Goal: Task Accomplishment & Management: Complete application form

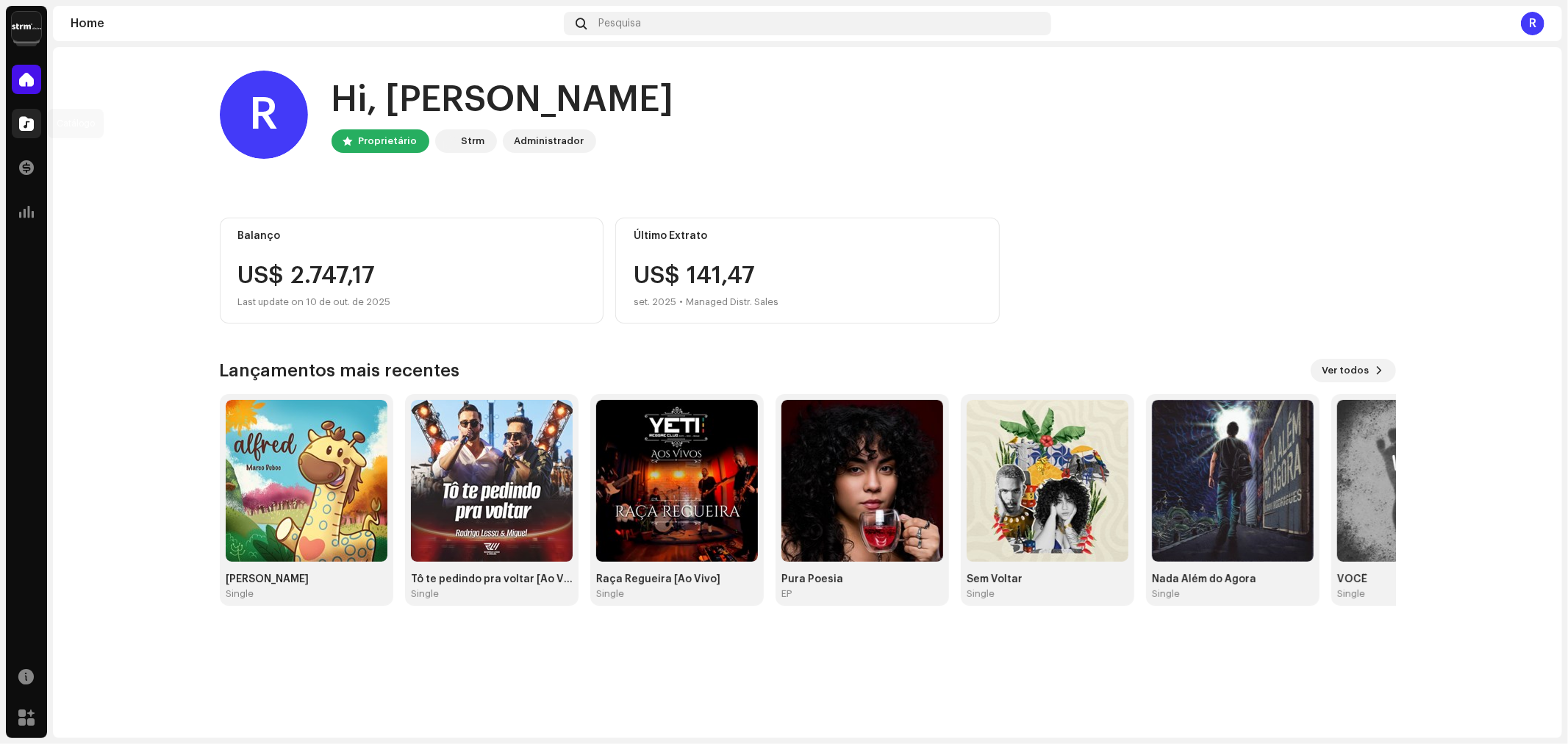
click at [34, 123] on div at bounding box center [26, 123] width 30 height 30
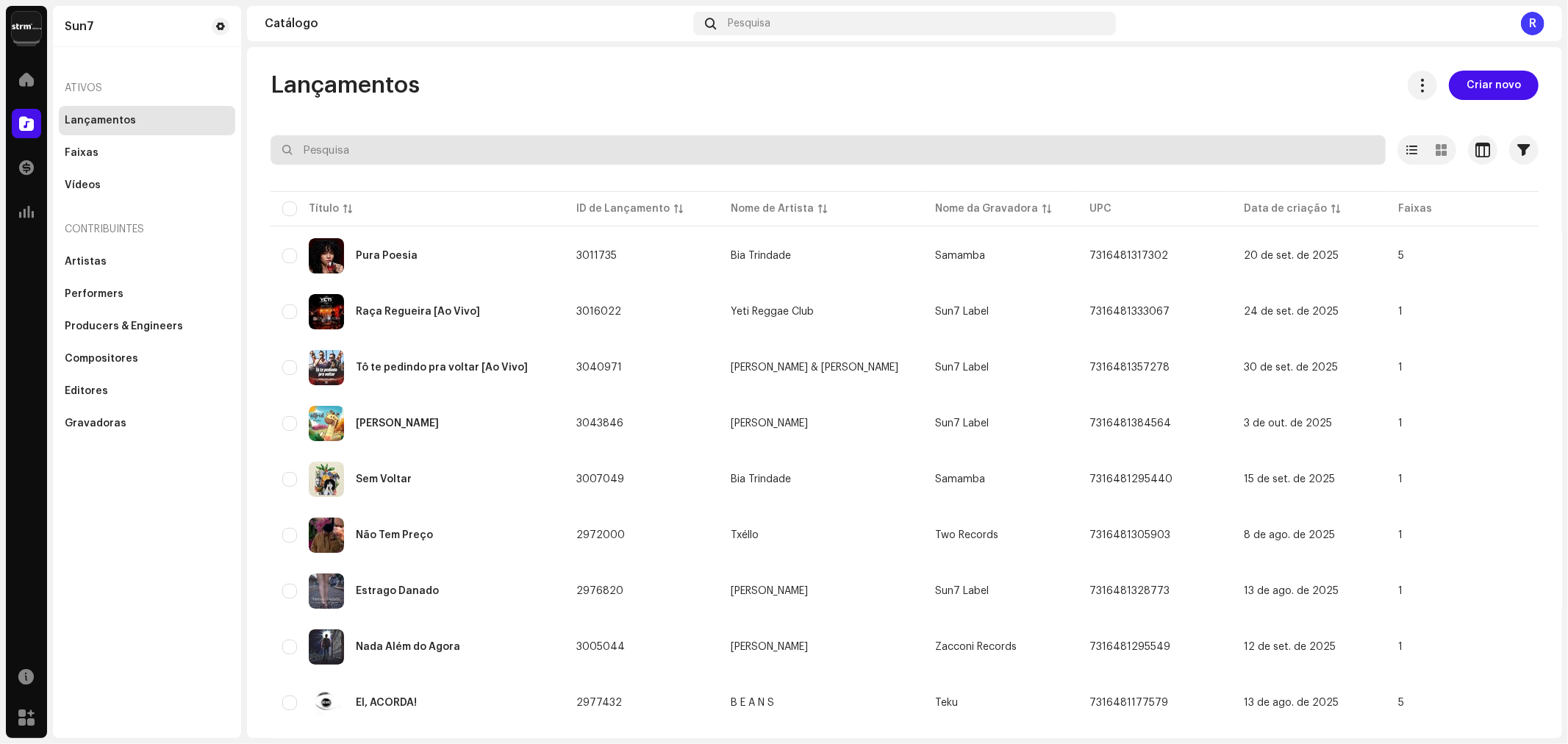
click at [350, 156] on input "text" at bounding box center [828, 149] width 1115 height 30
type input "tropical"
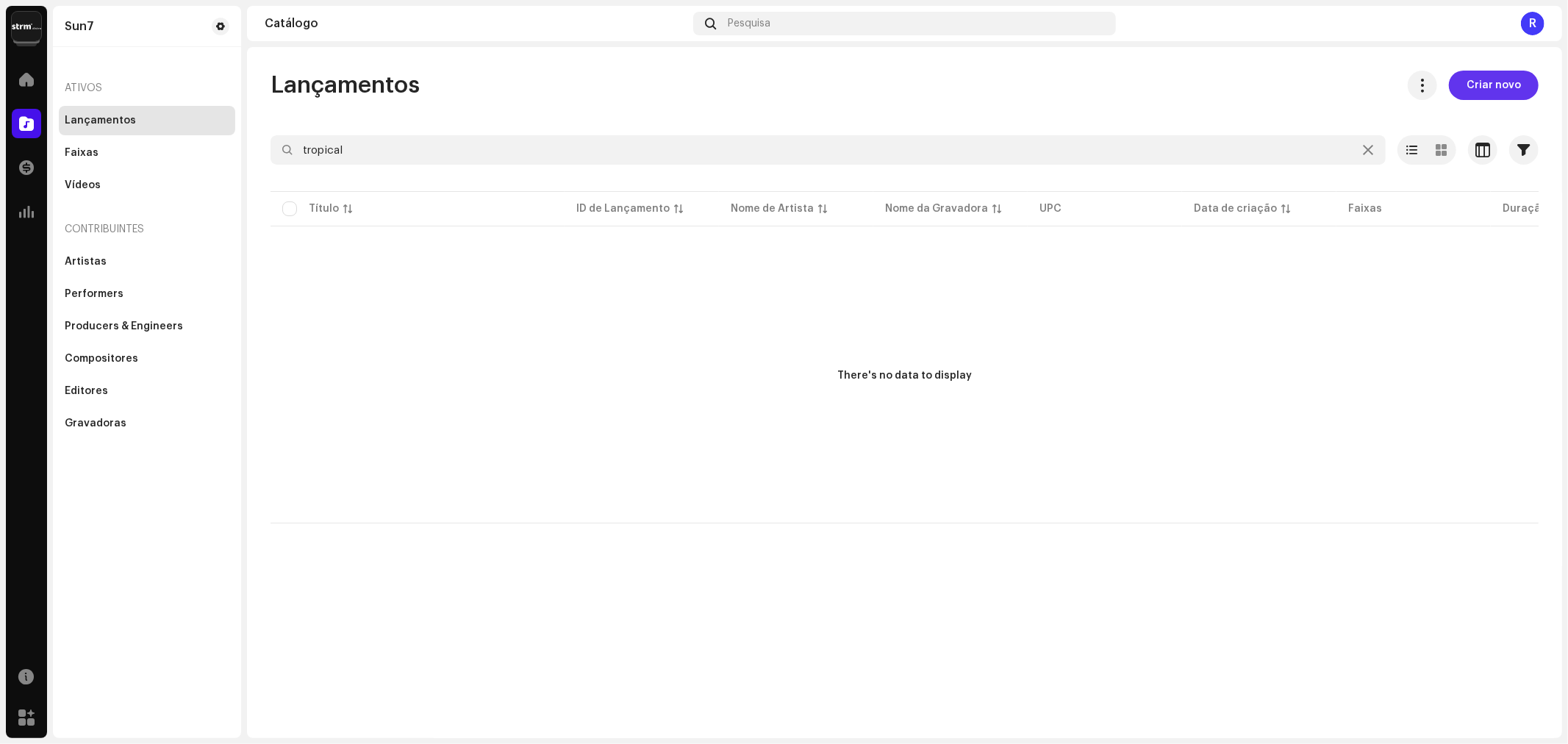
click at [1487, 73] on span "Criar novo" at bounding box center [1493, 85] width 55 height 30
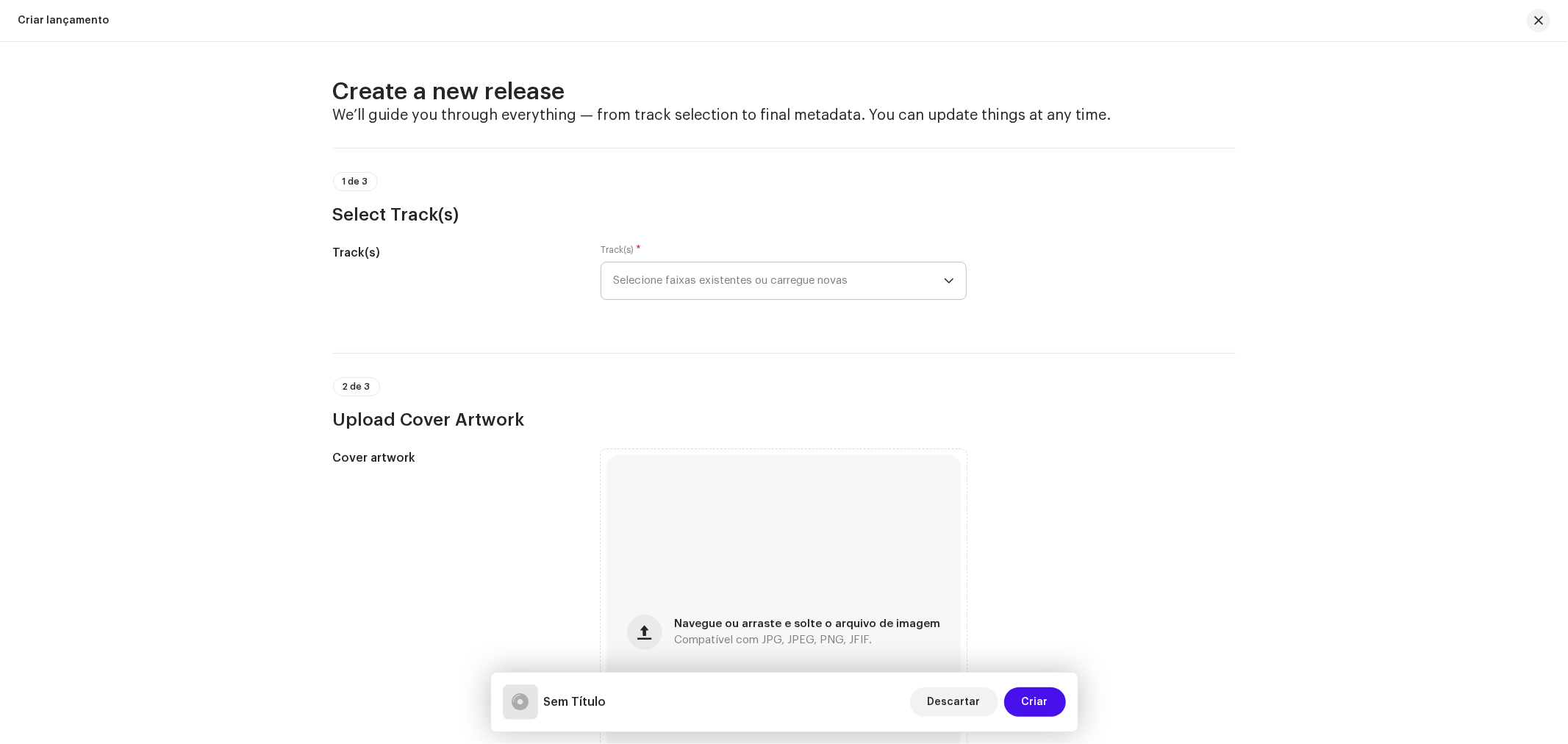
click at [644, 288] on span "Selecione faixas existentes ou carregue novas" at bounding box center [779, 281] width 331 height 37
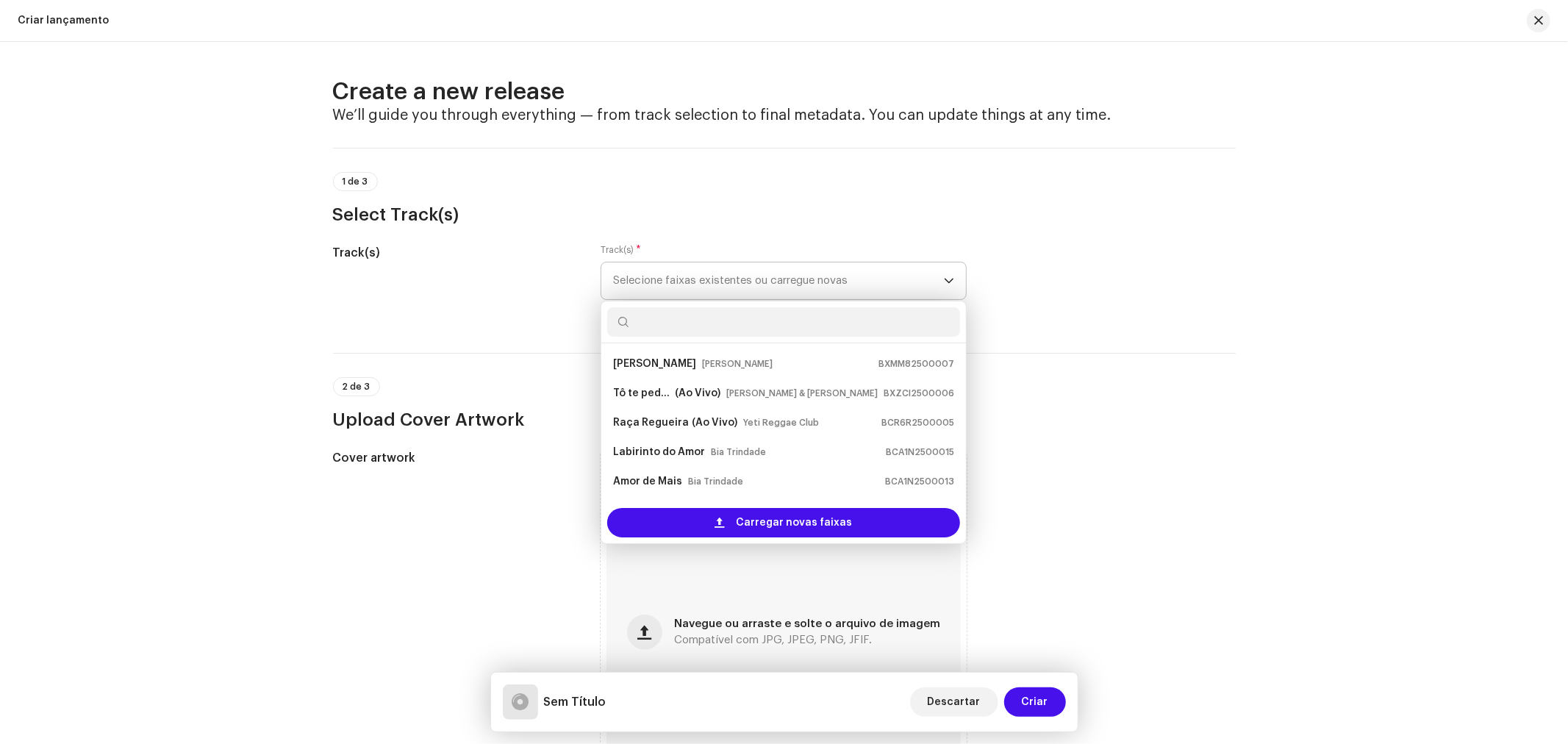
scroll to position [23, 0]
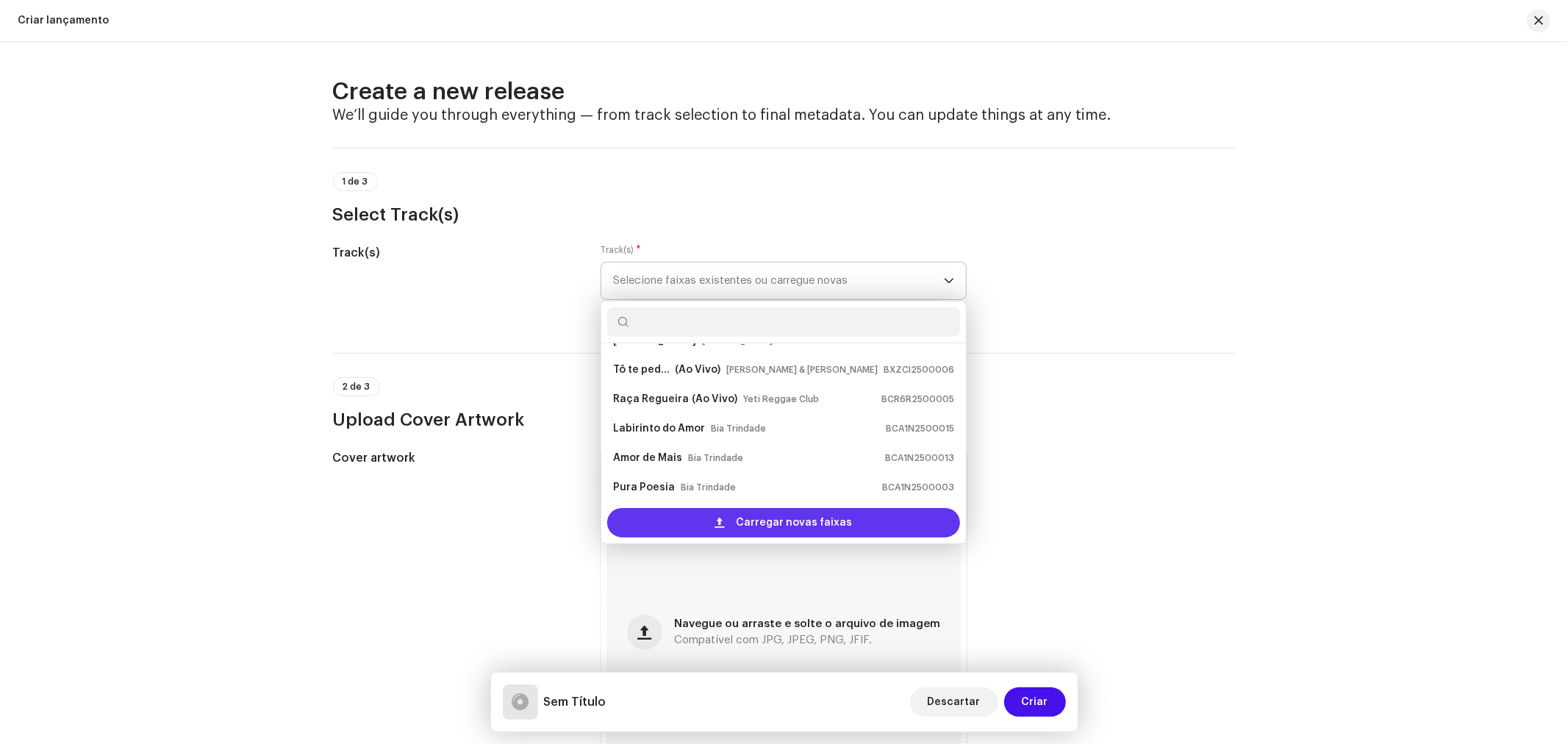
click at [824, 519] on span "Carregar novas faixas" at bounding box center [795, 522] width 116 height 30
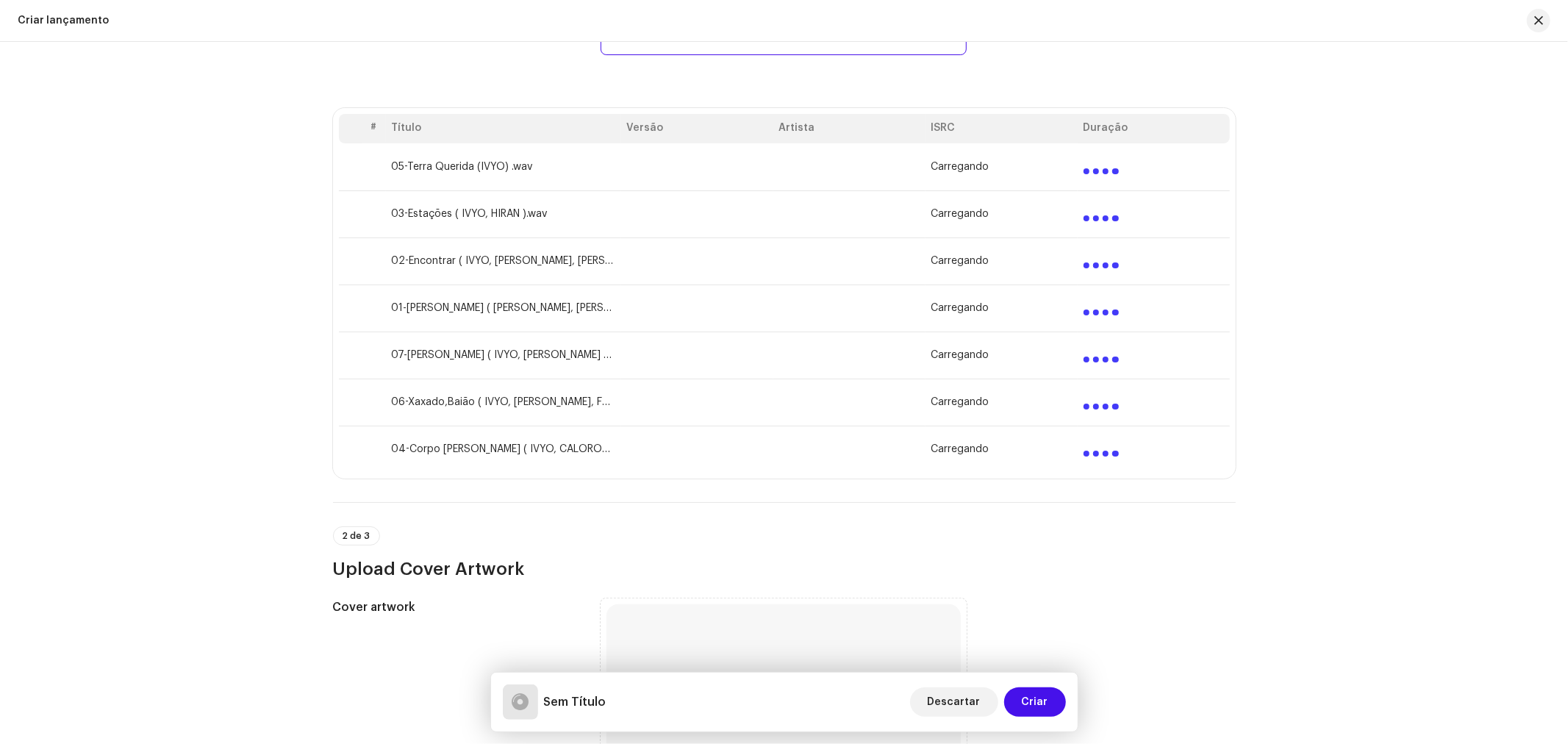
scroll to position [653, 0]
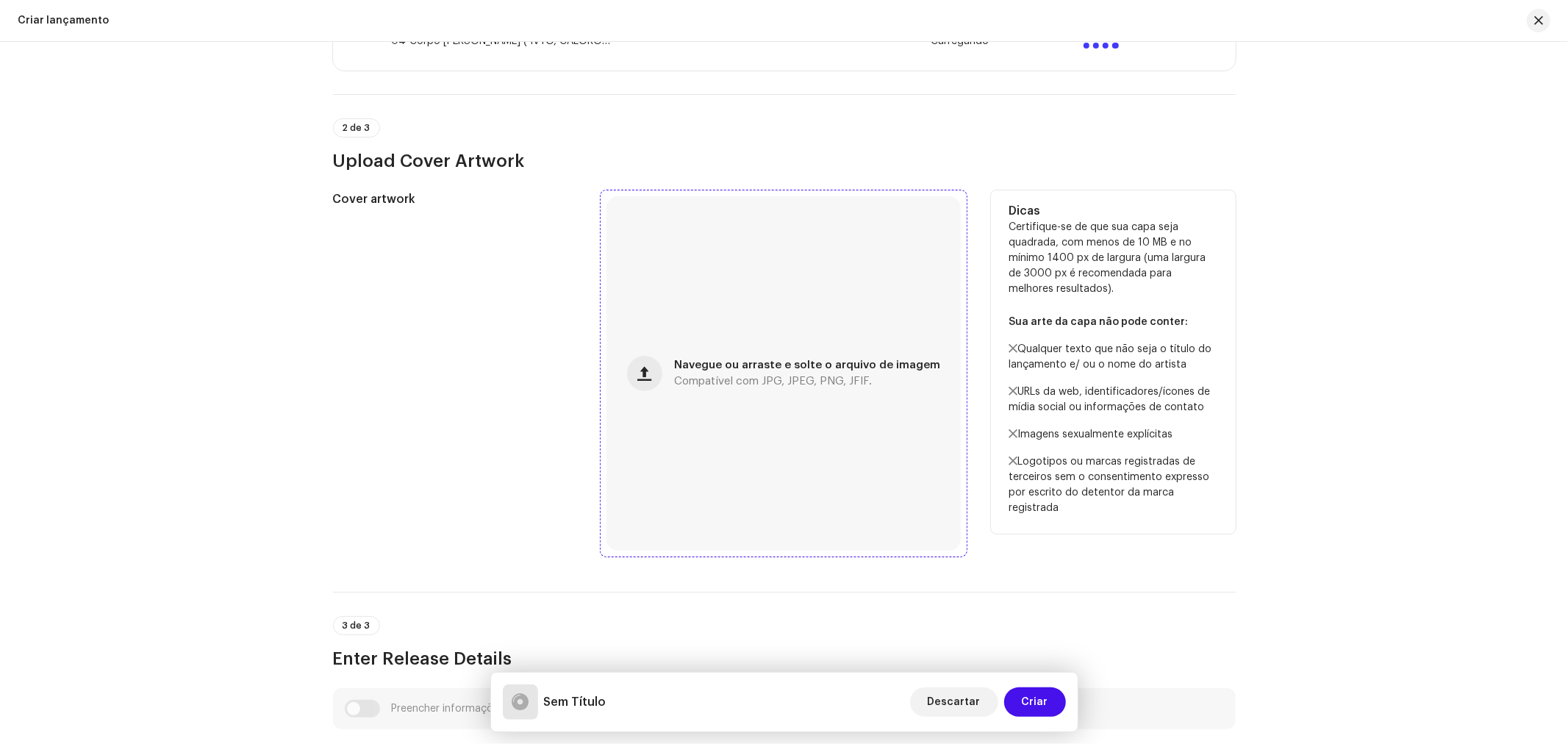
click at [701, 384] on span "Compatível com JPG, JPEG, PNG, JFIF." at bounding box center [772, 382] width 198 height 11
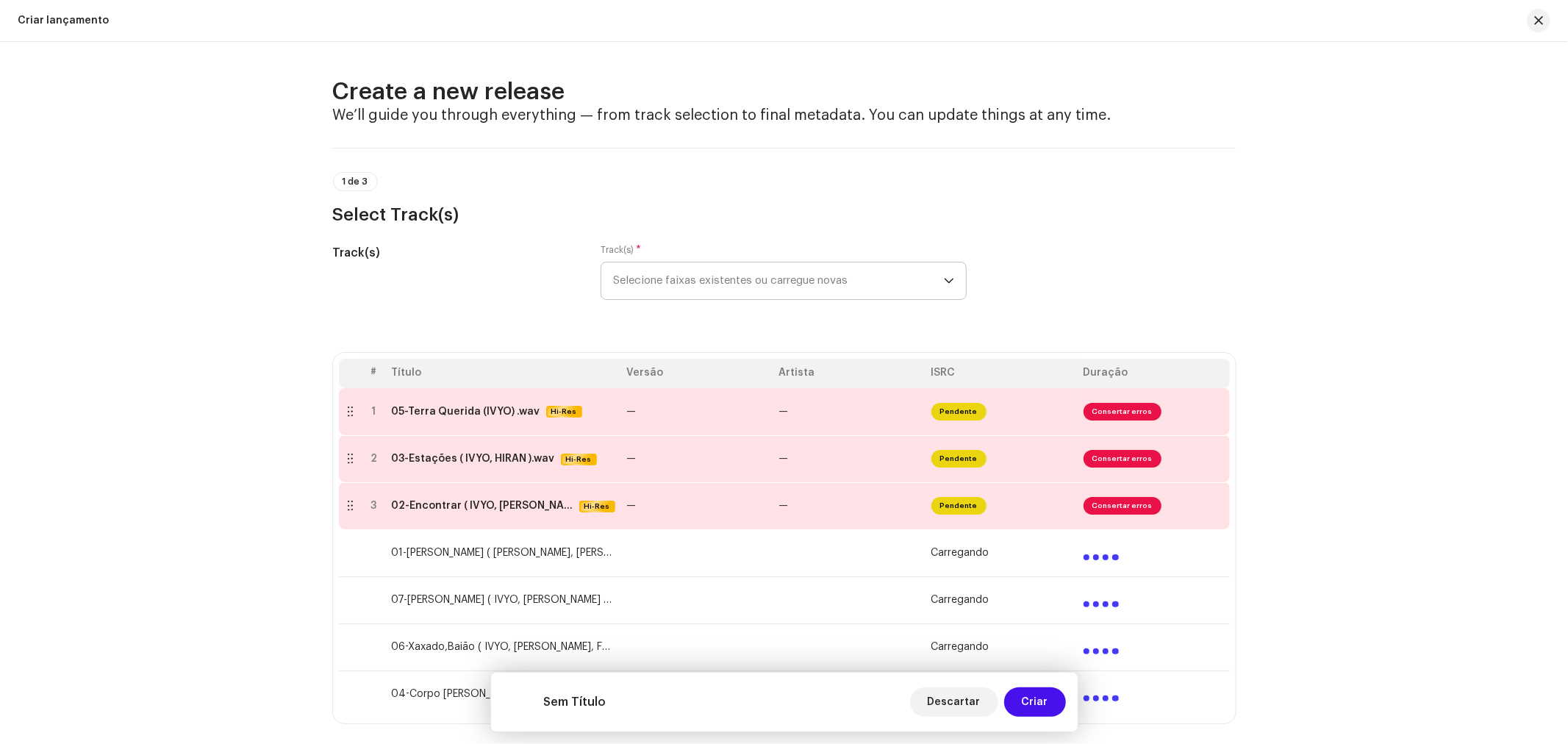
scroll to position [164, 0]
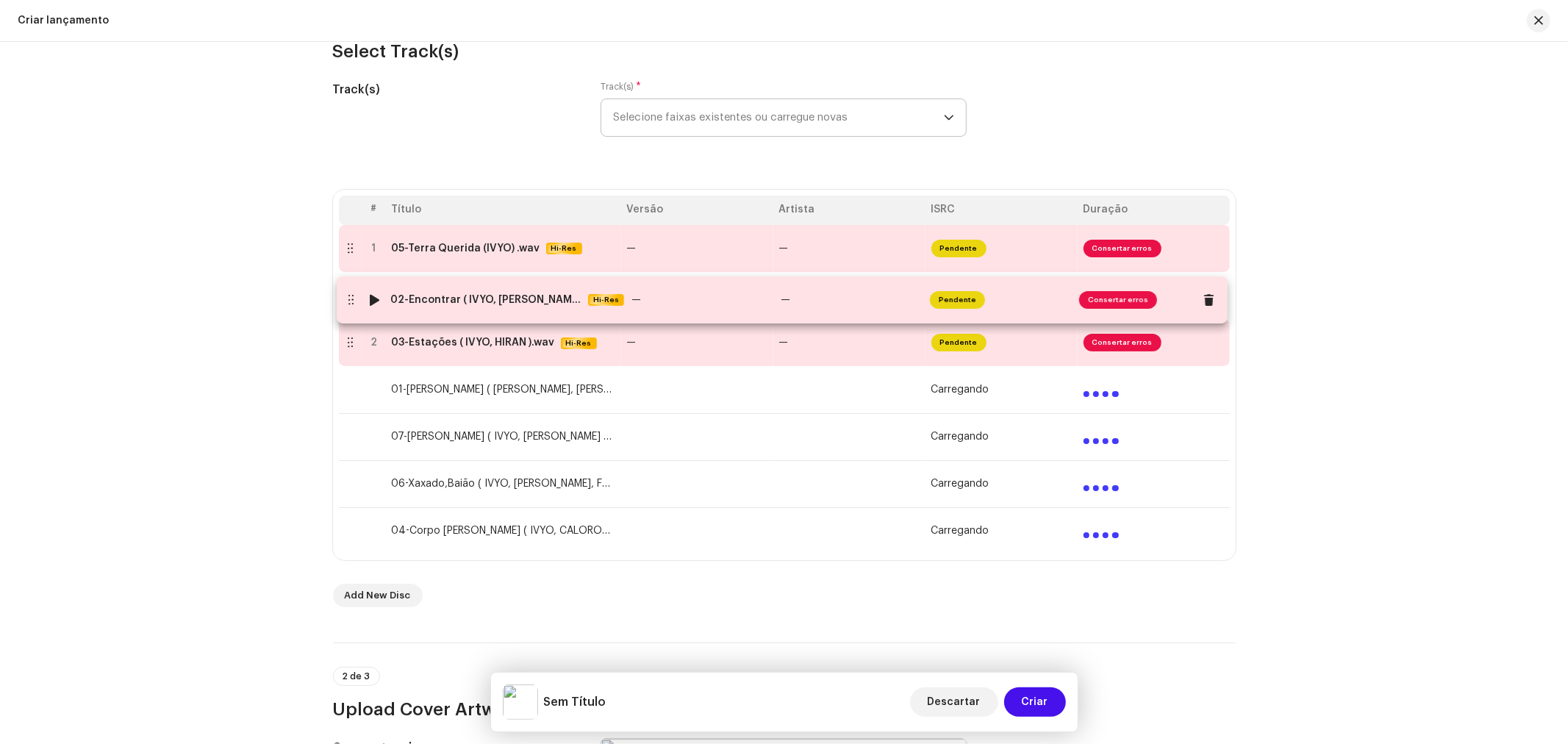
drag, startPoint x: 347, startPoint y: 349, endPoint x: 348, endPoint y: 304, distance: 45.0
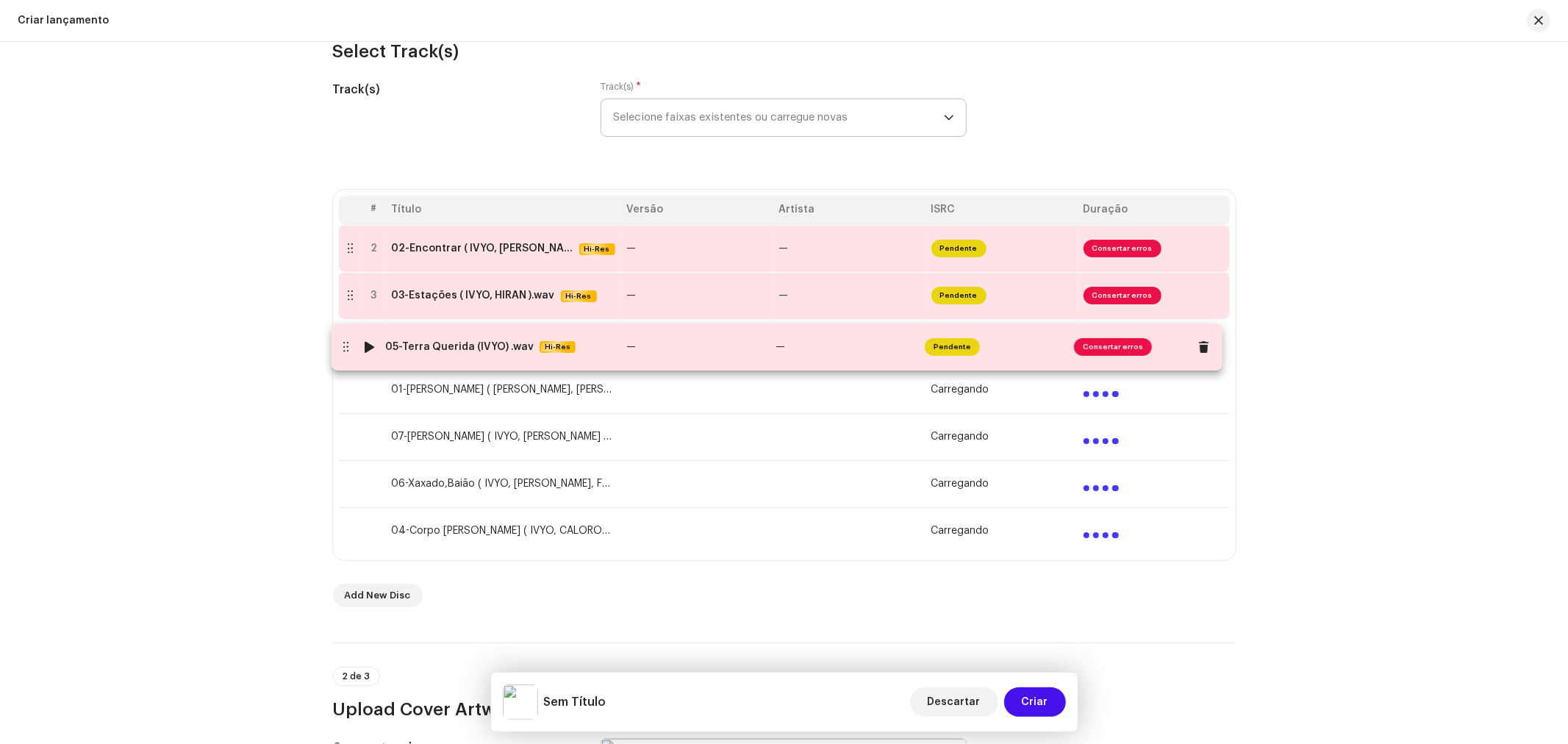
drag, startPoint x: 350, startPoint y: 255, endPoint x: 346, endPoint y: 353, distance: 98.1
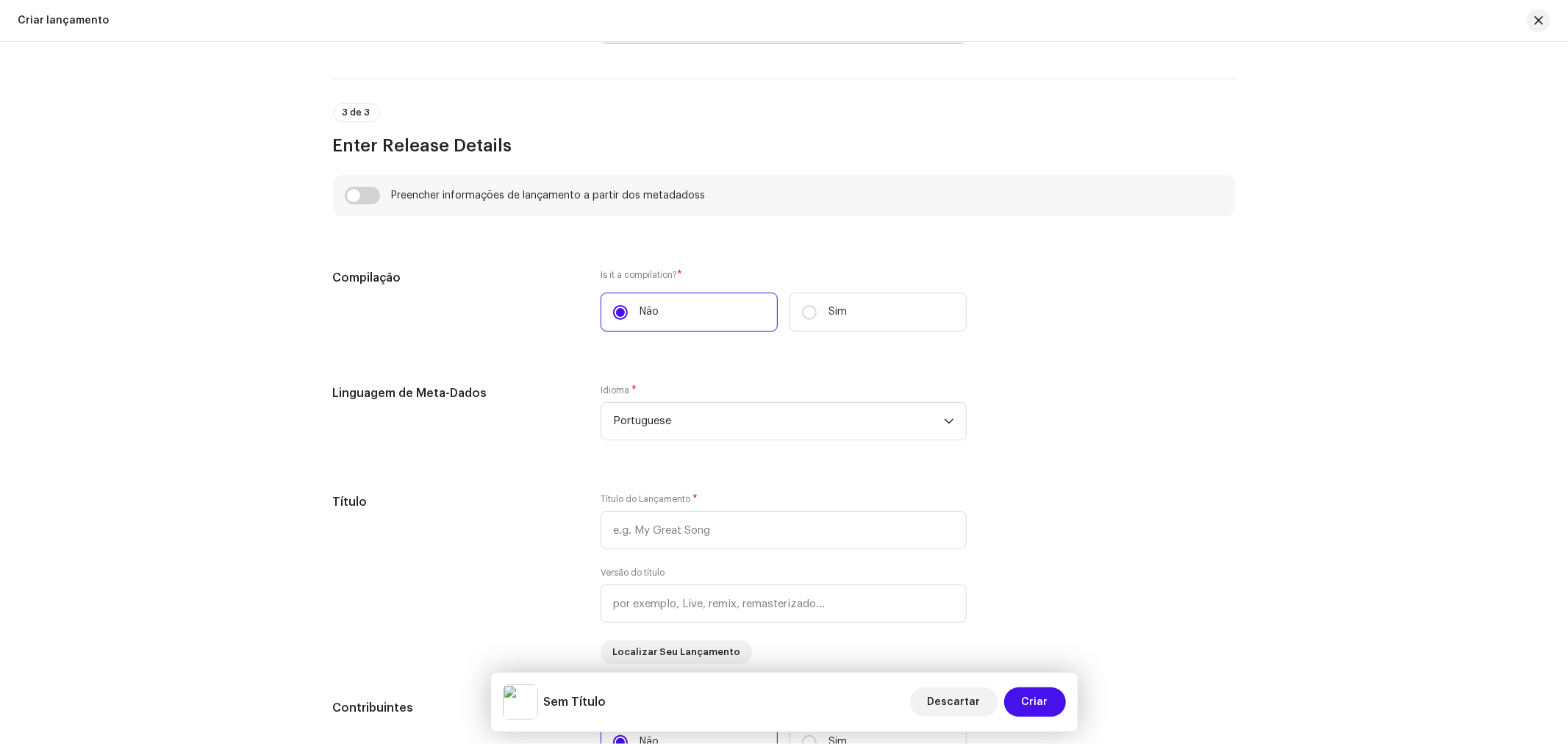
scroll to position [1388, 0]
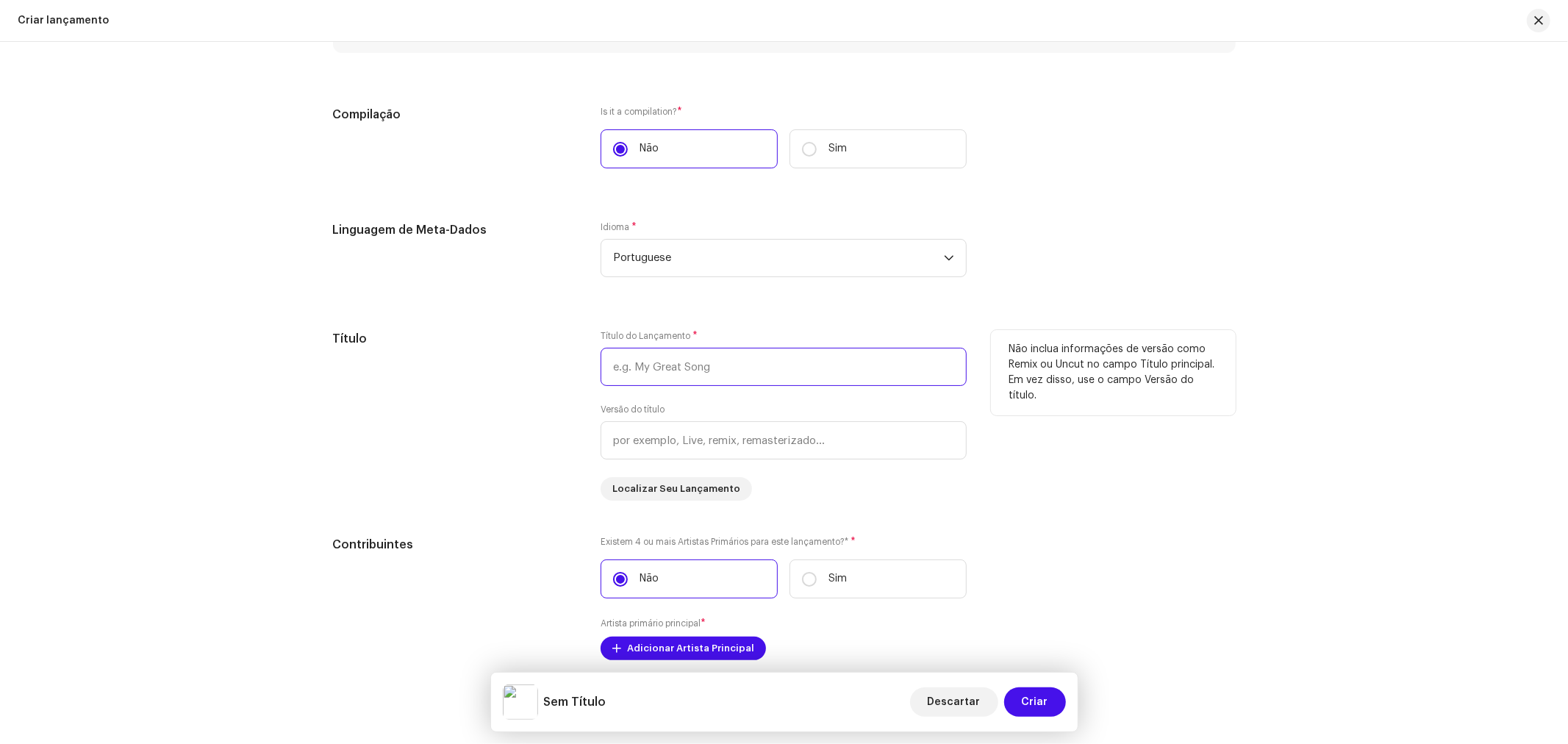
click at [660, 372] on input "text" at bounding box center [783, 367] width 366 height 38
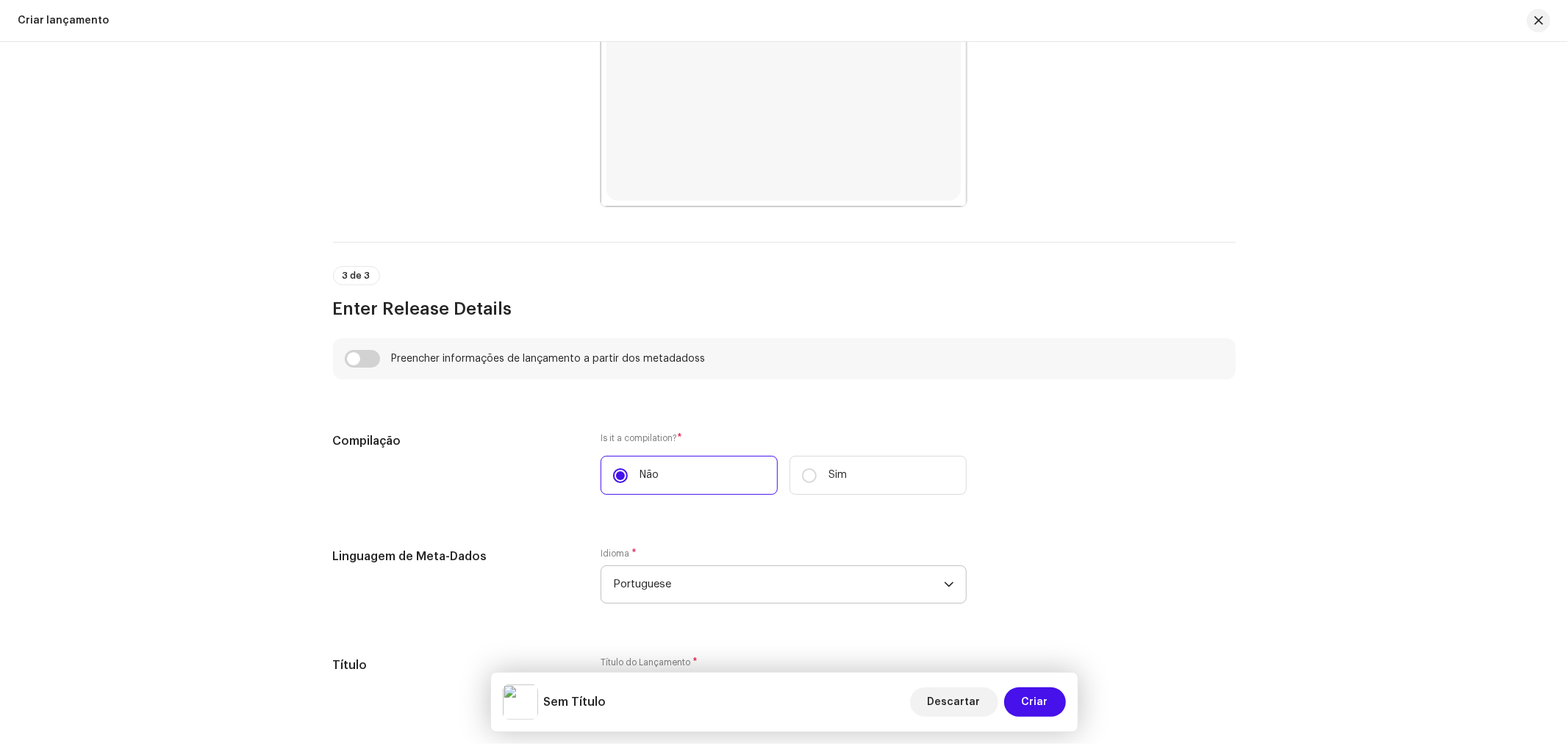
scroll to position [1225, 0]
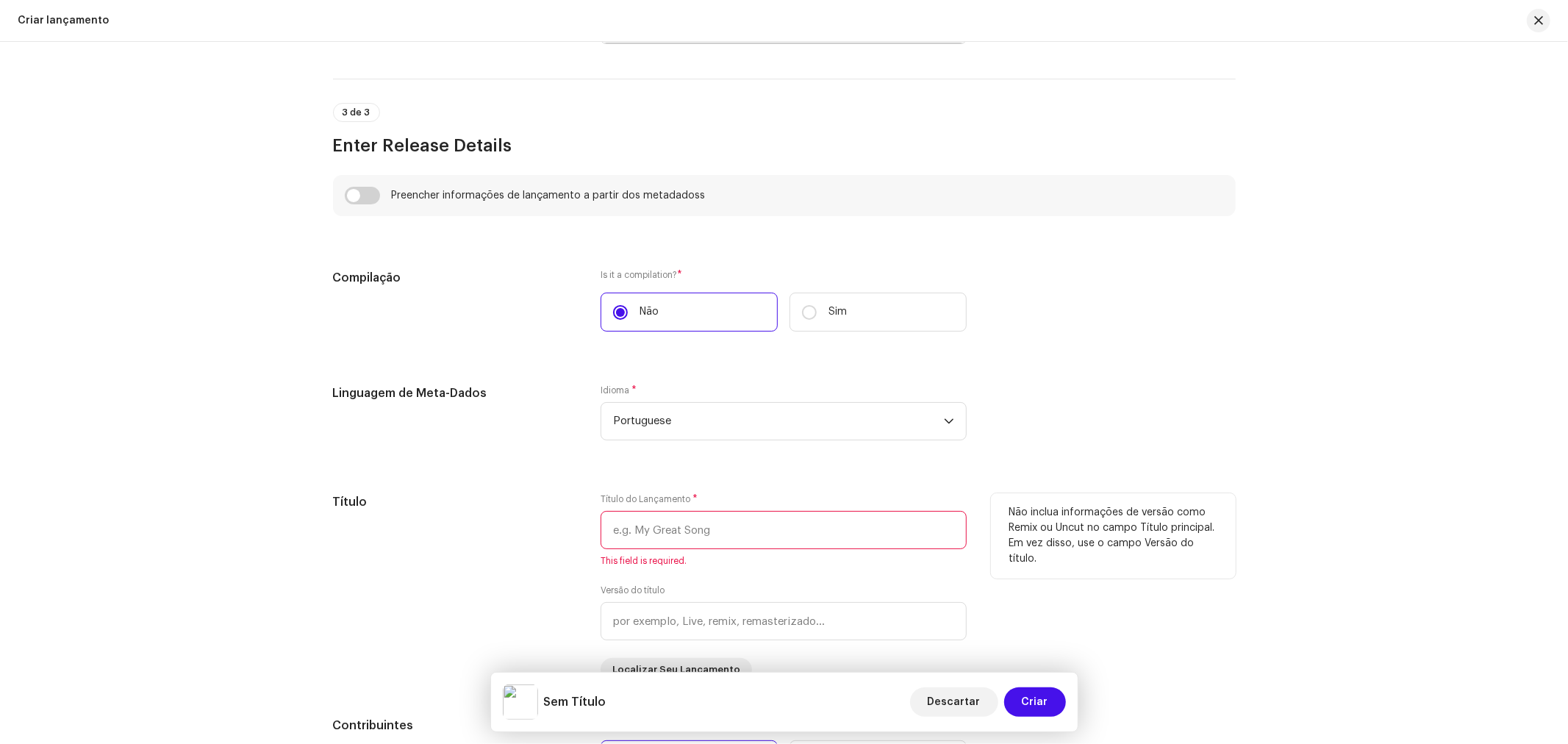
click at [670, 545] on input "text" at bounding box center [783, 529] width 366 height 38
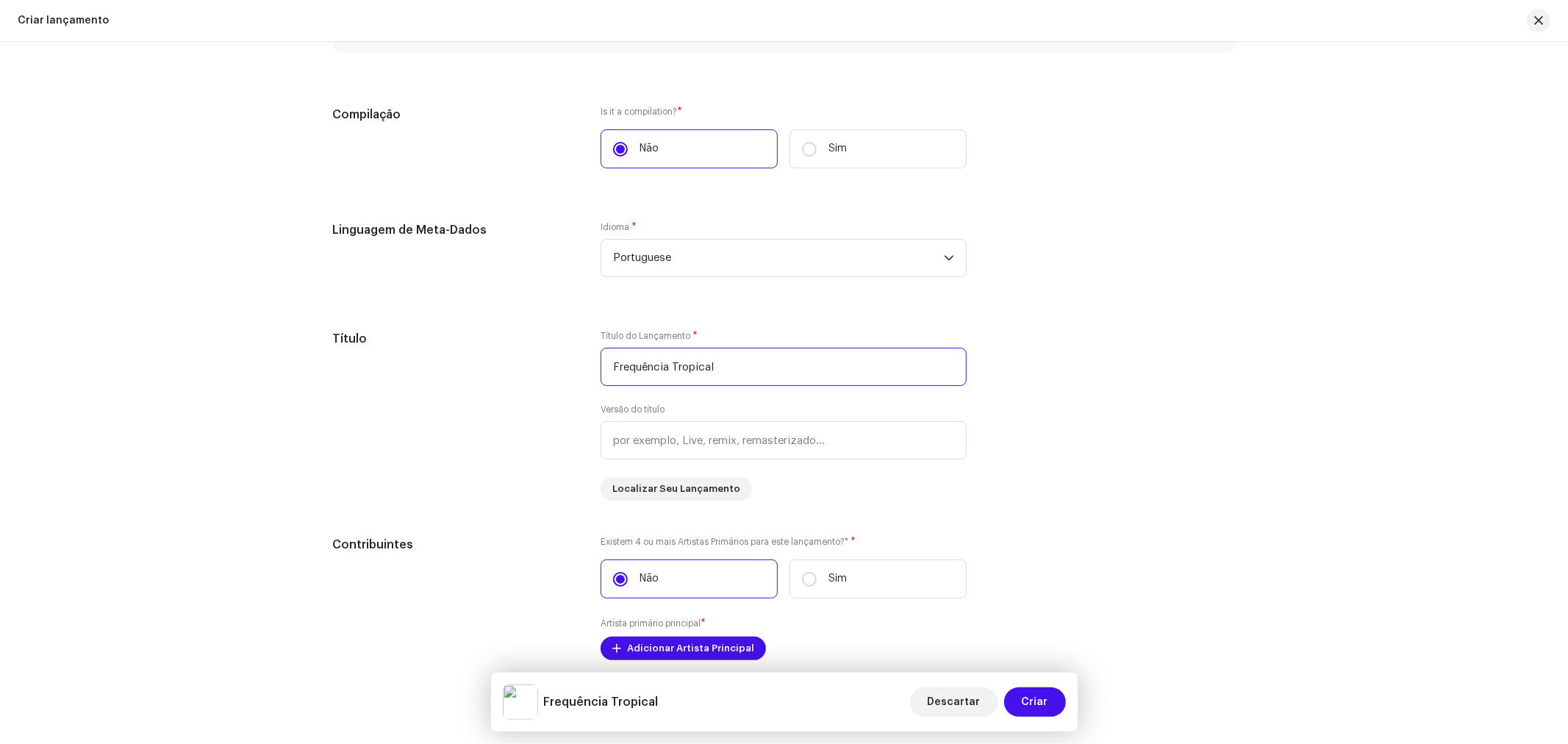
scroll to position [1552, 0]
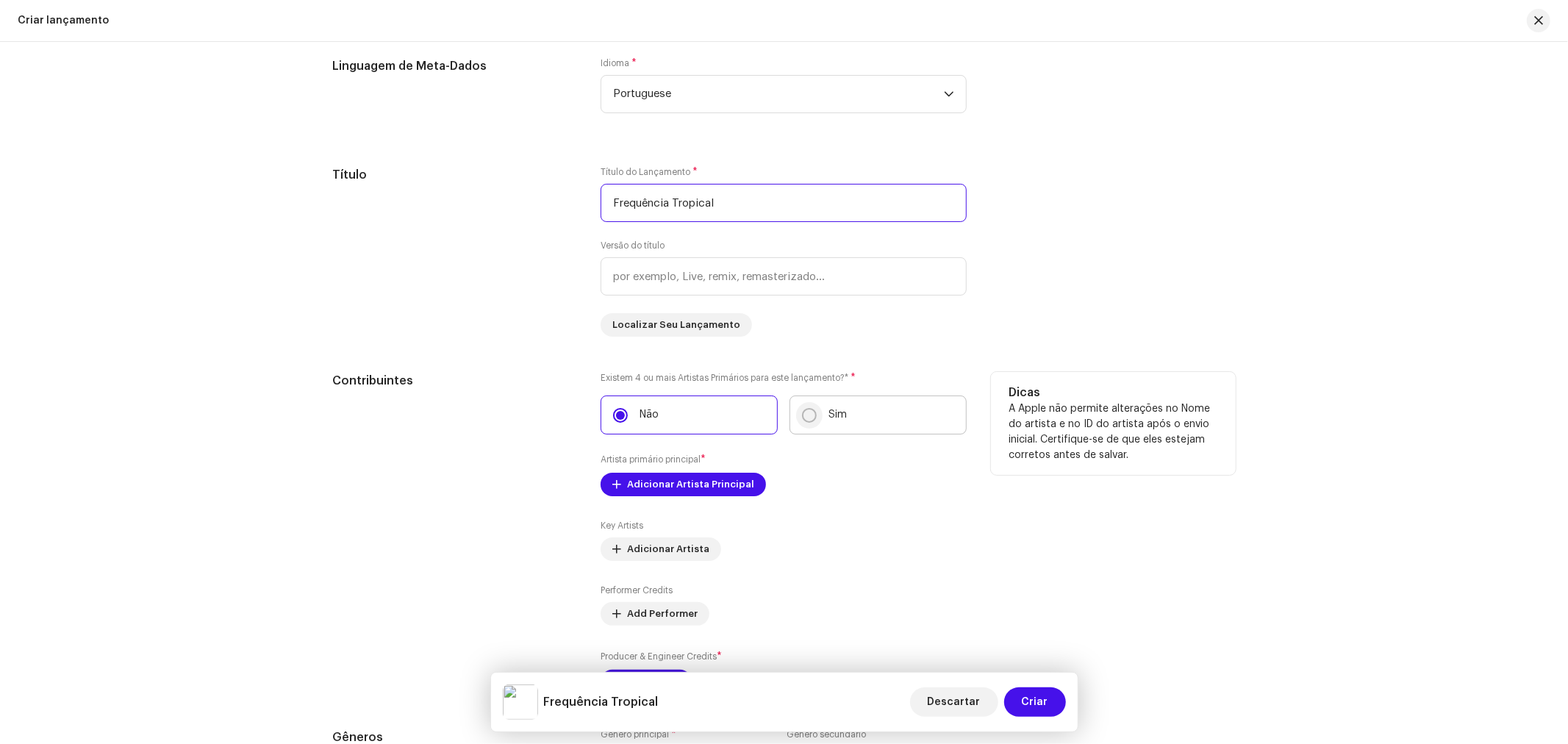
type input "Frequência Tropical"
click at [804, 421] on input "Sim" at bounding box center [809, 415] width 14 height 14
radio input "true"
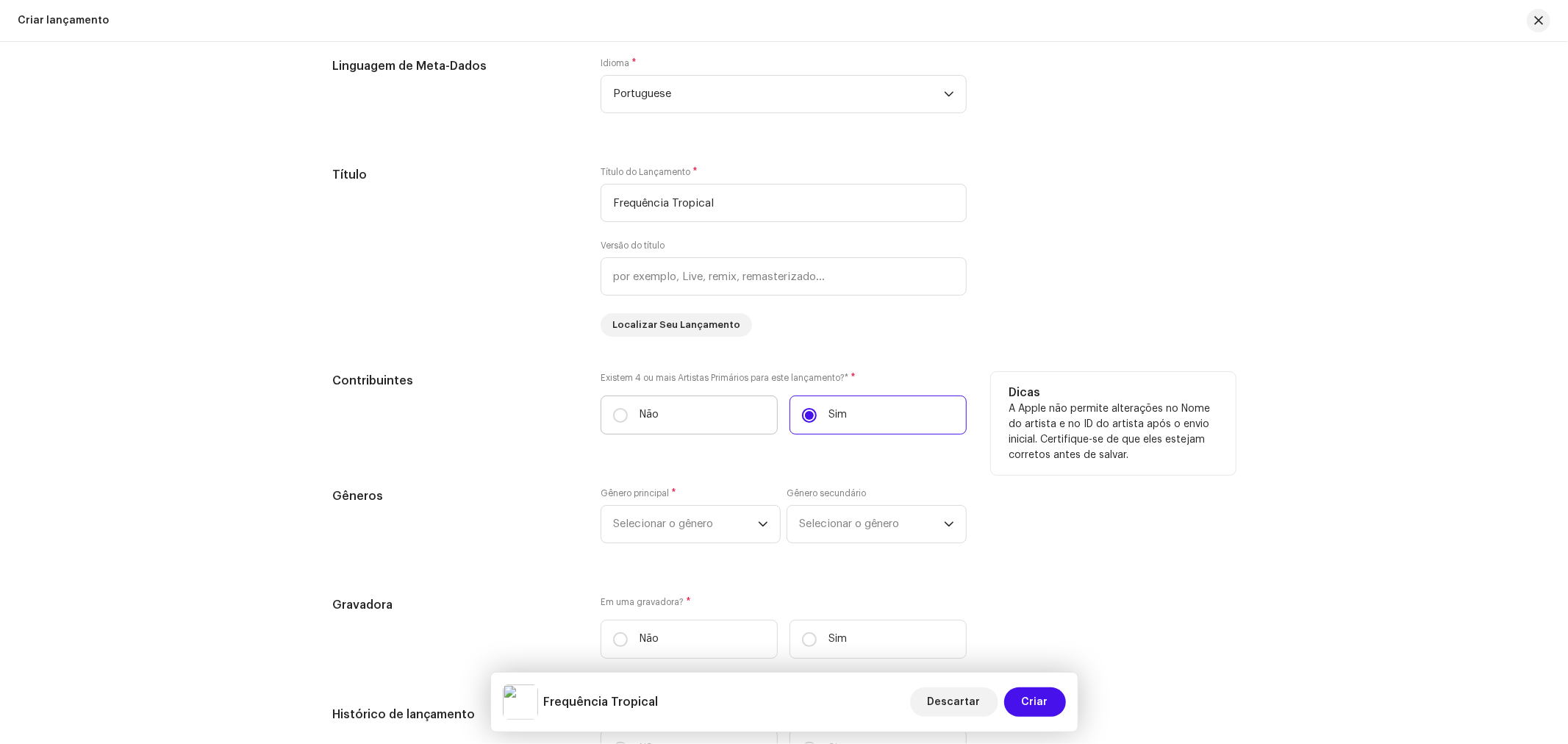
click at [647, 429] on label "Não" at bounding box center [689, 415] width 177 height 39
click at [628, 423] on input "Não" at bounding box center [620, 415] width 14 height 14
radio input "true"
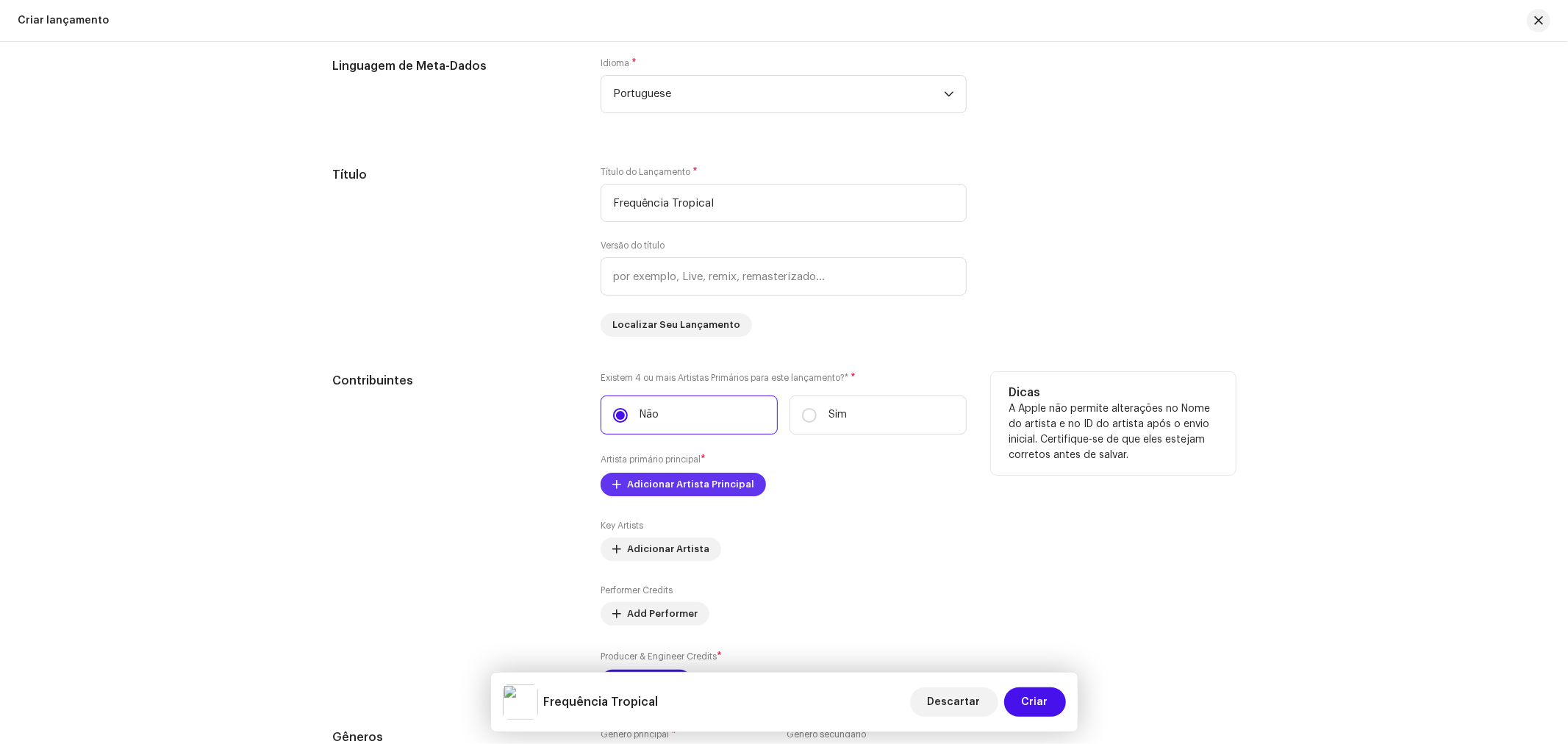
click at [650, 482] on span "Adicionar Artista Principal" at bounding box center [690, 484] width 127 height 30
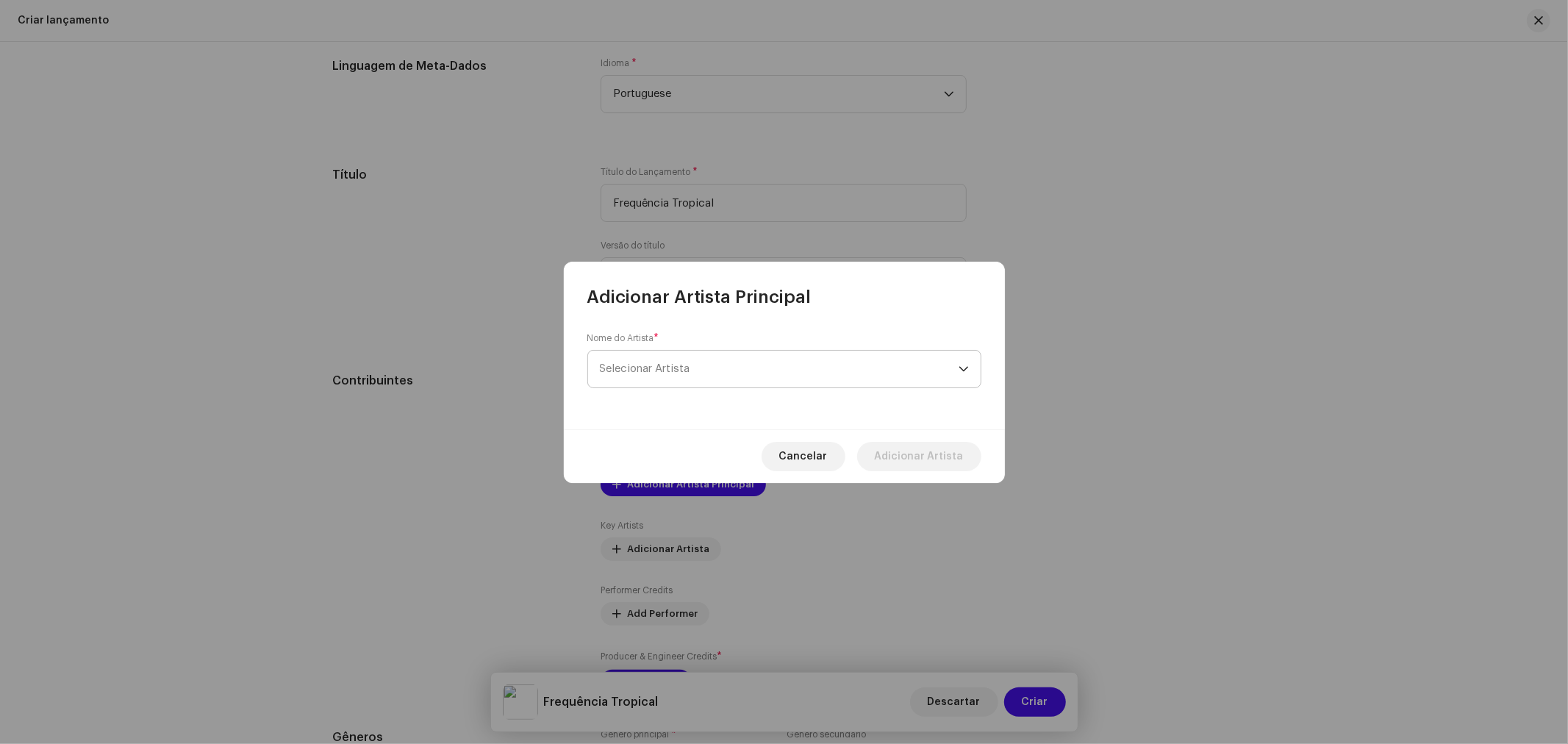
click at [677, 372] on span "Selecionar Artista" at bounding box center [645, 368] width 90 height 11
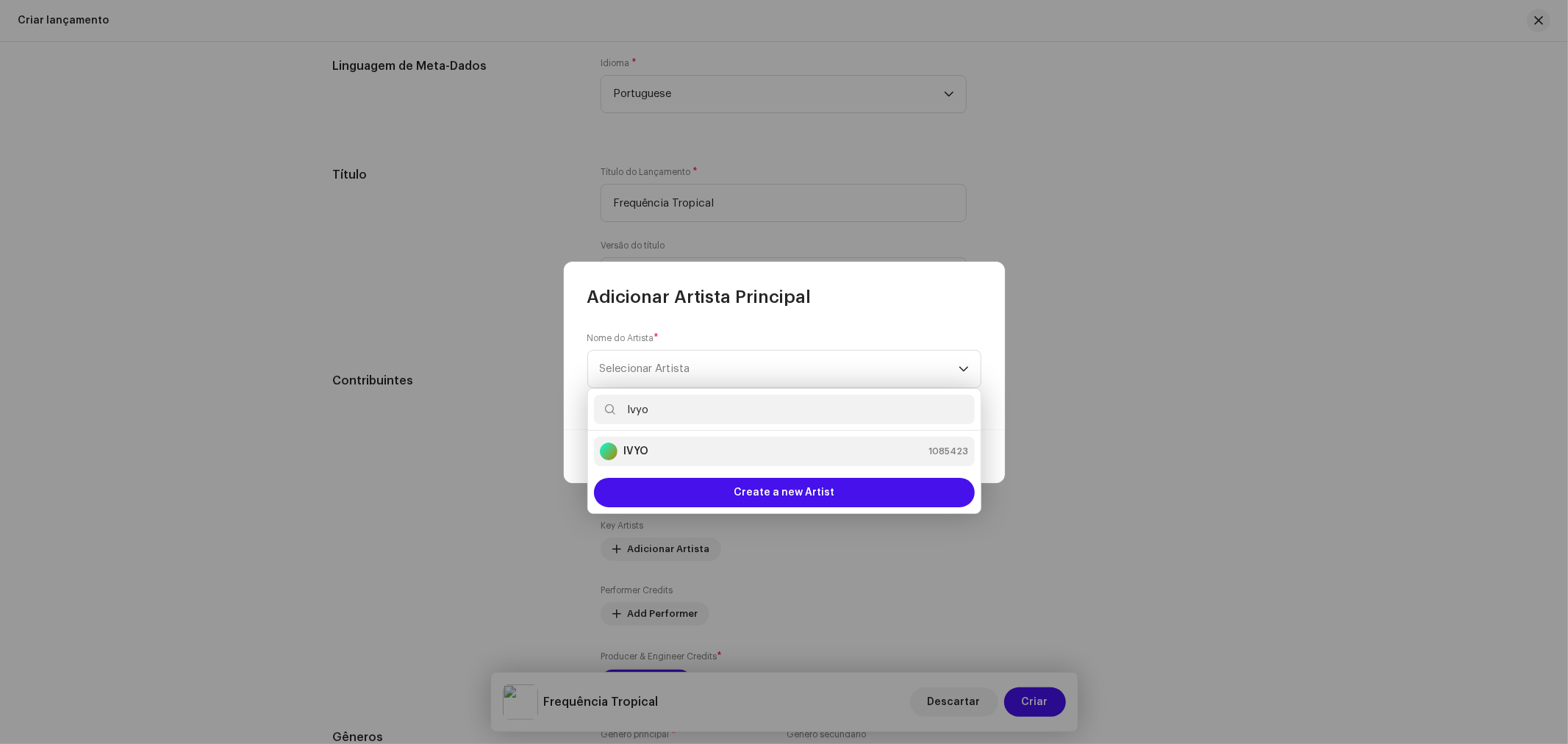
type input "Ivyo"
click at [667, 440] on li "IVYO 1085423" at bounding box center [784, 451] width 381 height 30
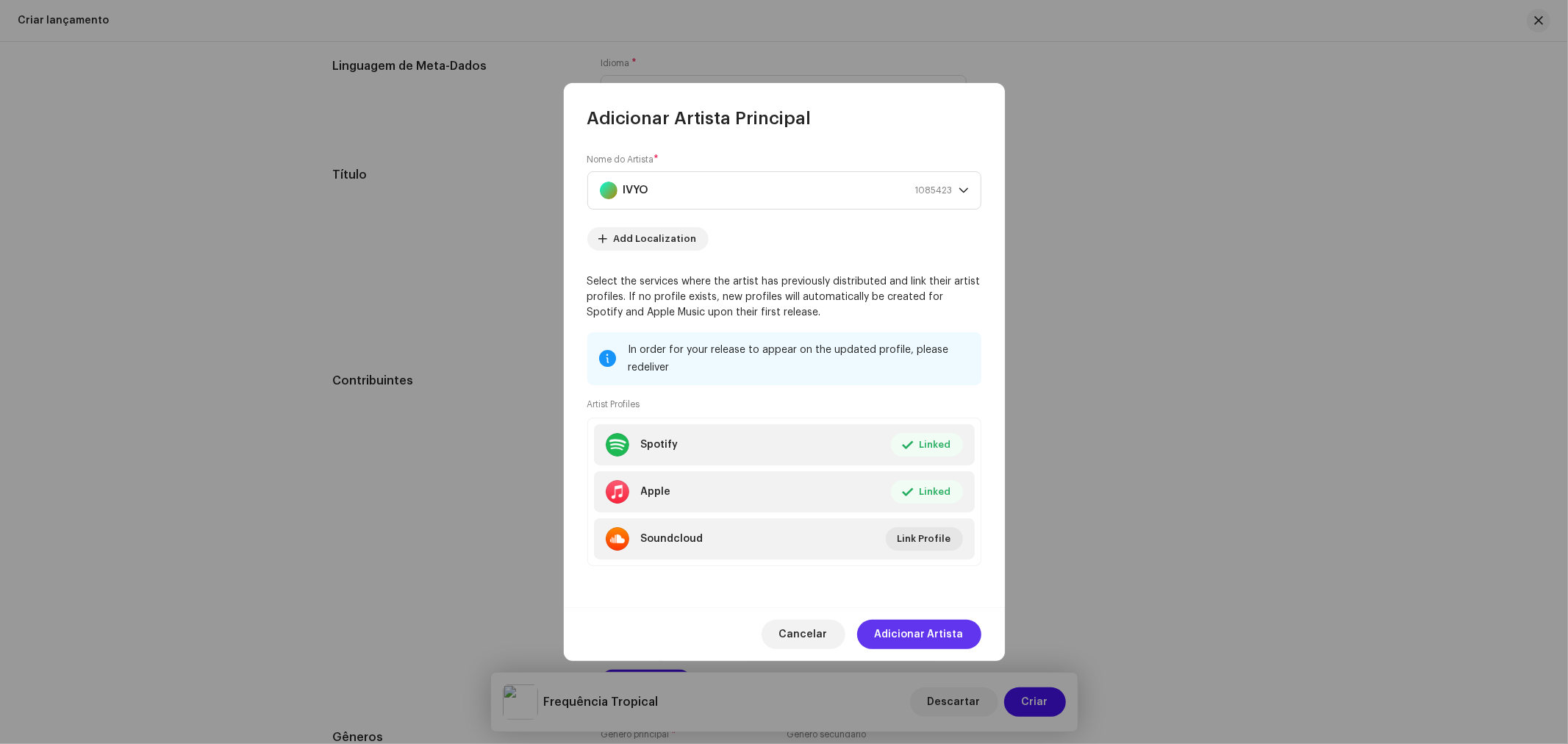
click at [921, 642] on span "Adicionar Artista" at bounding box center [918, 634] width 89 height 30
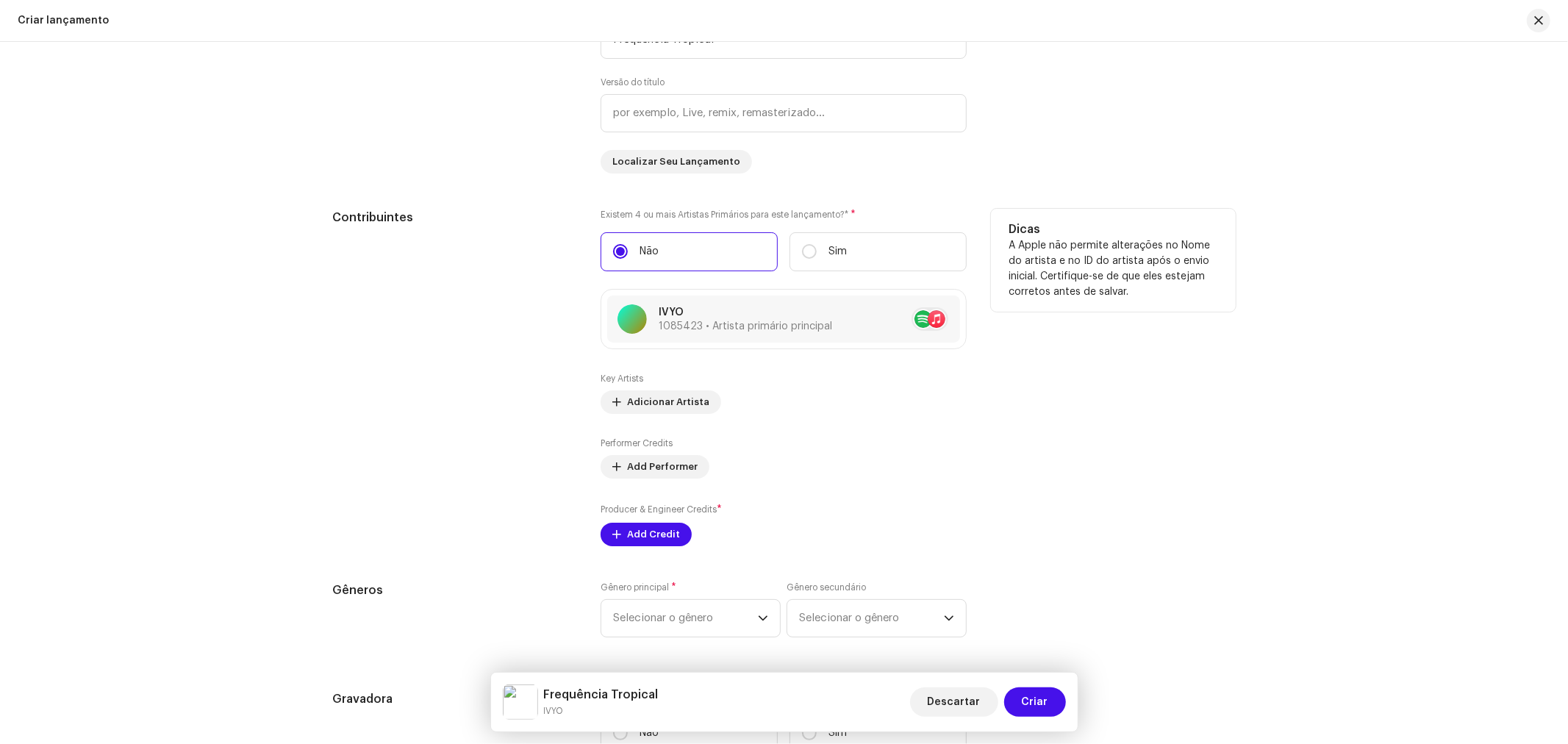
scroll to position [1880, 0]
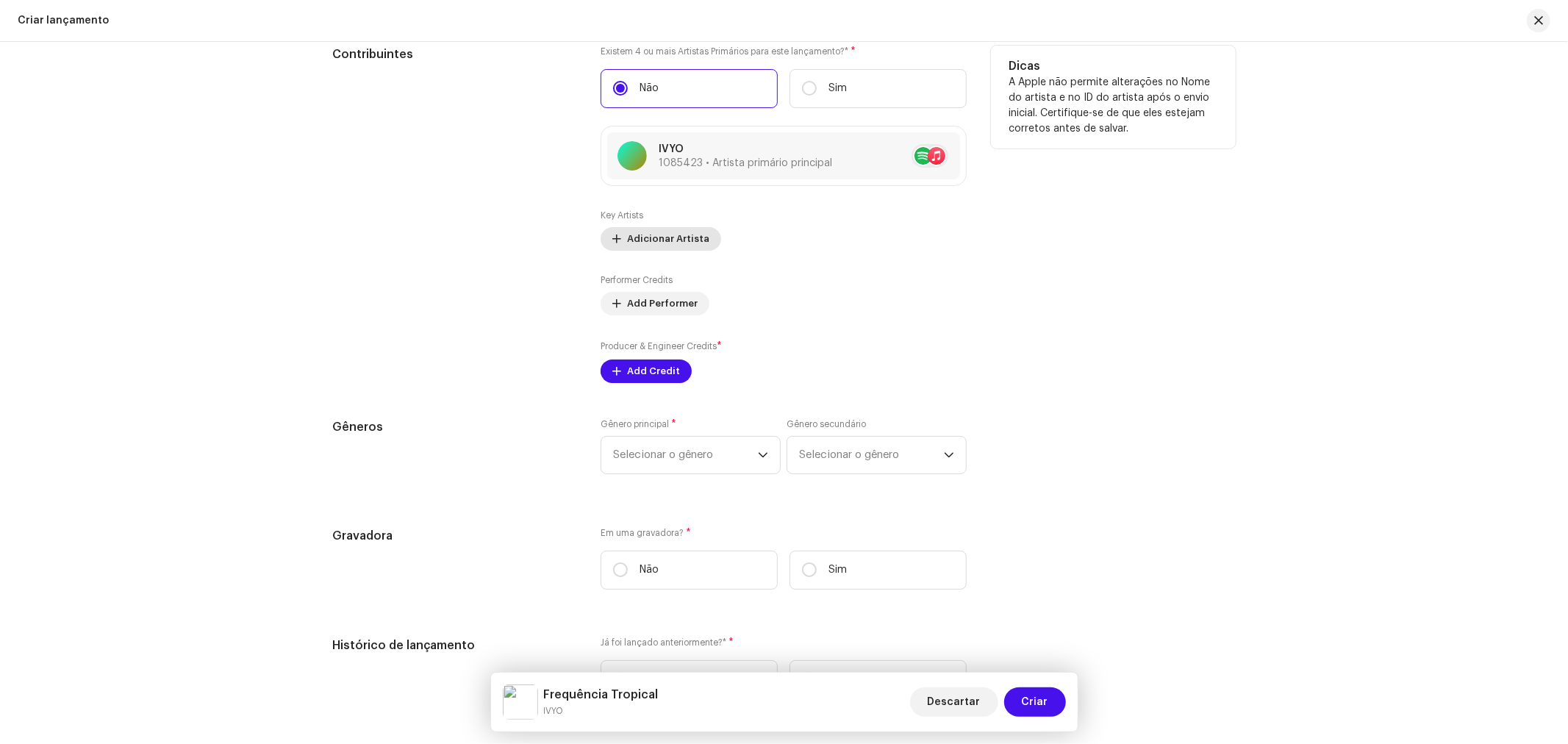
click at [667, 249] on span "Adicionar Artista" at bounding box center [668, 239] width 82 height 30
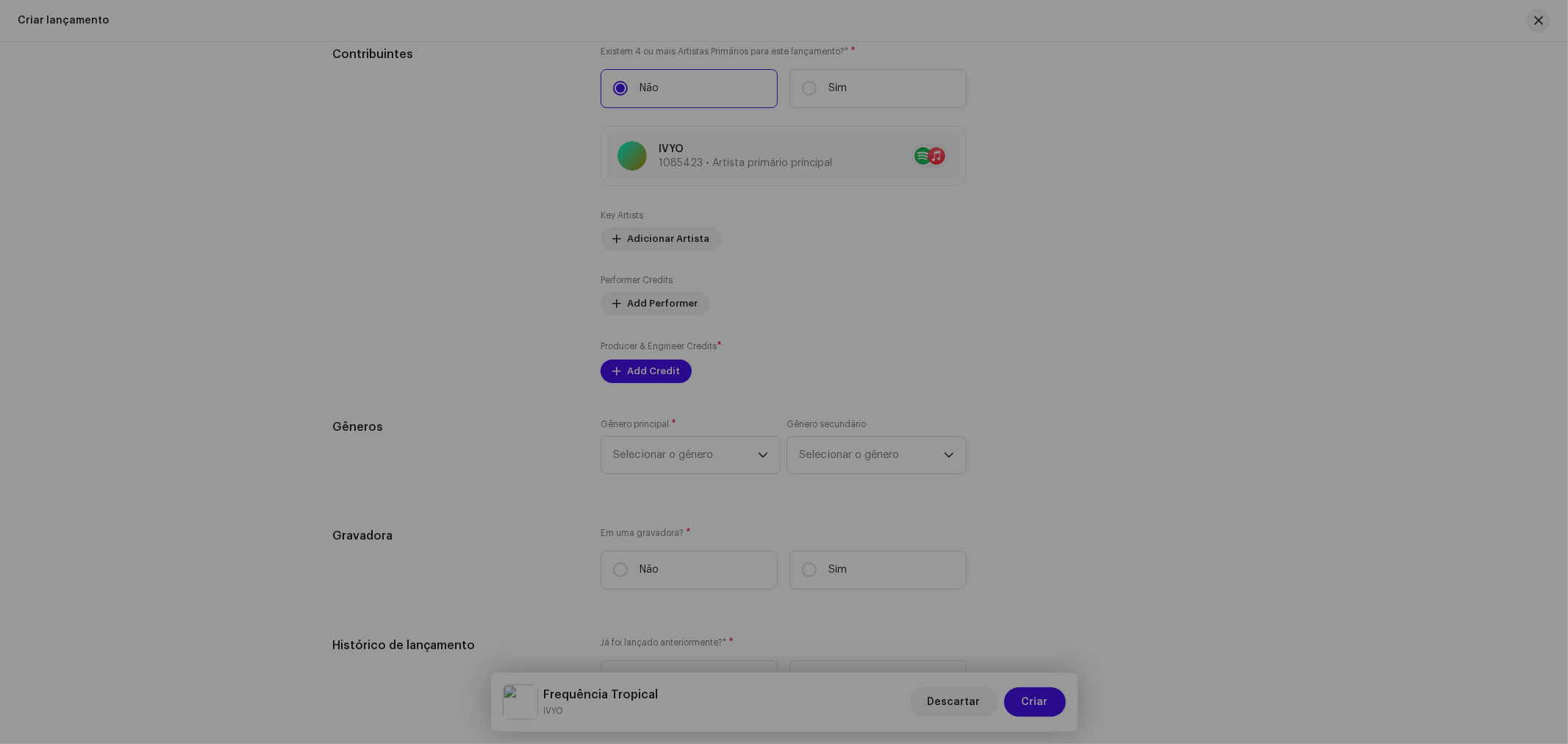
click at [493, 259] on div "Add Key Artist Posição * Selecionar função Cancelar Adicionar Artista" at bounding box center [784, 372] width 1568 height 744
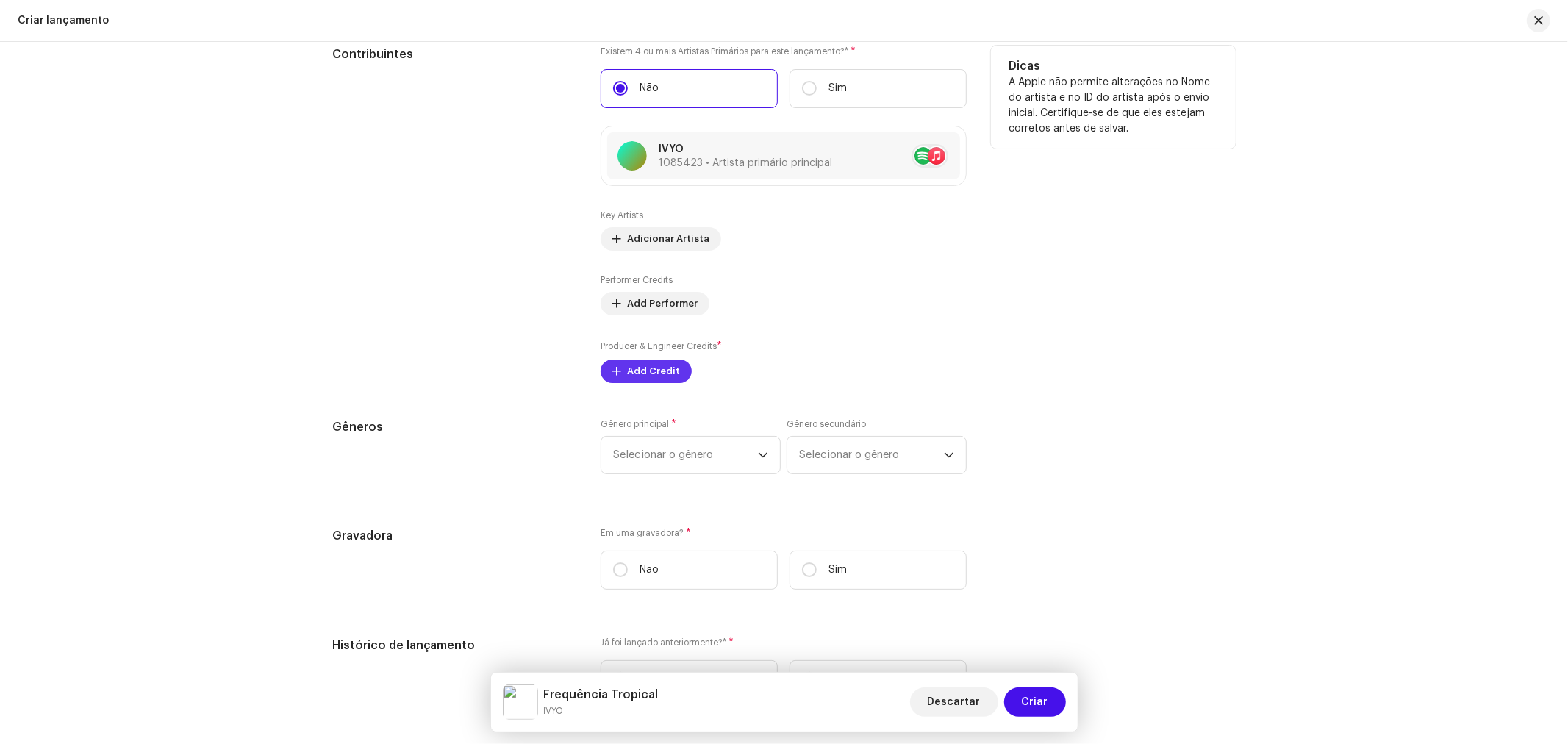
click at [651, 384] on span "Add Credit" at bounding box center [653, 371] width 53 height 30
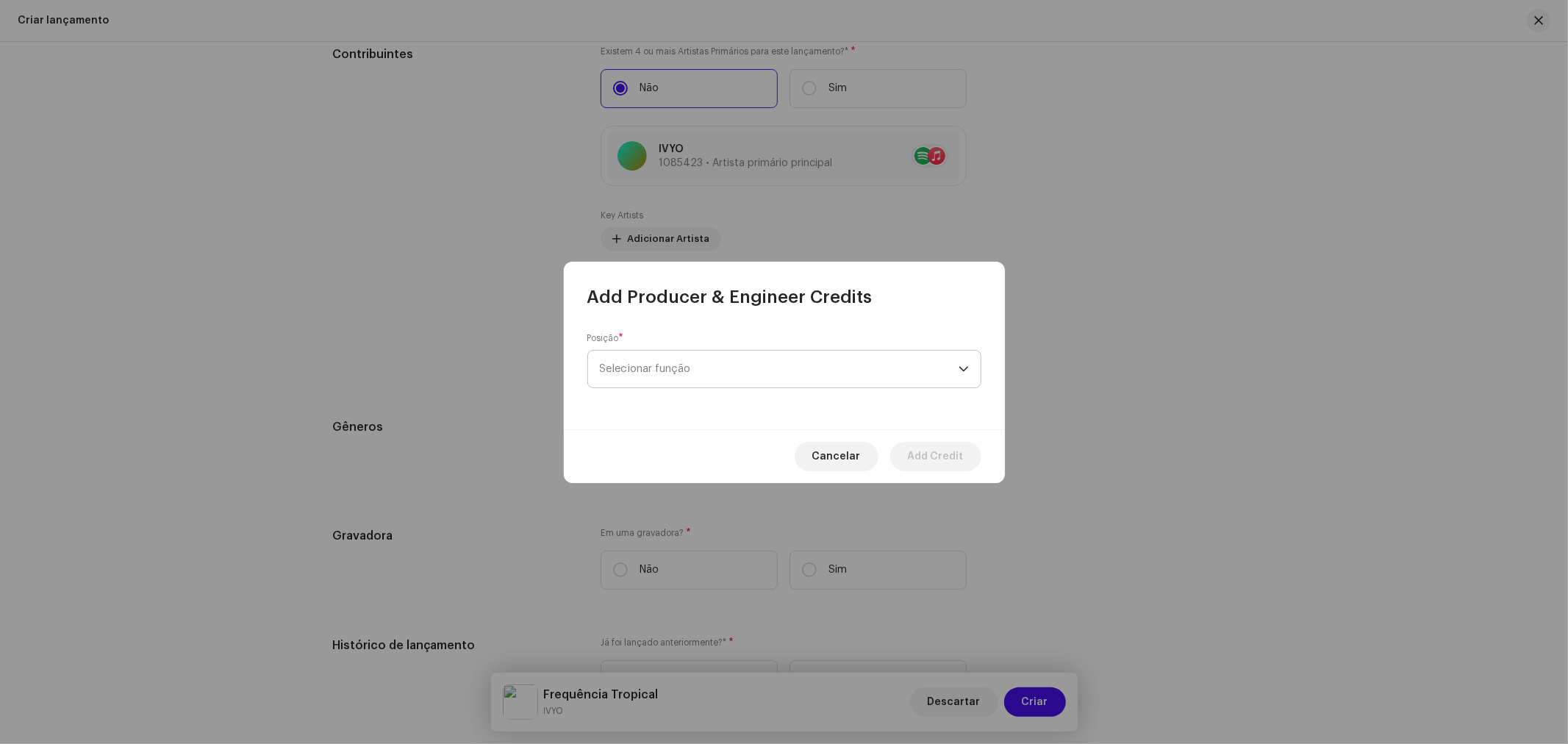
click at [662, 358] on span "Selecionar função" at bounding box center [779, 368] width 358 height 37
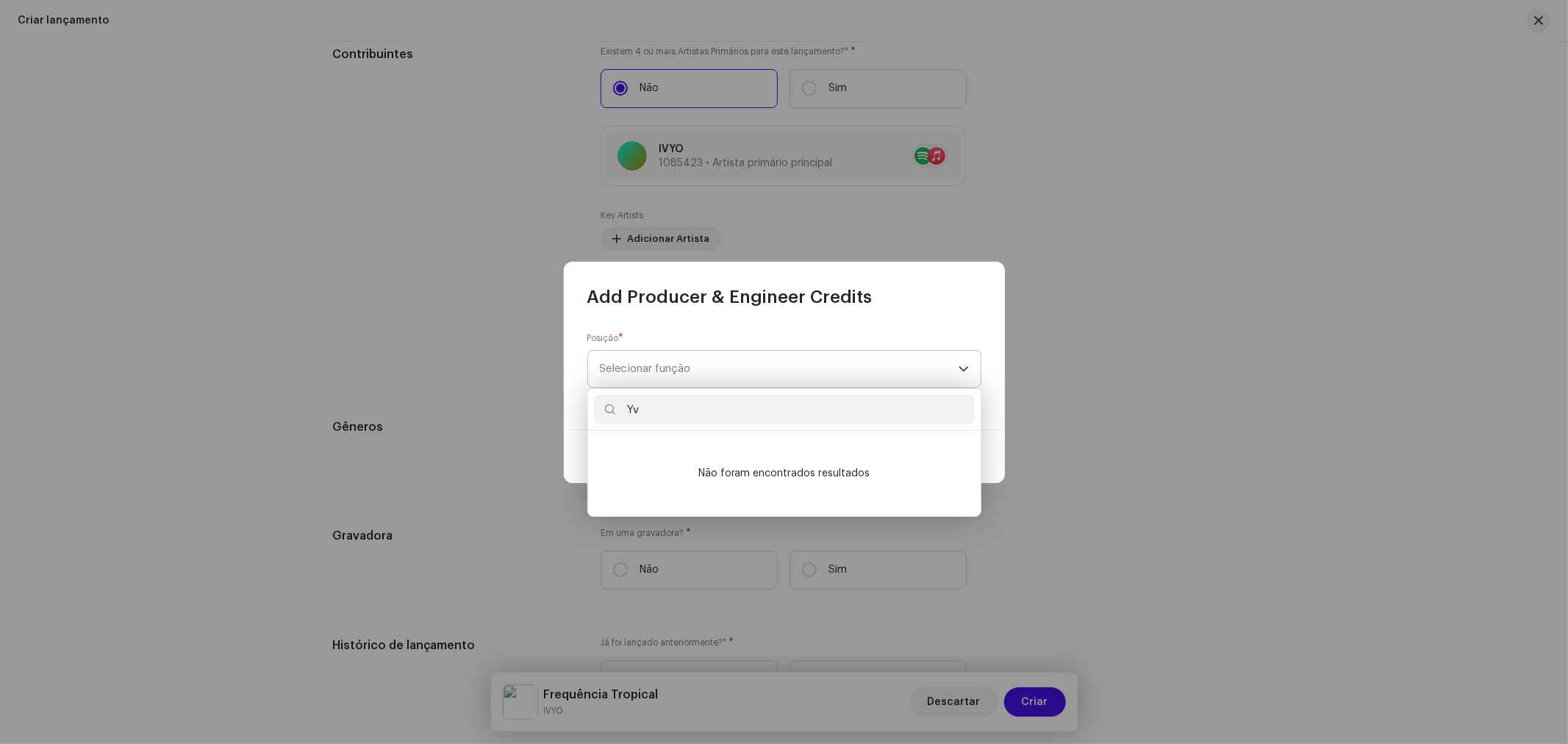
type input "Y"
type input "IVYO"
click at [697, 381] on span "Selecionar função" at bounding box center [779, 368] width 358 height 37
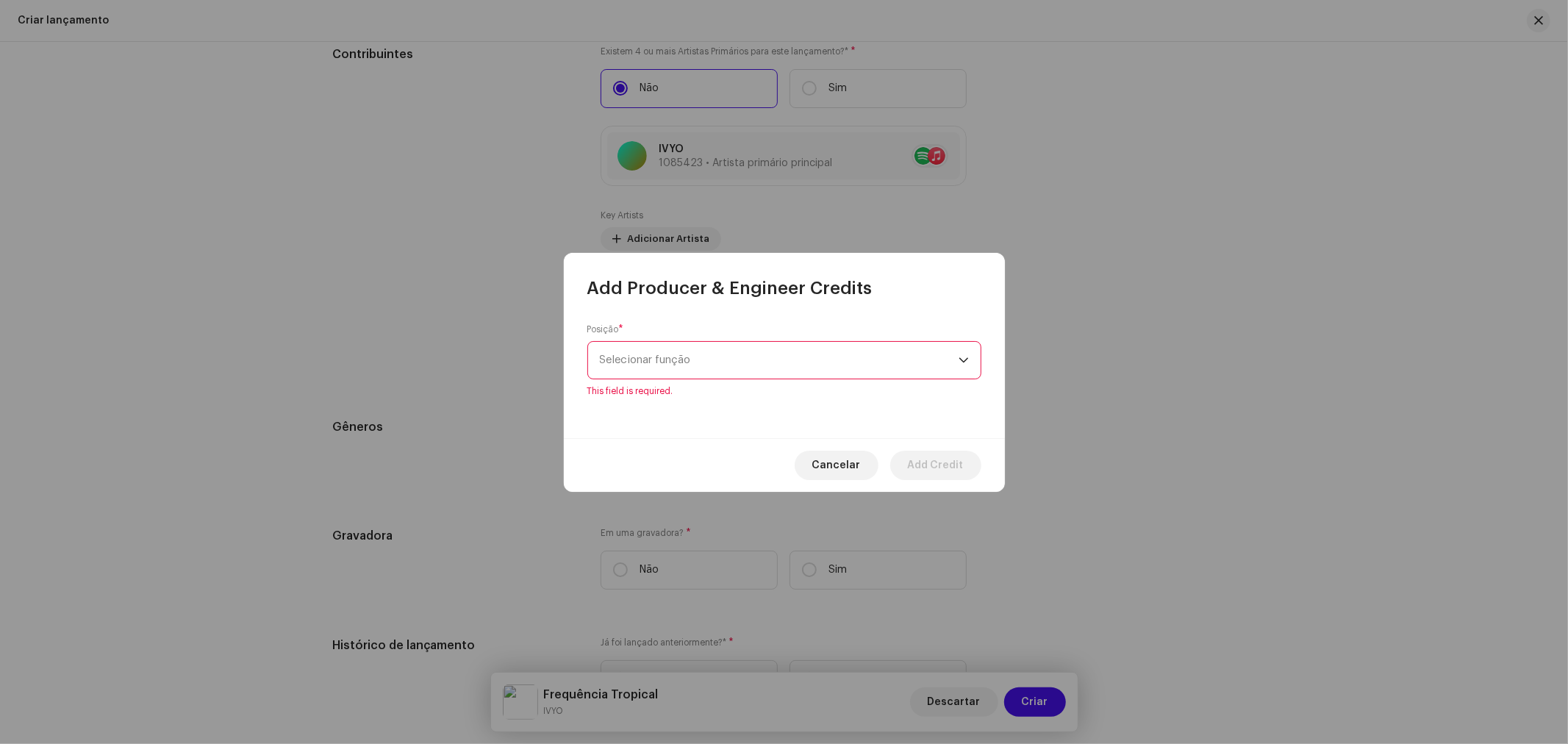
click at [705, 373] on span "Selecionar função" at bounding box center [779, 359] width 358 height 37
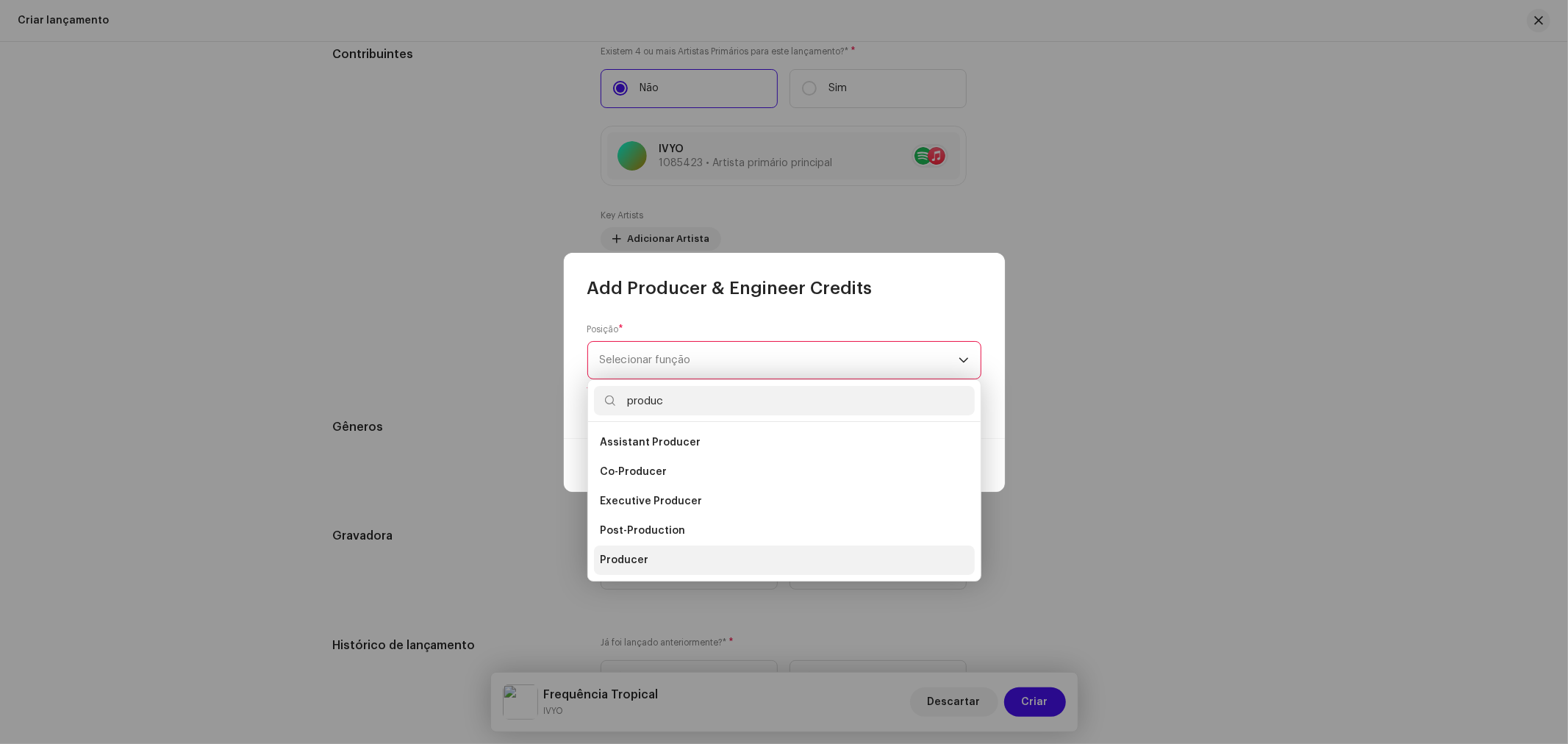
type input "produc"
click at [644, 561] on span "Producer" at bounding box center [624, 560] width 48 height 14
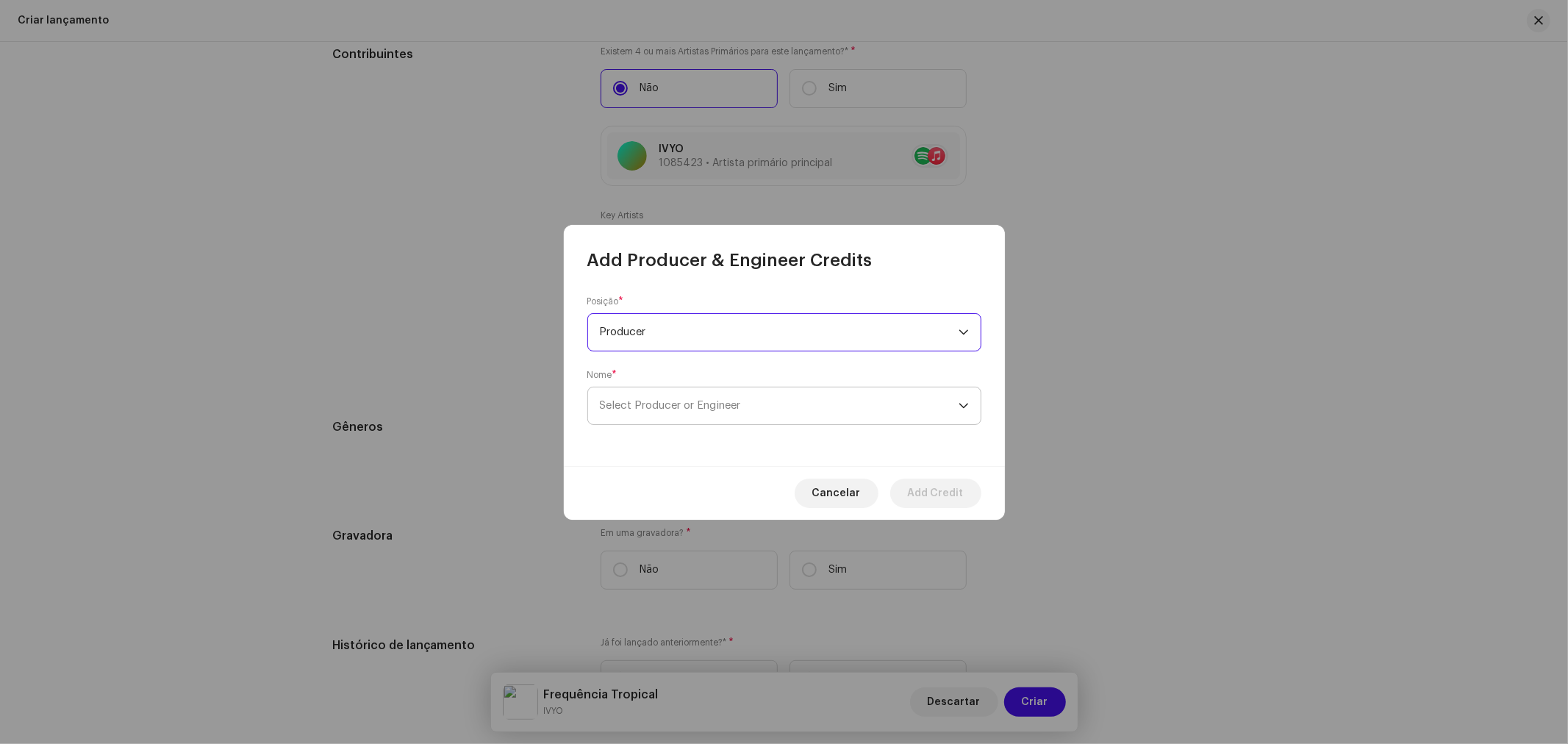
click at [665, 404] on span "Select Producer or Engineer" at bounding box center [670, 405] width 141 height 11
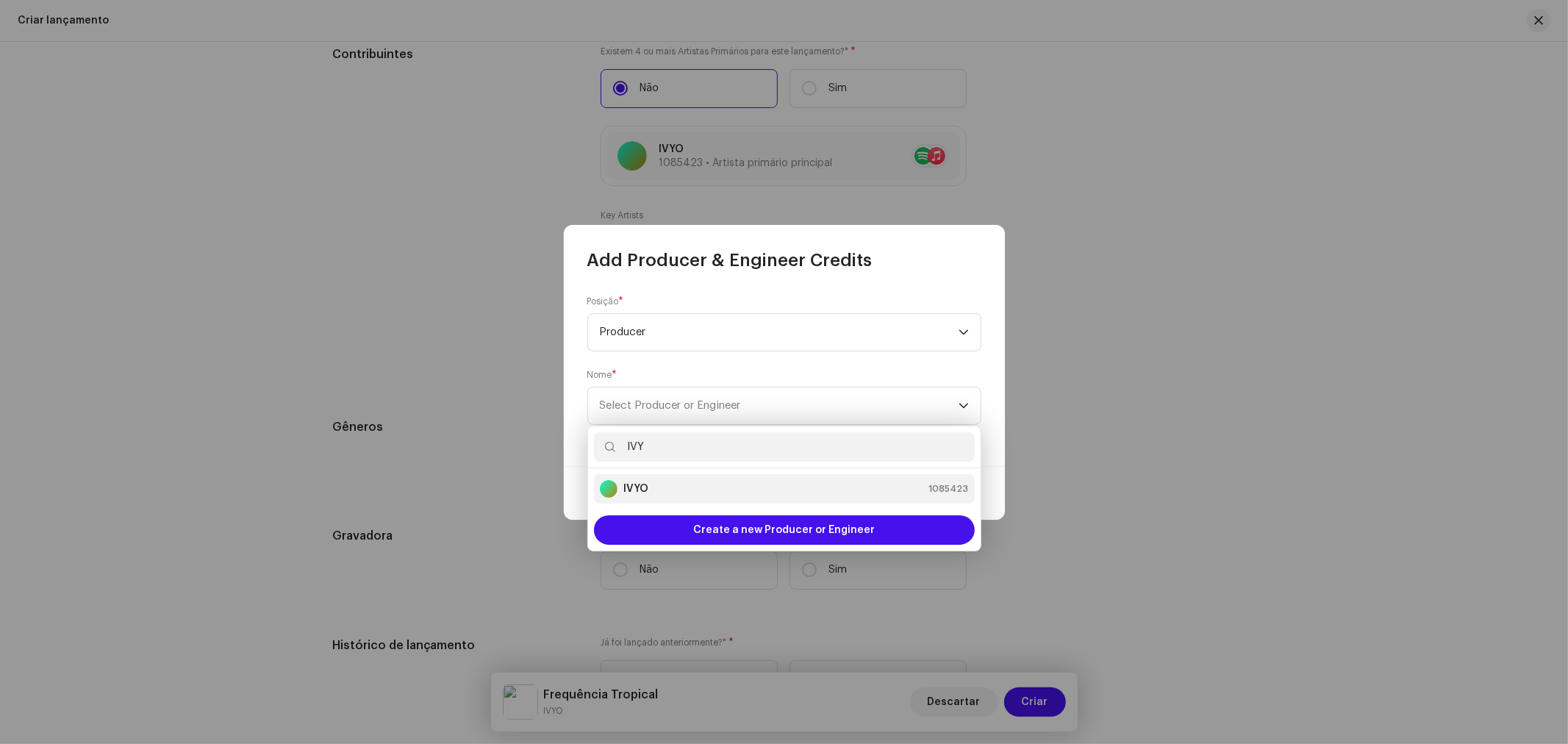
type input "IVY"
click at [669, 490] on div "IVYO 1085423" at bounding box center [784, 489] width 369 height 18
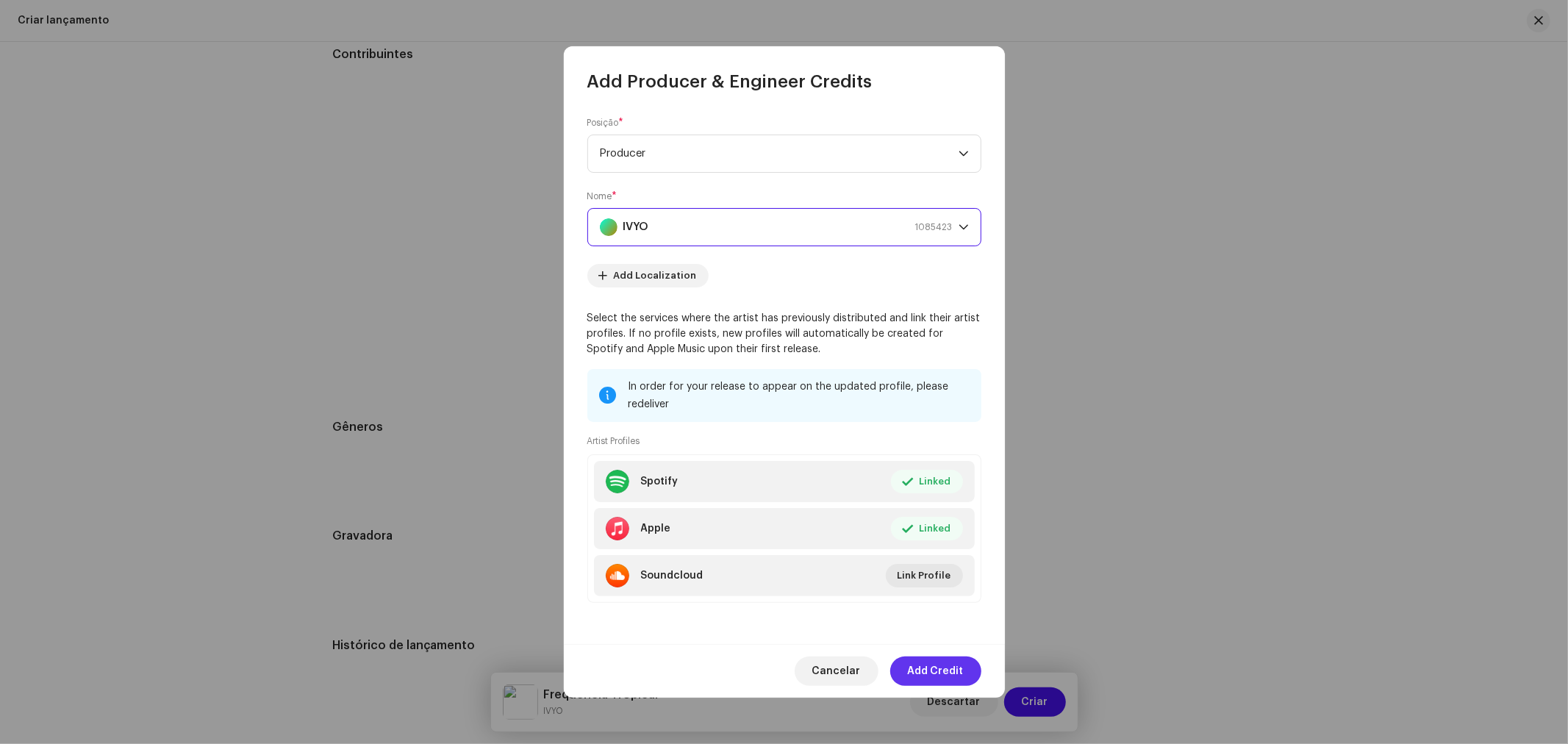
click at [934, 663] on span "Add Credit" at bounding box center [935, 671] width 55 height 30
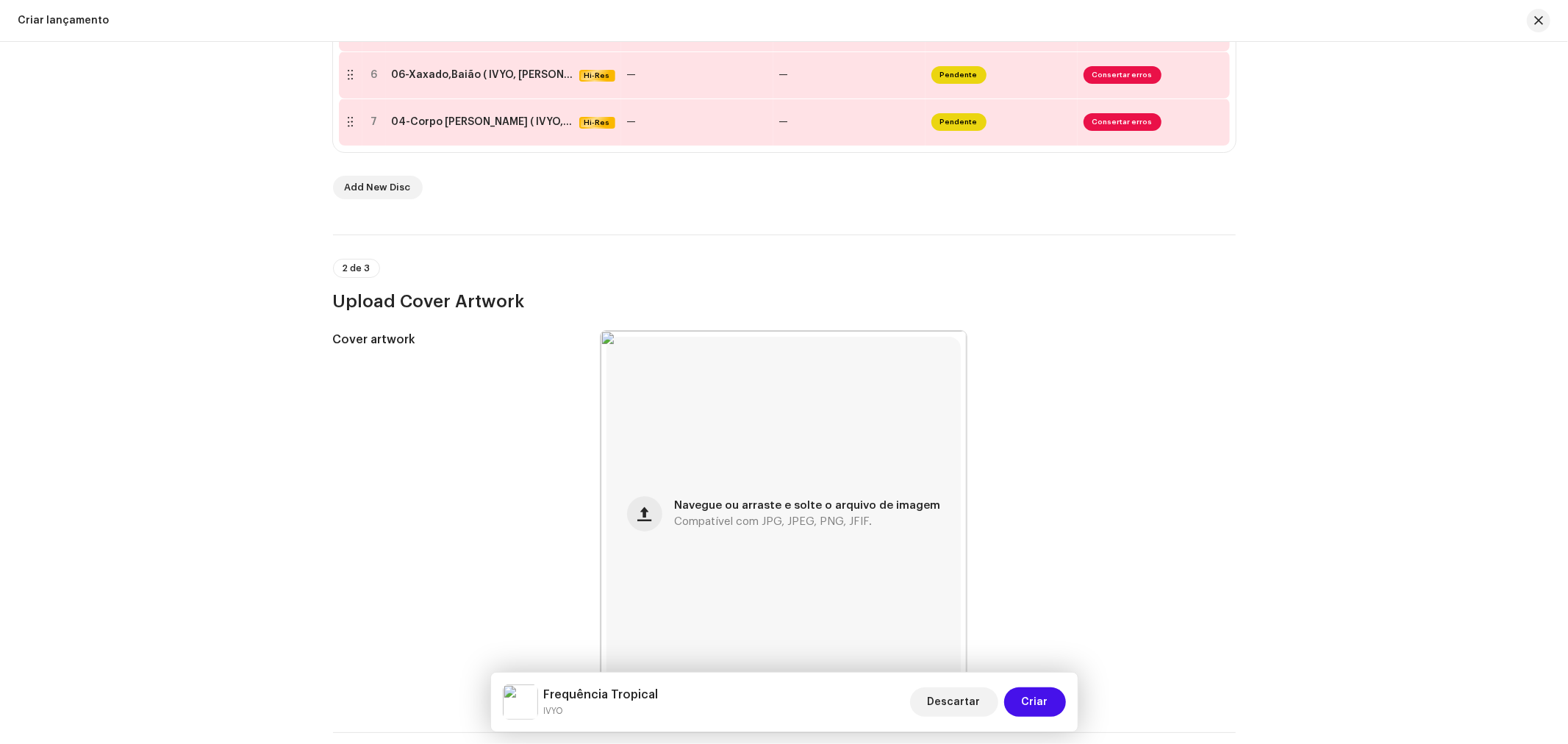
scroll to position [164, 0]
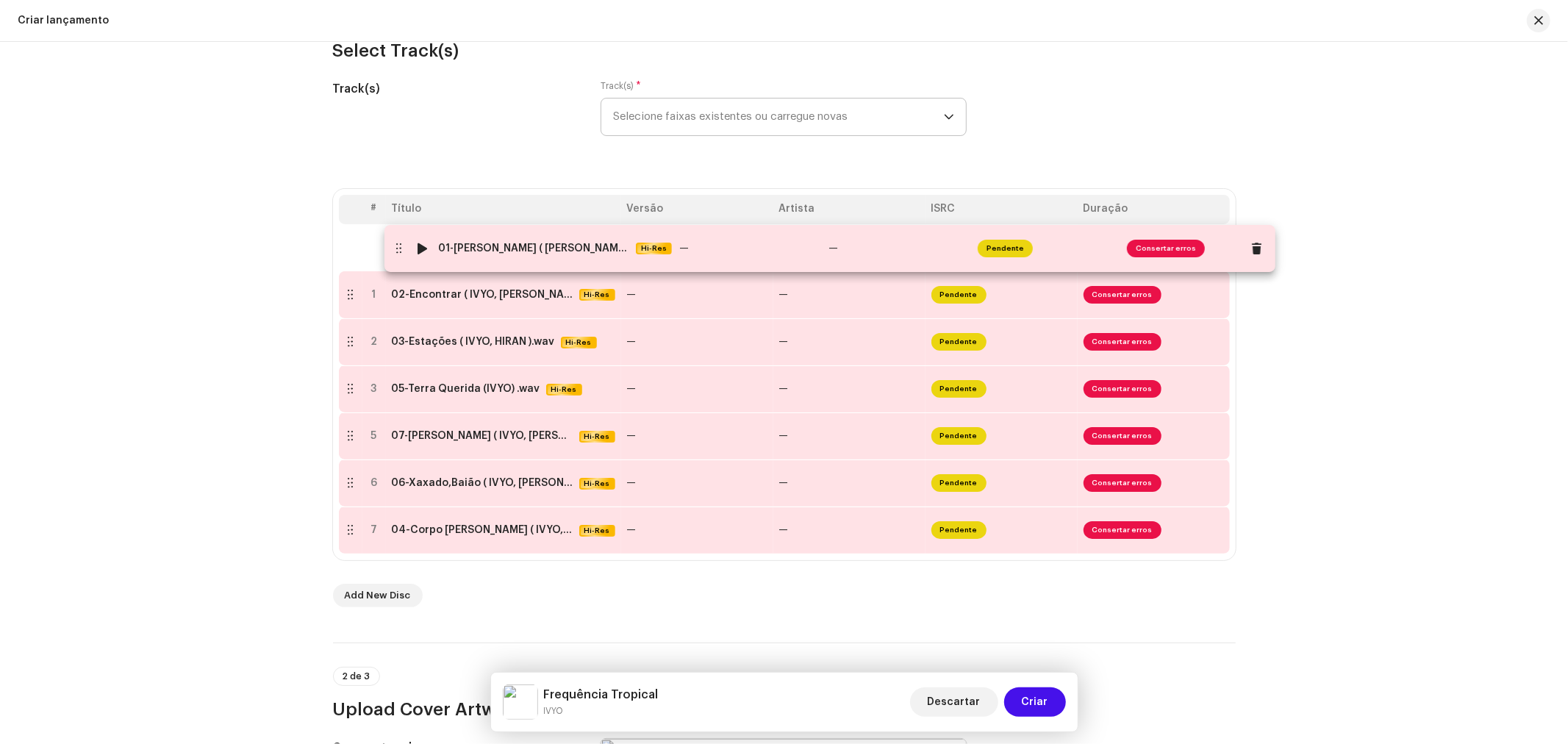
drag, startPoint x: 351, startPoint y: 388, endPoint x: 400, endPoint y: 247, distance: 149.3
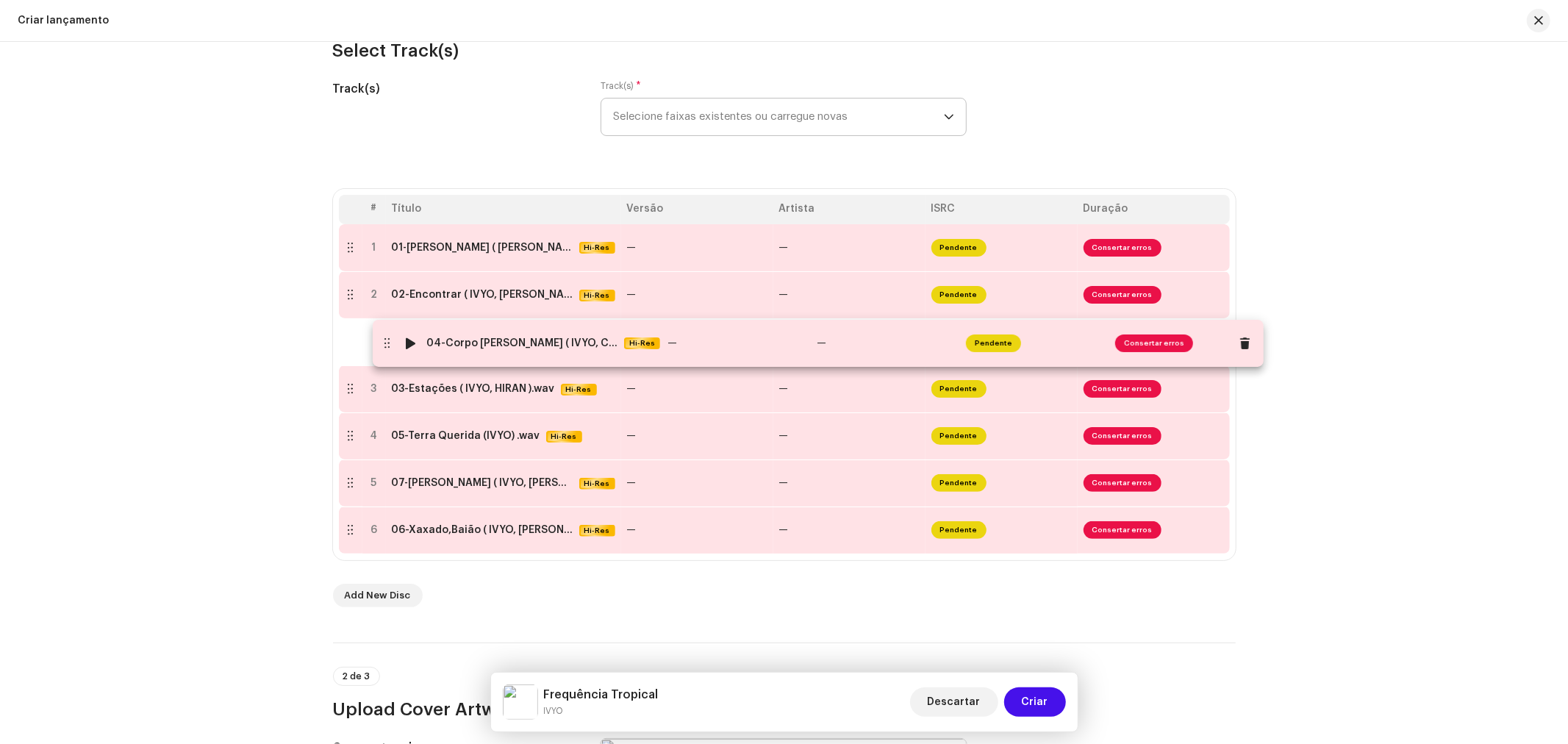
drag, startPoint x: 348, startPoint y: 531, endPoint x: 384, endPoint y: 343, distance: 191.4
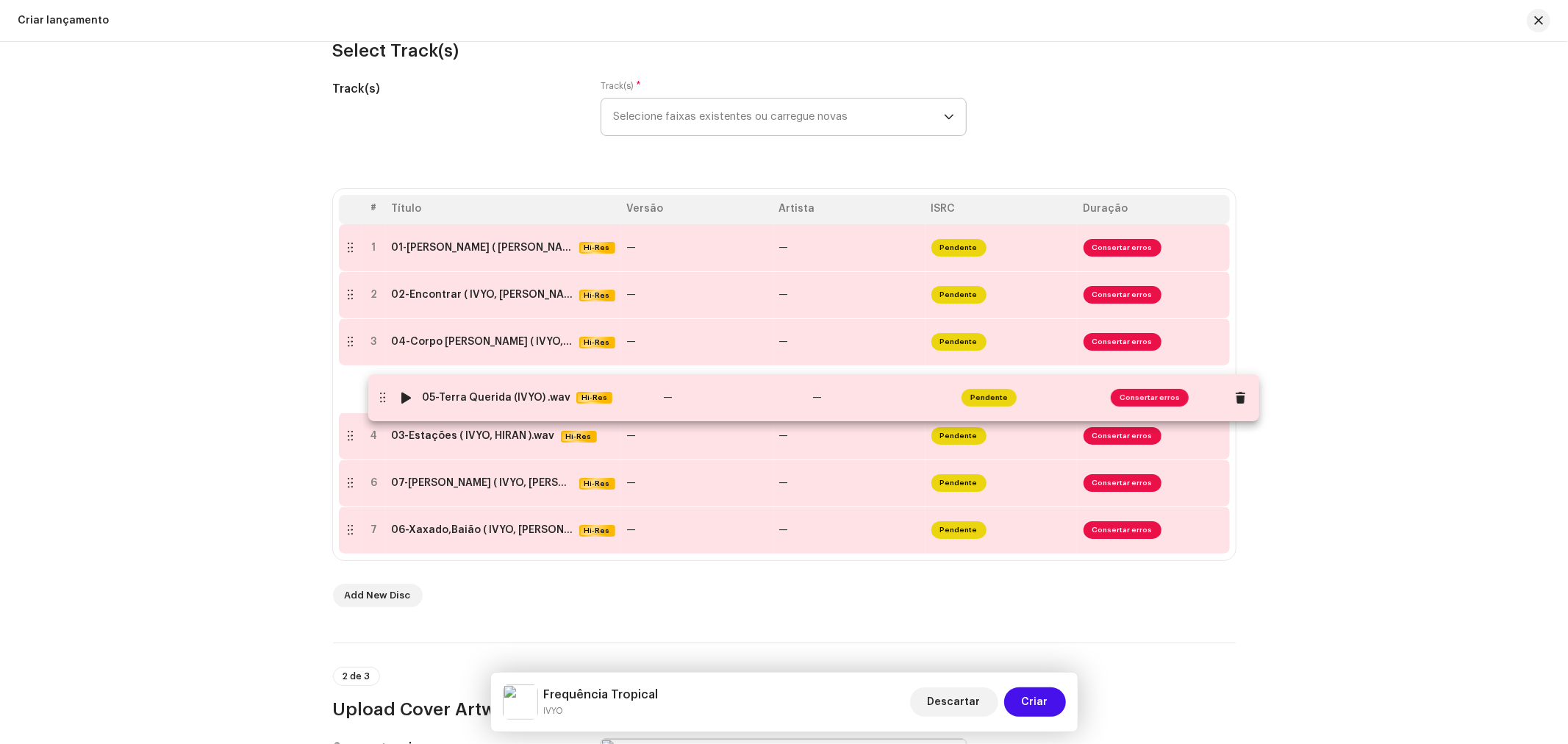
drag, startPoint x: 353, startPoint y: 444, endPoint x: 384, endPoint y: 401, distance: 53.0
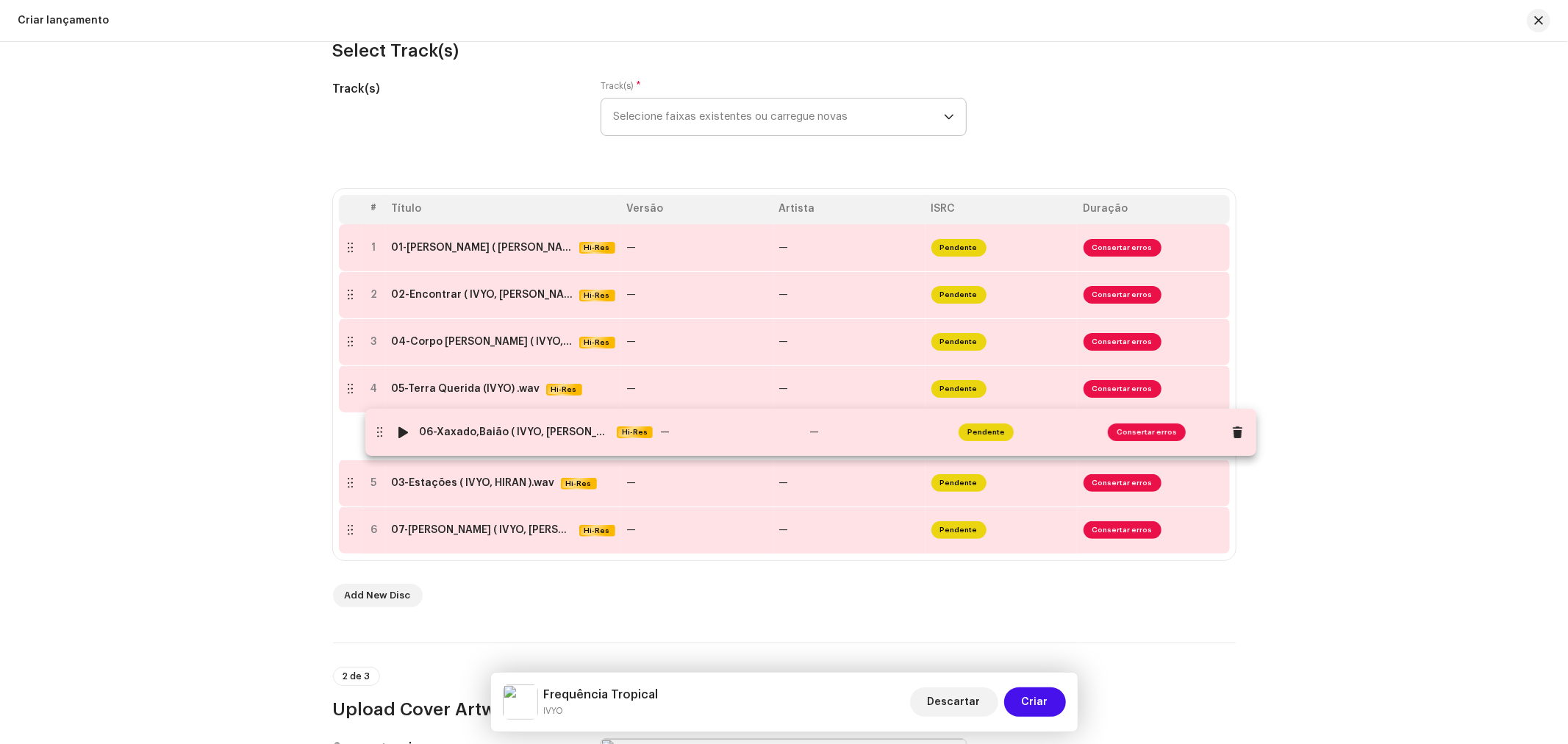
drag, startPoint x: 351, startPoint y: 536, endPoint x: 381, endPoint y: 436, distance: 104.4
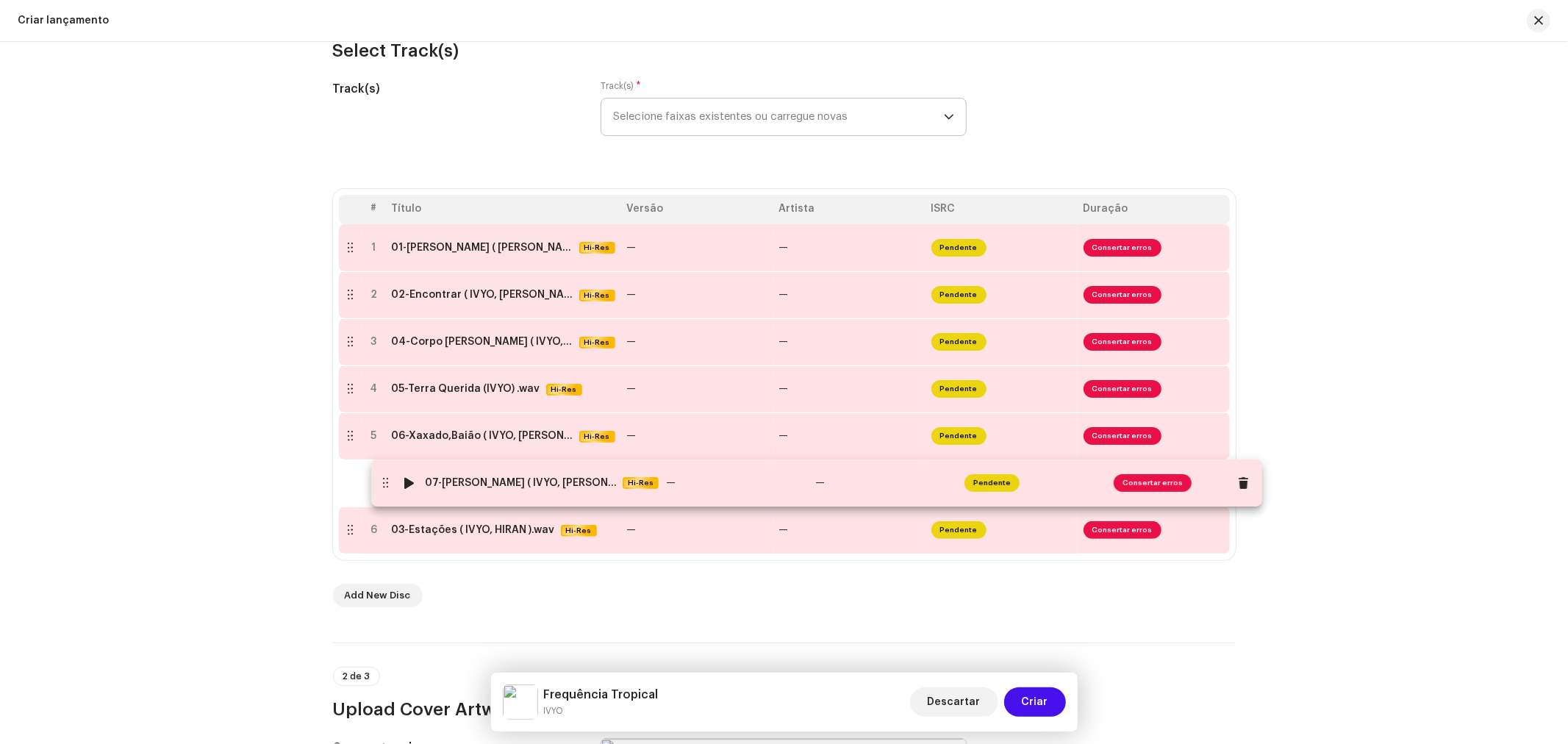
drag, startPoint x: 350, startPoint y: 533, endPoint x: 378, endPoint y: 476, distance: 63.5
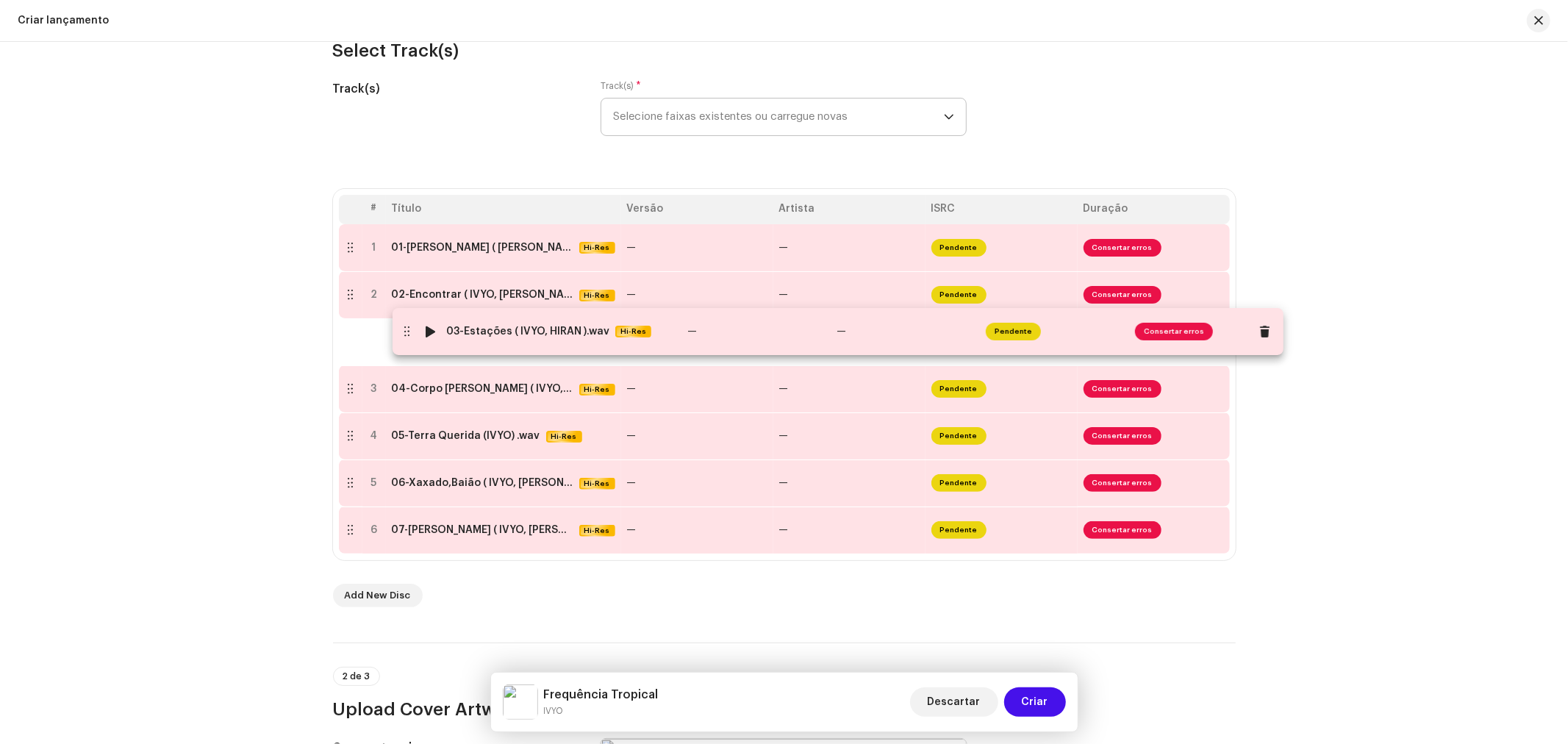
drag, startPoint x: 353, startPoint y: 536, endPoint x: 409, endPoint y: 336, distance: 207.7
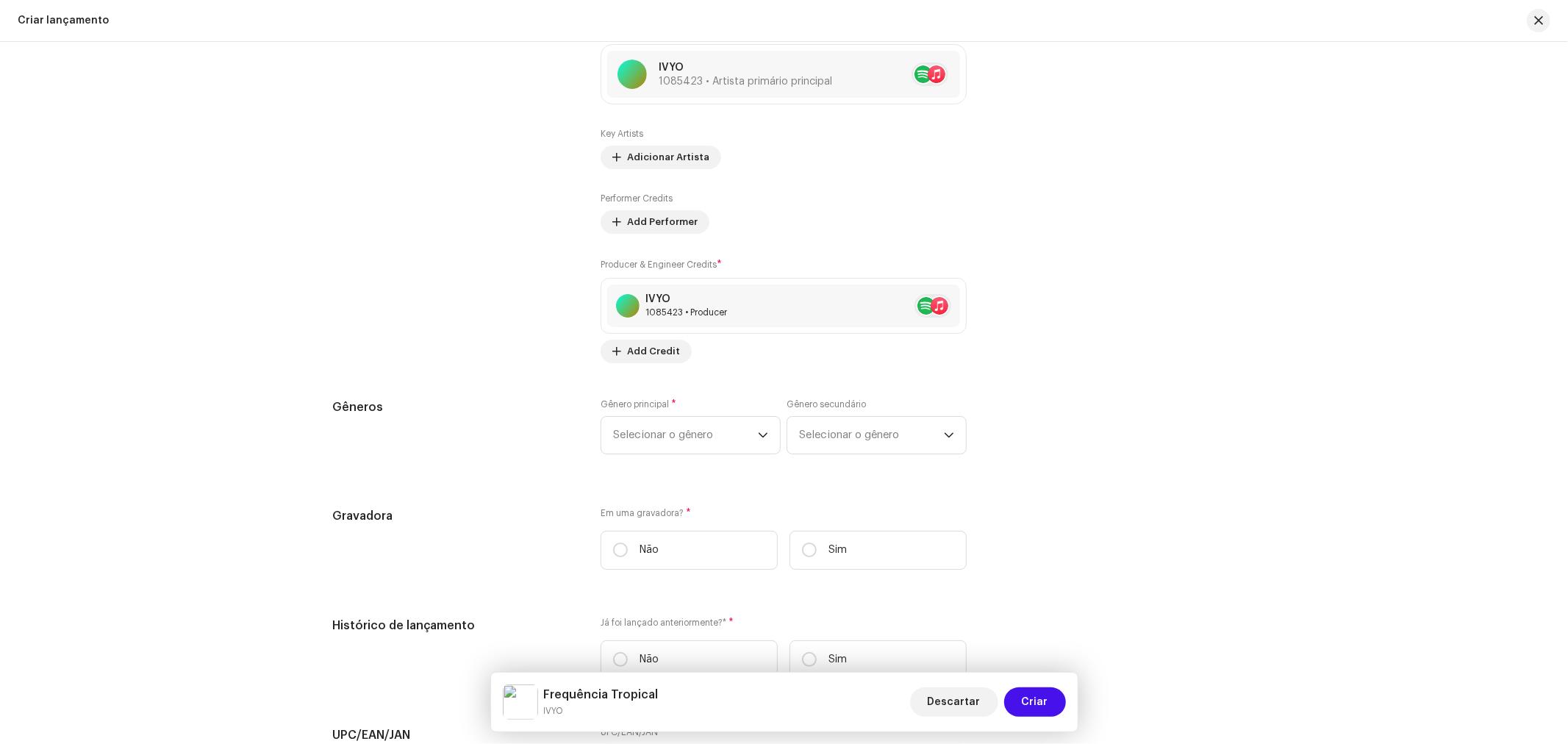
scroll to position [2042, 0]
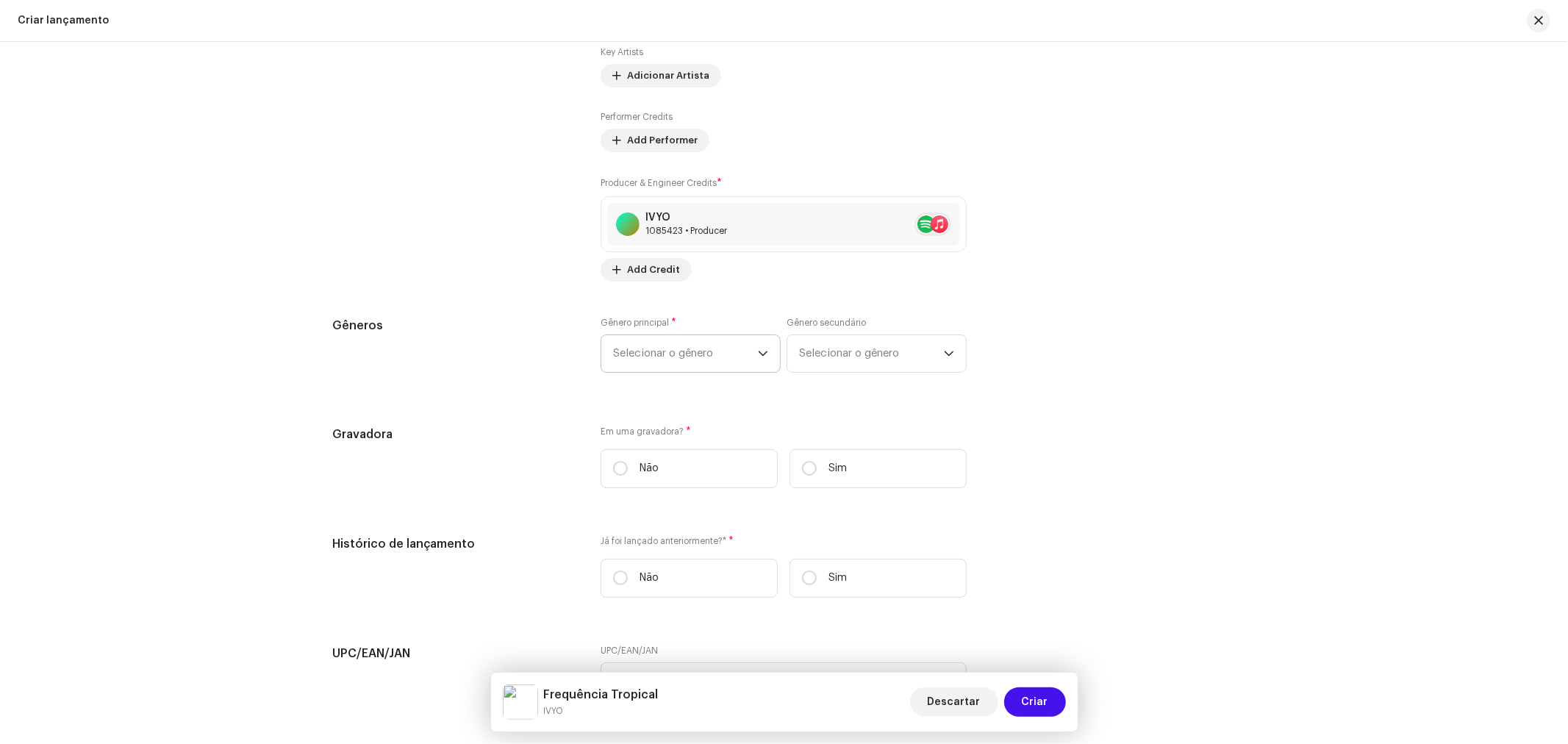
click at [696, 357] on span "Selecionar o gênero" at bounding box center [686, 353] width 145 height 37
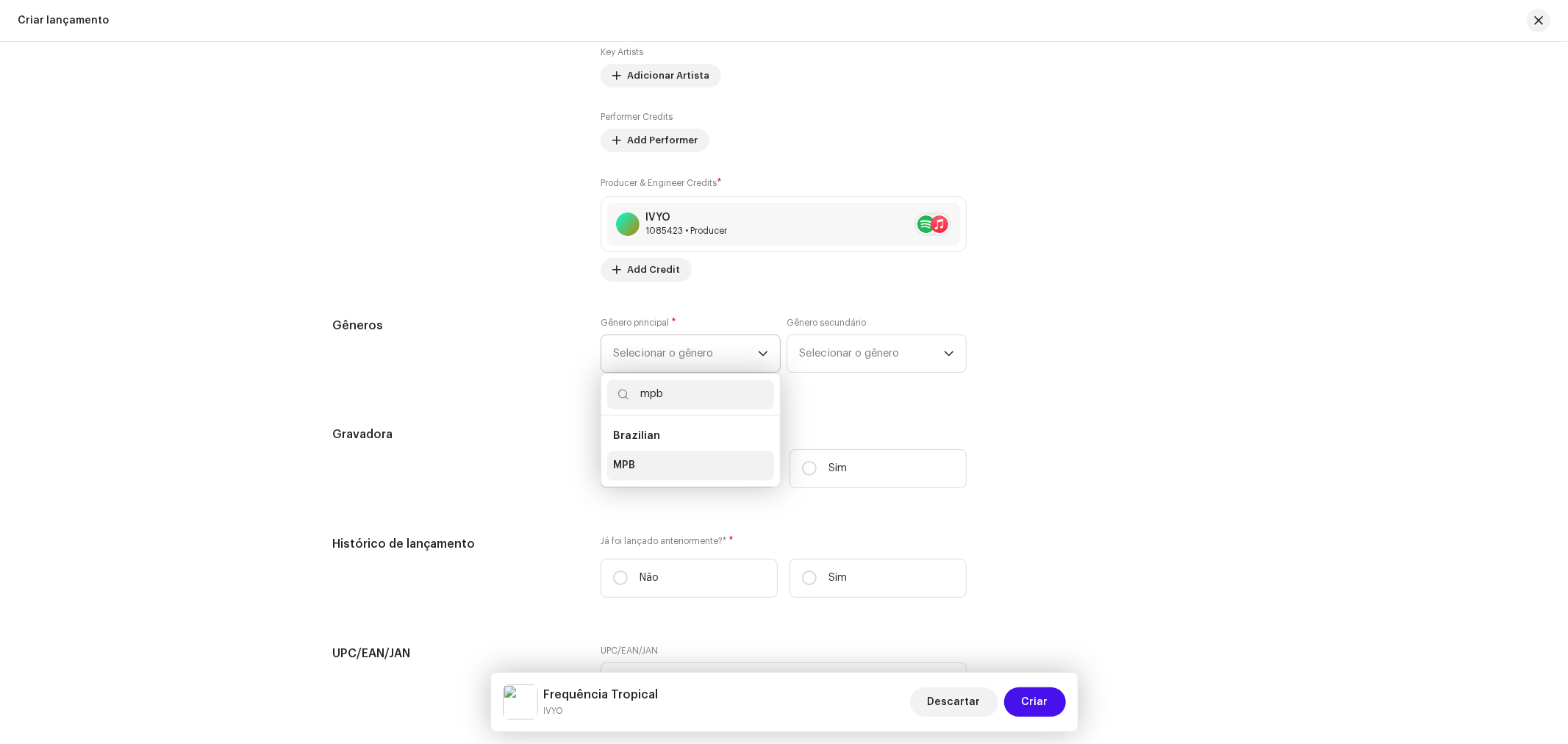
type input "mpb"
click at [652, 473] on li "MPB" at bounding box center [690, 466] width 167 height 30
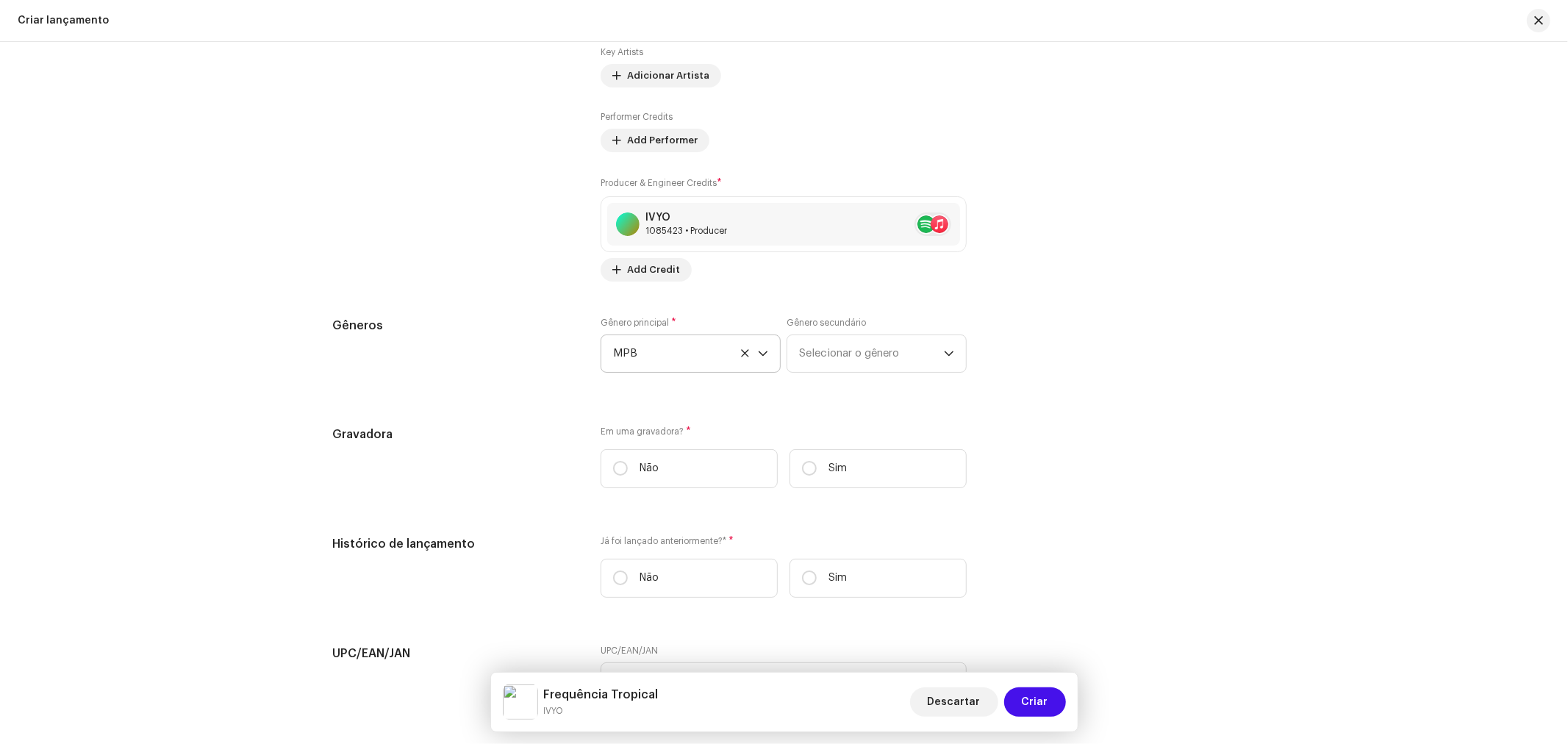
click at [834, 413] on div "Preencher informações de lançamento a partir dos metadadoss Compilação Is it a …" at bounding box center [784, 183] width 903 height 1652
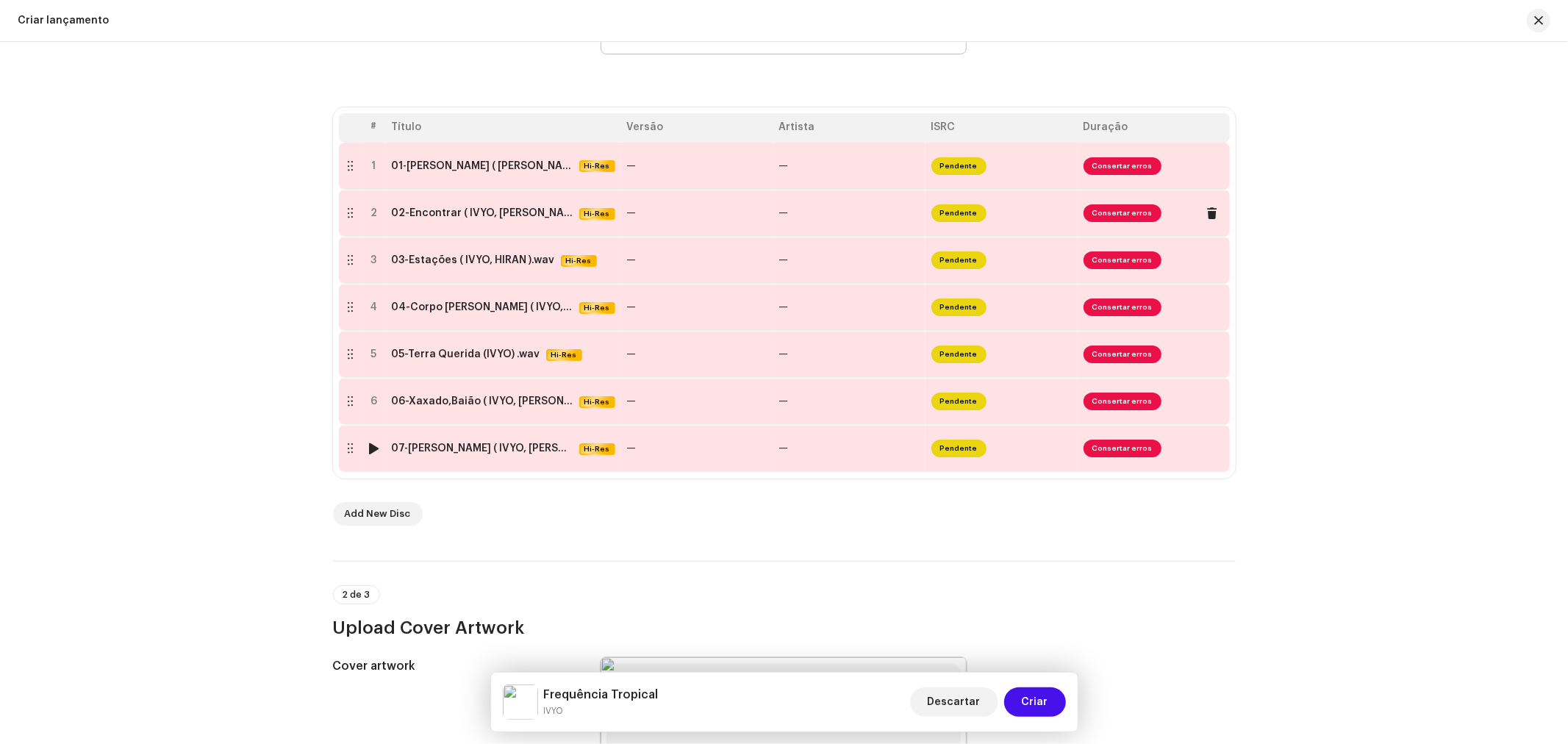
scroll to position [1, 0]
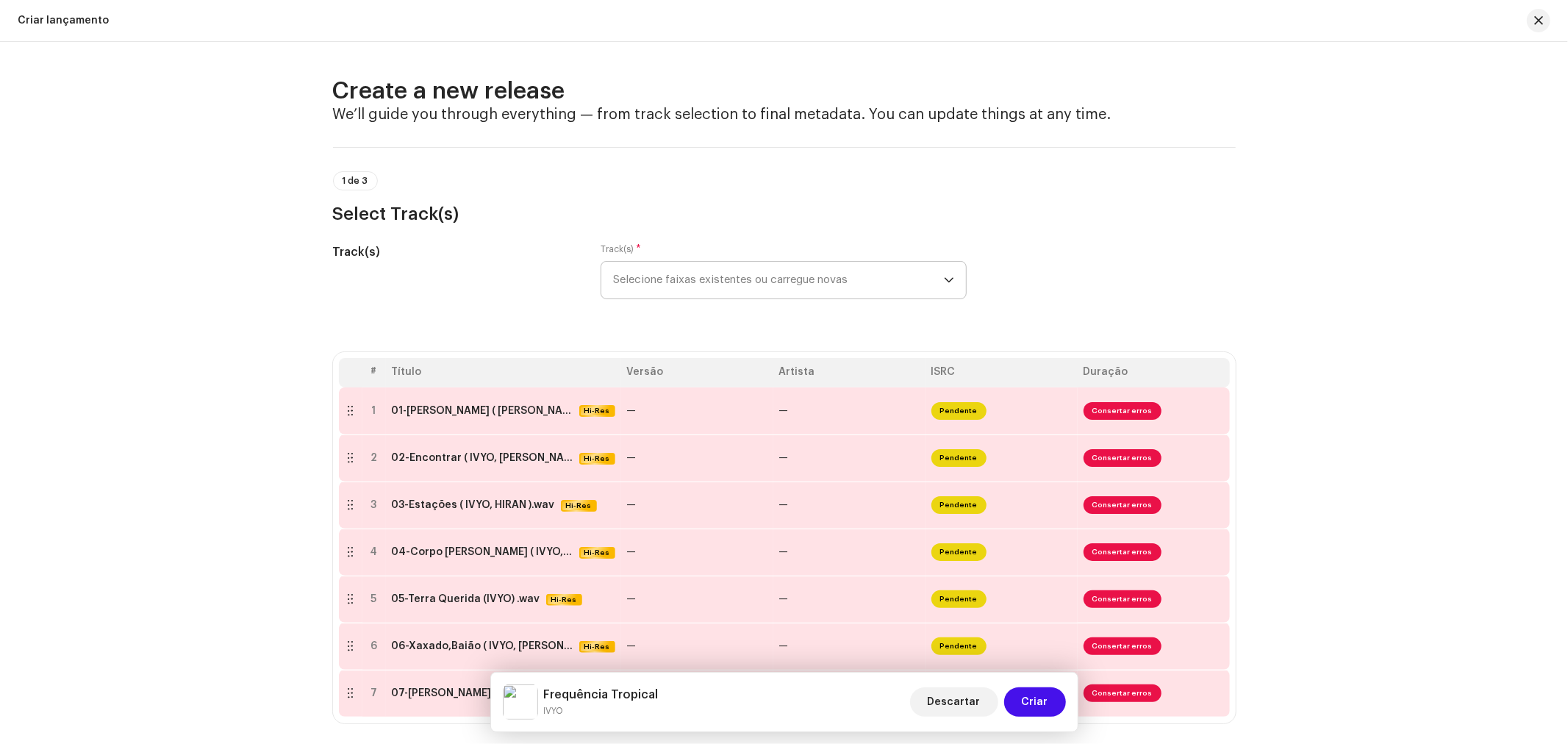
click at [693, 283] on span "Selecione faixas existentes ou carregue novas" at bounding box center [779, 280] width 331 height 37
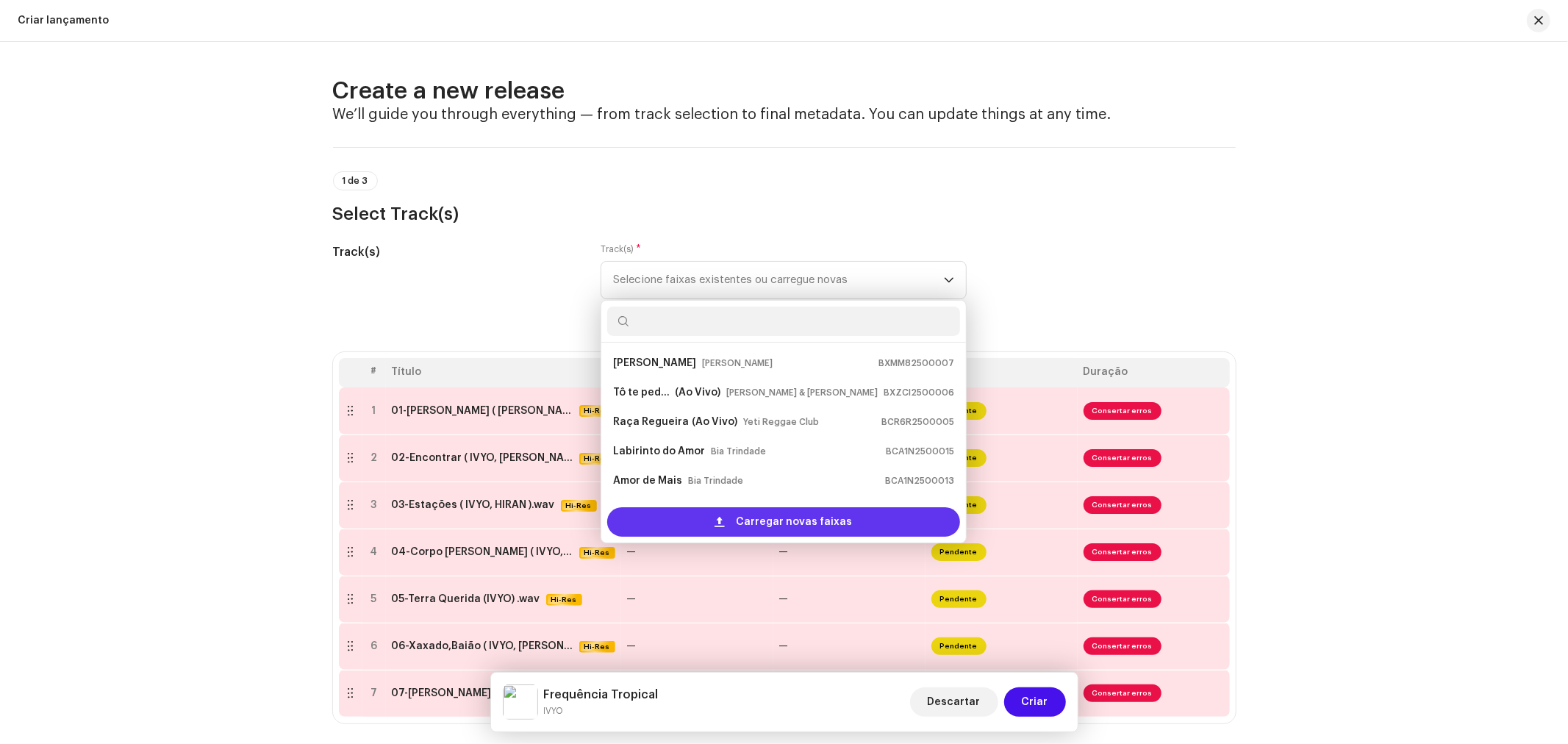
scroll to position [23, 0]
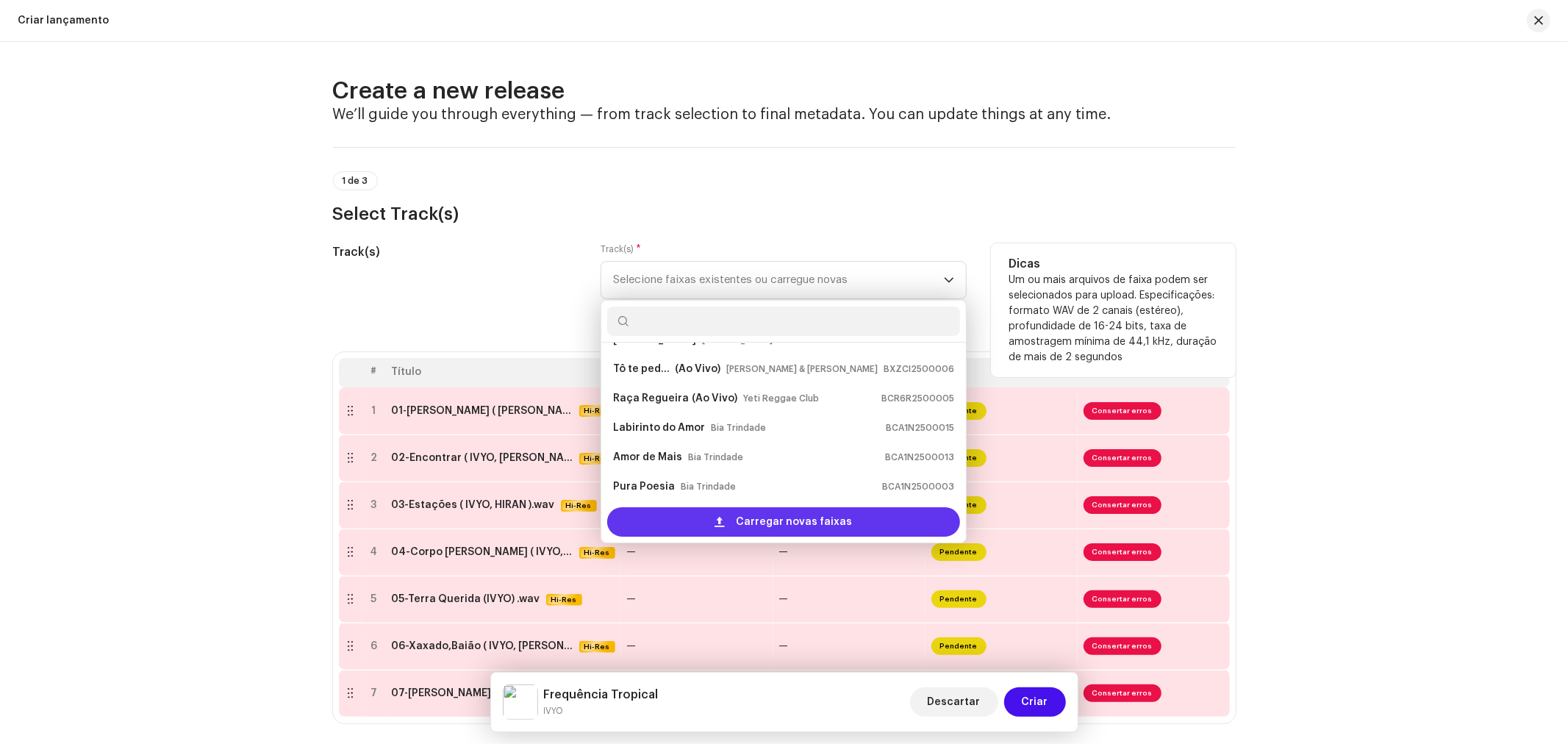
click at [797, 527] on span "Carregar novas faixas" at bounding box center [795, 521] width 116 height 30
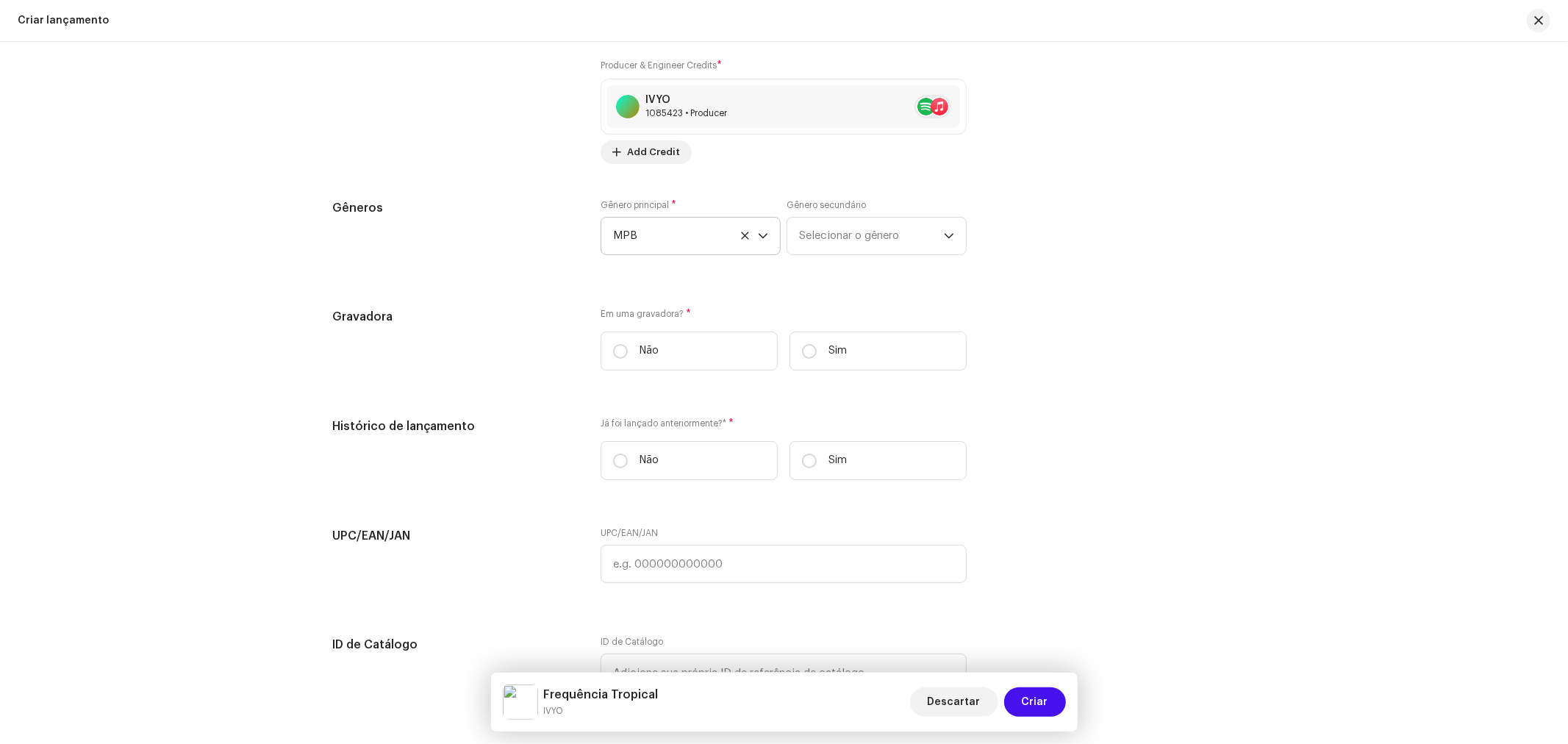
scroll to position [2288, 0]
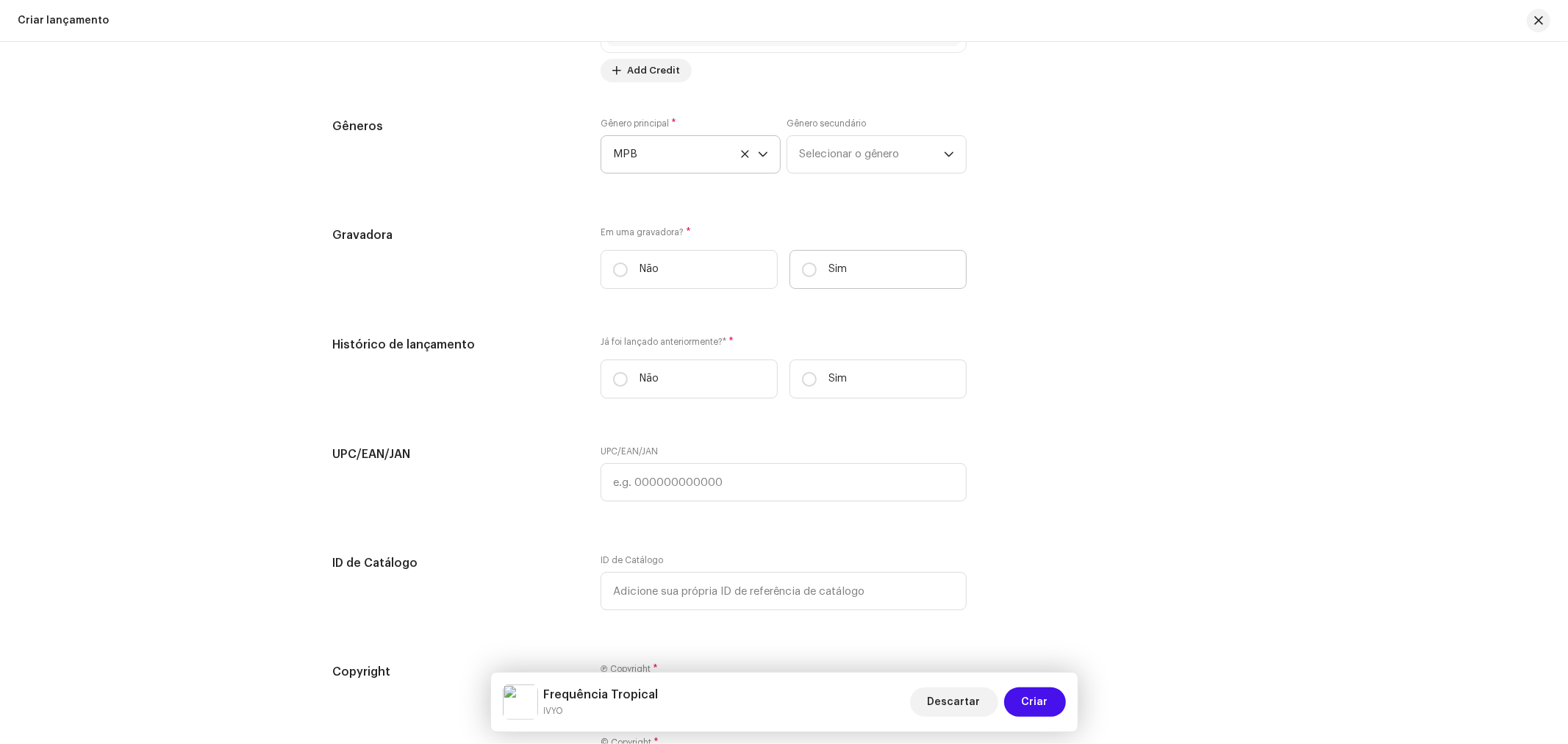
click at [820, 275] on label "Sim" at bounding box center [878, 270] width 177 height 39
click at [817, 275] on input "Sim" at bounding box center [809, 270] width 14 height 14
radio input "true"
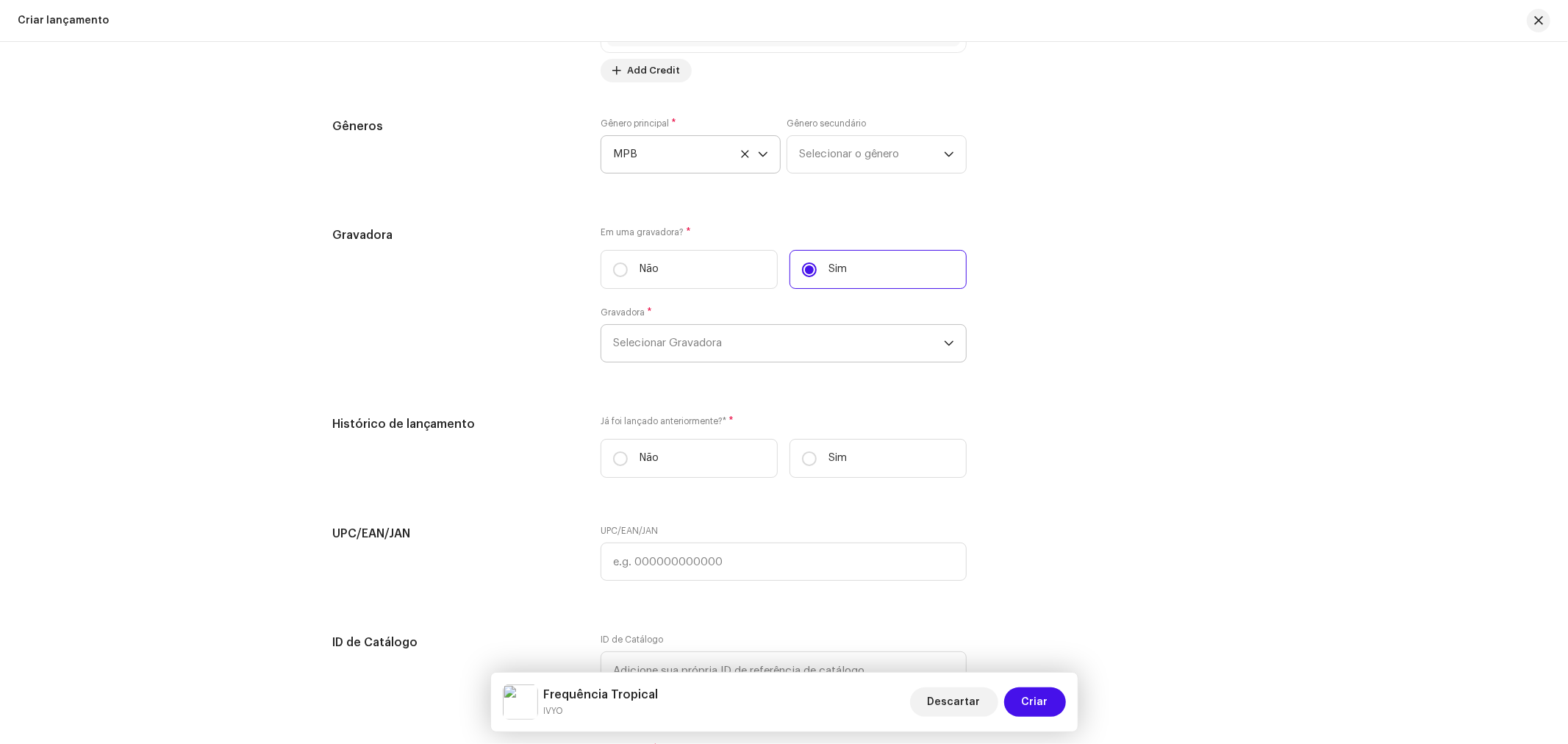
click at [694, 351] on span "Selecionar Gravadora" at bounding box center [779, 342] width 331 height 37
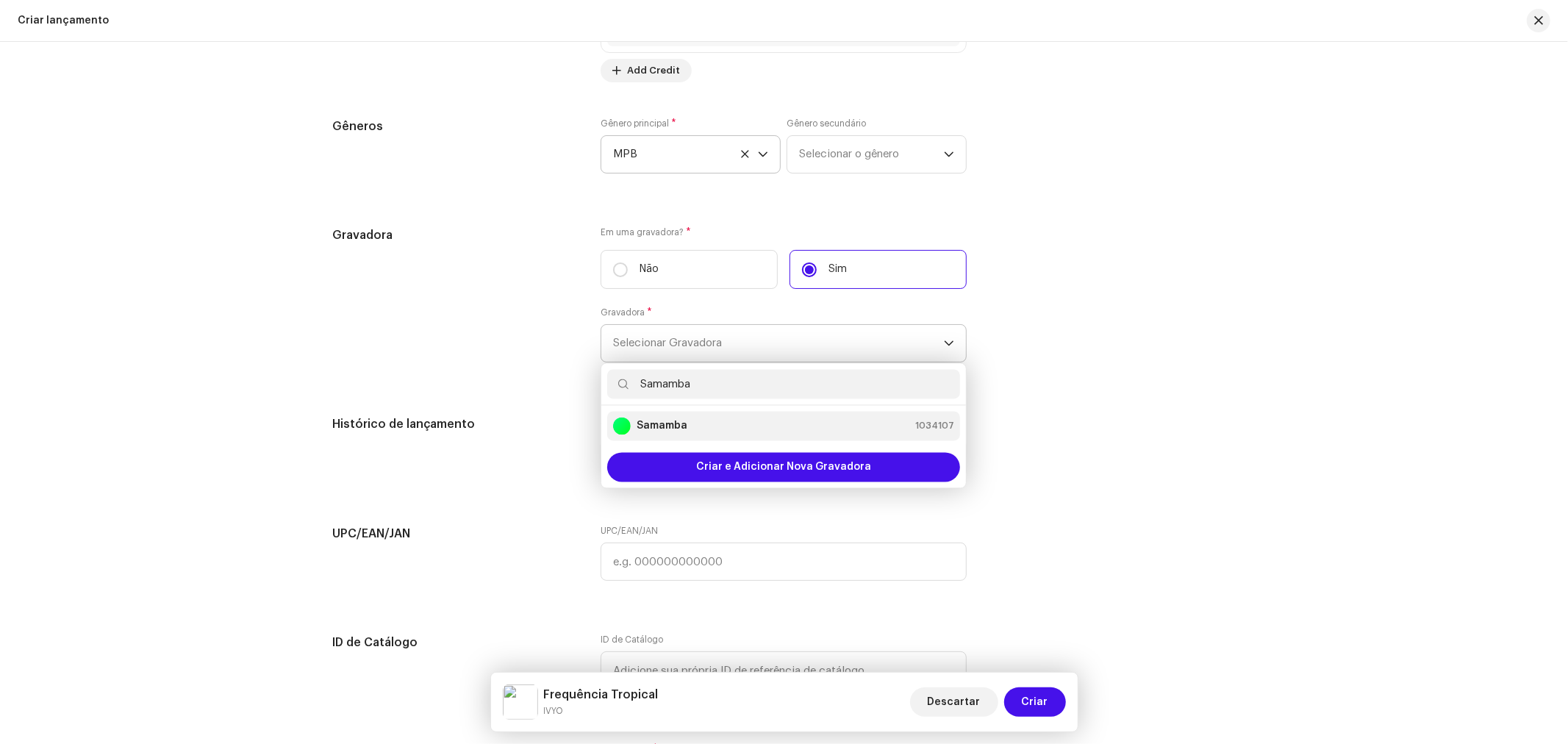
type input "Samamba"
click at [694, 435] on div "Samamba 1034107" at bounding box center [784, 427] width 341 height 18
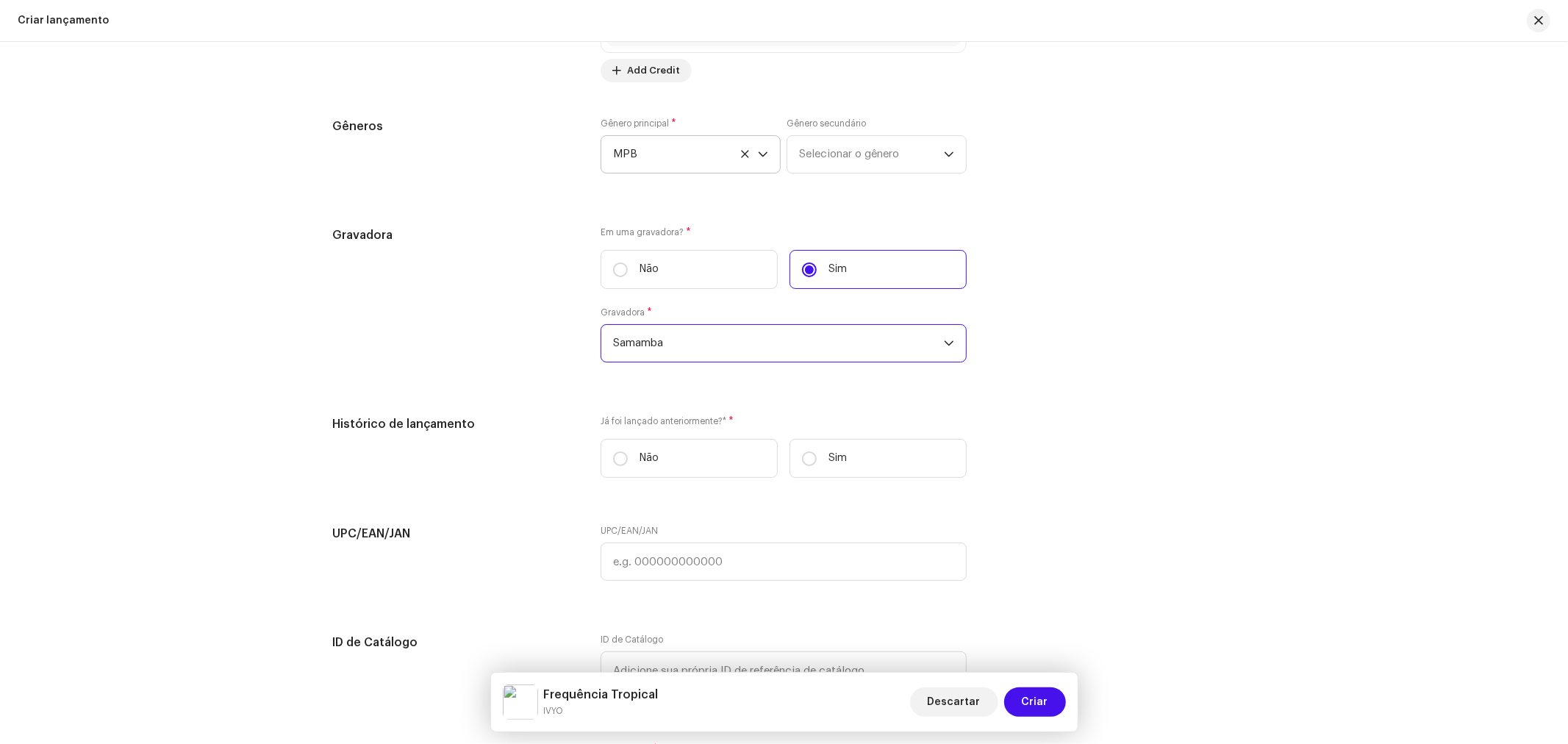
scroll to position [2451, 0]
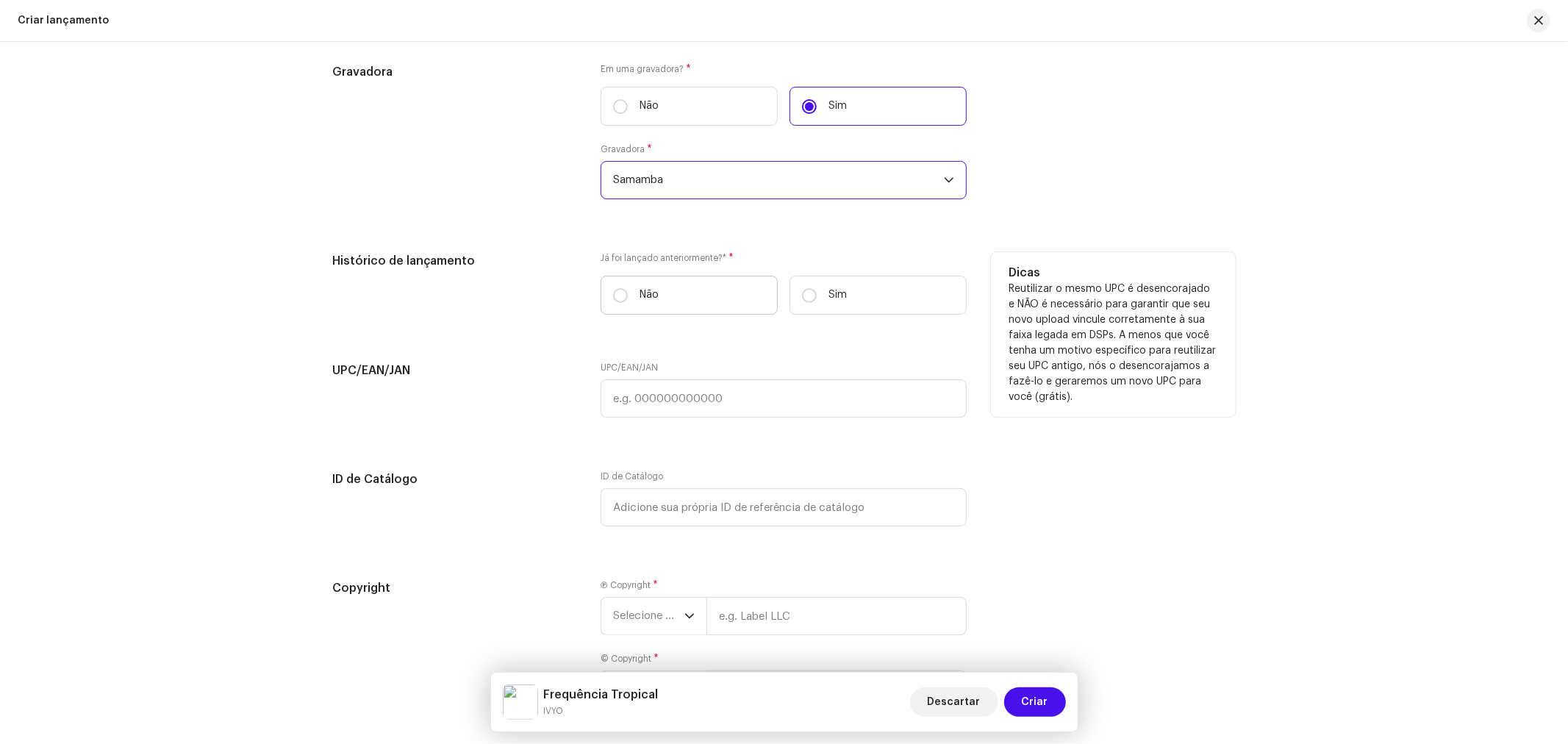
click at [639, 302] on p "Não" at bounding box center [648, 295] width 19 height 15
click at [628, 302] on input "Não" at bounding box center [620, 295] width 14 height 14
radio input "true"
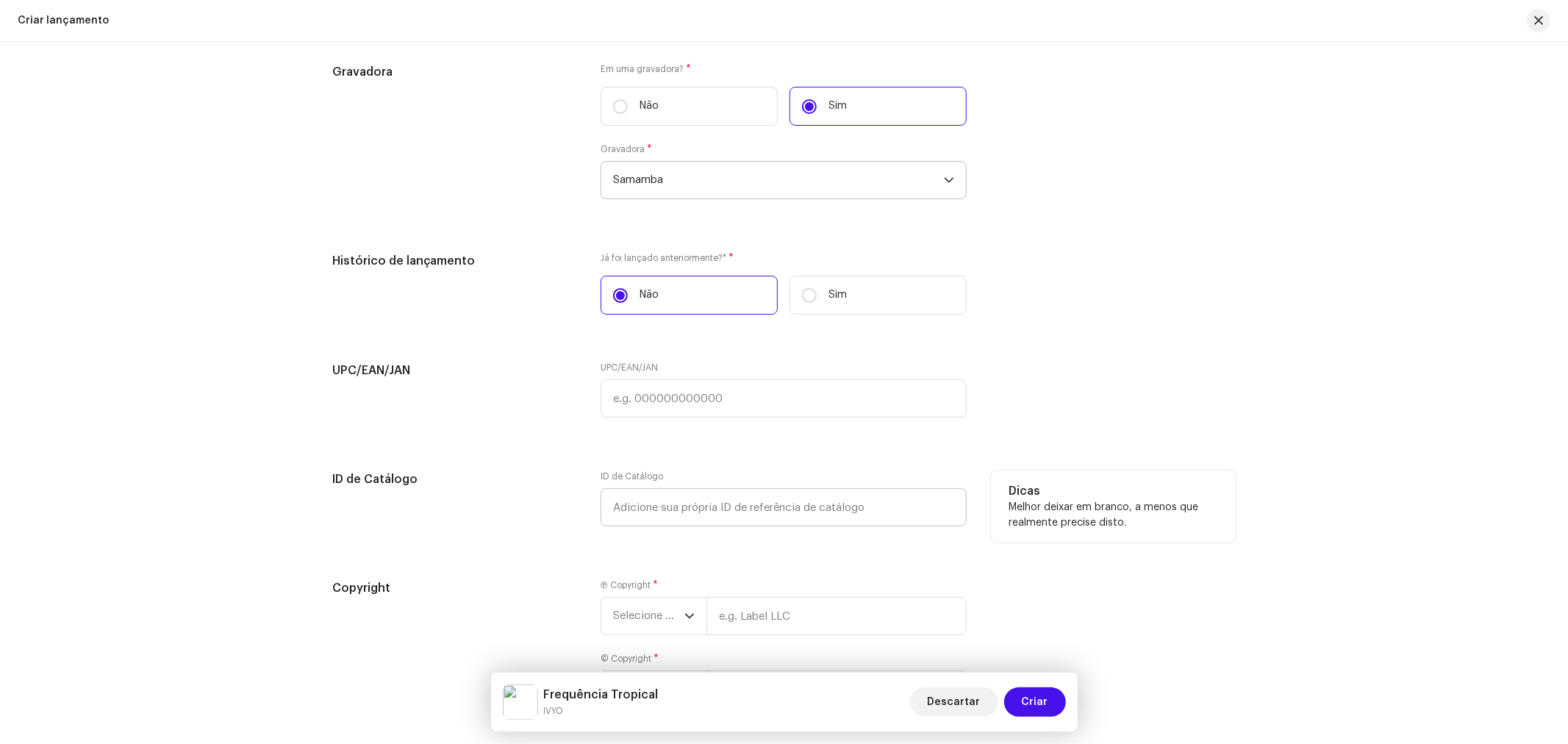
scroll to position [2586, 0]
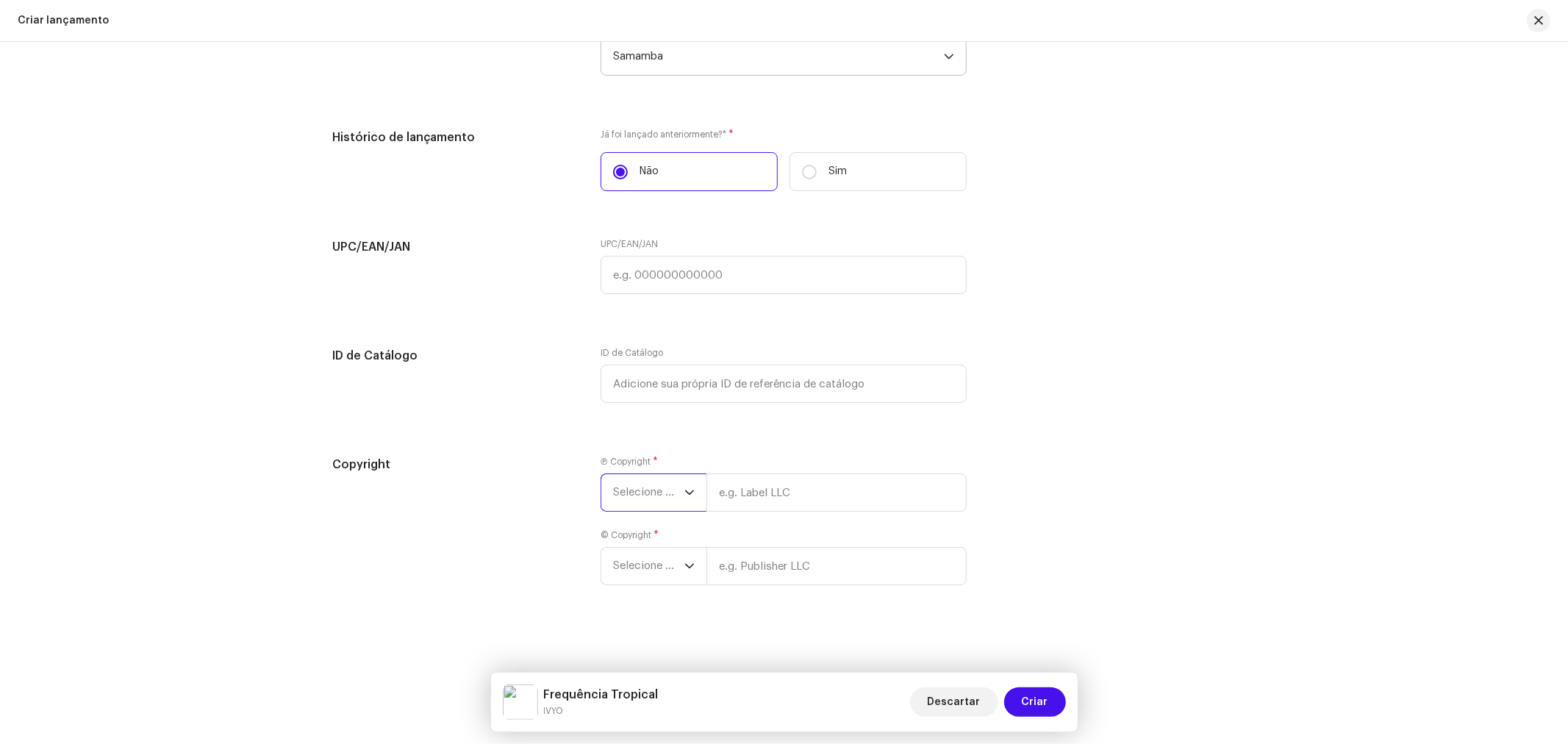
click at [657, 488] on span "Selecione o ano" at bounding box center [649, 492] width 72 height 37
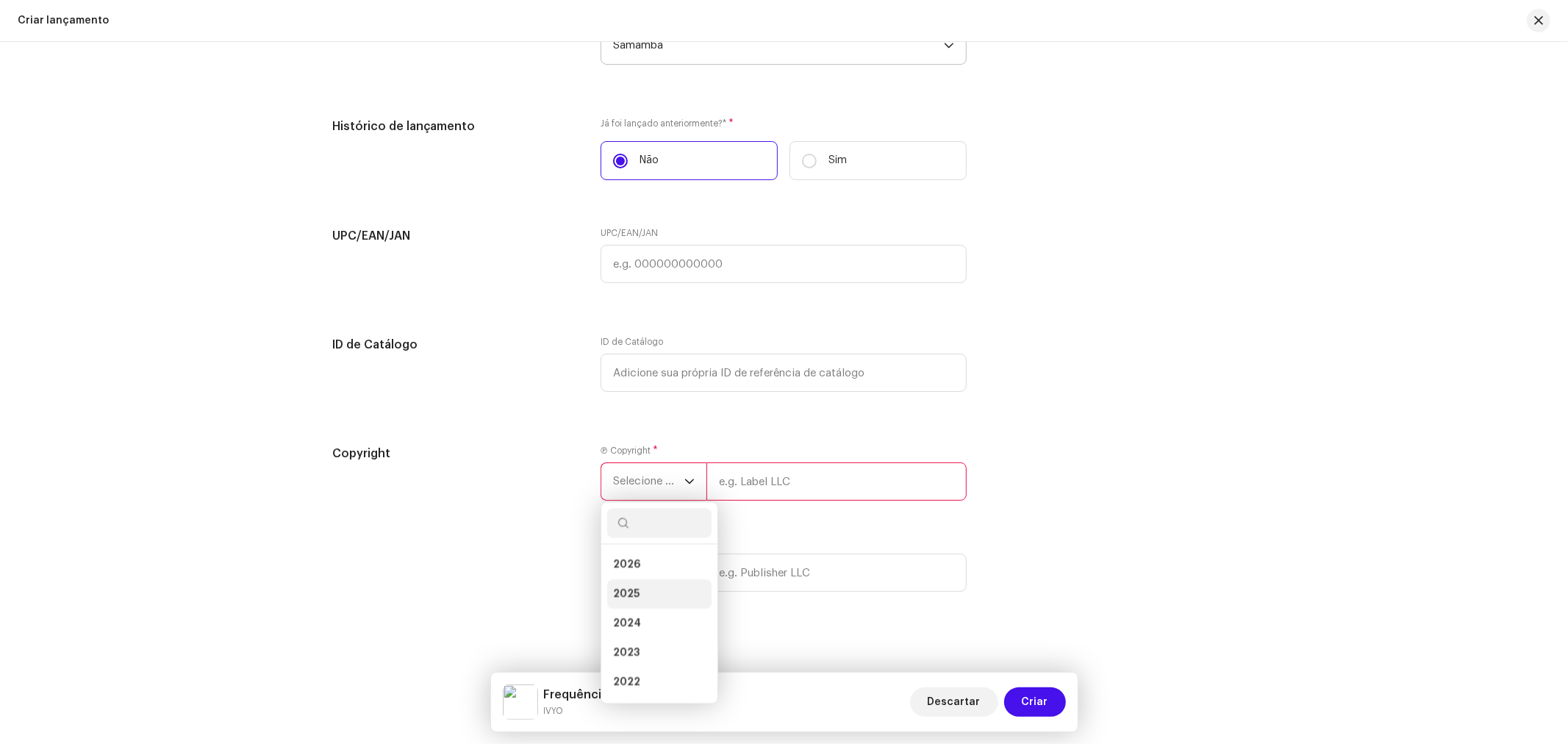
click at [647, 591] on li "2025" at bounding box center [659, 594] width 105 height 30
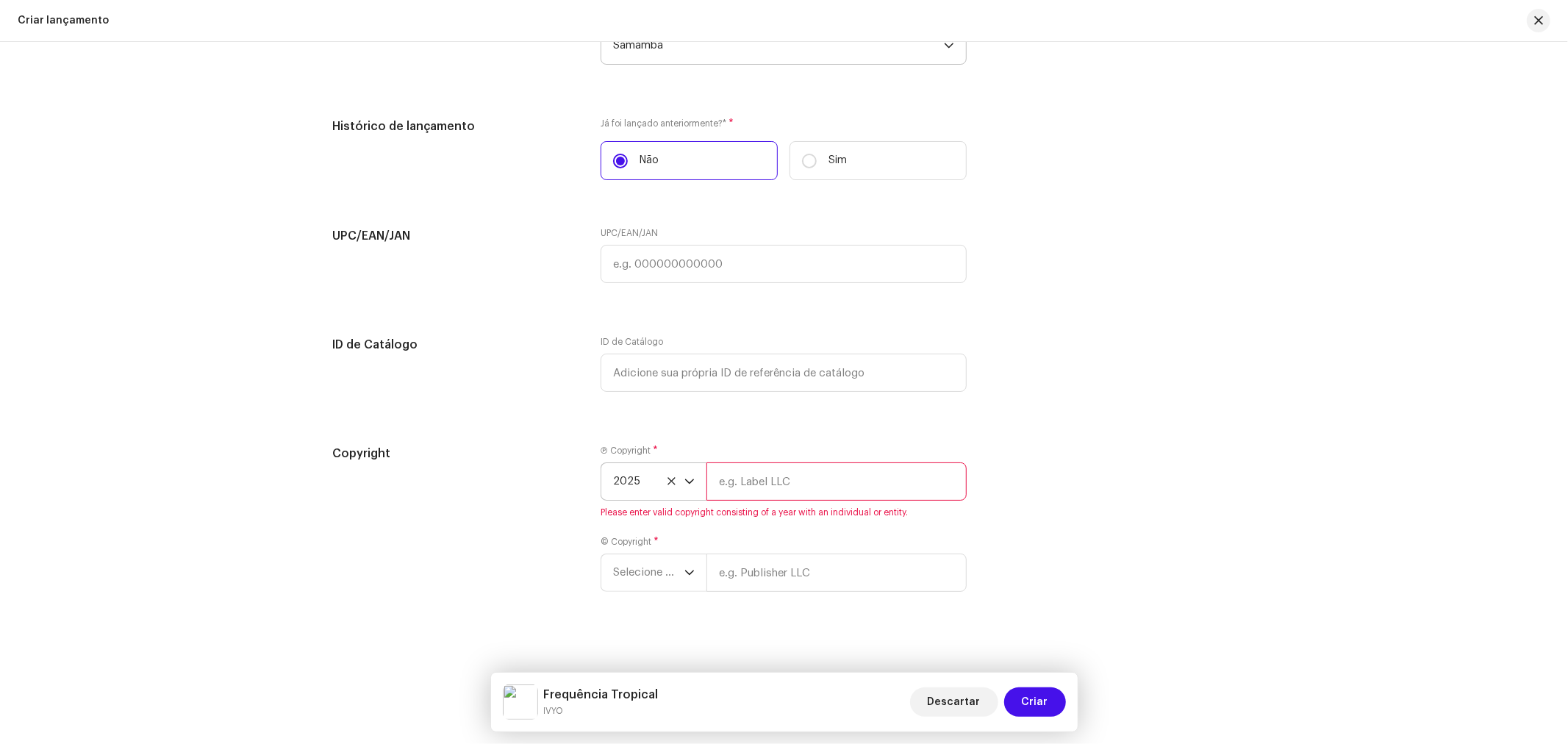
click at [751, 500] on input "text" at bounding box center [836, 481] width 260 height 38
type input "Samamba Music"
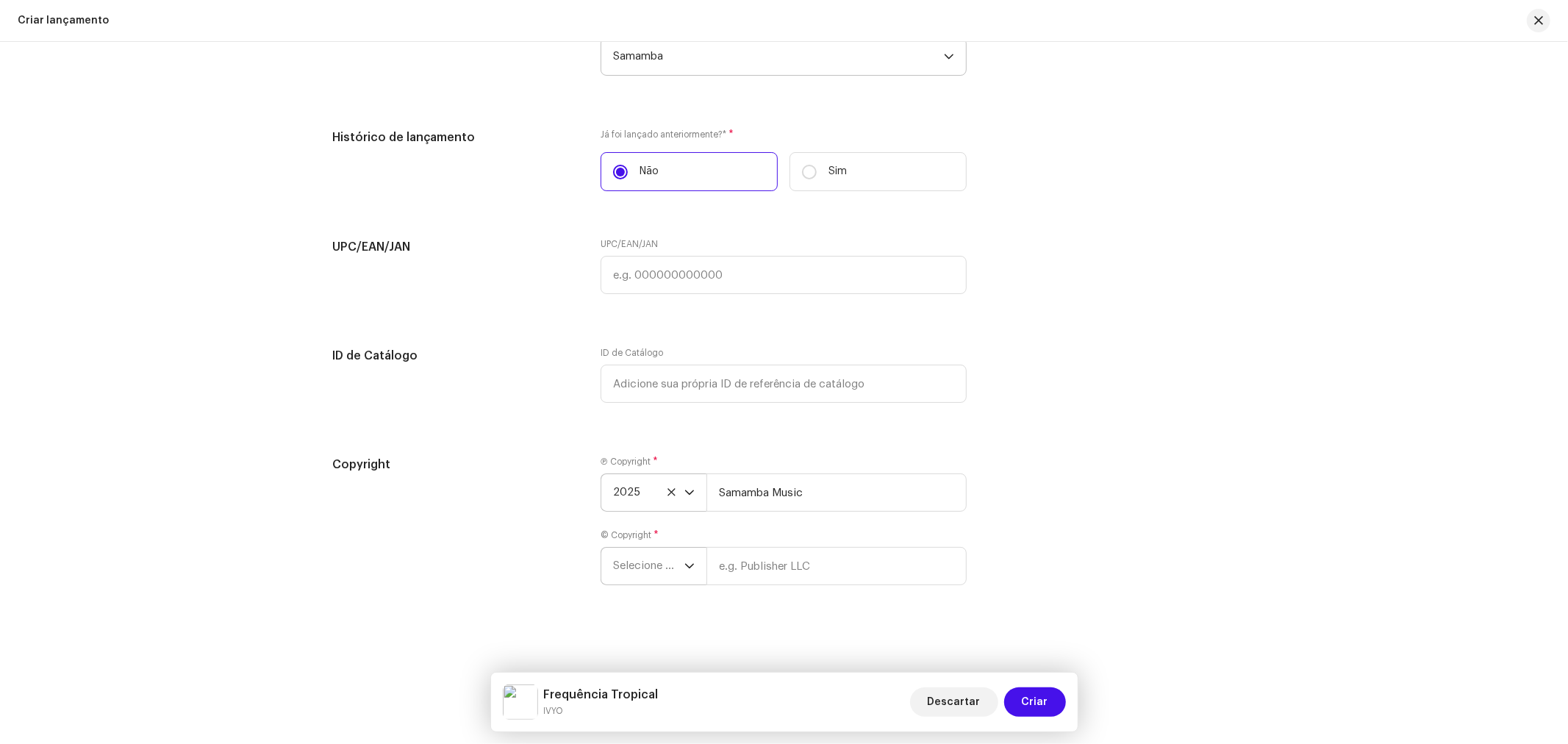
click at [664, 579] on span "Selecione o ano" at bounding box center [649, 566] width 72 height 37
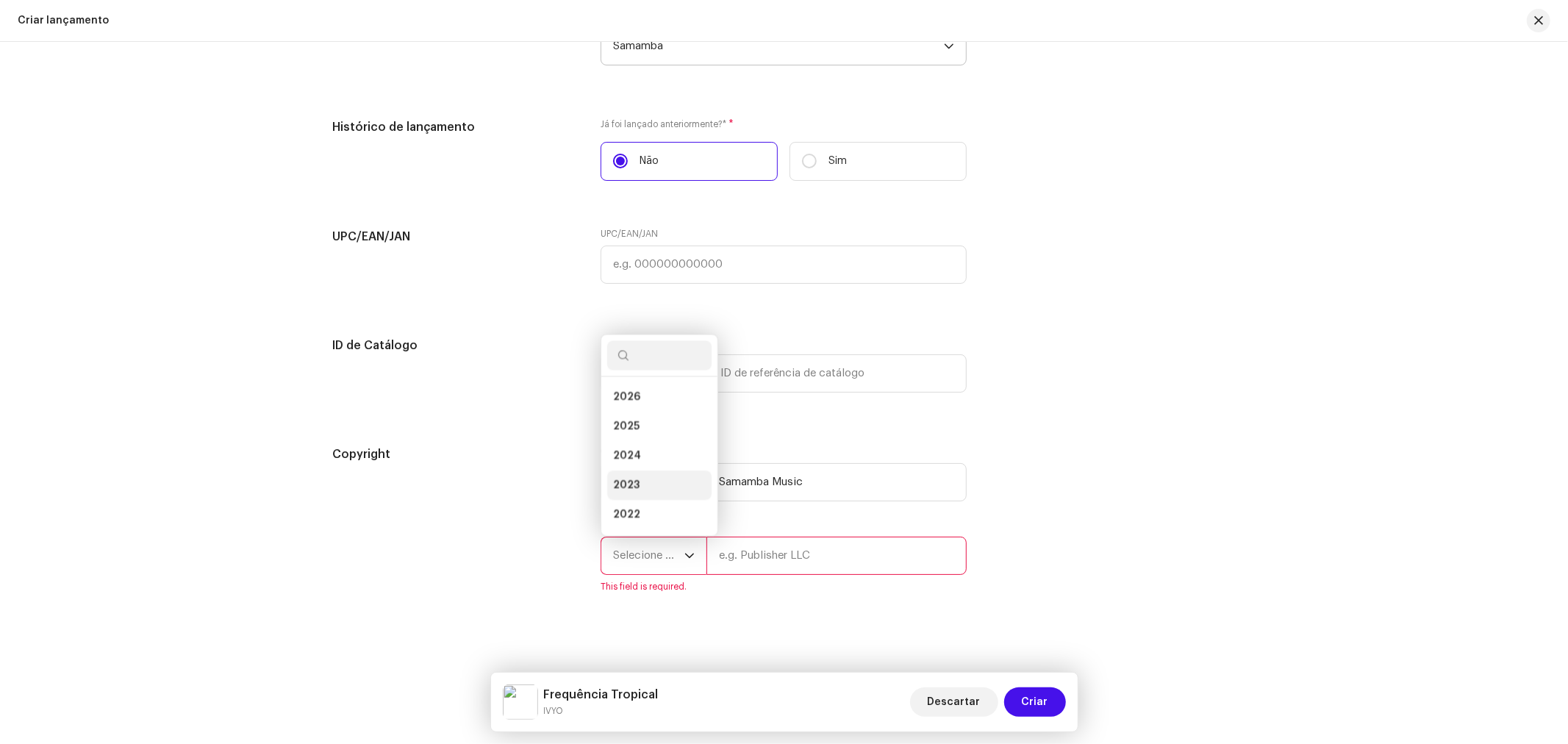
scroll to position [23, 0]
click at [645, 413] on li "2025" at bounding box center [659, 402] width 105 height 30
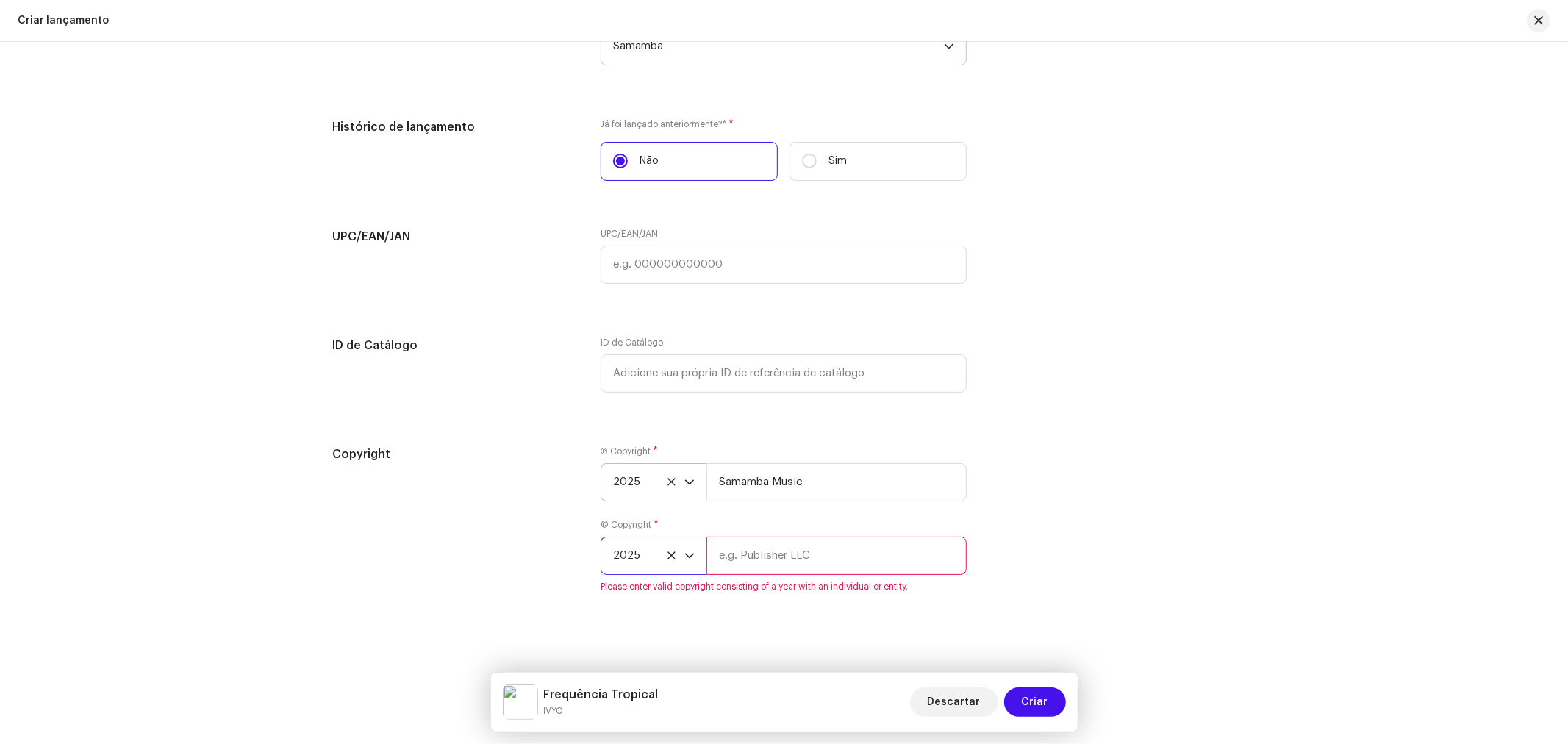
click at [751, 555] on input "text" at bounding box center [836, 555] width 260 height 38
type input "Samamba Music"
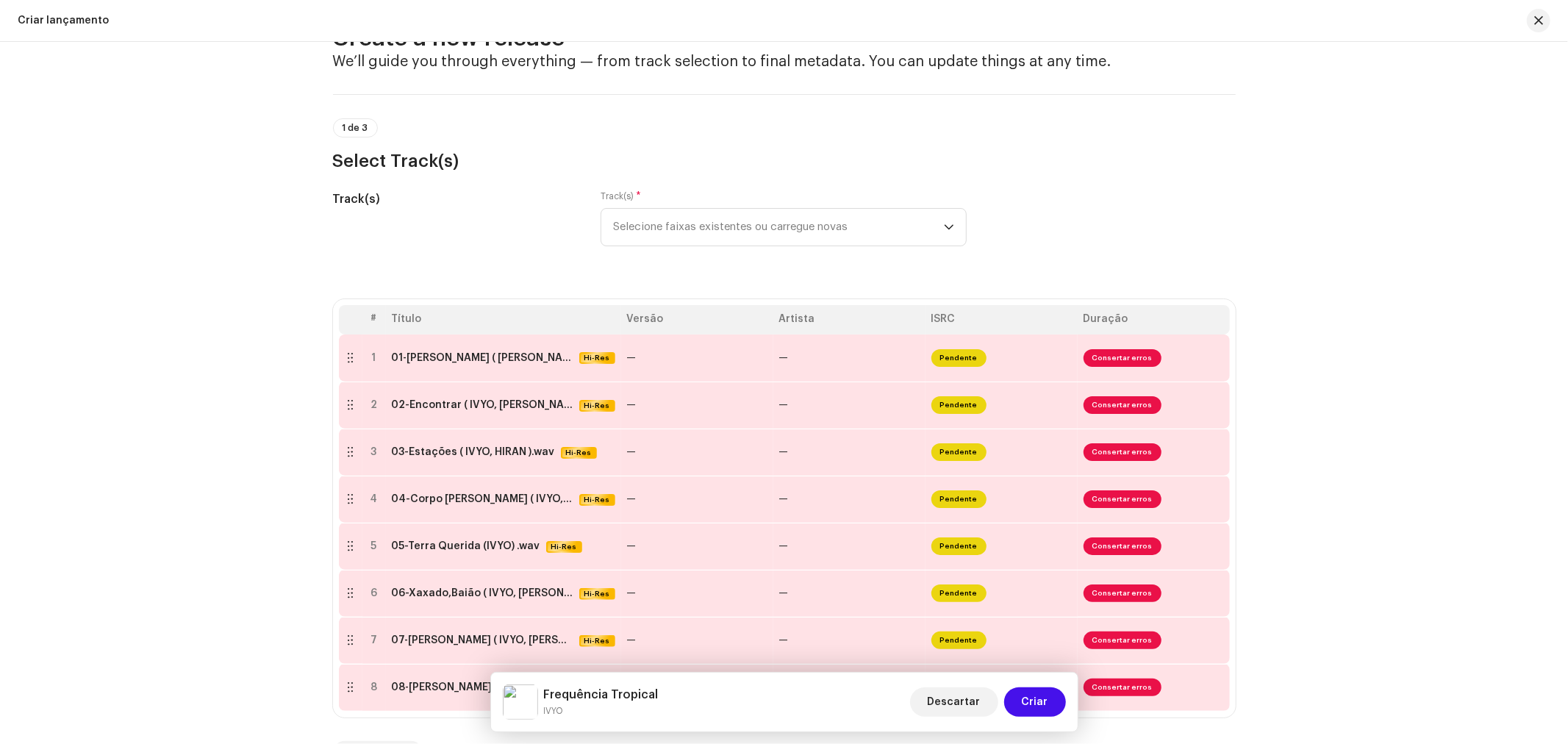
scroll to position [0, 0]
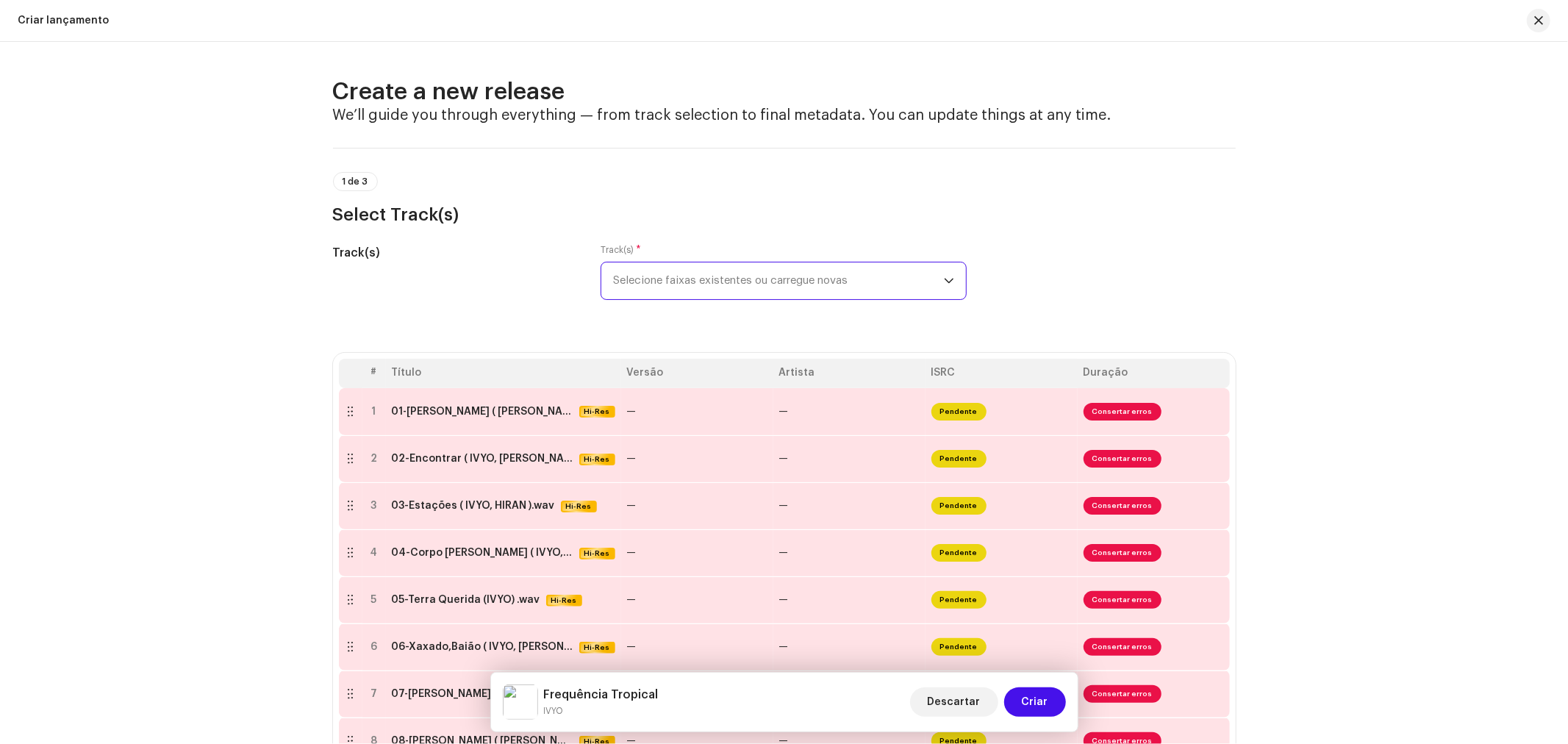
click at [692, 294] on span "Selecione faixas existentes ou carregue novas" at bounding box center [779, 281] width 331 height 37
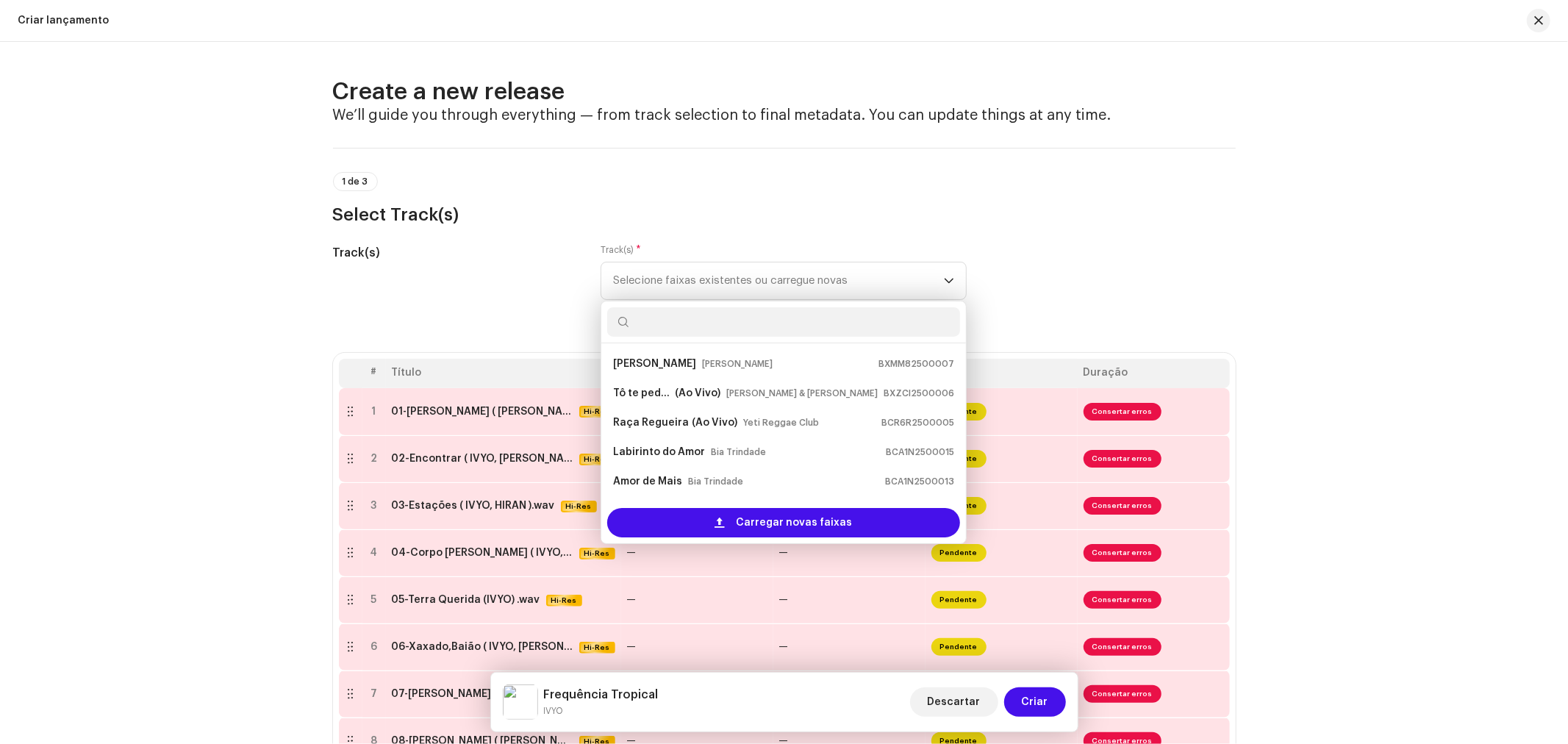
click at [525, 300] on div "Track(s)" at bounding box center [455, 281] width 245 height 73
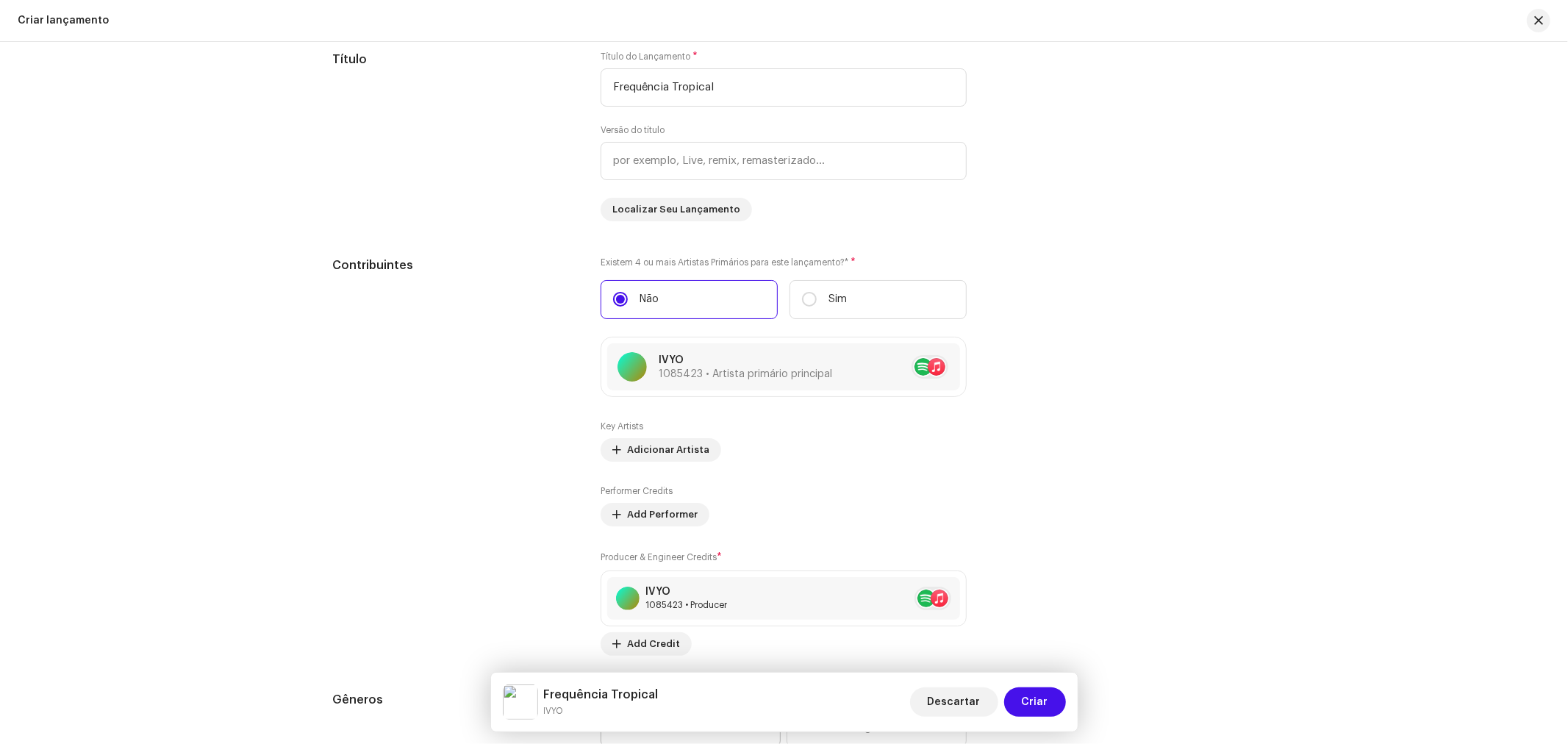
scroll to position [1879, 0]
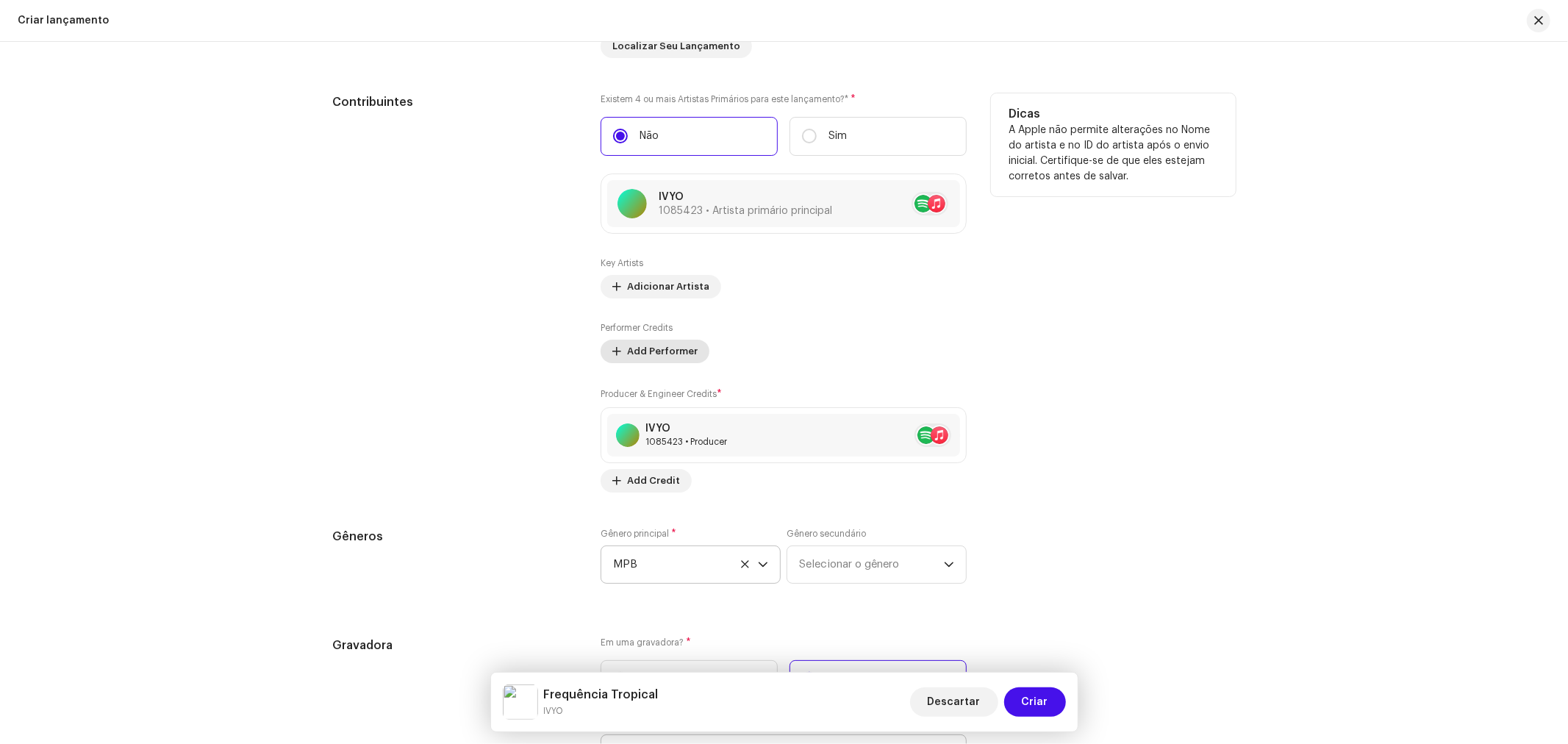
click at [662, 362] on span "Add Performer" at bounding box center [662, 351] width 71 height 30
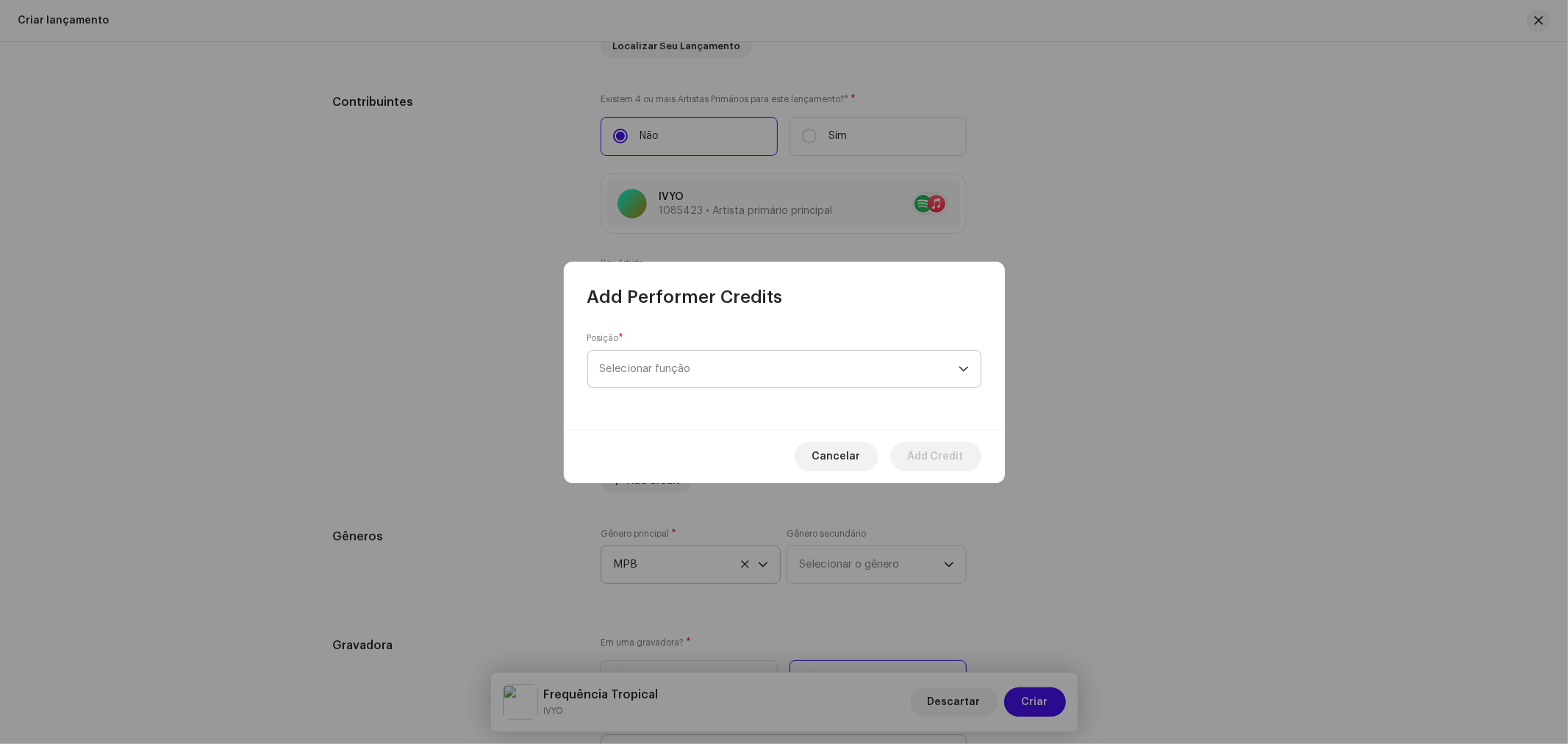
click at [719, 371] on span "Selecionar função" at bounding box center [779, 368] width 358 height 37
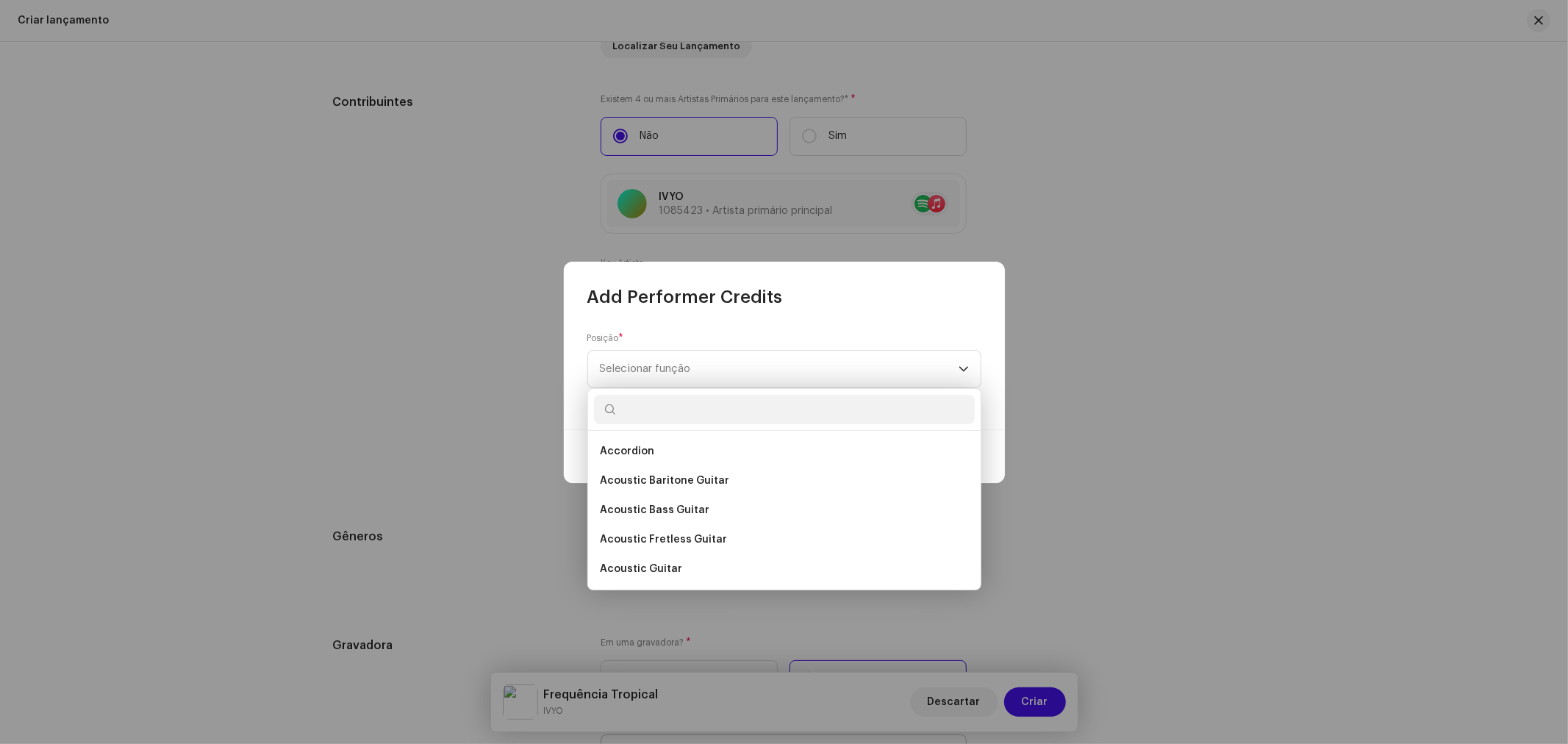
click at [664, 418] on input "text" at bounding box center [784, 410] width 381 height 30
paste input "[PERSON_NAME]"
type input "M"
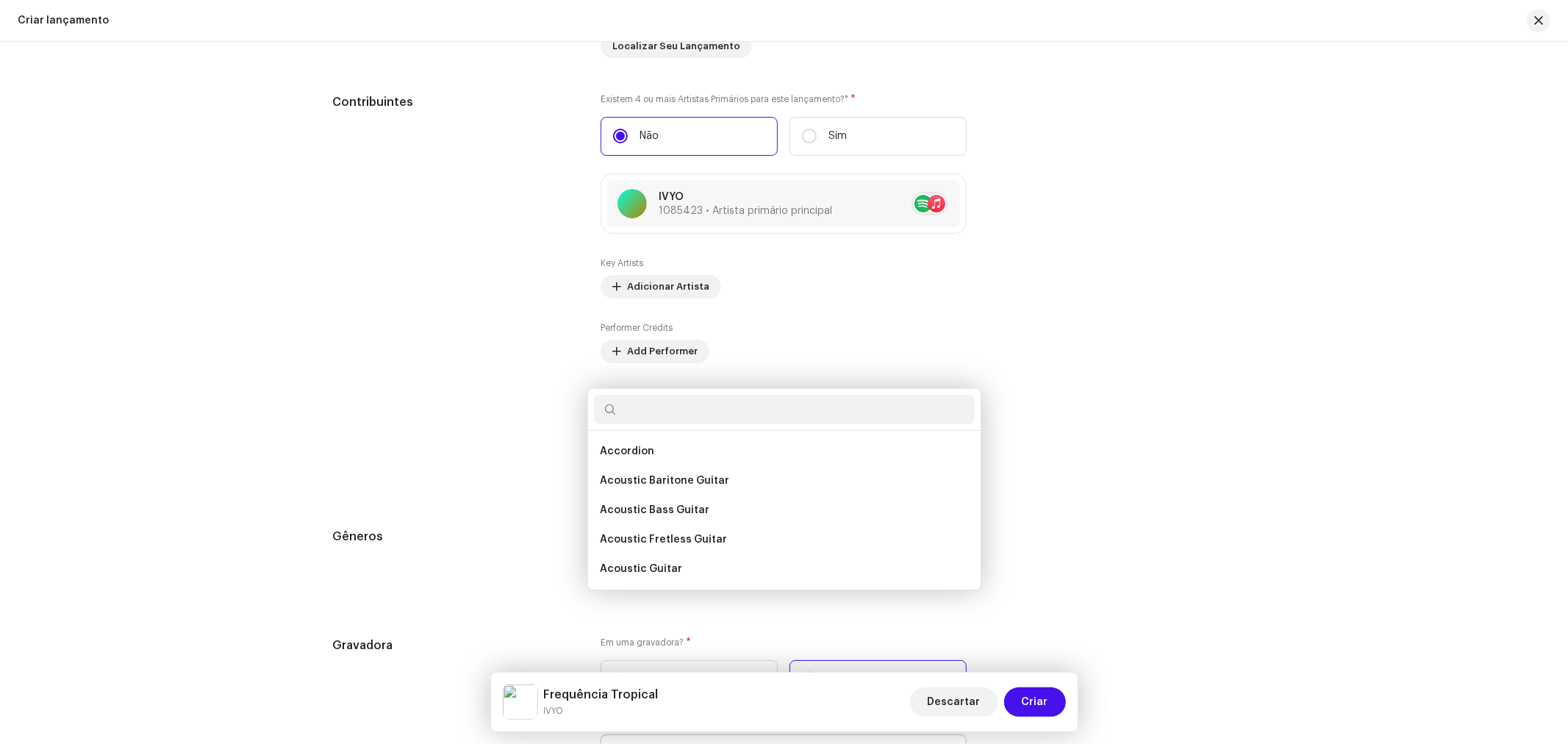
click at [488, 346] on div "Add Performer Credits Posição * Selecionar função Cancelar Add Credit" at bounding box center [784, 372] width 1568 height 744
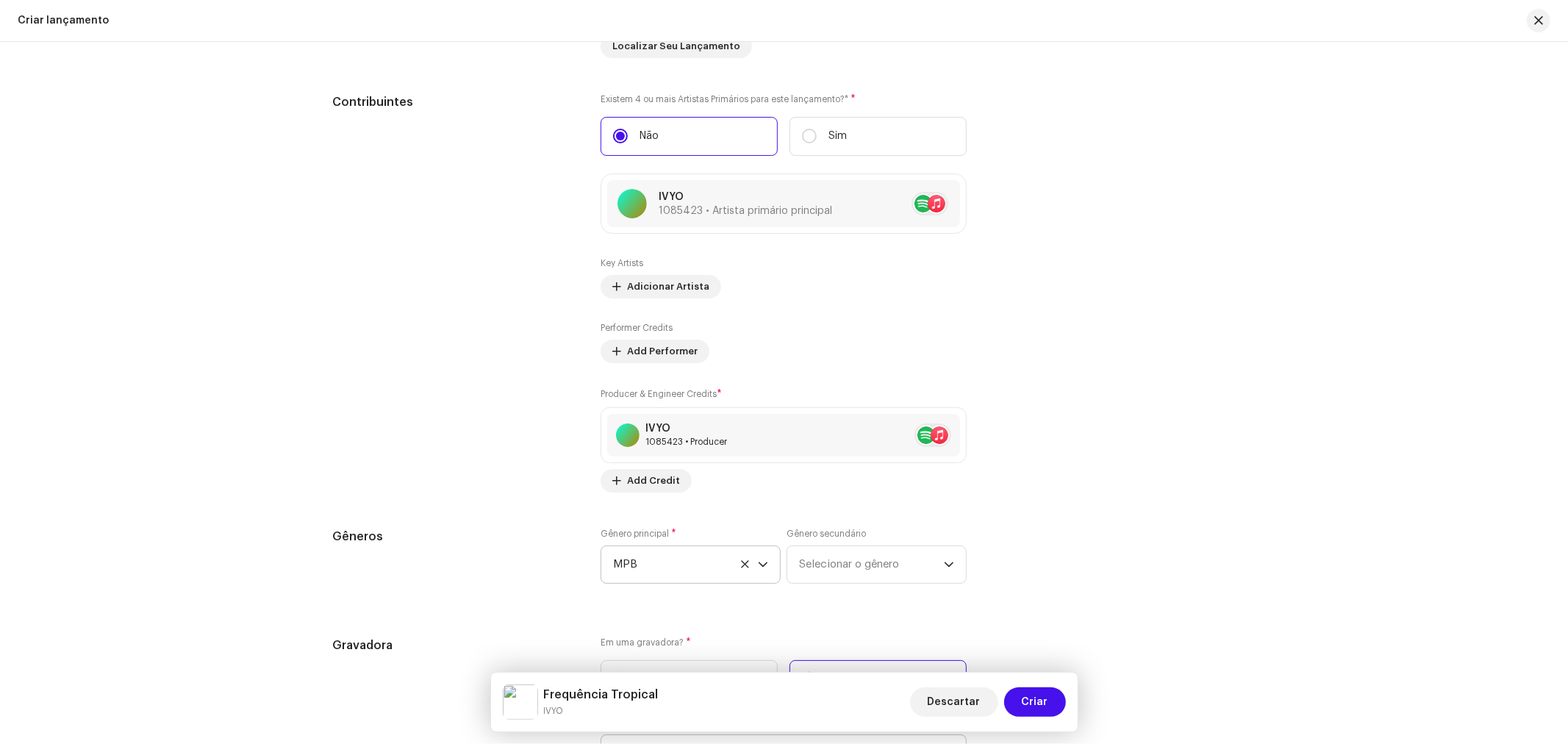
scroll to position [1960, 0]
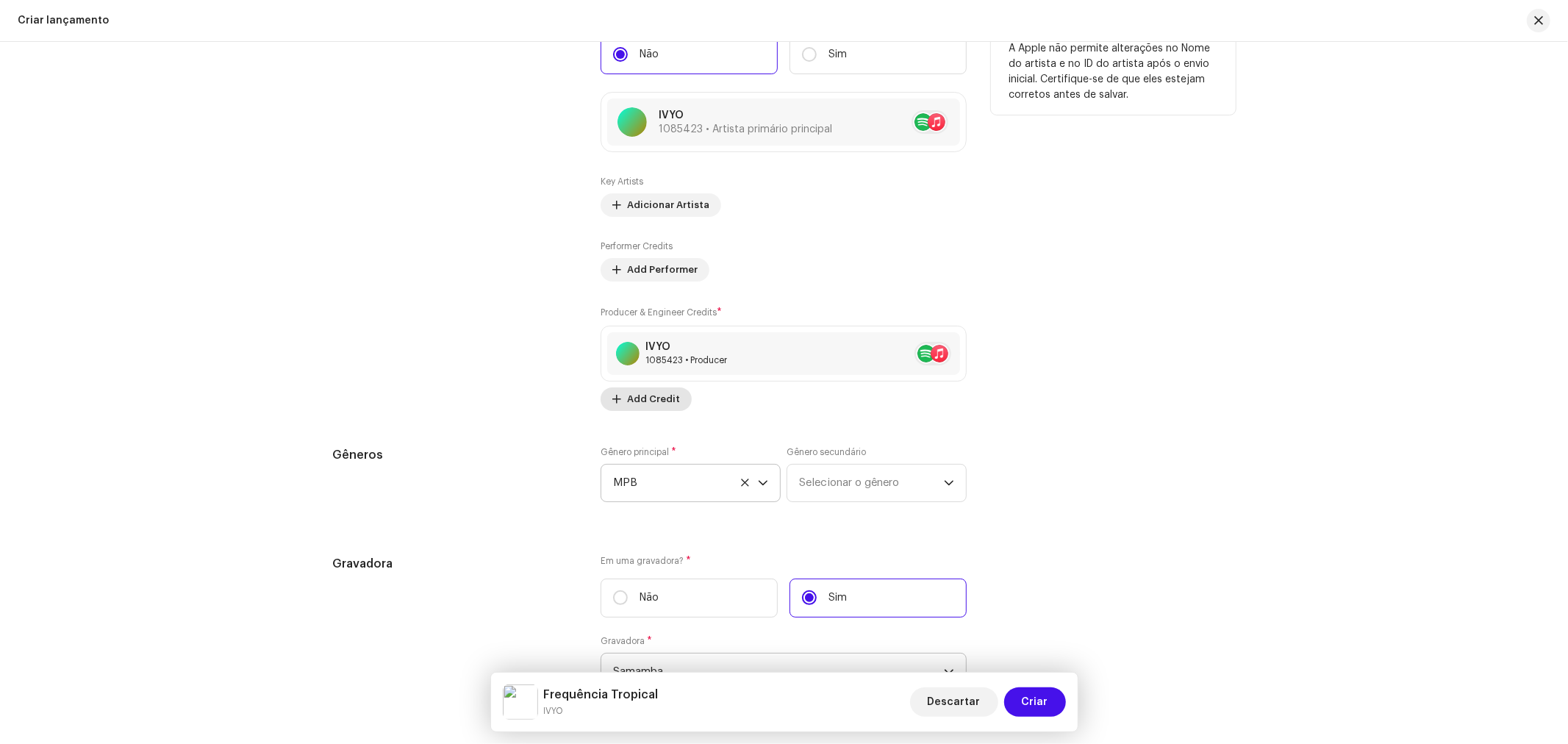
click at [662, 409] on span "Add Credit" at bounding box center [653, 399] width 53 height 30
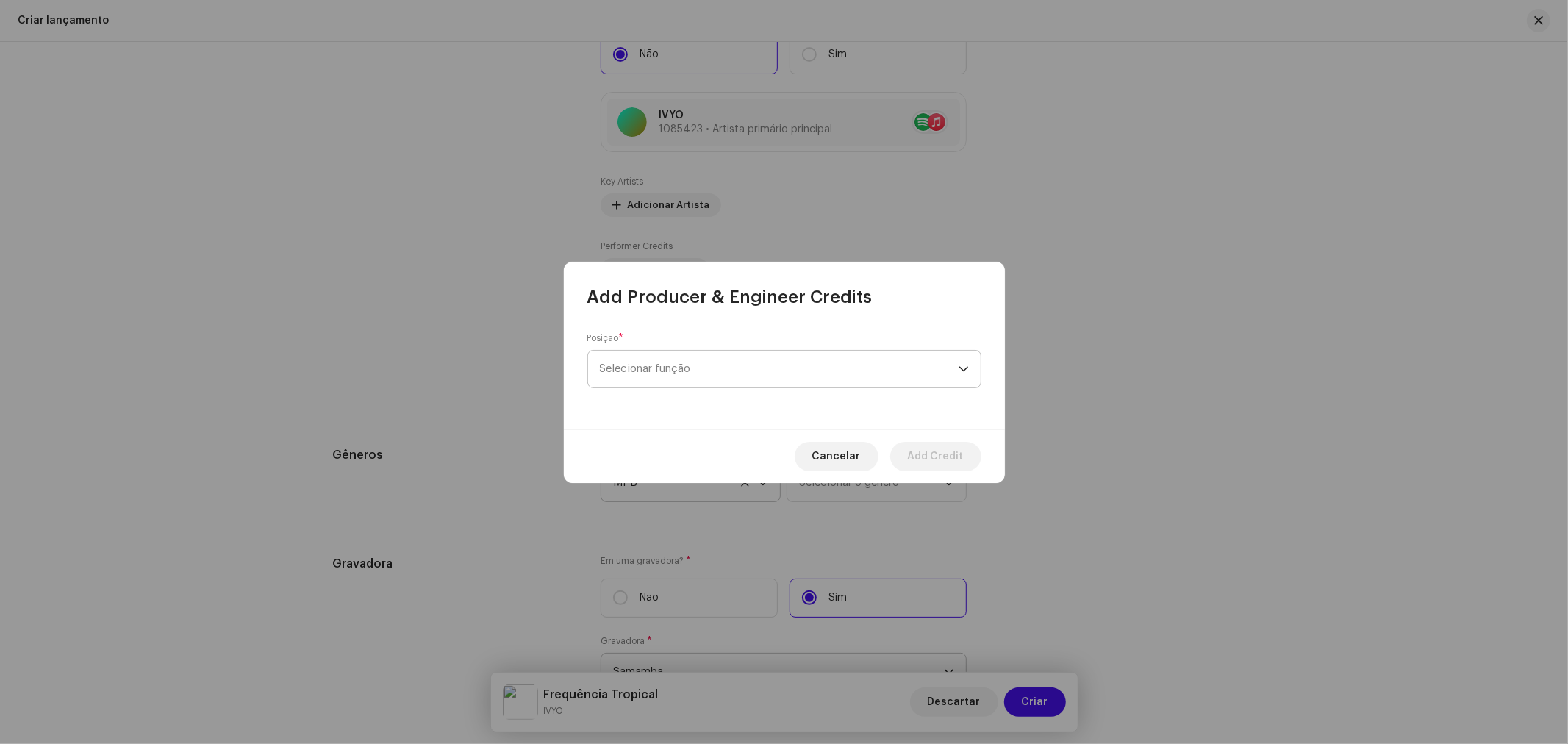
click at [680, 371] on span "Selecionar função" at bounding box center [779, 368] width 358 height 37
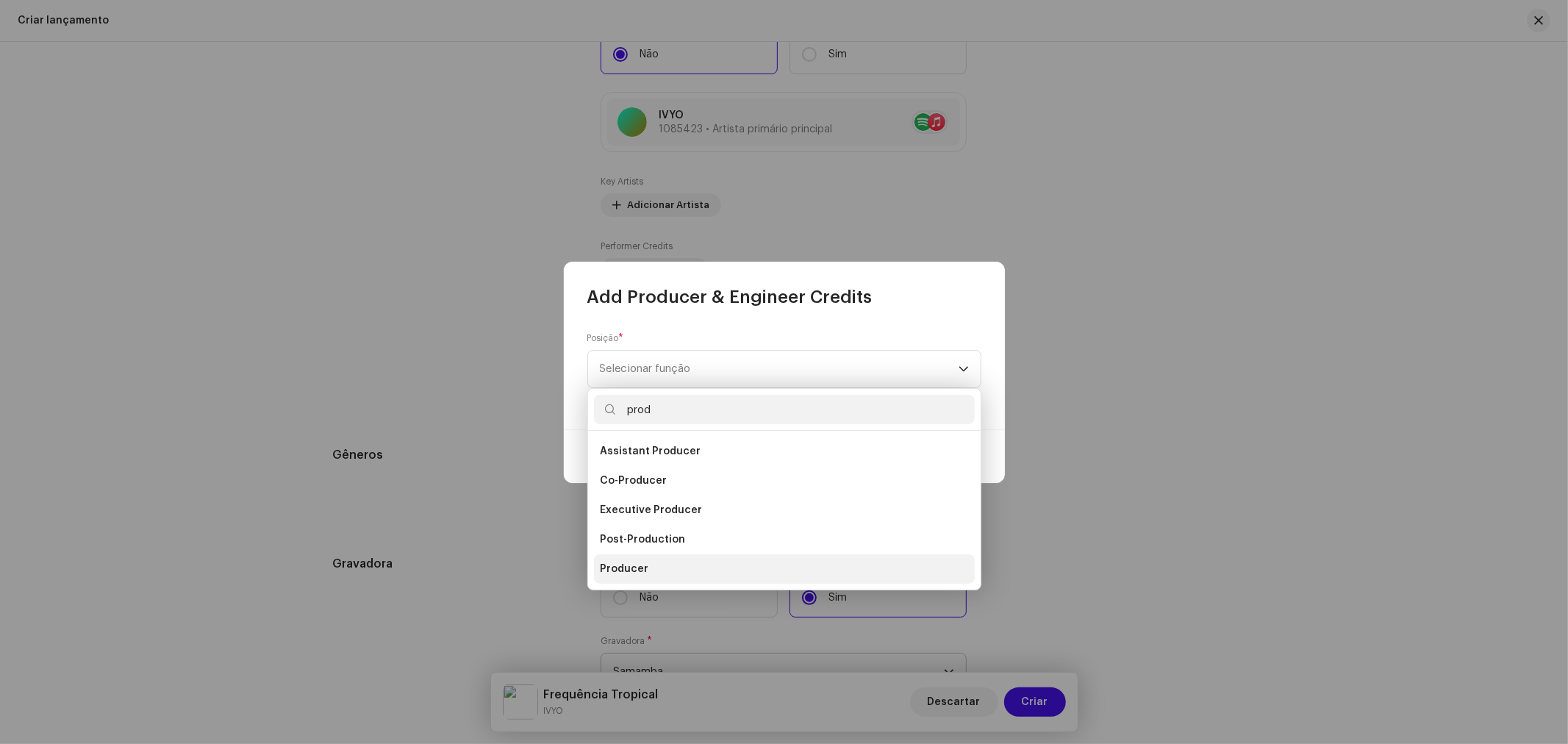
type input "prod"
click at [651, 562] on li "Producer" at bounding box center [784, 569] width 381 height 30
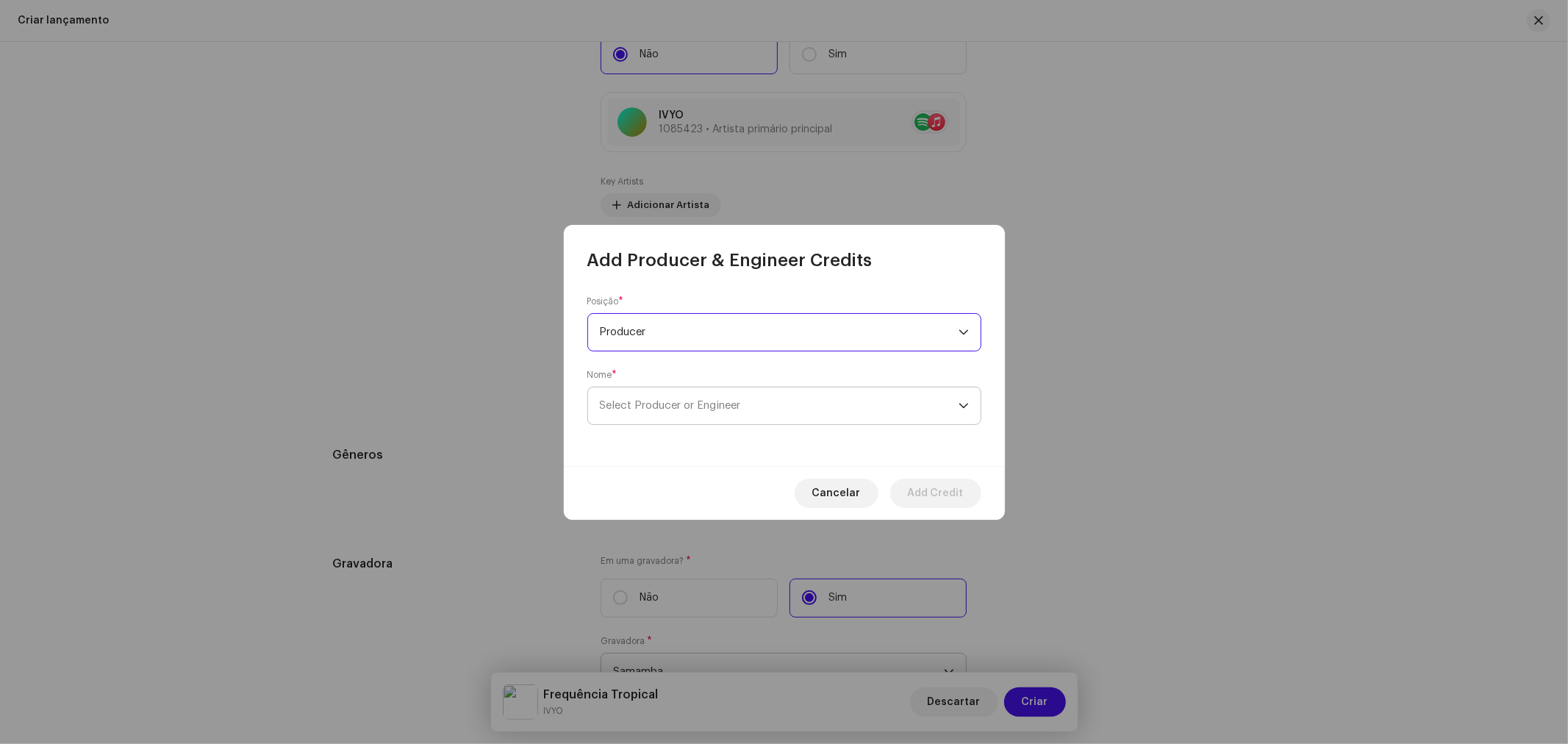
click at [641, 395] on span "Select Producer or Engineer" at bounding box center [779, 405] width 358 height 37
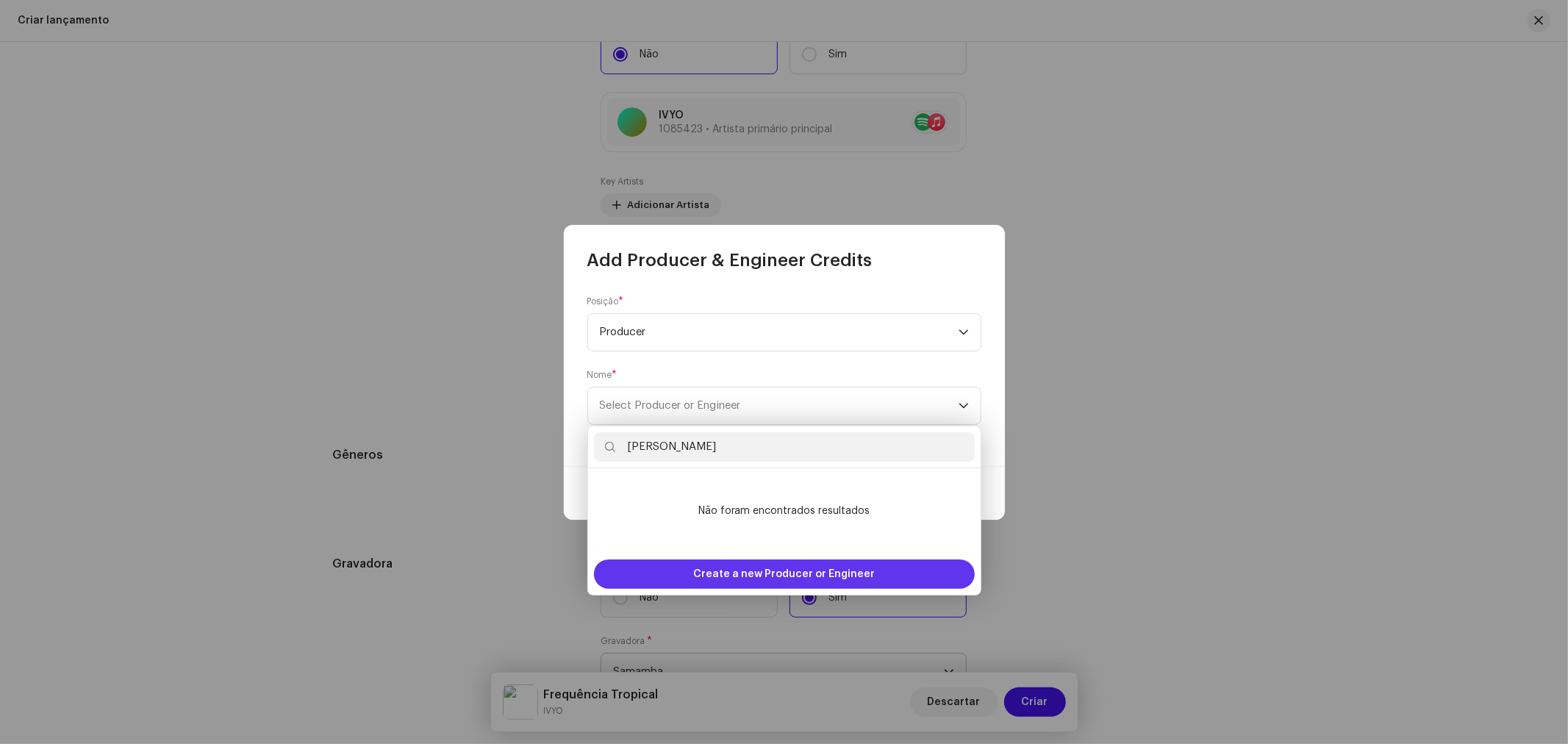
type input "[PERSON_NAME]"
click at [740, 573] on span "Create a new Producer or Engineer" at bounding box center [783, 574] width 181 height 30
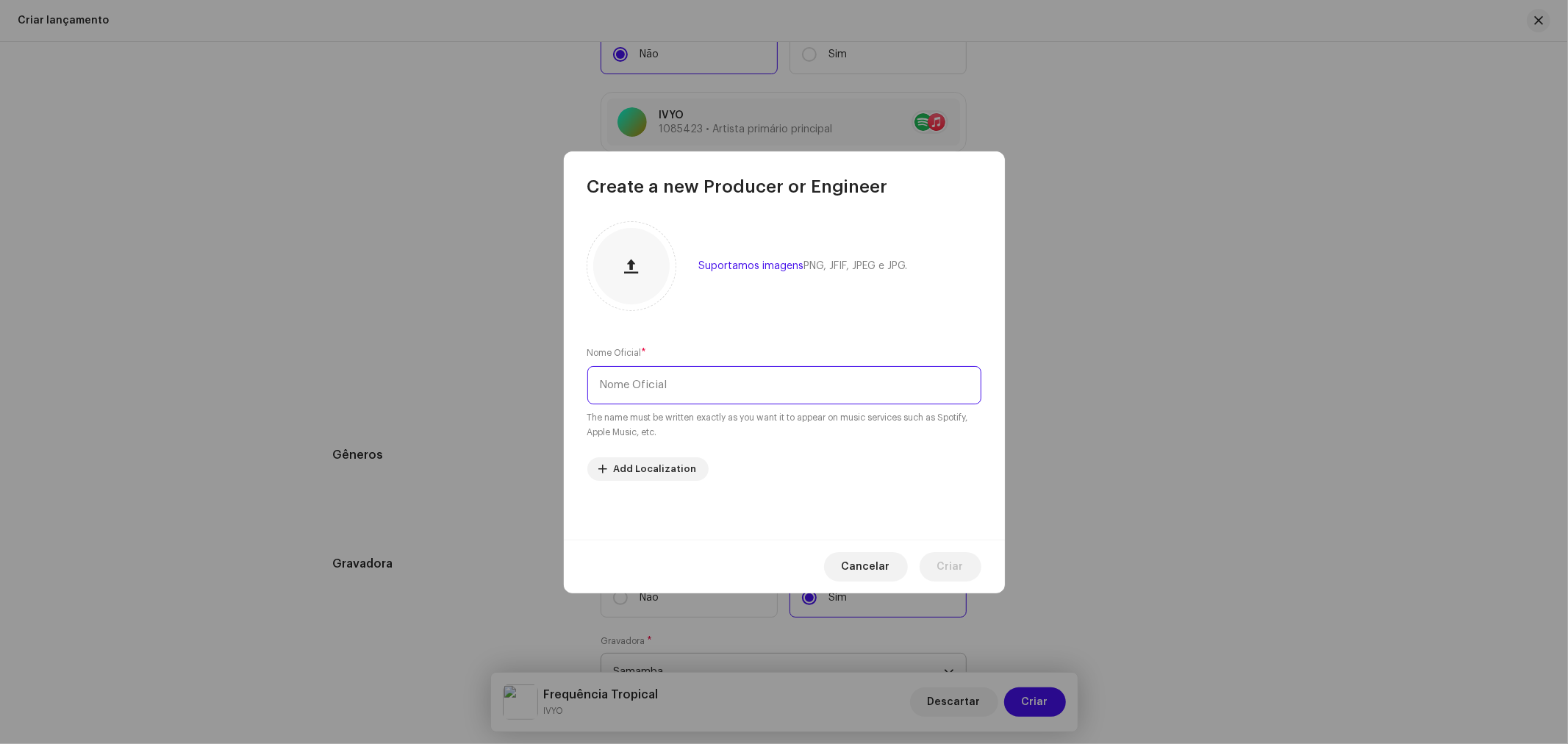
click at [667, 385] on input "text" at bounding box center [784, 385] width 394 height 38
paste input "[PERSON_NAME]"
type input "[PERSON_NAME]"
click at [946, 562] on span "Criar" at bounding box center [950, 567] width 27 height 30
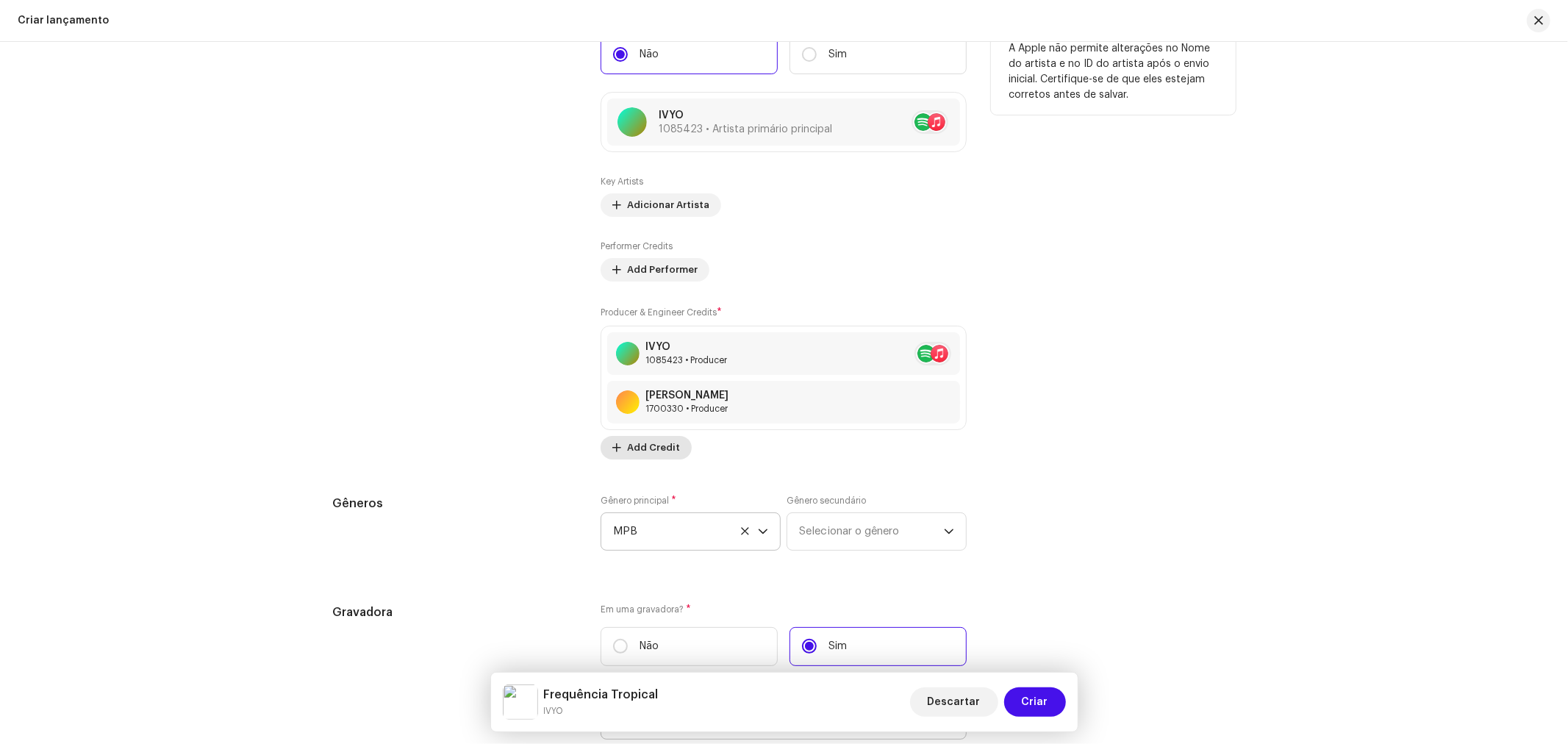
click at [655, 446] on span "Add Credit" at bounding box center [653, 447] width 53 height 30
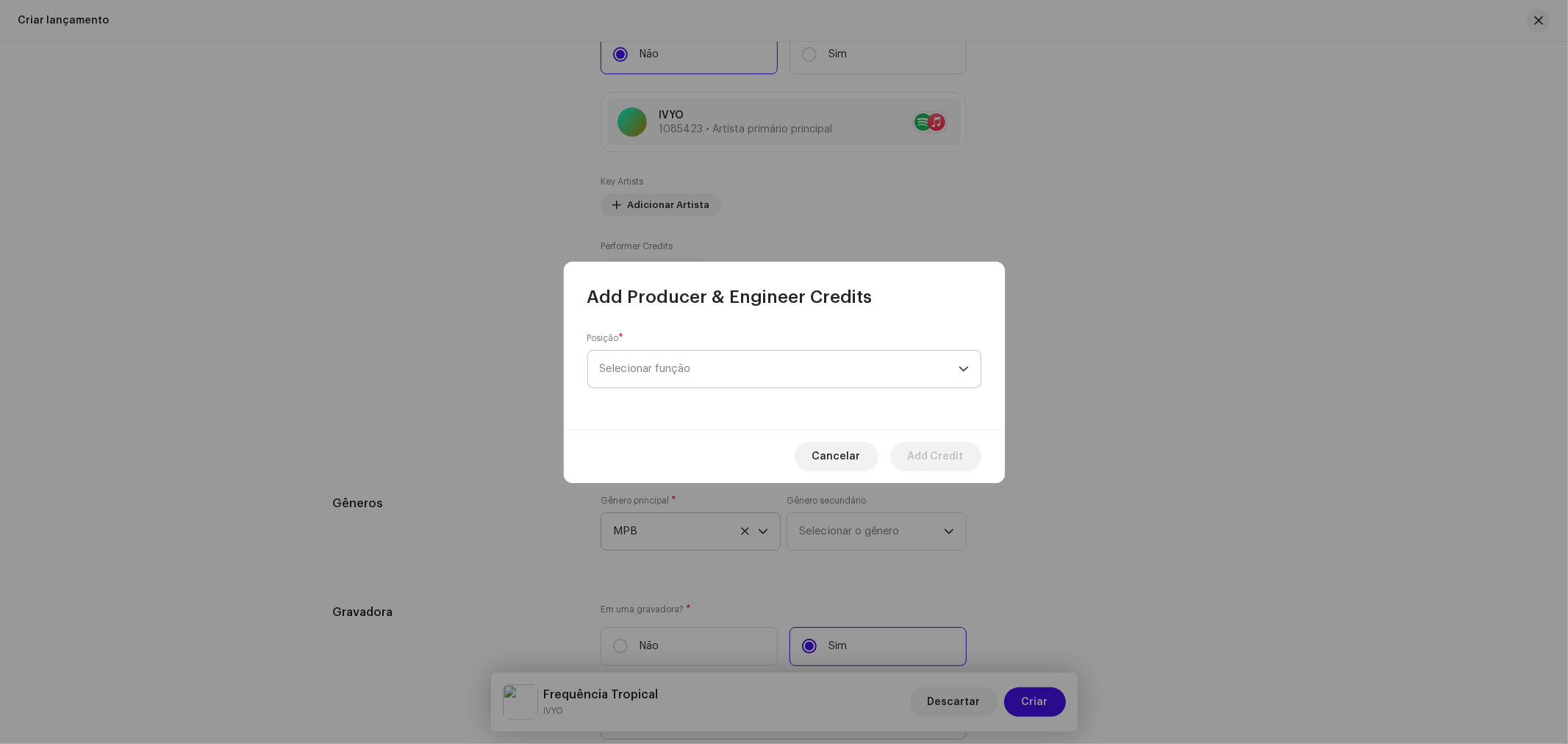
click at [713, 371] on span "Selecionar função" at bounding box center [779, 368] width 358 height 37
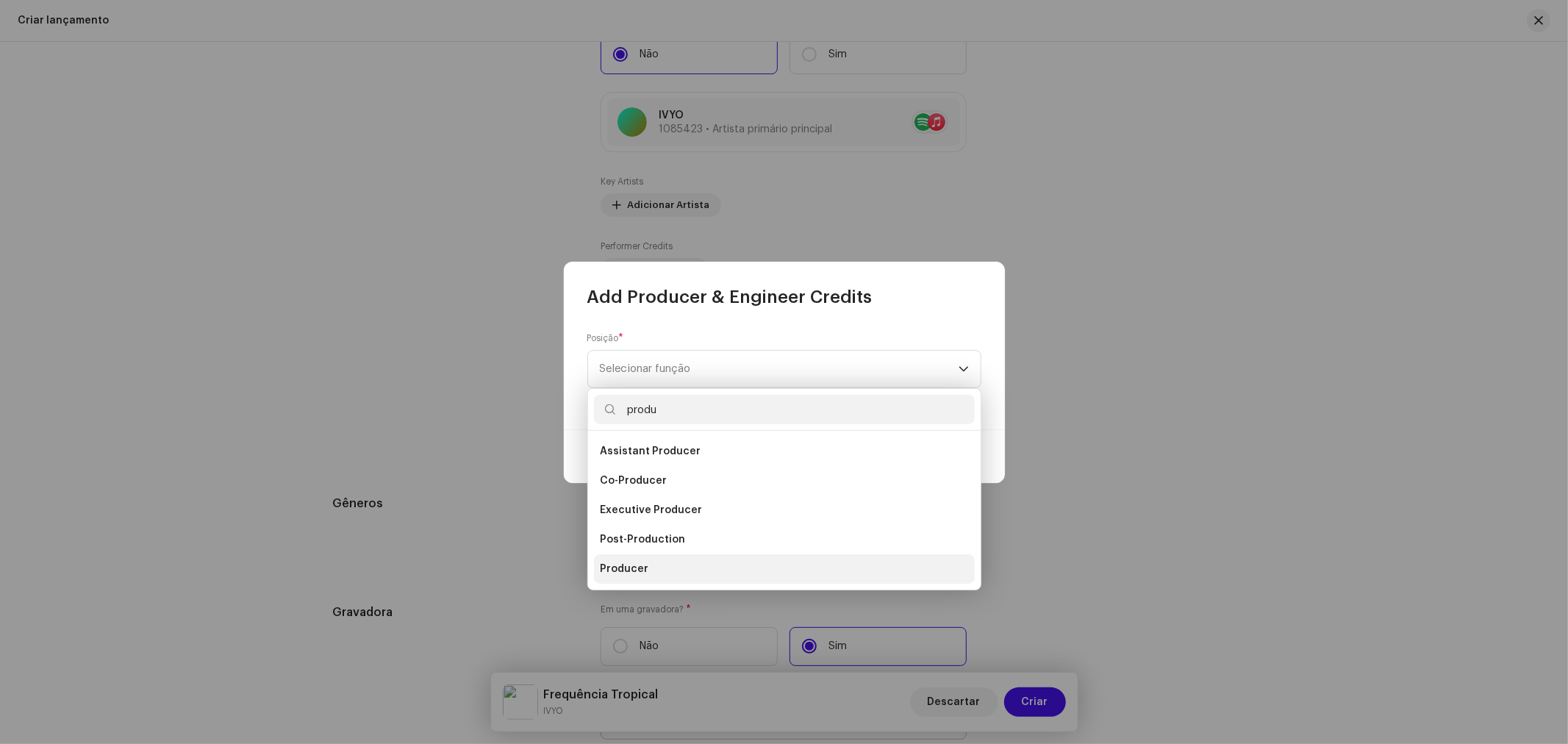
type input "produ"
click at [656, 562] on li "Producer" at bounding box center [784, 569] width 381 height 30
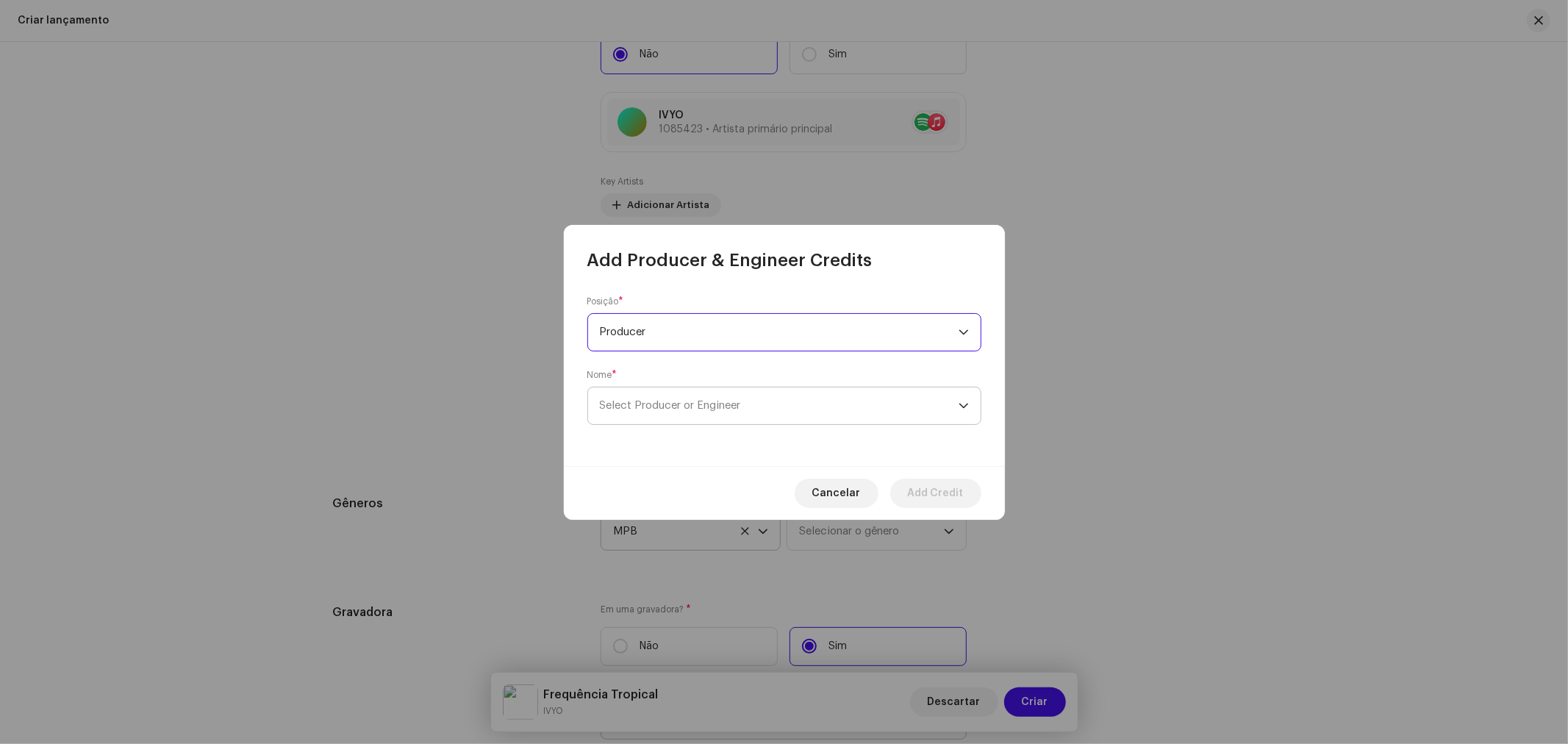
click at [664, 397] on span "Select Producer or Engineer" at bounding box center [779, 405] width 358 height 37
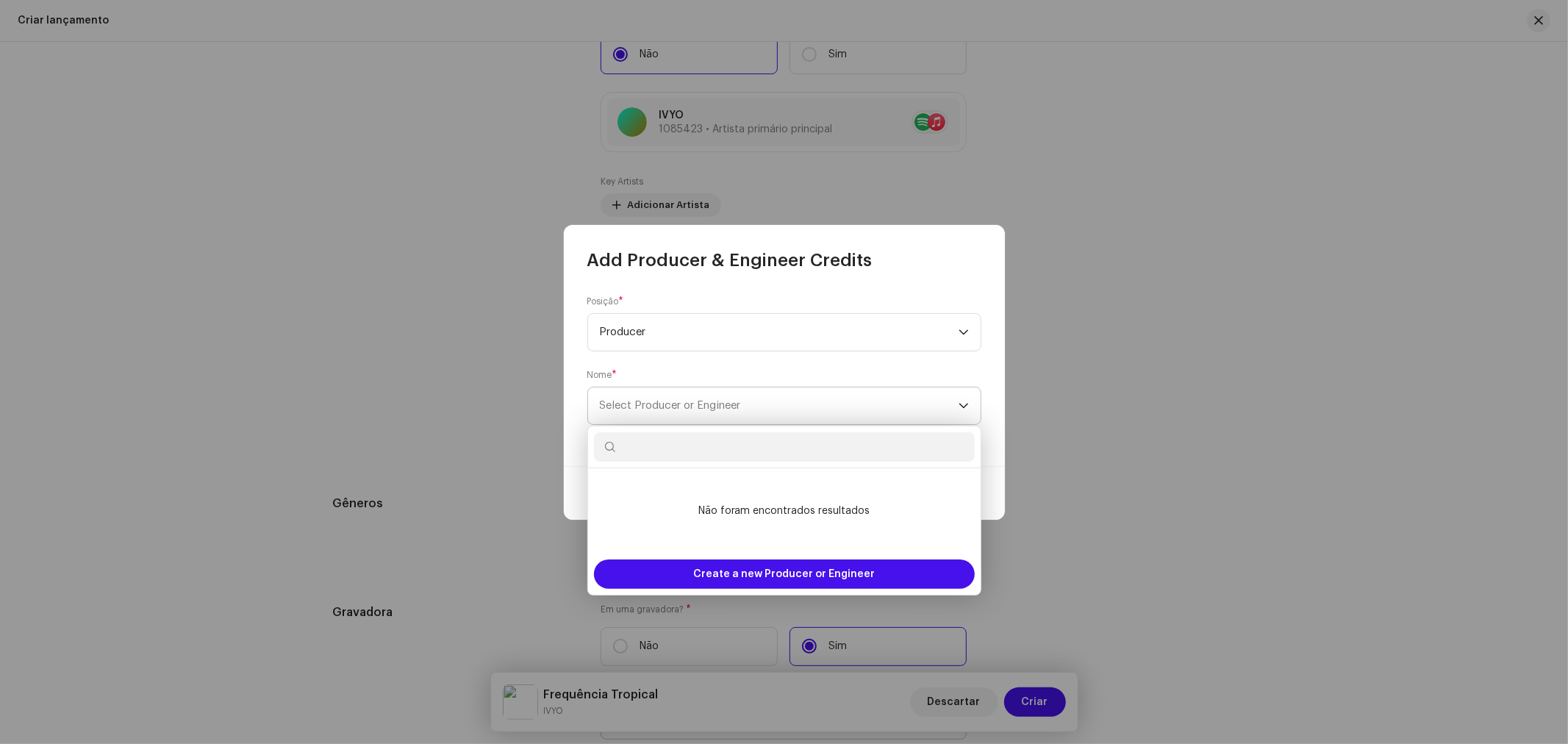
type input "calorosa"
drag, startPoint x: 696, startPoint y: 452, endPoint x: 569, endPoint y: 450, distance: 127.0
click at [569, 450] on body "Sun7 Home Catálogo Transações Análise Recursos Marketplace Sun7 Ativos Lançamen…" at bounding box center [784, 372] width 1568 height 744
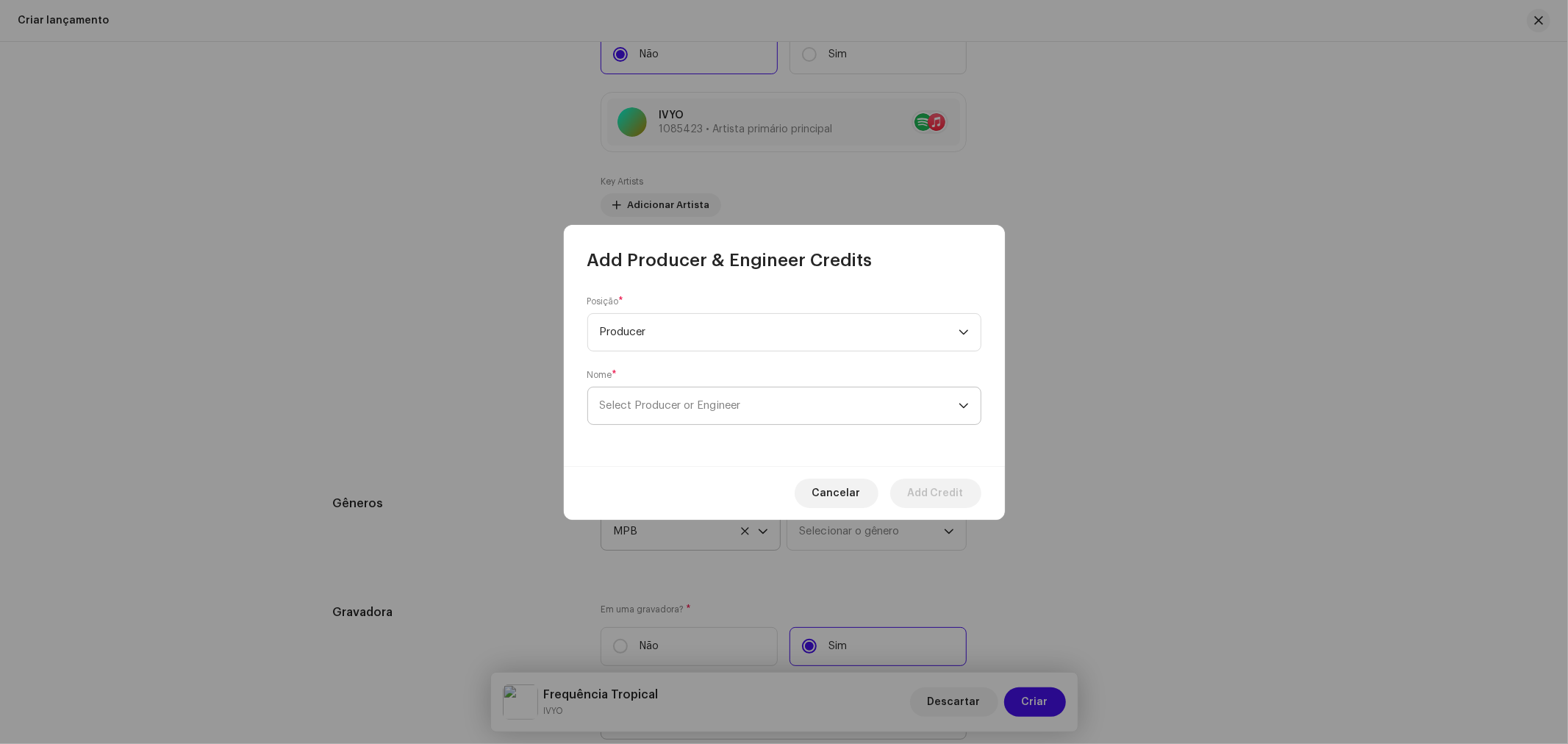
click at [785, 406] on span "Select Producer or Engineer" at bounding box center [779, 405] width 358 height 37
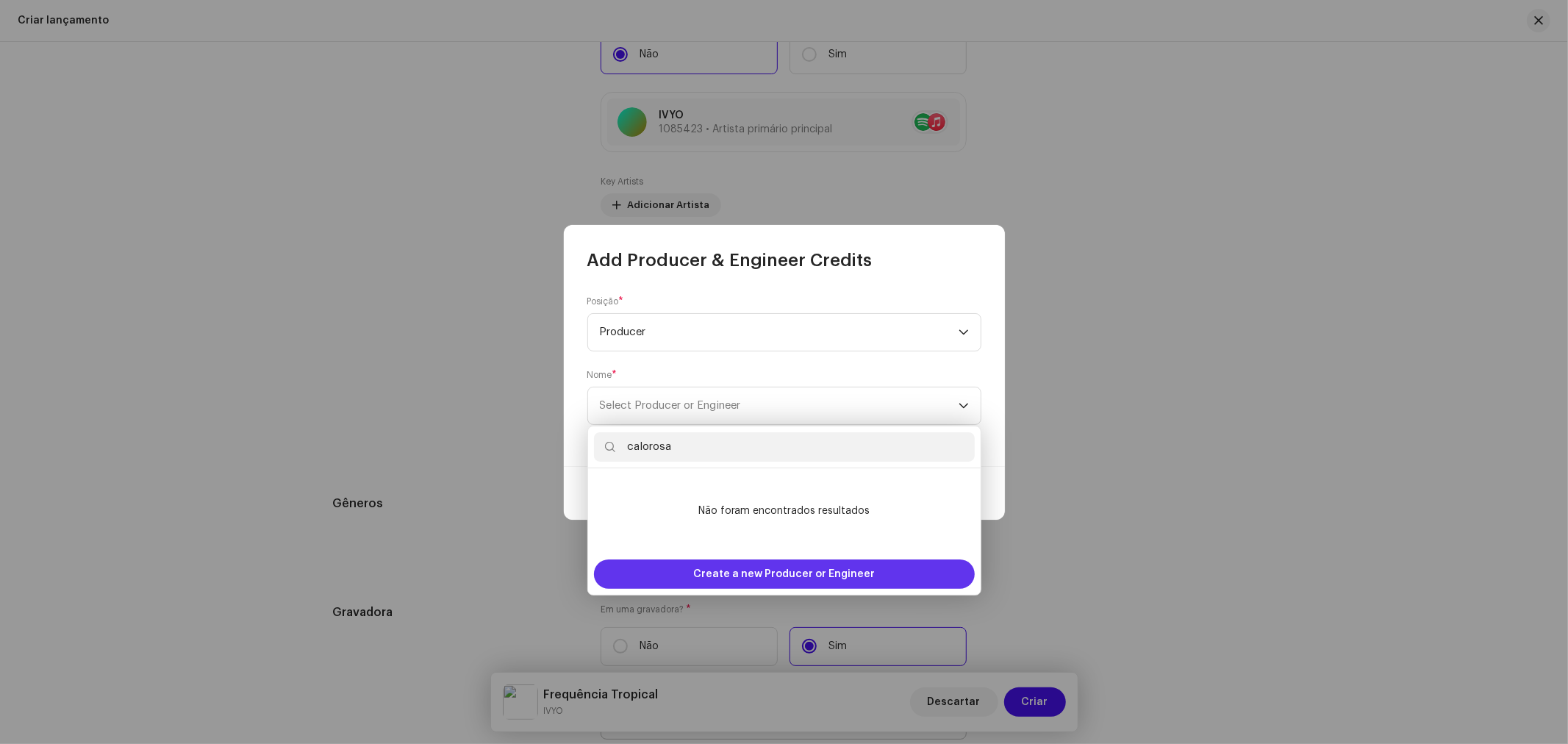
click at [808, 577] on span "Create a new Producer or Engineer" at bounding box center [783, 574] width 181 height 30
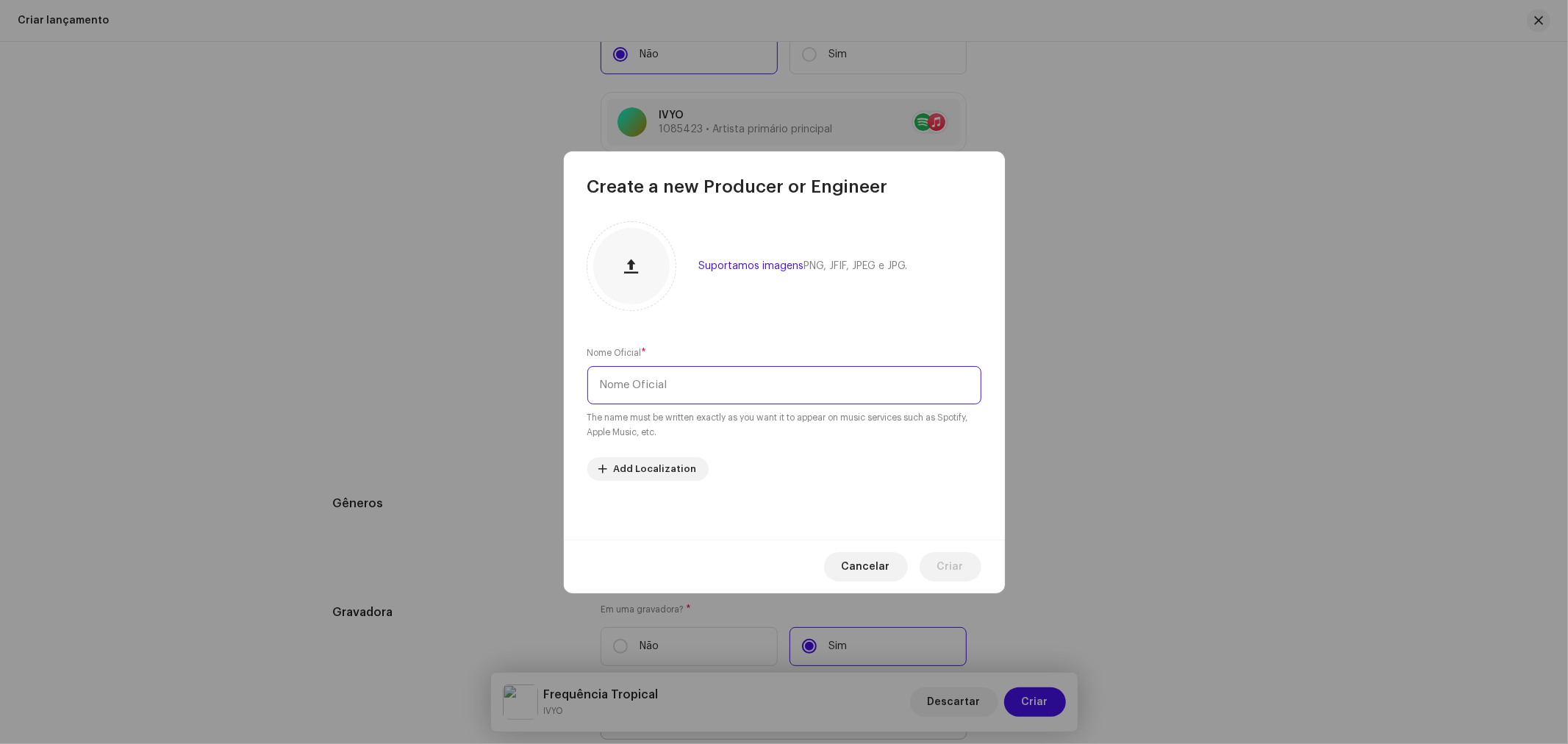
click at [666, 395] on input "text" at bounding box center [784, 385] width 394 height 38
paste input "calorosa"
drag, startPoint x: 605, startPoint y: 384, endPoint x: 588, endPoint y: 377, distance: 18.4
click at [589, 377] on input "calorosa" at bounding box center [784, 385] width 394 height 38
type input "Calorosa"
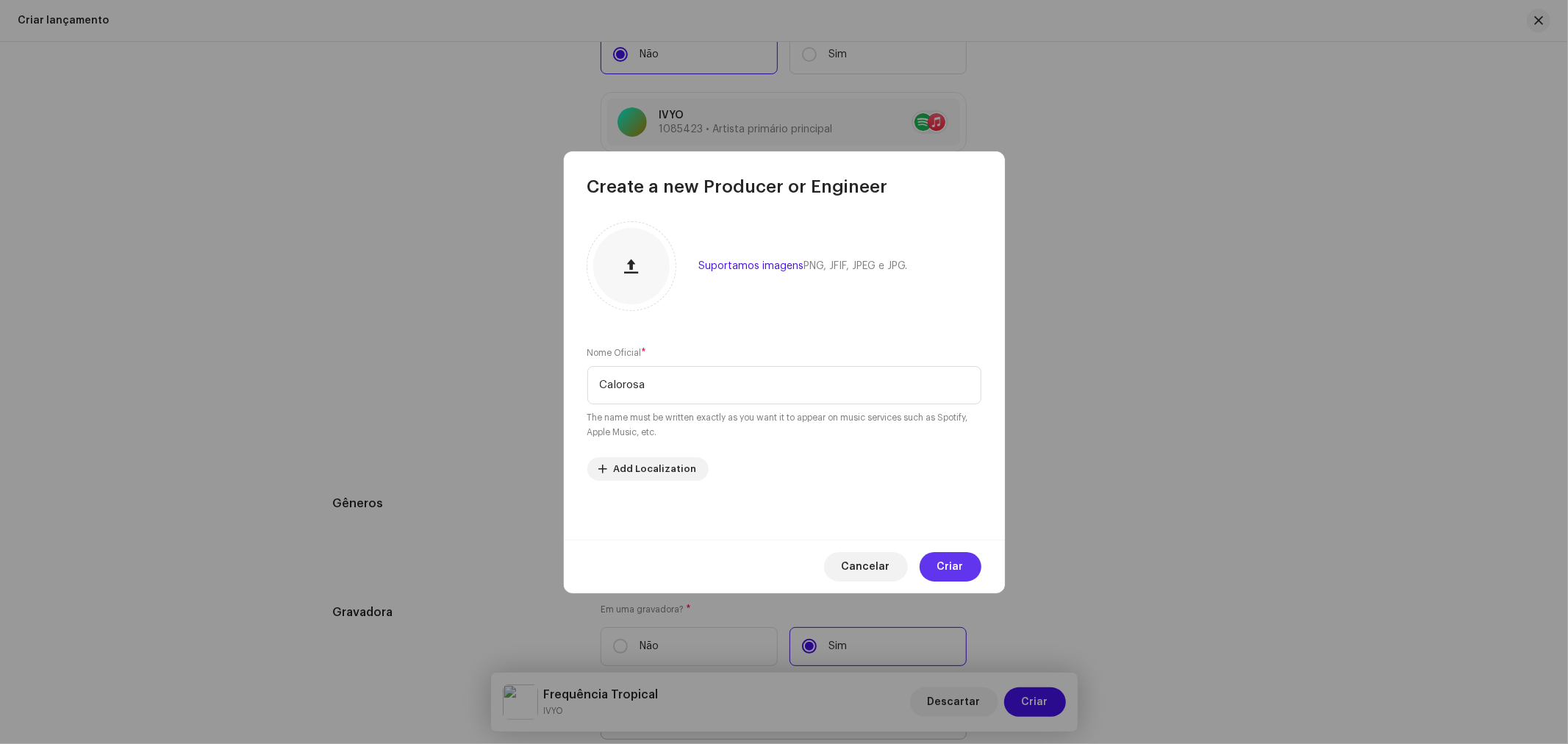
click at [943, 561] on span "Criar" at bounding box center [950, 567] width 27 height 30
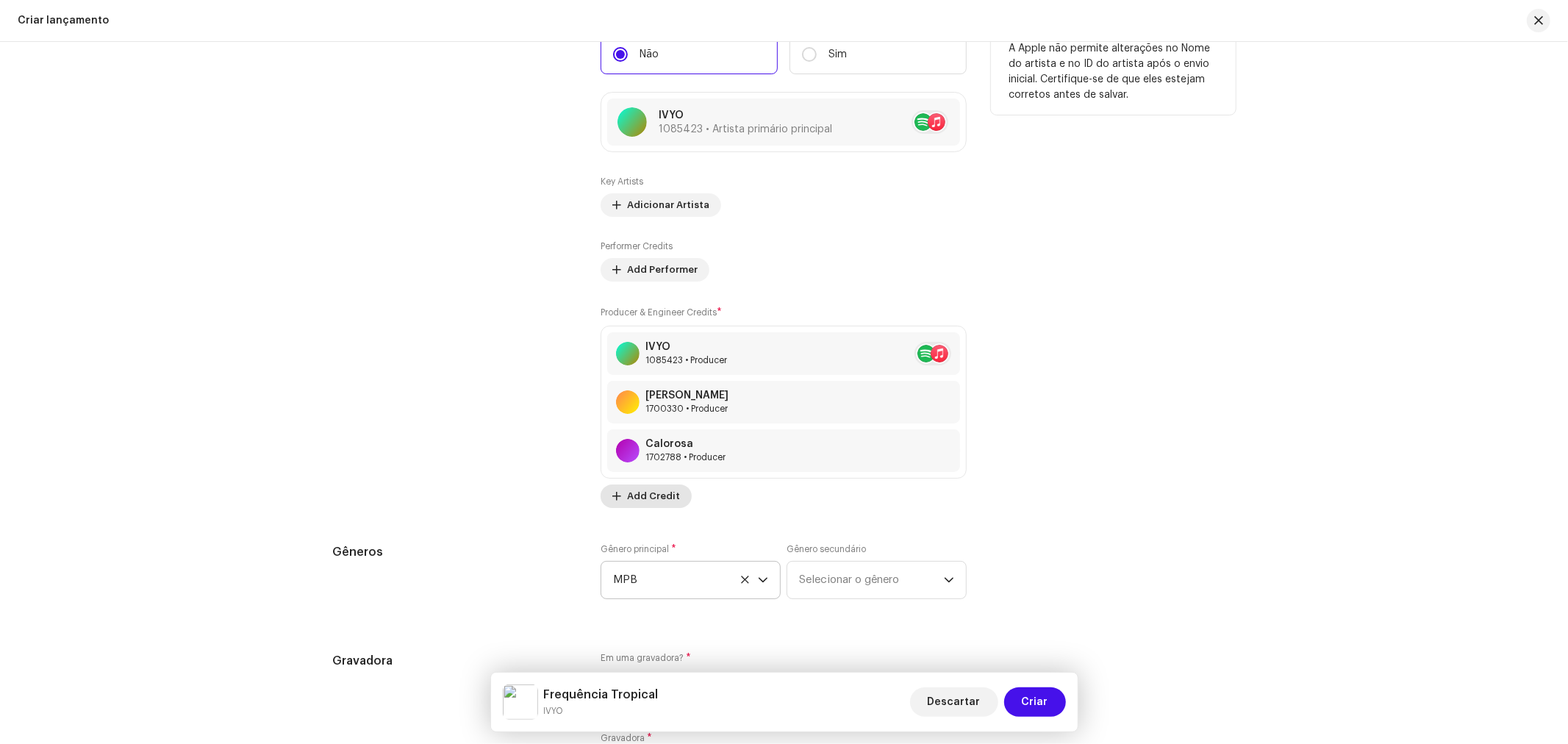
click at [647, 501] on span "Add Credit" at bounding box center [653, 496] width 53 height 30
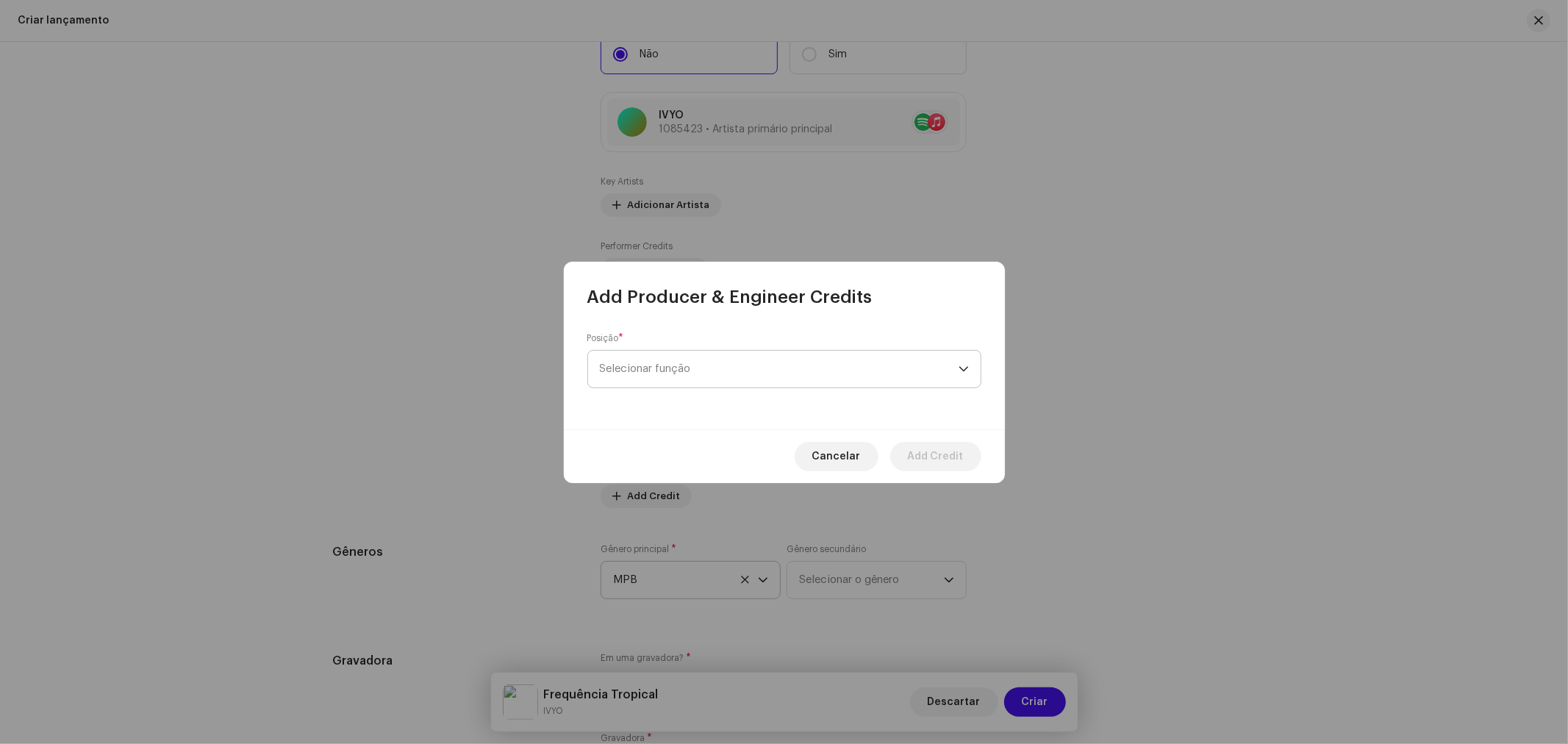
click at [700, 375] on span "Selecionar função" at bounding box center [779, 368] width 358 height 37
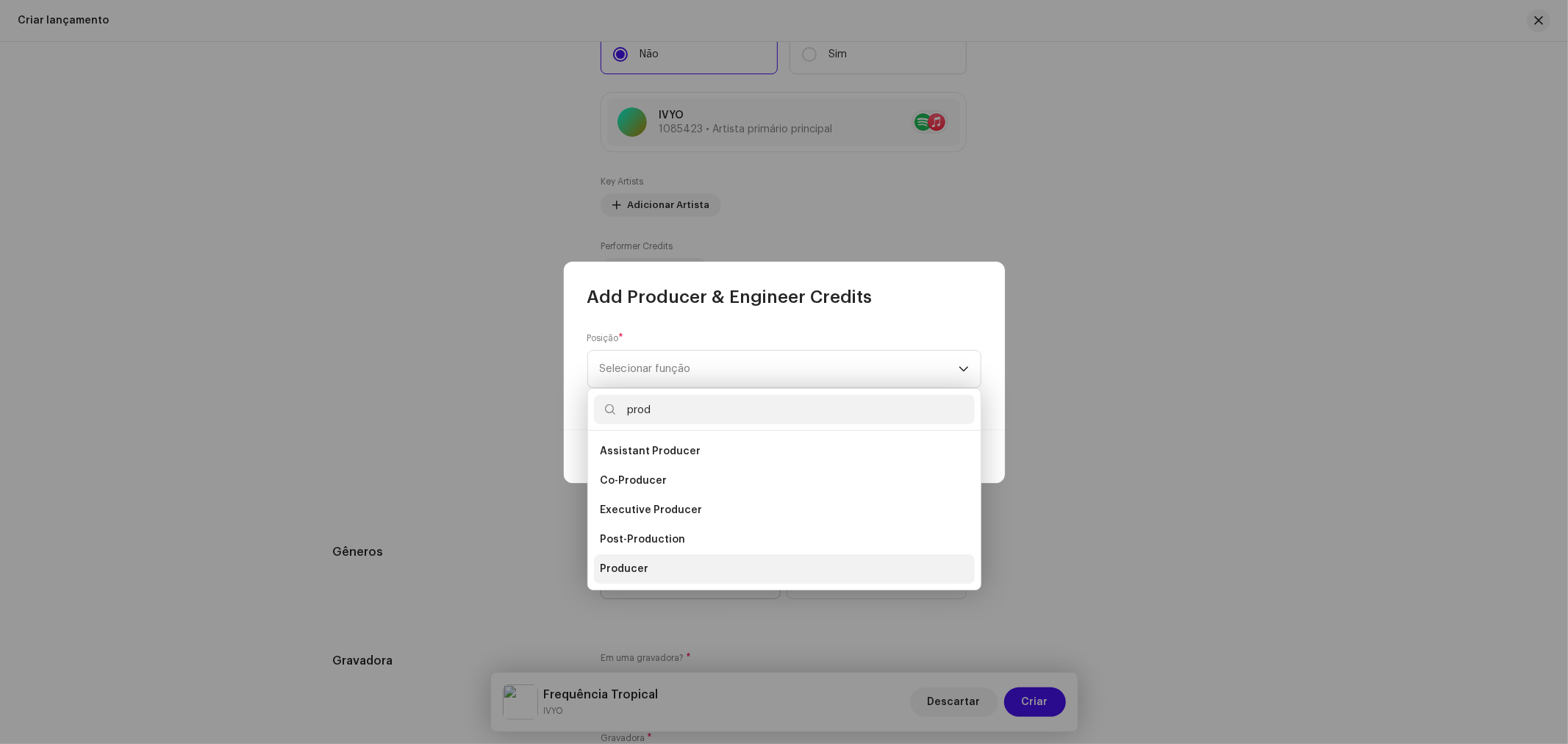
type input "prod"
click at [671, 571] on li "Producer" at bounding box center [784, 569] width 381 height 30
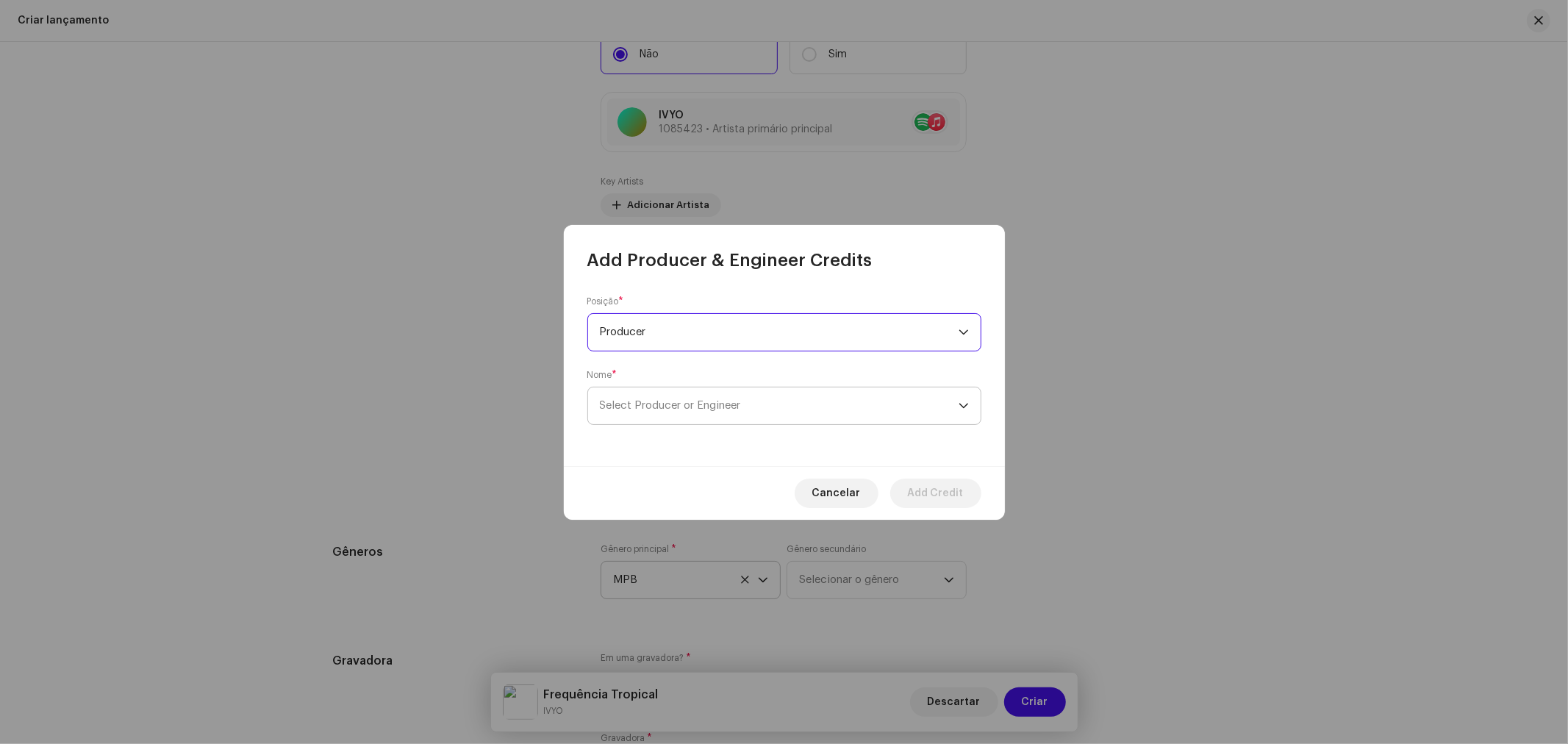
click at [677, 402] on span "Select Producer or Engineer" at bounding box center [670, 405] width 141 height 11
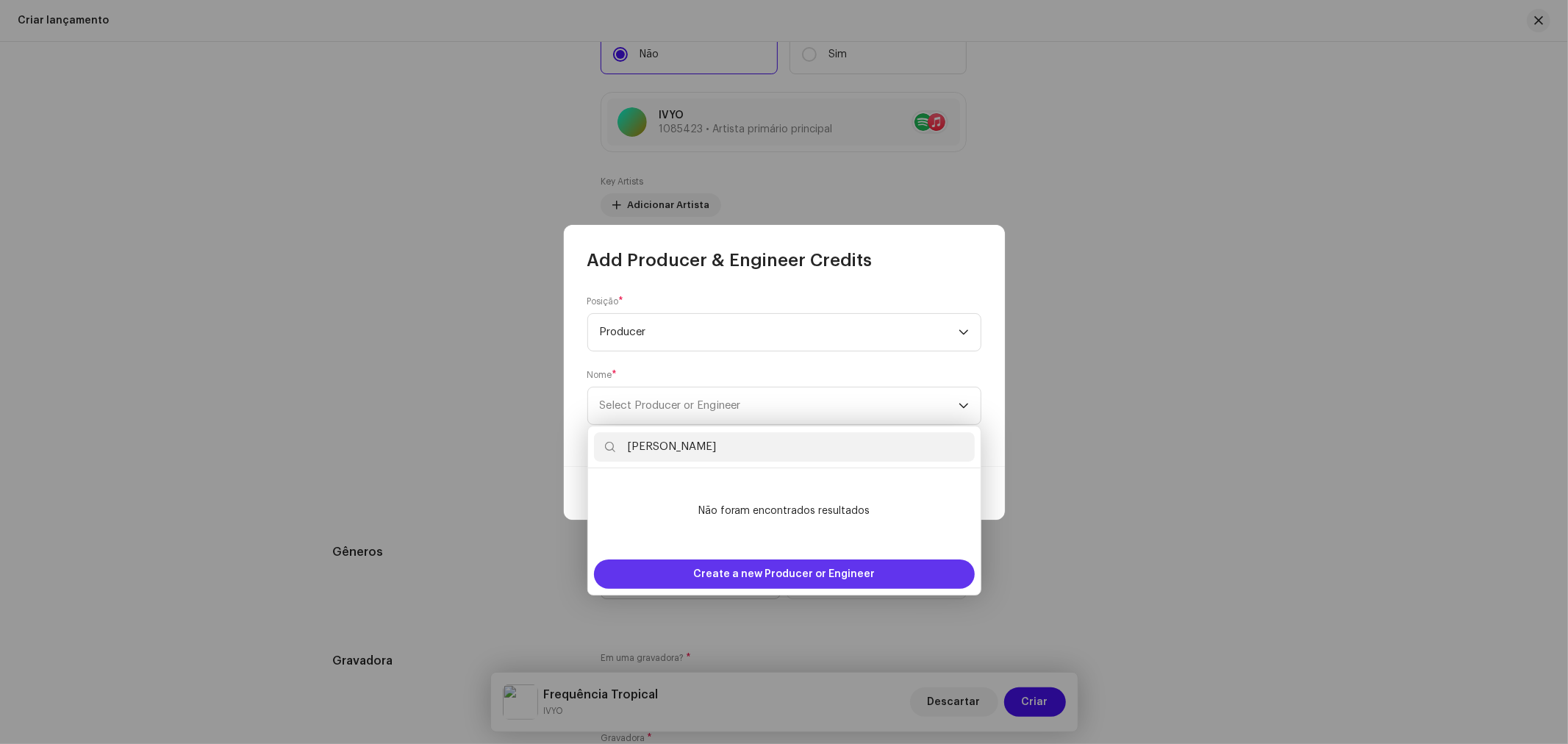
type input "[PERSON_NAME]"
click at [758, 567] on span "Create a new Producer or Engineer" at bounding box center [783, 574] width 181 height 30
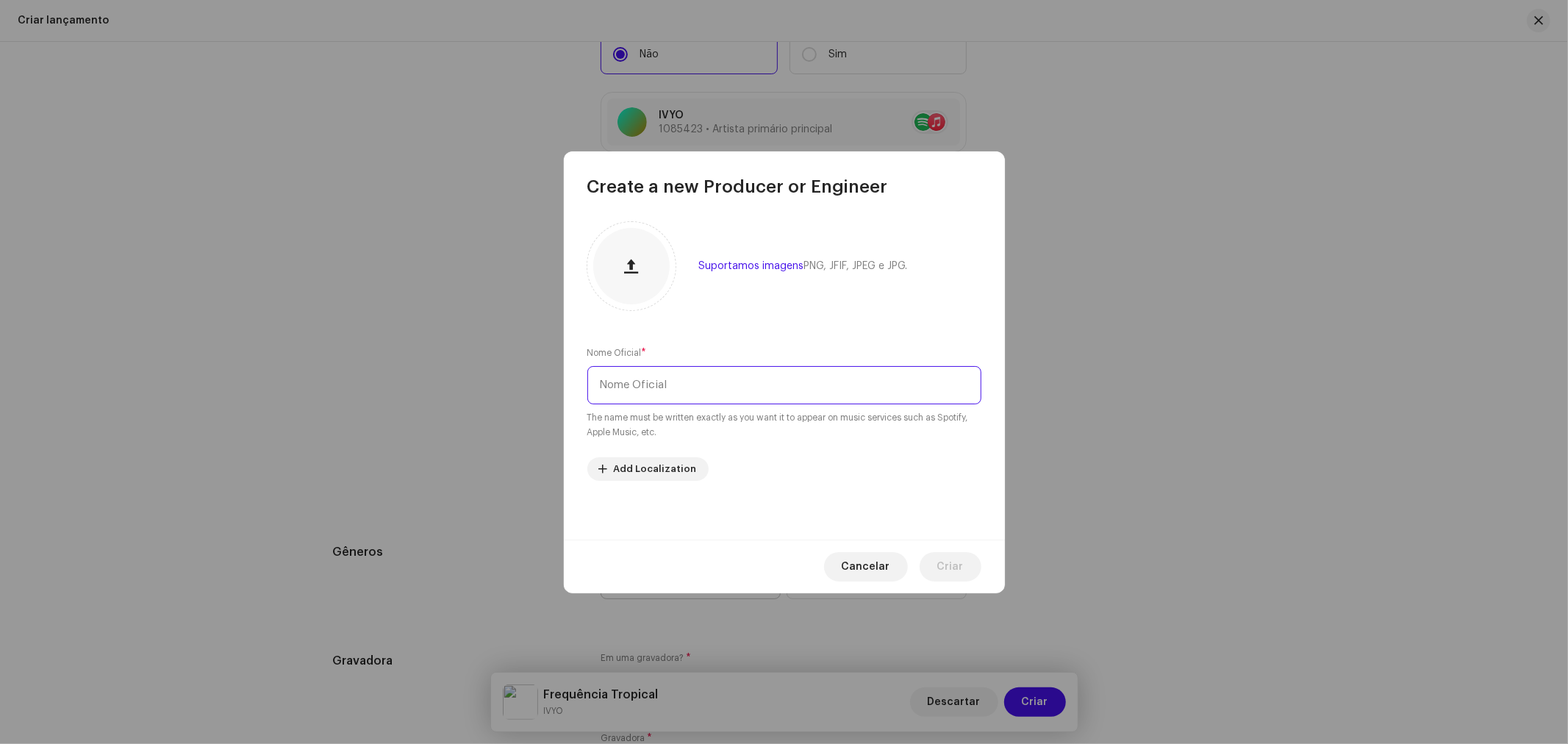
click at [704, 392] on input "text" at bounding box center [784, 385] width 394 height 38
paste input "[PERSON_NAME]"
type input "[PERSON_NAME]"
click at [944, 556] on span "Criar" at bounding box center [950, 567] width 27 height 30
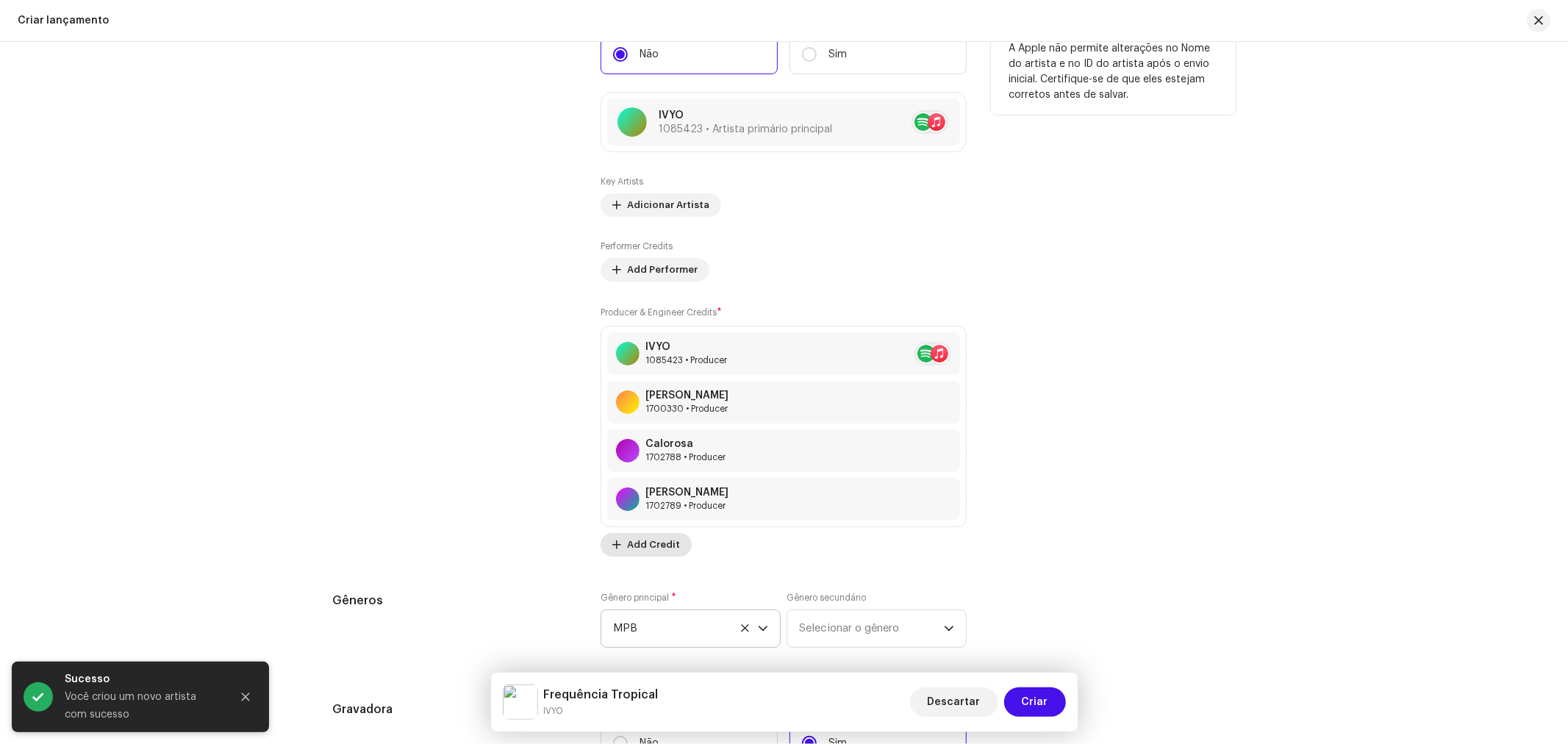
click at [664, 543] on span "Add Credit" at bounding box center [653, 545] width 53 height 30
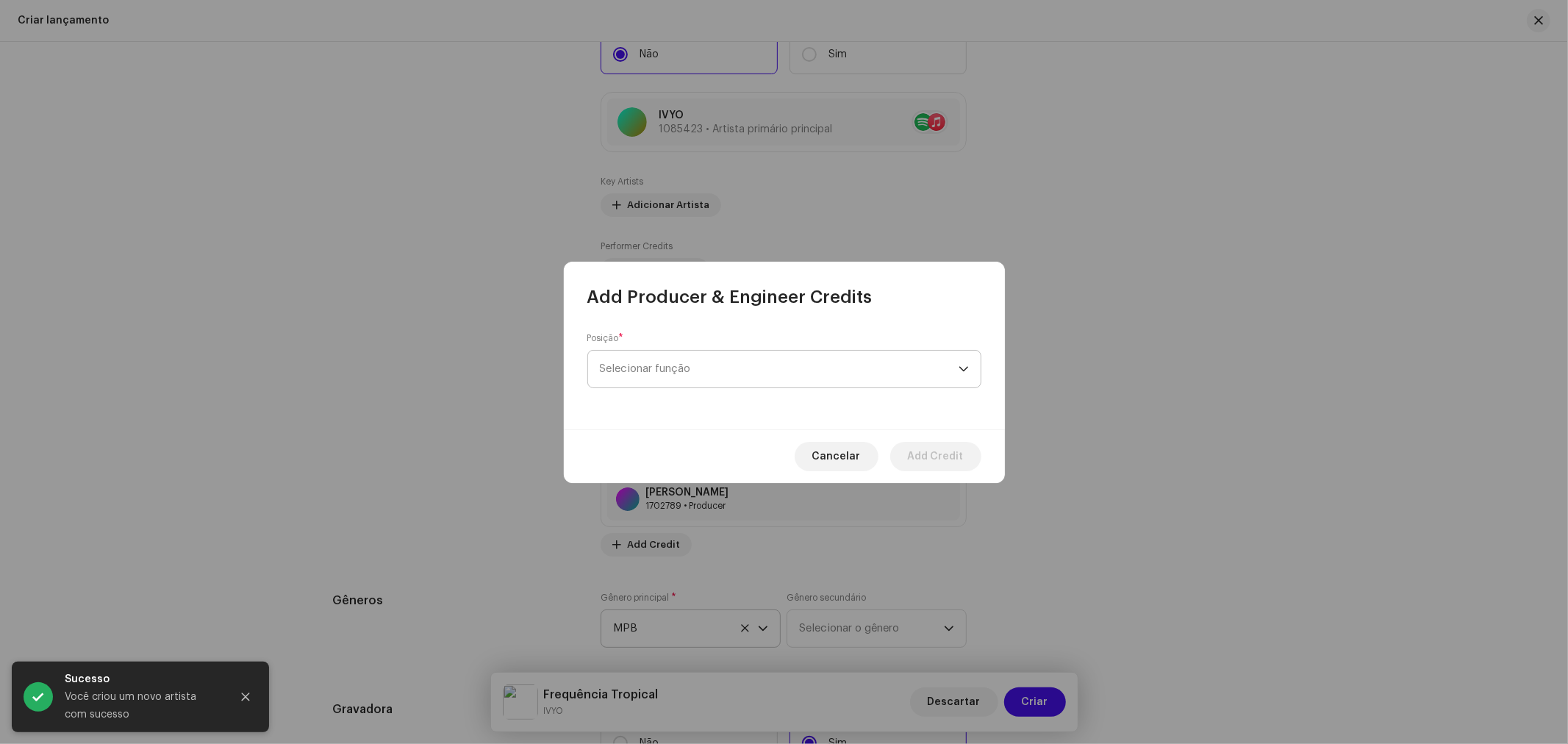
click at [695, 366] on span "Selecionar função" at bounding box center [779, 368] width 358 height 37
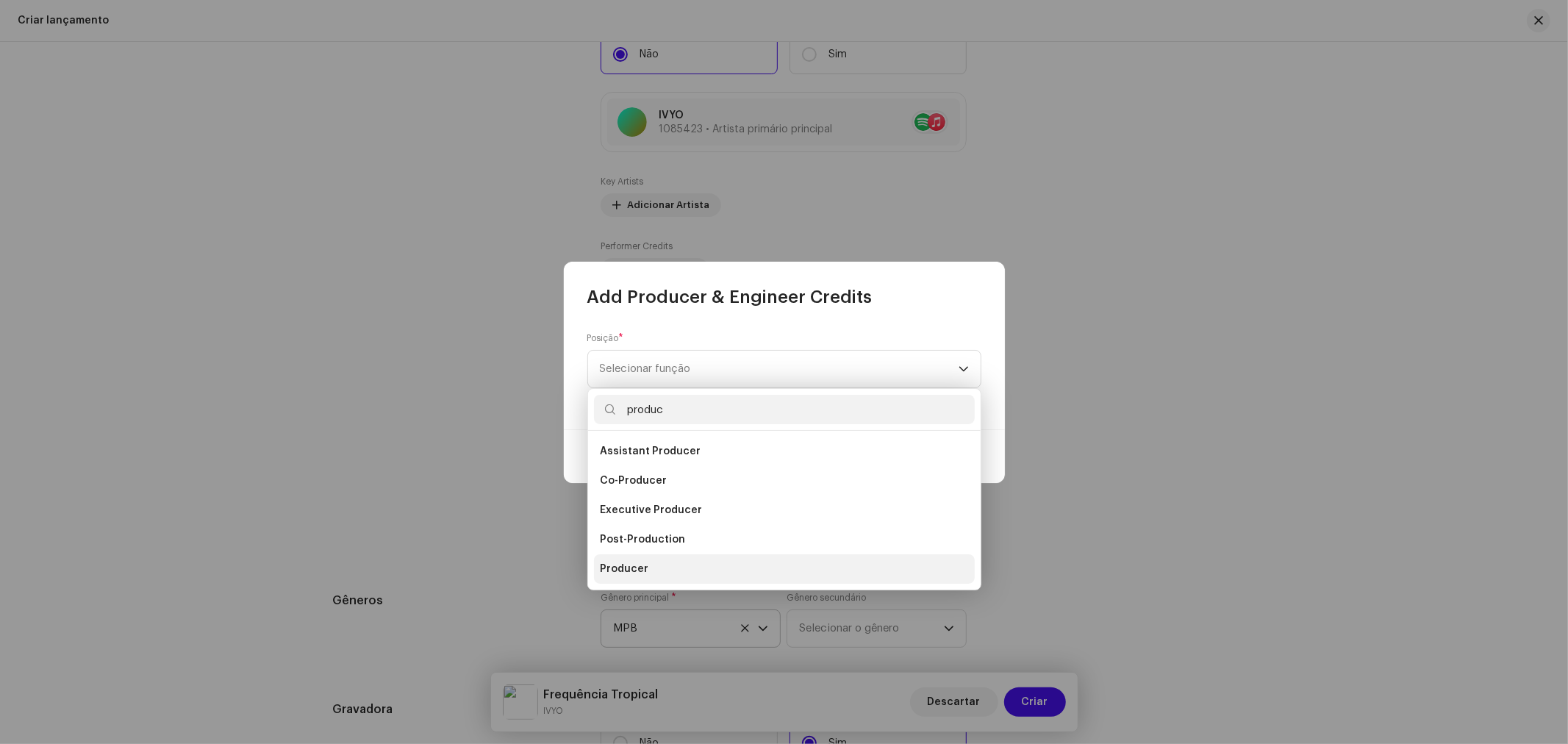
type input "produc"
click at [659, 572] on li "Producer" at bounding box center [784, 569] width 381 height 30
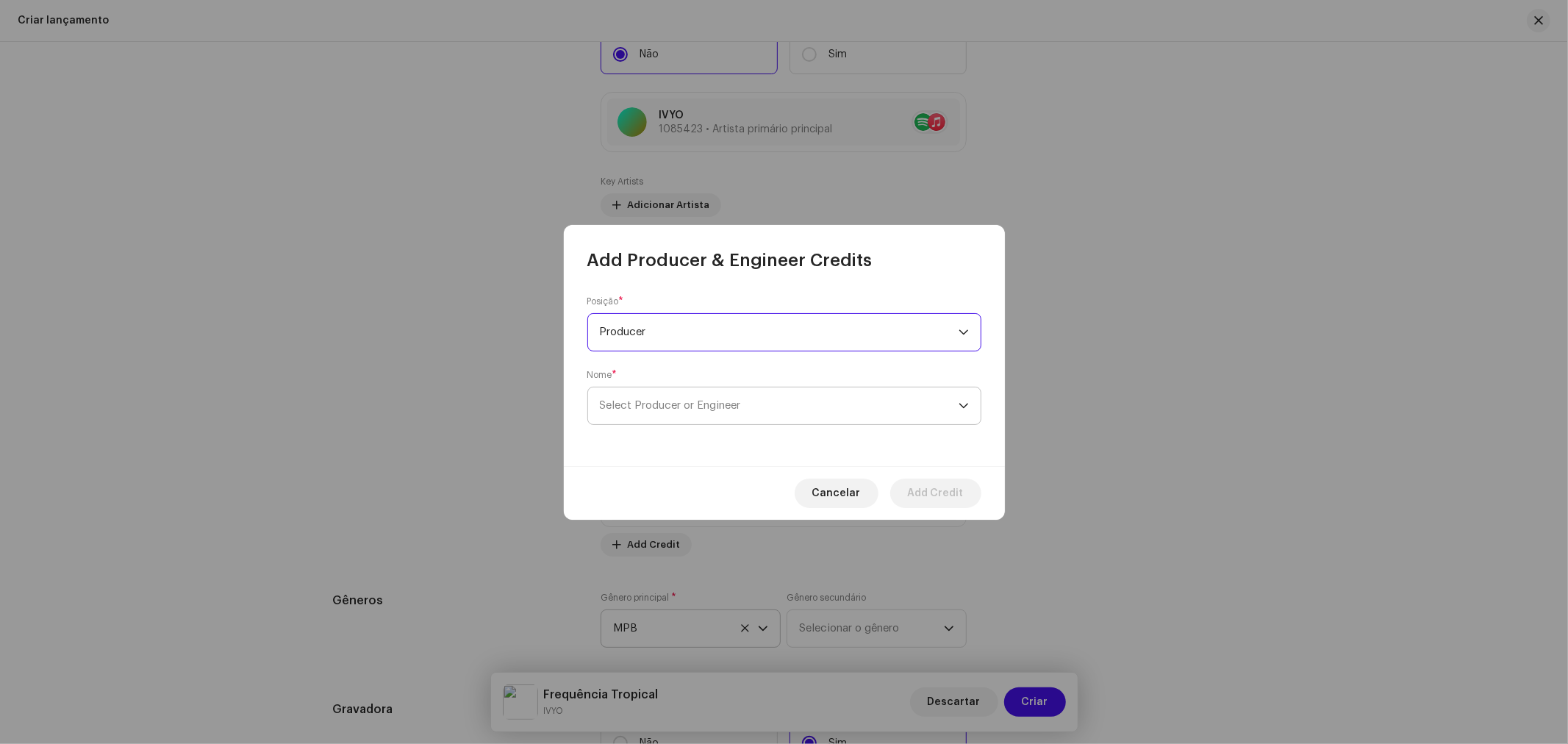
click at [667, 420] on span "Select Producer or Engineer" at bounding box center [779, 405] width 358 height 37
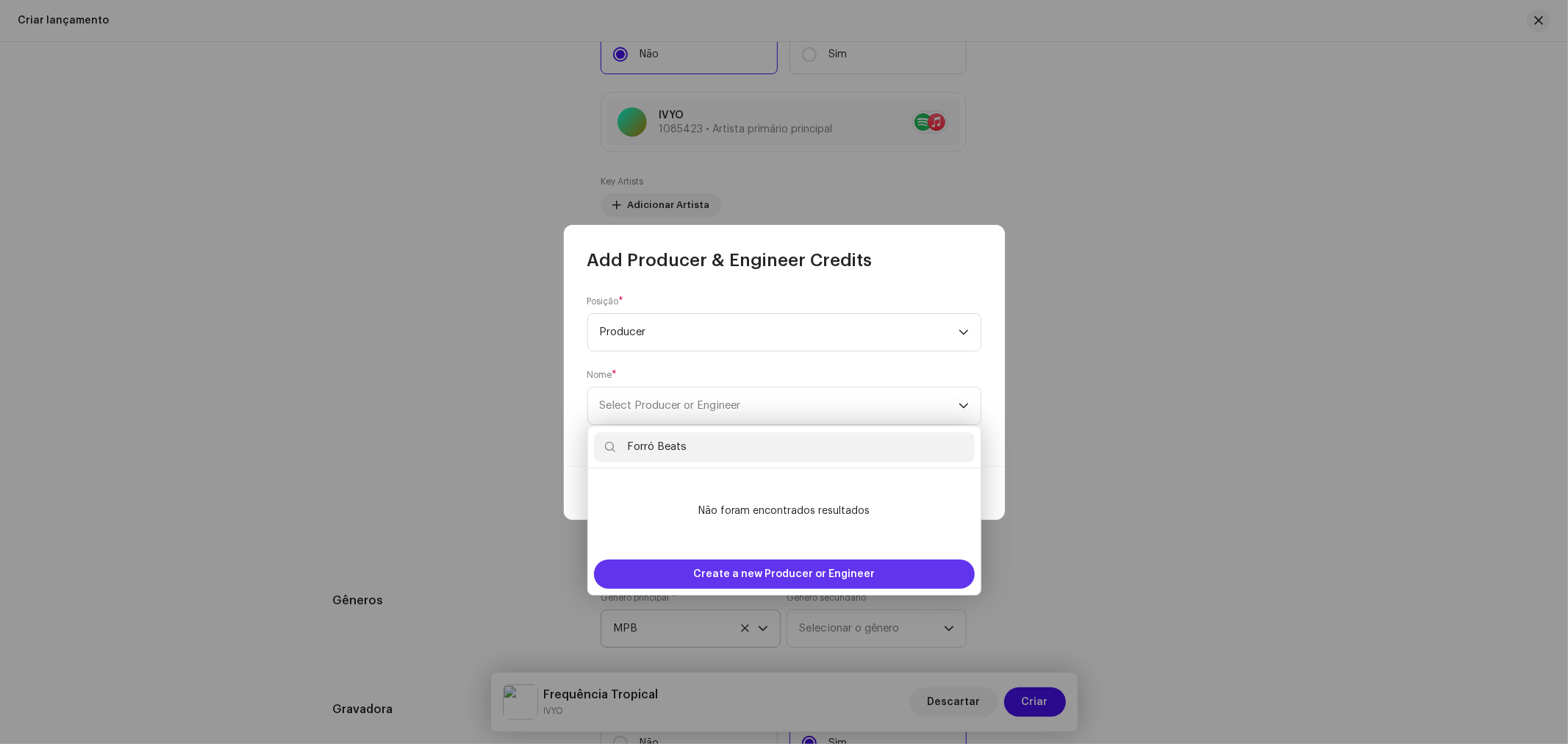
type input "Forró Beats"
click at [780, 574] on span "Create a new Producer or Engineer" at bounding box center [783, 574] width 181 height 30
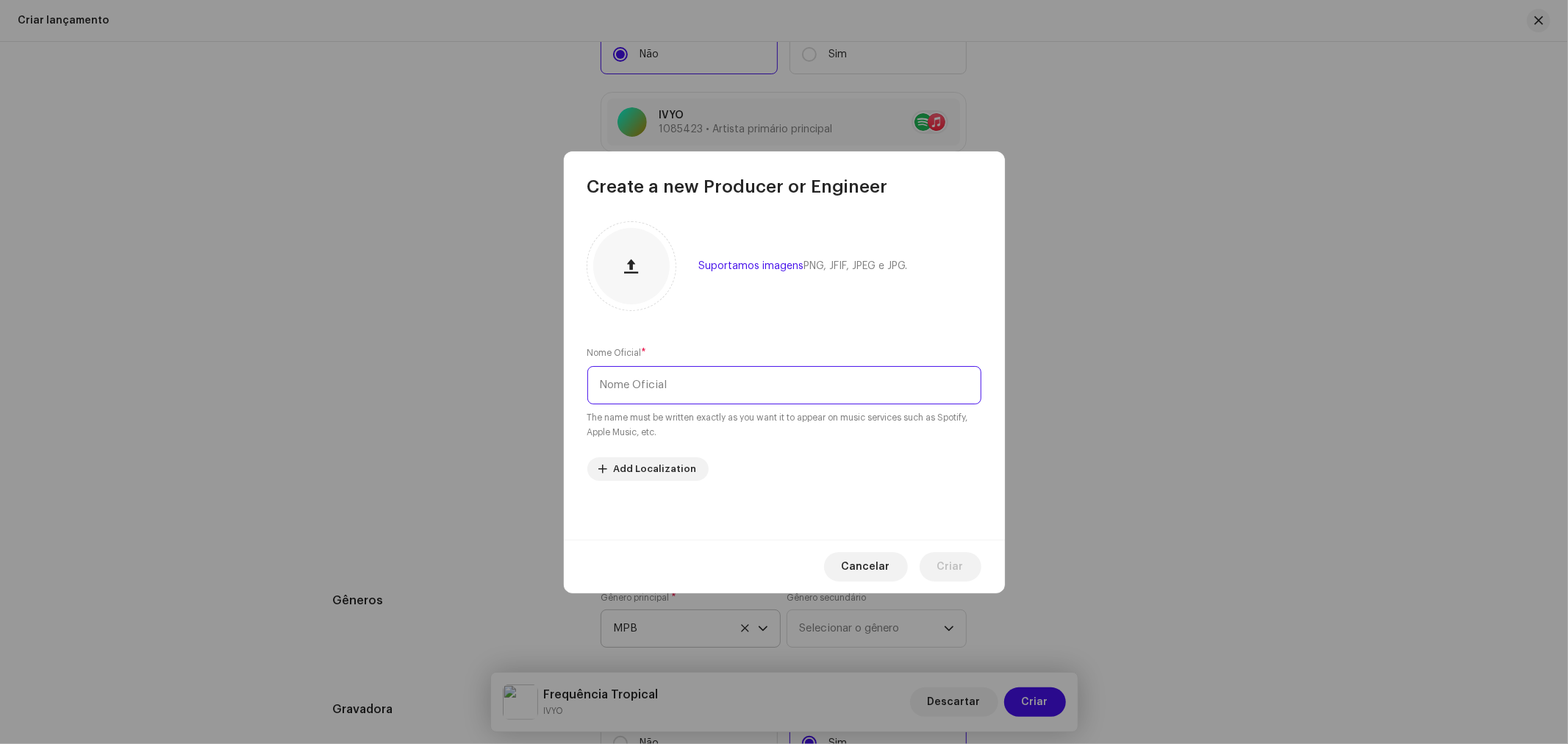
click at [681, 402] on input "text" at bounding box center [784, 385] width 394 height 38
paste input "Forró Beats"
type input "Forró Beats"
click at [946, 574] on span "Criar" at bounding box center [950, 567] width 27 height 30
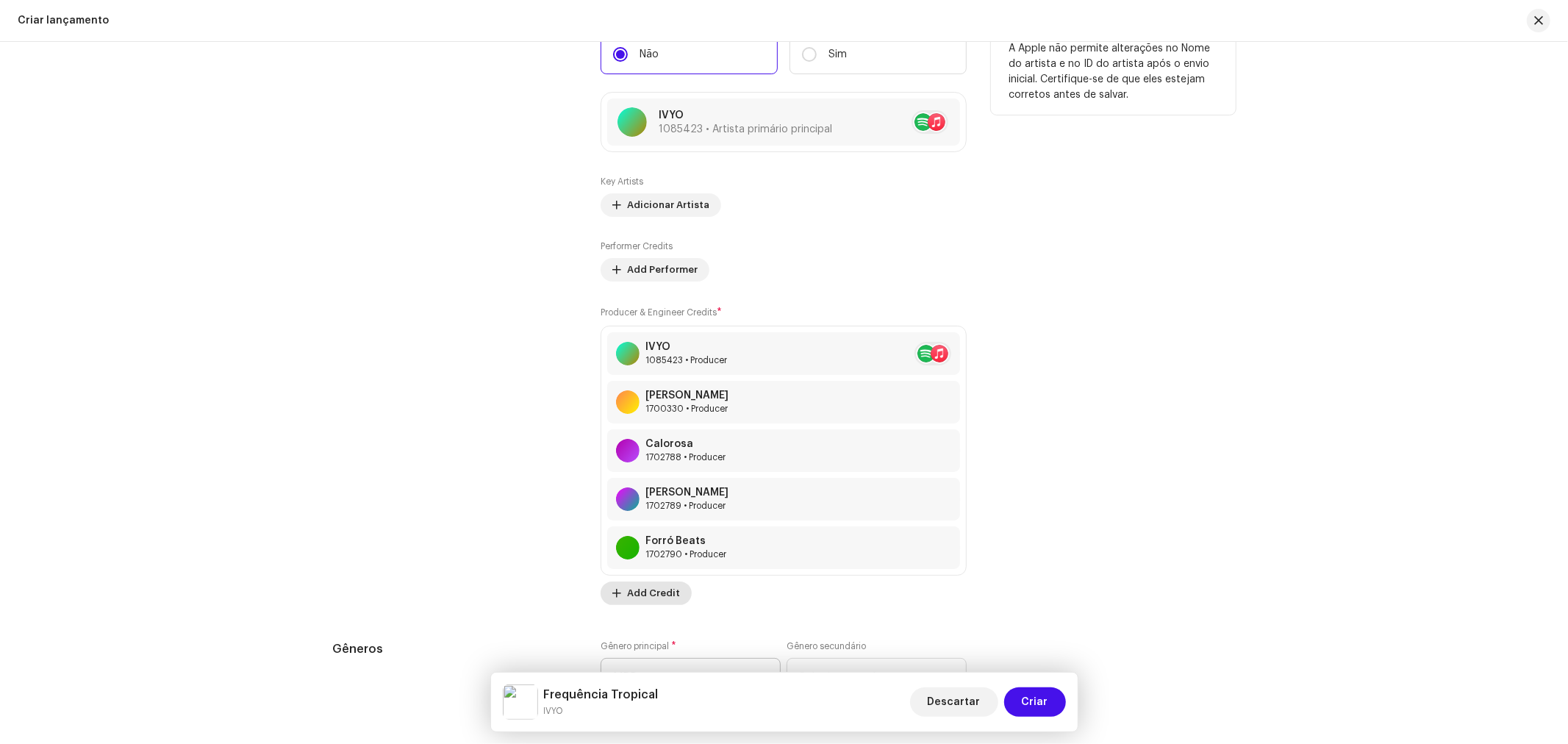
click at [662, 596] on span "Add Credit" at bounding box center [653, 593] width 53 height 30
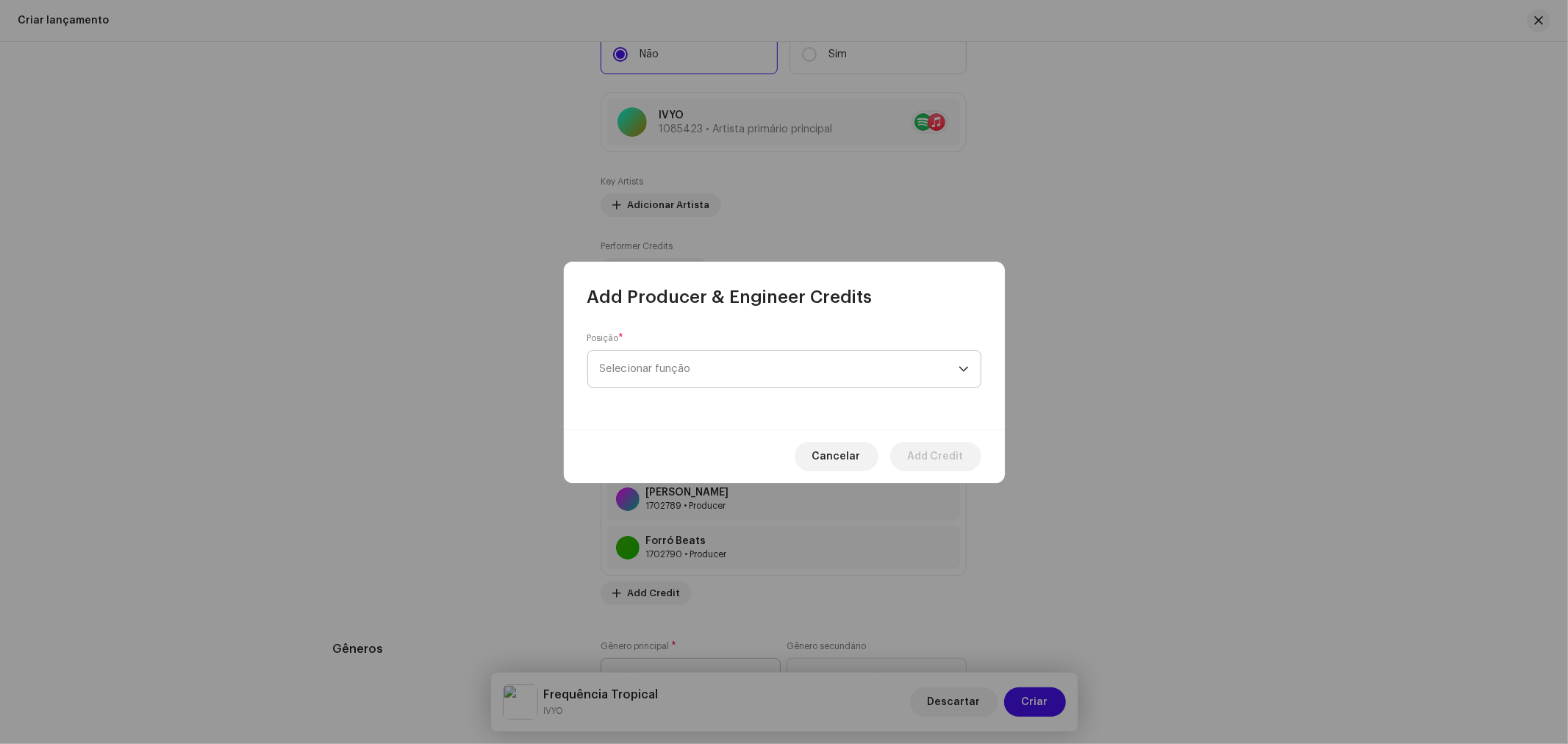
click at [682, 364] on span "Selecionar função" at bounding box center [779, 368] width 358 height 37
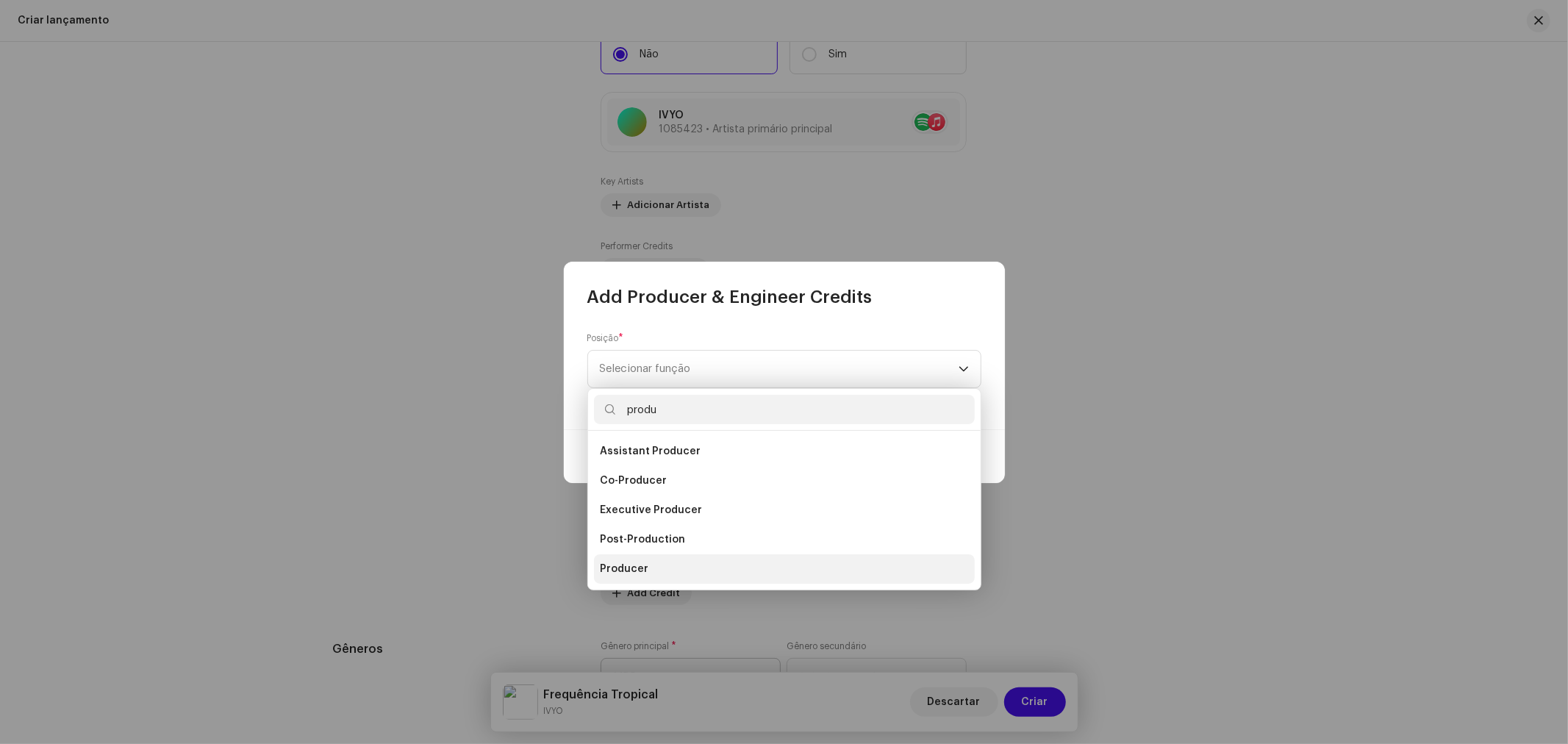
type input "produ"
click at [667, 567] on li "Producer" at bounding box center [784, 569] width 381 height 30
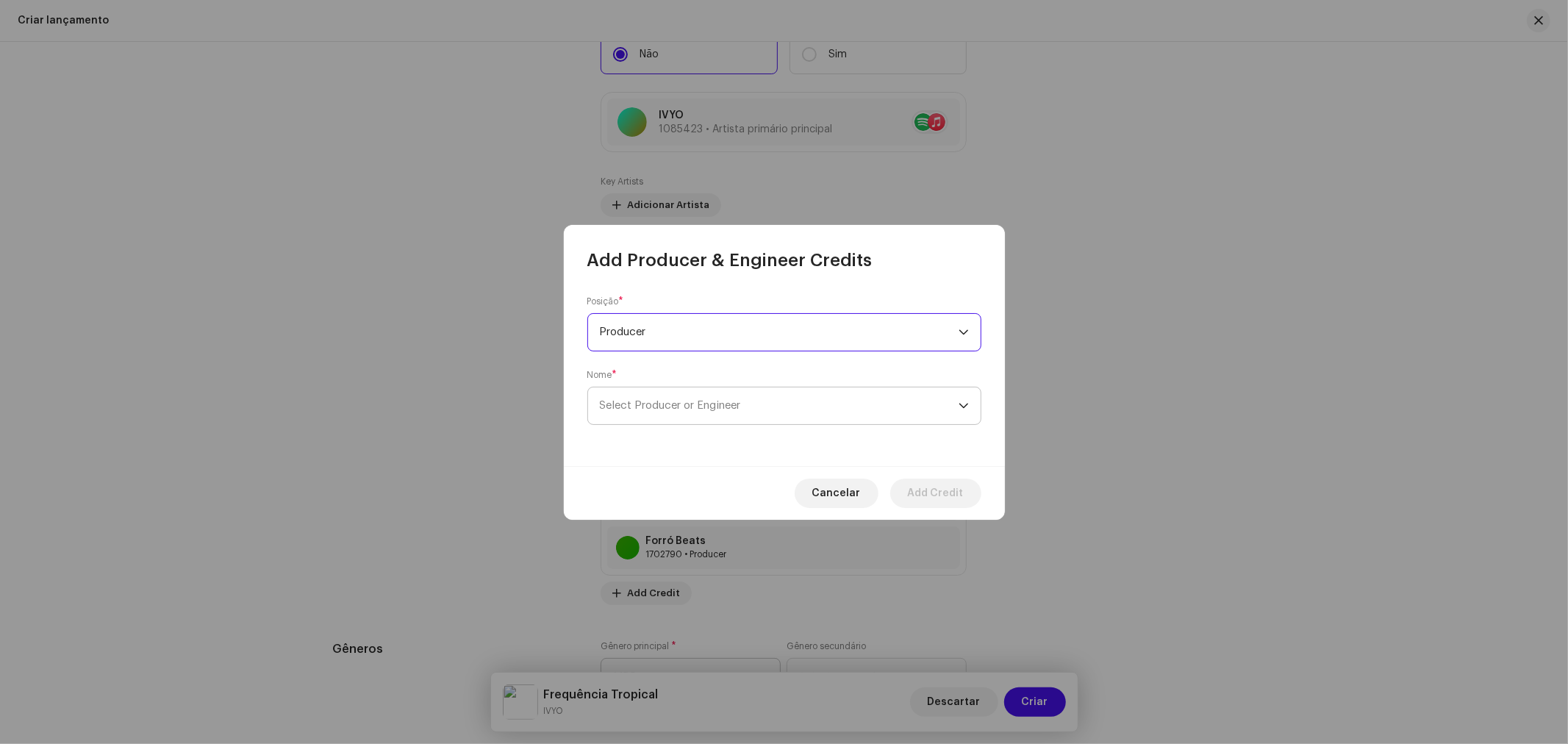
click at [681, 410] on span "Select Producer or Engineer" at bounding box center [670, 405] width 141 height 11
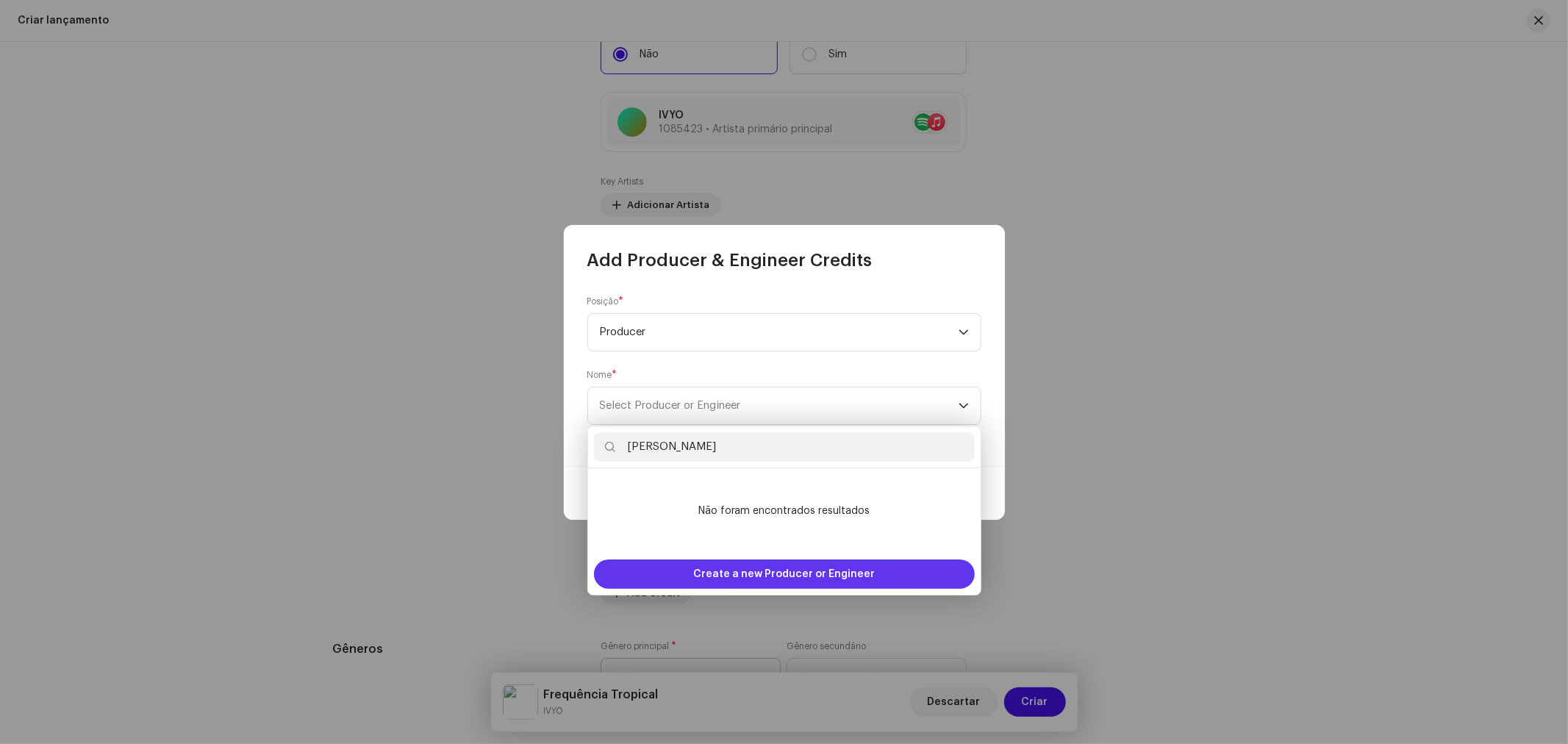
type input "[PERSON_NAME]"
click at [776, 575] on span "Create a new Producer or Engineer" at bounding box center [783, 574] width 181 height 30
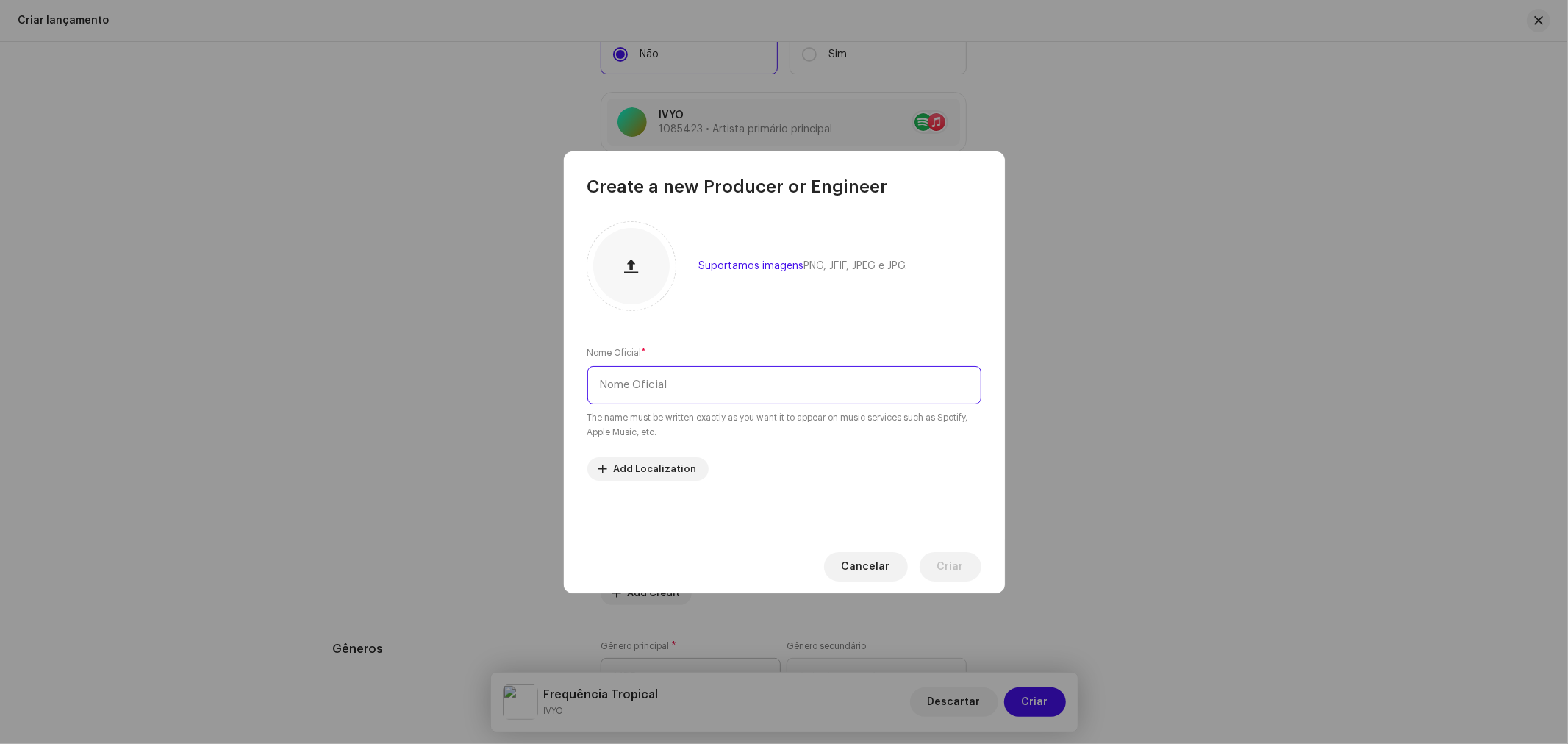
click at [675, 385] on input "text" at bounding box center [784, 385] width 394 height 38
paste input "[PERSON_NAME]"
type input "[PERSON_NAME]"
click at [944, 561] on span "Criar" at bounding box center [950, 567] width 27 height 30
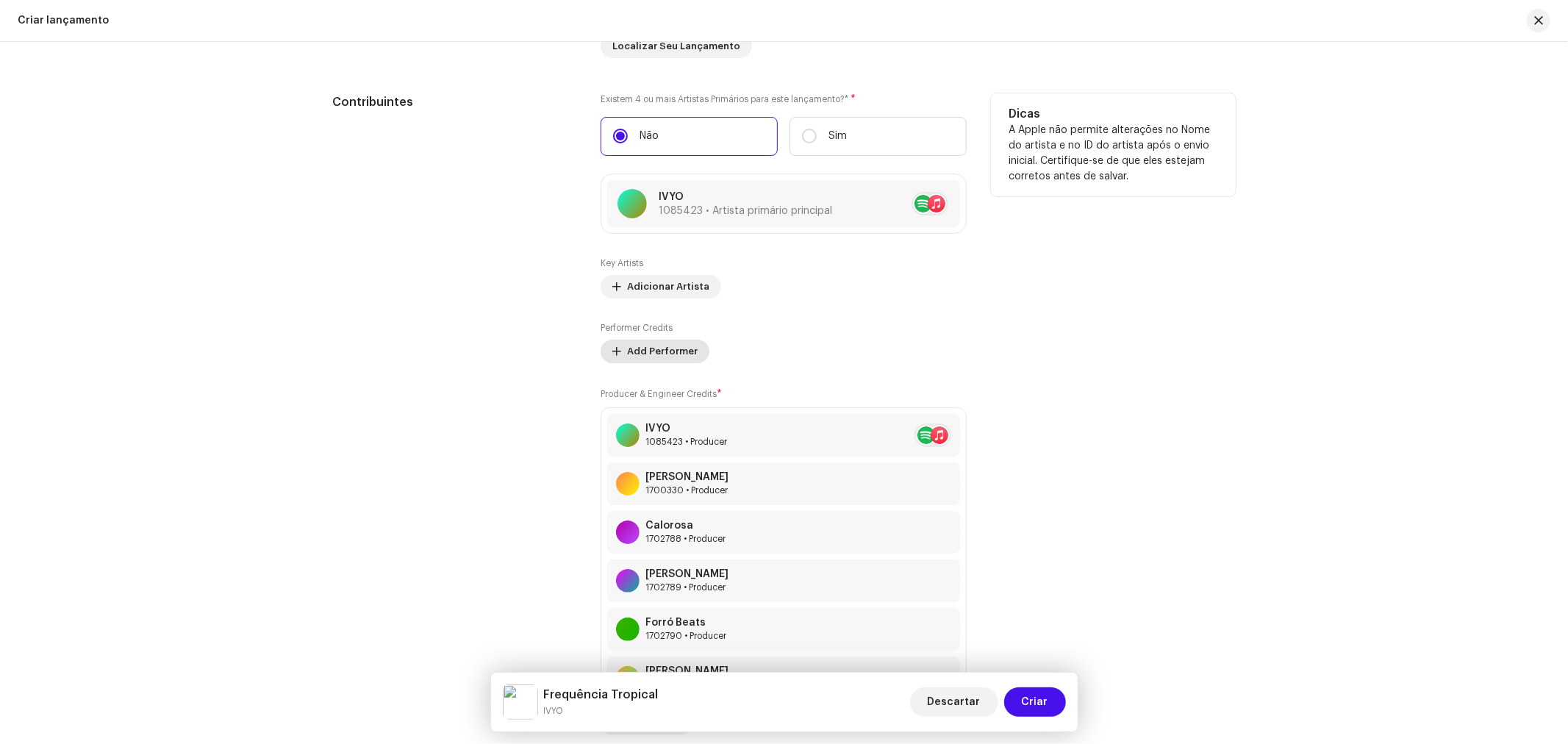
scroll to position [2042, 0]
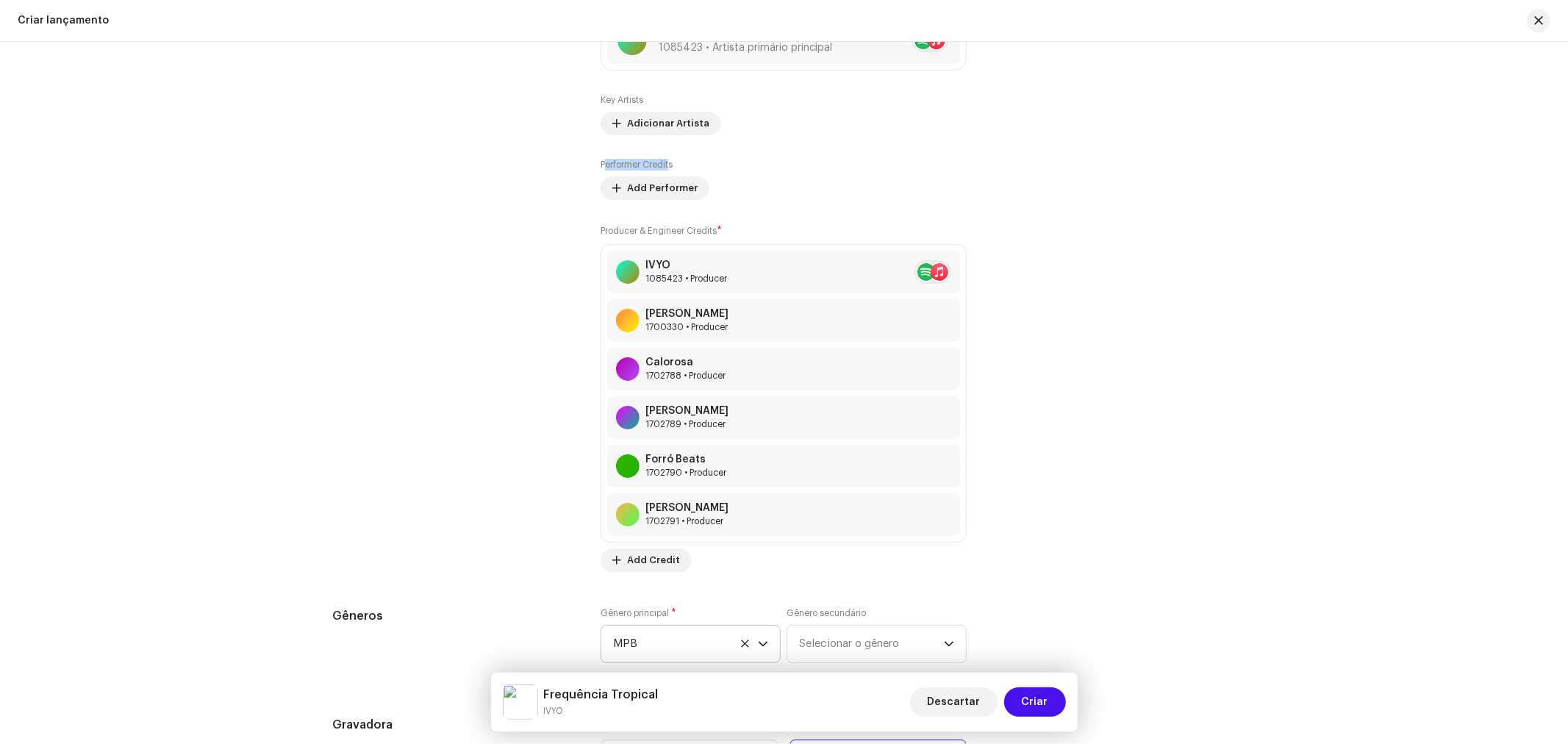
drag, startPoint x: 665, startPoint y: 169, endPoint x: 601, endPoint y: 165, distance: 64.1
click at [601, 165] on label "Performer Credits" at bounding box center [636, 165] width 72 height 12
click at [687, 166] on div "Performer Credits Add Performer" at bounding box center [783, 180] width 366 height 41
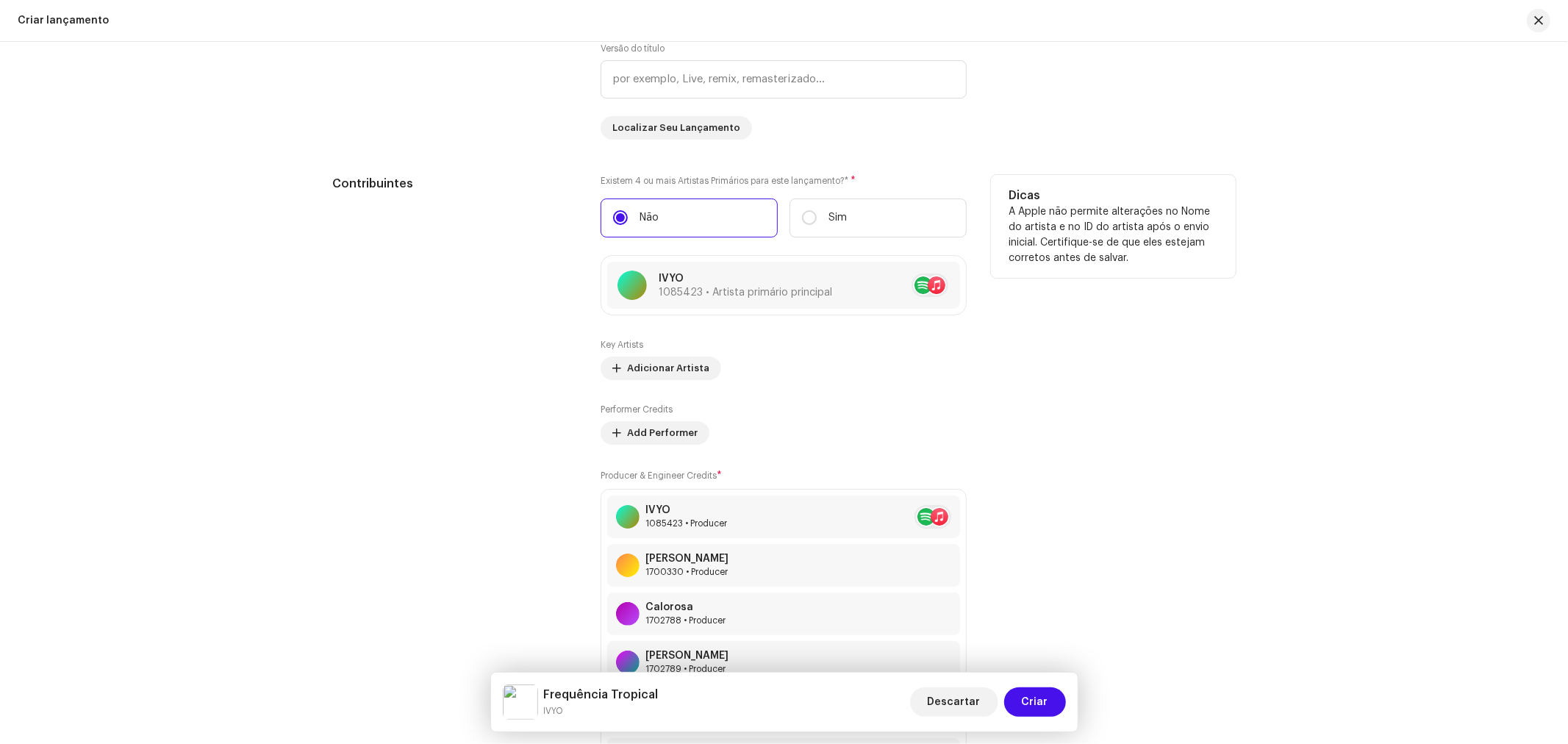
scroll to position [1715, 0]
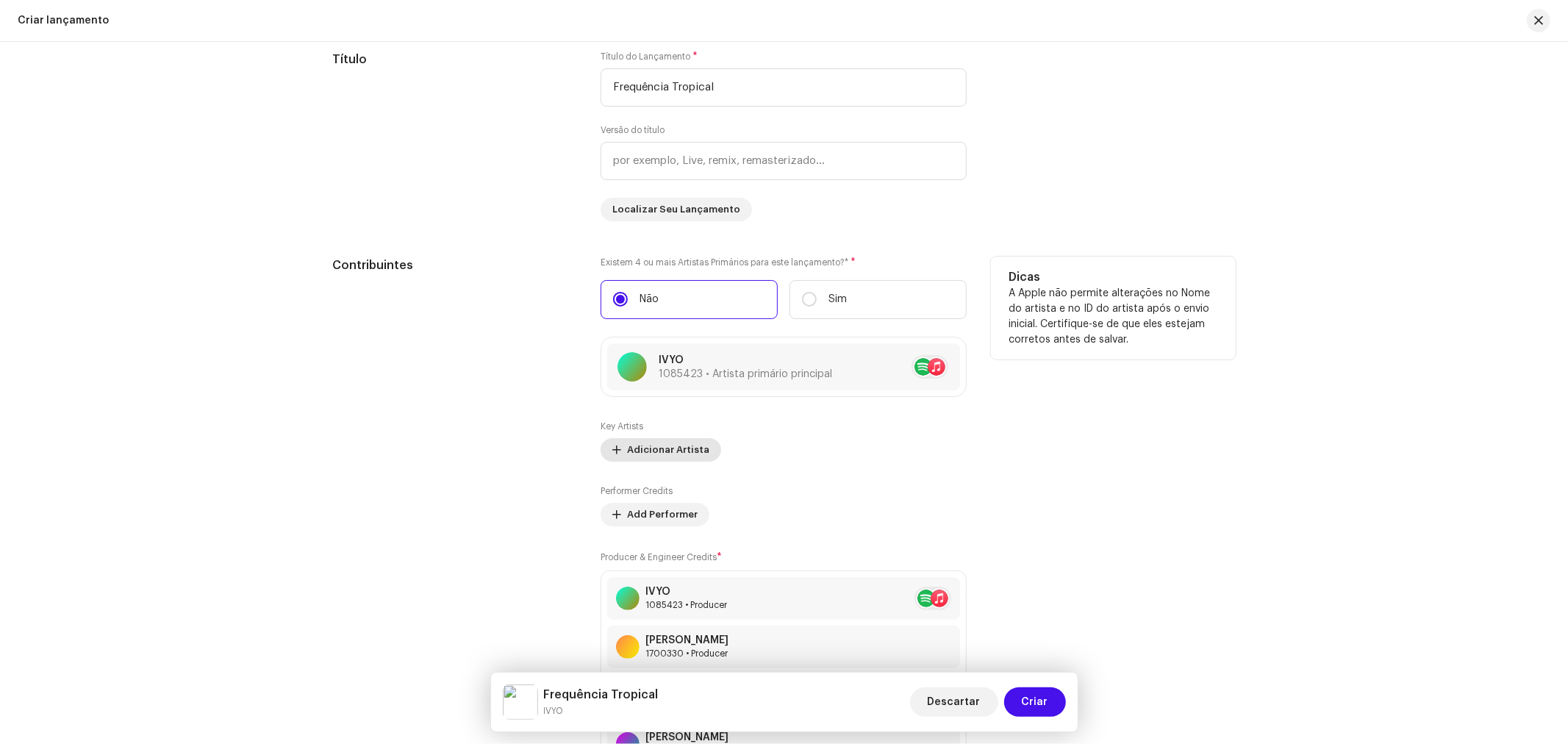
click at [663, 461] on span "Adicionar Artista" at bounding box center [668, 450] width 82 height 30
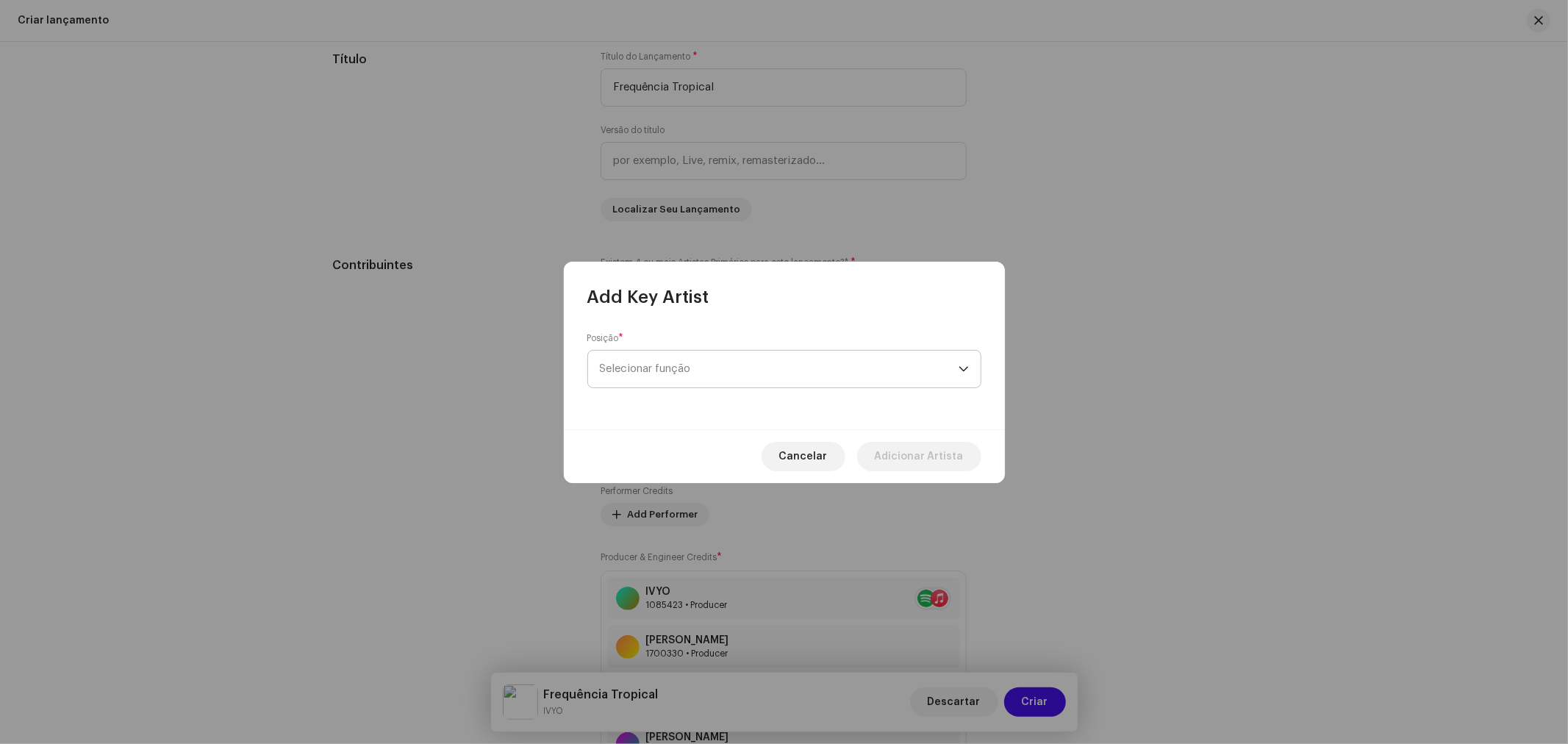
click at [702, 362] on span "Selecionar função" at bounding box center [779, 368] width 358 height 37
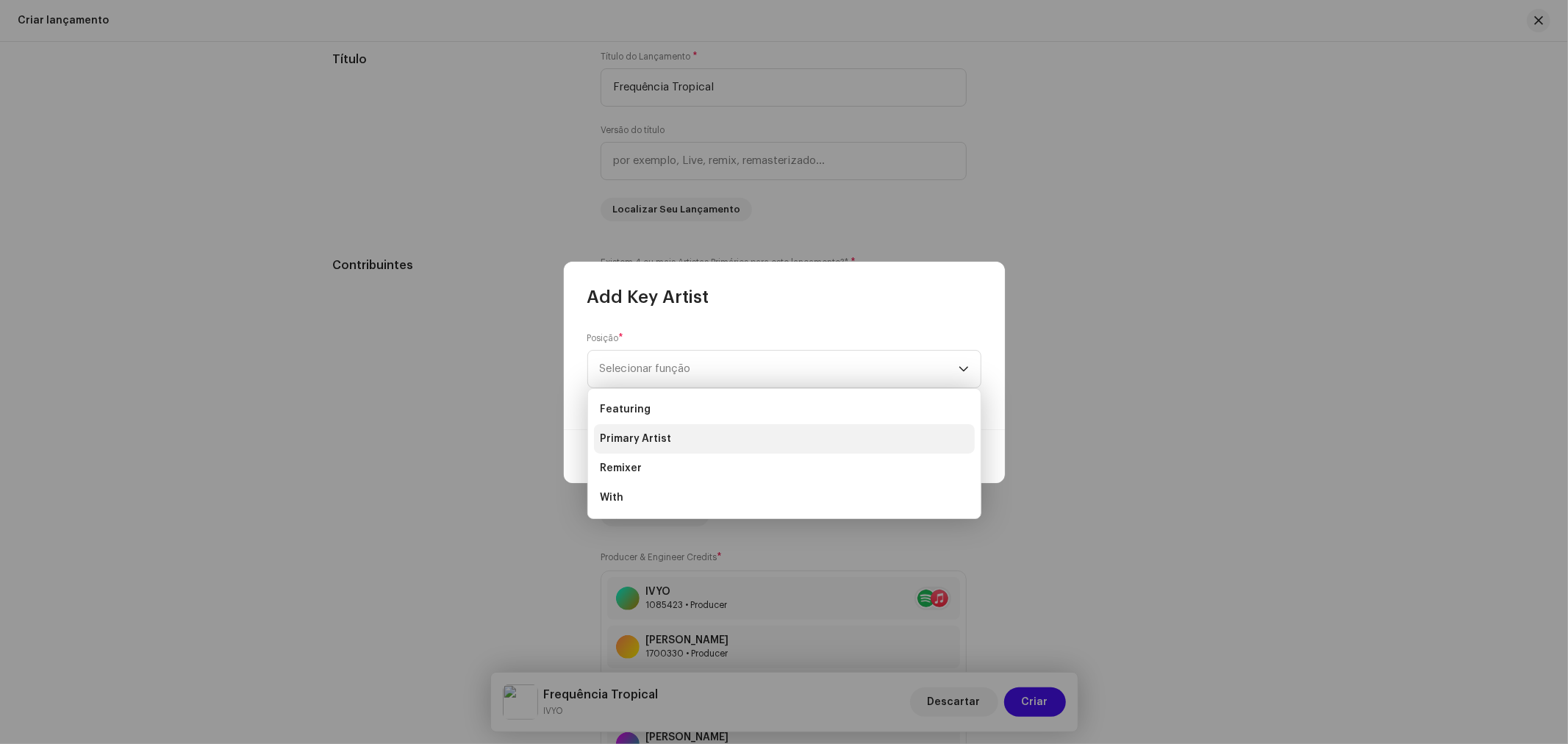
click at [667, 441] on li "Primary Artist" at bounding box center [784, 438] width 381 height 30
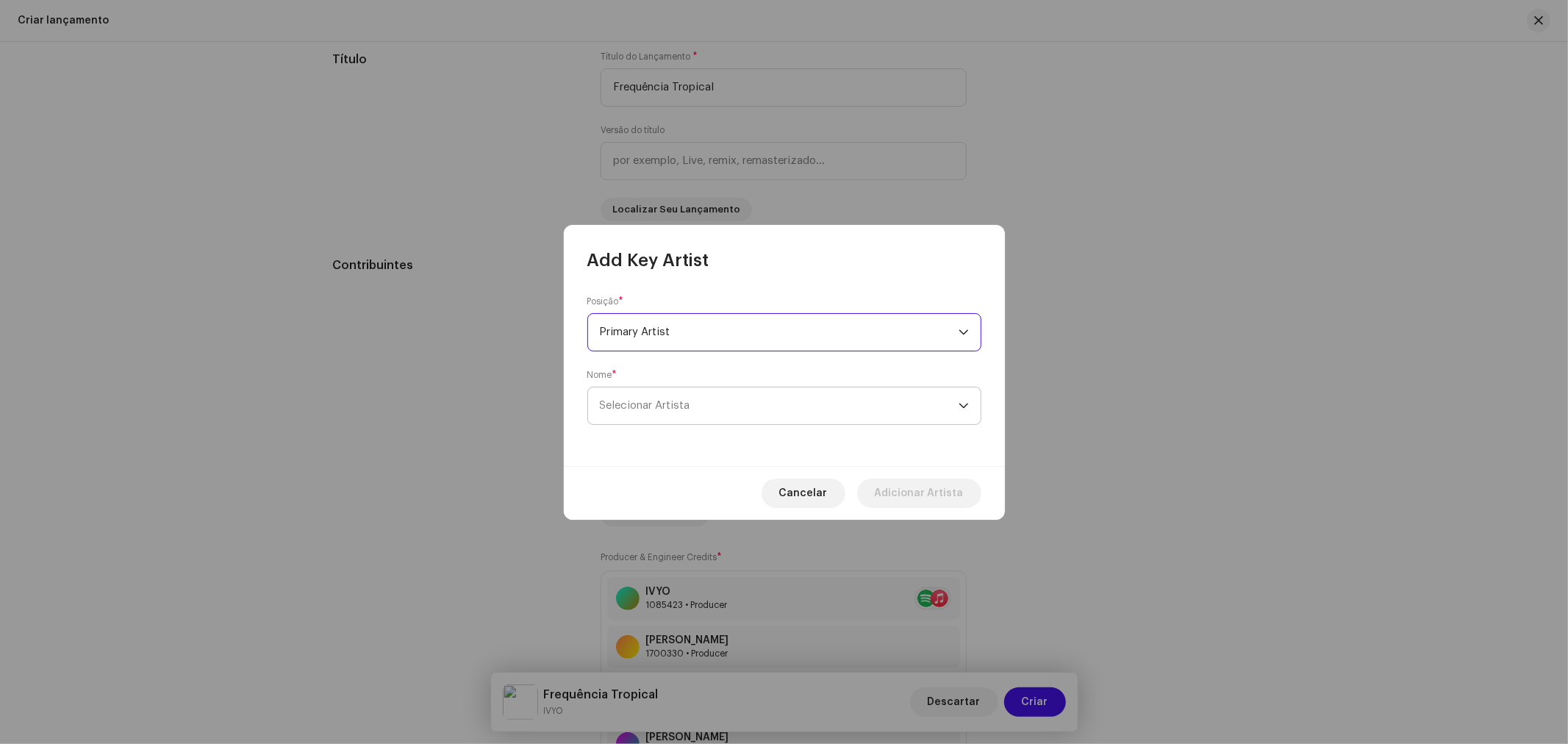
click at [685, 410] on span "Selecionar Artista" at bounding box center [645, 405] width 90 height 11
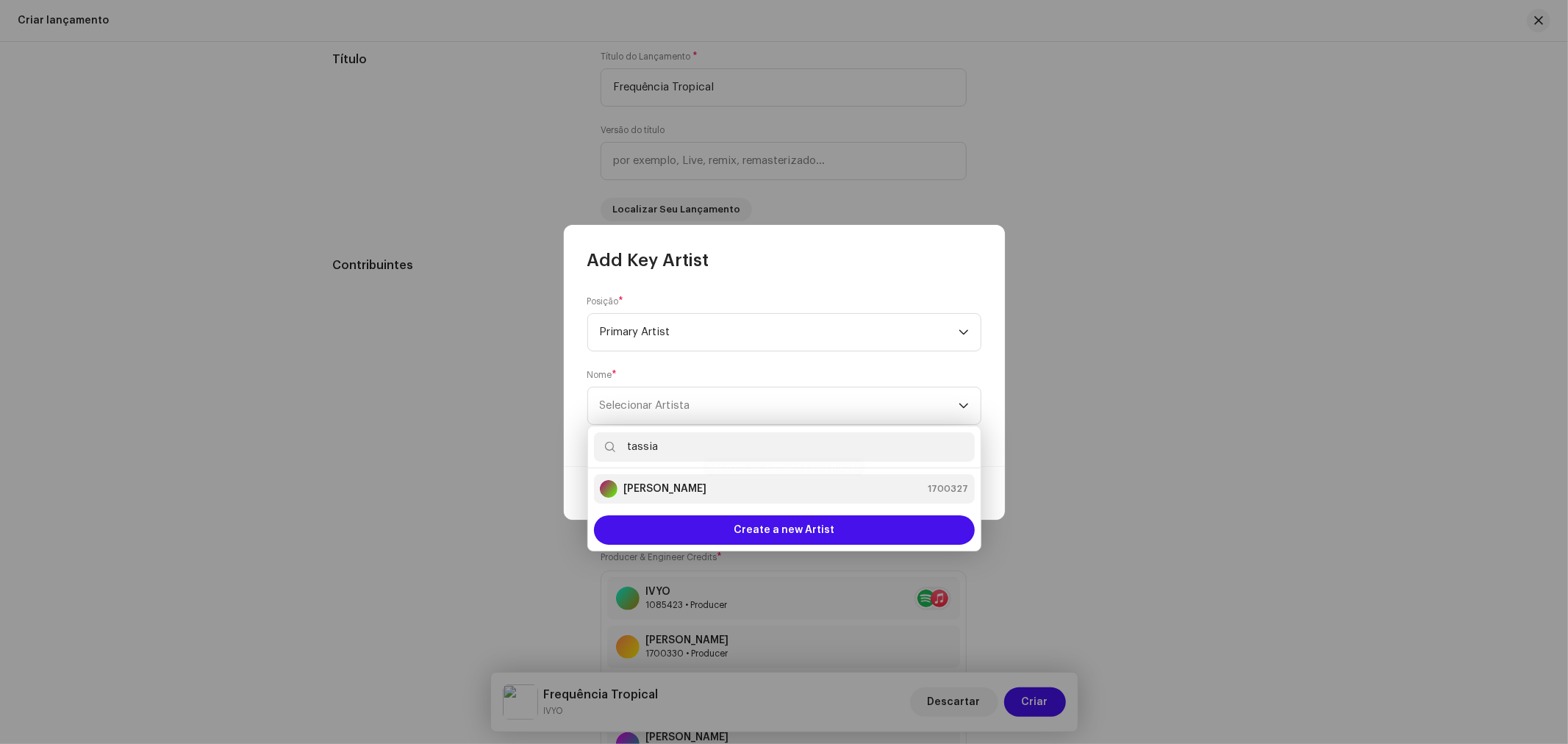
type input "tassia"
click at [676, 483] on div "Tassia Reis 1700327" at bounding box center [784, 489] width 369 height 18
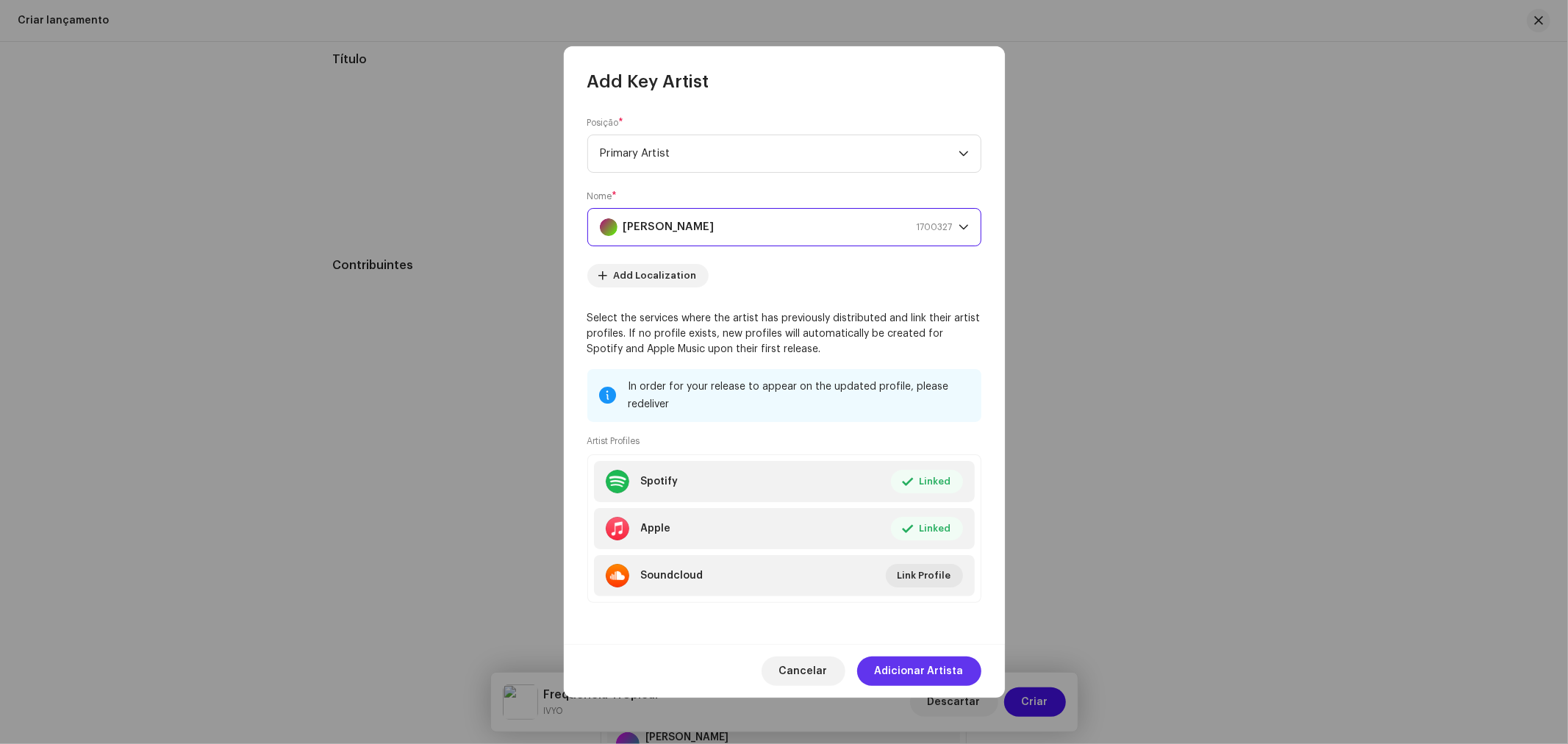
click at [917, 675] on span "Adicionar Artista" at bounding box center [918, 671] width 89 height 30
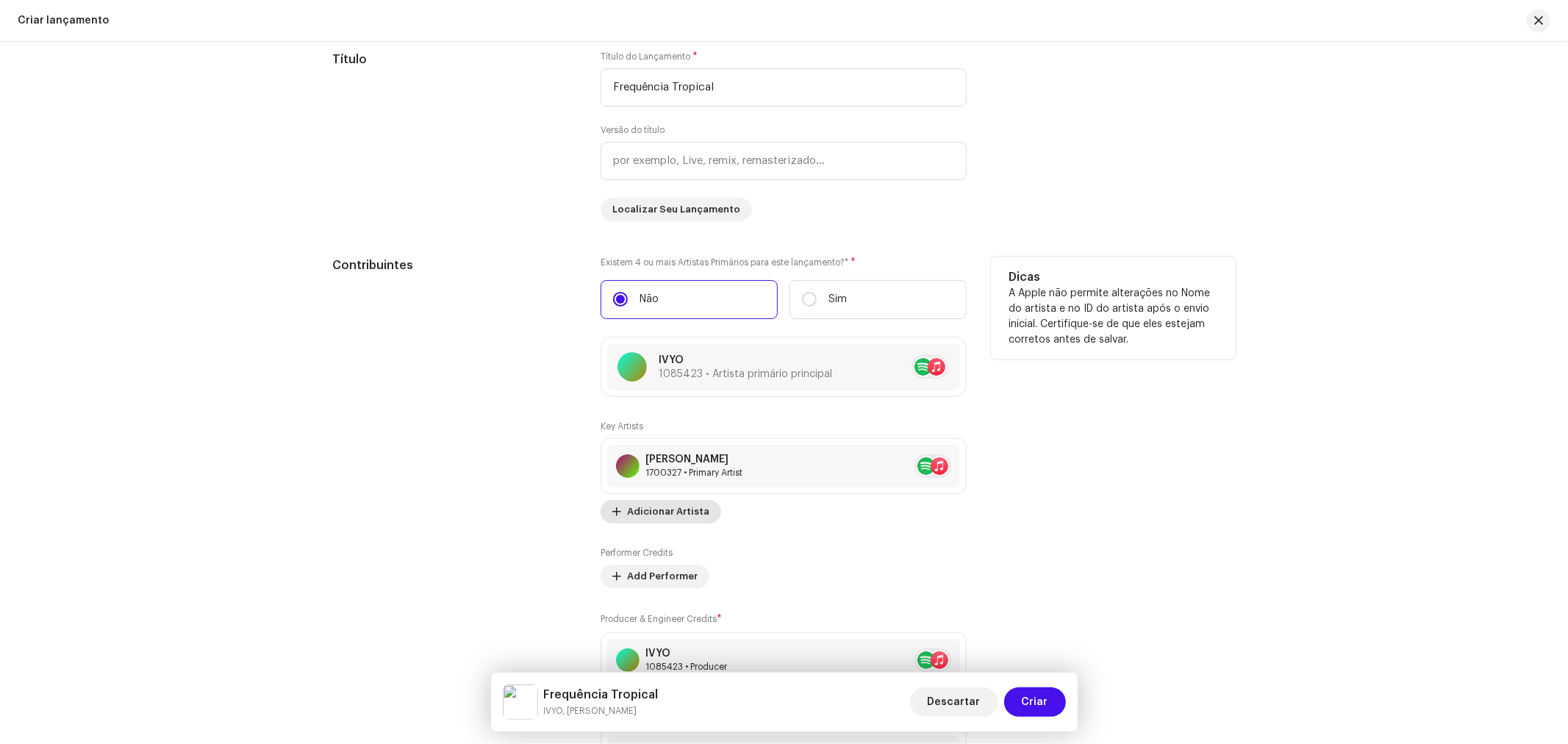
click at [670, 519] on span "Adicionar Artista" at bounding box center [668, 512] width 82 height 30
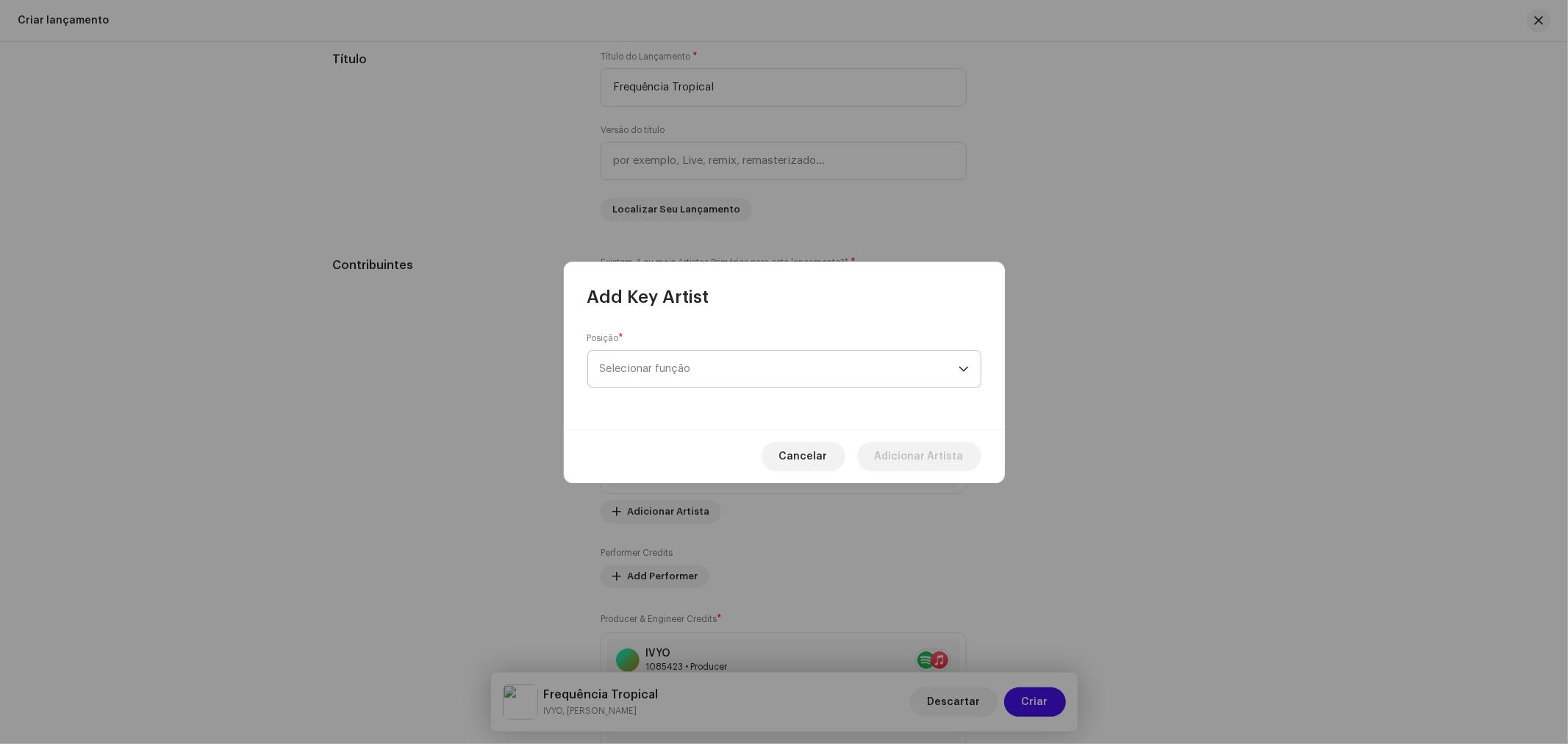
click at [675, 366] on span "Selecionar função" at bounding box center [779, 368] width 358 height 37
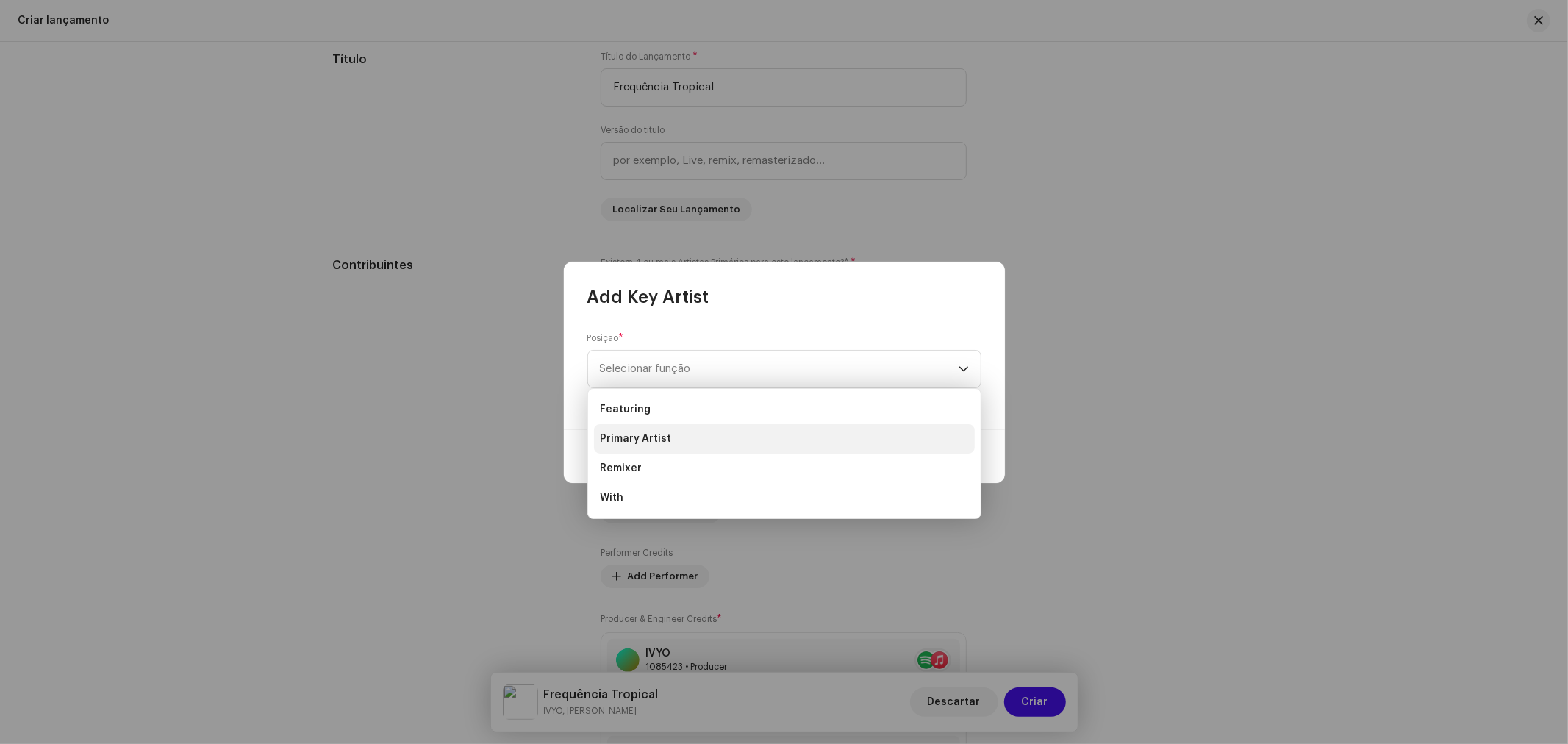
click at [670, 443] on li "Primary Artist" at bounding box center [784, 438] width 381 height 30
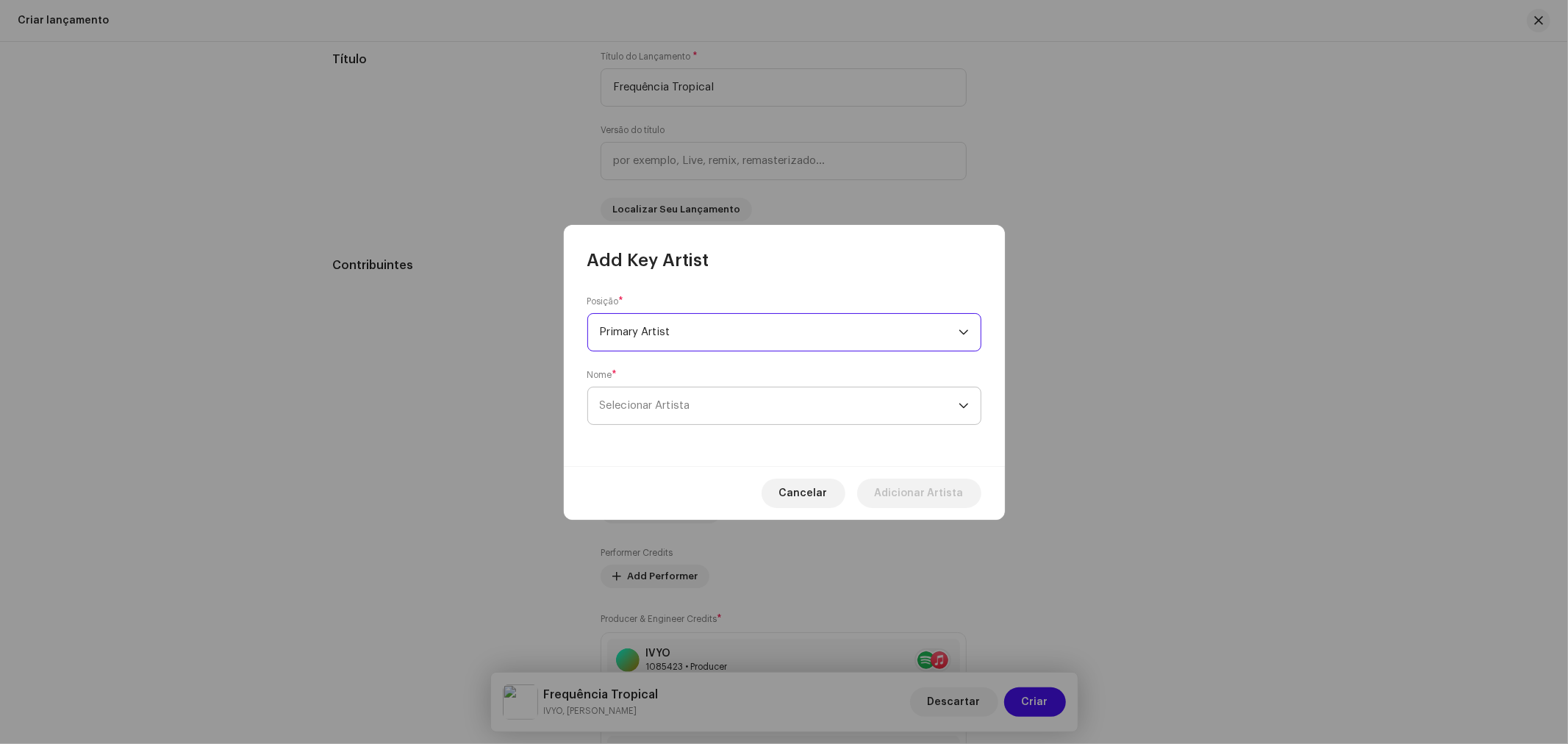
click at [676, 397] on span "Selecionar Artista" at bounding box center [779, 405] width 358 height 37
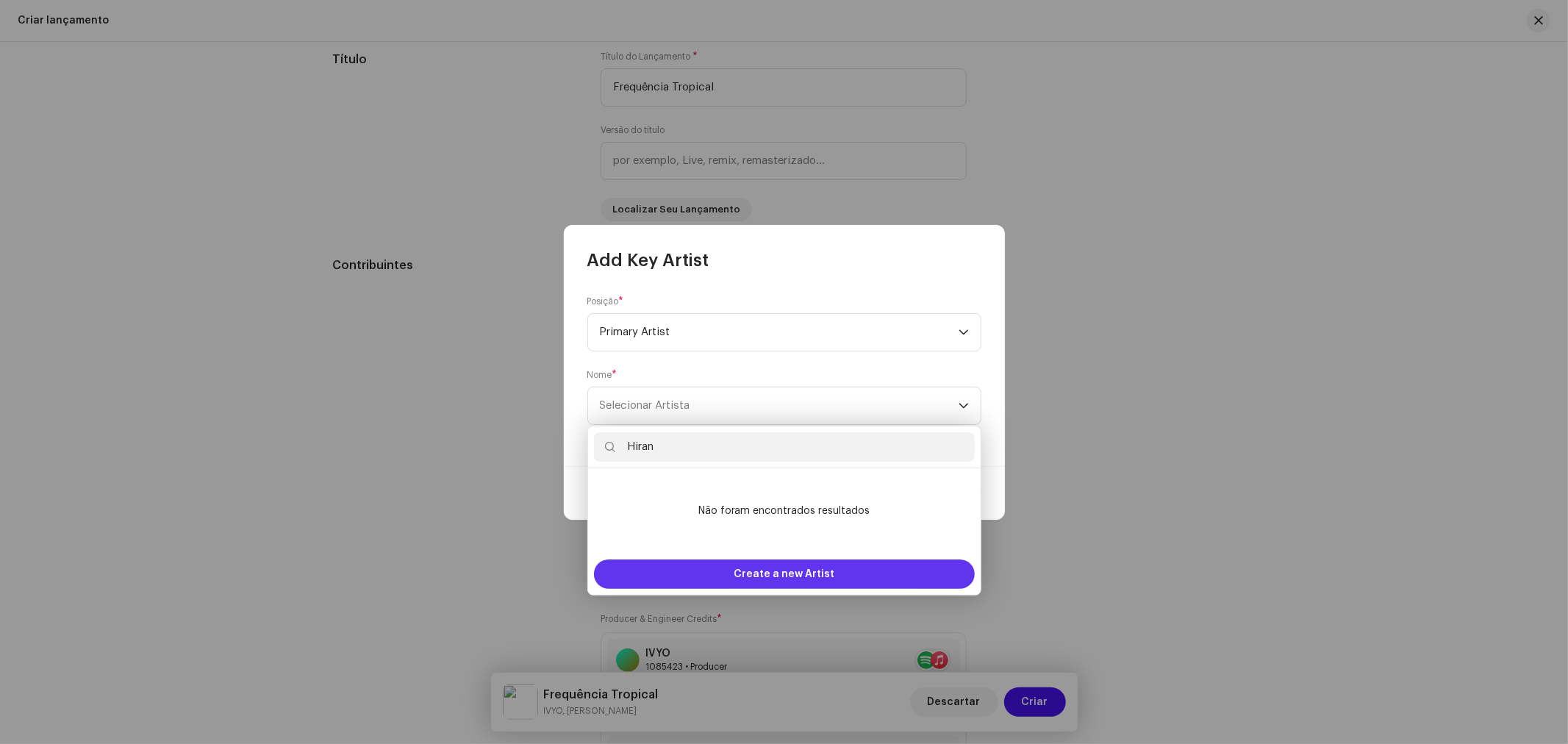
type input "Hiran"
click at [771, 572] on span "Create a new Artist" at bounding box center [784, 574] width 101 height 30
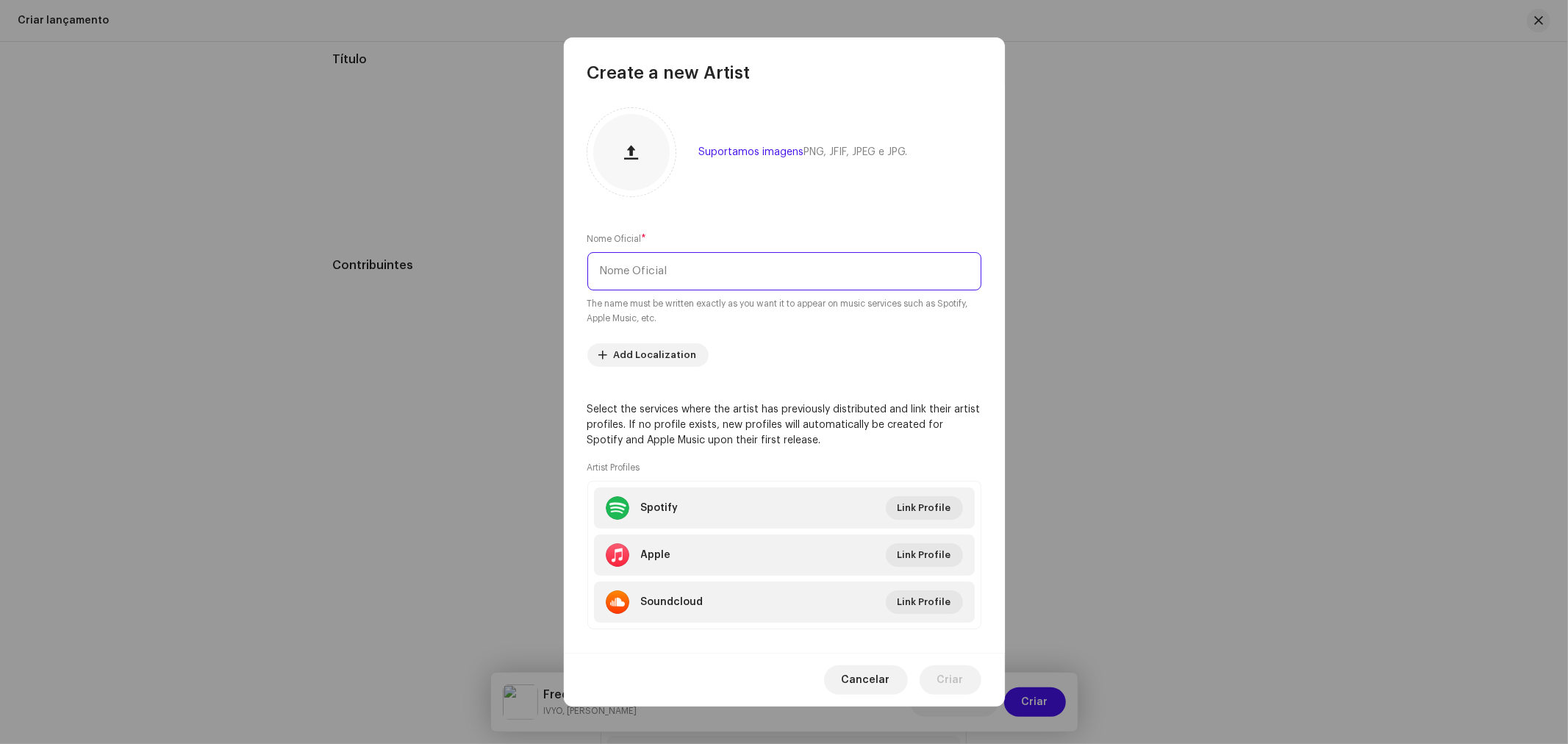
click at [677, 284] on input "text" at bounding box center [784, 271] width 394 height 38
type input "Hiran"
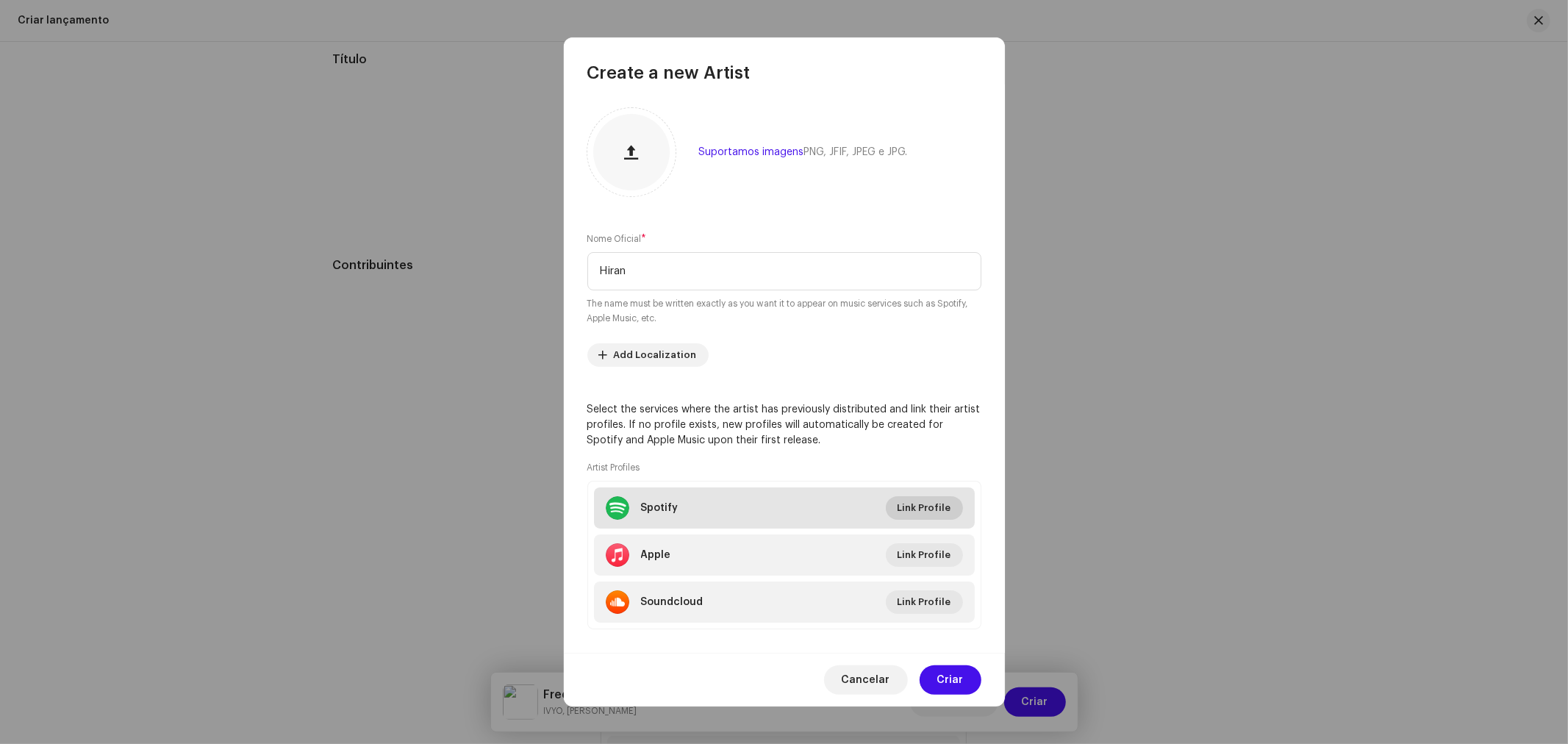
click at [921, 513] on span "Link Profile" at bounding box center [924, 508] width 54 height 30
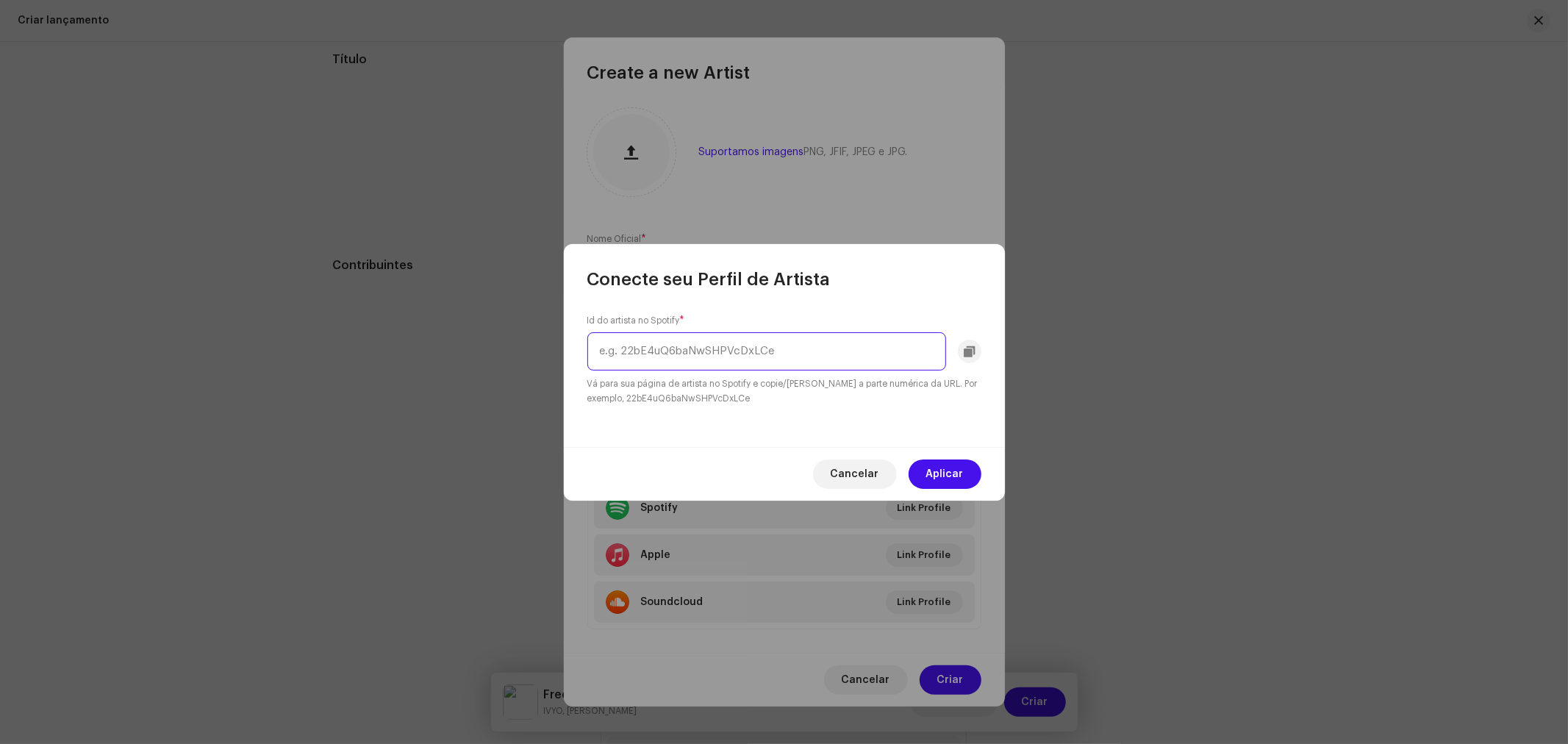
click at [767, 361] on input "text" at bounding box center [766, 351] width 358 height 38
paste input "https://open.spotify.com/intl-pt/artist/590jgrhOiQjSIASrY4mwPW"
drag, startPoint x: 791, startPoint y: 350, endPoint x: 378, endPoint y: 342, distance: 413.1
click at [378, 342] on div "Conecte seu Perfil de Artista Id do artista no Spotify * https://open.spotify.c…" at bounding box center [784, 372] width 1568 height 744
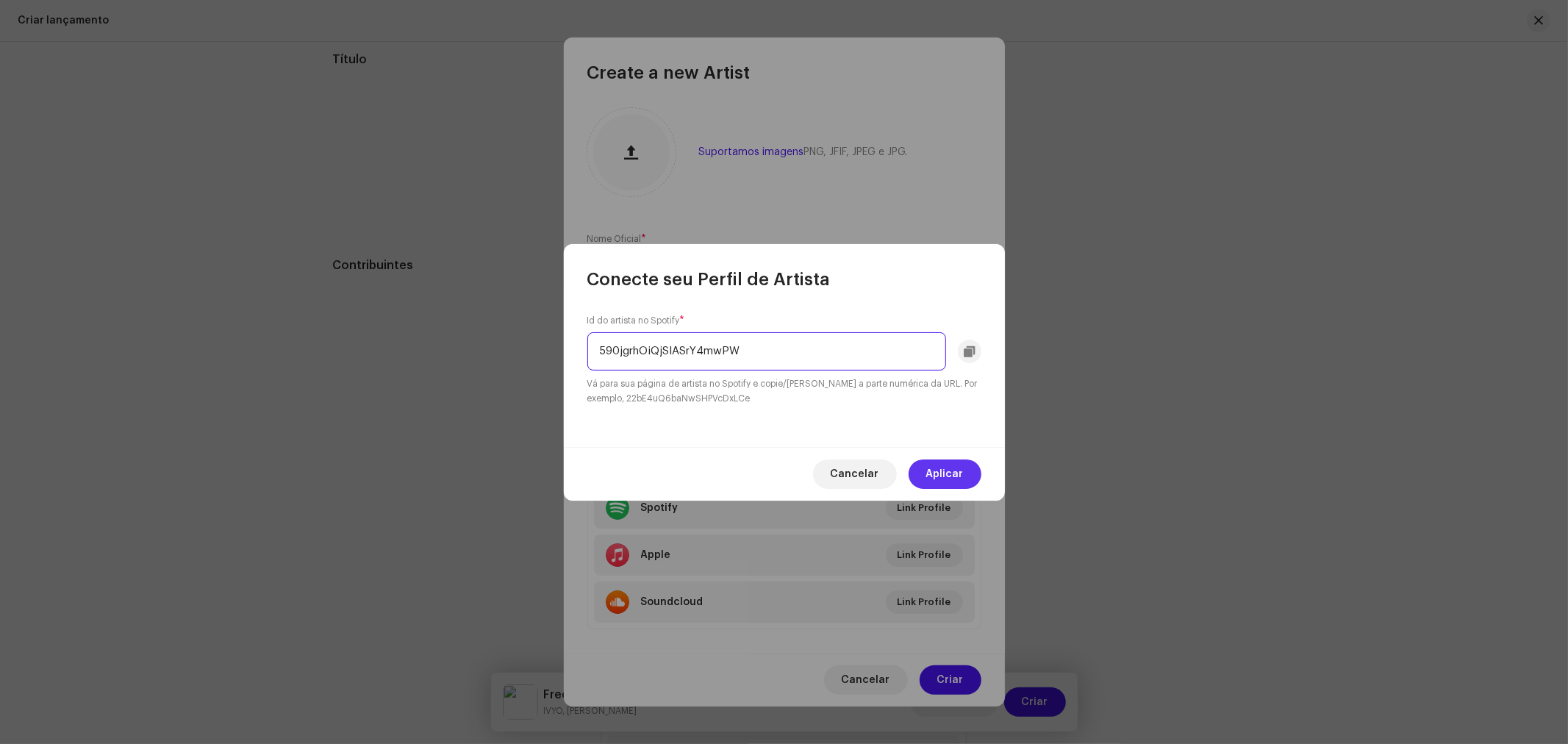
type input "590jgrhOiQjSIASrY4mwPW"
click at [953, 475] on span "Aplicar" at bounding box center [945, 474] width 38 height 30
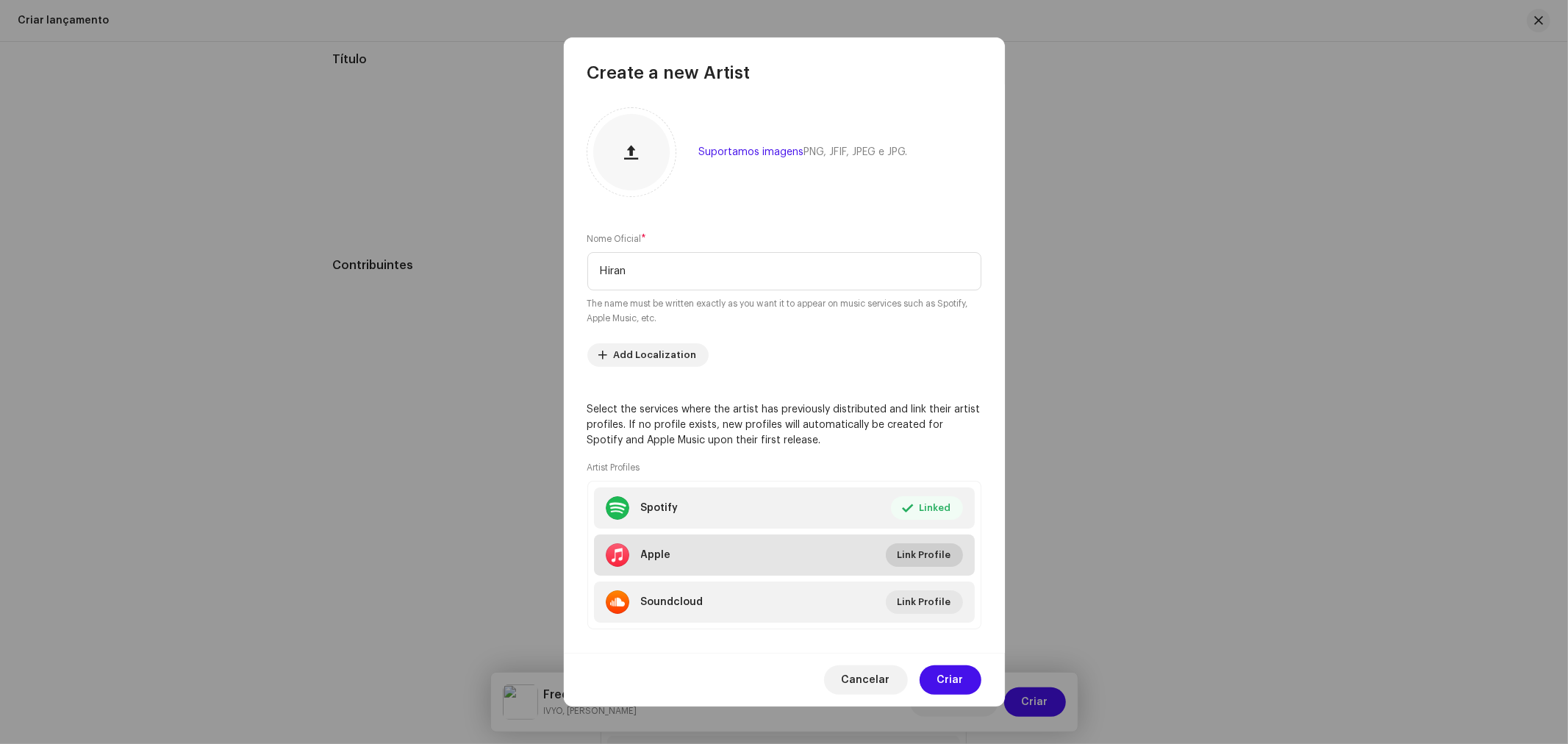
click at [926, 556] on span "Link Profile" at bounding box center [924, 554] width 54 height 30
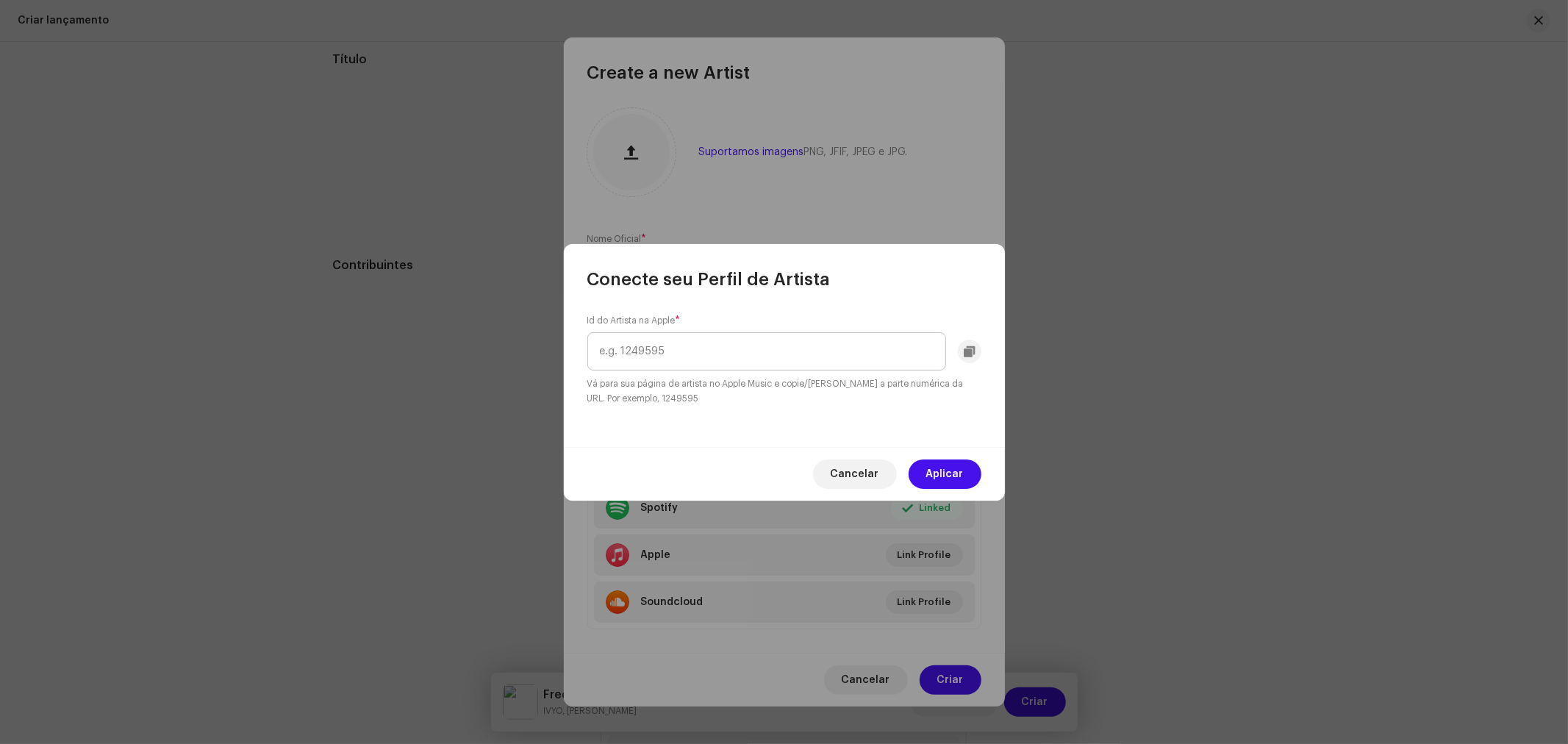
click at [768, 342] on input "text" at bounding box center [766, 351] width 358 height 38
type input "549563844"
click at [957, 470] on span "Aplicar" at bounding box center [945, 474] width 38 height 30
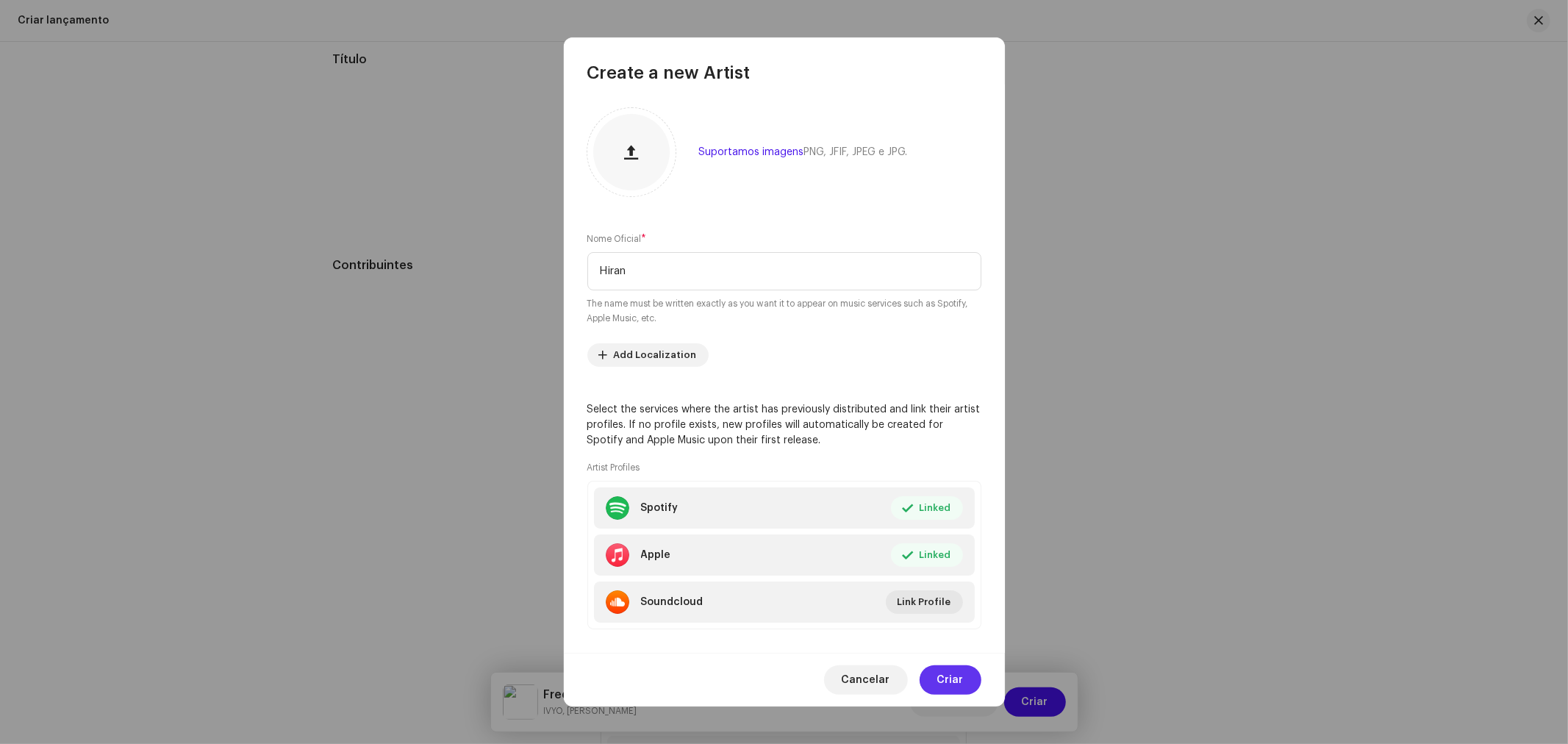
click at [965, 676] on button "Criar" at bounding box center [950, 680] width 62 height 30
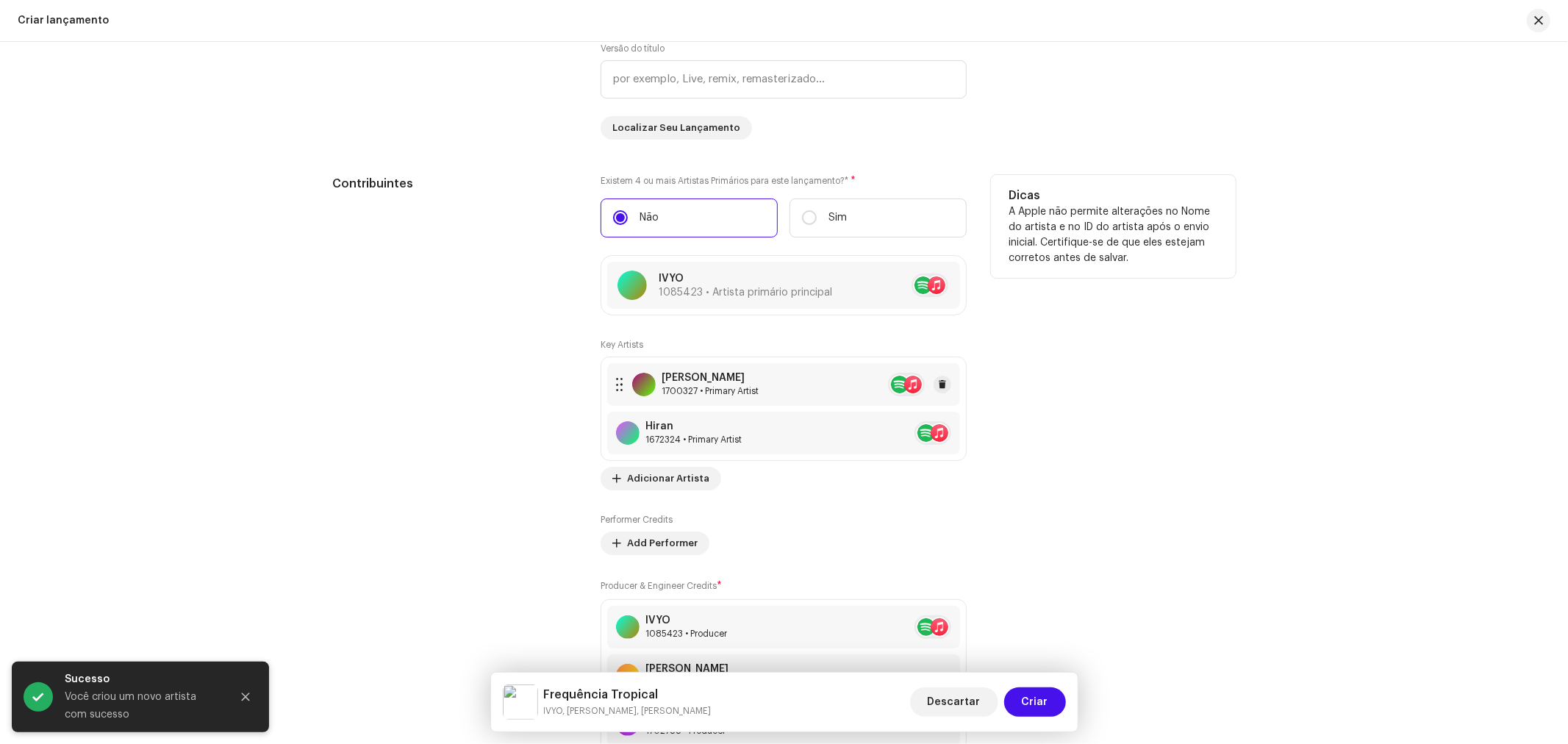
scroll to position [1879, 0]
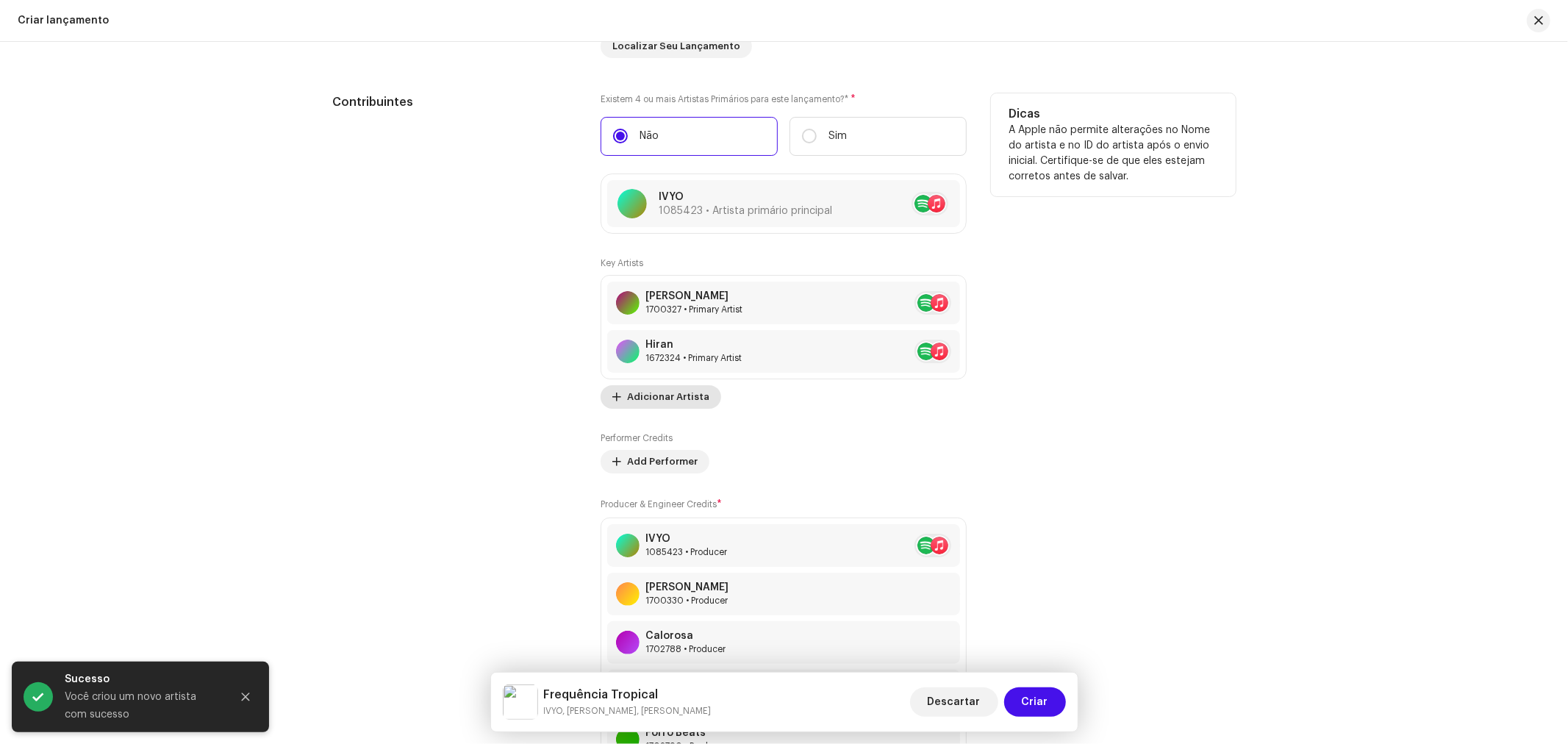
click at [657, 405] on span "Adicionar Artista" at bounding box center [668, 397] width 82 height 30
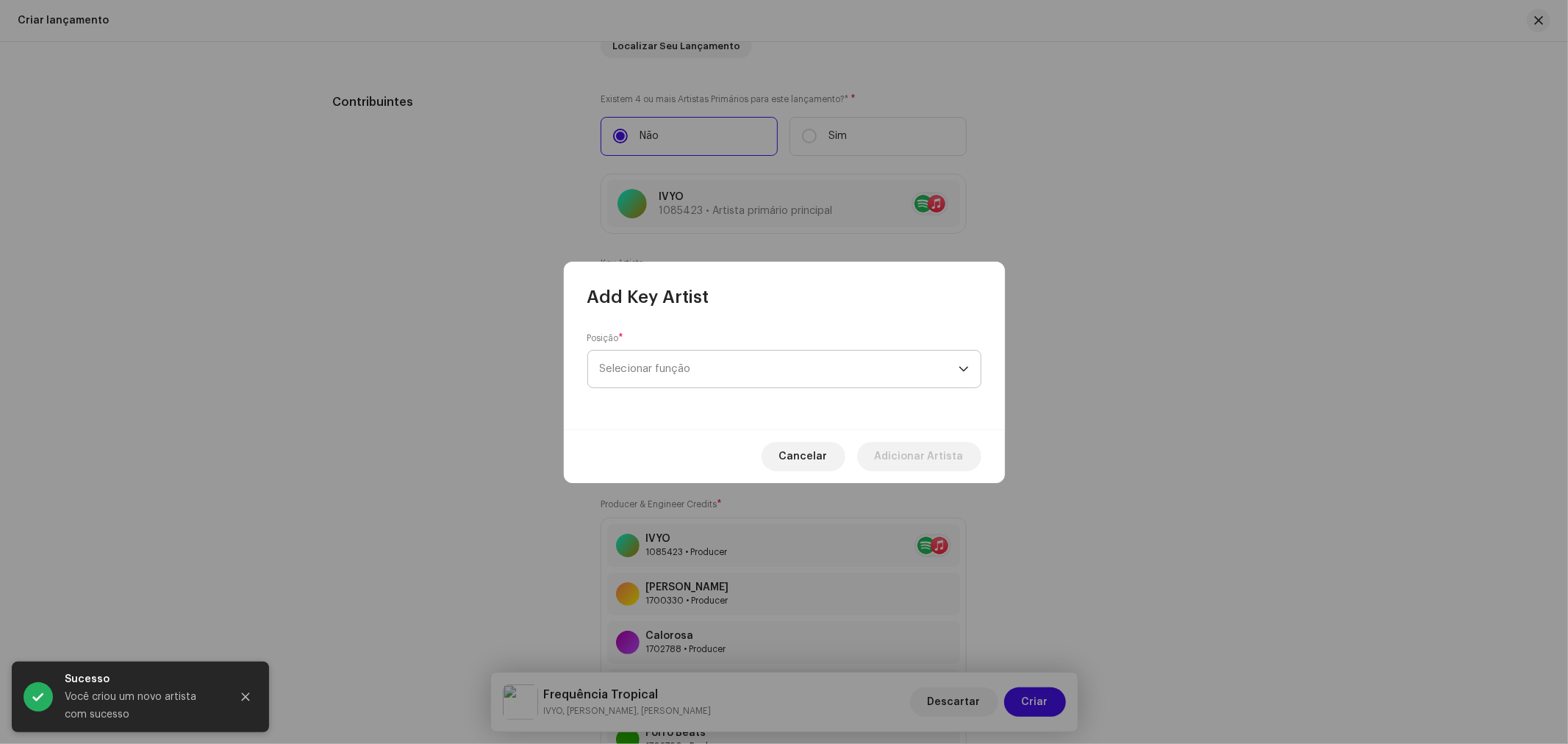
click at [655, 363] on span "Selecionar função" at bounding box center [779, 368] width 358 height 37
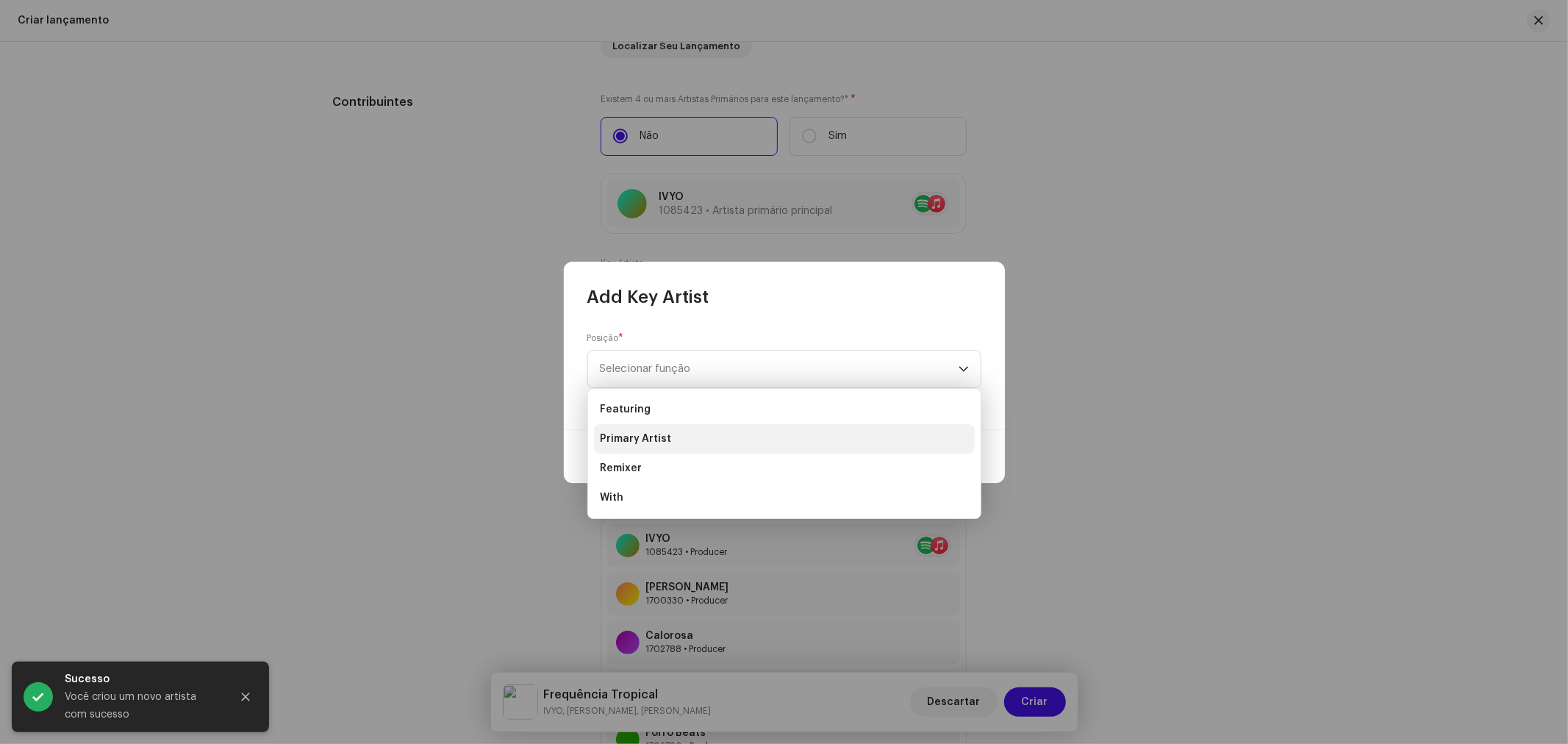
click at [668, 442] on li "Primary Artist" at bounding box center [784, 438] width 381 height 30
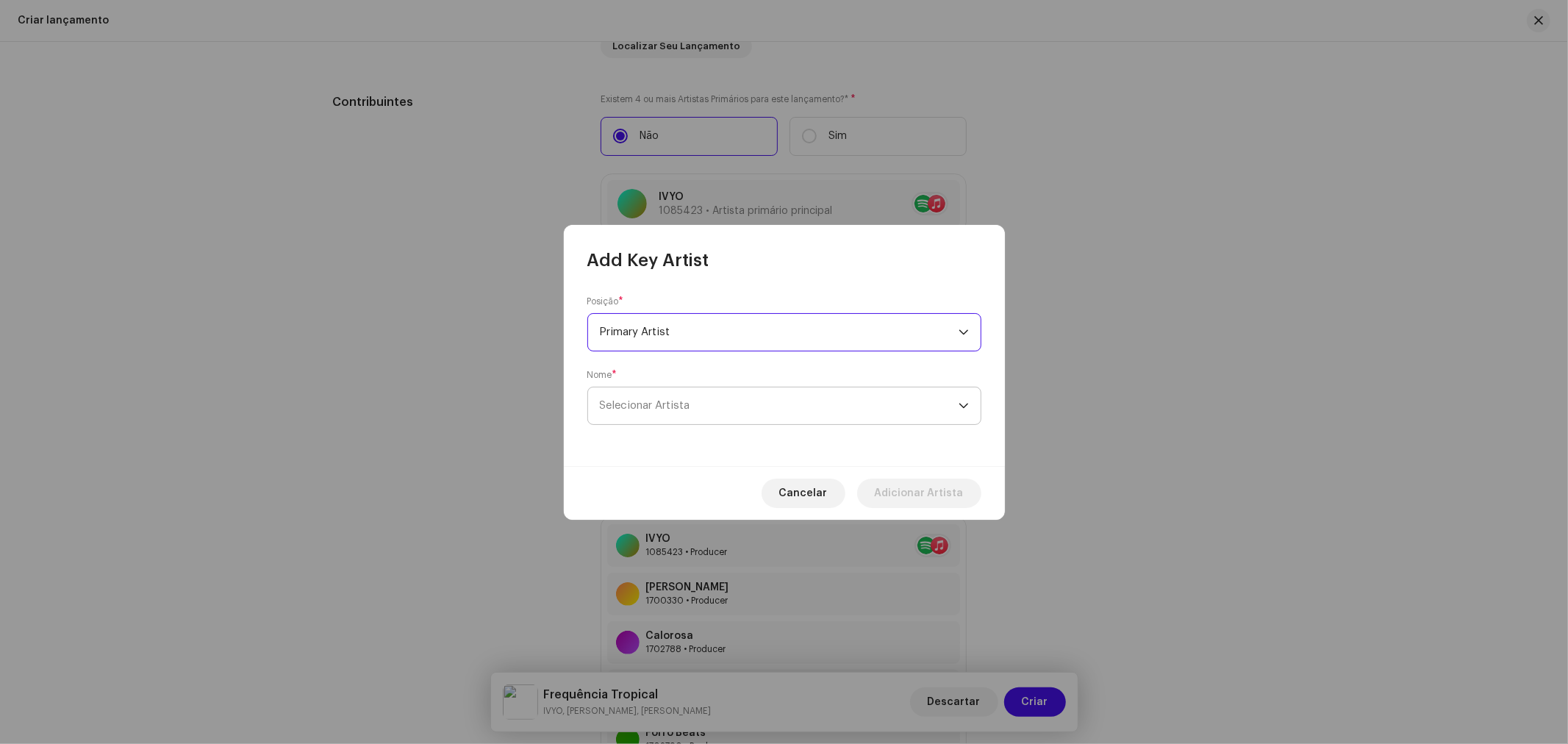
click at [662, 406] on span "Selecionar Artista" at bounding box center [645, 405] width 90 height 11
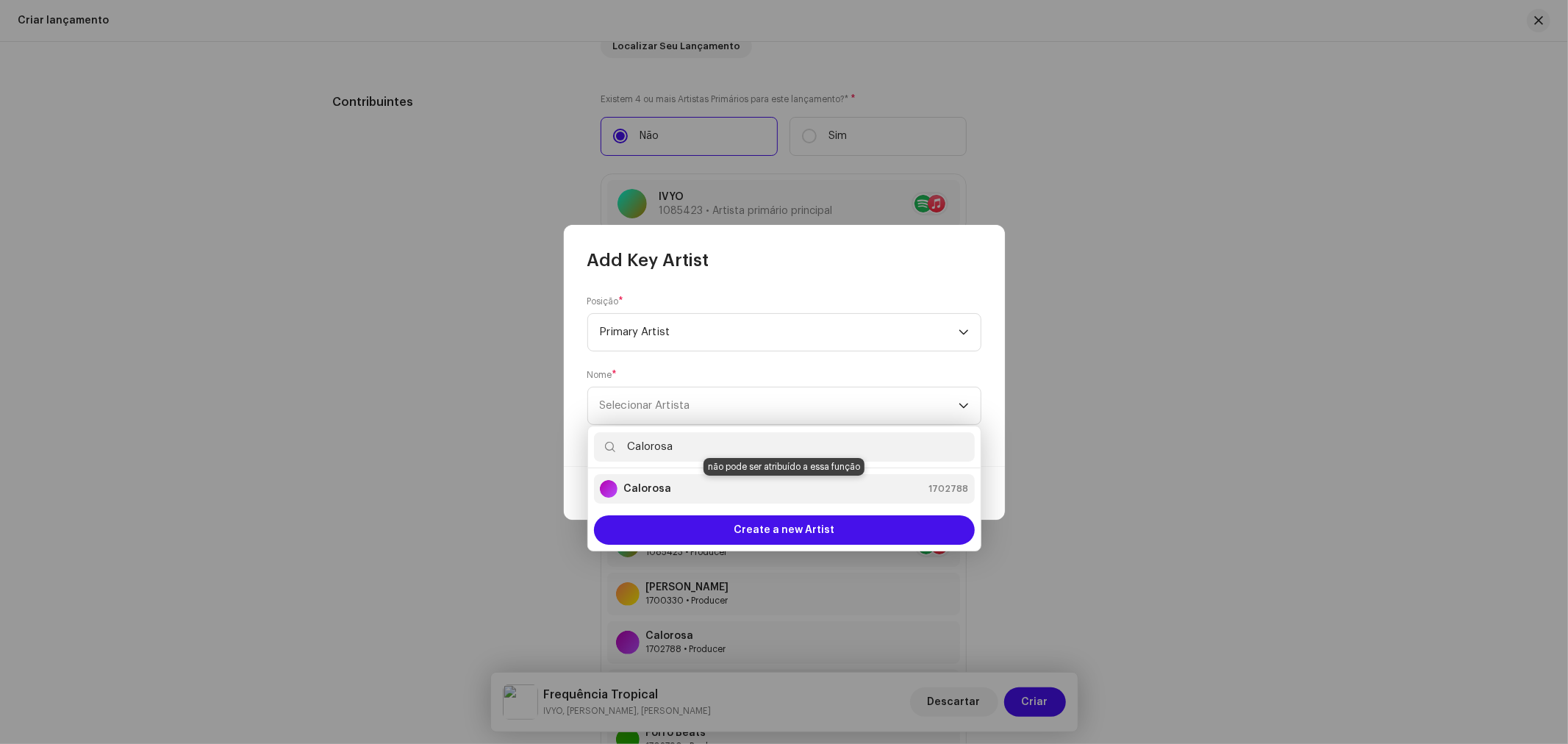
type input "Calorosa"
click at [682, 490] on div "Calorosa 1702788" at bounding box center [784, 489] width 369 height 18
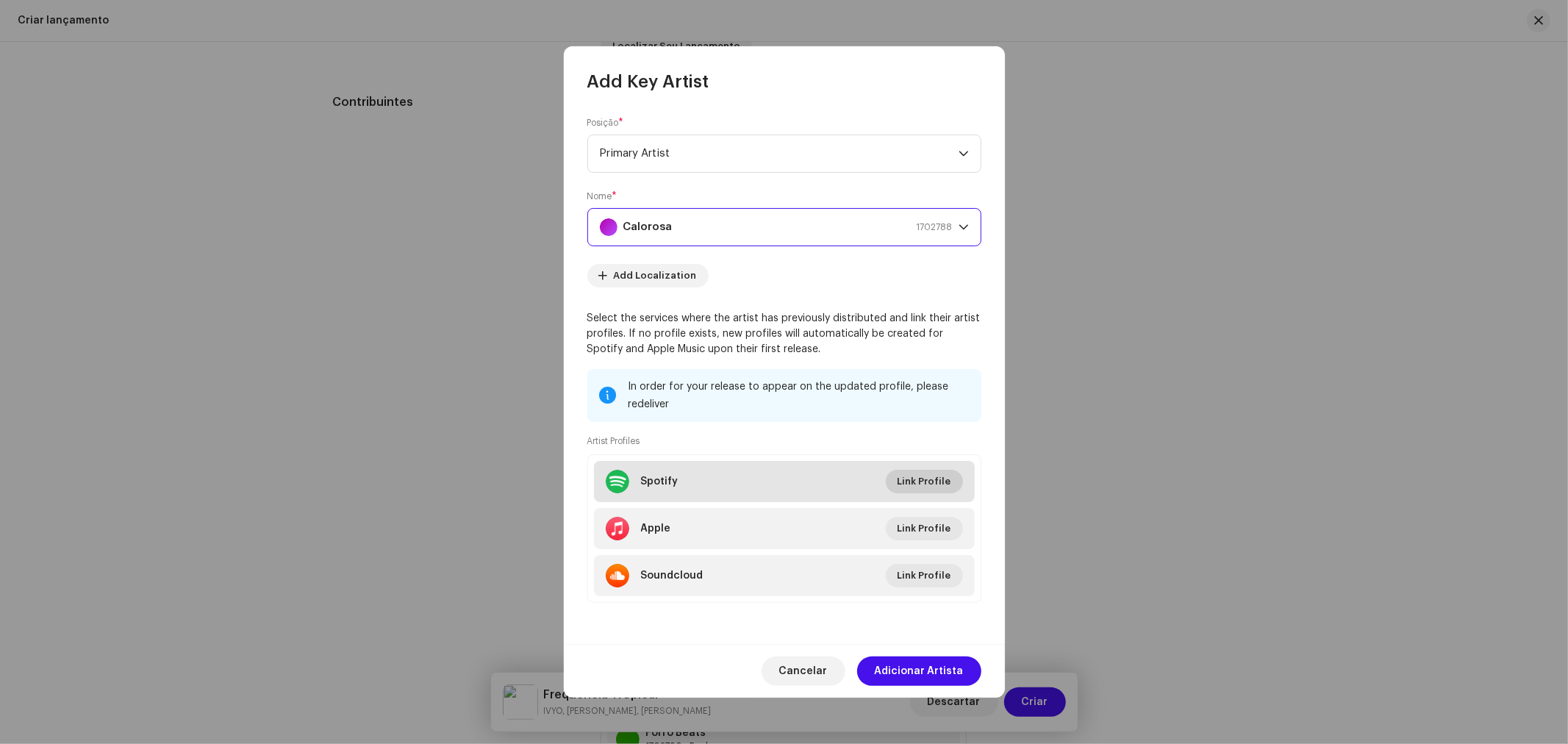
click at [939, 486] on span "Link Profile" at bounding box center [924, 481] width 54 height 30
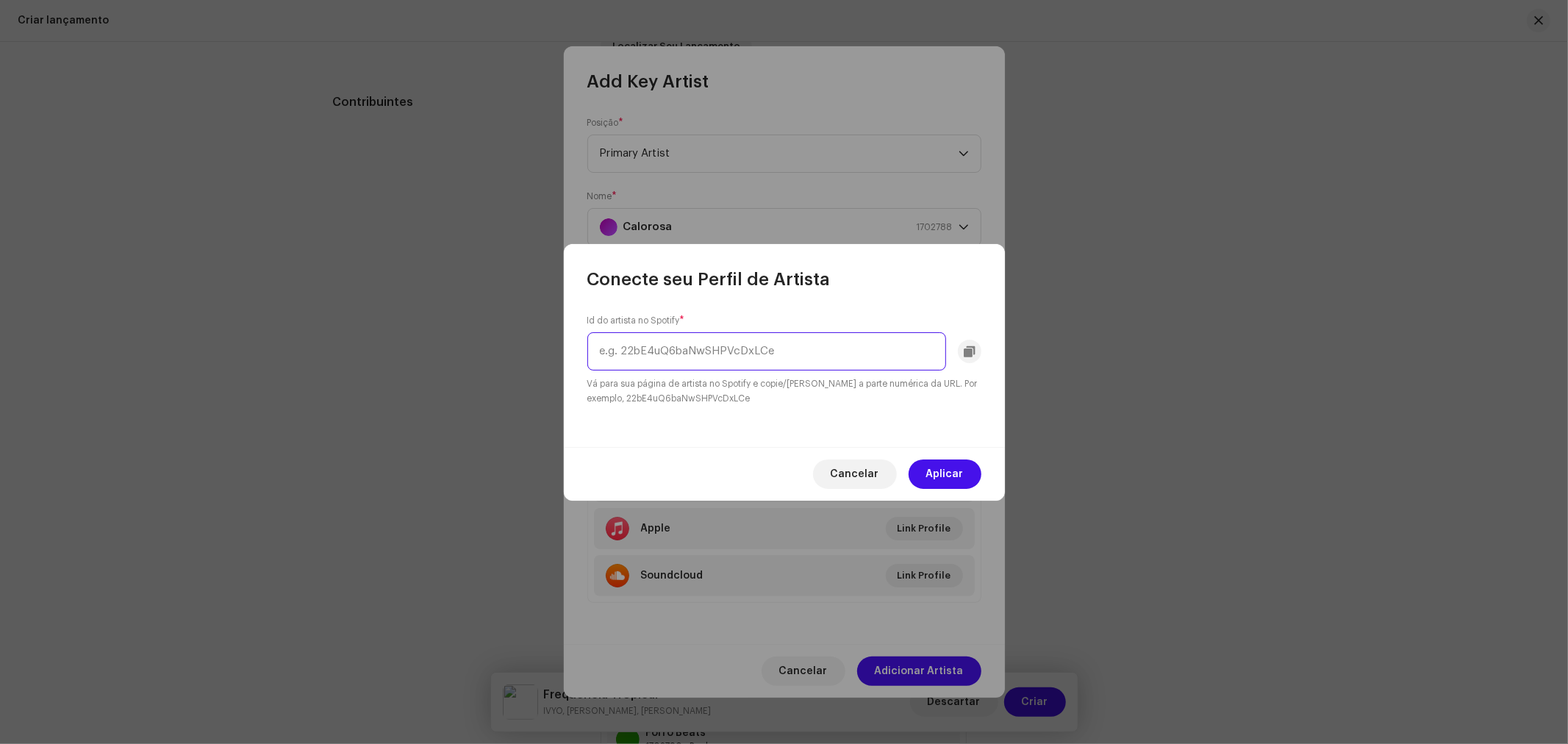
click at [742, 360] on input "text" at bounding box center [766, 351] width 358 height 38
paste input "https://open.spotify.com/artist/0Geg71qwvrWiqayjPasdjJ?si=ofGR_QBHRvOhE0evTTzzlA"
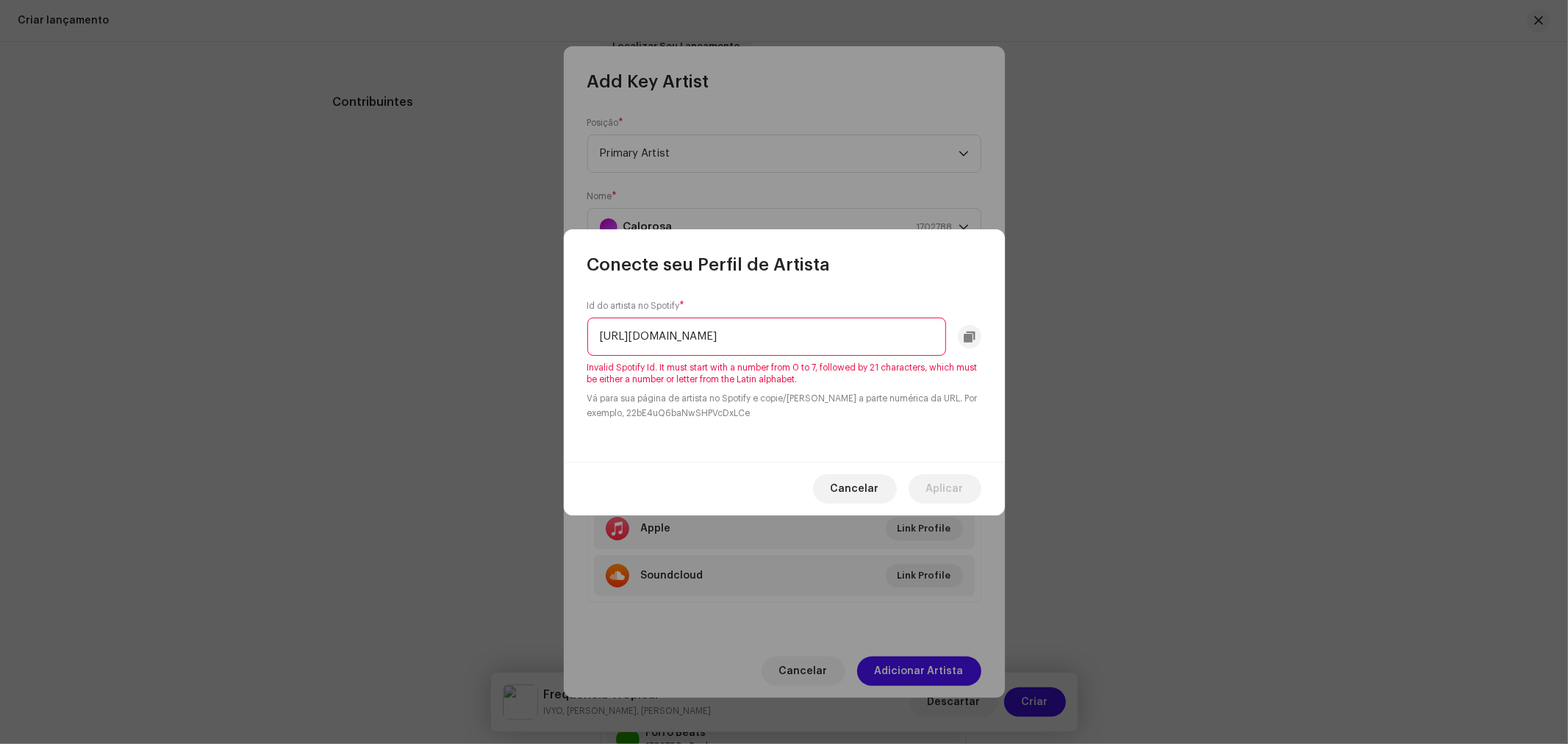
click at [819, 336] on input "https://open.spotify.com/artist/0Geg71qwvrWiqayjPasdjJ?si=ofGR_QBHRvOhE0evTTzzlA" at bounding box center [766, 336] width 358 height 38
drag, startPoint x: 775, startPoint y: 336, endPoint x: 1077, endPoint y: 341, distance: 302.0
click at [1077, 341] on div "Conecte seu Perfil de Artista Id do artista no Spotify * https://open.spotify.c…" at bounding box center [784, 372] width 1568 height 744
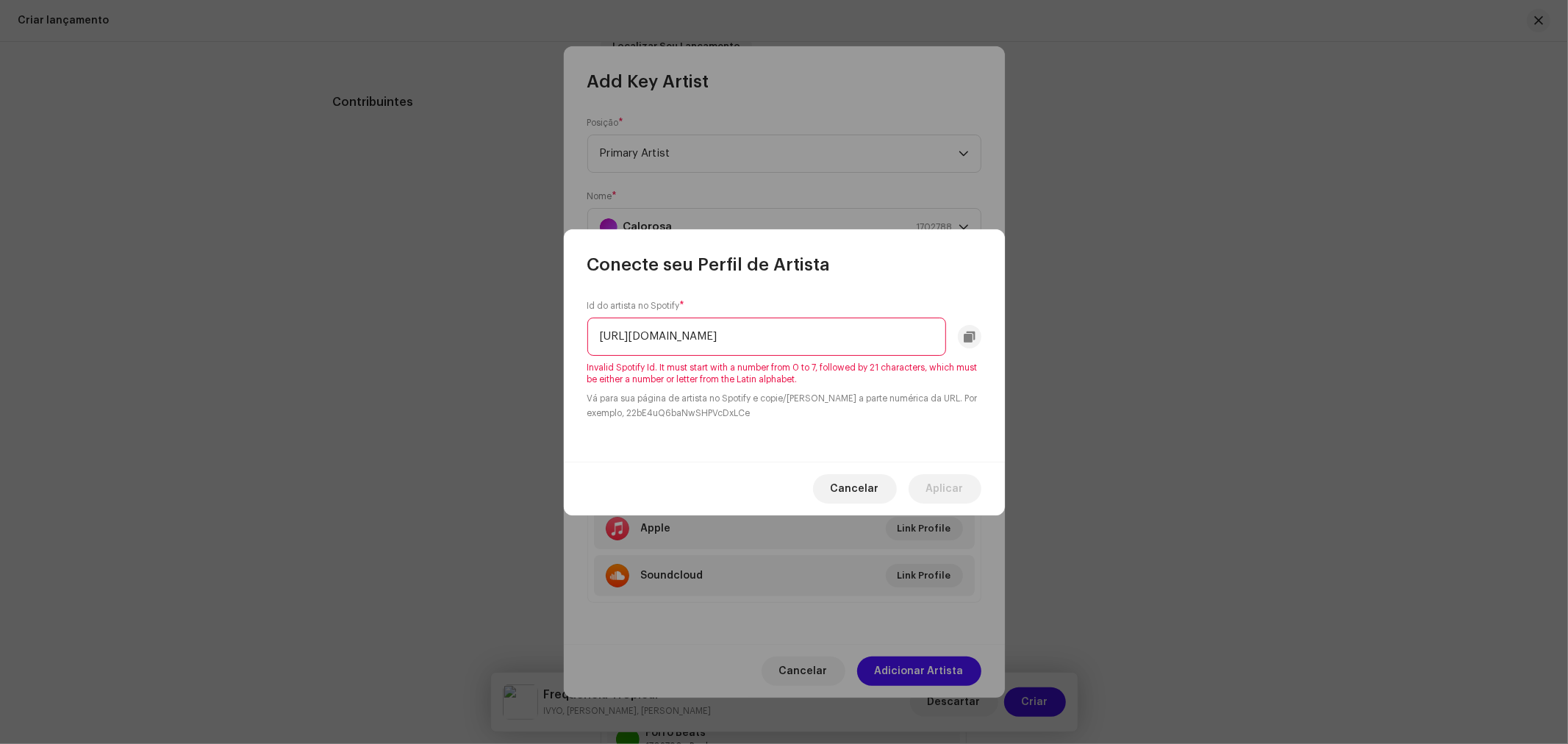
drag, startPoint x: 762, startPoint y: 338, endPoint x: 402, endPoint y: 325, distance: 360.2
click at [402, 325] on div "Conecte seu Perfil de Artista Id do artista no Spotify * https://open.spotify.c…" at bounding box center [784, 372] width 1568 height 744
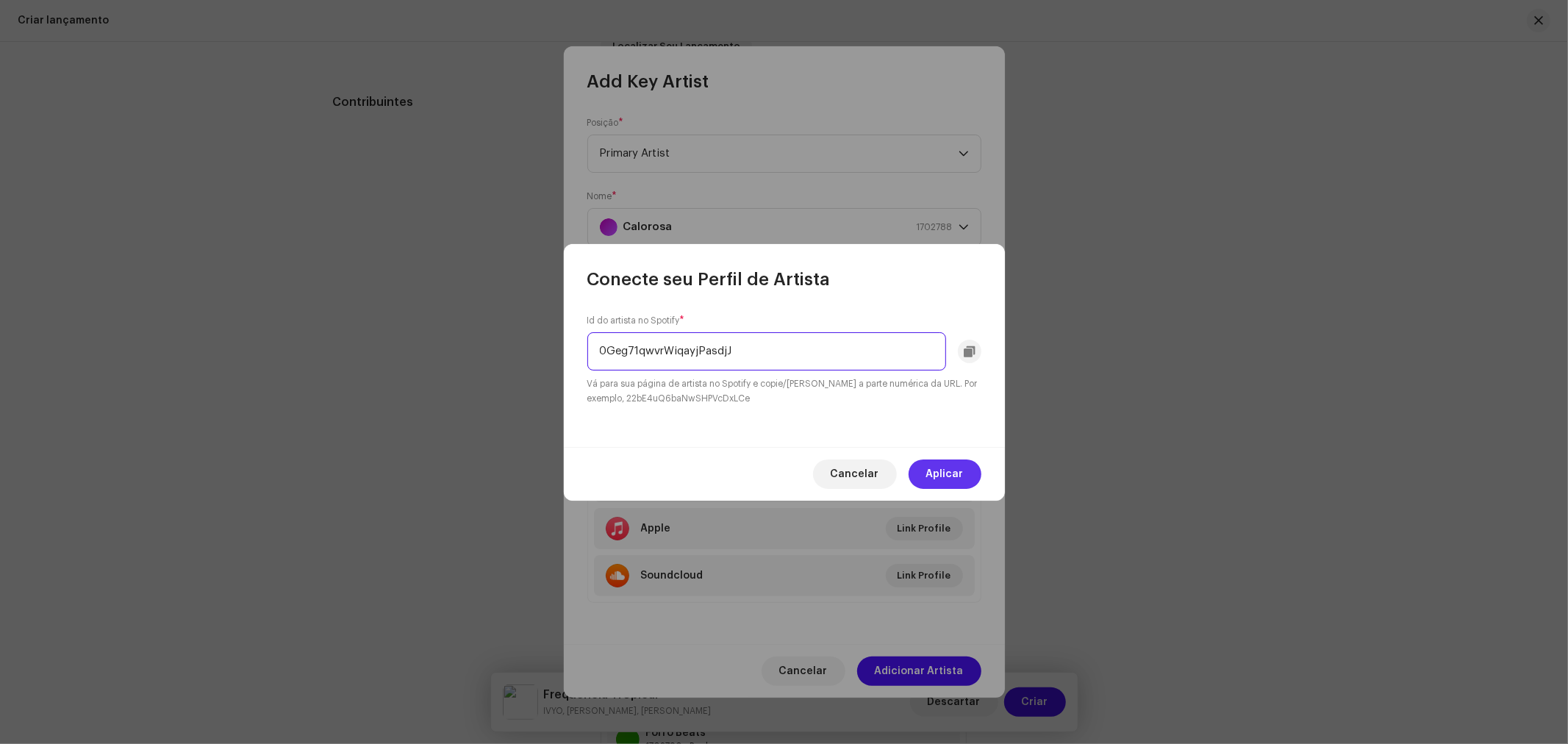
type input "0Geg71qwvrWiqayjPasdjJ"
click at [946, 465] on span "Aplicar" at bounding box center [945, 474] width 38 height 30
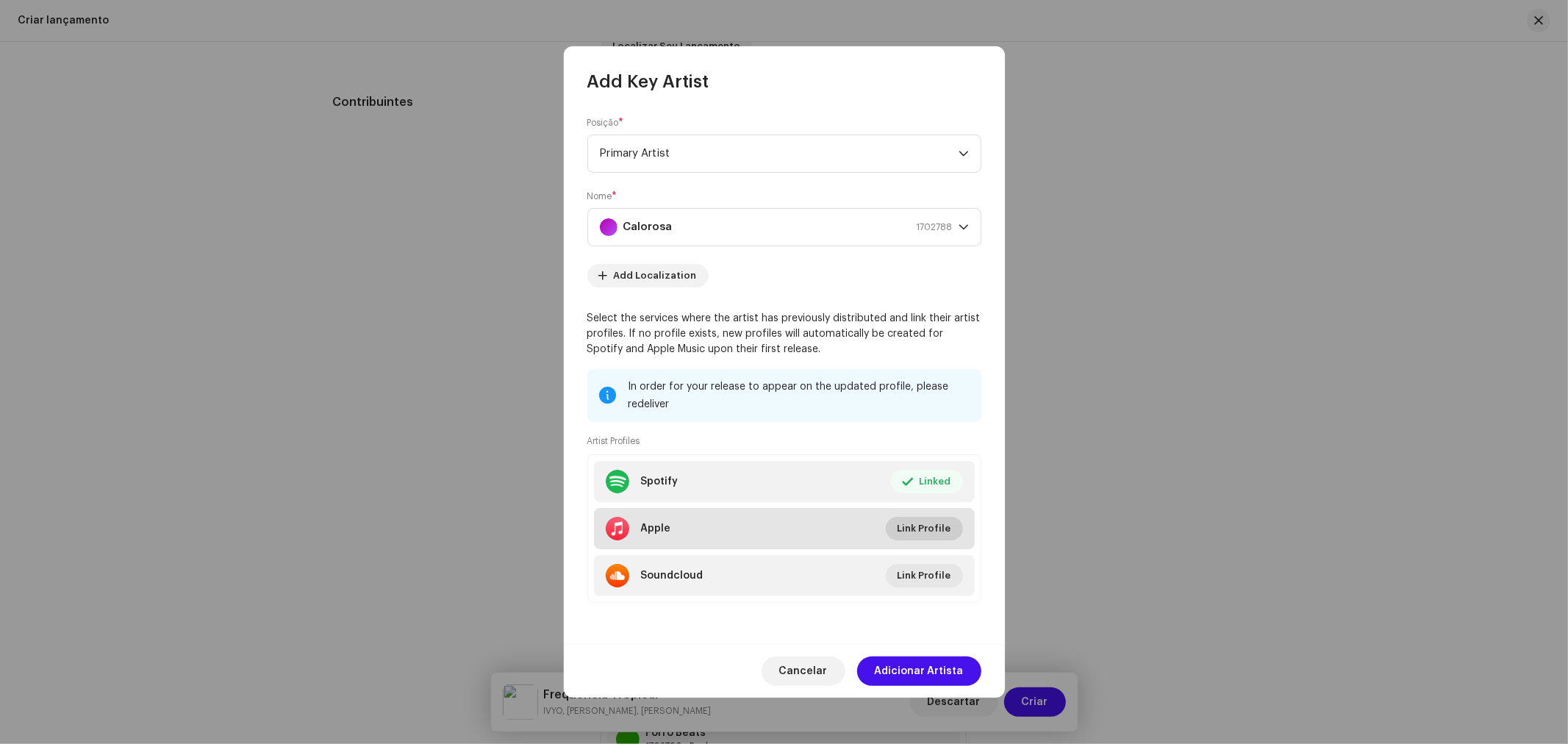
click at [949, 532] on span "Link Profile" at bounding box center [924, 528] width 54 height 30
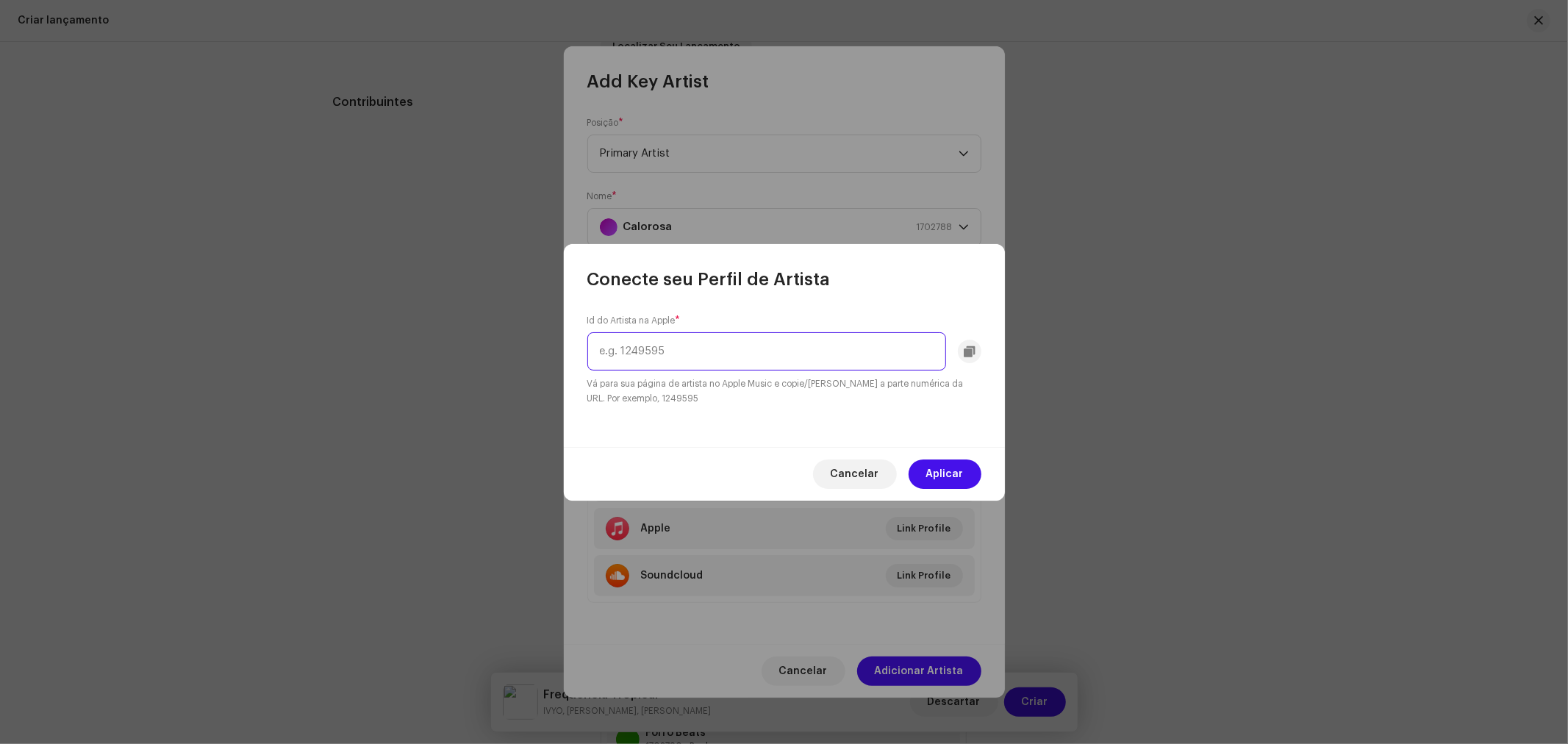
click at [693, 339] on input "text" at bounding box center [766, 351] width 358 height 38
paste input "1585827793"
type input "1585827793"
click at [940, 473] on span "Aplicar" at bounding box center [945, 474] width 38 height 30
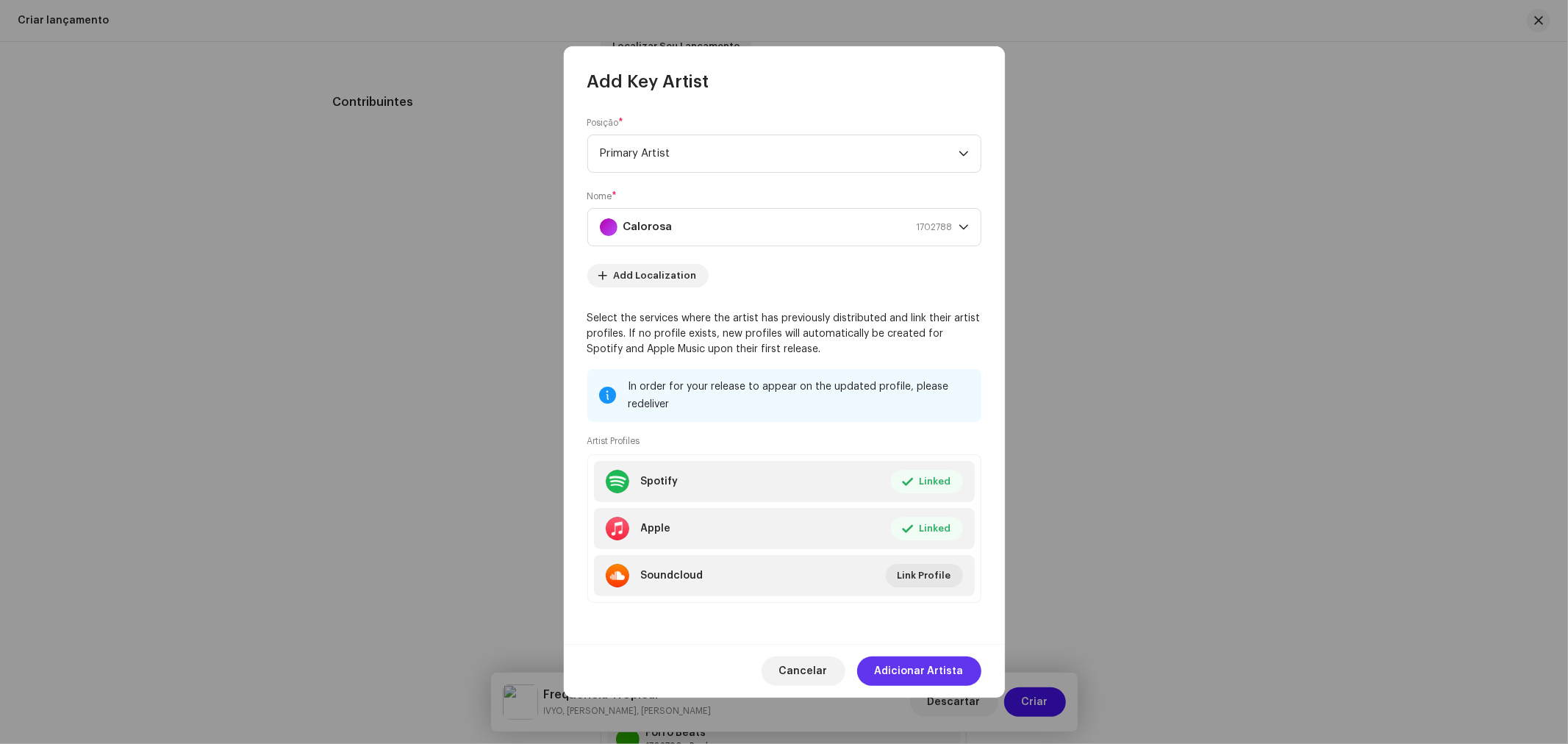
click at [923, 672] on span "Adicionar Artista" at bounding box center [918, 671] width 89 height 30
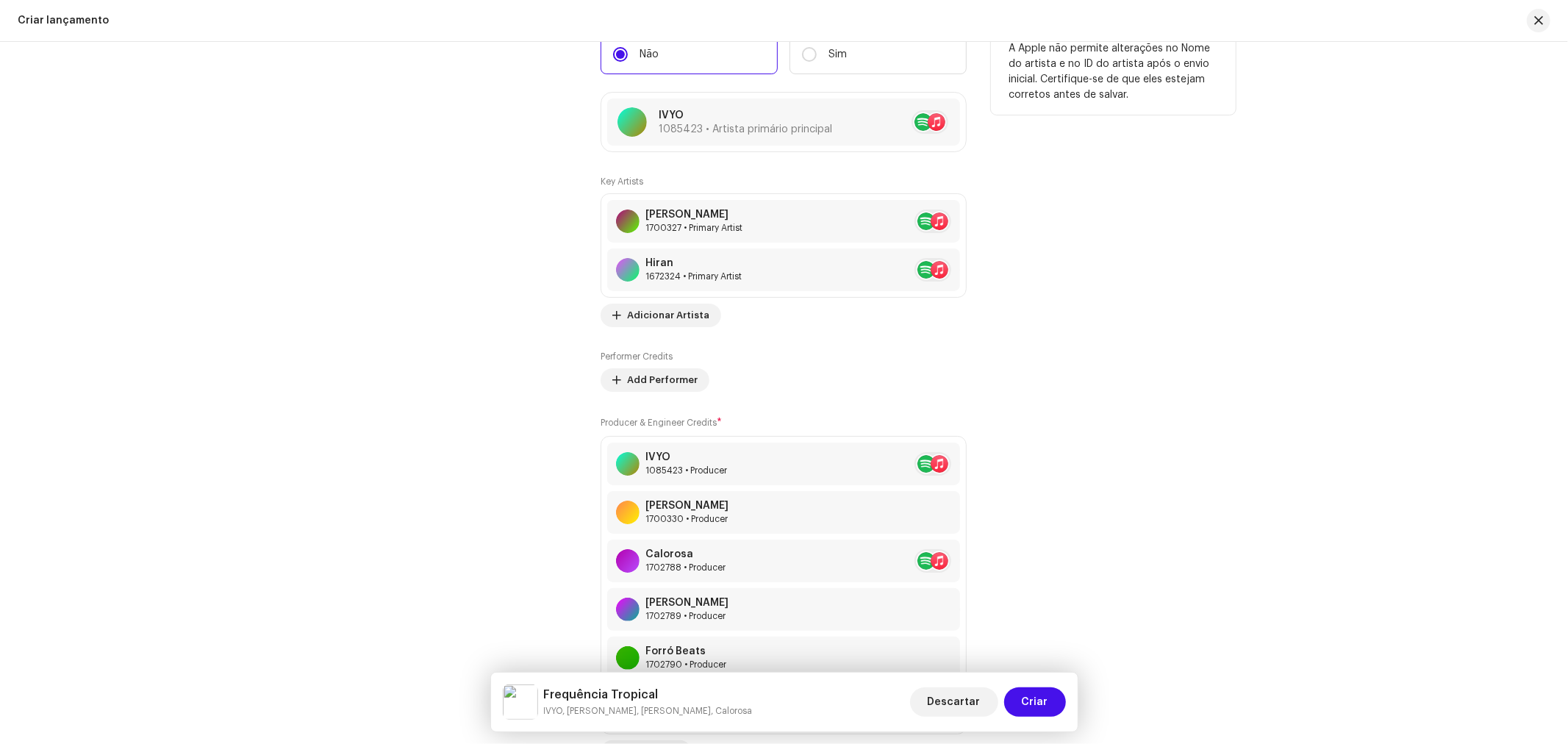
scroll to position [1797, 0]
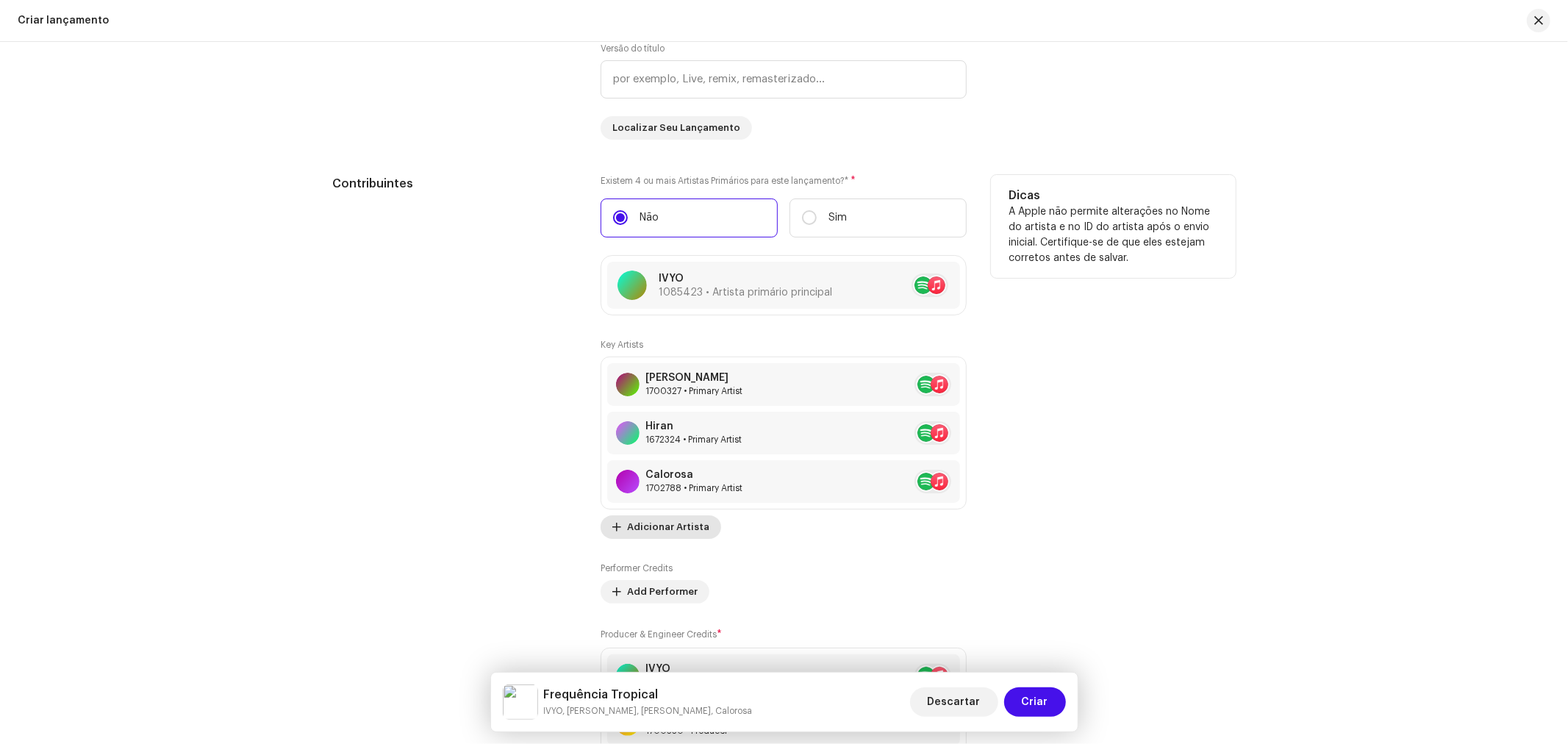
click at [657, 534] on span "Adicionar Artista" at bounding box center [668, 527] width 82 height 30
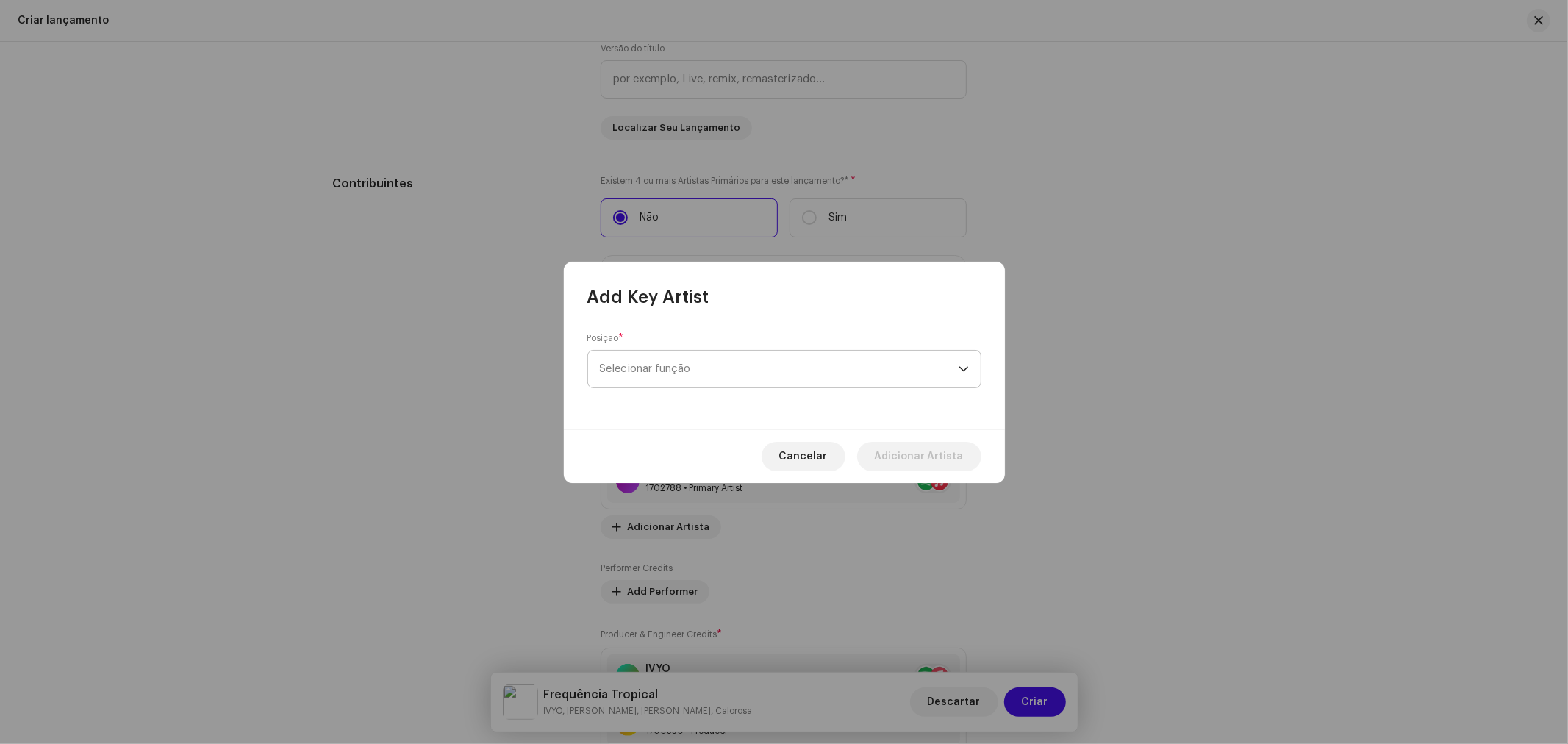
click at [676, 371] on span "Selecionar função" at bounding box center [779, 368] width 358 height 37
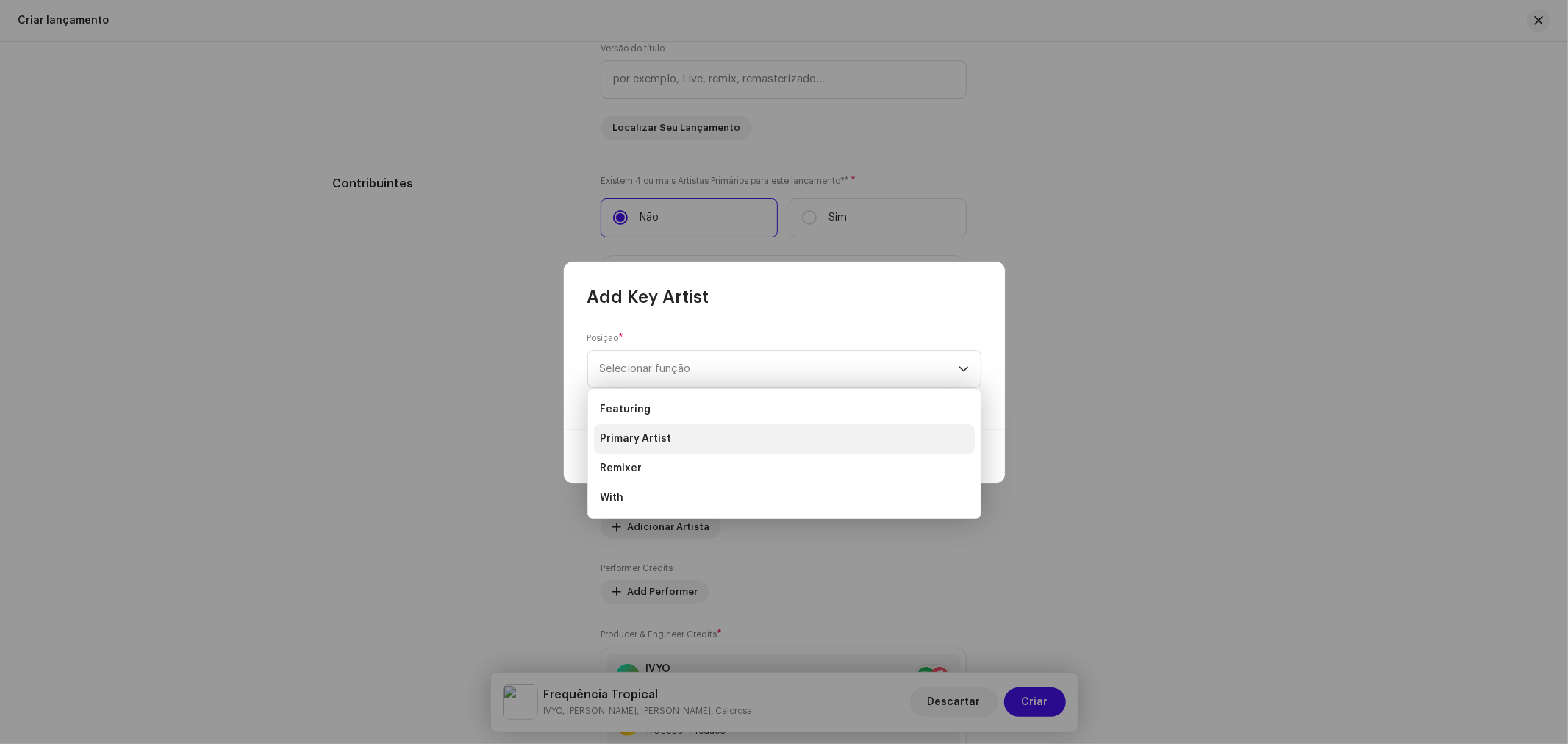
click at [662, 437] on span "Primary Artist" at bounding box center [636, 439] width 72 height 14
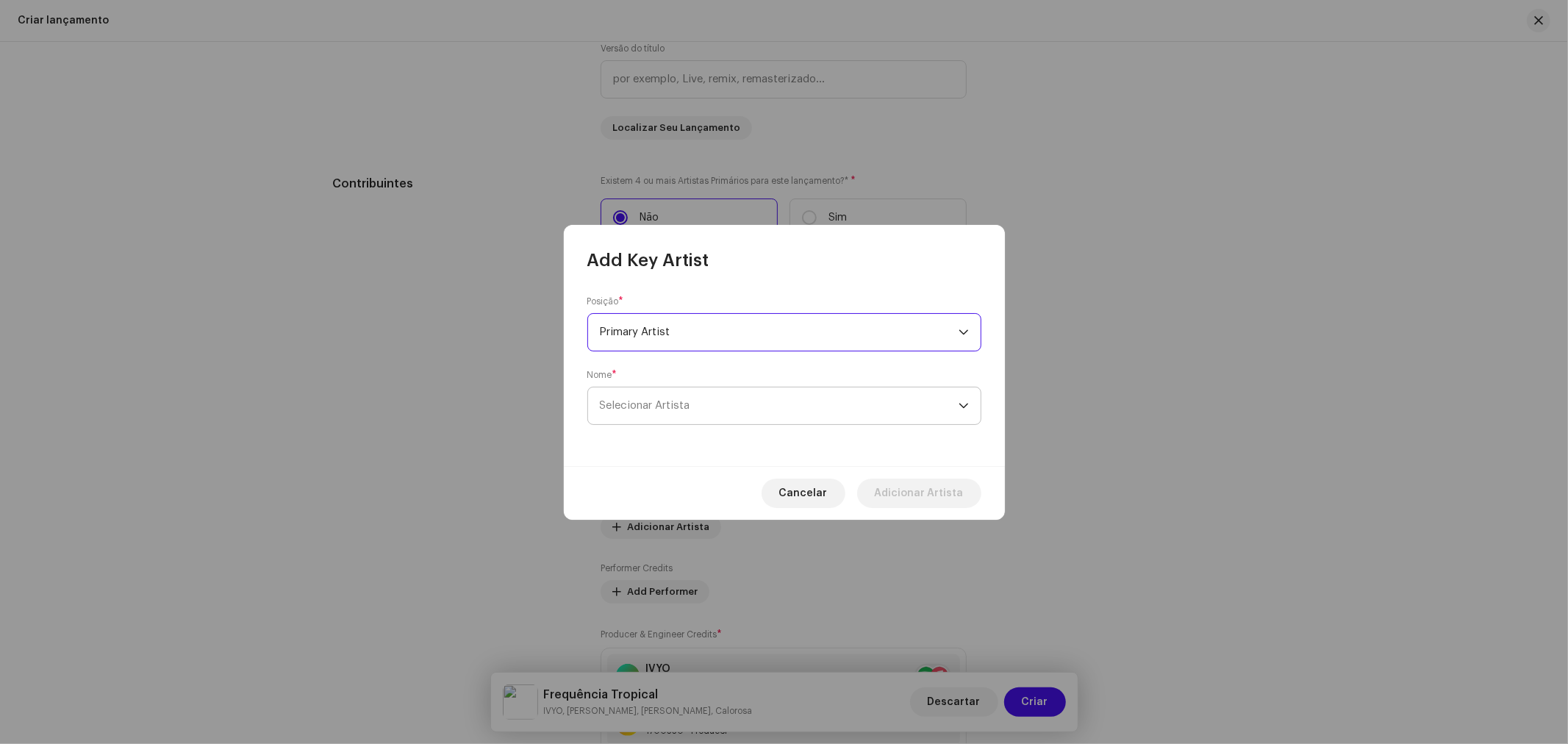
click at [669, 408] on span "Selecionar Artista" at bounding box center [645, 405] width 90 height 11
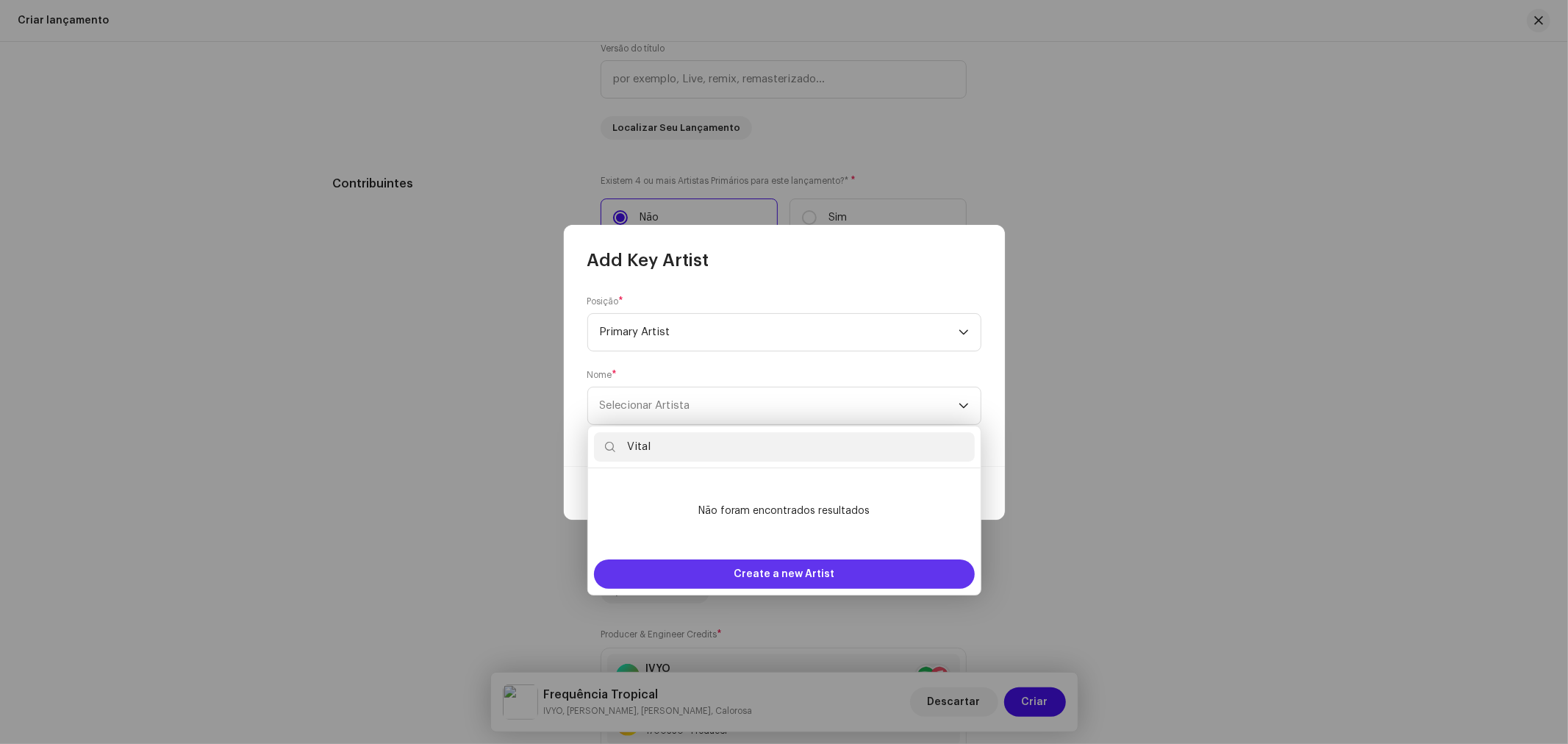
type input "Vital"
click at [781, 569] on span "Create a new Artist" at bounding box center [784, 574] width 101 height 30
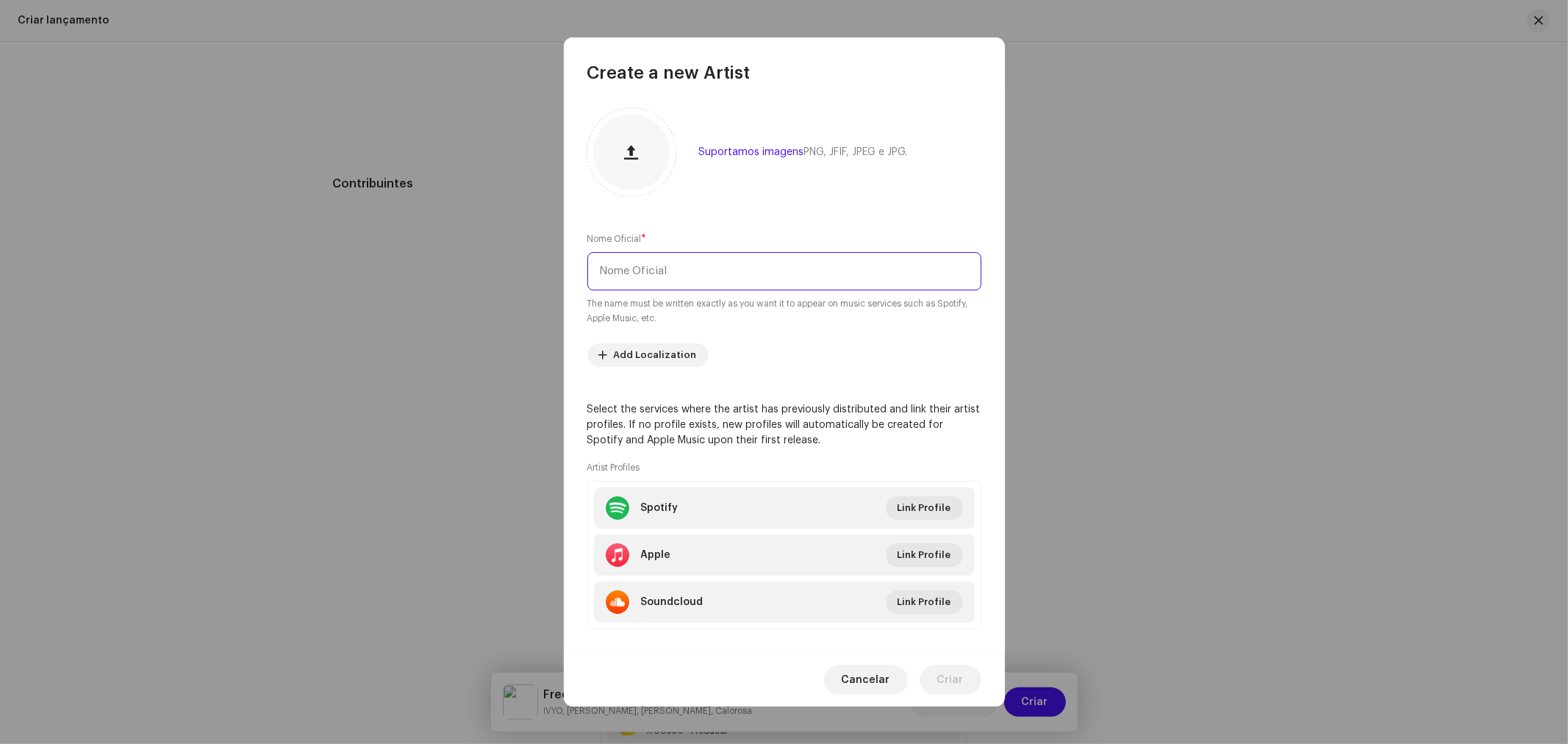
click at [721, 269] on input "text" at bounding box center [784, 271] width 394 height 38
type input "Vital"
click at [953, 681] on span "Criar" at bounding box center [950, 680] width 27 height 30
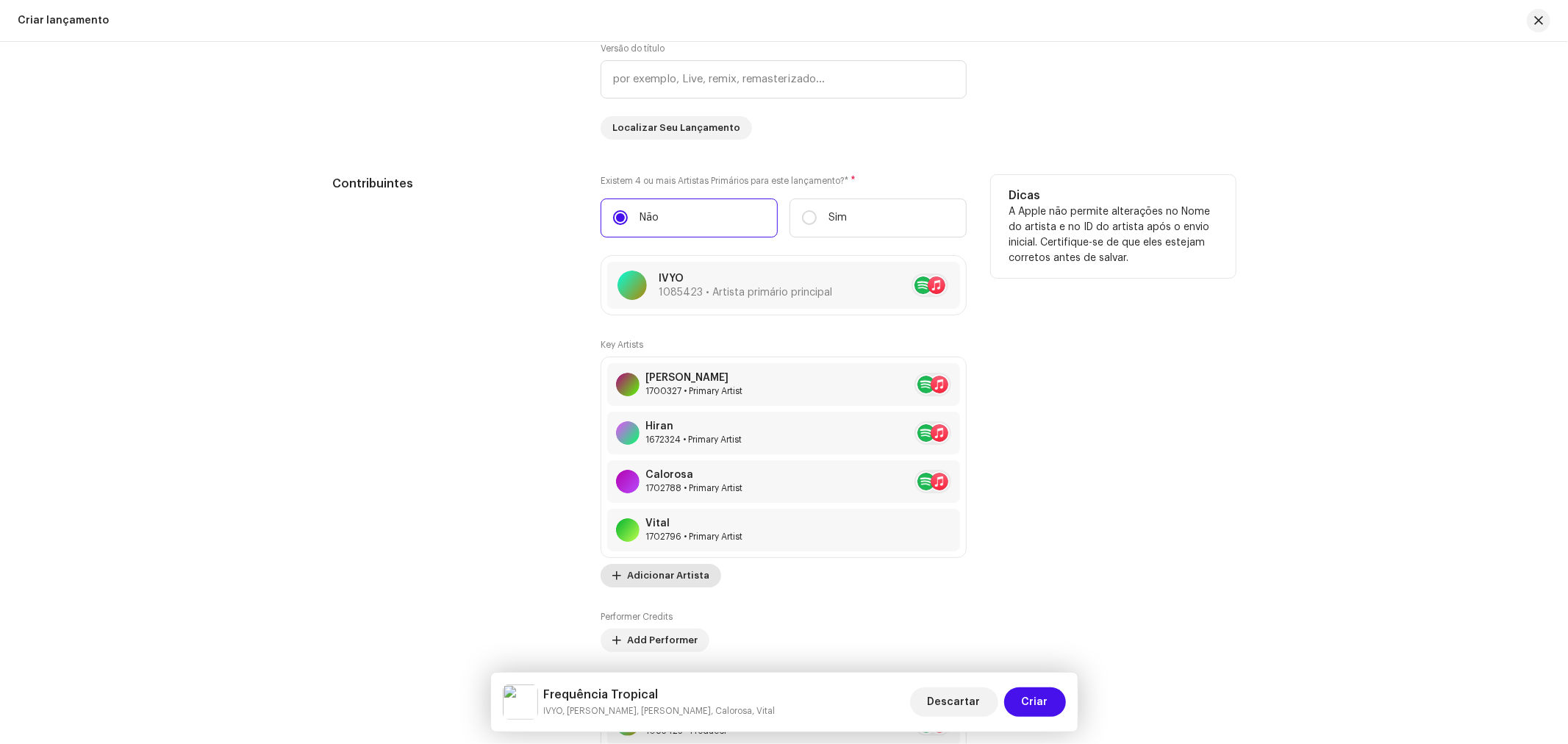
click at [687, 577] on span "Adicionar Artista" at bounding box center [668, 575] width 82 height 30
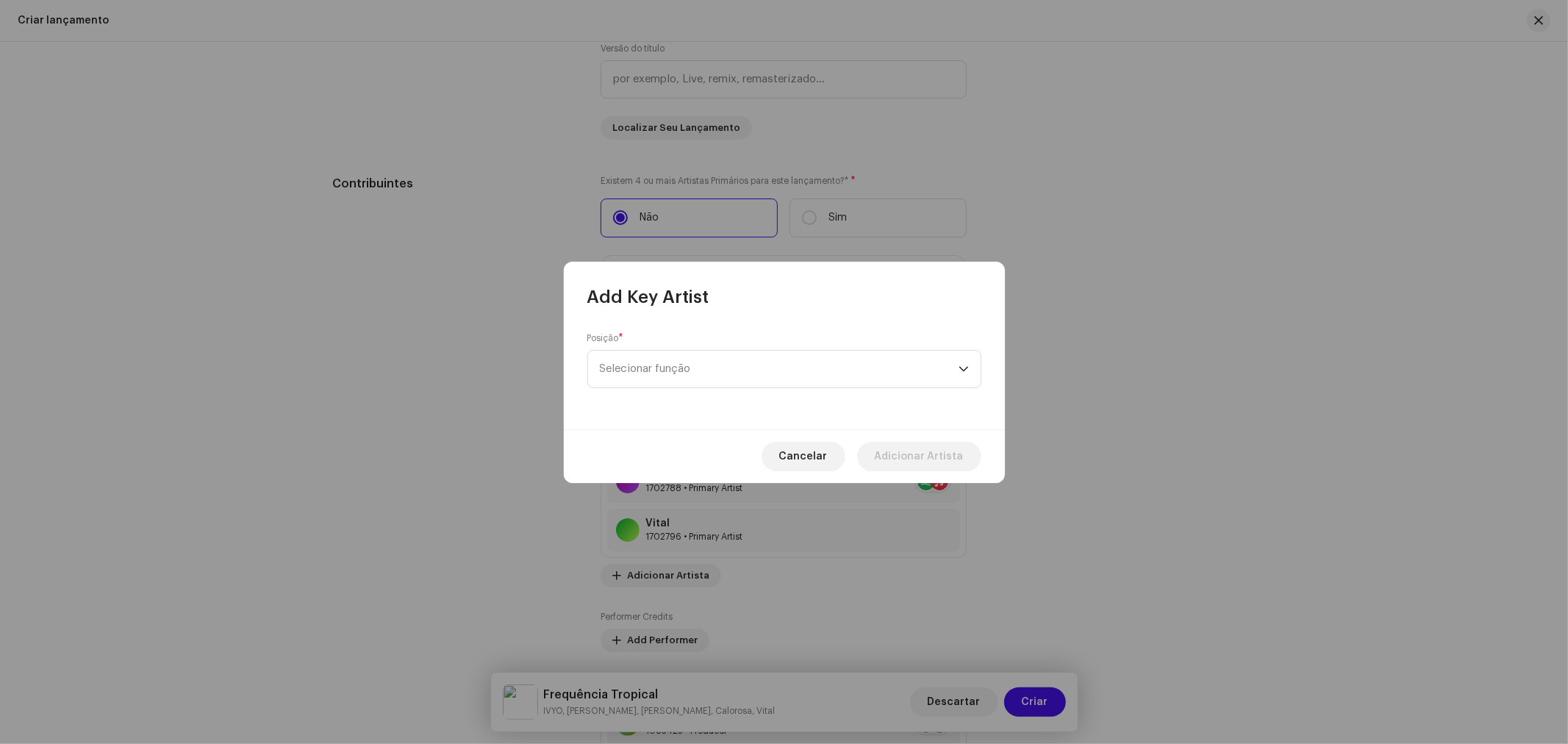
click at [693, 346] on div "Posição * Selecionar função" at bounding box center [784, 360] width 394 height 55
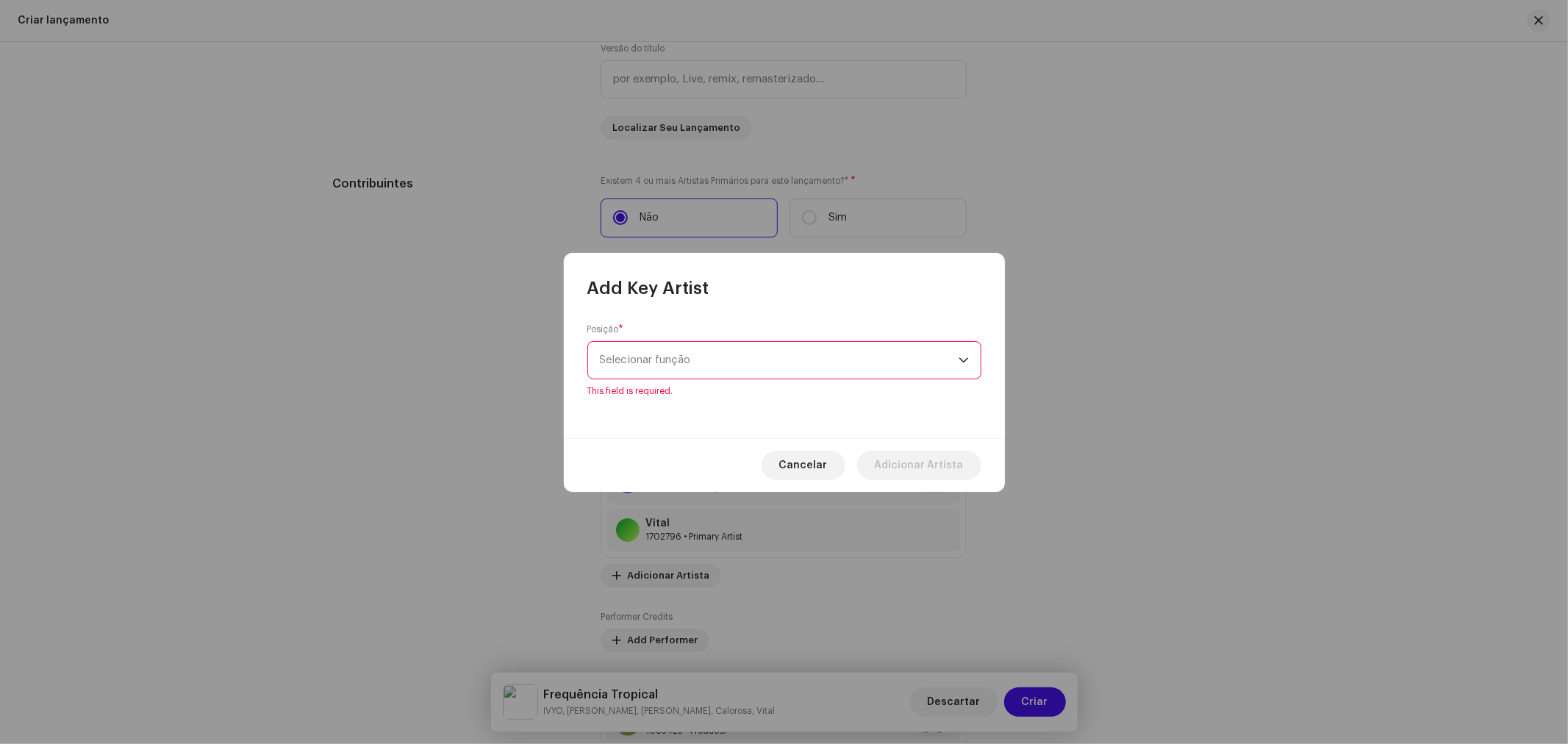
click at [679, 368] on span "Selecionar função" at bounding box center [779, 359] width 358 height 37
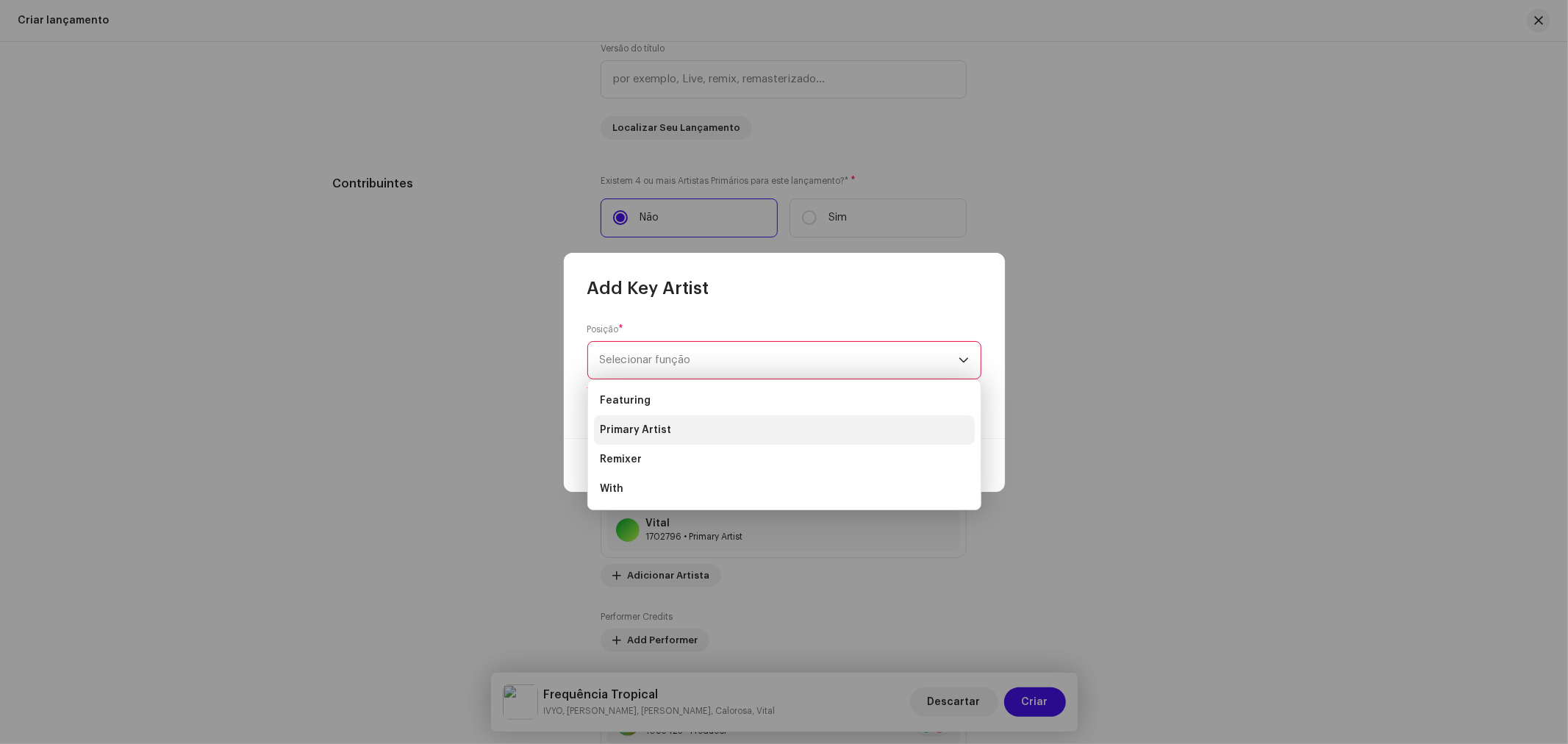
click at [670, 435] on li "Primary Artist" at bounding box center [784, 430] width 381 height 30
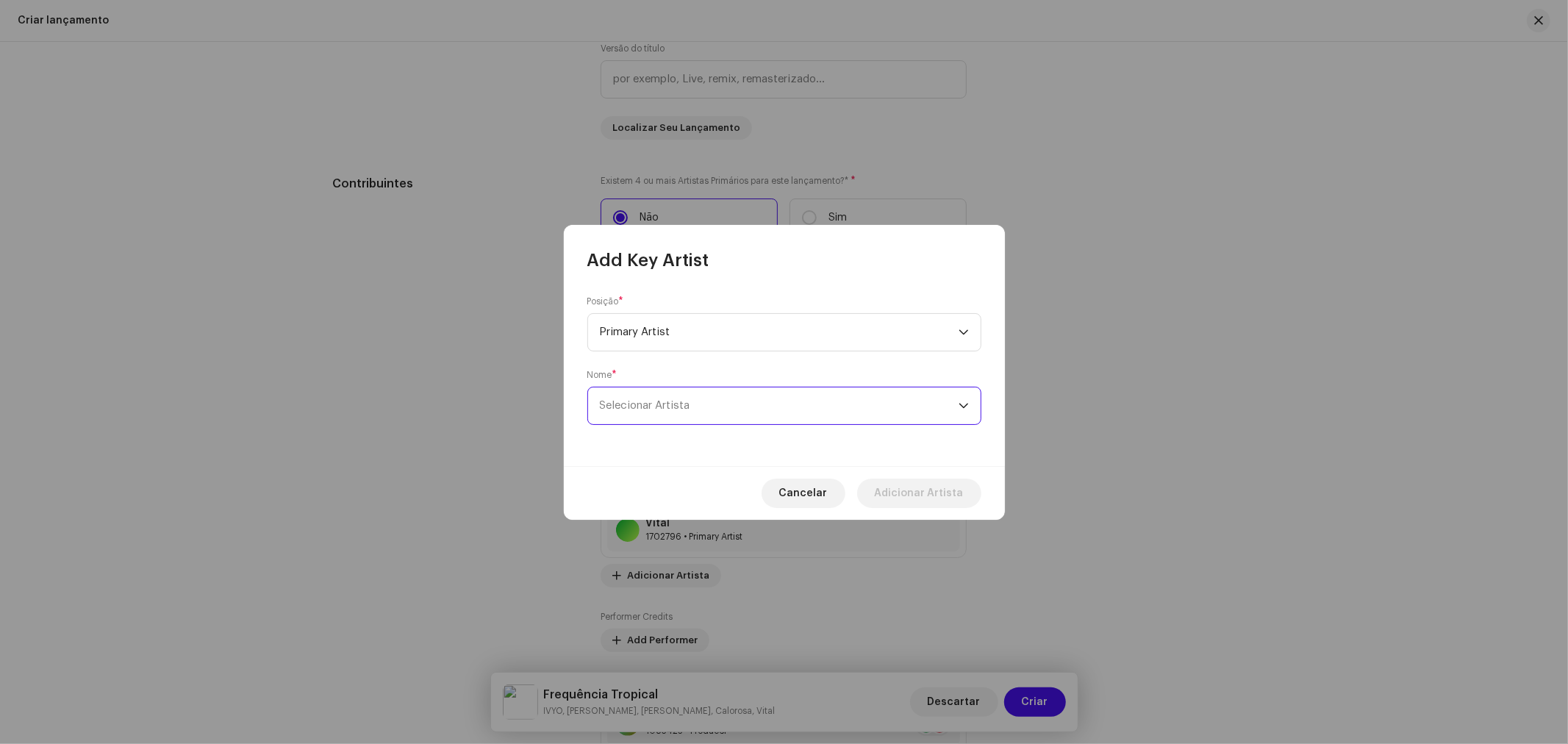
click at [676, 397] on span "Selecionar Artista" at bounding box center [779, 405] width 358 height 37
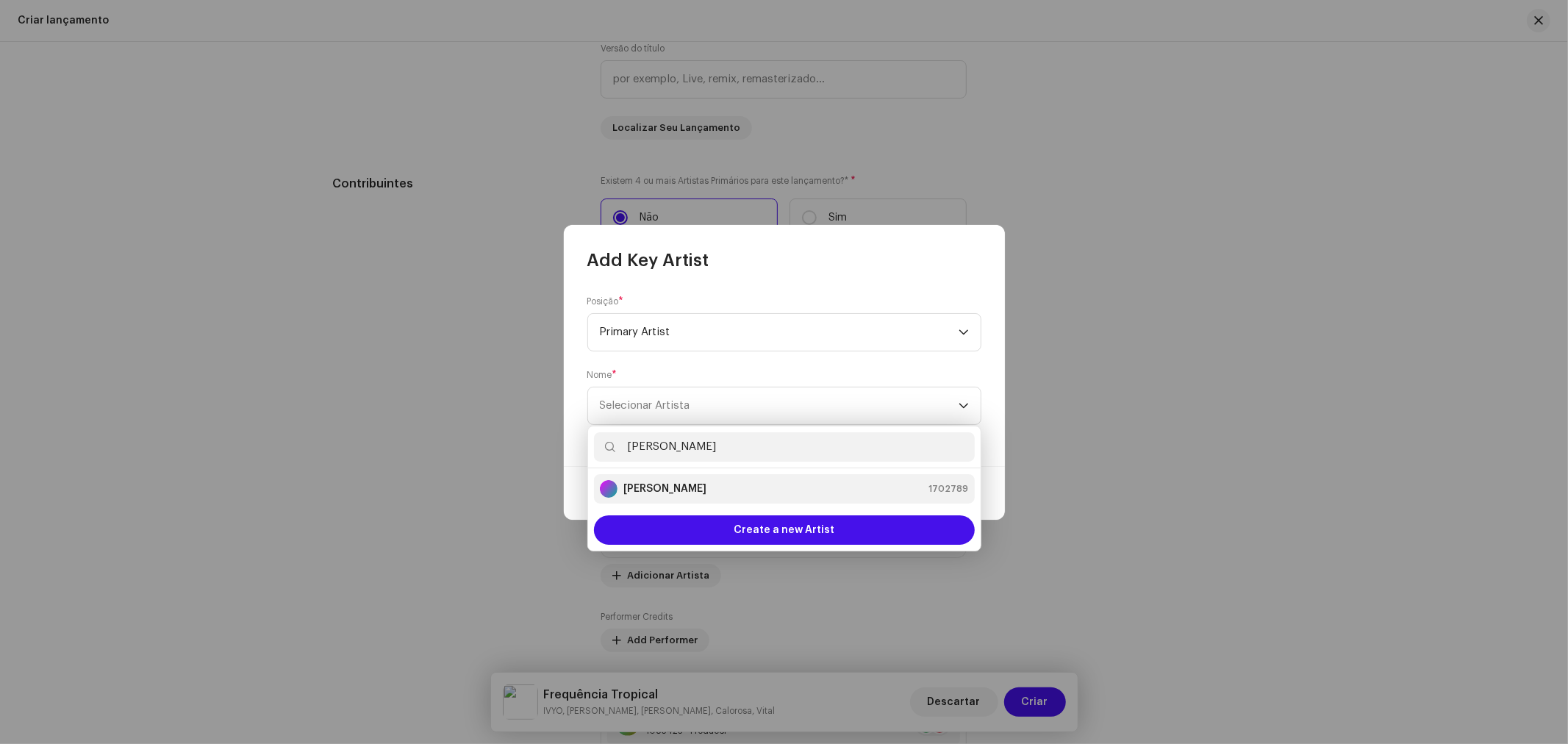
type input "[PERSON_NAME]"
click at [695, 486] on div "Netto Galdino 1702789" at bounding box center [784, 489] width 369 height 18
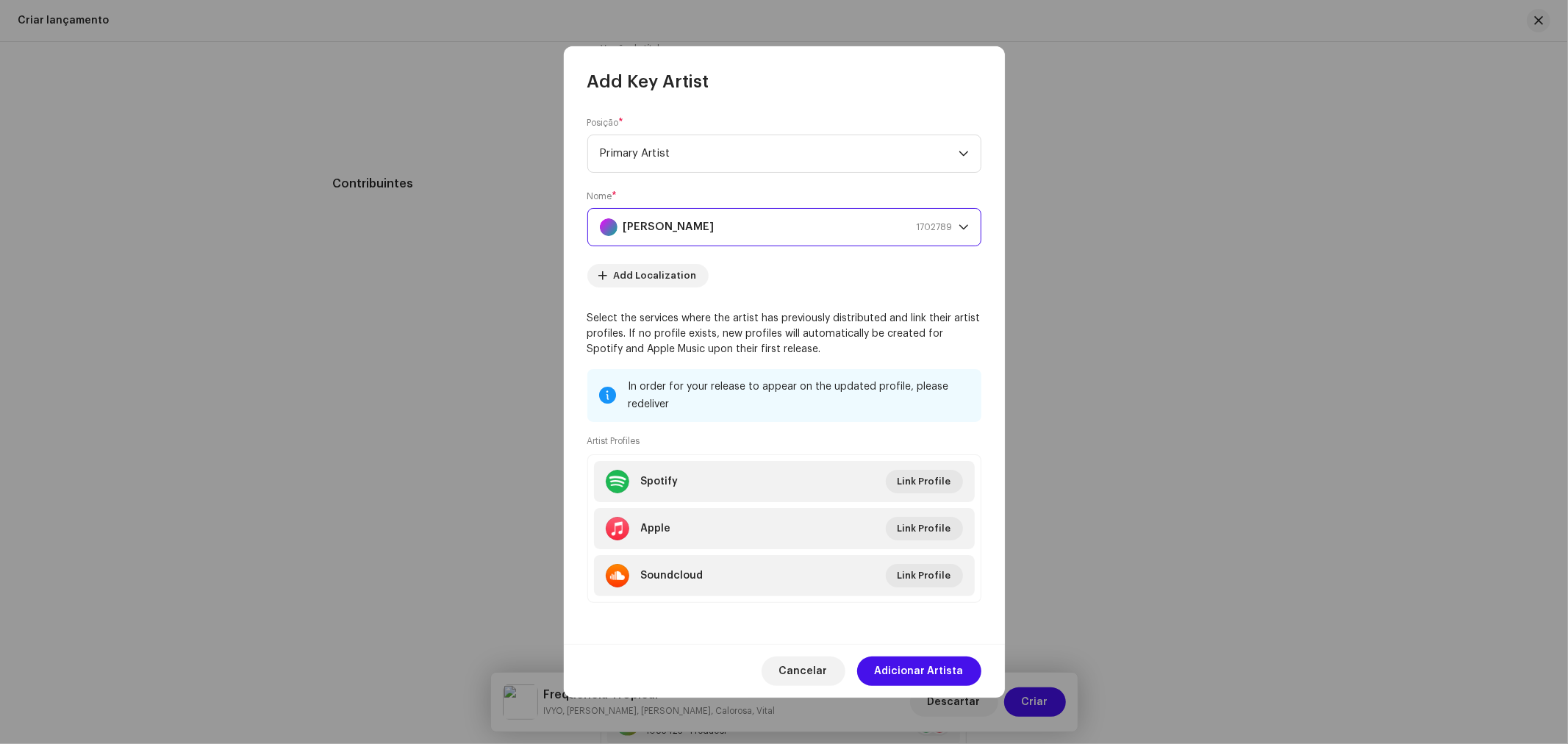
click at [577, 283] on div "Posição * Primary Artist Nome * Netto Galdino 1702789 Add Localization Select t…" at bounding box center [784, 368] width 441 height 551
click at [938, 487] on span "Link Profile" at bounding box center [924, 481] width 54 height 30
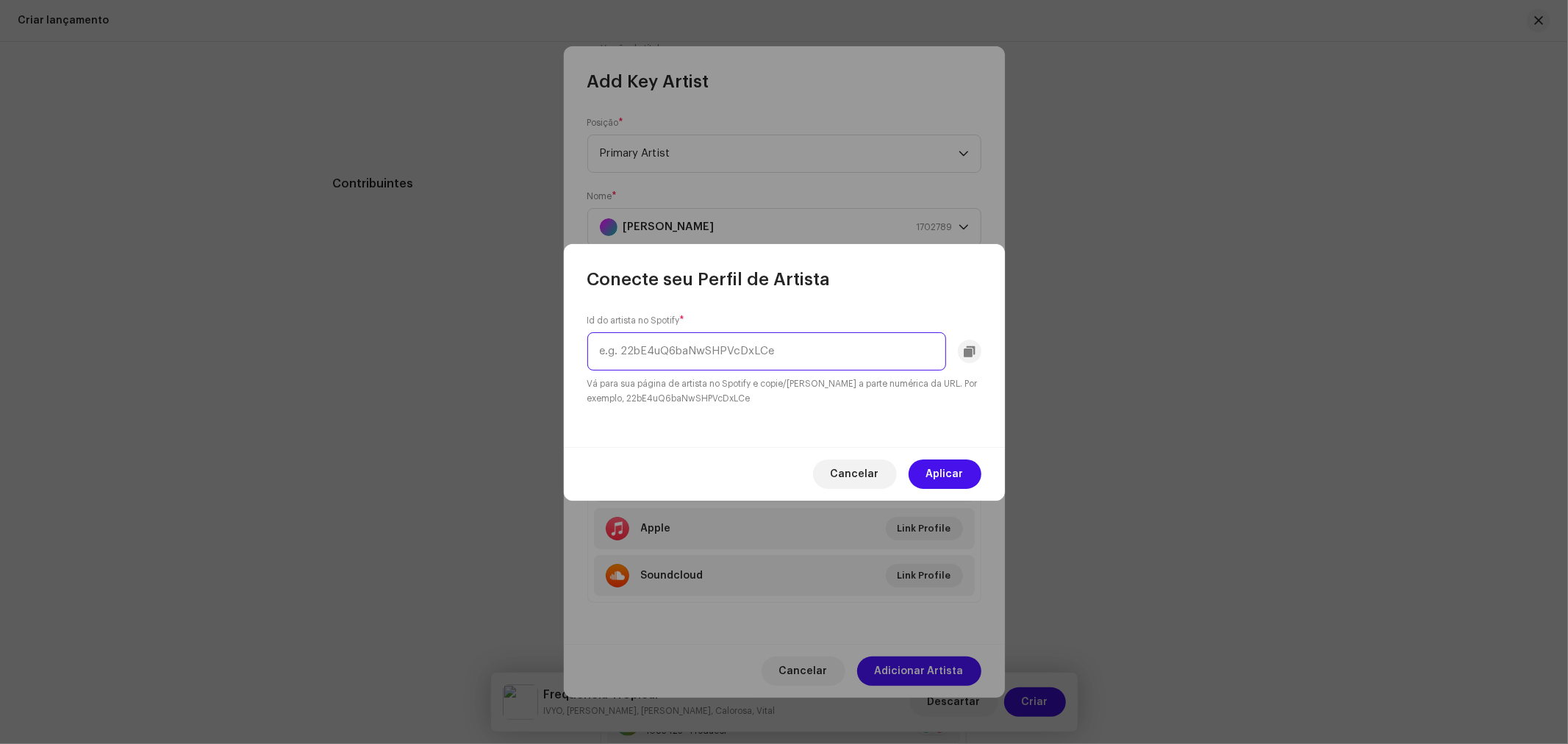
click at [754, 368] on input "text" at bounding box center [766, 351] width 358 height 38
click at [759, 364] on input "text" at bounding box center [766, 351] width 358 height 38
paste input "6CzUN6an7YuDEfkHtJ1NmS"
type input "6CzUN6an7YuDEfkHtJ1NmS"
click at [946, 469] on span "Aplicar" at bounding box center [945, 474] width 38 height 30
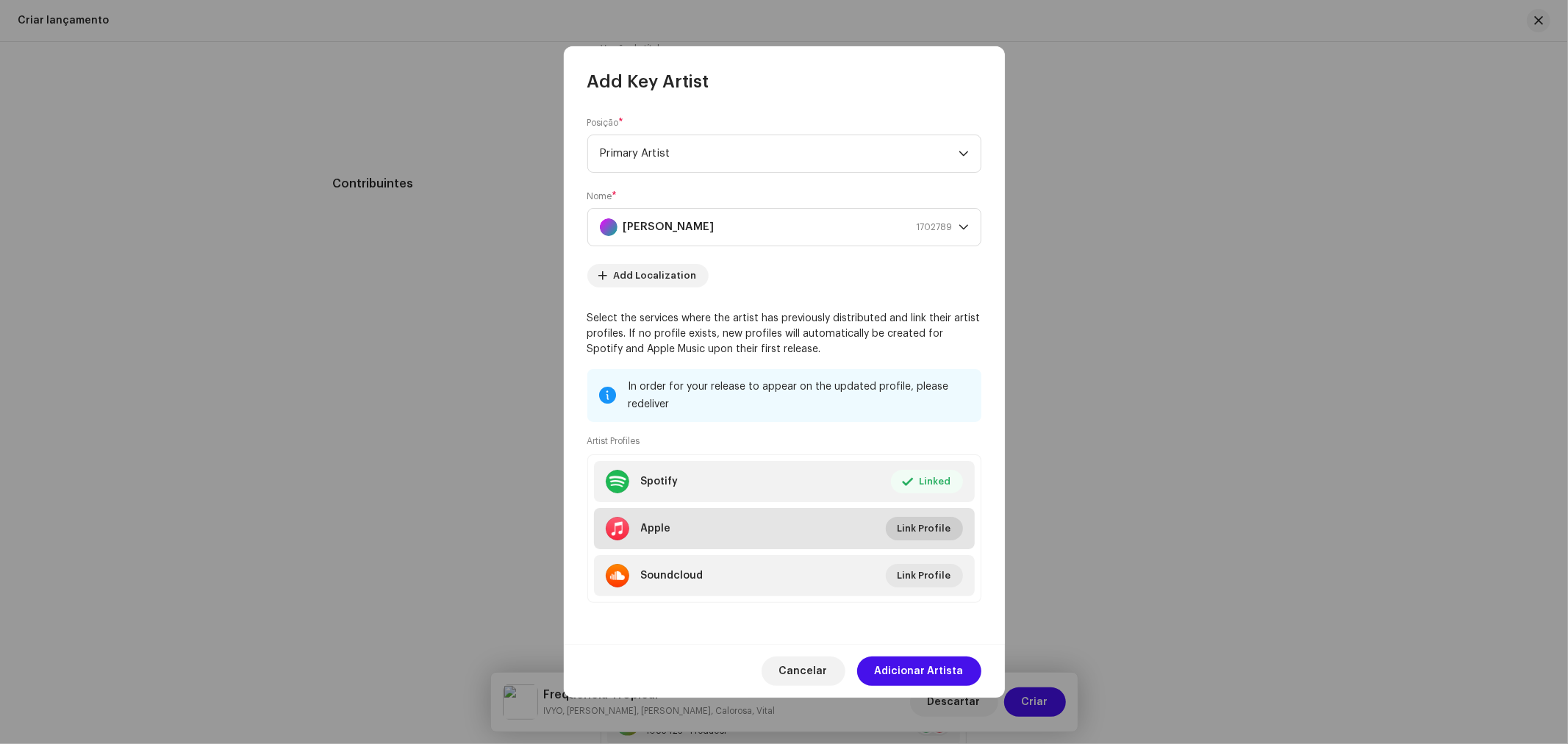
click at [937, 533] on span "Link Profile" at bounding box center [924, 528] width 54 height 30
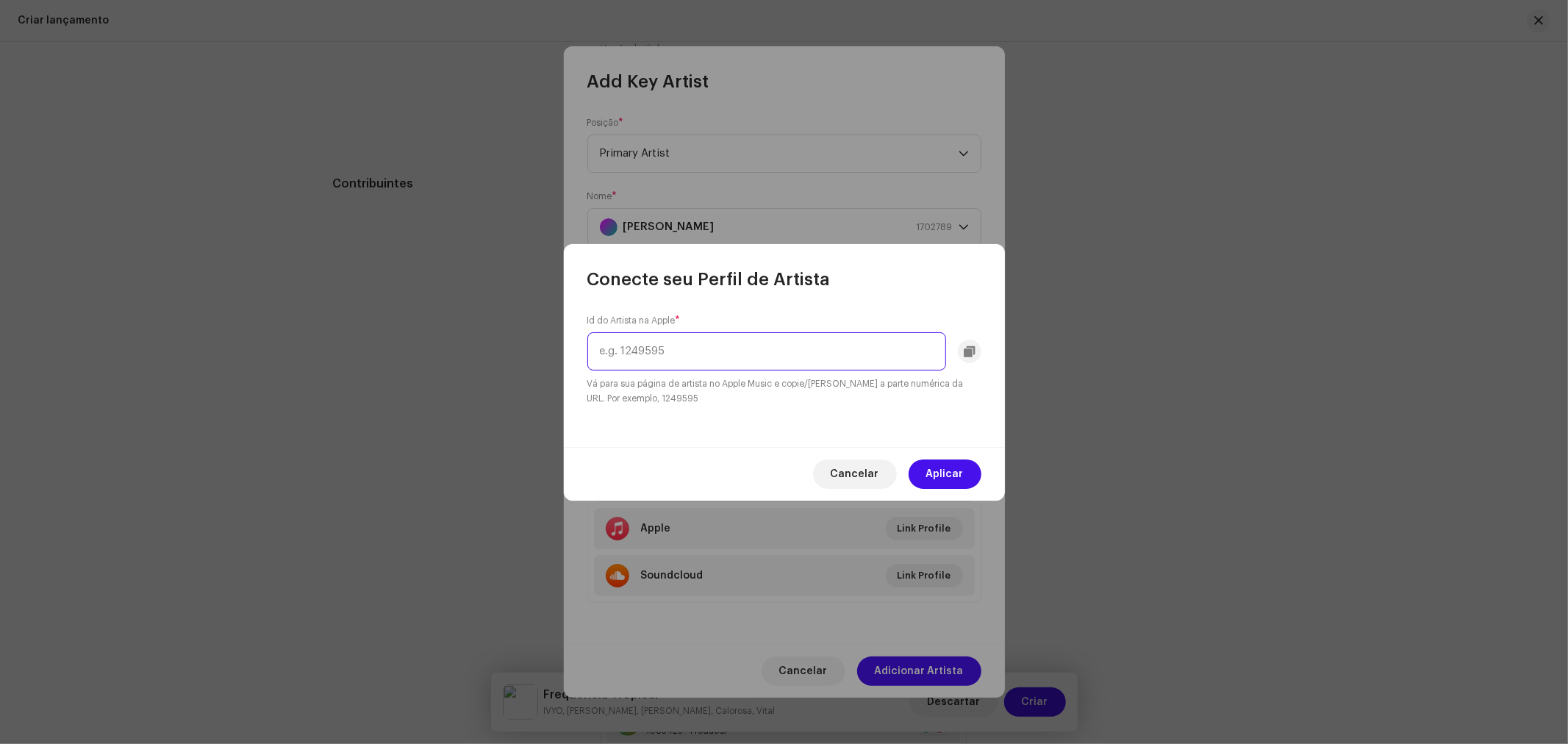
click at [660, 342] on input "text" at bounding box center [766, 351] width 358 height 38
paste input "1324866335"
type input "1324866335"
click at [958, 472] on span "Aplicar" at bounding box center [945, 474] width 38 height 30
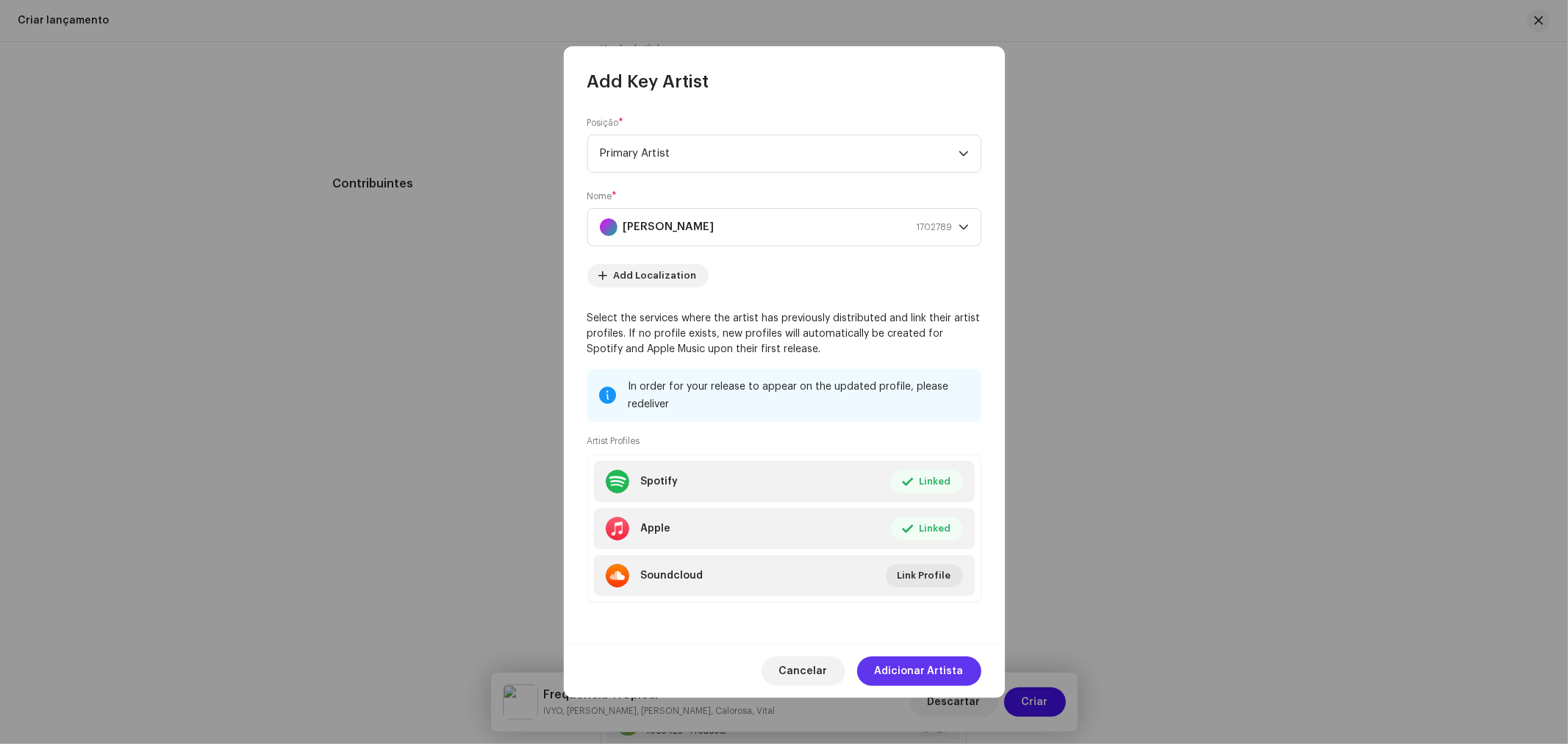
click at [928, 672] on span "Adicionar Artista" at bounding box center [918, 671] width 89 height 30
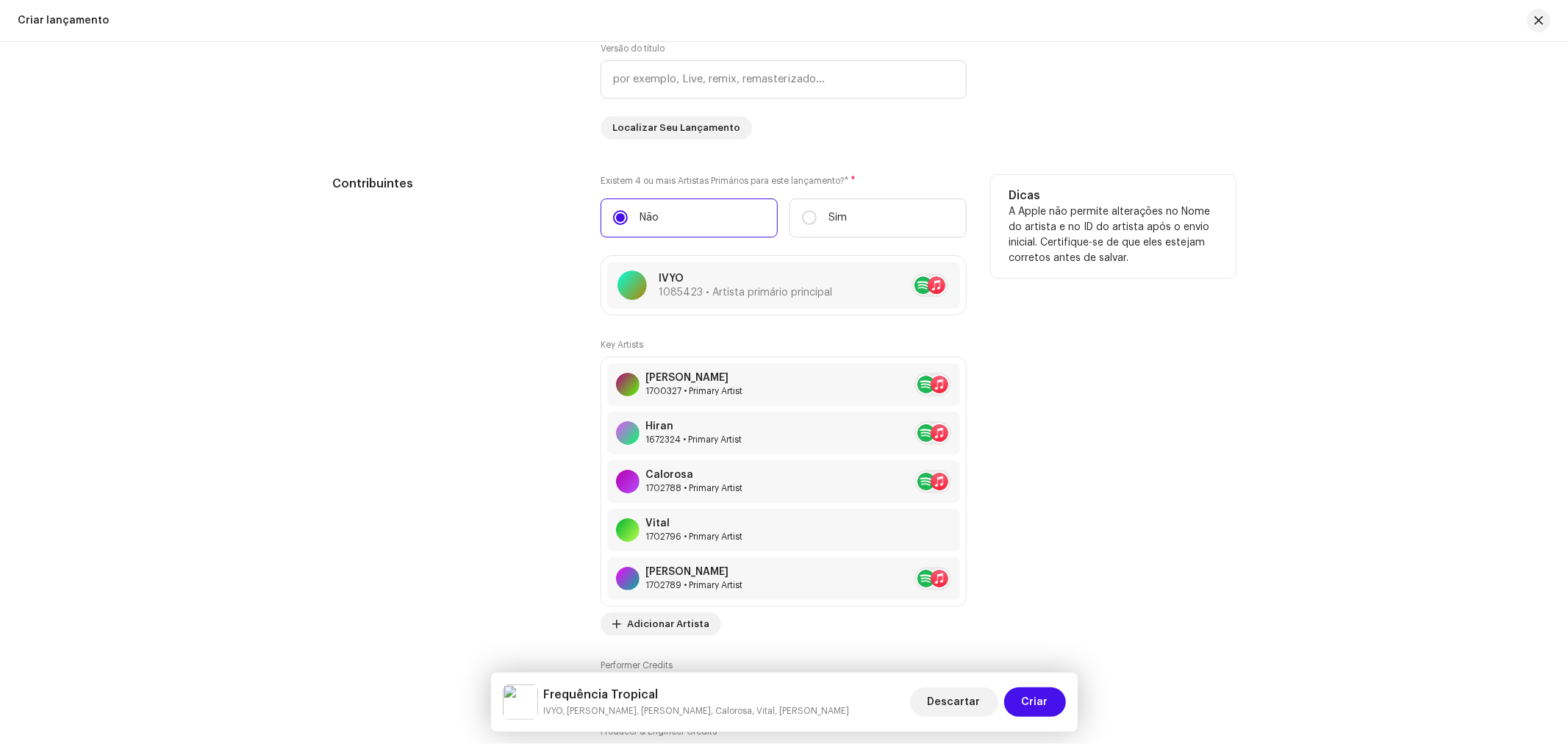
scroll to position [1879, 0]
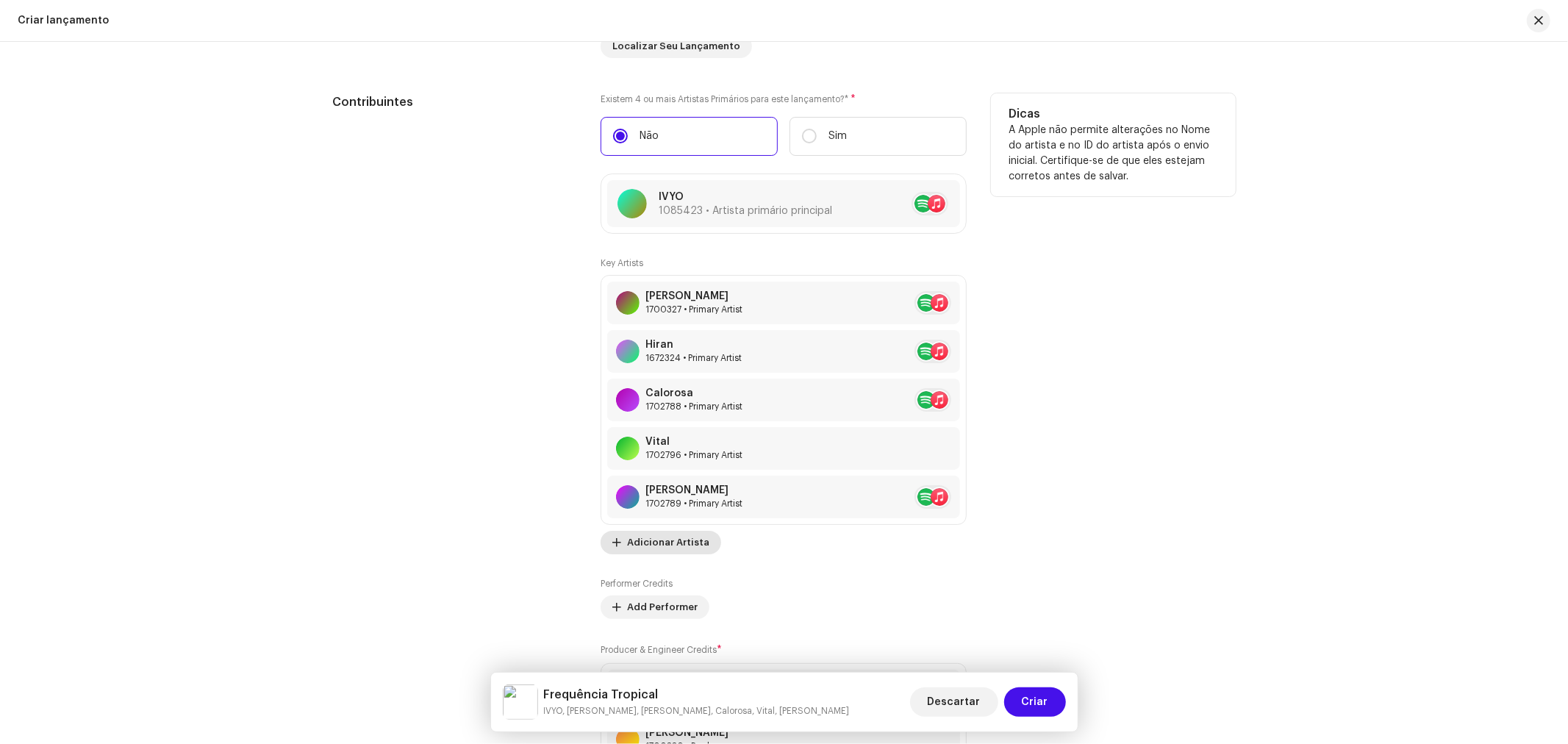
click at [670, 542] on span "Adicionar Artista" at bounding box center [668, 542] width 82 height 30
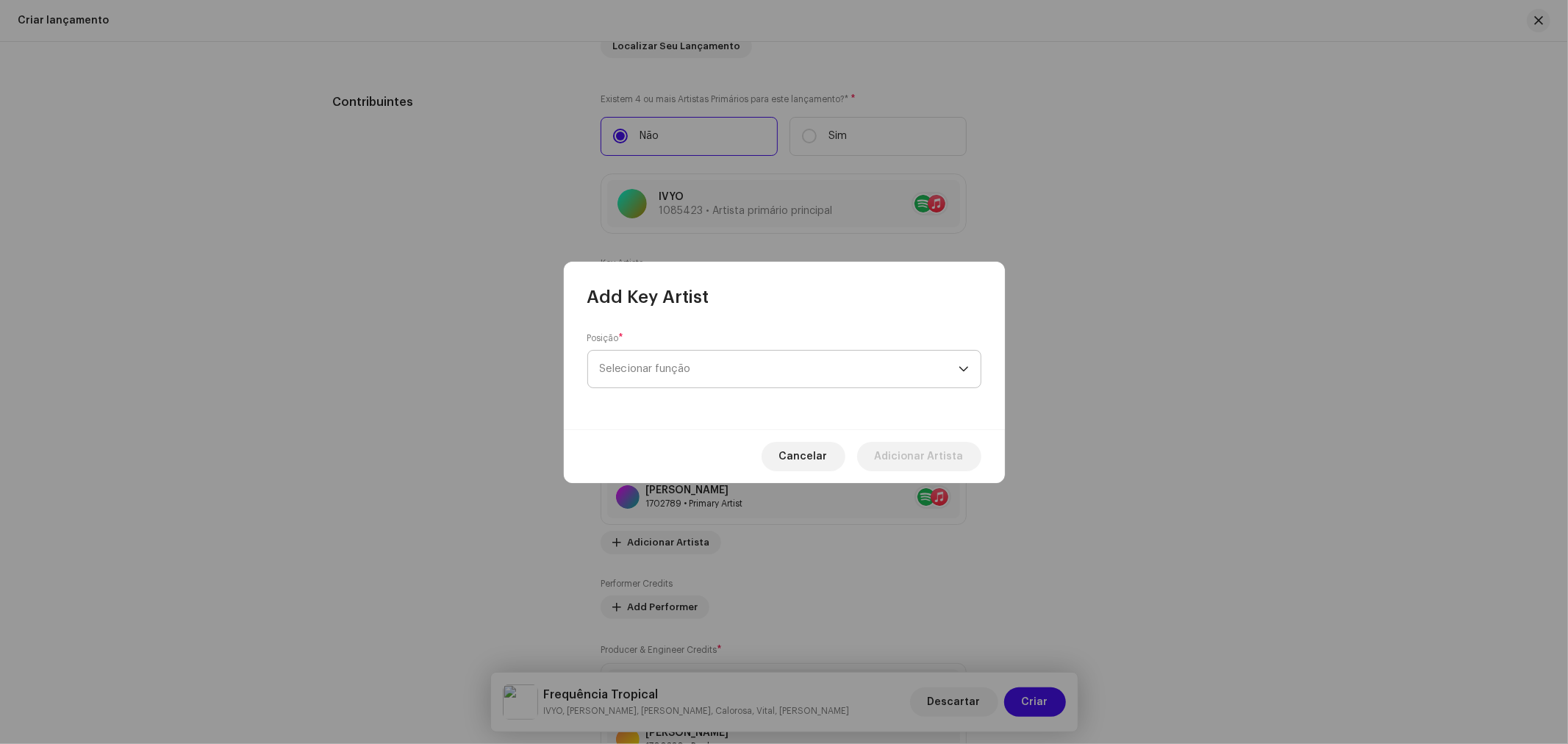
click at [668, 372] on span "Selecionar função" at bounding box center [779, 368] width 358 height 37
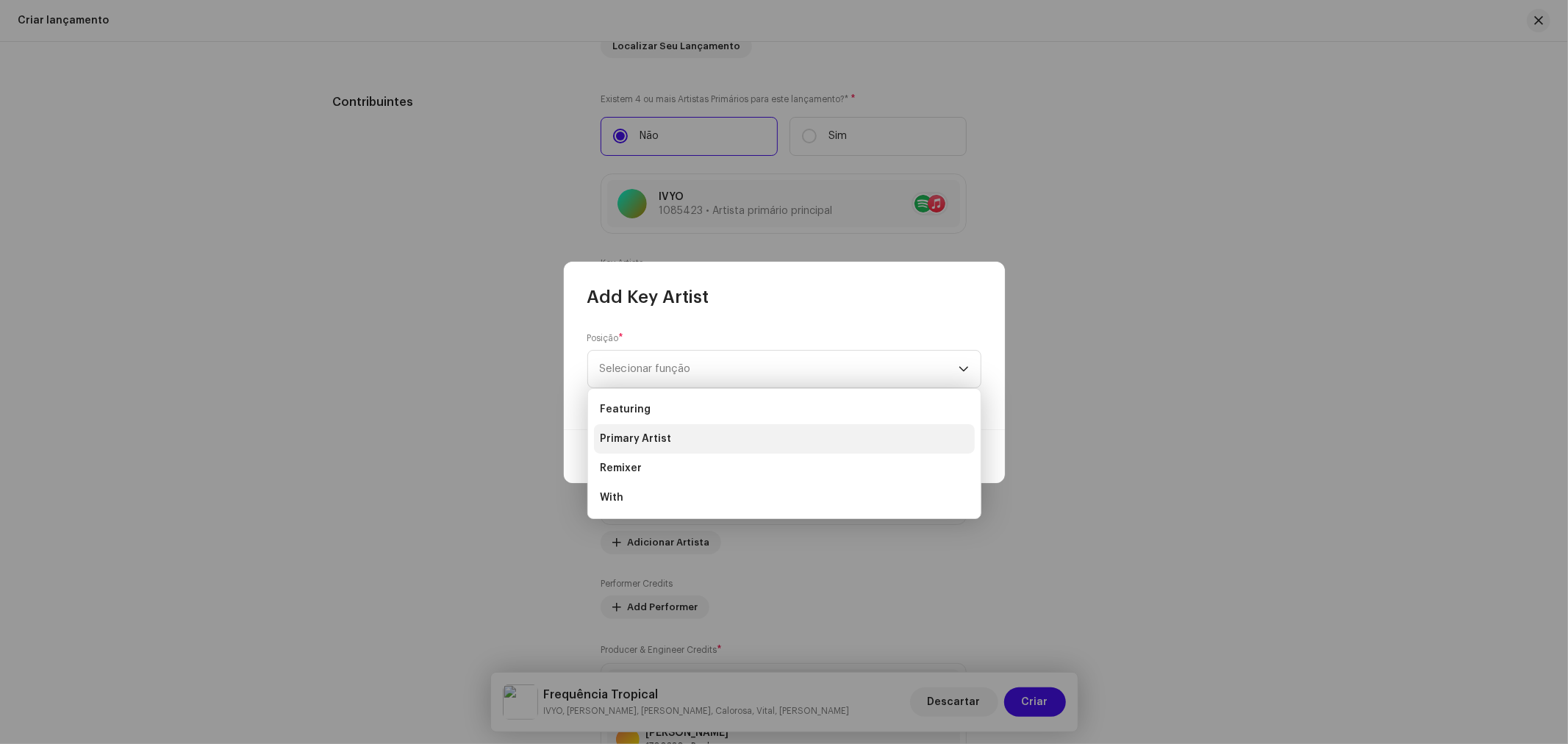
click at [665, 437] on span "Primary Artist" at bounding box center [636, 439] width 72 height 14
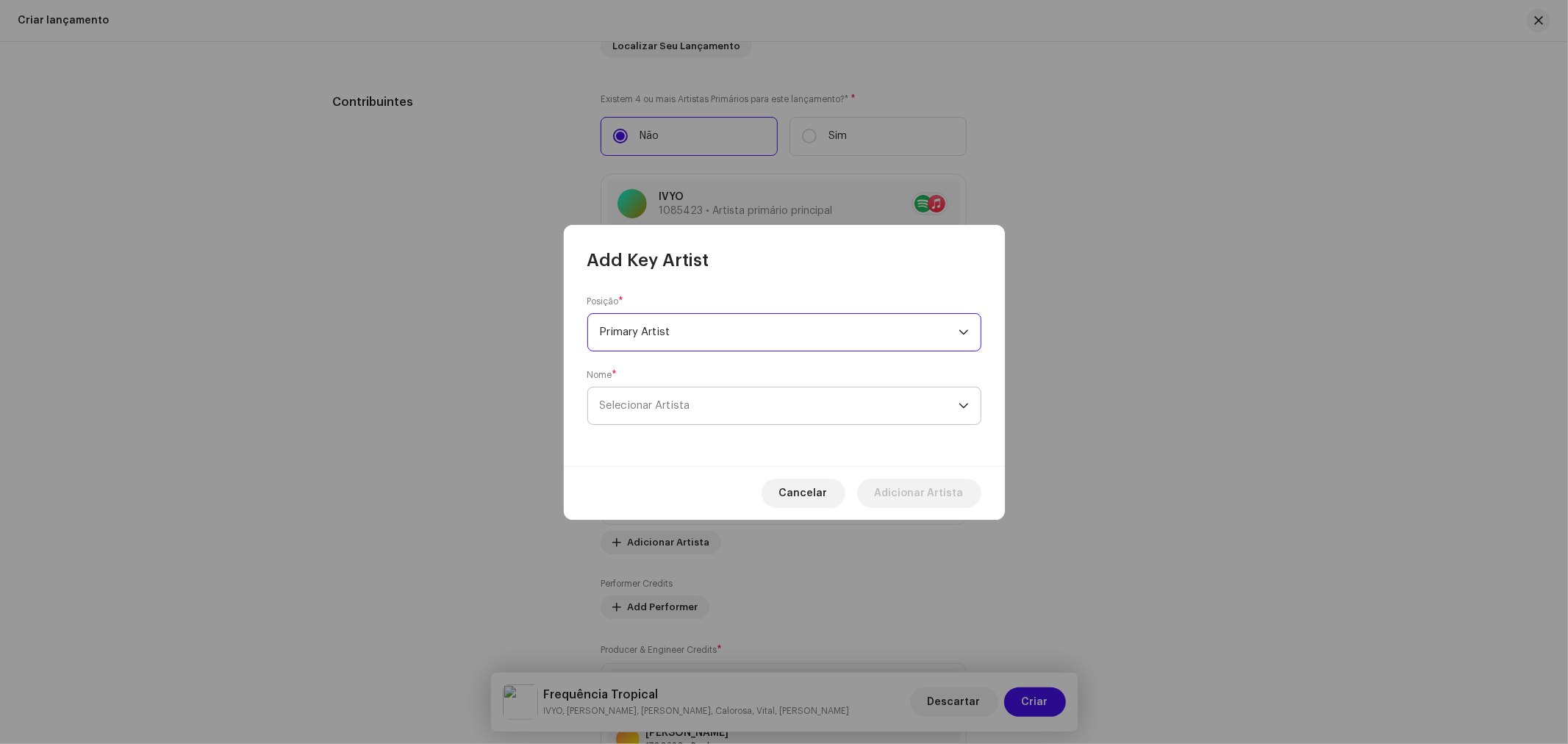
click at [668, 406] on span "Selecionar Artista" at bounding box center [645, 405] width 90 height 11
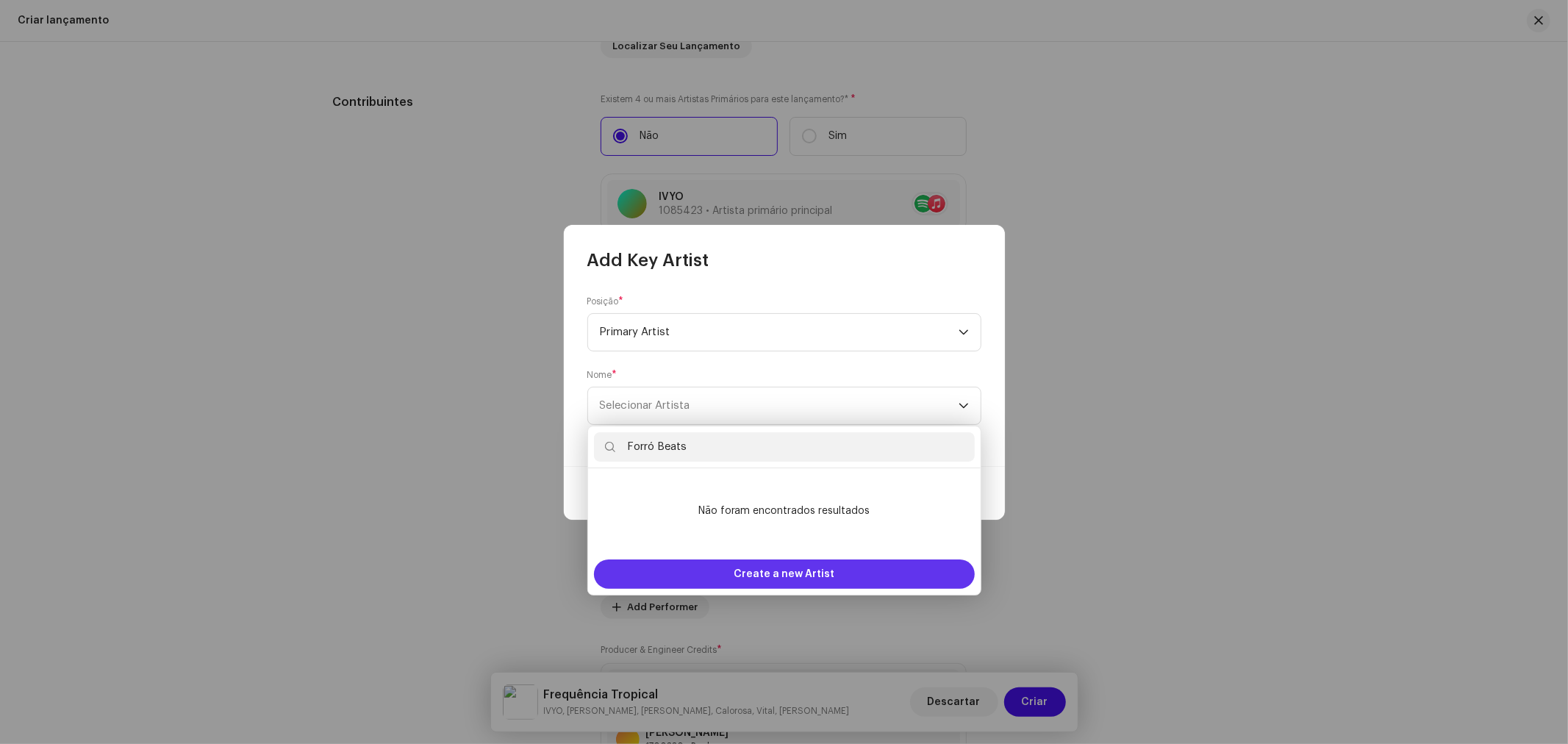
type input "Forró Beats"
click at [763, 567] on span "Create a new Artist" at bounding box center [784, 574] width 101 height 30
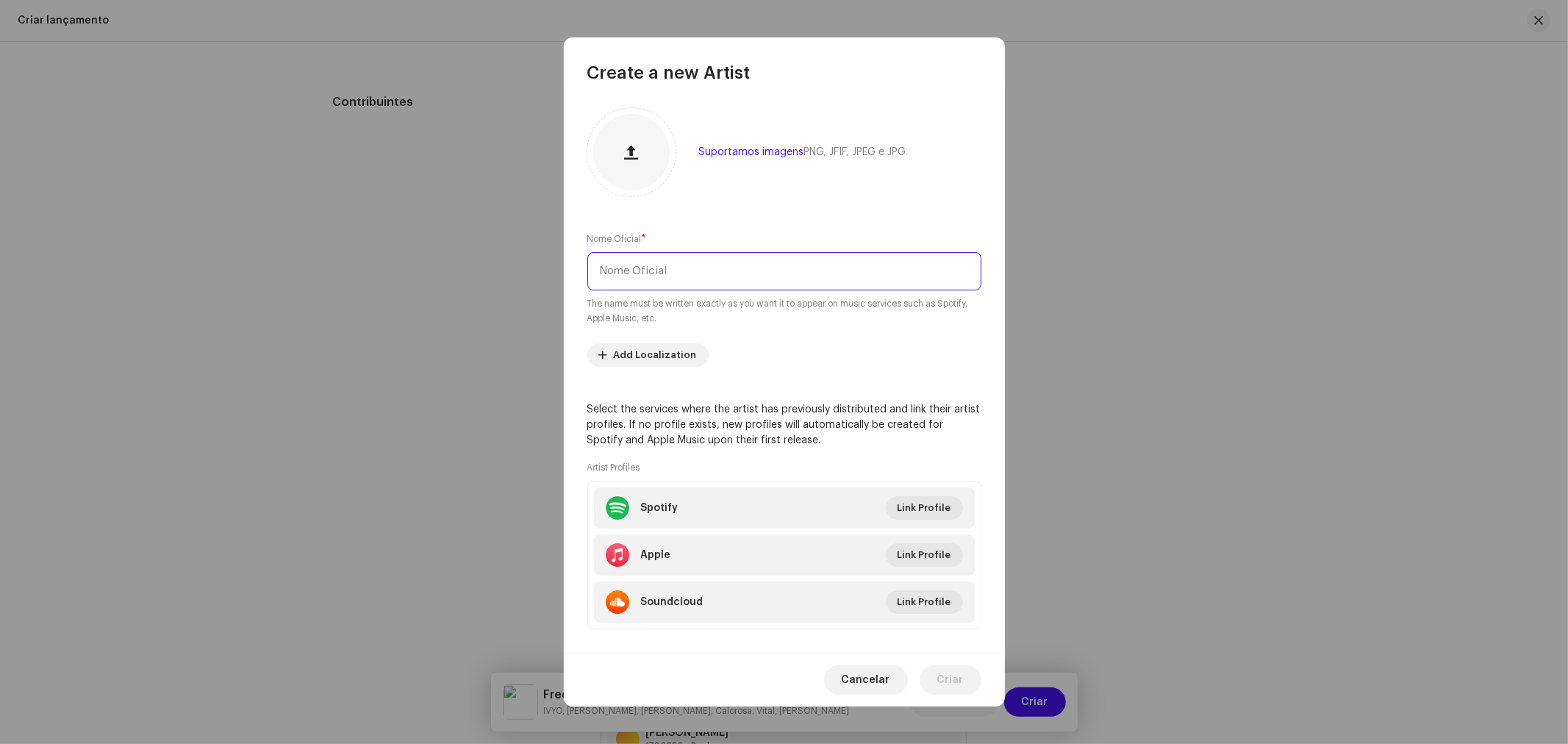
click at [647, 266] on input "text" at bounding box center [784, 271] width 394 height 38
paste input "Forró Beats"
type input "Forró Beats"
click at [670, 269] on input "Forró Beats" at bounding box center [784, 271] width 394 height 38
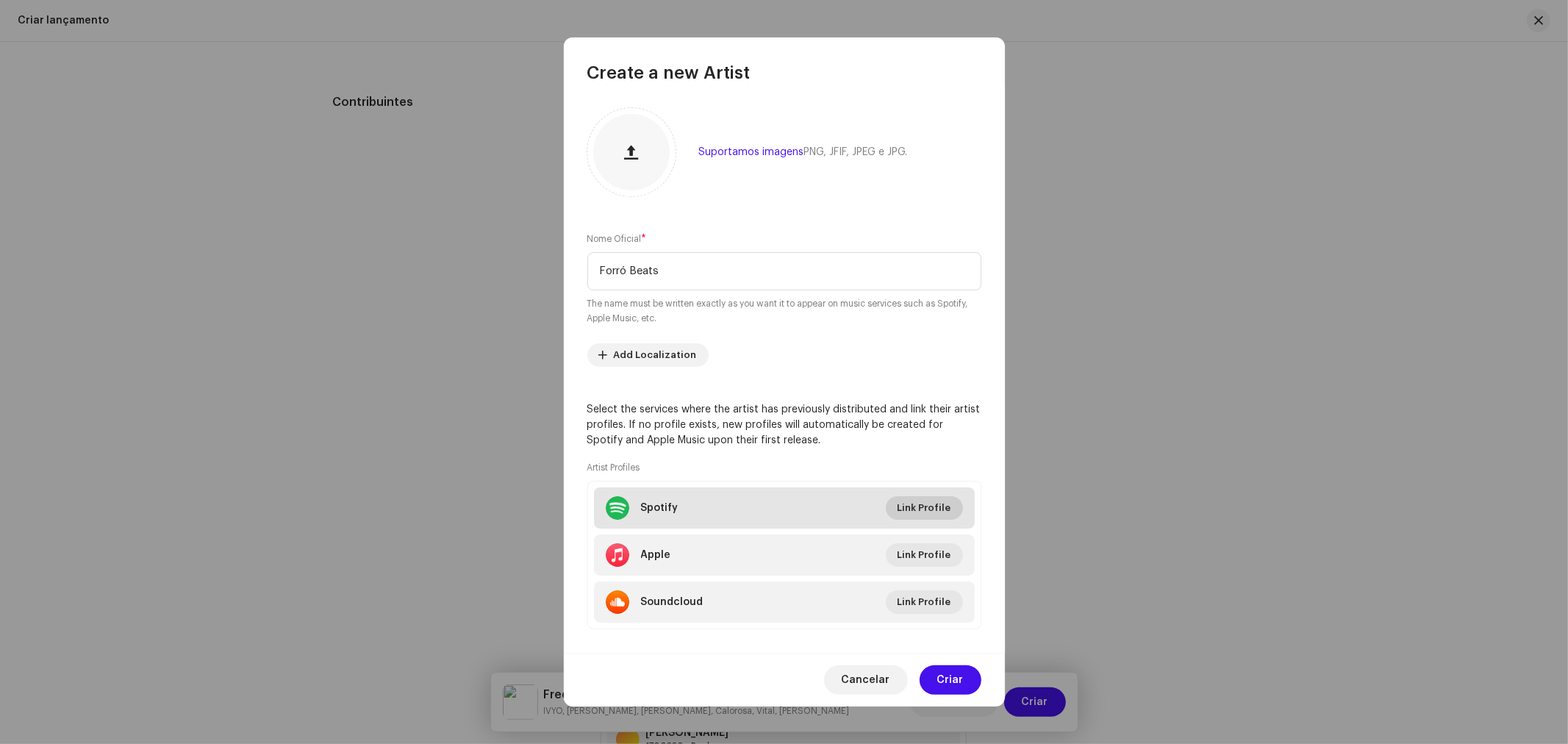
click at [935, 501] on span "Link Profile" at bounding box center [924, 508] width 54 height 30
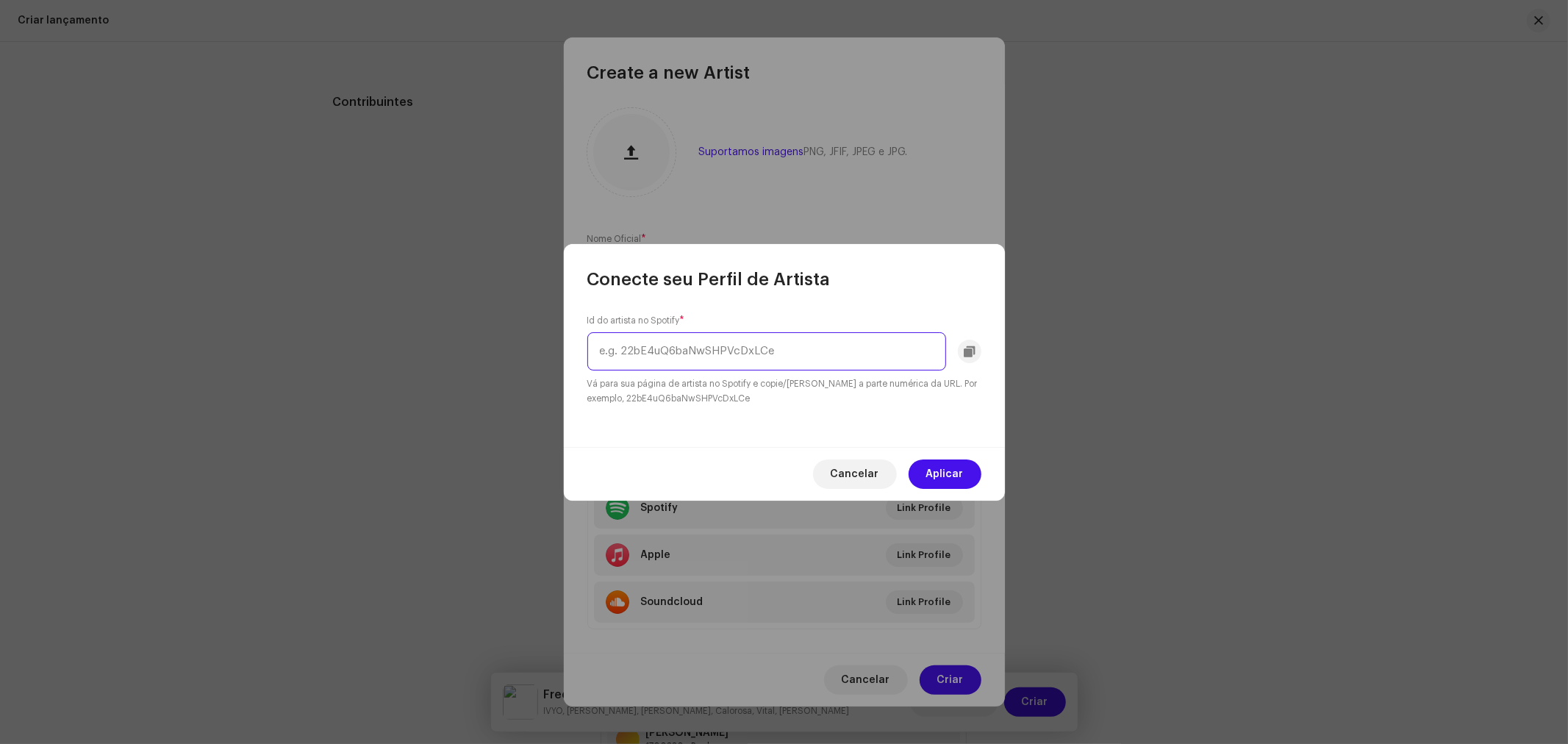
click at [787, 354] on input "text" at bounding box center [766, 351] width 358 height 38
paste input "4d5lLQdMCxcJtvbxWP3mww"
type input "4d5lLQdMCxcJtvbxWP3mww"
click at [947, 476] on span "Aplicar" at bounding box center [945, 474] width 38 height 30
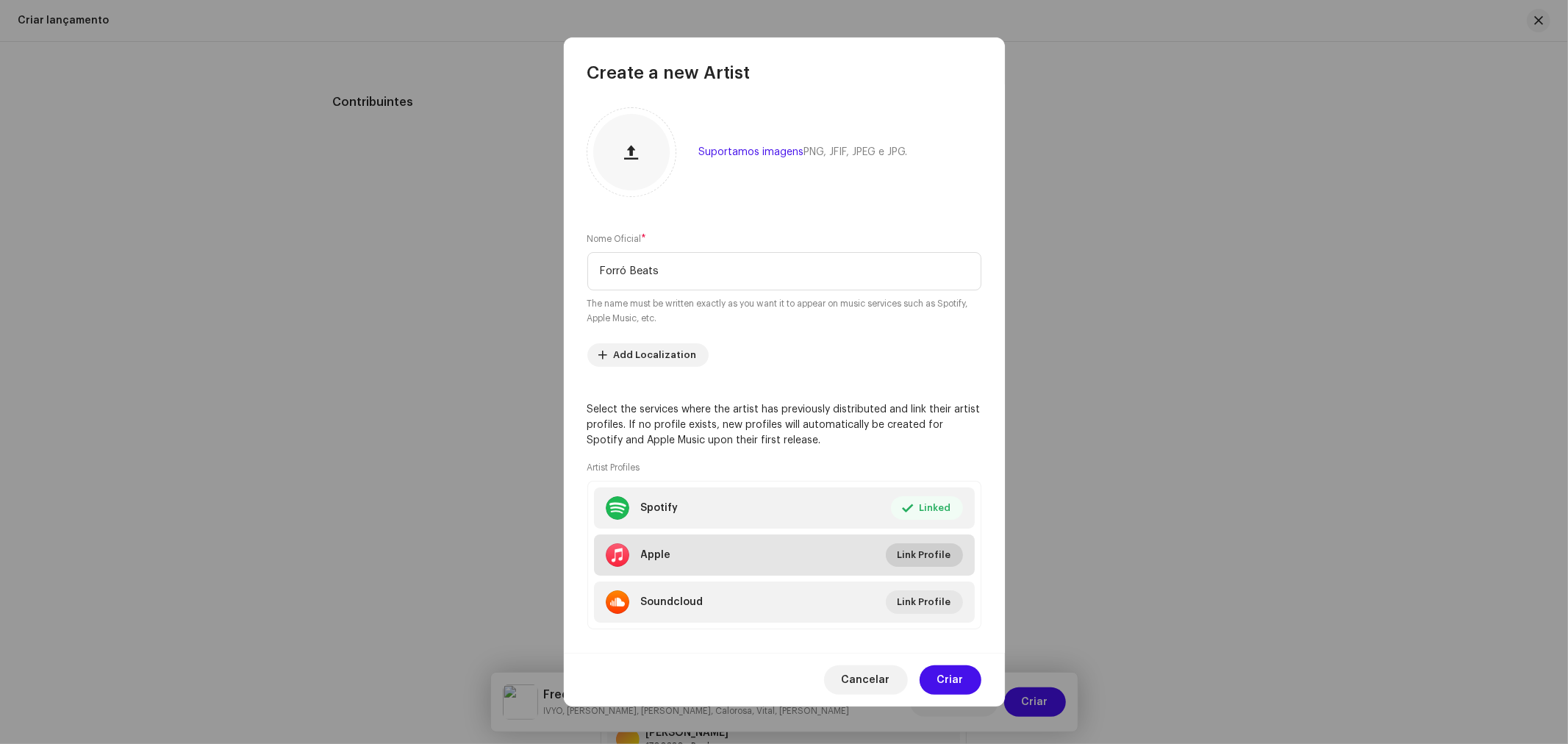
click at [935, 562] on span "Link Profile" at bounding box center [924, 554] width 54 height 30
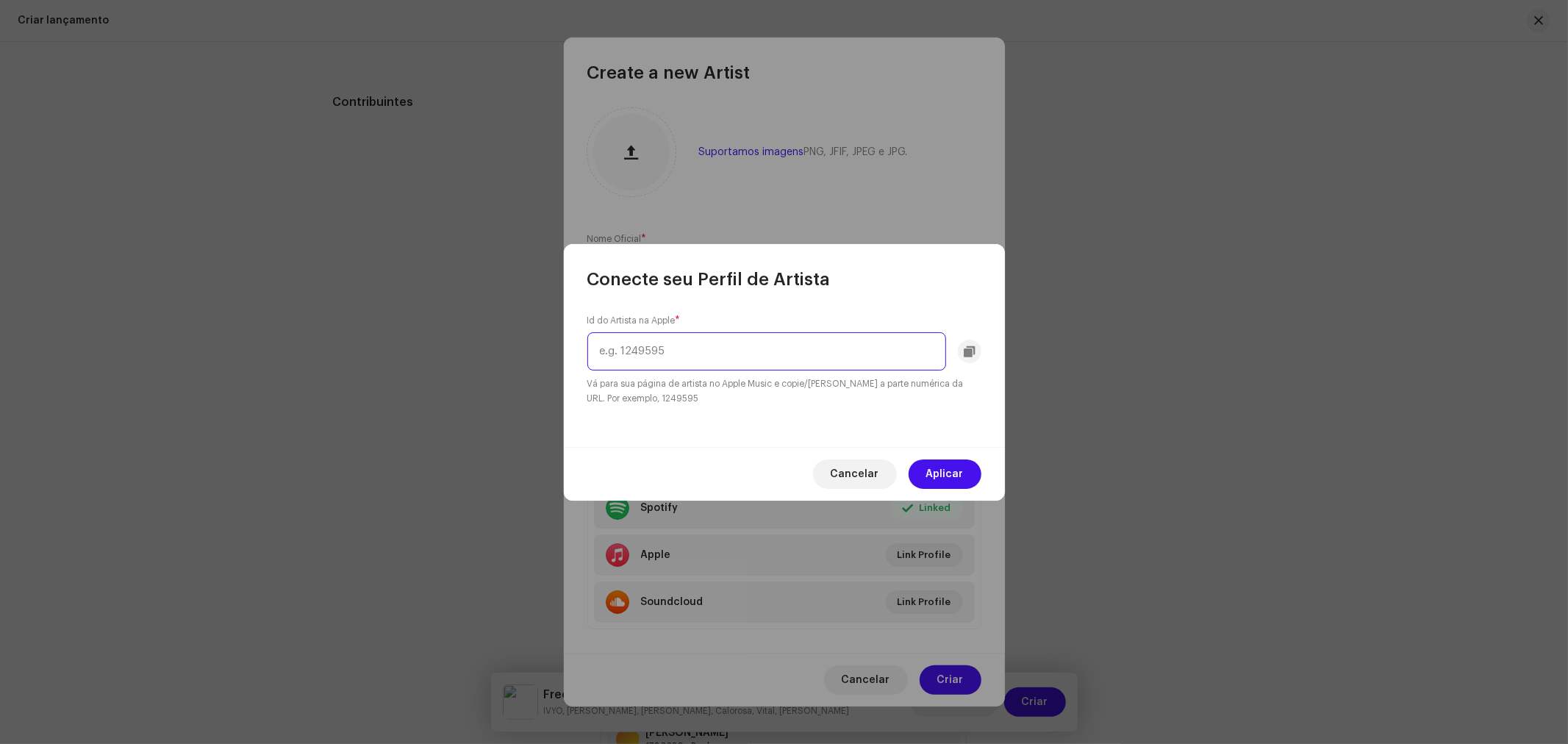
click at [824, 349] on input "text" at bounding box center [766, 351] width 358 height 38
paste input "1634895881"
type input "1634895881"
click at [959, 461] on span "Aplicar" at bounding box center [945, 474] width 38 height 30
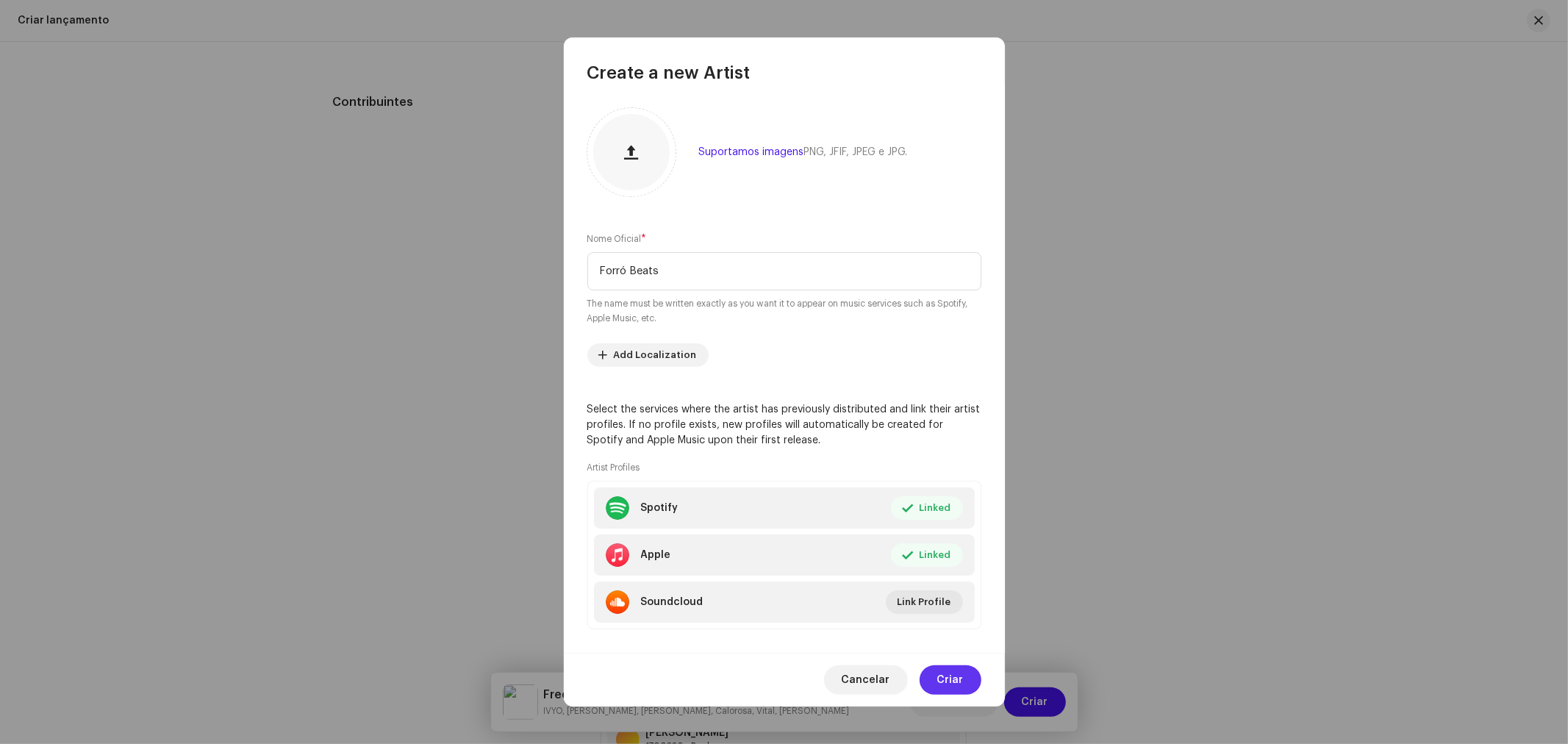
click at [957, 677] on span "Criar" at bounding box center [950, 680] width 27 height 30
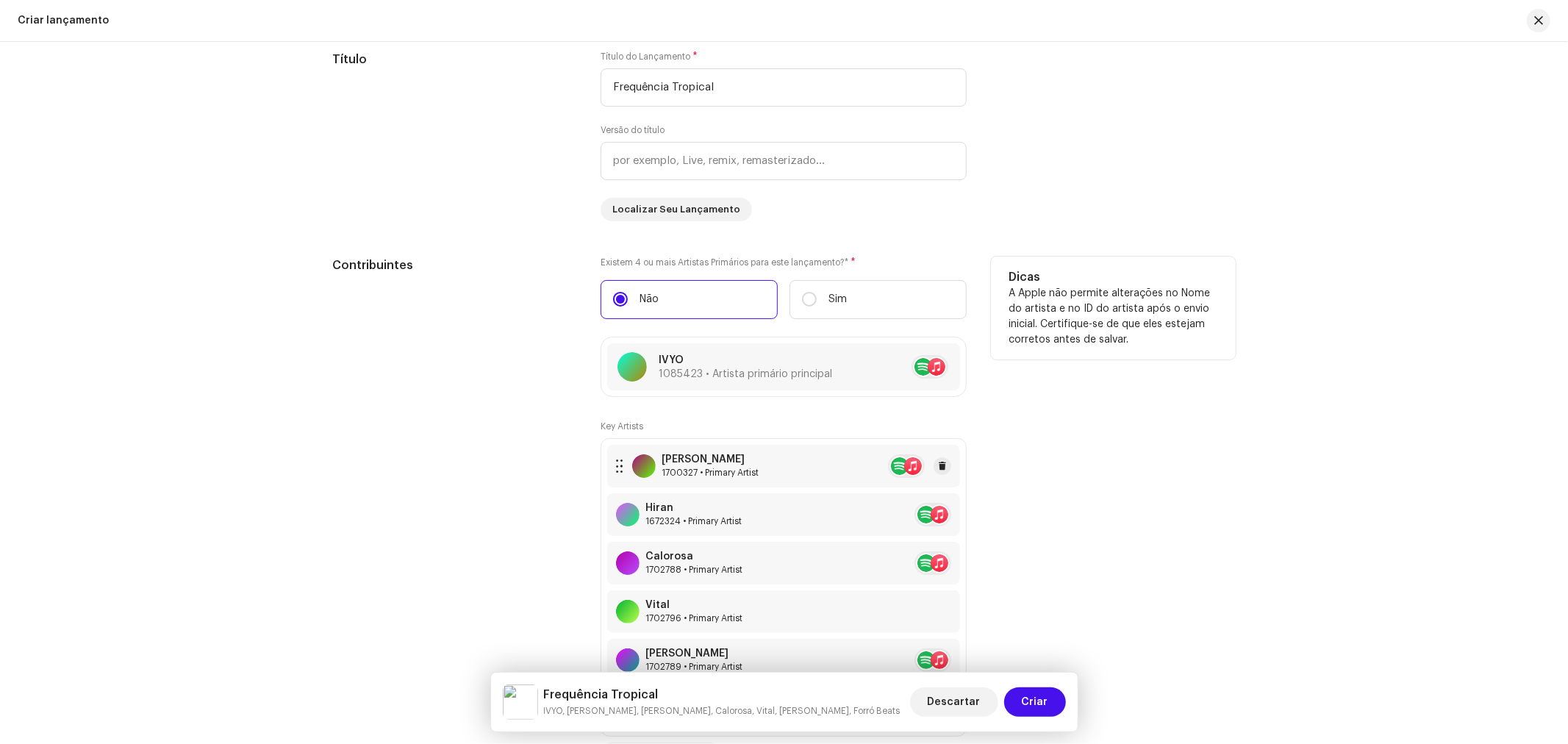
scroll to position [1960, 0]
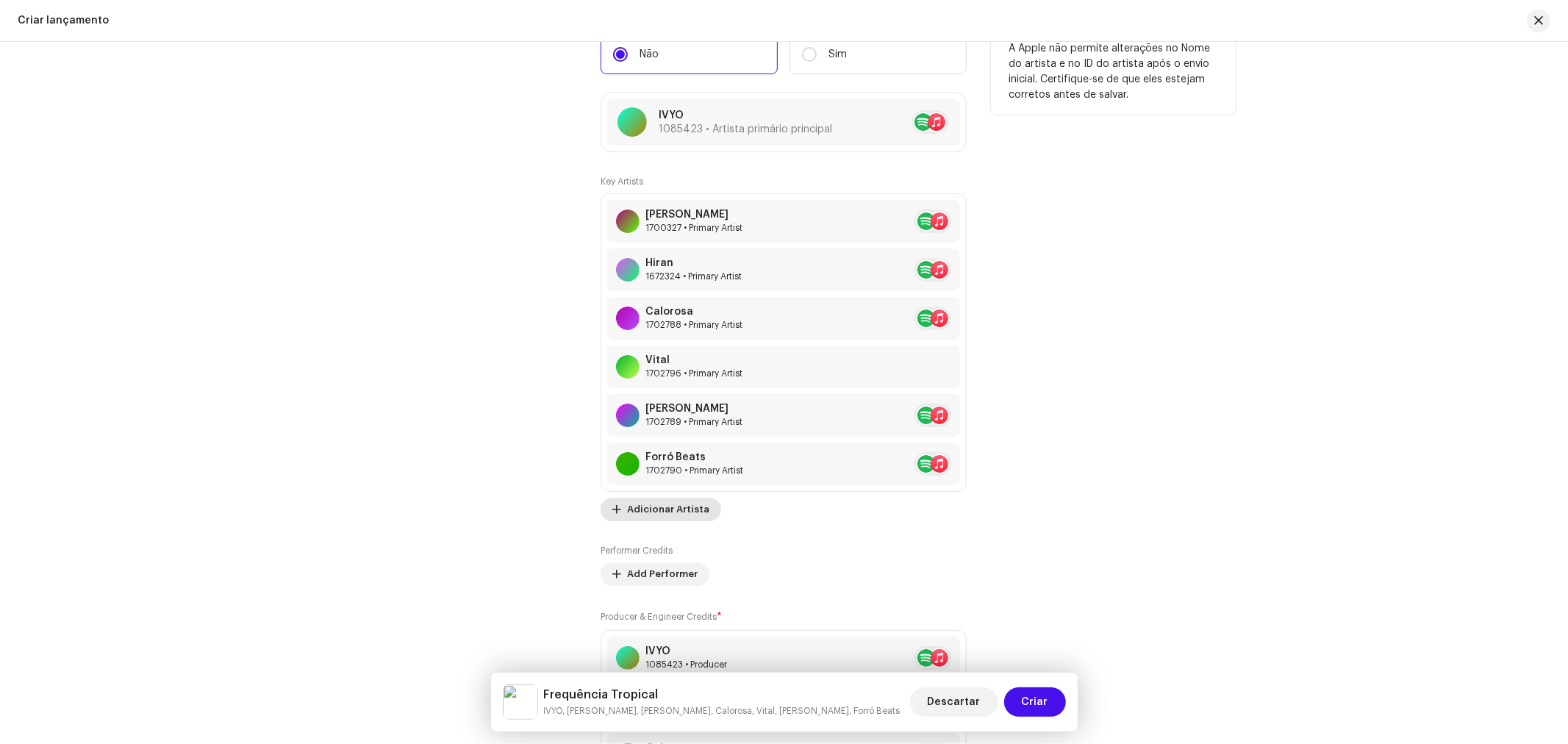
click at [677, 505] on span "Adicionar Artista" at bounding box center [668, 509] width 82 height 30
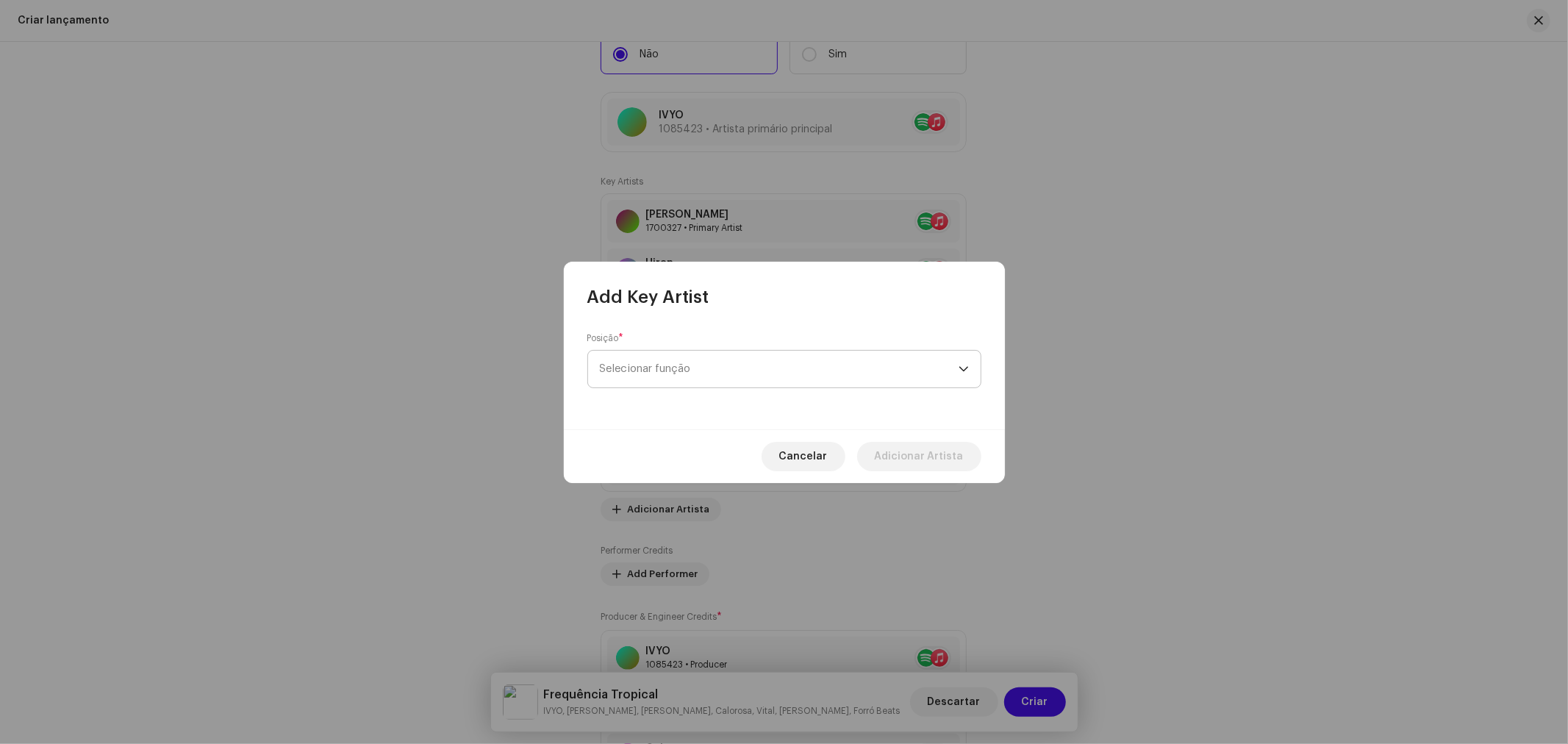
click at [681, 358] on span "Selecionar função" at bounding box center [779, 368] width 358 height 37
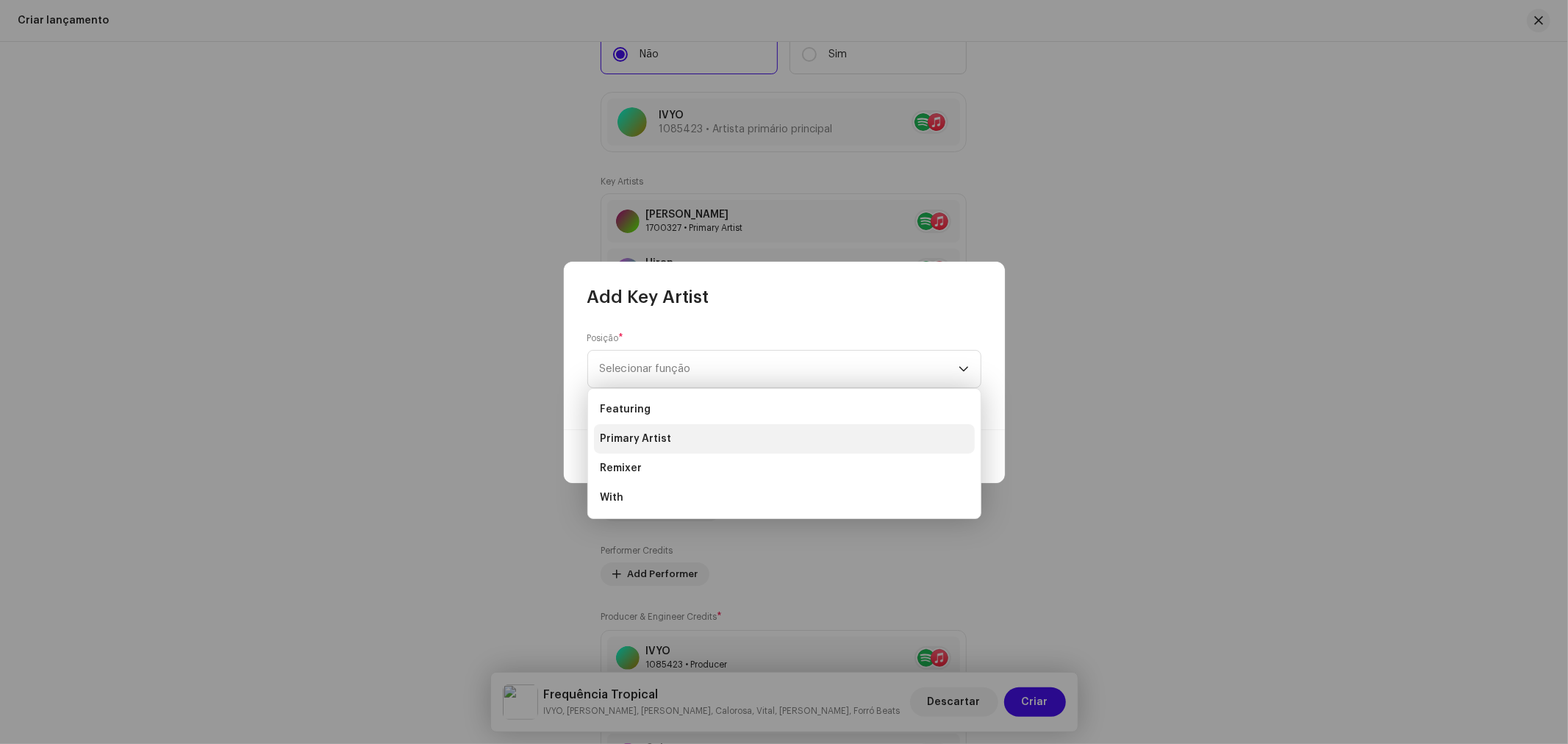
click at [671, 436] on li "Primary Artist" at bounding box center [784, 438] width 381 height 30
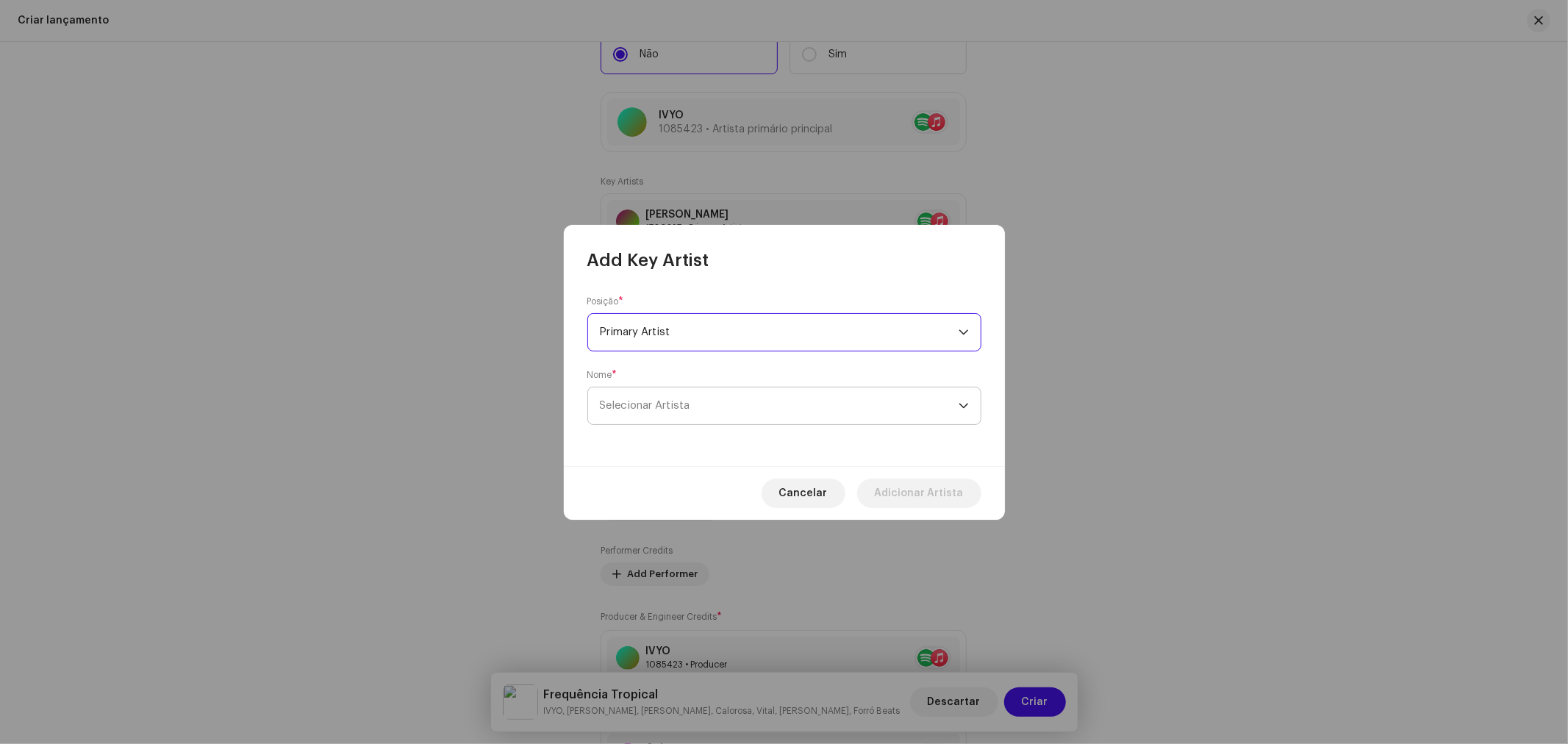
click at [674, 409] on span "Selecionar Artista" at bounding box center [645, 405] width 90 height 11
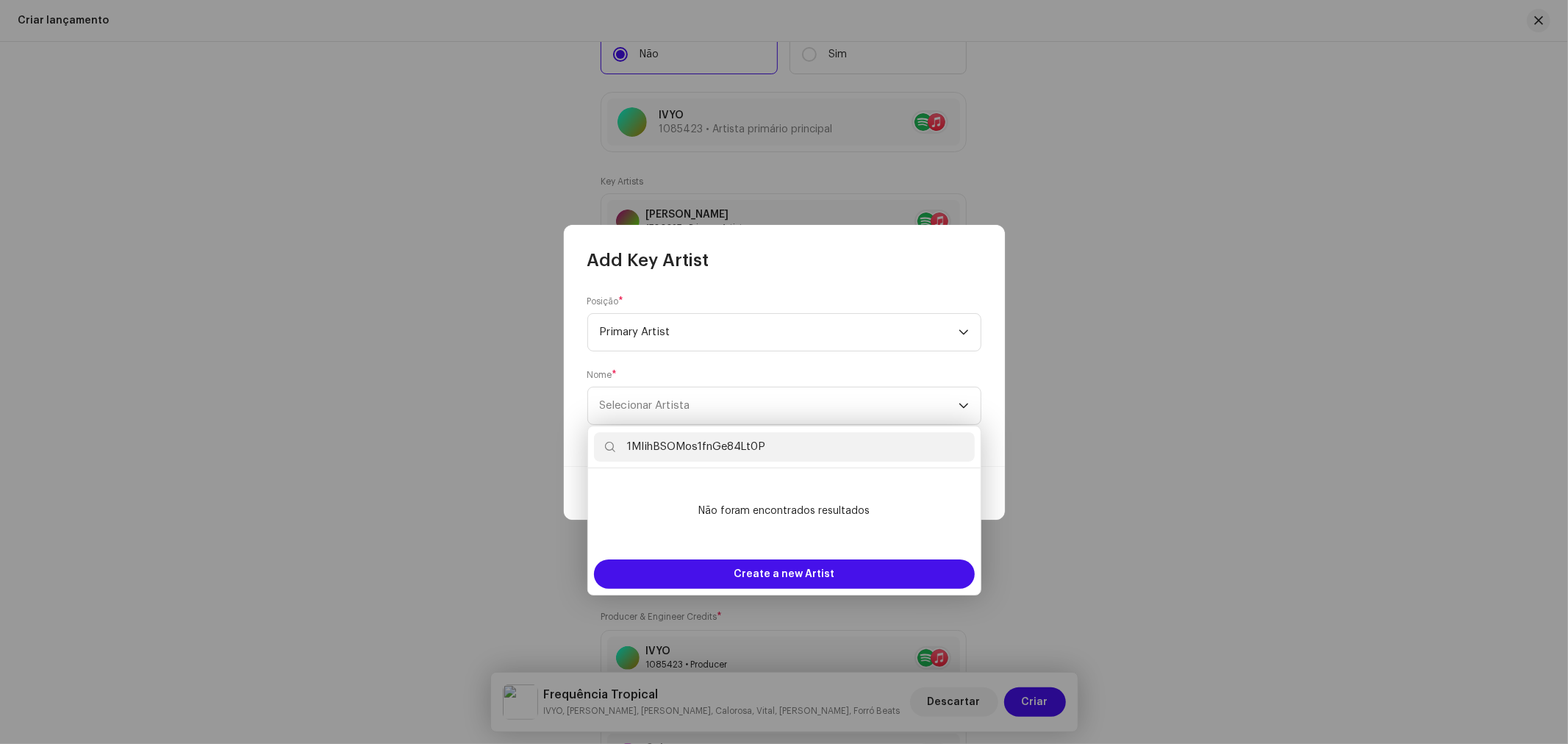
type input "1MlihBSOMos1fnGe84Lt0P"
click at [696, 355] on form "Posição * Primary Artist Nome * Selecionar Artista" at bounding box center [784, 360] width 394 height 130
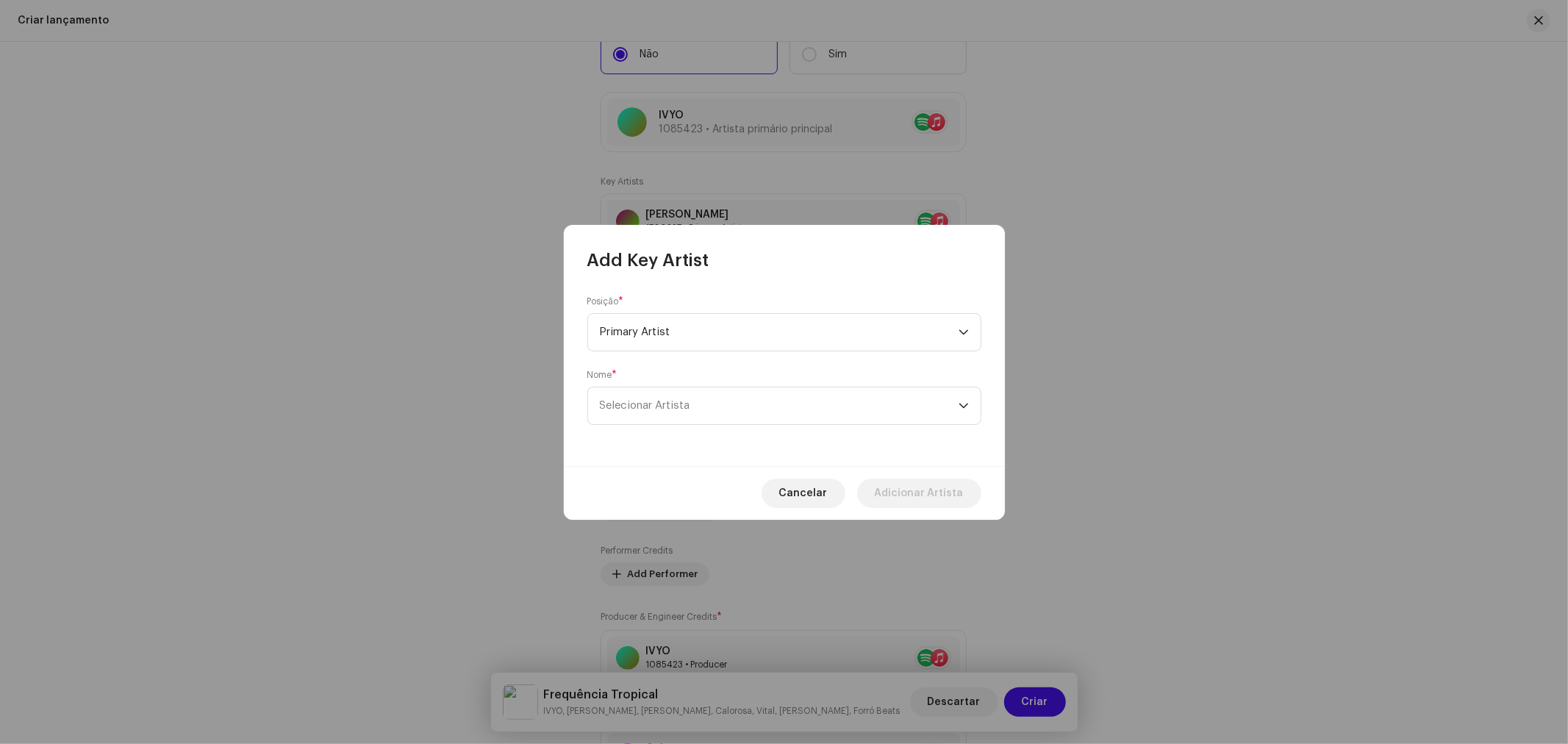
drag, startPoint x: 740, startPoint y: 409, endPoint x: 576, endPoint y: 398, distance: 164.4
click at [581, 398] on div "Posição * Primary Artist Nome * Selecionar Artista" at bounding box center [784, 368] width 441 height 194
click at [667, 412] on span "Selecionar Artista" at bounding box center [779, 405] width 358 height 37
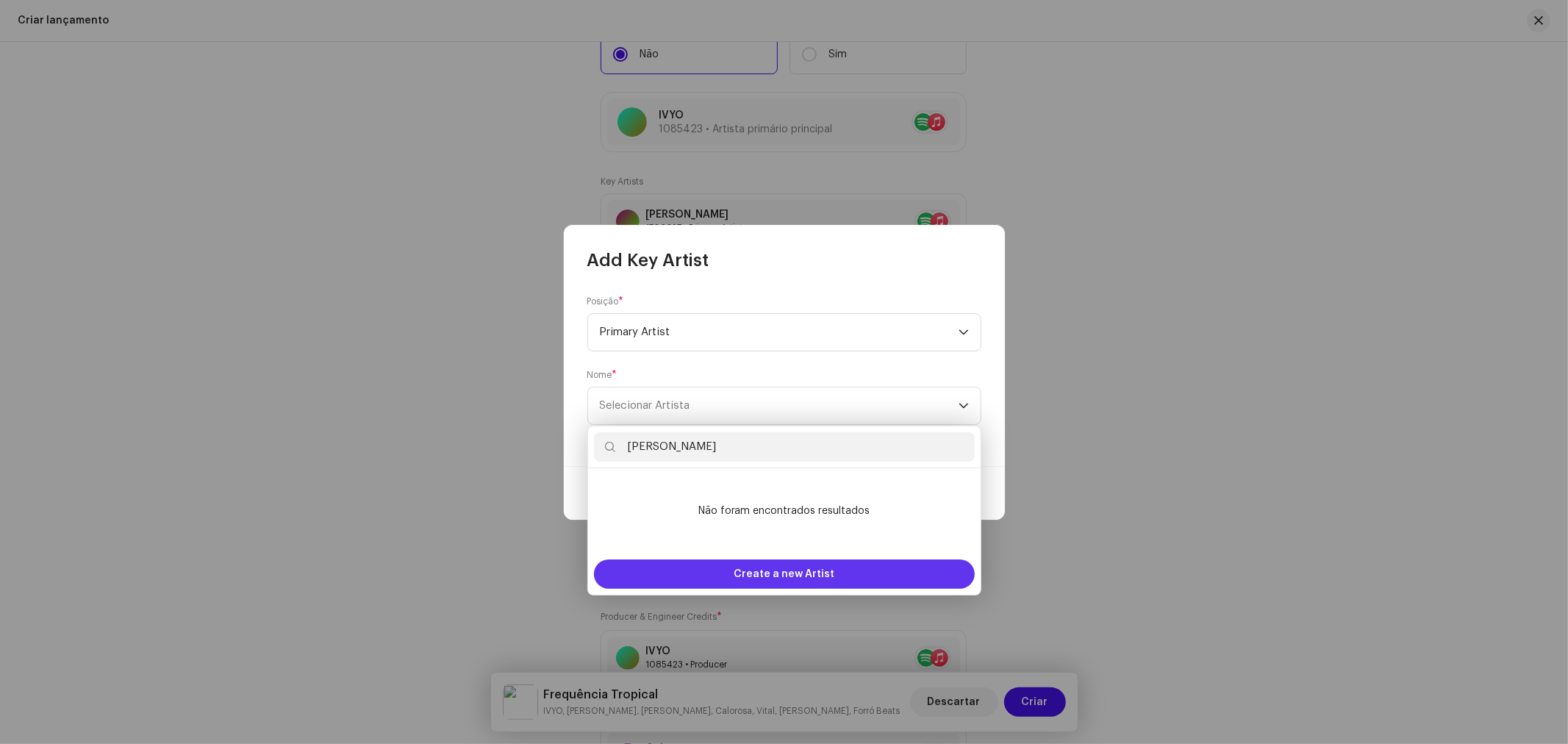
type input "Leo Leobons"
click at [790, 579] on span "Create a new Artist" at bounding box center [784, 574] width 101 height 30
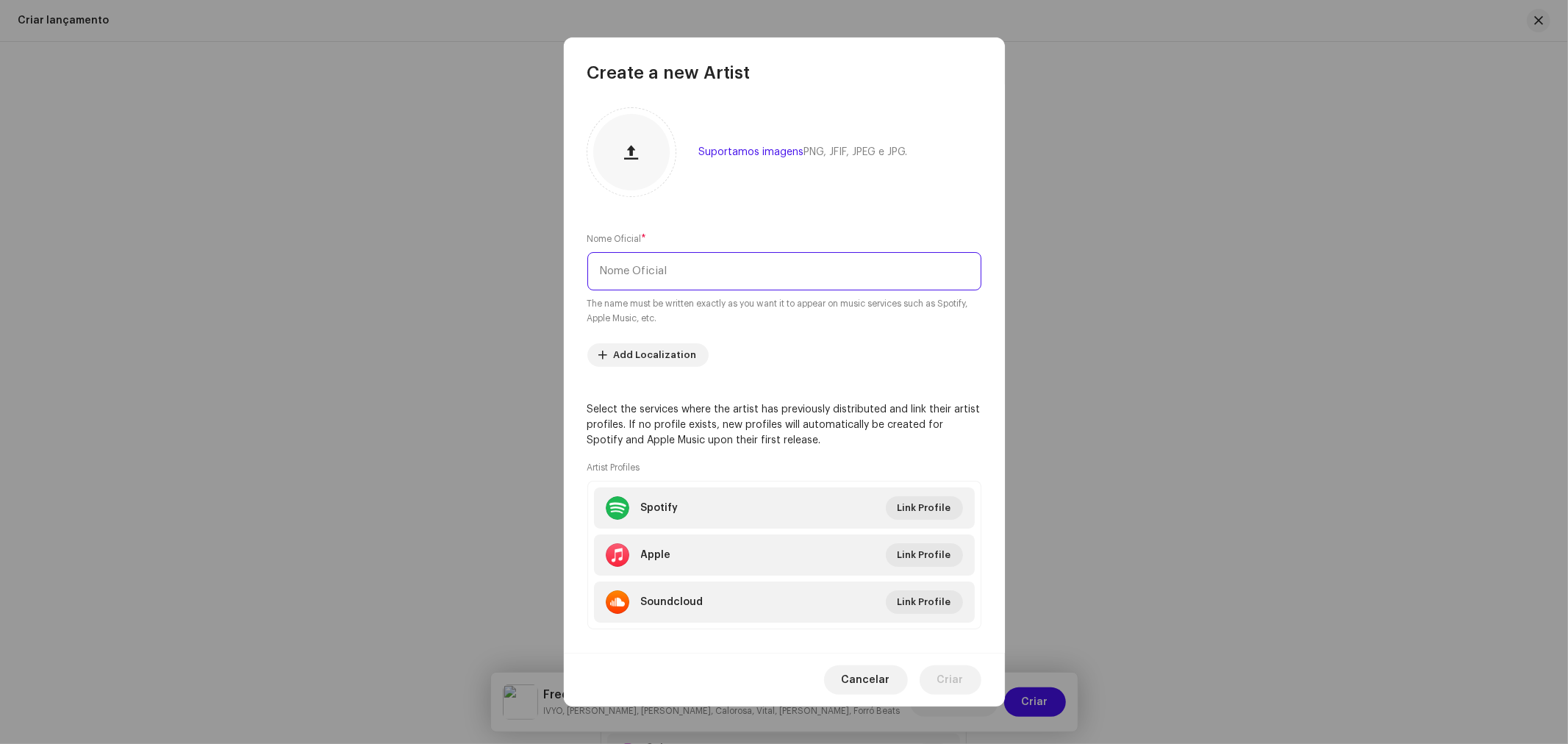
click at [650, 281] on input "text" at bounding box center [784, 271] width 394 height 38
type input "[PERSON_NAME]"
click at [957, 680] on span "Criar" at bounding box center [950, 680] width 27 height 30
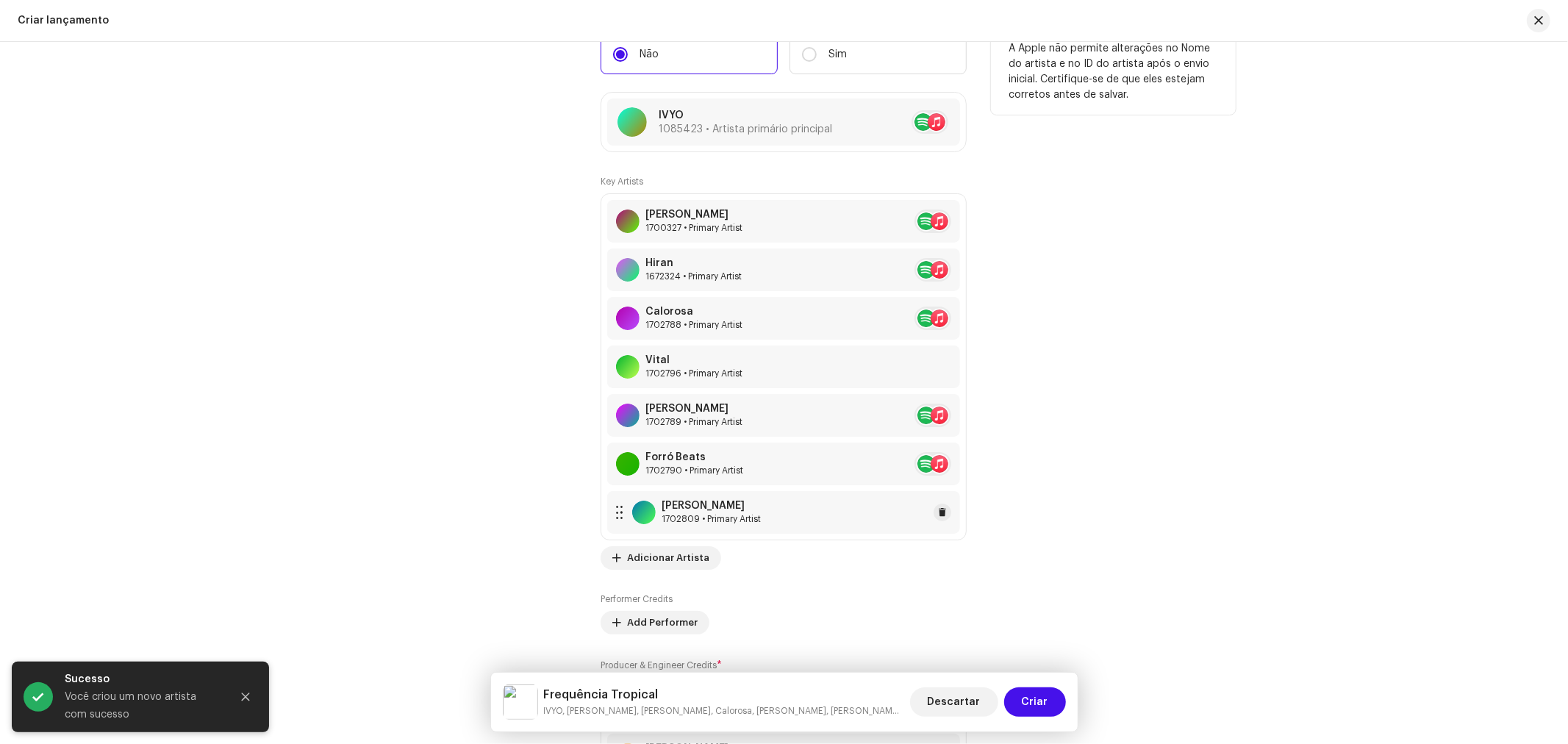
click at [728, 512] on div "[PERSON_NAME]" at bounding box center [711, 505] width 99 height 12
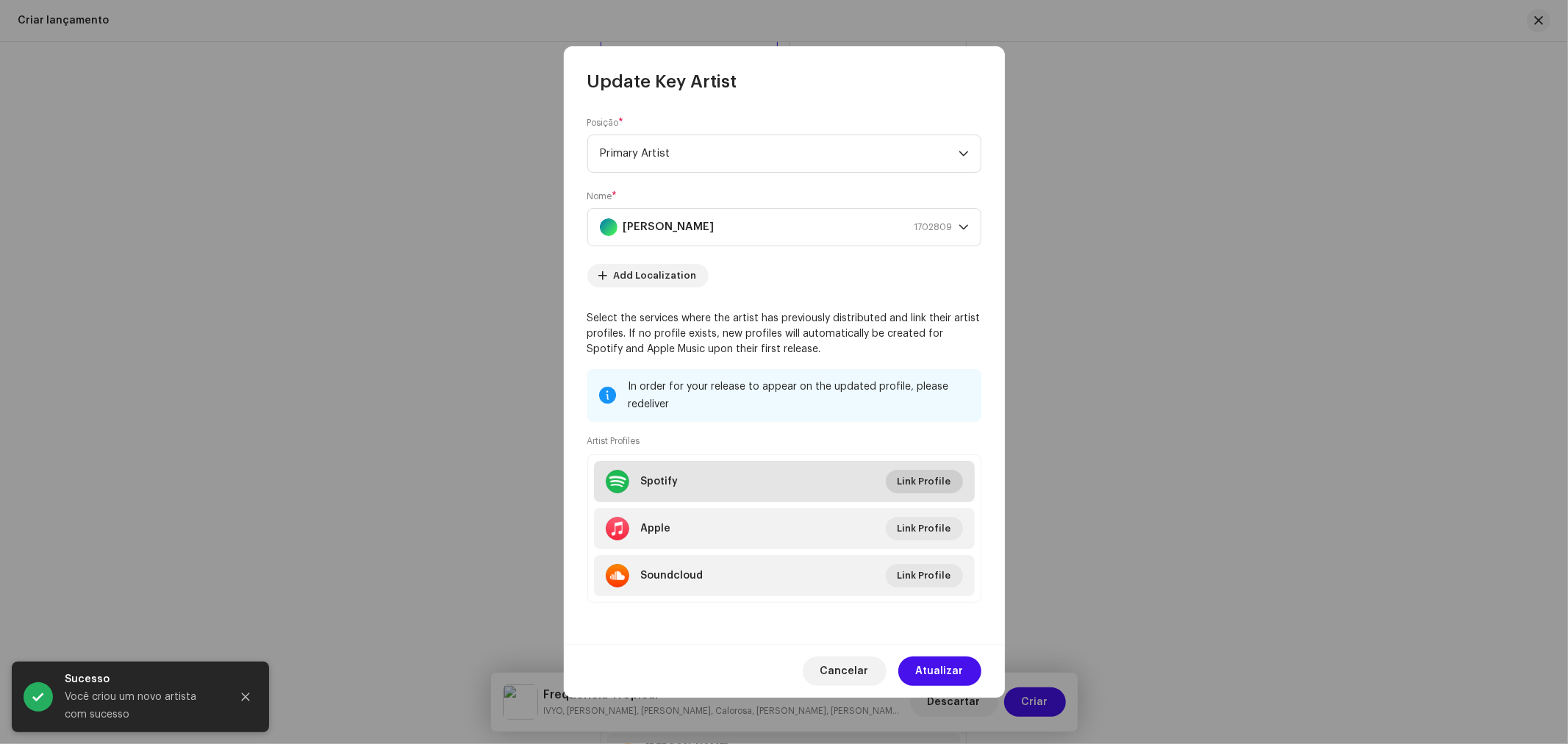
click at [938, 489] on span "Link Profile" at bounding box center [924, 481] width 54 height 30
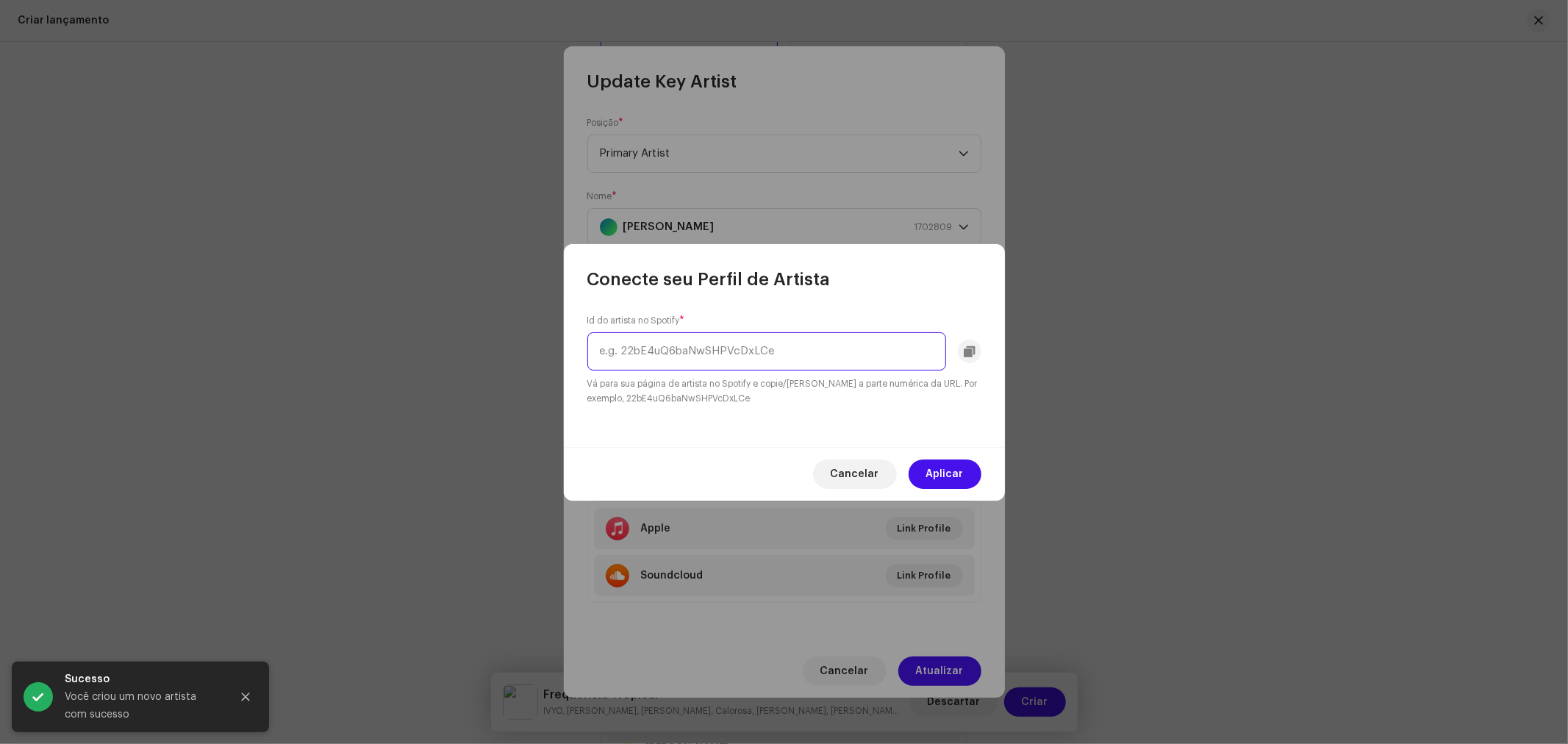
click at [754, 353] on input "text" at bounding box center [766, 351] width 358 height 38
paste input "1MlihBSOMos1fnGe84Lt0P"
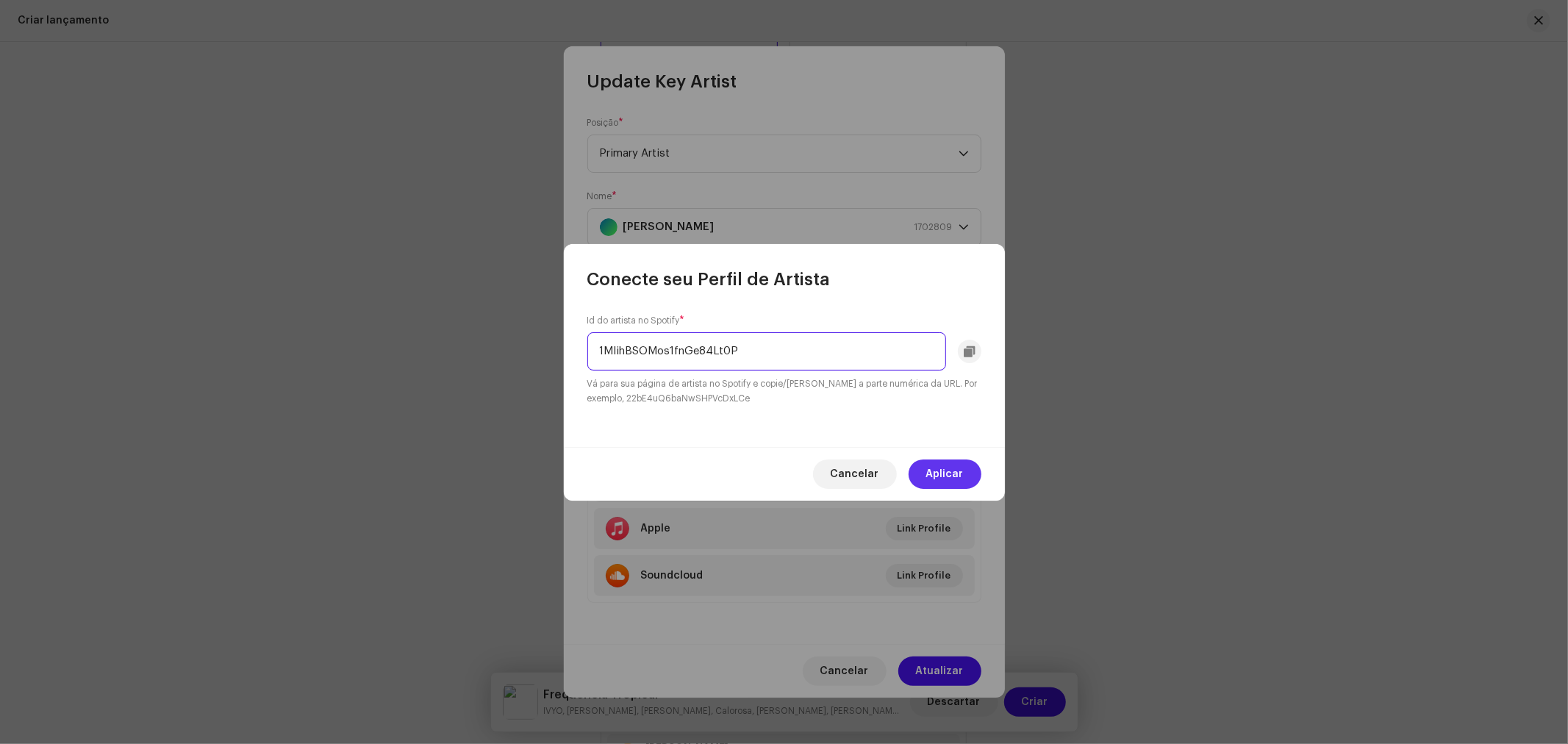
type input "1MlihBSOMos1fnGe84Lt0P"
click at [962, 478] on span "Aplicar" at bounding box center [945, 474] width 38 height 30
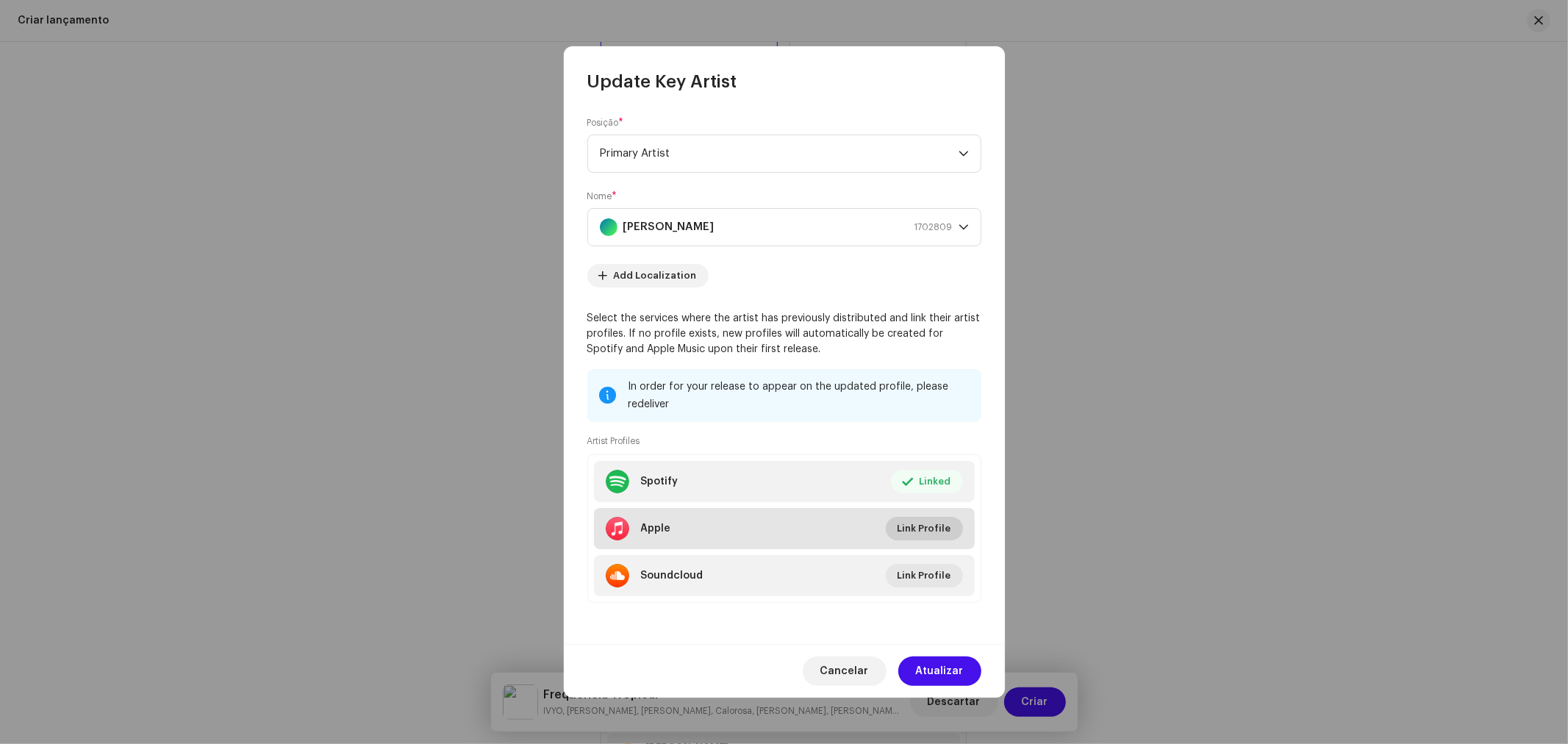
click at [940, 537] on span "Link Profile" at bounding box center [924, 528] width 54 height 30
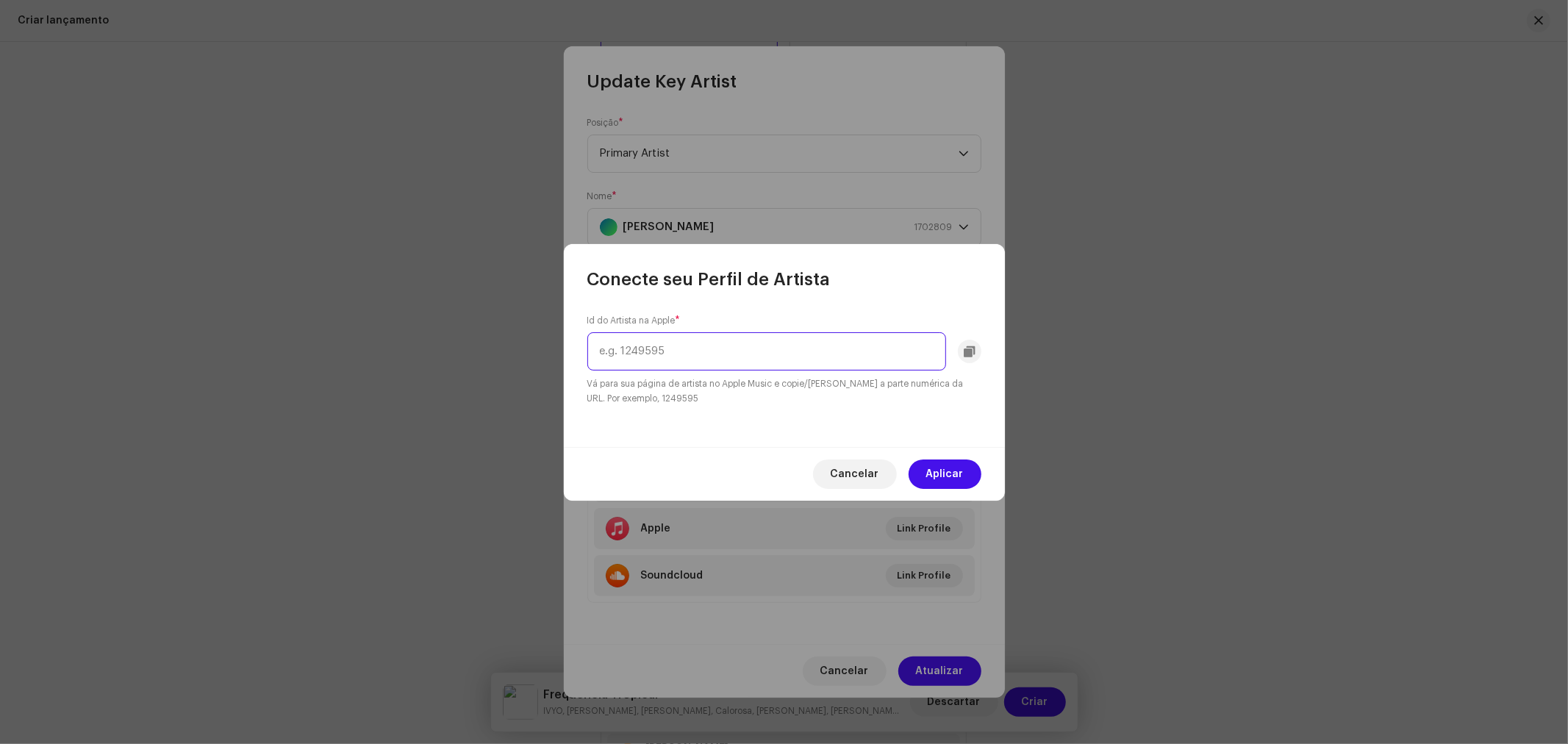
click at [672, 342] on input "text" at bounding box center [766, 351] width 358 height 38
paste input "525240848"
type input "525240848"
click at [948, 483] on span "Aplicar" at bounding box center [945, 474] width 38 height 30
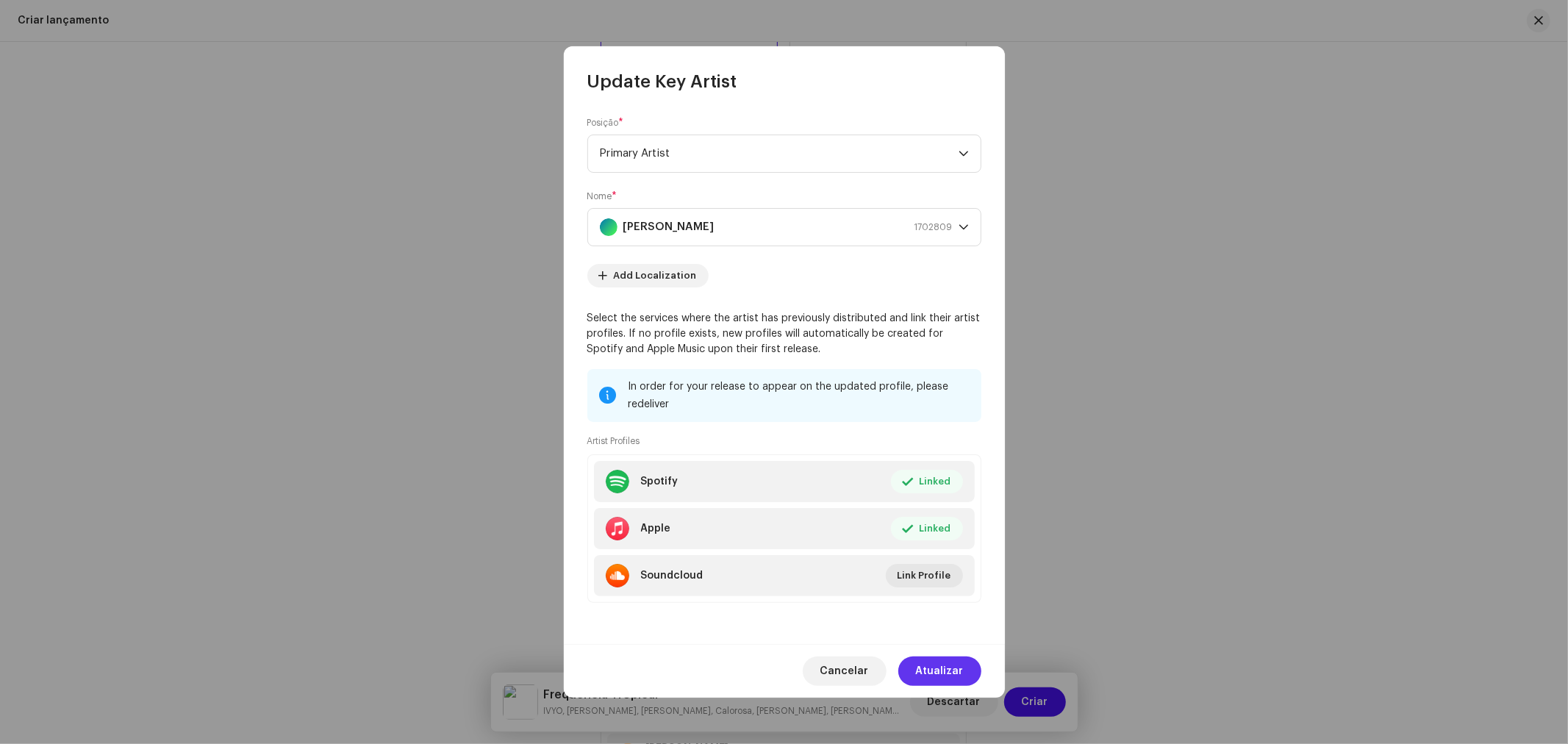
click at [953, 669] on span "Atualizar" at bounding box center [940, 671] width 47 height 30
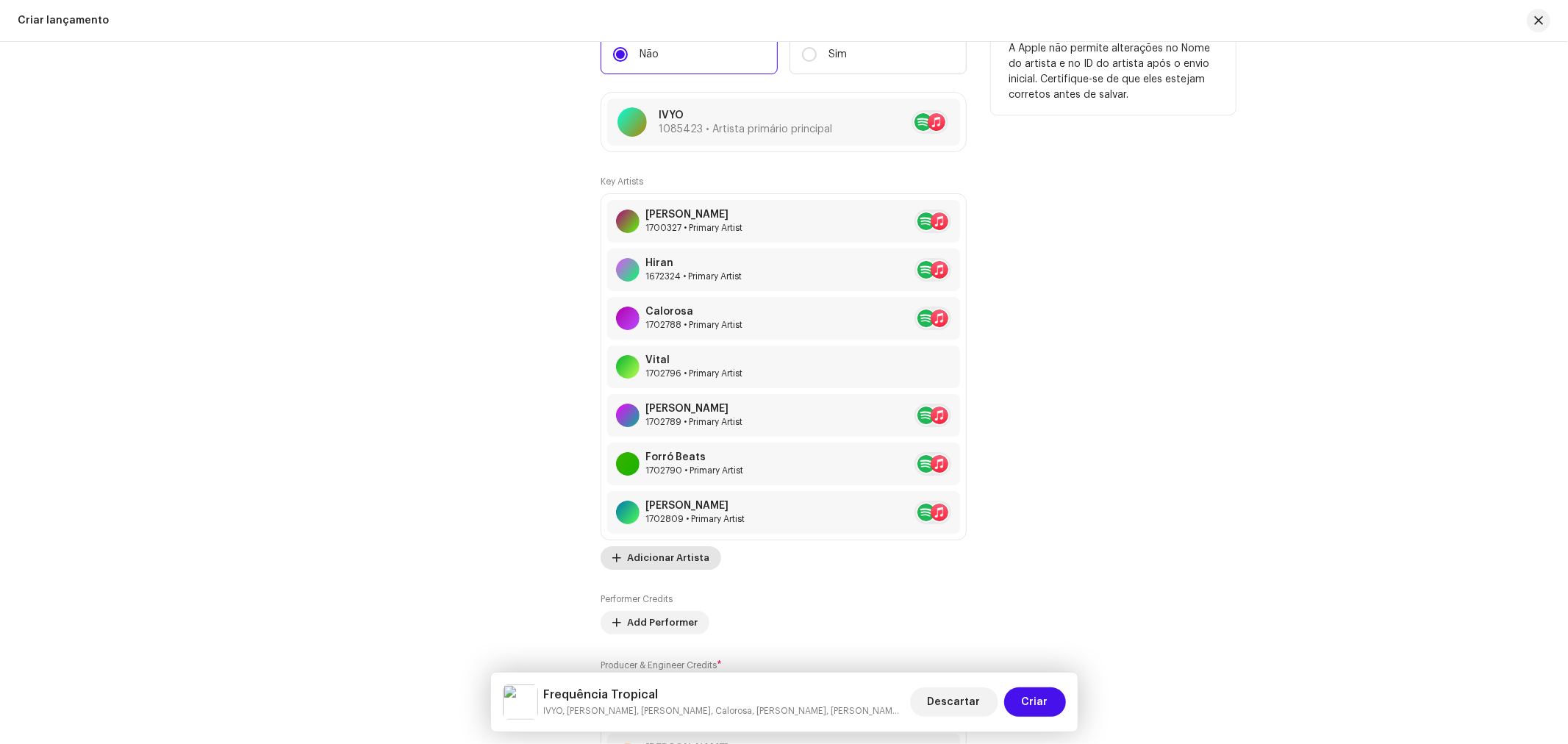
click at [665, 566] on span "Adicionar Artista" at bounding box center [668, 558] width 82 height 30
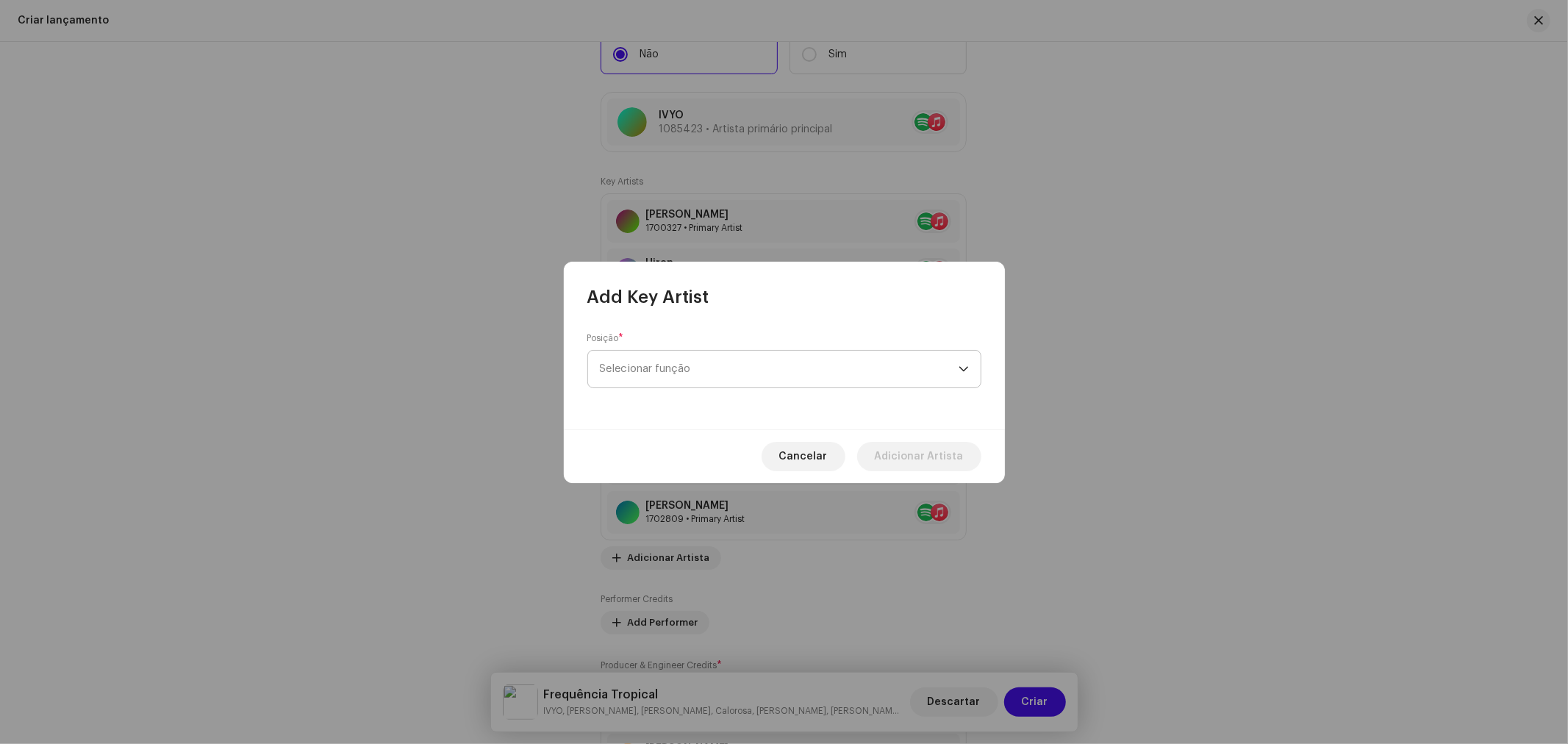
click at [700, 369] on span "Selecionar função" at bounding box center [779, 368] width 358 height 37
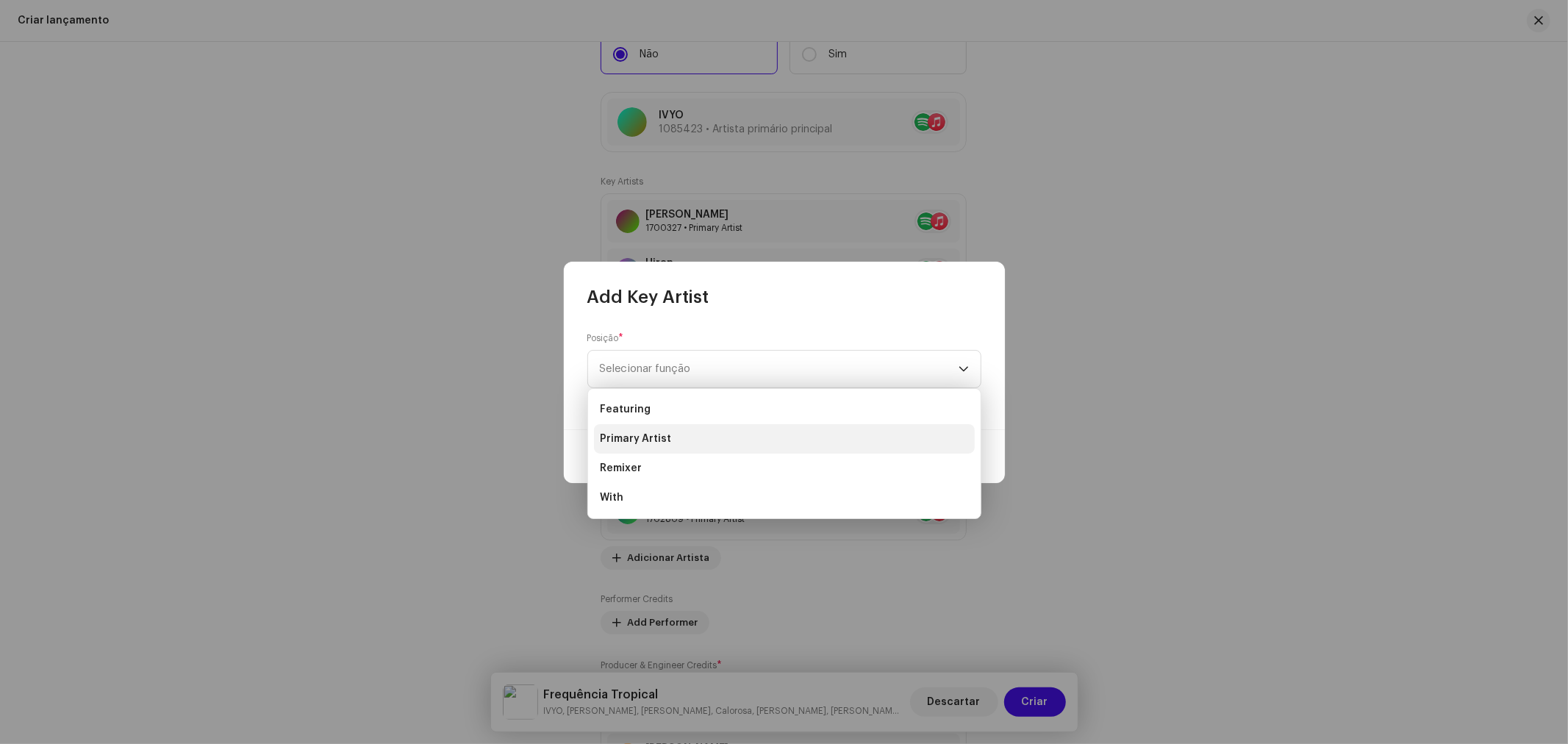
click at [666, 437] on span "Primary Artist" at bounding box center [636, 439] width 72 height 14
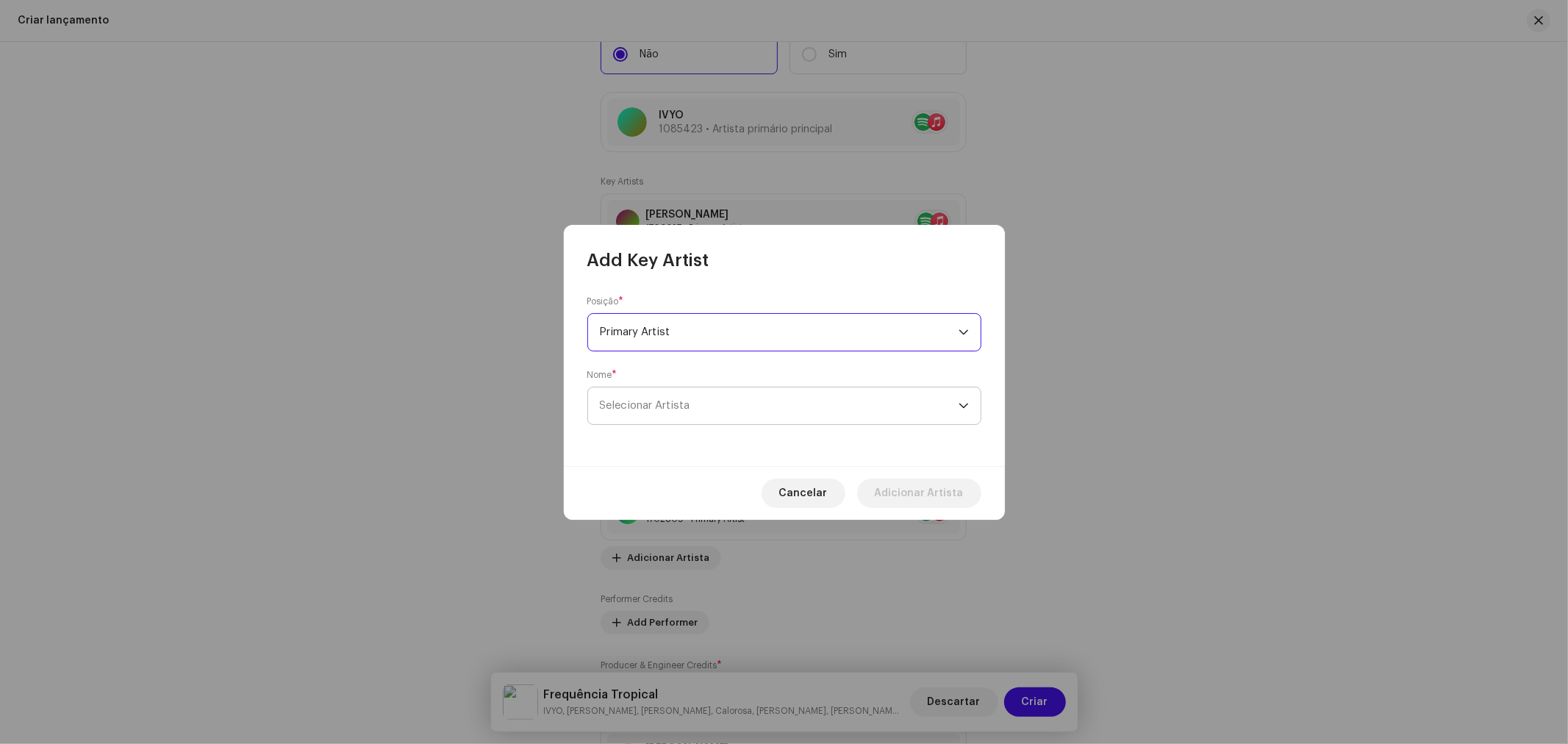
click at [677, 401] on span "Selecionar Artista" at bounding box center [645, 405] width 90 height 11
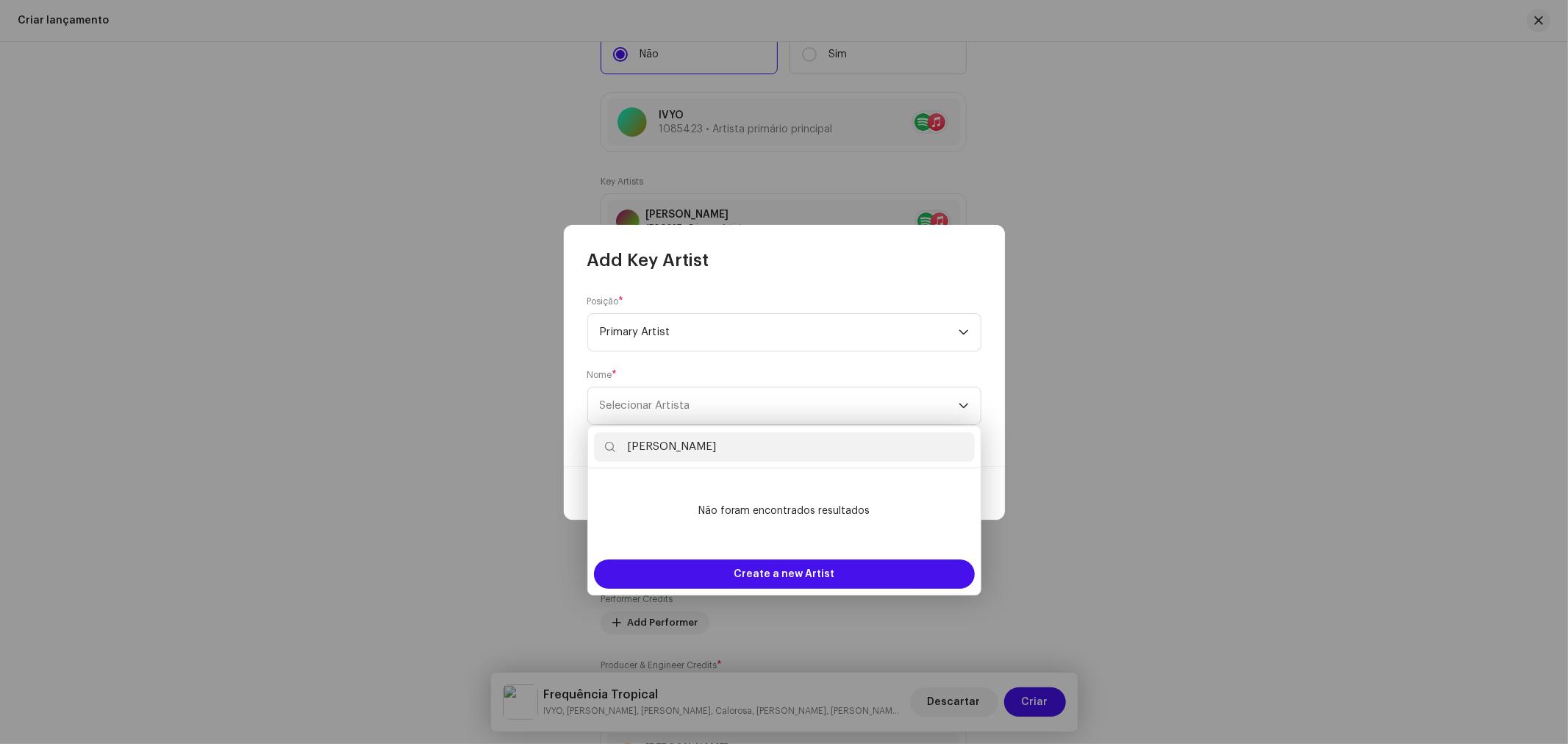
drag, startPoint x: 704, startPoint y: 442, endPoint x: 569, endPoint y: 435, distance: 135.2
click at [569, 435] on body "Sun7 Home Catálogo Transações Análise Recursos Marketplace Sun7 Ativos Lançamen…" at bounding box center [784, 372] width 1568 height 744
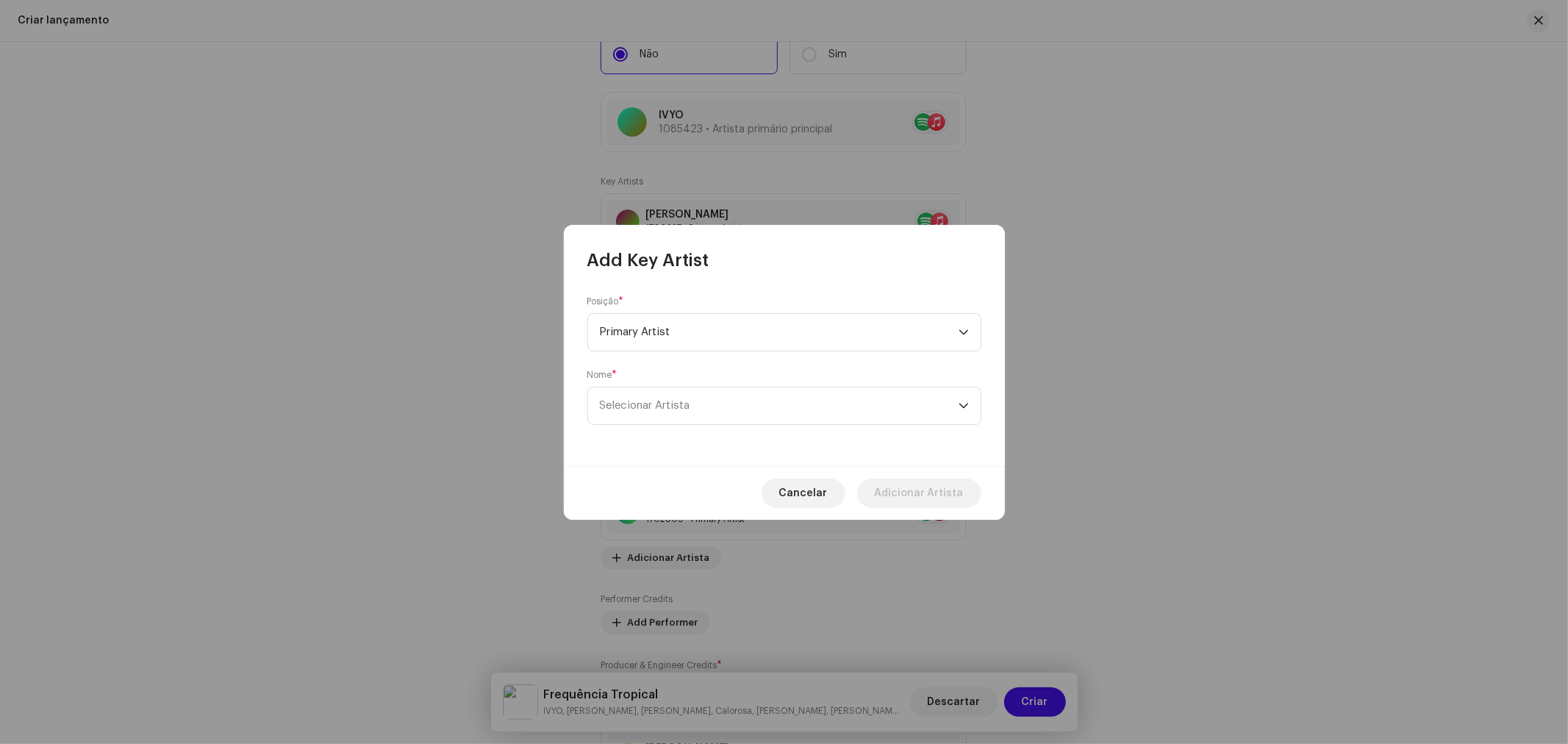
paste input "A"
type input "[PERSON_NAME]"
click at [721, 420] on span "Selecionar Artista" at bounding box center [779, 405] width 358 height 37
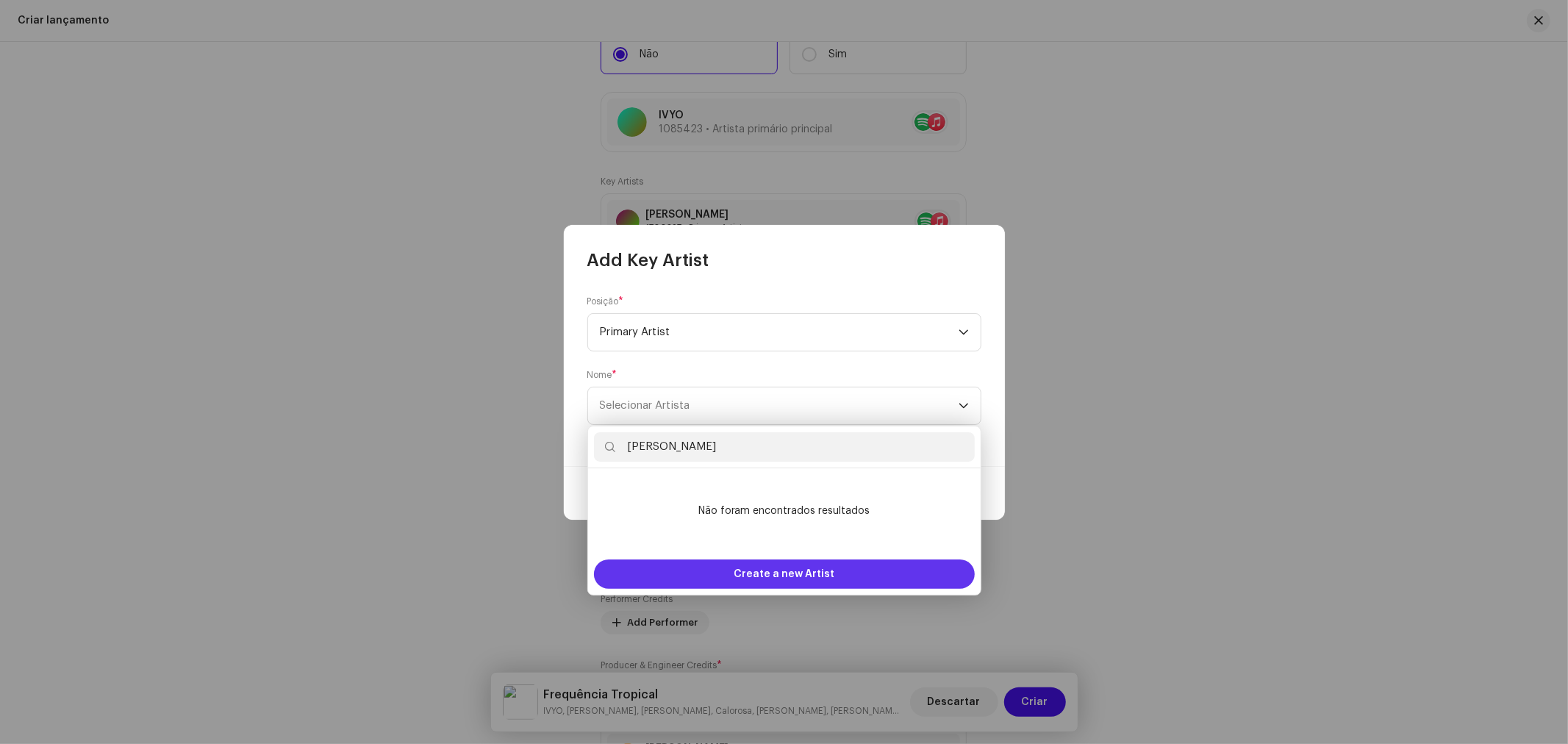
click at [814, 573] on span "Create a new Artist" at bounding box center [784, 574] width 101 height 30
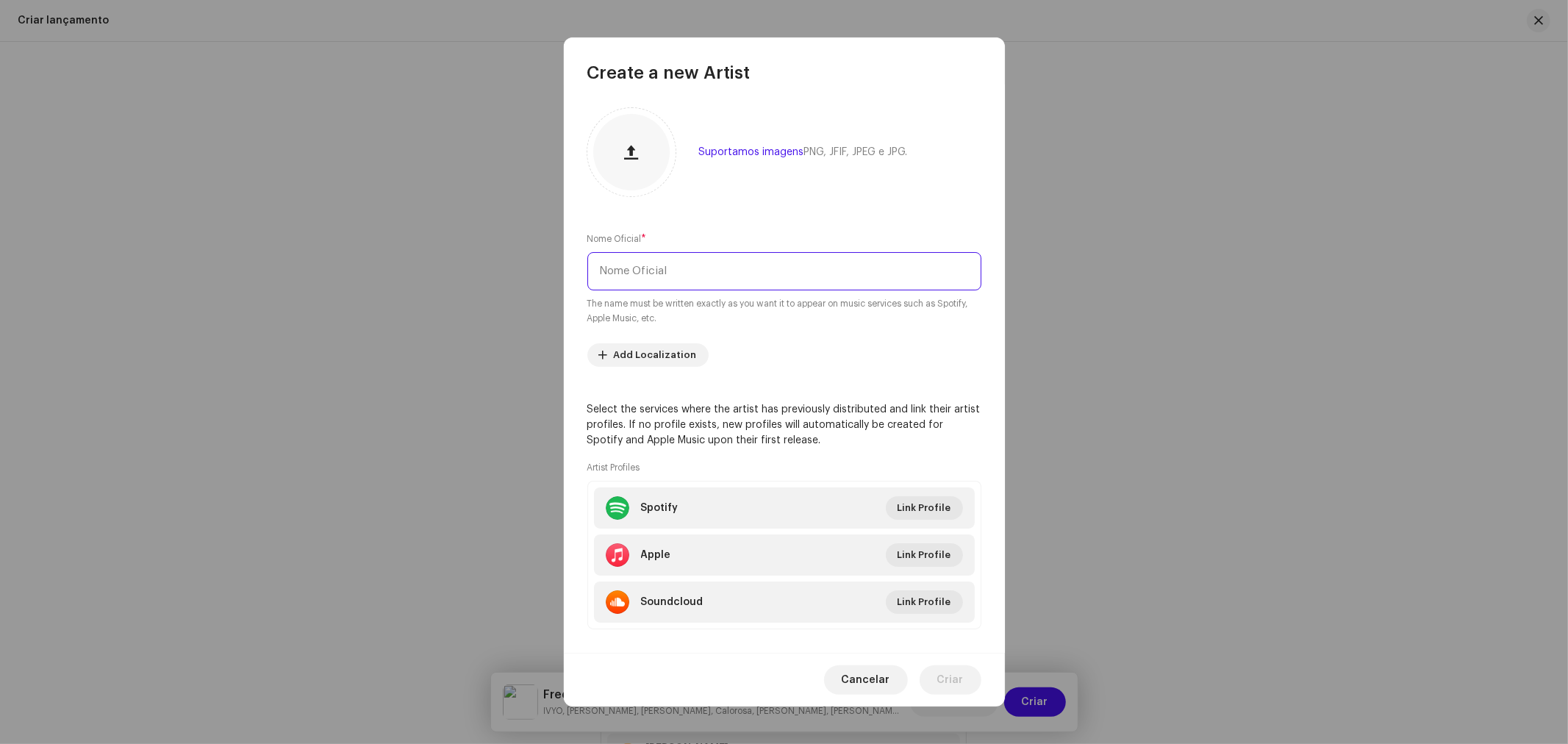
drag, startPoint x: 686, startPoint y: 275, endPoint x: 687, endPoint y: 261, distance: 14.0
click at [687, 263] on input "text" at bounding box center [784, 271] width 394 height 38
paste input "[PERSON_NAME]"
type input "[PERSON_NAME]"
click at [957, 678] on span "Criar" at bounding box center [950, 680] width 27 height 30
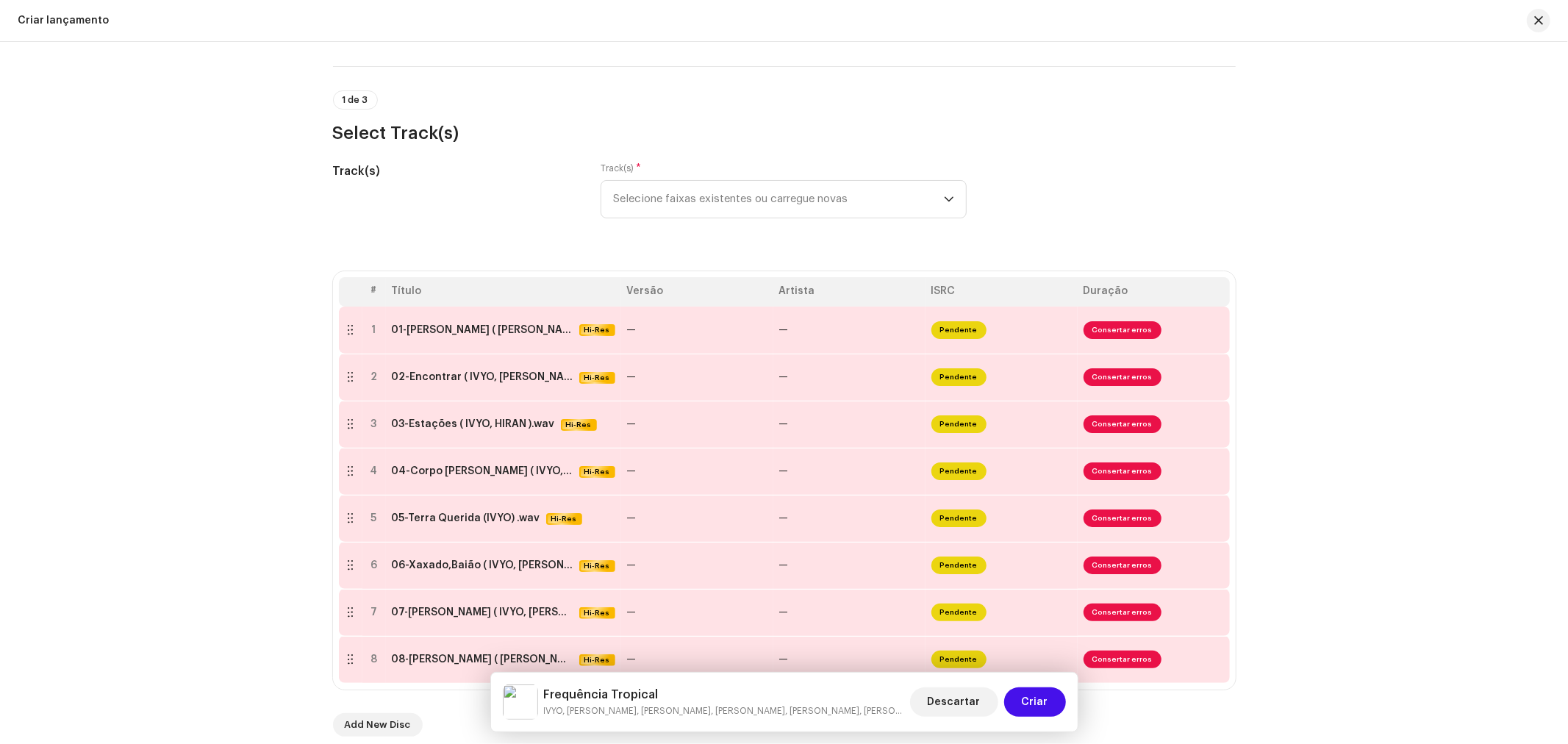
scroll to position [164, 0]
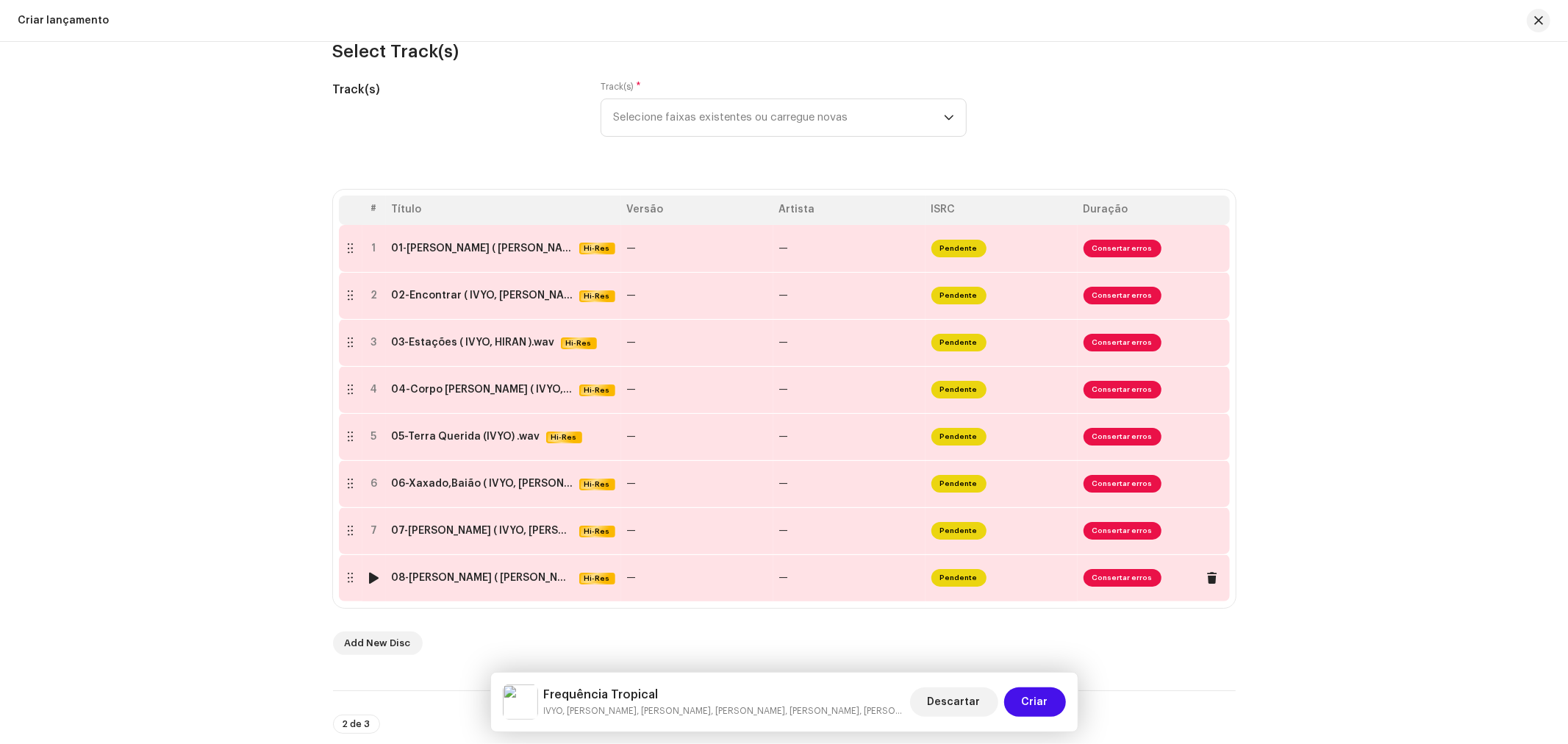
click at [454, 577] on div "08-Yaba ( IVYO, RONALD ALAGAN ) .wav" at bounding box center [482, 578] width 181 height 12
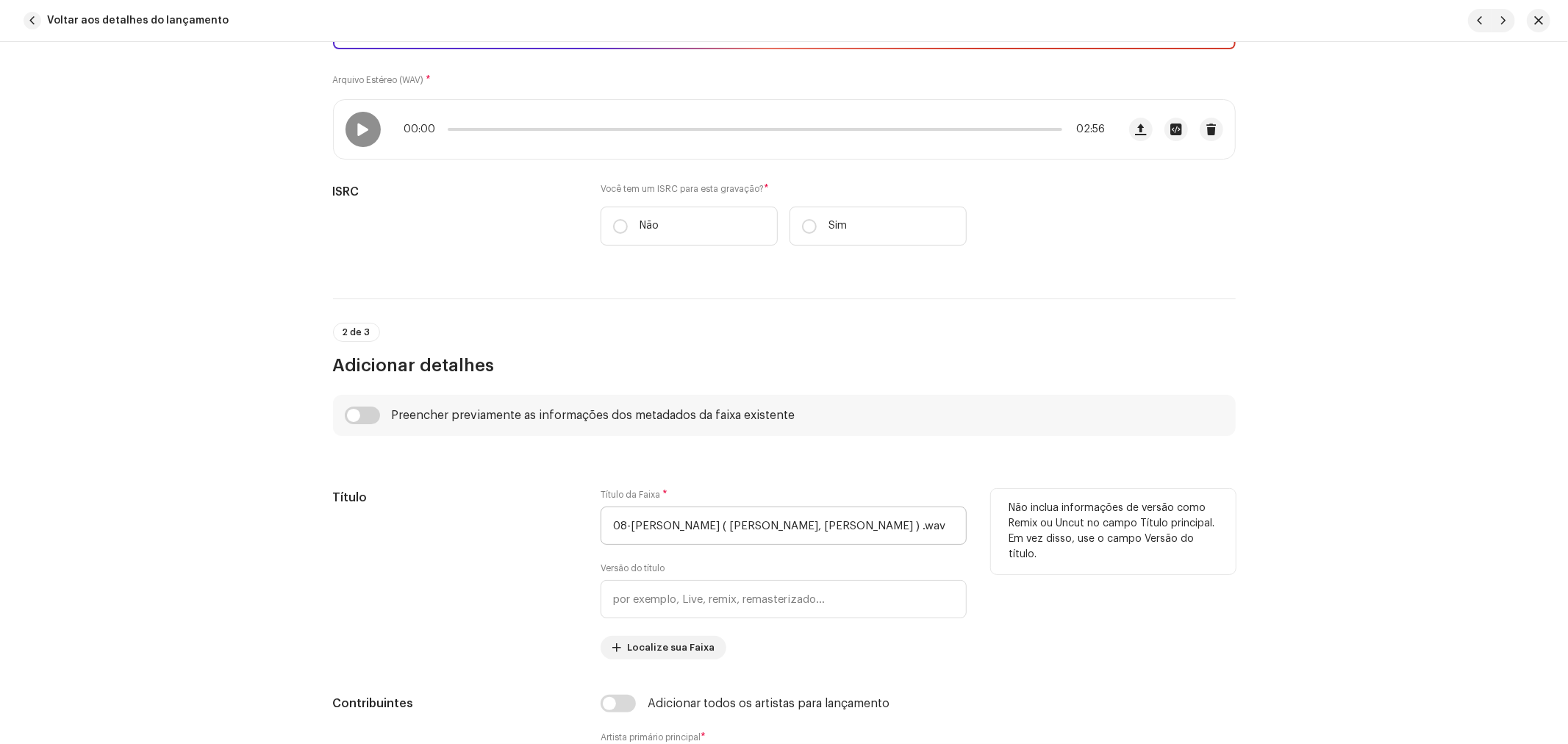
scroll to position [408, 0]
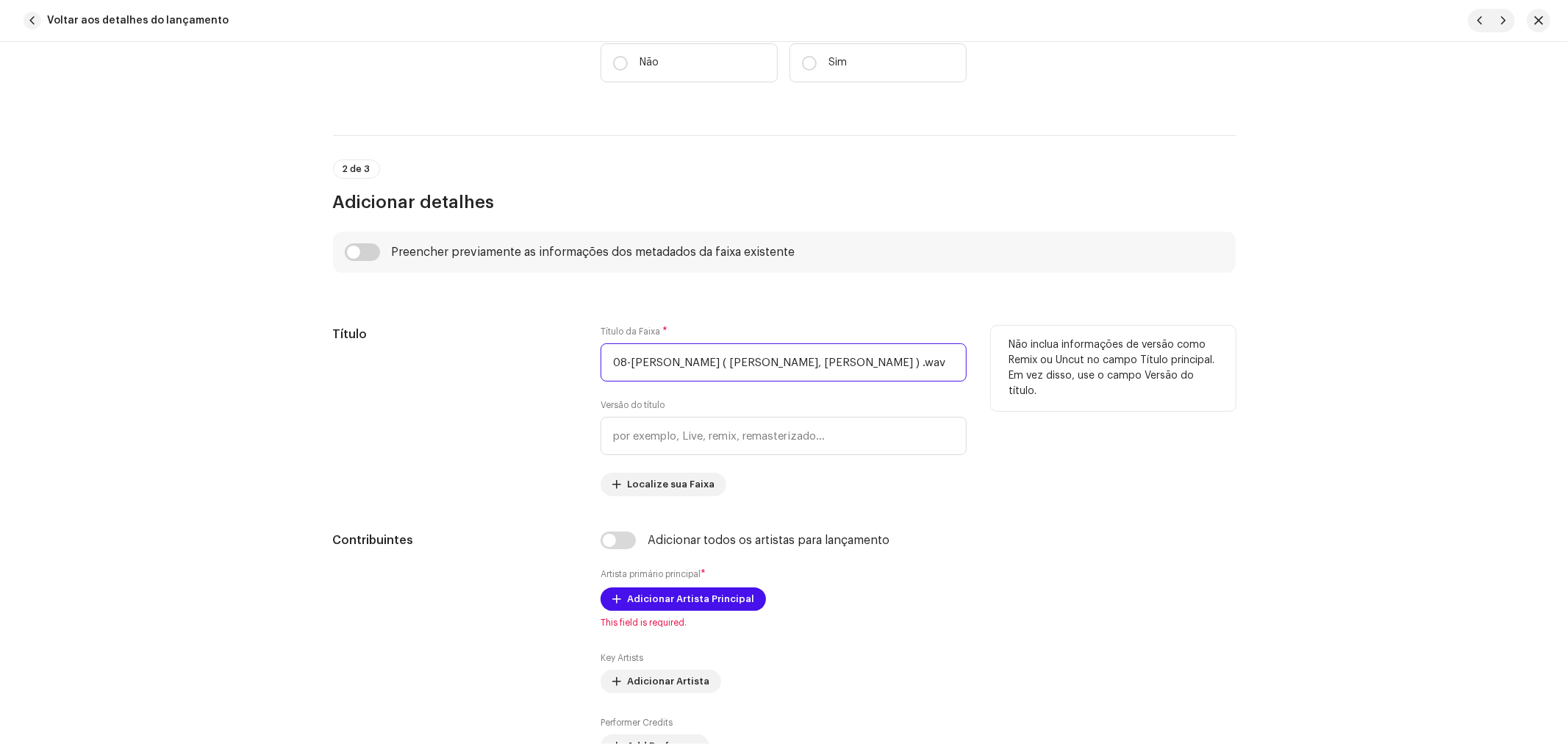
drag, startPoint x: 838, startPoint y: 364, endPoint x: 488, endPoint y: 358, distance: 350.1
click at [497, 358] on div "Título Título da Faixa * 08-Yaba ( IVYO, RONALD ALAGAN ) .wav Versão do título …" at bounding box center [784, 410] width 903 height 171
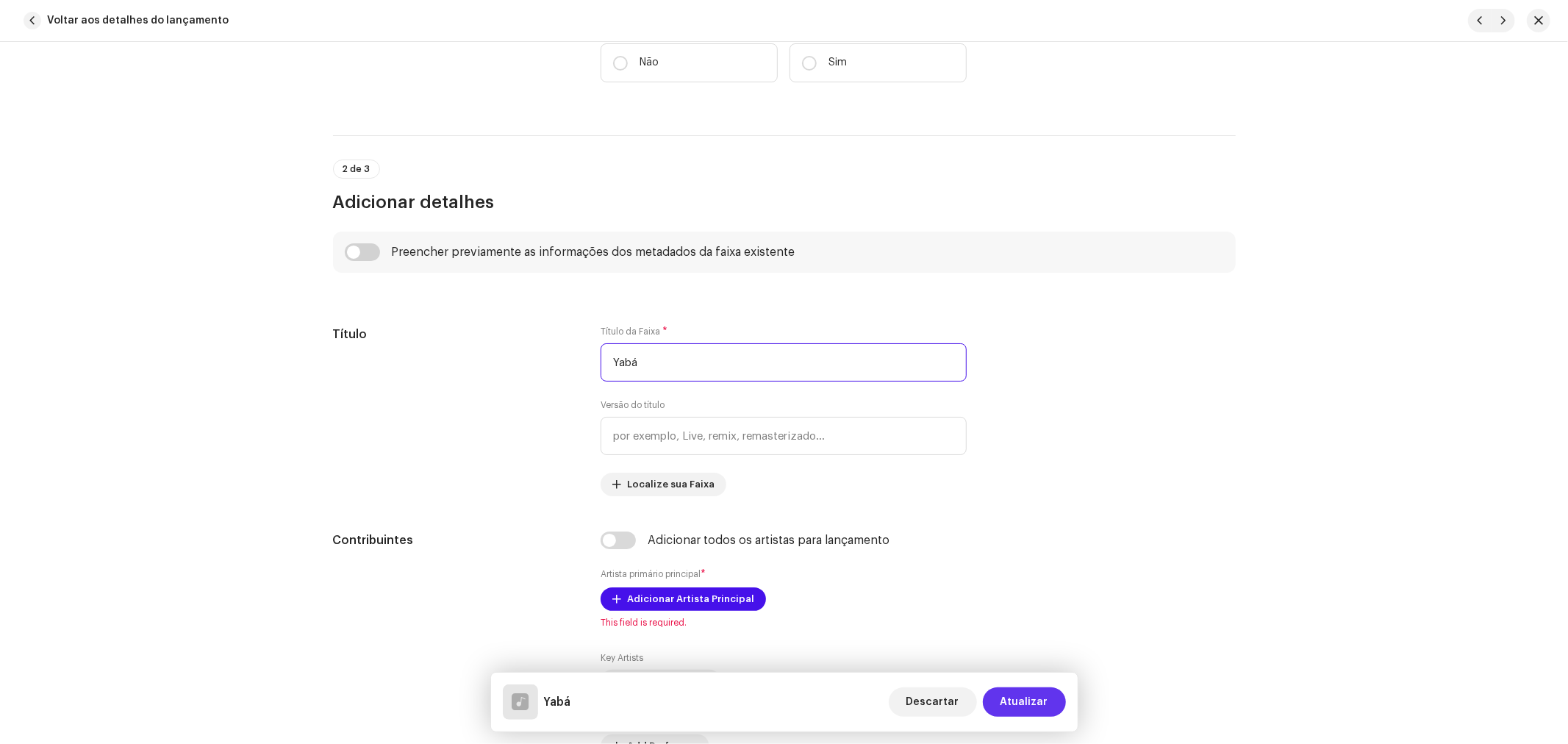
type input "Yabá"
click at [1022, 696] on span "Atualizar" at bounding box center [1024, 702] width 47 height 30
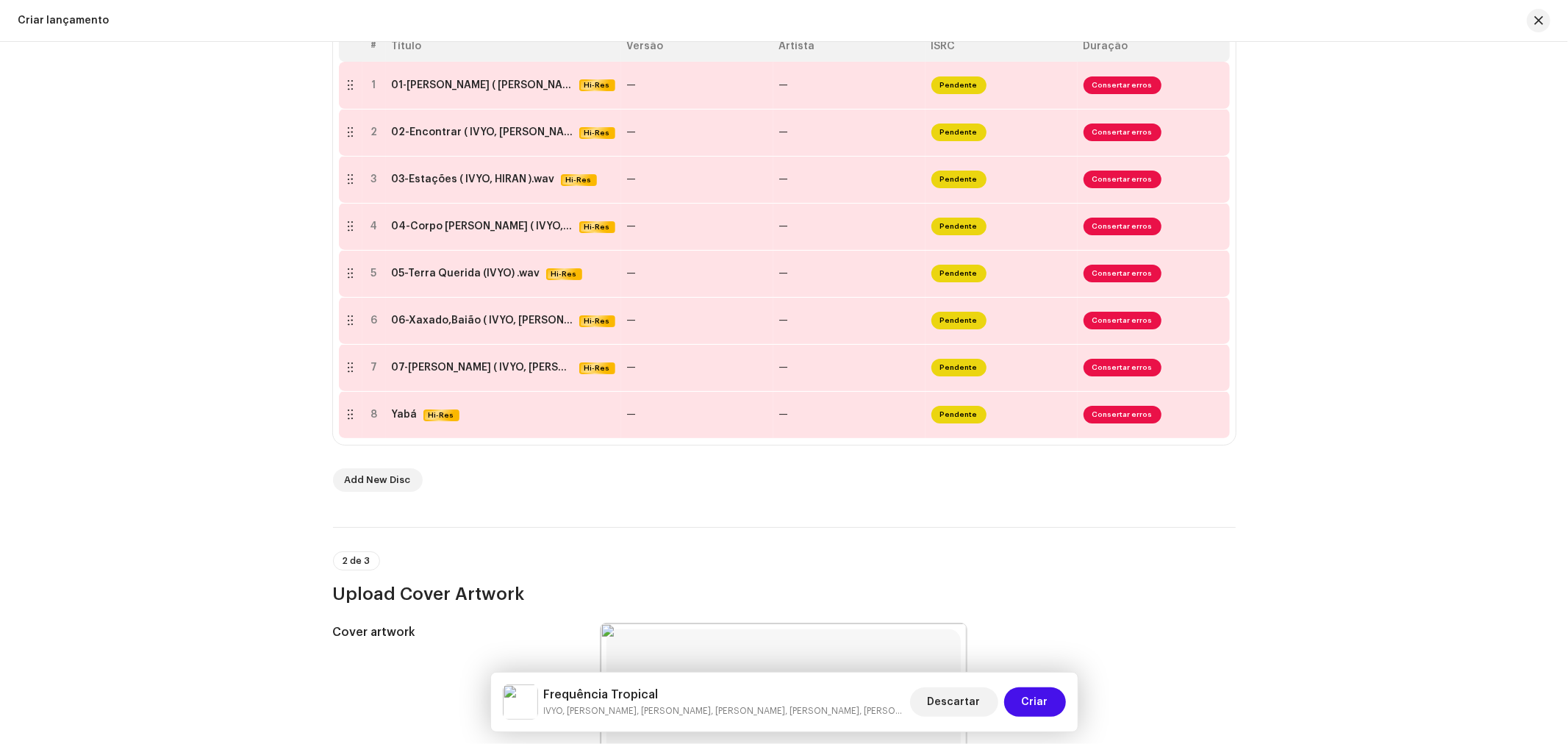
scroll to position [0, 0]
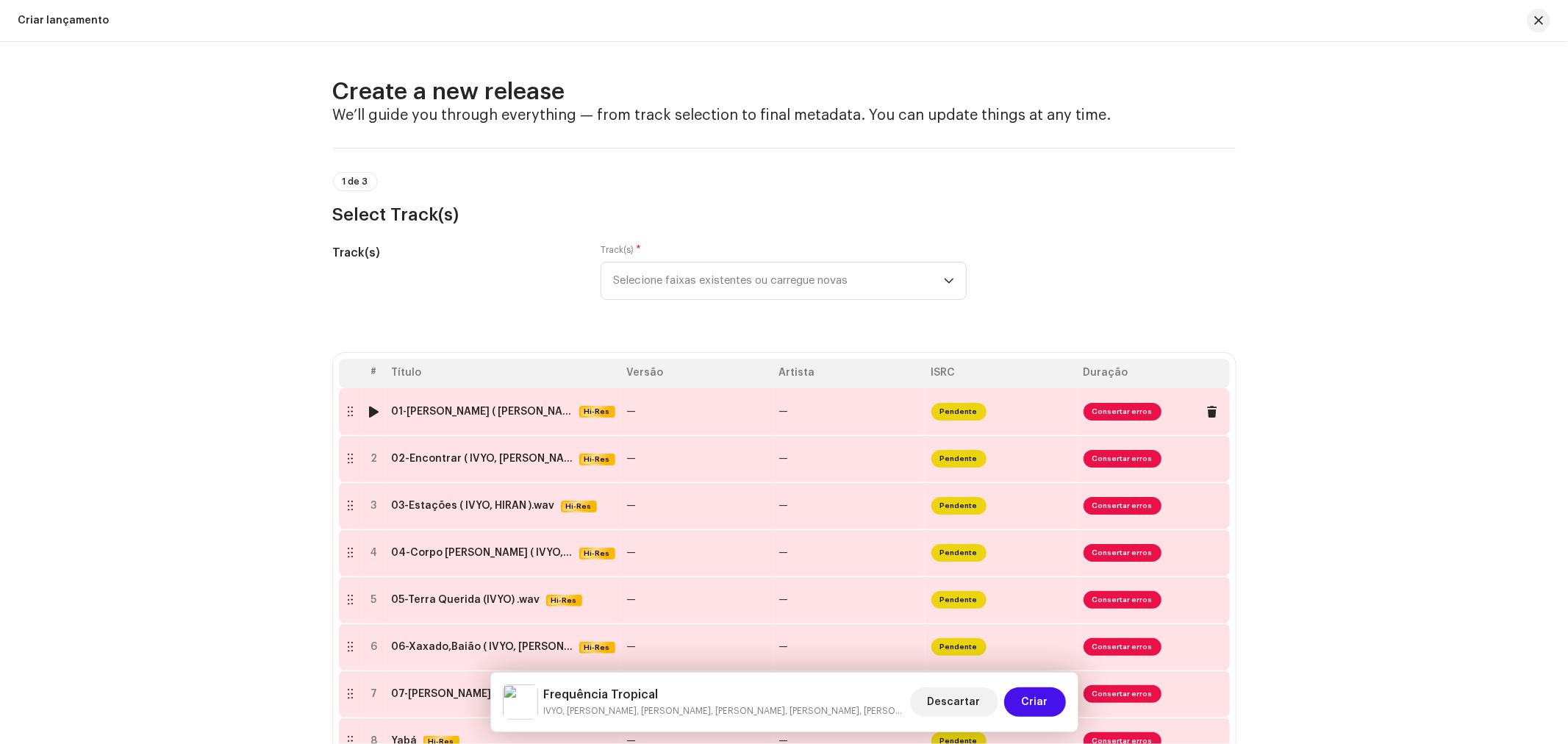
click at [456, 420] on td "01-Caminhos Abertos ( IVYO, RAFAEL MIKE ) wav.wav Hi-Res" at bounding box center [503, 411] width 235 height 47
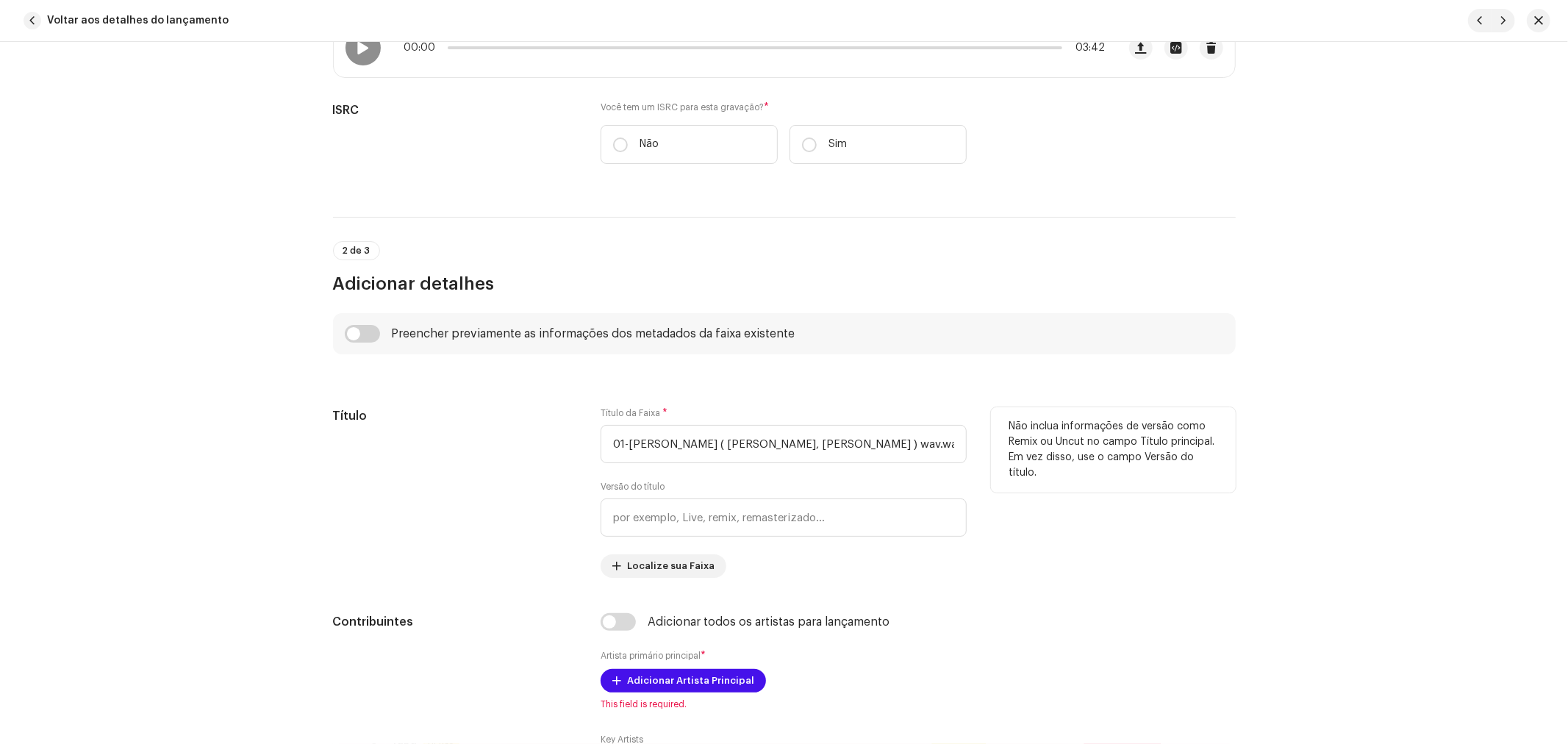
scroll to position [408, 0]
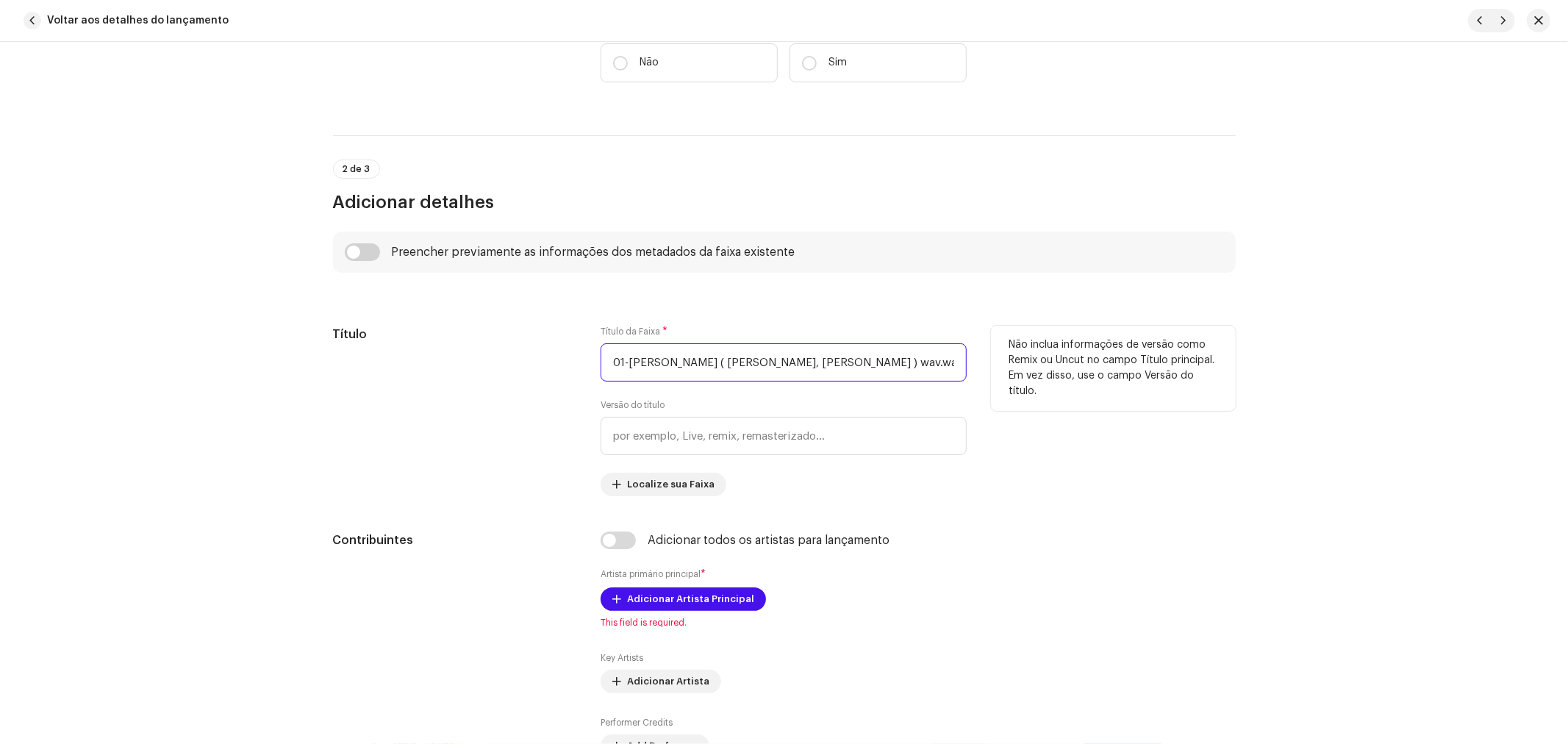
drag, startPoint x: 626, startPoint y: 356, endPoint x: 507, endPoint y: 361, distance: 119.1
click at [518, 361] on div "Título Título da Faixa * 01-Caminhos Abertos ( IVYO, RAFAEL MIKE ) wav.wav Vers…" at bounding box center [784, 410] width 903 height 171
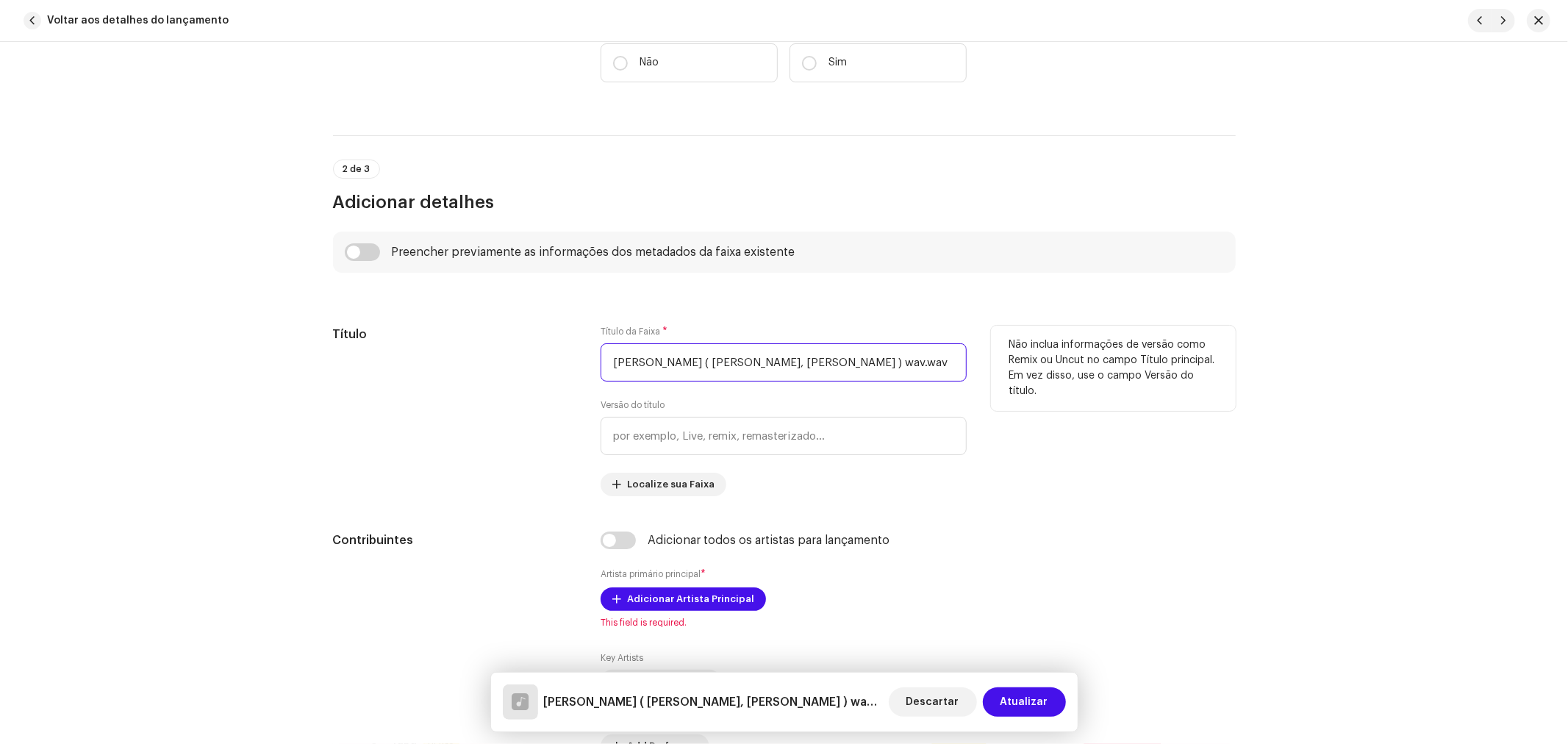
drag, startPoint x: 708, startPoint y: 359, endPoint x: 969, endPoint y: 359, distance: 261.0
click at [969, 359] on div "Título Título da Faixa * Caminhos Abertos ( IVYO, RAFAEL MIKE ) wav.wav Versão …" at bounding box center [784, 410] width 903 height 171
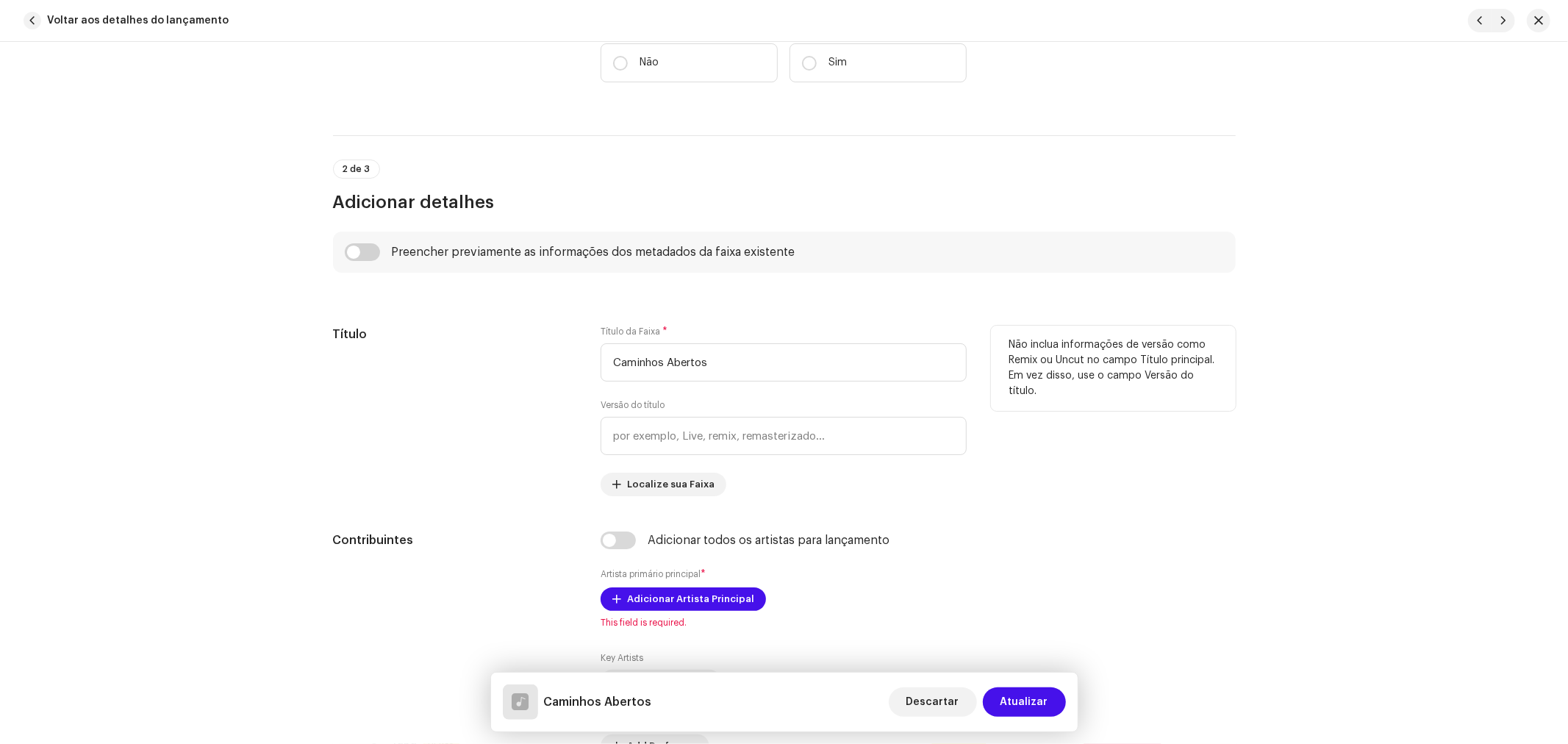
type input "Caminhos Abertos"
click at [430, 381] on div "Título" at bounding box center [455, 410] width 245 height 171
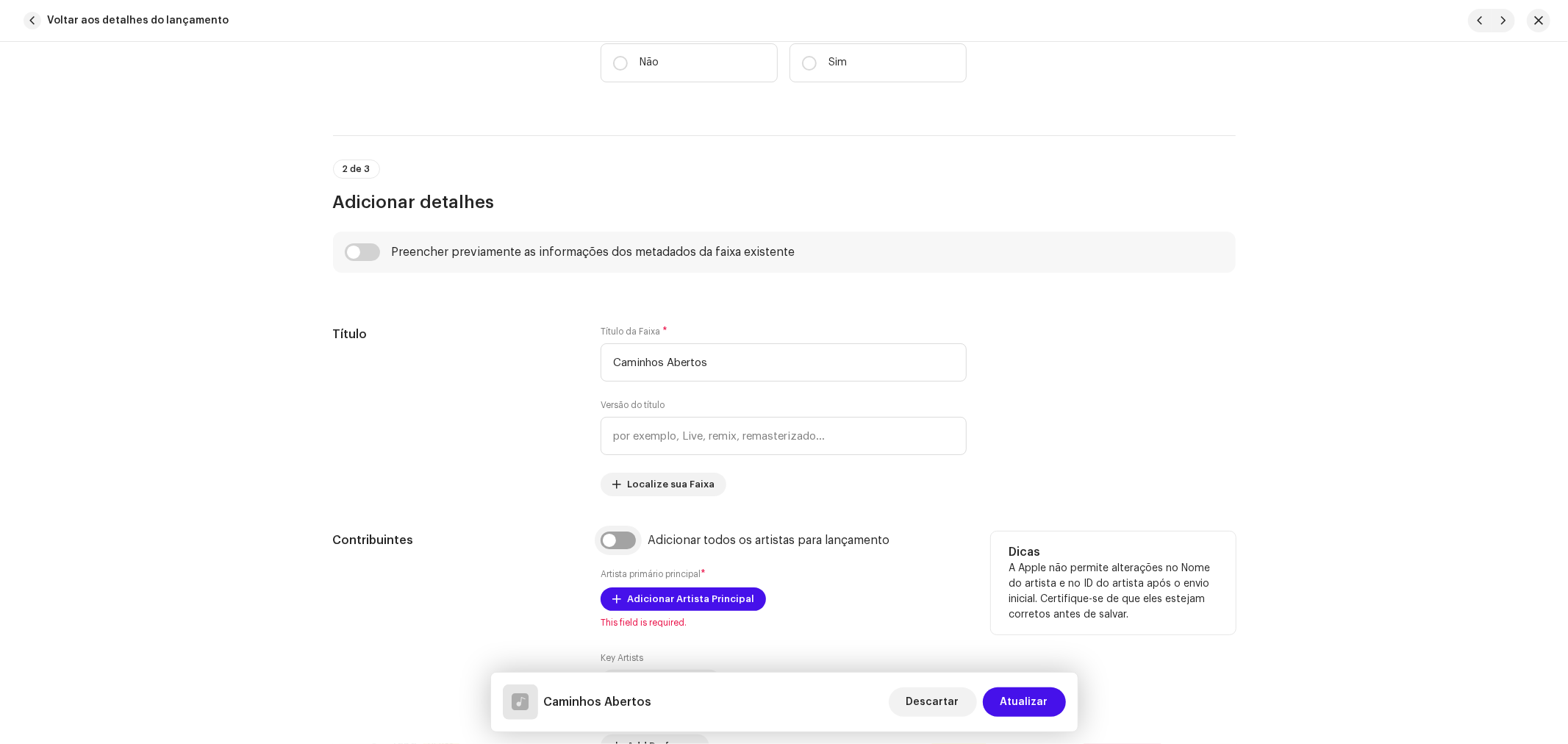
click at [607, 540] on input "checkbox" at bounding box center [618, 540] width 35 height 18
checkbox input "true"
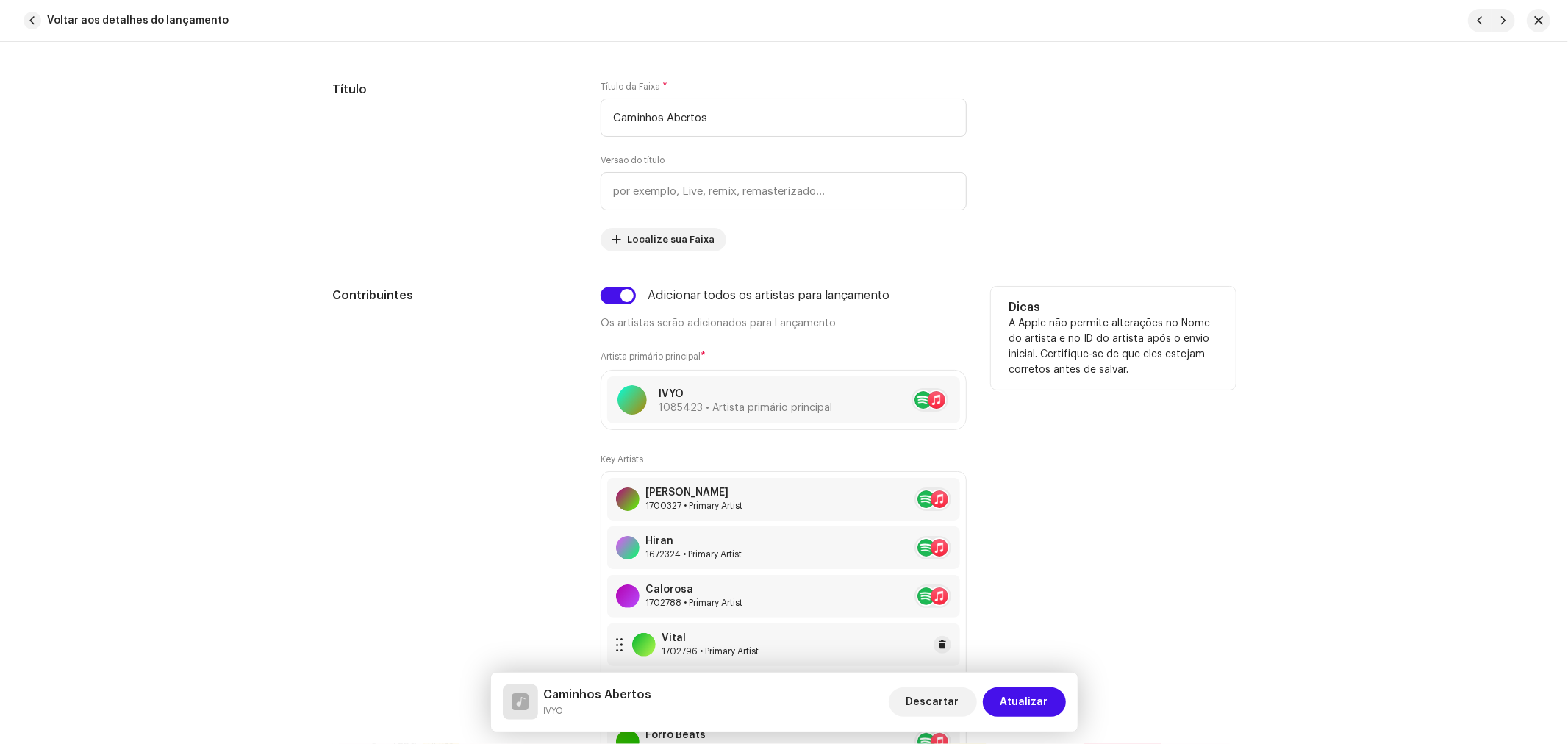
scroll to position [245, 0]
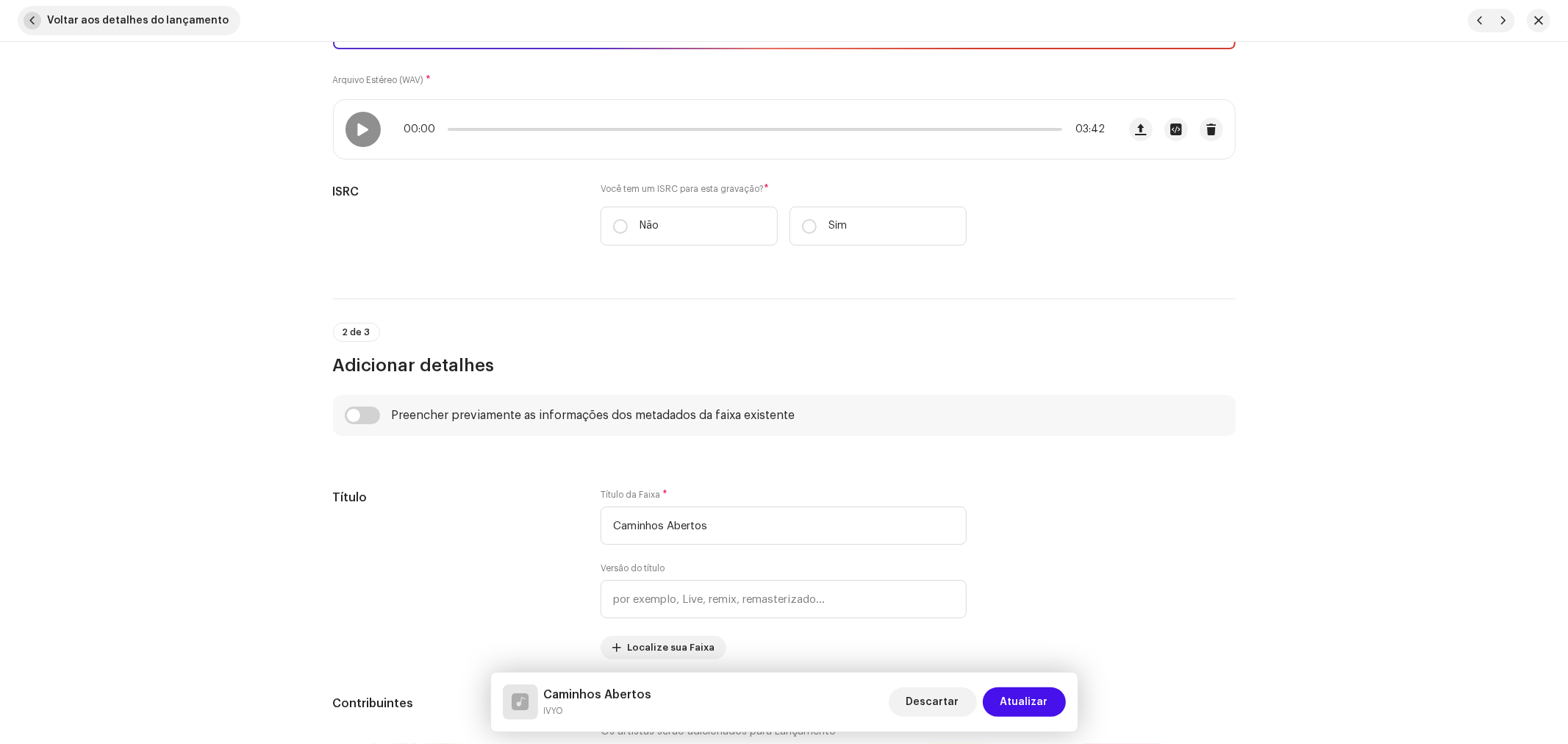
click at [134, 22] on span "Voltar aos detalhes do lançamento" at bounding box center [138, 21] width 181 height 30
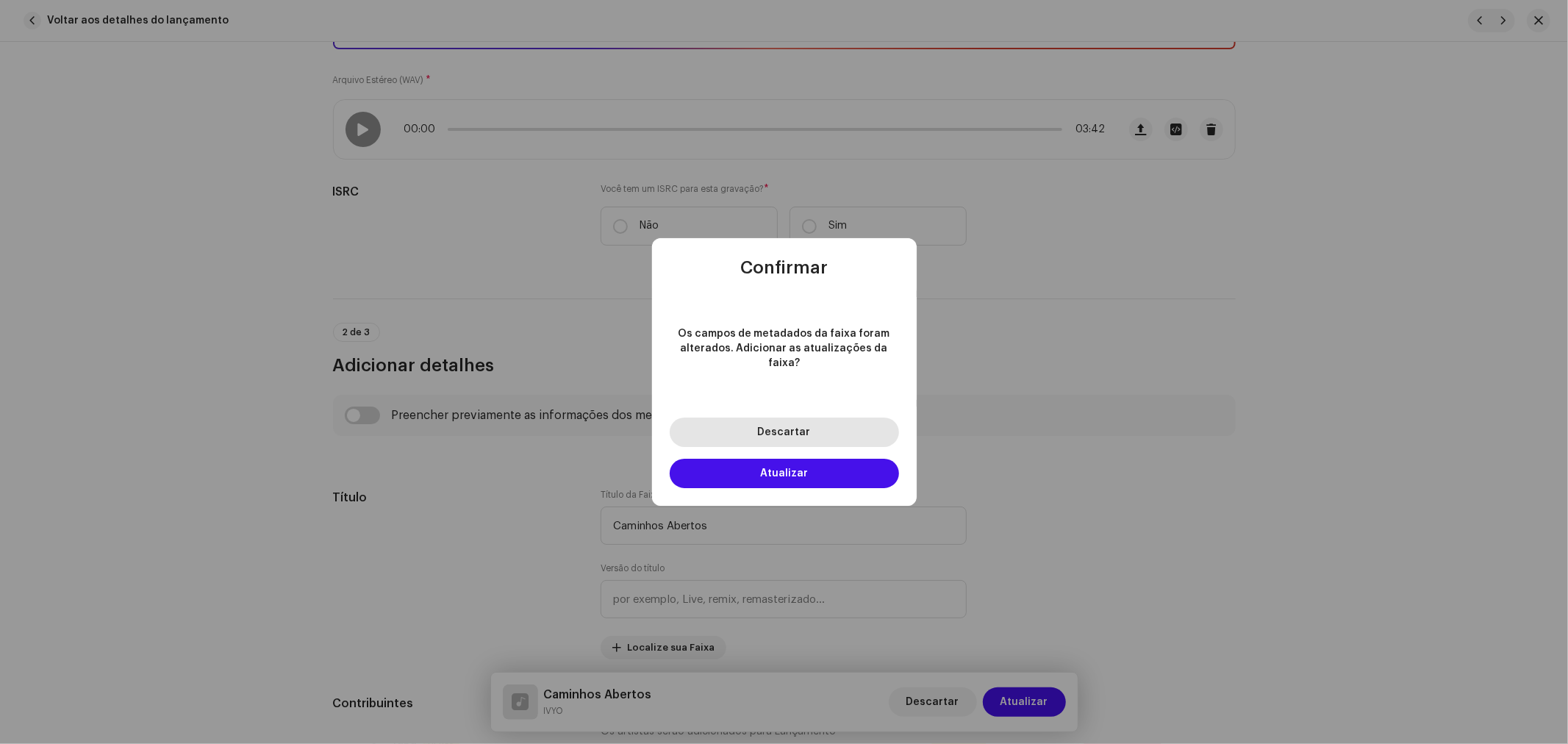
click at [791, 430] on button "Descartar" at bounding box center [784, 432] width 230 height 30
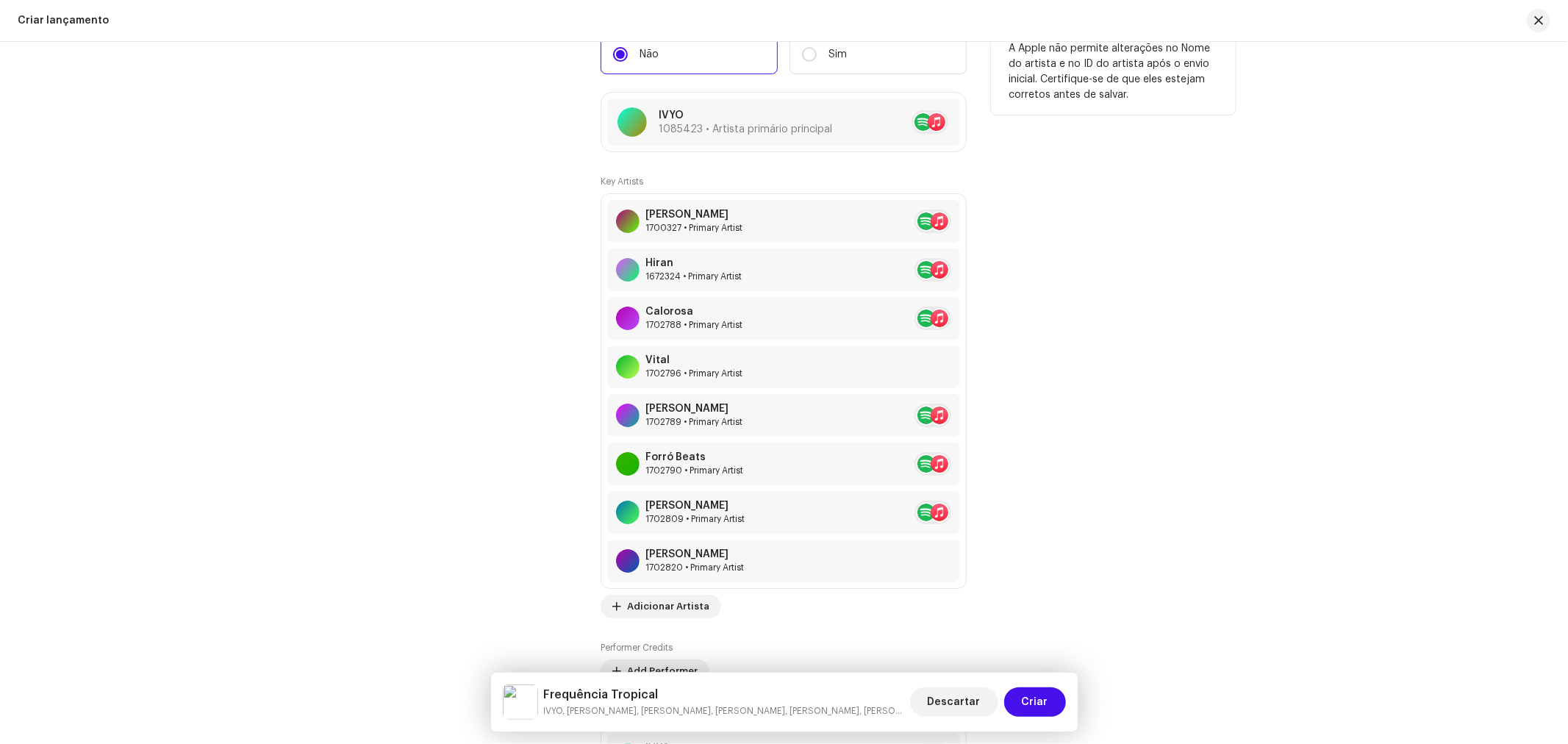
scroll to position [2042, 0]
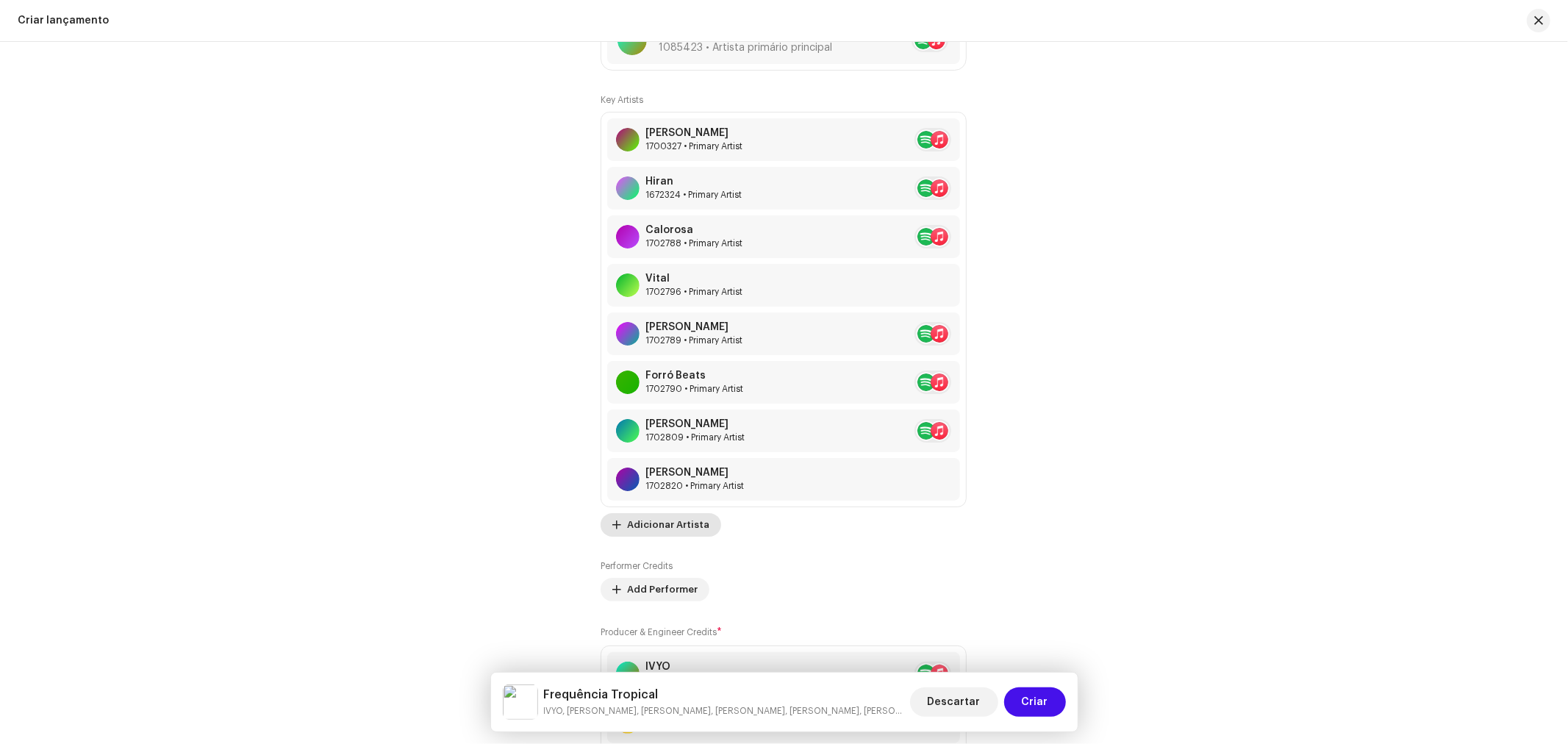
click at [682, 531] on span "Adicionar Artista" at bounding box center [668, 525] width 82 height 30
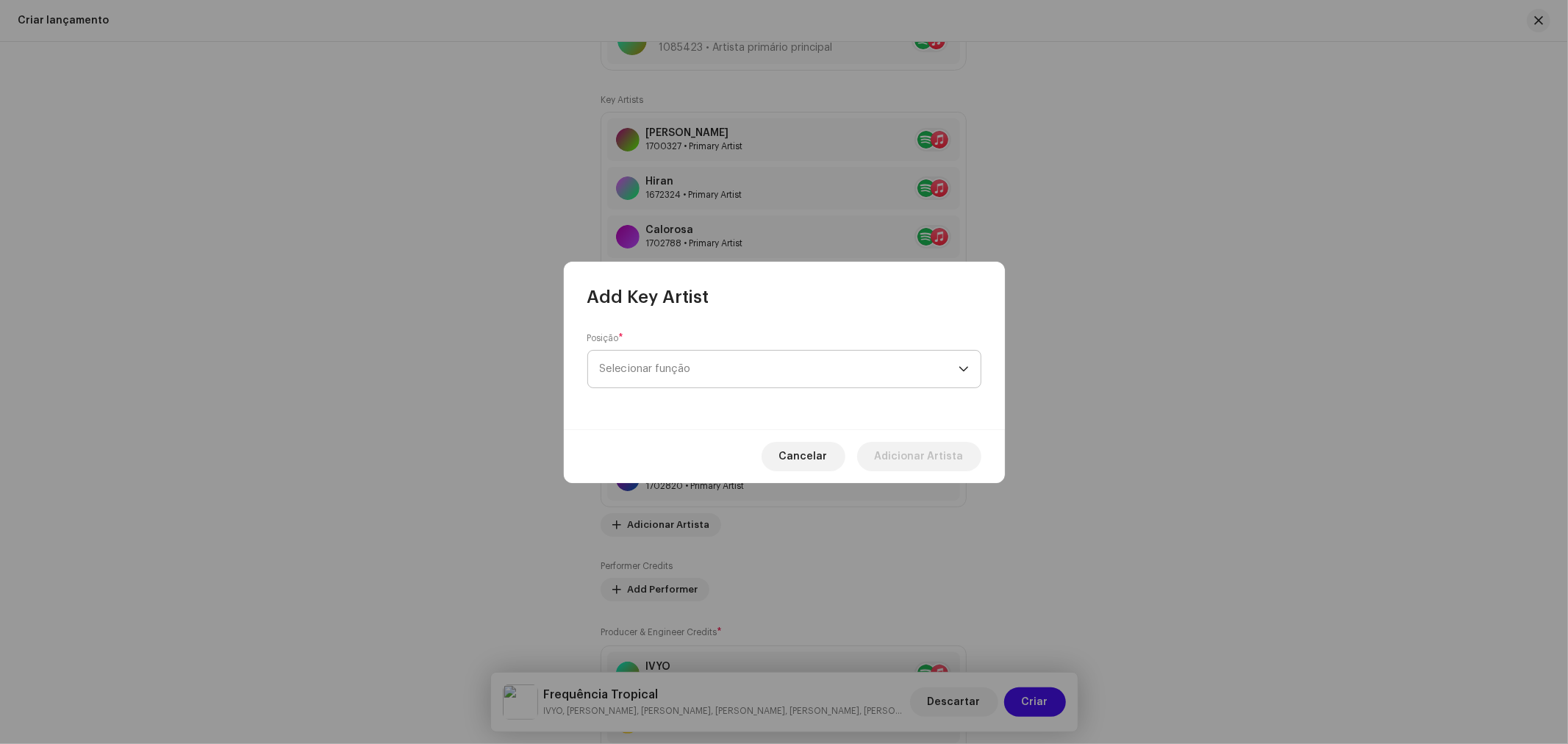
click at [669, 364] on span "Selecionar função" at bounding box center [779, 368] width 358 height 37
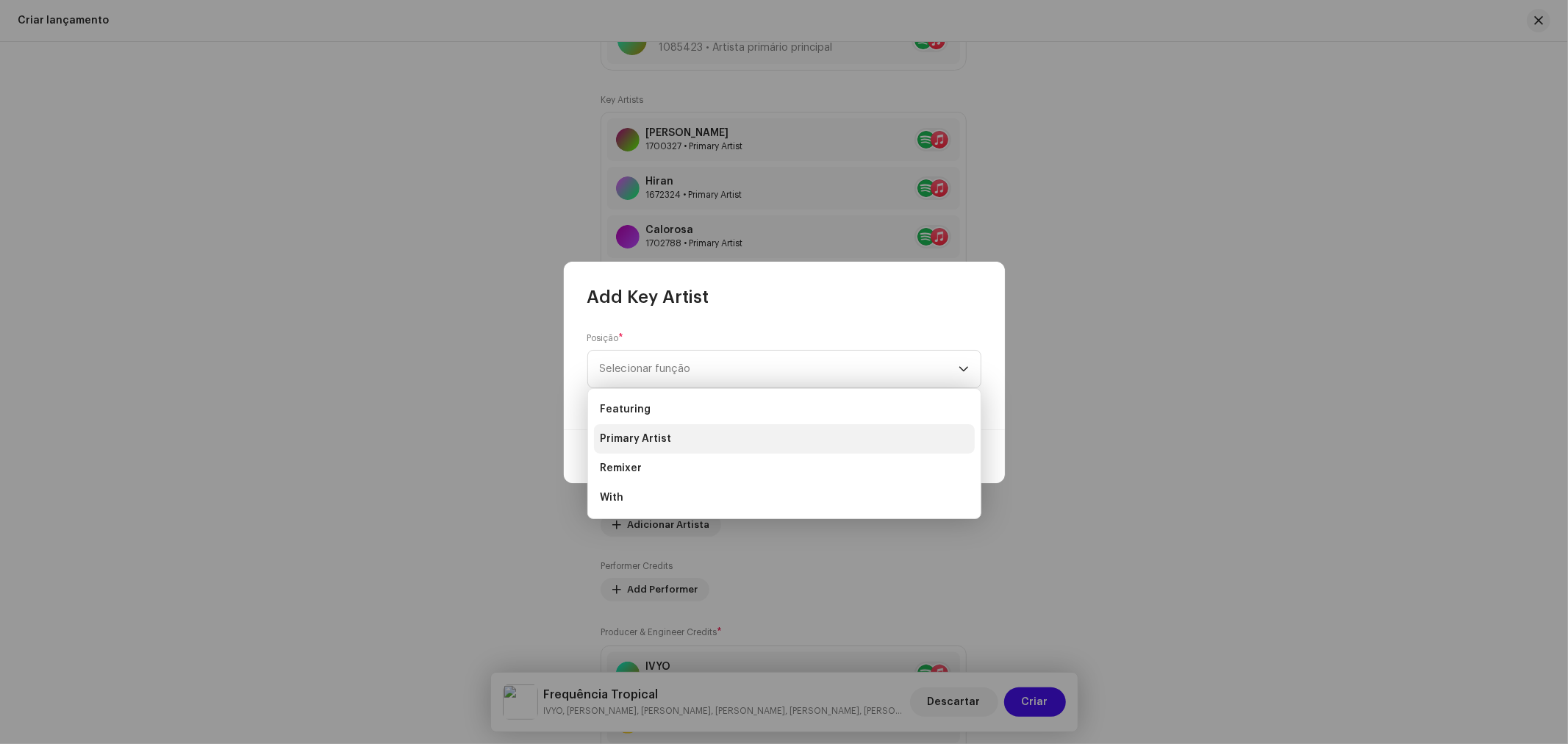
click at [684, 444] on li "Primary Artist" at bounding box center [784, 438] width 381 height 30
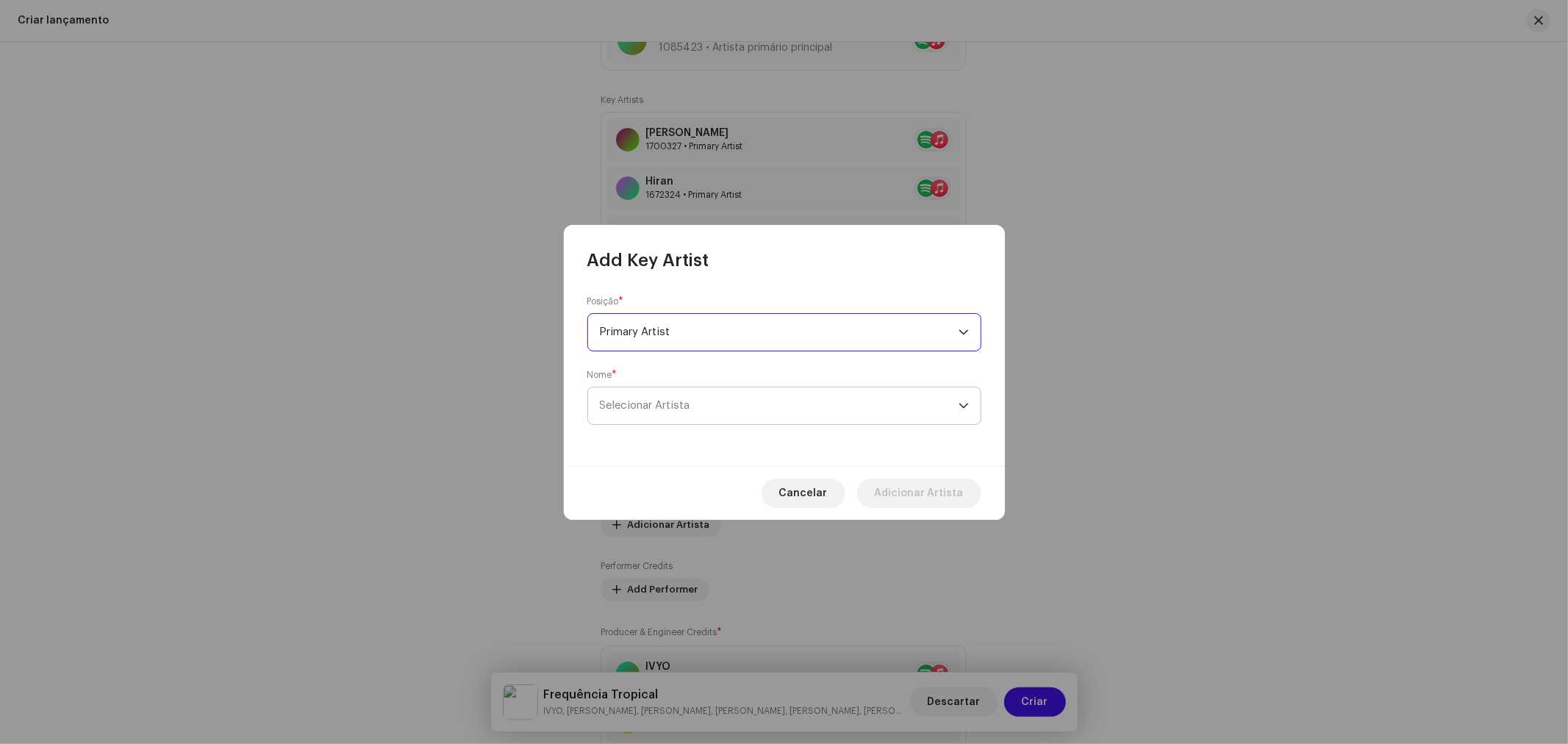
click at [676, 397] on span "Selecionar Artista" at bounding box center [779, 405] width 358 height 37
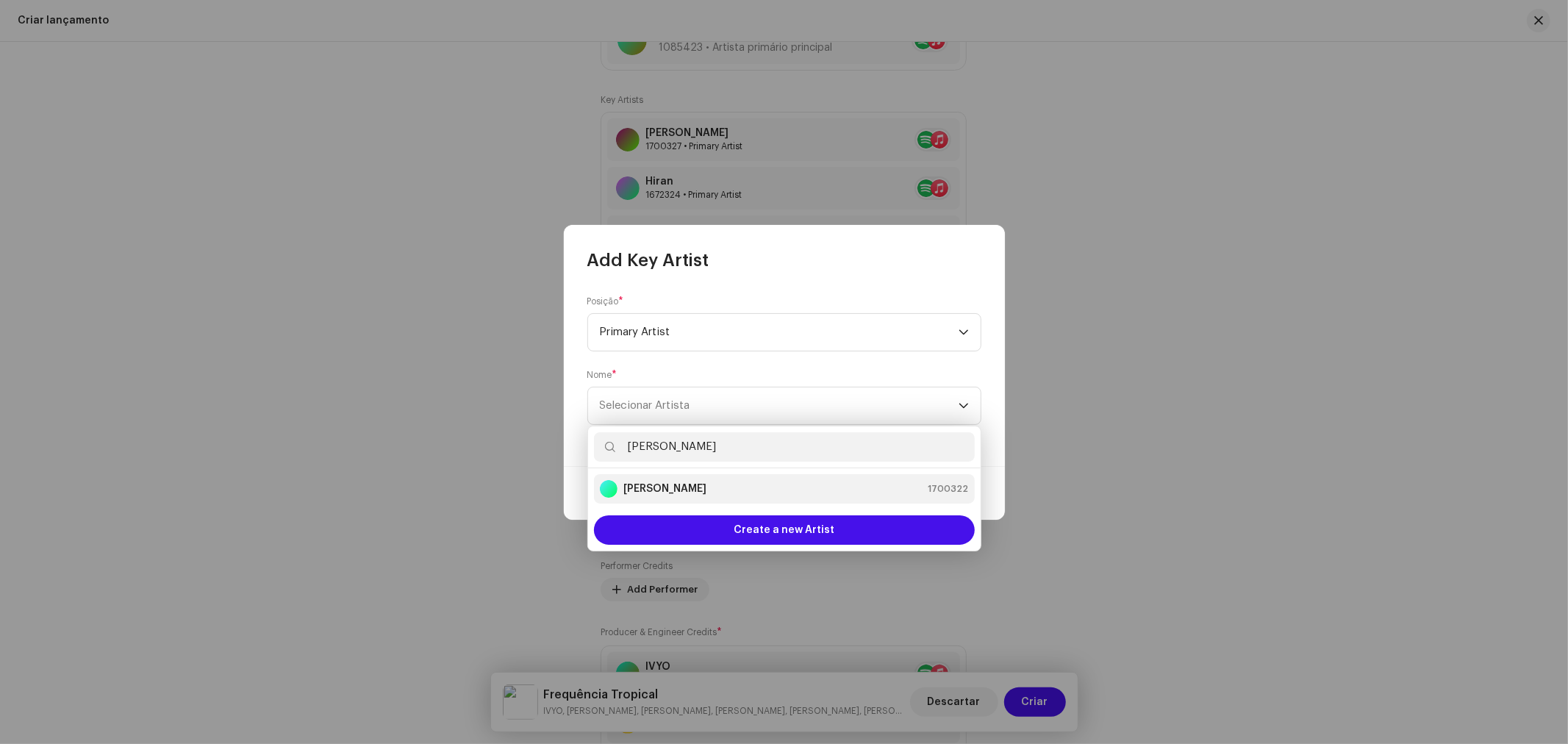
type input "[PERSON_NAME]"
click at [663, 478] on li "Rafael Mike 1700322" at bounding box center [784, 488] width 381 height 30
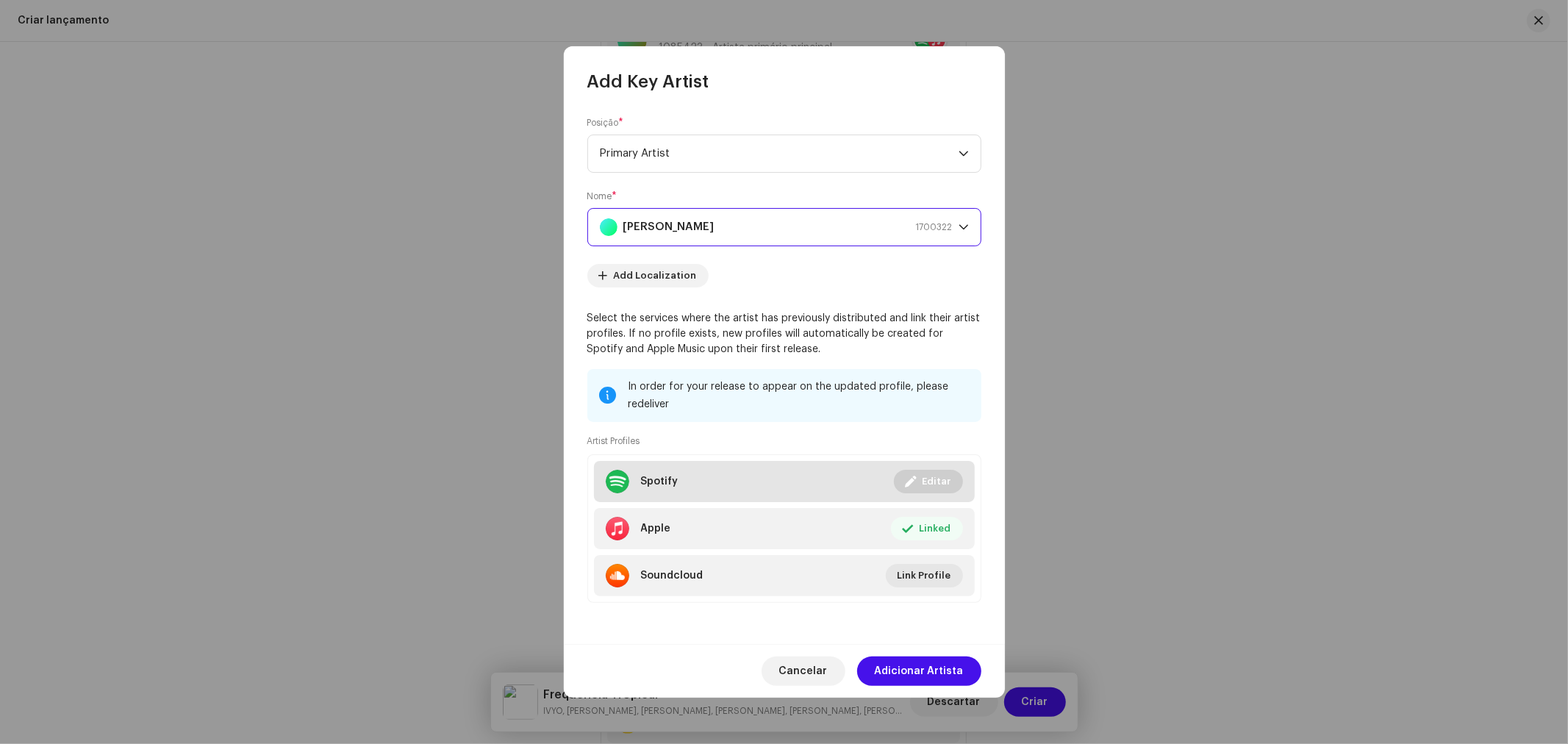
click at [926, 482] on span "Editar" at bounding box center [937, 481] width 29 height 30
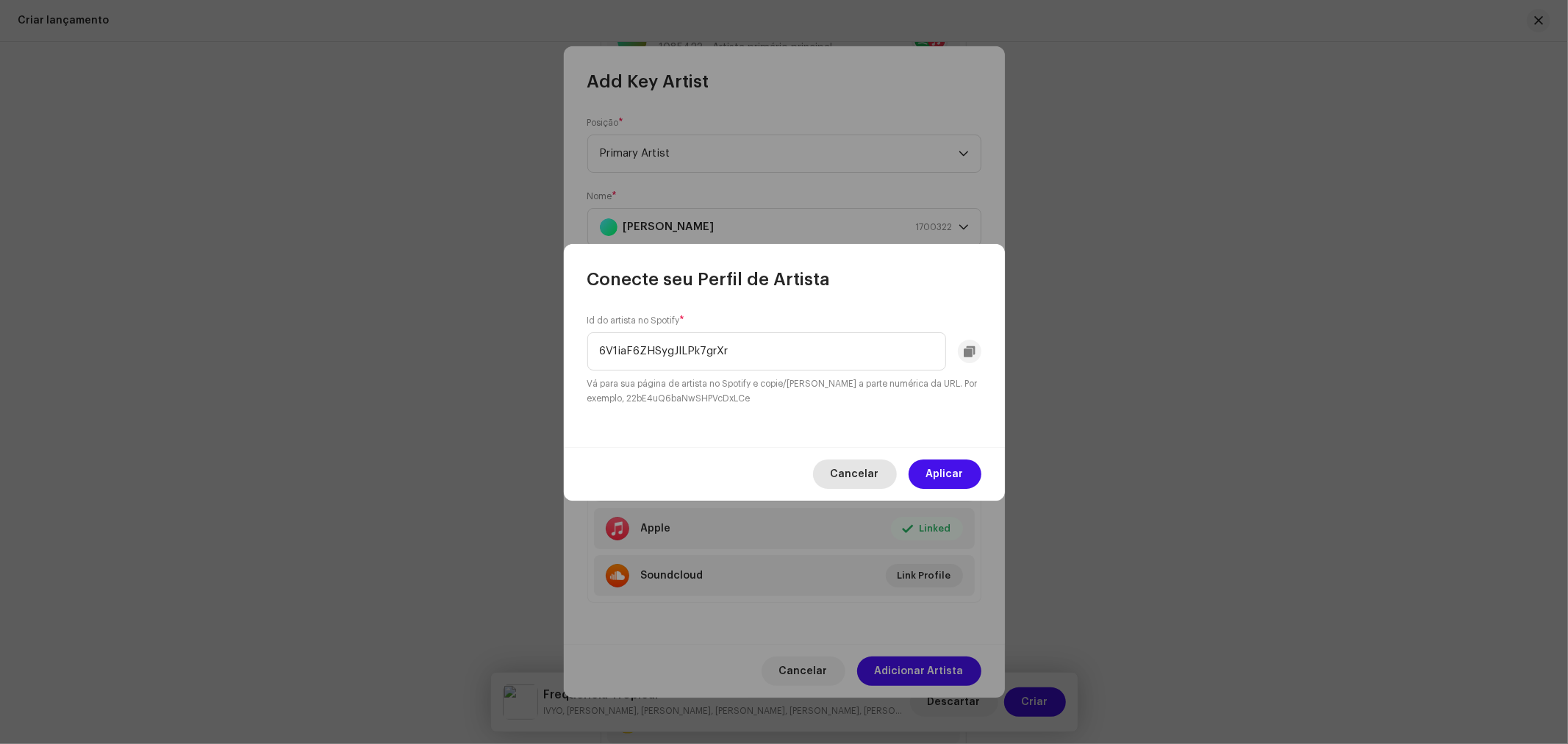
click at [883, 473] on button "Cancelar" at bounding box center [855, 474] width 84 height 30
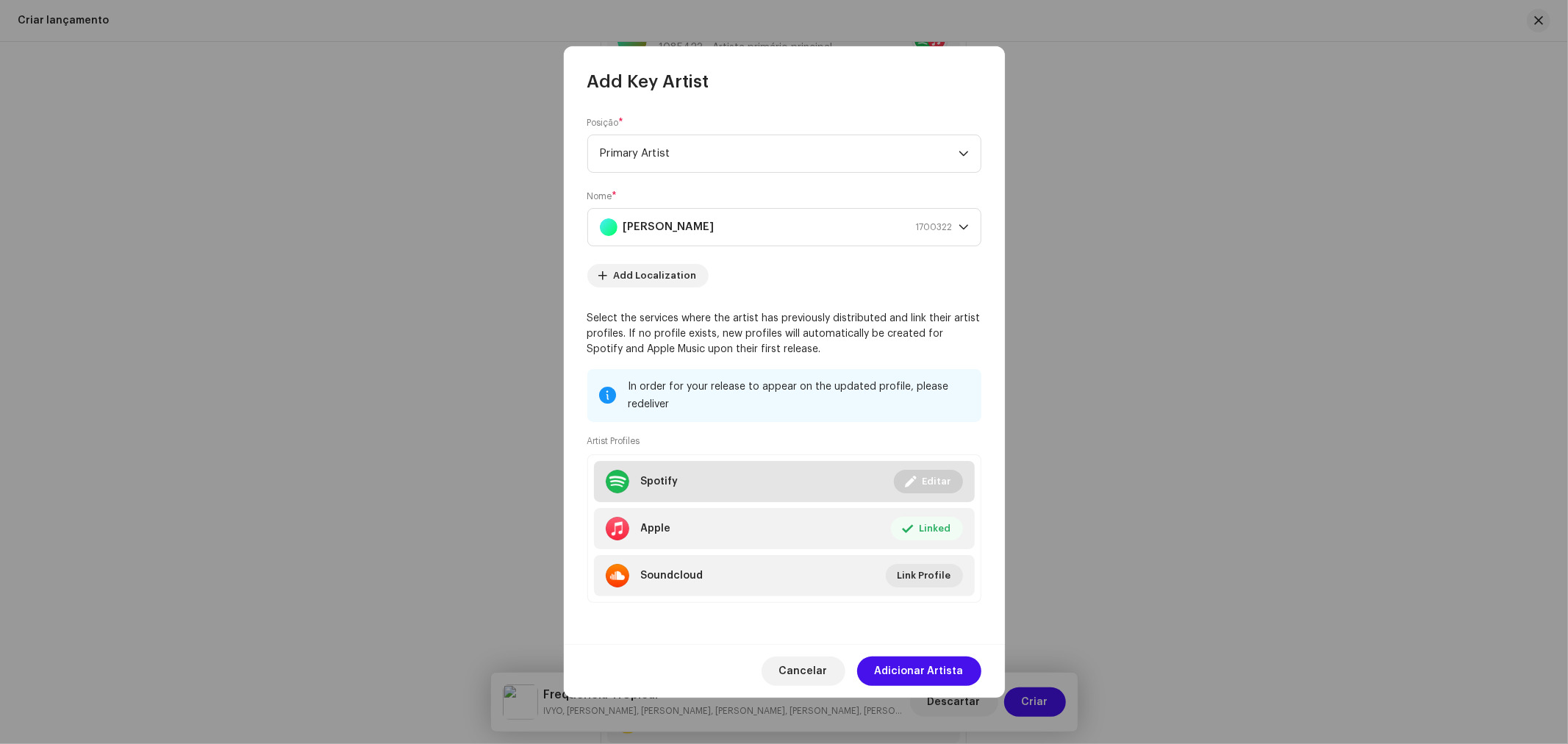
click at [655, 478] on div "Spotify" at bounding box center [660, 481] width 38 height 12
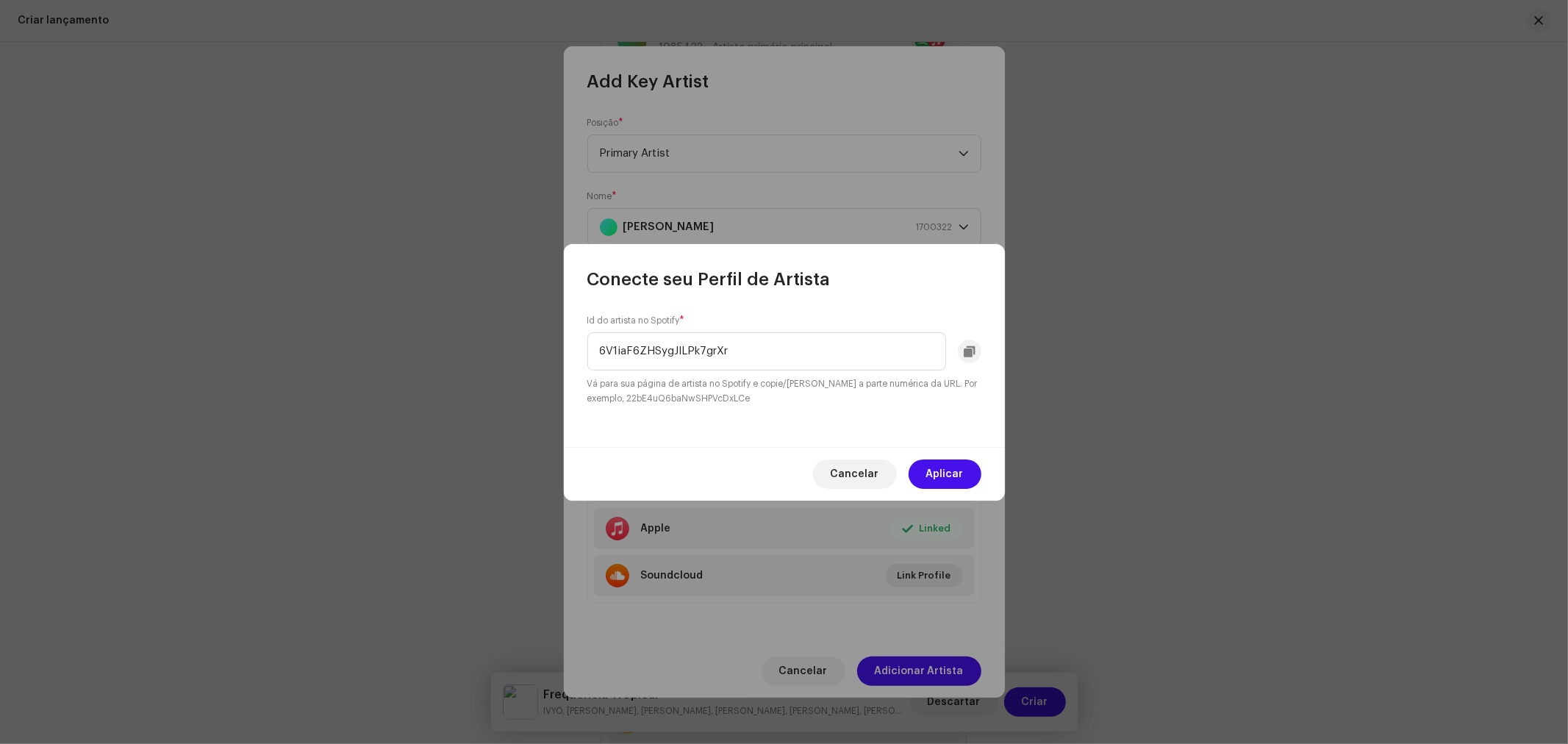
click at [556, 336] on div "Conecte seu Perfil de Artista Id do artista no Spotify * 6V1iaF6ZHSygJlLPk7grXr…" at bounding box center [784, 372] width 1568 height 744
click at [863, 471] on span "Cancelar" at bounding box center [855, 474] width 48 height 30
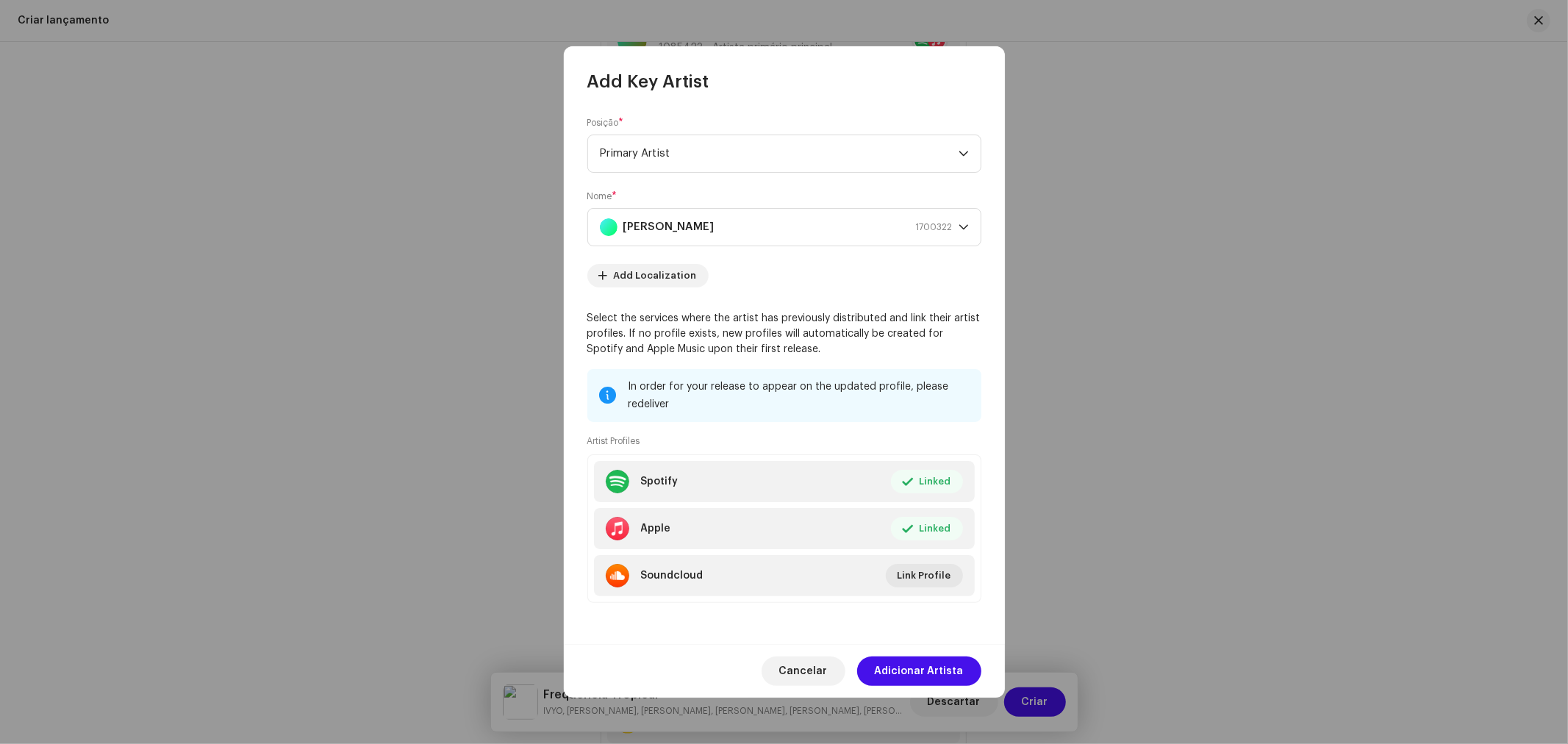
click at [920, 674] on span "Adicionar Artista" at bounding box center [918, 671] width 89 height 30
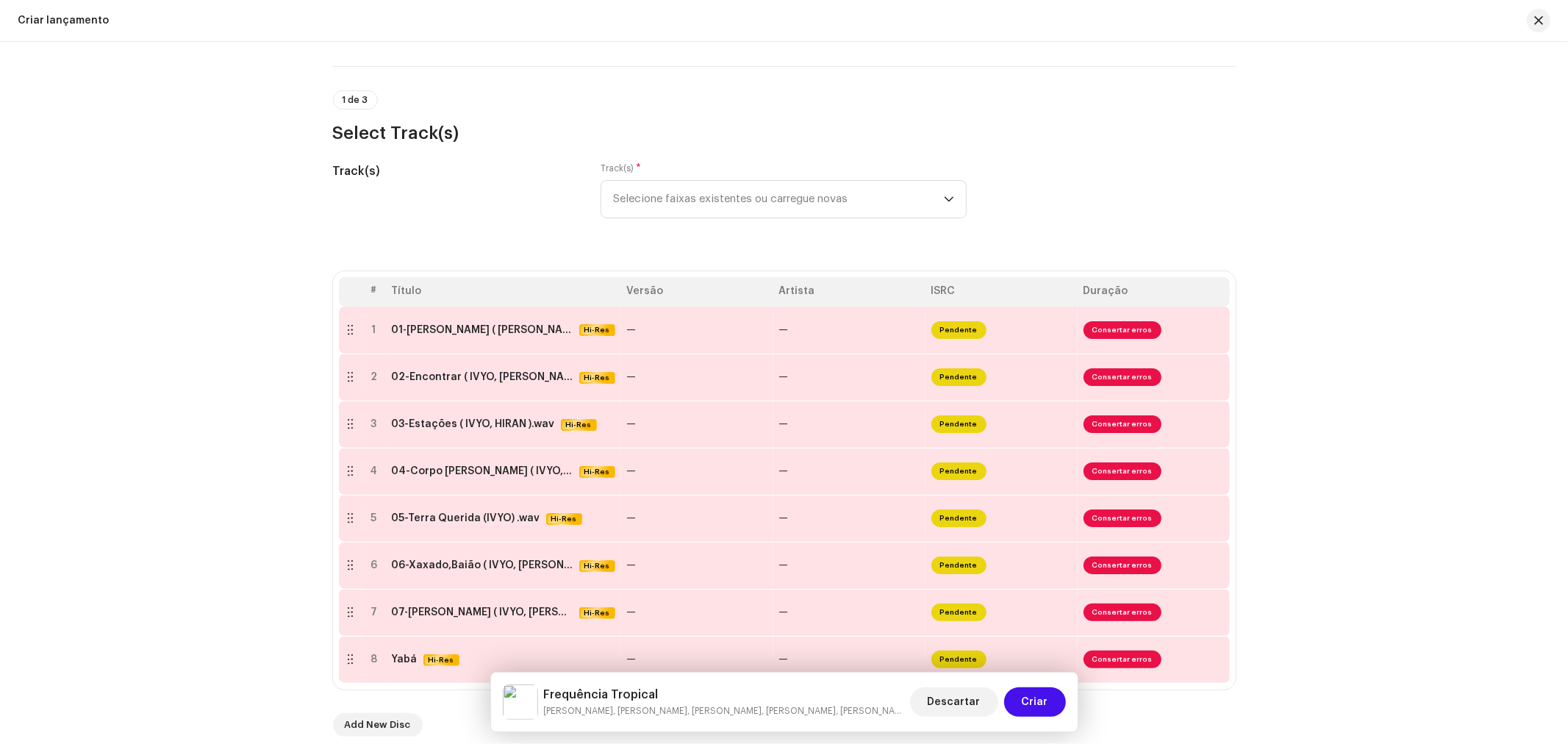
scroll to position [0, 0]
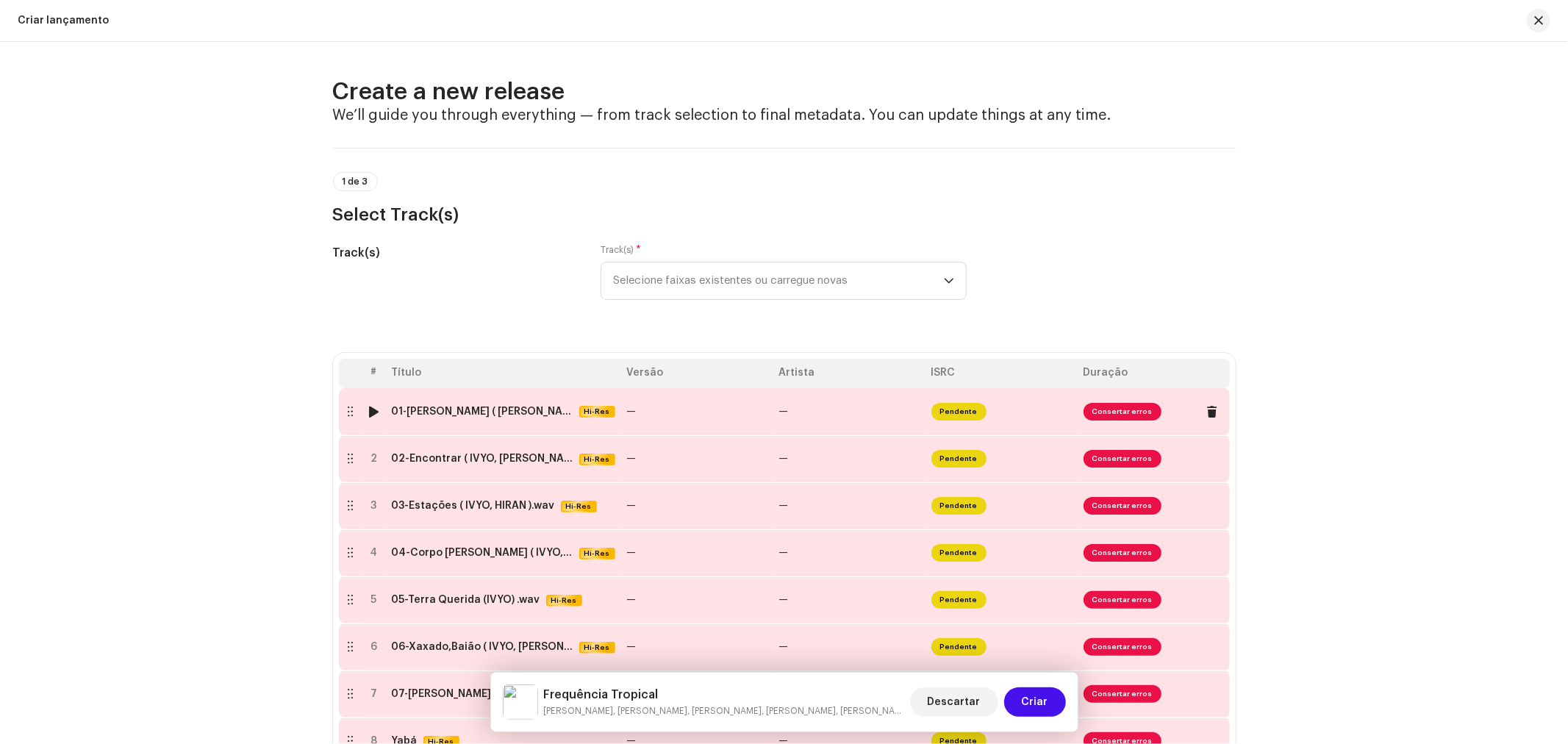
click at [466, 417] on div "01-Caminhos Abertos ( IVYO, RAFAEL MIKE ) wav.wav" at bounding box center [482, 411] width 181 height 12
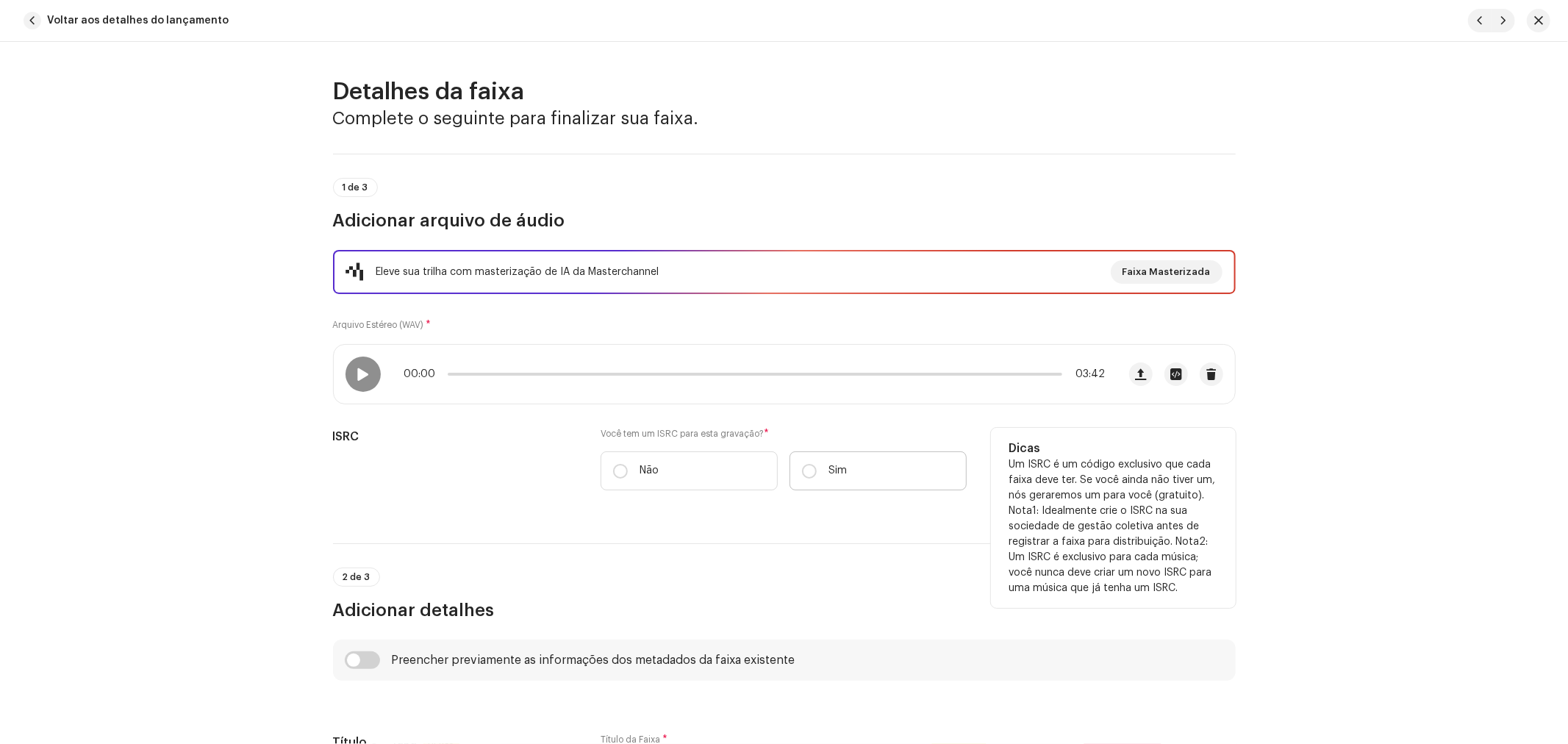
scroll to position [164, 0]
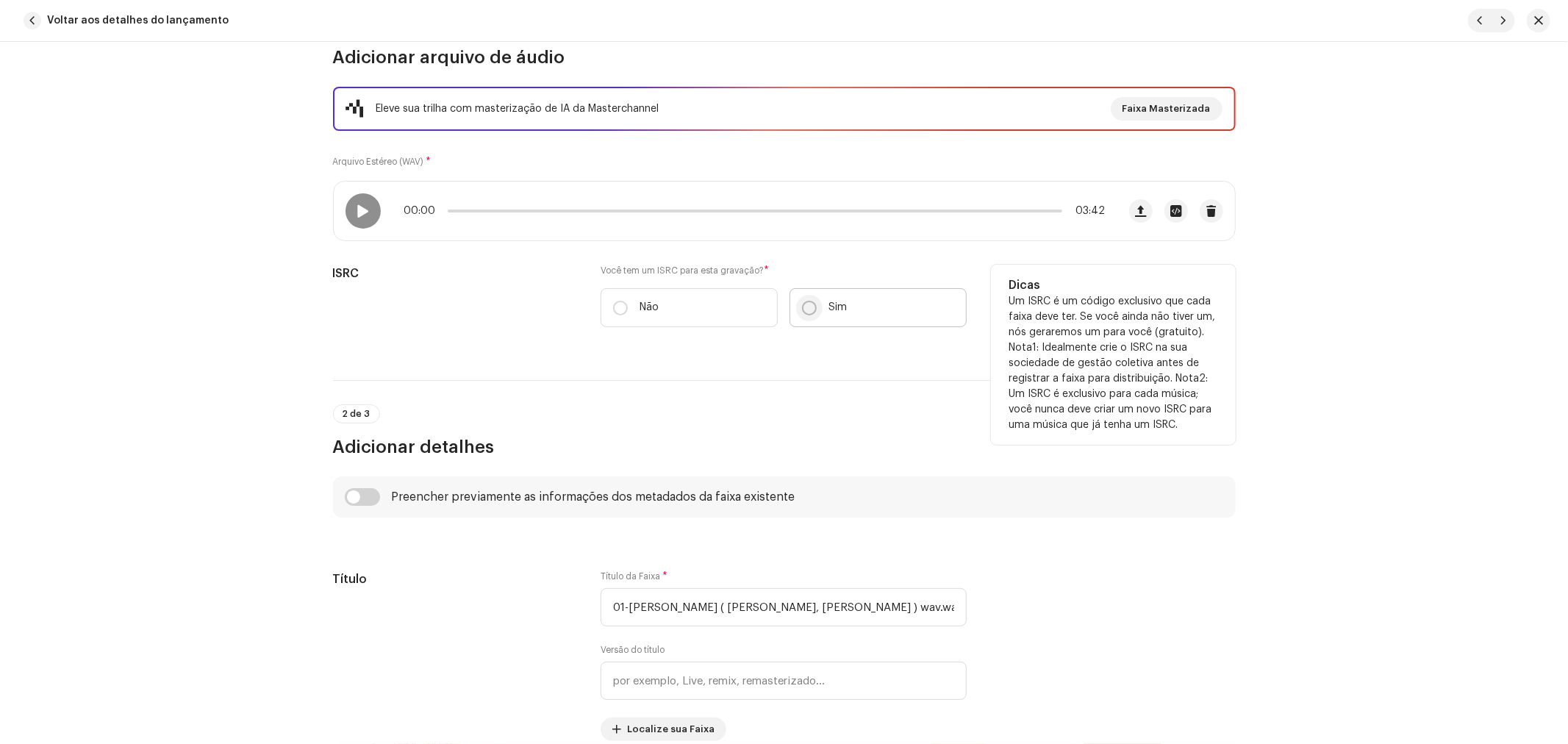
click at [808, 305] on input "Sim" at bounding box center [809, 308] width 14 height 14
radio input "true"
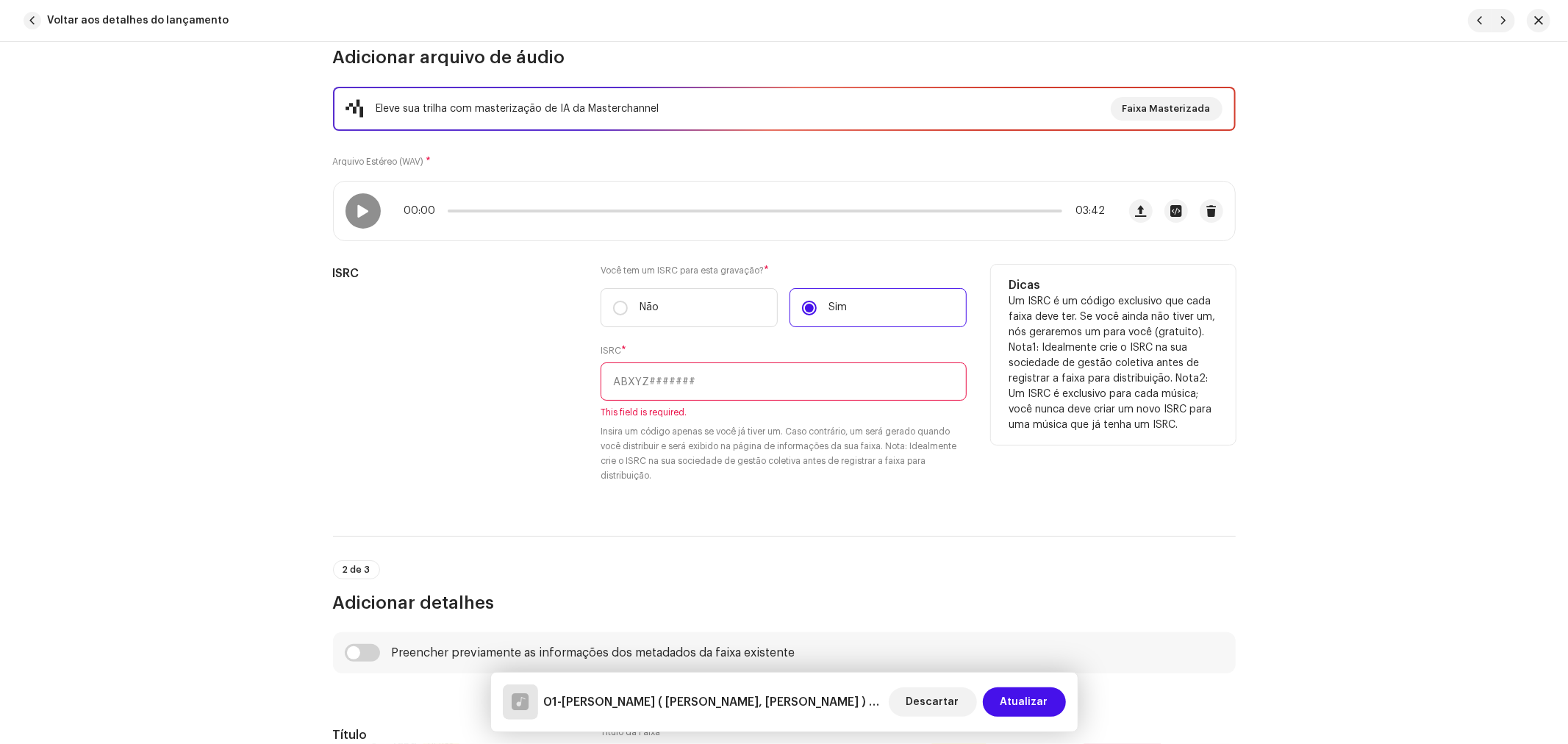
click at [685, 388] on input "text" at bounding box center [783, 381] width 366 height 38
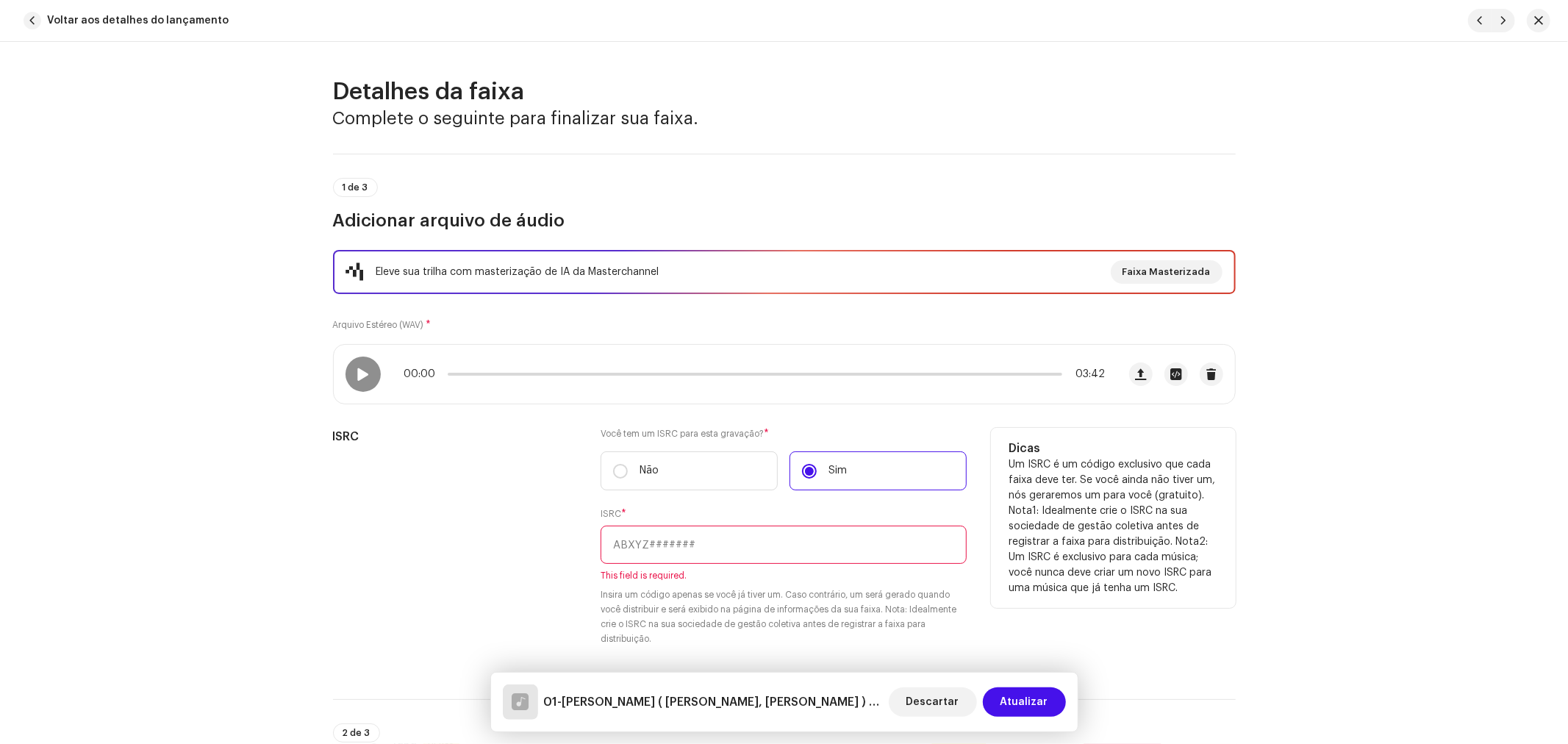
scroll to position [408, 0]
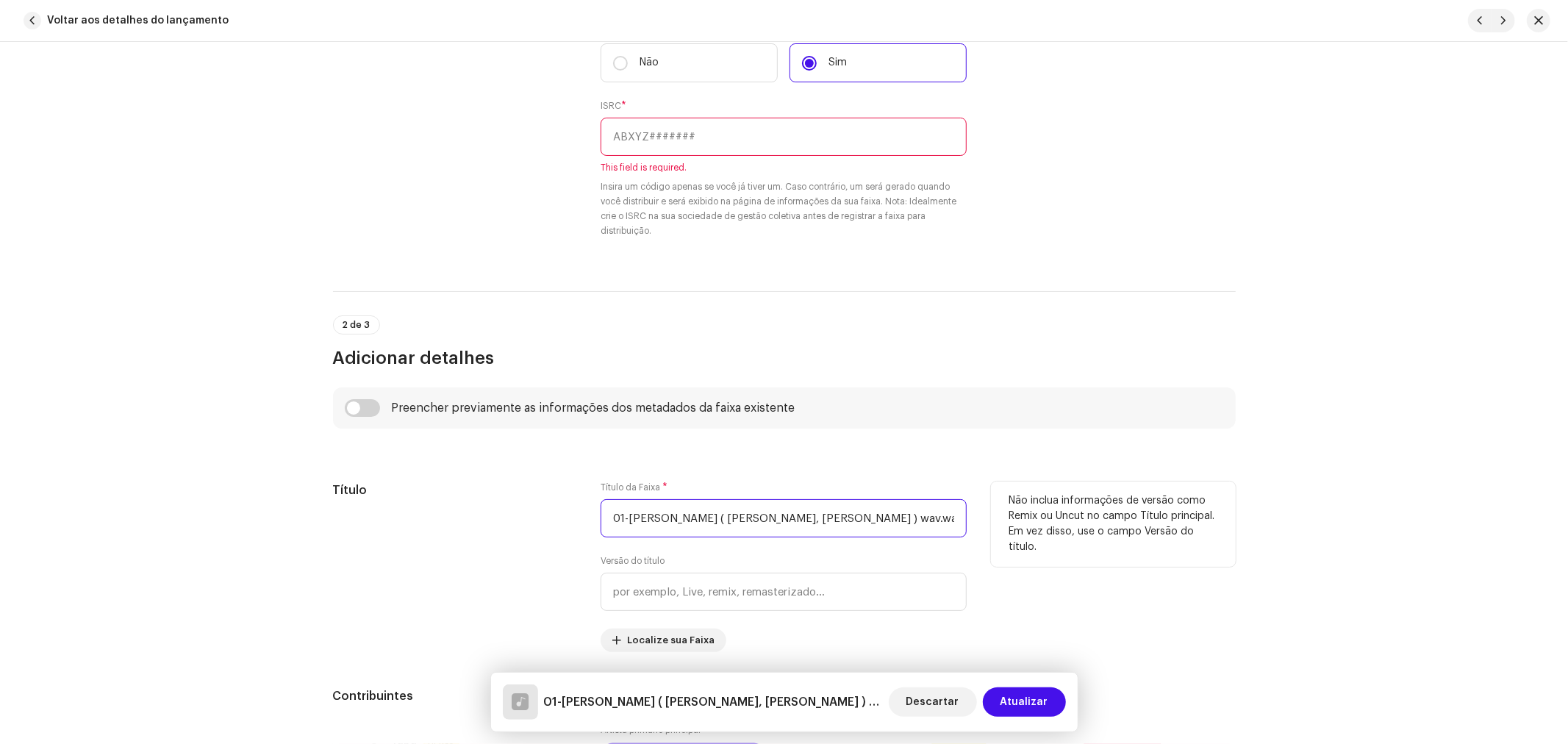
drag, startPoint x: 627, startPoint y: 519, endPoint x: 480, endPoint y: 520, distance: 147.0
click at [480, 520] on div "Título Título da Faixa * 01-Caminhos Abertos ( IVYO, RAFAEL MIKE ) wav.wav Vers…" at bounding box center [784, 567] width 903 height 171
drag, startPoint x: 827, startPoint y: 519, endPoint x: 929, endPoint y: 512, distance: 102.2
click at [929, 512] on input "Caminhos Abertos ( IVYO, RAFAEL MIKE ) wav.wav" at bounding box center [783, 518] width 366 height 38
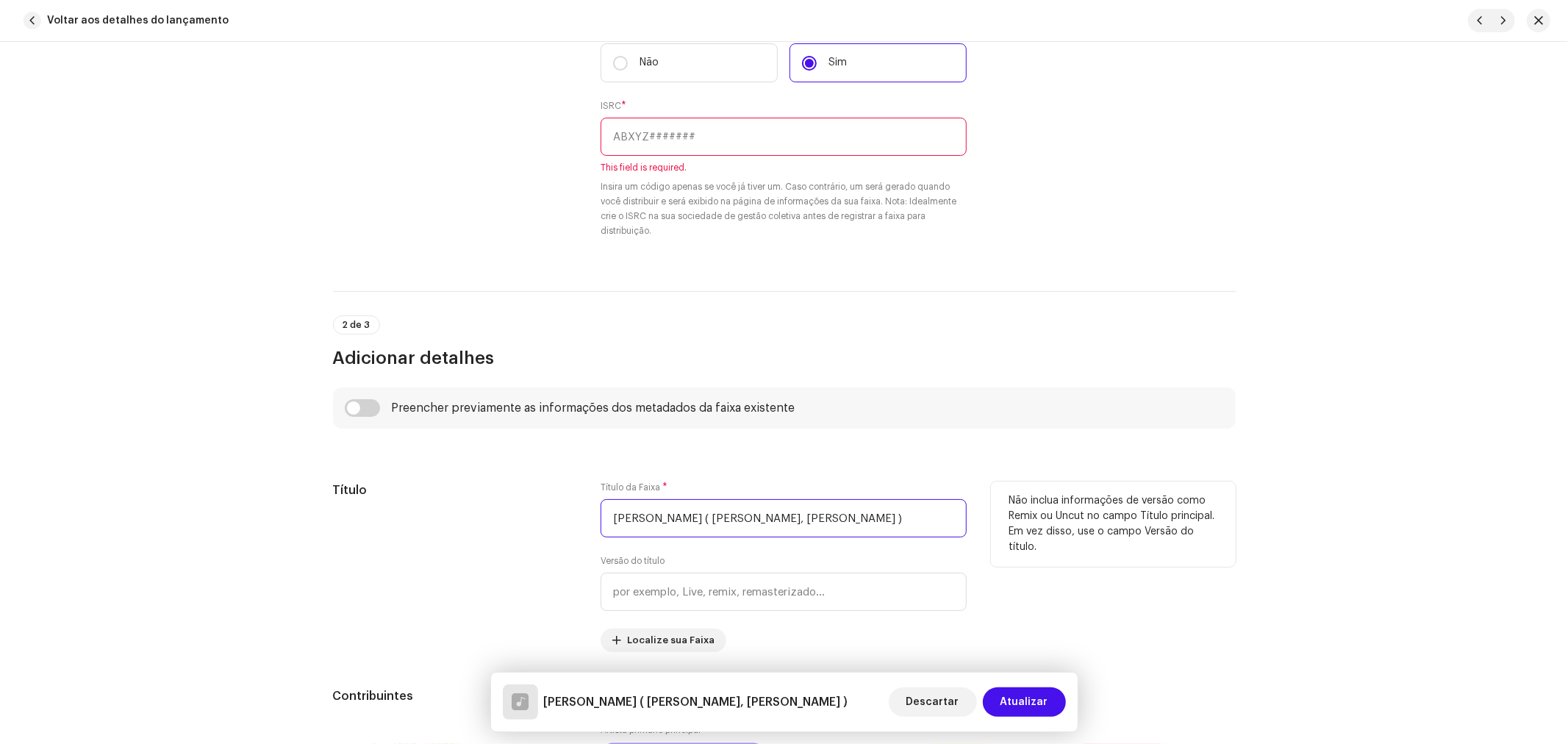
drag, startPoint x: 842, startPoint y: 513, endPoint x: 708, endPoint y: 536, distance: 136.0
click at [708, 536] on input "Caminhos Abertos ( IVYO, RAFAEL MIKE )" at bounding box center [783, 518] width 366 height 38
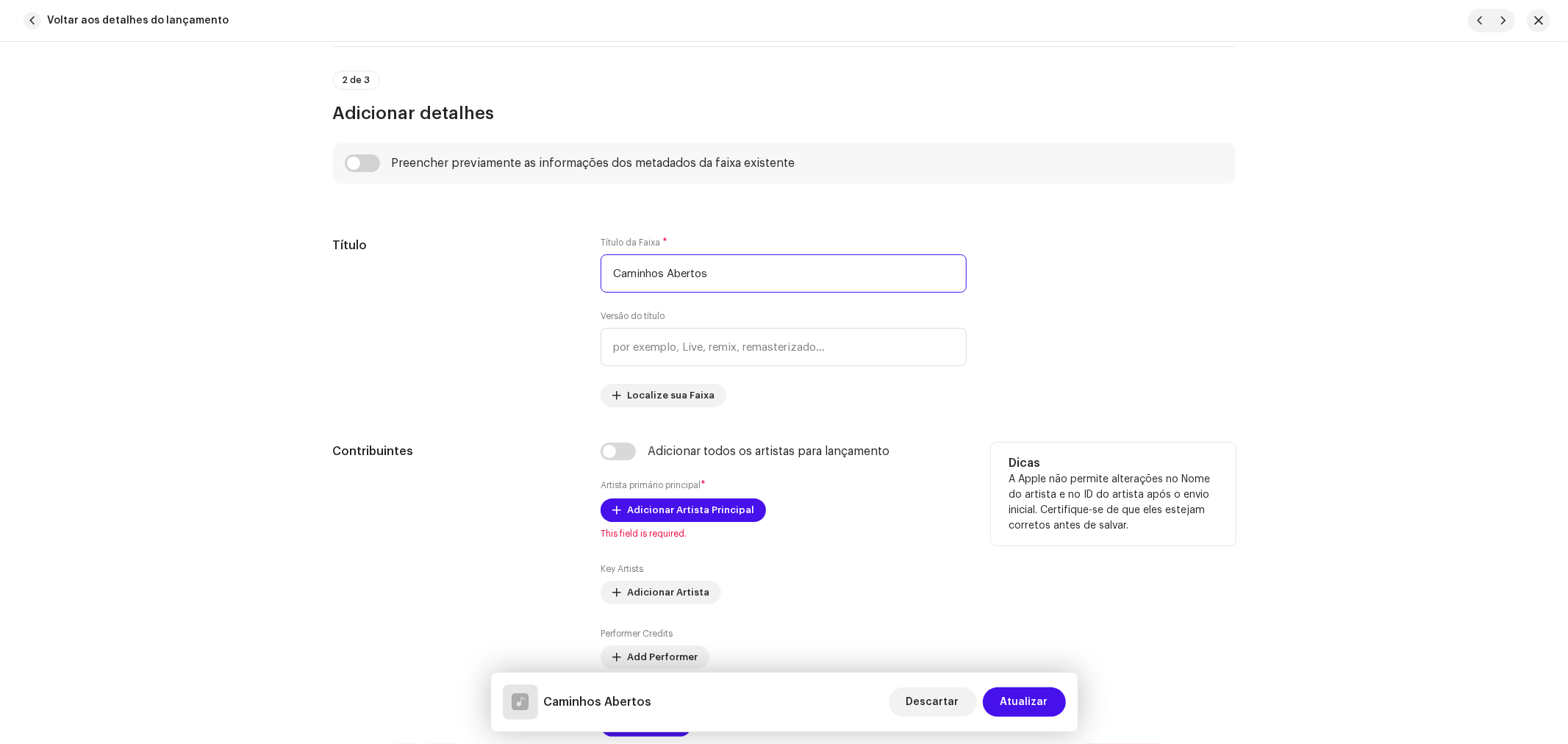
scroll to position [735, 0]
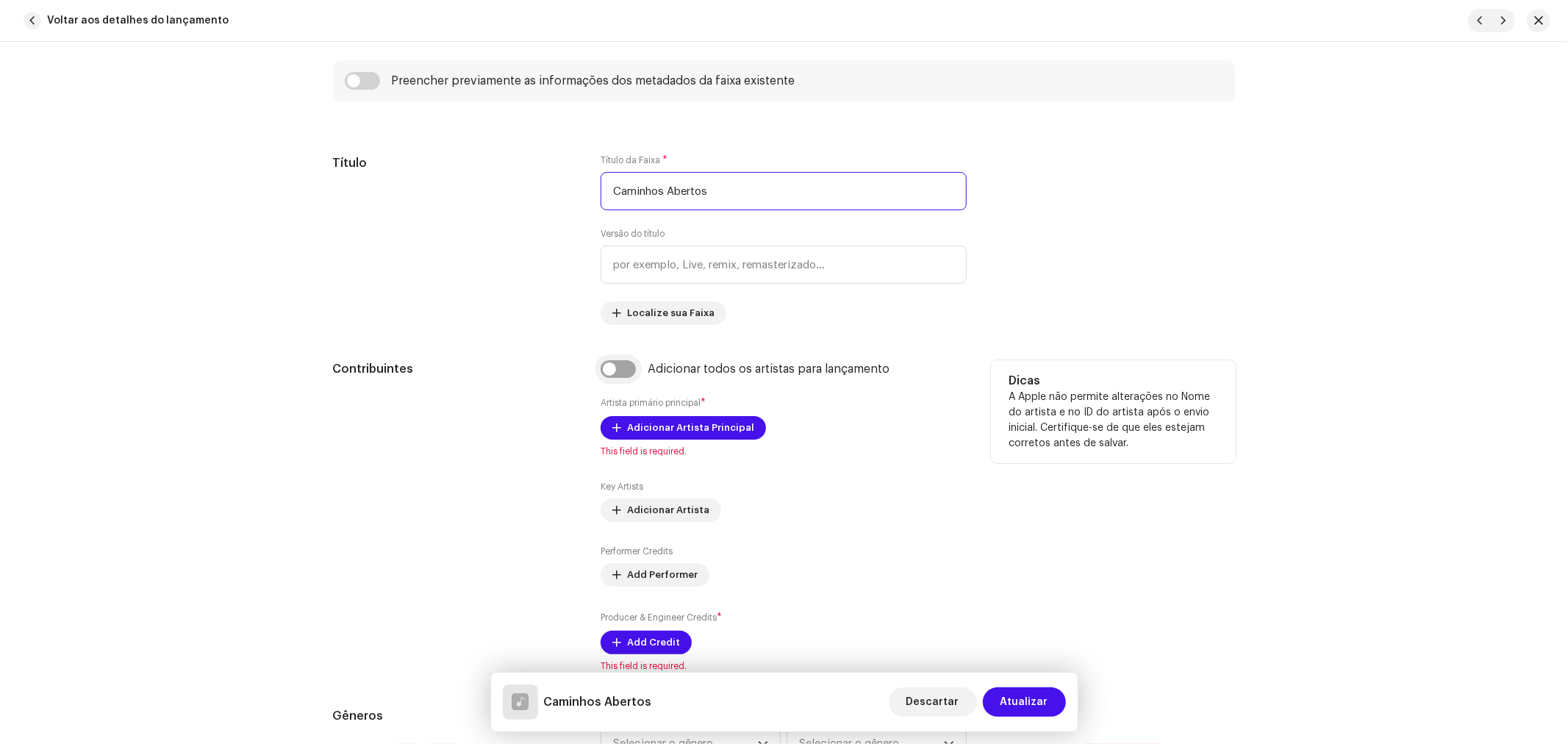
type input "Caminhos Abertos"
click at [614, 368] on input "checkbox" at bounding box center [618, 369] width 35 height 18
checkbox input "true"
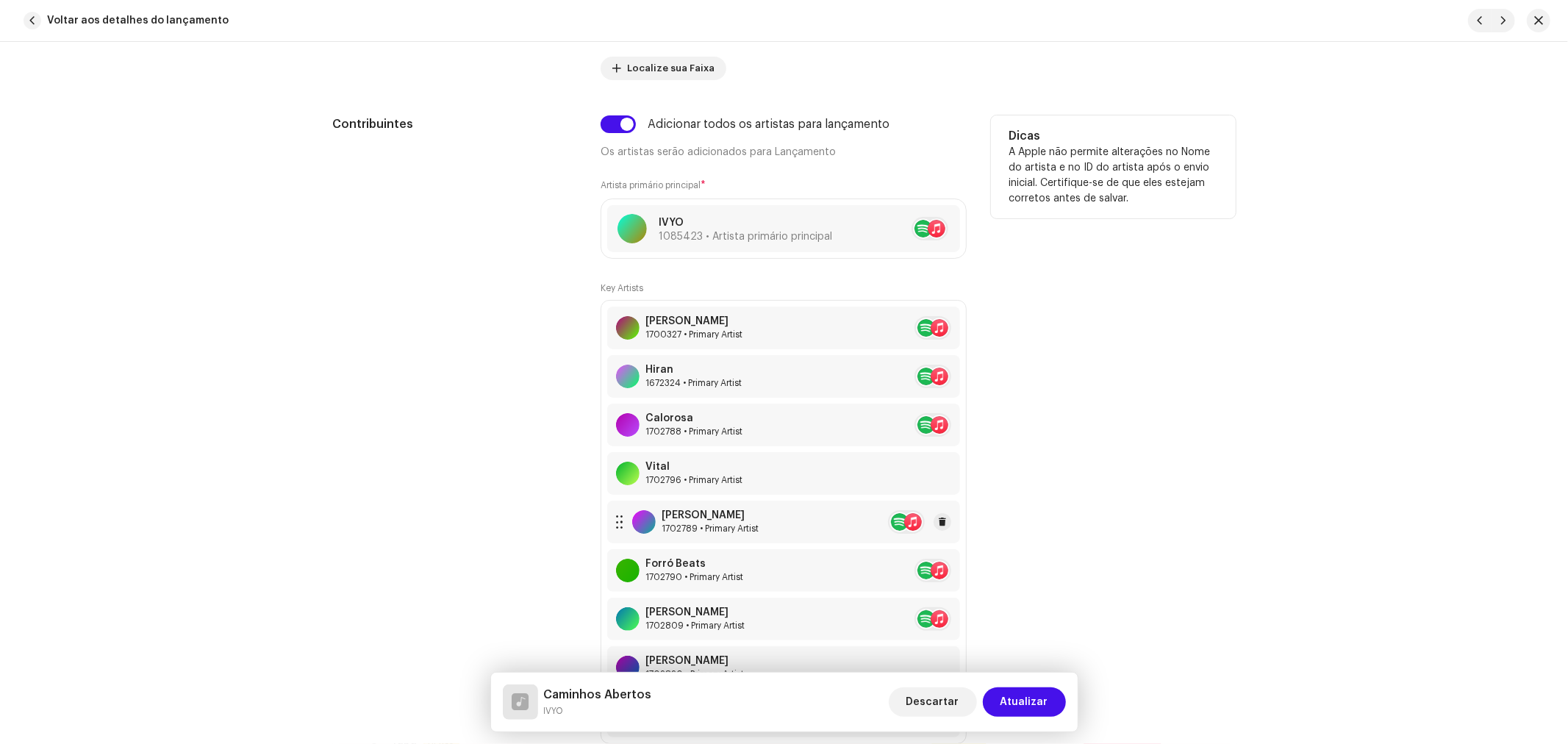
scroll to position [1061, 0]
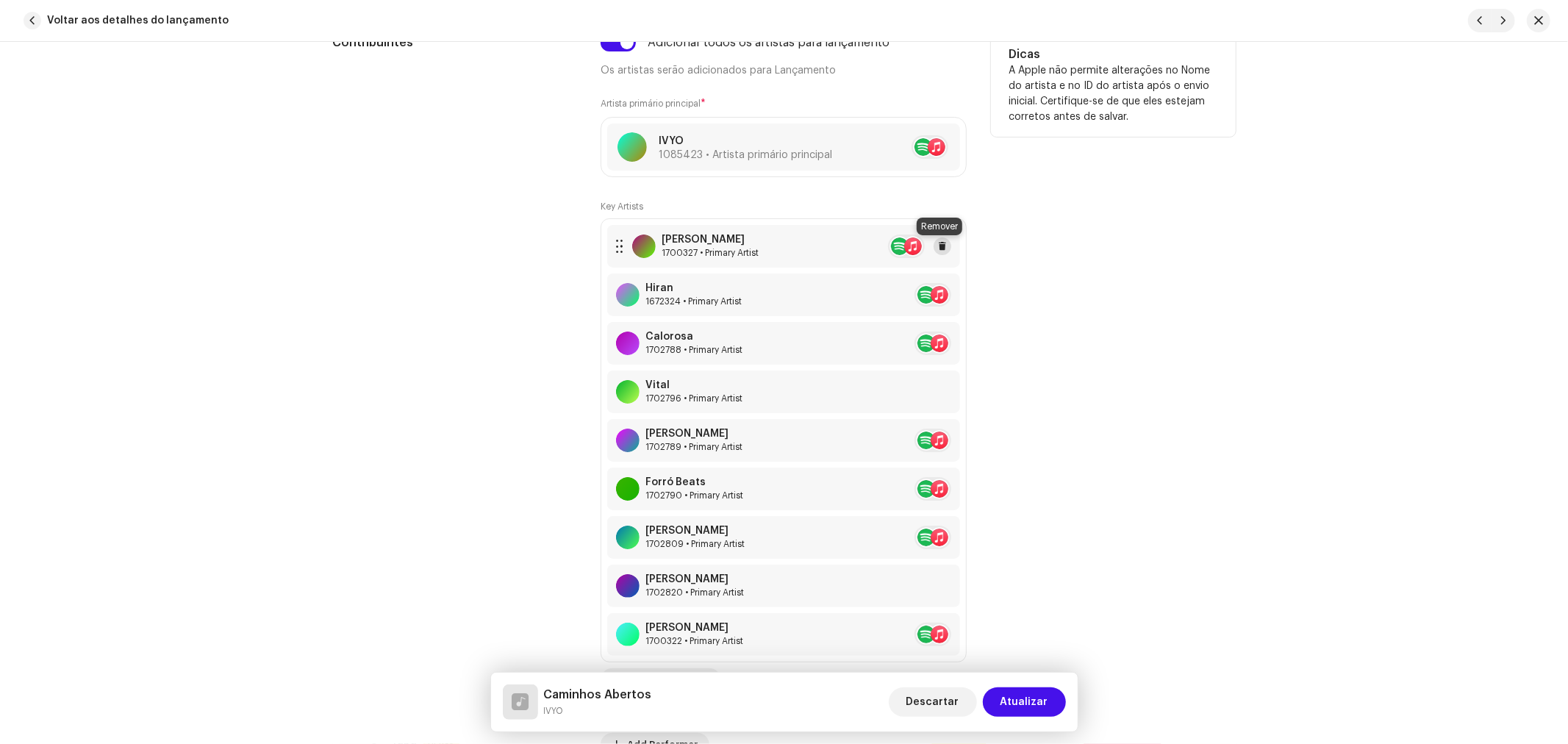
click at [943, 246] on span at bounding box center [942, 246] width 9 height 12
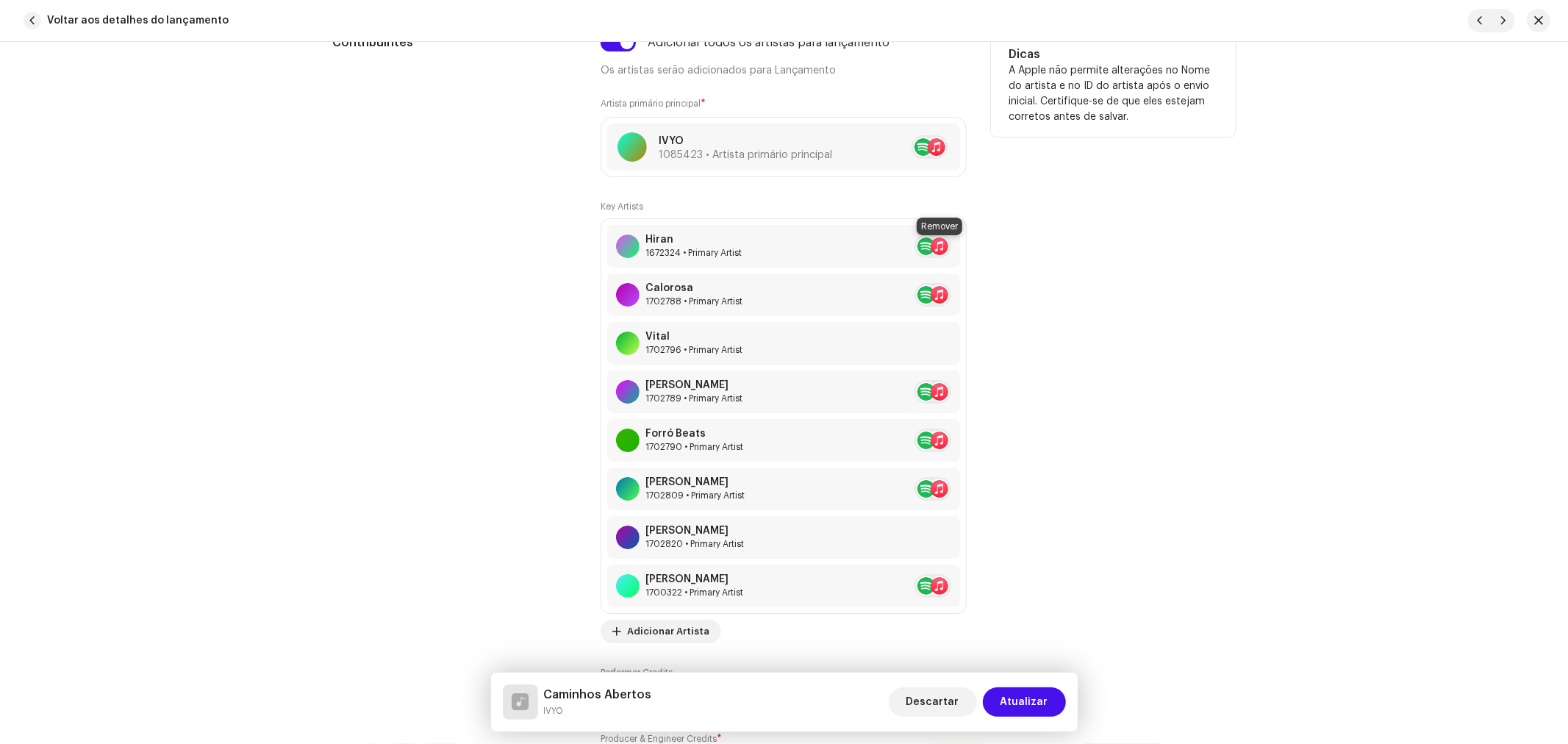
click at [965, 246] on span at bounding box center [969, 246] width 9 height 12
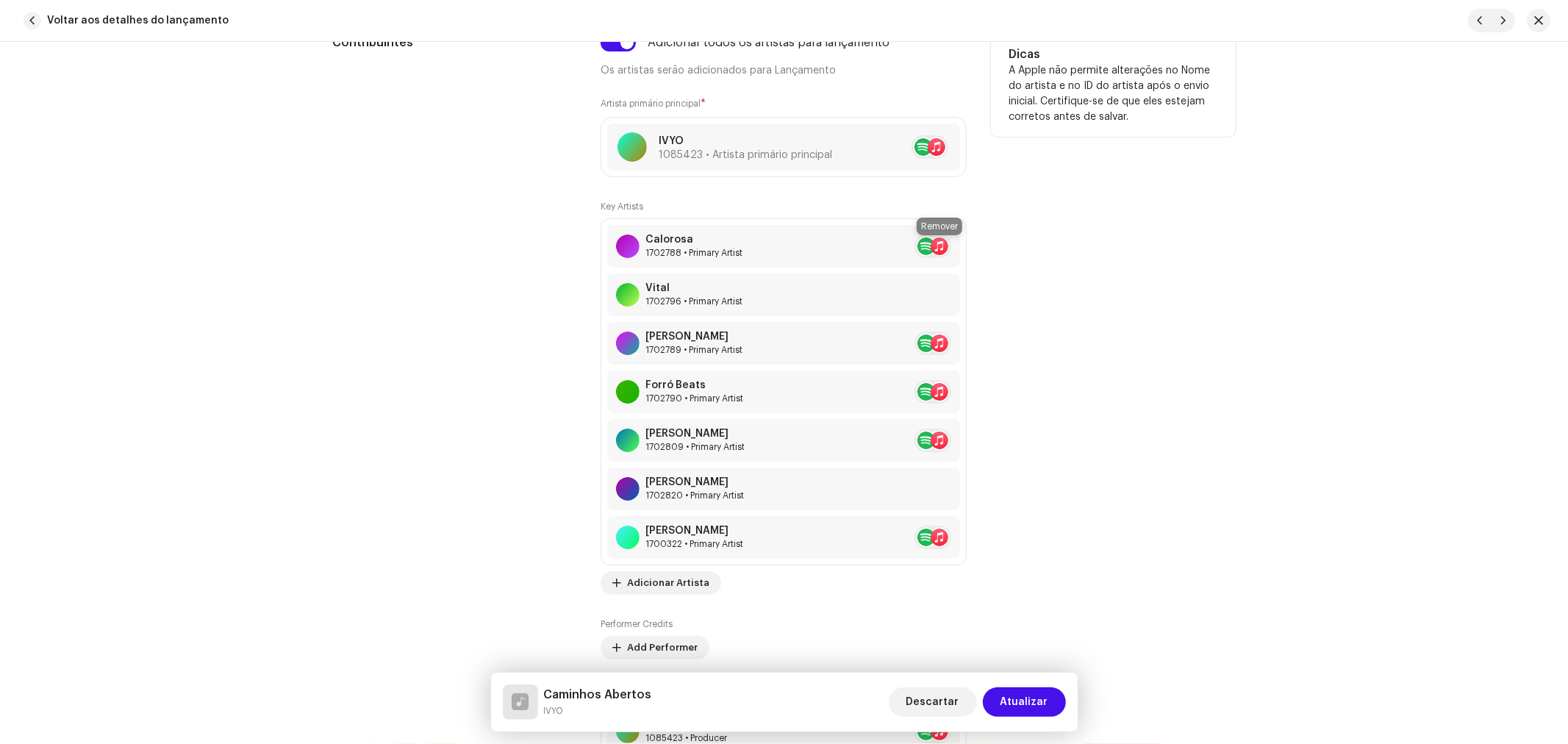
click at [965, 246] on span at bounding box center [969, 246] width 9 height 12
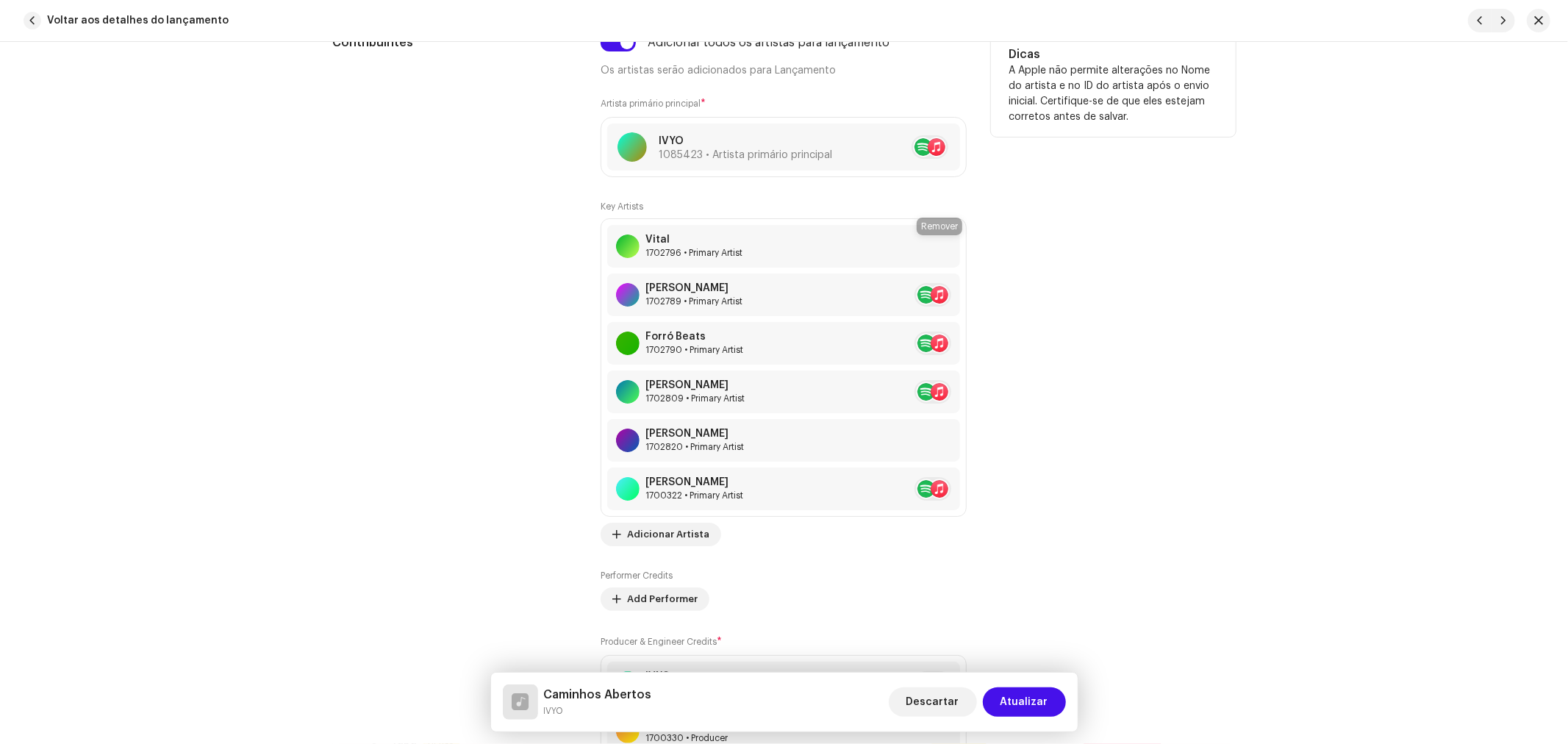
click at [965, 246] on span at bounding box center [969, 246] width 9 height 12
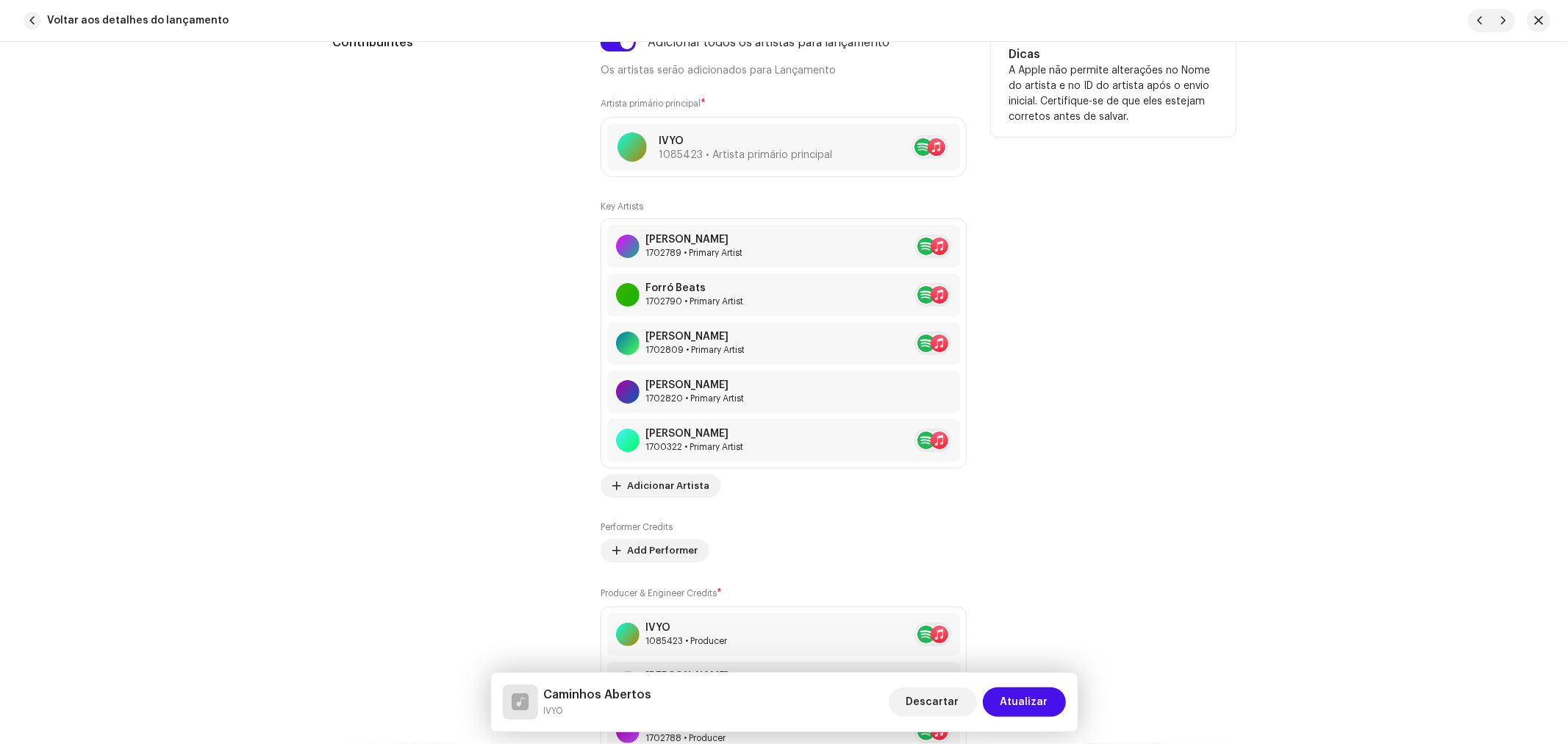
click at [965, 246] on span at bounding box center [969, 246] width 9 height 12
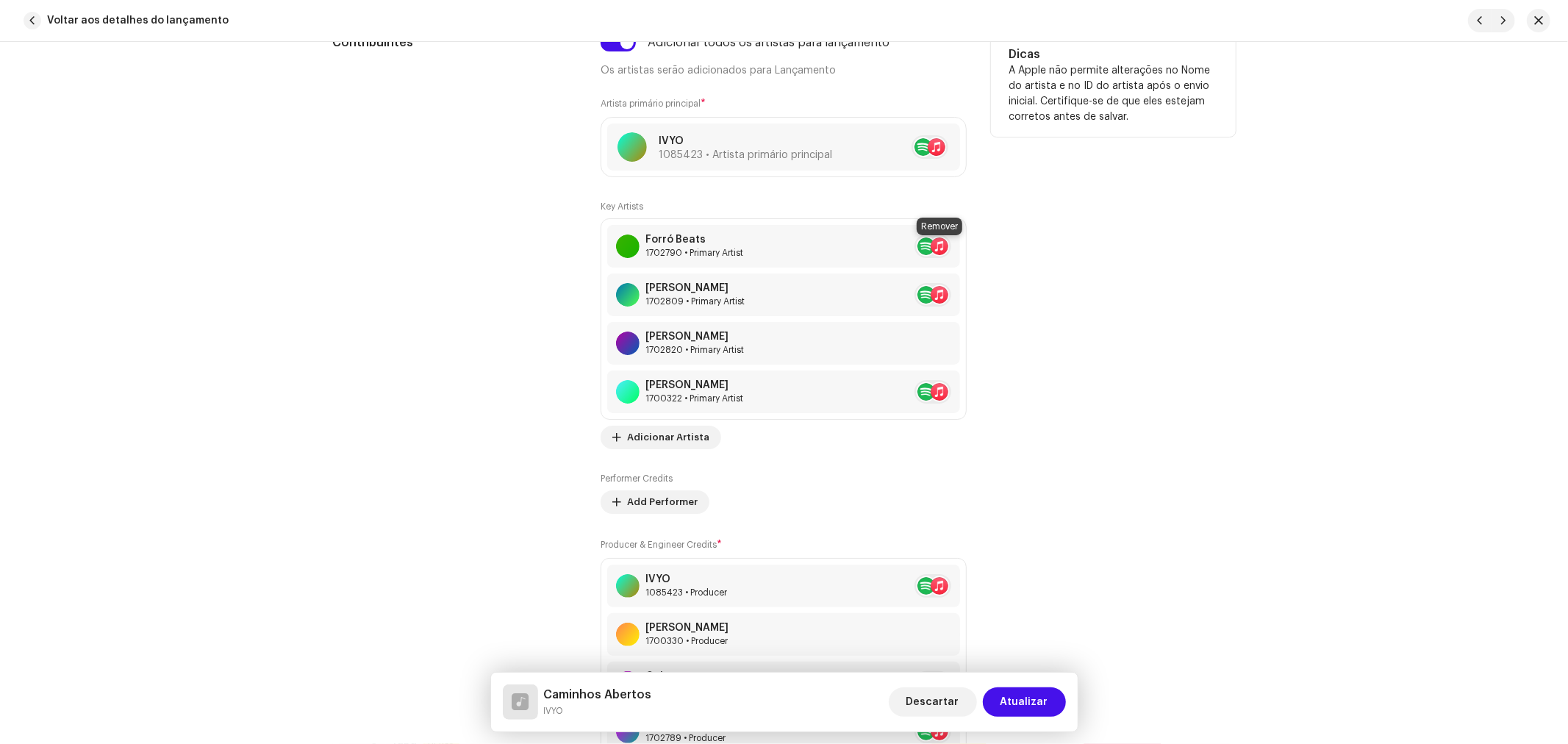
click at [965, 246] on span at bounding box center [969, 246] width 9 height 12
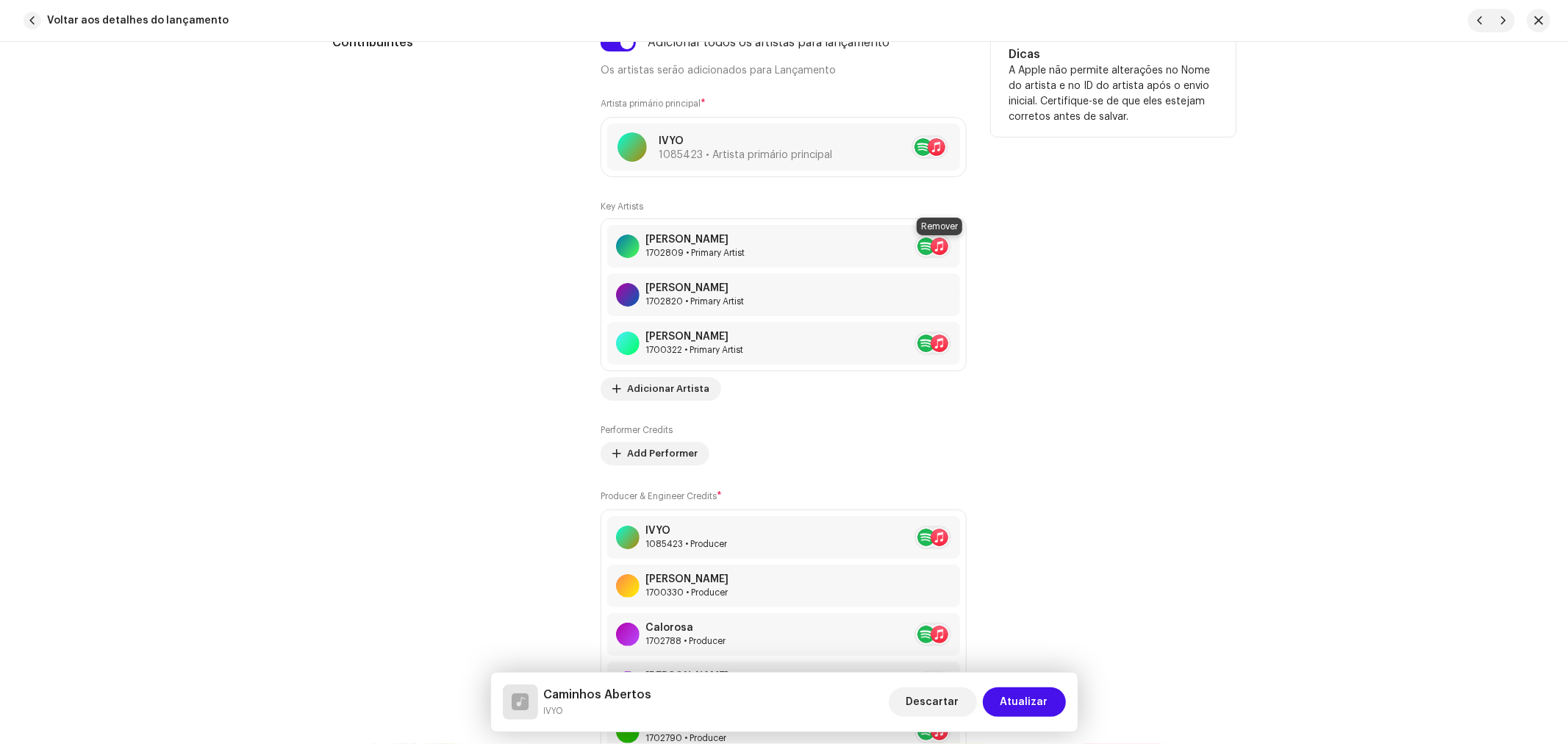
click at [965, 246] on span at bounding box center [969, 246] width 9 height 12
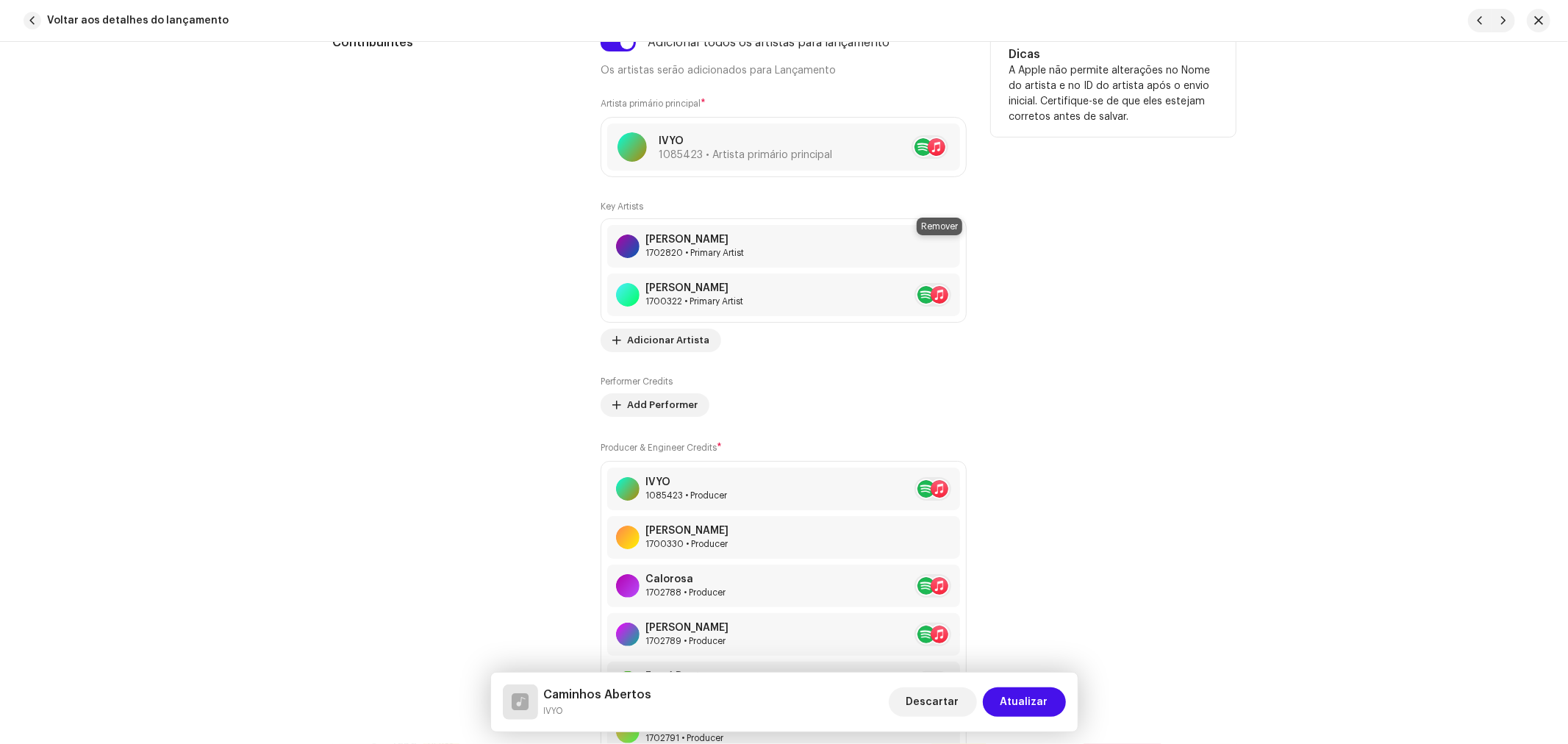
click at [965, 246] on span at bounding box center [969, 246] width 9 height 12
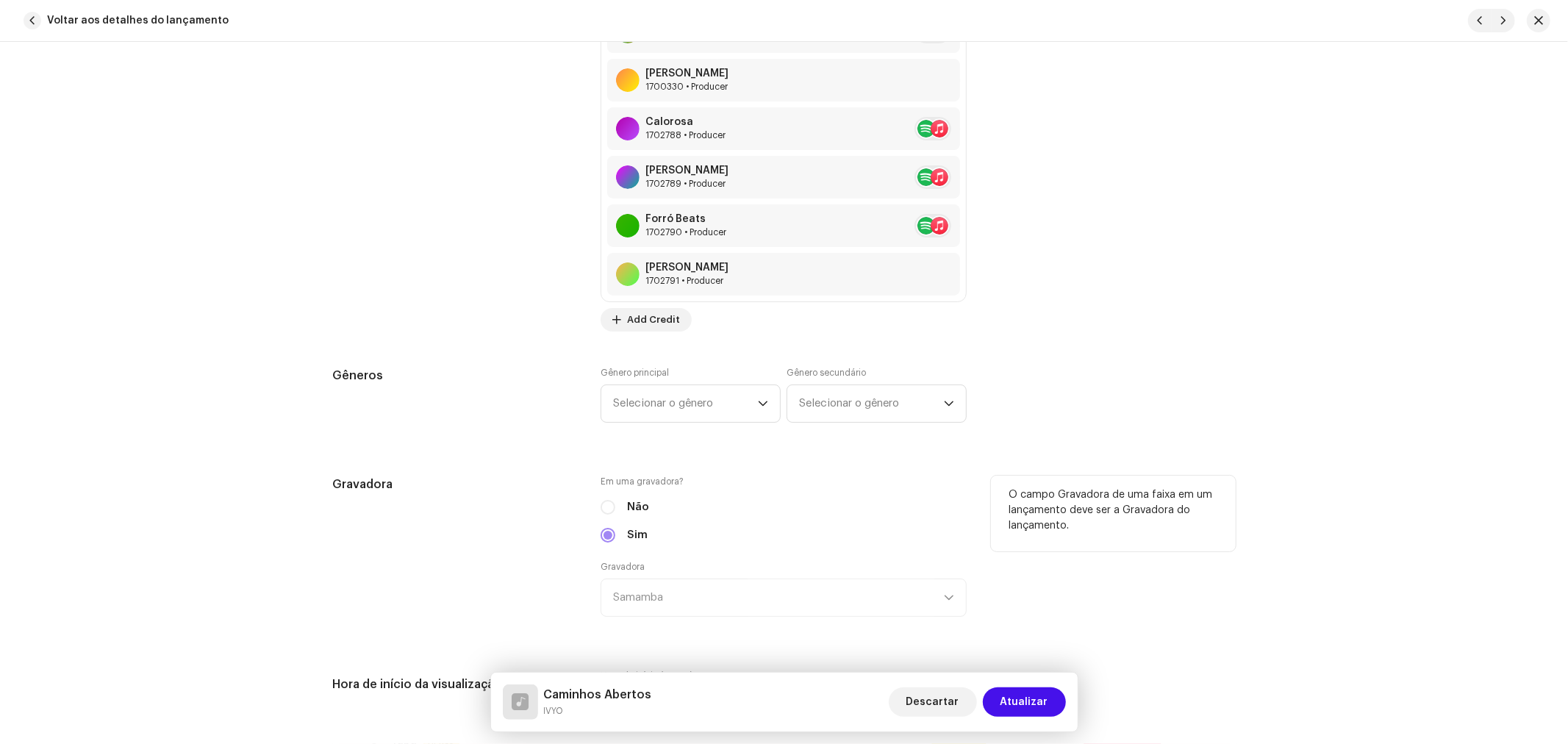
scroll to position [1634, 0]
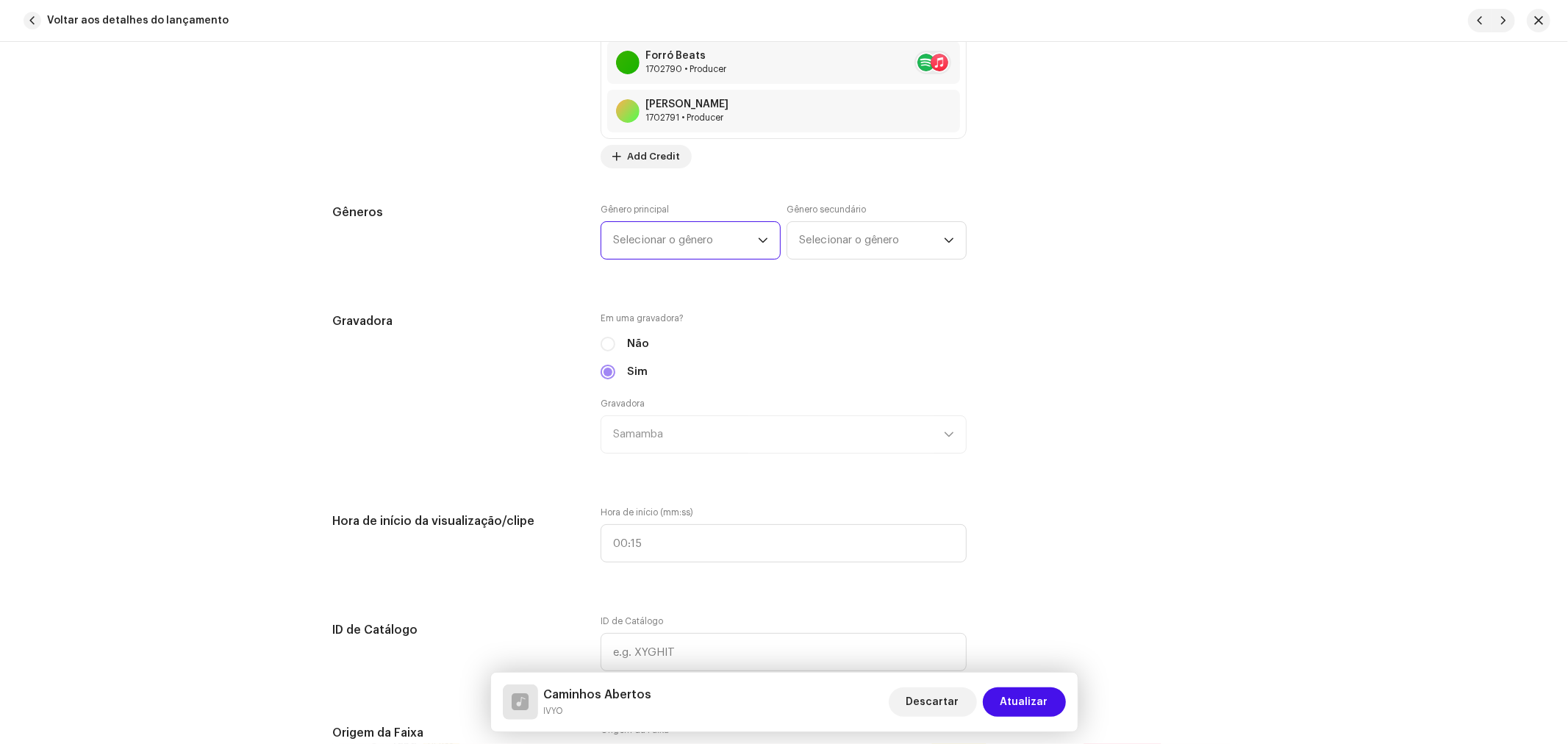
click at [662, 245] on span "Selecionar o gênero" at bounding box center [686, 240] width 145 height 37
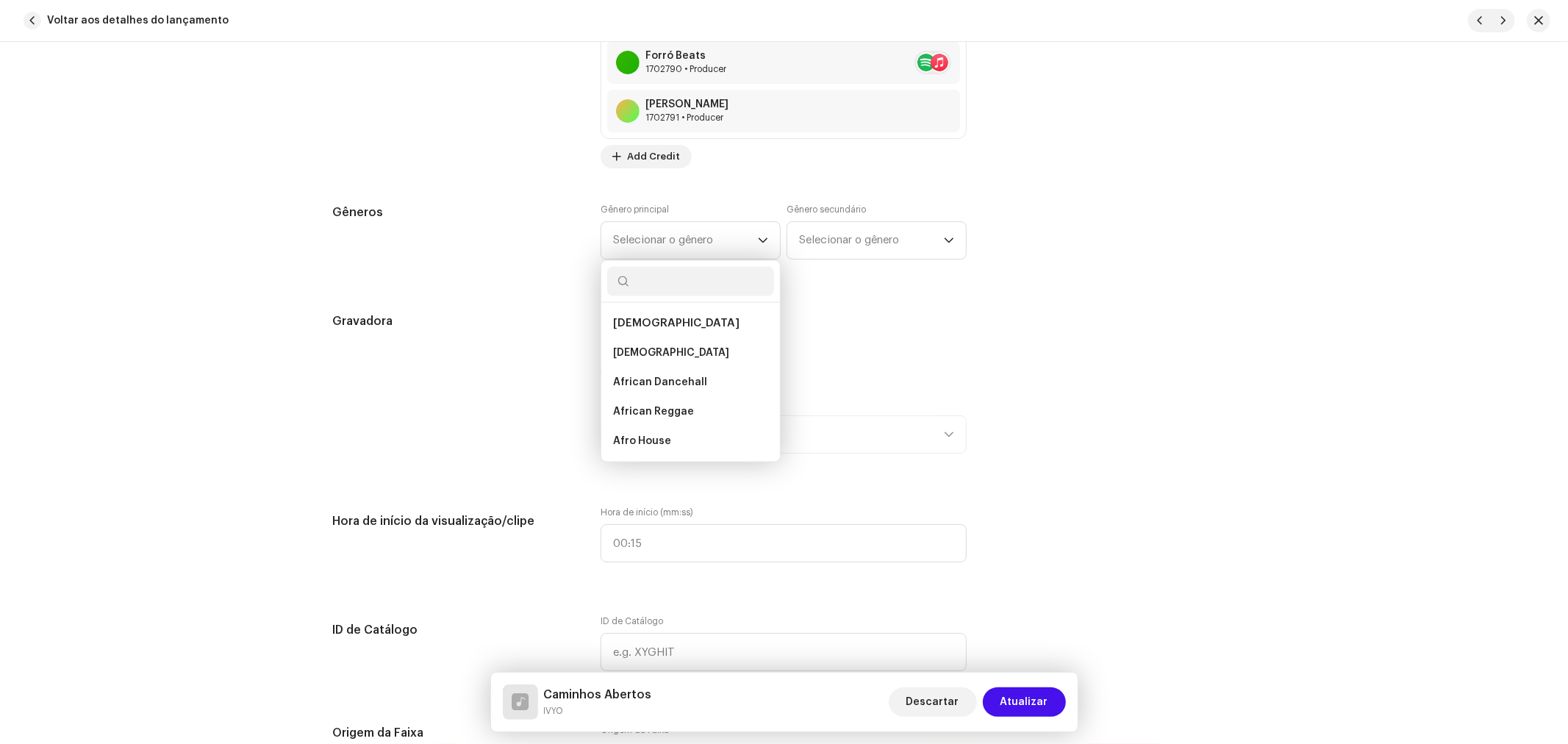
click at [537, 304] on div "Detalhes da faixa Complete o seguinte para finalizar sua faixa. 1 de 3 Adiciona…" at bounding box center [784, 347] width 949 height 3808
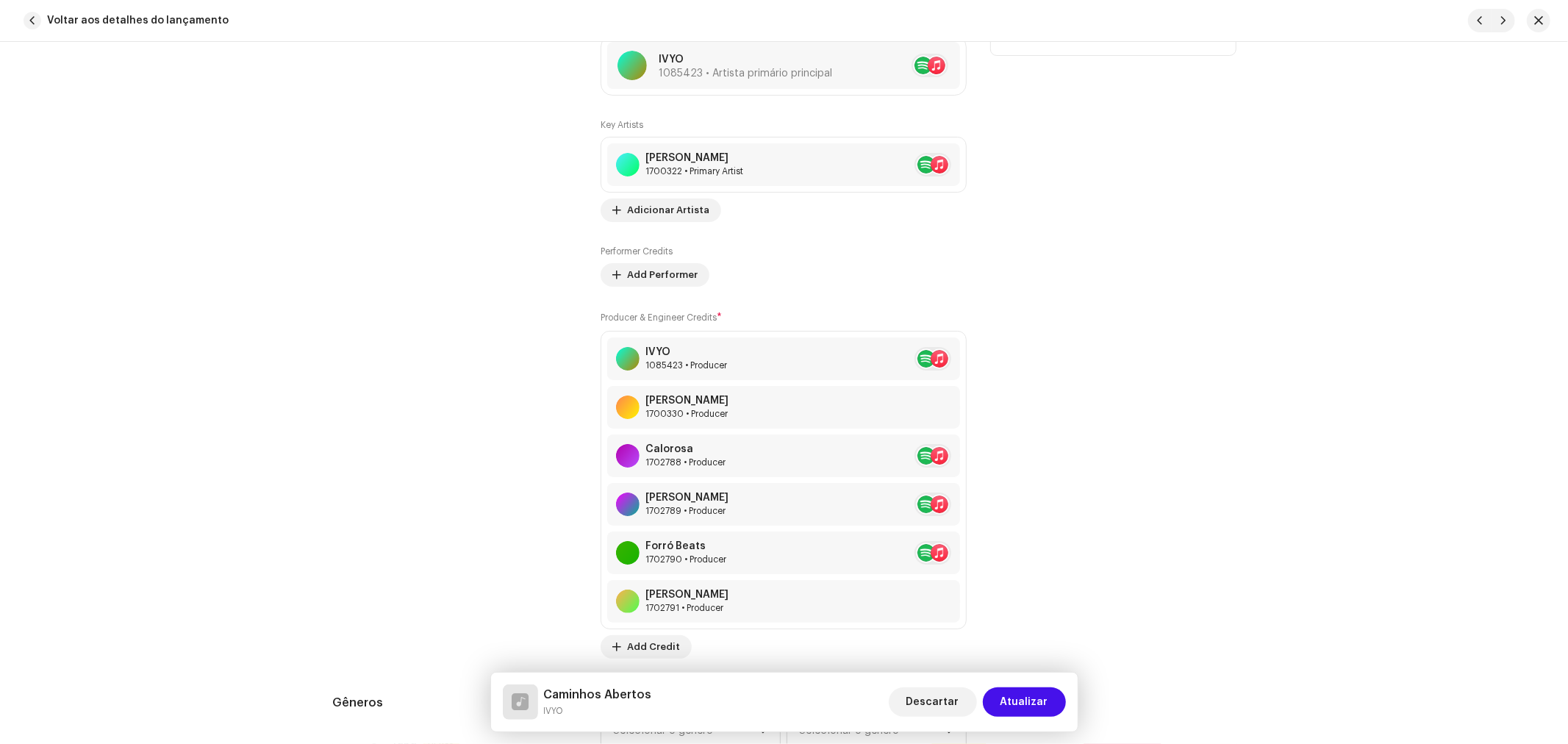
scroll to position [1471, 0]
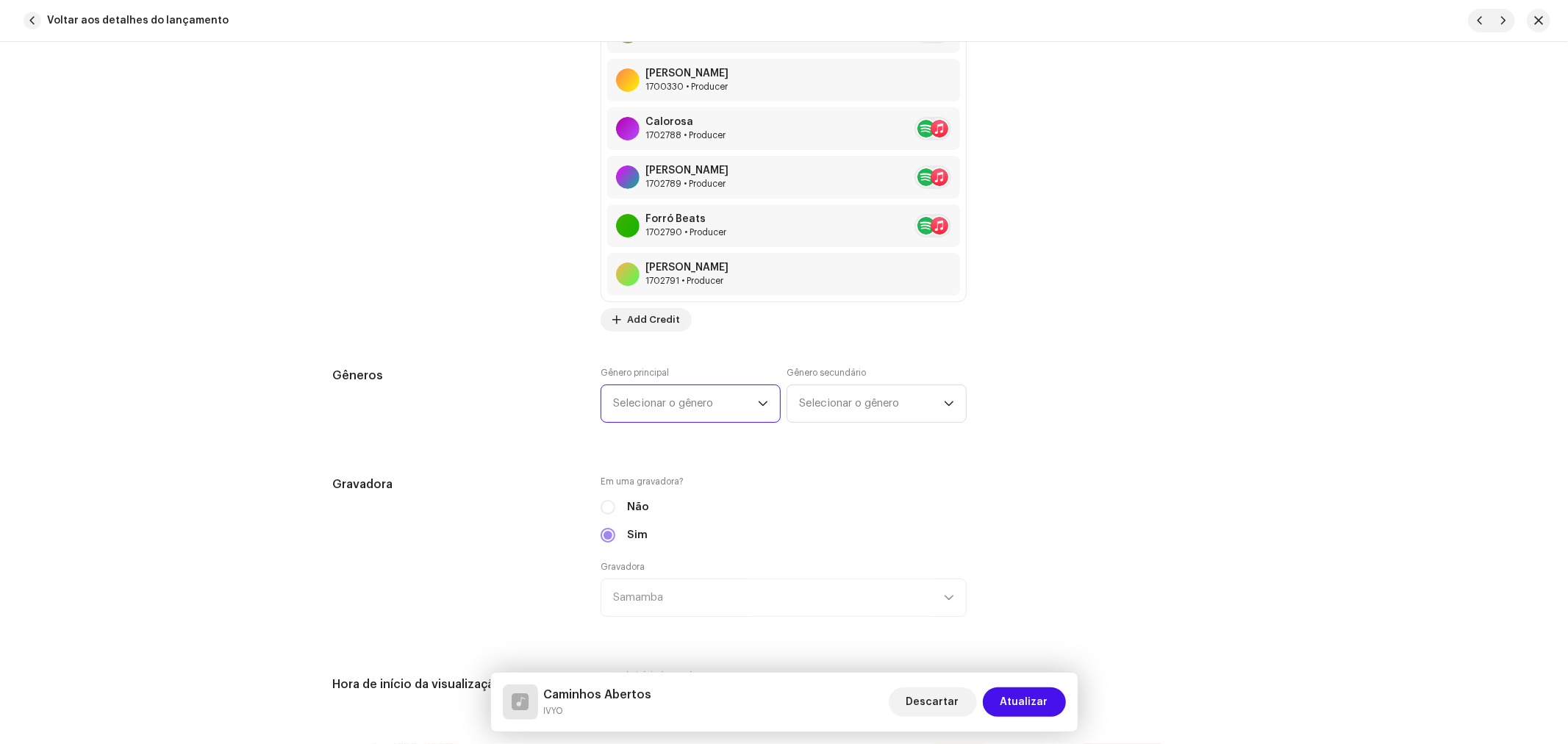
click at [679, 404] on span "Selecionar o gênero" at bounding box center [686, 403] width 145 height 37
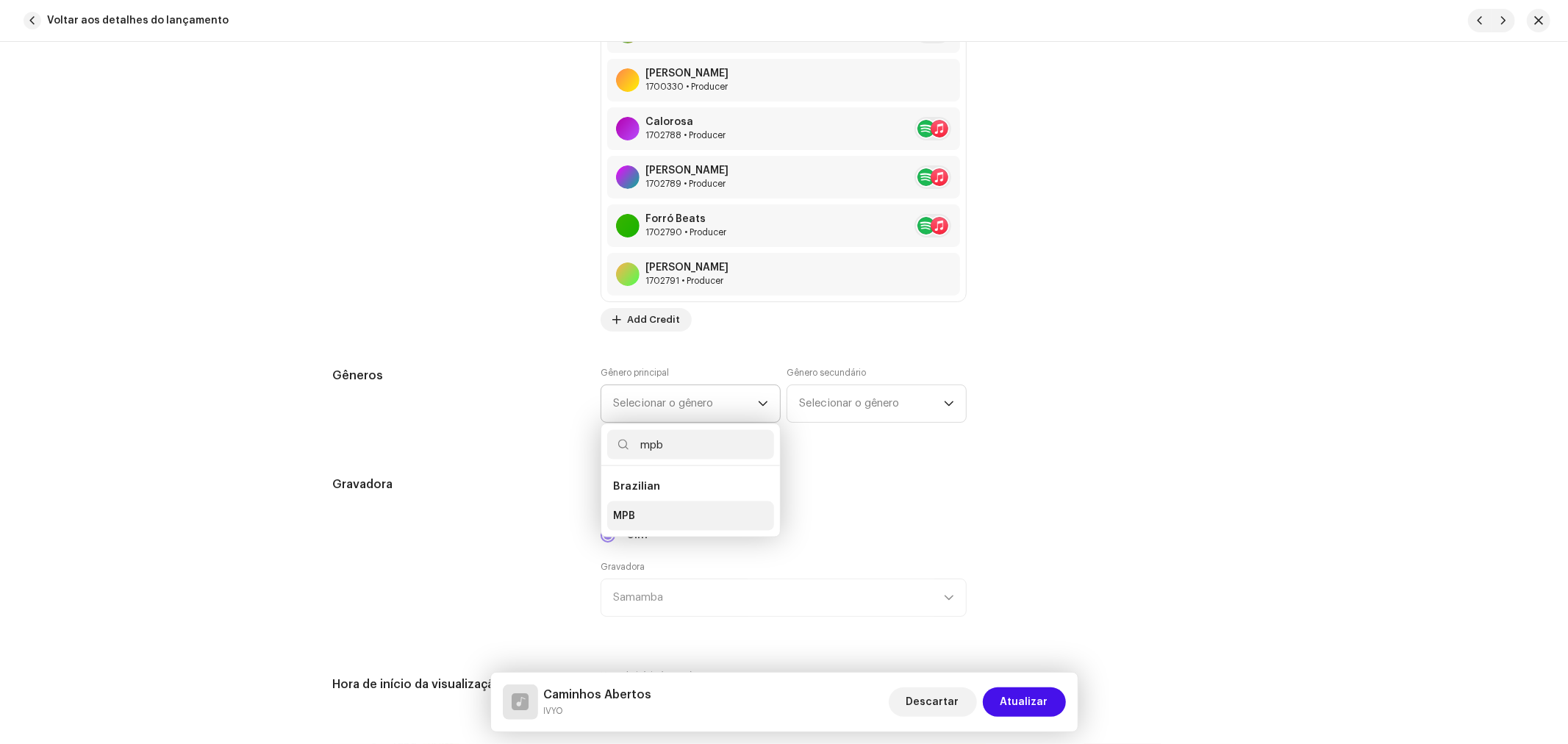
type input "mpb"
click at [657, 512] on li "MPB" at bounding box center [690, 516] width 167 height 30
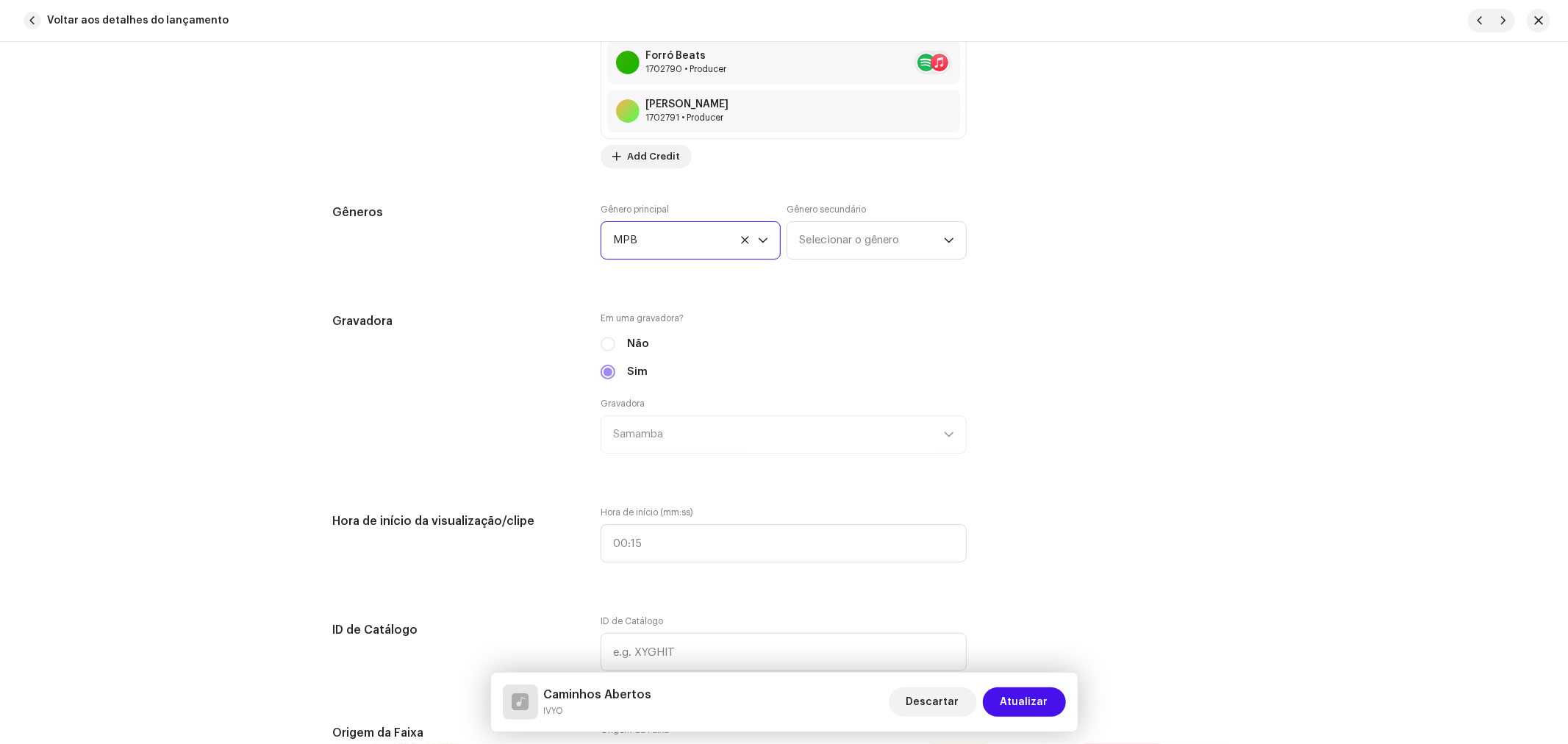
scroll to position [1879, 0]
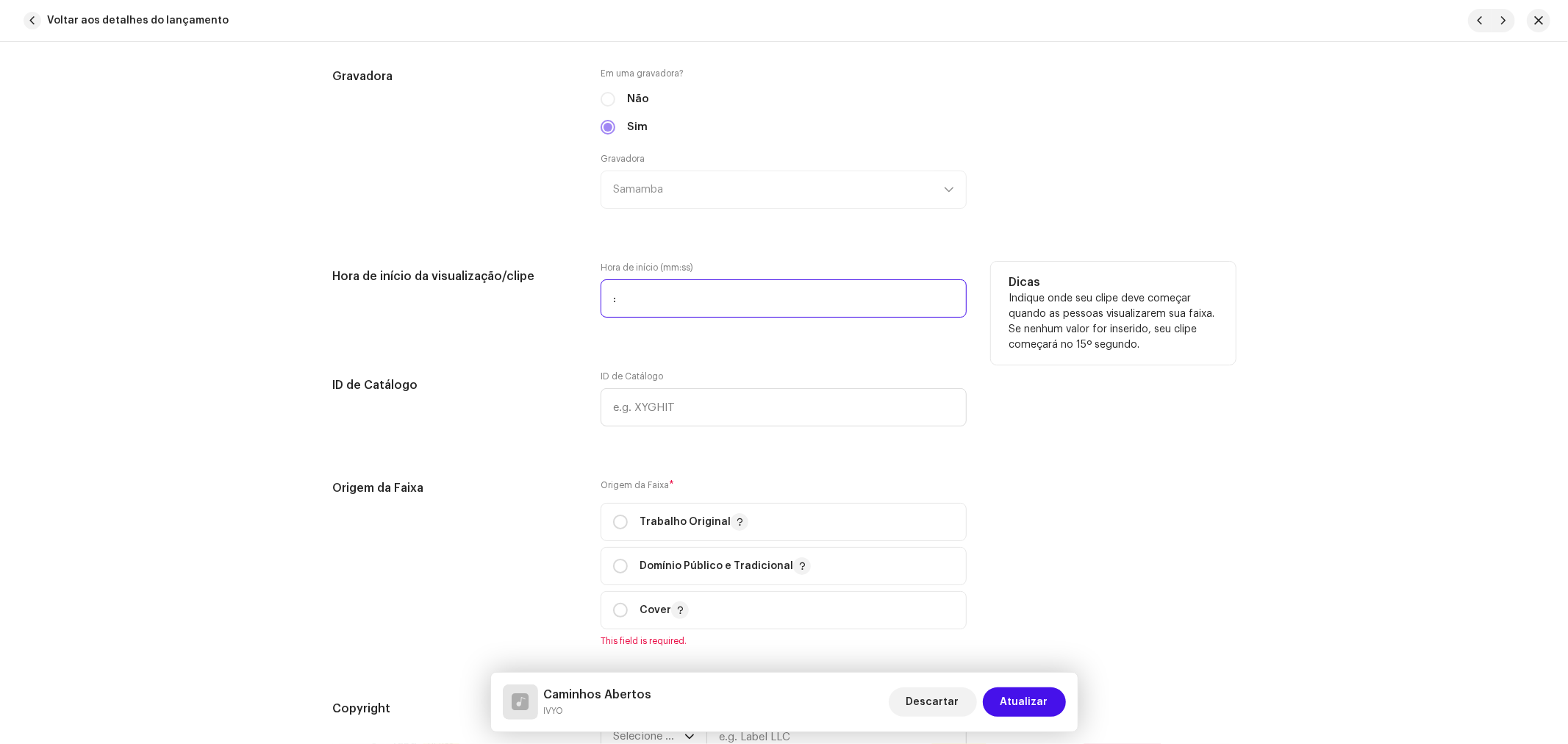
click at [625, 301] on input ":" at bounding box center [783, 298] width 366 height 38
type input "02:44"
click at [544, 342] on div "Detalhes da faixa Complete o seguinte para finalizar sua faixa. 1 de 3 Adiciona…" at bounding box center [784, 102] width 949 height 3808
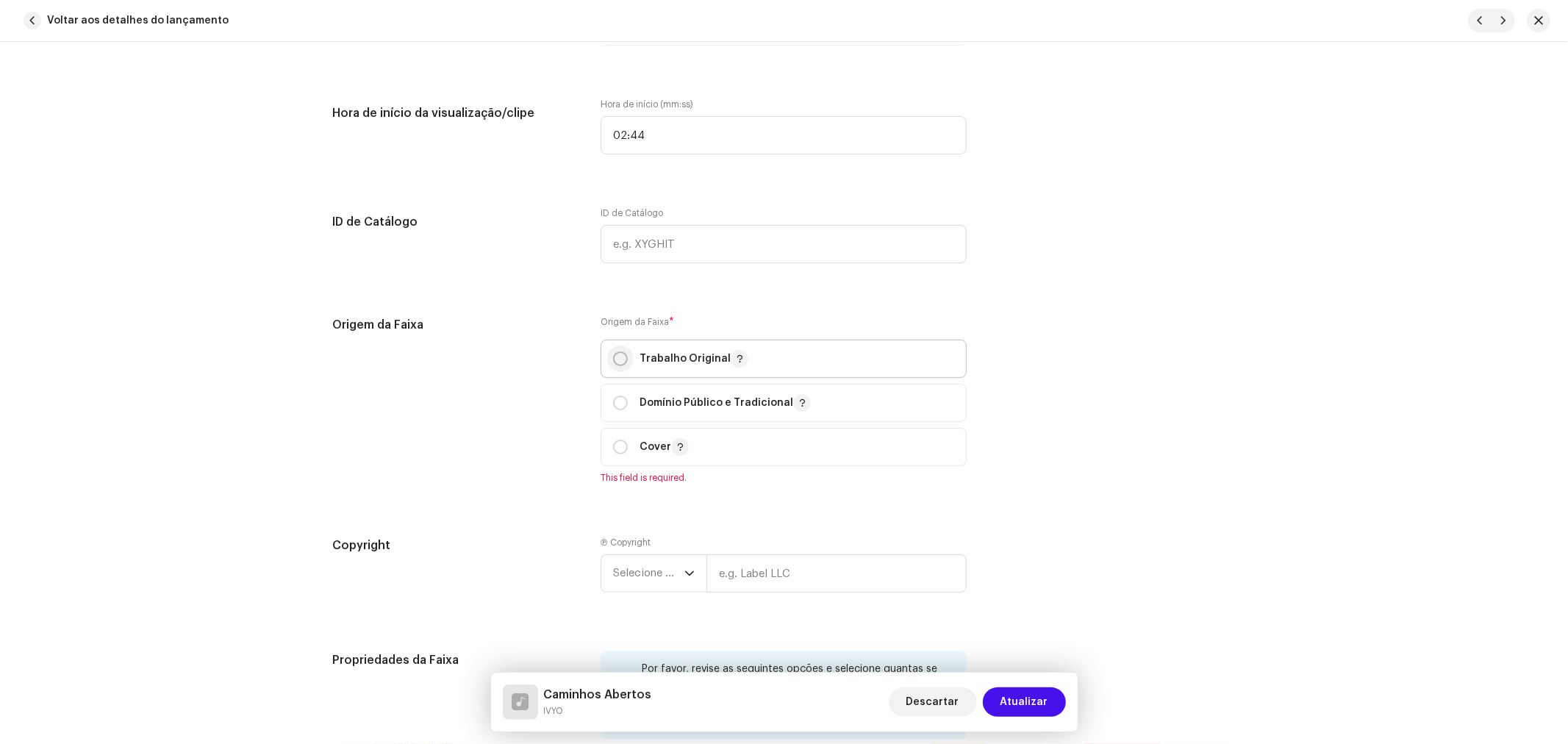
click at [614, 364] on input "radio" at bounding box center [620, 359] width 14 height 14
radio input "true"
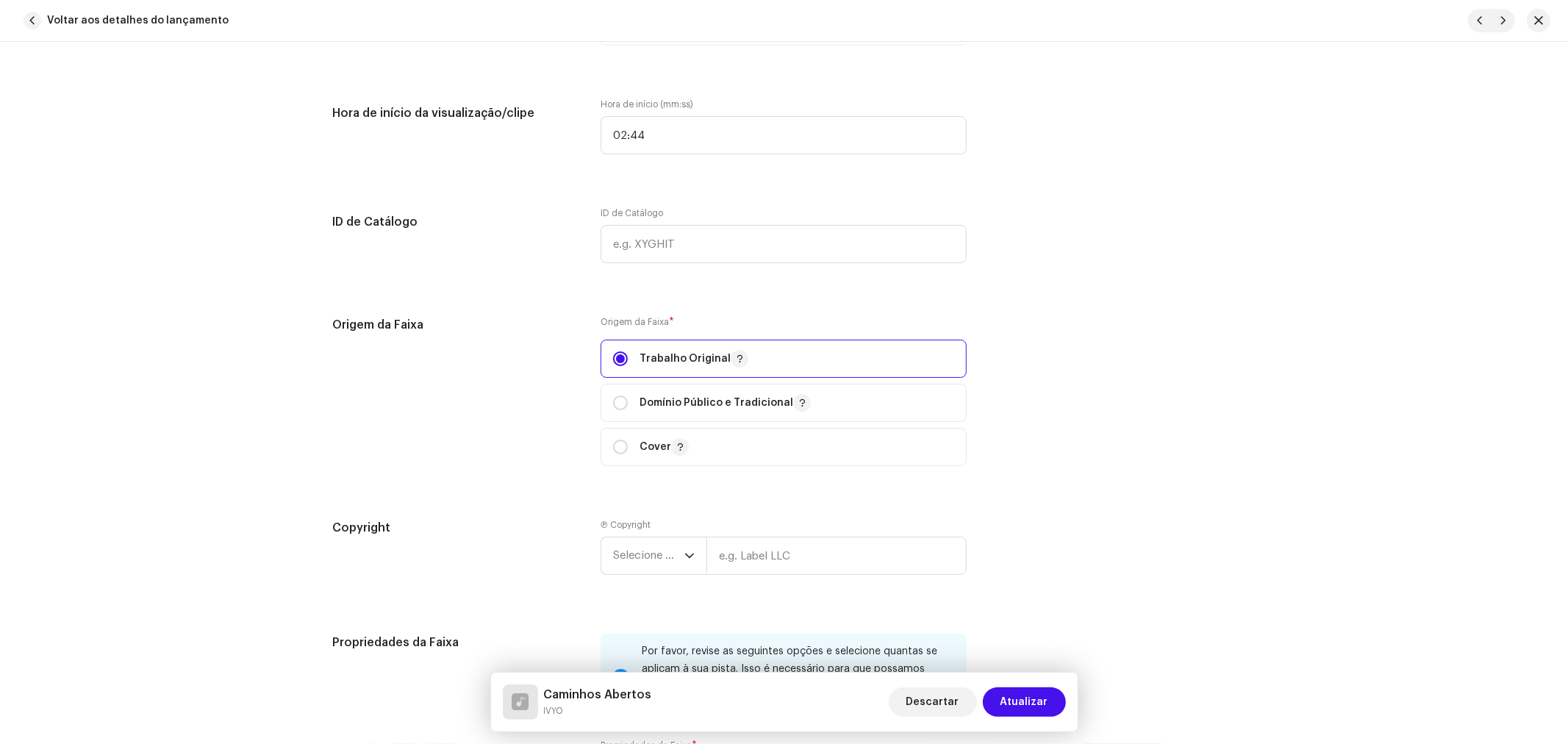
scroll to position [2206, 0]
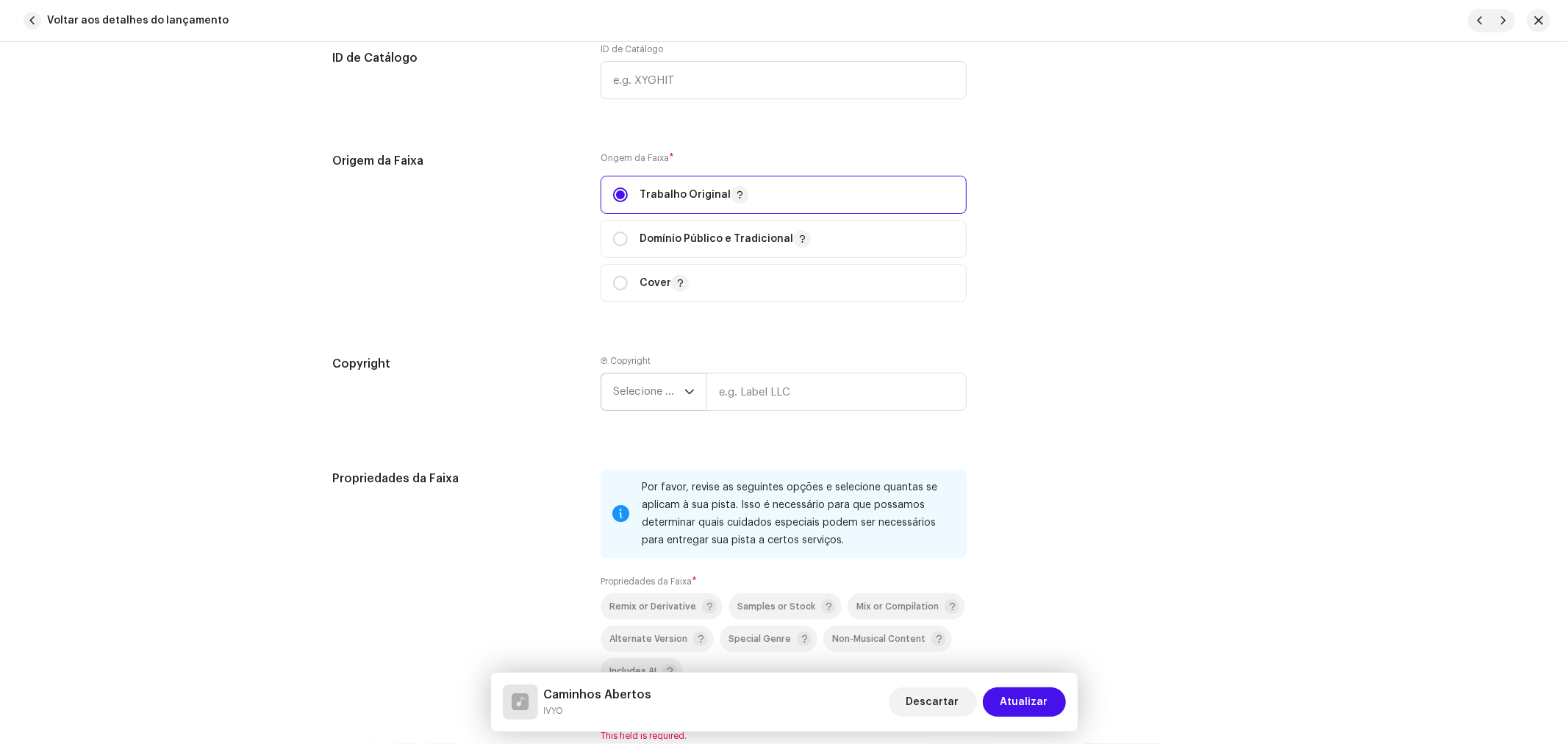
click at [645, 395] on span "Selecione o ano" at bounding box center [649, 392] width 72 height 37
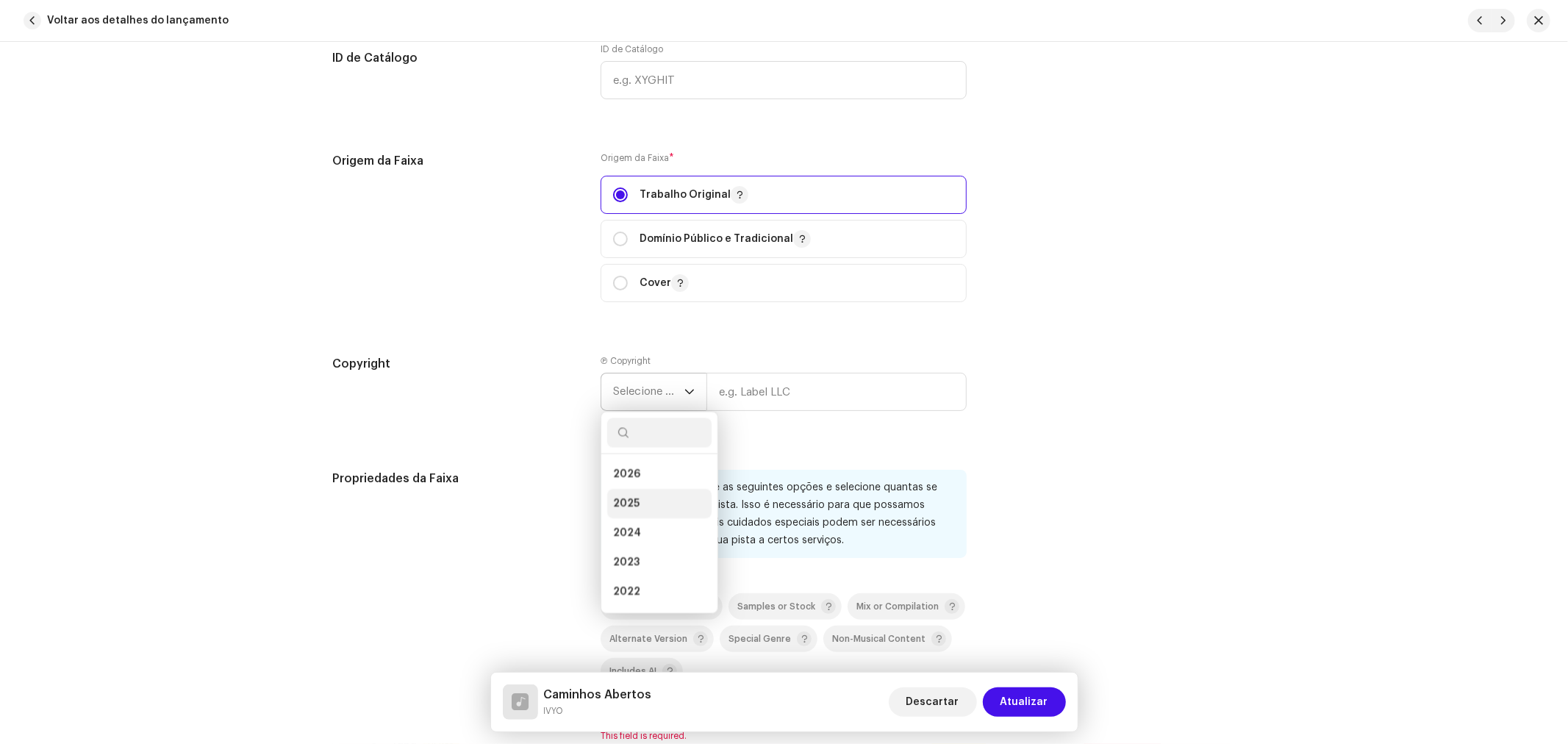
click at [636, 506] on li "2025" at bounding box center [659, 504] width 105 height 30
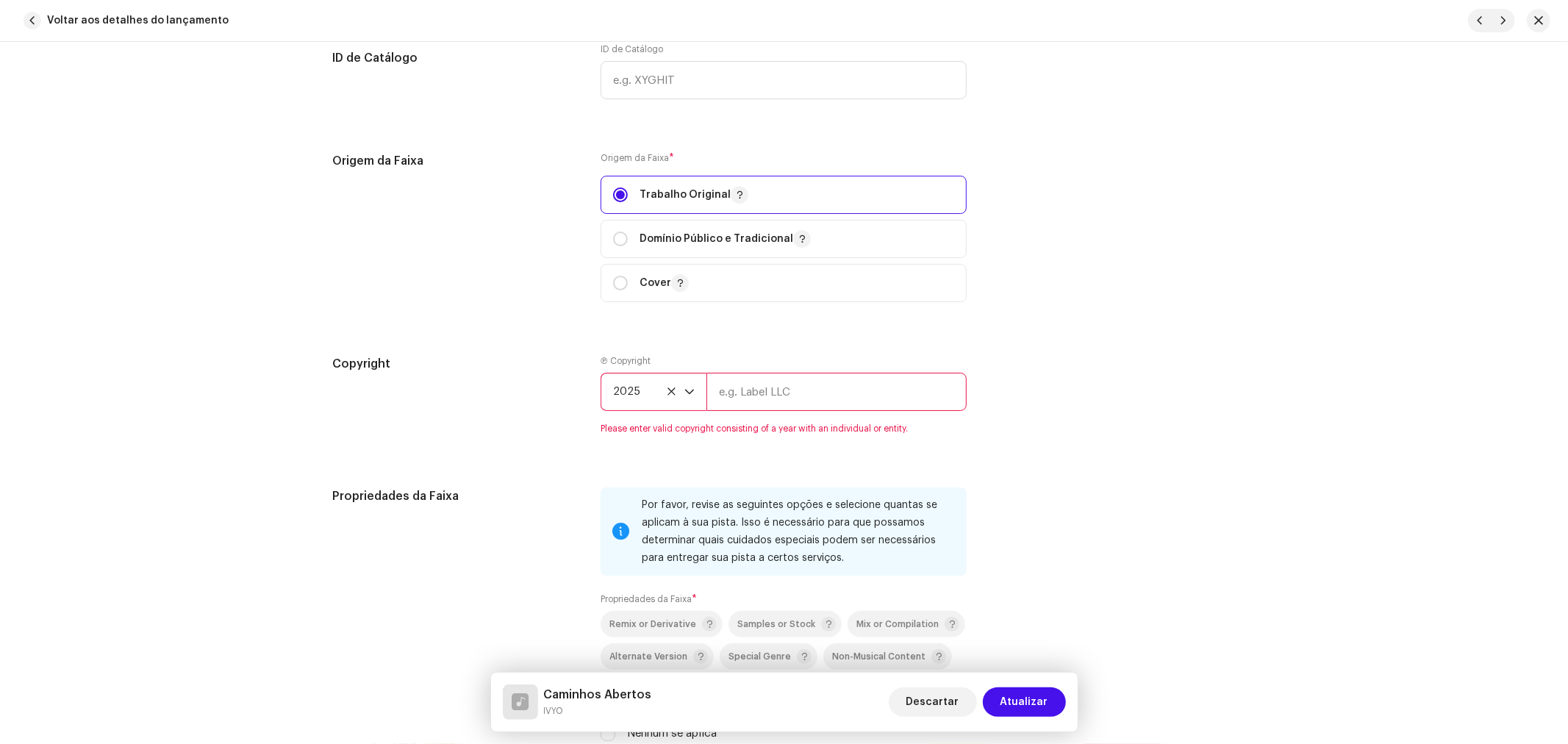
click at [748, 395] on input "text" at bounding box center [836, 392] width 260 height 38
type input "Samamba Music"
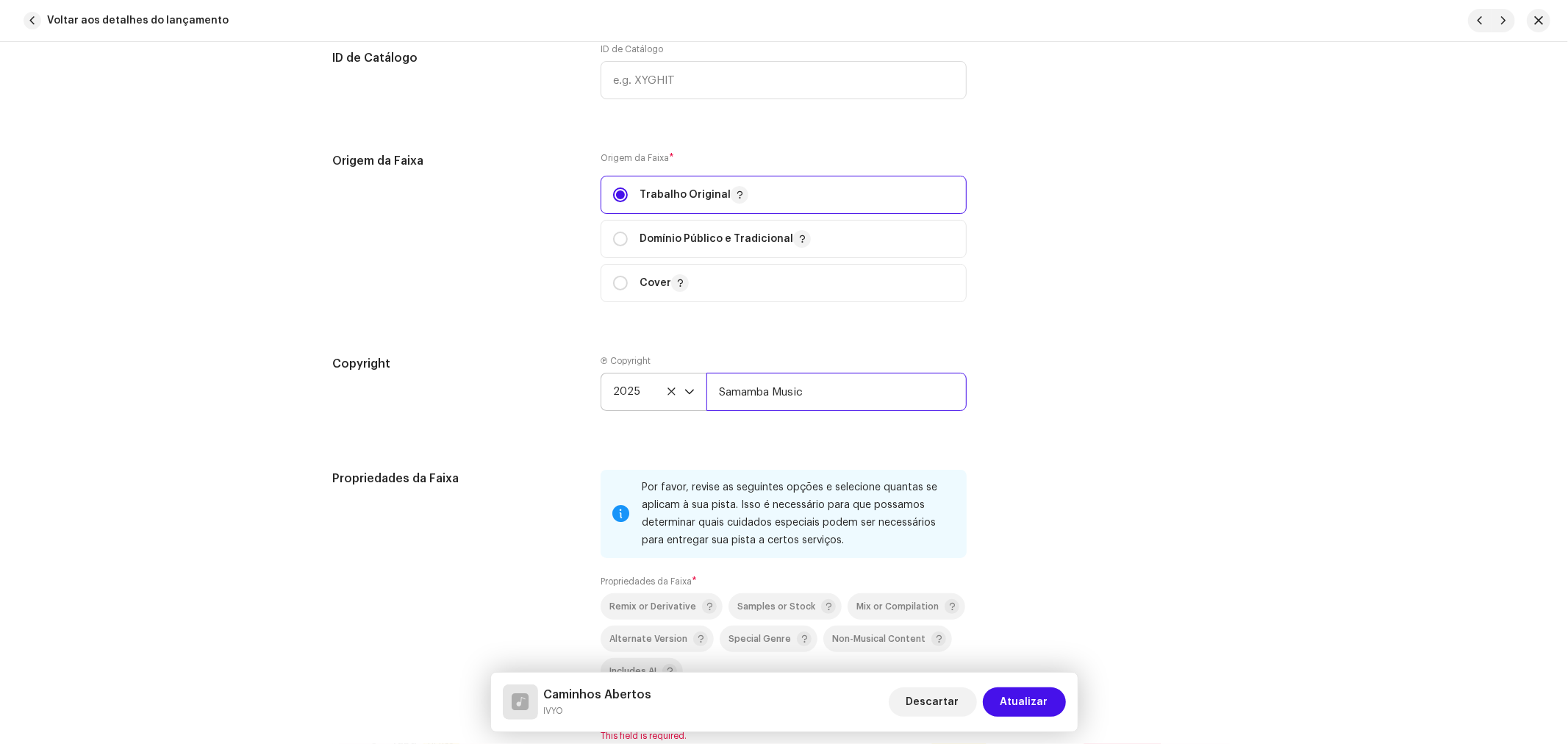
scroll to position [2369, 0]
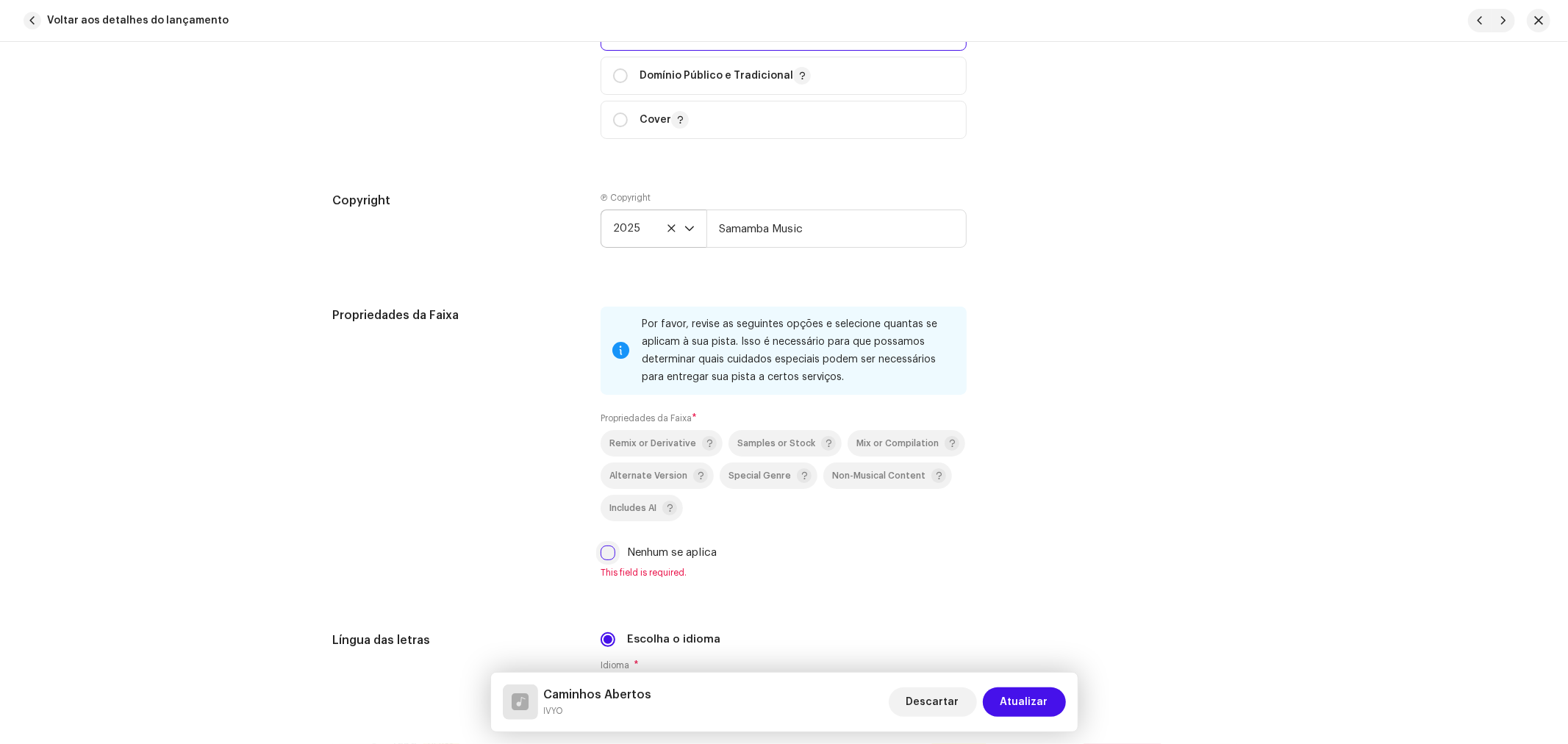
click at [602, 556] on input "Nenhum se aplica" at bounding box center [608, 553] width 14 height 14
checkbox input "true"
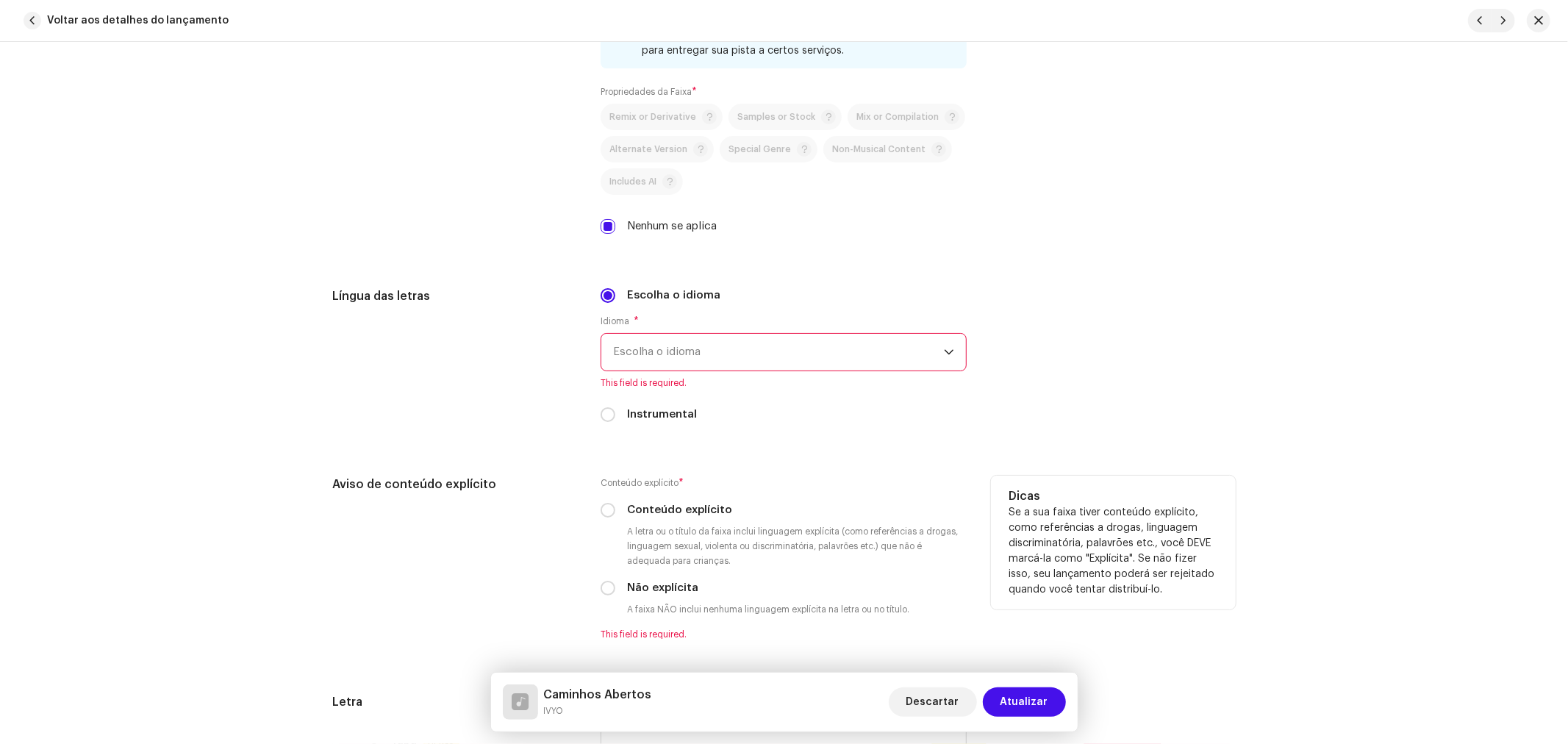
scroll to position [2777, 0]
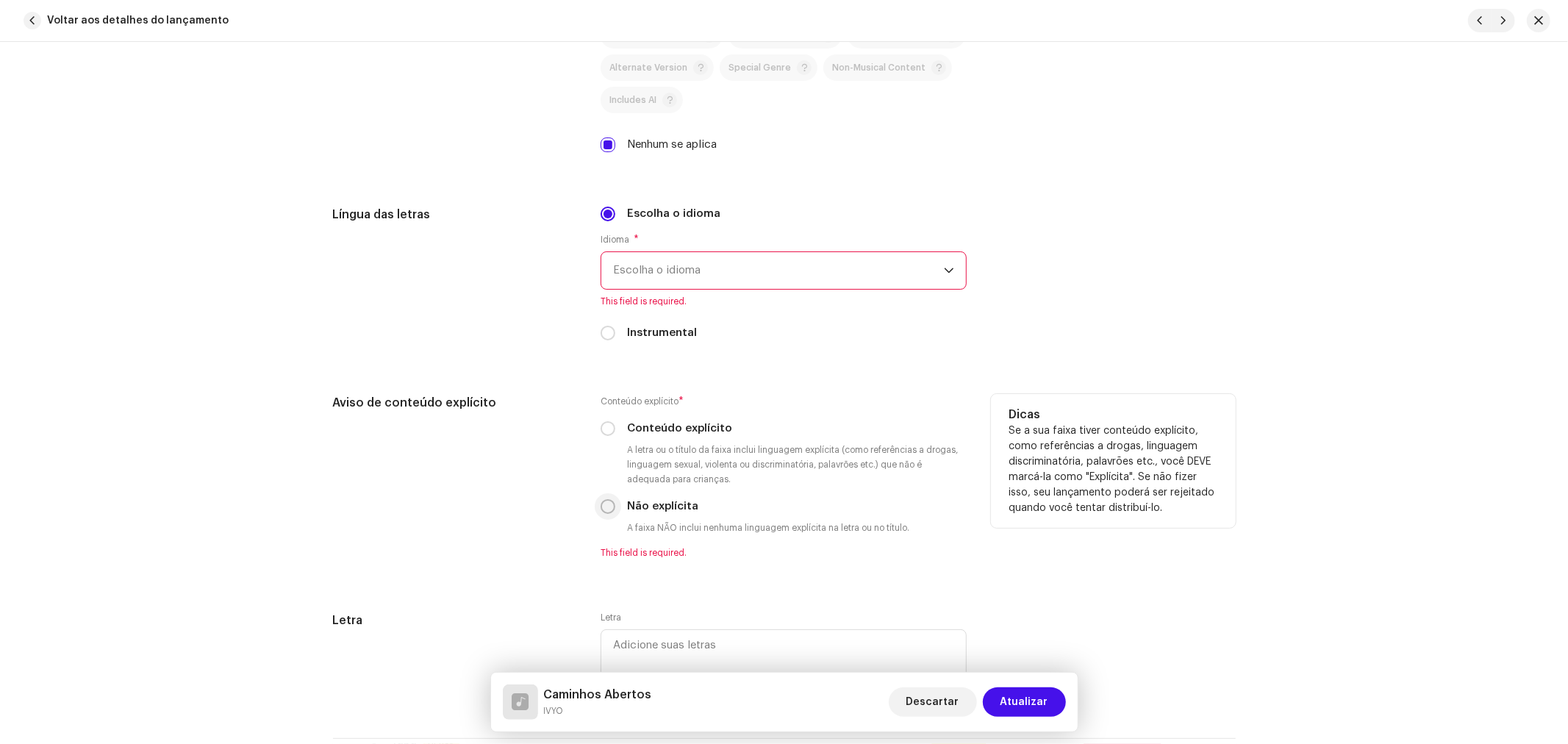
click at [603, 514] on input "Não explícita" at bounding box center [608, 506] width 14 height 14
radio input "true"
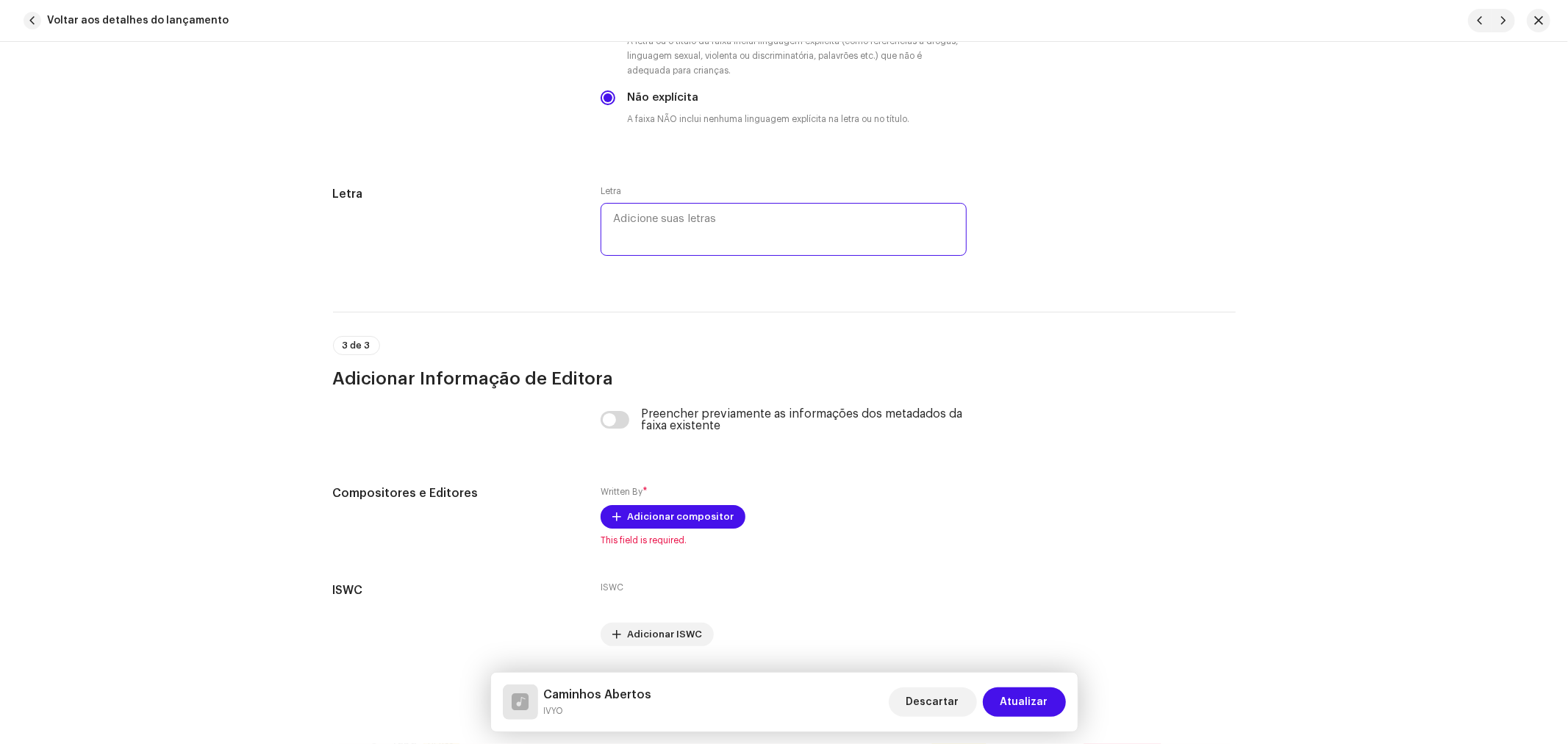
click at [666, 241] on textarea at bounding box center [783, 229] width 366 height 53
paste textarea "Você tem caminho aberto Caminho e caminhada aberta Na direção da luz do sol Da …"
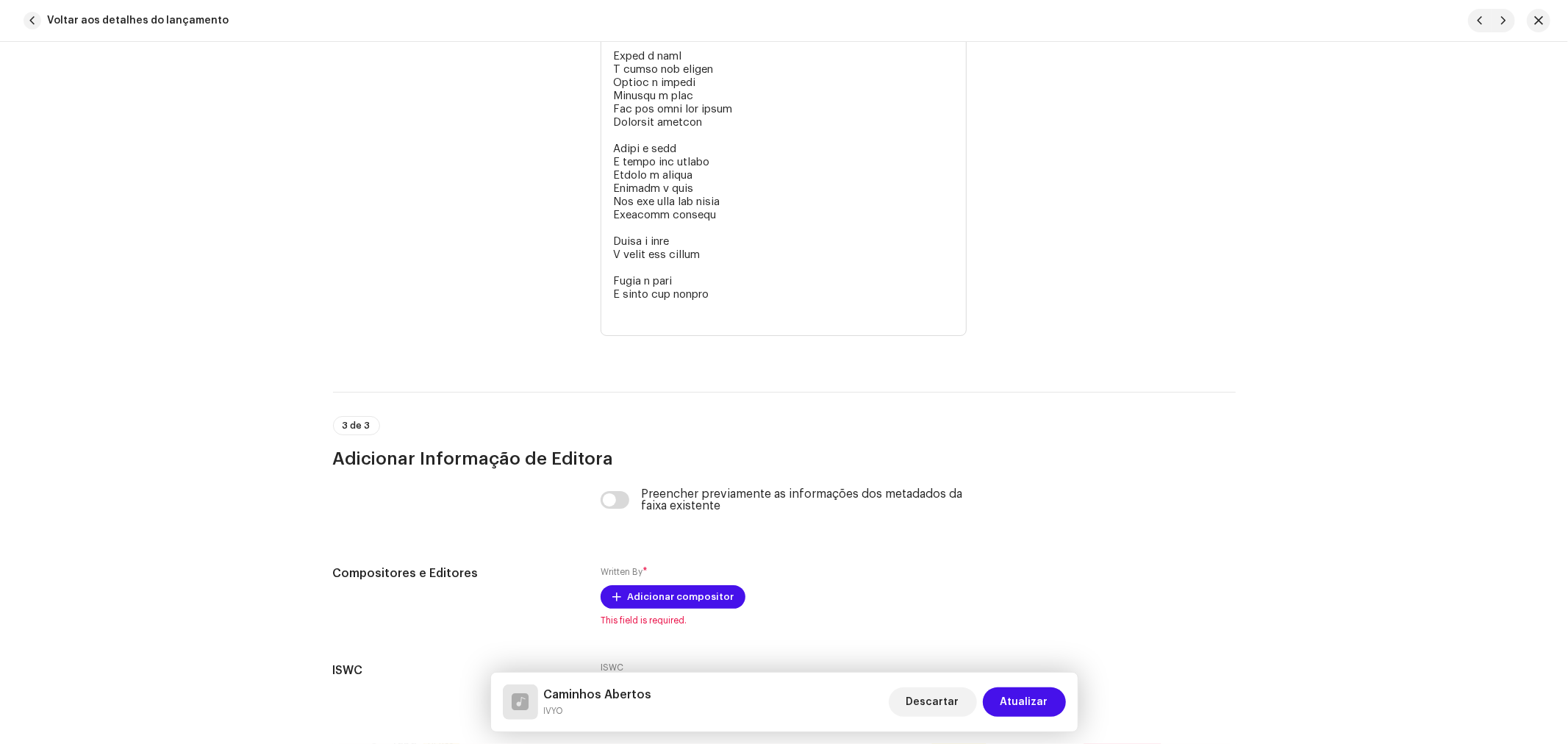
type textarea "Você tem caminho aberto Caminho e caminhada aberta Na direção da luz do sol Da …"
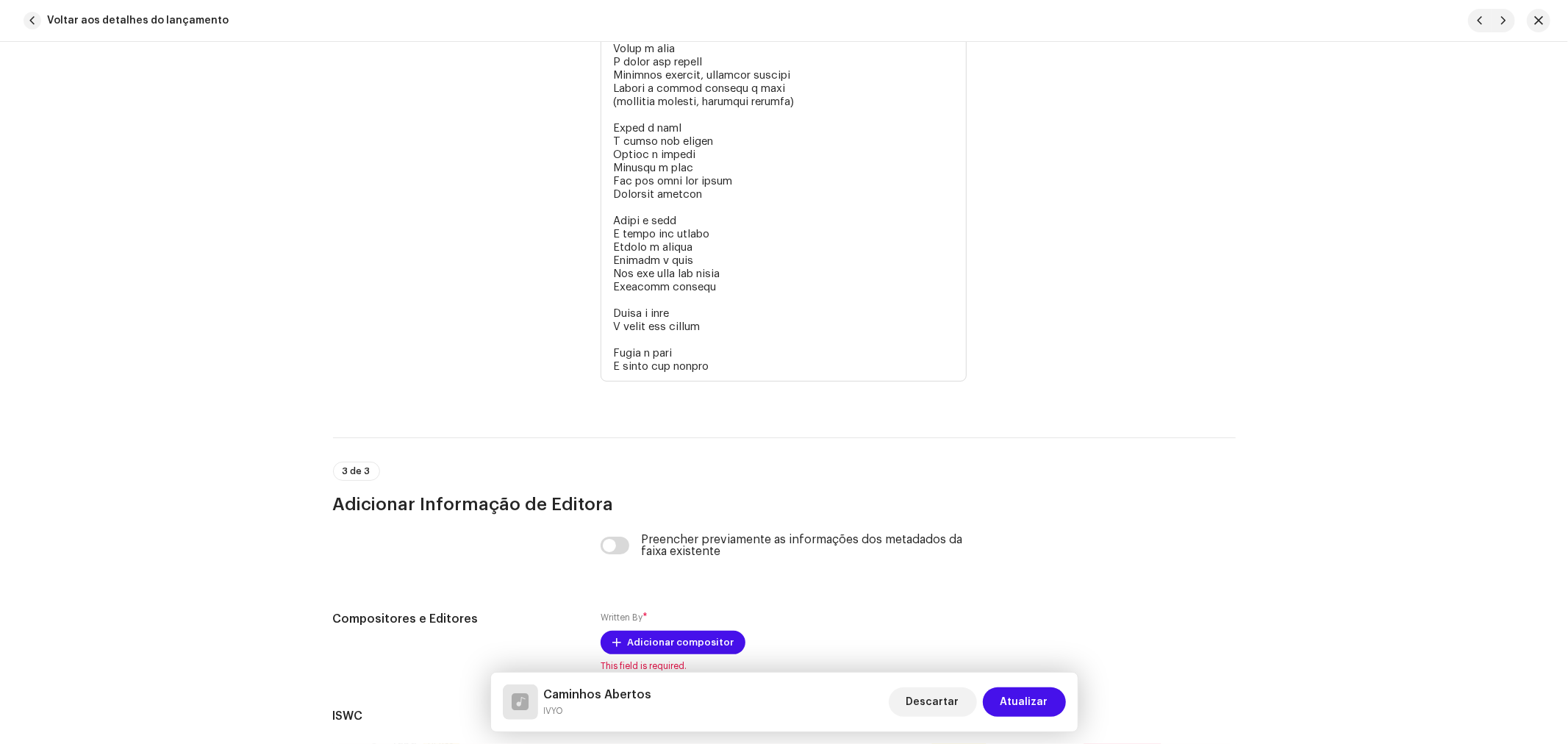
scroll to position [4804, 0]
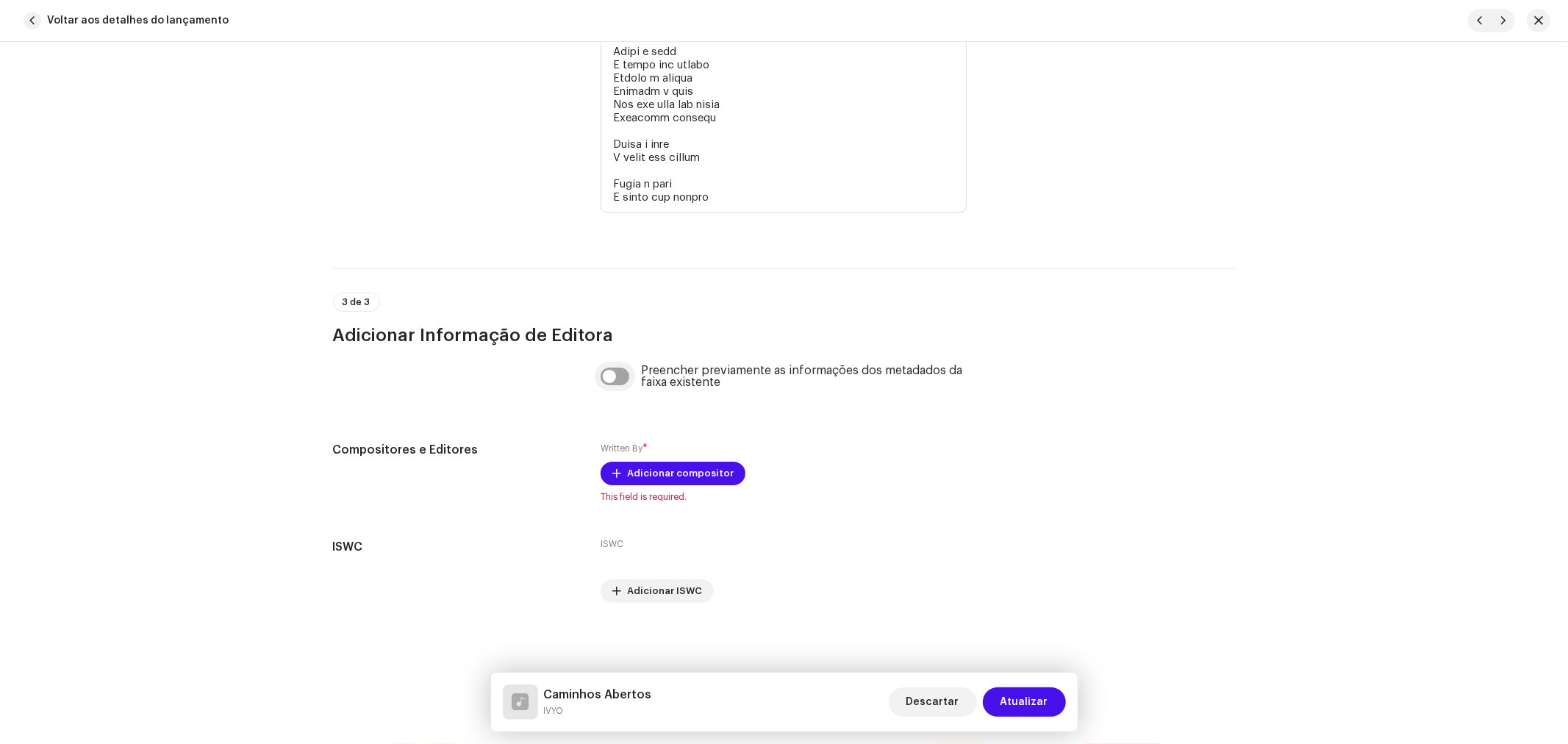
click at [611, 385] on div "Preencher previamente as informações dos metadados da faixa existente" at bounding box center [783, 376] width 366 height 23
click at [611, 381] on input "checkbox" at bounding box center [615, 376] width 29 height 18
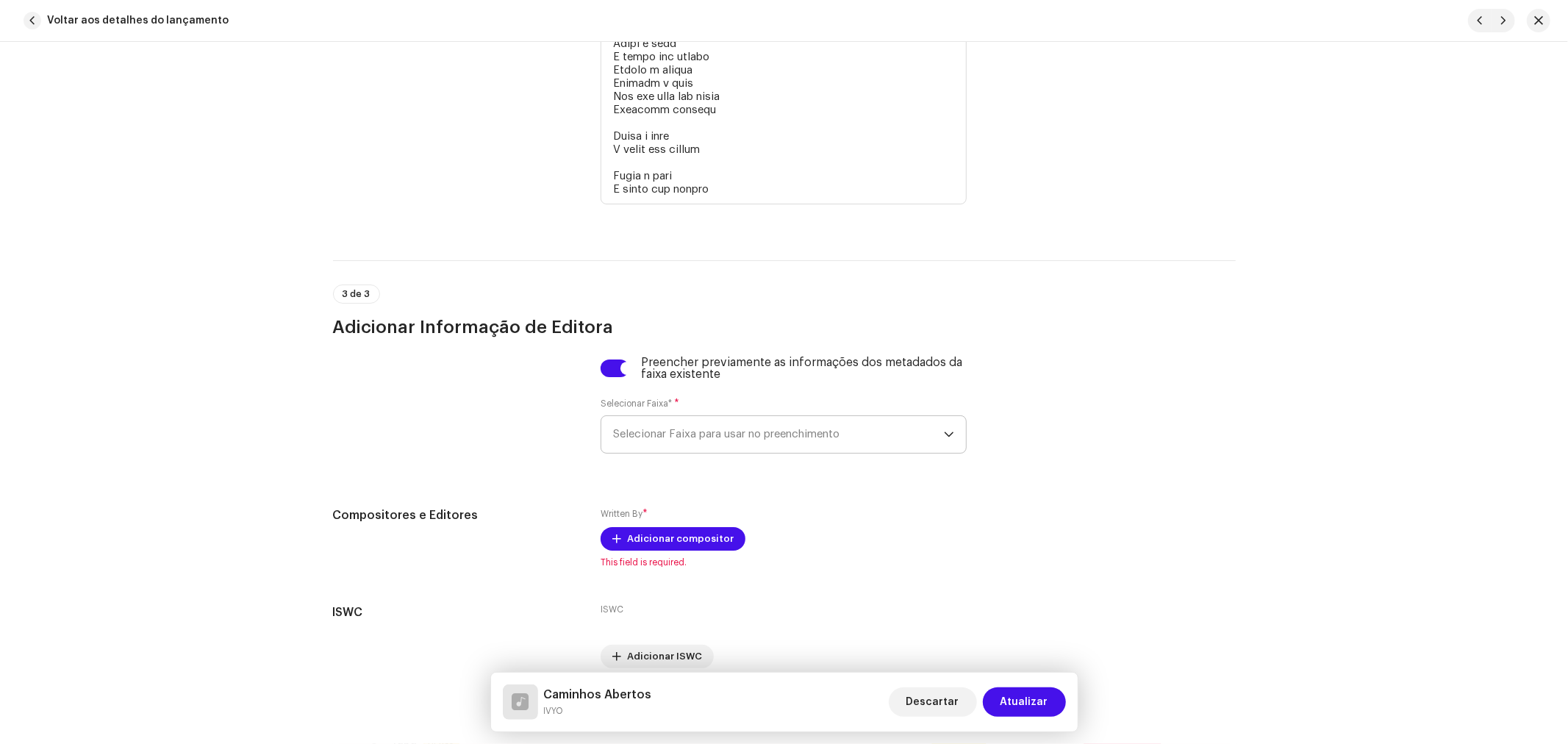
click at [643, 431] on span "Selecionar Faixa para usar no preenchimento" at bounding box center [779, 434] width 331 height 37
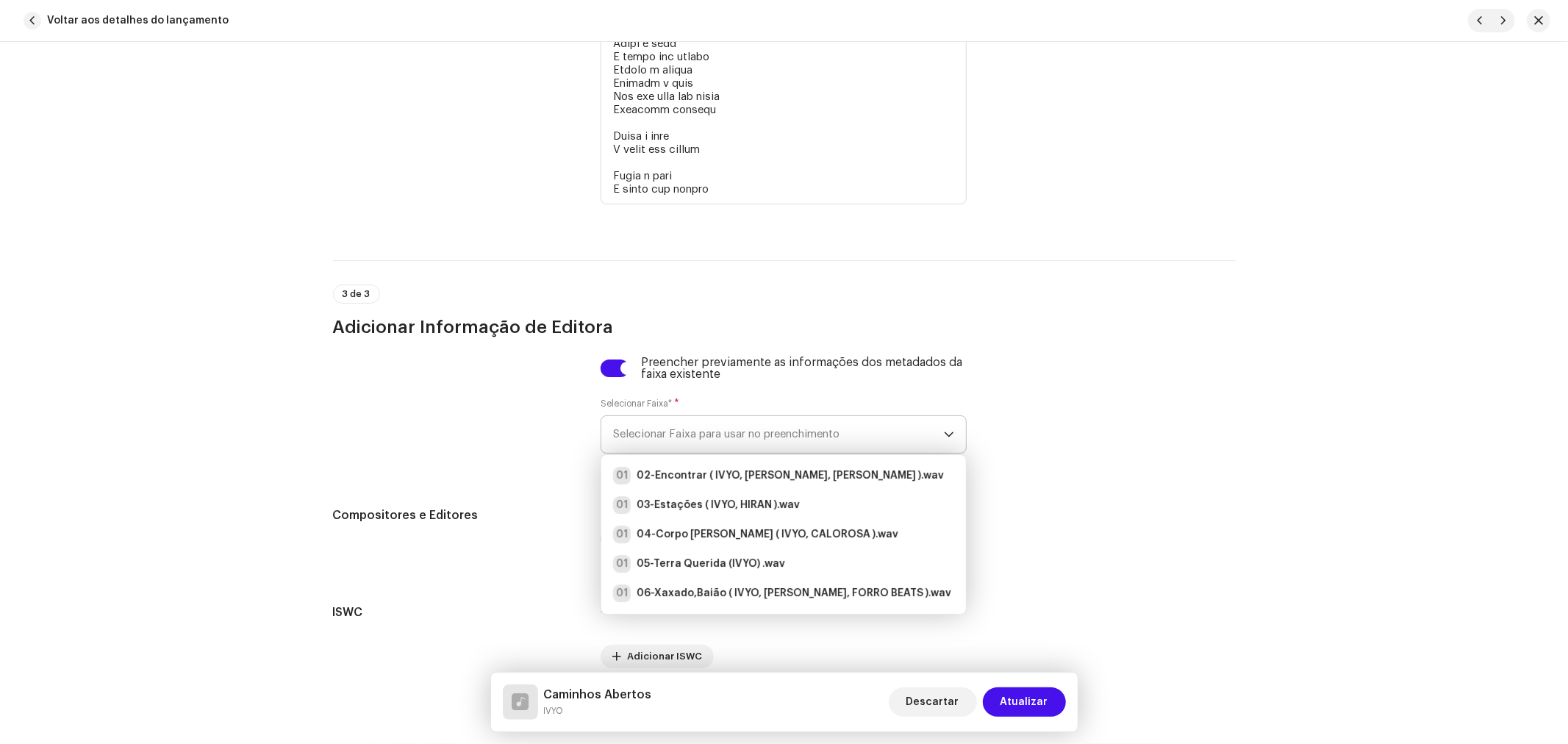
click at [643, 431] on span "Selecionar Faixa para usar no preenchimento" at bounding box center [779, 434] width 331 height 37
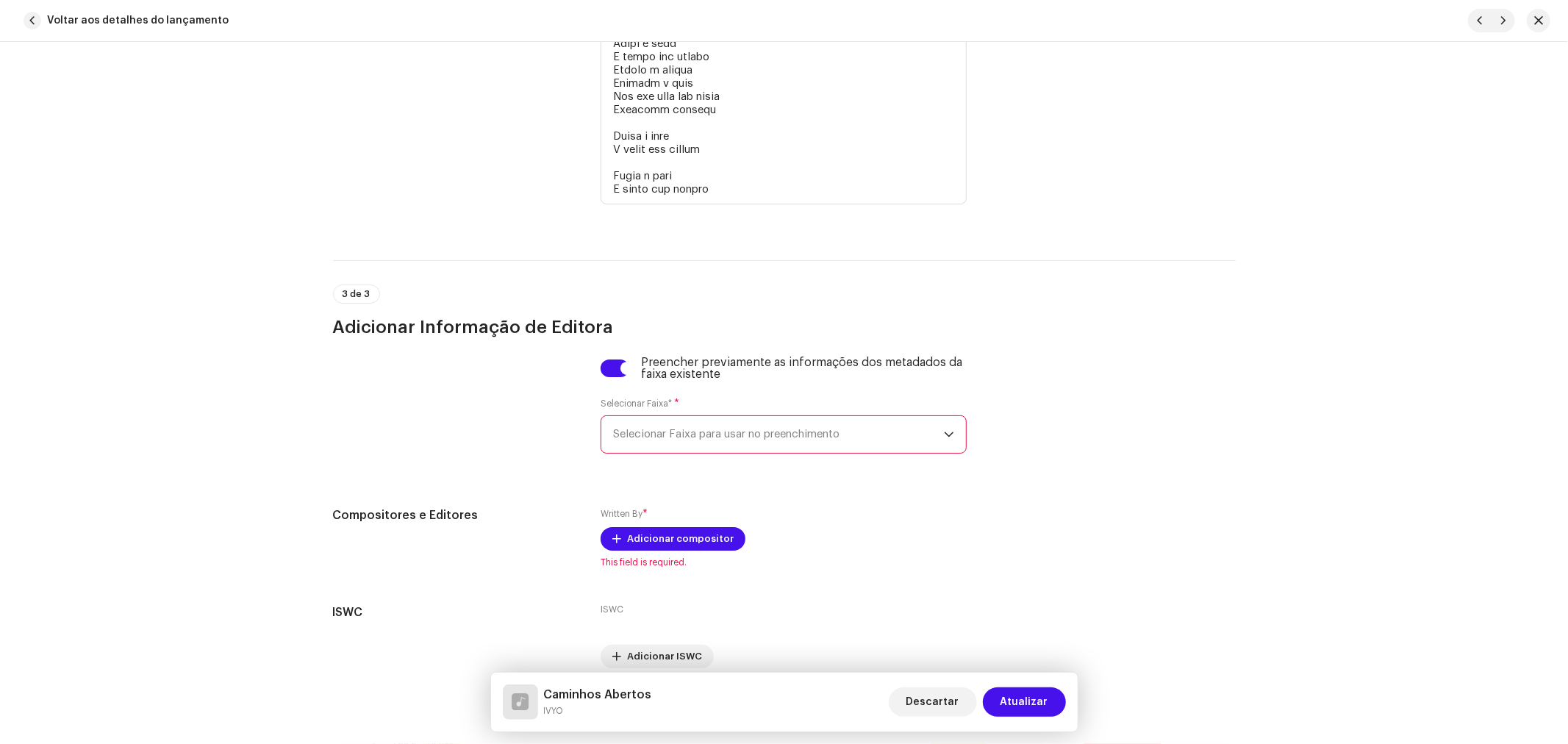
click at [561, 421] on div at bounding box center [455, 414] width 245 height 114
click at [620, 377] on input "checkbox" at bounding box center [615, 368] width 29 height 18
checkbox input "false"
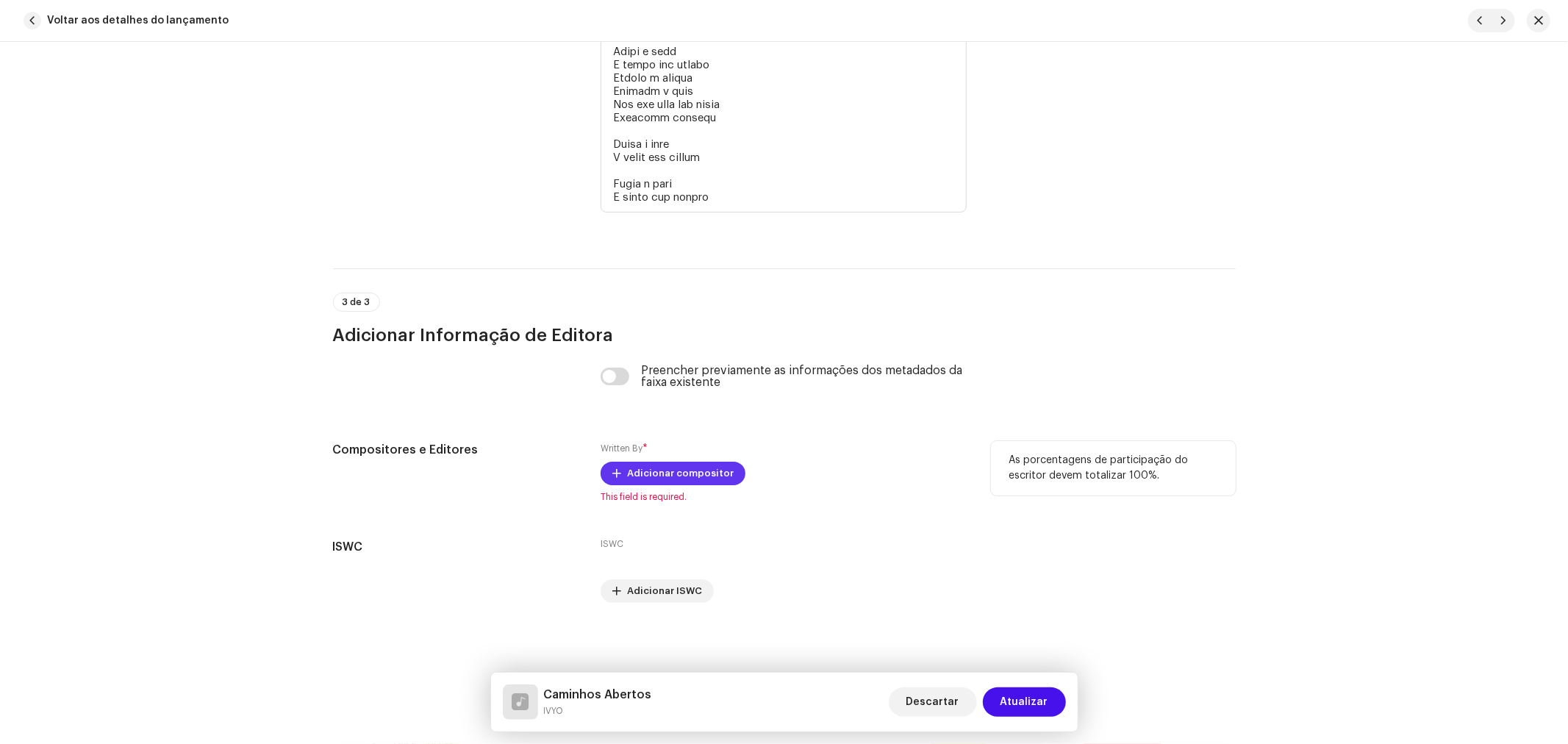
click at [636, 469] on span "Adicionar compositor" at bounding box center [679, 473] width 106 height 30
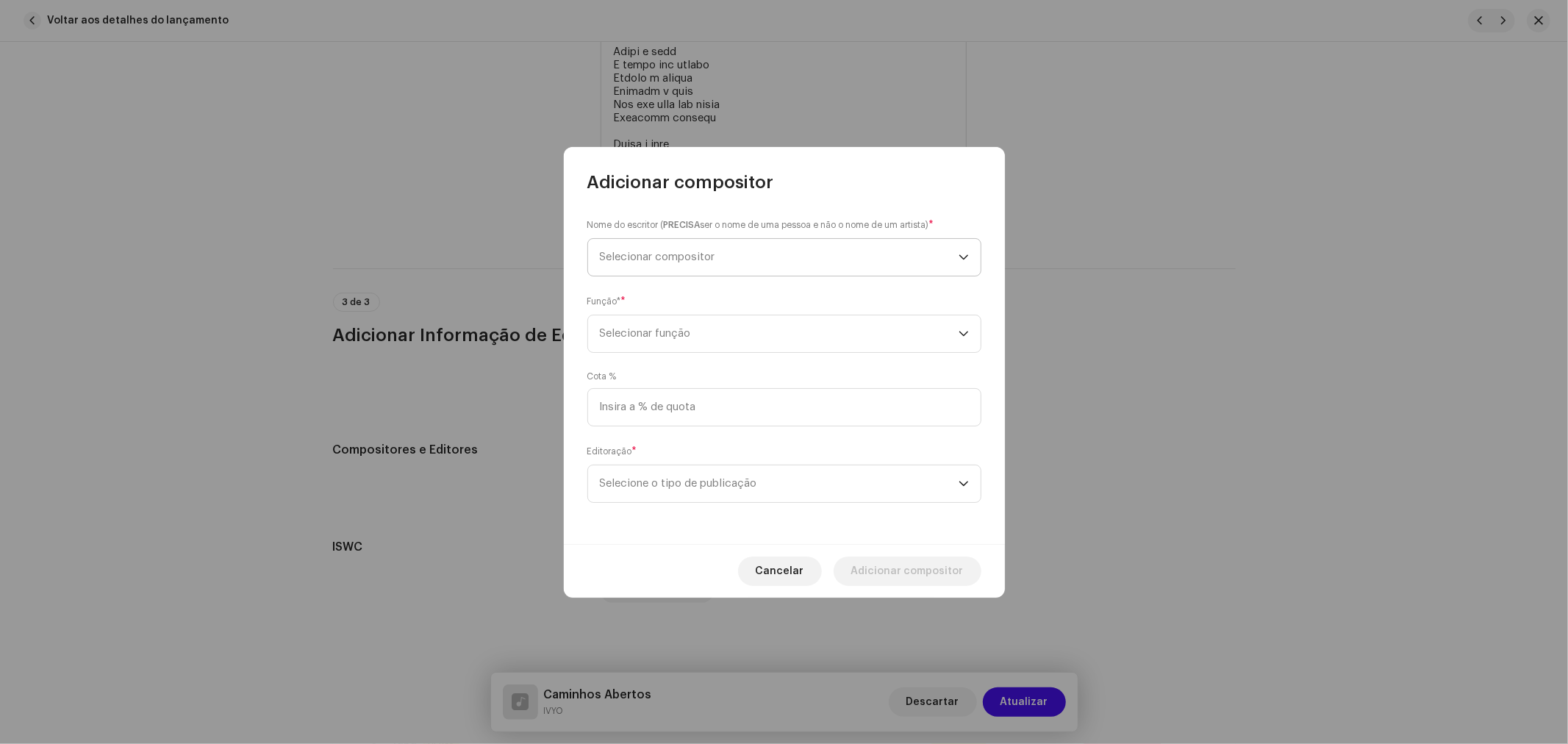
click at [668, 259] on span "Selecionar compositor" at bounding box center [657, 257] width 115 height 11
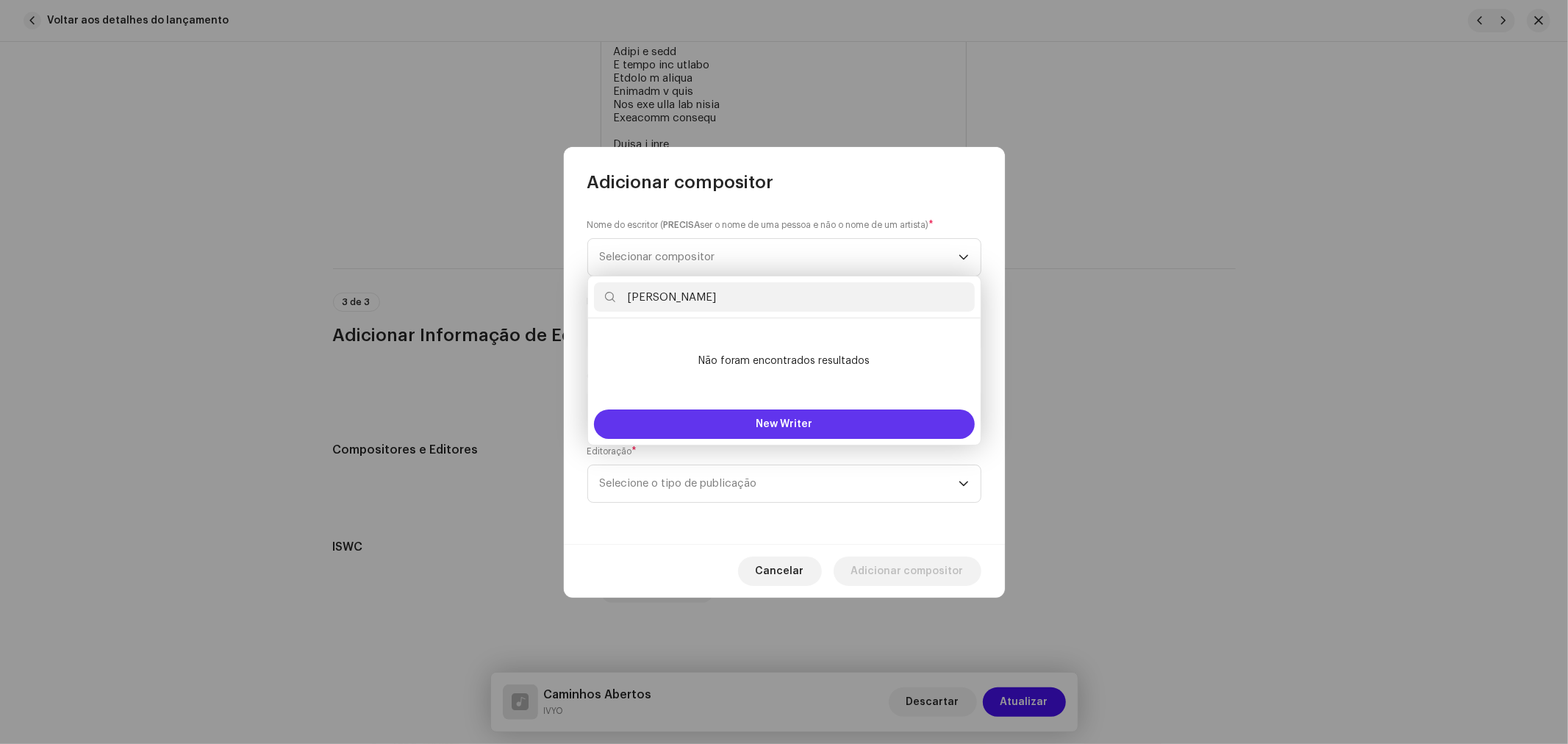
type input "Antonio Ivo dos Santos Sousa"
click at [775, 420] on span "New Writer" at bounding box center [783, 425] width 56 height 11
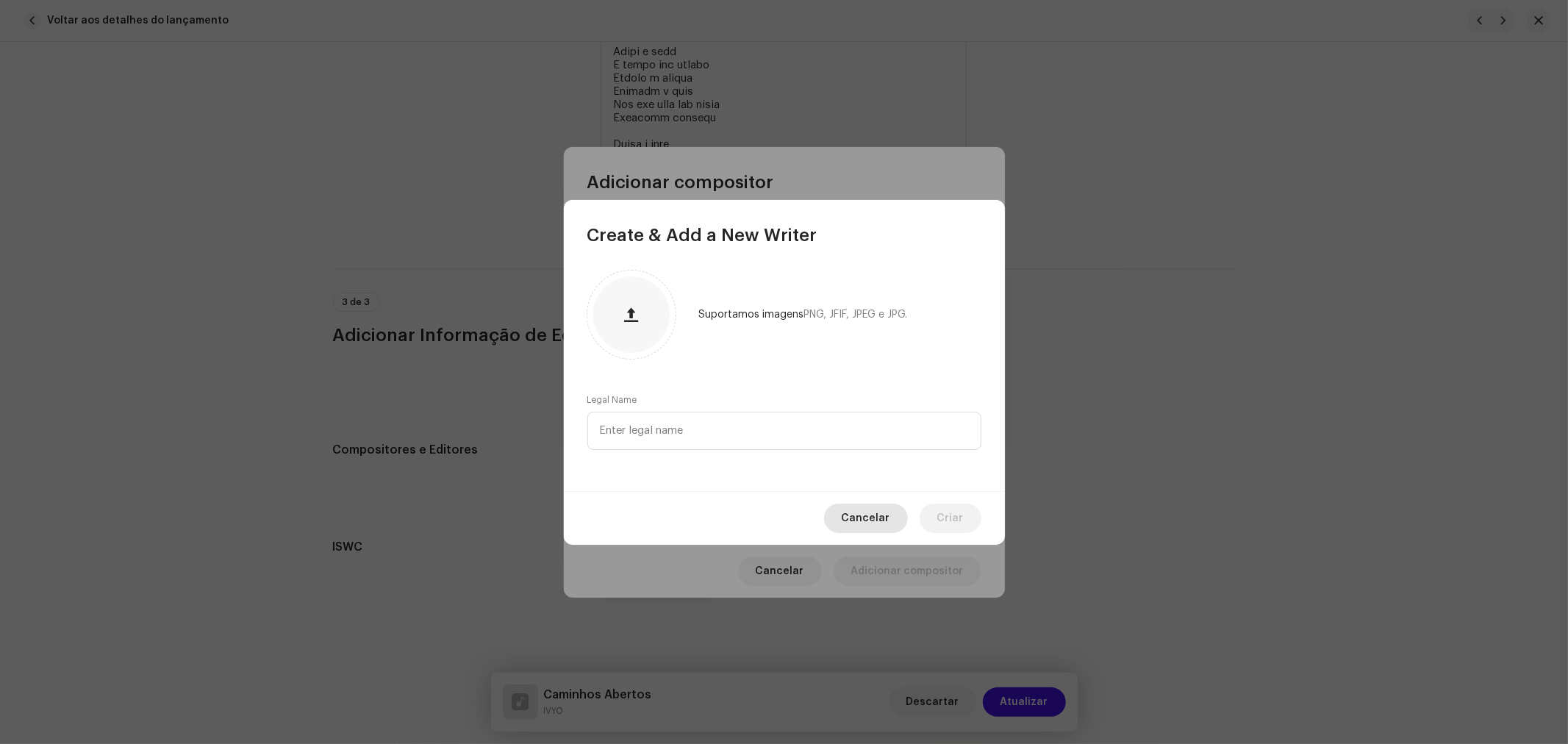
drag, startPoint x: 843, startPoint y: 494, endPoint x: 871, endPoint y: 513, distance: 33.8
click at [855, 505] on div "Cancelar Criar" at bounding box center [784, 518] width 441 height 54
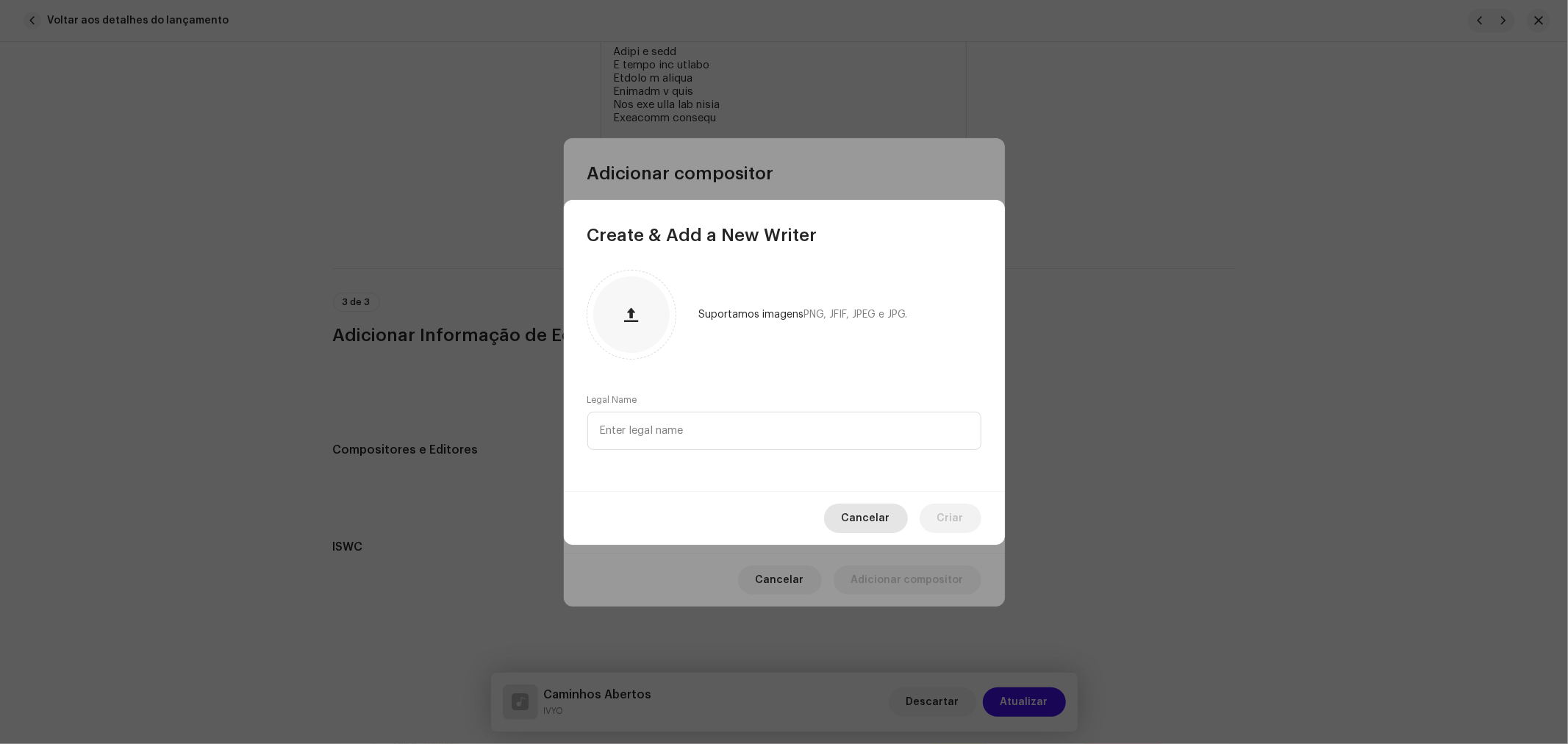
click at [871, 513] on span "Cancelar" at bounding box center [865, 518] width 48 height 30
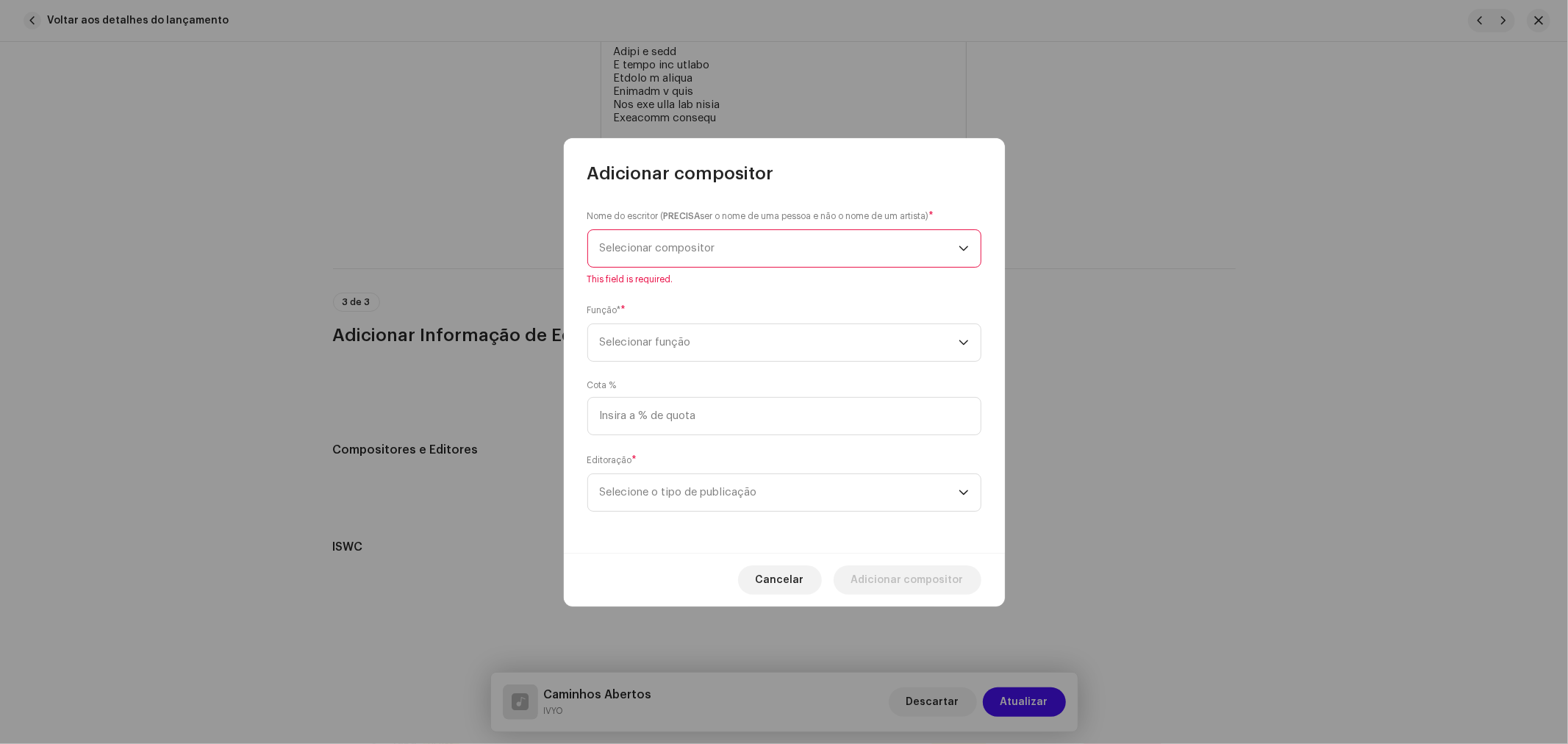
click at [686, 244] on span "Selecionar compositor" at bounding box center [657, 248] width 115 height 11
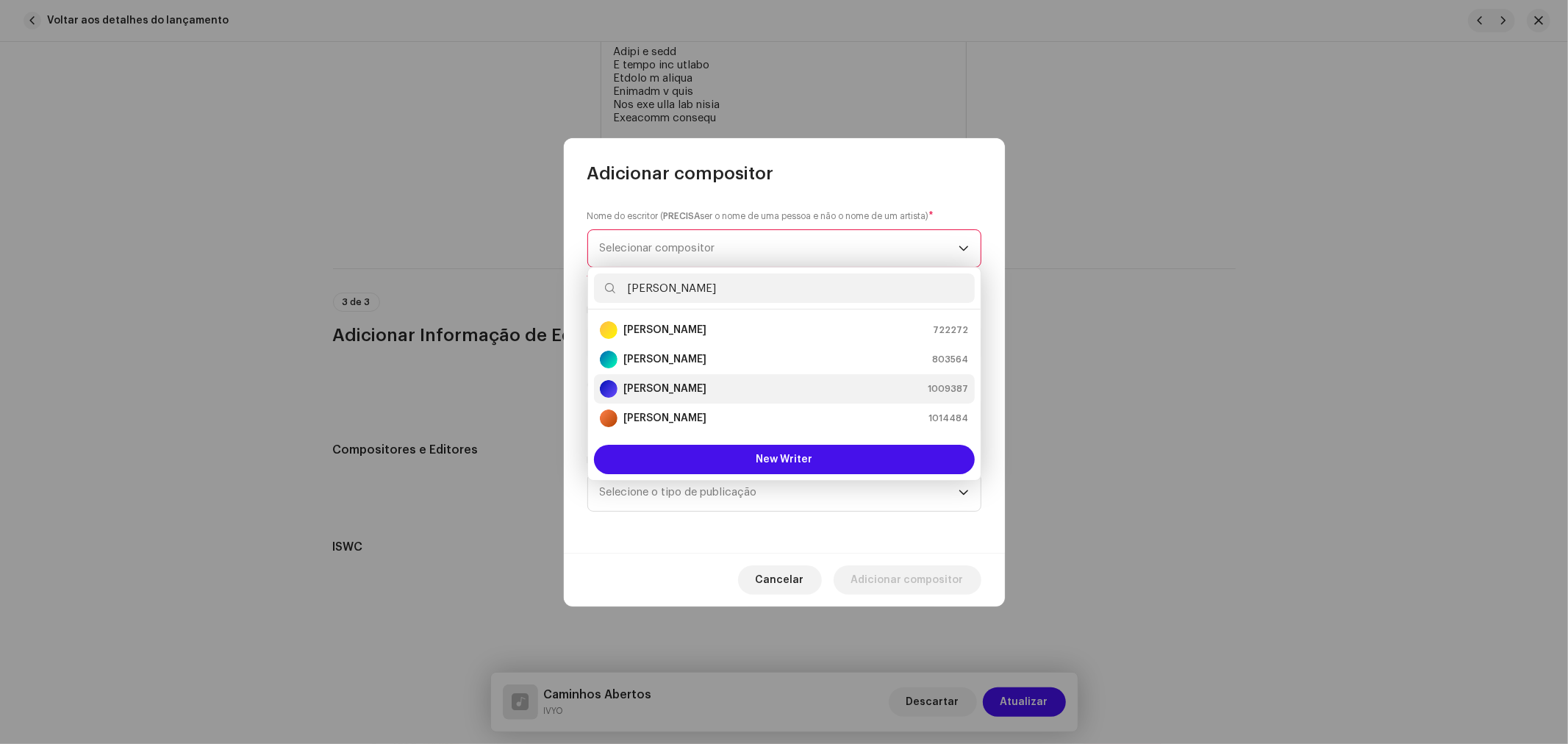
type input "Ivo"
click at [706, 393] on strong "[PERSON_NAME]" at bounding box center [664, 389] width 83 height 14
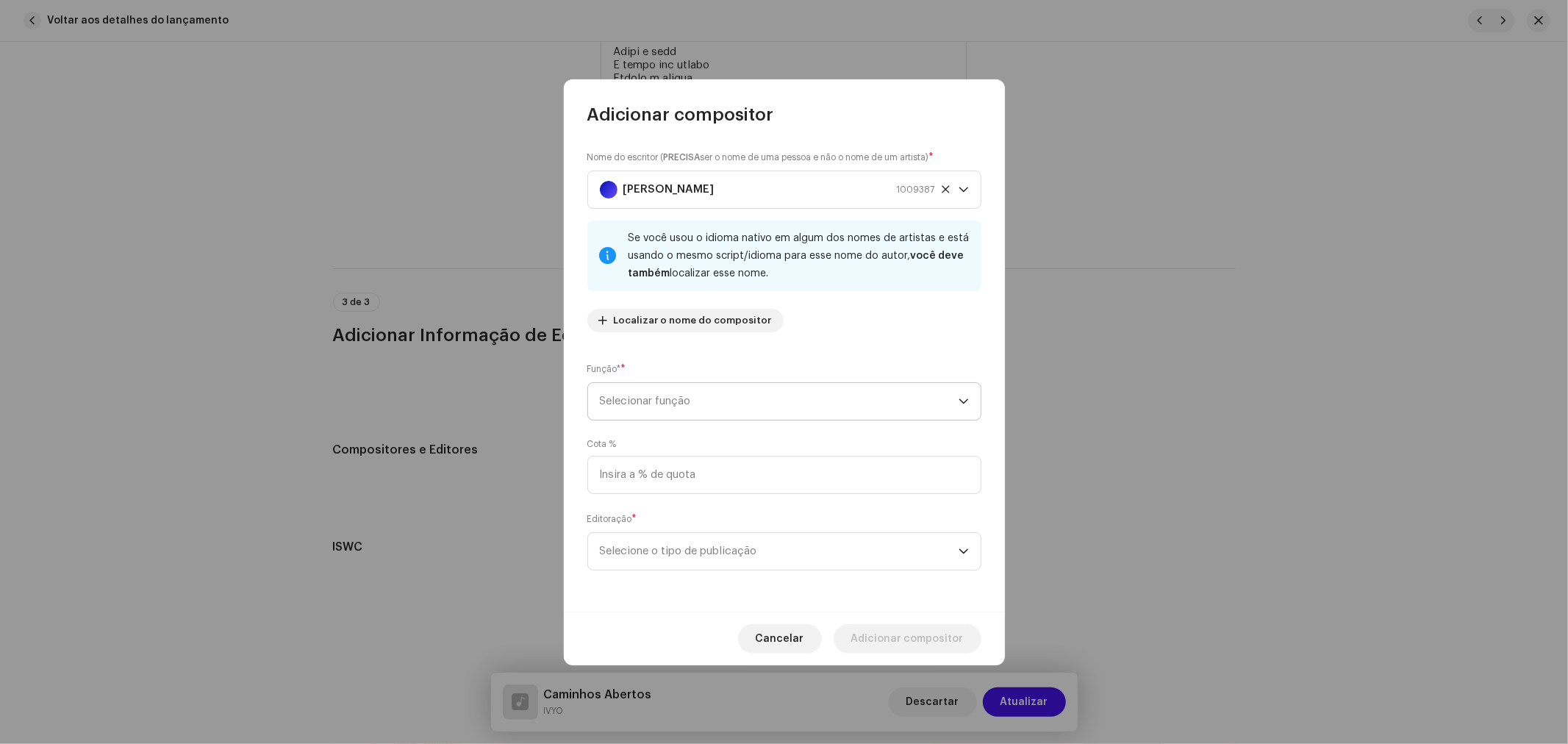
click at [701, 404] on span "Selecionar função" at bounding box center [779, 401] width 358 height 37
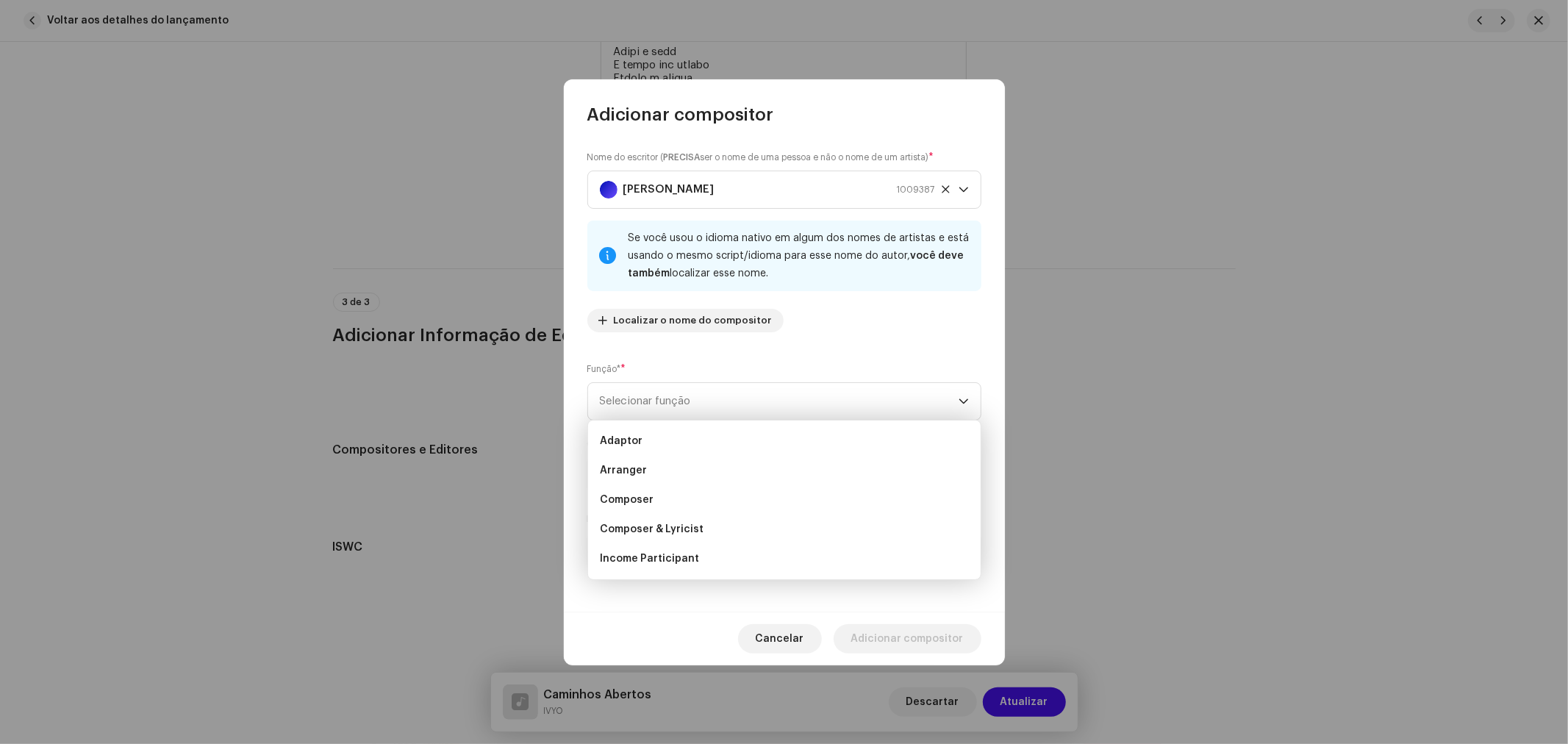
scroll to position [82, 0]
click at [693, 444] on span "Composer & Lyricist" at bounding box center [652, 447] width 104 height 14
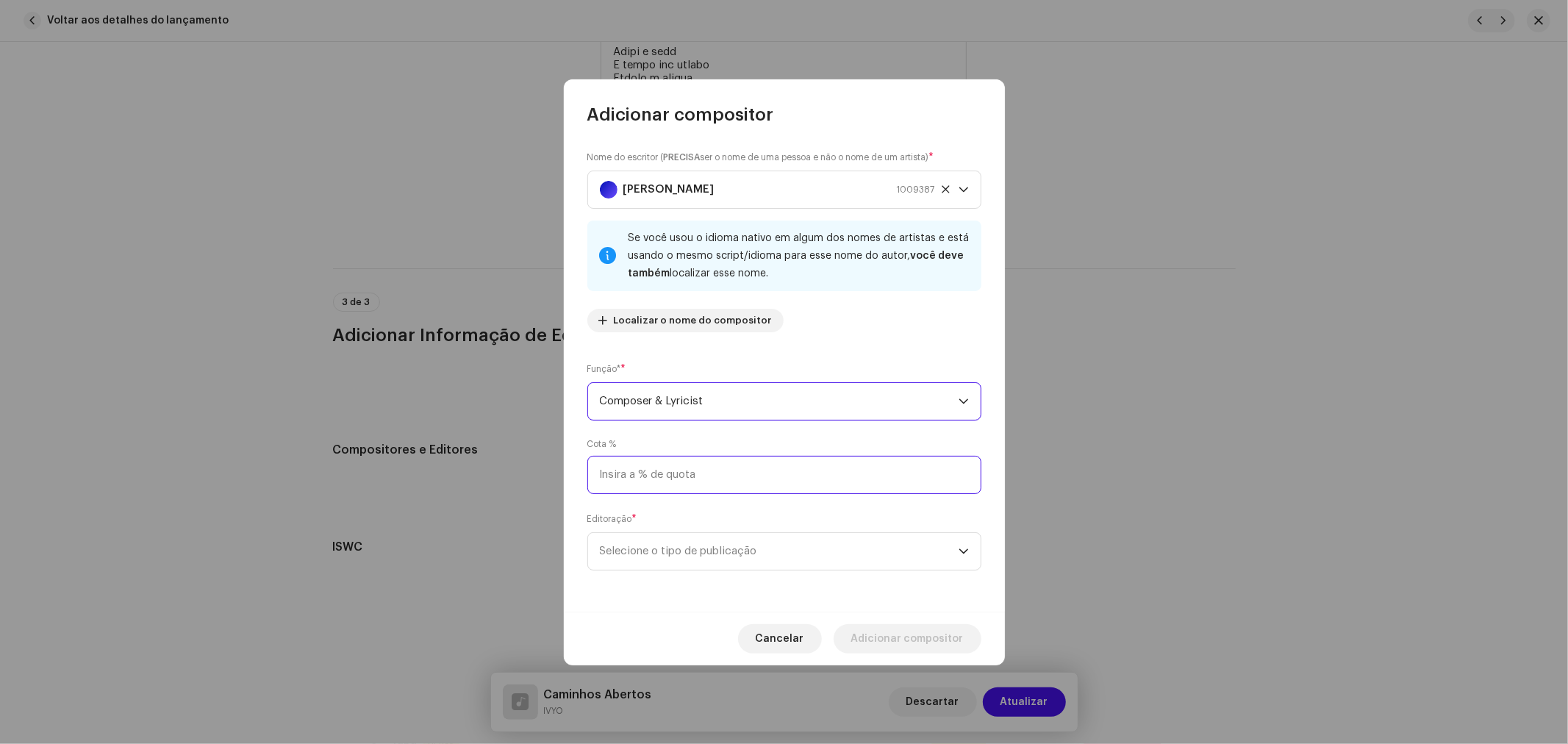
click at [675, 476] on input at bounding box center [784, 475] width 394 height 38
type input "33,34"
click at [732, 554] on span "Selecione o tipo de publicação" at bounding box center [779, 551] width 358 height 37
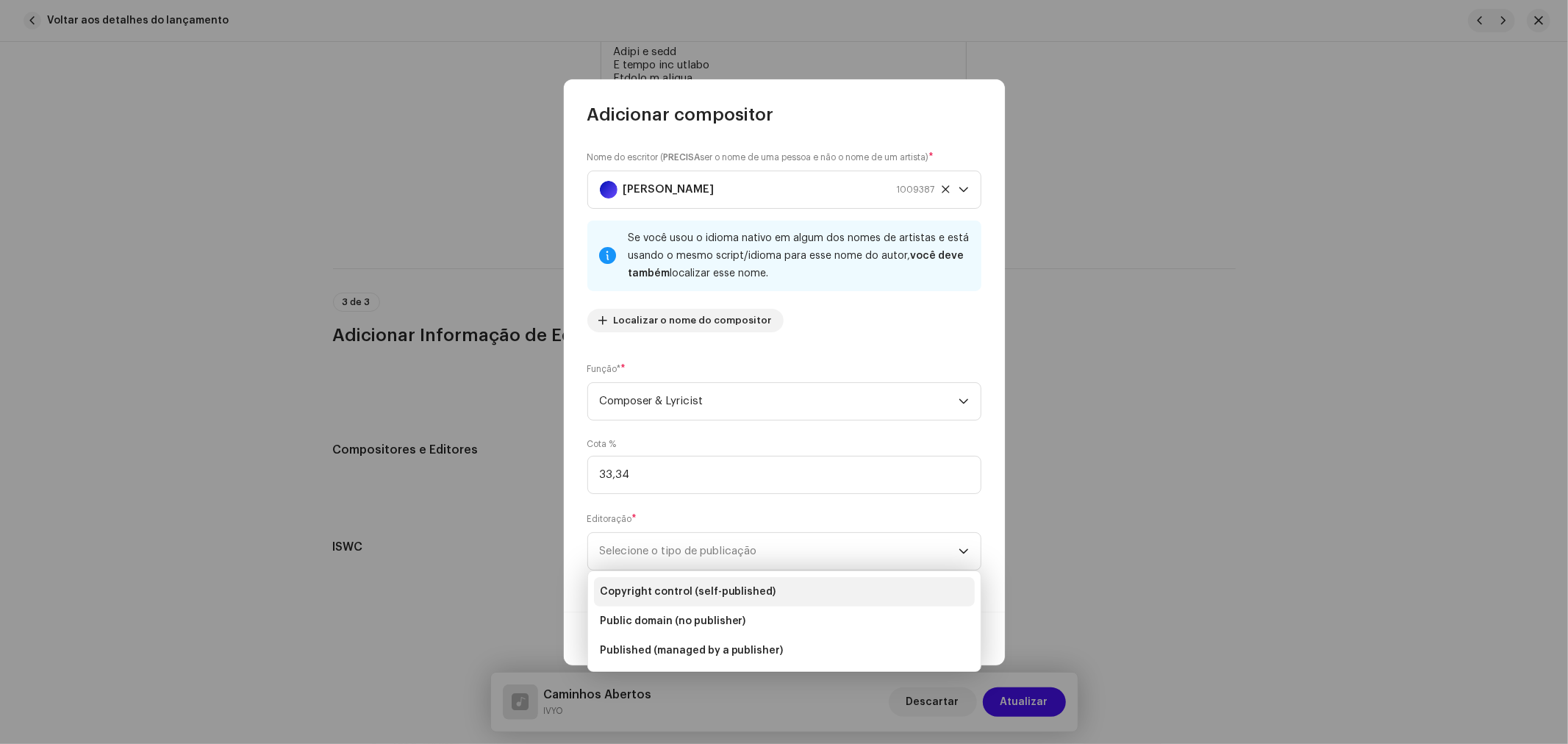
click at [746, 596] on span "Copyright control (self-published)" at bounding box center [687, 592] width 176 height 14
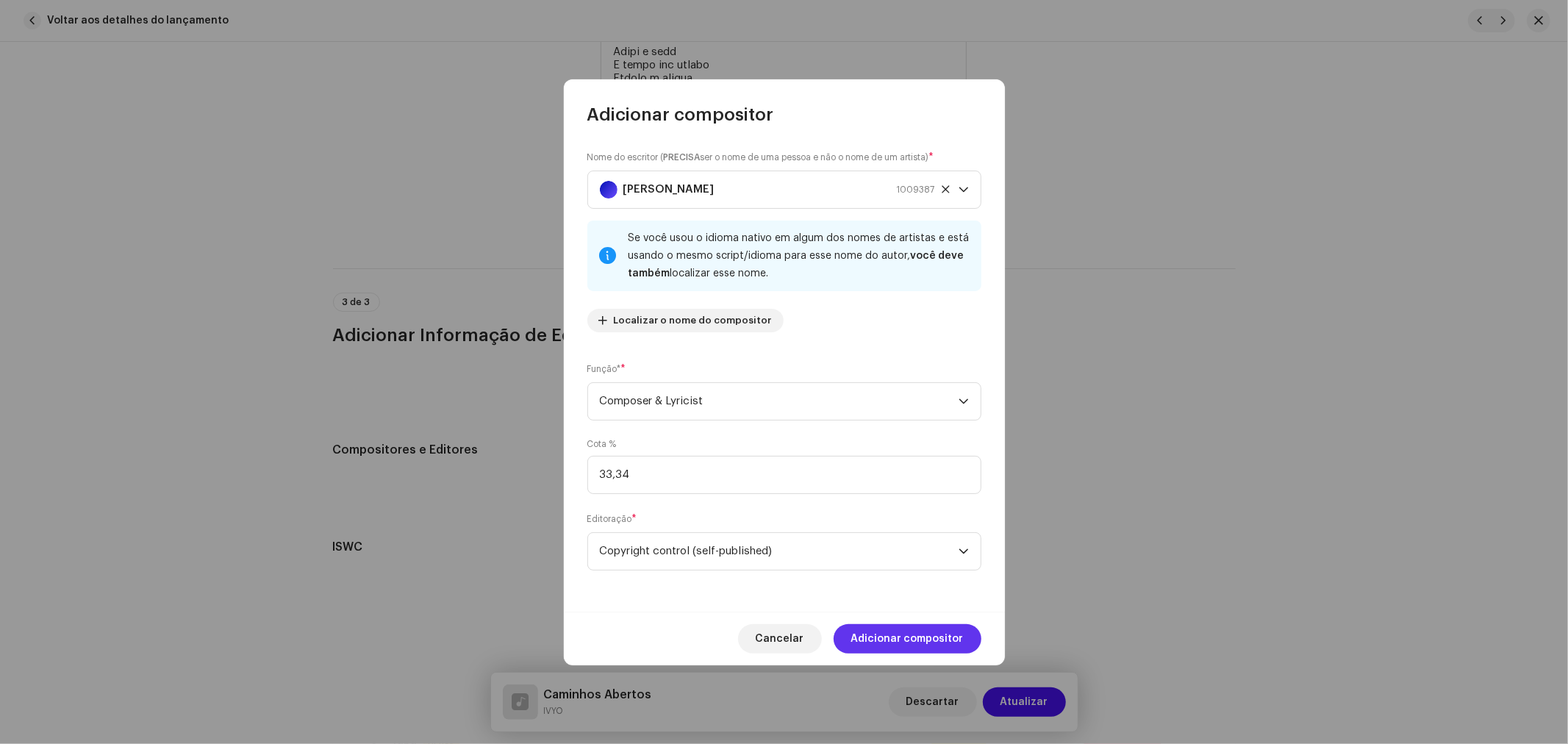
click at [915, 636] on span "Adicionar compositor" at bounding box center [907, 638] width 113 height 30
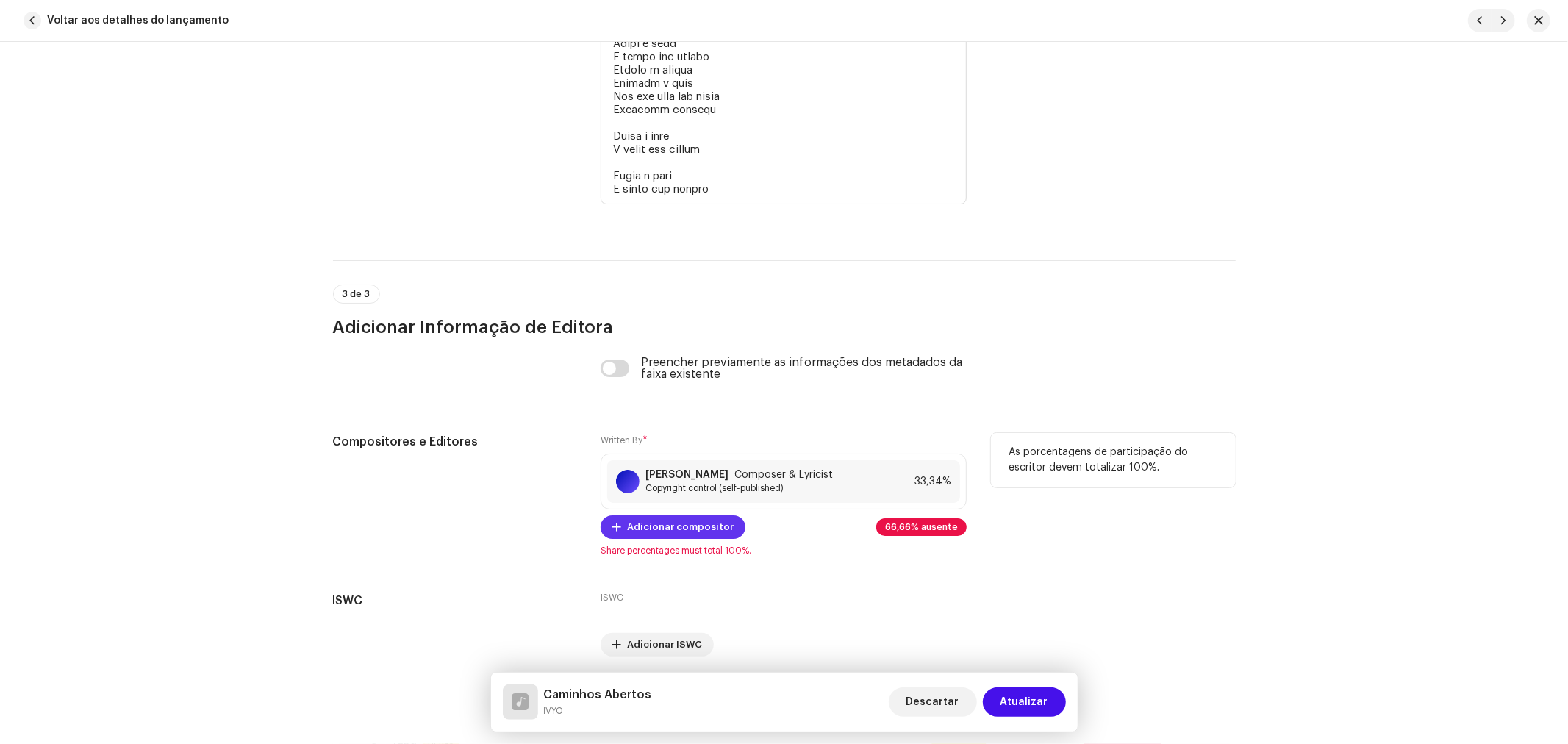
click at [679, 542] on span "Adicionar compositor" at bounding box center [679, 527] width 106 height 30
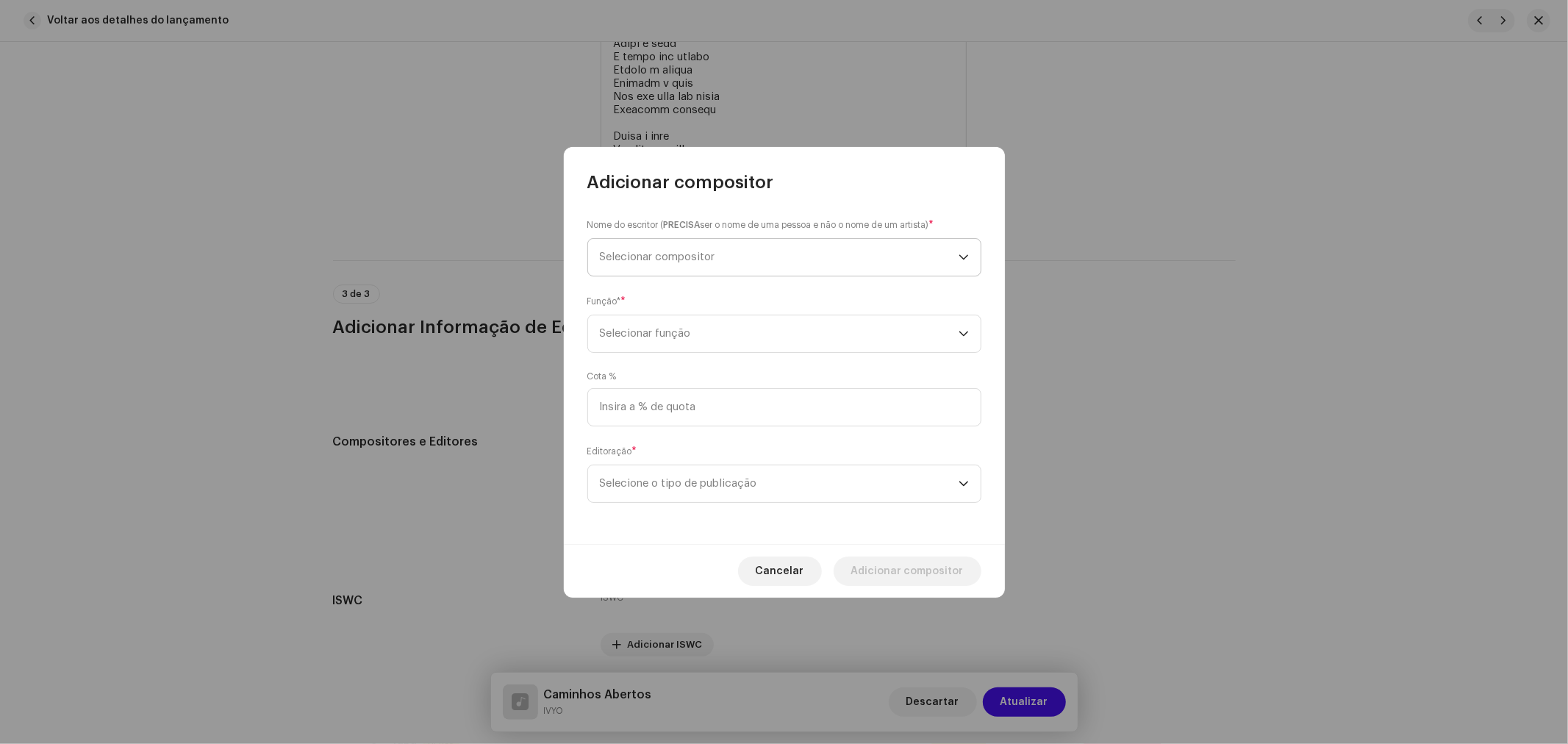
click at [659, 251] on span "Selecionar compositor" at bounding box center [657, 257] width 115 height 11
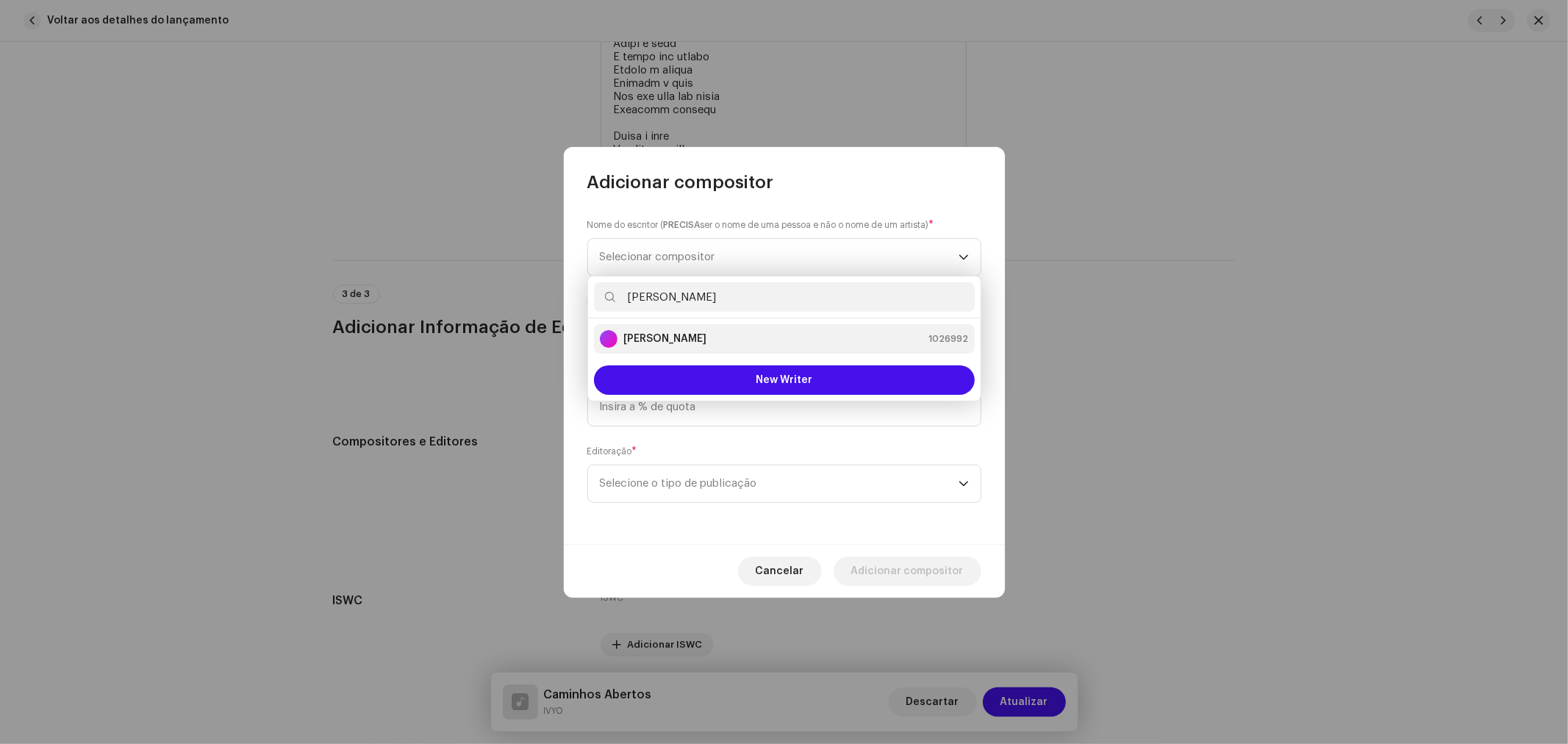
type input "[PERSON_NAME]"
click at [699, 336] on strong "[PERSON_NAME]" at bounding box center [664, 339] width 83 height 14
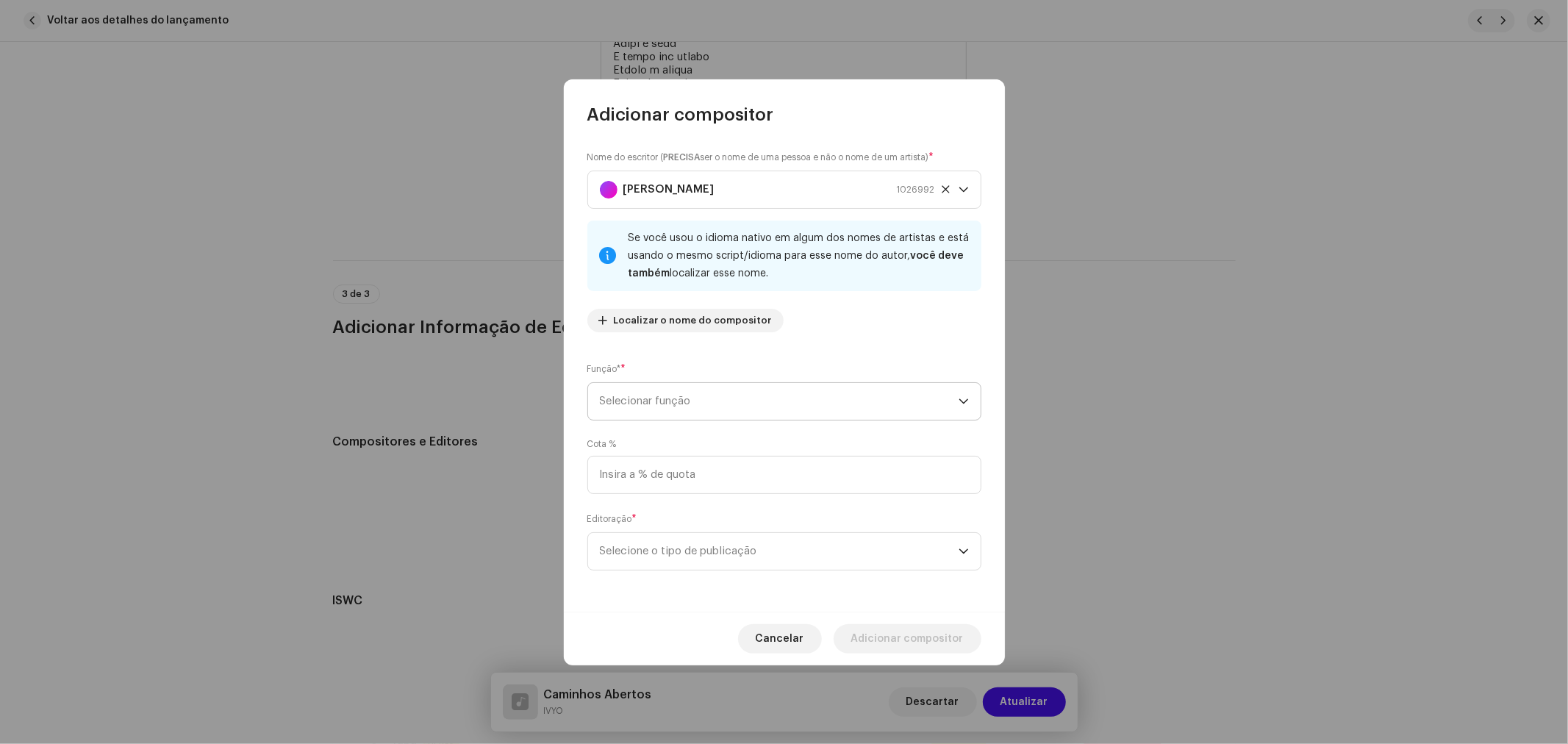
click at [662, 387] on span "Selecionar função" at bounding box center [779, 401] width 358 height 37
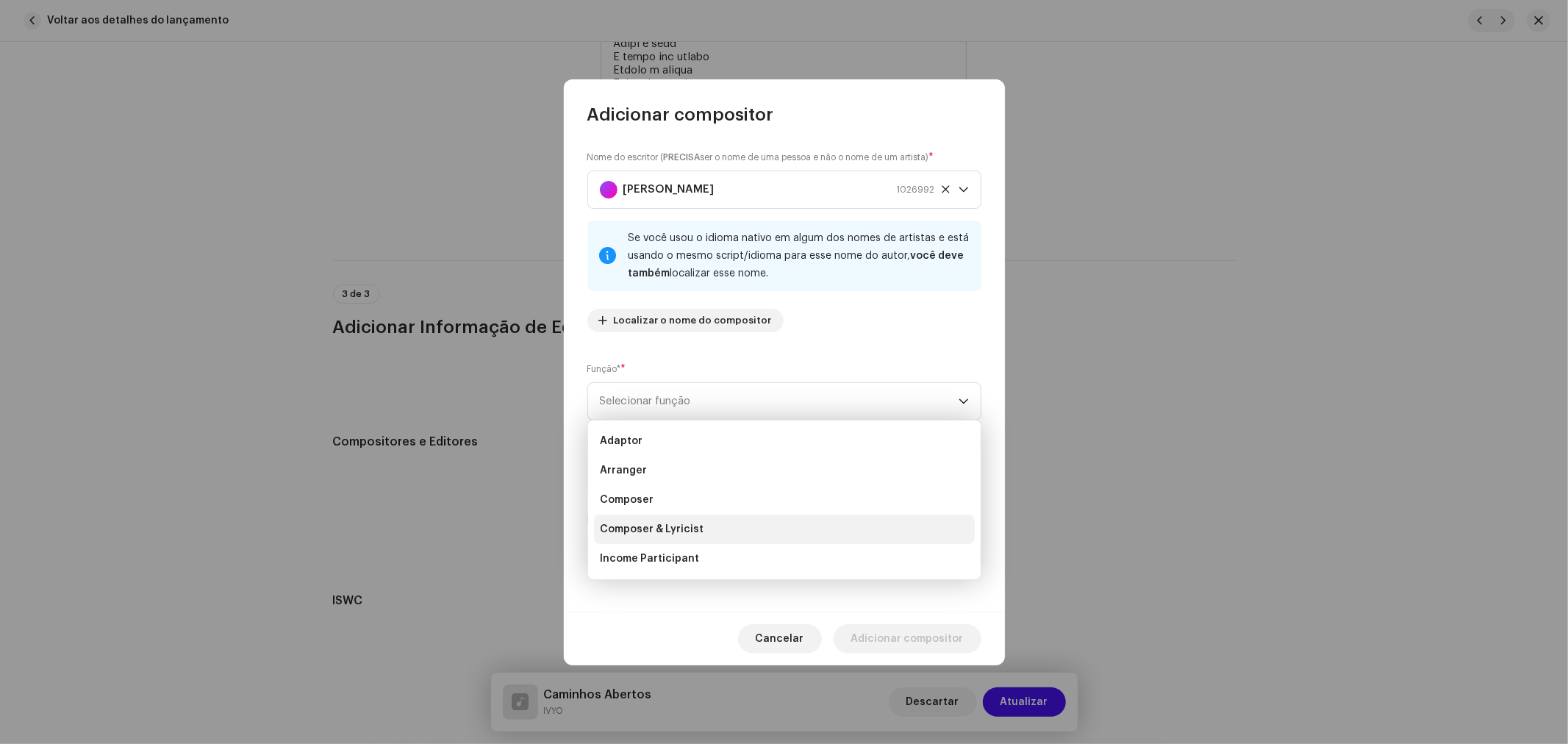
click at [672, 535] on span "Composer & Lyricist" at bounding box center [652, 529] width 104 height 14
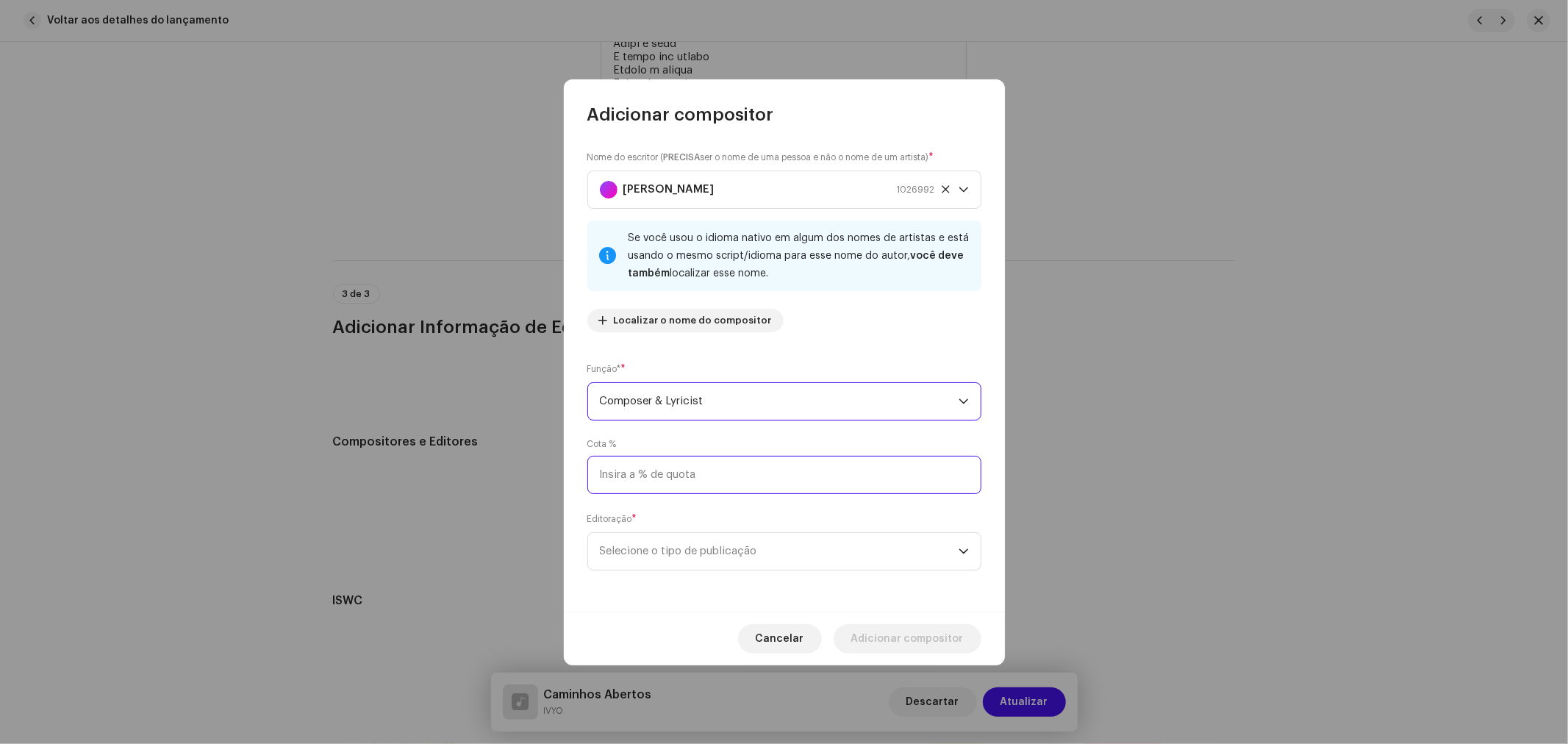
click at [754, 476] on input at bounding box center [784, 475] width 394 height 38
type input "33,33"
click at [679, 545] on span "Selecione o tipo de publicação" at bounding box center [779, 551] width 358 height 37
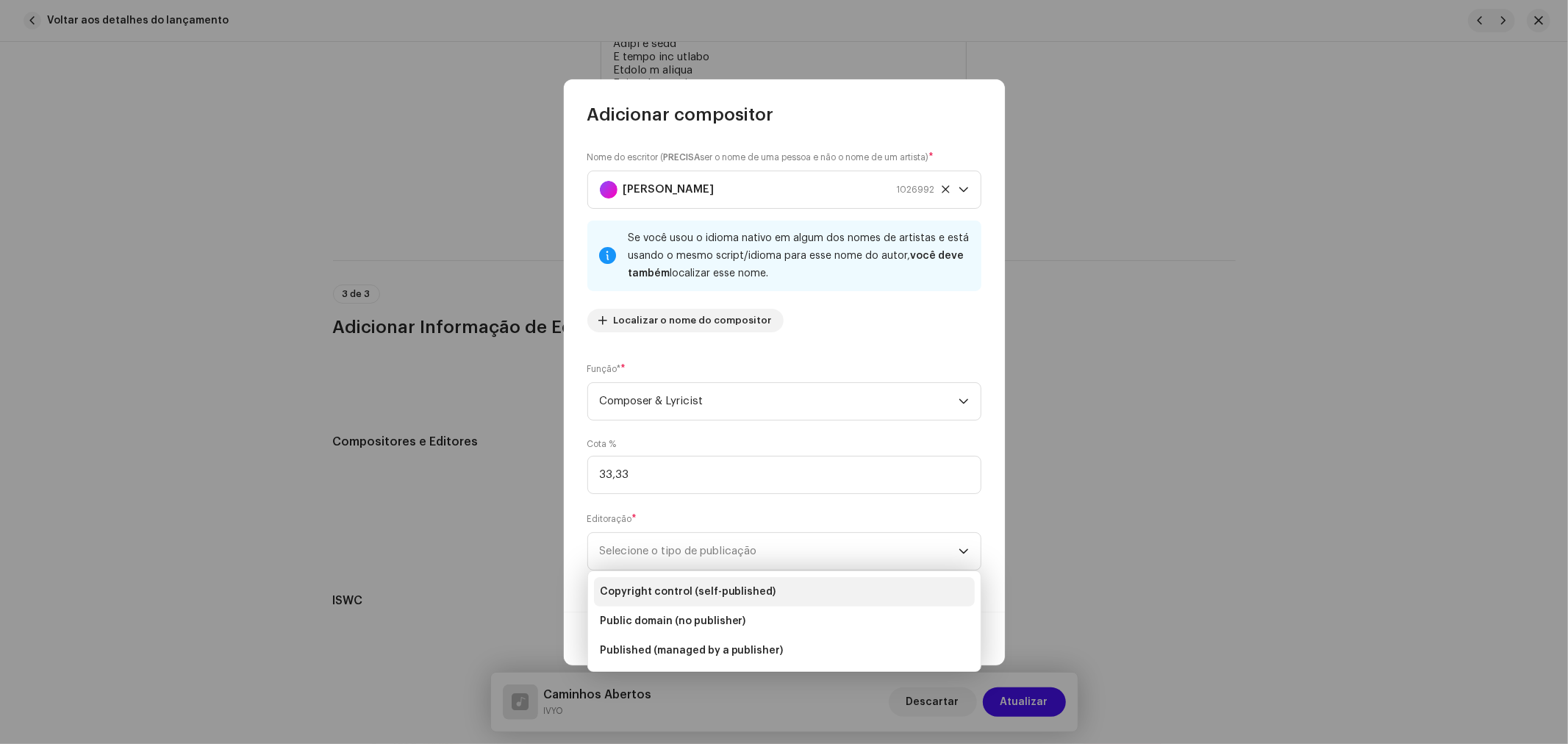
click at [681, 586] on span "Copyright control (self-published)" at bounding box center [687, 592] width 176 height 14
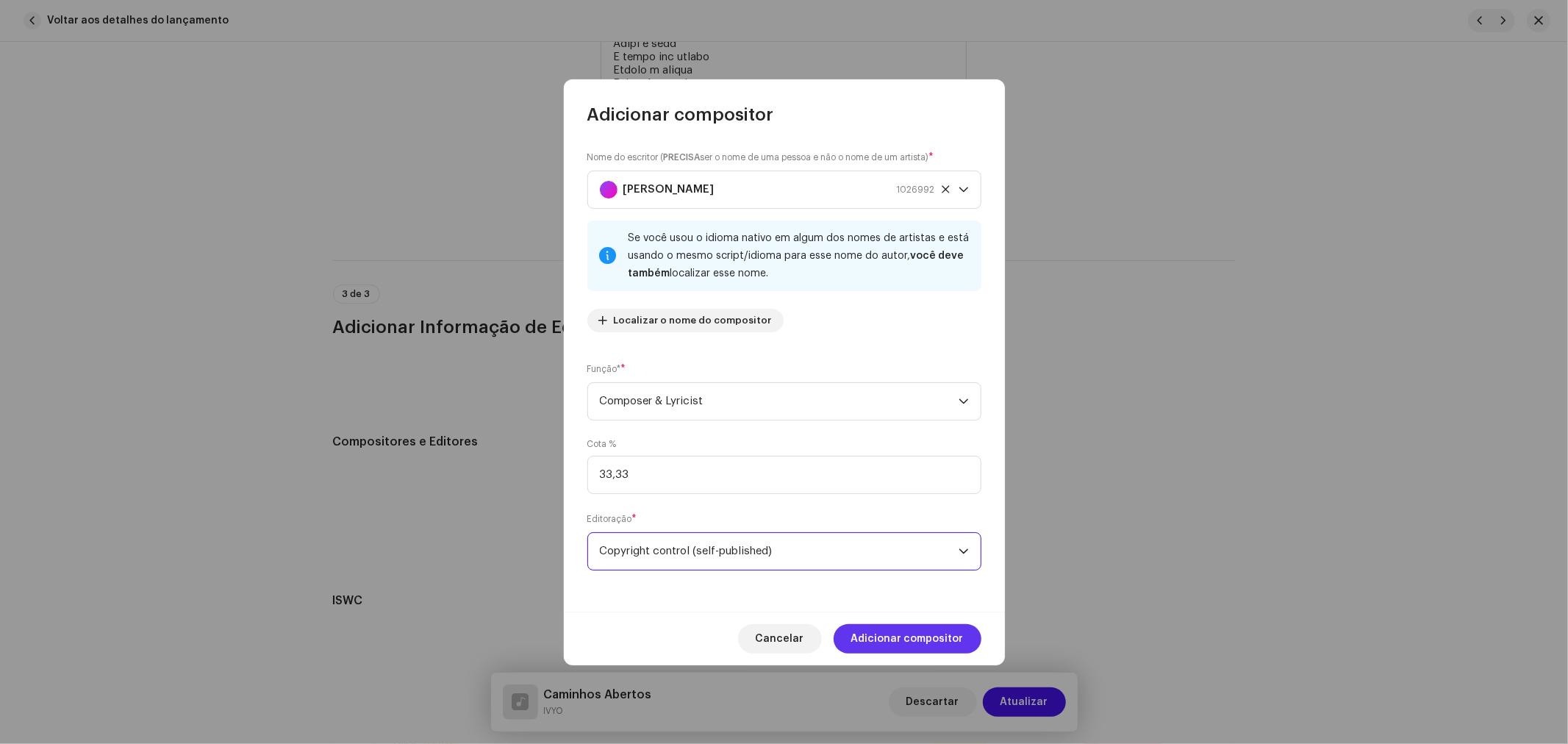
click at [886, 633] on span "Adicionar compositor" at bounding box center [907, 638] width 113 height 30
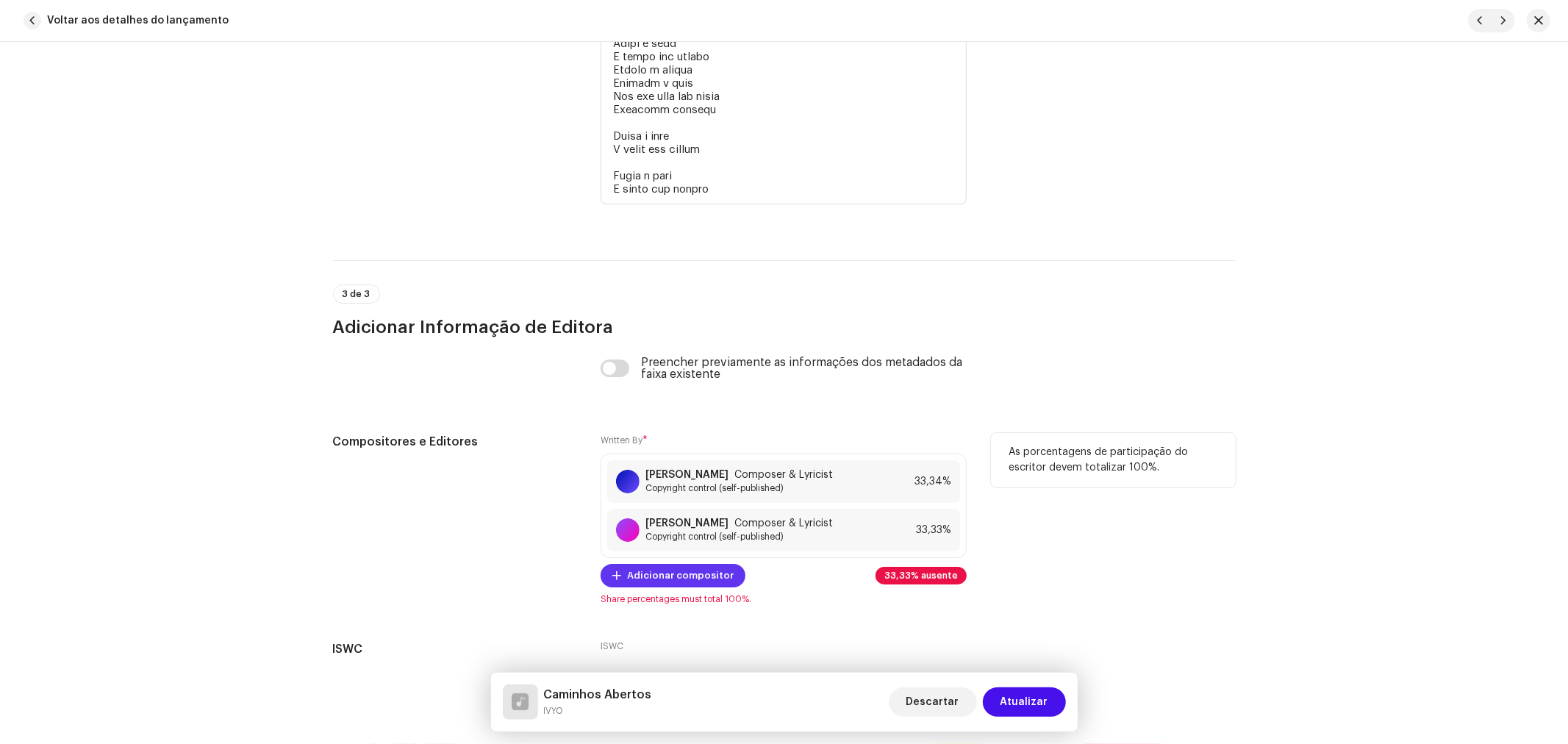
click at [688, 590] on span "Adicionar compositor" at bounding box center [679, 575] width 106 height 30
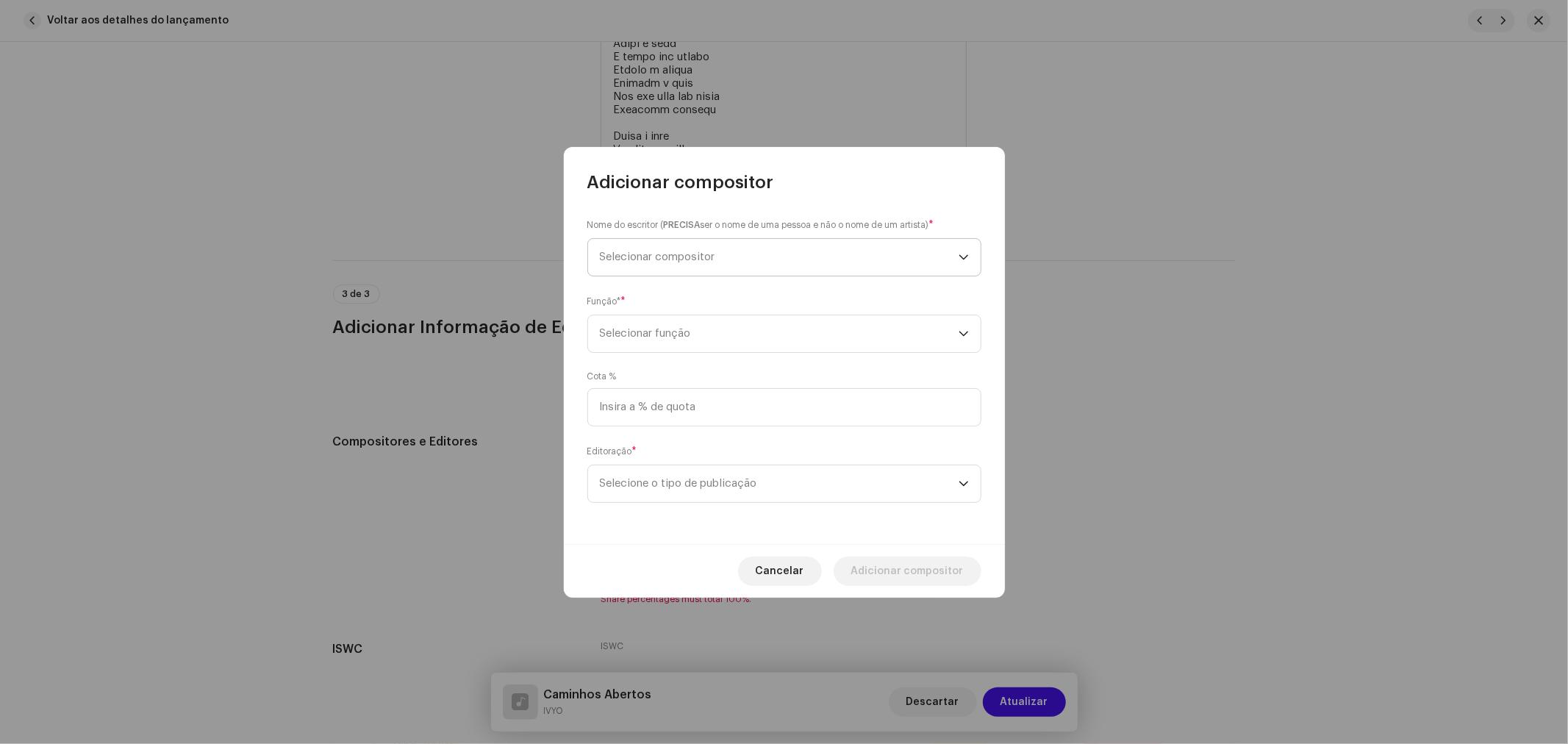
click at [702, 243] on span "Selecionar compositor" at bounding box center [779, 257] width 358 height 37
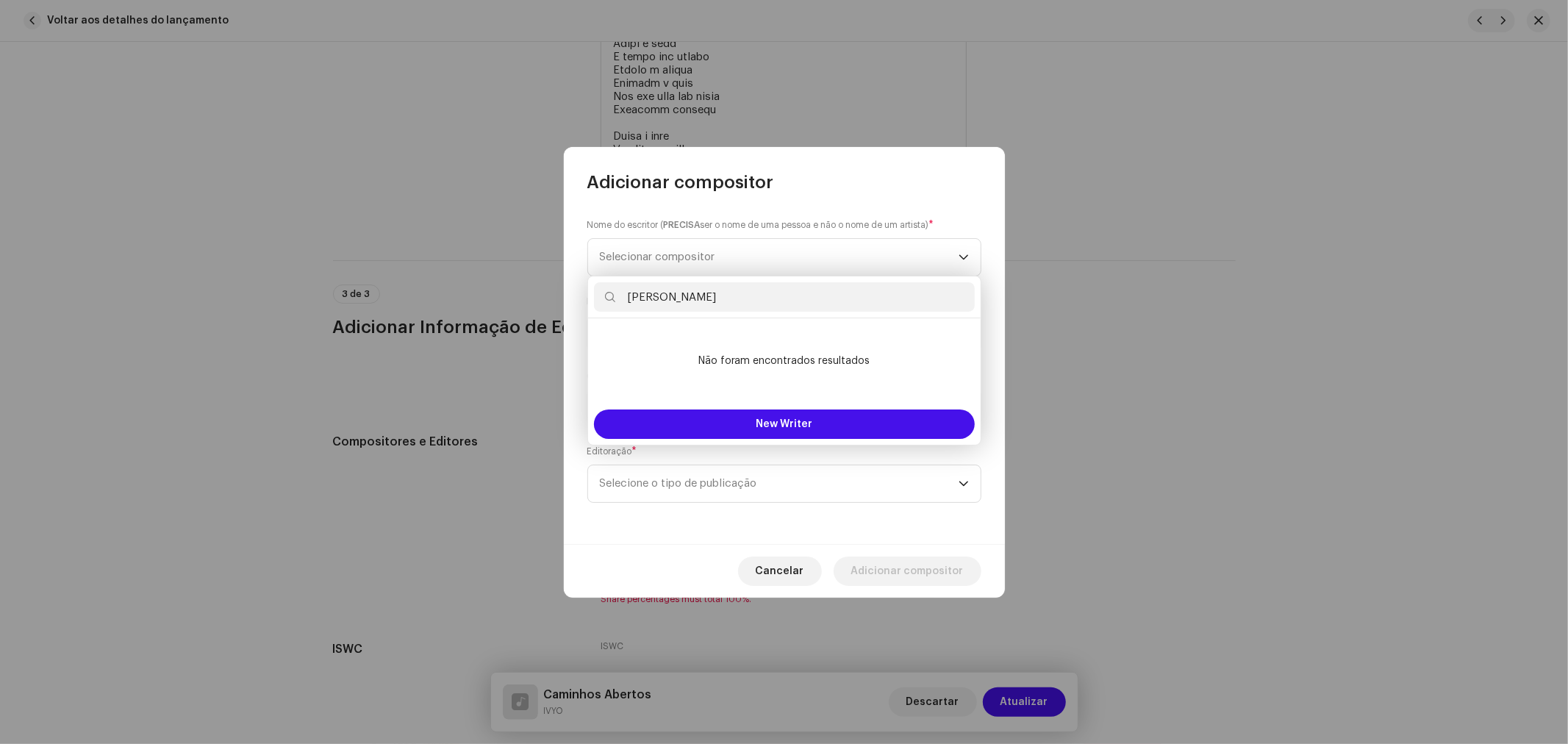
click at [633, 294] on input "[PERSON_NAME]" at bounding box center [784, 297] width 381 height 30
type input "[PERSON_NAME]"
click at [808, 424] on span "New Writer" at bounding box center [783, 425] width 56 height 11
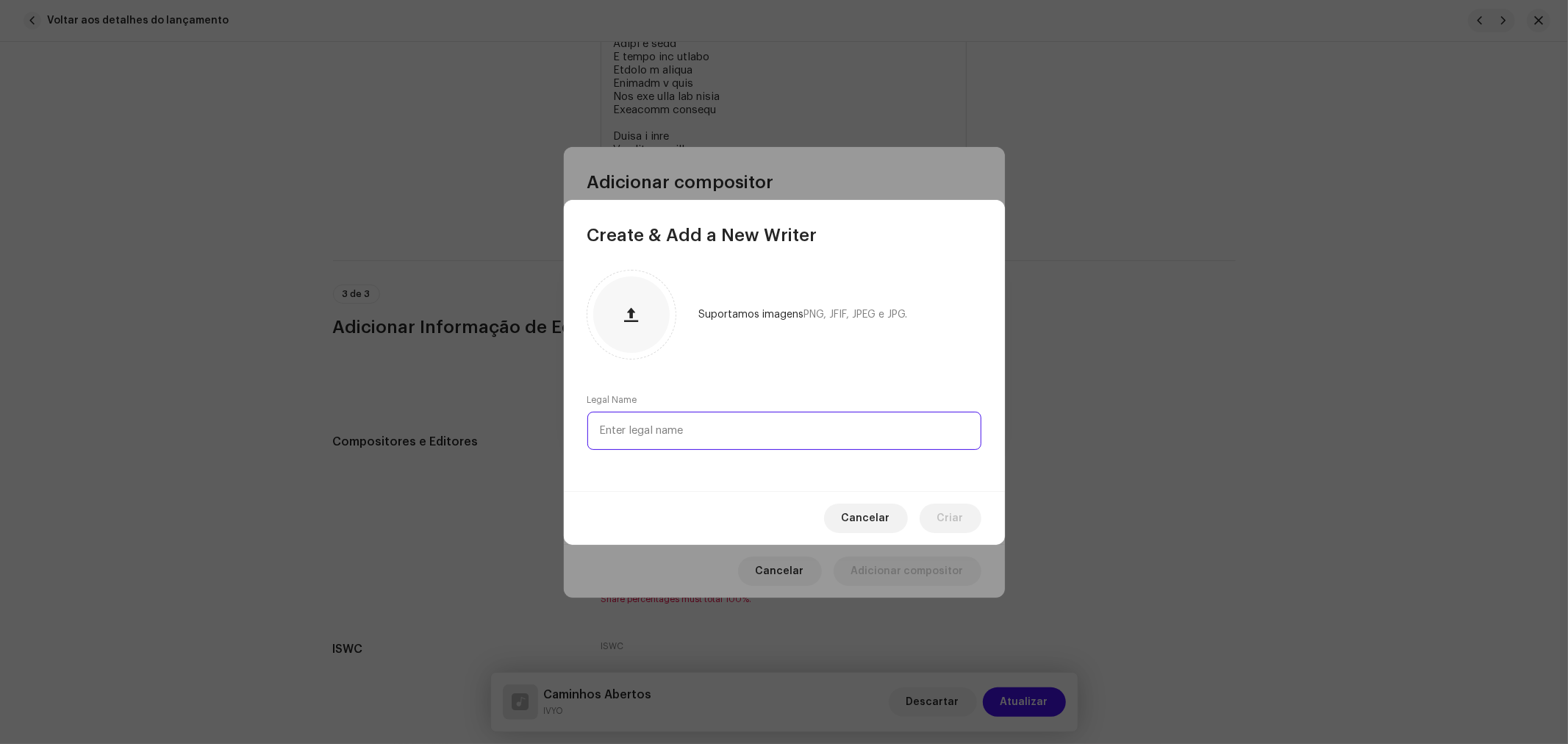
click at [713, 444] on input "text" at bounding box center [784, 430] width 394 height 38
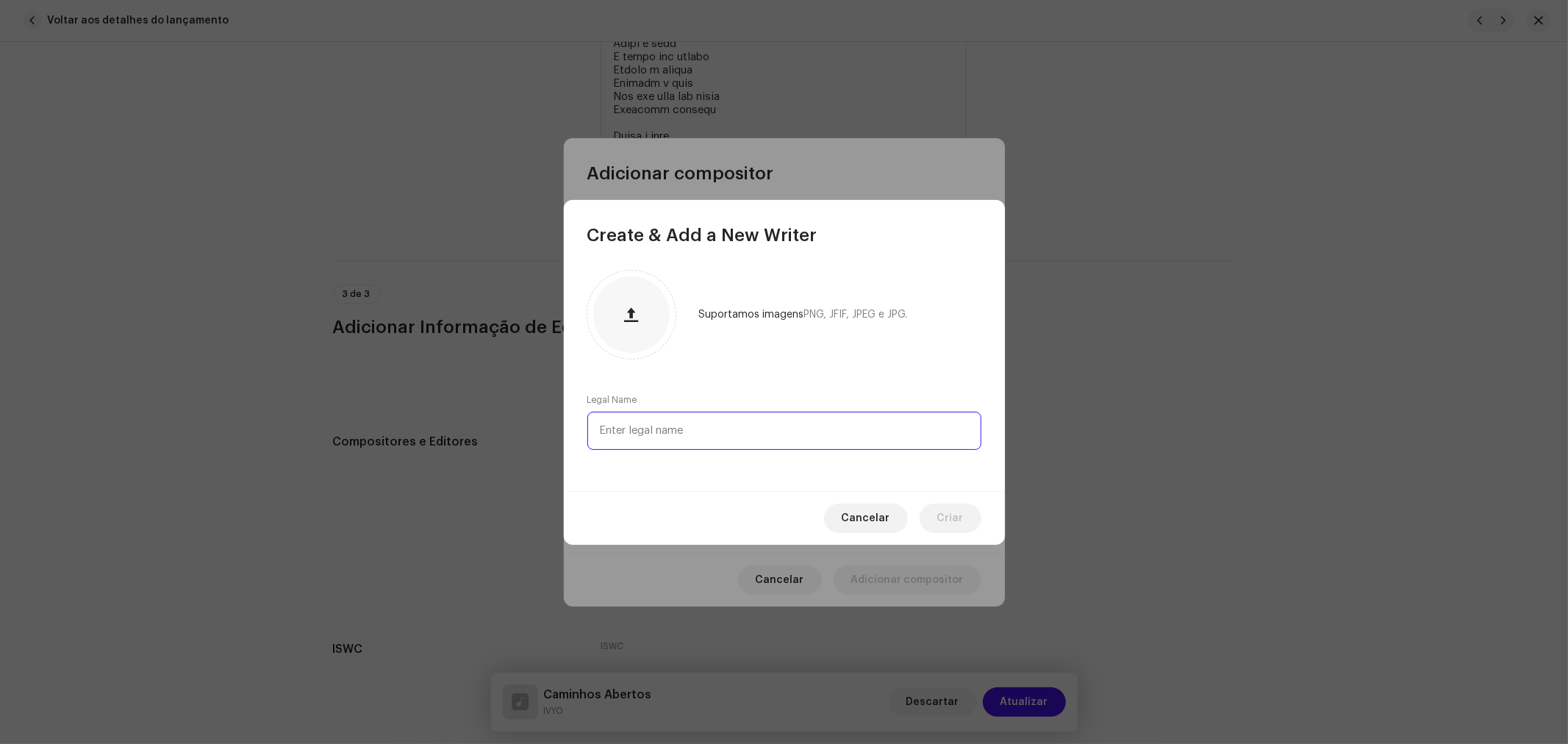
paste input "[PERSON_NAME]"
type input "[PERSON_NAME]"
click at [954, 513] on span "Criar" at bounding box center [950, 518] width 27 height 30
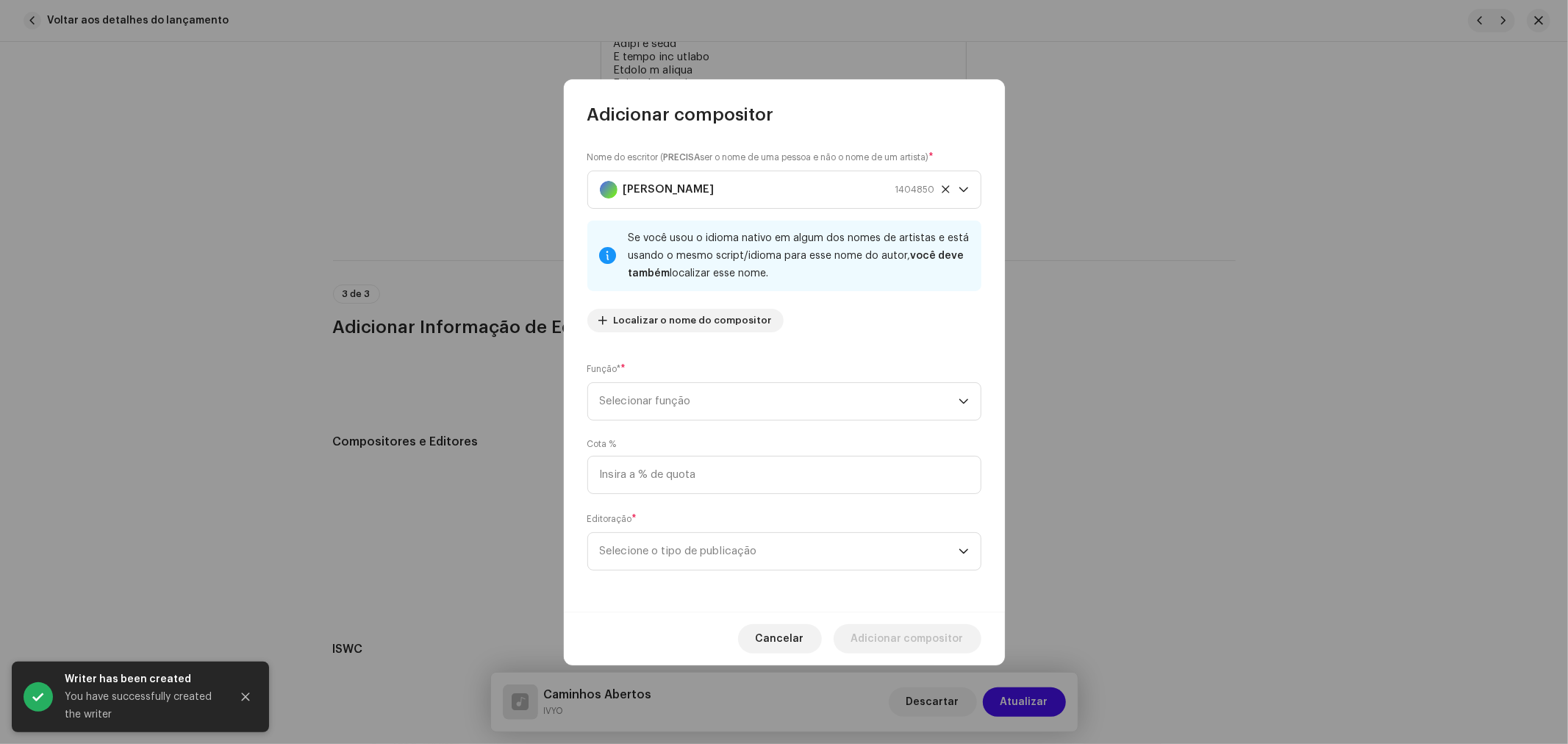
click at [703, 344] on div "Nome do escritor ( PRECISA ser o nome de uma pessoa e não o nome de um artista)…" at bounding box center [784, 368] width 441 height 486
click at [708, 394] on span "Selecionar função" at bounding box center [779, 401] width 358 height 37
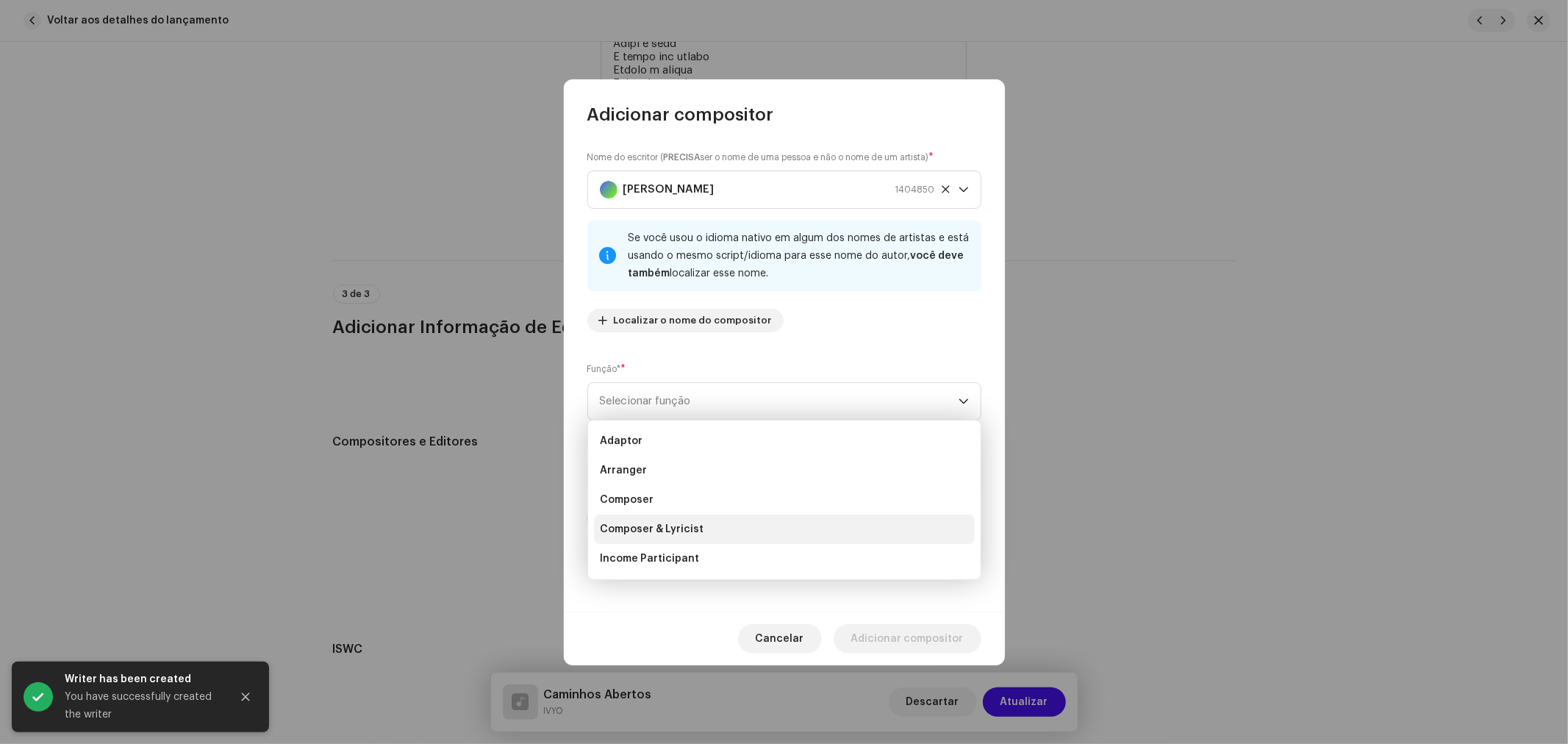
click at [707, 520] on li "Composer & Lyricist" at bounding box center [784, 529] width 381 height 30
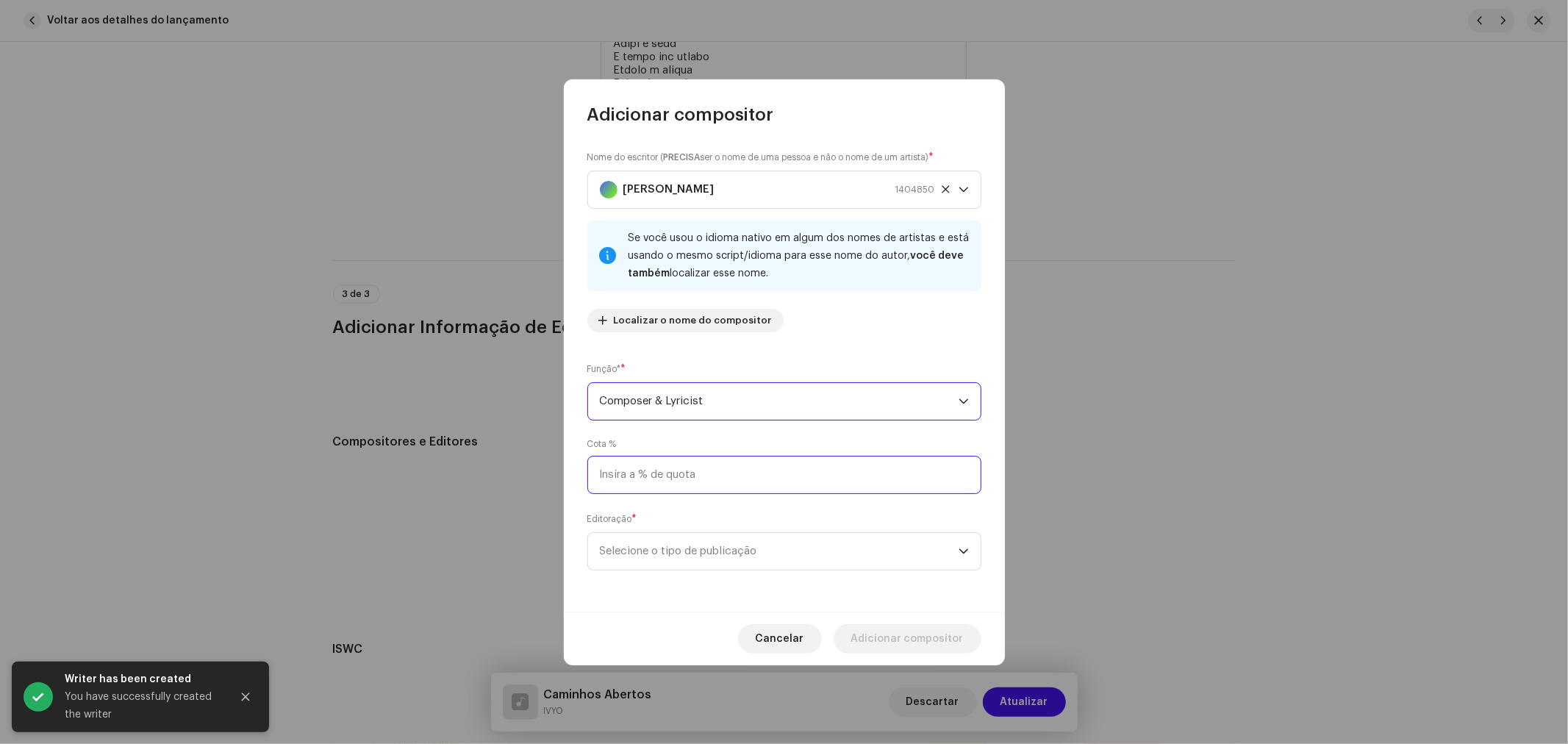
click at [676, 468] on input at bounding box center [784, 475] width 394 height 38
type input "33,33"
click at [725, 566] on span "Selecione o tipo de publicação" at bounding box center [779, 551] width 358 height 37
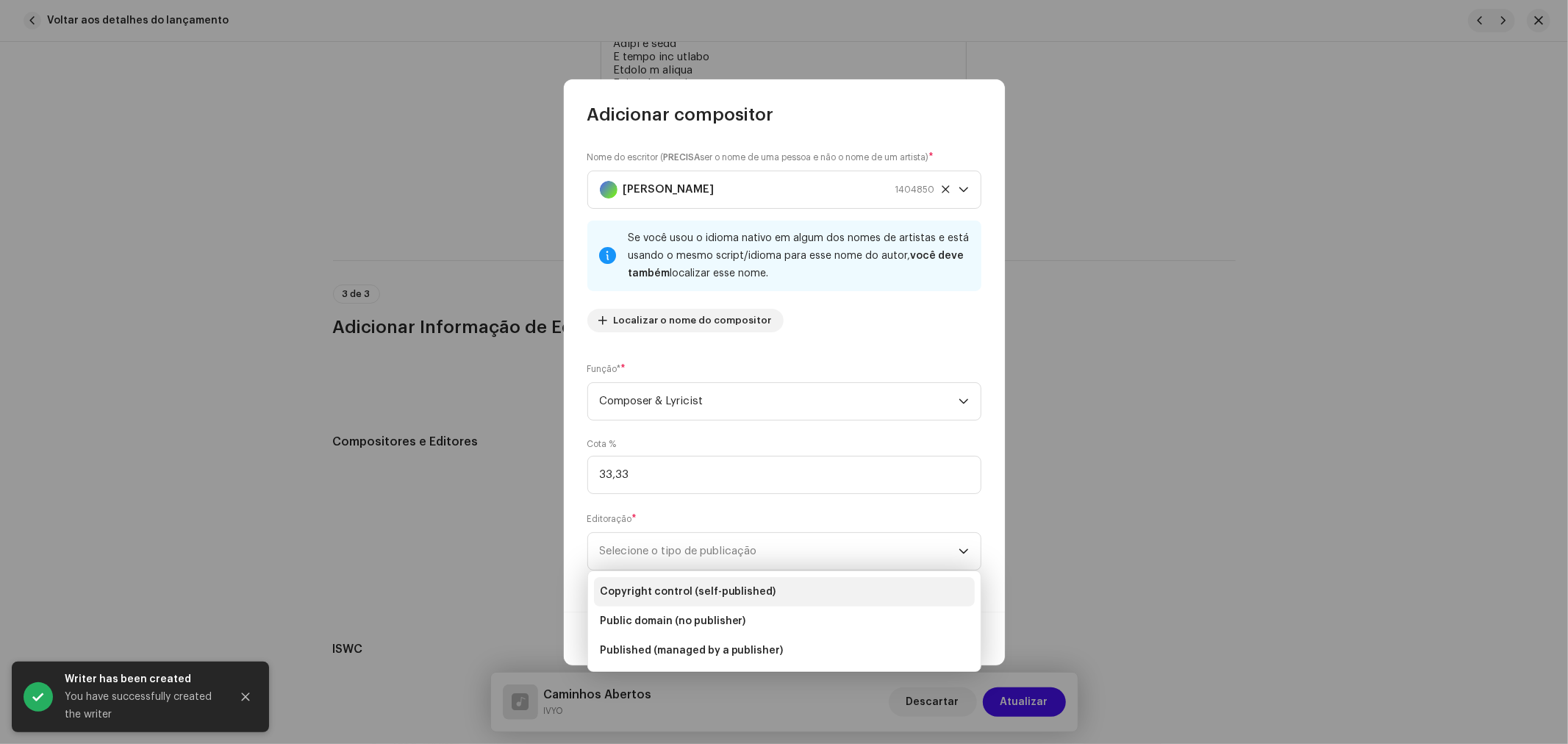
click at [721, 589] on span "Copyright control (self-published)" at bounding box center [687, 592] width 176 height 14
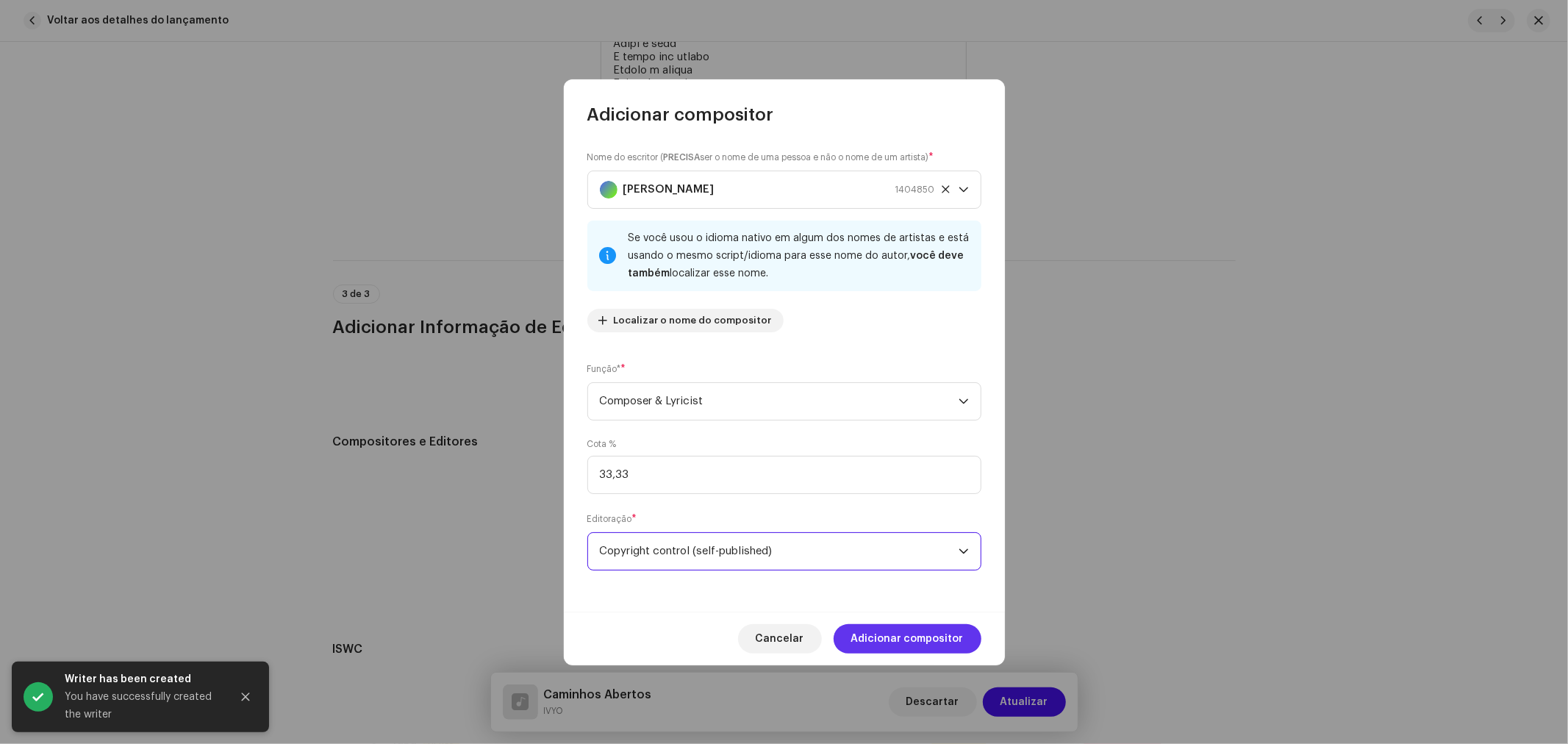
click at [899, 636] on span "Adicionar compositor" at bounding box center [907, 638] width 113 height 30
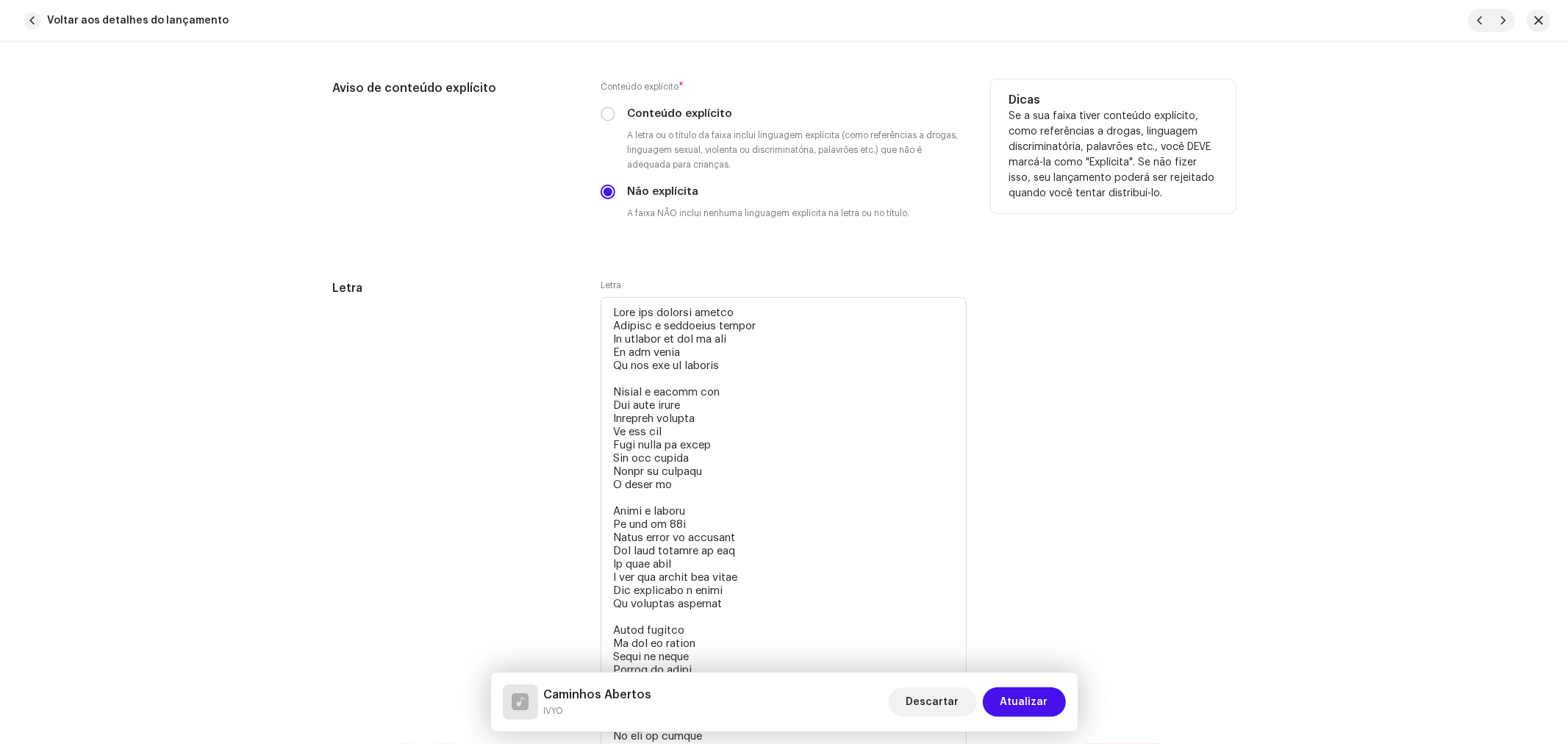
scroll to position [2766, 0]
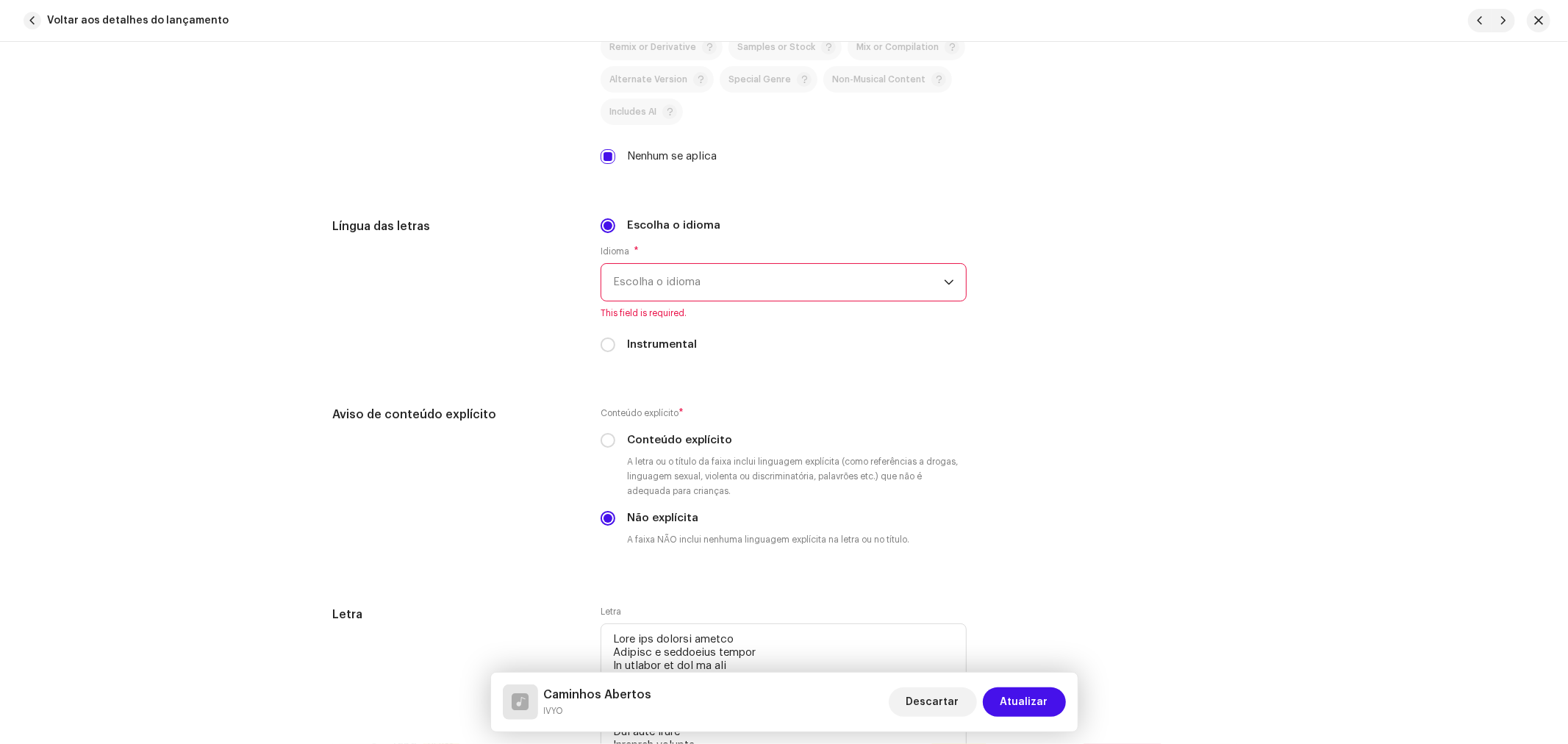
click at [718, 280] on span "Escolha o idioma" at bounding box center [779, 282] width 331 height 37
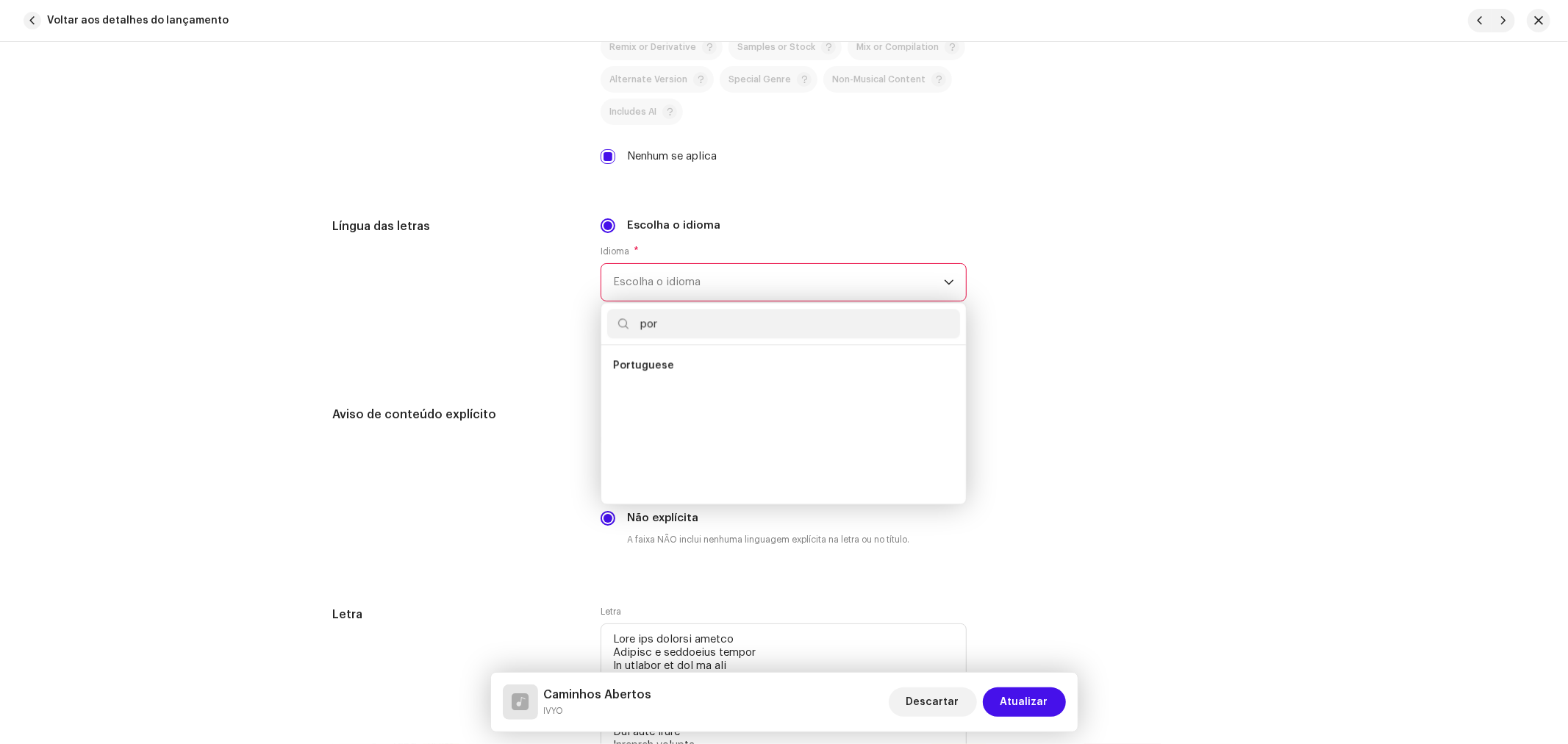
scroll to position [0, 0]
type input "port"
click at [672, 368] on li "Portuguese" at bounding box center [783, 365] width 353 height 30
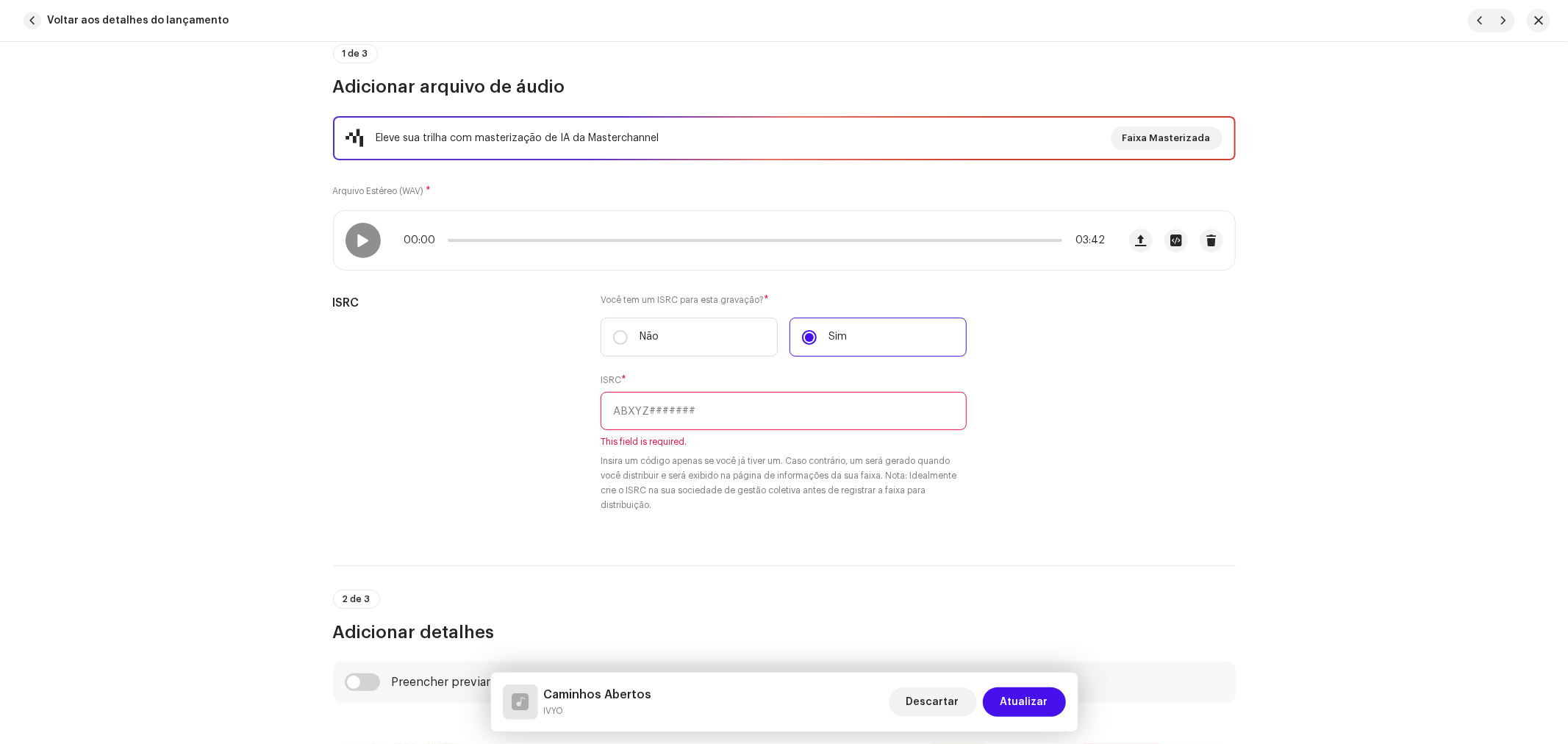
scroll to position [52, 0]
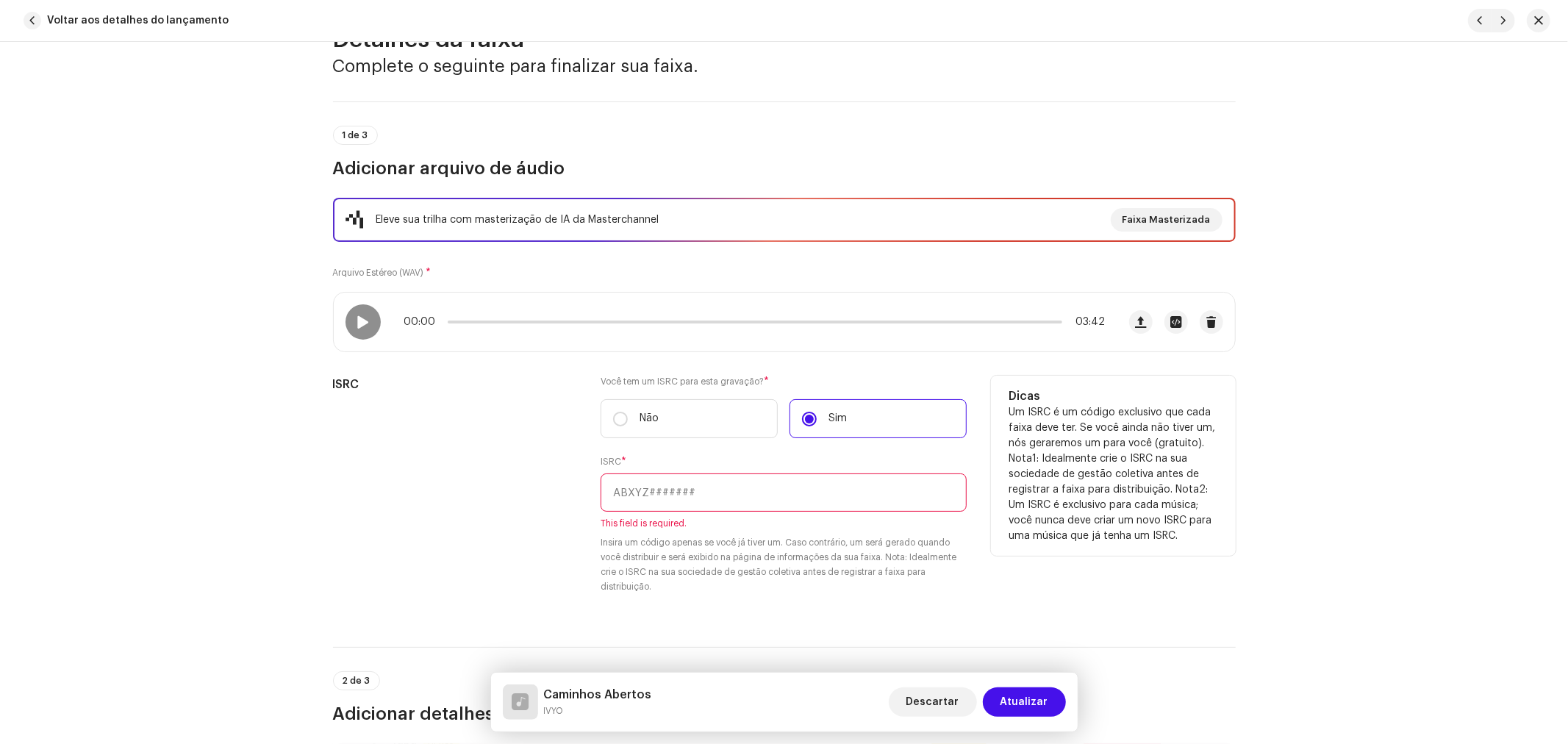
click at [688, 495] on input "text" at bounding box center [783, 493] width 366 height 38
click at [691, 505] on input "text" at bounding box center [783, 493] width 366 height 38
paste input "BC-A1N-25-00005"
click at [668, 490] on input "BC-A1N-25-00005" at bounding box center [783, 493] width 366 height 38
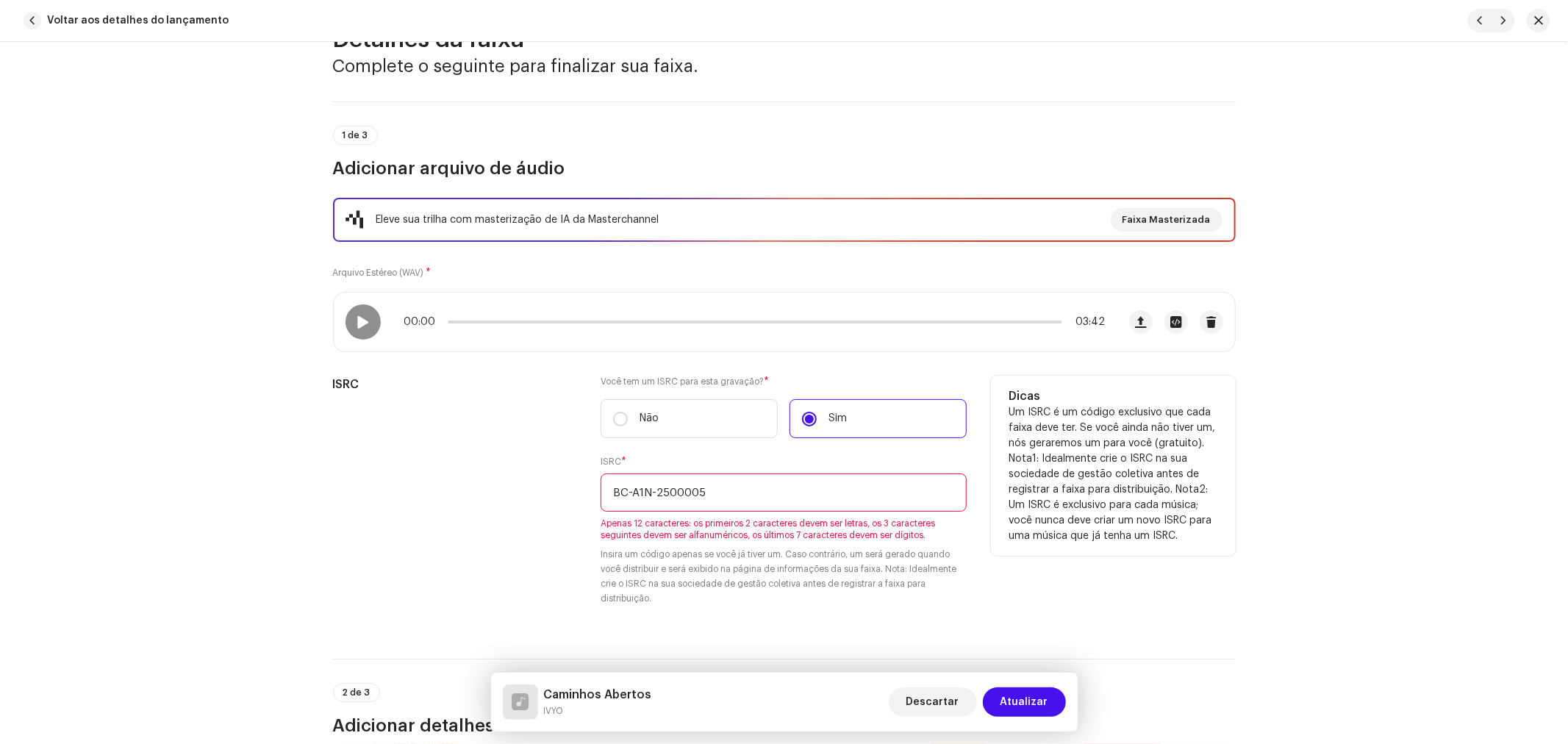
click at [652, 490] on input "BC-A1N-2500005" at bounding box center [783, 493] width 366 height 38
click at [629, 488] on input "BC-A1N2500005" at bounding box center [783, 493] width 366 height 38
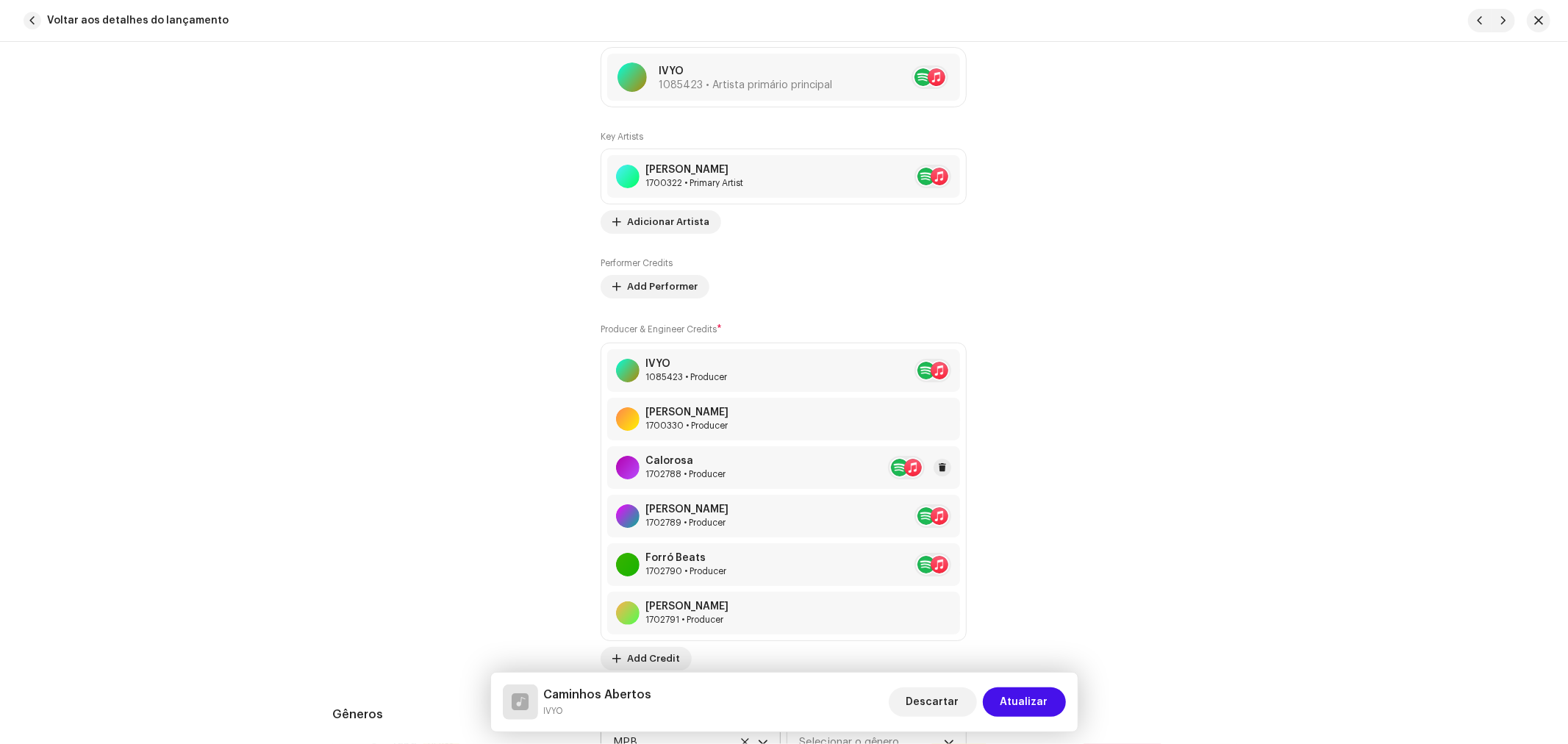
scroll to position [1196, 0]
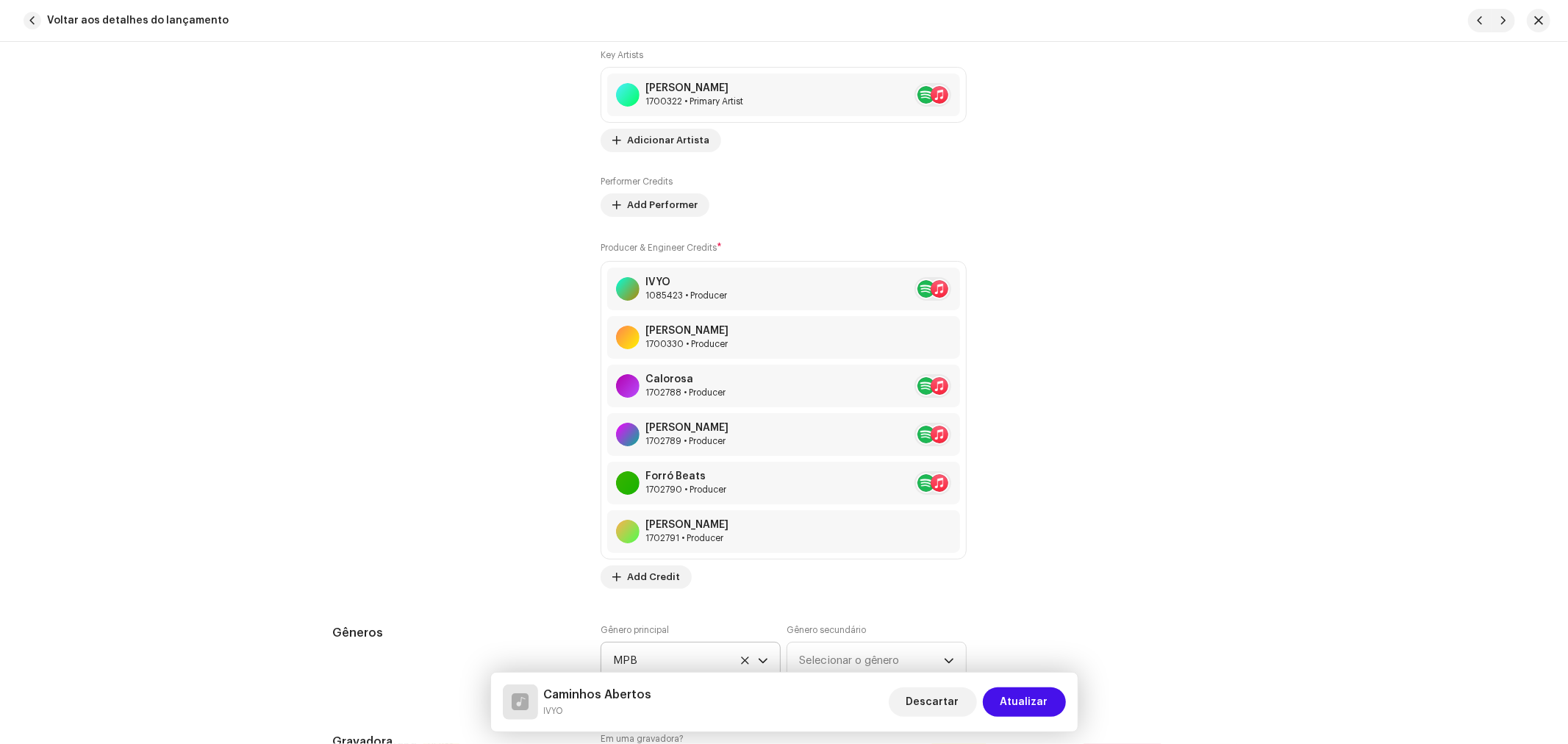
type input "BCA1N2500005"
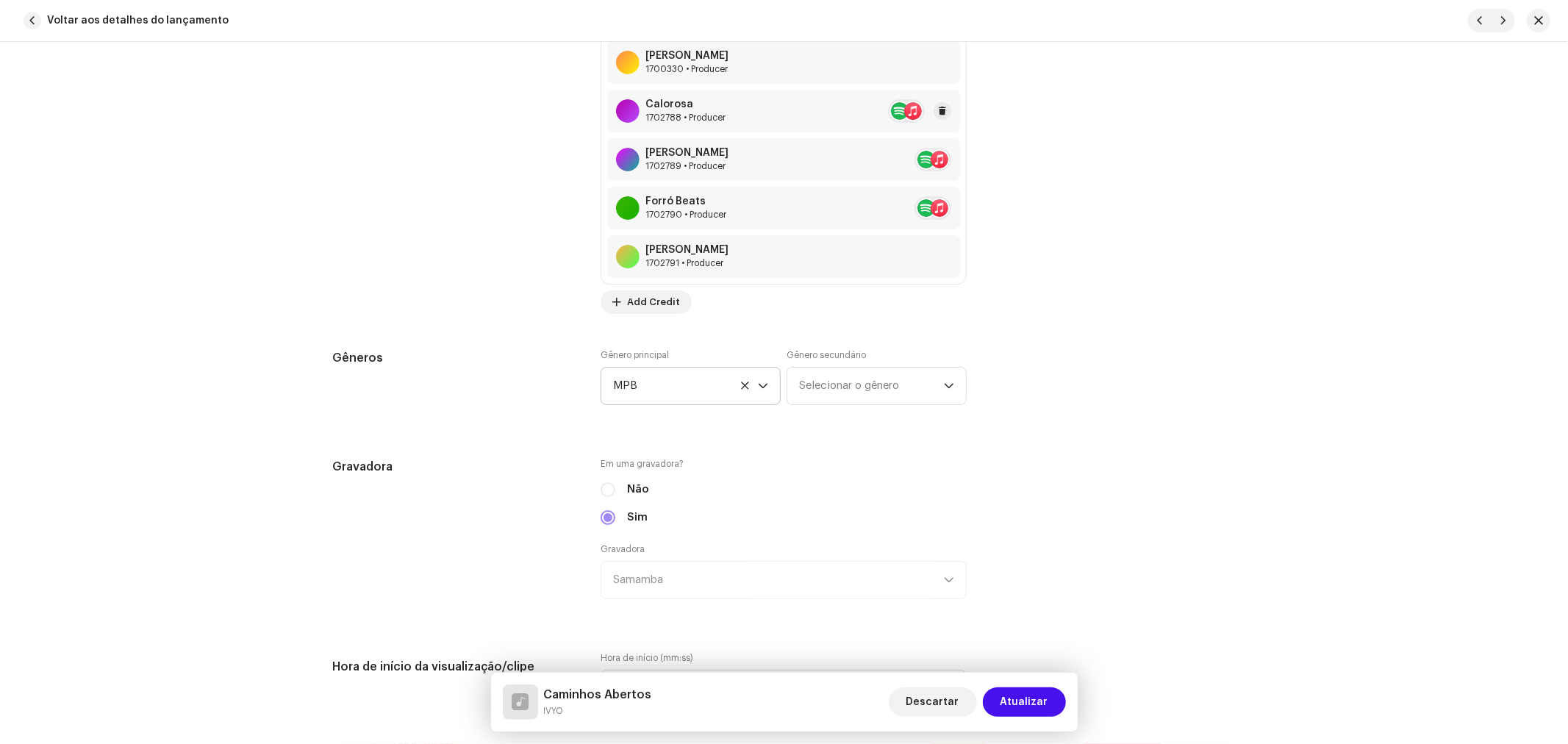
scroll to position [1306, 0]
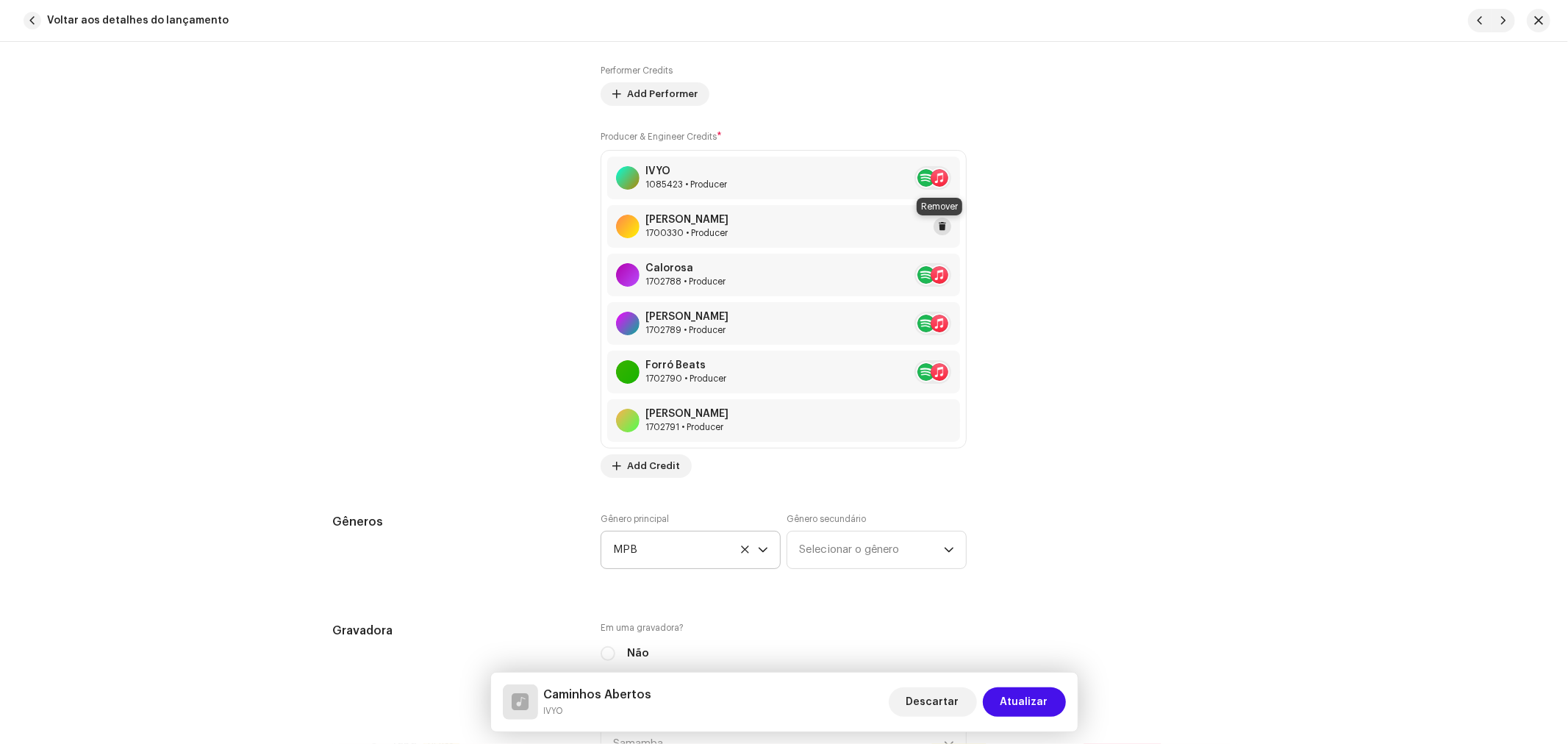
click at [940, 228] on span at bounding box center [942, 226] width 9 height 12
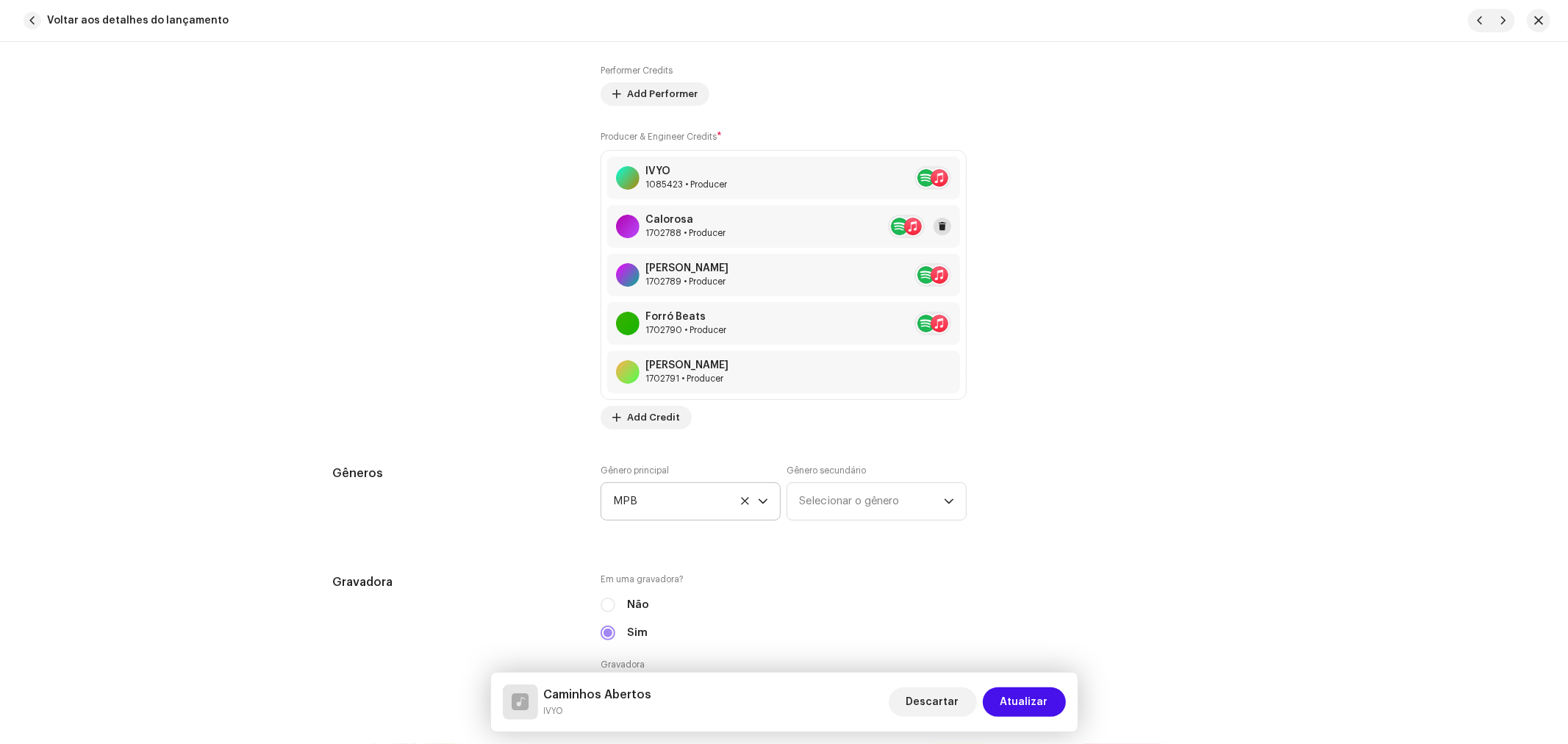
click at [947, 226] on button at bounding box center [942, 226] width 18 height 18
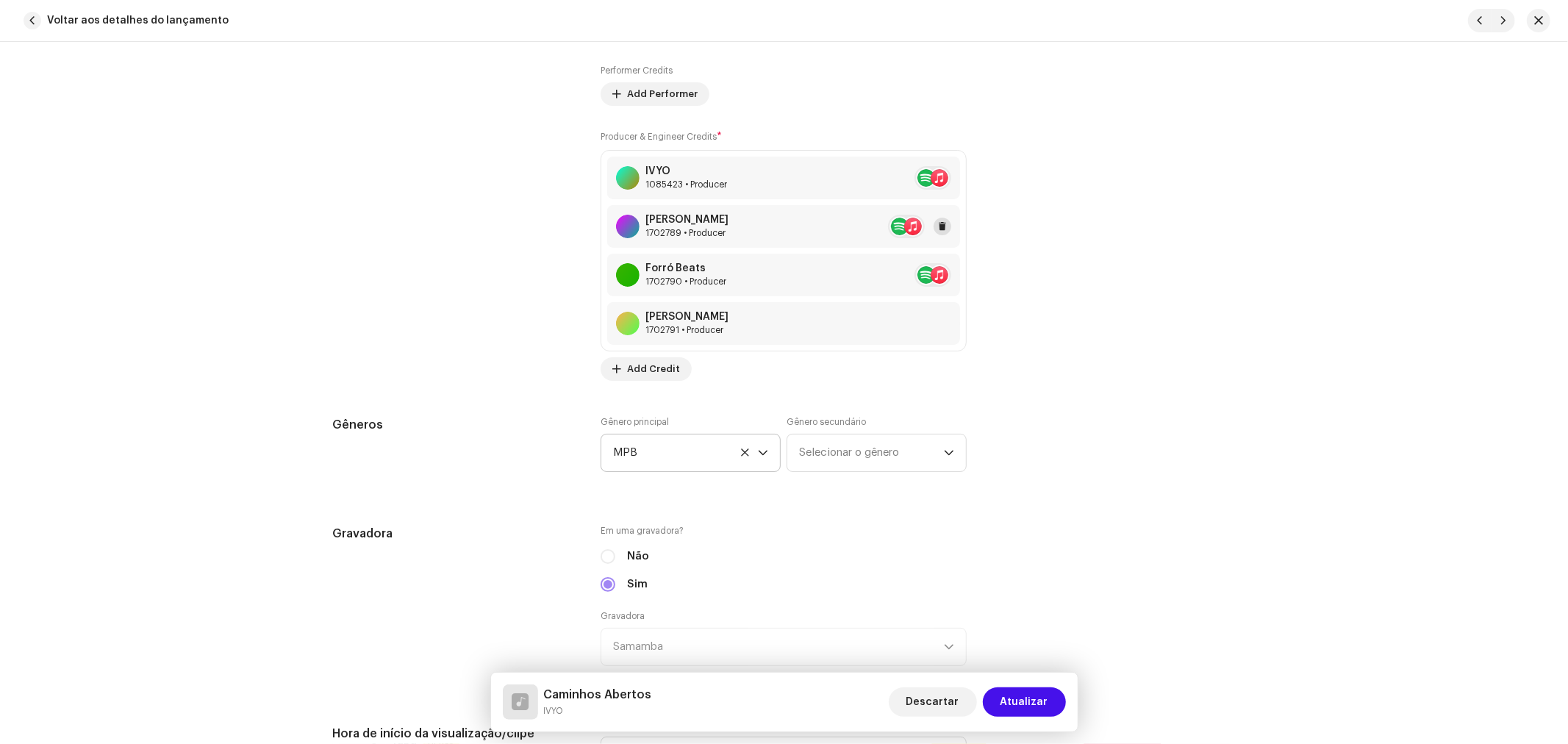
click at [946, 228] on button at bounding box center [942, 226] width 18 height 18
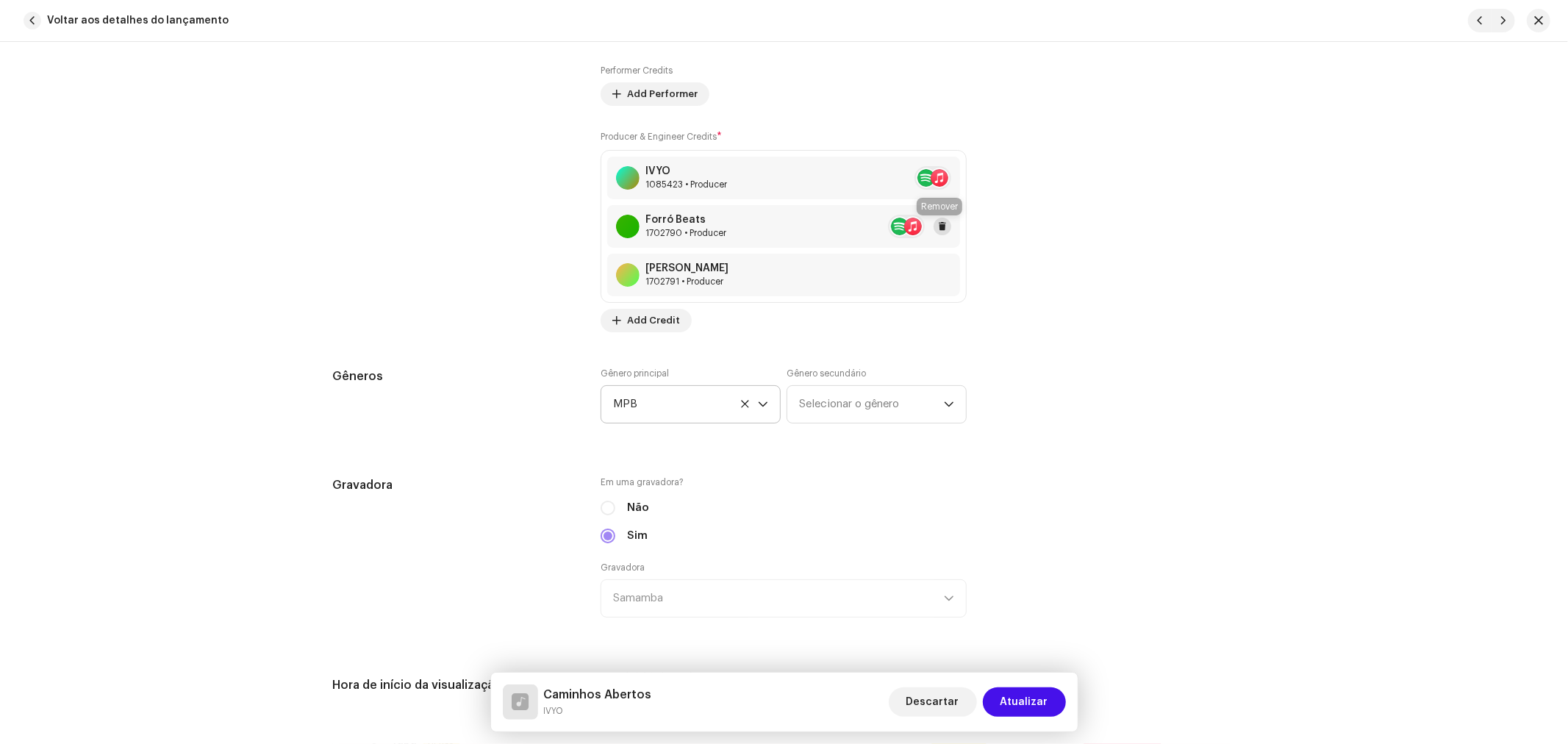
click at [945, 228] on button at bounding box center [942, 226] width 18 height 18
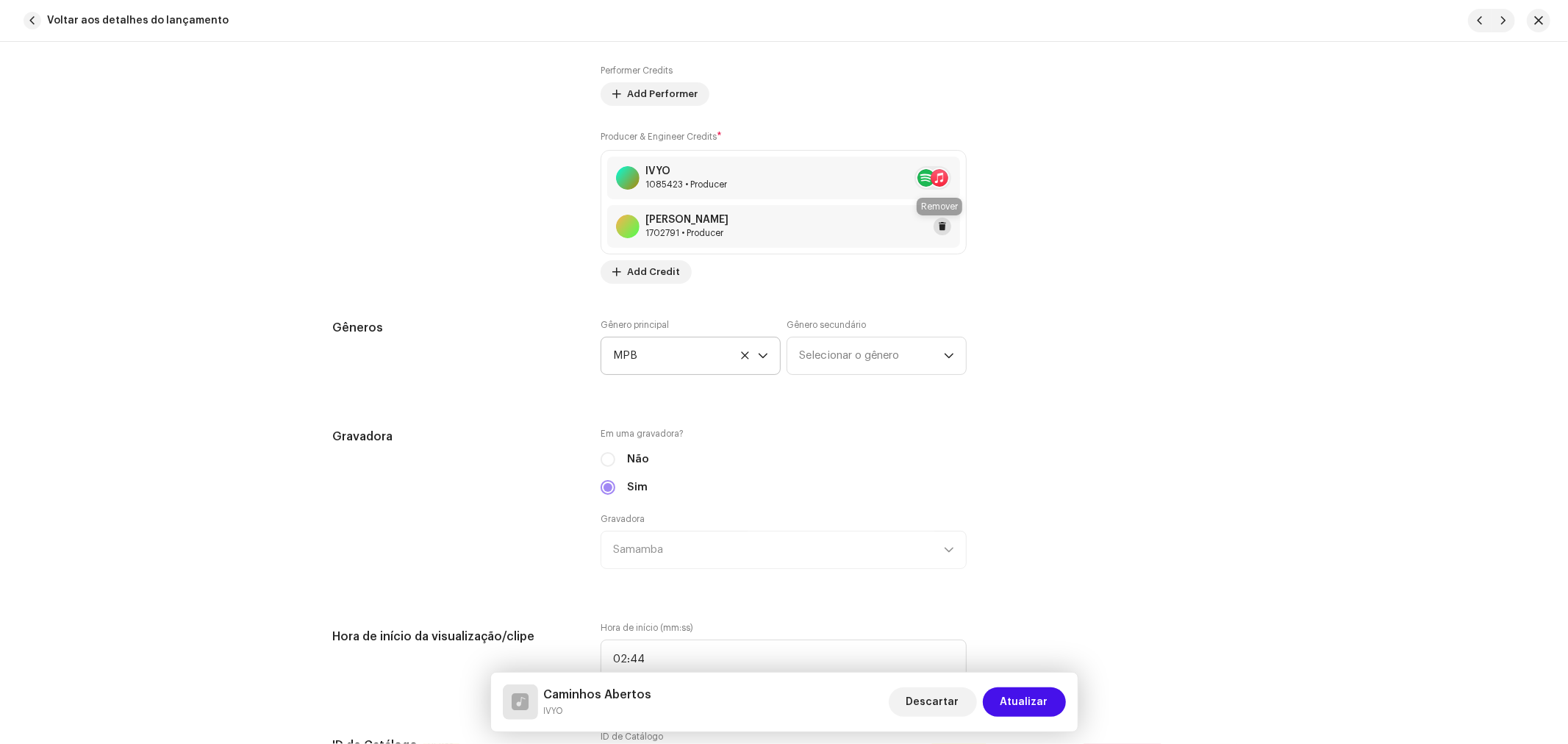
click at [944, 233] on button at bounding box center [942, 226] width 18 height 18
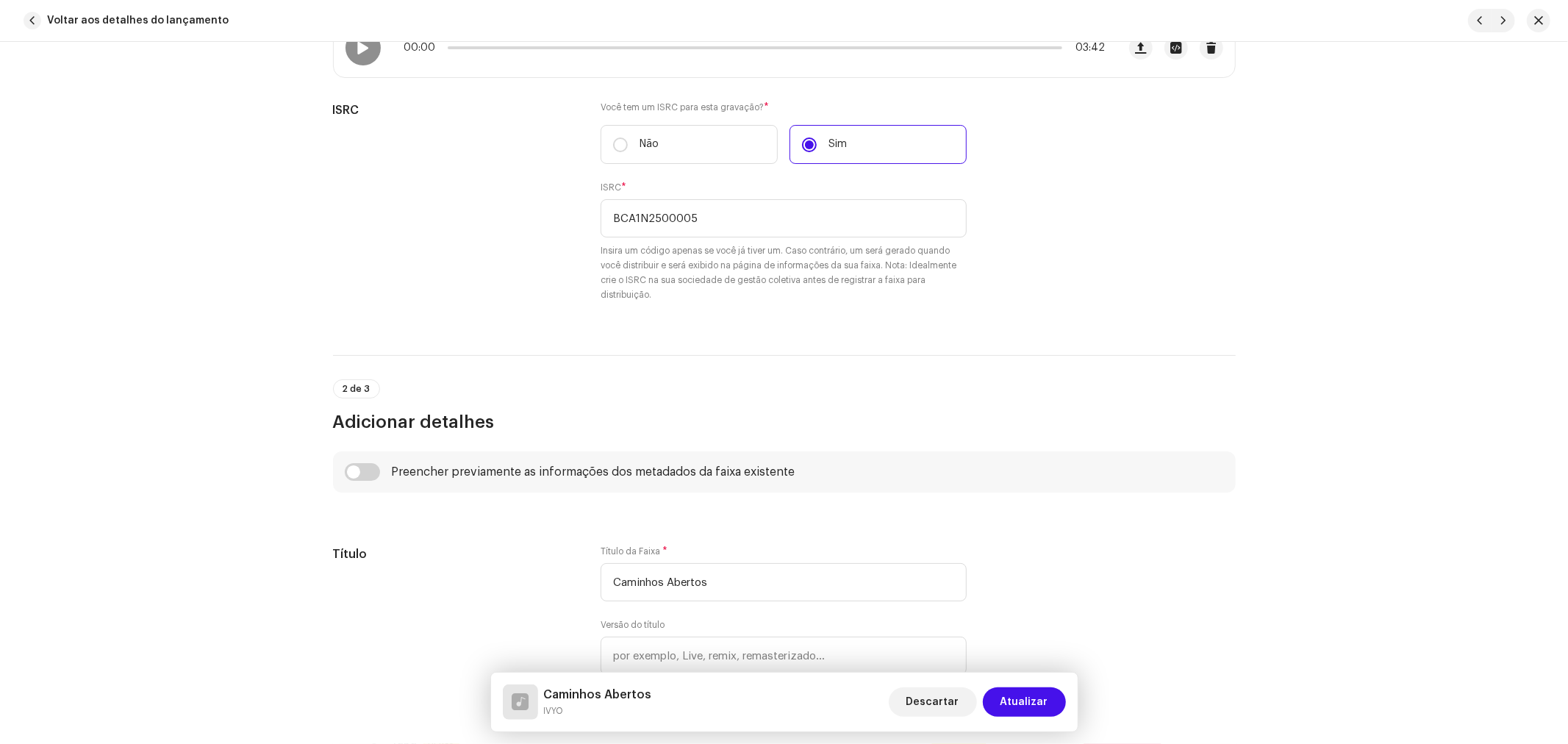
scroll to position [571, 0]
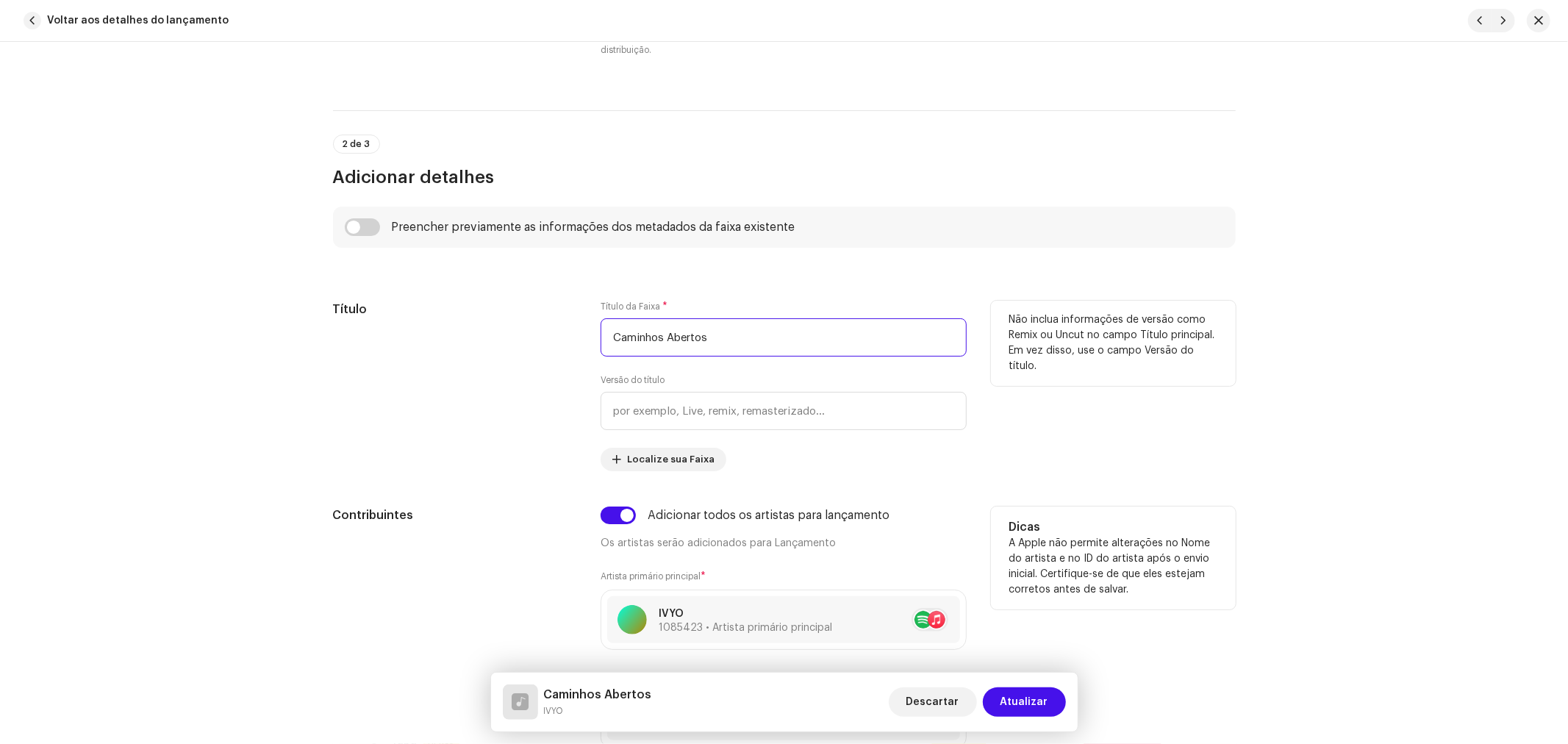
drag, startPoint x: 642, startPoint y: 346, endPoint x: 556, endPoint y: 343, distance: 86.1
click at [564, 343] on div "Título Título da Faixa * Caminhos Abertos Versão do título Localize sua Faixa N…" at bounding box center [784, 385] width 903 height 171
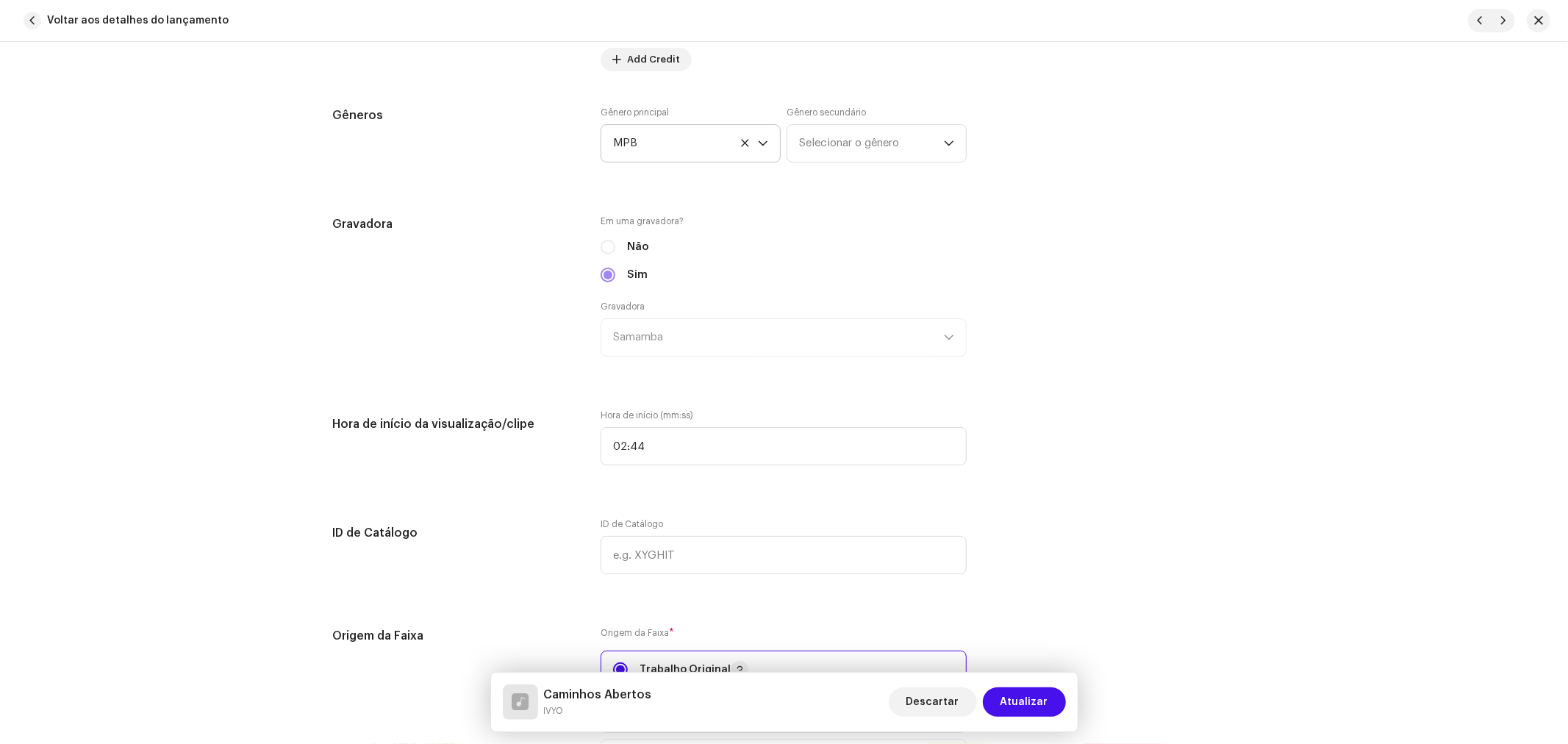
scroll to position [1634, 0]
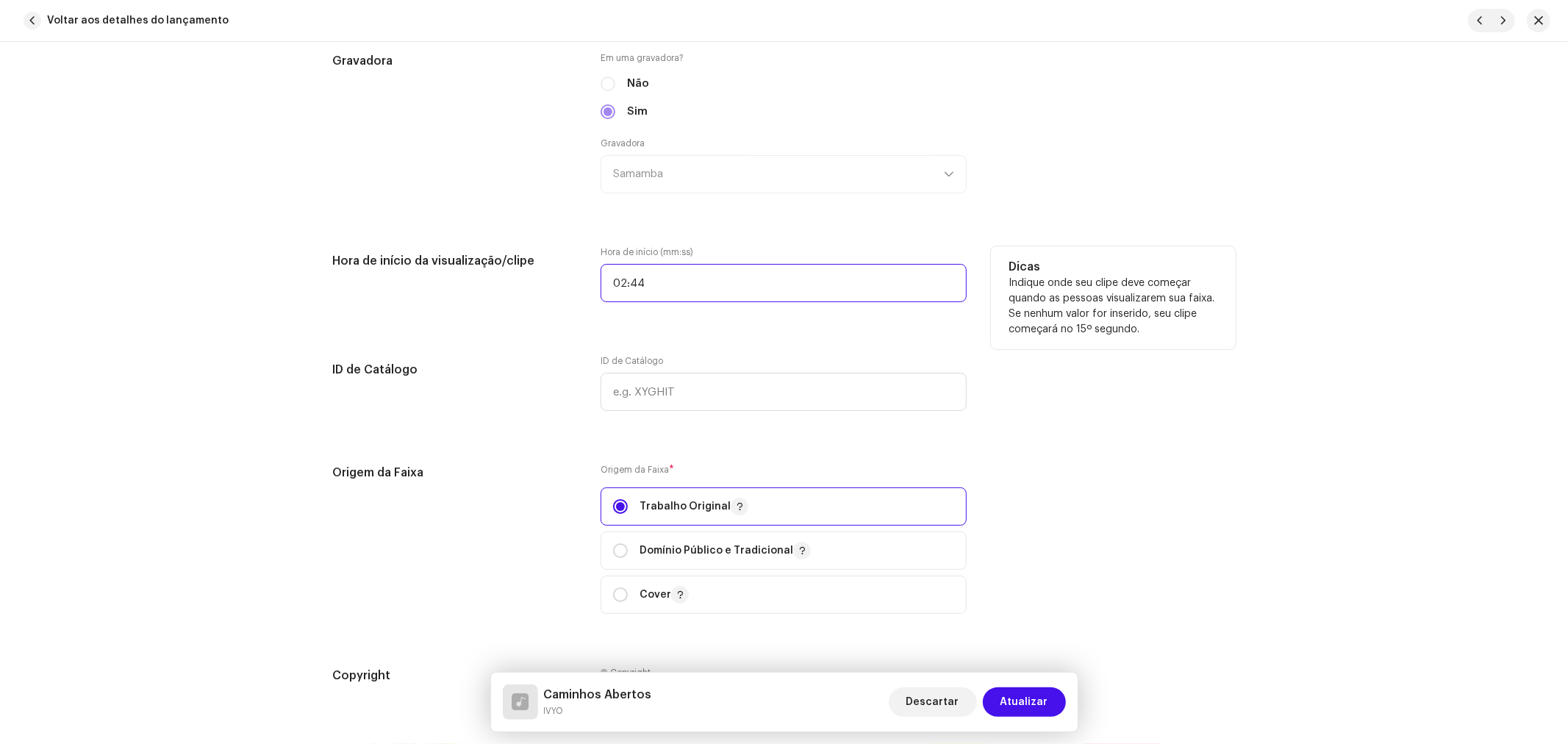
click at [655, 288] on input "02:44" at bounding box center [783, 283] width 366 height 38
drag, startPoint x: 685, startPoint y: 288, endPoint x: 584, endPoint y: 292, distance: 101.1
click at [584, 292] on div "Hora de início da visualização/clipe Hora de início (mm:ss) 02:44 Dicas Indique…" at bounding box center [784, 283] width 903 height 73
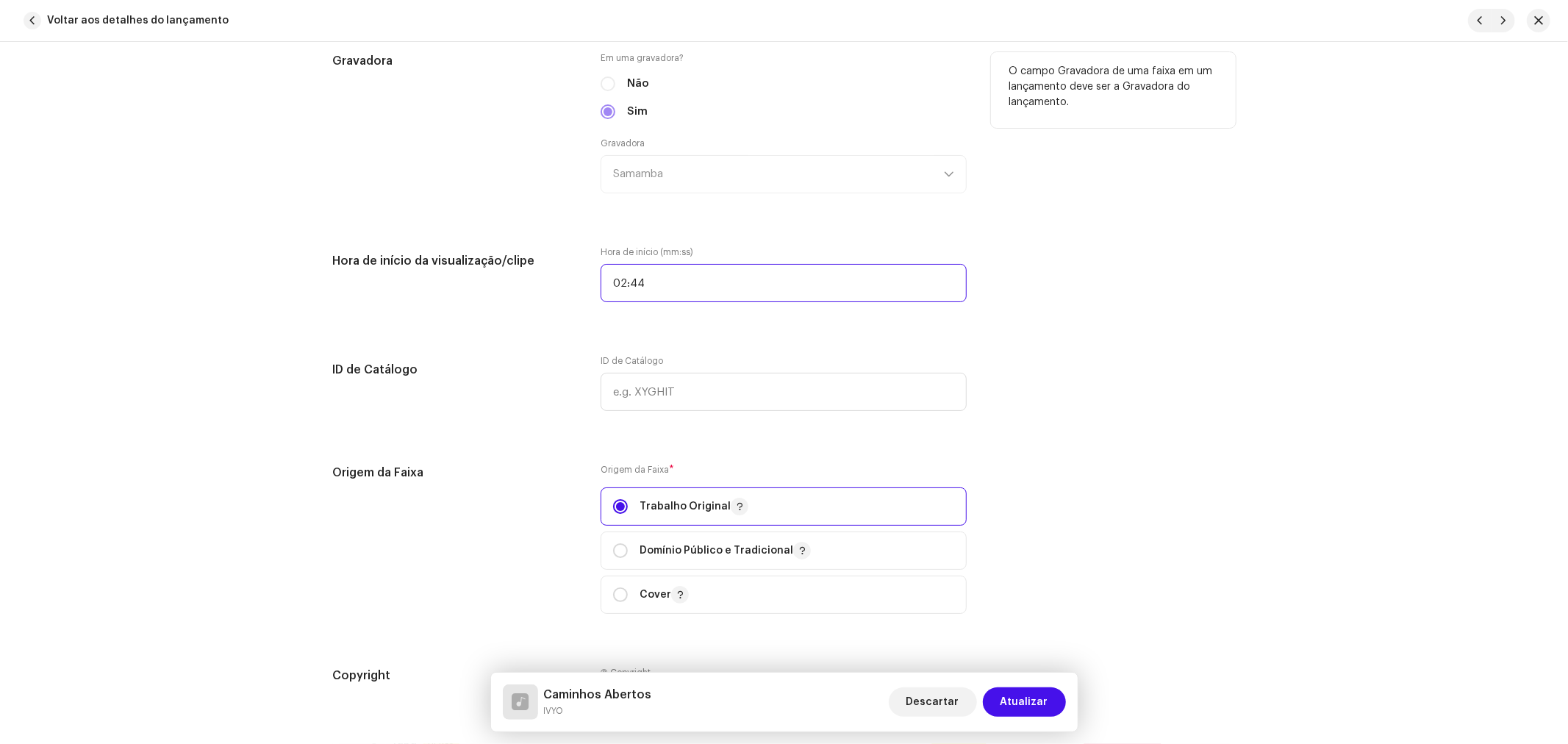
scroll to position [1388, 0]
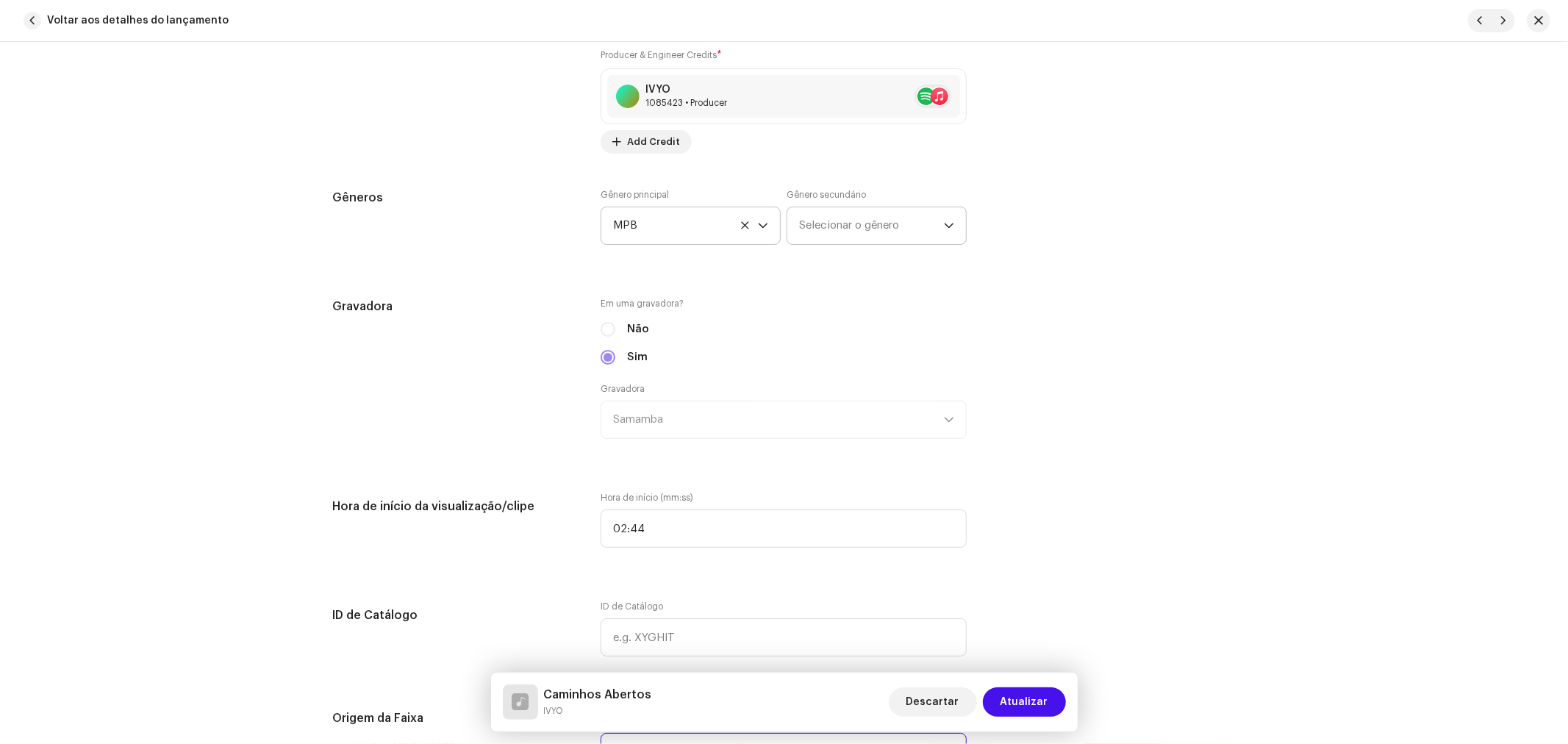
click at [829, 231] on span "Selecionar o gênero" at bounding box center [872, 225] width 145 height 37
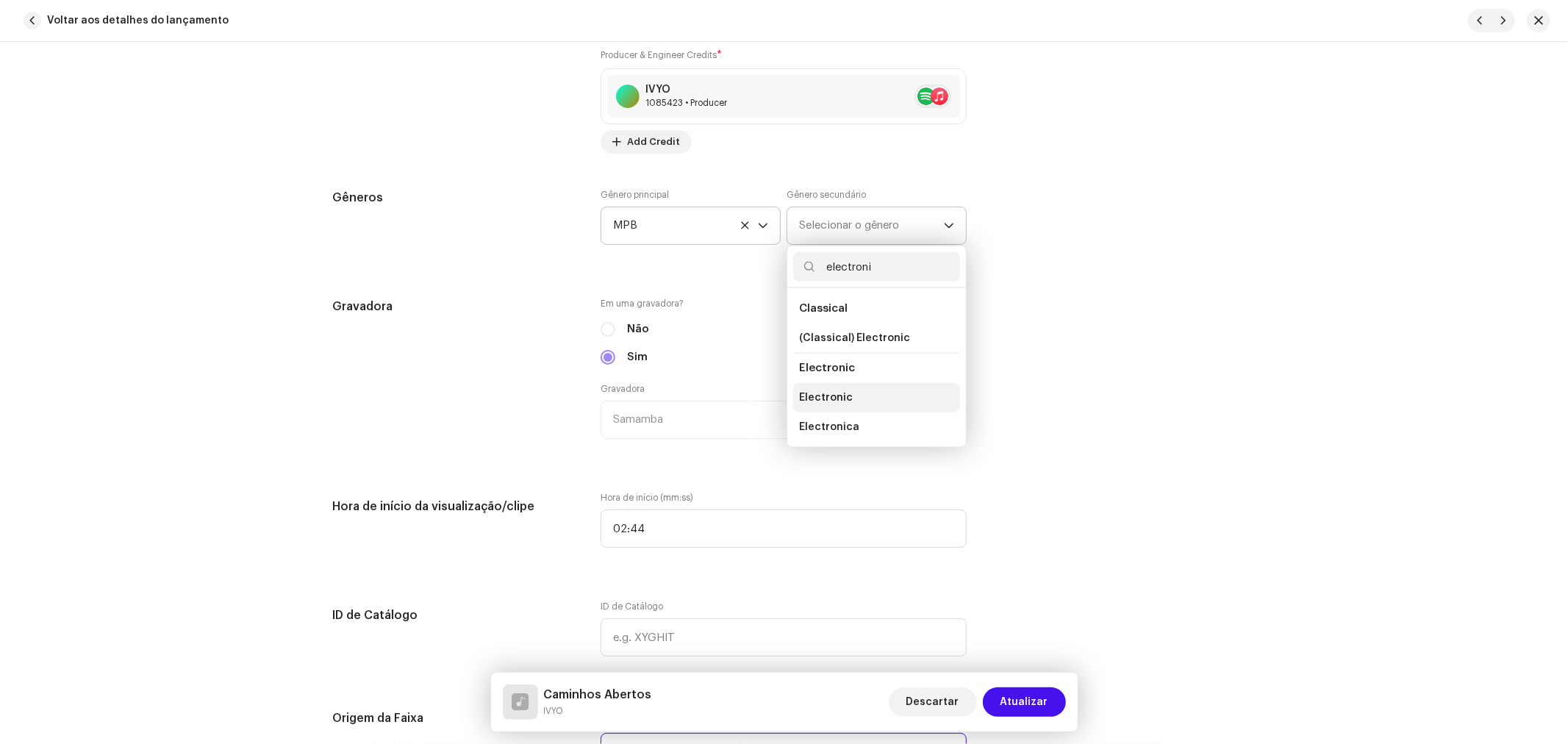
type input "electroni"
click at [884, 406] on li "Electronic" at bounding box center [876, 397] width 167 height 30
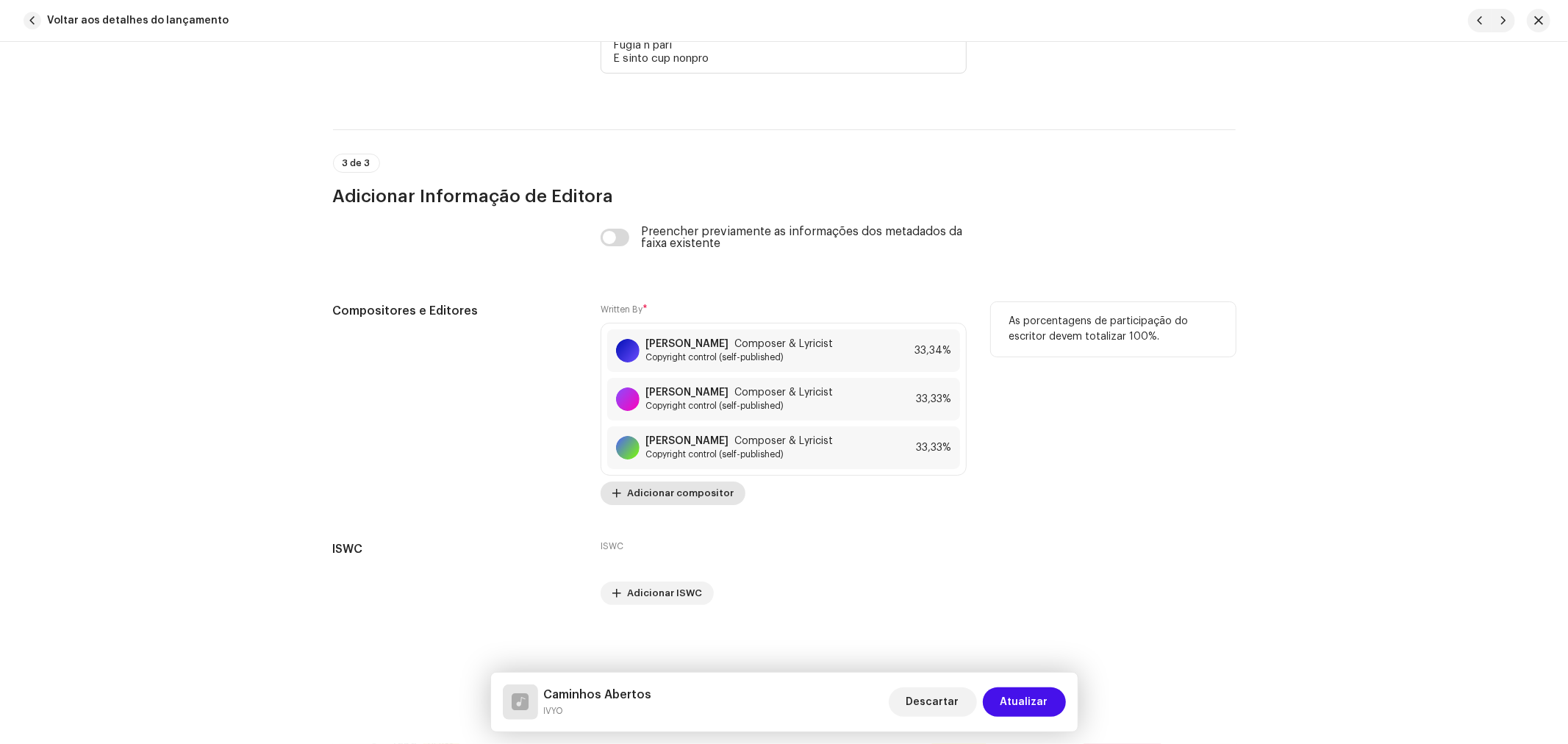
scroll to position [4693, 0]
click at [1013, 693] on span "Atualizar" at bounding box center [1024, 702] width 47 height 30
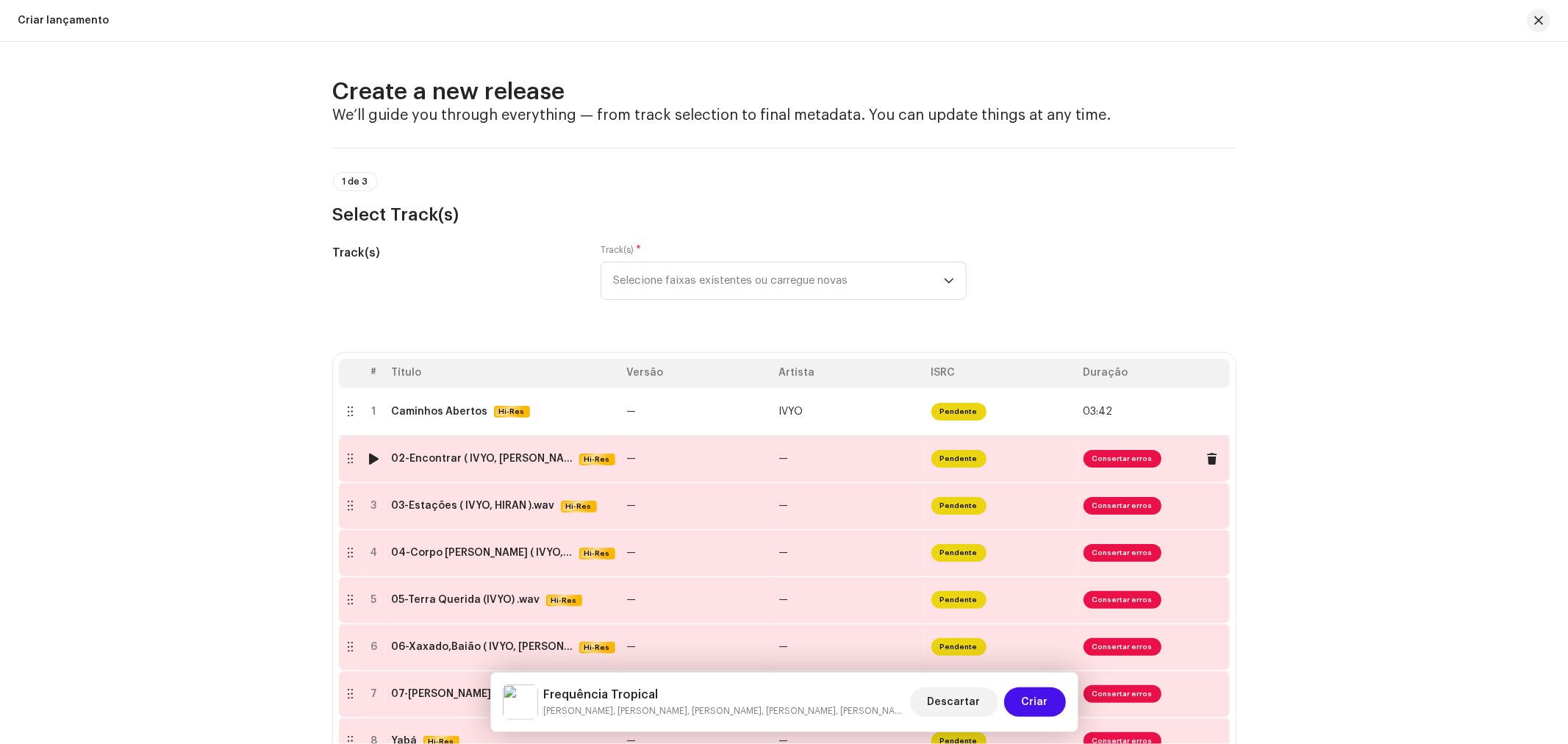
click at [484, 469] on td "02-Encontrar ( IVYO, BIA TRINDADE, TASSIA REIS ).wav Hi-Res" at bounding box center [503, 459] width 235 height 47
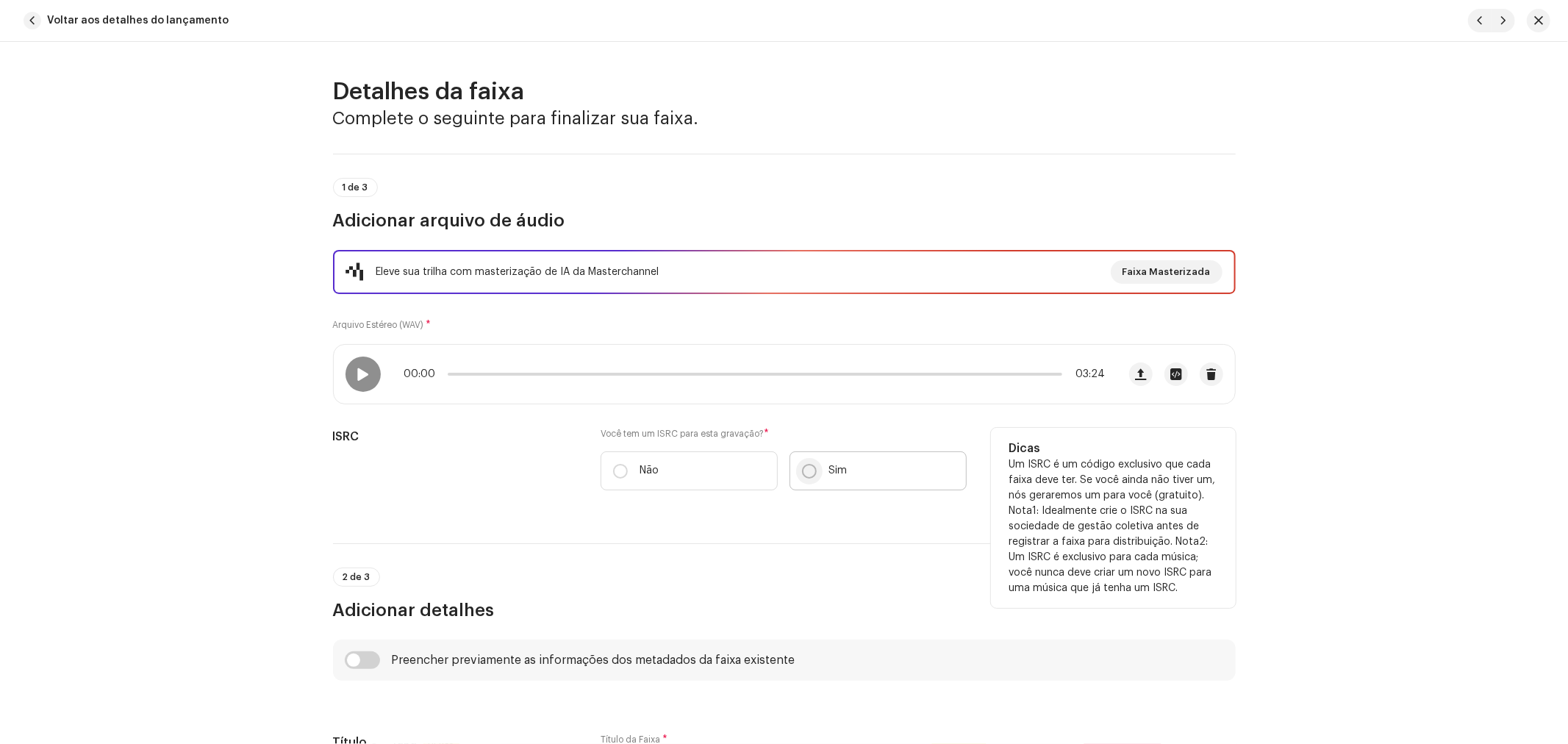
click at [802, 474] on input "Sim" at bounding box center [809, 471] width 14 height 14
radio input "true"
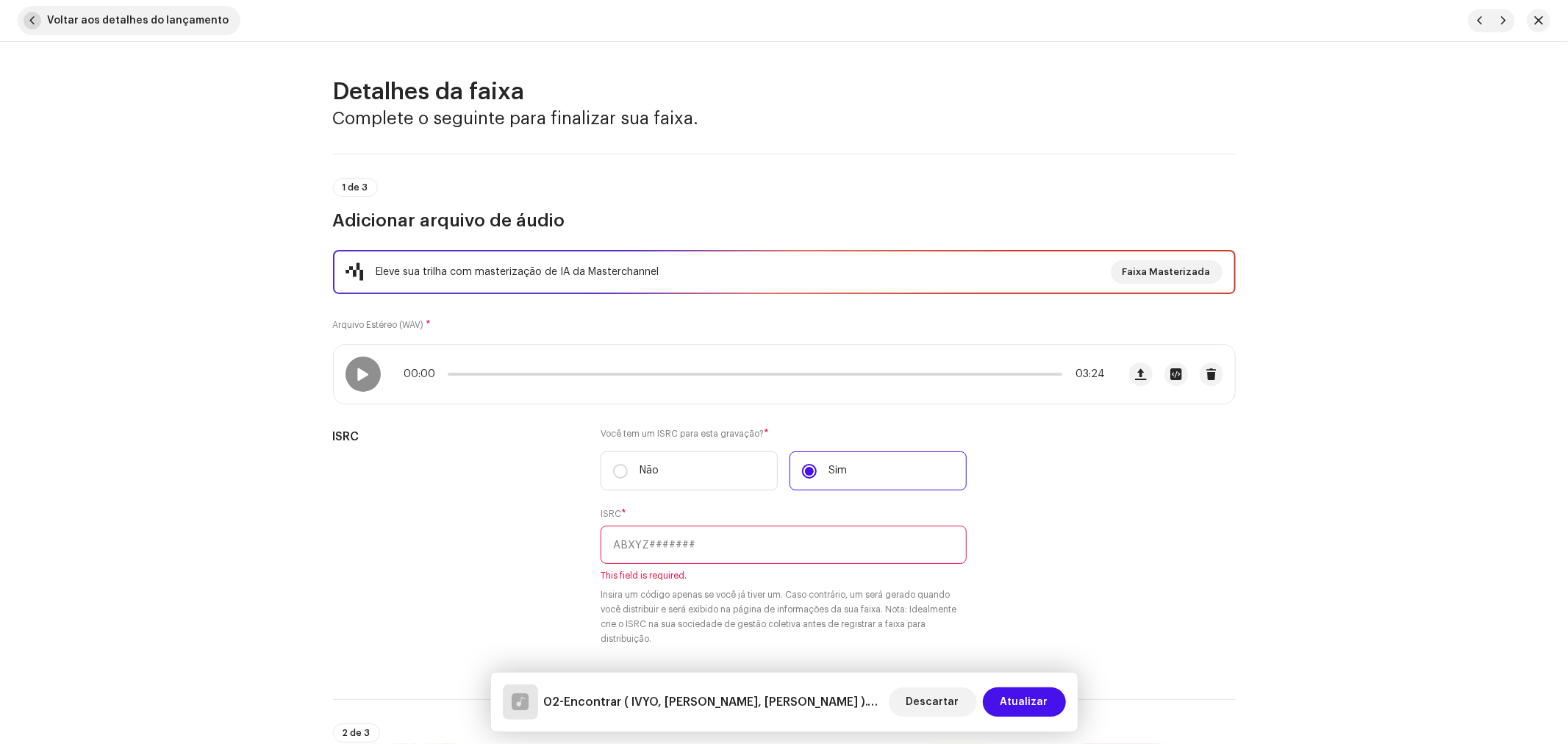
click at [158, 15] on span "Voltar aos detalhes do lançamento" at bounding box center [138, 21] width 181 height 30
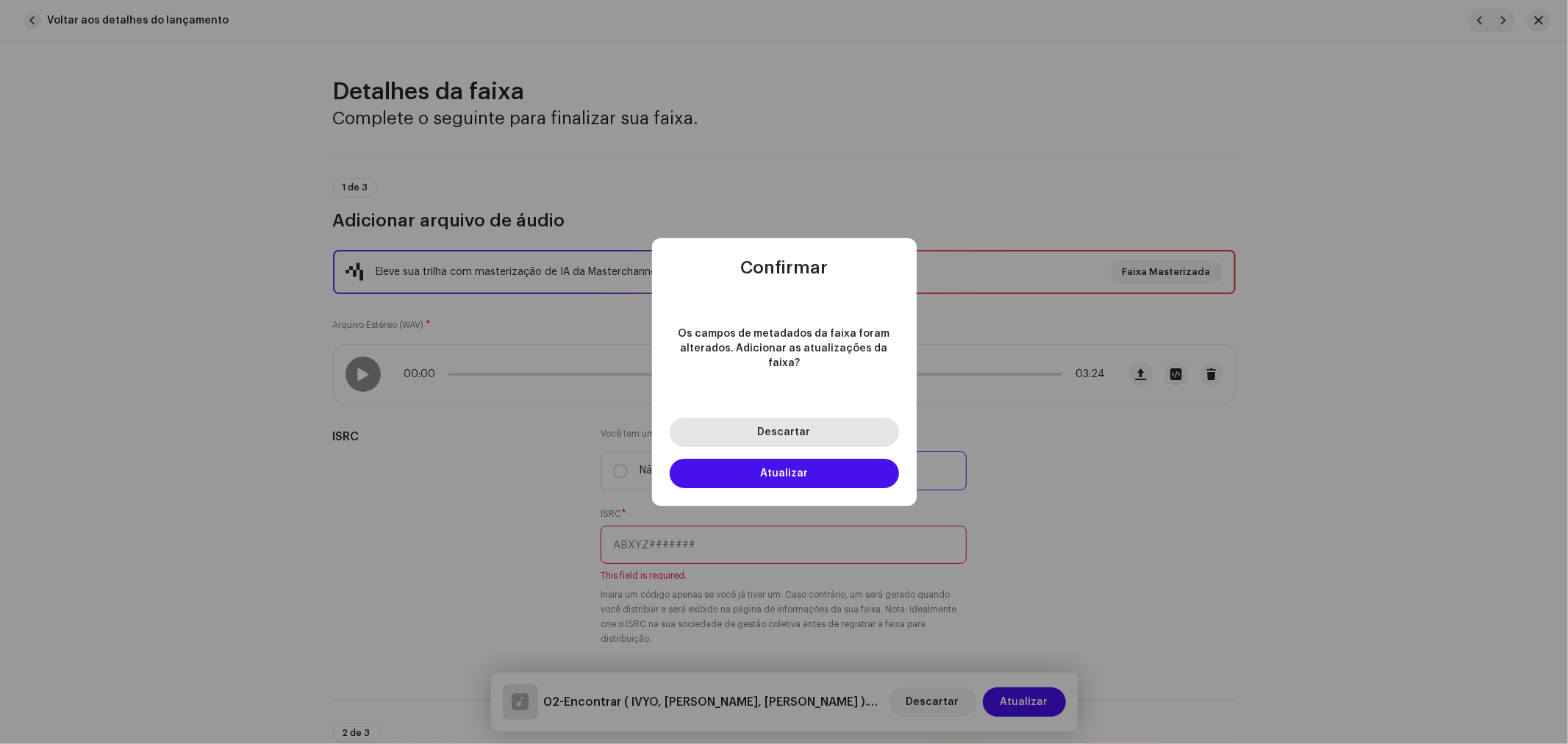
click at [794, 427] on span "Descartar" at bounding box center [784, 433] width 53 height 11
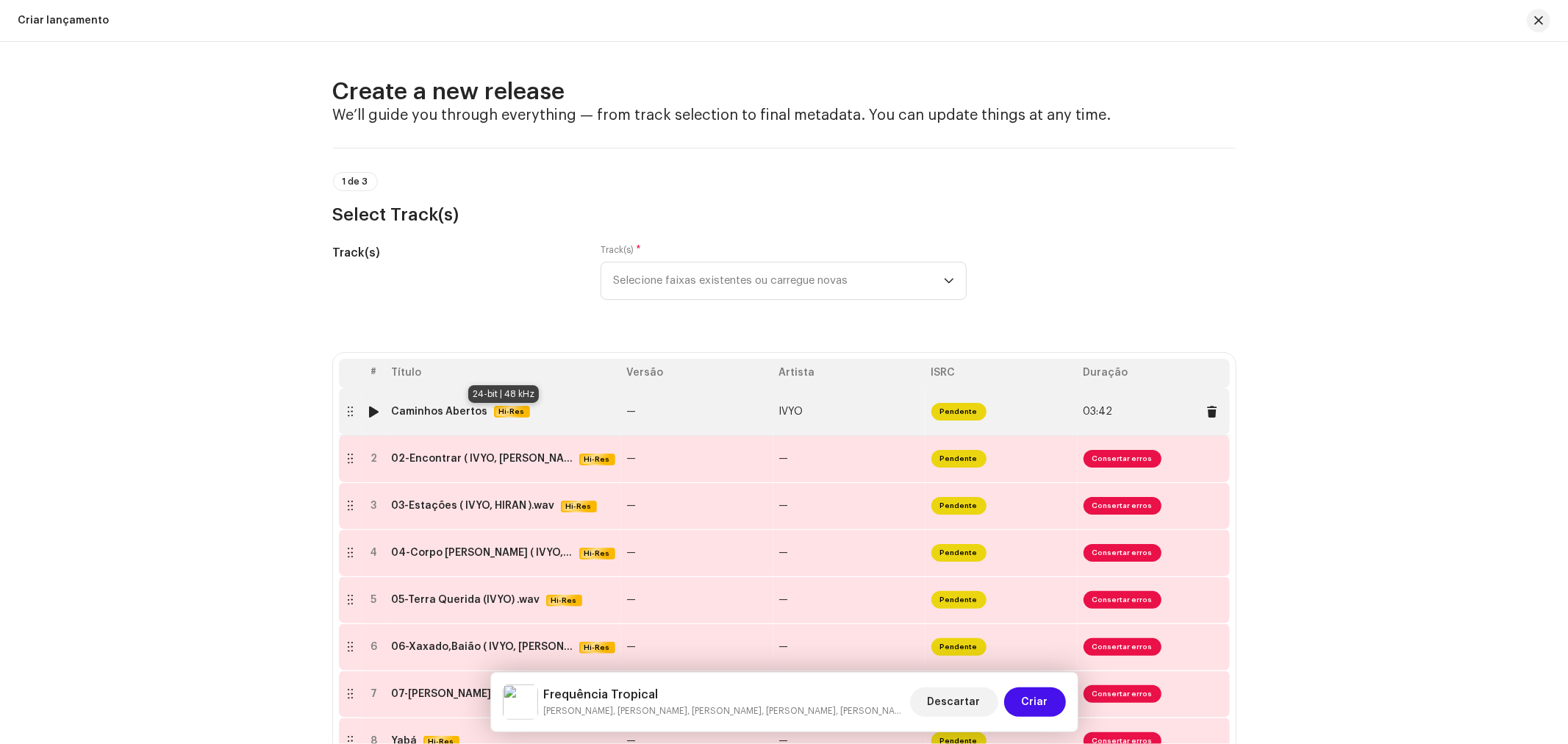
click at [495, 412] on span "Hi-Res" at bounding box center [511, 411] width 33 height 12
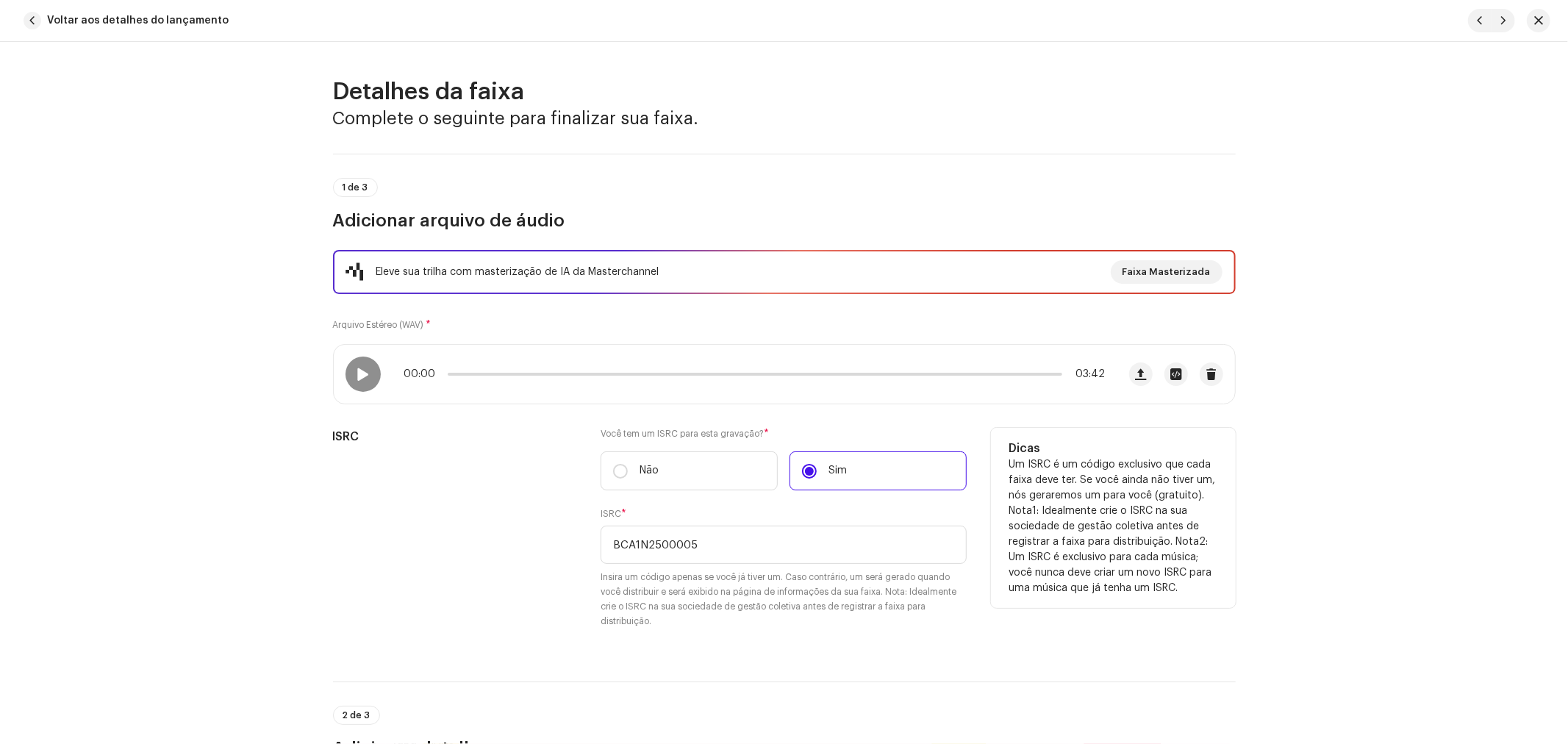
scroll to position [164, 0]
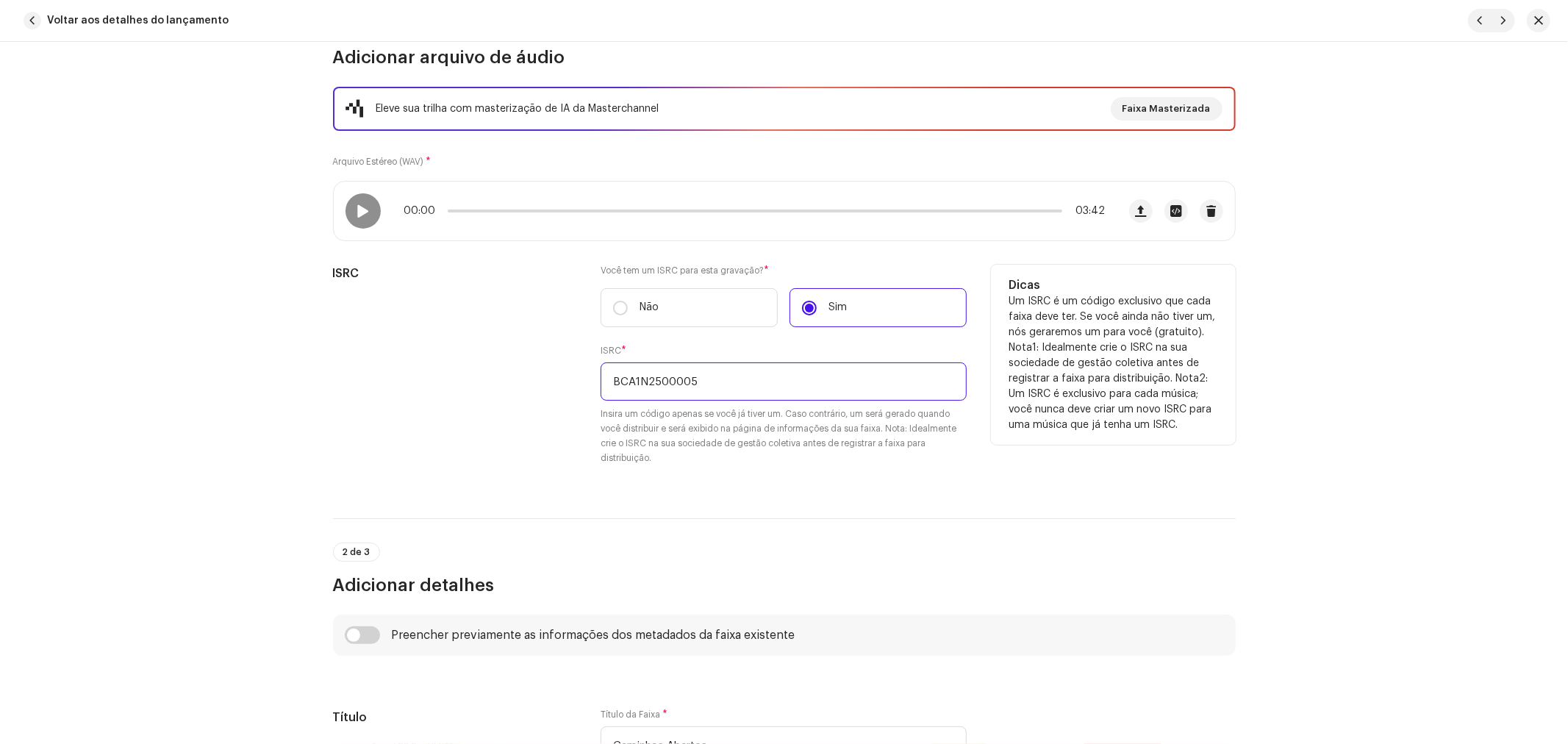
drag, startPoint x: 726, startPoint y: 383, endPoint x: 706, endPoint y: 383, distance: 20.0
click at [706, 383] on input "BCA1N2500005" at bounding box center [783, 381] width 366 height 38
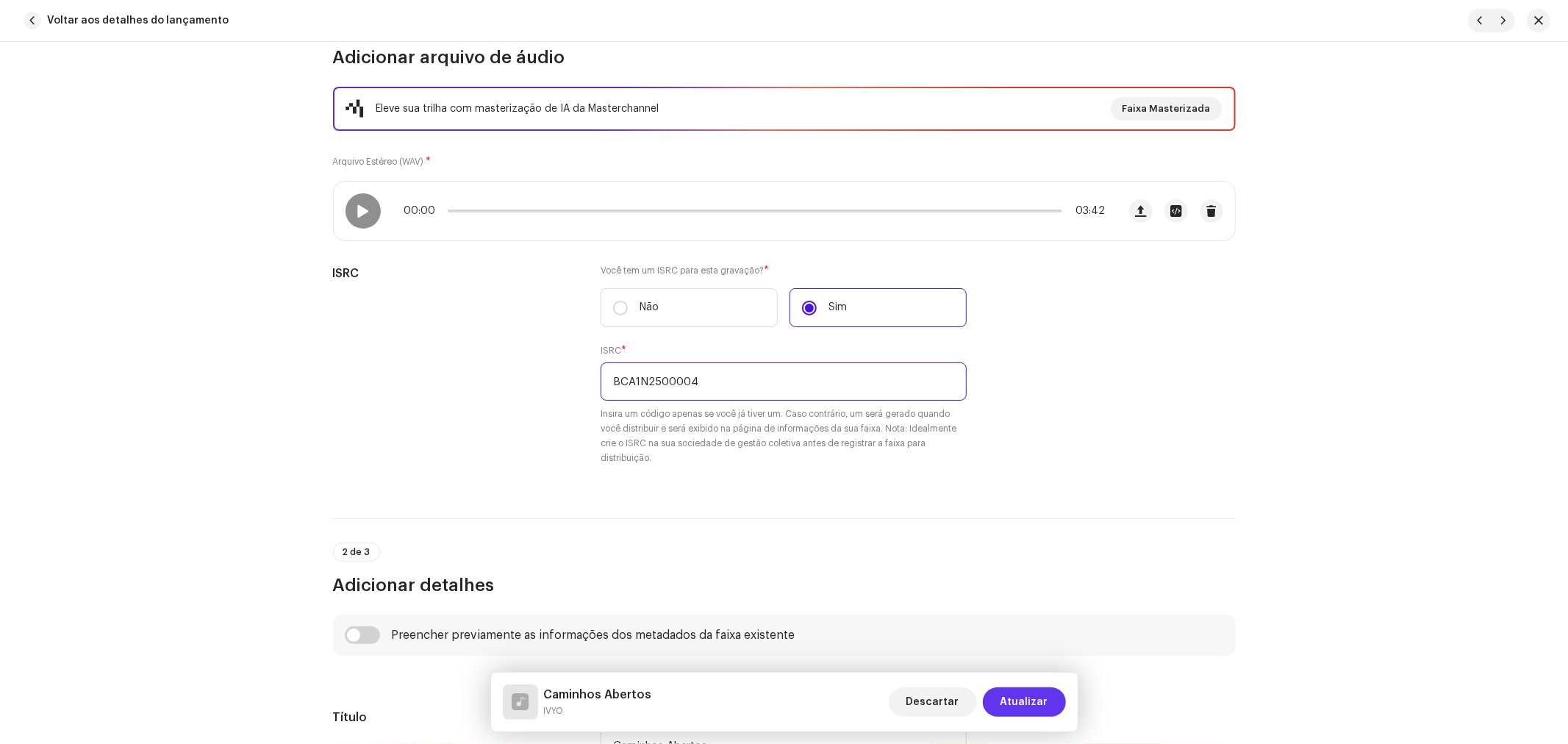
type input "BCA1N2500004"
click at [1040, 705] on span "Atualizar" at bounding box center [1024, 702] width 47 height 30
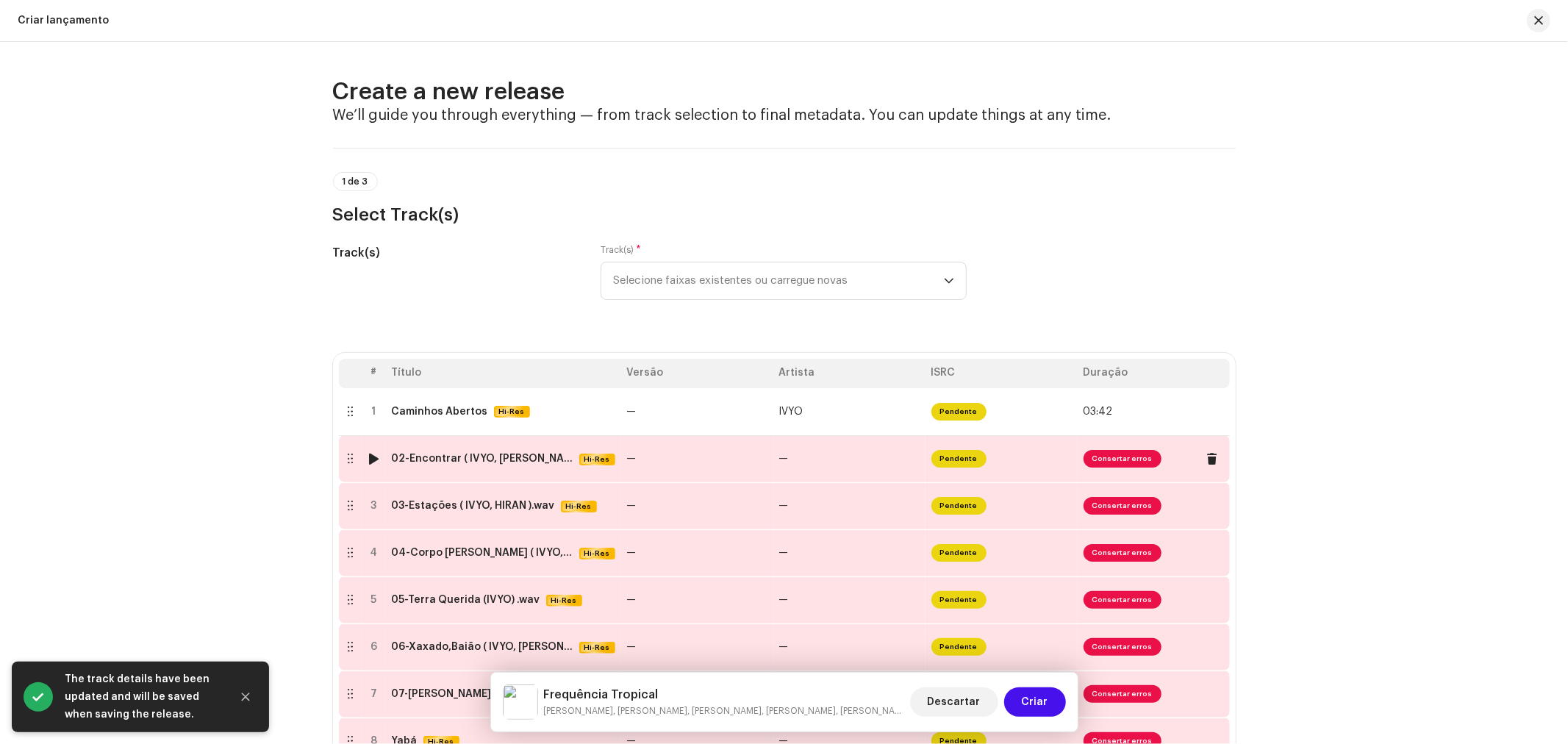
click at [573, 460] on div "02-Encontrar ( IVYO, BIA TRINDADE, TASSIA REIS ).wav Hi-Res" at bounding box center [503, 460] width 223 height 13
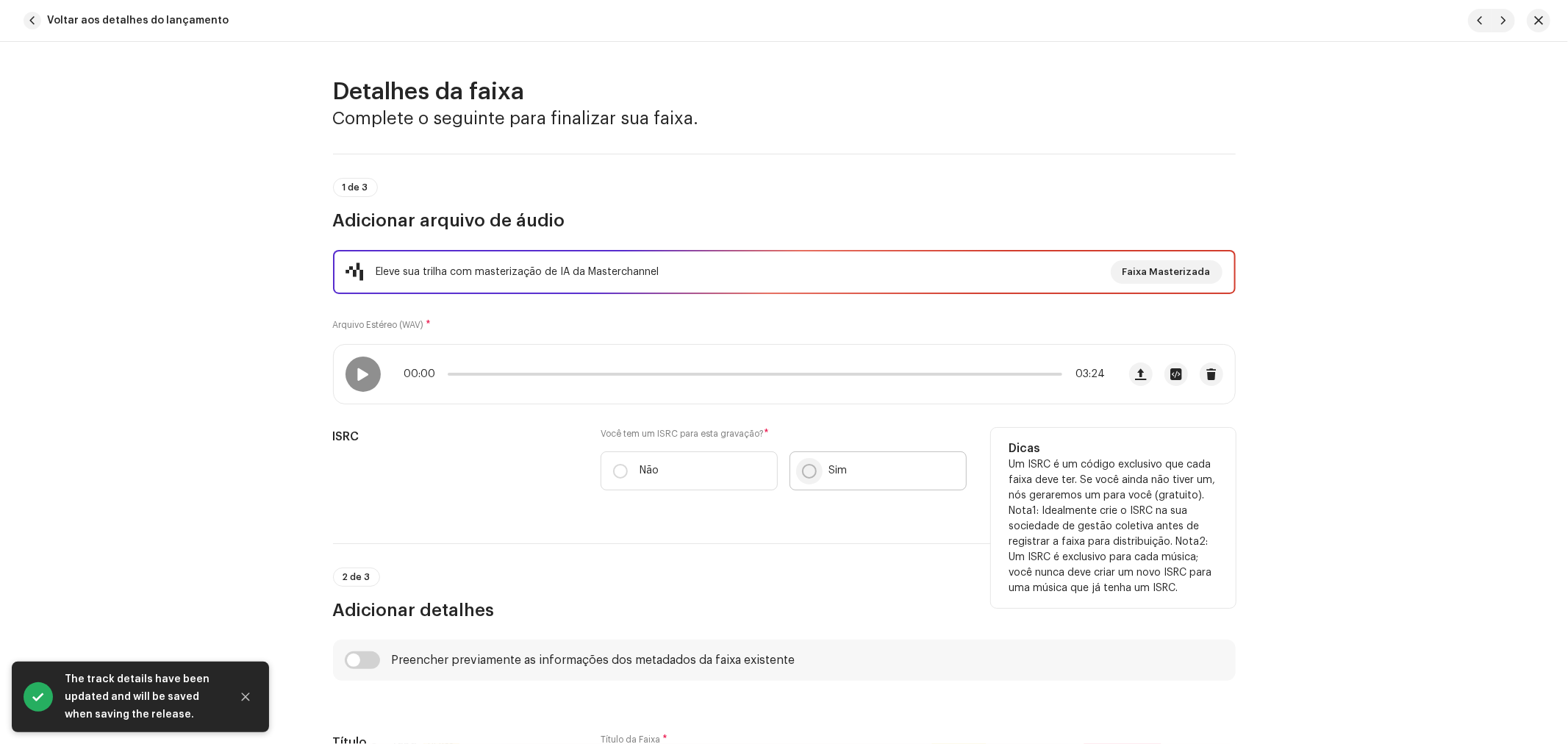
click at [805, 469] on input "Sim" at bounding box center [809, 471] width 14 height 14
radio input "true"
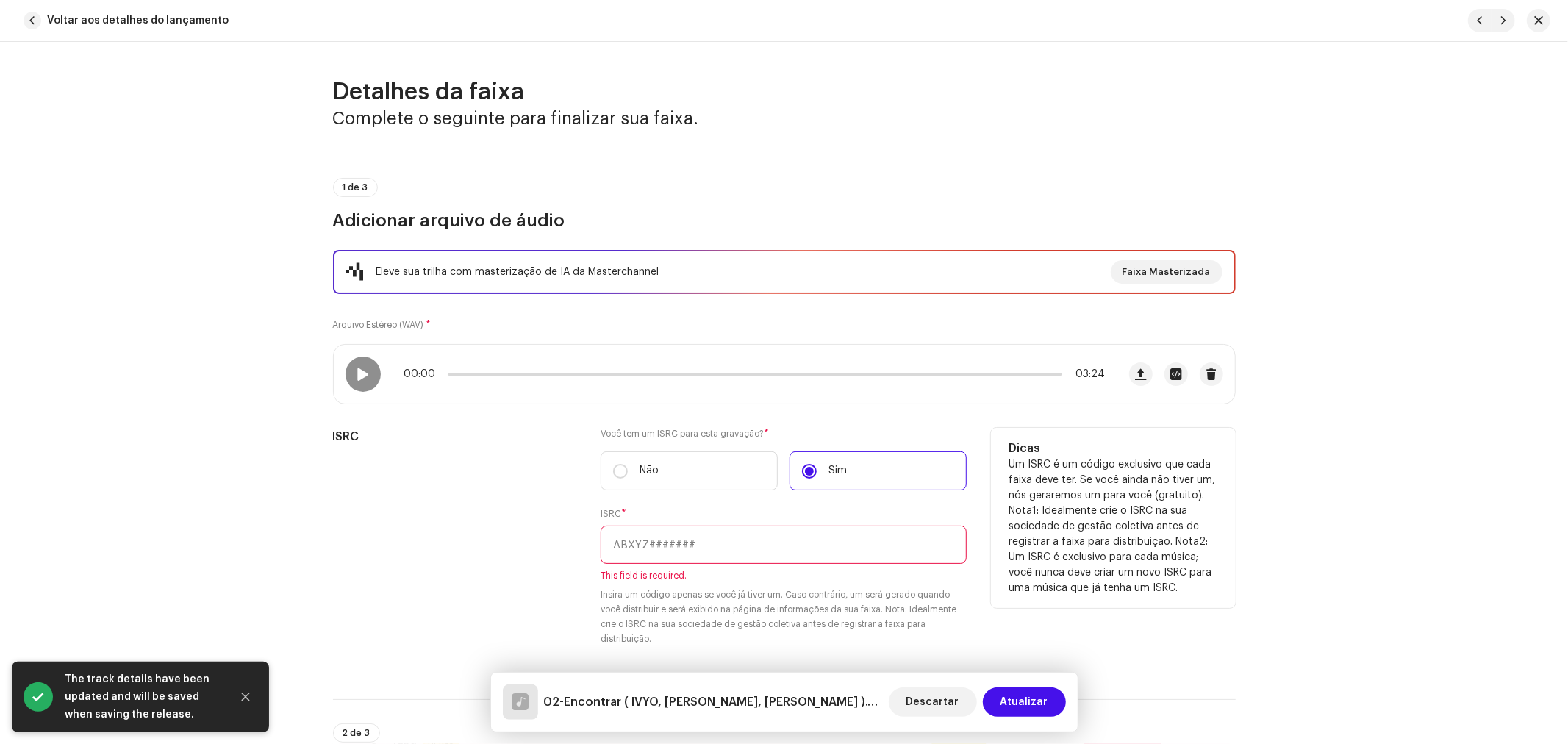
click at [696, 534] on input "text" at bounding box center [783, 545] width 366 height 38
paste input "BC-A1N-25-00004"
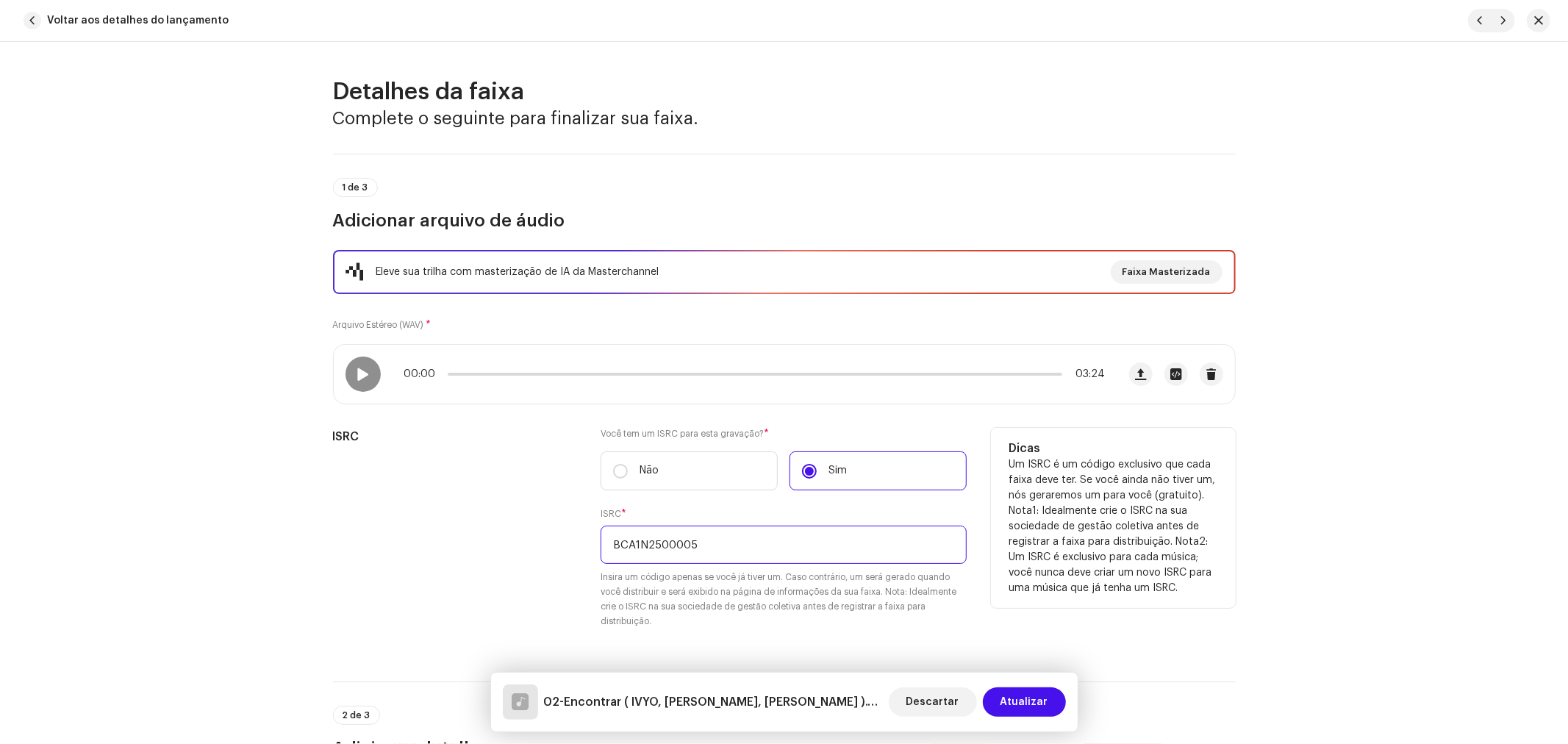
type input "BCA1N2500005"
click at [552, 527] on div "ISRC" at bounding box center [455, 537] width 245 height 218
click at [655, 537] on input "BCA1N2500005" at bounding box center [783, 545] width 366 height 38
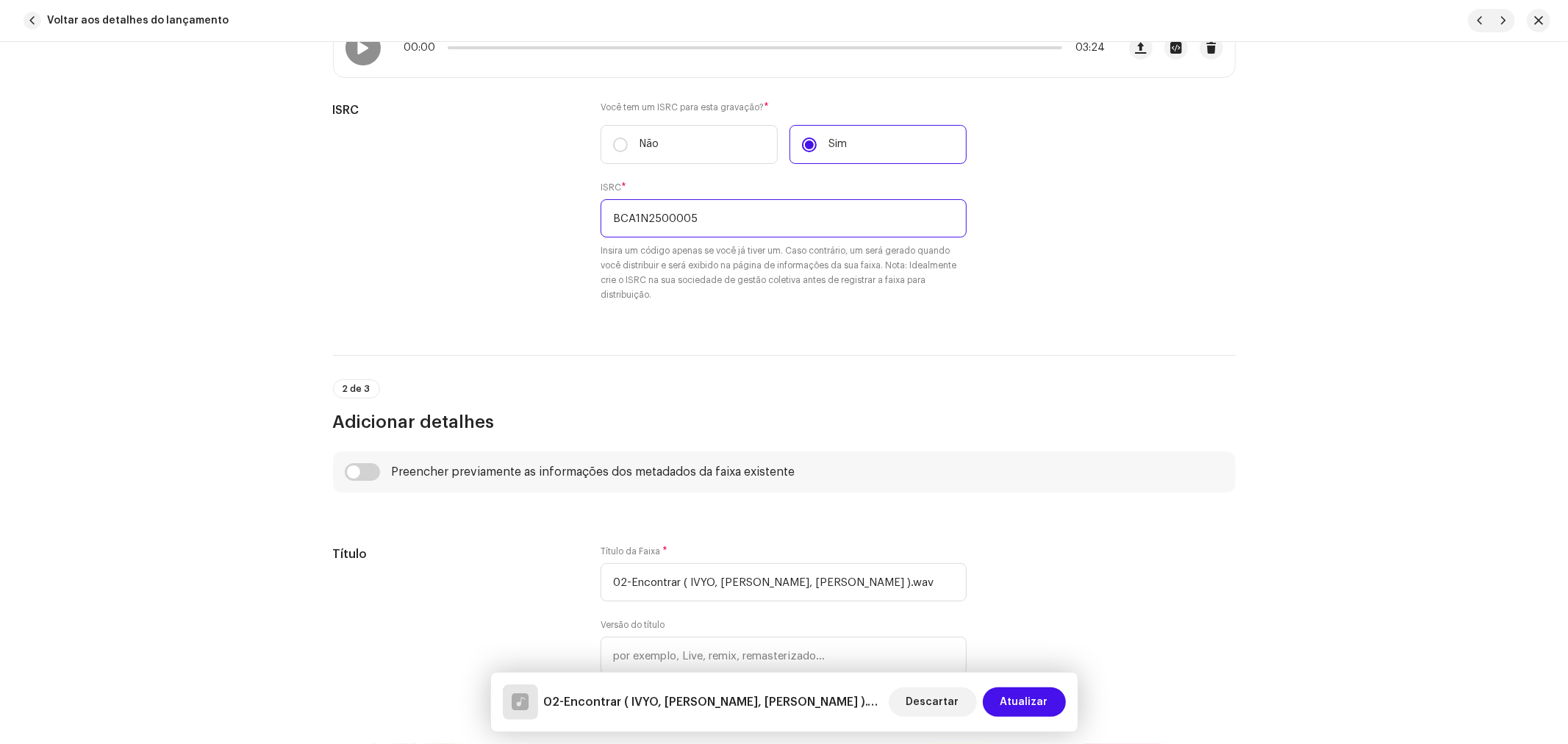
scroll to position [490, 0]
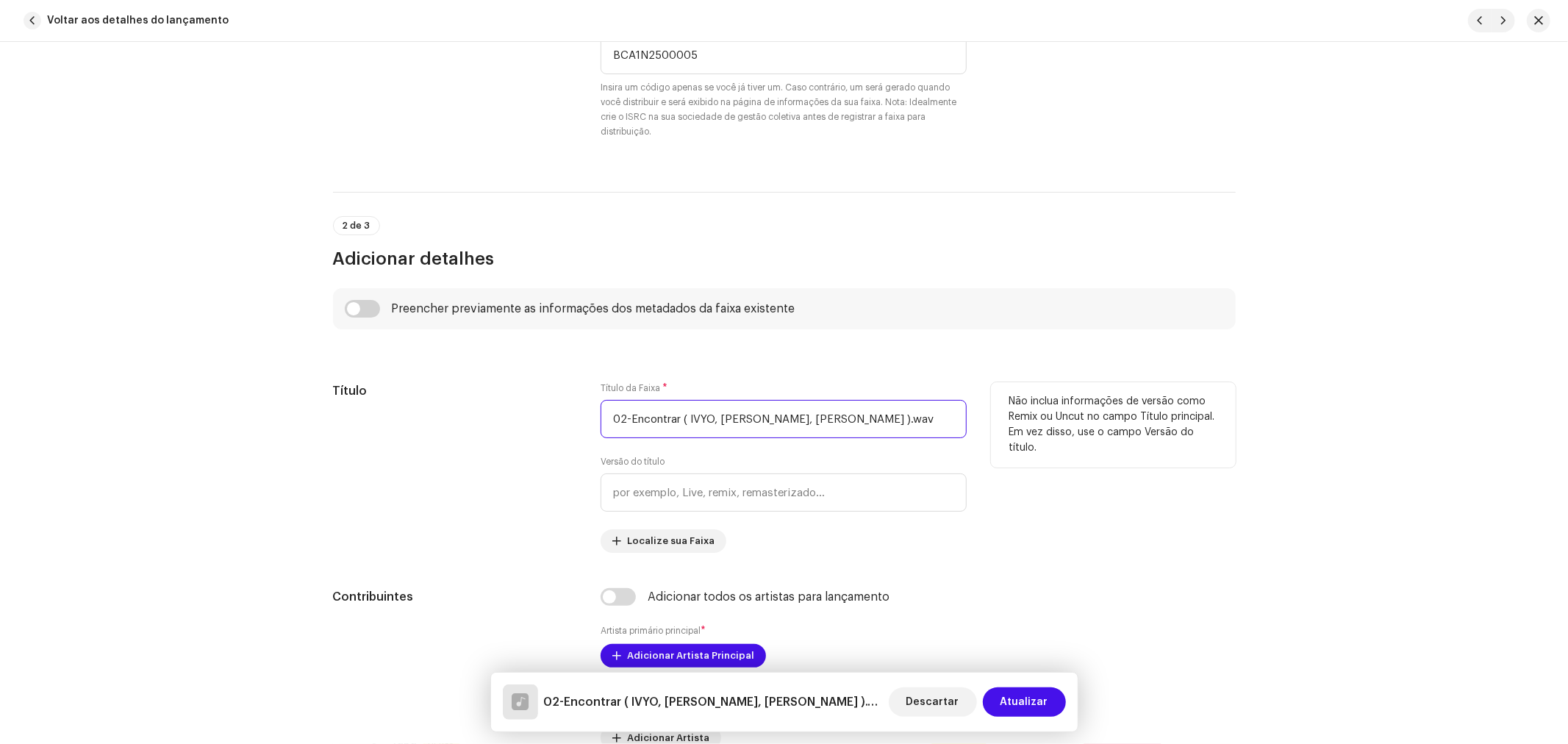
drag, startPoint x: 628, startPoint y: 419, endPoint x: 560, endPoint y: 420, distance: 68.0
click at [561, 422] on div "Título Título da Faixa * 02-Encontrar ( IVYO, BIA TRINDADE, TASSIA REIS ).wav V…" at bounding box center [784, 468] width 903 height 171
drag, startPoint x: 916, startPoint y: 416, endPoint x: 660, endPoint y: 427, distance: 256.2
click at [660, 427] on input "Encontrar ( IVYO, BIA TRINDADE, TASSIA REIS ).wav" at bounding box center [783, 418] width 366 height 38
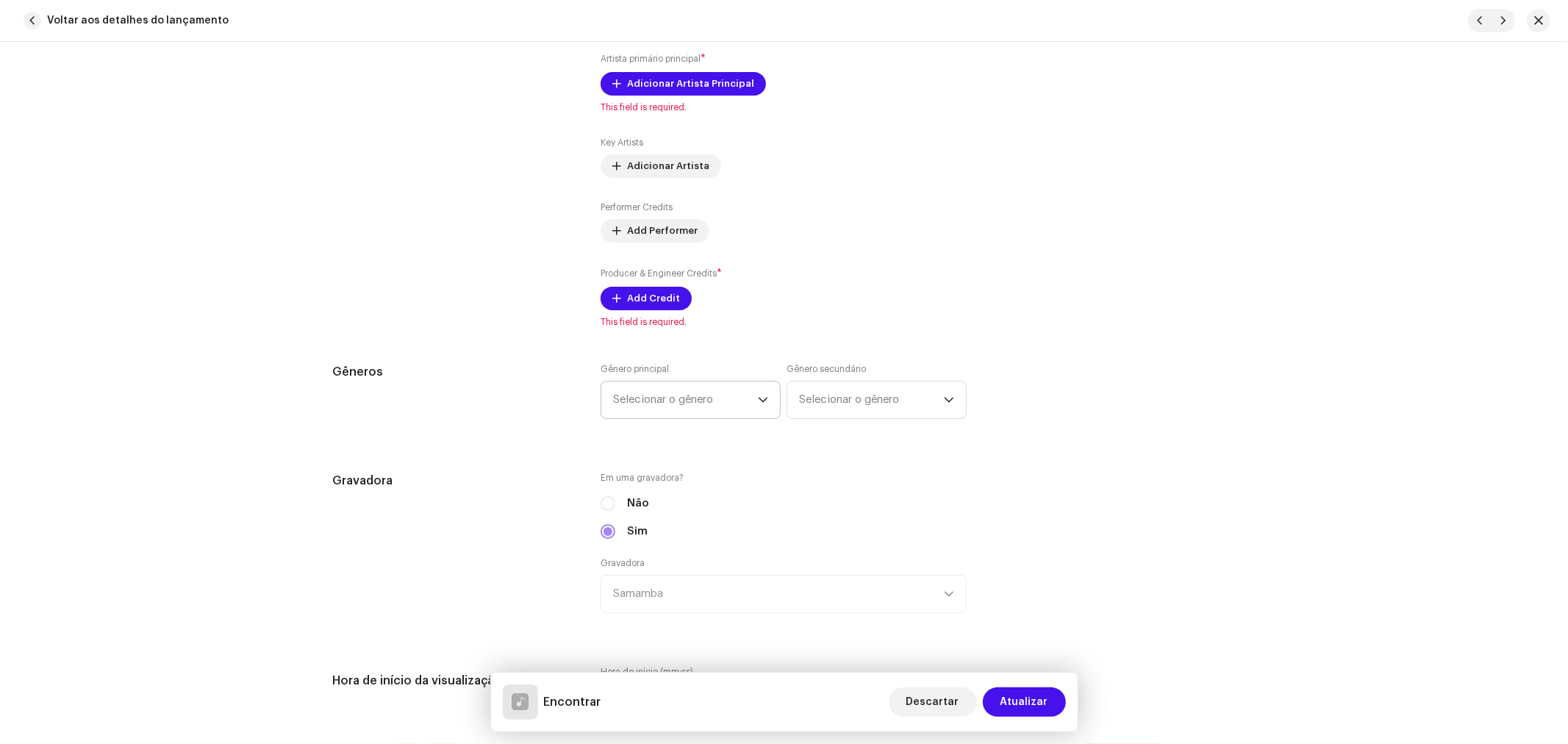
scroll to position [899, 0]
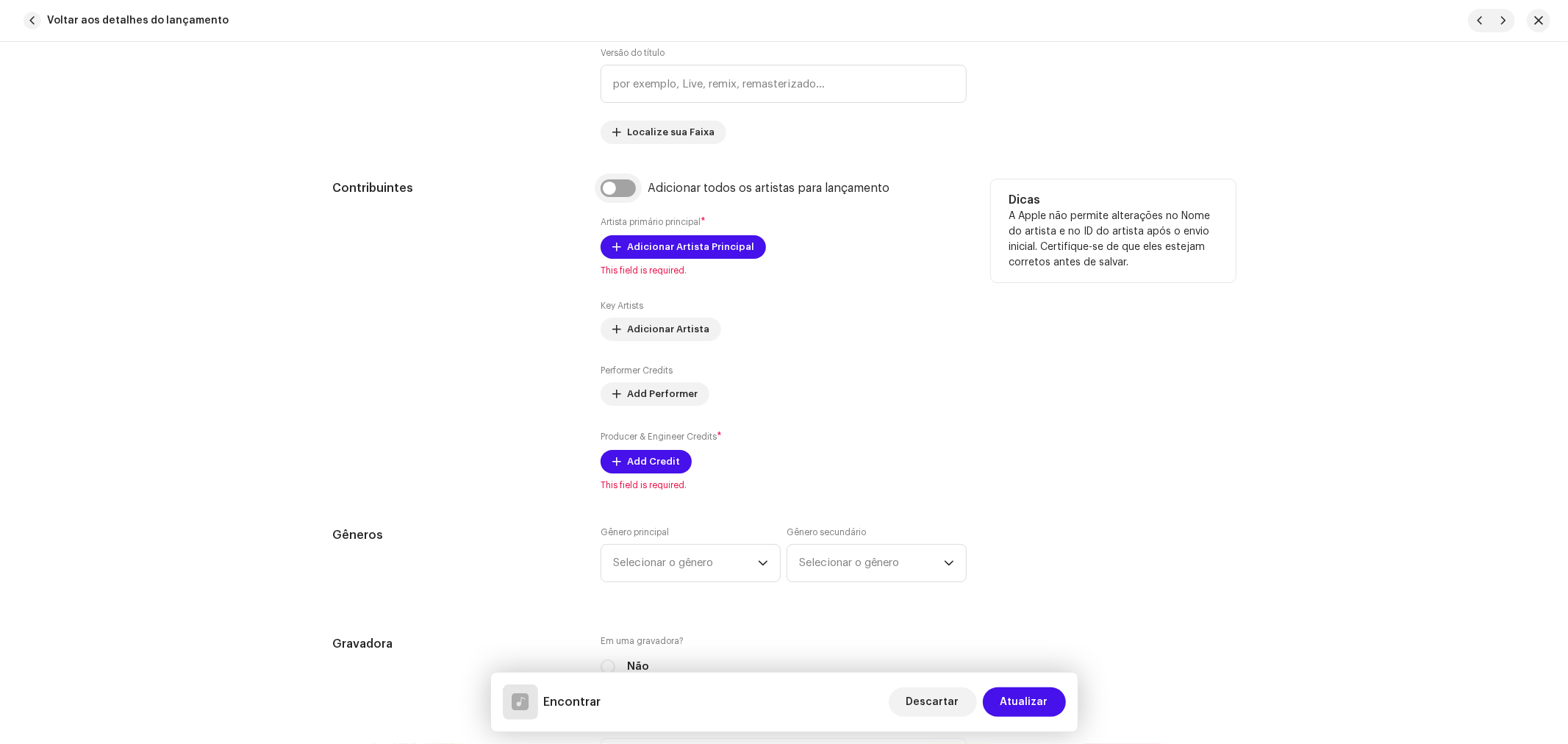
type input "Encontrar"
click at [620, 190] on input "checkbox" at bounding box center [618, 189] width 35 height 18
checkbox input "true"
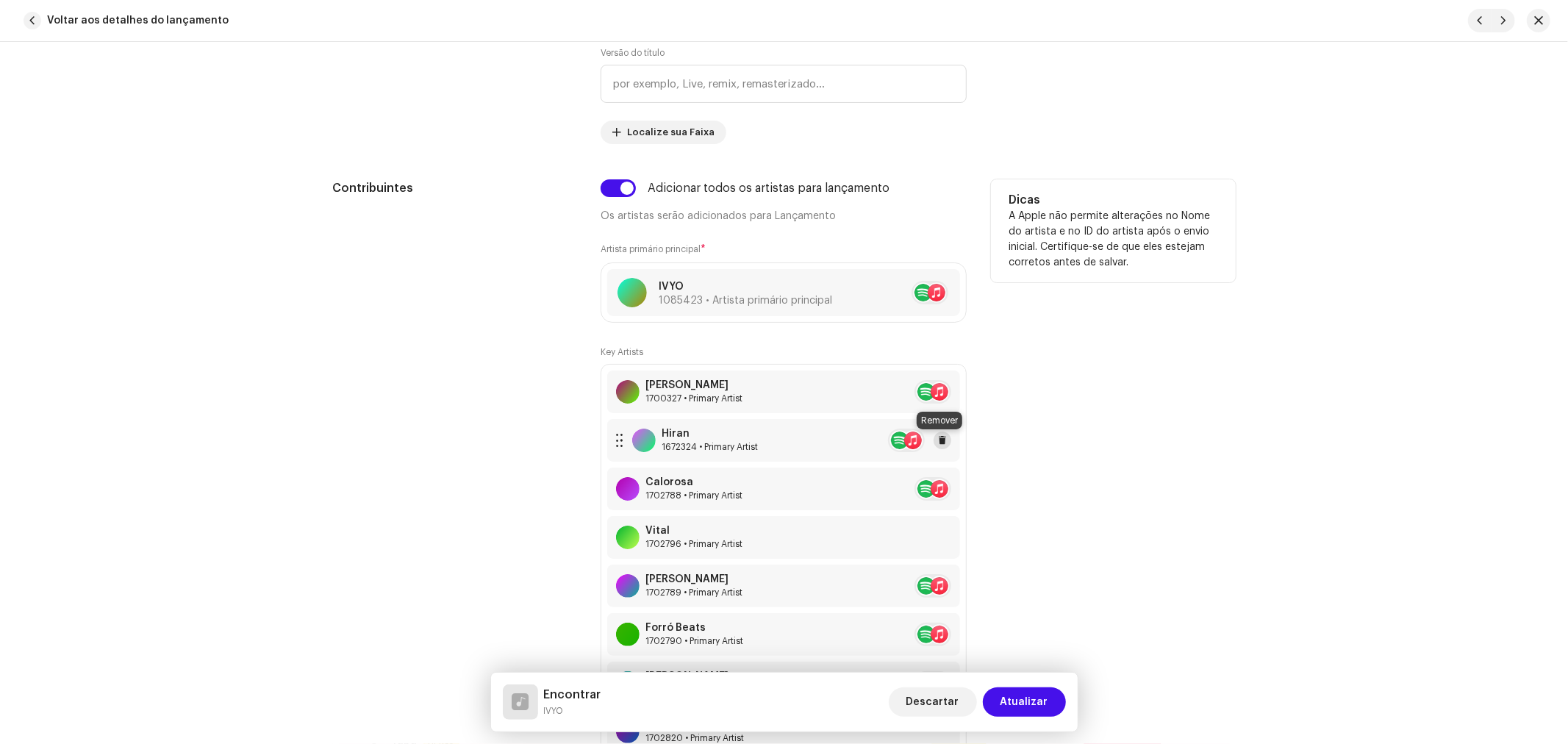
click at [945, 436] on button at bounding box center [942, 441] width 18 height 18
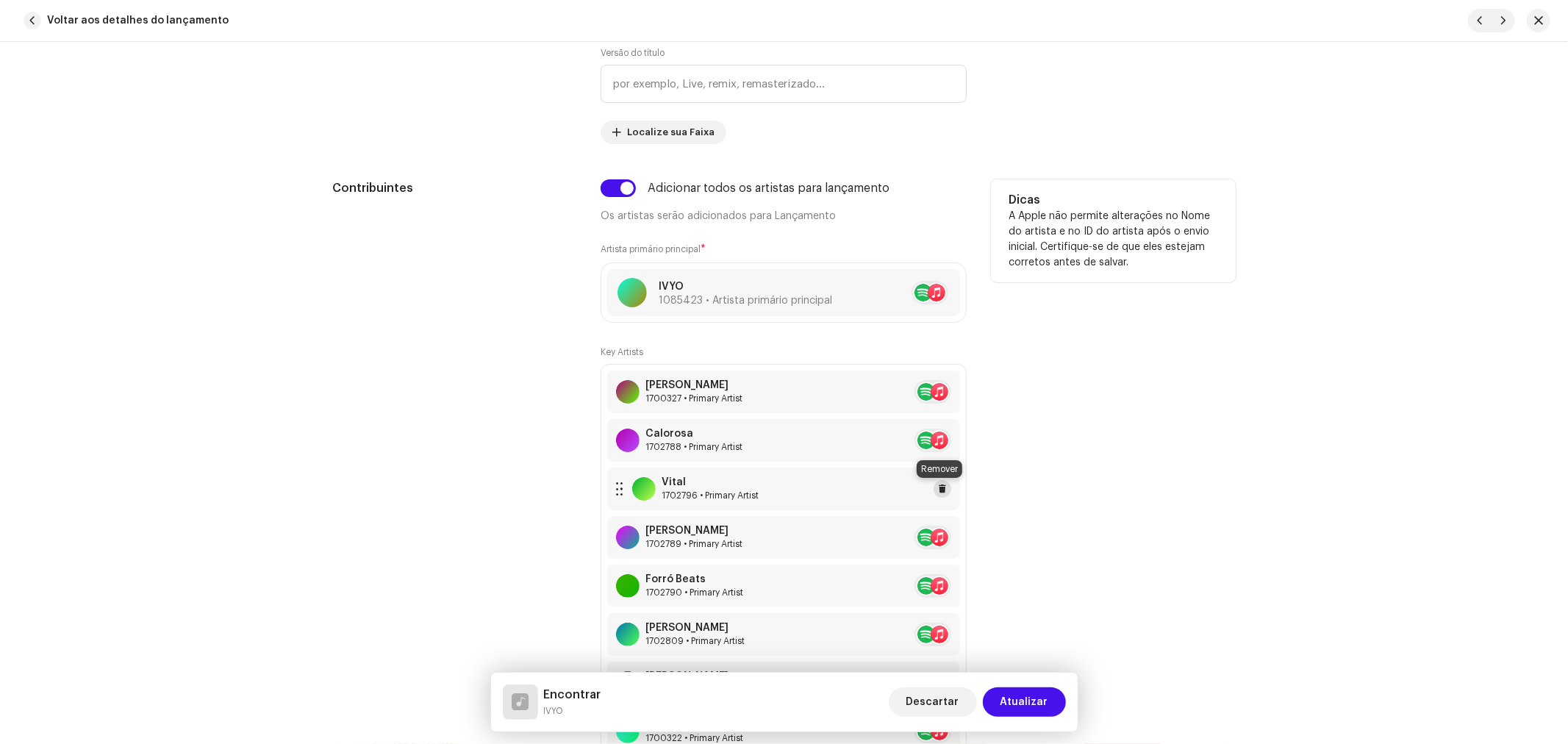
click at [940, 486] on span at bounding box center [942, 488] width 9 height 12
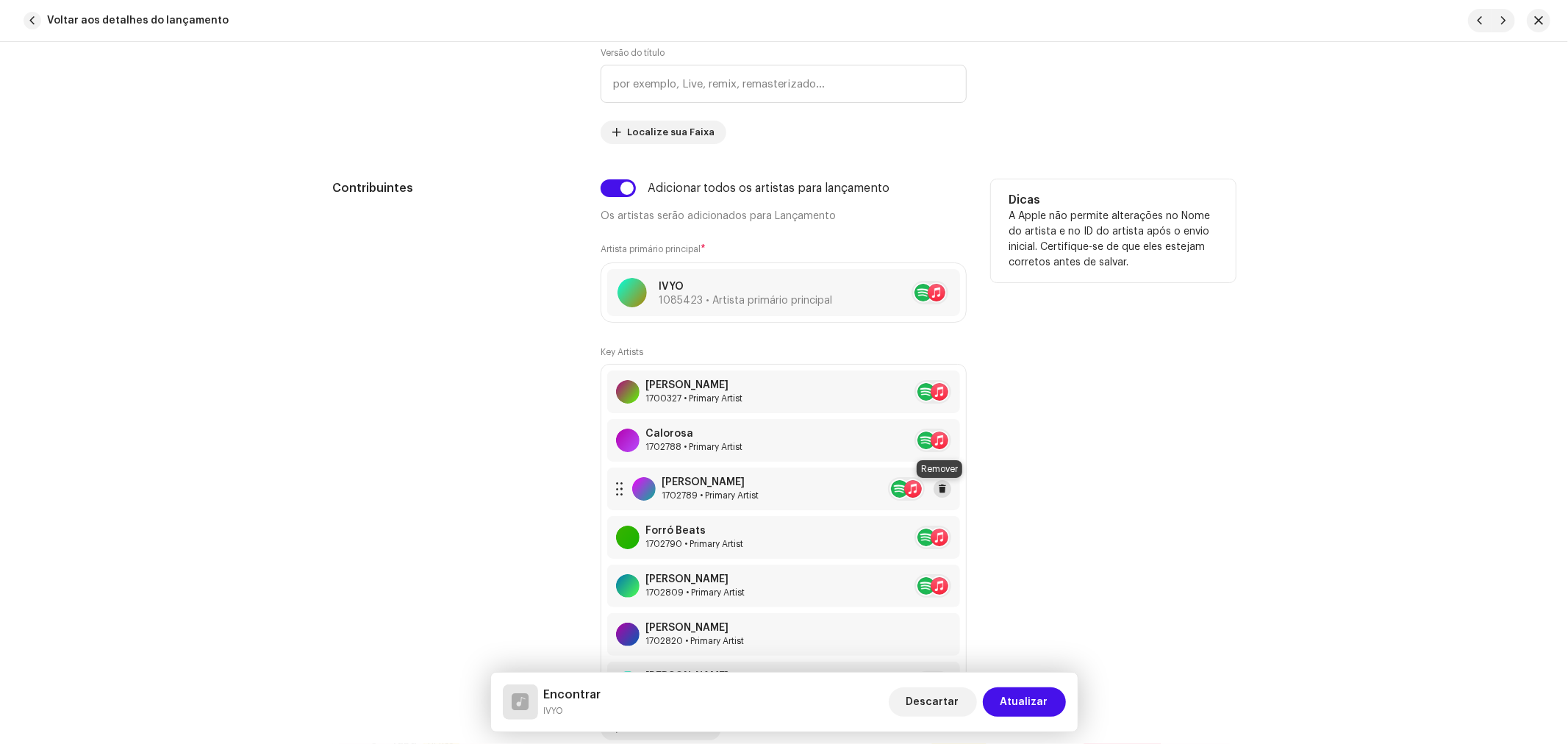
click at [943, 493] on span at bounding box center [942, 488] width 9 height 12
click at [965, 493] on span at bounding box center [969, 488] width 9 height 12
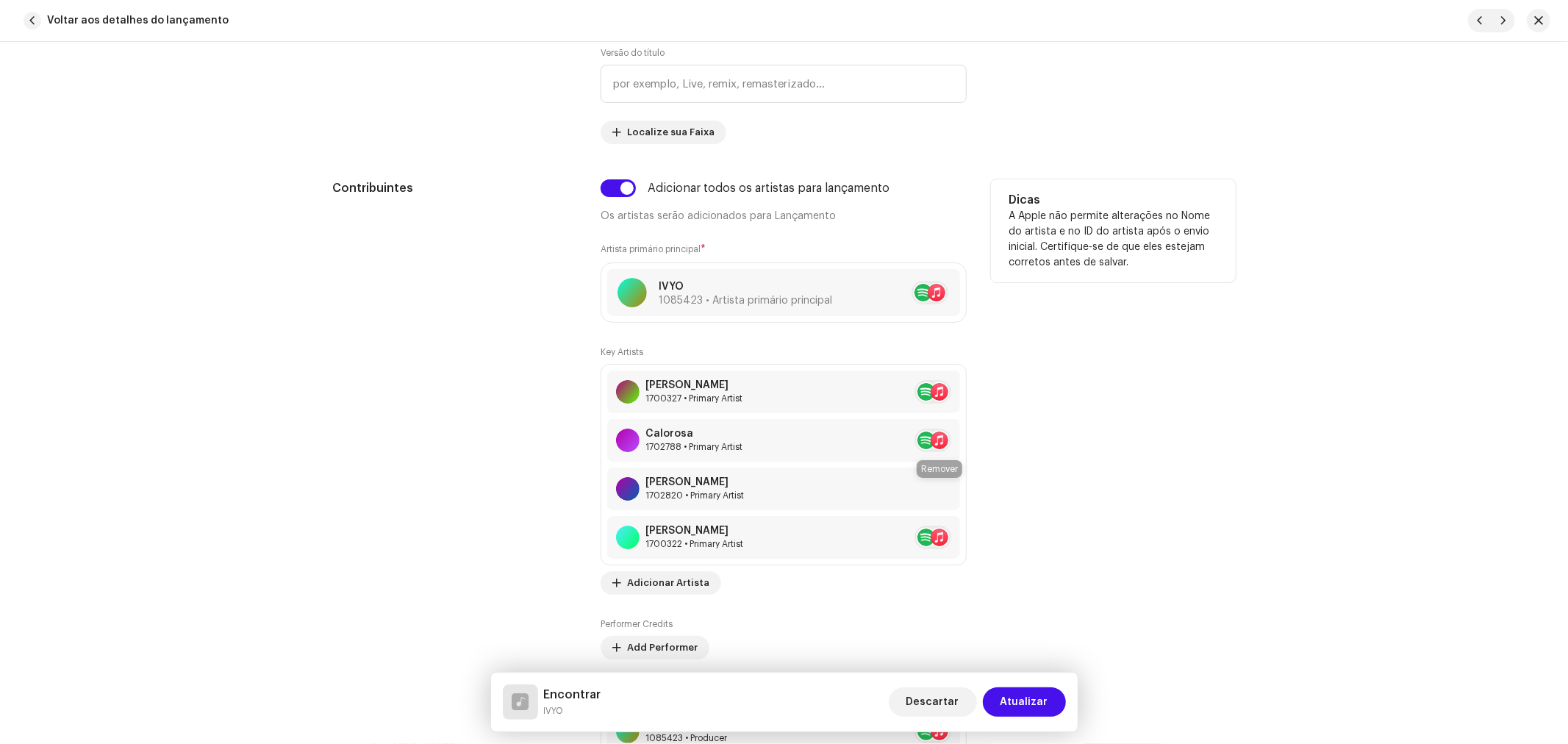
click at [965, 493] on span at bounding box center [969, 488] width 9 height 12
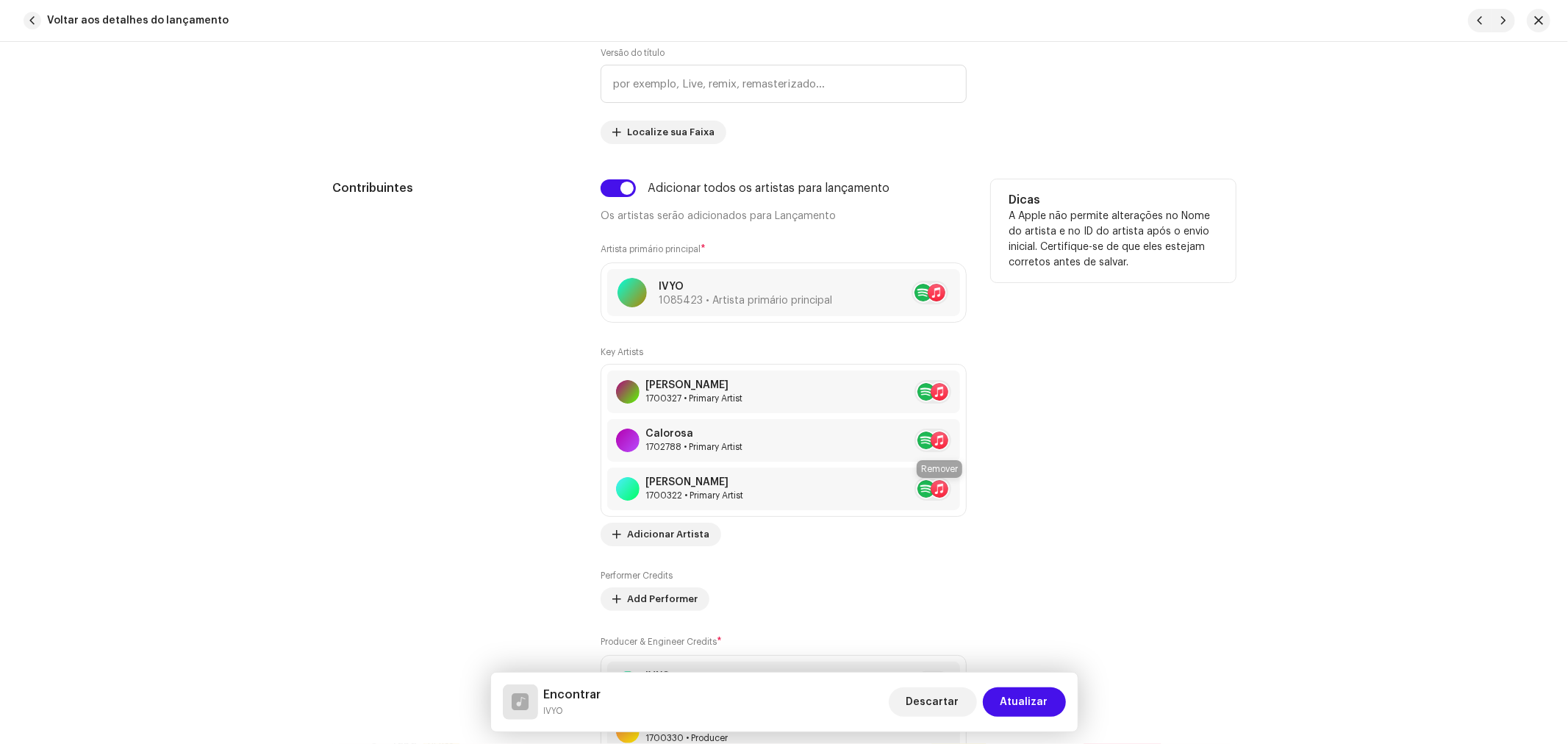
click at [965, 493] on span at bounding box center [969, 488] width 9 height 12
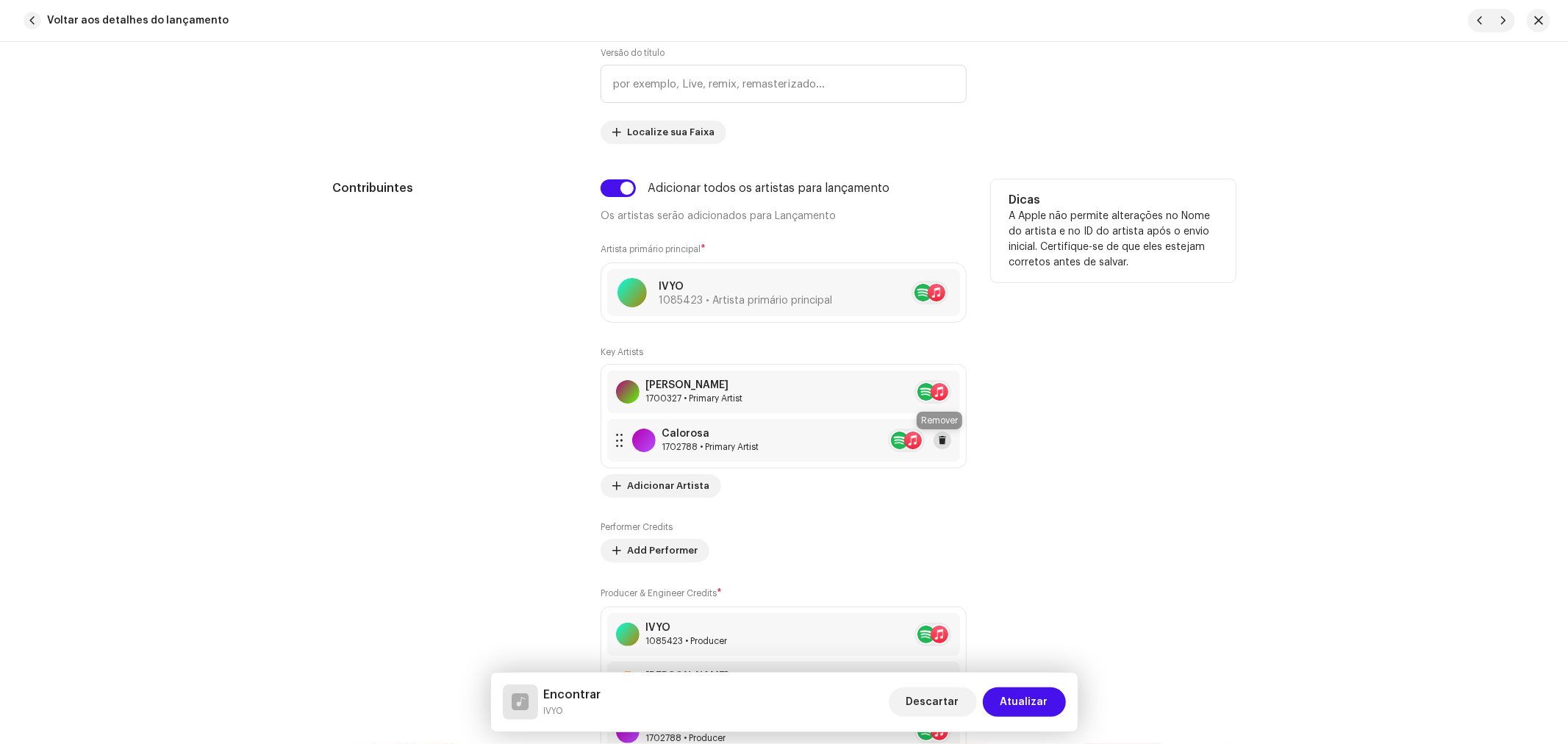
click at [938, 442] on span at bounding box center [942, 440] width 9 height 12
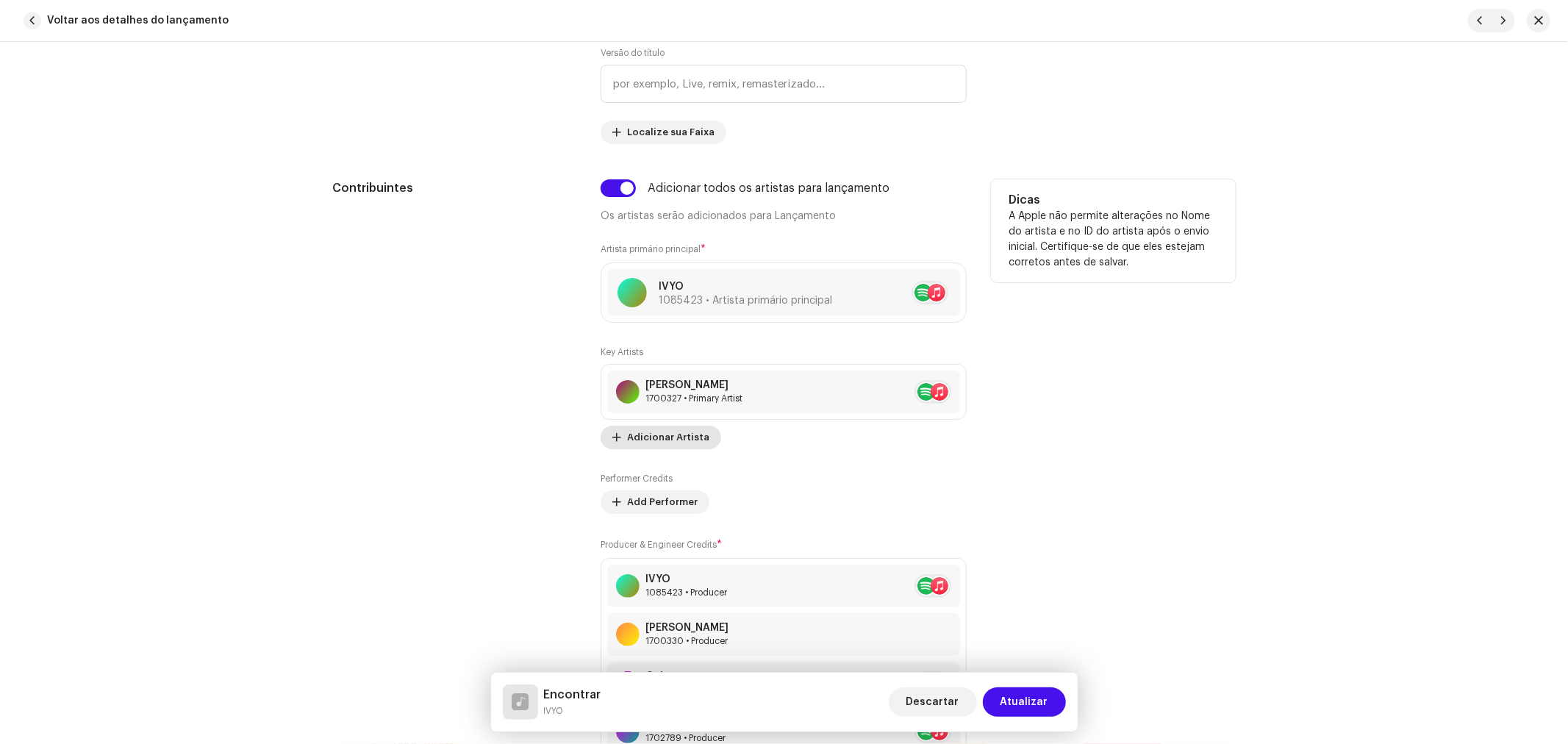
click at [686, 444] on span "Adicionar Artista" at bounding box center [668, 437] width 82 height 30
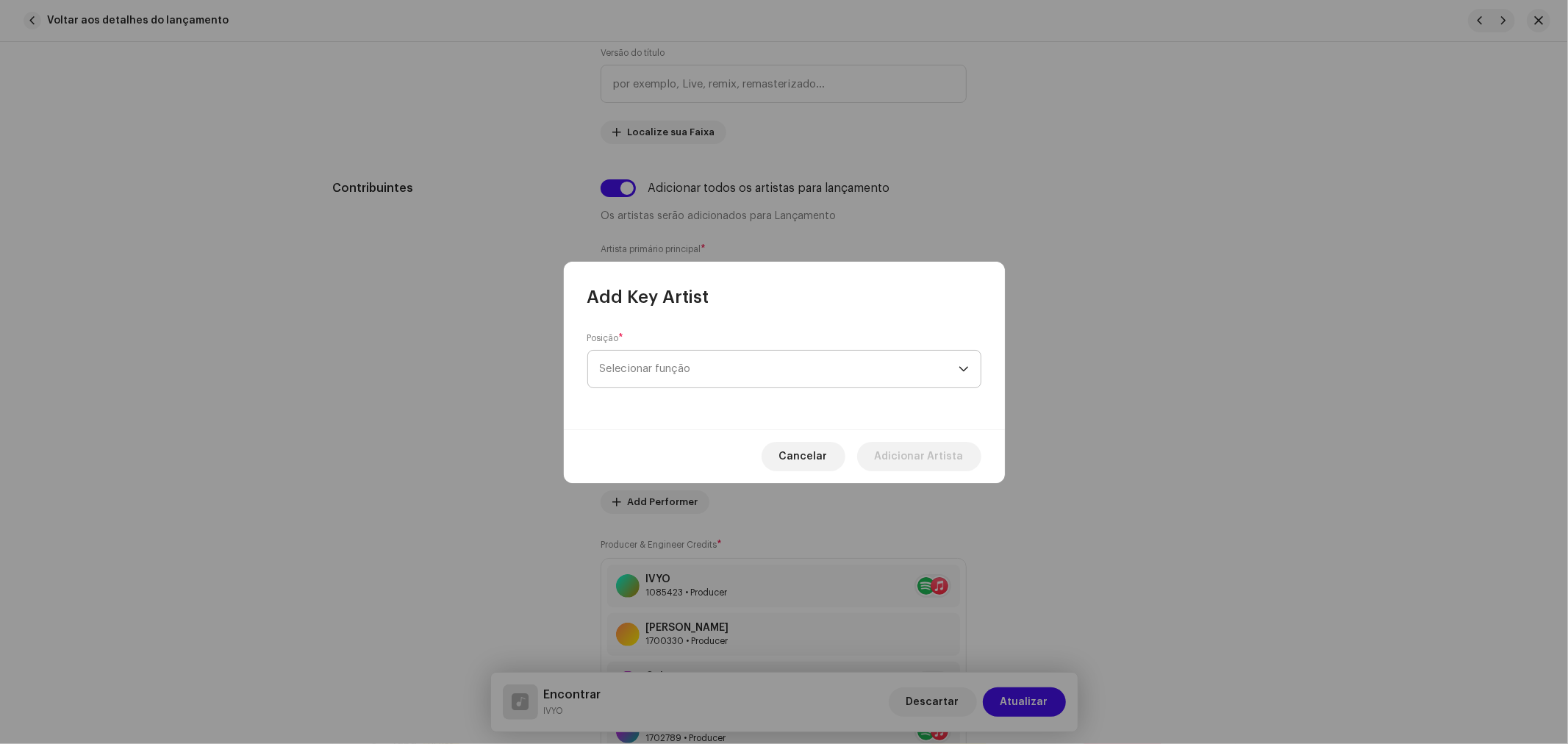
click at [722, 379] on span "Selecionar função" at bounding box center [779, 368] width 358 height 37
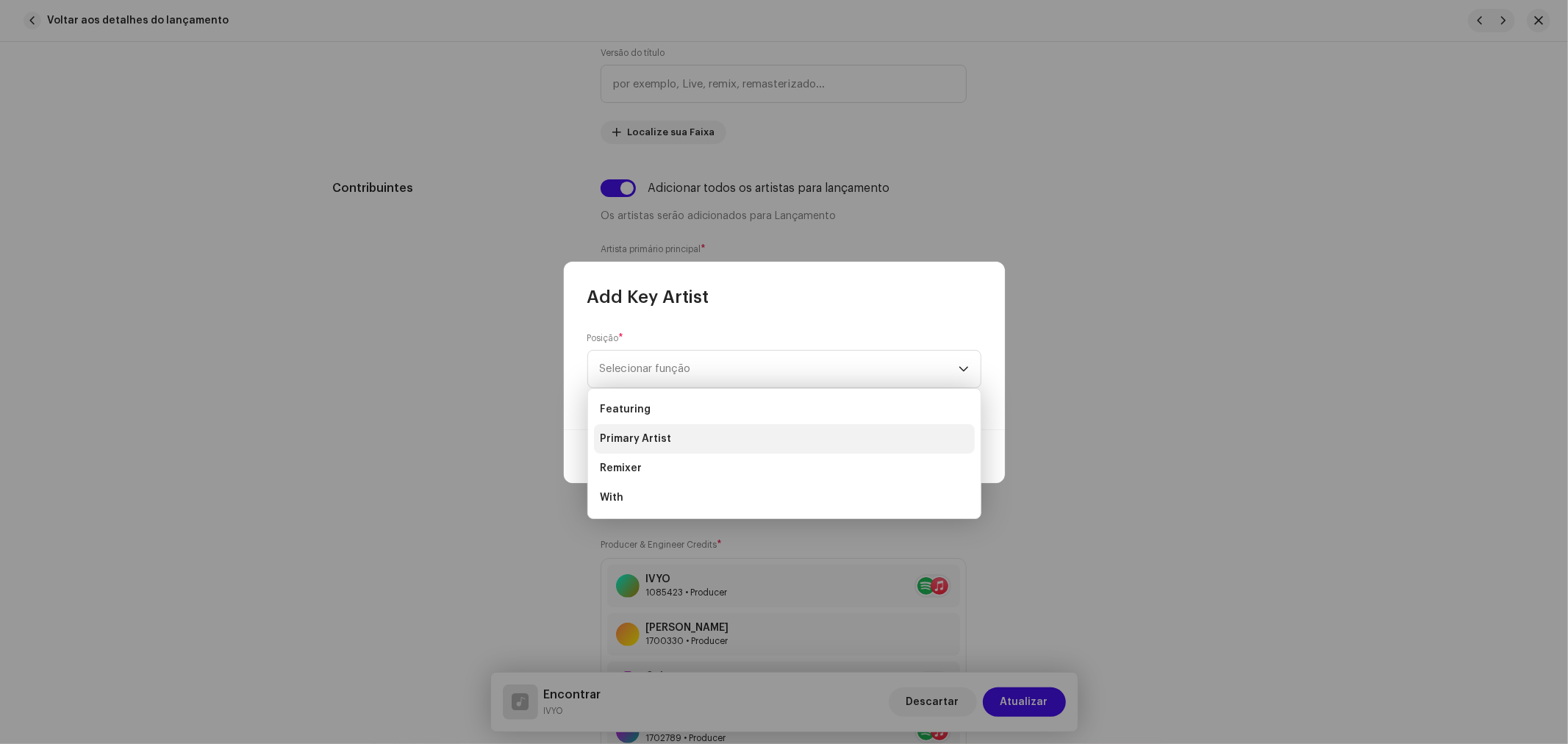
click at [666, 437] on span "Primary Artist" at bounding box center [636, 439] width 72 height 14
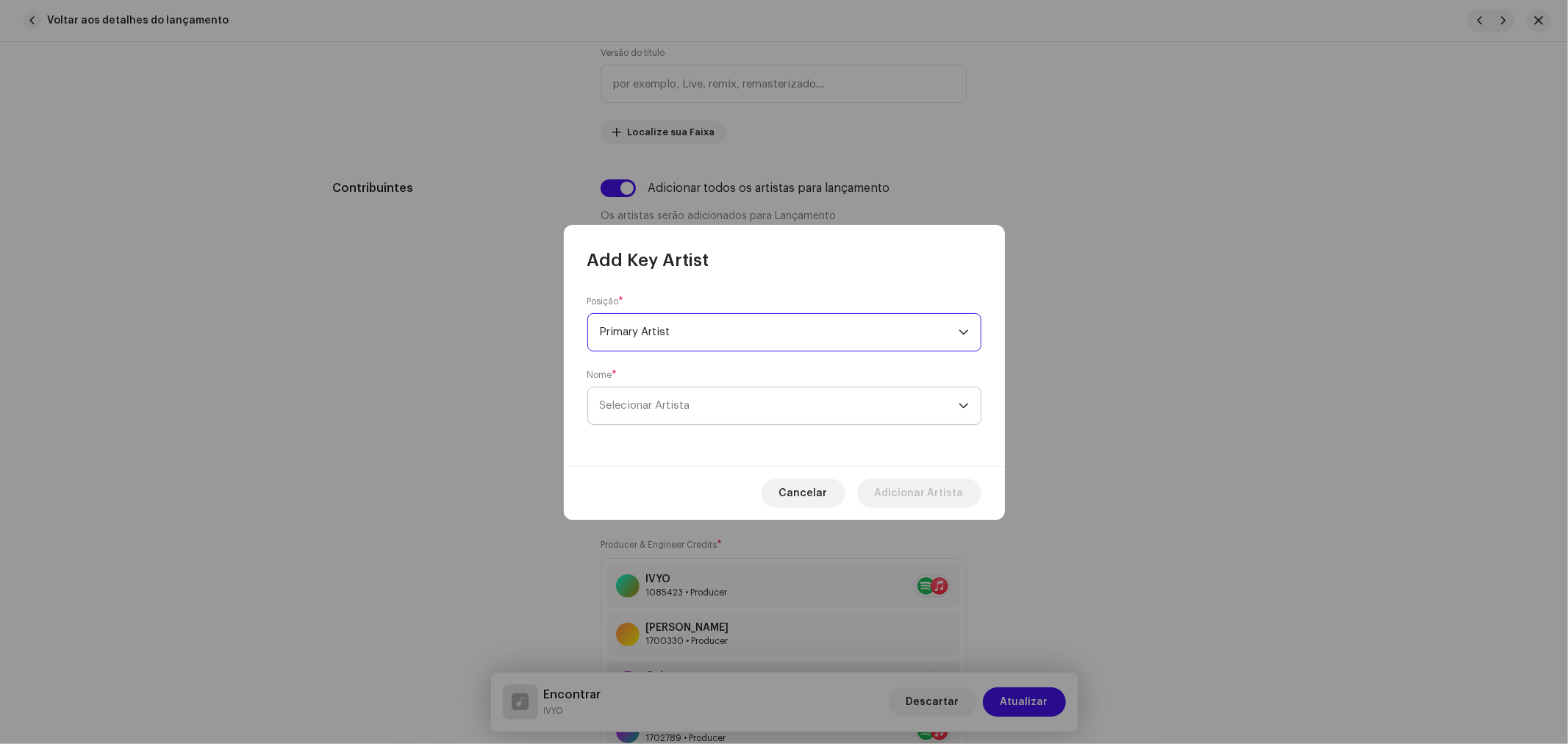
click at [656, 392] on span "Selecionar Artista" at bounding box center [779, 405] width 358 height 37
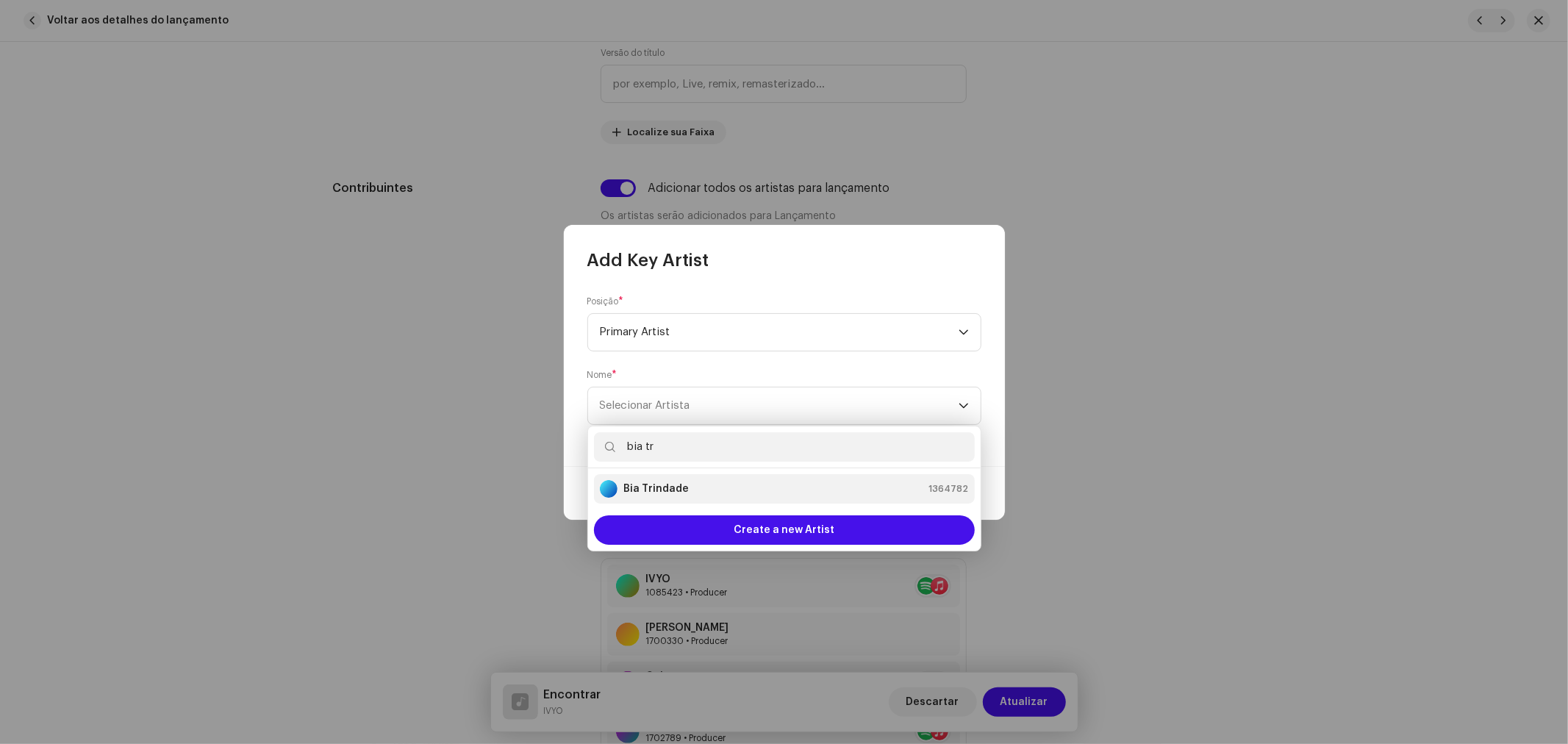
type input "bia tr"
click at [670, 478] on li "Bia Trindade 1364782" at bounding box center [784, 488] width 381 height 30
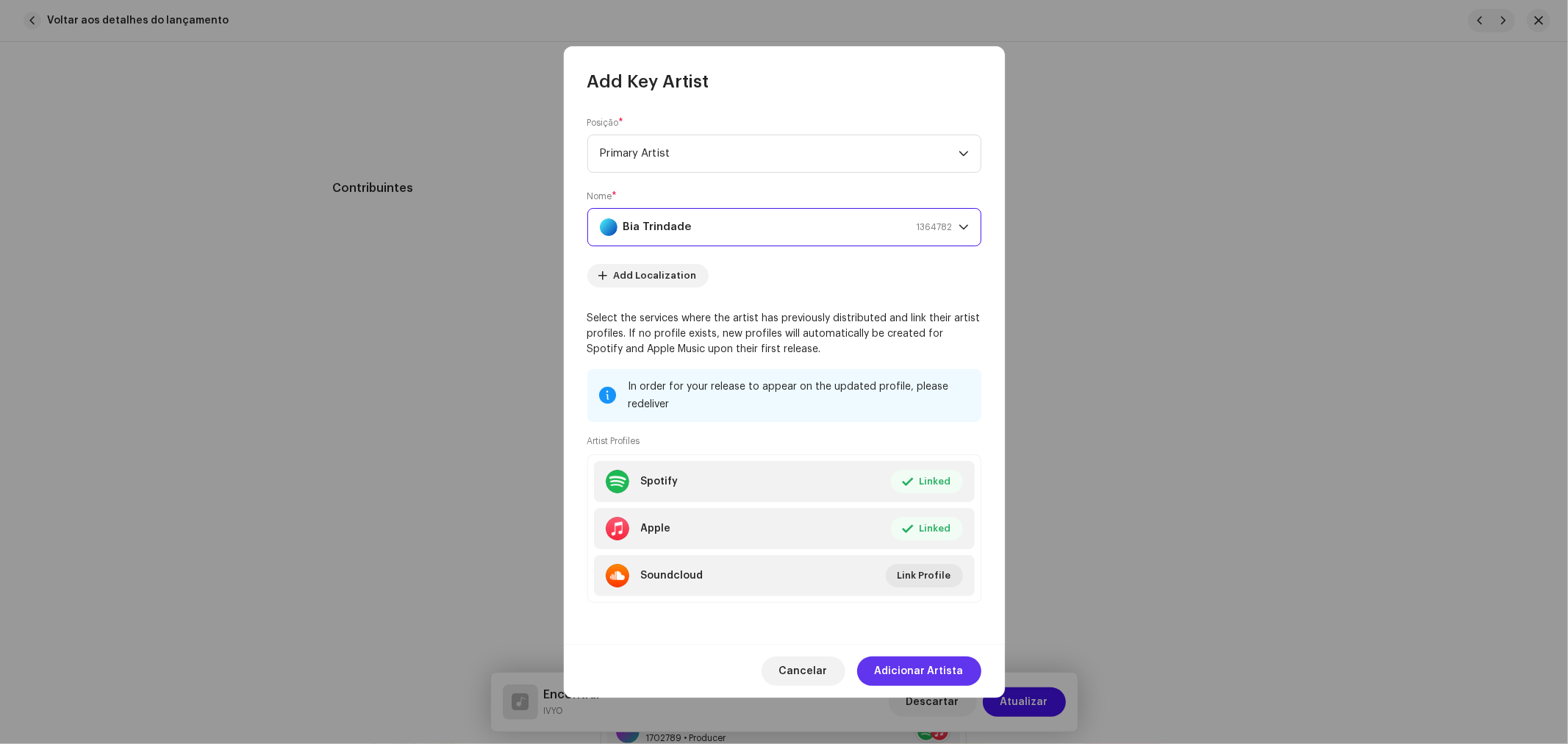
click at [941, 671] on span "Adicionar Artista" at bounding box center [918, 671] width 89 height 30
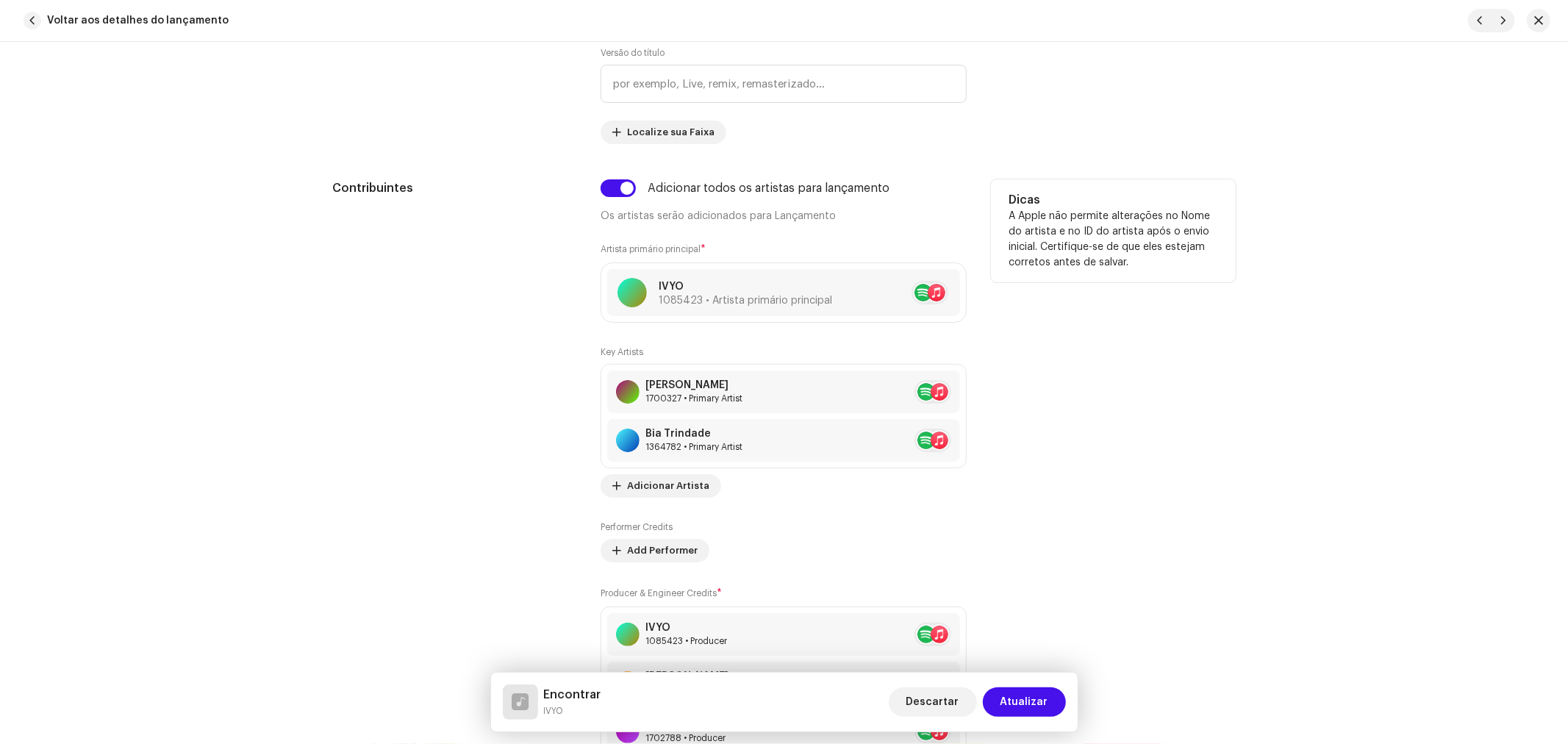
click at [493, 468] on div "Contribuintes" at bounding box center [455, 557] width 245 height 755
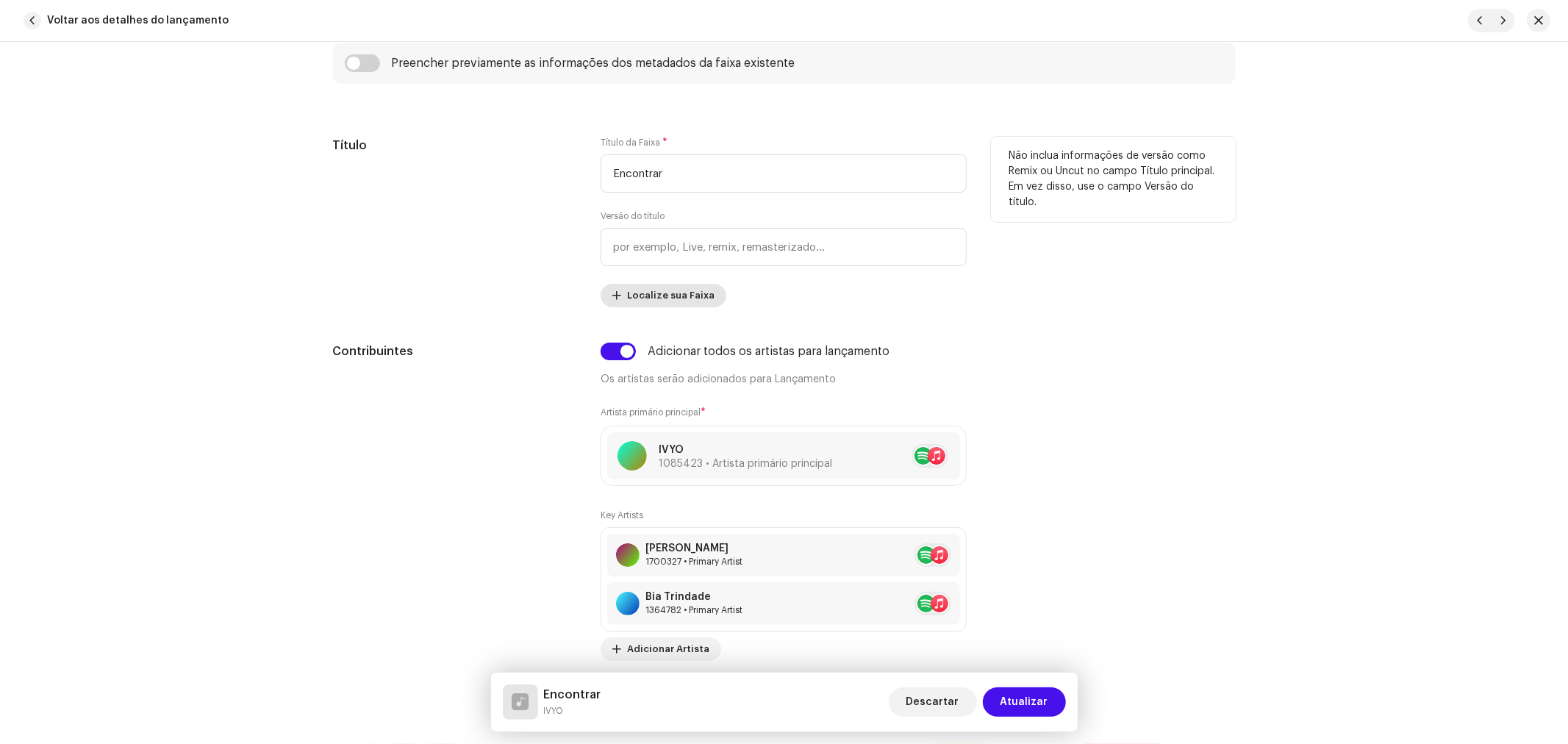
scroll to position [490, 0]
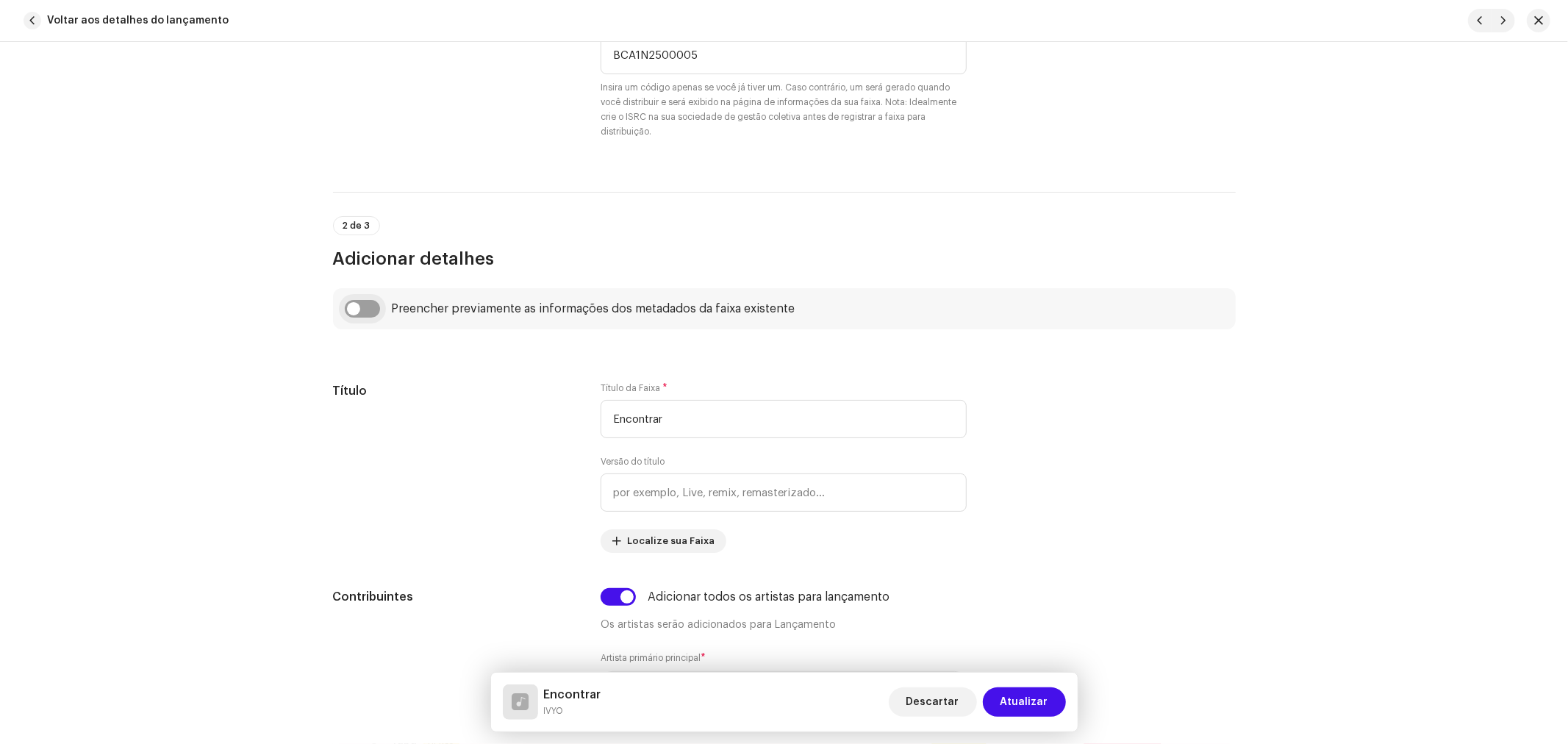
click at [361, 310] on input "checkbox" at bounding box center [362, 309] width 35 height 18
checkbox input "true"
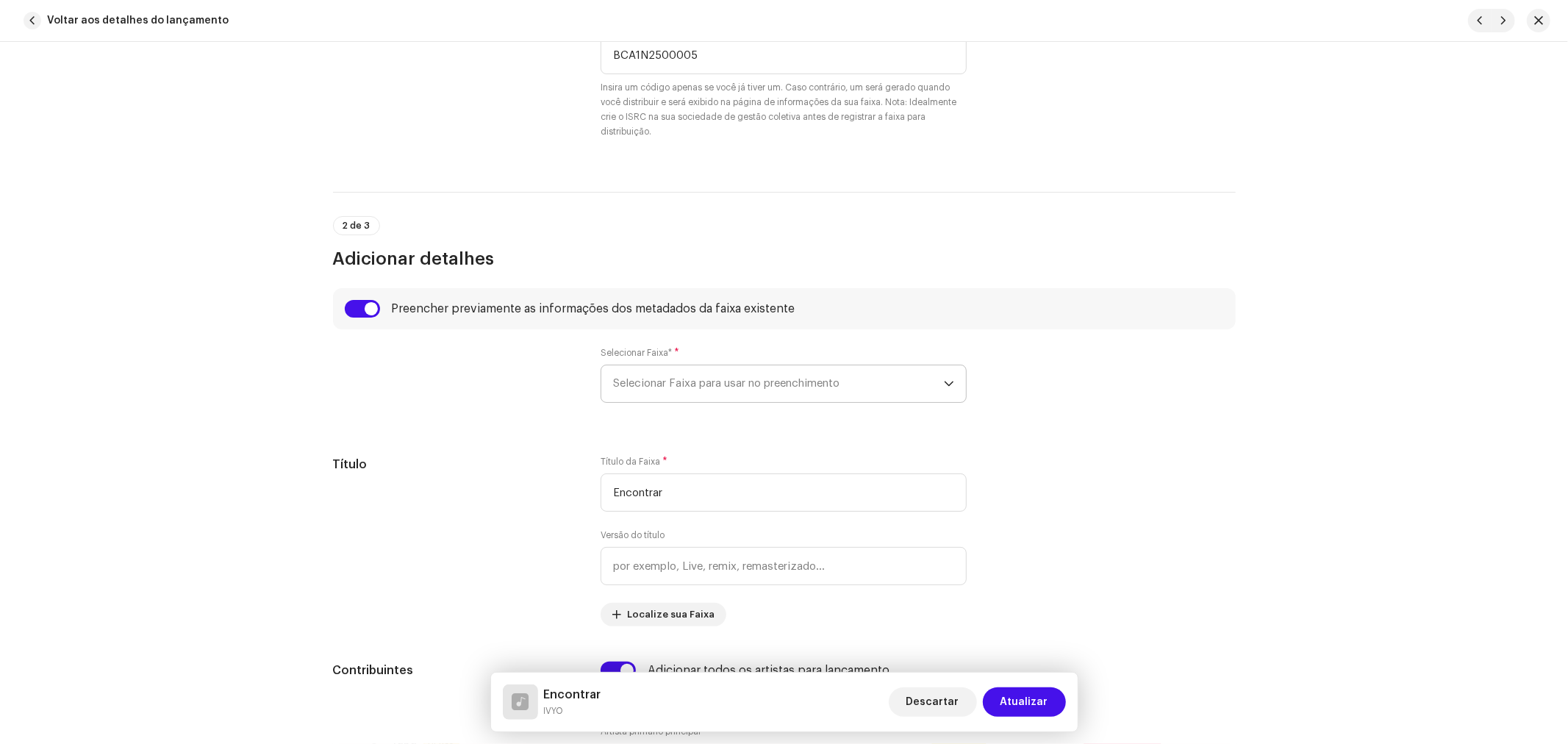
click at [653, 380] on span "Selecionar Faixa para usar no preenchimento" at bounding box center [779, 384] width 331 height 37
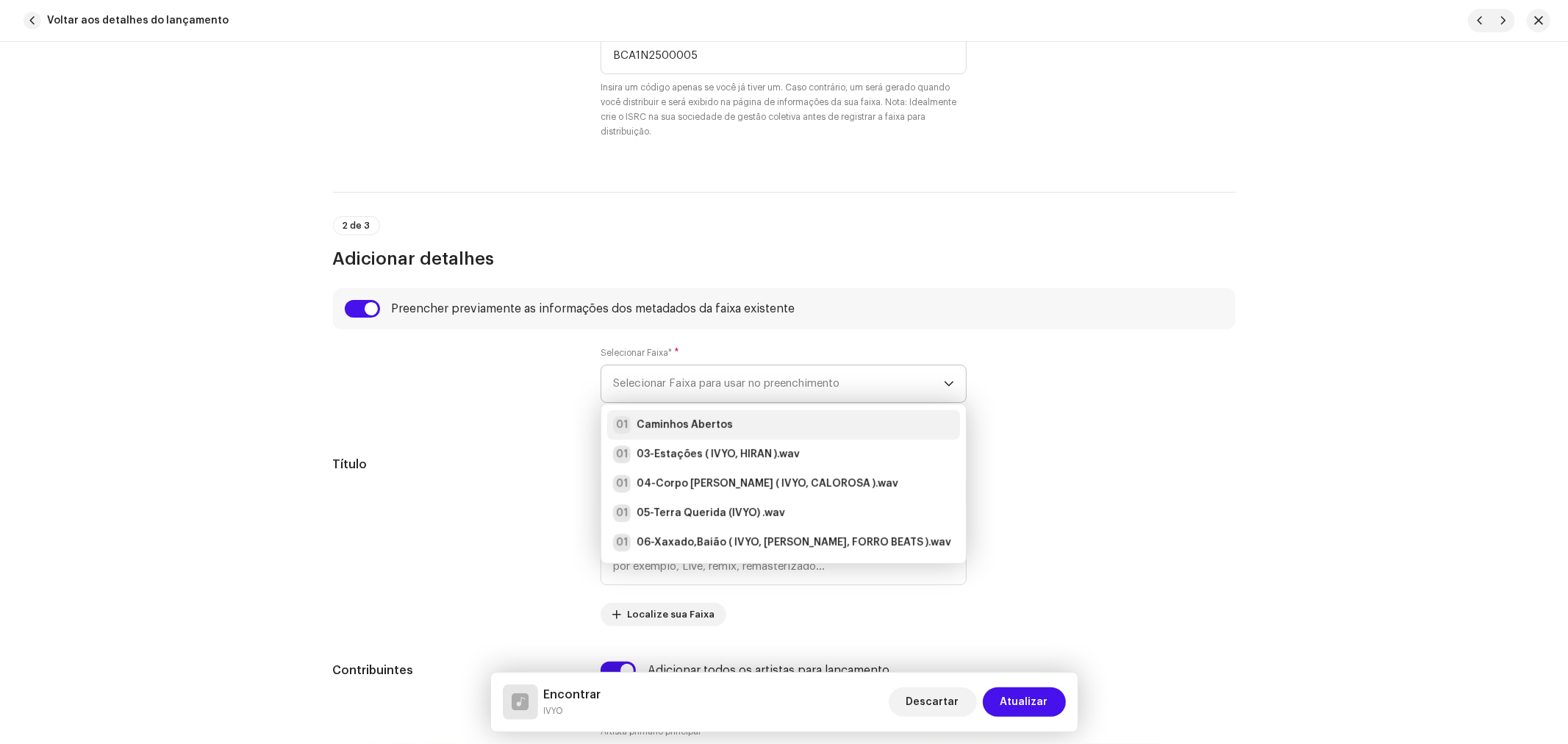
click at [721, 421] on strong "Caminhos Abertos" at bounding box center [685, 425] width 97 height 14
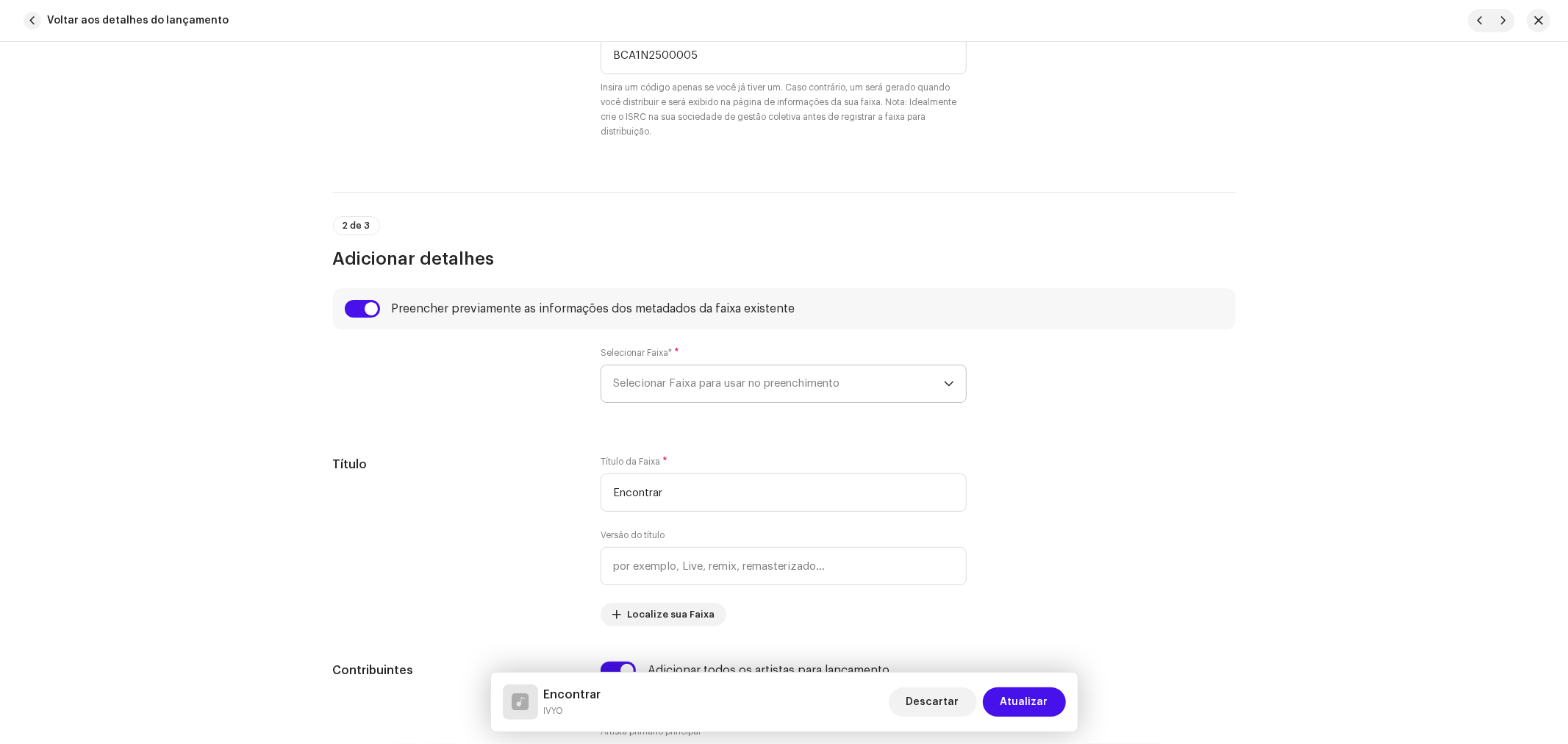
type input "02:44"
radio input "true"
type input "Samamba Music"
checkbox input "true"
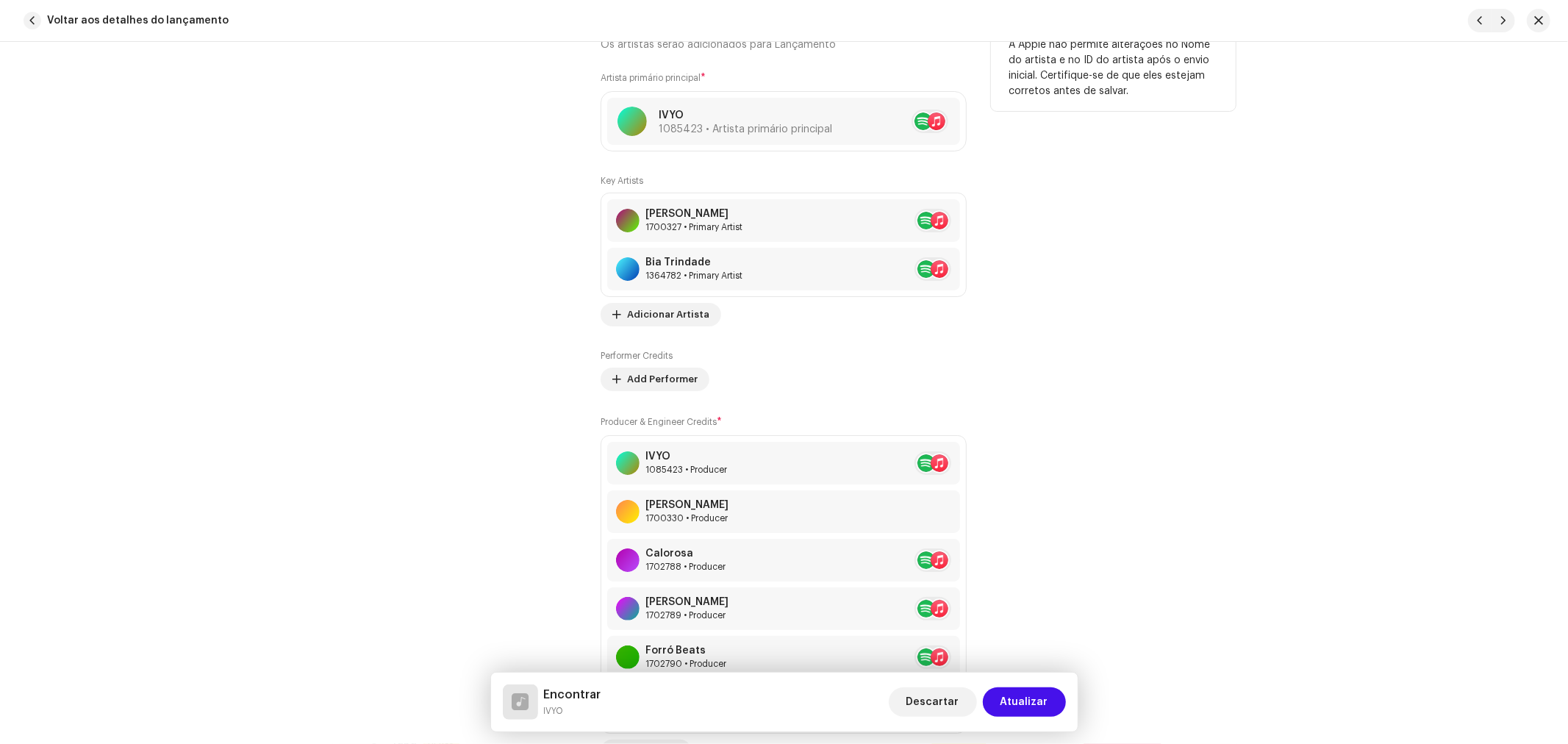
scroll to position [1306, 0]
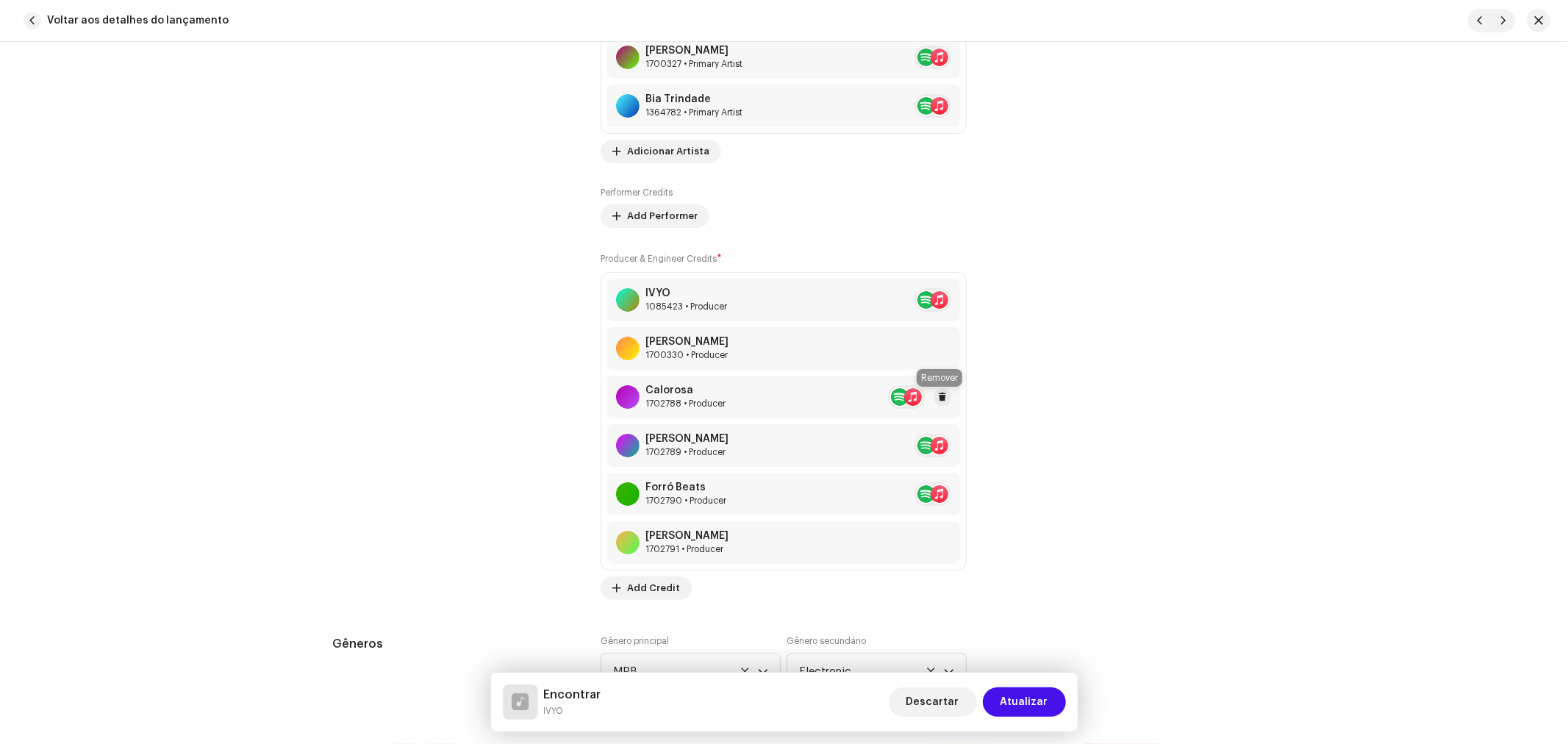
click at [938, 395] on span at bounding box center [942, 396] width 9 height 12
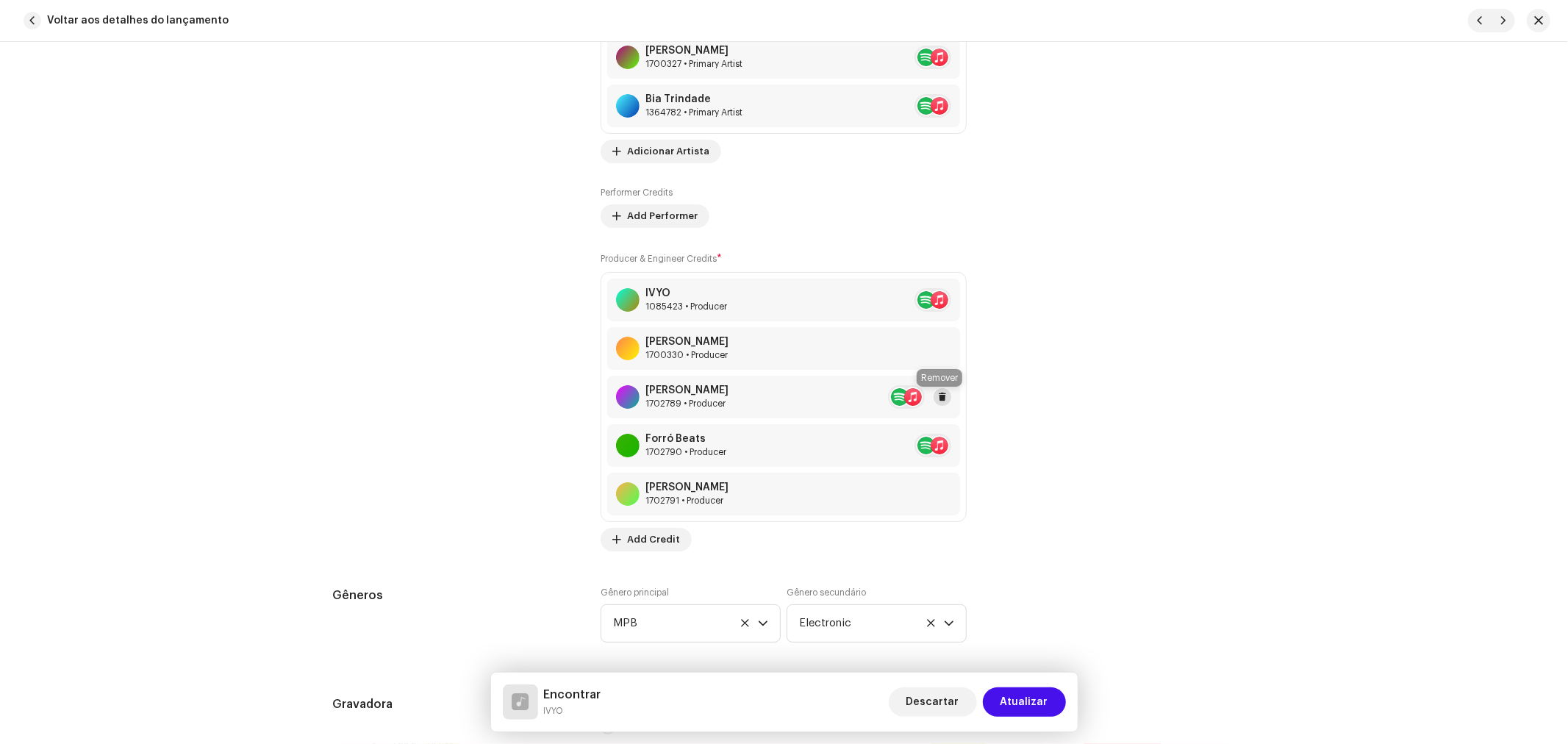
click at [941, 400] on span at bounding box center [942, 396] width 9 height 12
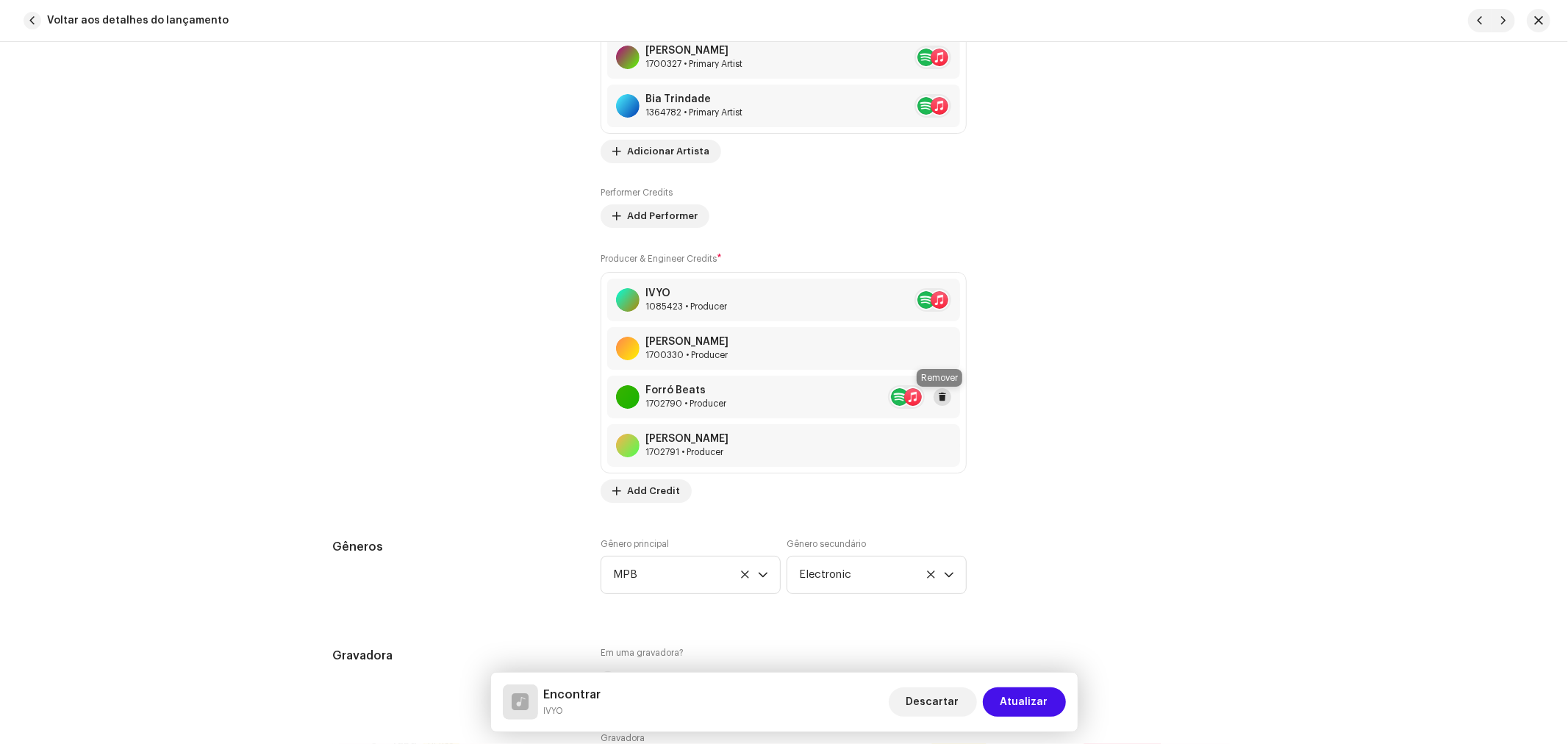
click at [943, 402] on span at bounding box center [942, 396] width 9 height 12
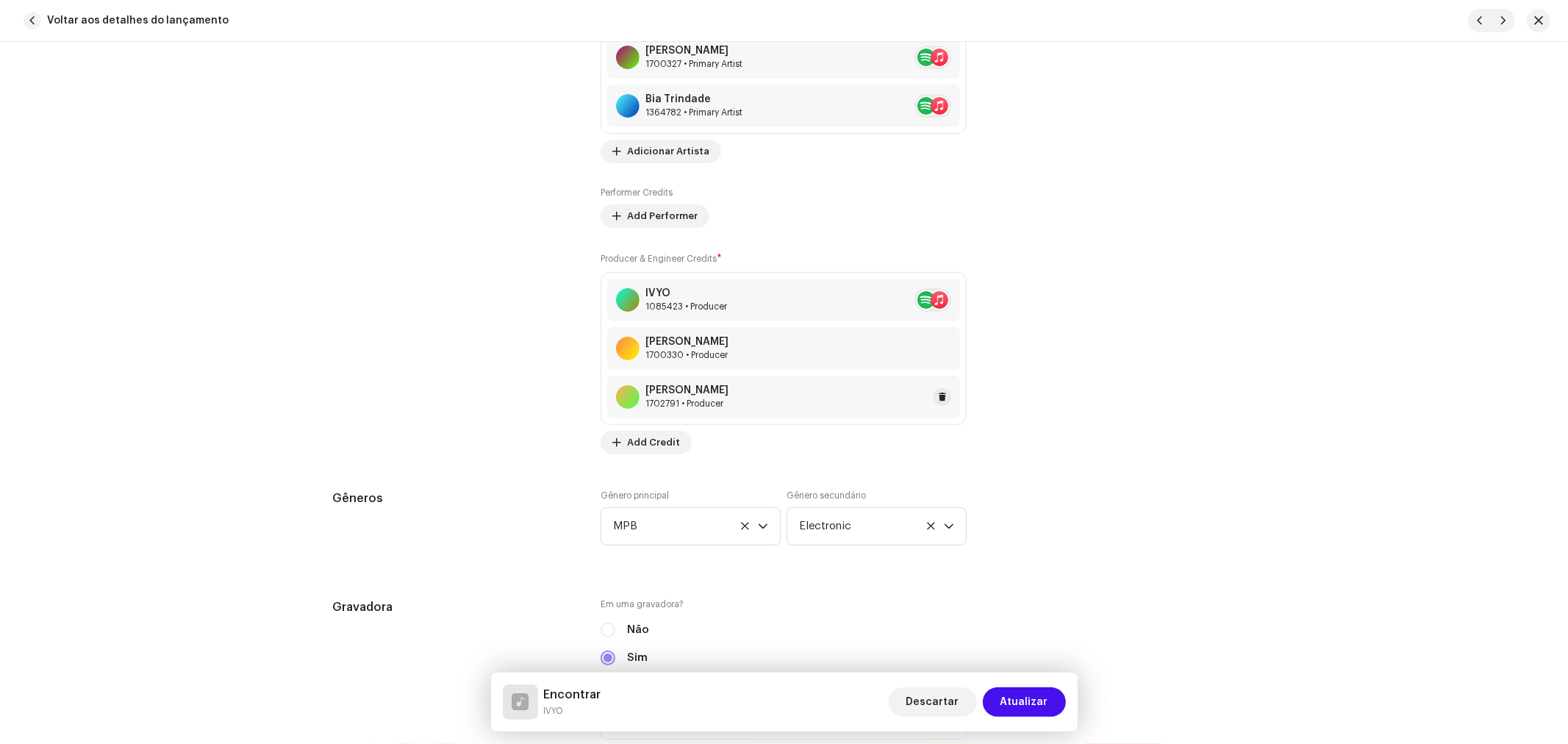
click at [945, 406] on div at bounding box center [938, 397] width 27 height 18
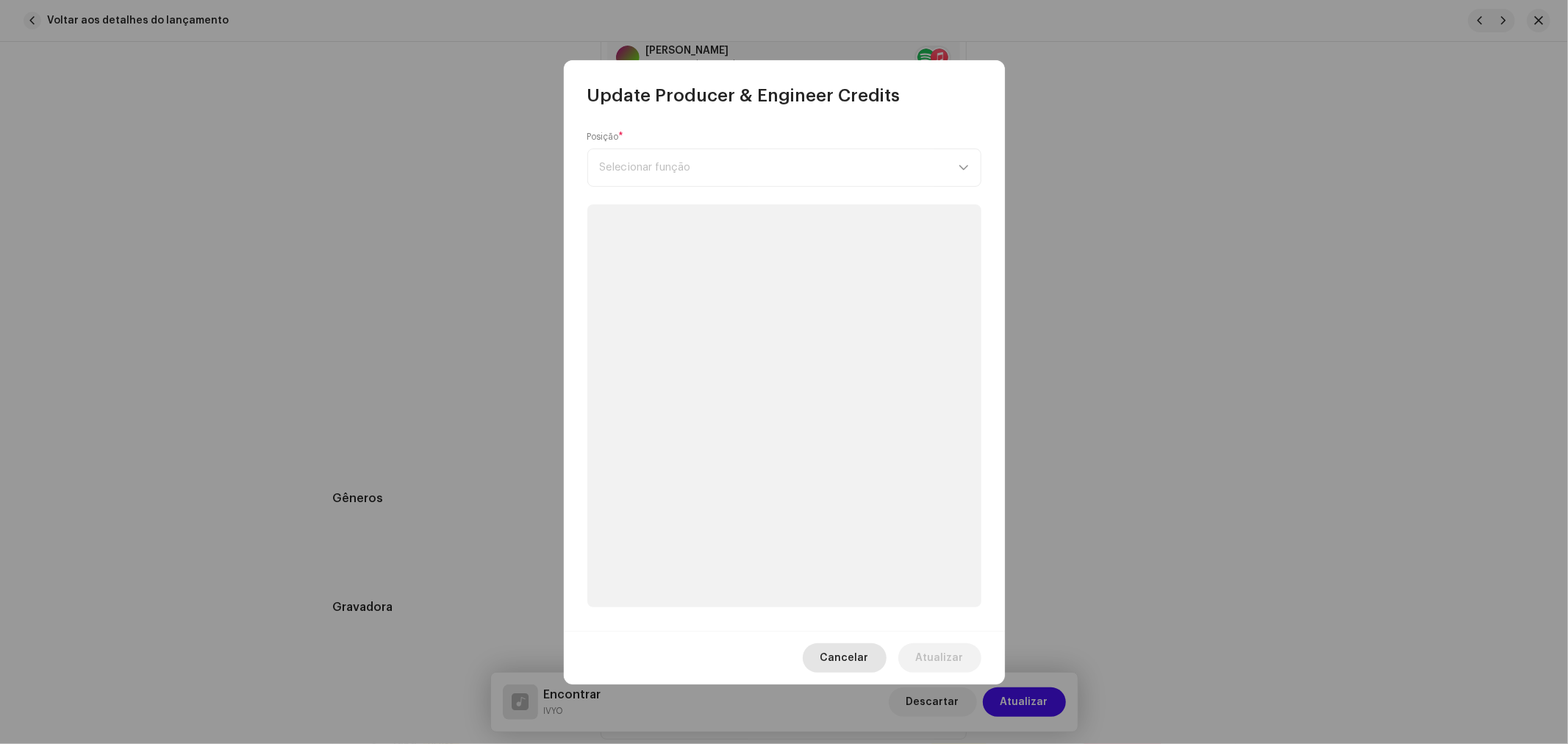
click at [863, 653] on span "Cancelar" at bounding box center [845, 657] width 48 height 30
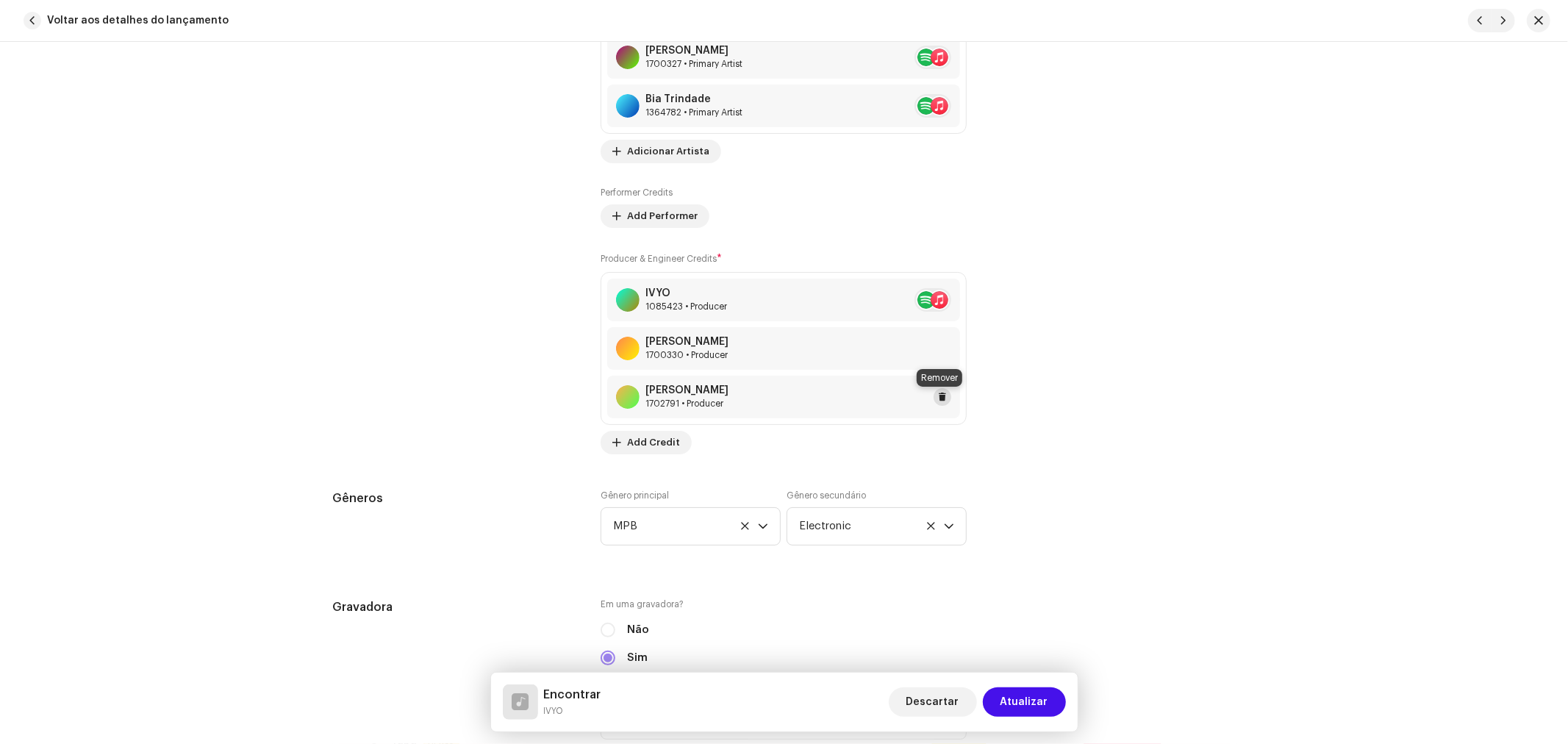
click at [940, 400] on span at bounding box center [942, 396] width 9 height 12
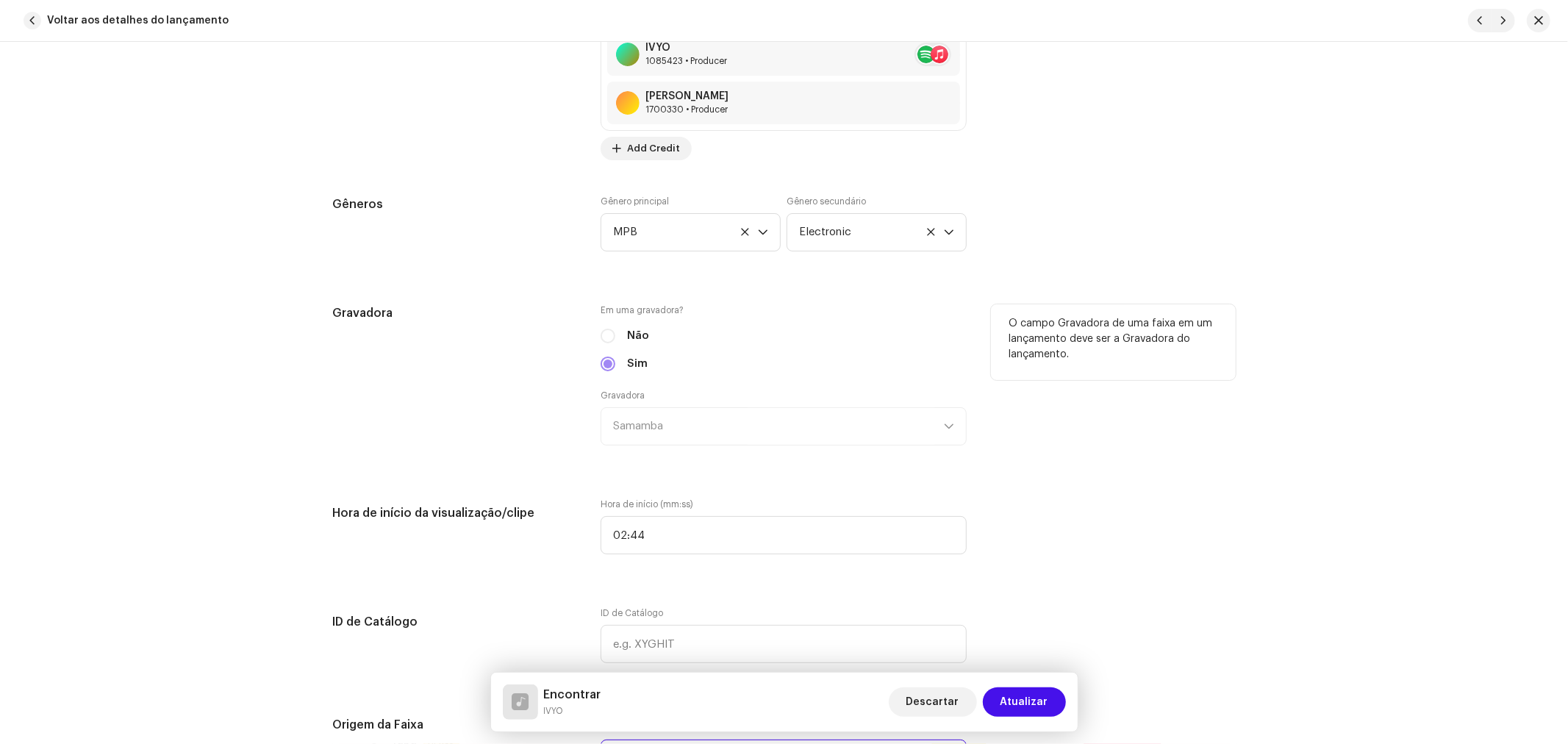
scroll to position [1797, 0]
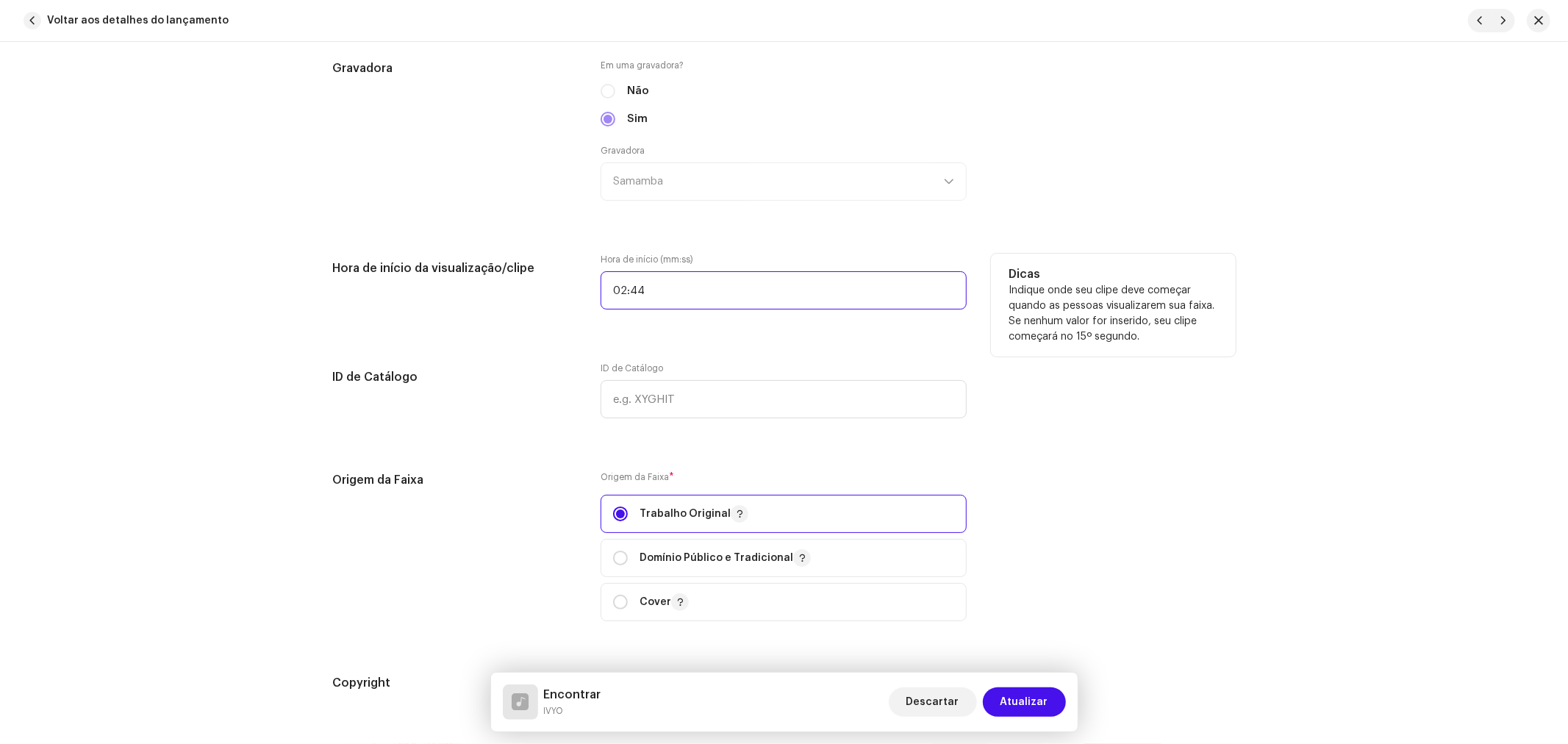
click at [651, 298] on input "02:44" at bounding box center [783, 290] width 366 height 38
type input "02:13"
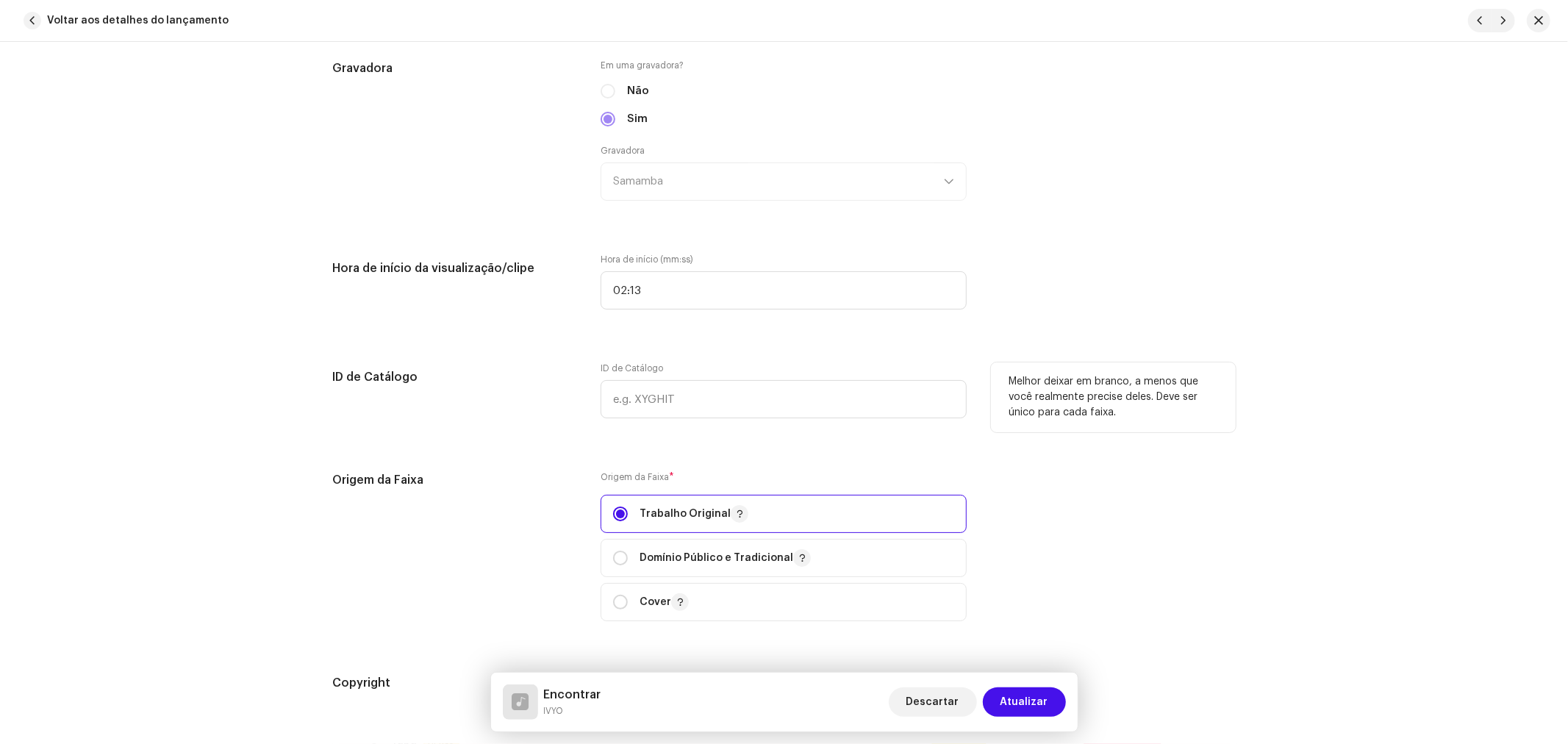
click at [682, 368] on div "ID de Catálogo" at bounding box center [783, 390] width 366 height 55
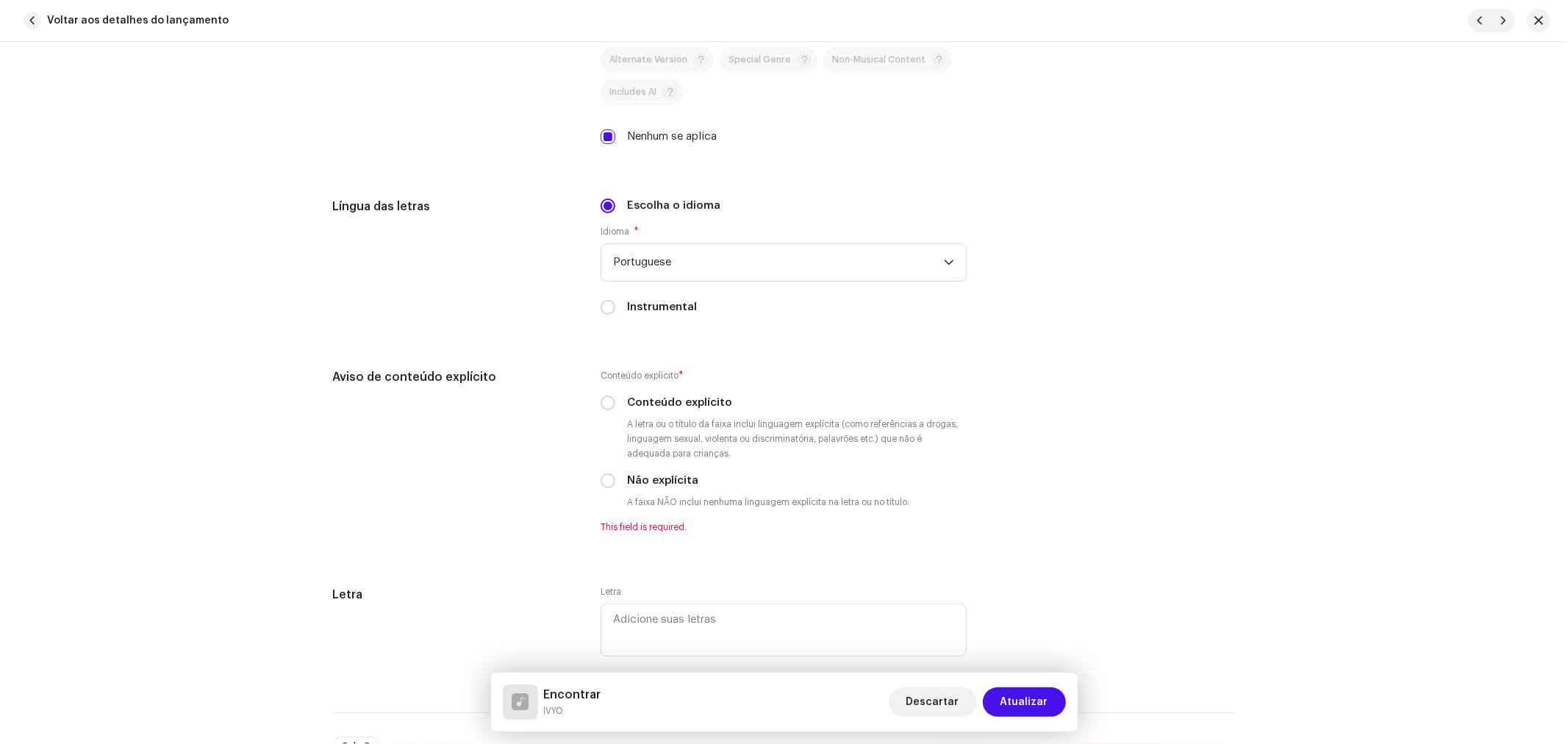
scroll to position [2777, 0]
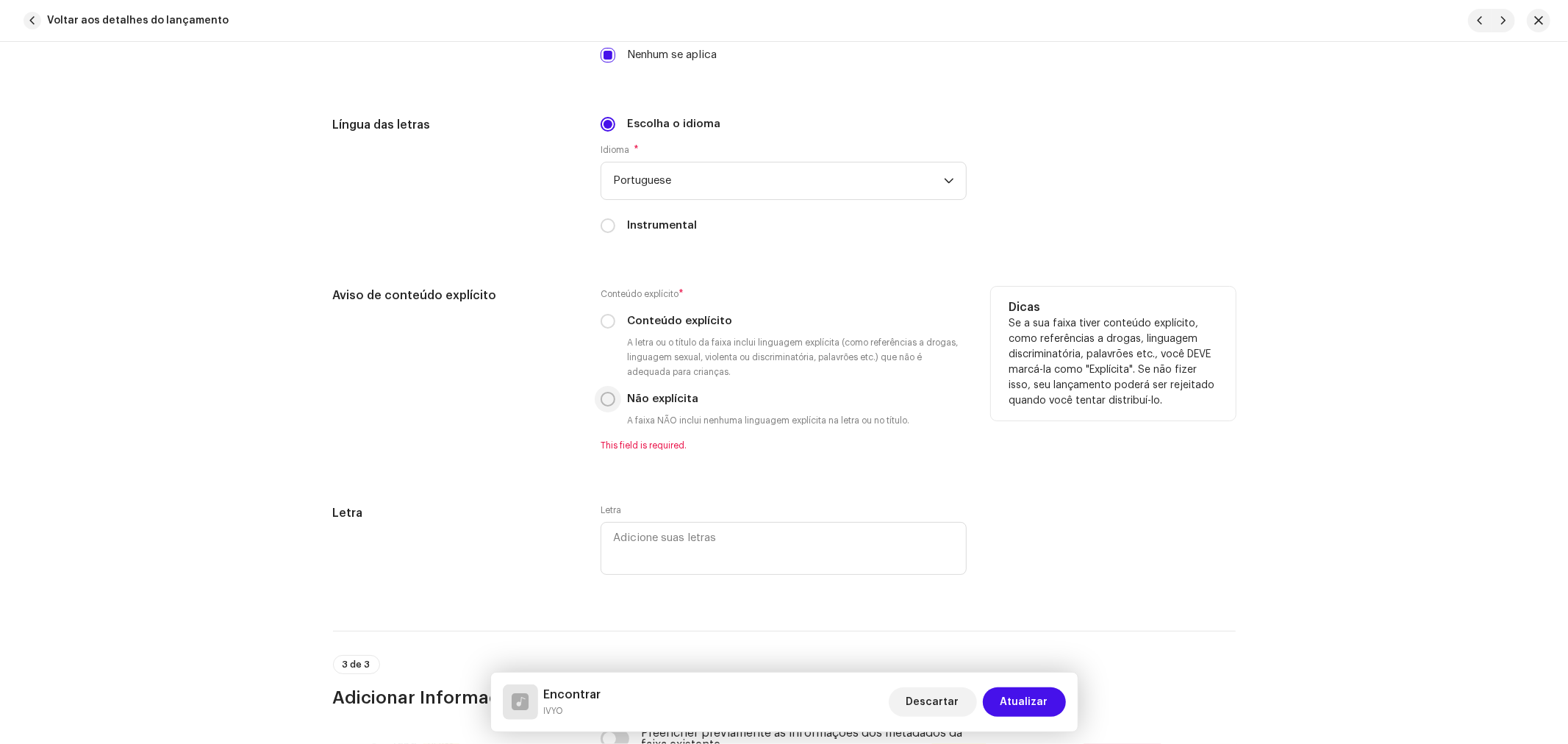
click at [602, 402] on input "Não explícita" at bounding box center [608, 399] width 14 height 14
radio input "true"
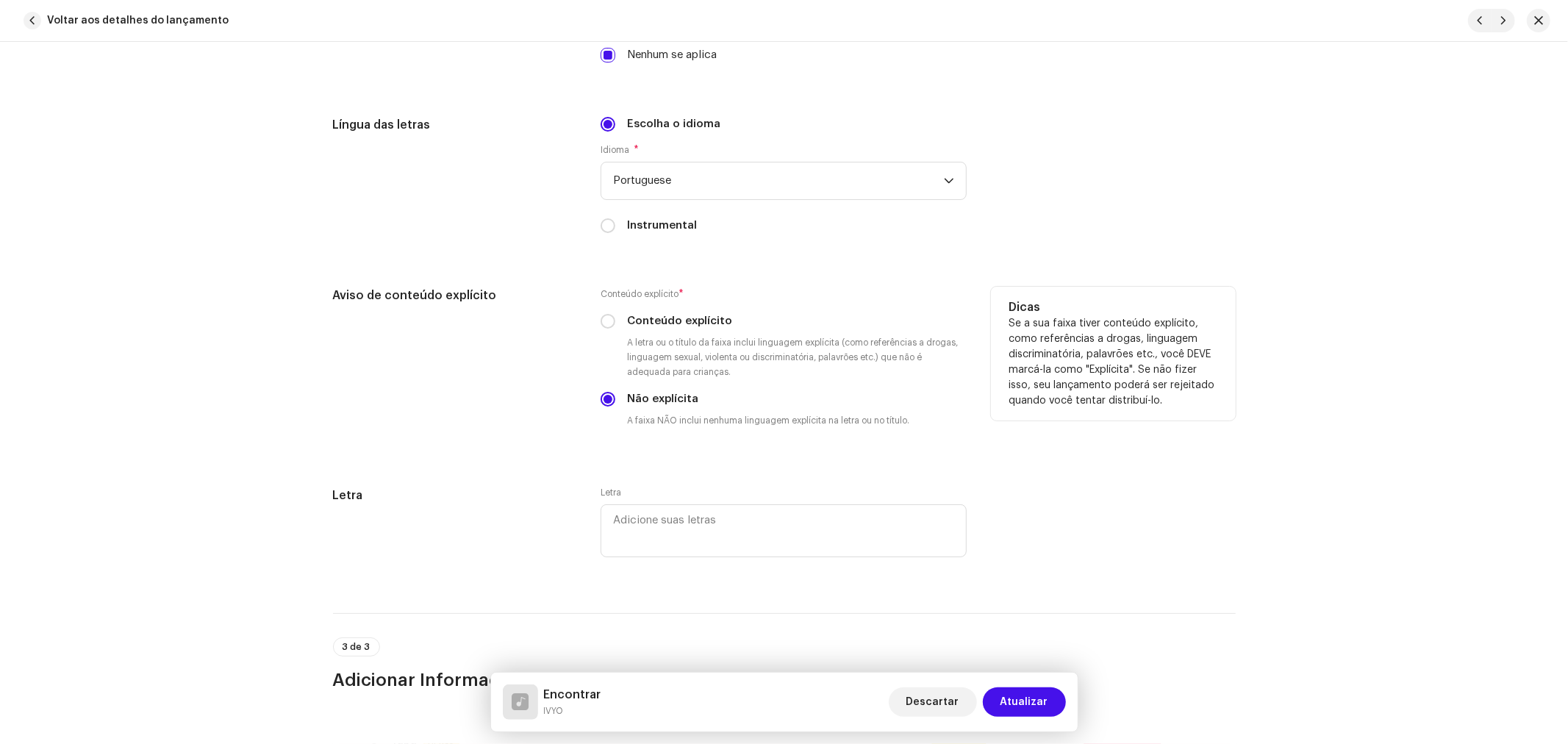
scroll to position [2941, 0]
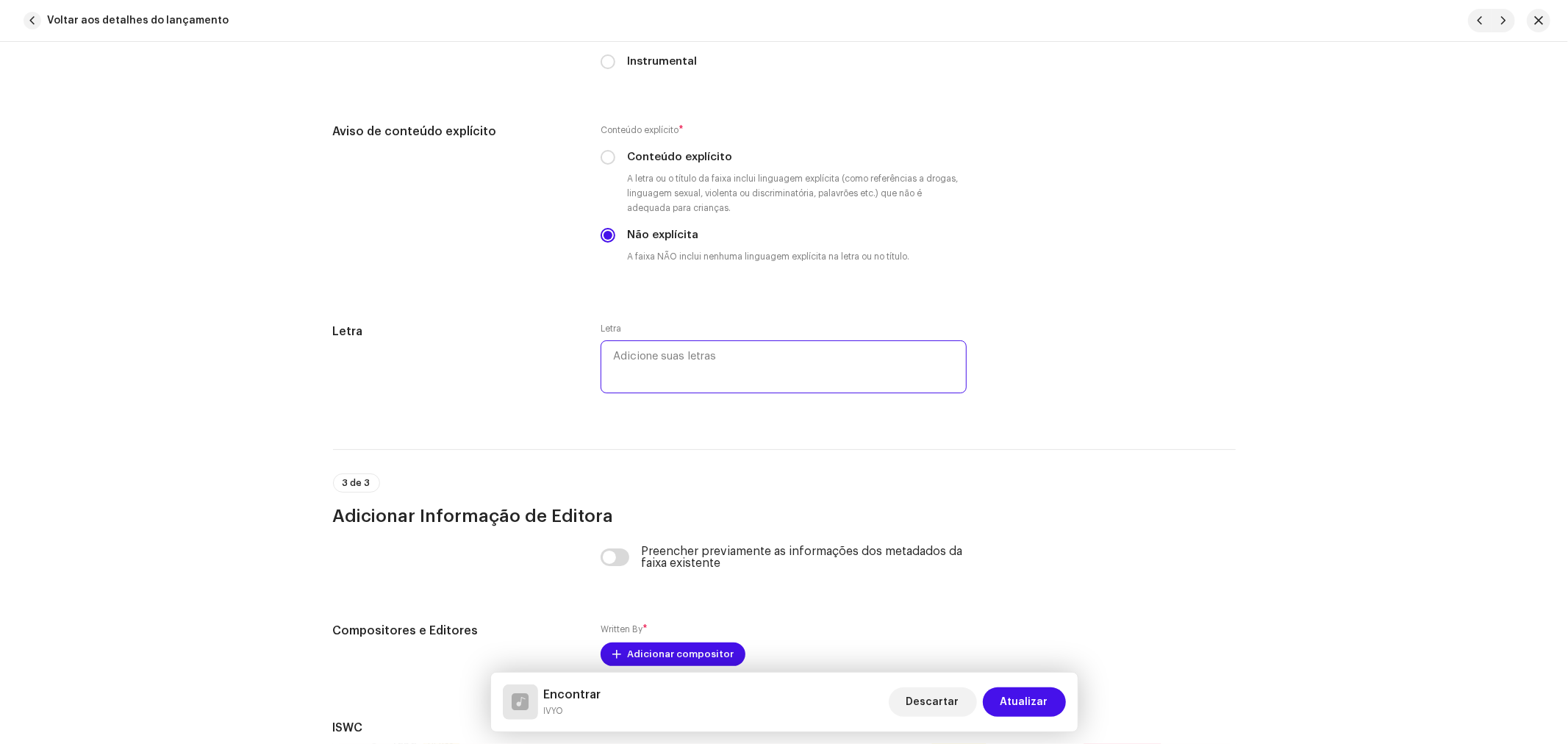
click at [704, 350] on textarea at bounding box center [783, 367] width 366 height 53
click at [686, 373] on textarea at bounding box center [783, 367] width 366 height 53
paste textarea "Ah, ah, ah Ah, ah, ah Quero me ver Num pôr do sol Que de amarelo vai ser Minha …"
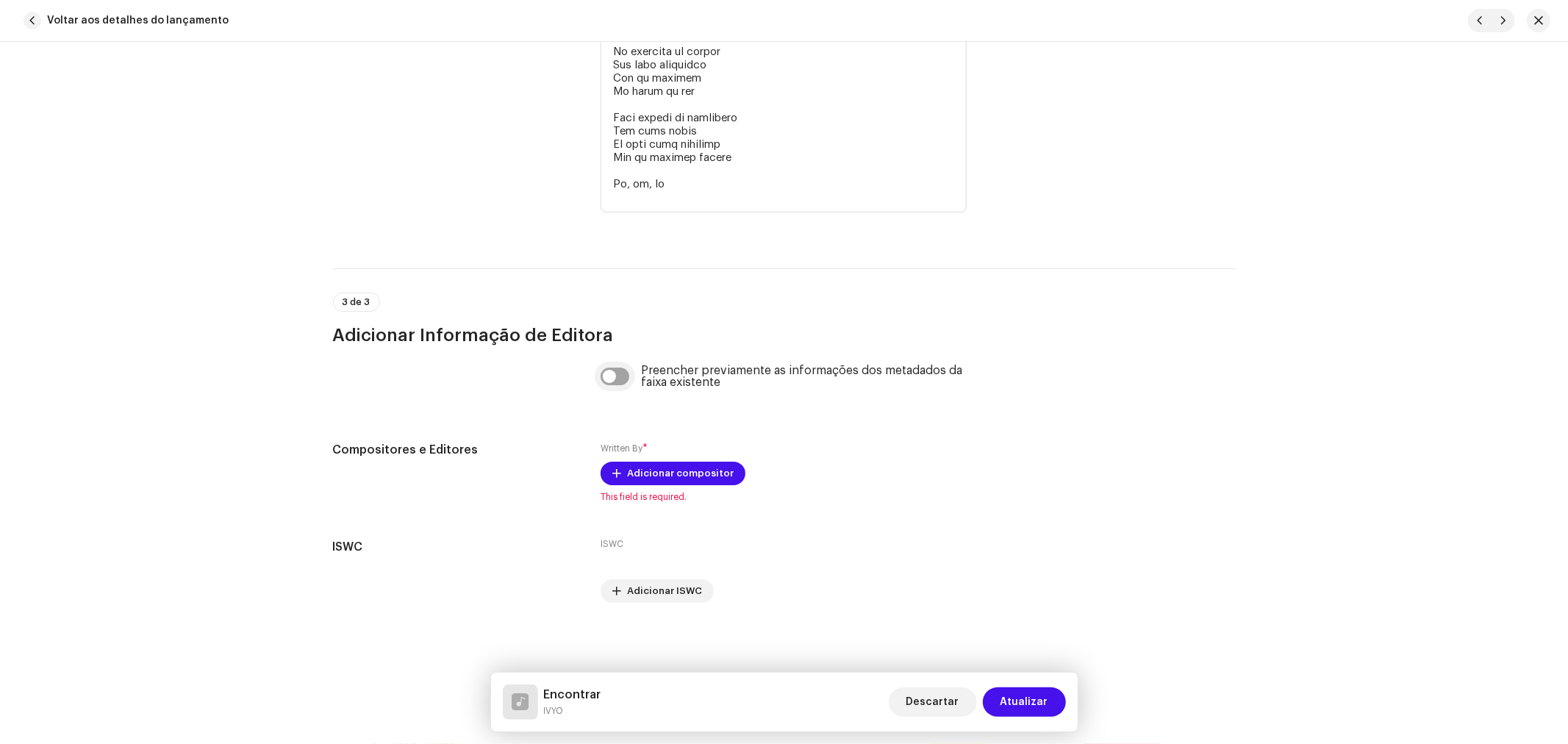
type textarea "Ah, ah, ah Ah, ah, ah Quero me ver Num pôr do sol Que de amarelo vai ser Minha …"
click at [626, 376] on input "checkbox" at bounding box center [615, 376] width 29 height 18
checkbox input "true"
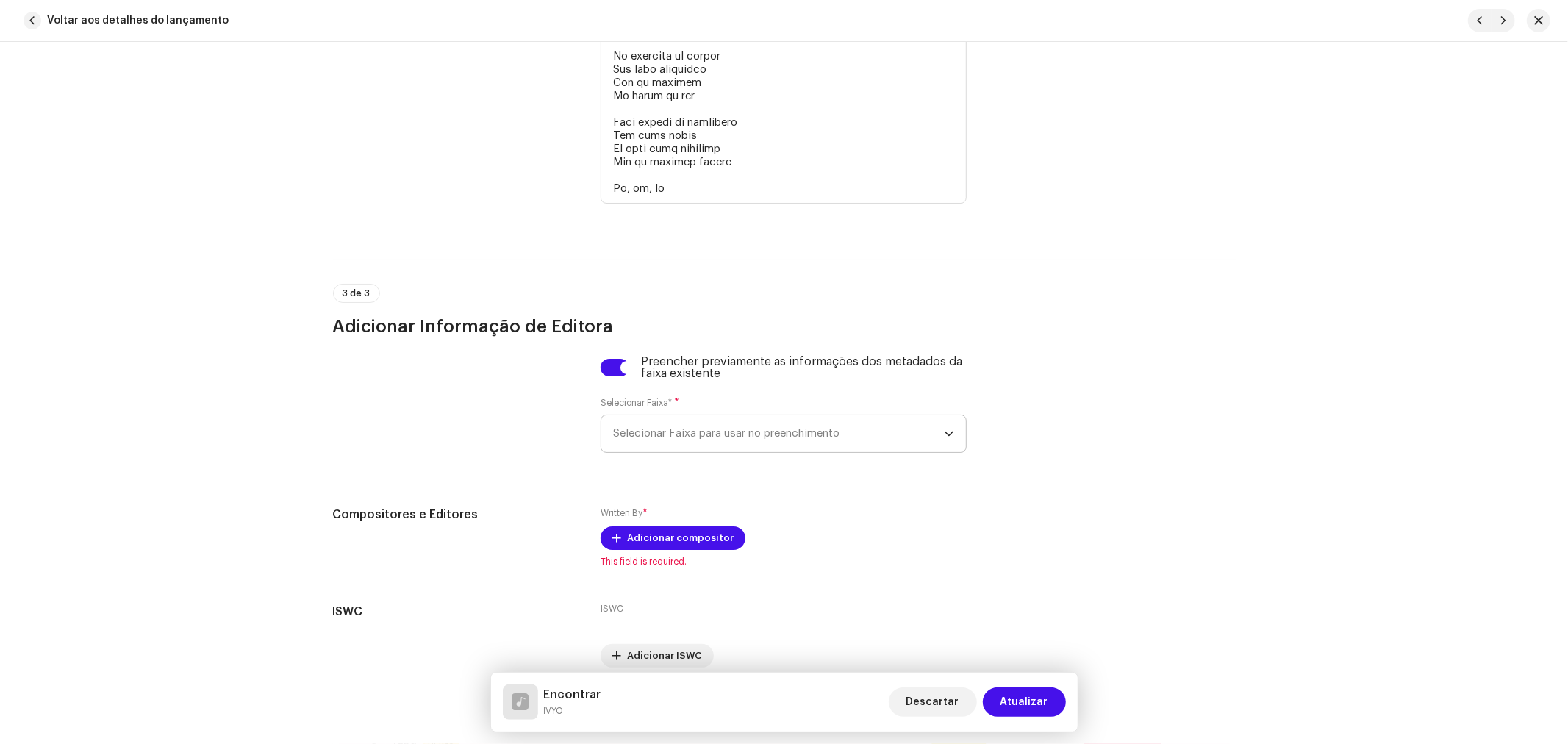
click at [655, 427] on span "Selecionar Faixa para usar no preenchimento" at bounding box center [779, 434] width 331 height 37
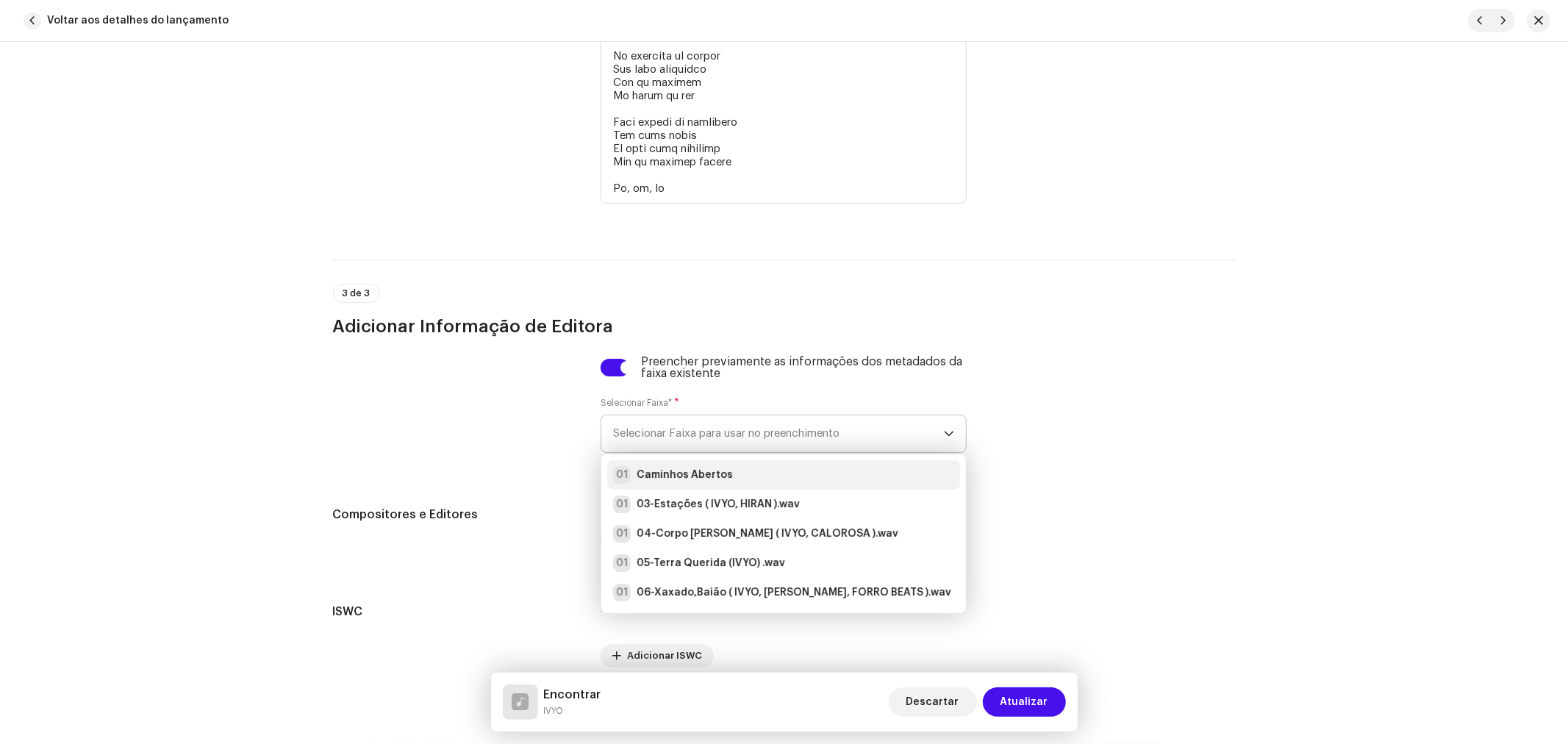
click at [665, 475] on li "01 Caminhos Abertos" at bounding box center [783, 475] width 353 height 30
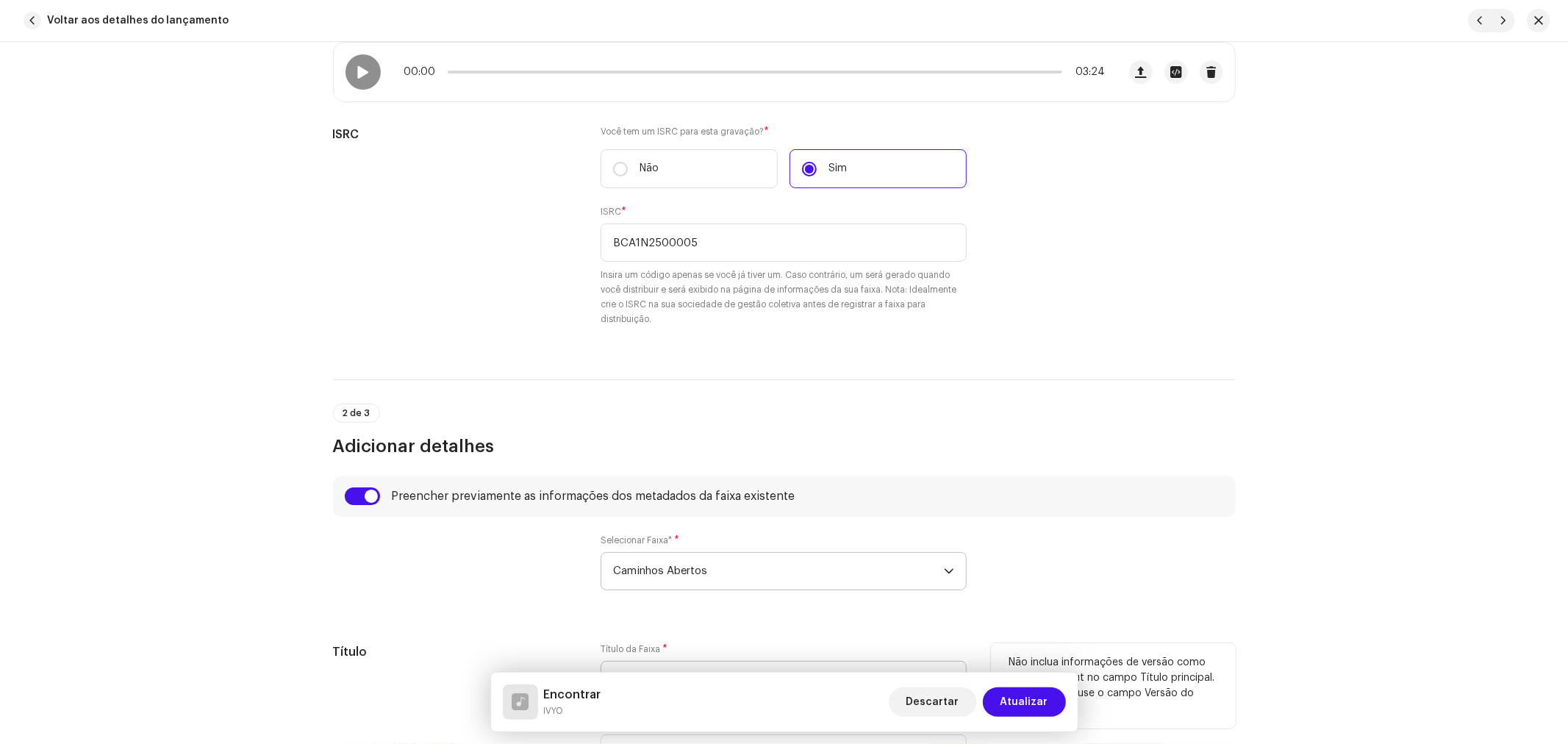
scroll to position [0, 0]
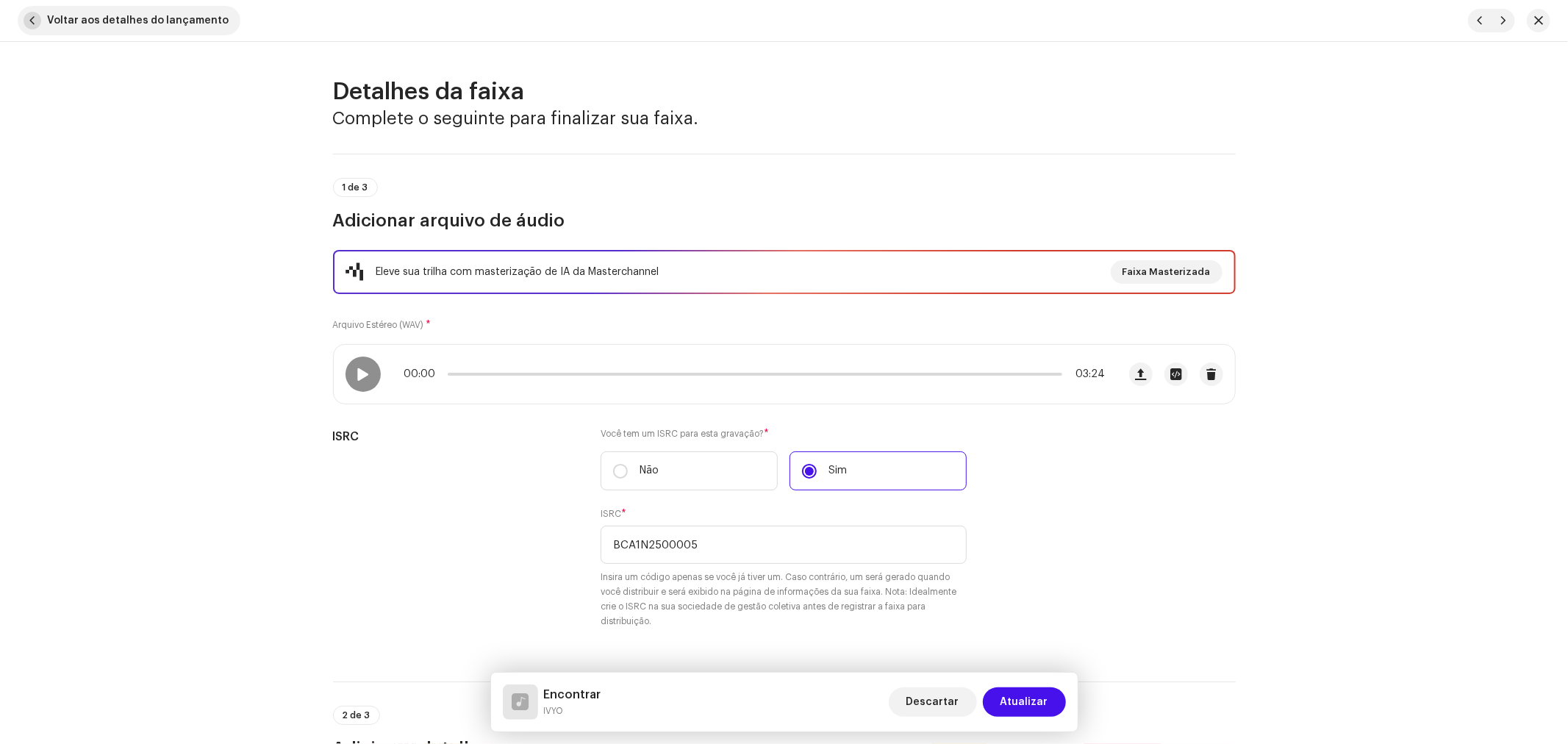
click at [147, 19] on span "Voltar aos detalhes do lançamento" at bounding box center [138, 21] width 181 height 30
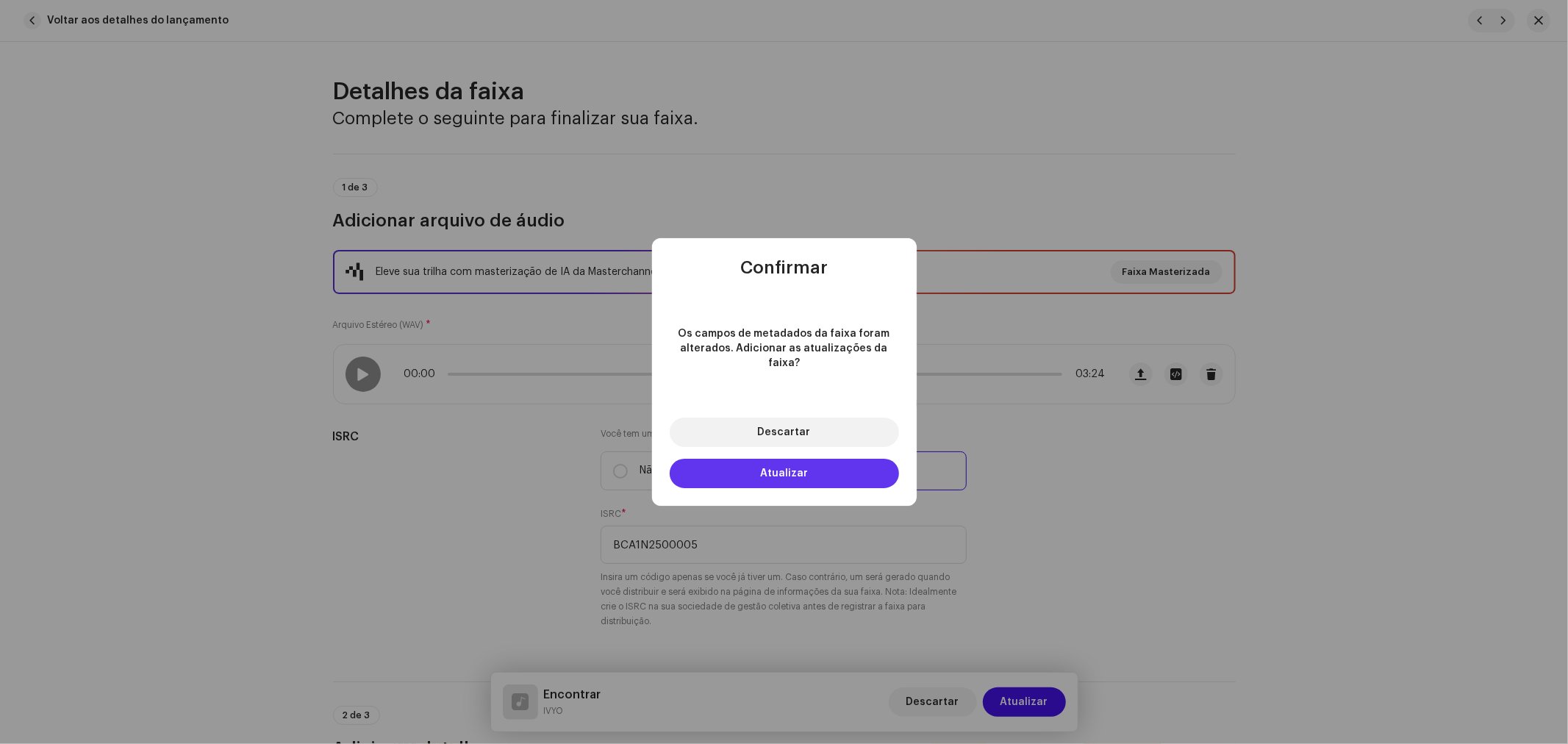
click at [782, 470] on span "Atualizar" at bounding box center [783, 474] width 47 height 11
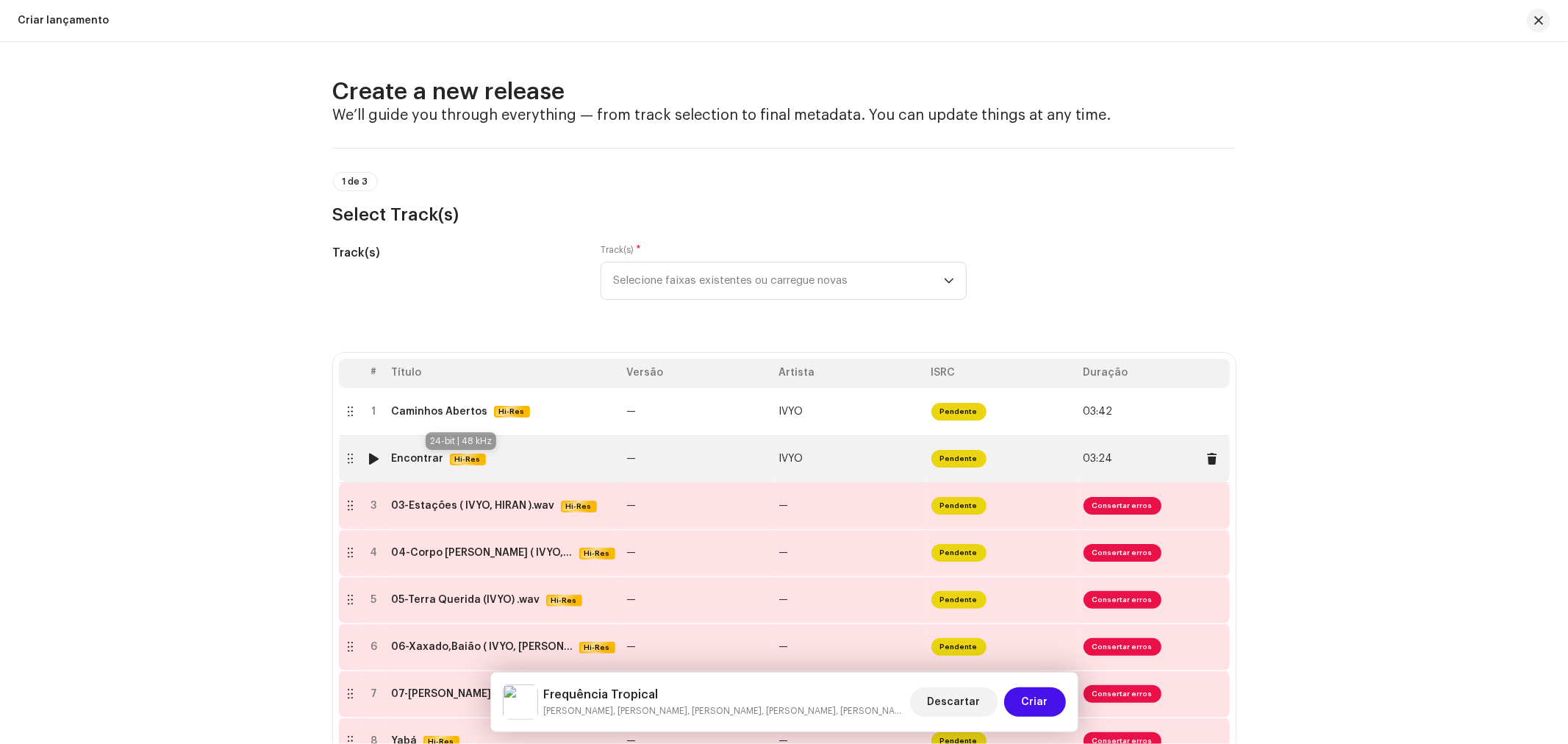
click at [457, 461] on span "Hi-Res" at bounding box center [468, 459] width 33 height 12
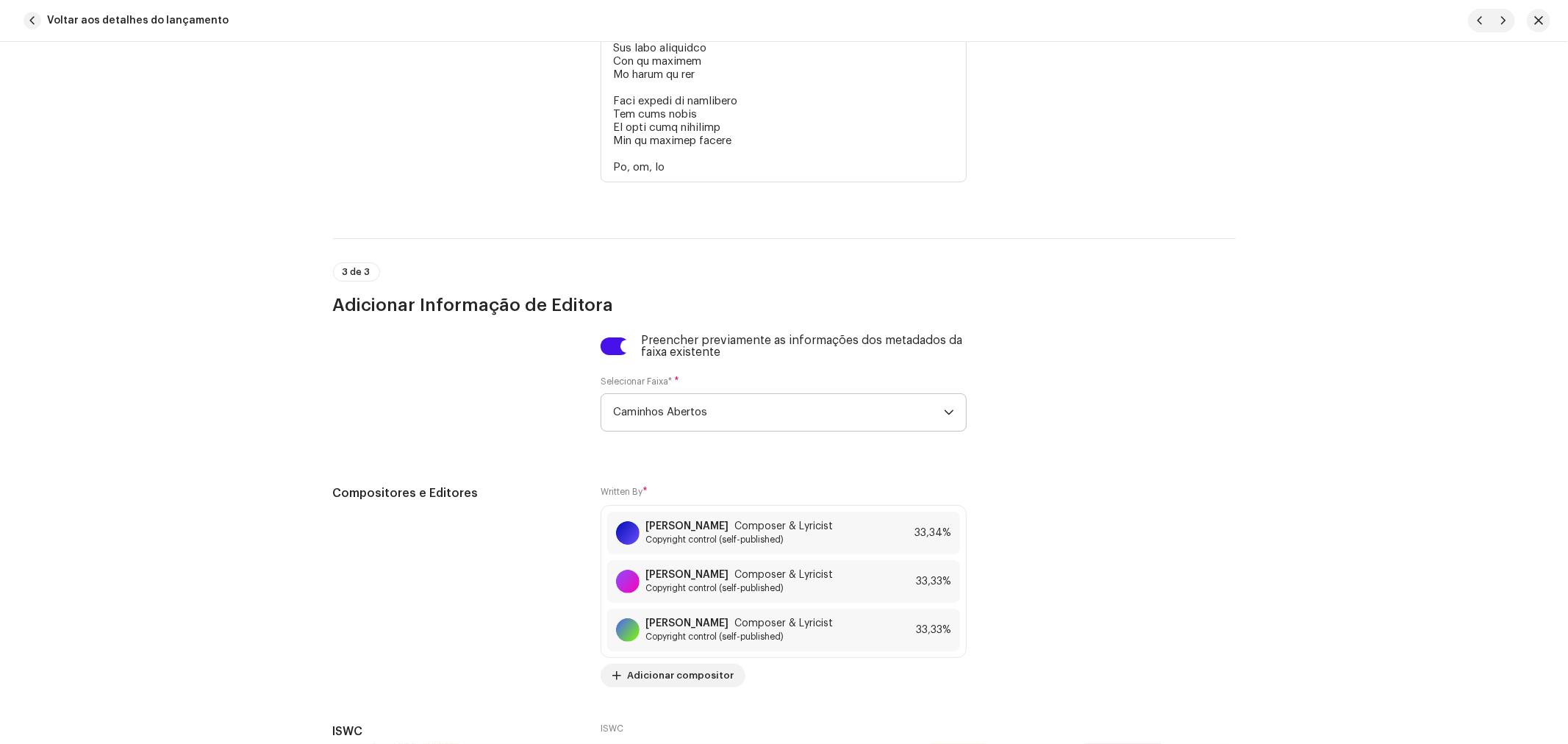
scroll to position [4714, 0]
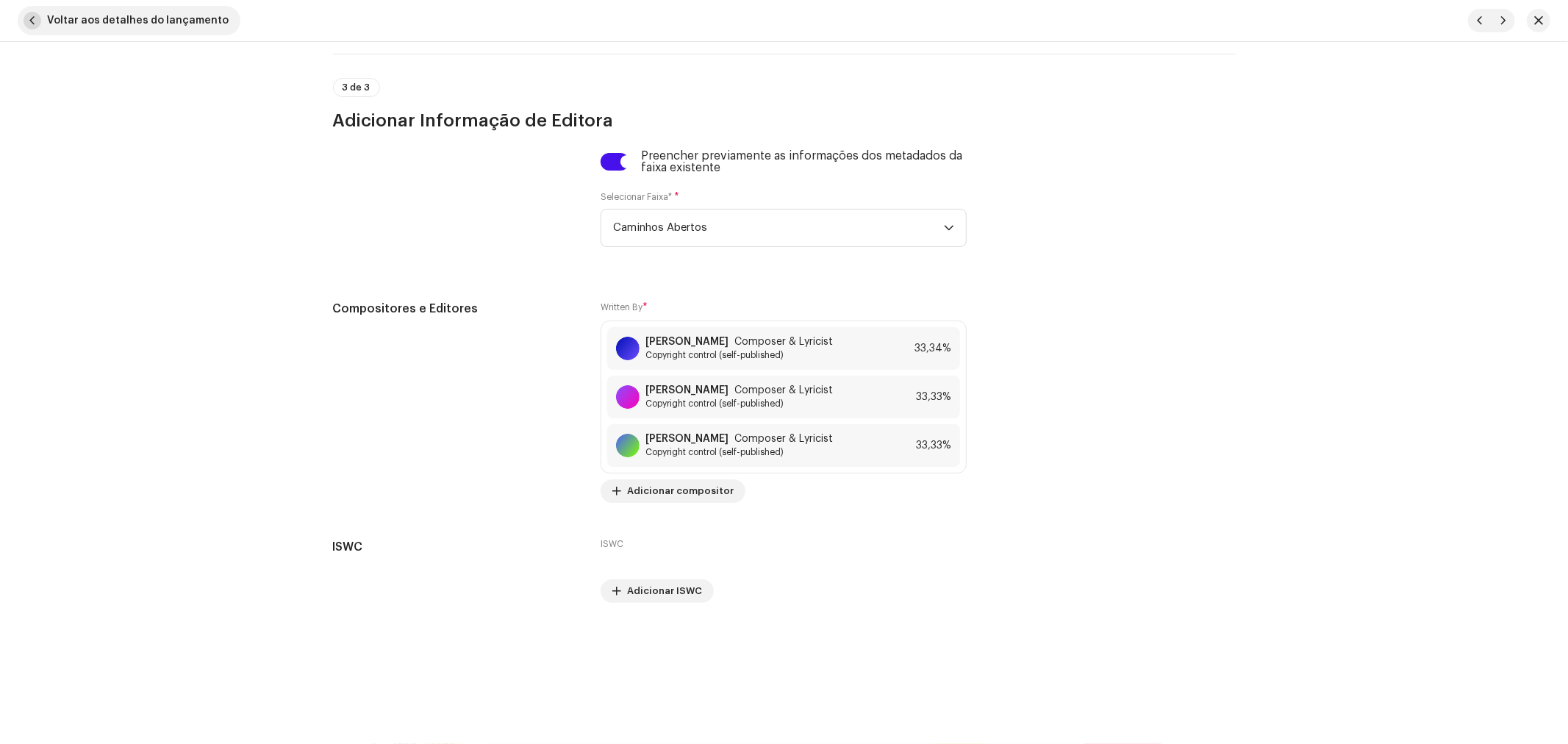
click at [104, 20] on span "Voltar aos detalhes do lançamento" at bounding box center [138, 21] width 181 height 30
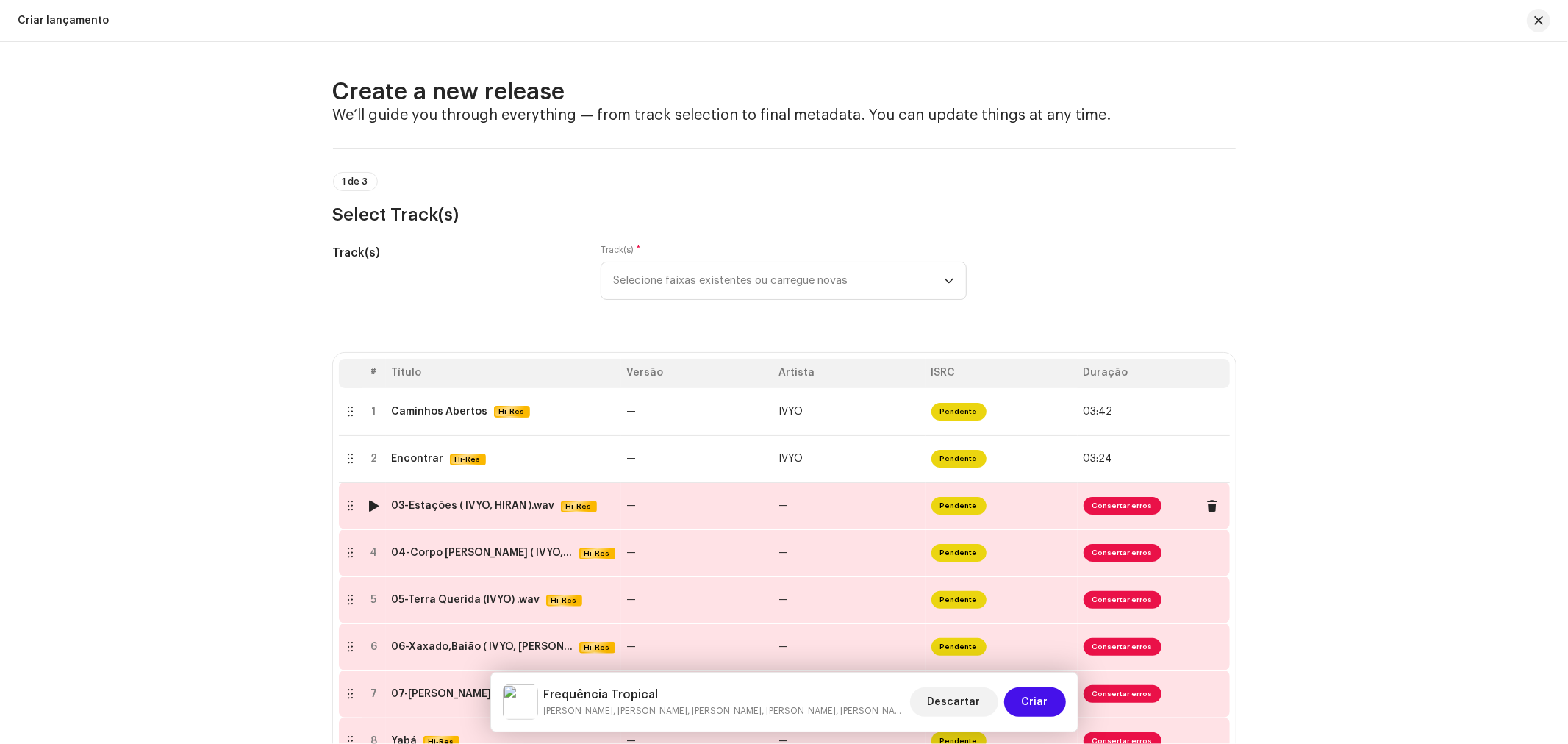
click at [447, 511] on div "03-Estações ( IVYO, HIRAN ).wav" at bounding box center [473, 505] width 164 height 12
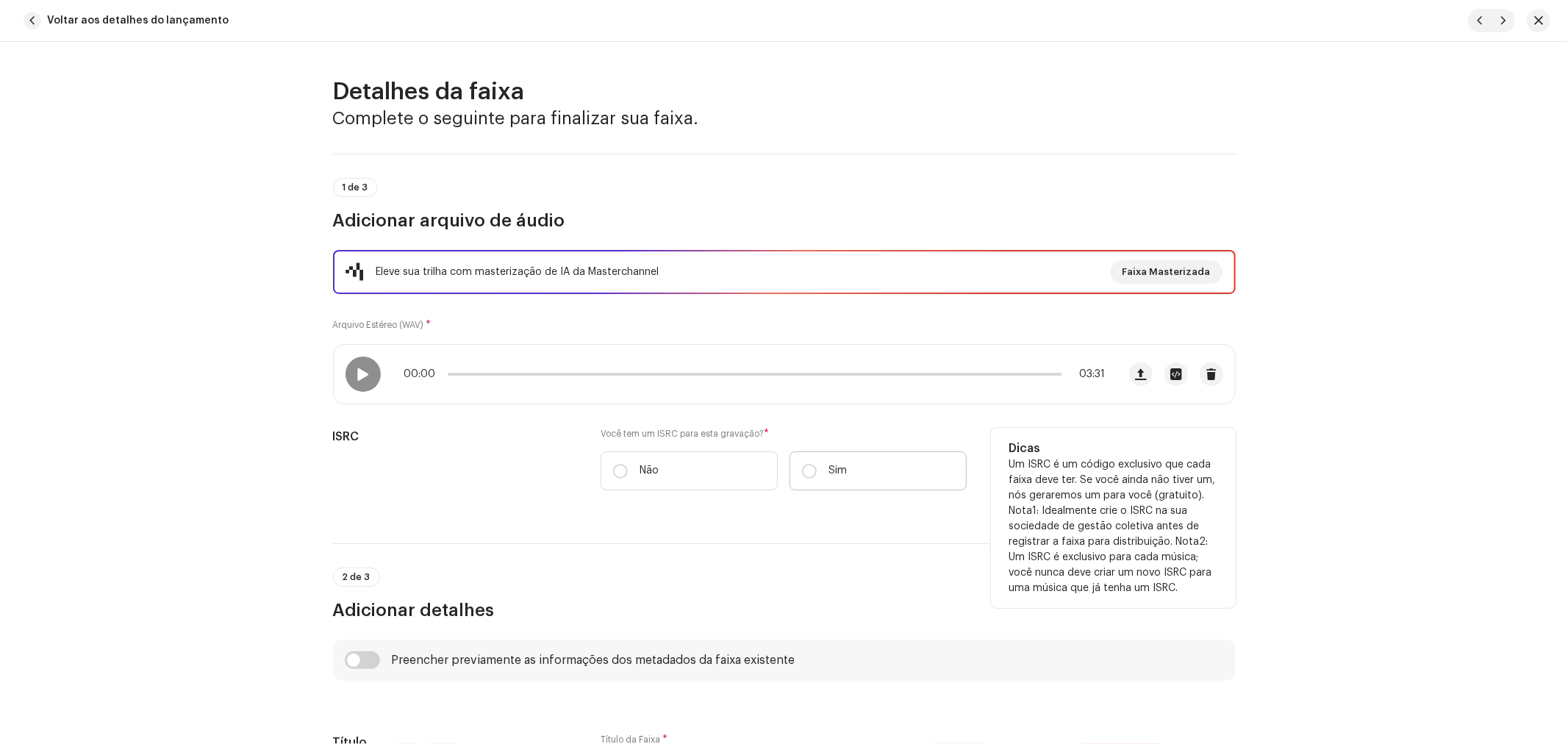
click at [821, 468] on label "Sim" at bounding box center [878, 471] width 177 height 39
click at [817, 468] on input "Sim" at bounding box center [809, 471] width 14 height 14
radio input "true"
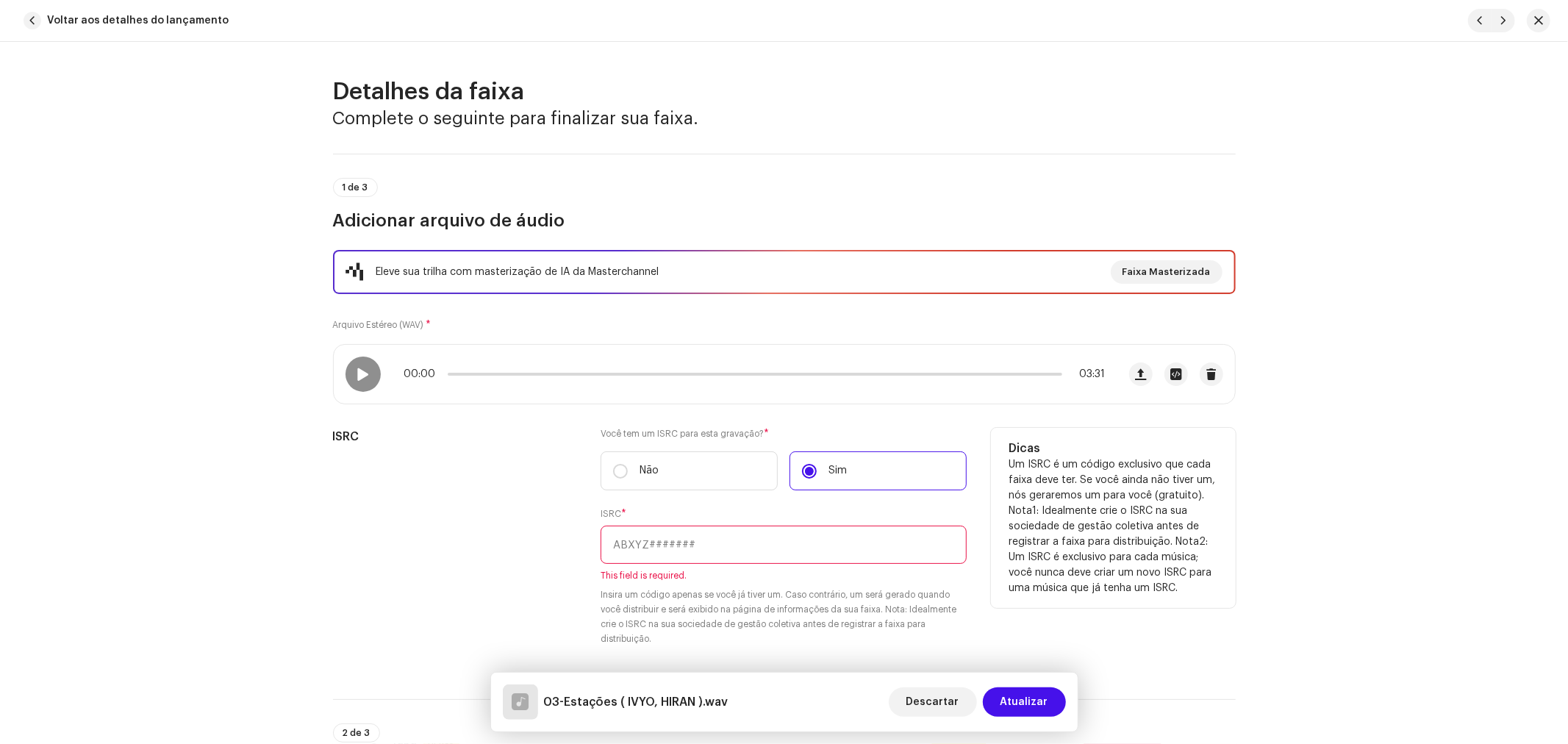
drag, startPoint x: 640, startPoint y: 550, endPoint x: 648, endPoint y: 544, distance: 10.0
click at [641, 550] on input "text" at bounding box center [783, 545] width 366 height 38
paste input "BC-A1N-25-00006"
click at [668, 540] on input "BC-A1N-25-00006" at bounding box center [783, 545] width 366 height 38
click at [652, 543] on input "BC-A1N-2500006" at bounding box center [783, 545] width 366 height 38
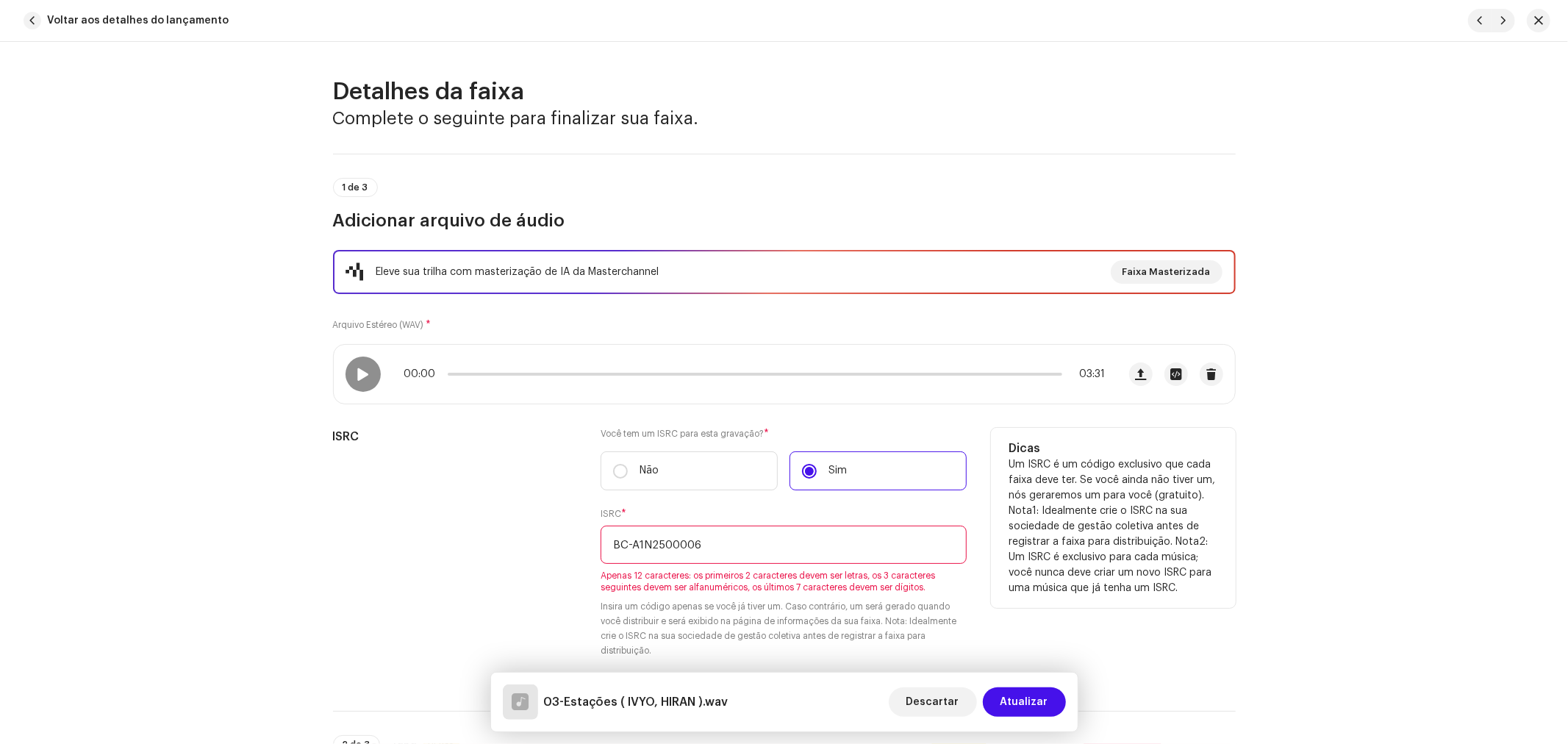
click at [627, 543] on input "BC-A1N2500006" at bounding box center [783, 545] width 366 height 38
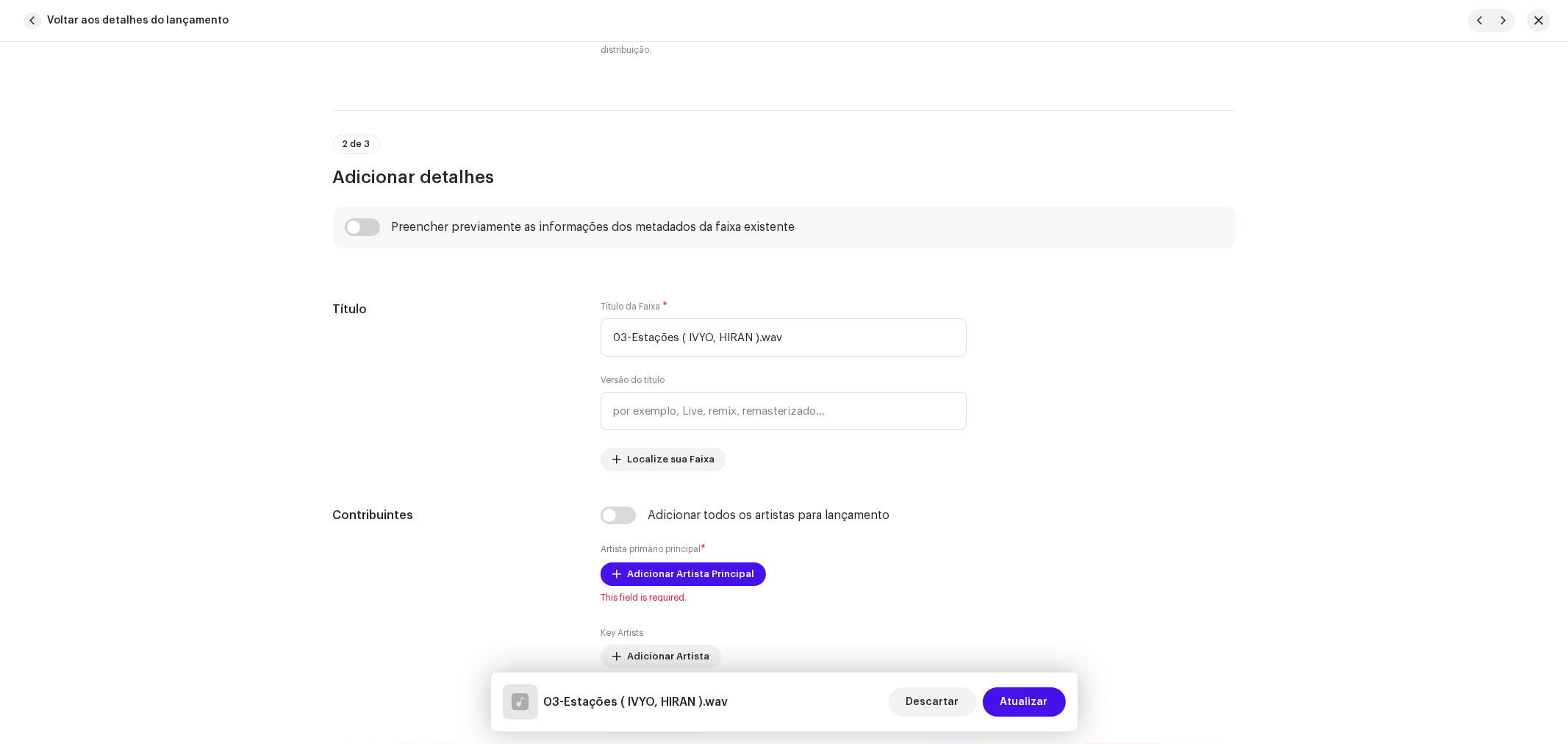
scroll to position [408, 0]
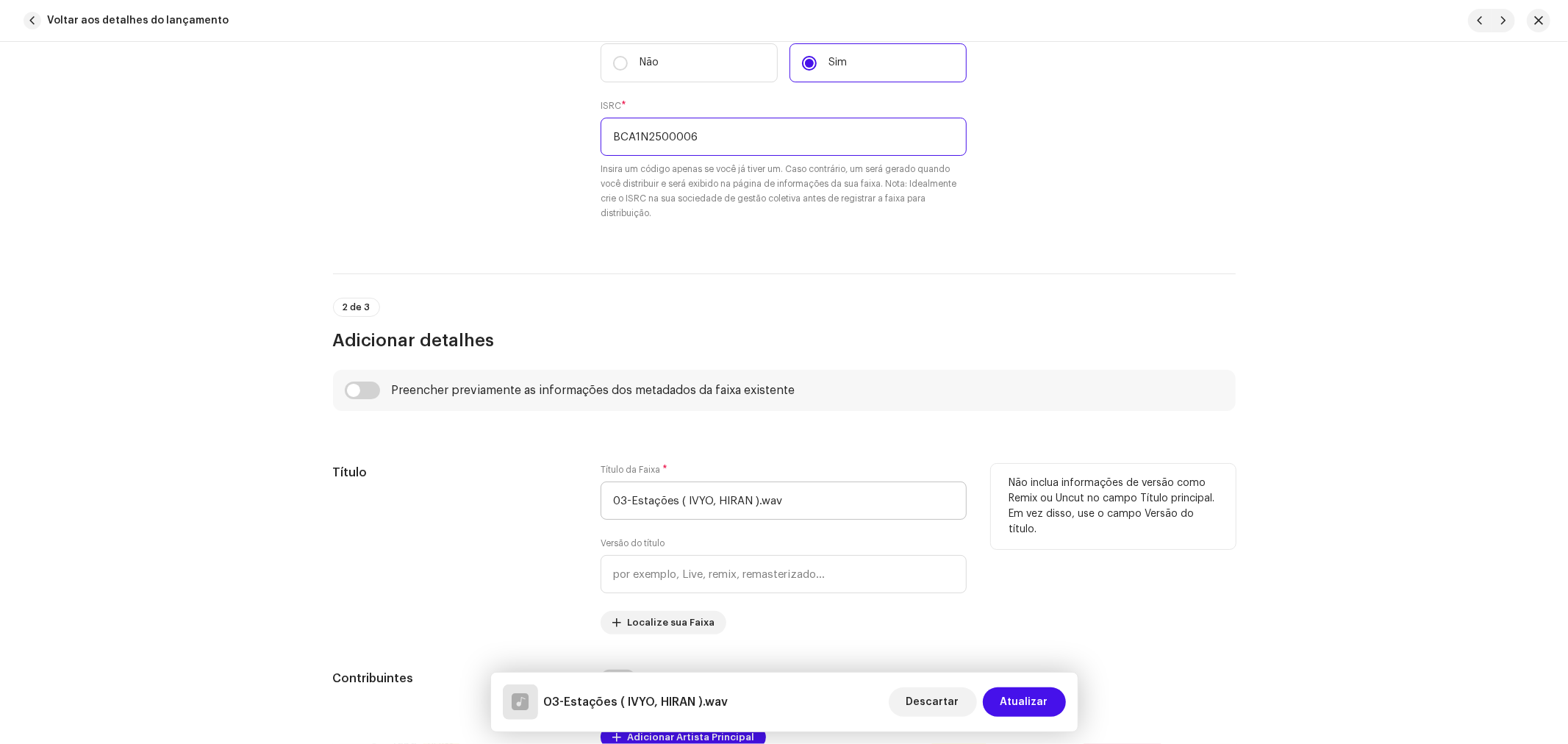
type input "BCA1N2500006"
drag, startPoint x: 628, startPoint y: 496, endPoint x: 518, endPoint y: 502, distance: 110.2
click at [518, 502] on div "Título Título da Faixa * 03-Estações ( IVYO, HIRAN ).wav Versão do título Loc…" at bounding box center [784, 549] width 903 height 171
drag, startPoint x: 805, startPoint y: 501, endPoint x: 660, endPoint y: 511, distance: 145.3
click at [660, 511] on input "Estações ( IVYO, HIRAN ).wav" at bounding box center [783, 501] width 366 height 38
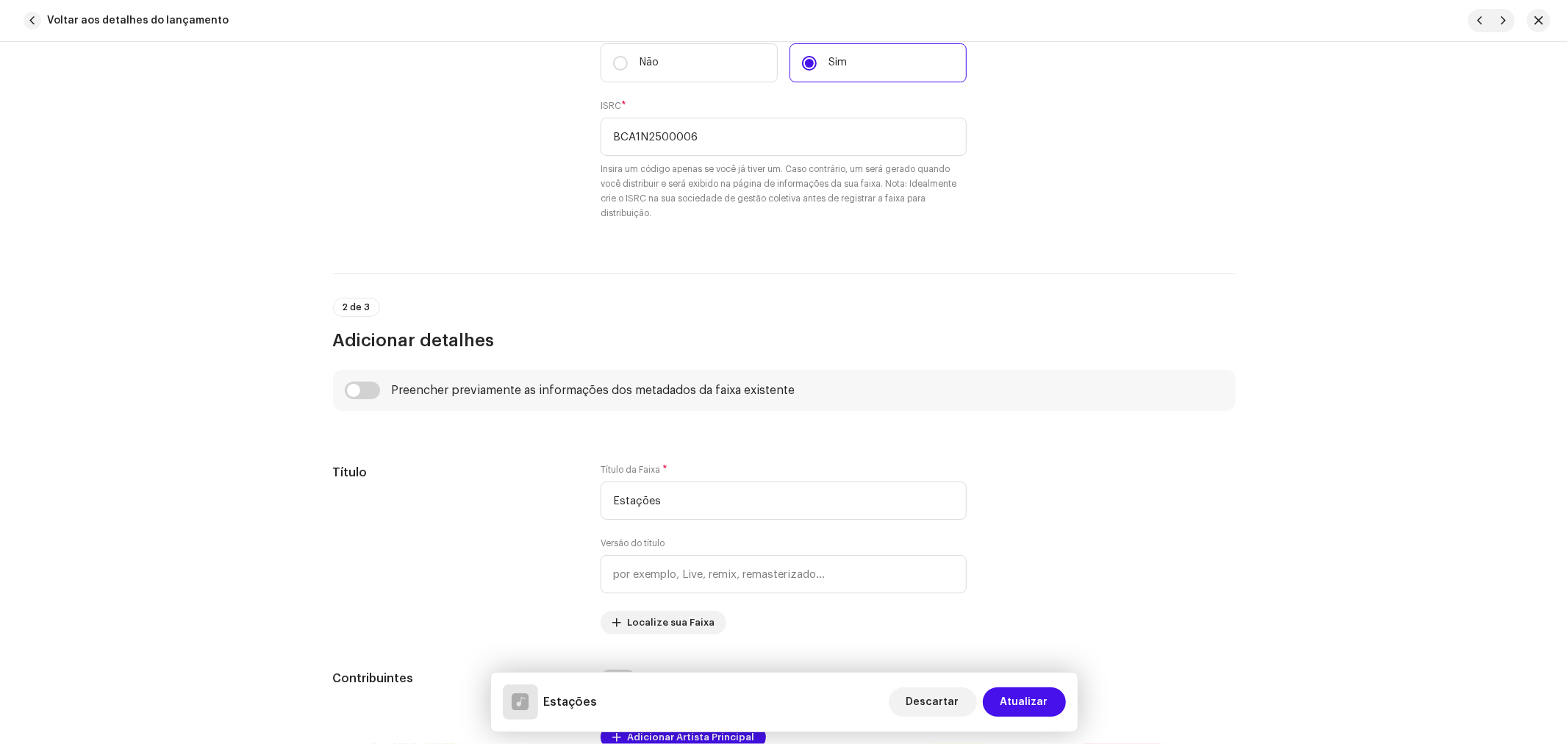
type input "Estações"
click at [371, 402] on div "Preencher previamente as informações dos metadados da faixa existente" at bounding box center [784, 391] width 903 height 41
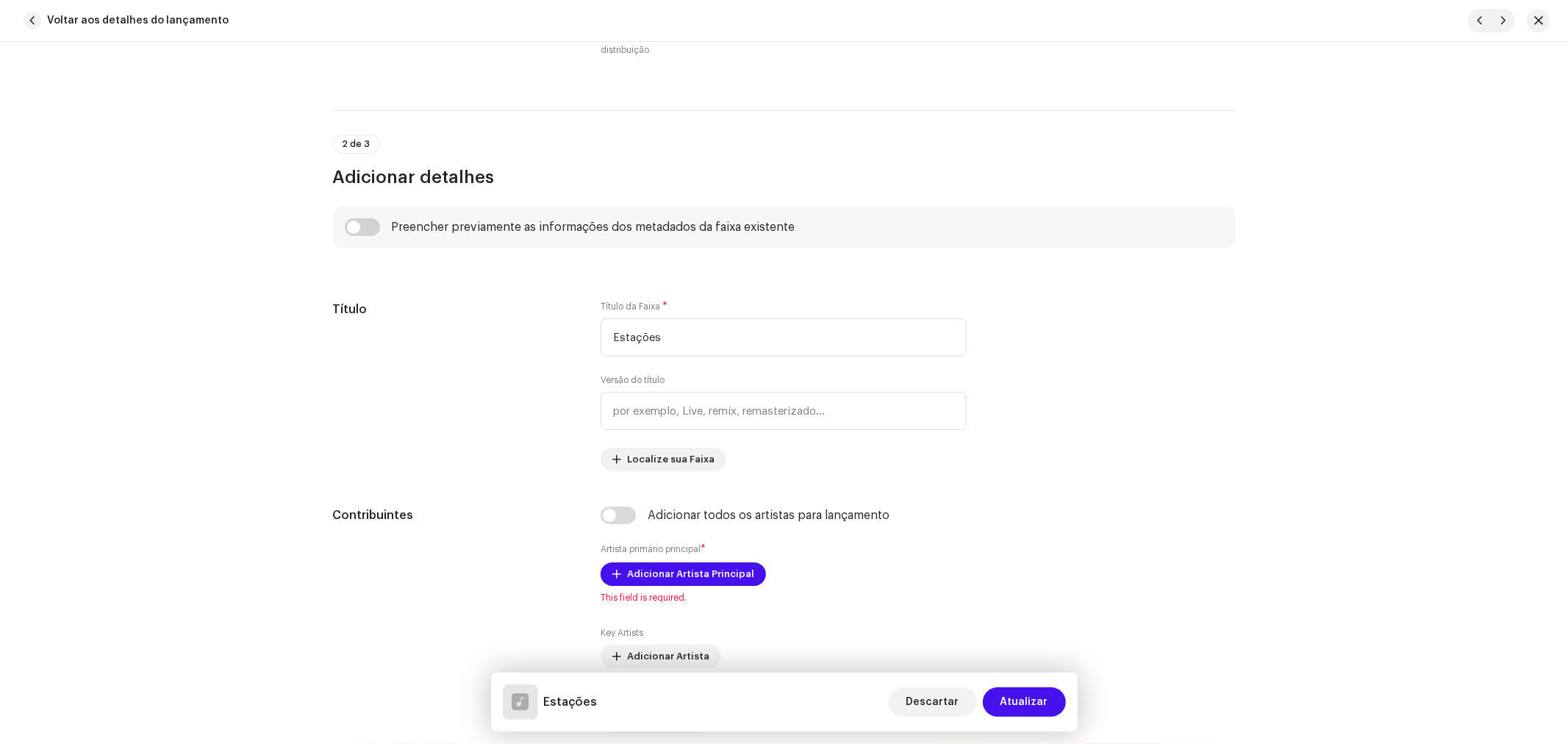
click at [371, 237] on div "Preencher previamente as informações dos metadados da faixa existente" at bounding box center [784, 227] width 903 height 41
click at [358, 222] on input "checkbox" at bounding box center [362, 227] width 35 height 18
checkbox input "true"
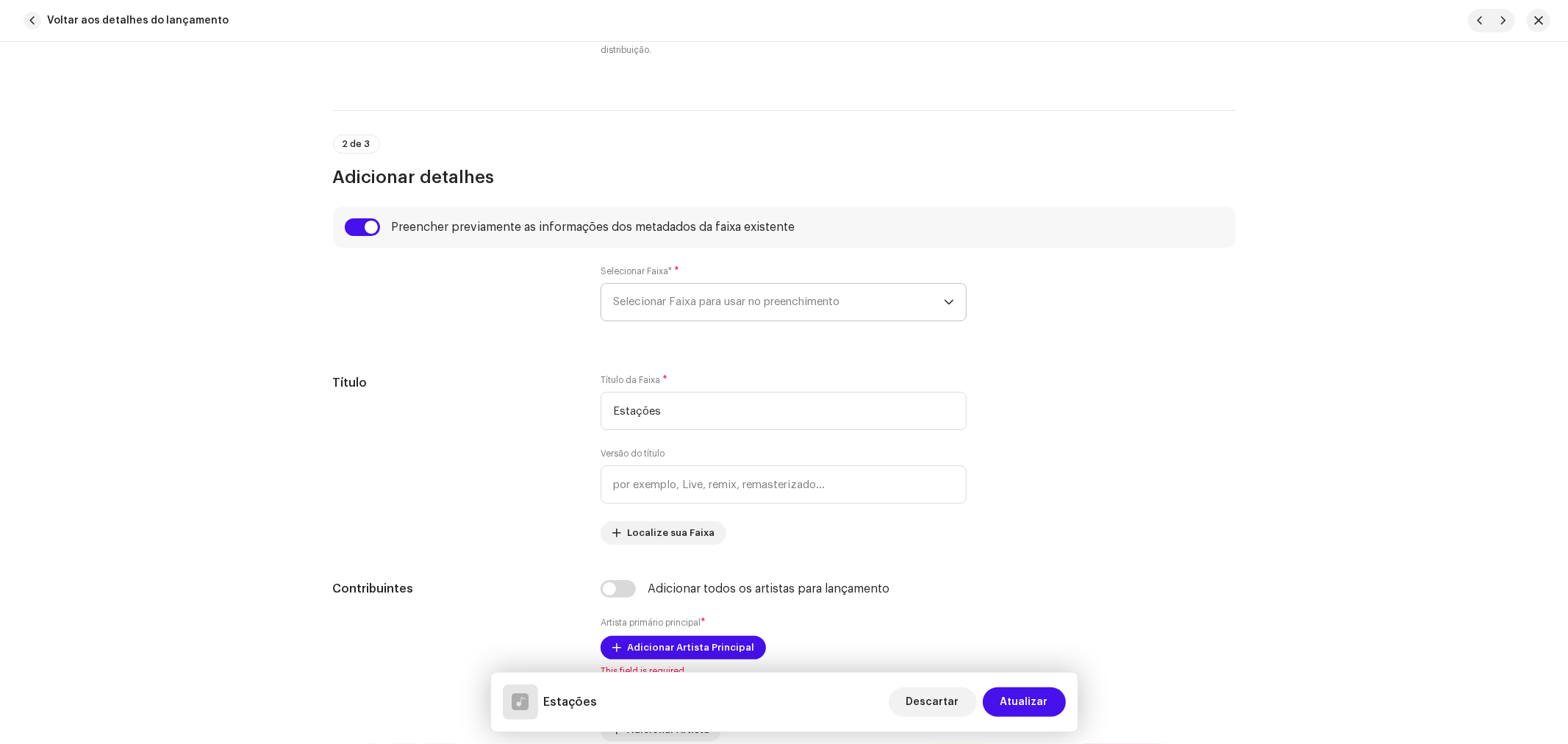
click at [668, 294] on span "Selecionar Faixa para usar no preenchimento" at bounding box center [779, 301] width 331 height 37
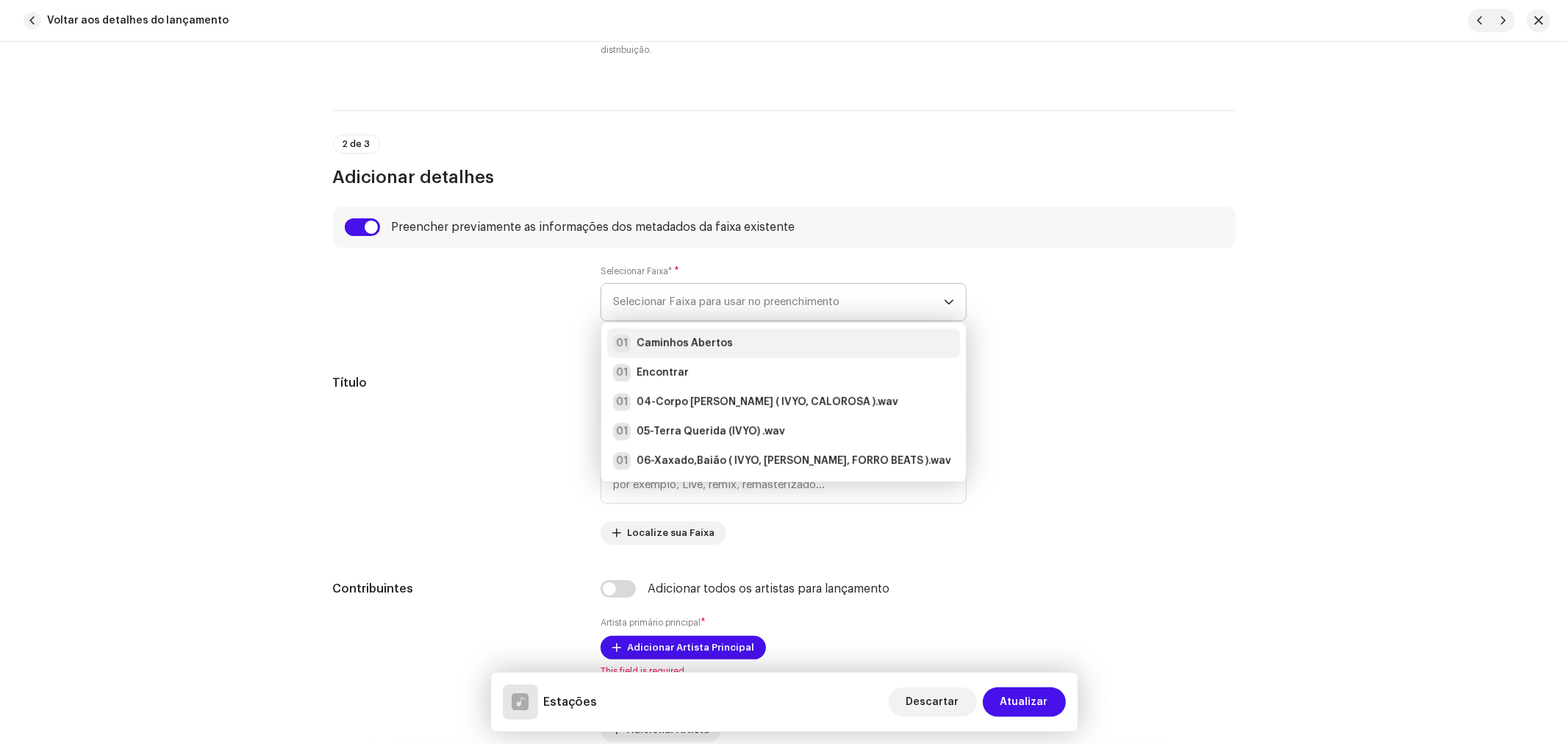
click at [679, 336] on strong "Caminhos Abertos" at bounding box center [685, 343] width 97 height 14
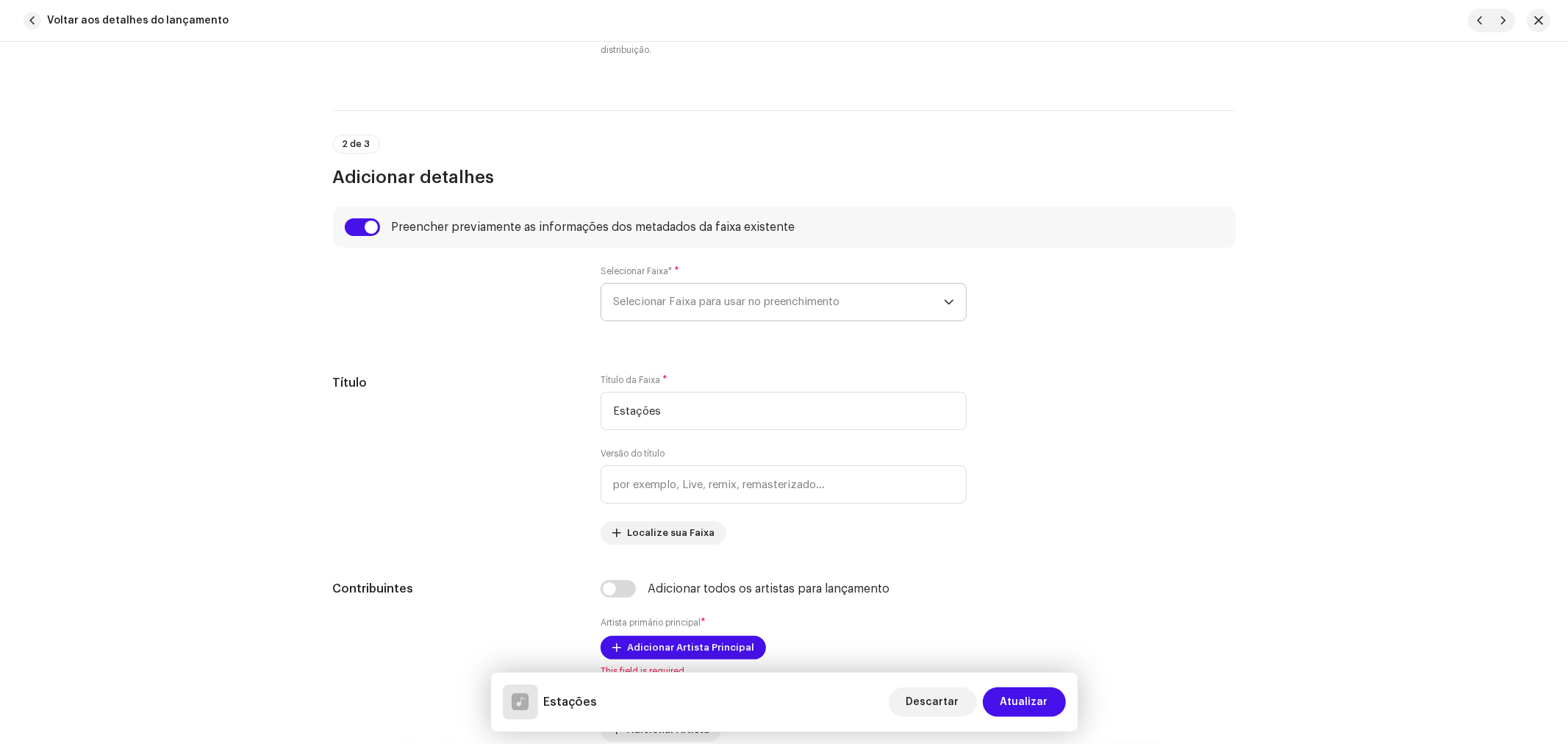
type input "02:44"
radio input "true"
type input "Samamba Music"
checkbox input "true"
click at [358, 223] on input "checkbox" at bounding box center [362, 227] width 35 height 18
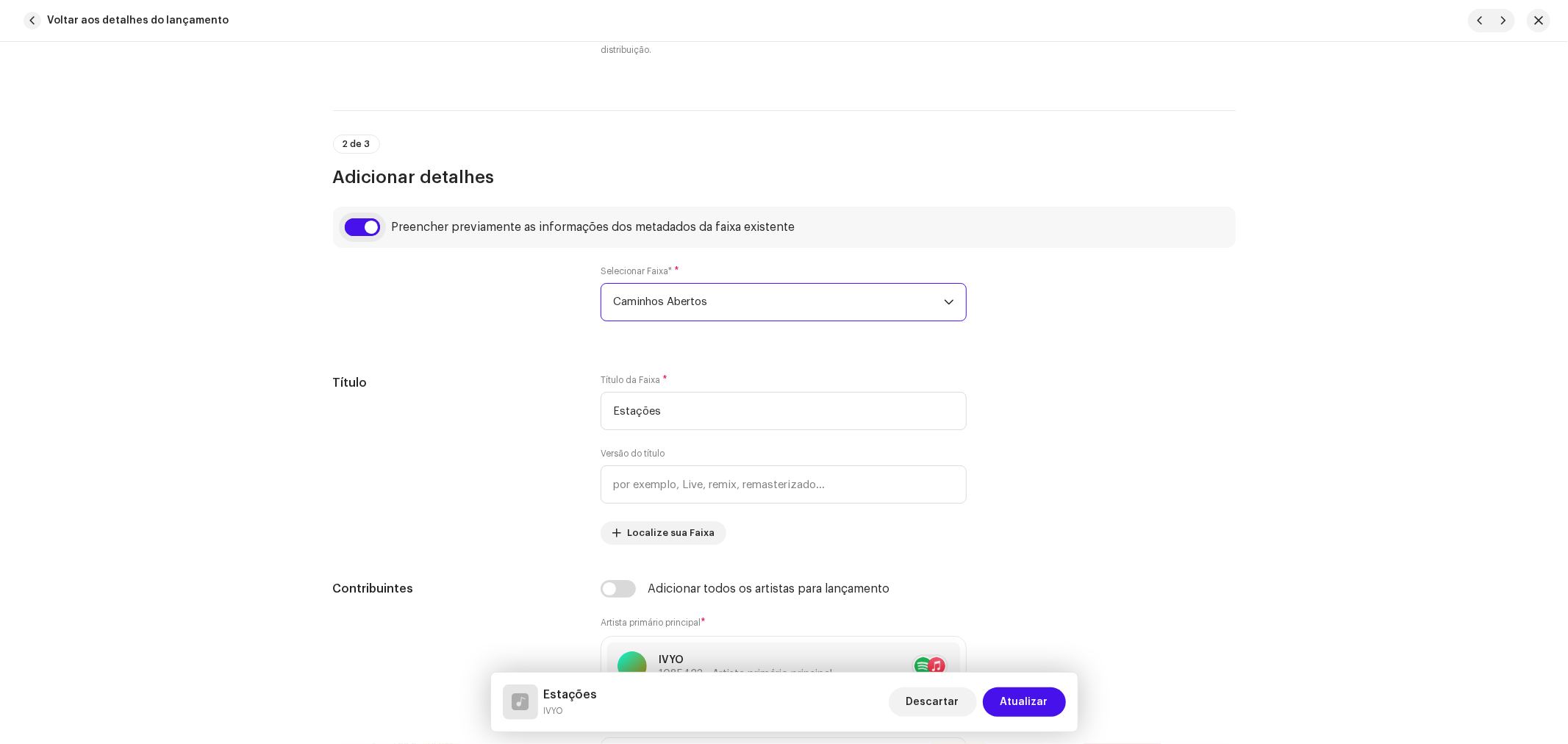
checkbox input "false"
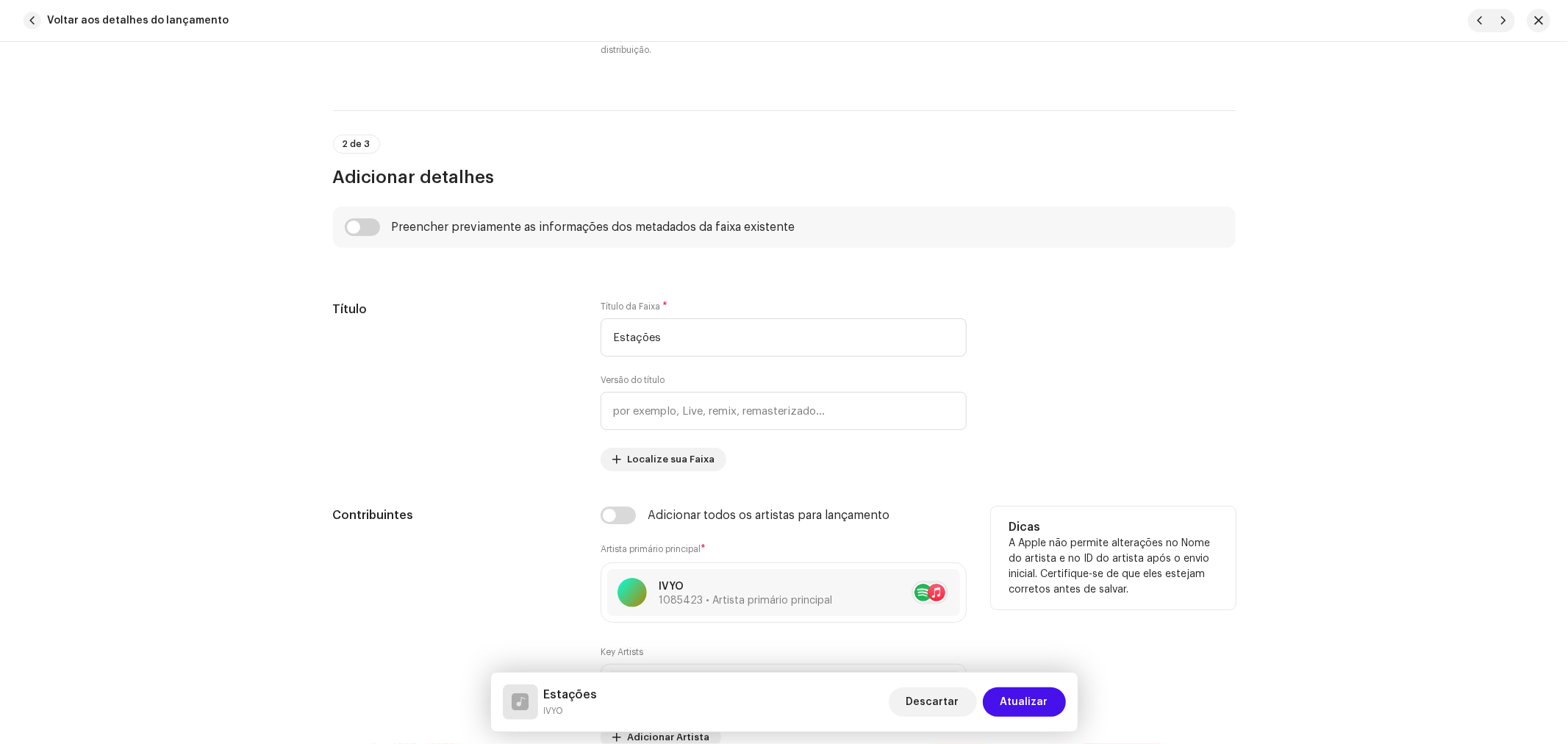
scroll to position [817, 0]
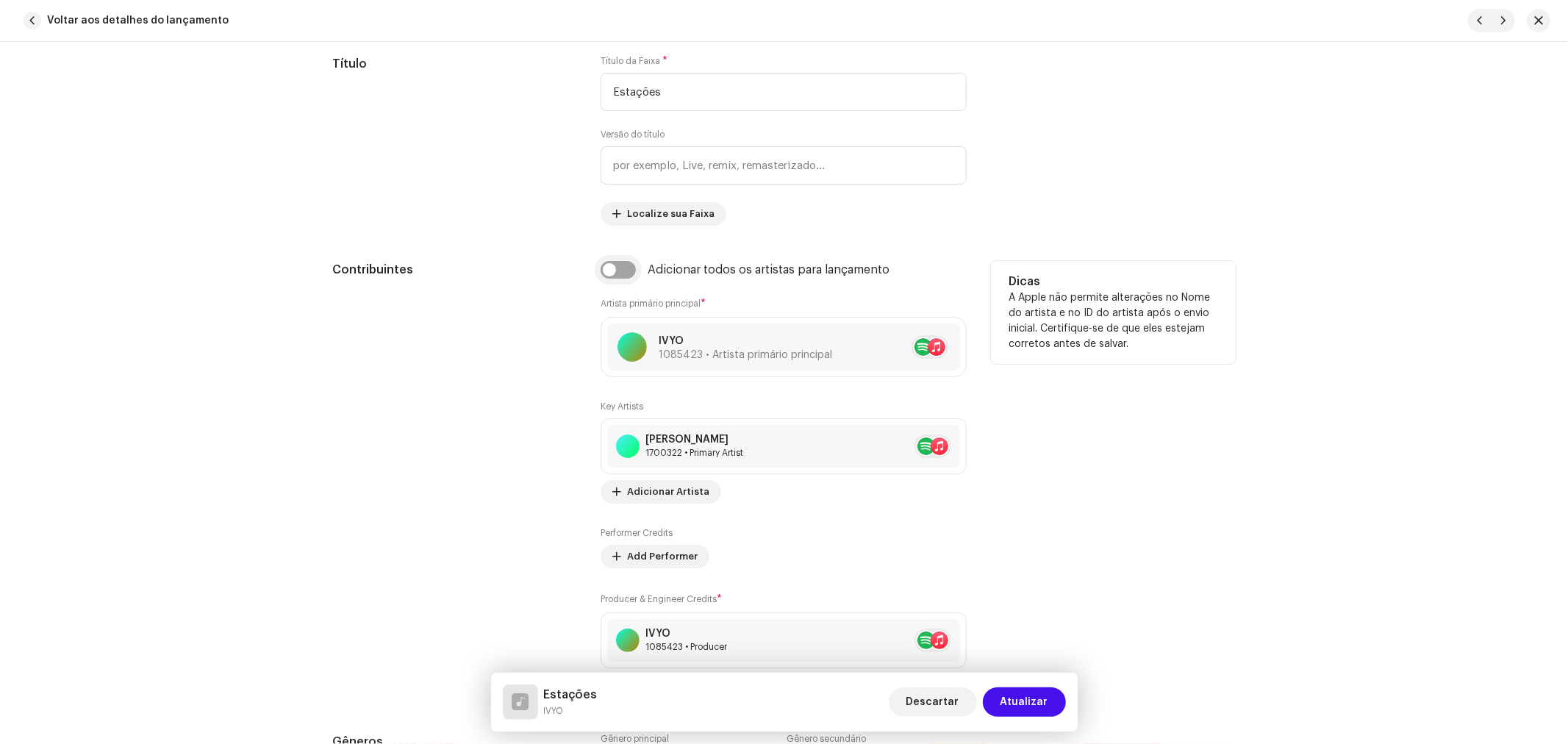
click at [610, 267] on input "checkbox" at bounding box center [618, 270] width 35 height 18
checkbox input "true"
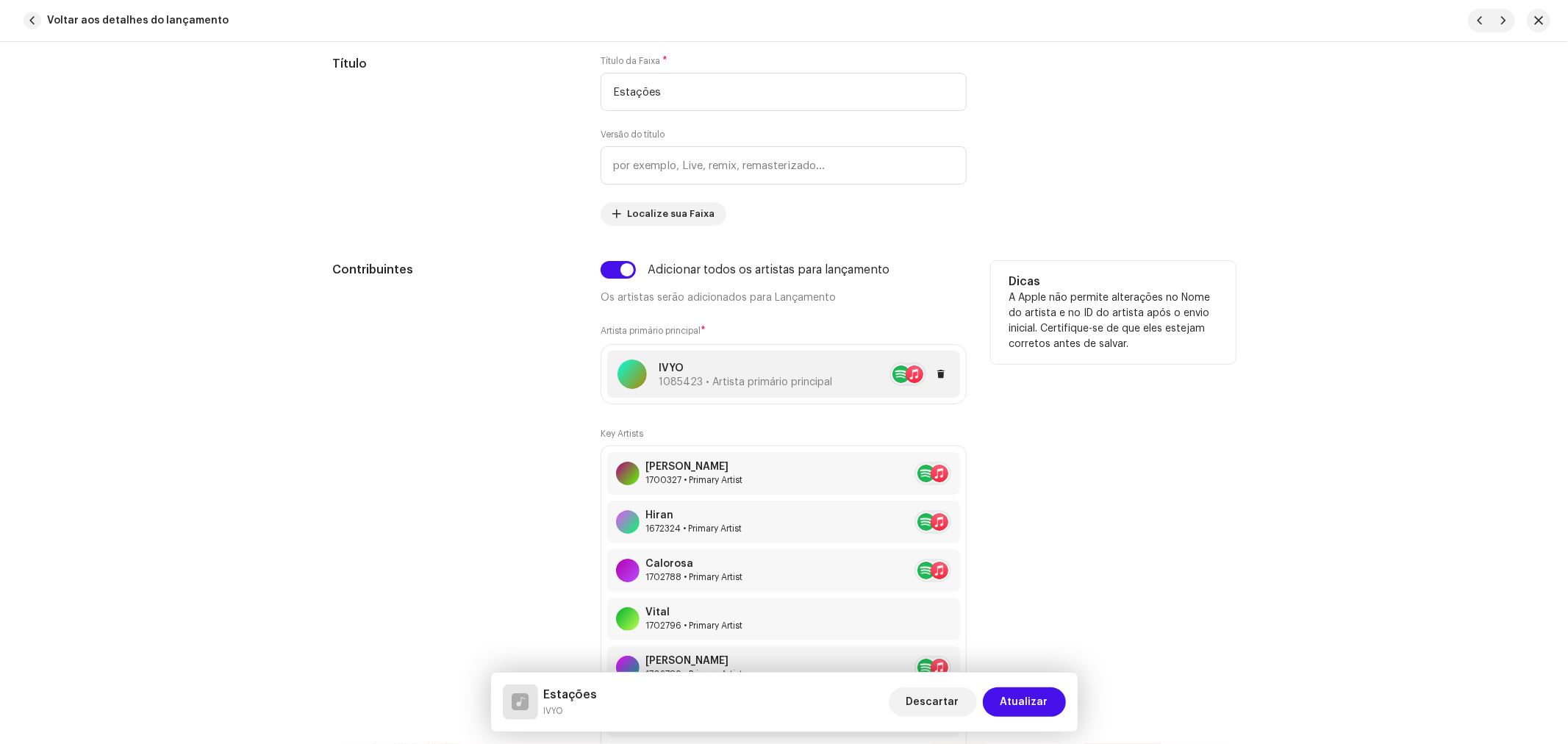
scroll to position [980, 0]
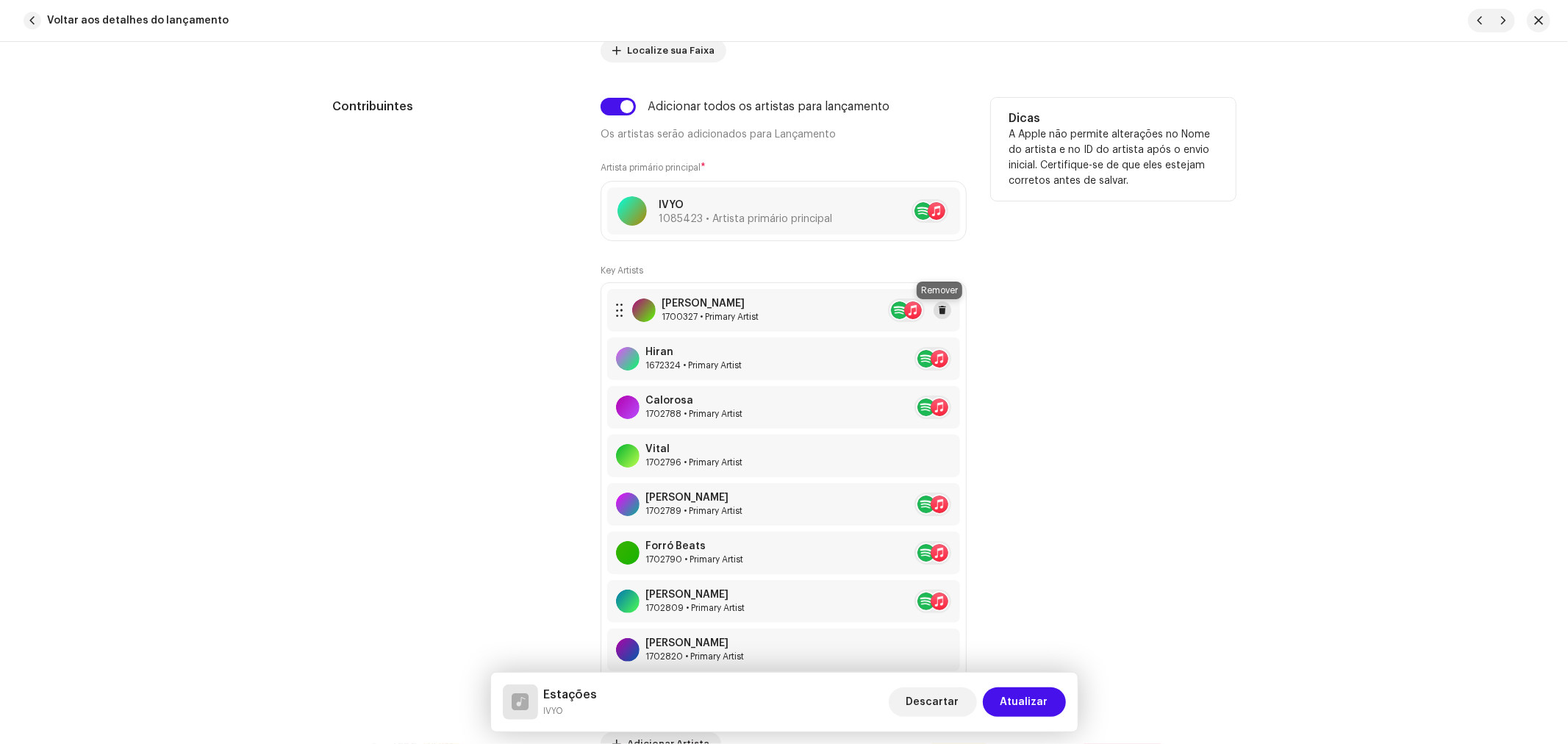
click at [944, 312] on button at bounding box center [942, 310] width 18 height 18
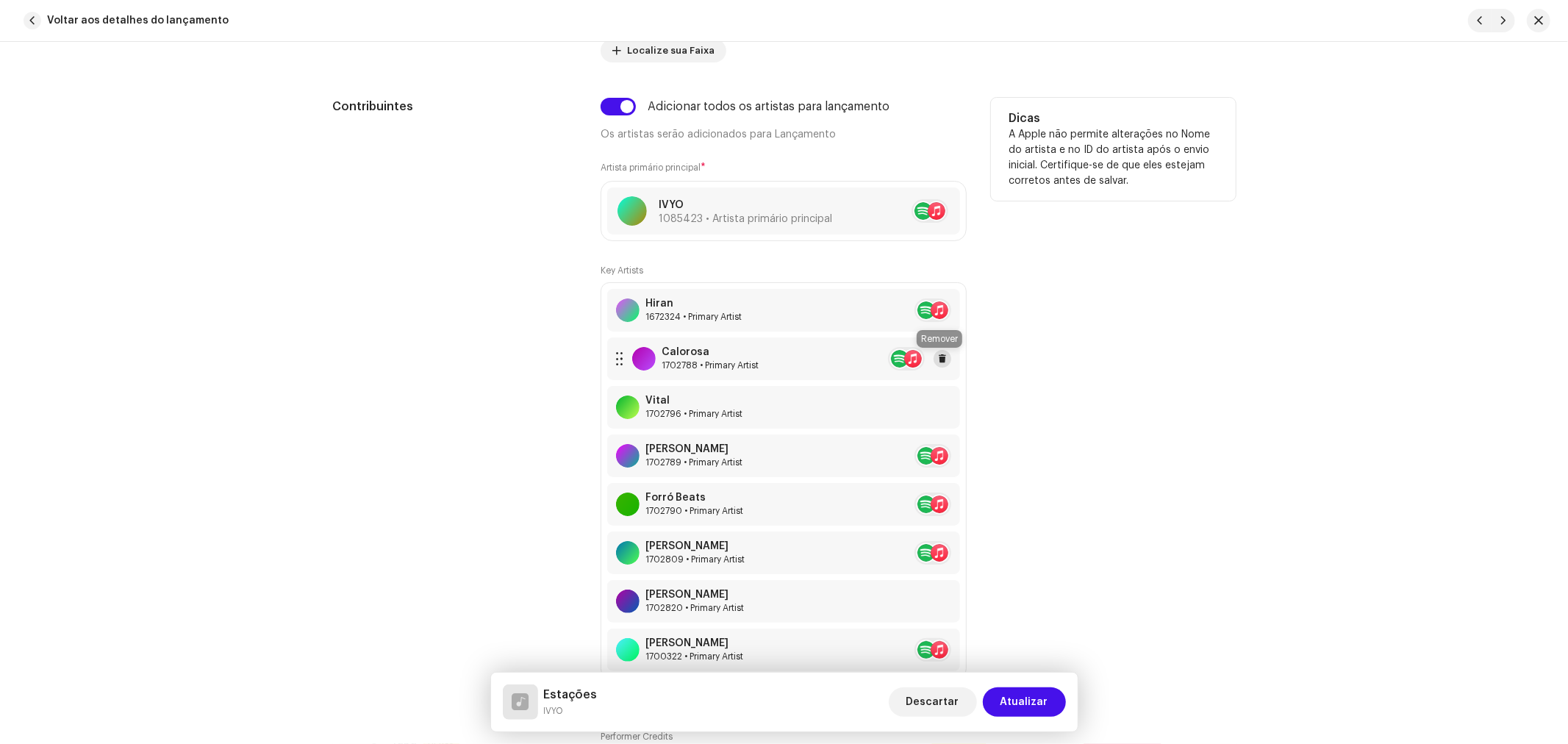
click at [944, 363] on button at bounding box center [942, 359] width 18 height 18
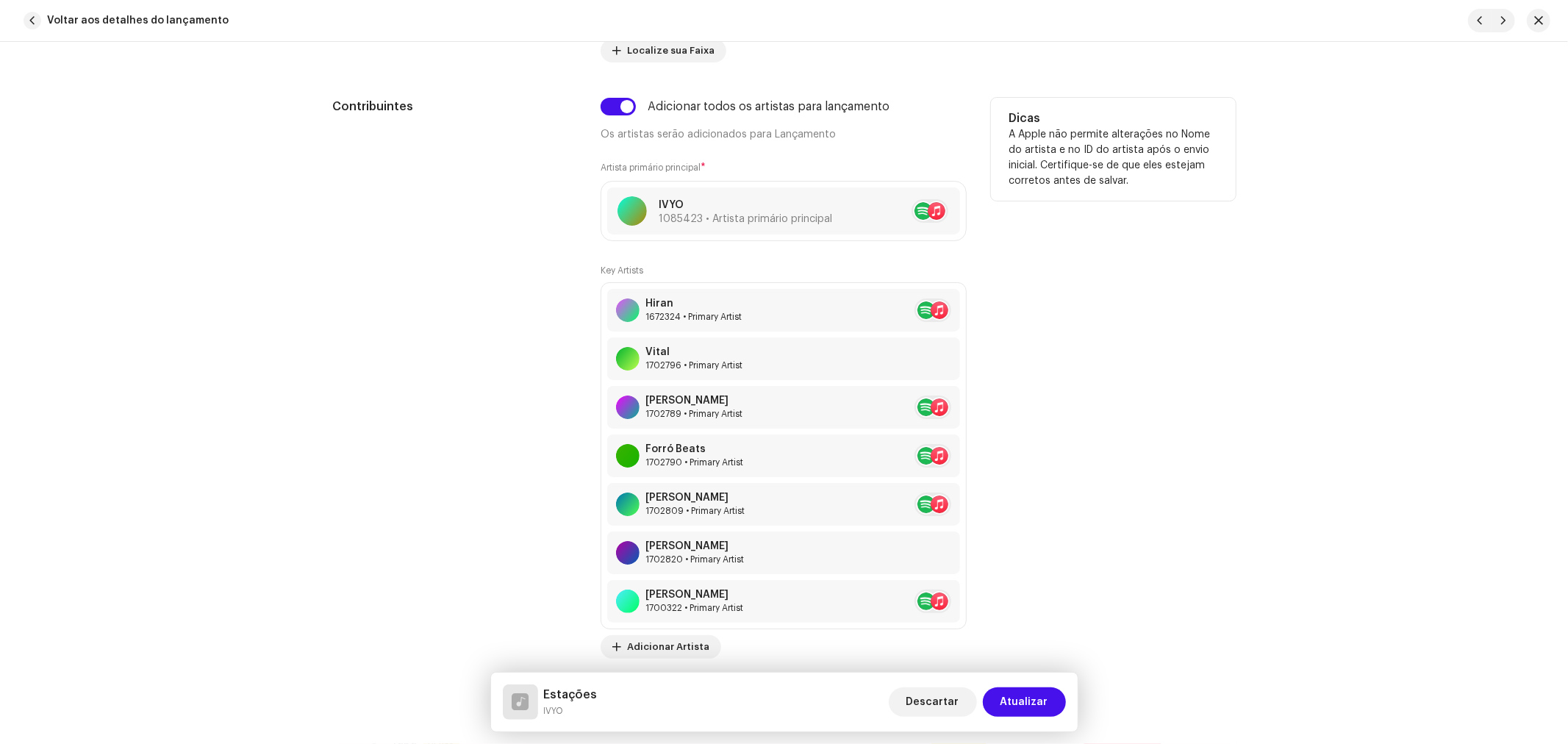
click at [960, 363] on button at bounding box center [969, 359] width 18 height 18
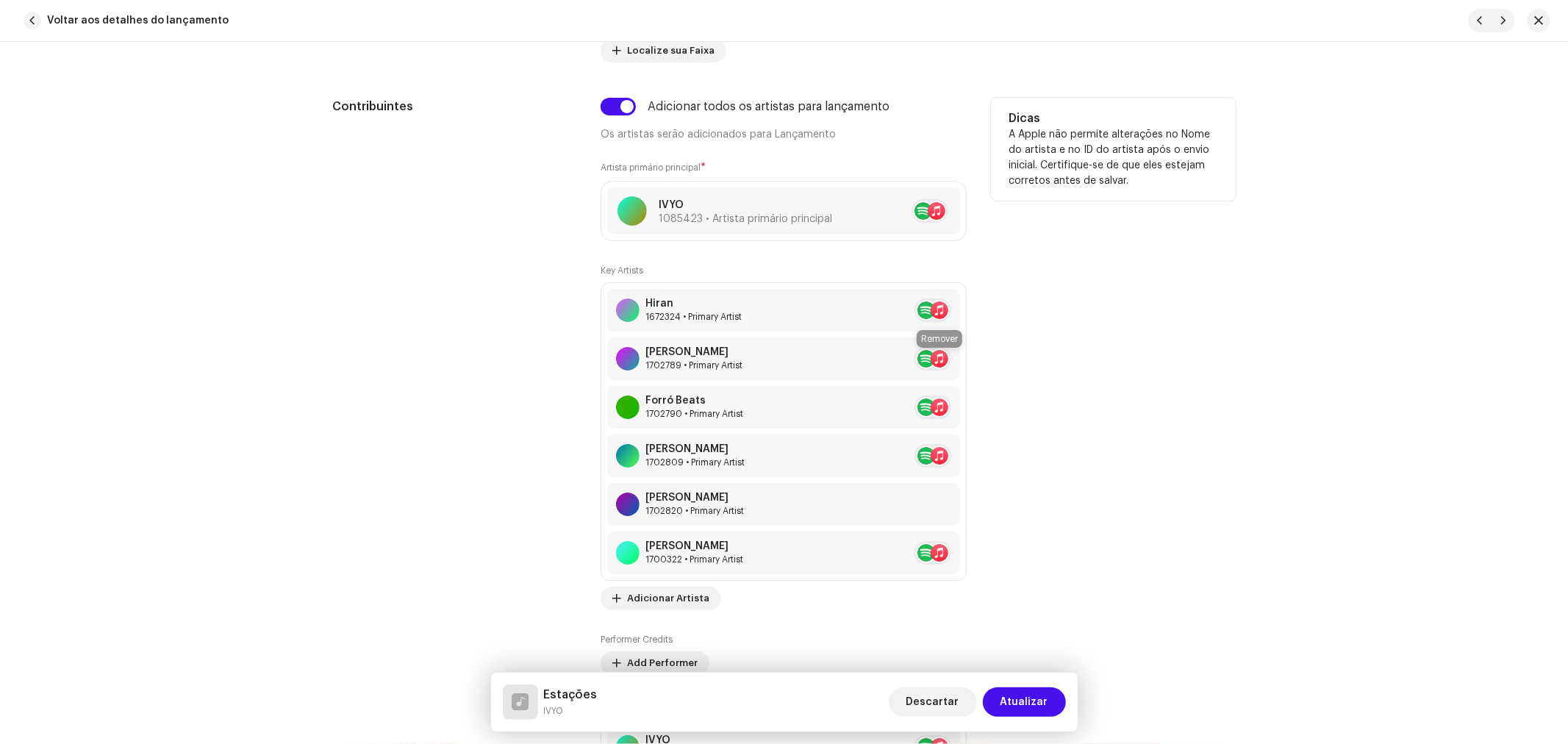
click at [960, 363] on button at bounding box center [969, 359] width 18 height 18
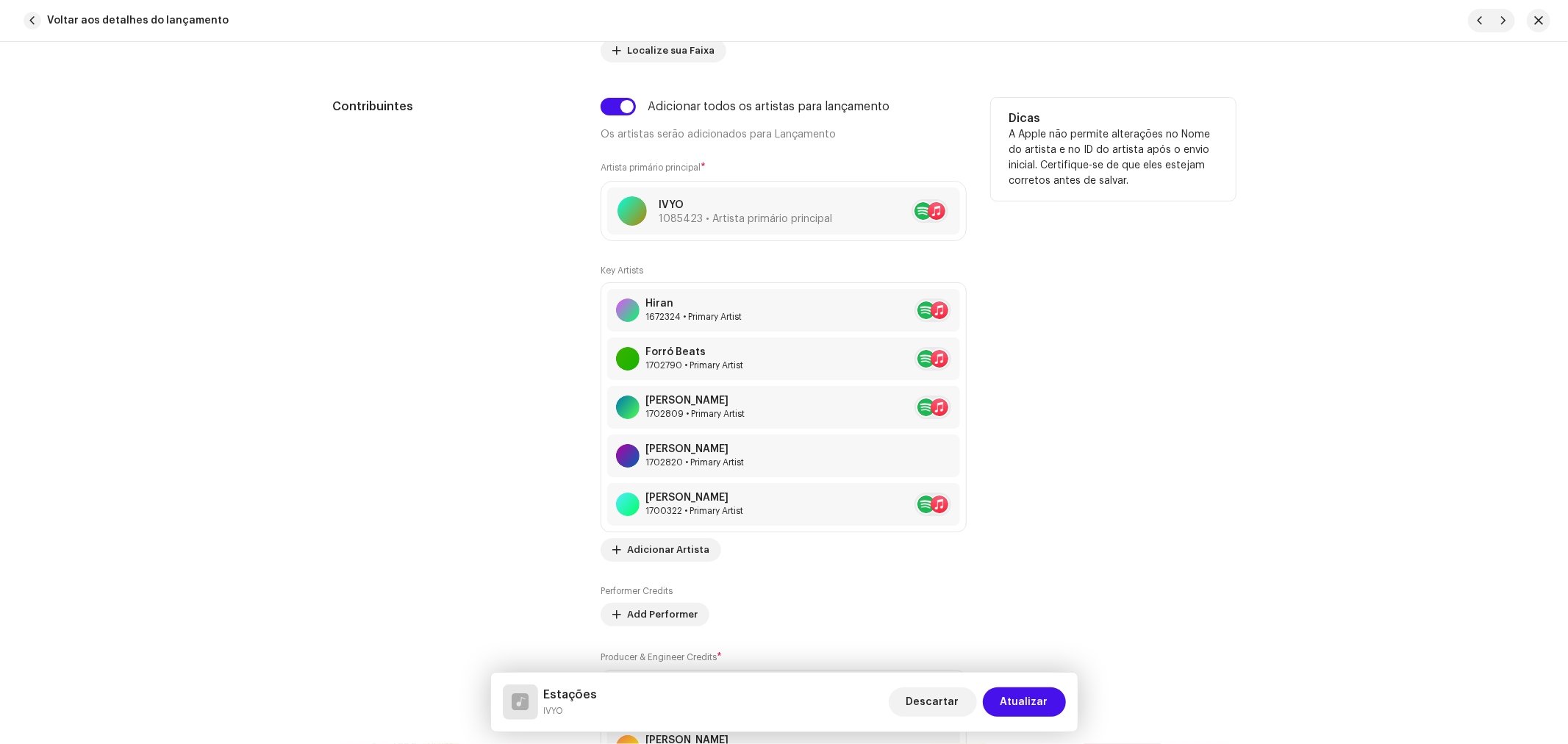
click at [960, 363] on button at bounding box center [969, 359] width 18 height 18
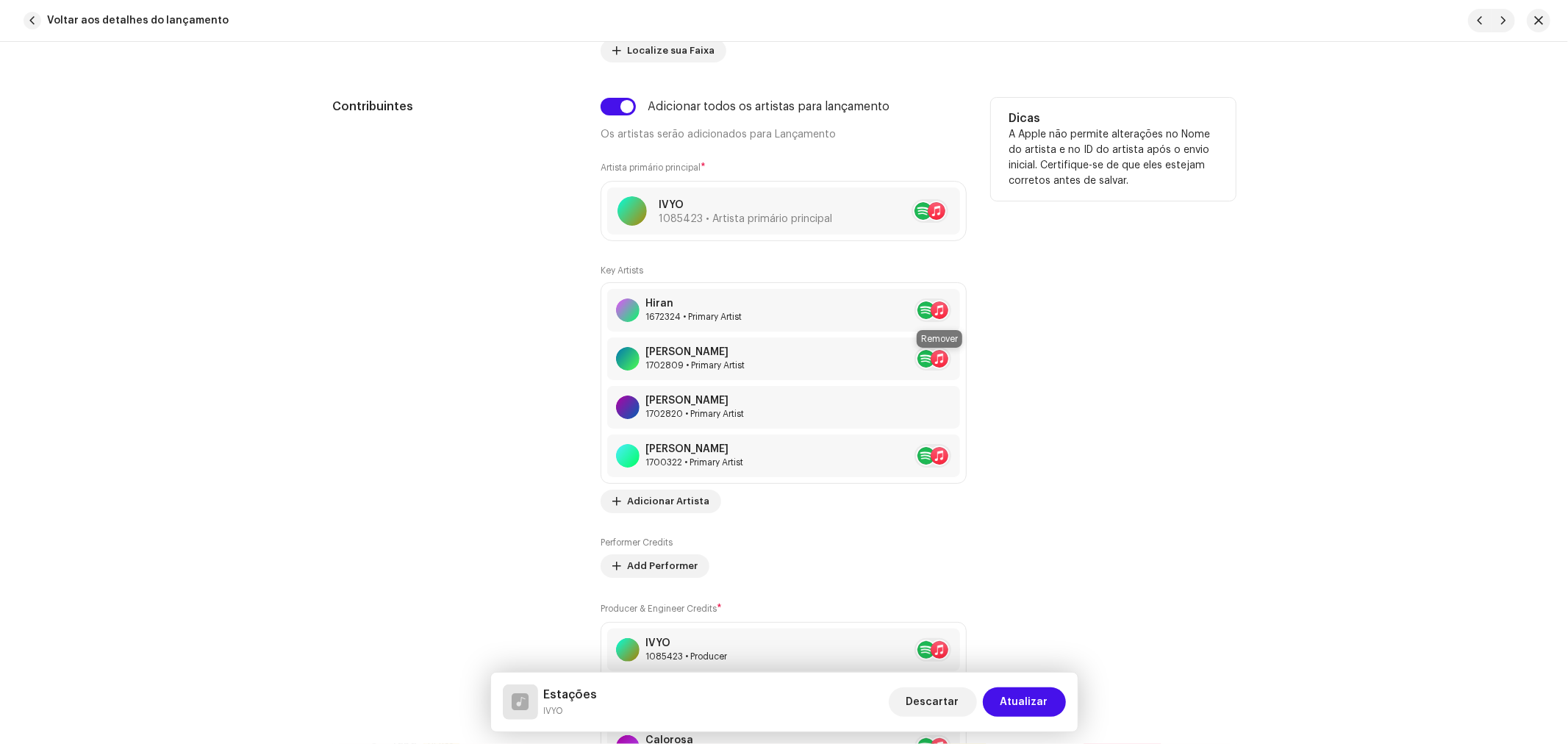
click at [960, 363] on button at bounding box center [969, 359] width 18 height 18
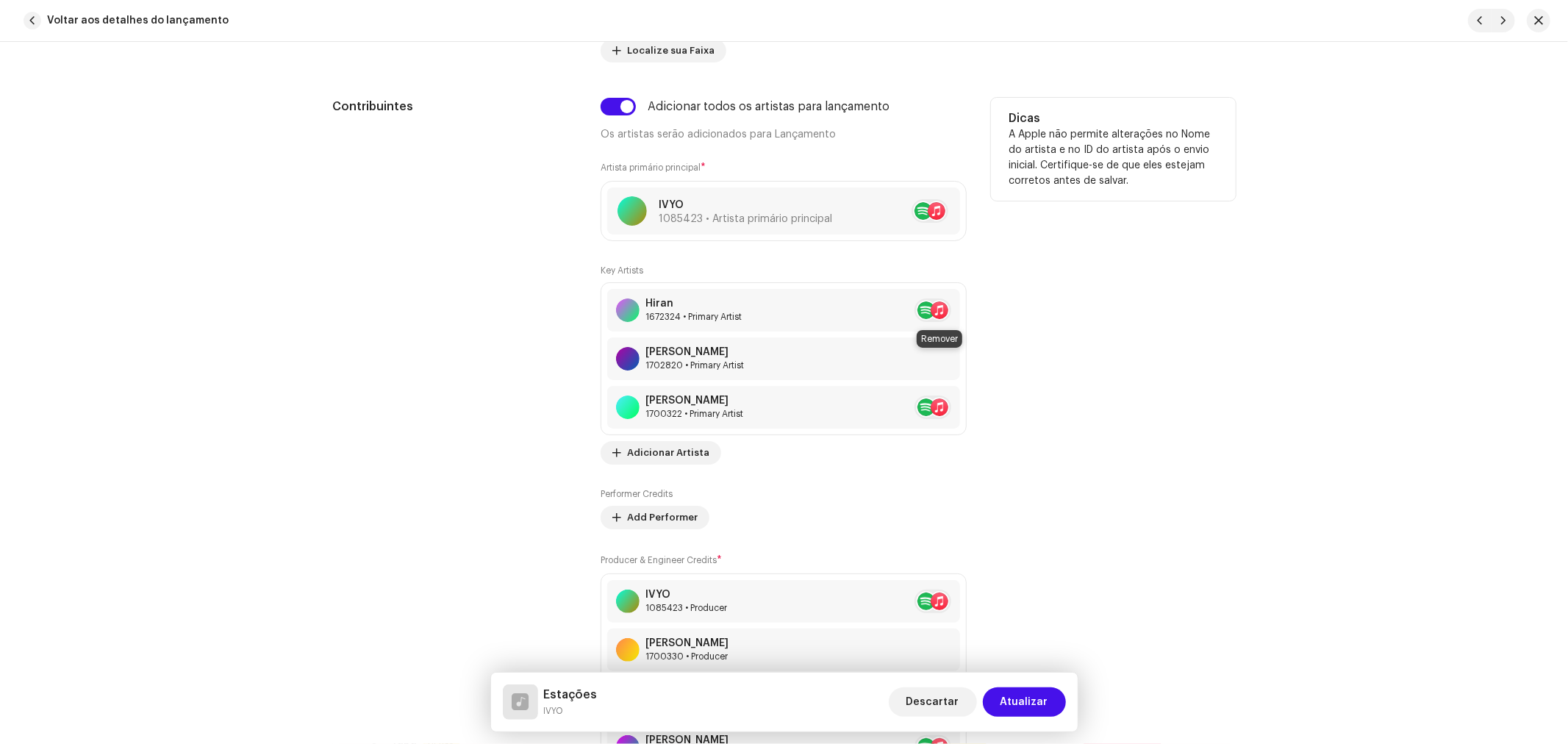
click at [960, 363] on button at bounding box center [969, 359] width 18 height 18
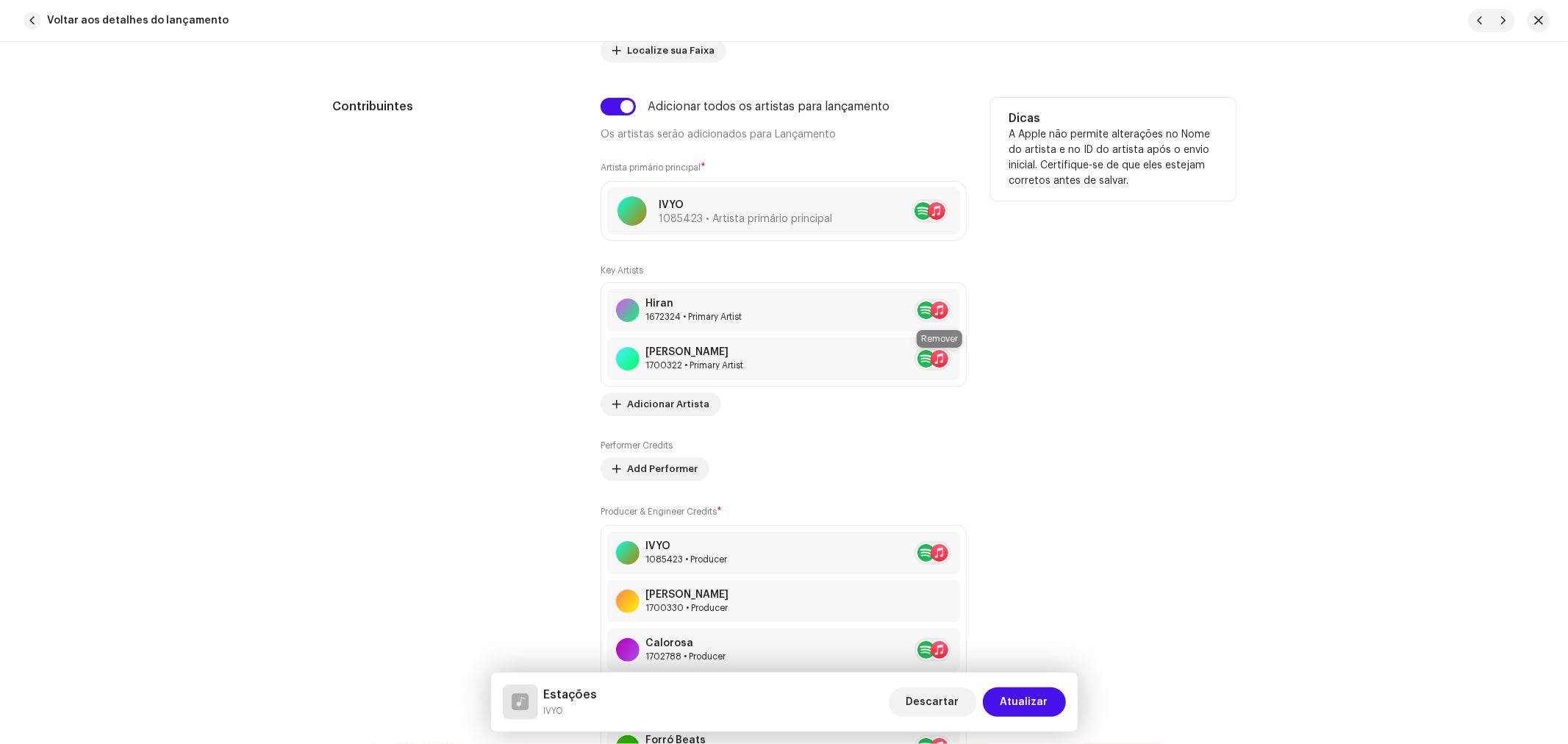
click at [960, 363] on button at bounding box center [969, 359] width 18 height 18
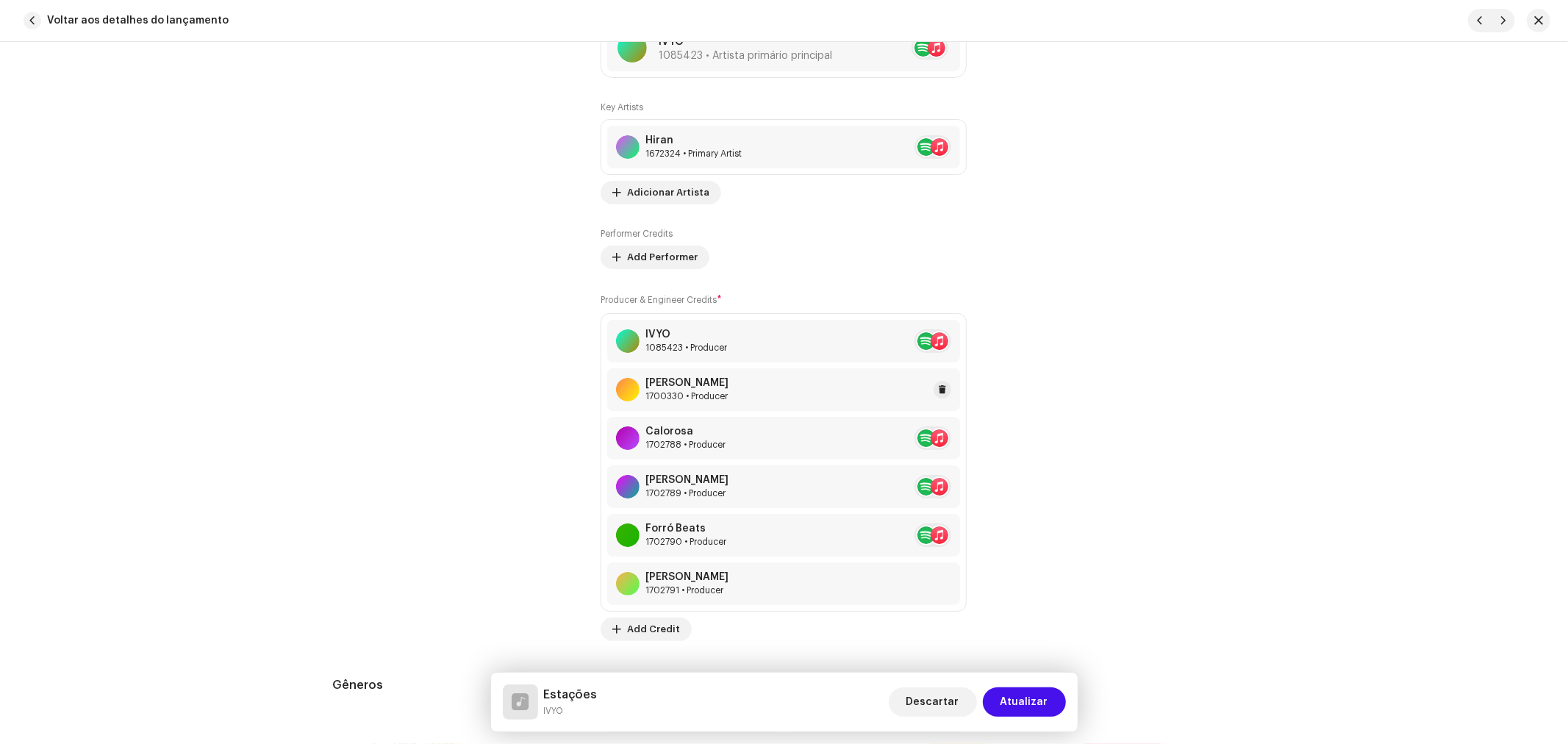
scroll to position [1225, 0]
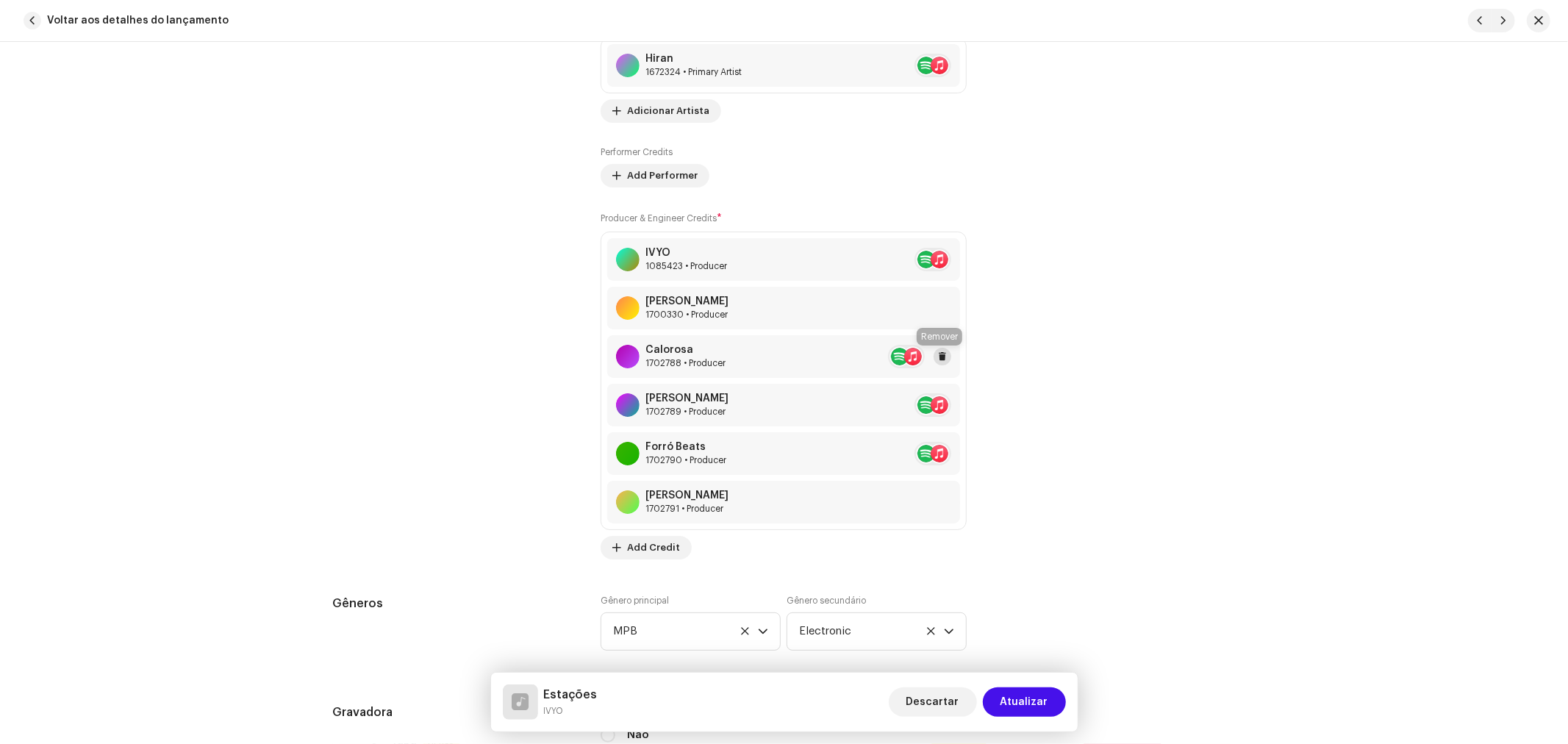
click at [938, 354] on span at bounding box center [942, 356] width 9 height 12
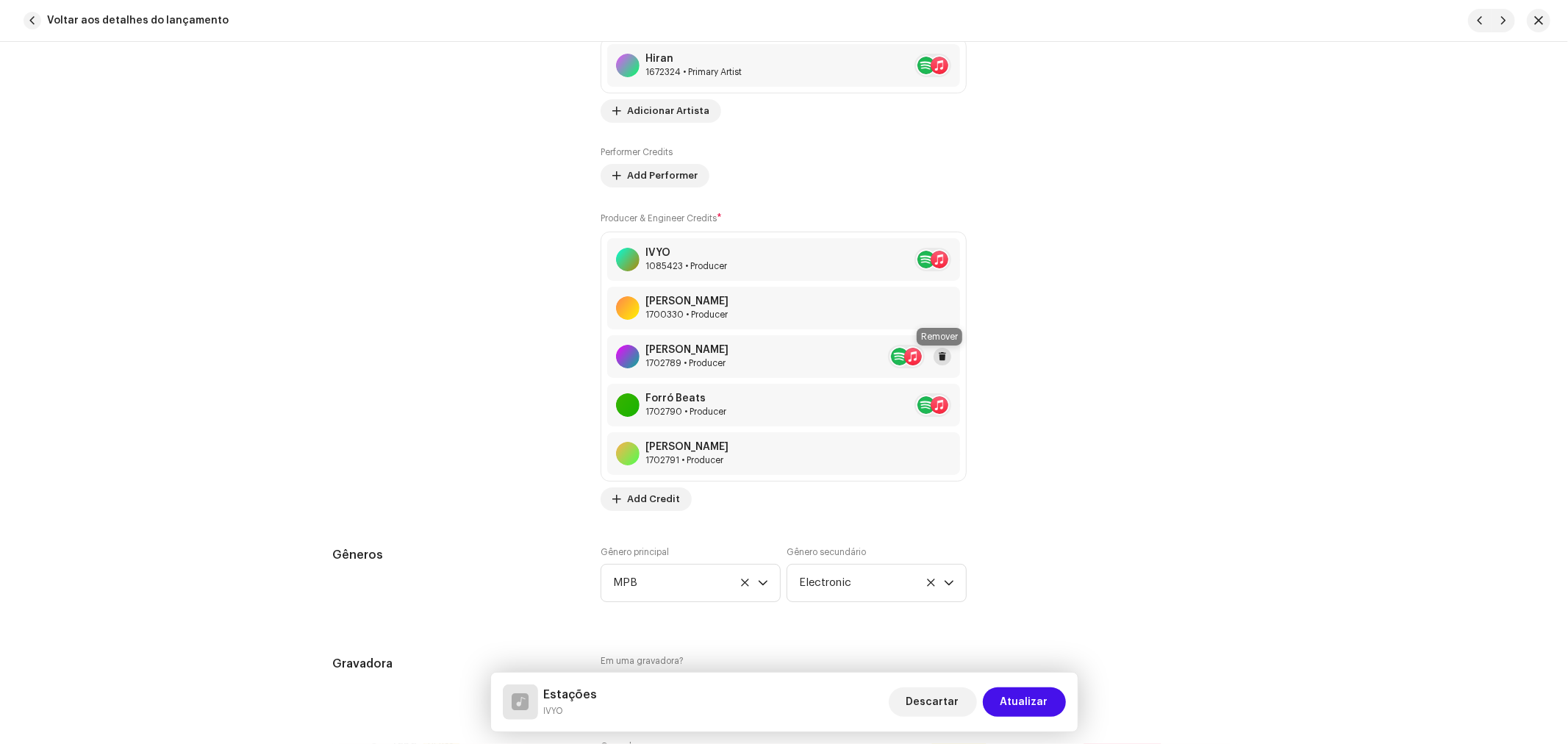
click at [944, 358] on button at bounding box center [942, 357] width 18 height 18
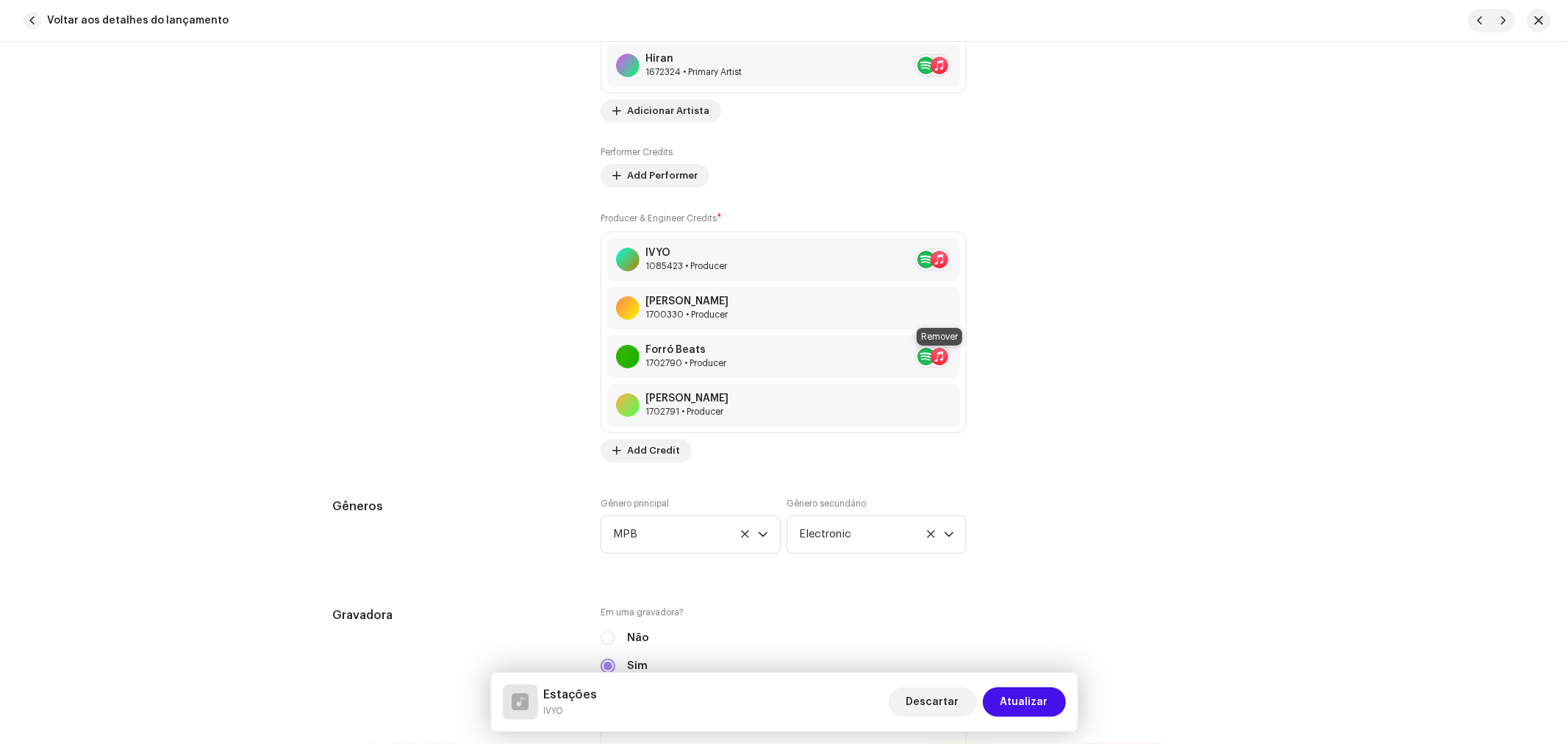
click at [960, 358] on button at bounding box center [969, 357] width 18 height 18
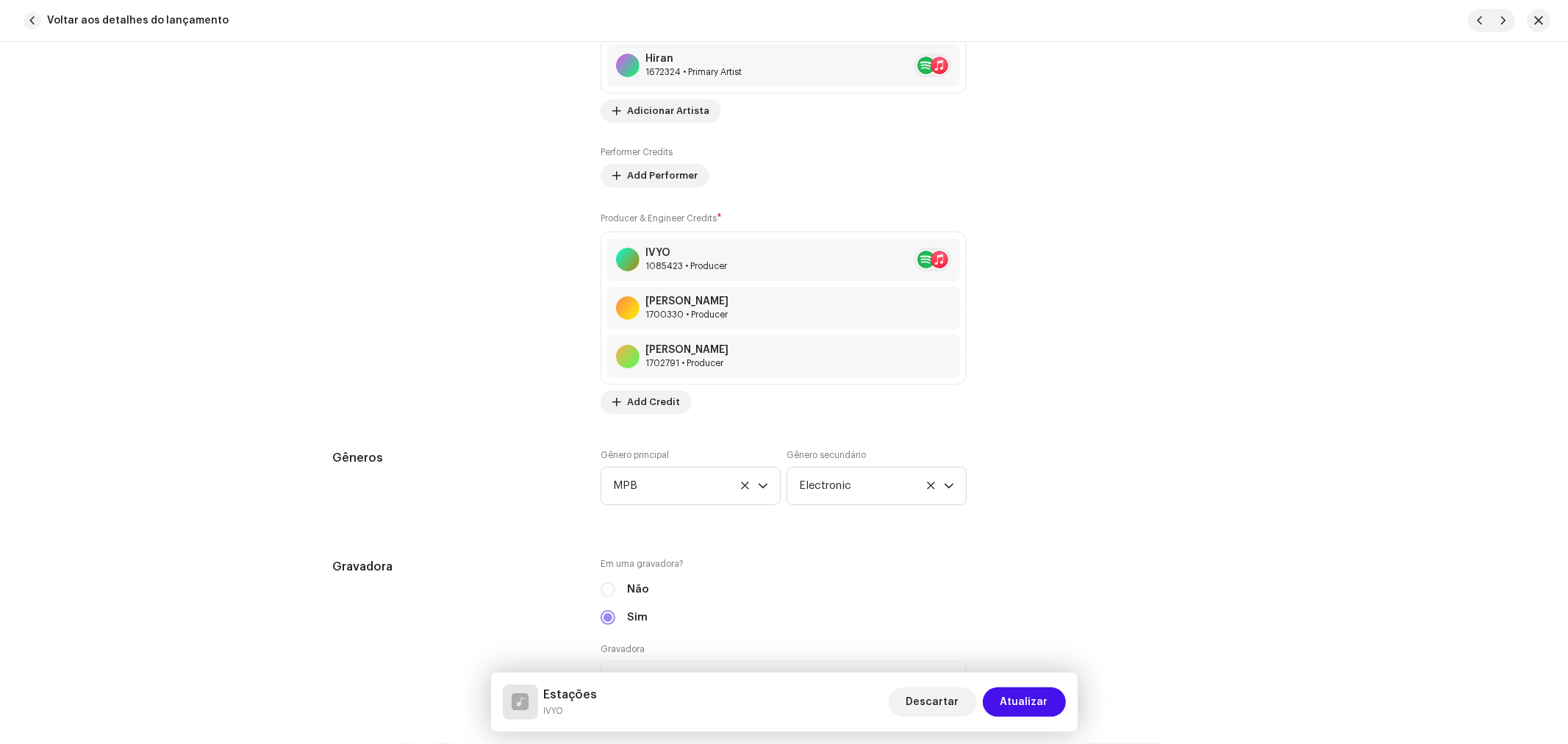
click at [960, 358] on button at bounding box center [969, 357] width 18 height 18
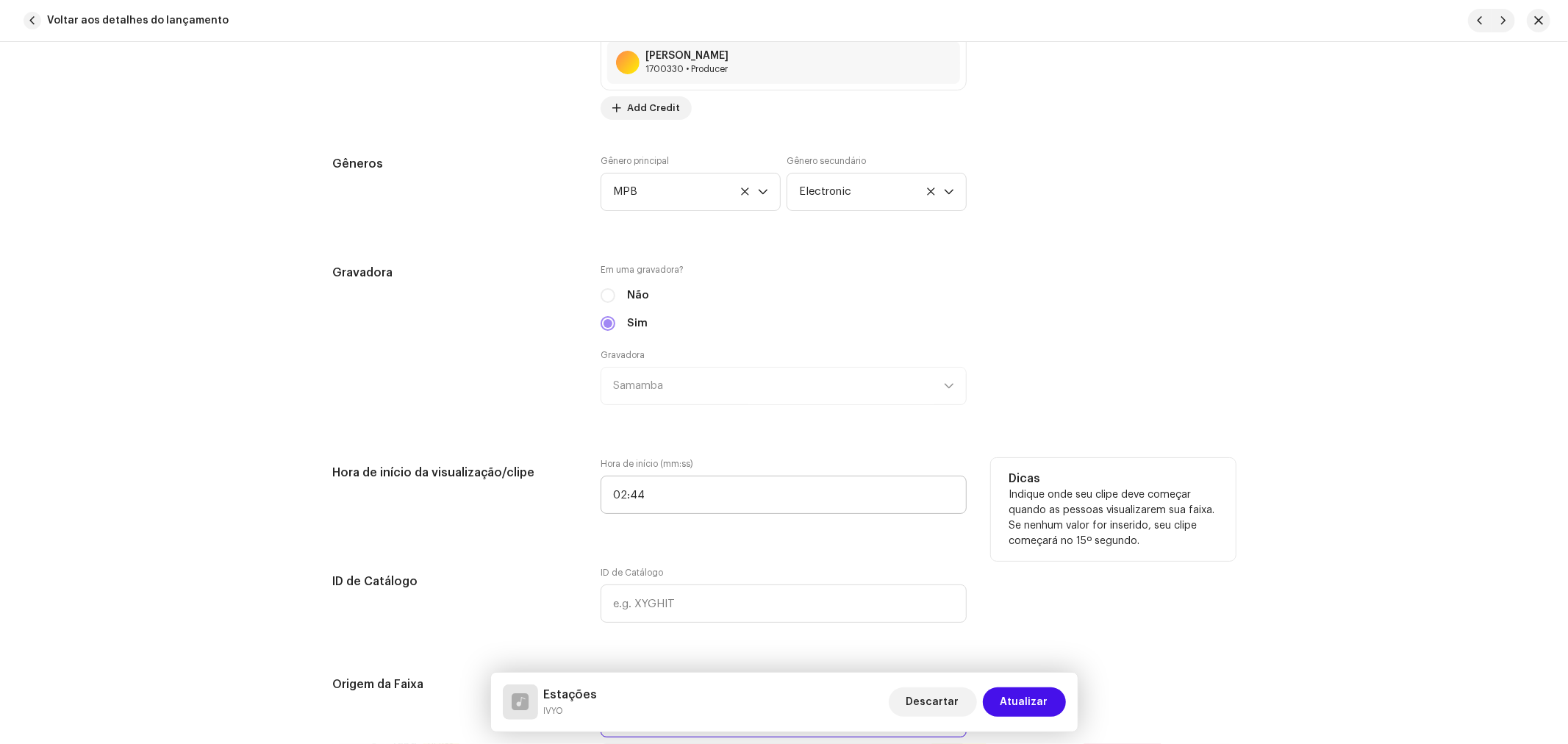
scroll to position [1634, 0]
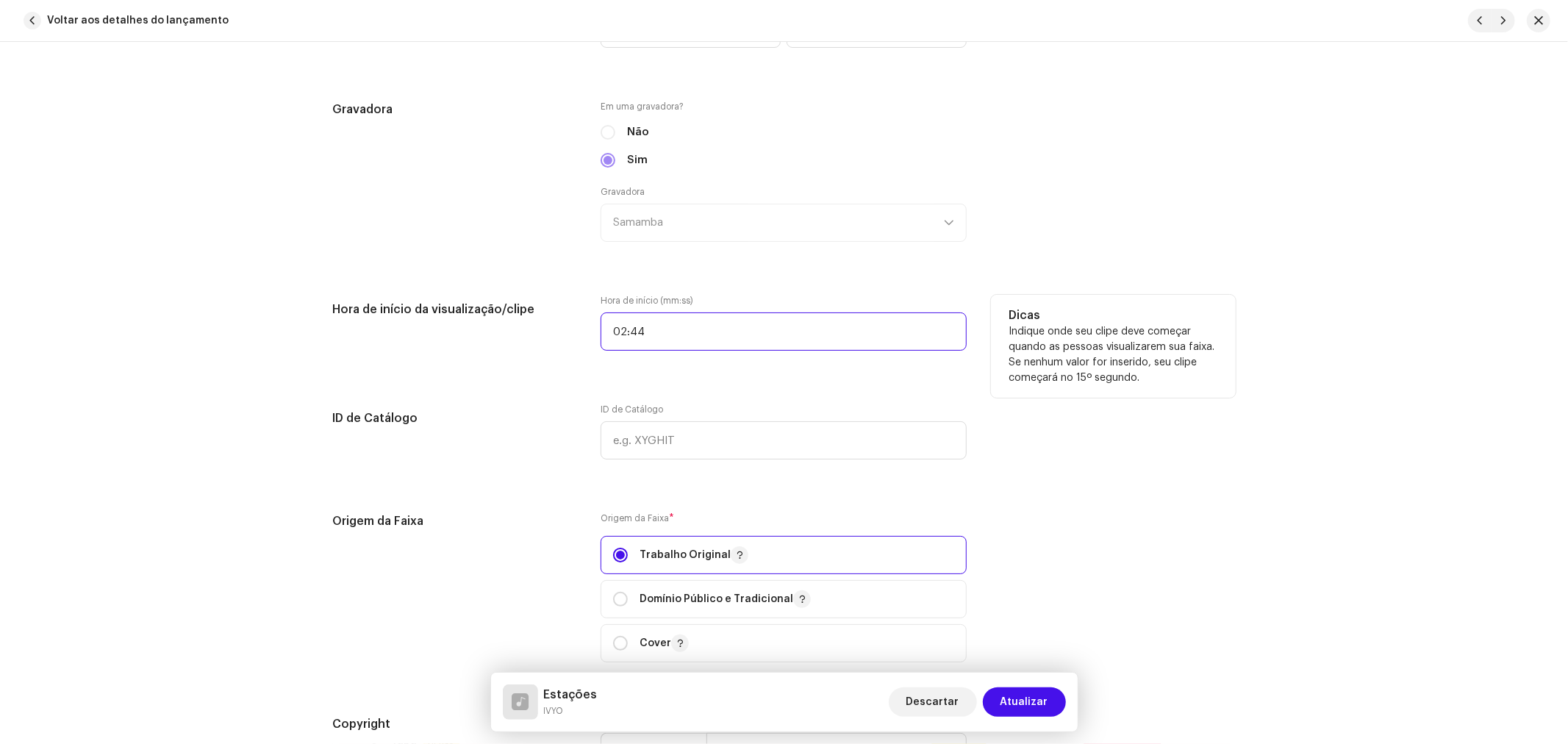
click at [652, 333] on input "02:44" at bounding box center [783, 331] width 366 height 38
click at [663, 335] on input "02:44" at bounding box center [783, 331] width 366 height 38
type input "02:22"
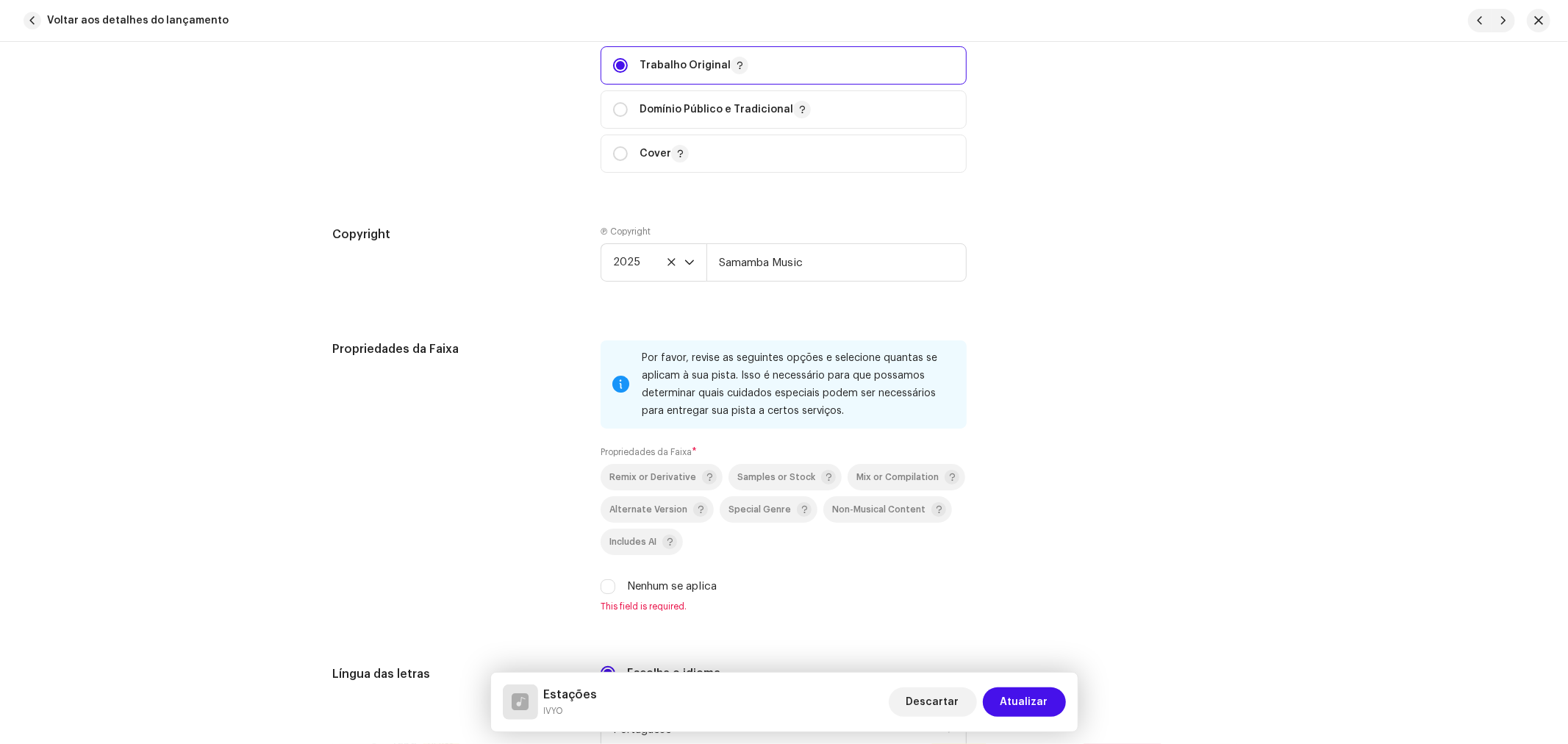
scroll to position [2287, 0]
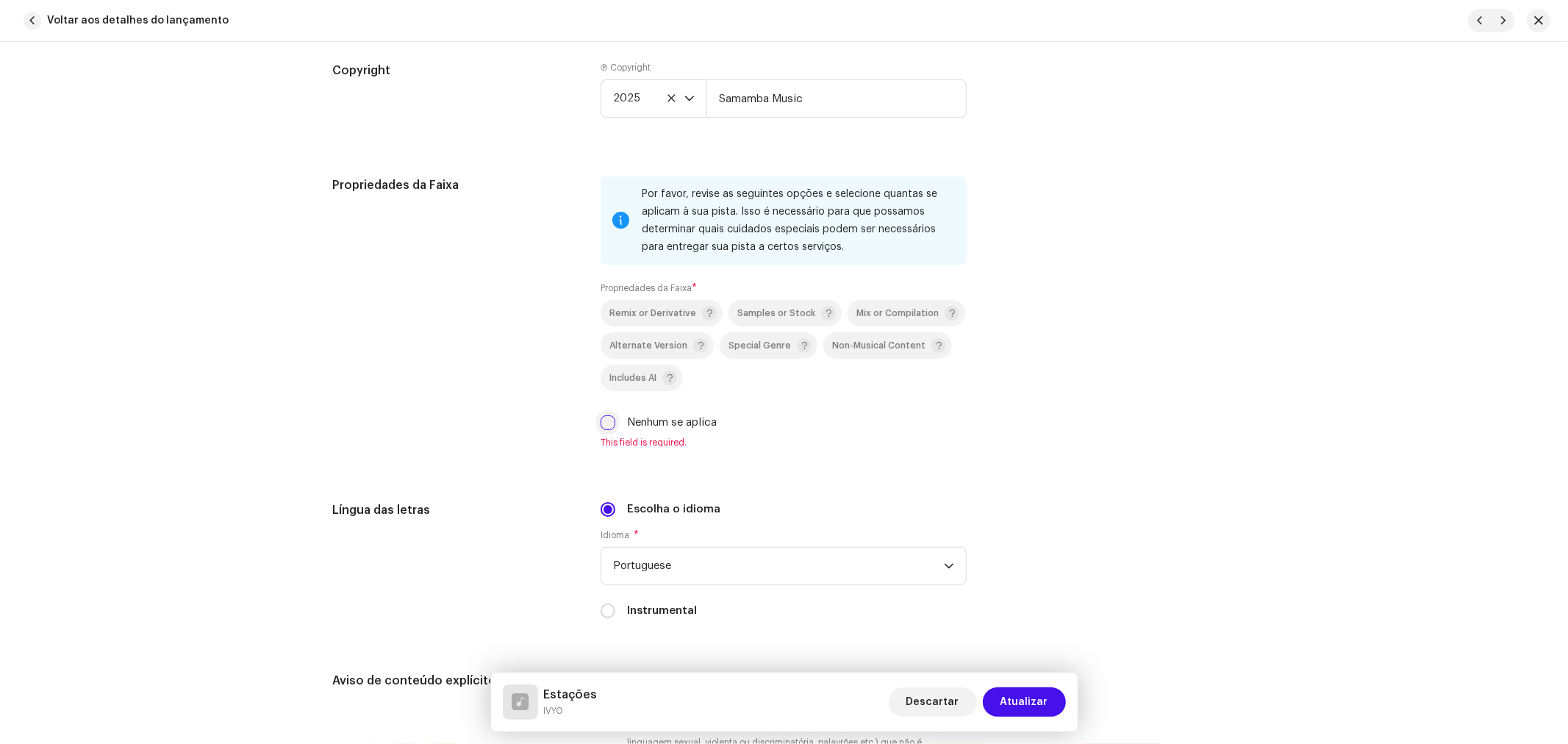
click at [609, 430] on input "Nenhum se aplica" at bounding box center [608, 423] width 14 height 14
checkbox input "true"
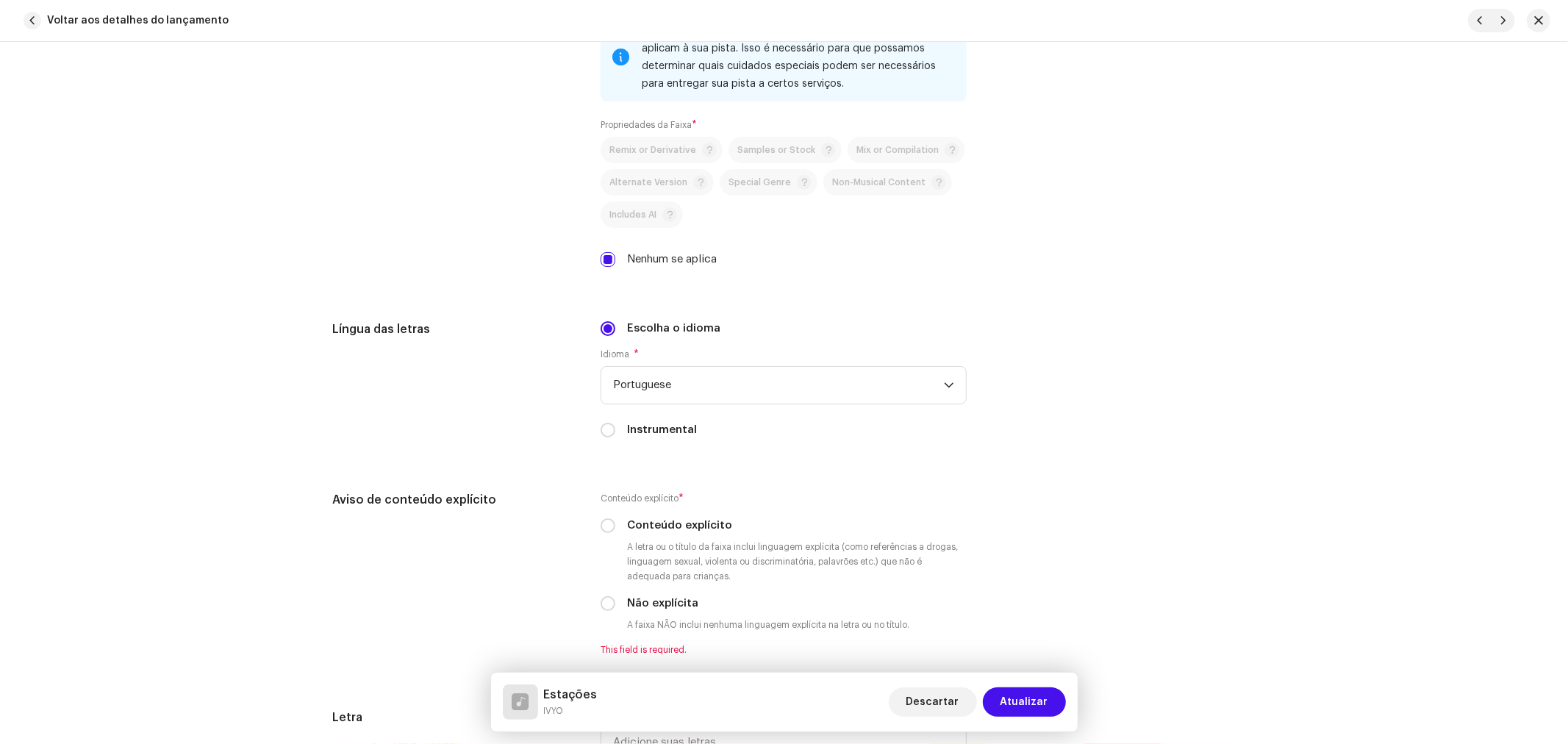
scroll to position [2532, 0]
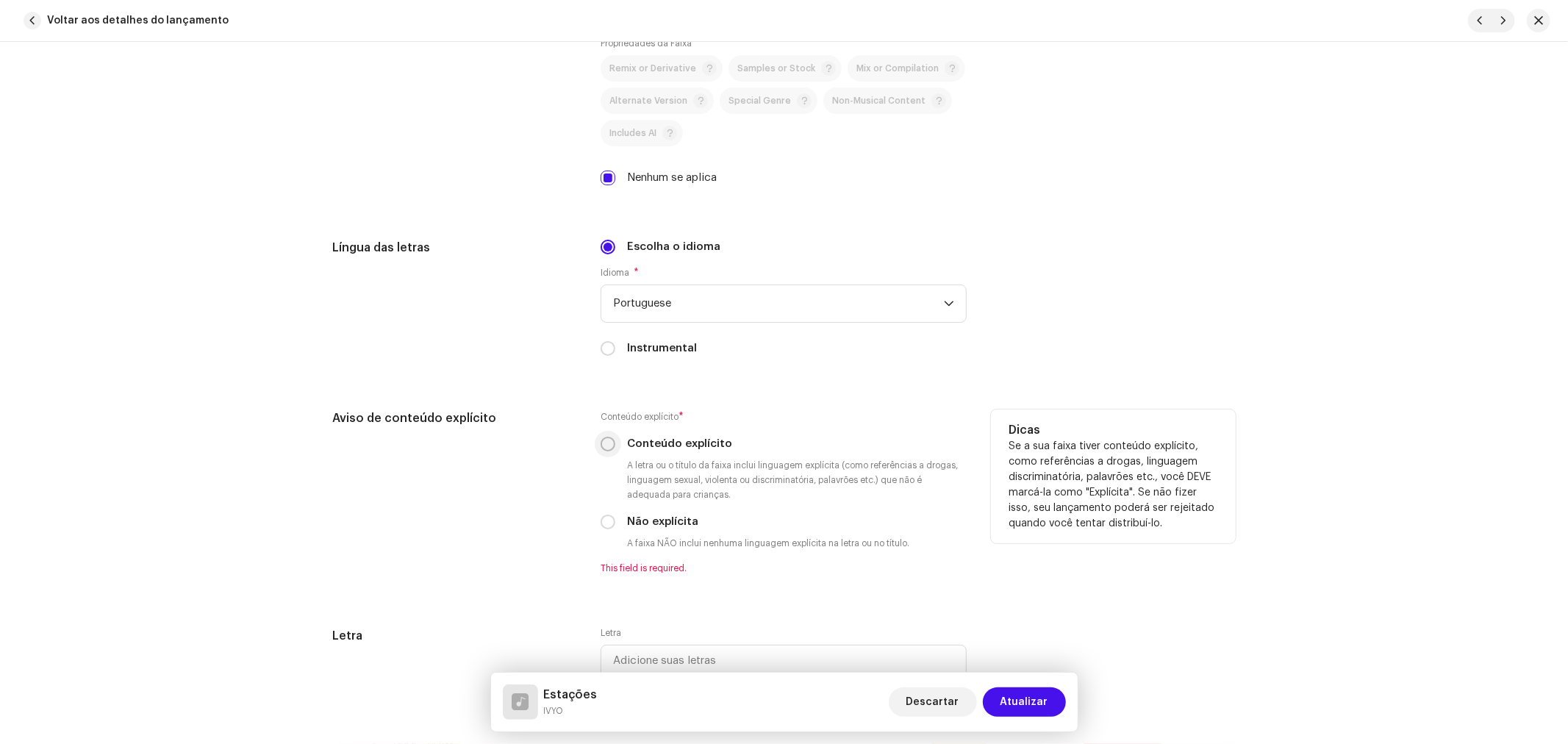
click at [611, 449] on input "Conteúdo explícito" at bounding box center [608, 444] width 14 height 14
radio input "true"
click at [607, 529] on input "Não explícita" at bounding box center [608, 522] width 14 height 14
radio input "true"
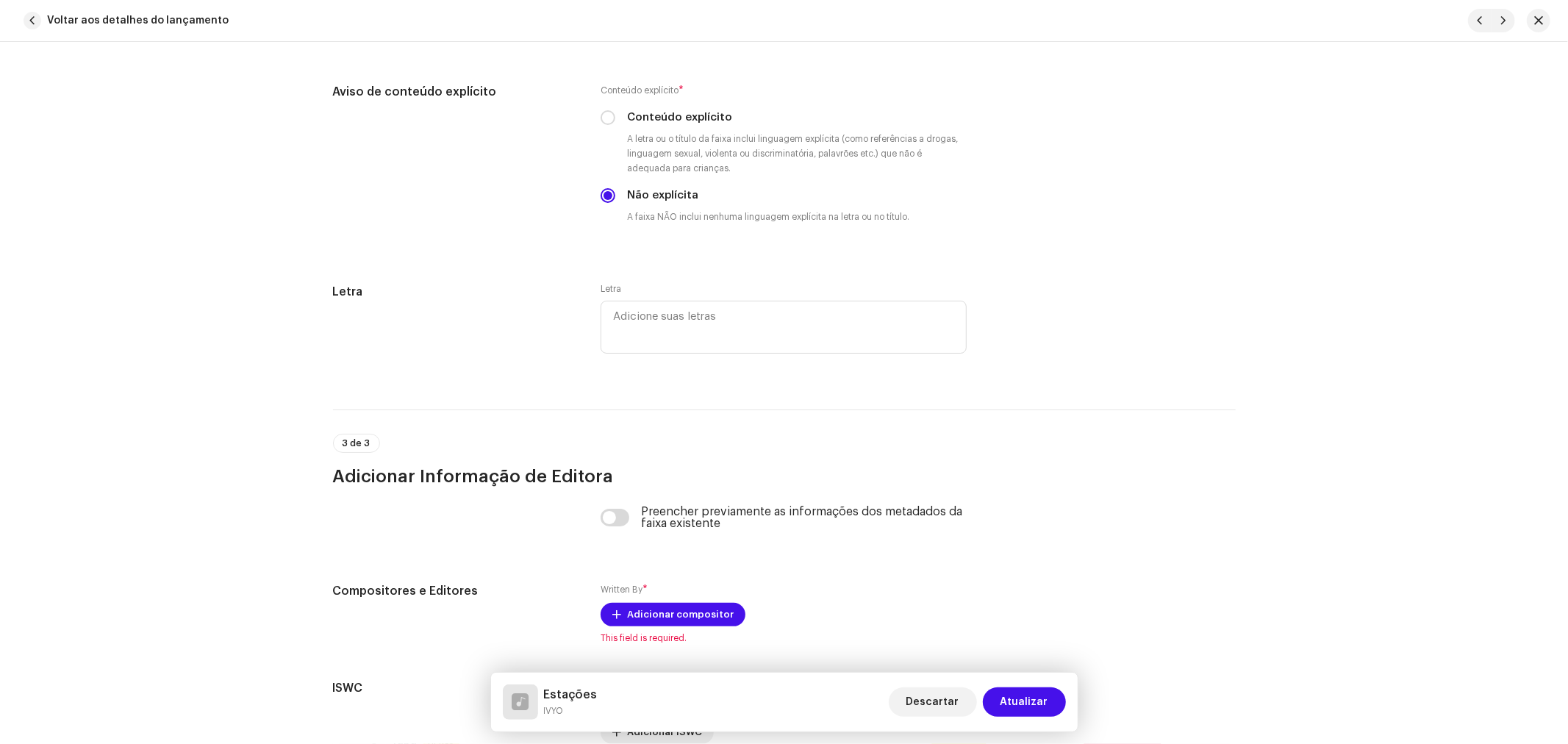
scroll to position [3008, 0]
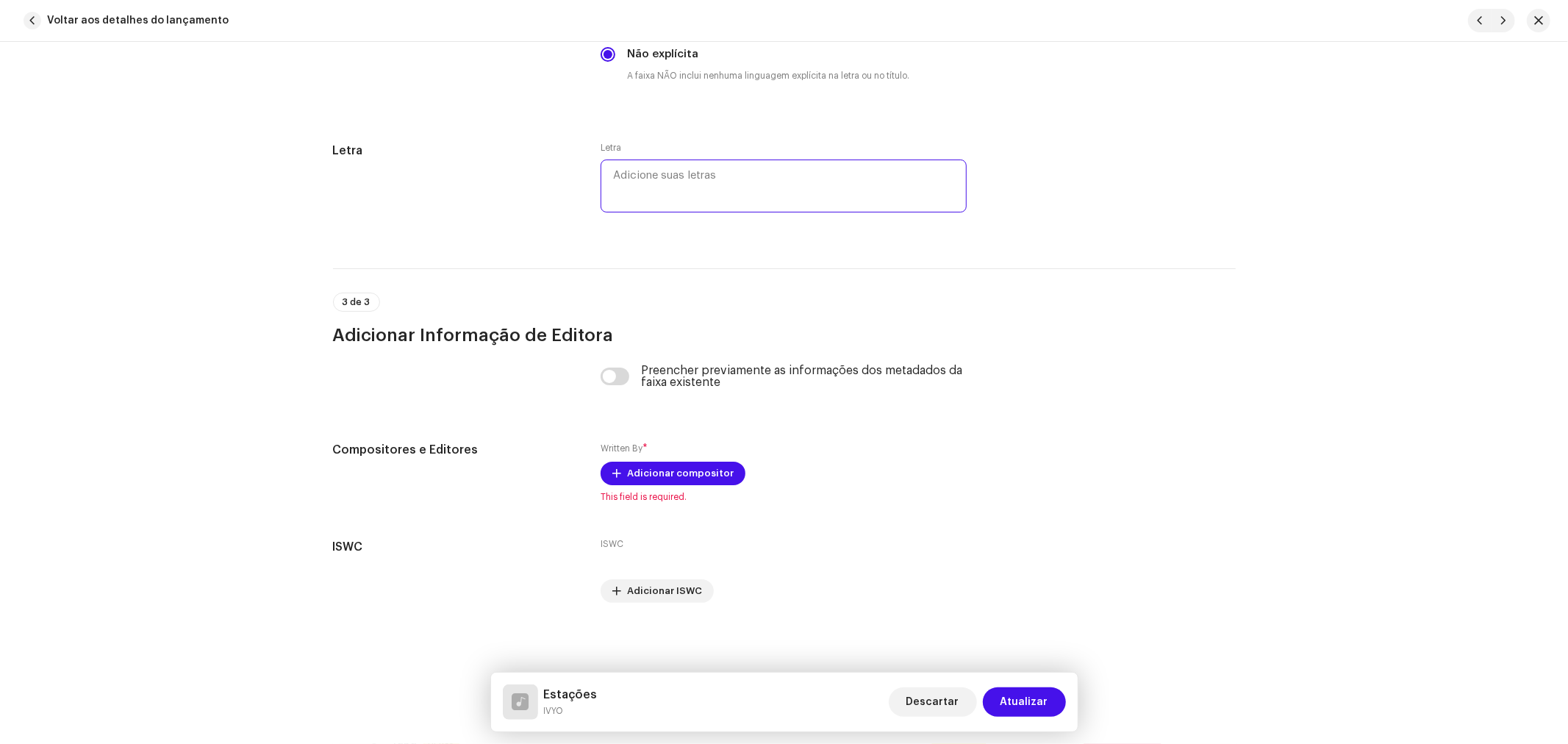
click at [656, 188] on textarea at bounding box center [783, 185] width 366 height 53
click at [666, 176] on textarea at bounding box center [783, 185] width 366 height 53
paste textarea "Foi lá no sol da gamboa A praia pegando fogo Eu corando ali de boa E entrando n…"
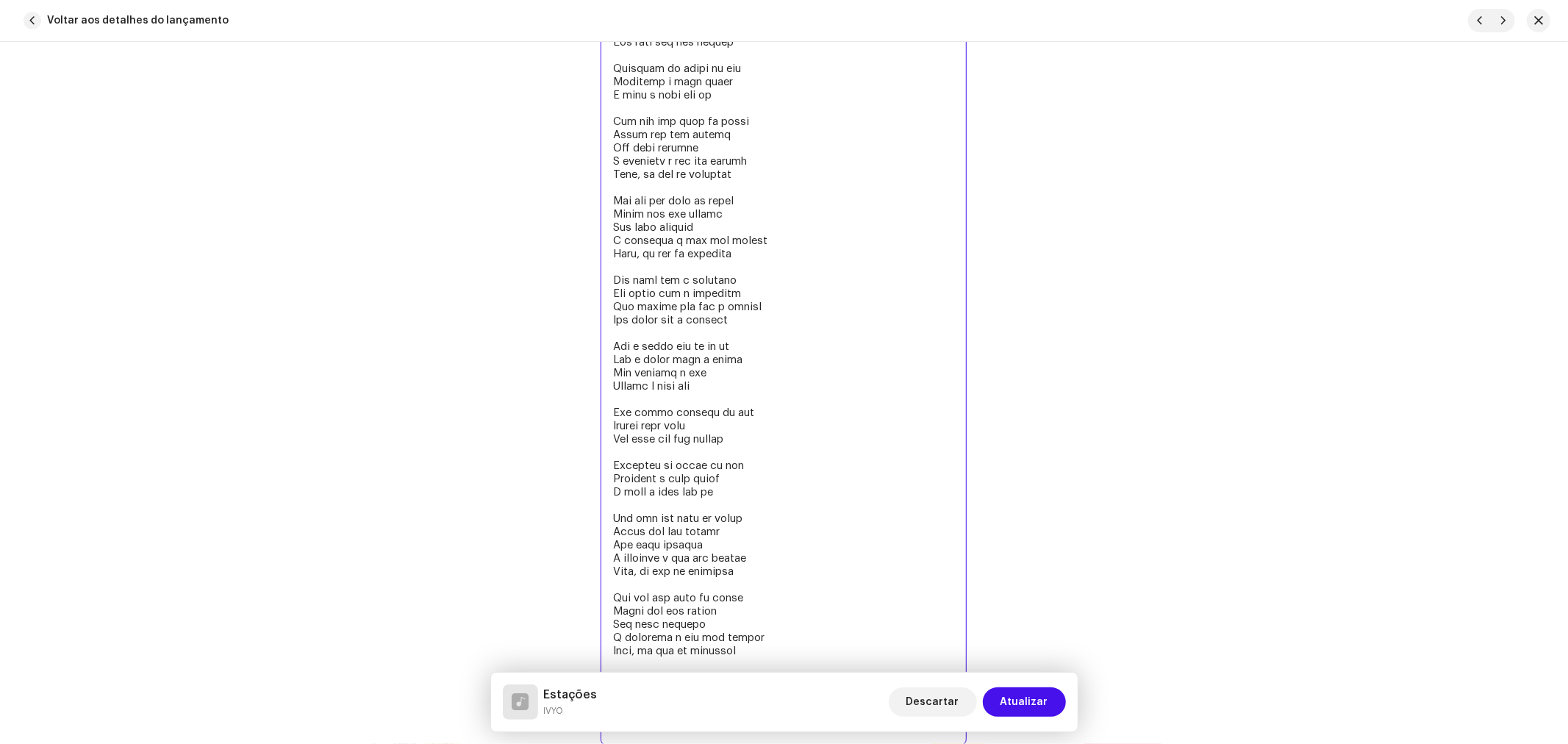
scroll to position [3915, 0]
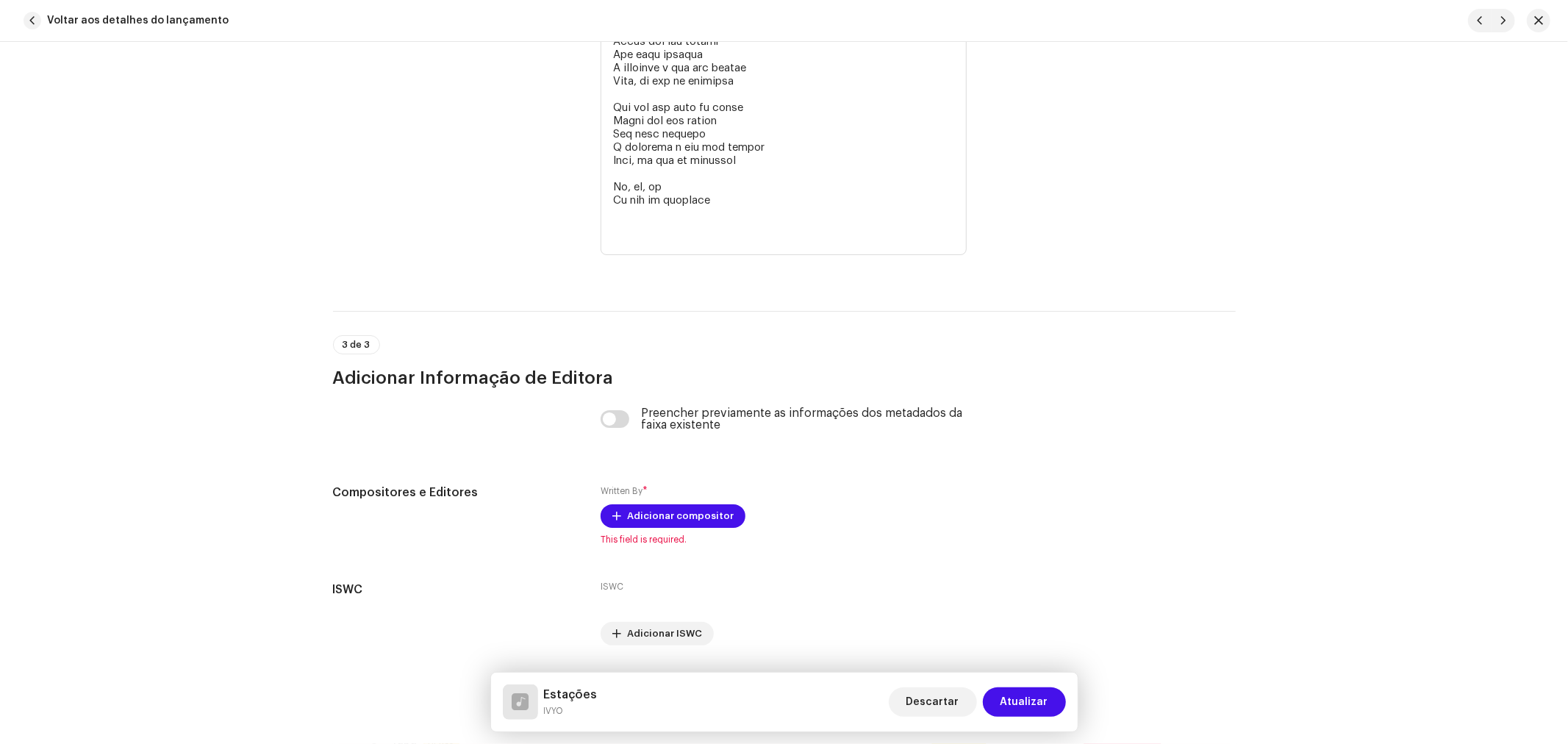
type textarea "Foi lá no sol da gamboa A praia pegando fogo Eu corando ali de boa E entrando n…"
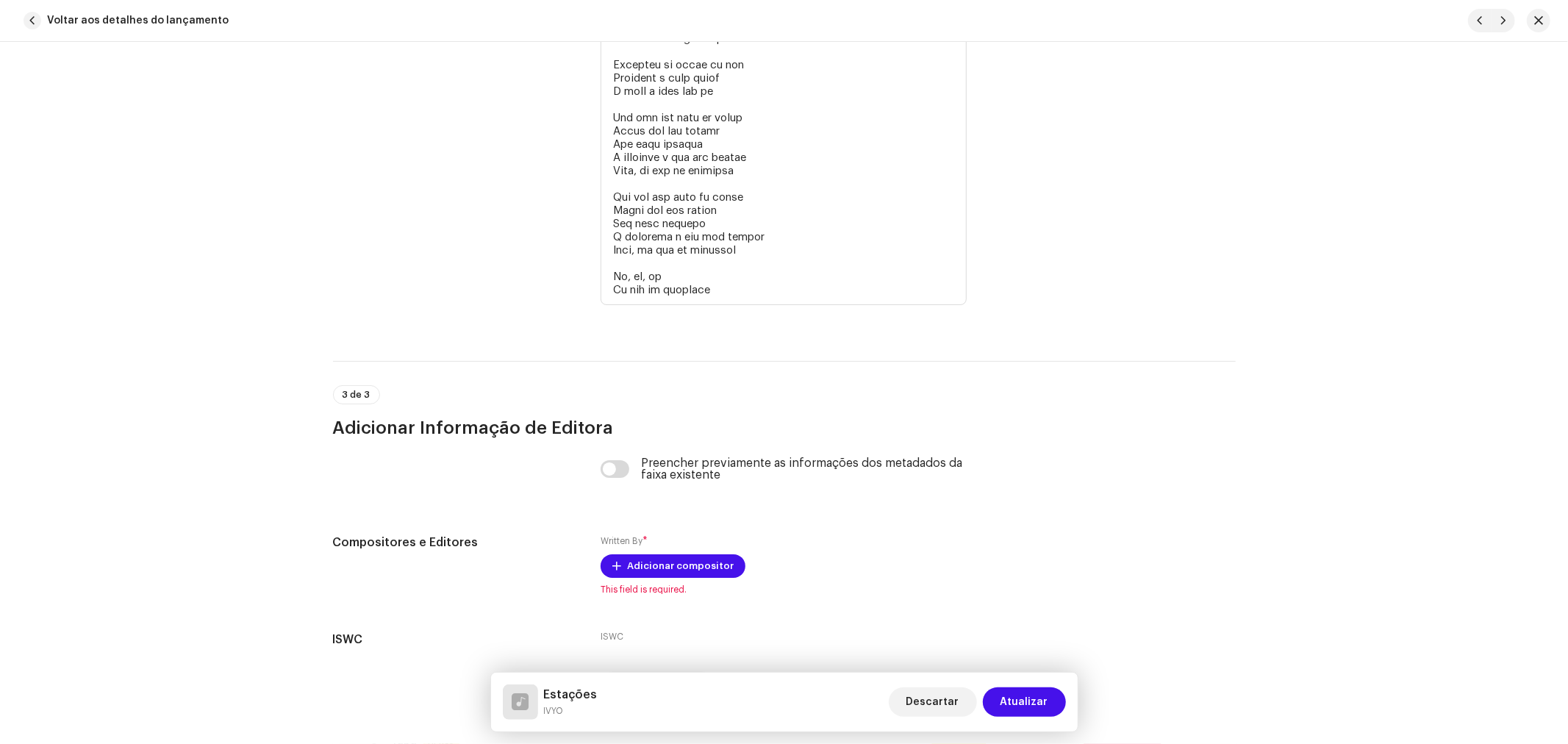
scroll to position [3925, 0]
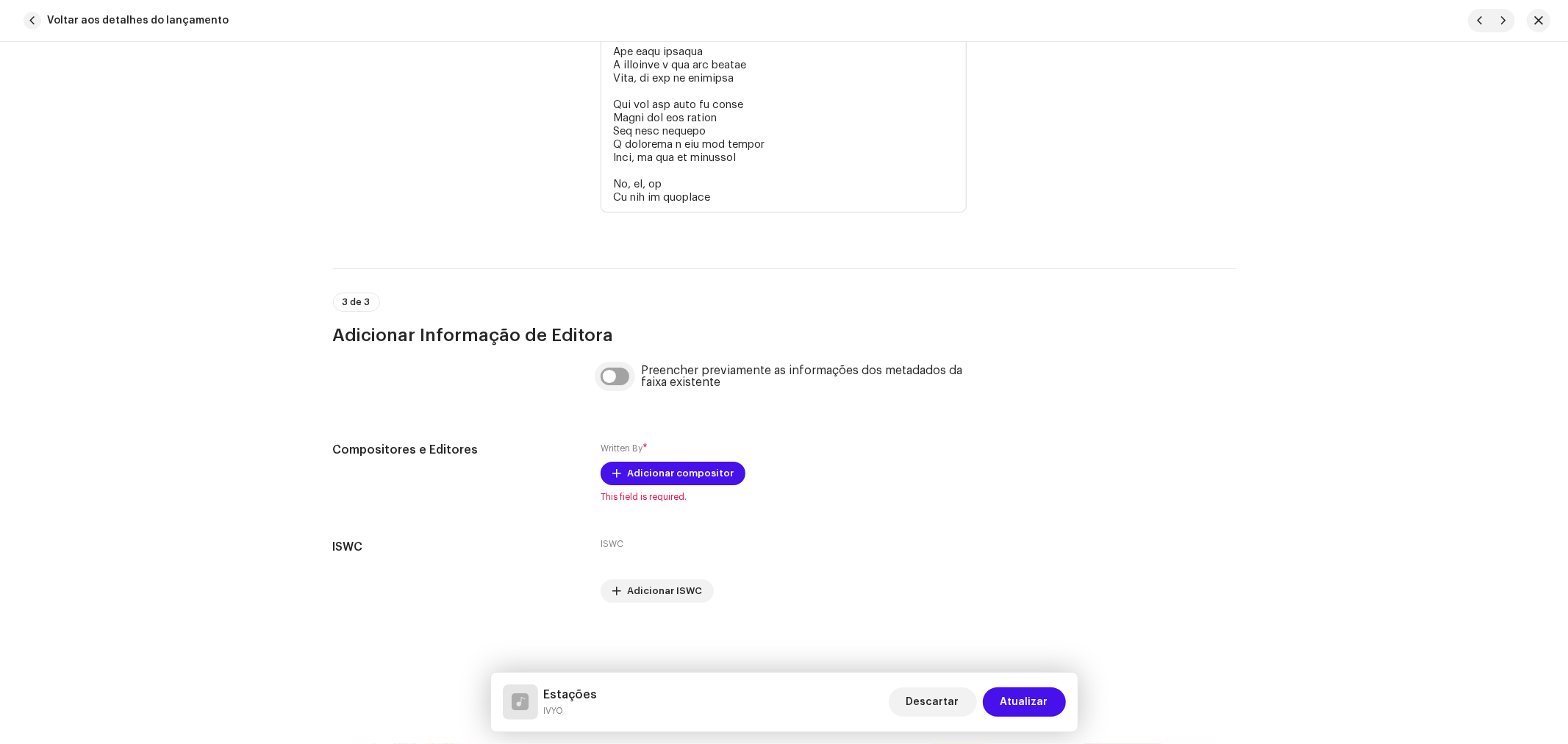
click at [606, 372] on input "checkbox" at bounding box center [615, 376] width 29 height 18
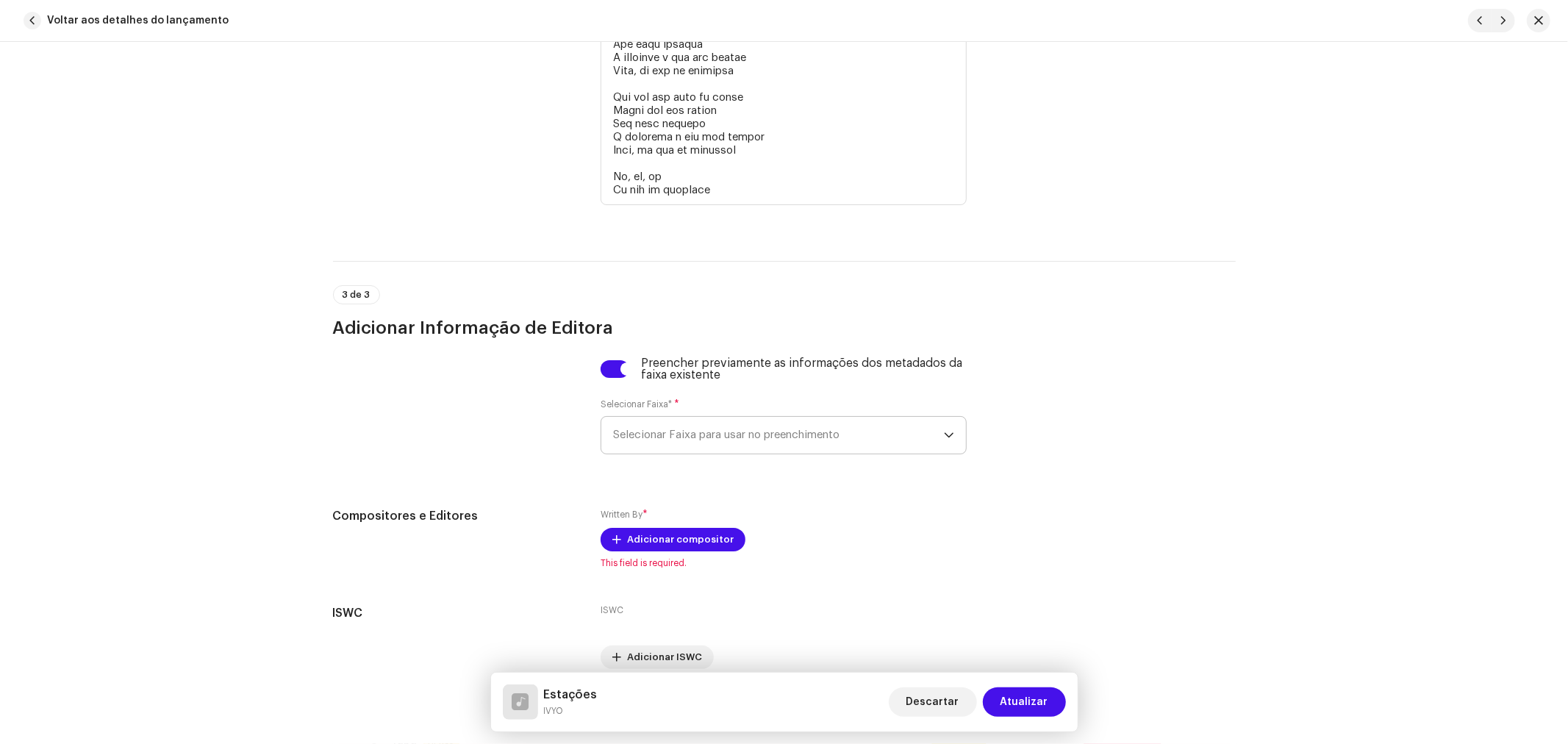
click at [648, 427] on span "Selecionar Faixa para usar no preenchimento" at bounding box center [779, 435] width 331 height 37
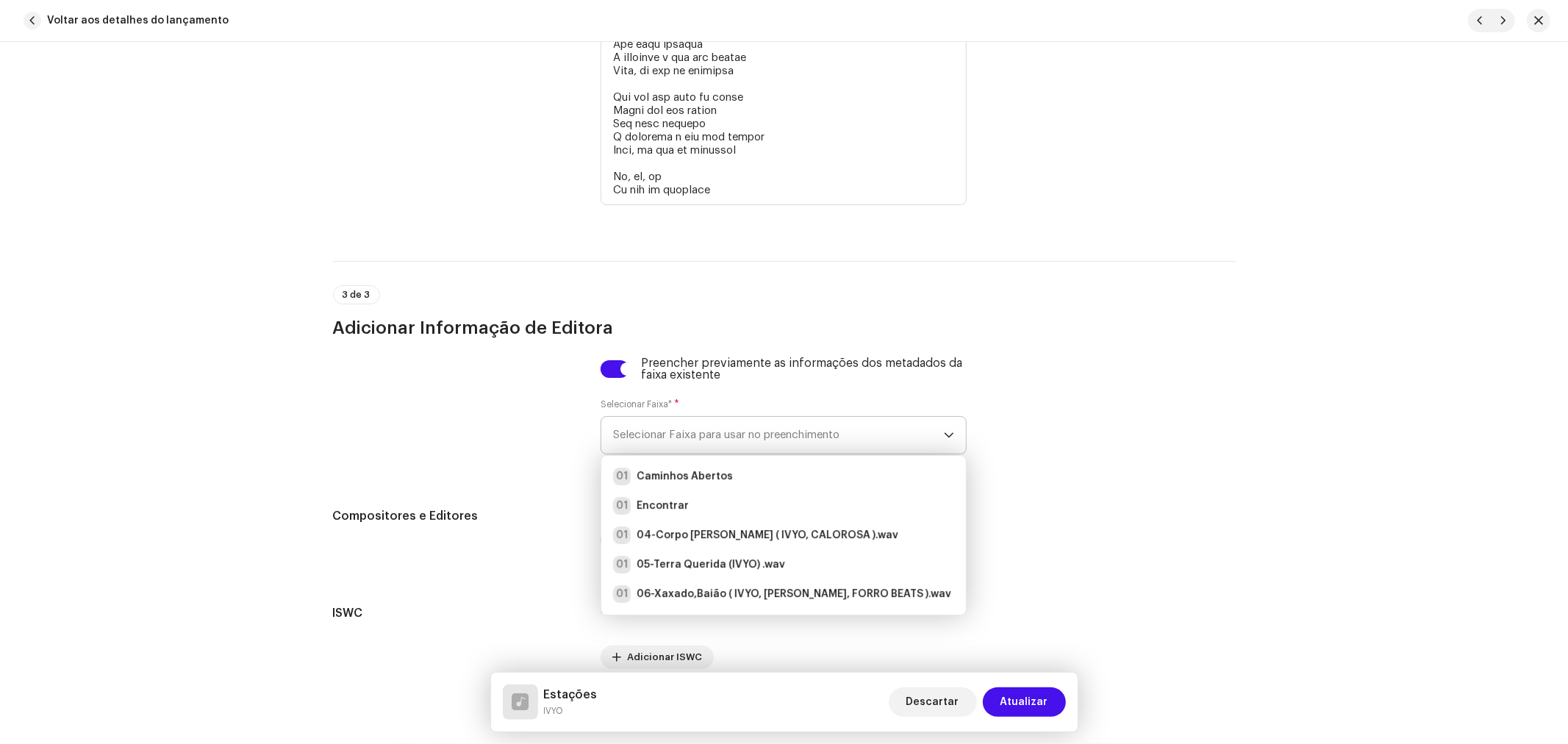
click at [653, 444] on span "Selecionar Faixa para usar no preenchimento" at bounding box center [779, 435] width 331 height 37
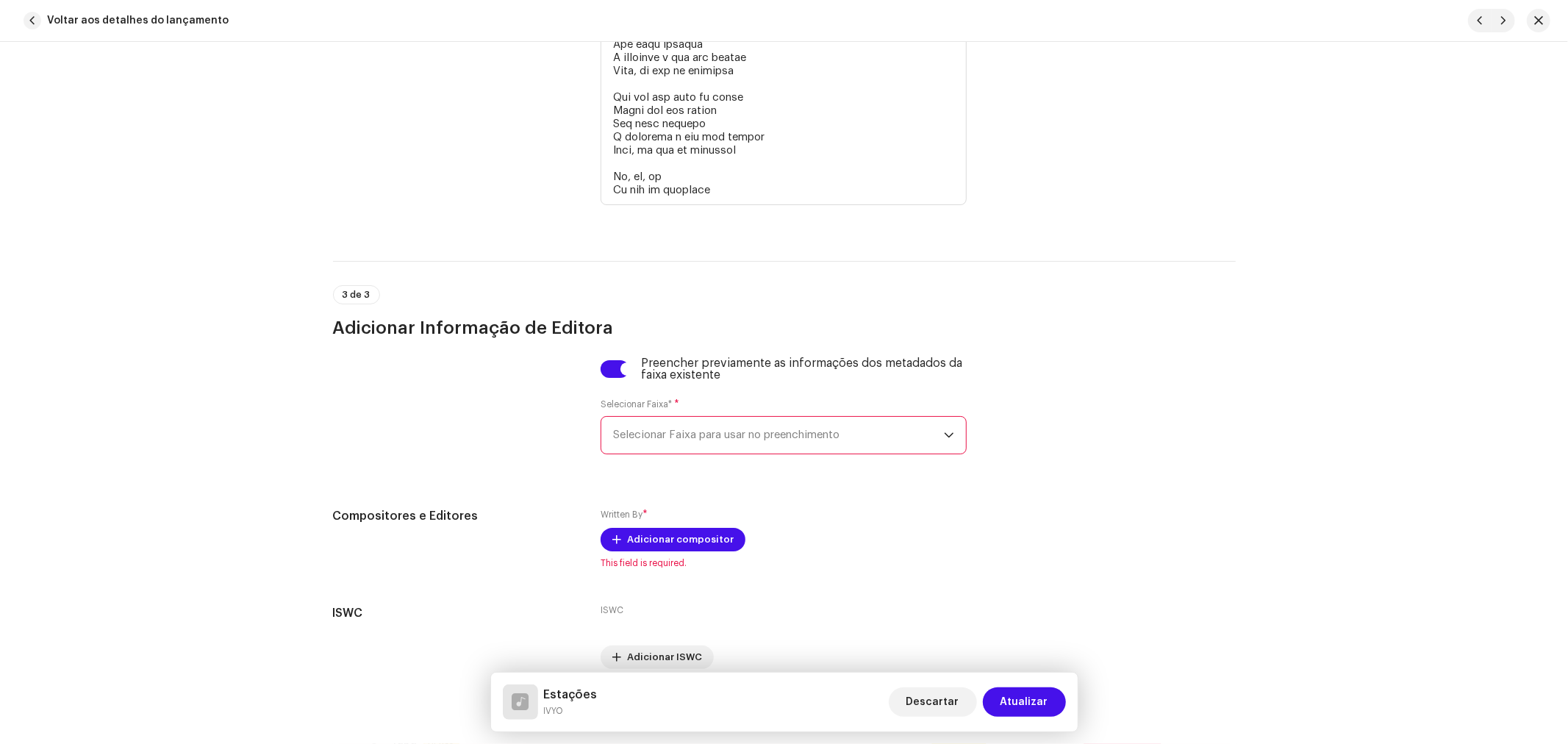
click at [655, 444] on span "Selecionar Faixa para usar no preenchimento" at bounding box center [779, 435] width 331 height 37
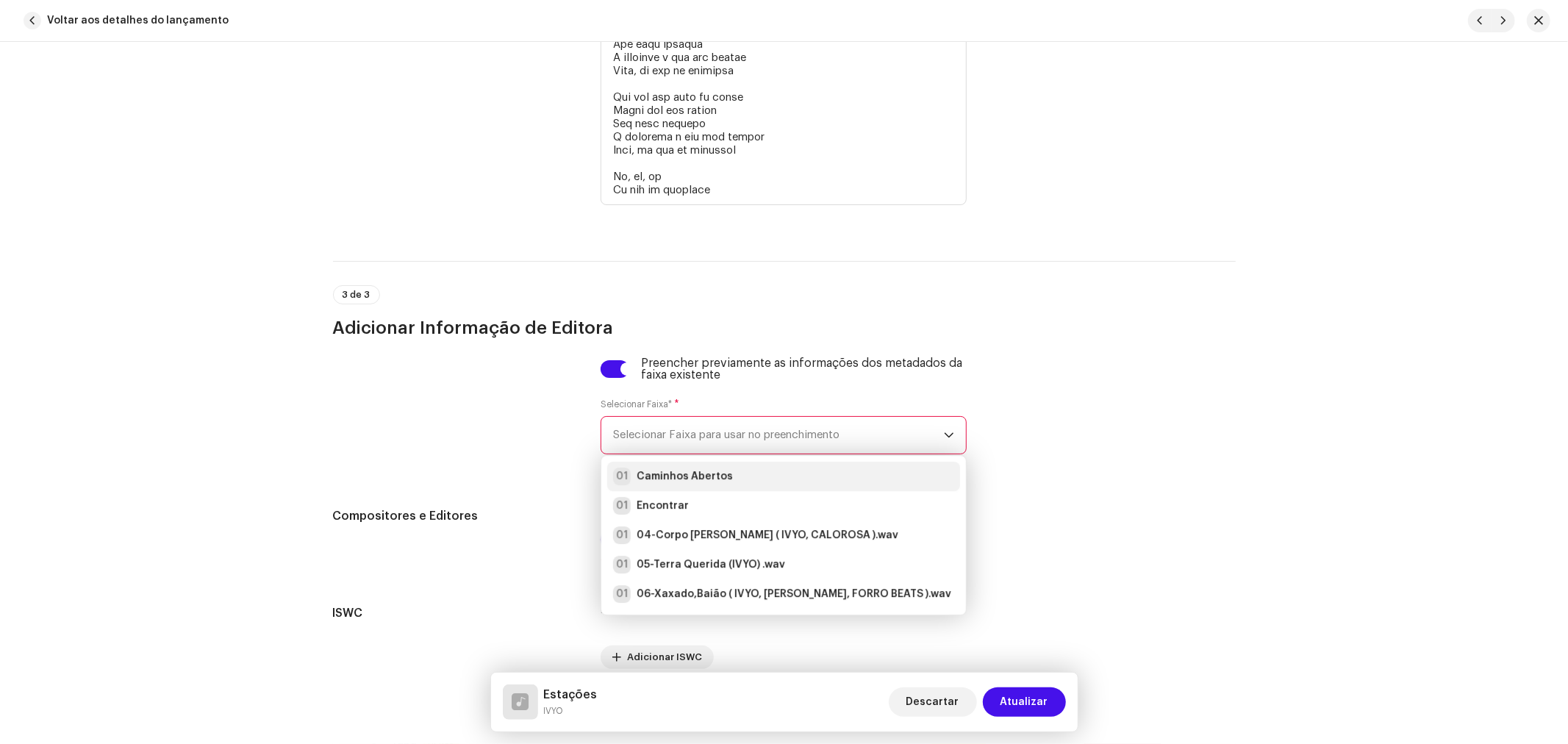
click at [675, 475] on li "01 Caminhos Abertos" at bounding box center [783, 476] width 353 height 30
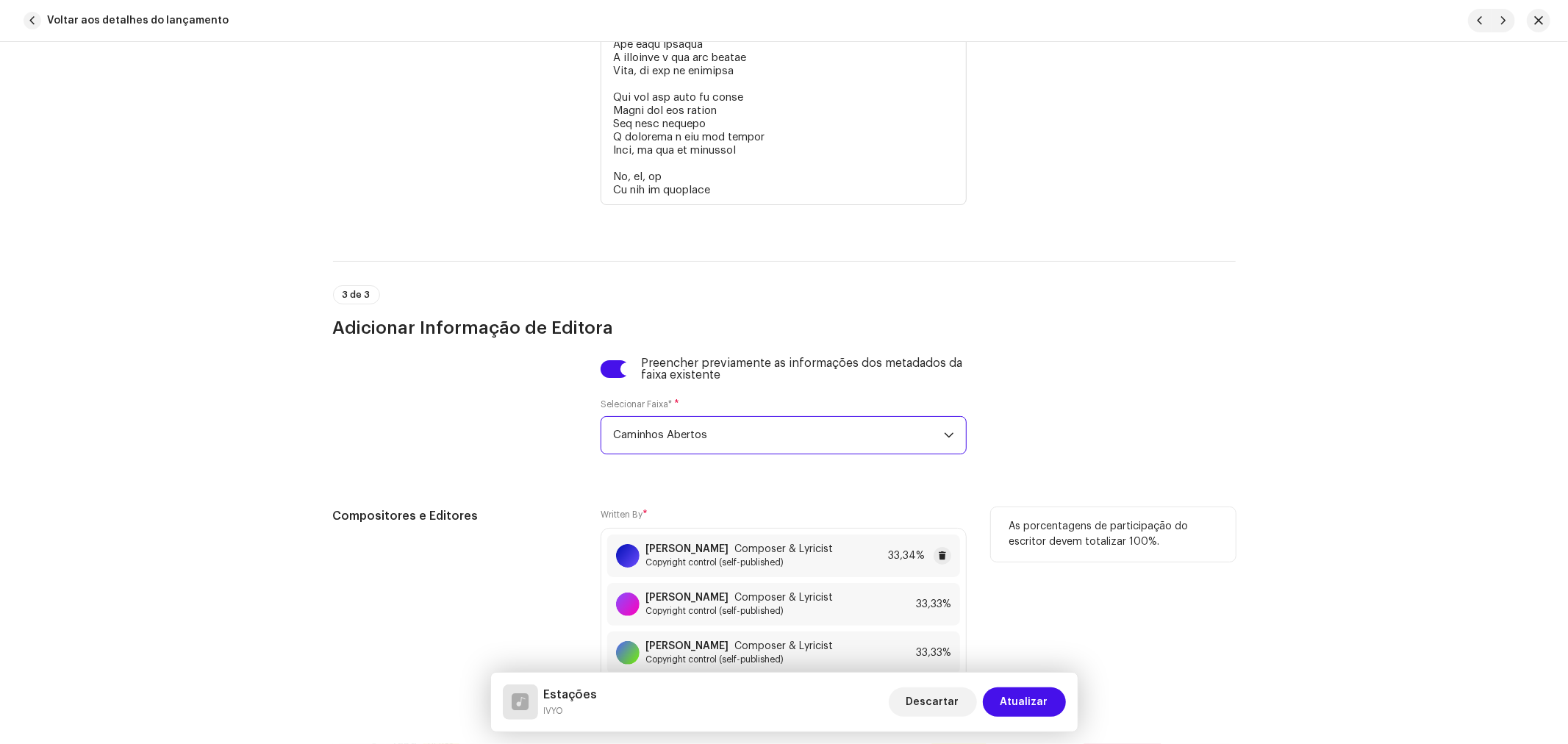
scroll to position [4168, 0]
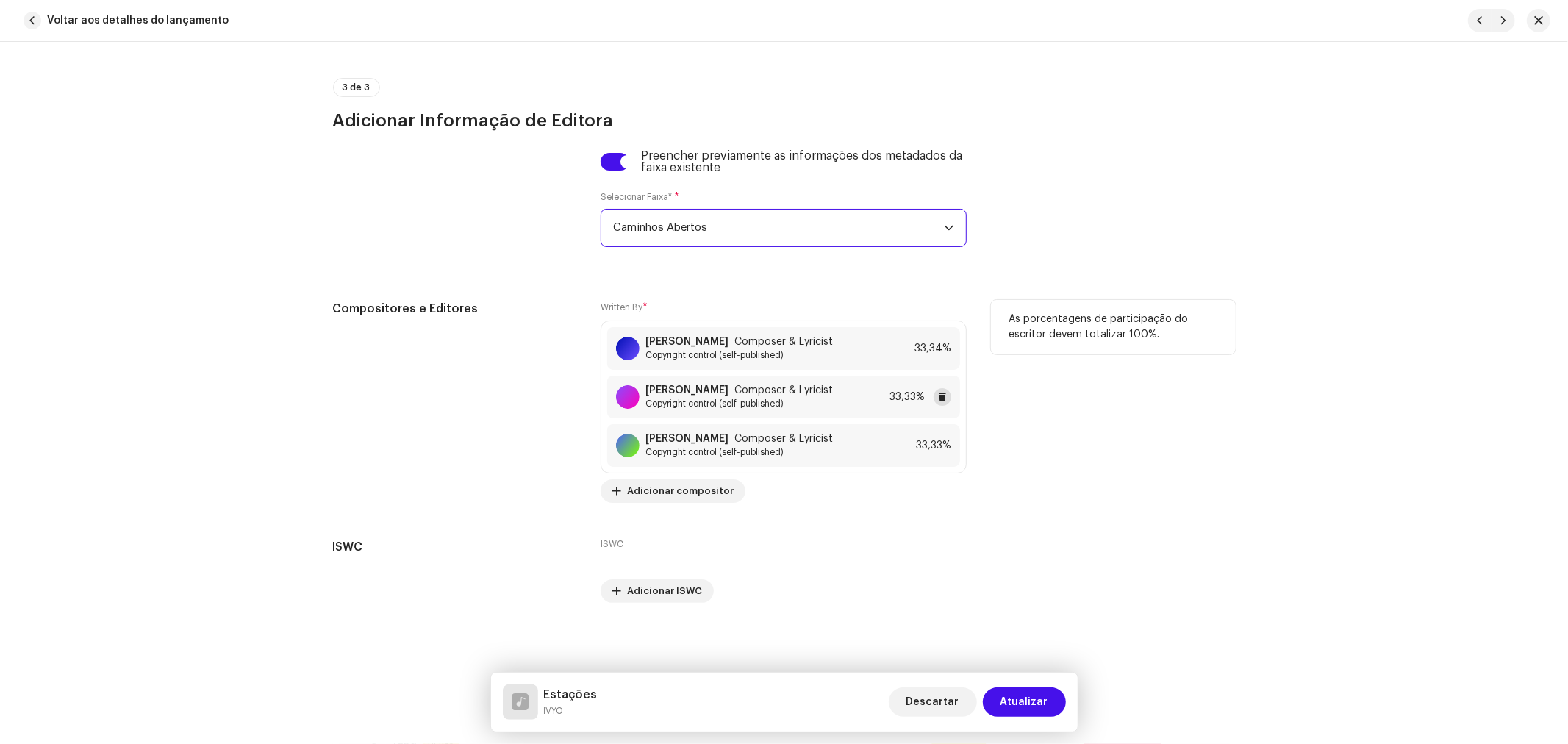
click at [944, 388] on button at bounding box center [942, 397] width 18 height 18
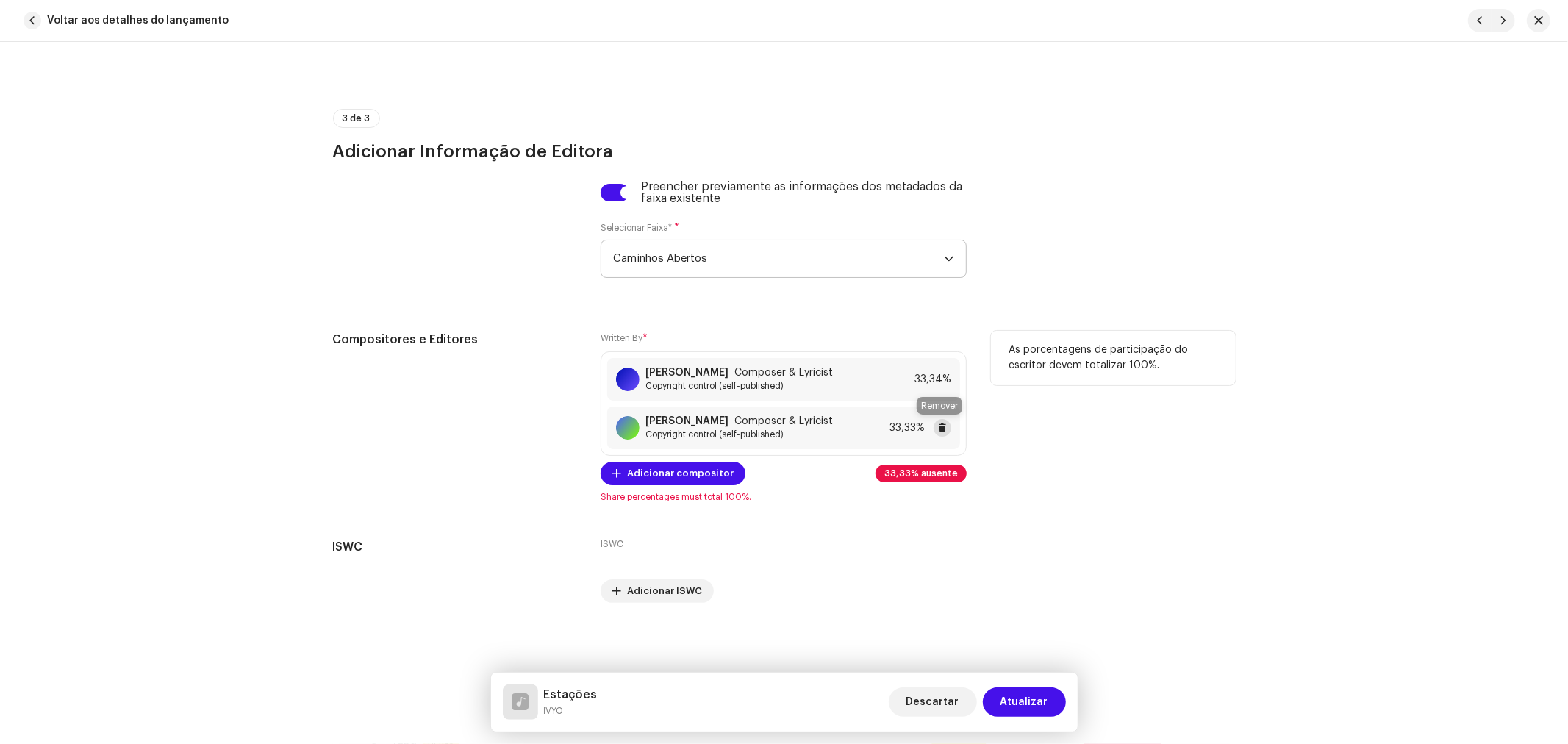
click at [945, 432] on button at bounding box center [942, 428] width 18 height 18
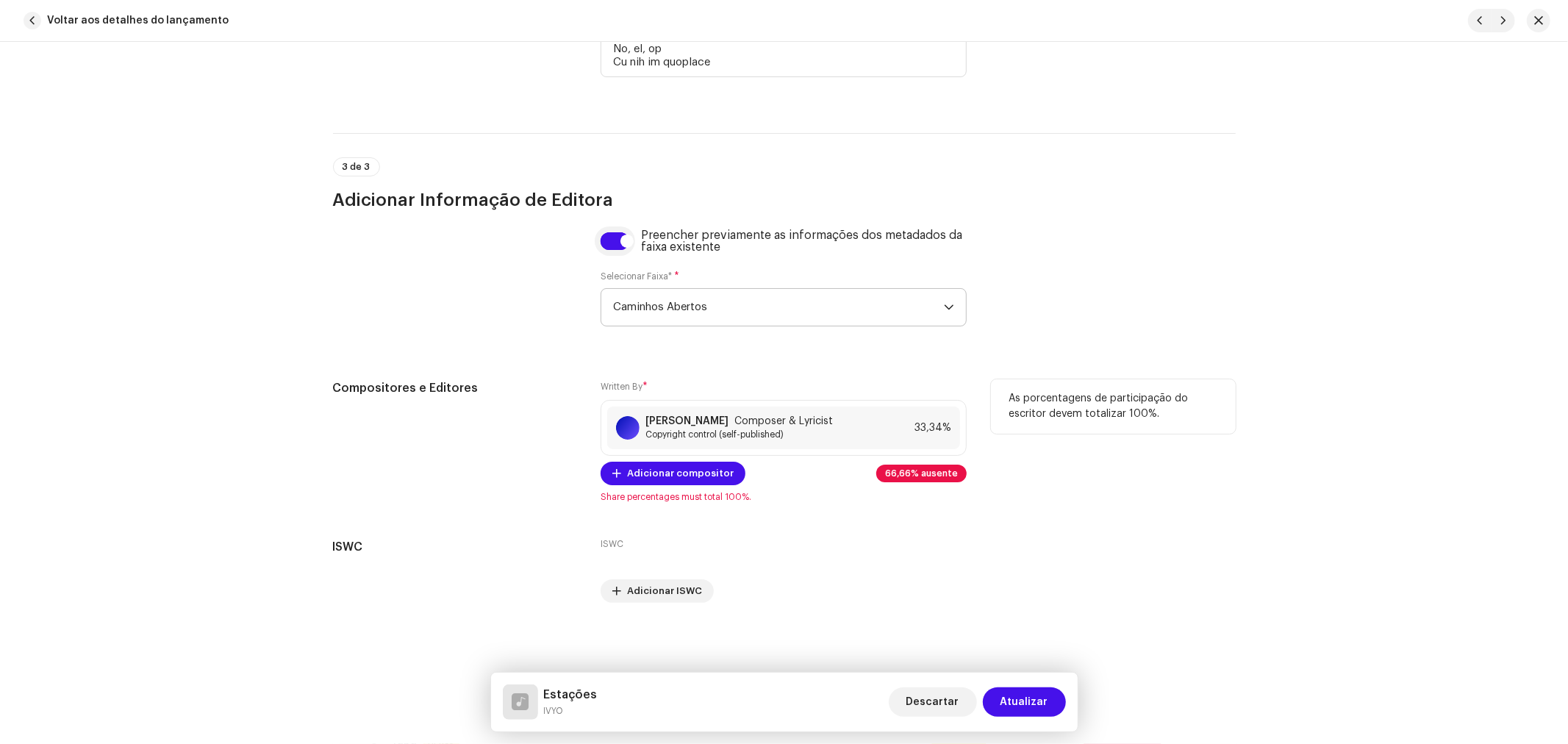
click at [623, 232] on input "checkbox" at bounding box center [615, 241] width 29 height 18
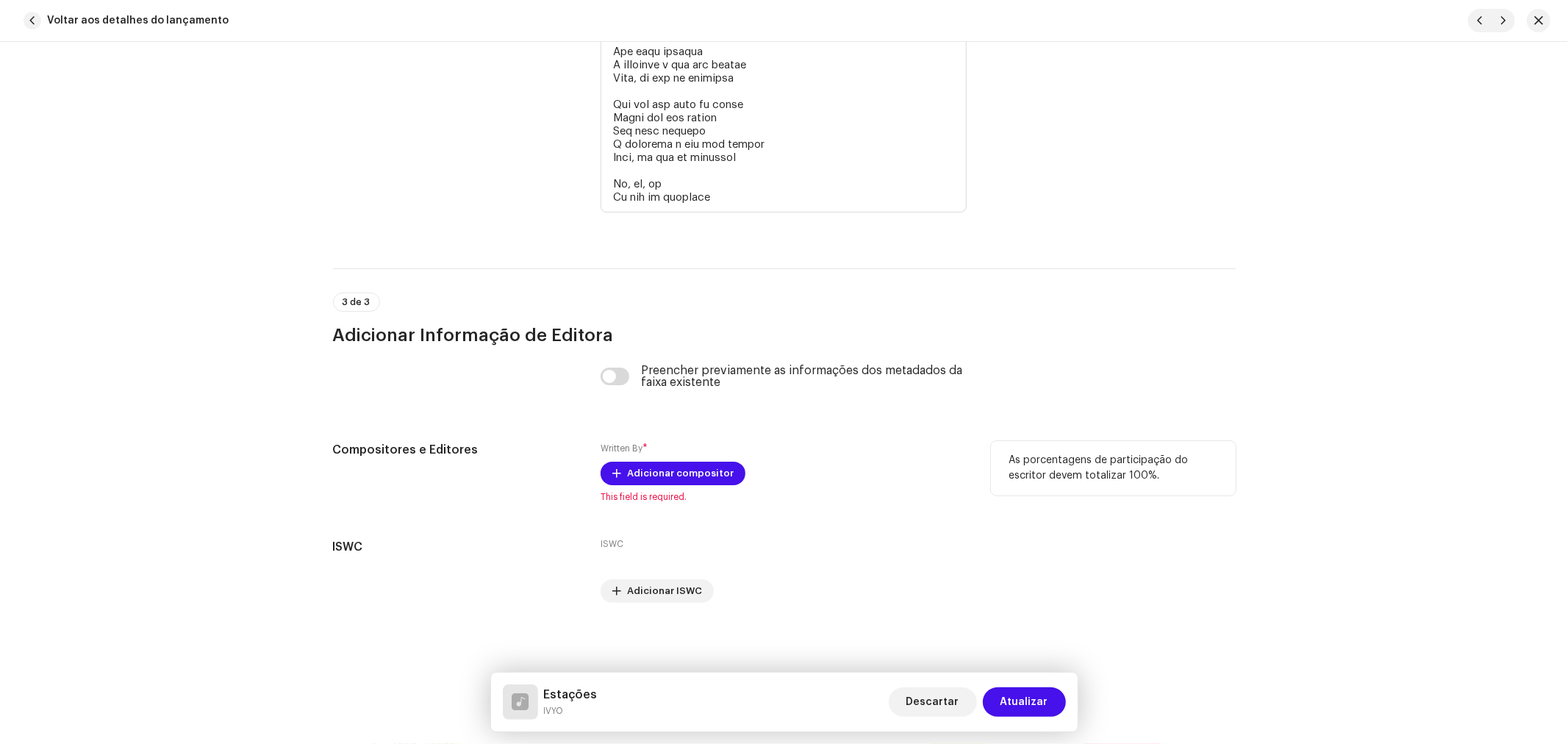
scroll to position [3762, 0]
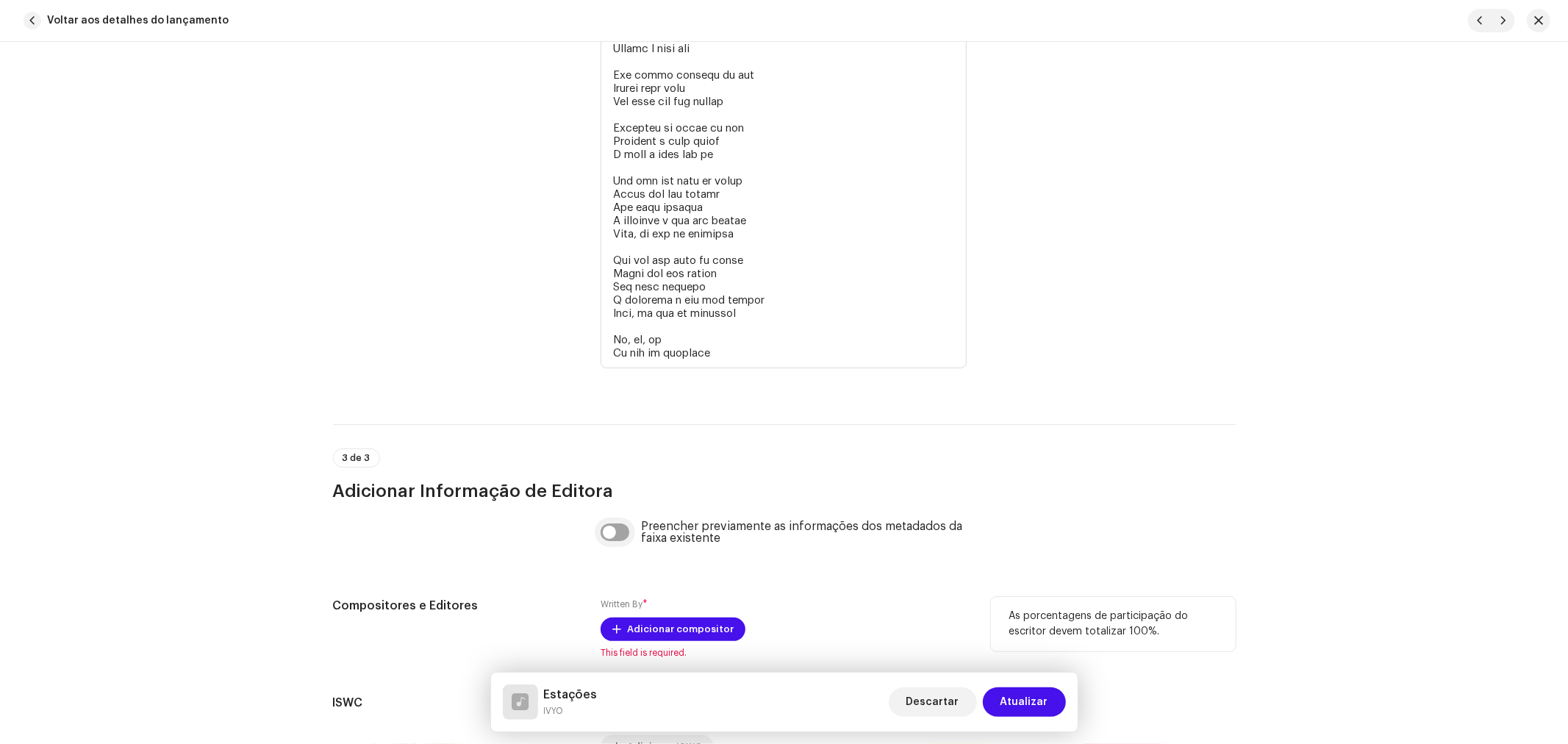
click at [612, 541] on input "checkbox" at bounding box center [615, 532] width 29 height 18
checkbox input "true"
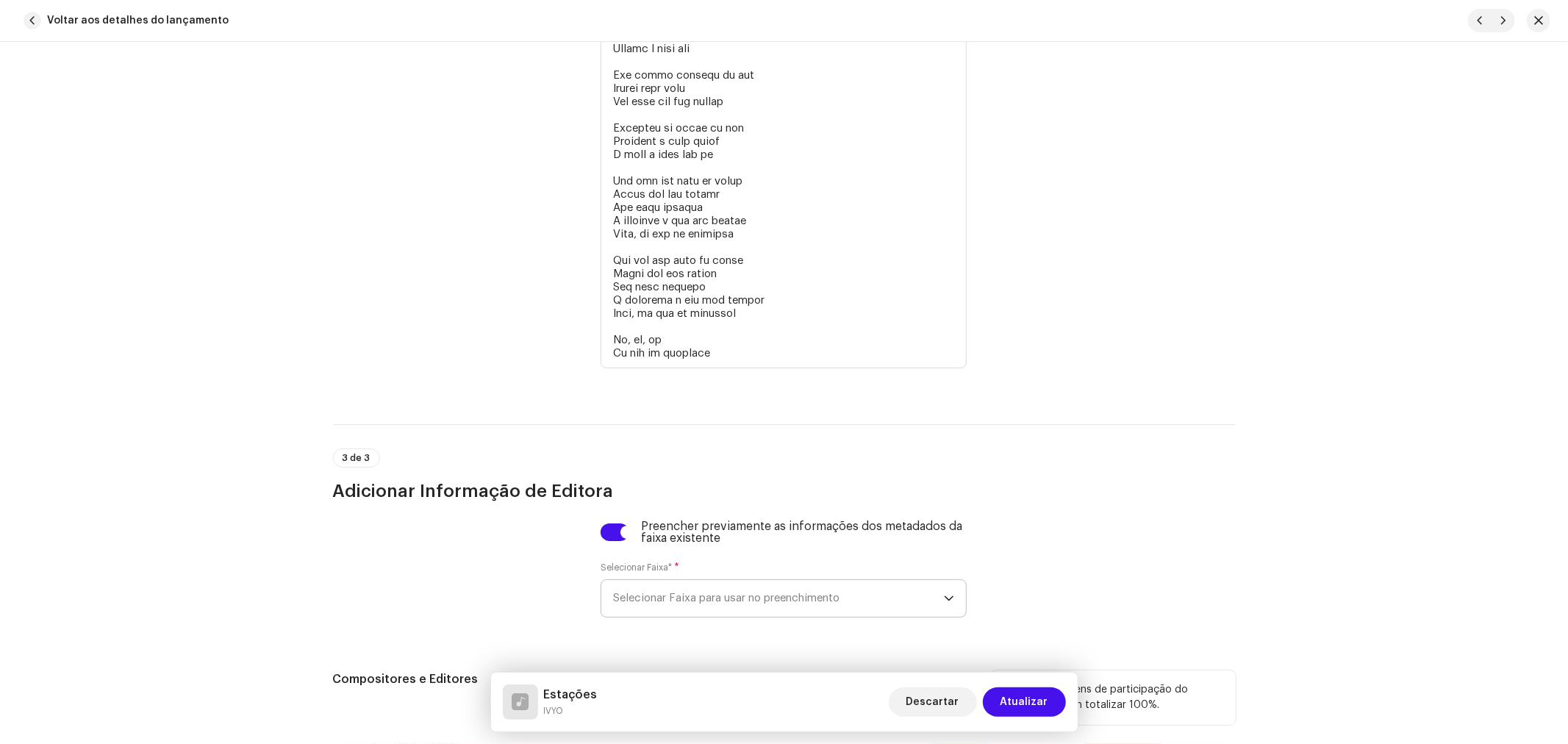
click at [670, 601] on span "Selecionar Faixa para usar no preenchimento" at bounding box center [779, 598] width 331 height 37
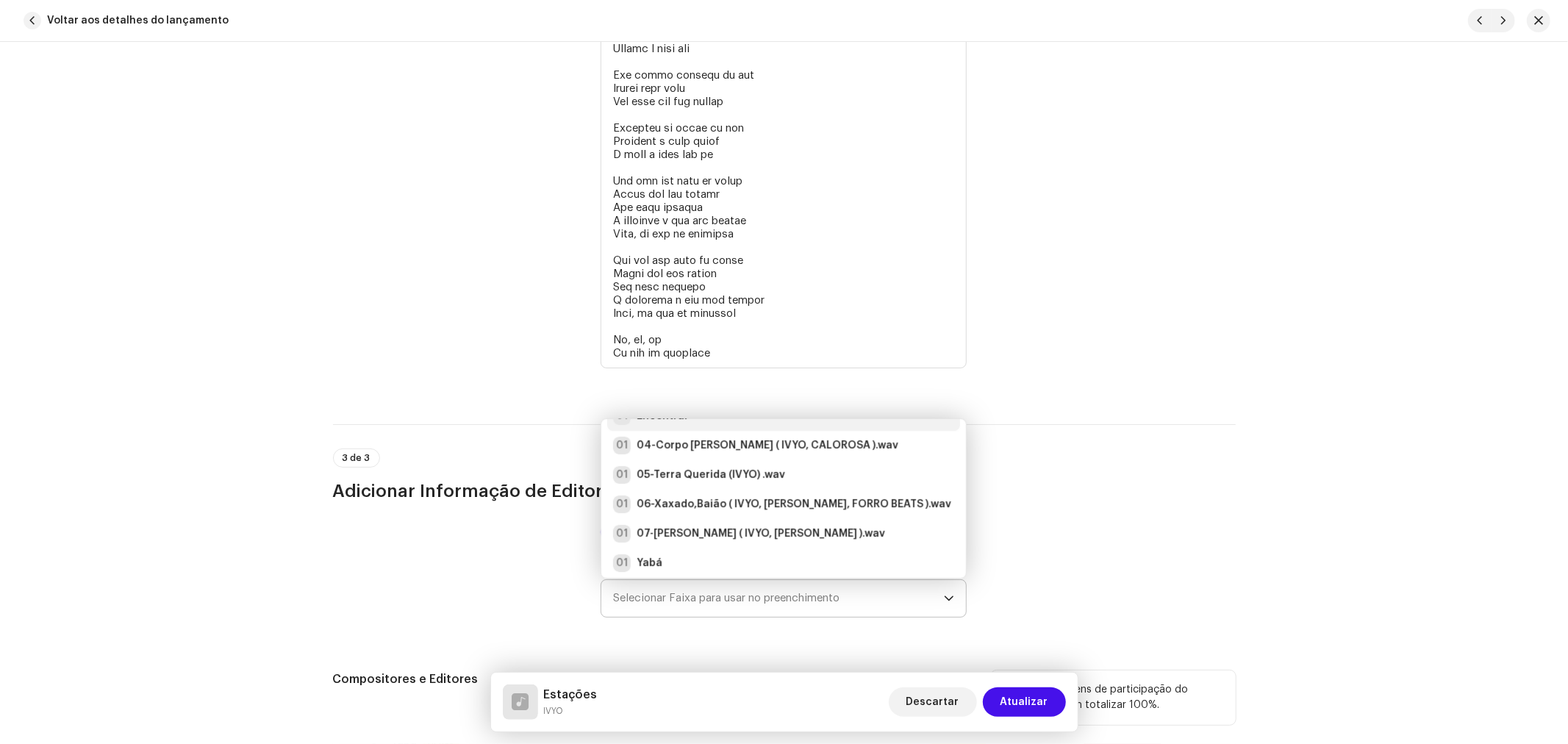
scroll to position [0, 0]
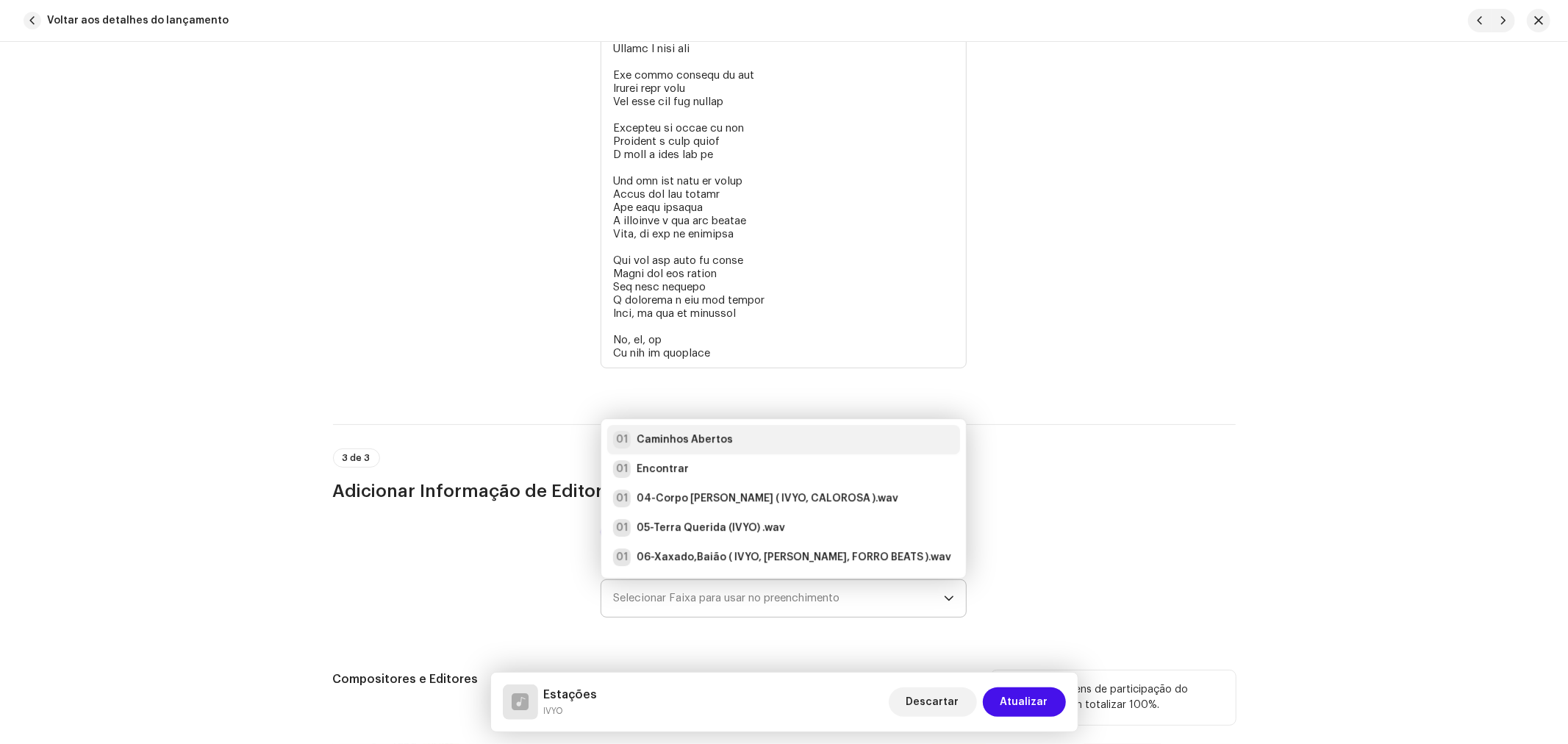
click at [695, 447] on strong "Caminhos Abertos" at bounding box center [685, 439] width 97 height 14
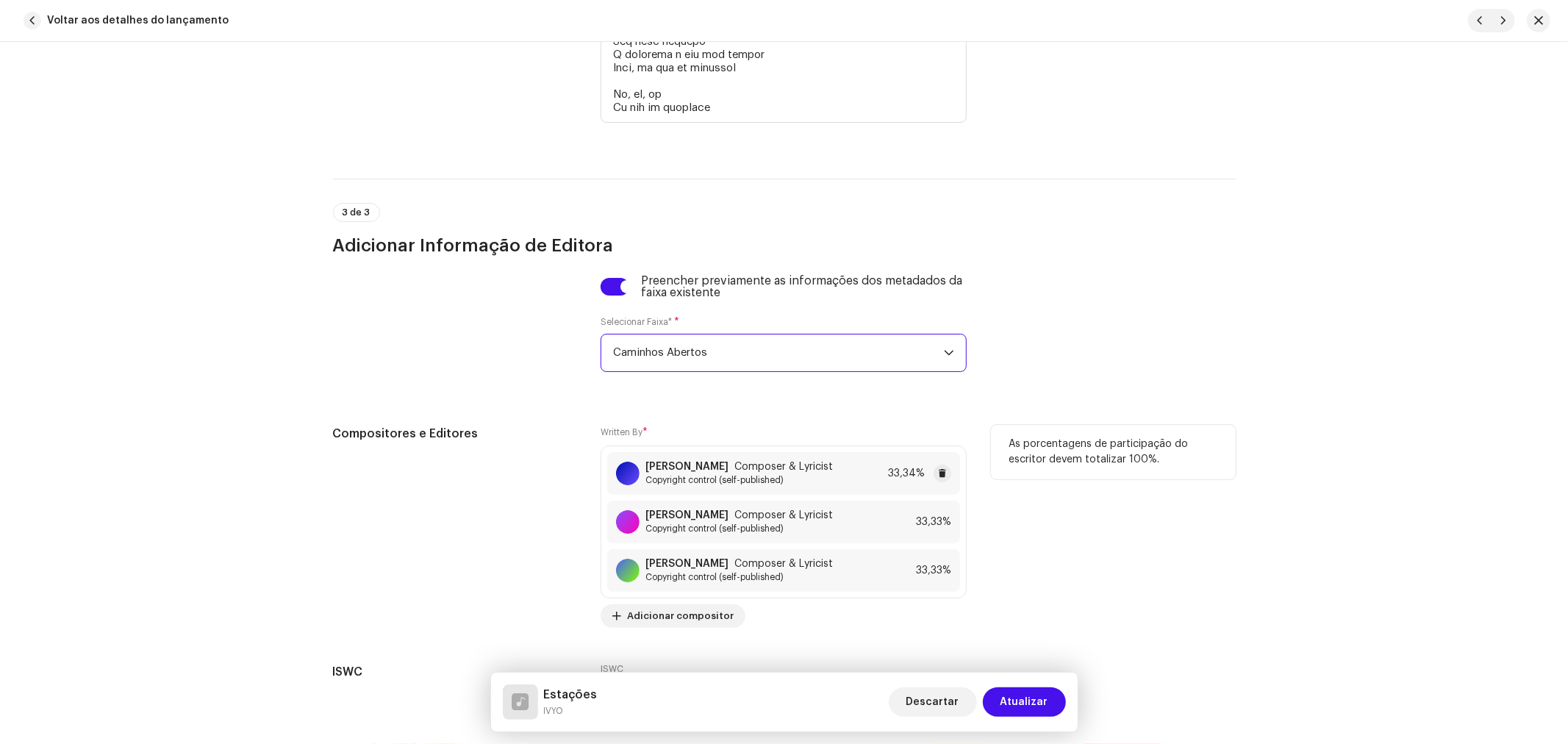
scroll to position [4168, 0]
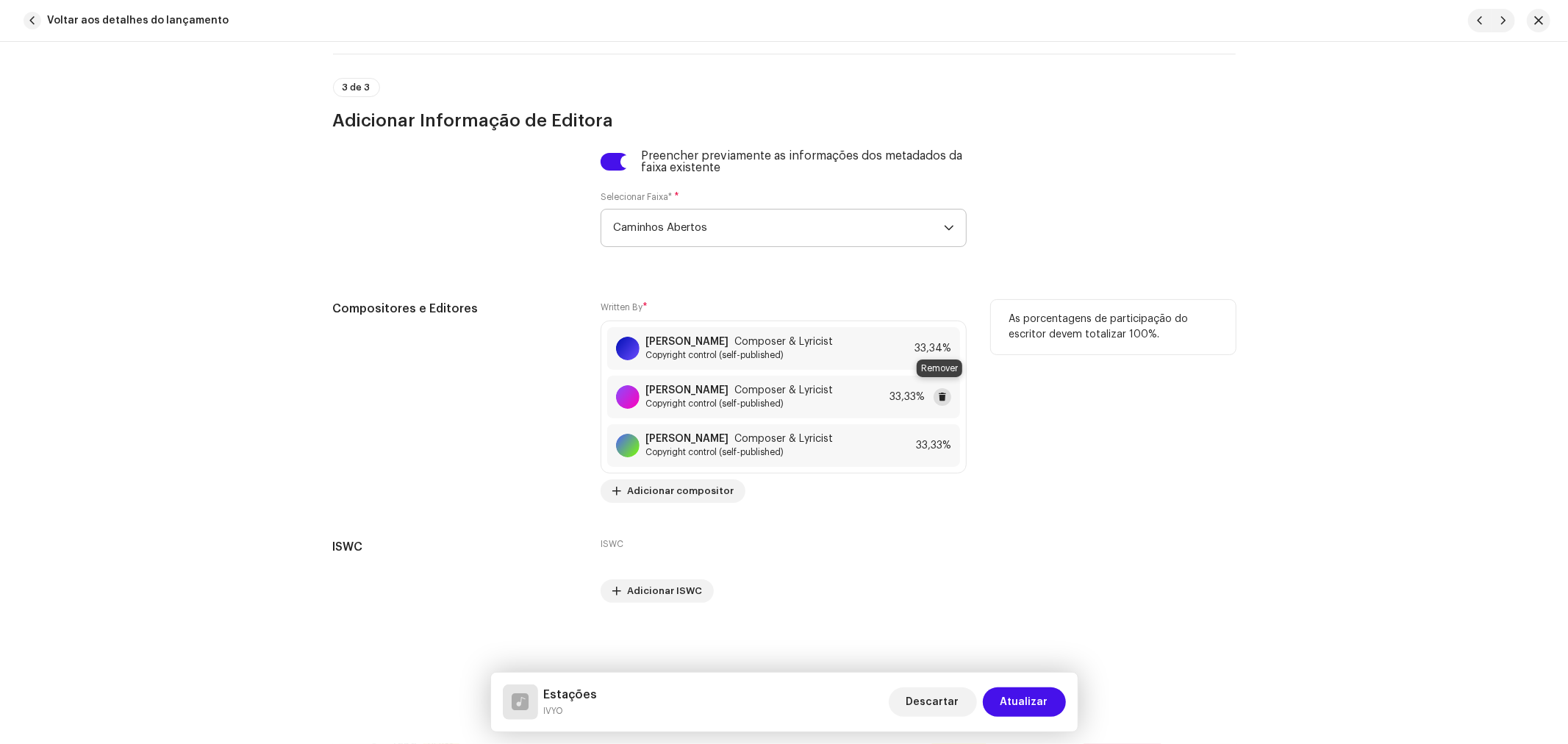
click at [943, 391] on span at bounding box center [942, 396] width 9 height 12
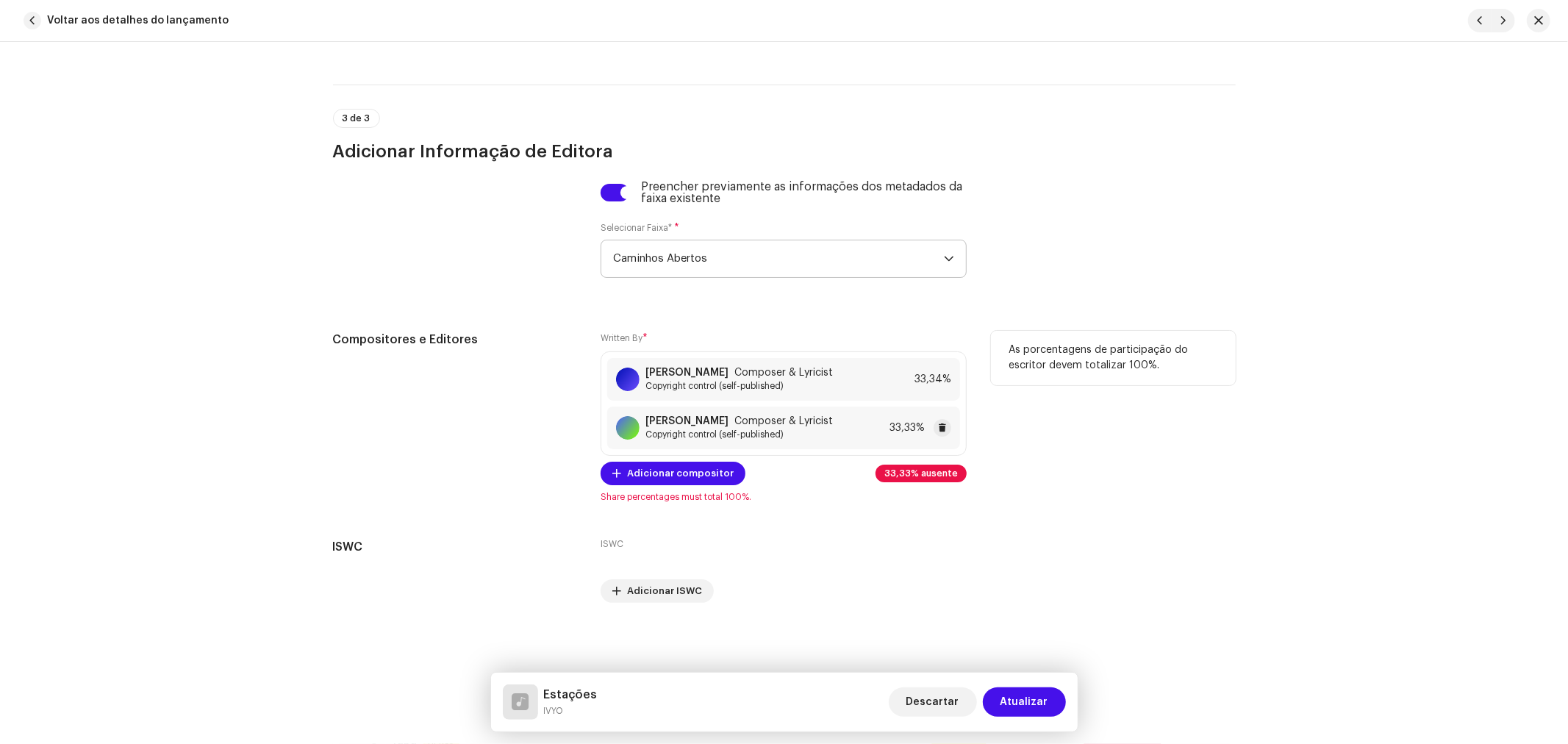
click at [949, 429] on div "Tássia dos Reis Santos Composer & Lyricist Copyright control (self-published) 3…" at bounding box center [783, 428] width 353 height 43
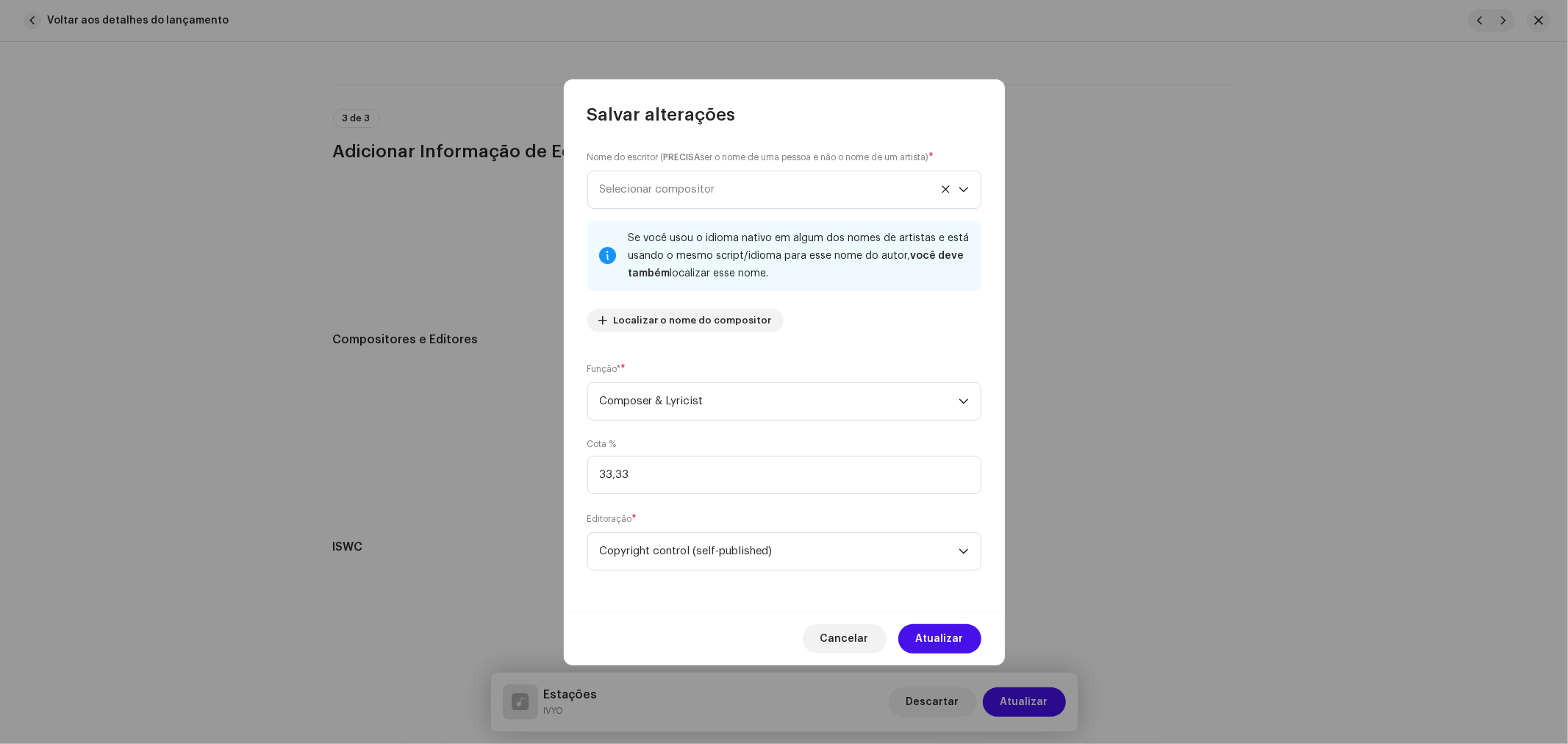
click at [850, 630] on span "Cancelar" at bounding box center [845, 638] width 48 height 30
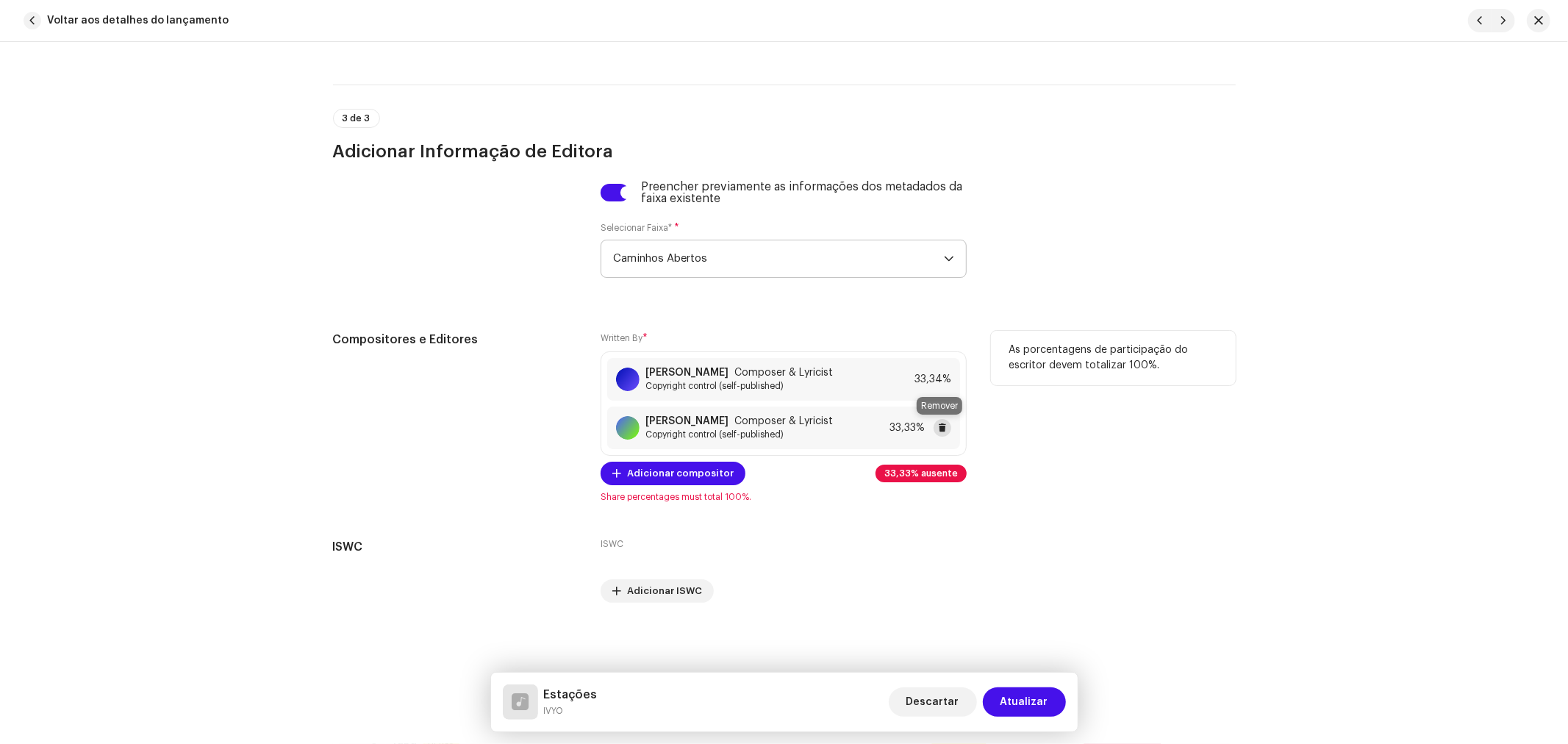
click at [945, 427] on button at bounding box center [942, 428] width 18 height 18
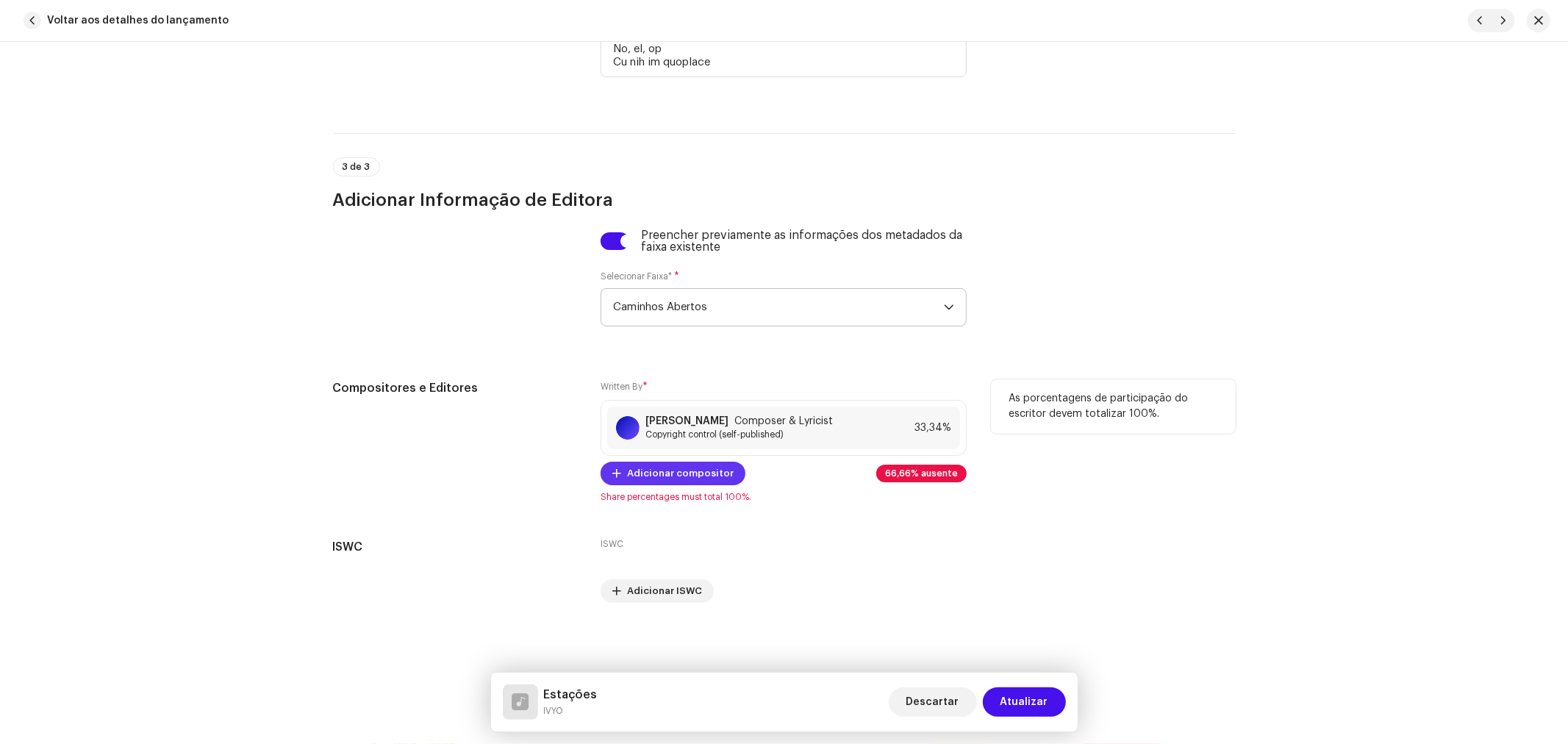
click at [699, 470] on span "Adicionar compositor" at bounding box center [679, 473] width 106 height 30
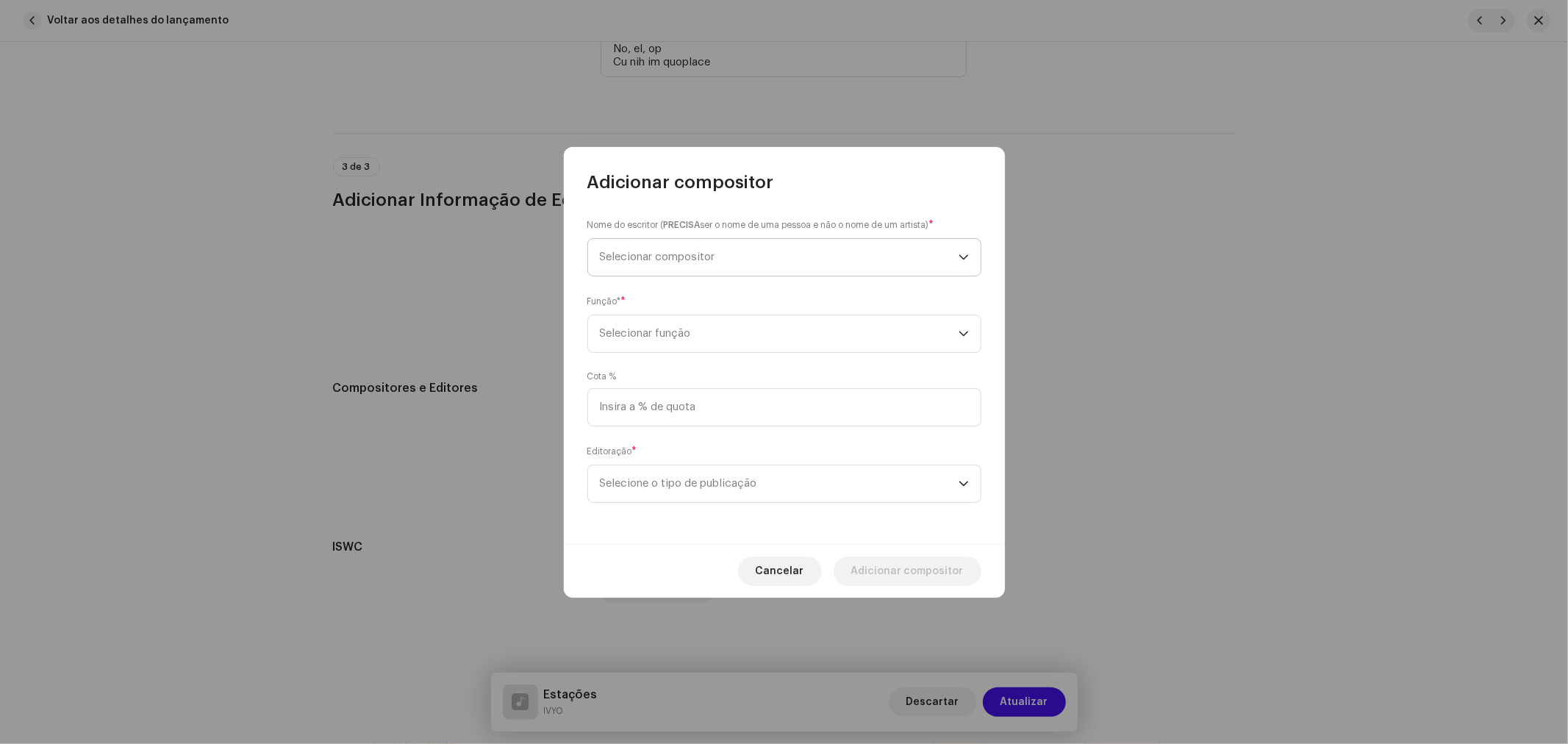
click at [664, 244] on span "Selecionar compositor" at bounding box center [779, 257] width 358 height 37
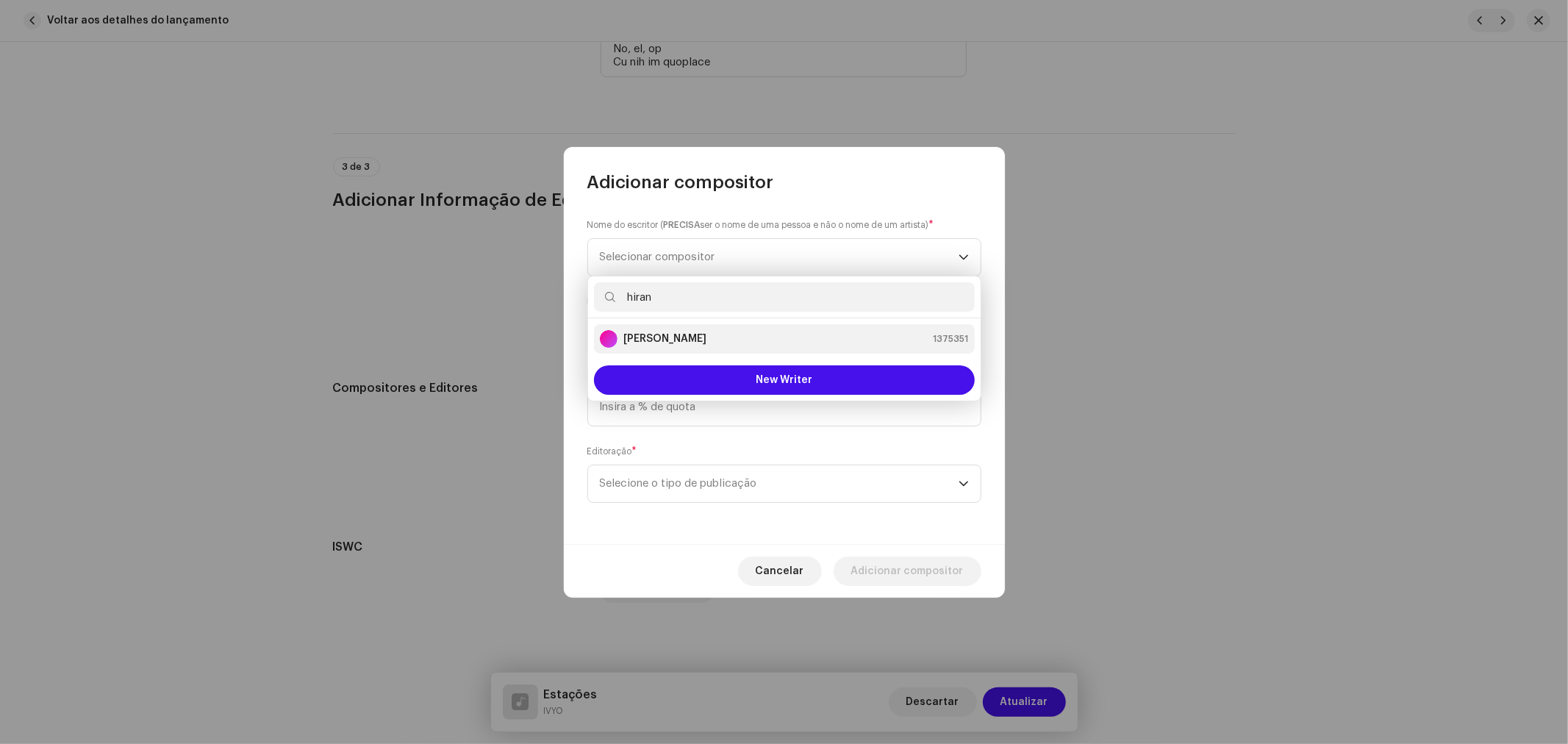
type input "hiran"
click at [672, 340] on strong "HIRAN FERNANDES SANTOS" at bounding box center [664, 339] width 83 height 14
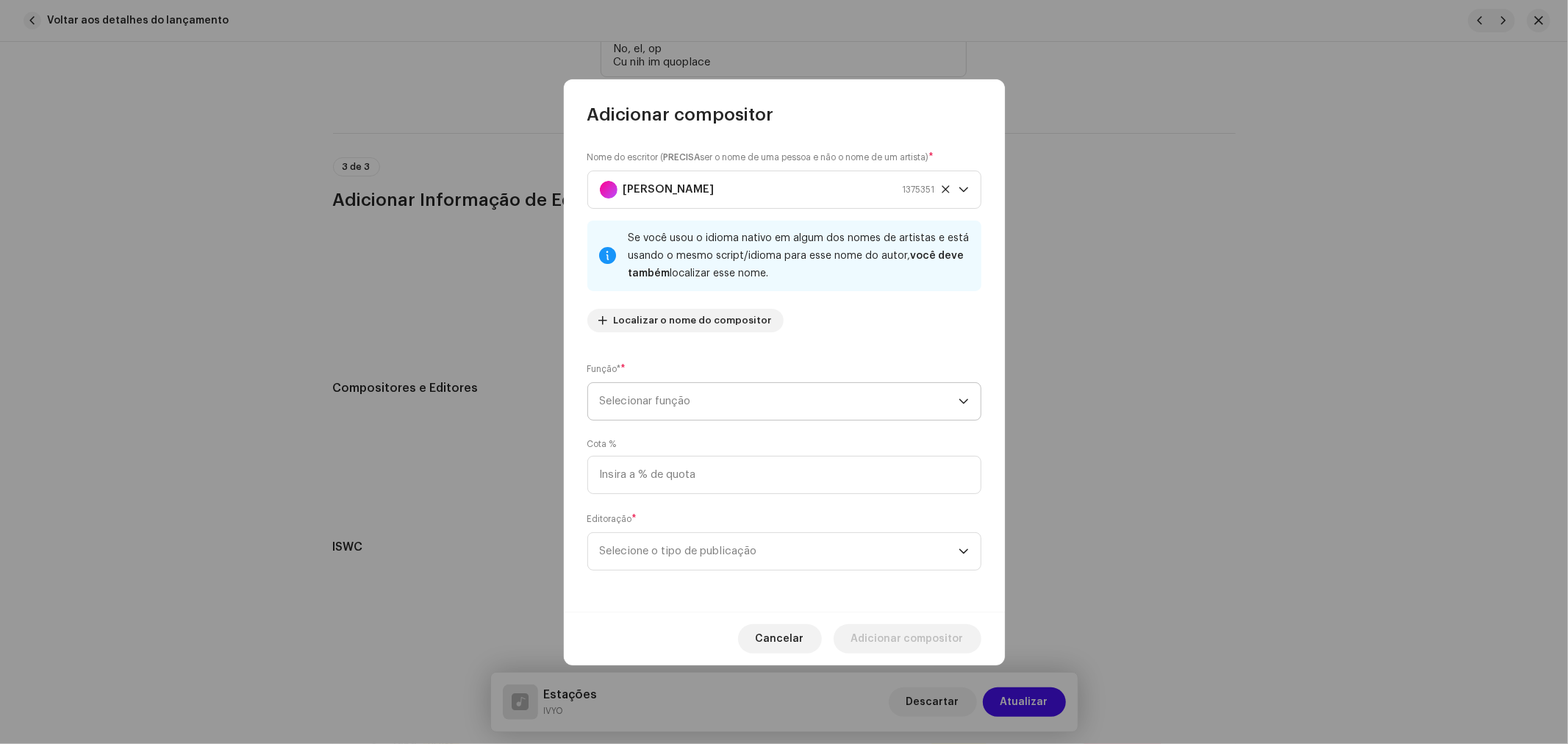
click at [731, 408] on span "Selecionar função" at bounding box center [779, 401] width 358 height 37
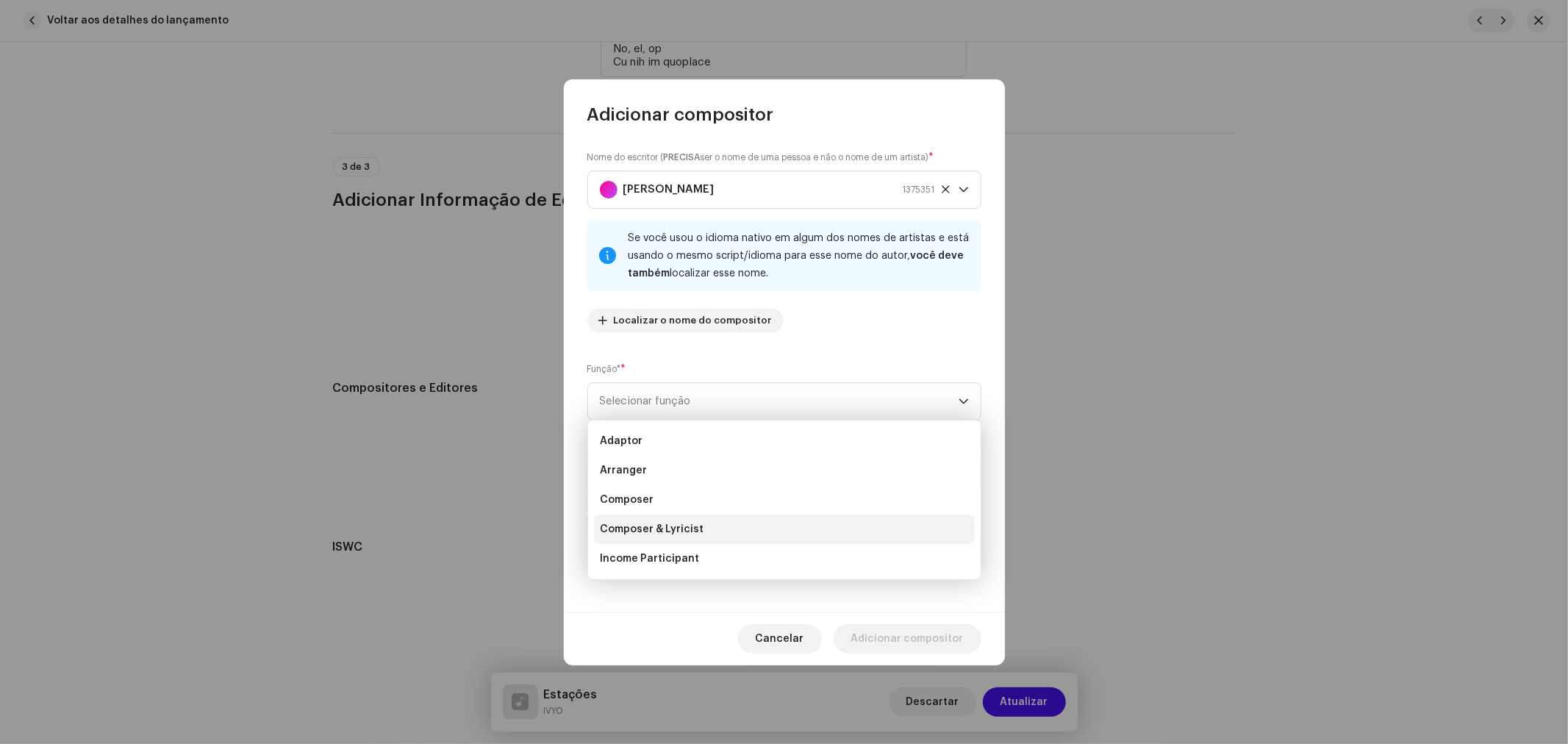
click at [667, 520] on li "Composer & Lyricist" at bounding box center [784, 529] width 381 height 30
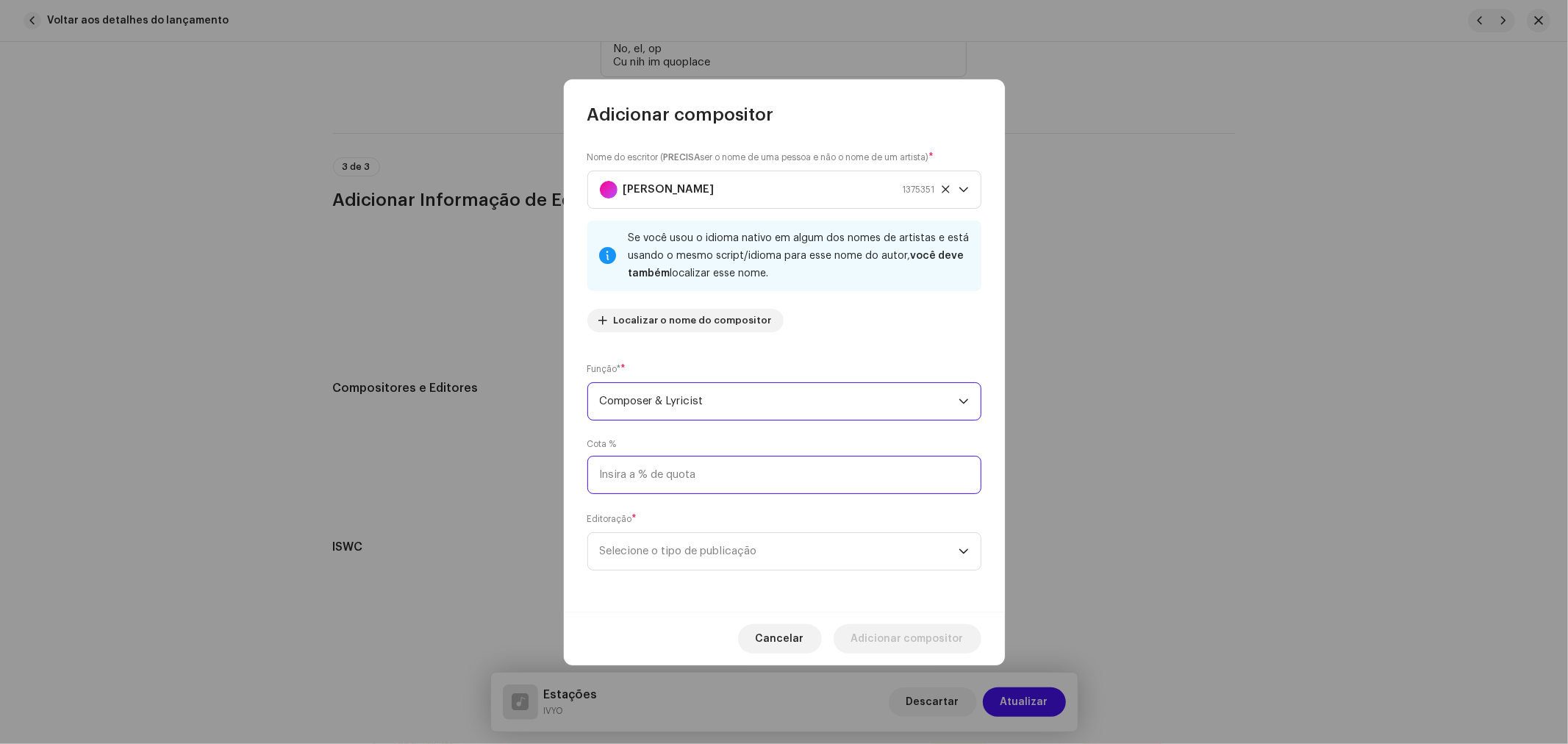
click at [658, 490] on input at bounding box center [784, 475] width 394 height 38
click at [709, 475] on input at bounding box center [784, 475] width 394 height 38
type input "50,00"
click at [692, 540] on span "Selecione o tipo de publicação" at bounding box center [779, 551] width 358 height 37
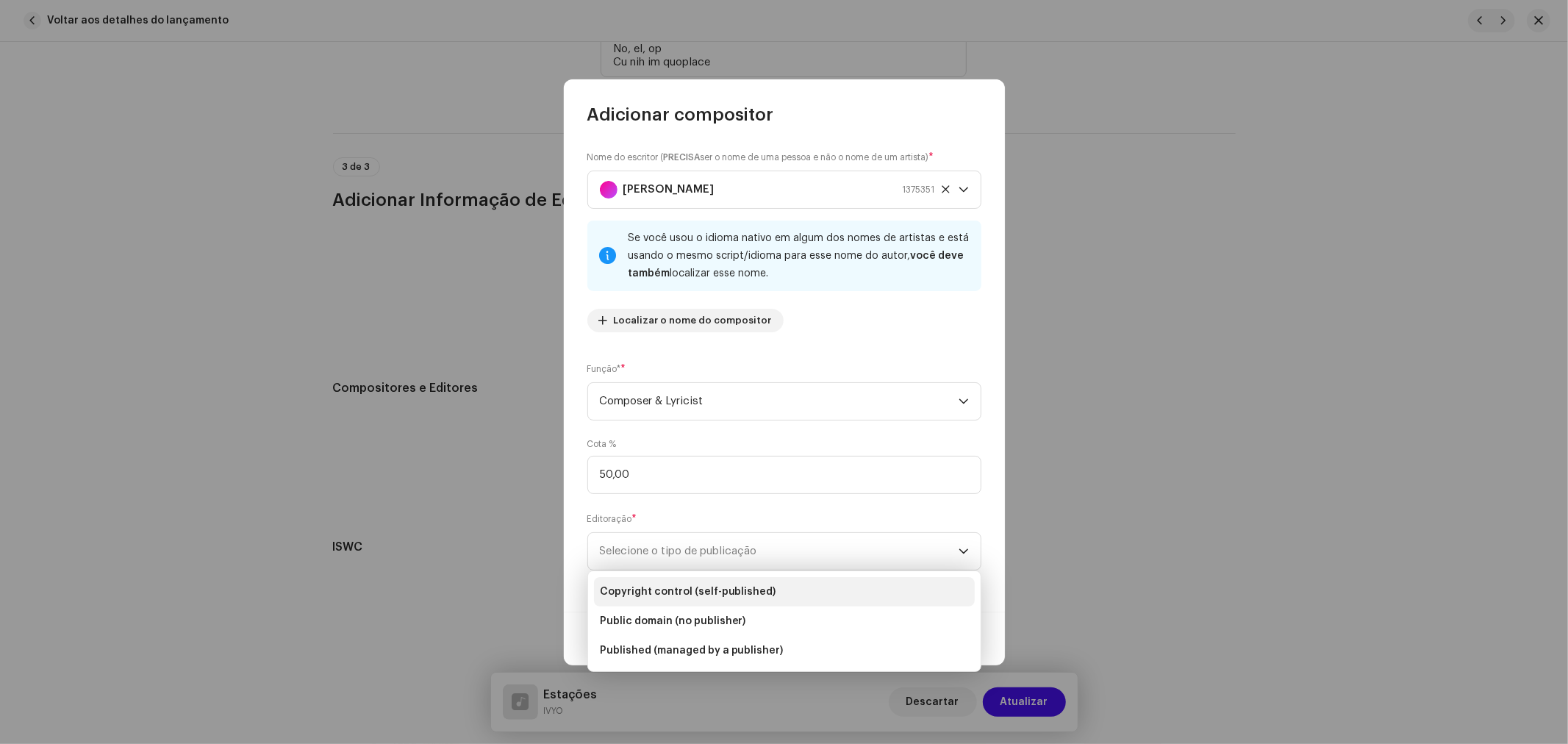
click at [699, 592] on span "Copyright control (self-published)" at bounding box center [687, 592] width 176 height 14
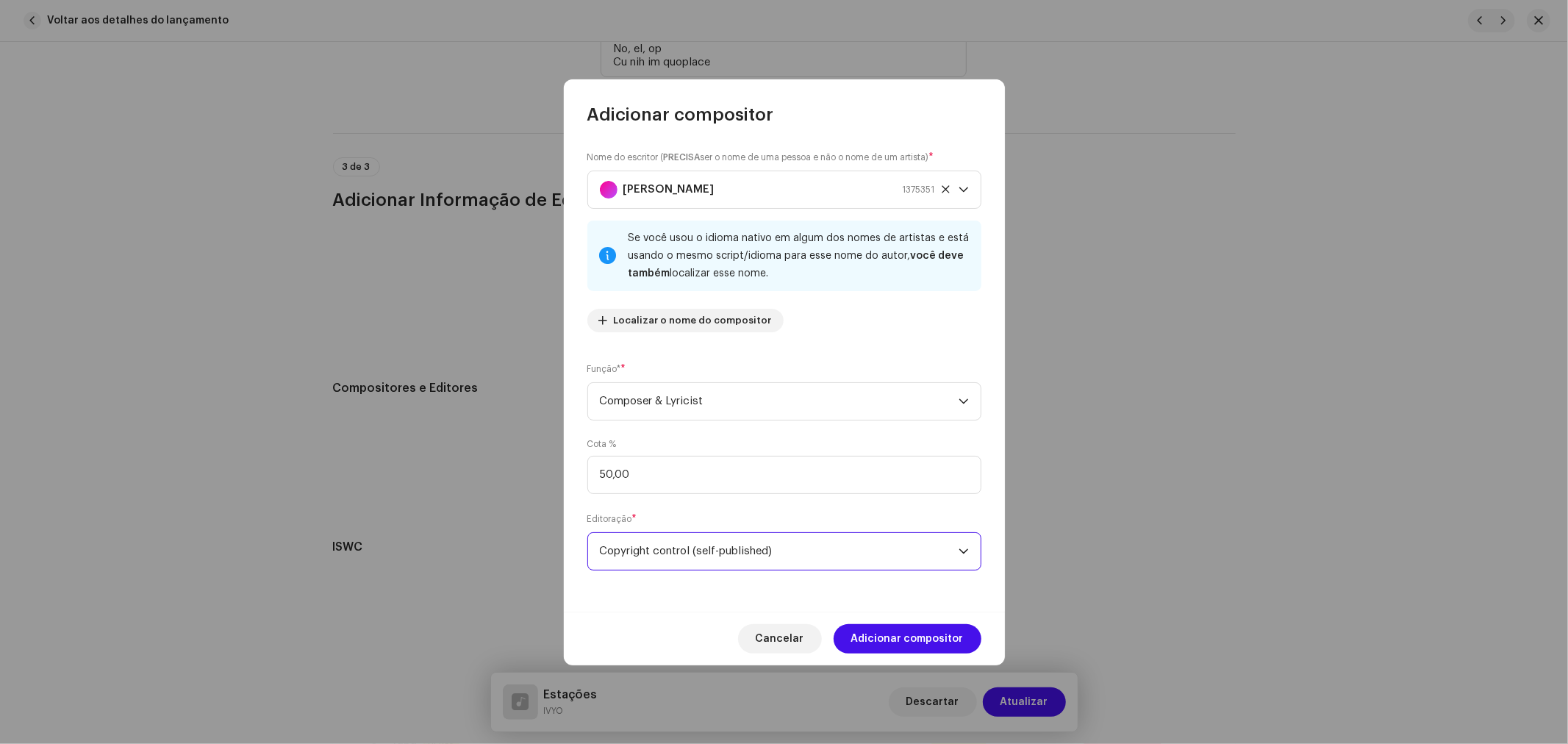
click at [888, 622] on div "Cancelar Adicionar compositor" at bounding box center [784, 638] width 441 height 54
click at [890, 629] on span "Adicionar compositor" at bounding box center [907, 638] width 113 height 30
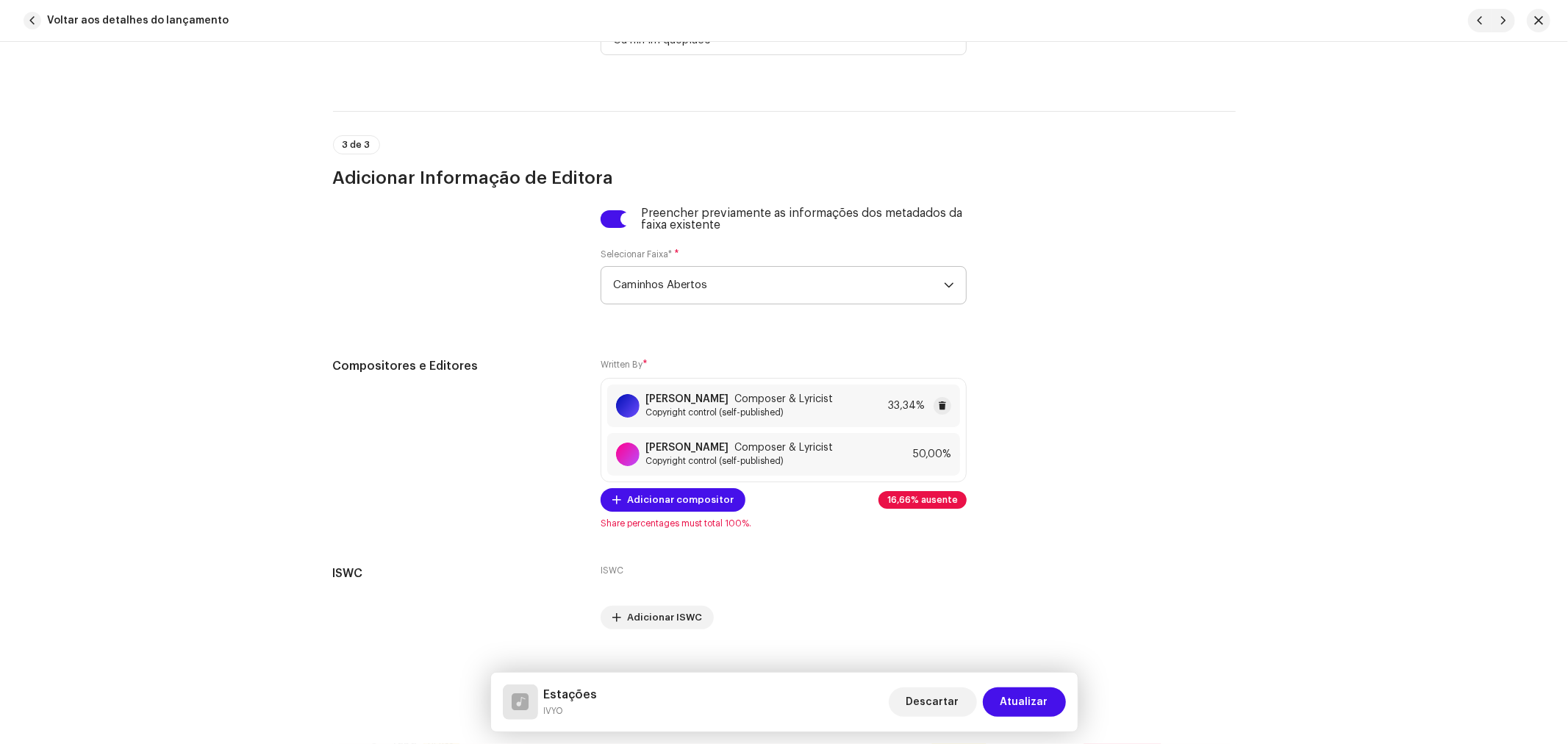
scroll to position [4137, 0]
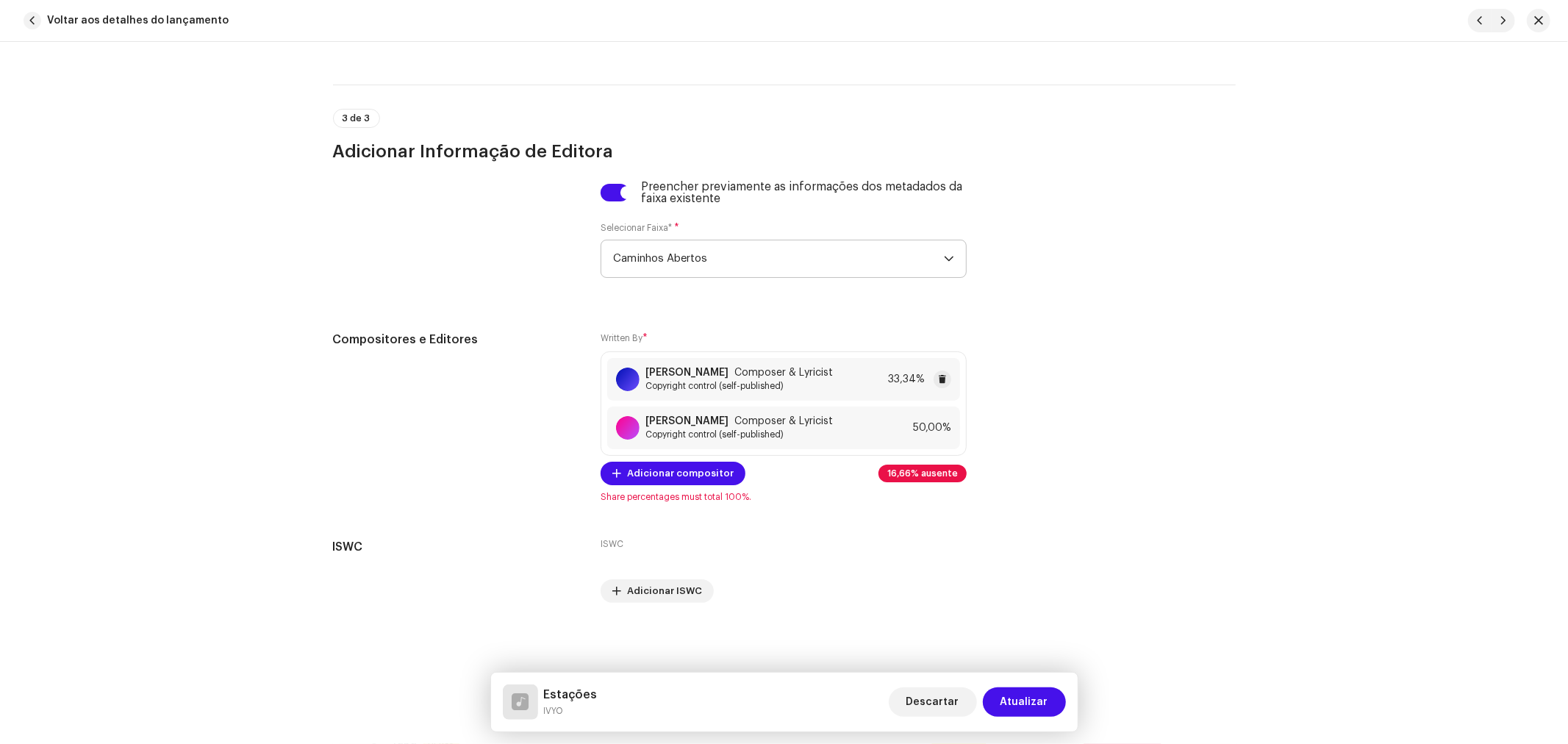
click at [833, 367] on div "[PERSON_NAME] Composer & Lyricist" at bounding box center [739, 372] width 188 height 12
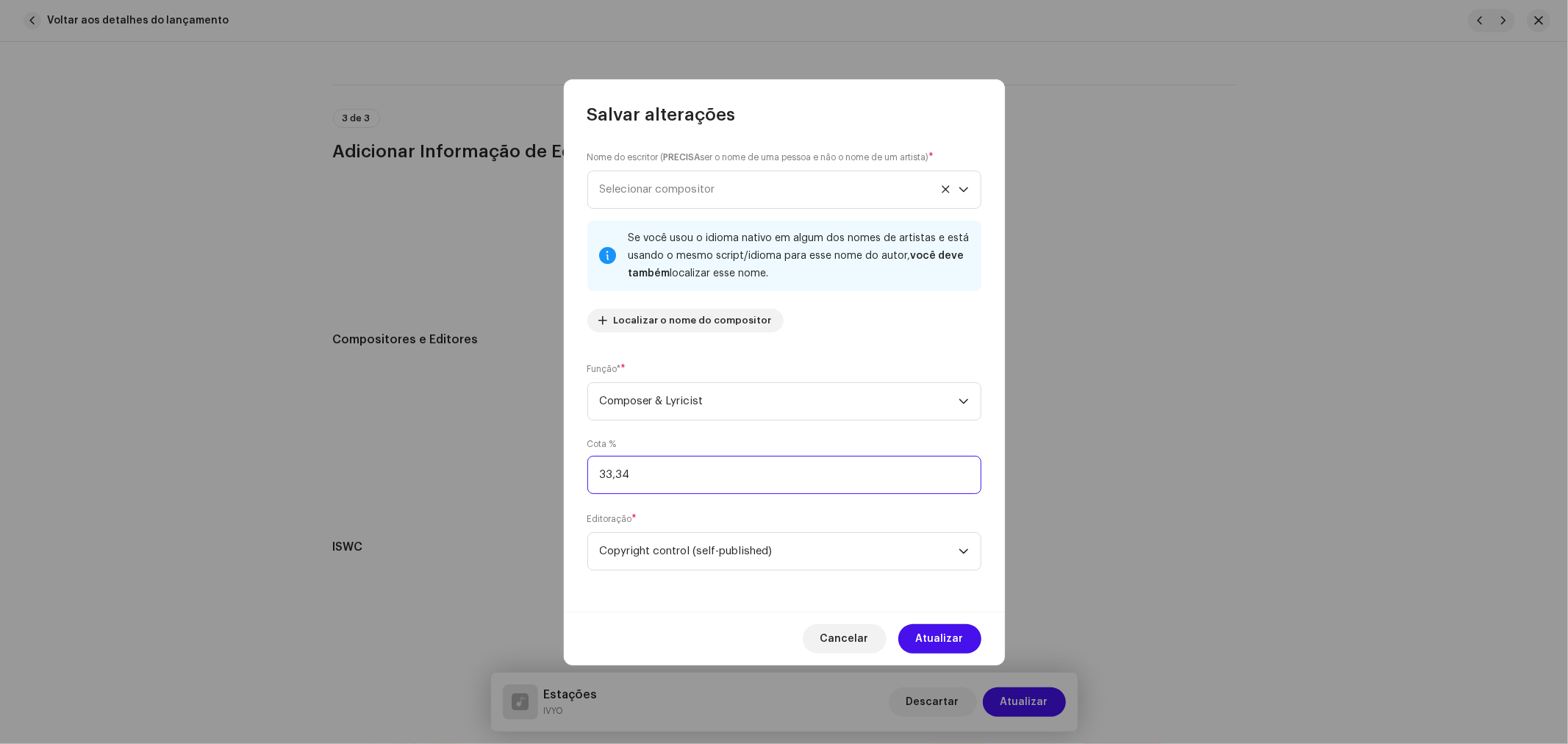
click at [657, 476] on input "33,34" at bounding box center [784, 475] width 394 height 38
drag, startPoint x: 682, startPoint y: 474, endPoint x: 527, endPoint y: 474, distance: 155.0
click at [552, 478] on div "Salvar alterações Nome do escritor ( PRECISA ser o nome de uma pessoa e não o n…" at bounding box center [784, 372] width 1568 height 744
type input "50,00"
click at [527, 474] on div "Salvar alterações Nome do escritor ( PRECISA ser o nome de uma pessoa e não o n…" at bounding box center [784, 372] width 1568 height 744
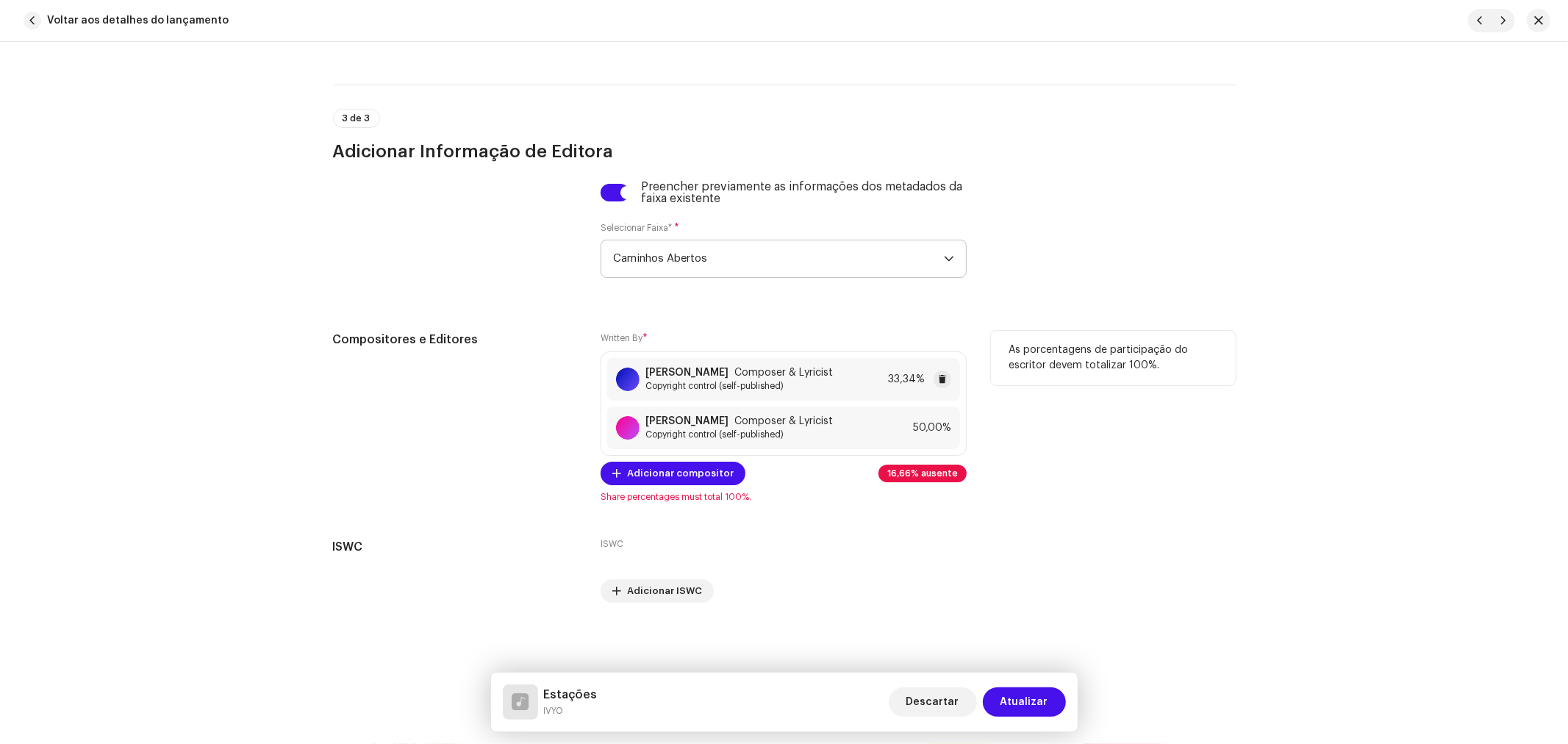
click at [734, 367] on span "Composer & Lyricist" at bounding box center [783, 372] width 98 height 12
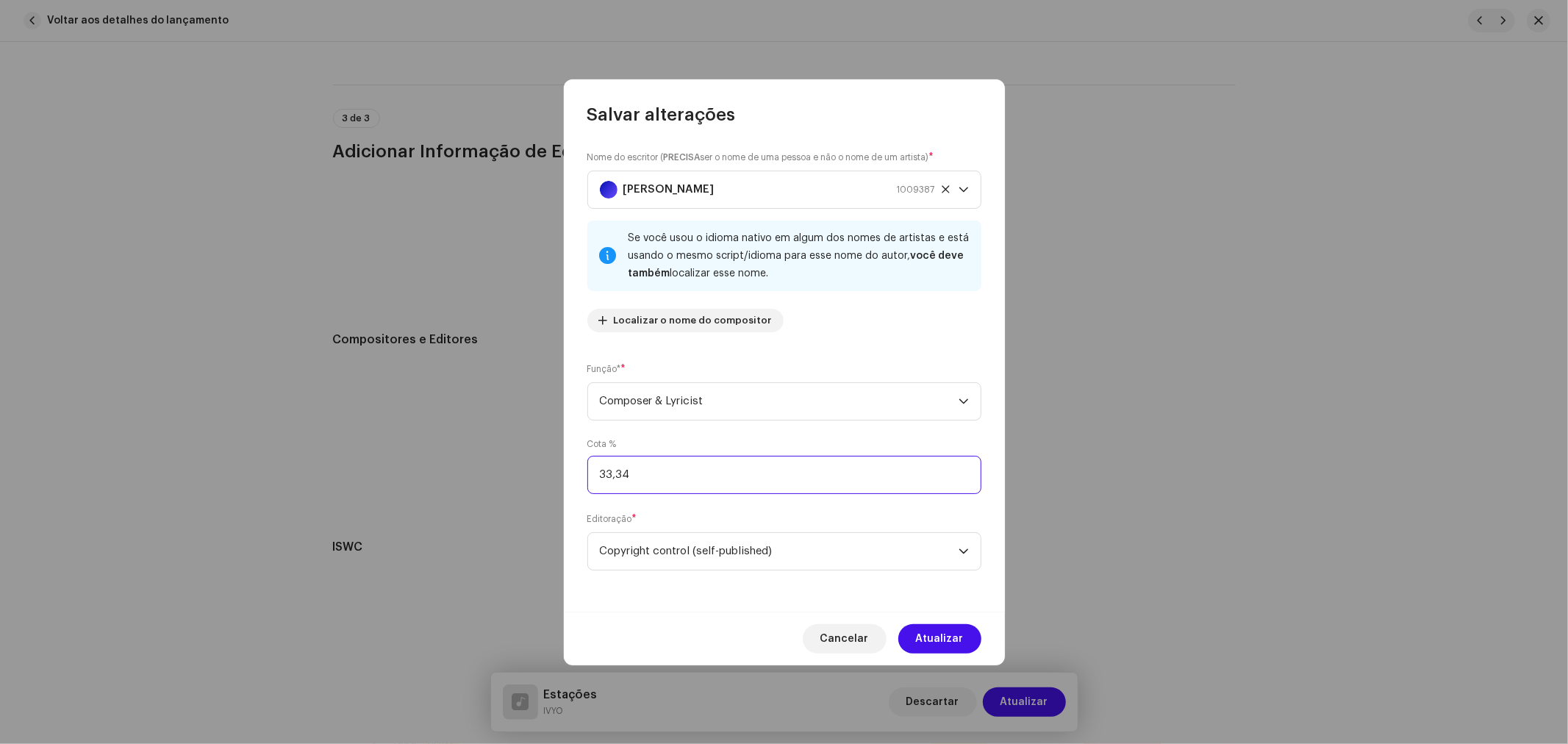
drag, startPoint x: 668, startPoint y: 481, endPoint x: 482, endPoint y: 469, distance: 186.4
click at [483, 469] on div "Salvar alterações Nome do escritor ( PRECISA ser o nome de uma pessoa e não o n…" at bounding box center [784, 372] width 1568 height 744
type input "50,00"
click at [944, 639] on span "Atualizar" at bounding box center [940, 638] width 47 height 30
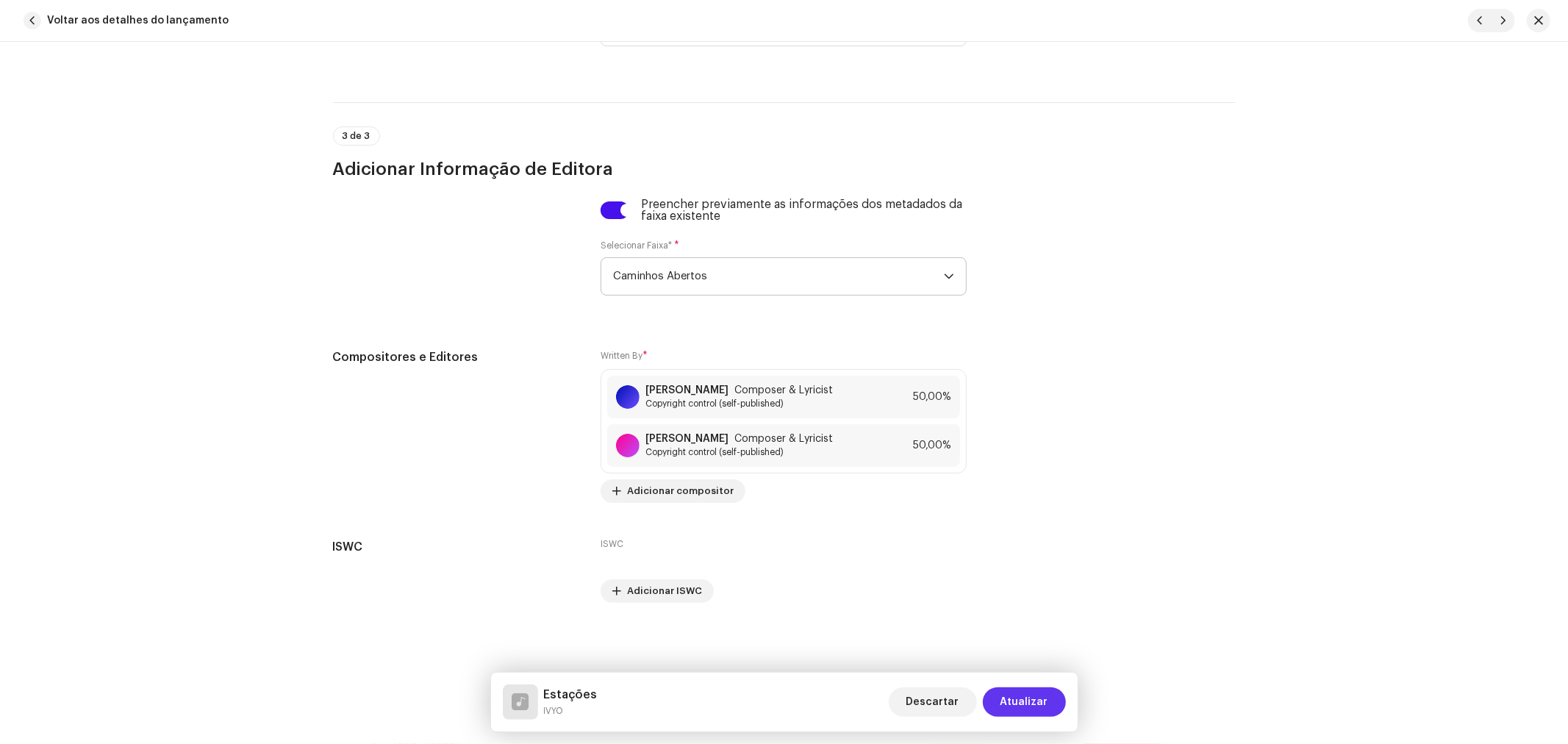
click at [1025, 698] on span "Atualizar" at bounding box center [1024, 702] width 47 height 30
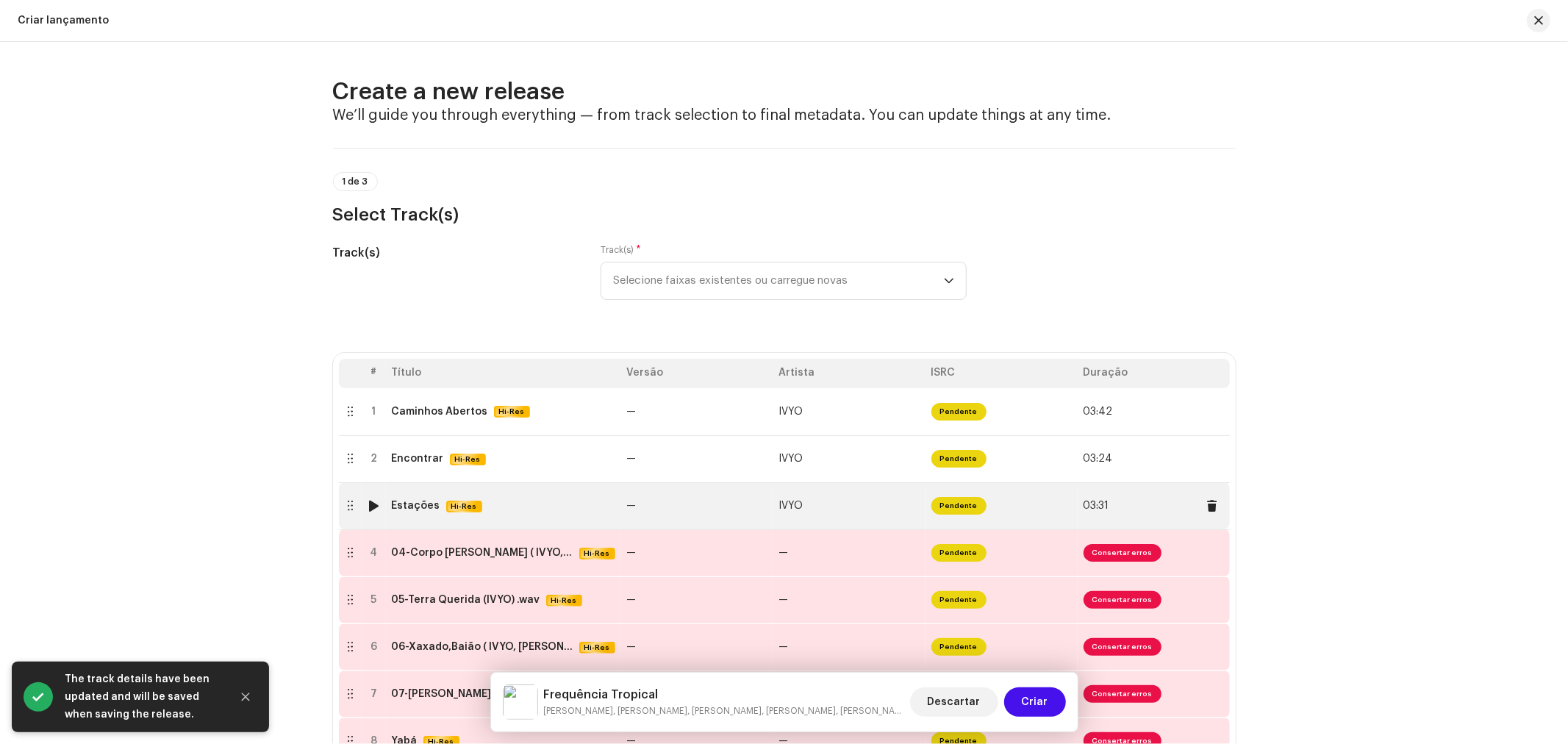
click at [726, 517] on td "—" at bounding box center [697, 505] width 152 height 47
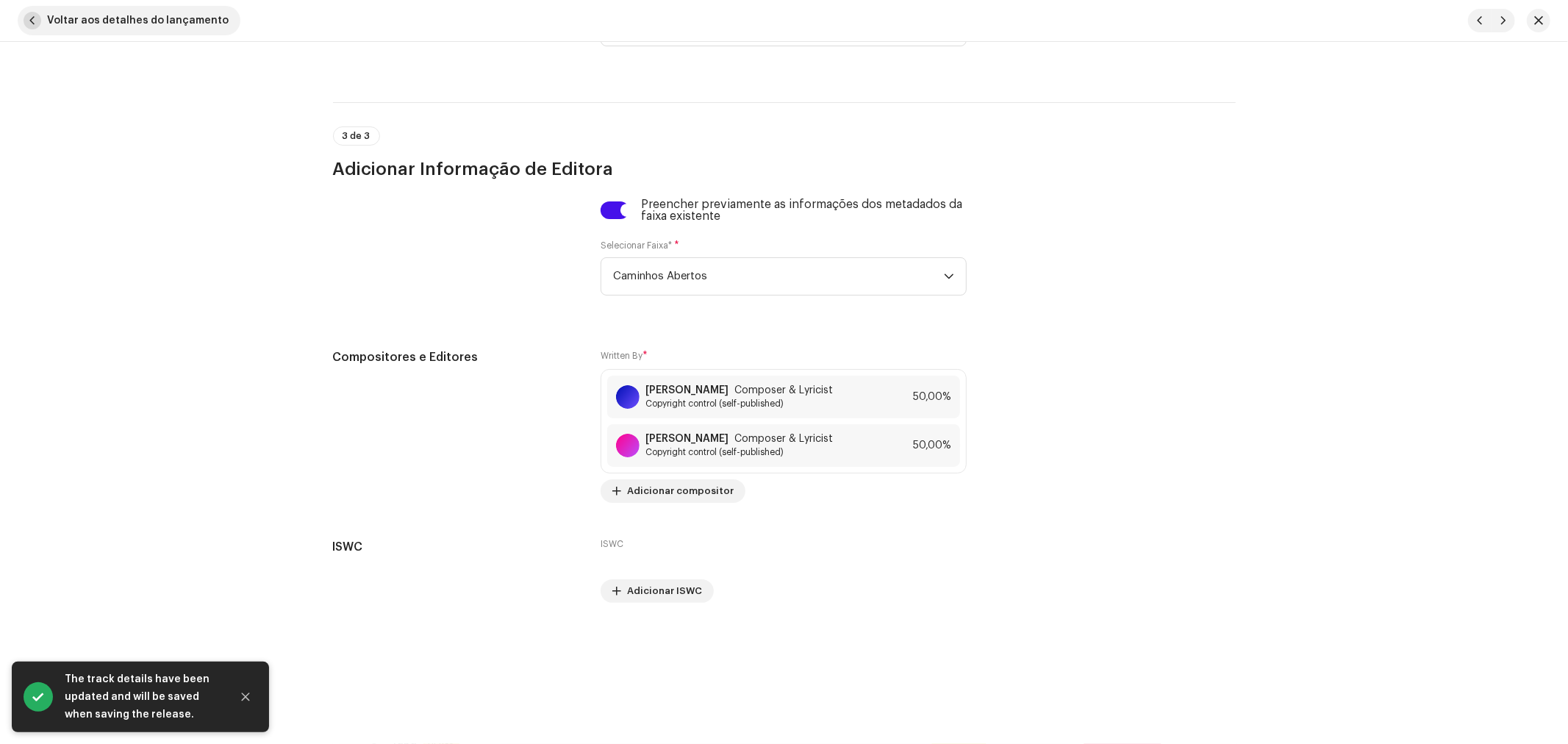
click at [169, 20] on span "Voltar aos detalhes do lançamento" at bounding box center [138, 21] width 181 height 30
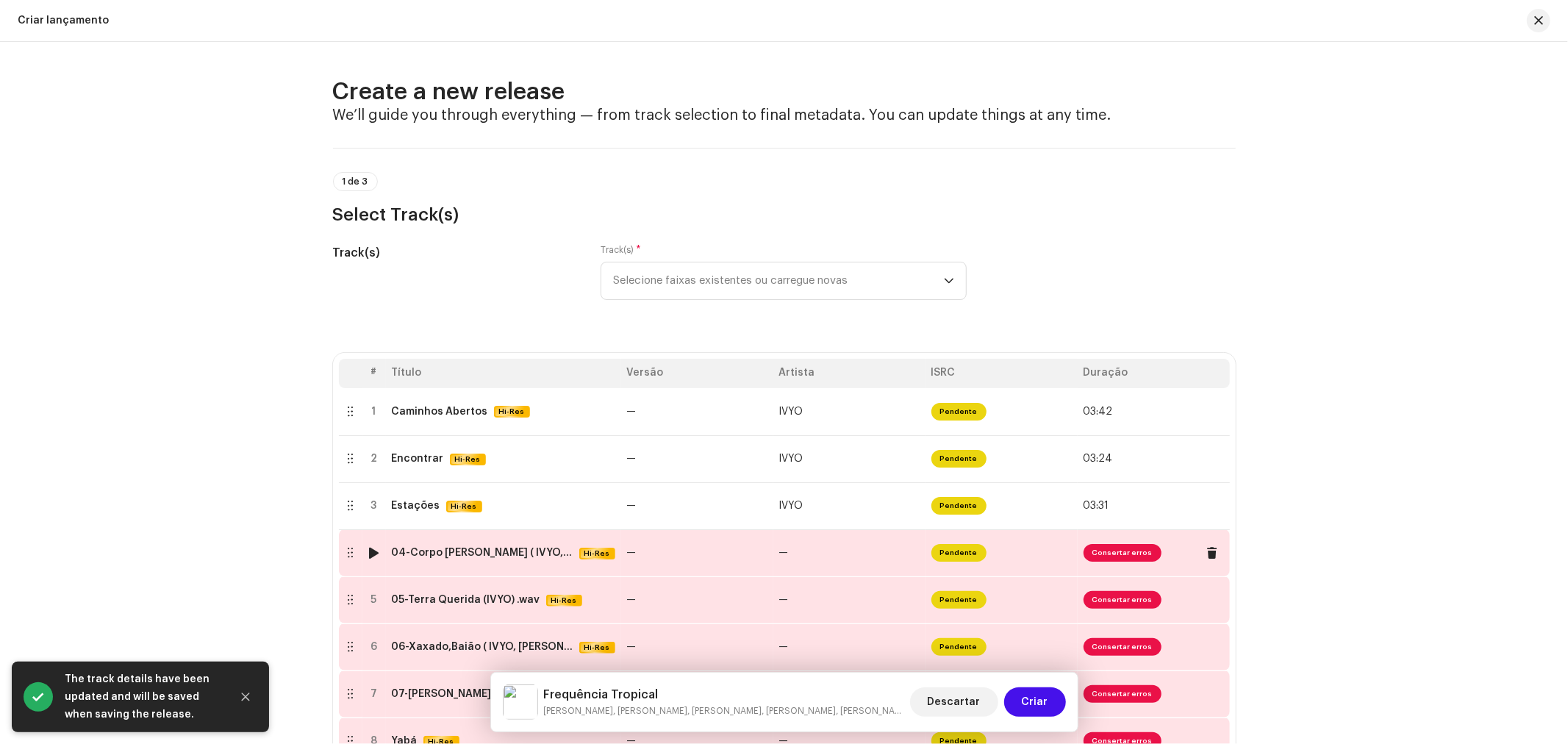
click at [452, 553] on div "04-Corpo Suado ( IVYO, CALOROSA ).wav" at bounding box center [482, 553] width 181 height 12
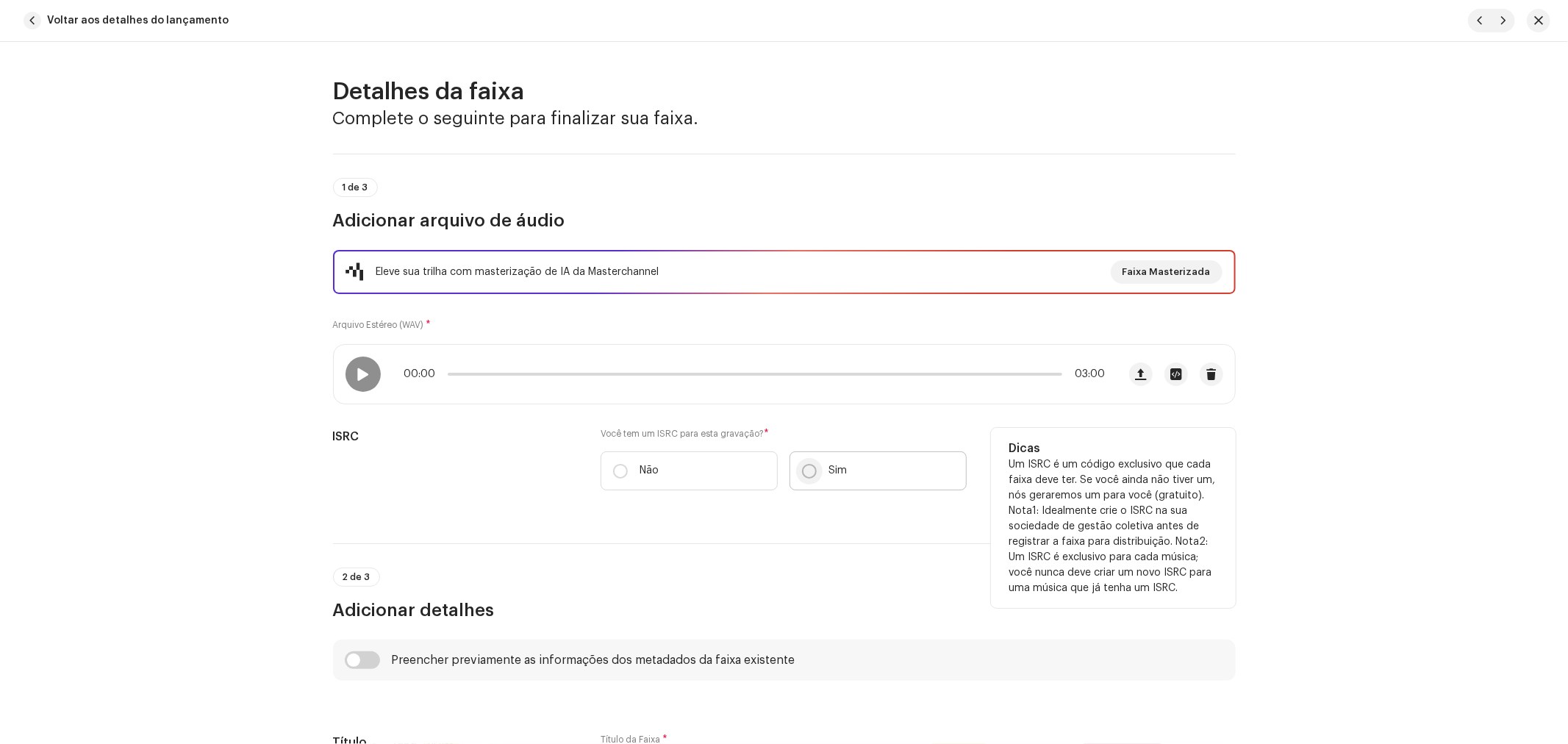
click at [813, 474] on input "Sim" at bounding box center [809, 471] width 14 height 14
radio input "true"
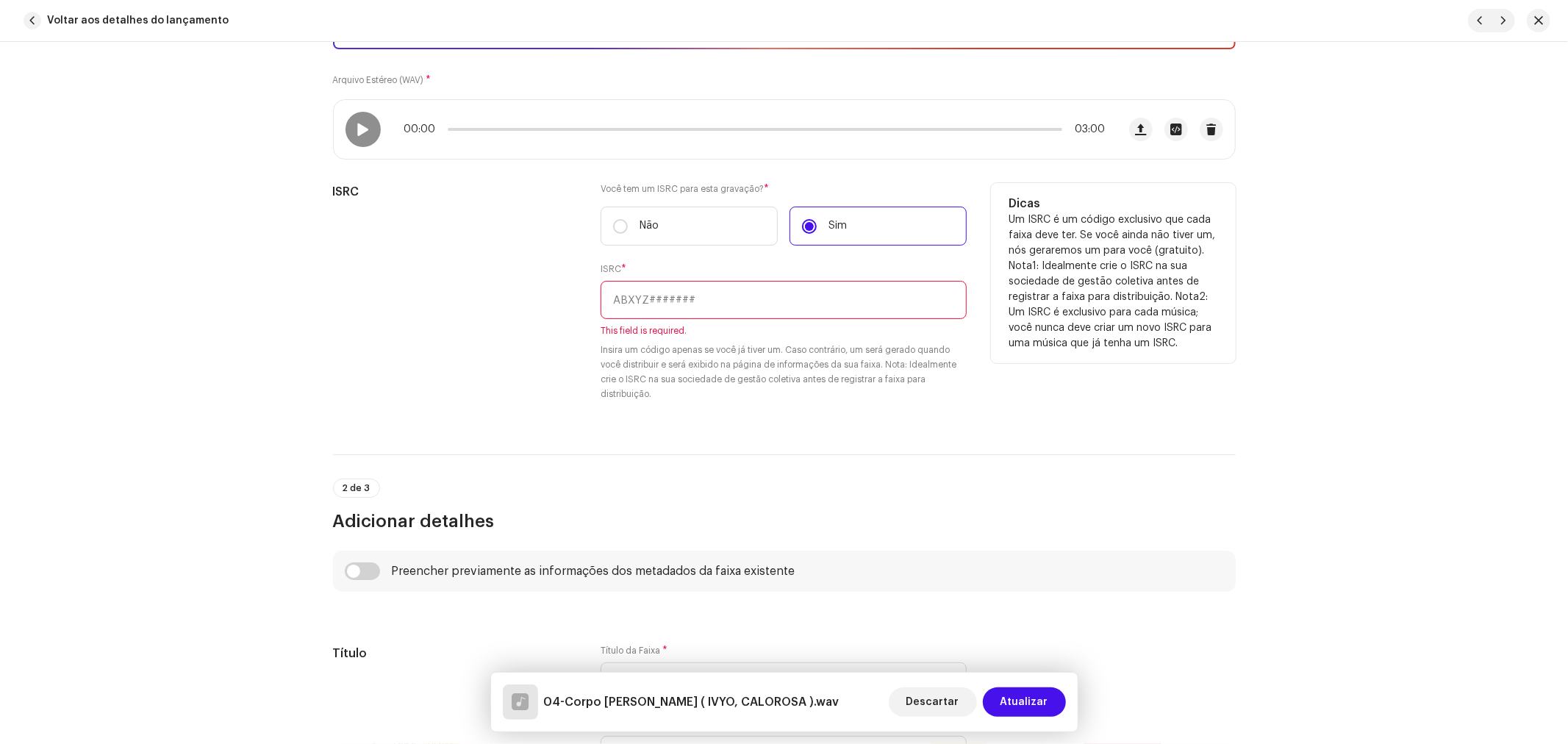
scroll to position [490, 0]
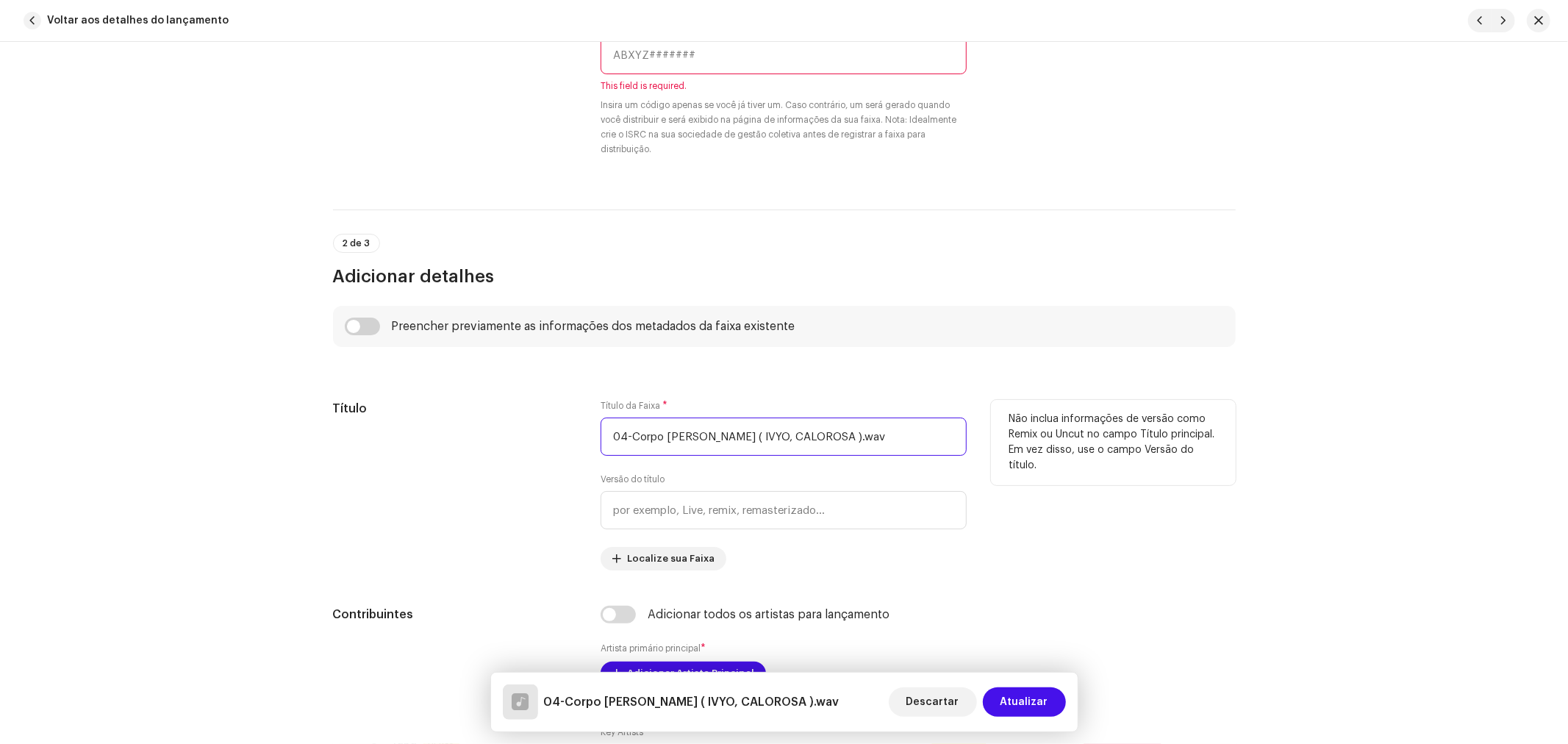
drag, startPoint x: 628, startPoint y: 437, endPoint x: 564, endPoint y: 435, distance: 64.0
click at [564, 435] on div "Título Título da Faixa * 04-Corpo Suado ( IVYO, CALOROSA ).wav Versão do título…" at bounding box center [784, 485] width 903 height 171
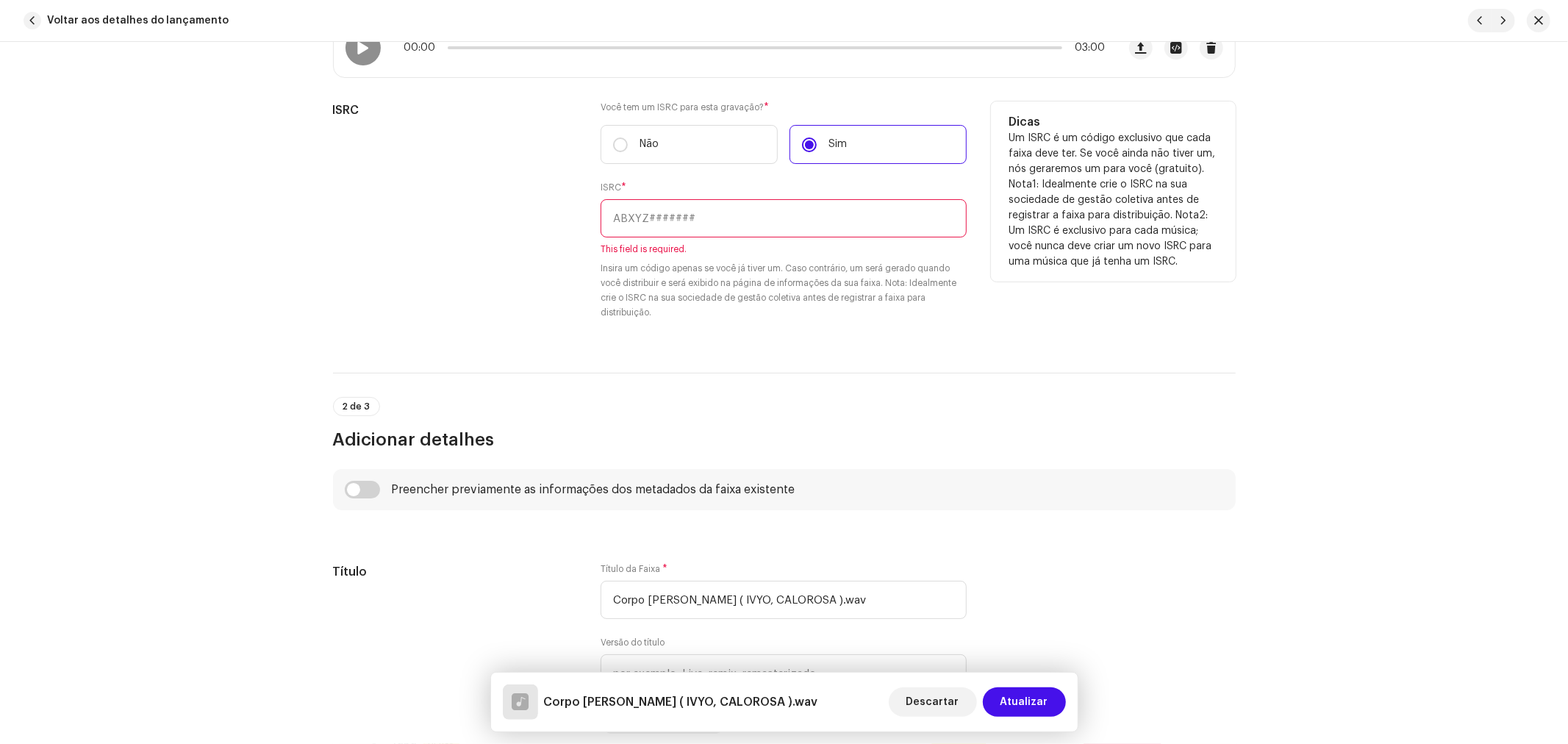
click at [754, 326] on div "Você tem um ISRC para esta gravação? * Não Sim ISRC * This field is required. I…" at bounding box center [783, 219] width 366 height 236
type input "Corpo Suado ( IVYO, CALOROSA ).wav"
click at [754, 326] on div "Você tem um ISRC para esta gravação? * Não Sim ISRC * This field is required. I…" at bounding box center [783, 219] width 366 height 236
click at [747, 204] on input "text" at bounding box center [783, 218] width 366 height 38
paste input "BC-A1N-25-00007"
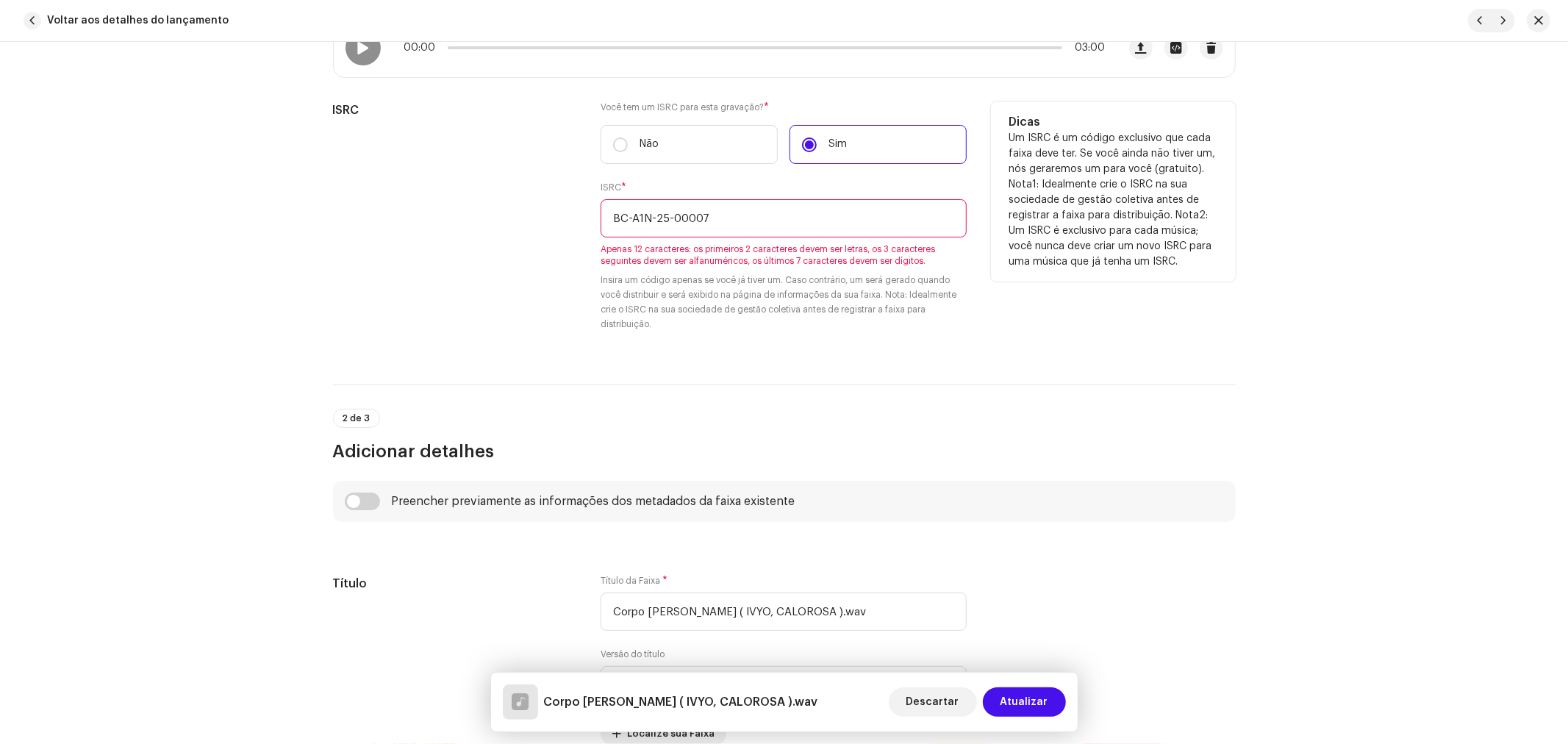
click at [670, 215] on input "BC-A1N-25-00007" at bounding box center [783, 218] width 366 height 38
click at [651, 217] on input "BC-A1N-2500007" at bounding box center [783, 218] width 366 height 38
click at [633, 217] on input "BC-A1N2500007" at bounding box center [783, 218] width 366 height 38
click at [630, 221] on input "BC-A1N2500007" at bounding box center [783, 218] width 366 height 38
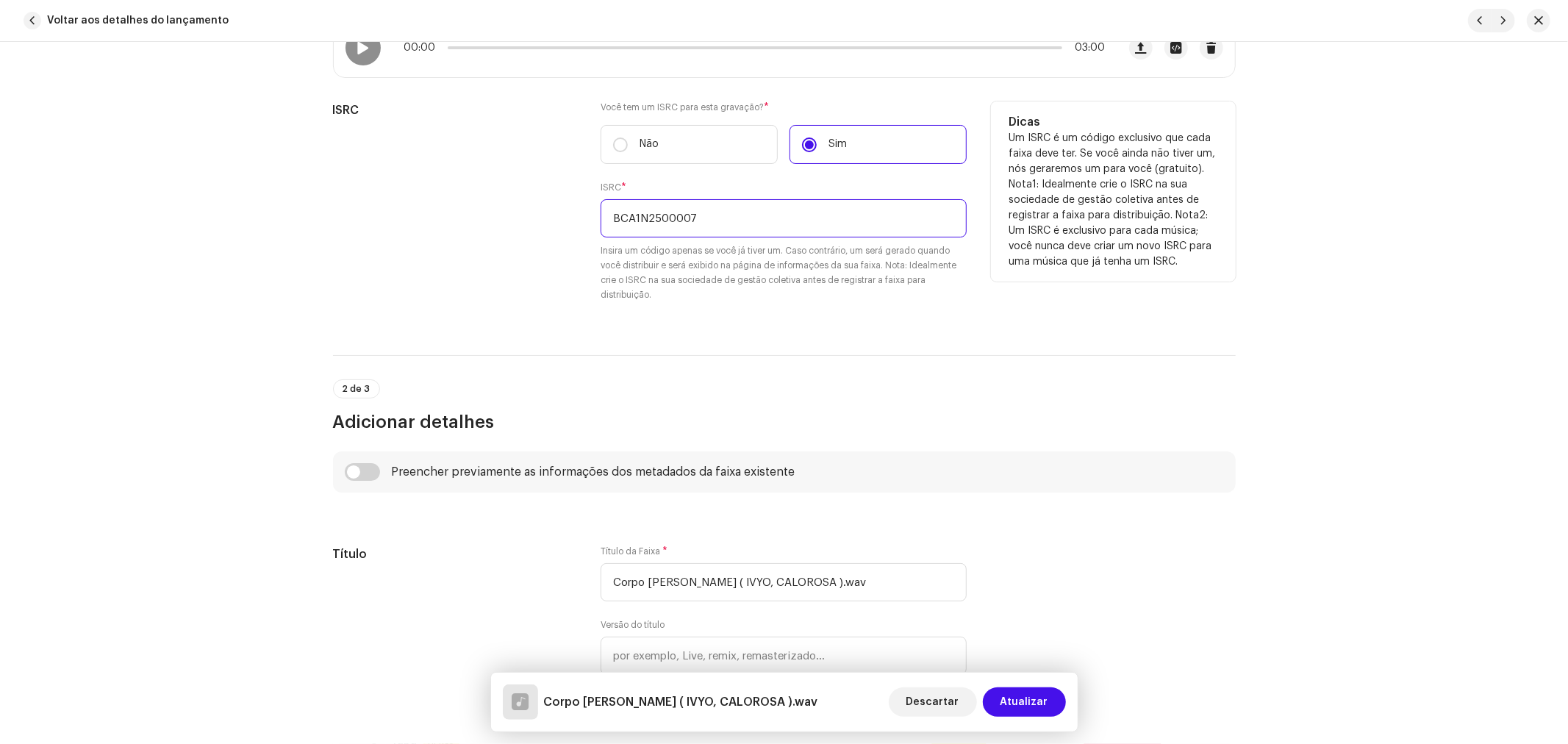
type input "BCA1N2500007"
click at [673, 250] on small "Insira um código apenas se você já tiver um. Caso contrário, um será gerado qua…" at bounding box center [783, 273] width 366 height 59
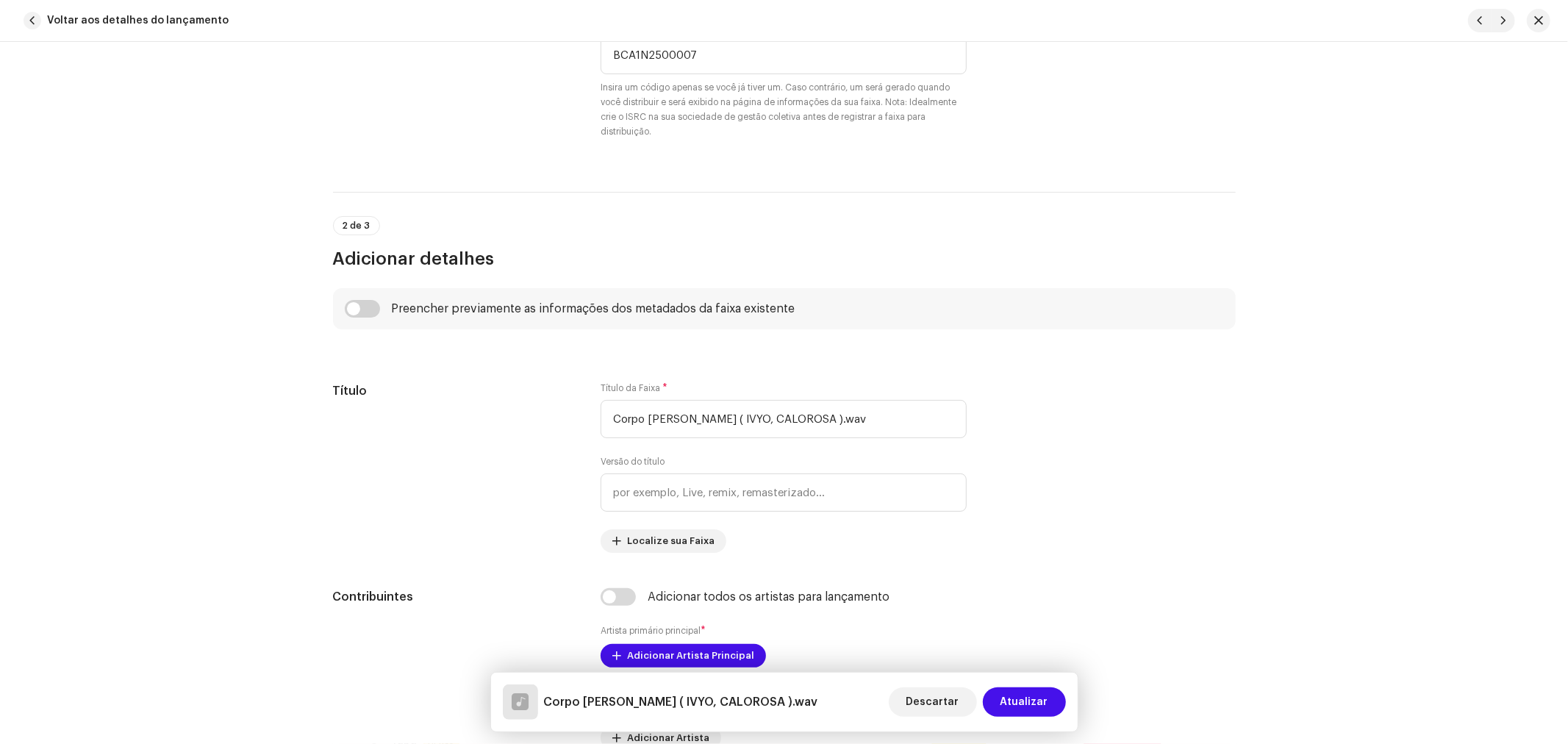
scroll to position [571, 0]
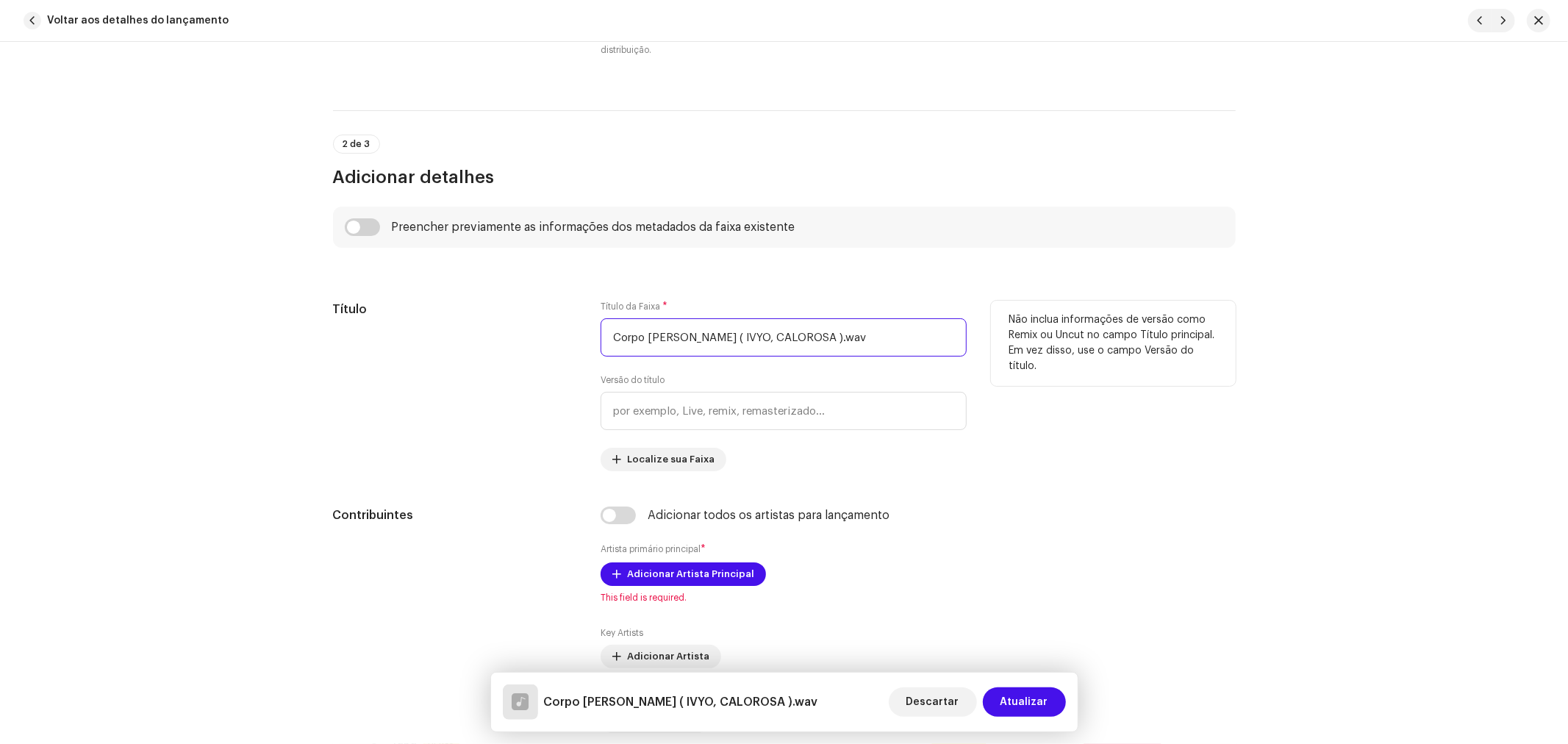
drag, startPoint x: 840, startPoint y: 344, endPoint x: 678, endPoint y: 358, distance: 162.6
click at [678, 358] on div "Título da Faixa * Corpo Suado ( IVYO, CALOROSA ).wav Versão do título Localize …" at bounding box center [783, 385] width 366 height 171
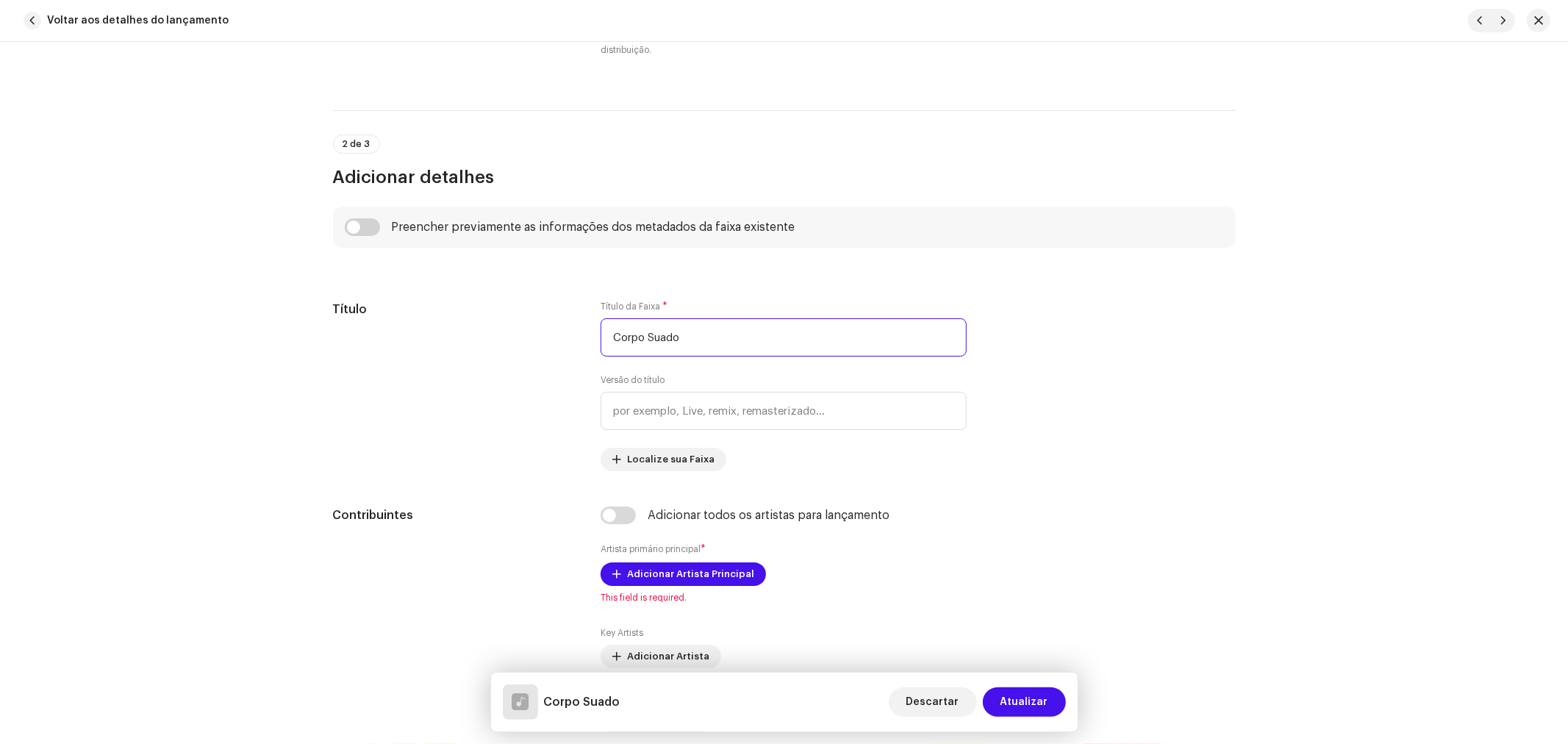
type input "Corpo Suado"
click at [364, 231] on input "checkbox" at bounding box center [362, 227] width 35 height 18
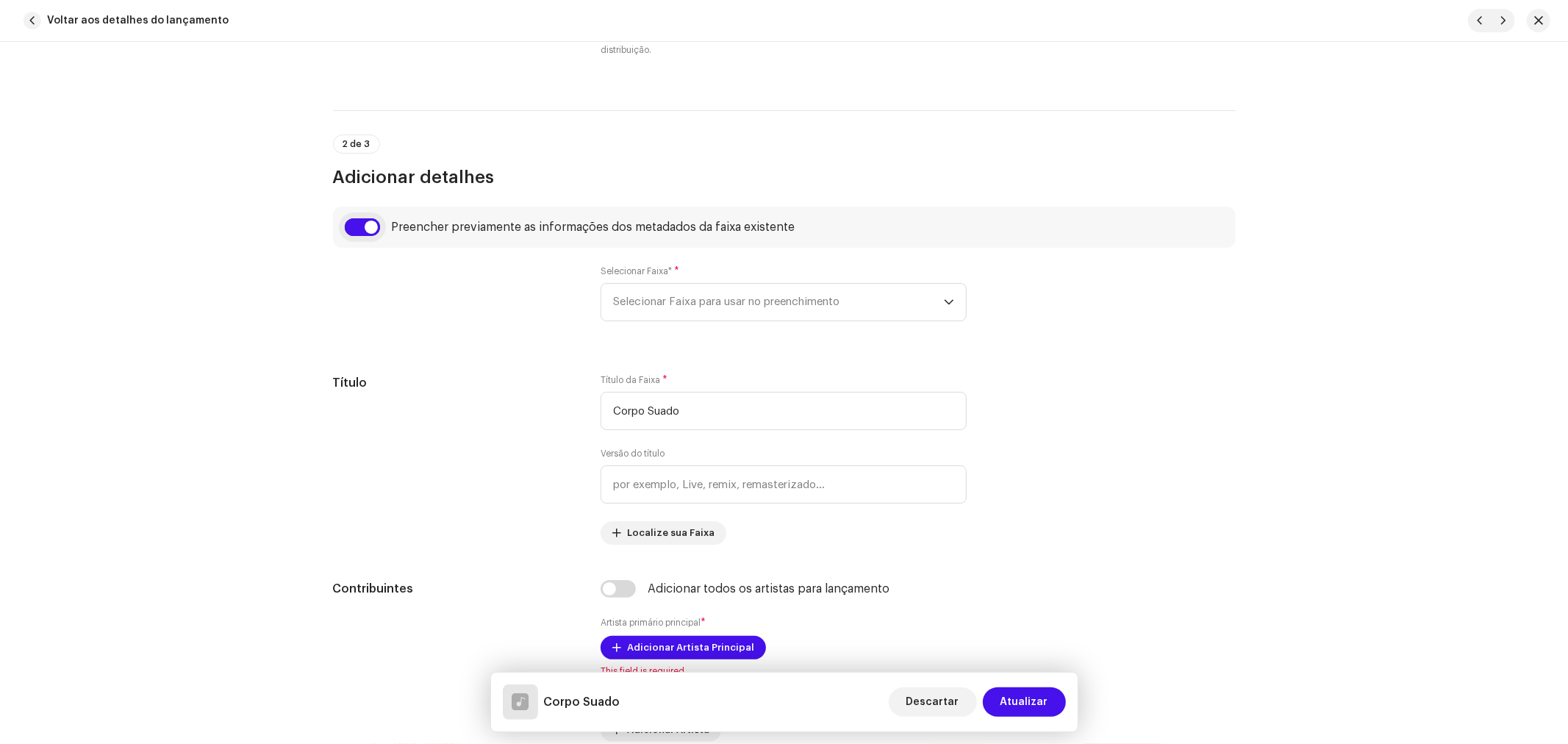
click at [350, 230] on input "checkbox" at bounding box center [362, 227] width 35 height 18
checkbox input "false"
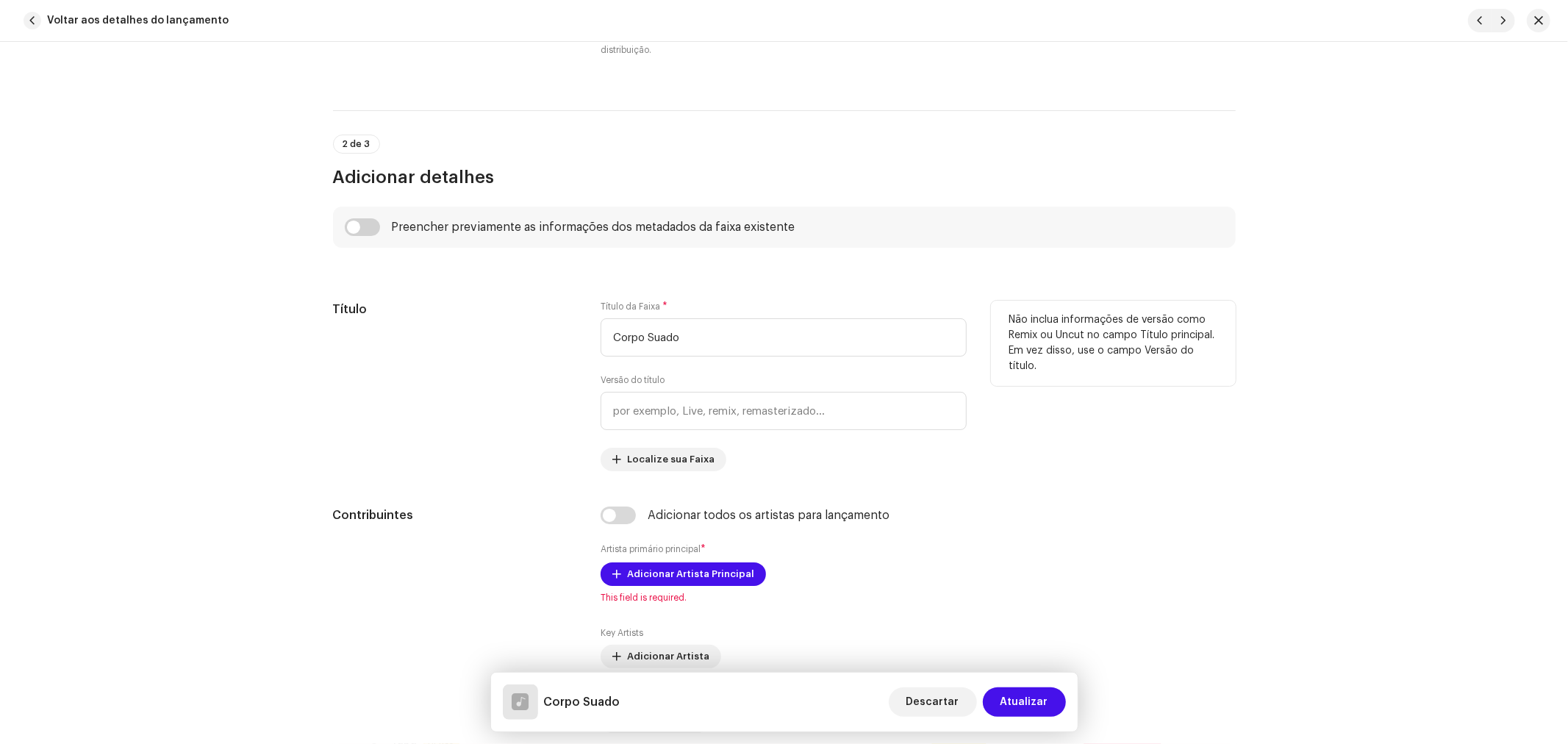
scroll to position [817, 0]
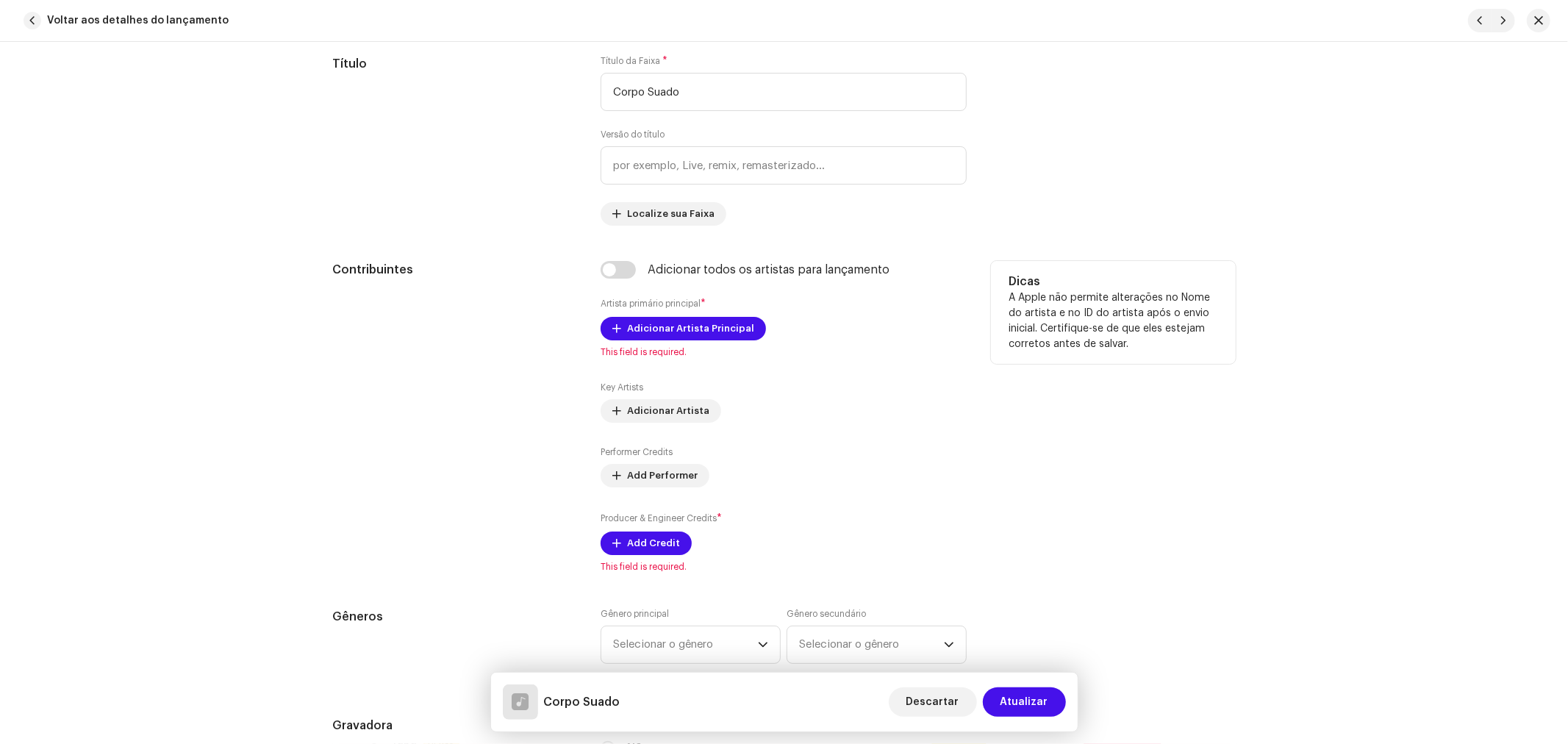
click at [614, 283] on div "Adicionar todos os artistas para lançamento Artista primário principal * Adicio…" at bounding box center [783, 417] width 366 height 312
click at [619, 278] on input "checkbox" at bounding box center [618, 270] width 35 height 18
checkbox input "true"
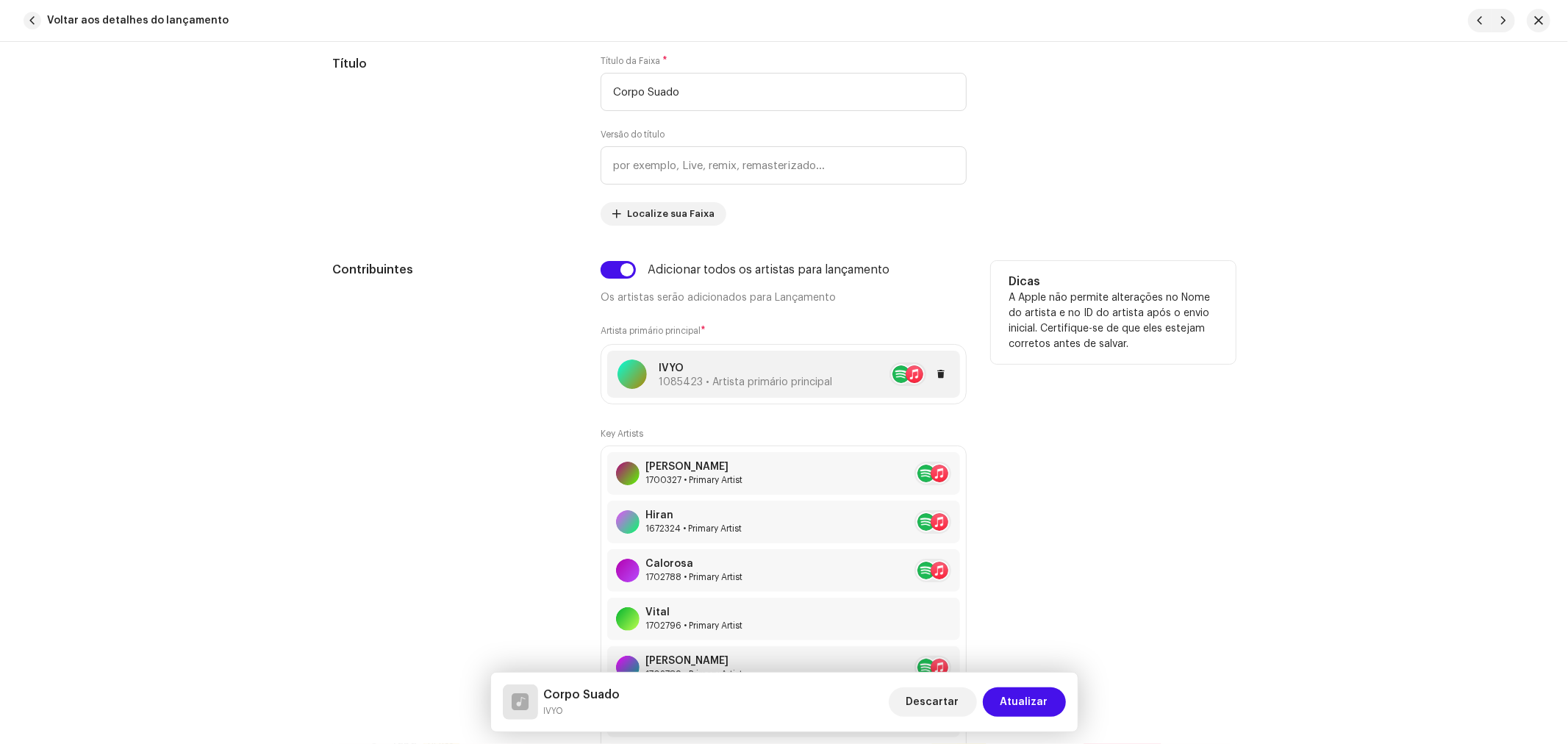
scroll to position [980, 0]
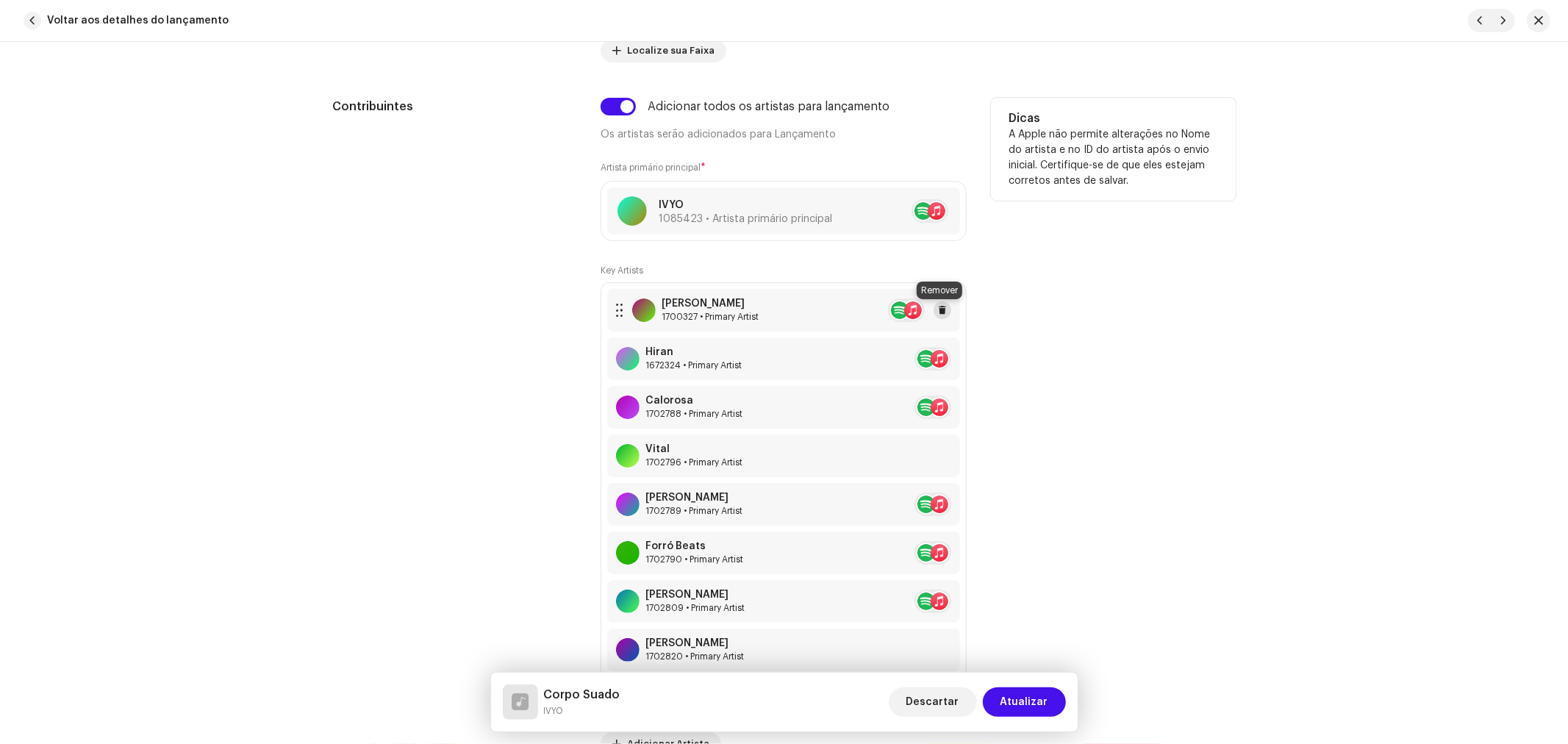
click at [944, 304] on button at bounding box center [942, 310] width 18 height 18
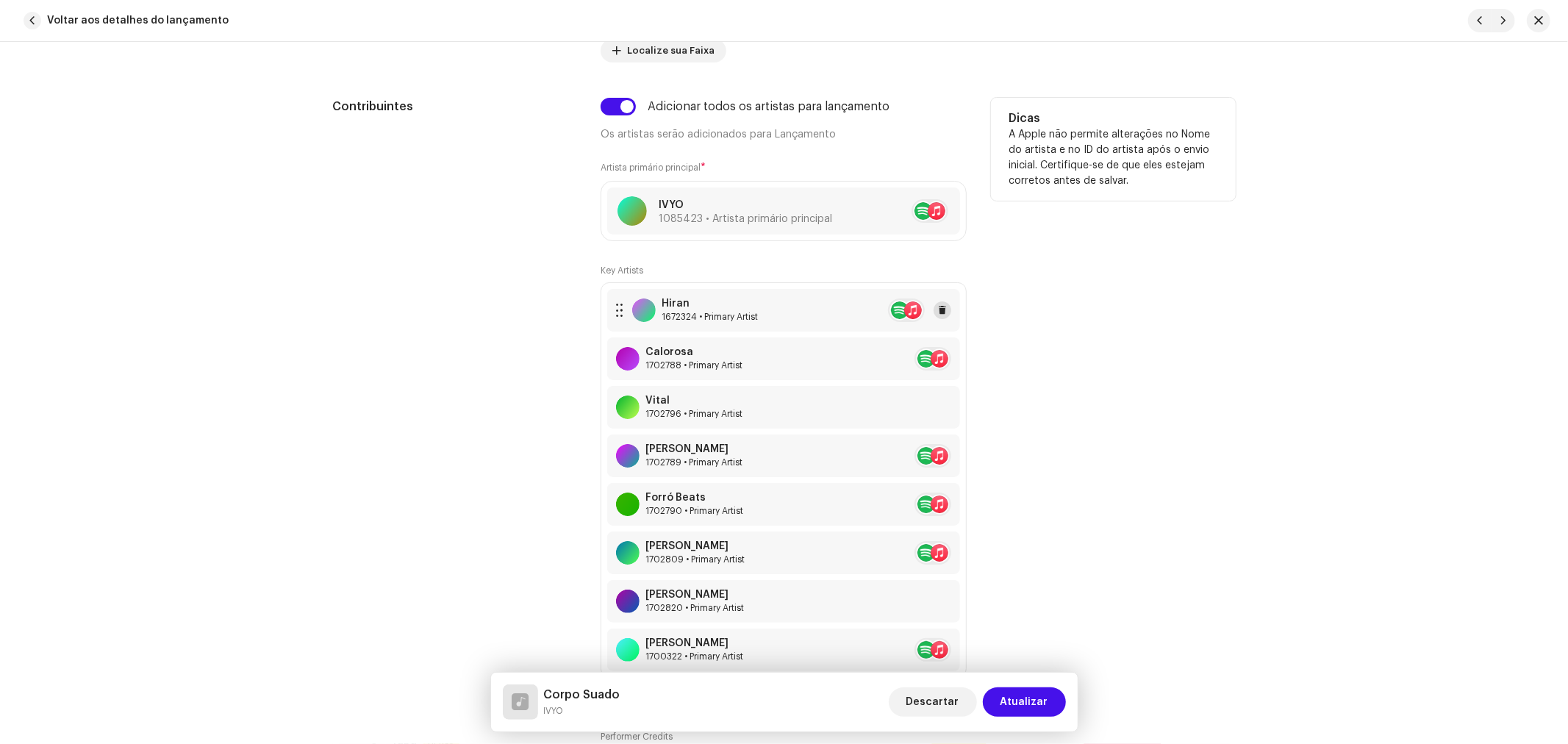
click at [942, 309] on span at bounding box center [942, 309] width 9 height 12
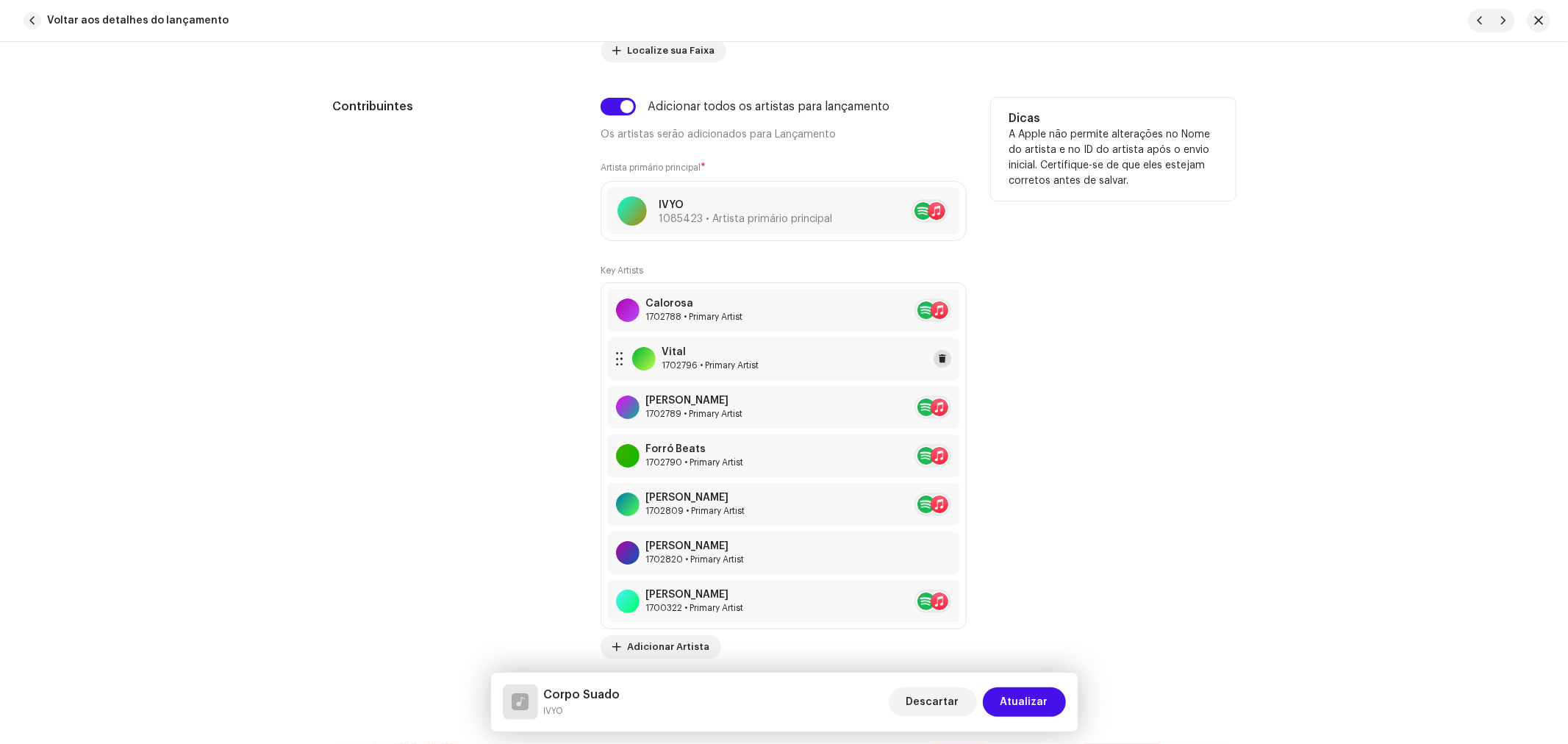
click at [940, 360] on span at bounding box center [942, 359] width 9 height 12
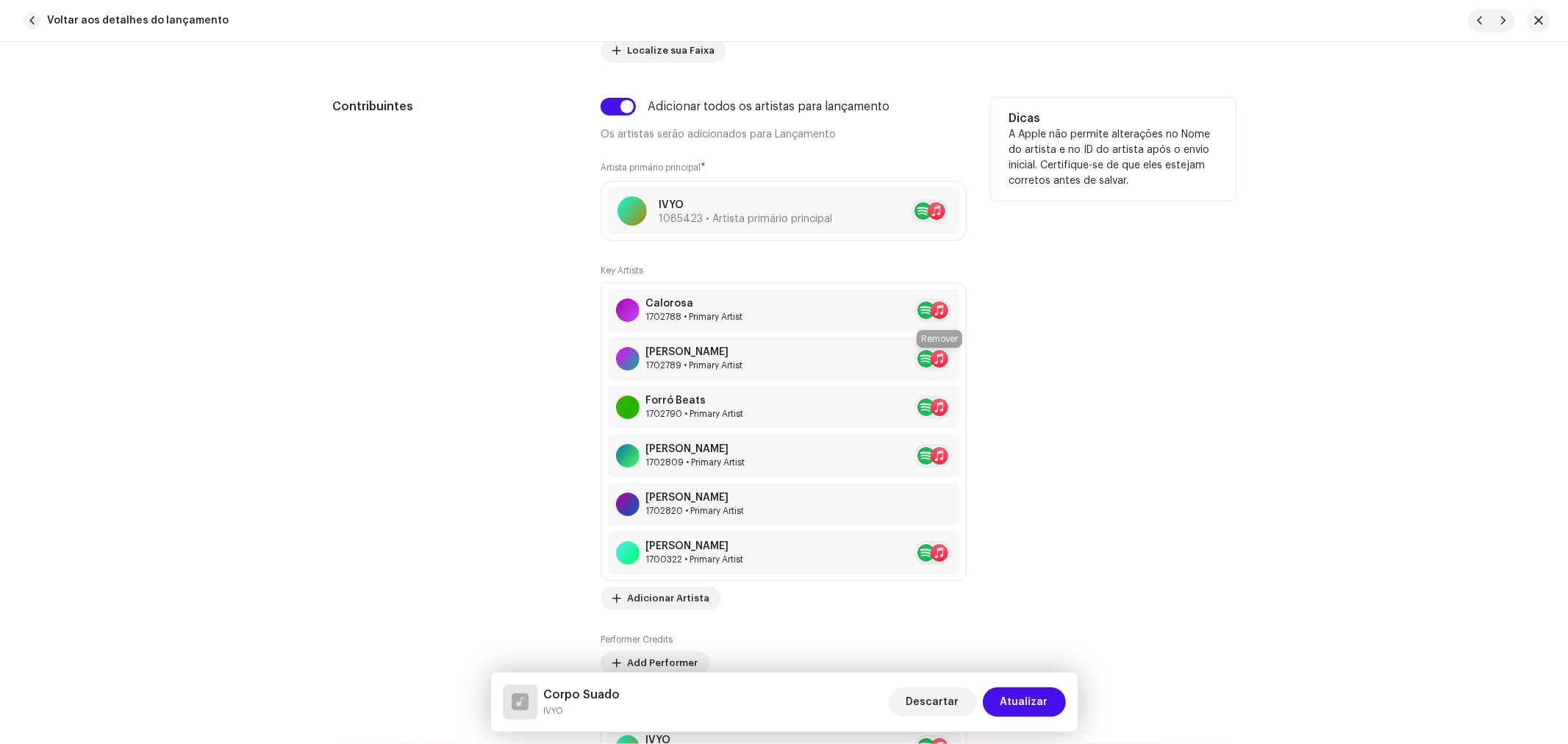
click at [965, 360] on span at bounding box center [969, 359] width 9 height 12
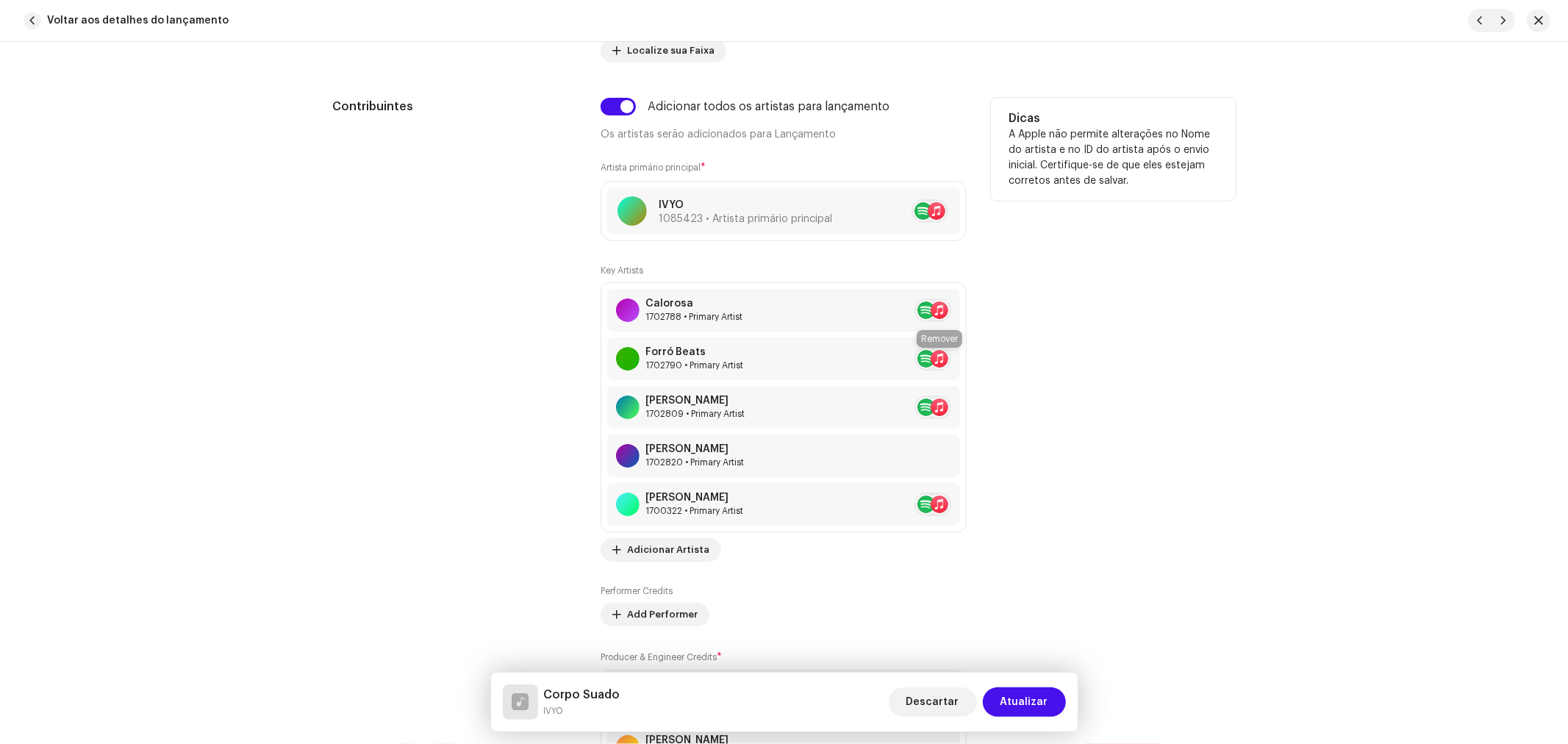
click at [965, 360] on span at bounding box center [969, 359] width 9 height 12
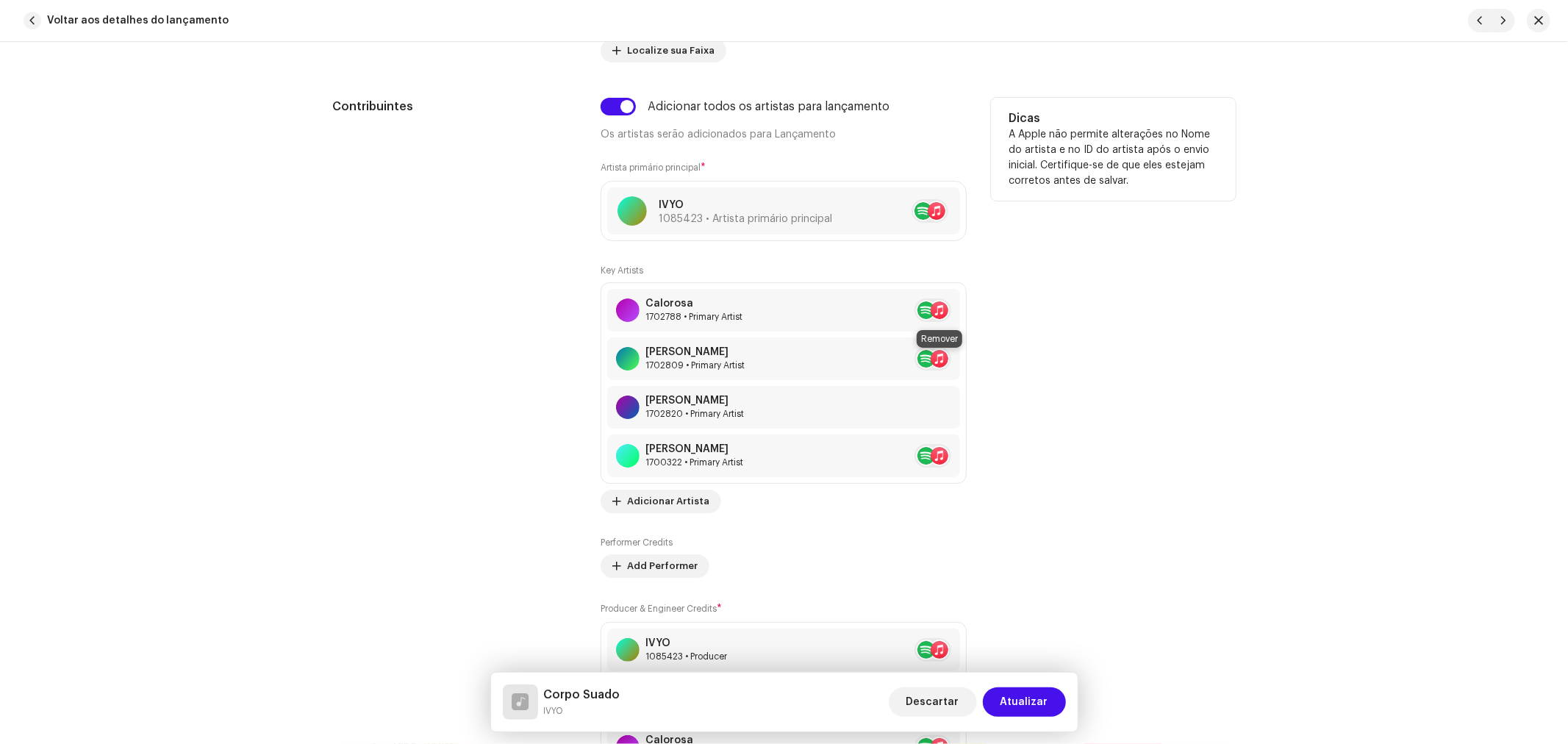
click at [965, 360] on span at bounding box center [969, 359] width 9 height 12
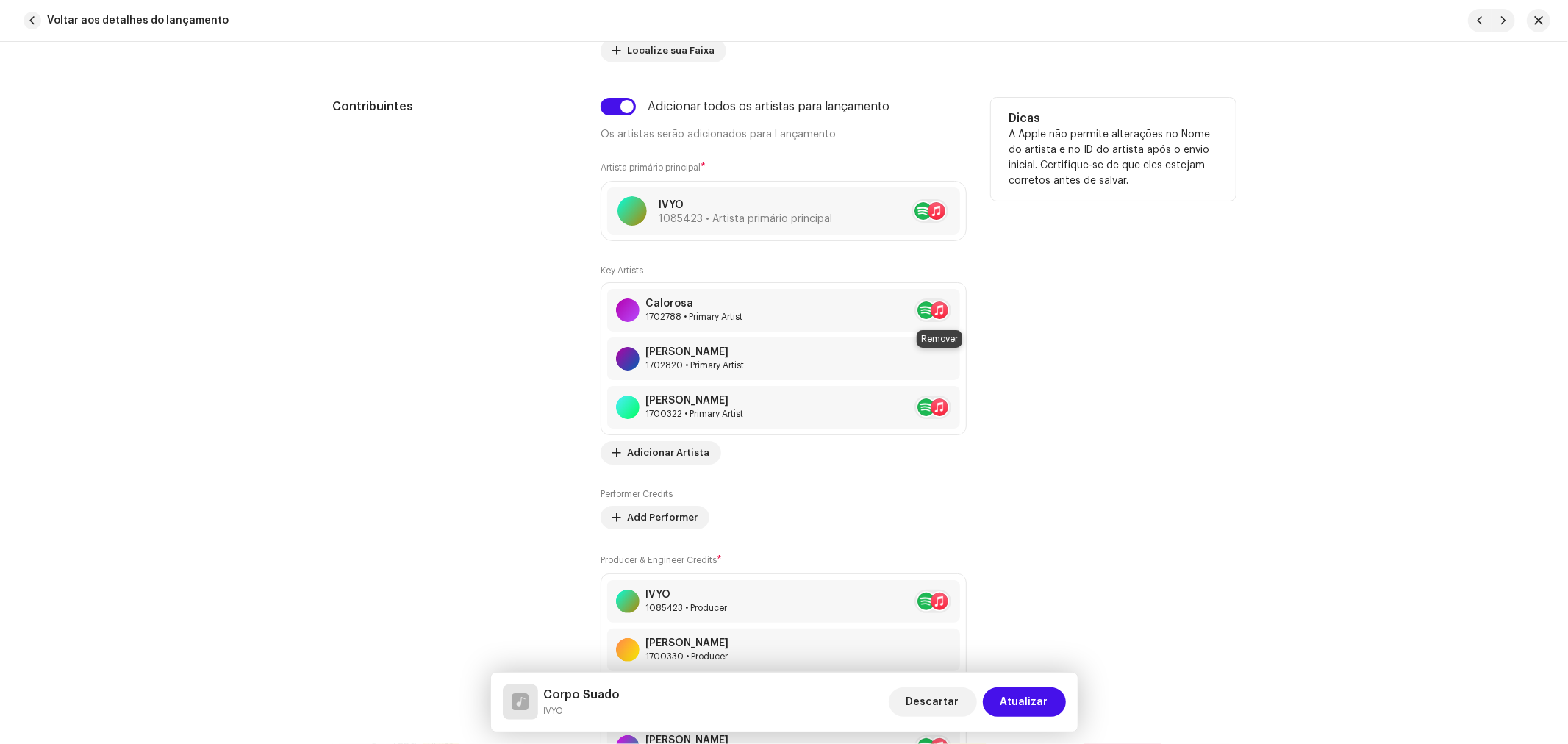
click at [965, 361] on span at bounding box center [969, 359] width 9 height 12
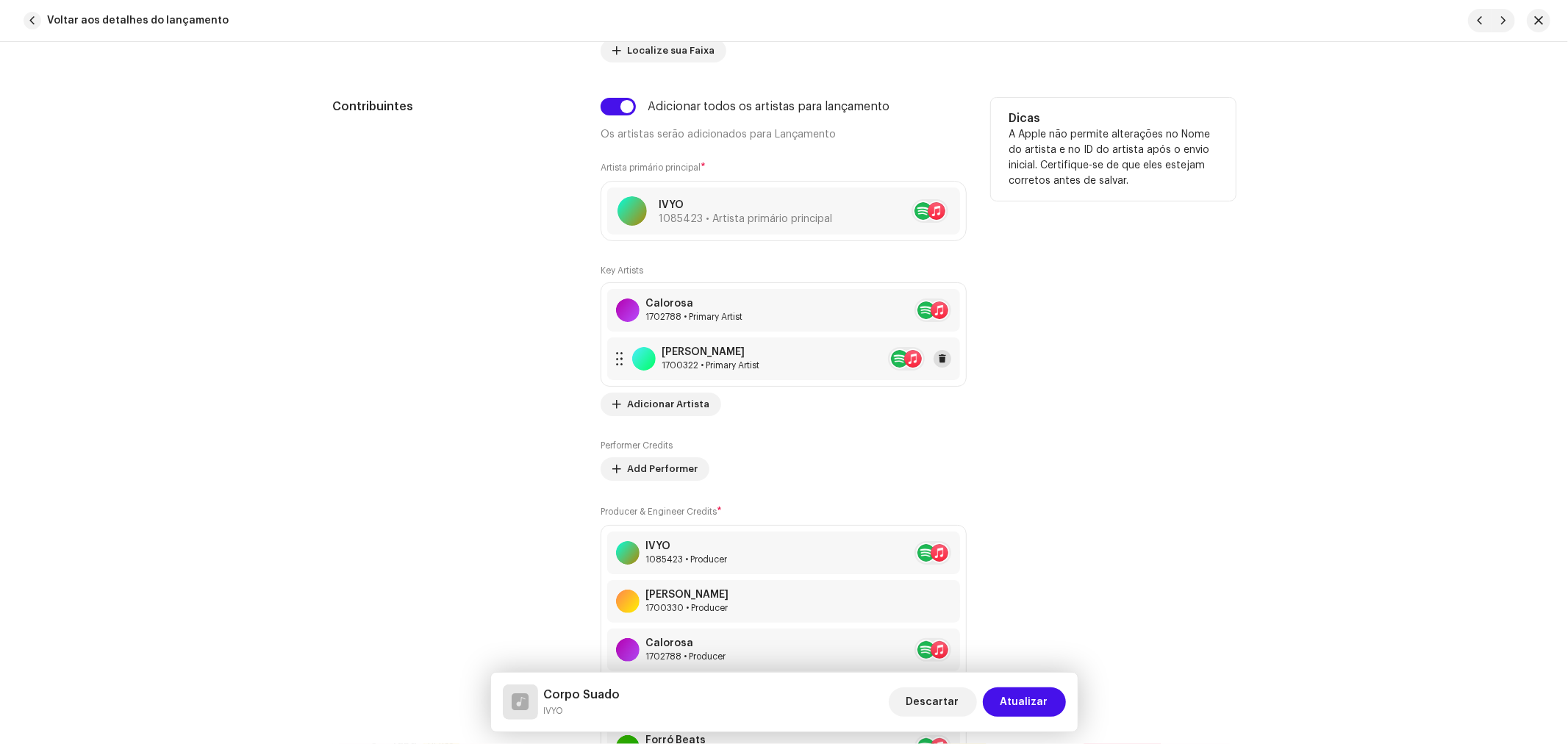
click at [941, 365] on span at bounding box center [942, 359] width 9 height 12
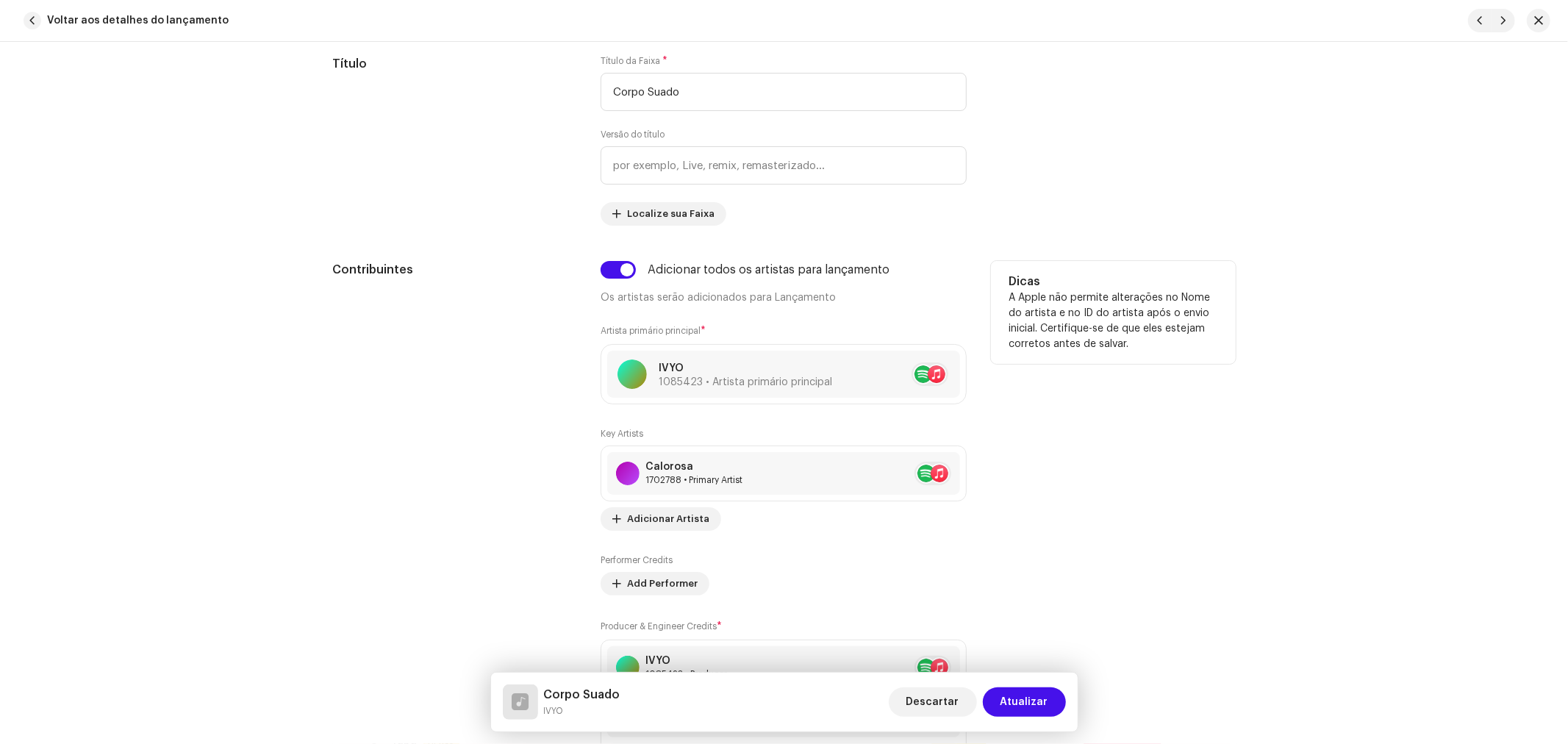
scroll to position [571, 0]
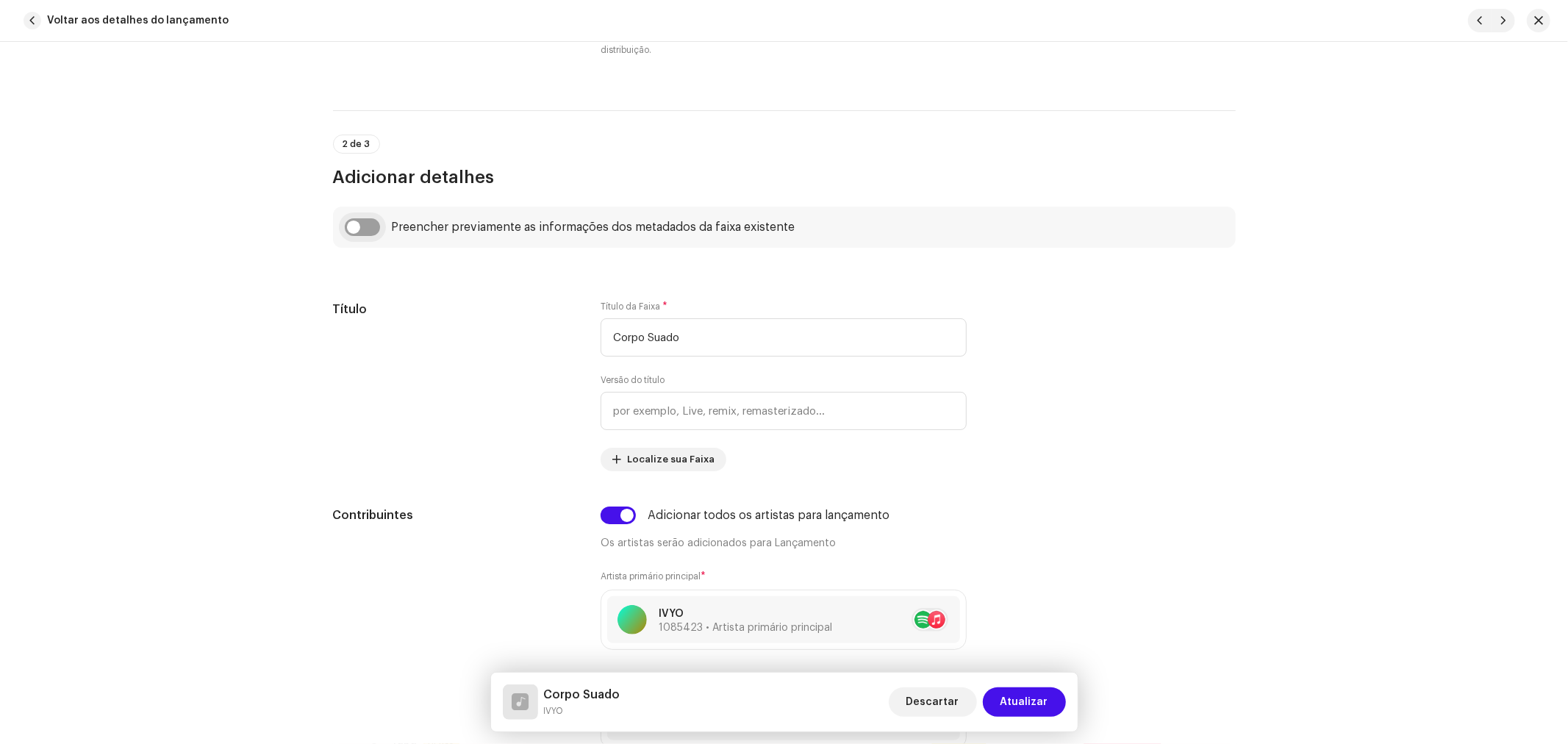
click at [356, 228] on input "checkbox" at bounding box center [362, 227] width 35 height 18
checkbox input "true"
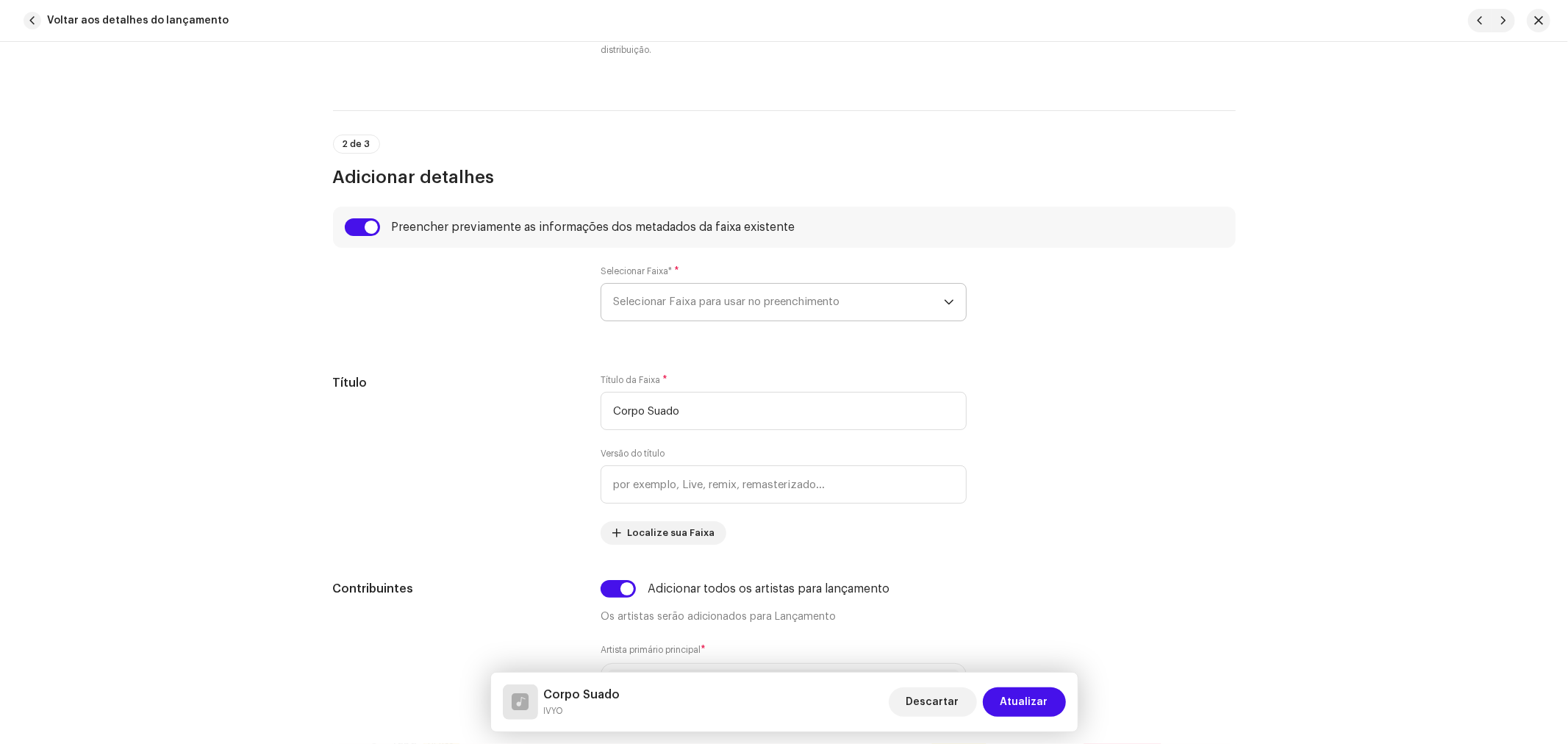
click at [687, 304] on span "Selecionar Faixa para usar no preenchimento" at bounding box center [779, 301] width 331 height 37
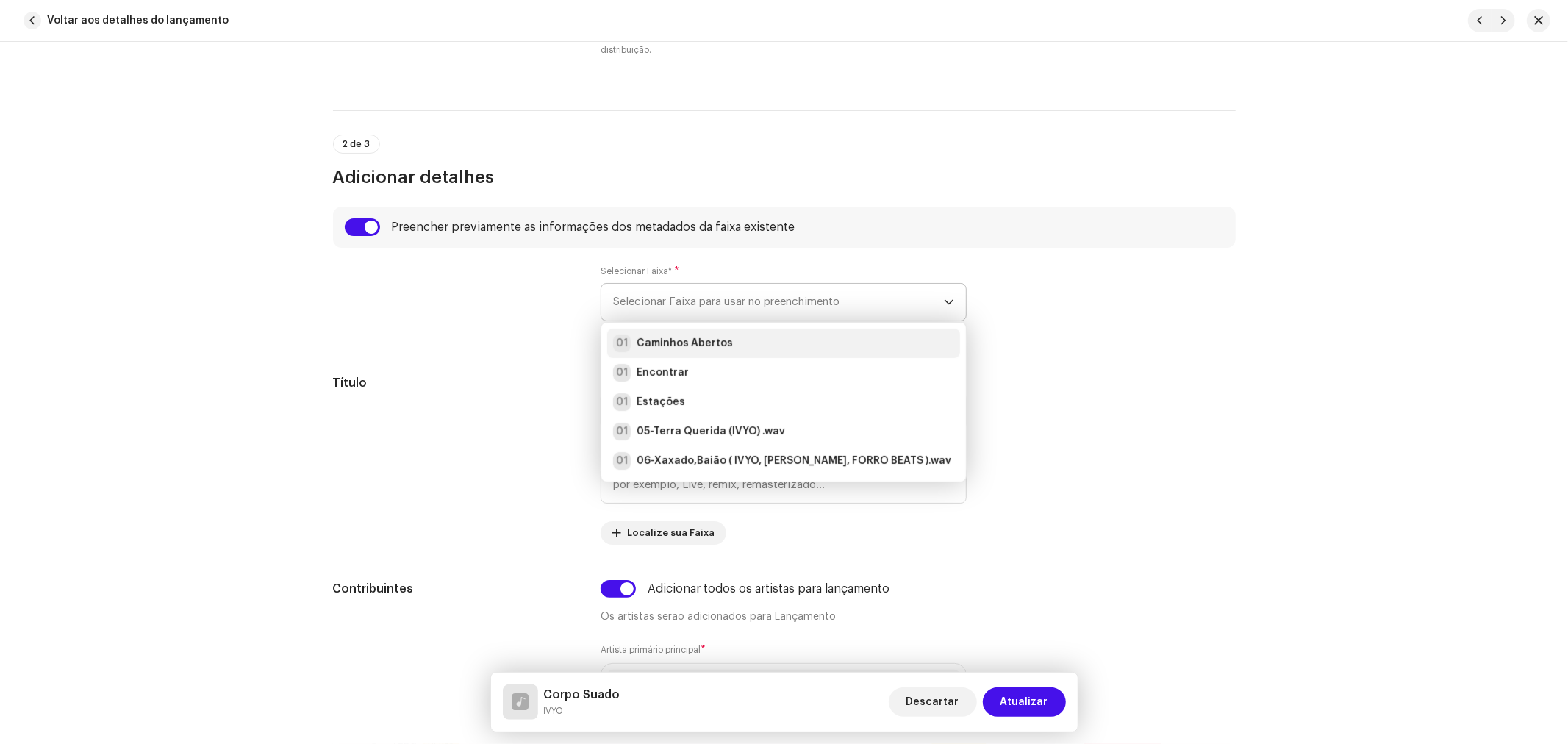
click at [701, 342] on strong "Caminhos Abertos" at bounding box center [685, 343] width 97 height 14
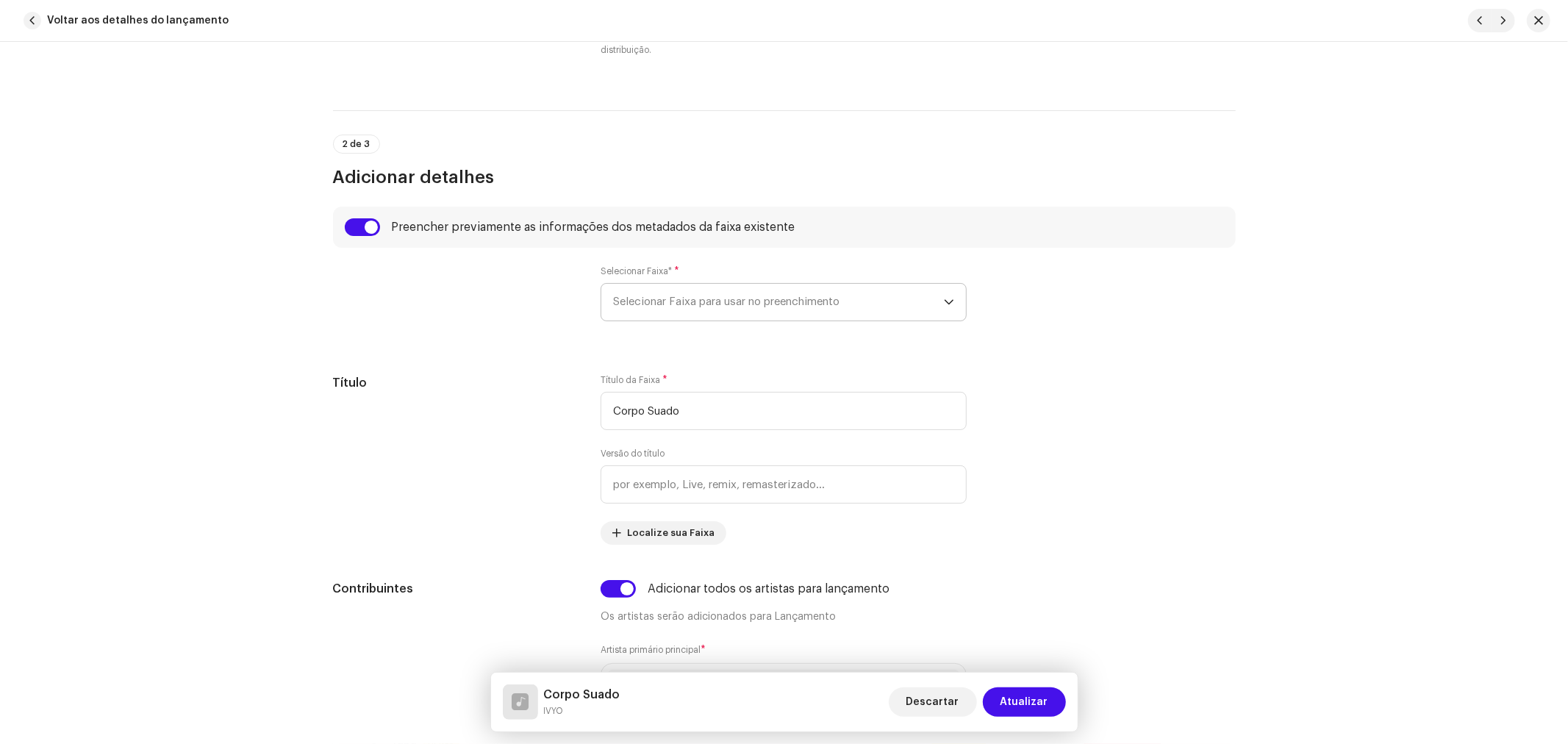
type input "02:44"
radio input "true"
type input "Samamba Music"
checkbox input "true"
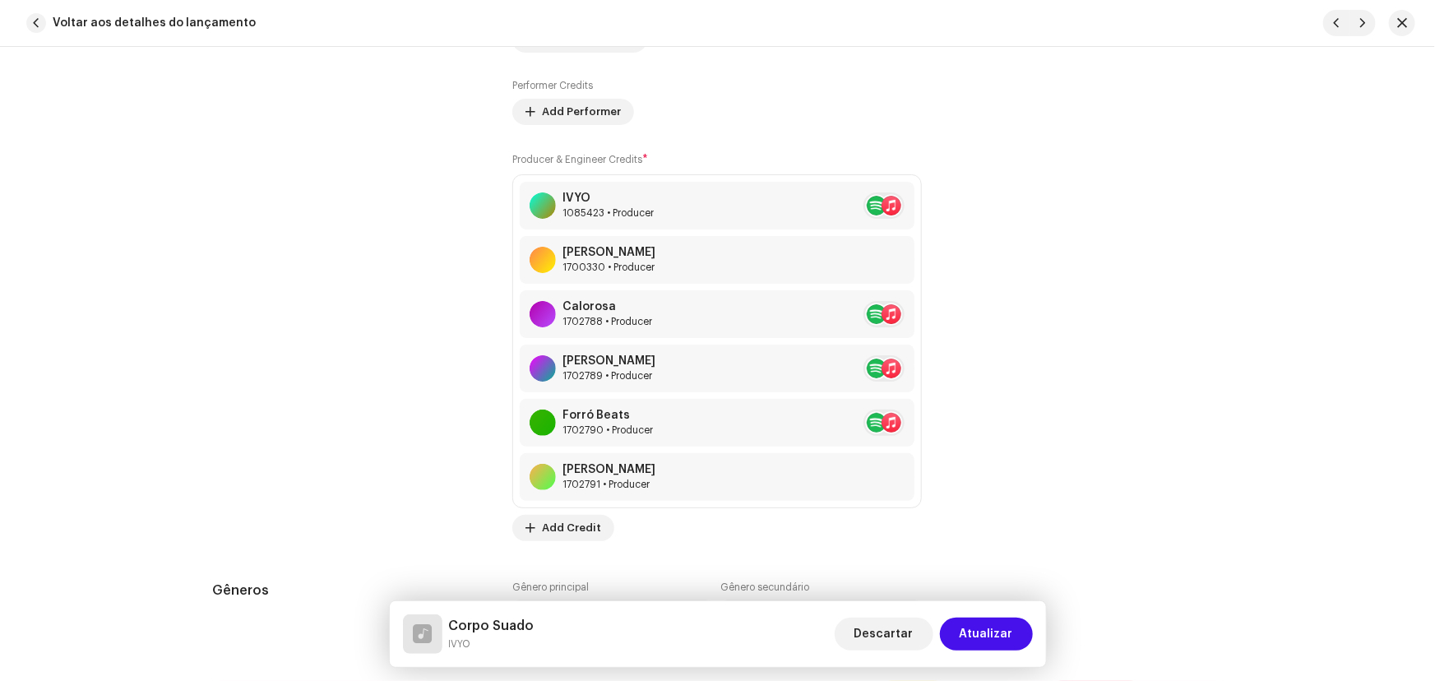
scroll to position [1612, 0]
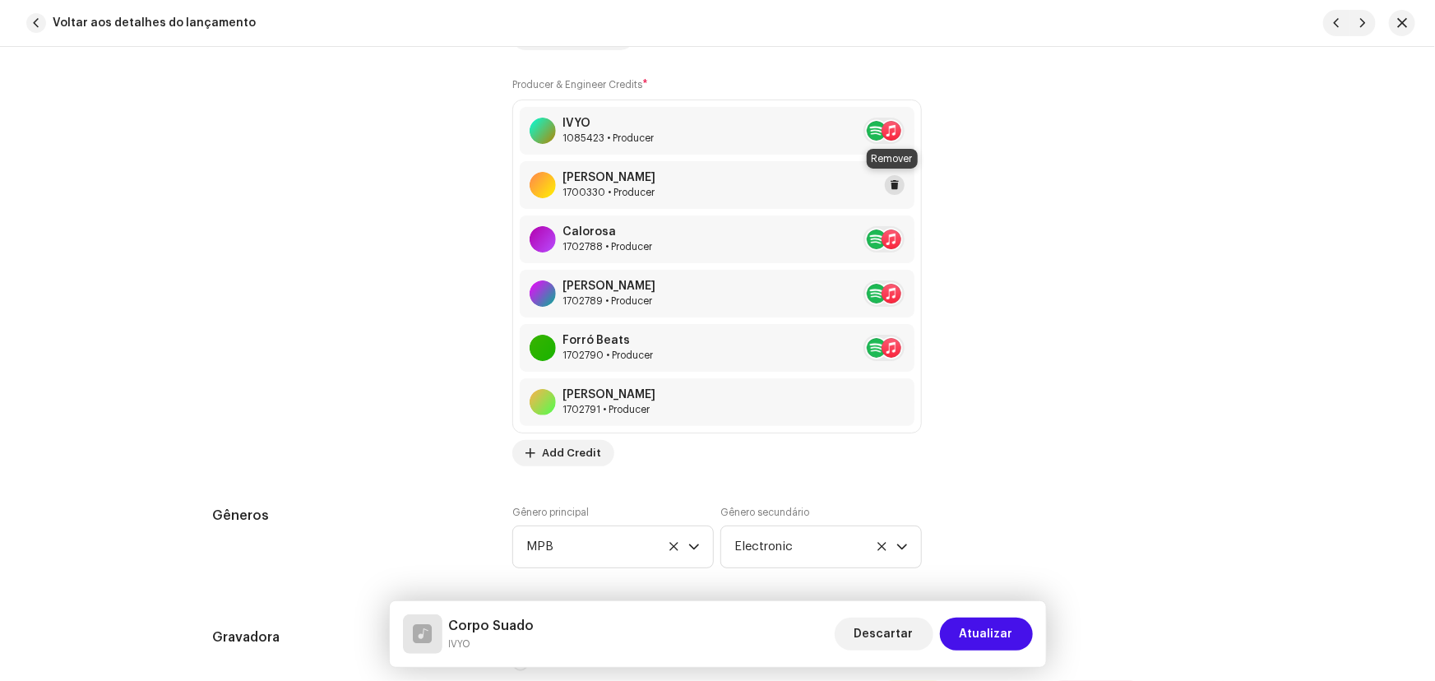
click at [890, 184] on span at bounding box center [895, 184] width 10 height 13
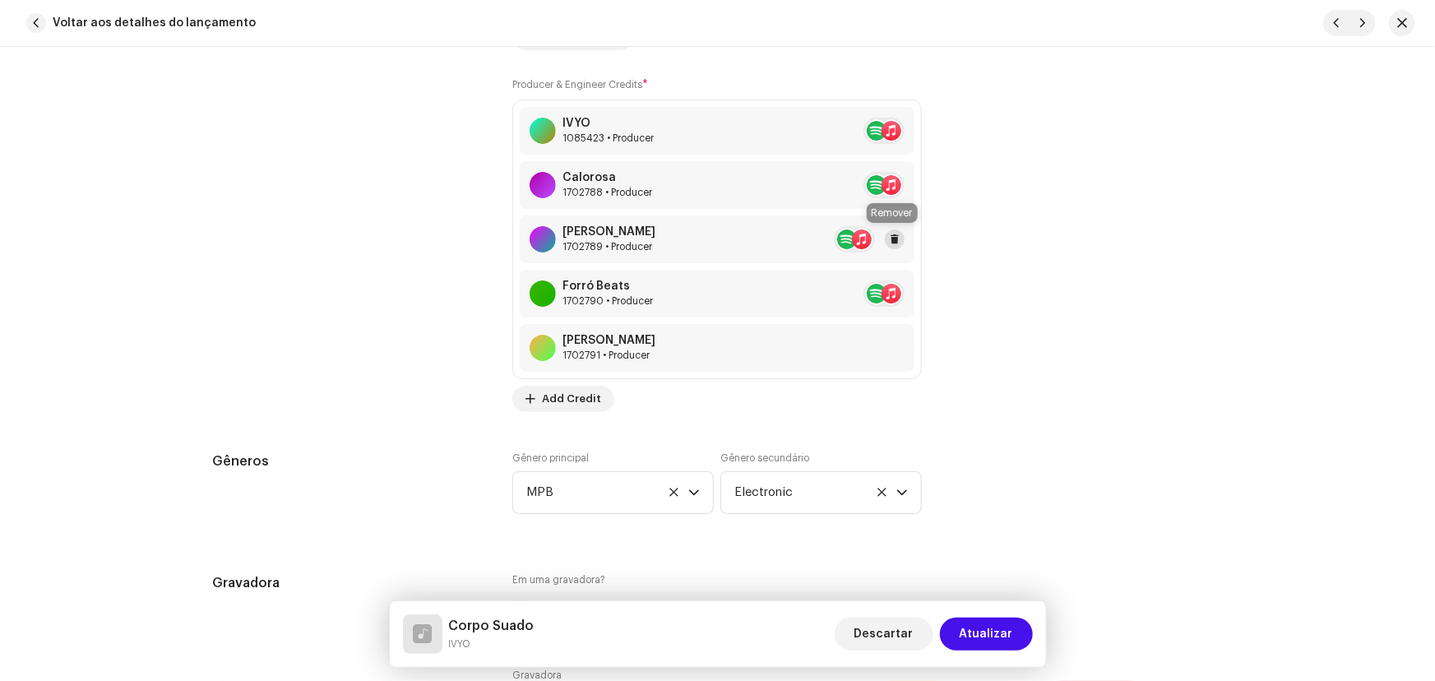
click at [893, 233] on span at bounding box center [895, 239] width 10 height 13
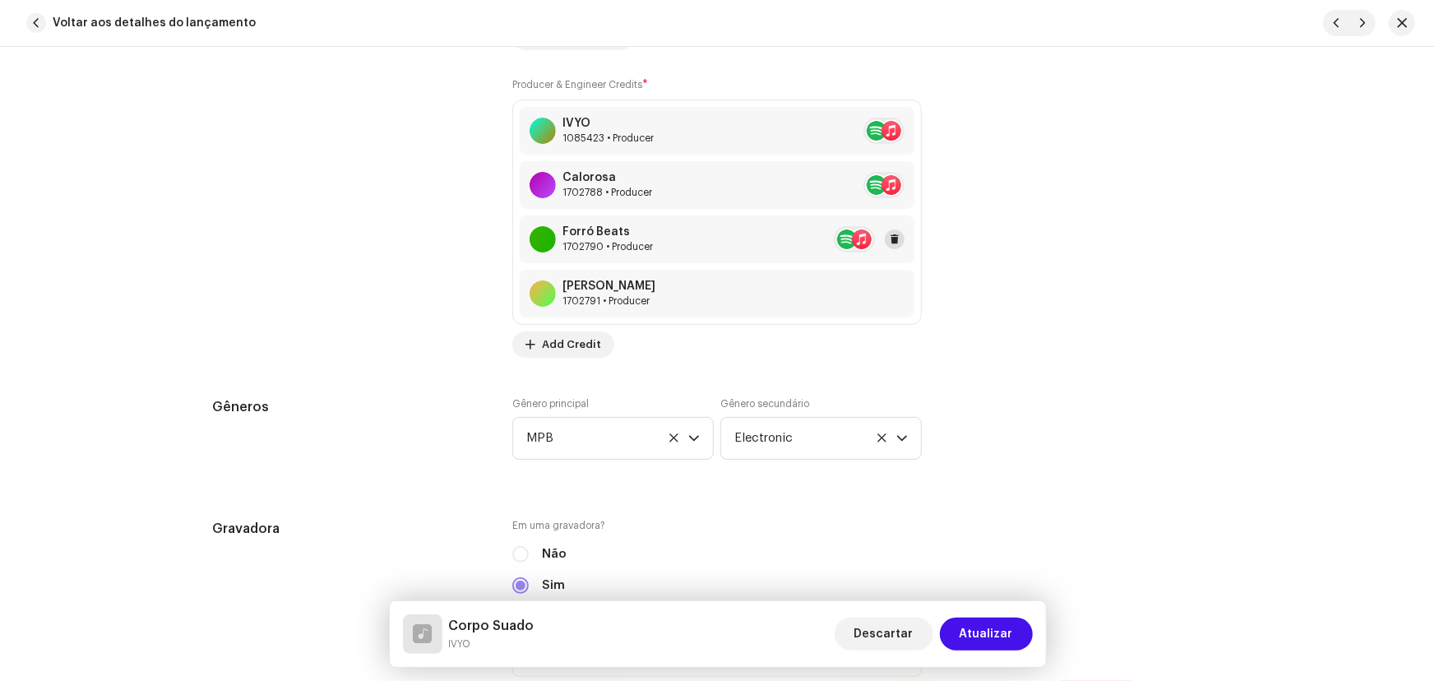
click at [895, 238] on span at bounding box center [895, 239] width 10 height 13
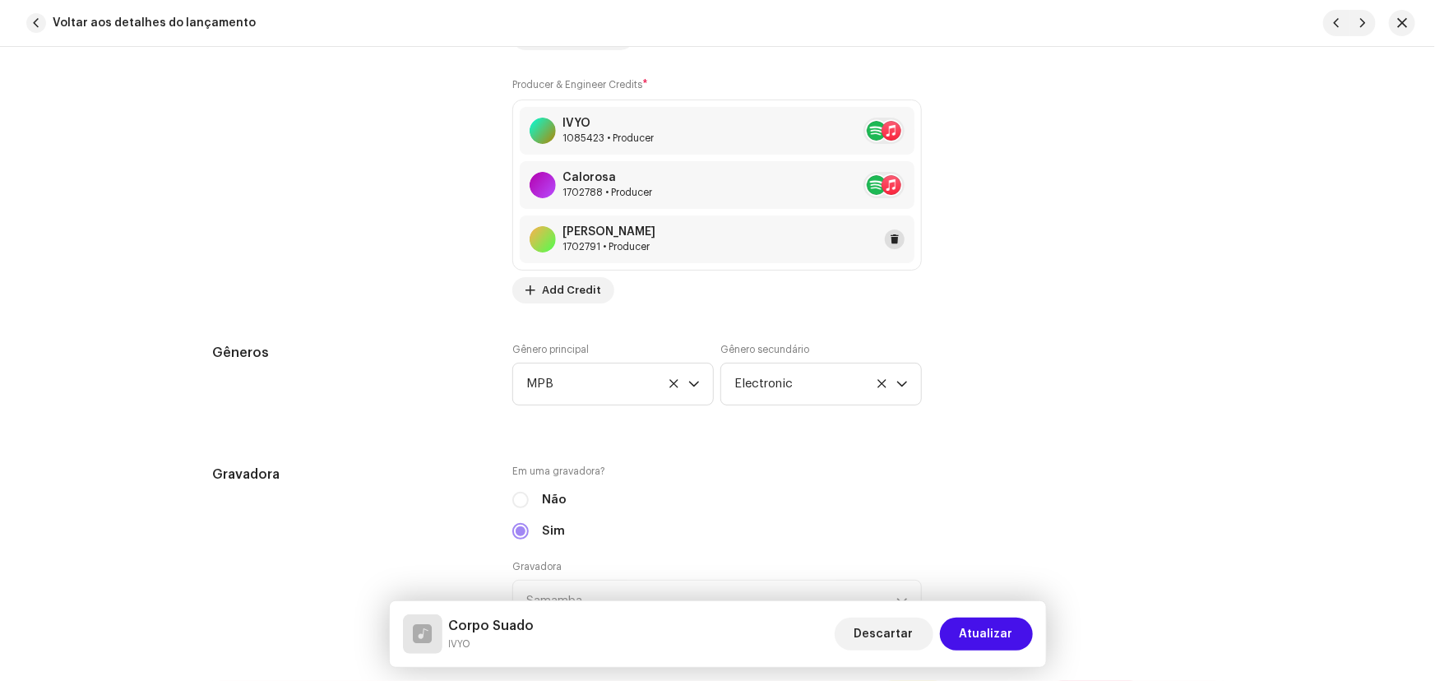
click at [899, 239] on button at bounding box center [895, 239] width 20 height 20
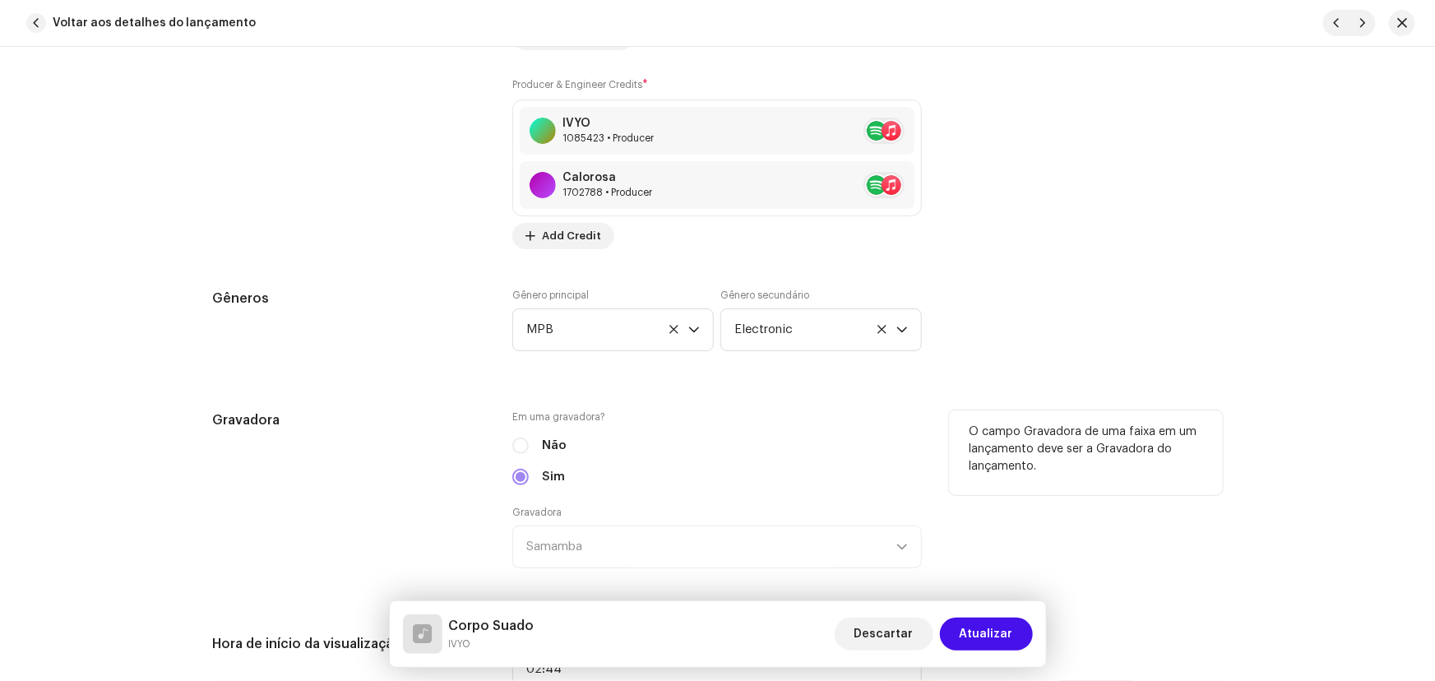
scroll to position [1686, 0]
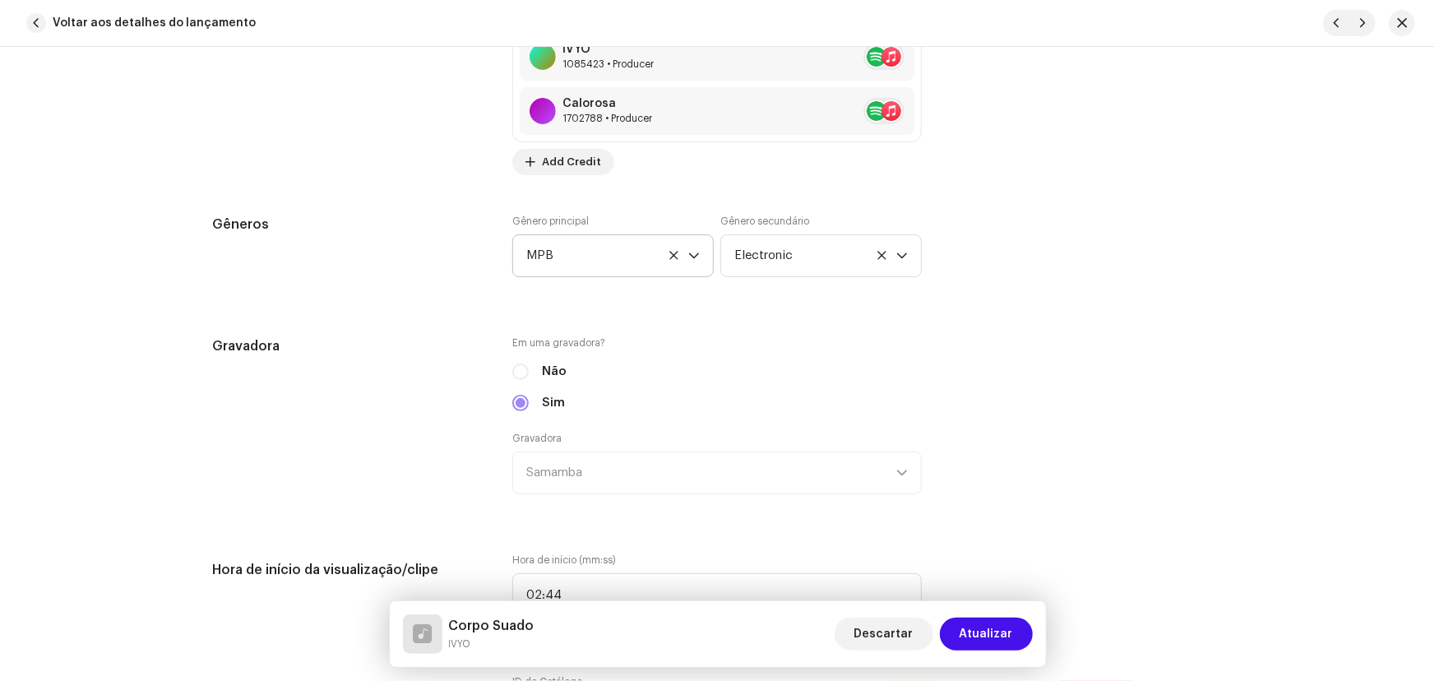
click at [668, 252] on icon at bounding box center [673, 255] width 11 height 11
click at [566, 261] on span "Selecionar o gênero" at bounding box center [607, 255] width 162 height 41
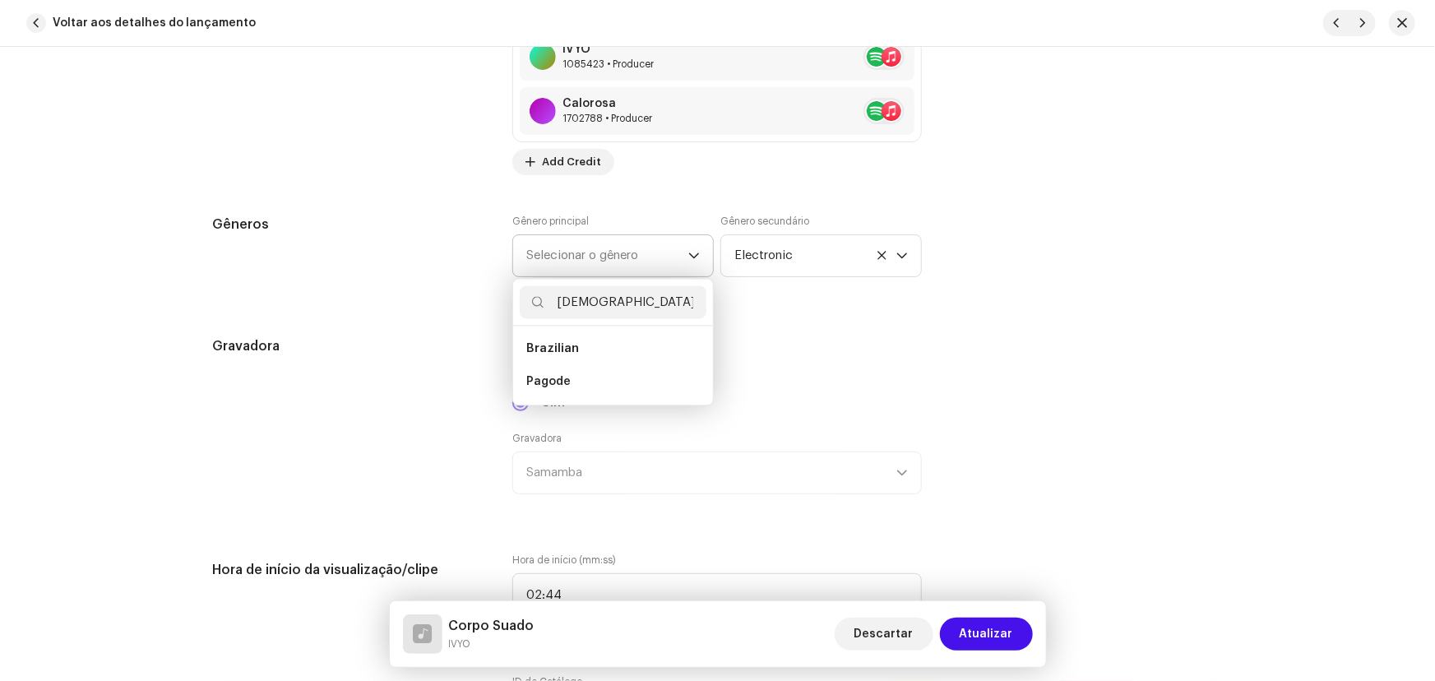
drag, startPoint x: 614, startPoint y: 303, endPoint x: 553, endPoint y: 293, distance: 61.8
click at [553, 293] on input "pagode" at bounding box center [613, 301] width 187 height 33
type input "mpb"
click at [537, 382] on span "MPB" at bounding box center [538, 381] width 25 height 16
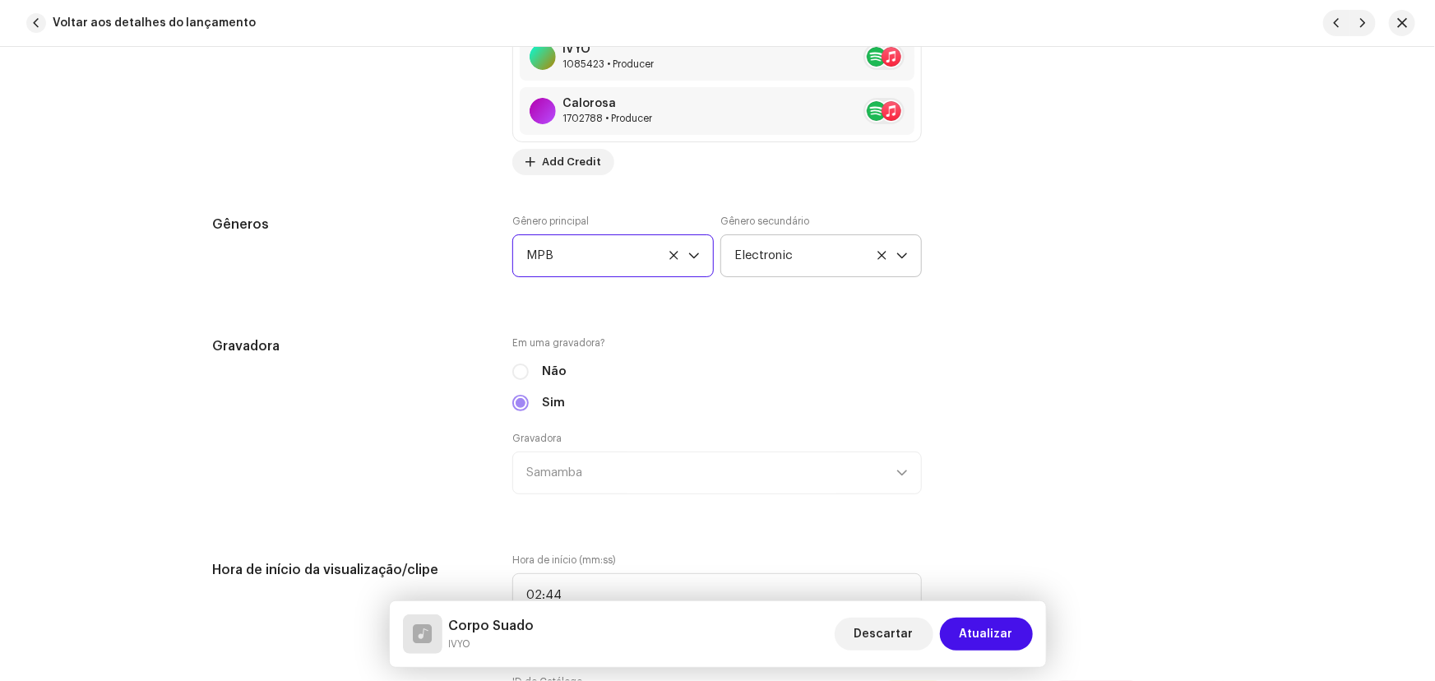
click at [785, 238] on span "Electronic" at bounding box center [815, 255] width 162 height 41
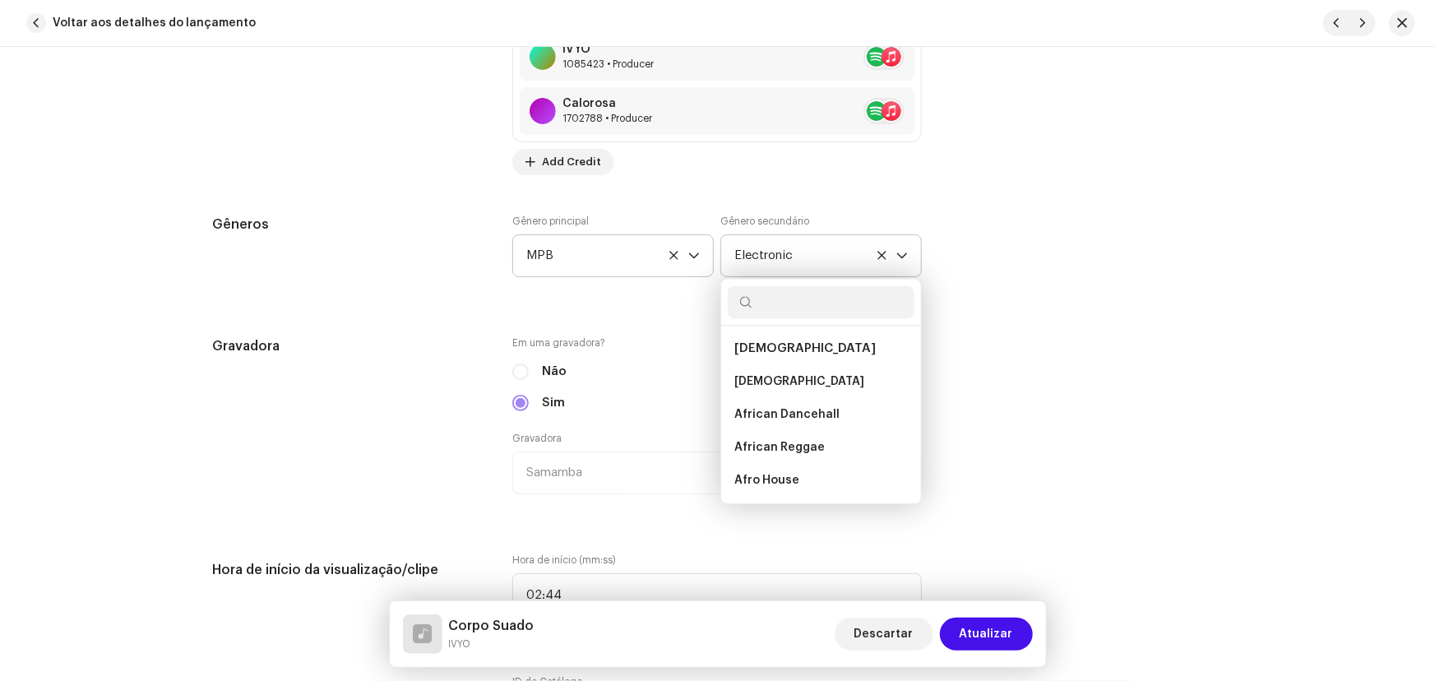
scroll to position [5859, 0]
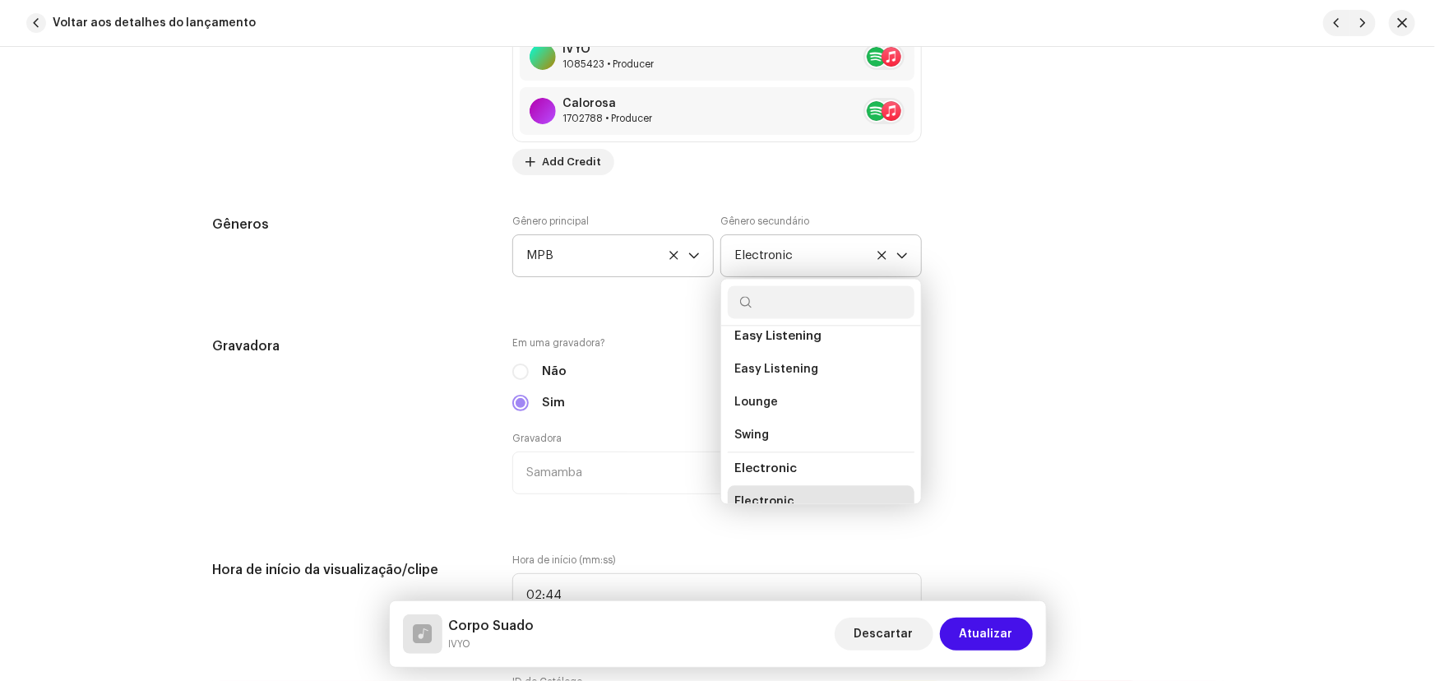
click at [878, 252] on icon at bounding box center [881, 255] width 8 height 8
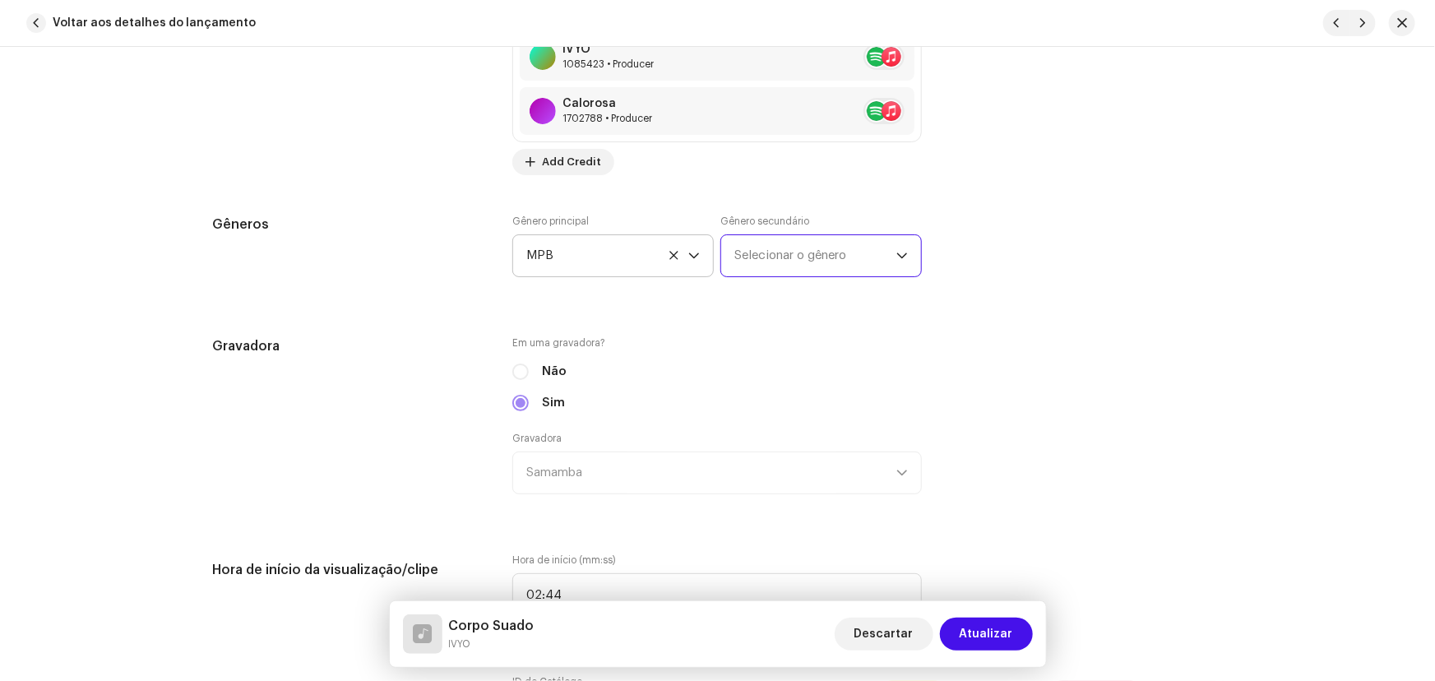
click at [793, 257] on span "Selecionar o gênero" at bounding box center [815, 255] width 162 height 41
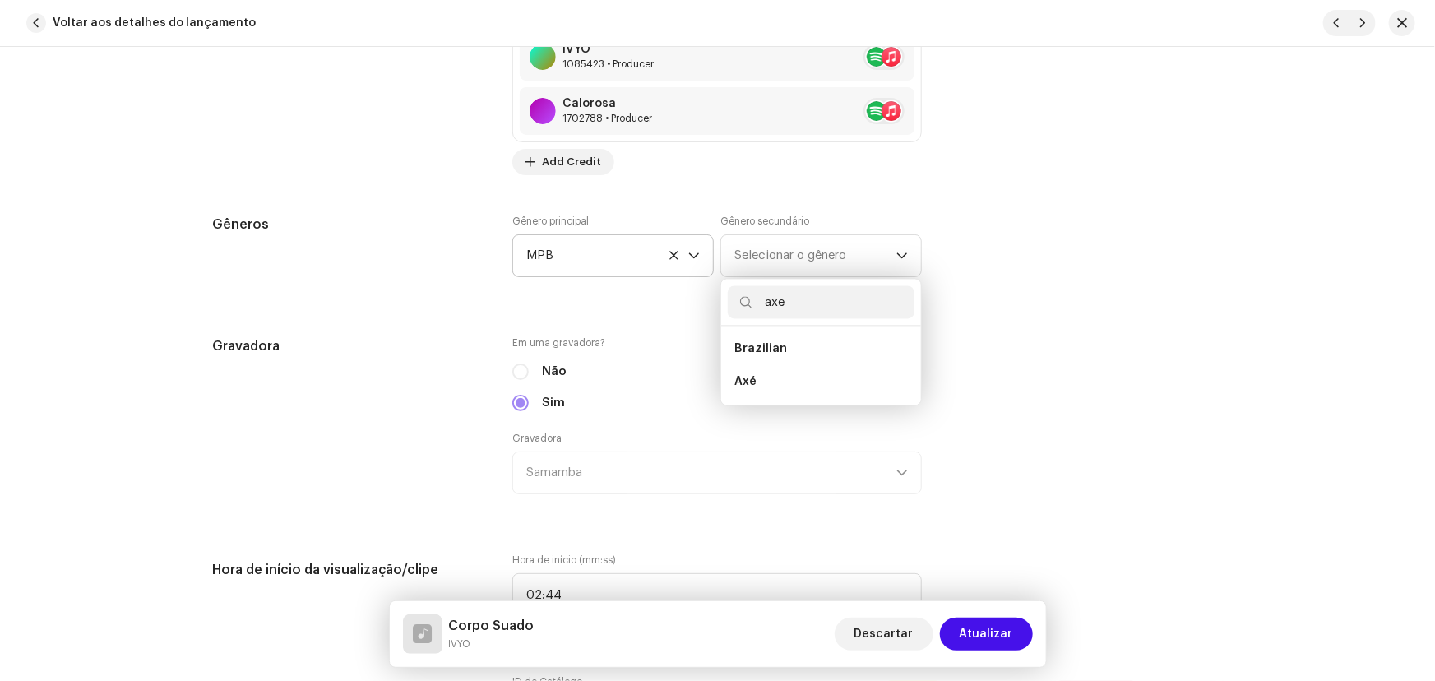
type input "axe"
click at [668, 250] on icon at bounding box center [673, 255] width 11 height 11
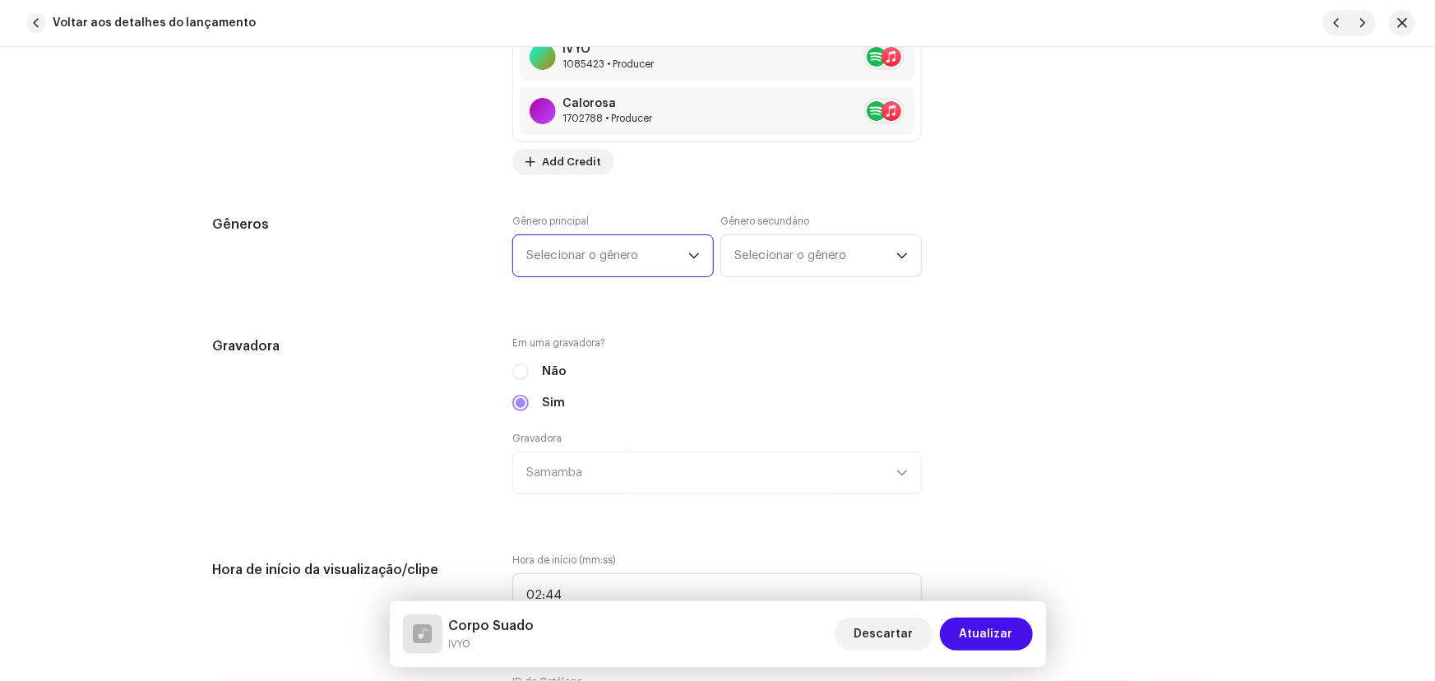
click at [592, 253] on span "Selecionar o gênero" at bounding box center [607, 255] width 162 height 41
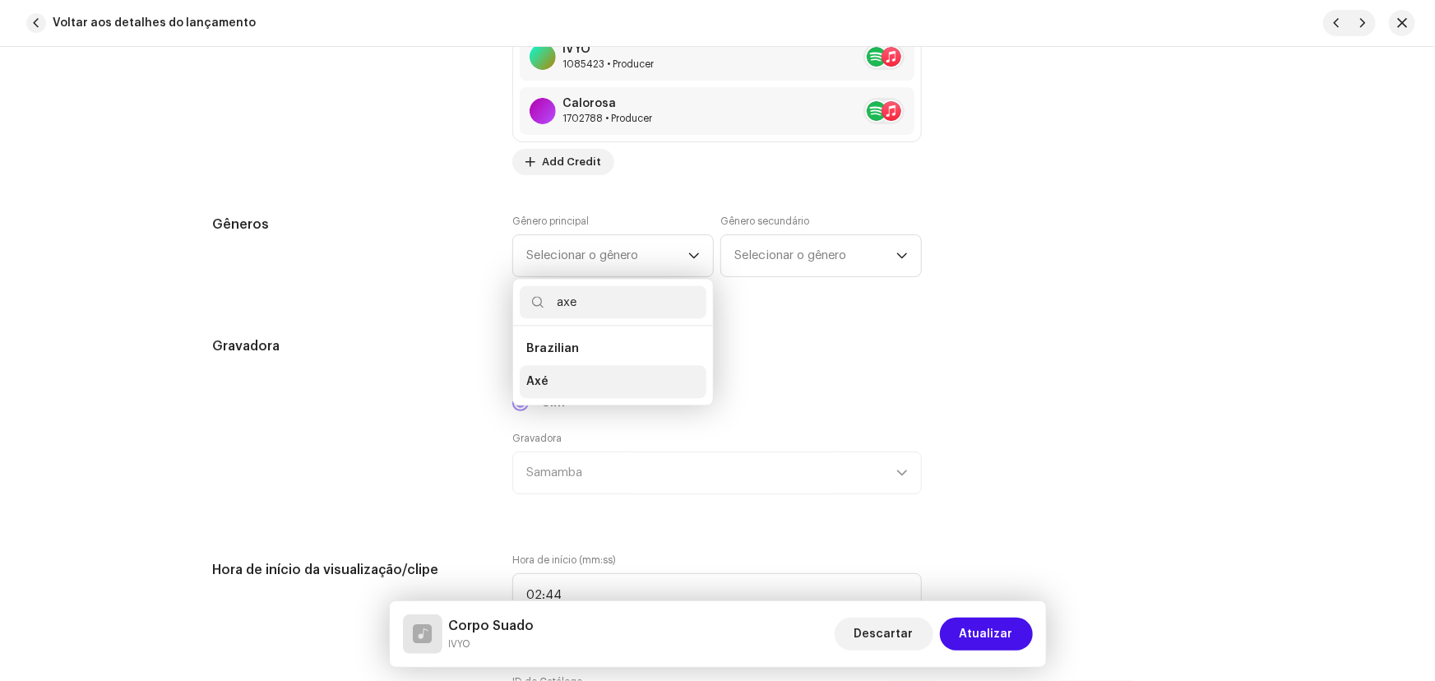
type input "axe"
click at [543, 387] on li "Axé" at bounding box center [613, 381] width 187 height 33
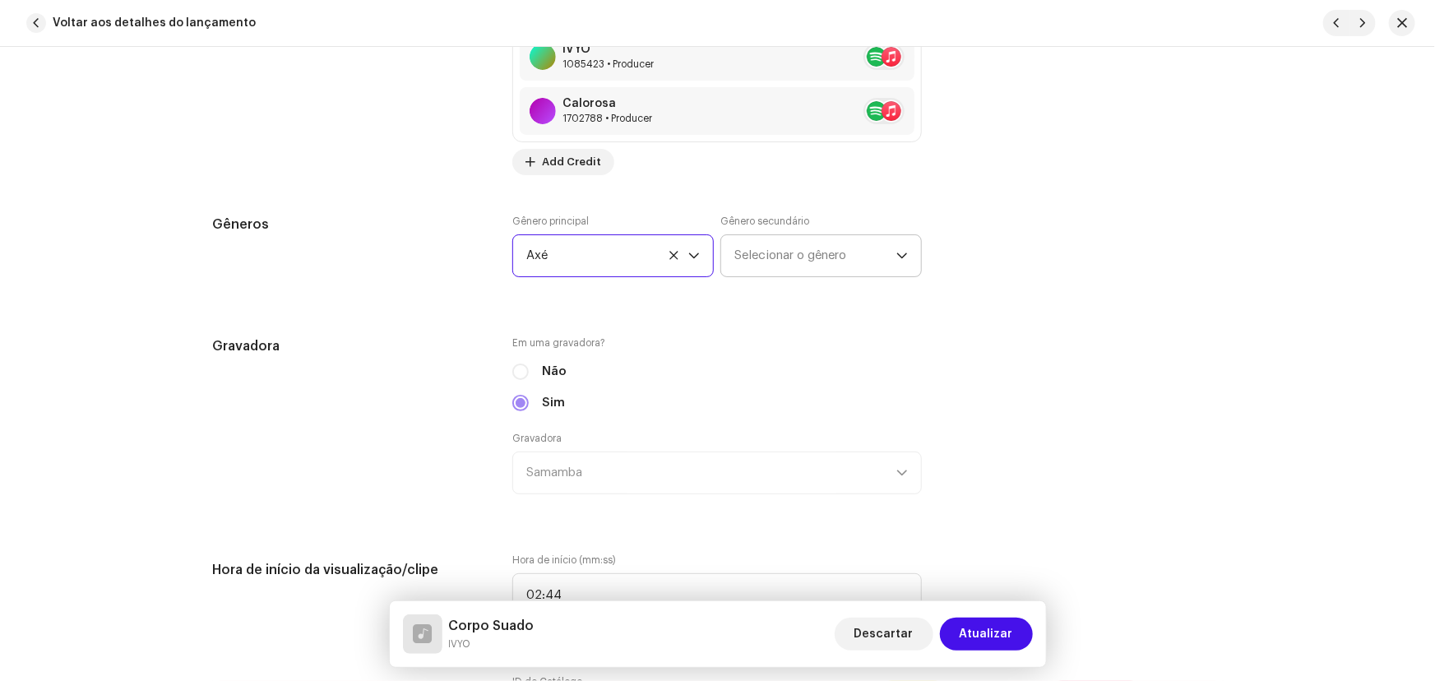
click at [730, 252] on p-select "Selecionar o gênero" at bounding box center [820, 255] width 201 height 43
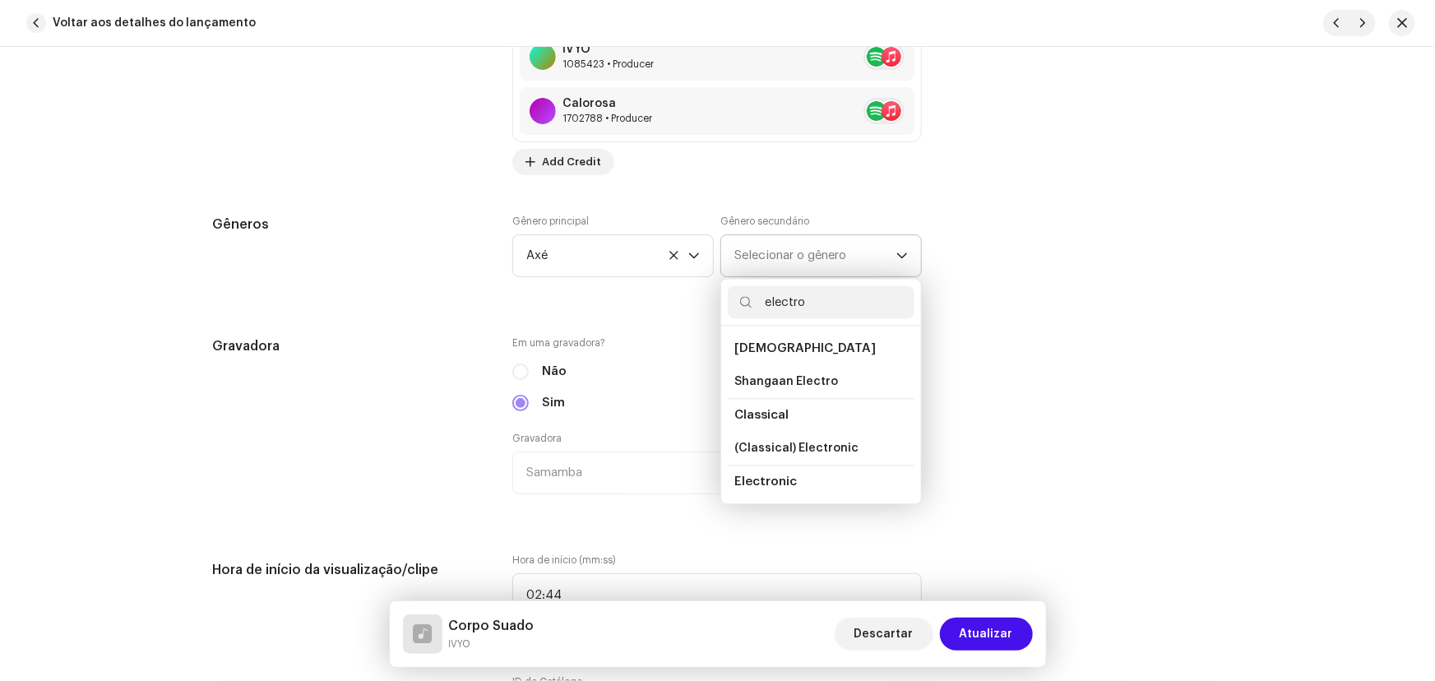
scroll to position [74, 0]
type input "electro"
click at [782, 433] on span "Electronic" at bounding box center [764, 441] width 60 height 16
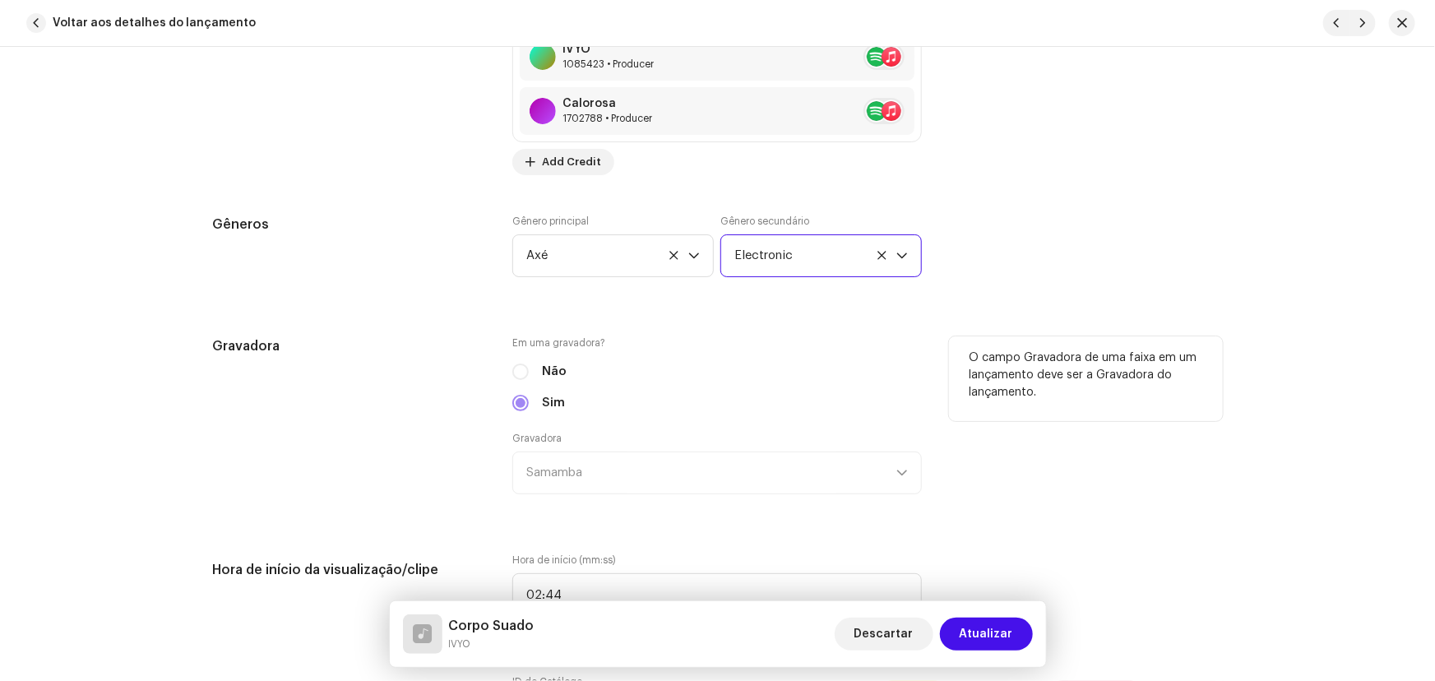
click at [770, 359] on div "Em uma gravadora? Não Sim Gravadora Samamba" at bounding box center [716, 425] width 409 height 178
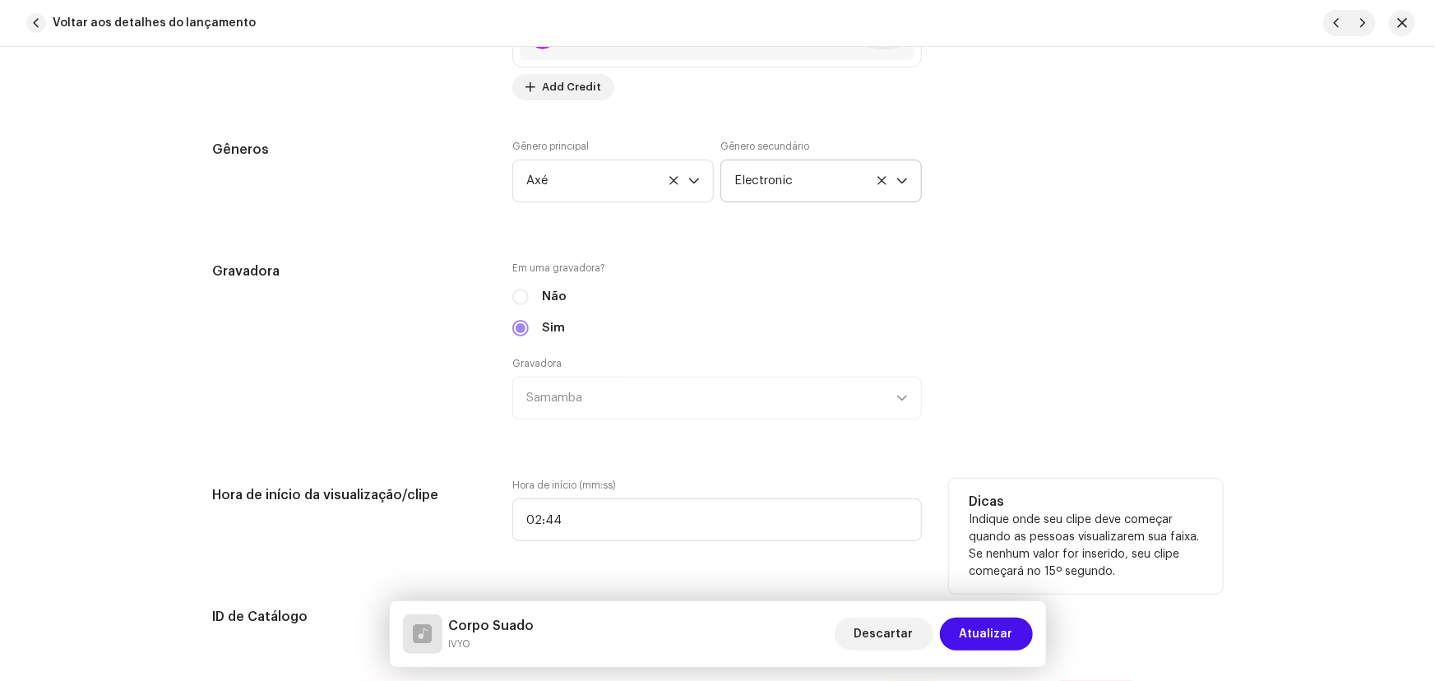
scroll to position [1835, 0]
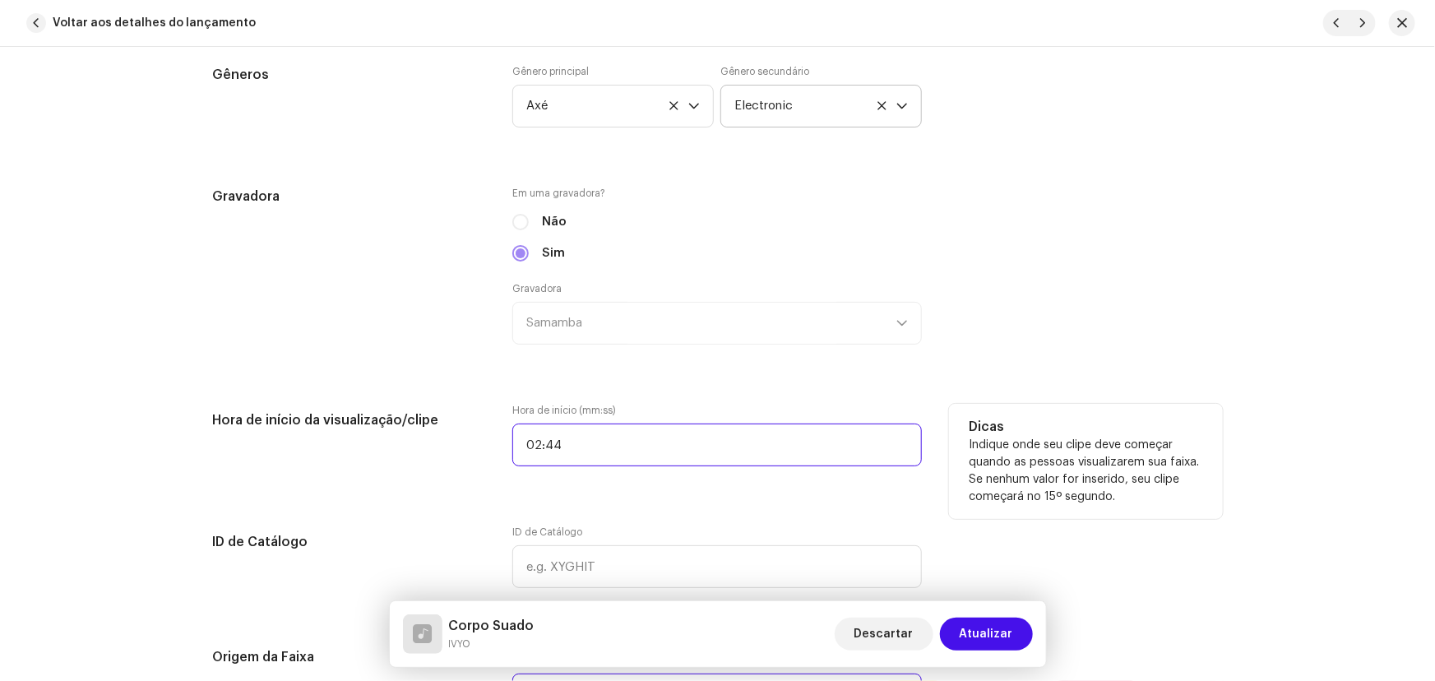
click at [572, 434] on input "02:44" at bounding box center [716, 444] width 409 height 43
type input "01:53"
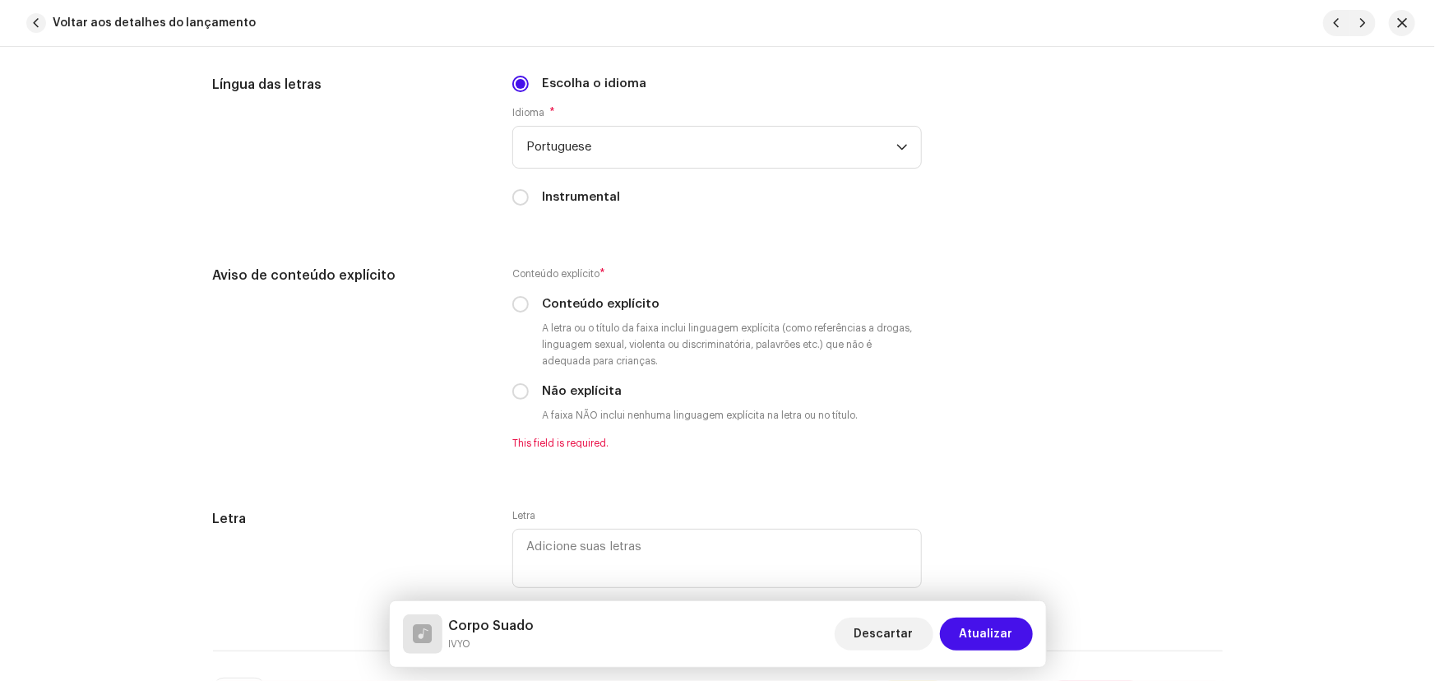
scroll to position [3181, 0]
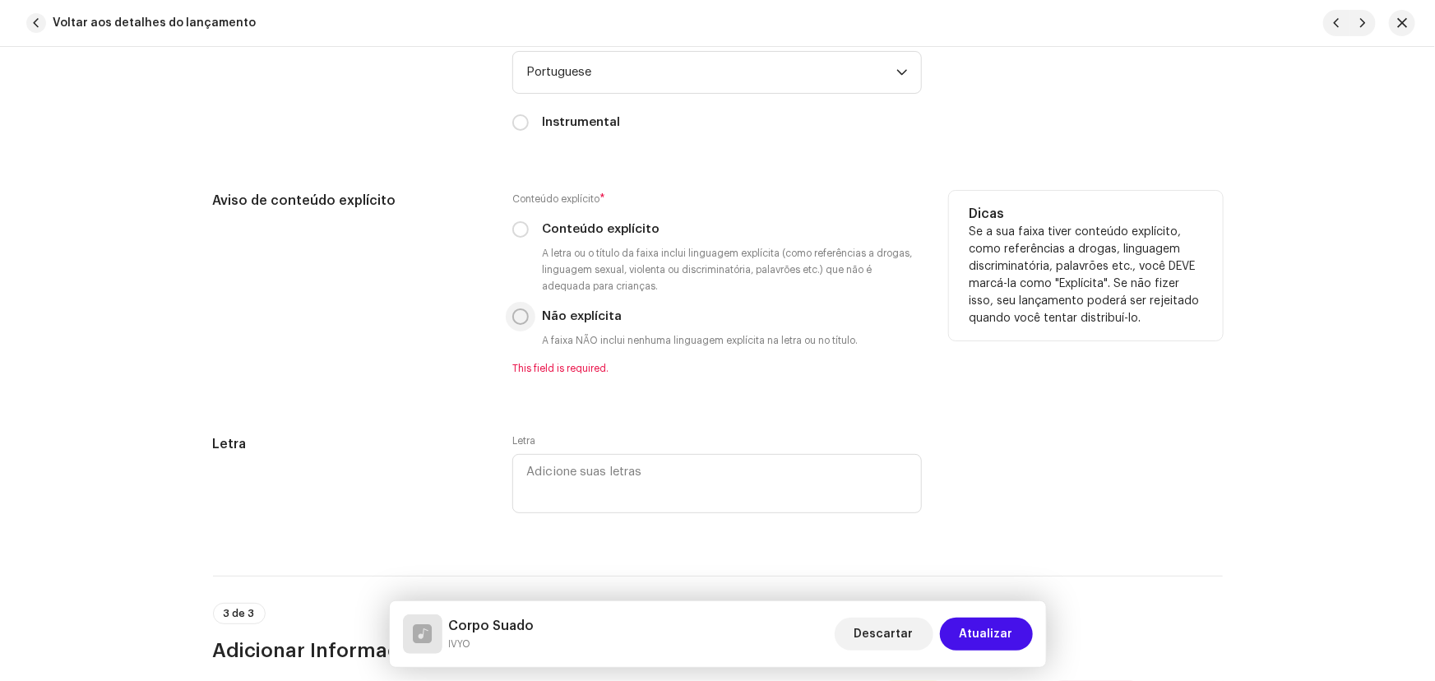
click at [519, 311] on input "Não explícita" at bounding box center [520, 316] width 16 height 16
radio input "true"
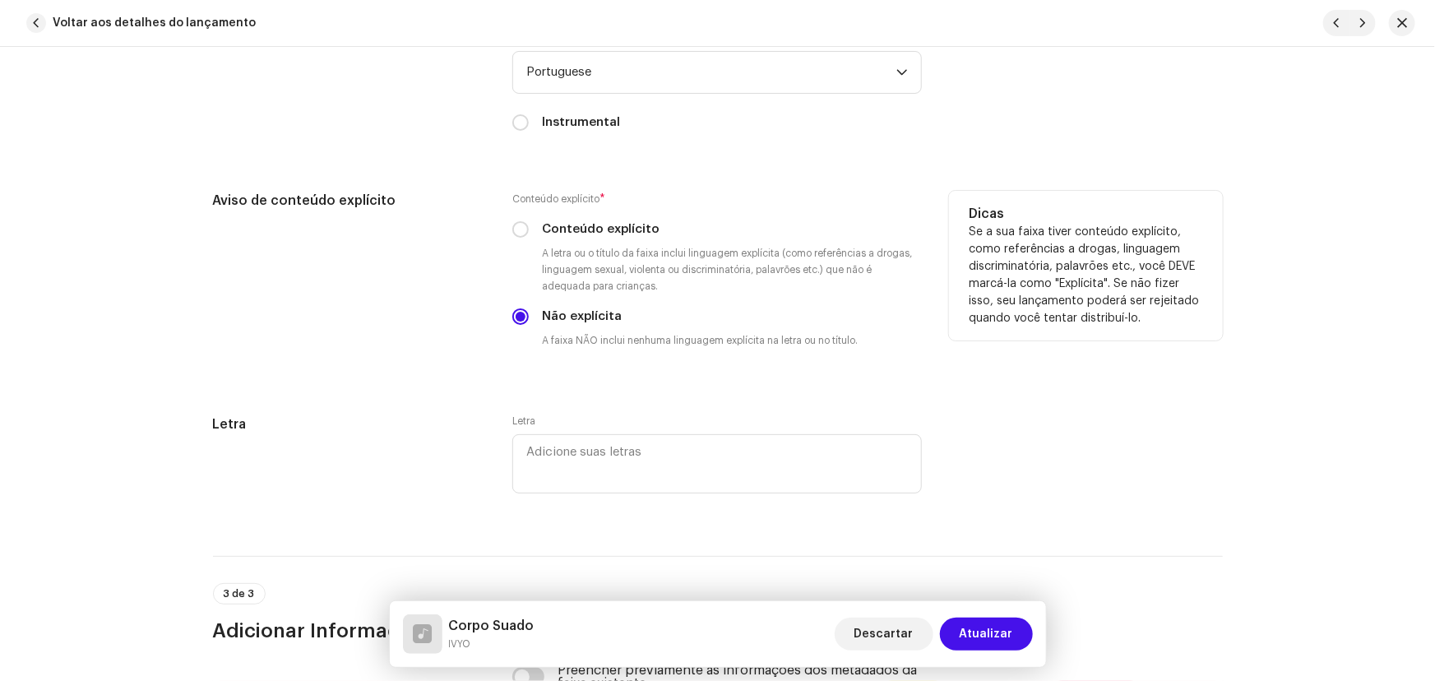
scroll to position [3330, 0]
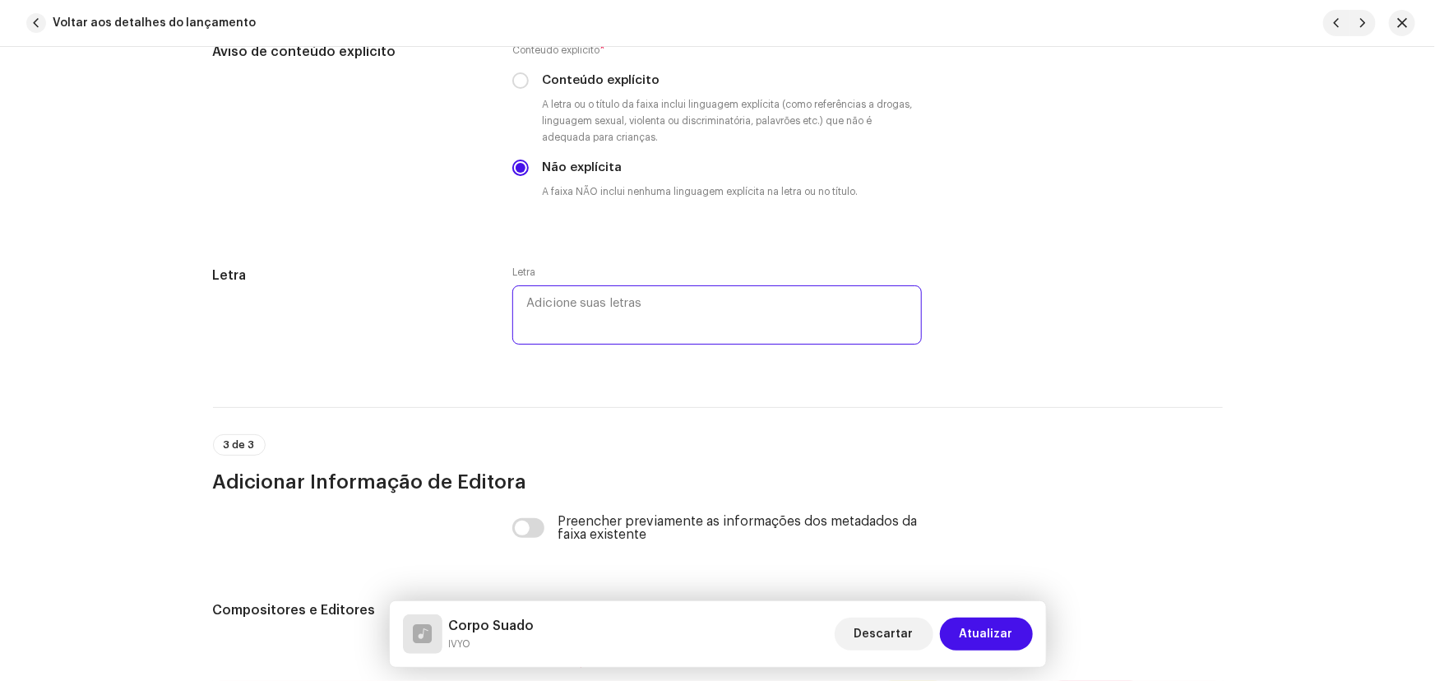
click at [630, 295] on textarea at bounding box center [716, 314] width 409 height 59
paste textarea "Cruz, que calor que é esse?! Suor tá até escorrendo Óia, vou tomar um banho Pra…"
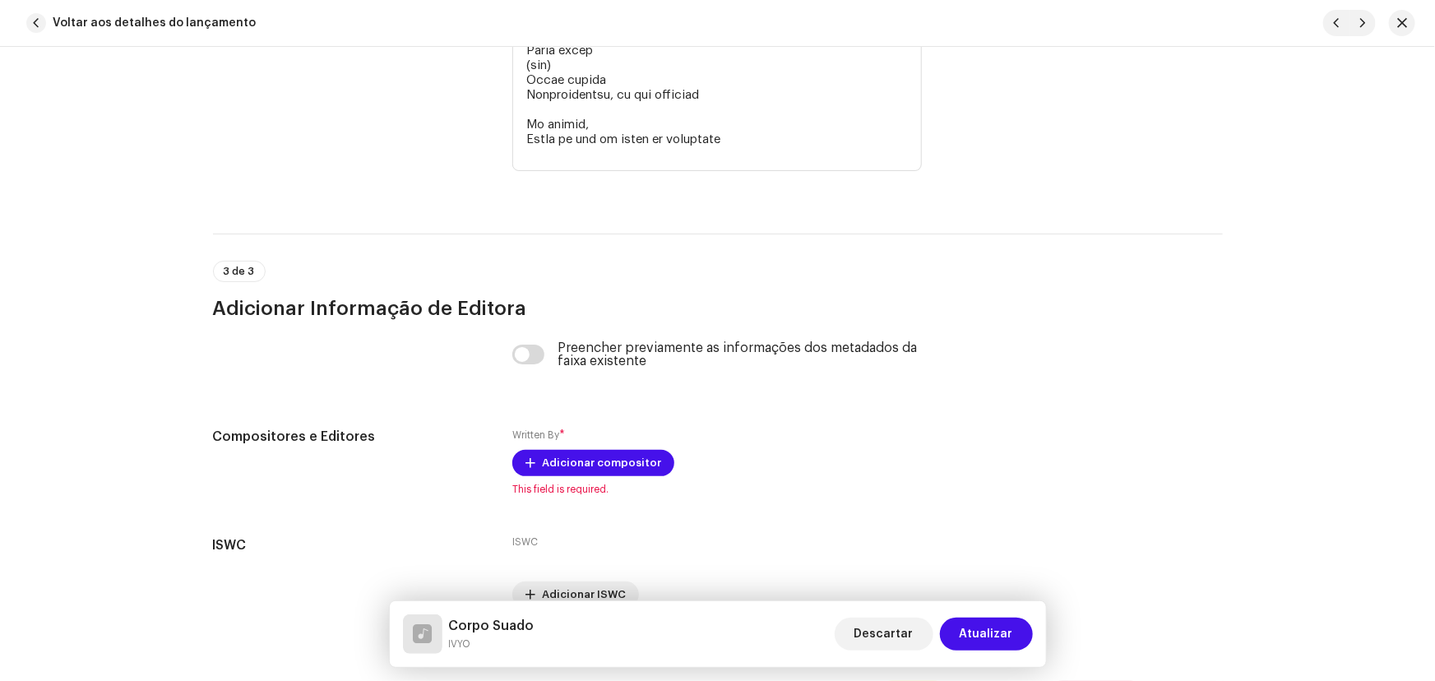
type textarea "Cruz, que calor que é esse?! Suor tá até escorrendo Óia, vou tomar um banho Pra…"
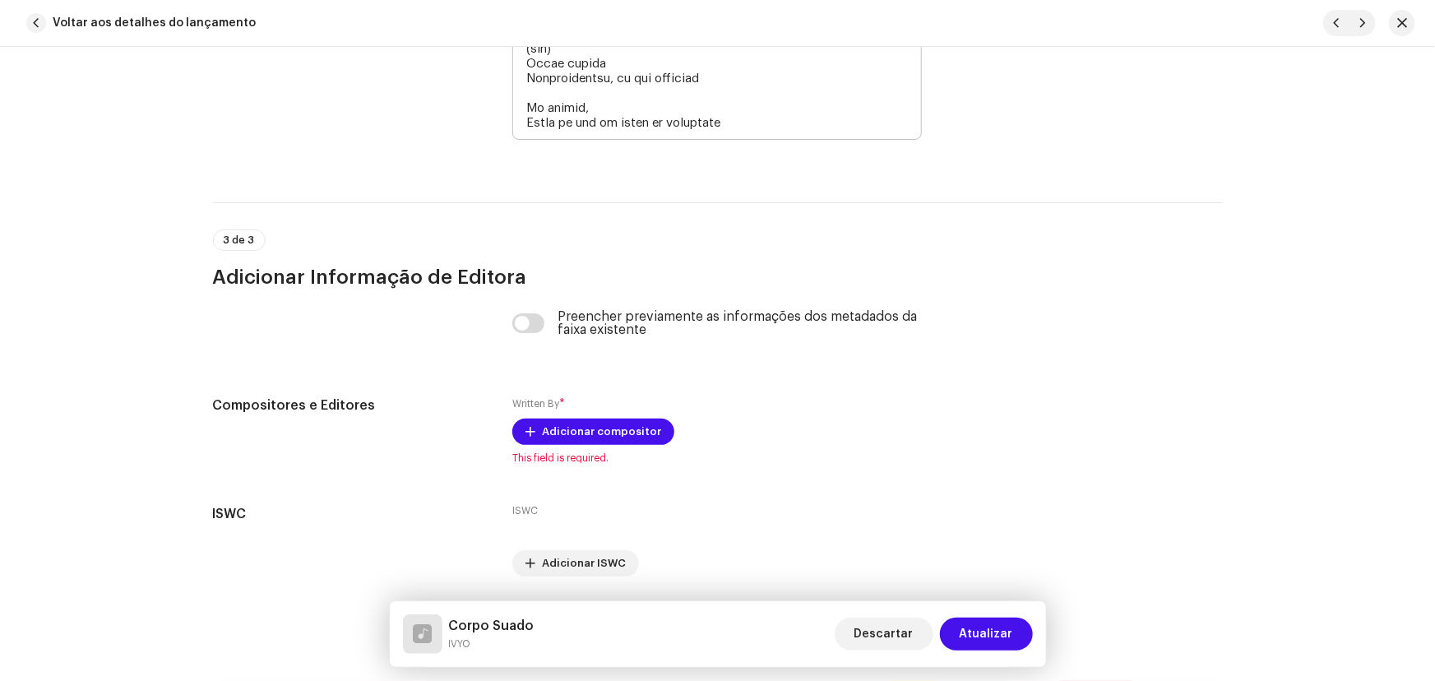
scroll to position [4982, 0]
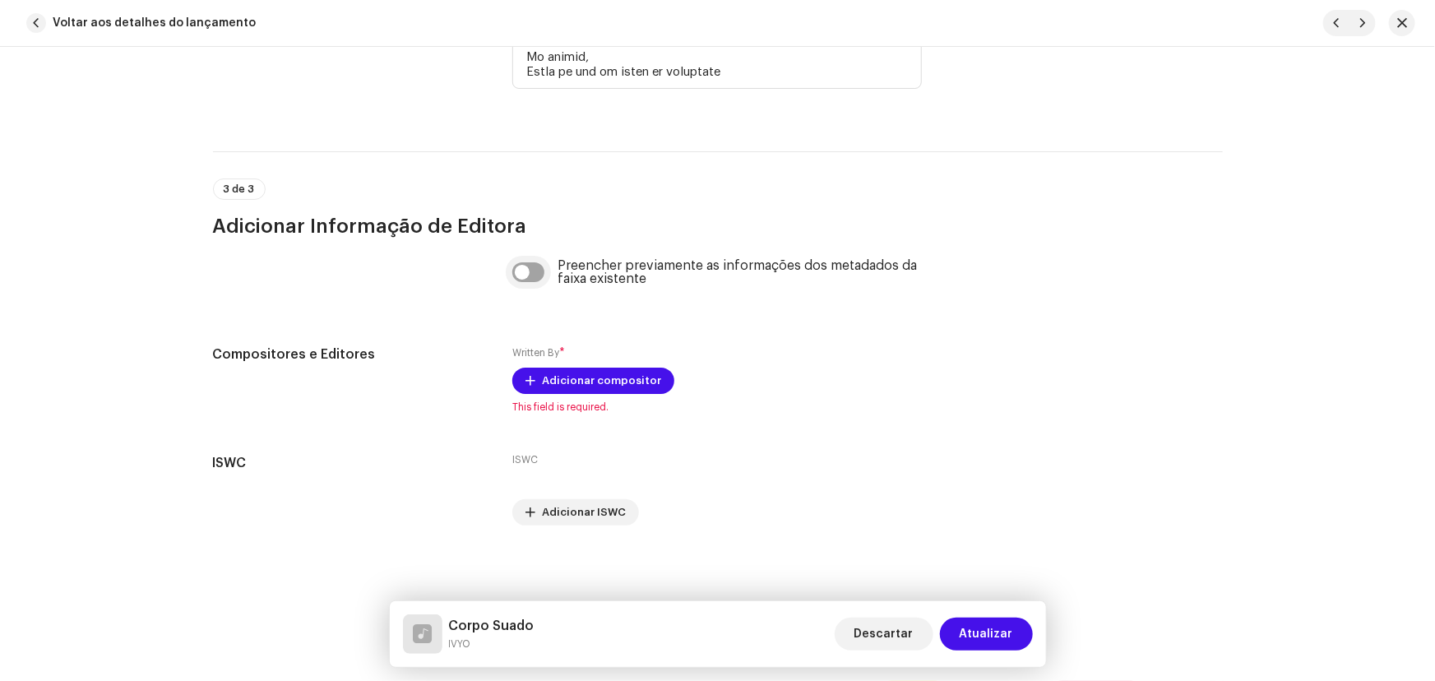
click at [524, 275] on input "checkbox" at bounding box center [528, 272] width 32 height 20
checkbox input "true"
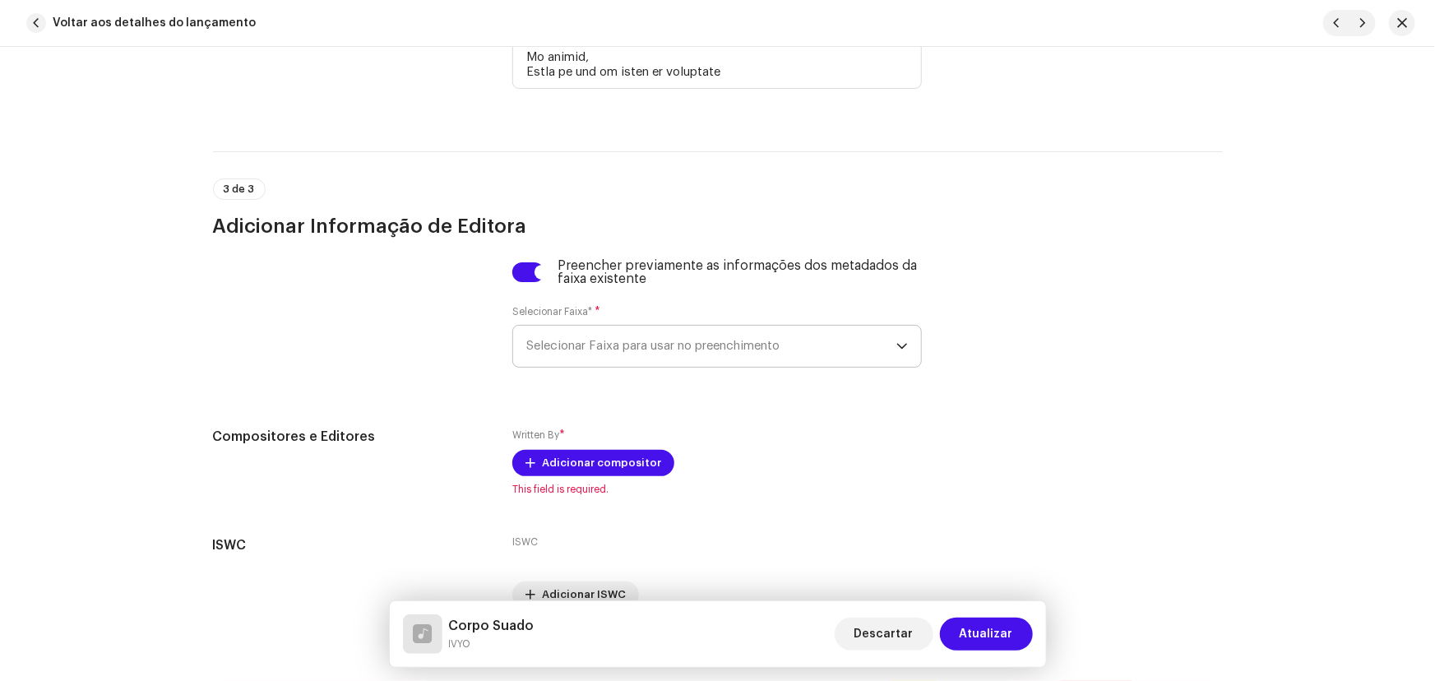
click at [567, 348] on span "Selecionar Faixa para usar no preenchimento" at bounding box center [711, 346] width 370 height 41
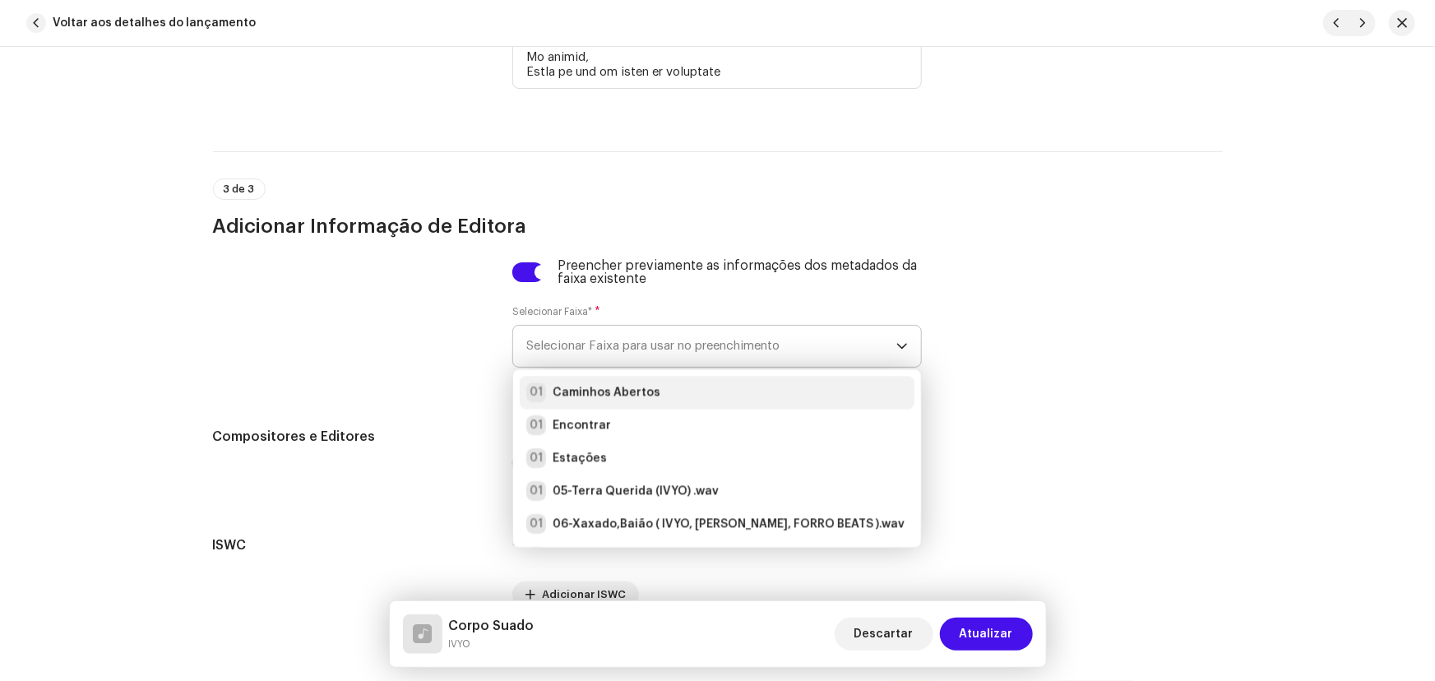
click at [585, 400] on li "01 Caminhos Abertos" at bounding box center [717, 392] width 395 height 33
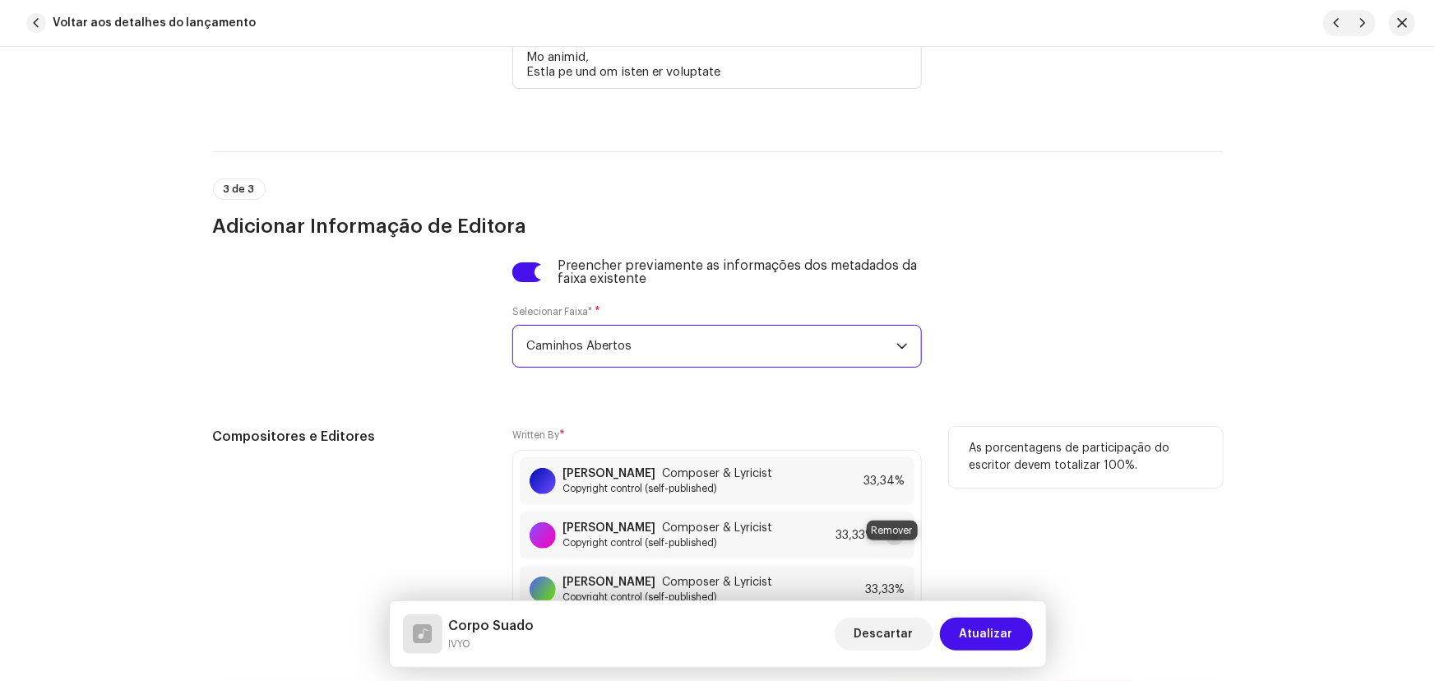
click at [891, 542] on span at bounding box center [895, 535] width 10 height 13
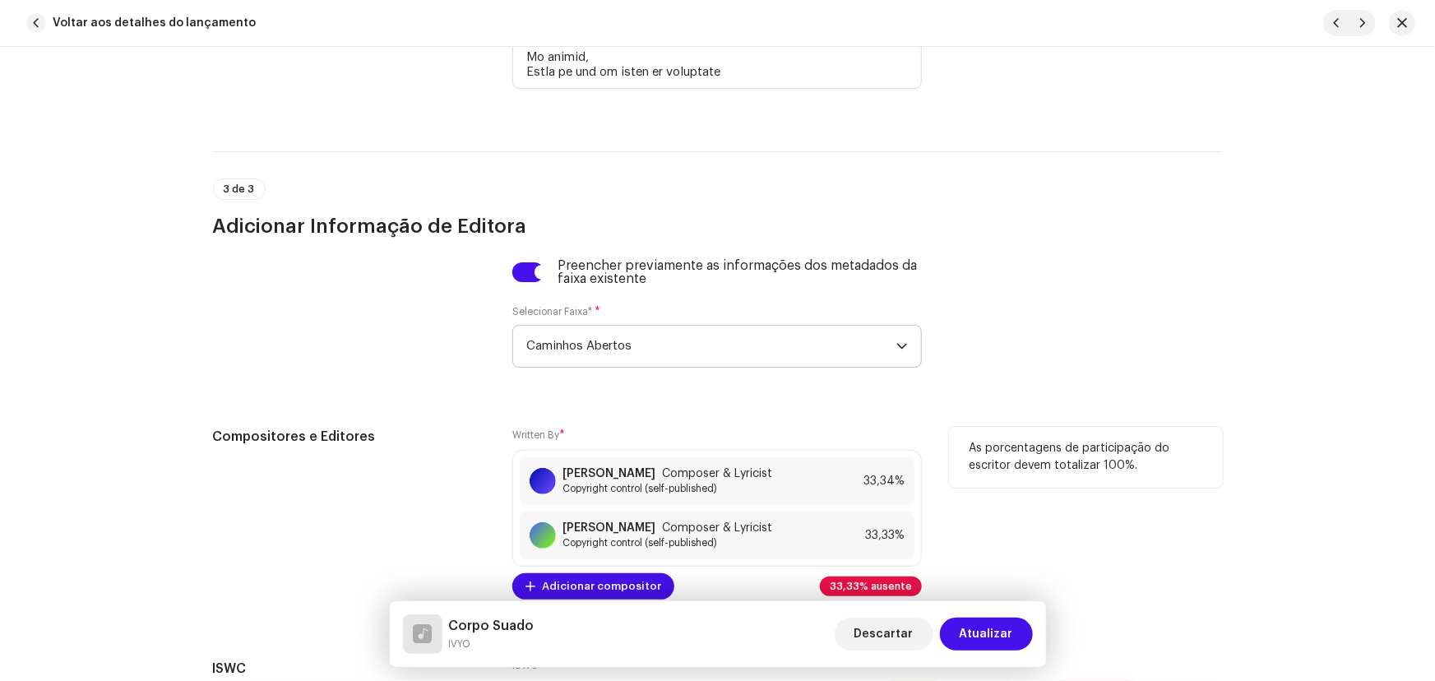
scroll to position [5202, 0]
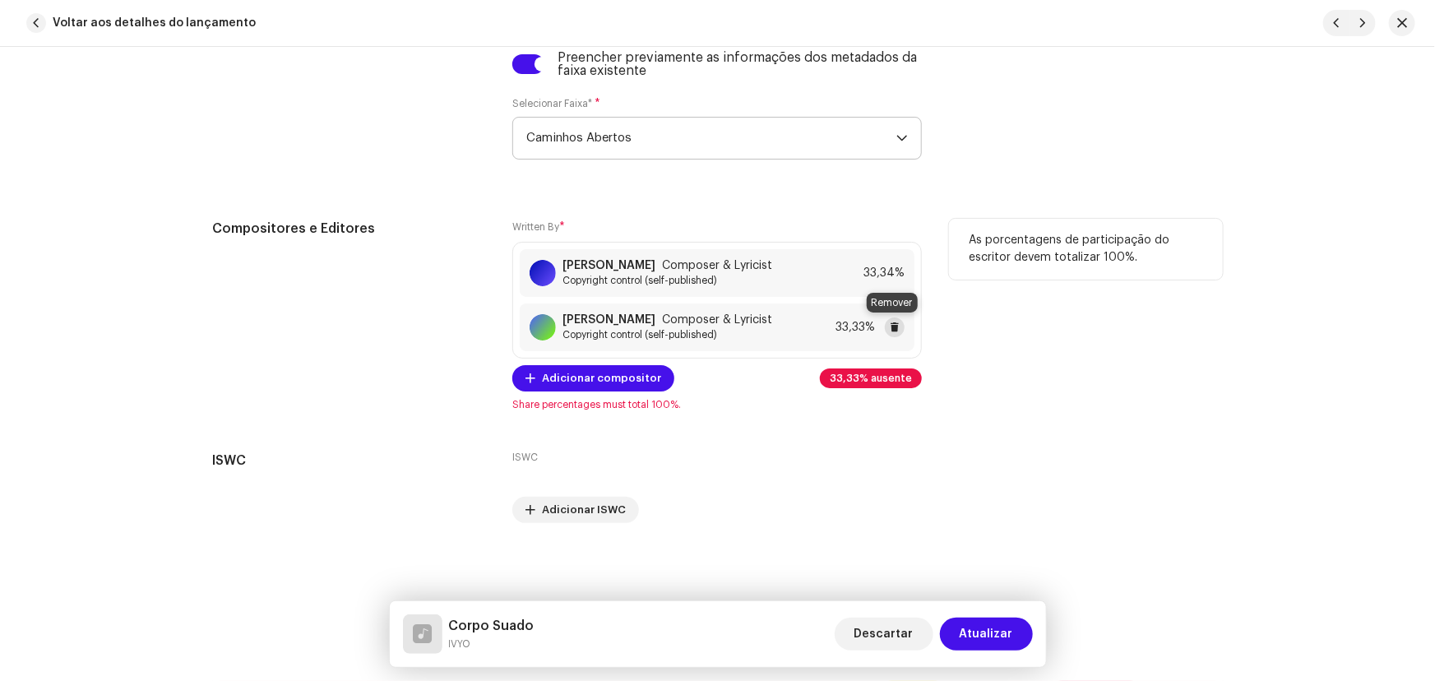
click at [895, 322] on span at bounding box center [895, 327] width 10 height 13
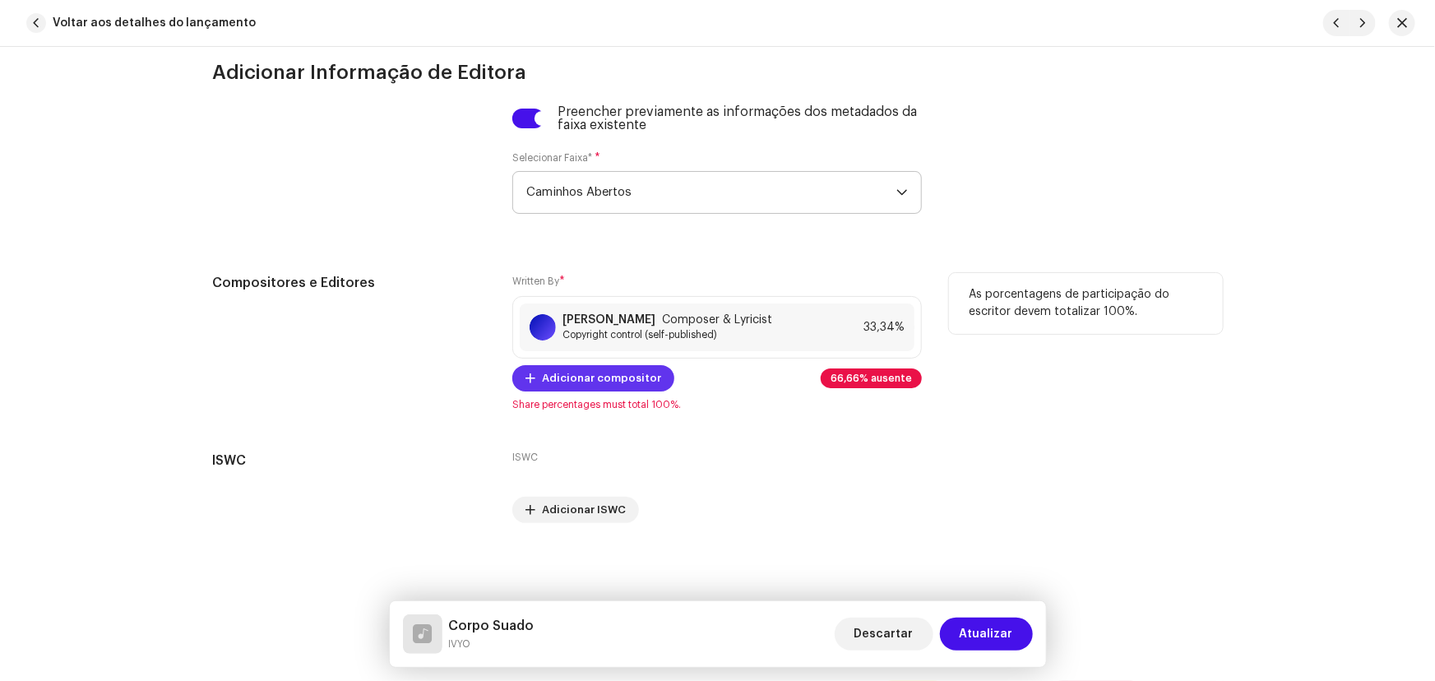
click at [632, 373] on span "Adicionar compositor" at bounding box center [601, 378] width 119 height 33
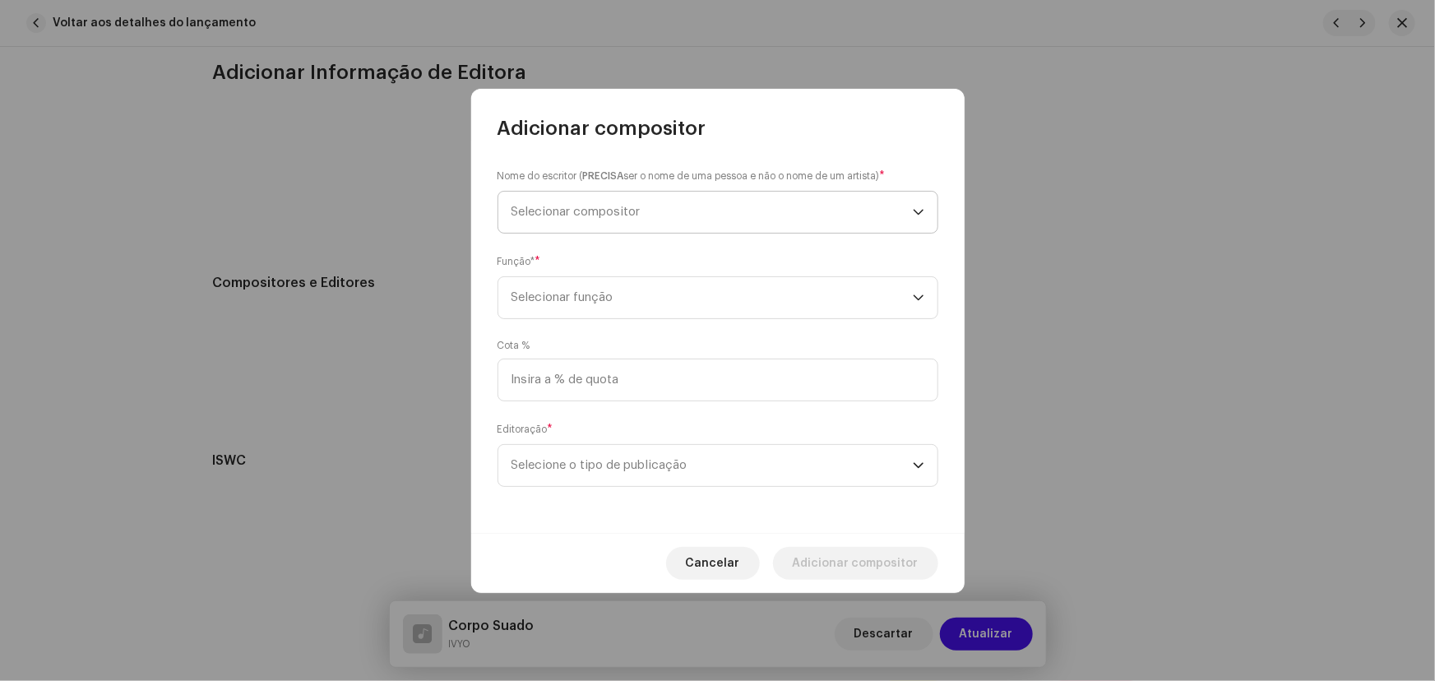
click at [617, 208] on span "Selecionar compositor" at bounding box center [575, 212] width 129 height 12
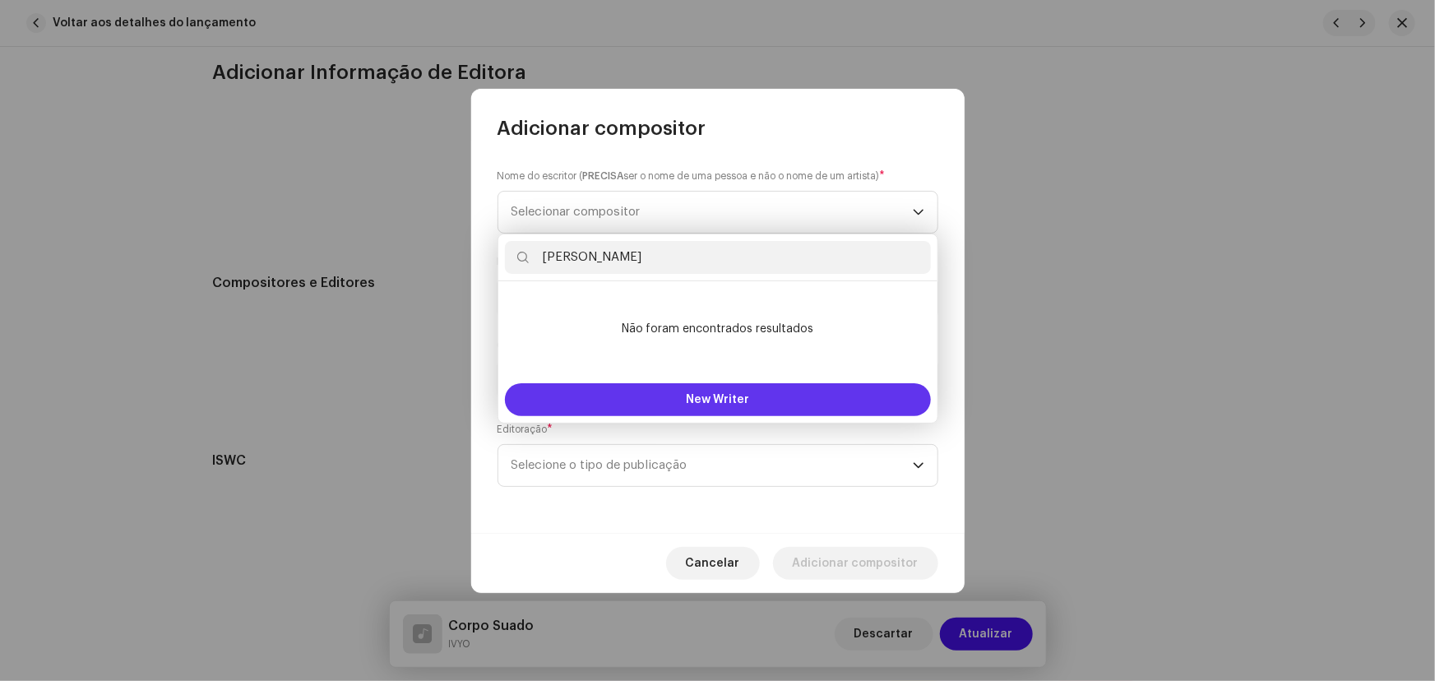
type input "Karoline Nunes de Souza"
click at [704, 394] on span "New Writer" at bounding box center [717, 400] width 63 height 12
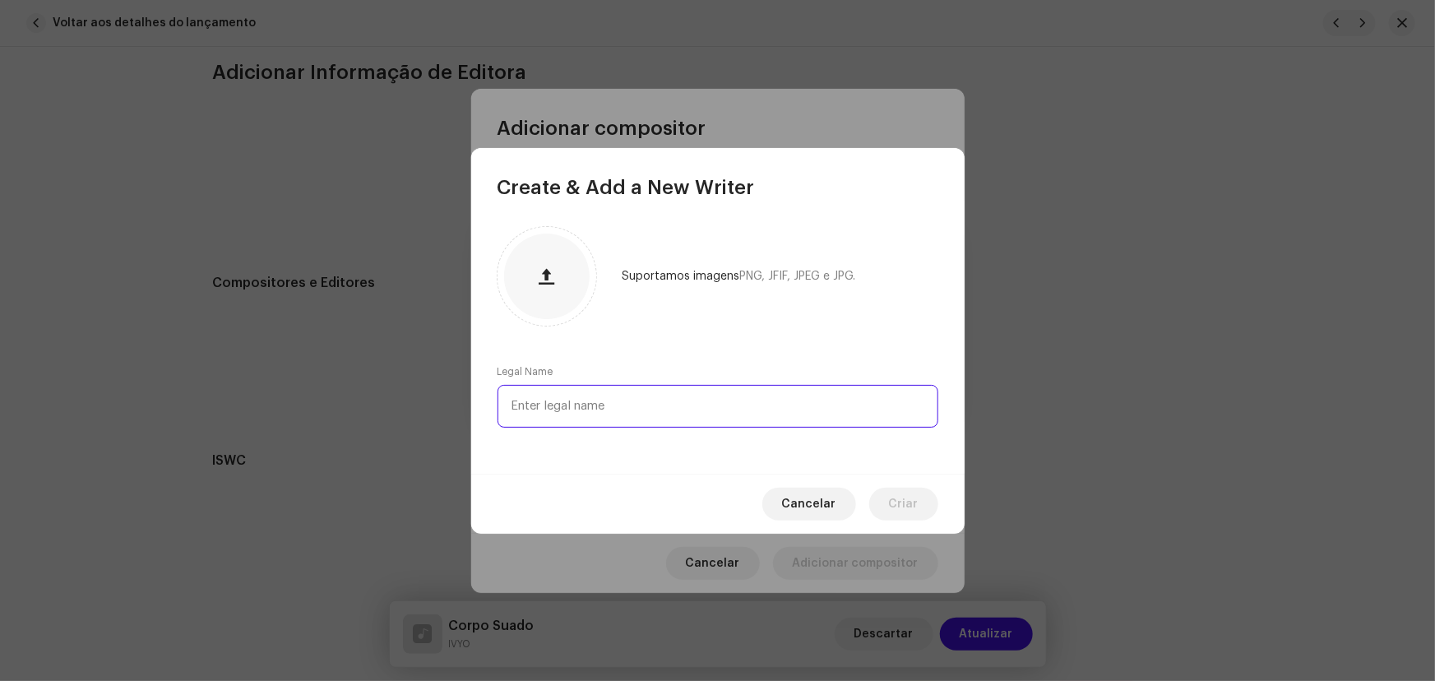
click at [608, 392] on input "text" at bounding box center [717, 406] width 441 height 43
paste input "Karoline Nunes de Souza"
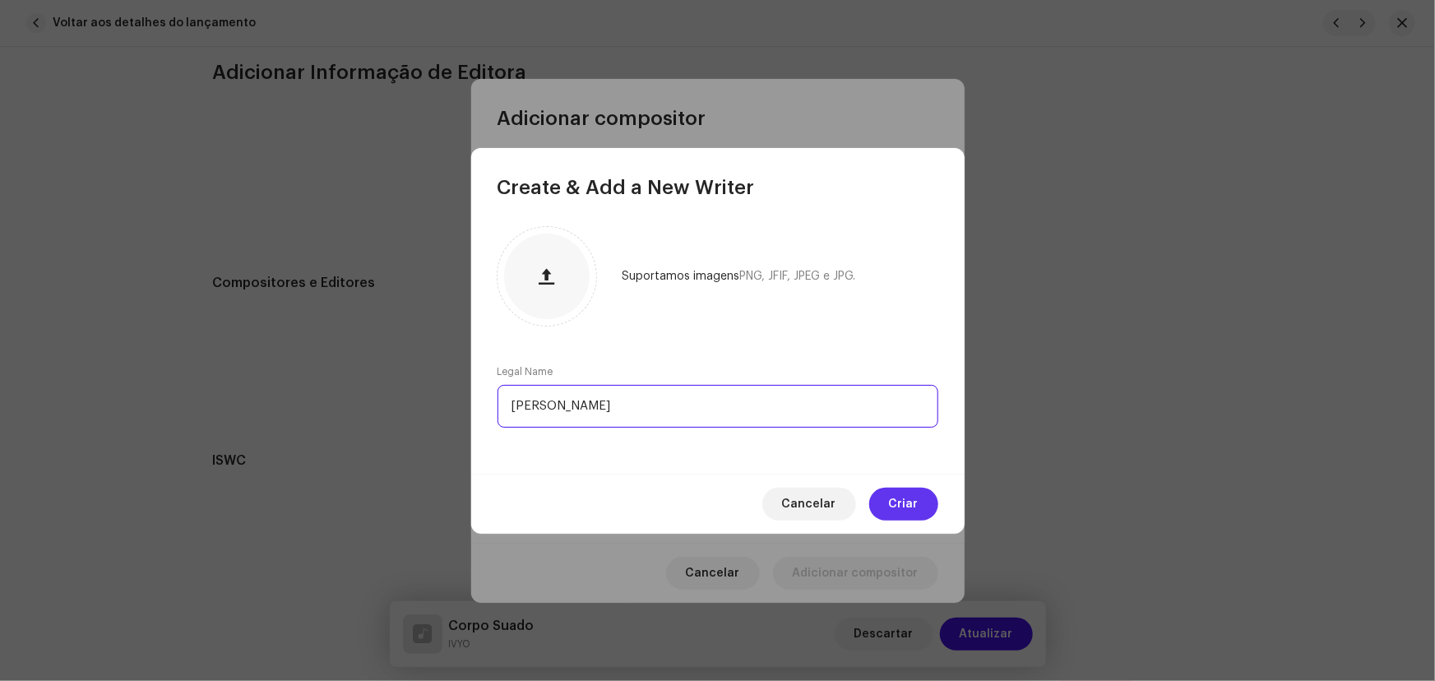
type input "Karoline Nunes de Souza"
click at [888, 502] on button "Criar" at bounding box center [903, 504] width 69 height 33
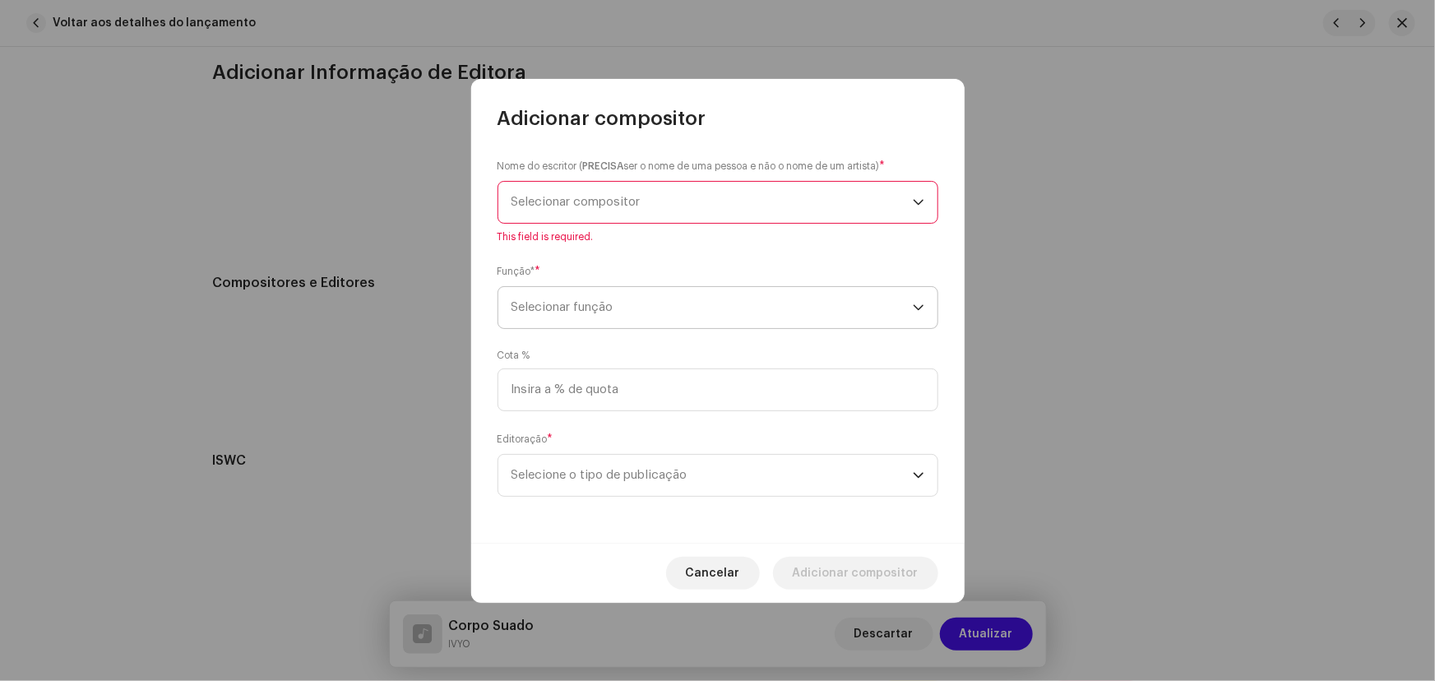
click at [629, 293] on span "Selecionar função" at bounding box center [711, 307] width 401 height 41
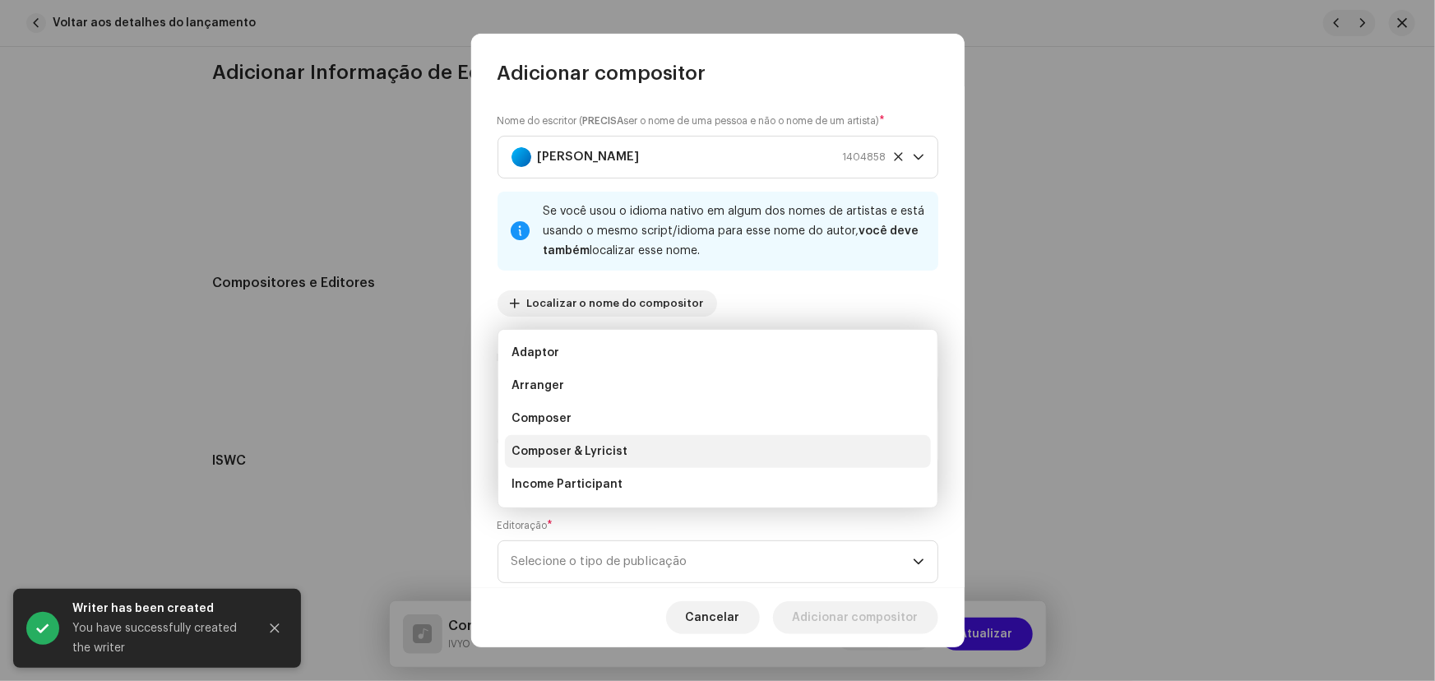
click at [638, 452] on li "Composer & Lyricist" at bounding box center [718, 451] width 426 height 33
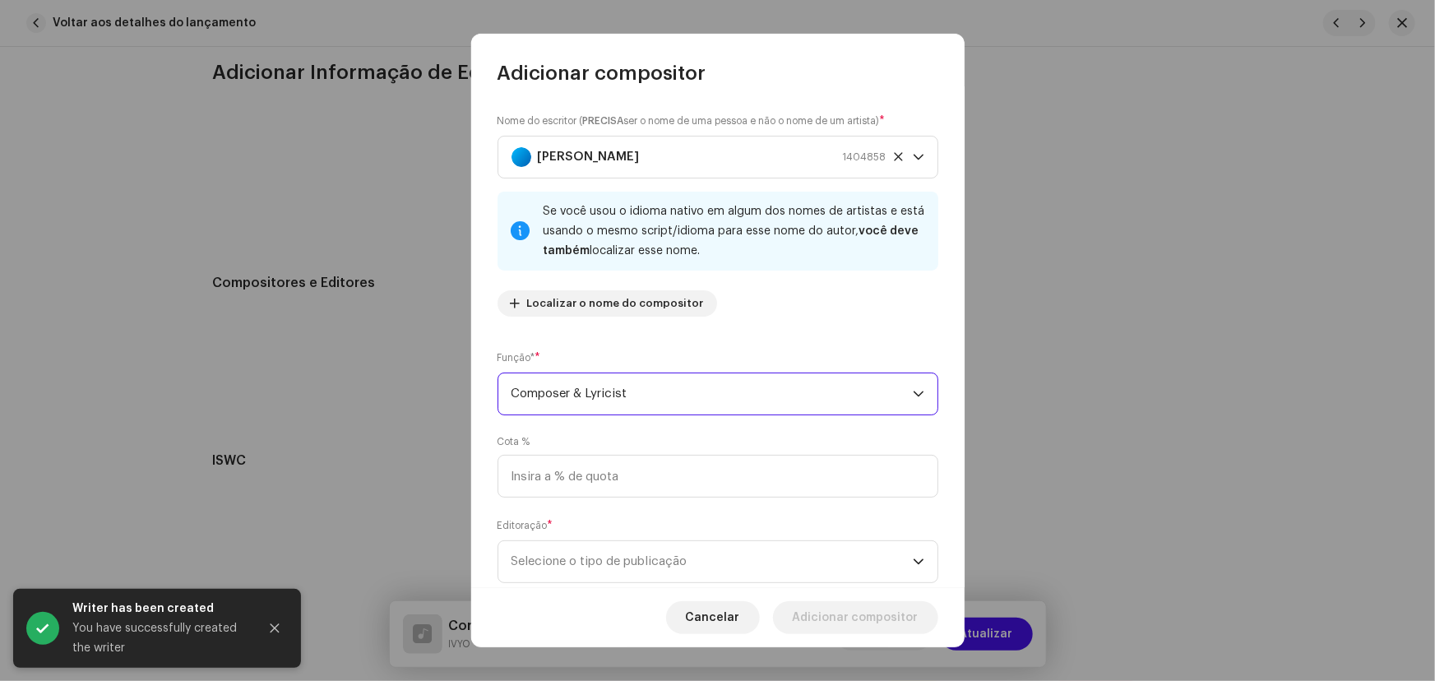
click at [608, 384] on span "Composer & Lyricist" at bounding box center [711, 393] width 401 height 41
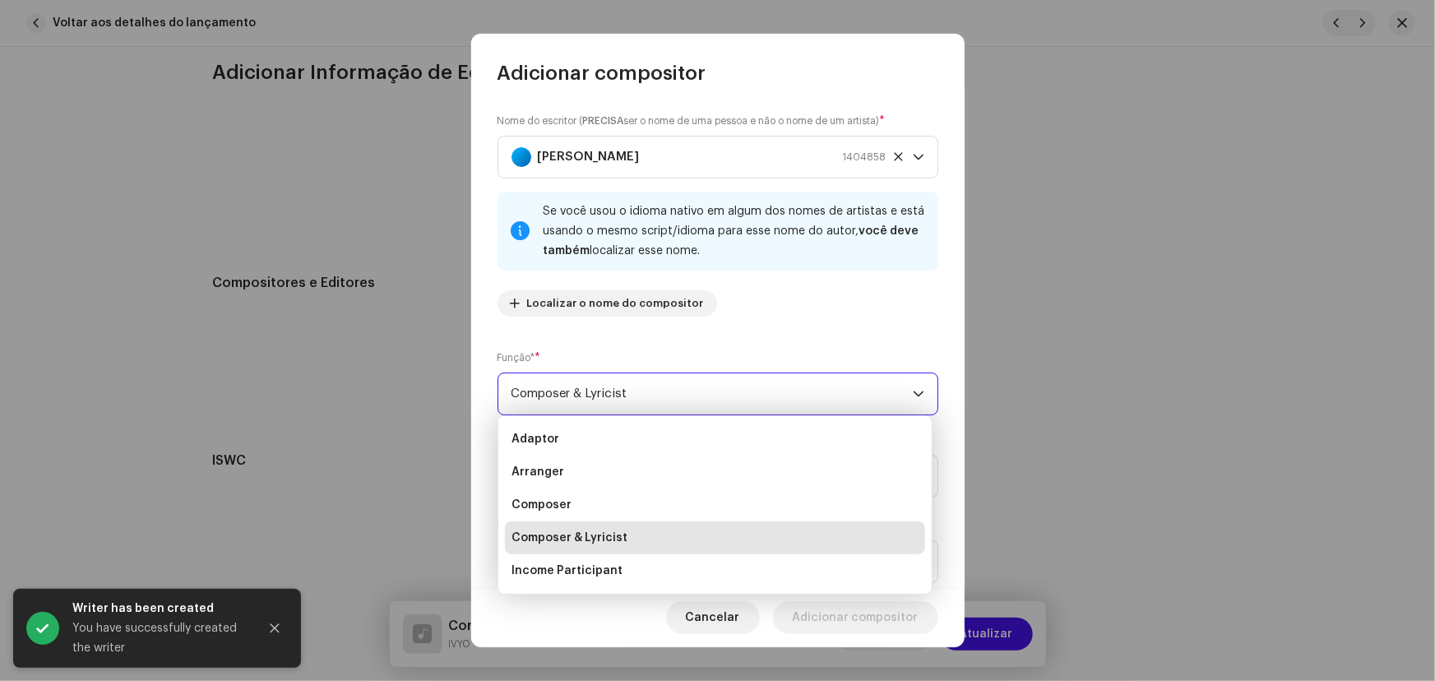
click at [618, 386] on span "Composer & Lyricist" at bounding box center [711, 393] width 401 height 41
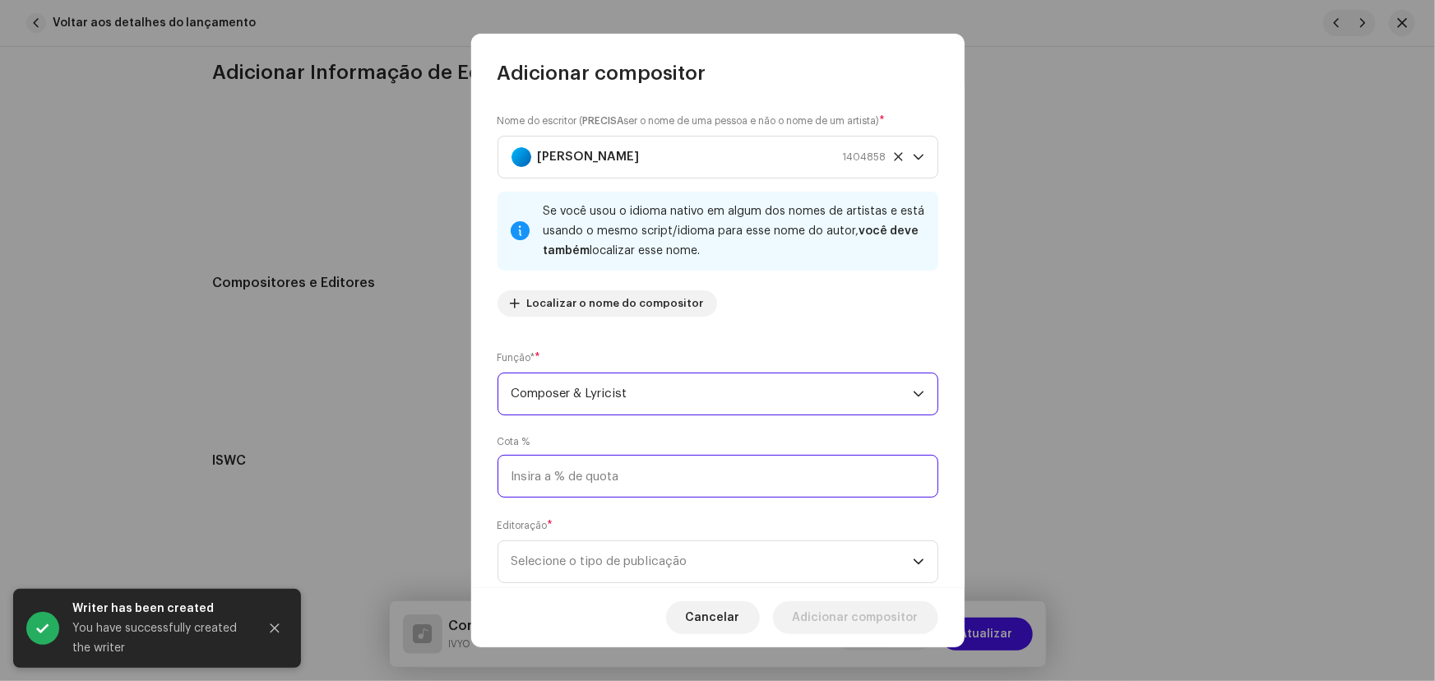
click at [584, 475] on input at bounding box center [717, 476] width 441 height 43
click at [619, 485] on input "33,00" at bounding box center [717, 476] width 441 height 43
type input "33,33"
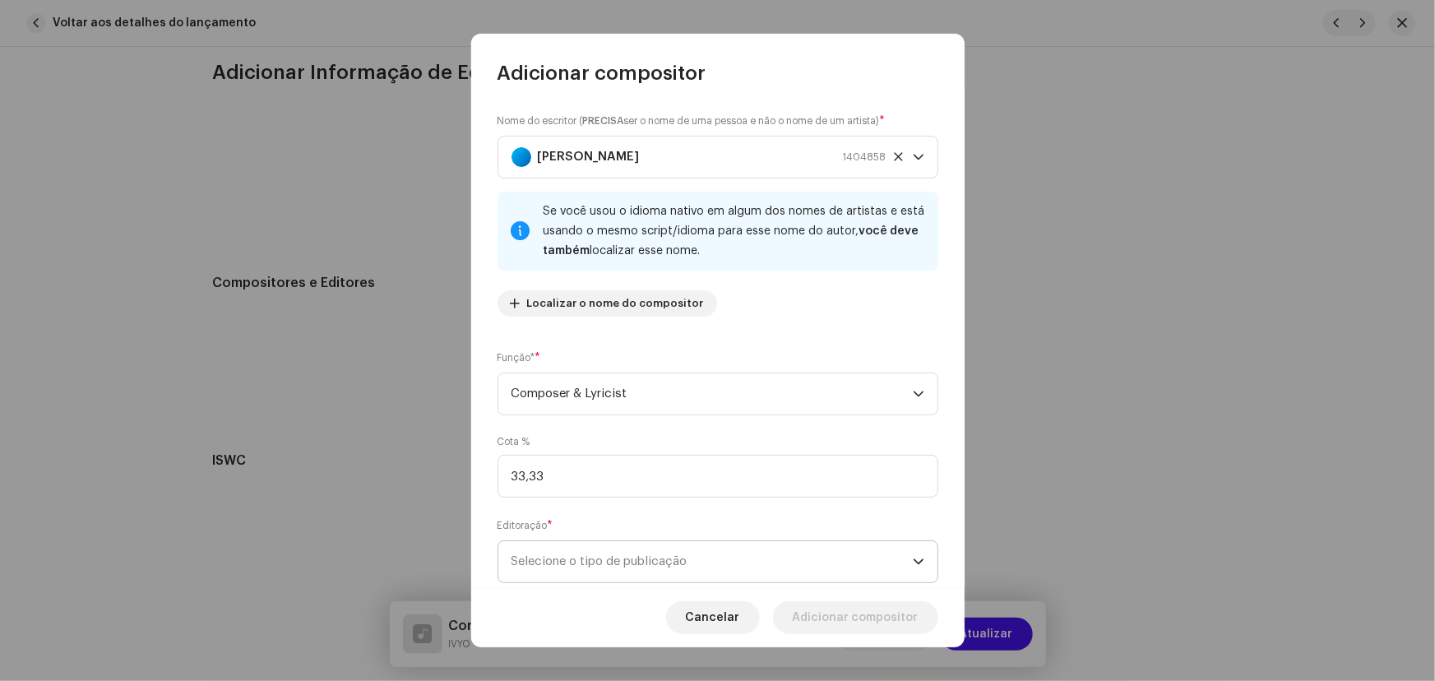
click at [587, 548] on span "Selecione o tipo de publicação" at bounding box center [711, 561] width 401 height 41
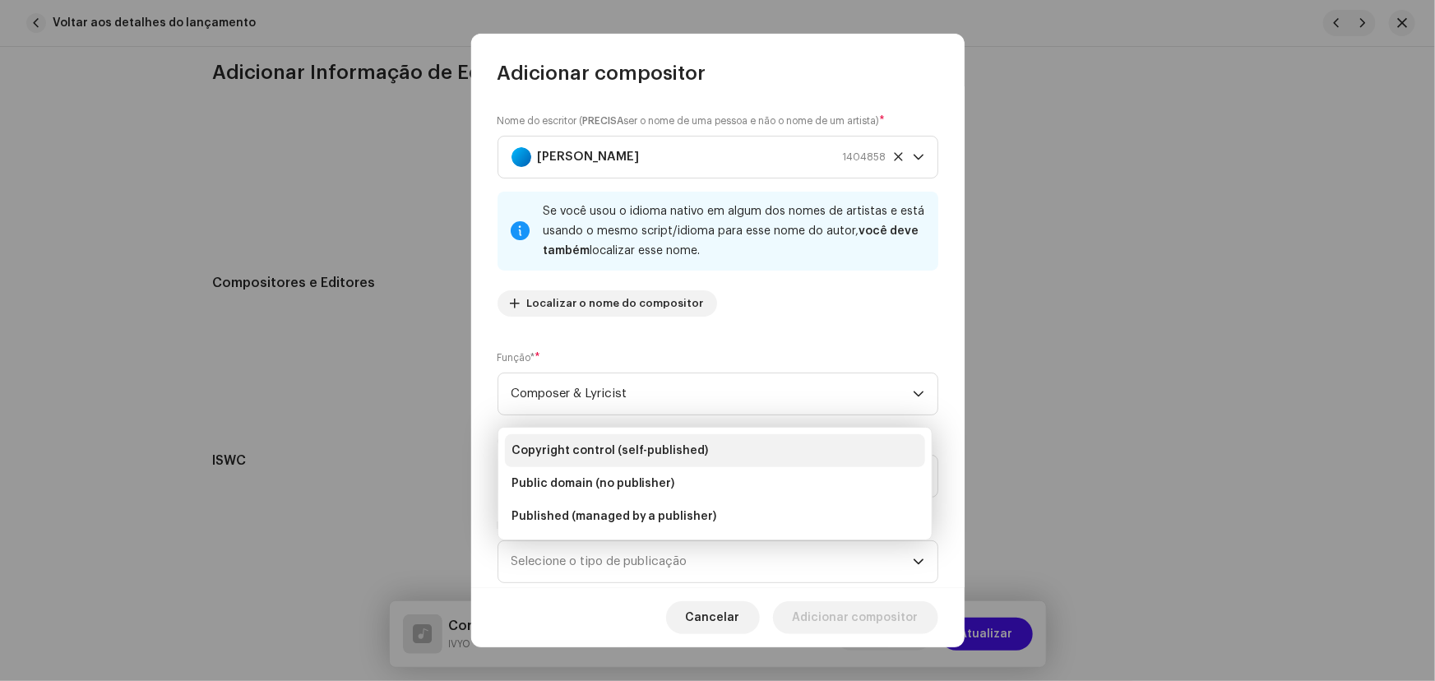
click at [606, 445] on span "Copyright control (self-published)" at bounding box center [609, 450] width 197 height 16
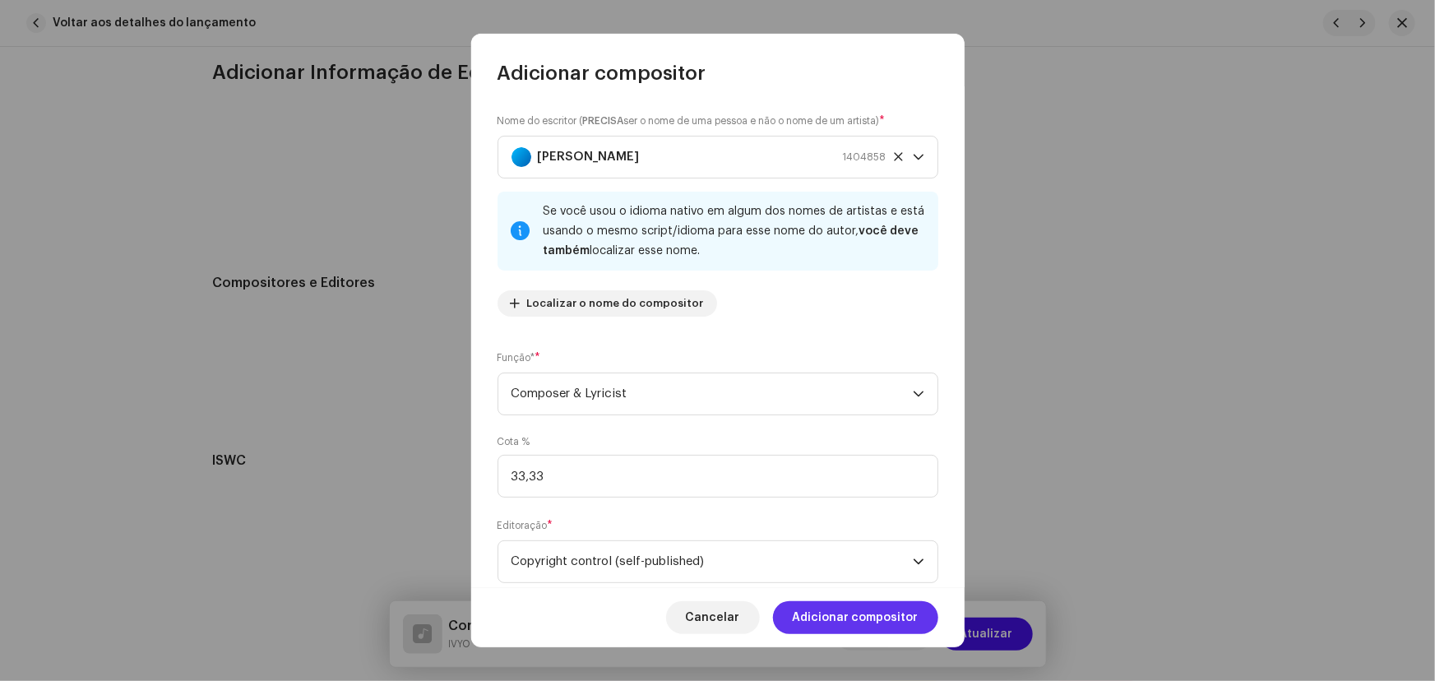
click at [850, 617] on span "Adicionar compositor" at bounding box center [856, 617] width 126 height 33
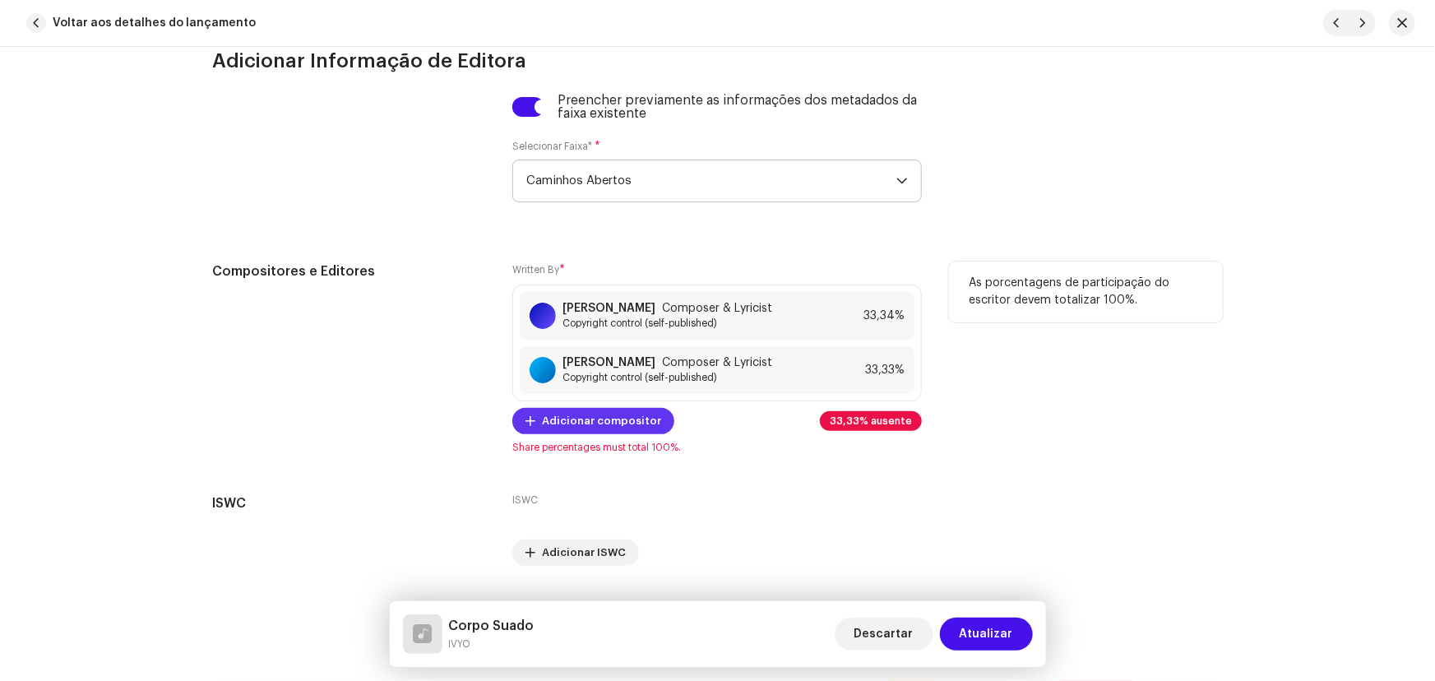
click at [615, 433] on span "Adicionar compositor" at bounding box center [601, 421] width 119 height 33
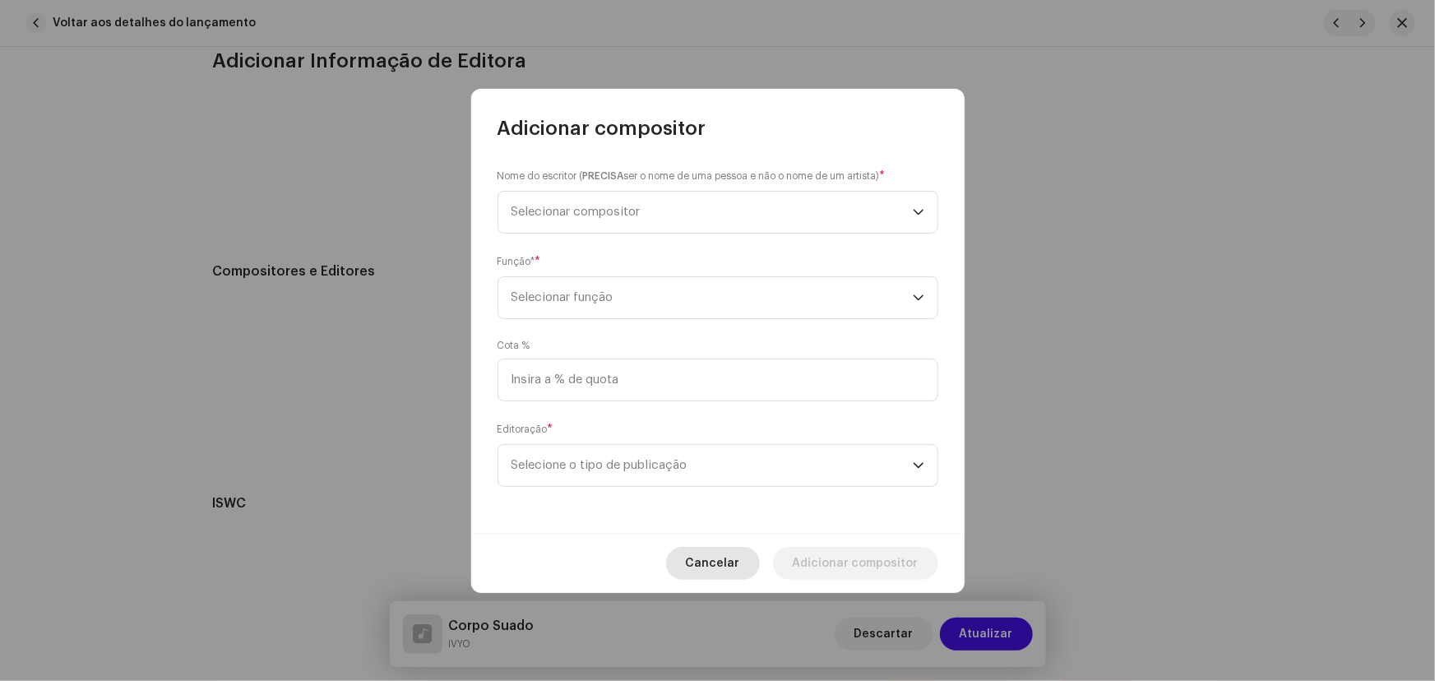
click at [751, 555] on button "Cancelar" at bounding box center [713, 563] width 94 height 33
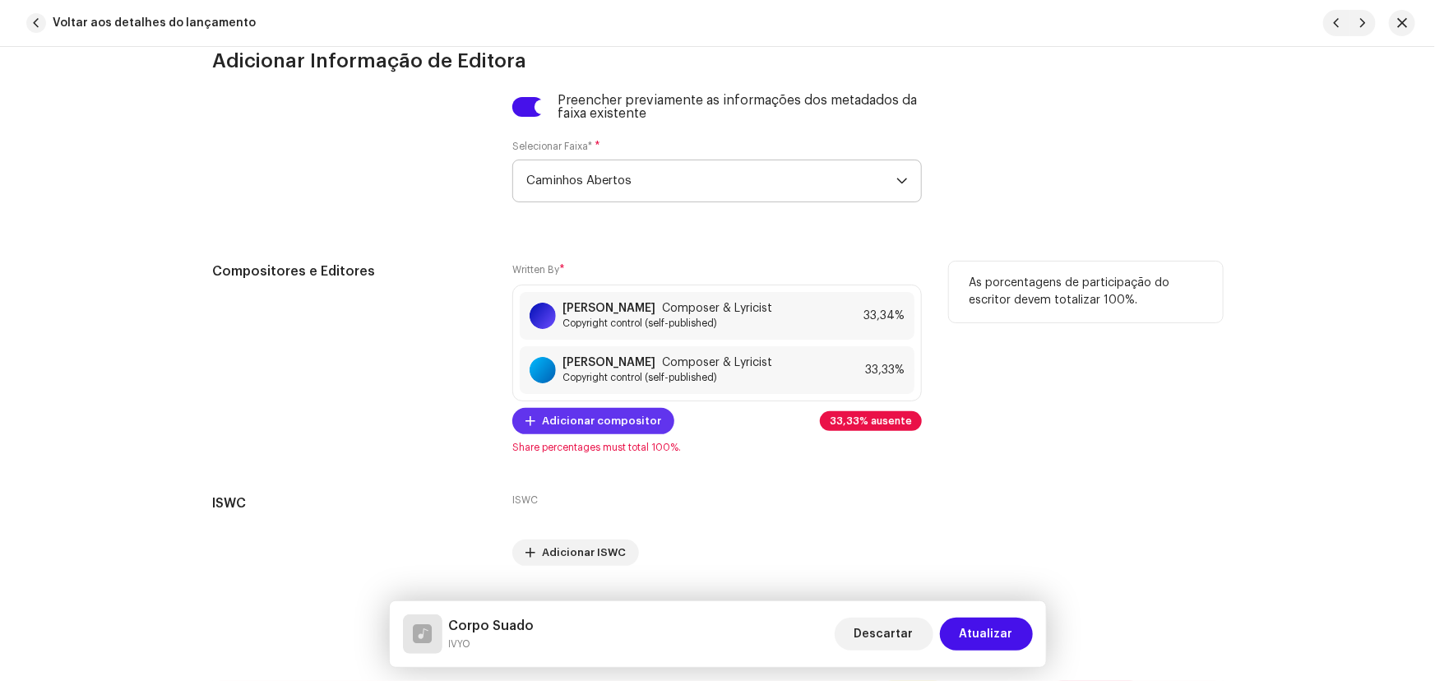
click at [627, 428] on span "Adicionar compositor" at bounding box center [601, 421] width 119 height 33
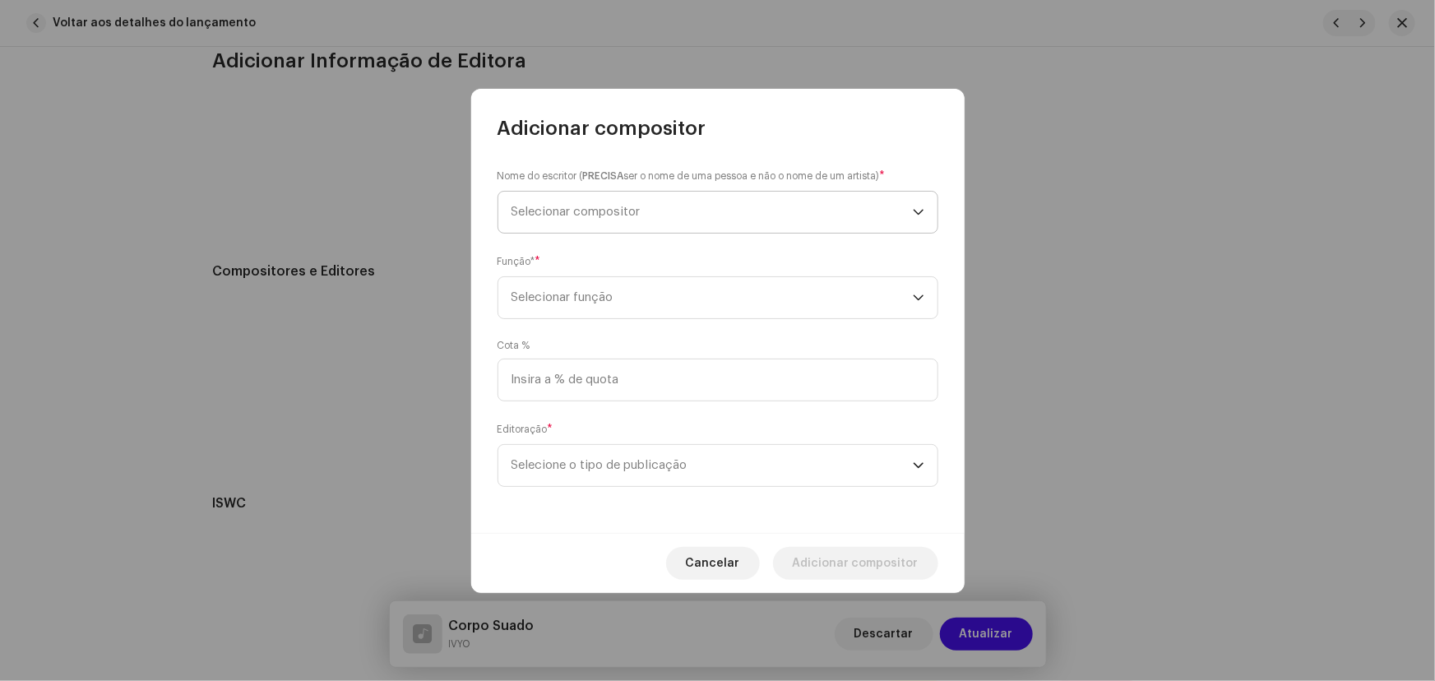
click at [647, 197] on span "Selecionar compositor" at bounding box center [711, 212] width 401 height 41
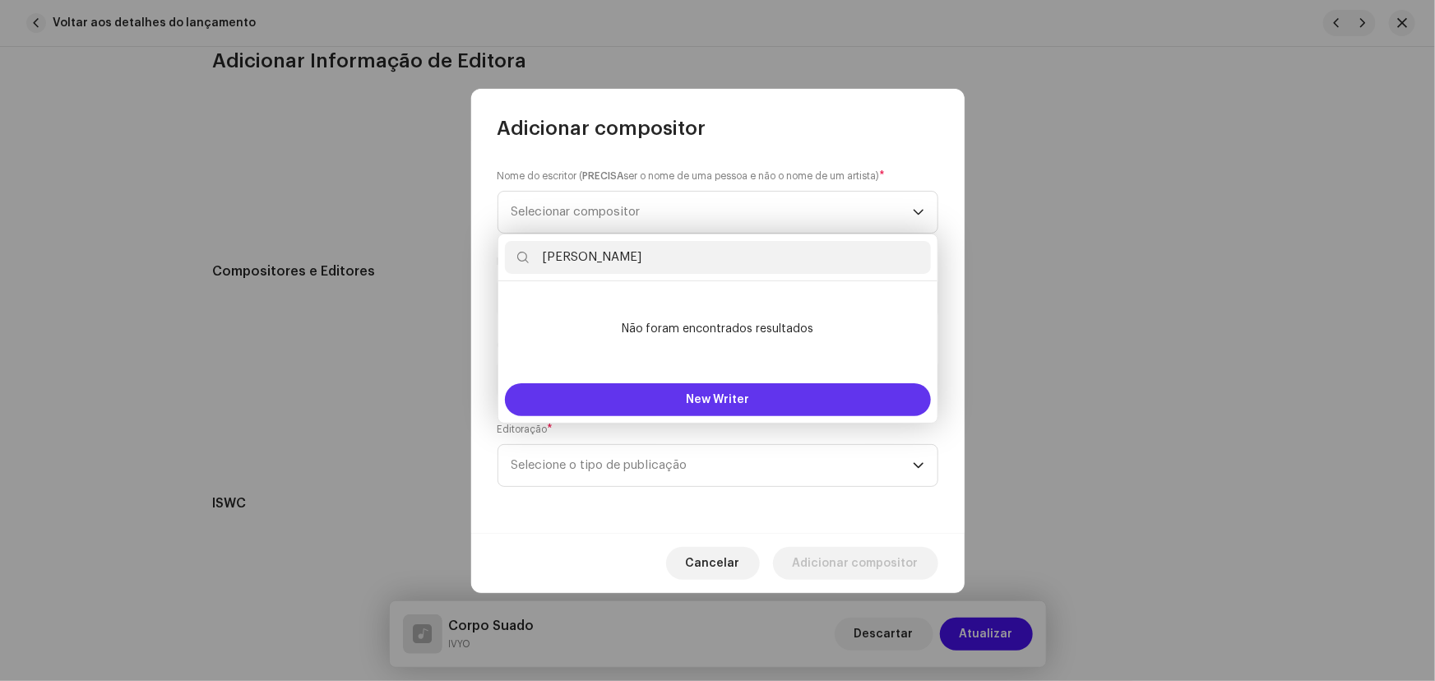
type input "Yan Vitor Pereira Alves"
click at [725, 395] on span "New Writer" at bounding box center [717, 400] width 63 height 12
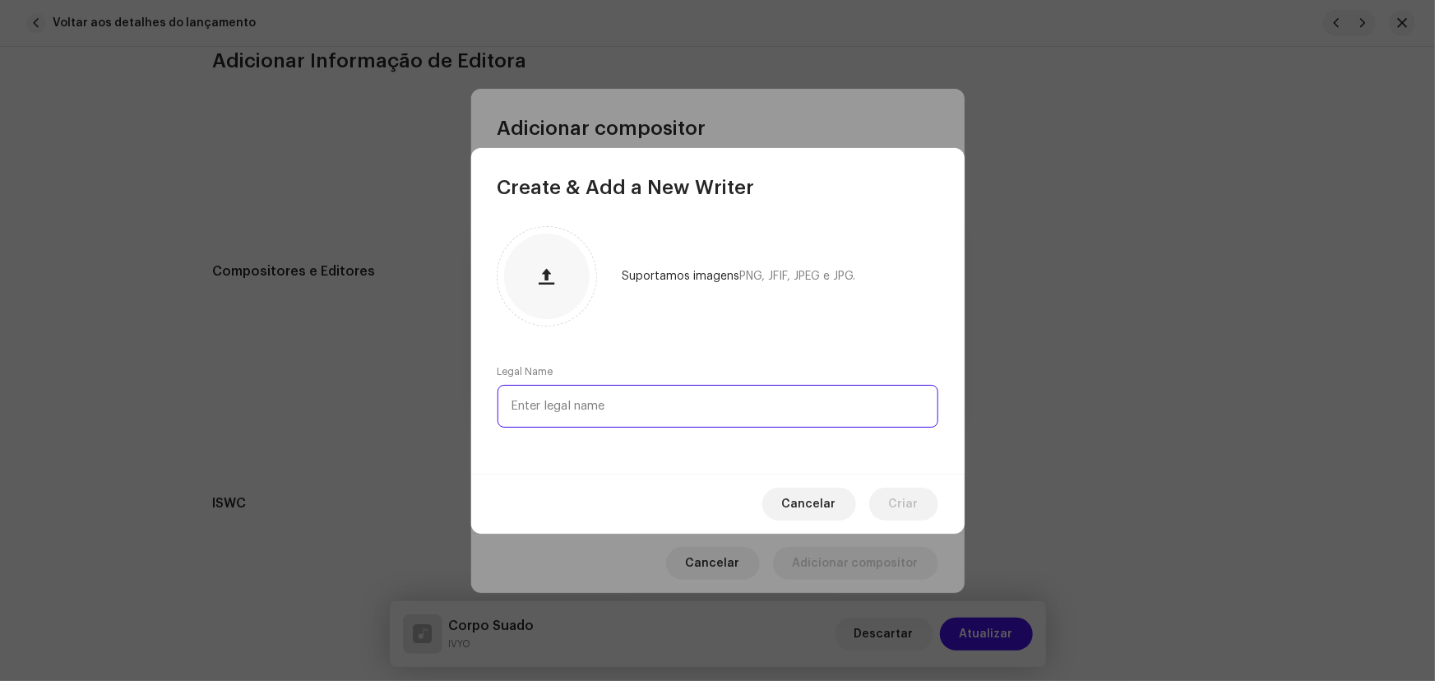
click at [641, 418] on input "text" at bounding box center [717, 406] width 441 height 43
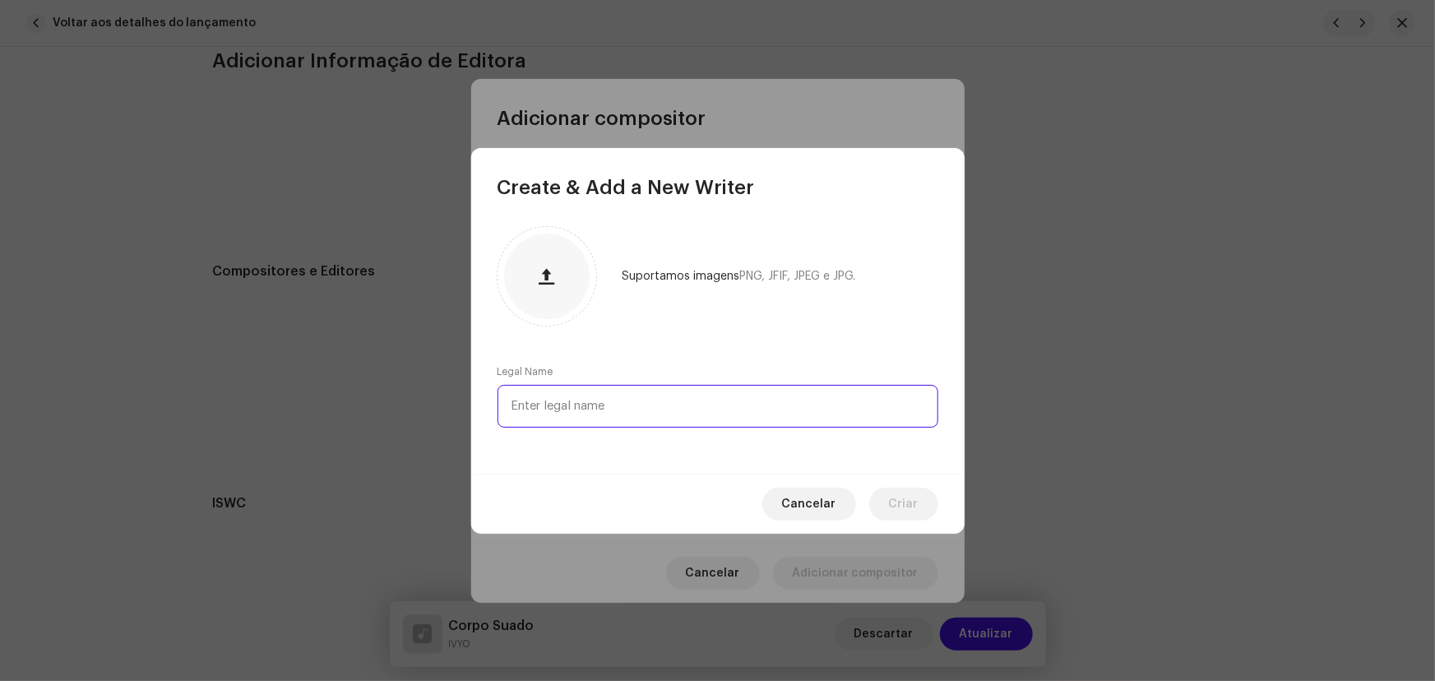
paste input "Yan Vitor Pereira Alves"
type input "Yan Vitor Pereira Alves"
click at [900, 493] on span "Criar" at bounding box center [904, 504] width 30 height 33
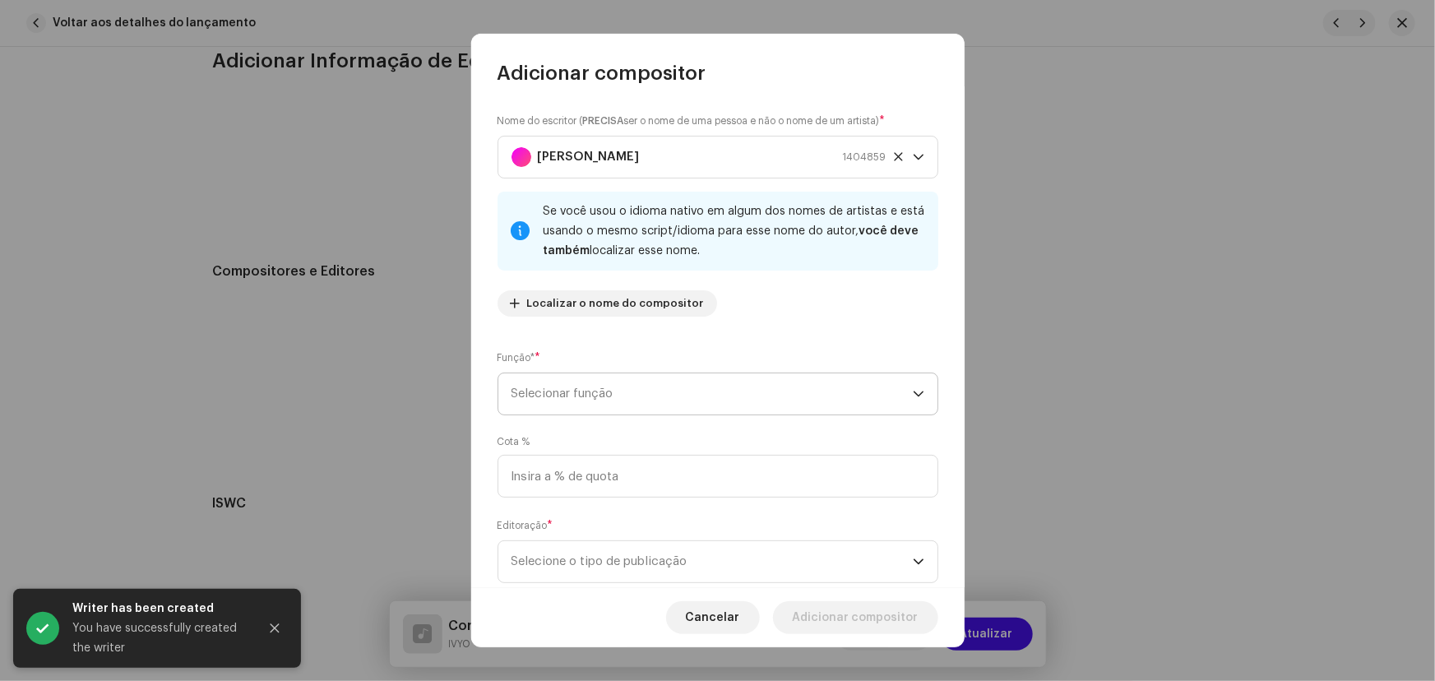
click at [643, 400] on span "Selecionar função" at bounding box center [711, 393] width 401 height 41
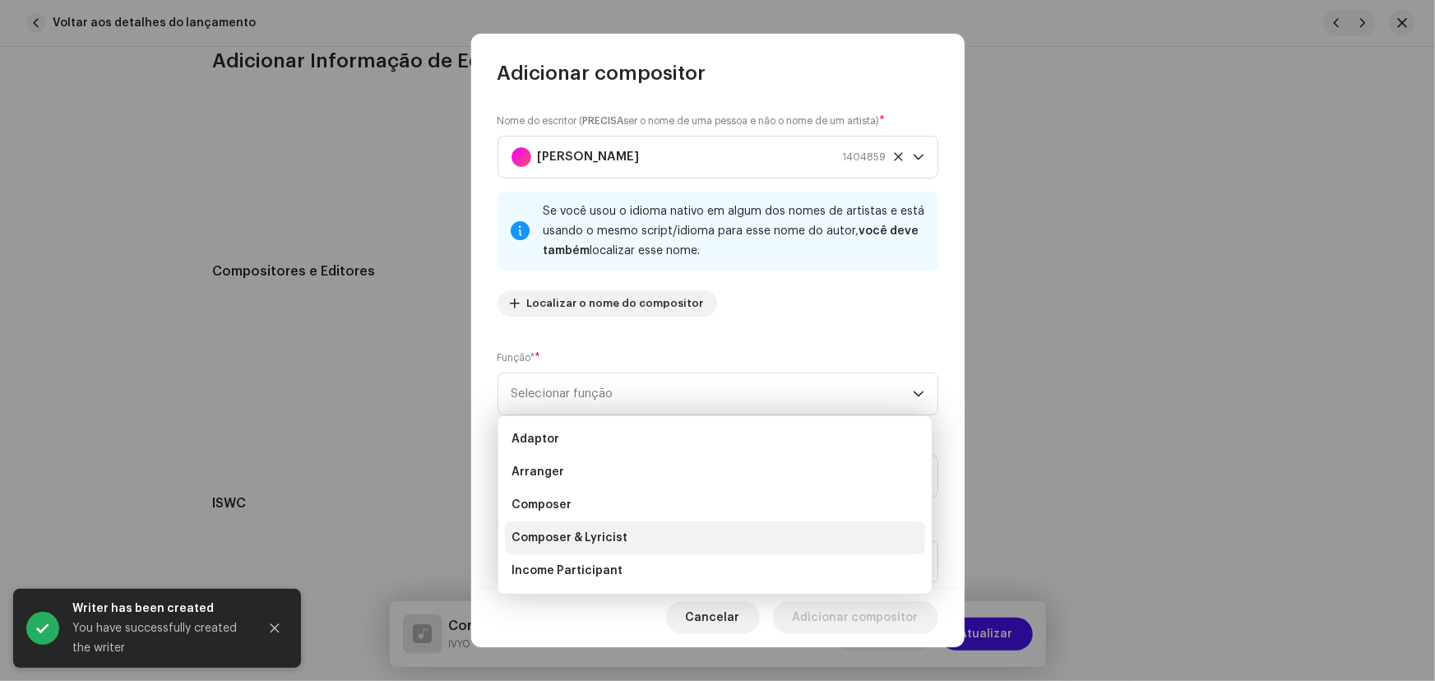
click at [633, 540] on li "Composer & Lyricist" at bounding box center [715, 537] width 420 height 33
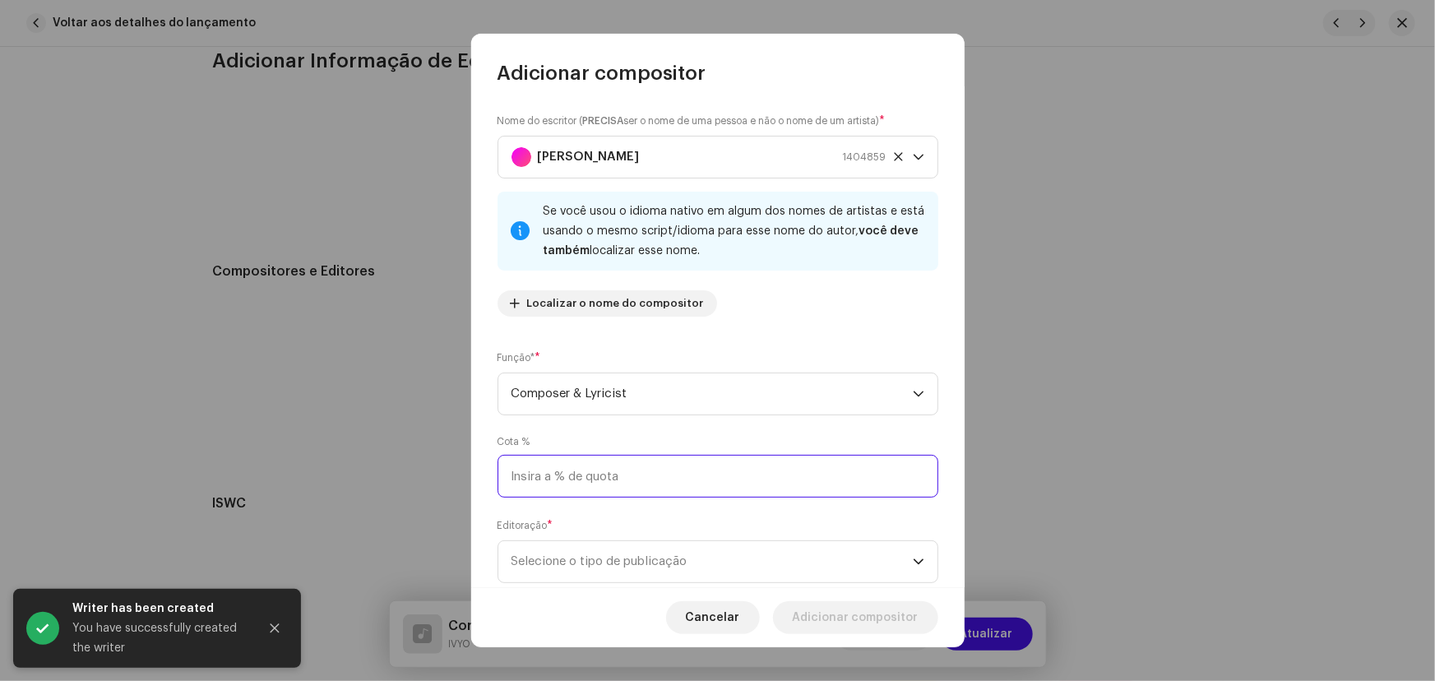
click at [594, 482] on input at bounding box center [717, 476] width 441 height 43
type input "33,33"
click at [594, 547] on span "Selecione o tipo de publicação" at bounding box center [711, 561] width 401 height 41
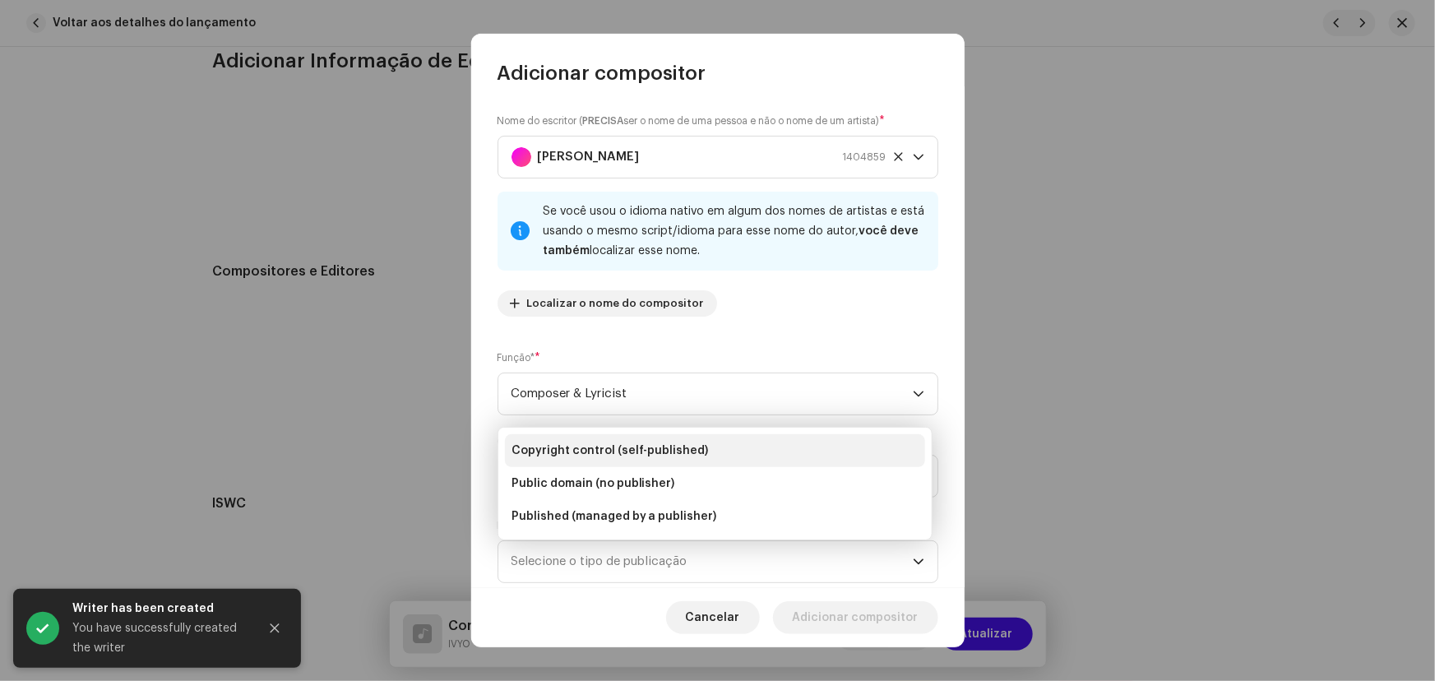
click at [610, 450] on span "Copyright control (self-published)" at bounding box center [609, 450] width 197 height 16
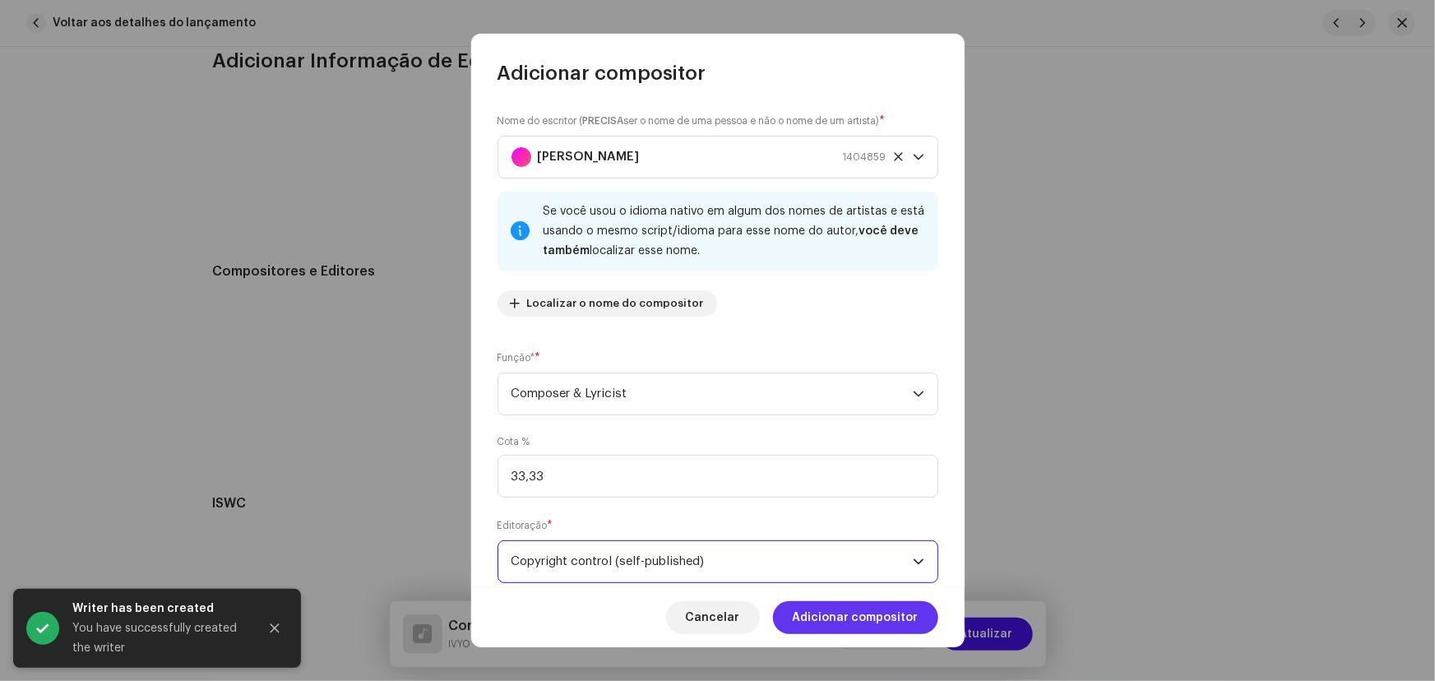
click at [837, 610] on span "Adicionar compositor" at bounding box center [856, 617] width 126 height 33
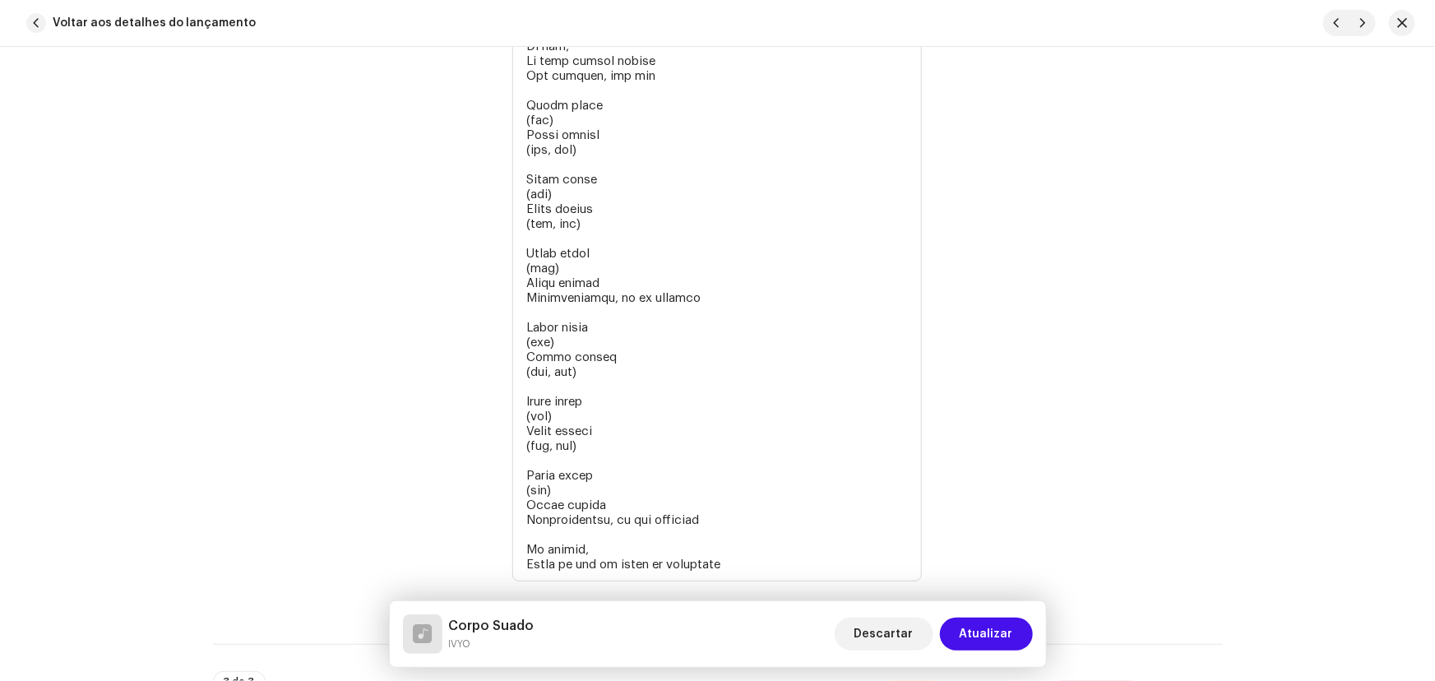
scroll to position [4938, 0]
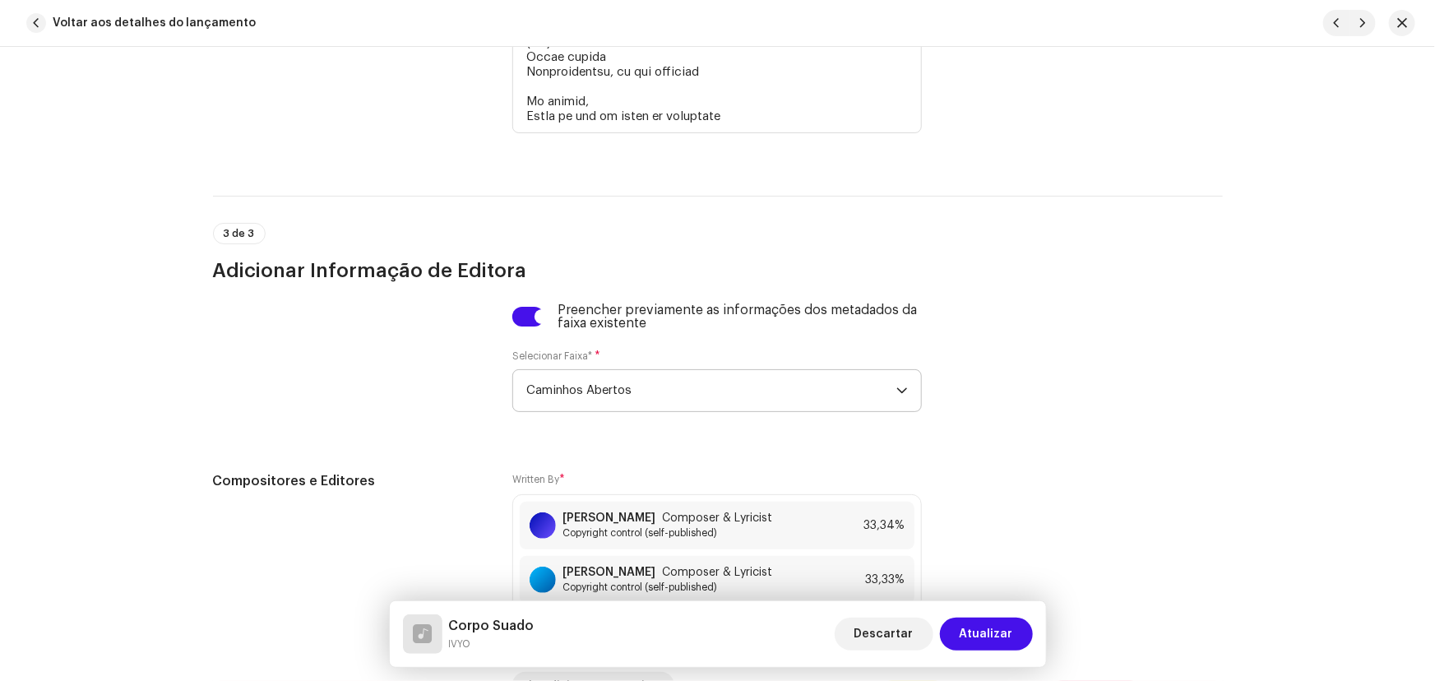
click at [984, 627] on span "Atualizar" at bounding box center [986, 634] width 53 height 33
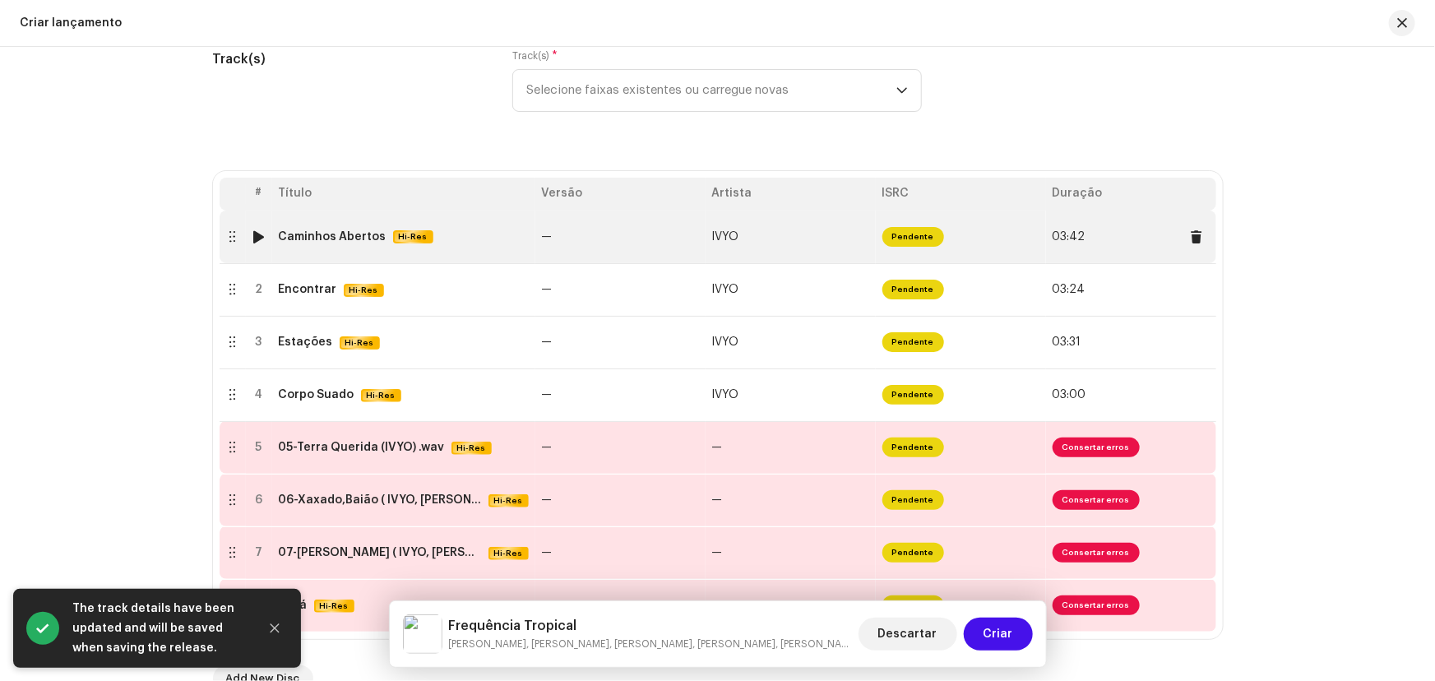
scroll to position [448, 0]
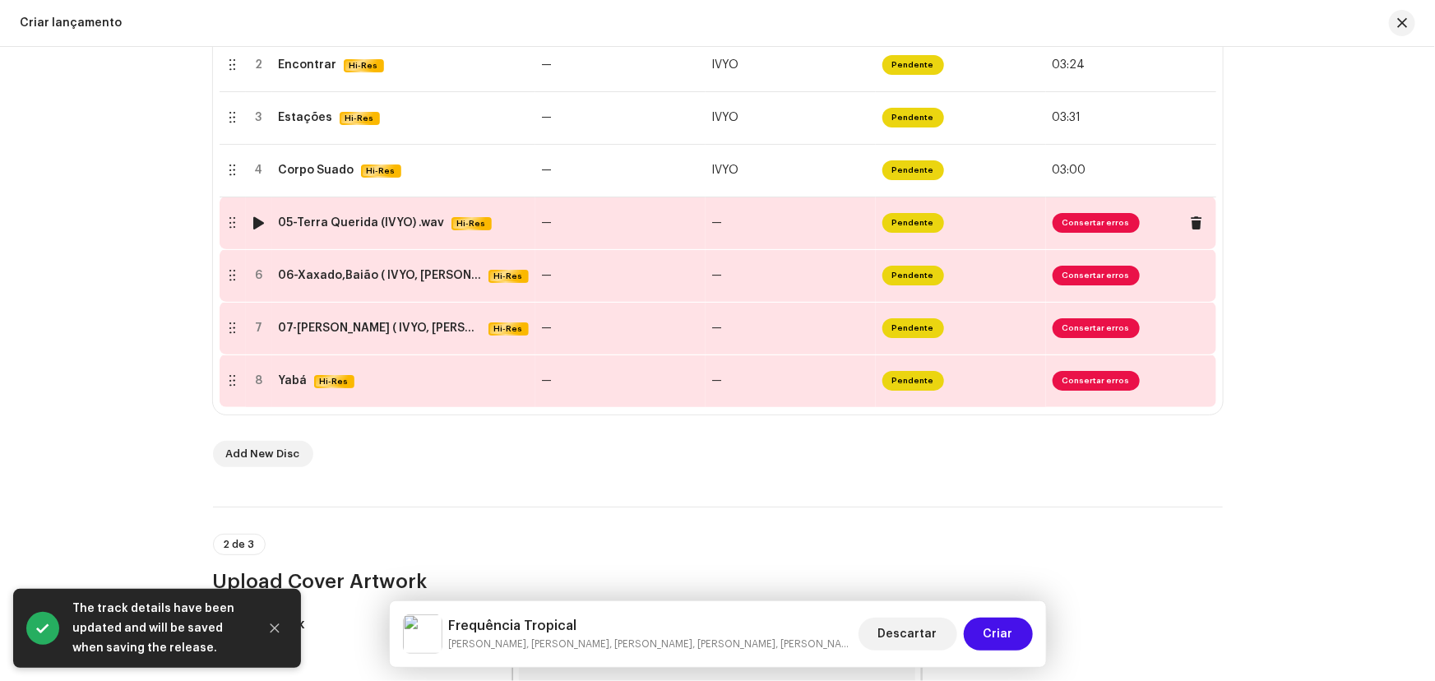
click at [330, 230] on td "05-Terra Querida (IVYO) .wav Hi-Res" at bounding box center [403, 223] width 263 height 53
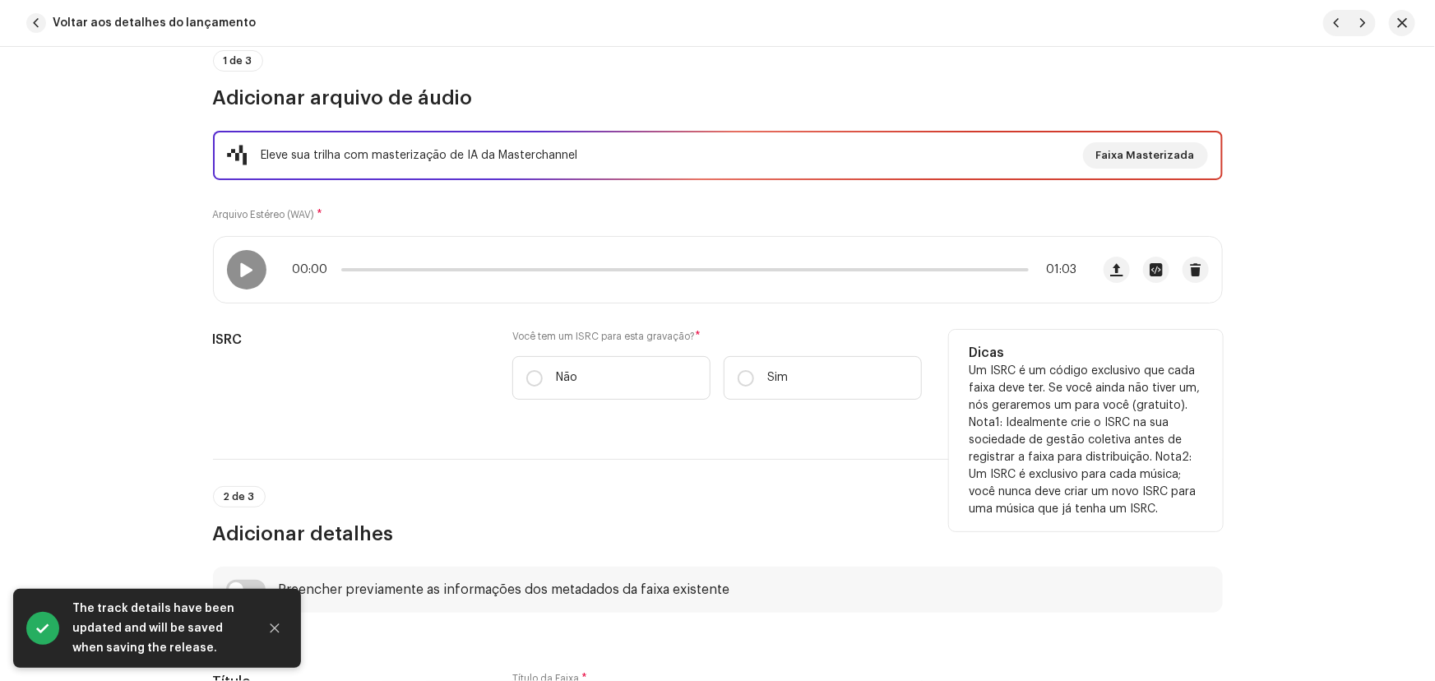
scroll to position [224, 0]
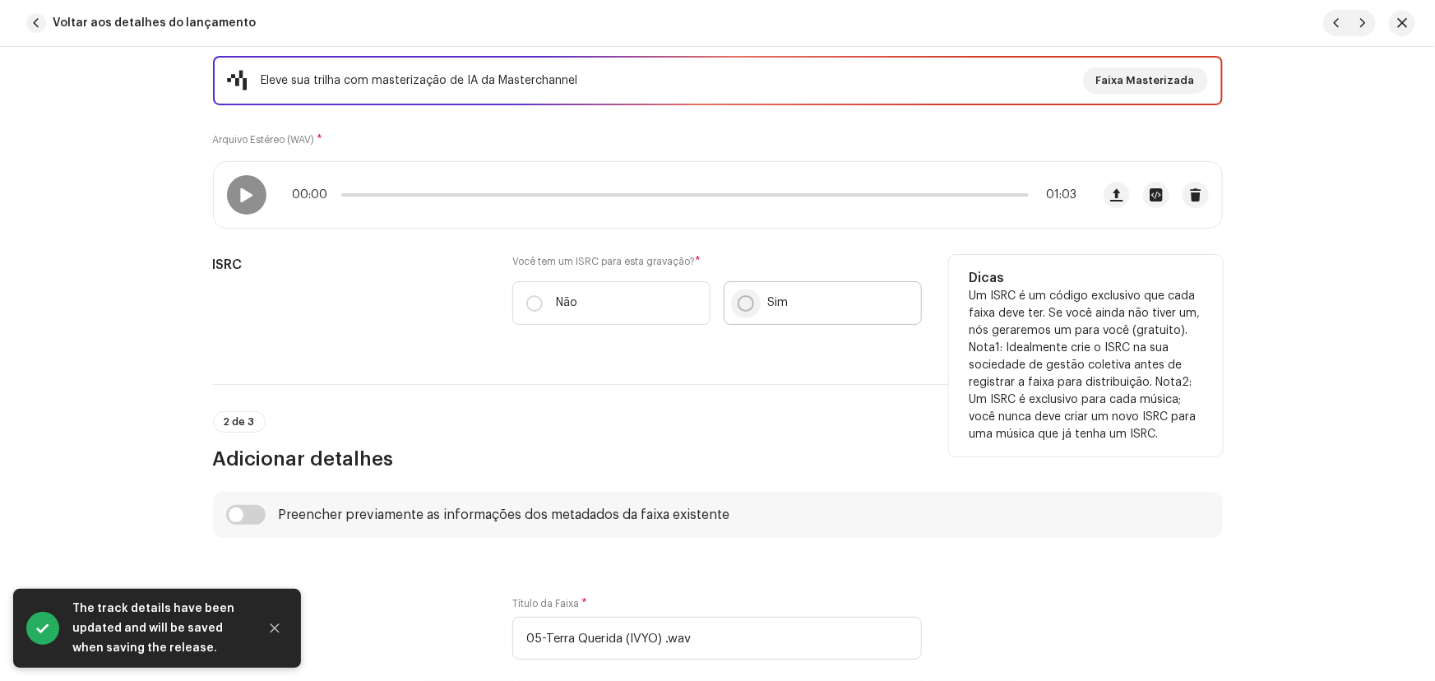
click at [749, 295] on p-radiobutton at bounding box center [746, 303] width 16 height 16
click at [749, 295] on input "Sim" at bounding box center [746, 303] width 16 height 16
radio input "true"
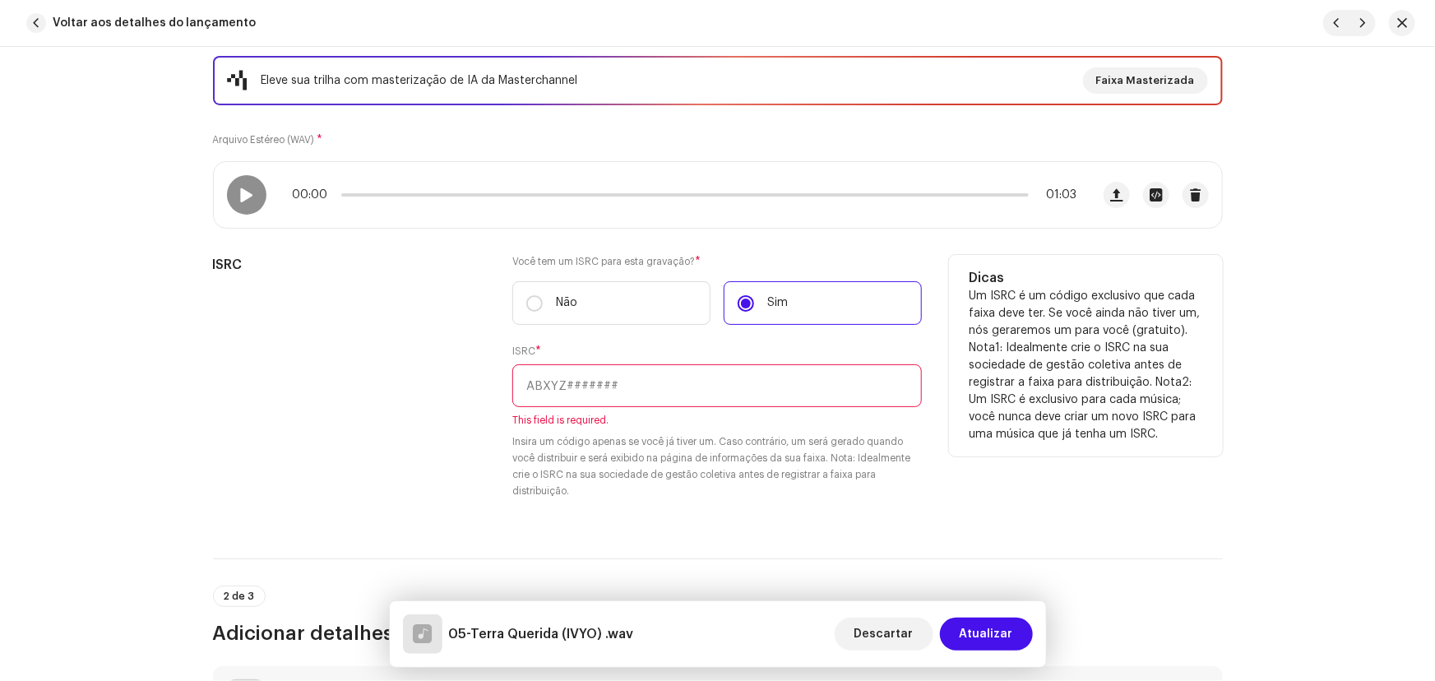
click at [591, 376] on input "text" at bounding box center [716, 385] width 409 height 43
paste input "BC-A1N-25-00009"
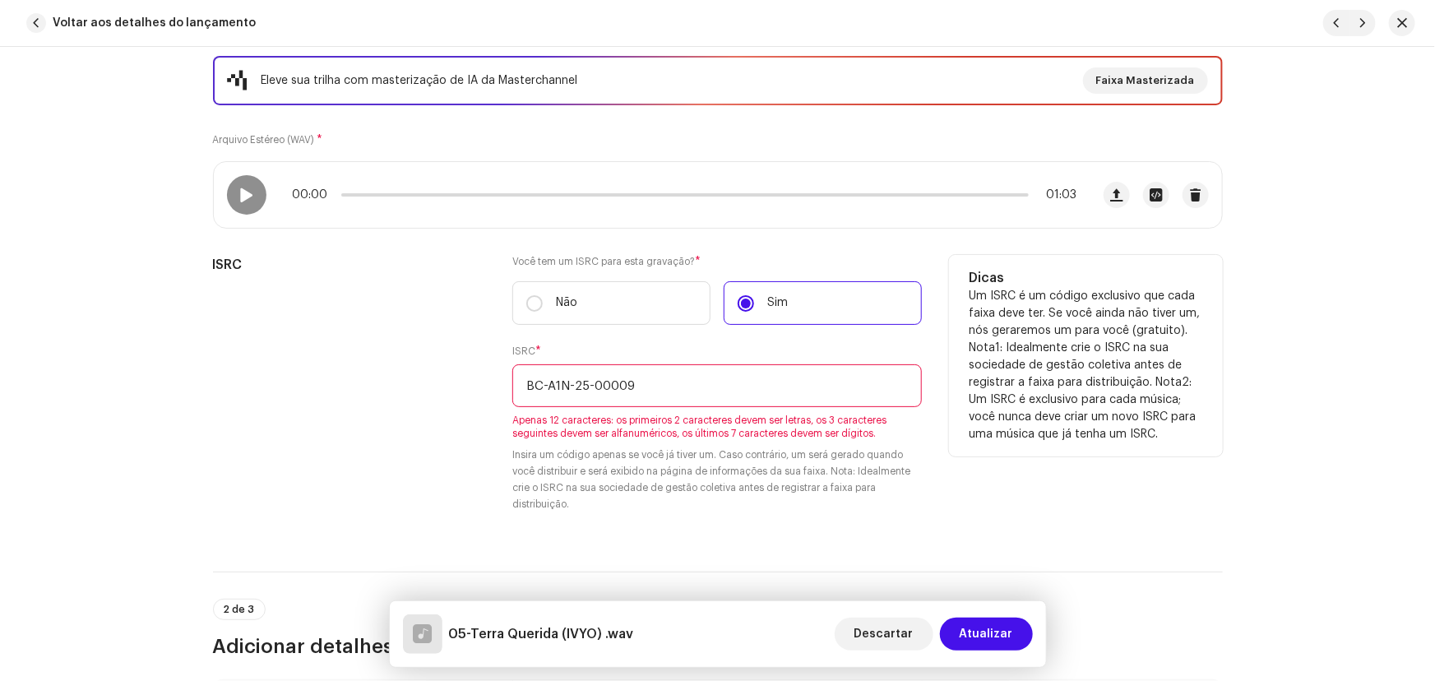
click at [588, 384] on input "BC-A1N-25-00009" at bounding box center [716, 385] width 409 height 43
click at [575, 379] on input "BC-A1N-2500009" at bounding box center [716, 385] width 409 height 43
click at [572, 381] on input "BC-A1N-2500009" at bounding box center [716, 385] width 409 height 43
click at [544, 386] on input "BC-A1N2500009" at bounding box center [716, 385] width 409 height 43
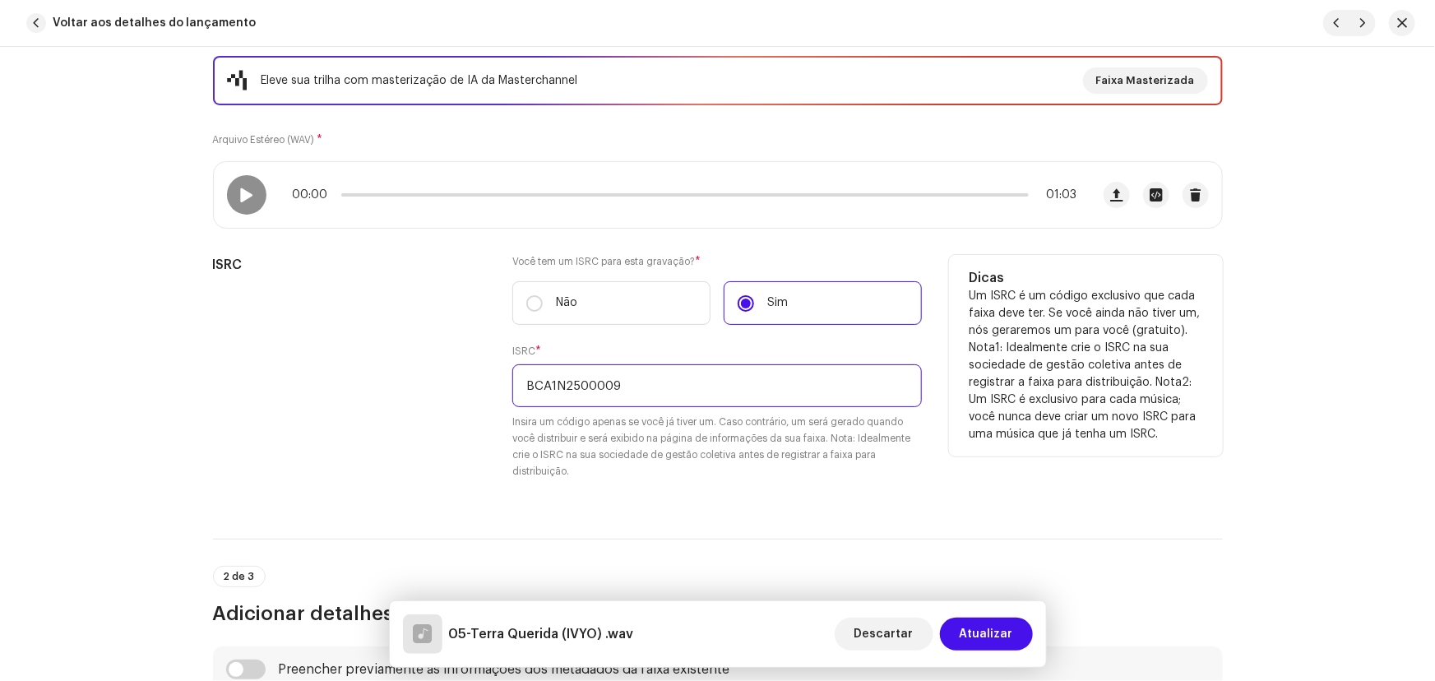
type input "BCA1N2500009"
click at [528, 407] on div "ISRC * BCA1N2500009 Insira um código apenas se você já tiver um. Caso contrário…" at bounding box center [716, 412] width 409 height 135
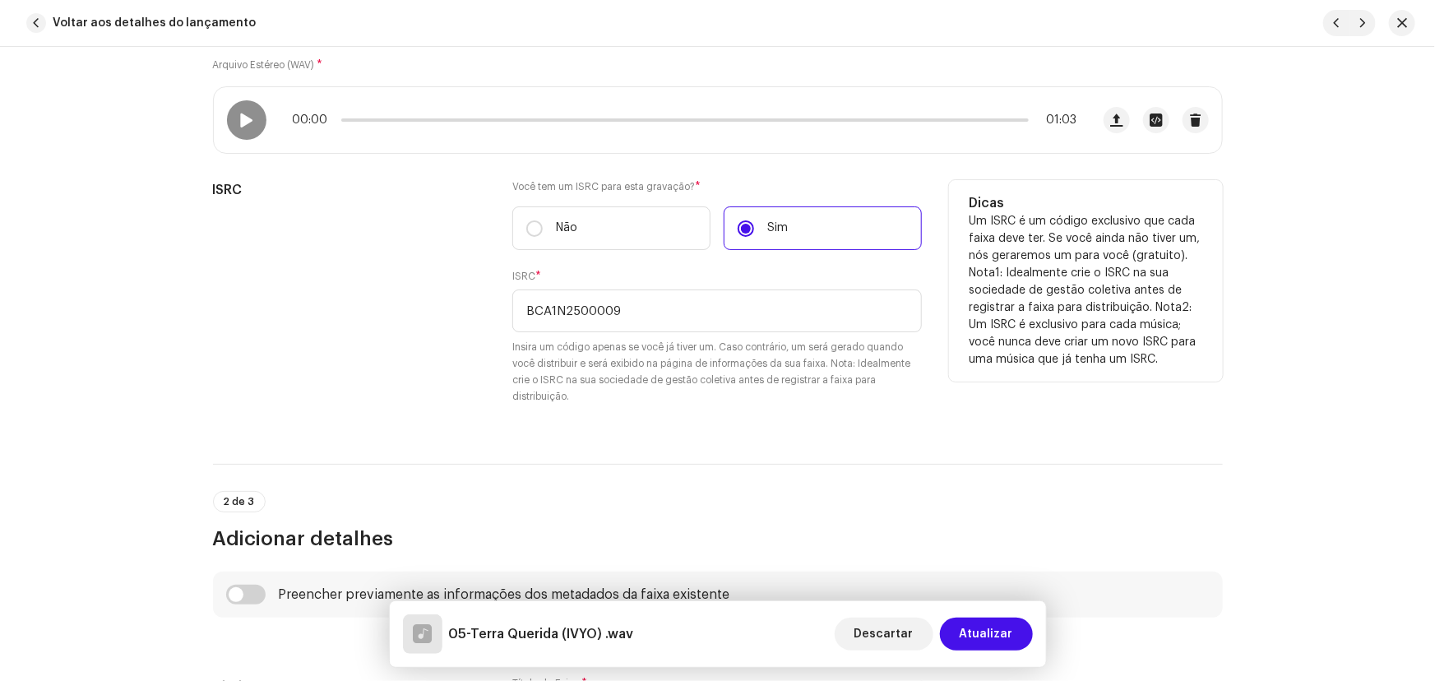
scroll to position [523, 0]
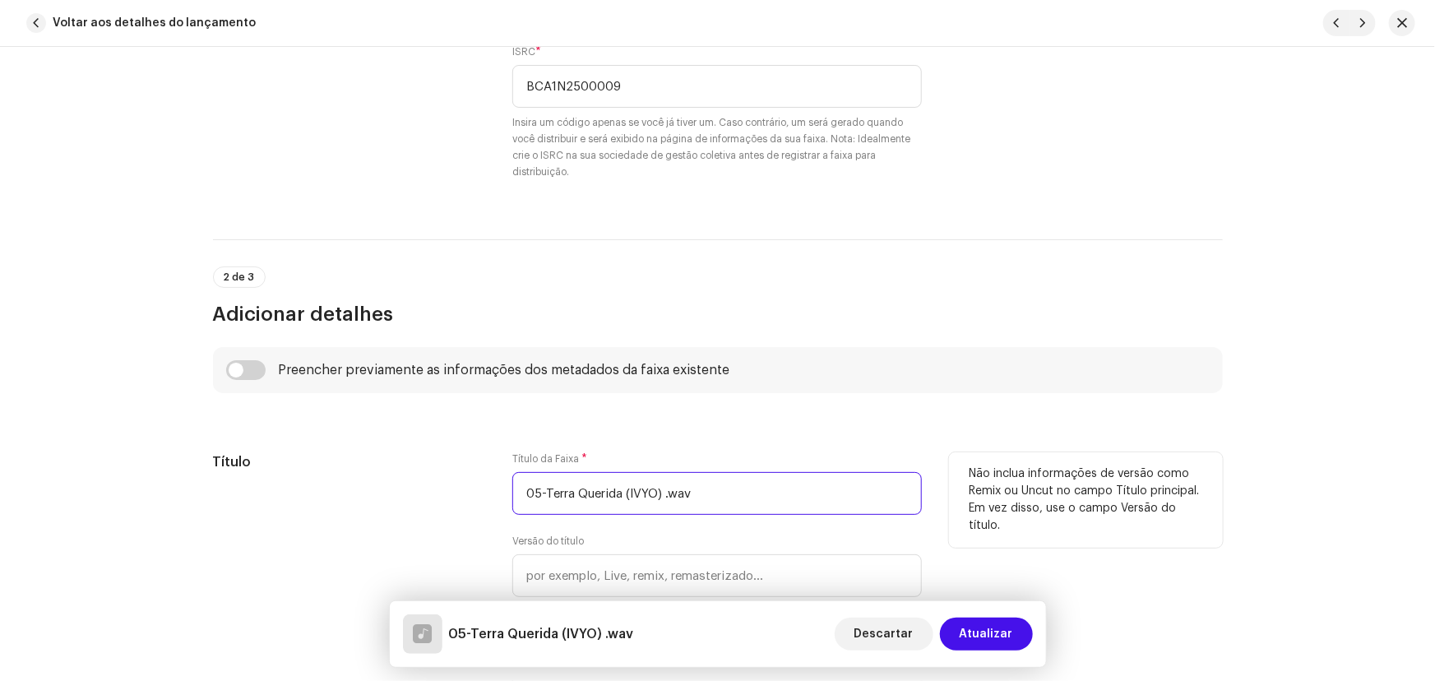
drag, startPoint x: 544, startPoint y: 487, endPoint x: 485, endPoint y: 491, distance: 58.5
click at [485, 491] on div "Título Título da Faixa * 05-Terra Querida (IVYO) .wav Versão do título Localize…" at bounding box center [718, 547] width 1010 height 191
drag, startPoint x: 685, startPoint y: 496, endPoint x: 607, endPoint y: 502, distance: 78.3
click at [607, 502] on input "Terra Querida (IVYO) .wav" at bounding box center [716, 493] width 409 height 43
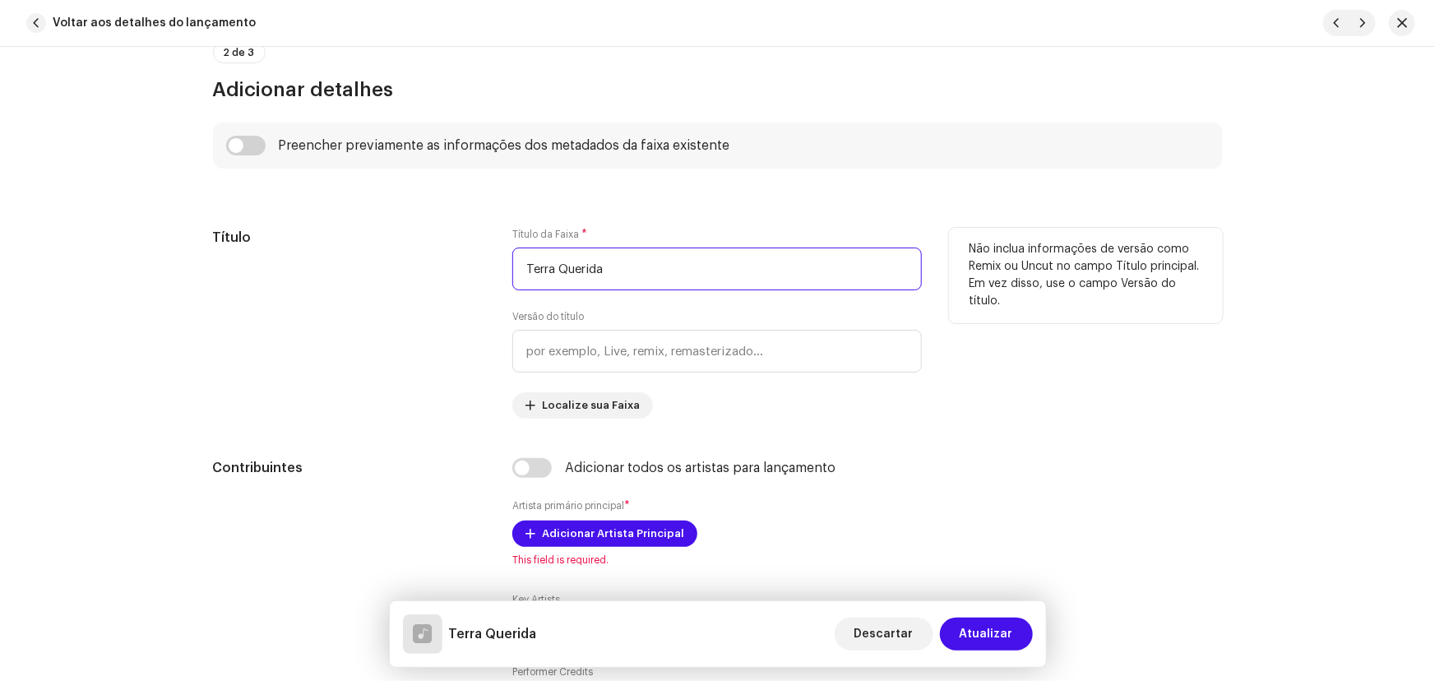
scroll to position [822, 0]
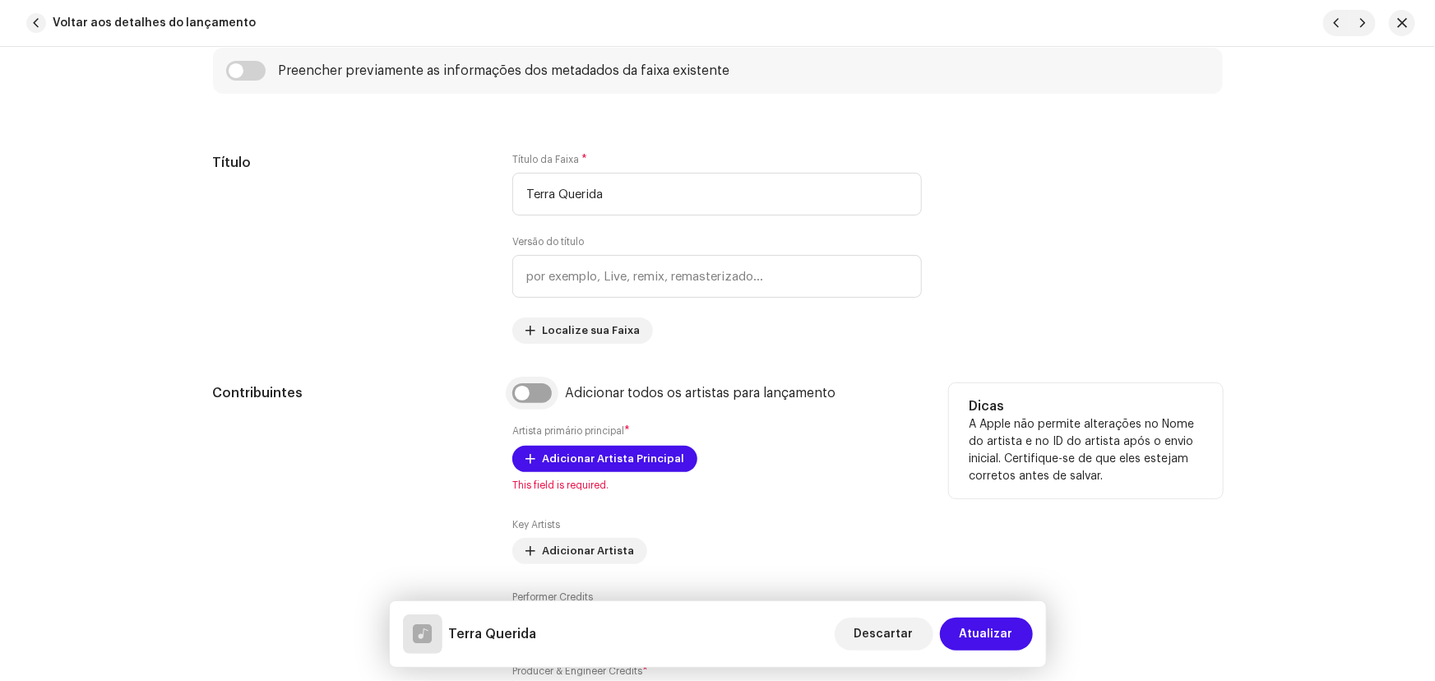
type input "Terra Querida"
click at [534, 392] on input "checkbox" at bounding box center [531, 393] width 39 height 20
checkbox input "true"
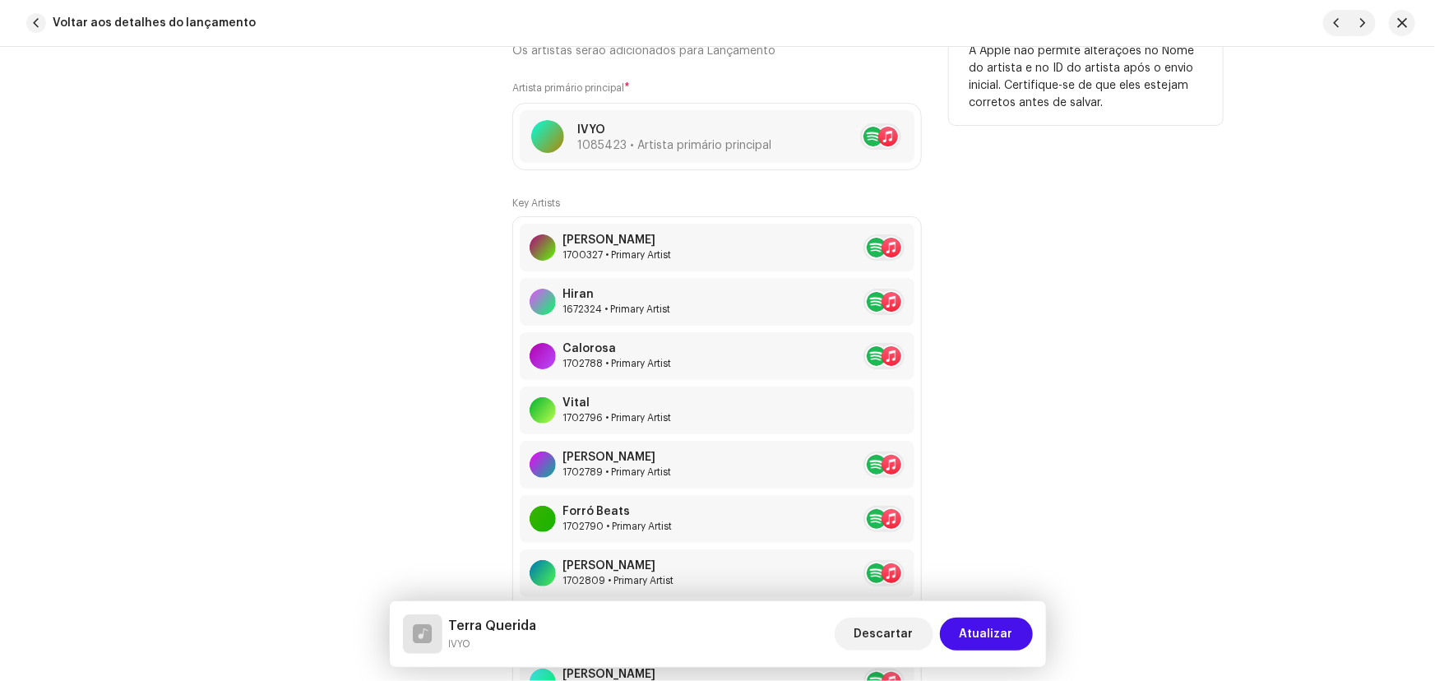
scroll to position [1046, 0]
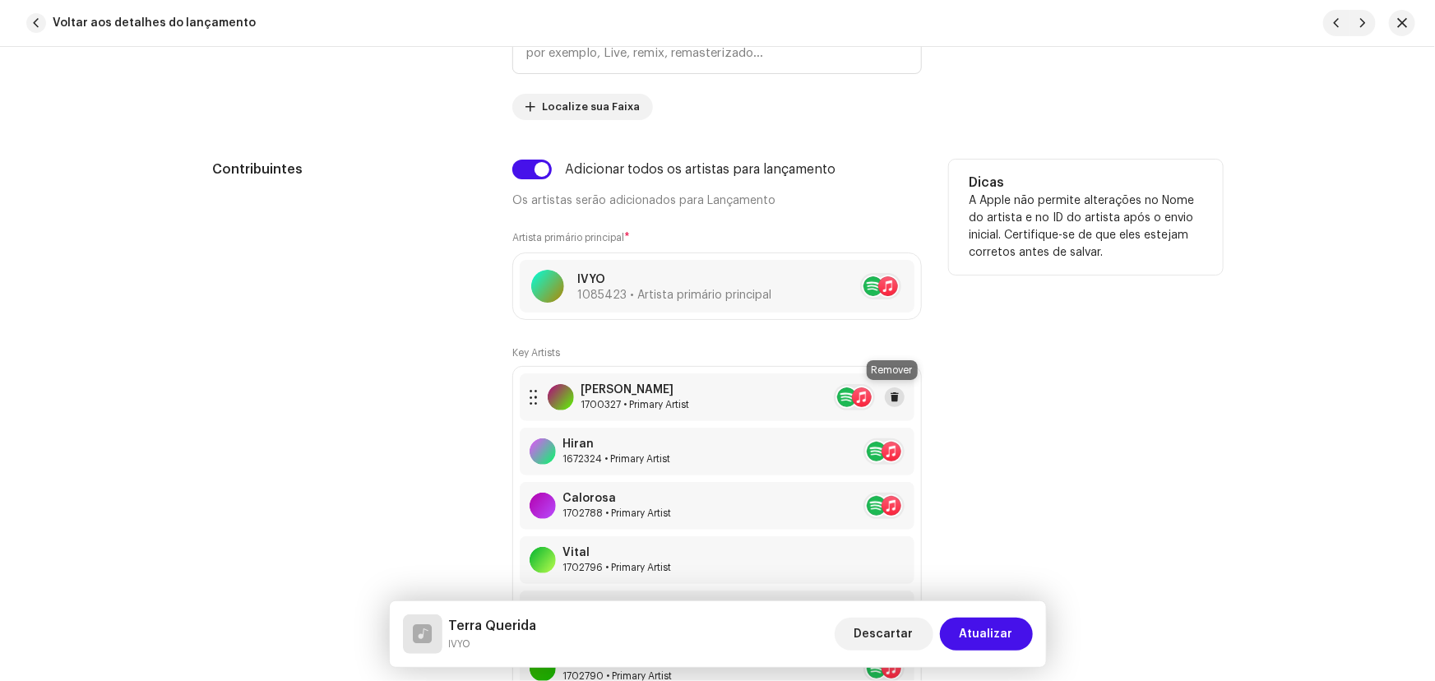
click at [895, 394] on span at bounding box center [895, 397] width 10 height 13
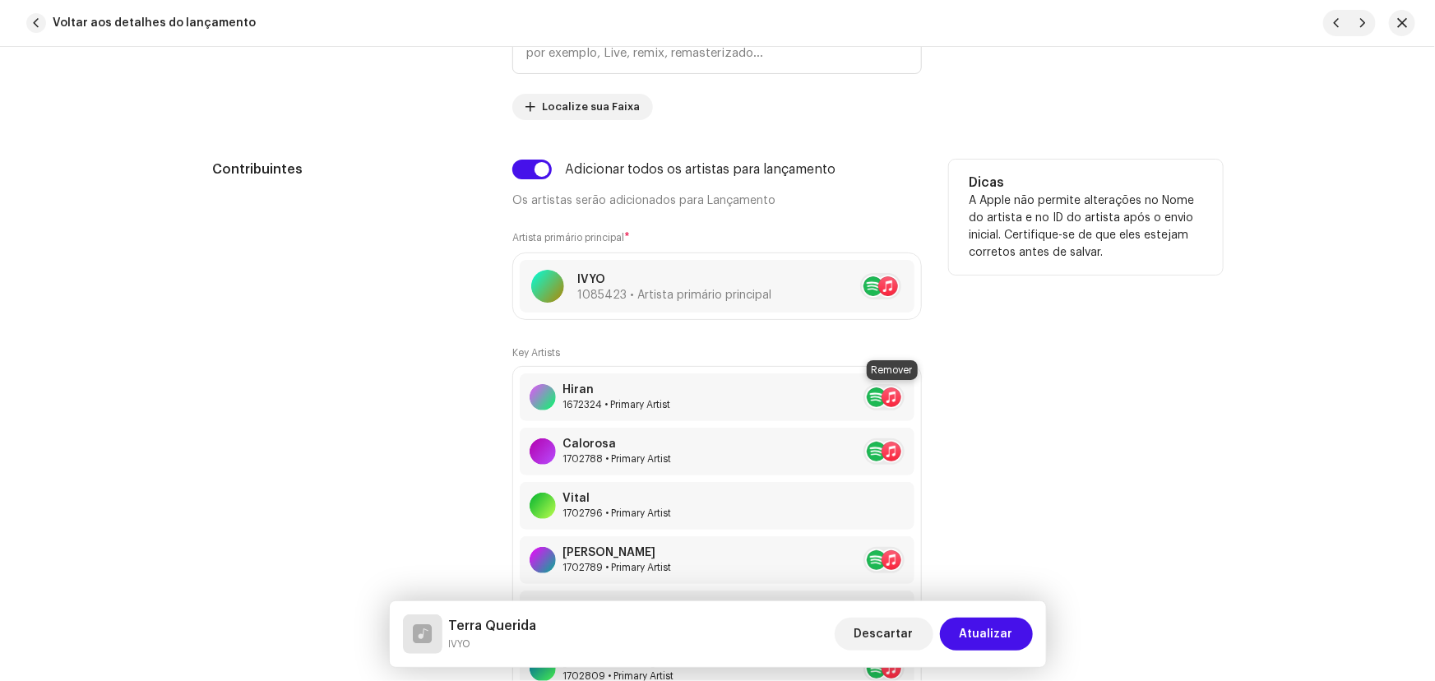
click at [919, 394] on span at bounding box center [924, 397] width 10 height 13
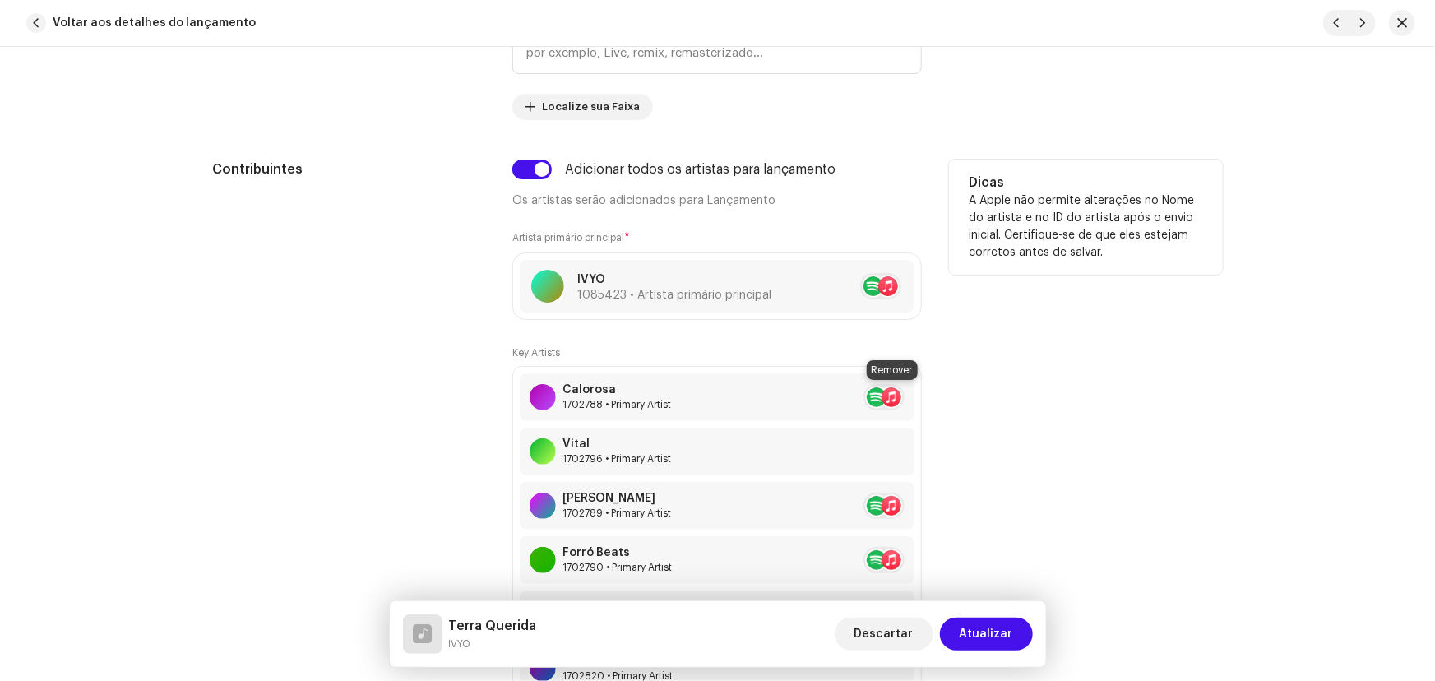
click at [919, 394] on span at bounding box center [924, 397] width 10 height 13
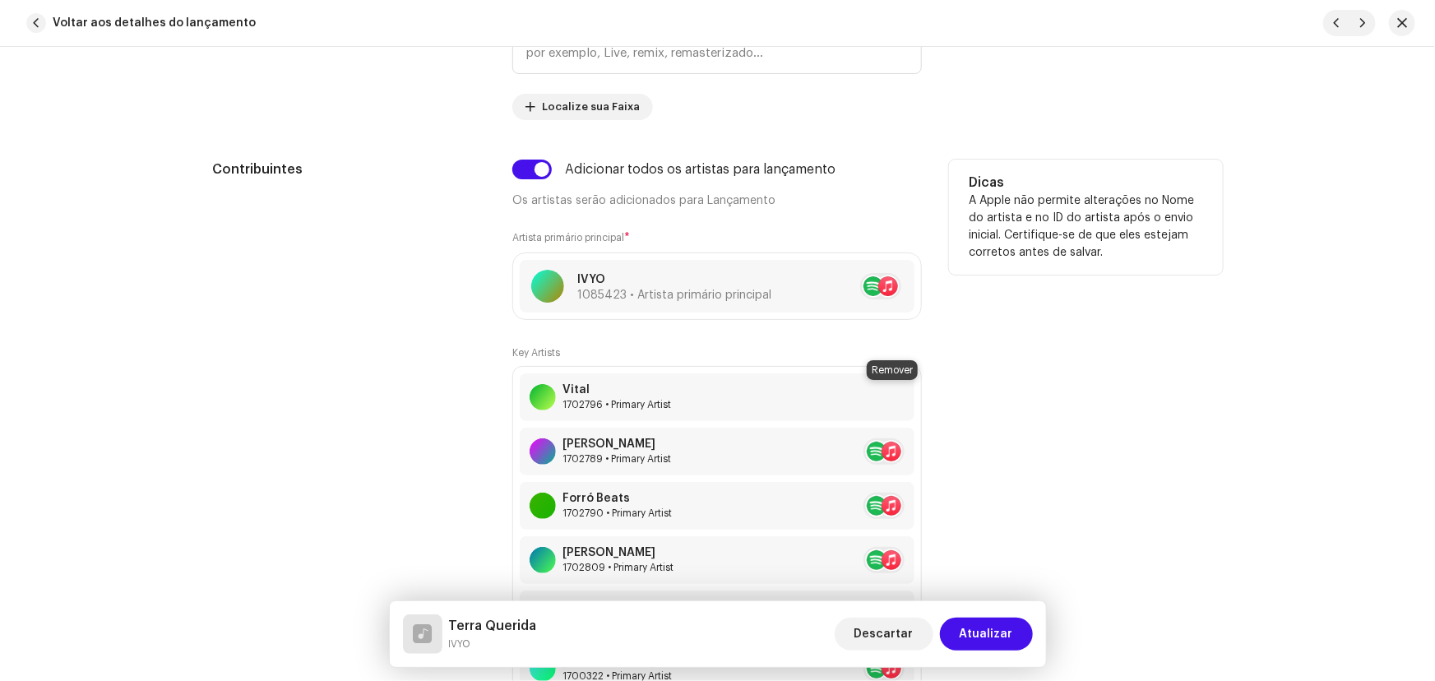
click at [914, 395] on button at bounding box center [924, 397] width 20 height 20
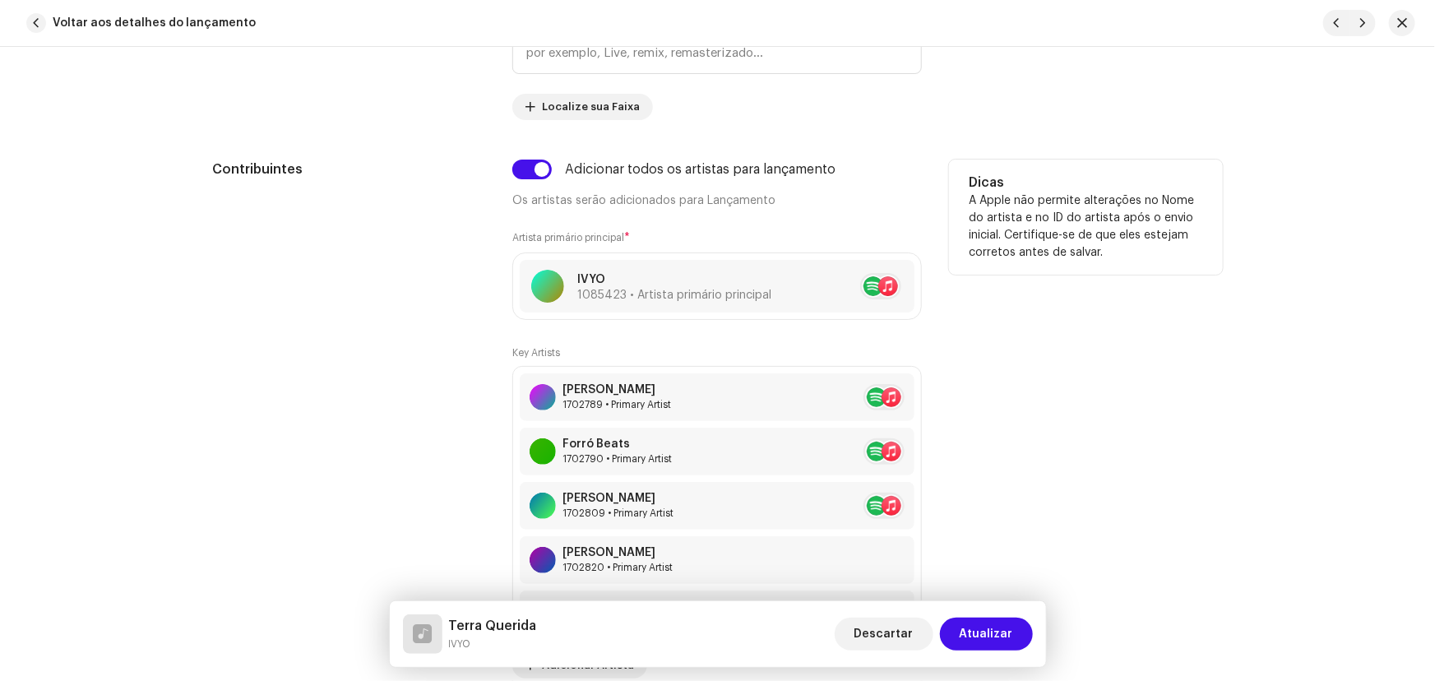
click at [914, 395] on button at bounding box center [924, 397] width 20 height 20
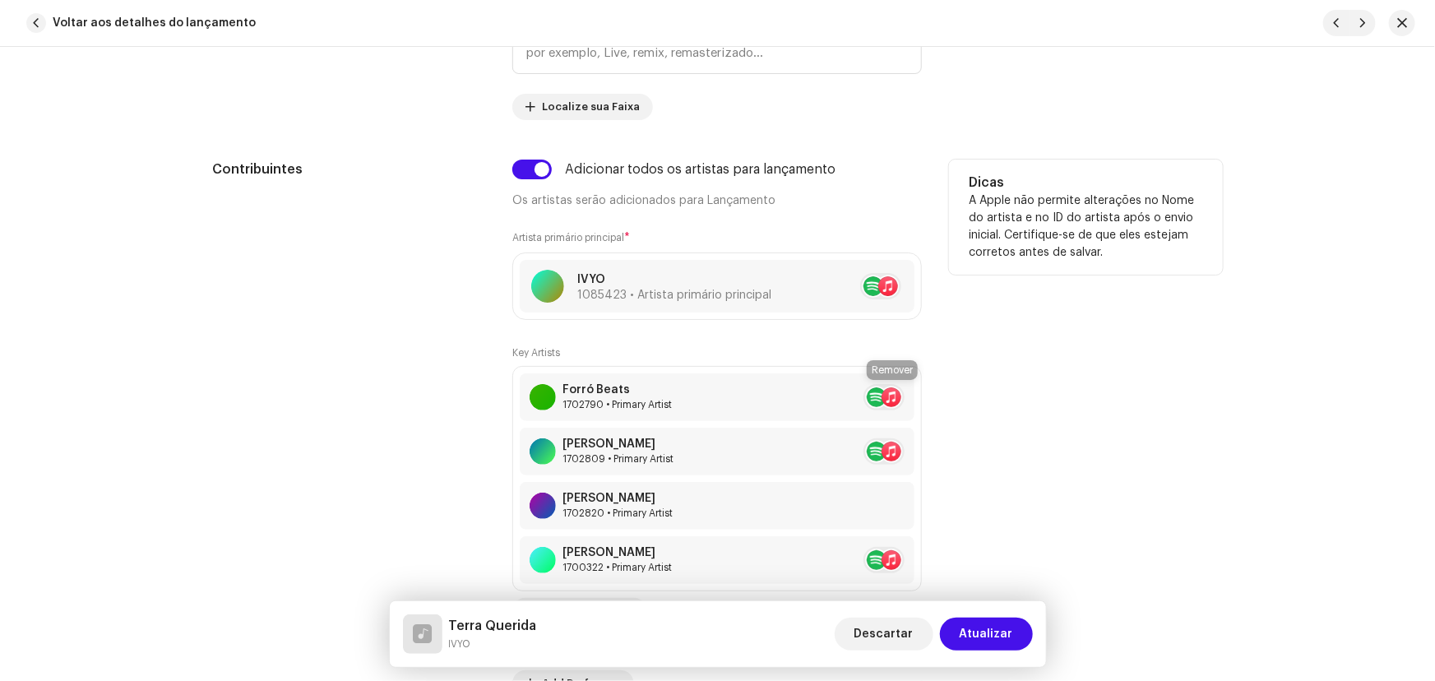
click at [914, 395] on button at bounding box center [924, 397] width 20 height 20
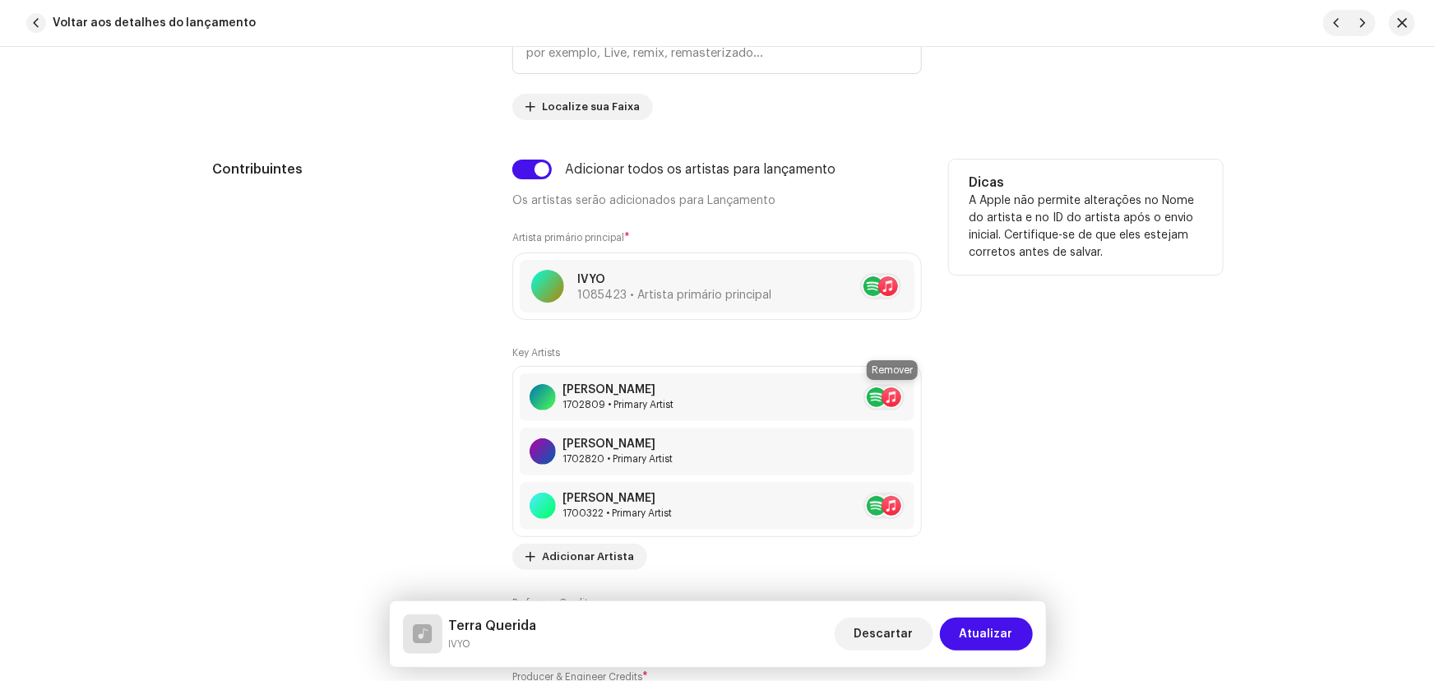
click at [914, 395] on button at bounding box center [924, 397] width 20 height 20
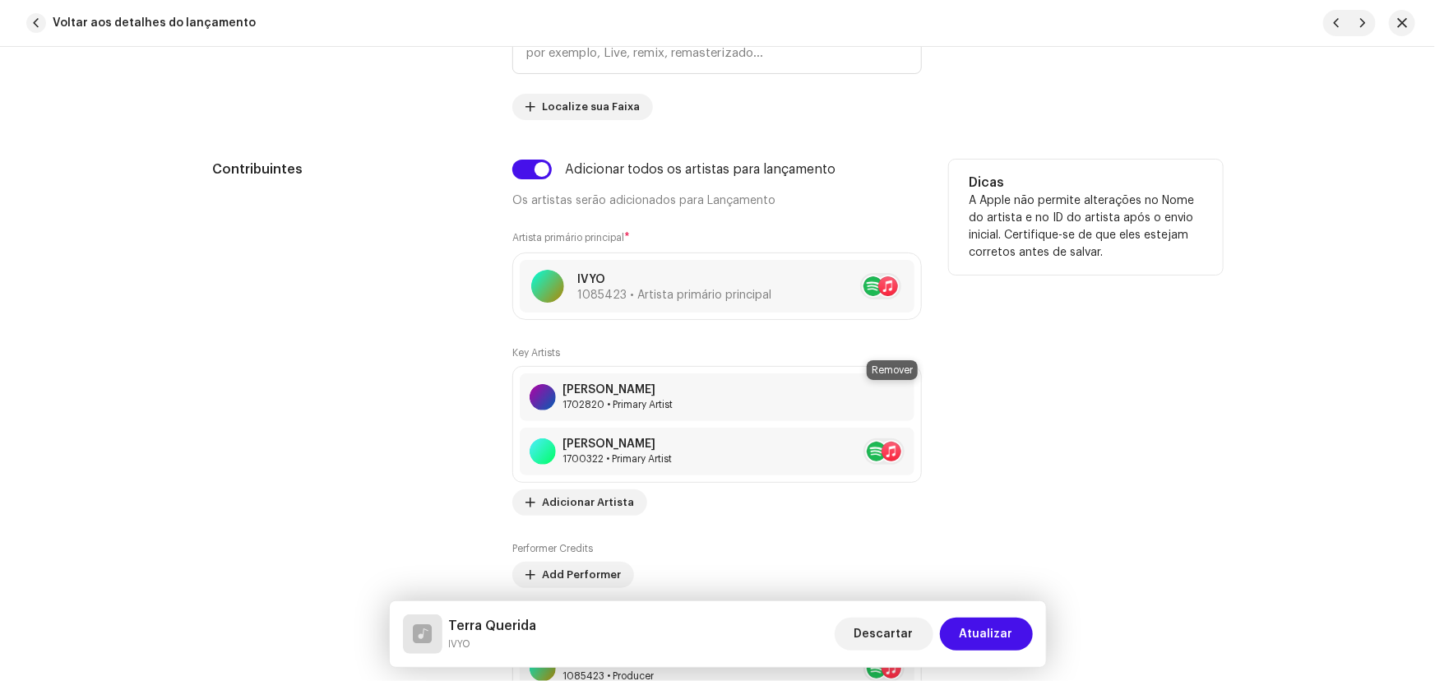
click at [914, 395] on button at bounding box center [924, 397] width 20 height 20
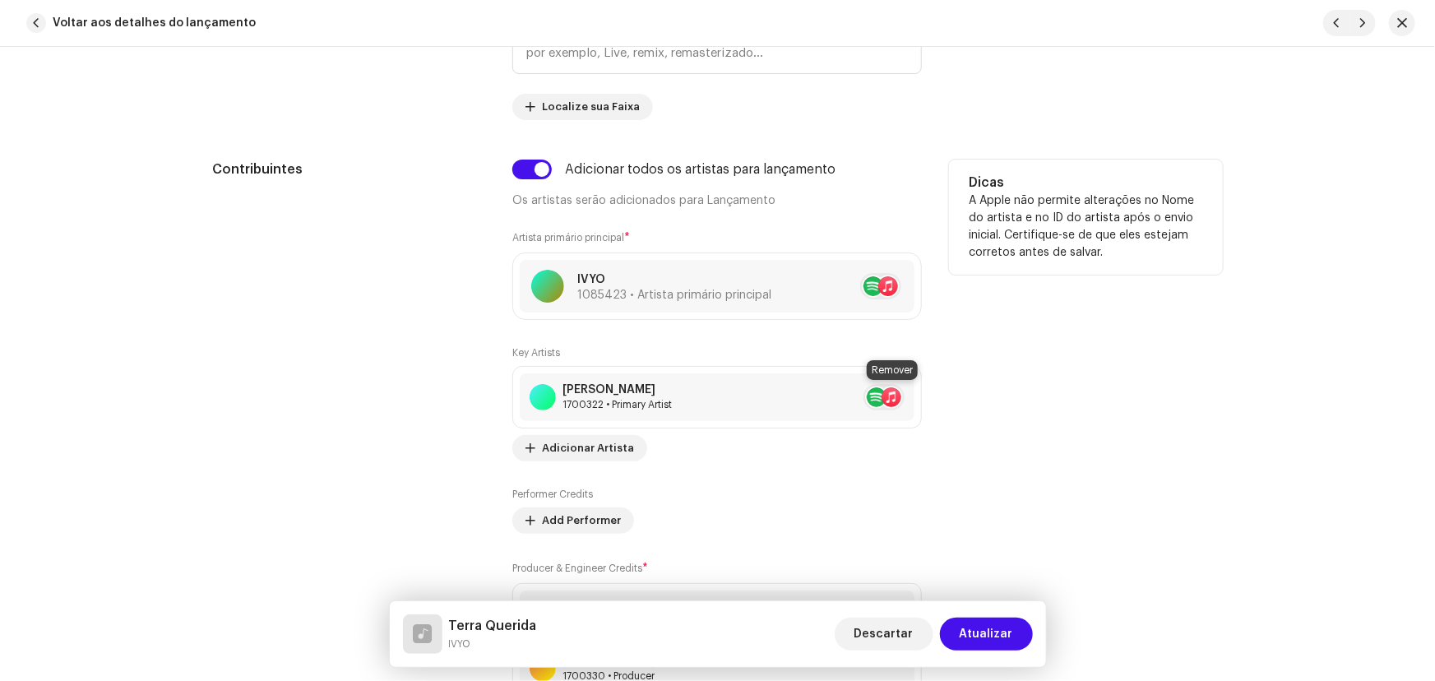
click at [914, 395] on button at bounding box center [924, 397] width 20 height 20
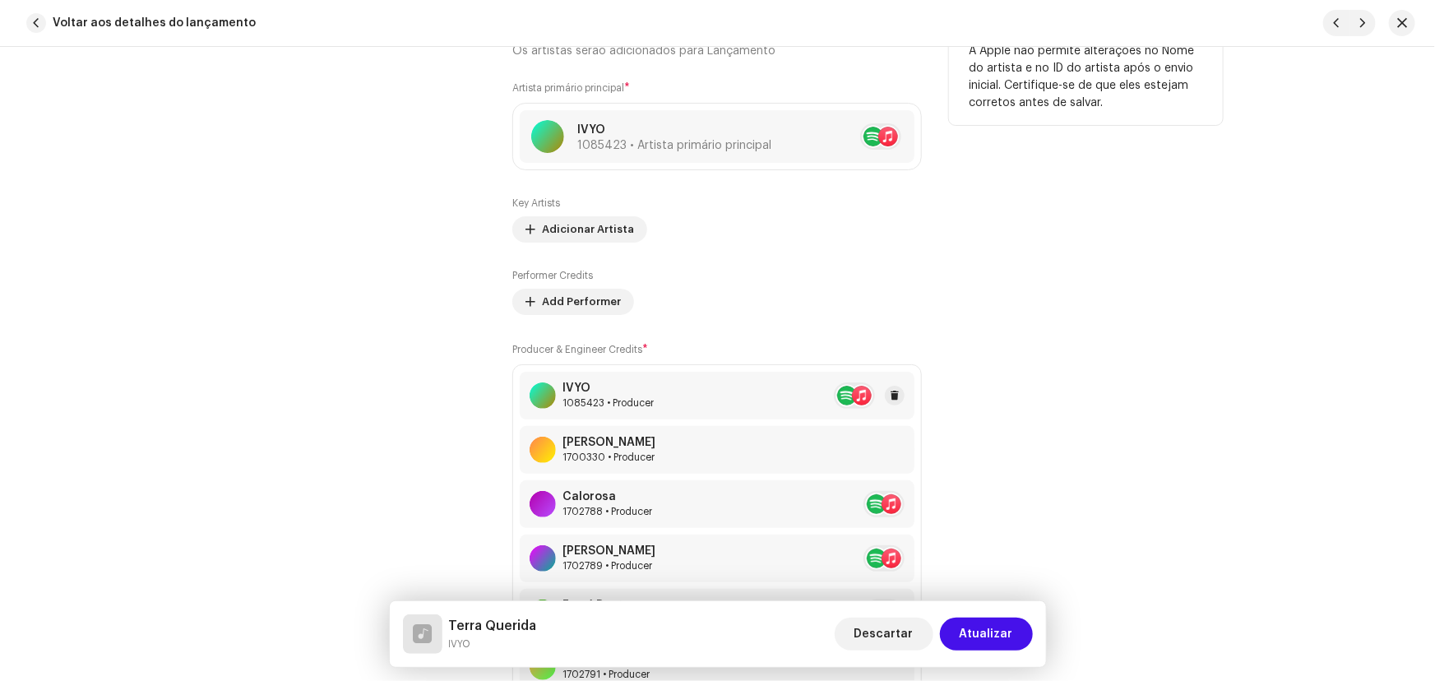
scroll to position [1345, 0]
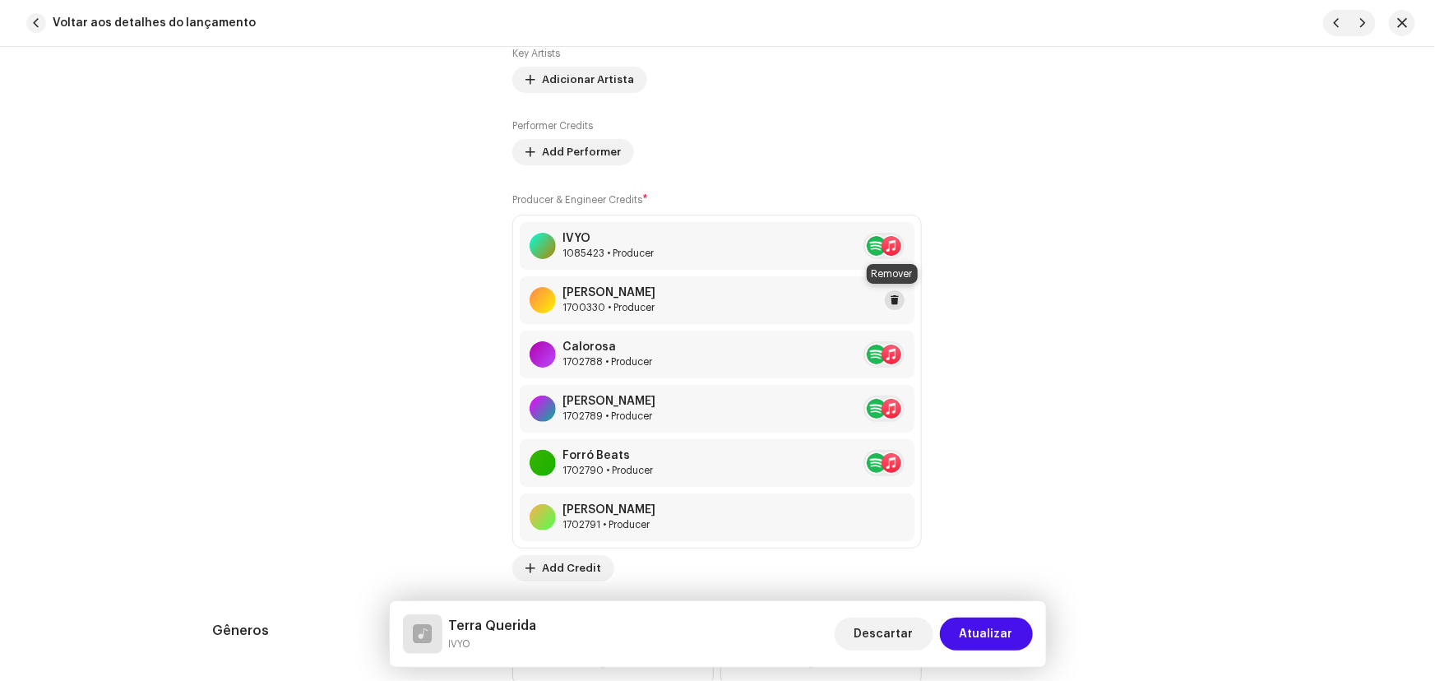
click at [896, 298] on span at bounding box center [895, 300] width 10 height 13
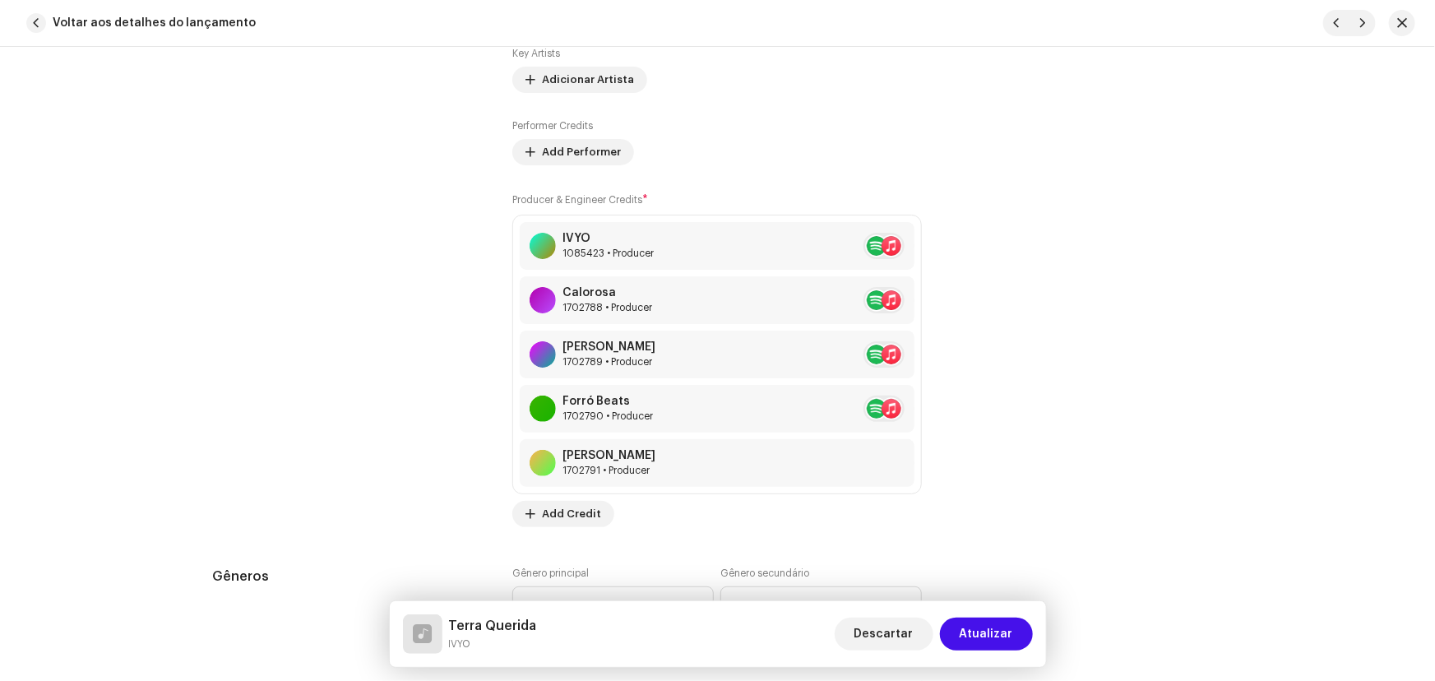
click at [919, 298] on span at bounding box center [924, 300] width 10 height 13
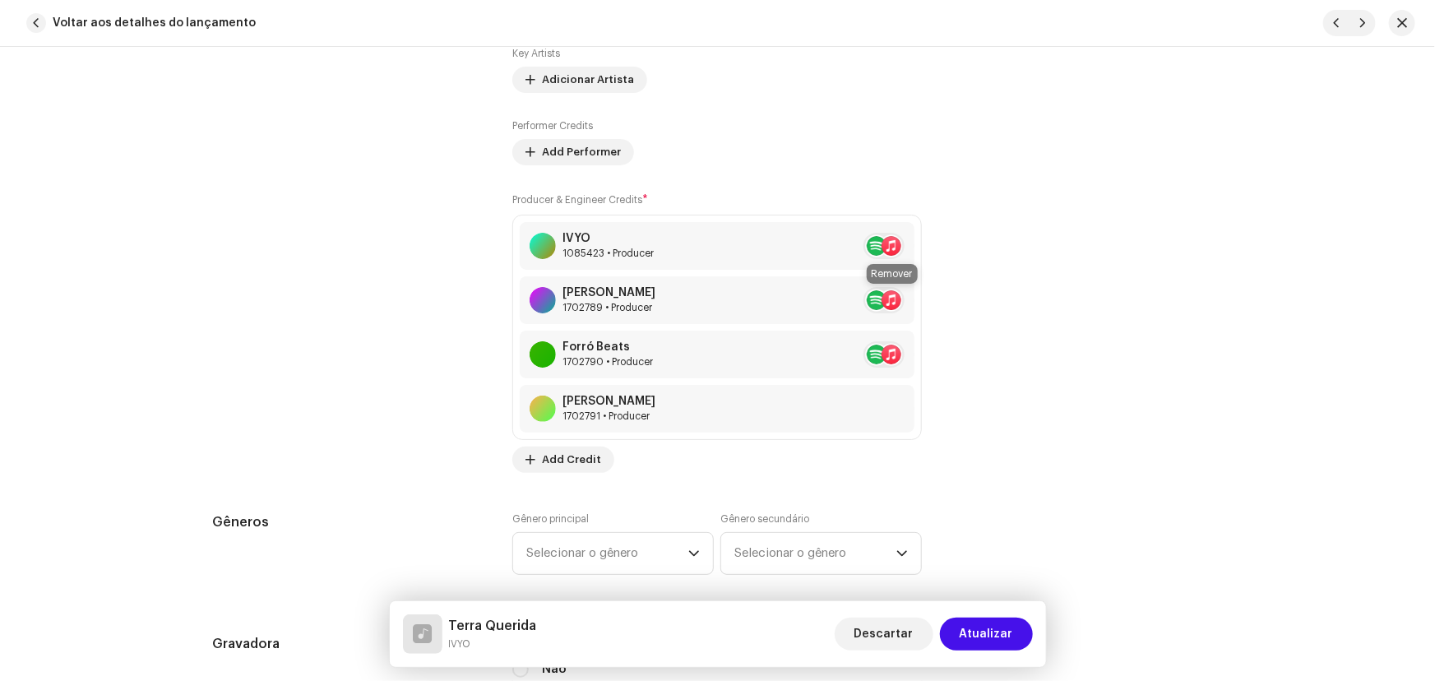
click at [919, 298] on span at bounding box center [924, 300] width 10 height 13
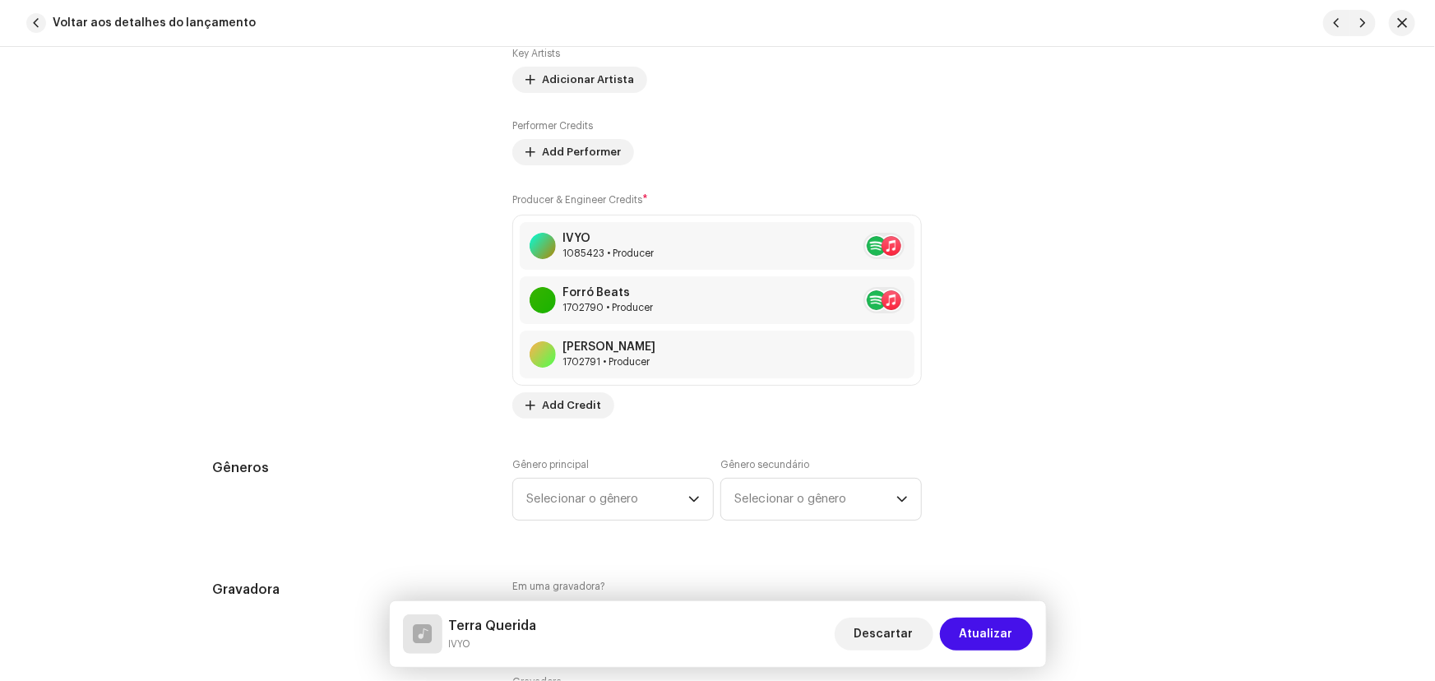
click at [919, 298] on span at bounding box center [924, 300] width 10 height 13
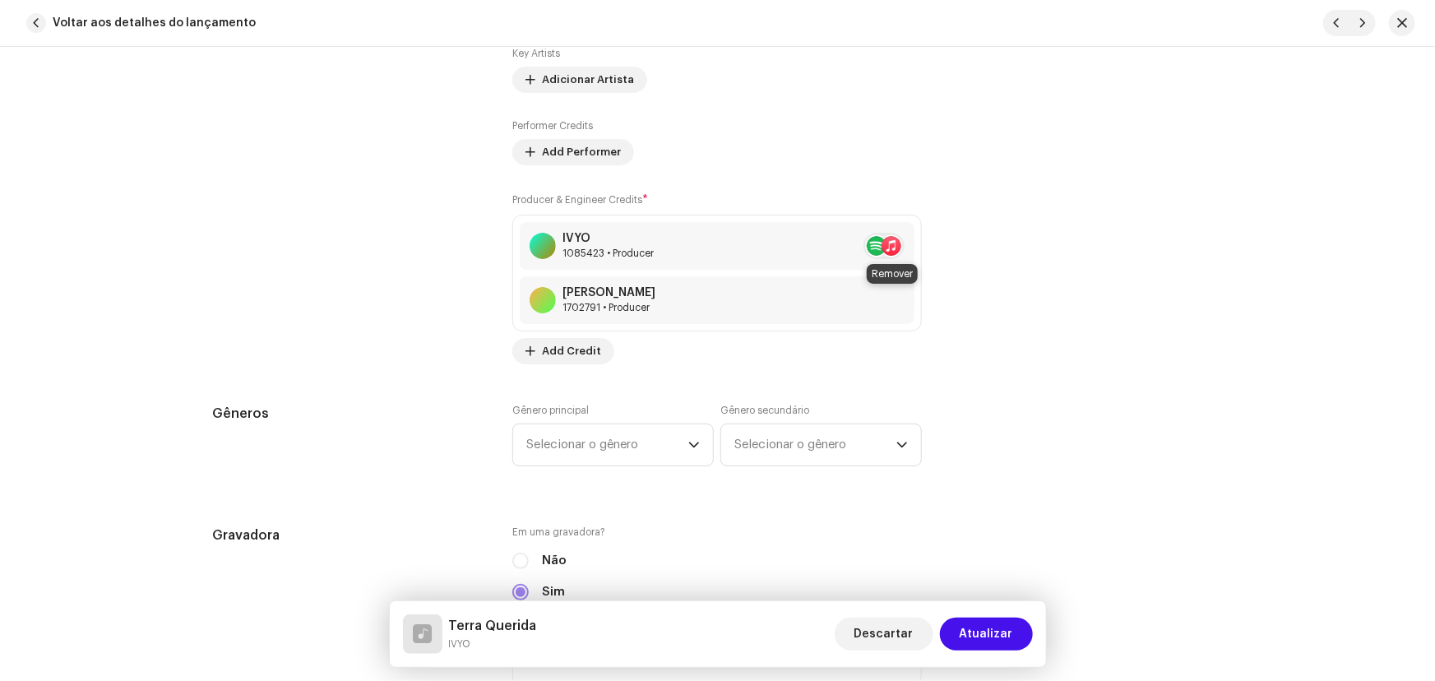
click at [919, 298] on span at bounding box center [924, 300] width 10 height 13
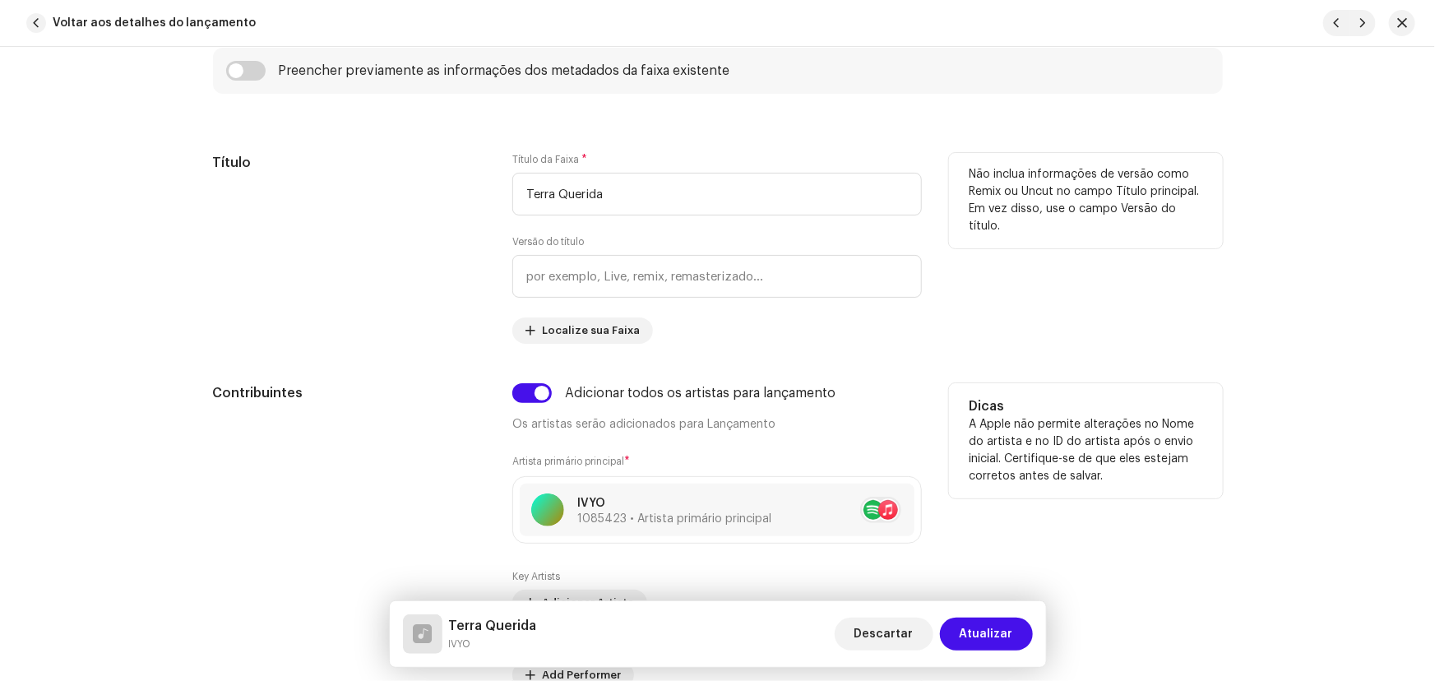
scroll to position [747, 0]
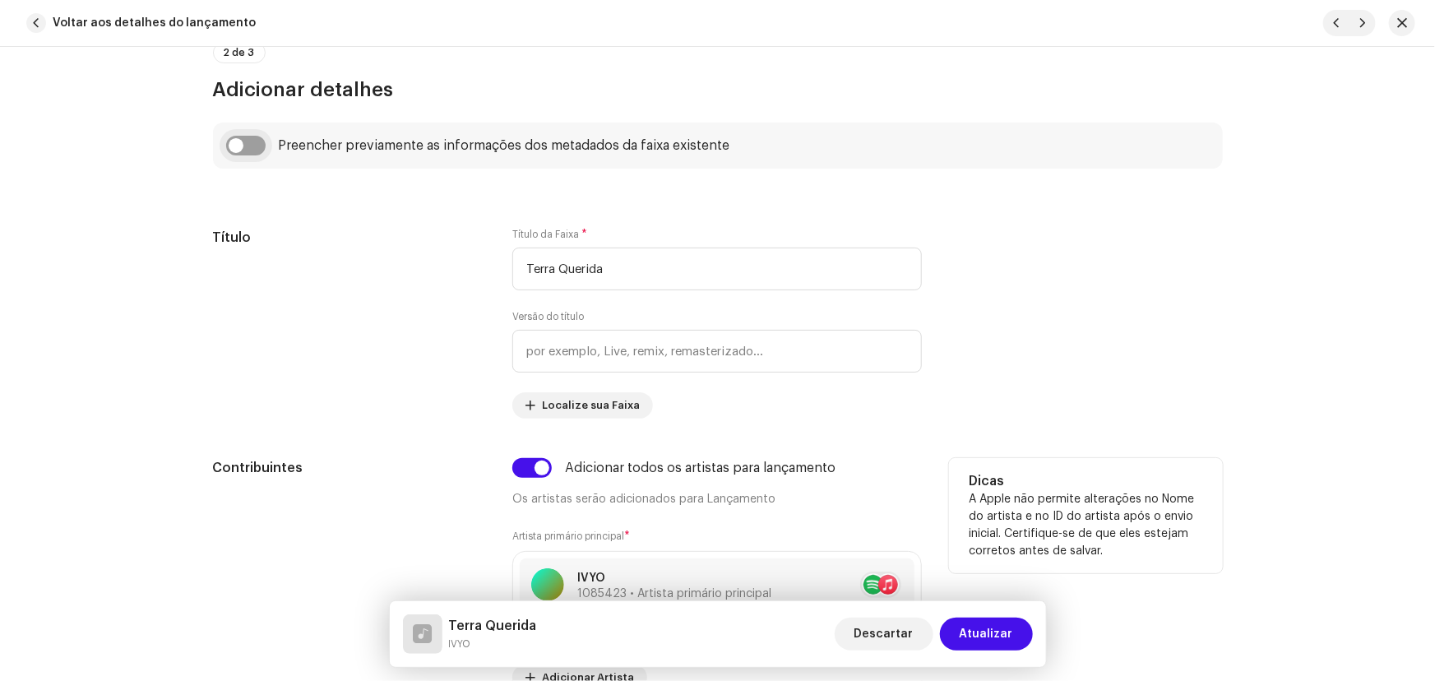
click at [245, 143] on input "checkbox" at bounding box center [245, 146] width 39 height 20
checkbox input "true"
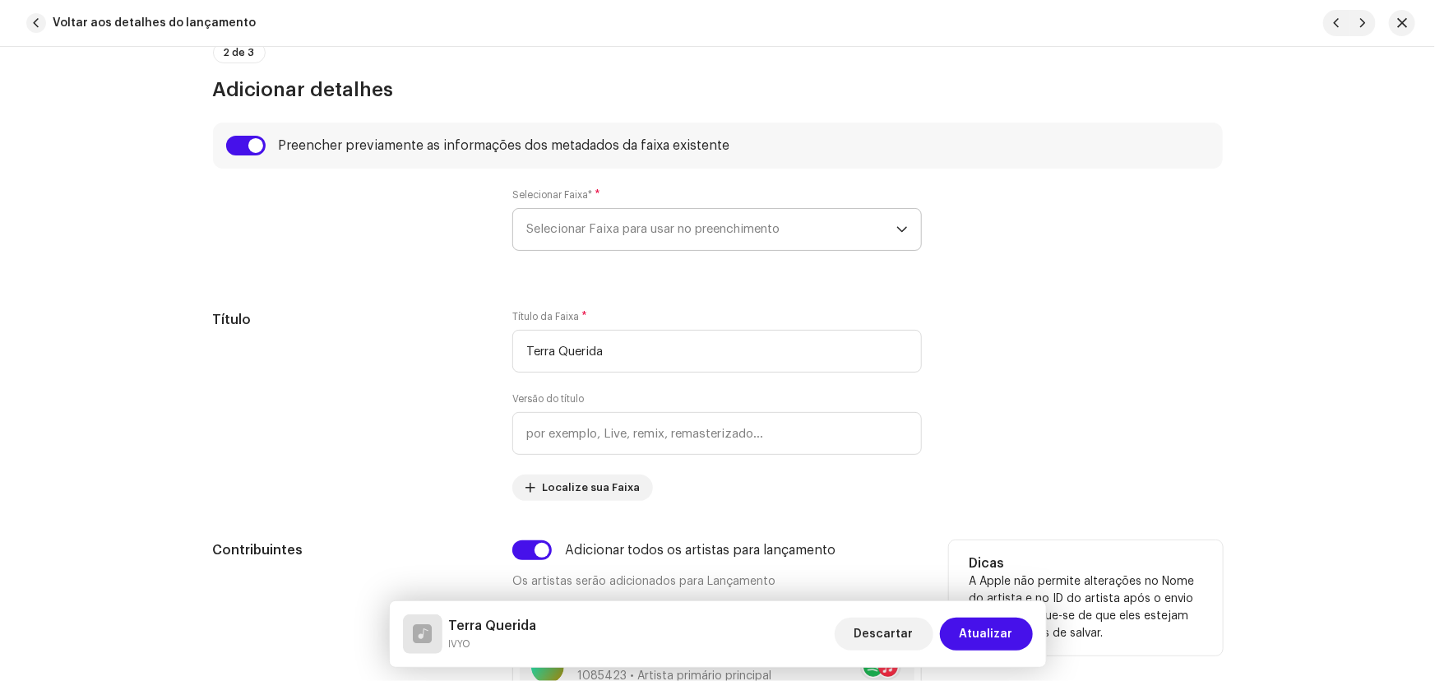
click at [567, 216] on span "Selecionar Faixa para usar no preenchimento" at bounding box center [711, 229] width 370 height 41
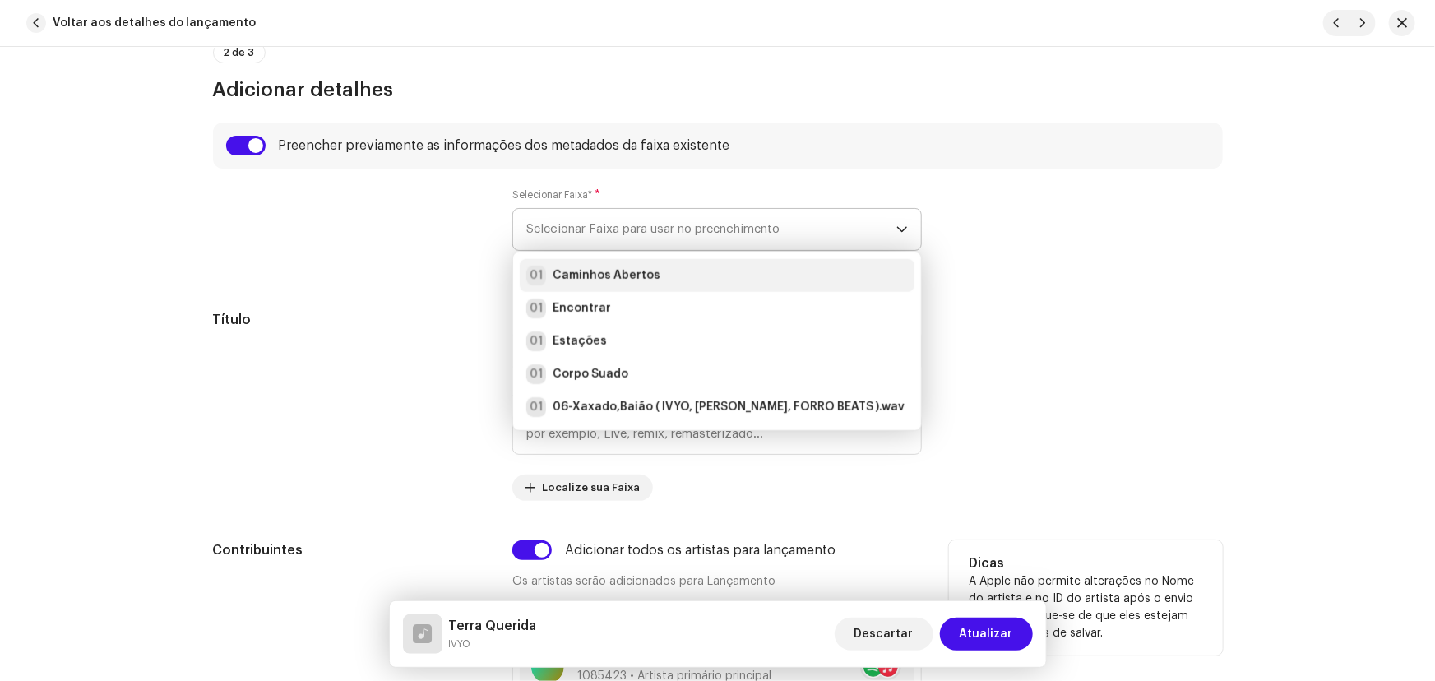
click at [592, 267] on strong "Caminhos Abertos" at bounding box center [607, 275] width 108 height 16
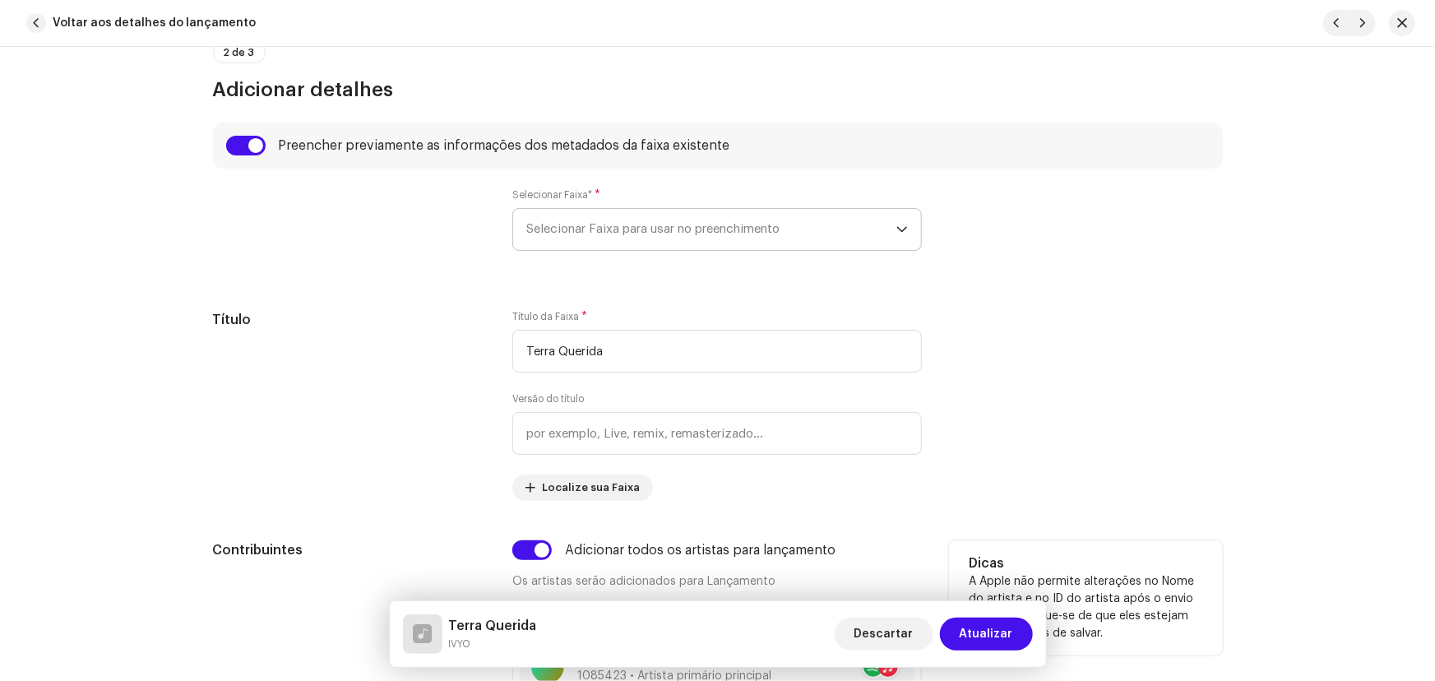
type input "02:44"
radio input "true"
type input "Samamba Music"
checkbox input "true"
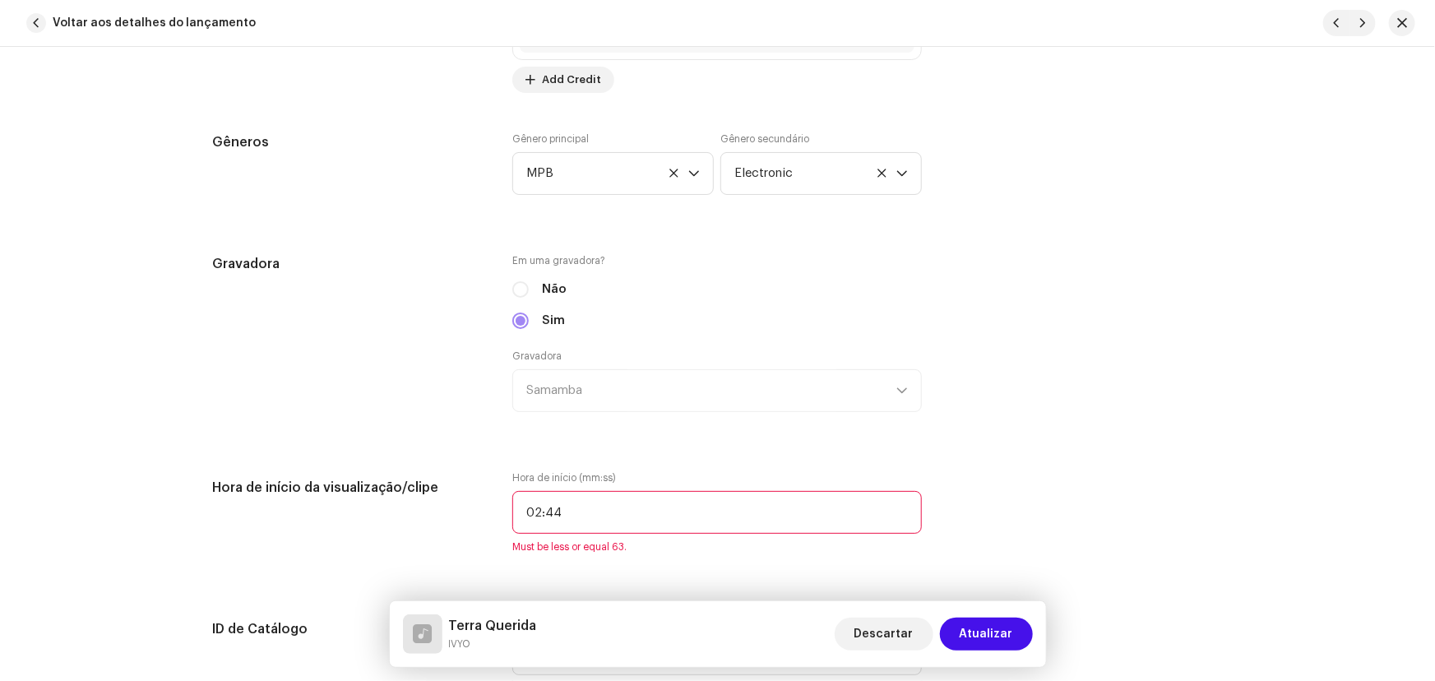
scroll to position [1793, 0]
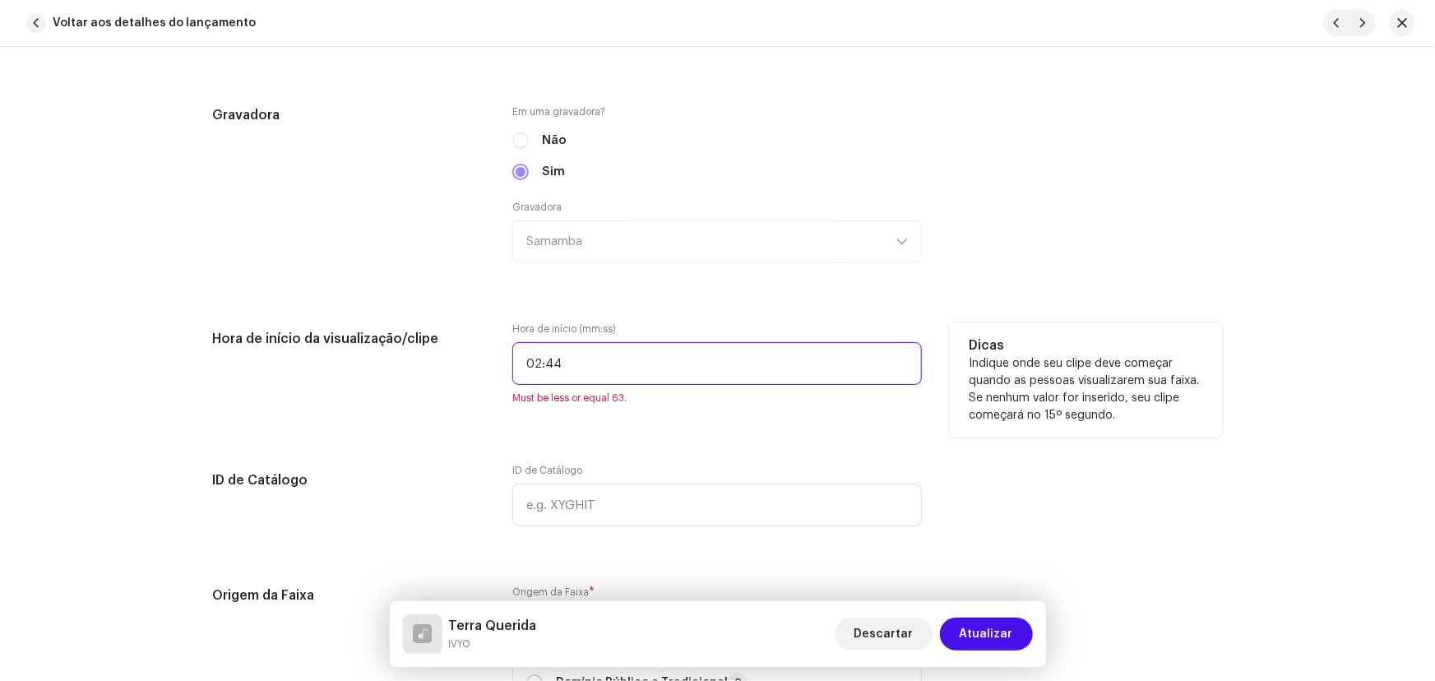
click at [573, 362] on input "02:44" at bounding box center [716, 363] width 409 height 43
type input "00:22"
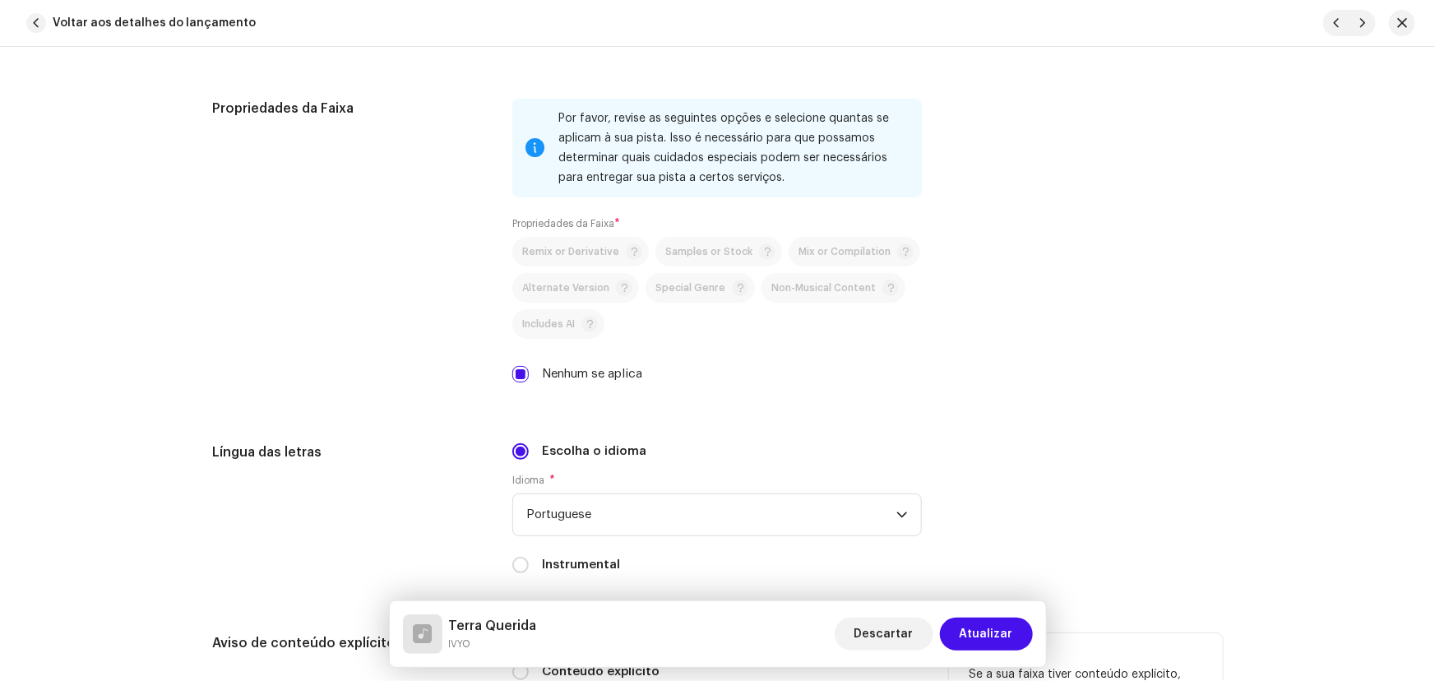
scroll to position [2840, 0]
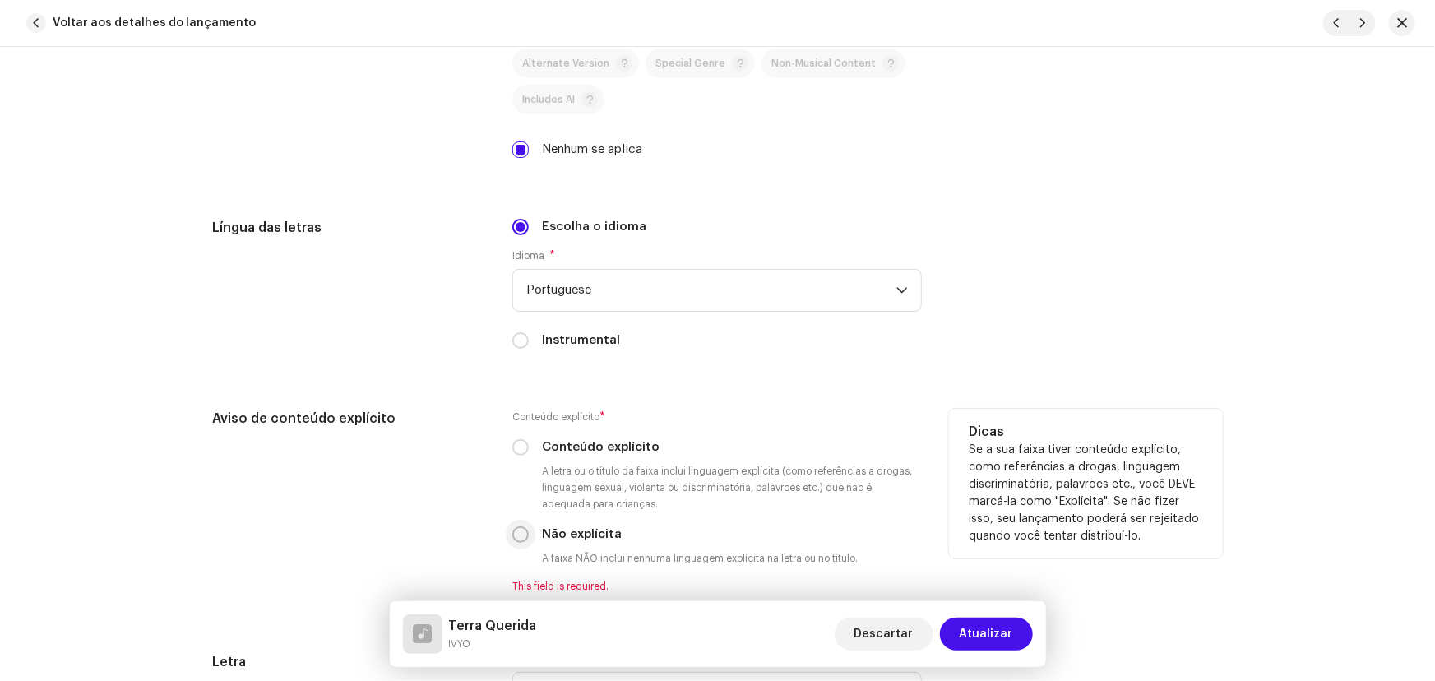
click at [523, 530] on input "Não explícita" at bounding box center [520, 534] width 16 height 16
radio input "true"
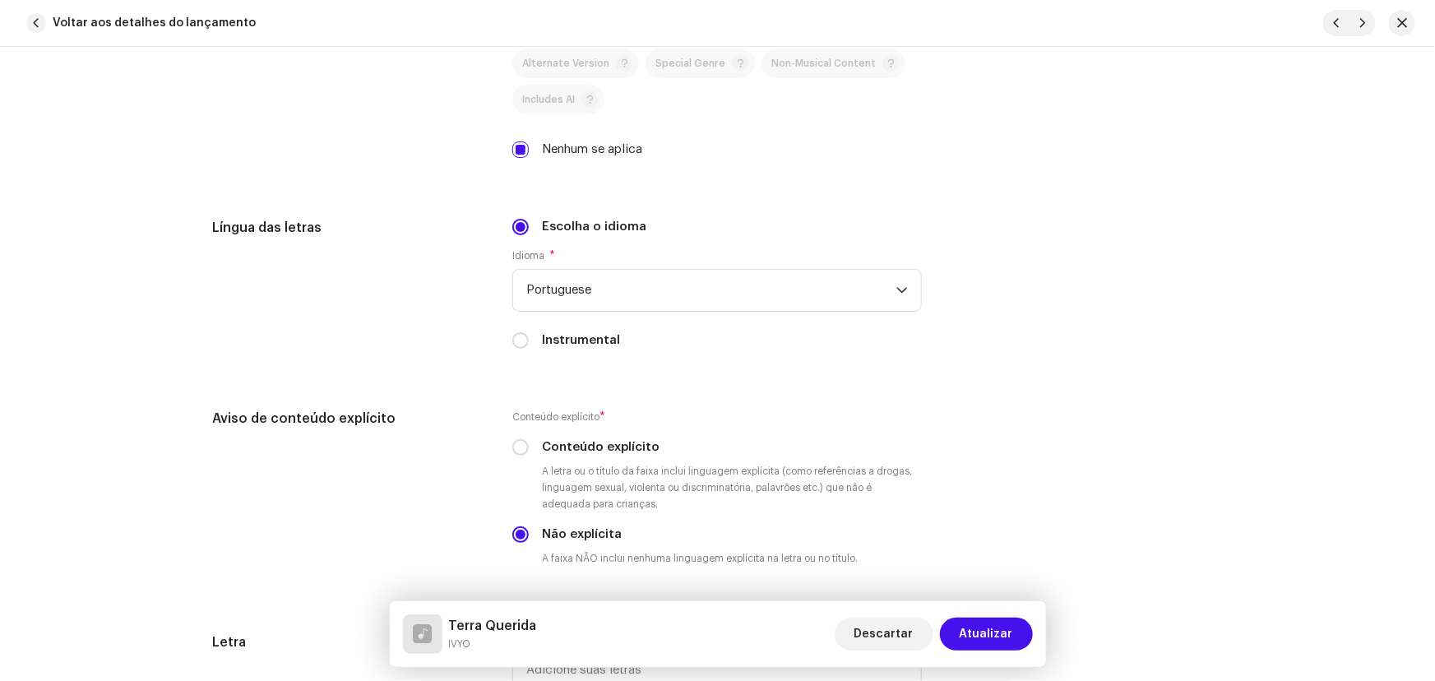
scroll to position [3139, 0]
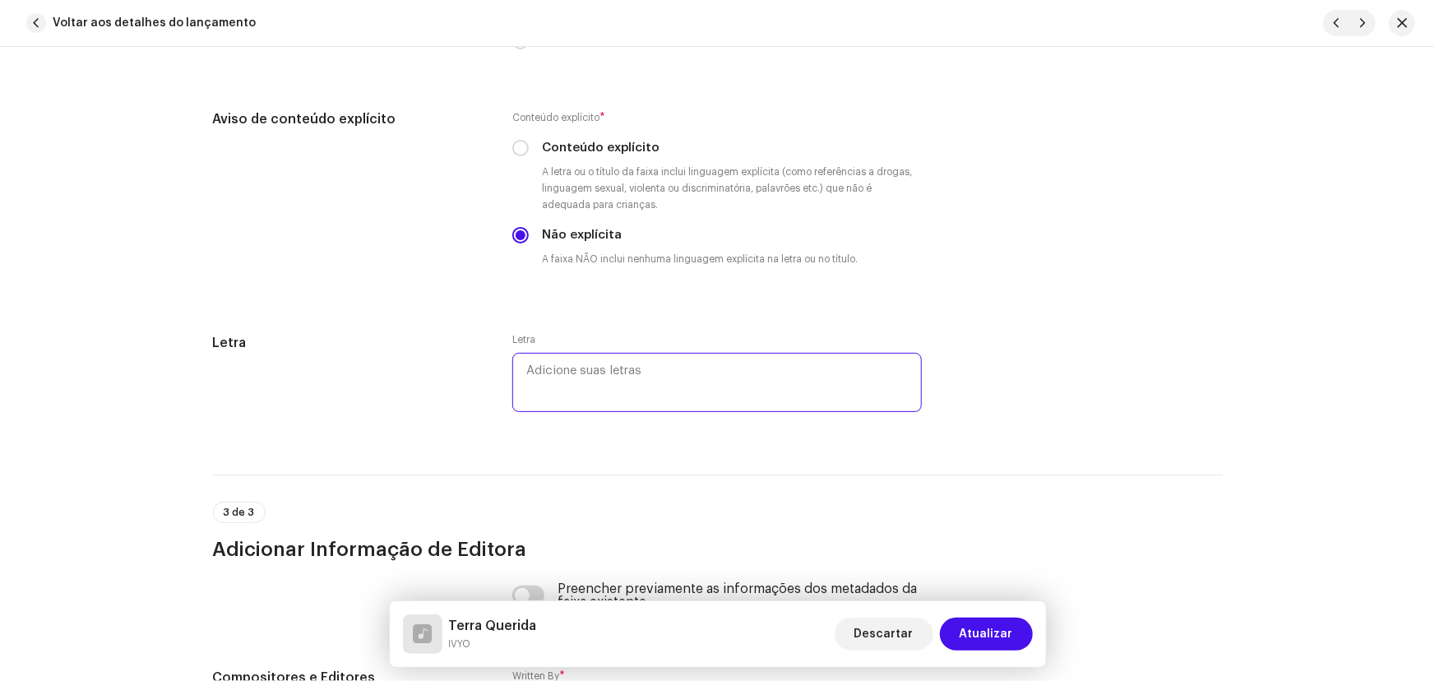
click at [582, 356] on textarea at bounding box center [716, 382] width 409 height 59
paste textarea "Deus me livre De ir embora da minha terra querida Que para ganhar a vida Eu dev…"
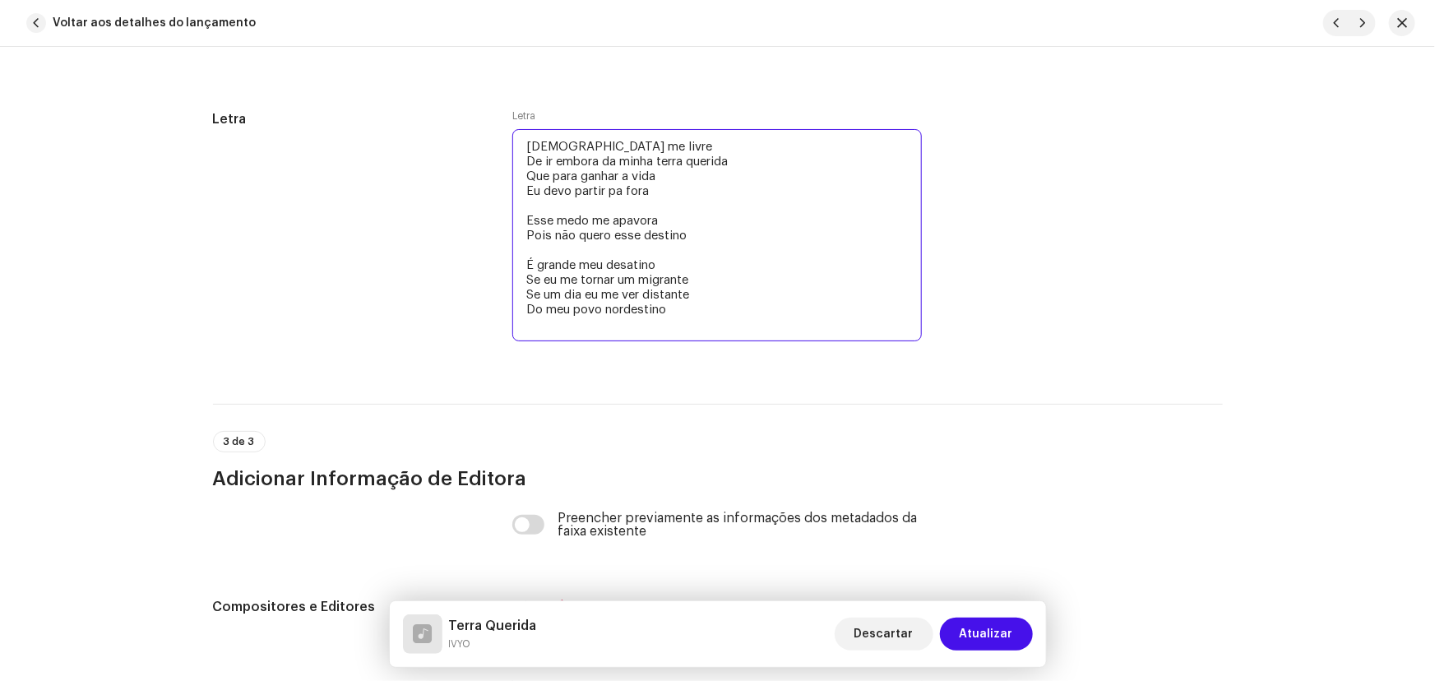
scroll to position [3513, 0]
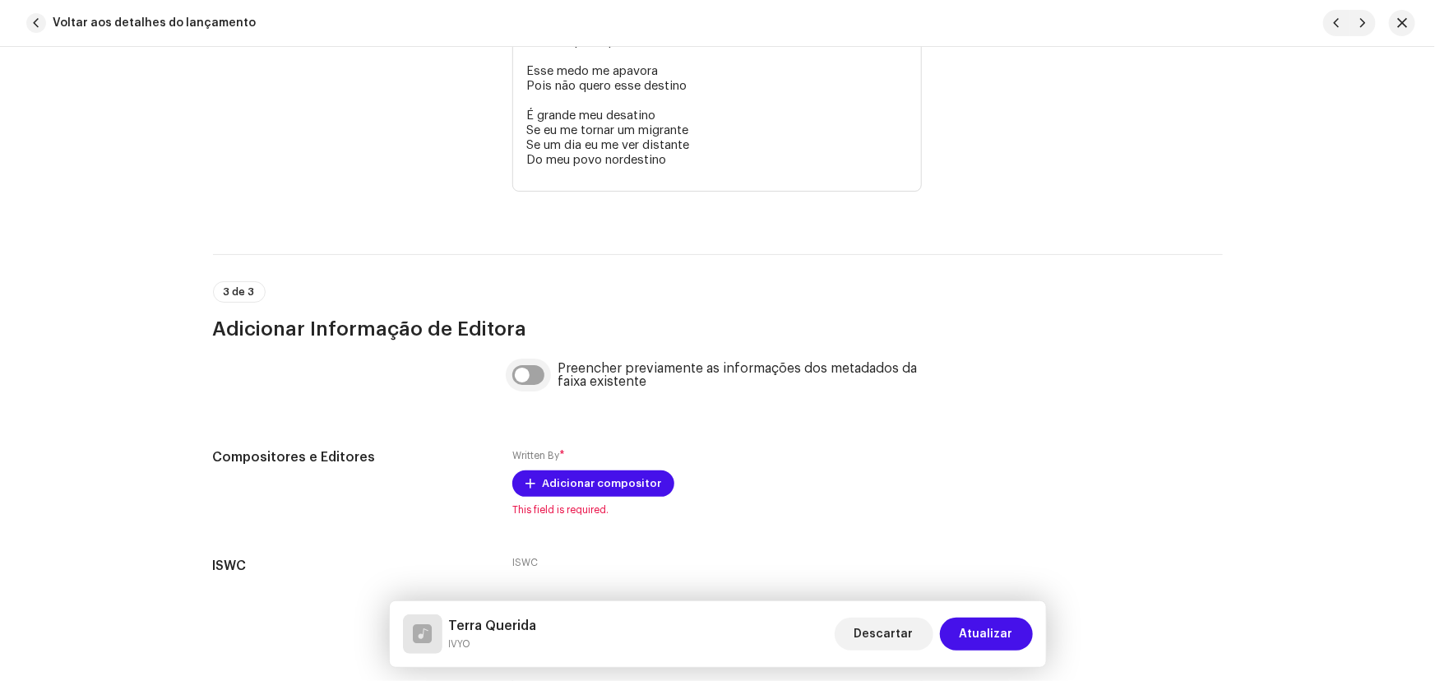
type textarea "Deus me livre De ir embora da minha terra querida Que para ganhar a vida Eu dev…"
click at [522, 366] on input "checkbox" at bounding box center [528, 375] width 32 height 20
checkbox input "true"
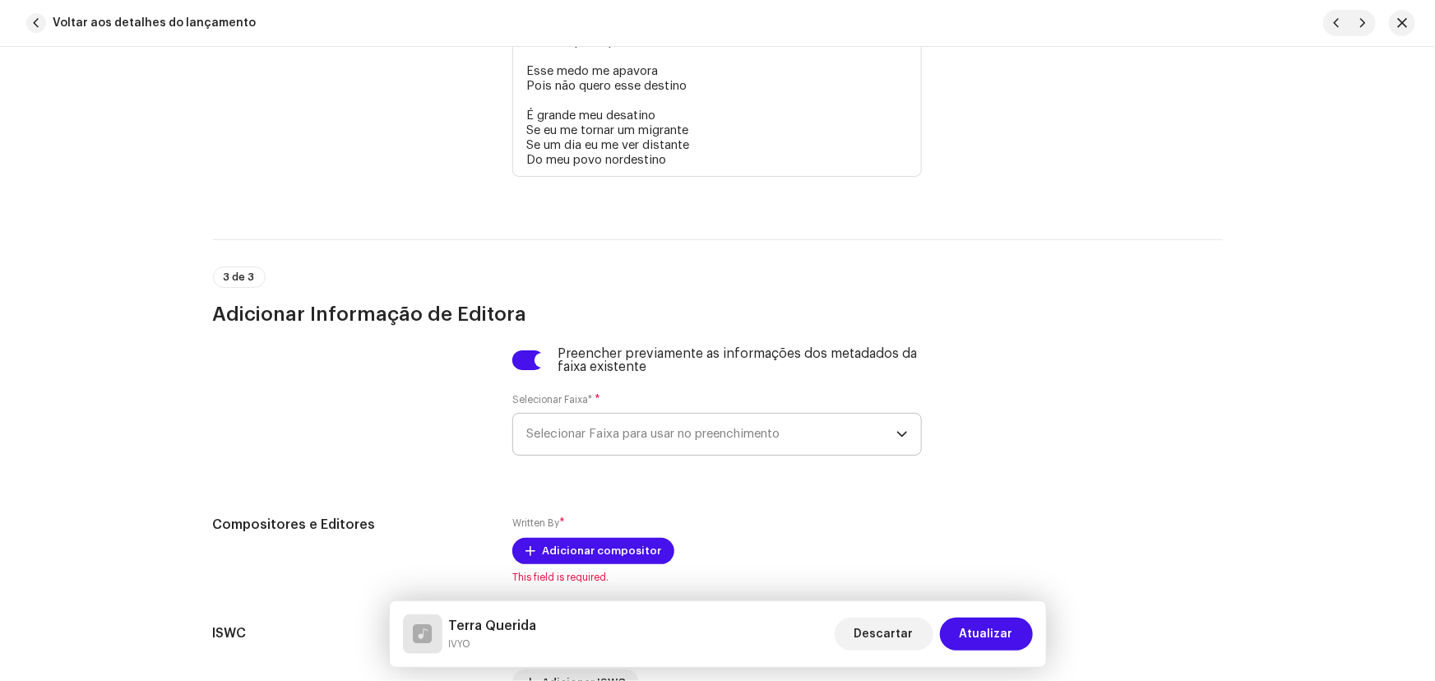
click at [583, 439] on span "Selecionar Faixa para usar no preenchimento" at bounding box center [711, 434] width 370 height 41
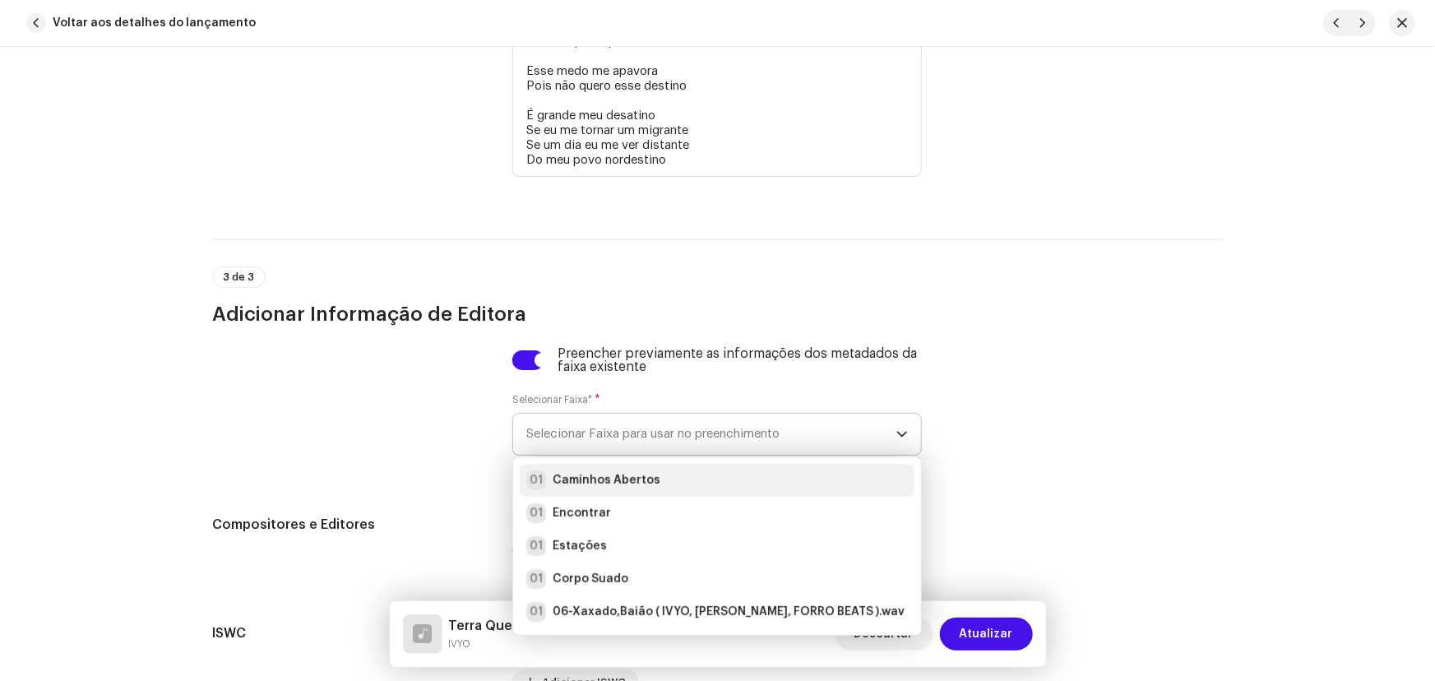
click at [585, 474] on strong "Caminhos Abertos" at bounding box center [607, 480] width 108 height 16
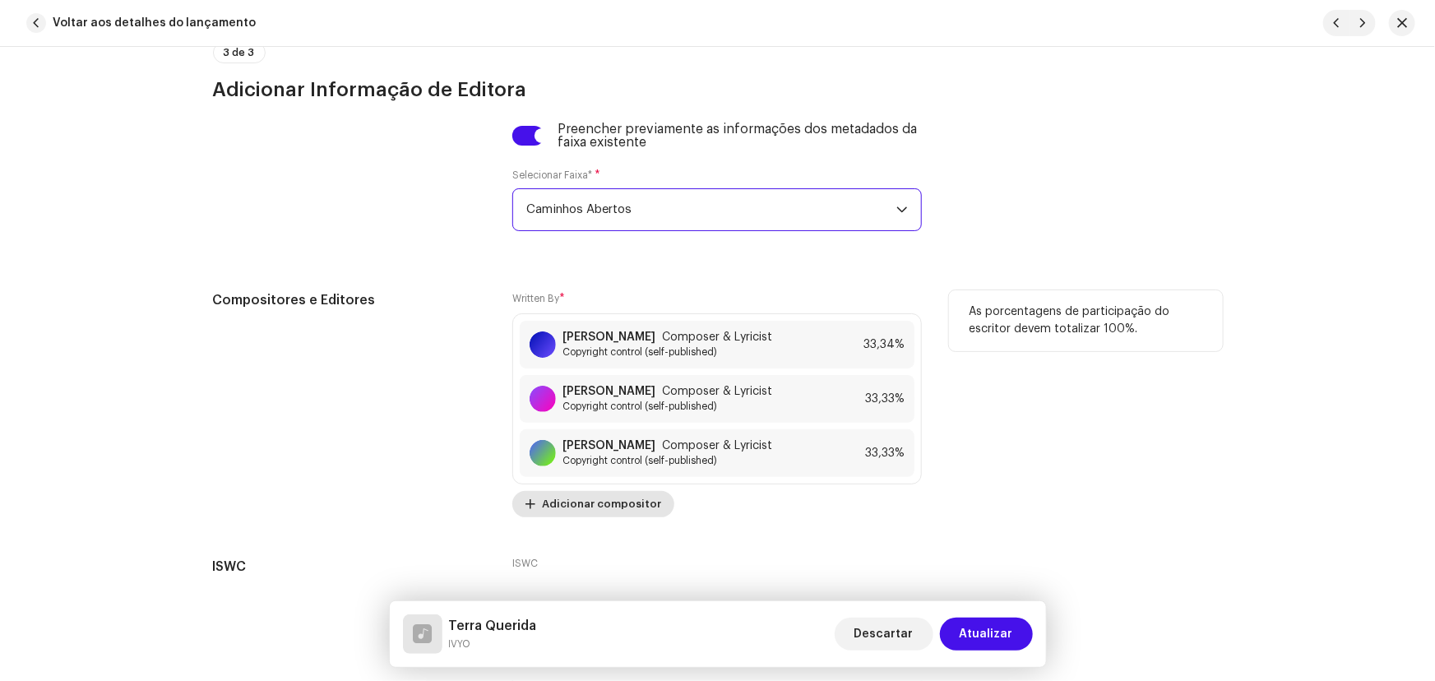
scroll to position [3812, 0]
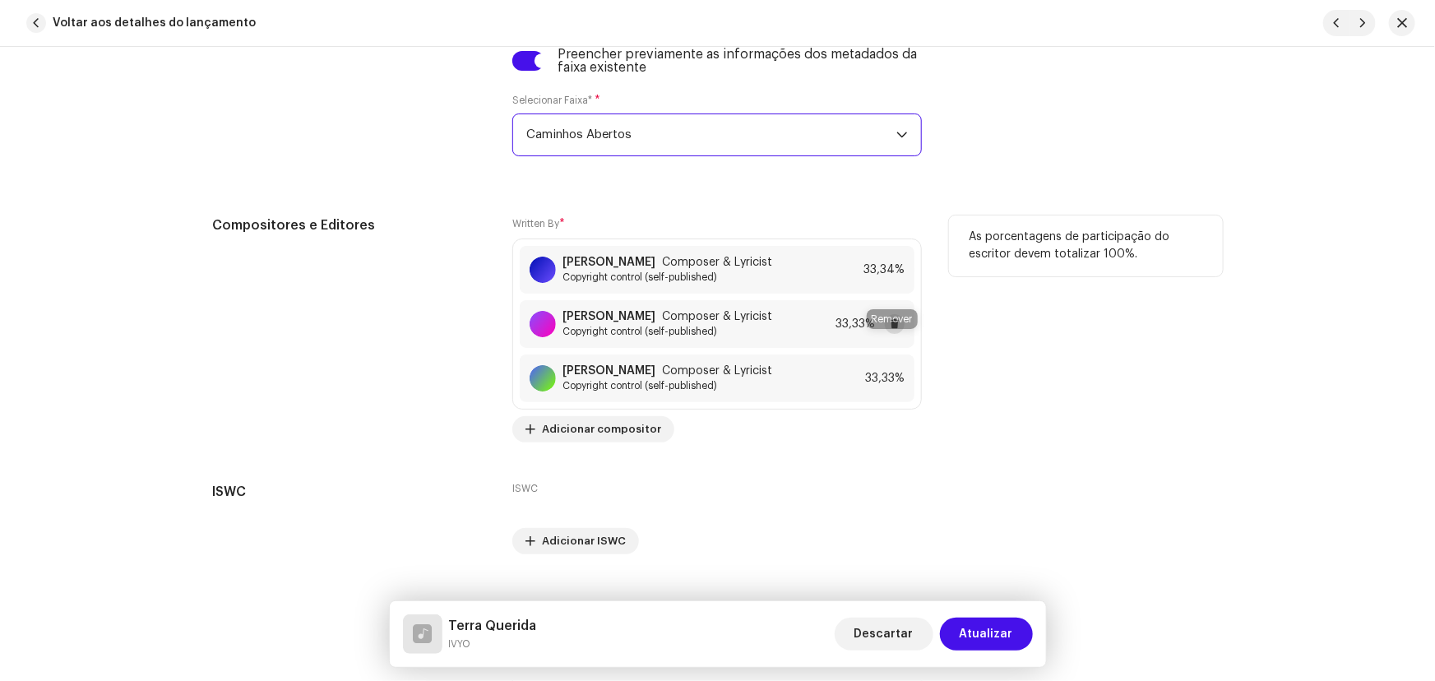
click at [890, 331] on span at bounding box center [895, 323] width 10 height 13
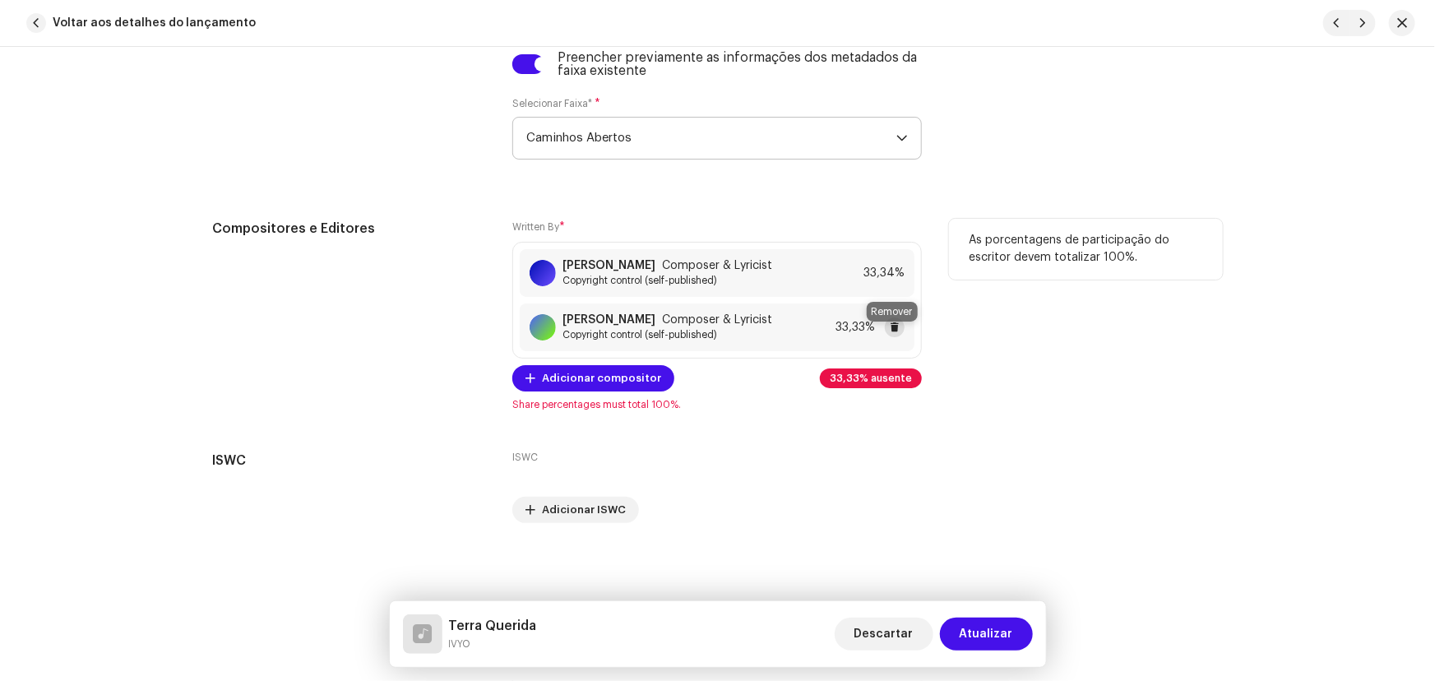
click at [899, 336] on button at bounding box center [895, 327] width 20 height 20
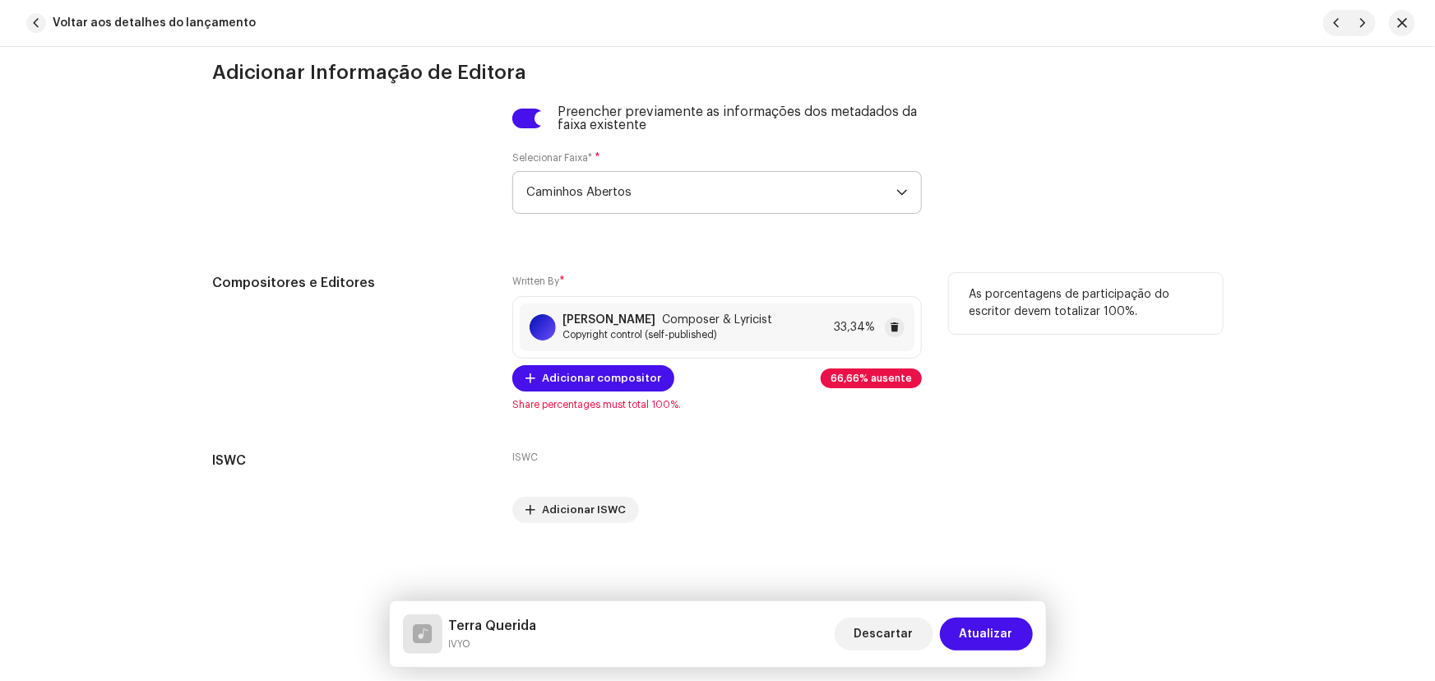
click at [691, 323] on div "[PERSON_NAME] Composer & Lyricist" at bounding box center [667, 319] width 210 height 13
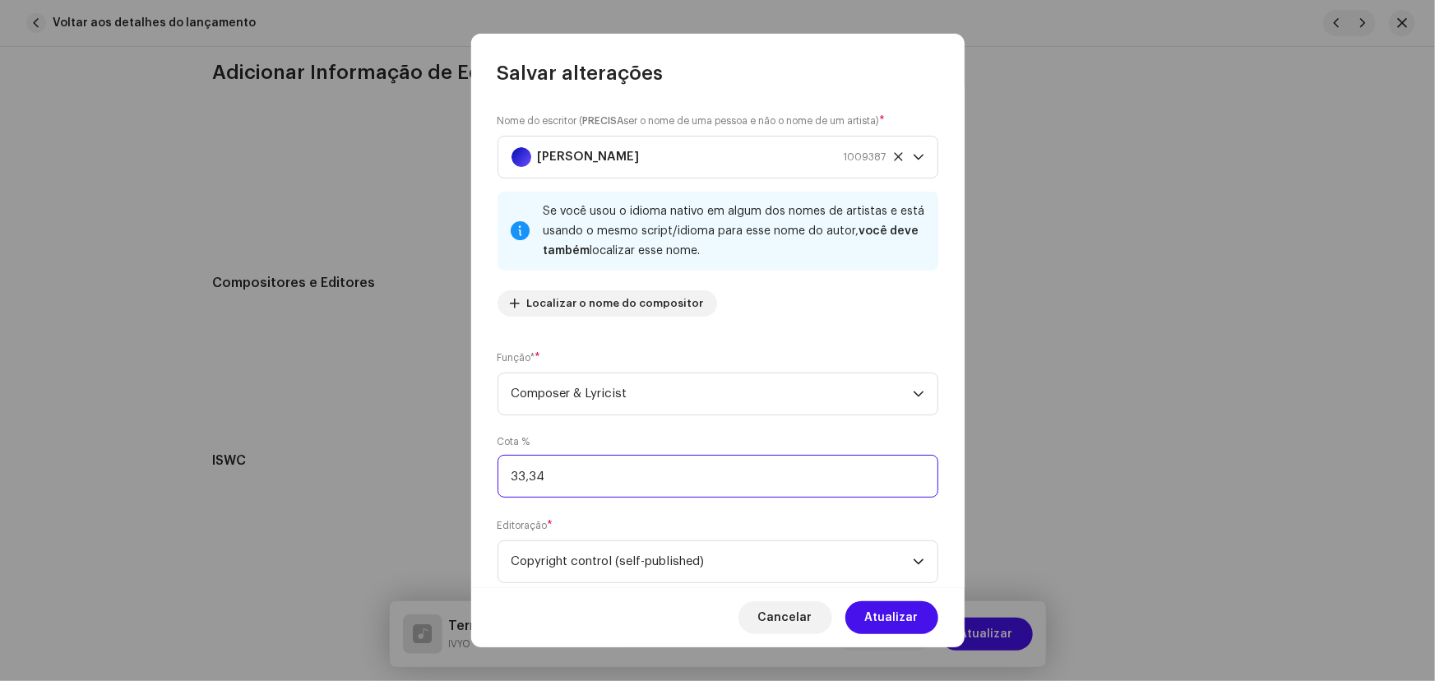
drag, startPoint x: 576, startPoint y: 472, endPoint x: 469, endPoint y: 469, distance: 106.9
click at [469, 469] on div "Salvar alterações Nome do escritor ( PRECISA ser o nome de uma pessoa e não o n…" at bounding box center [717, 340] width 1435 height 681
type input "90,00"
click at [900, 627] on span "Atualizar" at bounding box center [891, 617] width 53 height 33
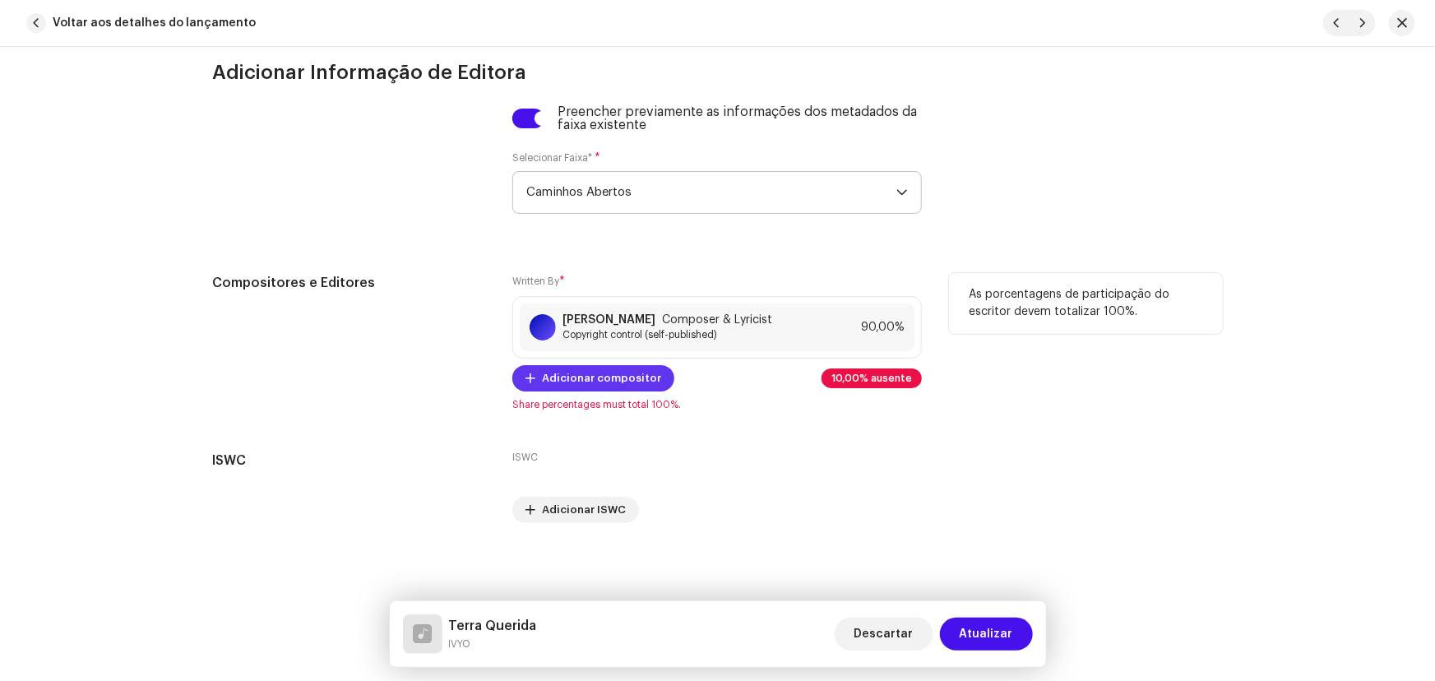
click at [616, 382] on span "Adicionar compositor" at bounding box center [601, 378] width 119 height 33
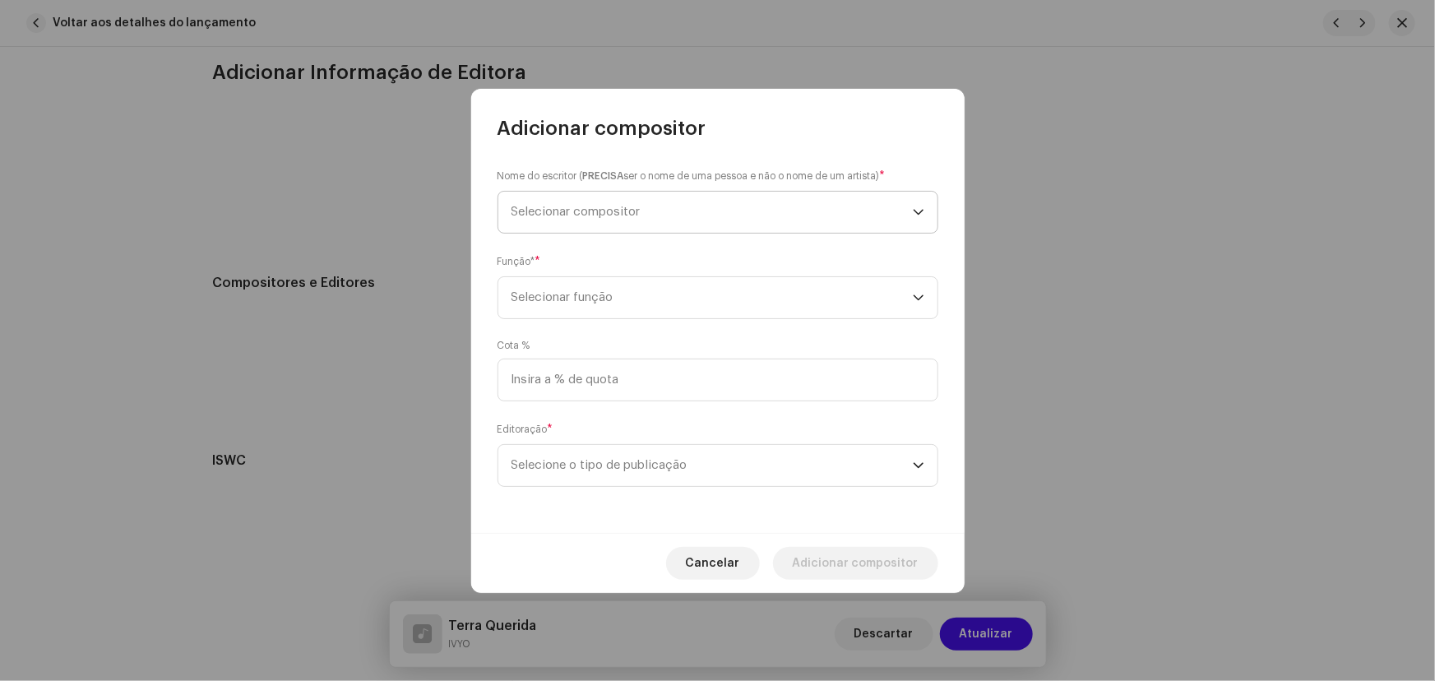
click at [606, 214] on span "Selecionar compositor" at bounding box center [575, 212] width 129 height 12
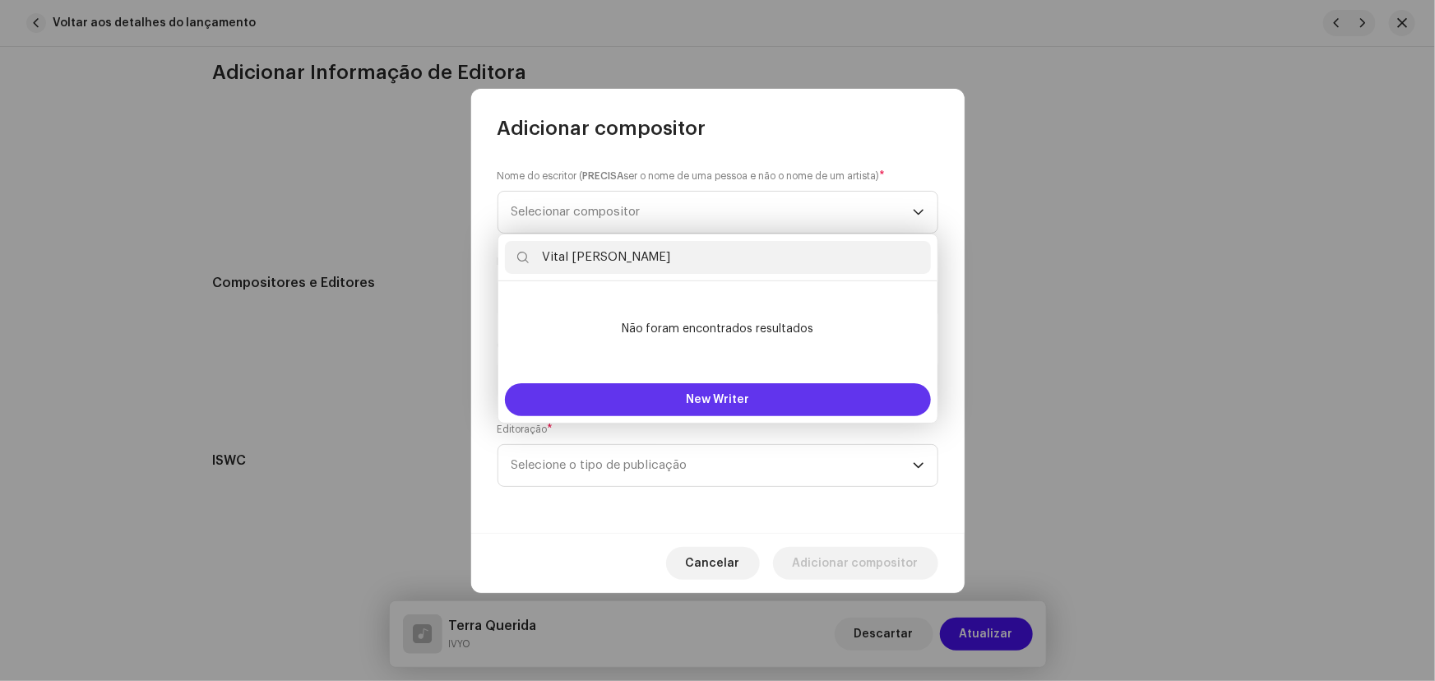
type input "Vital Antonio de Macedo Neto"
click at [724, 398] on span "New Writer" at bounding box center [717, 400] width 63 height 12
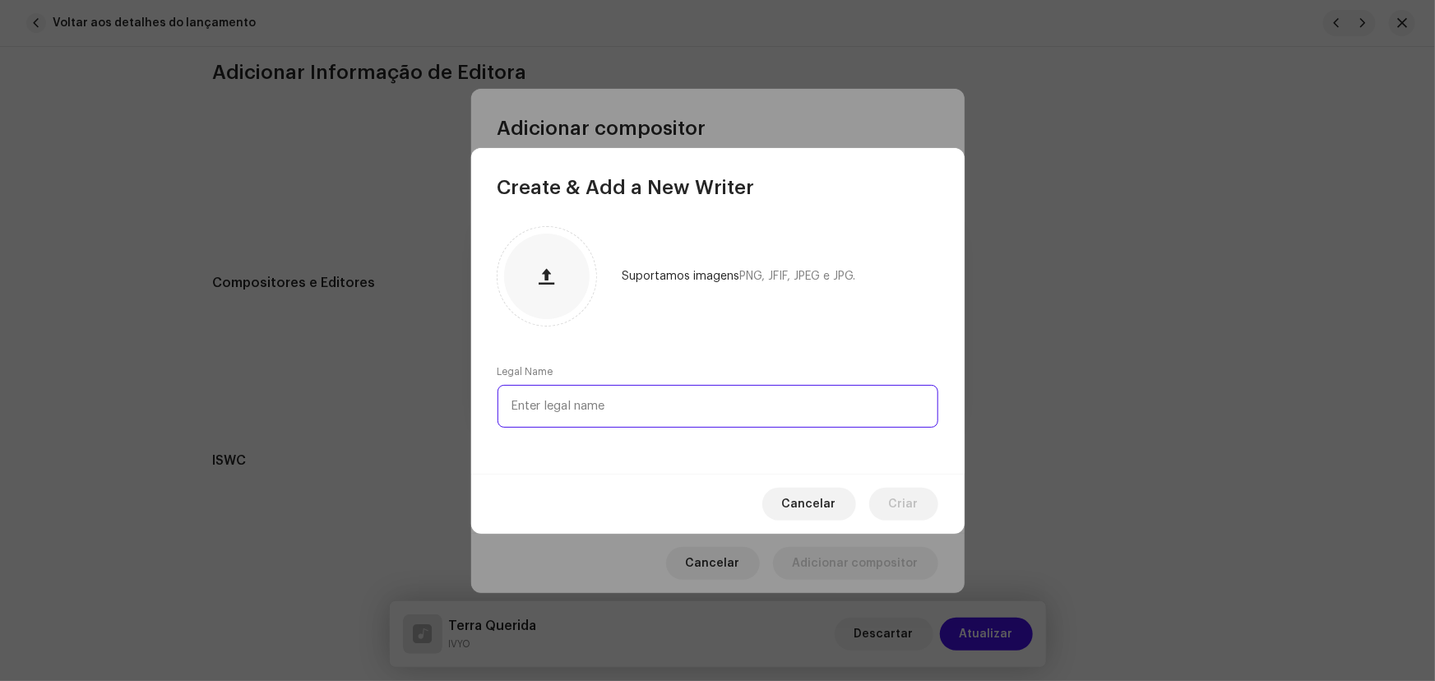
click at [601, 402] on input "text" at bounding box center [717, 406] width 441 height 43
paste input "Vital Antonio de Macedo Neto"
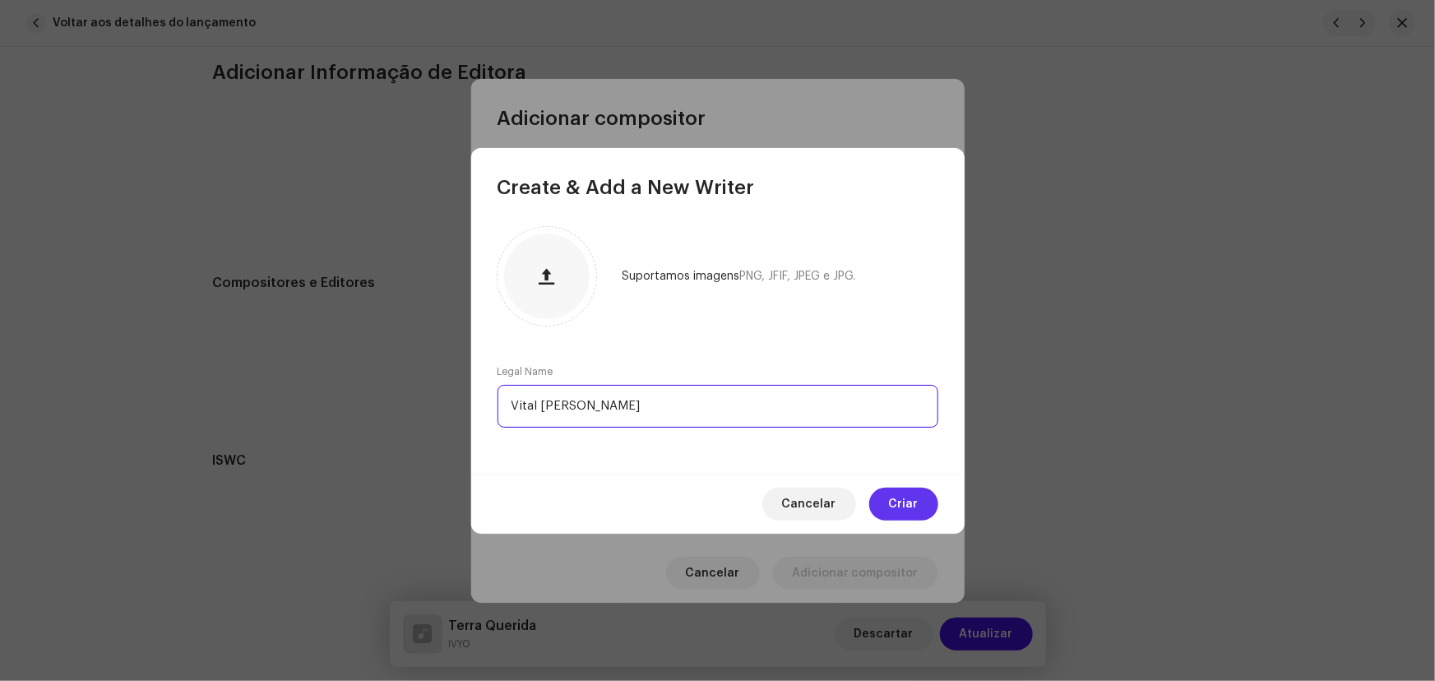
type input "Vital Antonio de Macedo Neto"
click at [909, 508] on span "Criar" at bounding box center [904, 504] width 30 height 33
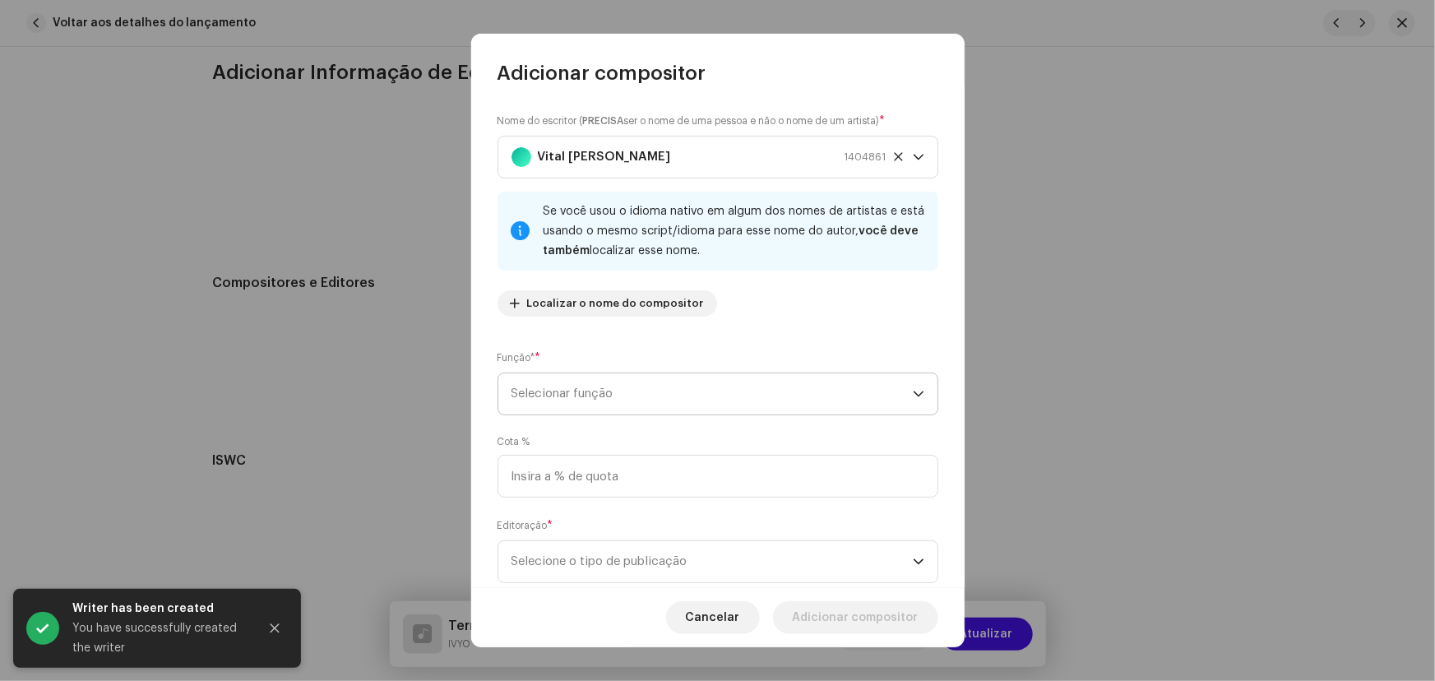
click at [657, 396] on span "Selecionar função" at bounding box center [711, 393] width 401 height 41
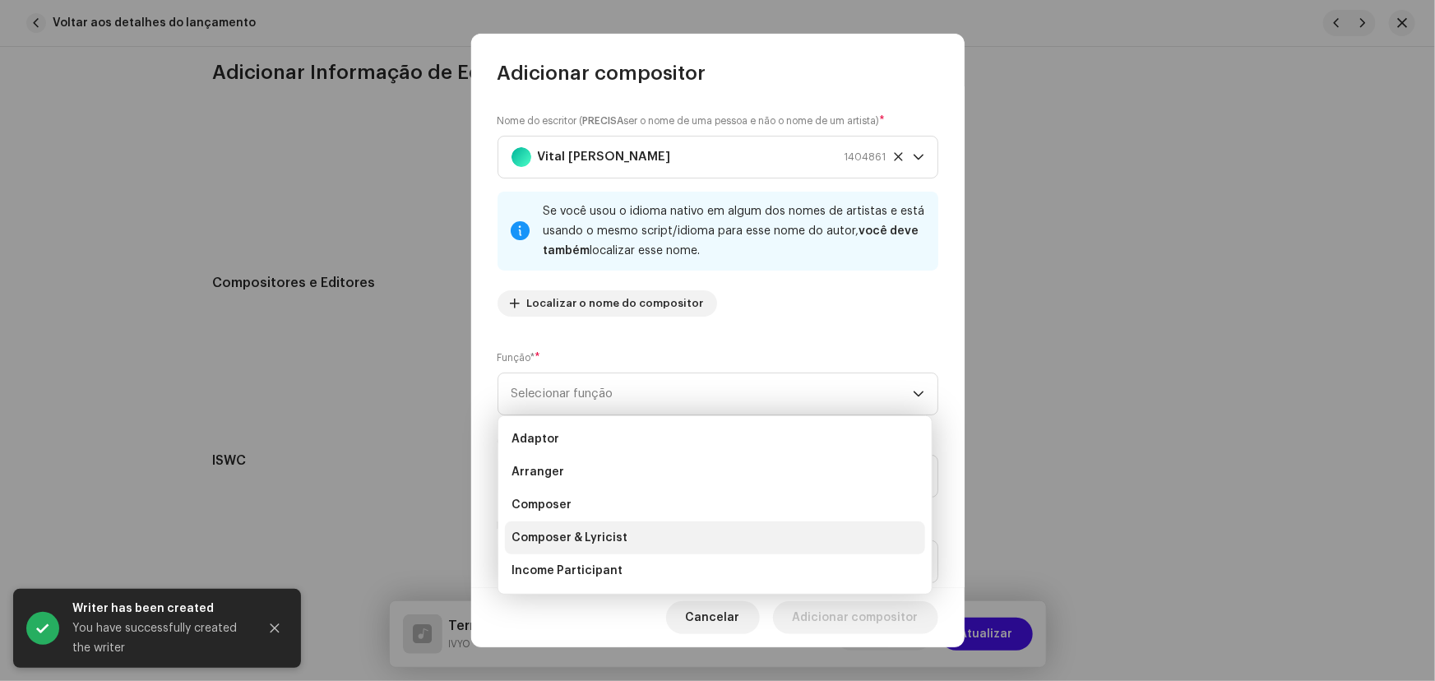
click at [629, 535] on li "Composer & Lyricist" at bounding box center [715, 537] width 420 height 33
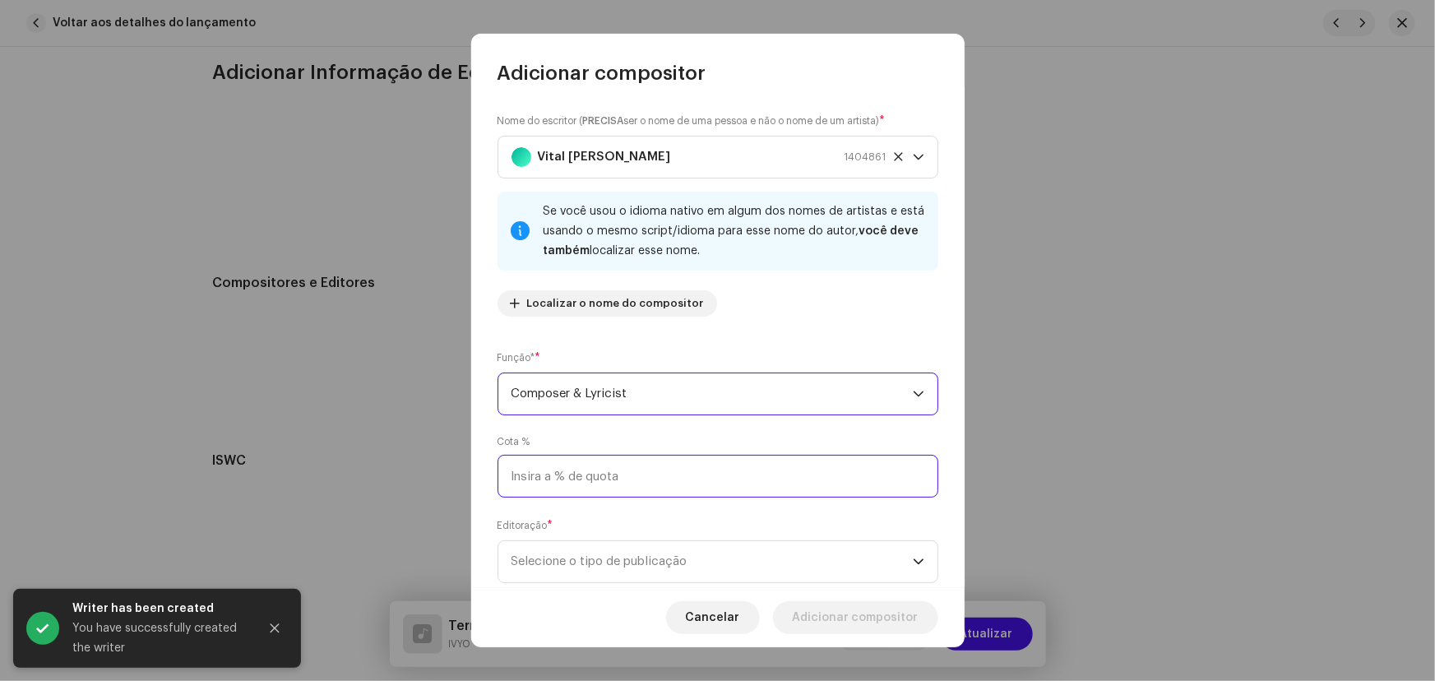
click at [609, 467] on input at bounding box center [717, 476] width 441 height 43
type input "10,00"
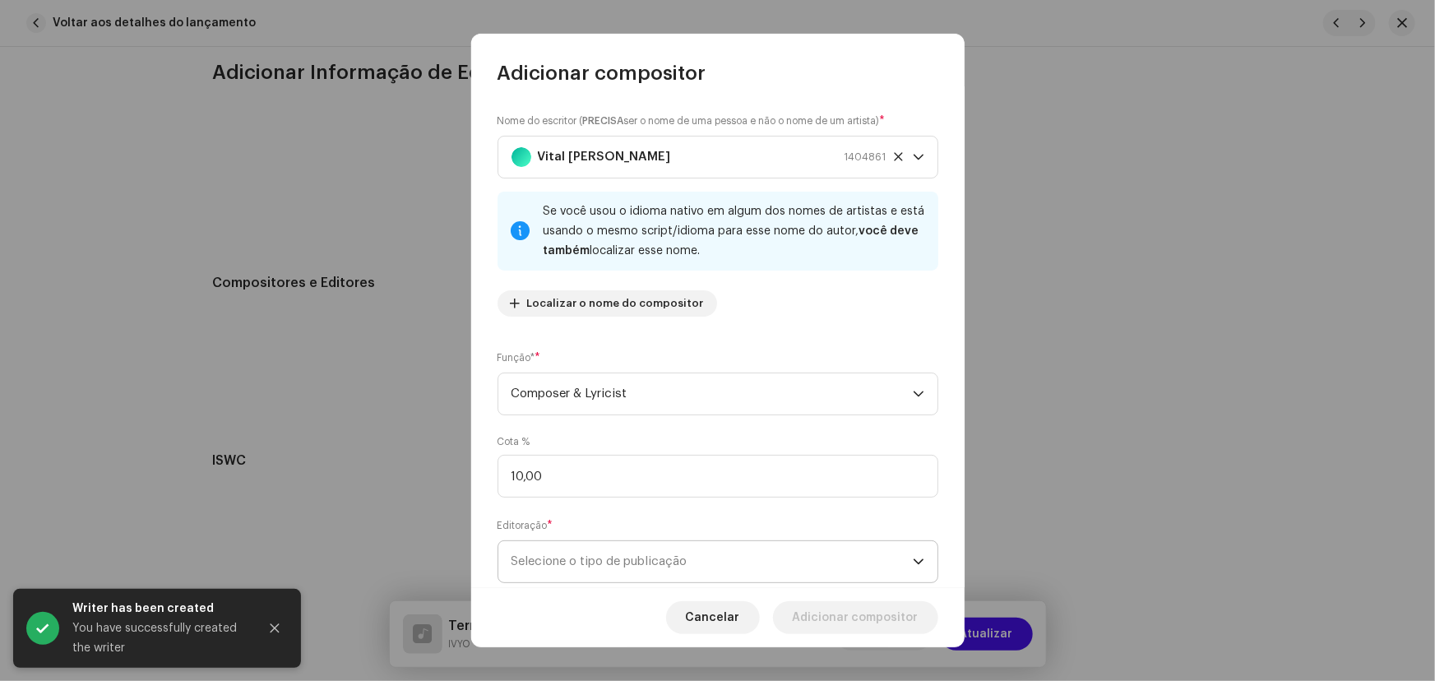
click at [622, 583] on p-select "Selecione o tipo de publicação" at bounding box center [717, 561] width 441 height 43
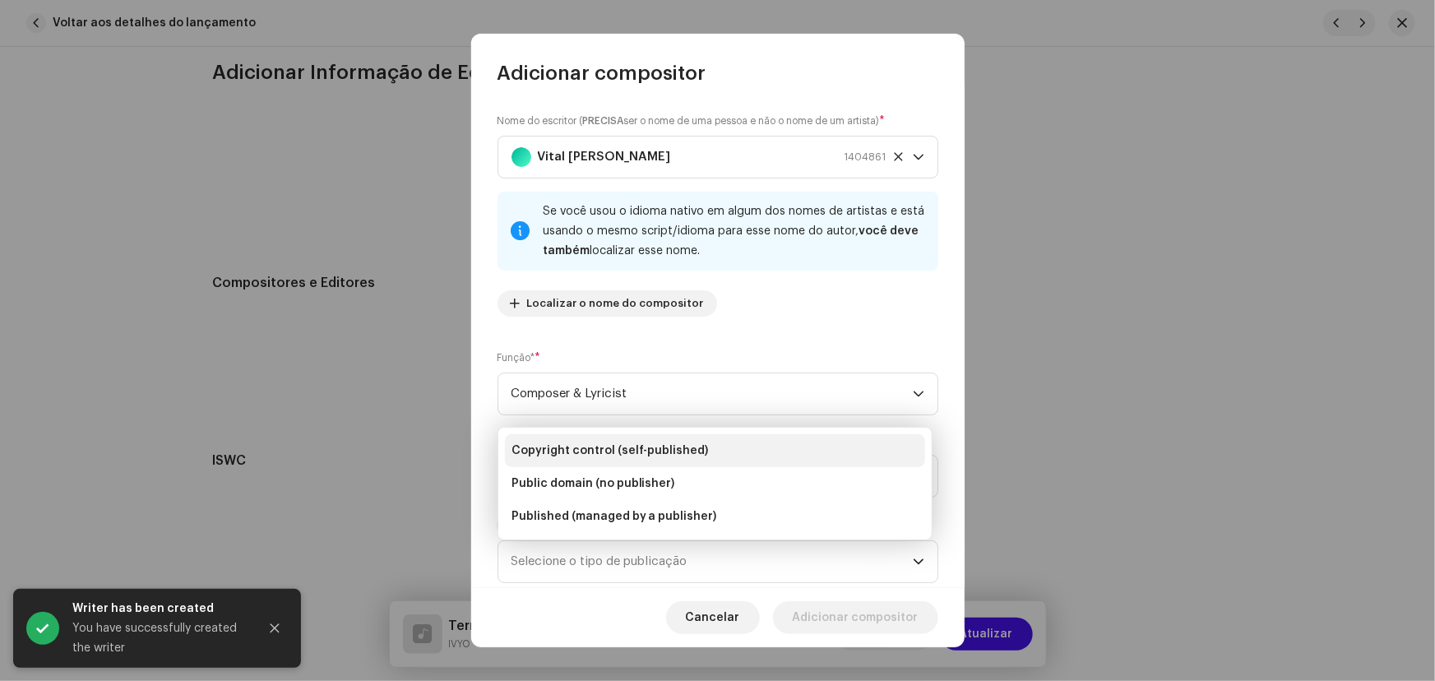
click at [587, 441] on li "Copyright control (self-published)" at bounding box center [715, 450] width 420 height 33
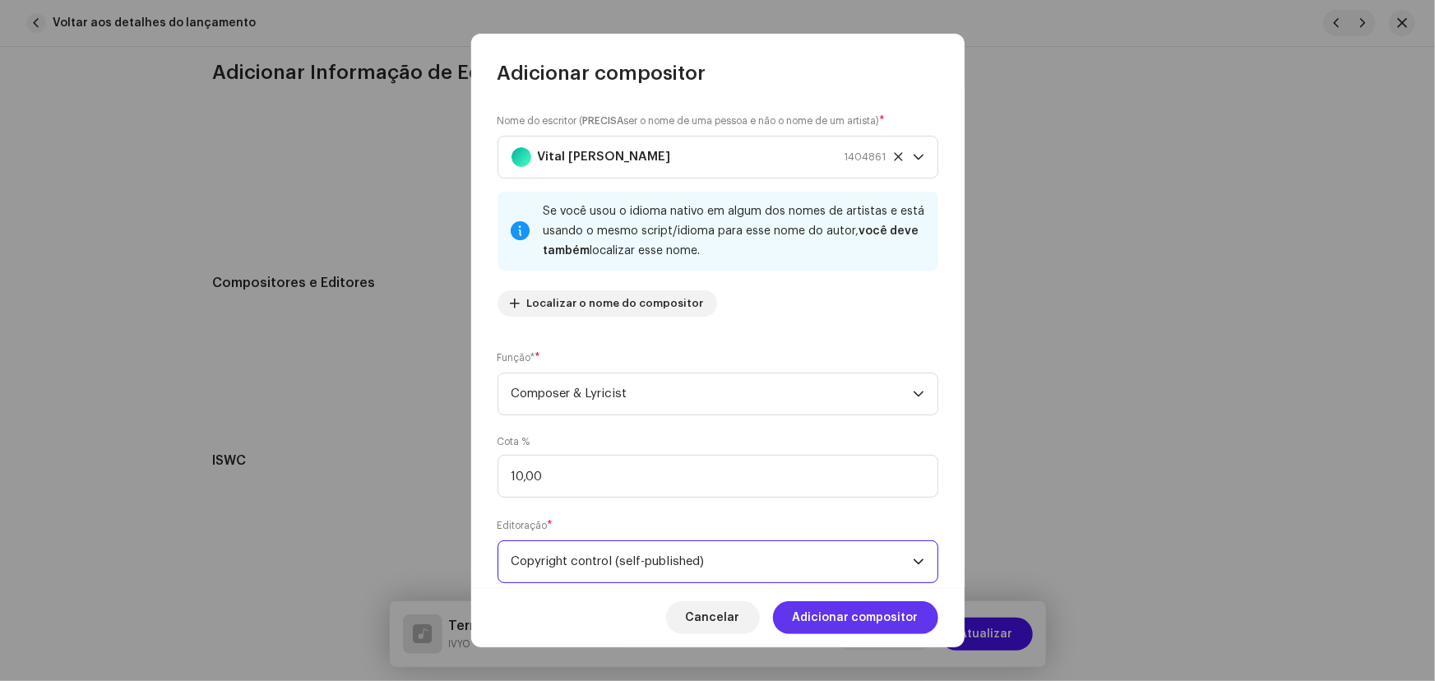
click at [846, 616] on span "Adicionar compositor" at bounding box center [856, 617] width 126 height 33
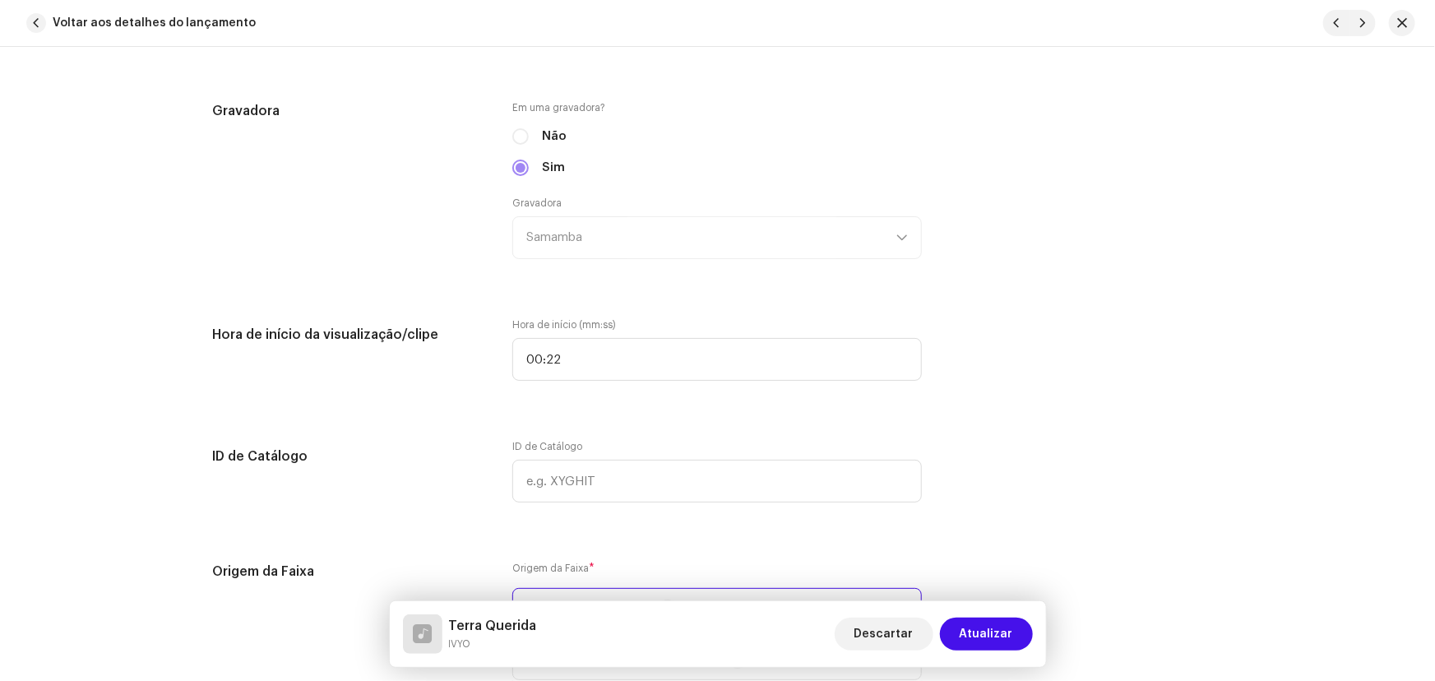
scroll to position [1498, 0]
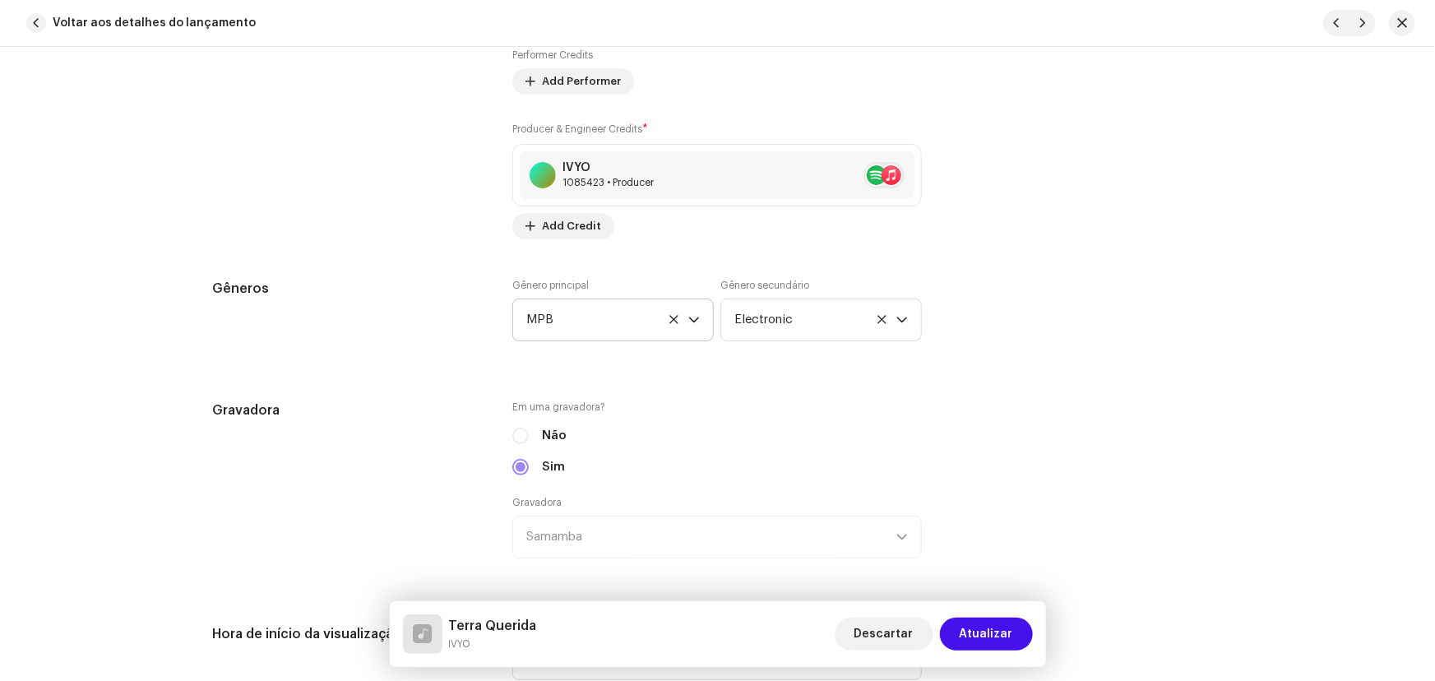
click at [668, 317] on icon at bounding box center [673, 319] width 11 height 11
click at [615, 326] on span "Selecionar o gênero" at bounding box center [607, 319] width 162 height 41
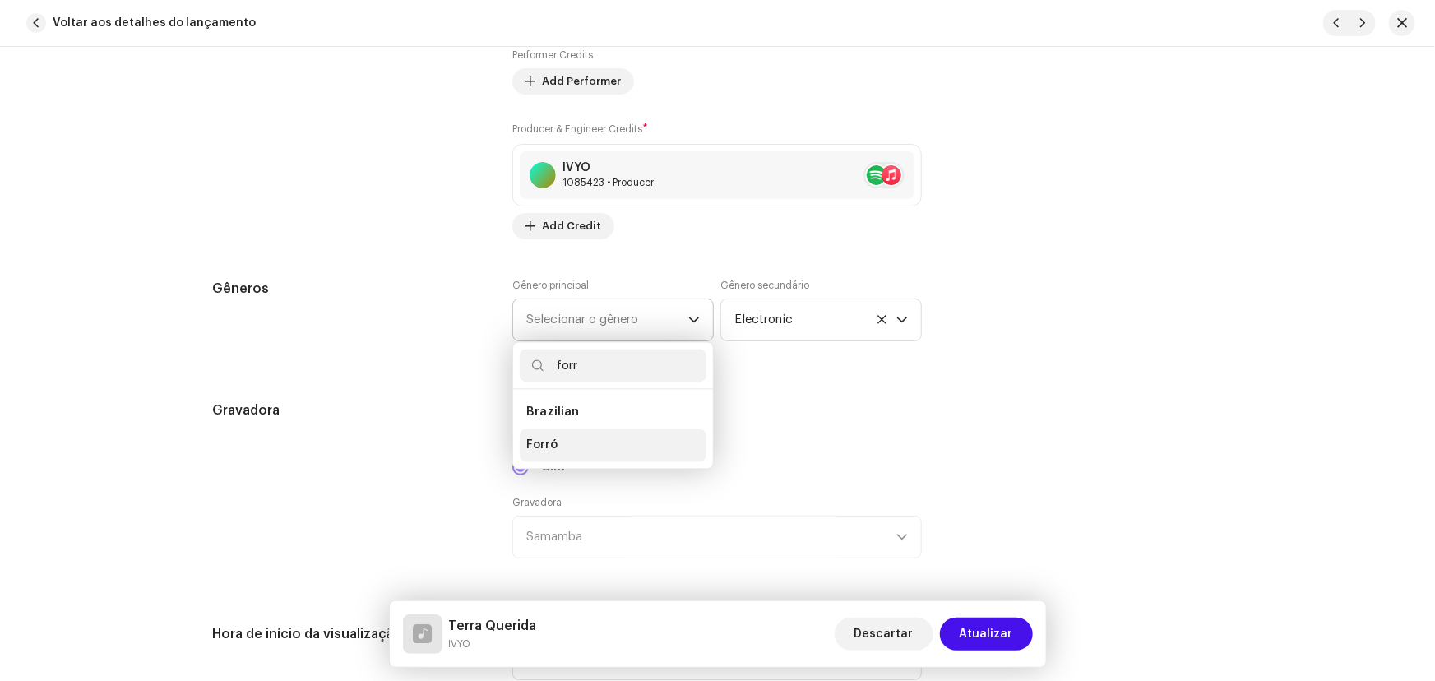
type input "forr"
click at [601, 440] on li "Forró" at bounding box center [613, 445] width 187 height 33
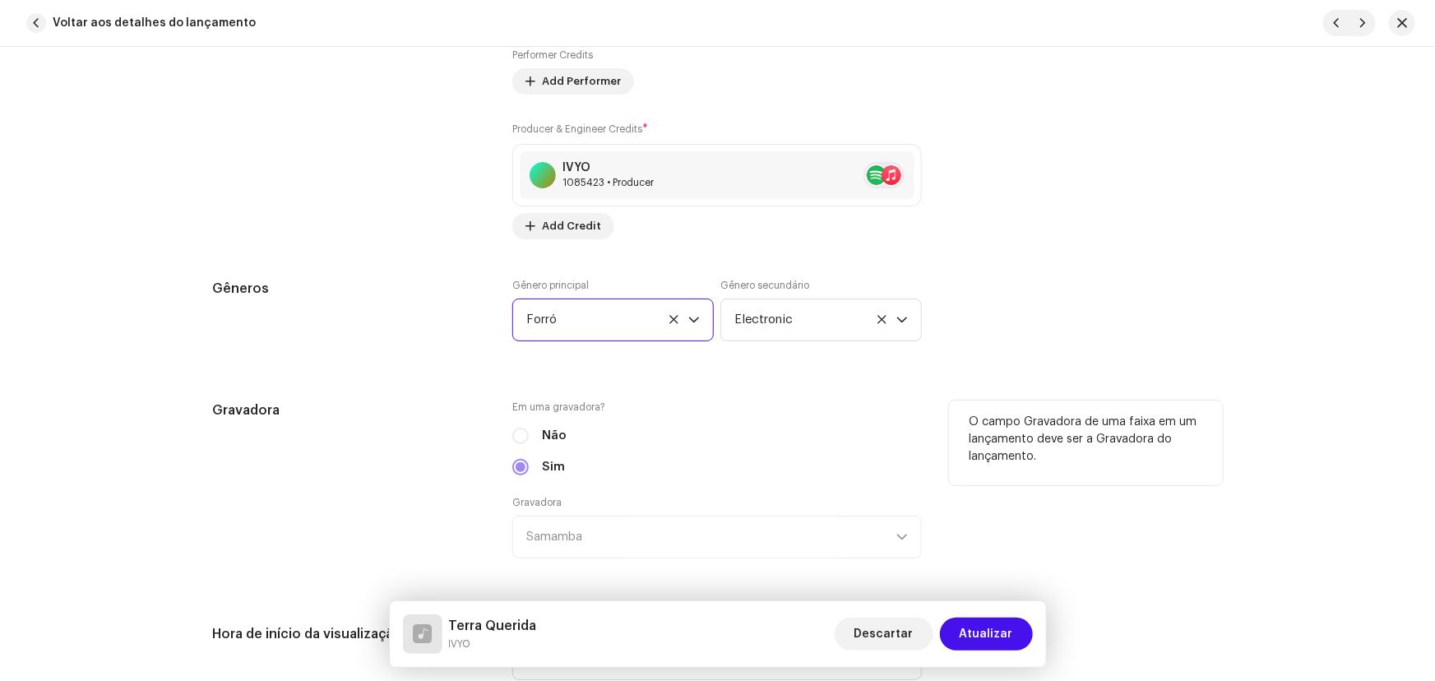
click at [714, 404] on label "Em uma gravadora?" at bounding box center [716, 406] width 409 height 13
click at [867, 319] on span "Electronic" at bounding box center [815, 319] width 162 height 41
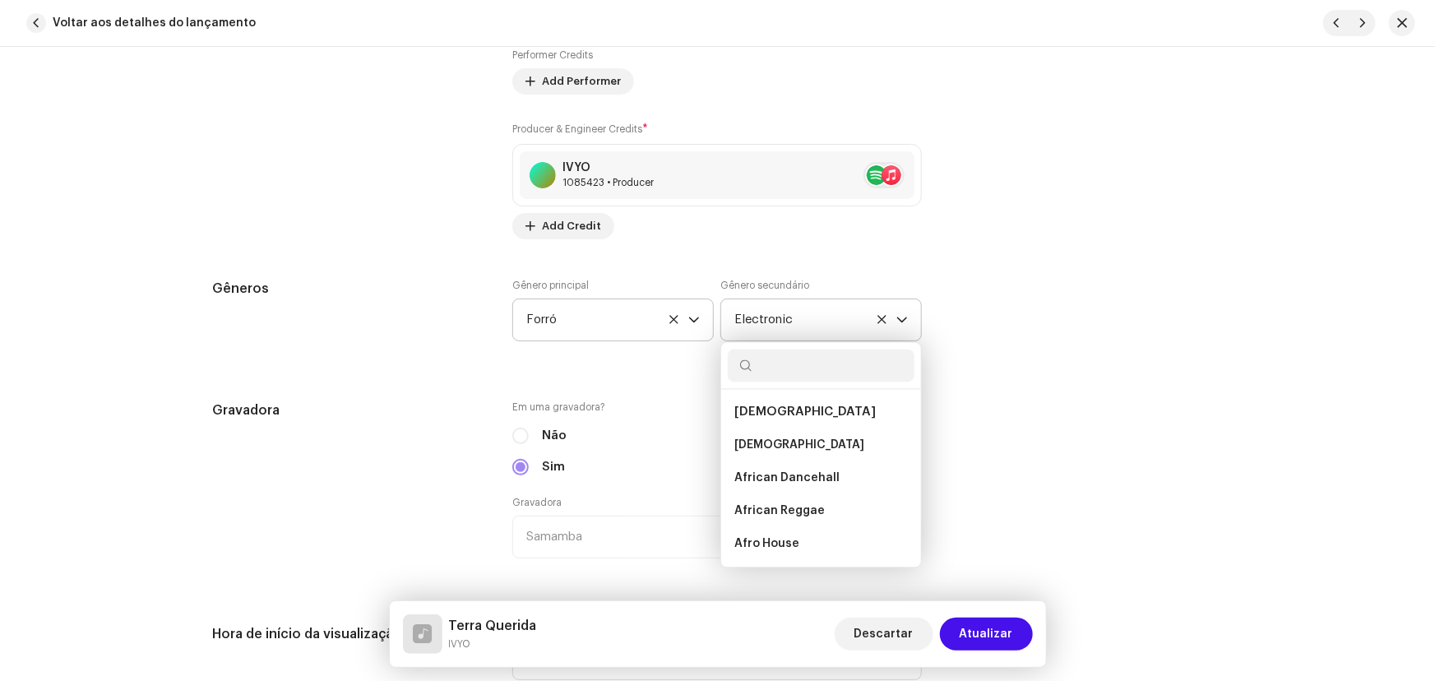
scroll to position [5859, 0]
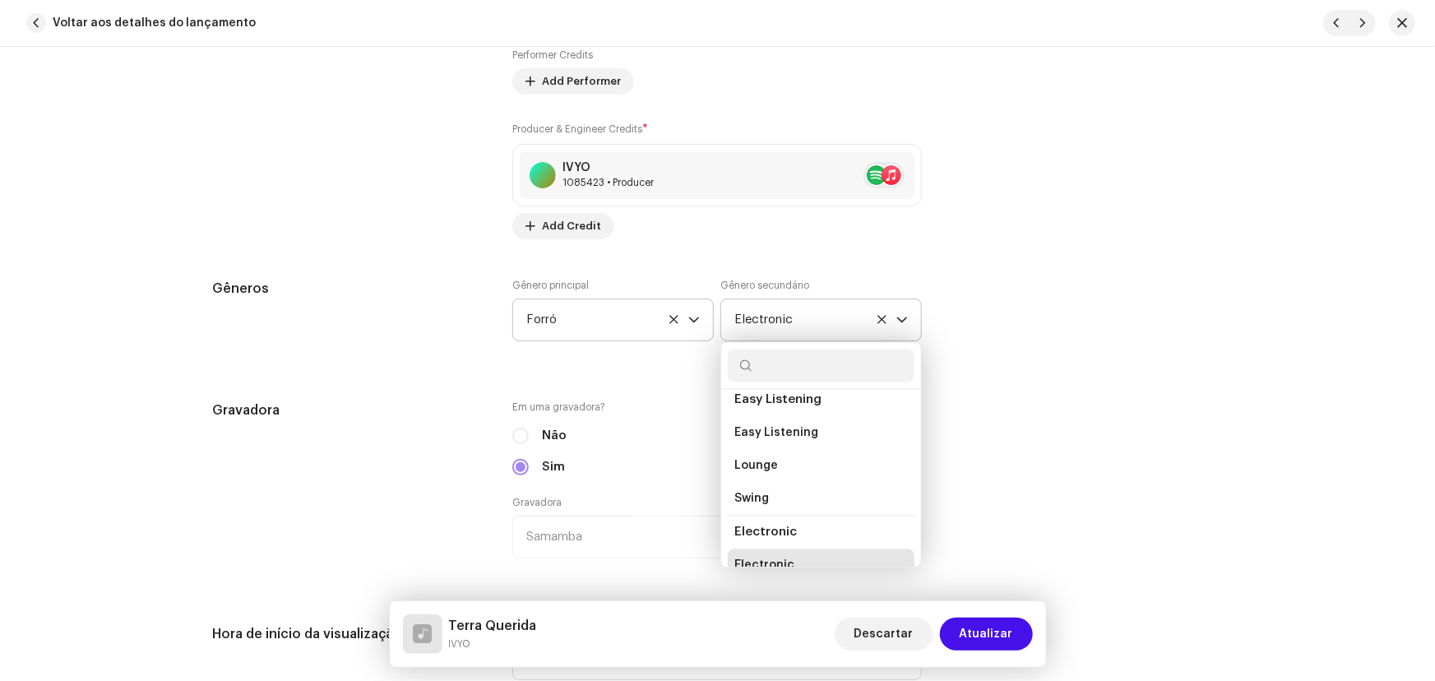
click at [877, 318] on icon at bounding box center [882, 319] width 11 height 11
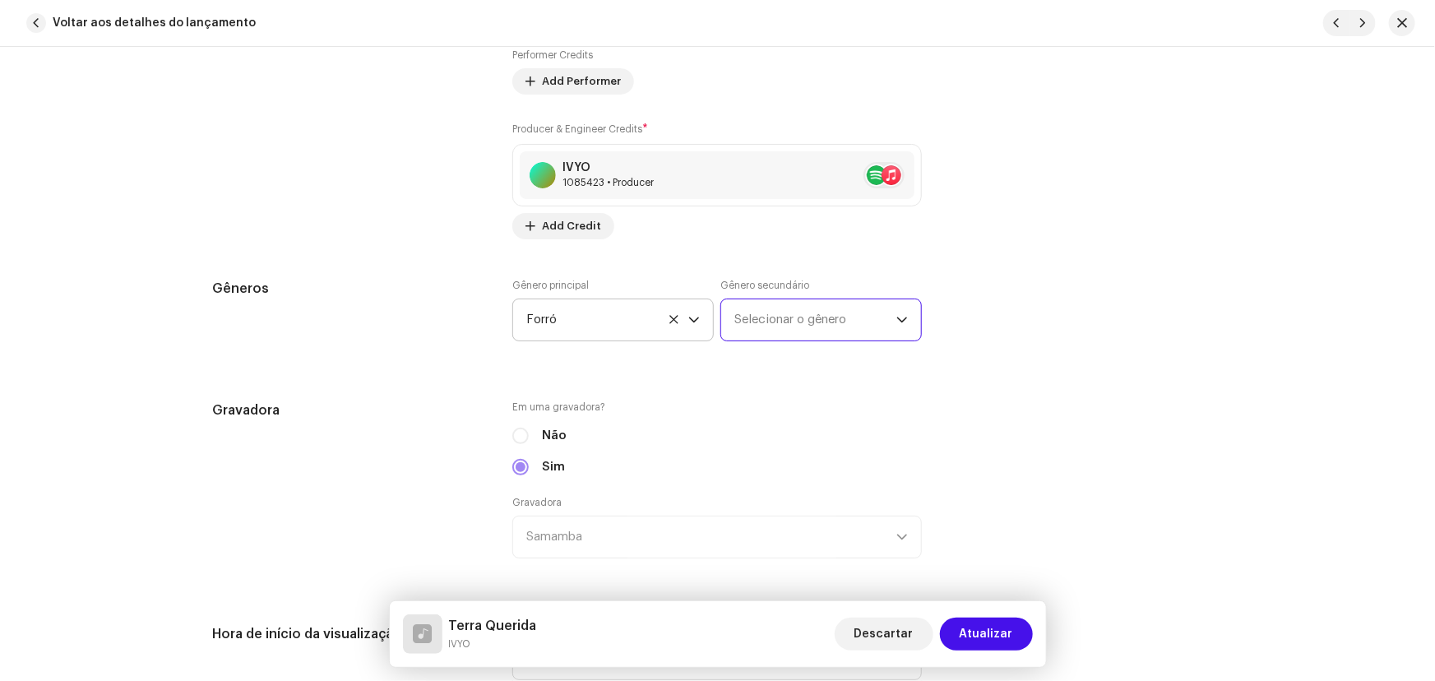
click at [873, 318] on span "Selecionar o gênero" at bounding box center [815, 319] width 162 height 41
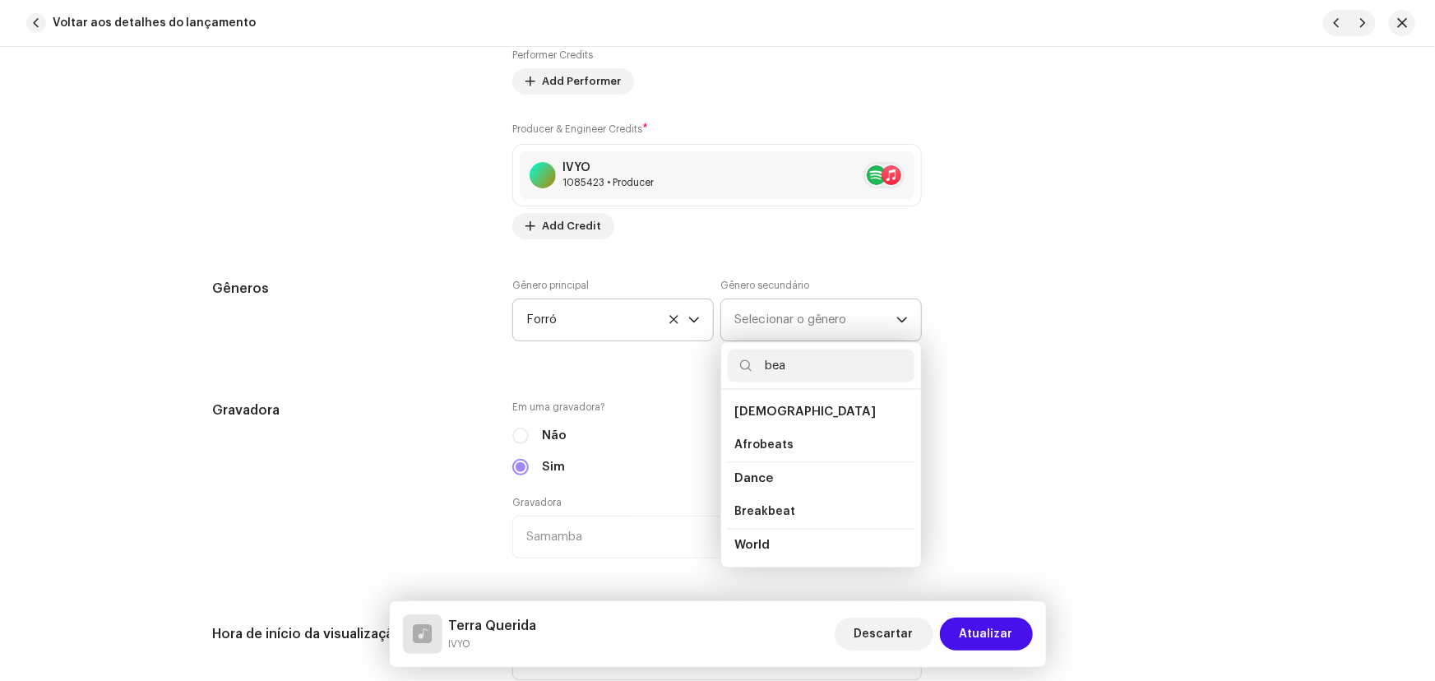
type input "beat"
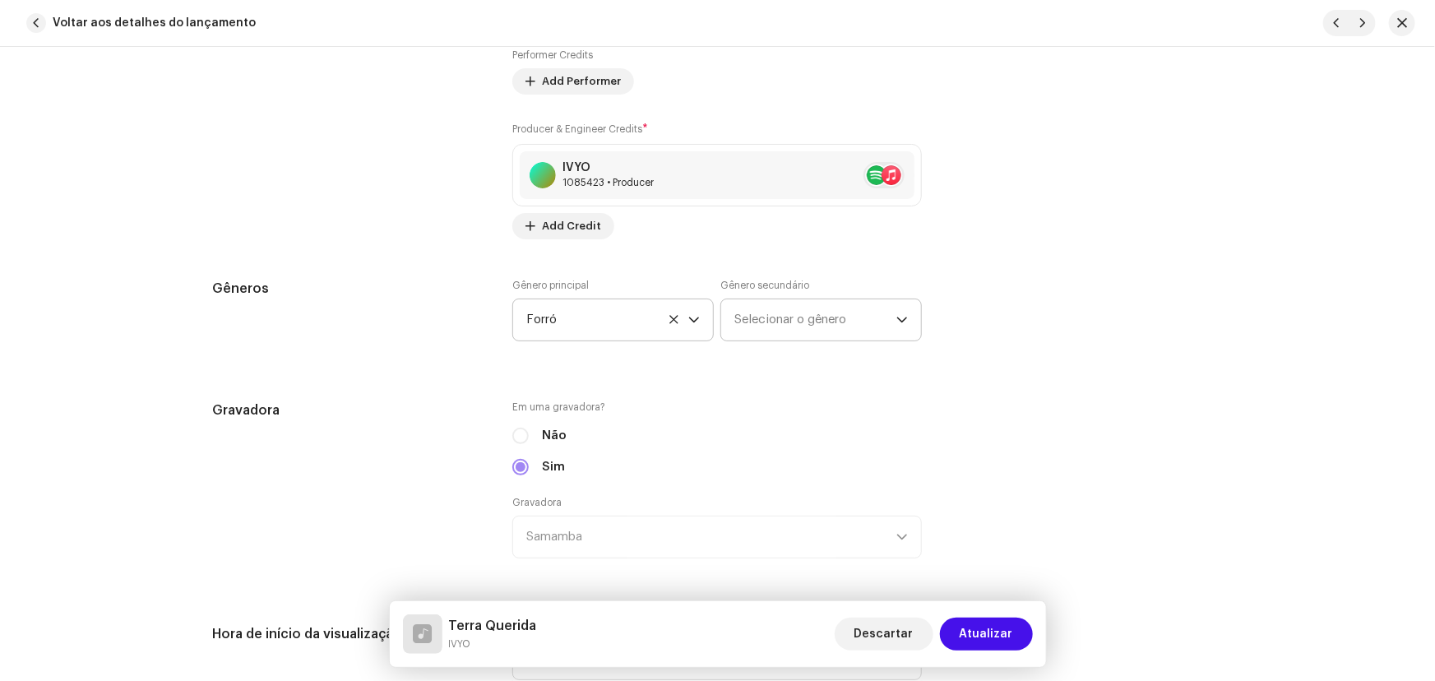
scroll to position [1573, 0]
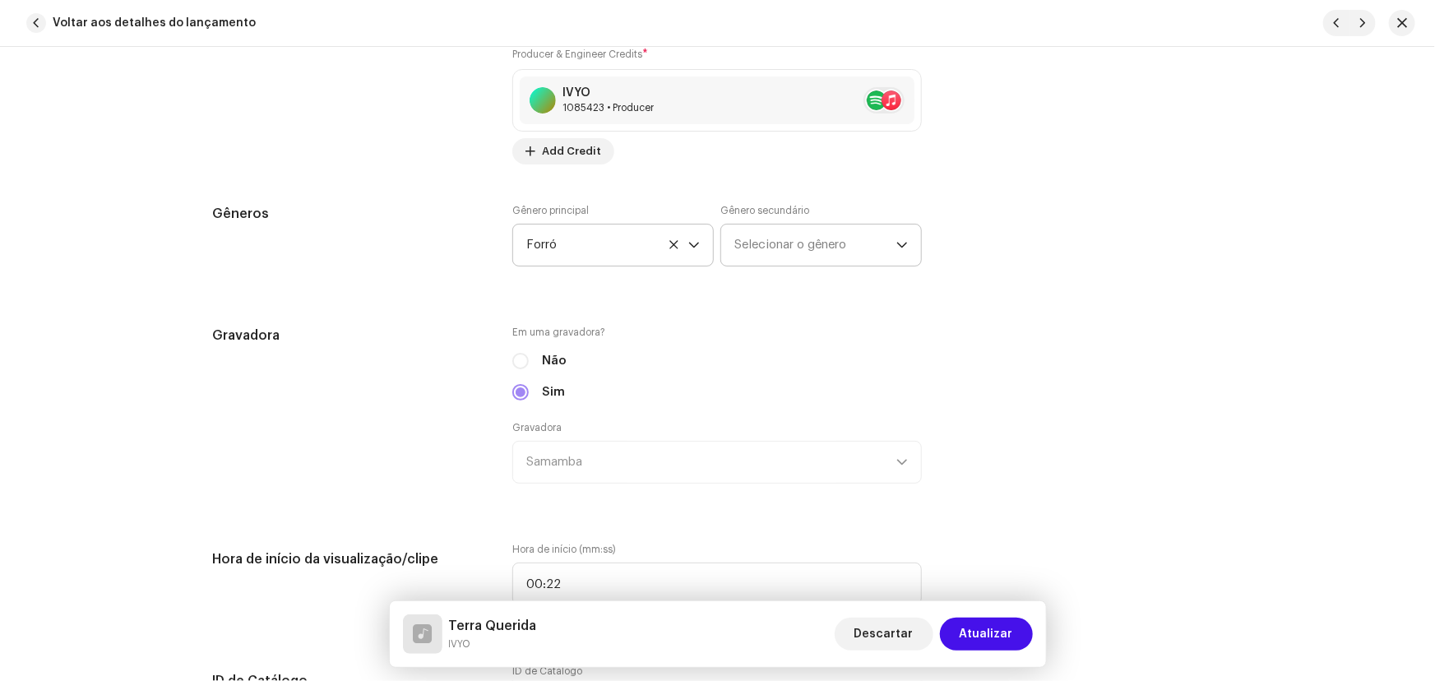
click at [813, 255] on span "Selecionar o gênero" at bounding box center [815, 244] width 162 height 41
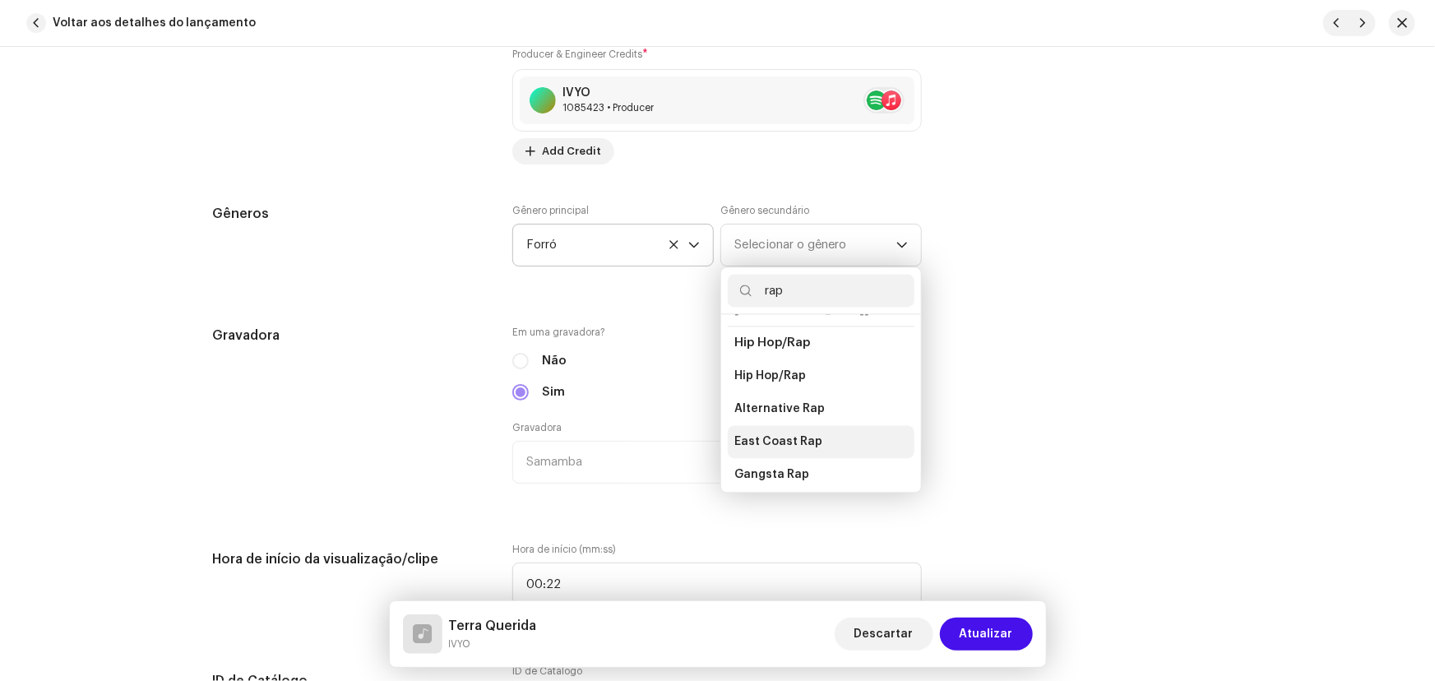
scroll to position [149, 0]
type input "rap"
click at [807, 450] on li "Latin Rap" at bounding box center [821, 466] width 187 height 33
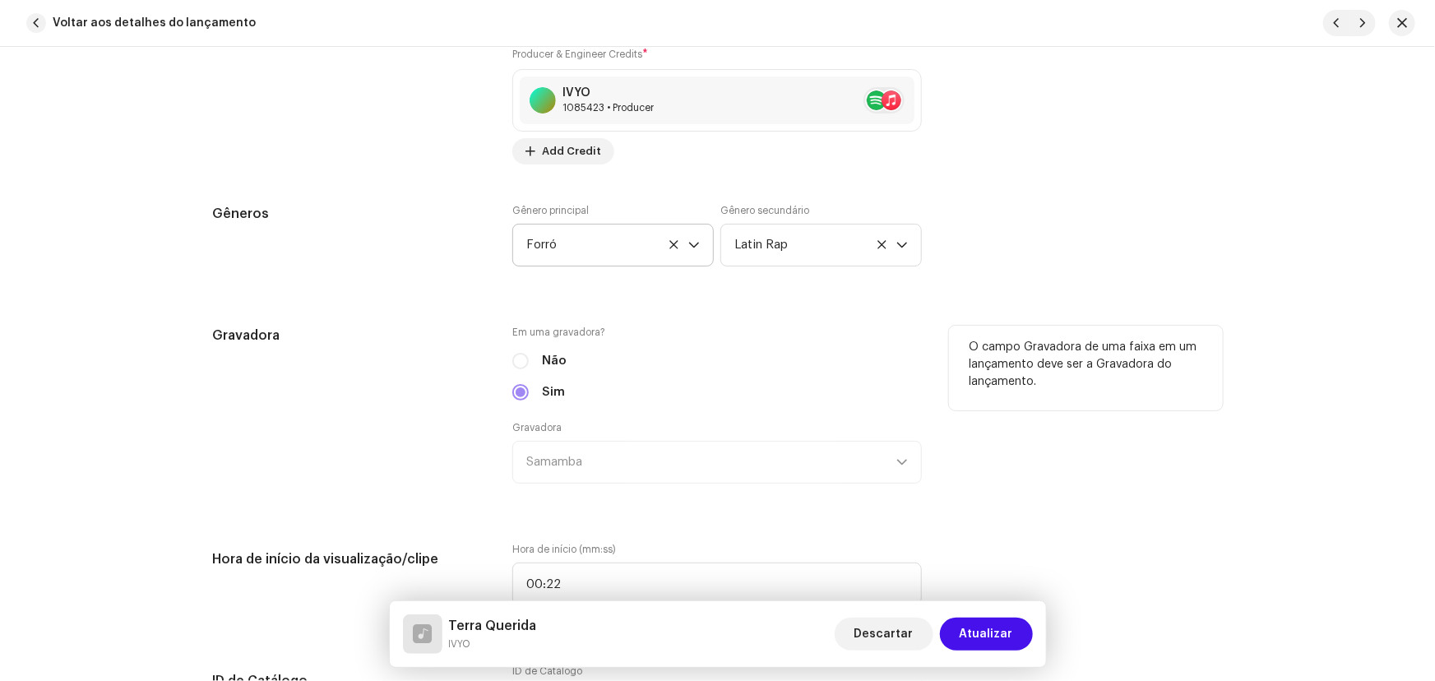
click at [798, 337] on div "Em uma gravadora? Não Sim Gravadora Samamba" at bounding box center [716, 415] width 409 height 178
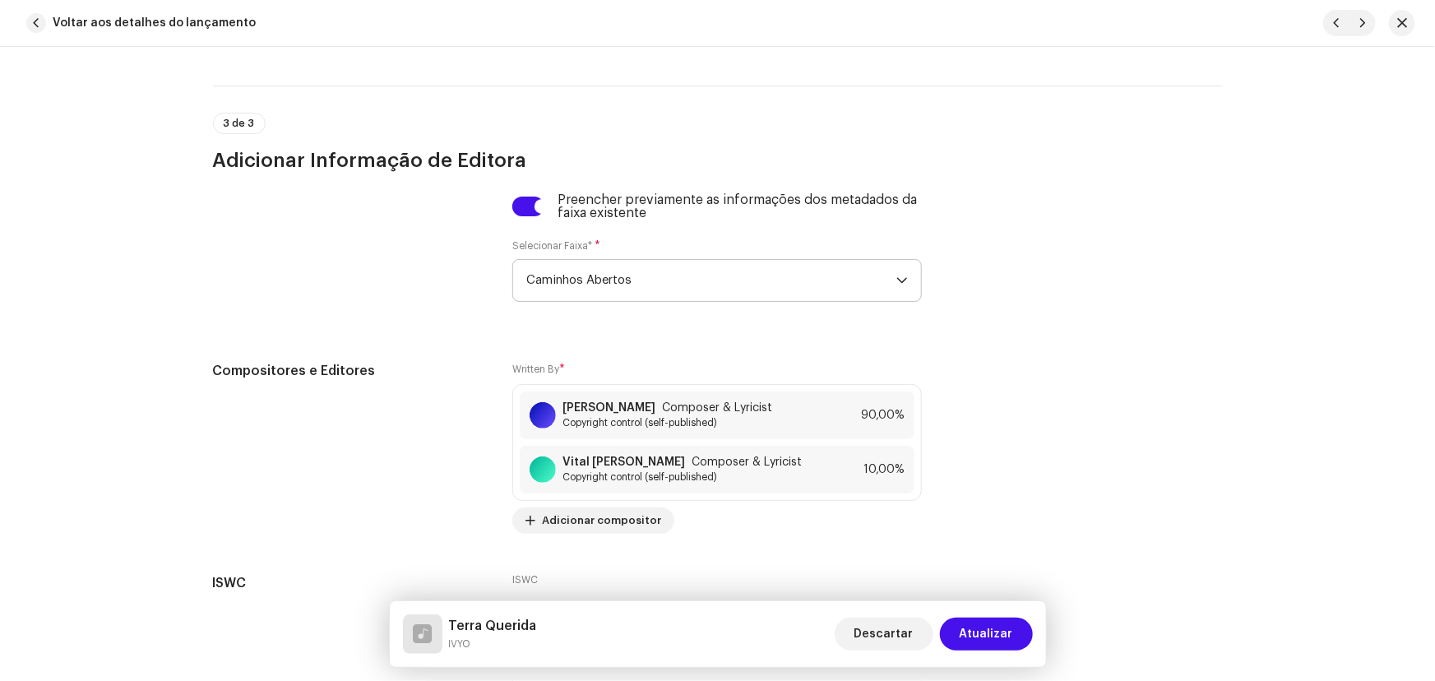
scroll to position [3815, 0]
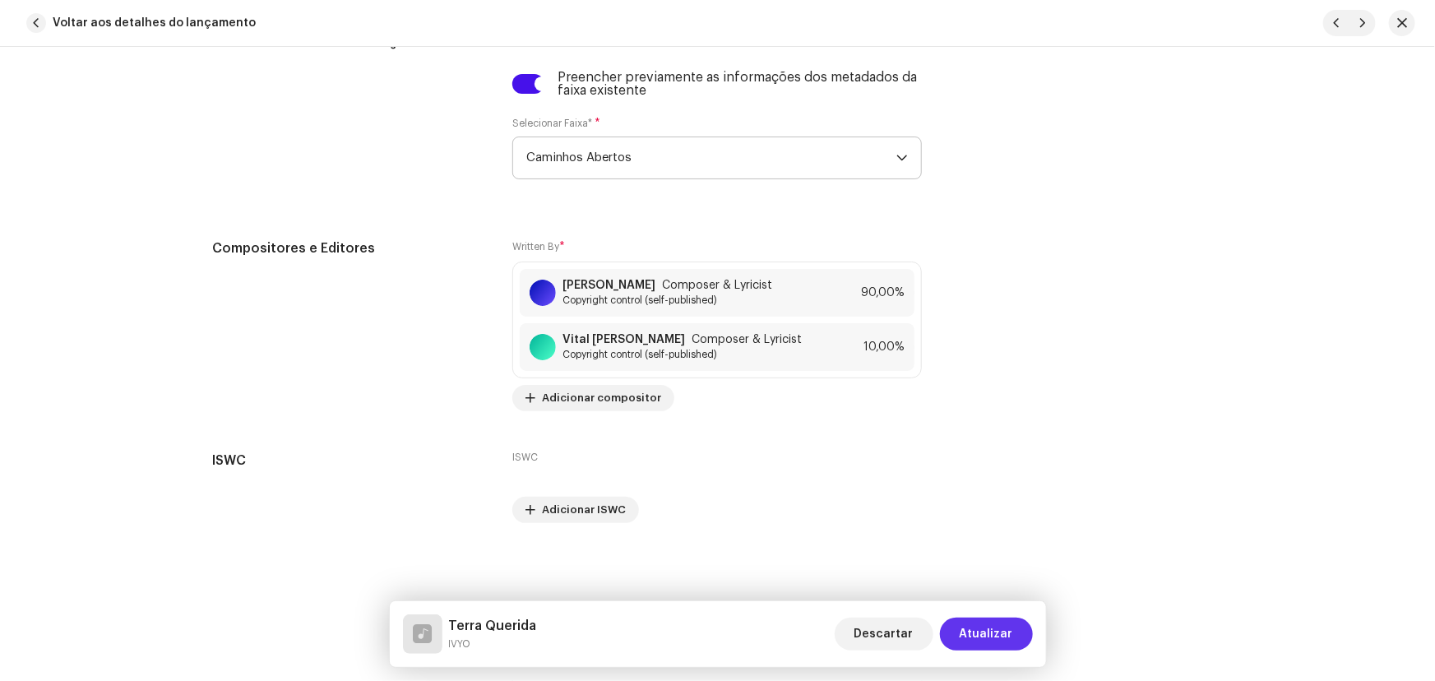
click at [968, 621] on span "Atualizar" at bounding box center [986, 634] width 53 height 33
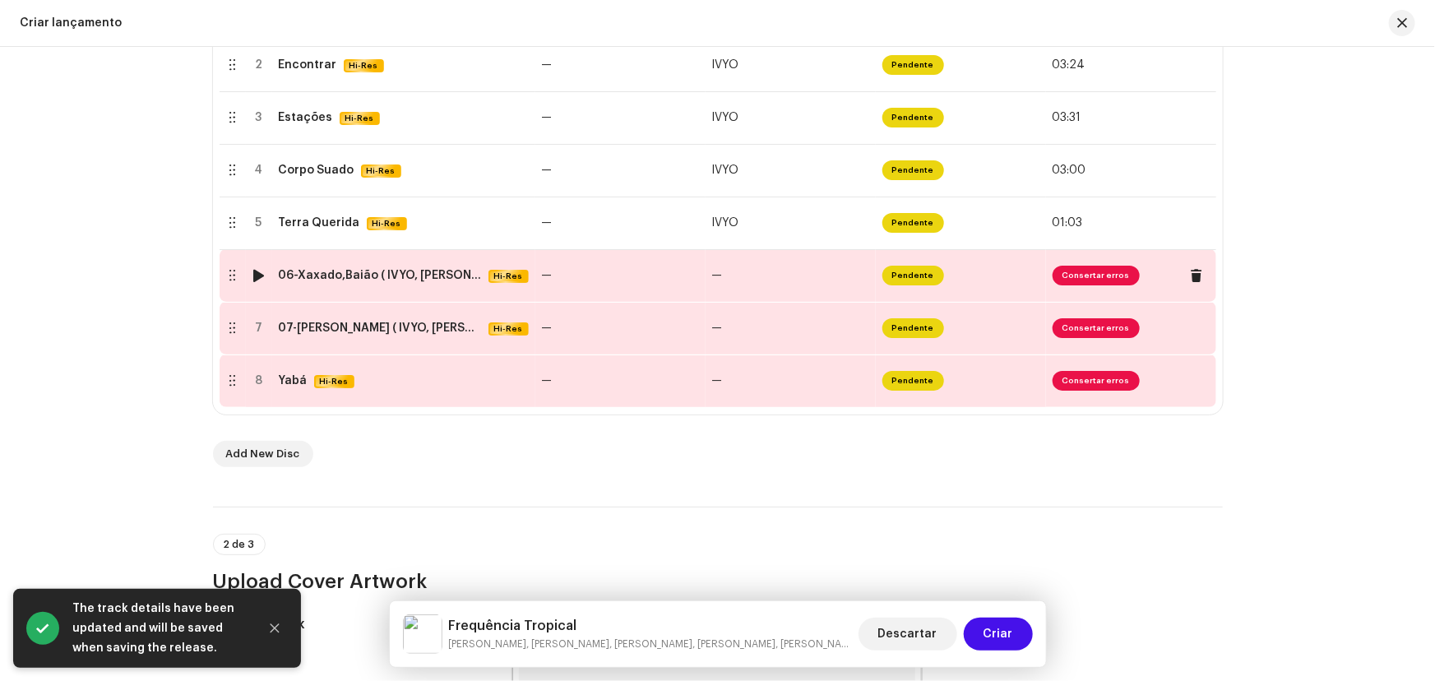
click at [405, 280] on div "06-Xaxado,Baião ( IVYO, NETTO GALDINO, FORRO BEATS ).wav" at bounding box center [380, 275] width 203 height 13
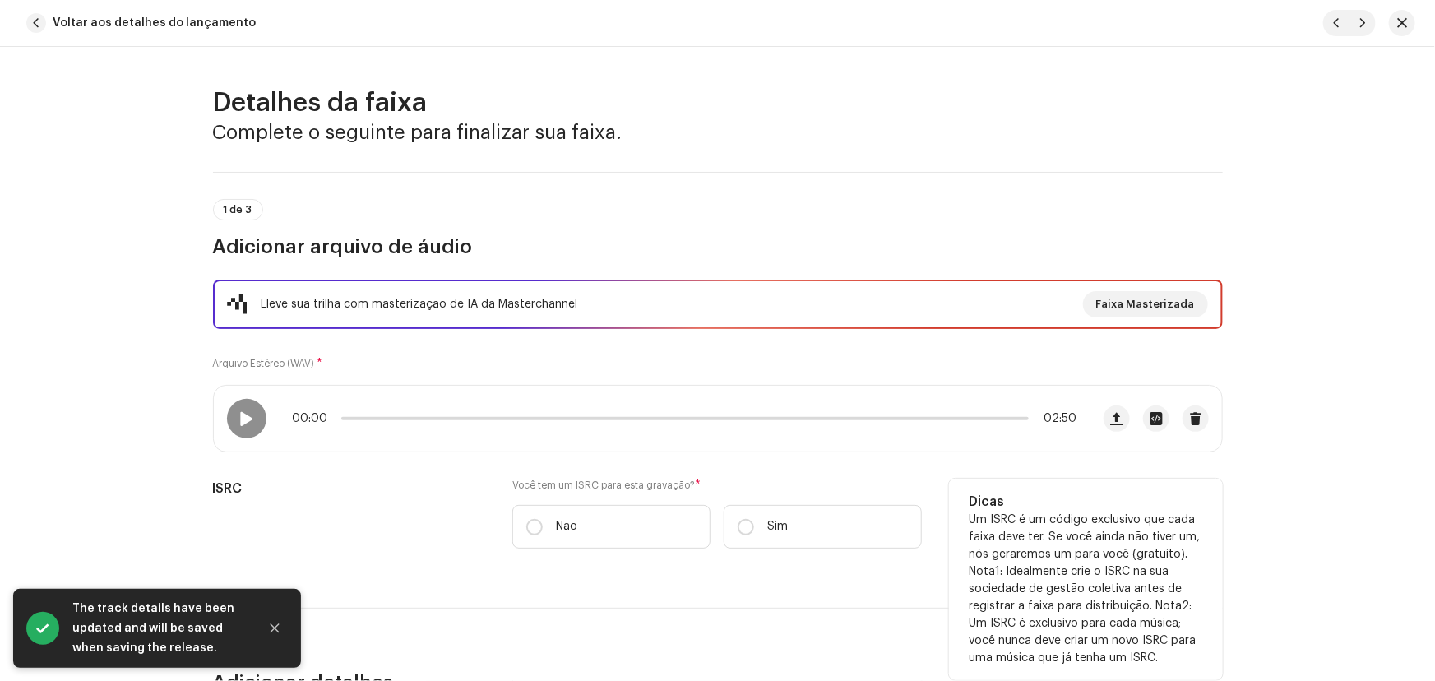
scroll to position [149, 0]
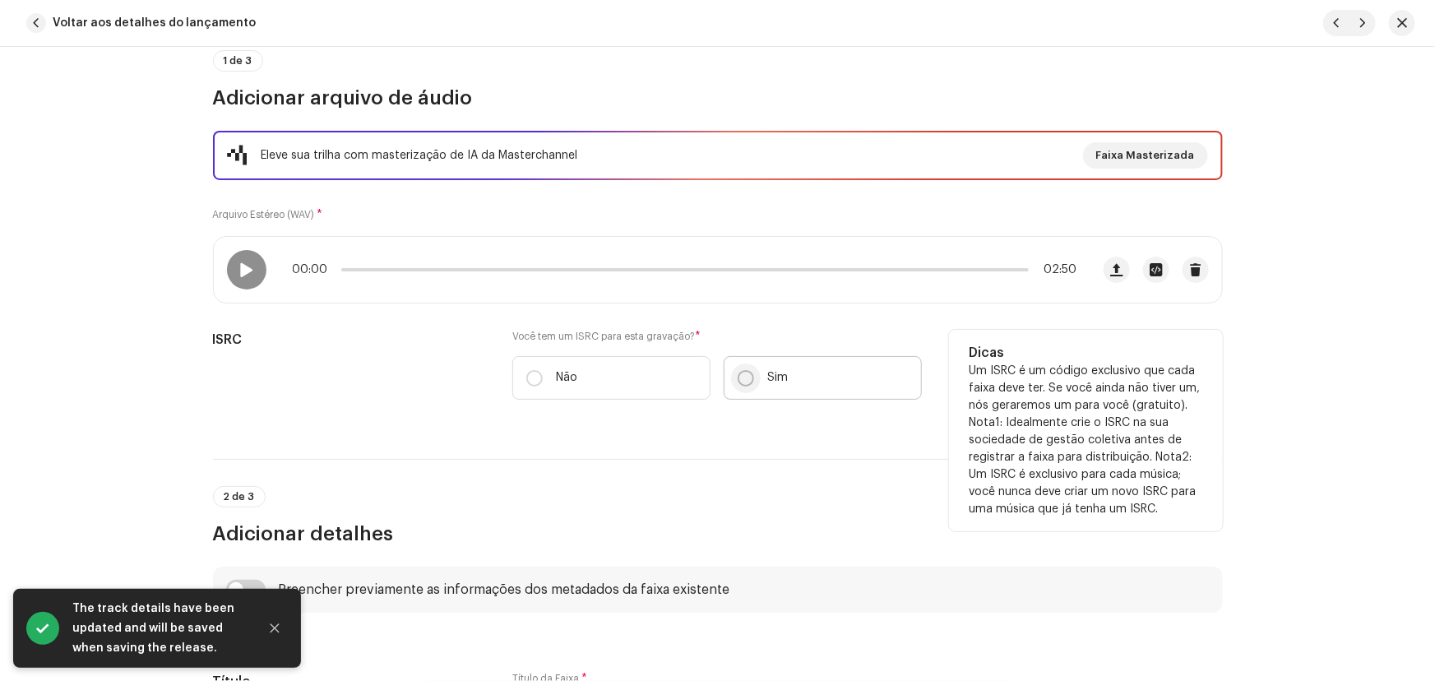
click at [746, 377] on input "Sim" at bounding box center [746, 378] width 16 height 16
radio input "true"
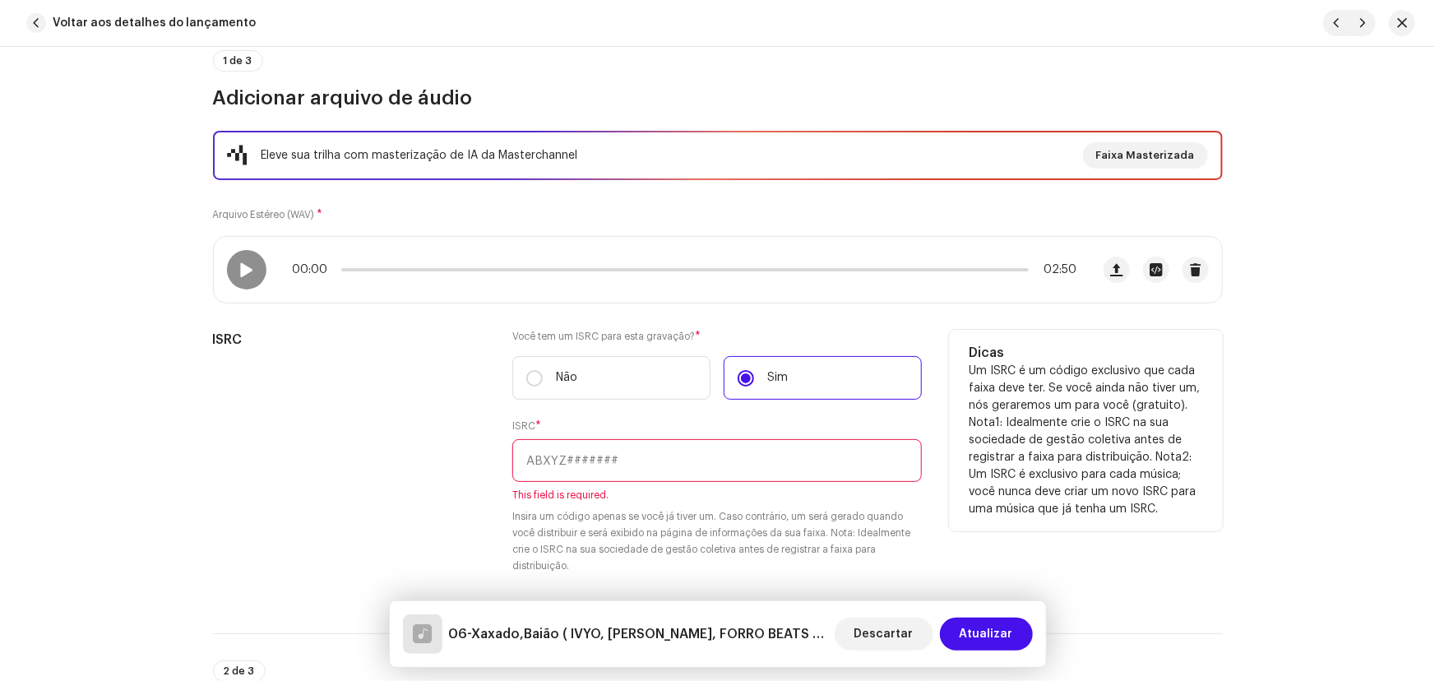
click at [604, 462] on input "text" at bounding box center [716, 460] width 409 height 43
paste input "BC-A1N-25-00010"
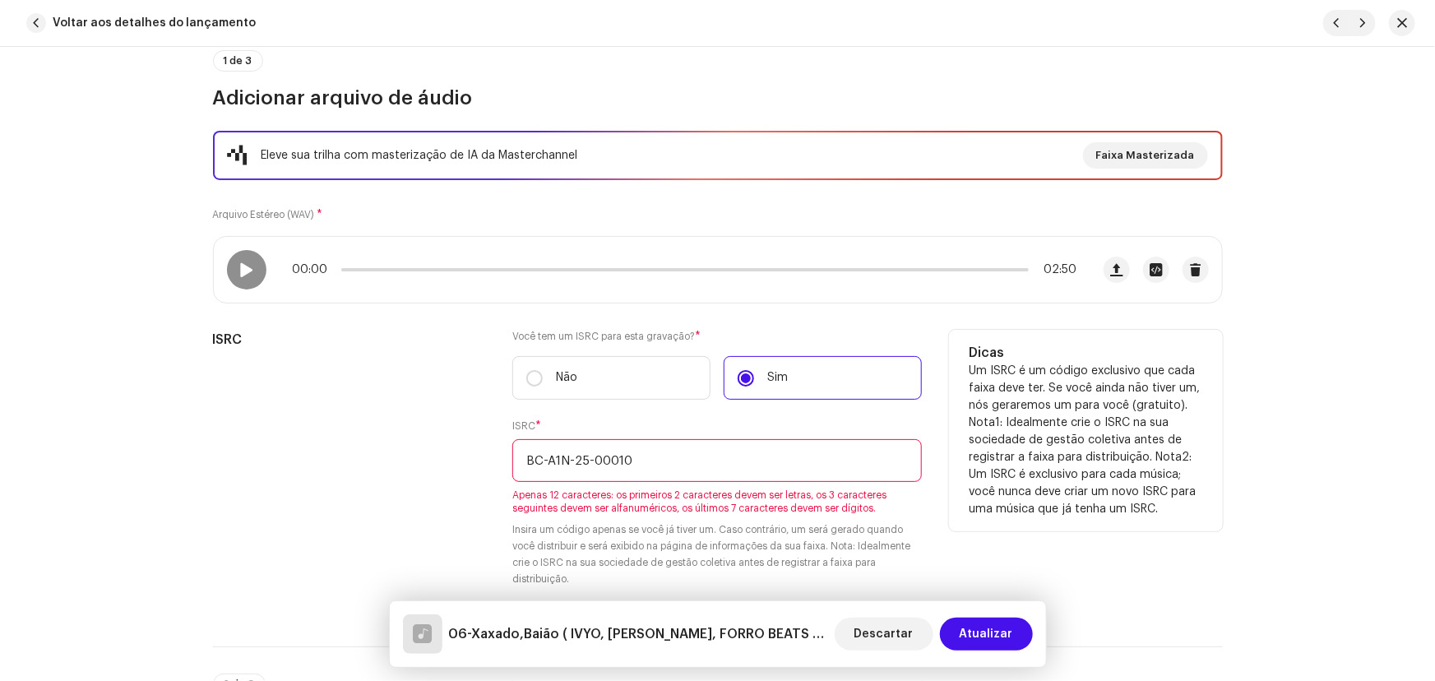
click at [587, 457] on input "BC-A1N-25-00010" at bounding box center [716, 460] width 409 height 43
click at [546, 457] on input "BC-A1N-2500010" at bounding box center [716, 460] width 409 height 43
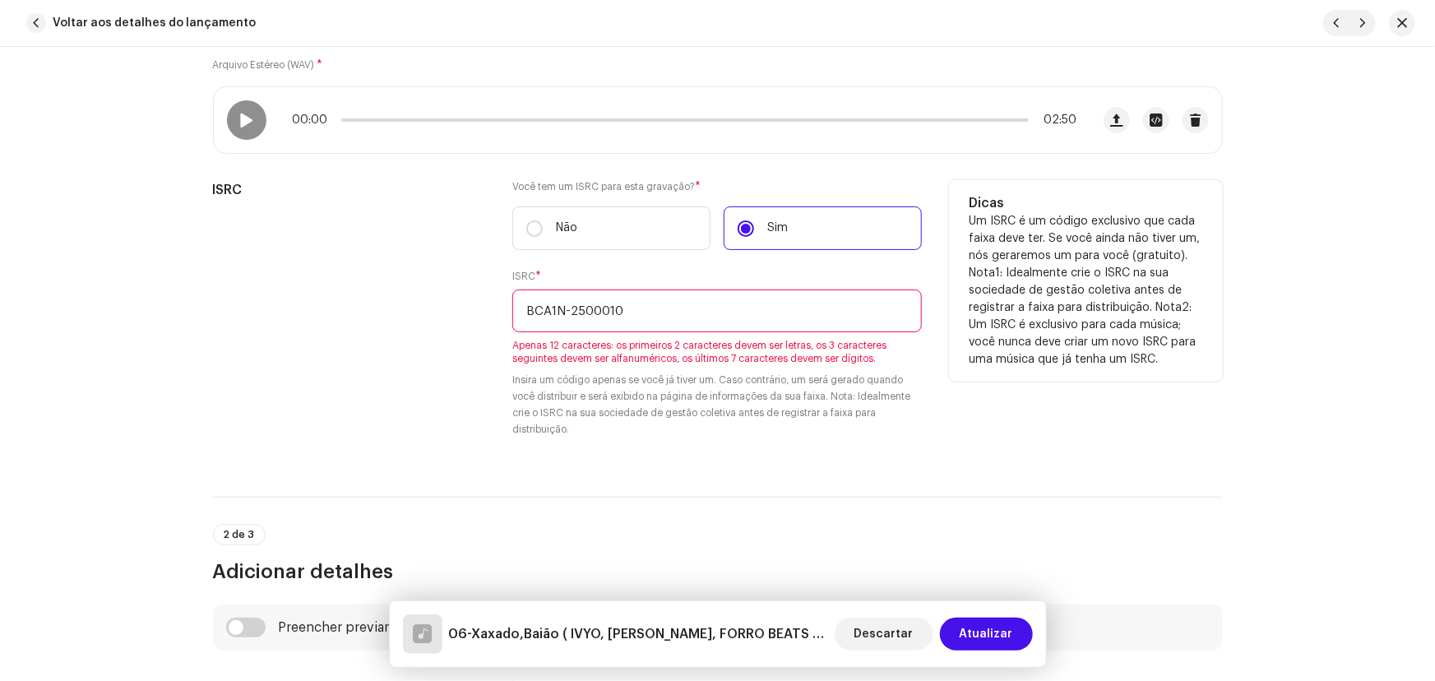
scroll to position [224, 0]
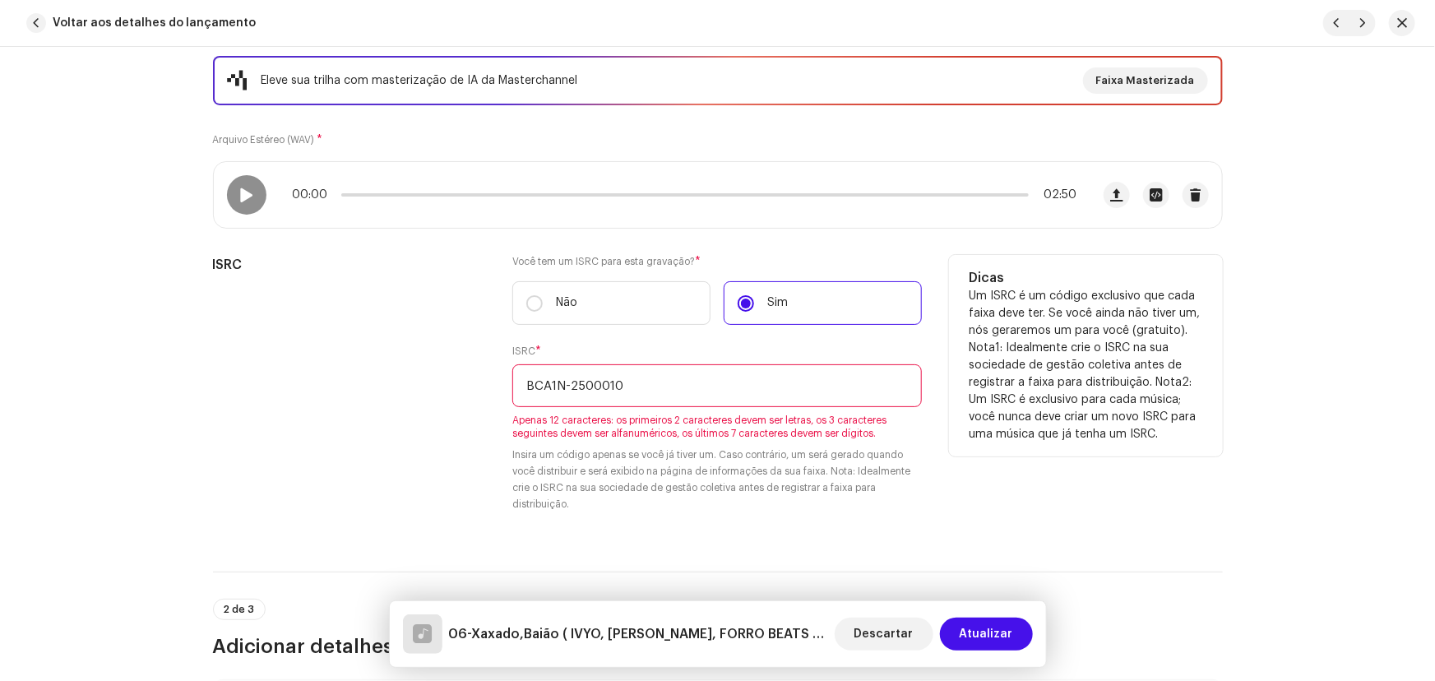
click at [566, 386] on input "BCA1N-2500010" at bounding box center [716, 385] width 409 height 43
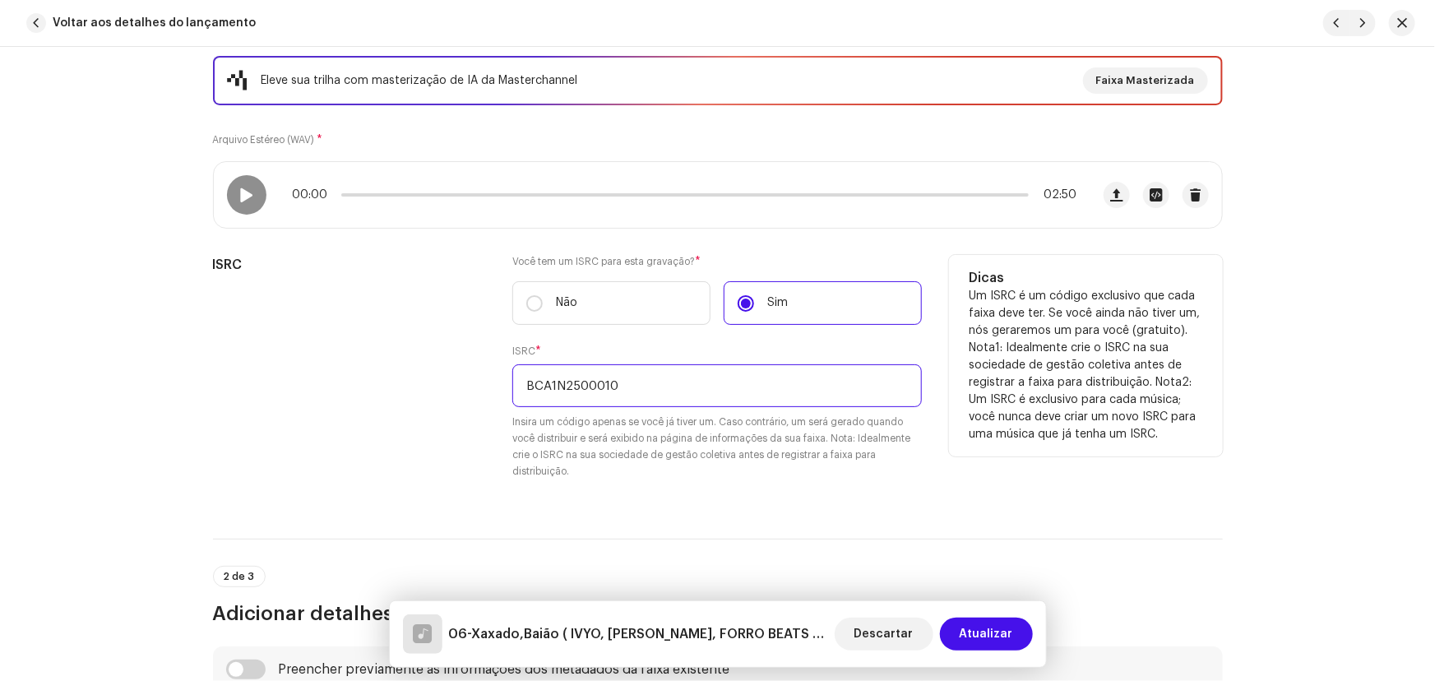
click at [621, 402] on input "BCA1N2500010" at bounding box center [716, 385] width 409 height 43
type input "BCA1N2500010"
click at [655, 417] on small "Insira um código apenas se você já tiver um. Caso contrário, um será gerado qua…" at bounding box center [716, 447] width 409 height 66
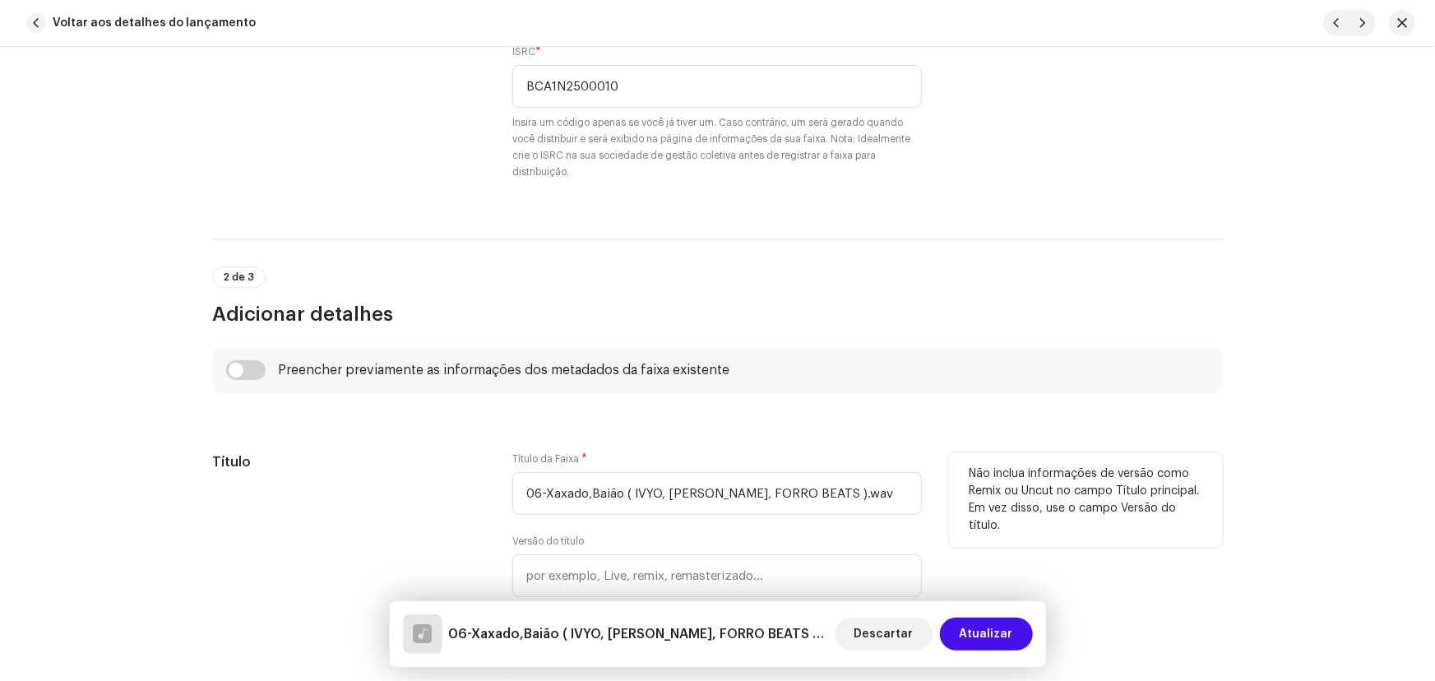
scroll to position [673, 0]
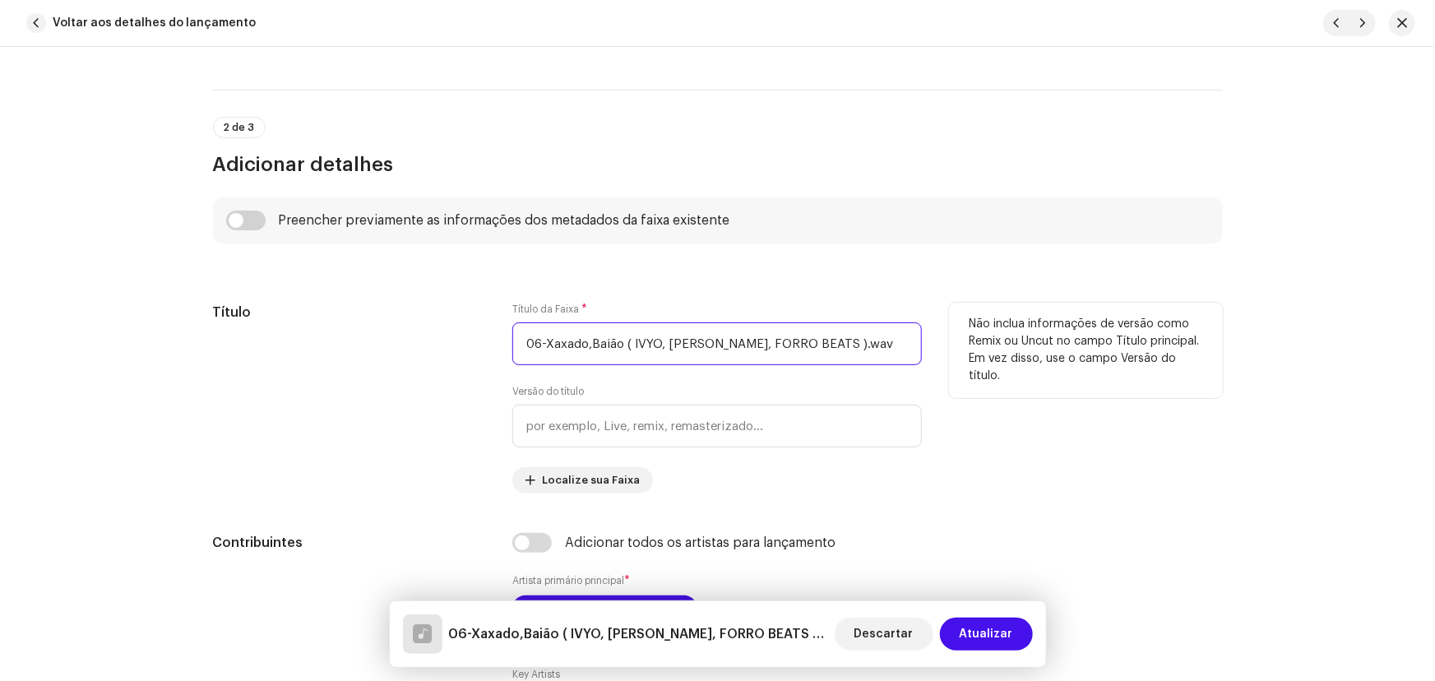
drag, startPoint x: 544, startPoint y: 340, endPoint x: 449, endPoint y: 337, distance: 94.6
click at [449, 337] on div "Título Título da Faixa * 06-Xaxado,Baião ( IVYO, NETTO GALDINO, FORRO BEATS ).…" at bounding box center [718, 398] width 1010 height 191
click at [567, 340] on input "Xaxado,Baião ( IVYO, NETTO GALDINO, FORRO BEATS ).wav" at bounding box center [716, 343] width 409 height 43
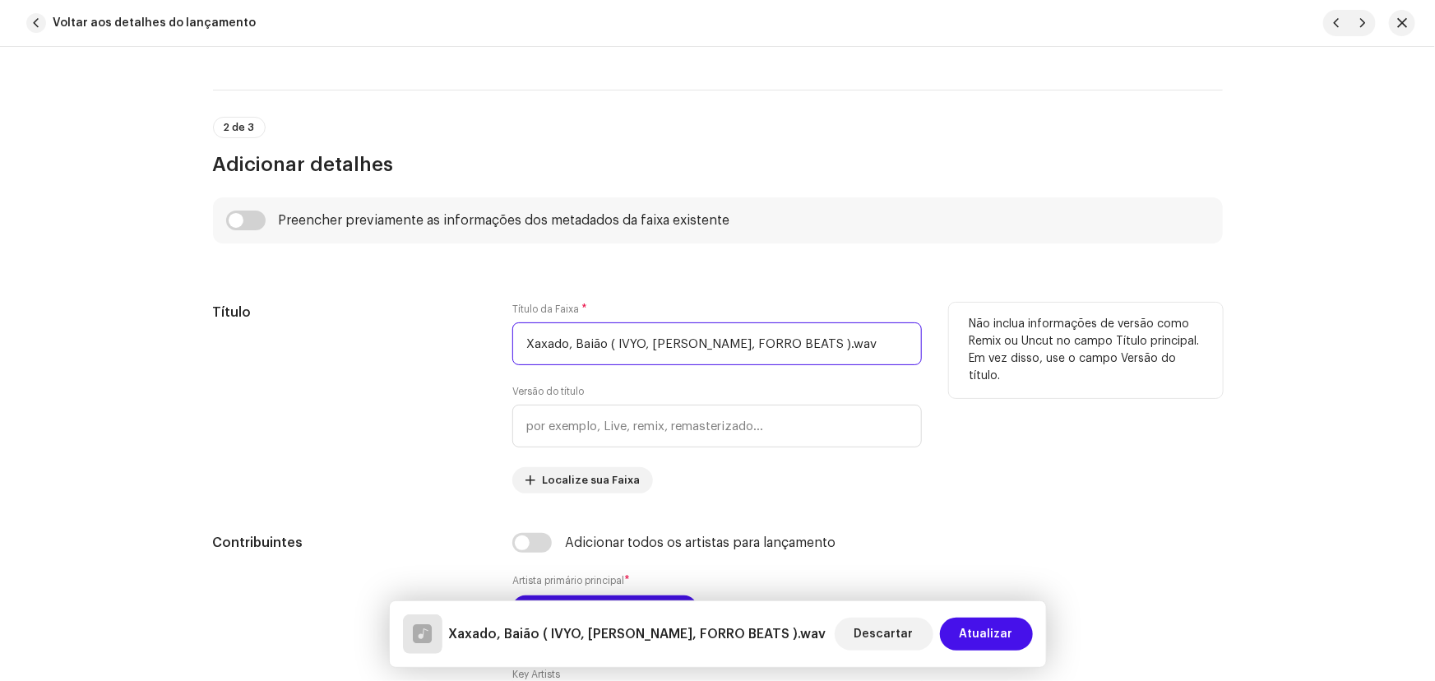
drag, startPoint x: 608, startPoint y: 341, endPoint x: 913, endPoint y: 339, distance: 305.1
click at [913, 339] on input "Xaxado, Baião ( IVYO, NETTO GALDINO, FORRO BEATS ).wav" at bounding box center [716, 343] width 409 height 43
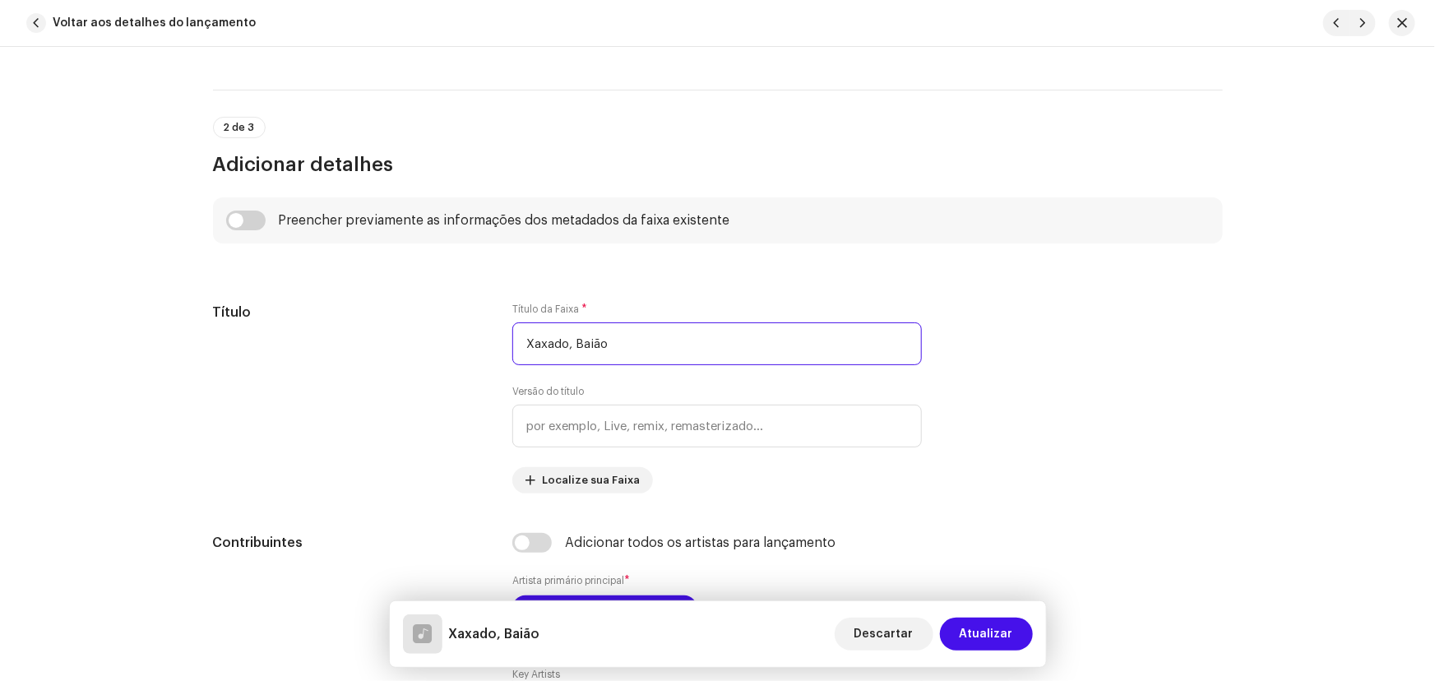
scroll to position [822, 0]
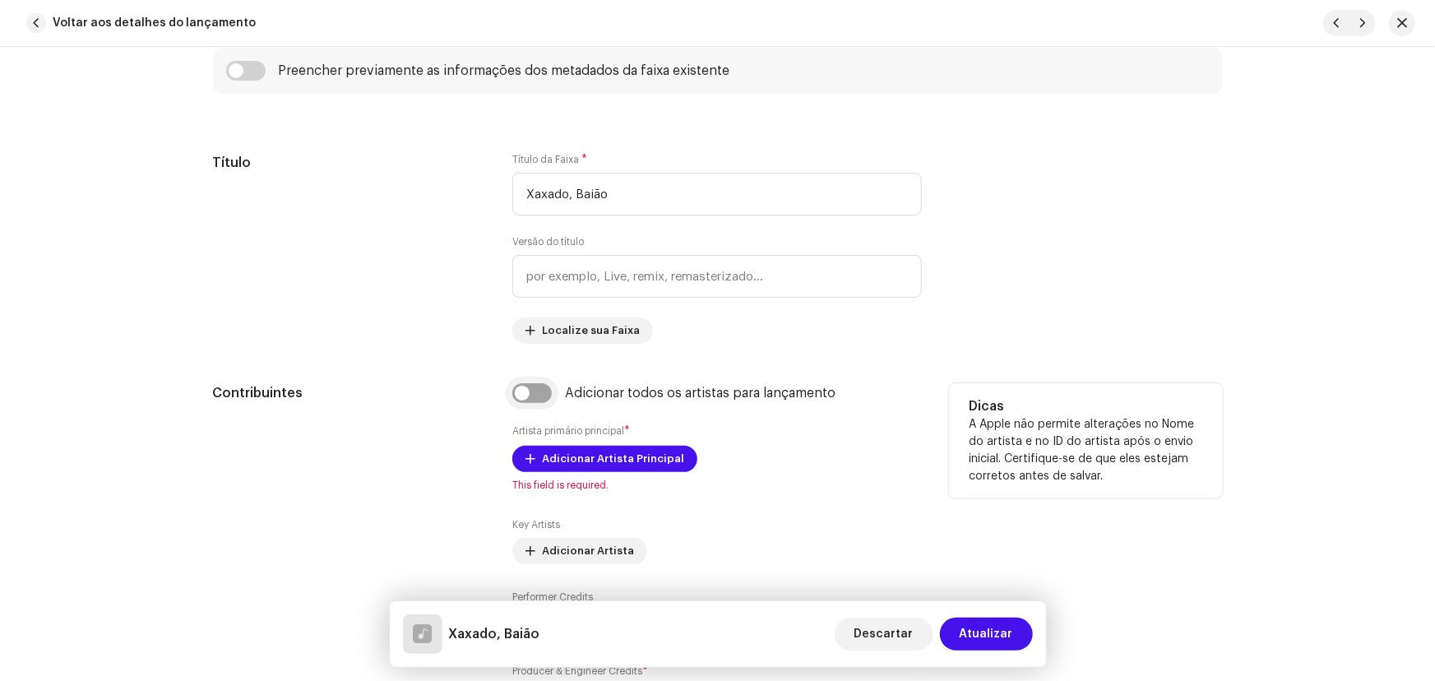
type input "Xaxado, Baião"
click at [534, 386] on input "checkbox" at bounding box center [531, 393] width 39 height 20
checkbox input "true"
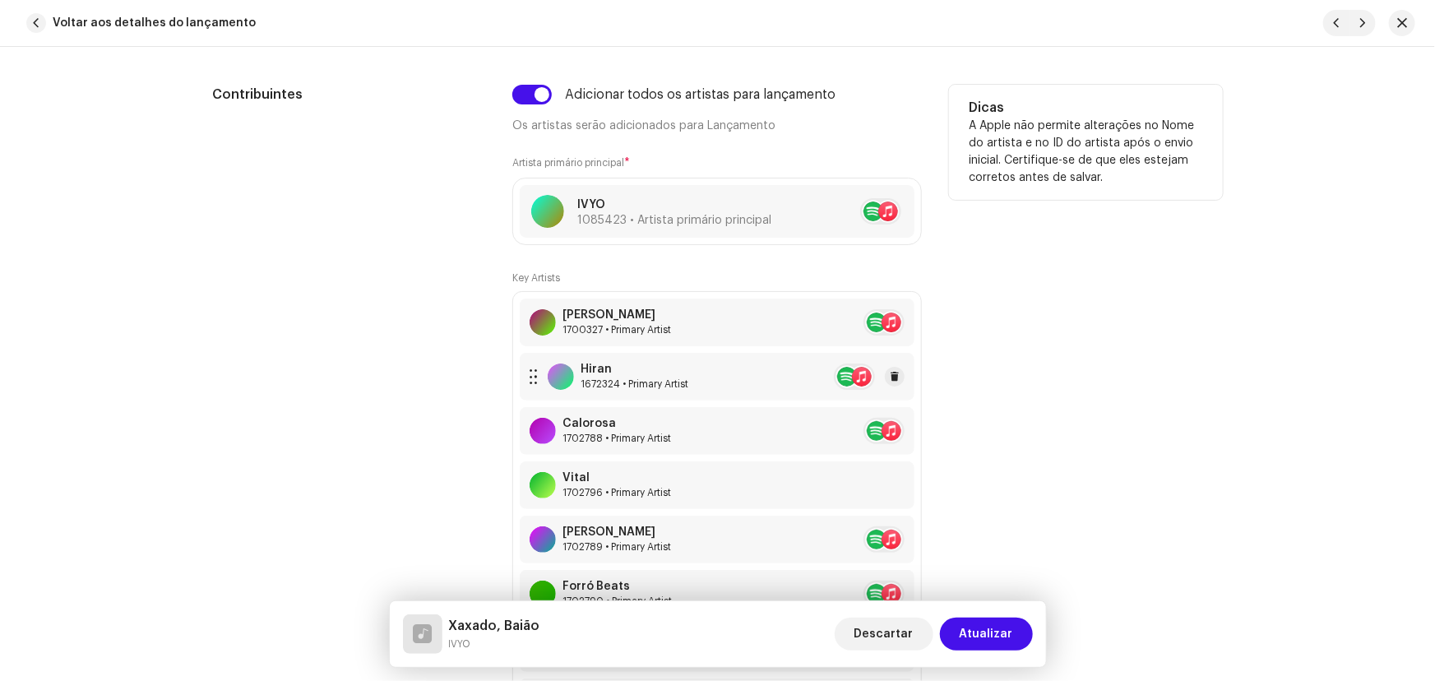
scroll to position [1270, 0]
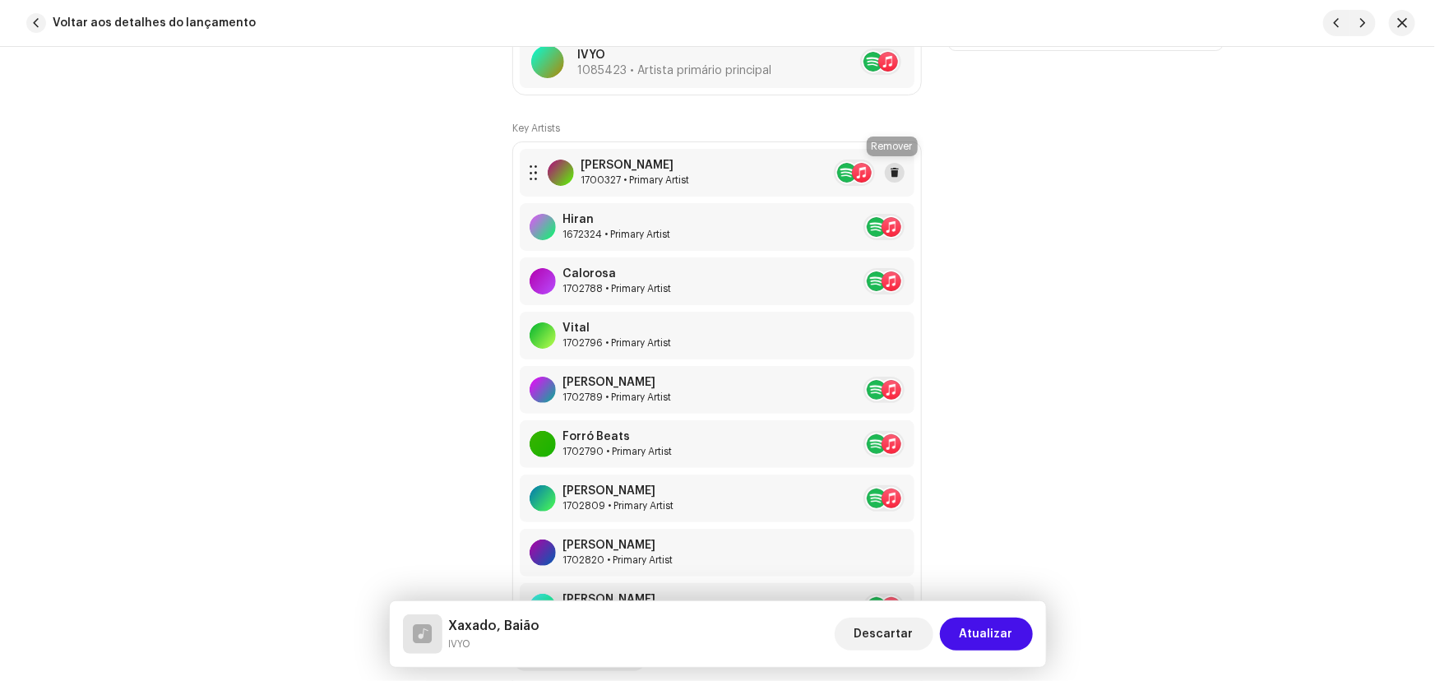
click at [892, 166] on span at bounding box center [895, 172] width 10 height 13
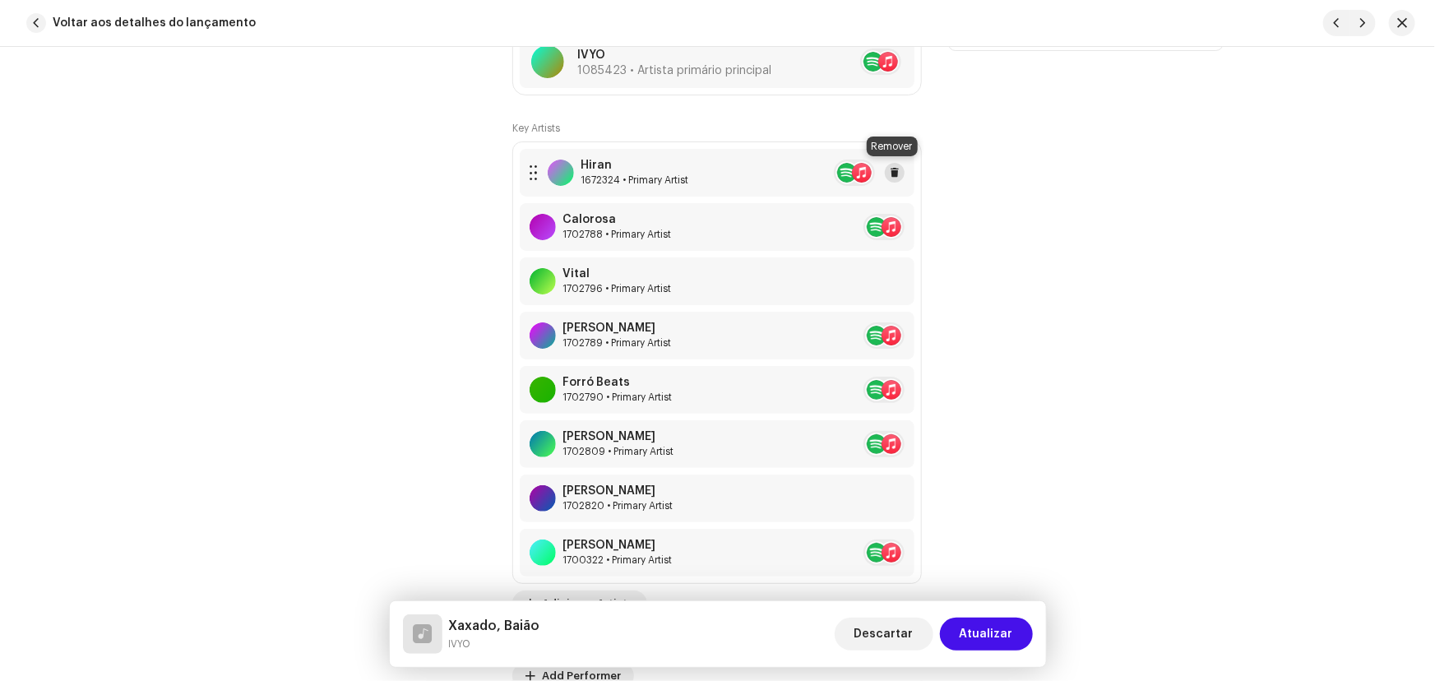
click at [894, 167] on span at bounding box center [895, 172] width 10 height 13
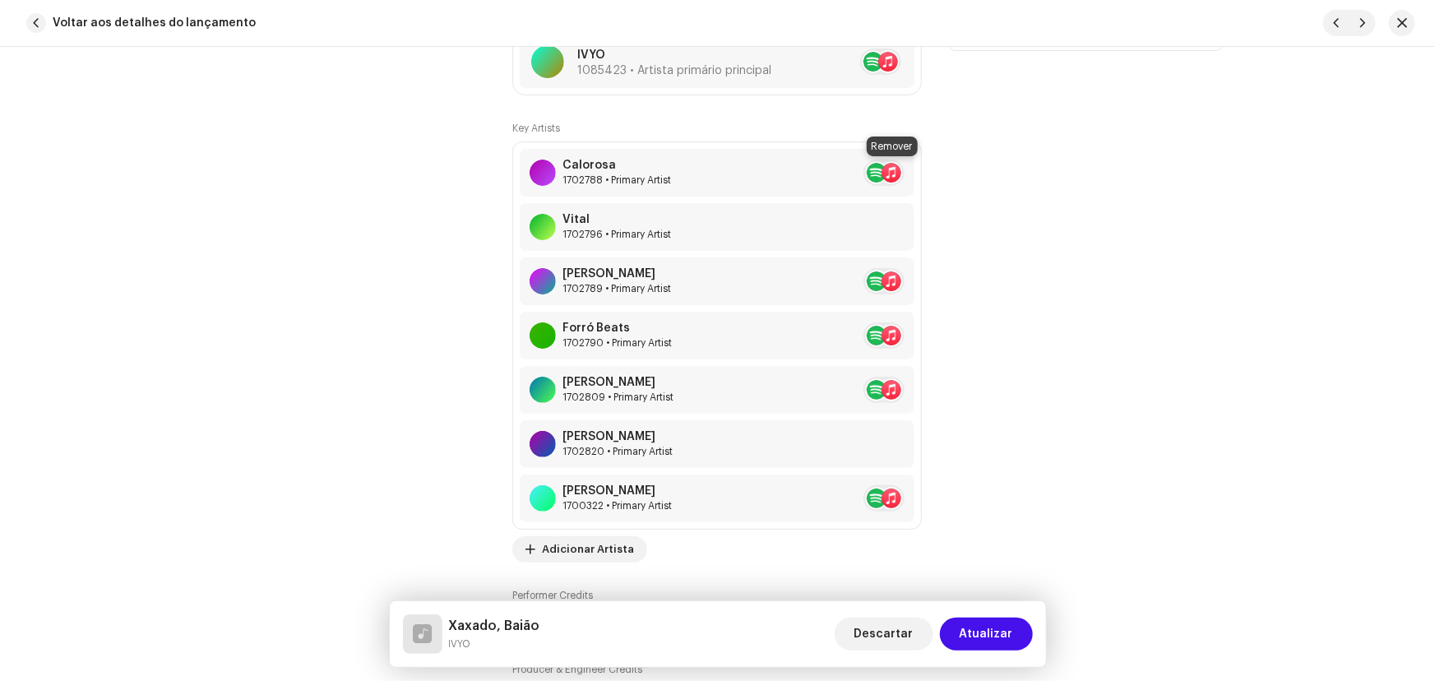
click at [919, 167] on span at bounding box center [924, 172] width 10 height 13
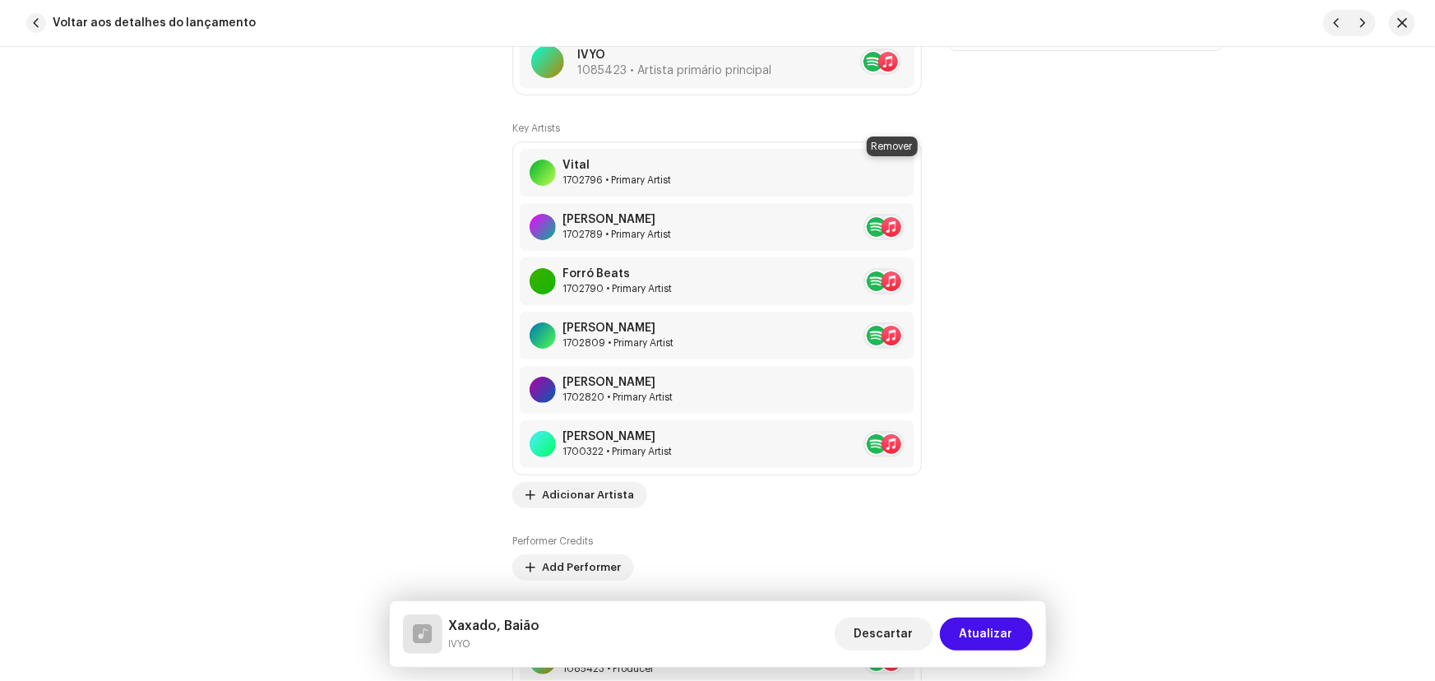
click at [919, 167] on span at bounding box center [924, 172] width 10 height 13
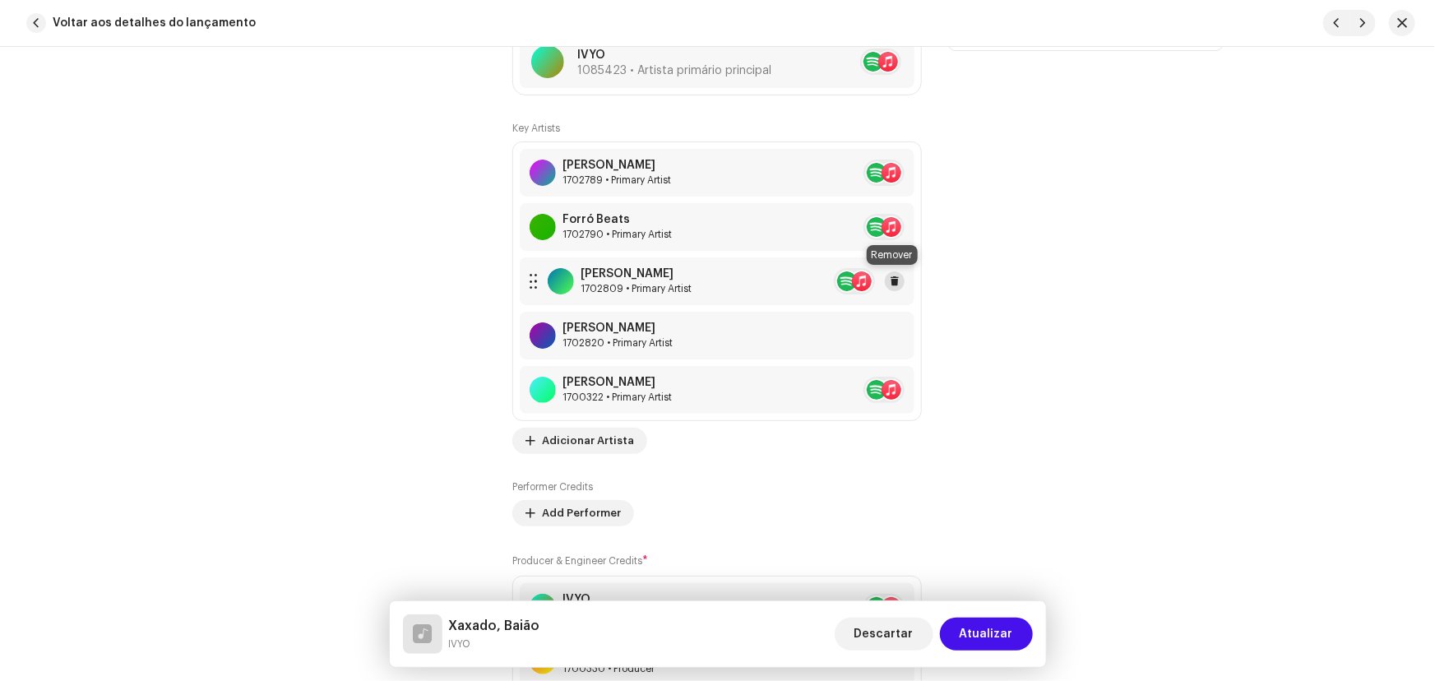
click at [894, 275] on span at bounding box center [895, 281] width 10 height 13
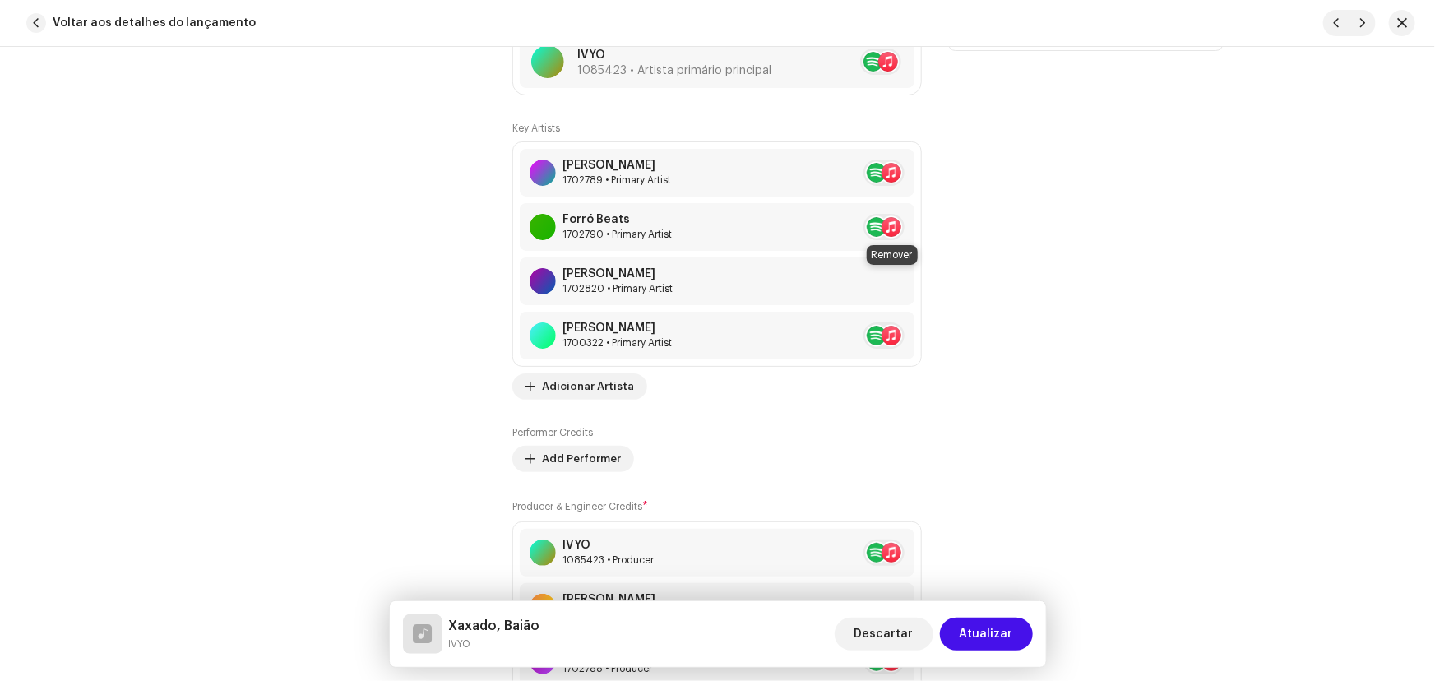
click at [919, 275] on span at bounding box center [924, 281] width 10 height 13
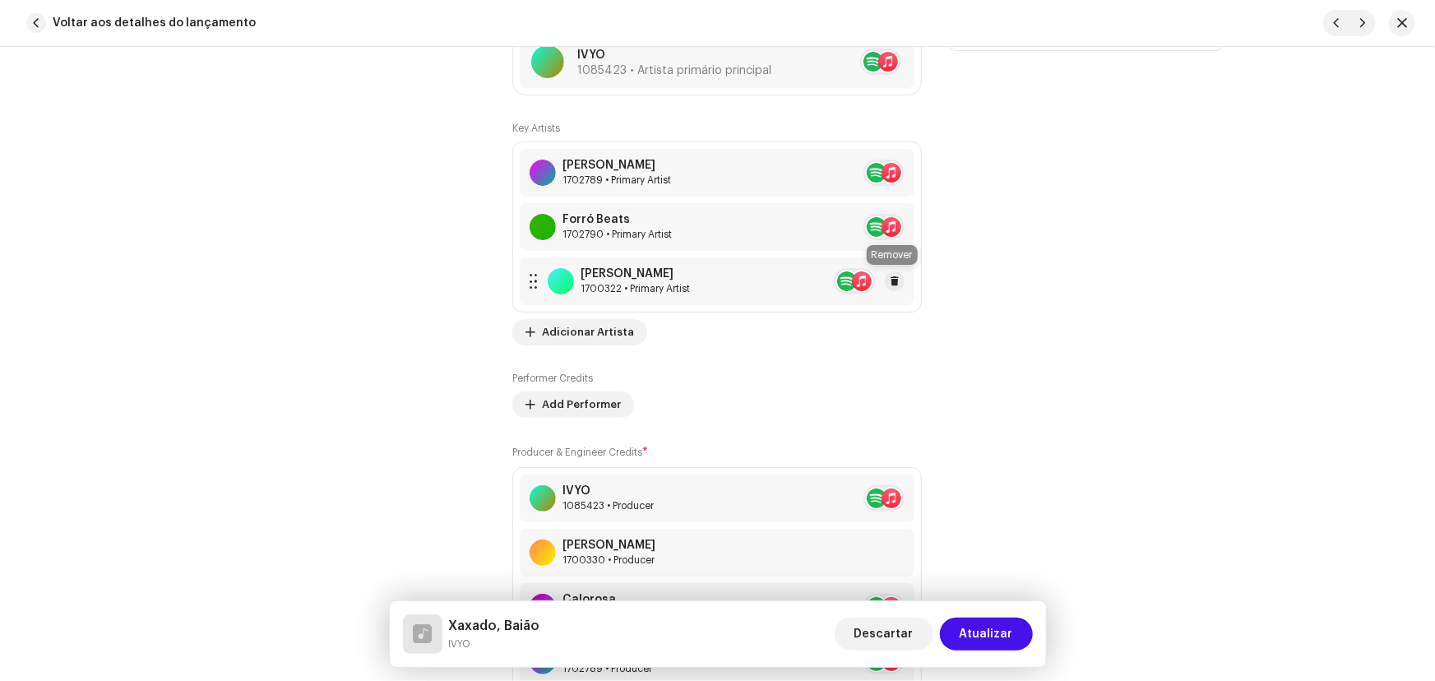
click at [895, 275] on span at bounding box center [895, 281] width 10 height 13
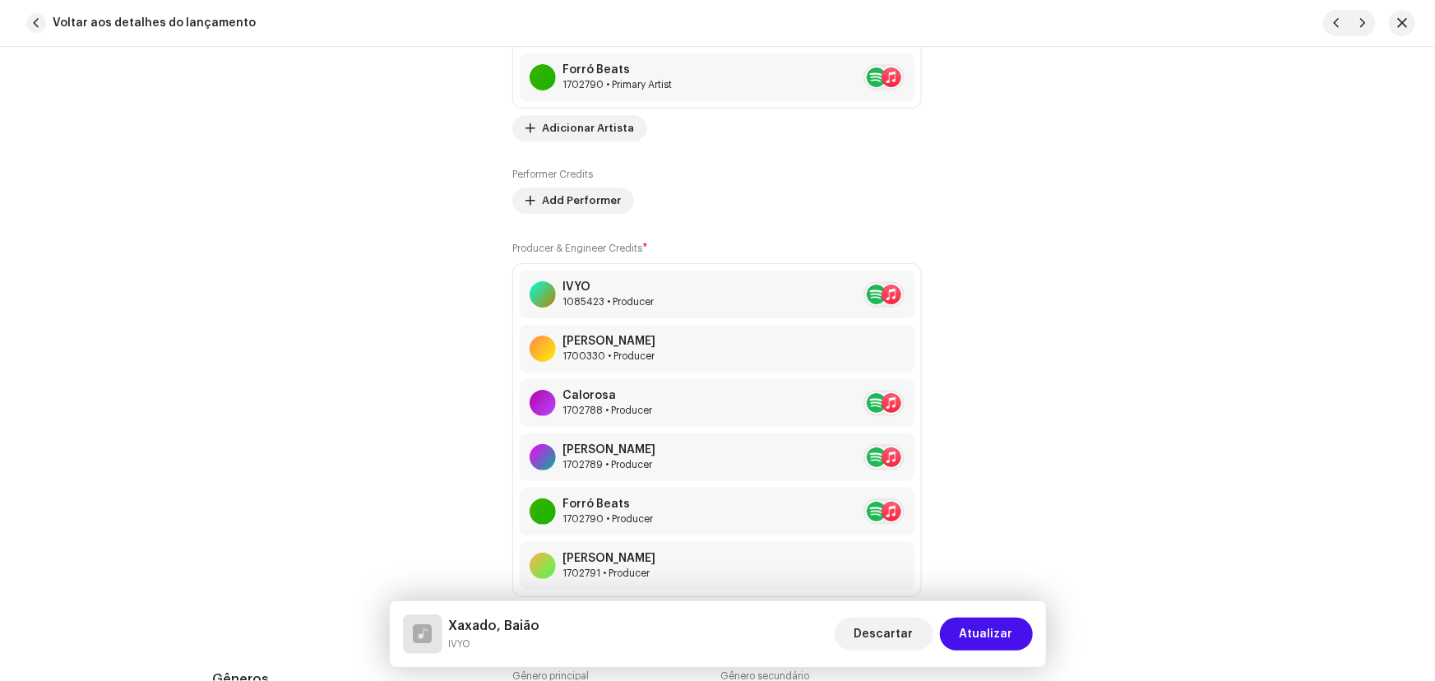
scroll to position [1495, 0]
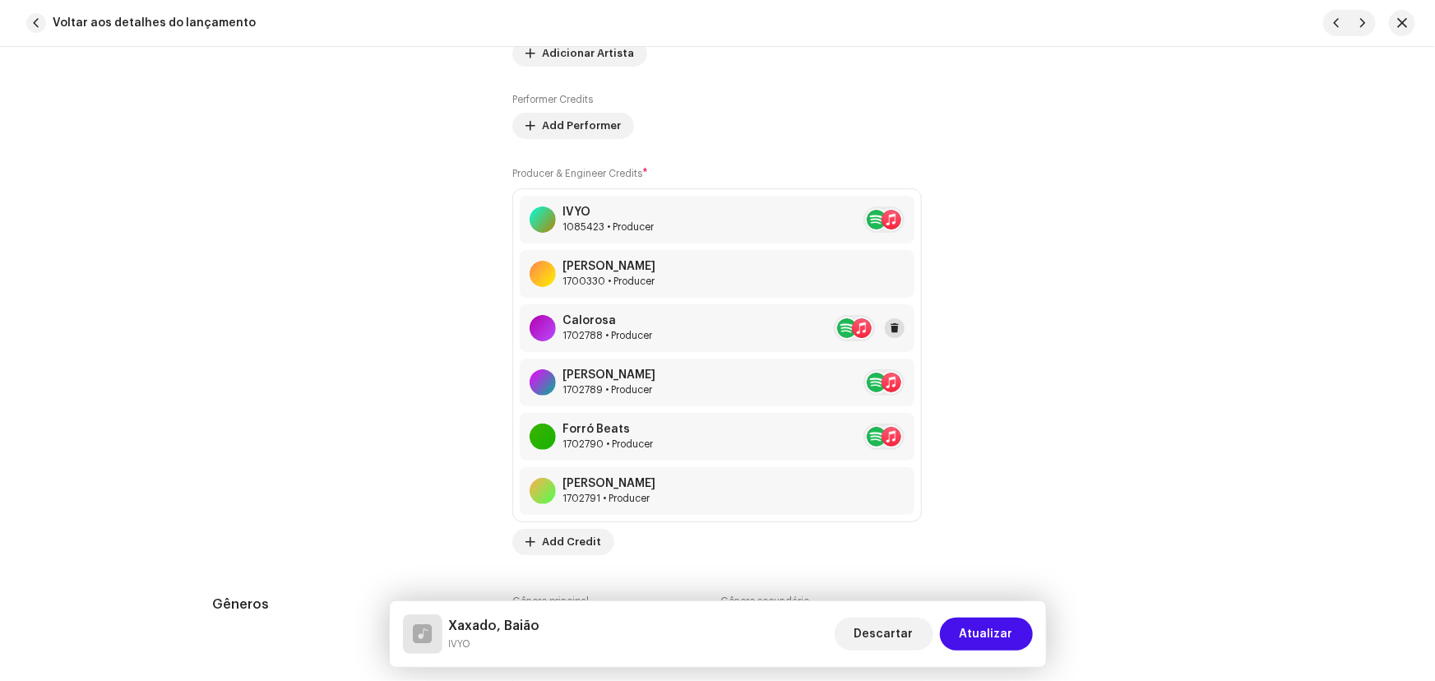
click at [899, 327] on button at bounding box center [895, 328] width 20 height 20
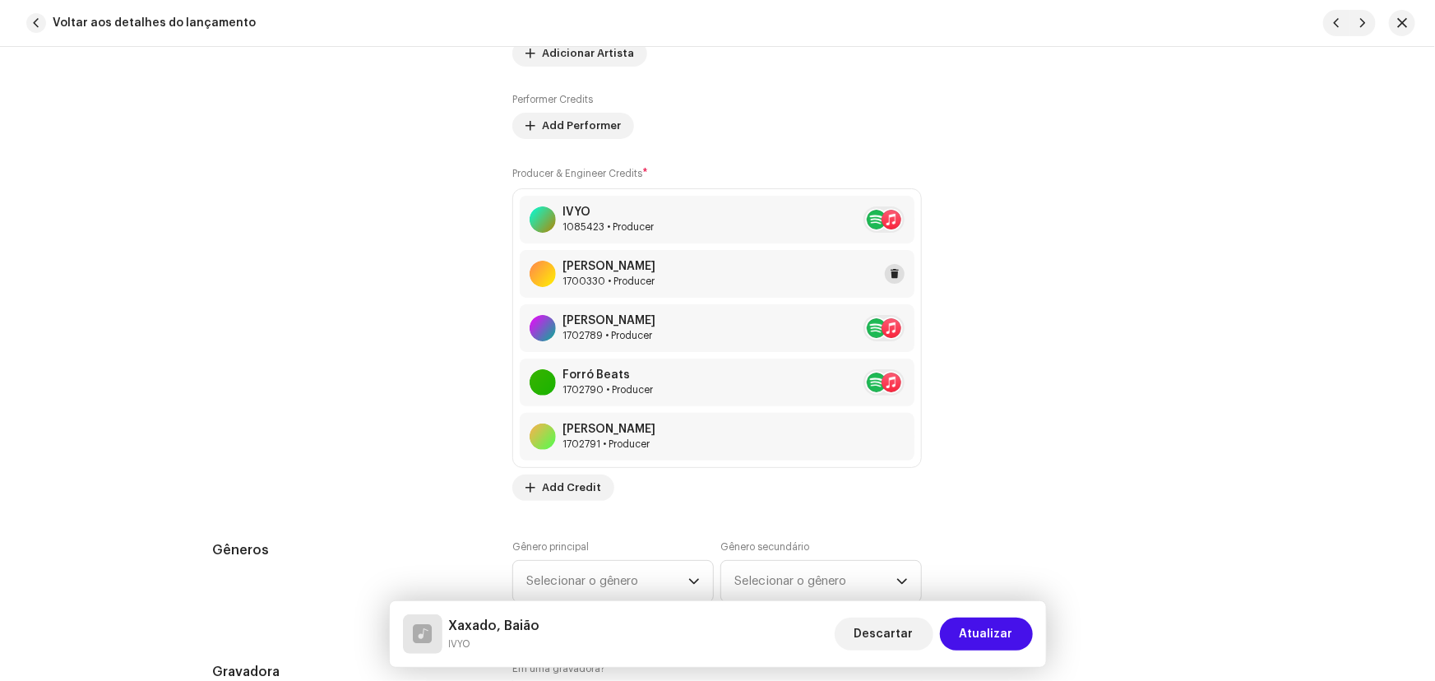
click at [898, 271] on button at bounding box center [895, 274] width 20 height 20
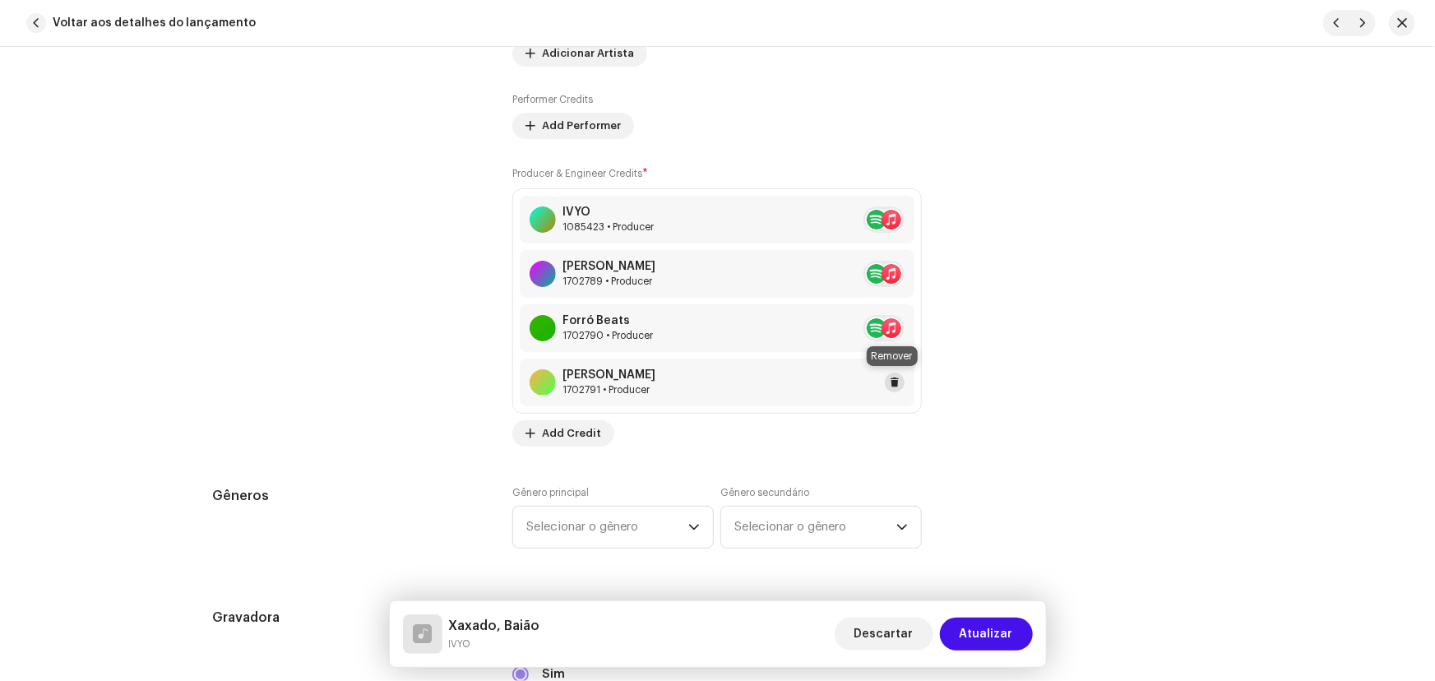
click at [890, 376] on span at bounding box center [895, 382] width 10 height 13
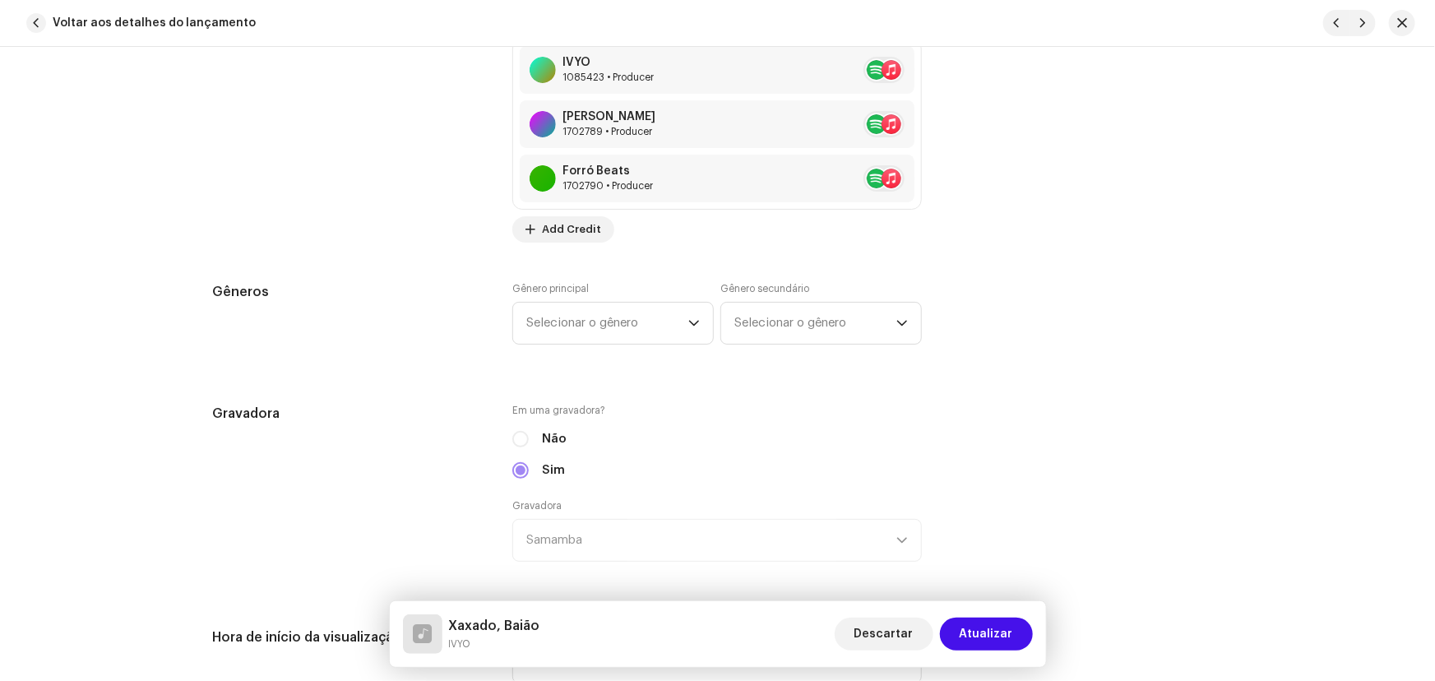
scroll to position [1719, 0]
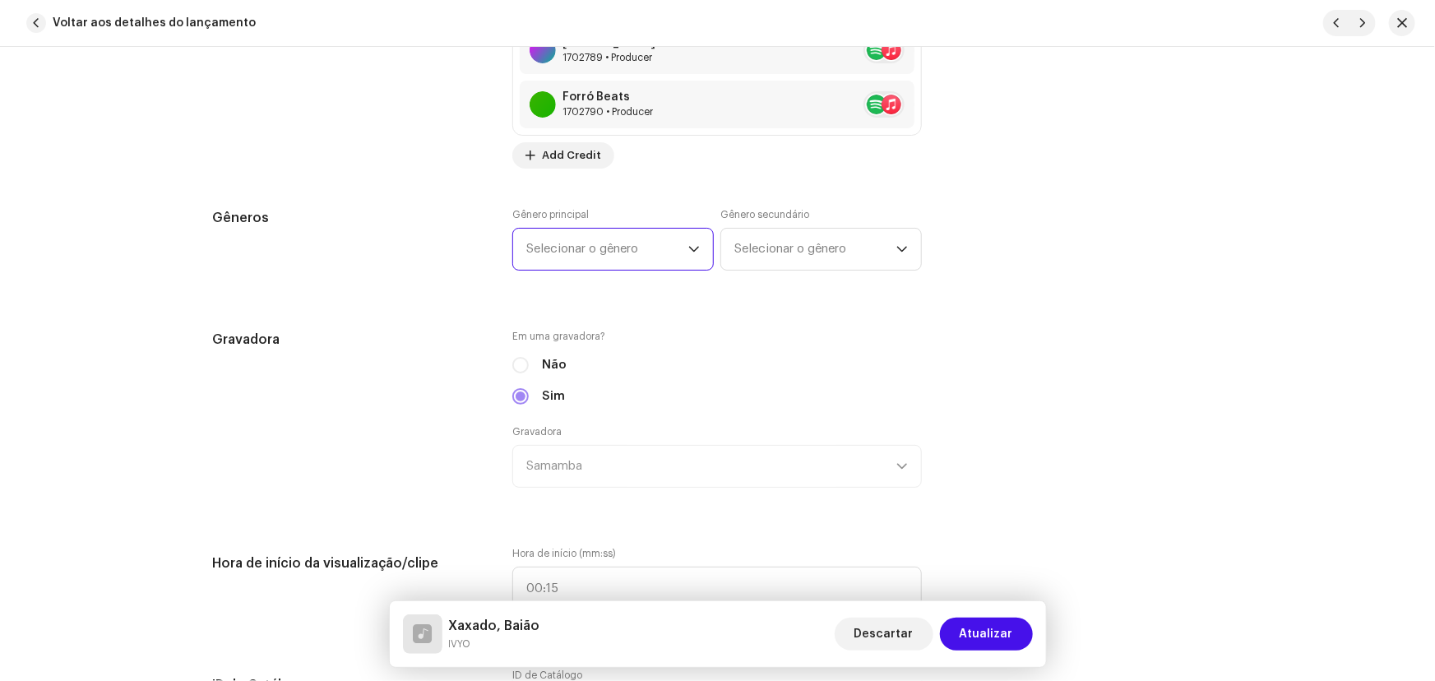
click at [631, 247] on span "Selecionar o gênero" at bounding box center [607, 249] width 162 height 41
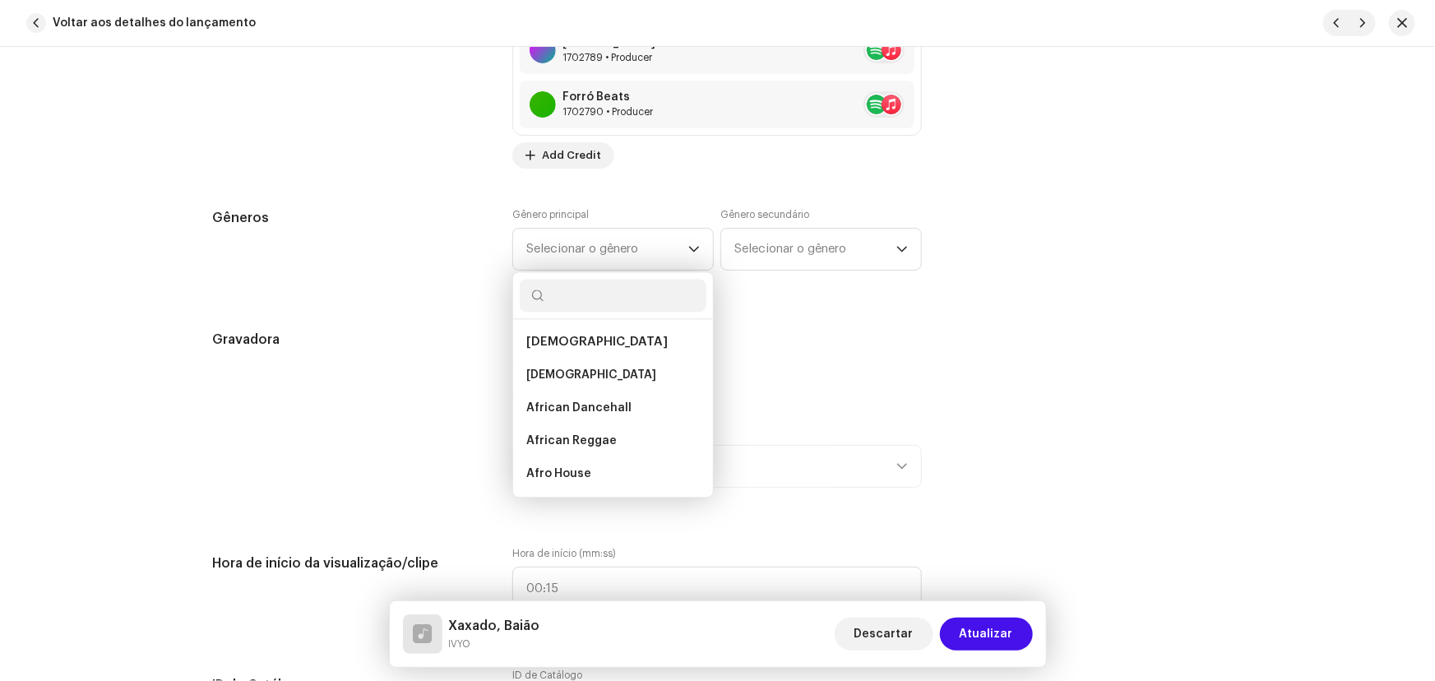
click at [294, 238] on div "Gêneros" at bounding box center [350, 249] width 274 height 82
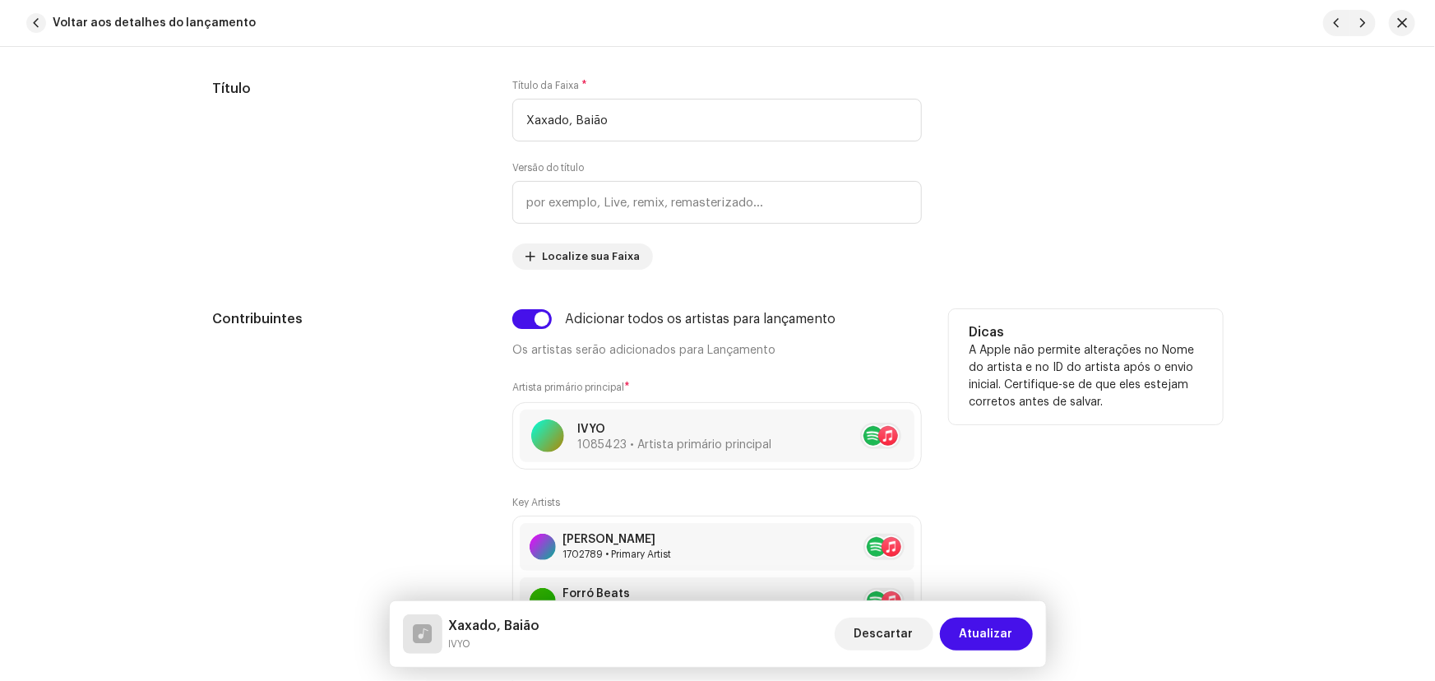
scroll to position [673, 0]
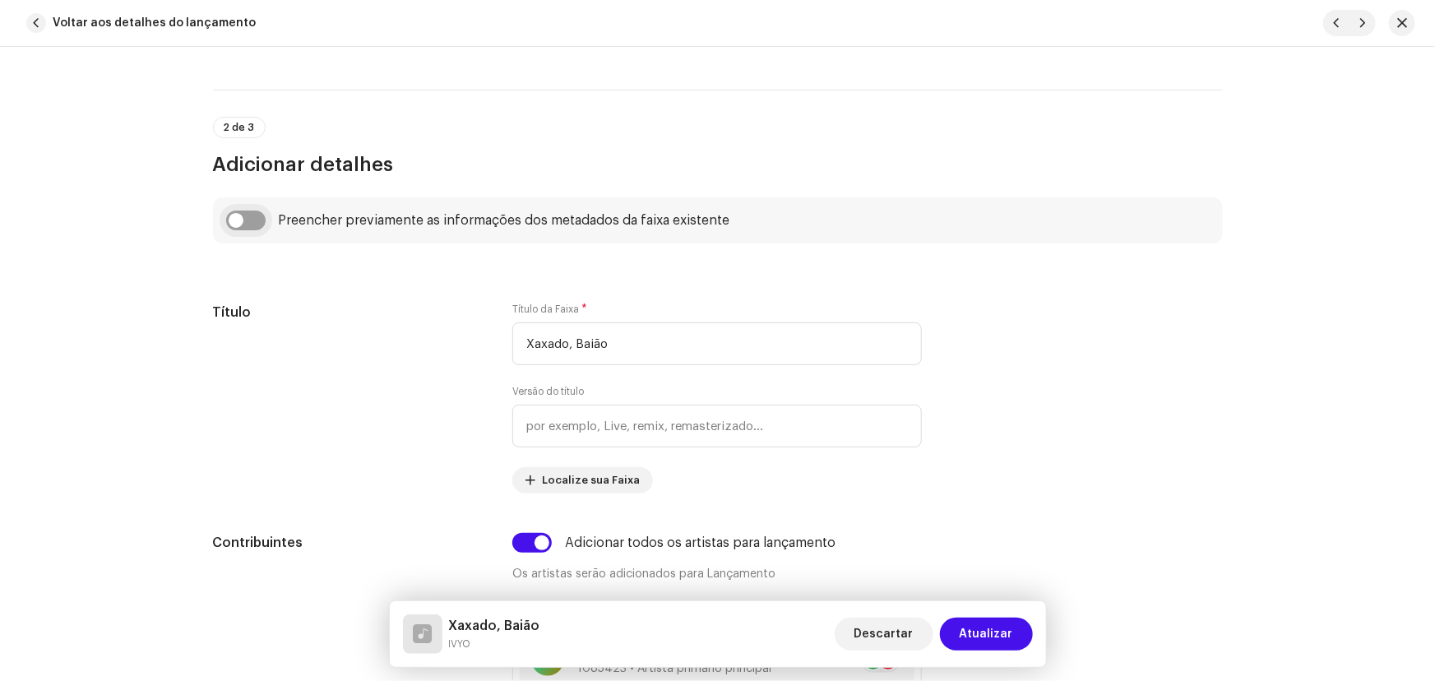
click at [242, 215] on input "checkbox" at bounding box center [245, 220] width 39 height 20
checkbox input "true"
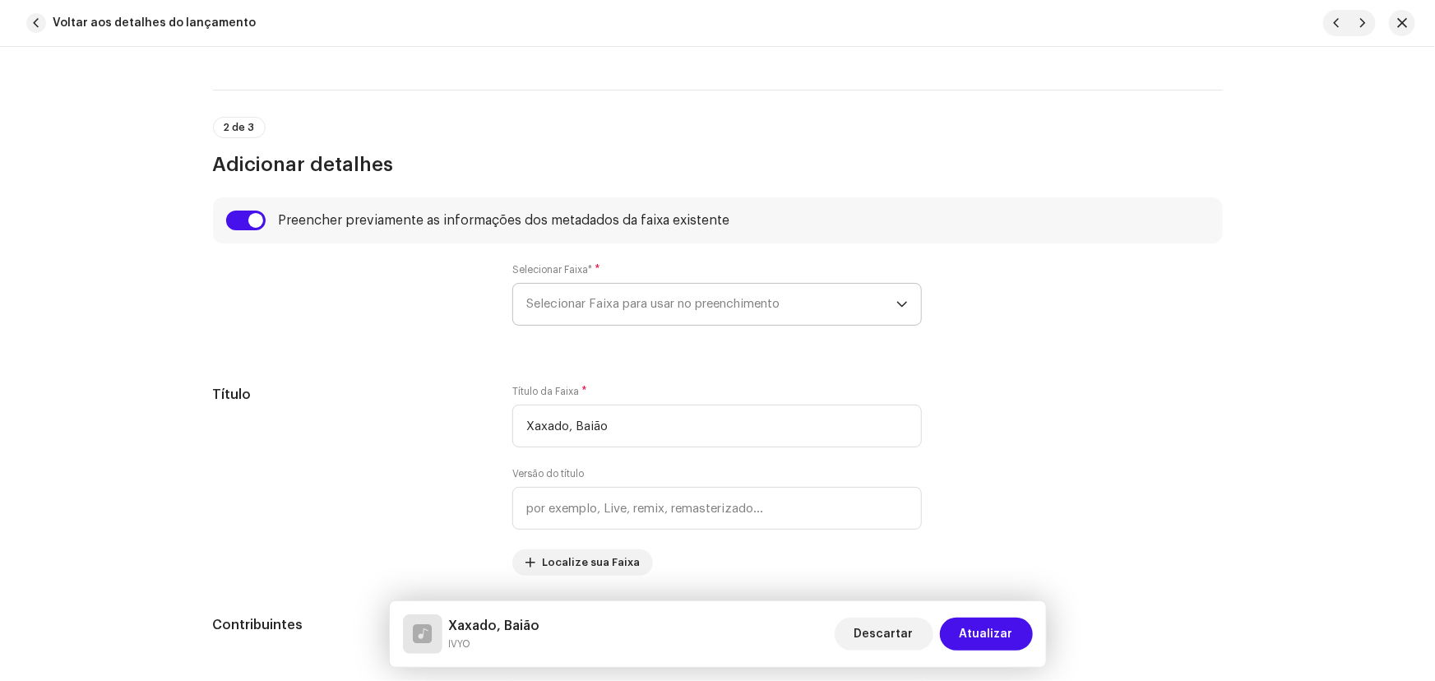
click at [542, 305] on span "Selecionar Faixa para usar no preenchimento" at bounding box center [711, 304] width 370 height 41
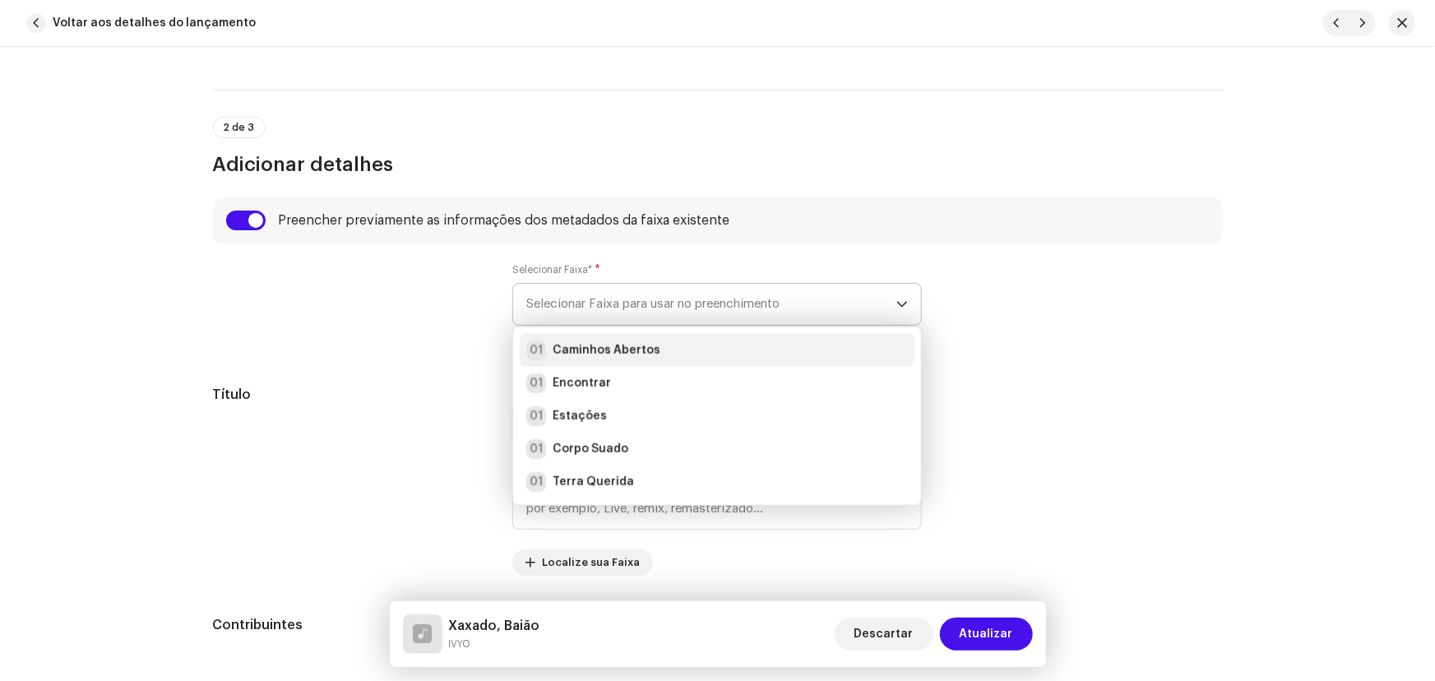
click at [581, 348] on strong "Caminhos Abertos" at bounding box center [607, 350] width 108 height 16
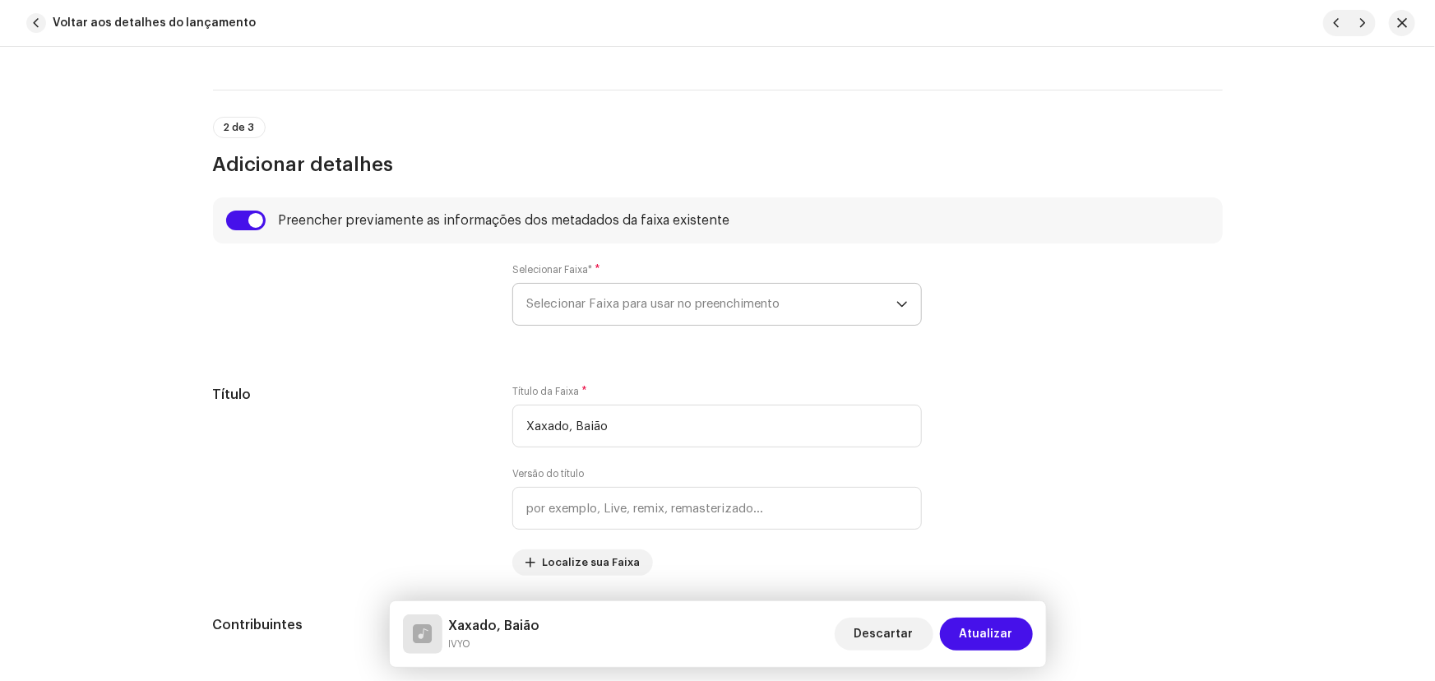
type input "02:44"
radio input "true"
type input "Samamba Music"
checkbox input "true"
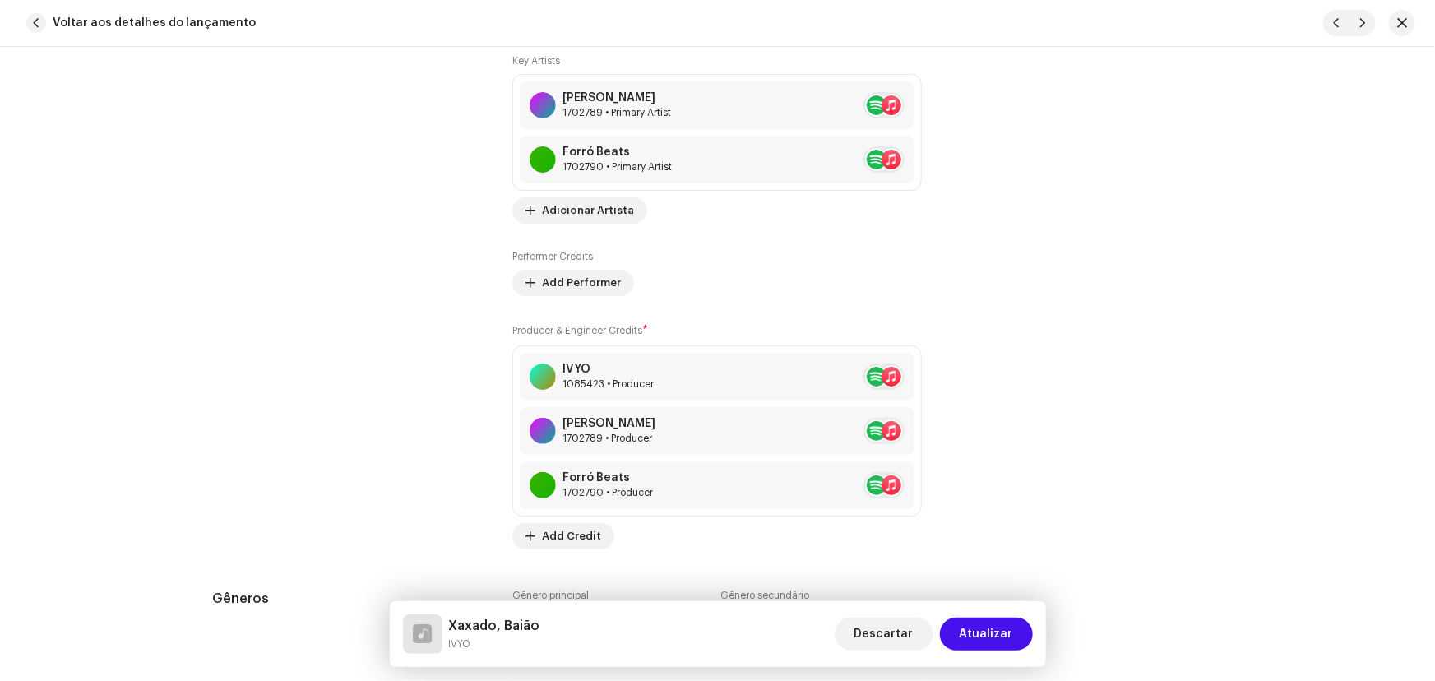
scroll to position [1793, 0]
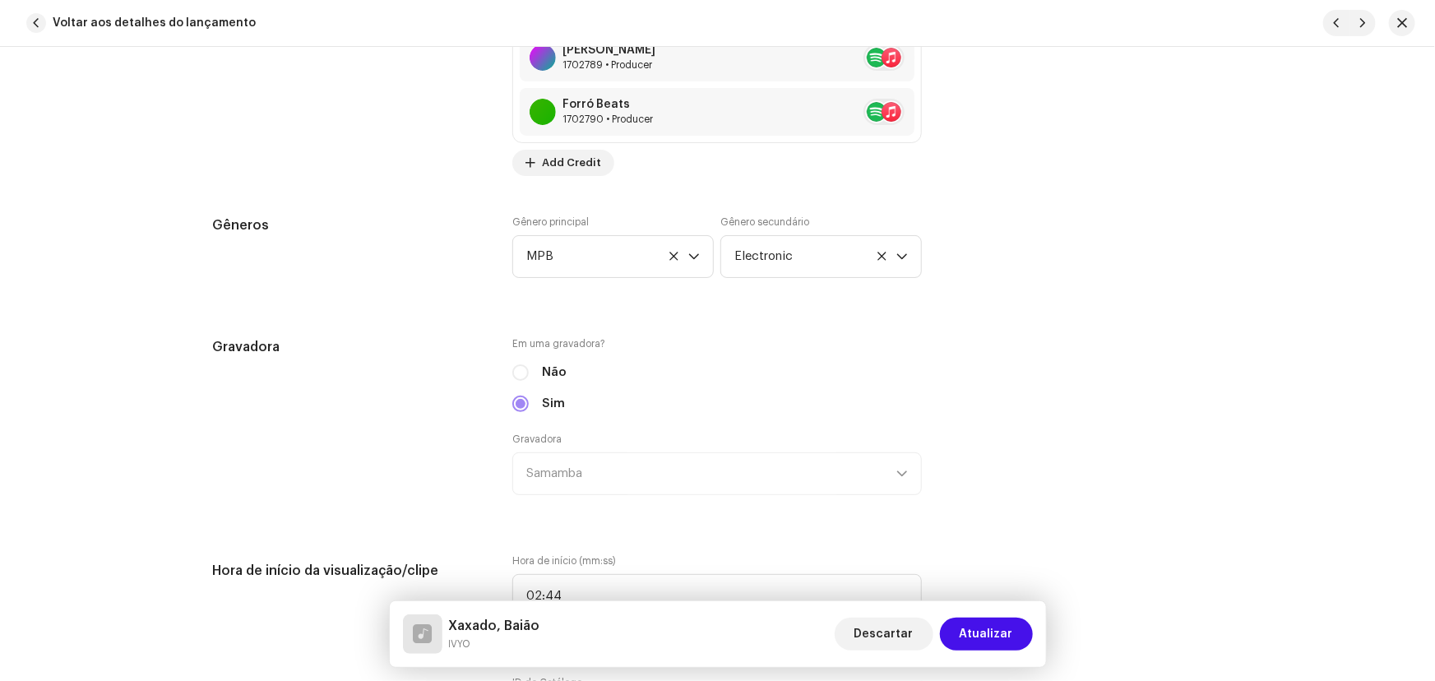
click at [551, 222] on label "Gênero principal" at bounding box center [550, 221] width 76 height 13
click at [557, 252] on span "MPB" at bounding box center [607, 256] width 162 height 41
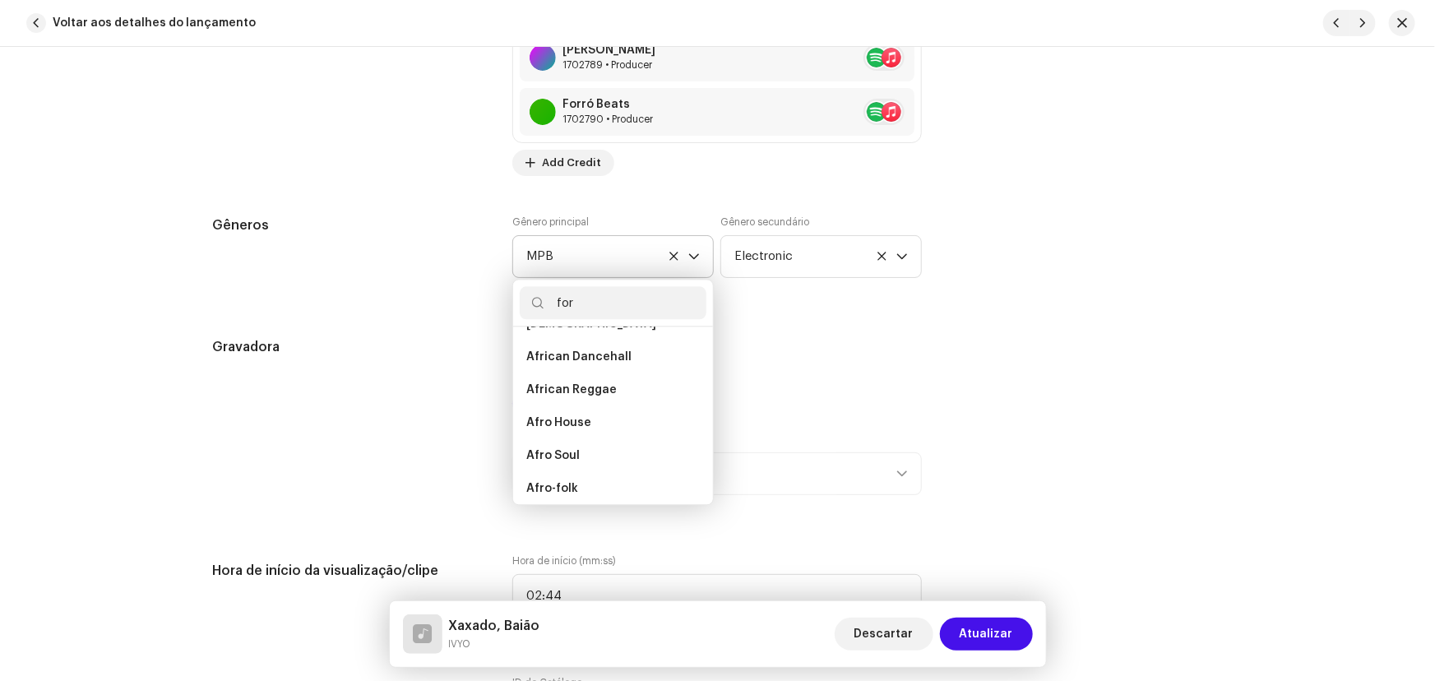
scroll to position [0, 0]
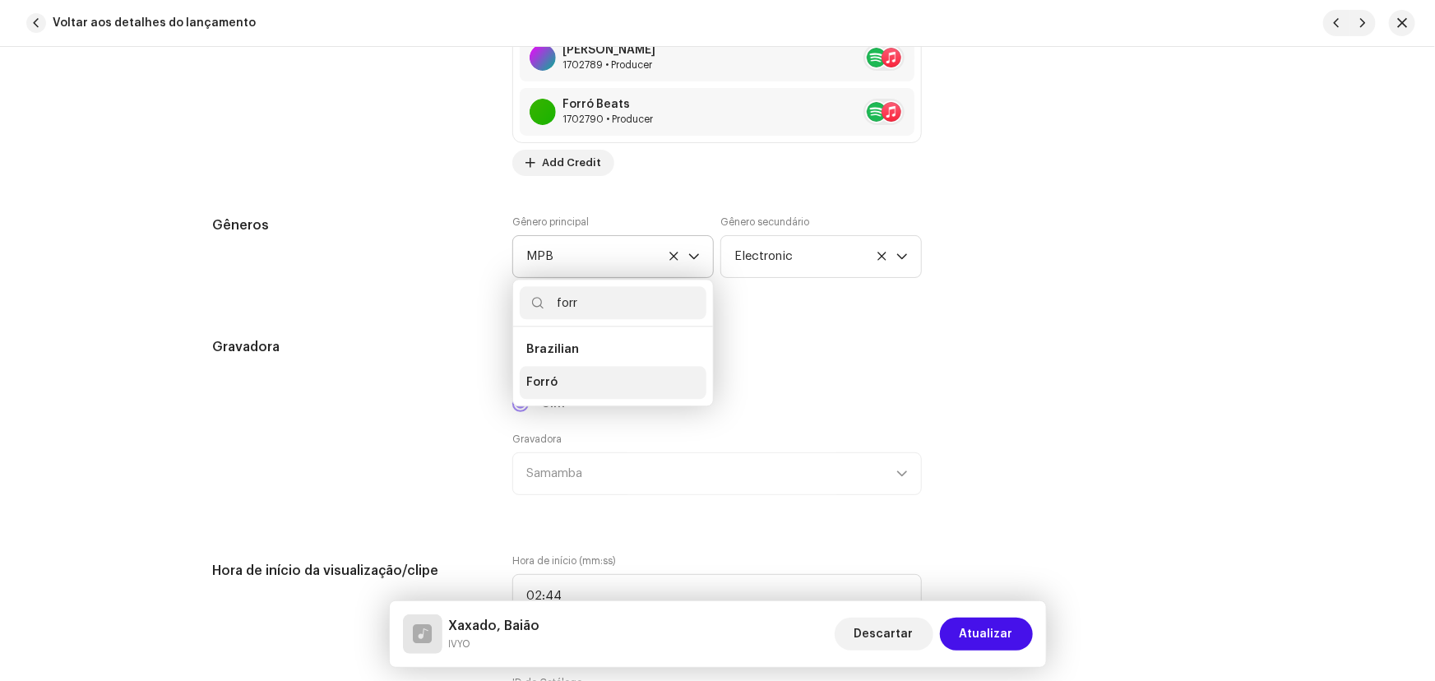
type input "forr"
click at [561, 382] on li "Forró" at bounding box center [613, 382] width 187 height 33
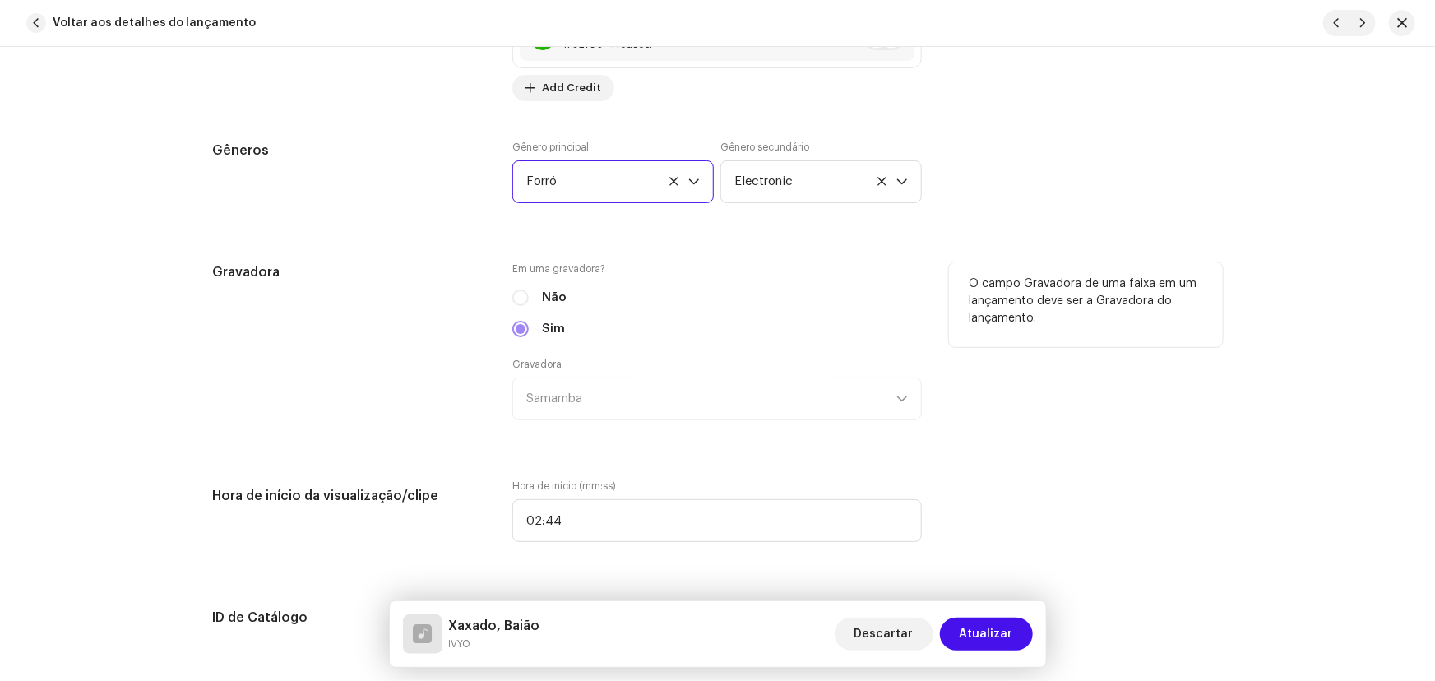
scroll to position [2018, 0]
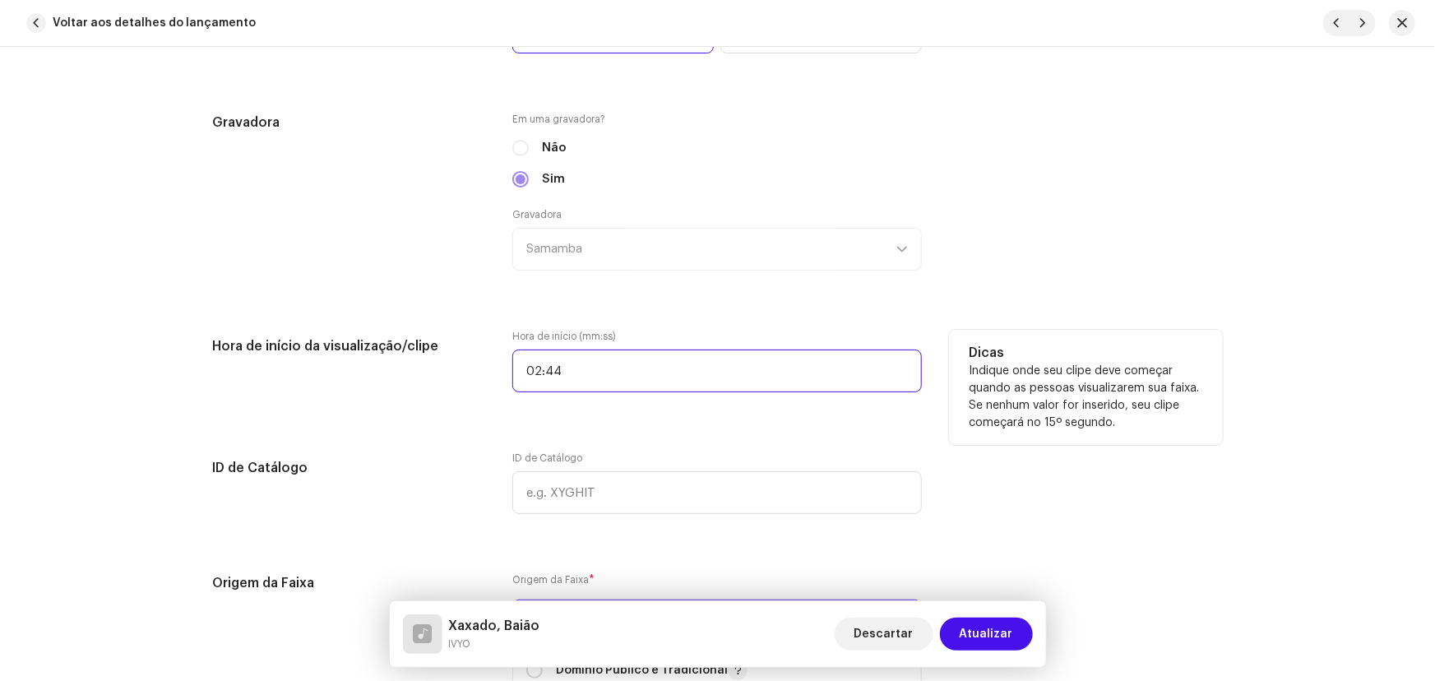
click at [584, 363] on input "02:44" at bounding box center [716, 370] width 409 height 43
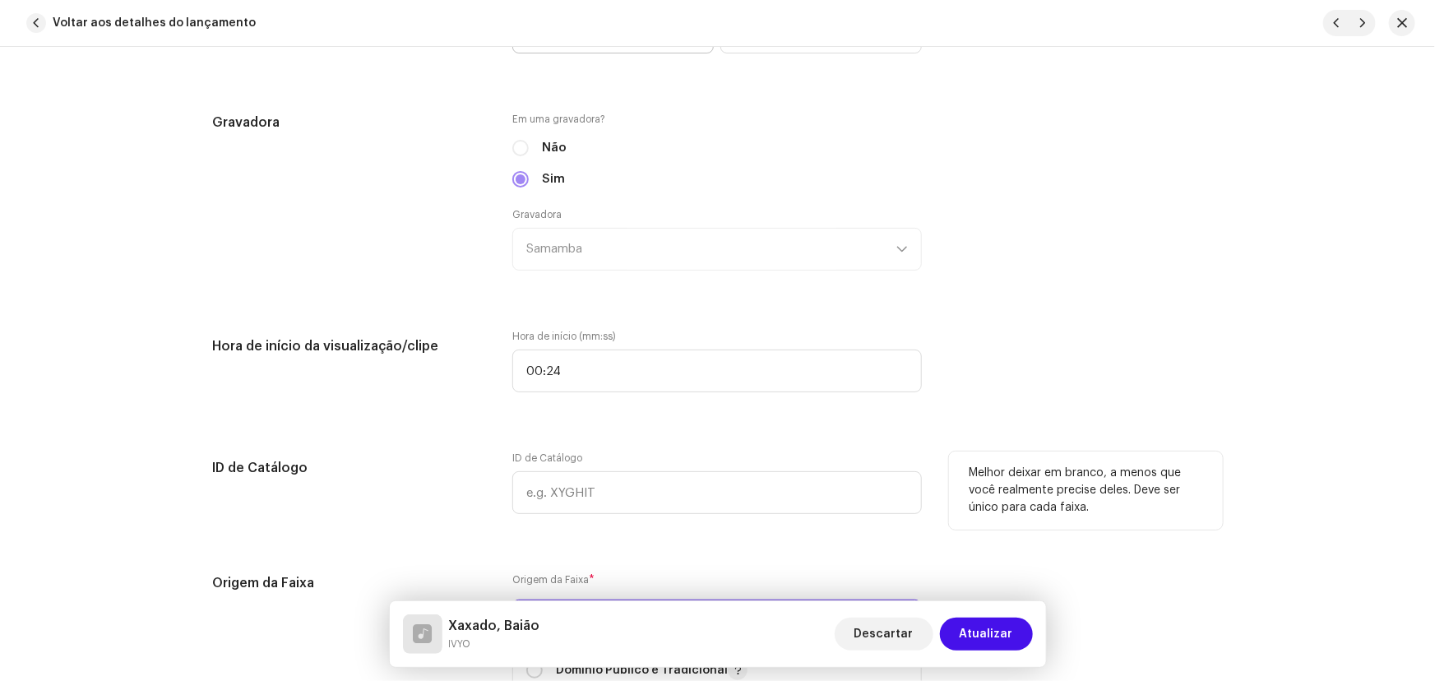
click at [419, 521] on div "ID de Catálogo" at bounding box center [350, 492] width 274 height 82
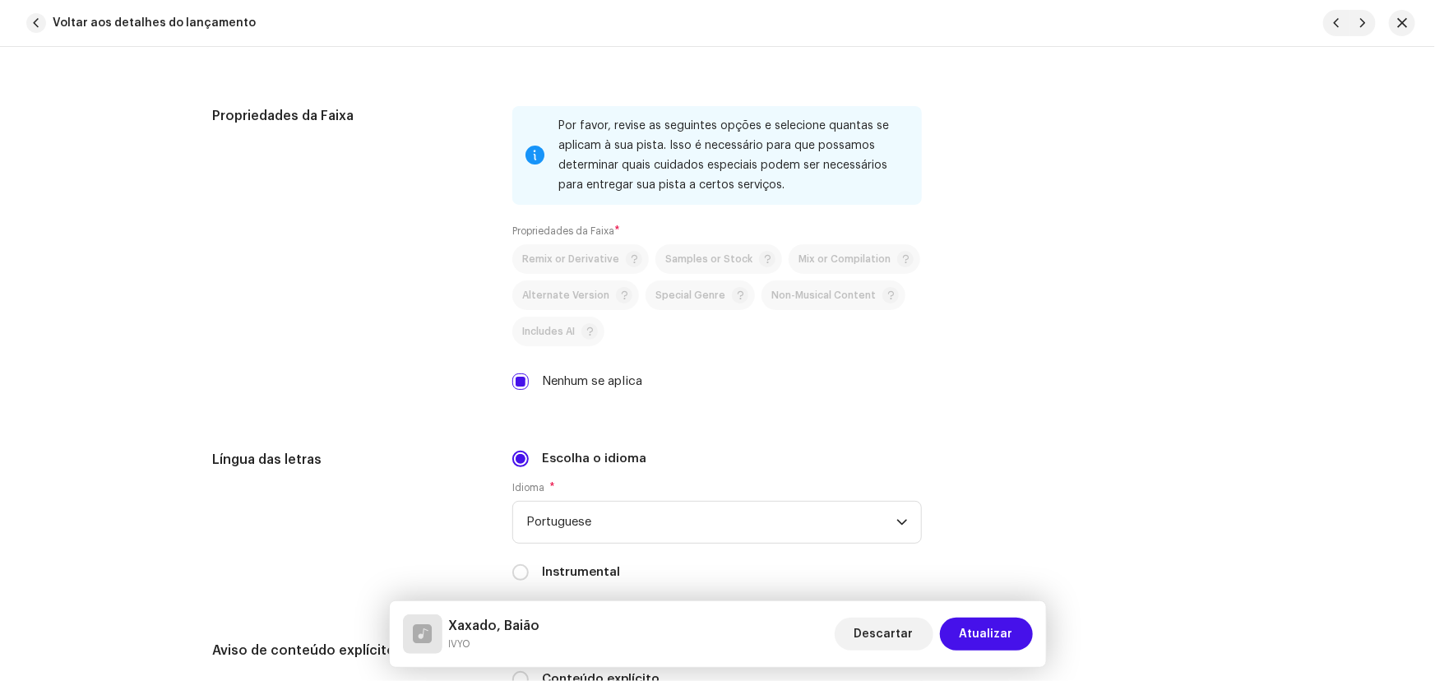
scroll to position [3139, 0]
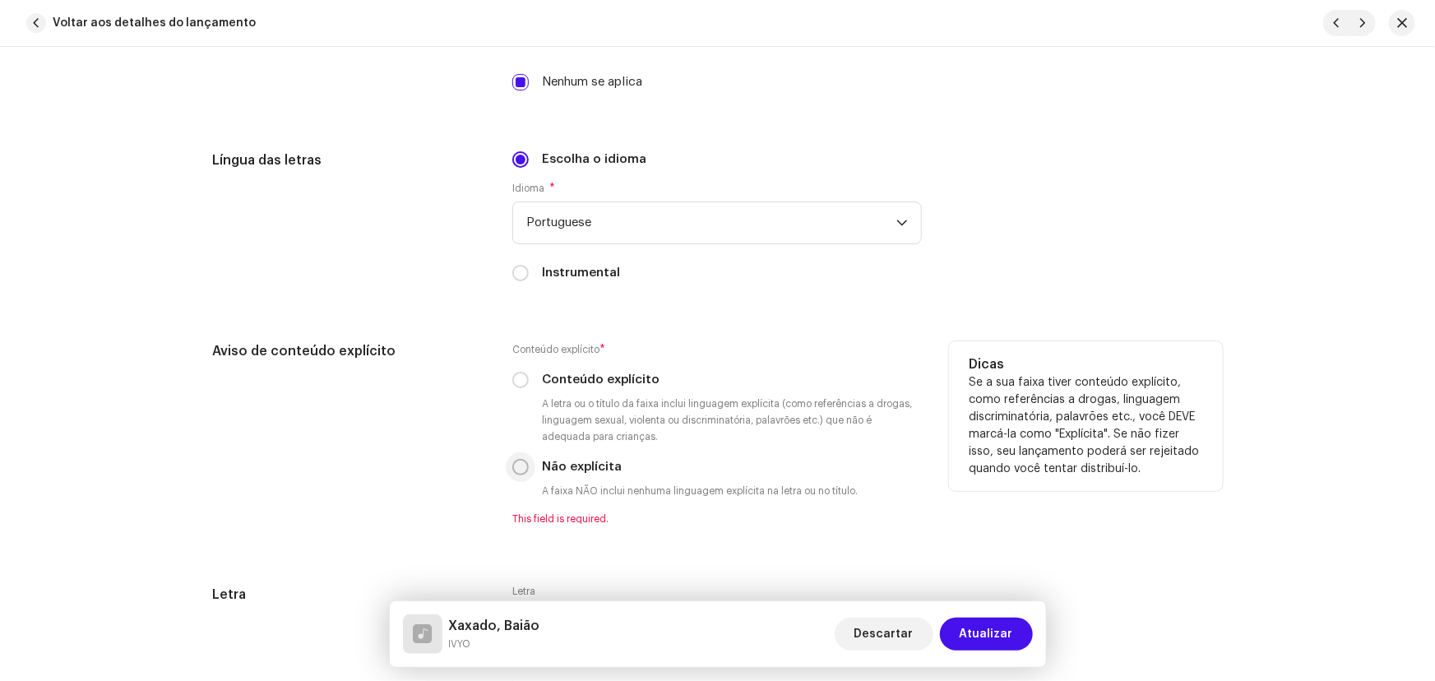
click at [517, 463] on input "Não explícita" at bounding box center [520, 467] width 16 height 16
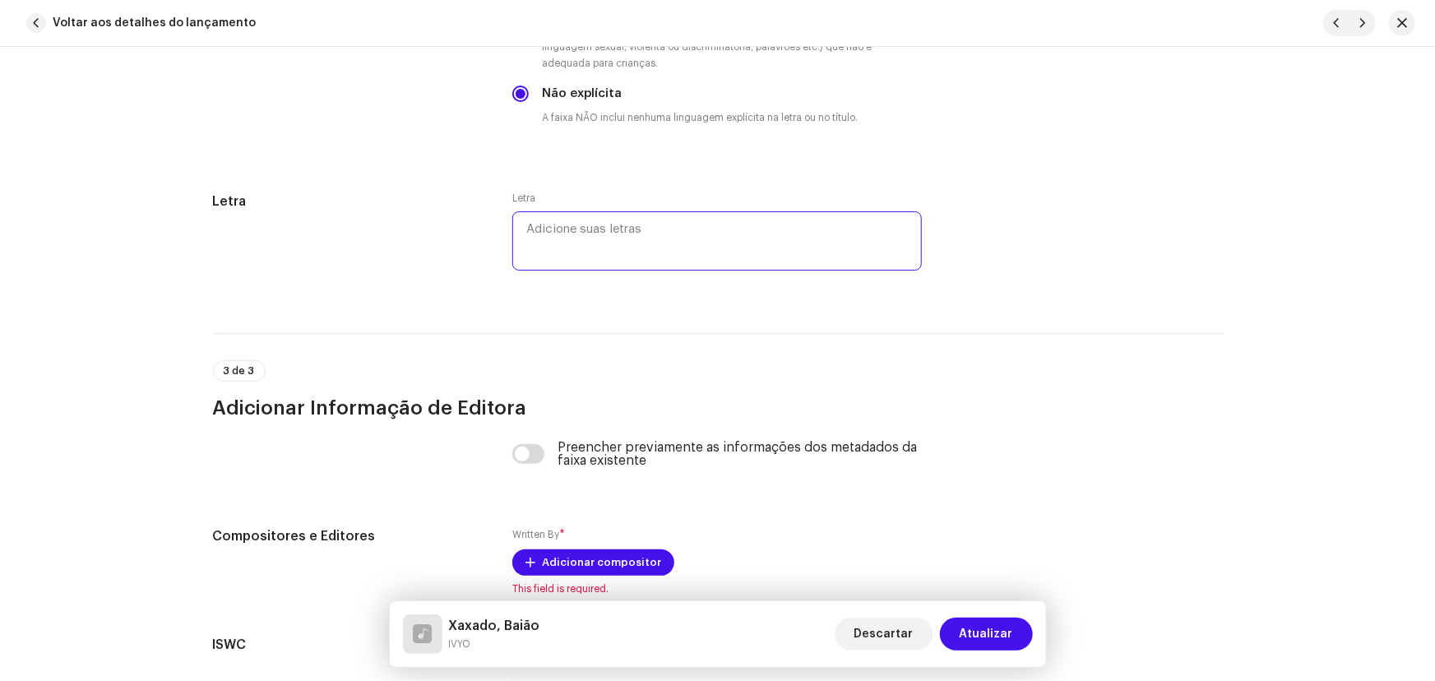
click at [565, 240] on textarea at bounding box center [716, 240] width 409 height 59
click at [614, 204] on div "Letra" at bounding box center [716, 233] width 409 height 82
click at [607, 224] on textarea at bounding box center [716, 240] width 409 height 59
paste textarea "Sou nordestino Litoral inter sertão Matutei desde menino dançando xote, xaxado …"
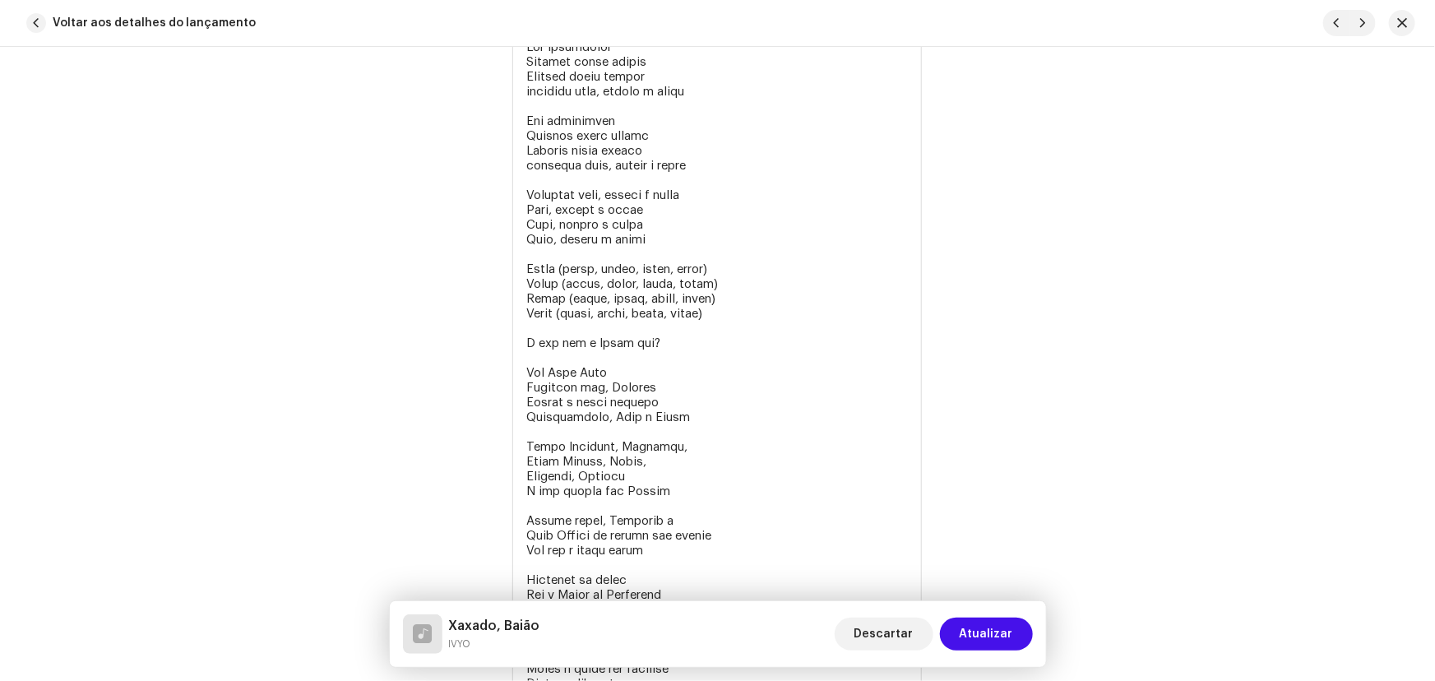
click at [436, 259] on div "Letra" at bounding box center [350, 633] width 274 height 1247
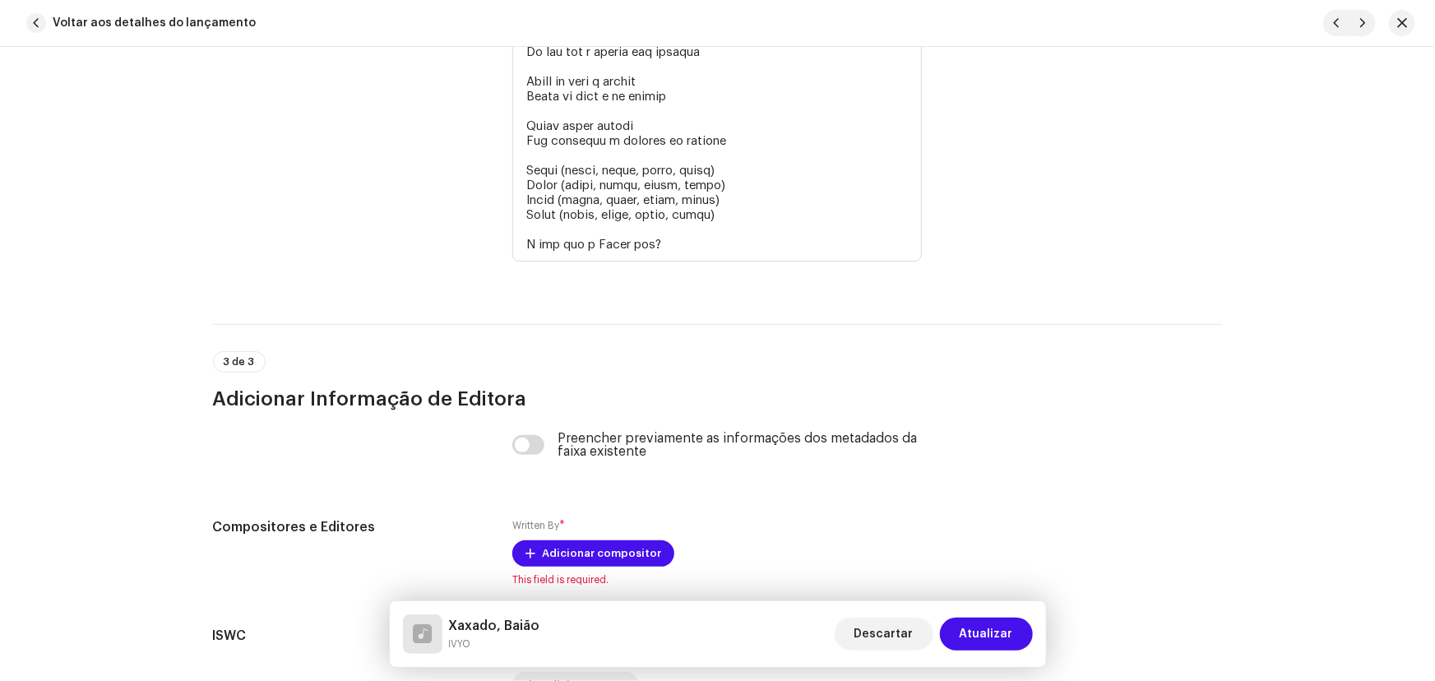
scroll to position [4839, 0]
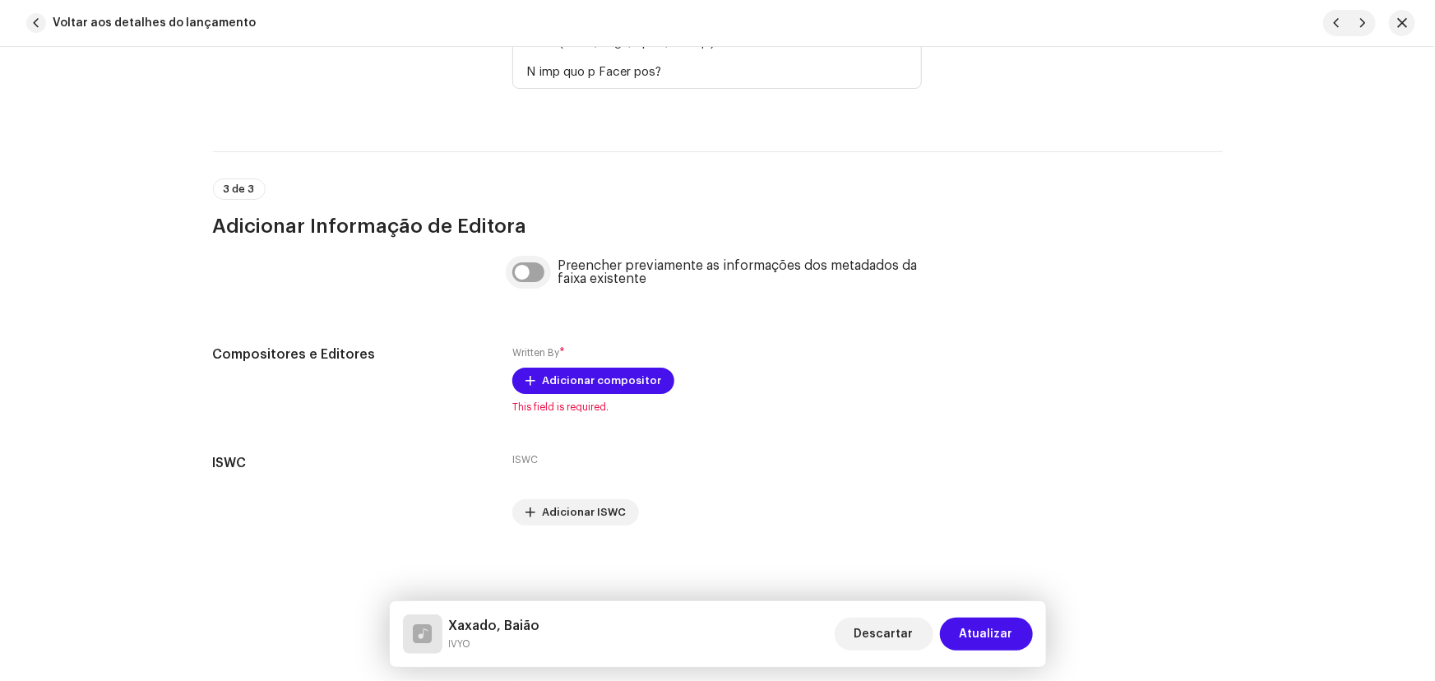
click at [524, 267] on input "checkbox" at bounding box center [528, 272] width 32 height 20
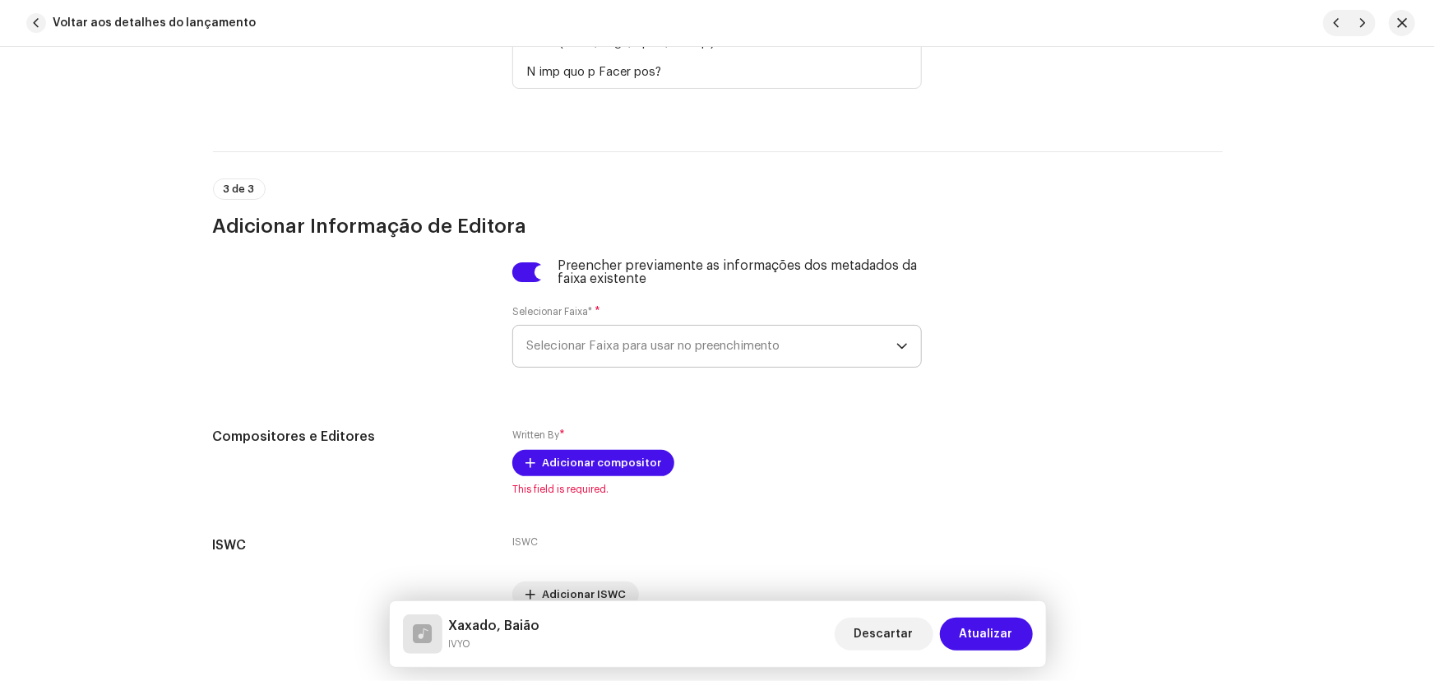
click at [566, 354] on span "Selecionar Faixa para usar no preenchimento" at bounding box center [711, 346] width 370 height 41
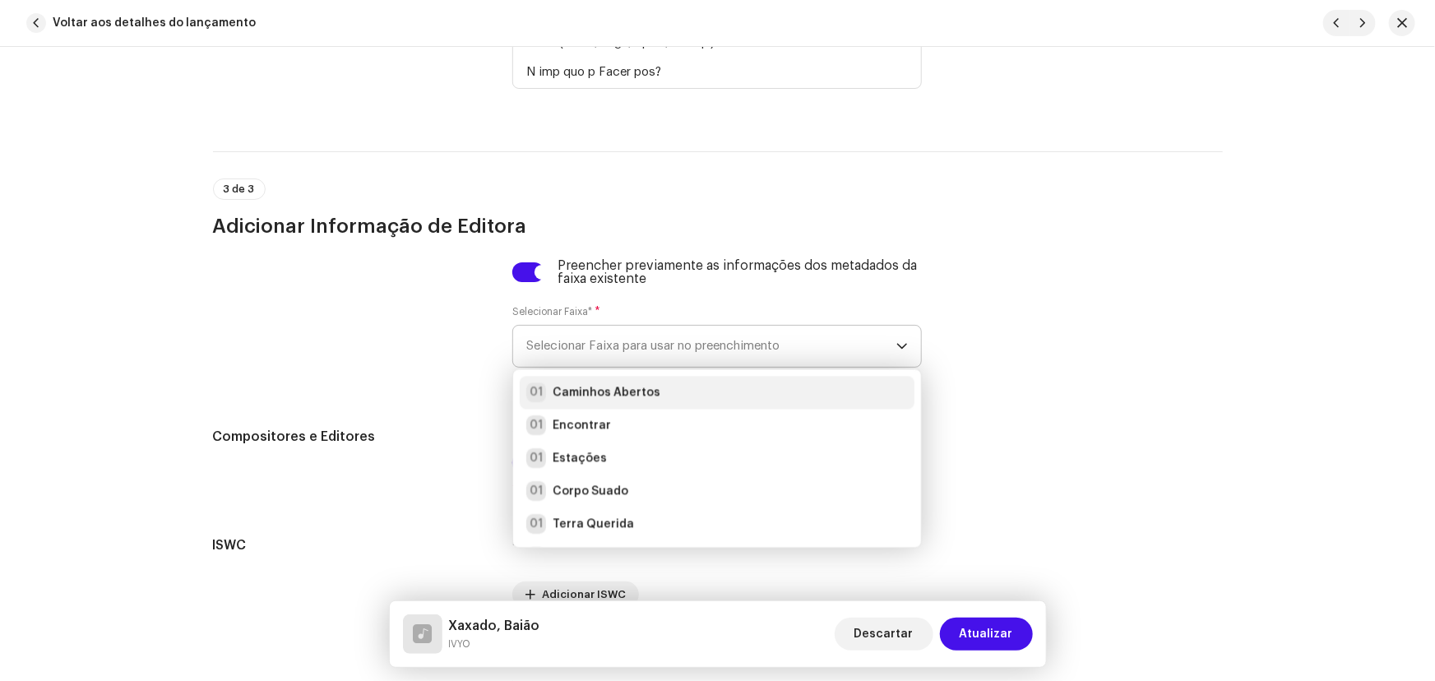
click at [584, 384] on strong "Caminhos Abertos" at bounding box center [607, 392] width 108 height 16
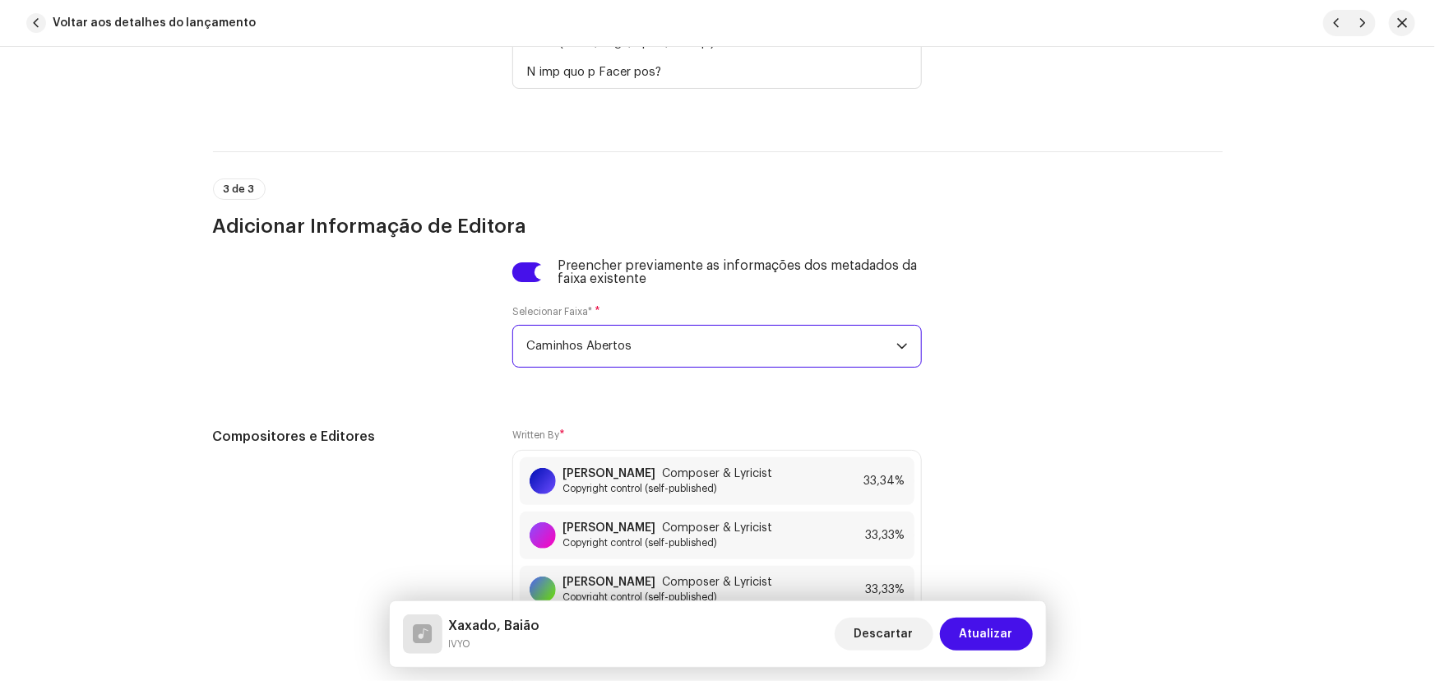
scroll to position [5108, 0]
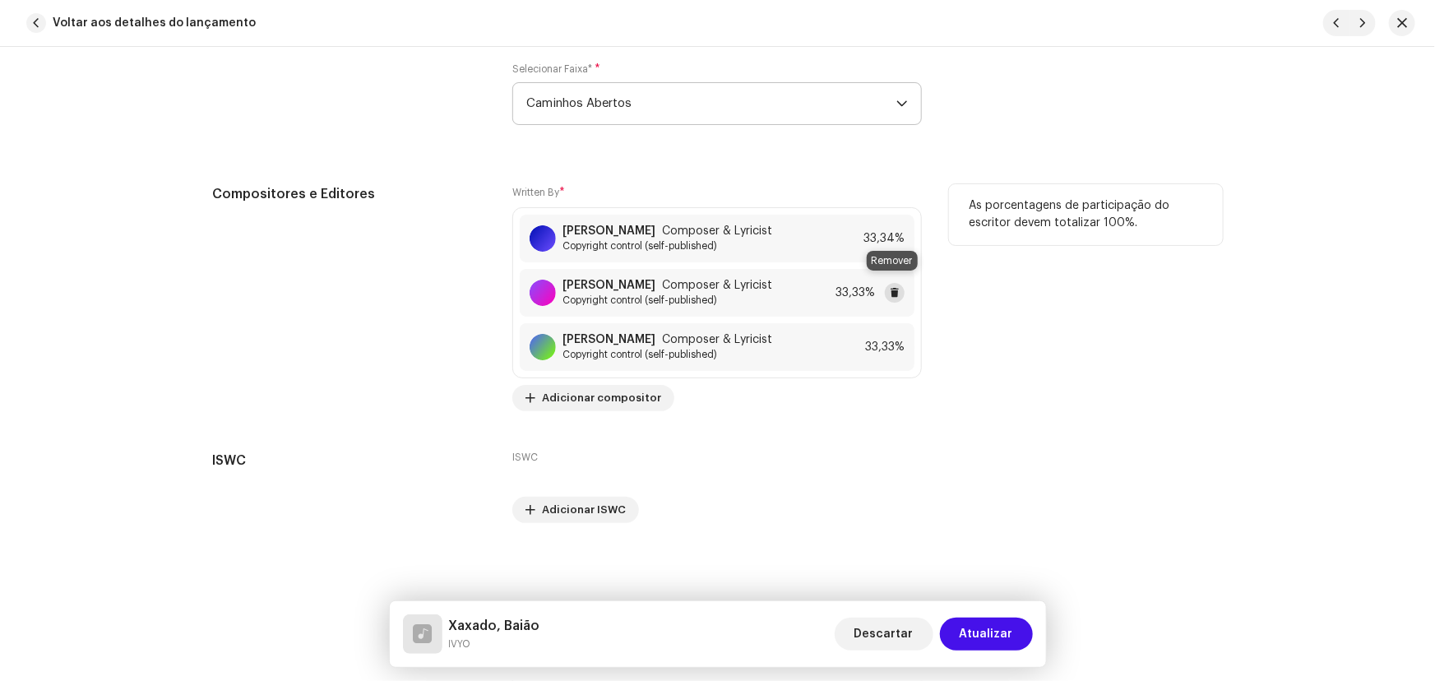
click at [890, 283] on button at bounding box center [895, 293] width 20 height 20
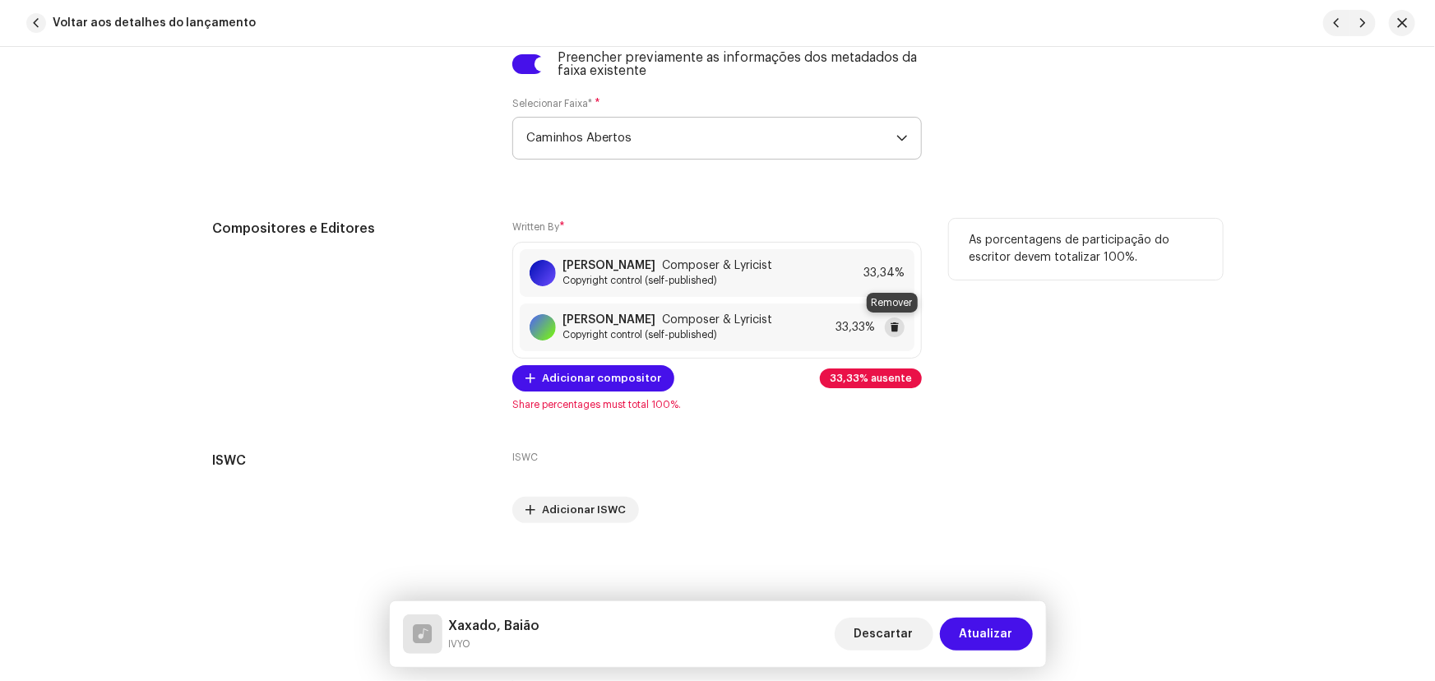
click at [898, 329] on button at bounding box center [895, 327] width 20 height 20
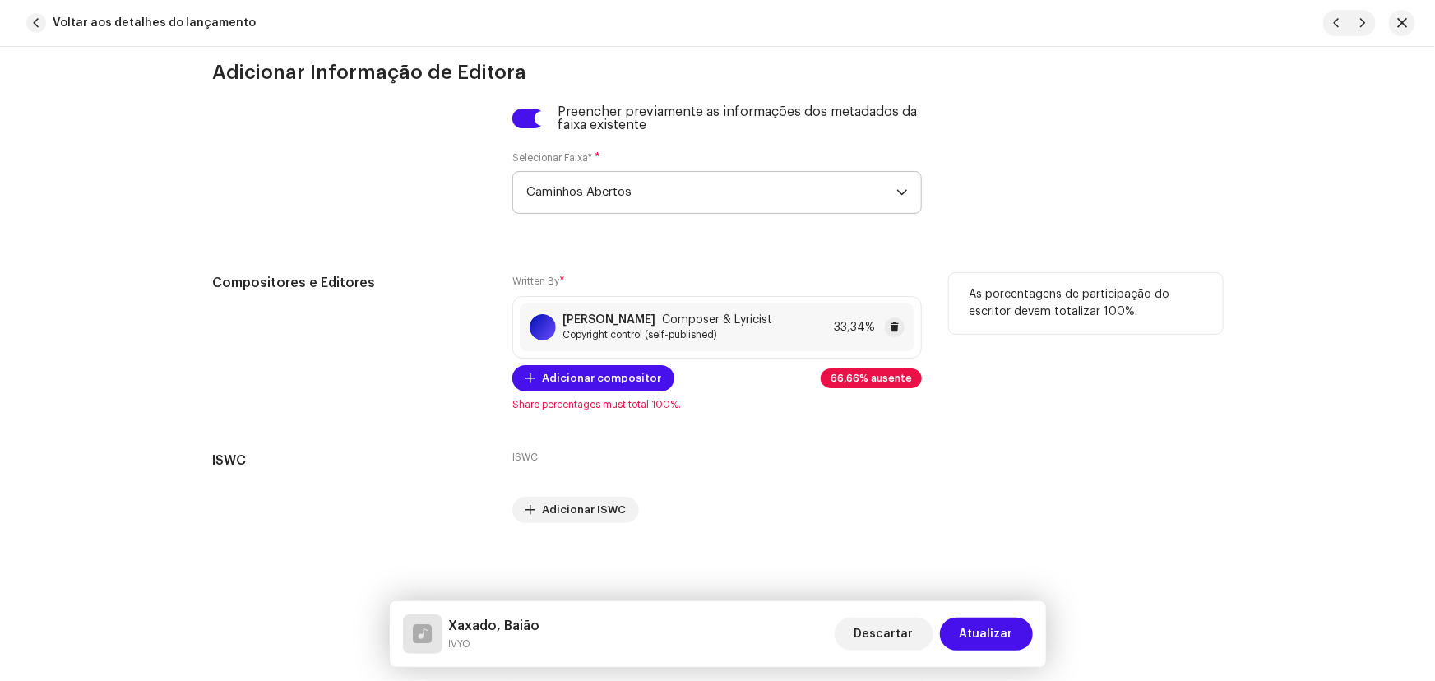
click at [853, 308] on div "Antonio Ivo Dos Santos Sousa Composer & Lyricist Copyright control (self-publis…" at bounding box center [717, 327] width 395 height 48
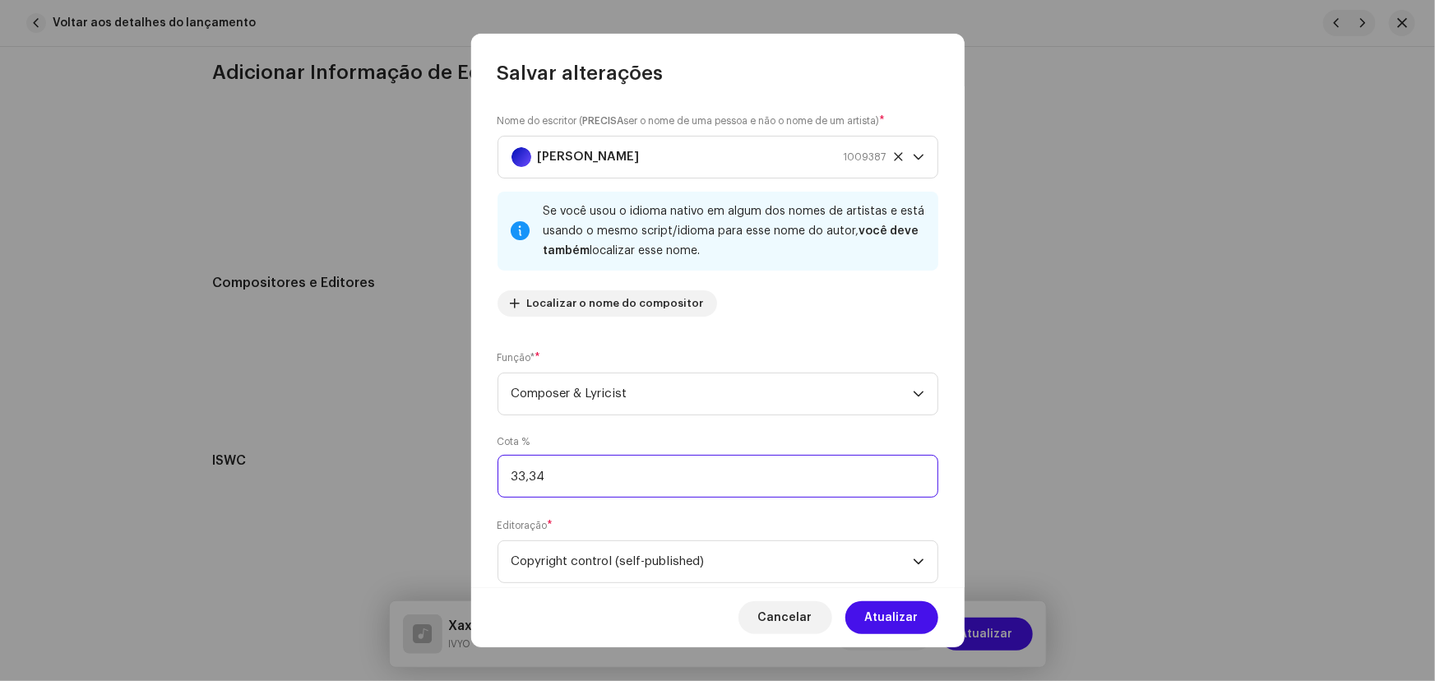
drag, startPoint x: 597, startPoint y: 482, endPoint x: 450, endPoint y: 474, distance: 147.4
click at [480, 469] on div "Nome do escritor ( PRECISA ser o nome de uma pessoa e não o nome de um artista)…" at bounding box center [717, 336] width 493 height 500
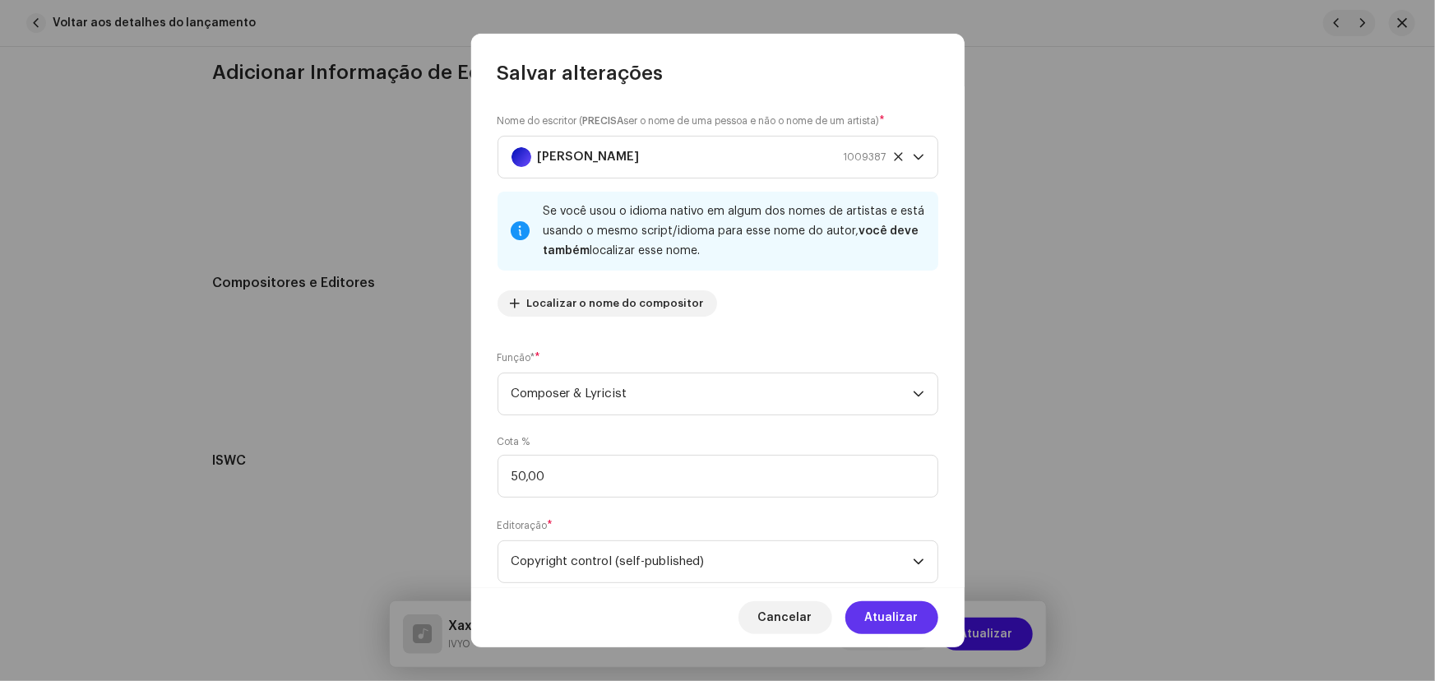
click at [901, 621] on span "Atualizar" at bounding box center [891, 617] width 53 height 33
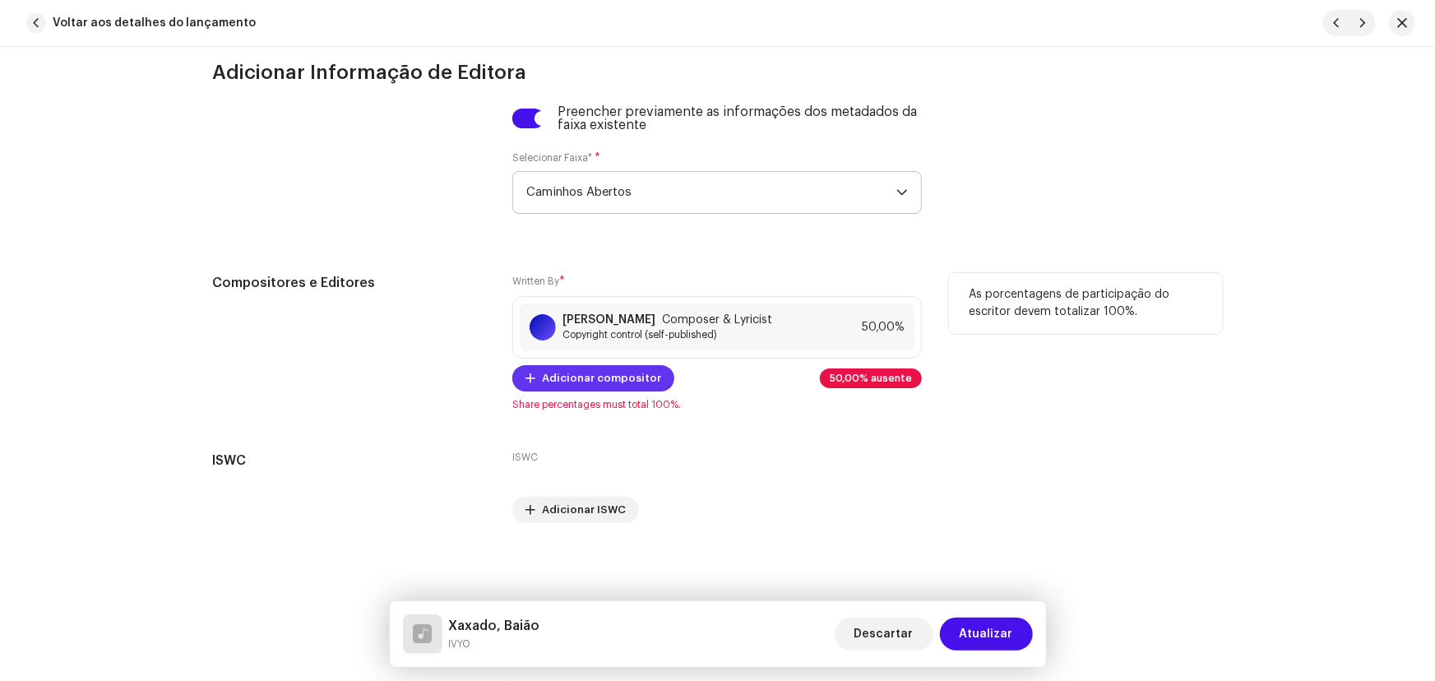
click at [623, 368] on span "Adicionar compositor" at bounding box center [601, 378] width 119 height 33
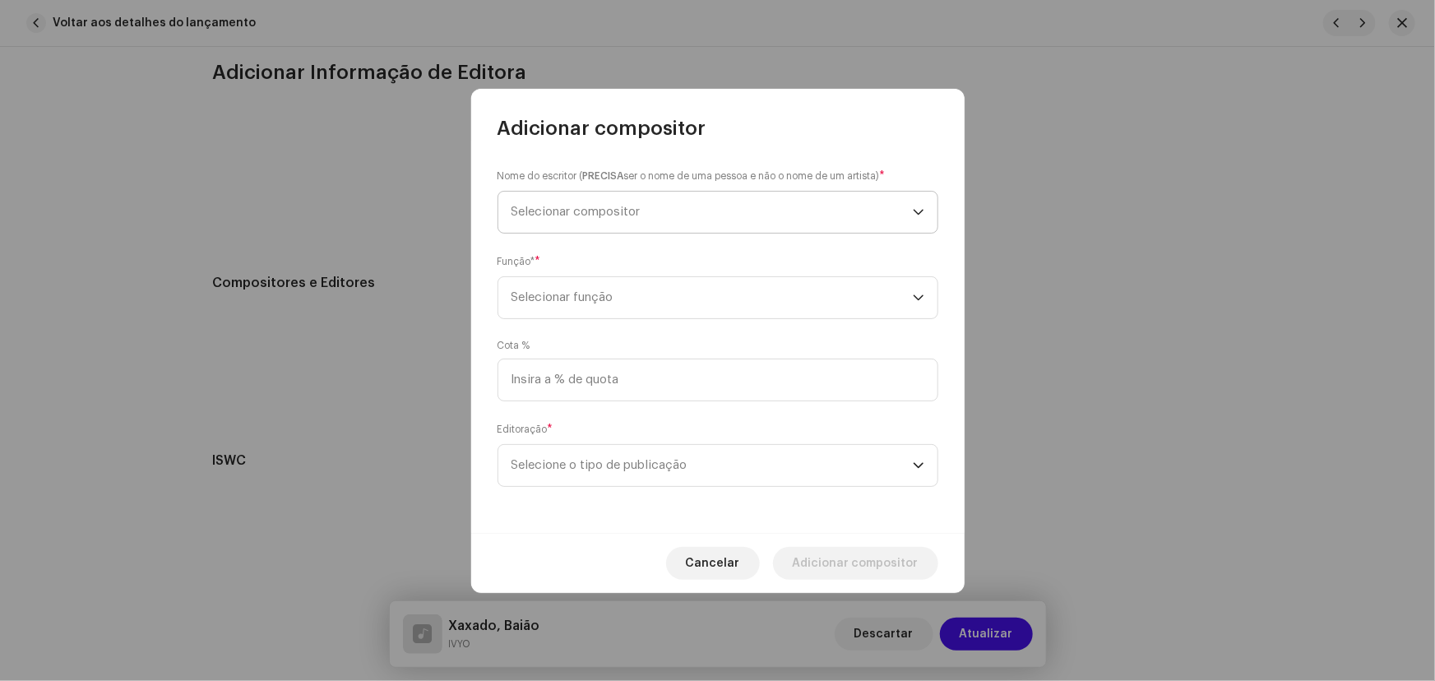
click at [585, 210] on span "Selecionar compositor" at bounding box center [575, 212] width 129 height 12
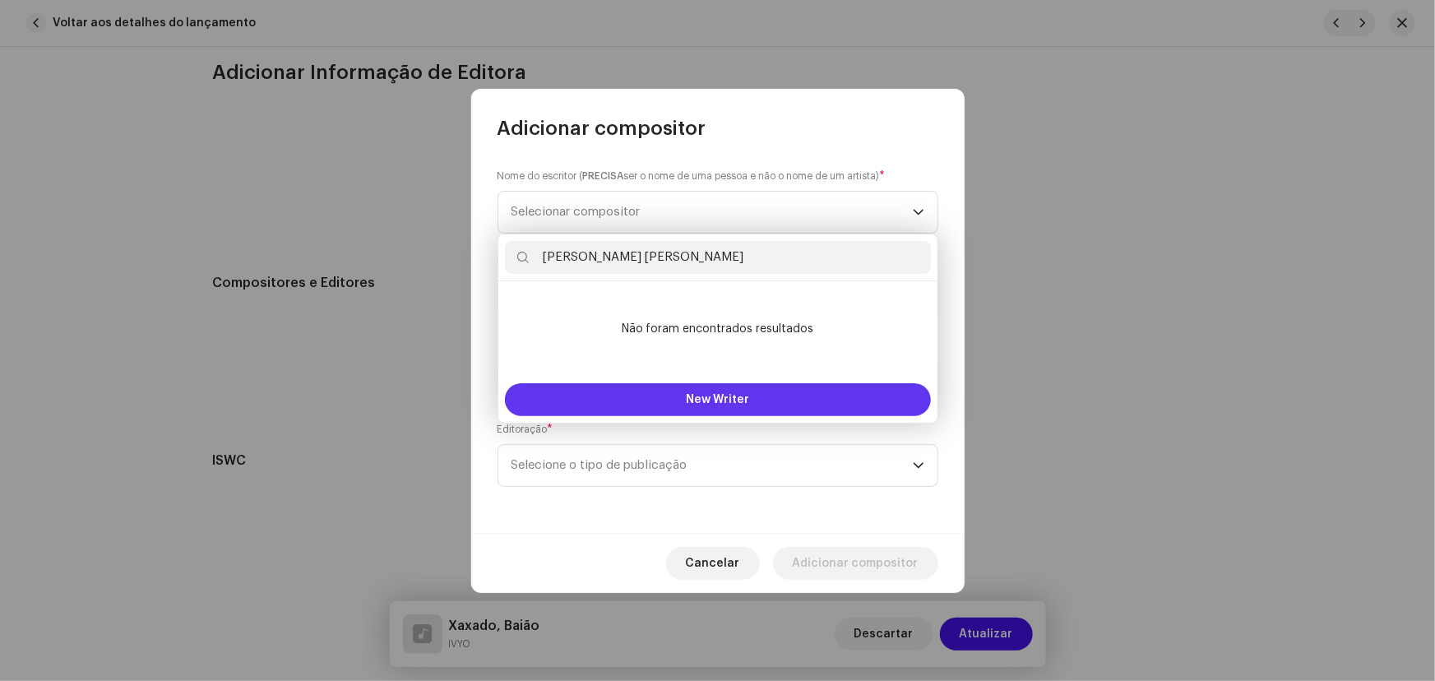
click at [696, 402] on span "New Writer" at bounding box center [717, 400] width 63 height 12
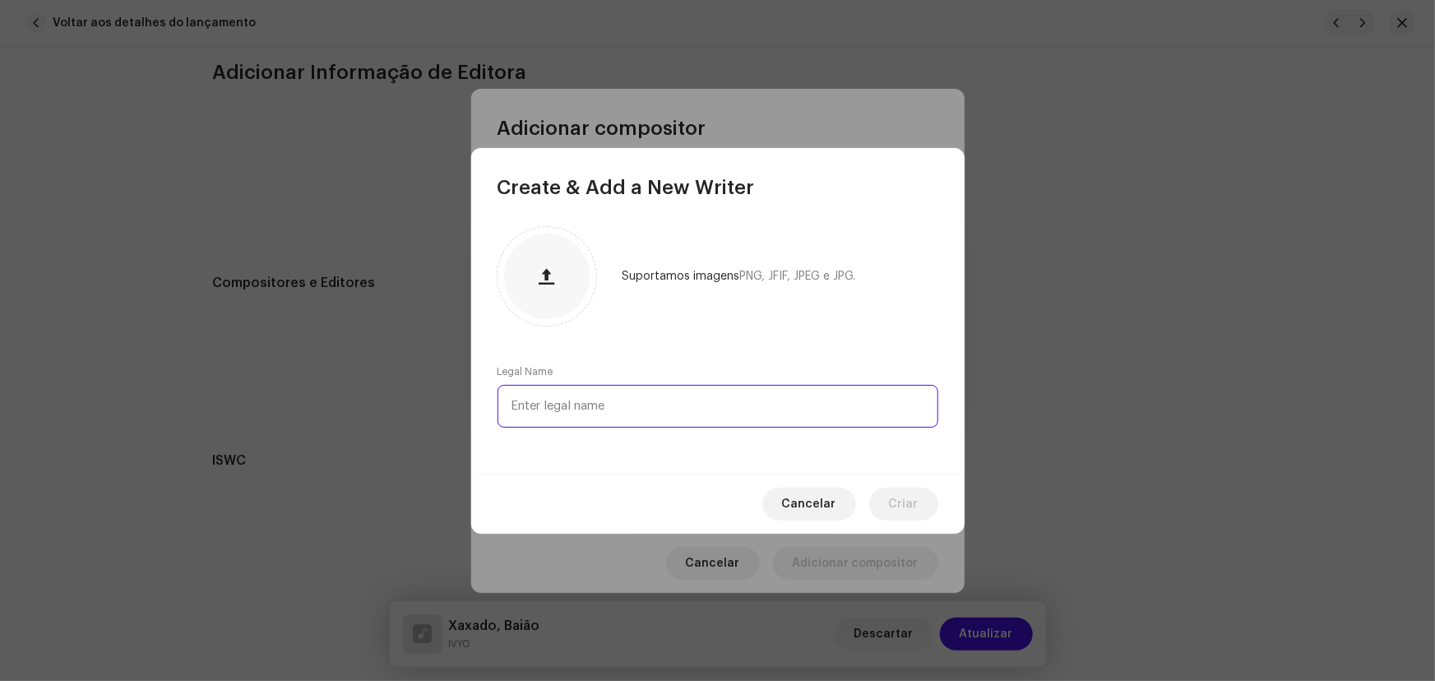
click at [608, 397] on input "text" at bounding box center [717, 406] width 441 height 43
paste input "Roberto Clarisseau Marcial Neto"
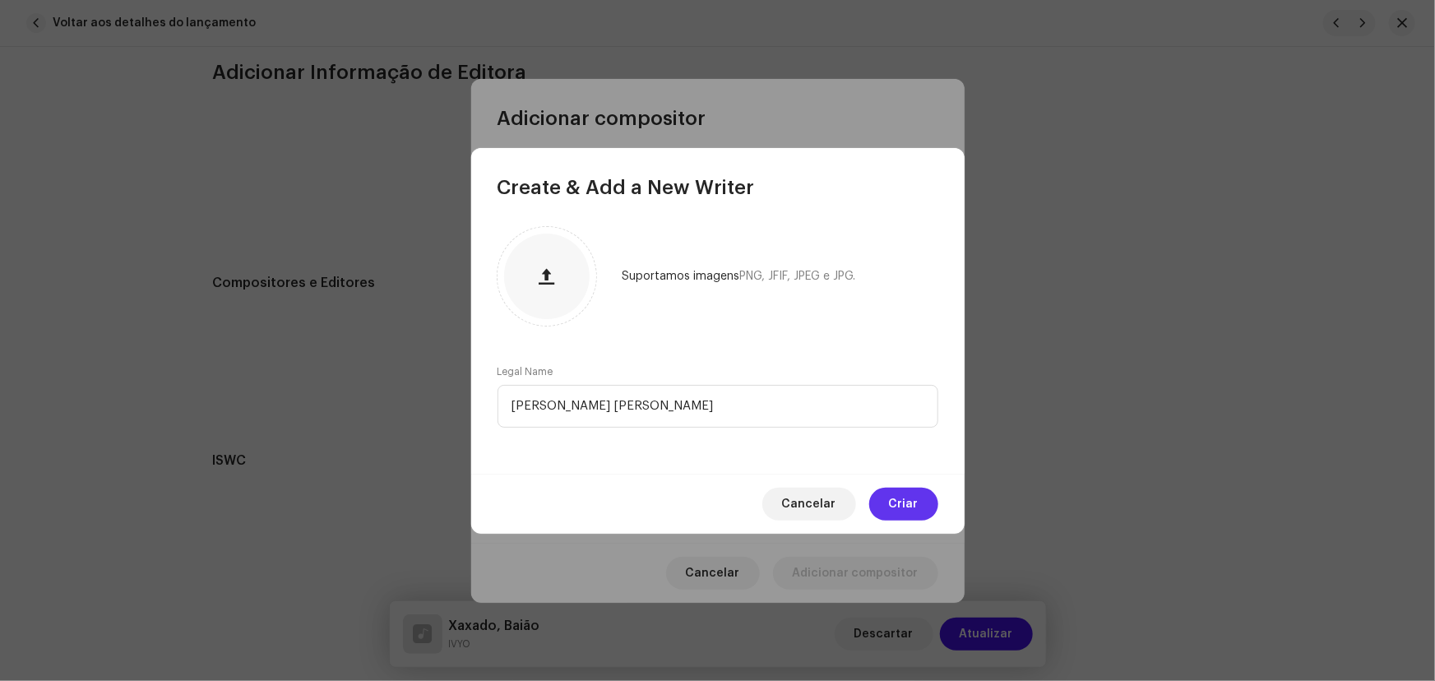
click at [904, 500] on span "Criar" at bounding box center [904, 504] width 30 height 33
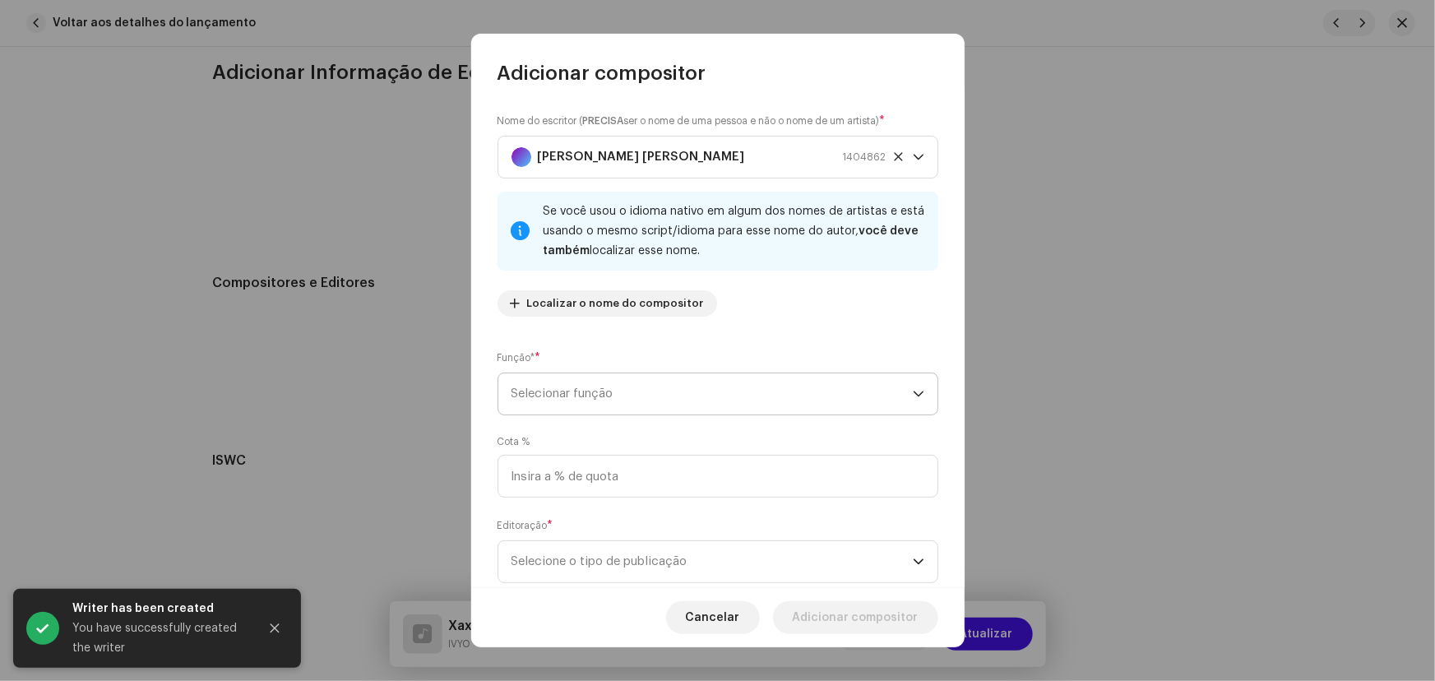
click at [650, 396] on span "Selecionar função" at bounding box center [711, 393] width 401 height 41
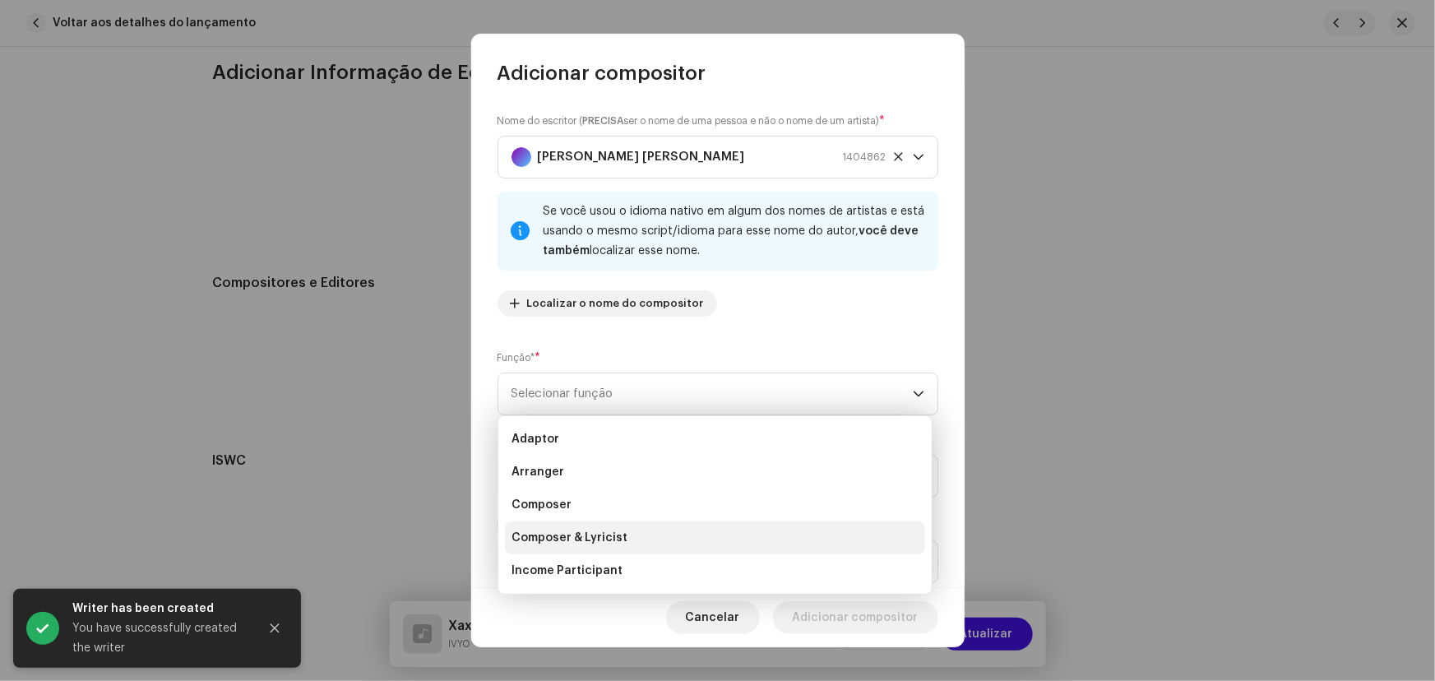
click at [610, 541] on span "Composer & Lyricist" at bounding box center [569, 538] width 116 height 16
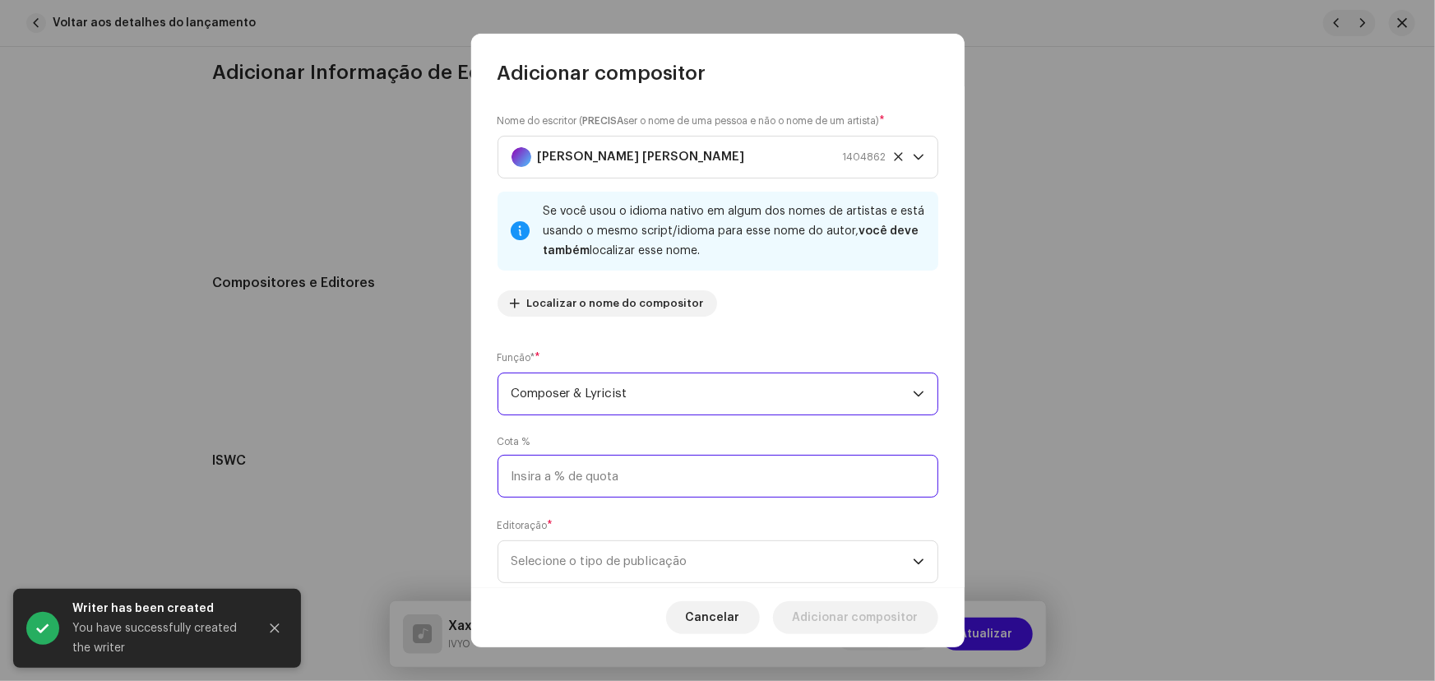
click at [602, 487] on input at bounding box center [717, 476] width 441 height 43
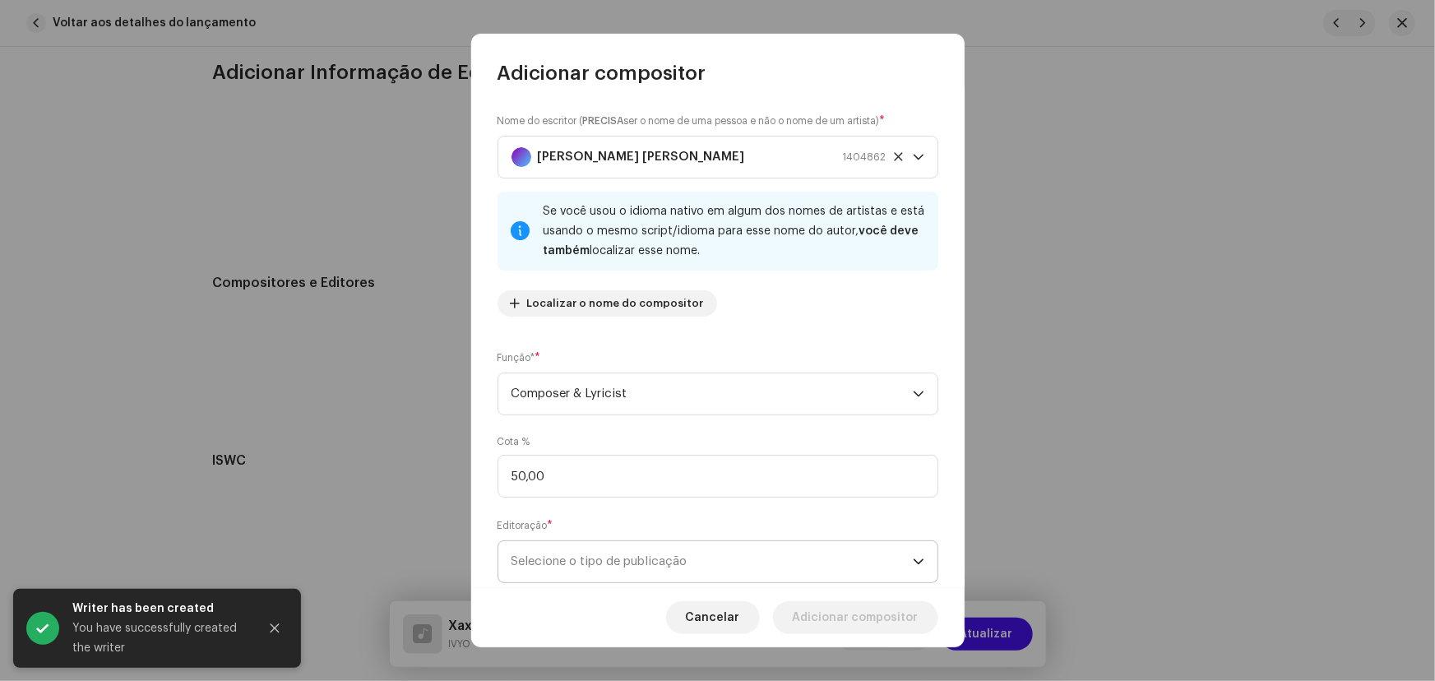
click at [625, 571] on span "Selecione o tipo de publicação" at bounding box center [711, 561] width 401 height 41
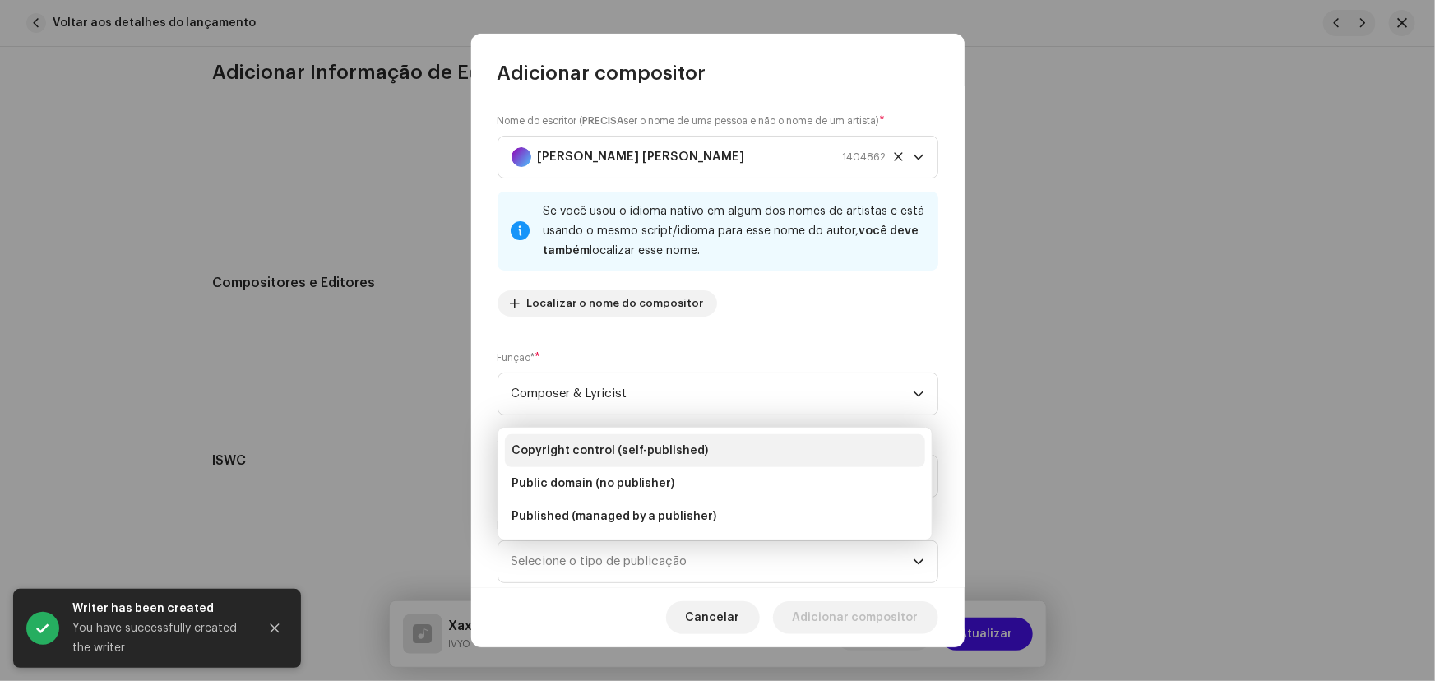
click at [603, 450] on span "Copyright control (self-published)" at bounding box center [609, 450] width 197 height 16
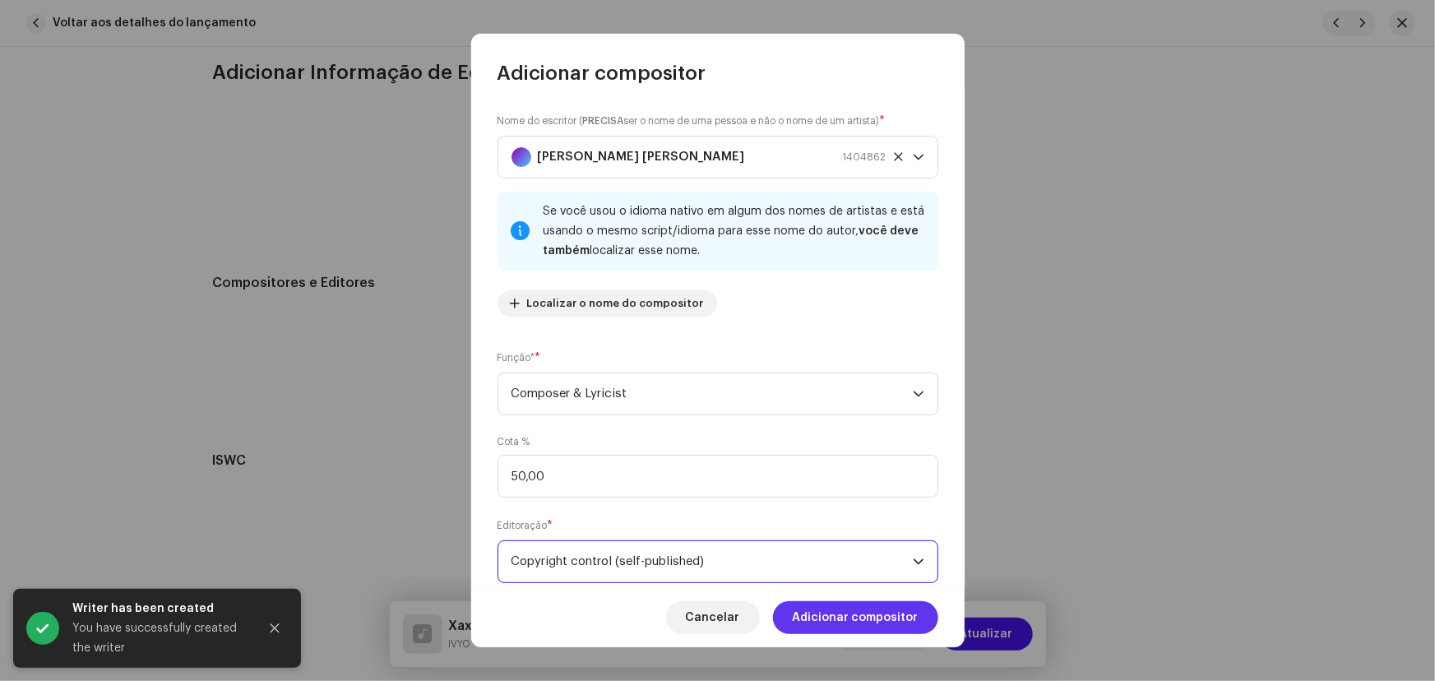
click at [859, 618] on span "Adicionar compositor" at bounding box center [856, 617] width 126 height 33
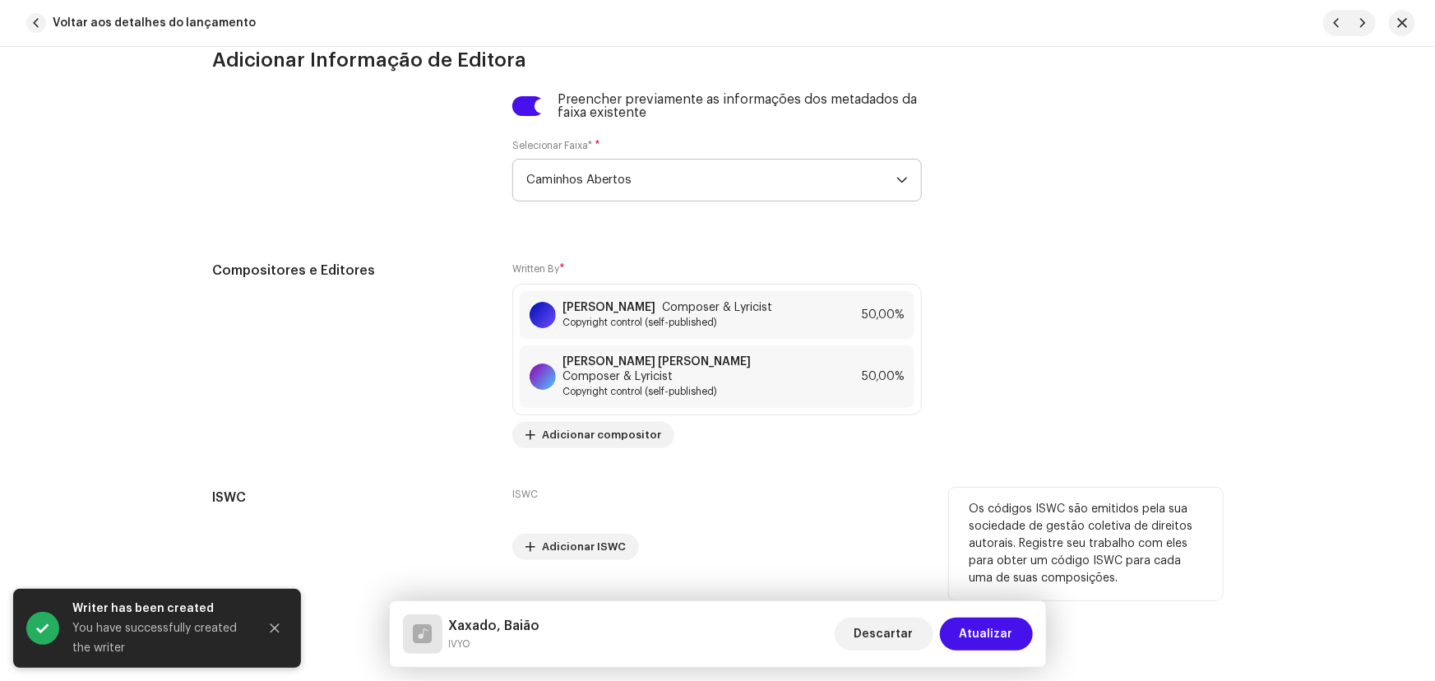
scroll to position [5054, 0]
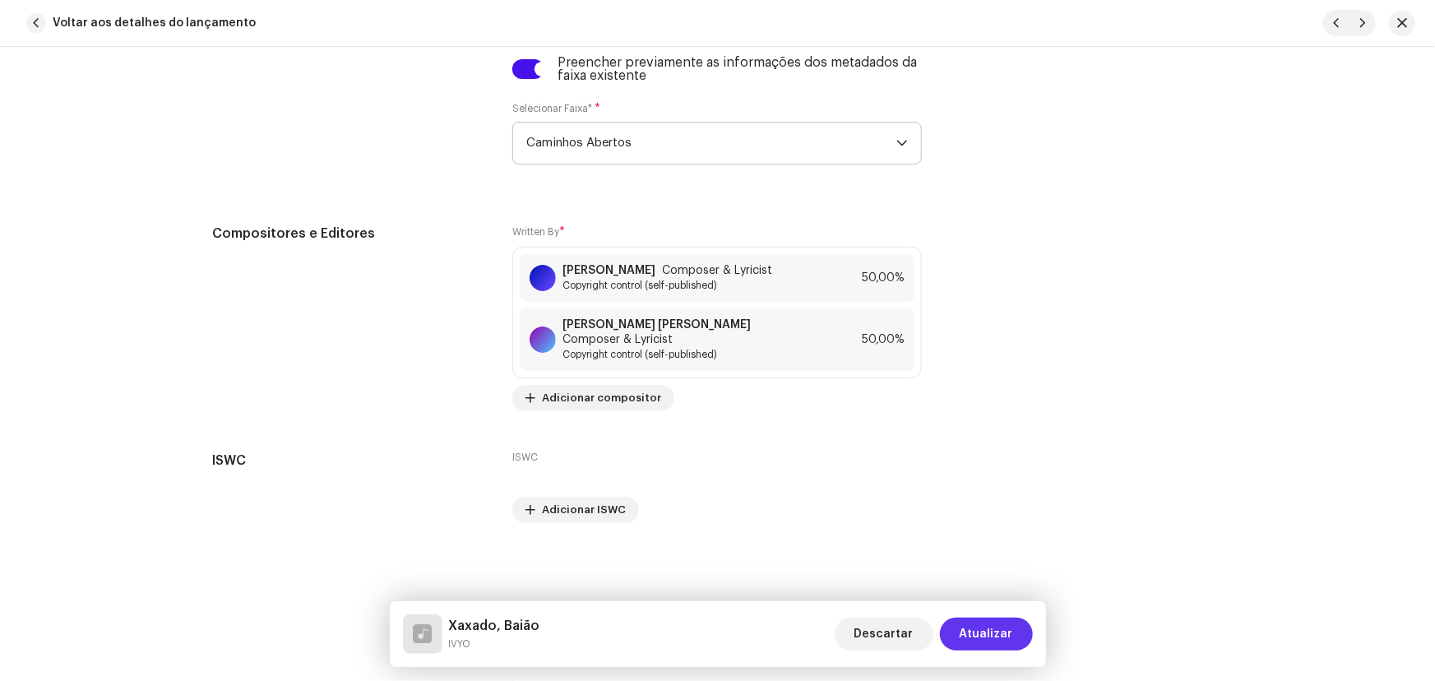
click at [997, 631] on span "Atualizar" at bounding box center [986, 634] width 53 height 33
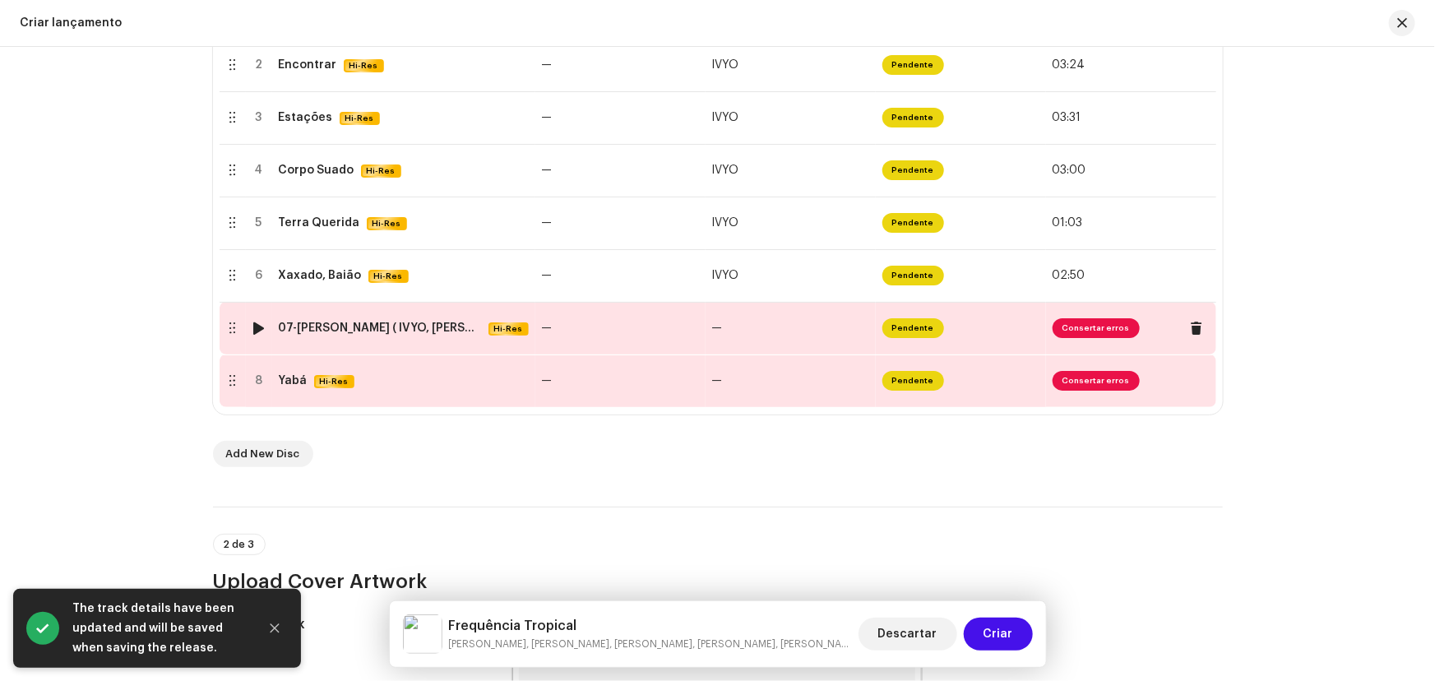
click at [398, 331] on div "07-Tapete Sagrado ( IVYO, LEO BONS ).wav" at bounding box center [380, 328] width 203 height 13
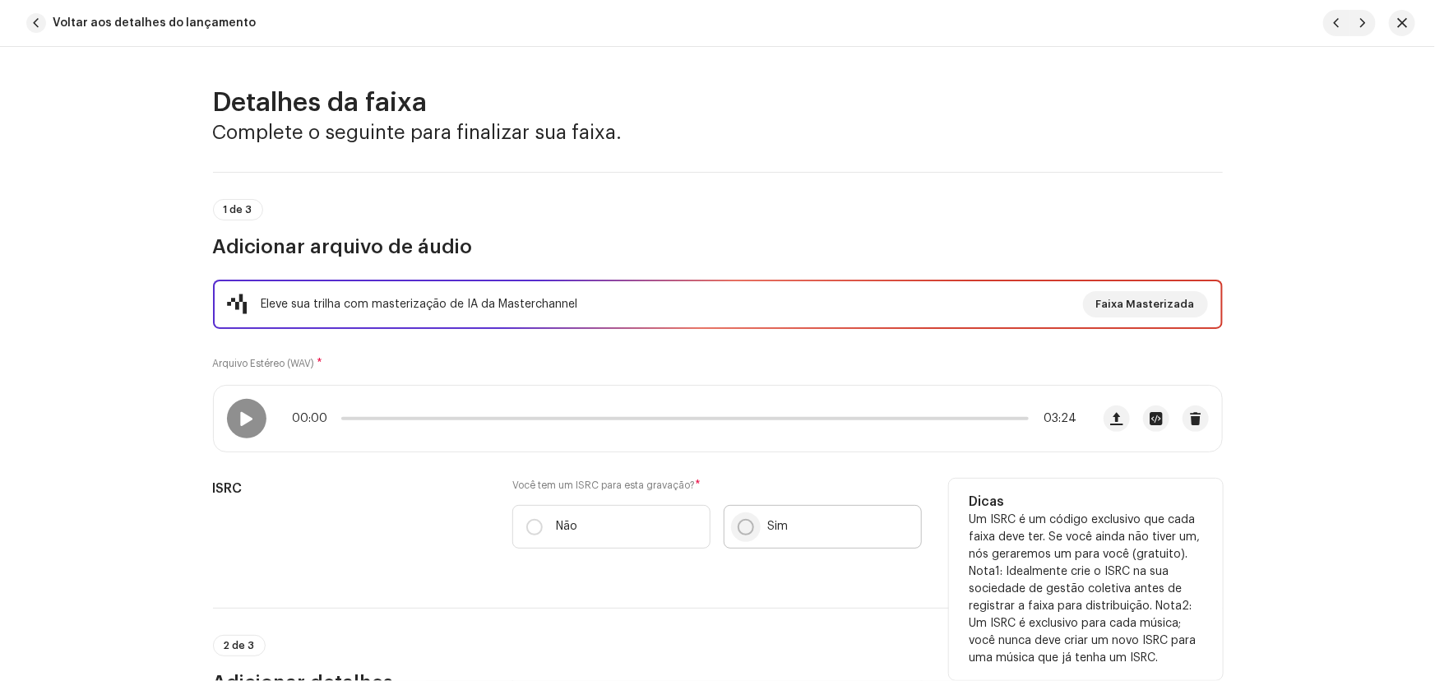
click at [743, 525] on input "Sim" at bounding box center [746, 527] width 16 height 16
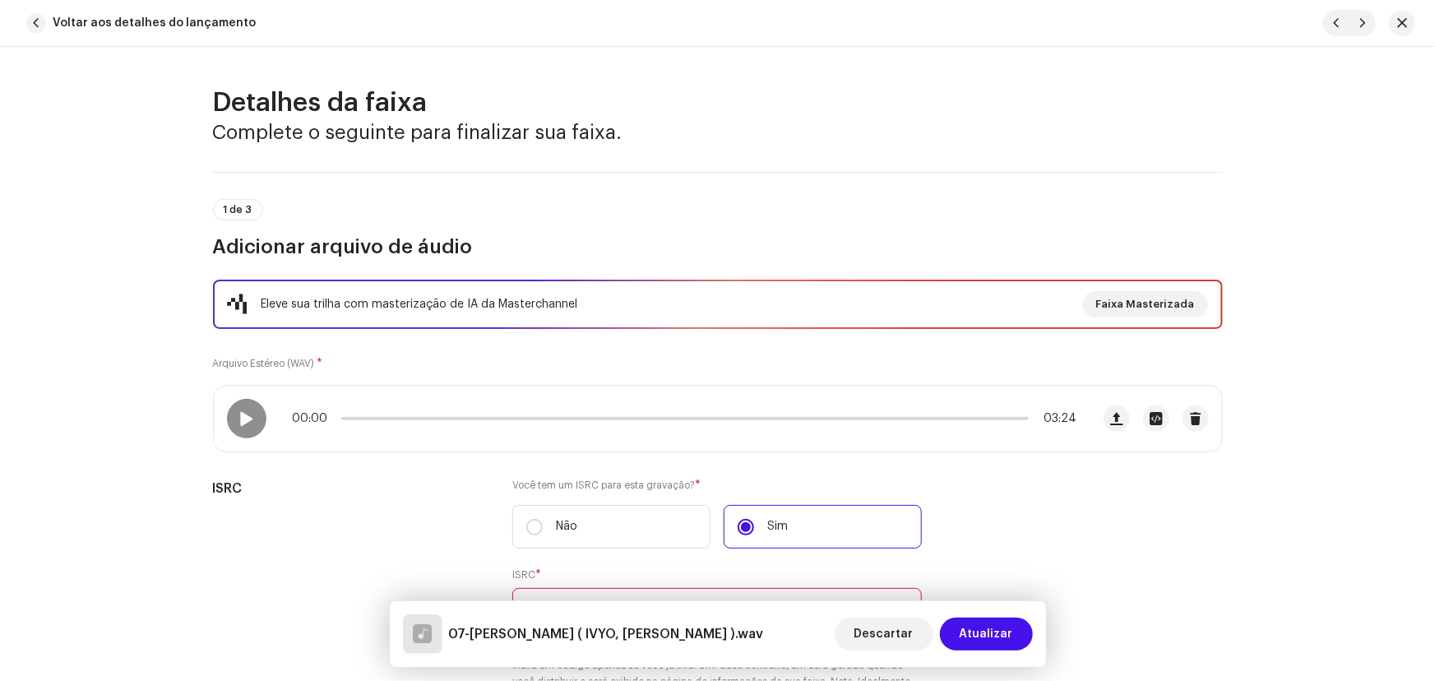
scroll to position [224, 0]
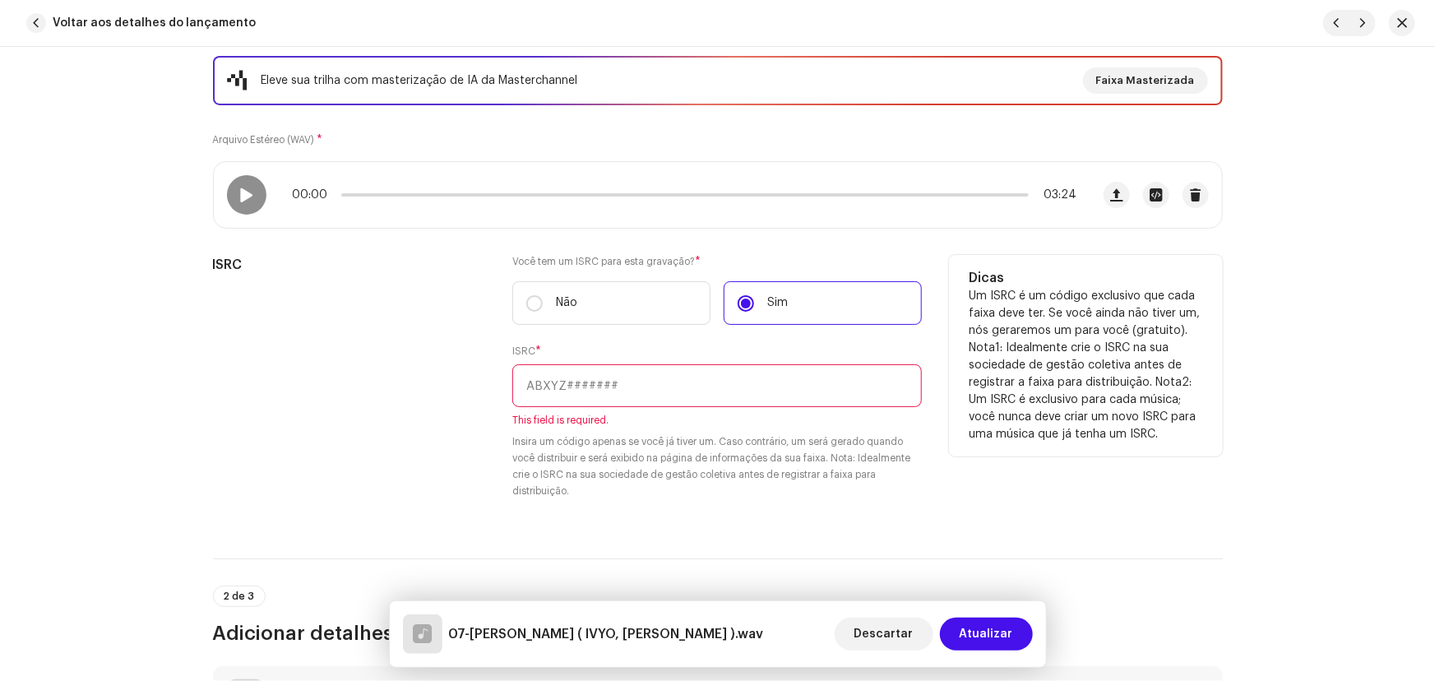
click at [592, 386] on input "text" at bounding box center [716, 385] width 409 height 43
paste input "BC-A1N-25-00011"
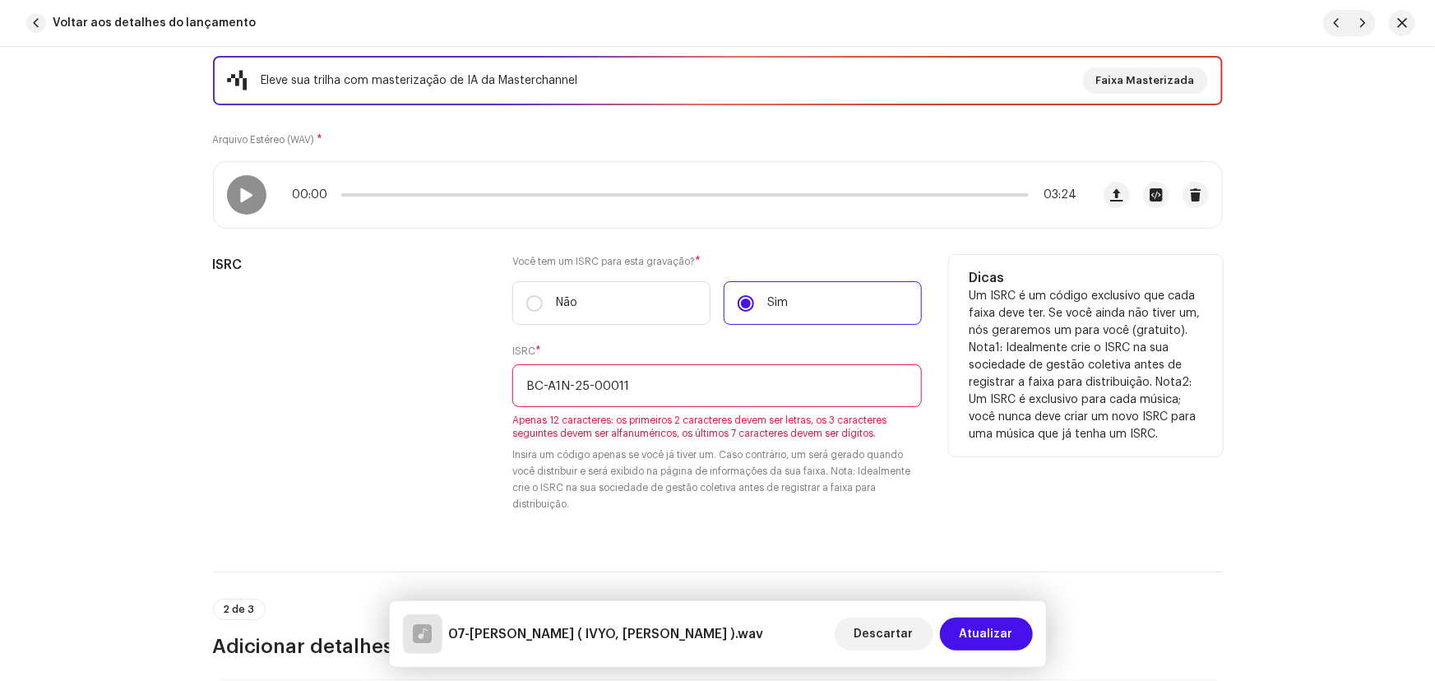
click at [590, 378] on input "BC-A1N-25-00011" at bounding box center [716, 385] width 409 height 43
click at [569, 382] on input "BC-A1N-2500011" at bounding box center [716, 385] width 409 height 43
click at [543, 378] on input "BC-A1N2500011" at bounding box center [716, 385] width 409 height 43
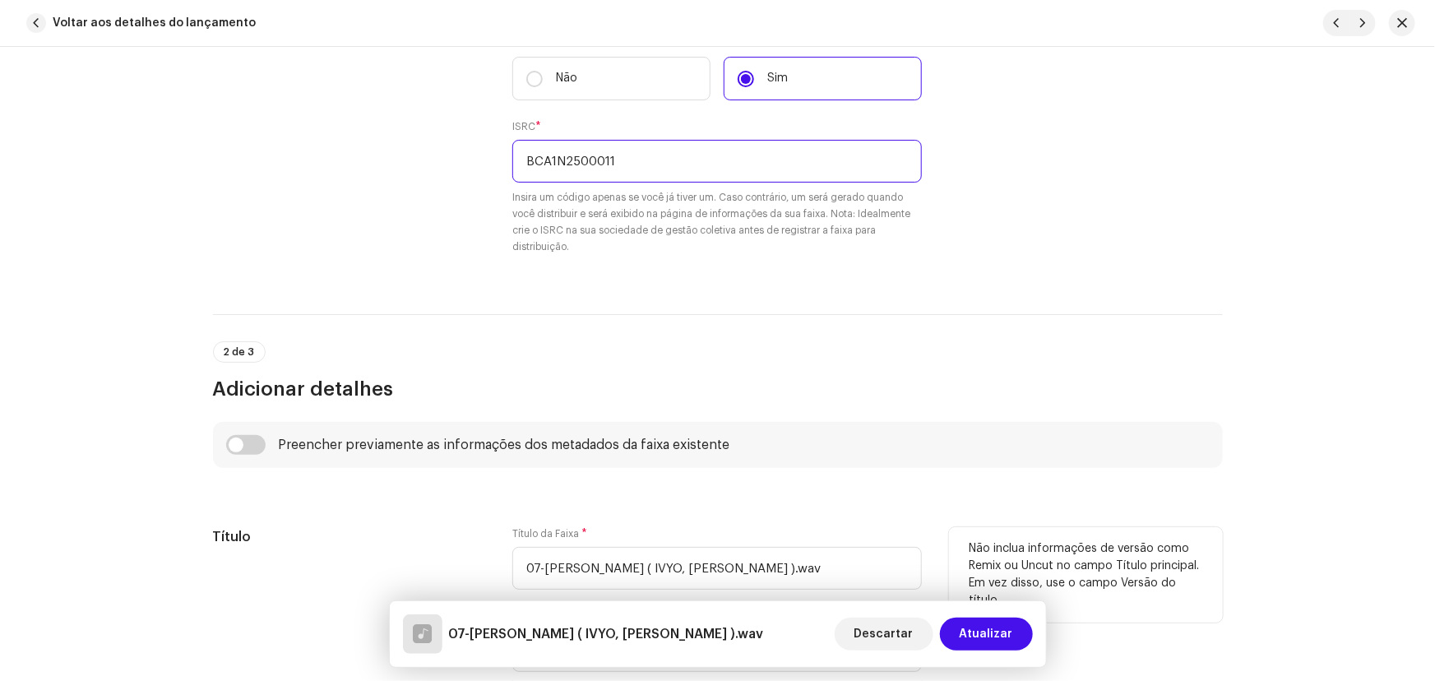
scroll to position [598, 0]
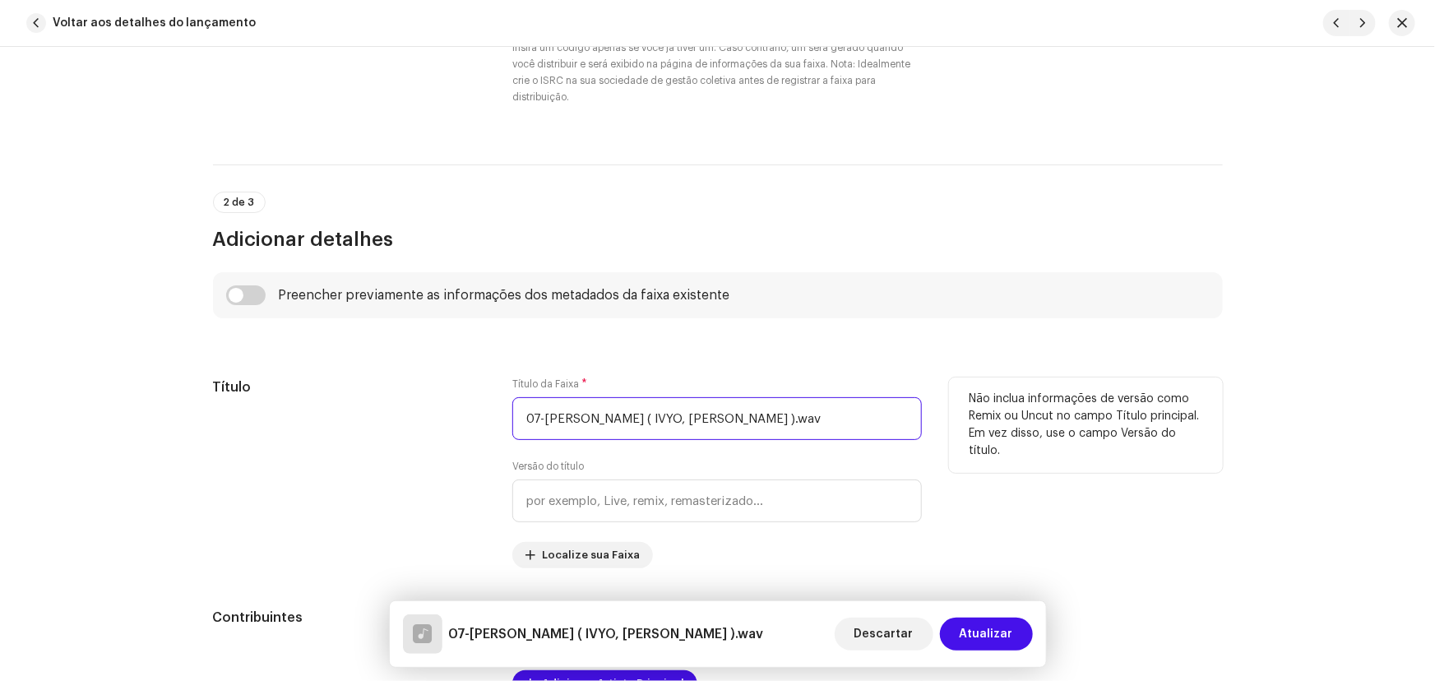
drag, startPoint x: 543, startPoint y: 415, endPoint x: 444, endPoint y: 413, distance: 98.7
click at [444, 413] on div "Título Título da Faixa * 07-Tapete Sagrado ( IVYO, LEO BONS ).wav Versão do tít…" at bounding box center [718, 472] width 1010 height 191
drag, startPoint x: 614, startPoint y: 417, endPoint x: 826, endPoint y: 423, distance: 211.4
click at [826, 423] on input "Tapete Sagrado ( IVYO, LEO BONS ).wav" at bounding box center [716, 418] width 409 height 43
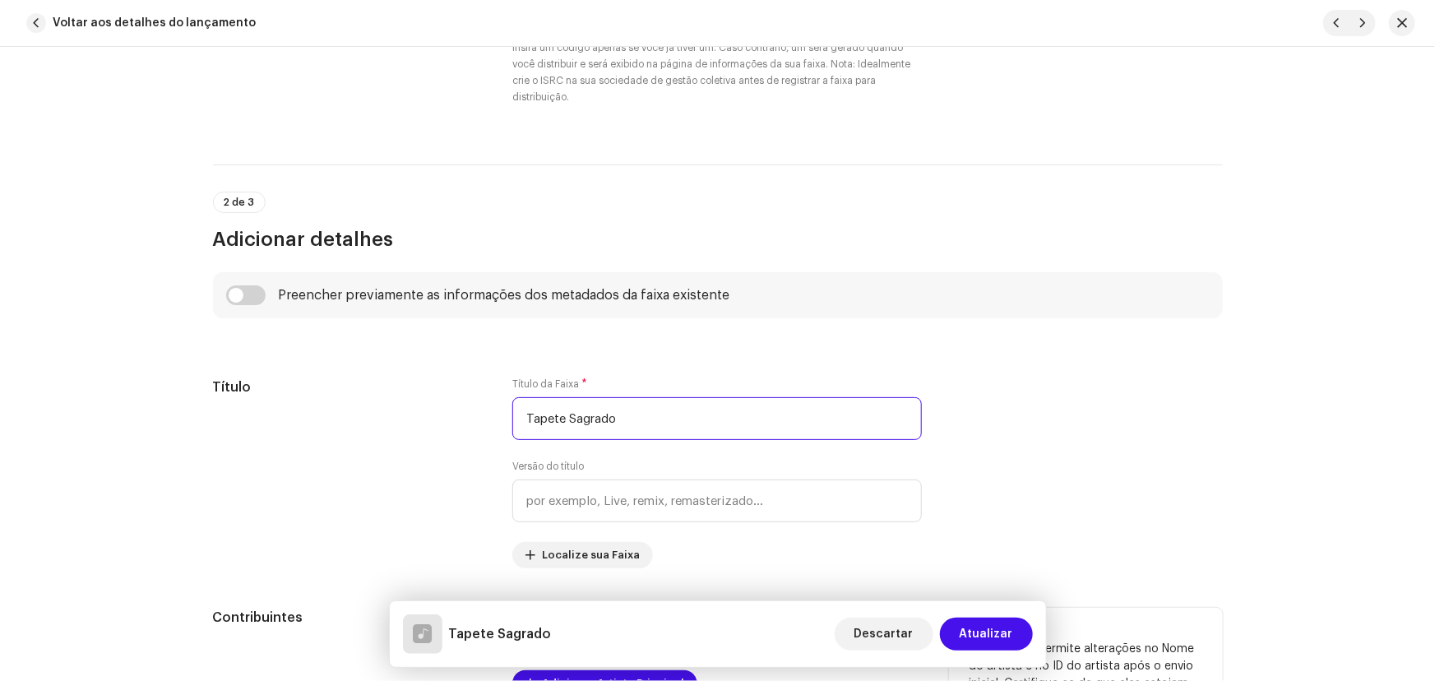
scroll to position [822, 0]
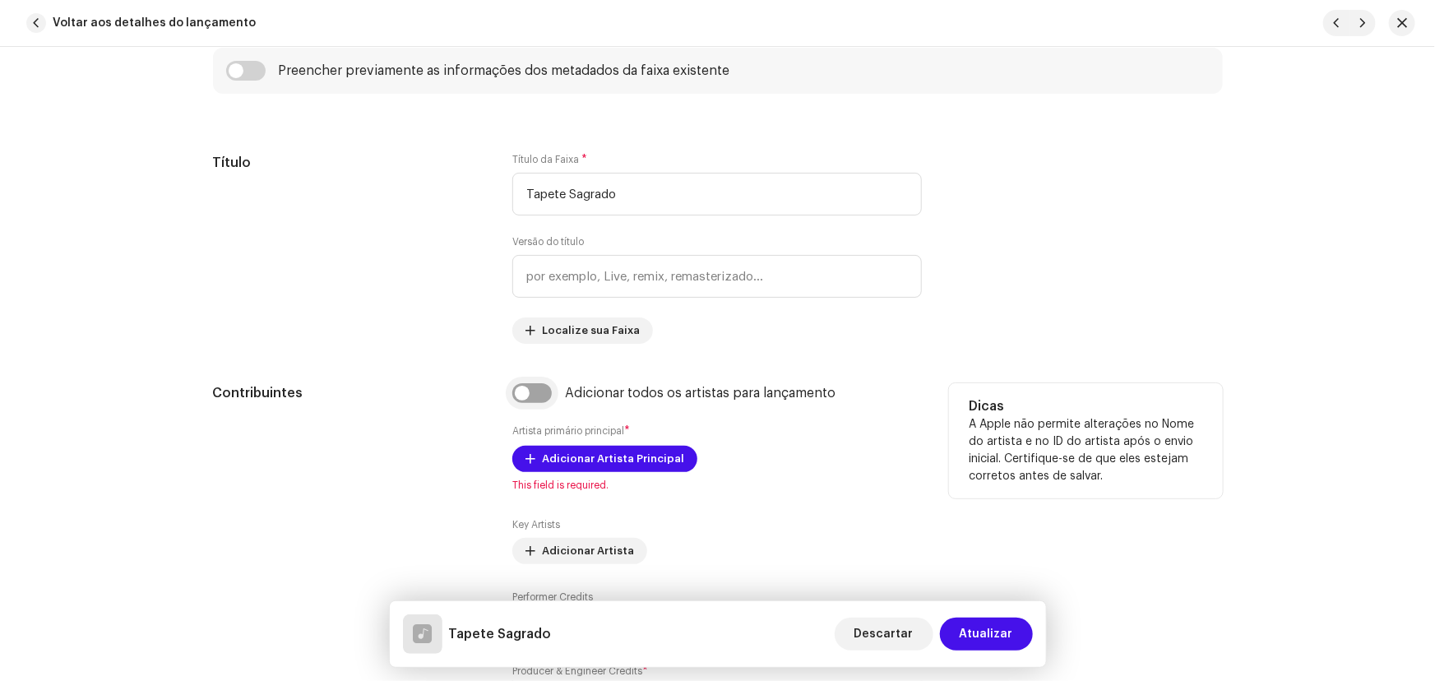
click at [531, 391] on input "checkbox" at bounding box center [531, 393] width 39 height 20
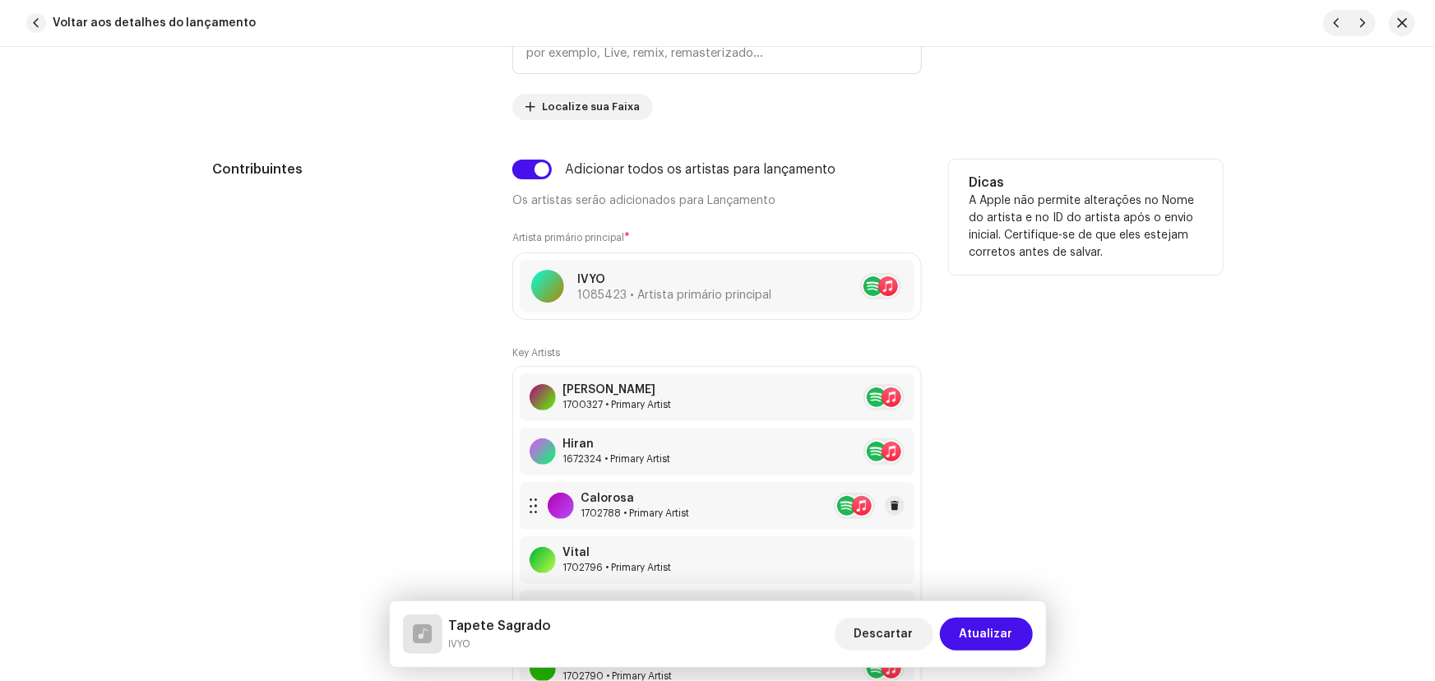
scroll to position [1121, 0]
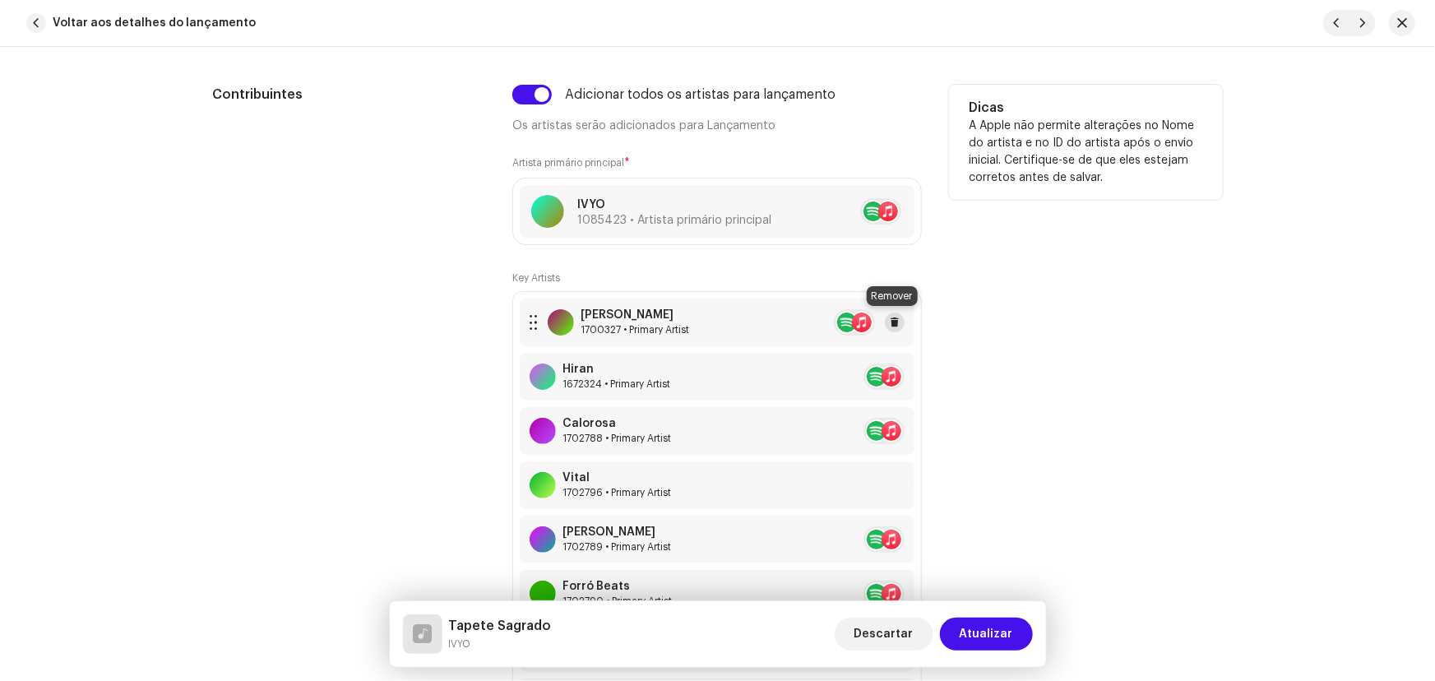
click at [890, 322] on span at bounding box center [895, 322] width 10 height 13
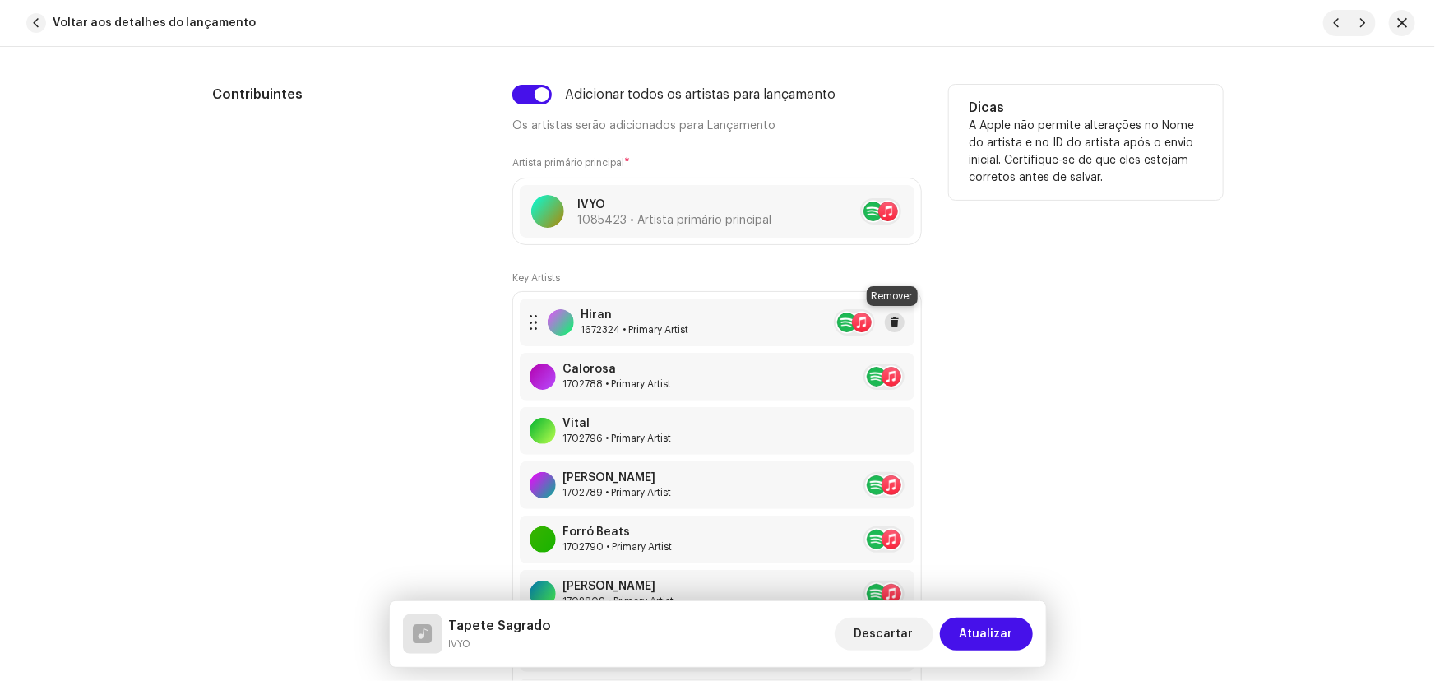
click at [892, 320] on span at bounding box center [895, 322] width 10 height 13
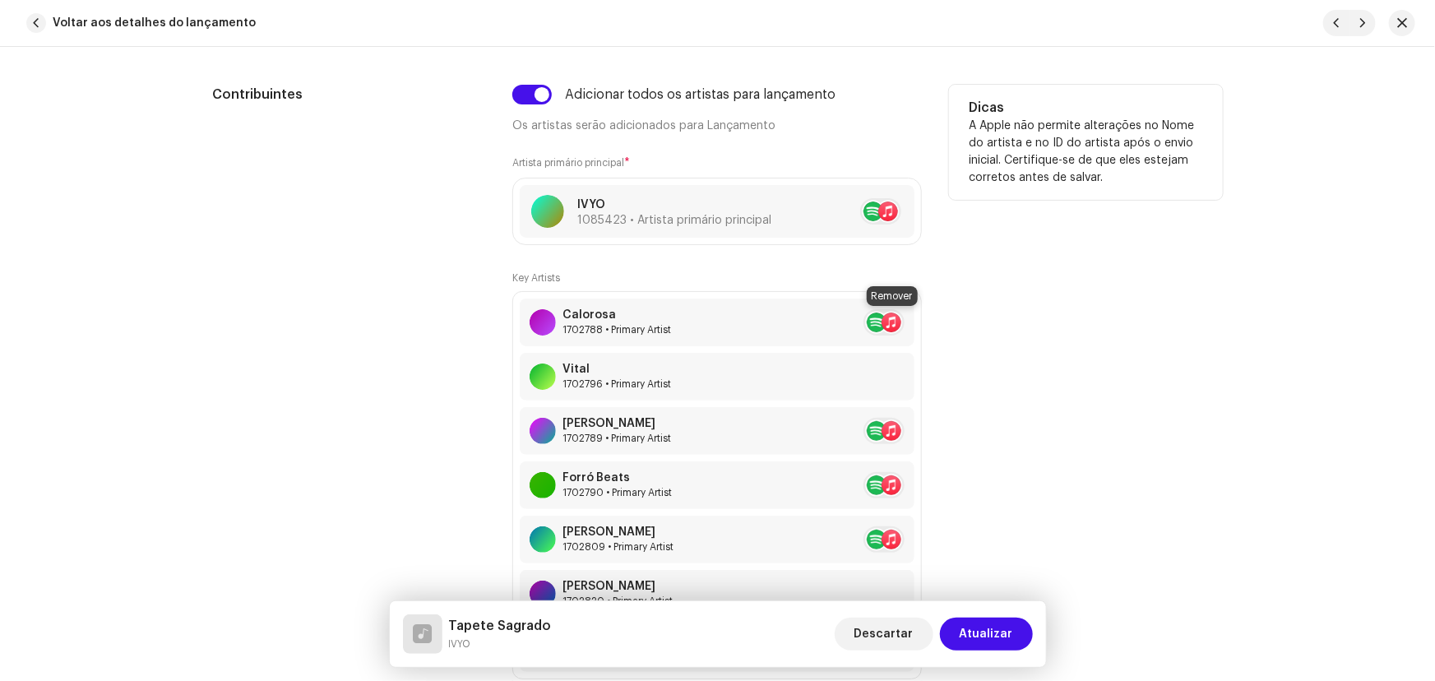
click at [919, 320] on span at bounding box center [924, 322] width 10 height 13
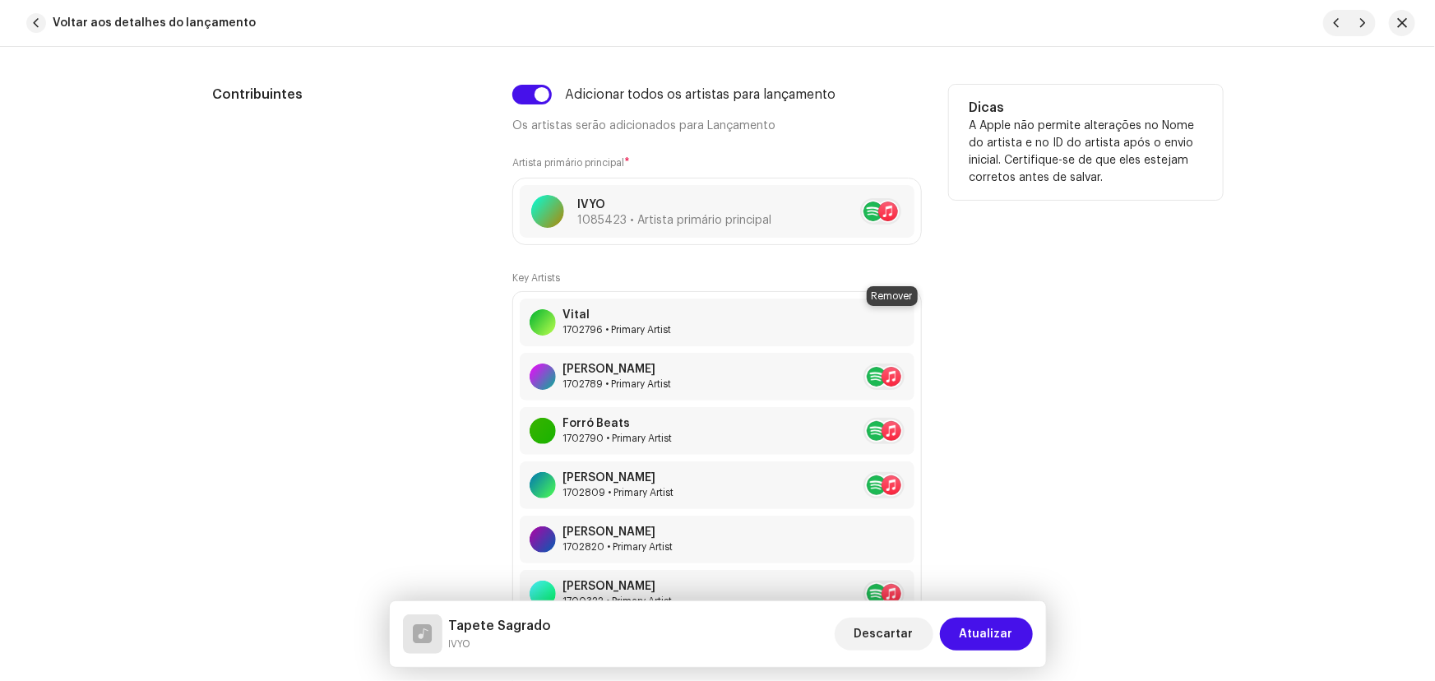
click at [919, 320] on span at bounding box center [924, 322] width 10 height 13
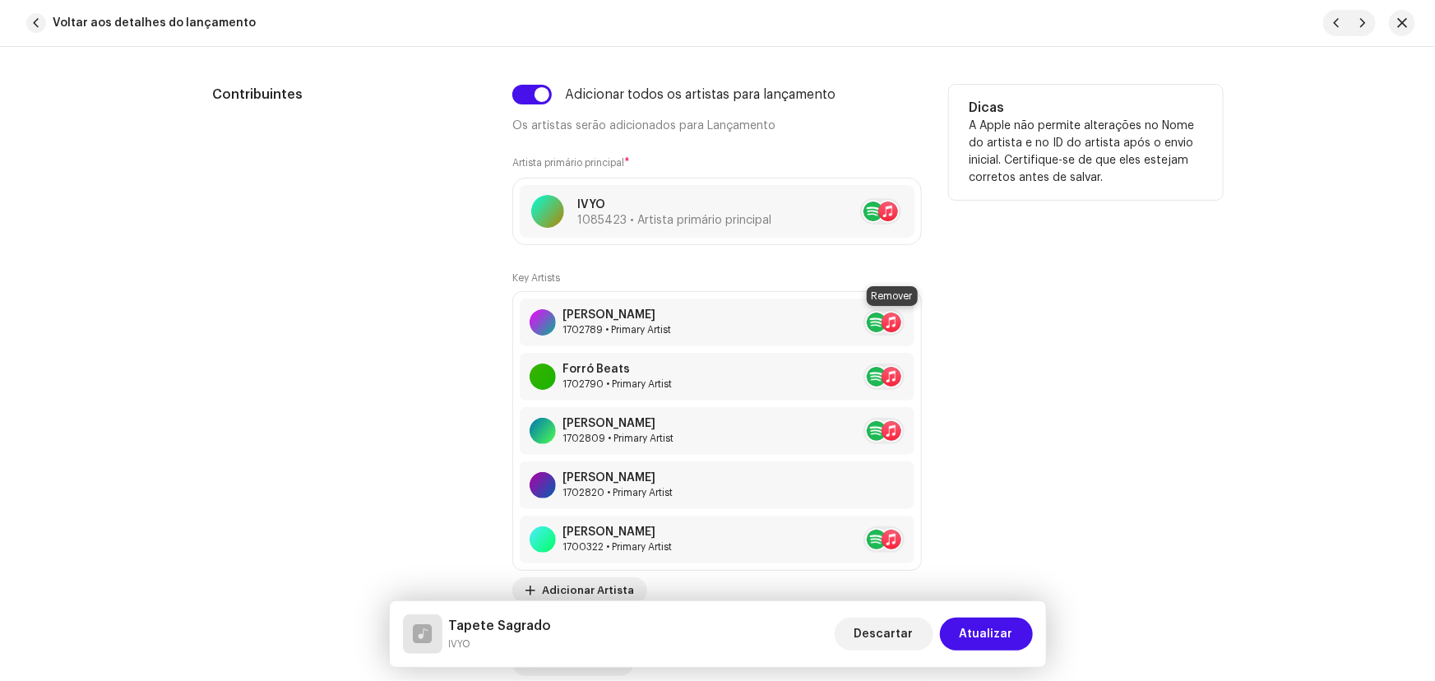
click at [919, 320] on span at bounding box center [924, 322] width 10 height 13
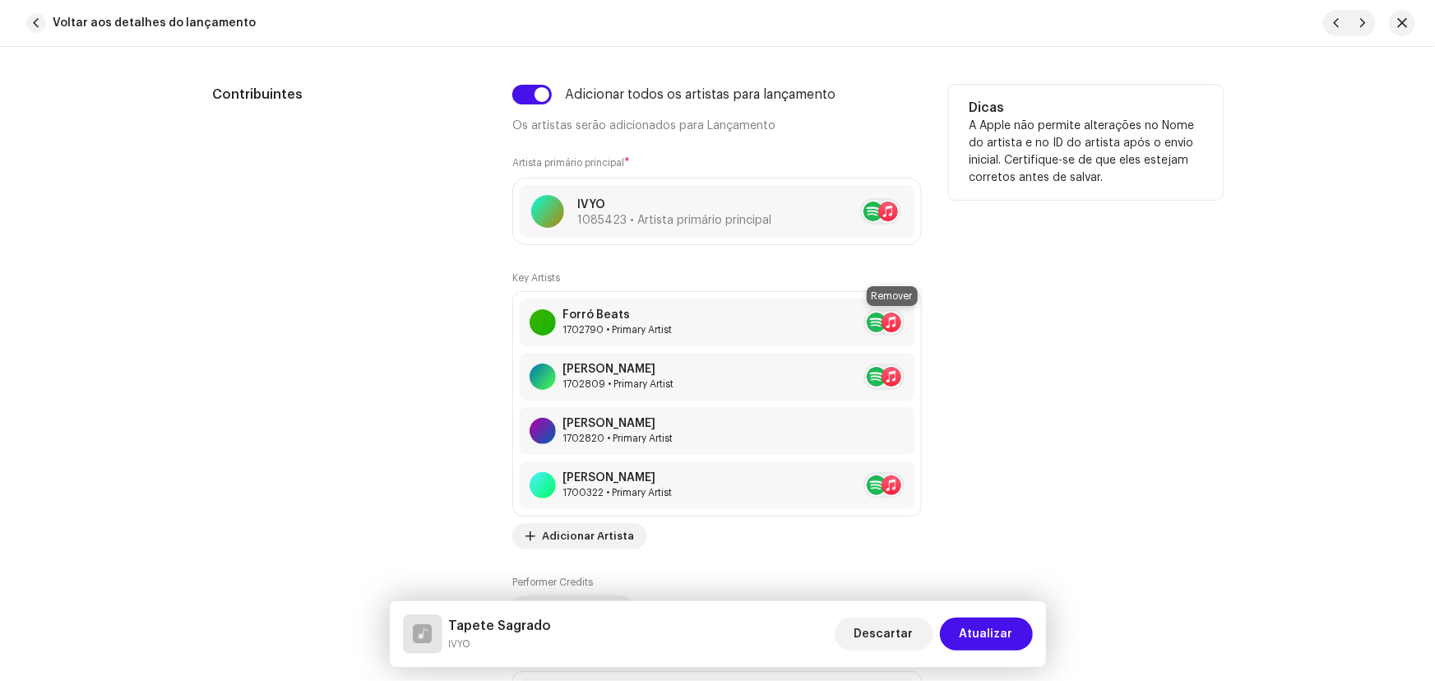
click at [919, 320] on span at bounding box center [924, 322] width 10 height 13
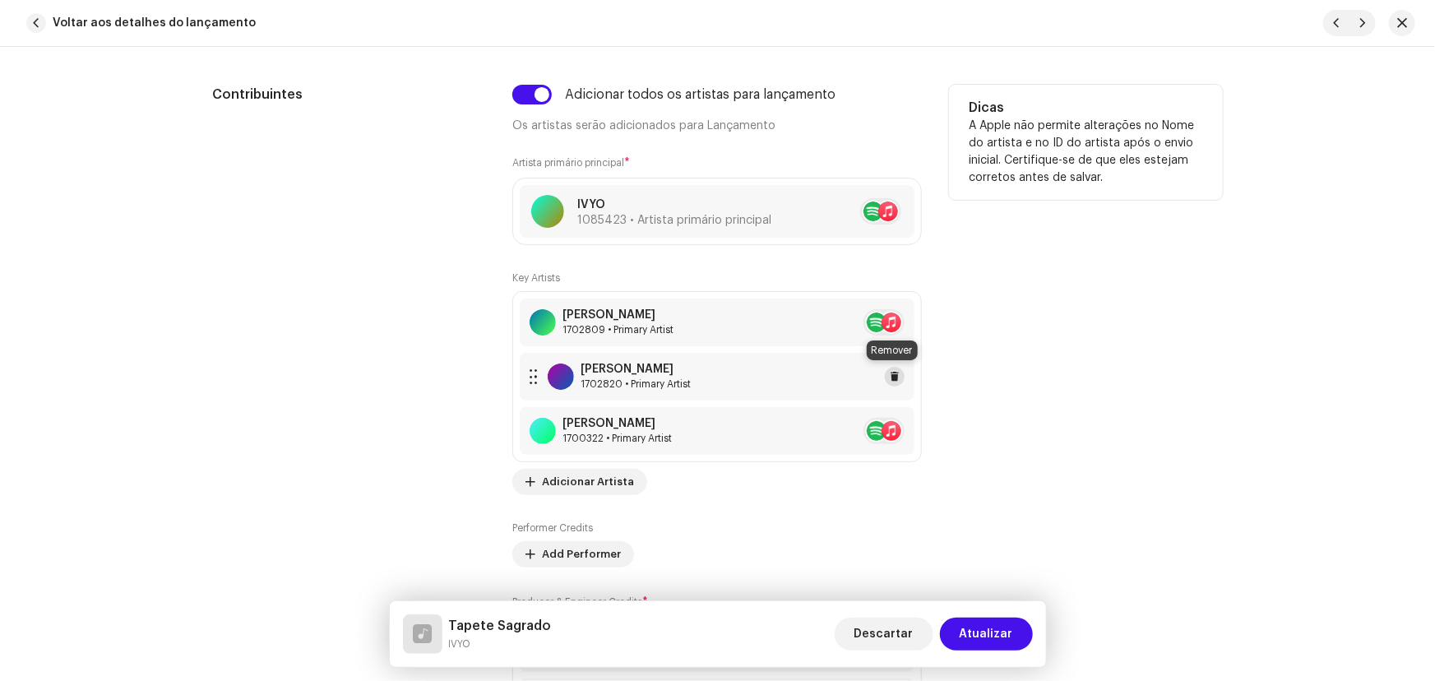
click at [894, 373] on span at bounding box center [895, 376] width 10 height 13
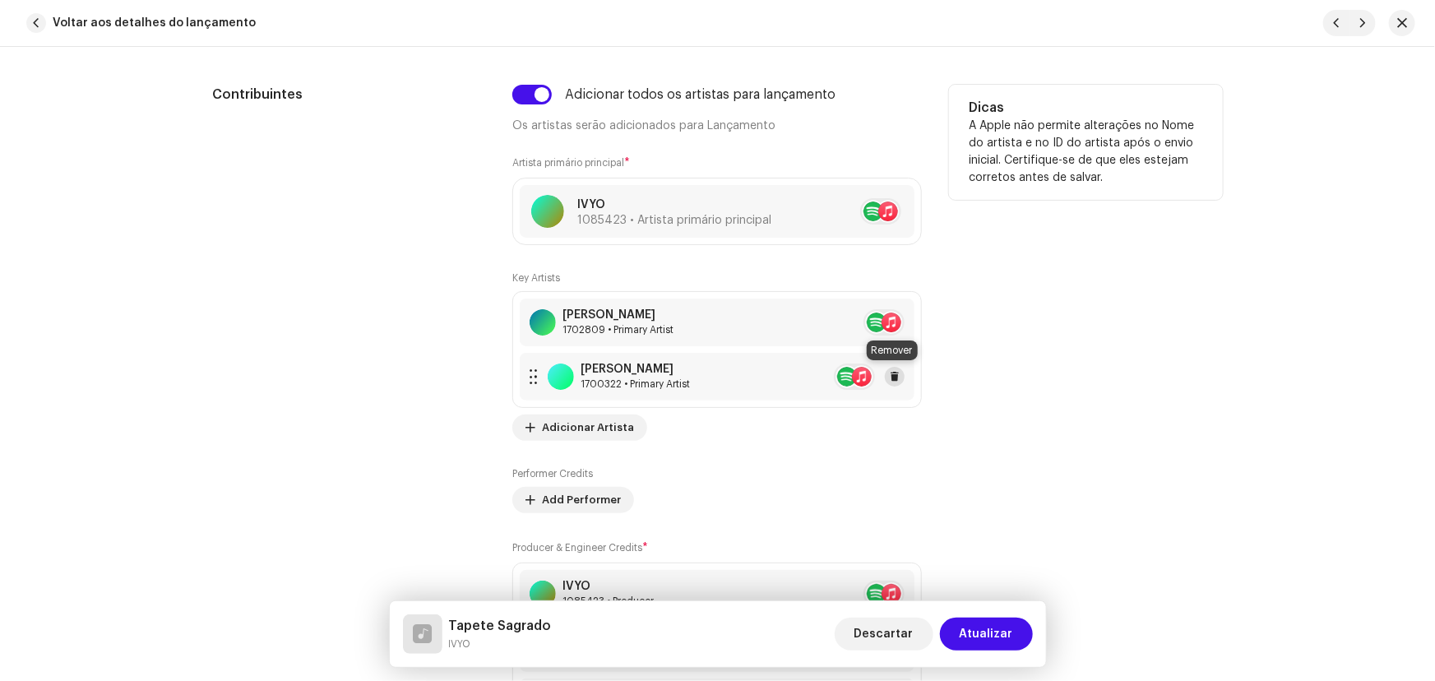
click at [894, 372] on span at bounding box center [895, 376] width 10 height 13
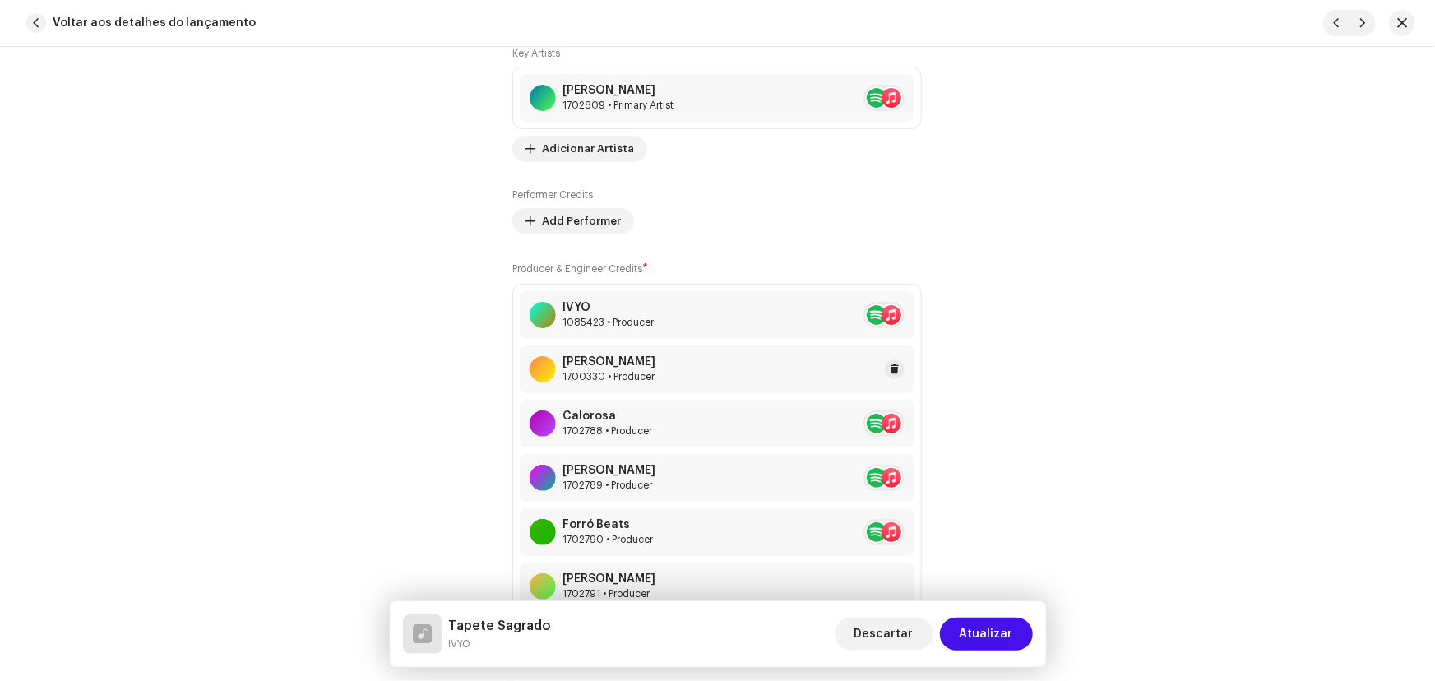
scroll to position [1420, 0]
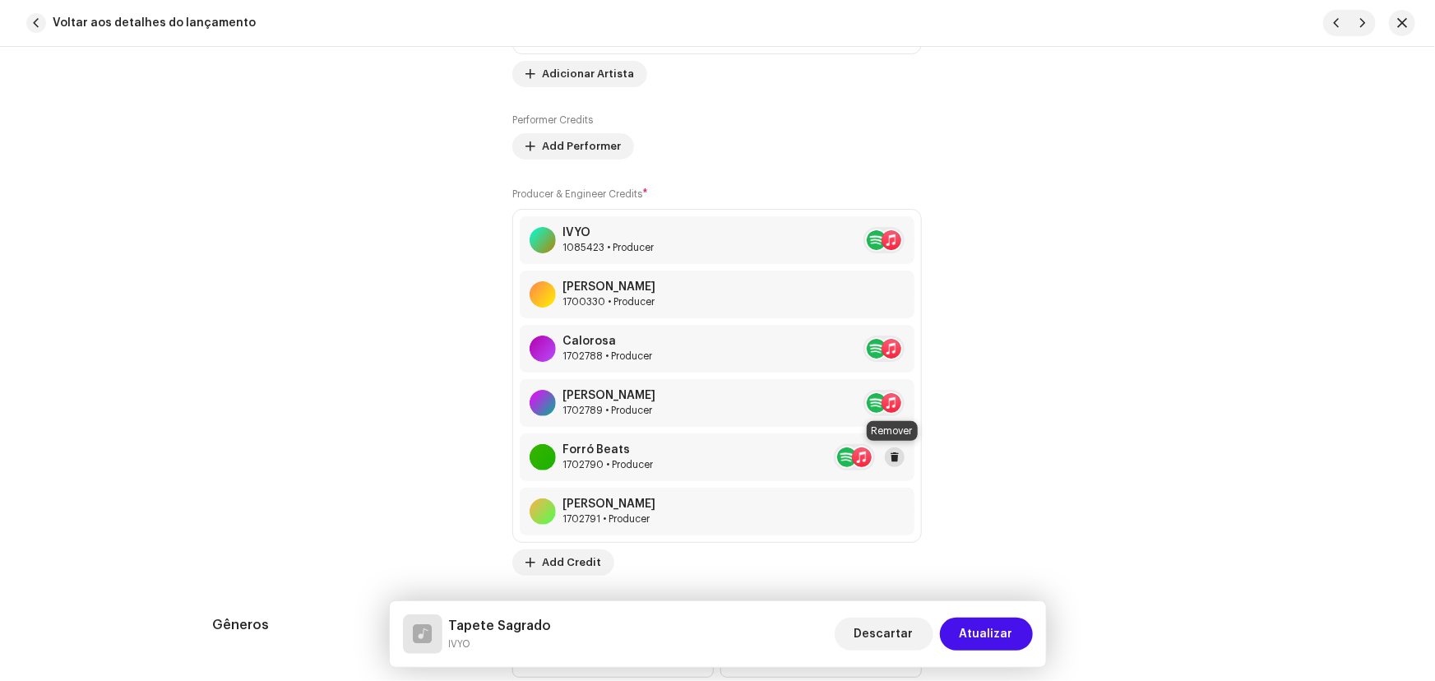
click at [894, 451] on span at bounding box center [895, 457] width 10 height 13
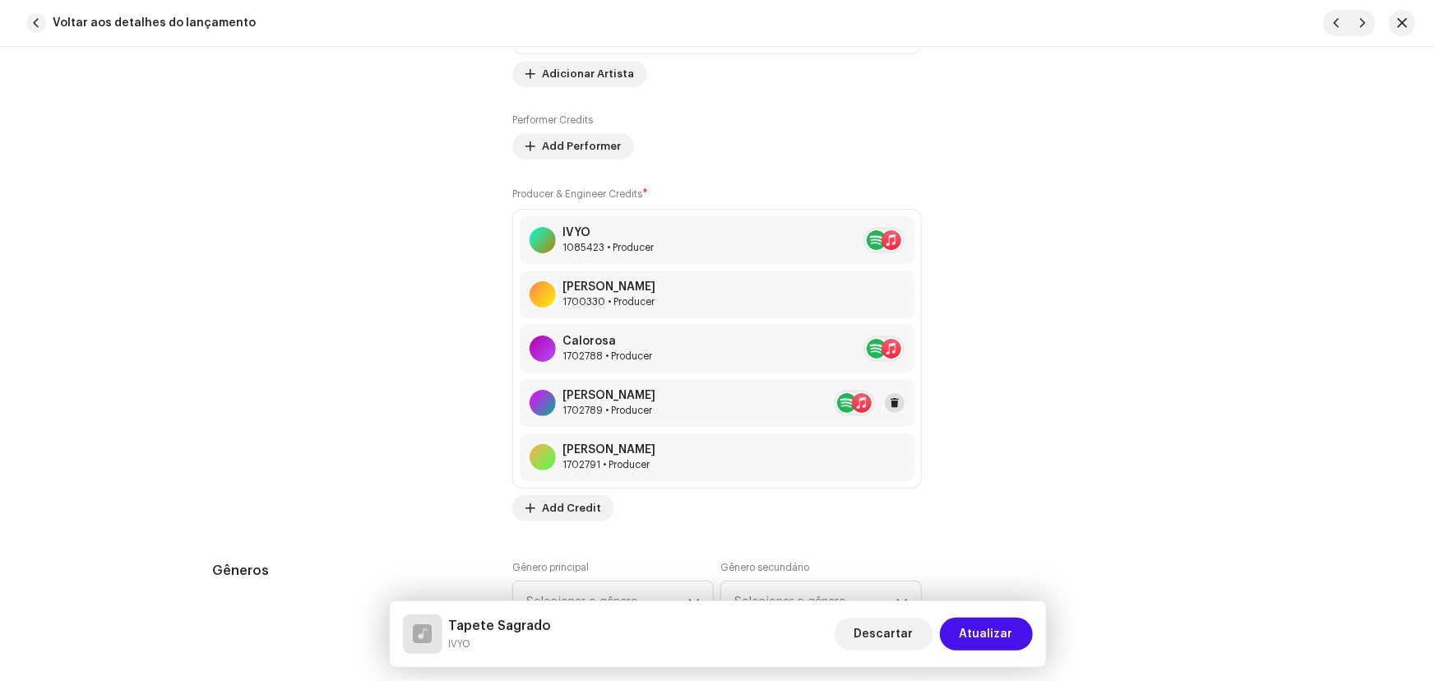
click at [900, 404] on button at bounding box center [895, 403] width 20 height 20
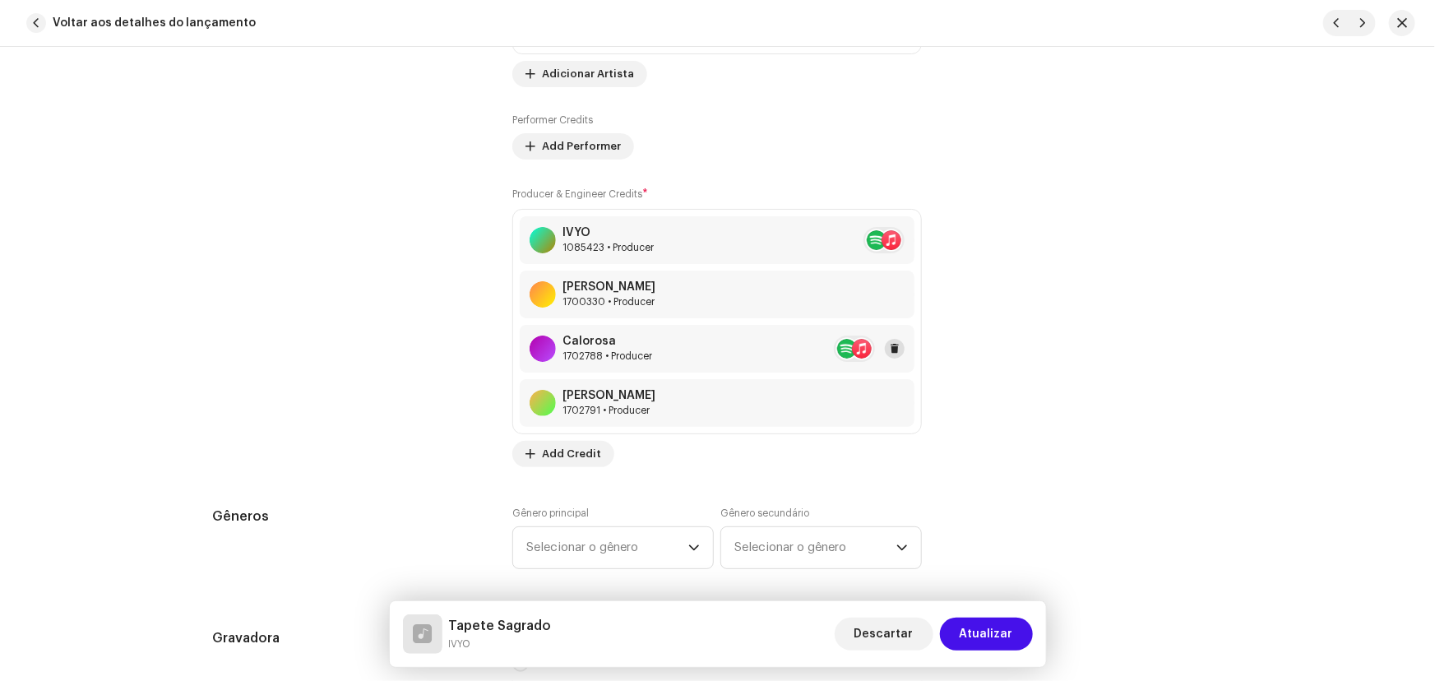
click at [900, 349] on button at bounding box center [895, 349] width 20 height 20
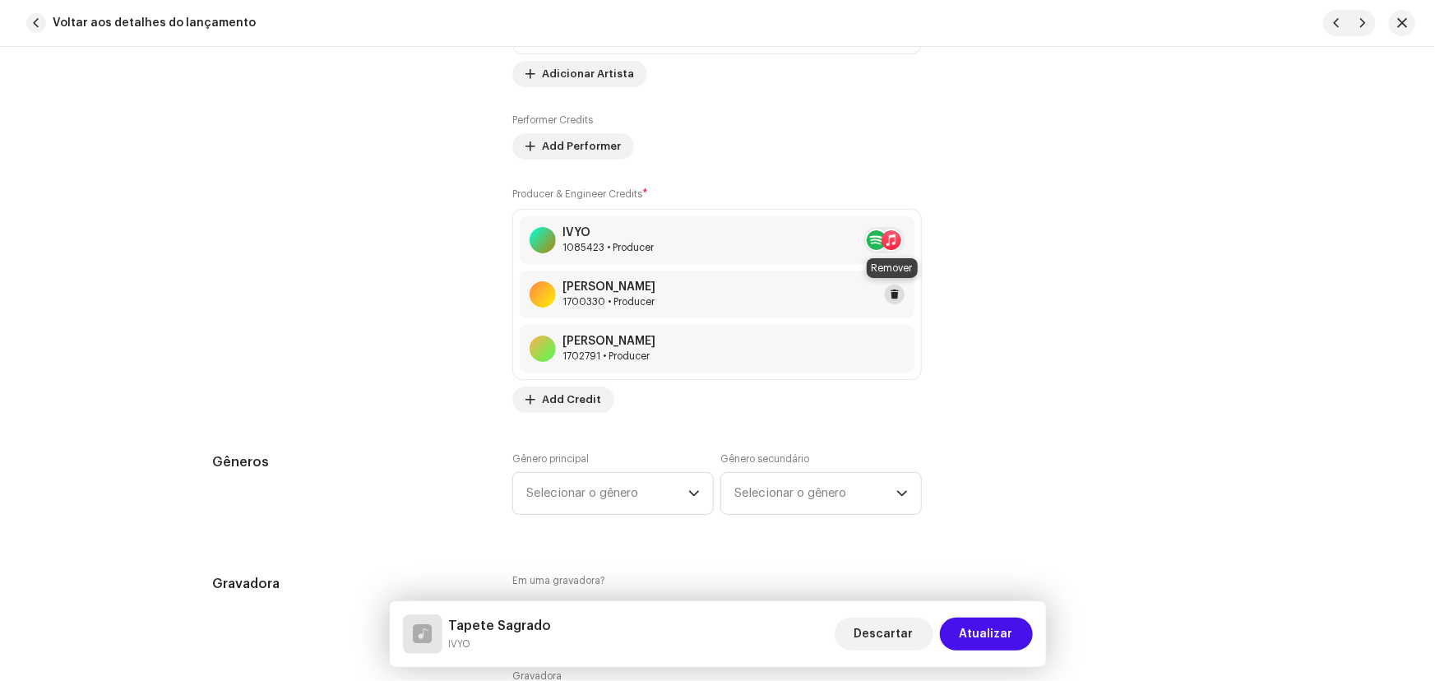
click at [896, 293] on button at bounding box center [895, 295] width 20 height 20
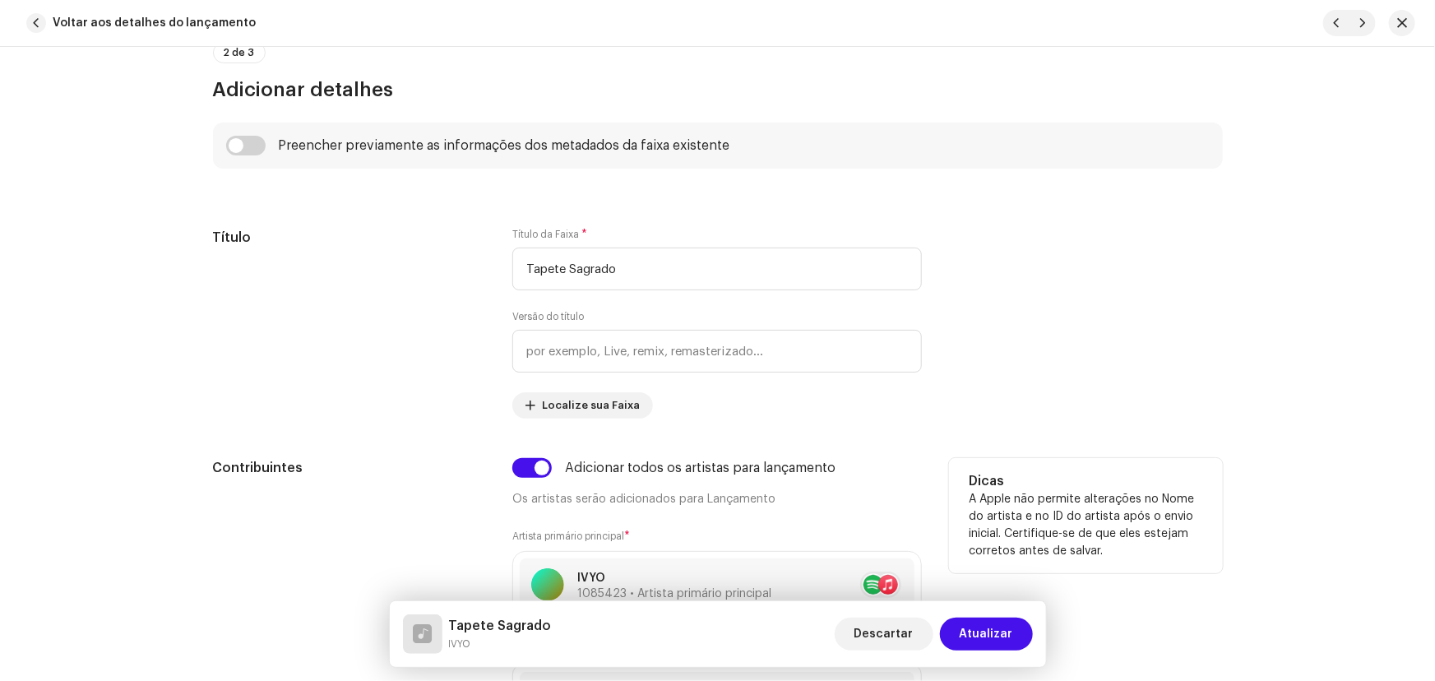
scroll to position [673, 0]
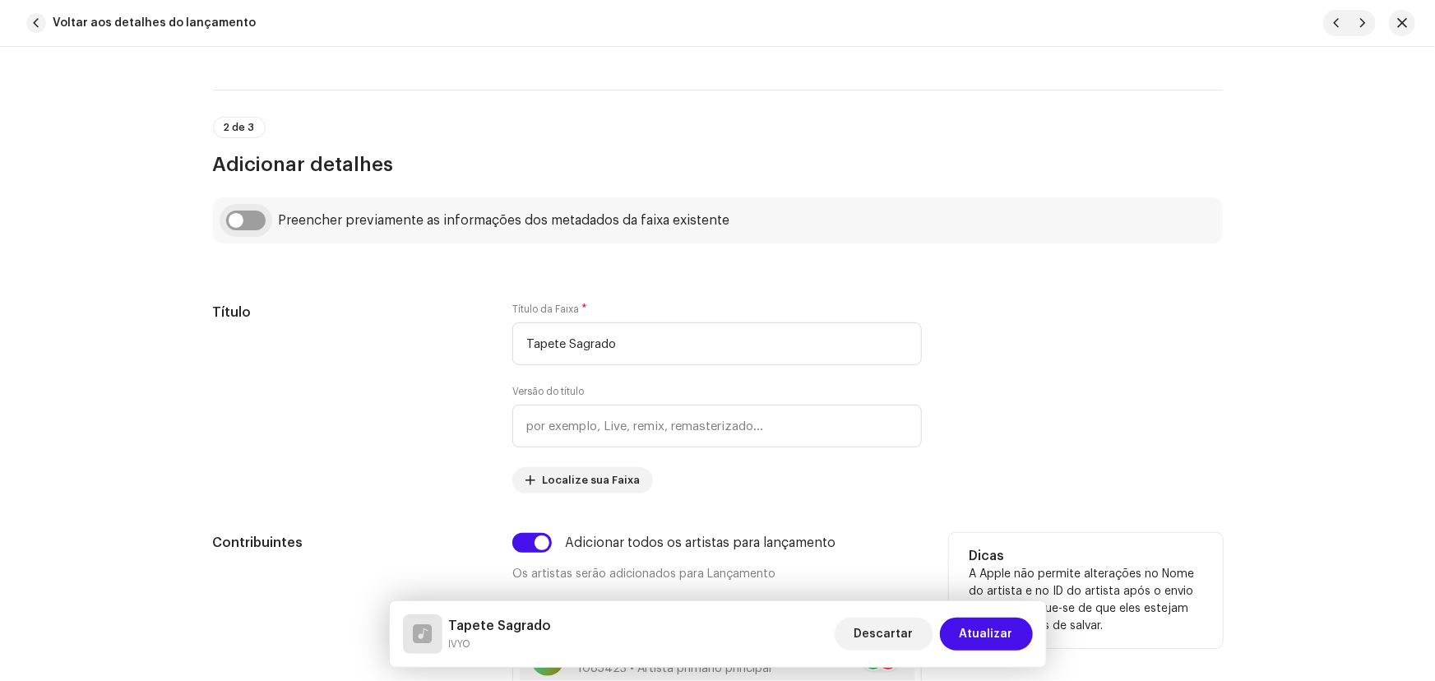
click at [237, 219] on input "checkbox" at bounding box center [245, 220] width 39 height 20
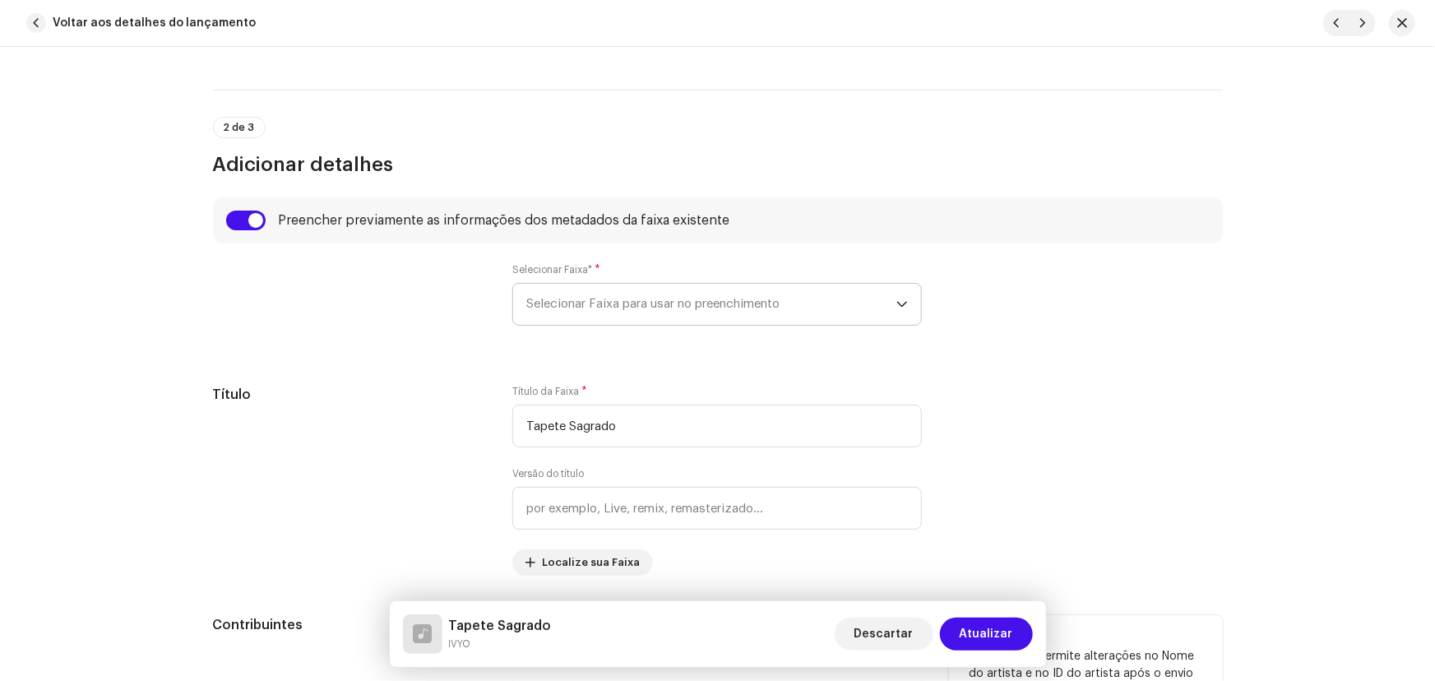
click at [584, 295] on span "Selecionar Faixa para usar no preenchimento" at bounding box center [711, 304] width 370 height 41
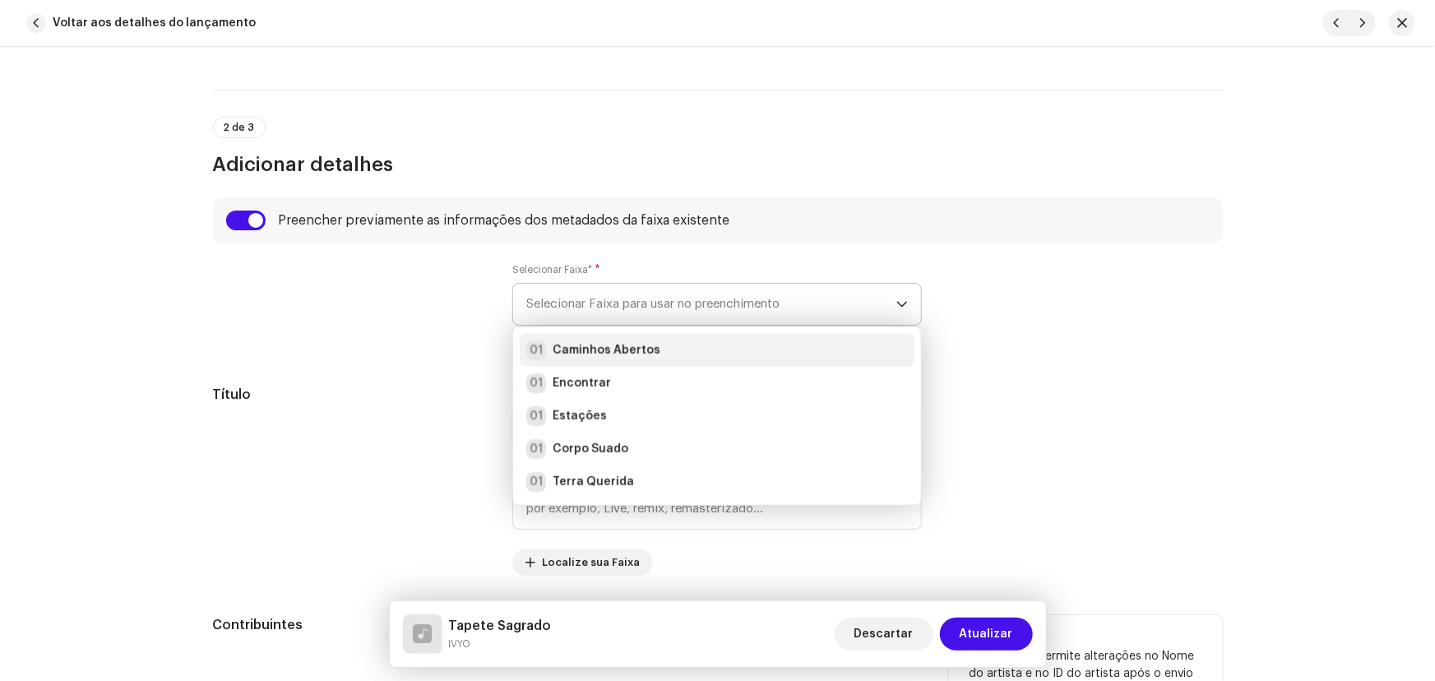
click at [614, 345] on strong "Caminhos Abertos" at bounding box center [607, 350] width 108 height 16
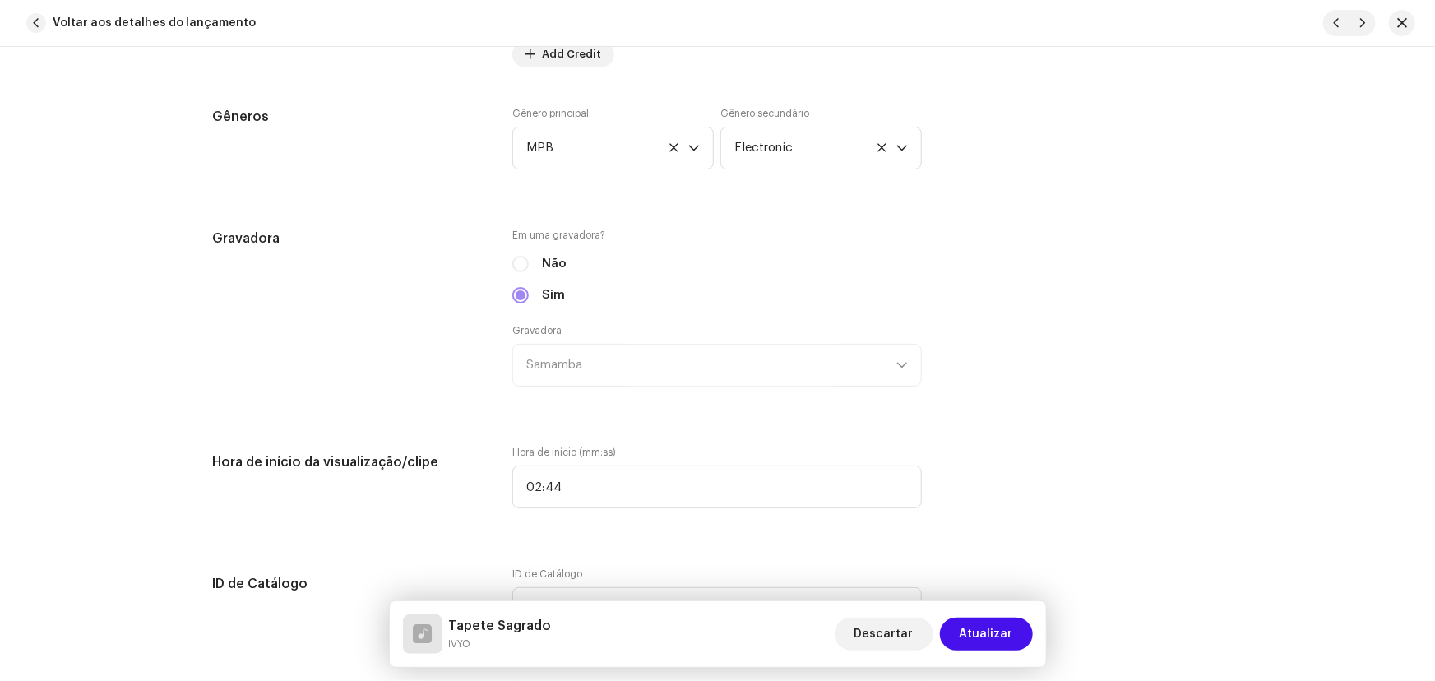
scroll to position [1719, 0]
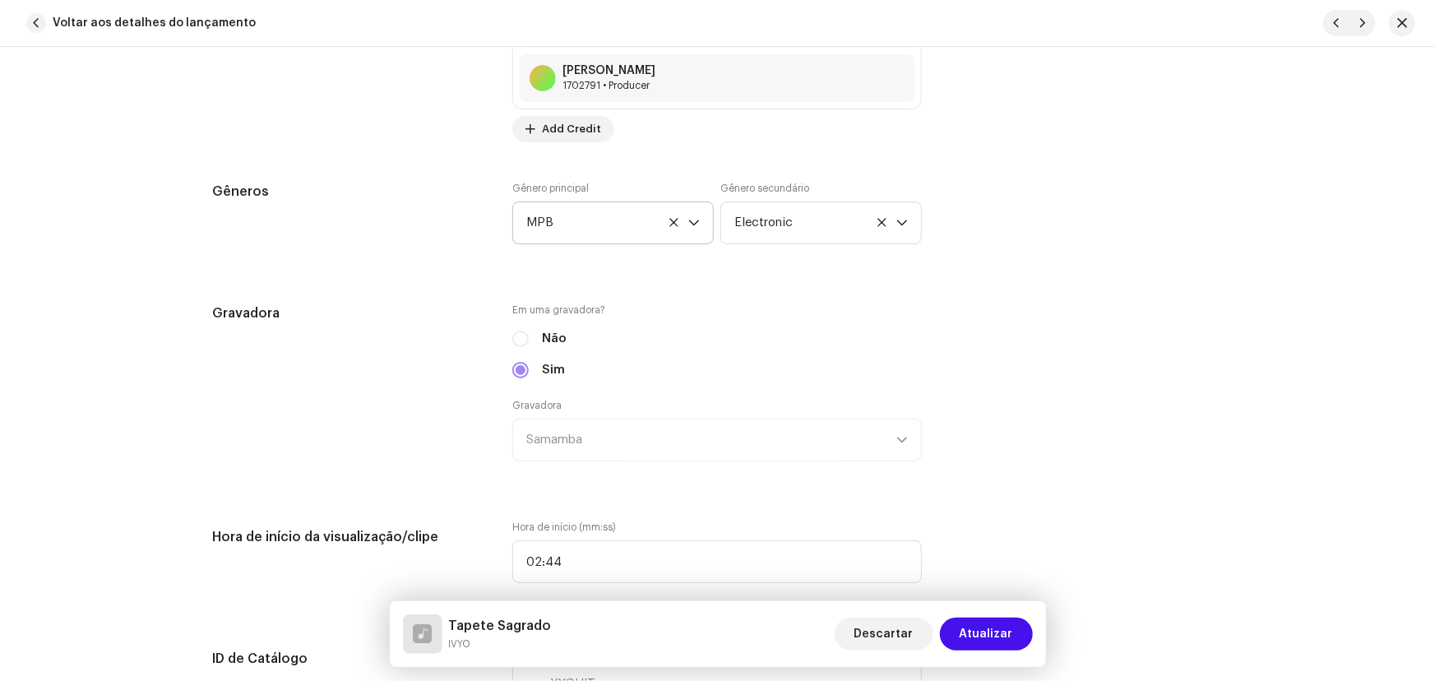
click at [668, 218] on icon at bounding box center [673, 222] width 11 height 11
click at [641, 224] on span "Selecionar o gênero" at bounding box center [607, 222] width 162 height 41
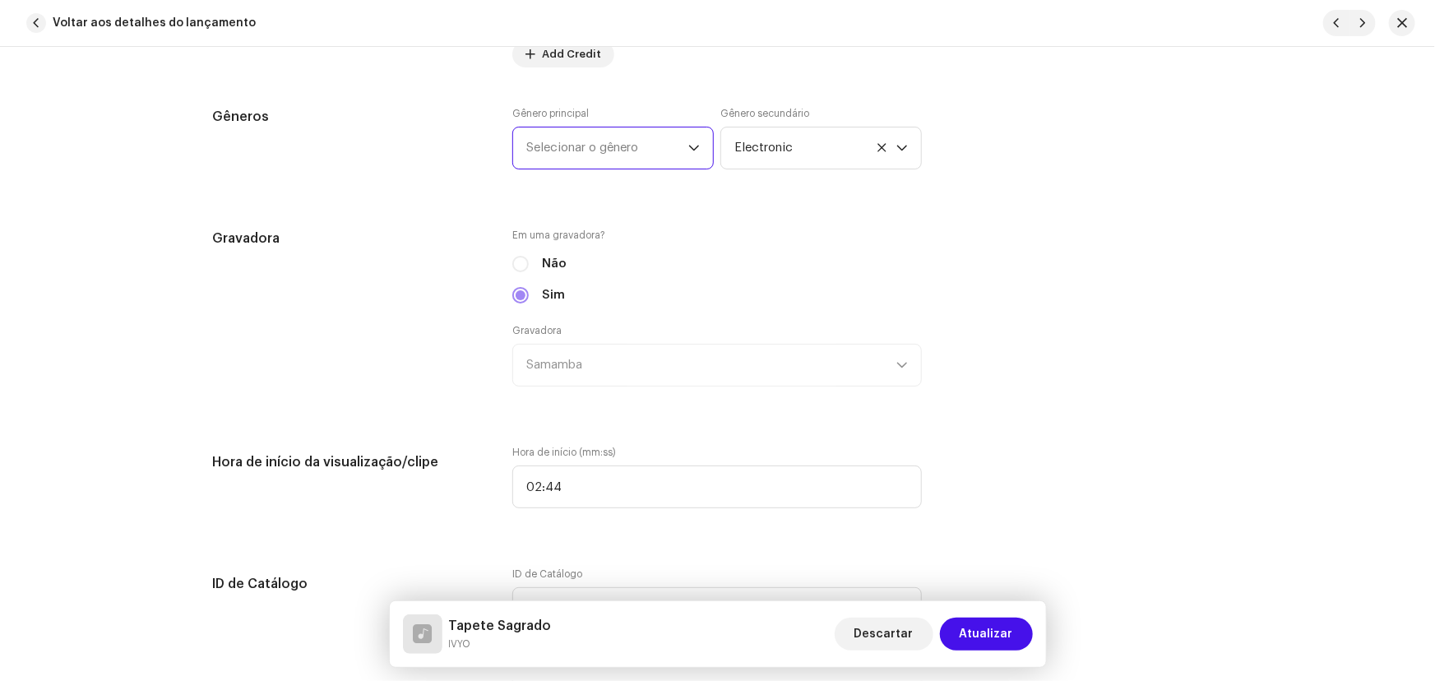
click at [618, 137] on span "Selecionar o gênero" at bounding box center [607, 147] width 162 height 41
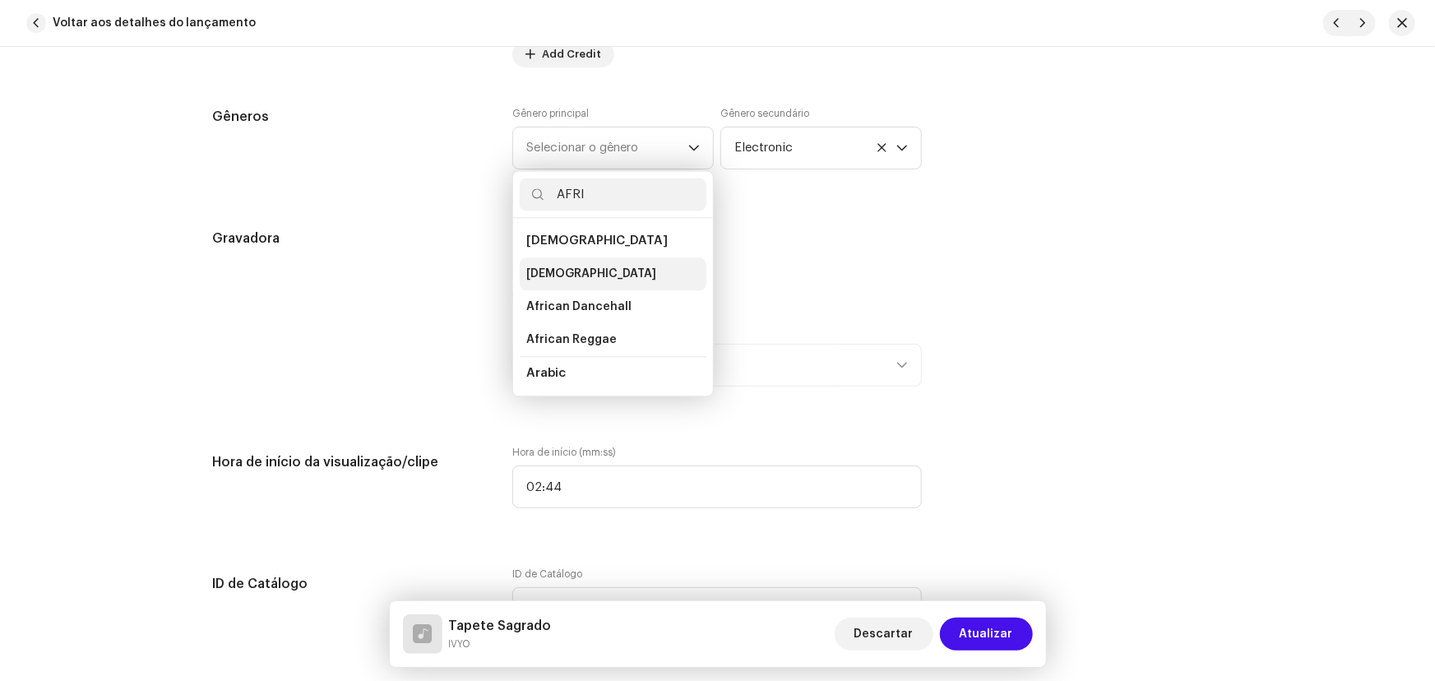
click at [563, 274] on li "[DEMOGRAPHIC_DATA]" at bounding box center [613, 273] width 187 height 33
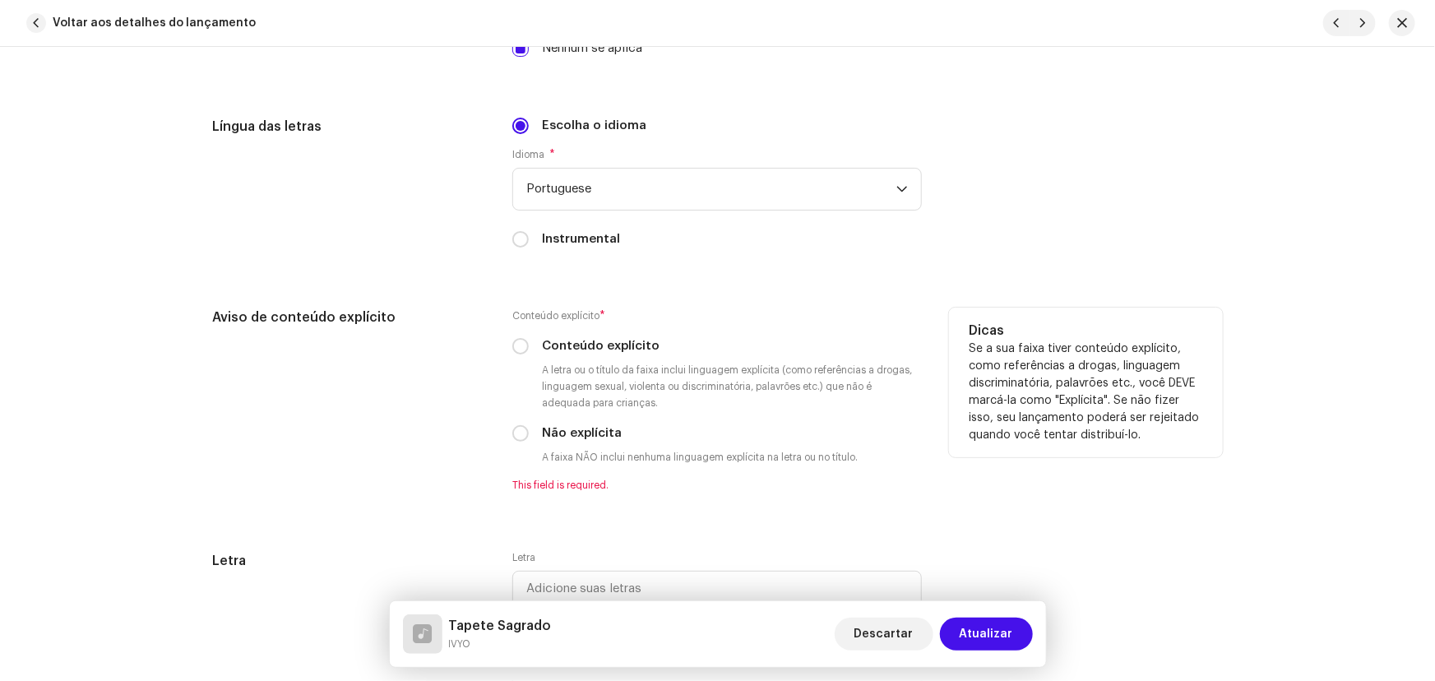
scroll to position [3139, 0]
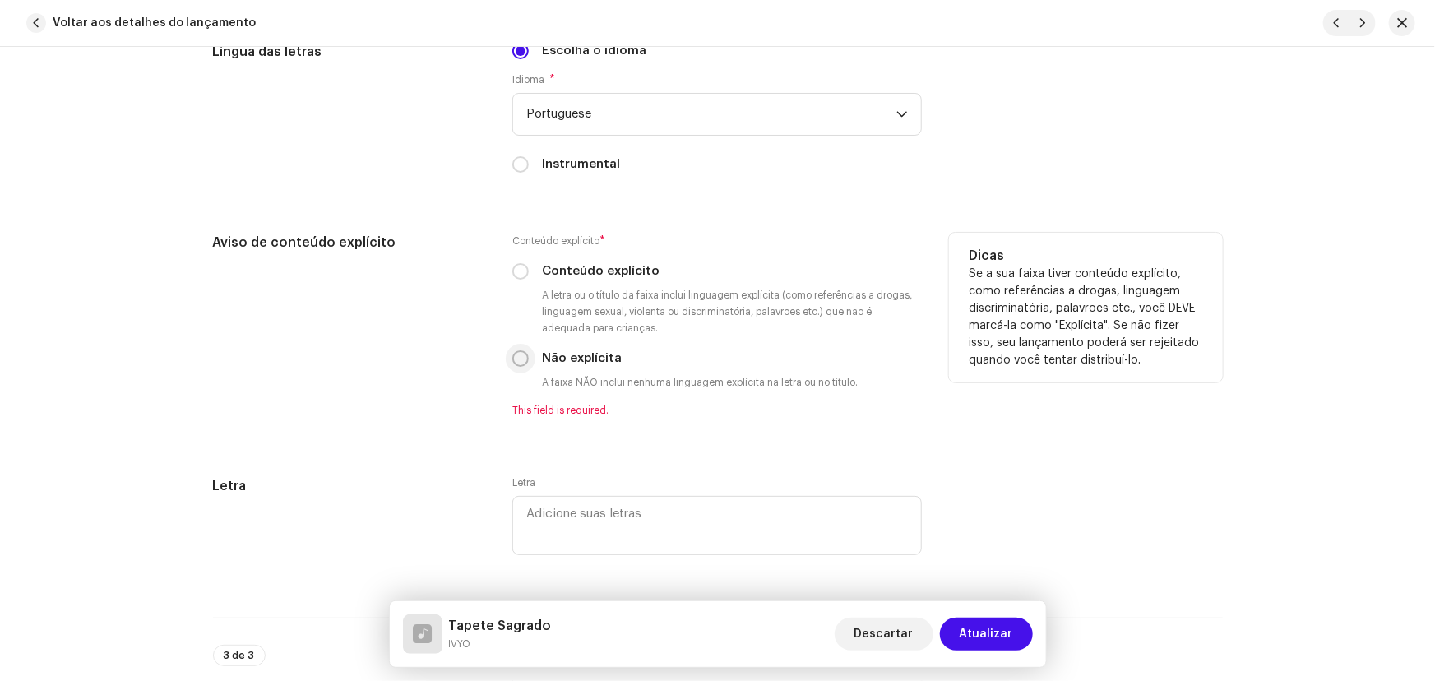
click at [512, 357] on input "Não explícita" at bounding box center [520, 358] width 16 height 16
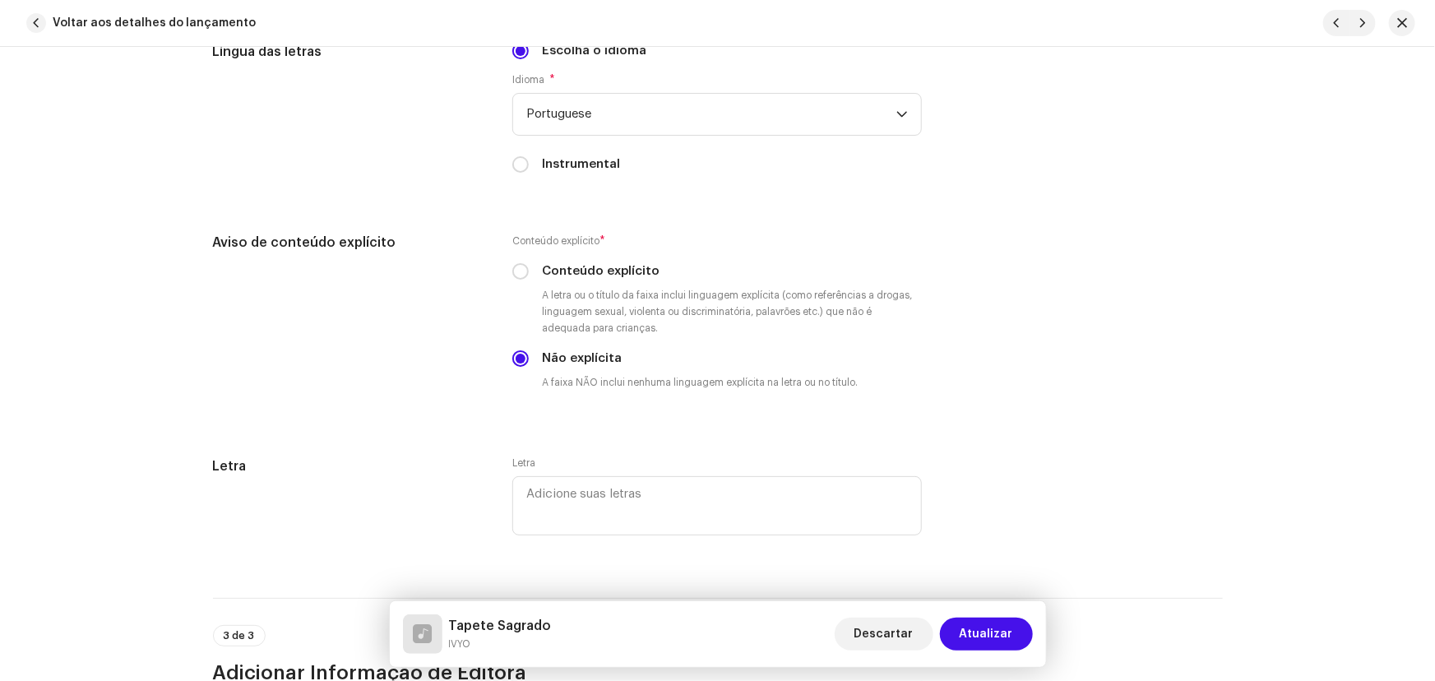
scroll to position [3363, 0]
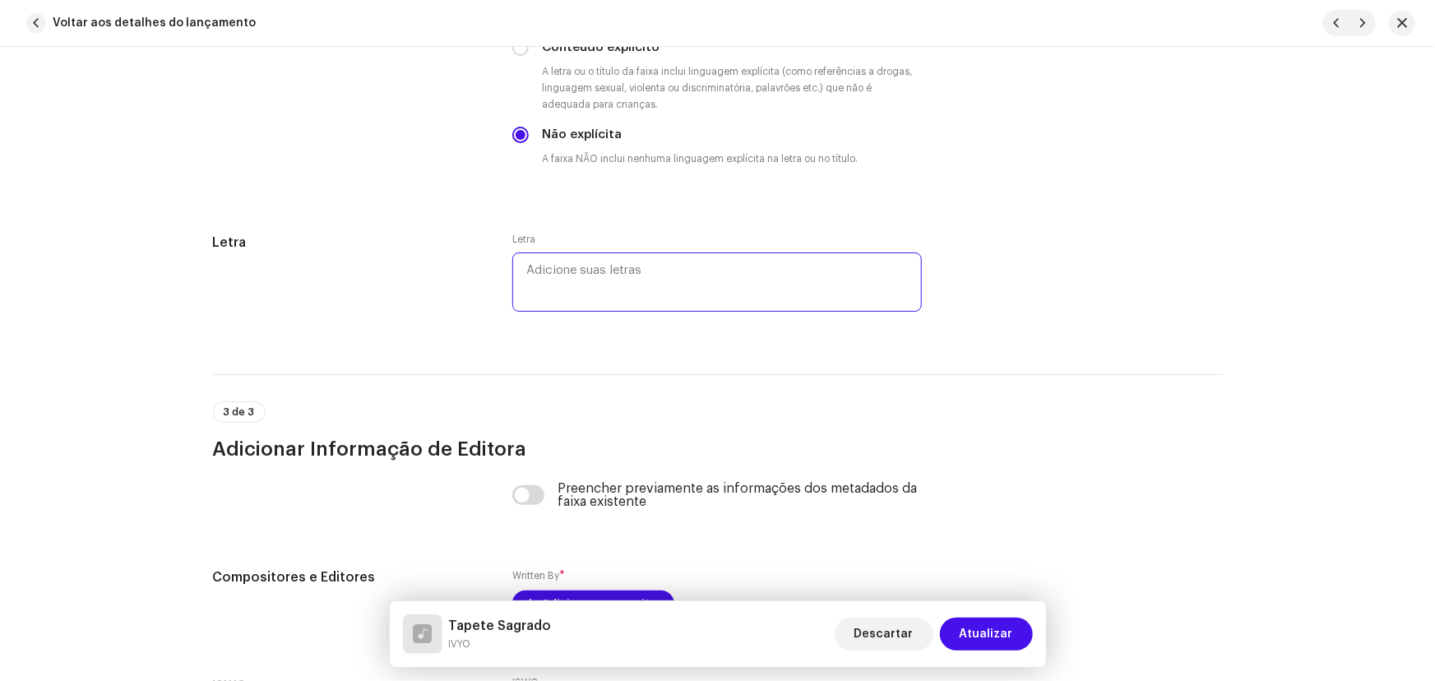
click at [601, 291] on textarea at bounding box center [716, 281] width 409 height 59
paste textarea "ASÈ, ASÈ AGÔ Mojubá, Bobobotu , Bobô Orixá, Bobô Irúnmolè Mojubá África Mojubá …"
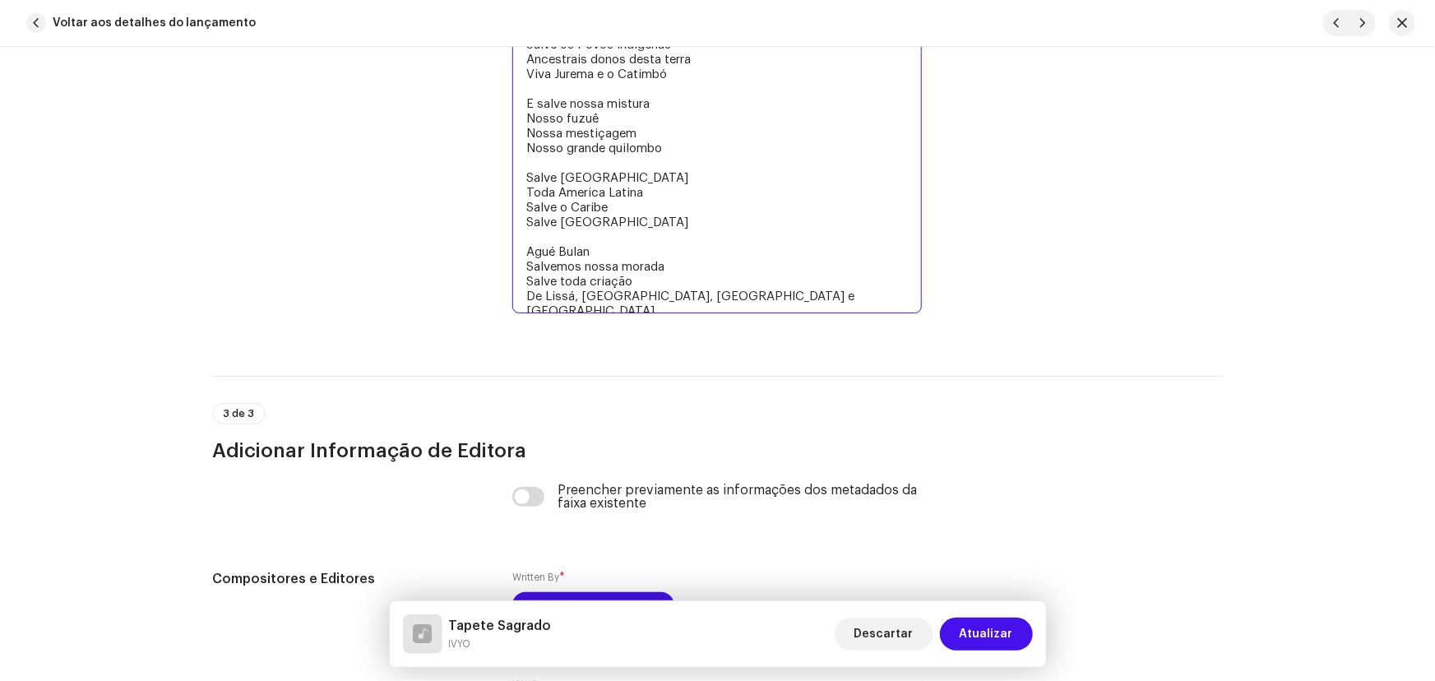
click at [639, 238] on textarea "ASÈ, ASÈ AGÔ Mojubá, Bobobotu , Bobô Orixá, Bobô Irúnmolè Mojubá África Mojubá …" at bounding box center [716, 22] width 409 height 582
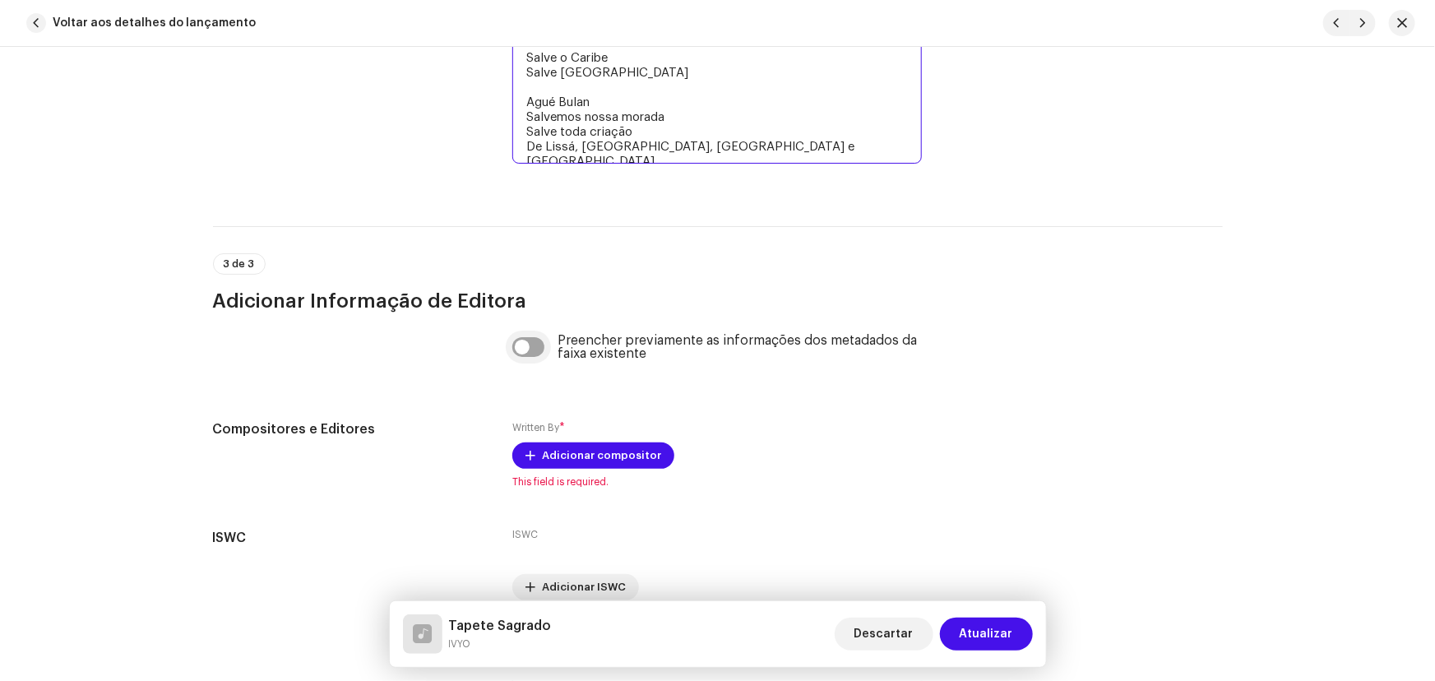
scroll to position [4109, 0]
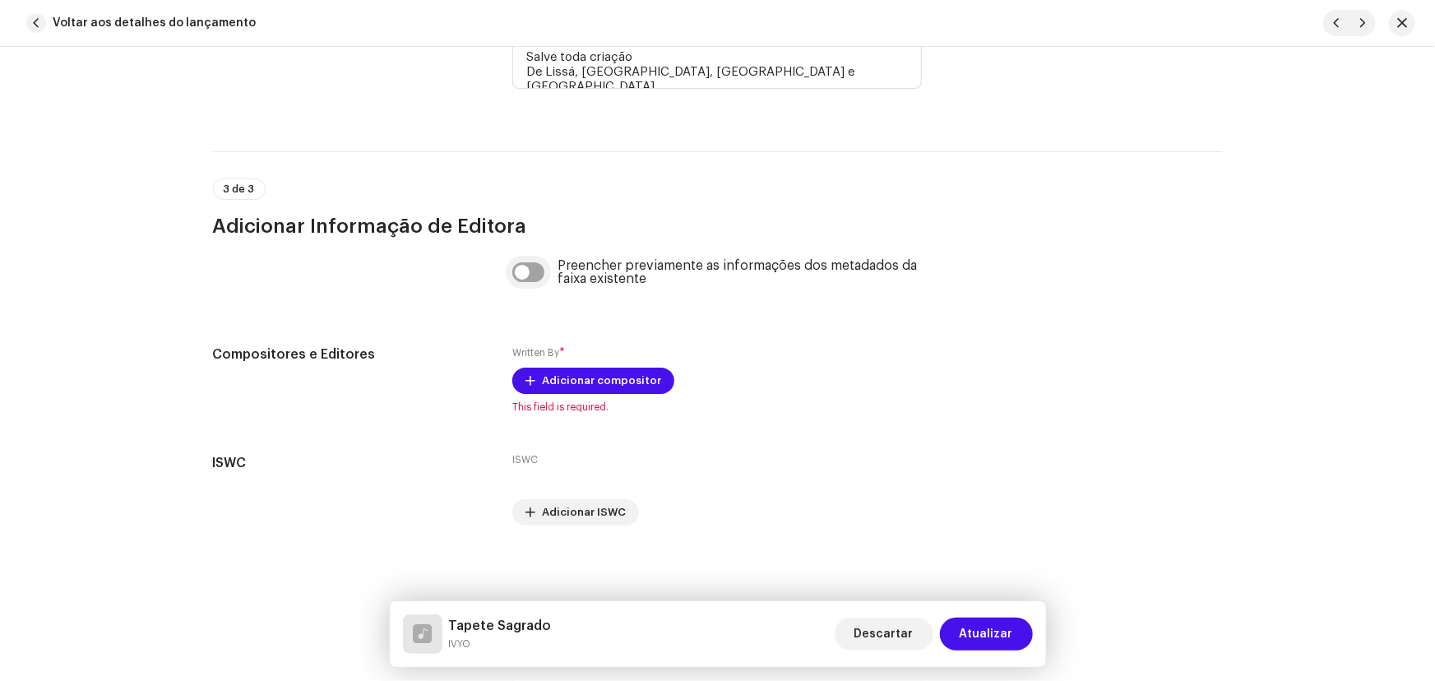
click at [530, 267] on input "checkbox" at bounding box center [528, 272] width 32 height 20
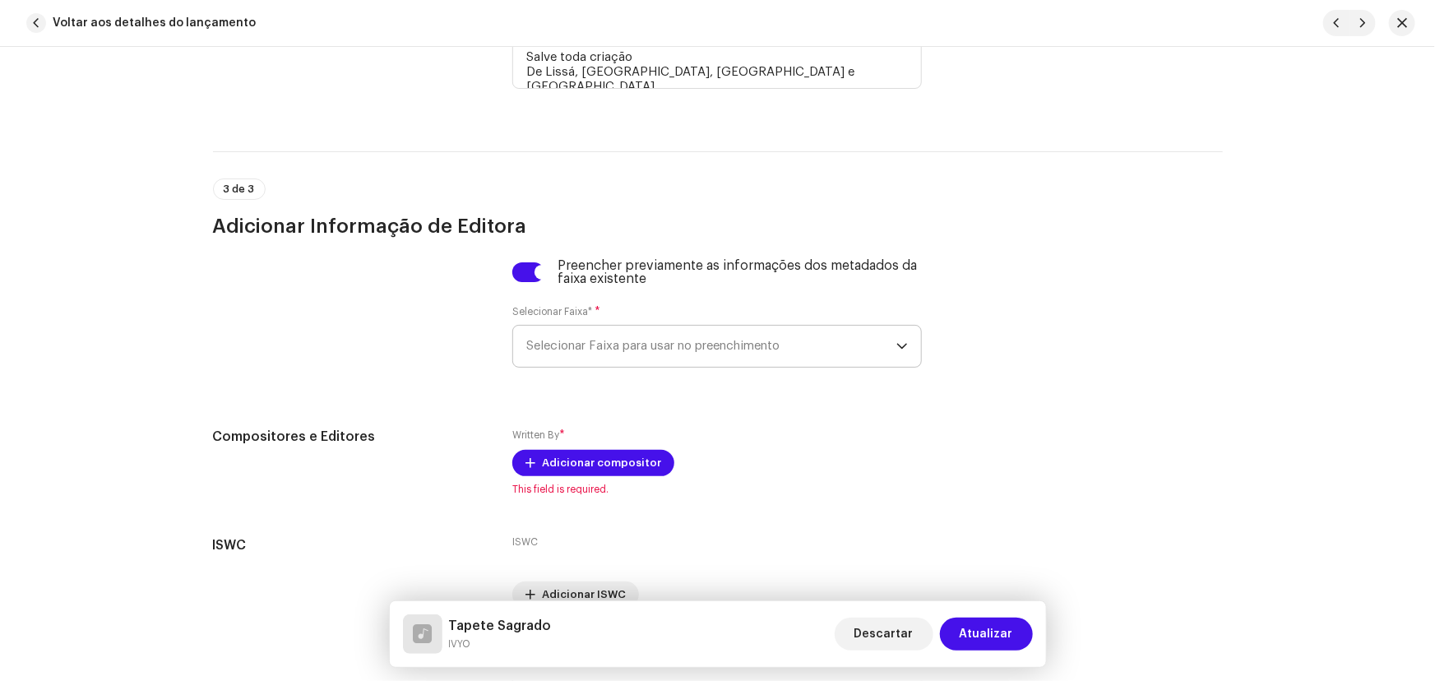
click at [586, 336] on span "Selecionar Faixa para usar no preenchimento" at bounding box center [711, 346] width 370 height 41
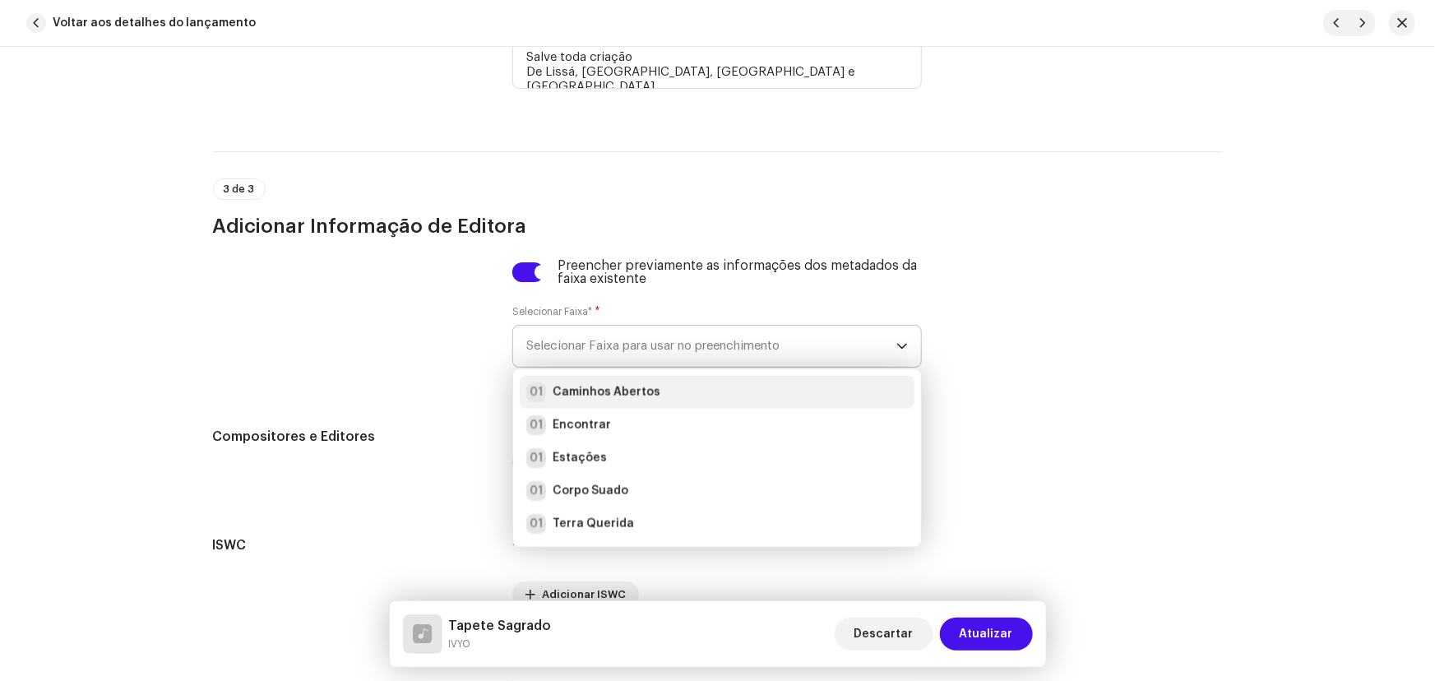
click at [584, 387] on strong "Caminhos Abertos" at bounding box center [607, 392] width 108 height 16
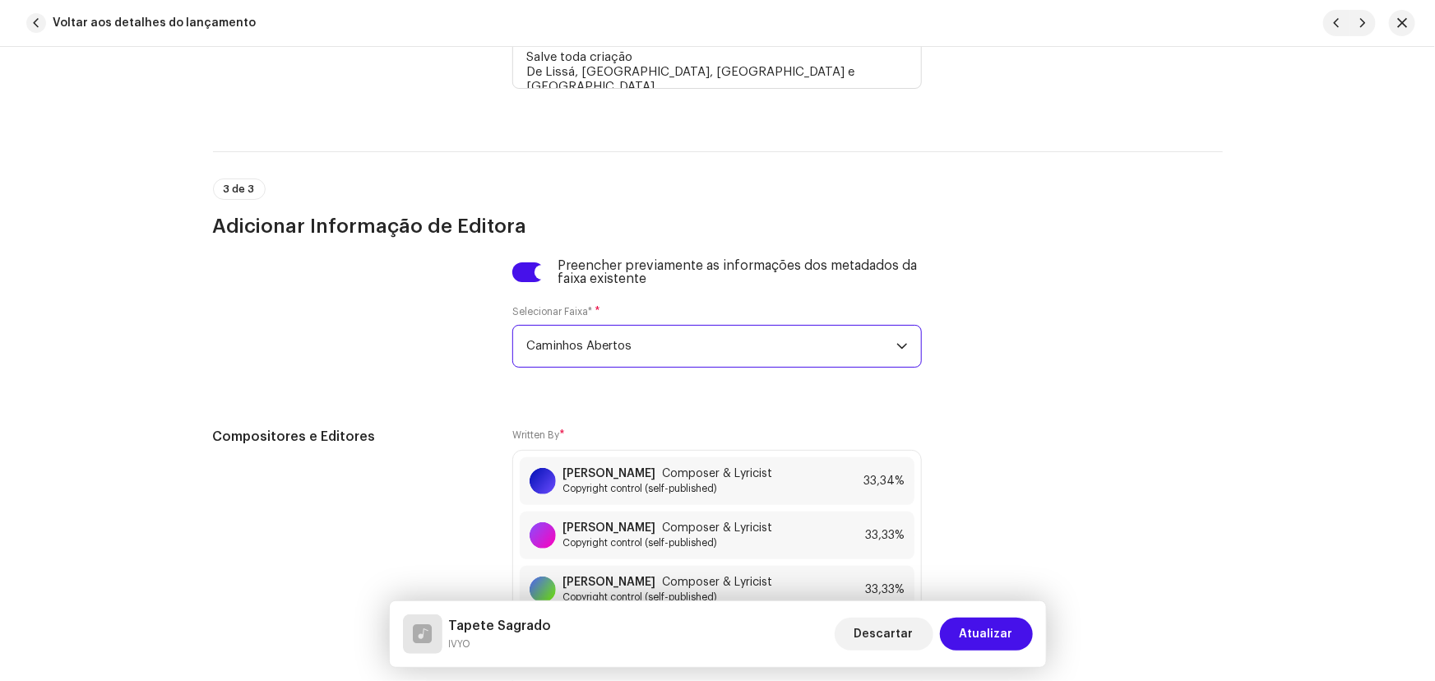
scroll to position [4378, 0]
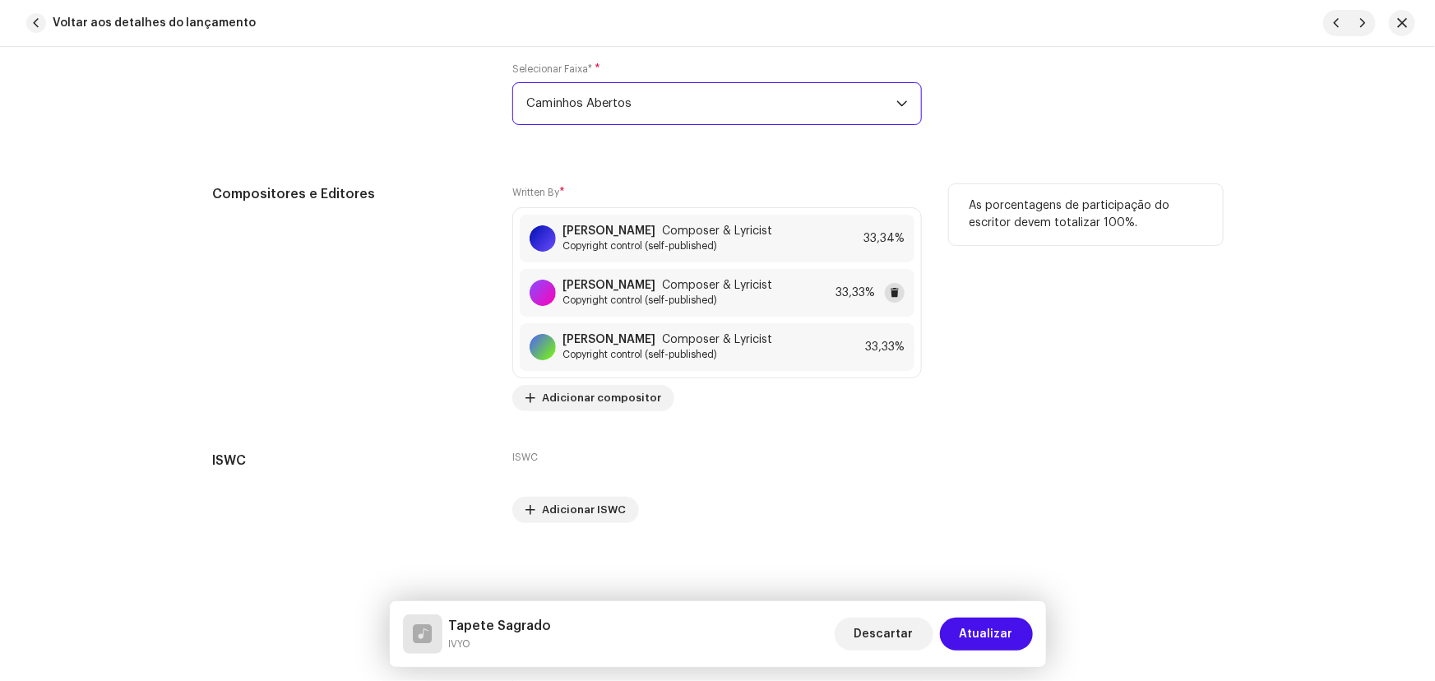
click at [891, 286] on span at bounding box center [895, 292] width 10 height 13
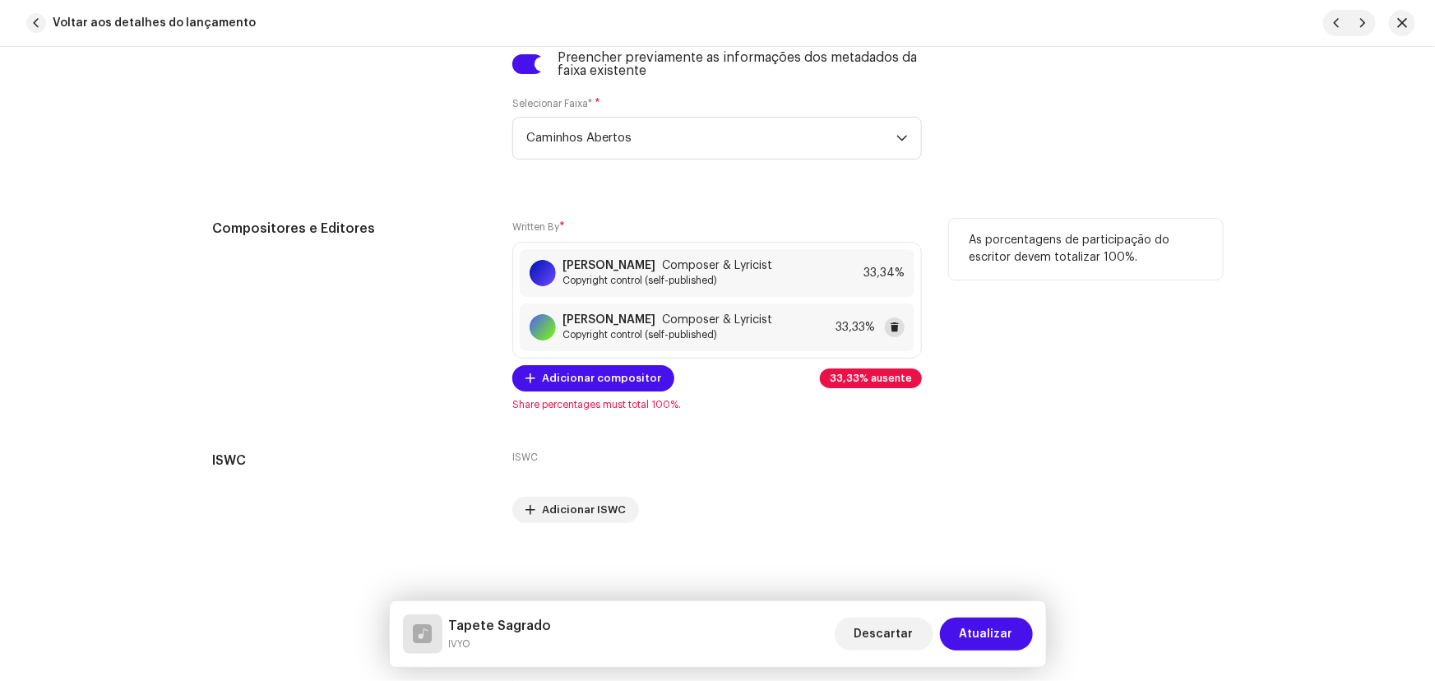
click at [900, 326] on button at bounding box center [895, 327] width 20 height 20
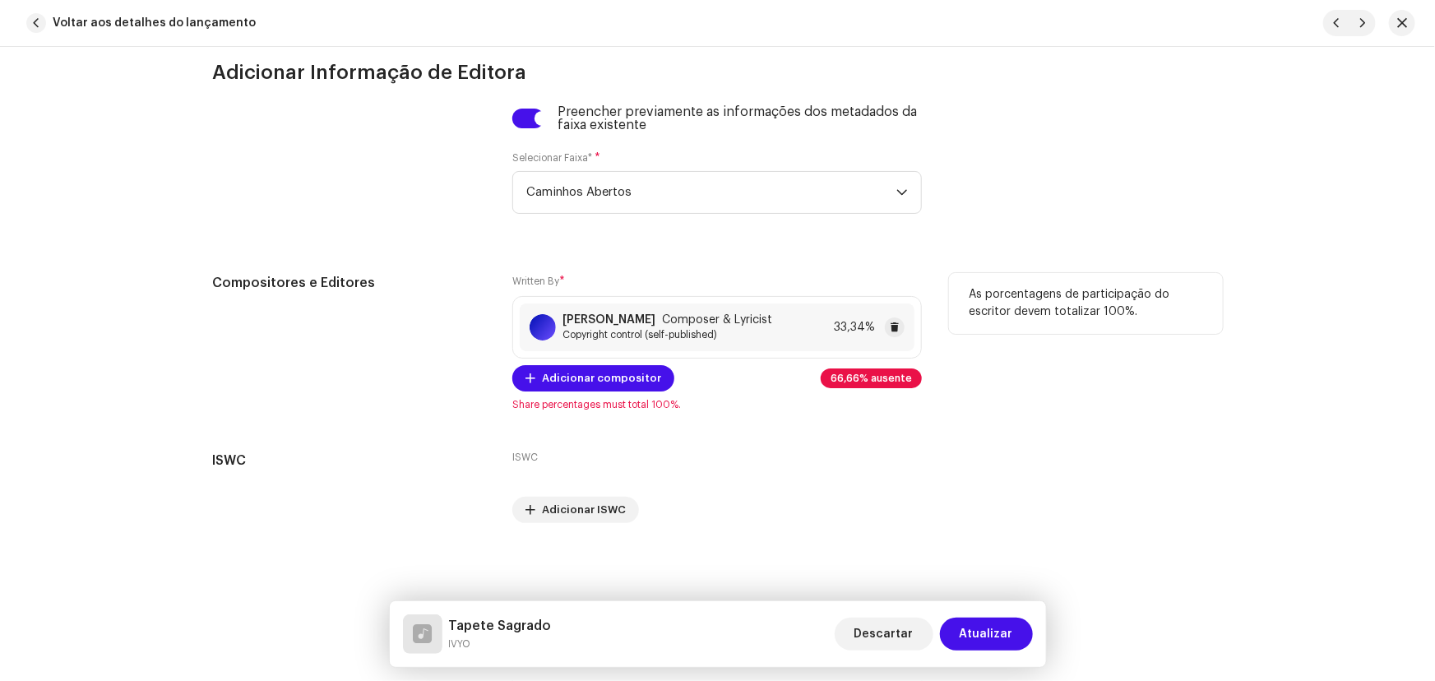
scroll to position [4275, 0]
click at [772, 328] on span "Copyright control (self-published)" at bounding box center [667, 334] width 210 height 13
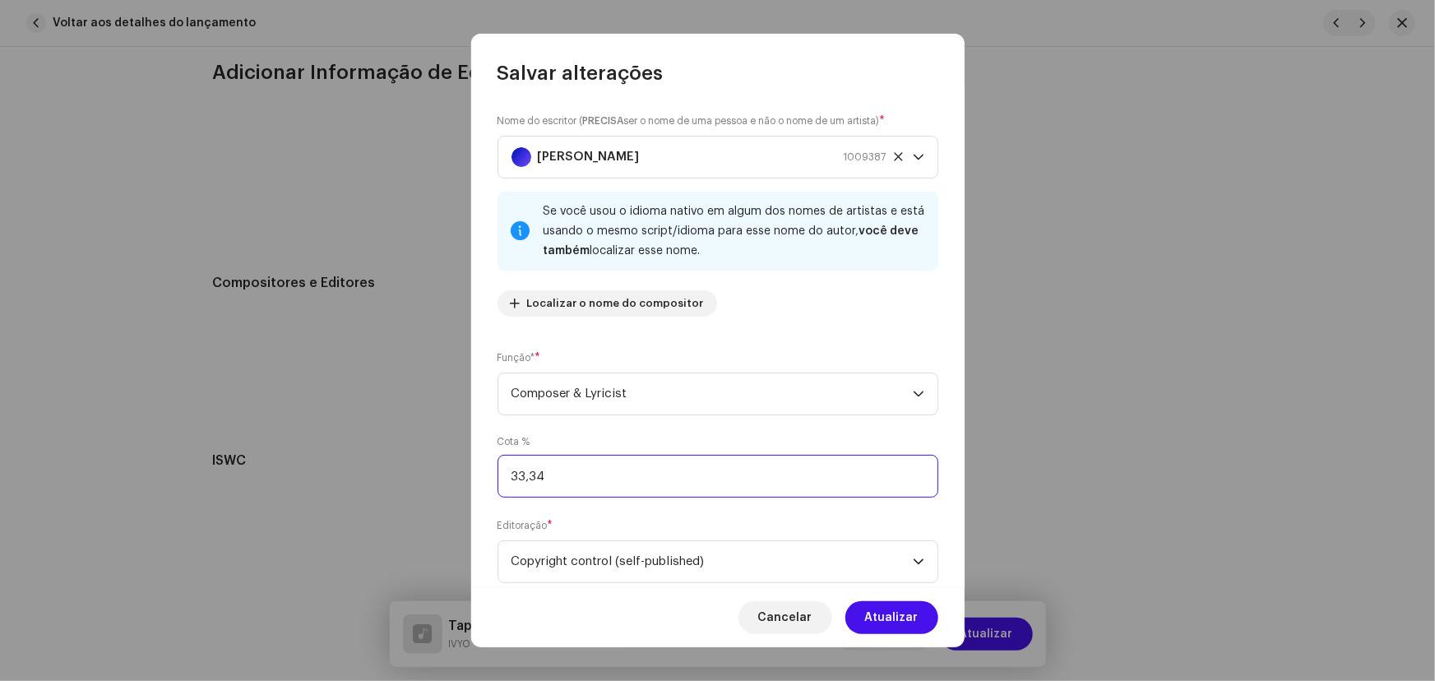
drag, startPoint x: 576, startPoint y: 470, endPoint x: 465, endPoint y: 472, distance: 110.2
click at [475, 472] on div "Nome do escritor ( PRECISA ser o nome de uma pessoa e não o nome de um artista)…" at bounding box center [717, 336] width 493 height 500
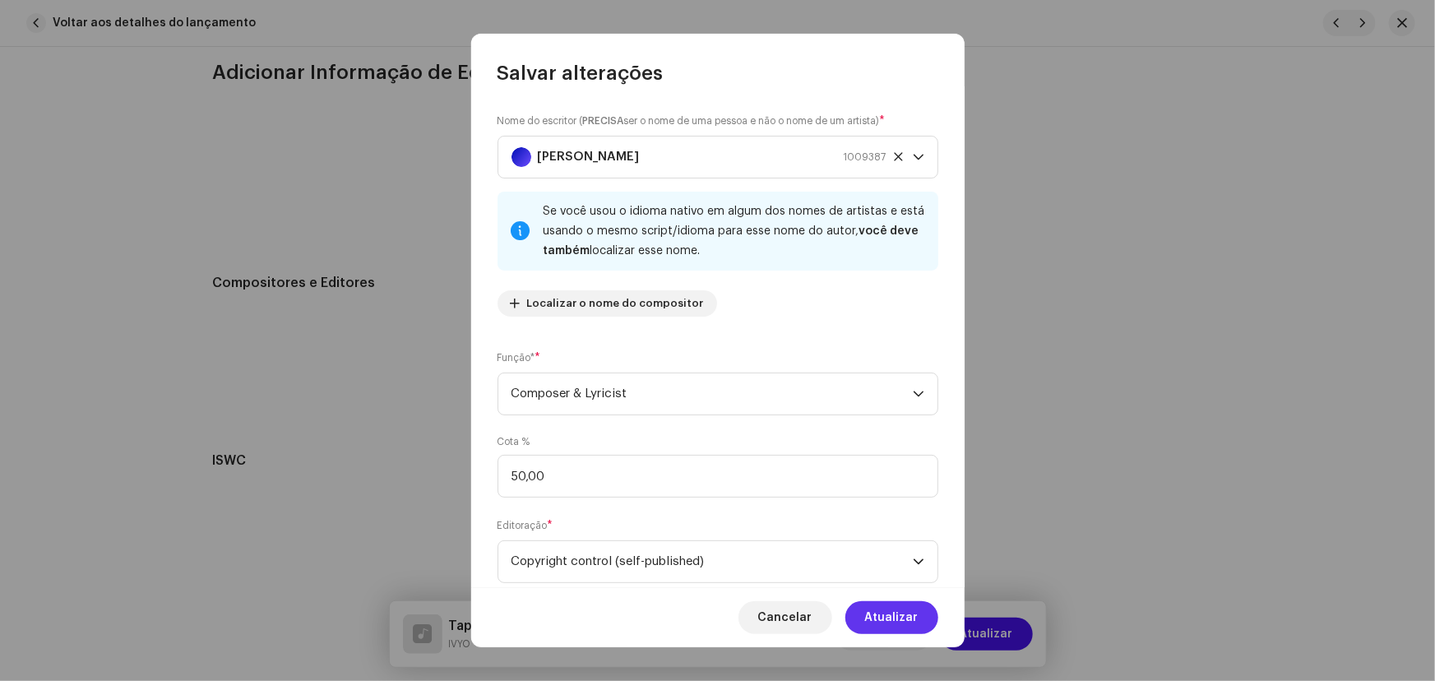
click at [909, 617] on span "Atualizar" at bounding box center [891, 617] width 53 height 33
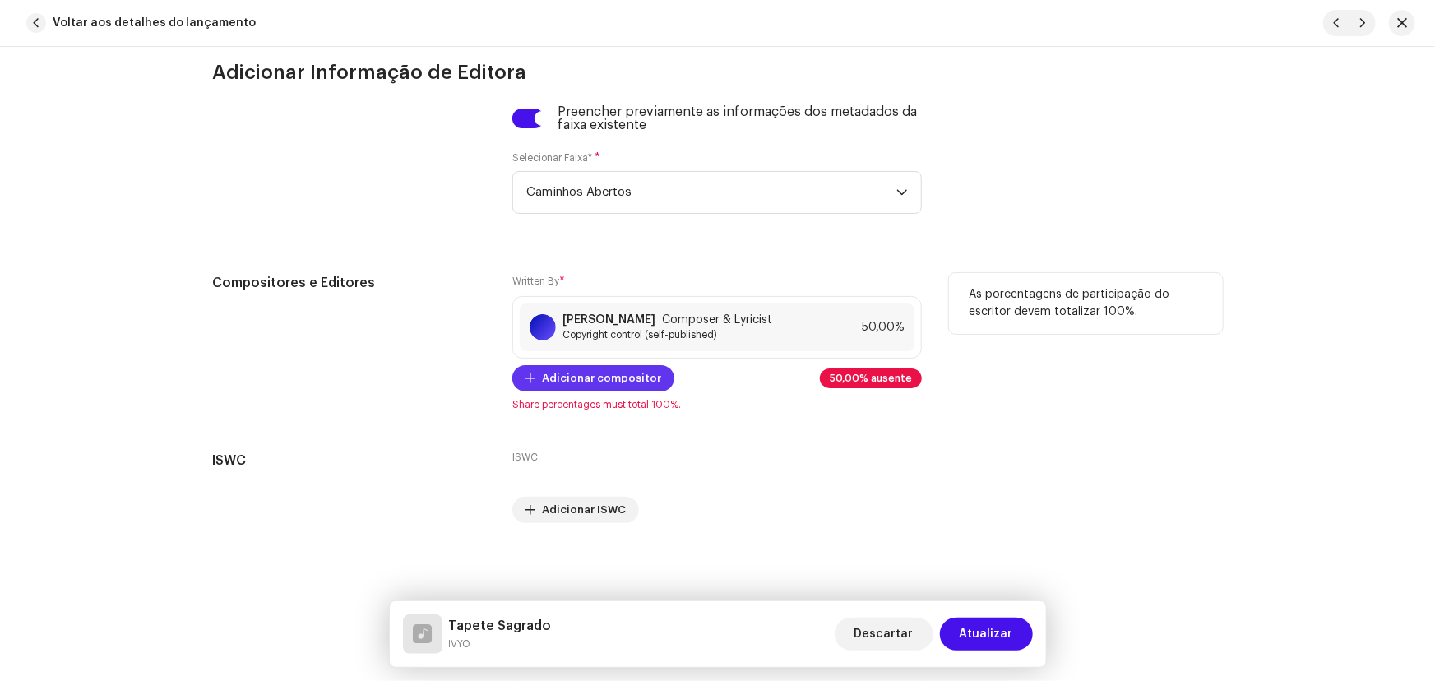
click at [599, 375] on span "Adicionar compositor" at bounding box center [601, 378] width 119 height 33
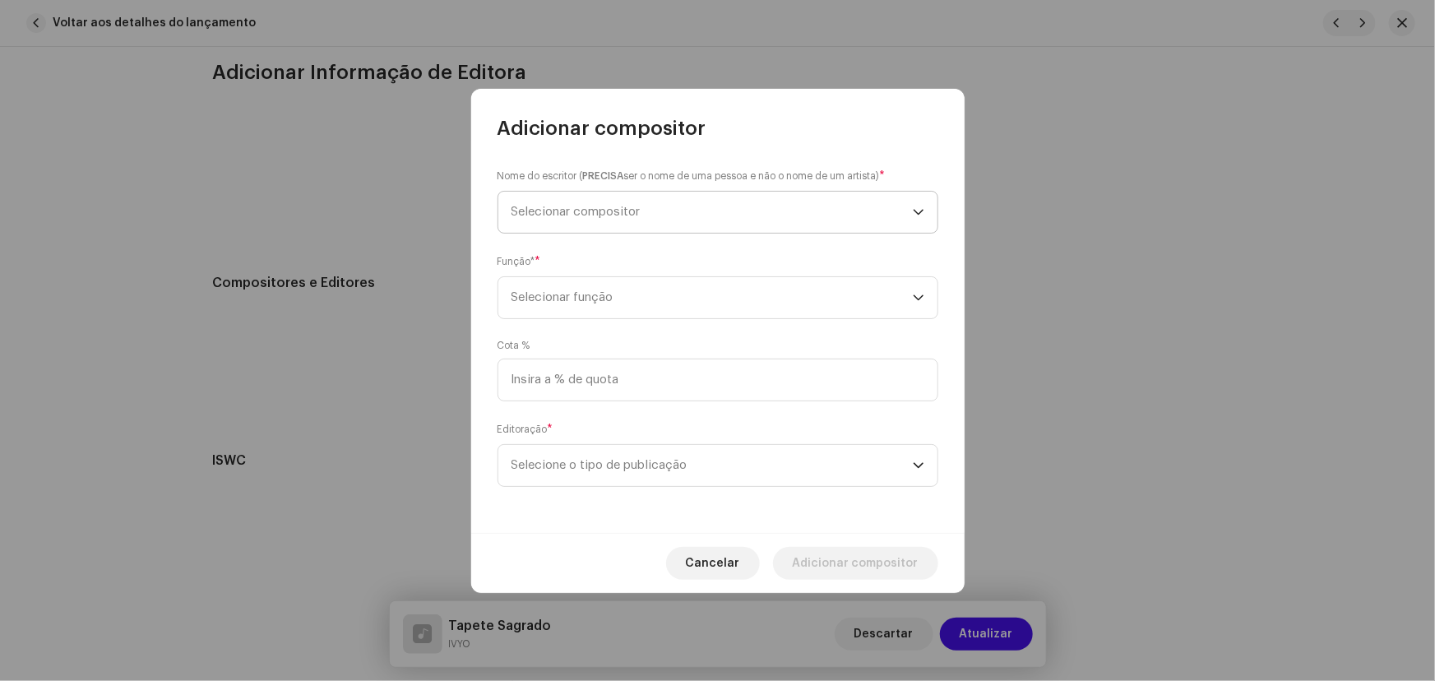
click at [584, 222] on span "Selecionar compositor" at bounding box center [711, 212] width 401 height 41
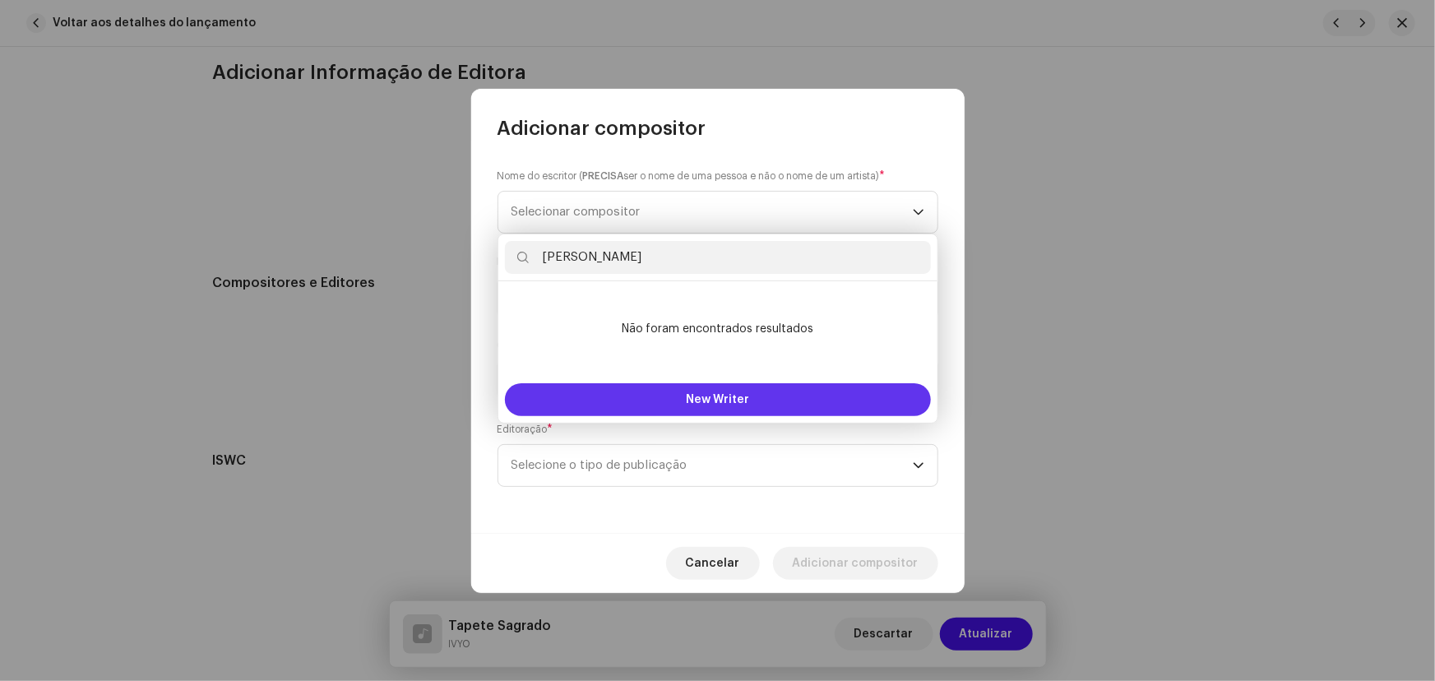
click at [747, 386] on button "New Writer" at bounding box center [718, 399] width 426 height 33
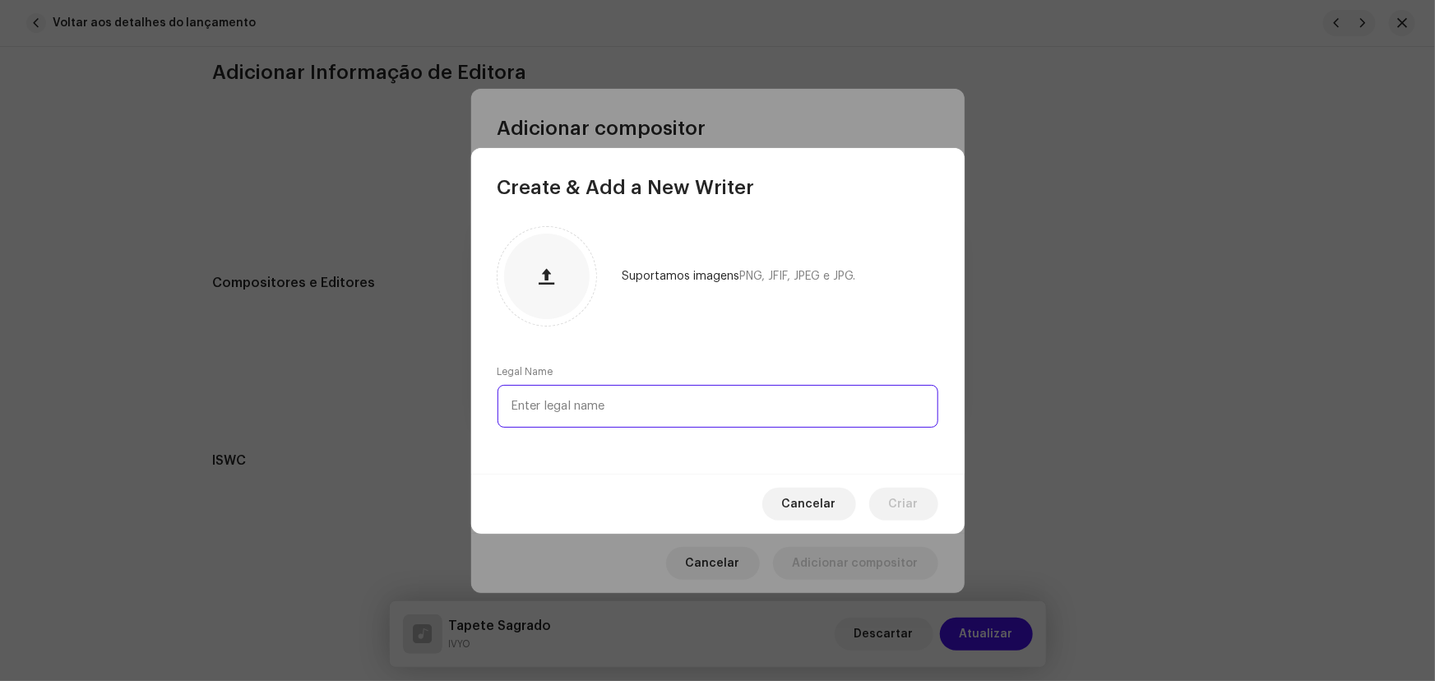
click at [620, 401] on input "text" at bounding box center [717, 406] width 441 height 43
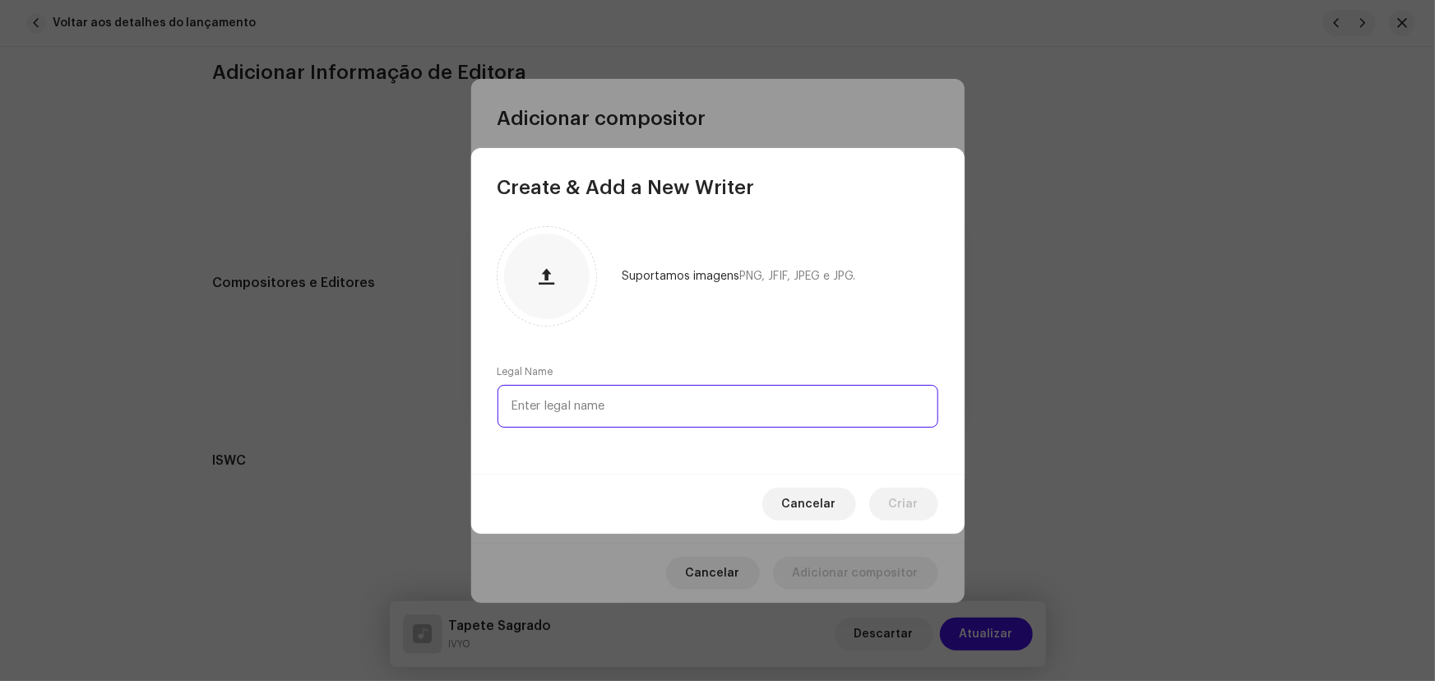
paste input "Fernando de Oliveira Leobons"
click at [894, 503] on span "Criar" at bounding box center [904, 504] width 30 height 33
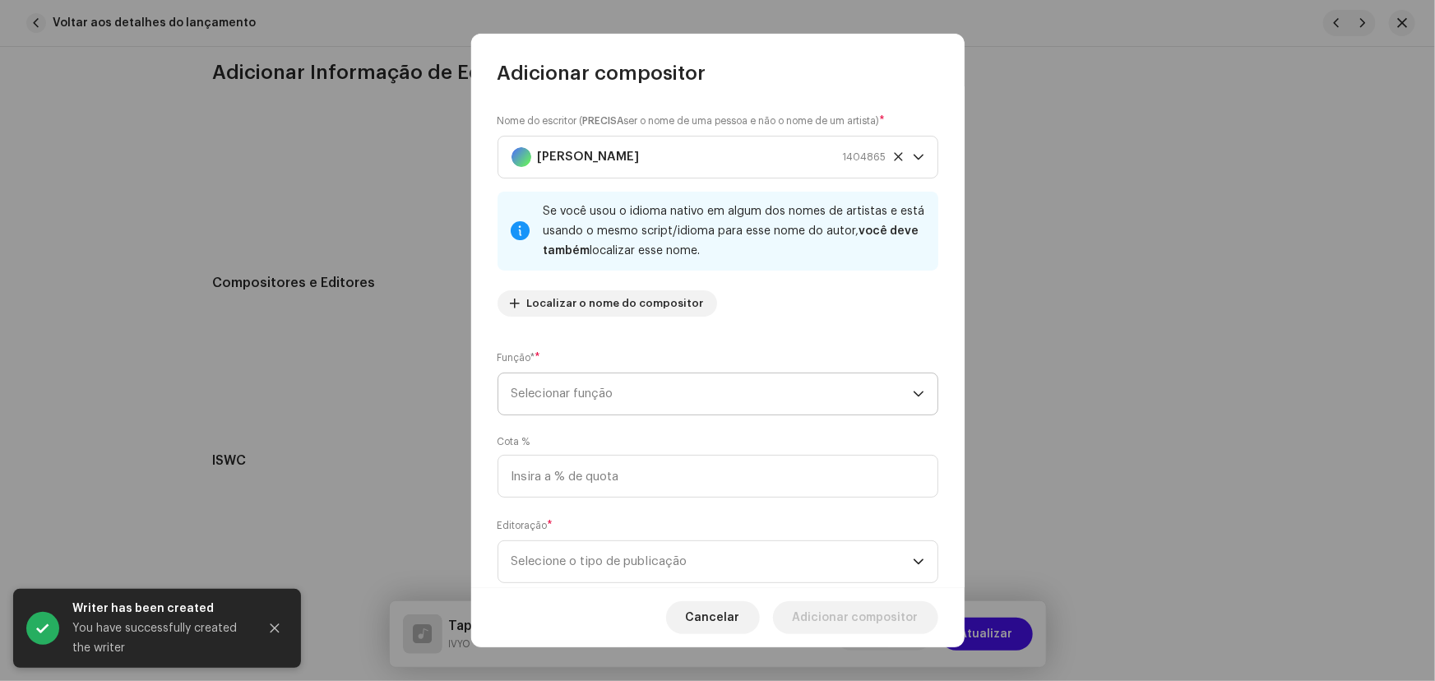
click at [650, 396] on span "Selecionar função" at bounding box center [711, 393] width 401 height 41
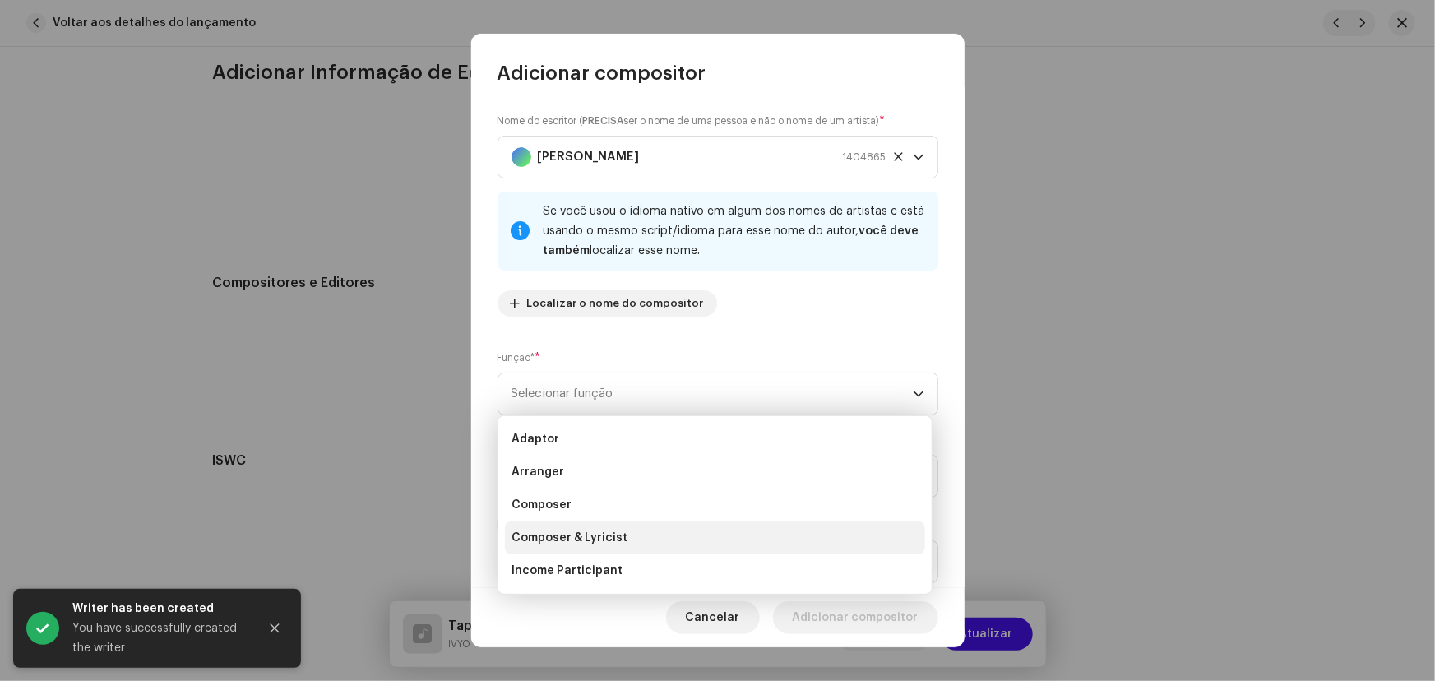
click at [604, 536] on span "Composer & Lyricist" at bounding box center [569, 538] width 116 height 16
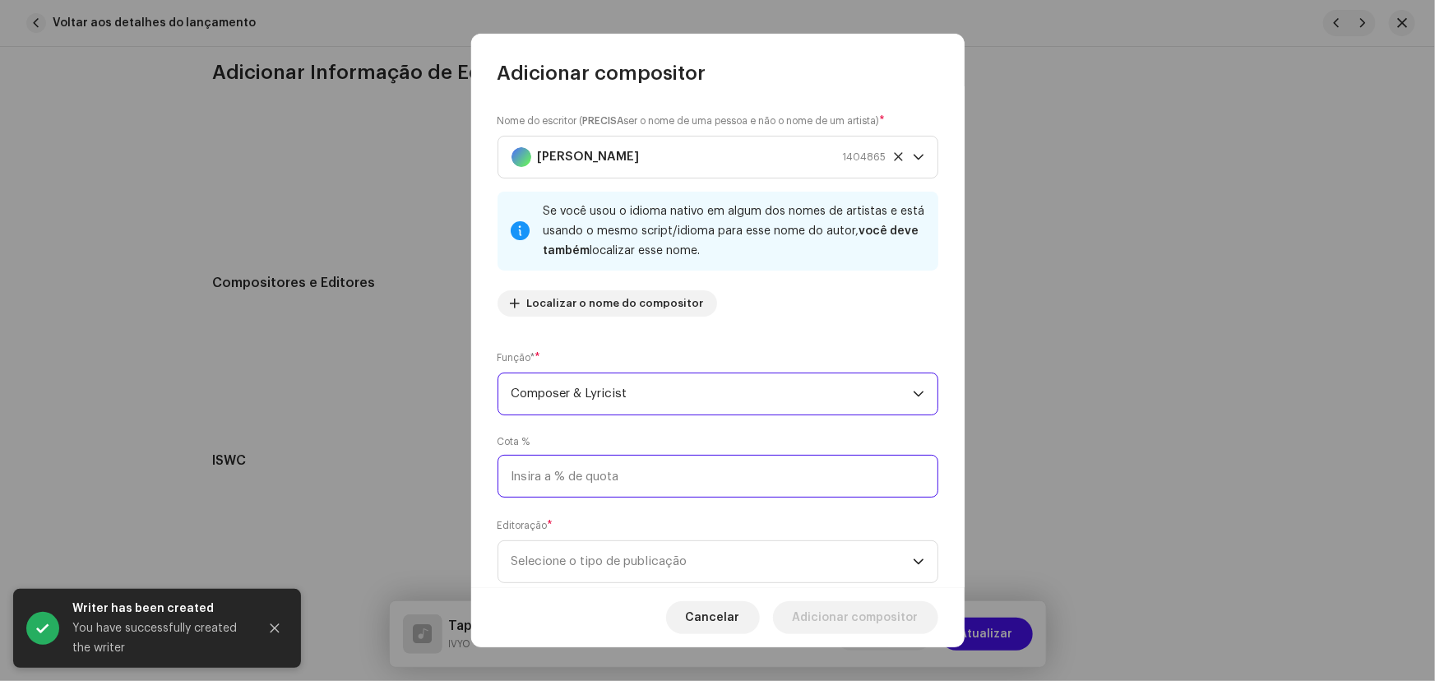
click at [609, 477] on input at bounding box center [717, 476] width 441 height 43
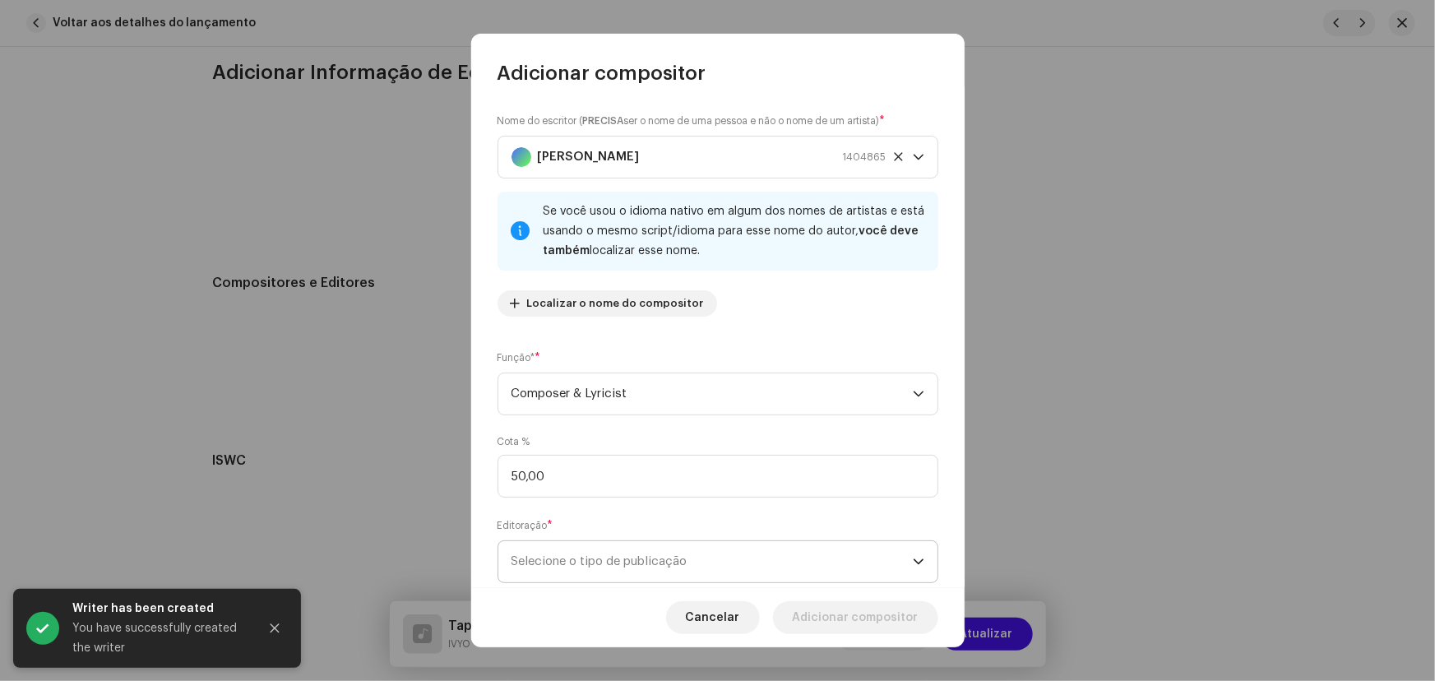
click at [647, 578] on span "Selecione o tipo de publicação" at bounding box center [711, 561] width 401 height 41
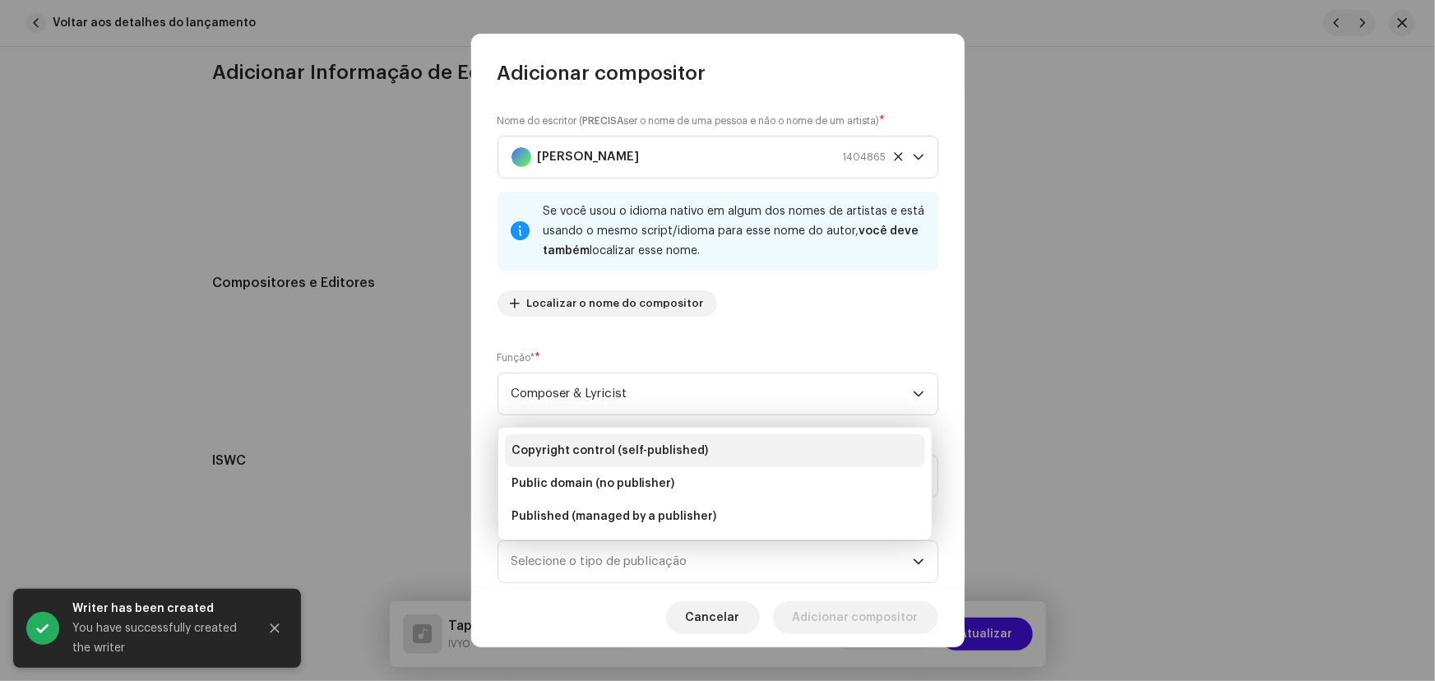
click at [598, 456] on span "Copyright control (self-published)" at bounding box center [609, 450] width 197 height 16
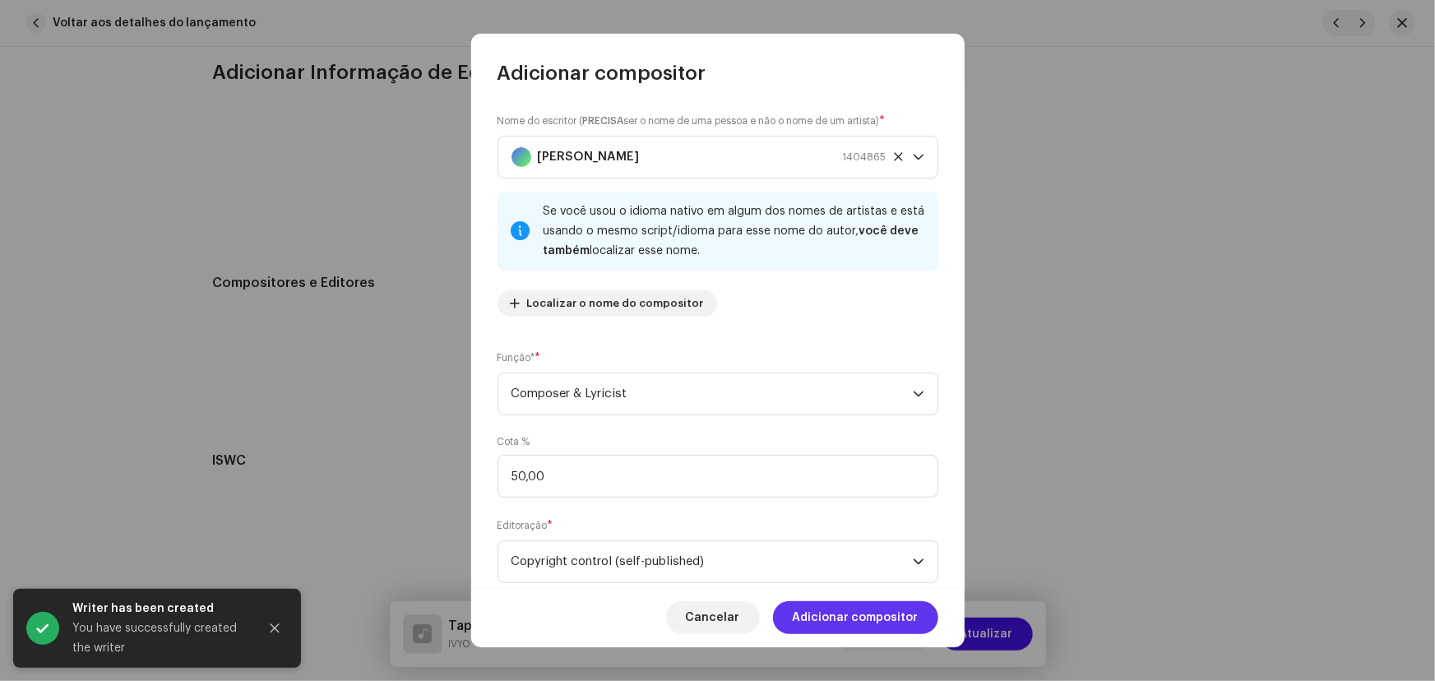
click at [844, 616] on span "Adicionar compositor" at bounding box center [856, 617] width 126 height 33
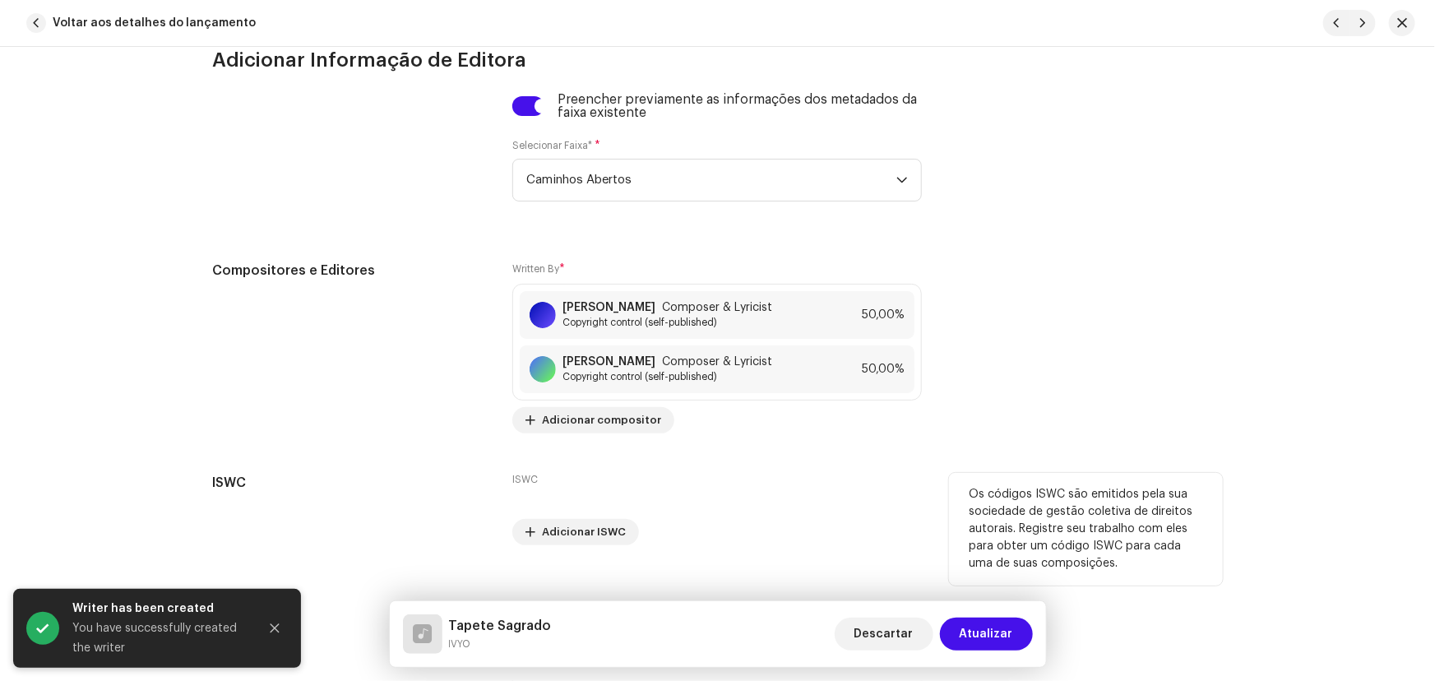
scroll to position [4324, 0]
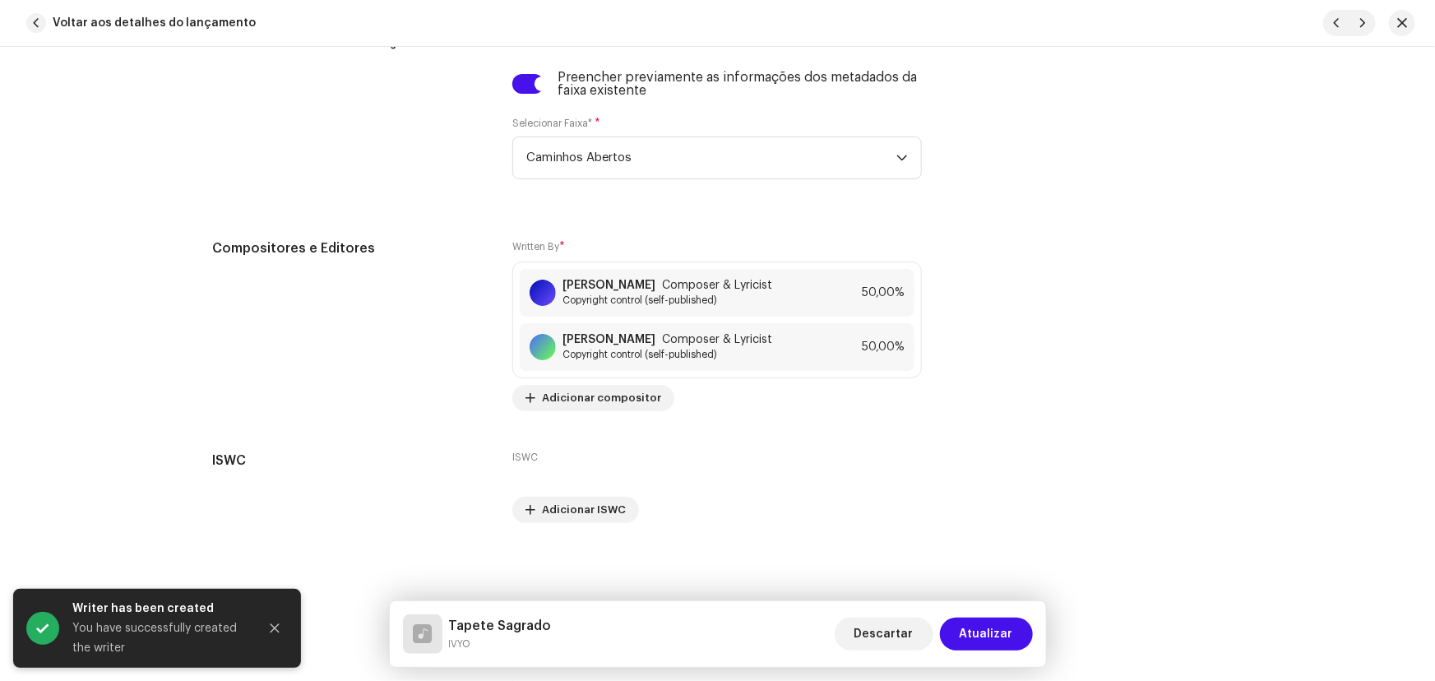
click at [967, 625] on span "Atualizar" at bounding box center [986, 634] width 53 height 33
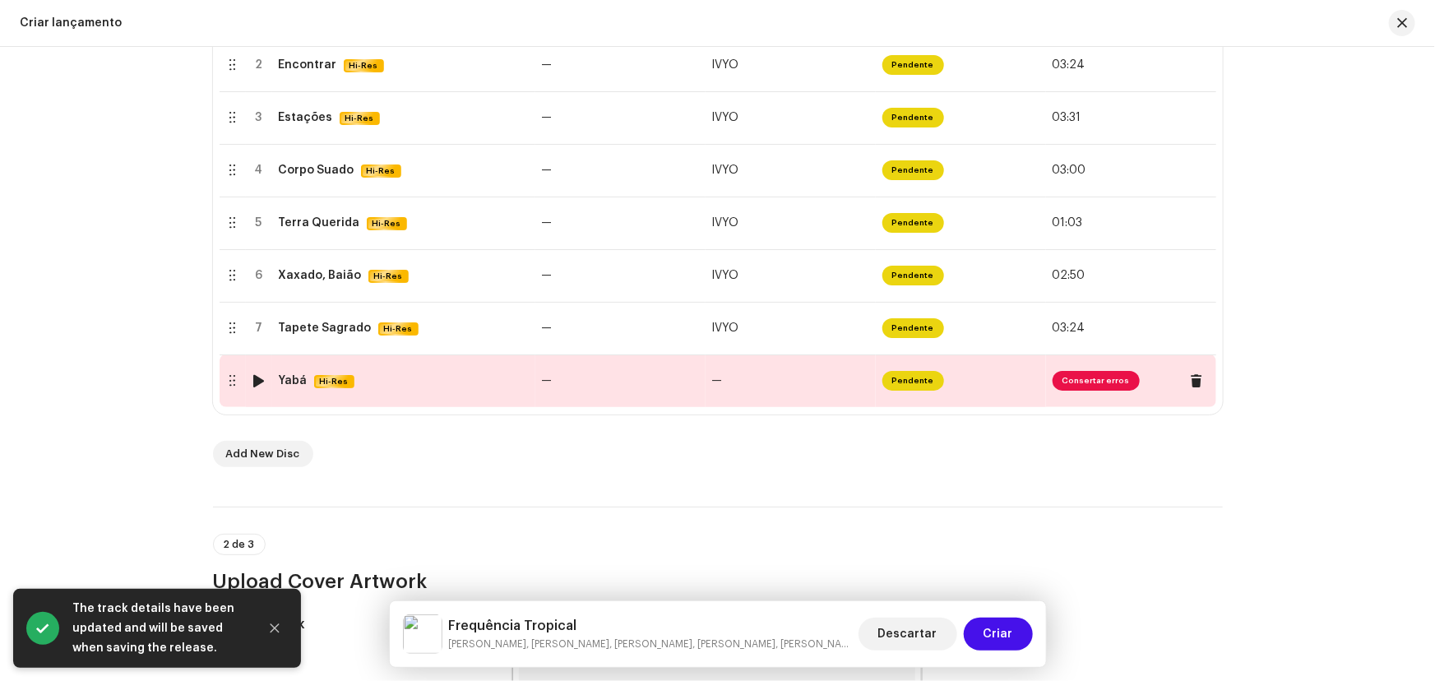
click at [389, 382] on div "Yabá Hi-Res" at bounding box center [404, 381] width 250 height 14
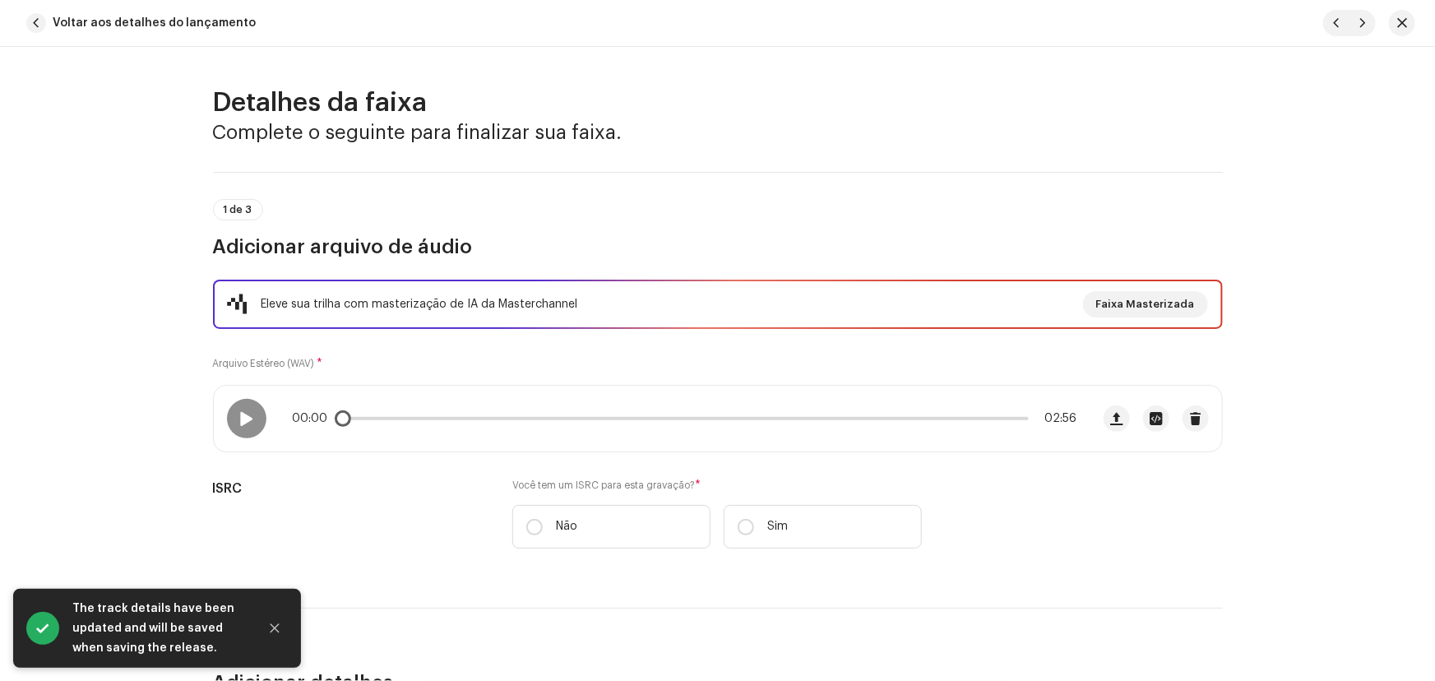
scroll to position [149, 0]
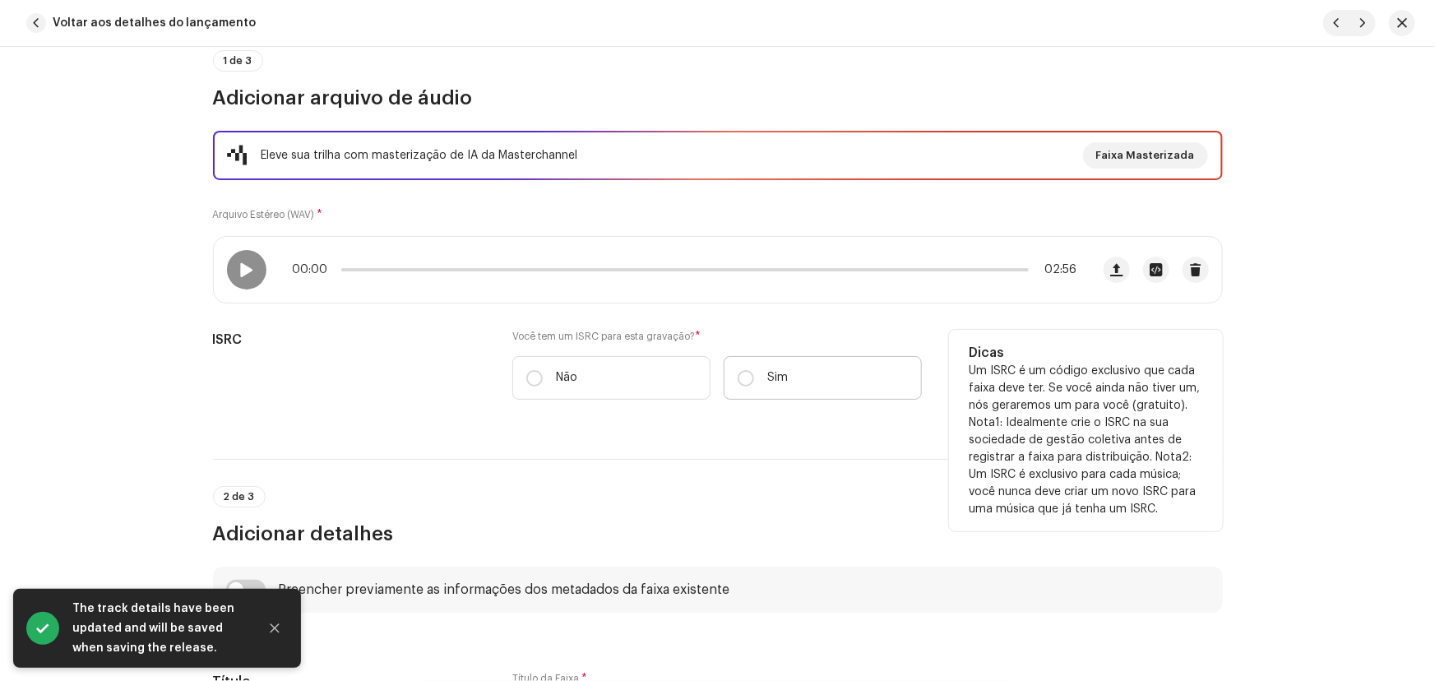
click at [732, 377] on label "Sim" at bounding box center [823, 378] width 198 height 44
click at [738, 377] on input "Sim" at bounding box center [746, 378] width 16 height 16
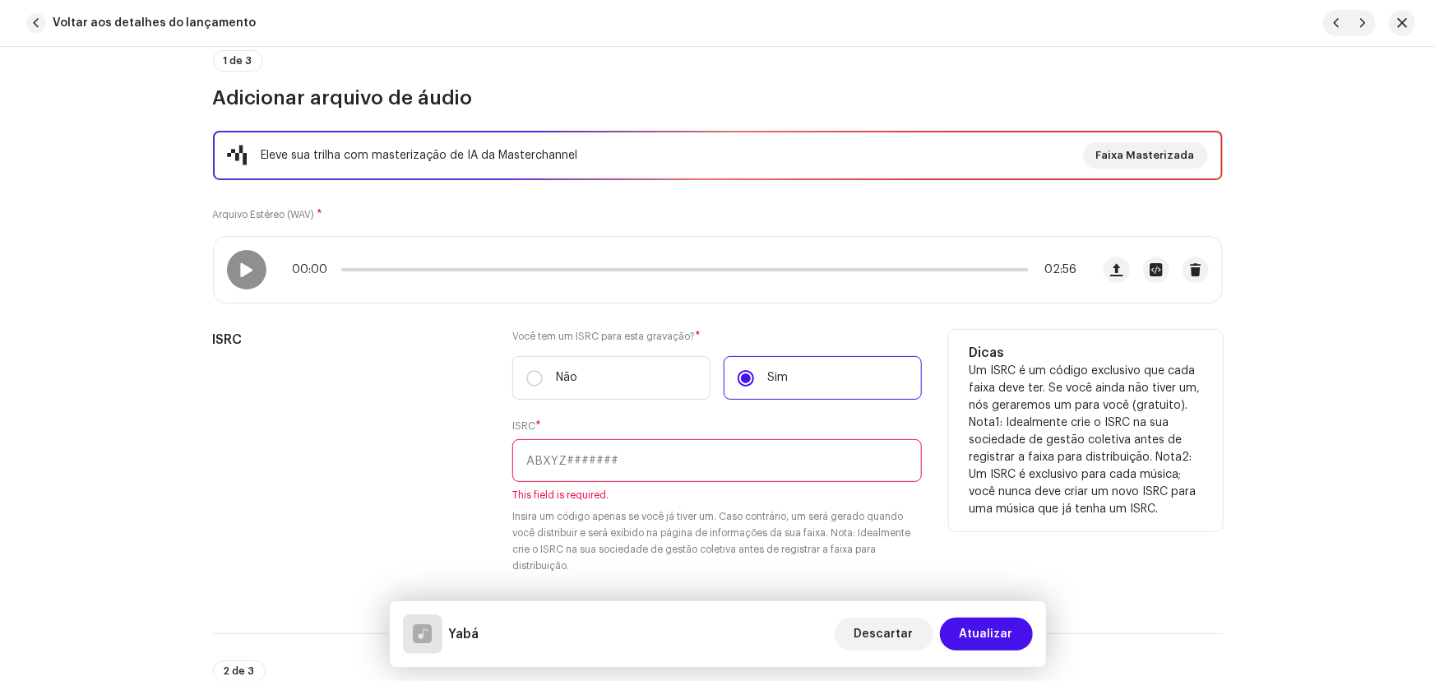
click at [609, 456] on input "text" at bounding box center [716, 460] width 409 height 43
paste input "BC-A1N-25-00012"
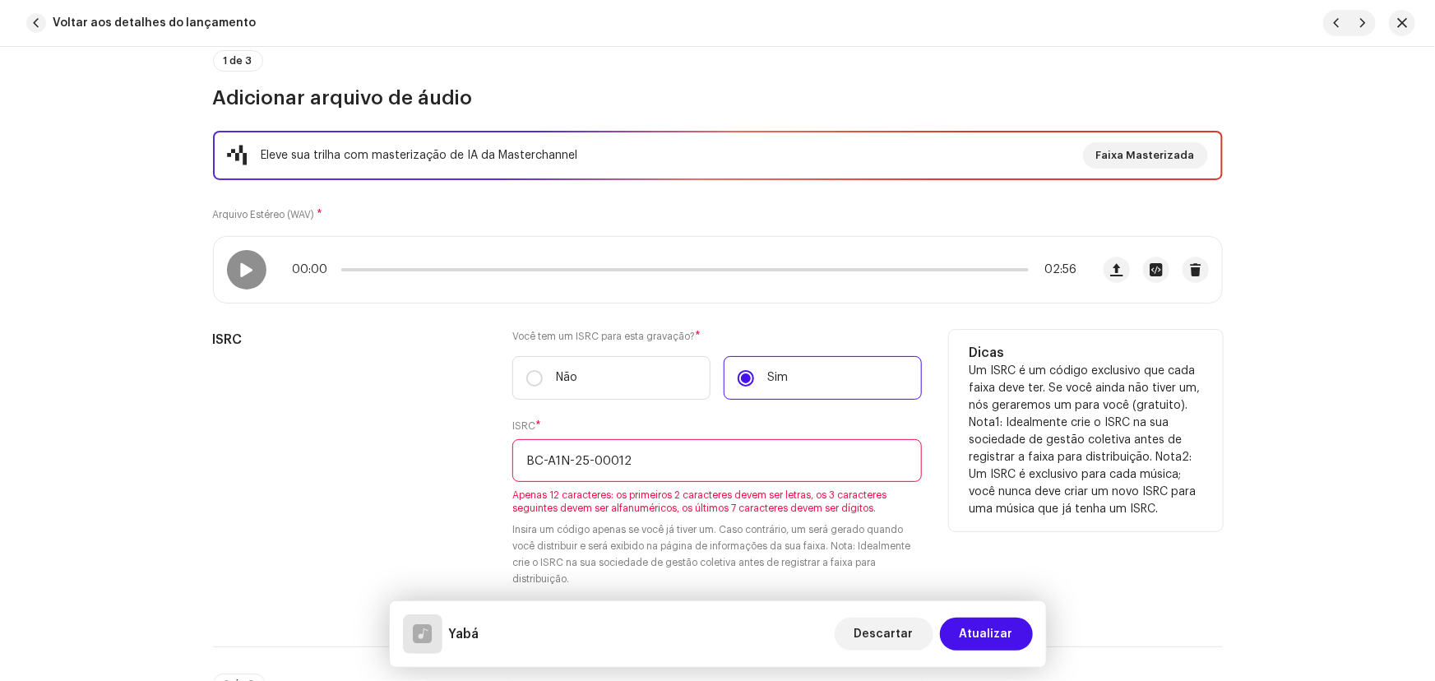
click at [588, 460] on input "BC-A1N-25-00012" at bounding box center [716, 460] width 409 height 43
click at [571, 459] on input "BC-A1N-2500012" at bounding box center [716, 460] width 409 height 43
click at [543, 456] on input "BC-A1N2500012" at bounding box center [716, 460] width 409 height 43
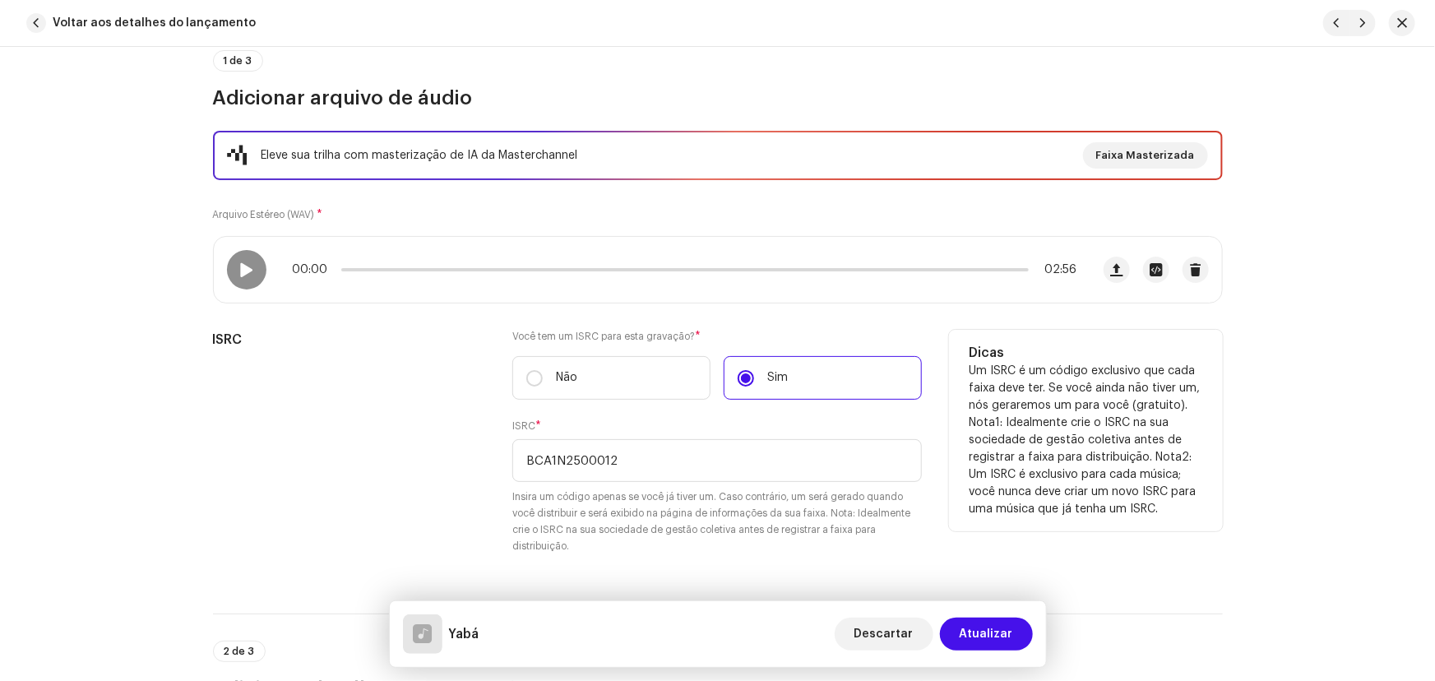
click at [666, 510] on small "Insira um código apenas se você já tiver um. Caso contrário, um será gerado qua…" at bounding box center [716, 521] width 409 height 66
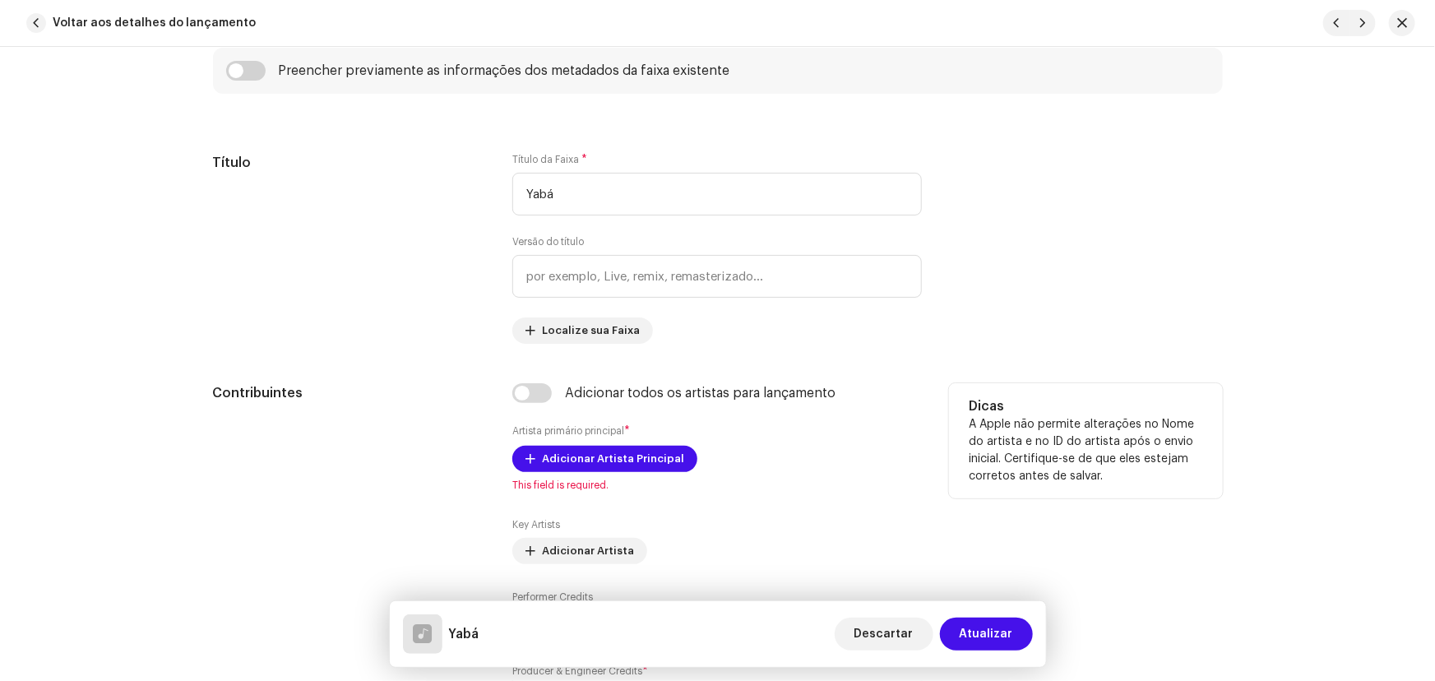
scroll to position [896, 0]
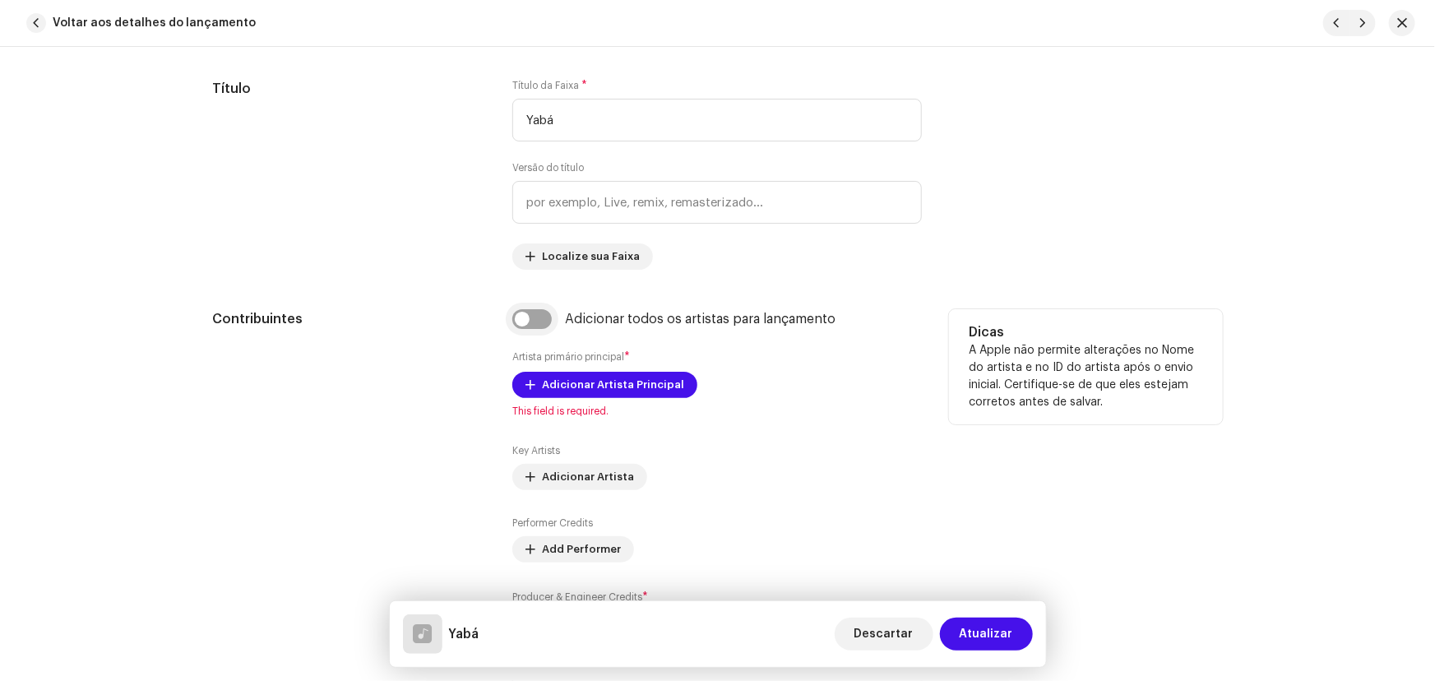
click at [534, 316] on input "checkbox" at bounding box center [531, 319] width 39 height 20
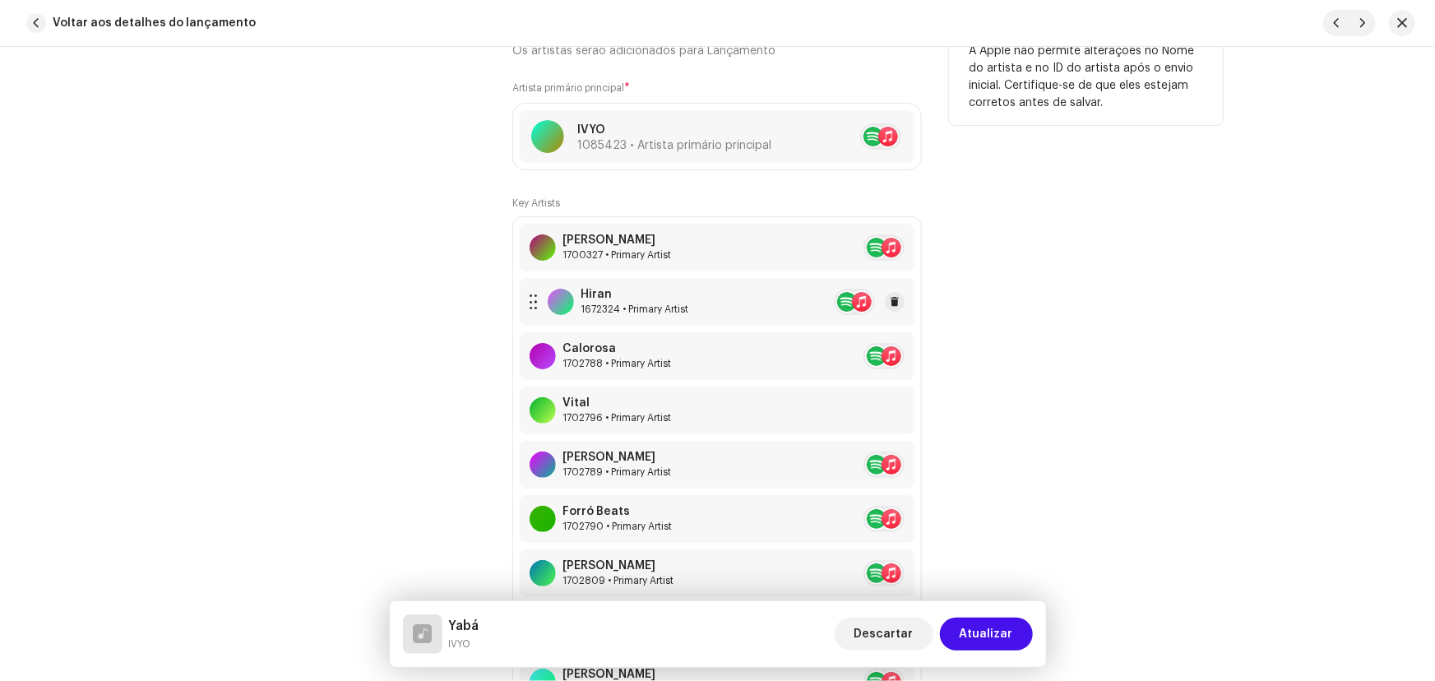
scroll to position [1270, 0]
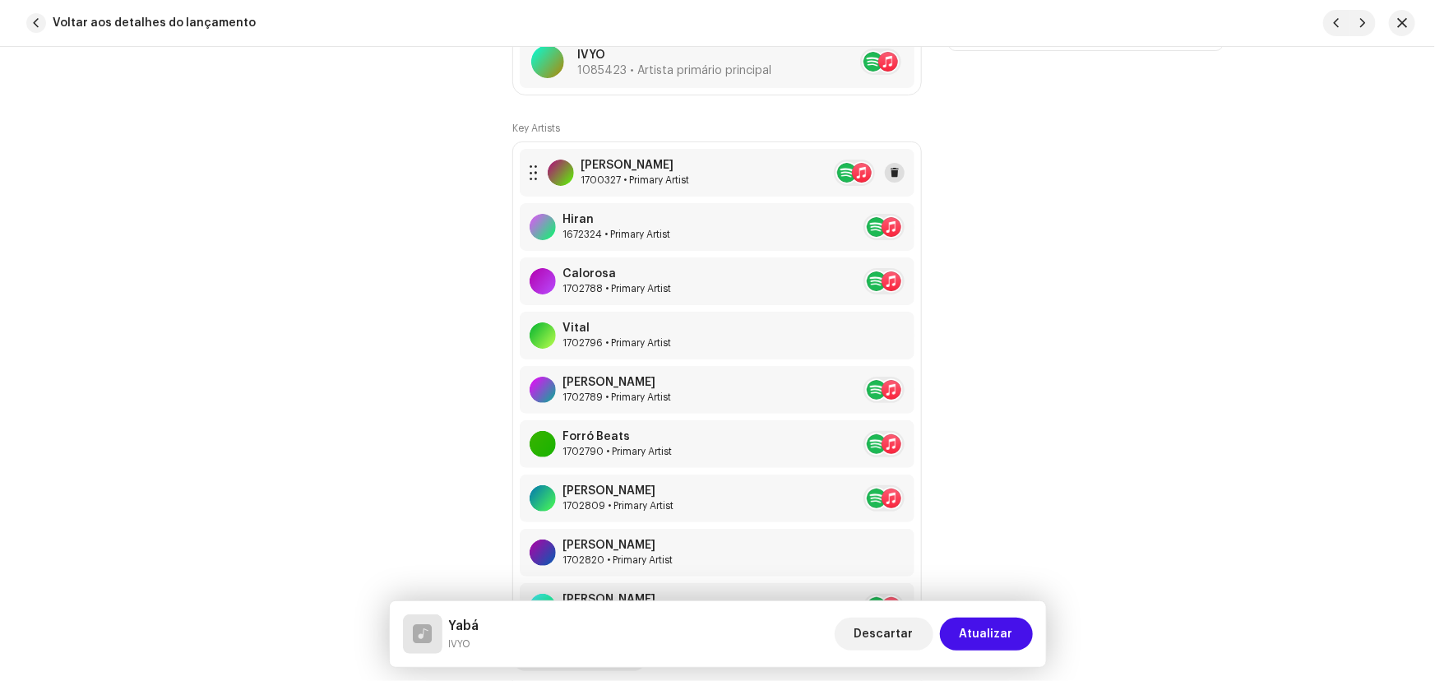
click at [904, 167] on div "Tassia Reis 1700327 • Primary Artist" at bounding box center [717, 173] width 395 height 48
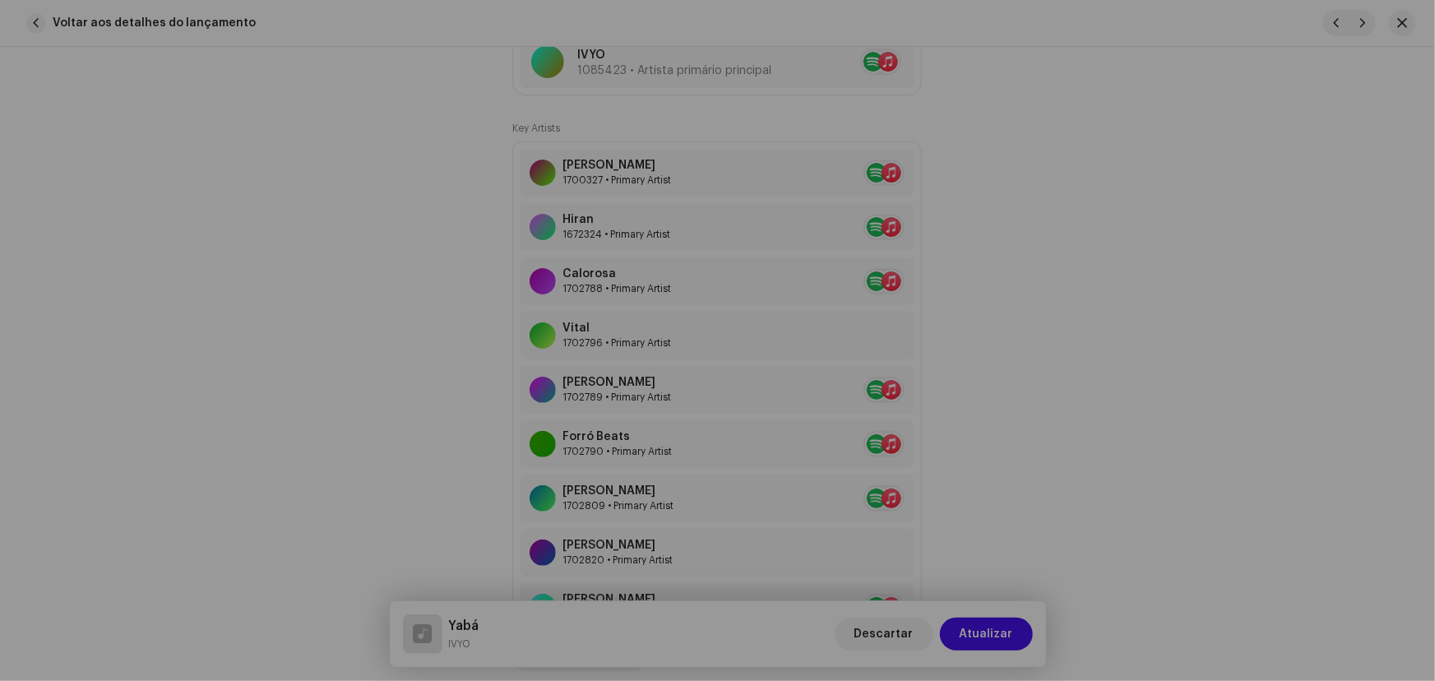
click at [1003, 120] on div "Update Key Artist Posição * Selecionar função Cancelar Atualizar" at bounding box center [717, 340] width 1435 height 681
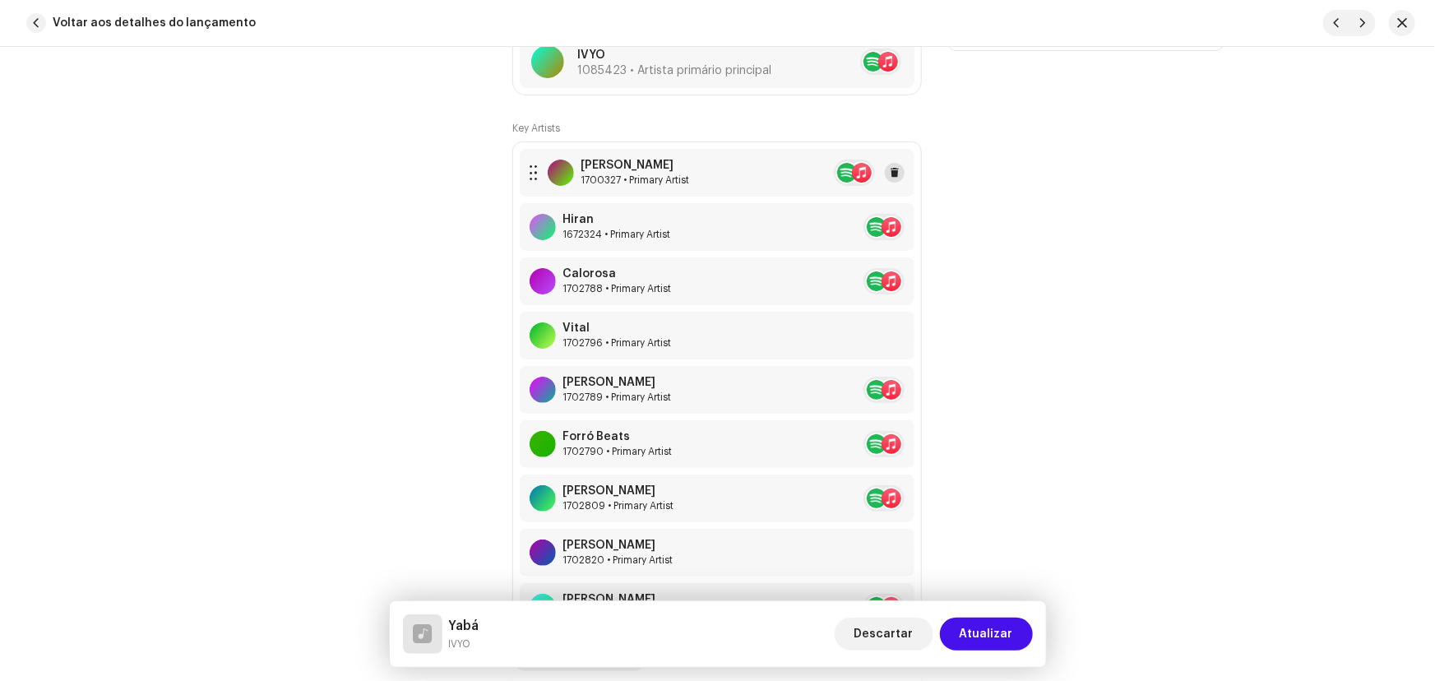
click at [893, 168] on span at bounding box center [895, 172] width 10 height 13
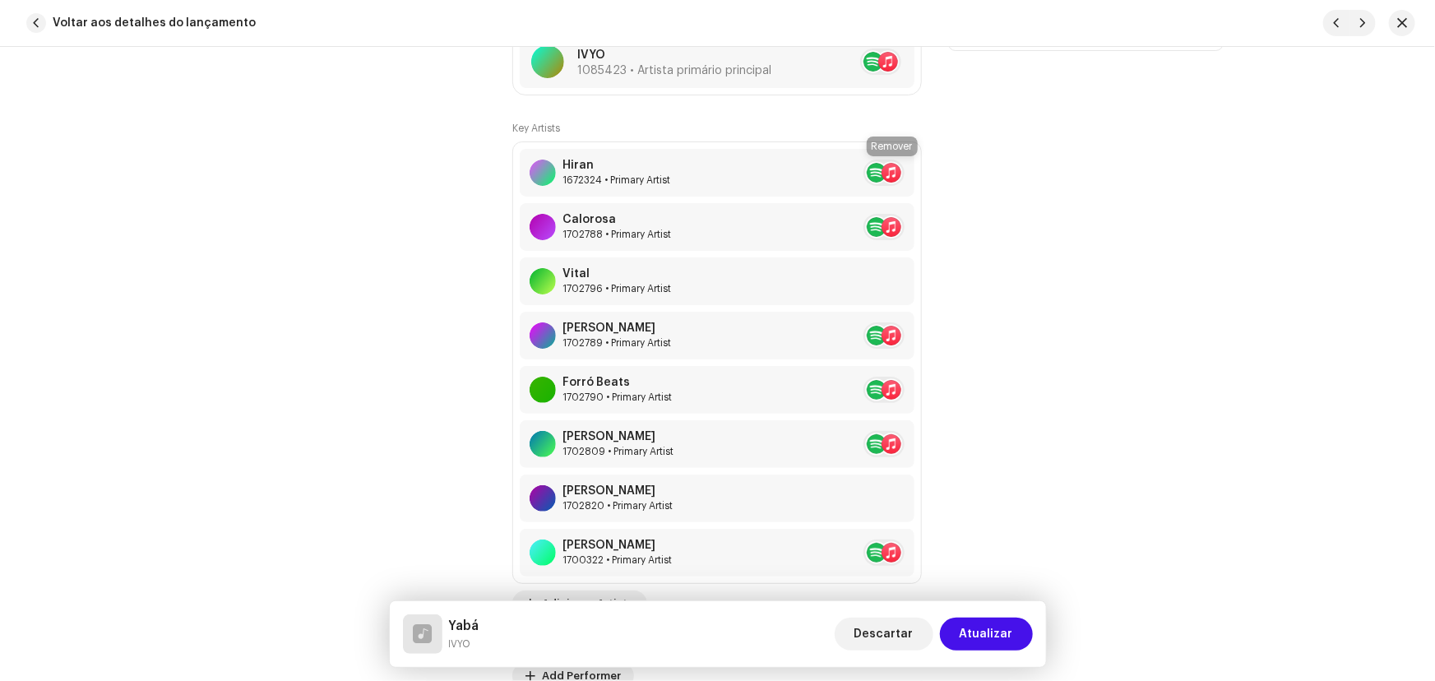
click at [919, 168] on span at bounding box center [924, 172] width 10 height 13
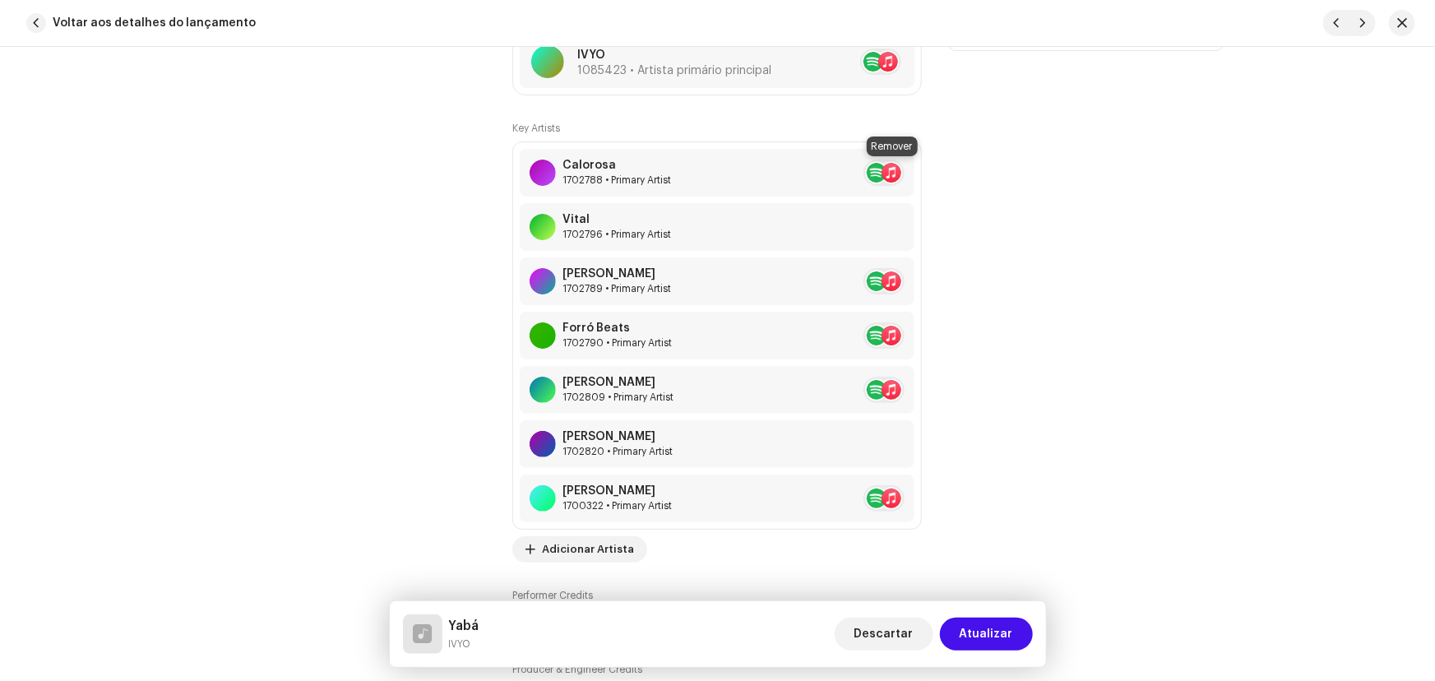
click at [919, 168] on span at bounding box center [924, 172] width 10 height 13
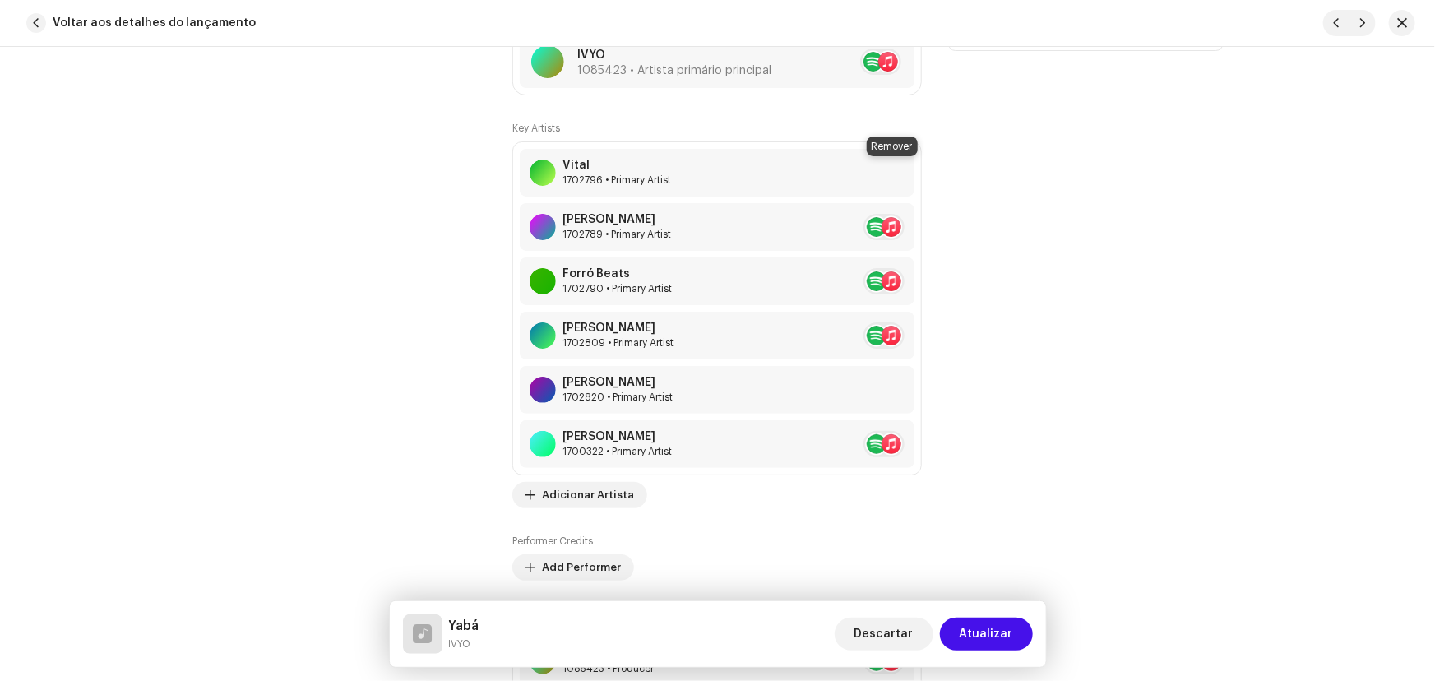
click at [919, 168] on span at bounding box center [924, 172] width 10 height 13
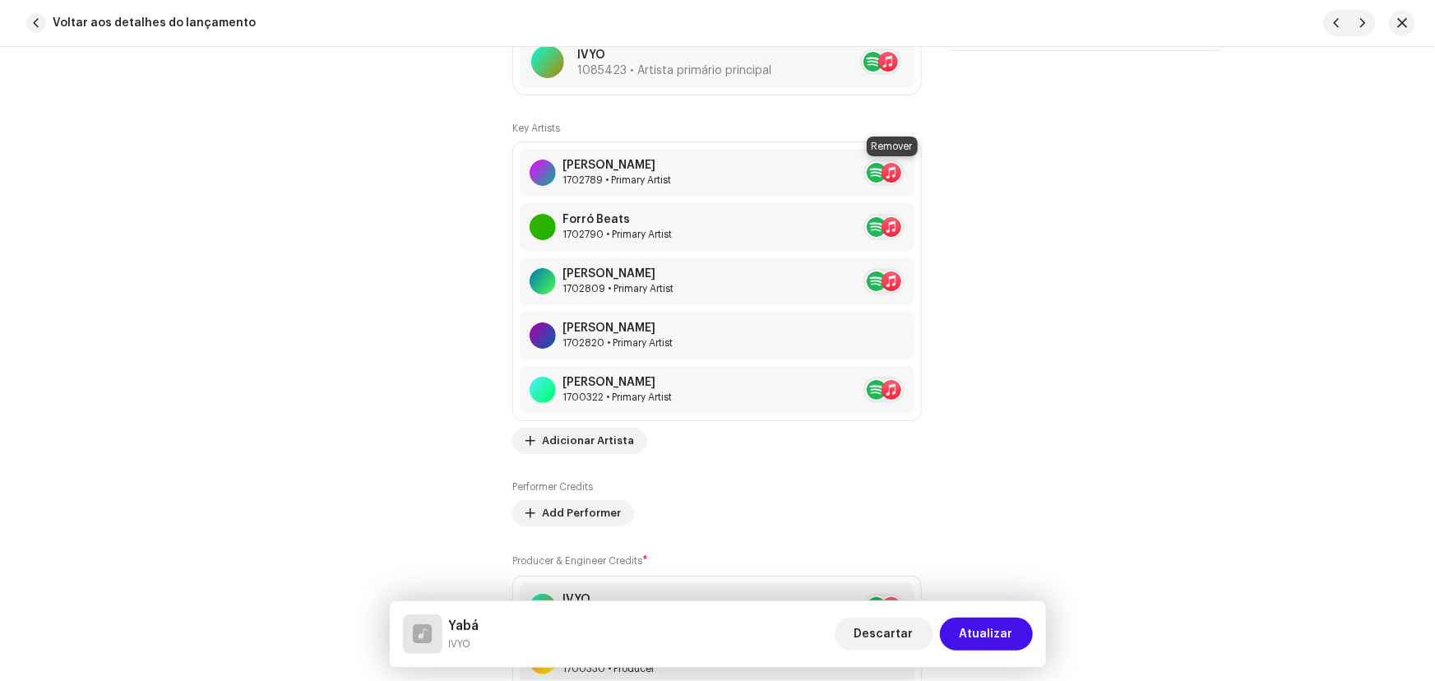
click at [919, 168] on span at bounding box center [924, 172] width 10 height 13
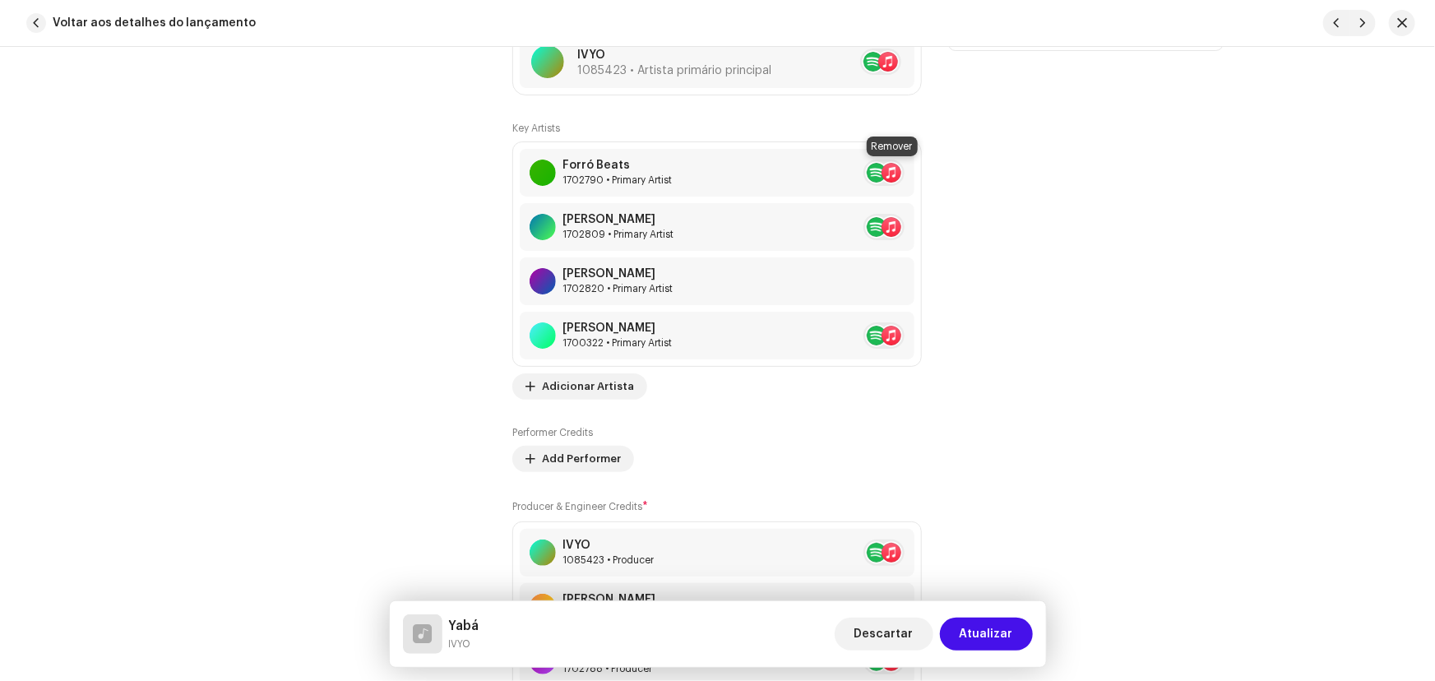
click at [919, 168] on span at bounding box center [924, 172] width 10 height 13
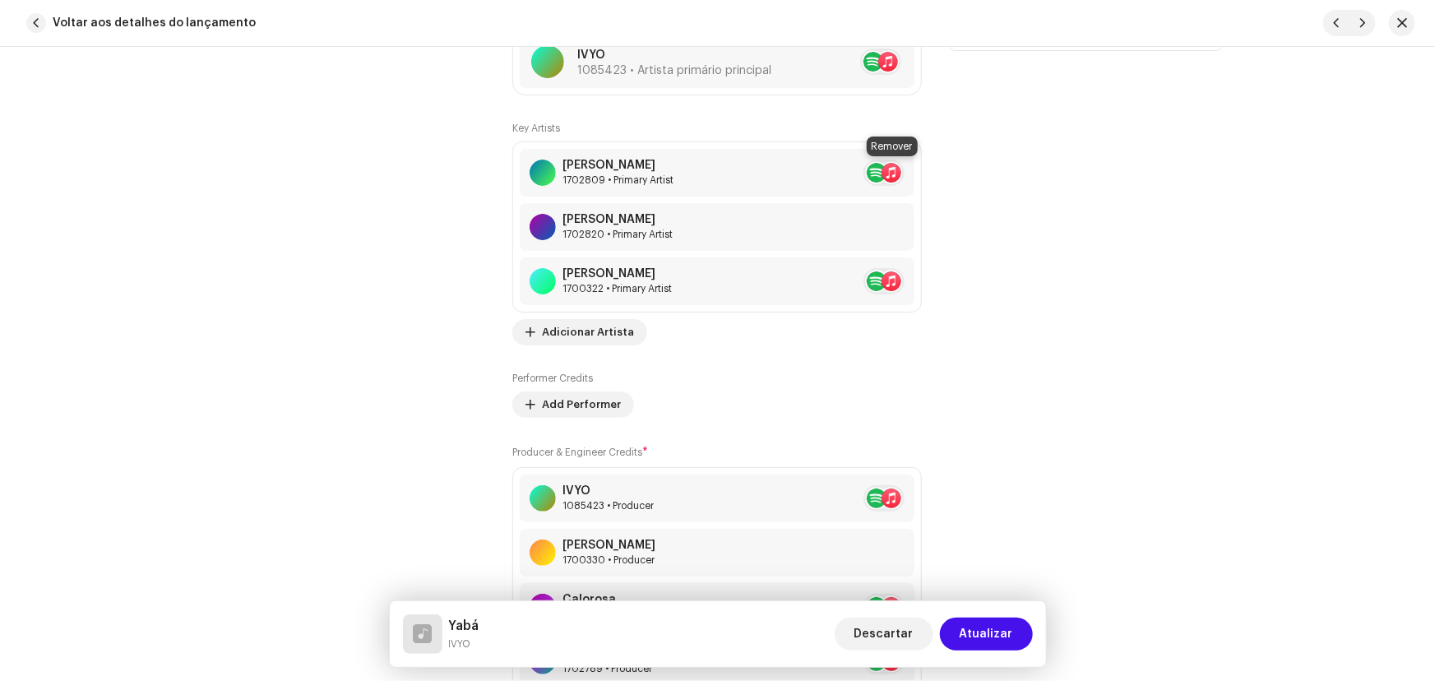
click at [919, 168] on span at bounding box center [924, 172] width 10 height 13
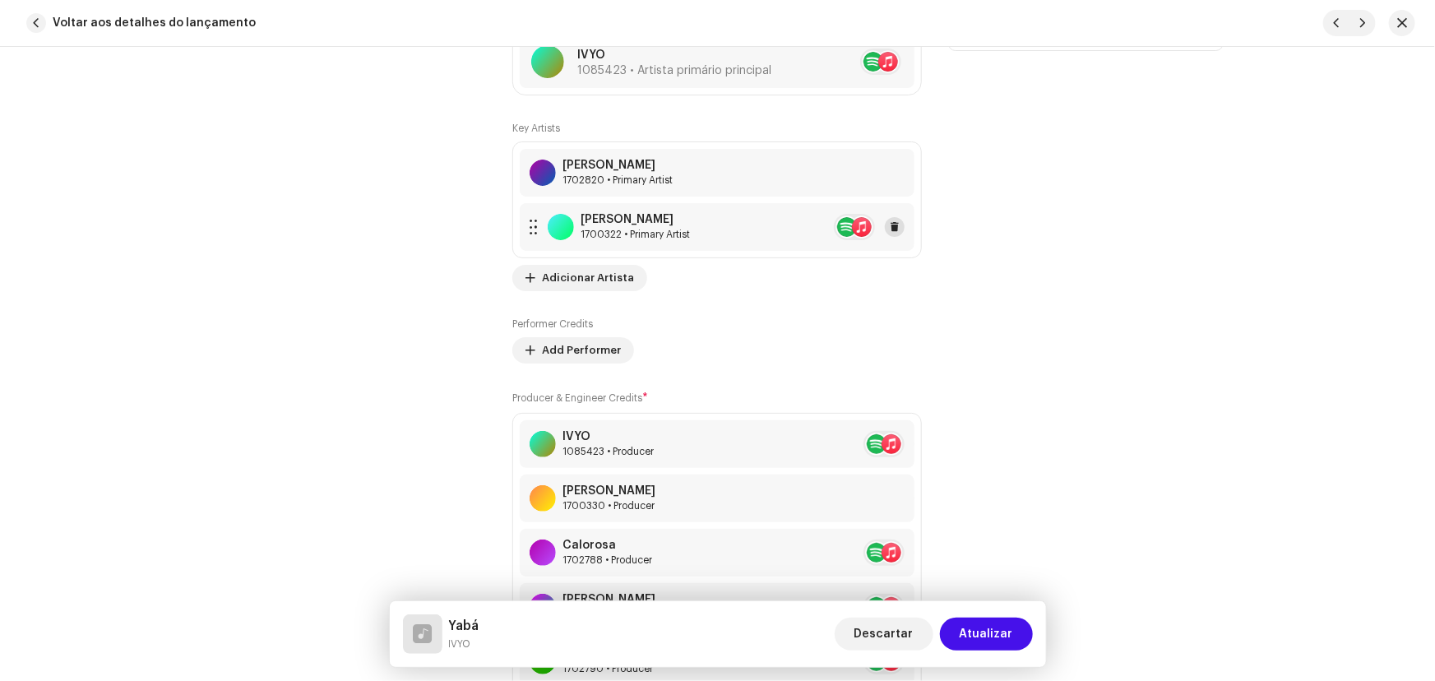
click at [899, 226] on button at bounding box center [895, 227] width 20 height 20
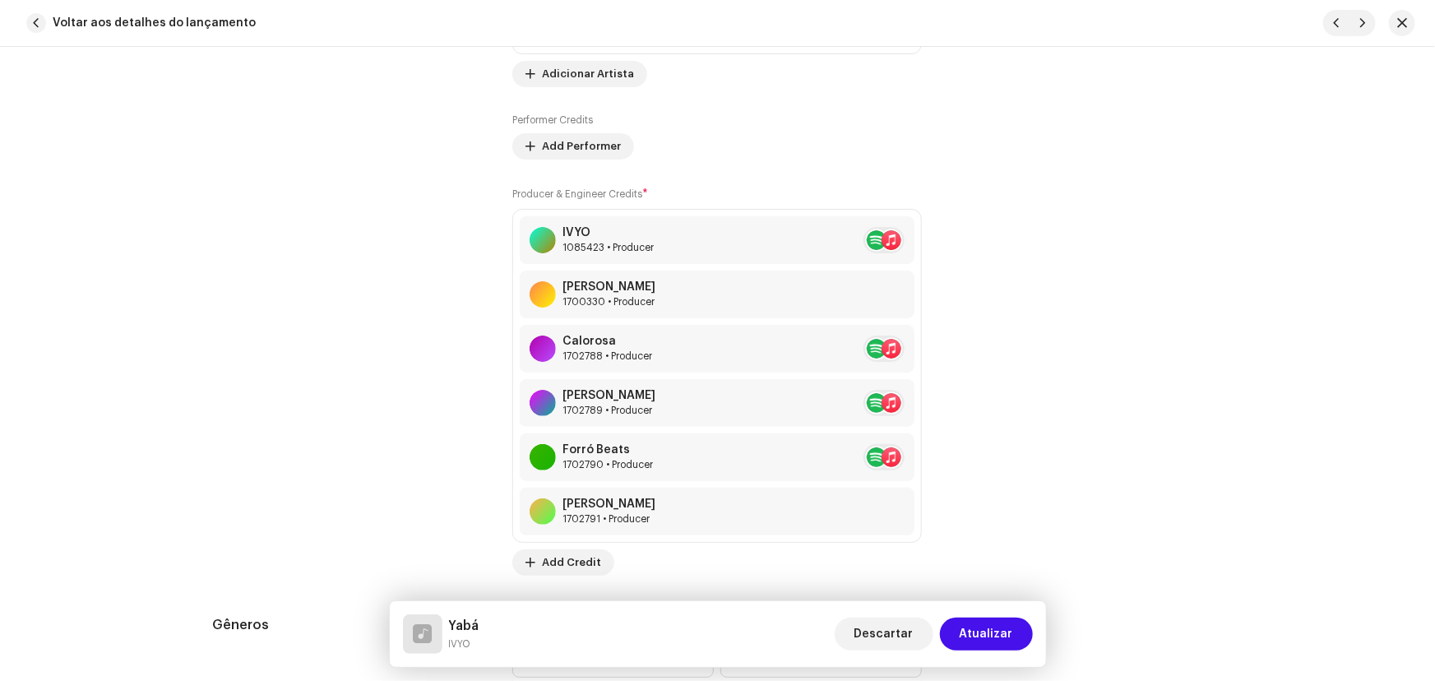
scroll to position [1495, 0]
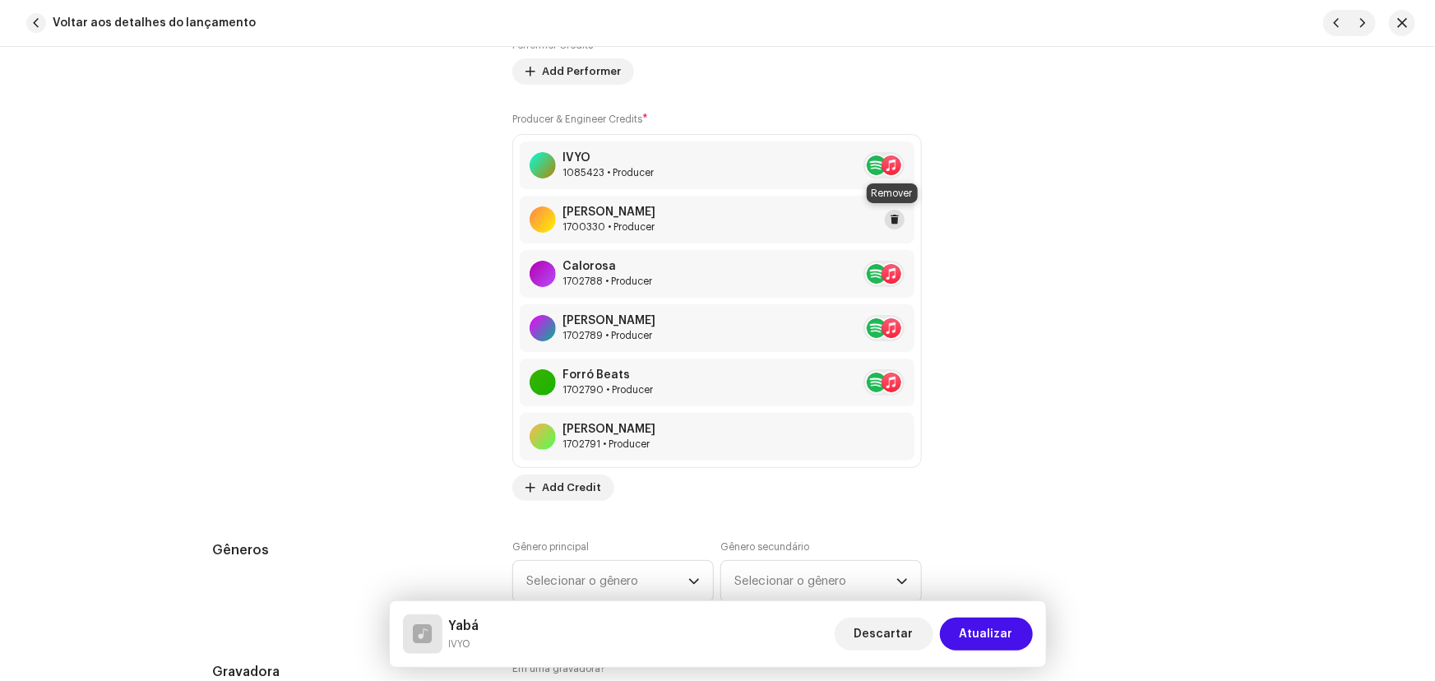
click at [894, 215] on span at bounding box center [895, 219] width 10 height 13
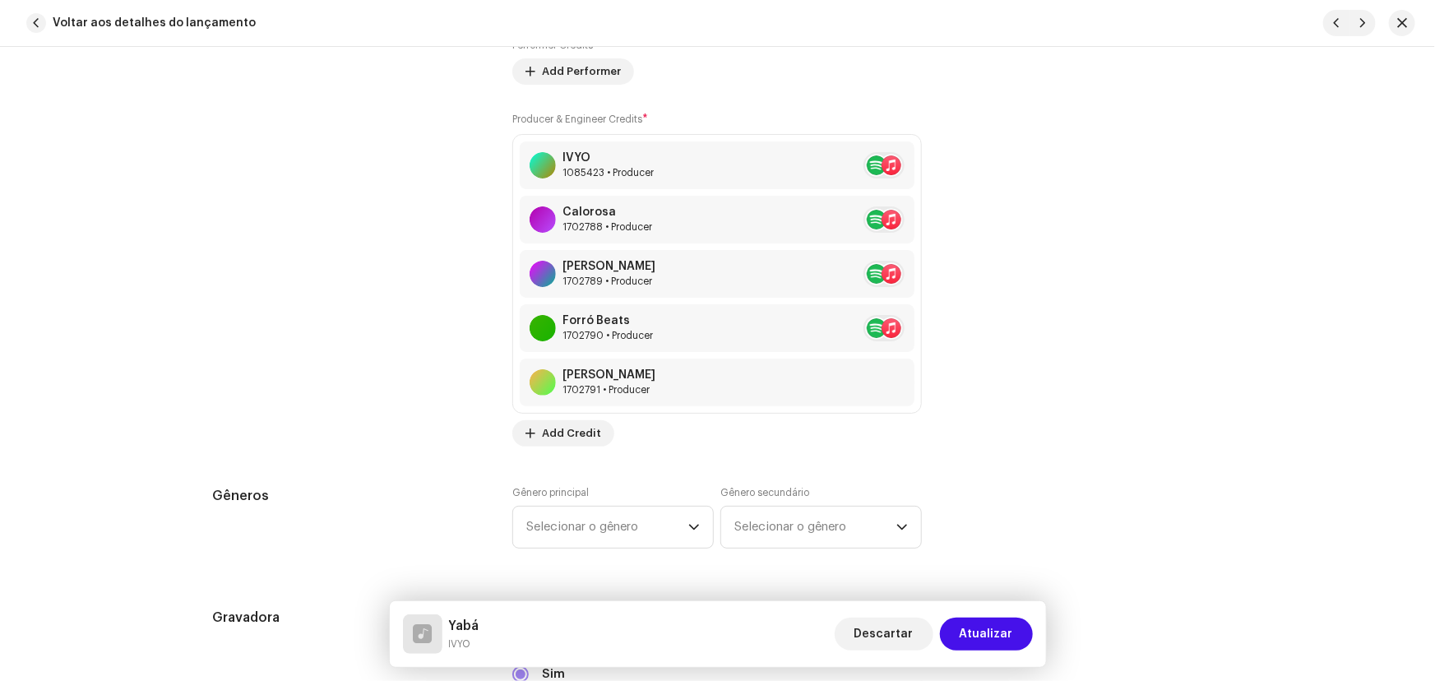
click at [919, 215] on span at bounding box center [924, 219] width 10 height 13
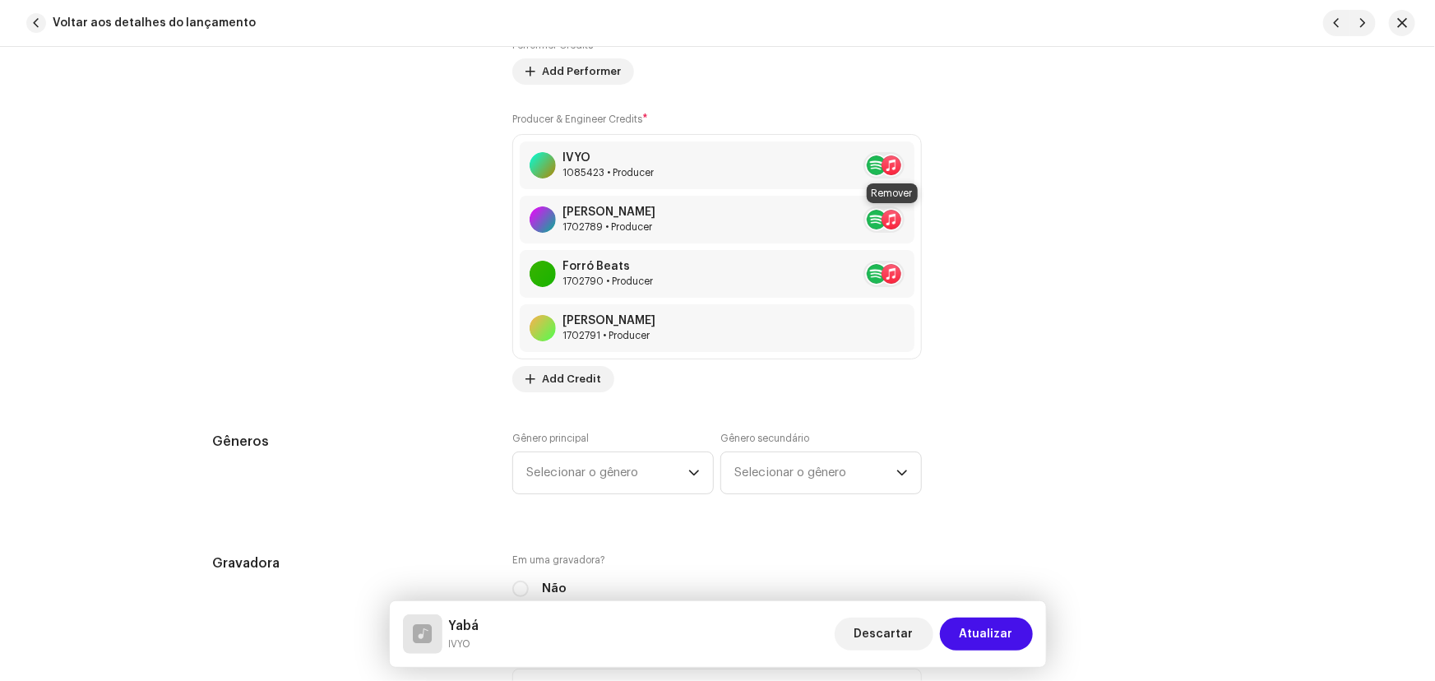
click at [919, 215] on span at bounding box center [924, 219] width 10 height 13
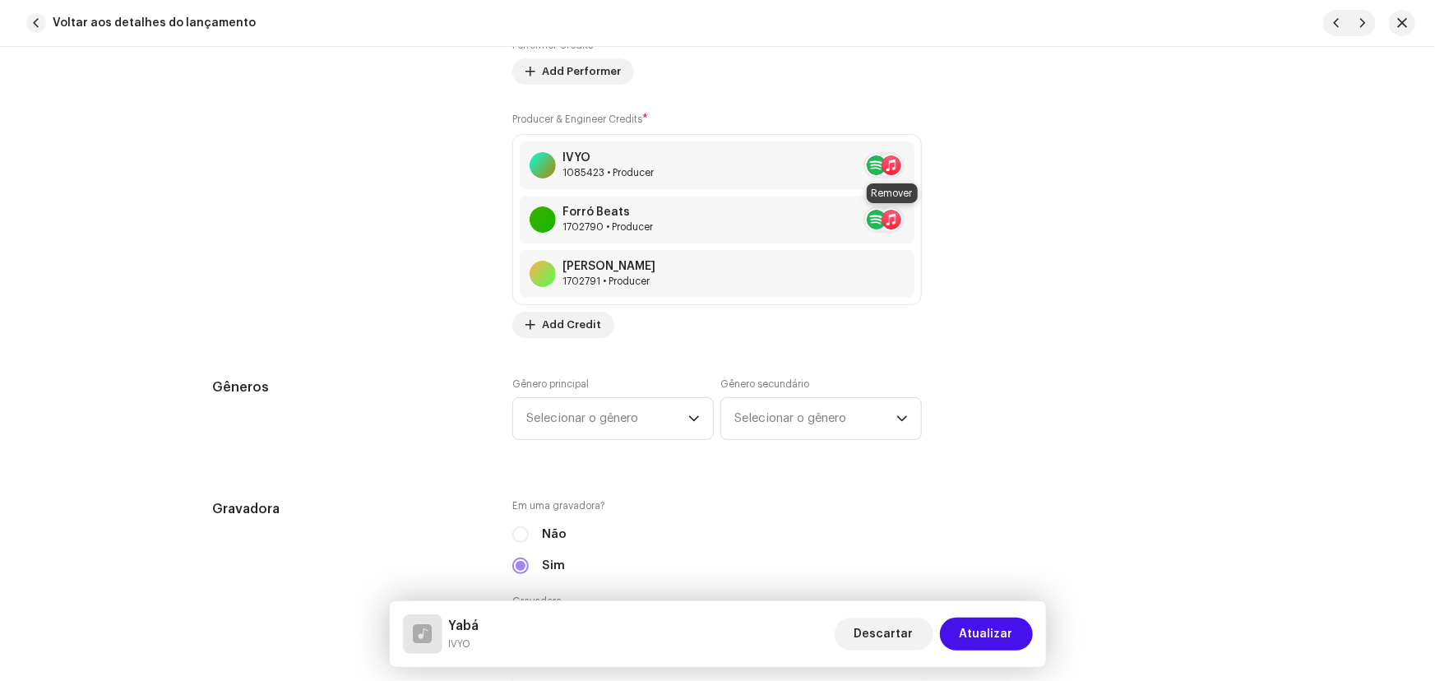
click at [919, 215] on span at bounding box center [924, 219] width 10 height 13
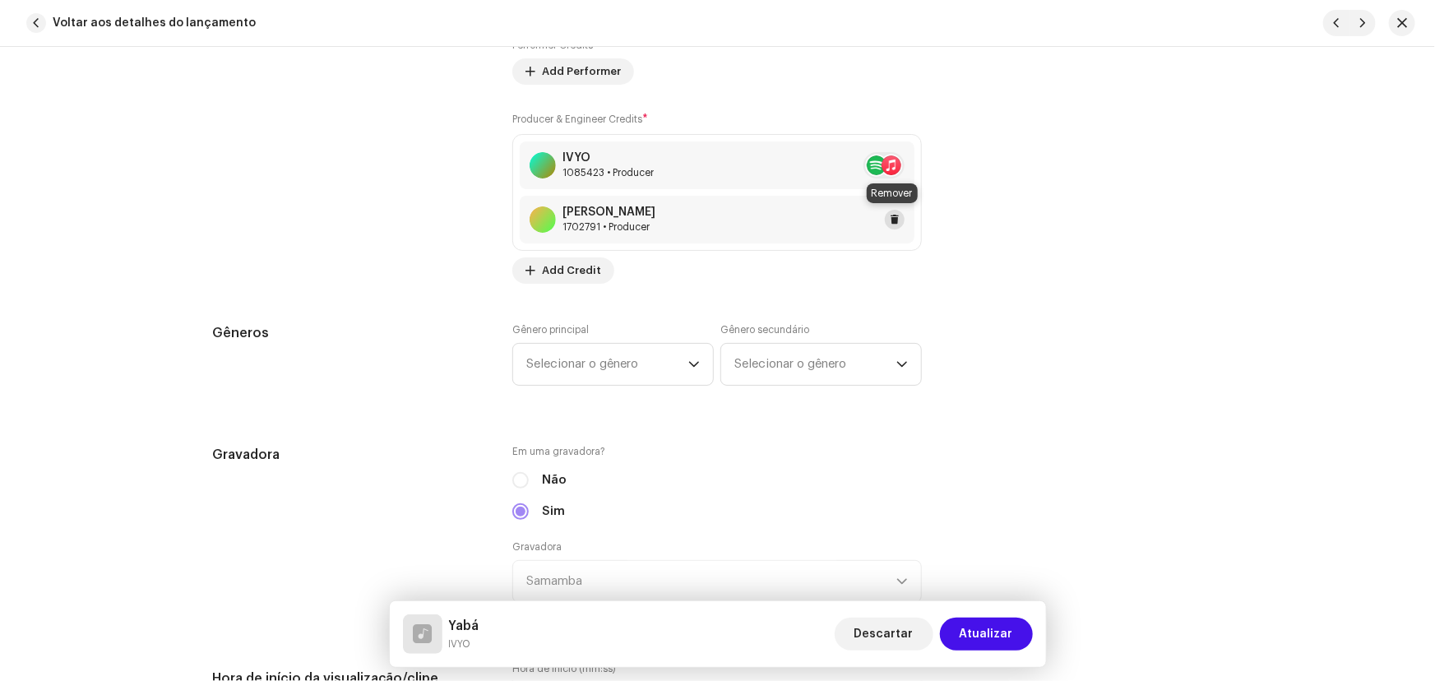
click at [896, 217] on button at bounding box center [895, 220] width 20 height 20
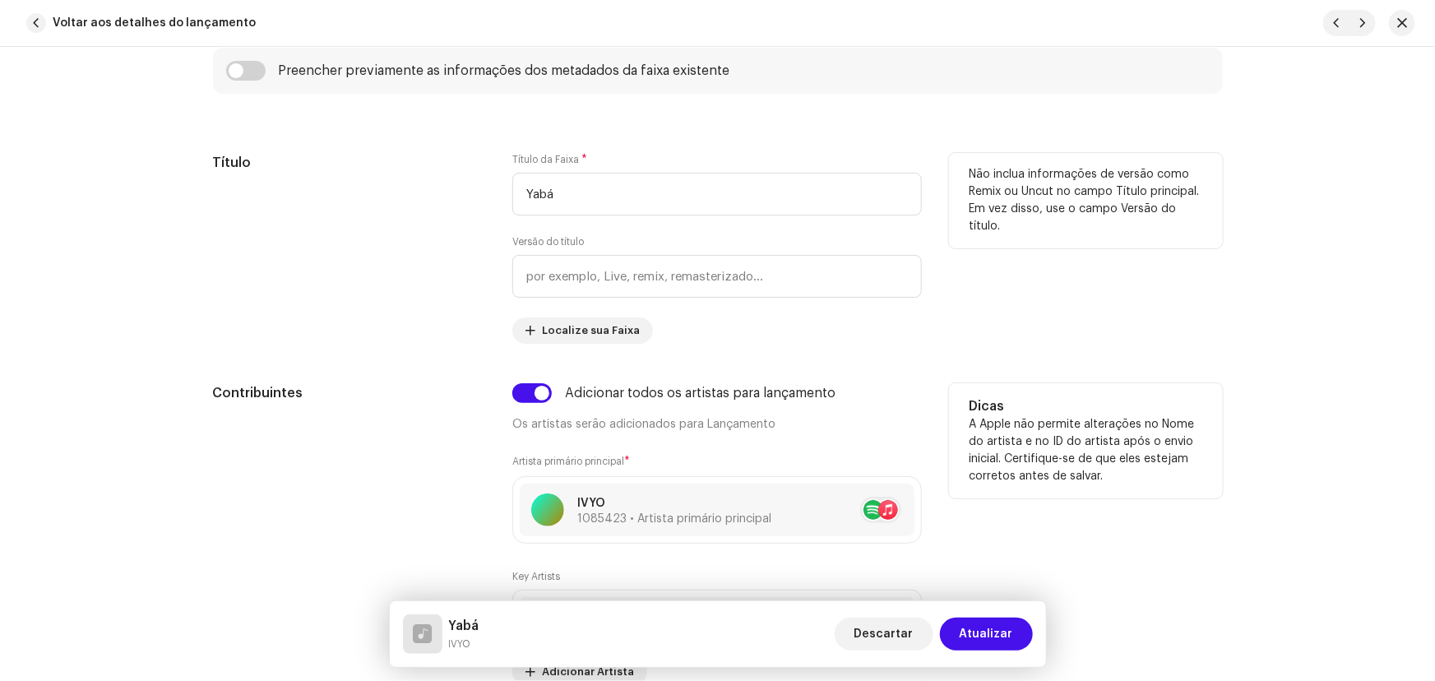
scroll to position [673, 0]
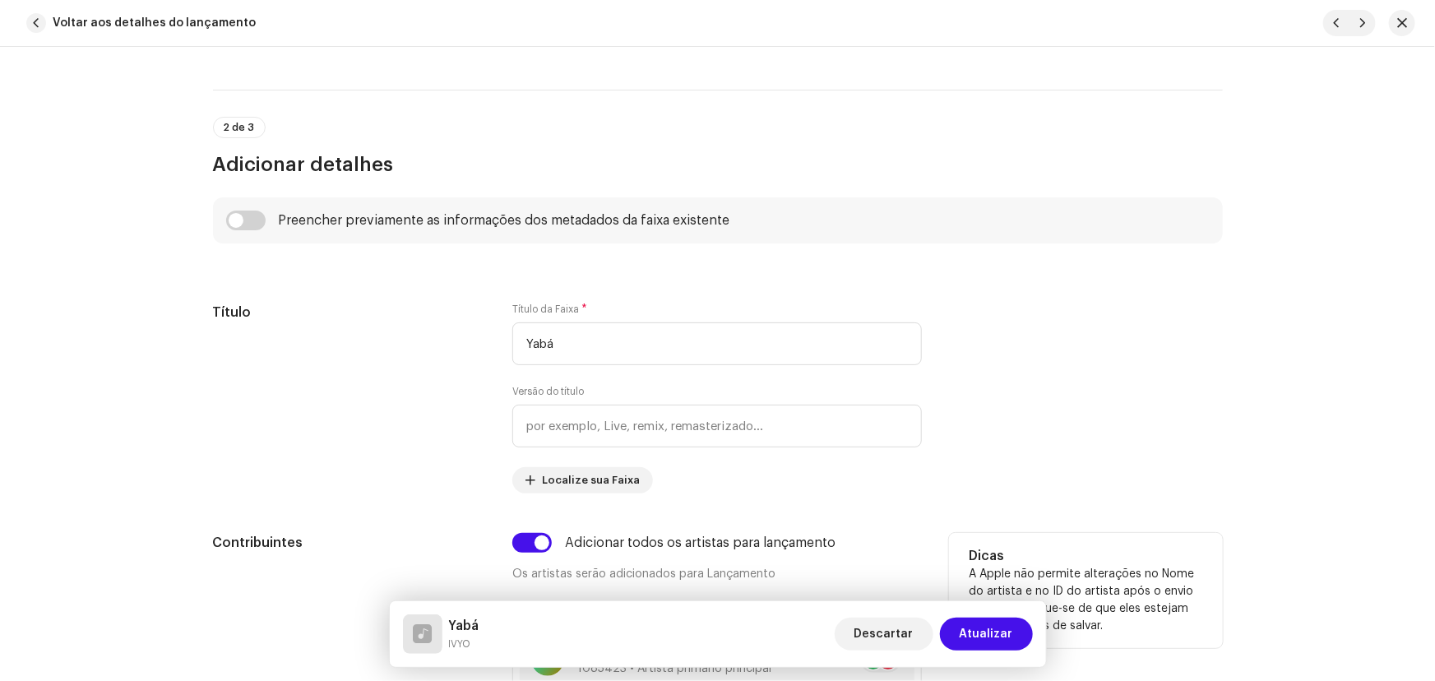
click at [224, 206] on div "Preencher previamente as informações dos metadados da faixa existente" at bounding box center [718, 220] width 1010 height 46
click at [232, 210] on input "checkbox" at bounding box center [245, 220] width 39 height 20
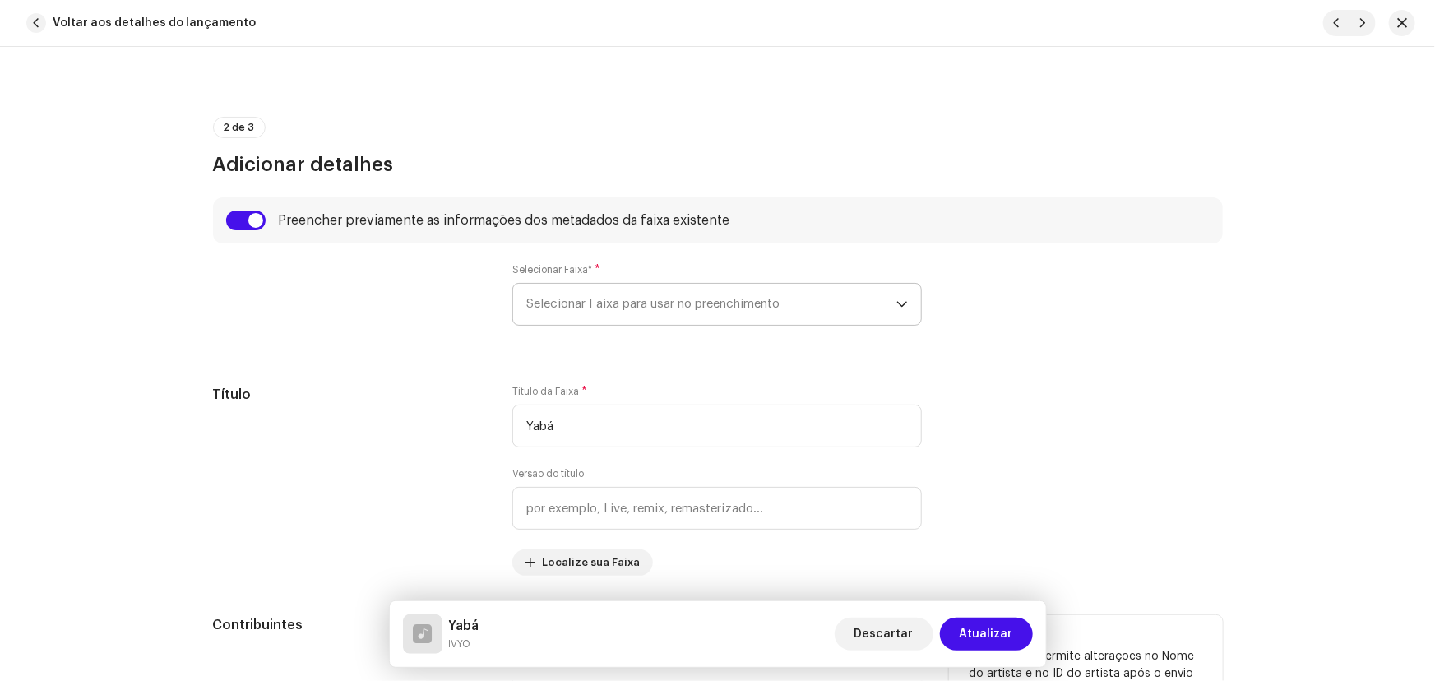
click at [623, 321] on span "Selecionar Faixa para usar no preenchimento" at bounding box center [711, 304] width 370 height 41
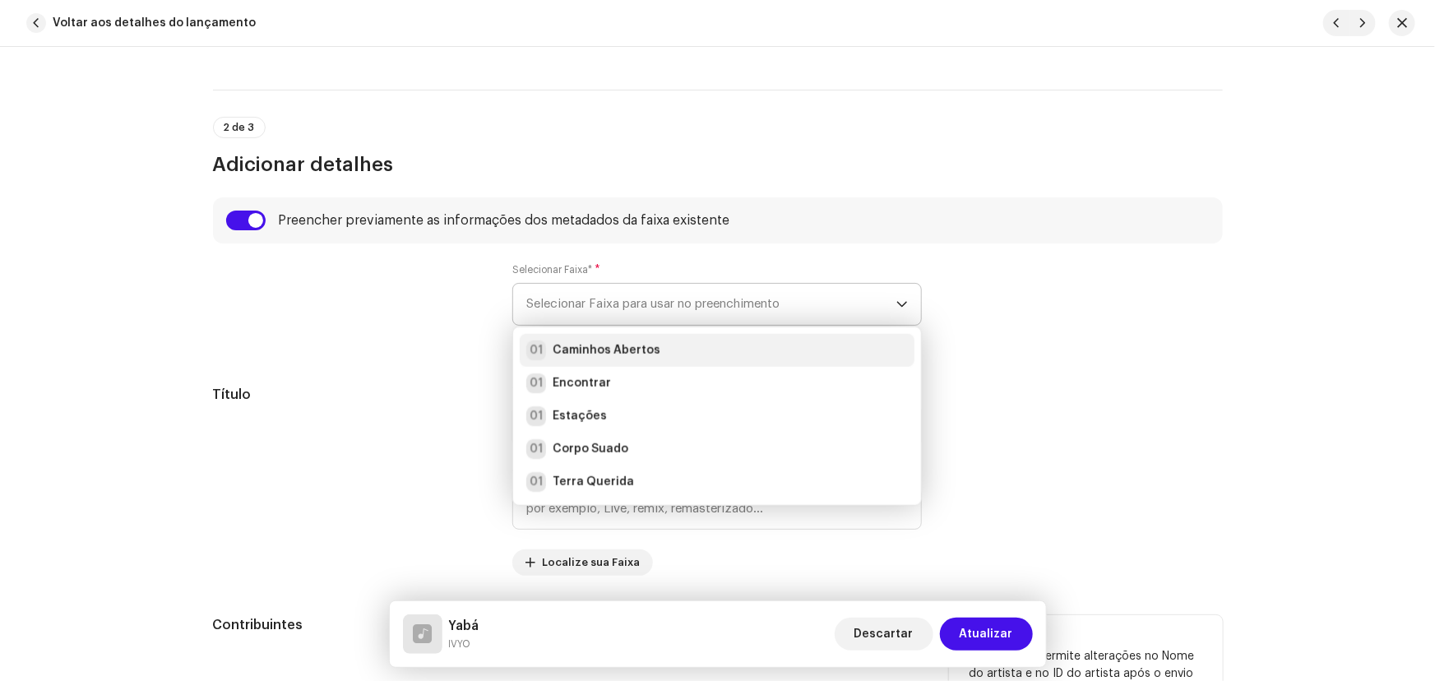
click at [609, 353] on strong "Caminhos Abertos" at bounding box center [607, 350] width 108 height 16
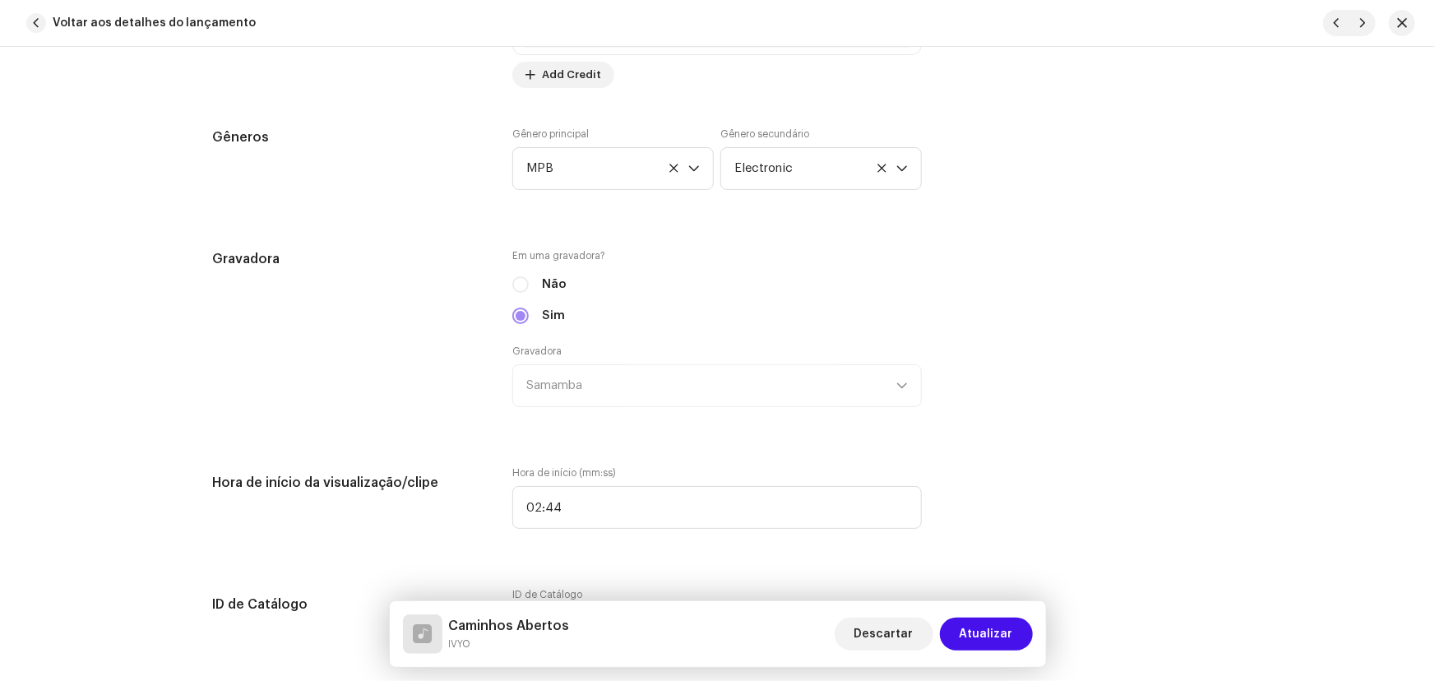
scroll to position [1645, 0]
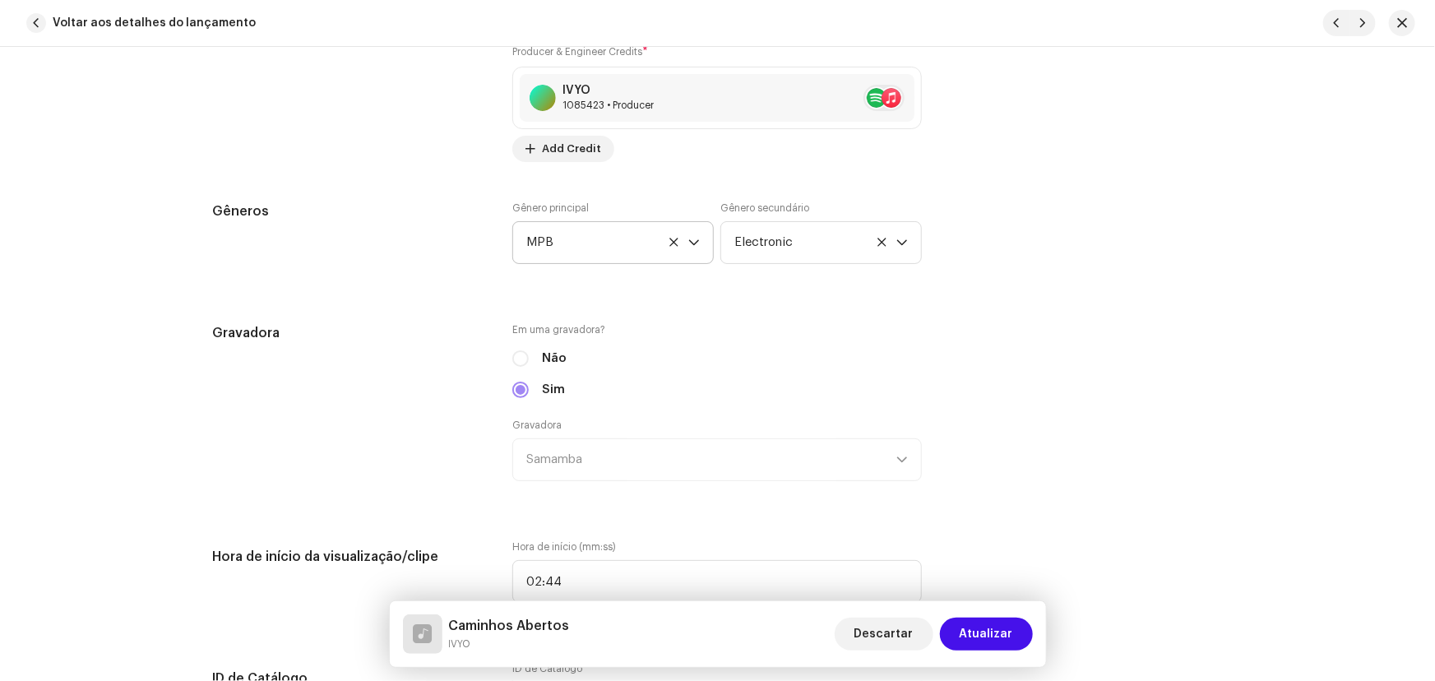
click at [637, 241] on span "MPB" at bounding box center [607, 242] width 162 height 41
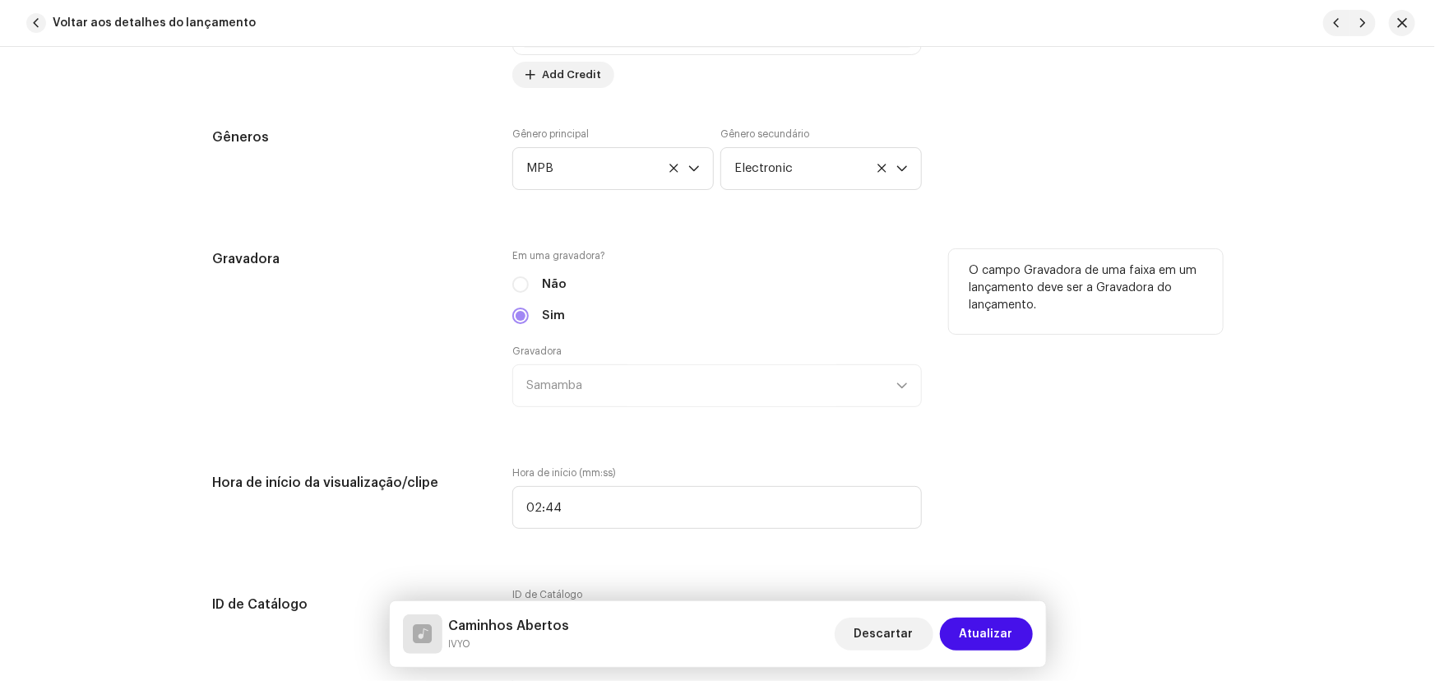
scroll to position [1570, 0]
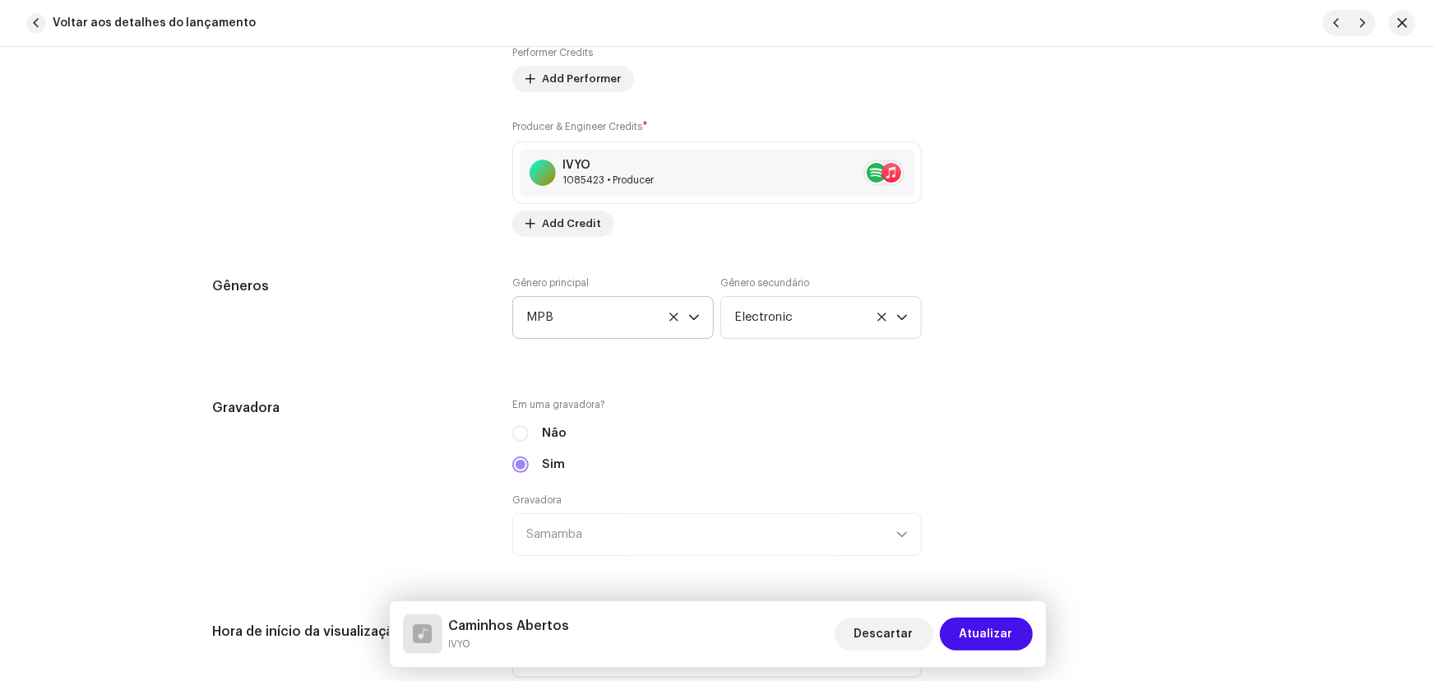
click at [575, 315] on span "MPB" at bounding box center [607, 317] width 162 height 41
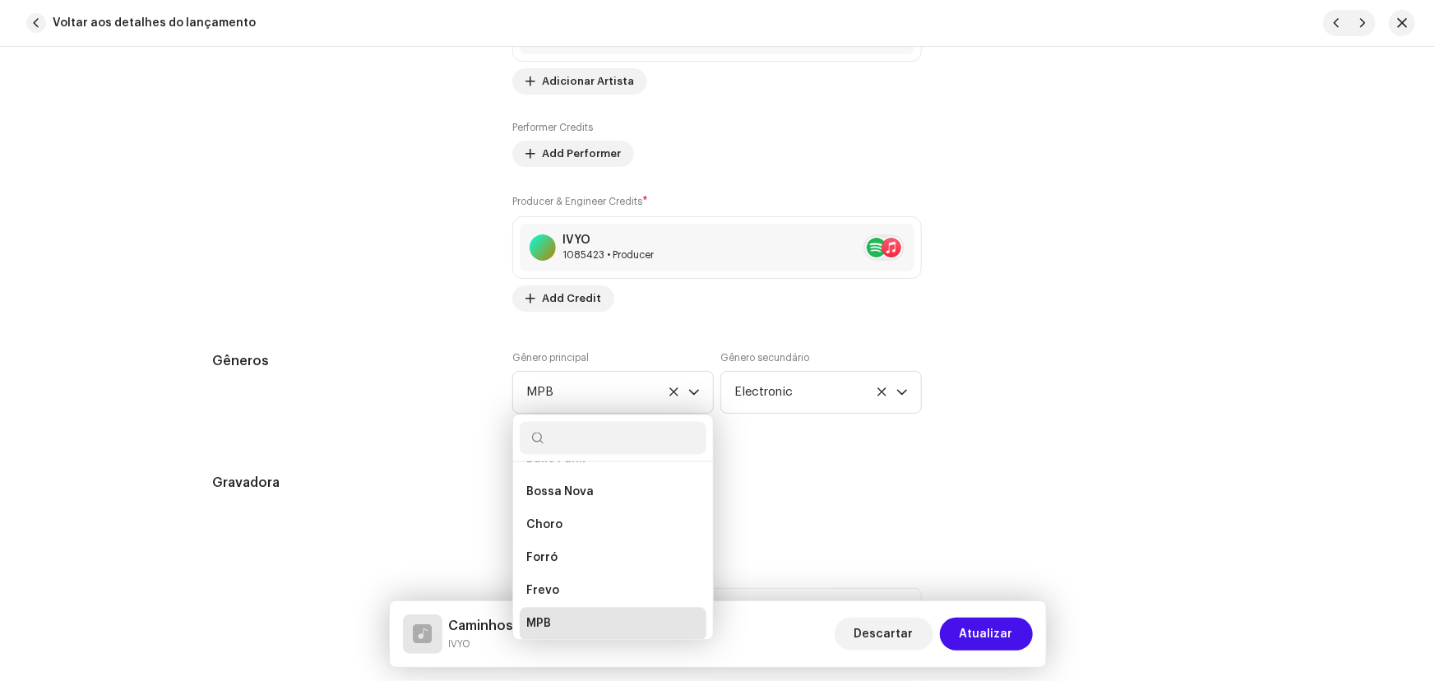
scroll to position [1420, 0]
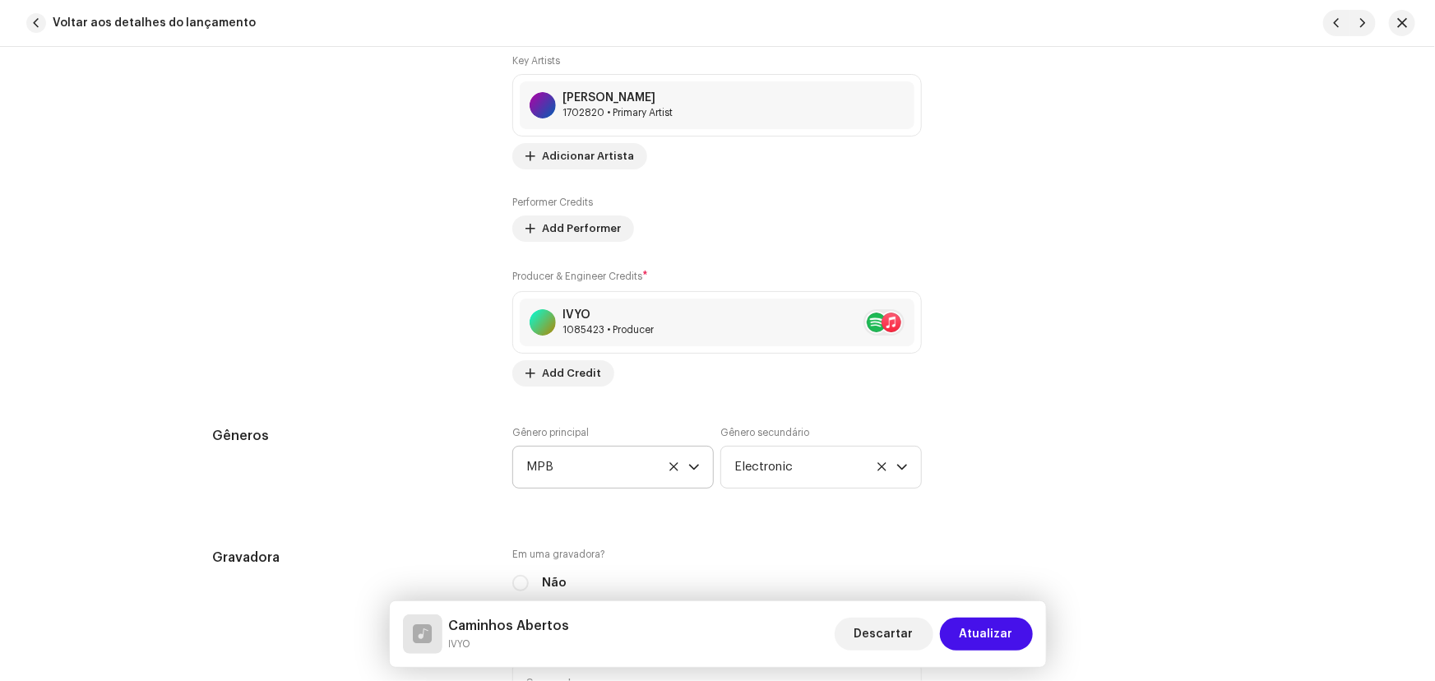
click at [574, 468] on span "MPB" at bounding box center [607, 466] width 162 height 41
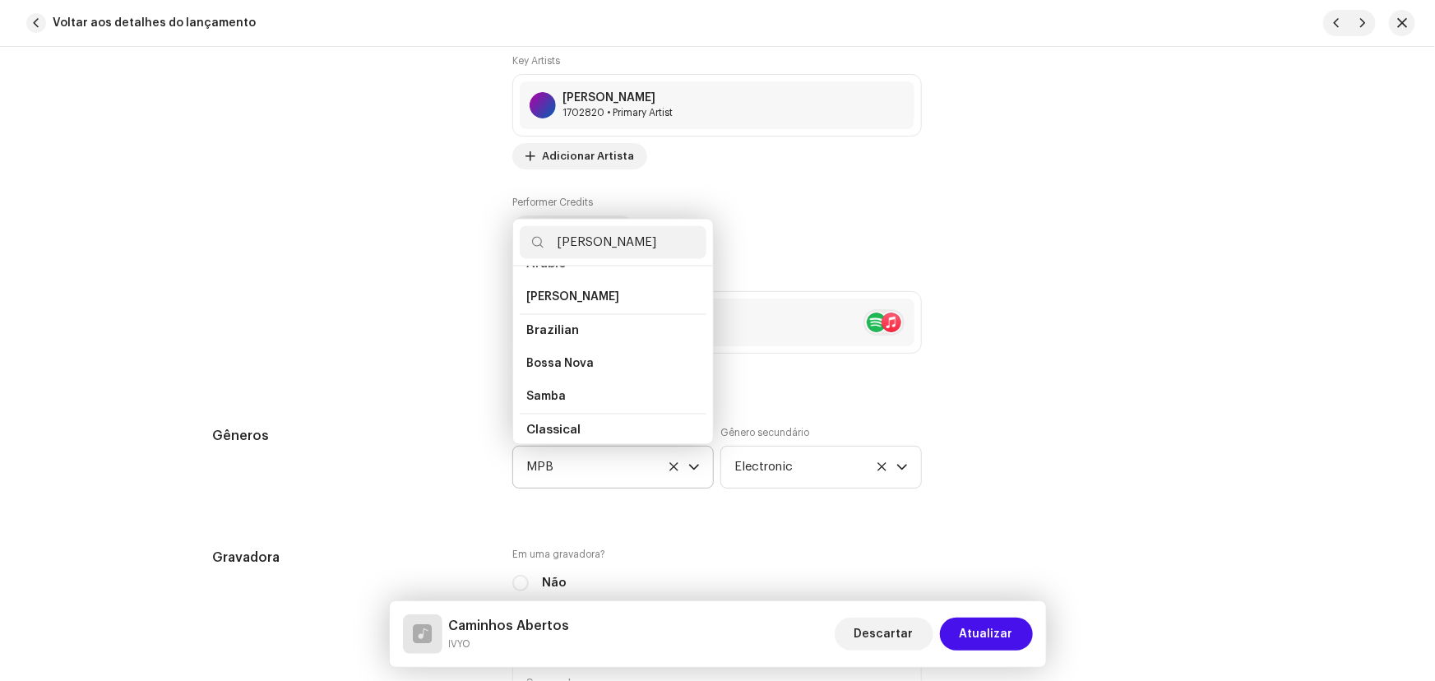
scroll to position [0, 0]
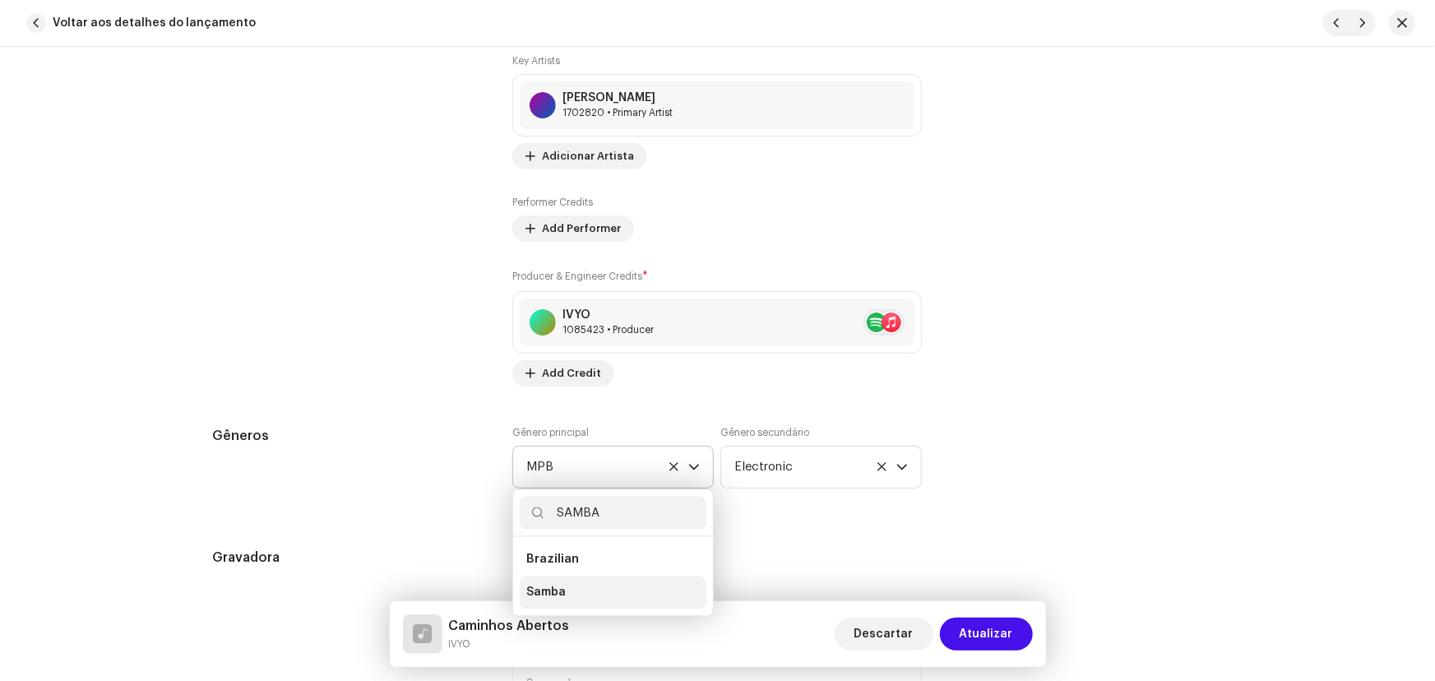
click at [550, 586] on span "Samba" at bounding box center [545, 593] width 39 height 16
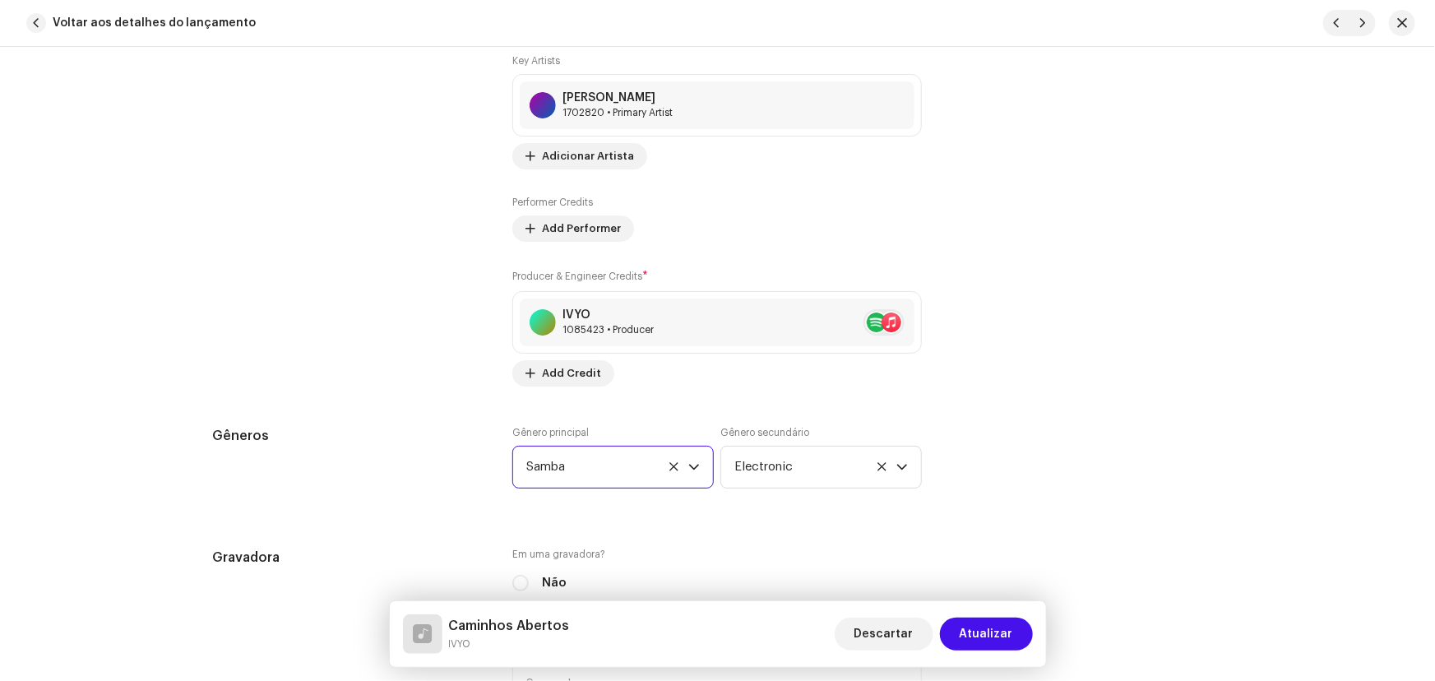
click at [728, 543] on div "Detalhes da faixa Complete o seguinte para finalizar sua faixa. 1 de 3 Adiciona…" at bounding box center [718, 661] width 1062 height 3990
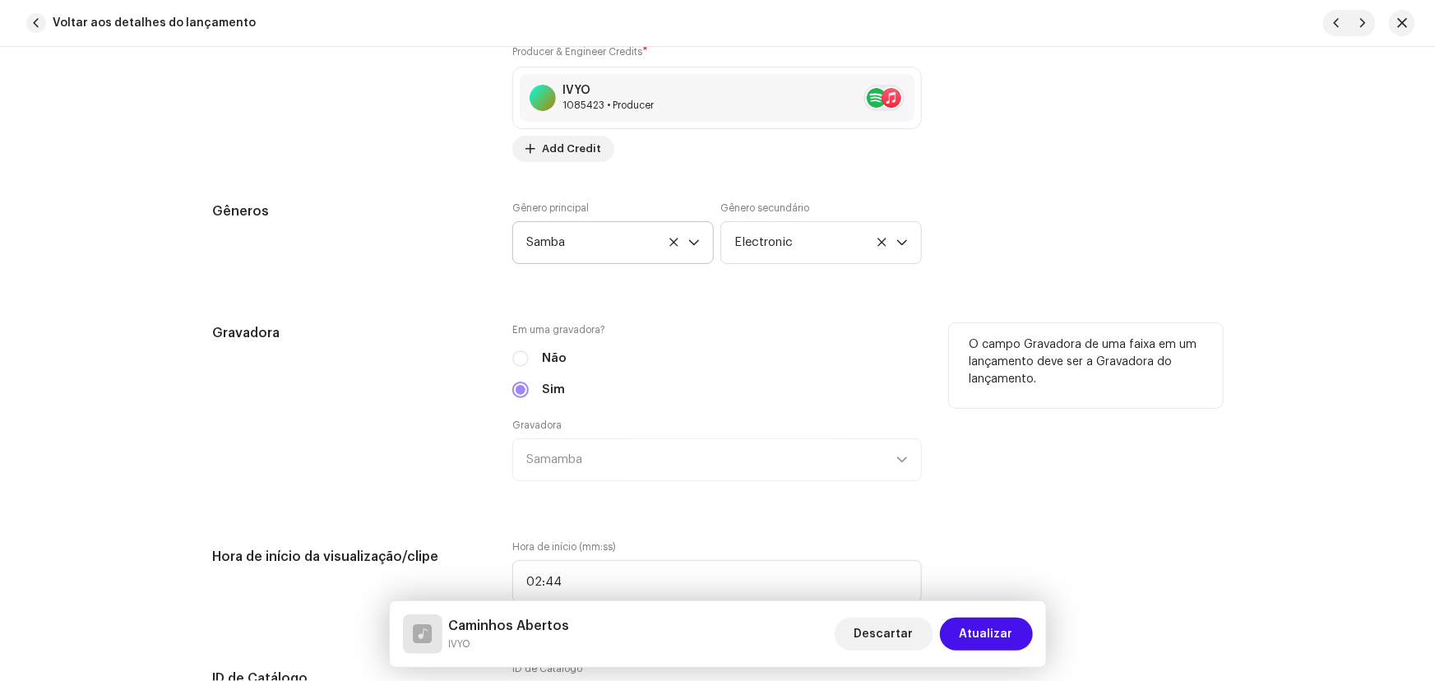
scroll to position [1943, 0]
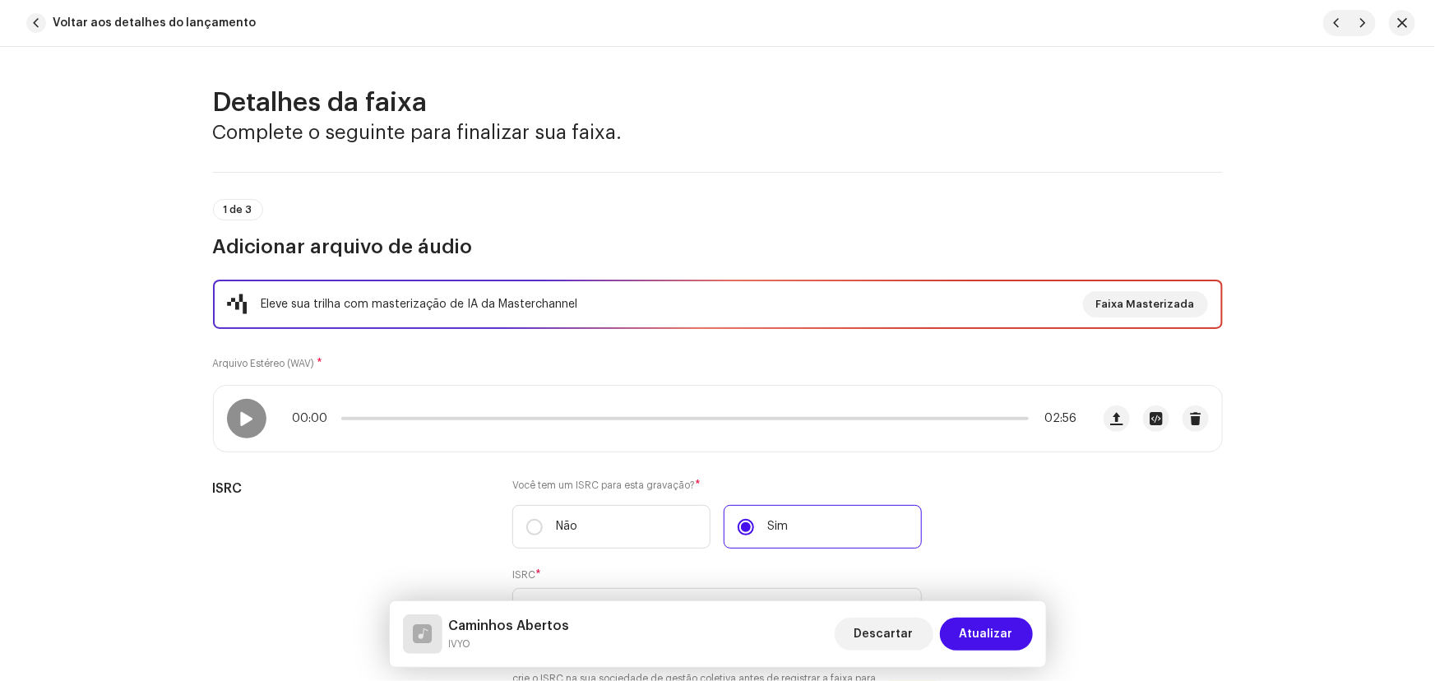
scroll to position [1943, 0]
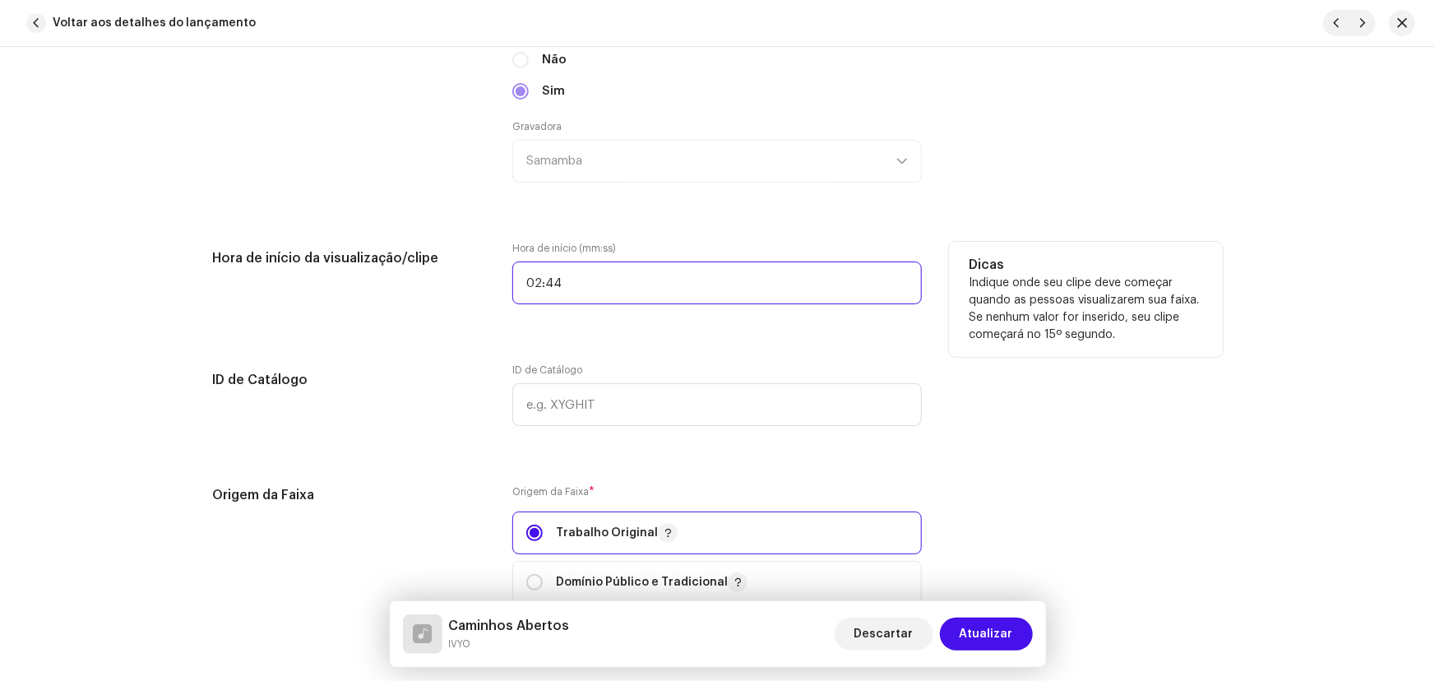
click at [567, 285] on input "02:44" at bounding box center [716, 282] width 409 height 43
type input "00:44"
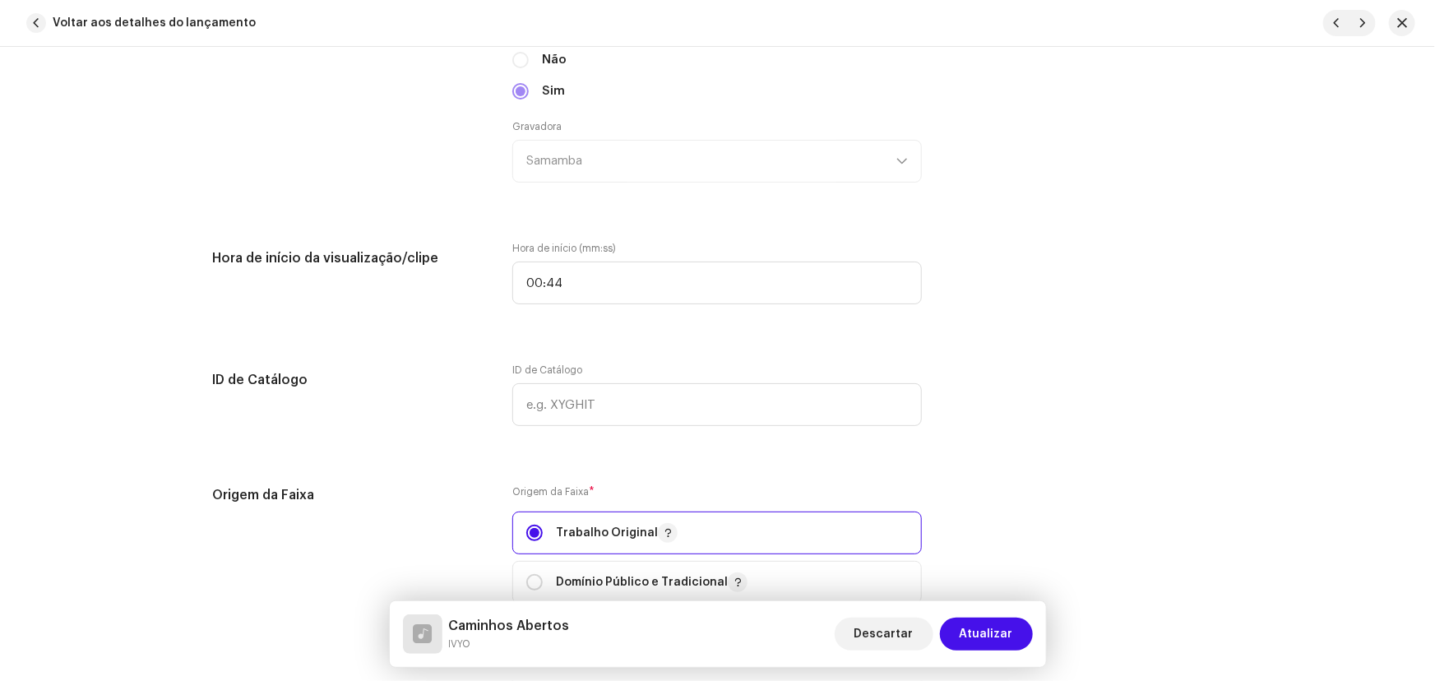
click at [590, 346] on div "Detalhes da faixa Complete o seguinte para finalizar sua faixa. 1 de 3 Adiciona…" at bounding box center [718, 138] width 1062 height 3990
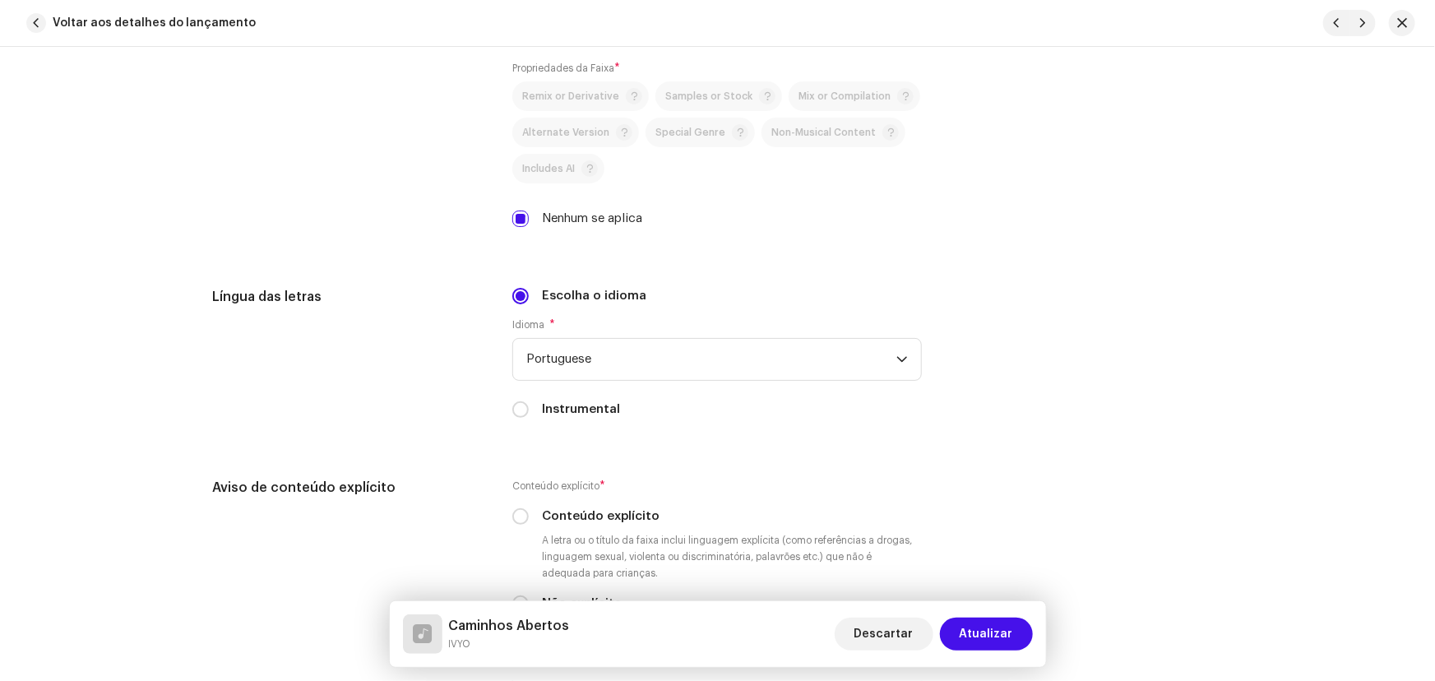
scroll to position [3065, 0]
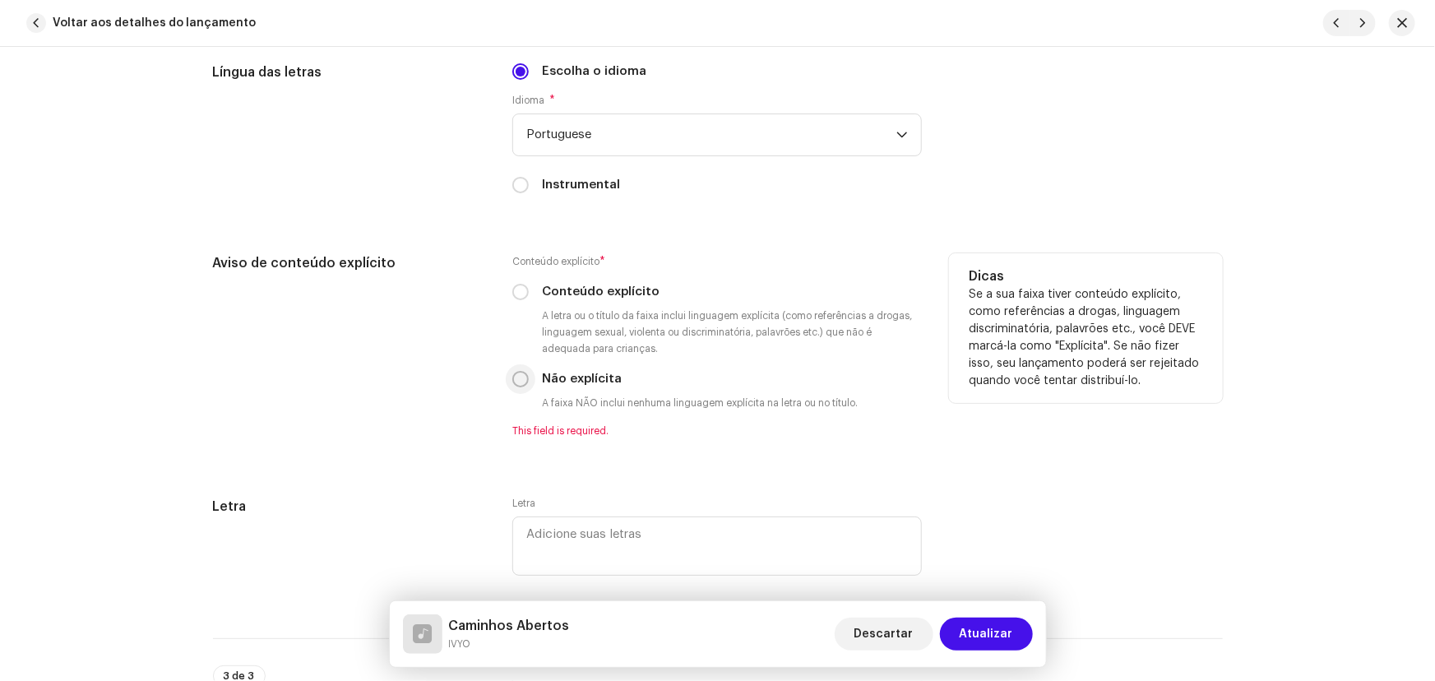
click at [515, 371] on input "Não explícita" at bounding box center [520, 379] width 16 height 16
radio input "true"
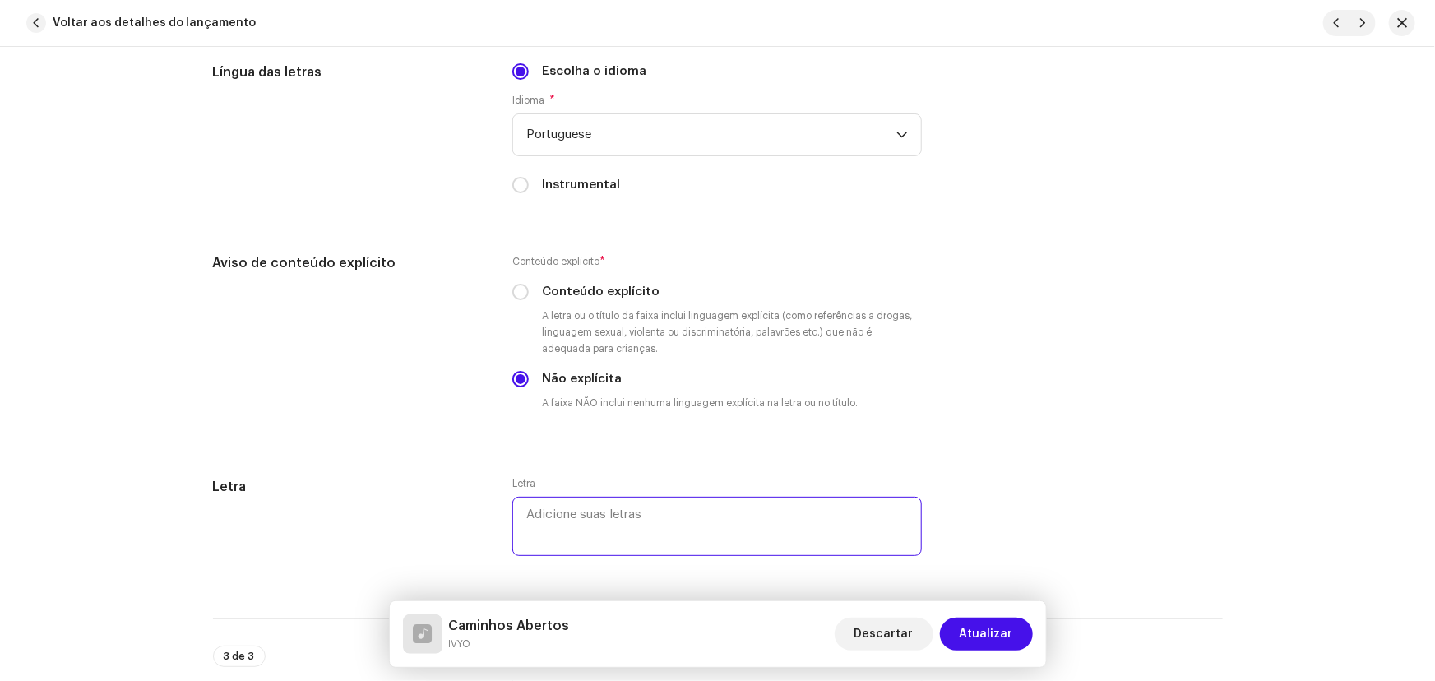
click at [622, 508] on textarea at bounding box center [716, 526] width 409 height 59
paste textarea "Ìyámi Ò Ìyámi Ò Ìyámi Ò Ìyámi Ò Ìyámi Ò Ìyámi Ò Ìyámi Ò Ìyámi Ò Deixa a saia ro…"
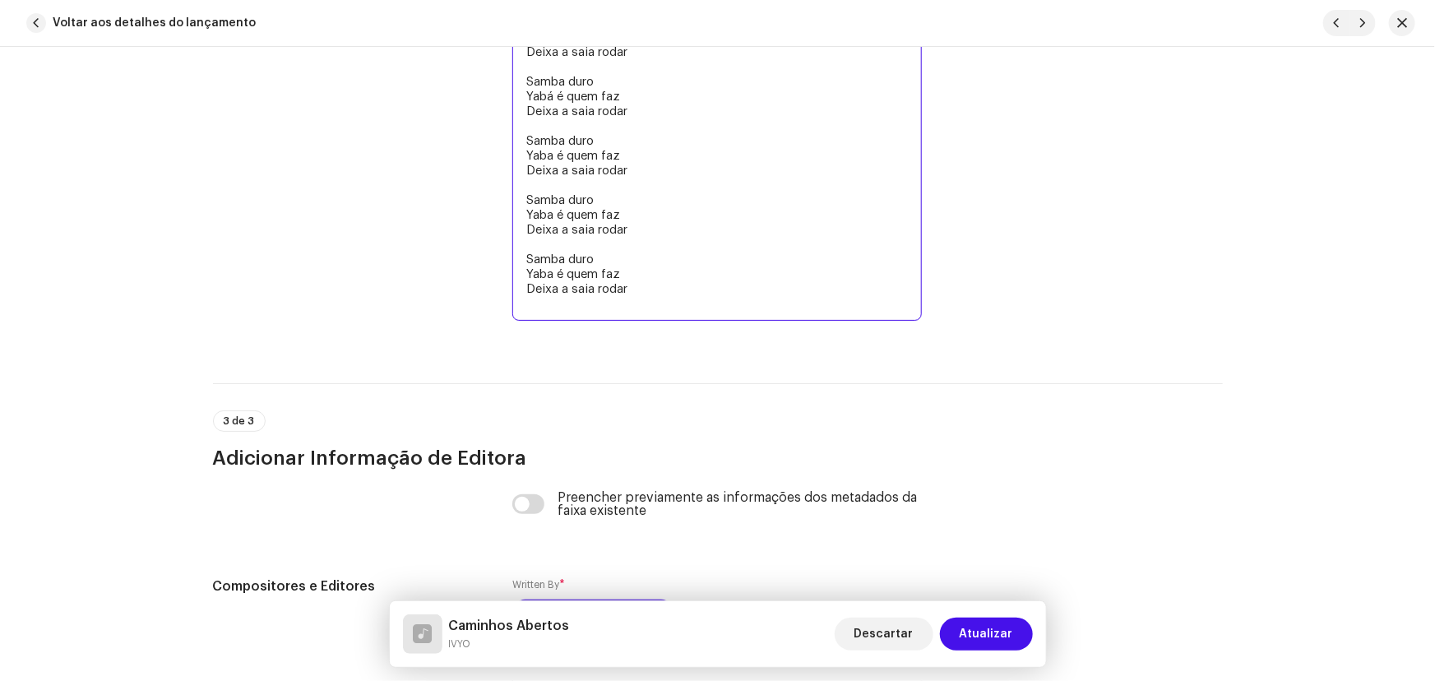
scroll to position [3884, 0]
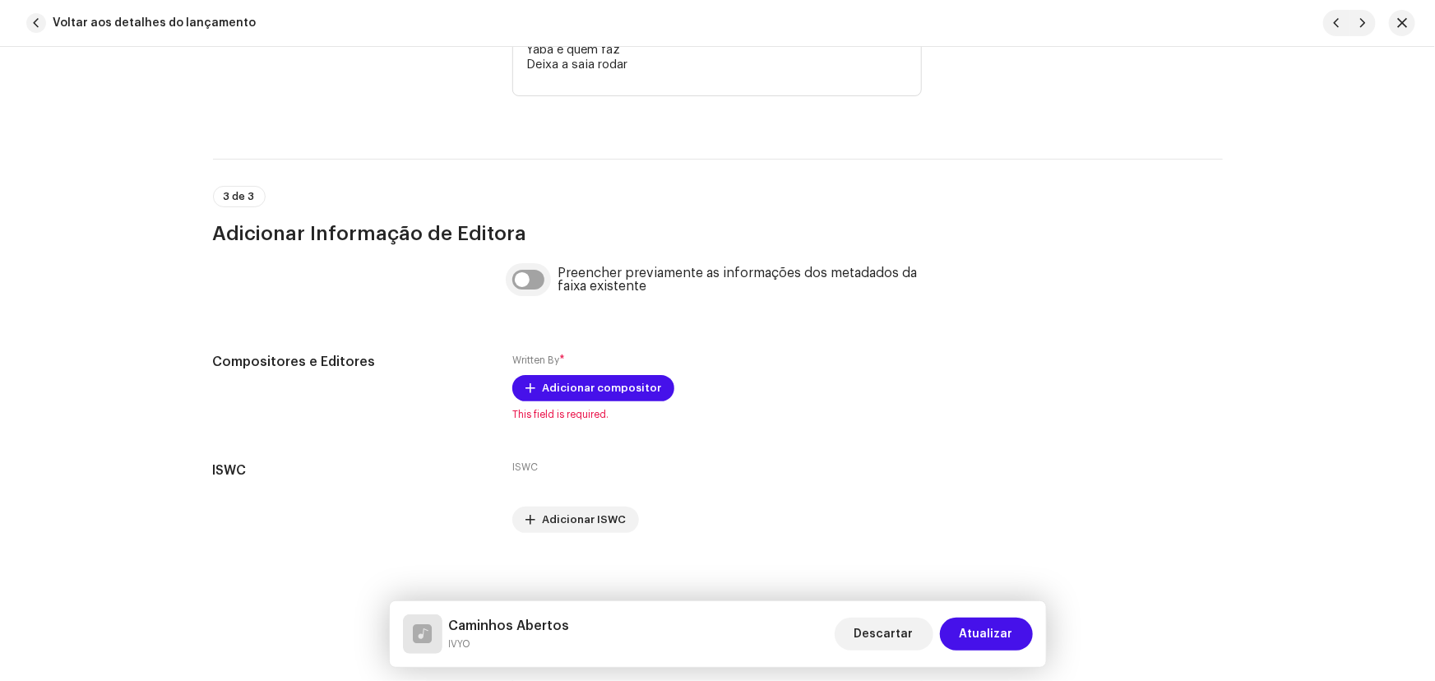
type textarea "Ìyámi Ò Ìyámi Ò Ìyámi Ò Ìyámi Ò Ìyámi Ò Ìyámi Ò Ìyámi Ò Ìyámi Ò Deixa a saia ro…"
click at [533, 283] on div "Preencher previamente as informações dos metadados da faixa existente" at bounding box center [716, 289] width 409 height 46
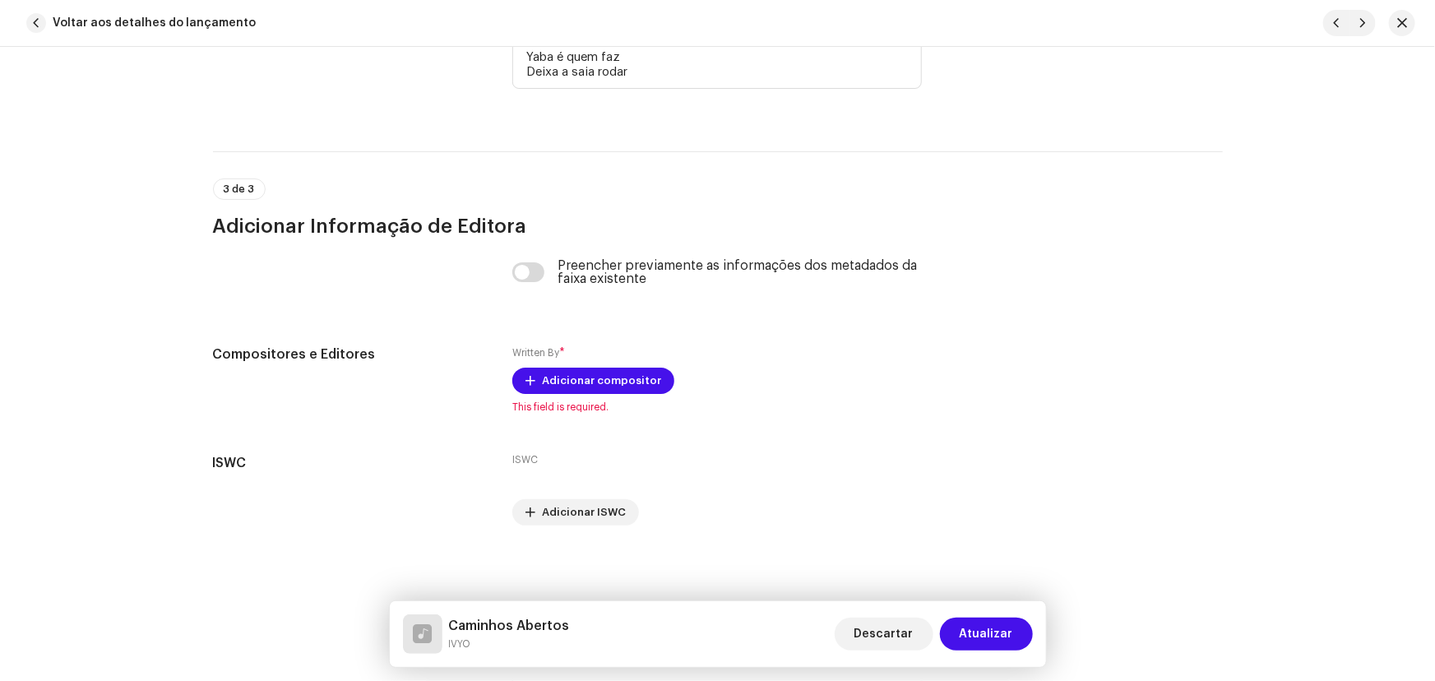
click at [527, 259] on div "Preencher previamente as informações dos metadados da faixa existente" at bounding box center [716, 272] width 409 height 26
click at [527, 264] on input "checkbox" at bounding box center [528, 272] width 32 height 20
checkbox input "true"
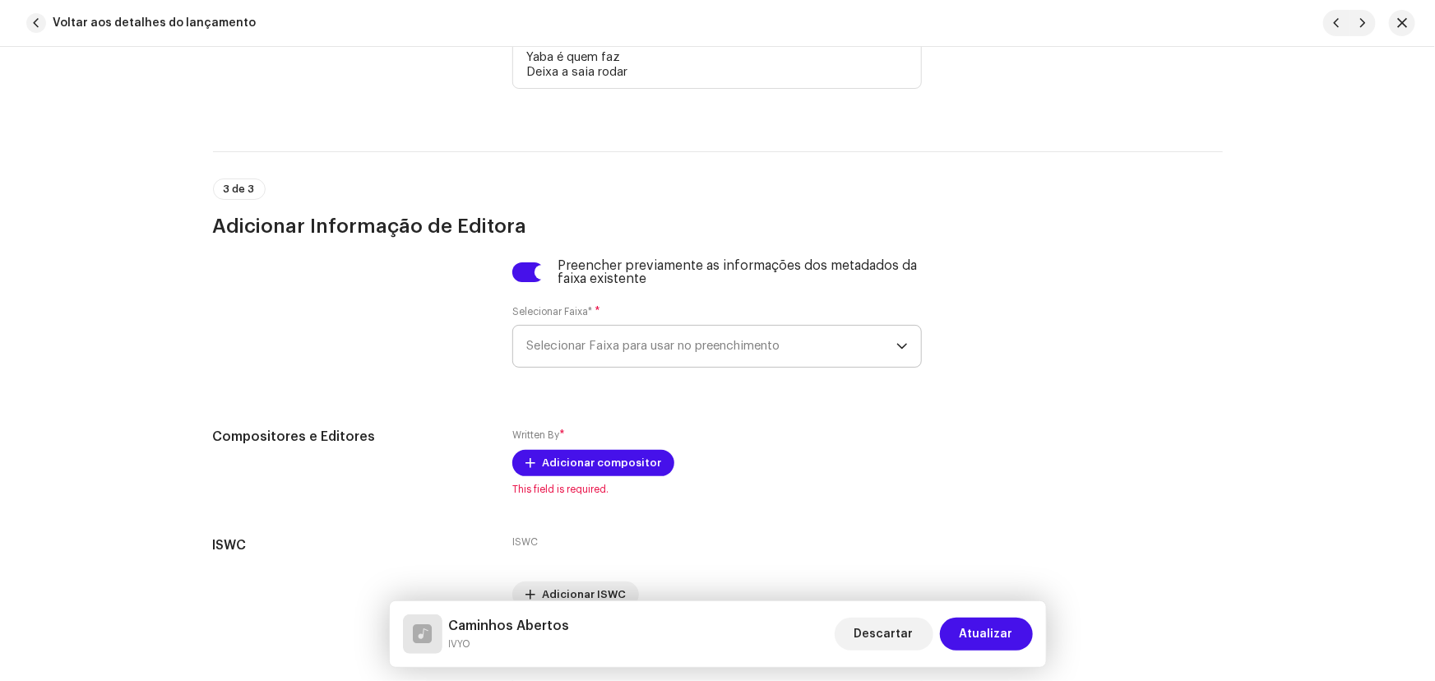
click at [594, 346] on span "Selecionar Faixa para usar no preenchimento" at bounding box center [711, 346] width 370 height 41
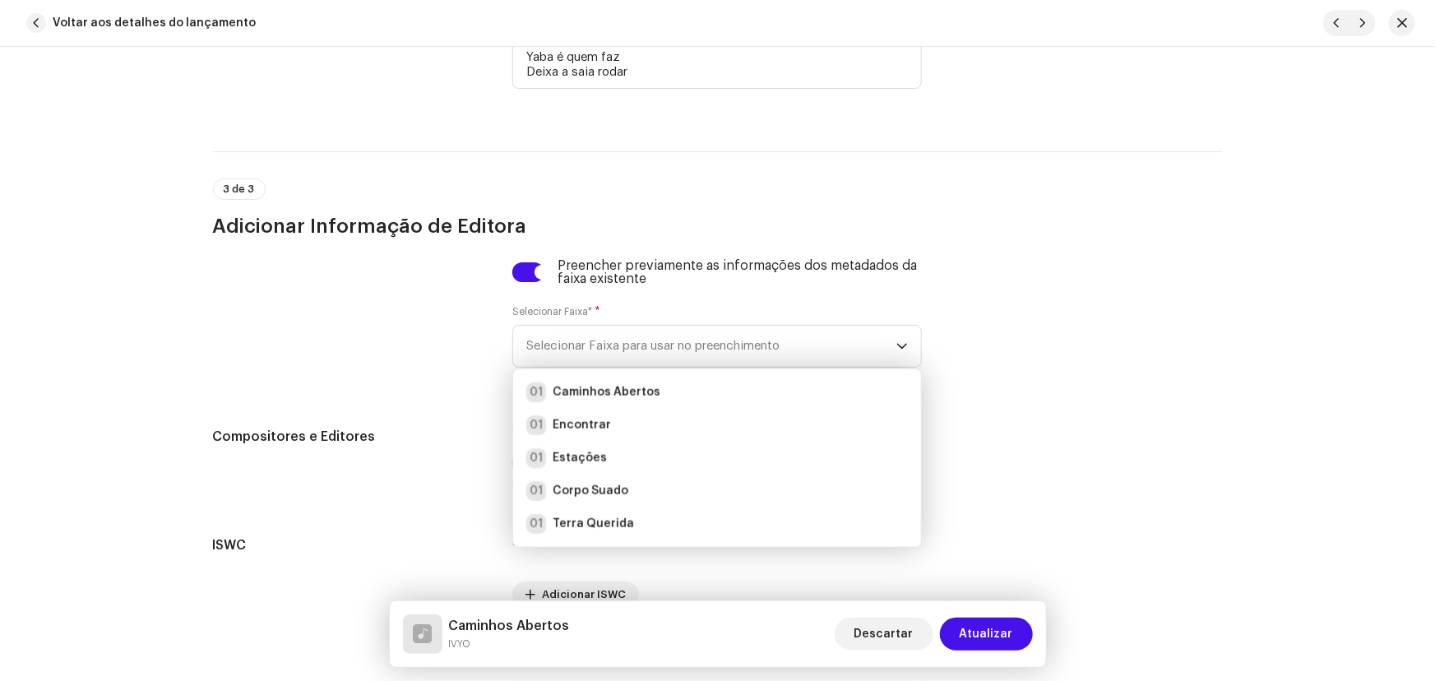
click at [451, 339] on div at bounding box center [350, 323] width 274 height 128
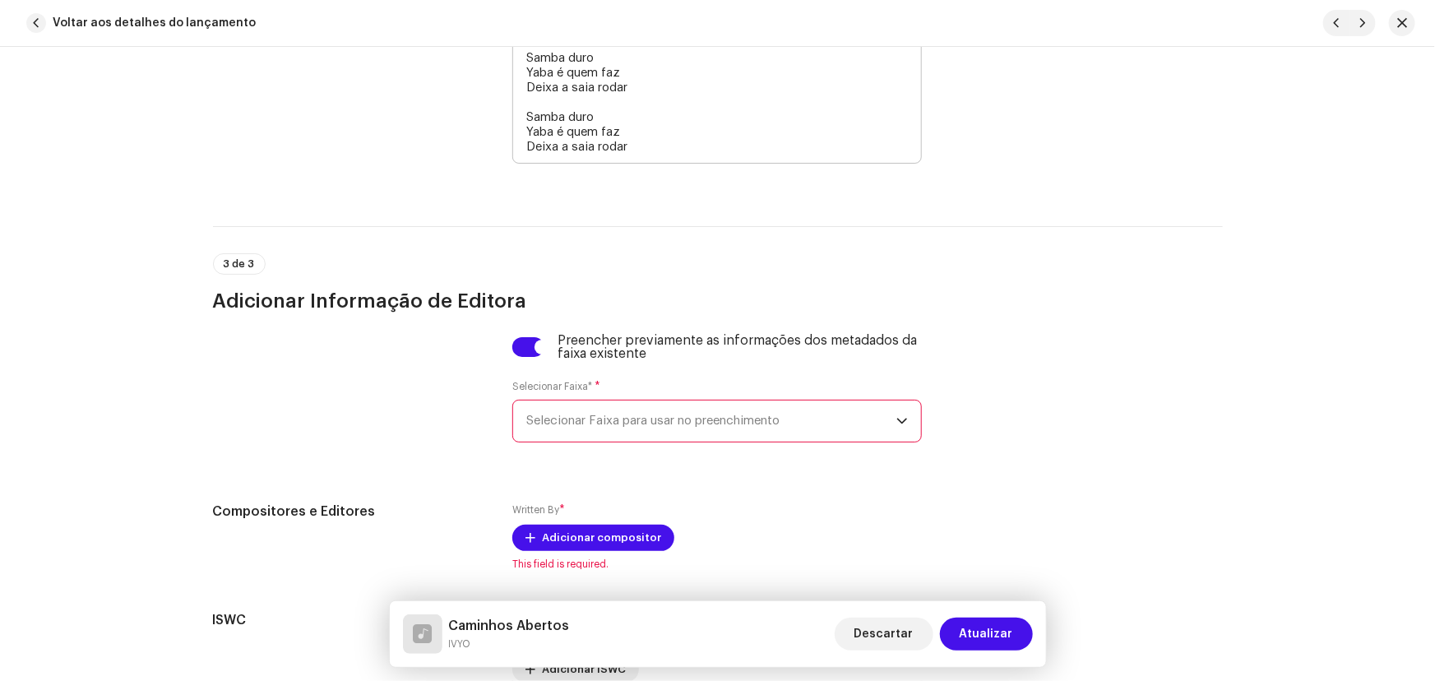
scroll to position [3952, 0]
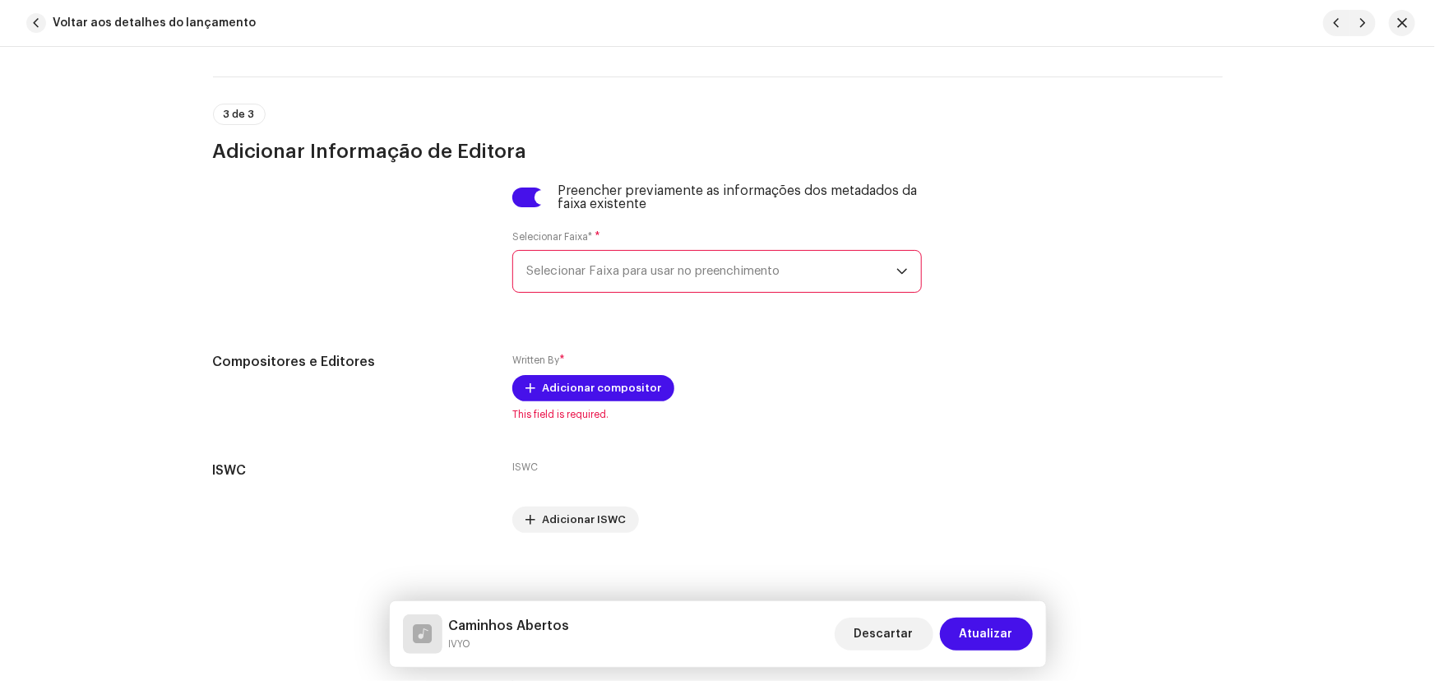
click at [641, 257] on span "Selecionar Faixa para usar no preenchimento" at bounding box center [711, 271] width 370 height 41
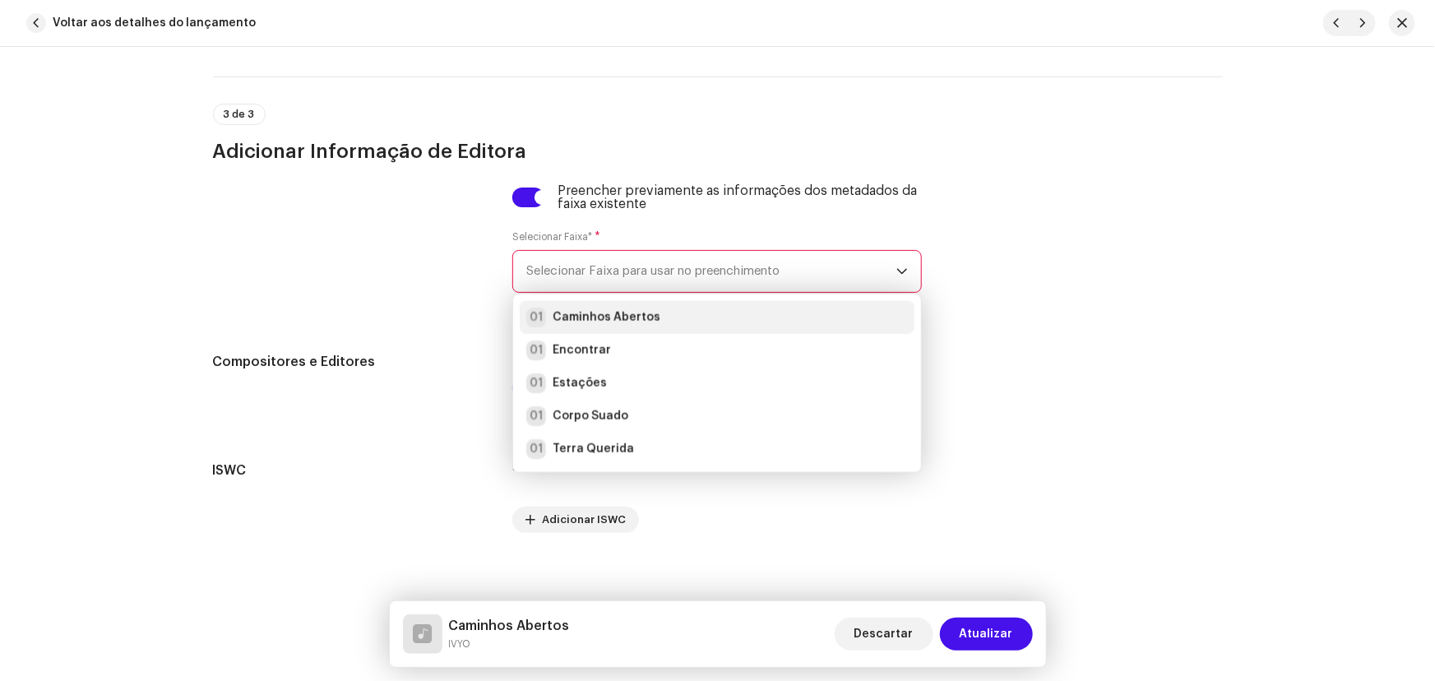
click at [619, 309] on strong "Caminhos Abertos" at bounding box center [607, 317] width 108 height 16
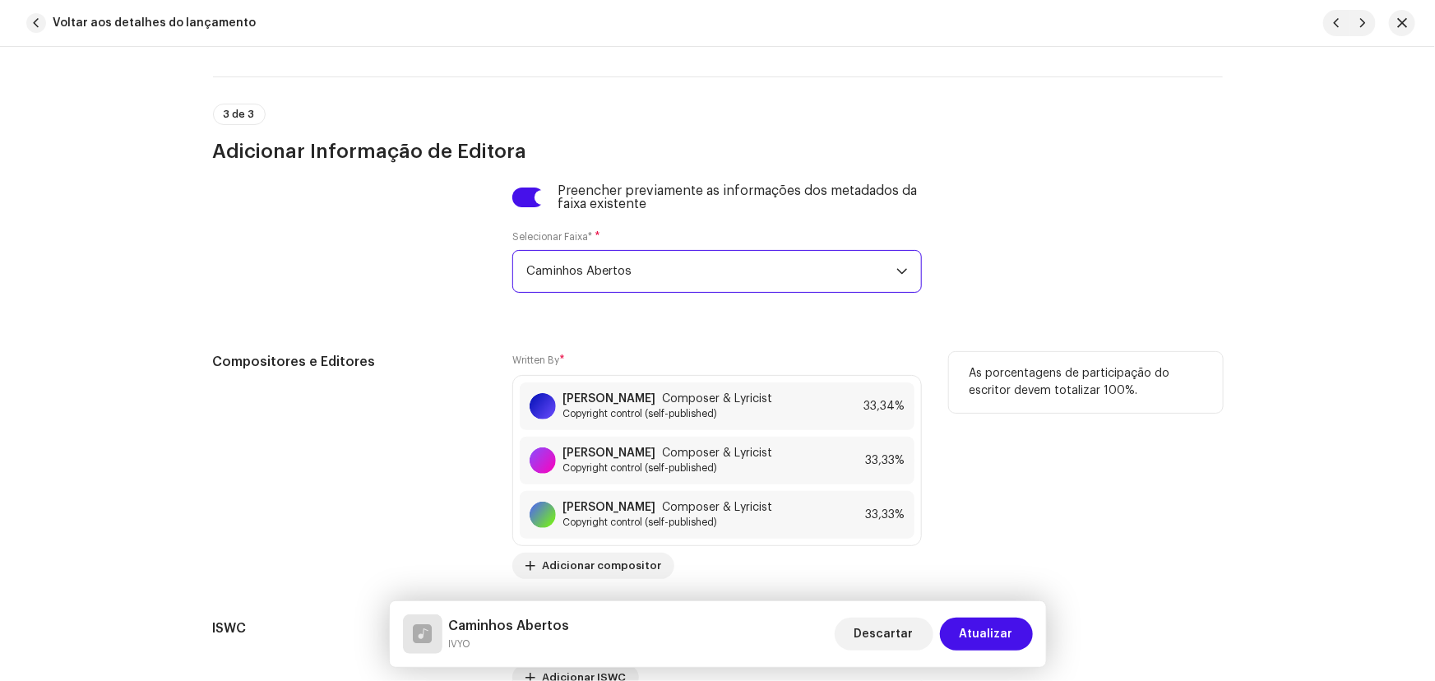
scroll to position [4101, 0]
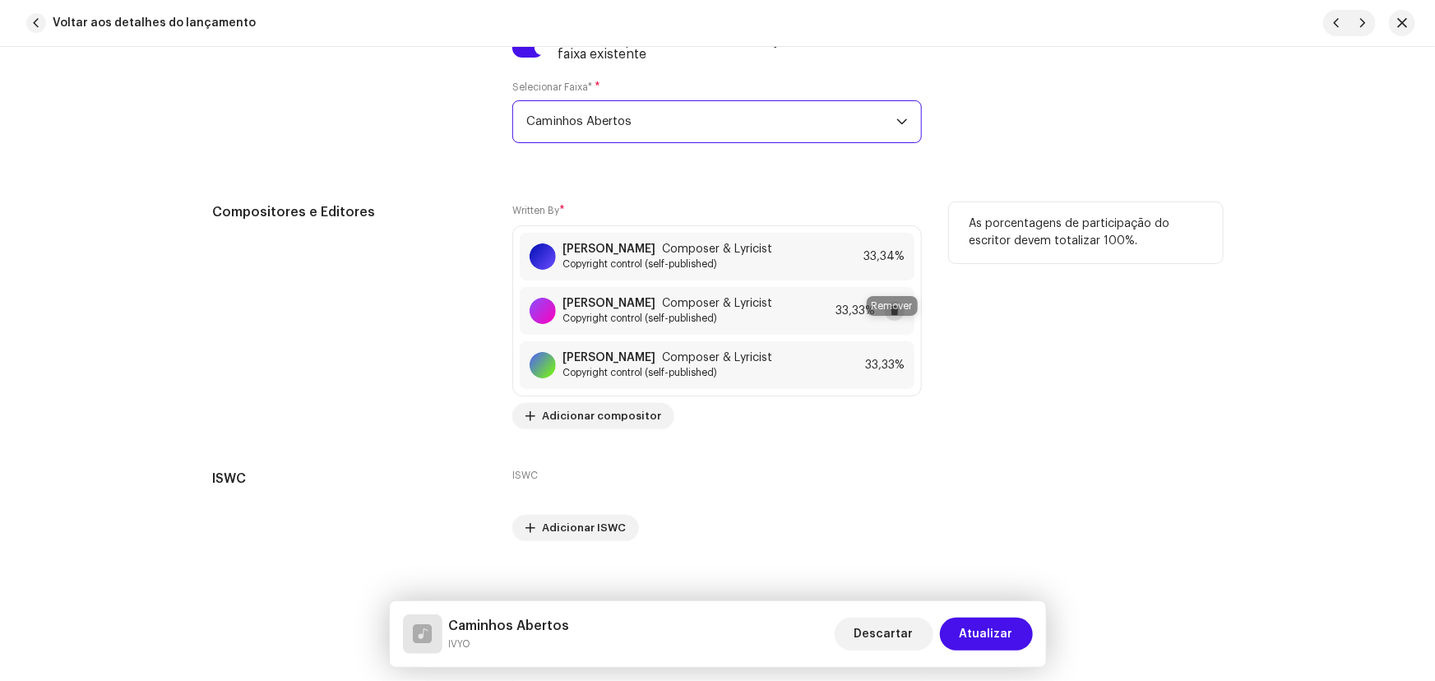
click at [890, 317] on span at bounding box center [895, 310] width 10 height 13
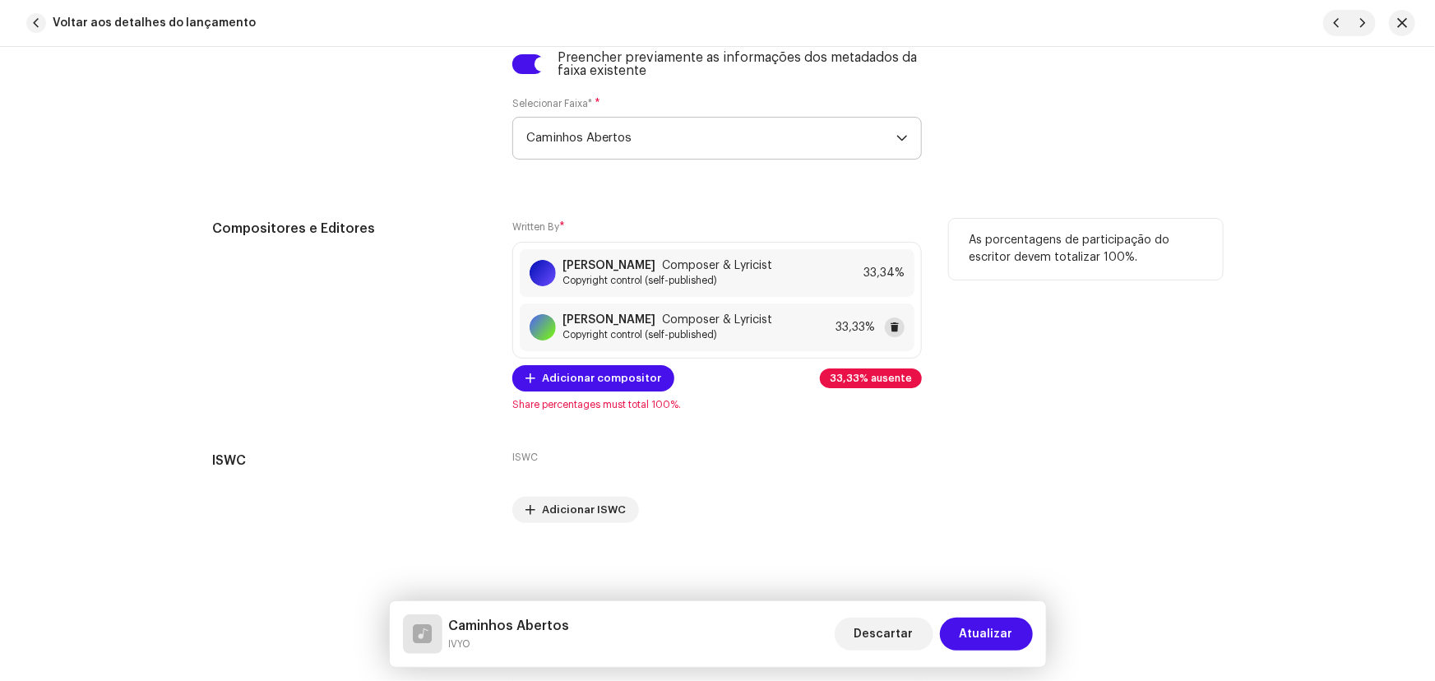
click at [892, 329] on span at bounding box center [895, 327] width 10 height 13
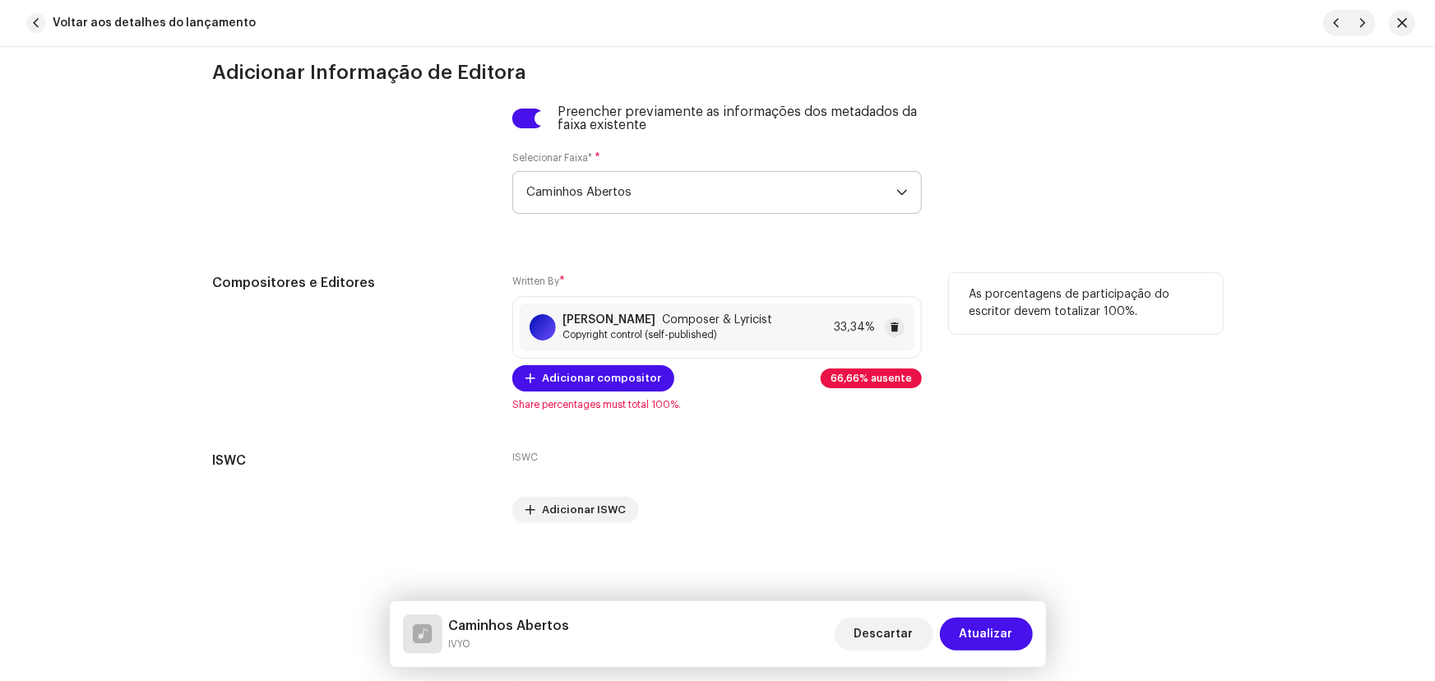
scroll to position [4043, 0]
click at [772, 313] on div "[PERSON_NAME] Composer & Lyricist" at bounding box center [667, 319] width 210 height 13
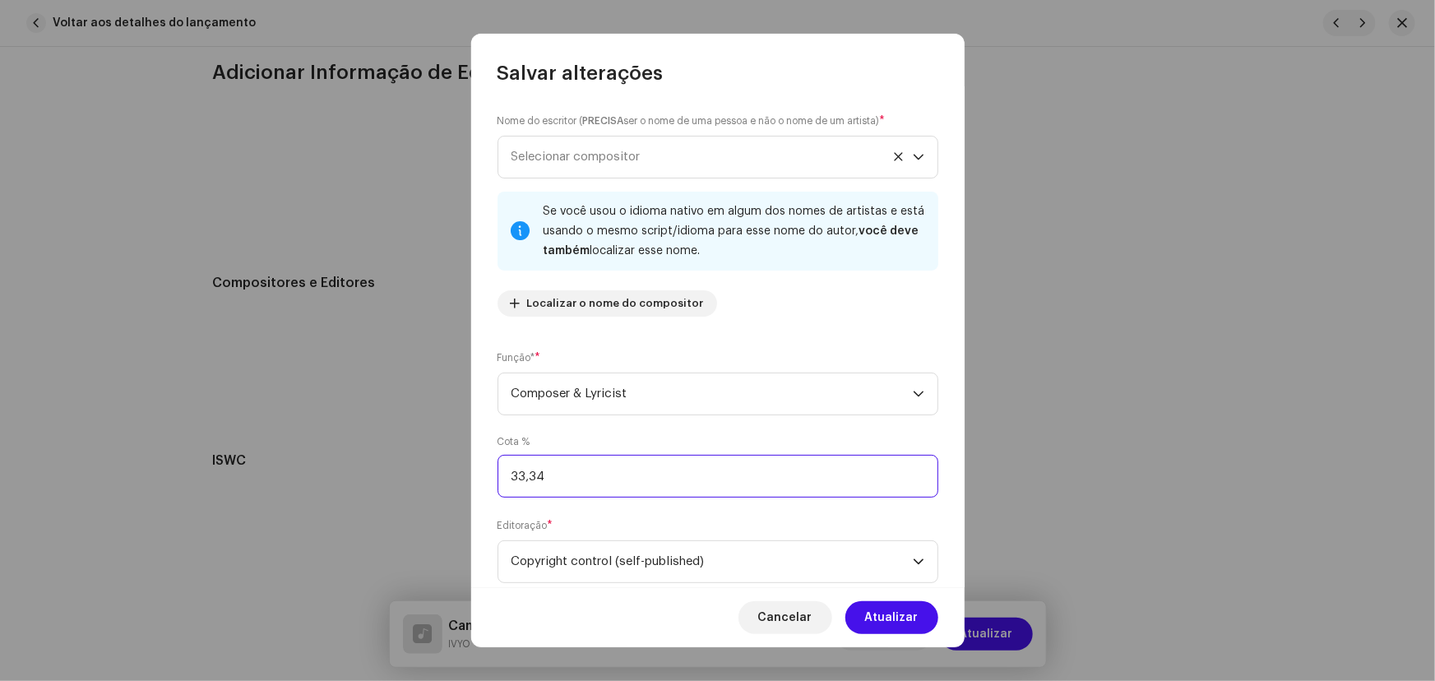
drag, startPoint x: 550, startPoint y: 479, endPoint x: 430, endPoint y: 470, distance: 120.4
click at [477, 477] on div "Nome do escritor ( PRECISA ser o nome de uma pessoa e não o nome de um artista)…" at bounding box center [717, 336] width 493 height 500
type input "50,00"
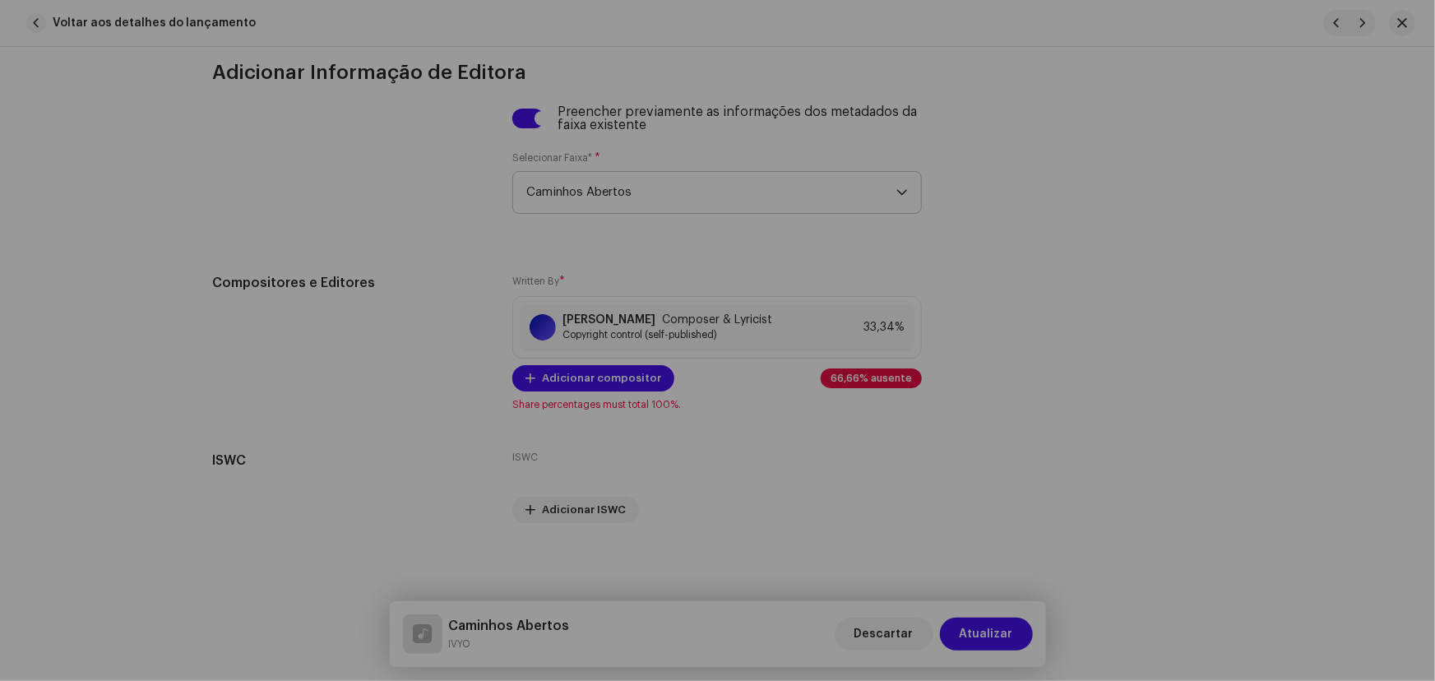
click at [433, 470] on div "Salvar alterações Nome do escritor ( PRECISA ser o nome de uma pessoa e não o n…" at bounding box center [717, 340] width 1435 height 681
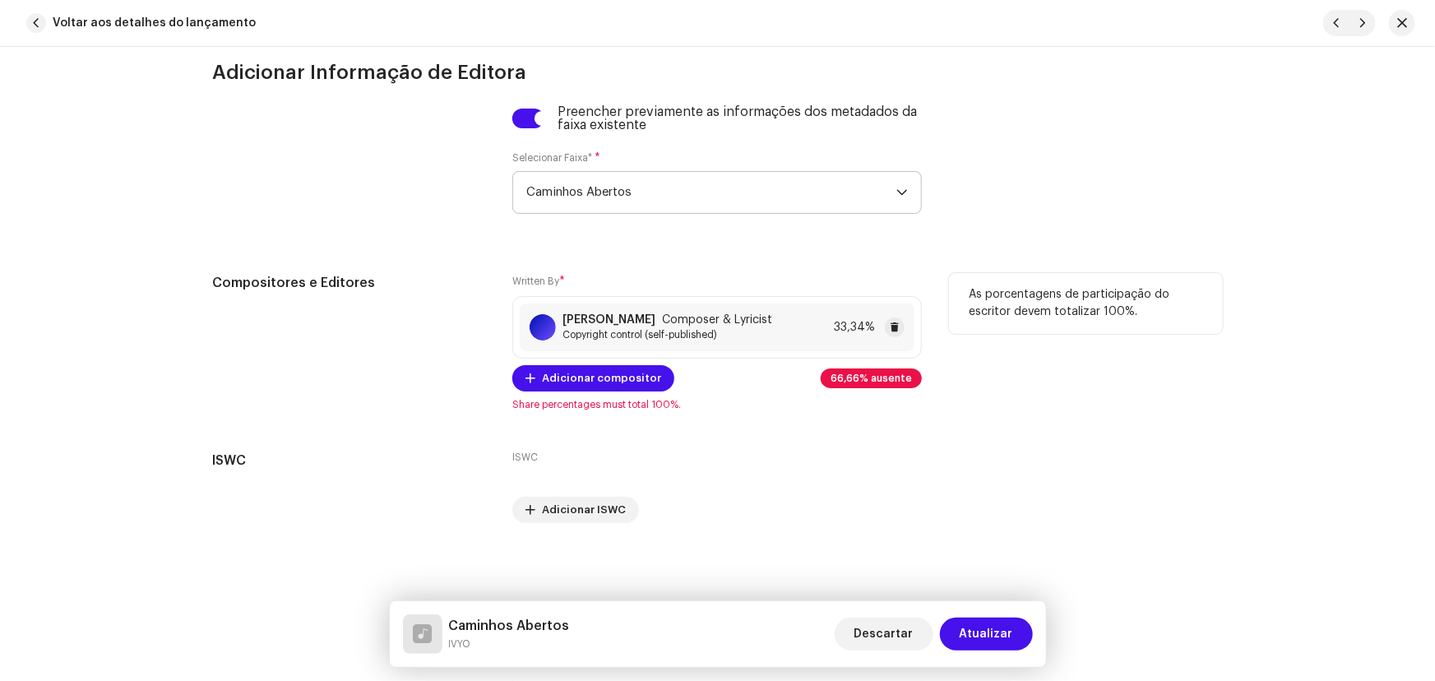
click at [631, 313] on strong "[PERSON_NAME]" at bounding box center [608, 319] width 93 height 13
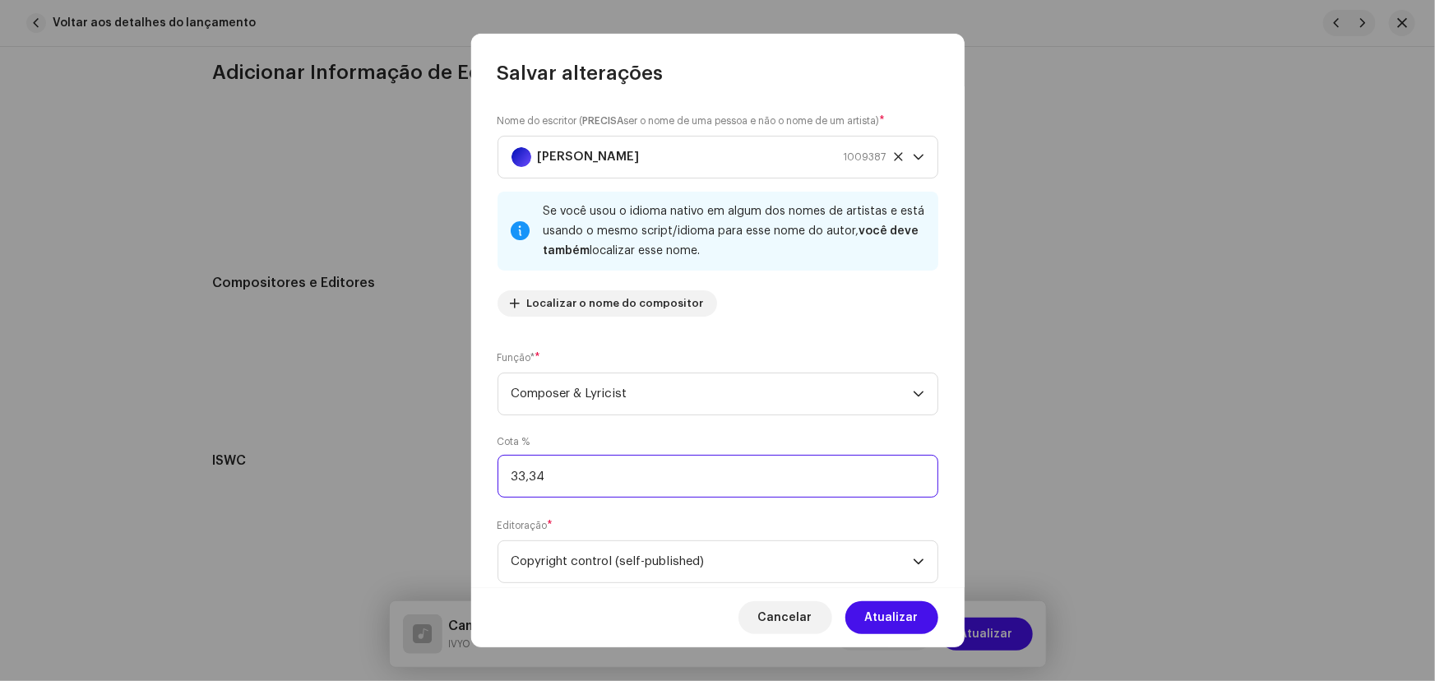
click at [572, 491] on input "33,34" at bounding box center [717, 476] width 441 height 43
type input "50,00"
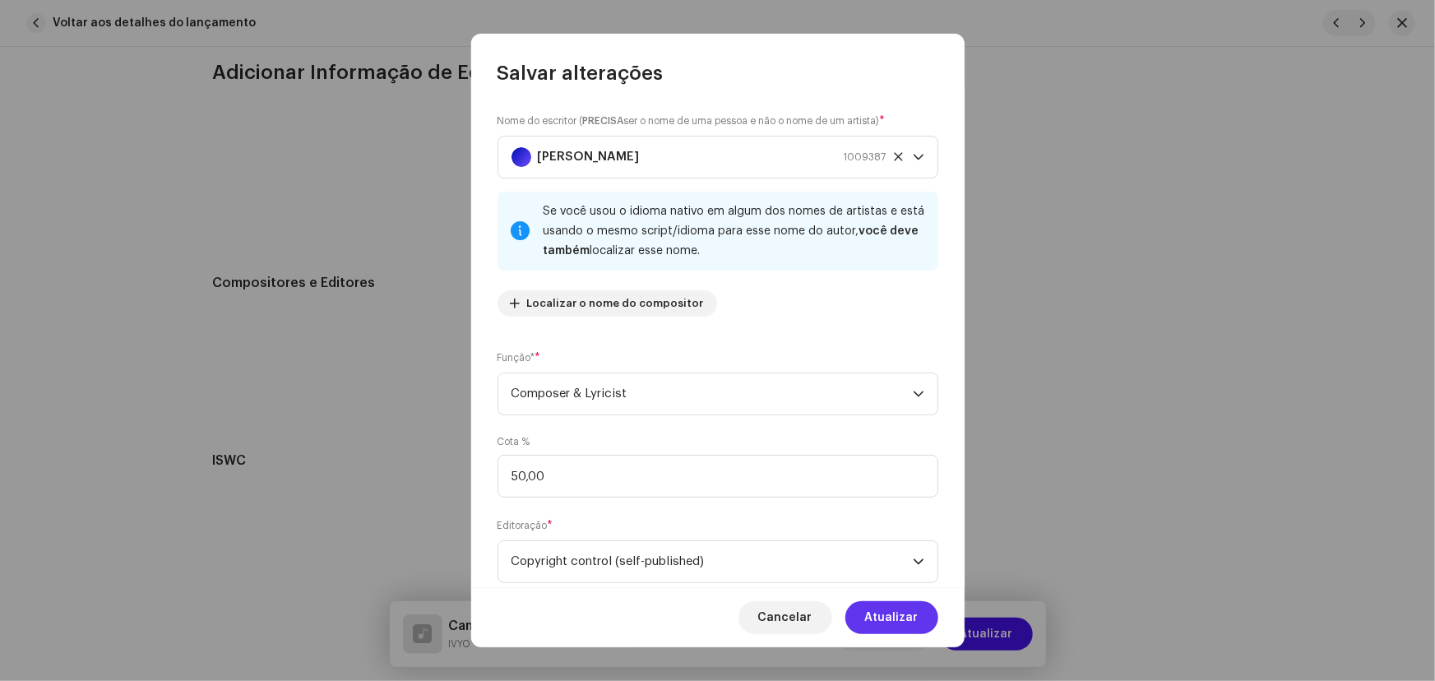
click at [869, 609] on span "Atualizar" at bounding box center [891, 617] width 53 height 33
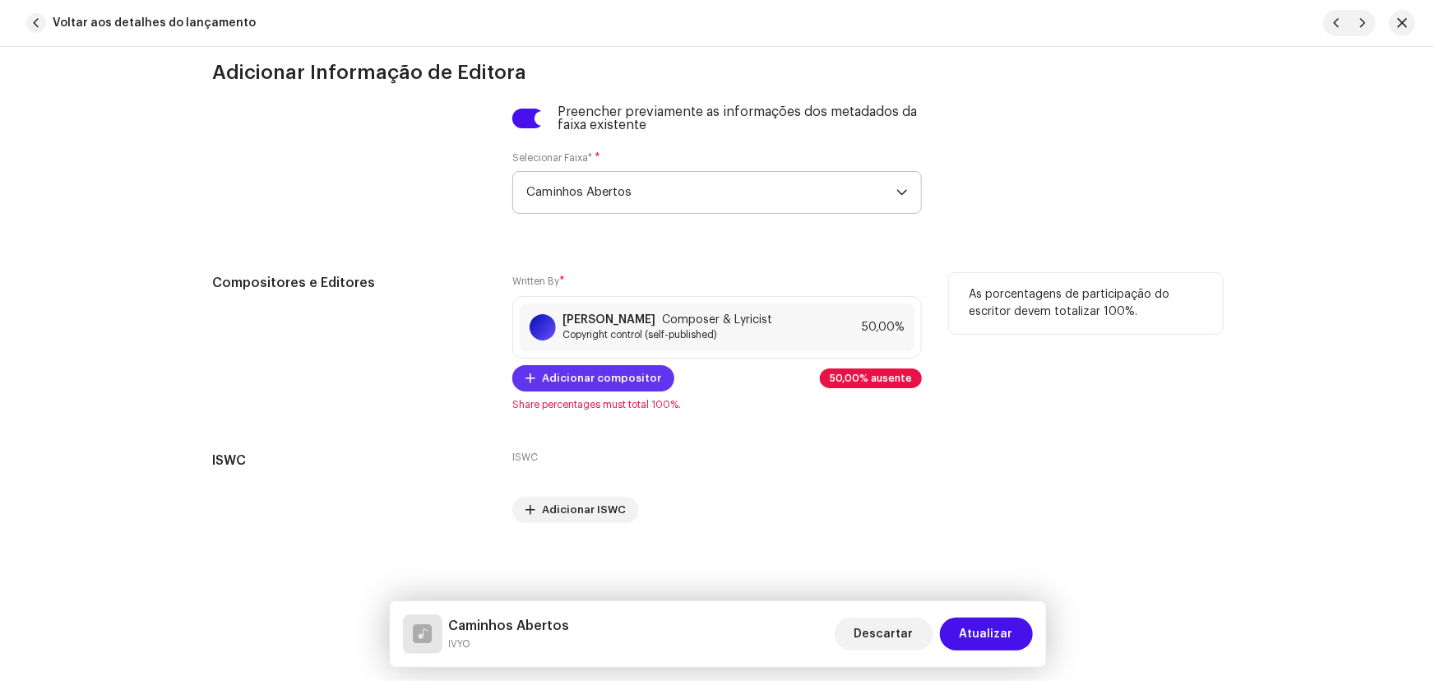
click at [633, 372] on span "Adicionar compositor" at bounding box center [601, 378] width 119 height 33
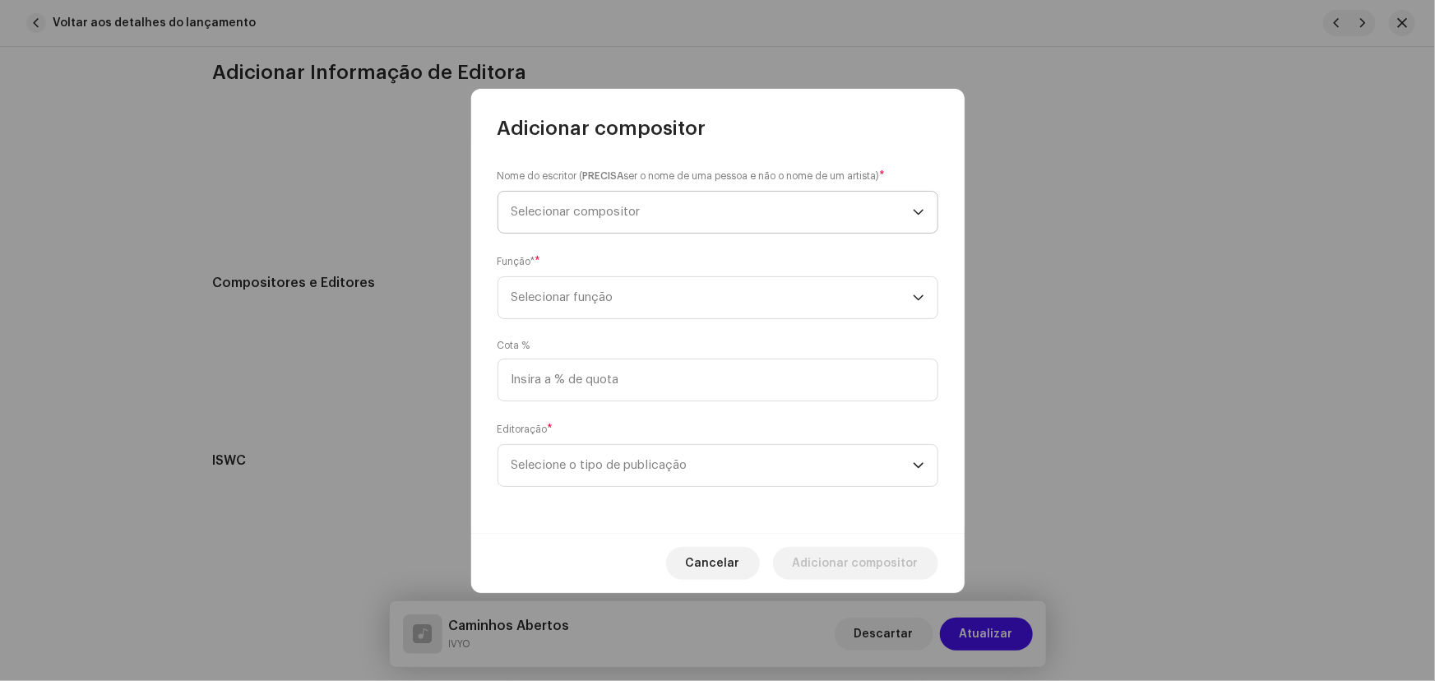
click at [616, 212] on span "Selecionar compositor" at bounding box center [575, 212] width 129 height 12
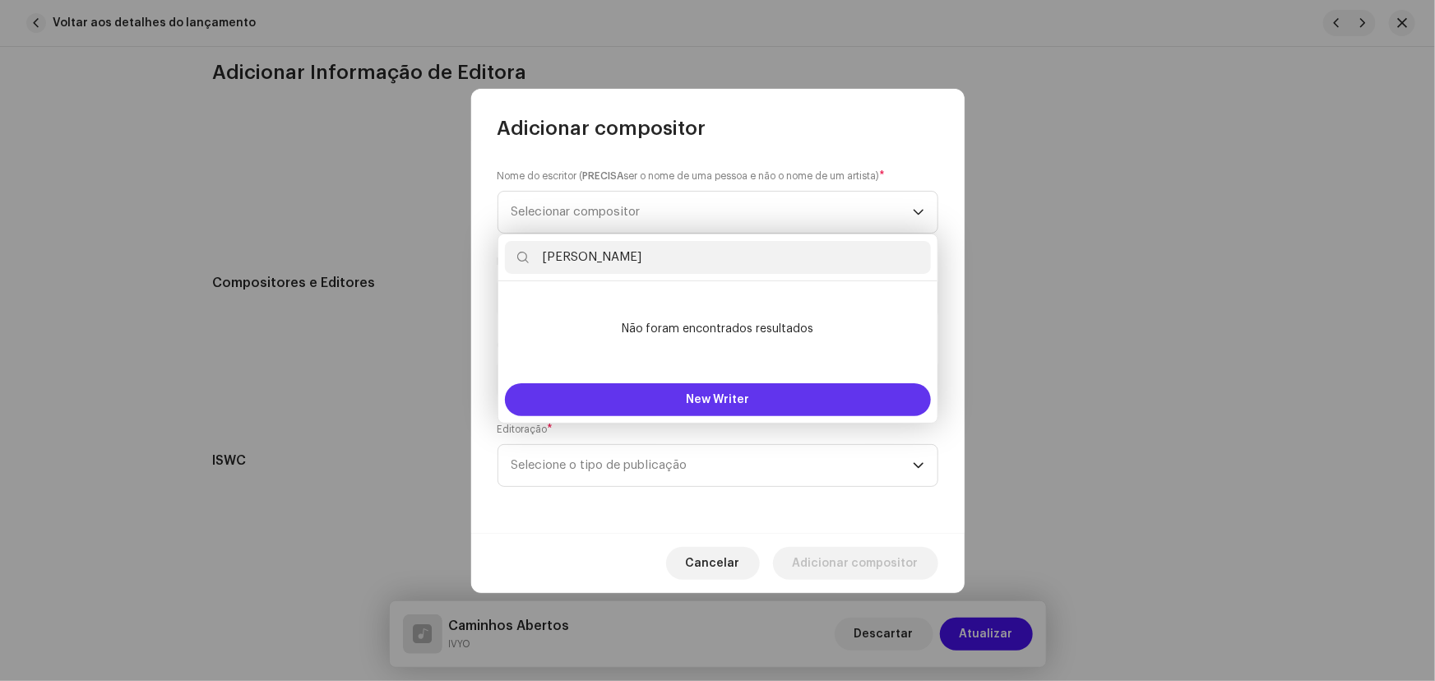
type input "[PERSON_NAME]"
click at [697, 394] on span "New Writer" at bounding box center [717, 400] width 63 height 12
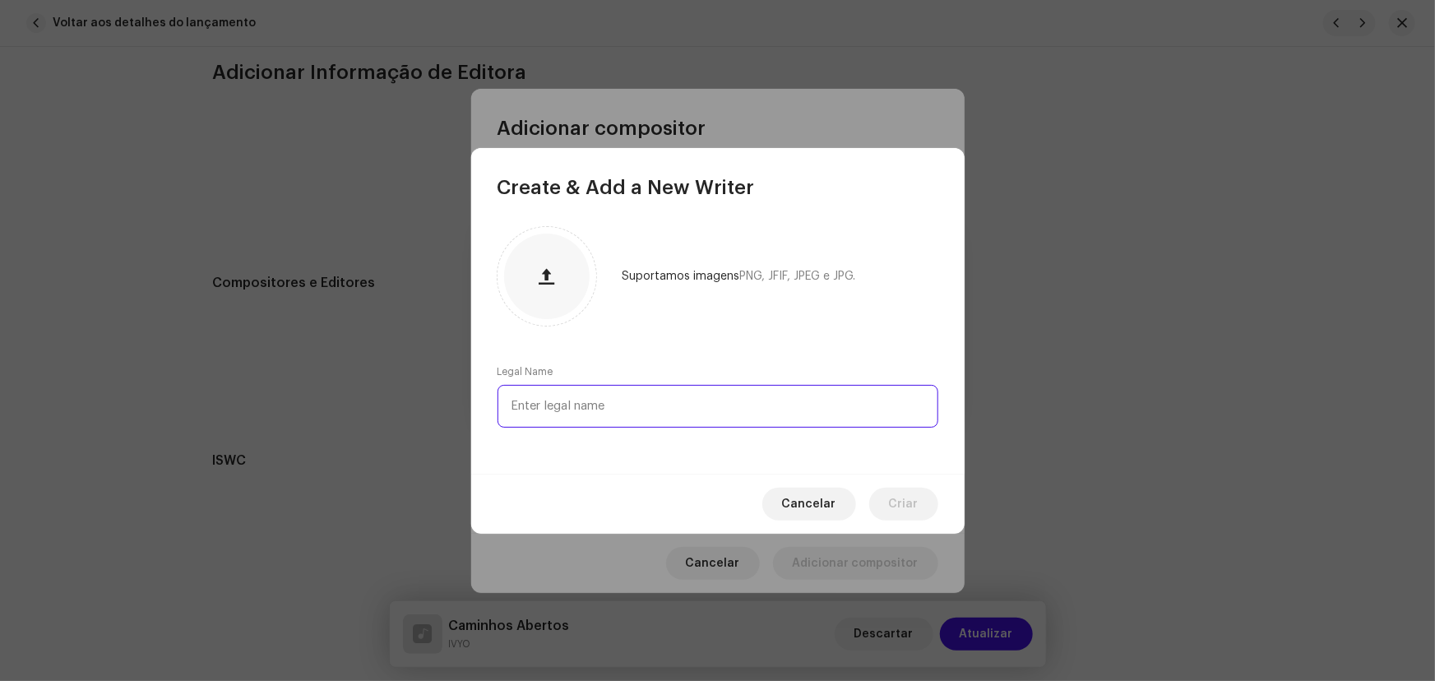
click at [592, 398] on input "text" at bounding box center [717, 406] width 441 height 43
paste input "[PERSON_NAME]"
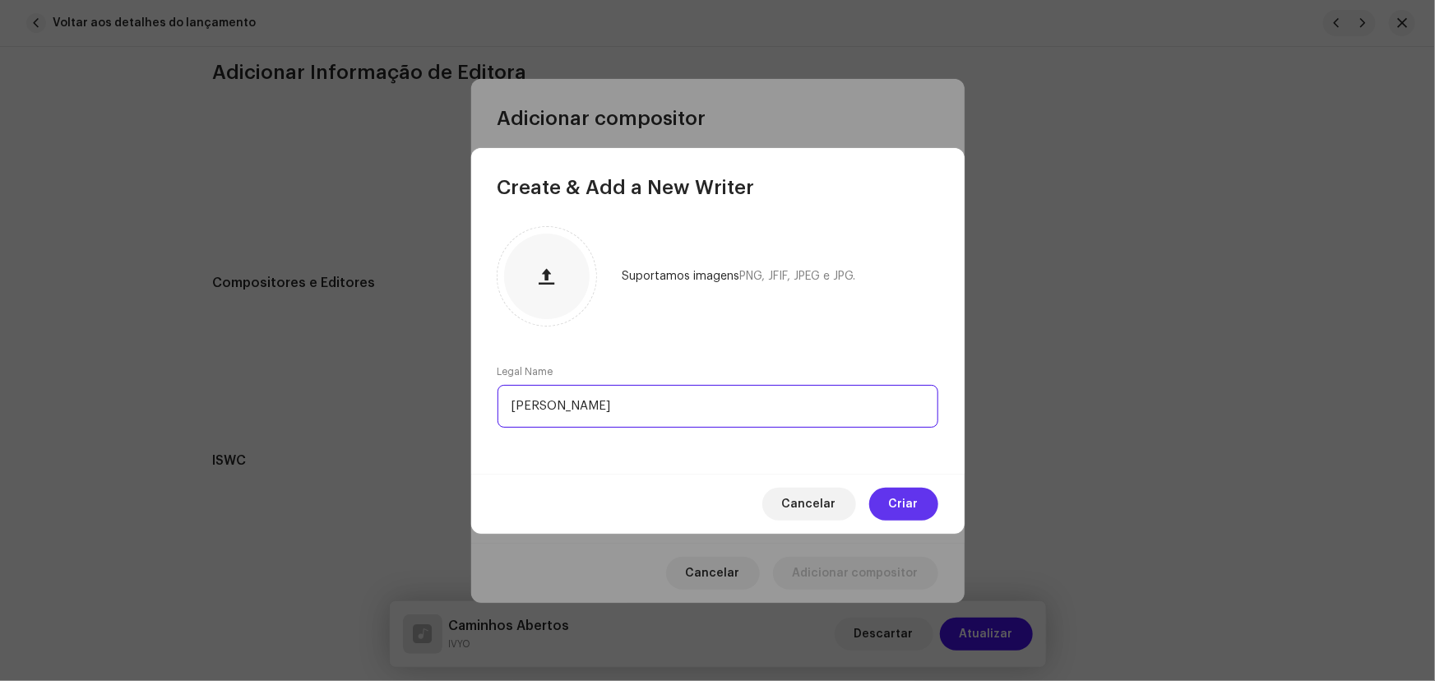
type input "[PERSON_NAME]"
click at [922, 504] on button "Criar" at bounding box center [903, 504] width 69 height 33
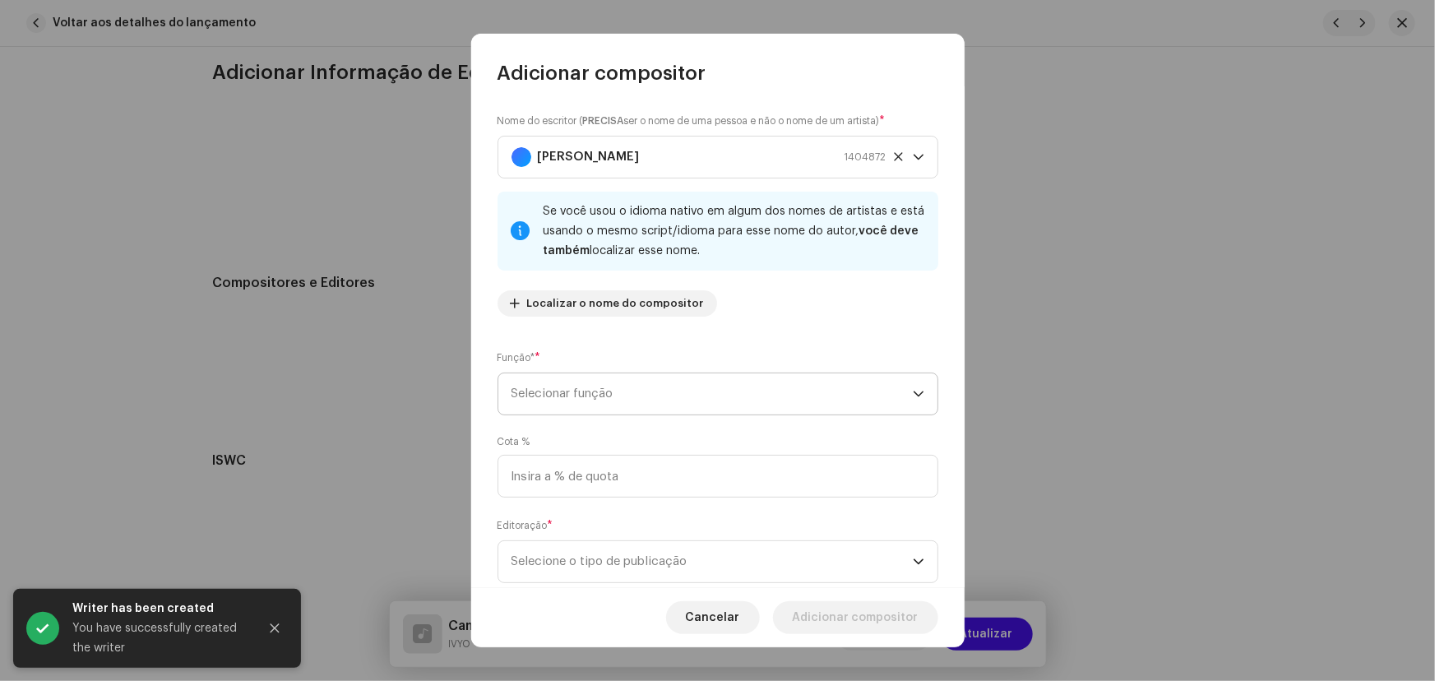
click at [651, 402] on span "Selecionar função" at bounding box center [711, 393] width 401 height 41
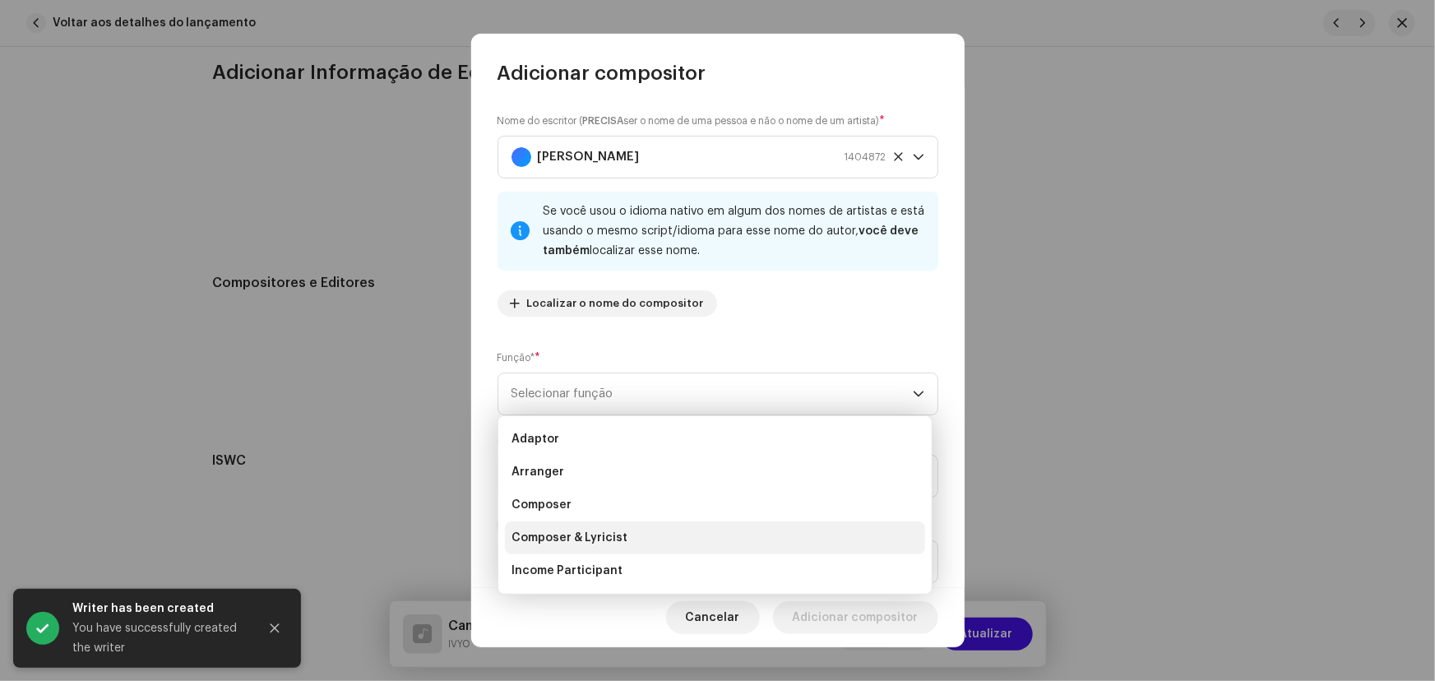
click at [620, 534] on span "Composer & Lyricist" at bounding box center [569, 538] width 116 height 16
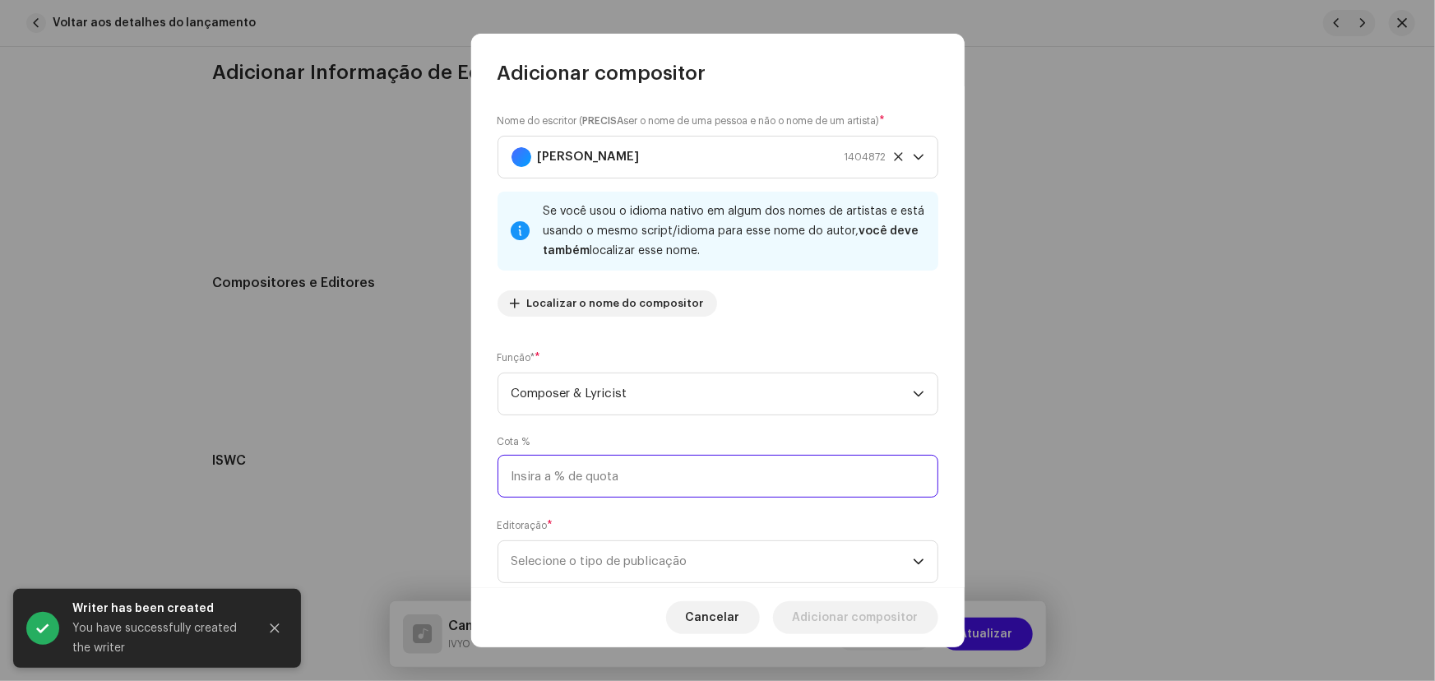
click at [608, 472] on input at bounding box center [717, 476] width 441 height 43
type input "50,00"
click at [613, 551] on span "Selecione o tipo de publicação" at bounding box center [711, 561] width 401 height 41
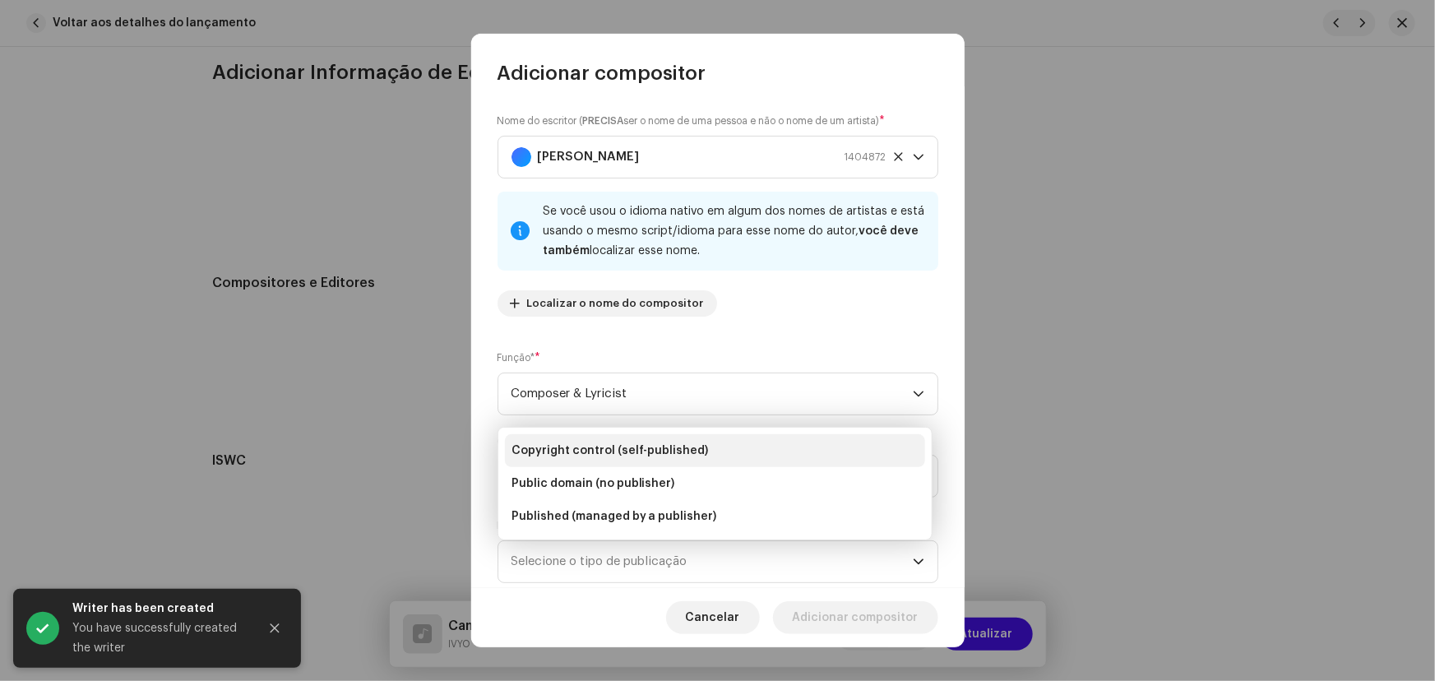
click at [616, 446] on span "Copyright control (self-published)" at bounding box center [609, 450] width 197 height 16
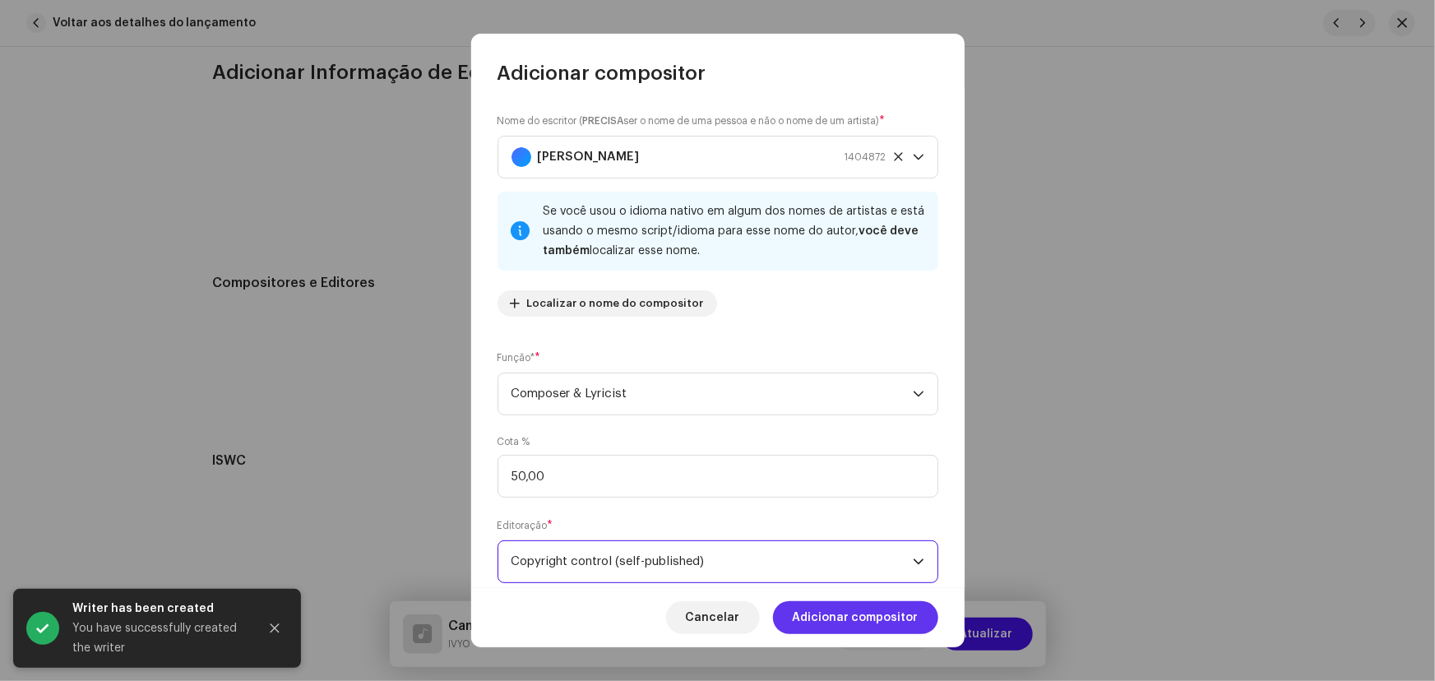
click at [867, 612] on span "Adicionar compositor" at bounding box center [856, 617] width 126 height 33
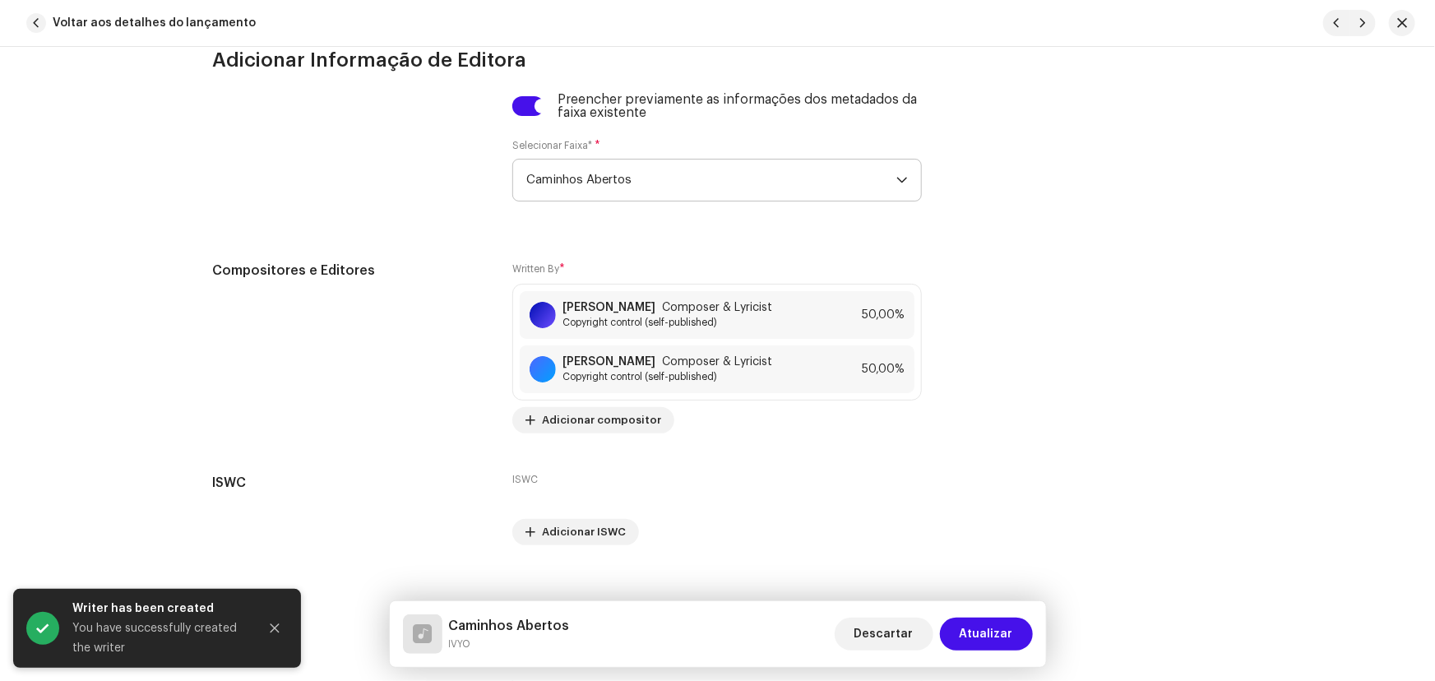
scroll to position [4078, 0]
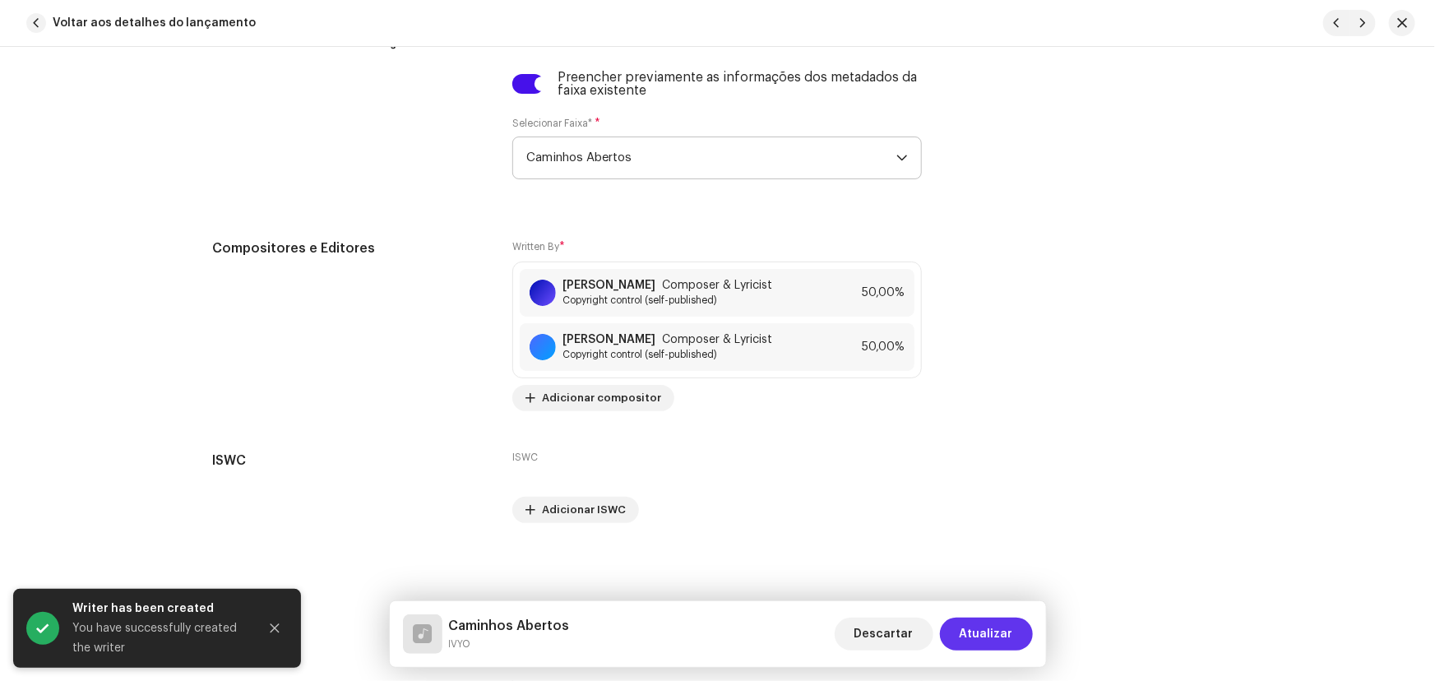
click at [978, 627] on span "Atualizar" at bounding box center [986, 634] width 53 height 33
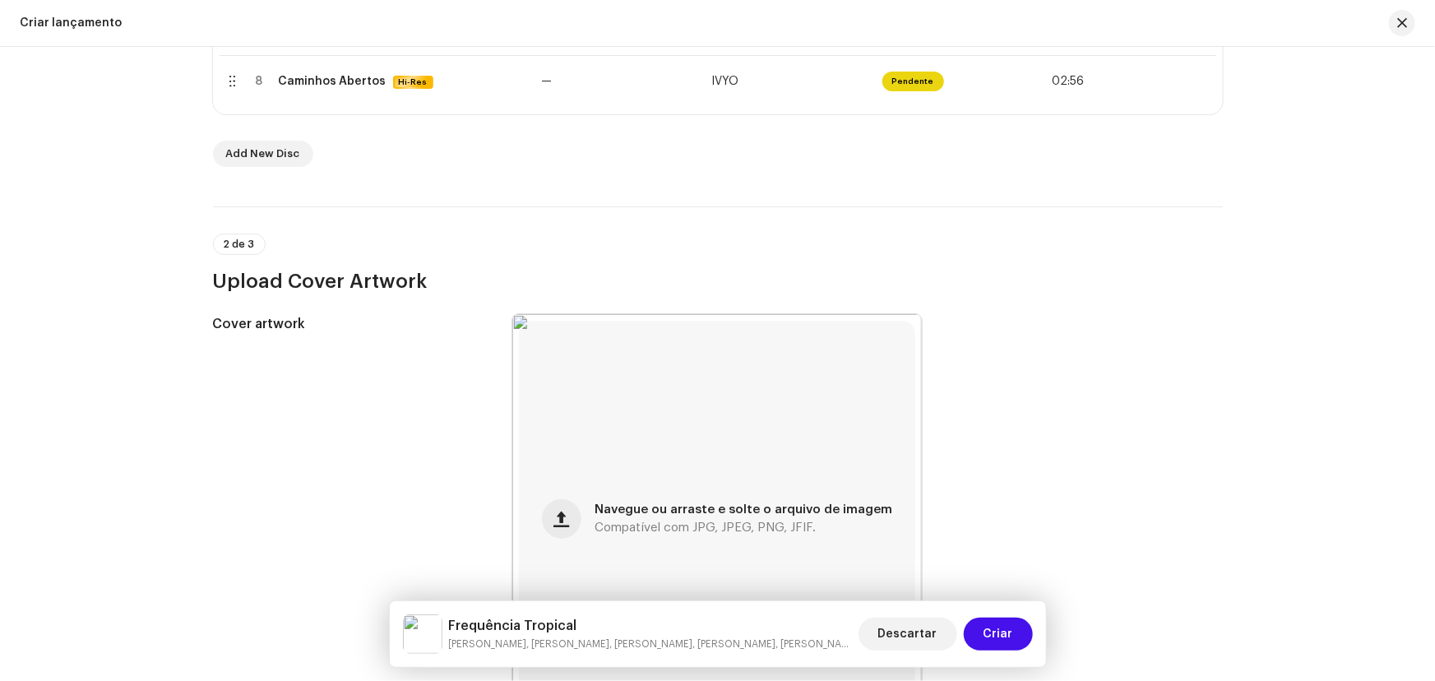
scroll to position [896, 0]
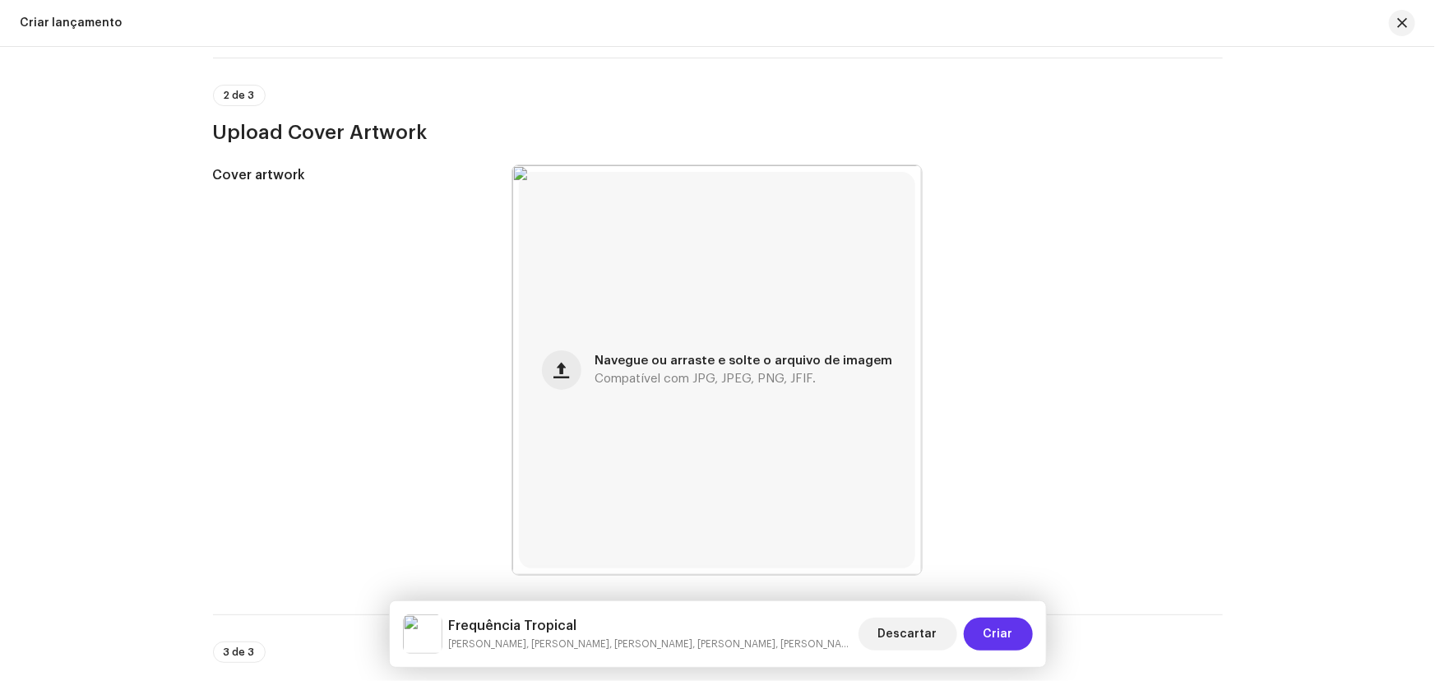
click at [1011, 633] on span "Criar" at bounding box center [998, 634] width 30 height 33
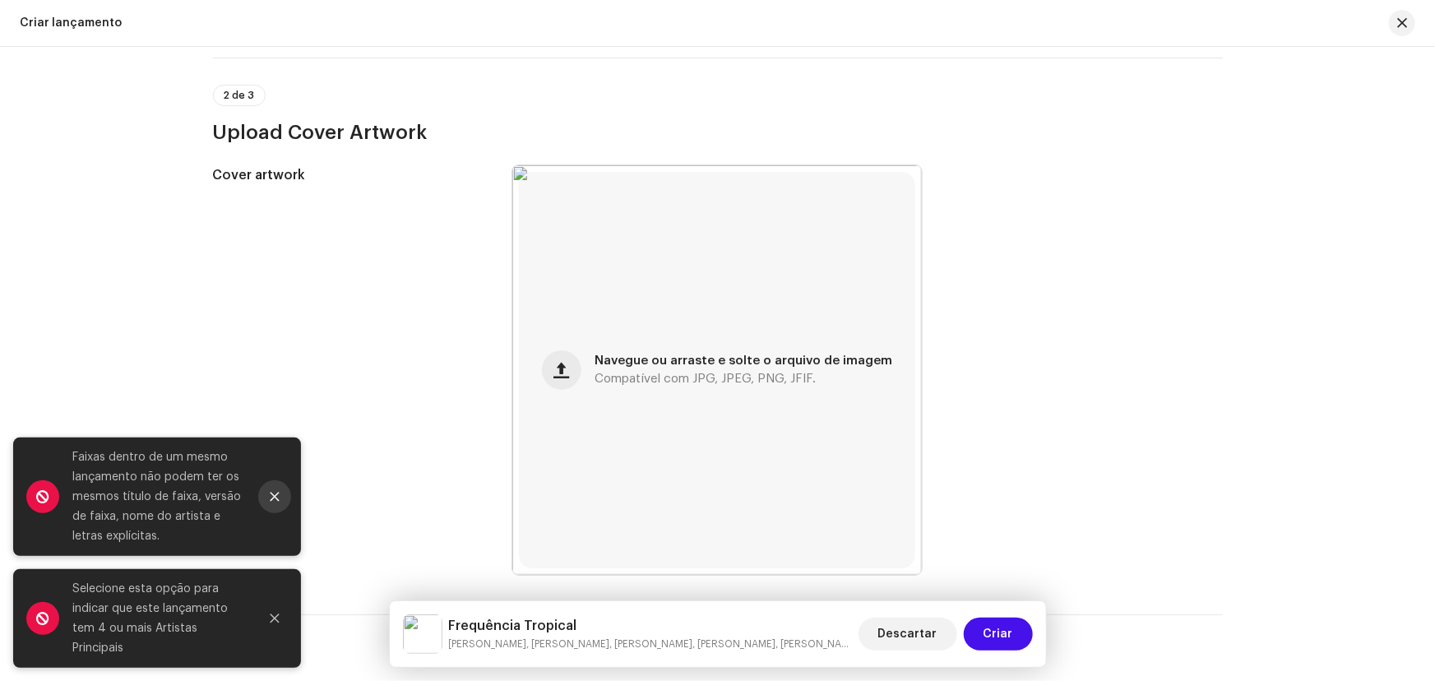
click at [275, 493] on icon "Close" at bounding box center [275, 497] width 12 height 12
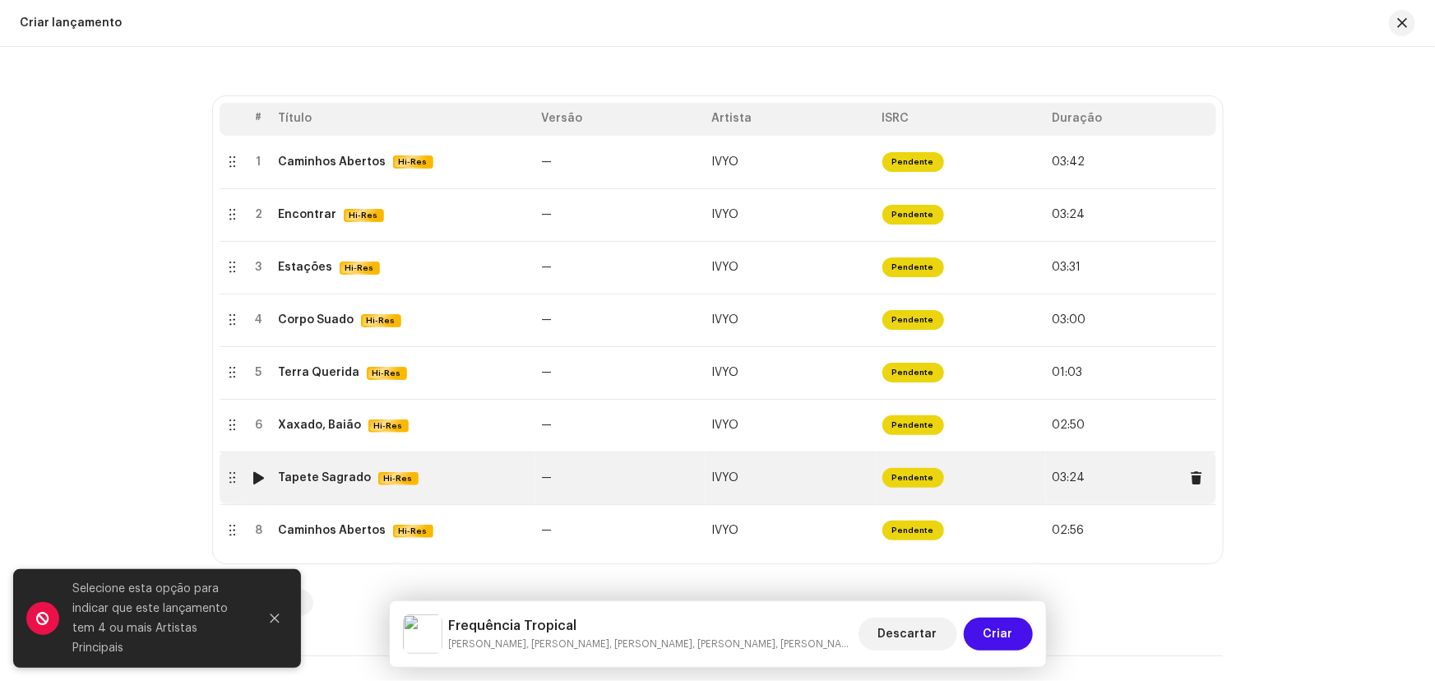
scroll to position [373, 0]
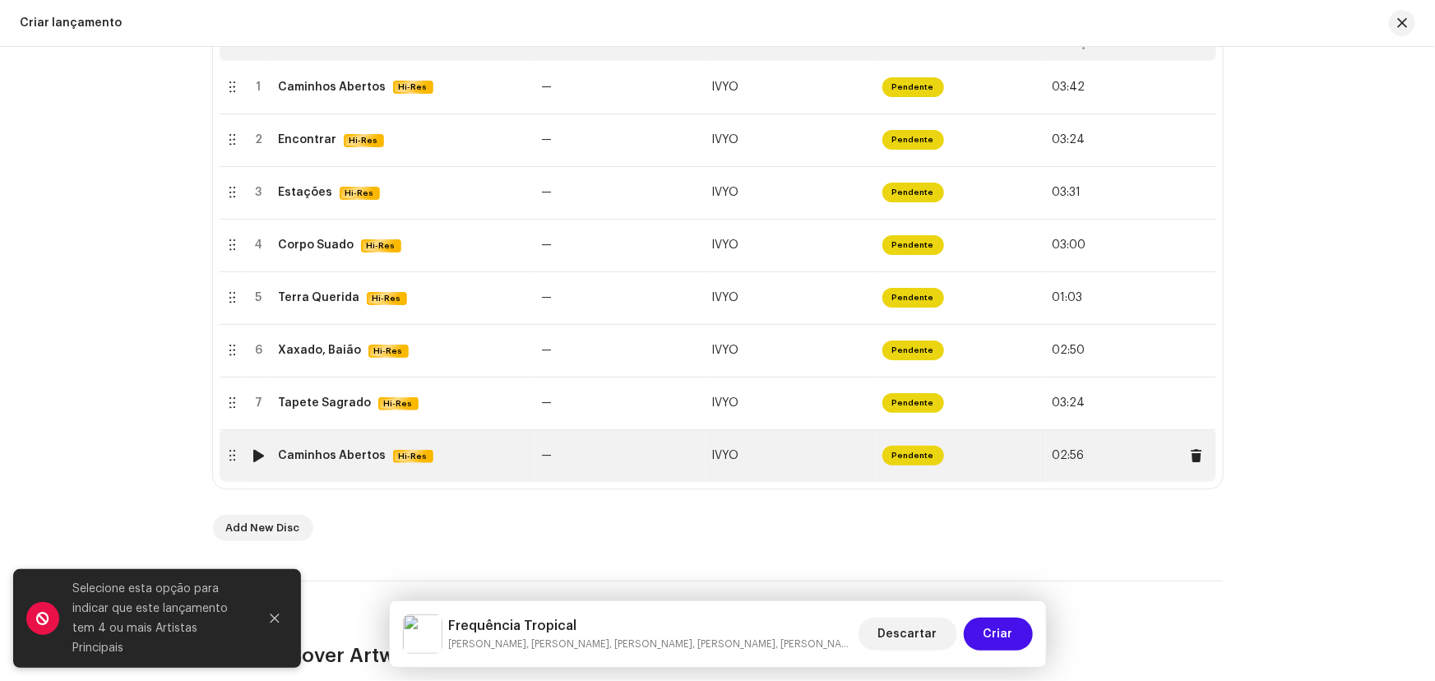
click at [347, 454] on div "Caminhos Abertos" at bounding box center [333, 455] width 108 height 13
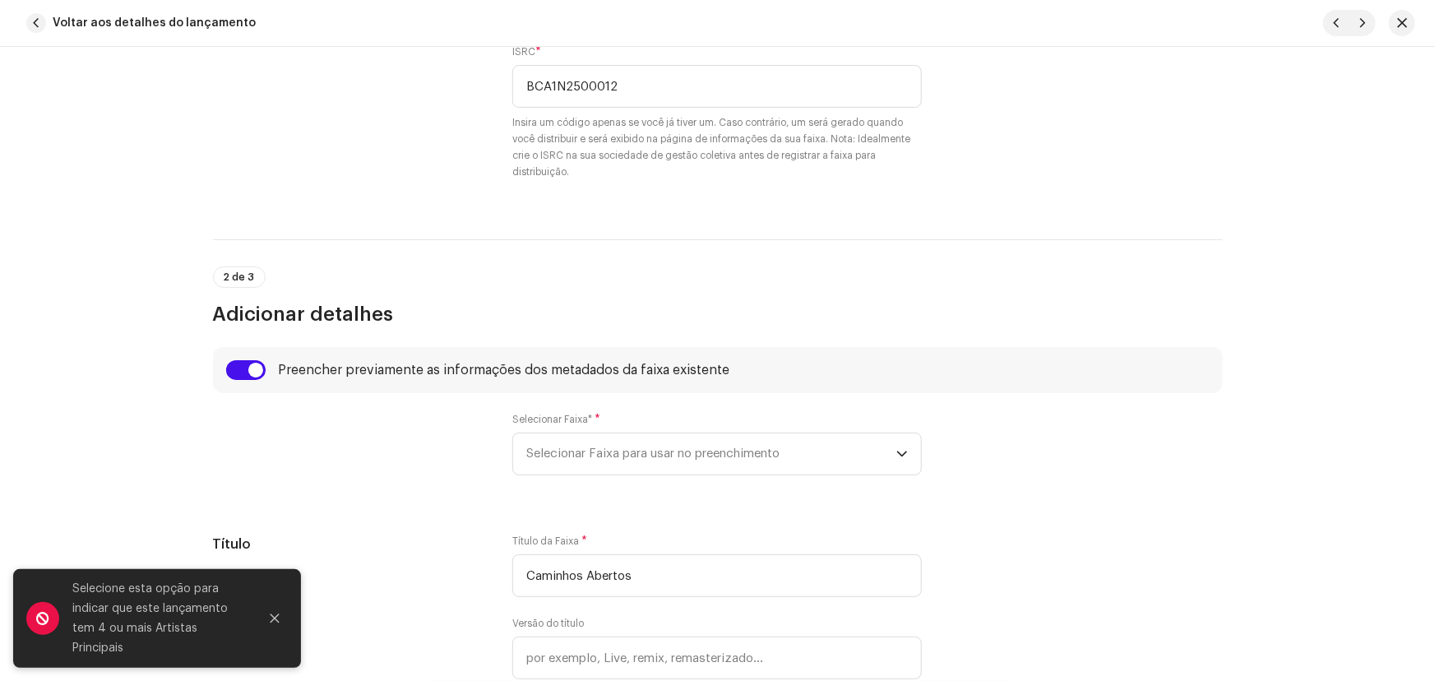
scroll to position [598, 0]
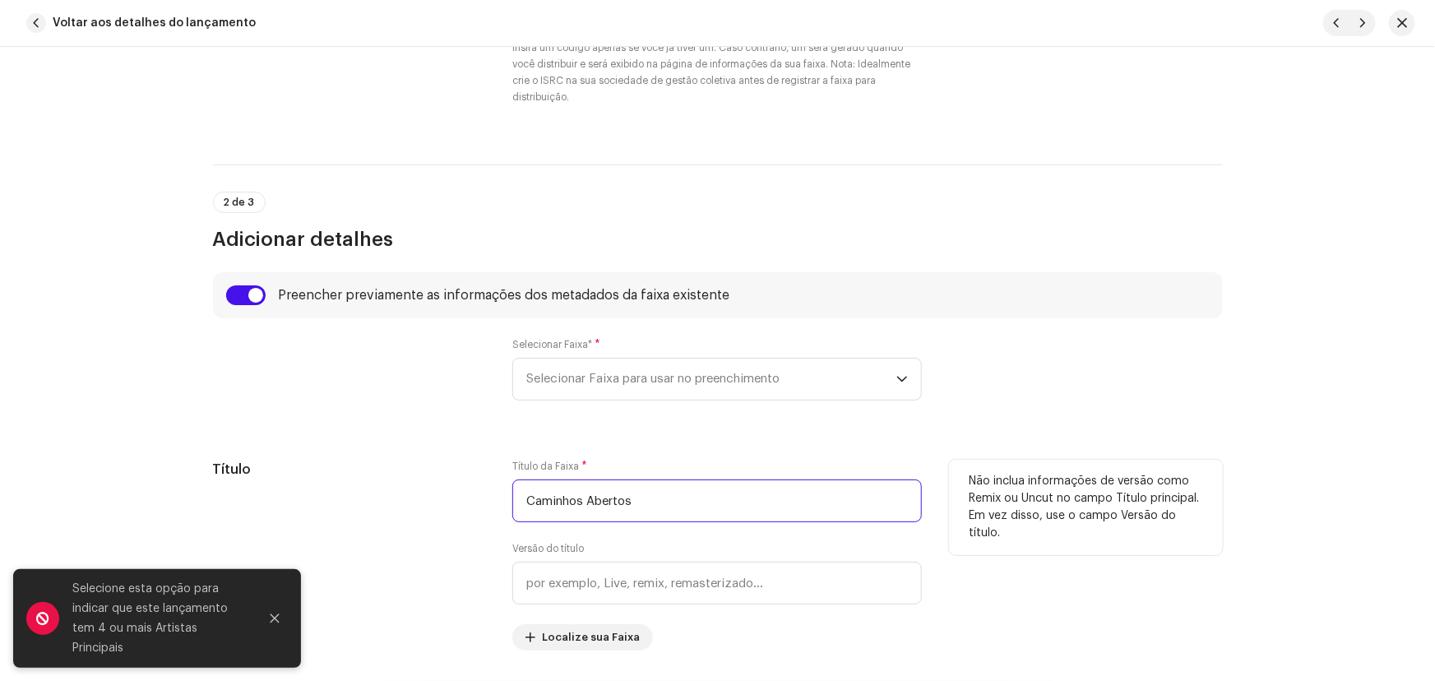
drag, startPoint x: 661, startPoint y: 497, endPoint x: 402, endPoint y: 509, distance: 259.3
click at [444, 509] on div "Título Título da Faixa * Caminhos Abertos Versão do título Localize sua Faixa N…" at bounding box center [718, 555] width 1010 height 191
paste input "Yabá"
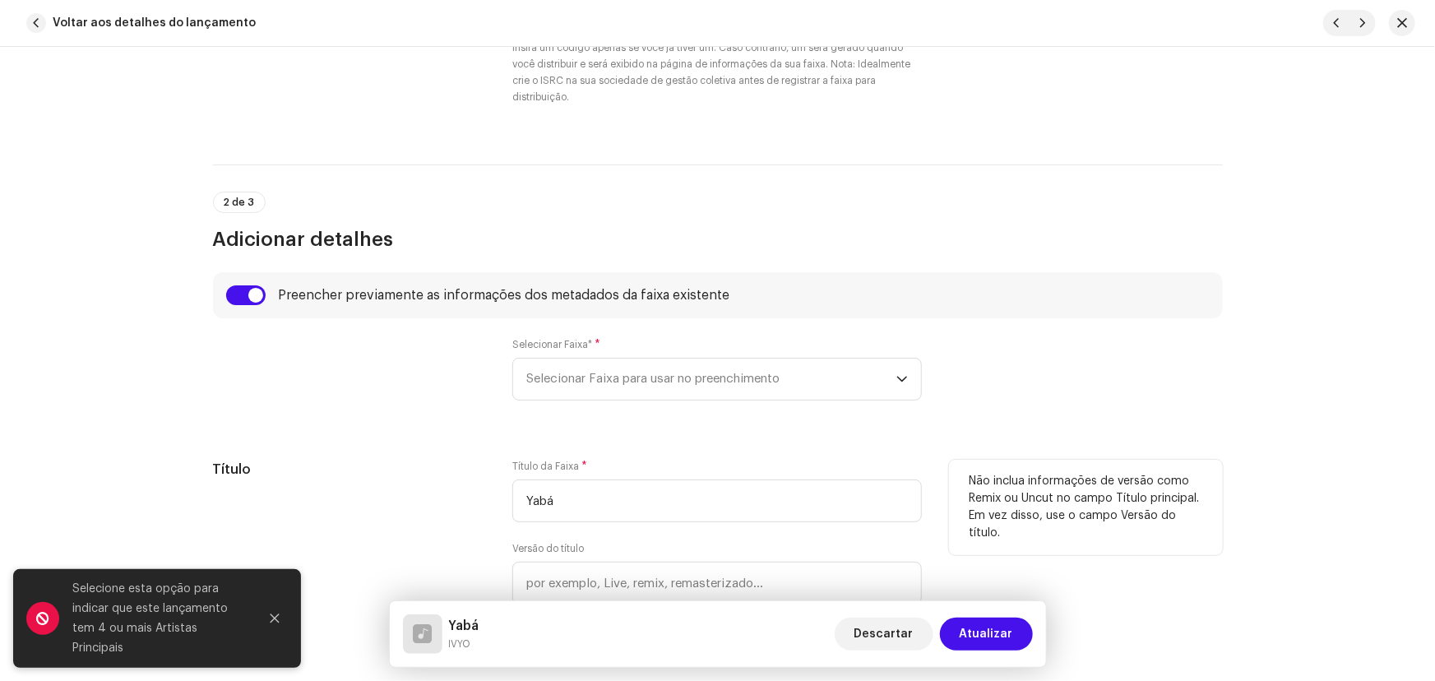
type input "Yabá"
click at [437, 460] on h5 "Título" at bounding box center [350, 470] width 274 height 20
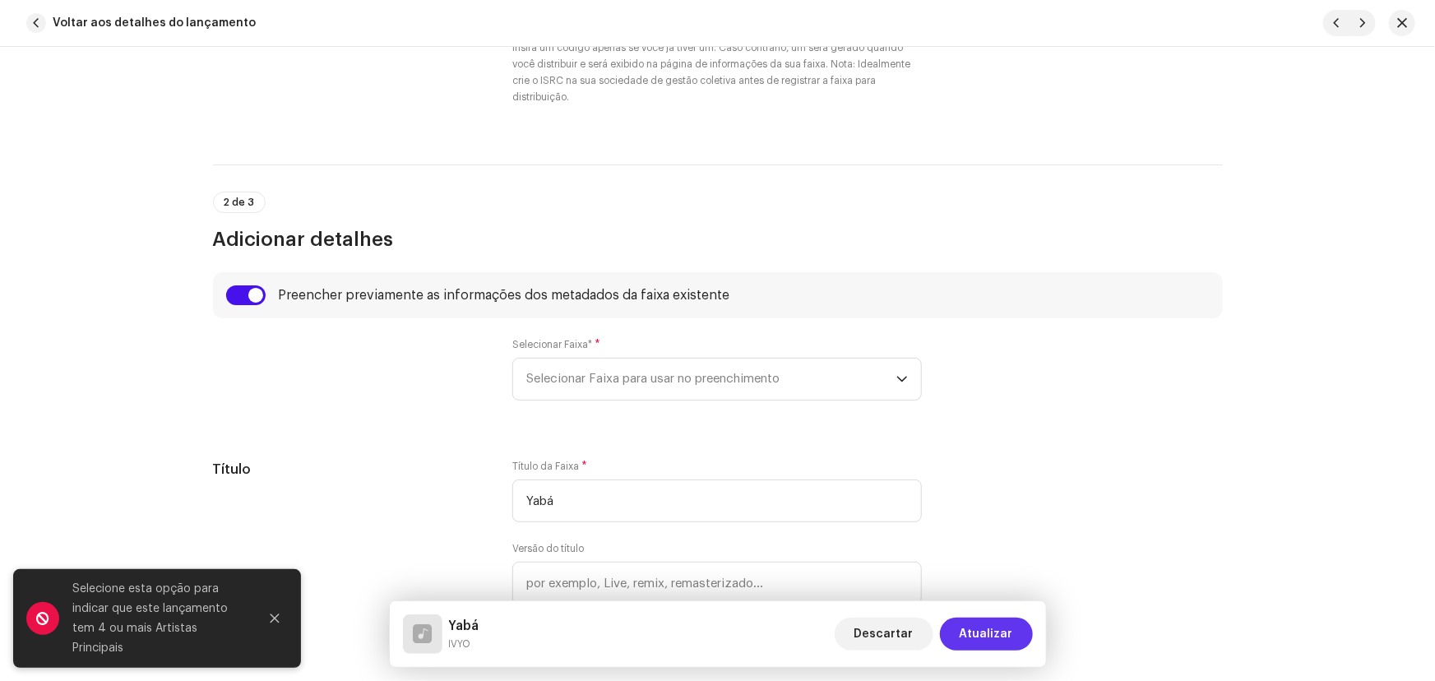
click at [985, 628] on span "Atualizar" at bounding box center [986, 634] width 53 height 33
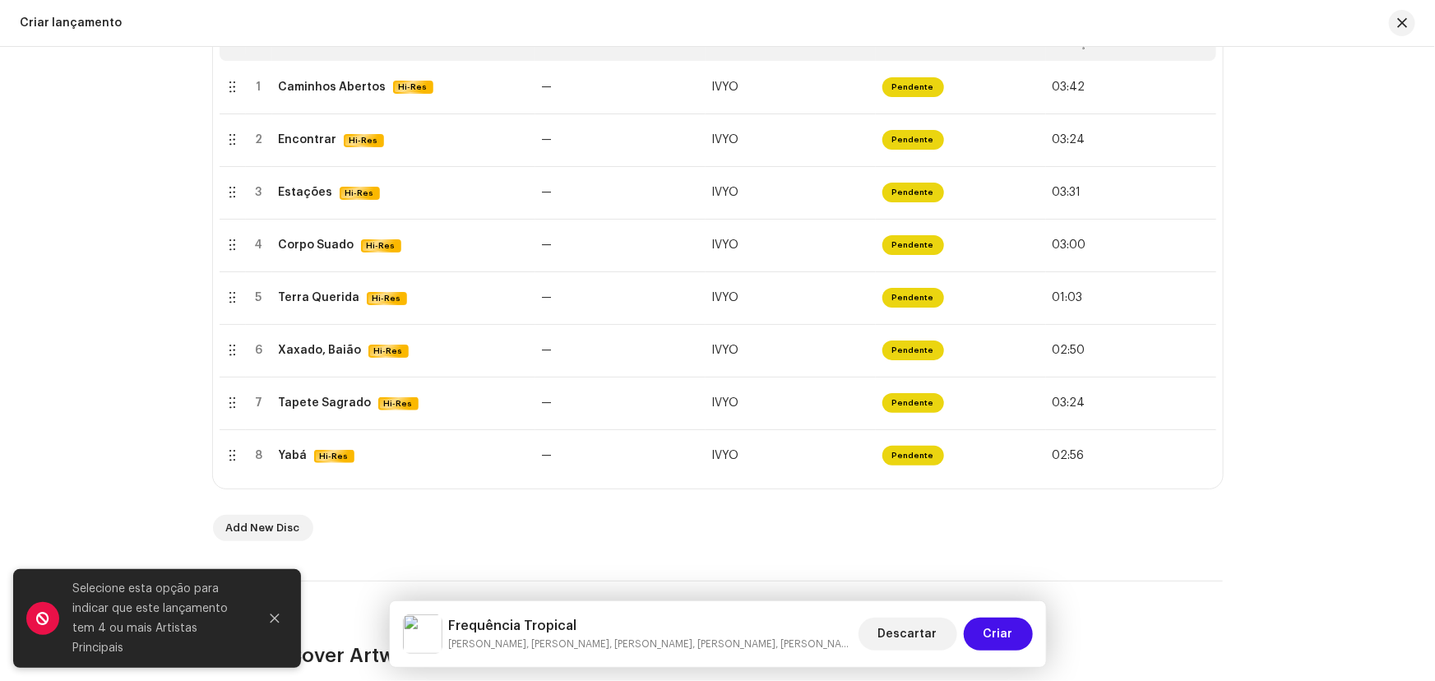
click at [109, 496] on div "Create a new release We’ll guide you through everything — from track selection …" at bounding box center [717, 364] width 1435 height 634
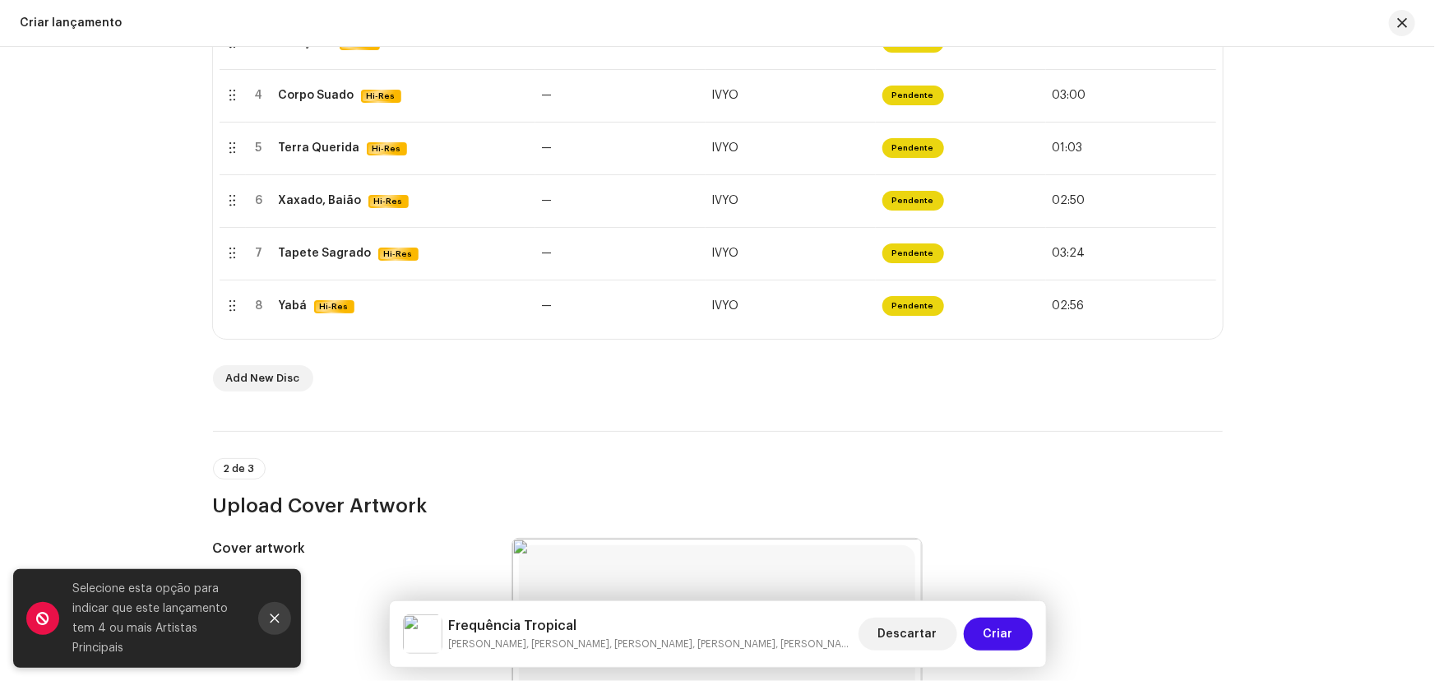
click at [276, 609] on button "Close" at bounding box center [274, 618] width 33 height 33
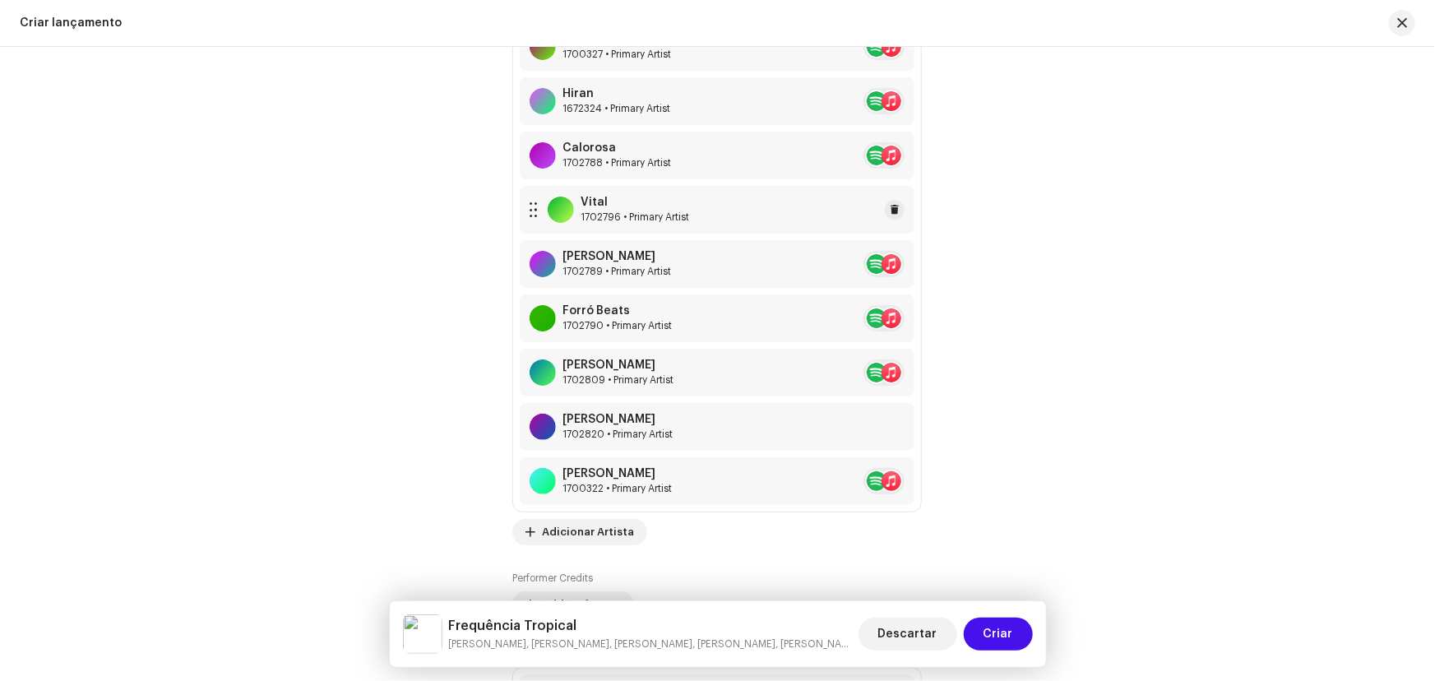
scroll to position [2317, 0]
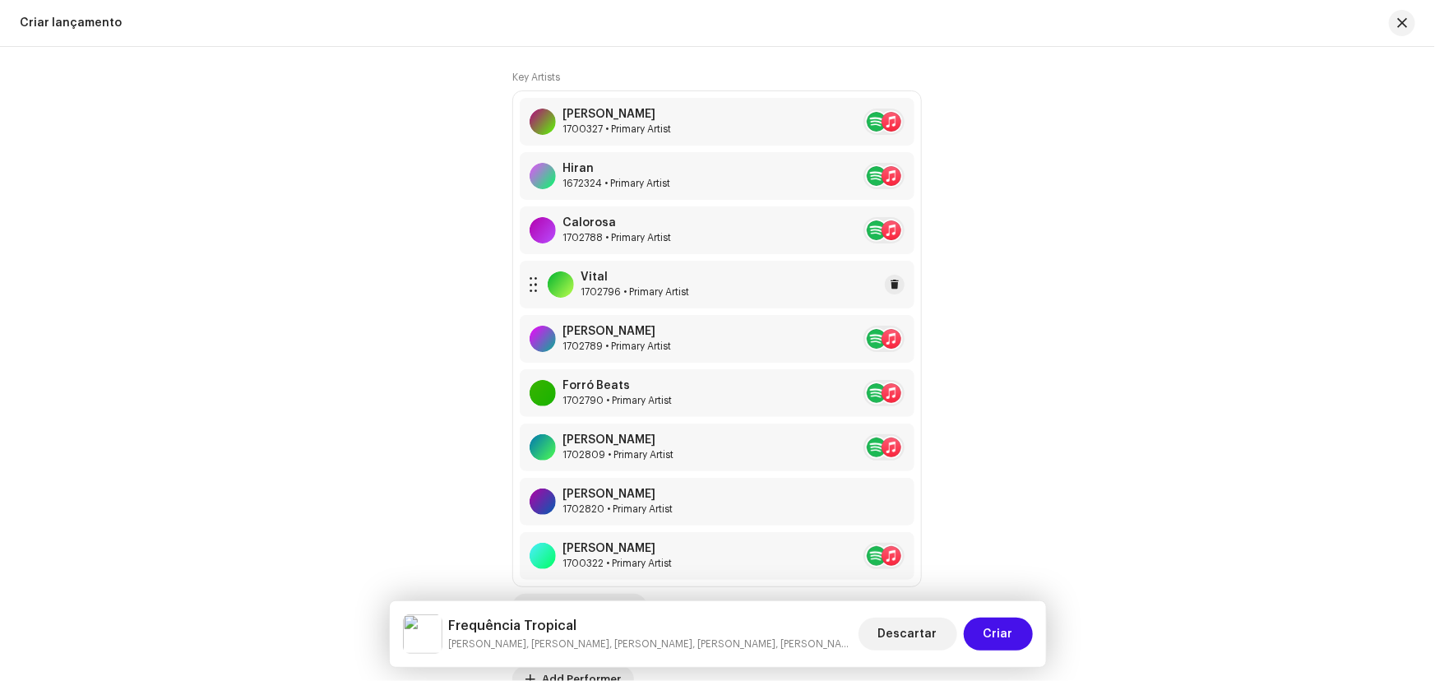
click at [703, 278] on div "Vital 1702796 • Primary Artist" at bounding box center [717, 285] width 395 height 48
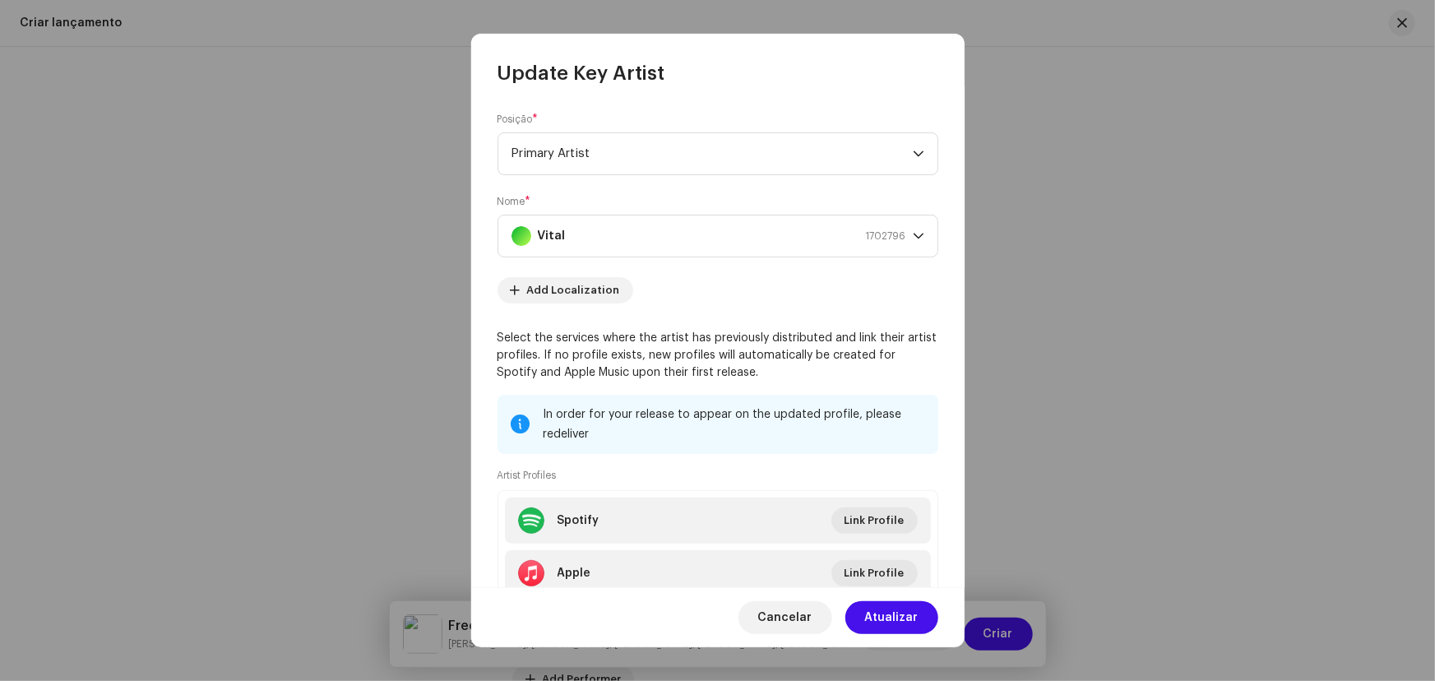
click at [627, 155] on span "Primary Artist" at bounding box center [711, 153] width 401 height 41
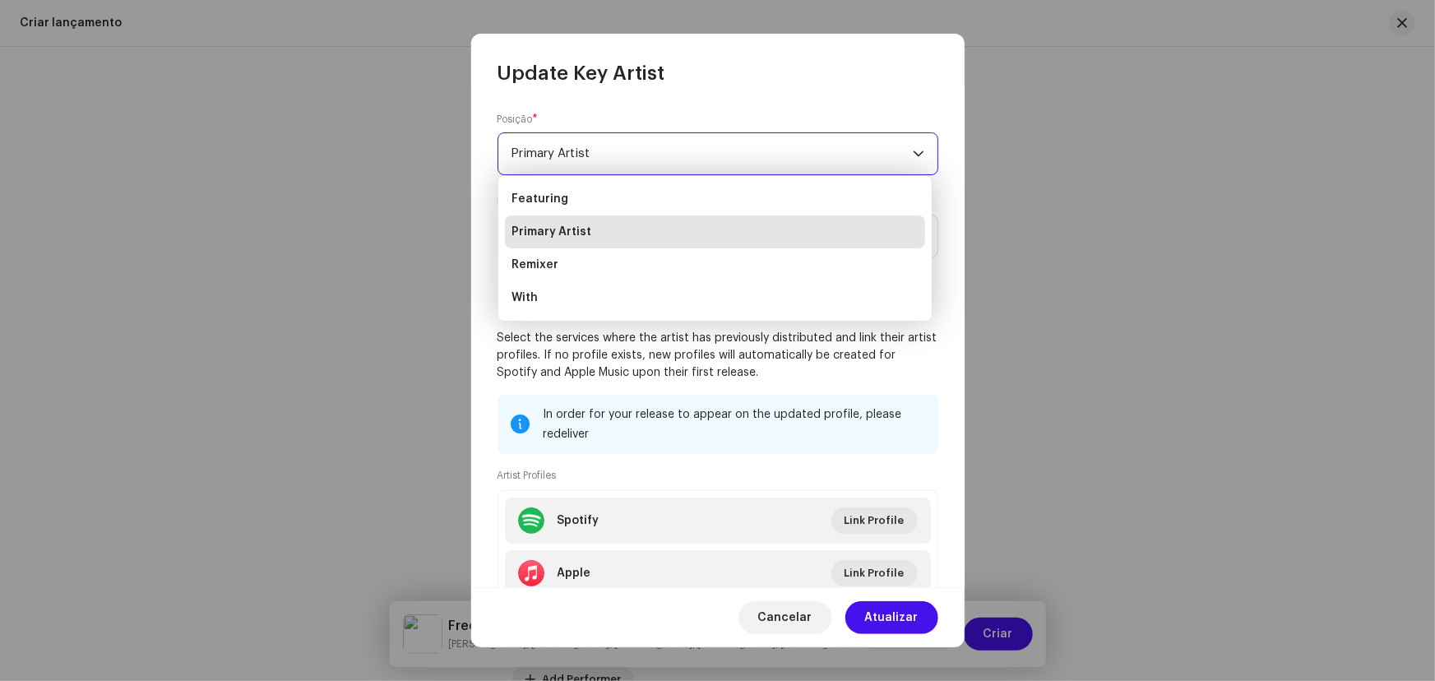
click at [627, 155] on span "Primary Artist" at bounding box center [711, 153] width 401 height 41
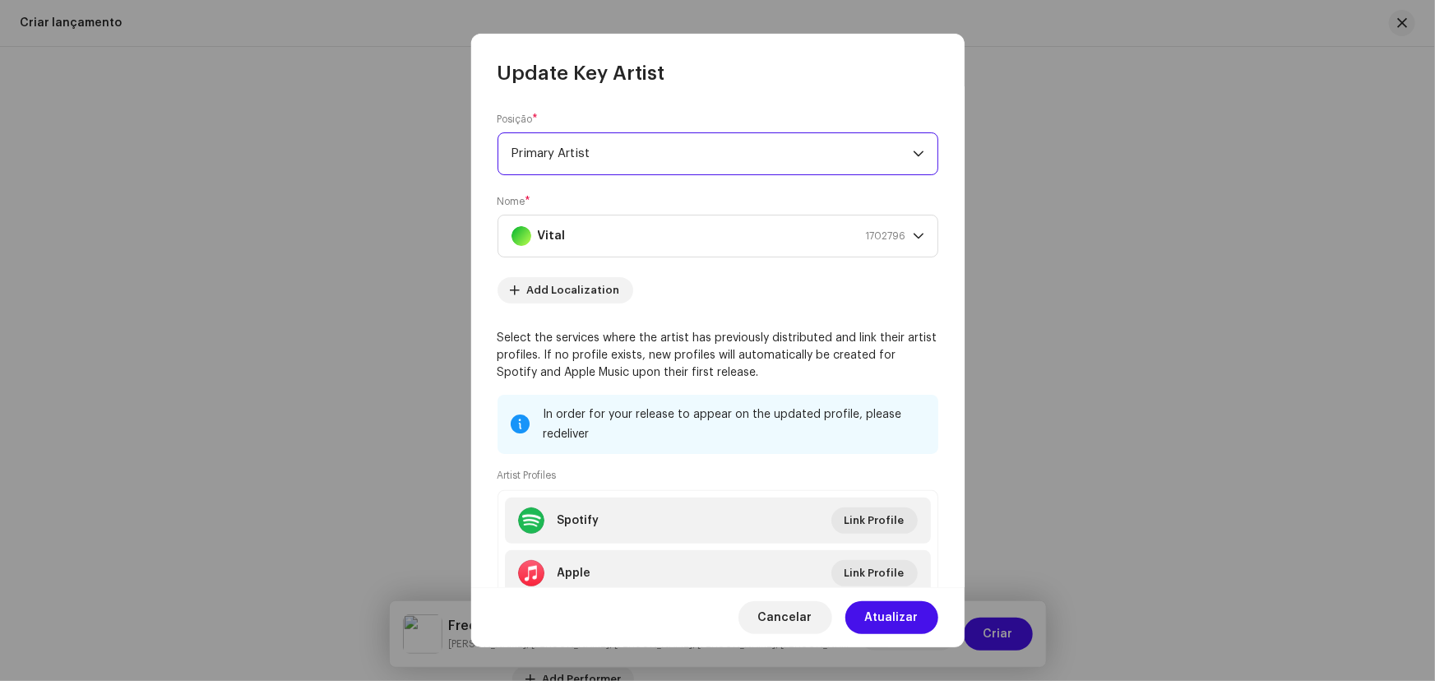
click at [623, 153] on span "Primary Artist" at bounding box center [711, 153] width 401 height 41
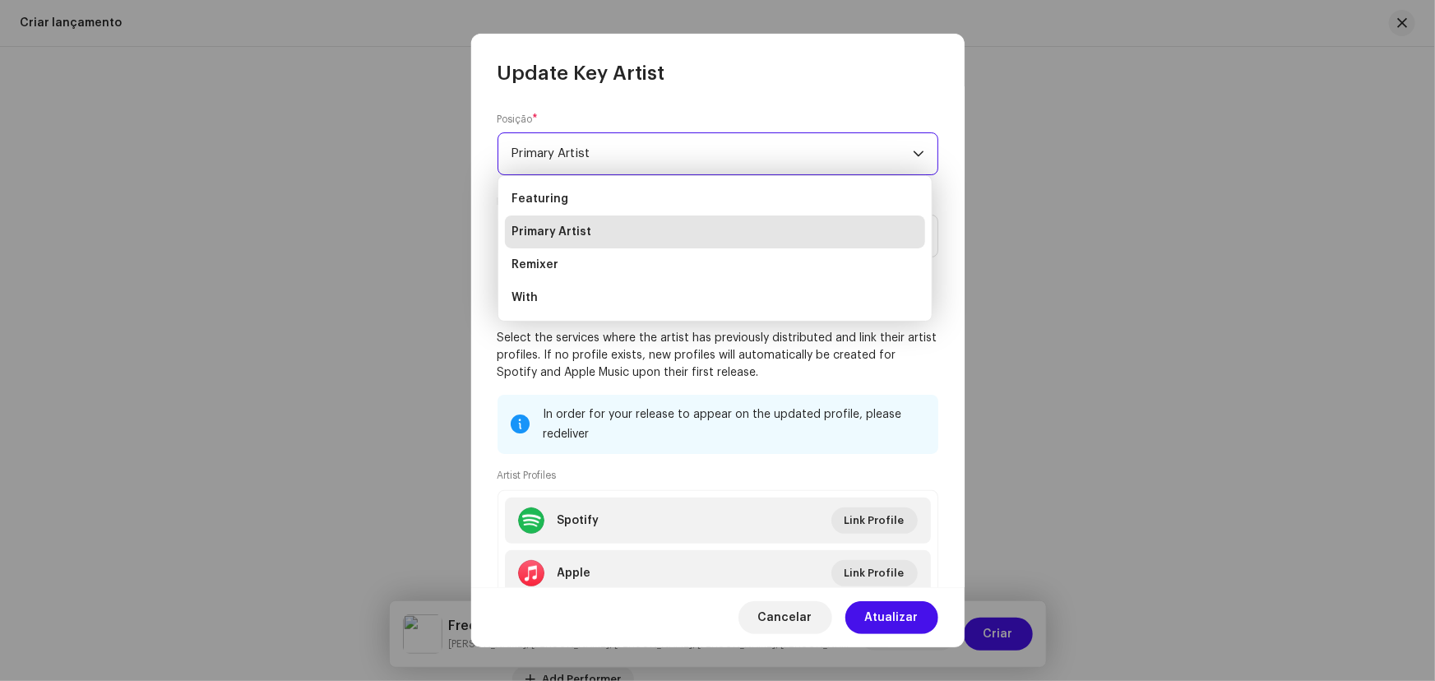
click at [623, 153] on span "Primary Artist" at bounding box center [711, 153] width 401 height 41
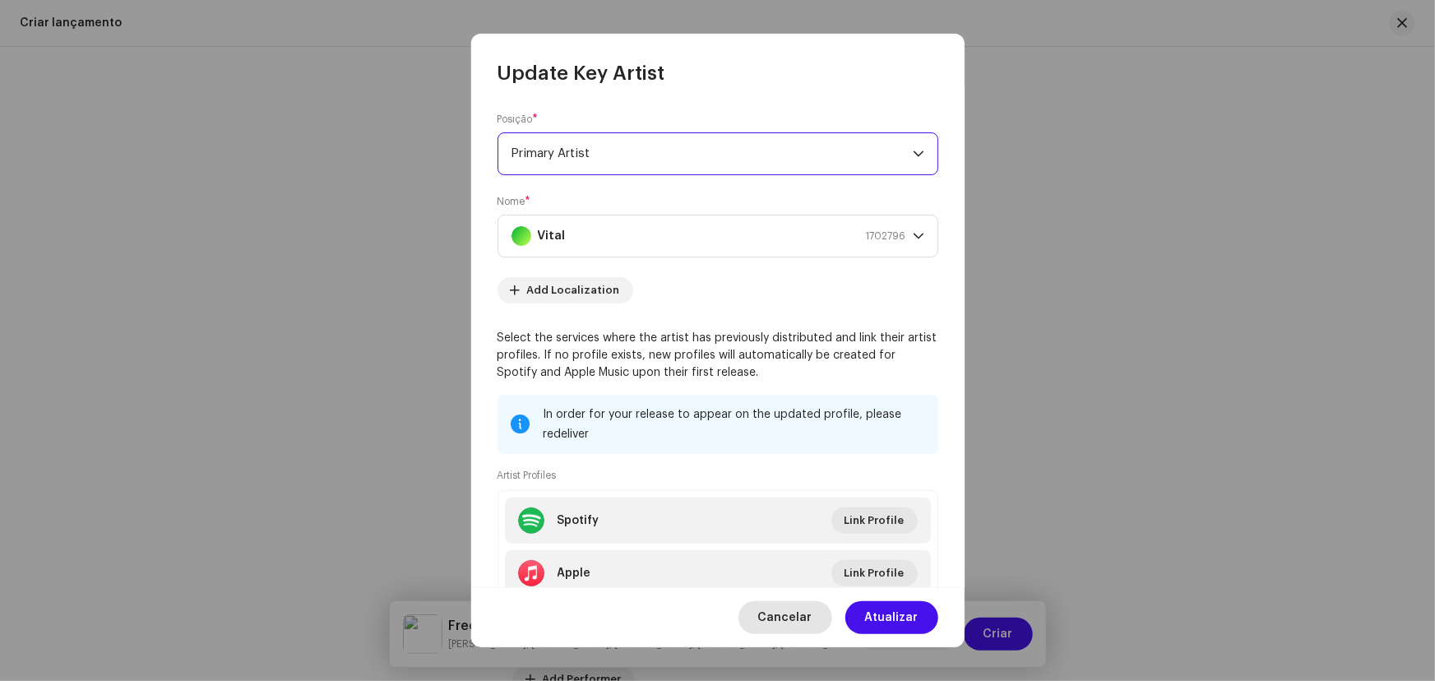
click at [806, 622] on span "Cancelar" at bounding box center [785, 617] width 54 height 33
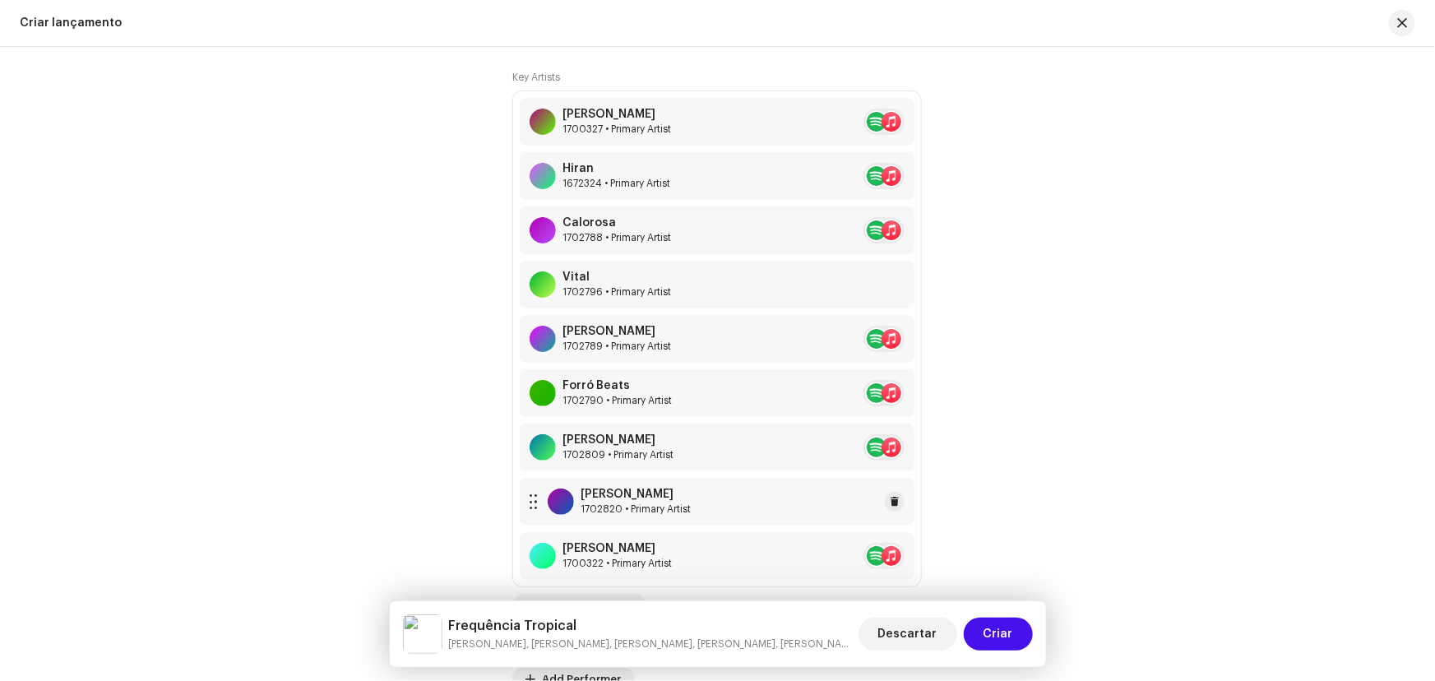
click at [715, 498] on div "[PERSON_NAME] 1702820 • Primary Artist" at bounding box center [717, 502] width 395 height 48
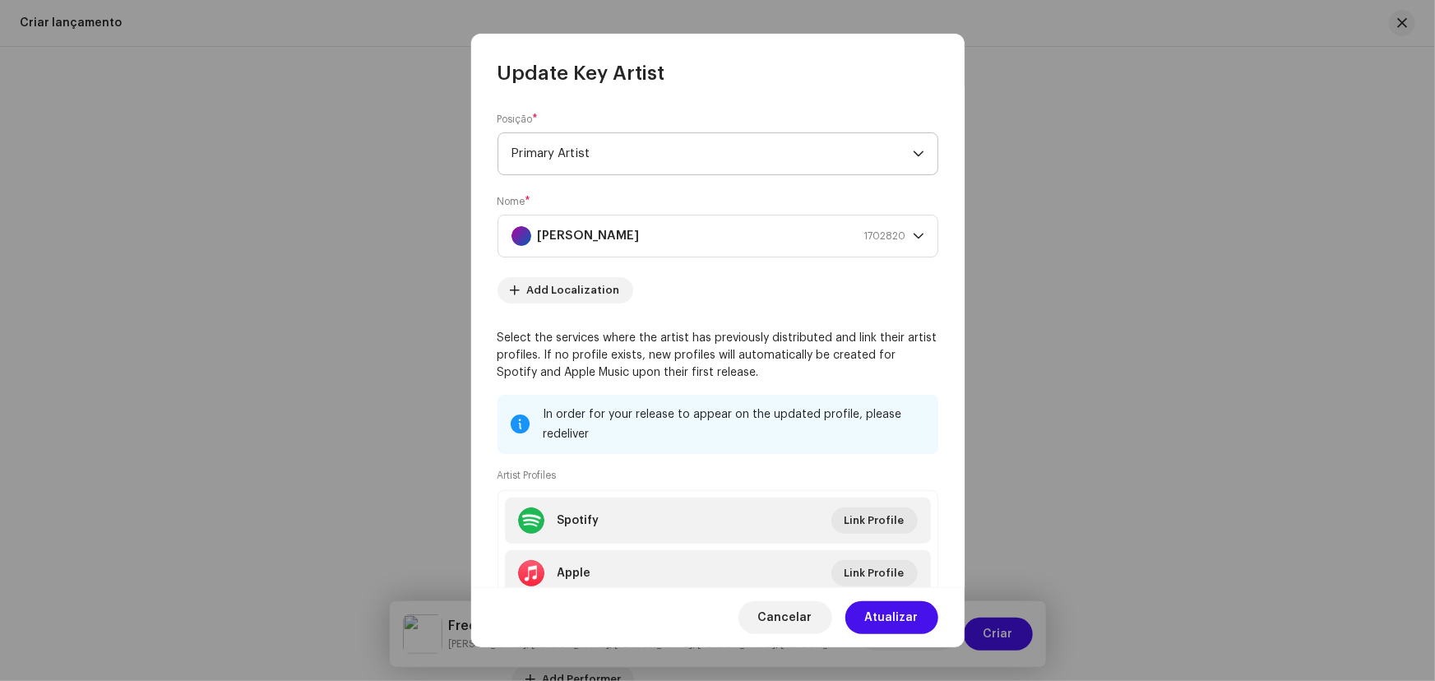
click at [600, 161] on span "Primary Artist" at bounding box center [711, 153] width 401 height 41
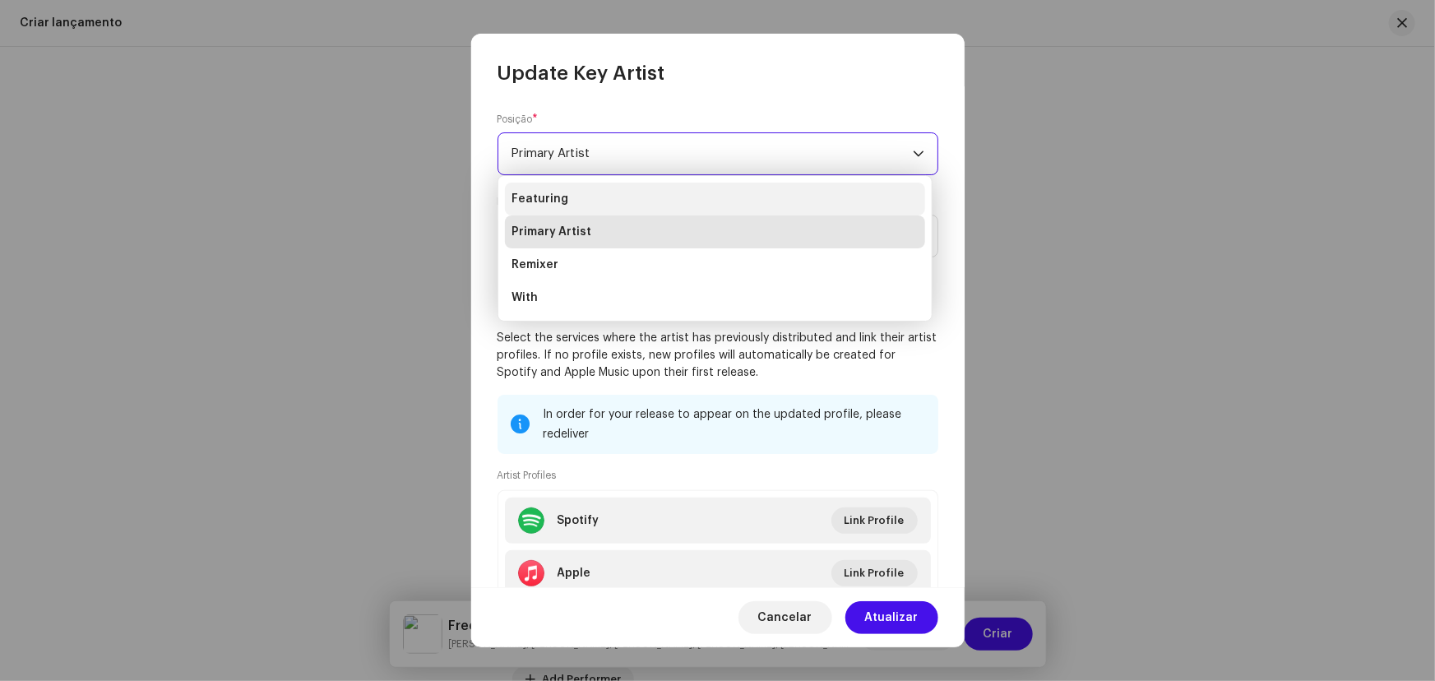
click at [556, 203] on span "Featuring" at bounding box center [539, 199] width 57 height 16
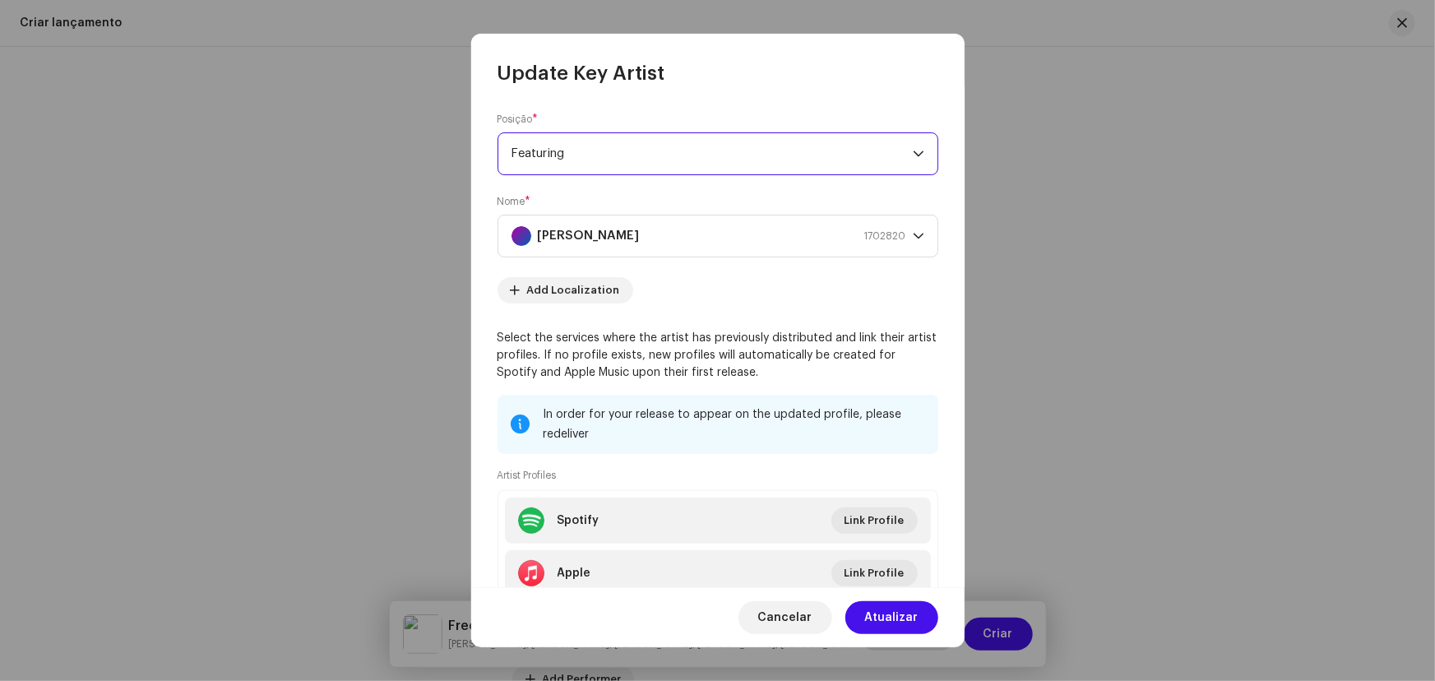
click at [891, 621] on span "Atualizar" at bounding box center [891, 617] width 53 height 33
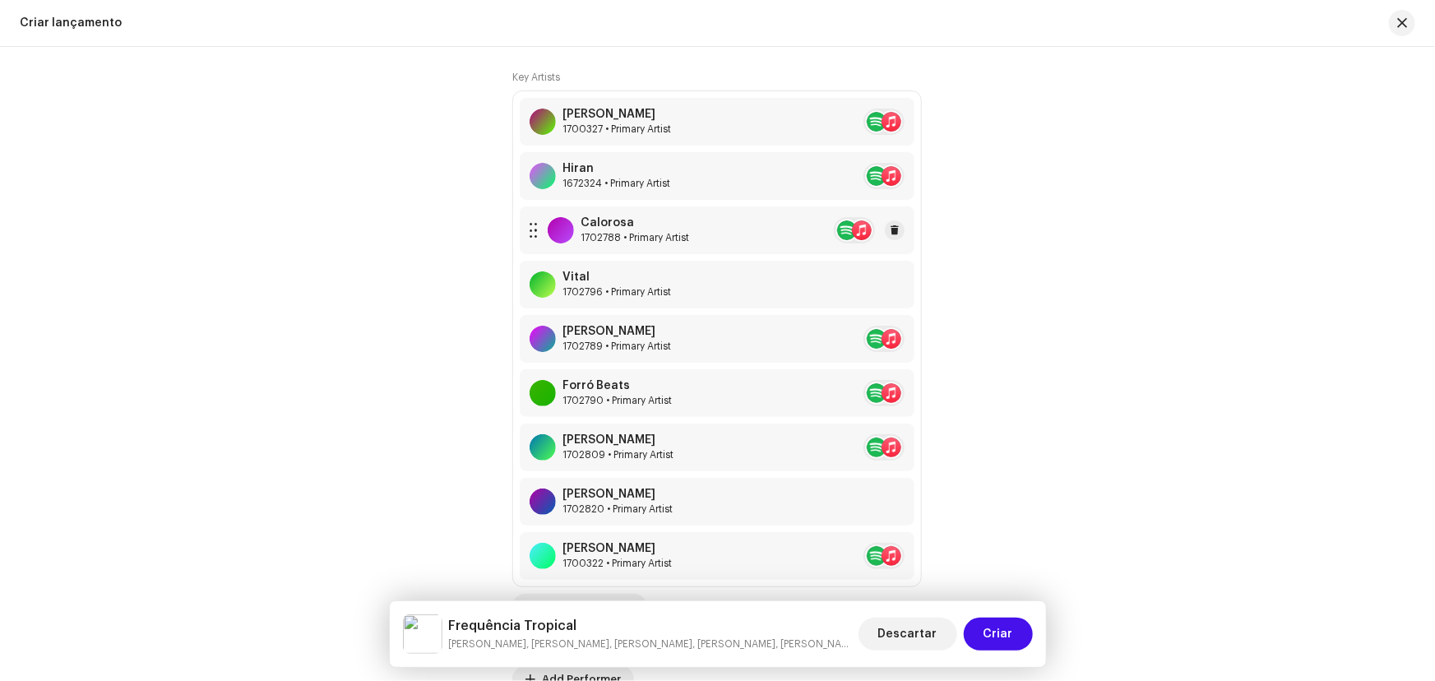
click at [659, 216] on div "Calorosa" at bounding box center [635, 222] width 109 height 13
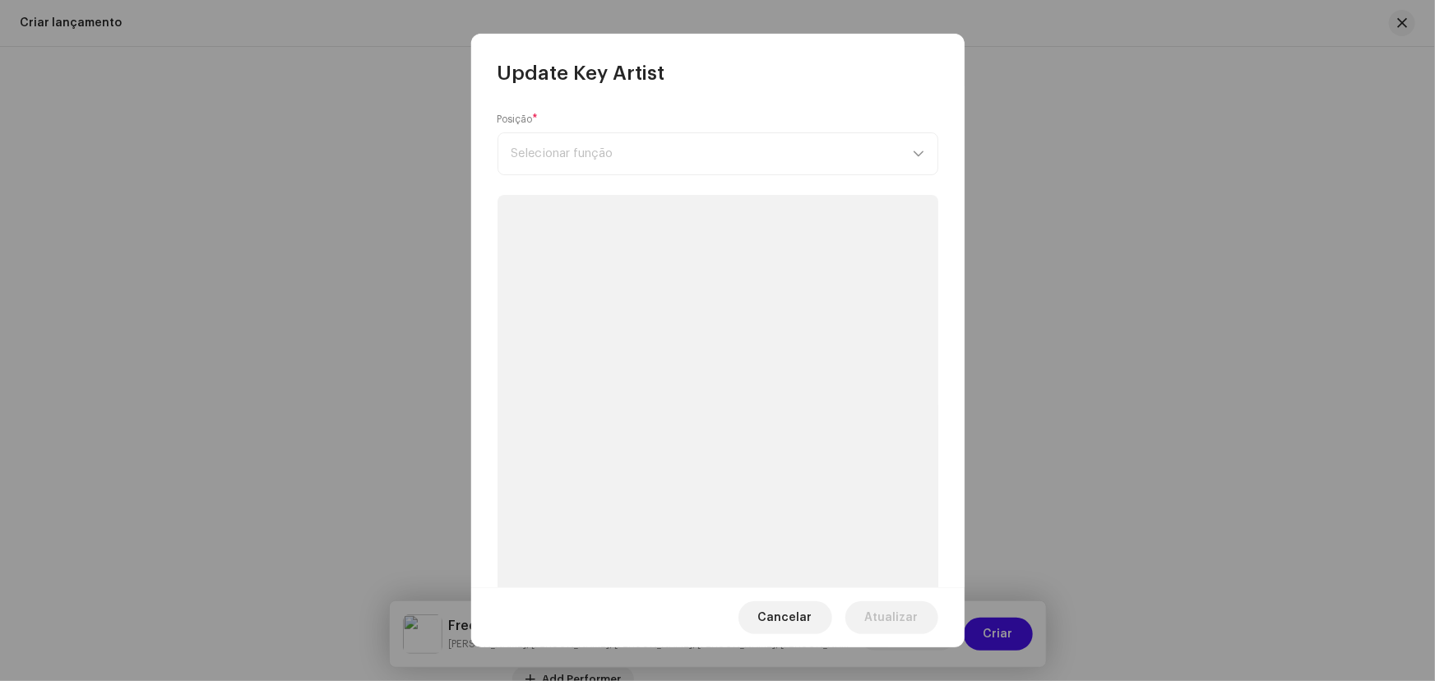
click at [673, 158] on div "Posição * Selecionar função" at bounding box center [717, 144] width 441 height 62
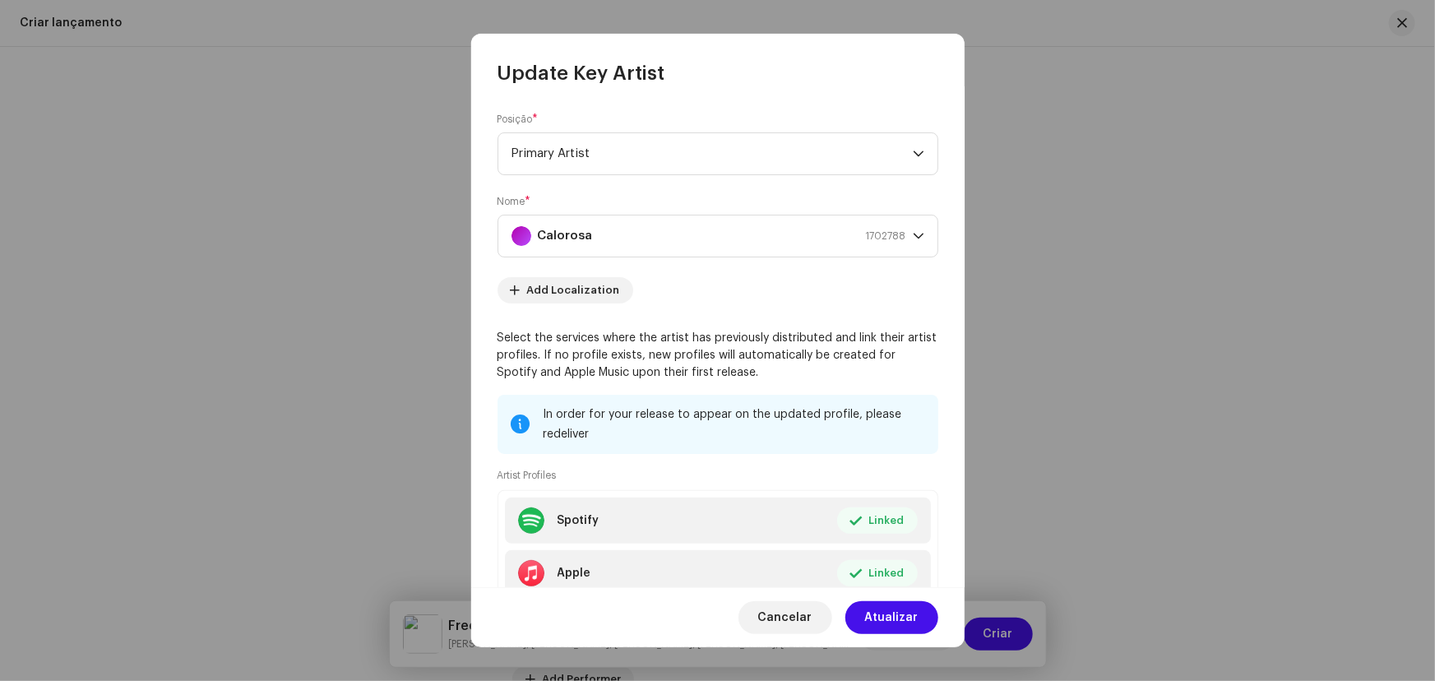
click at [673, 158] on span "Primary Artist" at bounding box center [711, 153] width 401 height 41
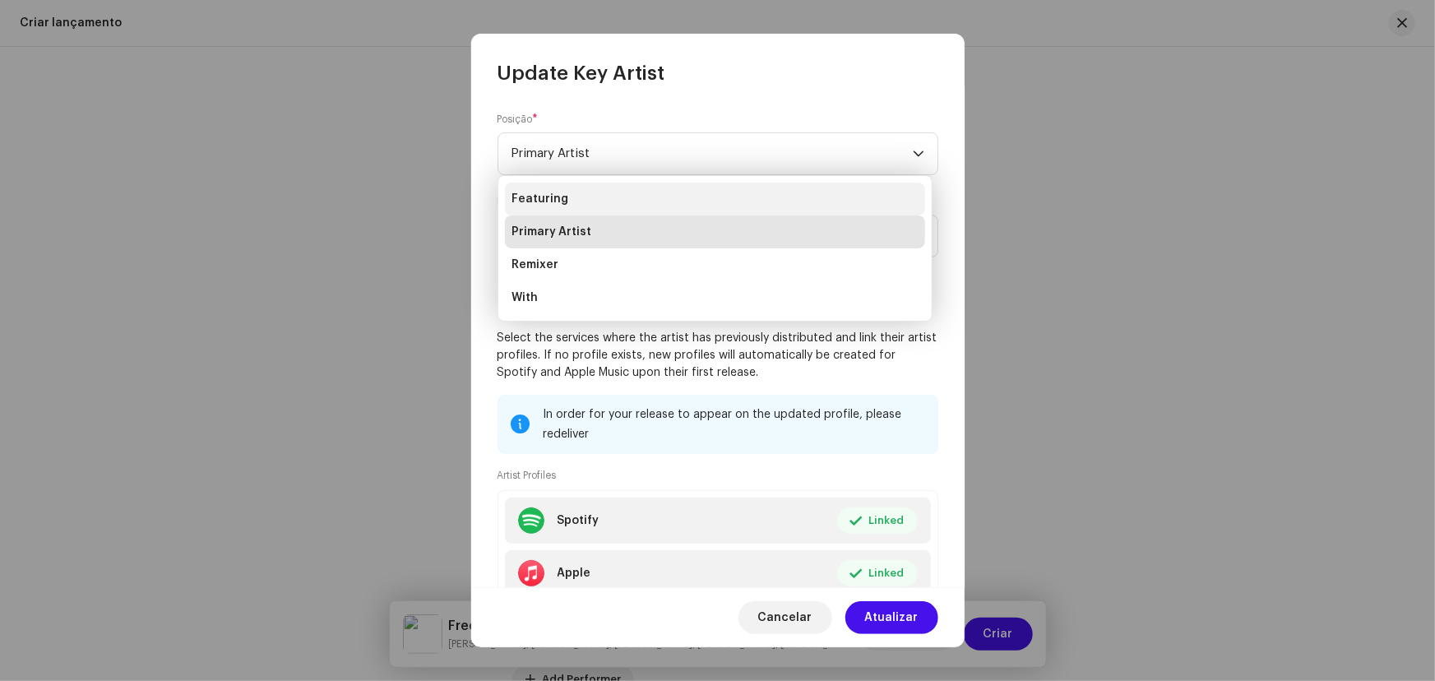
click at [546, 195] on span "Featuring" at bounding box center [539, 199] width 57 height 16
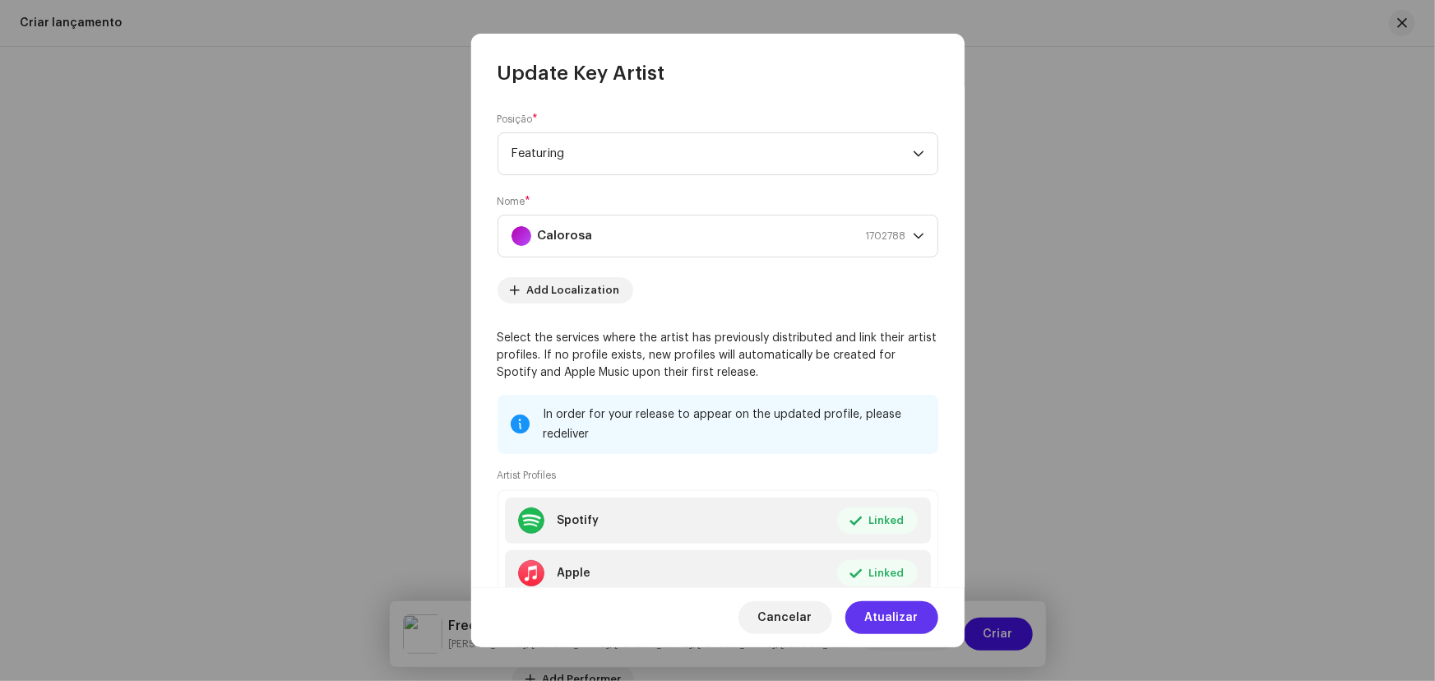
click at [901, 626] on span "Atualizar" at bounding box center [891, 617] width 53 height 33
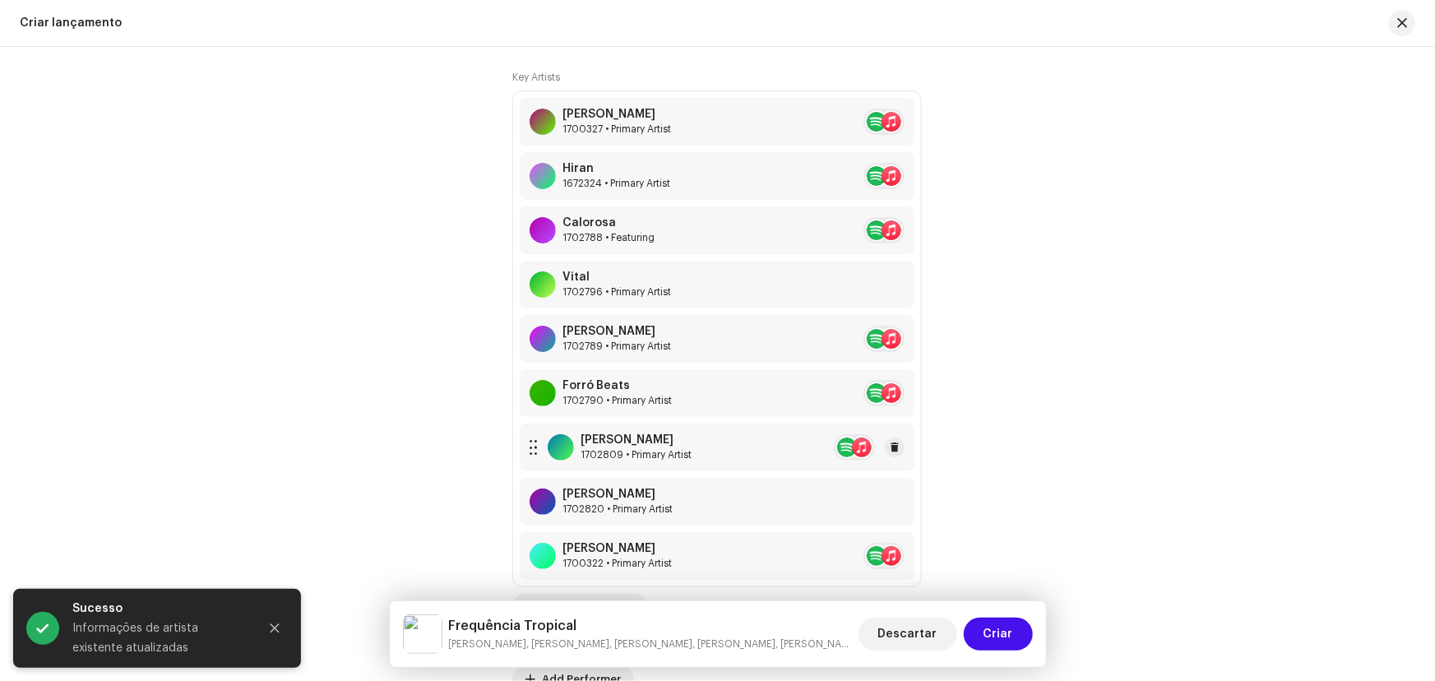
click at [703, 446] on div "[PERSON_NAME] 1702809 • Primary Artist" at bounding box center [717, 447] width 395 height 48
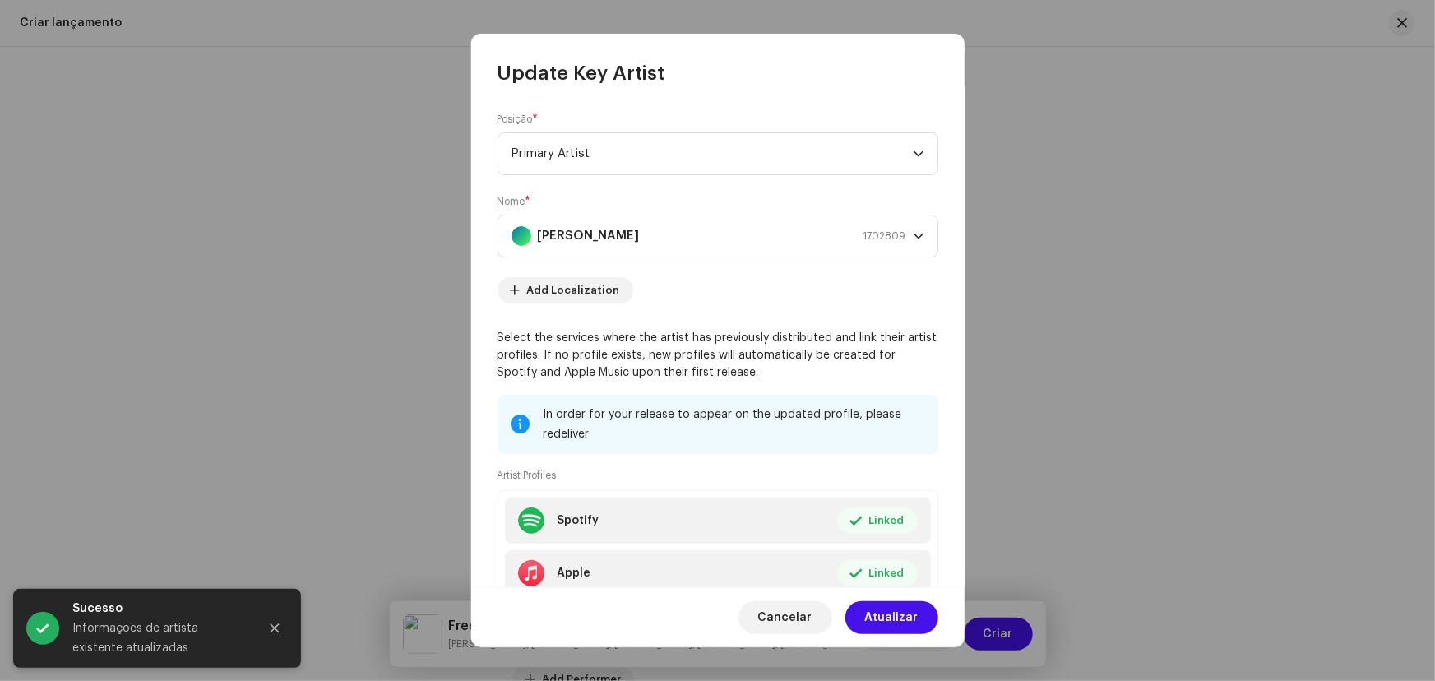
click at [608, 158] on span "Primary Artist" at bounding box center [711, 153] width 401 height 41
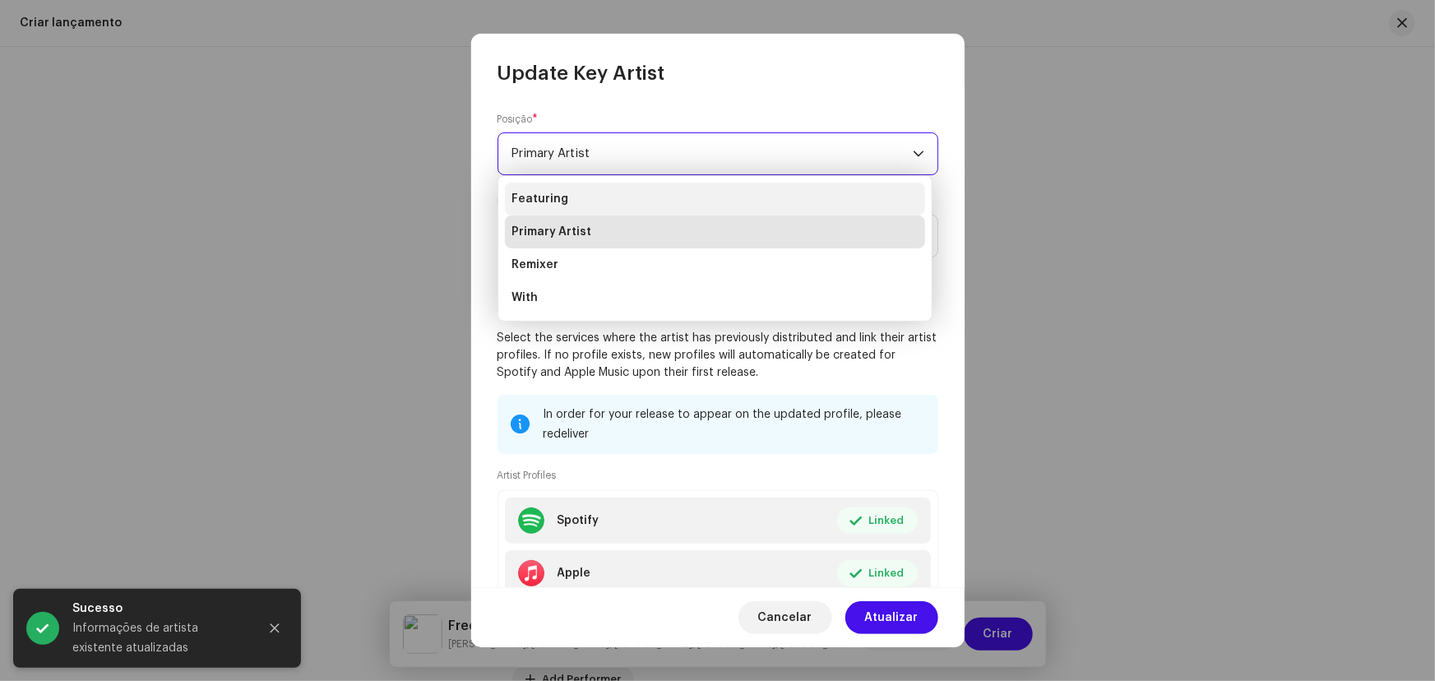
click at [560, 201] on span "Featuring" at bounding box center [539, 199] width 57 height 16
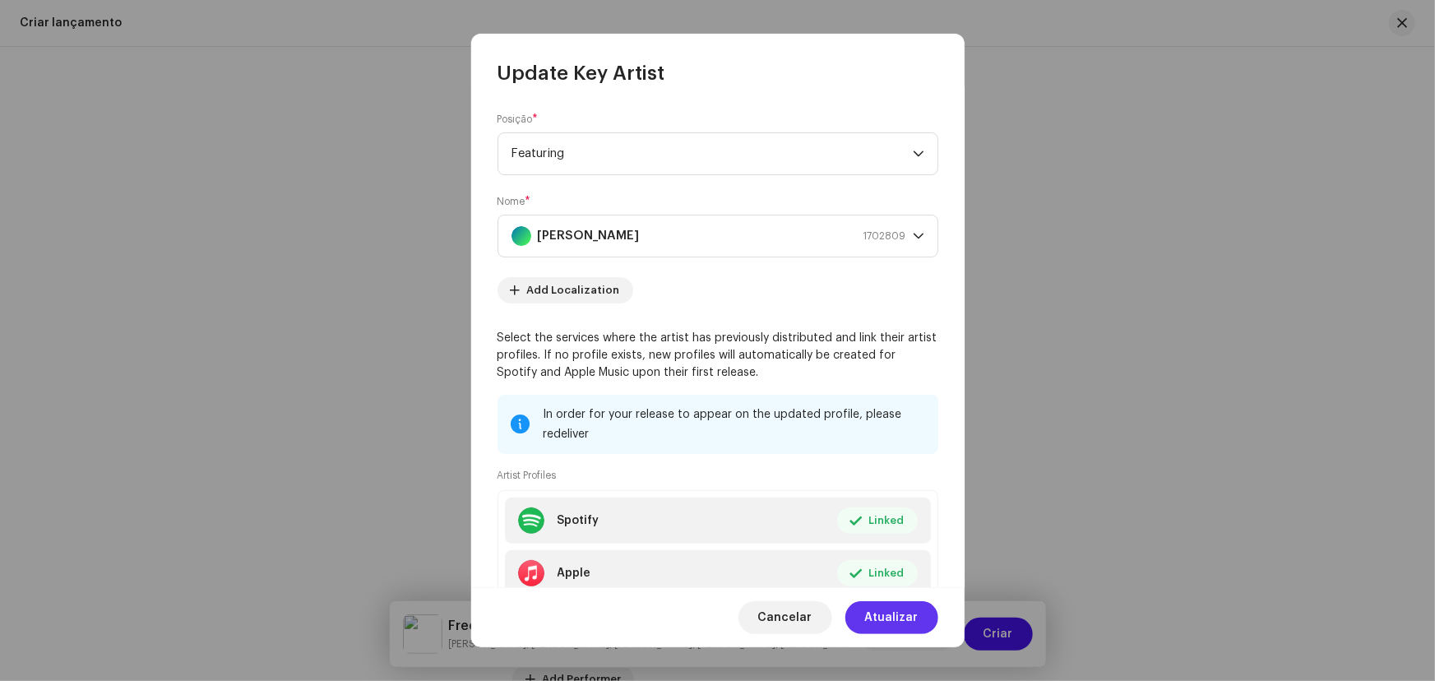
click at [896, 618] on span "Atualizar" at bounding box center [891, 617] width 53 height 33
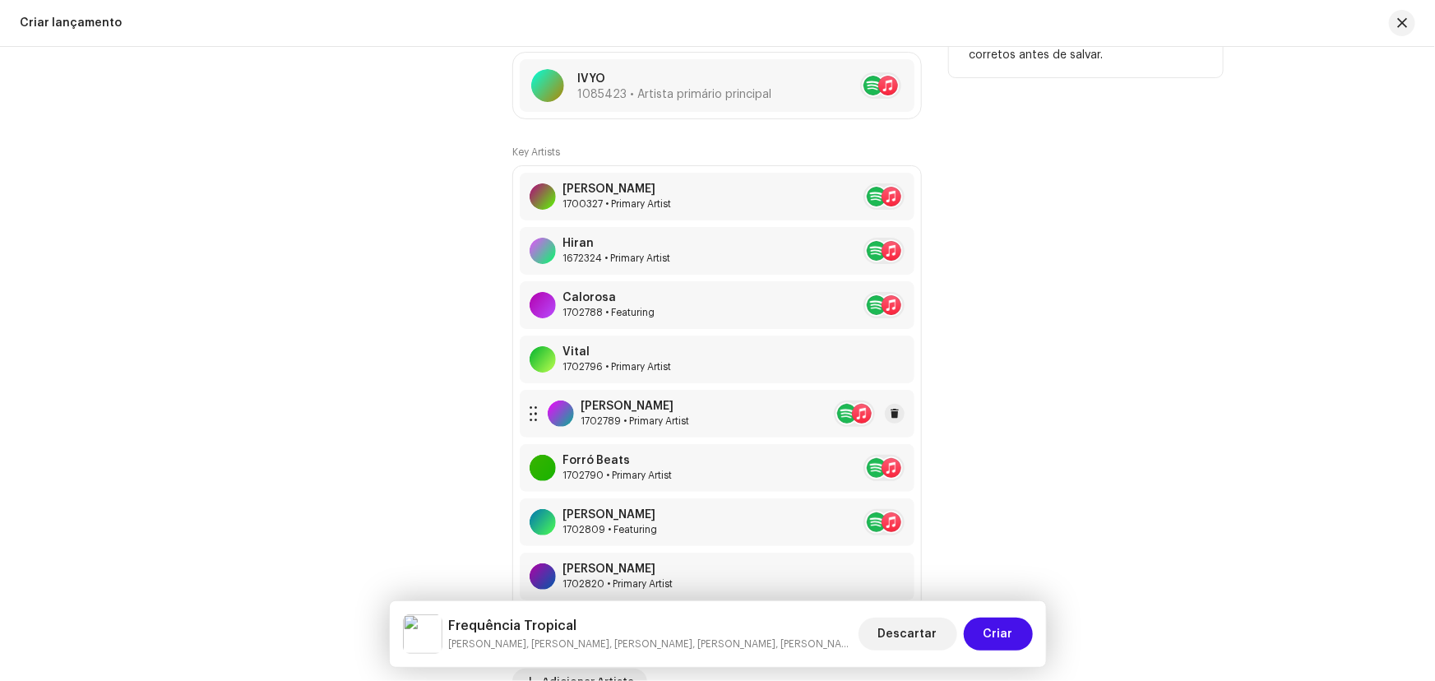
scroll to position [2392, 0]
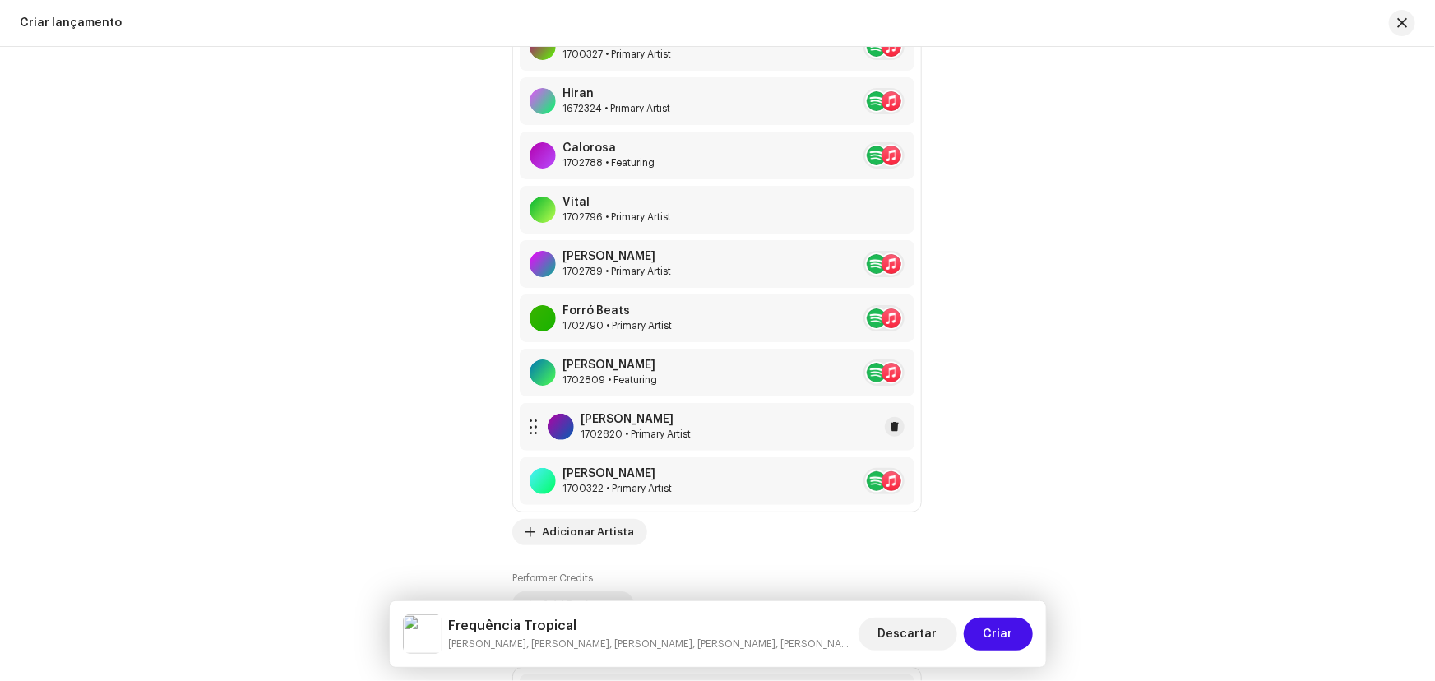
click at [719, 428] on div "[PERSON_NAME] 1702820 • Primary Artist" at bounding box center [717, 427] width 395 height 48
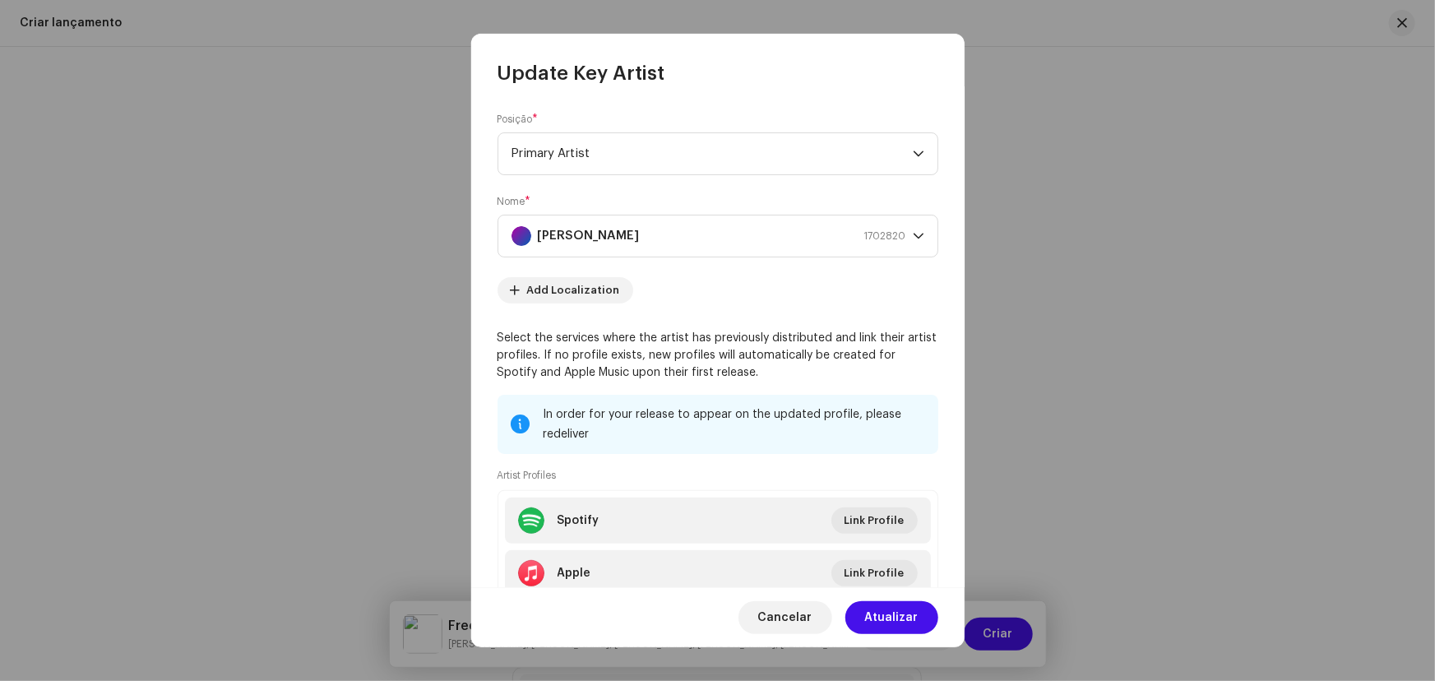
click at [608, 153] on span "Primary Artist" at bounding box center [711, 153] width 401 height 41
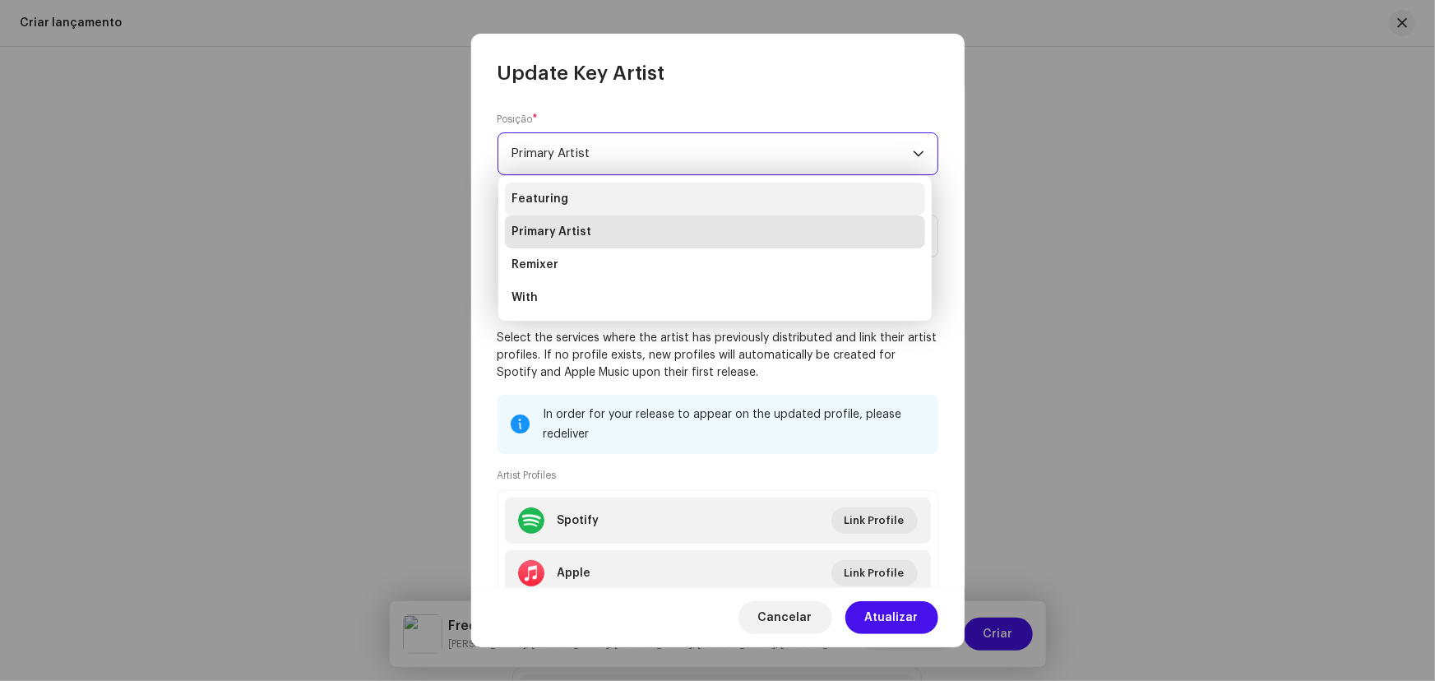
click at [583, 206] on li "Featuring" at bounding box center [715, 199] width 420 height 33
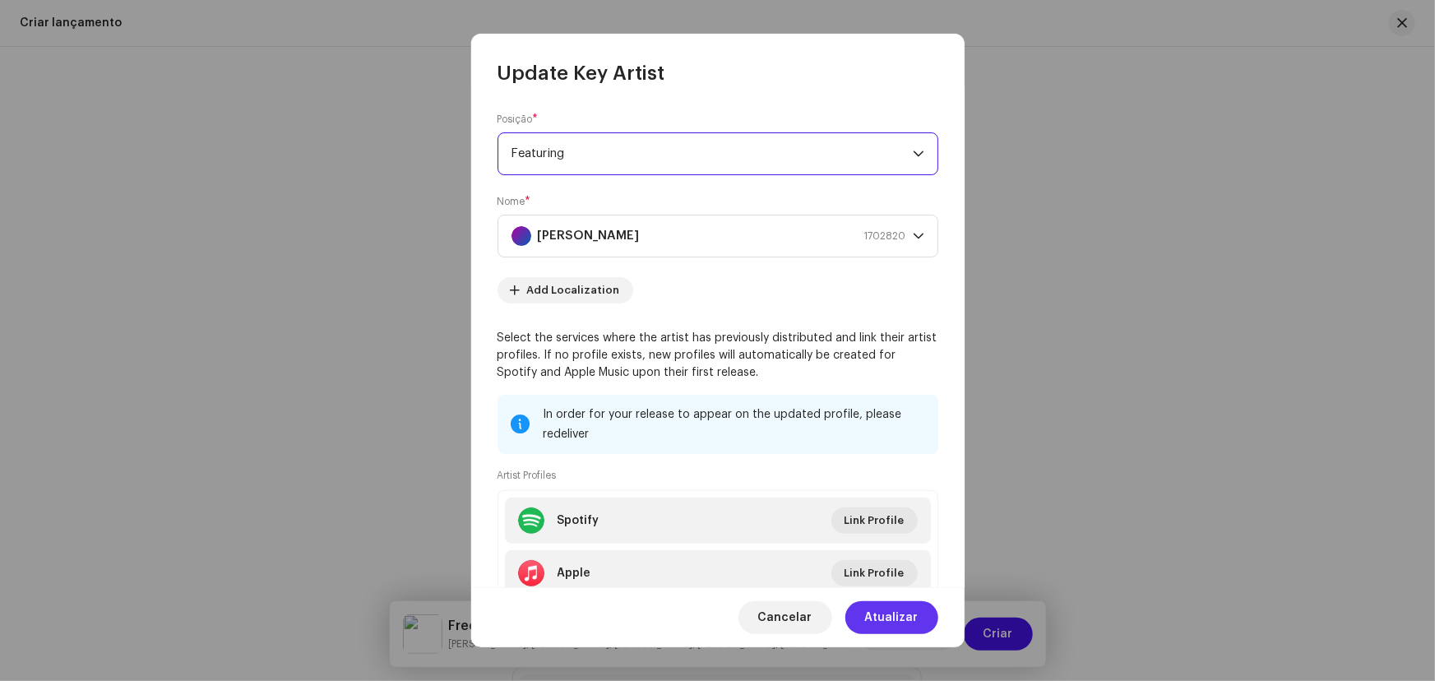
click at [890, 613] on span "Atualizar" at bounding box center [891, 617] width 53 height 33
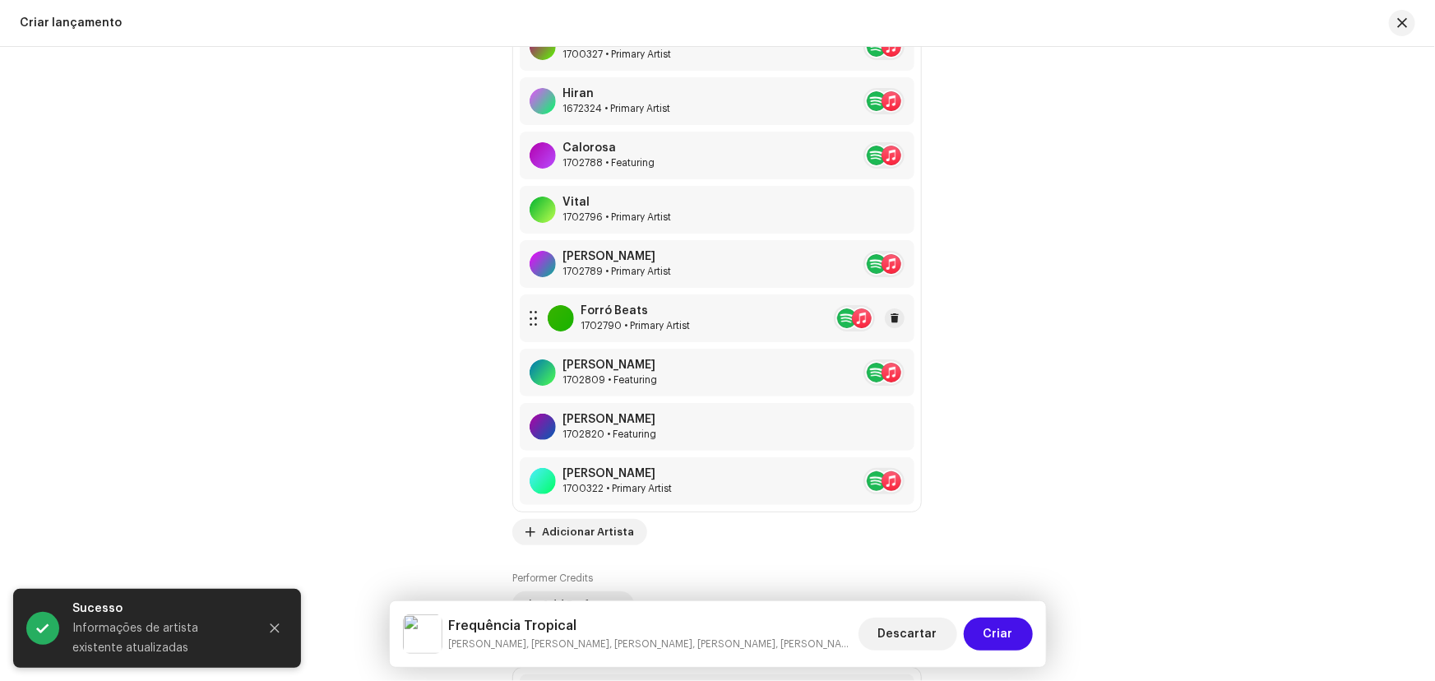
click at [678, 312] on div "Forró Beats" at bounding box center [635, 310] width 109 height 13
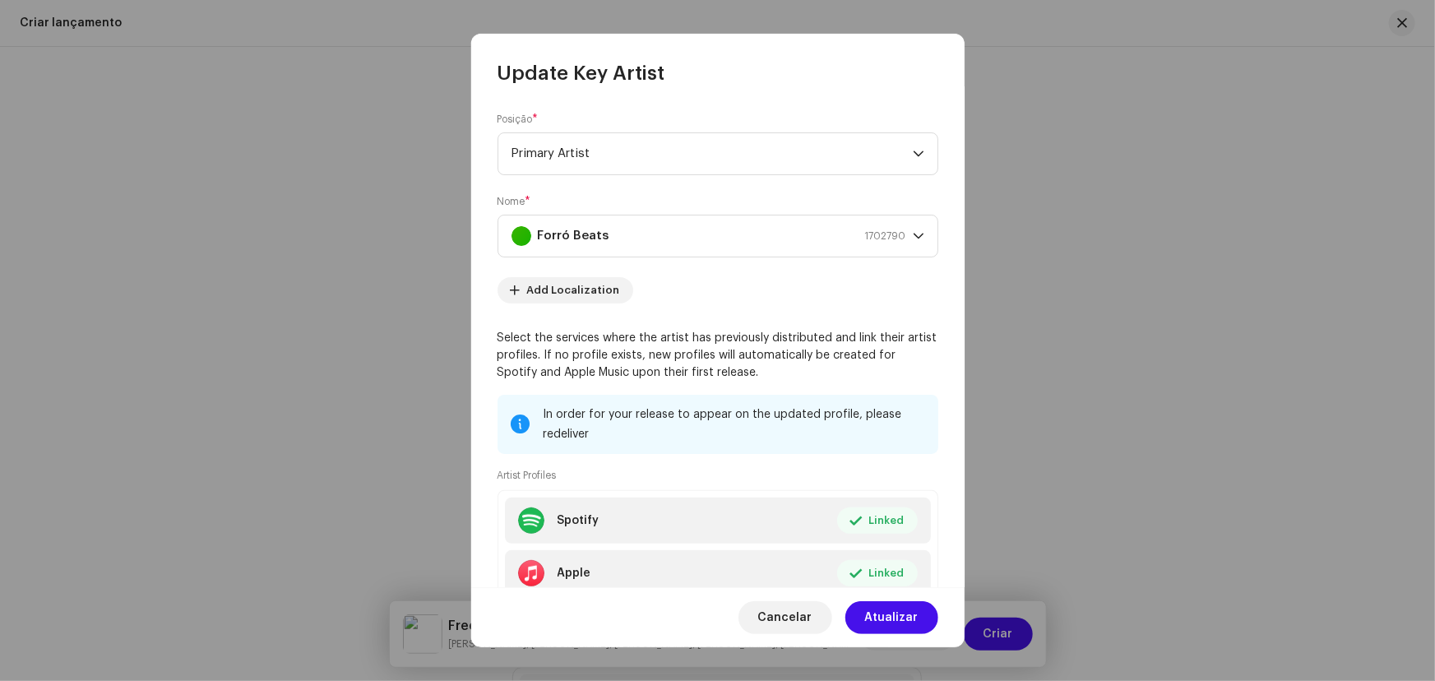
click at [580, 155] on span "Primary Artist" at bounding box center [711, 153] width 401 height 41
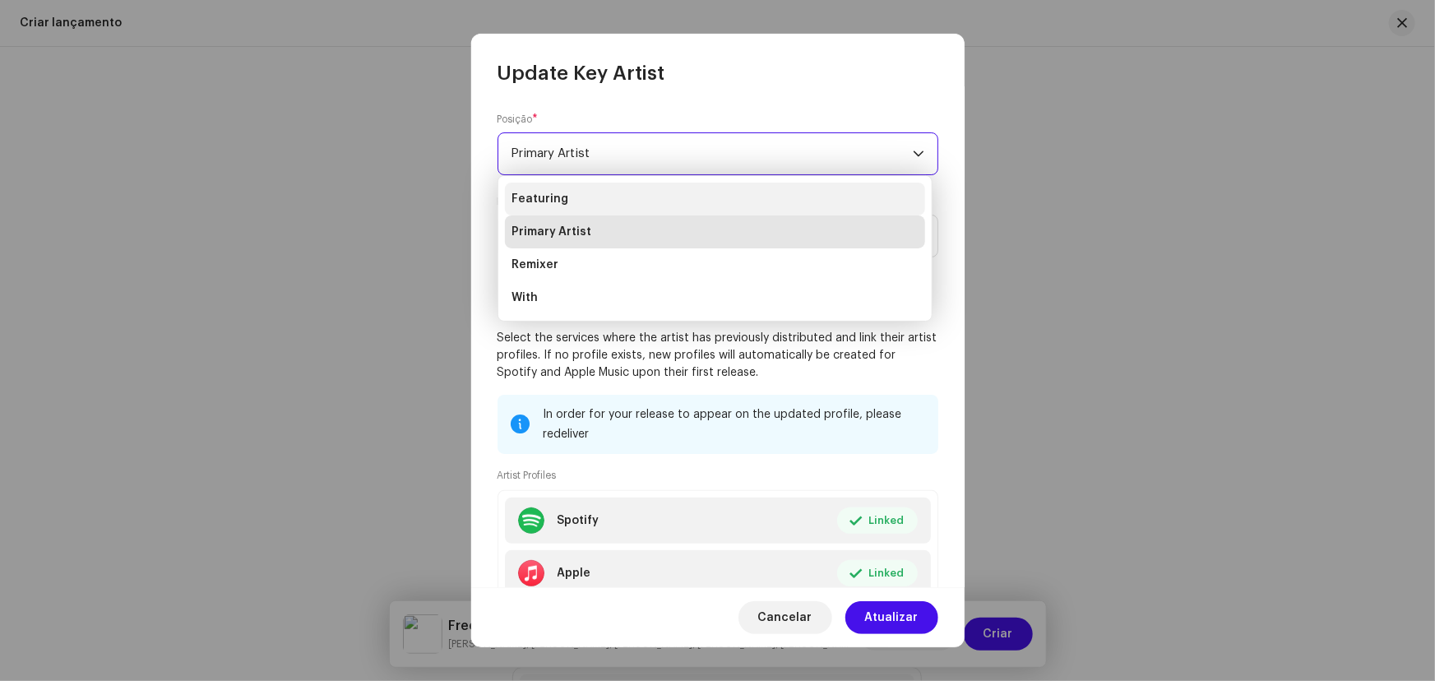
click at [557, 195] on span "Featuring" at bounding box center [539, 199] width 57 height 16
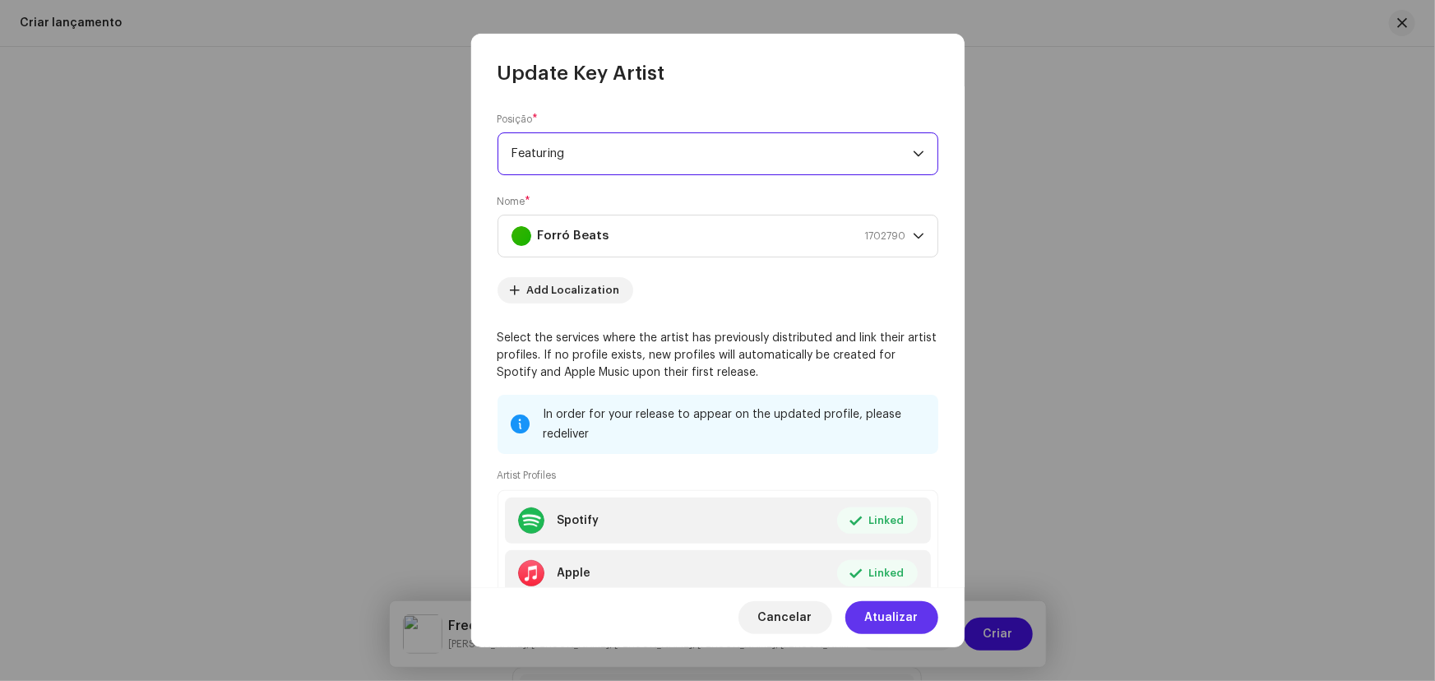
click at [886, 616] on span "Atualizar" at bounding box center [891, 617] width 53 height 33
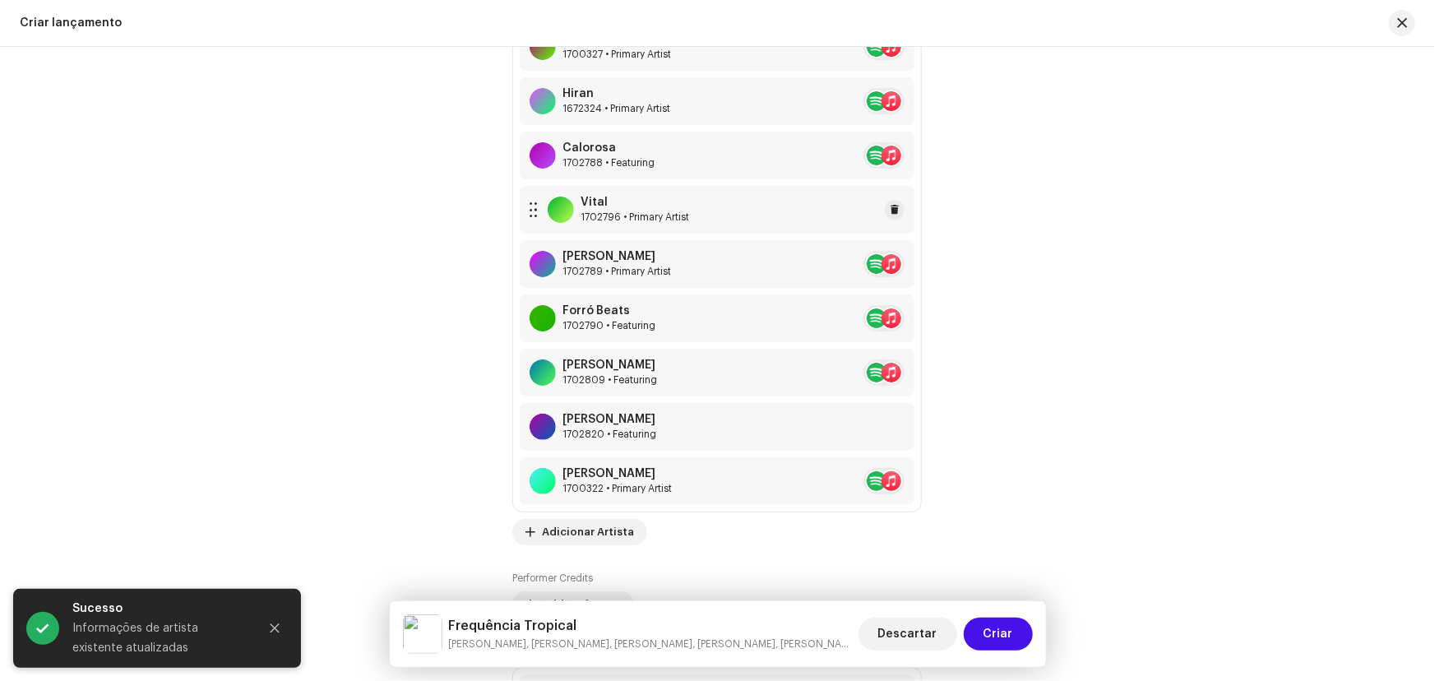
scroll to position [2317, 0]
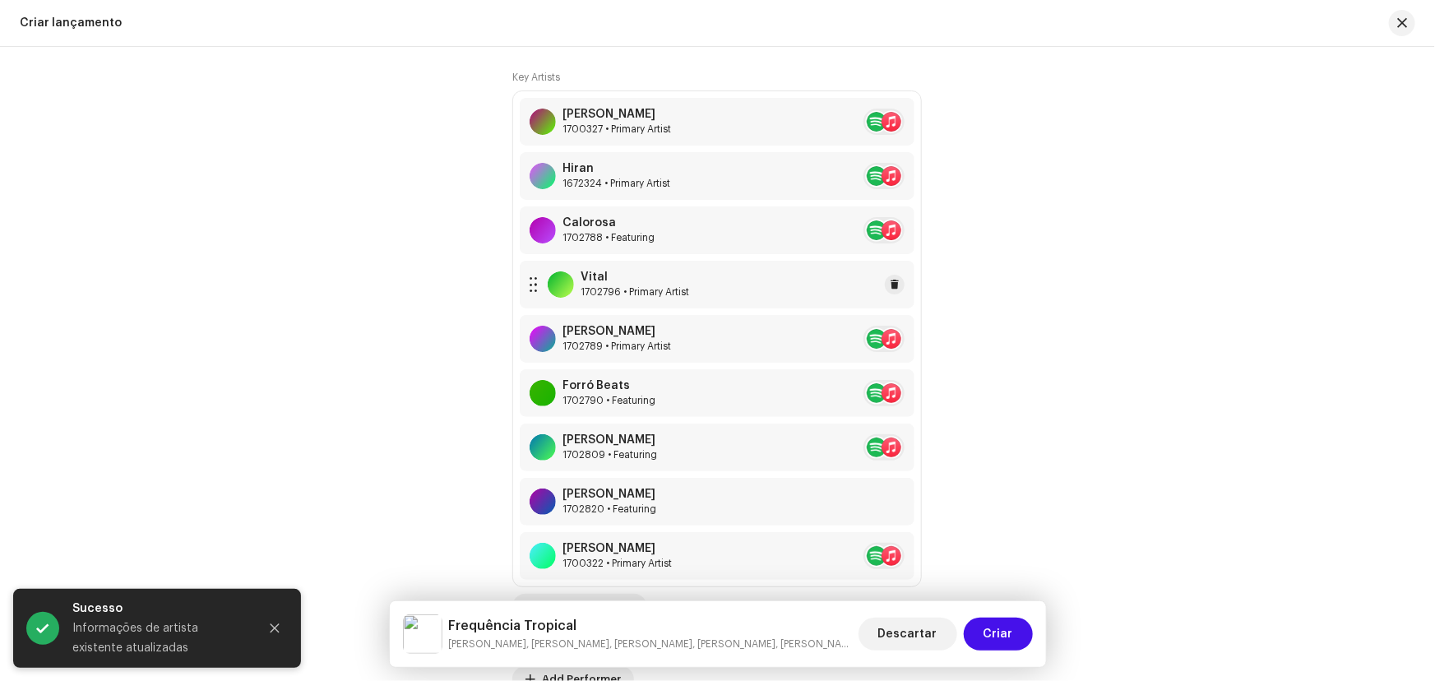
click at [680, 285] on div "1702796 • Primary Artist" at bounding box center [635, 291] width 109 height 13
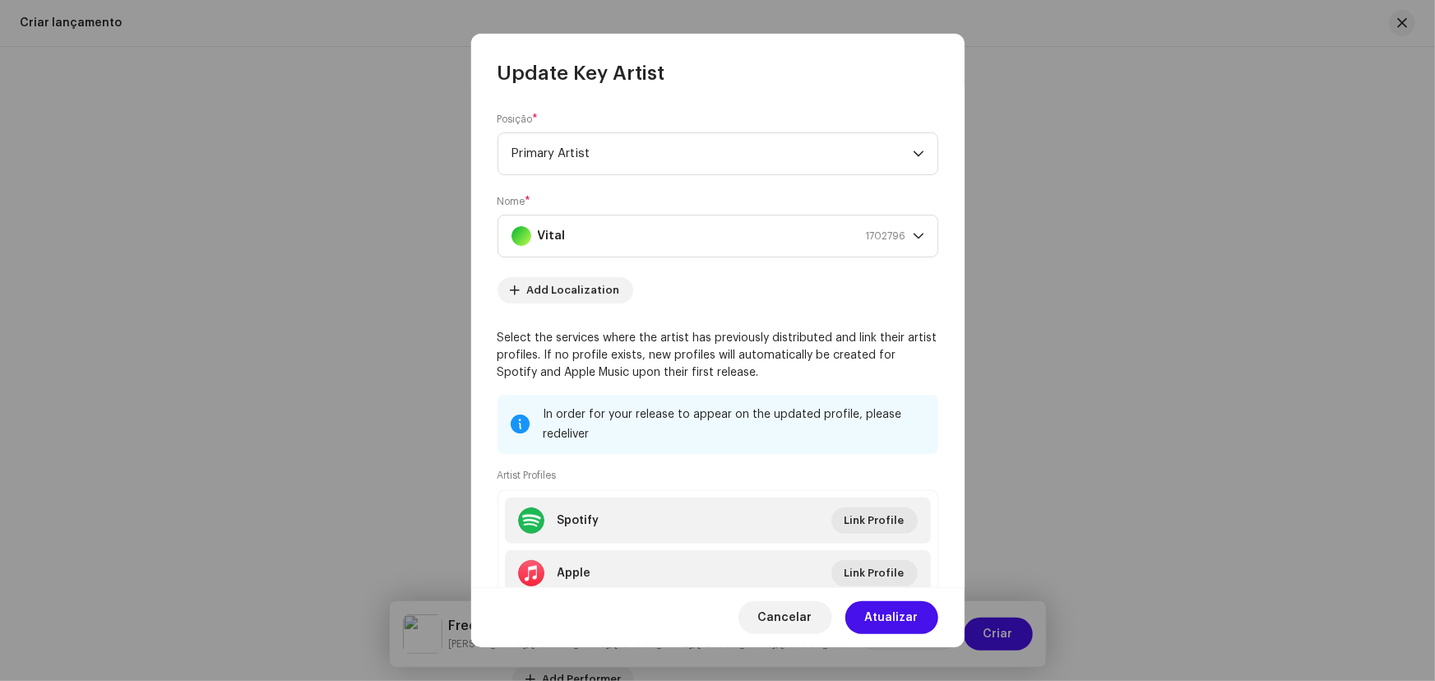
click at [594, 156] on span "Primary Artist" at bounding box center [711, 153] width 401 height 41
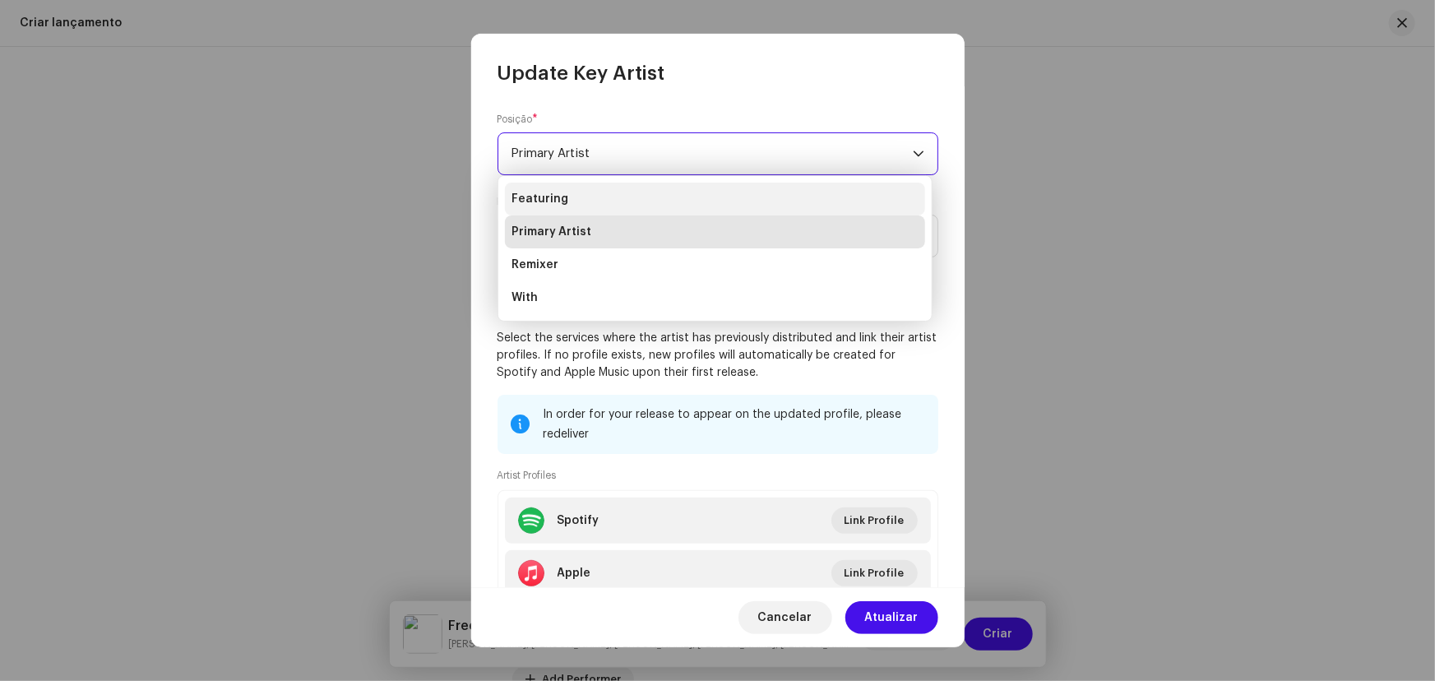
click at [564, 194] on li "Featuring" at bounding box center [715, 199] width 420 height 33
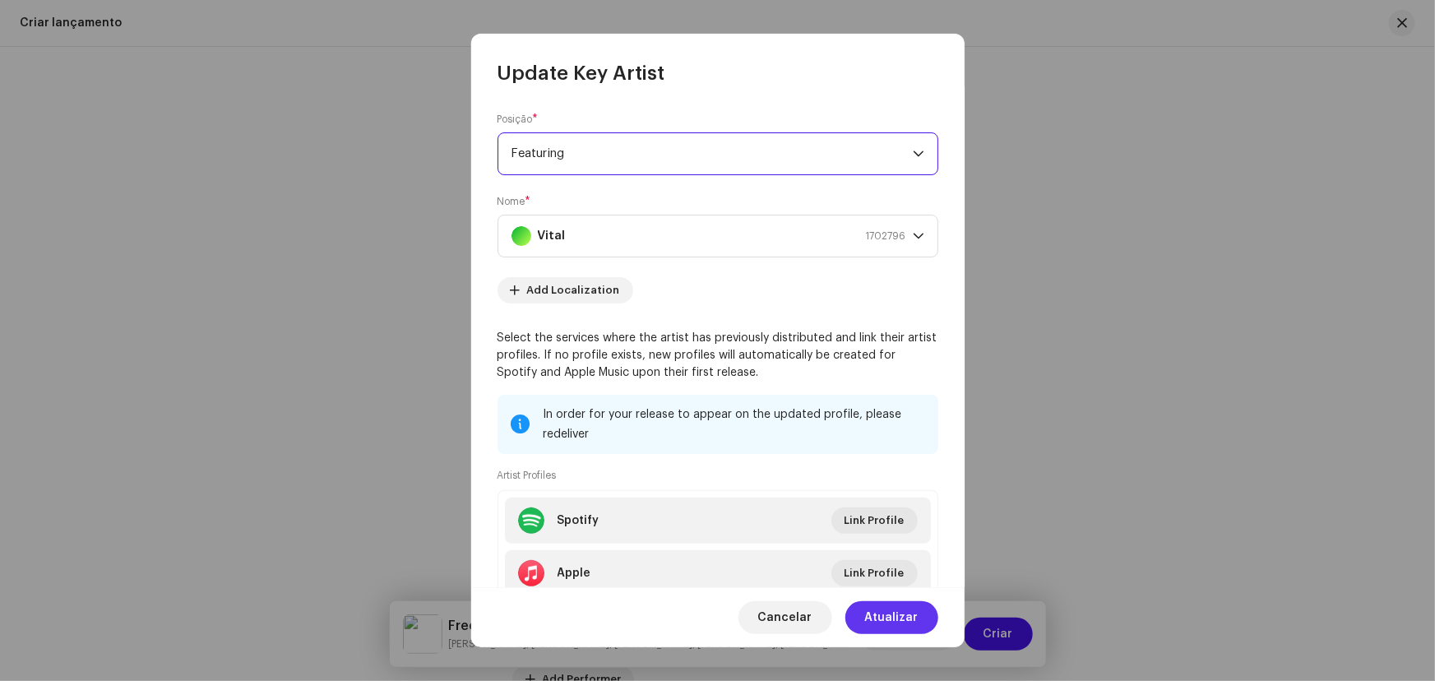
click at [886, 610] on span "Atualizar" at bounding box center [891, 617] width 53 height 33
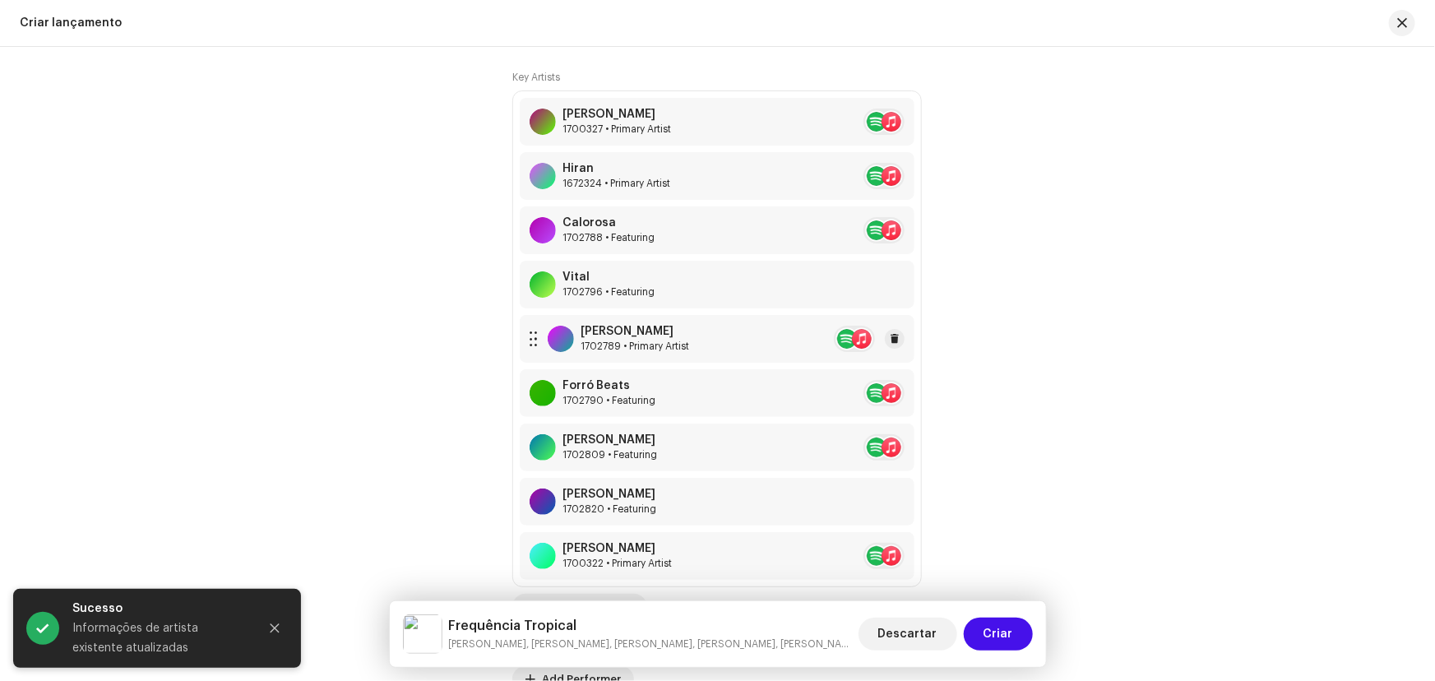
click at [699, 345] on div "[PERSON_NAME] 1702789 • Primary Artist" at bounding box center [717, 339] width 395 height 48
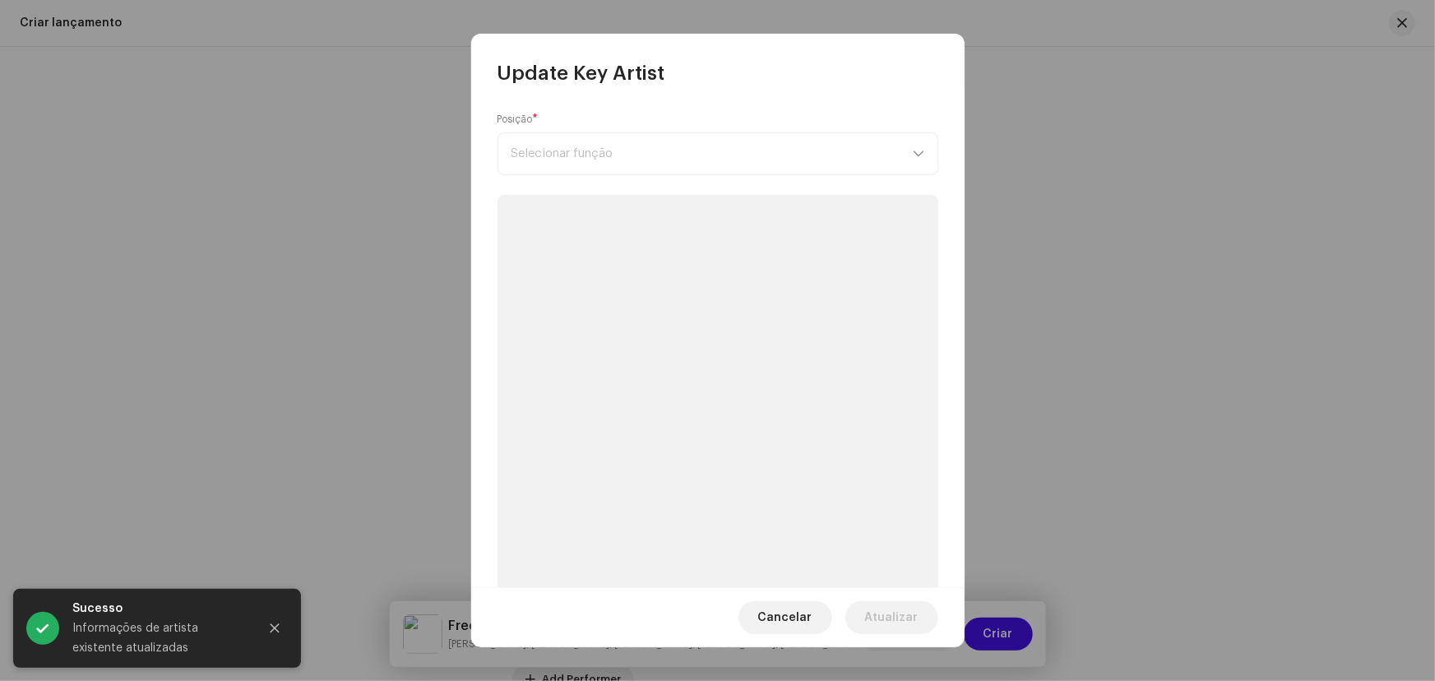
click at [607, 161] on div "Posição * Selecionar função" at bounding box center [717, 144] width 441 height 62
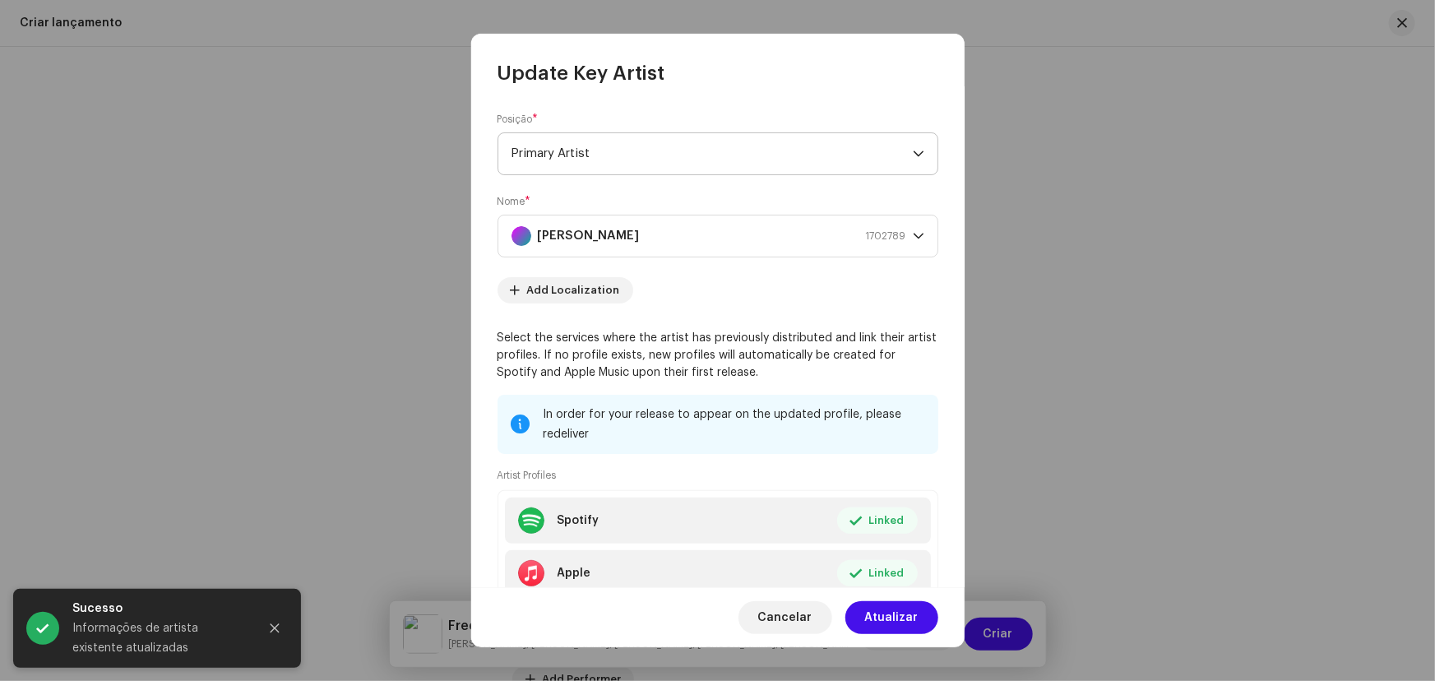
click at [613, 152] on span "Primary Artist" at bounding box center [711, 153] width 401 height 41
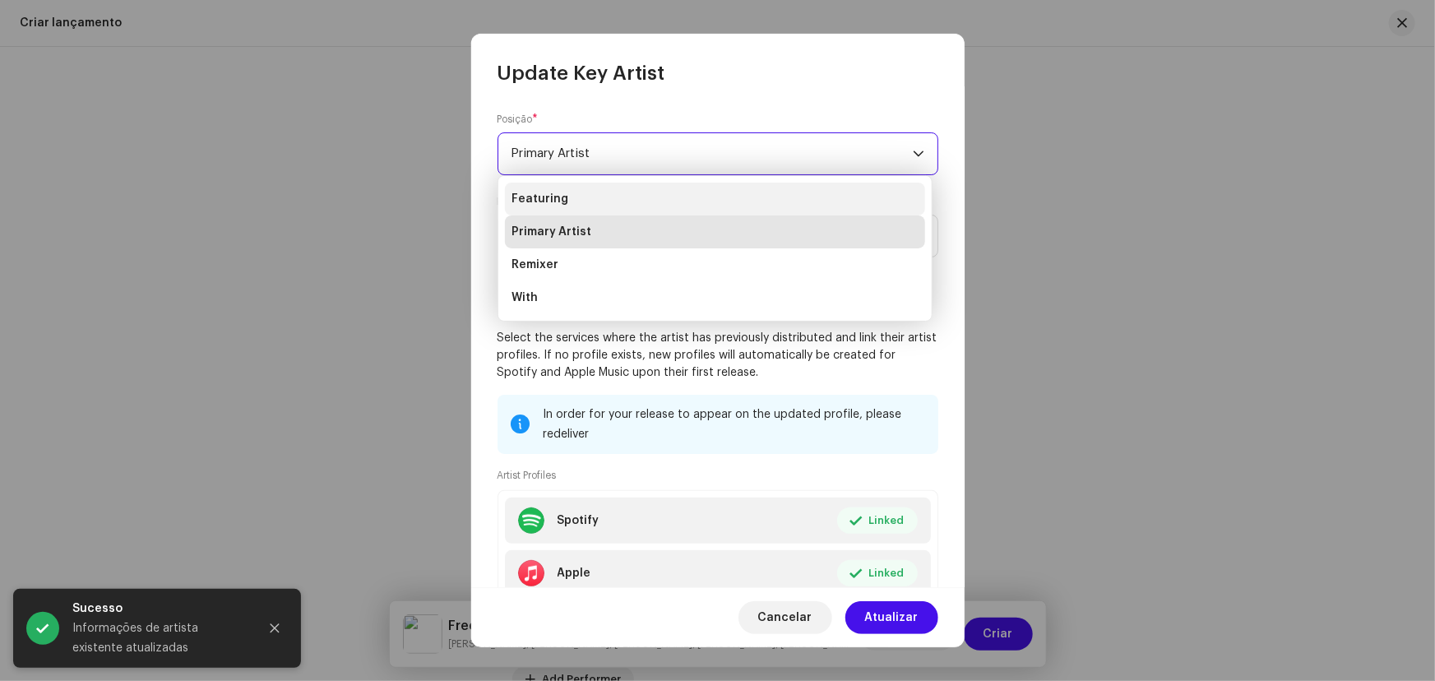
click at [551, 199] on span "Featuring" at bounding box center [539, 199] width 57 height 16
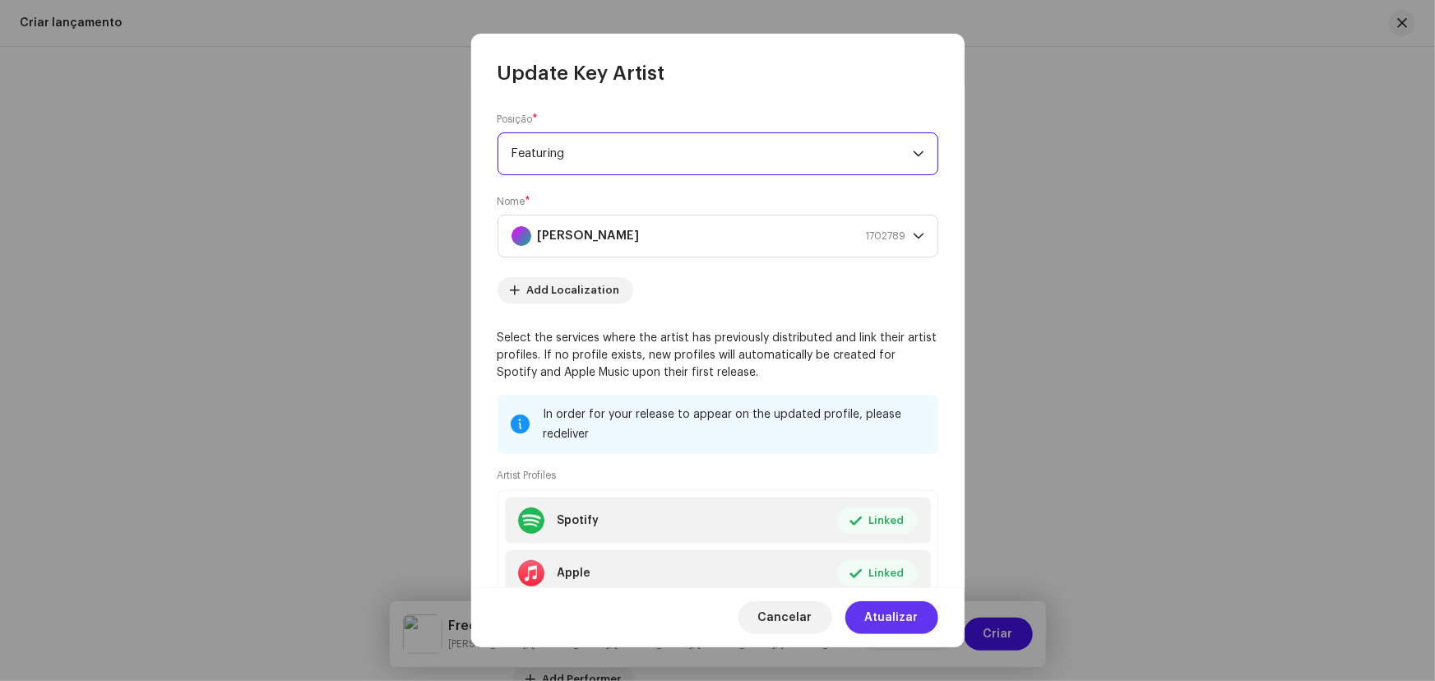
click at [880, 613] on span "Atualizar" at bounding box center [891, 617] width 53 height 33
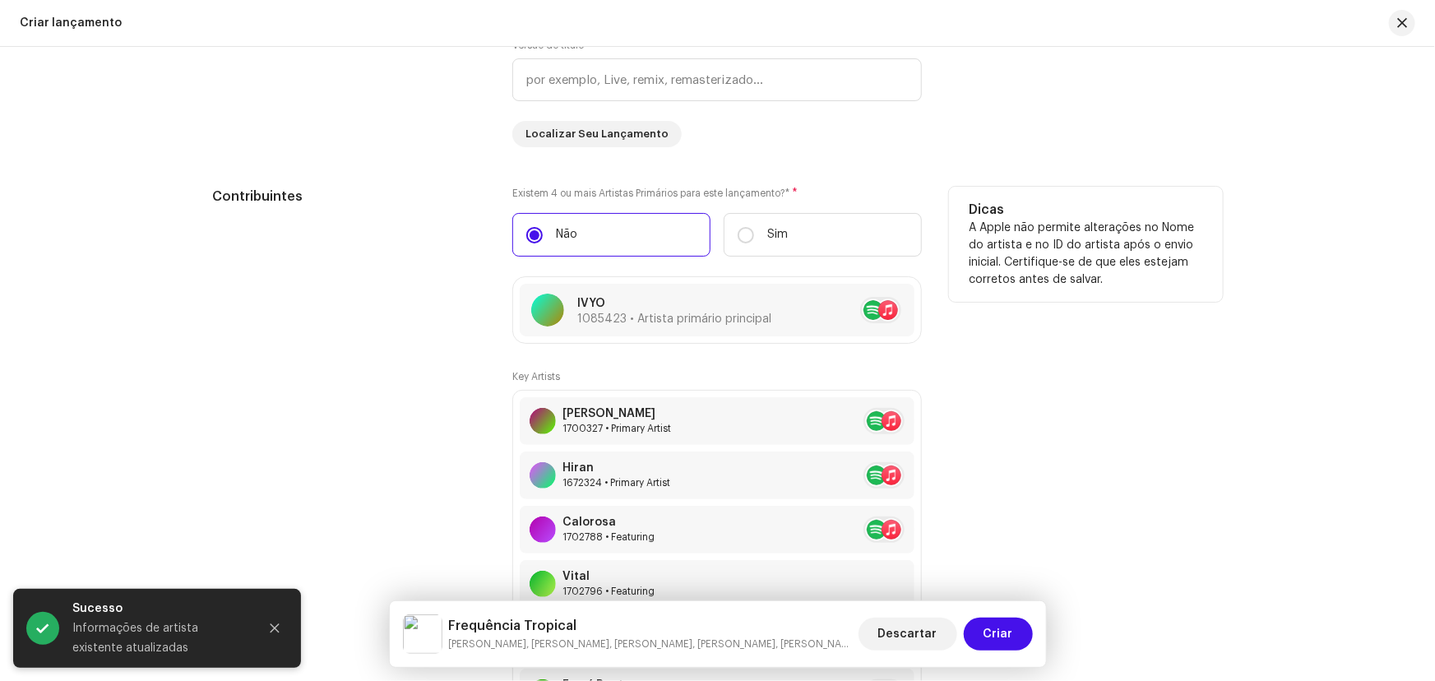
scroll to position [1943, 0]
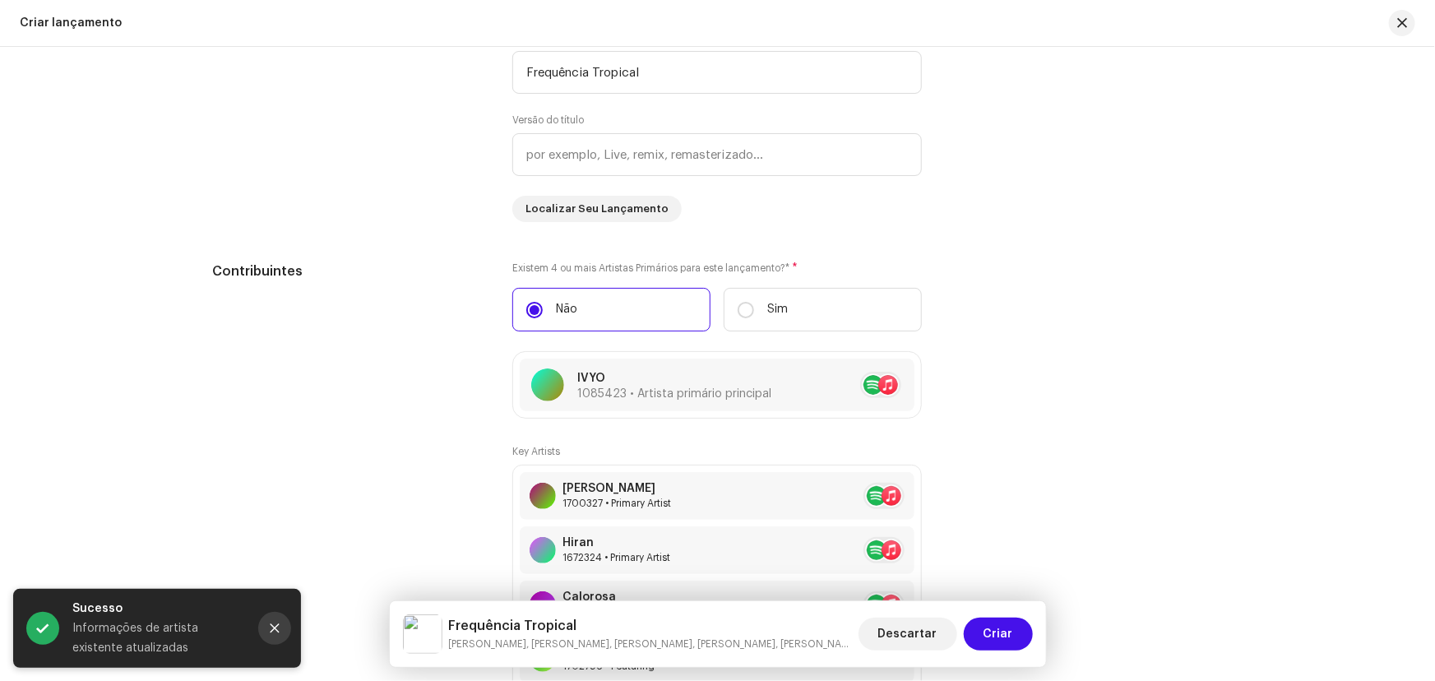
click at [269, 629] on icon "Close" at bounding box center [275, 628] width 12 height 12
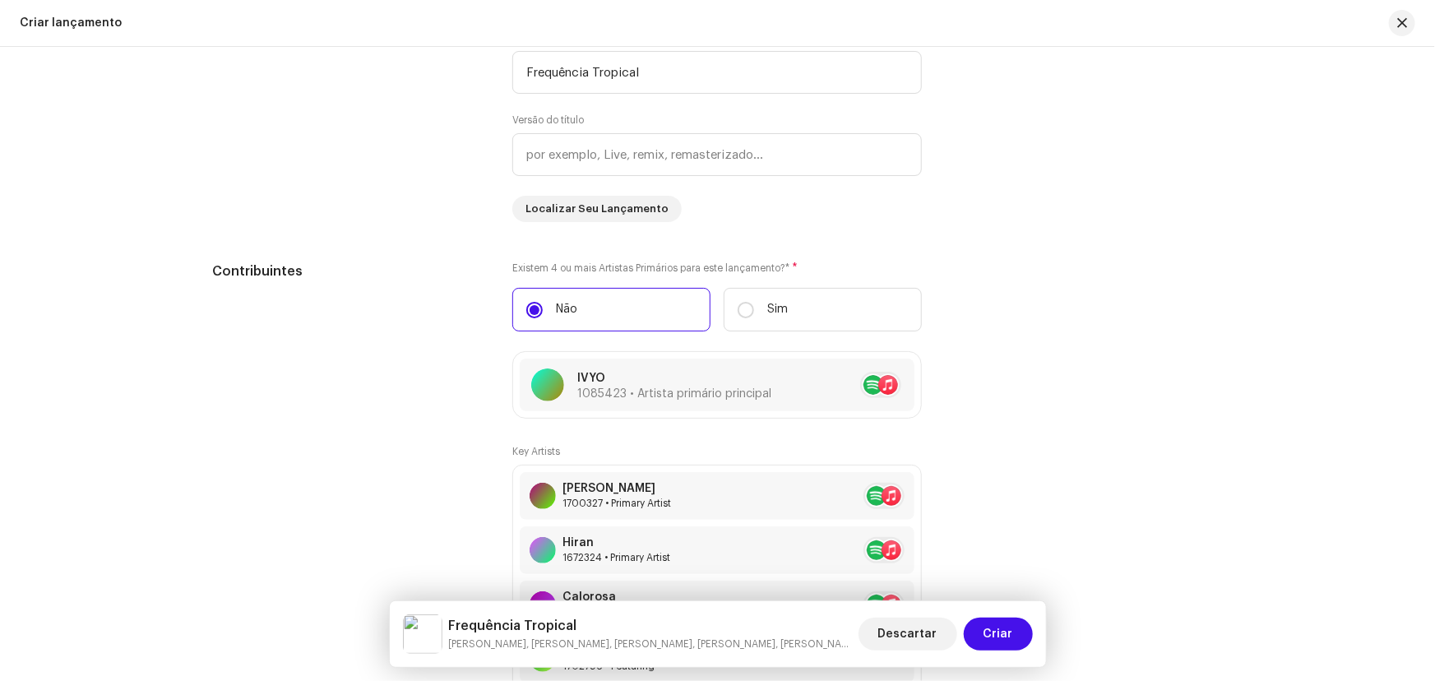
scroll to position [2018, 0]
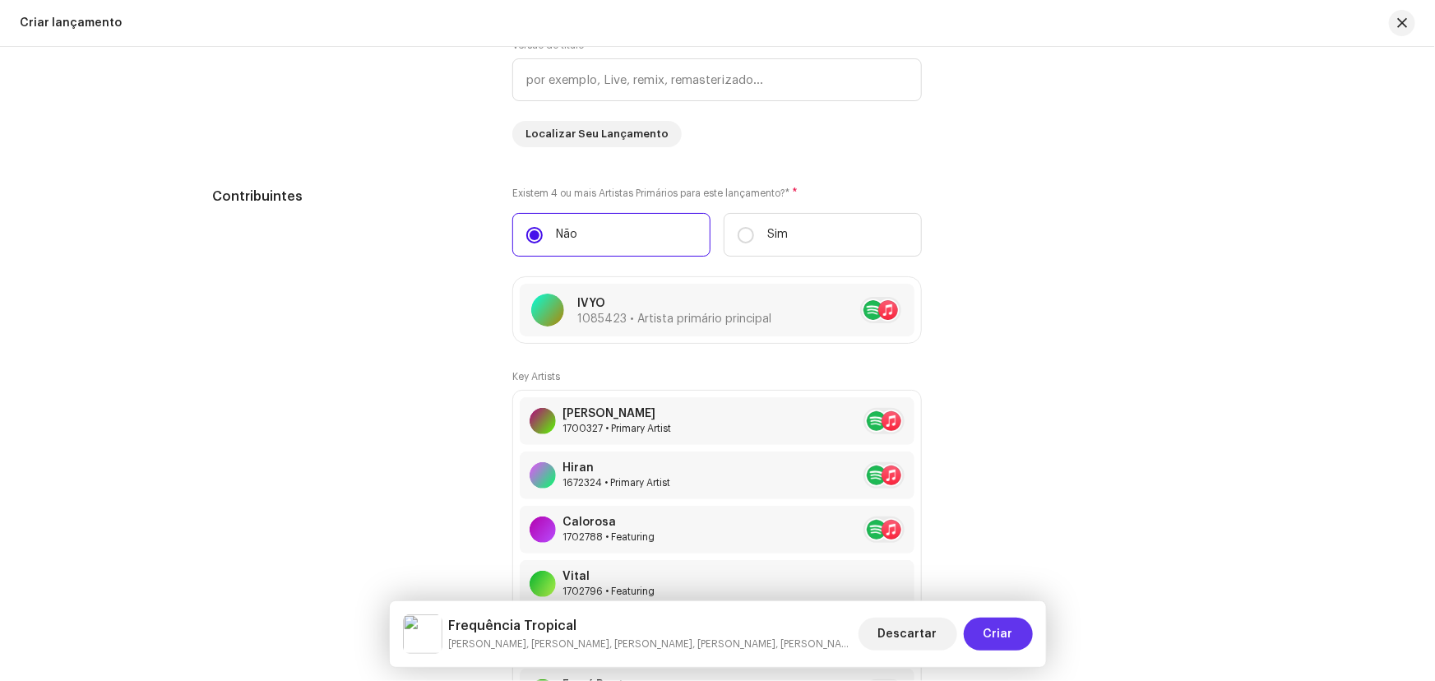
click at [1011, 636] on span "Criar" at bounding box center [998, 634] width 30 height 33
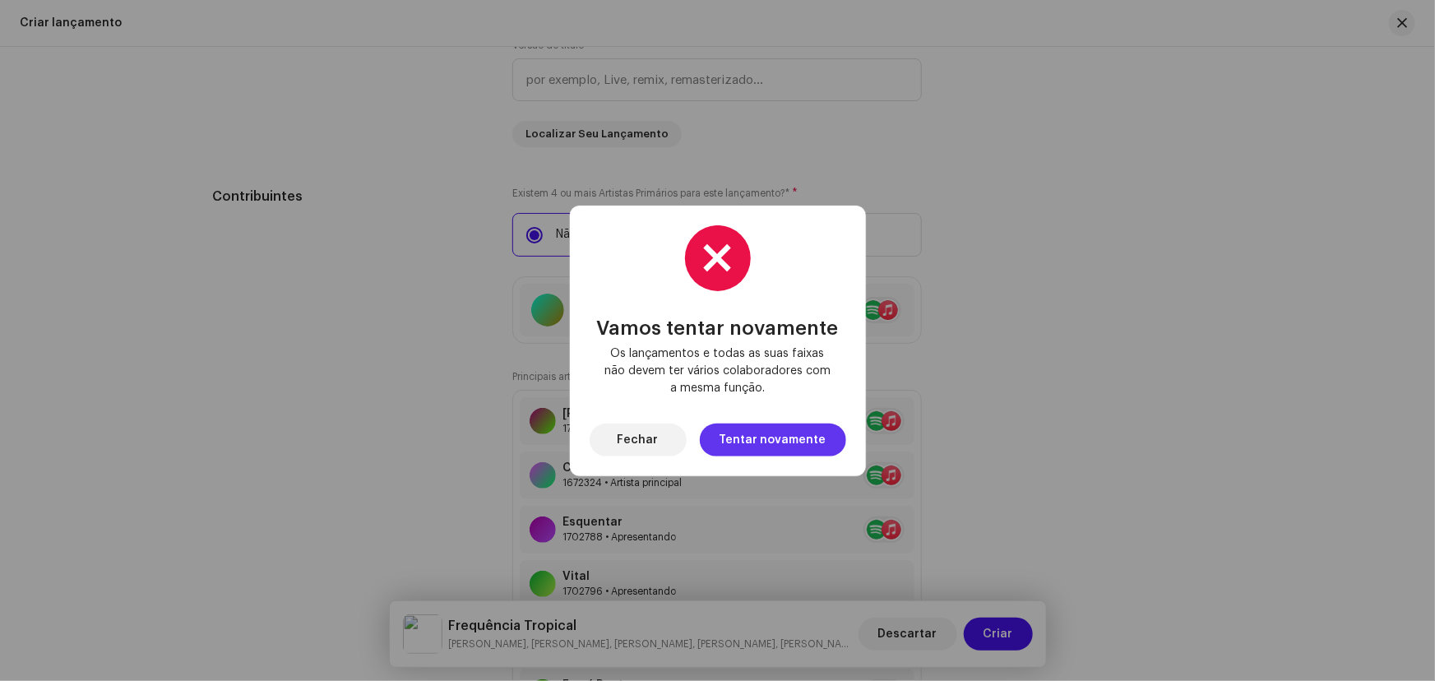
click at [761, 440] on span "Tentar novamente" at bounding box center [772, 439] width 107 height 33
click at [661, 436] on button "Fechar" at bounding box center [638, 439] width 97 height 33
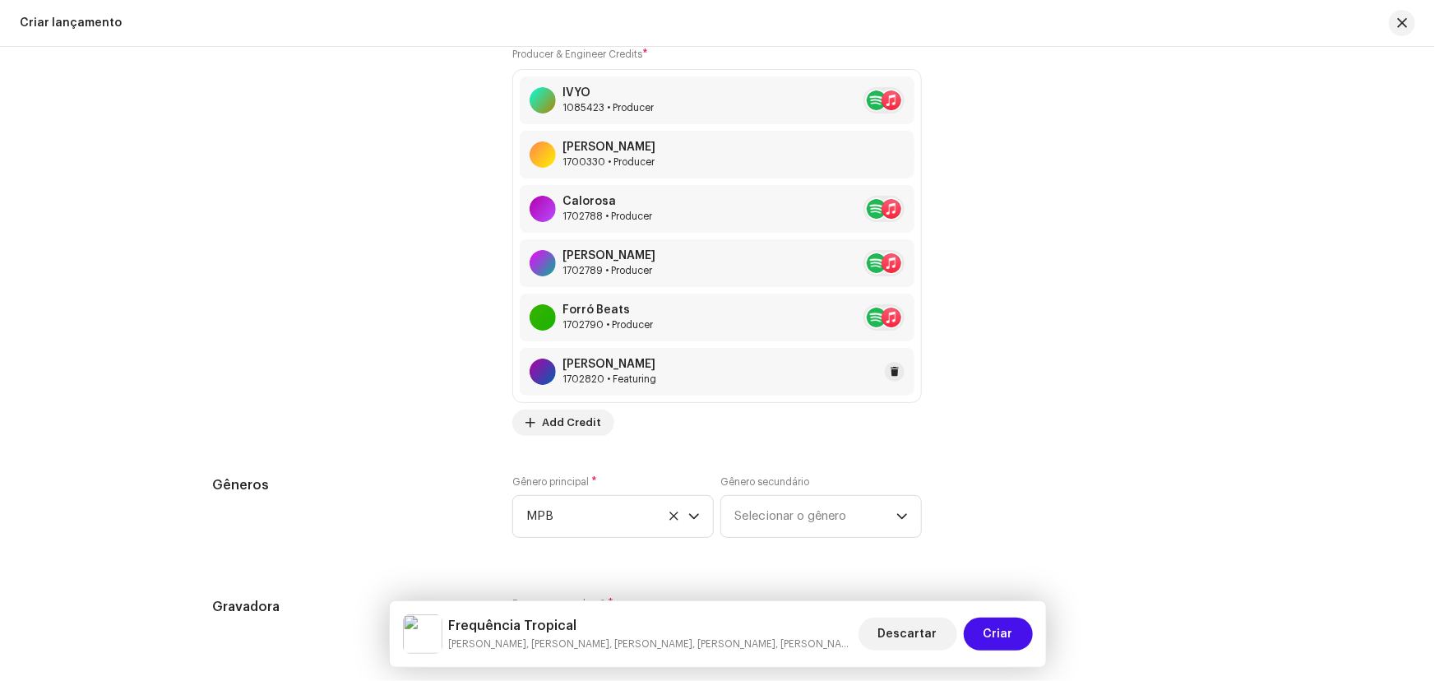
scroll to position [2840, 0]
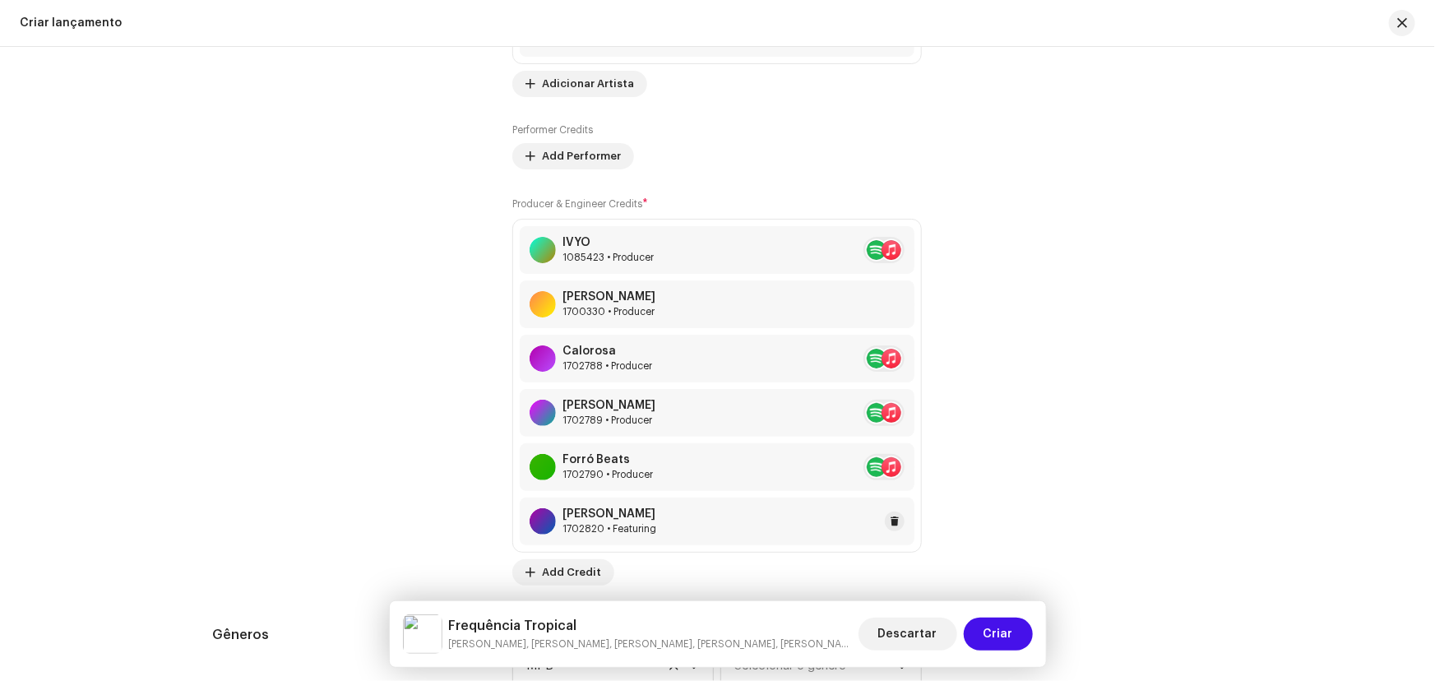
click at [680, 519] on div "[PERSON_NAME] 1702820 • Featuring" at bounding box center [717, 521] width 395 height 48
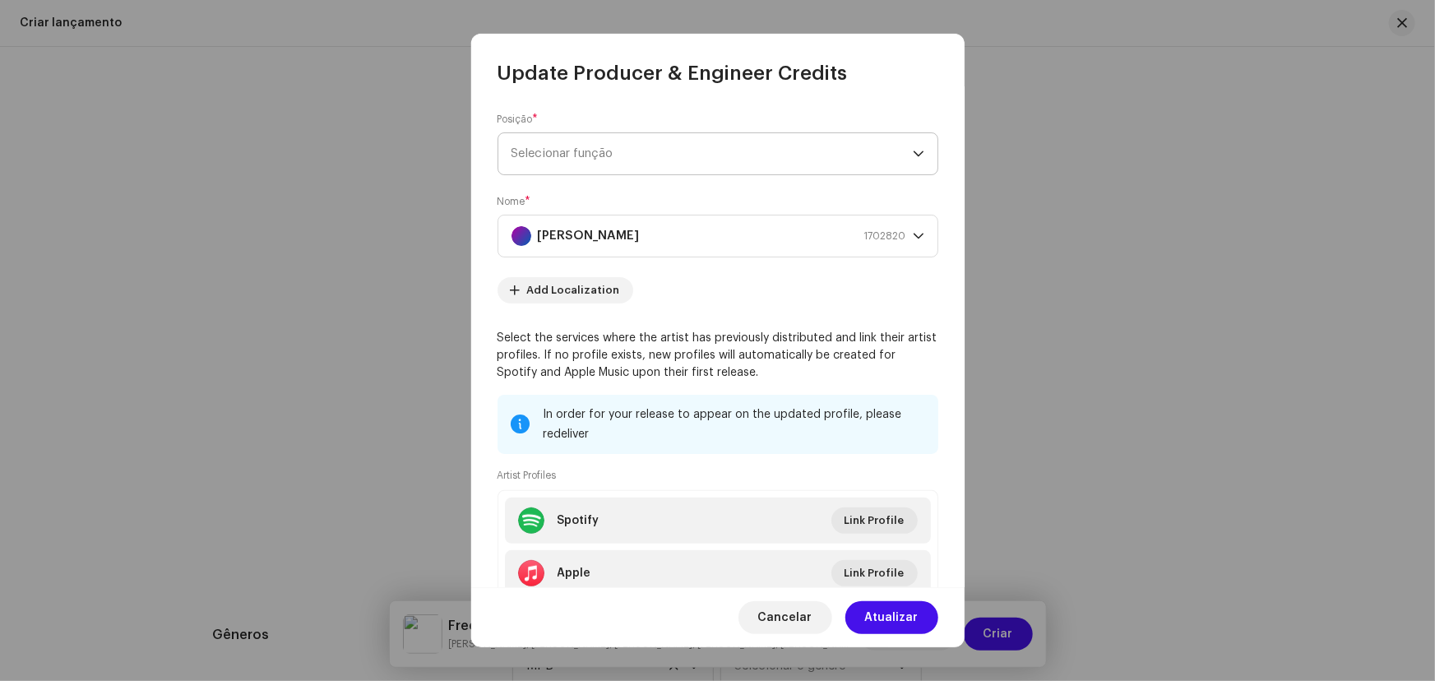
click at [599, 164] on span "Selecionar função" at bounding box center [711, 153] width 401 height 41
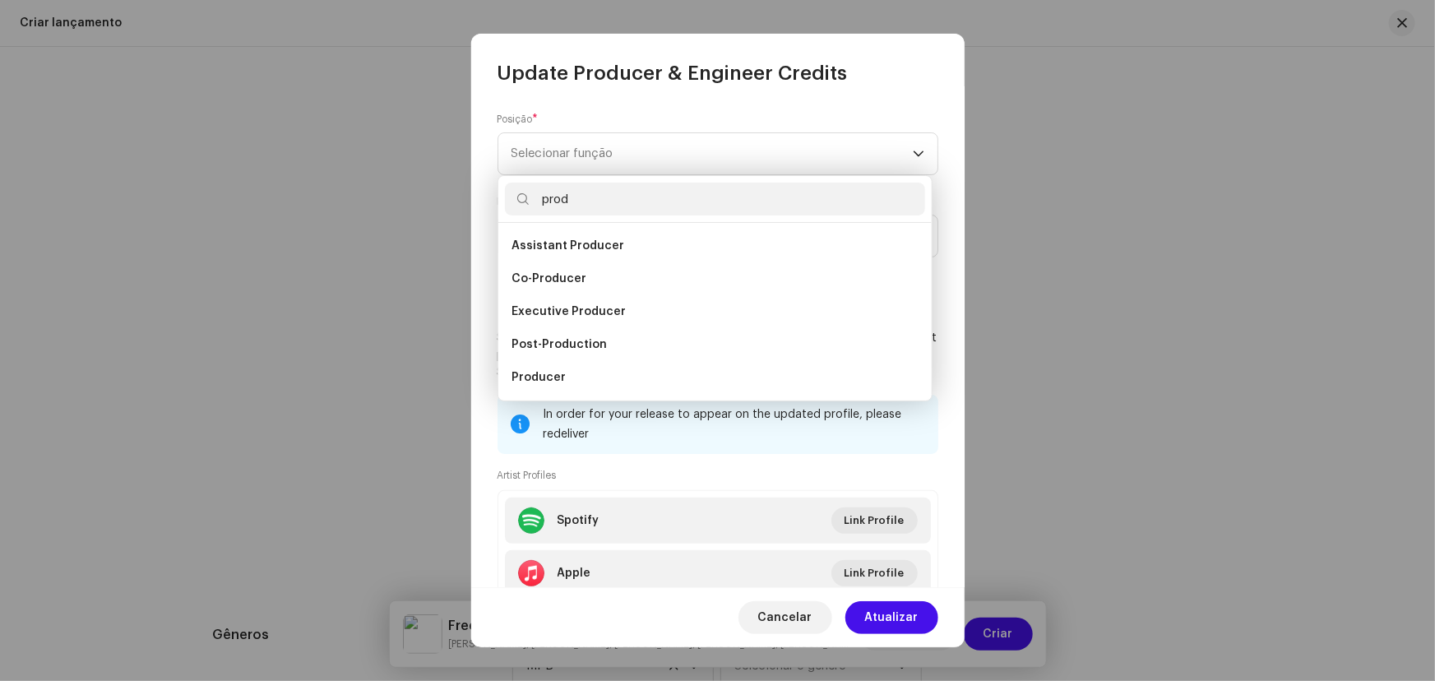
scroll to position [25, 0]
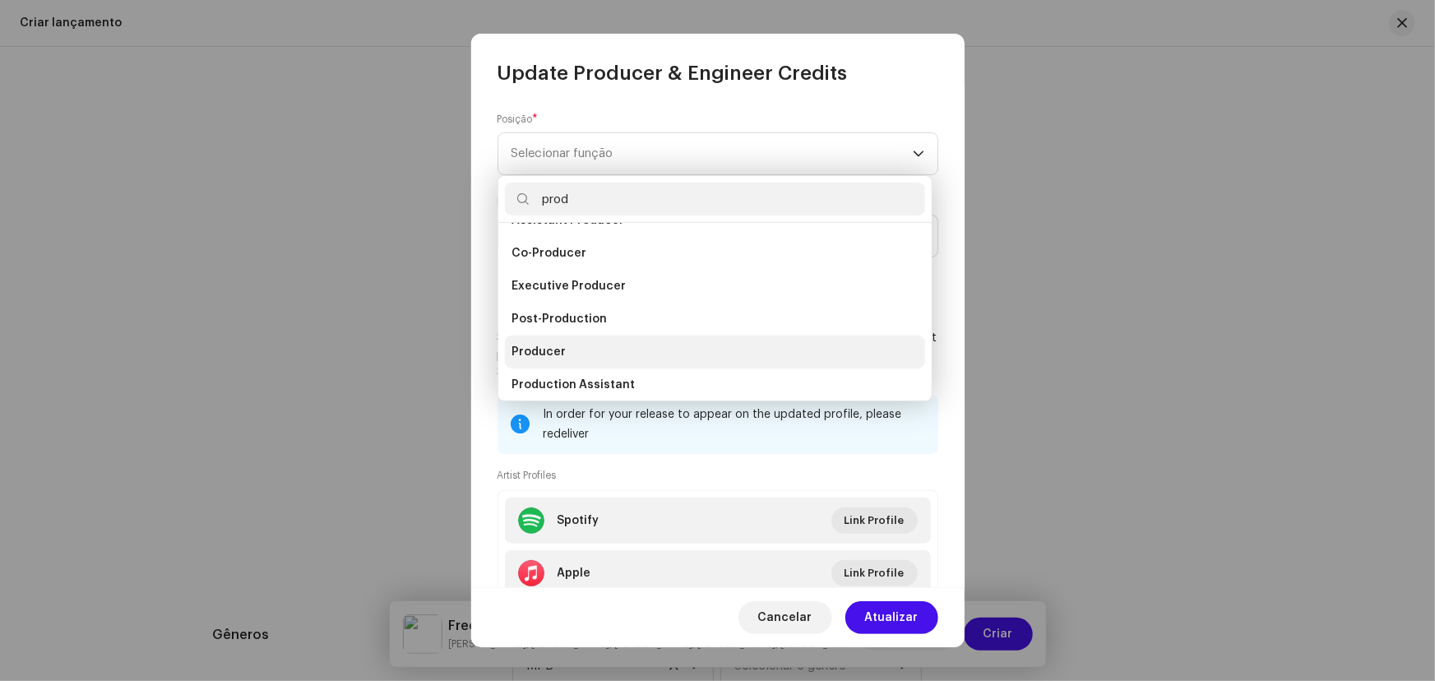
type input "prod"
click at [560, 344] on span "Producer" at bounding box center [538, 352] width 54 height 16
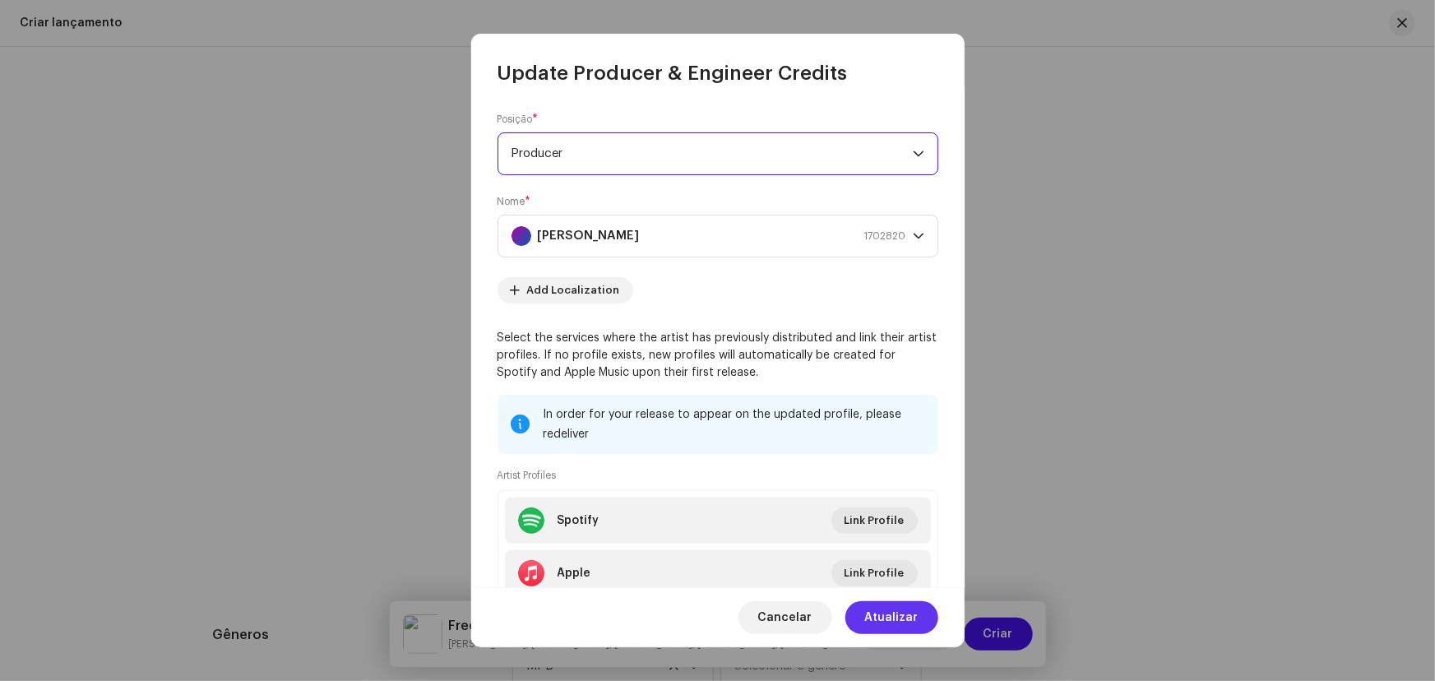
click at [886, 615] on span "Atualizar" at bounding box center [891, 617] width 53 height 33
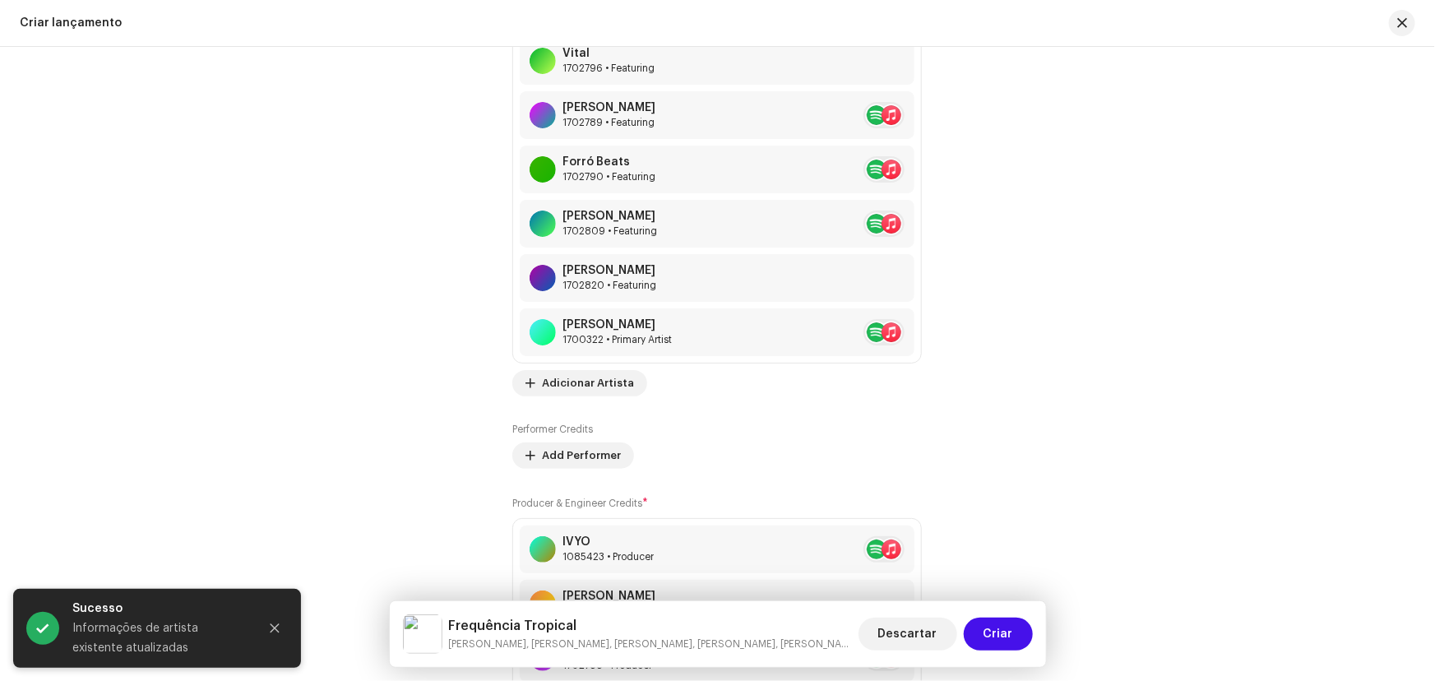
scroll to position [2915, 0]
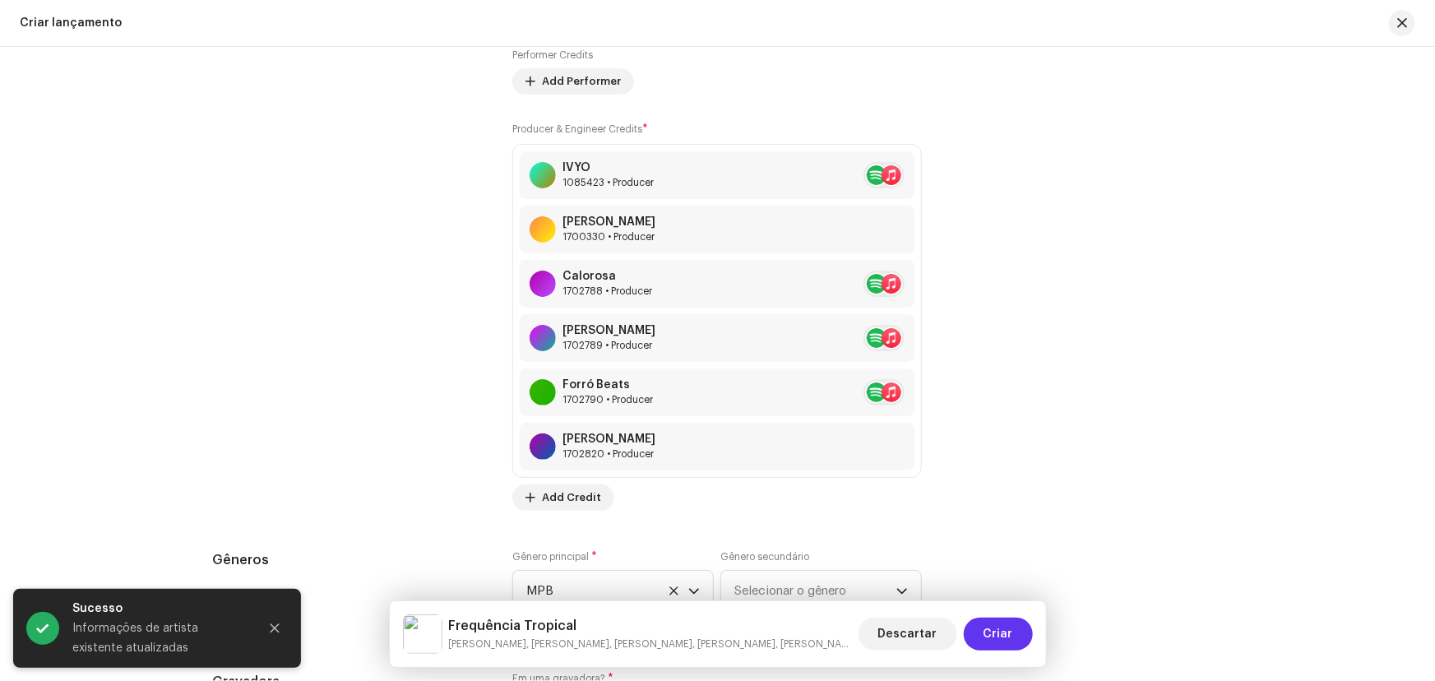
click at [1011, 633] on span "Criar" at bounding box center [998, 634] width 30 height 33
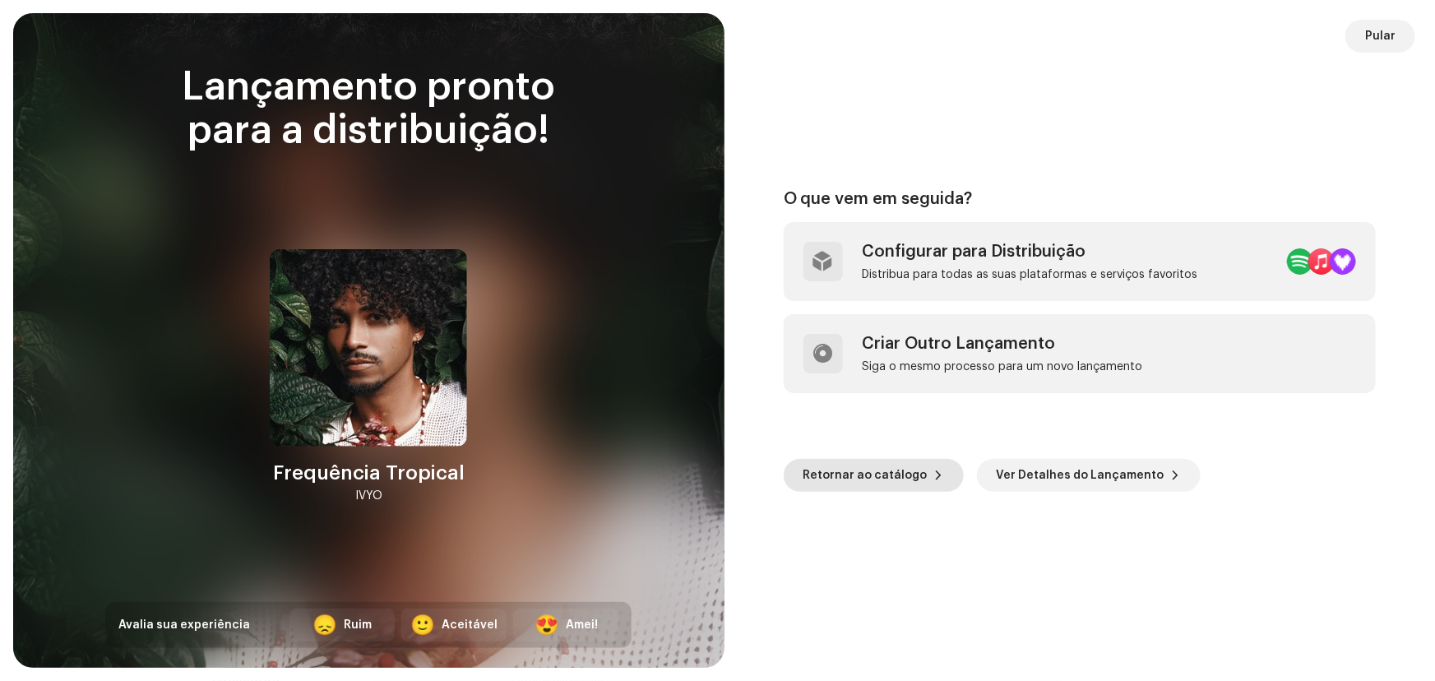
click at [904, 479] on span "Retornar ao catálogo" at bounding box center [865, 475] width 124 height 33
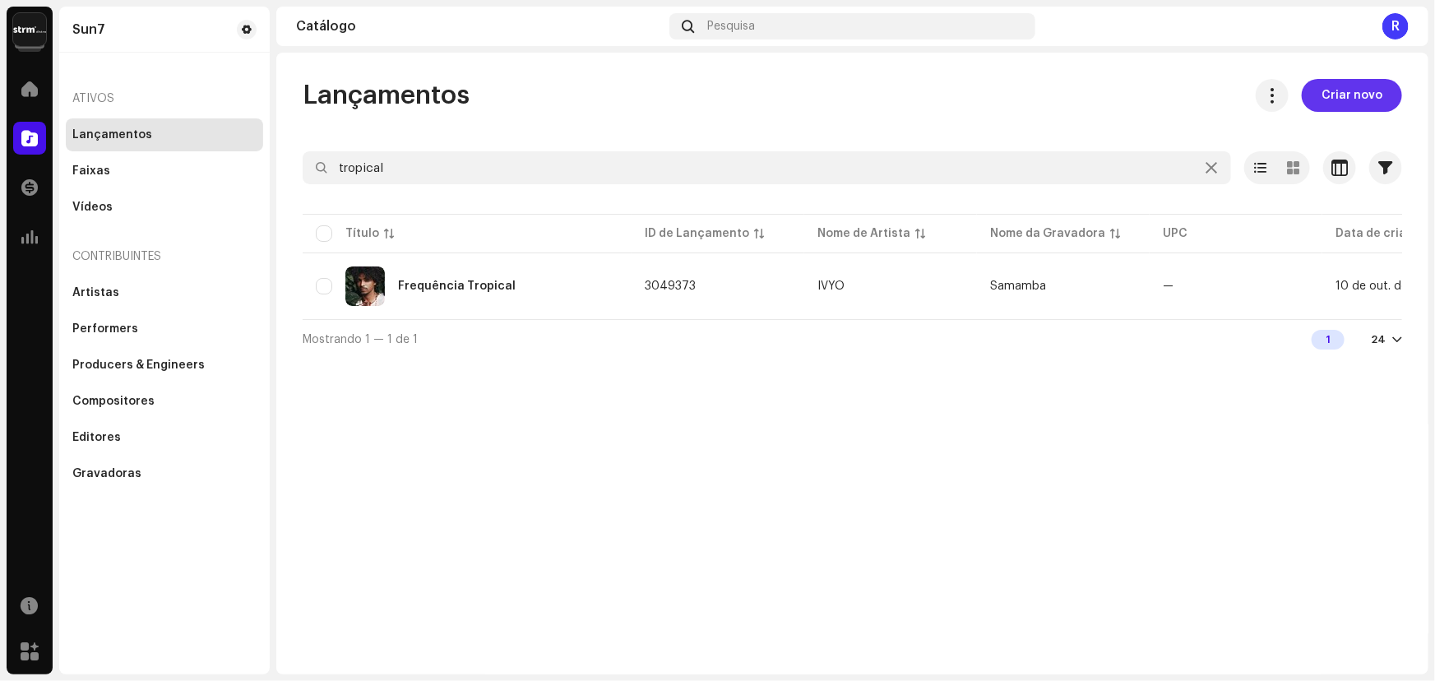
click at [1355, 95] on span "Criar novo" at bounding box center [1351, 95] width 61 height 33
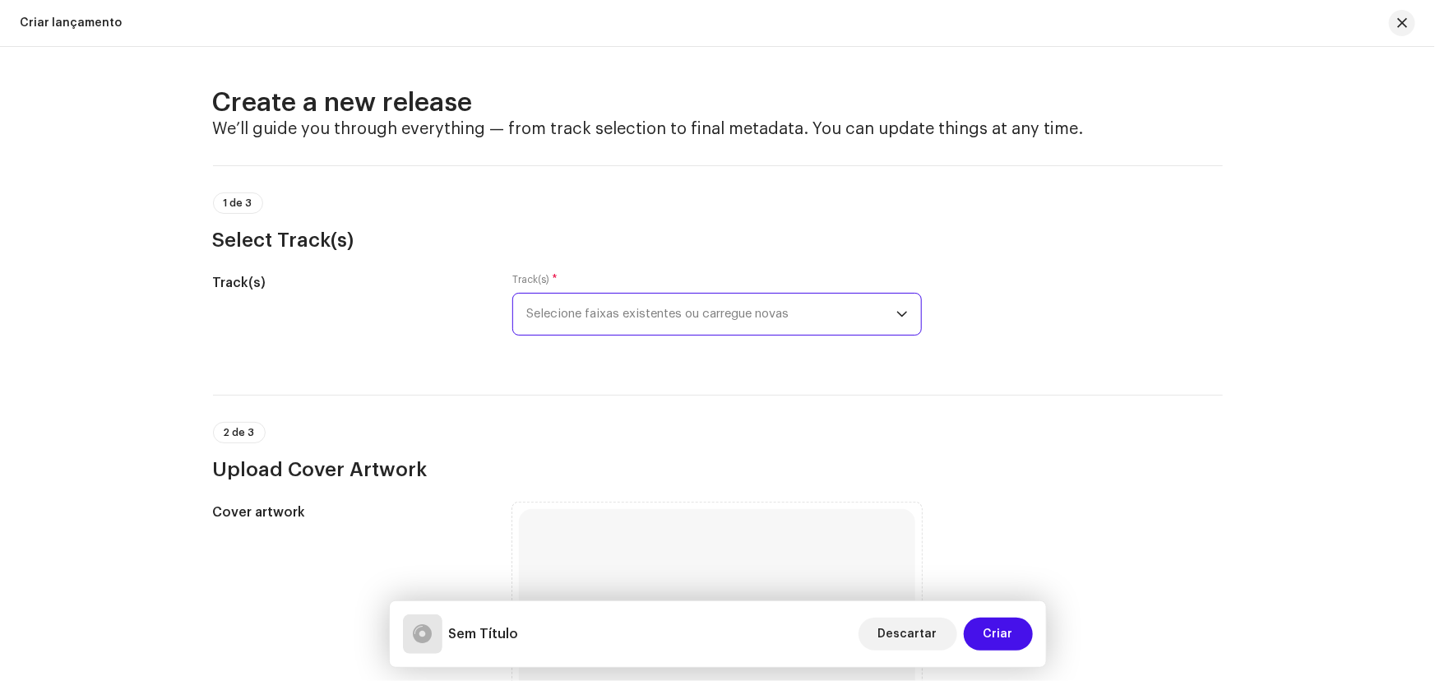
click at [661, 317] on span "Selecione faixas existentes ou carregue novas" at bounding box center [711, 314] width 370 height 41
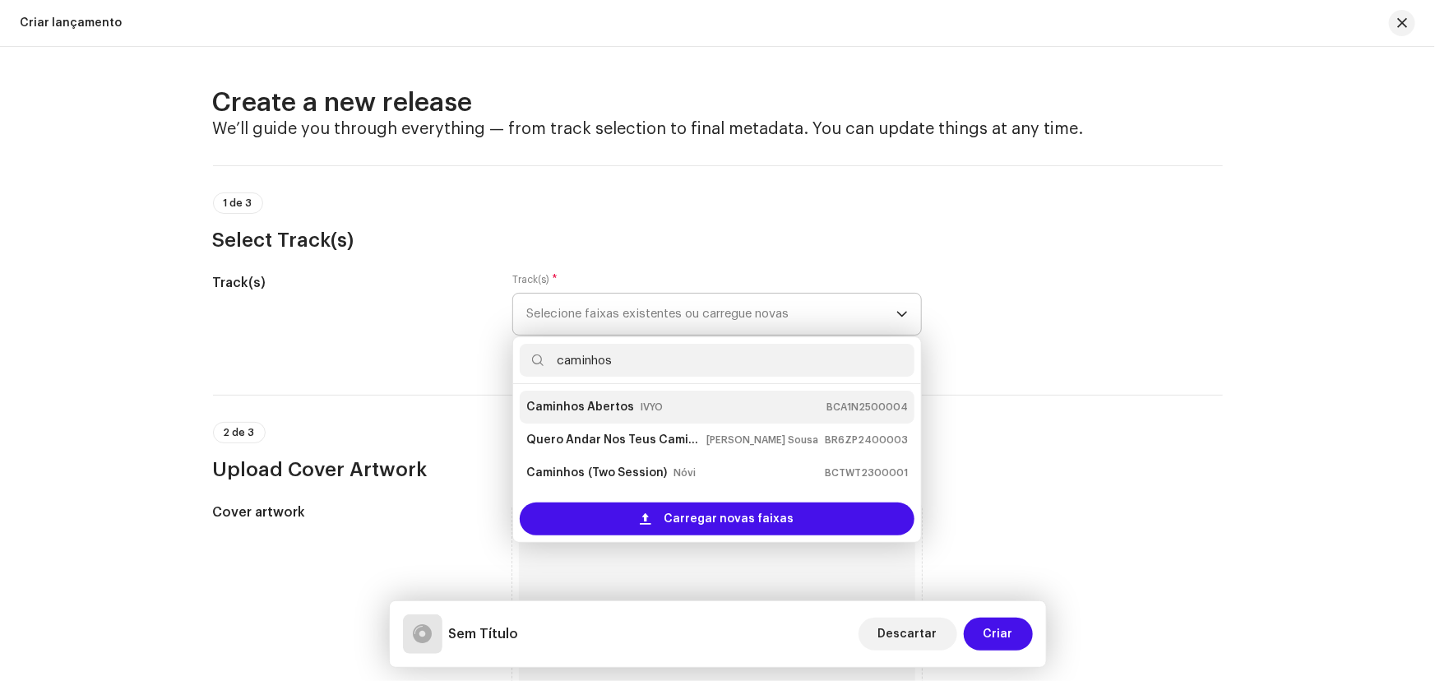
type input "caminhos"
click at [641, 405] on small "IVYO" at bounding box center [652, 407] width 22 height 16
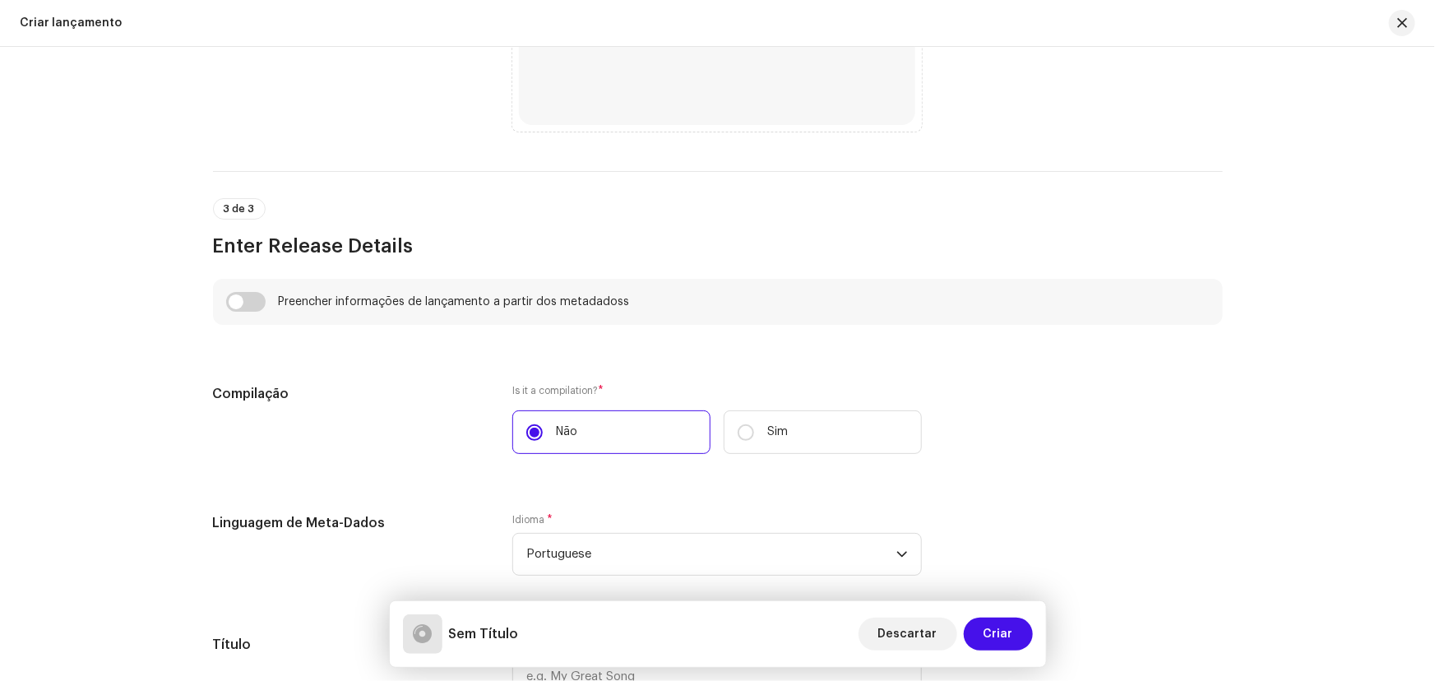
scroll to position [1046, 0]
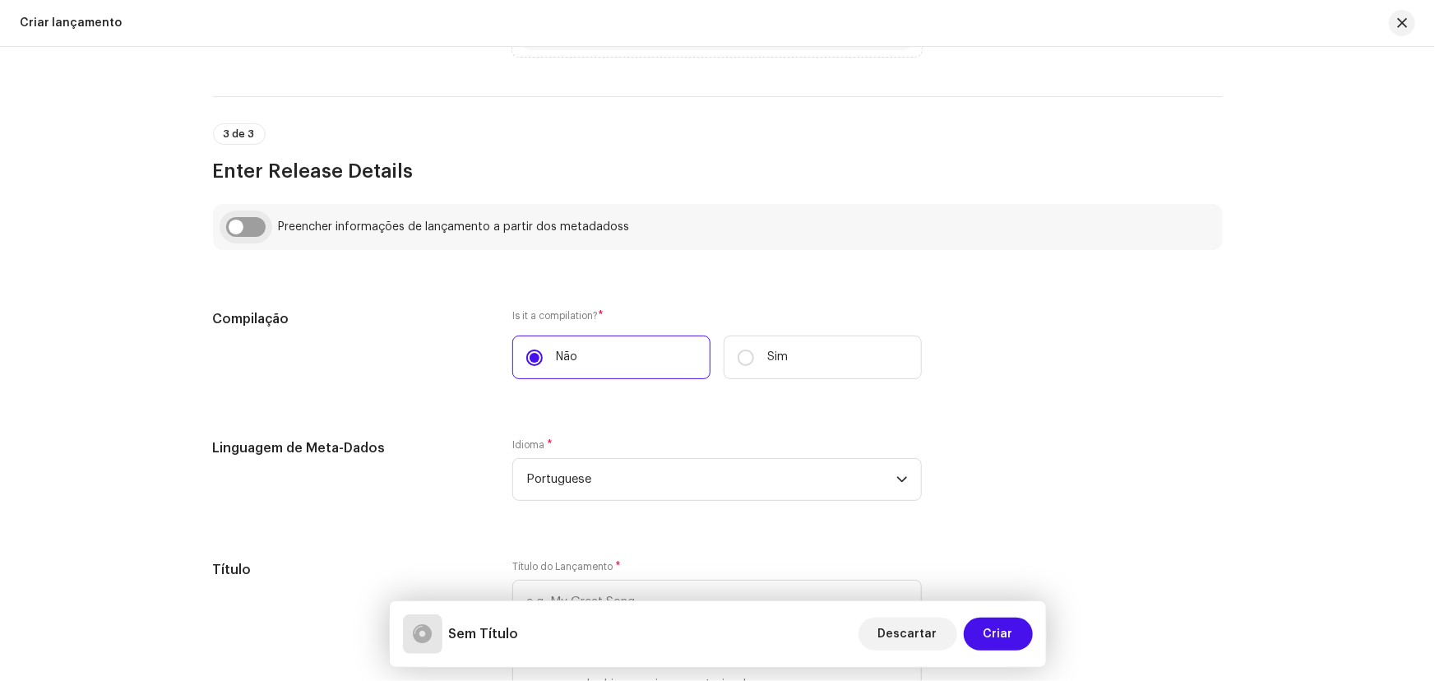
click at [239, 225] on input "checkbox" at bounding box center [245, 227] width 39 height 20
checkbox input "true"
type input "Caminhos Abertos"
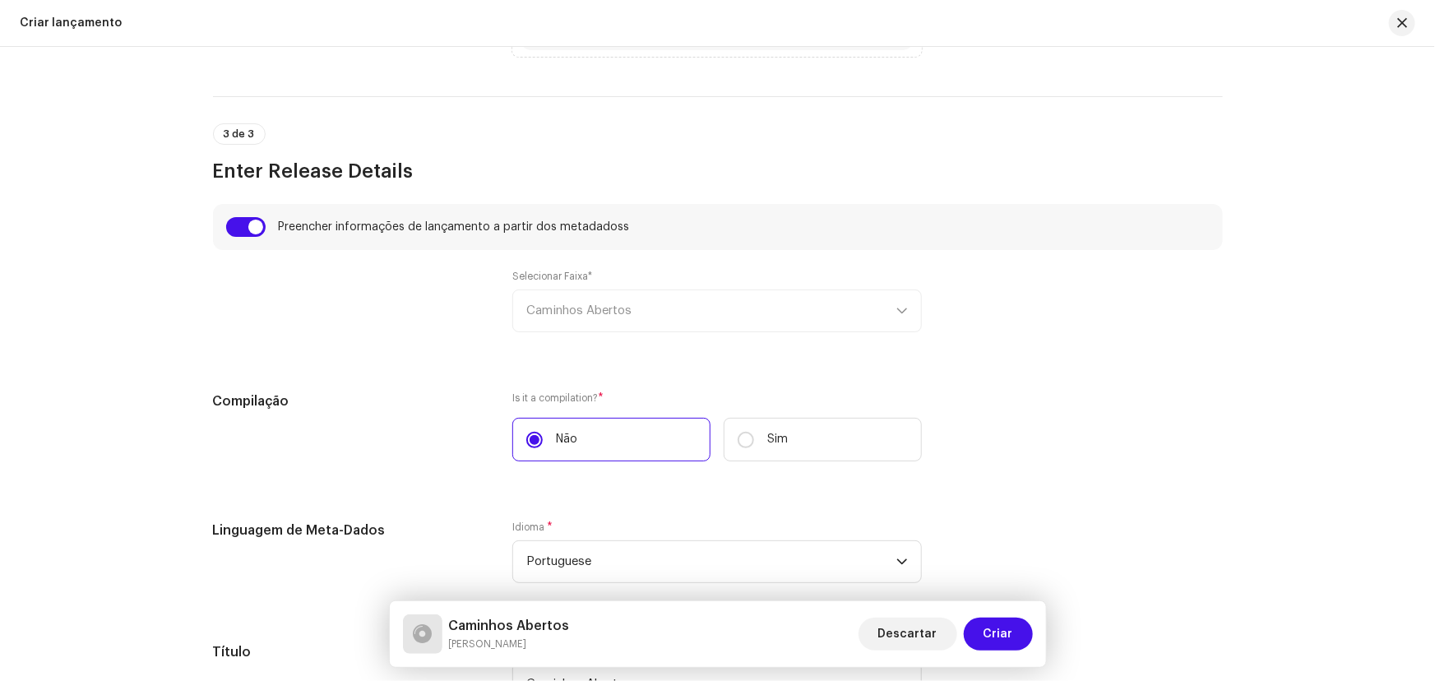
click at [576, 310] on div "Selecionar Faixa* Caminhos Abertos" at bounding box center [716, 301] width 409 height 62
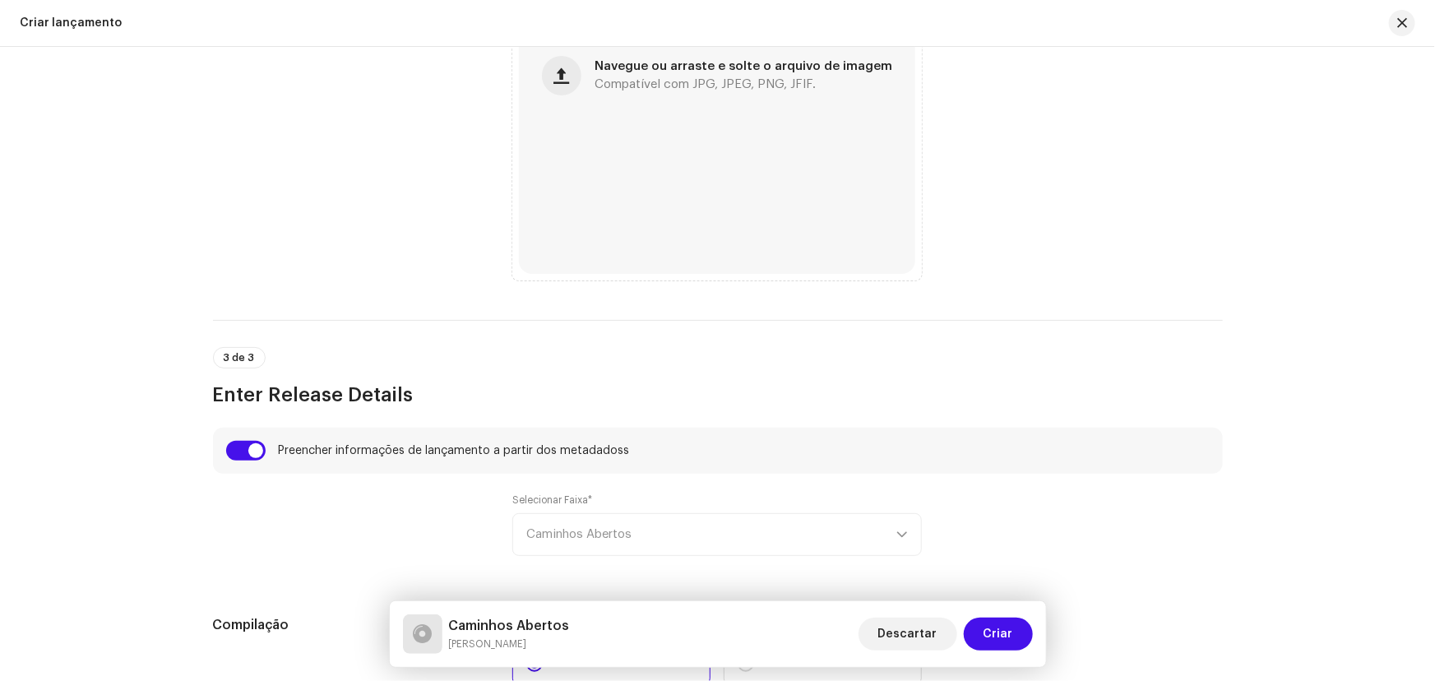
scroll to position [523, 0]
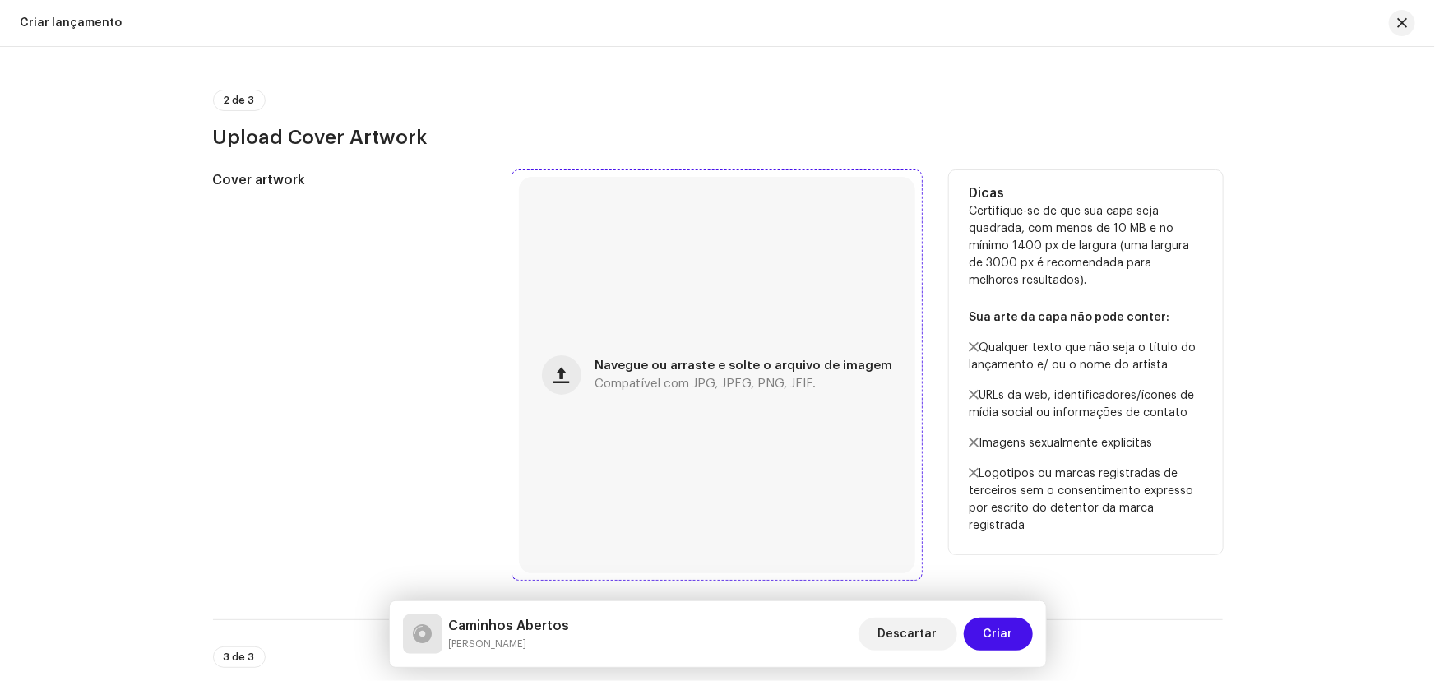
click at [614, 345] on div "Navegue ou arraste e solte o arquivo de imagem Compatível com JPG, JPEG, PNG, J…" at bounding box center [717, 375] width 396 height 396
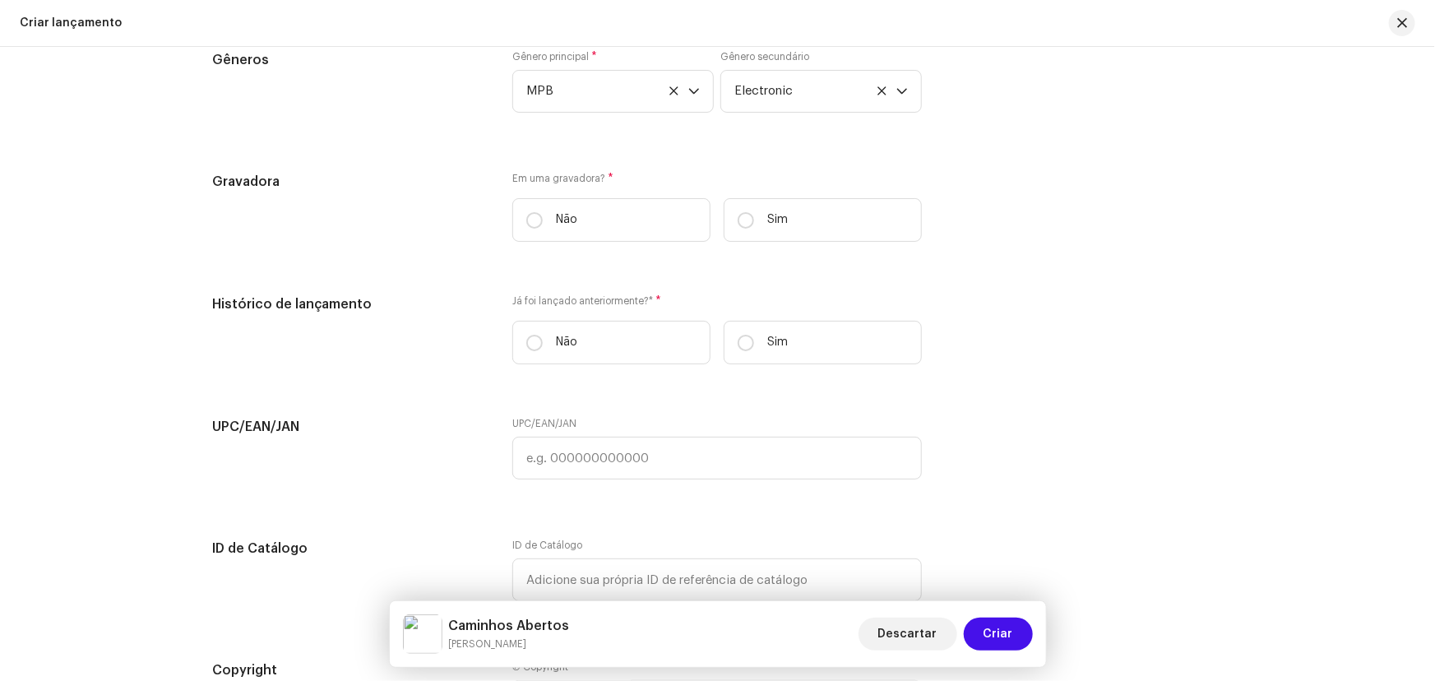
scroll to position [2348, 0]
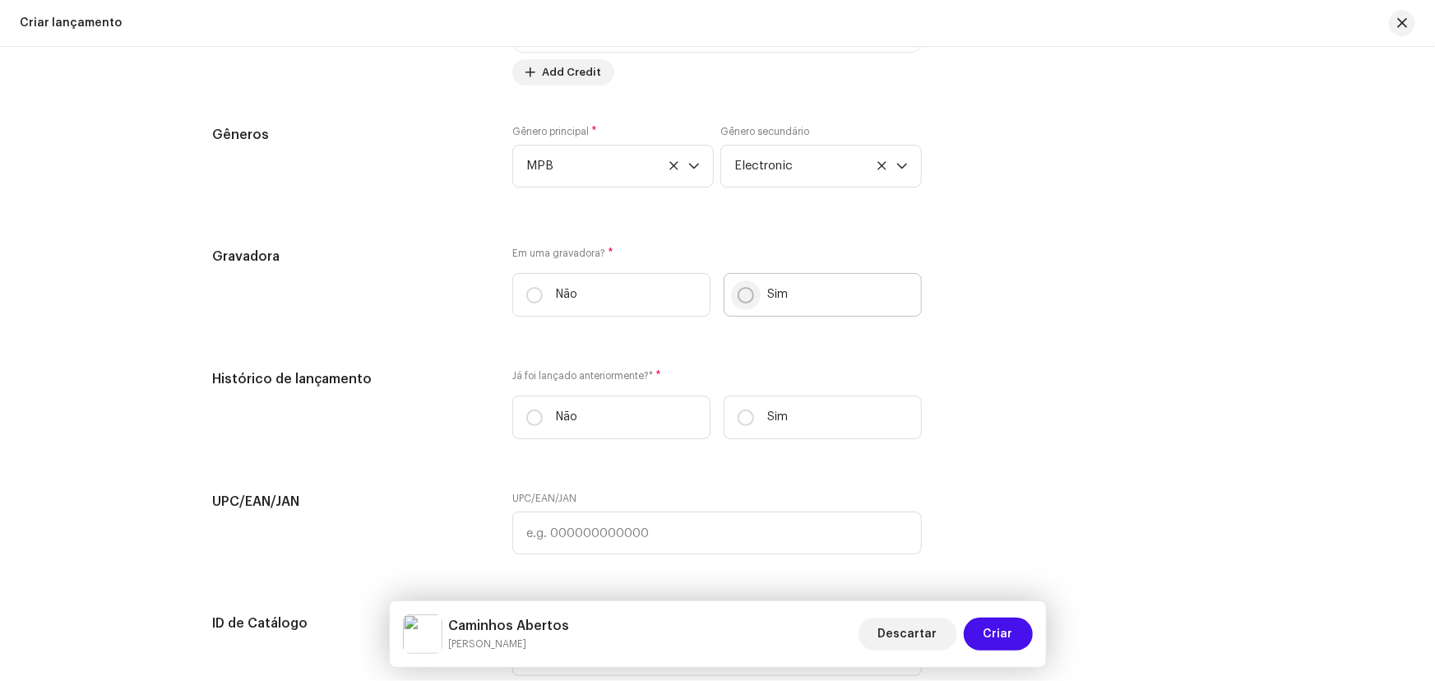
click at [743, 298] on input "Sim" at bounding box center [746, 295] width 16 height 16
radio input "true"
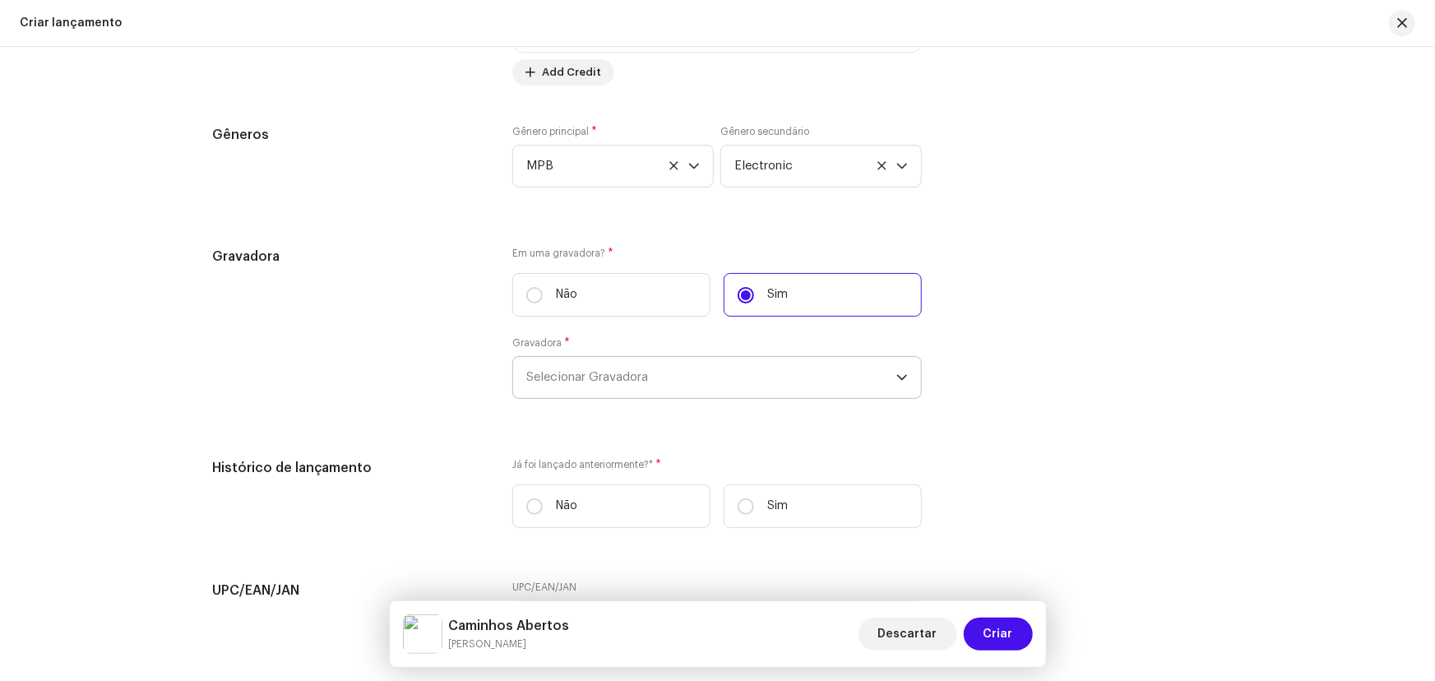
click at [594, 354] on div "Gravadora * Selecionar Gravadora" at bounding box center [716, 367] width 409 height 62
click at [590, 368] on span "Selecionar Gravadora" at bounding box center [711, 377] width 370 height 41
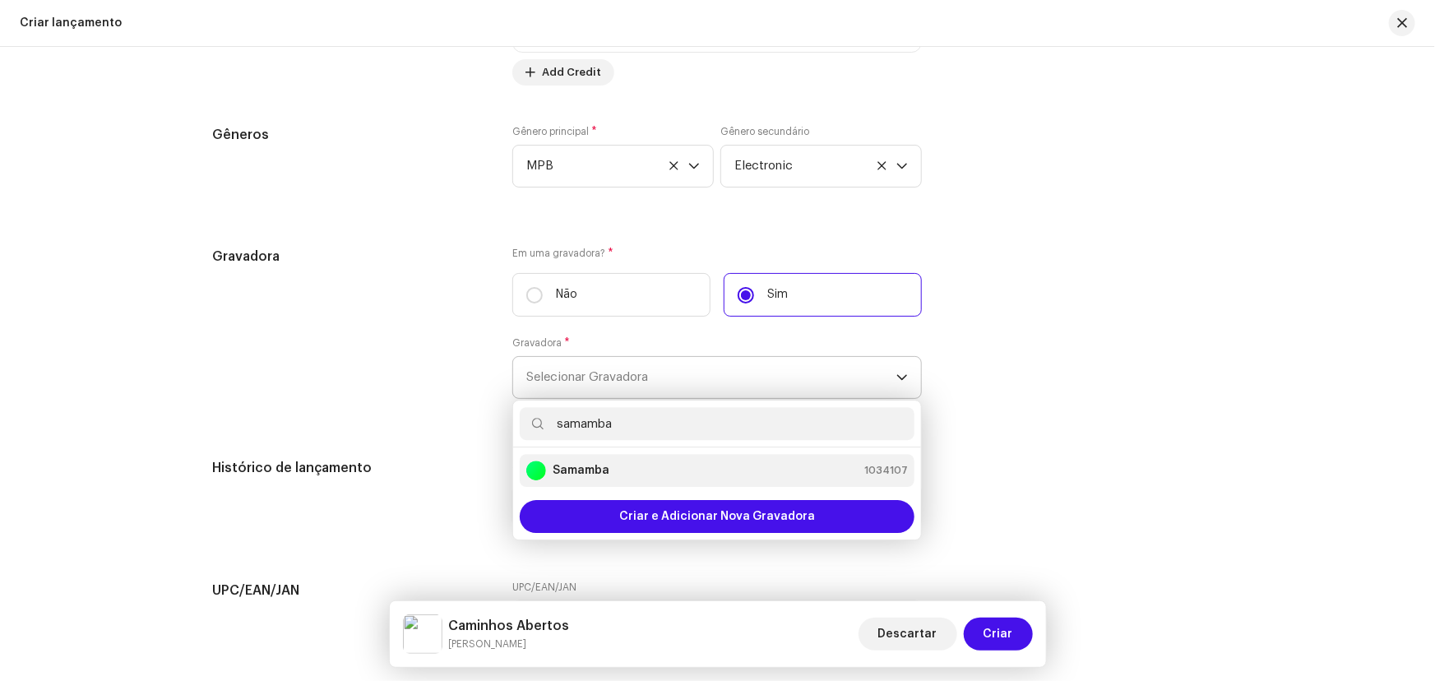
type input "samamba"
click at [603, 470] on strong "Samamba" at bounding box center [581, 470] width 57 height 16
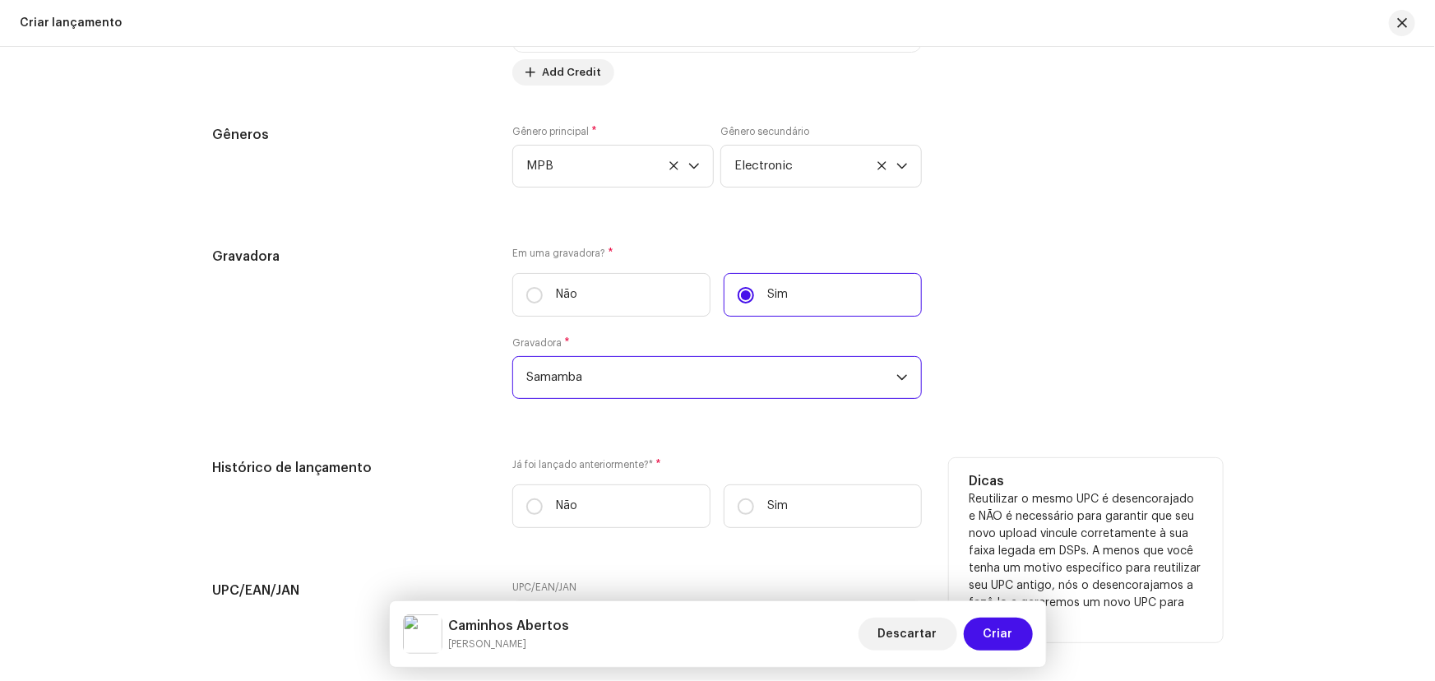
scroll to position [2498, 0]
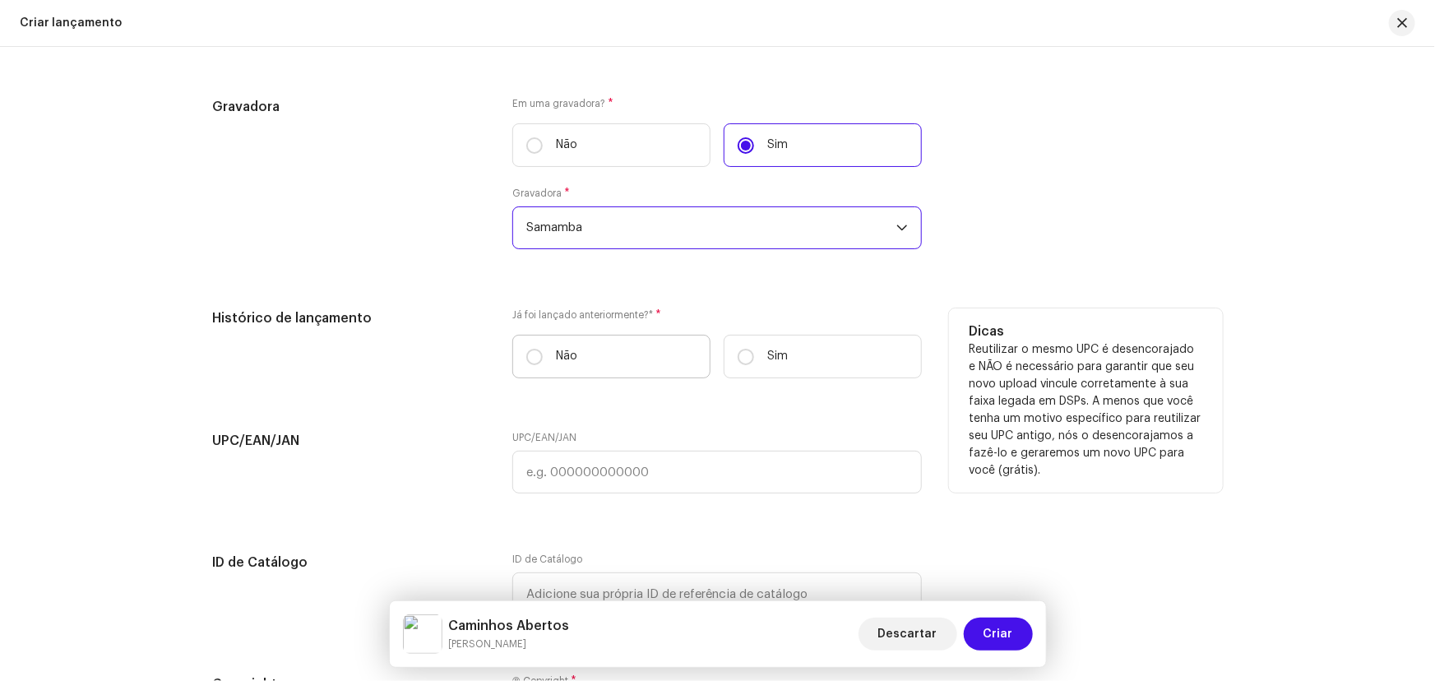
click at [540, 348] on label "Não" at bounding box center [611, 357] width 198 height 44
click at [540, 349] on input "Não" at bounding box center [534, 357] width 16 height 16
radio input "true"
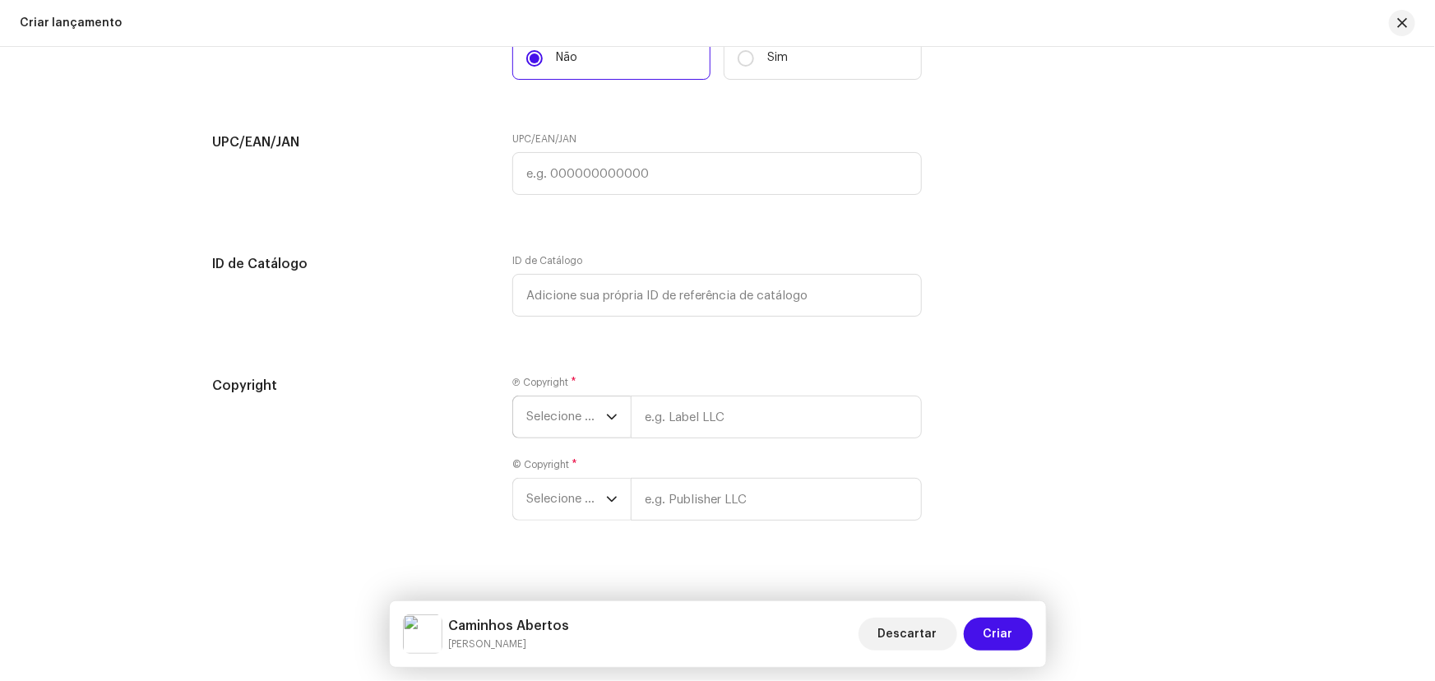
click at [575, 410] on span "Selecione o ano" at bounding box center [566, 416] width 80 height 41
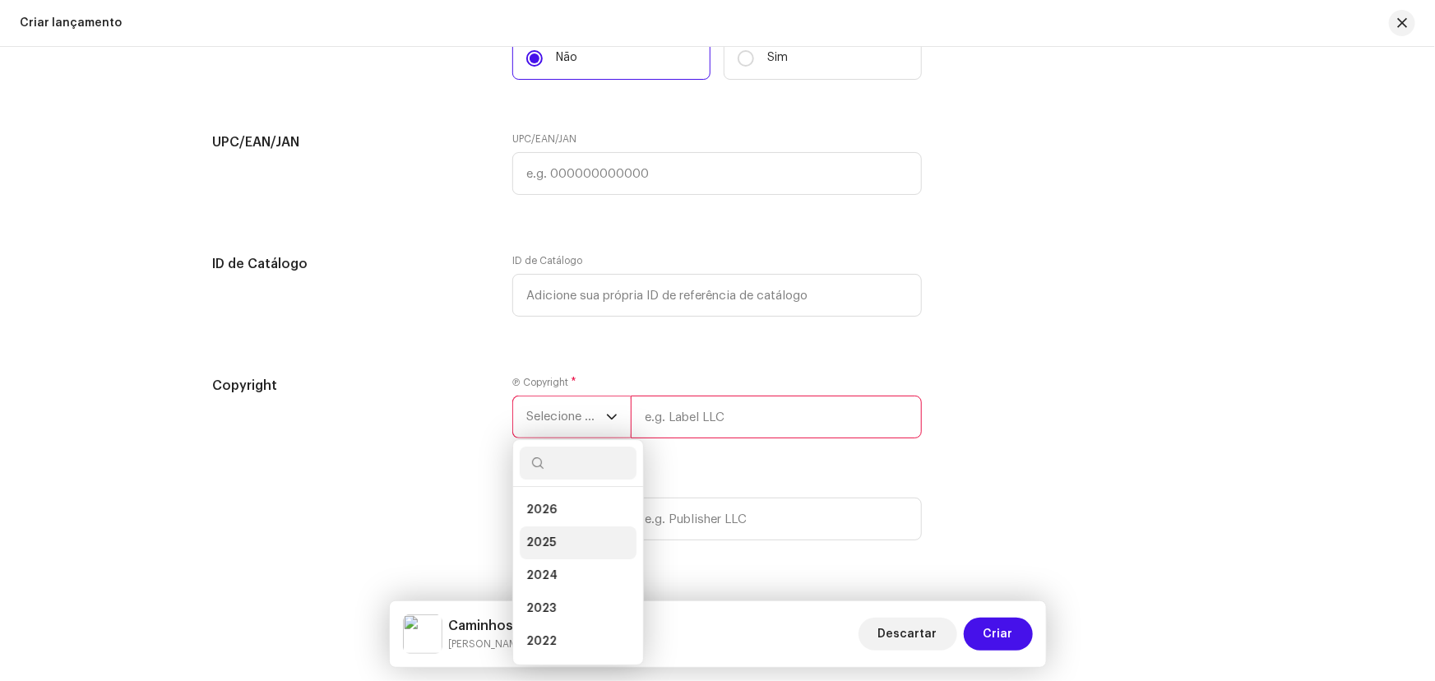
click at [558, 539] on li "2025" at bounding box center [578, 542] width 117 height 33
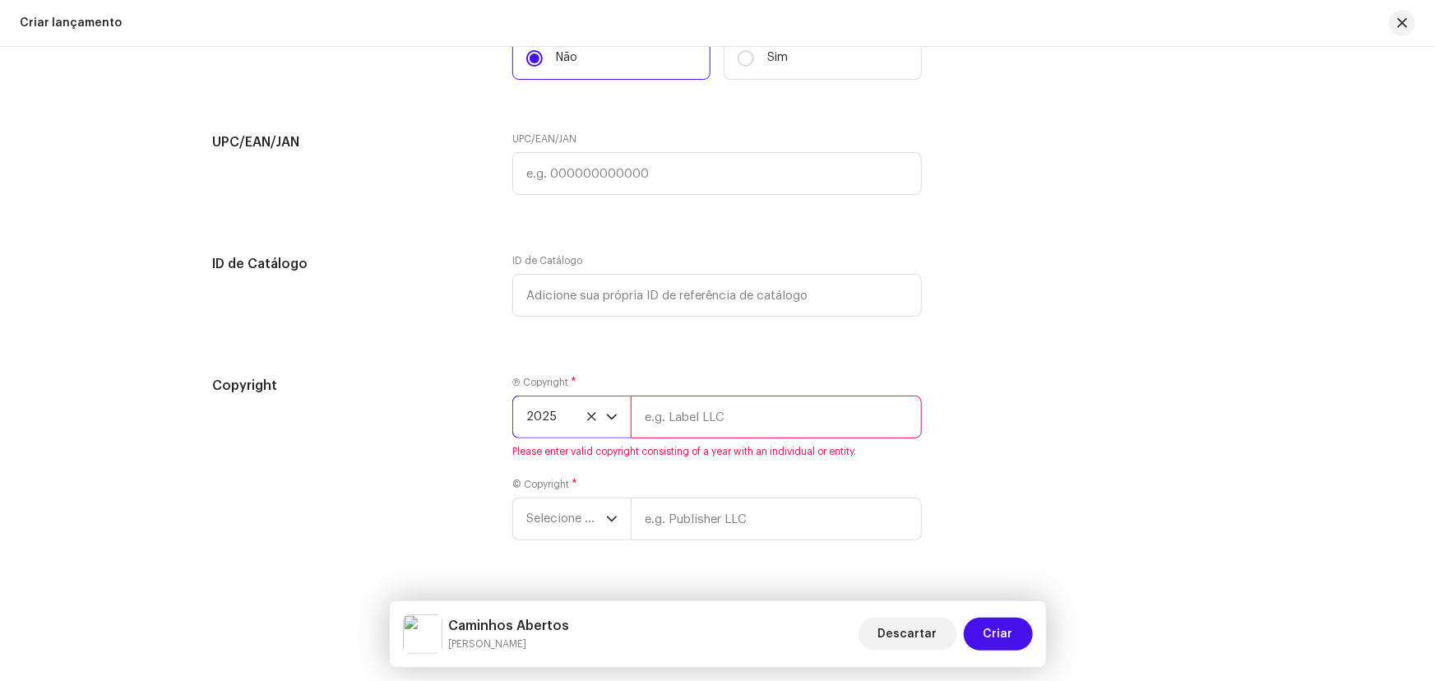
click at [670, 411] on input "text" at bounding box center [776, 417] width 291 height 43
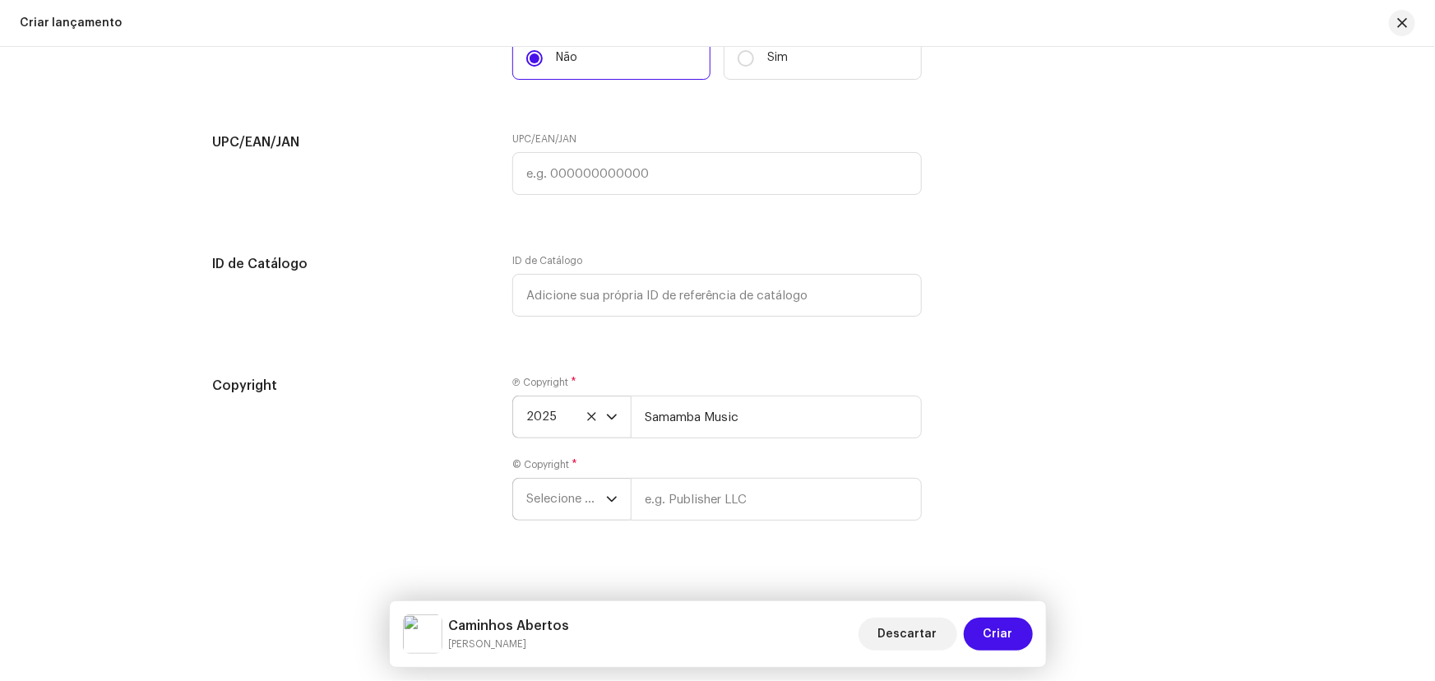
click at [558, 506] on span "Selecione o ano" at bounding box center [566, 499] width 80 height 41
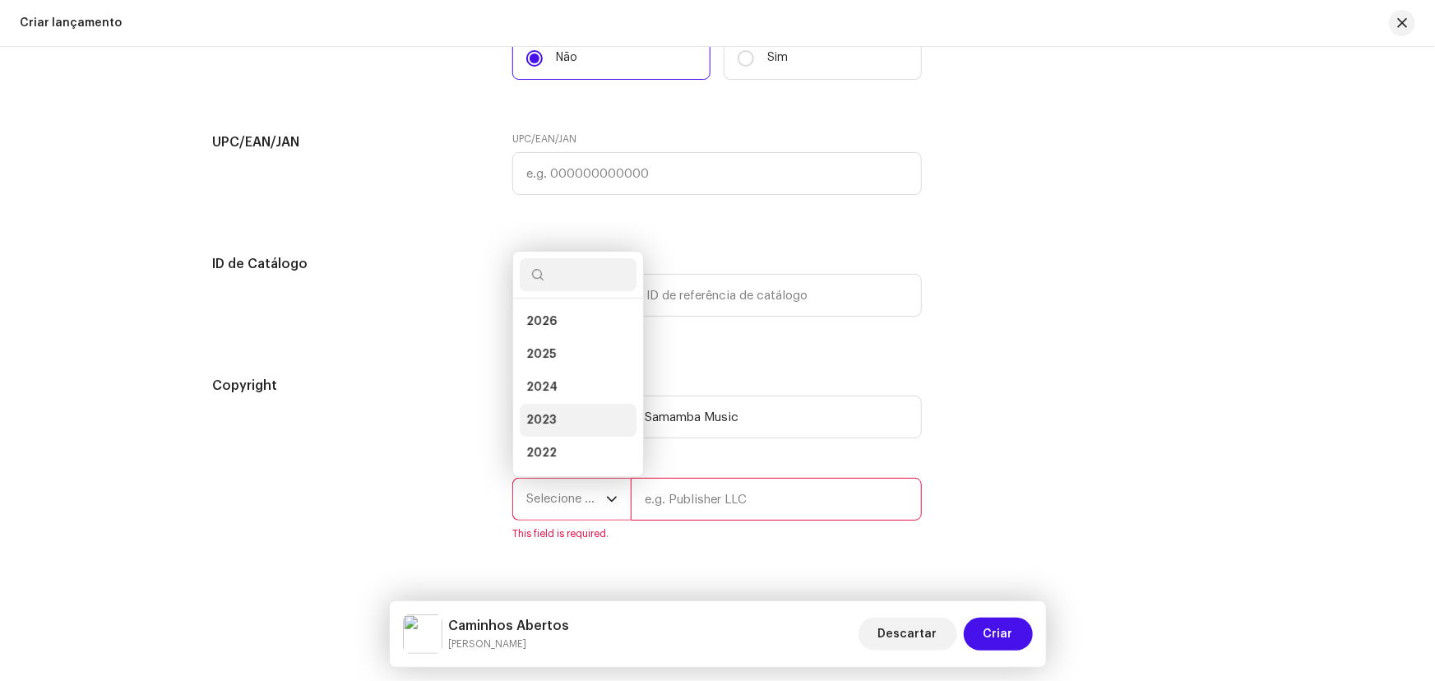
scroll to position [25, 0]
click at [560, 320] on li "2025" at bounding box center [578, 328] width 117 height 33
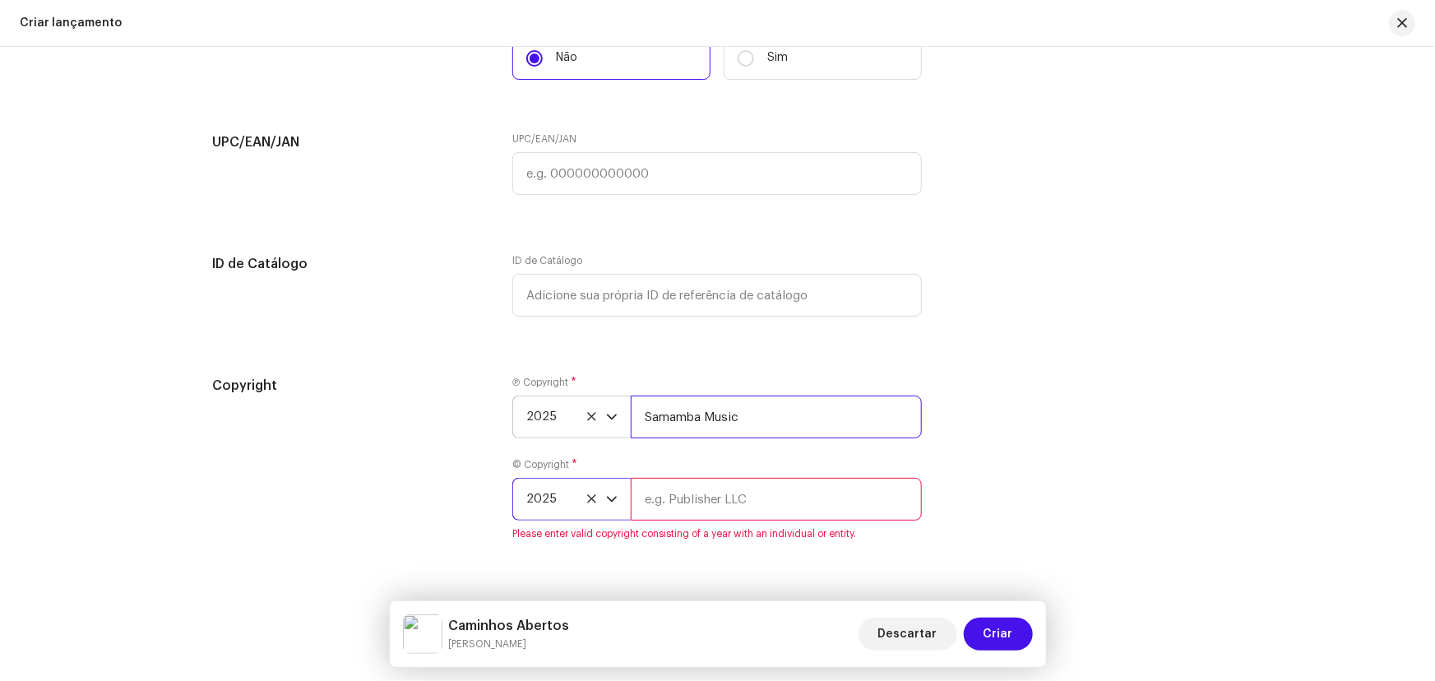
click at [709, 414] on input "Samamba Music" at bounding box center [776, 417] width 291 height 43
drag, startPoint x: 773, startPoint y: 407, endPoint x: 491, endPoint y: 402, distance: 282.1
click at [491, 402] on div "Copyright Ⓟ Copyright * 2025 Samamba Music © Copyright * 2025 Please enter vali…" at bounding box center [718, 468] width 1010 height 184
type input "Sun7 Label"
click at [713, 502] on input "text" at bounding box center [776, 499] width 291 height 43
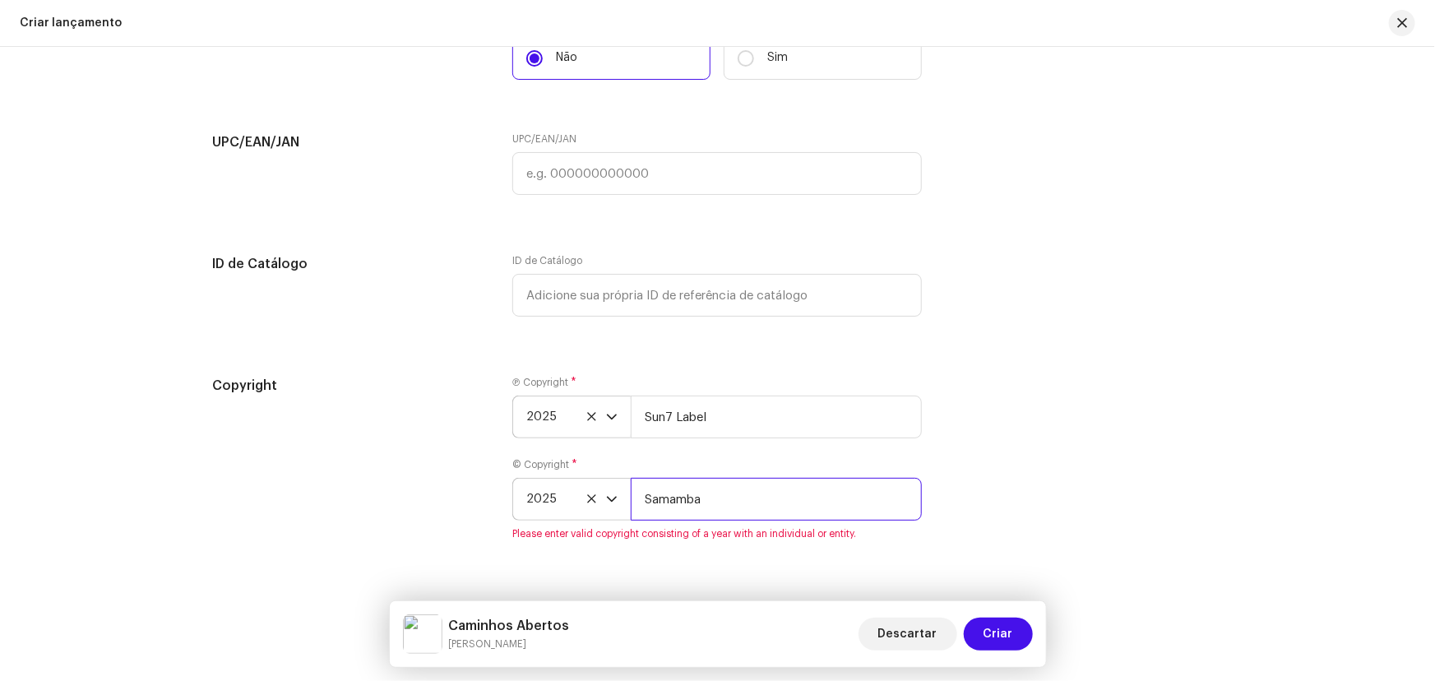
type input "Samamba Music"
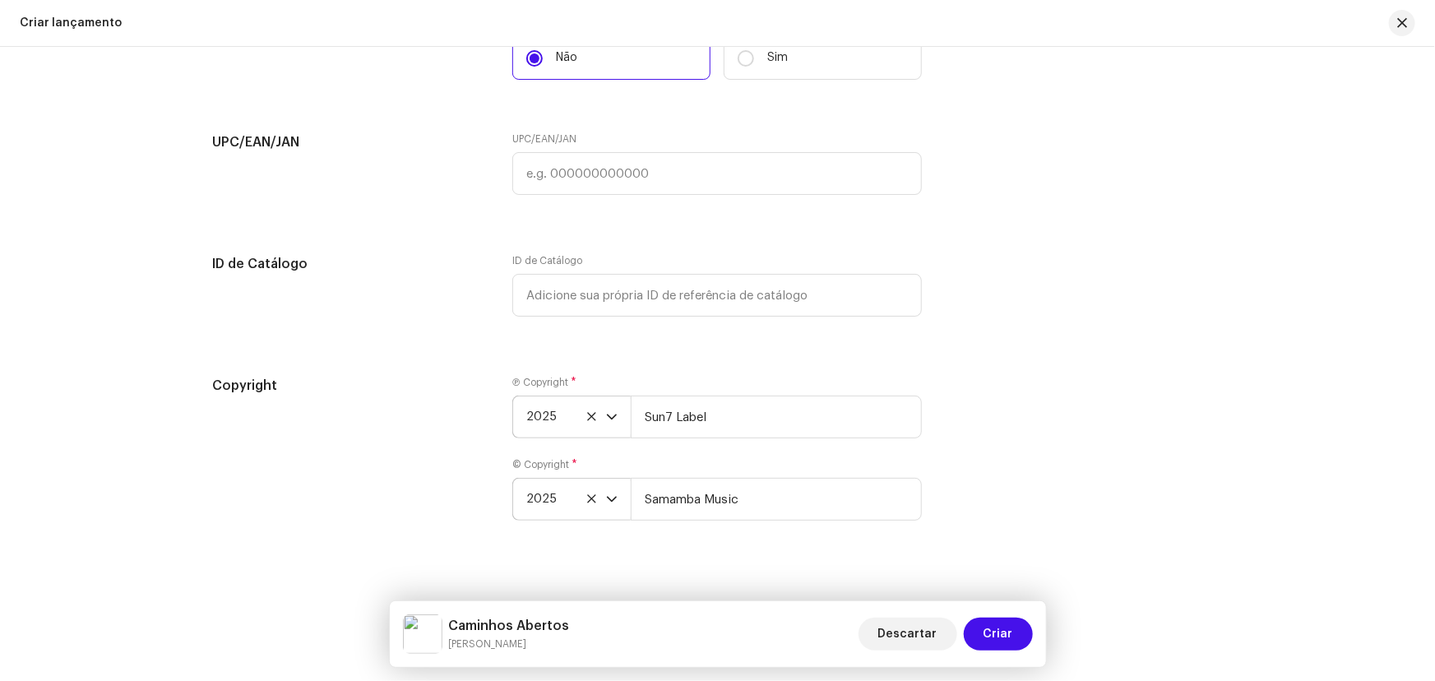
click at [371, 493] on div "Copyright" at bounding box center [350, 458] width 274 height 164
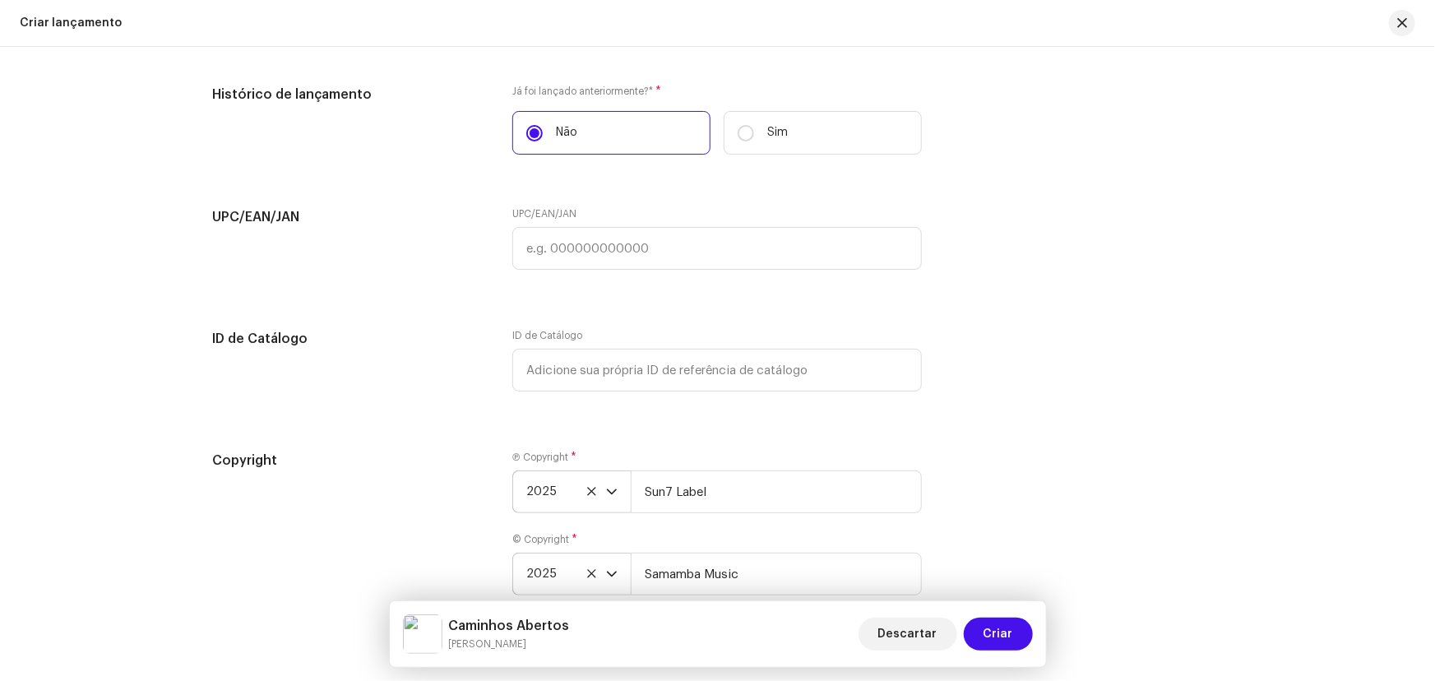
scroll to position [2811, 0]
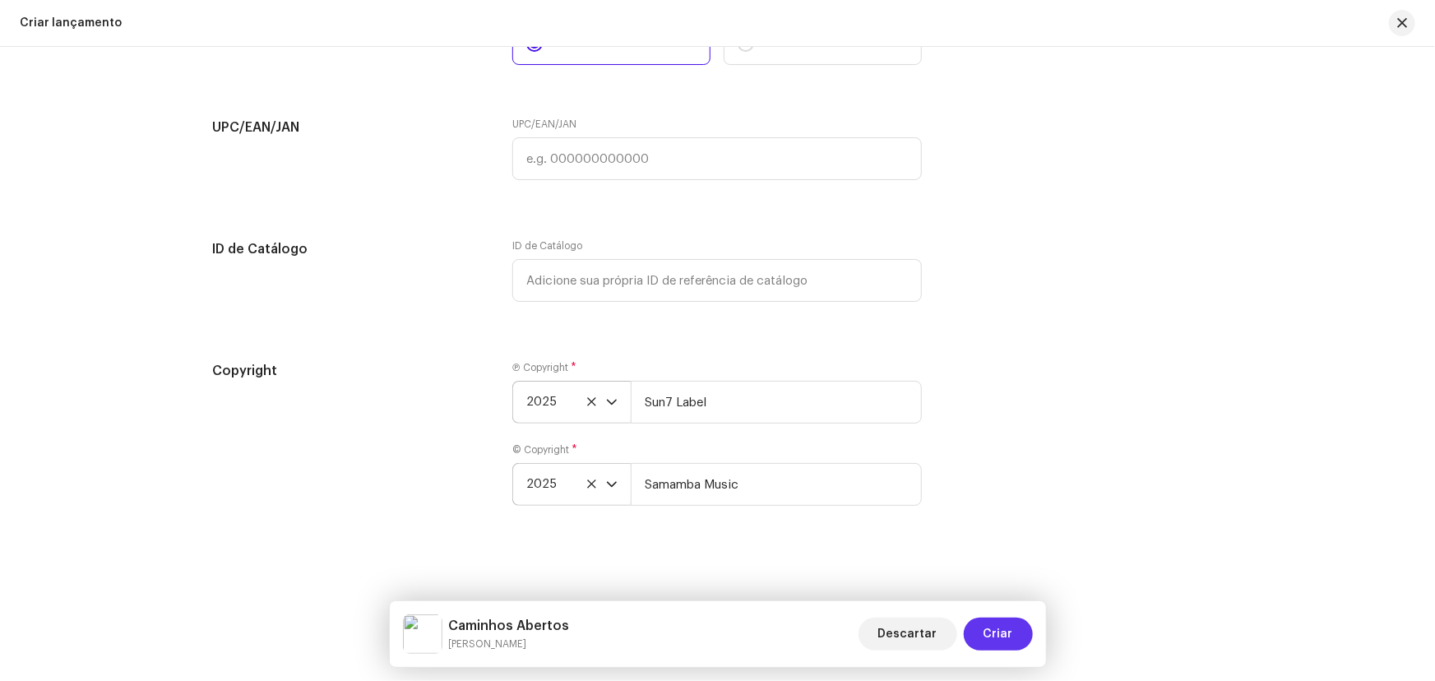
click at [1015, 641] on button "Criar" at bounding box center [998, 634] width 69 height 33
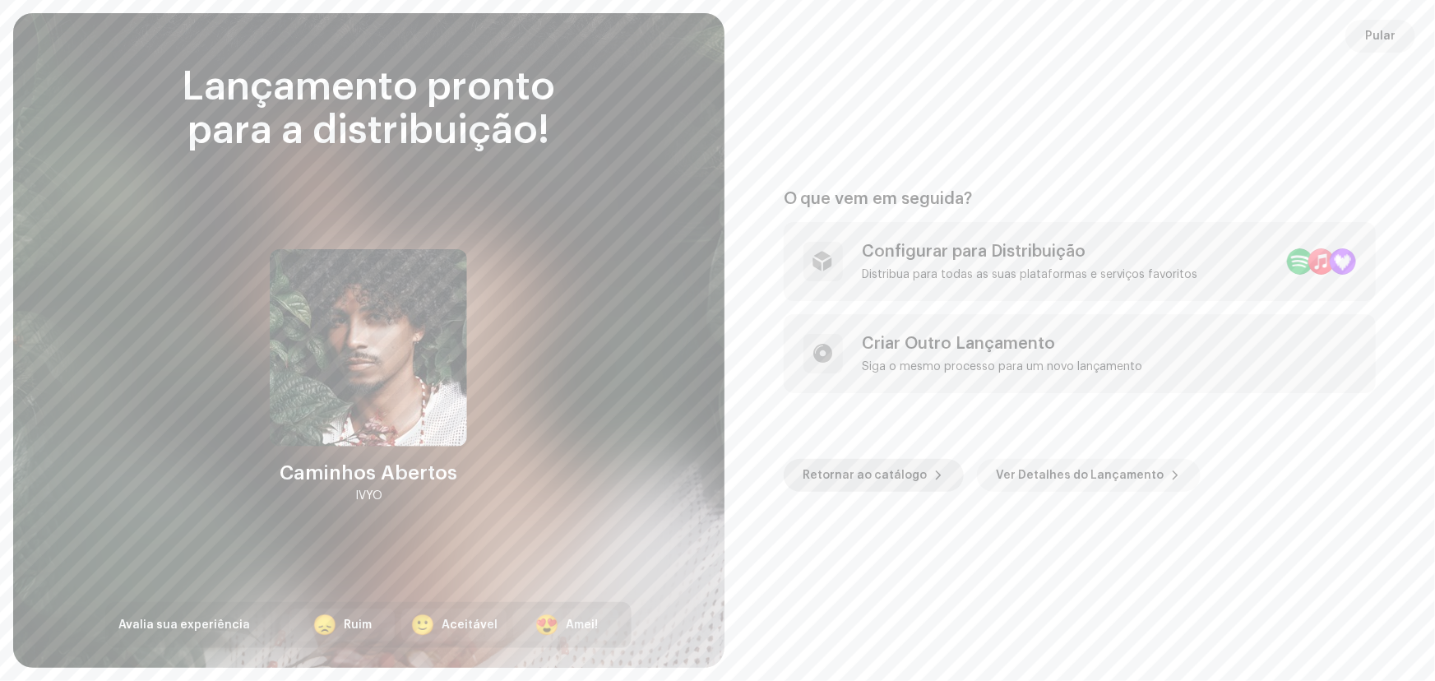
click at [872, 473] on span "Retornar ao catálogo" at bounding box center [865, 475] width 124 height 33
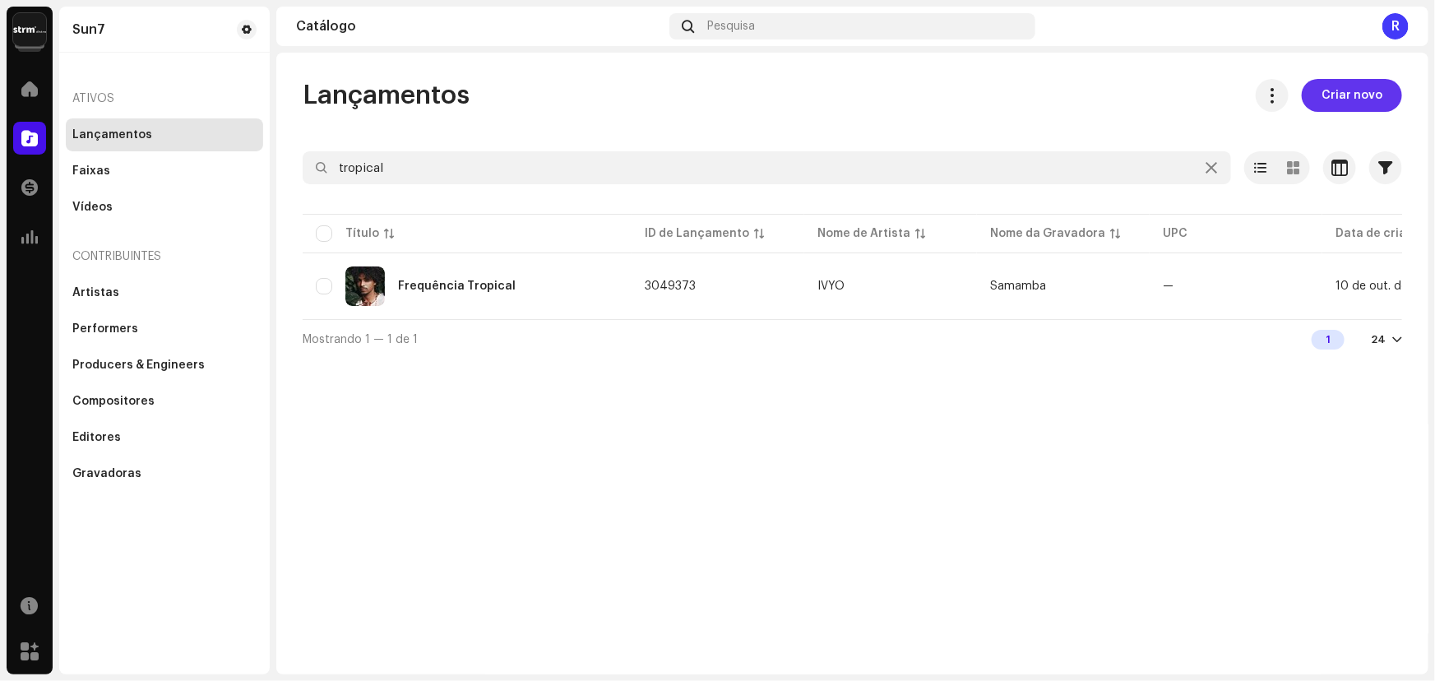
click at [1355, 84] on span "Criar novo" at bounding box center [1351, 95] width 61 height 33
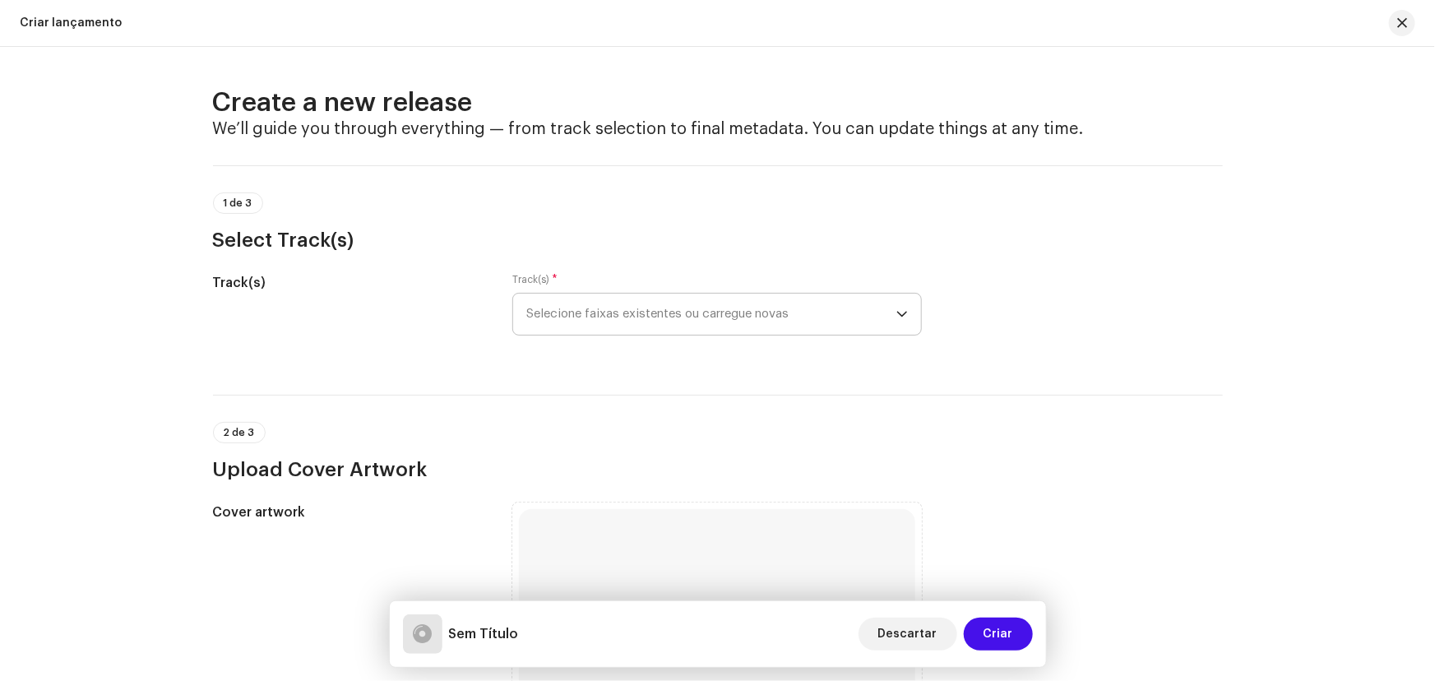
click at [650, 297] on span "Selecione faixas existentes ou carregue novas" at bounding box center [711, 314] width 370 height 41
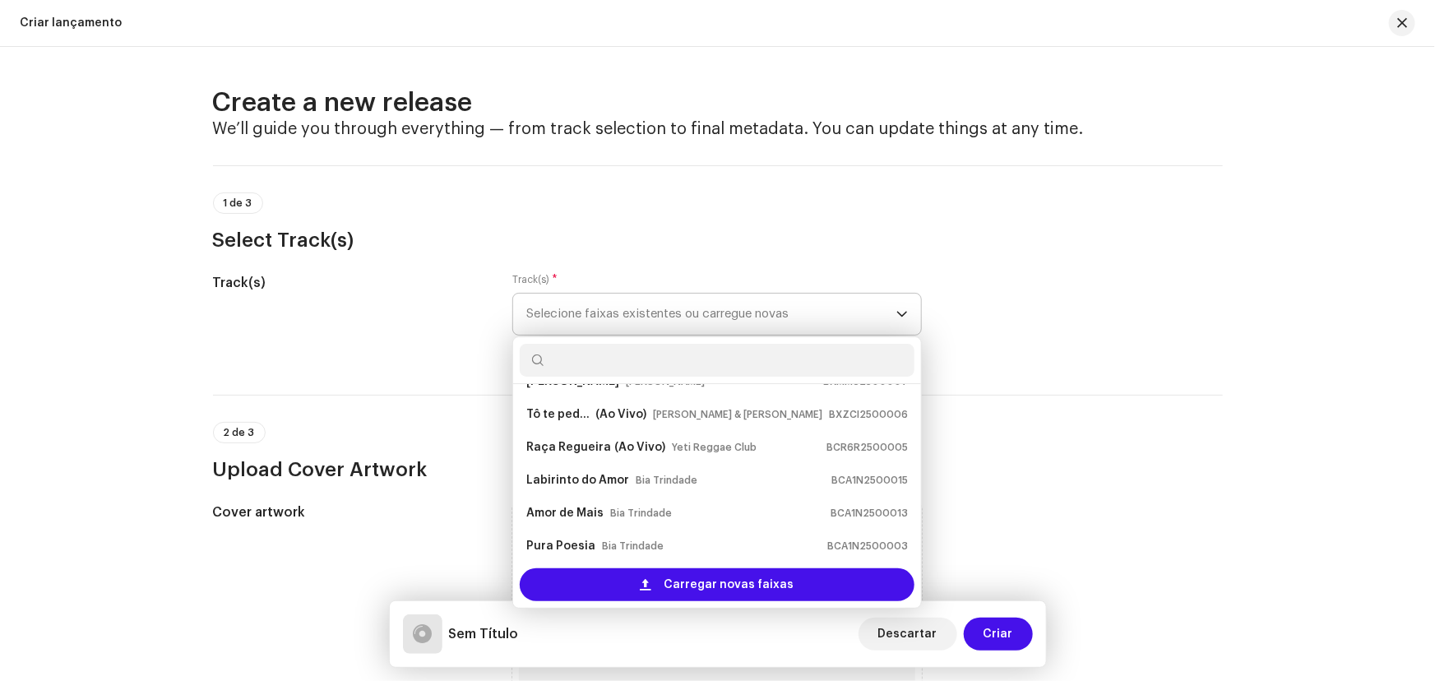
scroll to position [7, 0]
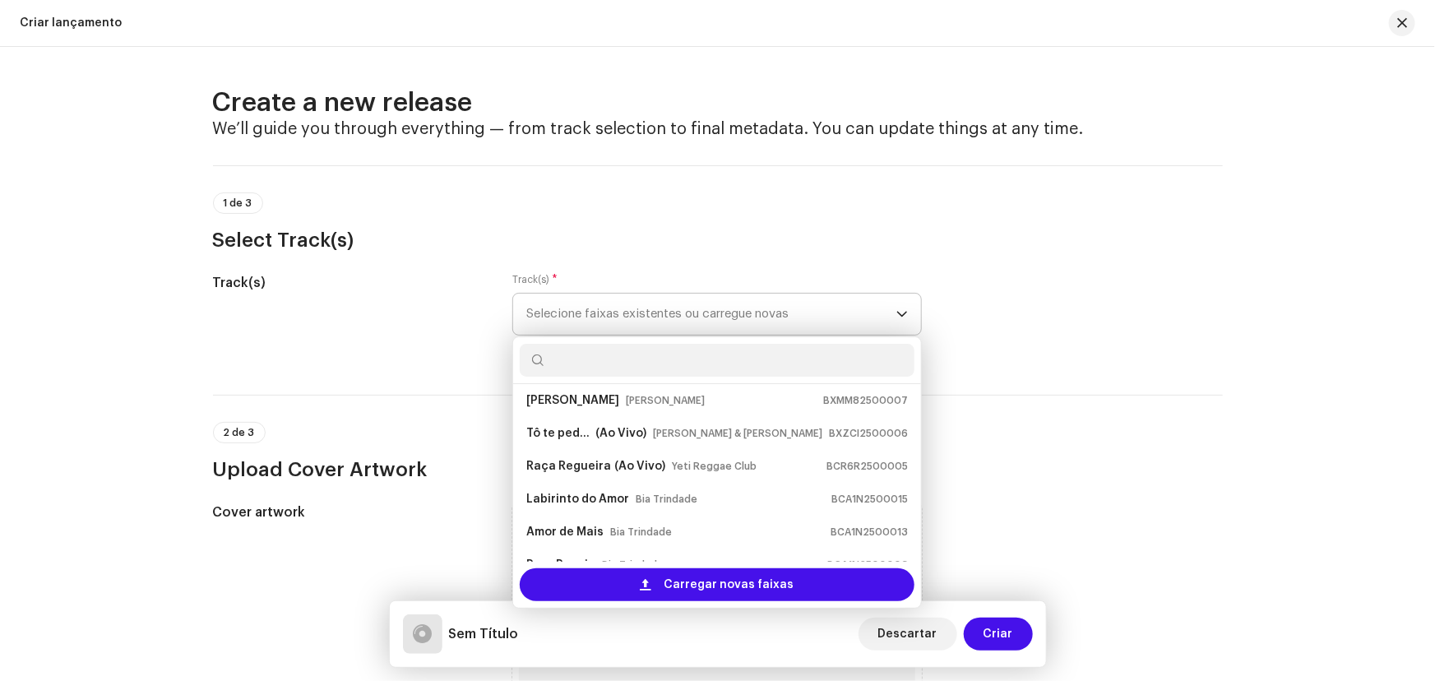
click at [622, 367] on input "text" at bounding box center [717, 360] width 395 height 33
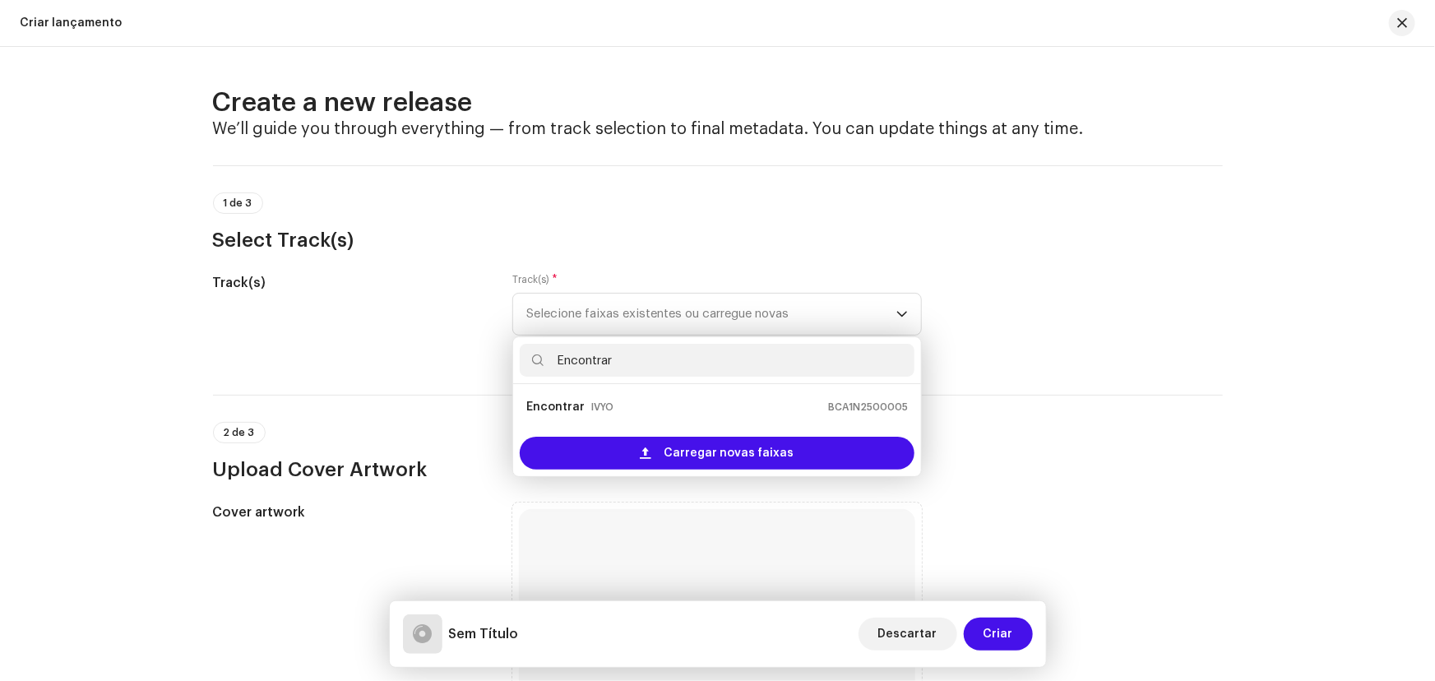
type input "Encontrar"
click at [602, 409] on small "IVYO" at bounding box center [602, 407] width 22 height 16
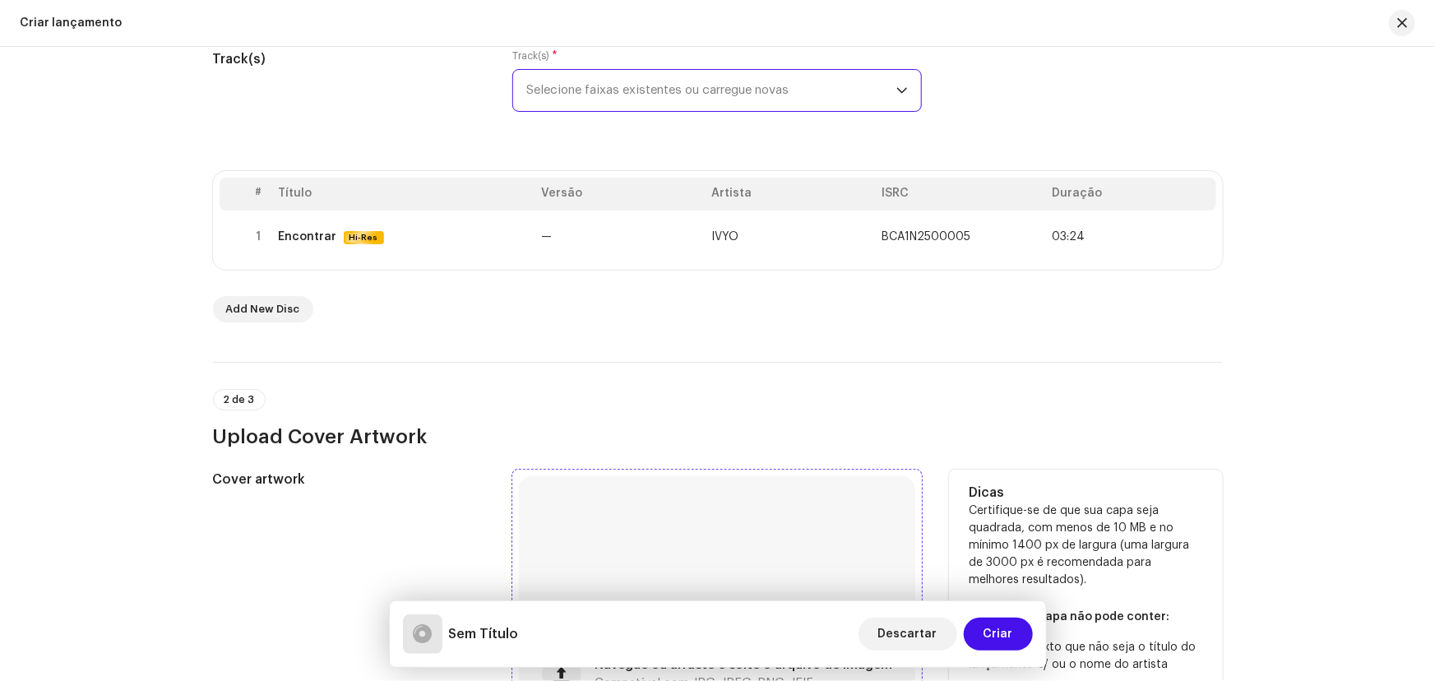
scroll to position [448, 0]
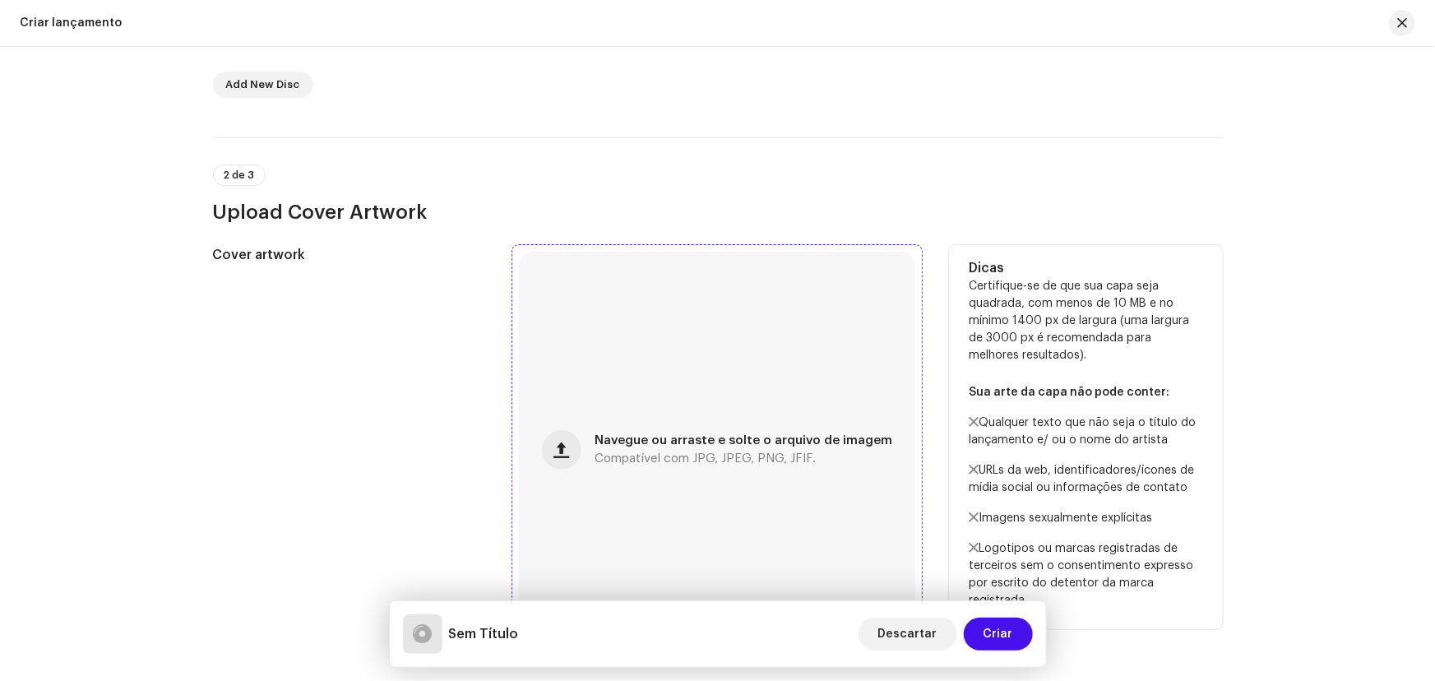
click at [658, 427] on div "Navegue ou arraste e solte o arquivo de imagem Compatível com JPG, JPEG, PNG, J…" at bounding box center [717, 450] width 396 height 396
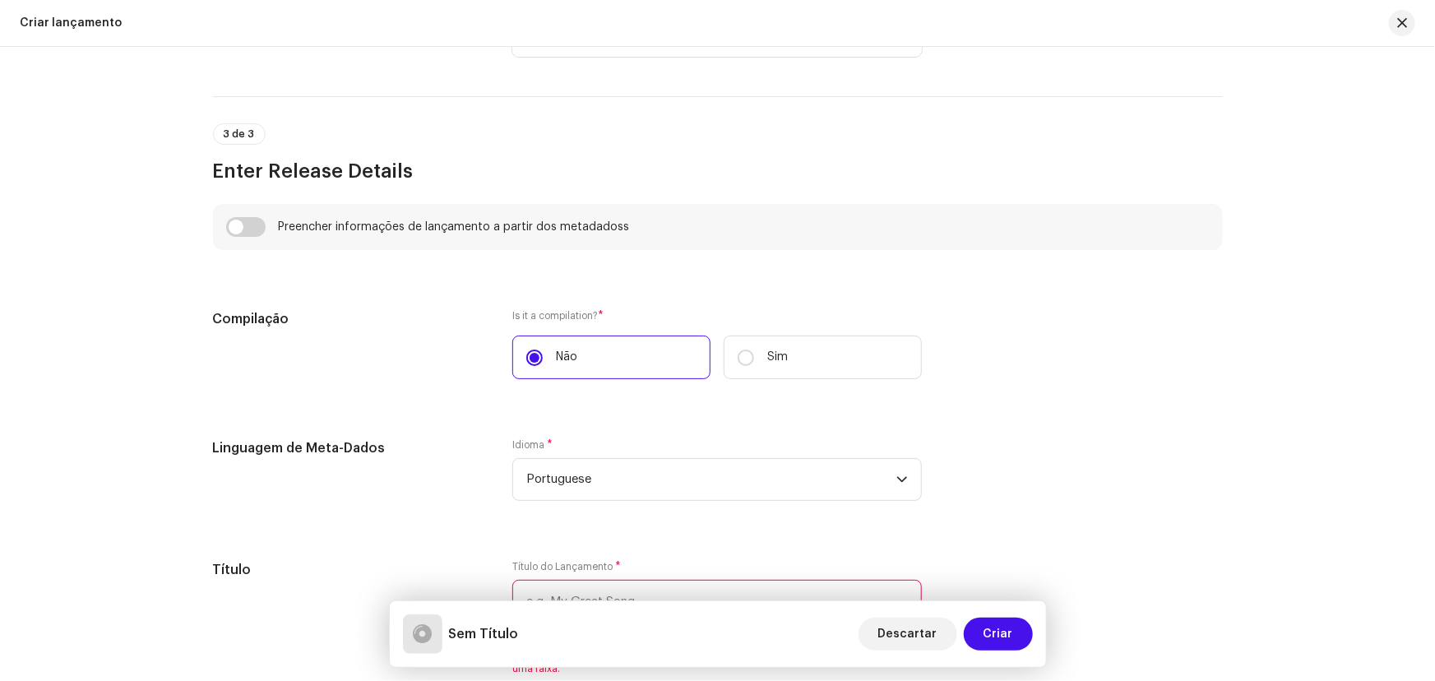
scroll to position [1270, 0]
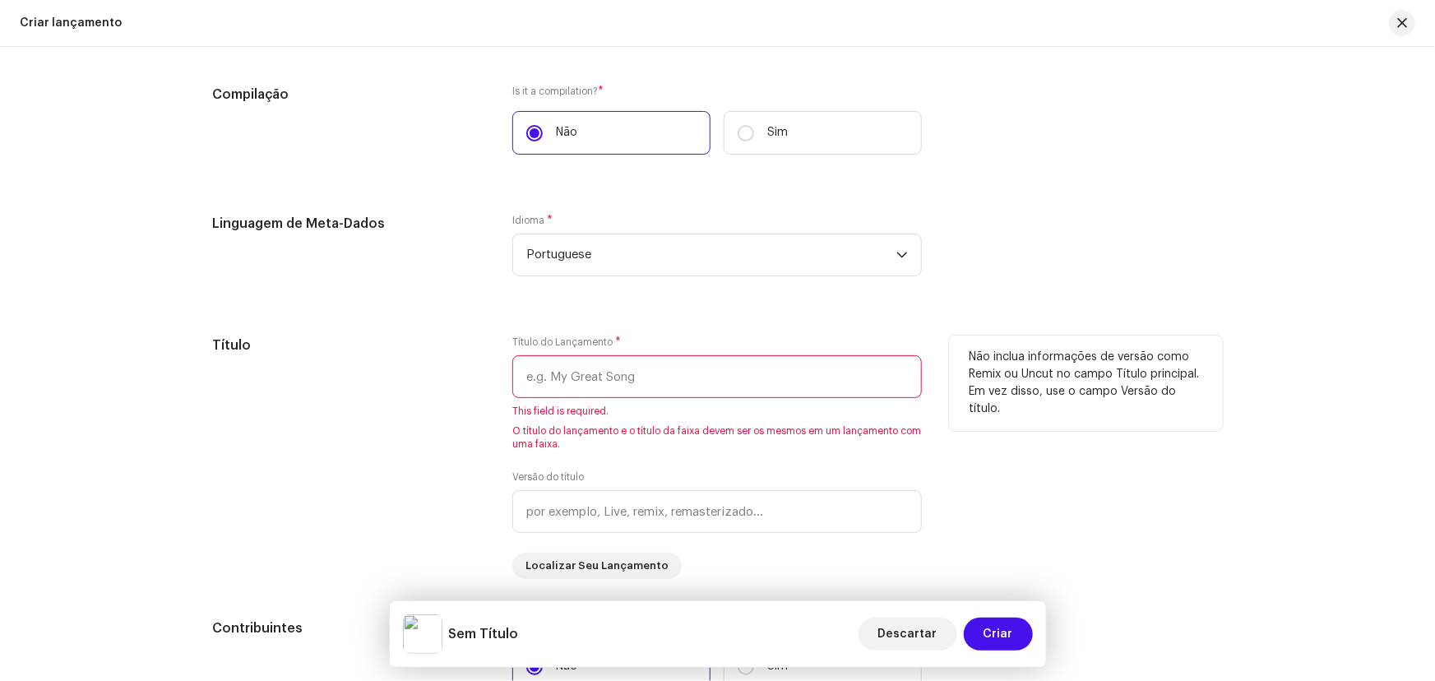
click at [587, 372] on input "text" at bounding box center [716, 376] width 409 height 43
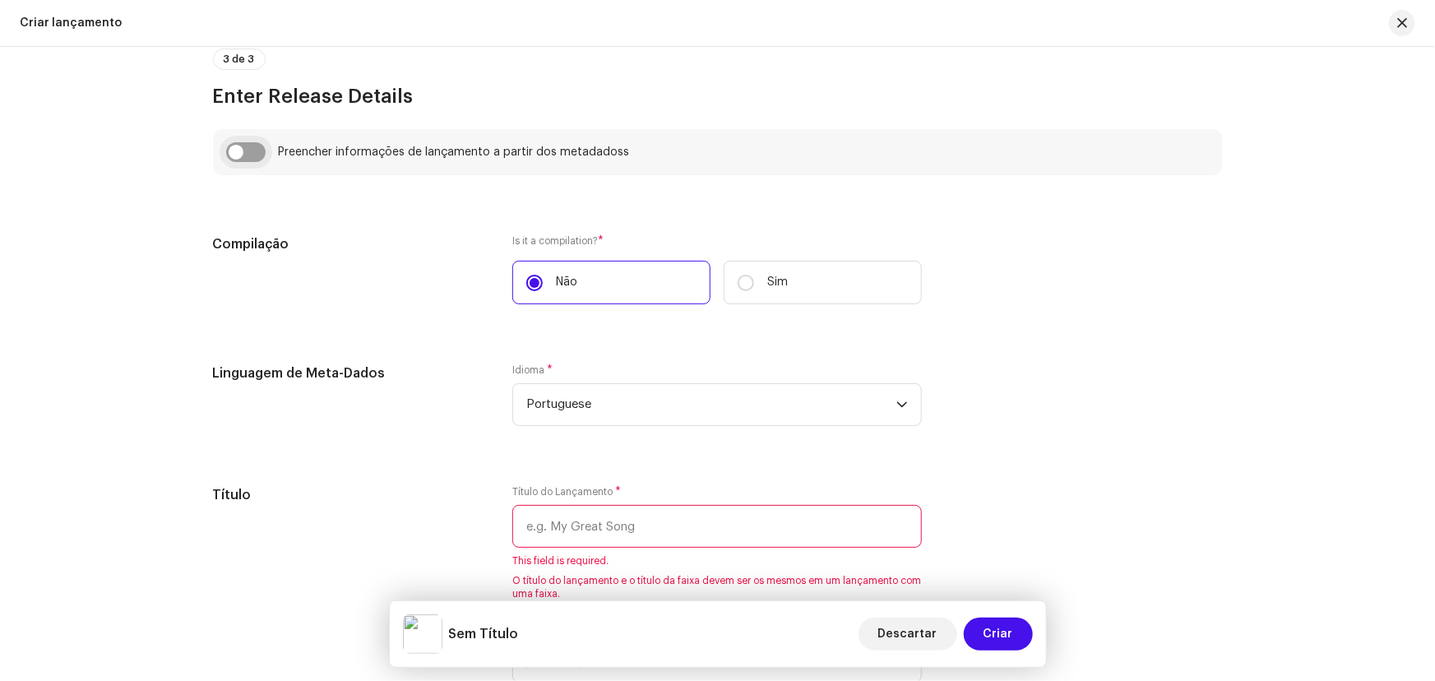
click at [232, 142] on input "checkbox" at bounding box center [245, 152] width 39 height 20
checkbox input "true"
type input "Encontrar"
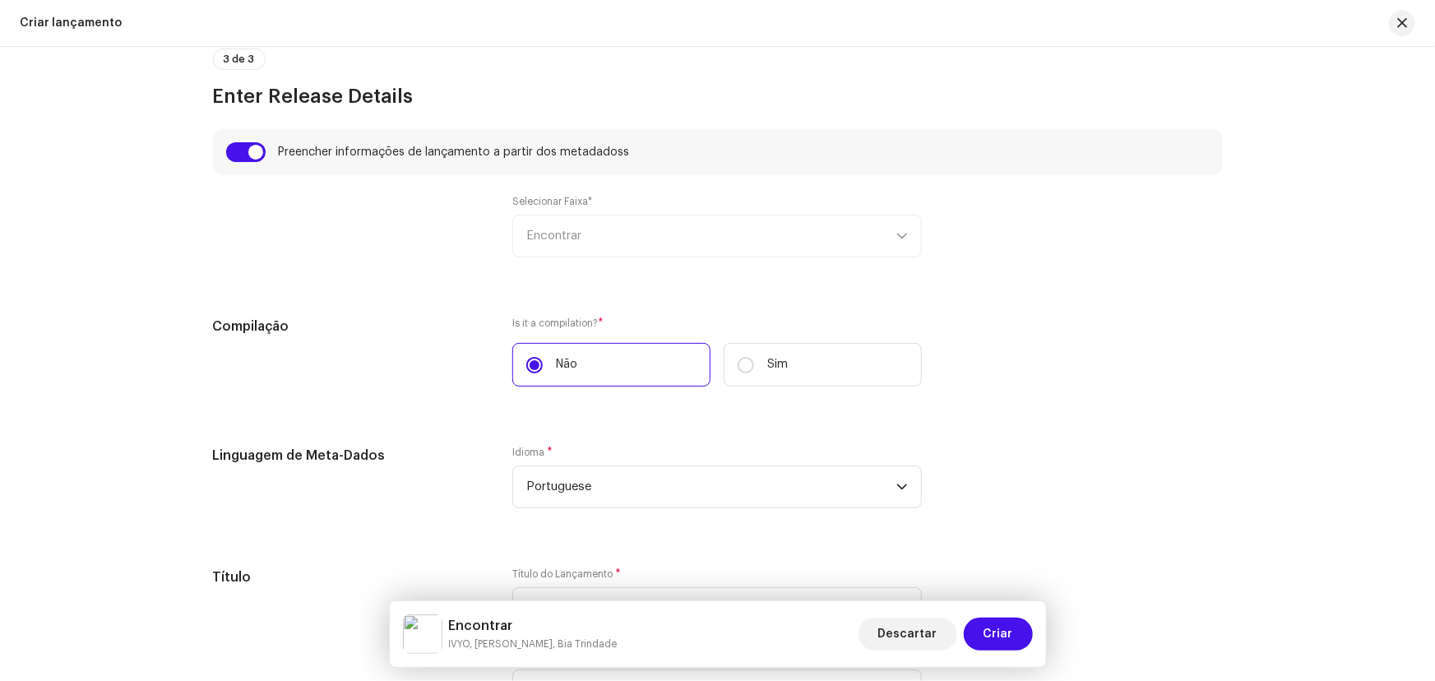
click at [543, 233] on div "Selecionar Faixa* Encontrar" at bounding box center [716, 226] width 409 height 62
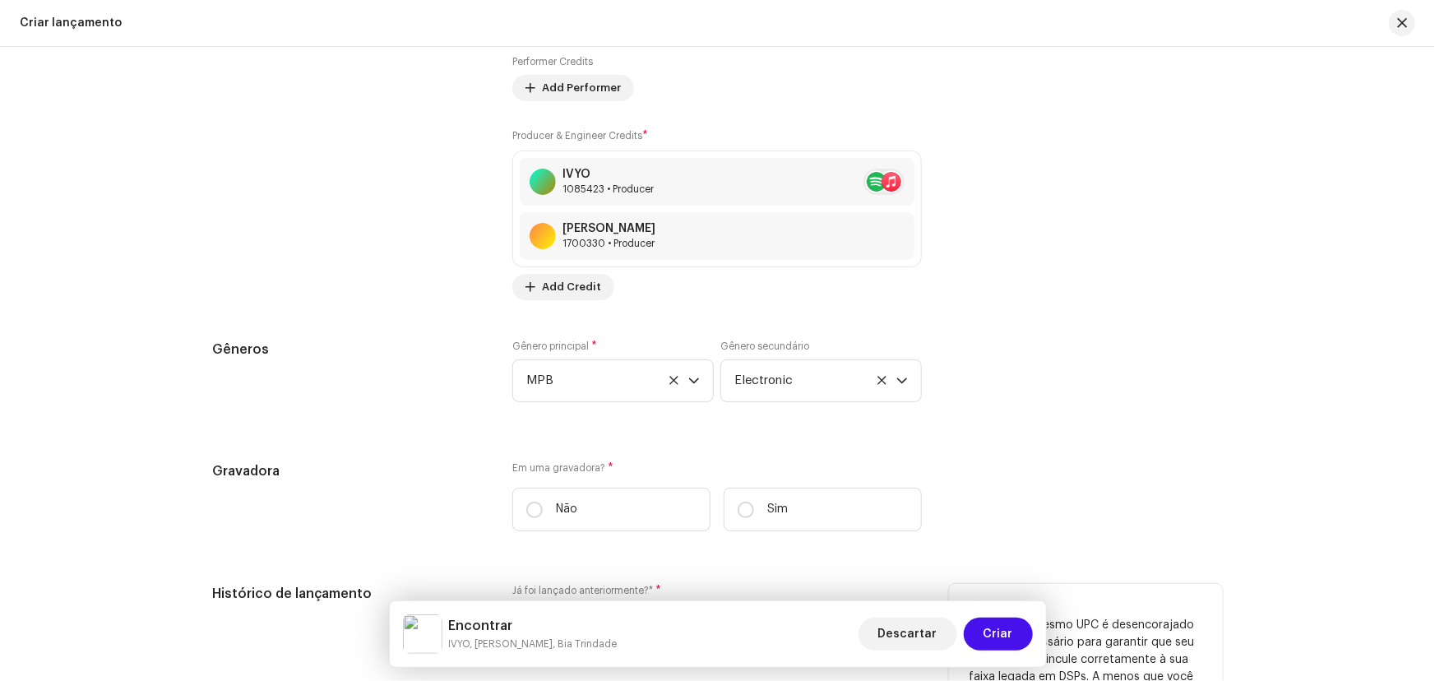
scroll to position [2392, 0]
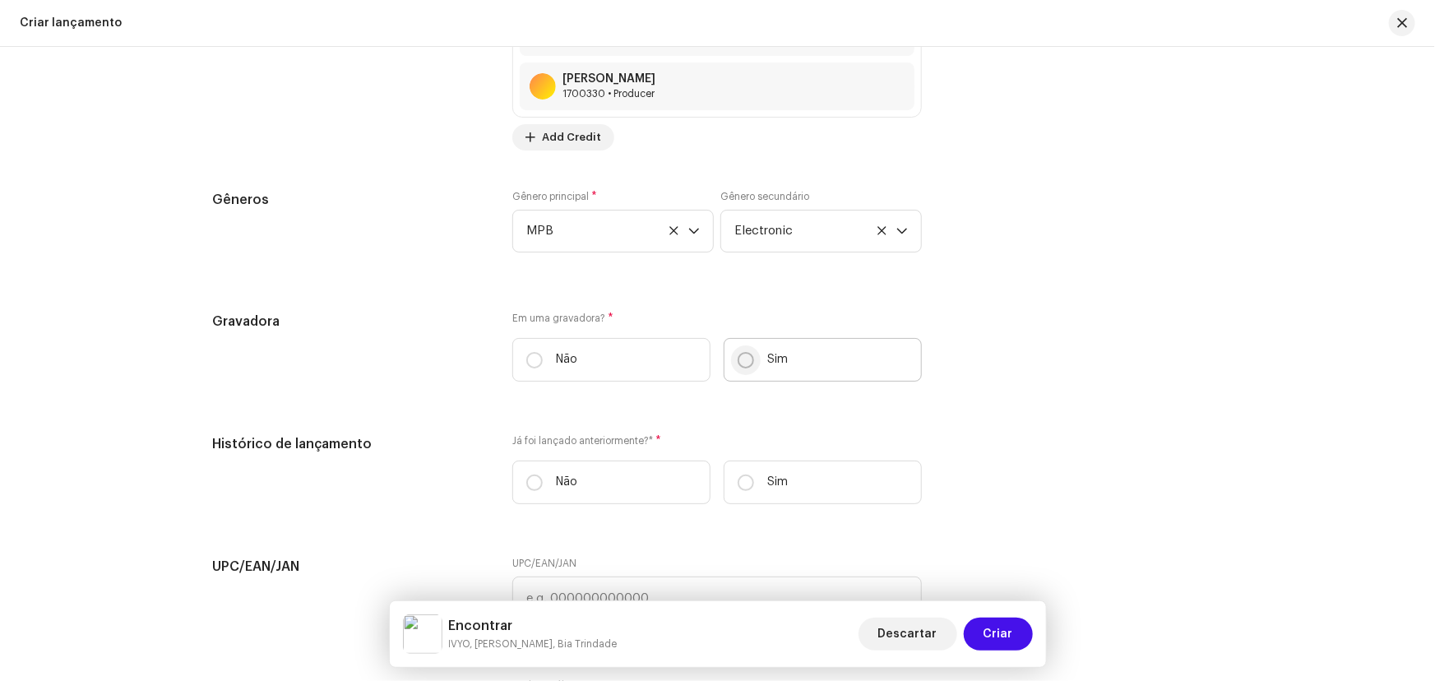
click at [743, 359] on input "Sim" at bounding box center [746, 360] width 16 height 16
radio input "true"
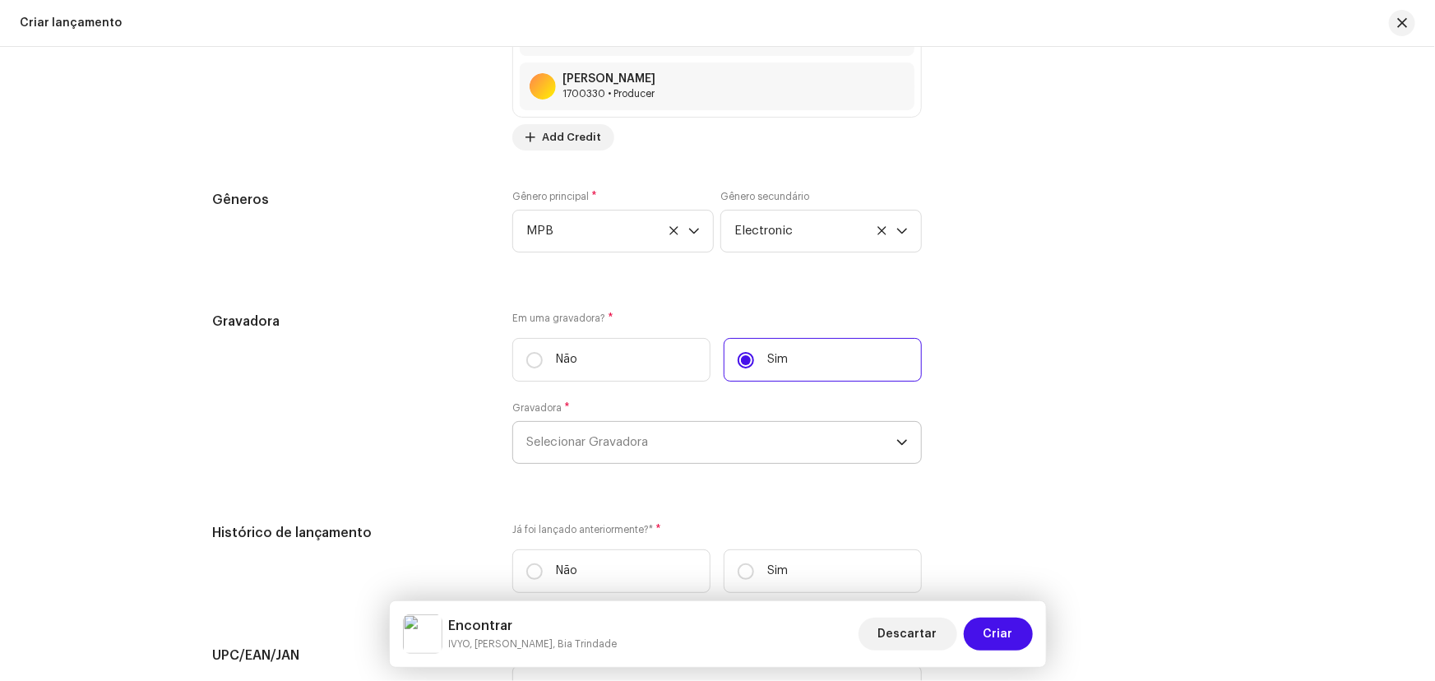
click at [609, 433] on span "Selecionar Gravadora" at bounding box center [711, 442] width 370 height 41
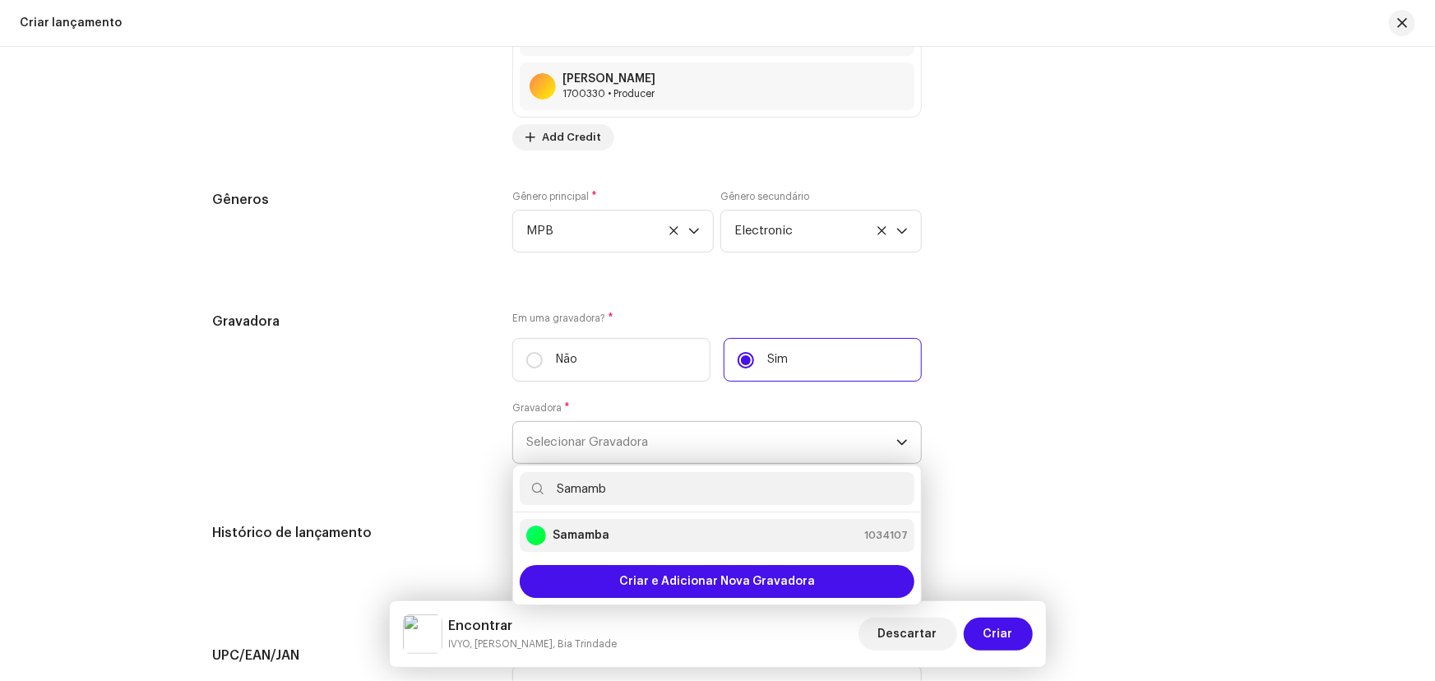
type input "Samamb"
click at [583, 525] on div "Samamba" at bounding box center [567, 535] width 83 height 20
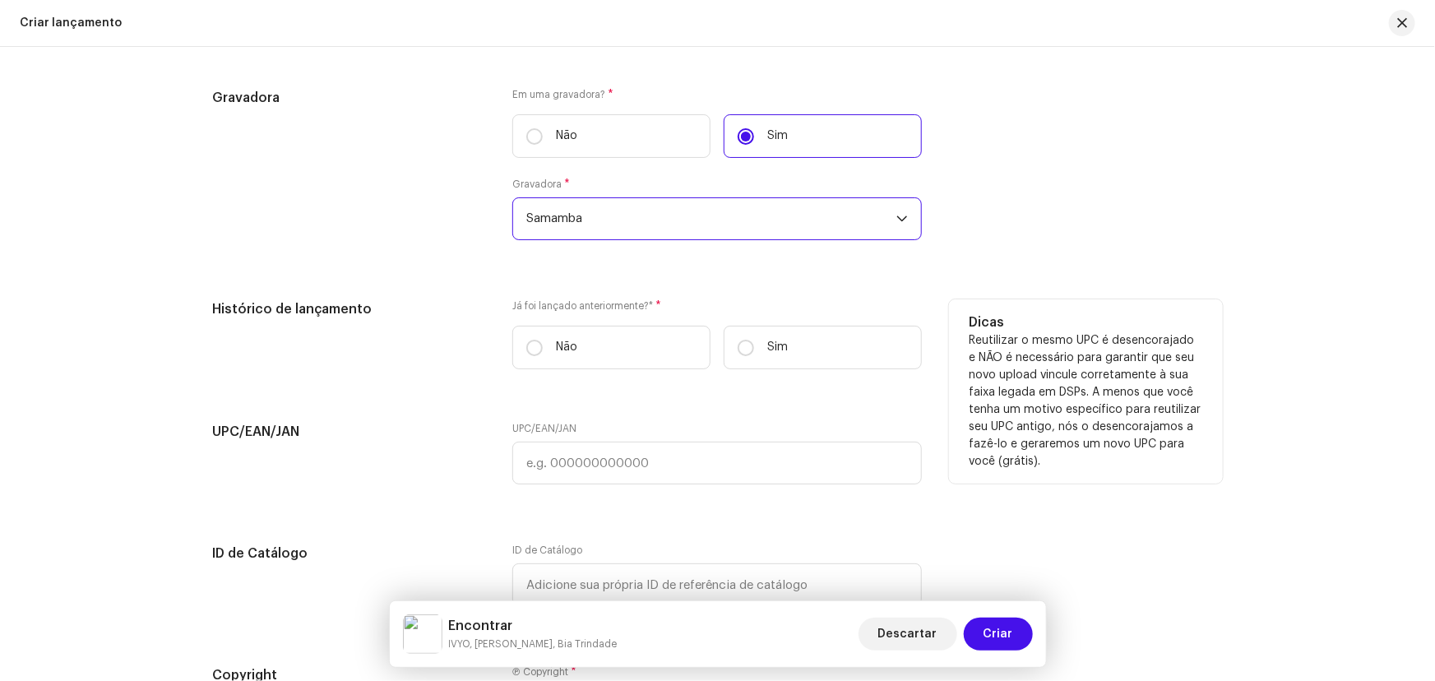
scroll to position [2690, 0]
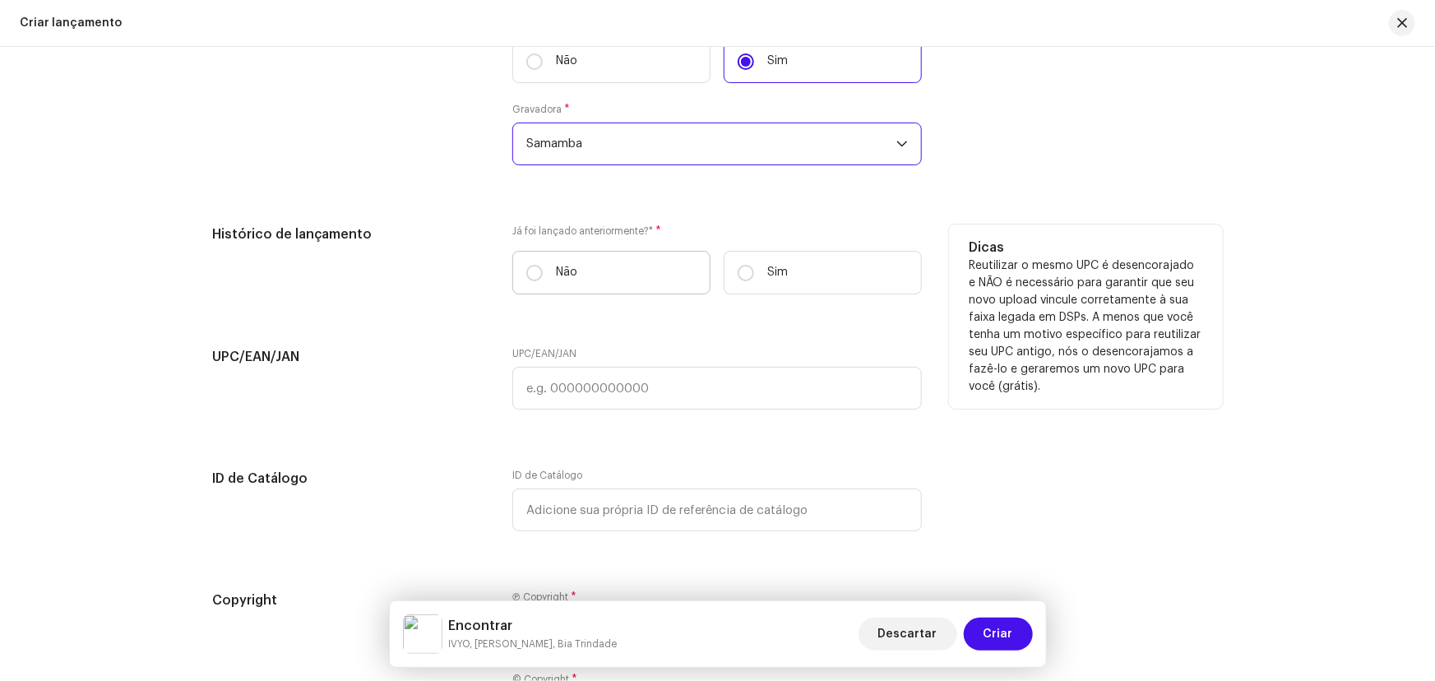
click at [576, 271] on label "Não" at bounding box center [611, 273] width 198 height 44
click at [543, 271] on input "Não" at bounding box center [534, 273] width 16 height 16
radio input "true"
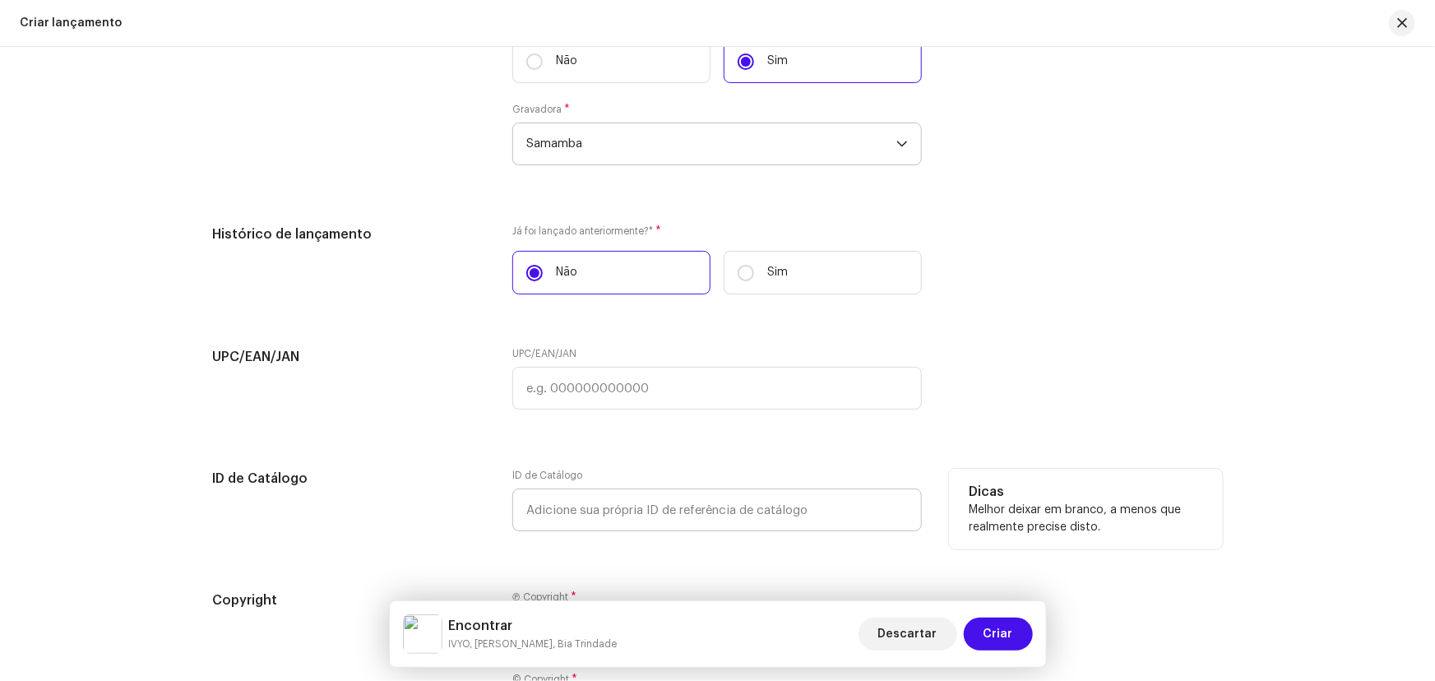
scroll to position [2840, 0]
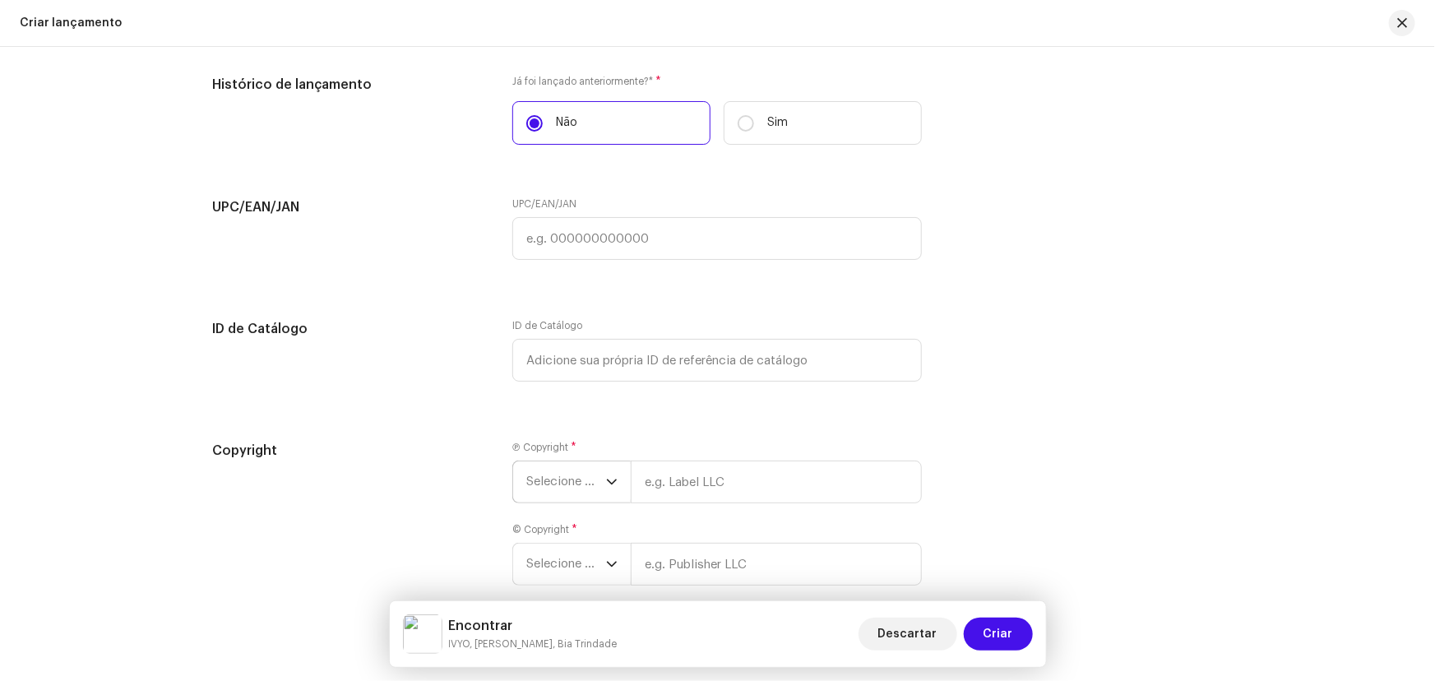
click at [567, 472] on span "Selecione o ano" at bounding box center [566, 481] width 80 height 41
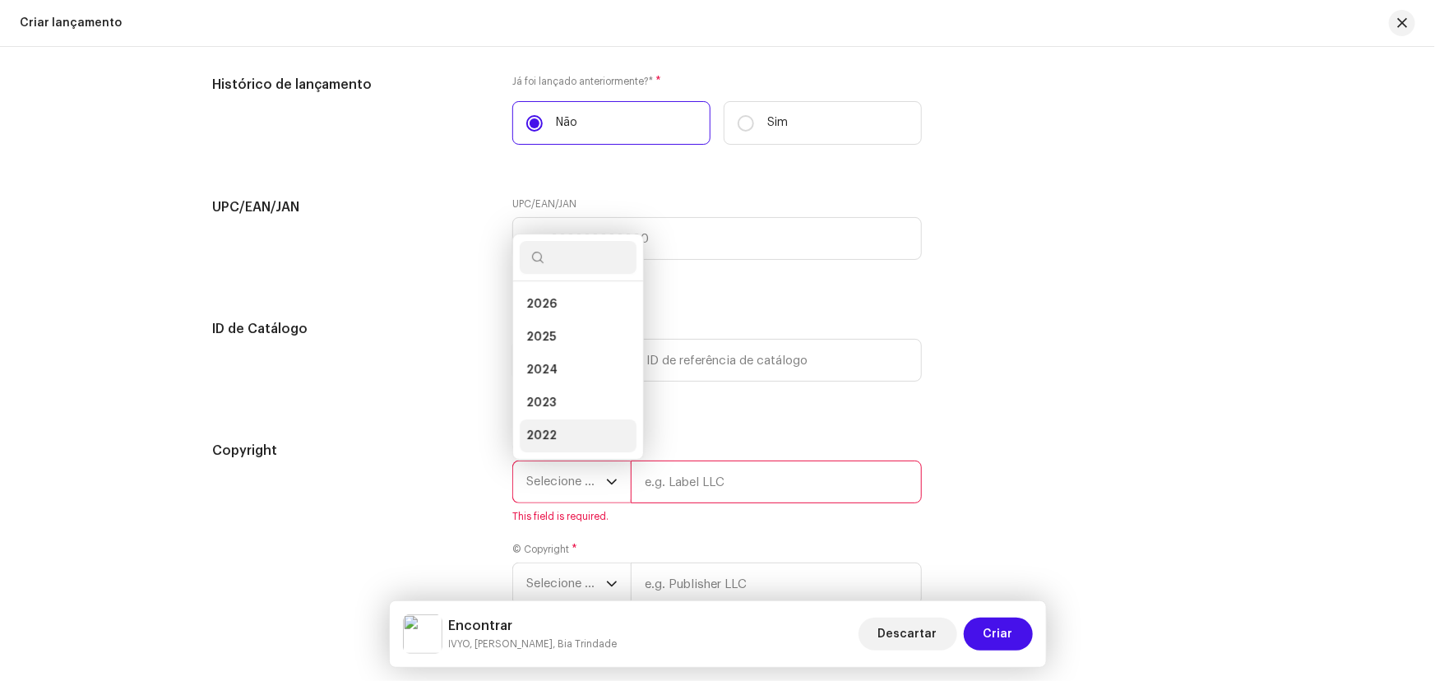
scroll to position [25, 0]
click at [560, 311] on li "2025" at bounding box center [578, 311] width 117 height 33
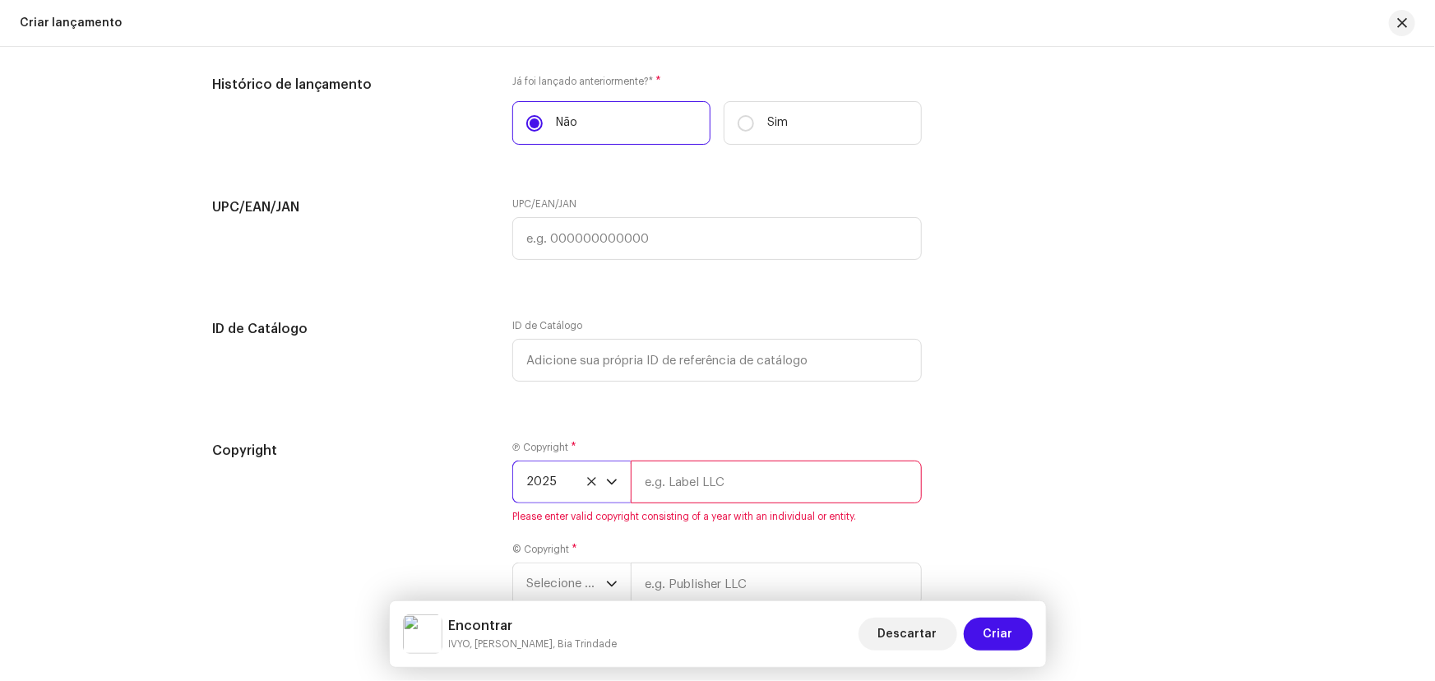
click at [668, 469] on input "text" at bounding box center [776, 481] width 291 height 43
type input "Sun7 Label"
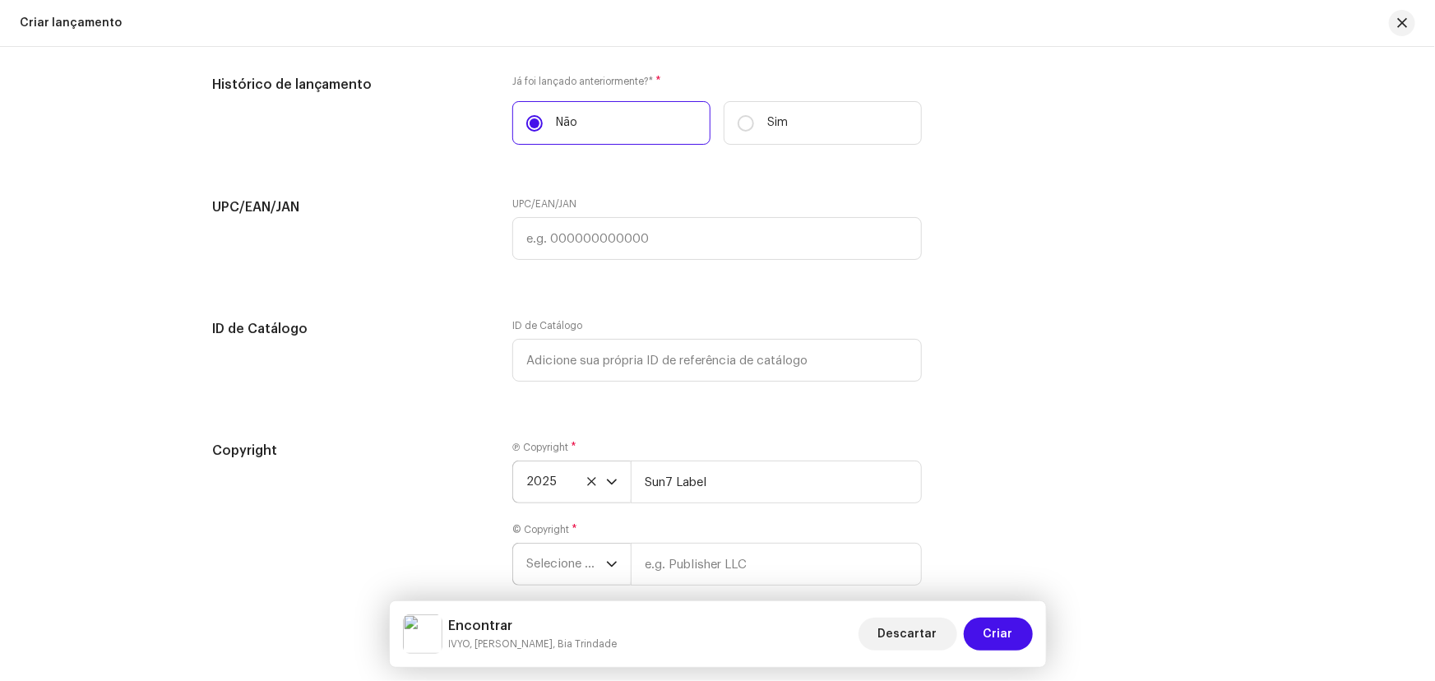
click at [579, 567] on span "Selecione o ano" at bounding box center [566, 564] width 80 height 41
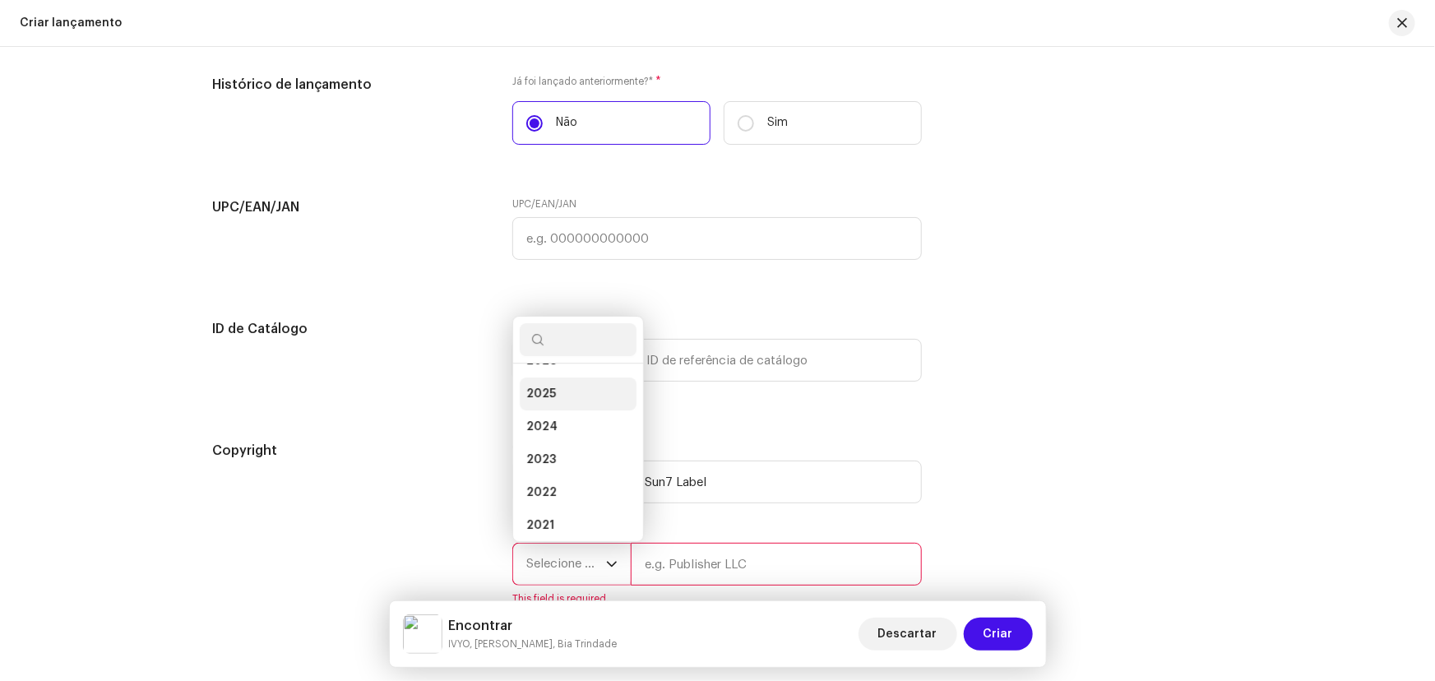
click at [552, 387] on li "2025" at bounding box center [578, 393] width 117 height 33
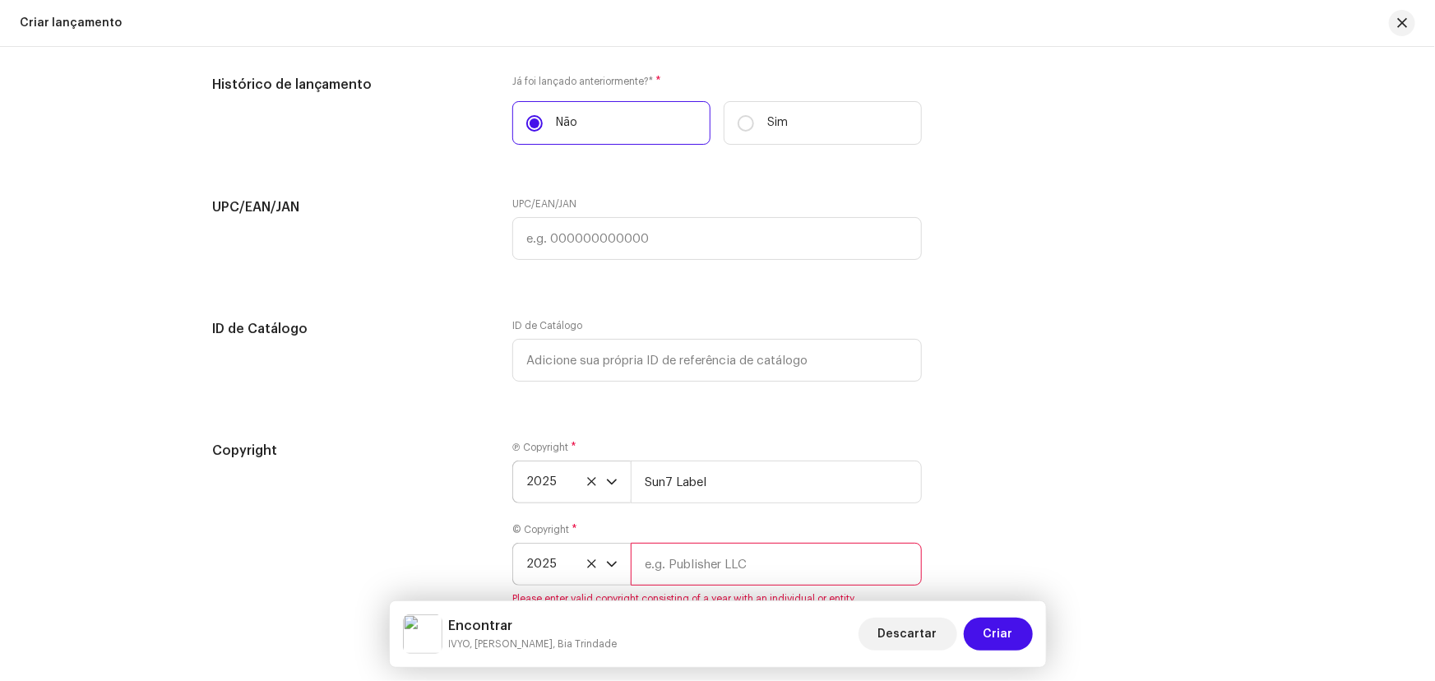
click at [694, 546] on input "text" at bounding box center [776, 564] width 291 height 43
type input "Samamba Music"
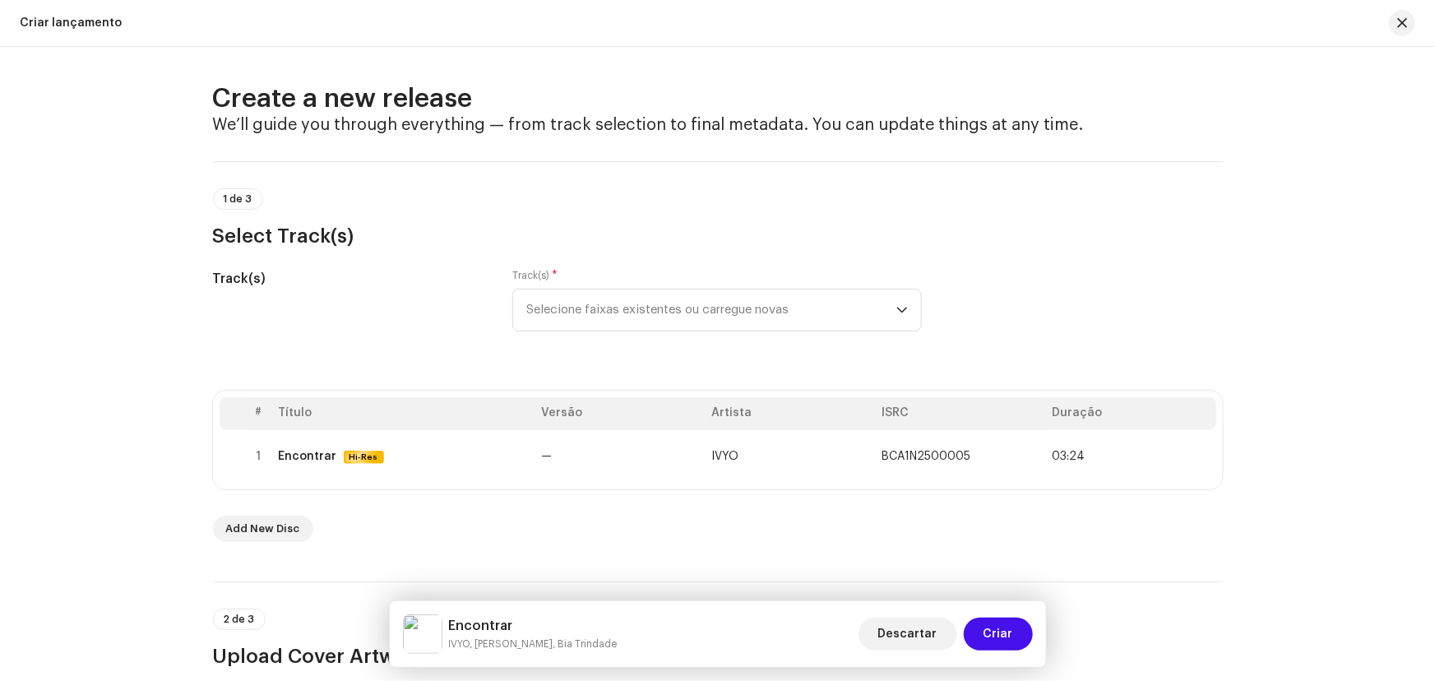
scroll to position [0, 0]
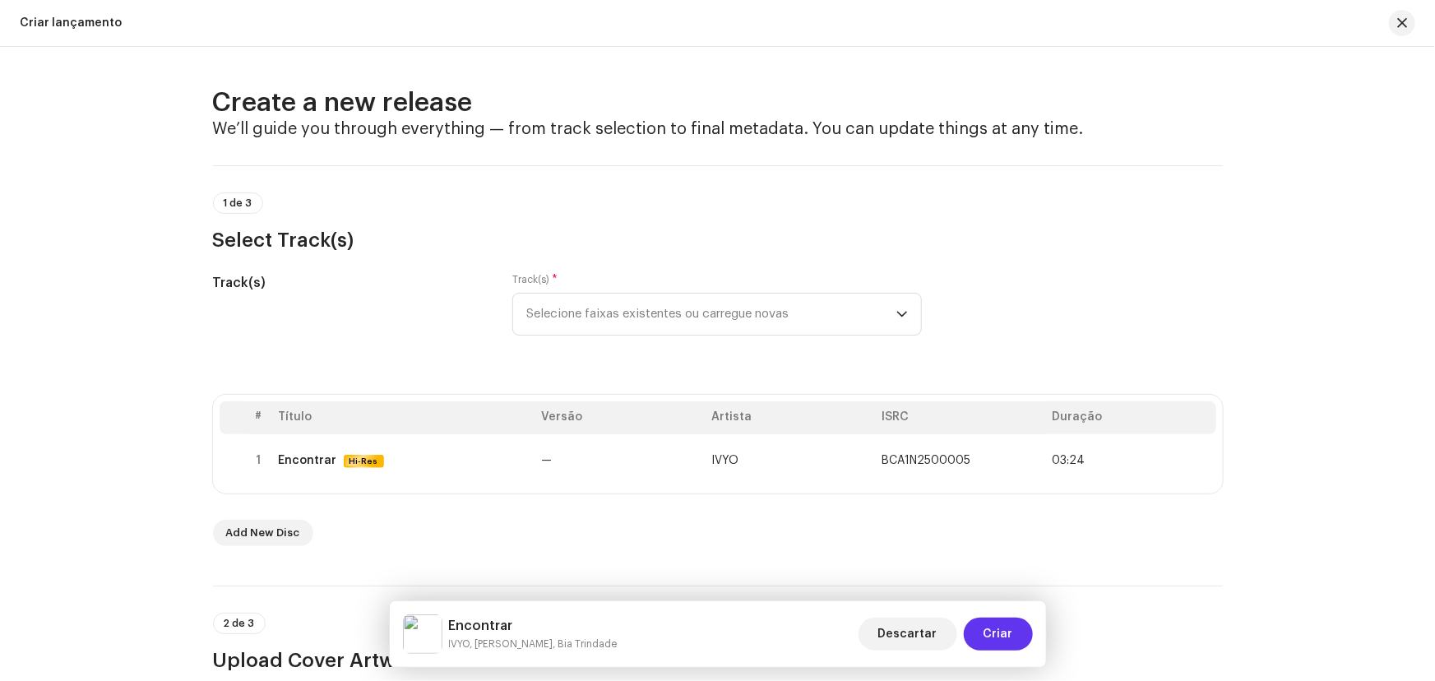
click at [999, 637] on span "Criar" at bounding box center [998, 634] width 30 height 33
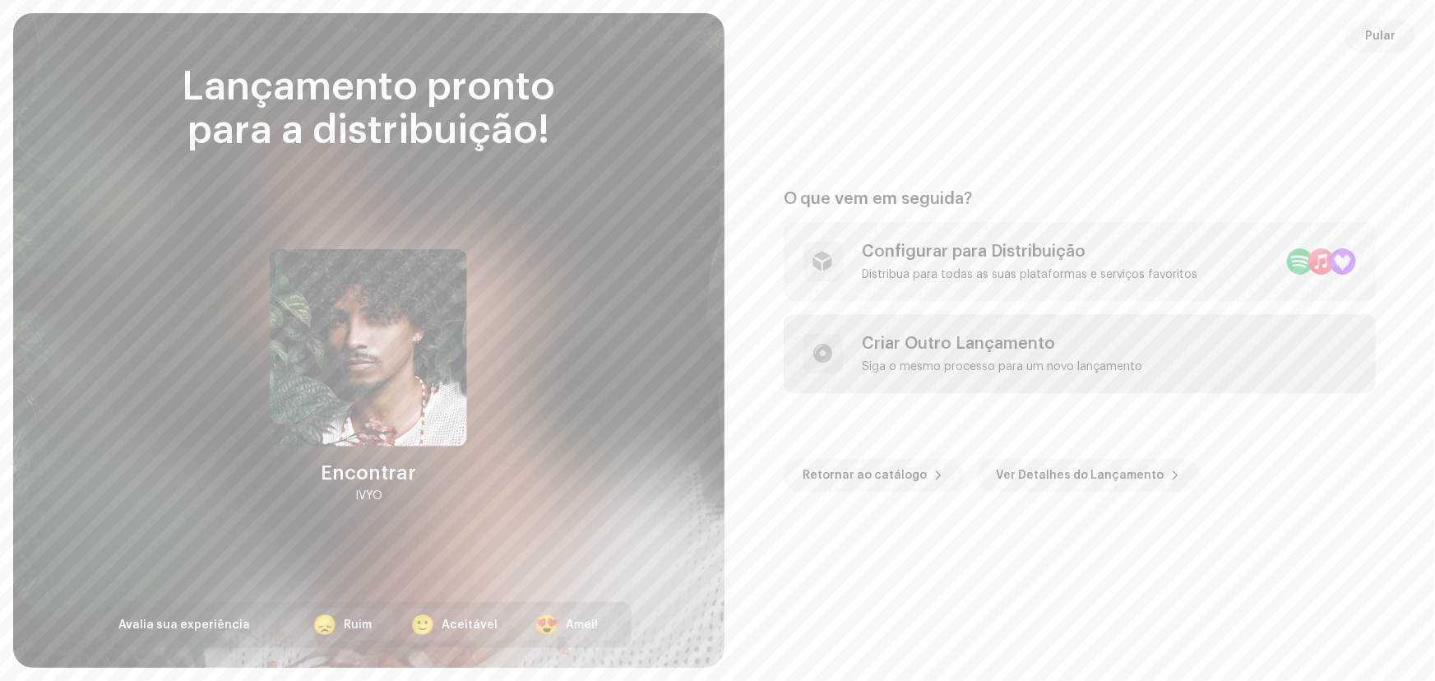
click at [950, 359] on div "Criar Outro Lançamento Siga o mesmo processo para um novo lançamento" at bounding box center [1003, 353] width 280 height 39
checkbox input "false"
radio input "false"
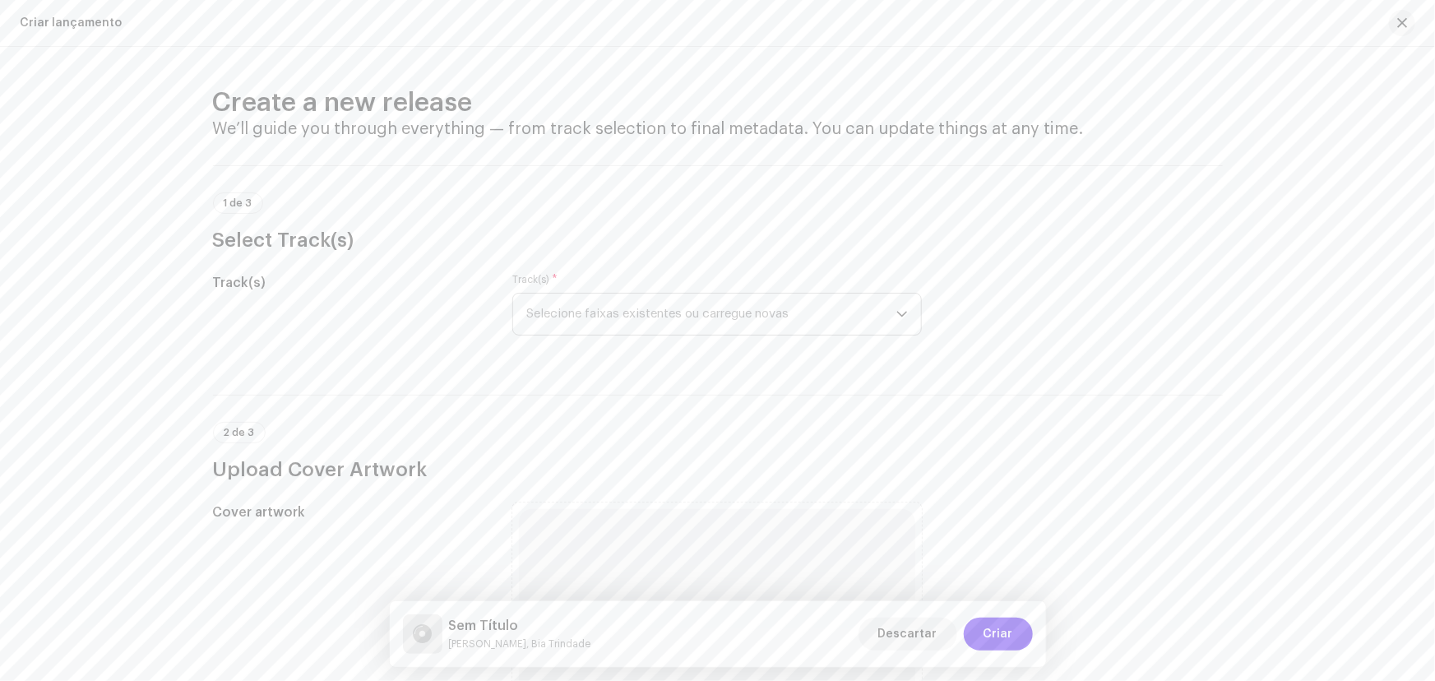
click at [638, 309] on span "Selecione faixas existentes ou carregue novas" at bounding box center [711, 314] width 370 height 41
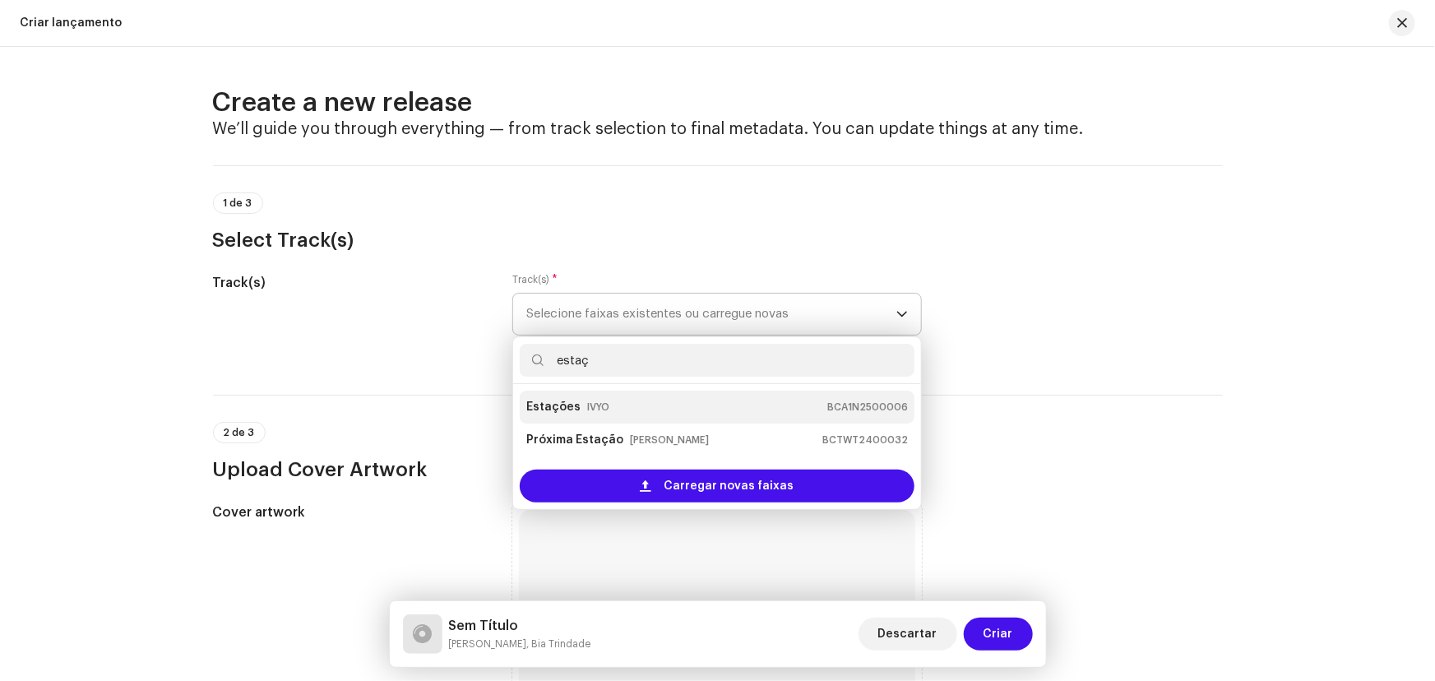
type input "estaç"
click at [613, 409] on div "Estações IVYO BCA1N2500006" at bounding box center [717, 407] width 382 height 26
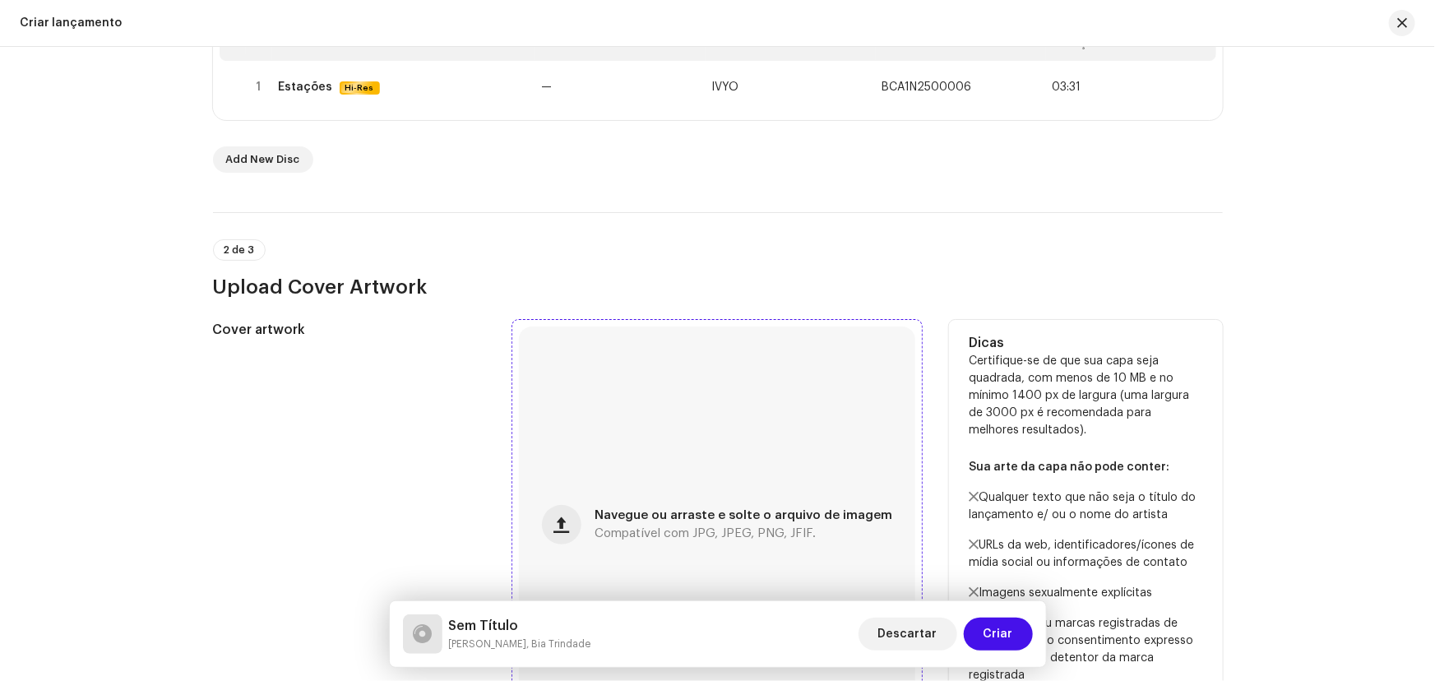
scroll to position [598, 0]
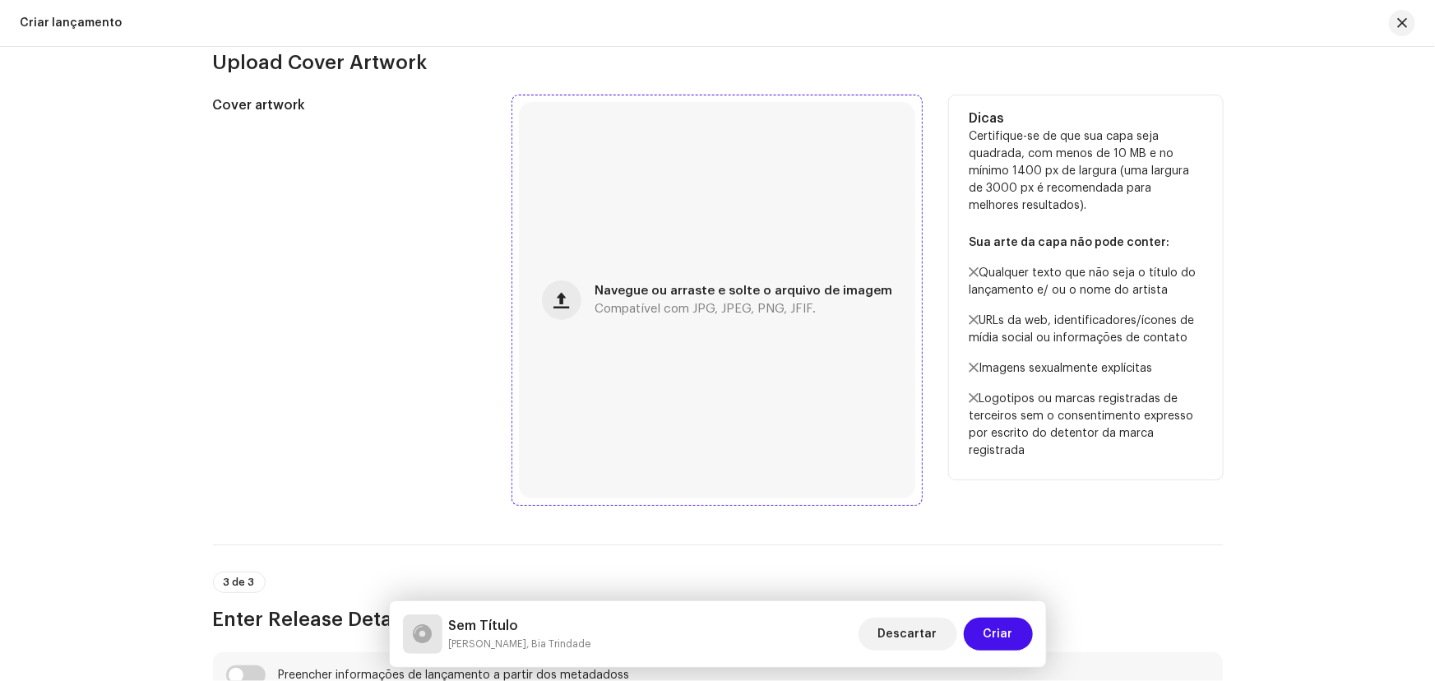
click at [586, 312] on div "Navegue ou arraste e solte o arquivo de imagem Compatível com JPG, JPEG, PNG, J…" at bounding box center [717, 300] width 396 height 396
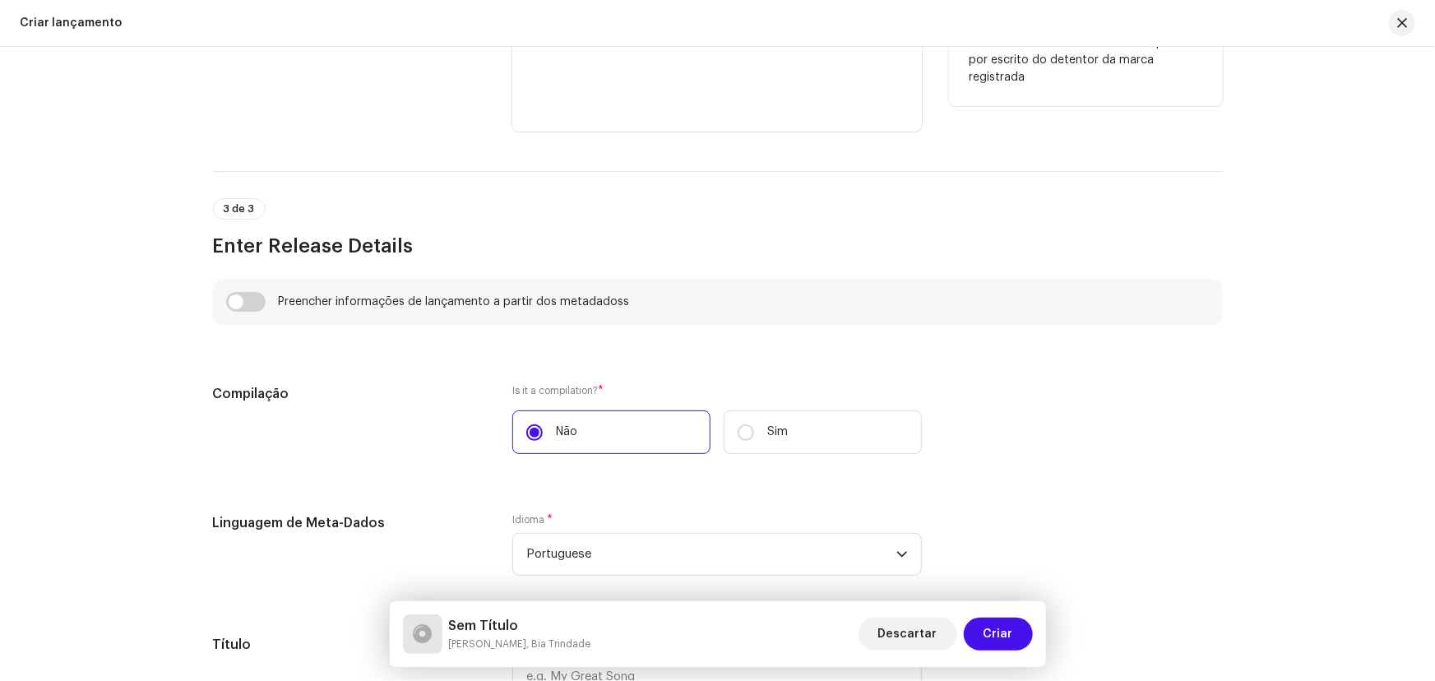
scroll to position [1196, 0]
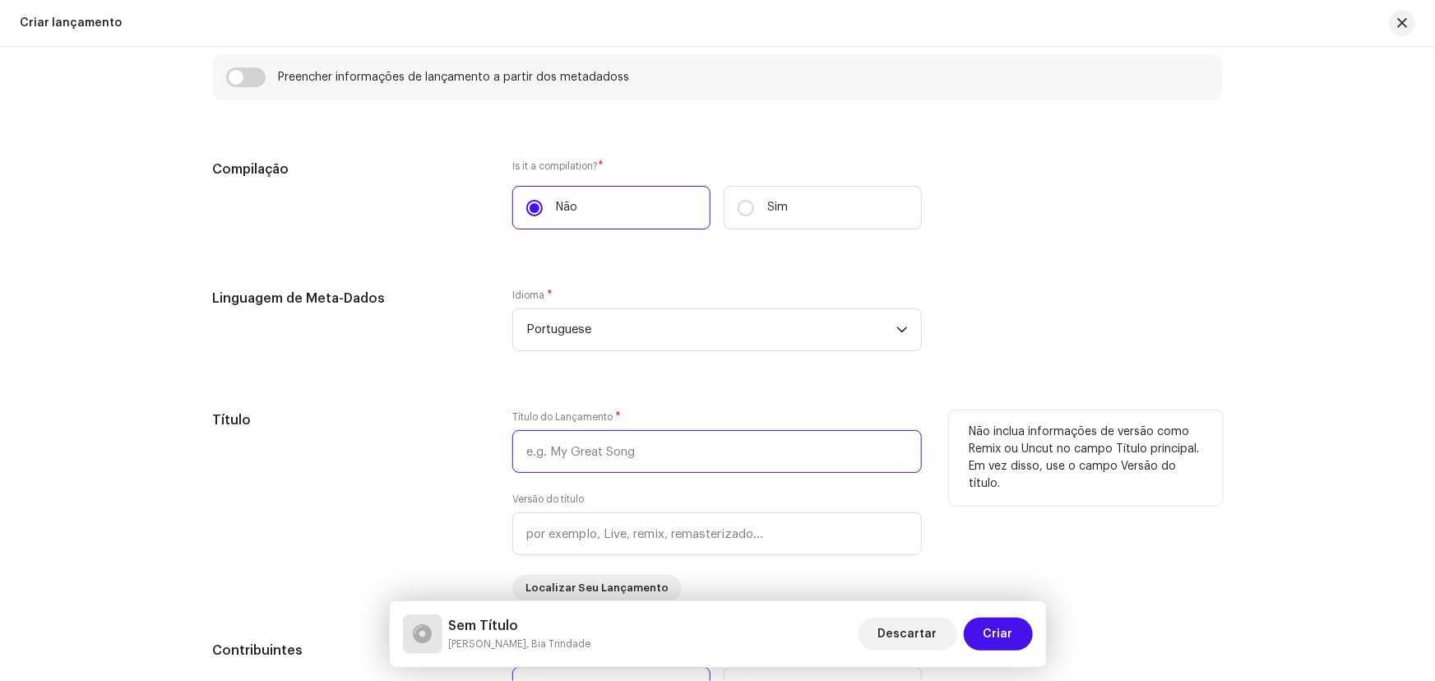
click at [589, 448] on input "text" at bounding box center [716, 451] width 409 height 43
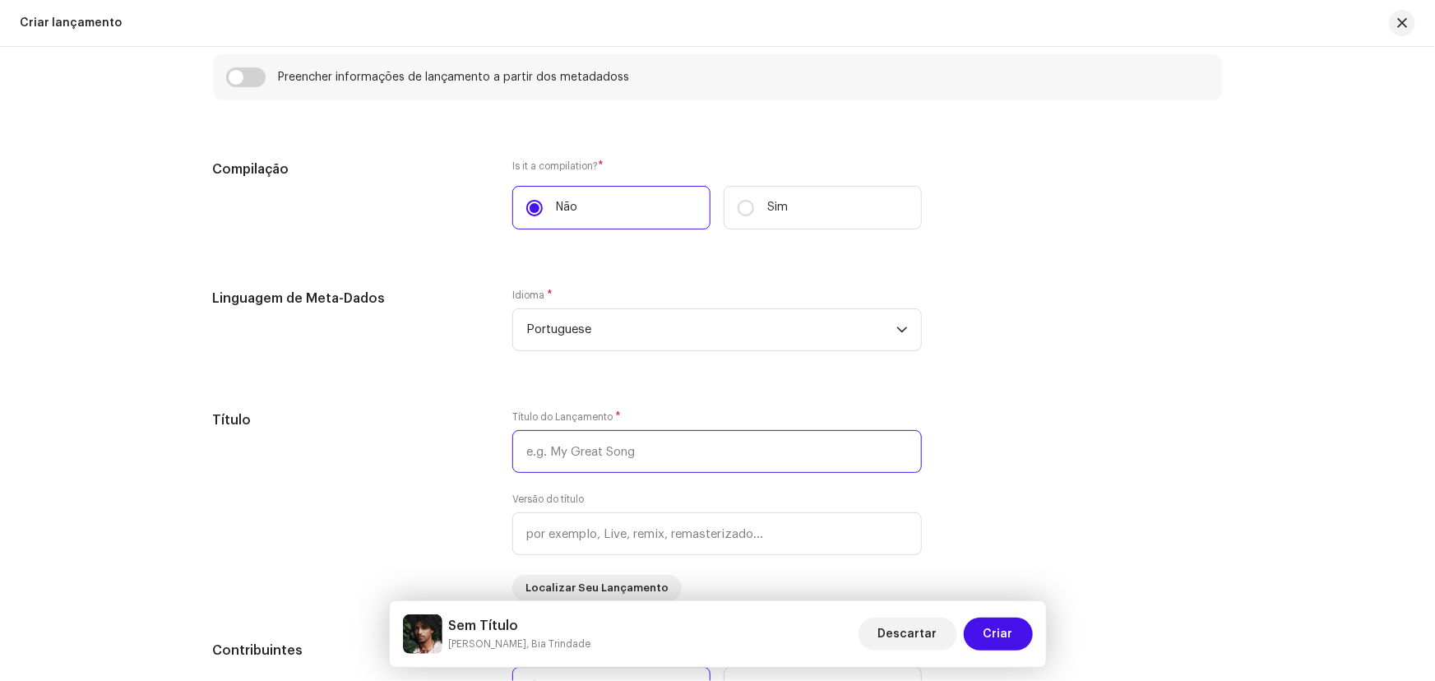
scroll to position [971, 0]
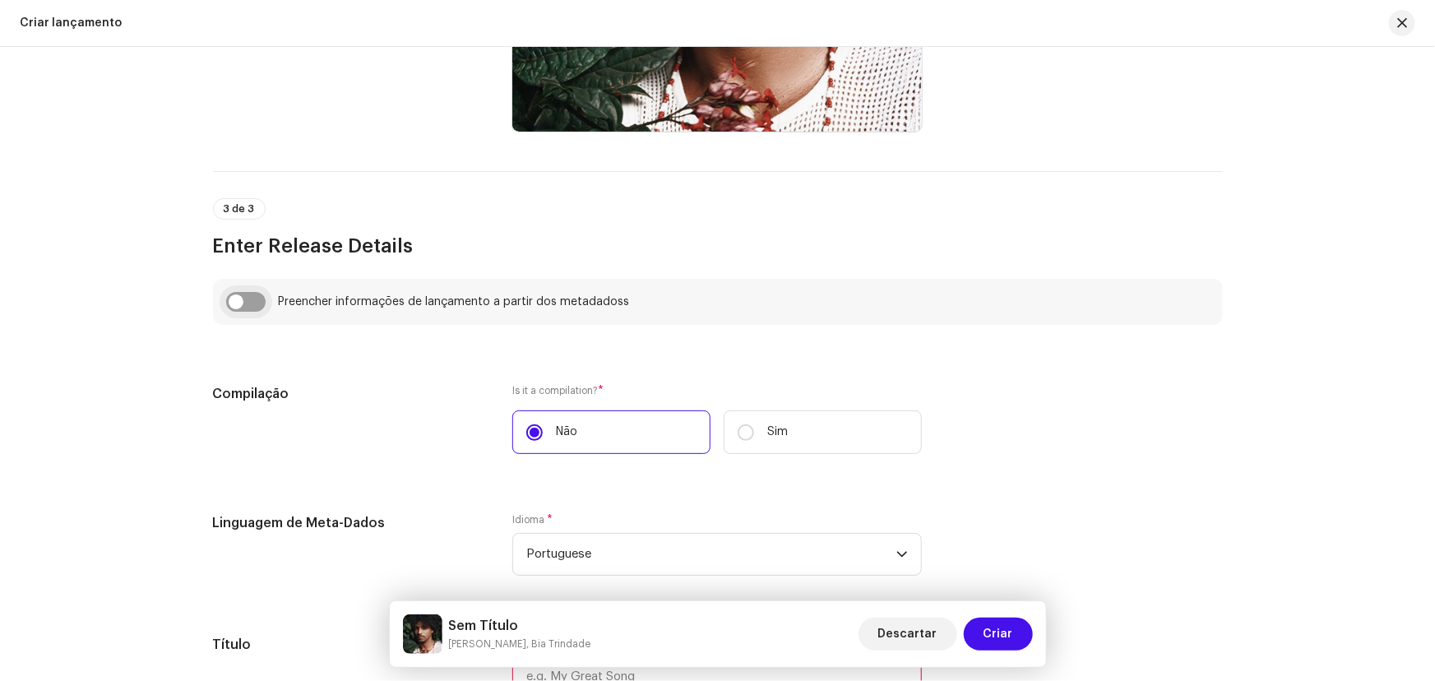
click at [247, 301] on input "checkbox" at bounding box center [245, 302] width 39 height 20
checkbox input "true"
type input "Estações"
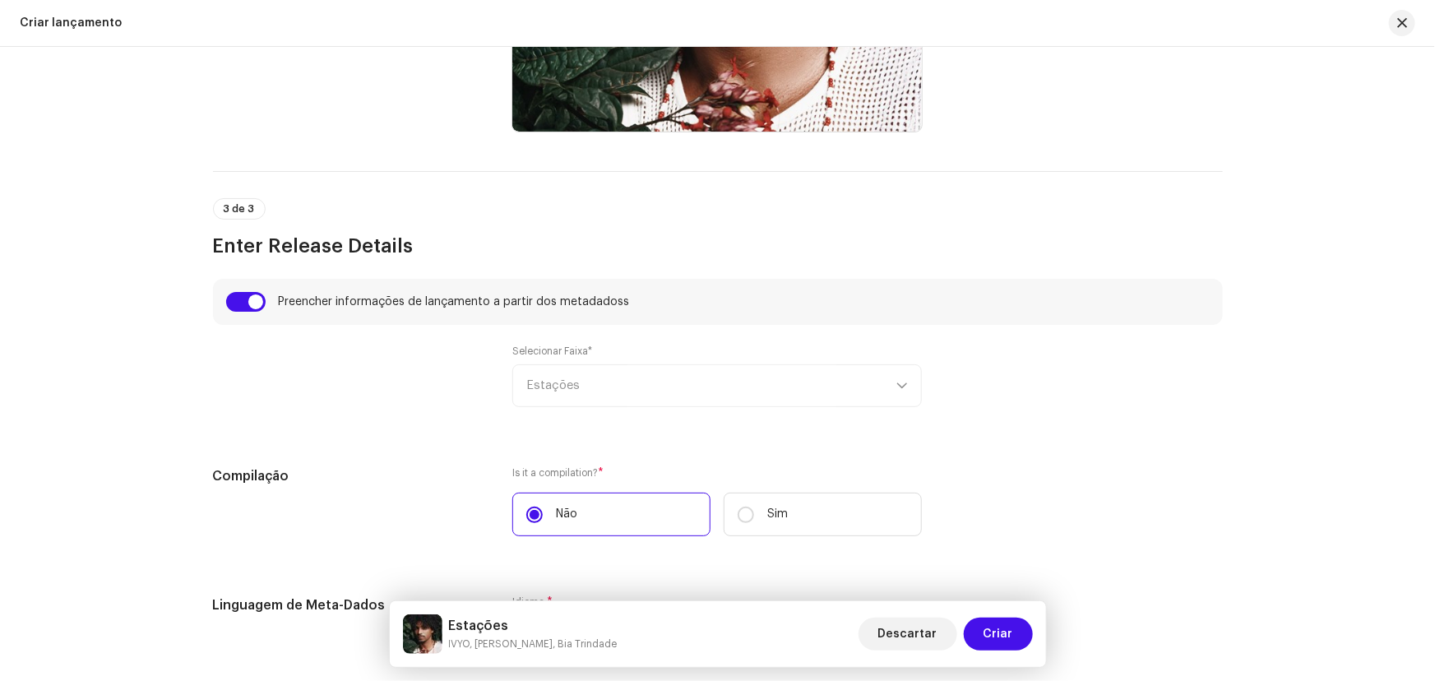
click at [595, 392] on div "Selecionar Faixa* Estações" at bounding box center [716, 376] width 409 height 62
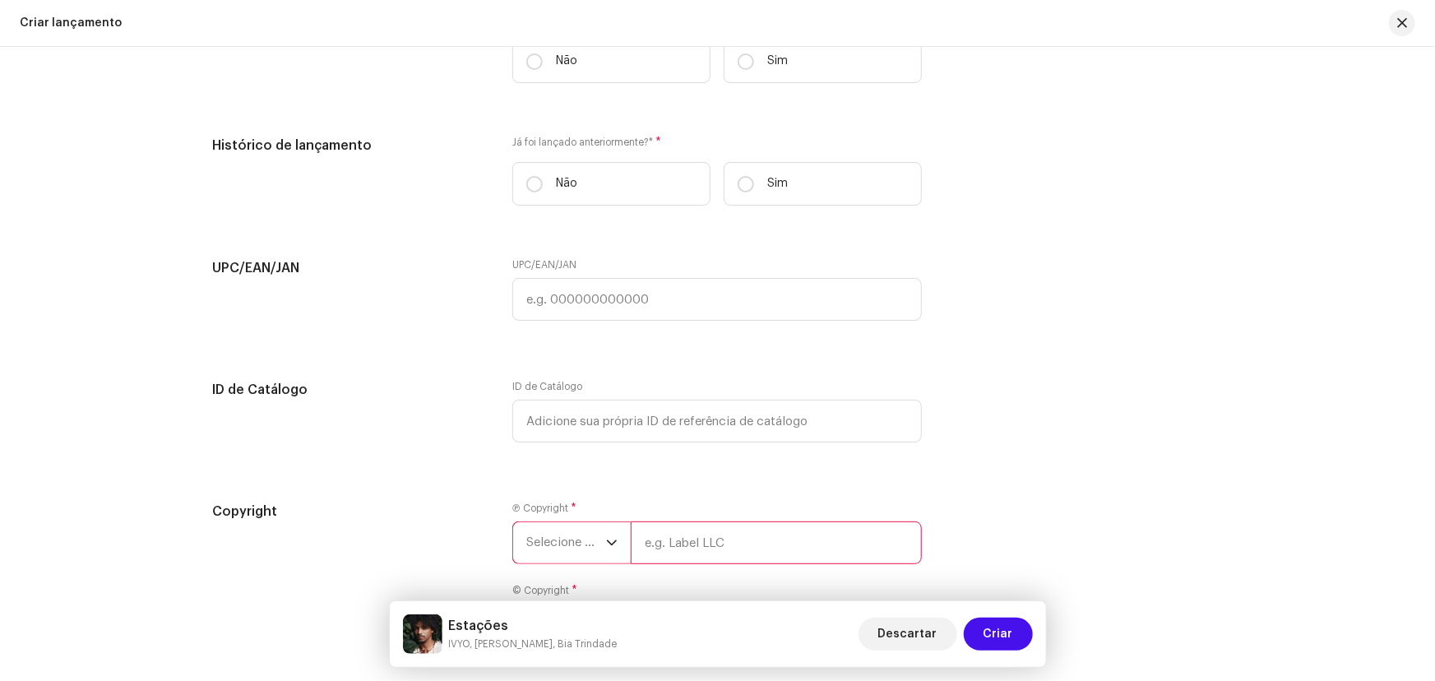
scroll to position [2765, 0]
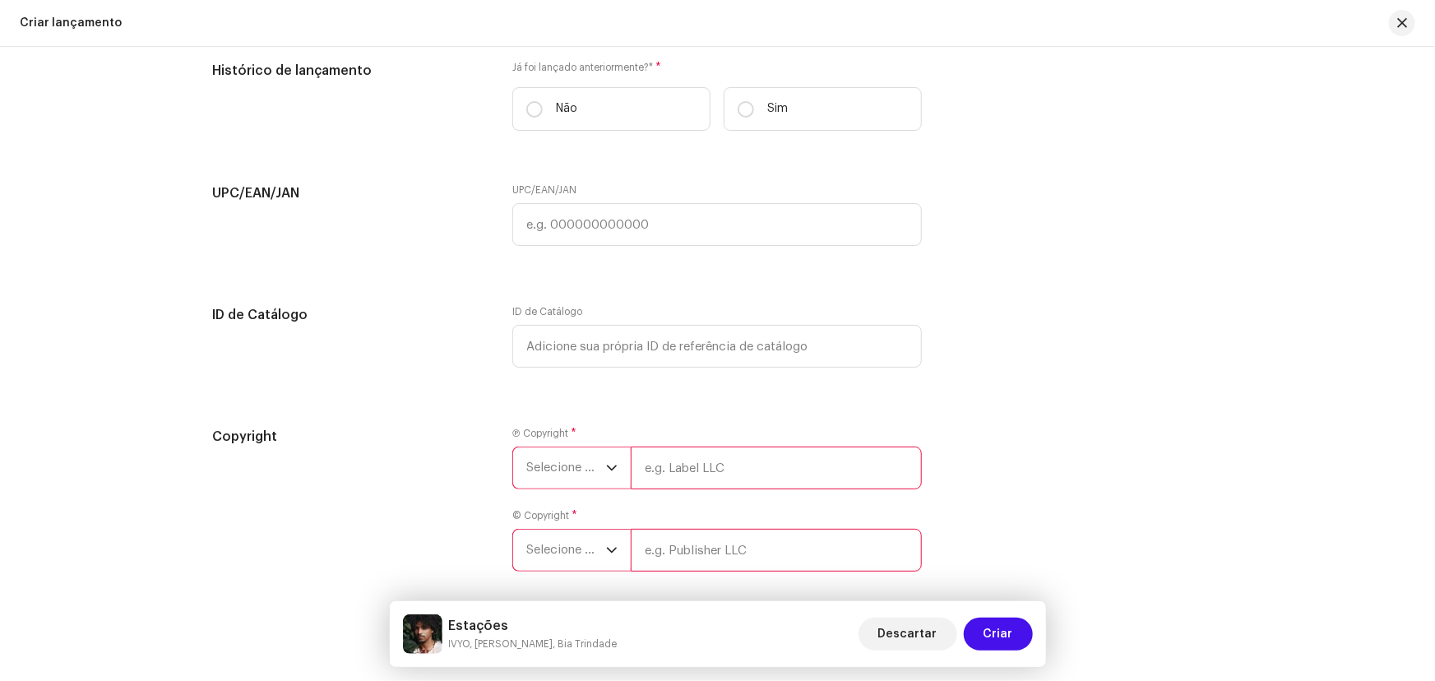
click at [593, 458] on span "Selecione o ano" at bounding box center [566, 467] width 80 height 41
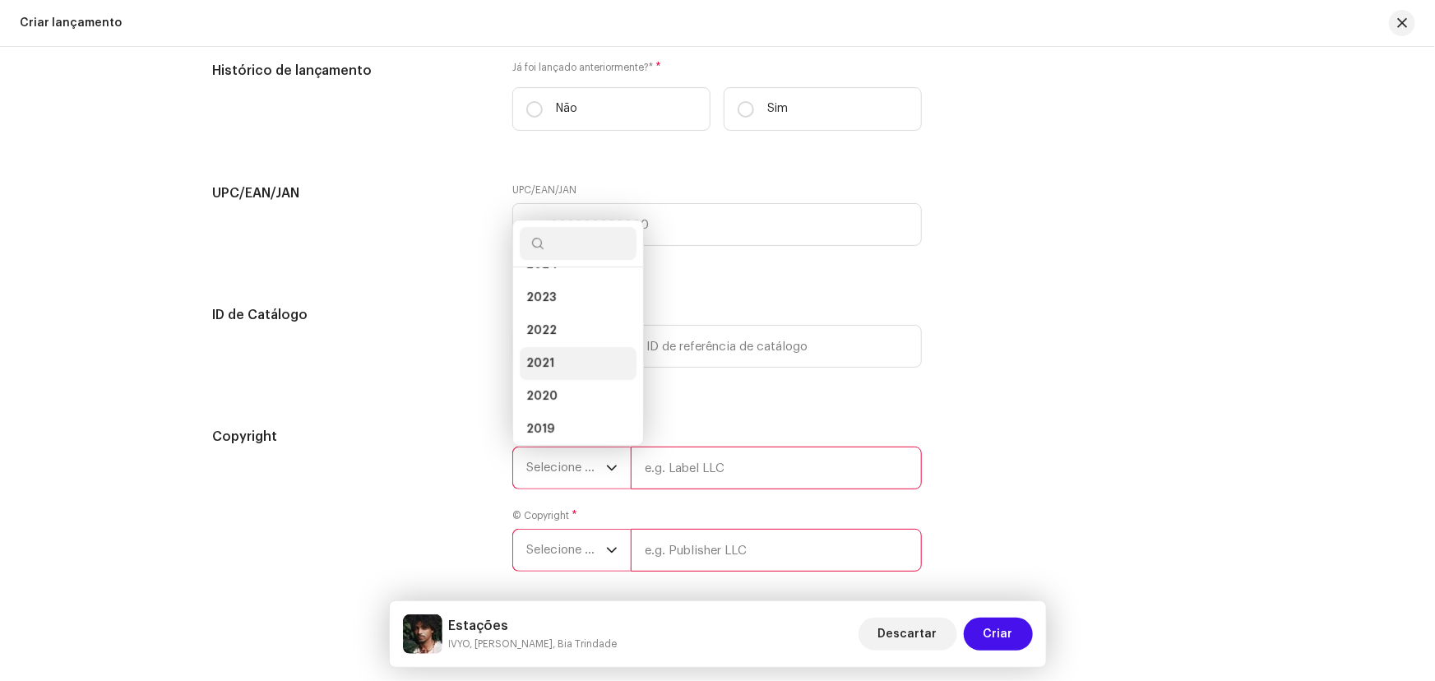
scroll to position [0, 0]
click at [568, 319] on li "2025" at bounding box center [578, 323] width 117 height 33
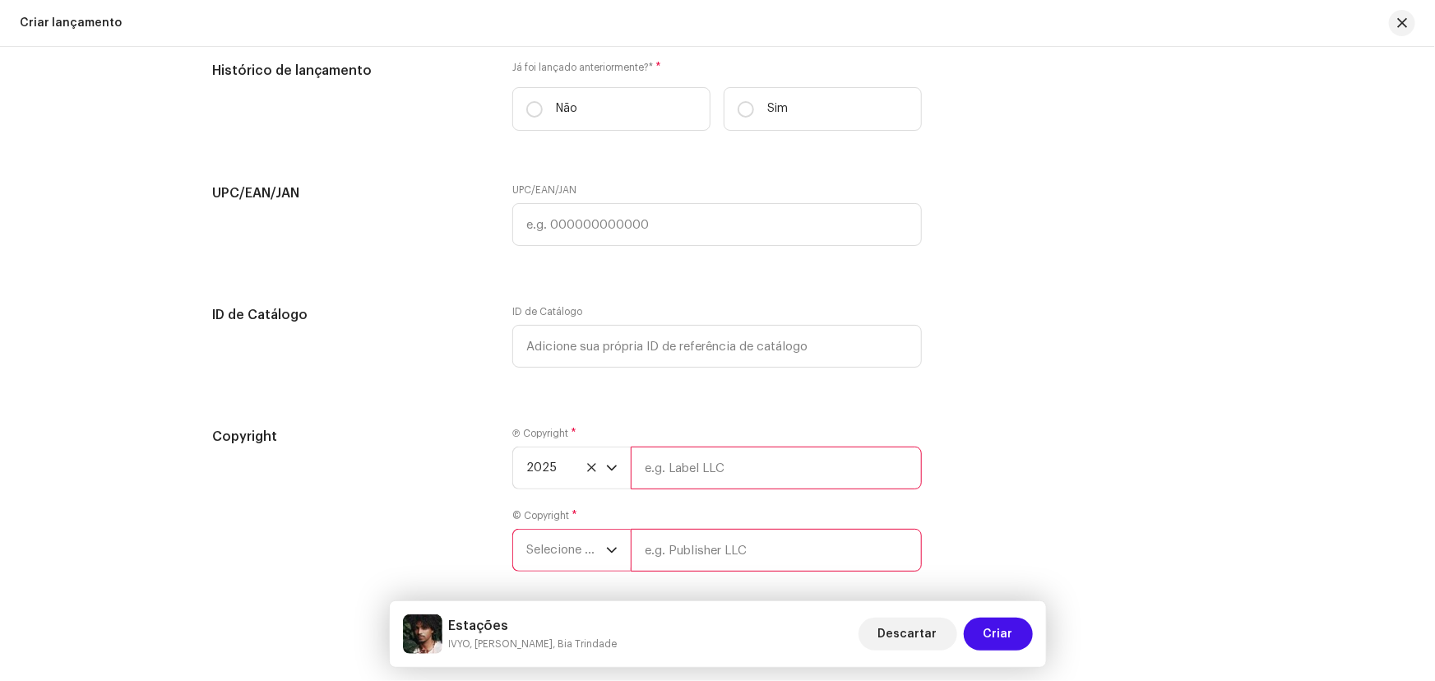
click at [570, 544] on span "Selecione o ano" at bounding box center [566, 550] width 80 height 41
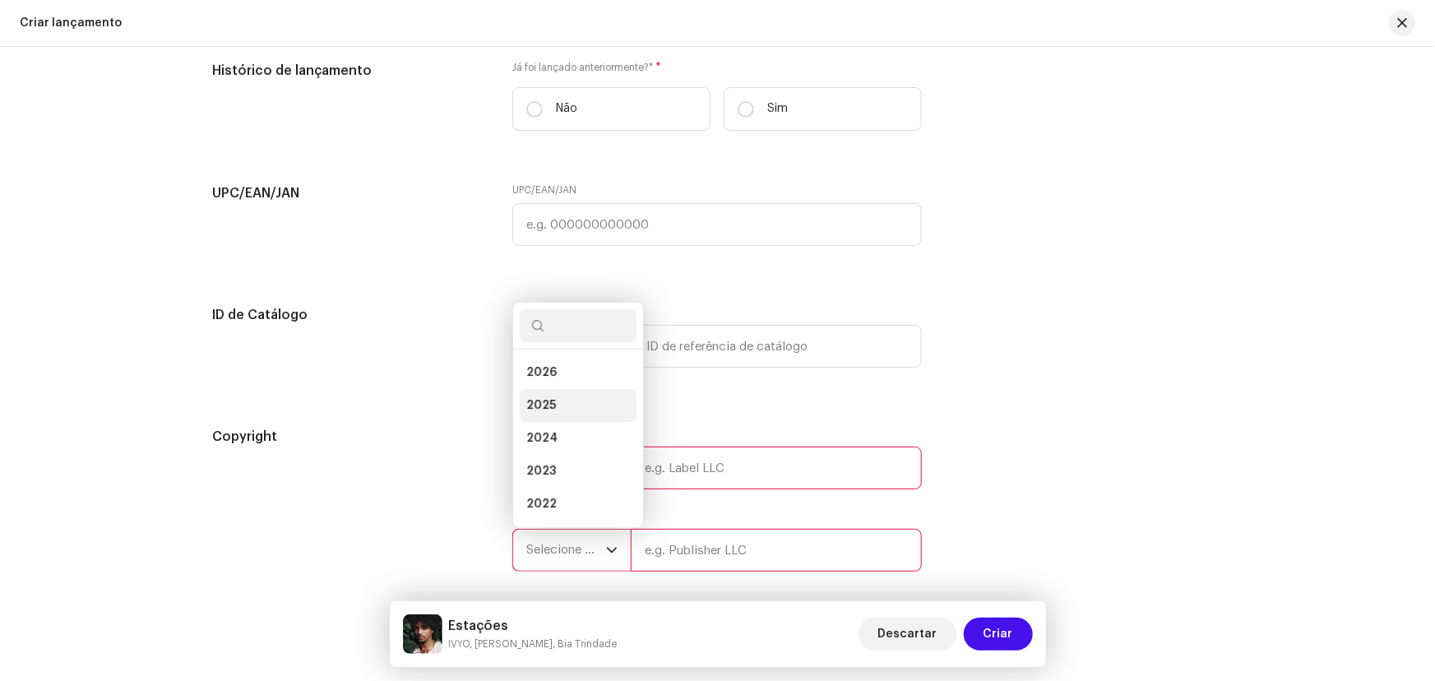
scroll to position [25, 0]
click at [564, 372] on li "2025" at bounding box center [578, 379] width 117 height 33
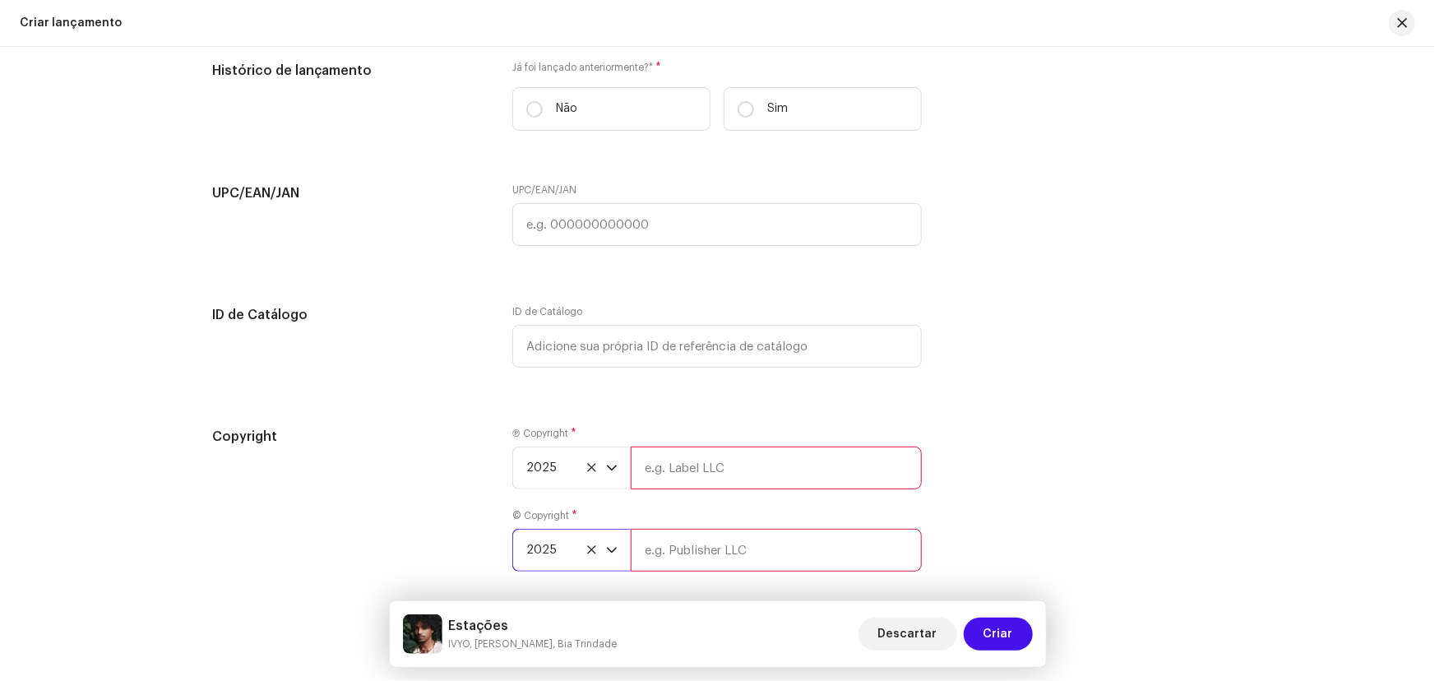
drag, startPoint x: 644, startPoint y: 443, endPoint x: 674, endPoint y: 462, distance: 35.8
click at [644, 446] on input "text" at bounding box center [776, 467] width 291 height 43
click at [675, 462] on input "text" at bounding box center [776, 467] width 291 height 43
type input "Sun7 Label"
click at [697, 557] on input "text" at bounding box center [776, 550] width 291 height 43
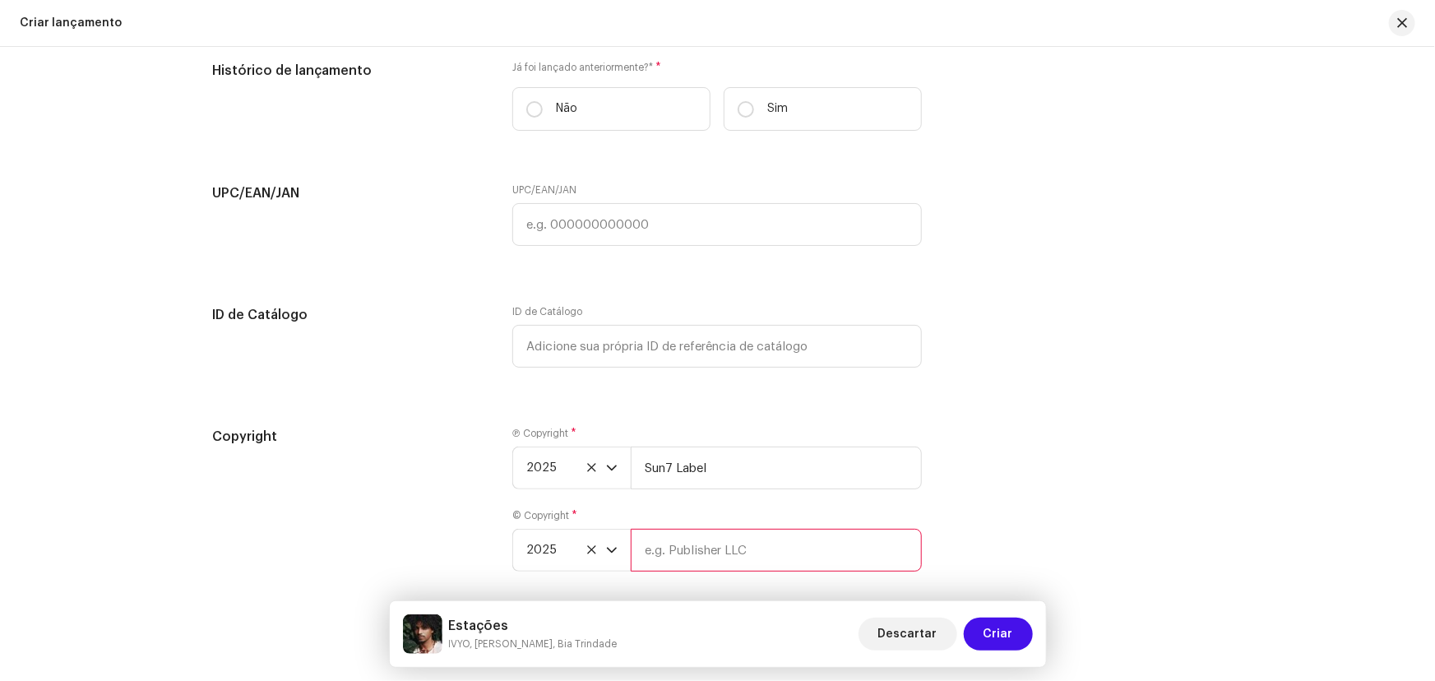
type input "Samamba Music"
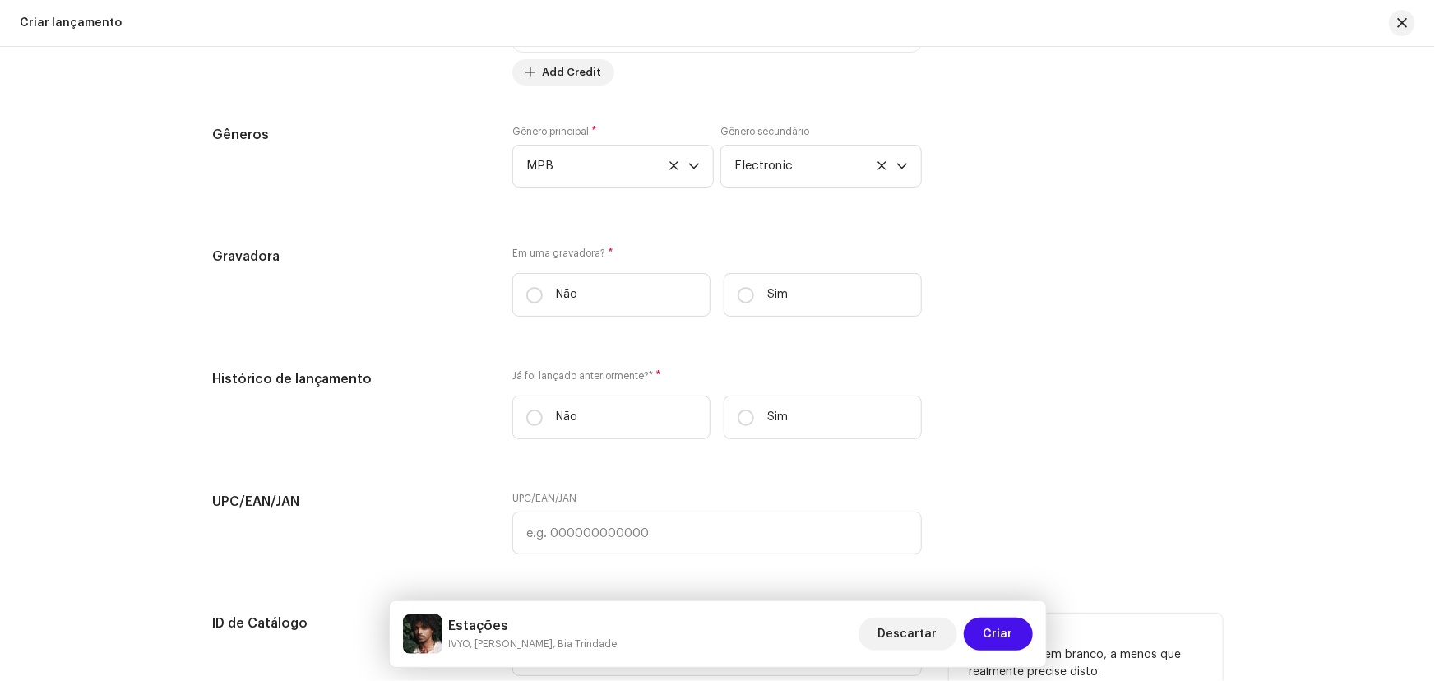
scroll to position [2382, 0]
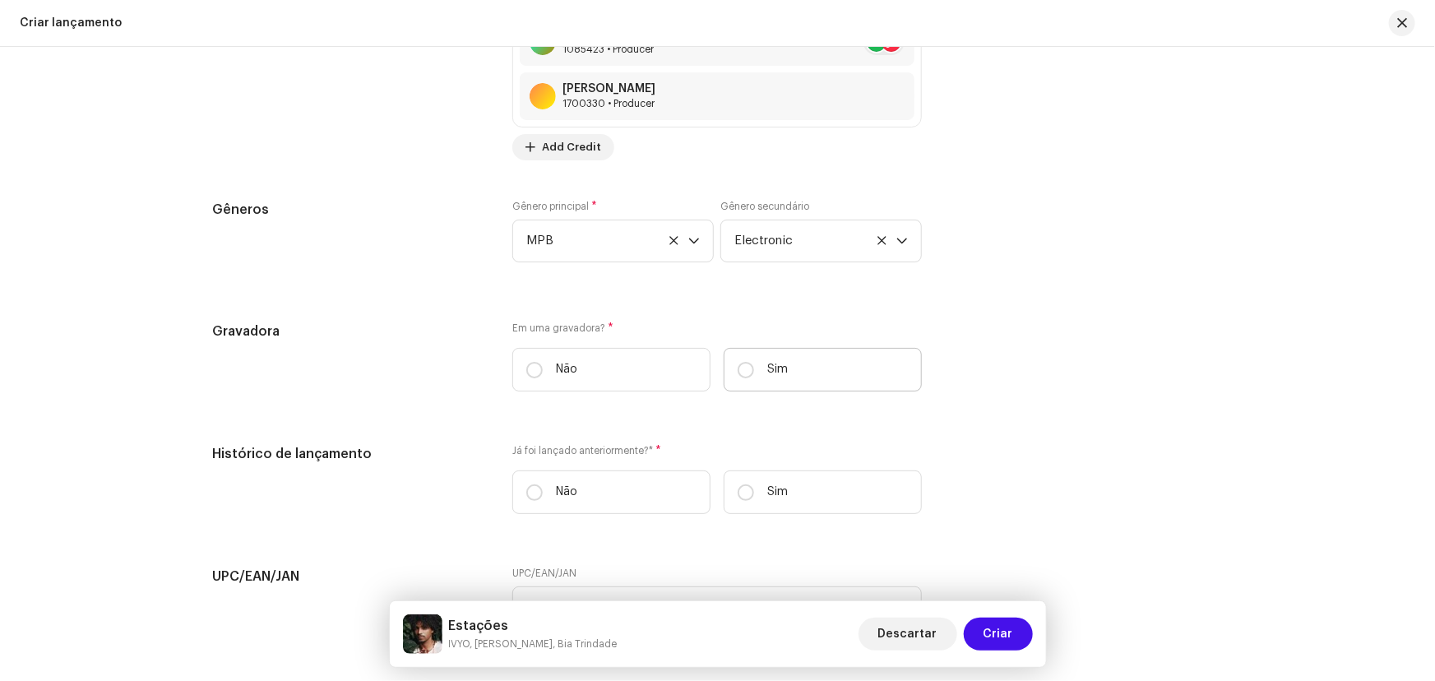
click at [776, 361] on p "Sim" at bounding box center [777, 369] width 21 height 17
click at [754, 362] on input "Sim" at bounding box center [746, 370] width 16 height 16
radio input "true"
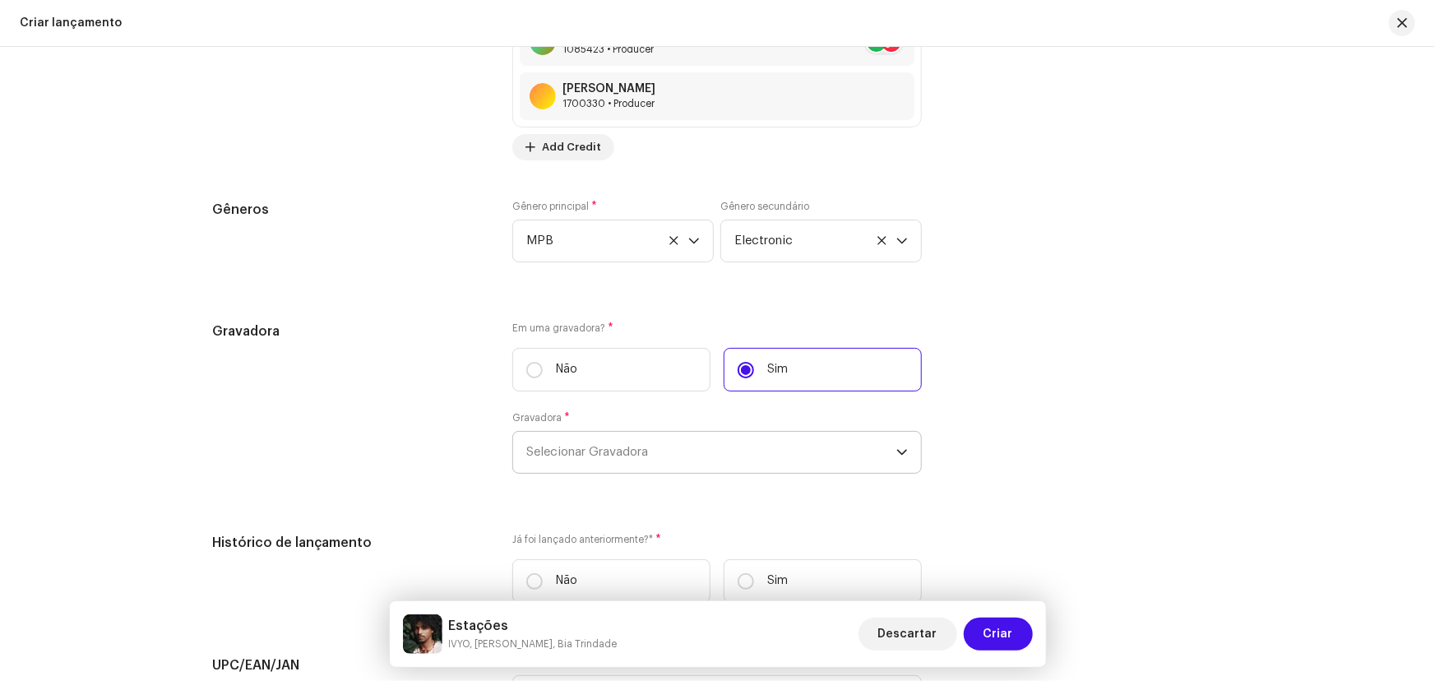
click at [608, 431] on p-select "Selecionar Gravadora" at bounding box center [716, 452] width 409 height 43
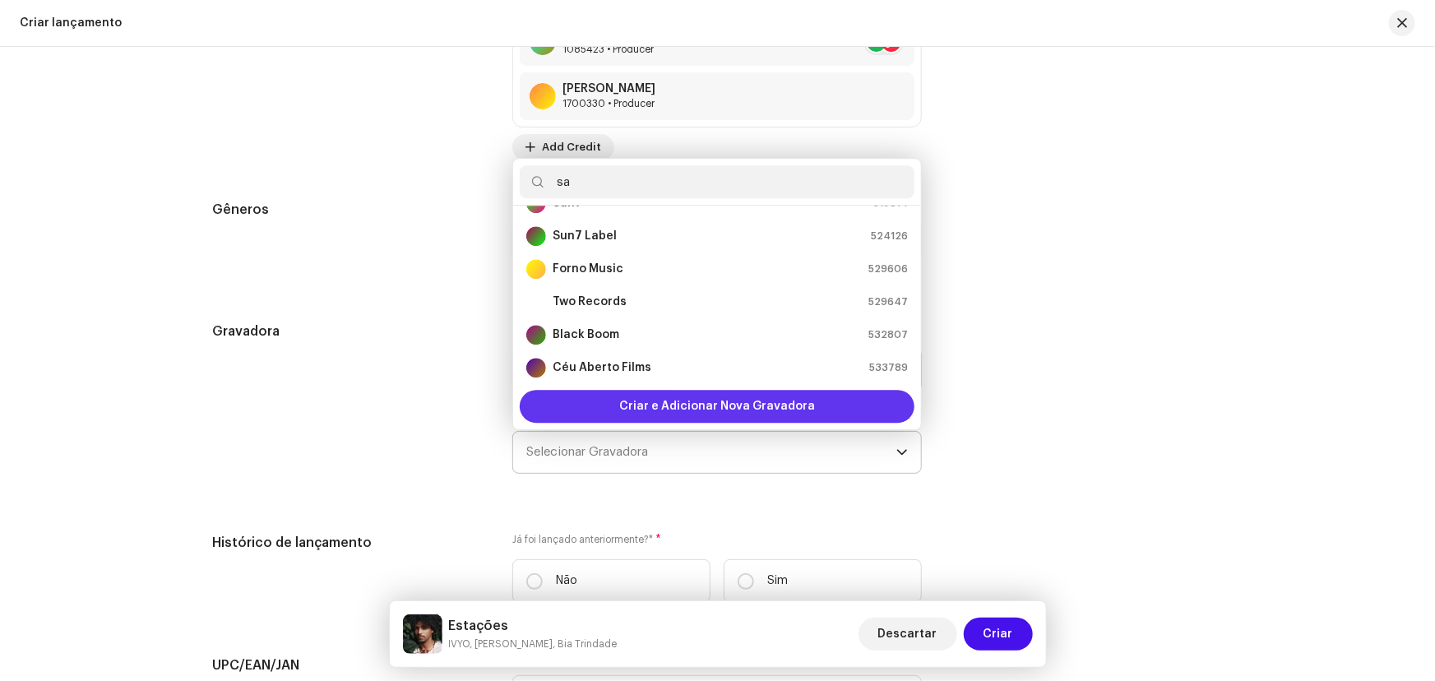
scroll to position [0, 0]
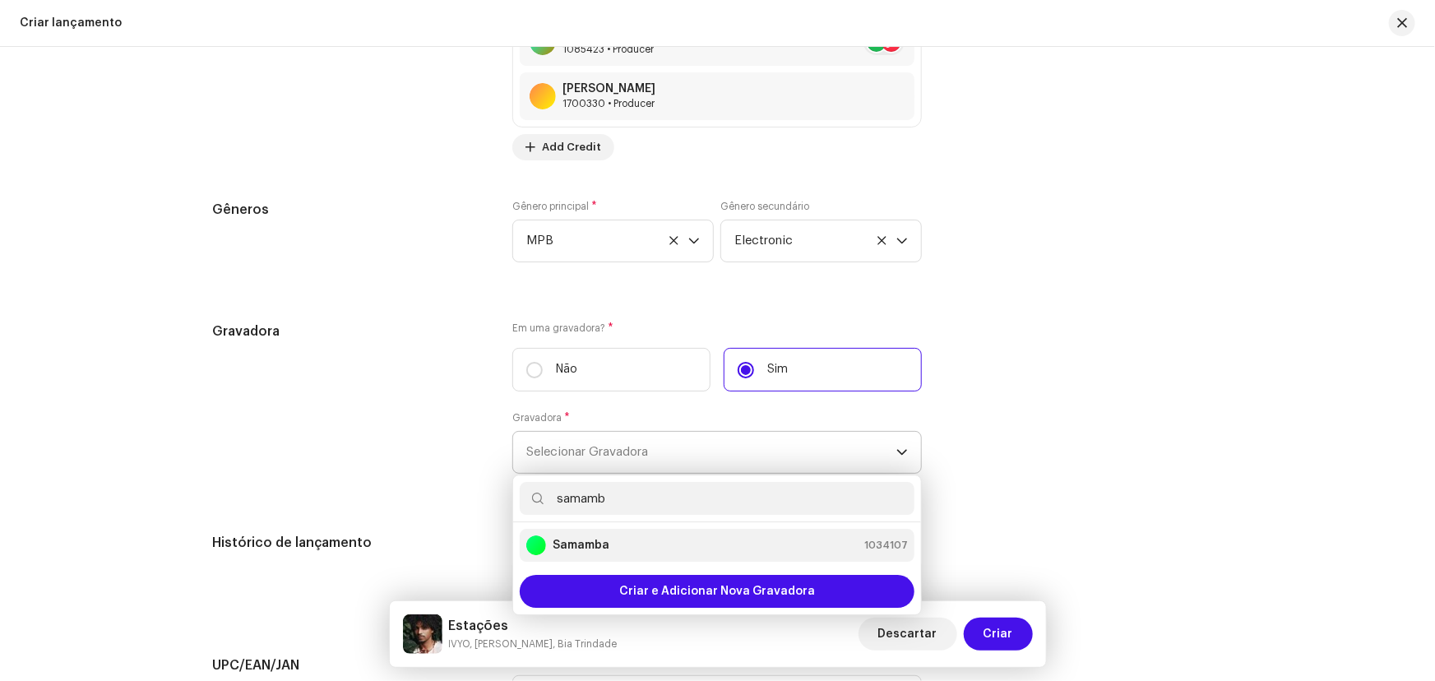
type input "samamb"
click at [595, 535] on div "Samamba" at bounding box center [567, 545] width 83 height 20
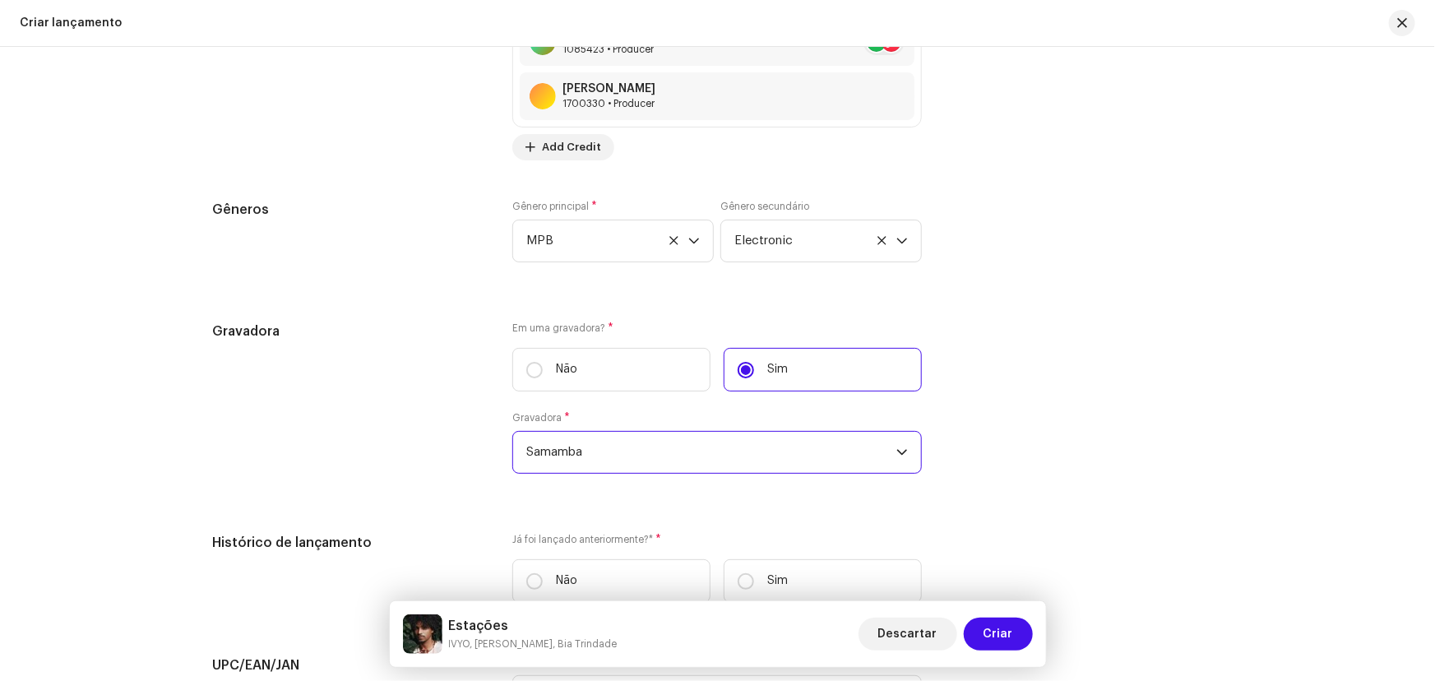
click at [480, 469] on div "Gravadora" at bounding box center [350, 408] width 274 height 172
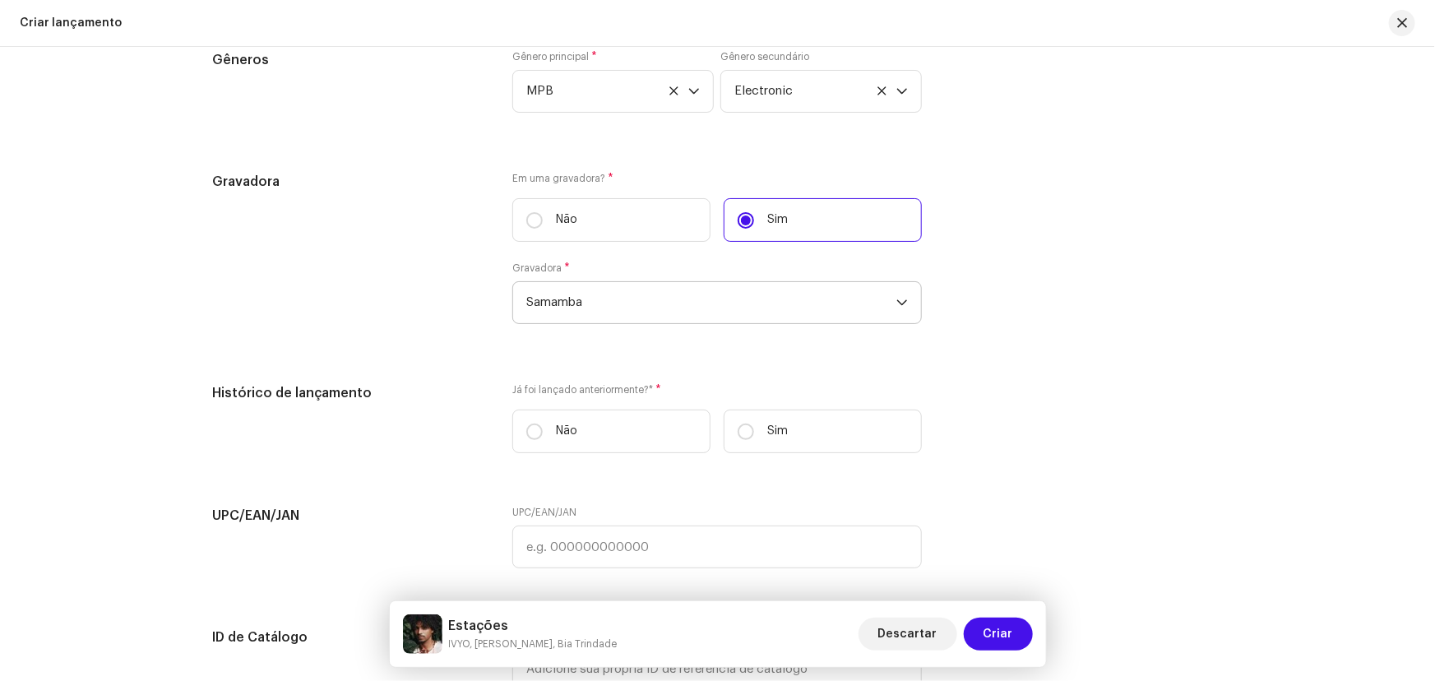
scroll to position [2681, 0]
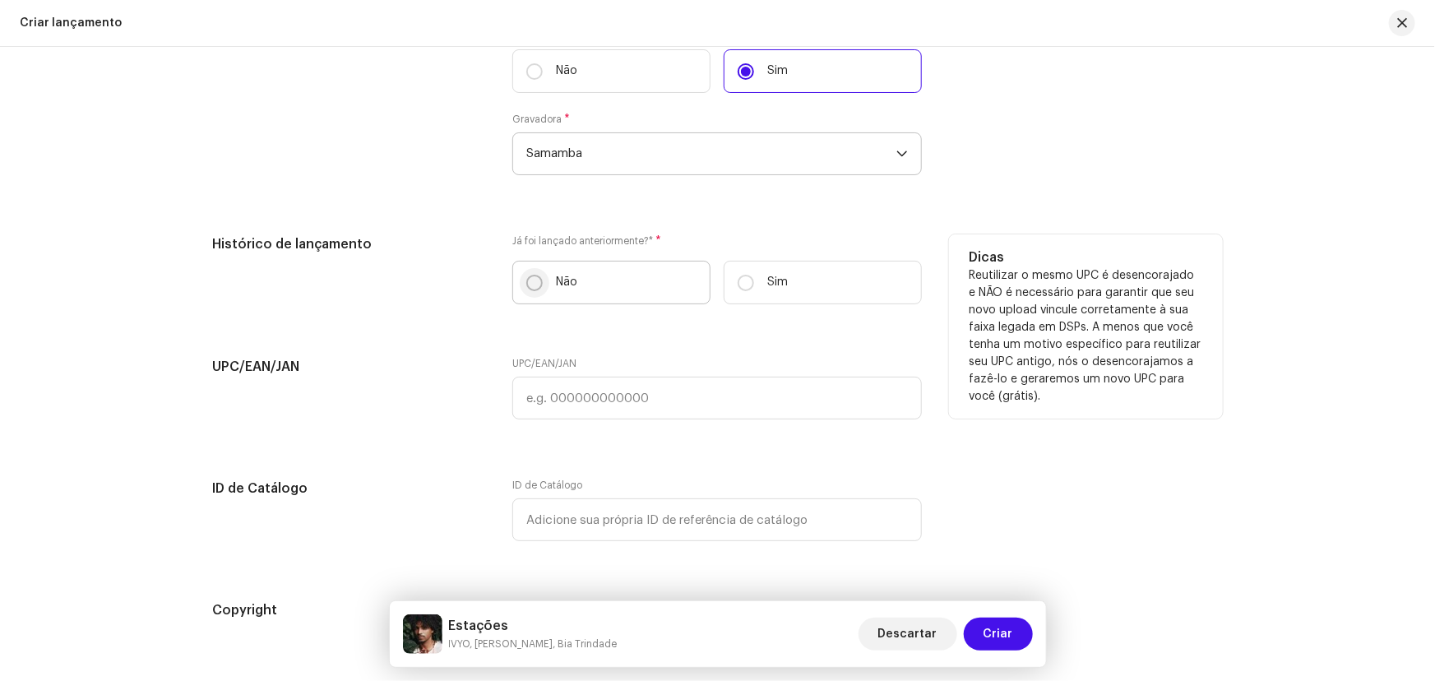
click at [530, 280] on input "Não" at bounding box center [534, 283] width 16 height 16
radio input "true"
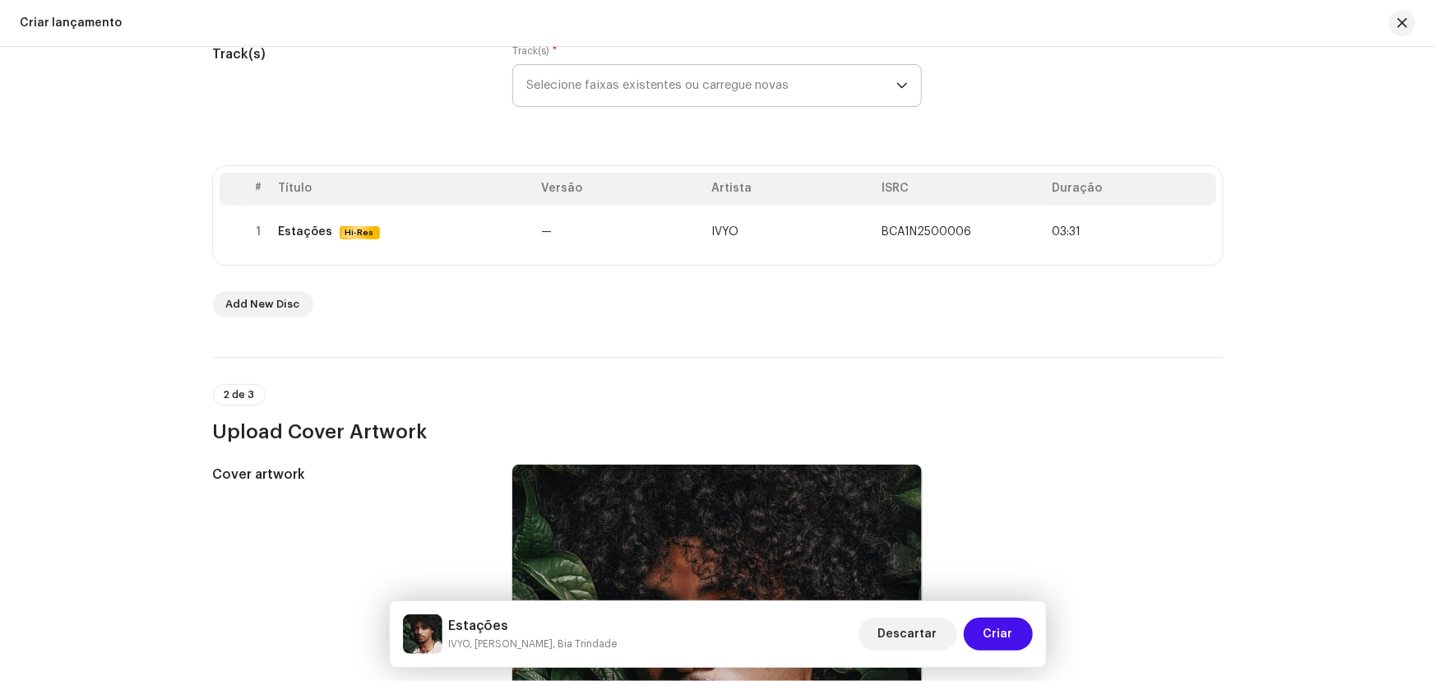
scroll to position [4, 0]
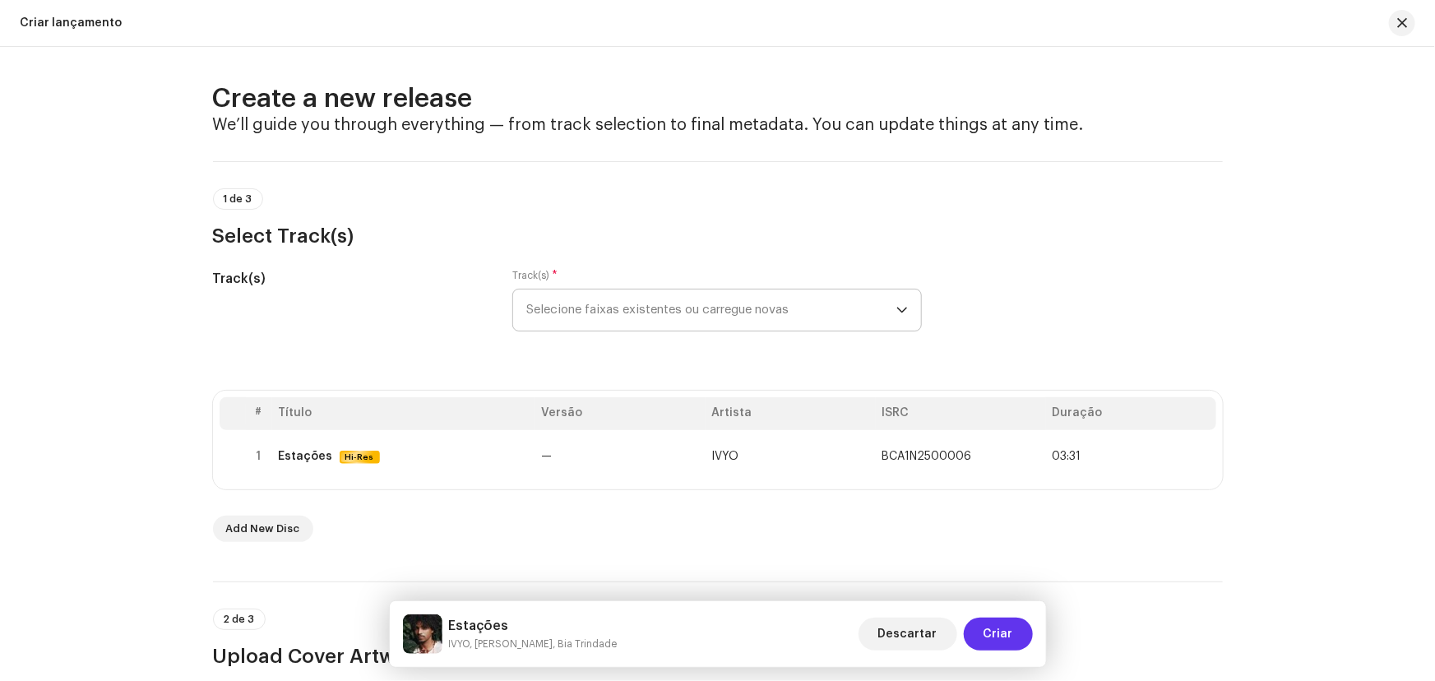
click at [993, 636] on span "Criar" at bounding box center [998, 634] width 30 height 33
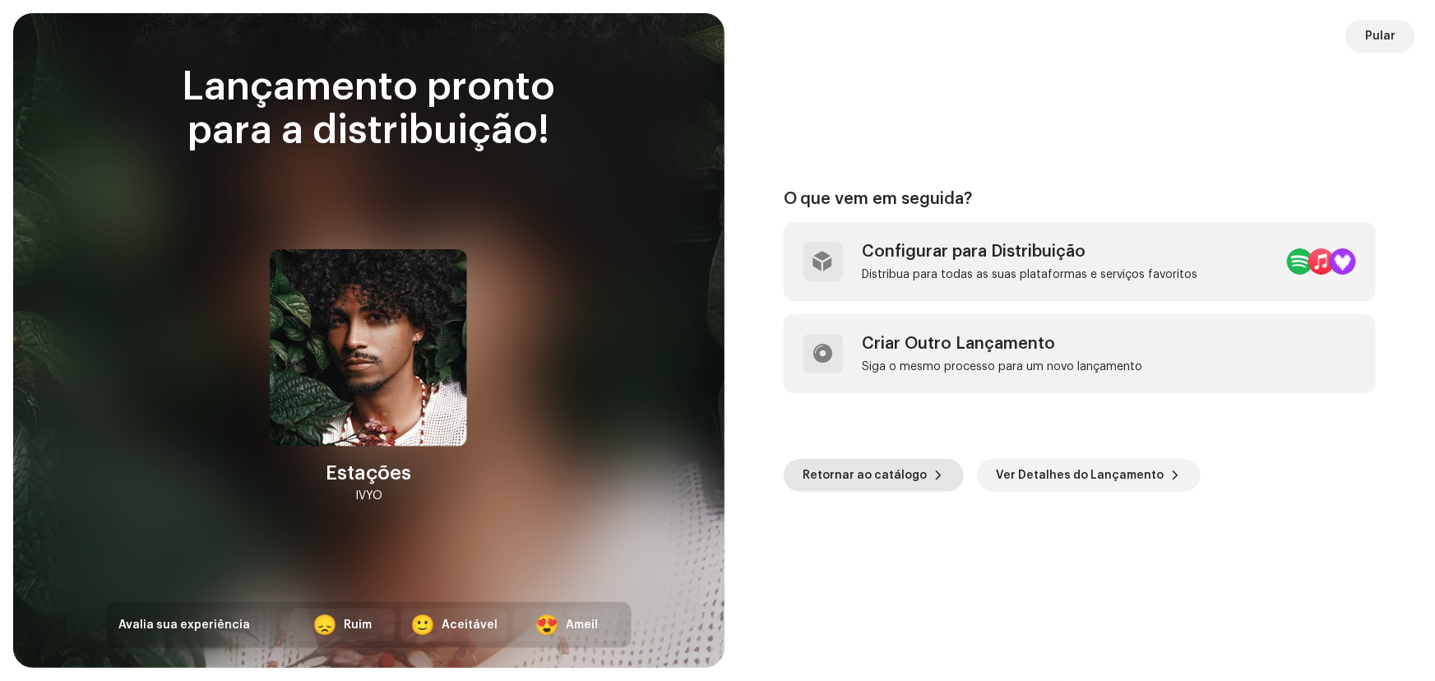
click at [880, 483] on span "Retornar ao catálogo" at bounding box center [865, 475] width 124 height 33
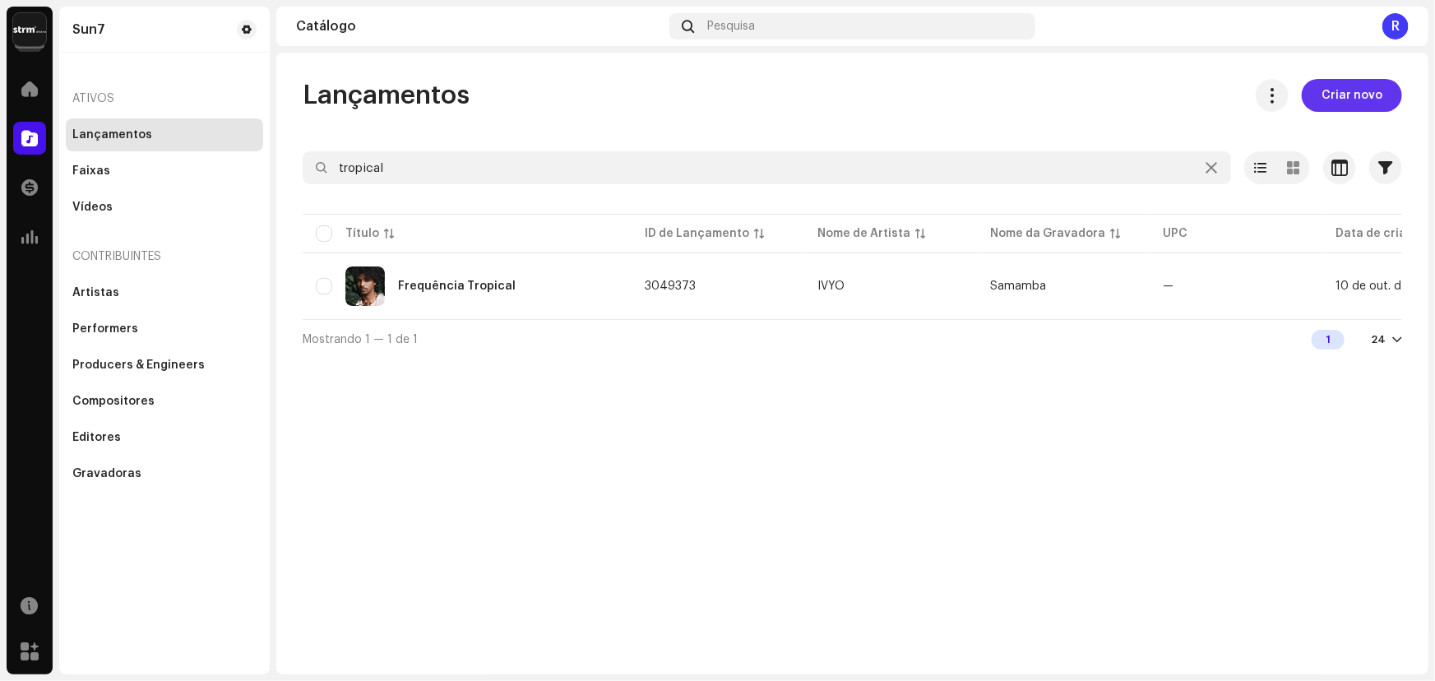
click at [1340, 90] on span "Criar novo" at bounding box center [1351, 95] width 61 height 33
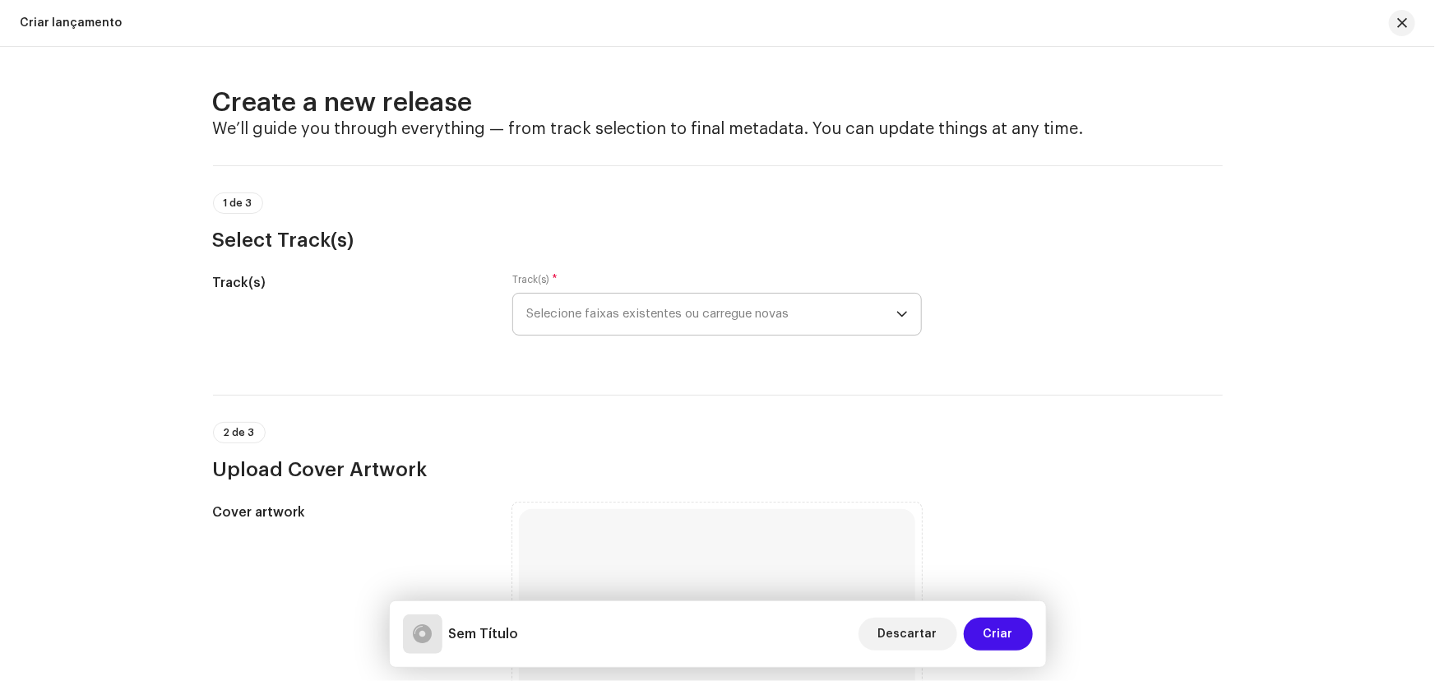
click at [630, 314] on span "Selecione faixas existentes ou carregue novas" at bounding box center [711, 314] width 370 height 41
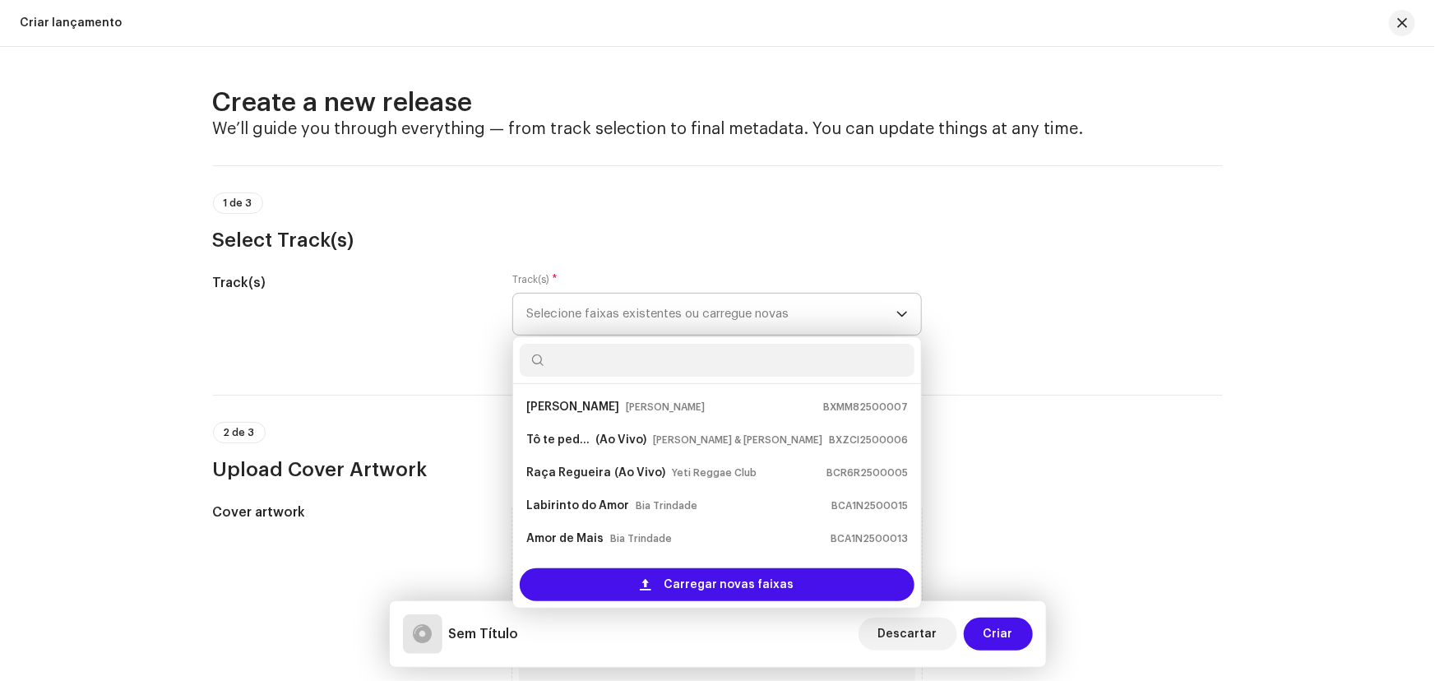
type input "r"
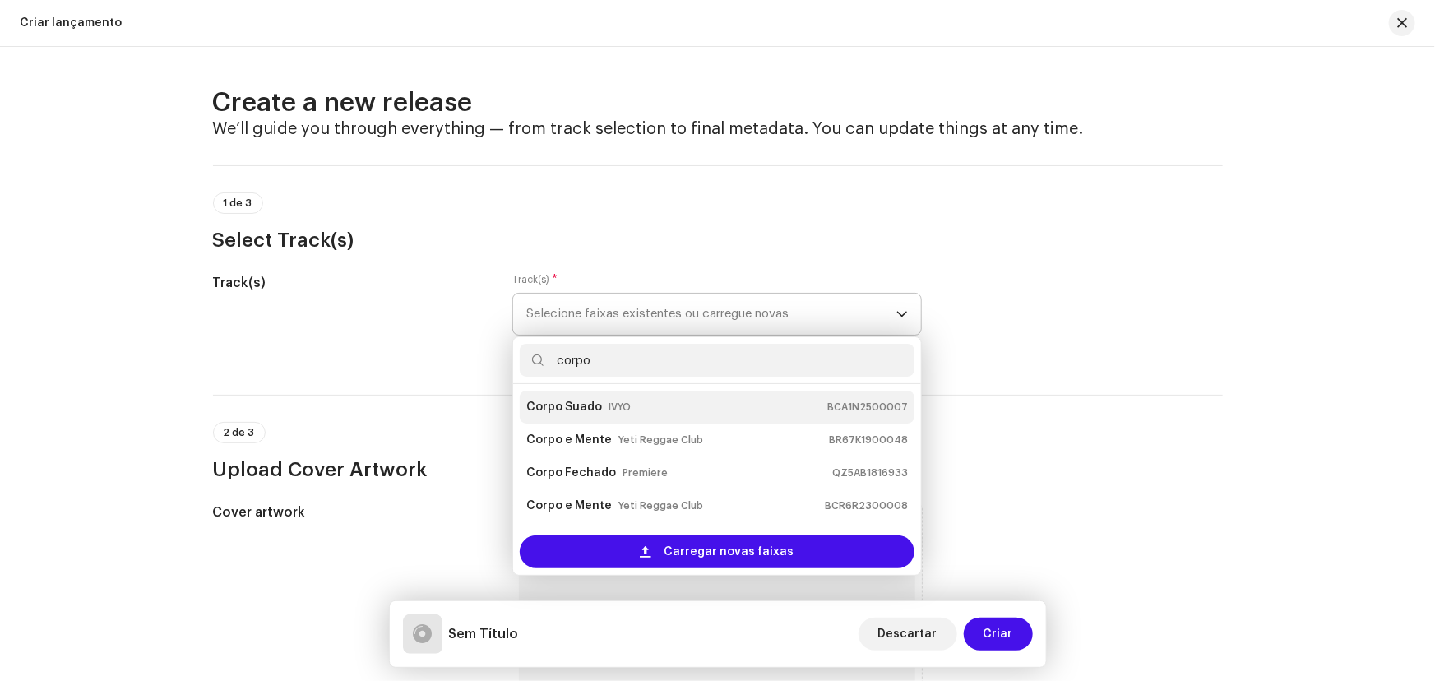
type input "corpo"
click at [615, 410] on small "IVYO" at bounding box center [619, 407] width 22 height 16
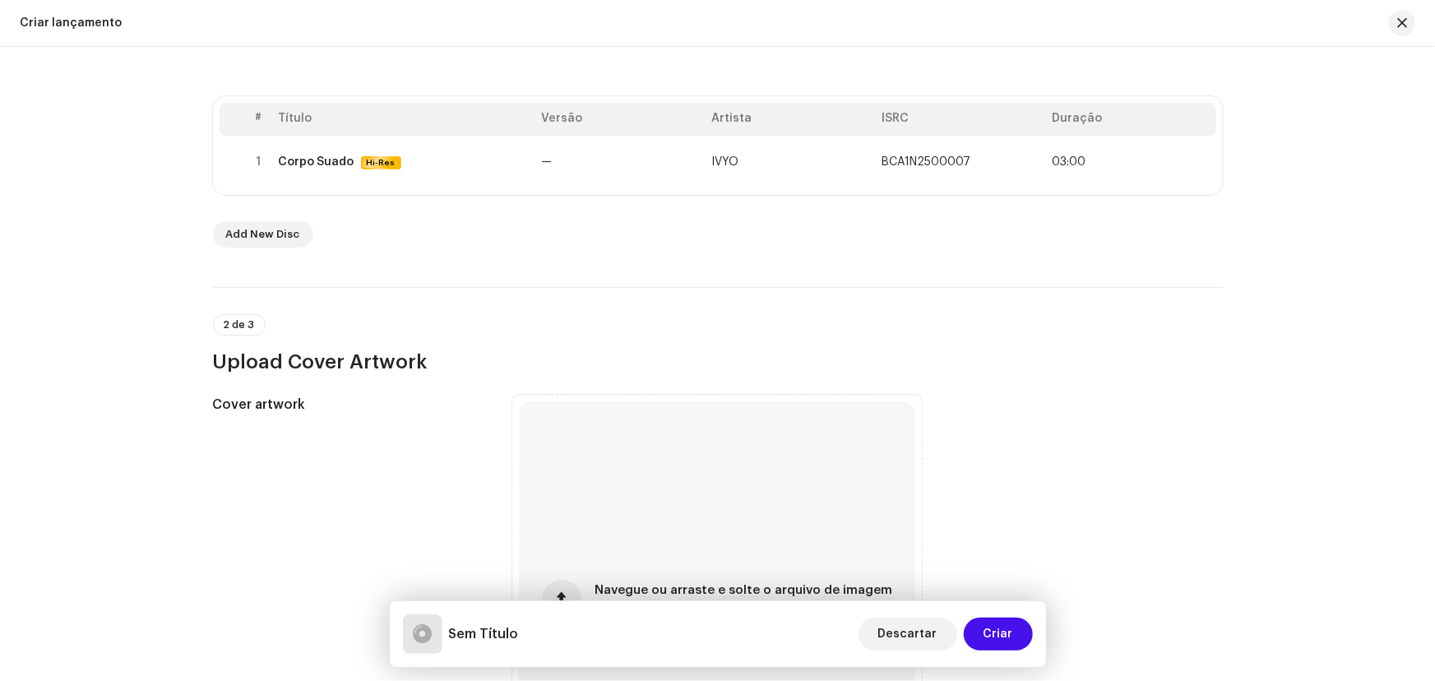
scroll to position [373, 0]
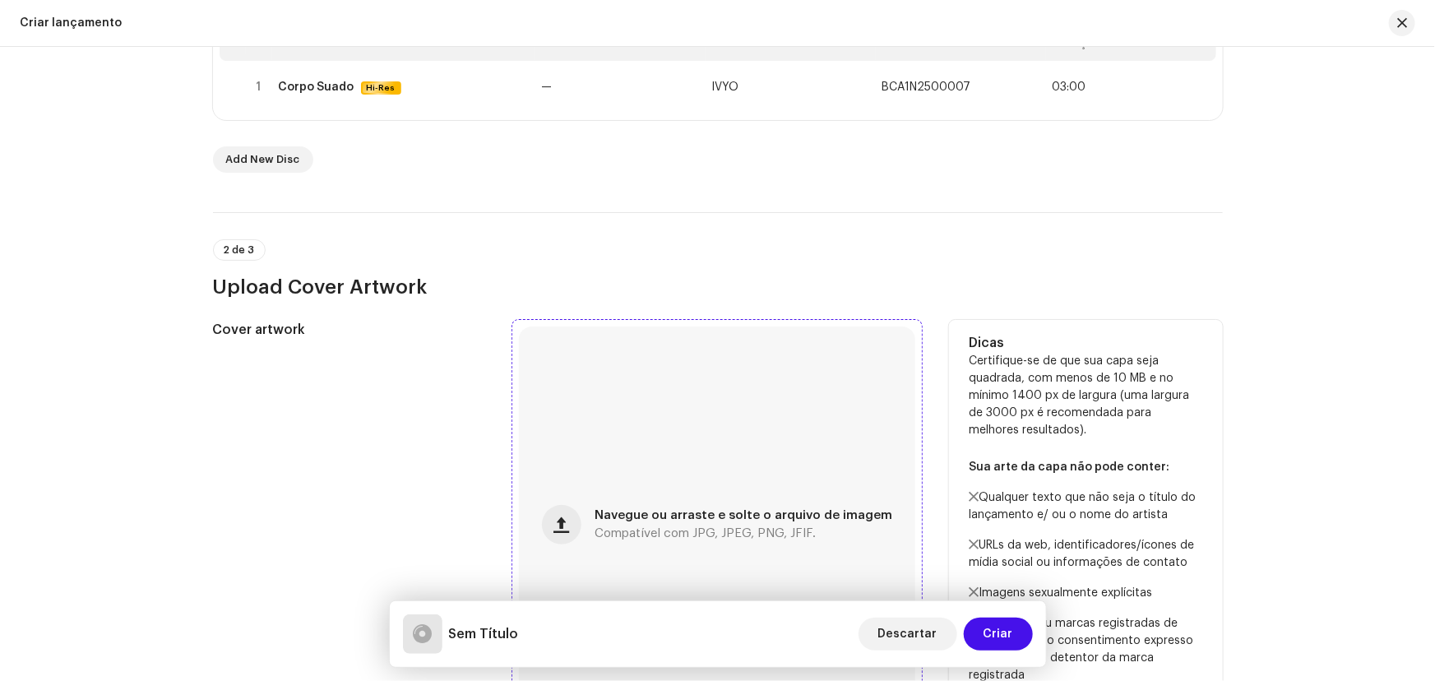
click at [640, 424] on div "Navegue ou arraste e solte o arquivo de imagem Compatível com JPG, JPEG, PNG, J…" at bounding box center [717, 524] width 396 height 396
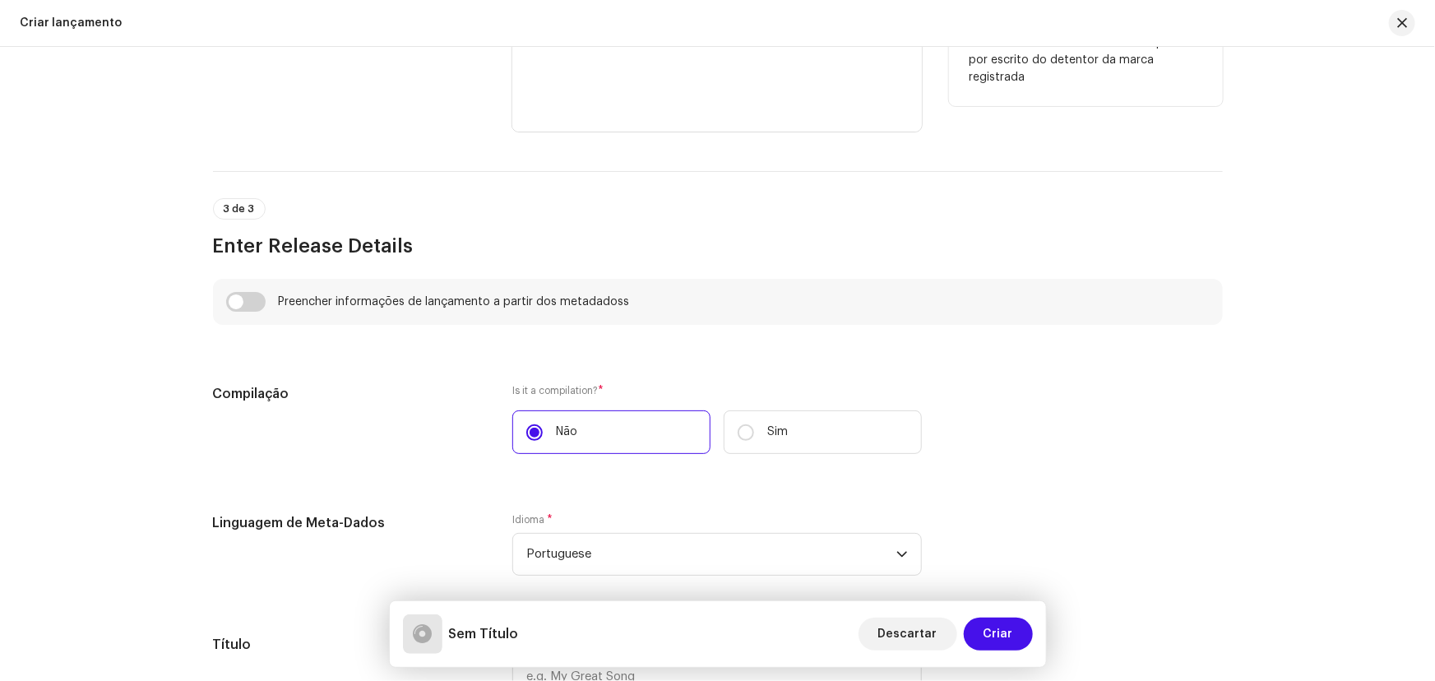
scroll to position [1121, 0]
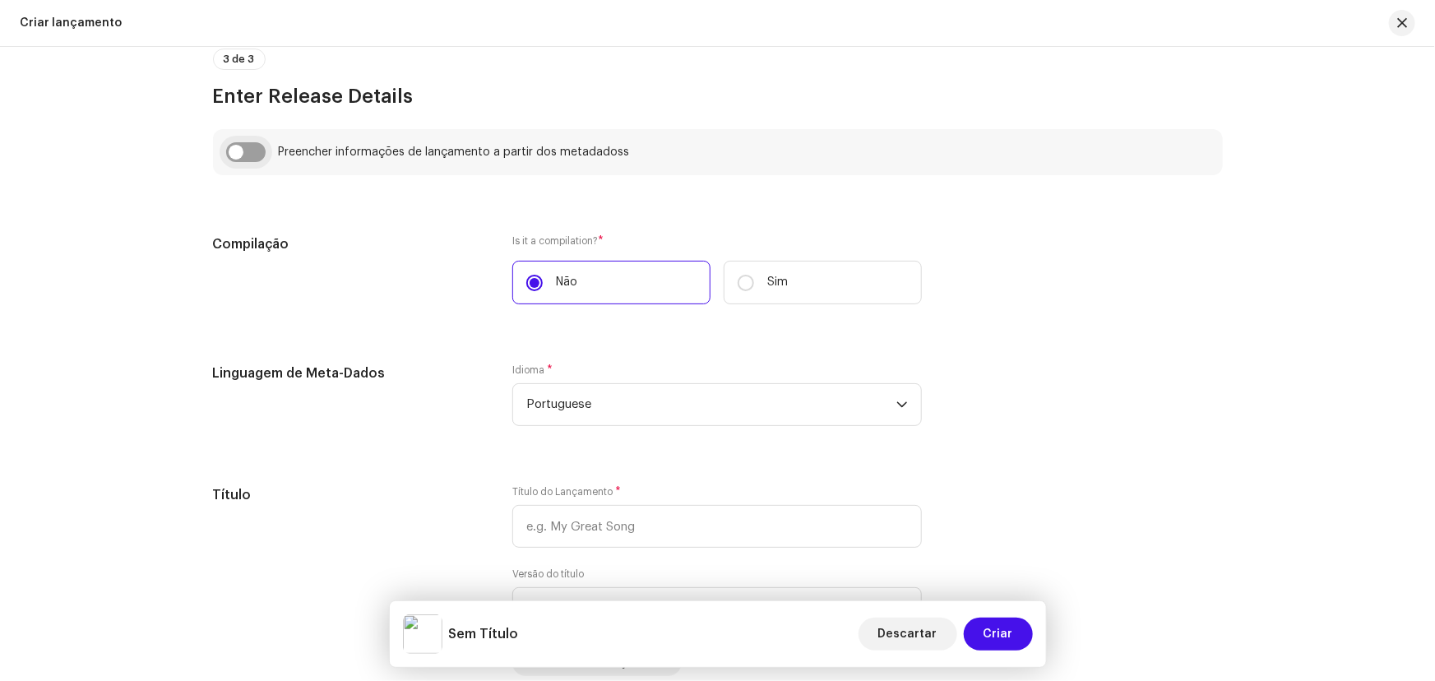
click at [239, 152] on input "checkbox" at bounding box center [245, 152] width 39 height 20
checkbox input "true"
type input "Corpo Suado"
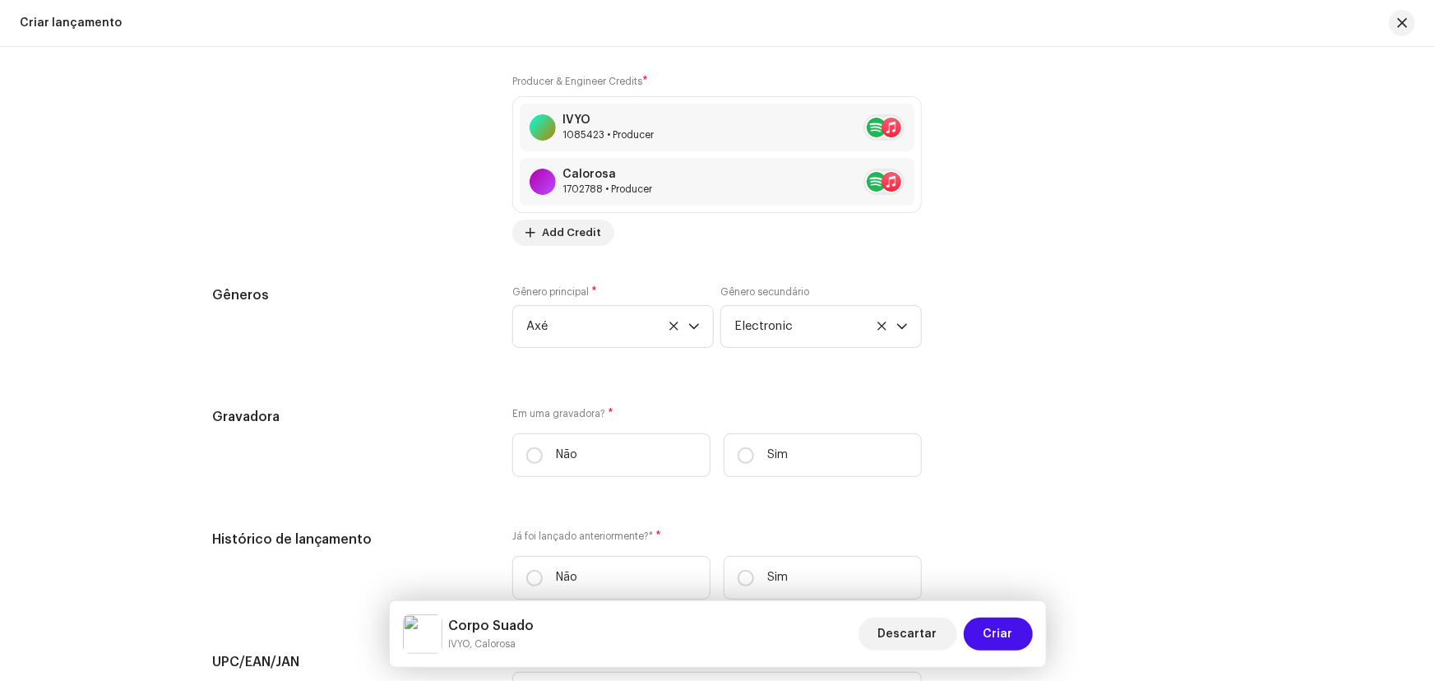
scroll to position [2392, 0]
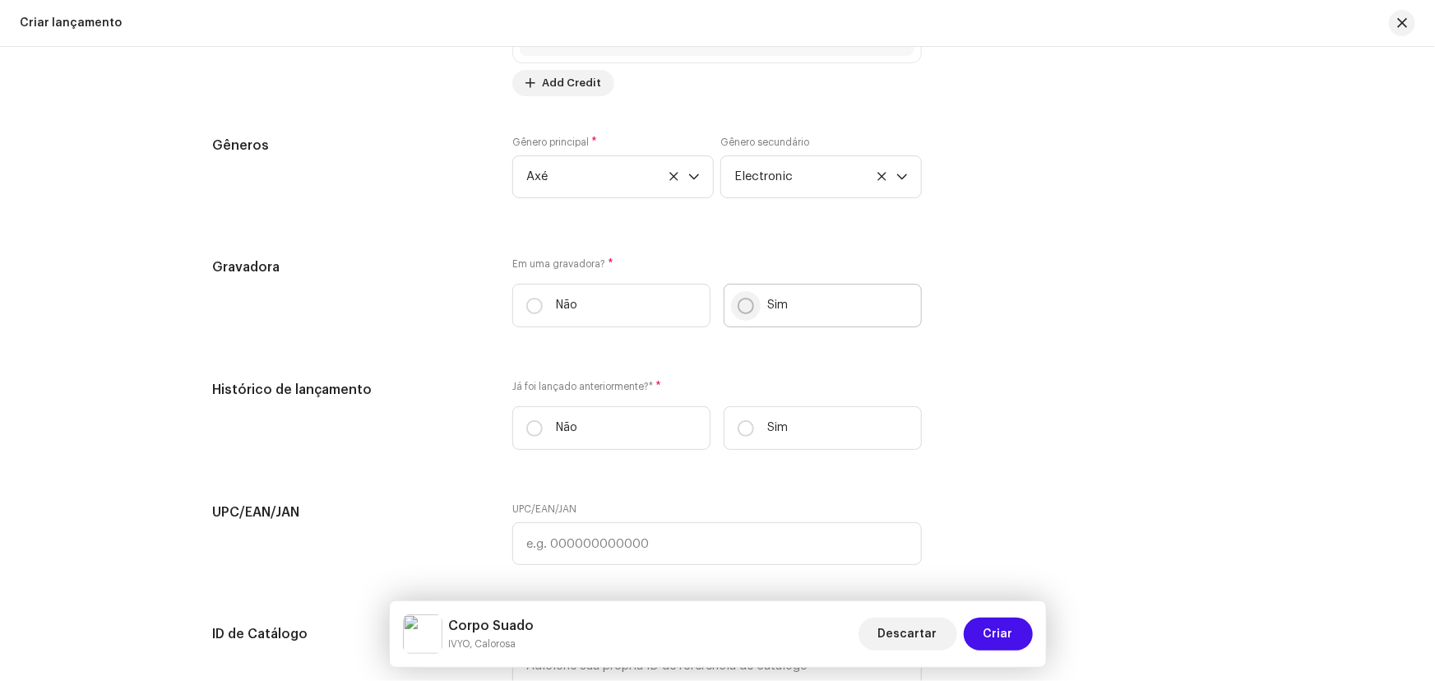
click at [738, 303] on input "Sim" at bounding box center [746, 306] width 16 height 16
radio input "true"
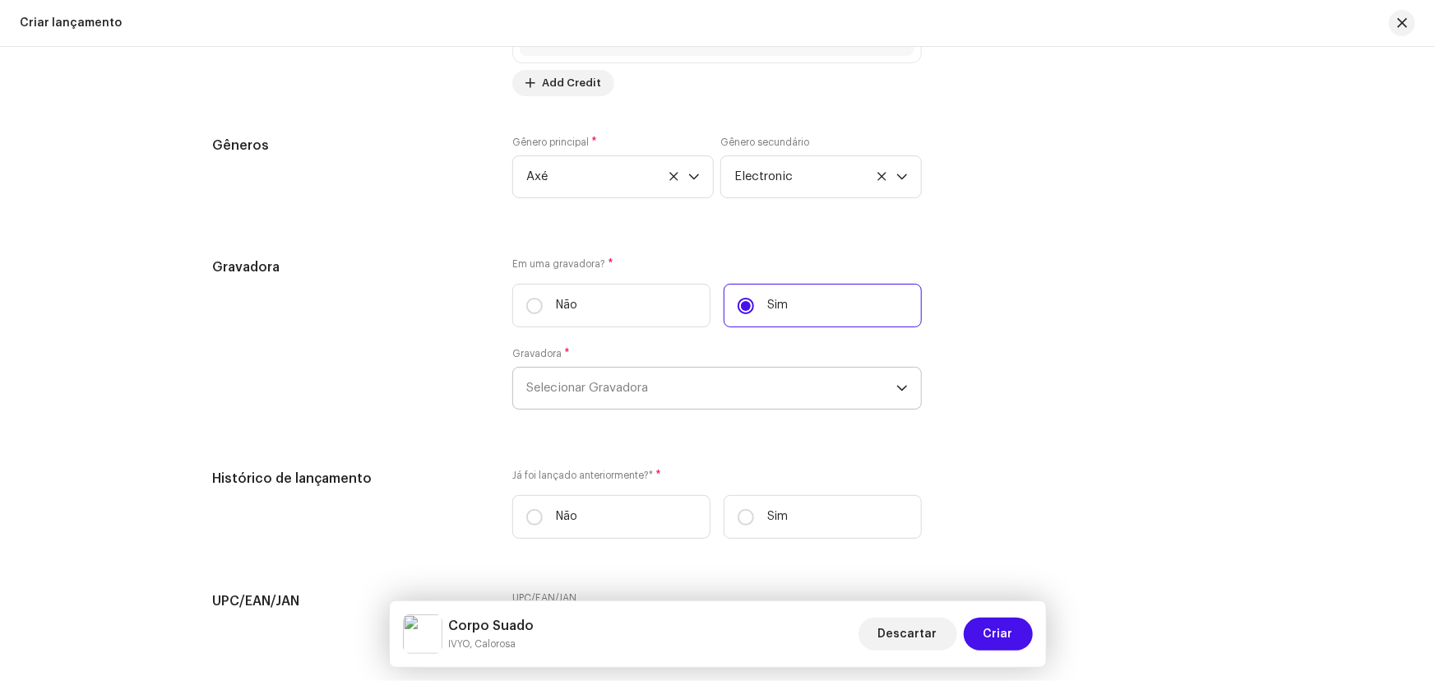
drag, startPoint x: 594, startPoint y: 359, endPoint x: 600, endPoint y: 383, distance: 24.5
click at [594, 364] on div "Gravadora * Selecionar Gravadora" at bounding box center [716, 378] width 409 height 62
click at [600, 383] on span "Selecionar Gravadora" at bounding box center [711, 388] width 370 height 41
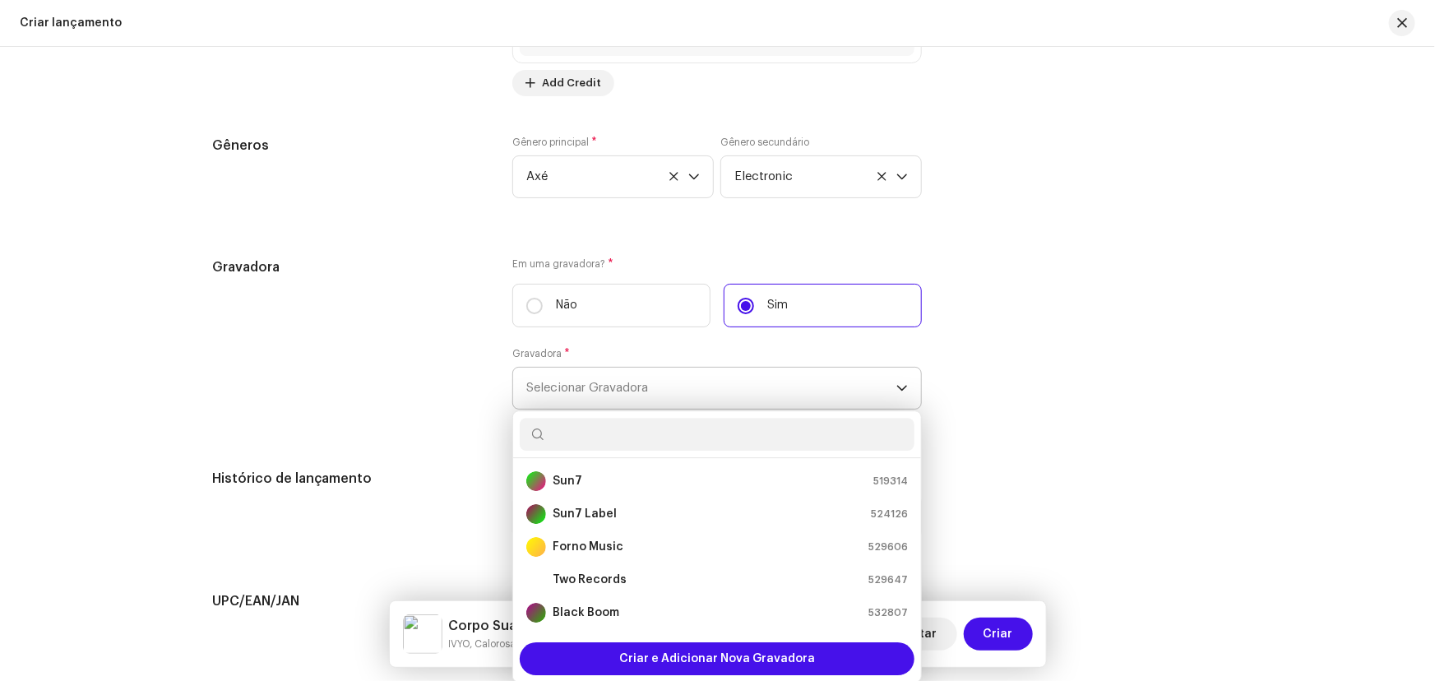
click at [606, 435] on input "text" at bounding box center [717, 434] width 395 height 33
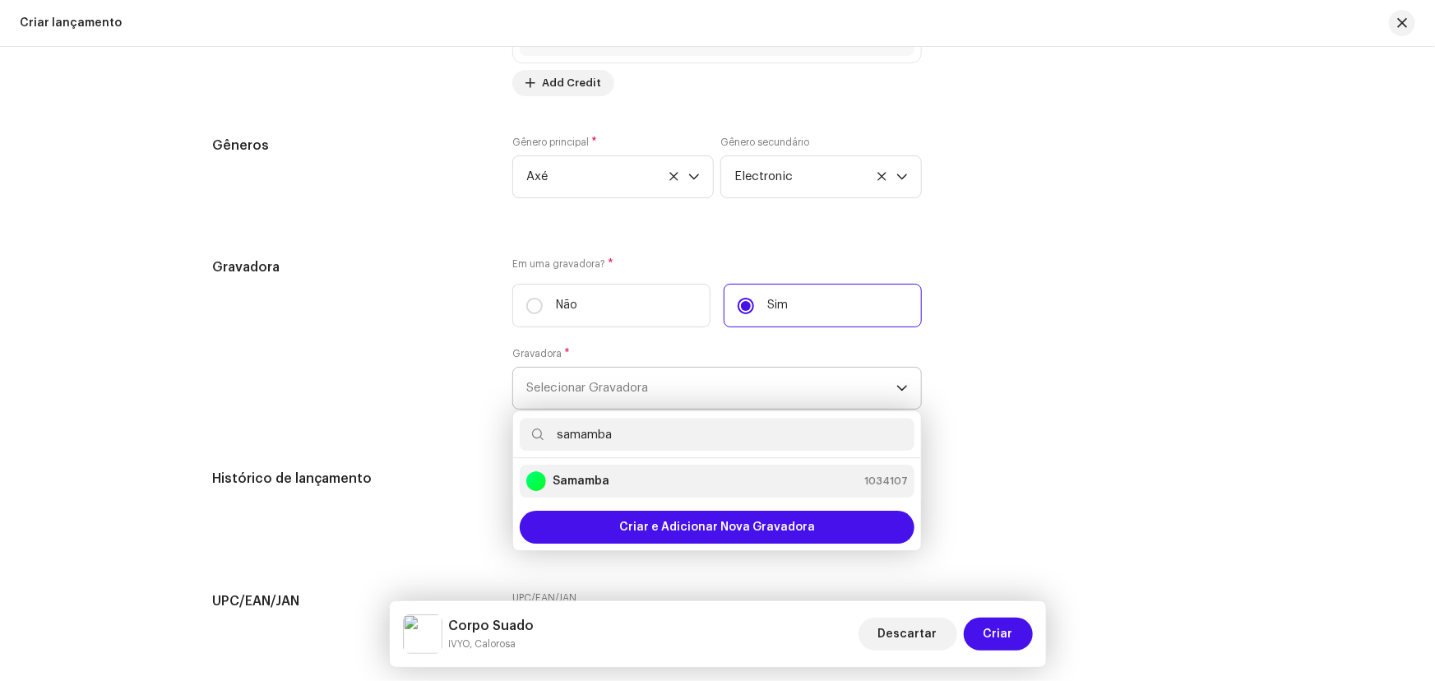
type input "samamba"
click at [552, 491] on li "Samamba 1034107" at bounding box center [717, 481] width 395 height 33
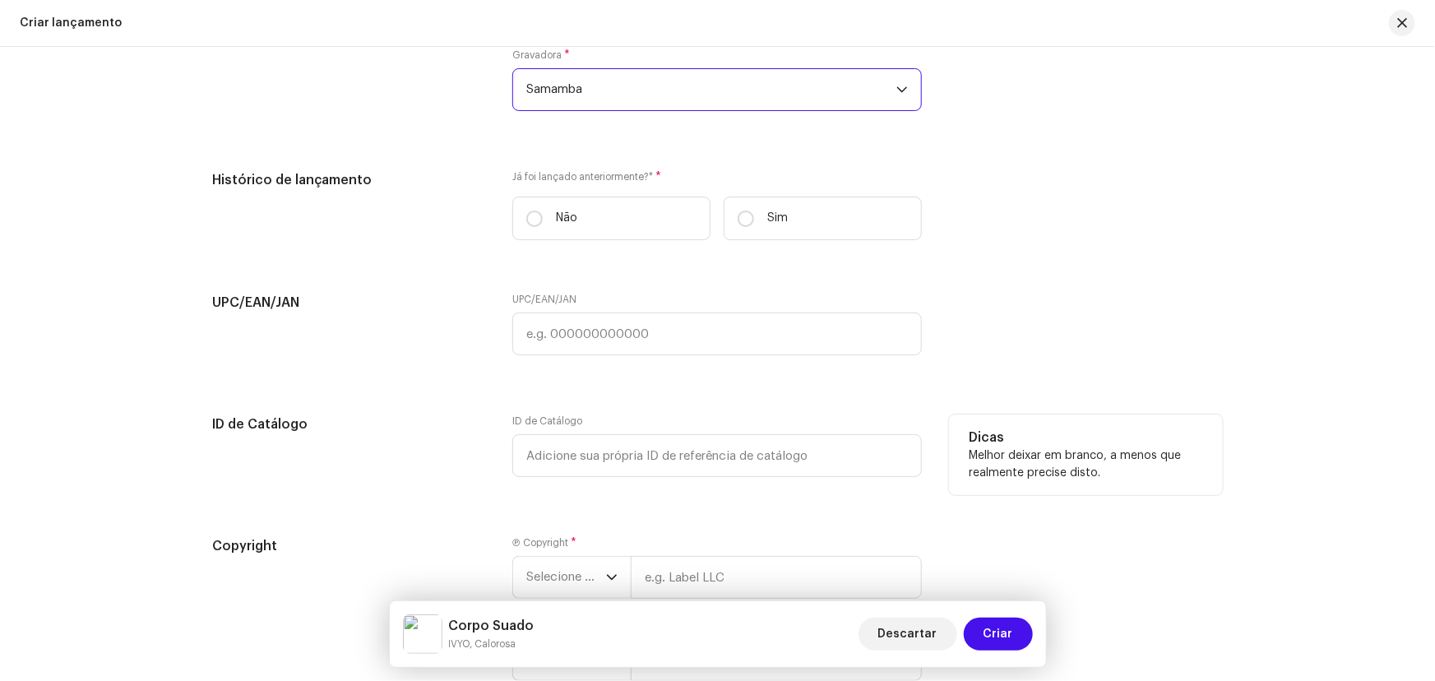
scroll to position [2866, 0]
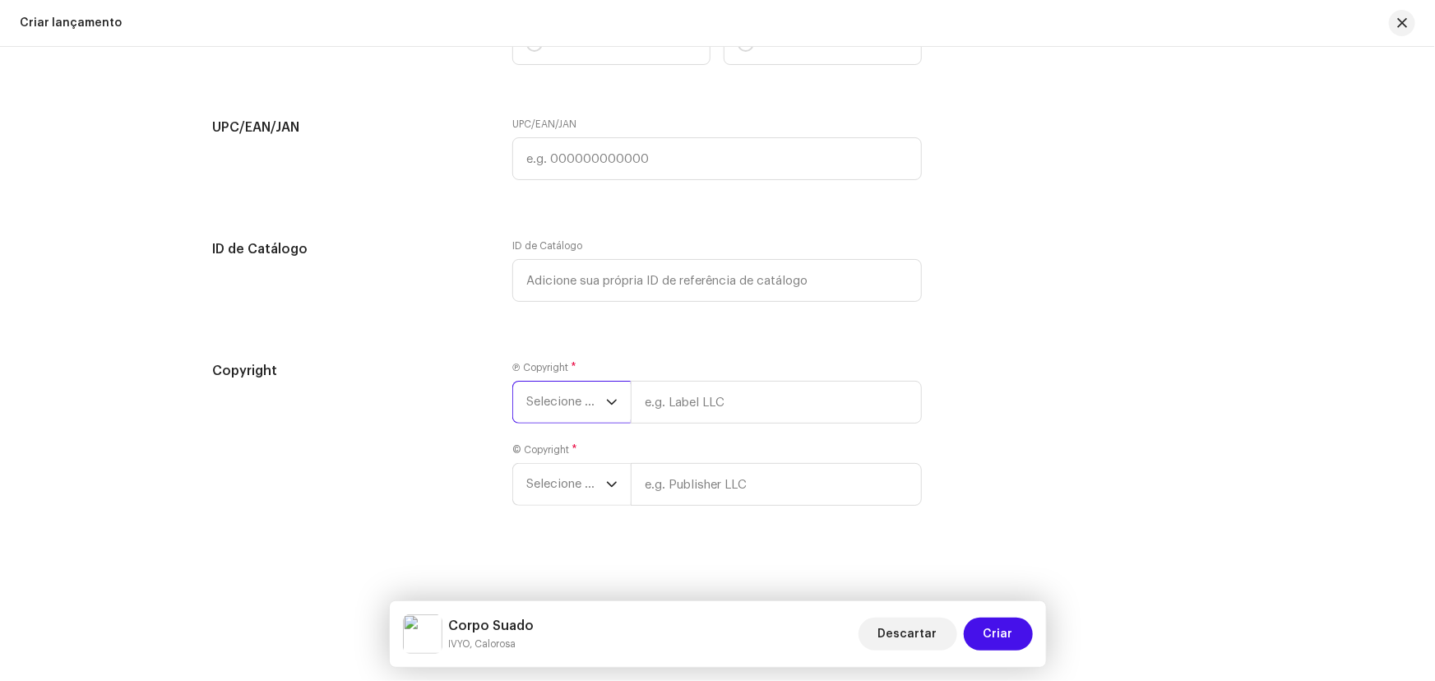
click at [558, 405] on span "Selecione o ano" at bounding box center [566, 402] width 80 height 41
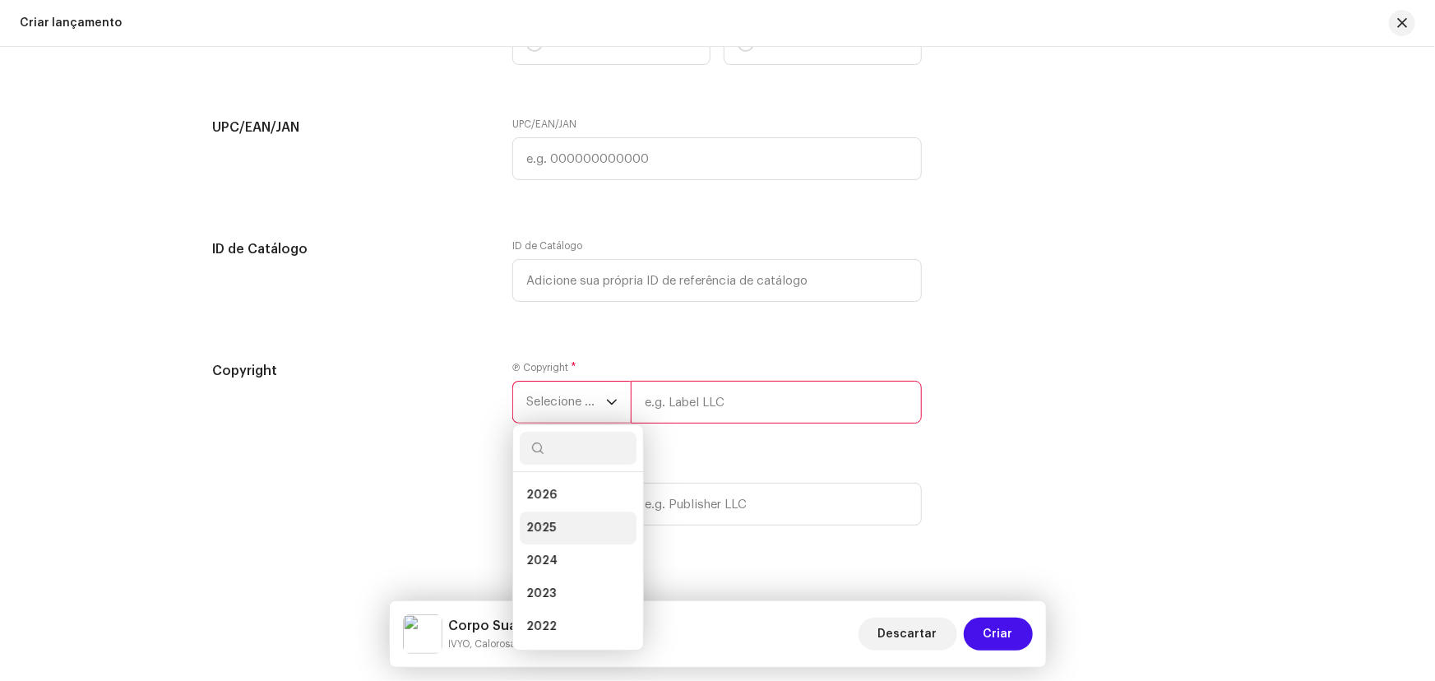
click at [569, 516] on li "2025" at bounding box center [578, 527] width 117 height 33
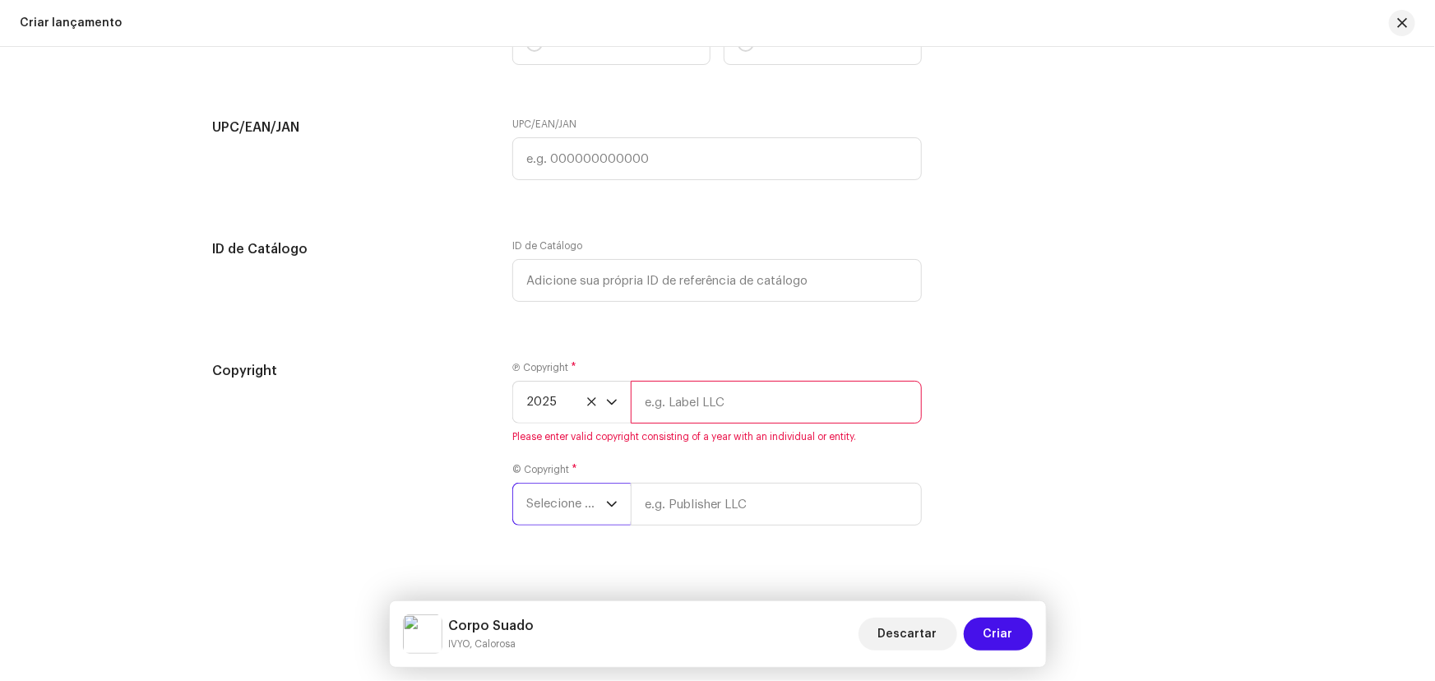
click at [564, 493] on span "Selecione o ano" at bounding box center [566, 503] width 80 height 41
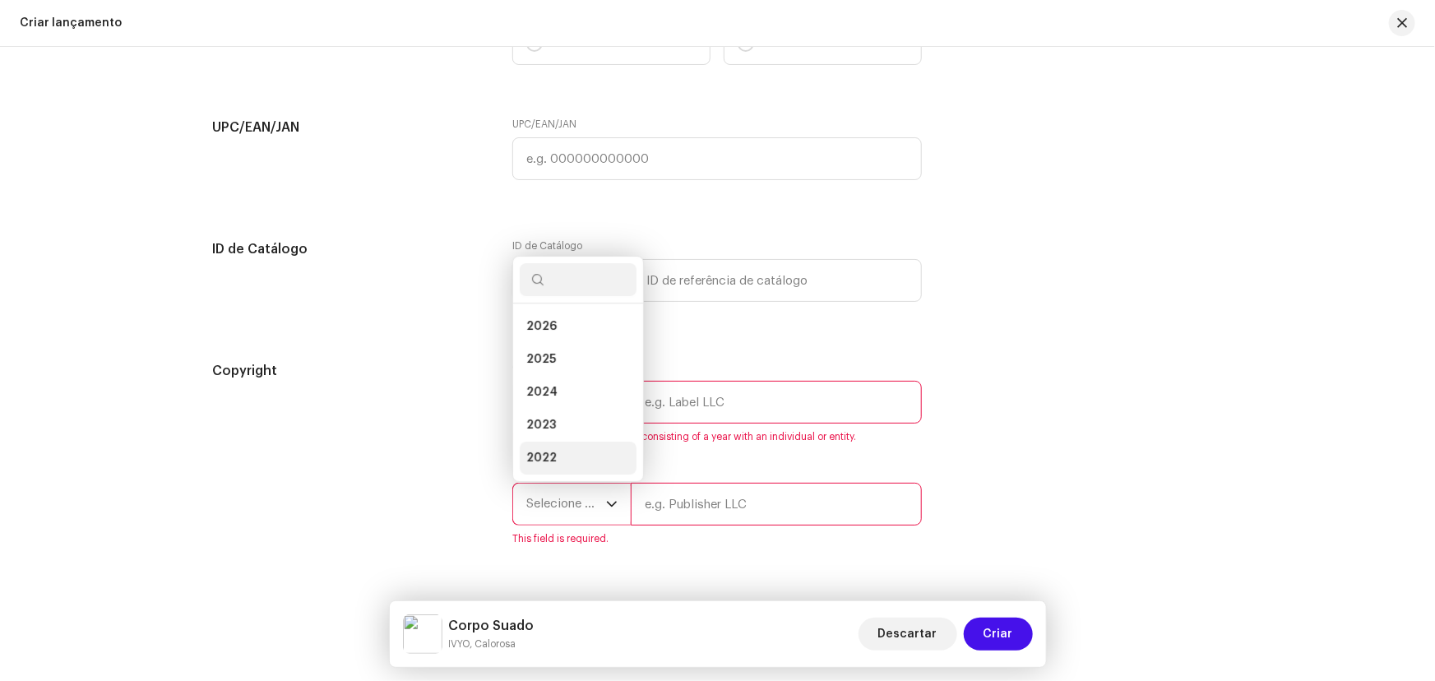
scroll to position [25, 0]
click at [558, 322] on li "2025" at bounding box center [578, 333] width 117 height 33
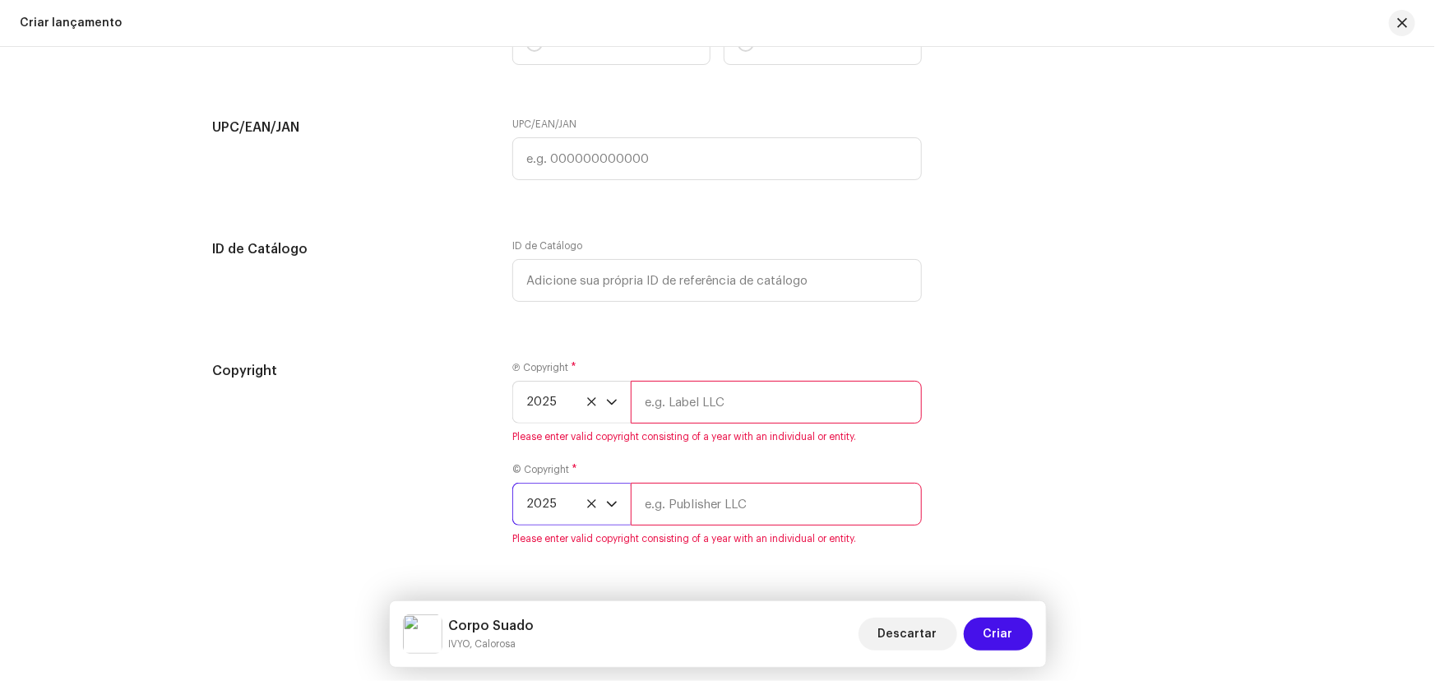
click at [660, 390] on input "text" at bounding box center [776, 402] width 291 height 43
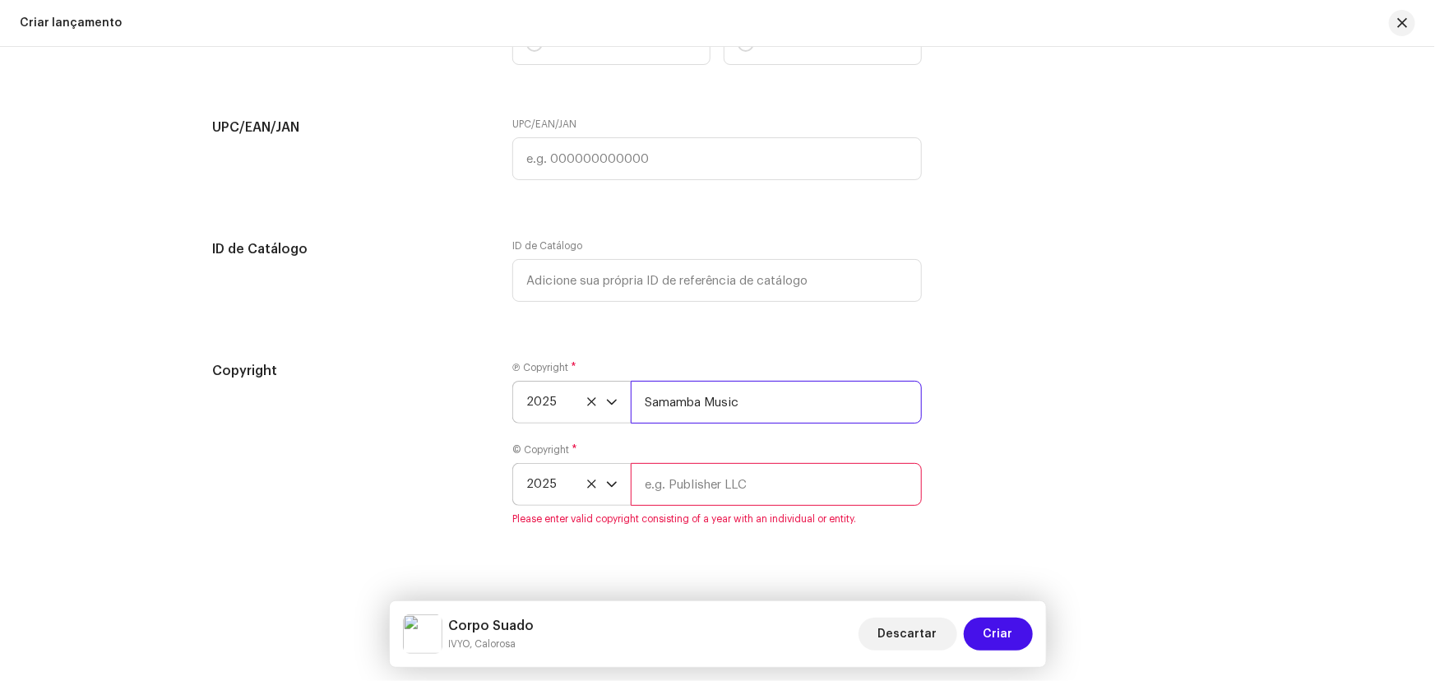
drag, startPoint x: 772, startPoint y: 401, endPoint x: 596, endPoint y: 400, distance: 176.0
click at [608, 400] on div "2025 Samamba Music" at bounding box center [716, 402] width 409 height 43
type input "Sun7 Label"
click at [682, 483] on input "text" at bounding box center [776, 484] width 291 height 43
type input "Samamba Music"
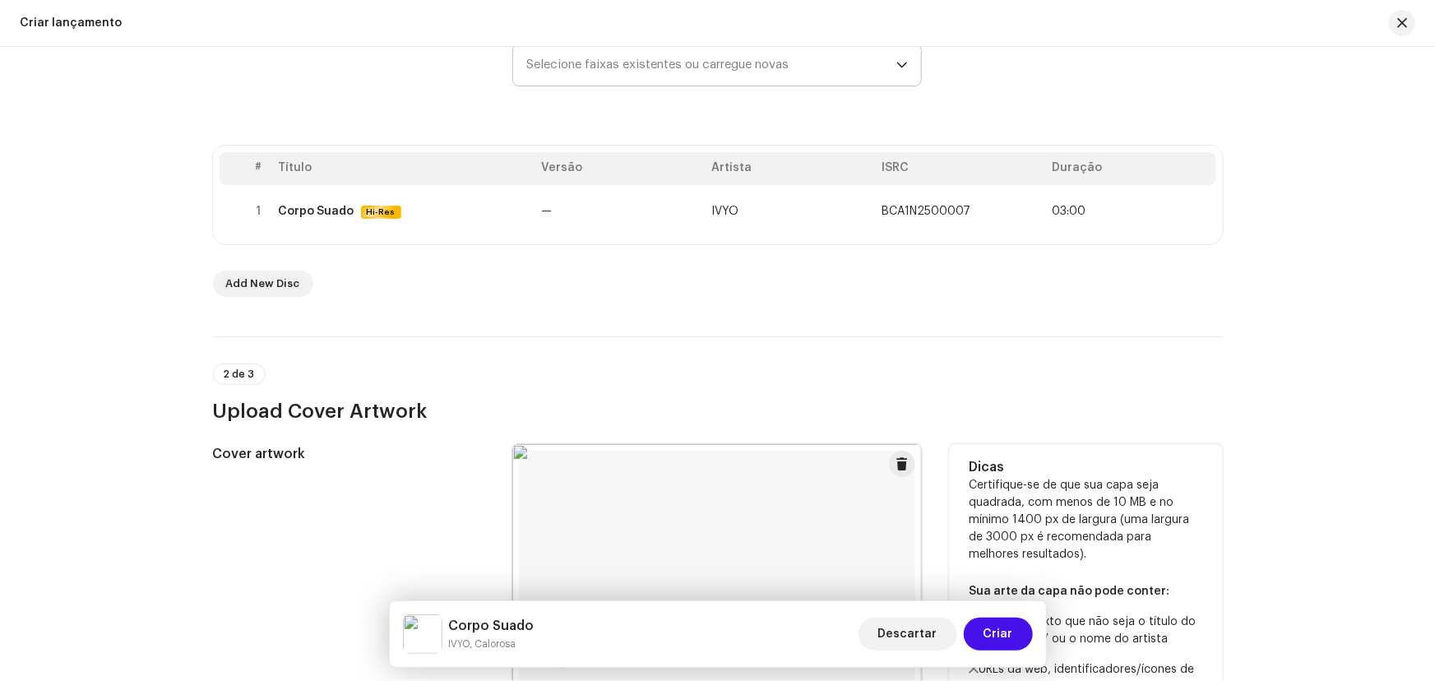
scroll to position [25, 0]
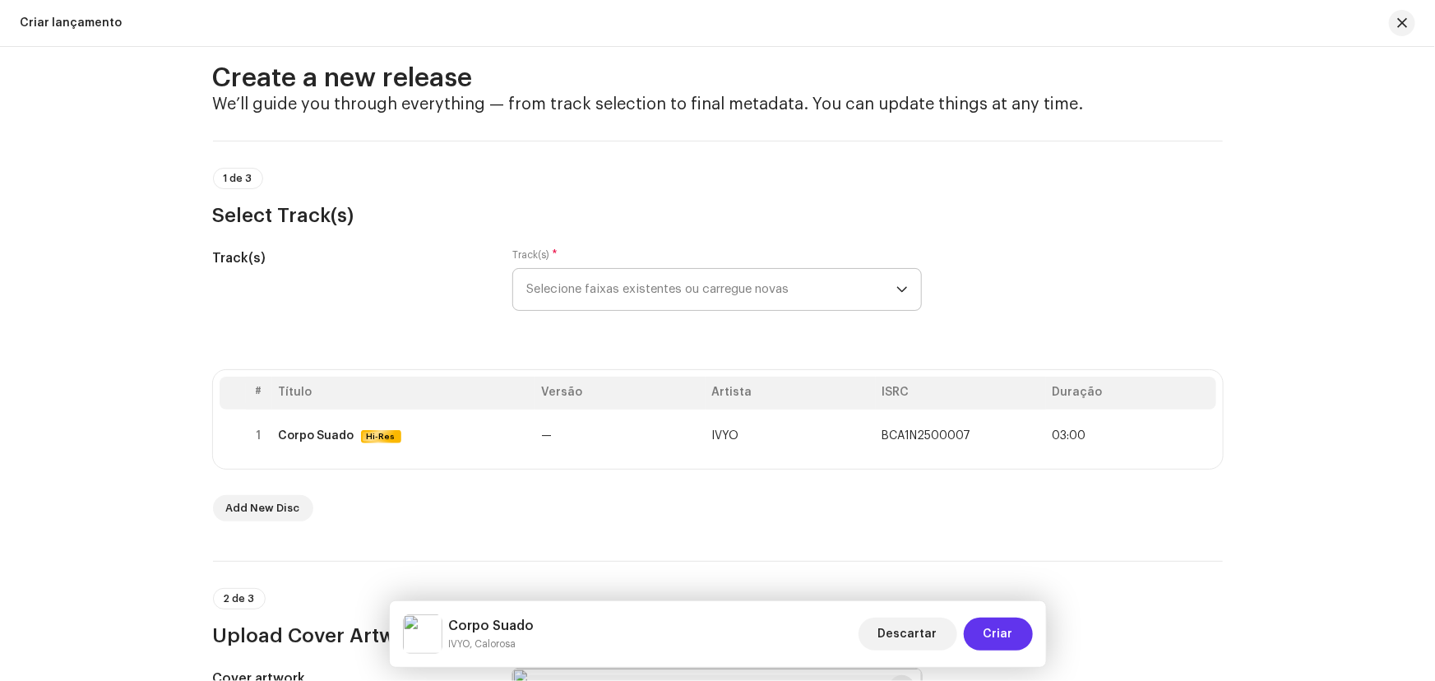
click at [1000, 641] on span "Criar" at bounding box center [998, 634] width 30 height 33
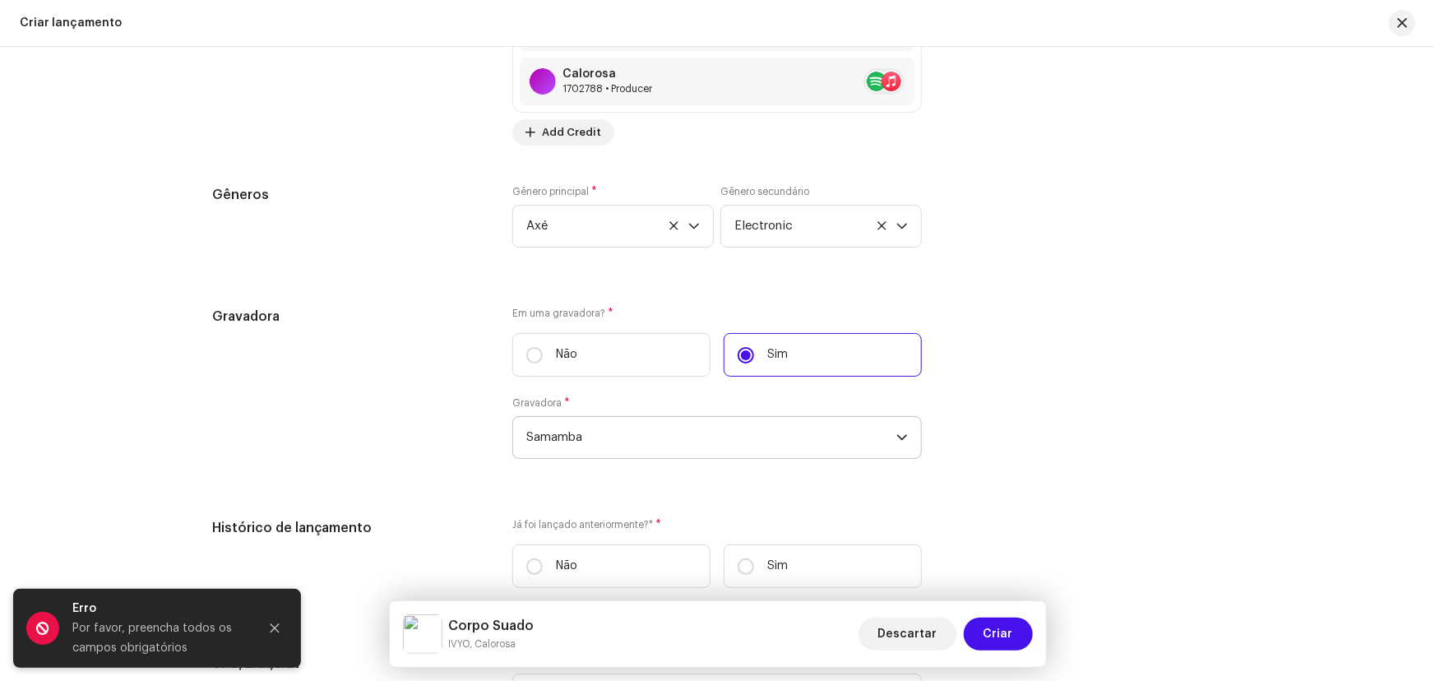
scroll to position [2641, 0]
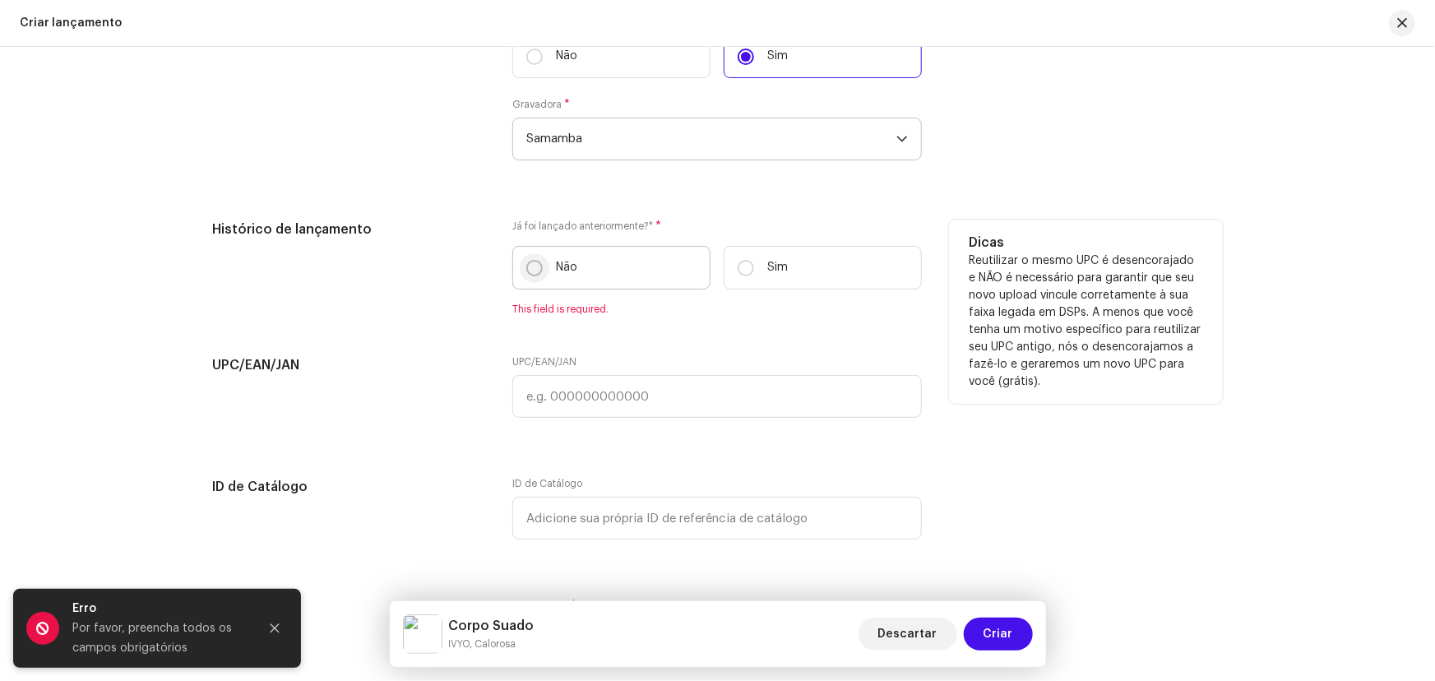
click at [534, 260] on input "Não" at bounding box center [534, 268] width 16 height 16
radio input "true"
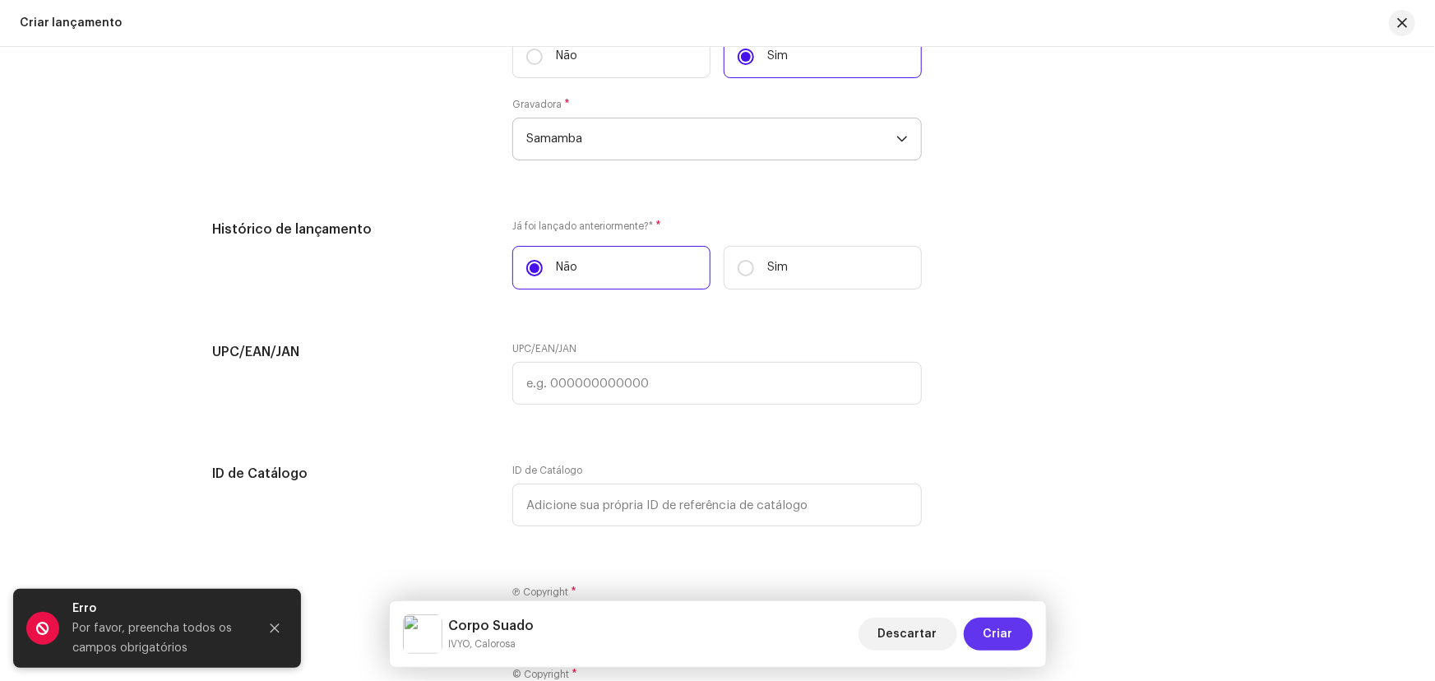
click at [1011, 636] on span "Criar" at bounding box center [998, 634] width 30 height 33
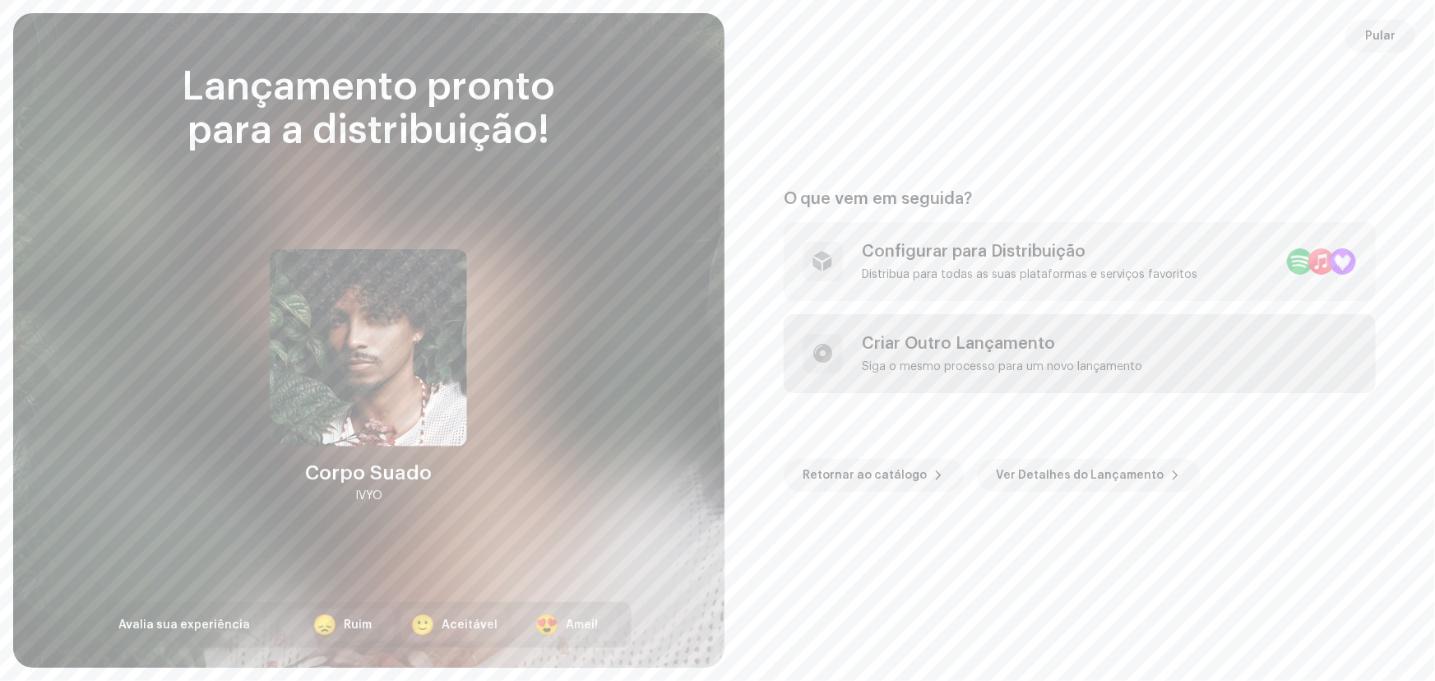
click at [972, 340] on div "Criar Outro Lançamento" at bounding box center [1003, 344] width 280 height 20
checkbox input "false"
radio input "false"
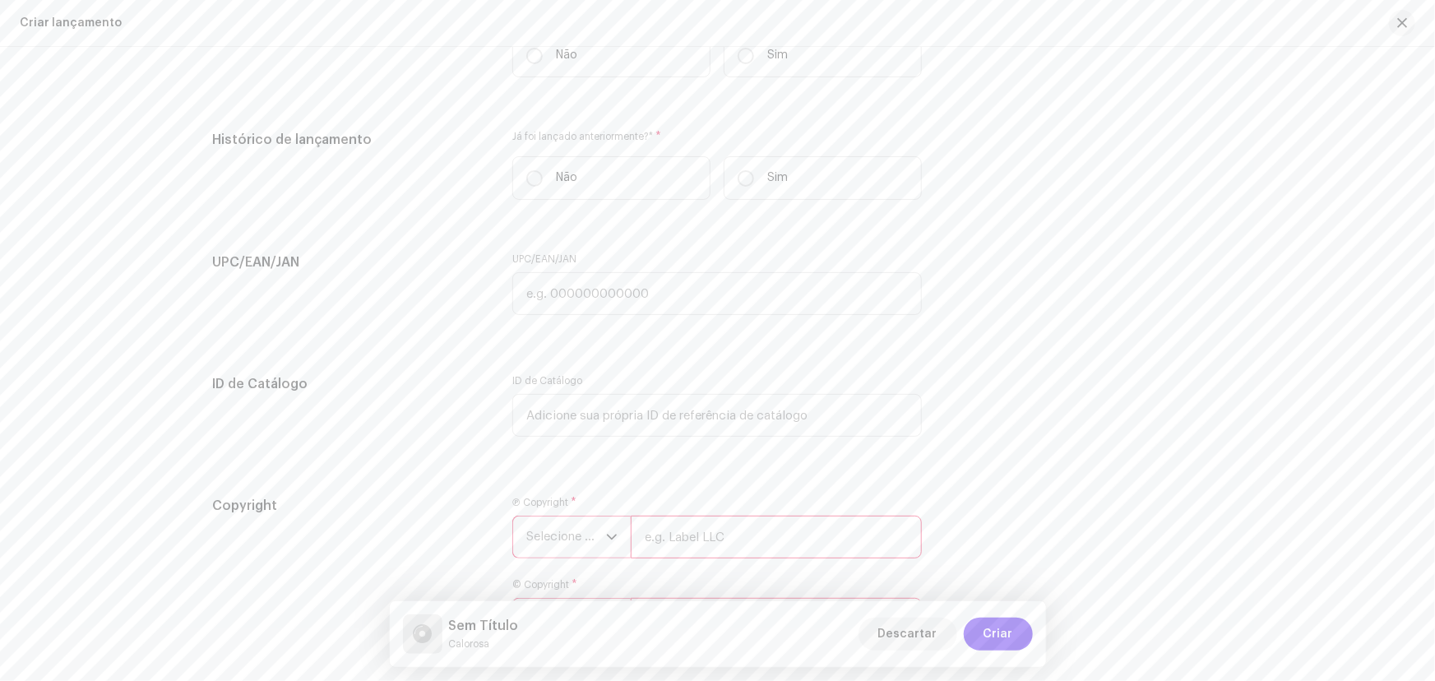
scroll to position [0, 0]
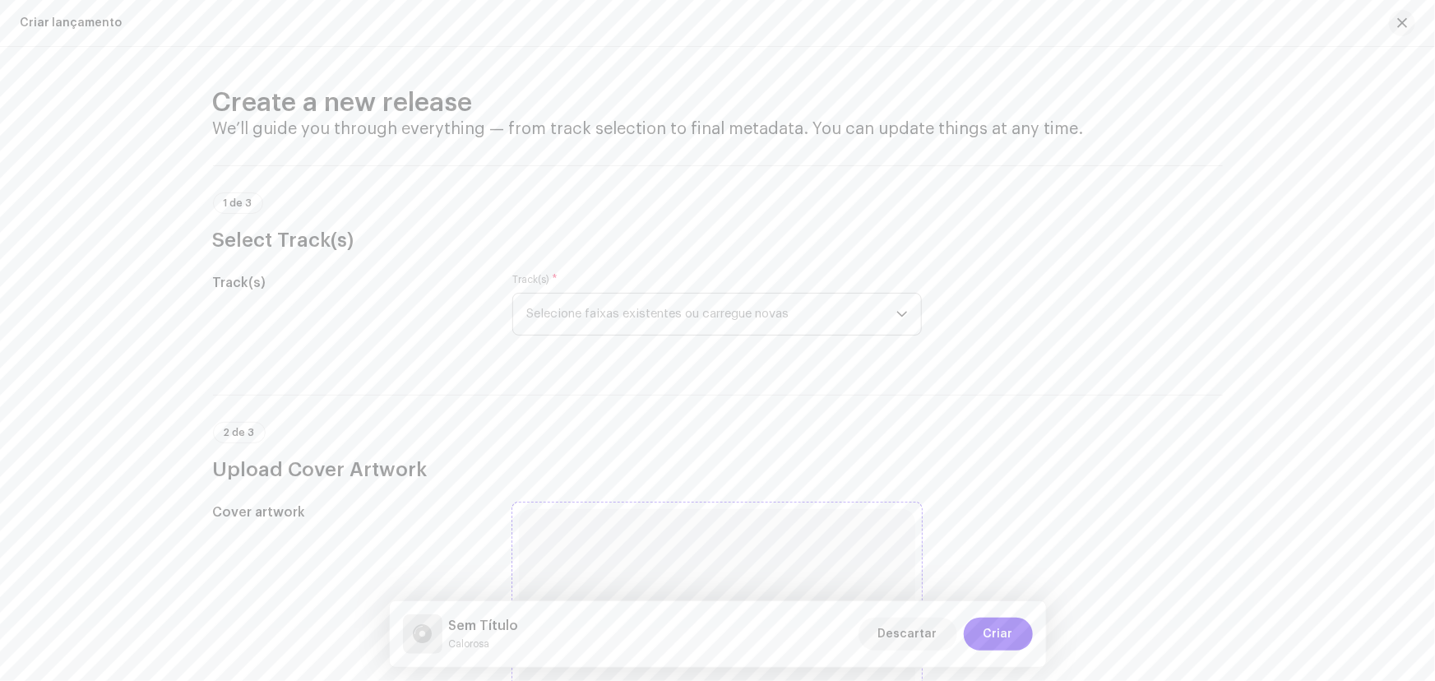
click at [610, 322] on span "Selecione faixas existentes ou carregue novas" at bounding box center [711, 314] width 370 height 41
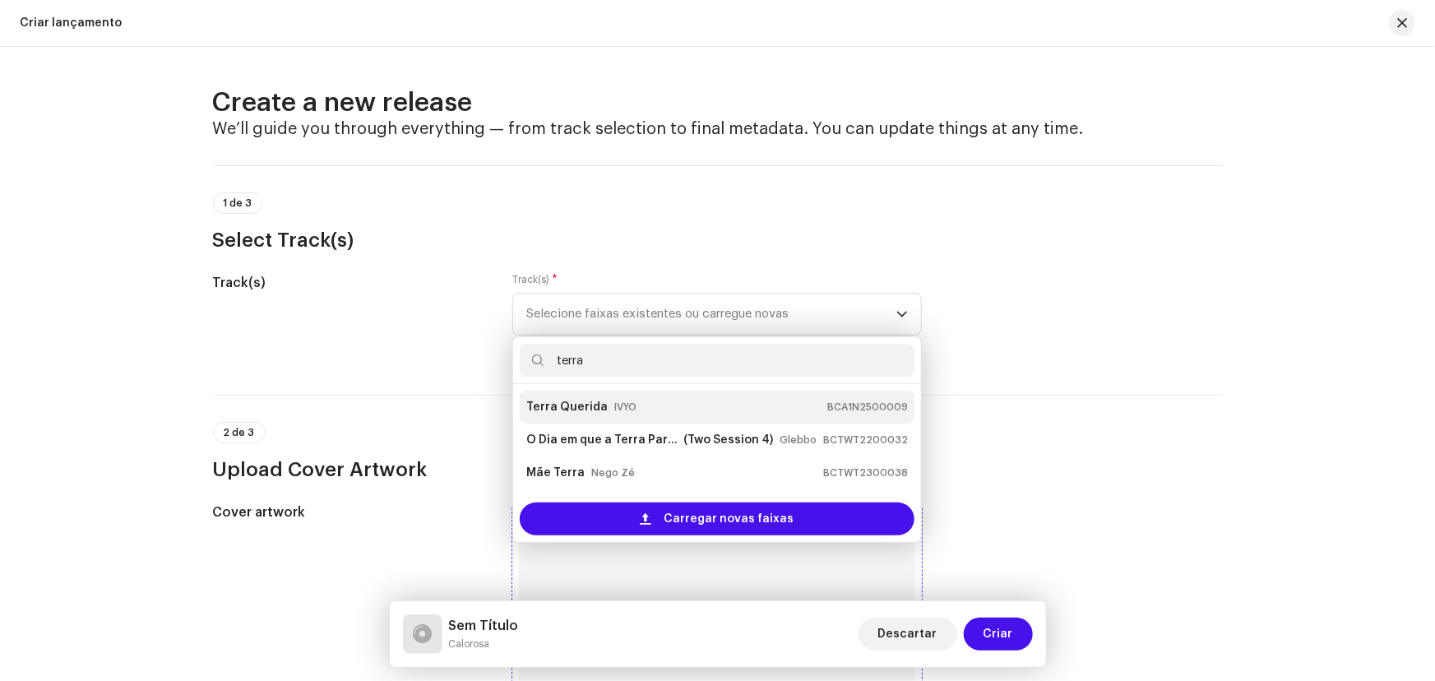
type input "terra"
click at [614, 407] on small "IVYO" at bounding box center [625, 407] width 22 height 16
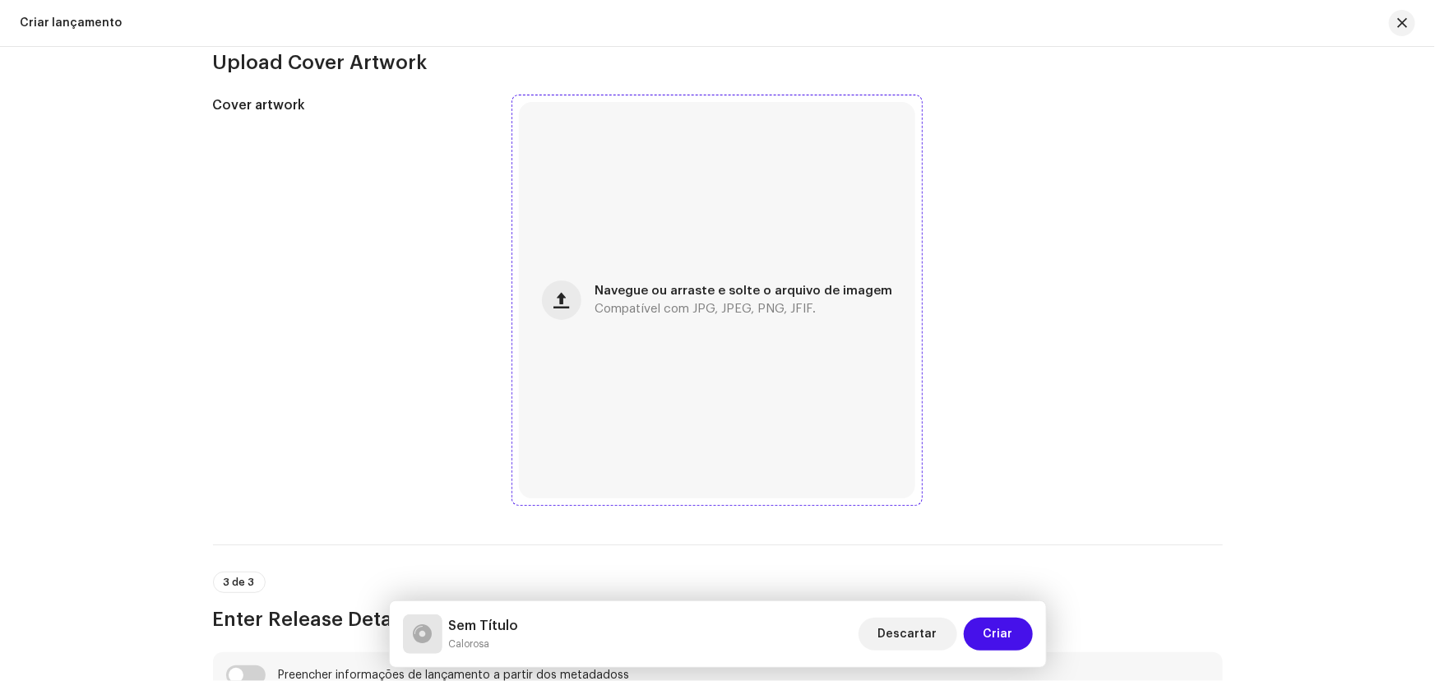
scroll to position [747, 0]
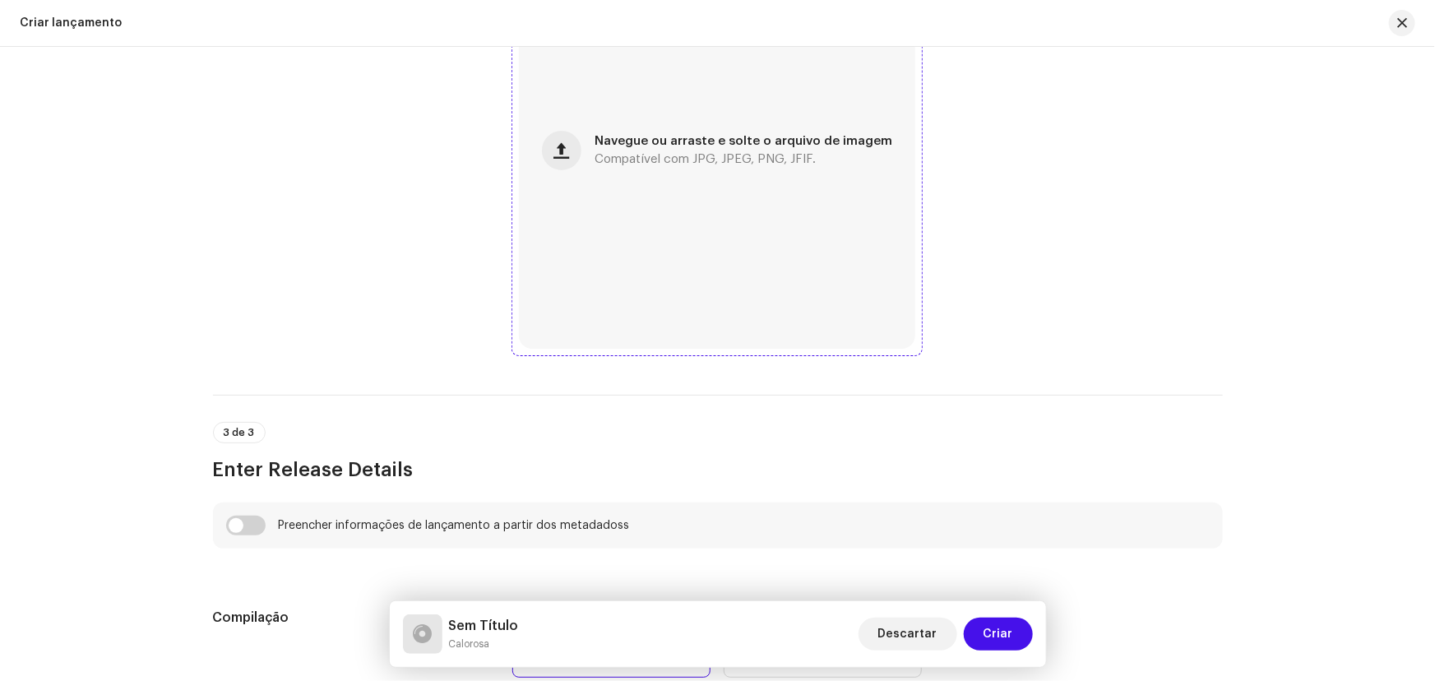
click at [581, 188] on div "Navegue ou arraste e solte o arquivo de imagem Compatível com JPG, JPEG, PNG, J…" at bounding box center [717, 150] width 396 height 396
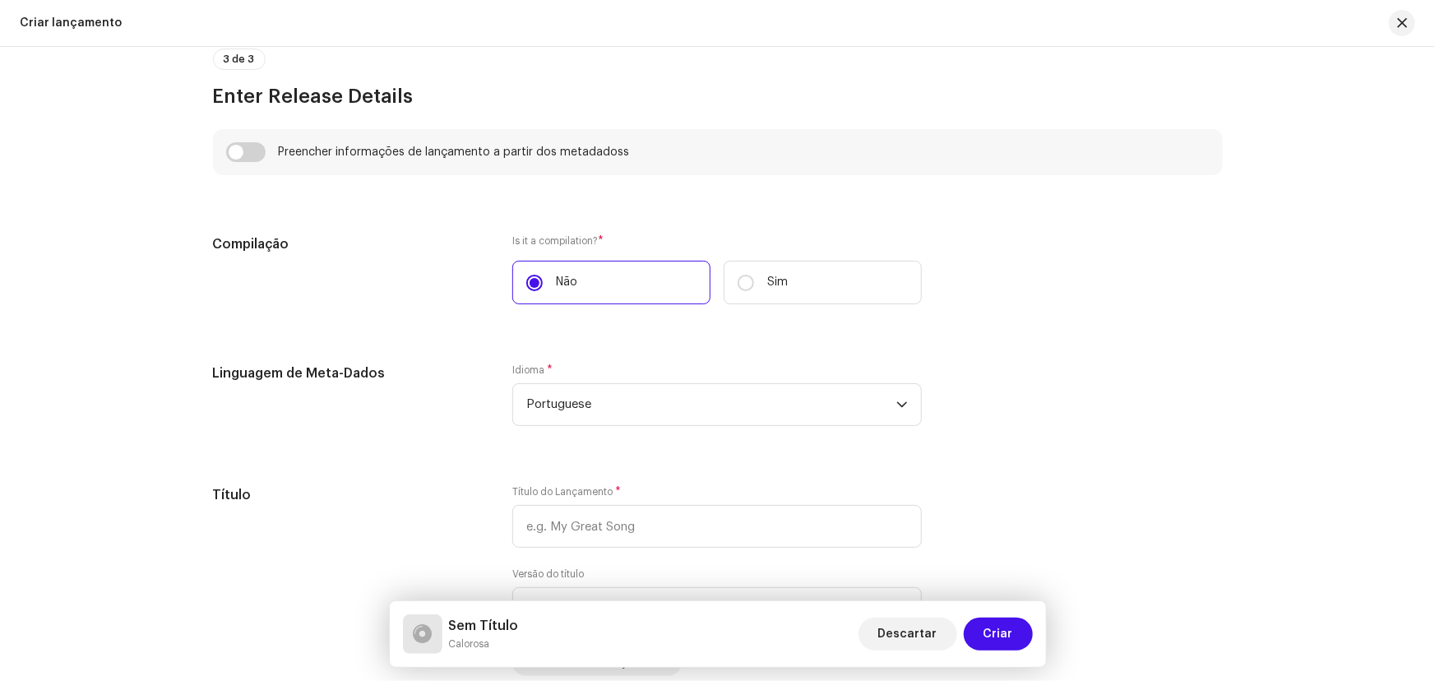
scroll to position [971, 0]
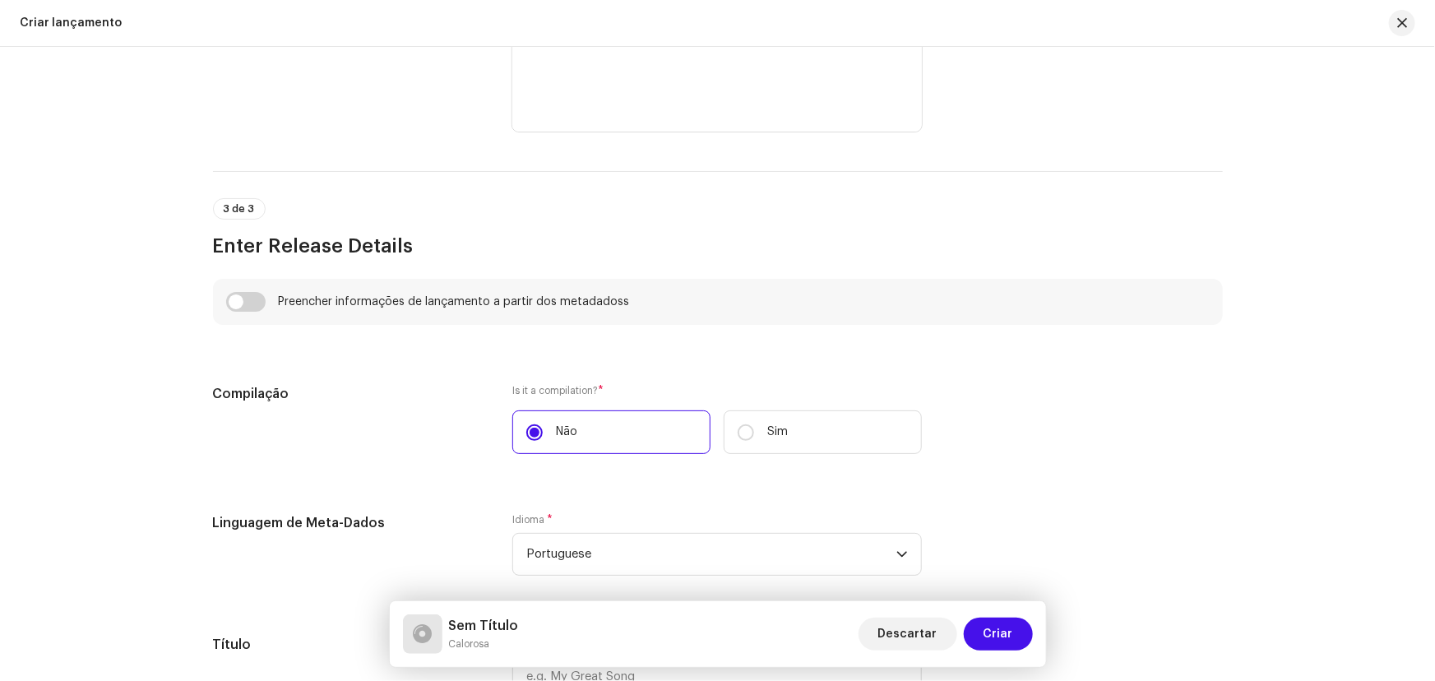
click at [263, 303] on div "Preencher informações de lançamento a partir dos metadadoss" at bounding box center [717, 302] width 983 height 20
click at [255, 303] on input "checkbox" at bounding box center [245, 302] width 39 height 20
checkbox input "true"
type input "Terra Querida"
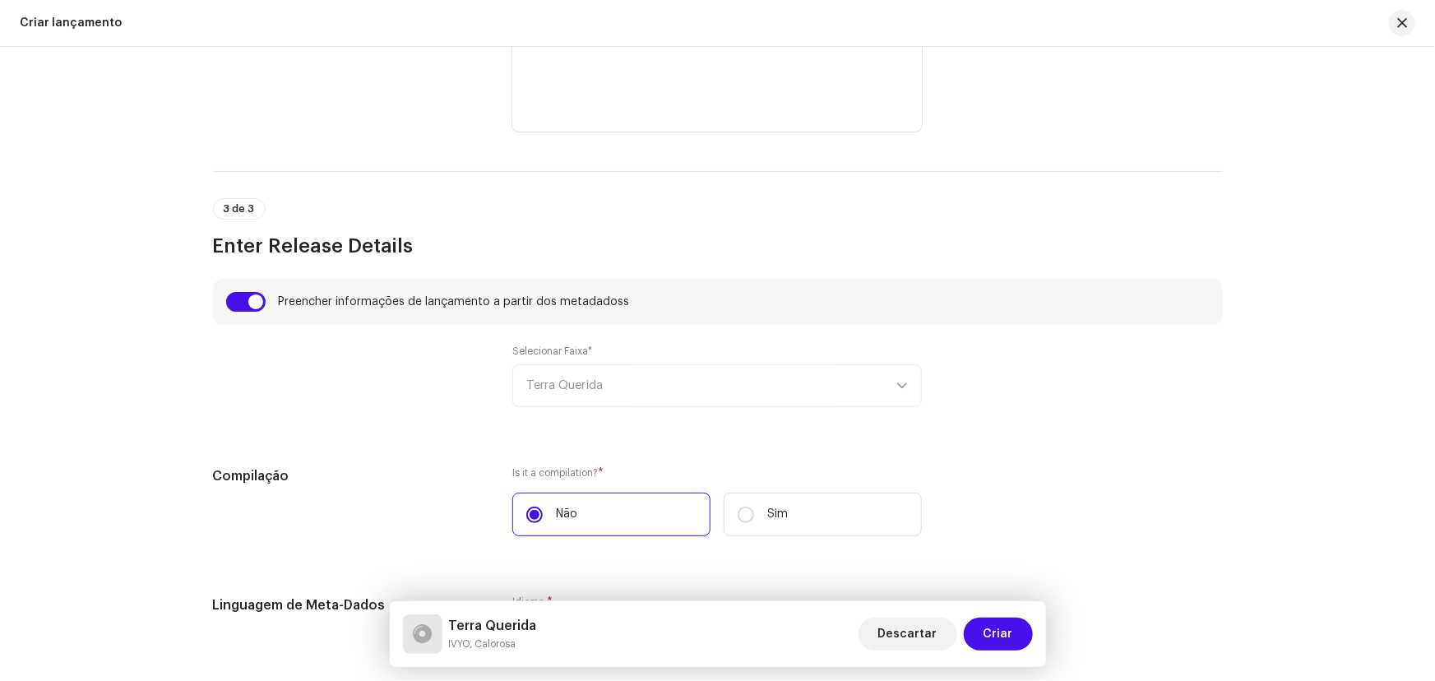
click at [590, 381] on div "Selecionar Faixa* Terra Querida" at bounding box center [716, 376] width 409 height 62
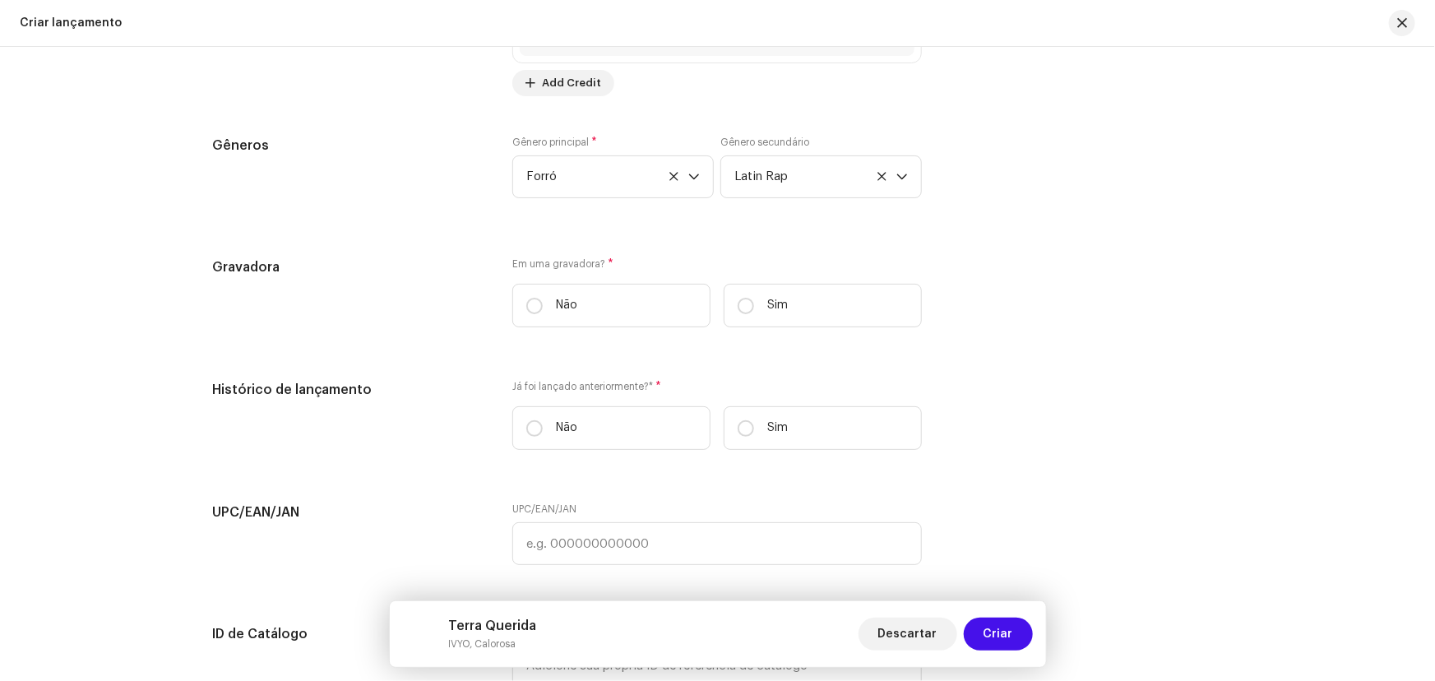
scroll to position [2467, 0]
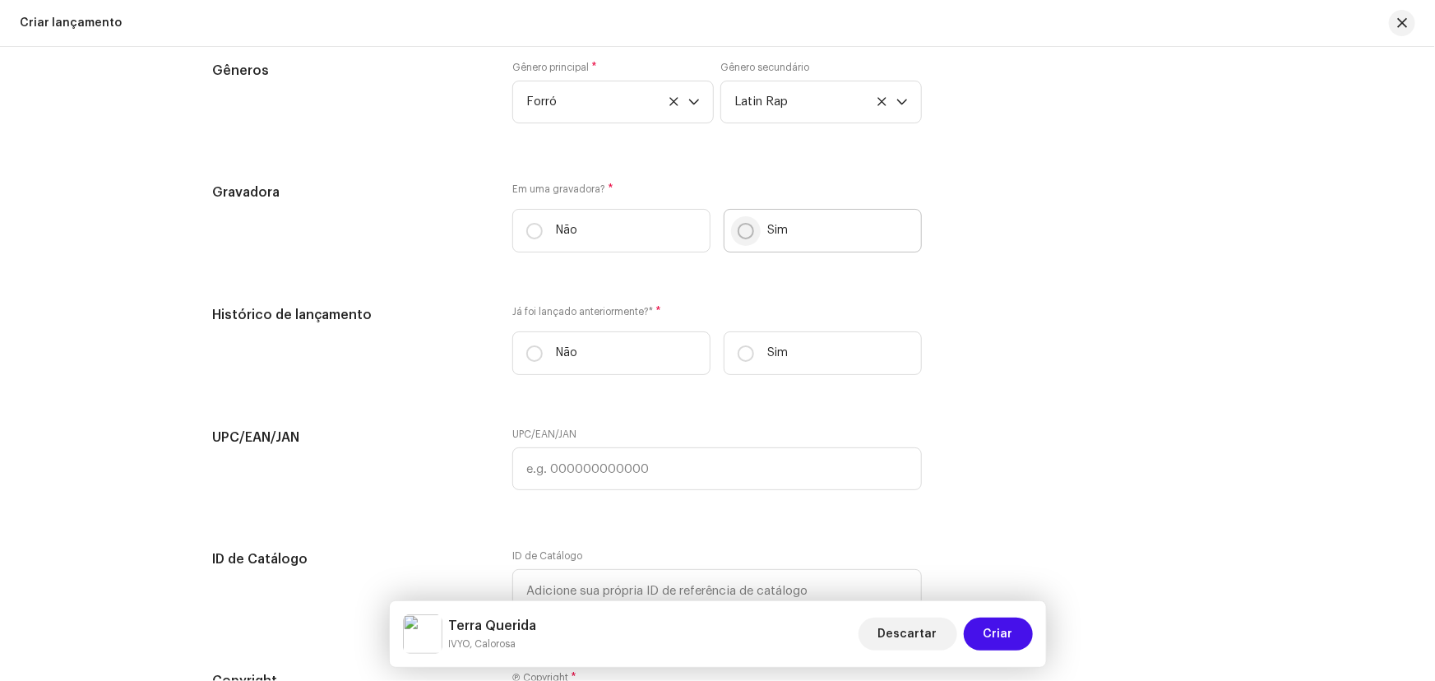
click at [738, 233] on input "Sim" at bounding box center [746, 231] width 16 height 16
radio input "true"
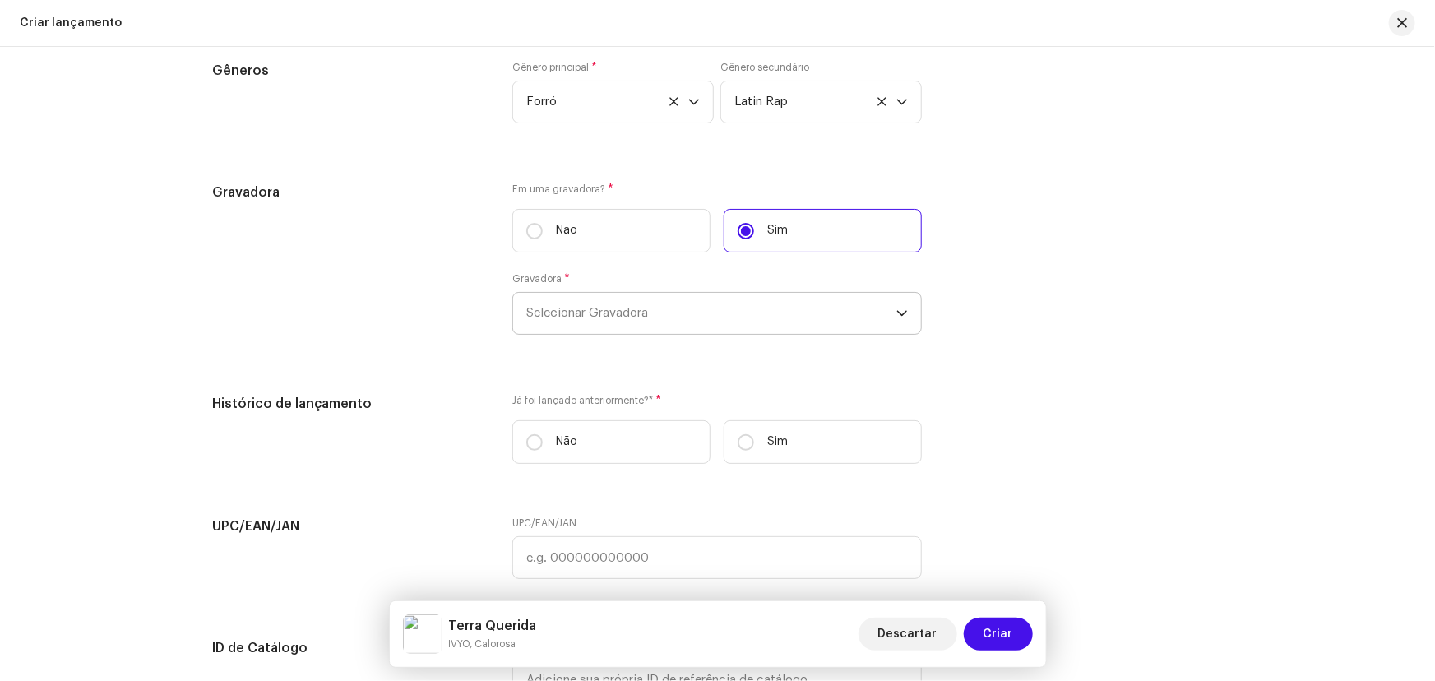
click at [629, 309] on span "Selecionar Gravadora" at bounding box center [711, 313] width 370 height 41
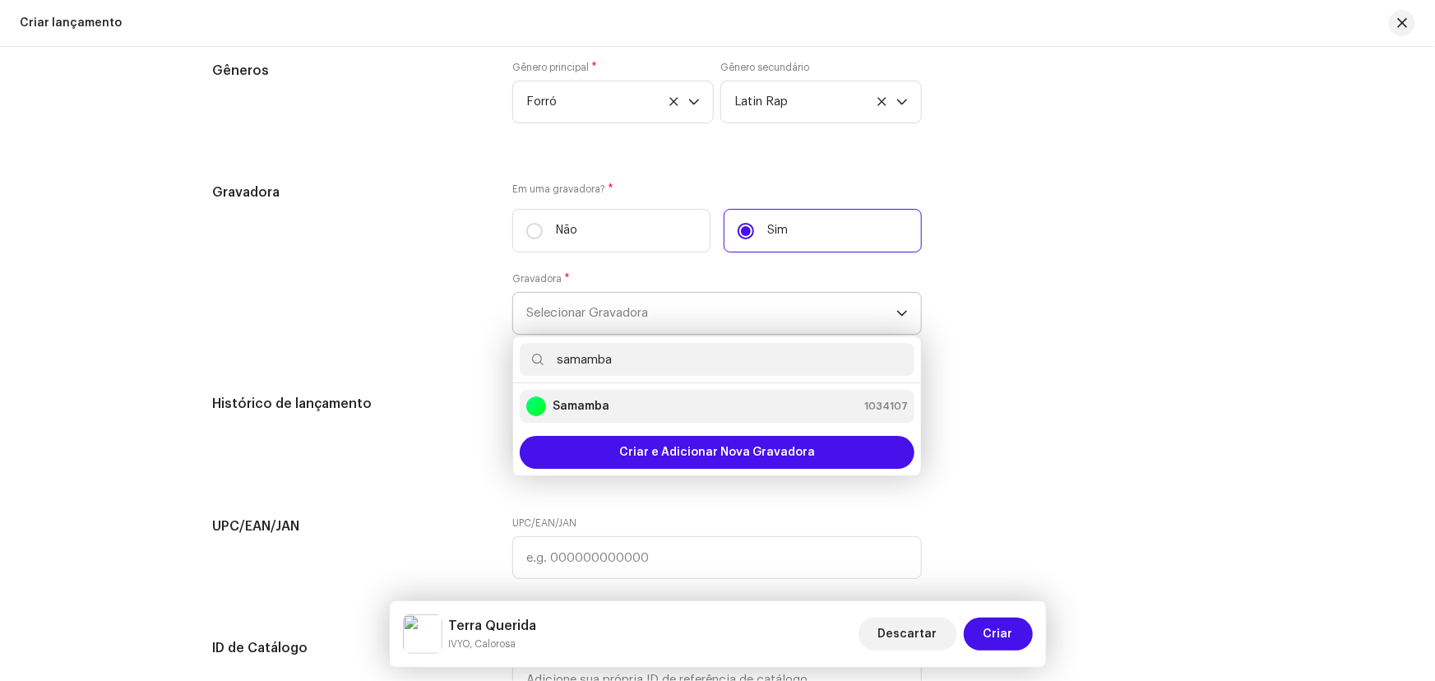
type input "samamba"
click at [615, 405] on div "Samamba 1034107" at bounding box center [717, 406] width 382 height 20
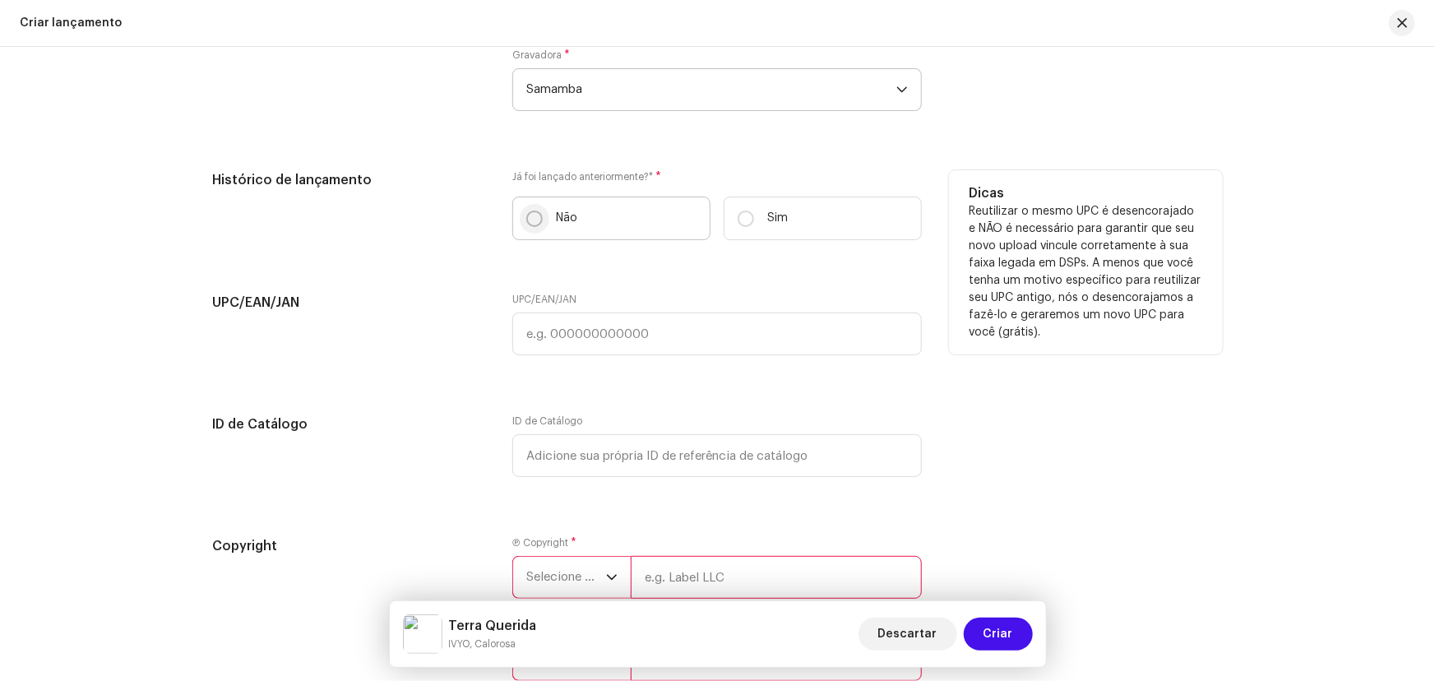
click at [528, 221] on input "Não" at bounding box center [534, 218] width 16 height 16
radio input "true"
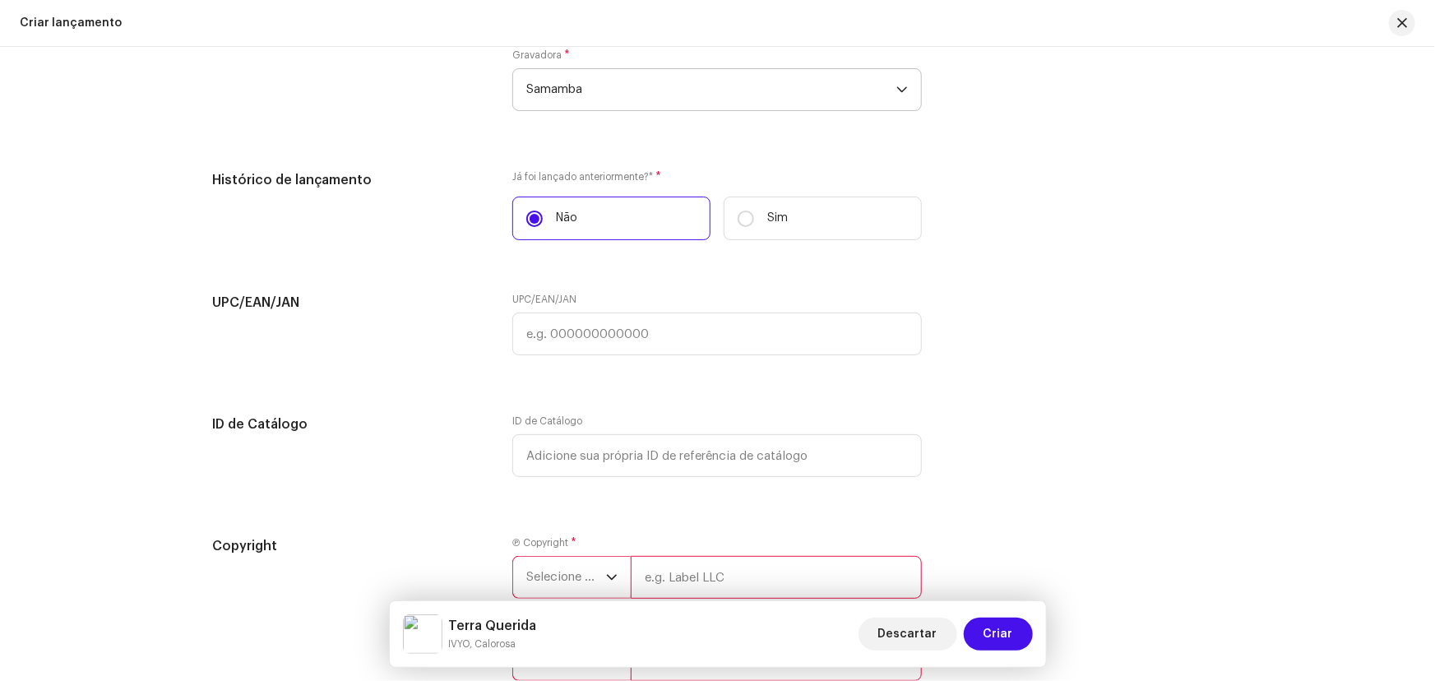
scroll to position [2765, 0]
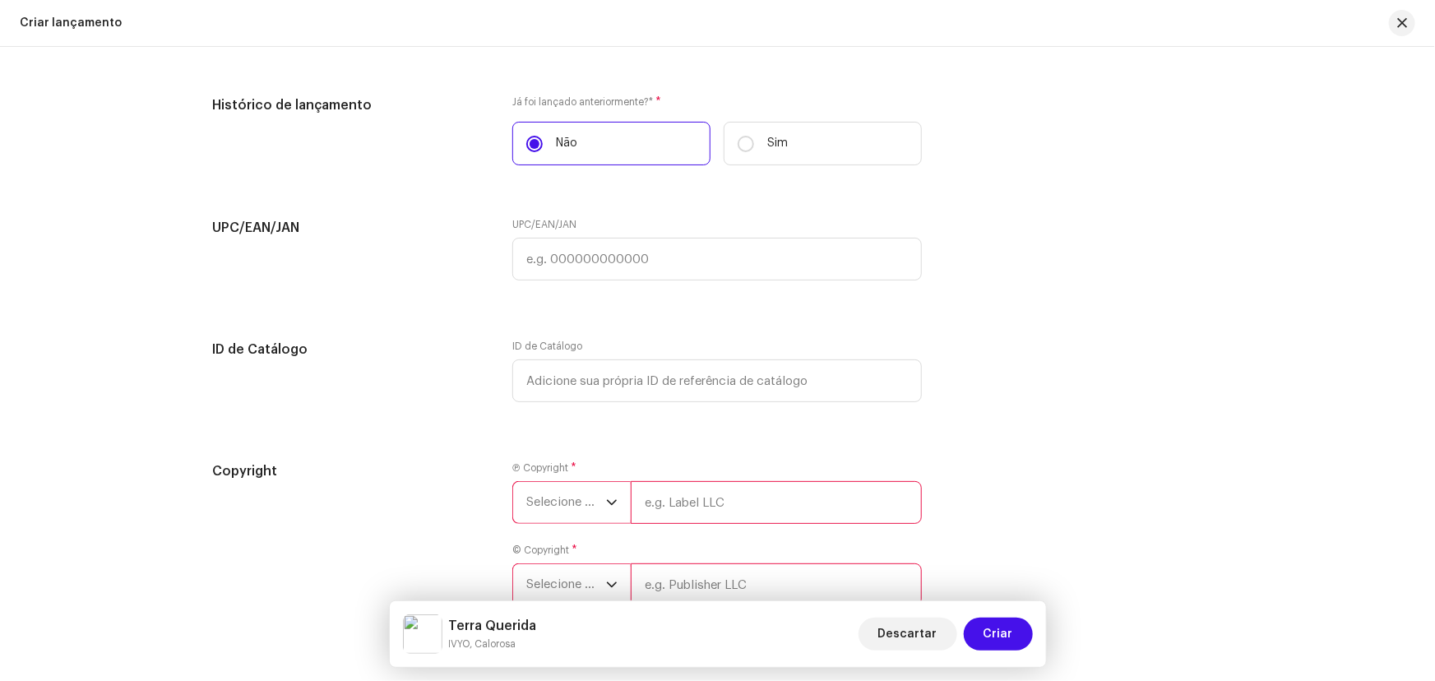
click at [573, 500] on span "Selecione o ano" at bounding box center [566, 502] width 80 height 41
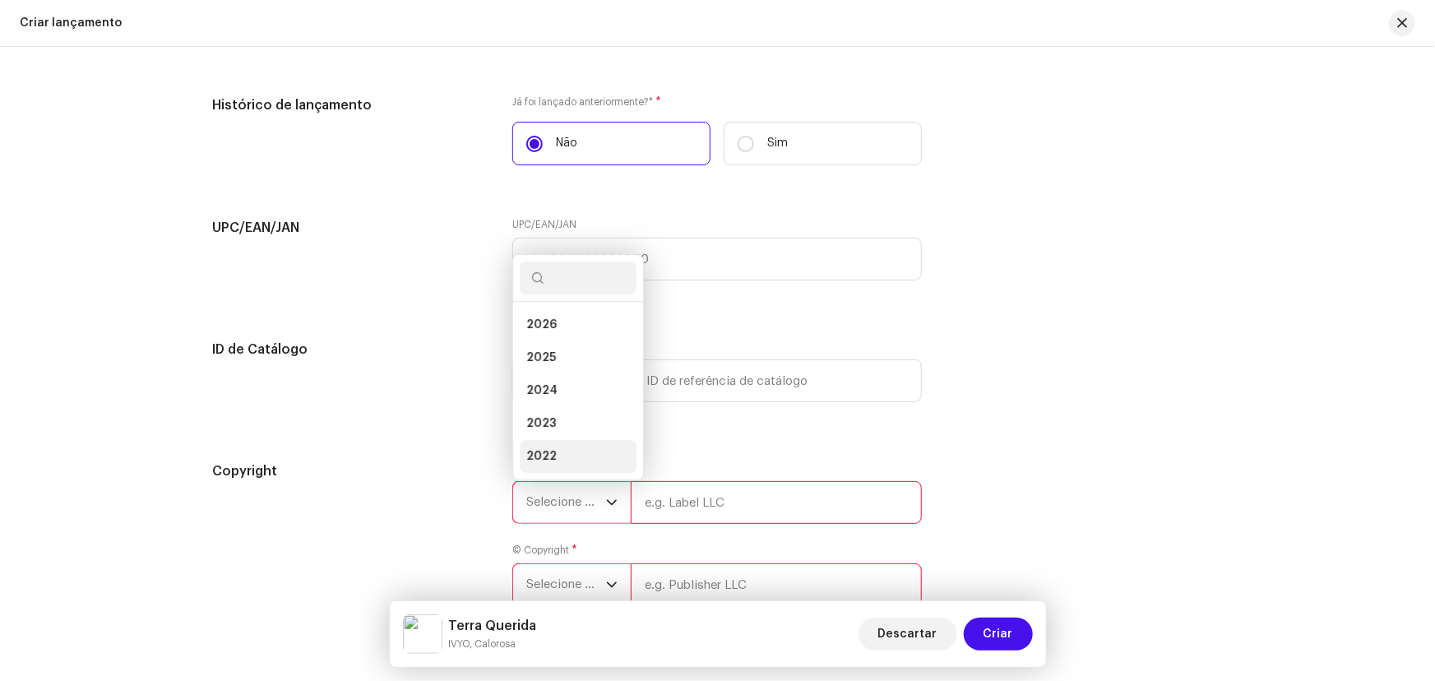
scroll to position [25, 0]
click at [567, 322] on li "2025" at bounding box center [578, 332] width 117 height 33
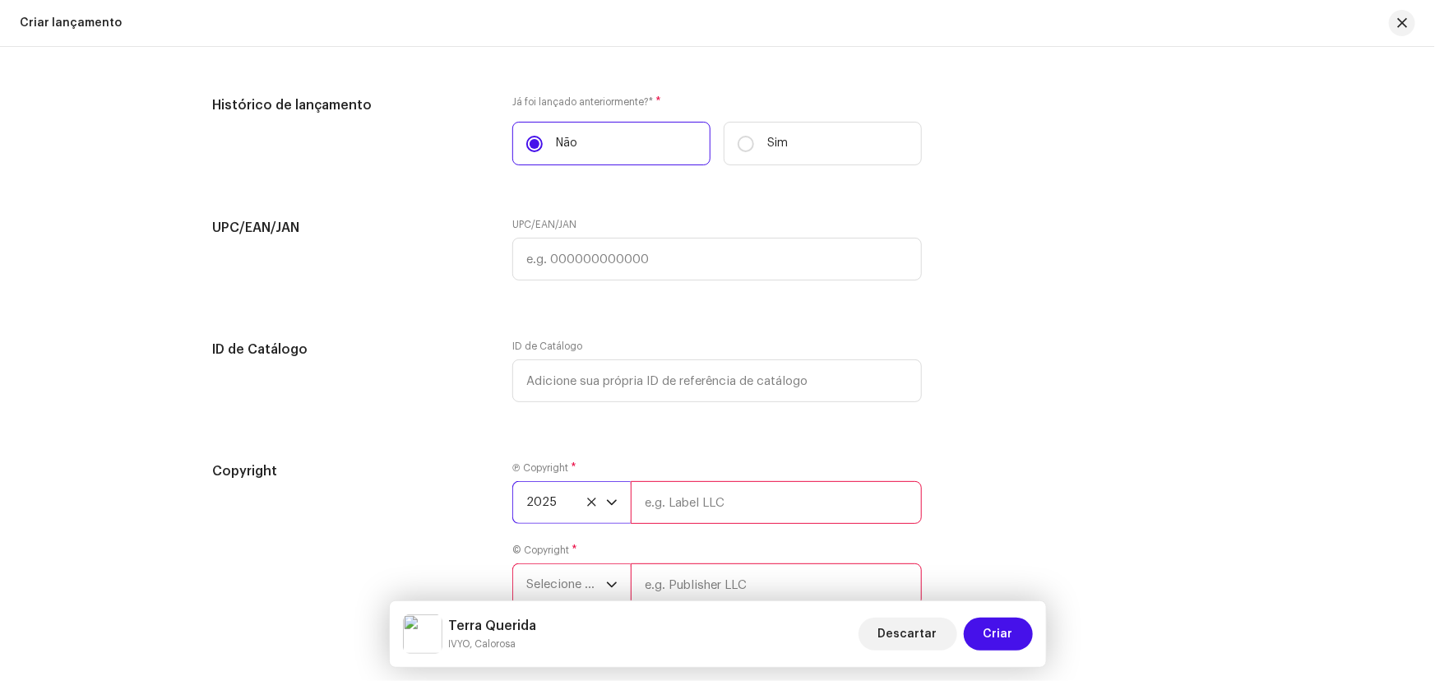
click at [570, 582] on span "Selecione o ano" at bounding box center [566, 584] width 80 height 41
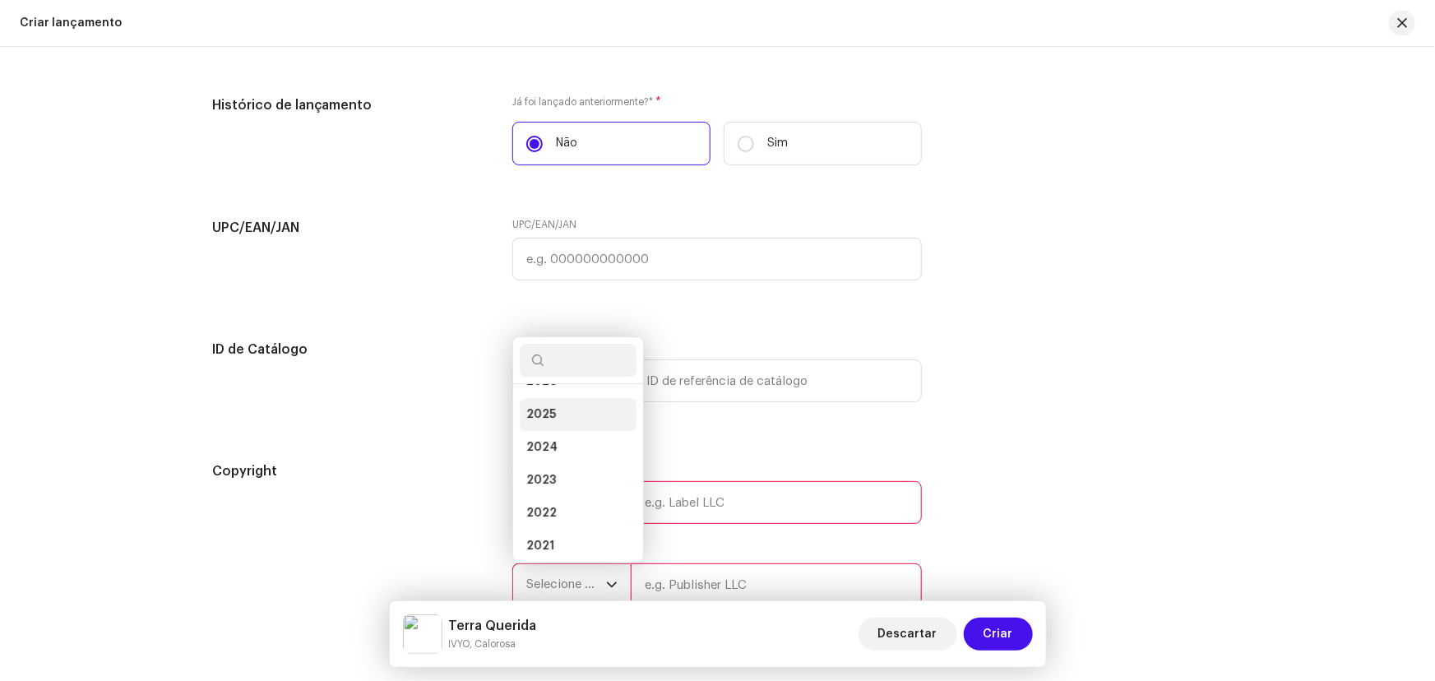
click at [558, 419] on li "2025" at bounding box center [578, 414] width 117 height 33
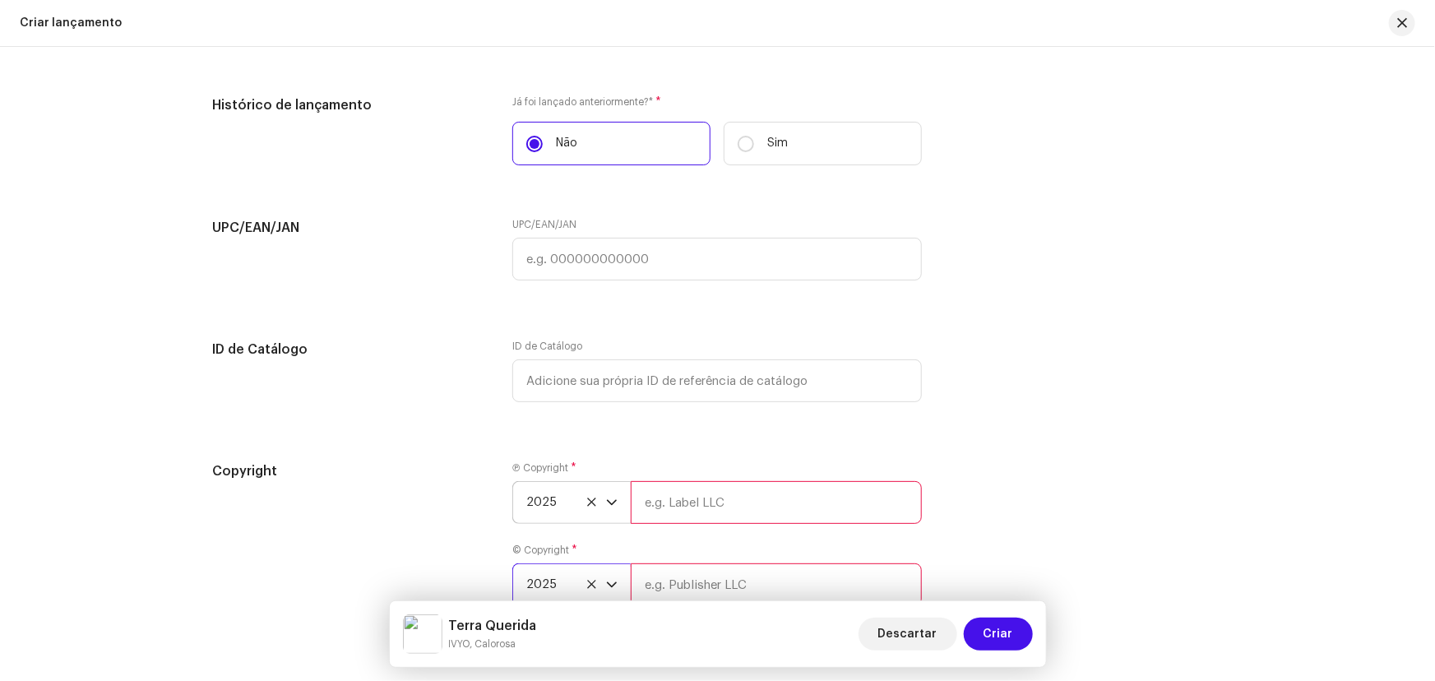
click at [673, 502] on input "text" at bounding box center [776, 502] width 291 height 43
type input "Sun7 Label"
click at [694, 571] on input "text" at bounding box center [776, 584] width 291 height 43
type input "Samamba Music"
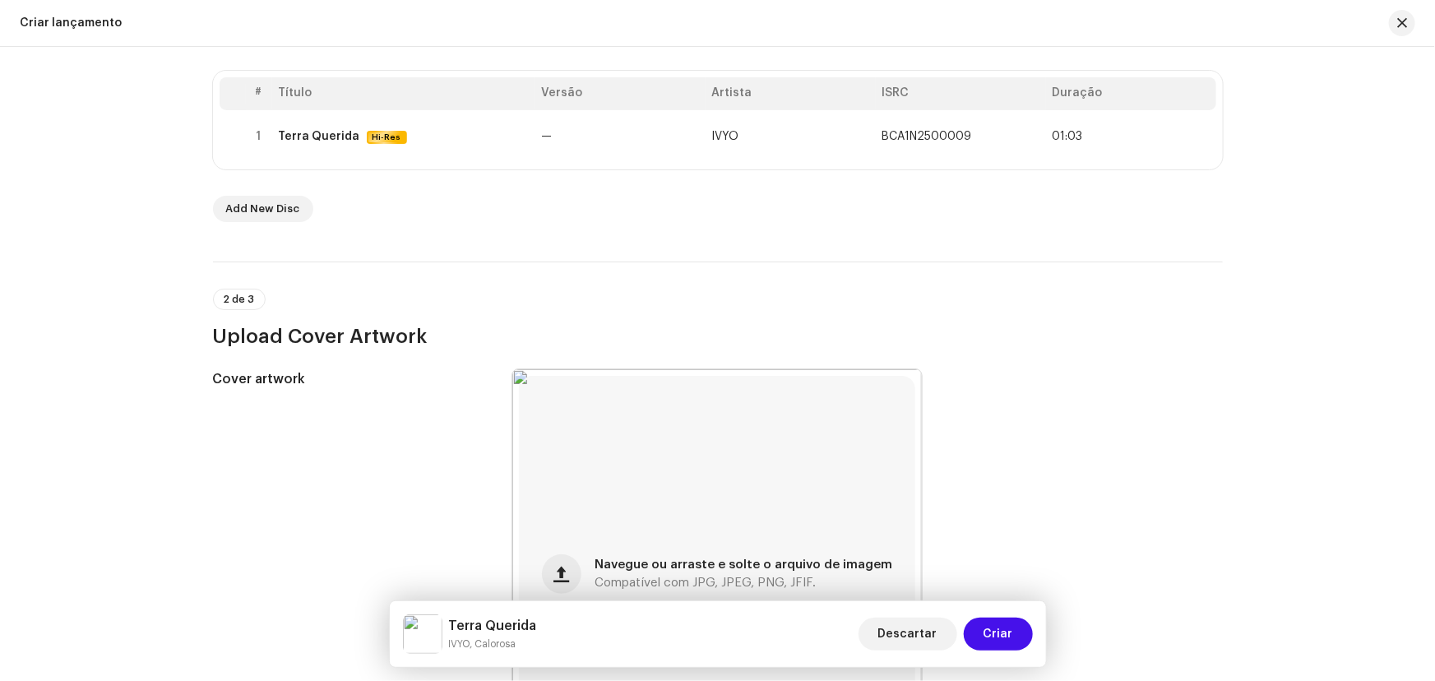
scroll to position [0, 0]
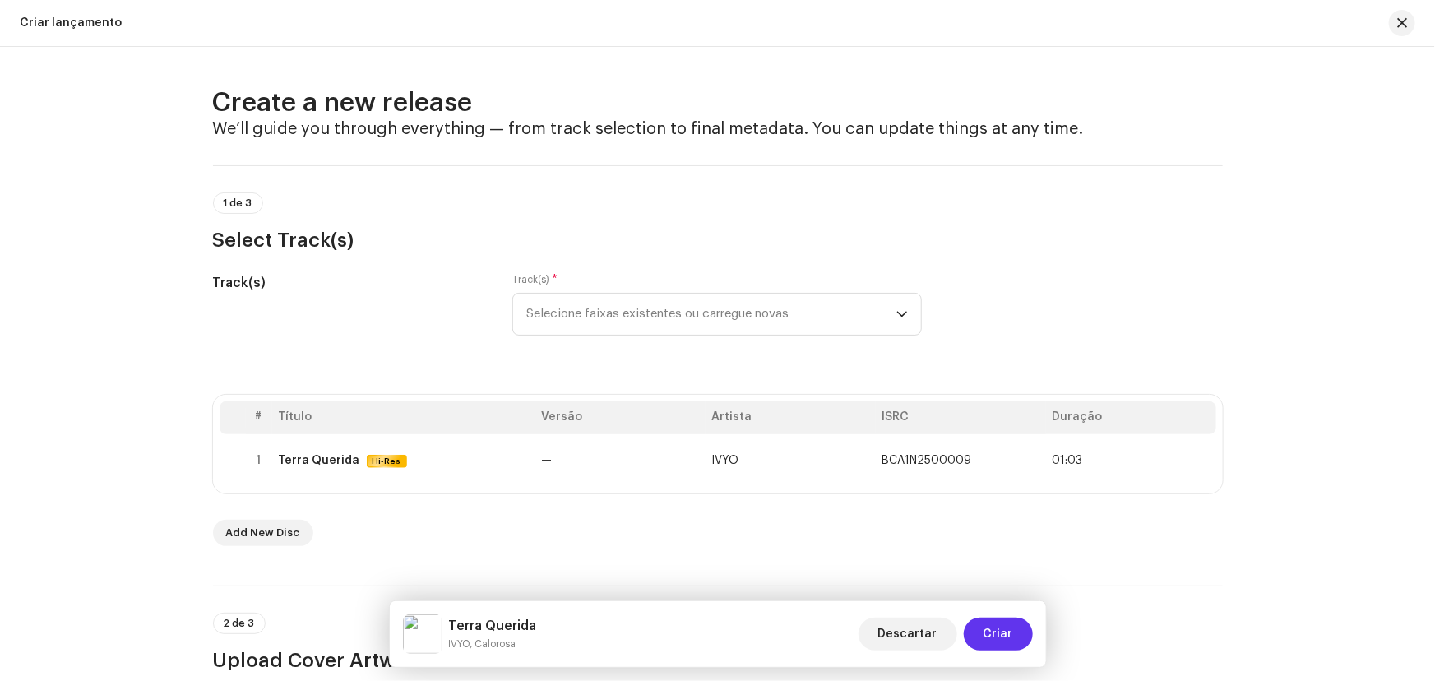
click at [1018, 641] on button "Criar" at bounding box center [998, 634] width 69 height 33
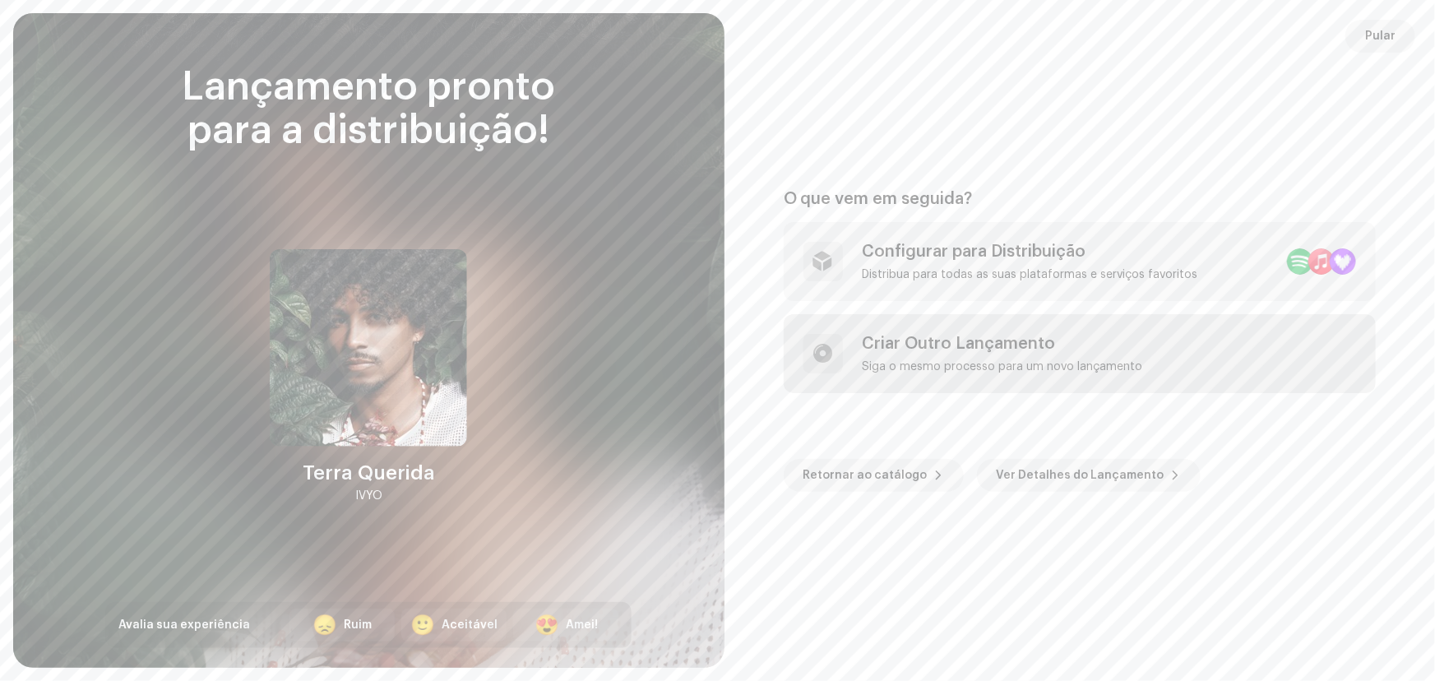
click at [971, 354] on div "Criar Outro Lançamento Siga o mesmo processo para um novo lançamento" at bounding box center [1003, 353] width 280 height 39
checkbox input "false"
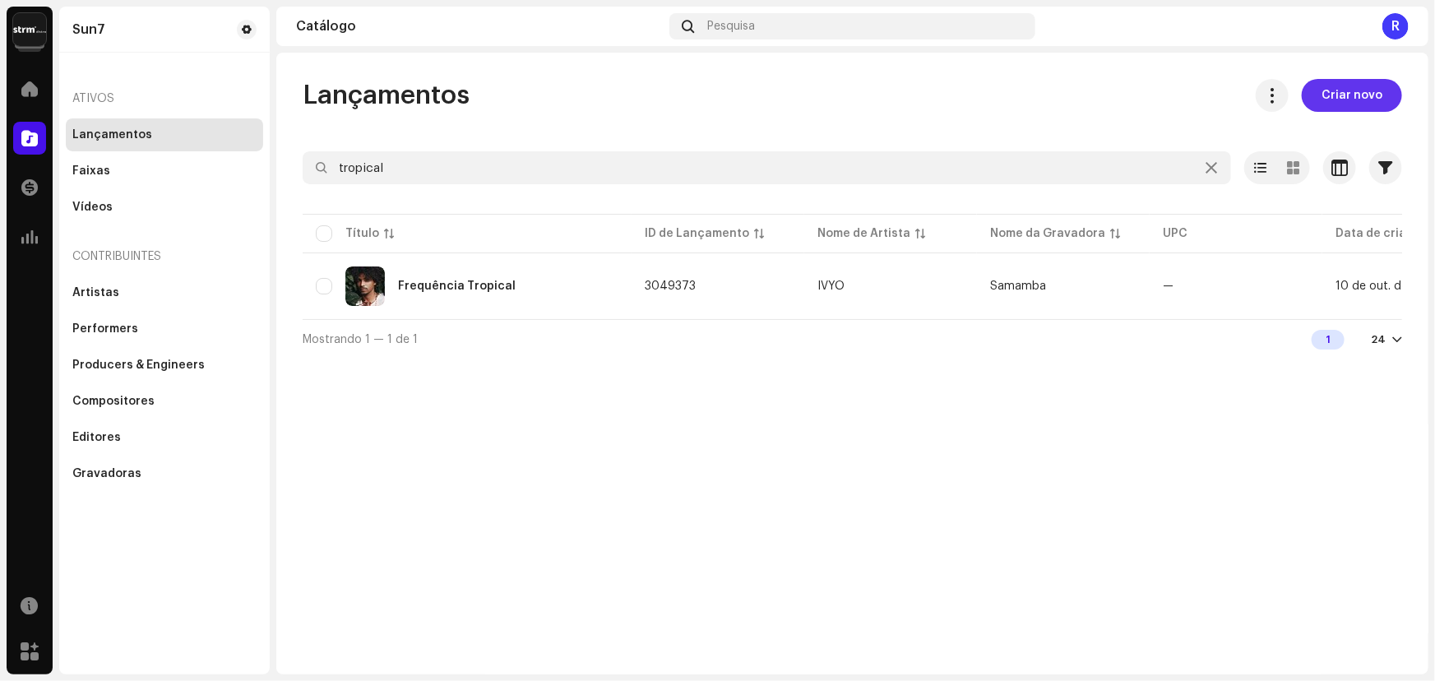
click at [1352, 90] on span "Criar novo" at bounding box center [1351, 95] width 61 height 33
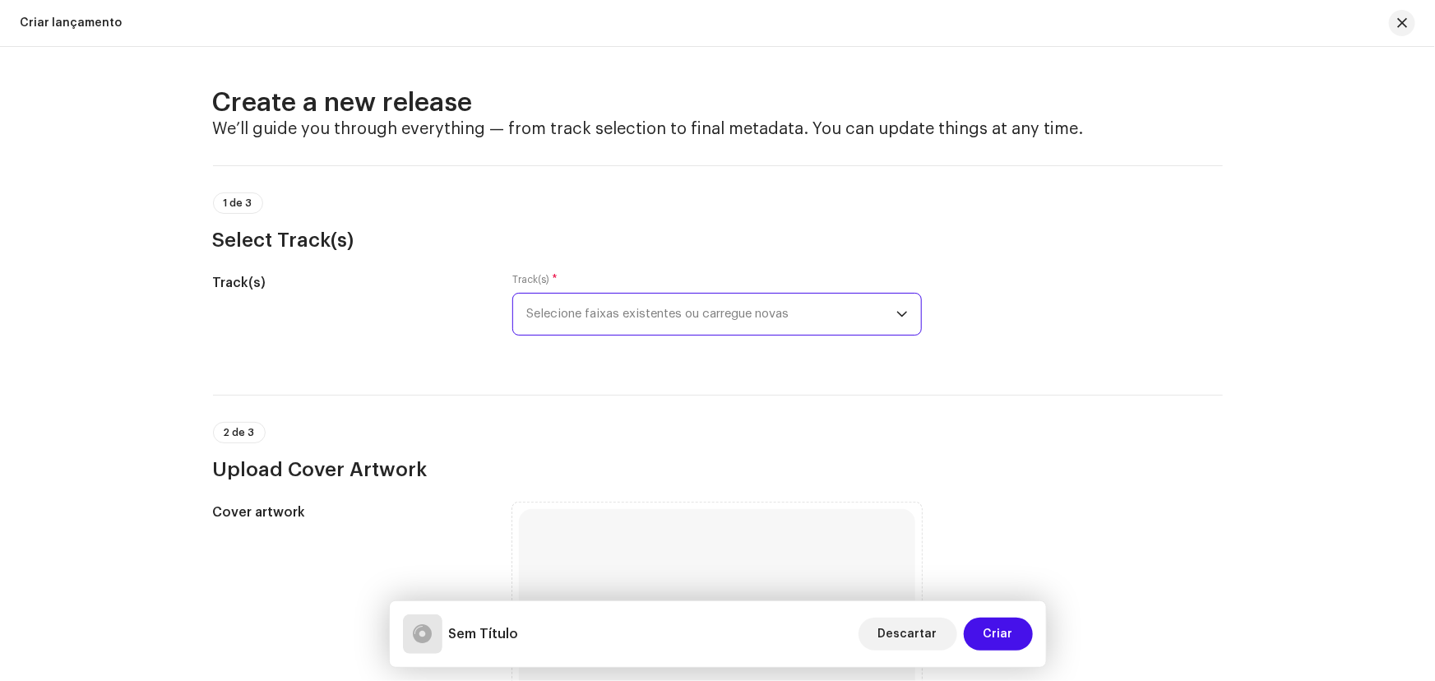
click at [658, 312] on span "Selecione faixas existentes ou carregue novas" at bounding box center [711, 314] width 370 height 41
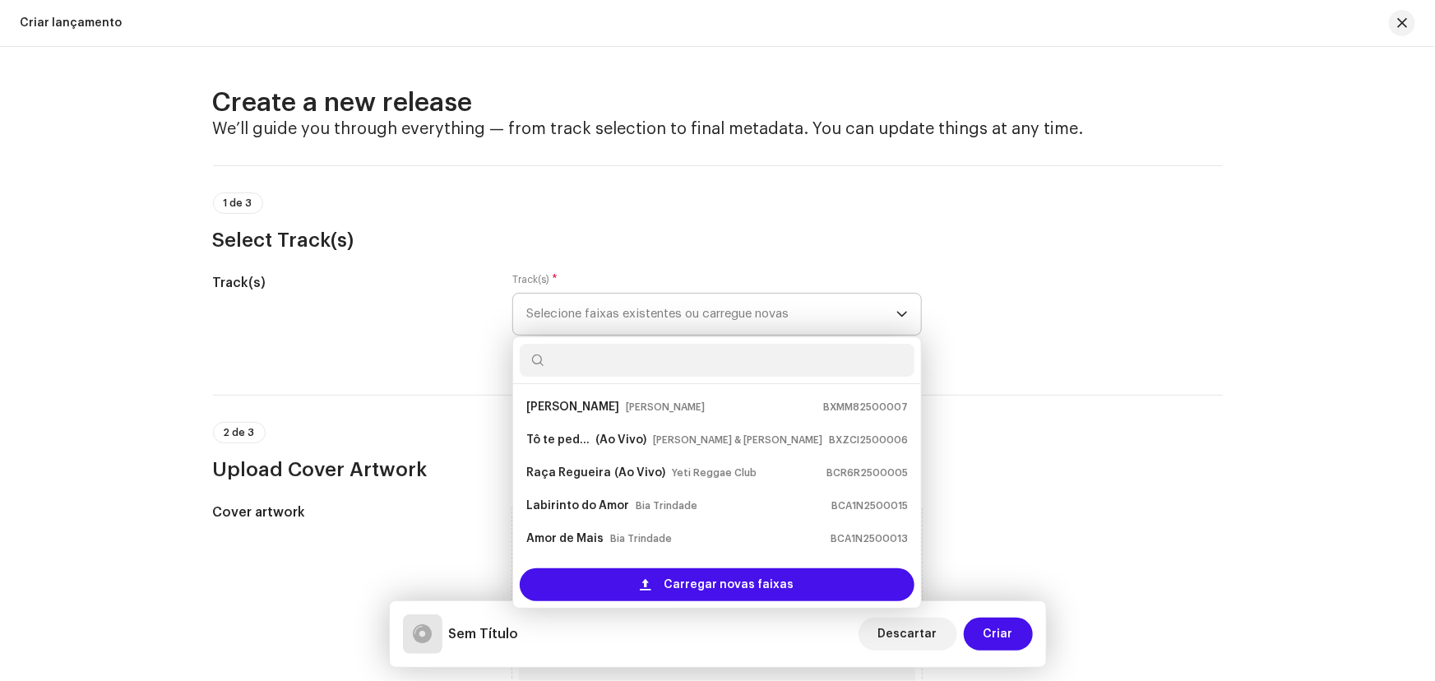
click at [590, 346] on input "text" at bounding box center [717, 360] width 395 height 33
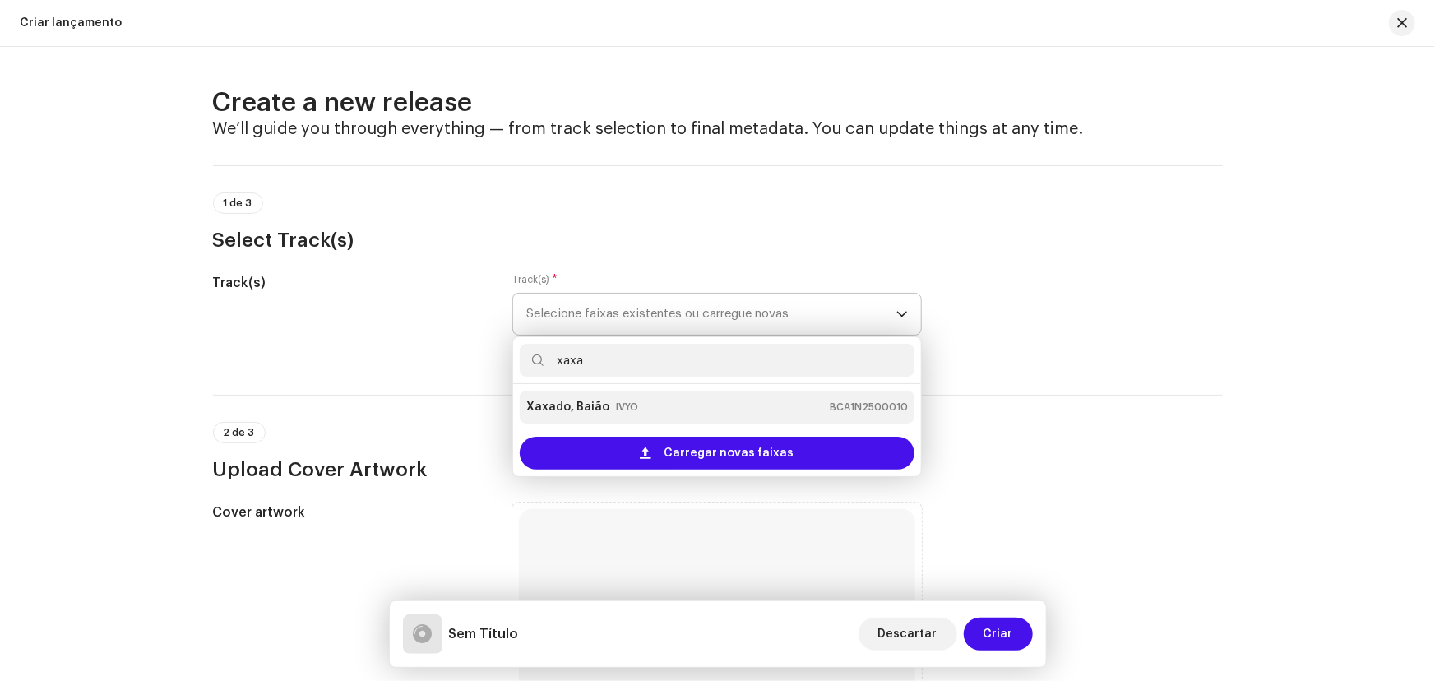
type input "xaxa"
click at [616, 404] on small "IVYO" at bounding box center [627, 407] width 22 height 16
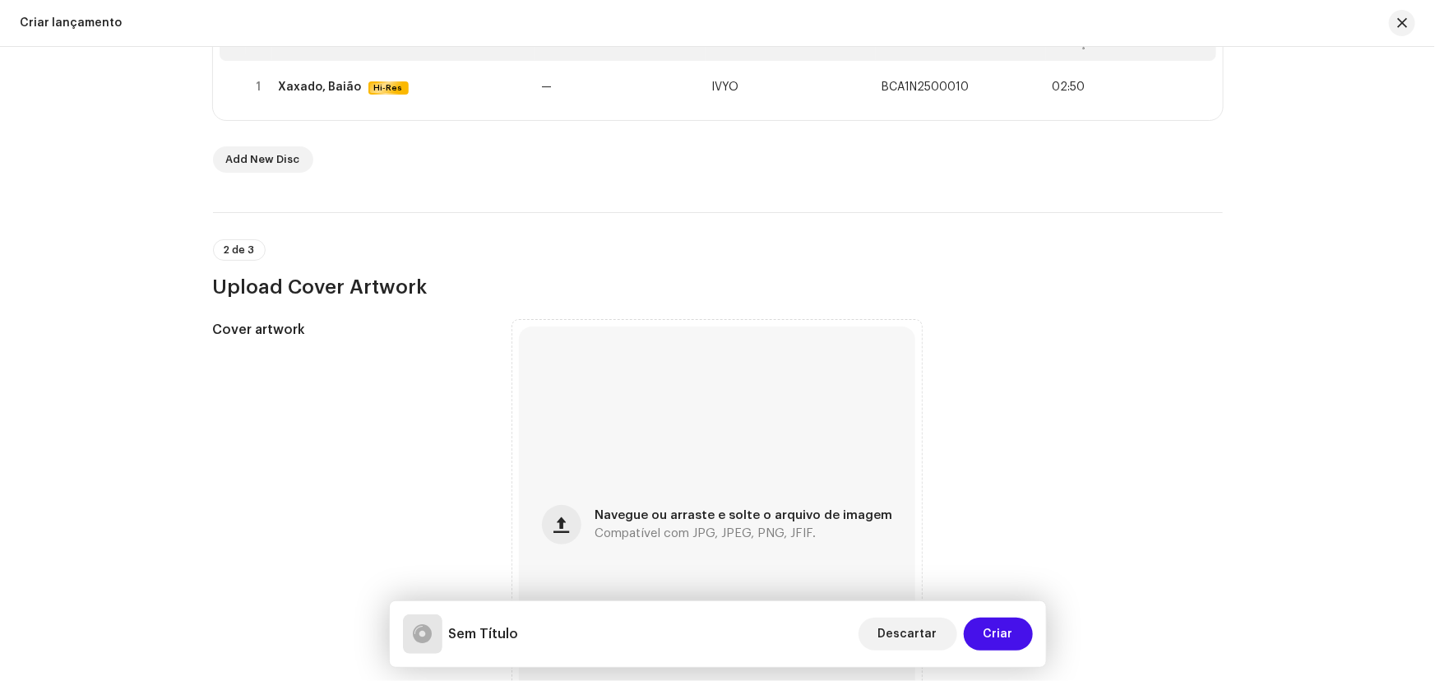
scroll to position [448, 0]
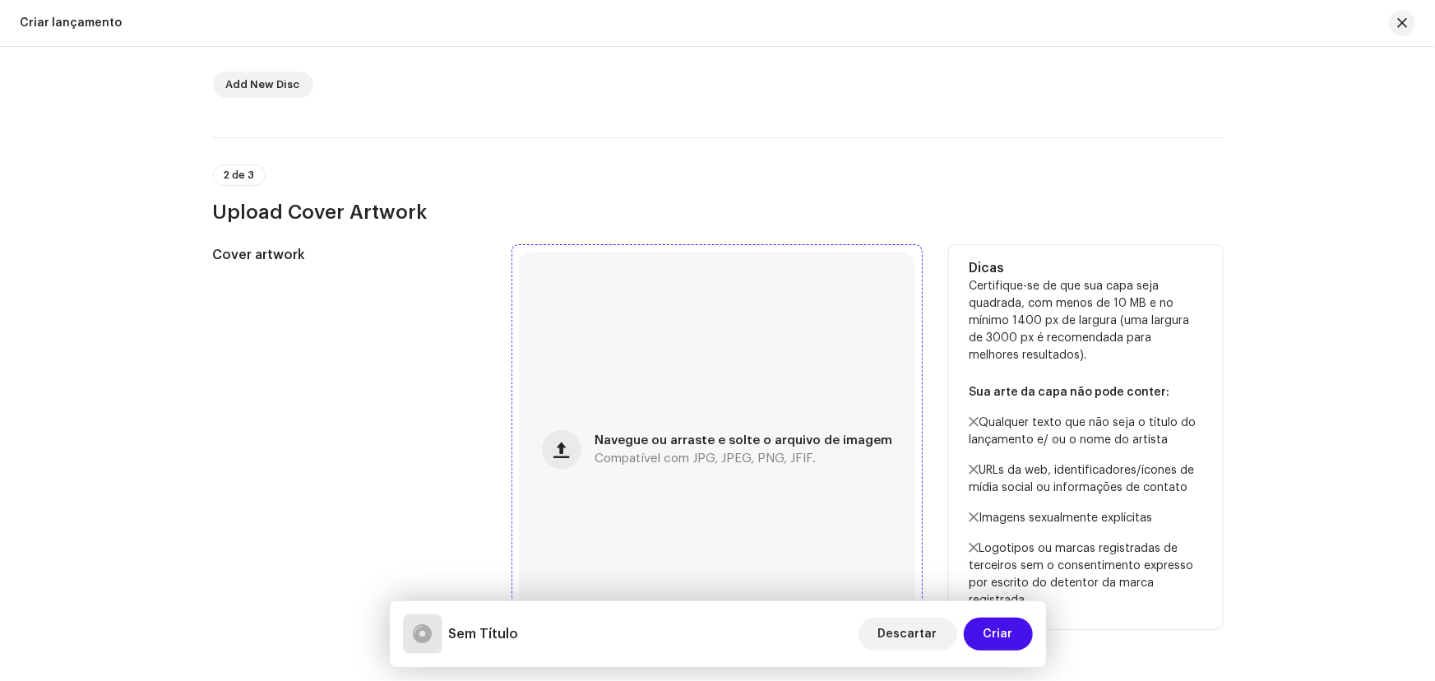
click at [625, 404] on div "Navegue ou arraste e solte o arquivo de imagem Compatível com JPG, JPEG, PNG, J…" at bounding box center [717, 450] width 396 height 396
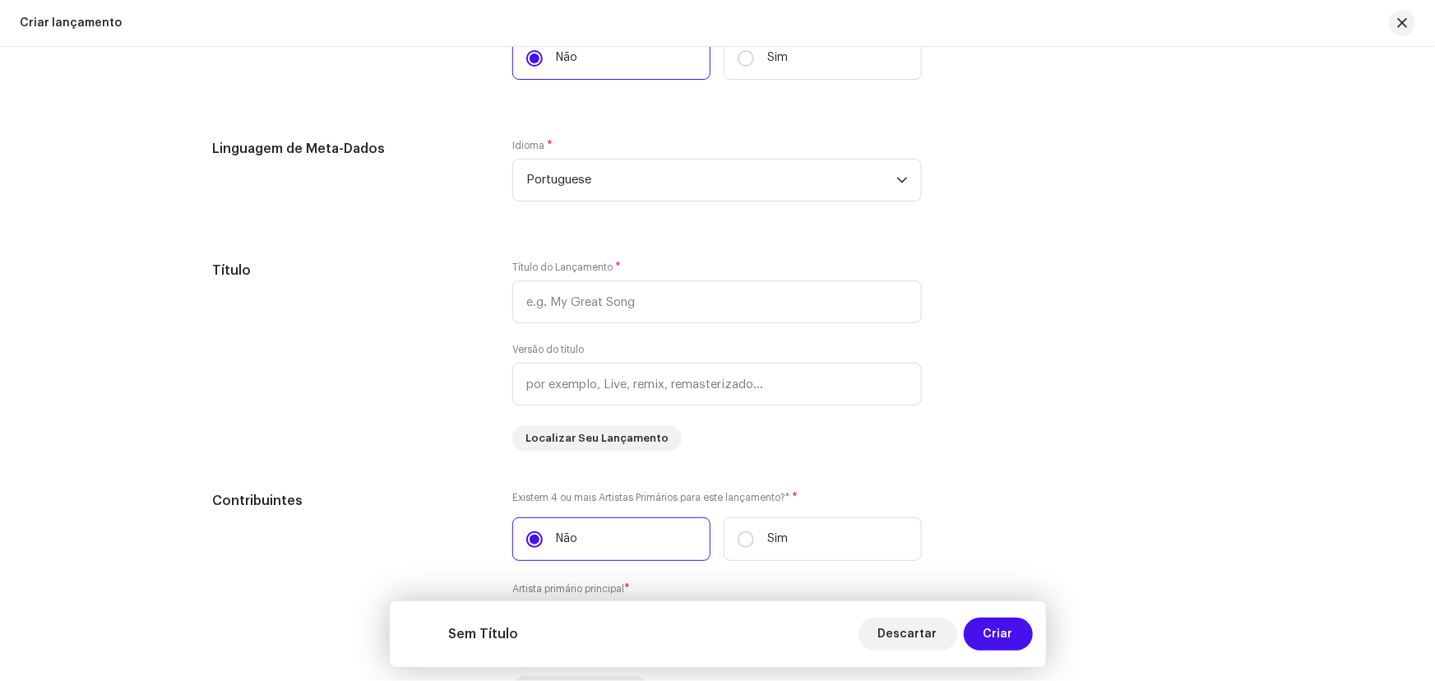
scroll to position [1121, 0]
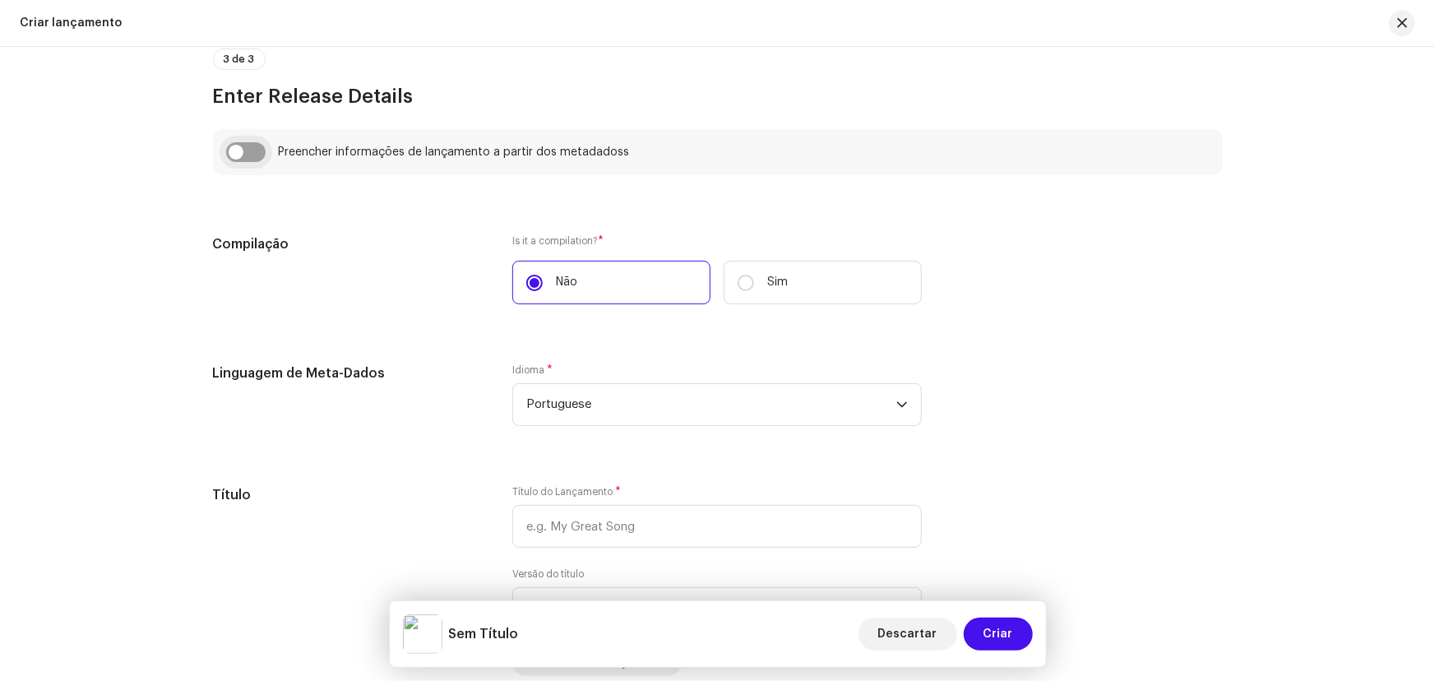
click at [231, 142] on input "checkbox" at bounding box center [245, 152] width 39 height 20
checkbox input "true"
type input "Xaxado, Baião"
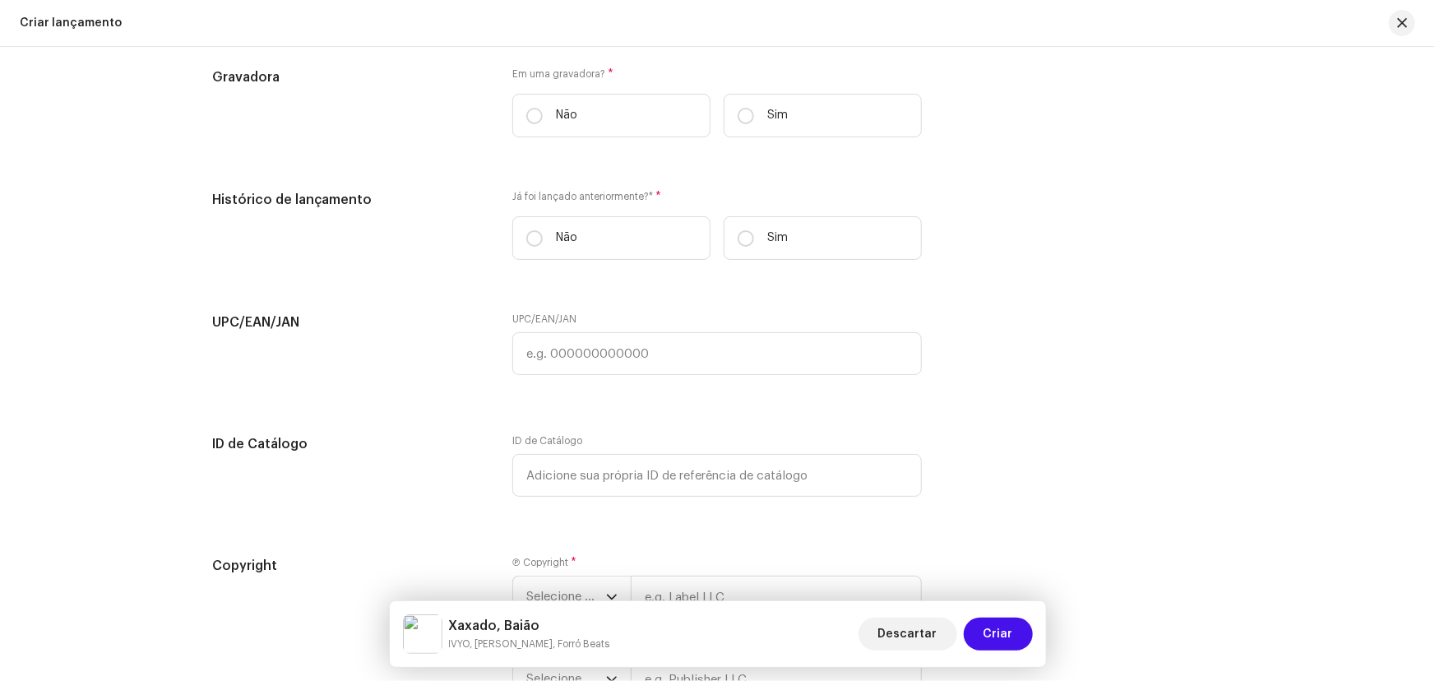
scroll to position [2840, 0]
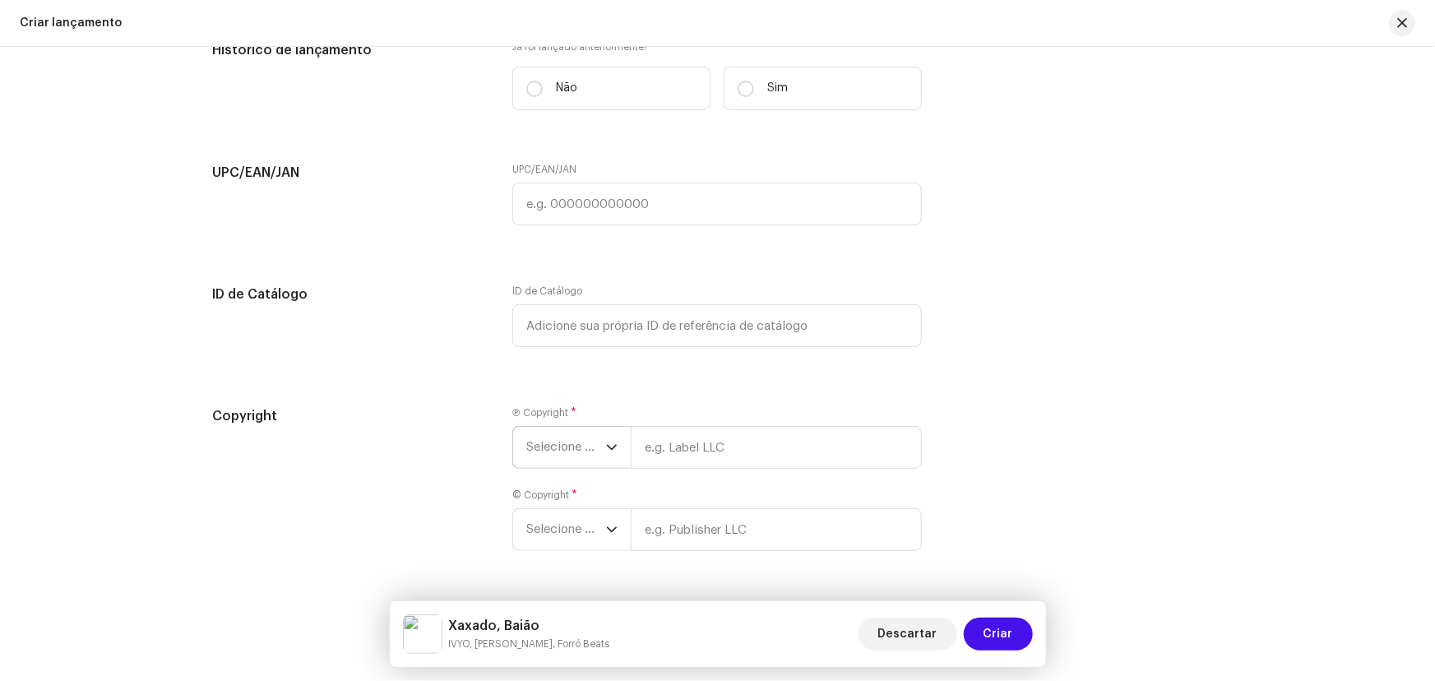
click at [549, 450] on span "Selecione o ano" at bounding box center [566, 447] width 80 height 41
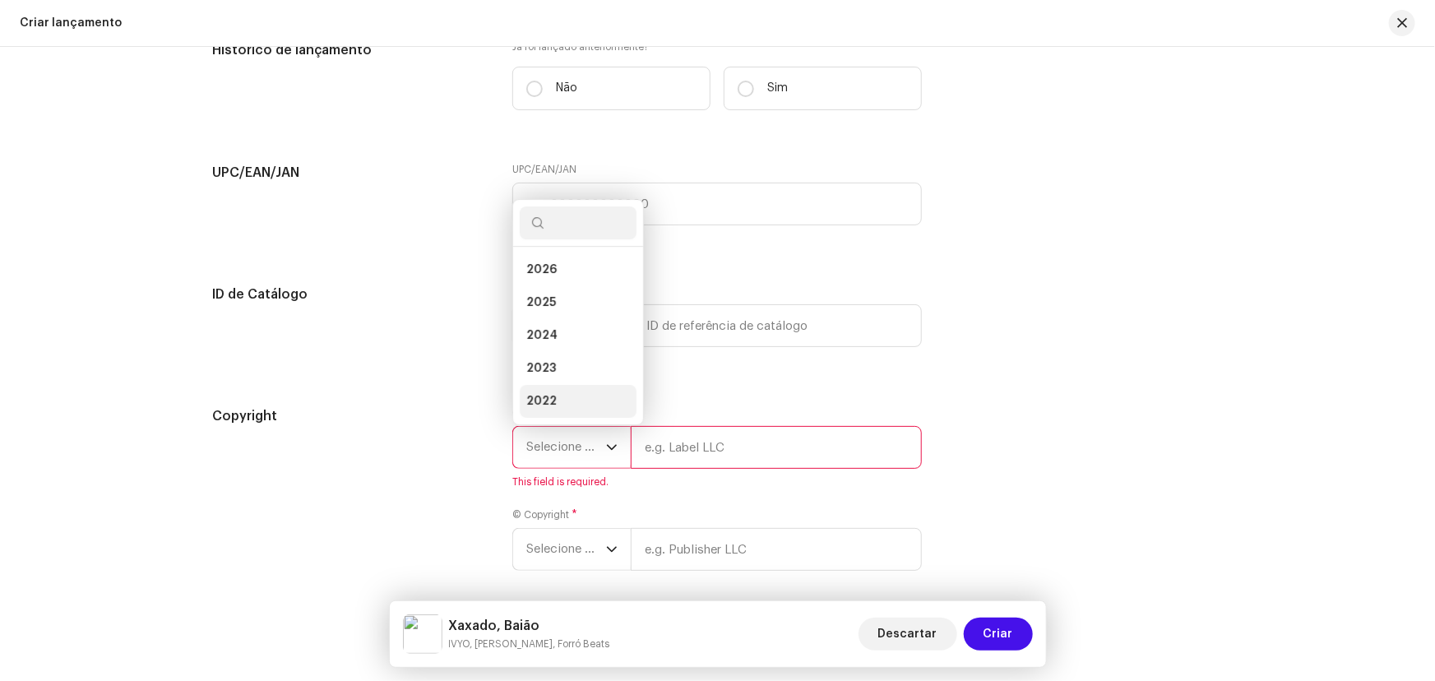
scroll to position [25, 0]
click at [562, 272] on li "2025" at bounding box center [578, 277] width 117 height 33
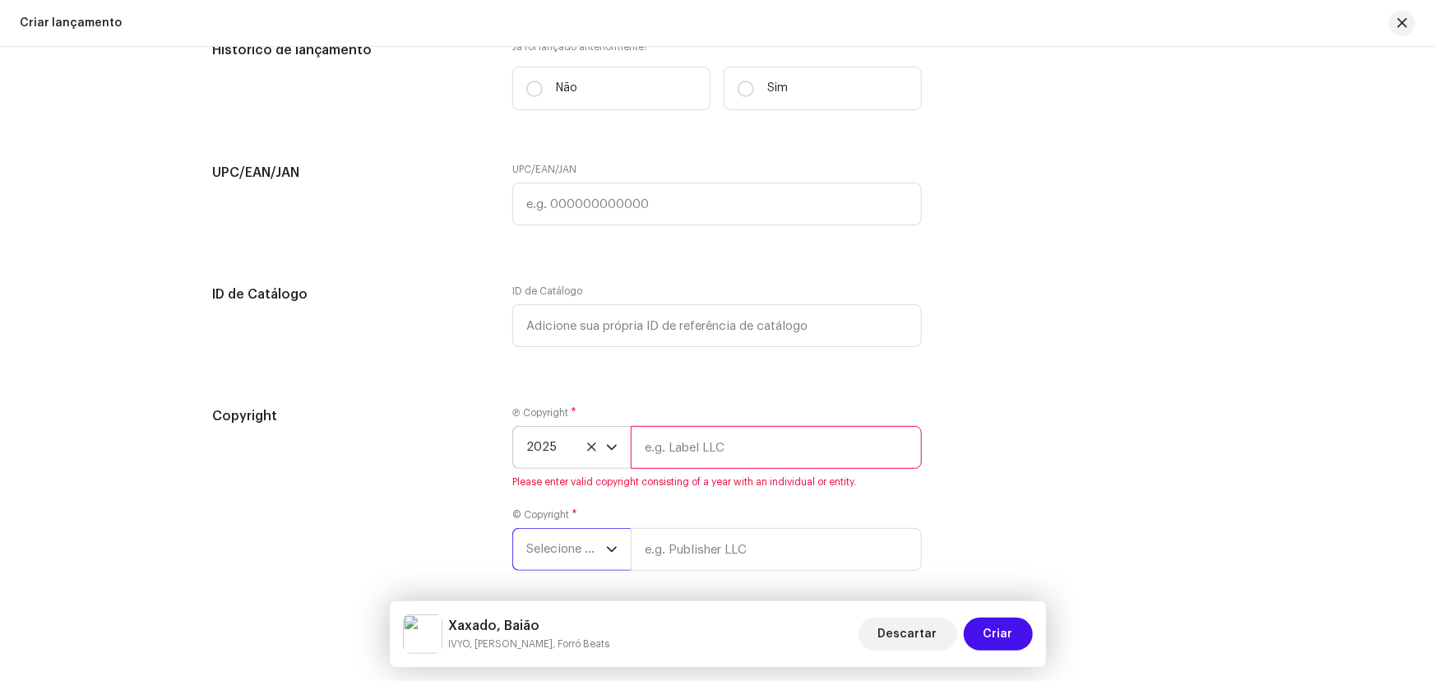
click at [562, 553] on span "Selecione o ano" at bounding box center [566, 549] width 80 height 41
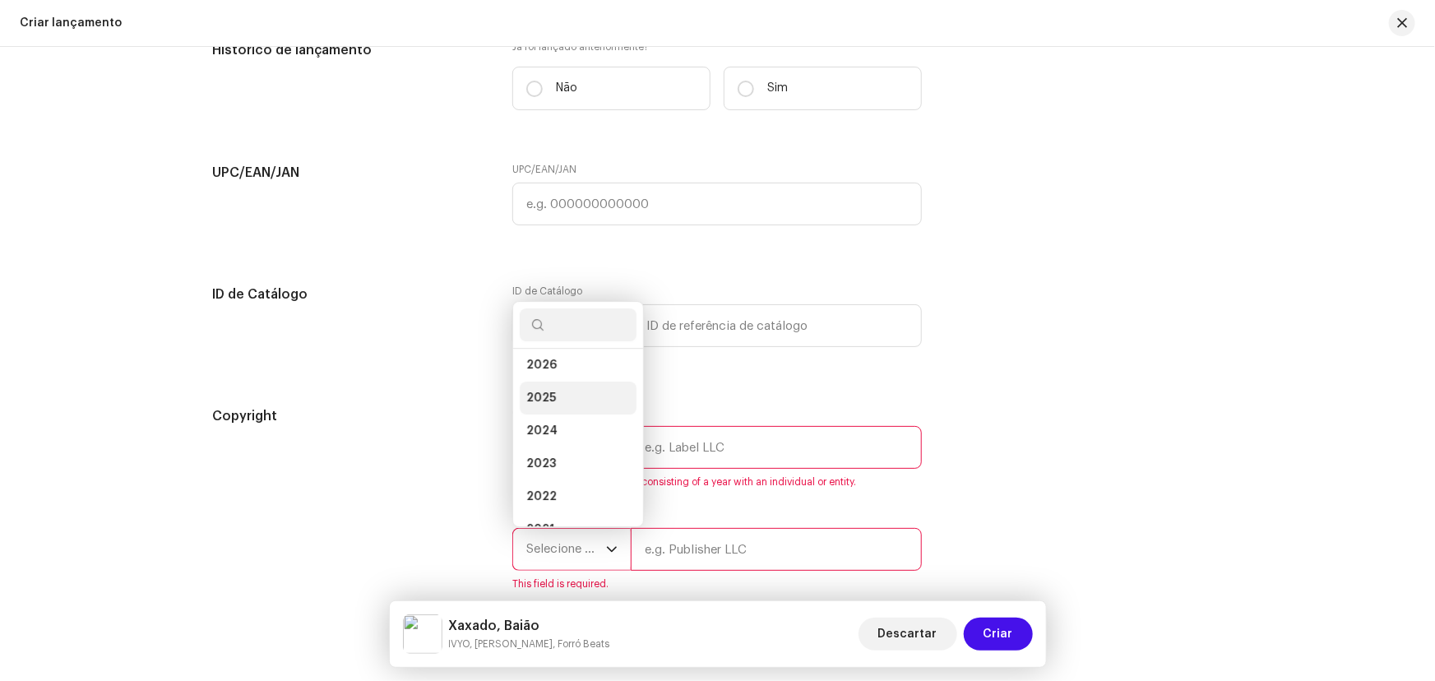
scroll to position [0, 0]
click at [562, 408] on li "2025" at bounding box center [578, 404] width 117 height 33
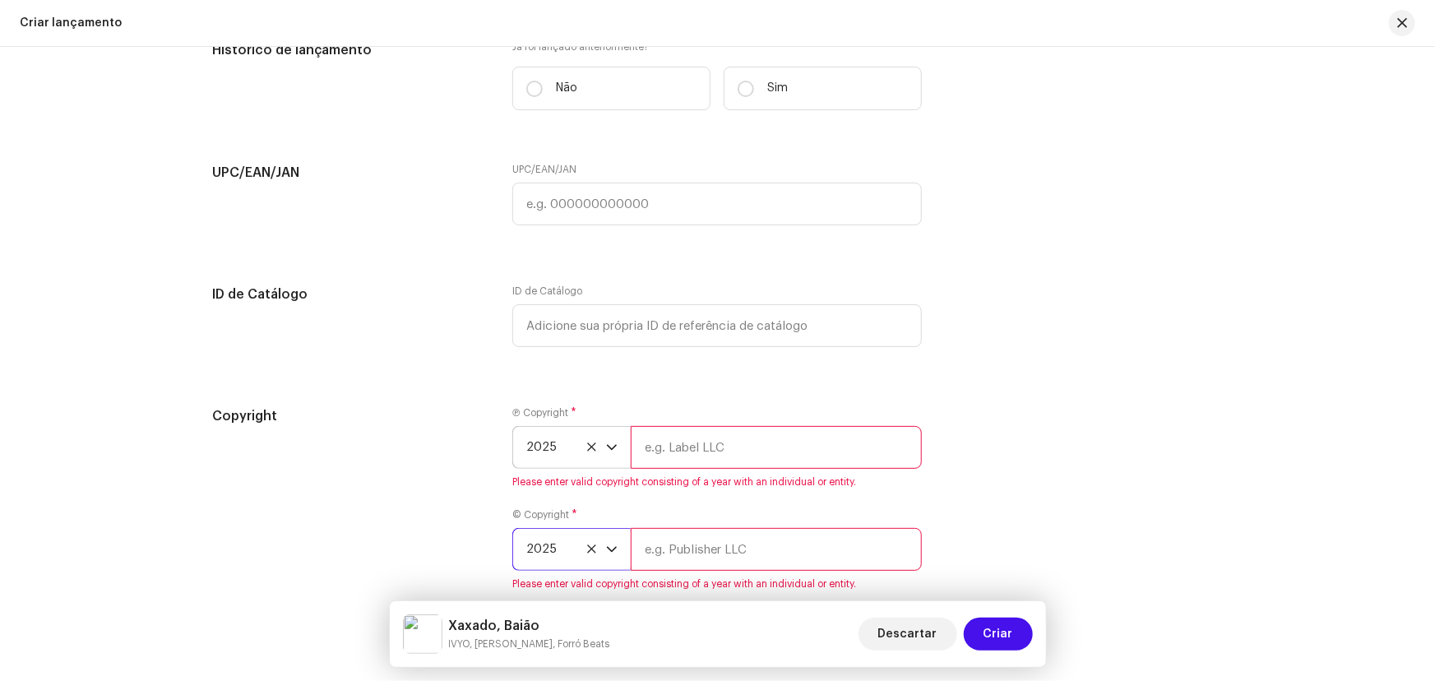
click at [690, 452] on input "text" at bounding box center [776, 447] width 291 height 43
type input "Samamba Music"
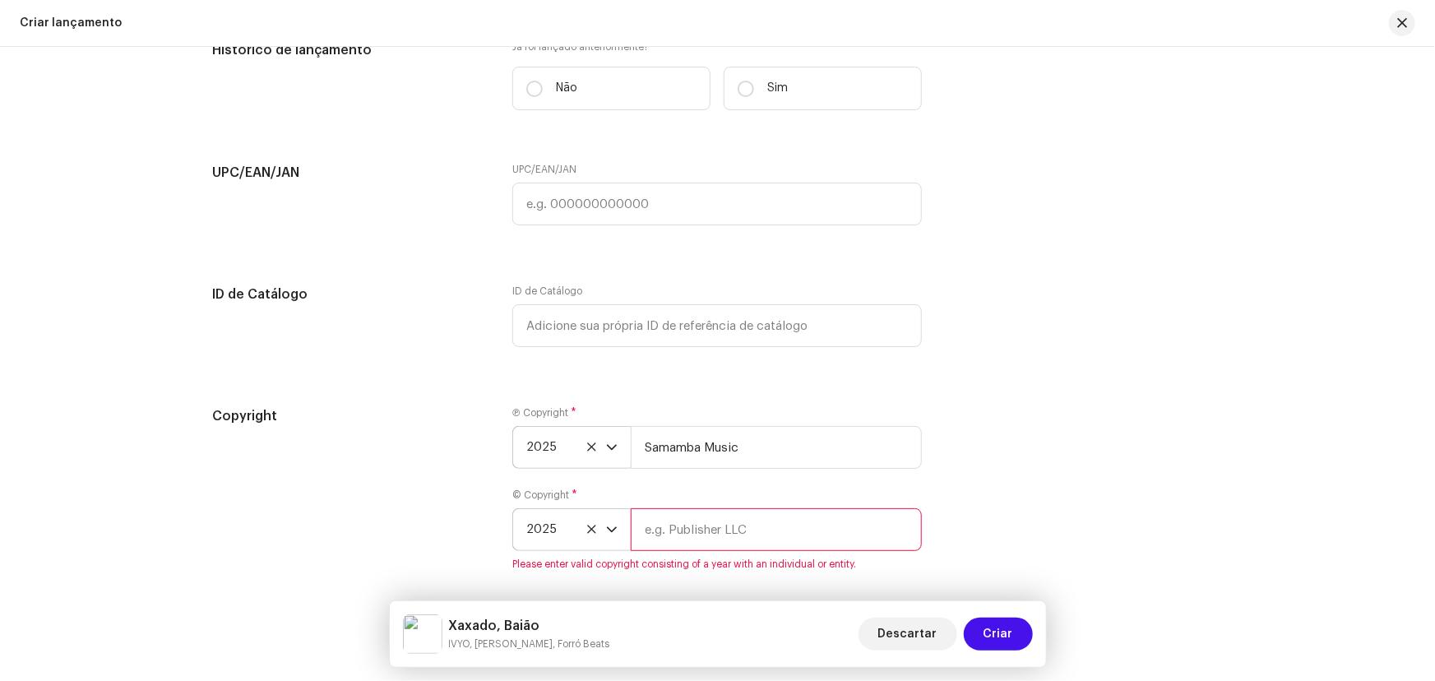
click at [683, 525] on input "text" at bounding box center [776, 529] width 291 height 43
type input "Sun7 Label"
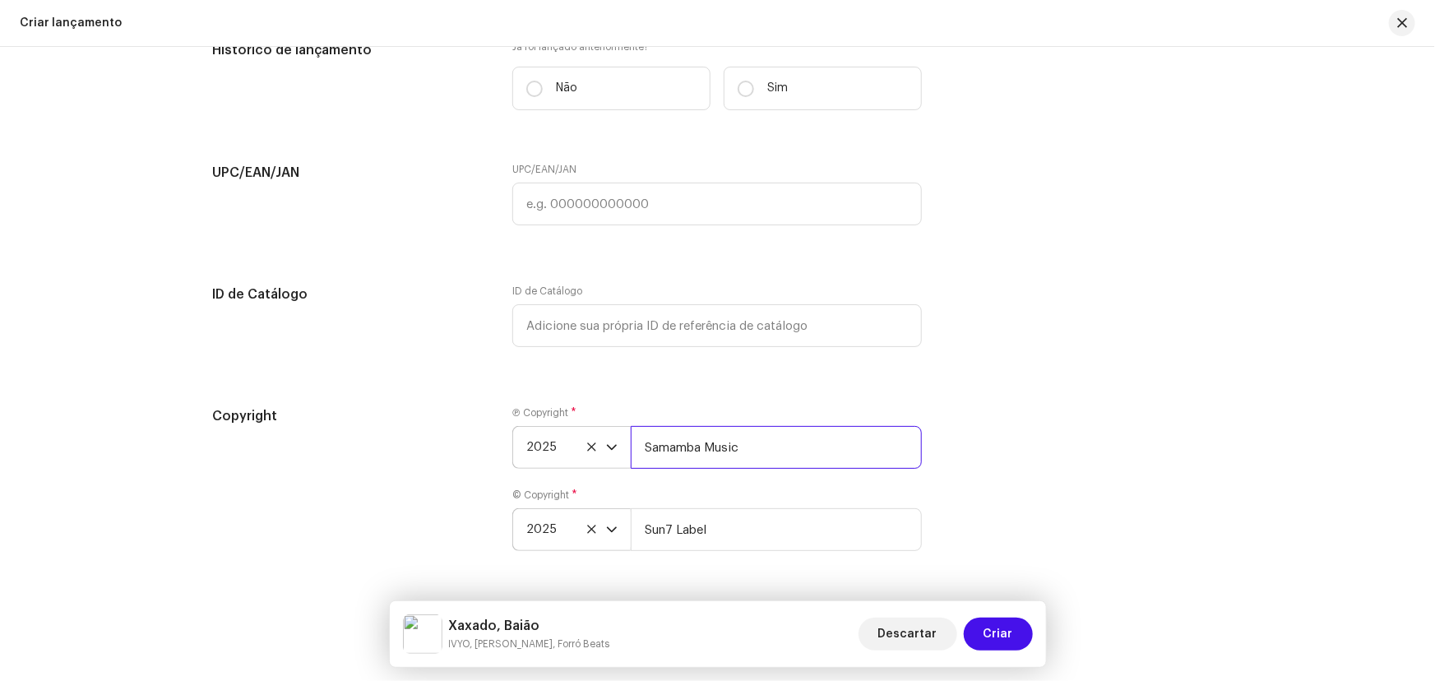
drag, startPoint x: 760, startPoint y: 446, endPoint x: 594, endPoint y: 446, distance: 165.3
click at [659, 446] on input "Samamba Music" at bounding box center [776, 447] width 291 height 43
click at [760, 449] on input "Samamba Music" at bounding box center [776, 447] width 291 height 43
drag, startPoint x: 775, startPoint y: 444, endPoint x: 557, endPoint y: 444, distance: 217.9
click at [557, 444] on div "2025 Samamba Music" at bounding box center [716, 447] width 409 height 43
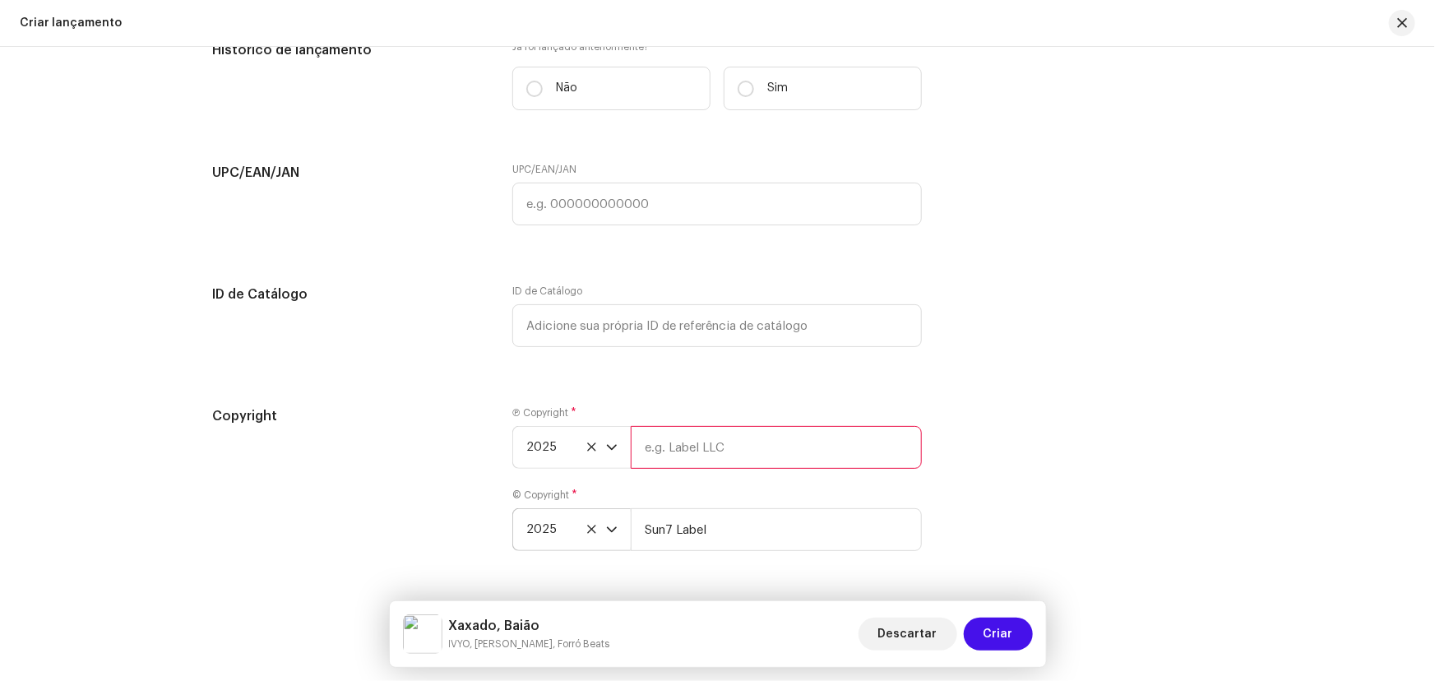
click at [708, 456] on input "text" at bounding box center [776, 447] width 291 height 43
type input "Sun7 Label"
drag, startPoint x: 744, startPoint y: 526, endPoint x: 600, endPoint y: 526, distance: 143.9
click at [600, 526] on div "2025 Sun7 Label" at bounding box center [716, 529] width 409 height 43
type input "Samamba Music"
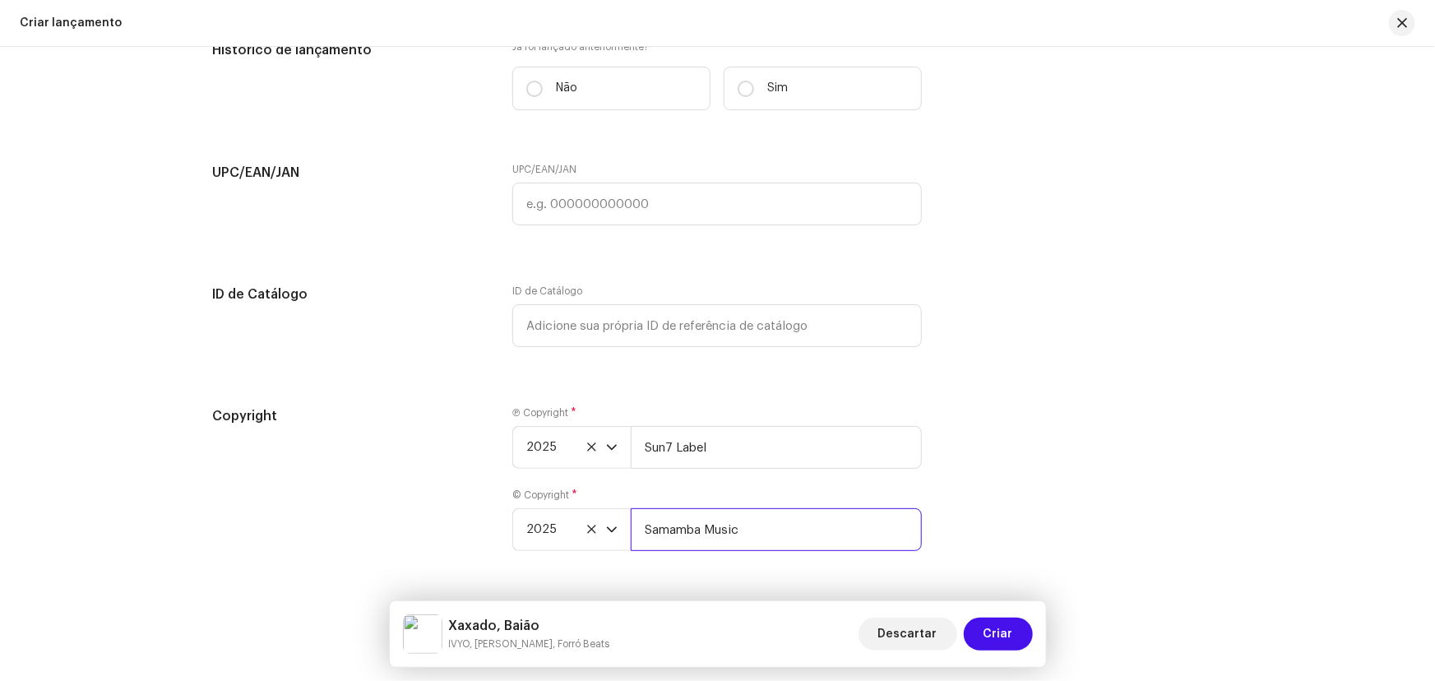
click at [786, 548] on input "Samamba Music" at bounding box center [776, 529] width 291 height 43
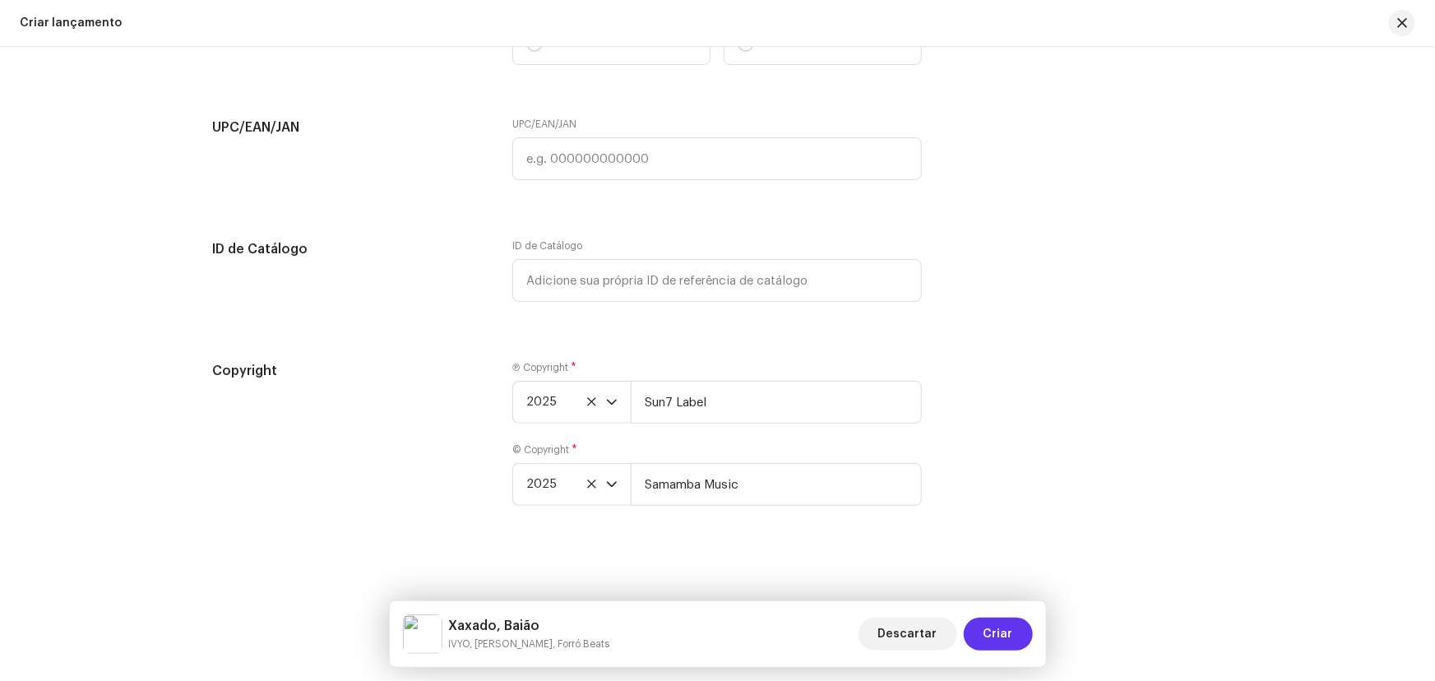
click at [1000, 624] on span "Criar" at bounding box center [998, 634] width 30 height 33
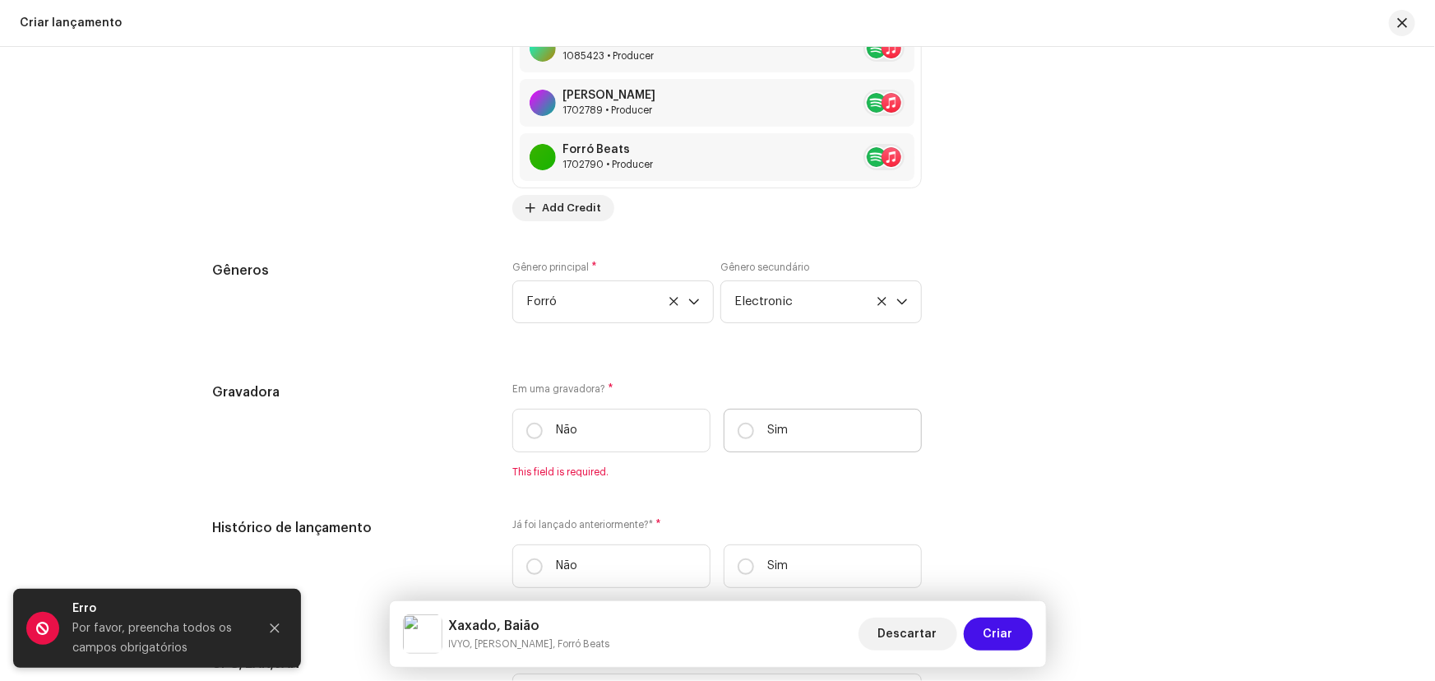
scroll to position [2599, 0]
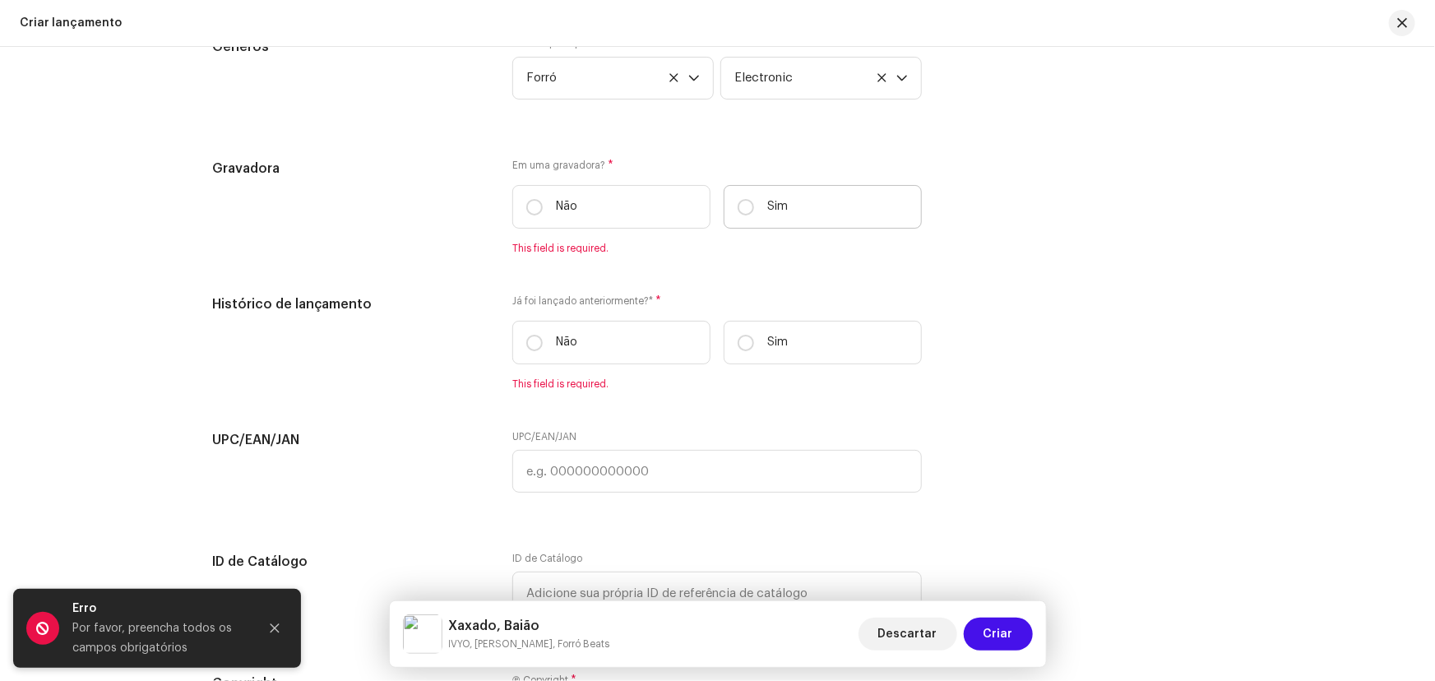
click at [752, 200] on label "Sim" at bounding box center [823, 207] width 198 height 44
click at [752, 200] on input "Sim" at bounding box center [746, 207] width 16 height 16
radio input "true"
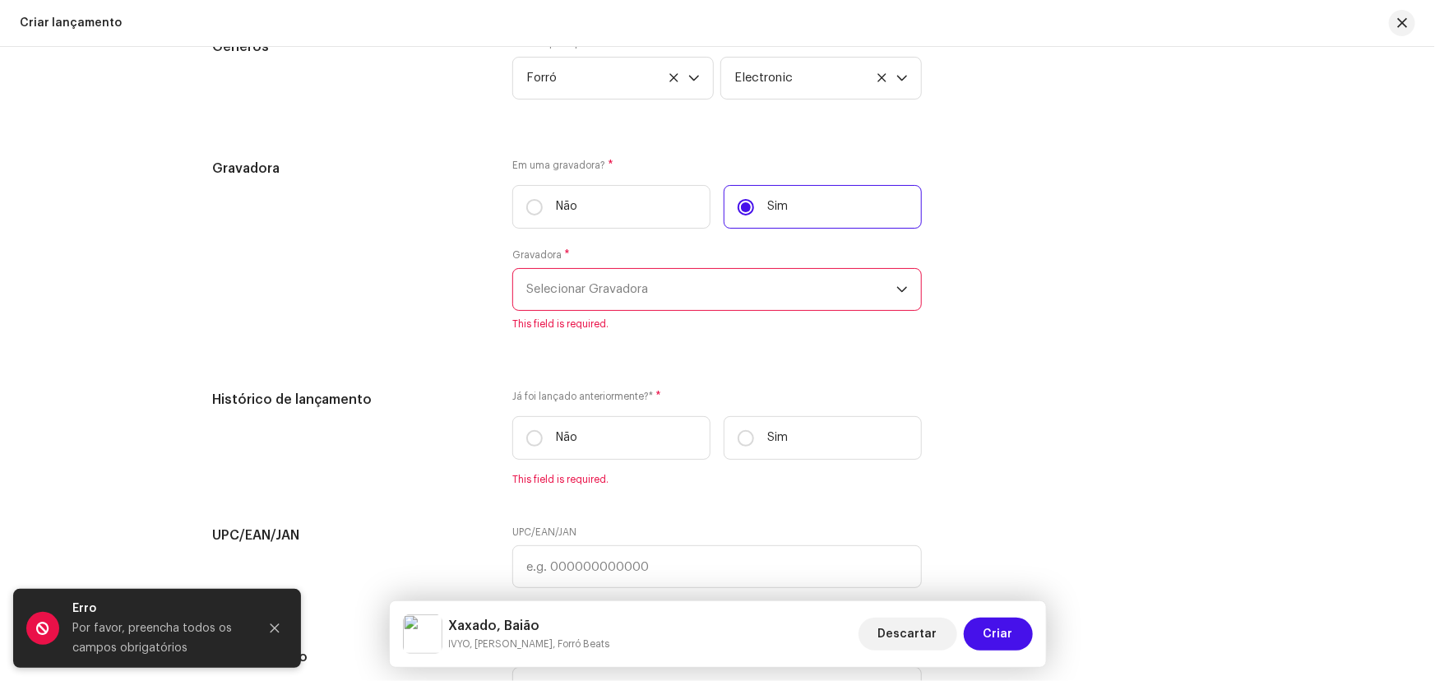
click at [608, 279] on span "Selecionar Gravadora" at bounding box center [711, 289] width 370 height 41
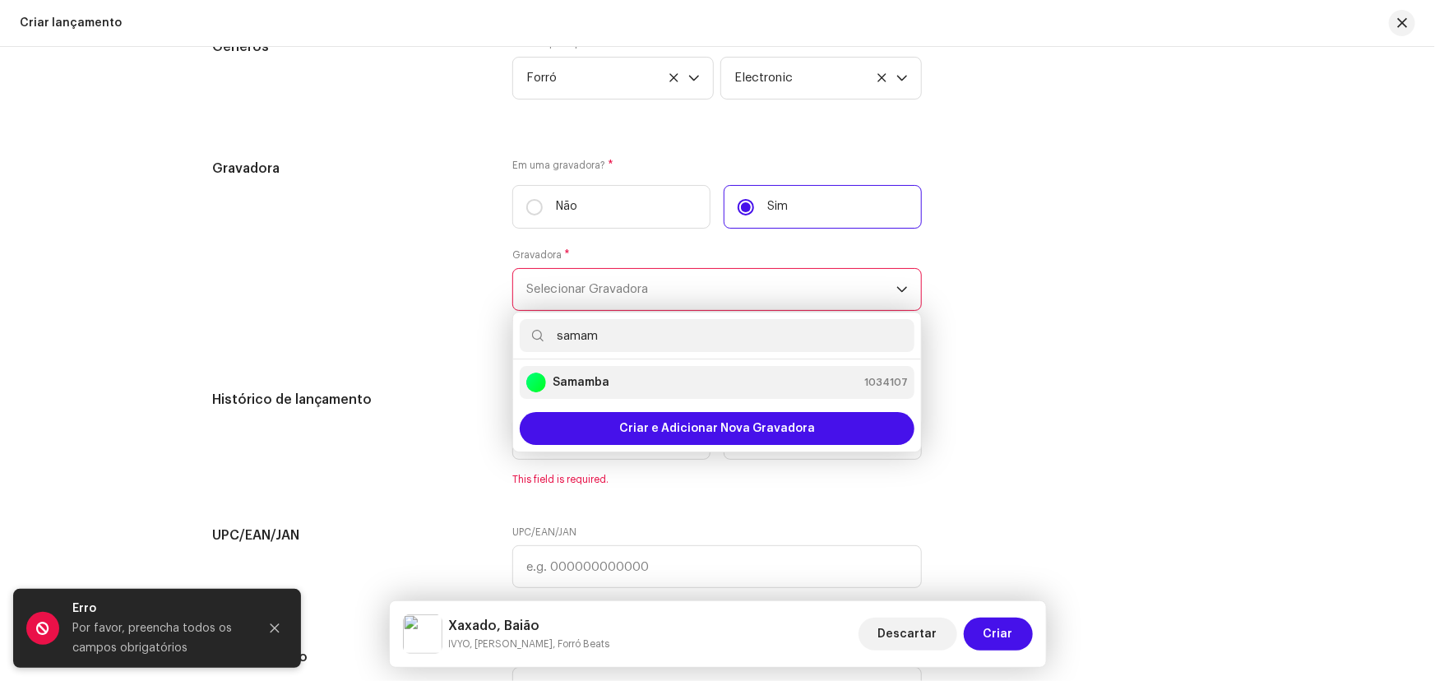
type input "samam"
click at [600, 386] on strong "Samamba" at bounding box center [581, 382] width 57 height 16
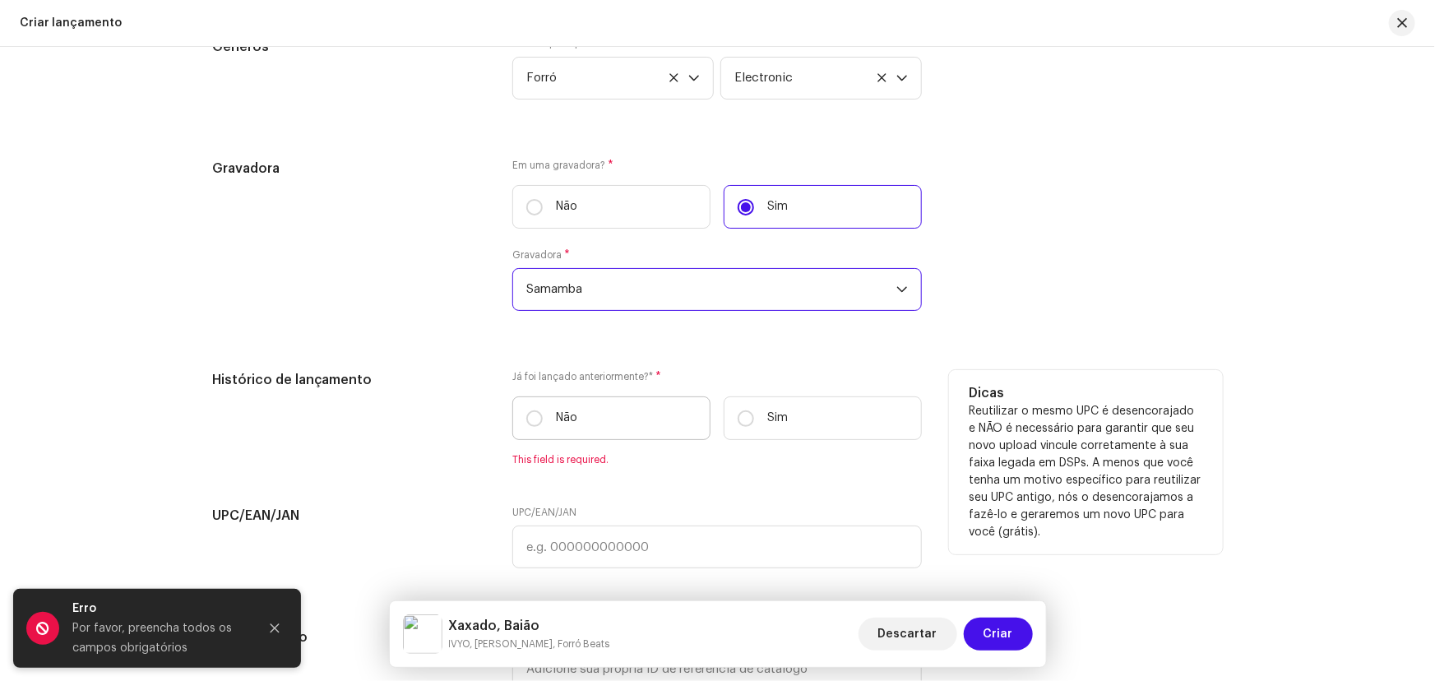
click at [557, 419] on p "Não" at bounding box center [566, 417] width 21 height 17
click at [543, 419] on input "Não" at bounding box center [534, 418] width 16 height 16
radio input "true"
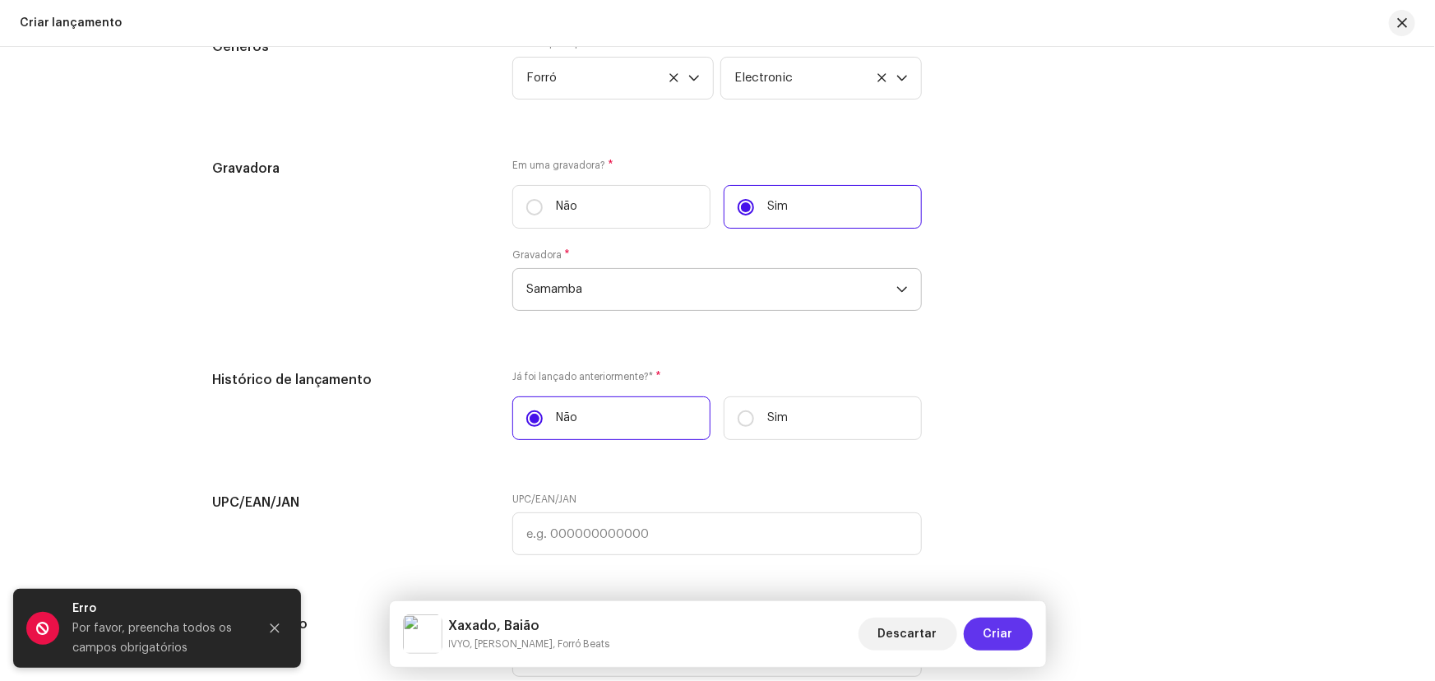
click at [1004, 633] on span "Criar" at bounding box center [998, 634] width 30 height 33
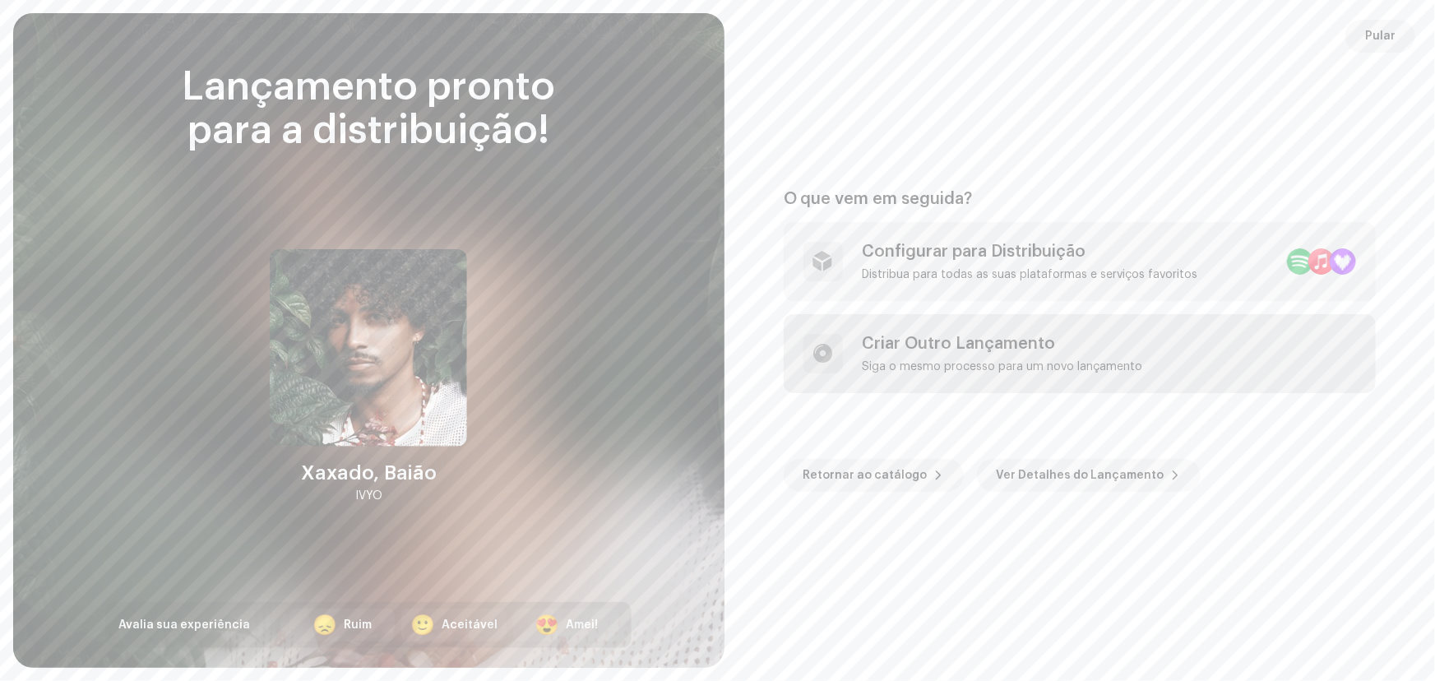
click at [969, 349] on div "Criar Outro Lançamento" at bounding box center [1003, 344] width 280 height 20
checkbox input "false"
radio input "false"
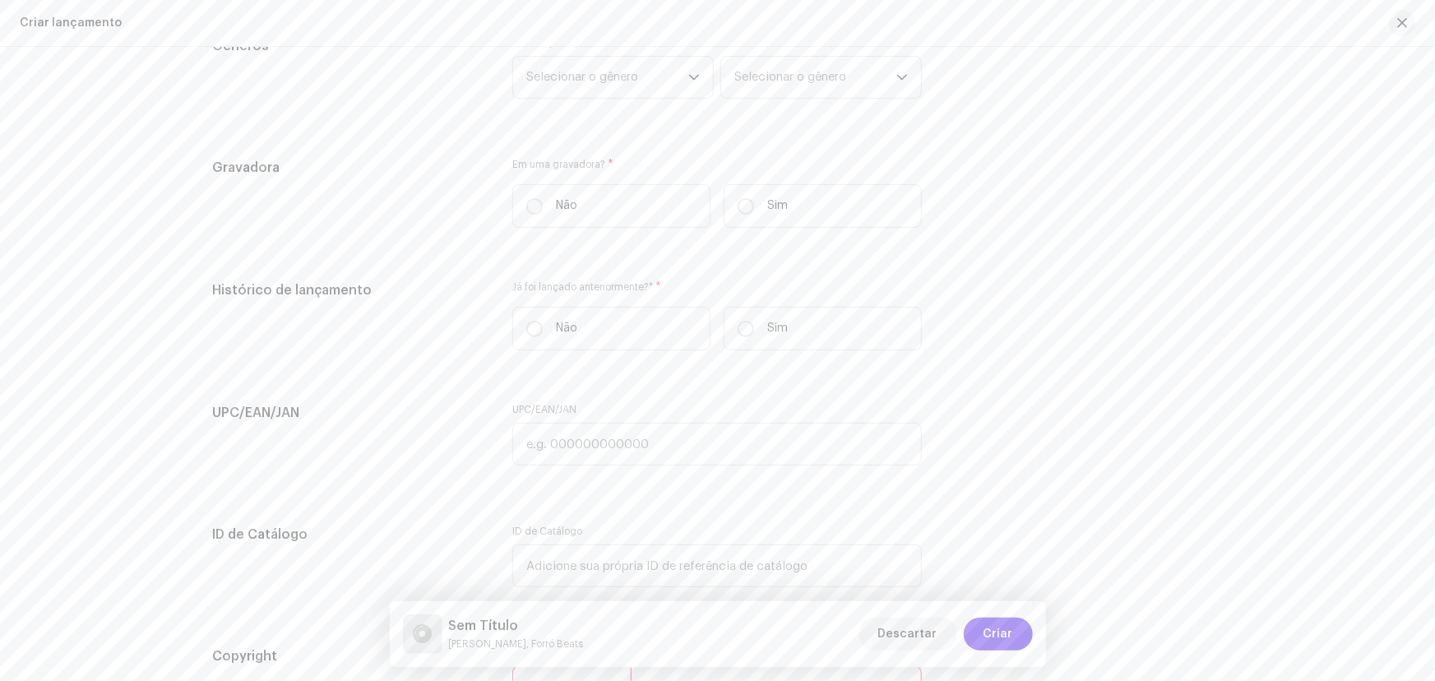
scroll to position [0, 0]
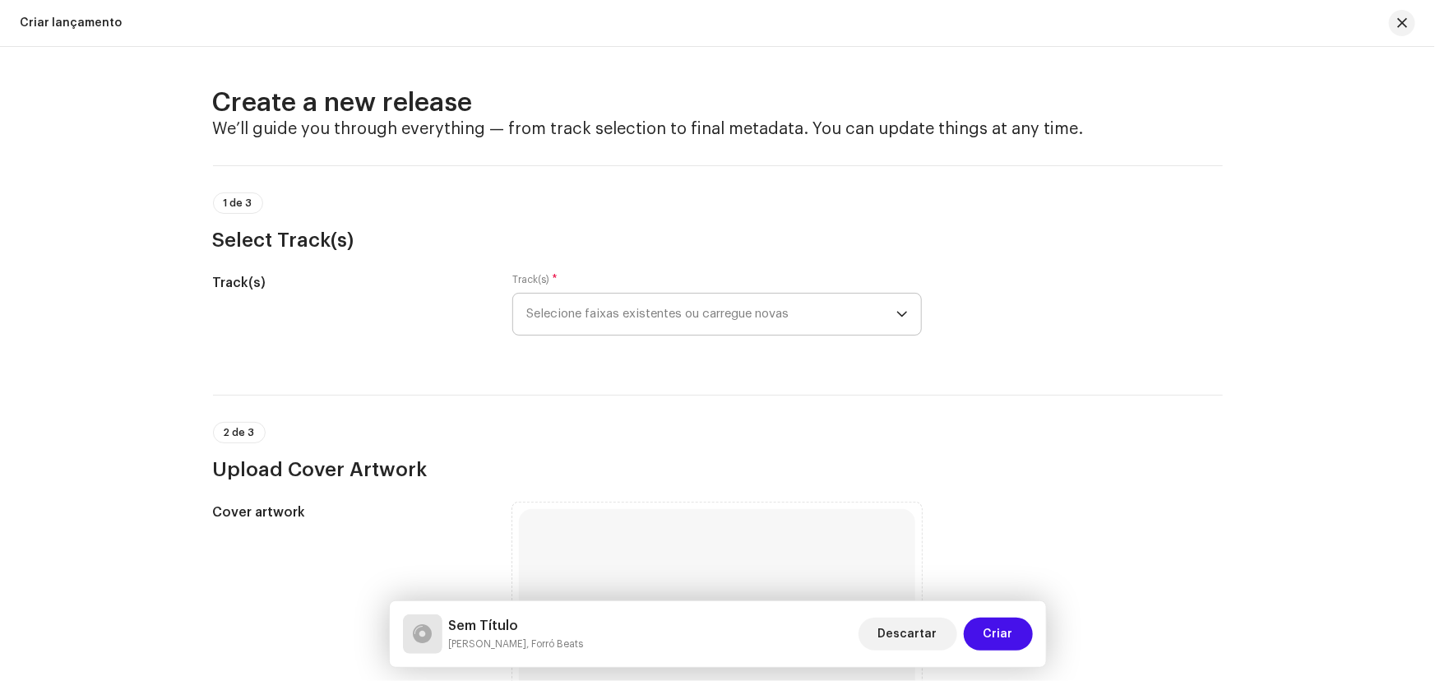
click at [706, 321] on span "Selecione faixas existentes ou carregue novas" at bounding box center [711, 314] width 370 height 41
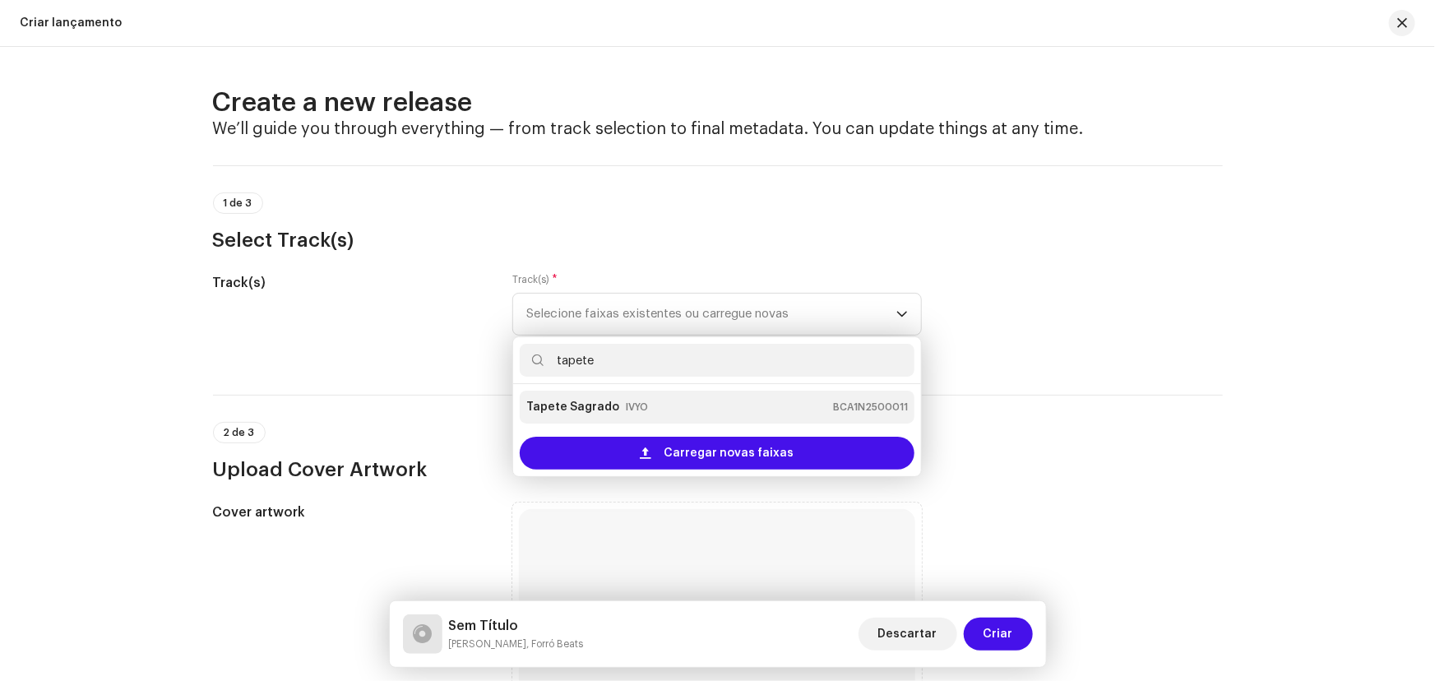
type input "tapete"
click at [608, 395] on strong "Tapete Sagrado" at bounding box center [572, 407] width 93 height 26
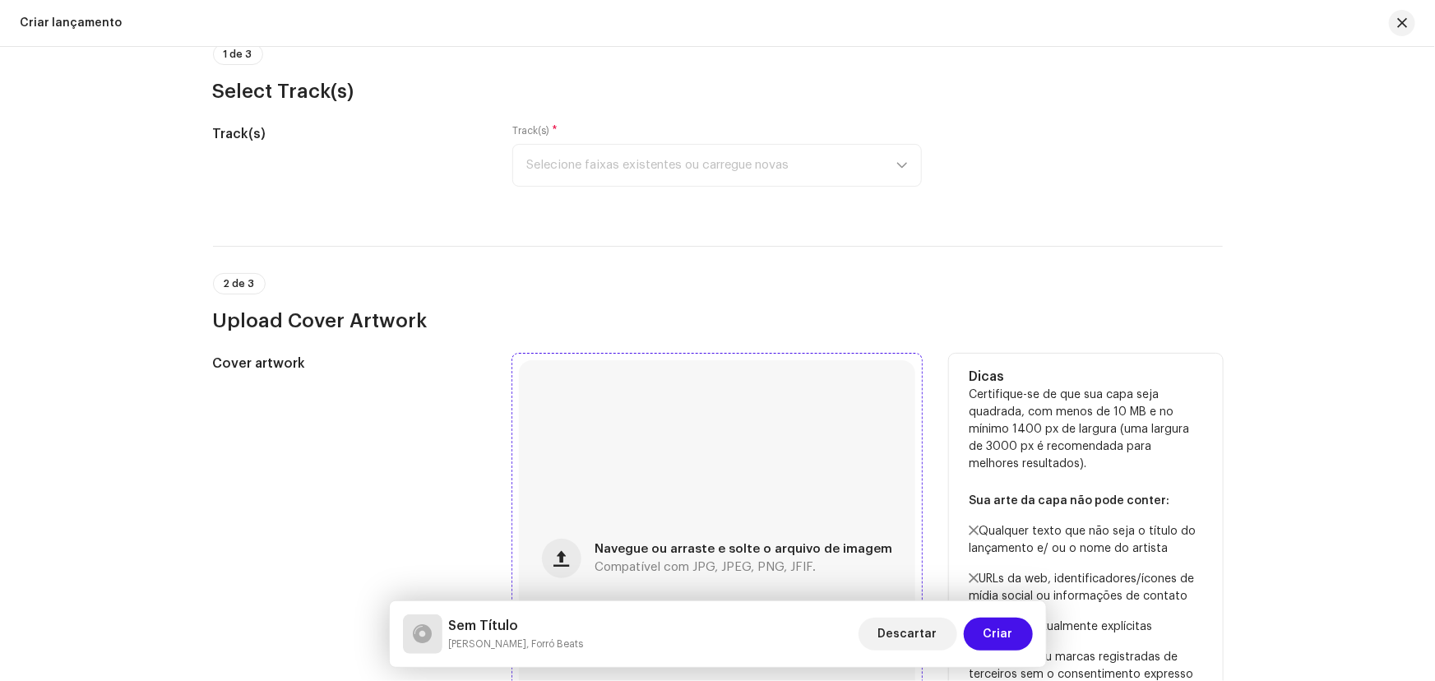
scroll to position [523, 0]
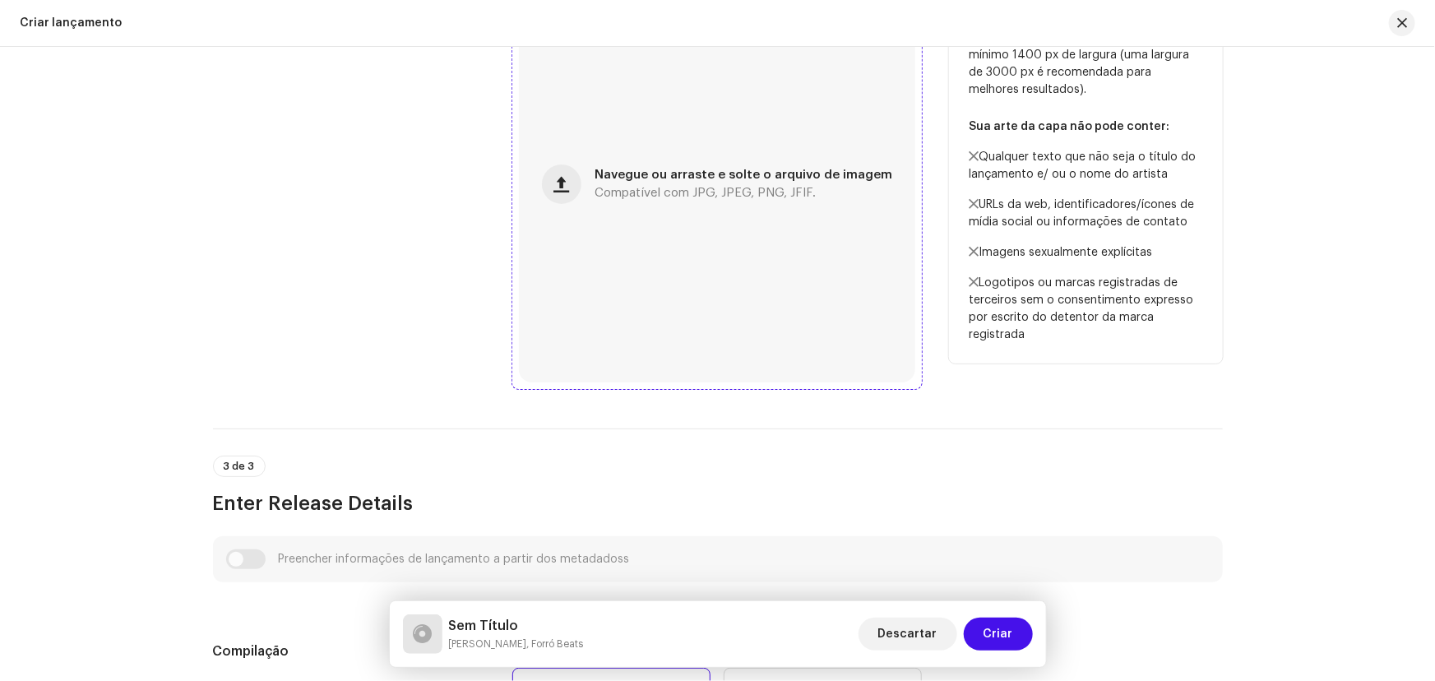
click at [631, 242] on div "Navegue ou arraste e solte o arquivo de imagem Compatível com JPG, JPEG, PNG, J…" at bounding box center [717, 184] width 396 height 396
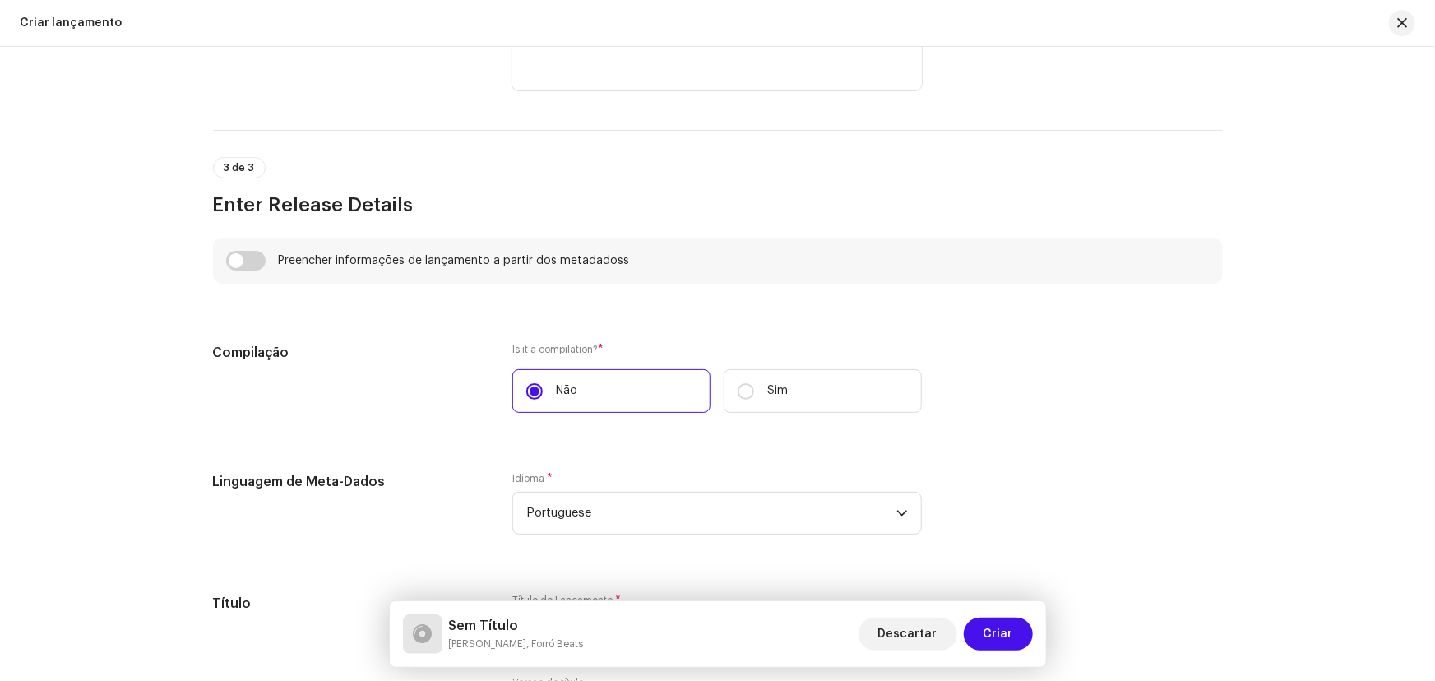
scroll to position [1087, 0]
click at [260, 261] on input "checkbox" at bounding box center [245, 261] width 39 height 20
checkbox input "true"
type input "Tapete Sagrado"
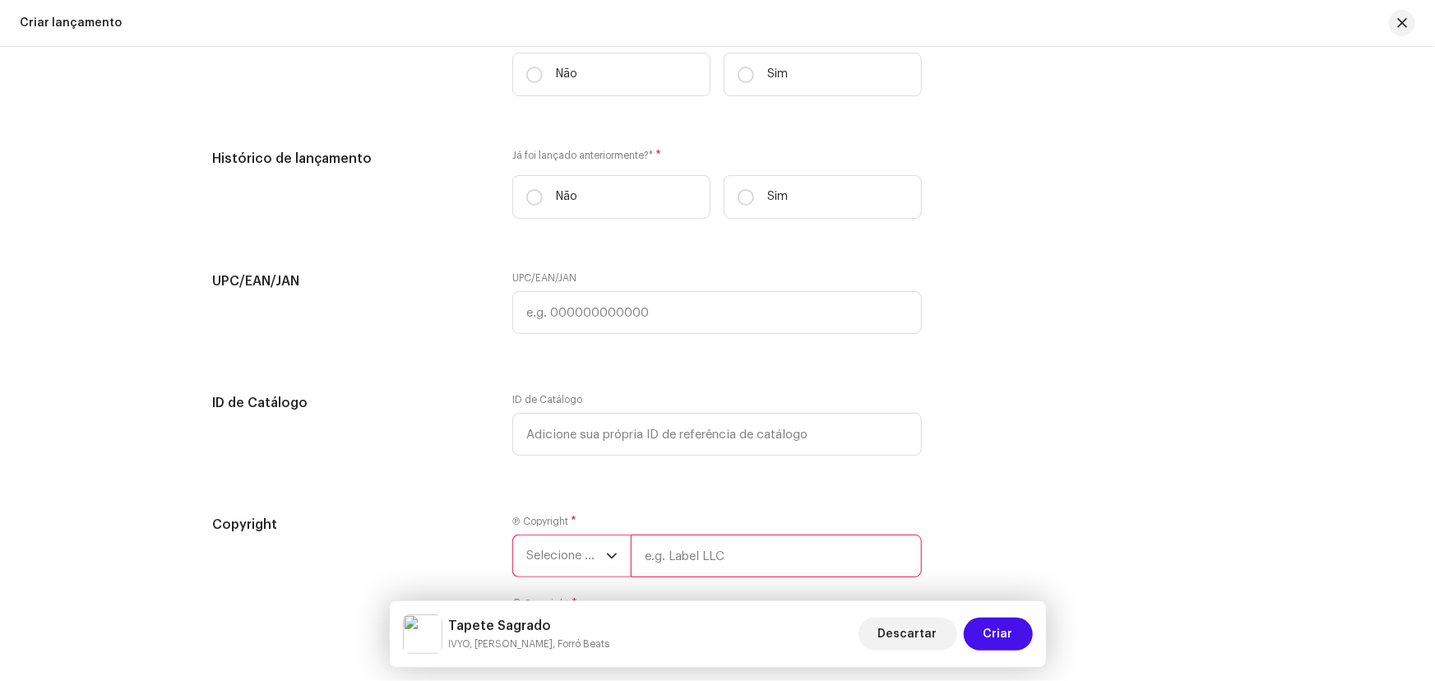
scroll to position [2582, 0]
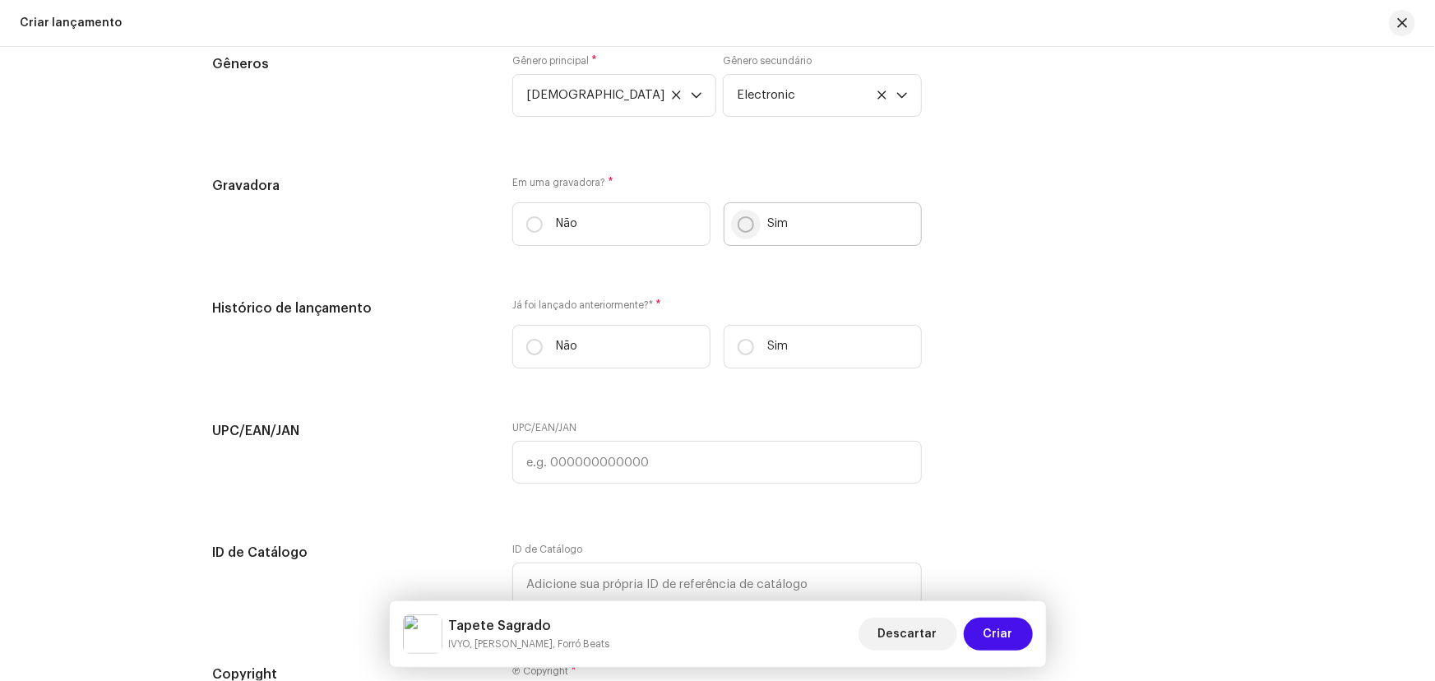
click at [739, 226] on input "Sim" at bounding box center [746, 224] width 16 height 16
radio input "true"
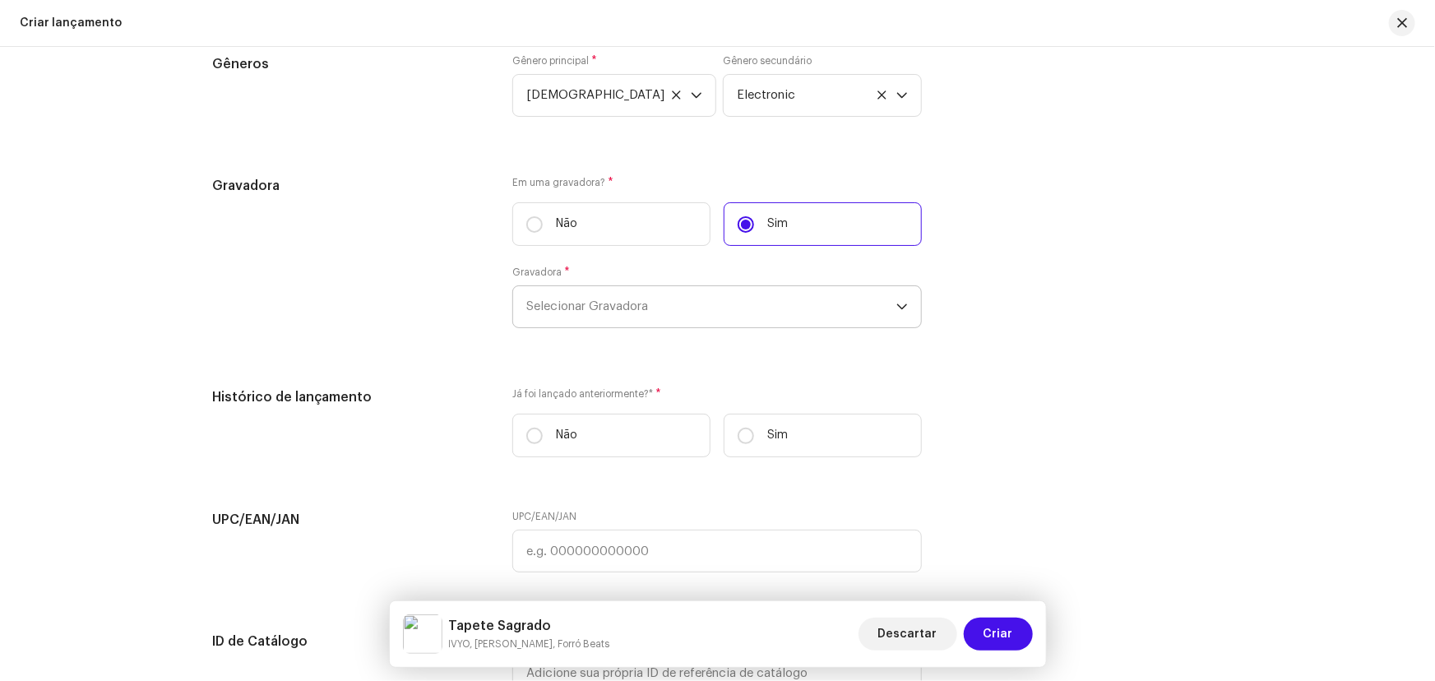
click at [635, 312] on span "Selecionar Gravadora" at bounding box center [711, 306] width 370 height 41
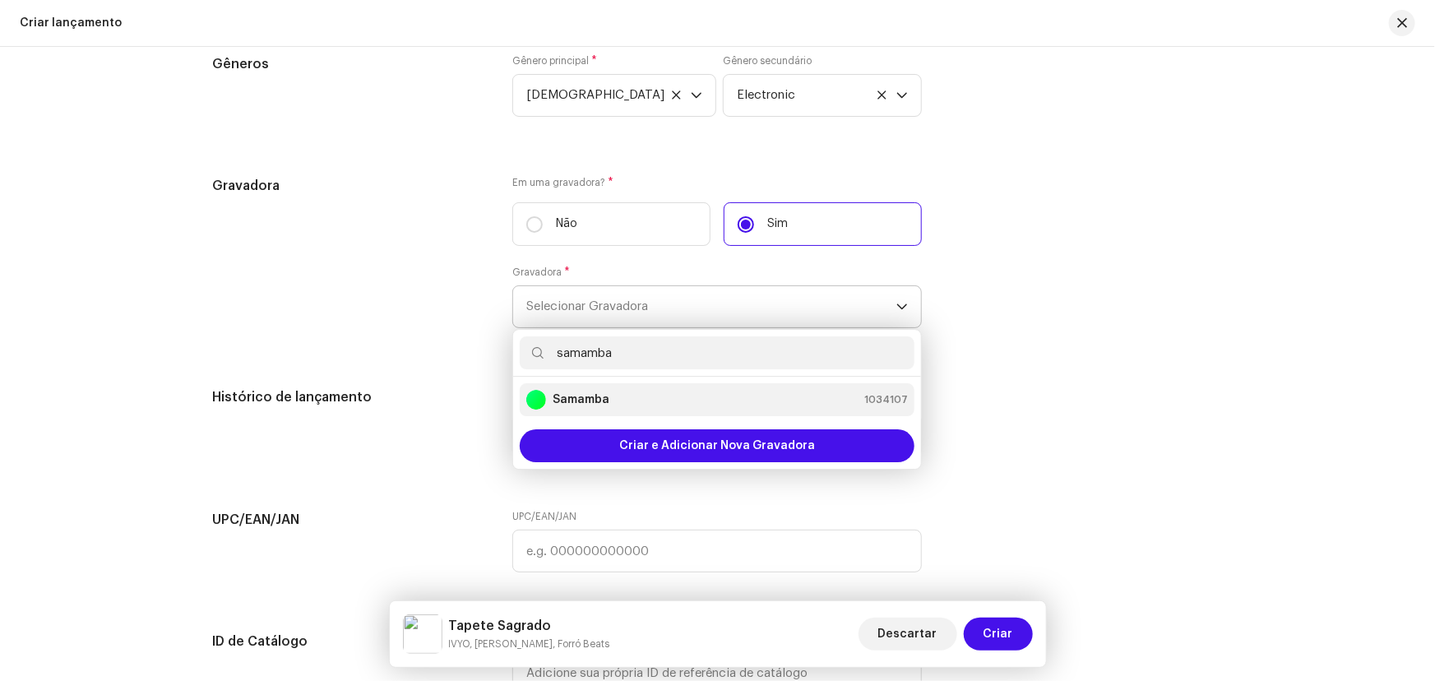
type input "samamba"
click at [624, 406] on li "Samamba 1034107" at bounding box center [717, 399] width 395 height 33
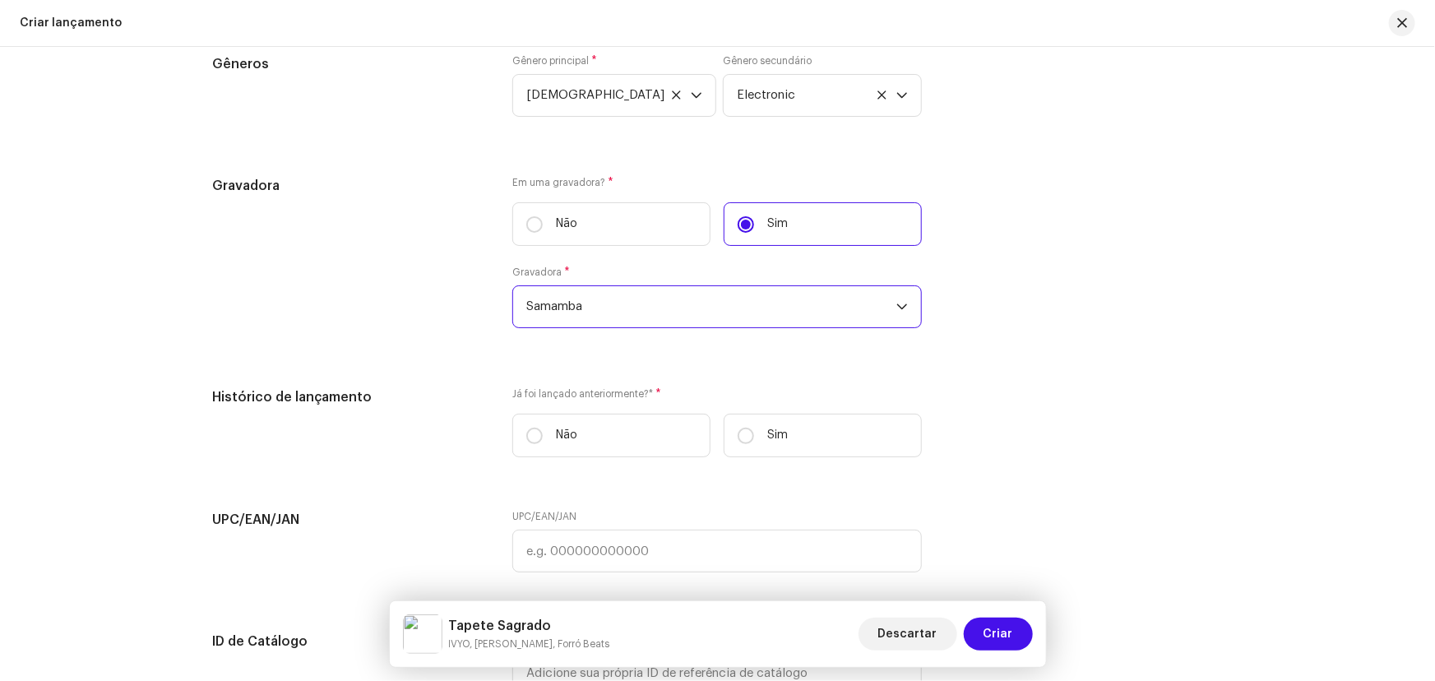
scroll to position [2657, 0]
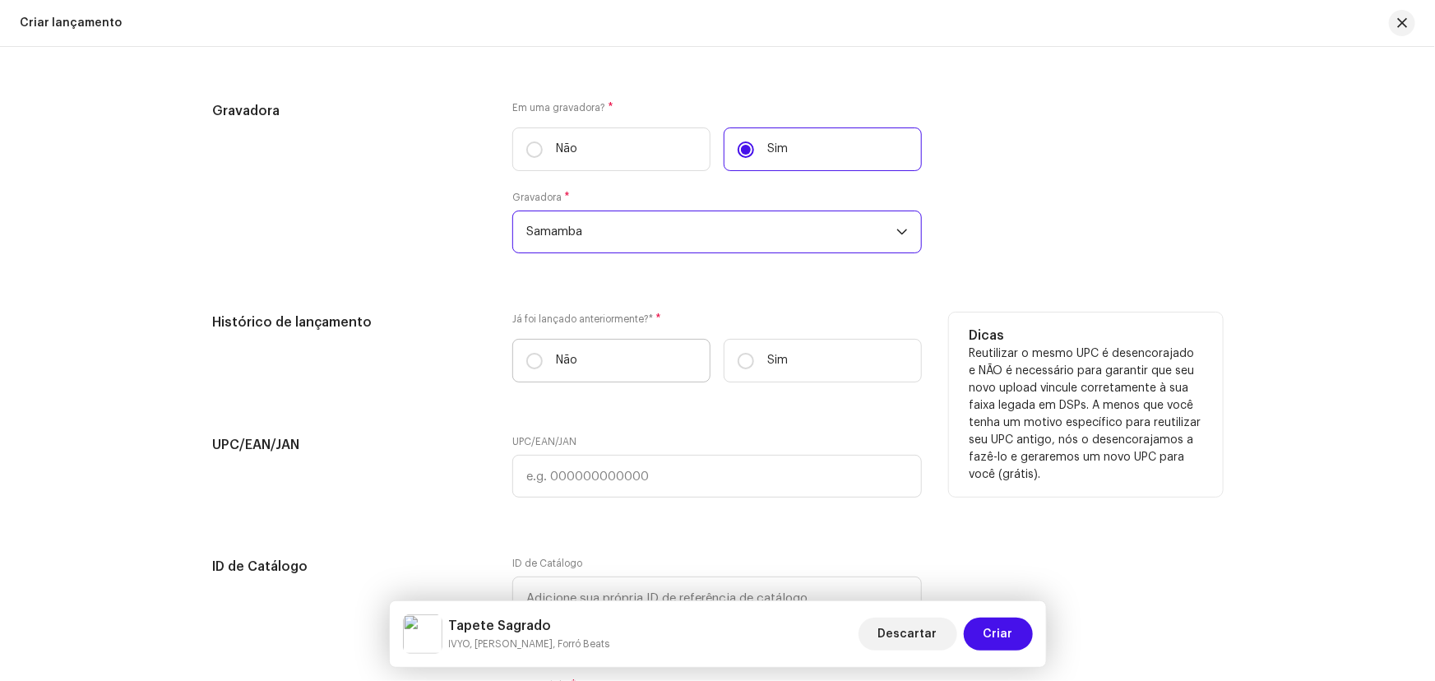
click at [600, 361] on label "Não" at bounding box center [611, 361] width 198 height 44
click at [543, 361] on input "Não" at bounding box center [534, 361] width 16 height 16
radio input "true"
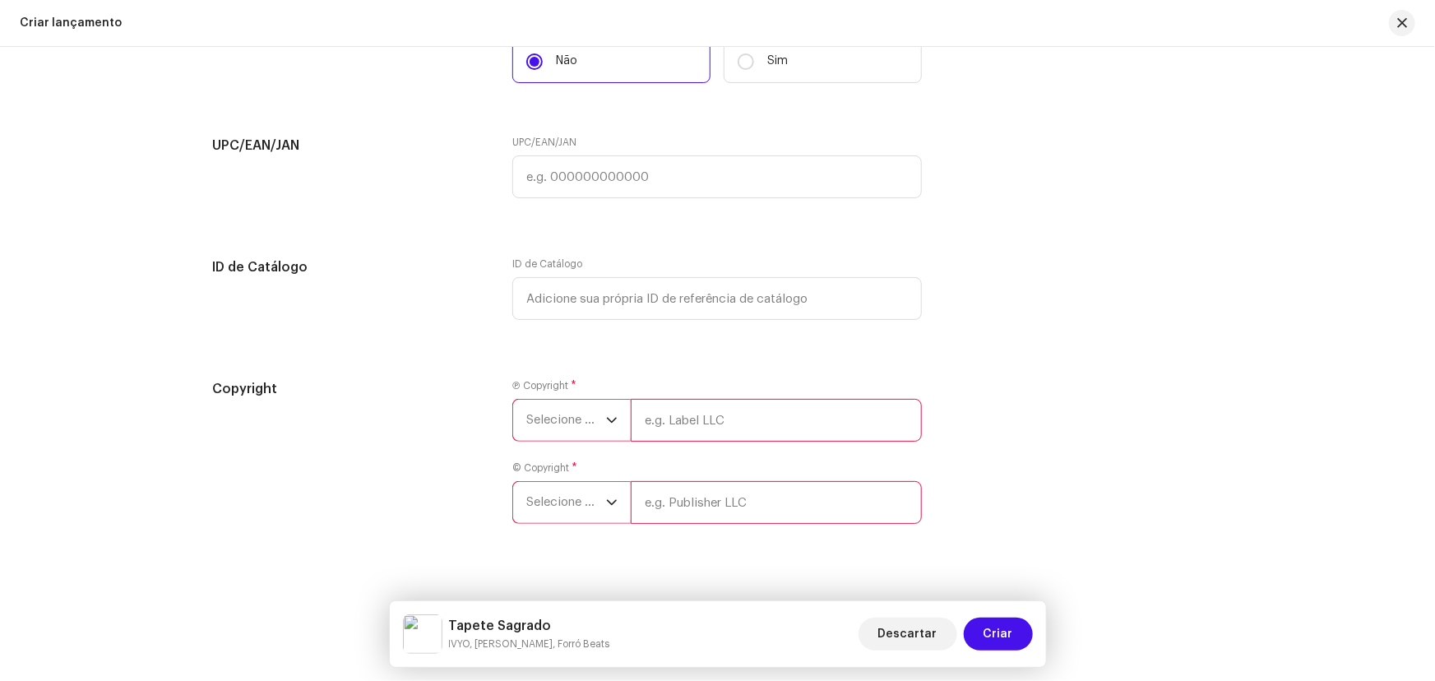
scroll to position [2974, 0]
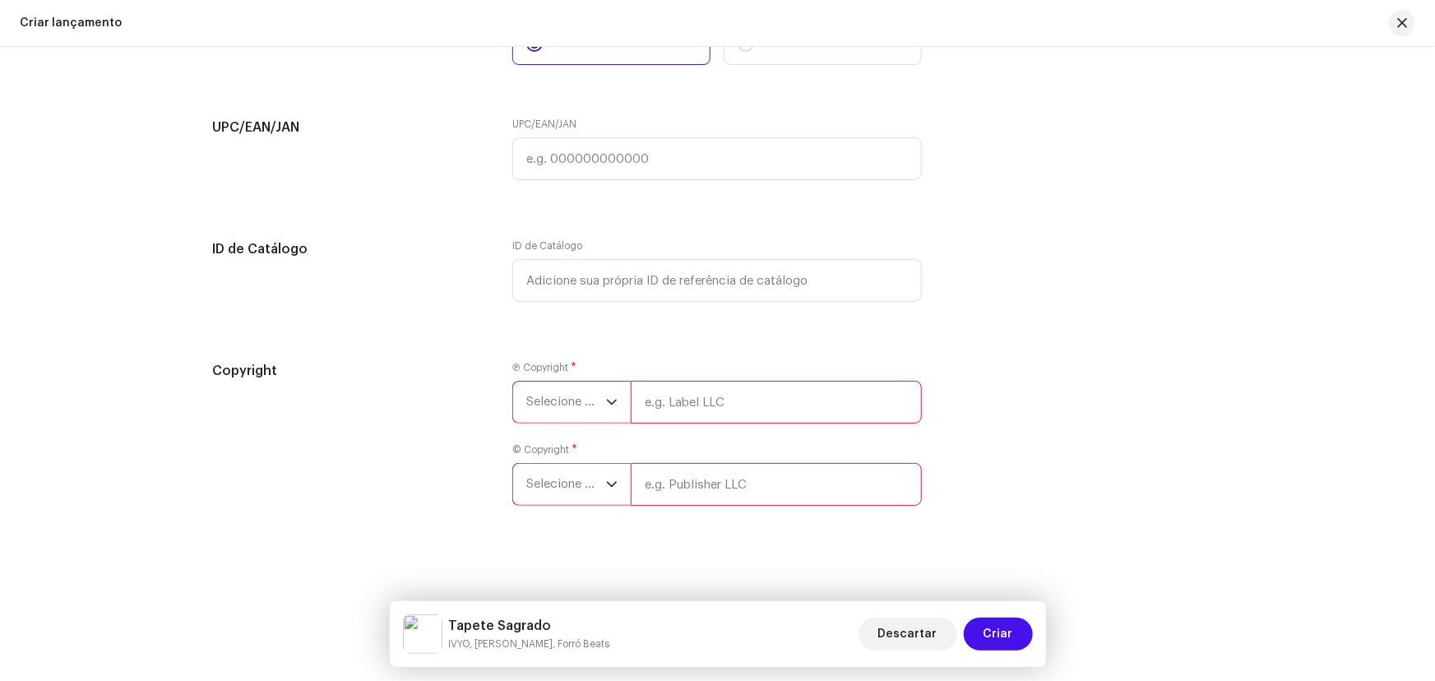
click at [581, 386] on span "Selecione o ano" at bounding box center [566, 402] width 80 height 41
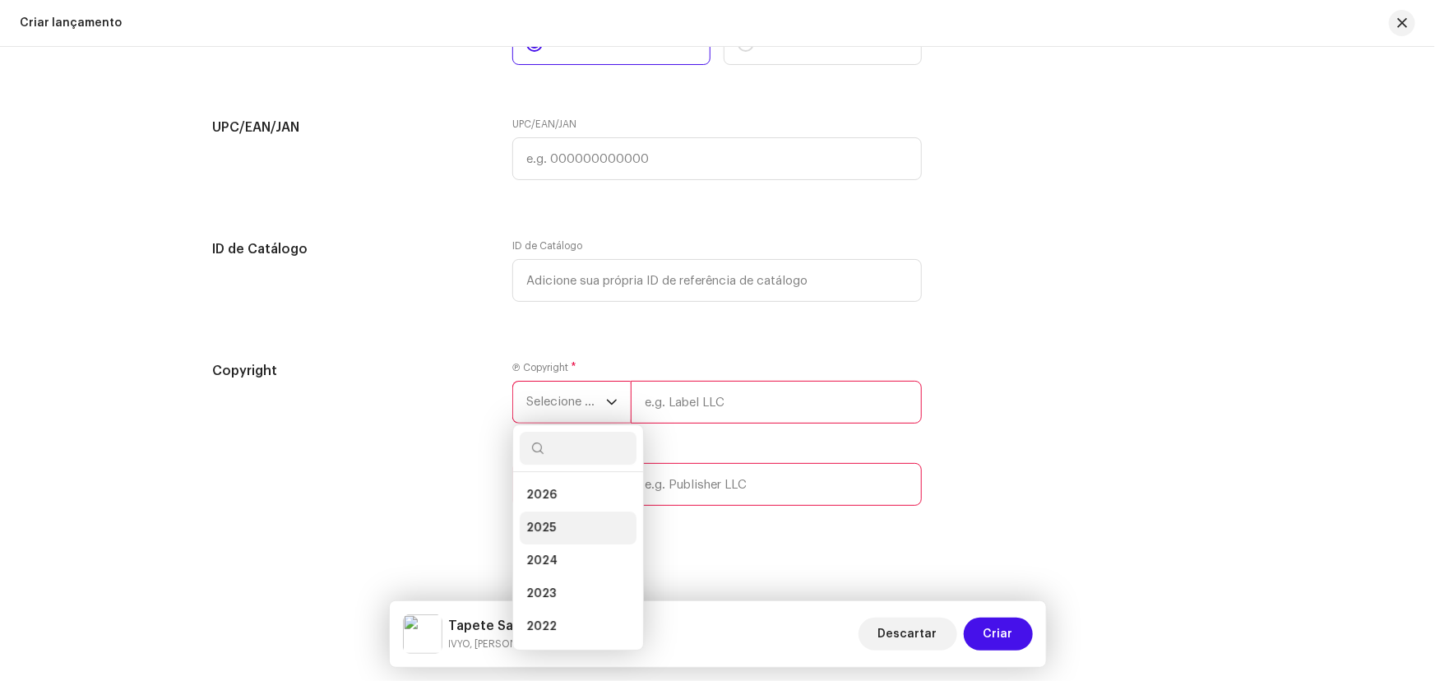
click at [561, 516] on li "2025" at bounding box center [578, 527] width 117 height 33
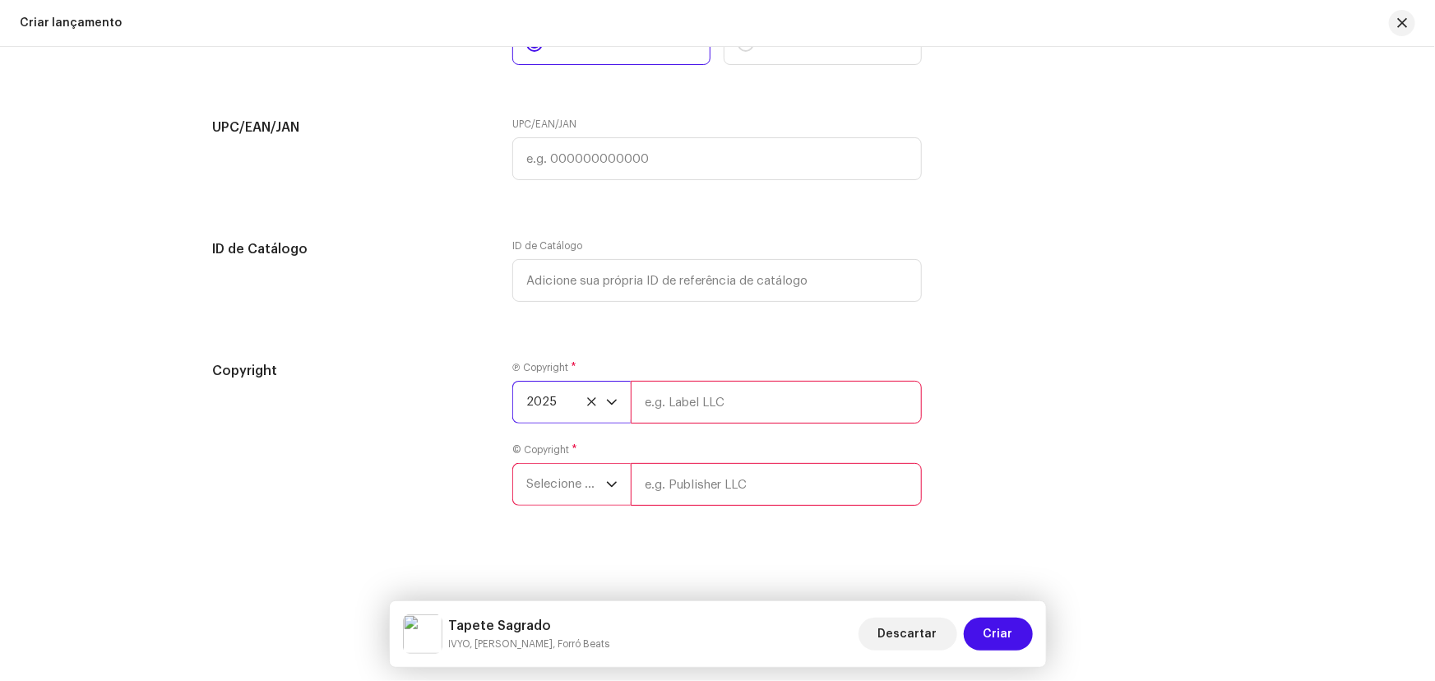
click at [696, 395] on input "text" at bounding box center [776, 402] width 291 height 43
type input "Sun7 Label"
click at [578, 483] on span "Selecione o ano" at bounding box center [566, 484] width 80 height 41
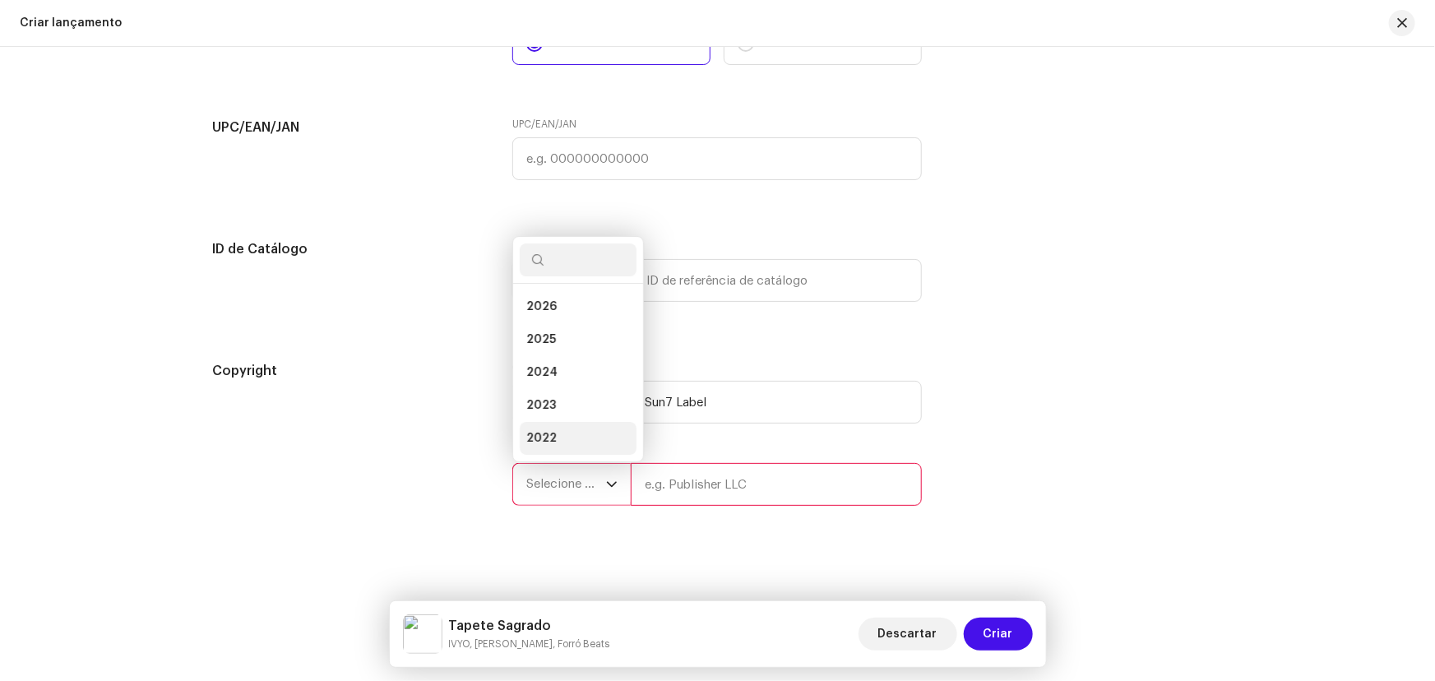
scroll to position [25, 0]
click at [567, 308] on li "2025" at bounding box center [578, 314] width 117 height 33
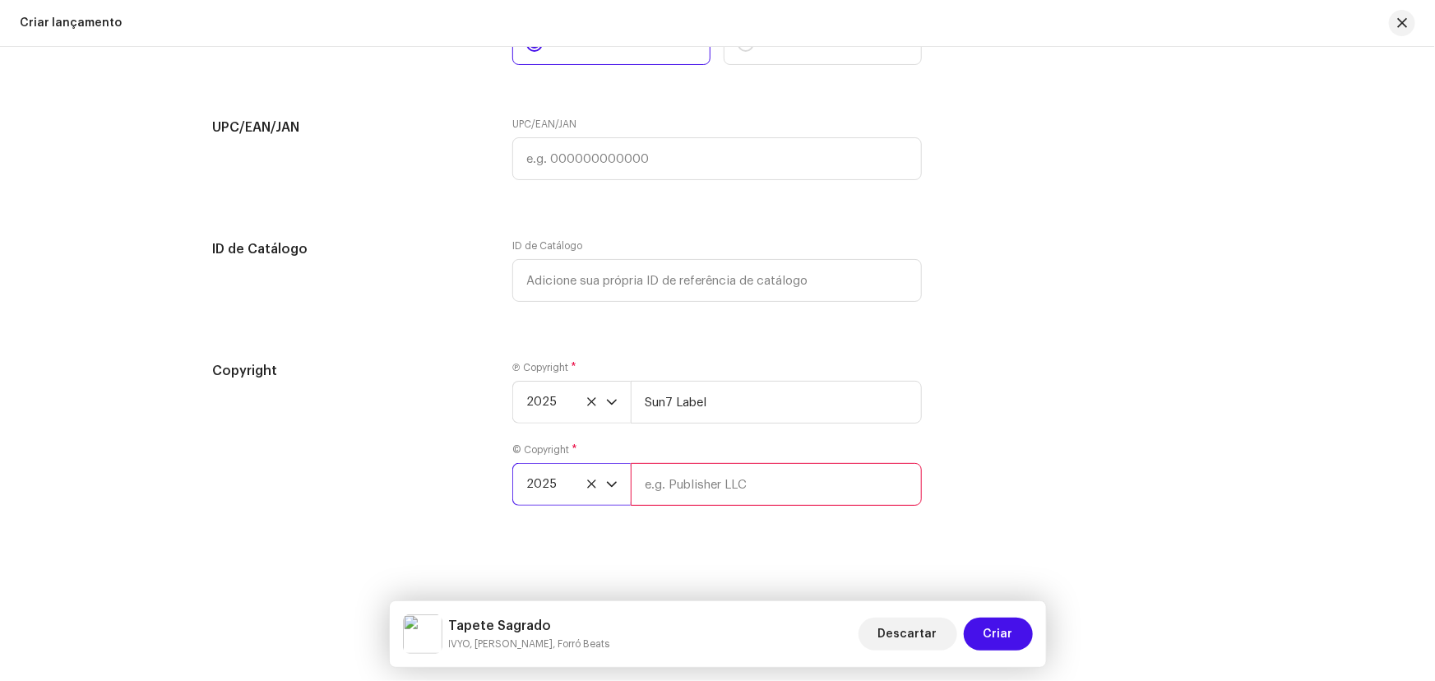
click at [673, 469] on input "text" at bounding box center [776, 484] width 291 height 43
type input "Samamba Music"
click at [1007, 631] on span "Criar" at bounding box center [998, 634] width 30 height 33
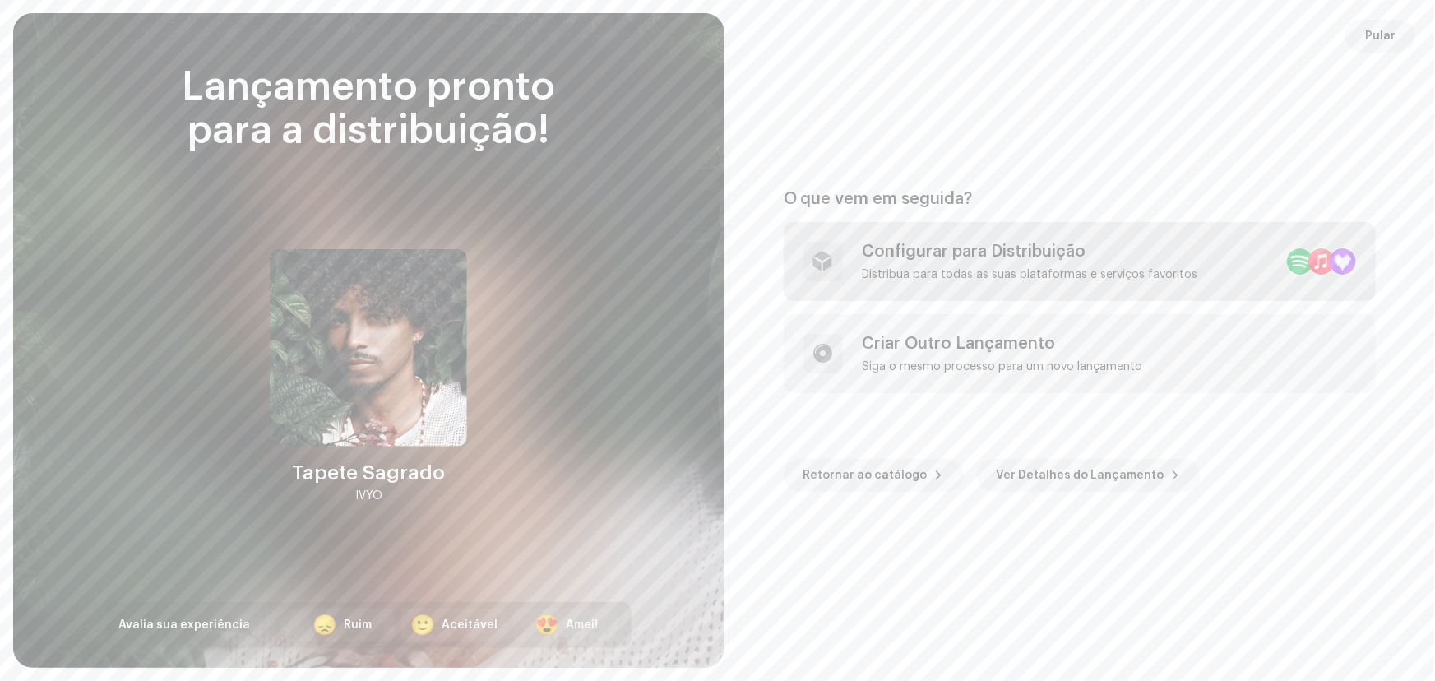
click at [985, 234] on div "Configurar para Distribuição Distribua para todas as suas plataformas e serviço…" at bounding box center [1080, 261] width 592 height 79
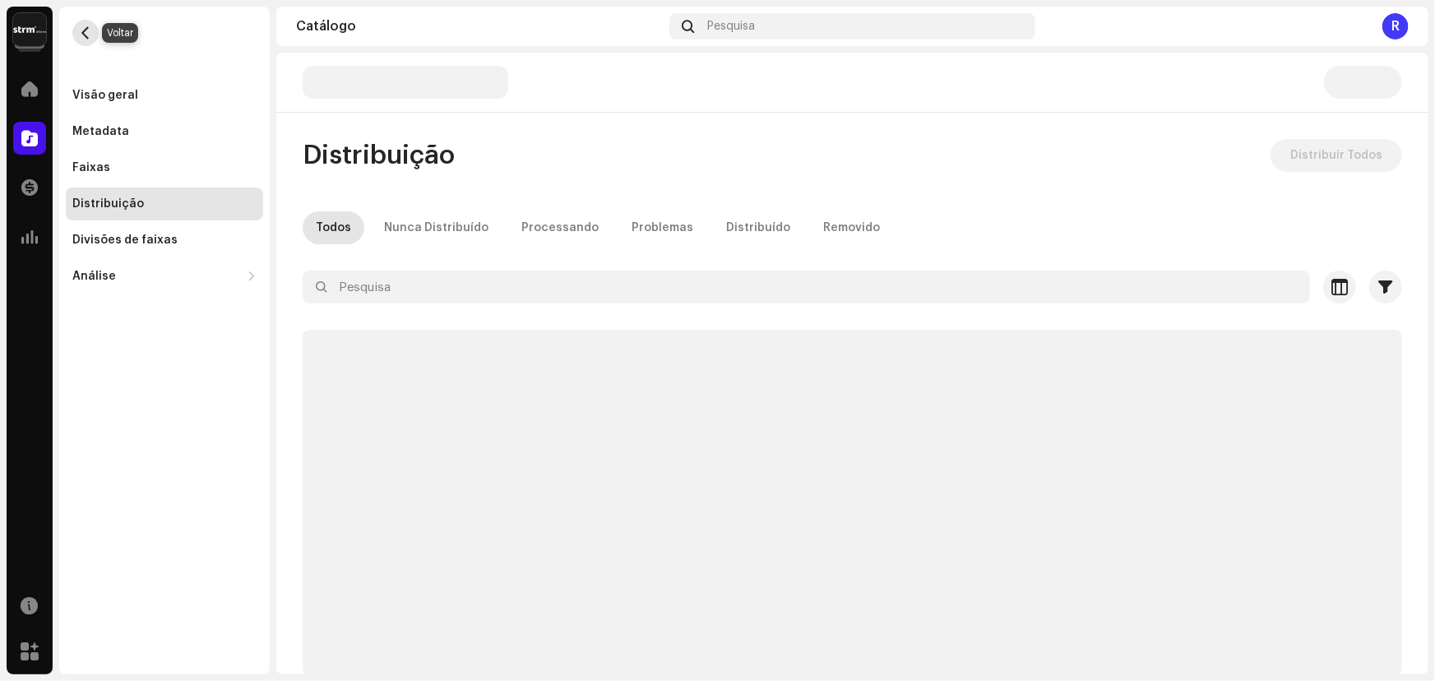
click at [86, 37] on span "button" at bounding box center [86, 32] width 12 height 13
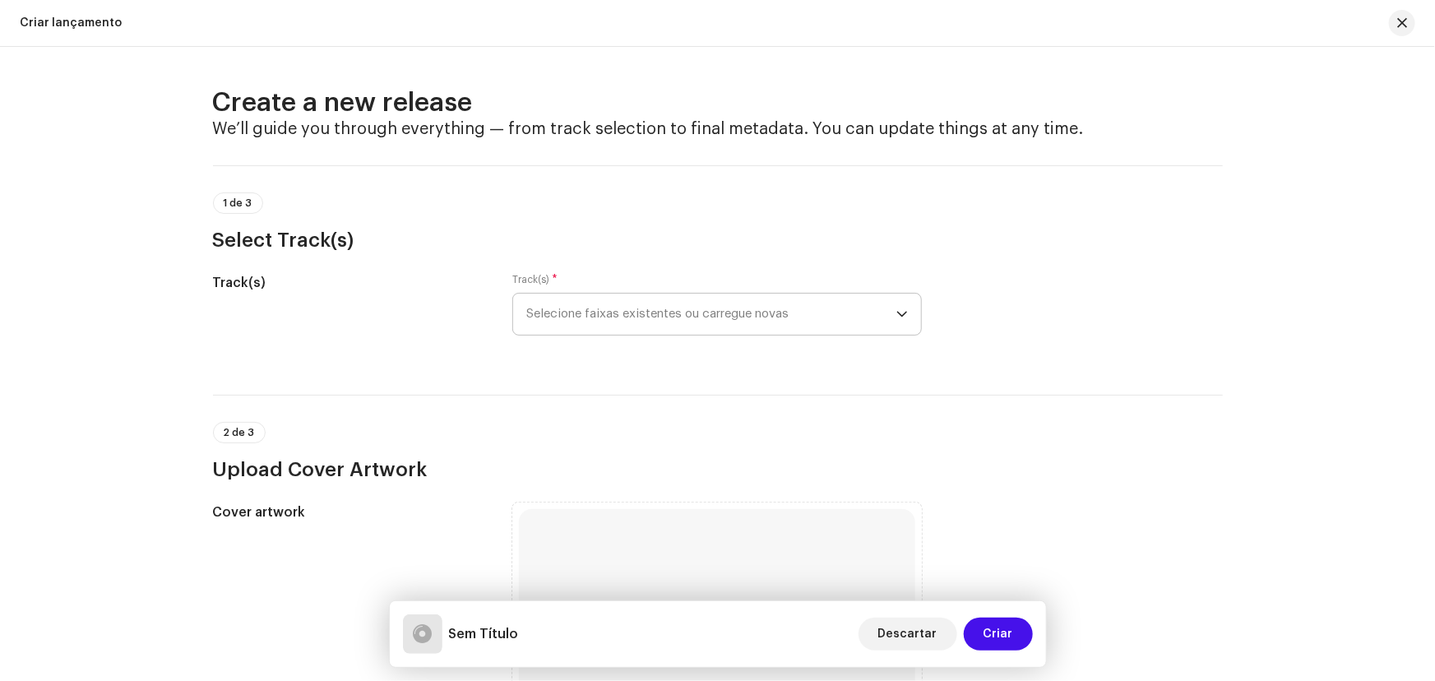
click at [551, 303] on span "Selecione faixas existentes ou carregue novas" at bounding box center [711, 314] width 370 height 41
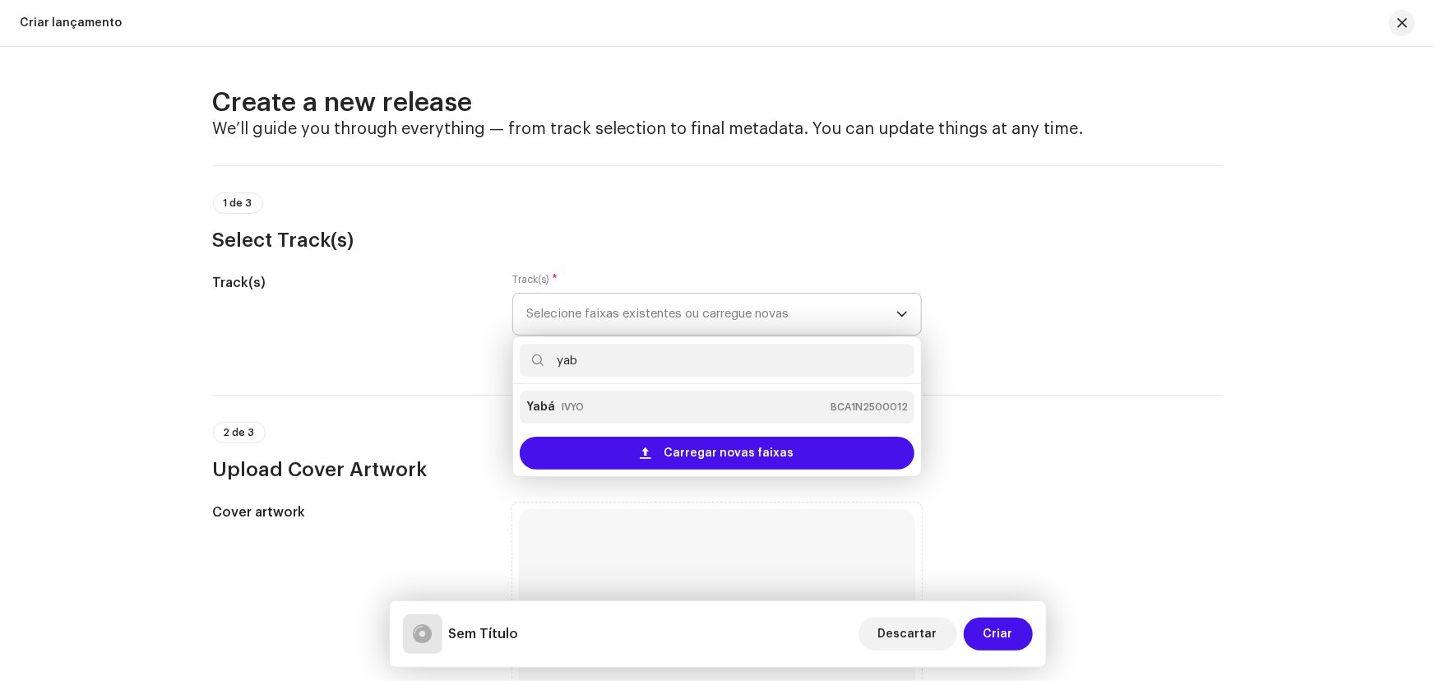
type input "yab"
click at [578, 400] on small "IVYO" at bounding box center [573, 407] width 22 height 16
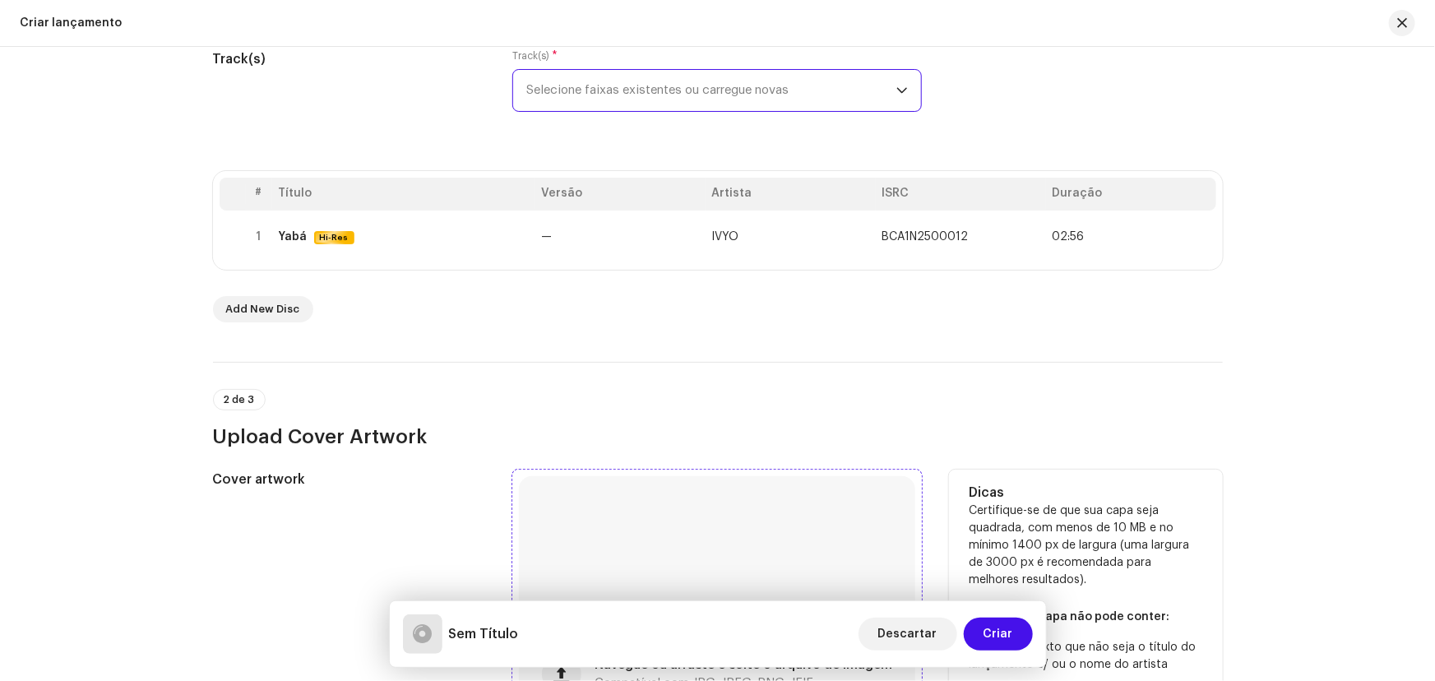
scroll to position [448, 0]
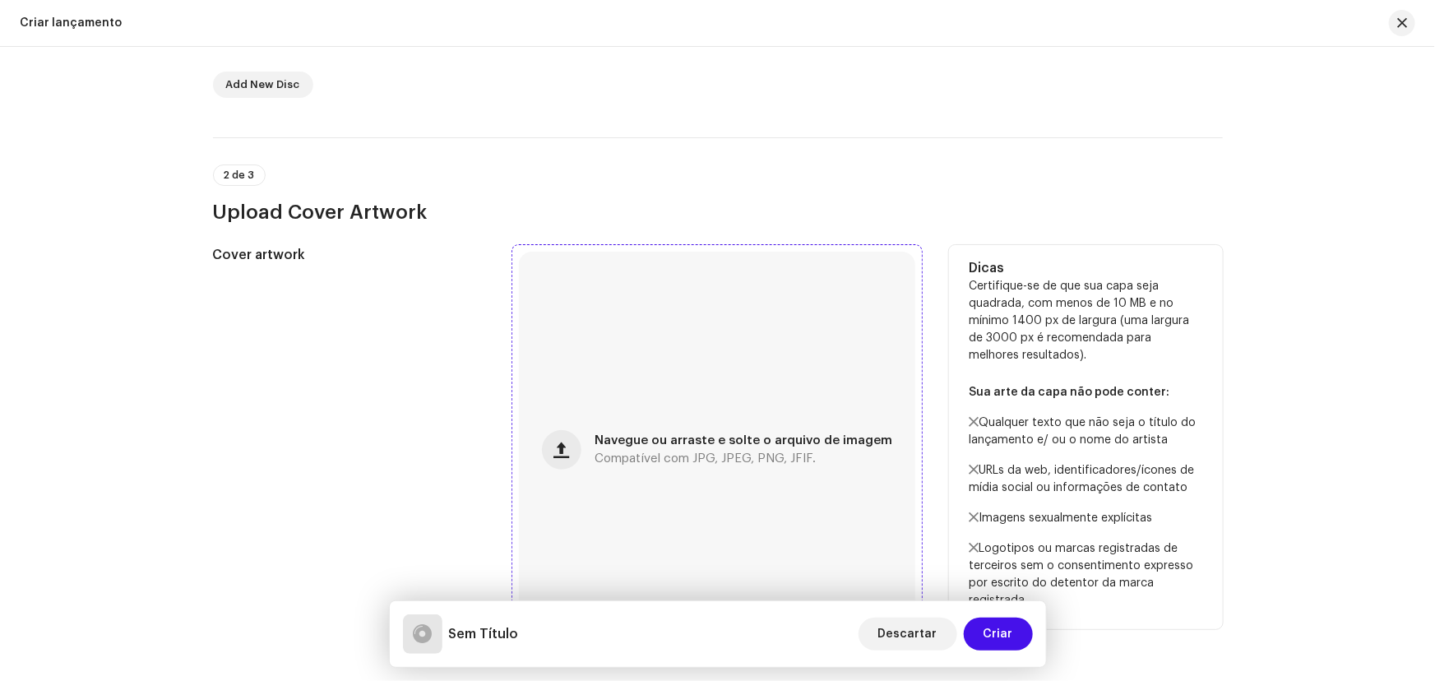
click at [645, 402] on div "Navegue ou arraste e solte o arquivo de imagem Compatível com JPG, JPEG, PNG, J…" at bounding box center [717, 450] width 396 height 396
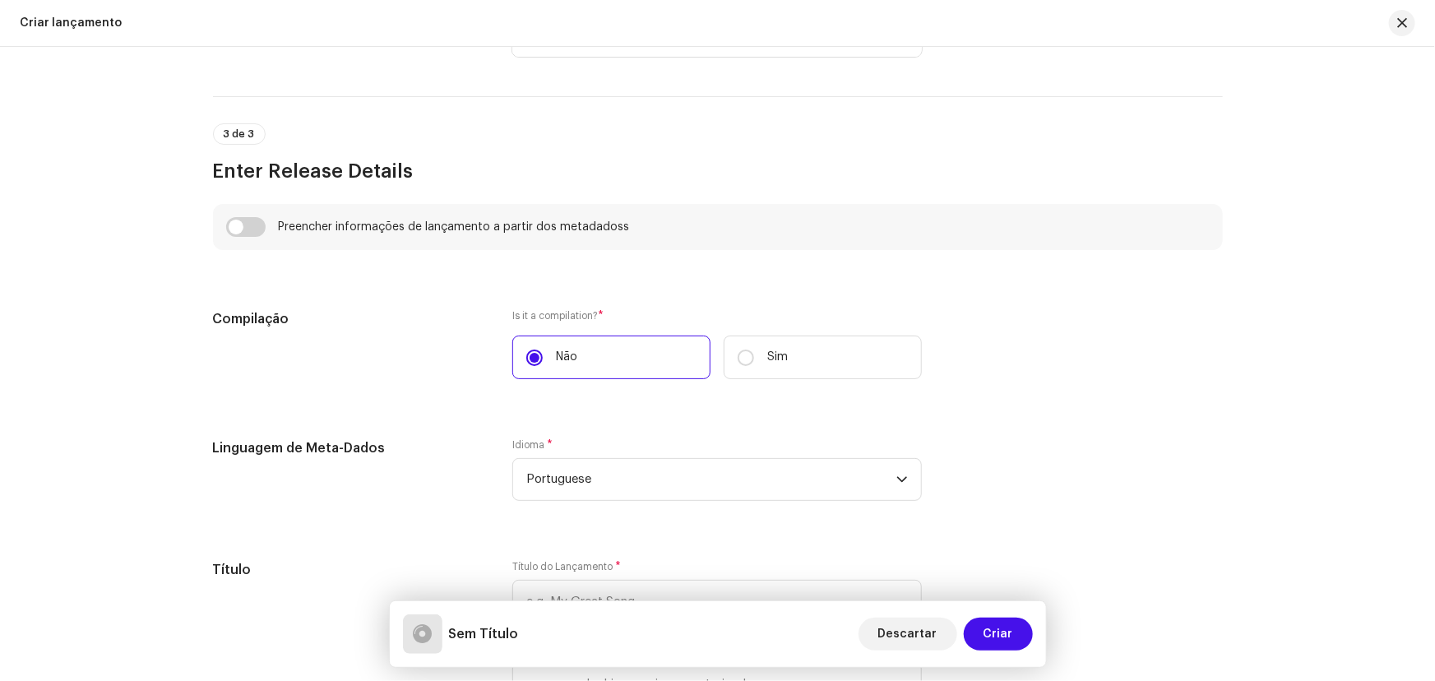
scroll to position [1196, 0]
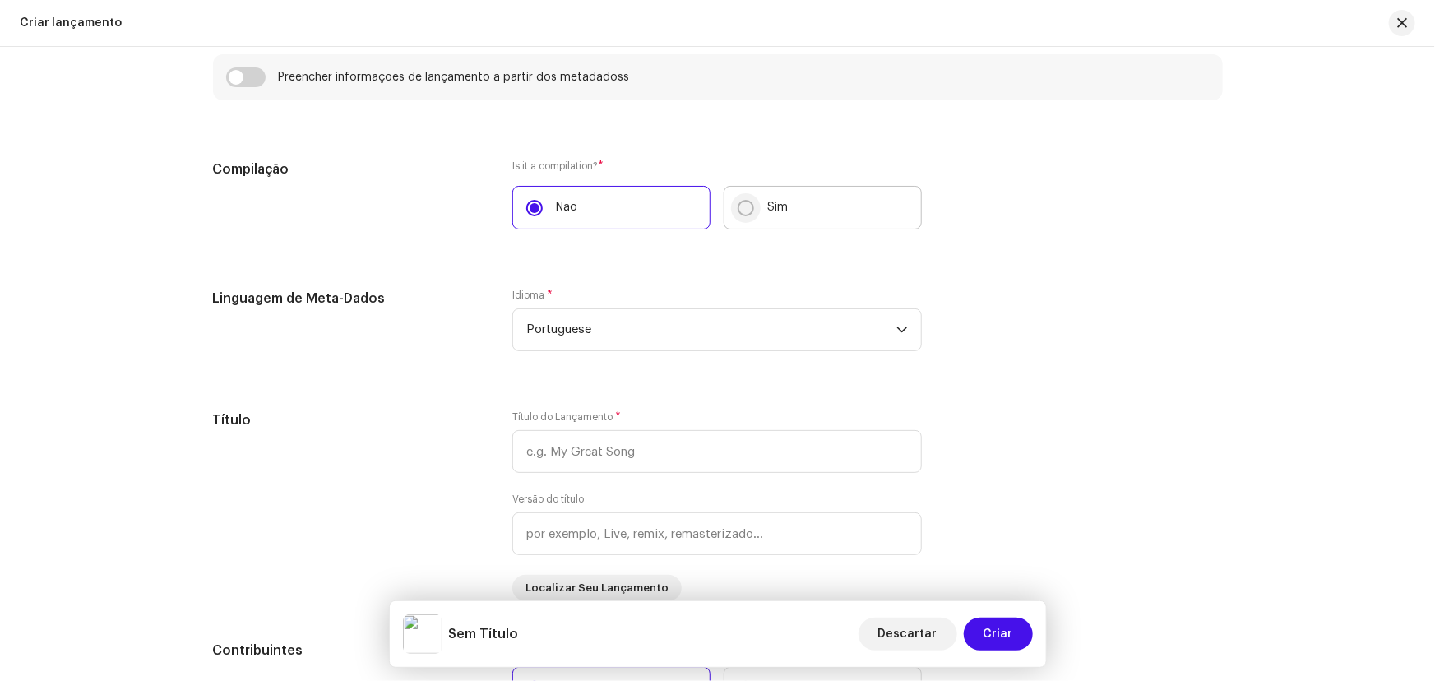
click at [739, 210] on input "Sim" at bounding box center [746, 208] width 16 height 16
radio input "true"
click at [581, 215] on label "Não" at bounding box center [611, 208] width 198 height 44
click at [543, 215] on input "Não" at bounding box center [534, 208] width 16 height 16
radio input "true"
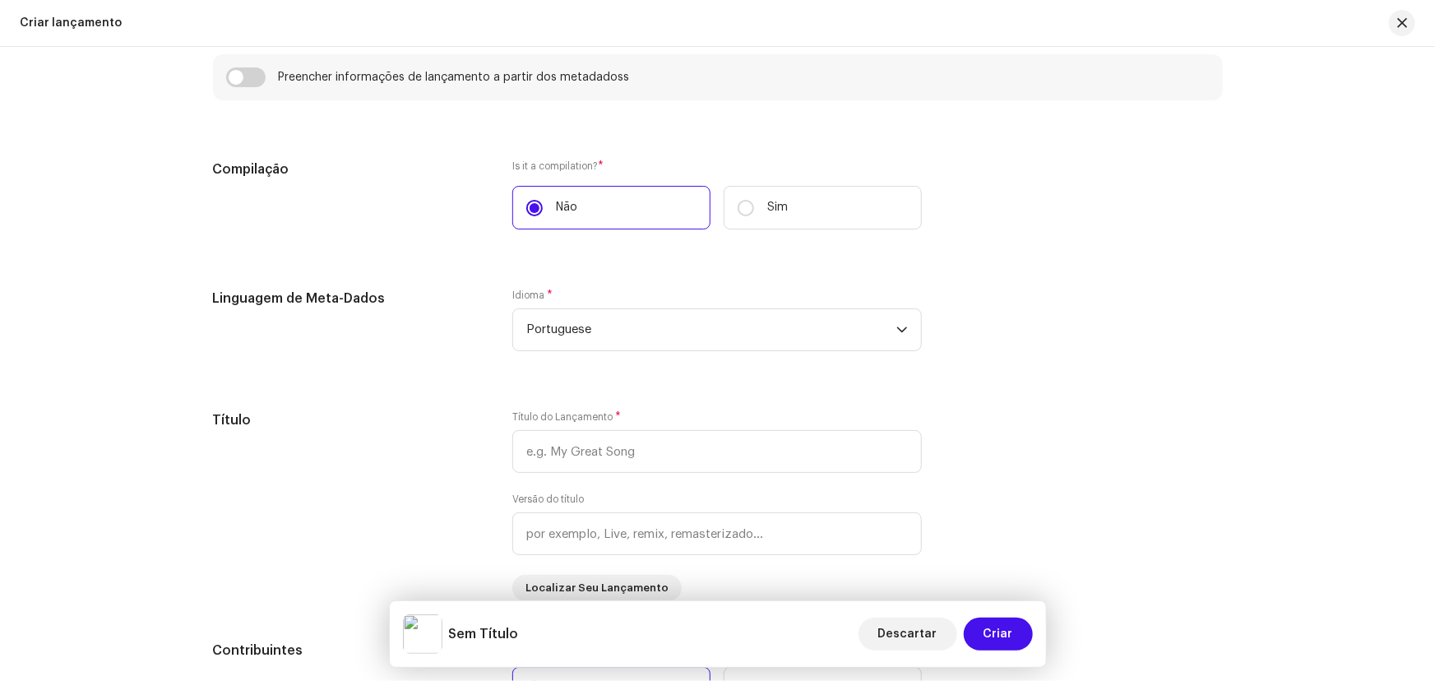
click at [246, 88] on div "Preencher informações de lançamento a partir dos metadadoss" at bounding box center [718, 77] width 1010 height 46
click at [251, 83] on input "checkbox" at bounding box center [245, 77] width 39 height 20
checkbox input "true"
type input "Yabá"
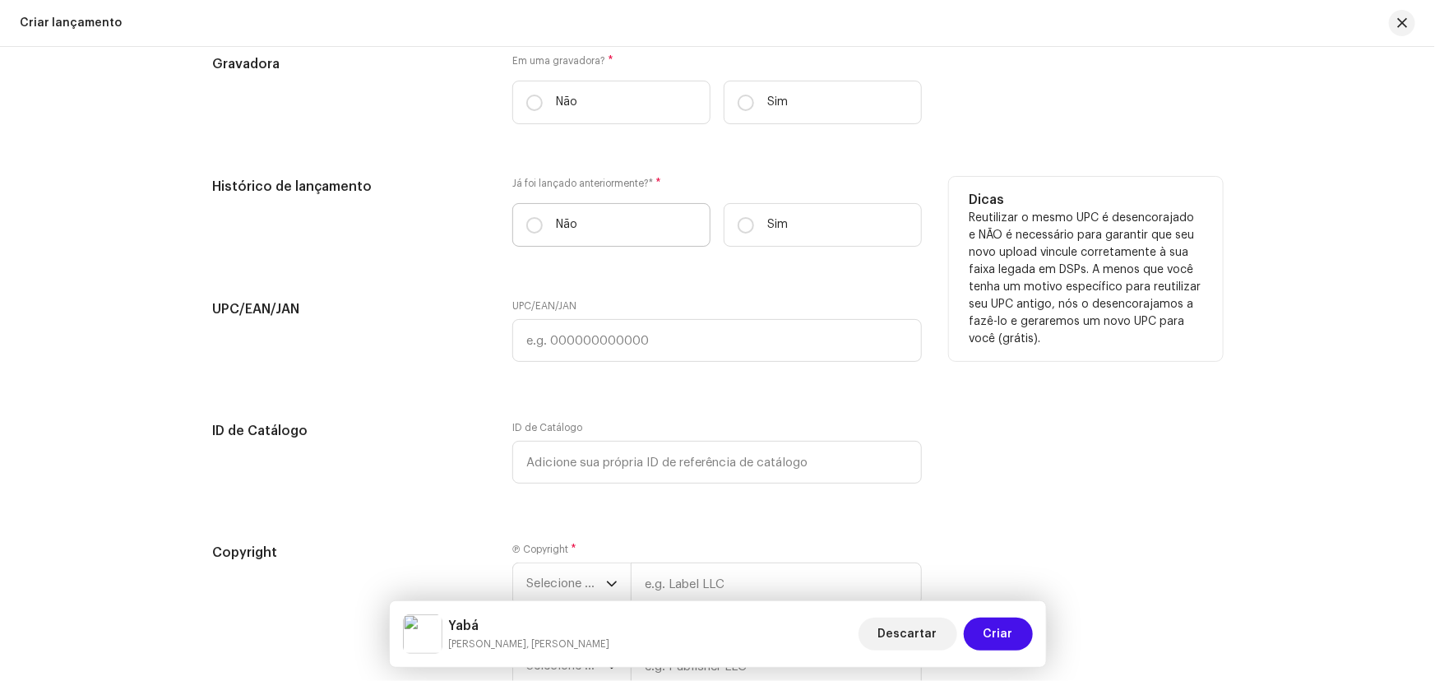
scroll to position [2392, 0]
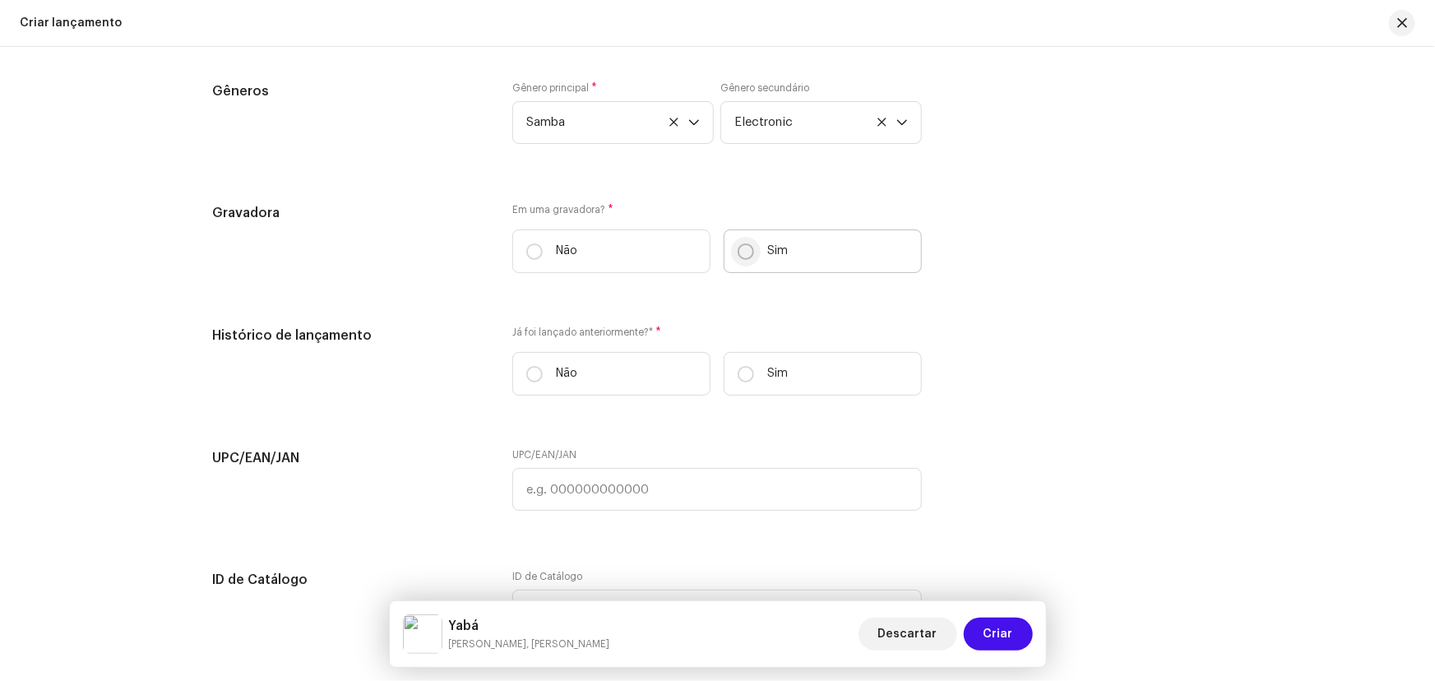
click at [747, 252] on input "Sim" at bounding box center [746, 251] width 16 height 16
radio input "true"
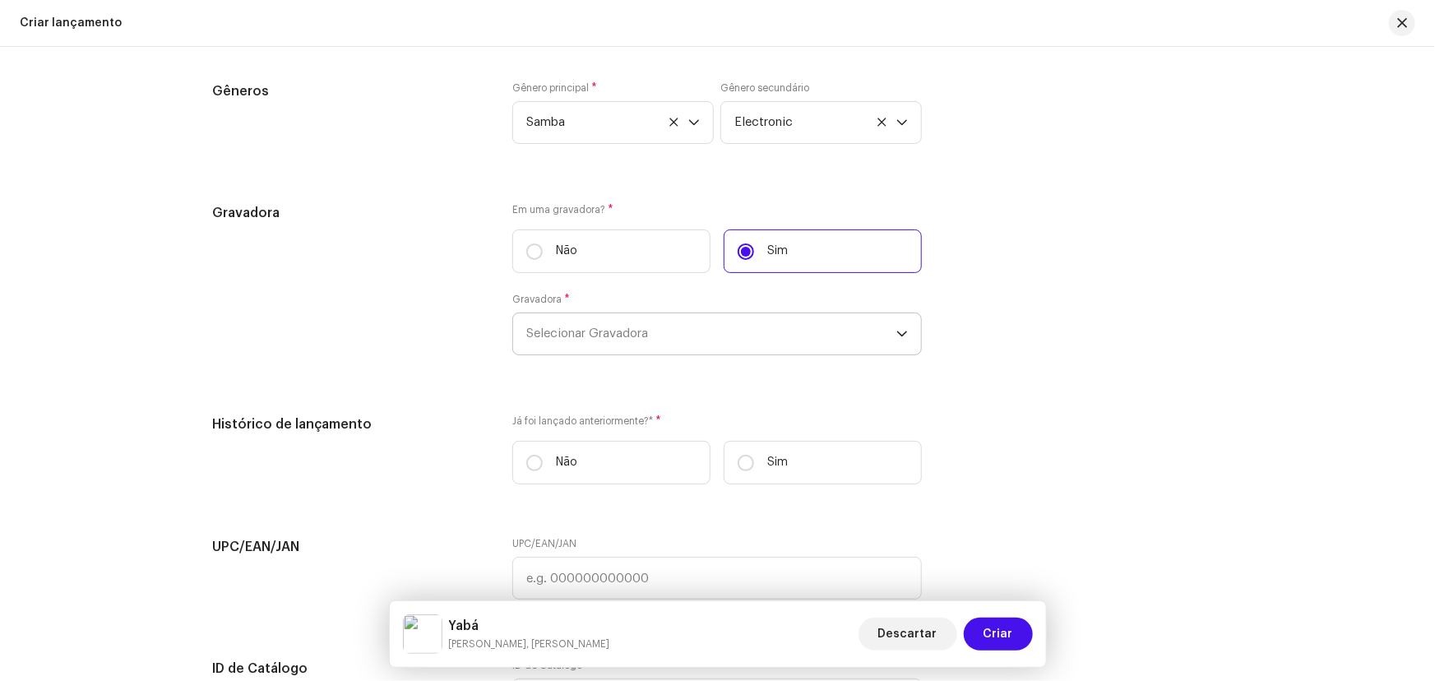
click at [622, 322] on span "Selecionar Gravadora" at bounding box center [711, 333] width 370 height 41
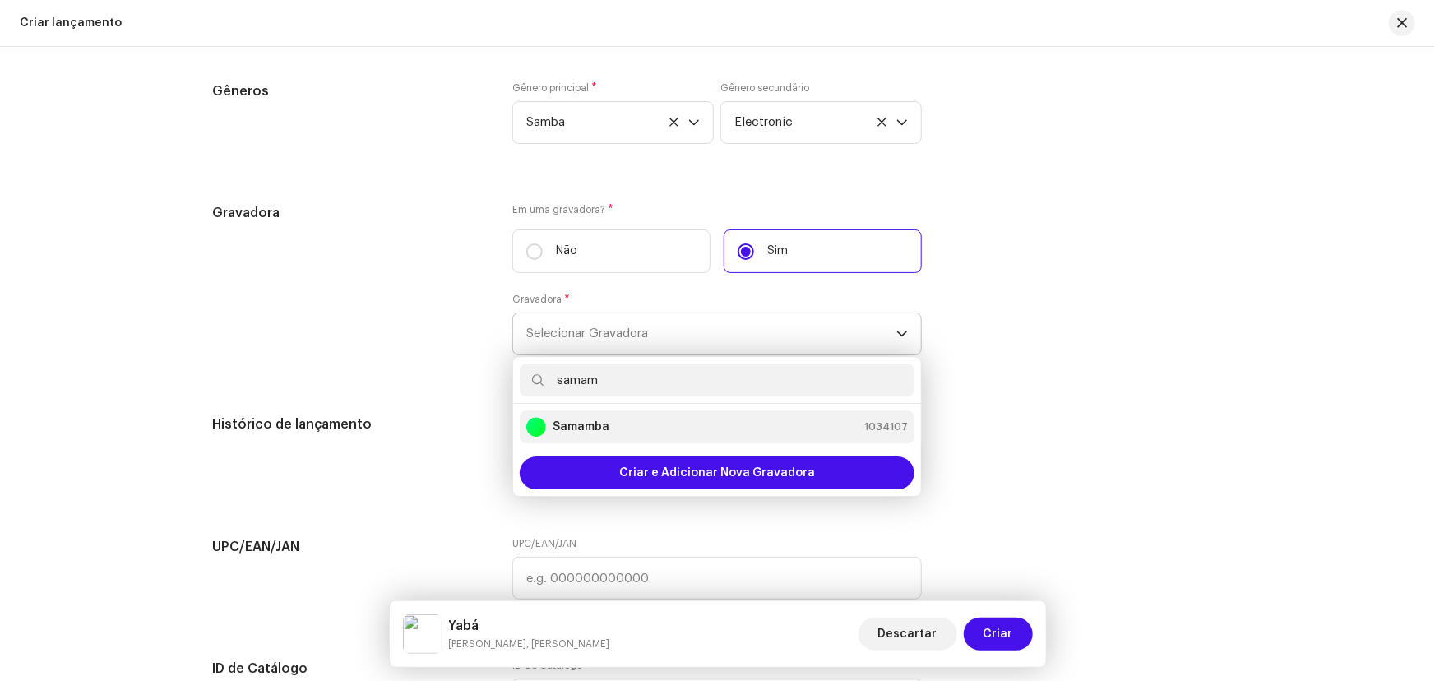
type input "samam"
click at [594, 425] on strong "Samamba" at bounding box center [581, 427] width 57 height 16
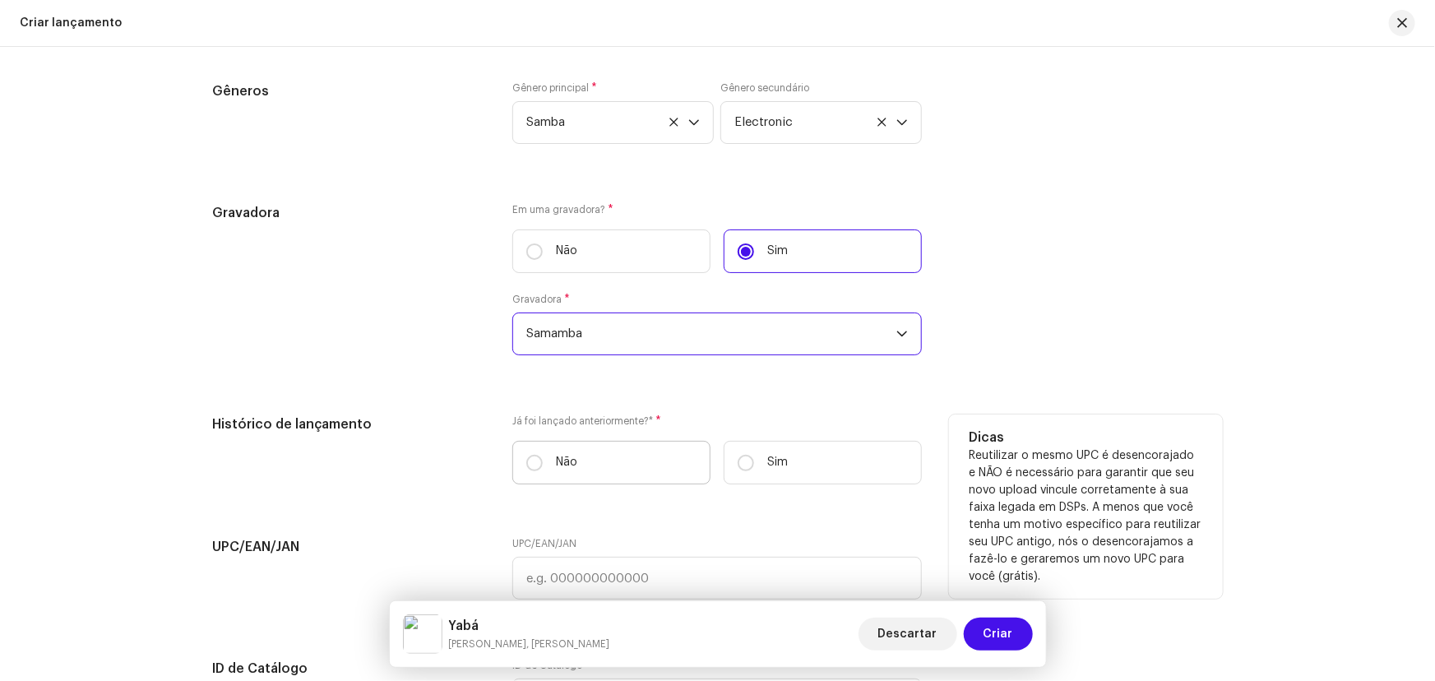
scroll to position [2467, 0]
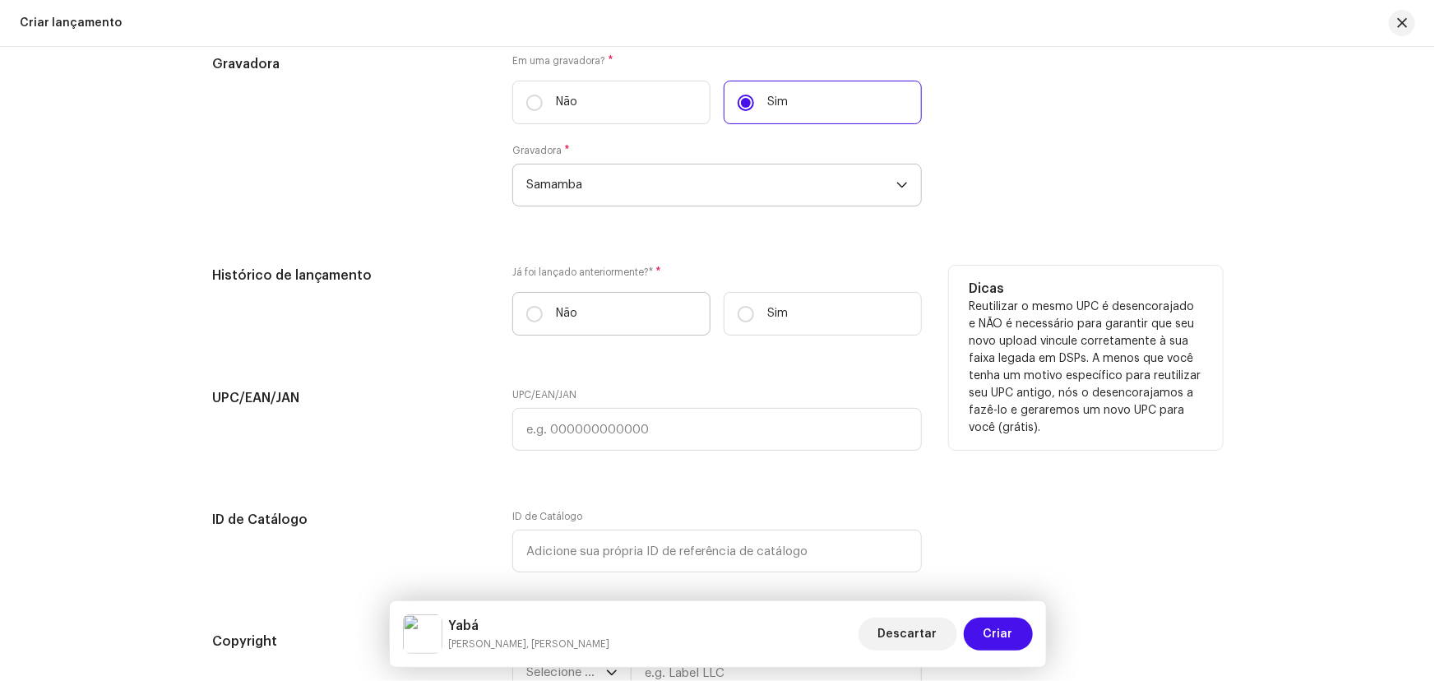
click at [519, 308] on label "Não" at bounding box center [611, 314] width 198 height 44
click at [526, 308] on input "Não" at bounding box center [534, 314] width 16 height 16
radio input "true"
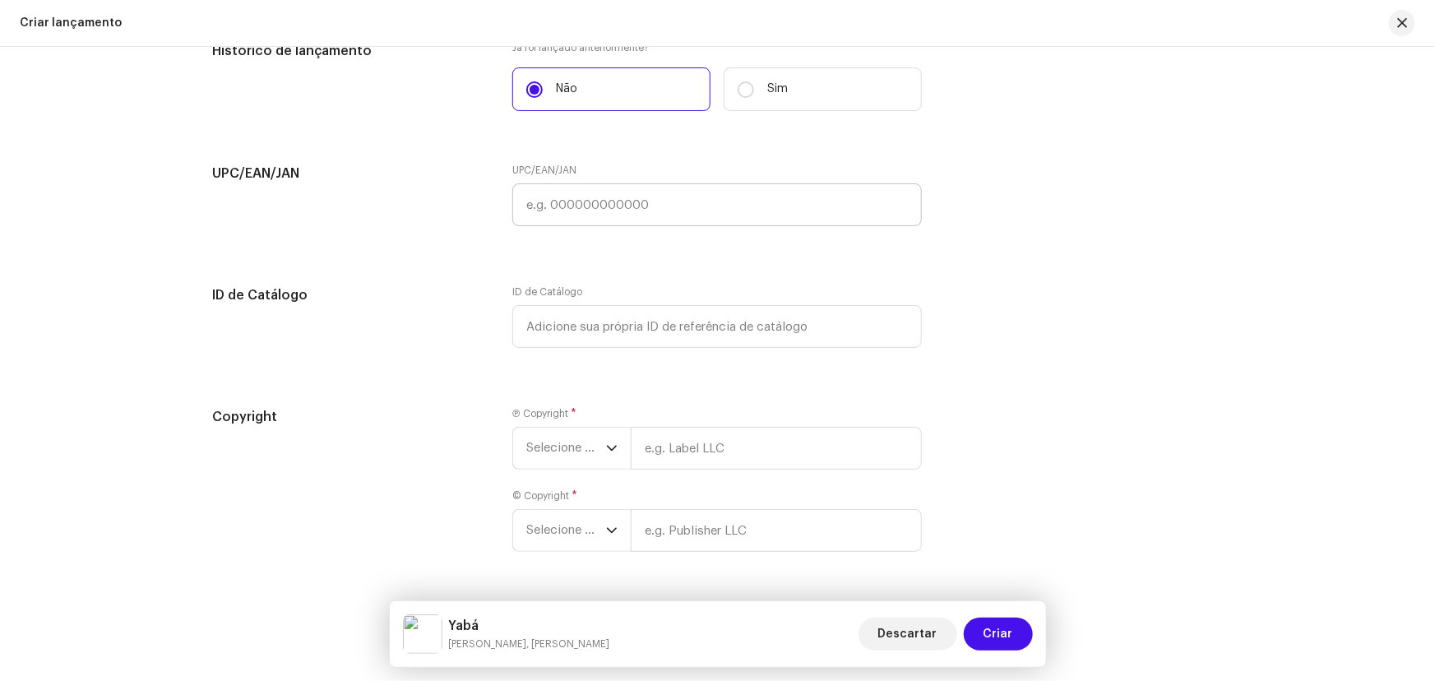
scroll to position [2811, 0]
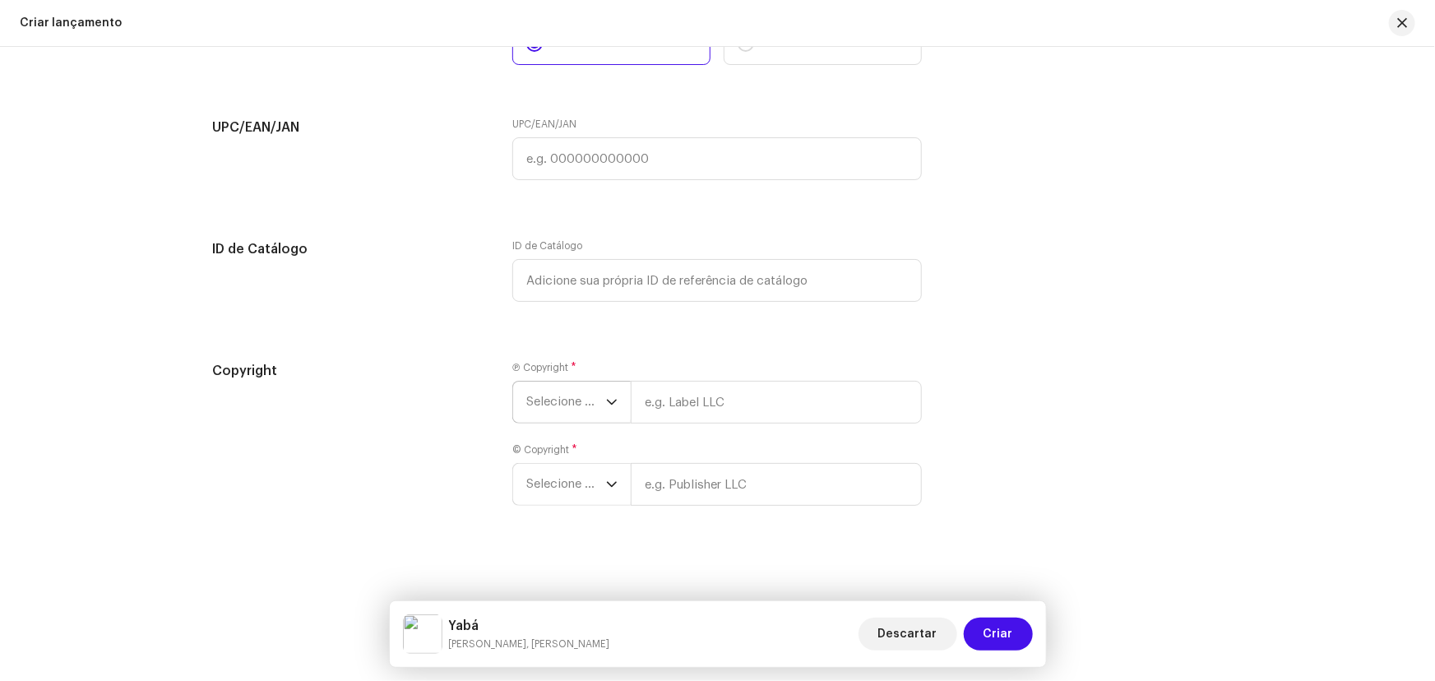
click at [565, 402] on span "Selecione o ano" at bounding box center [566, 402] width 80 height 41
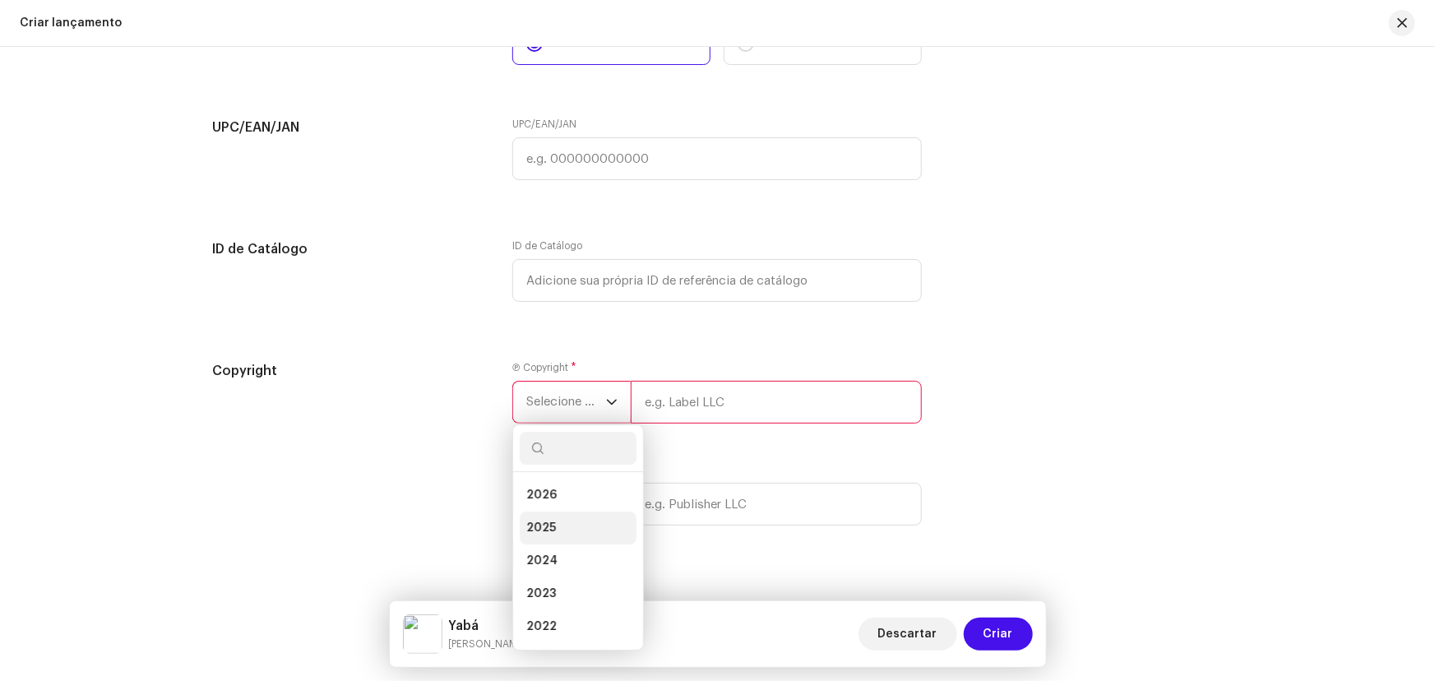
click at [555, 520] on li "2025" at bounding box center [578, 527] width 117 height 33
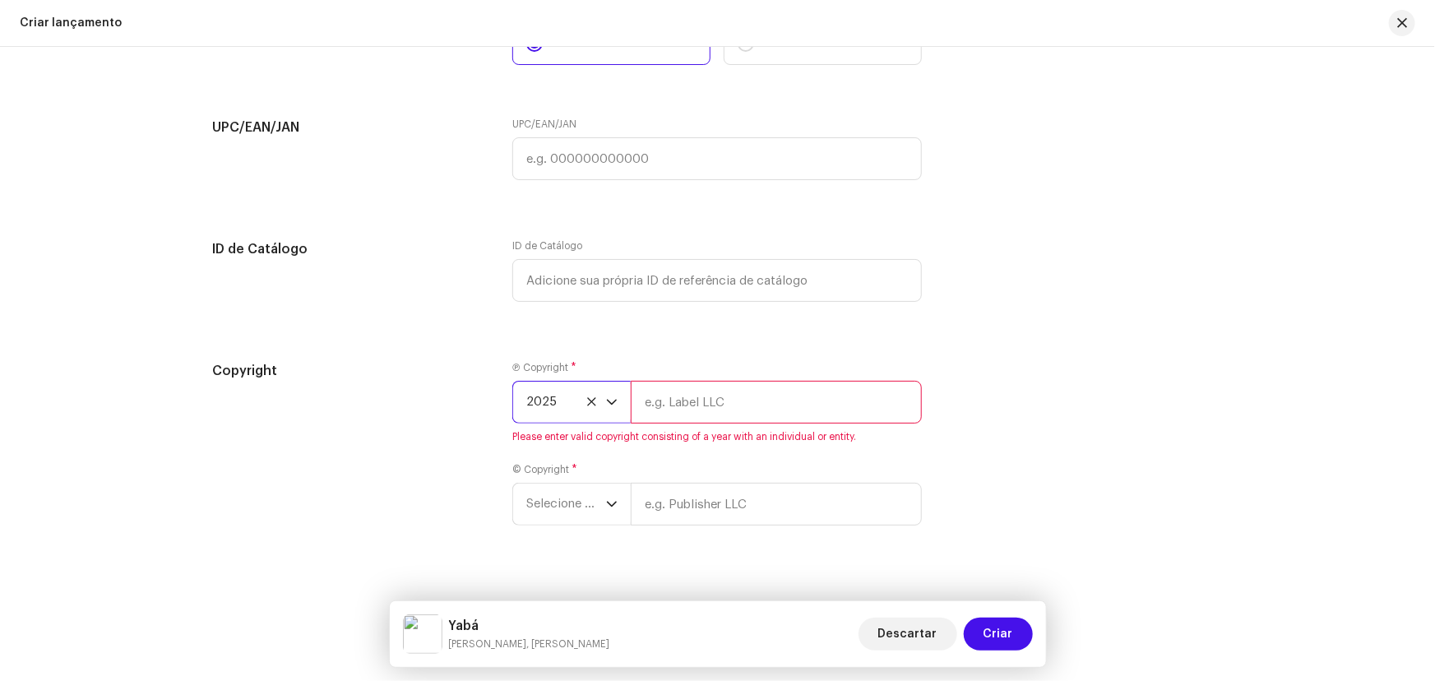
click at [705, 404] on input "text" at bounding box center [776, 402] width 291 height 43
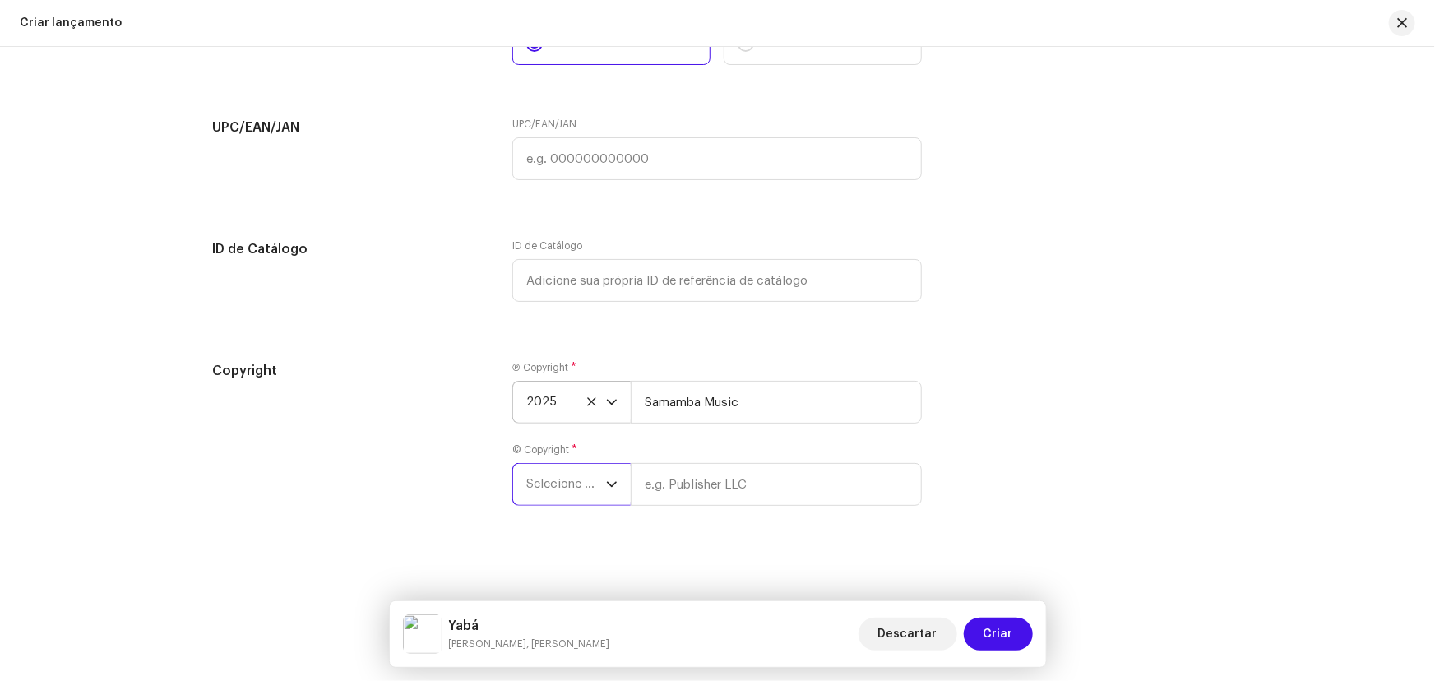
click at [571, 482] on span "Selecione o ano" at bounding box center [566, 484] width 80 height 41
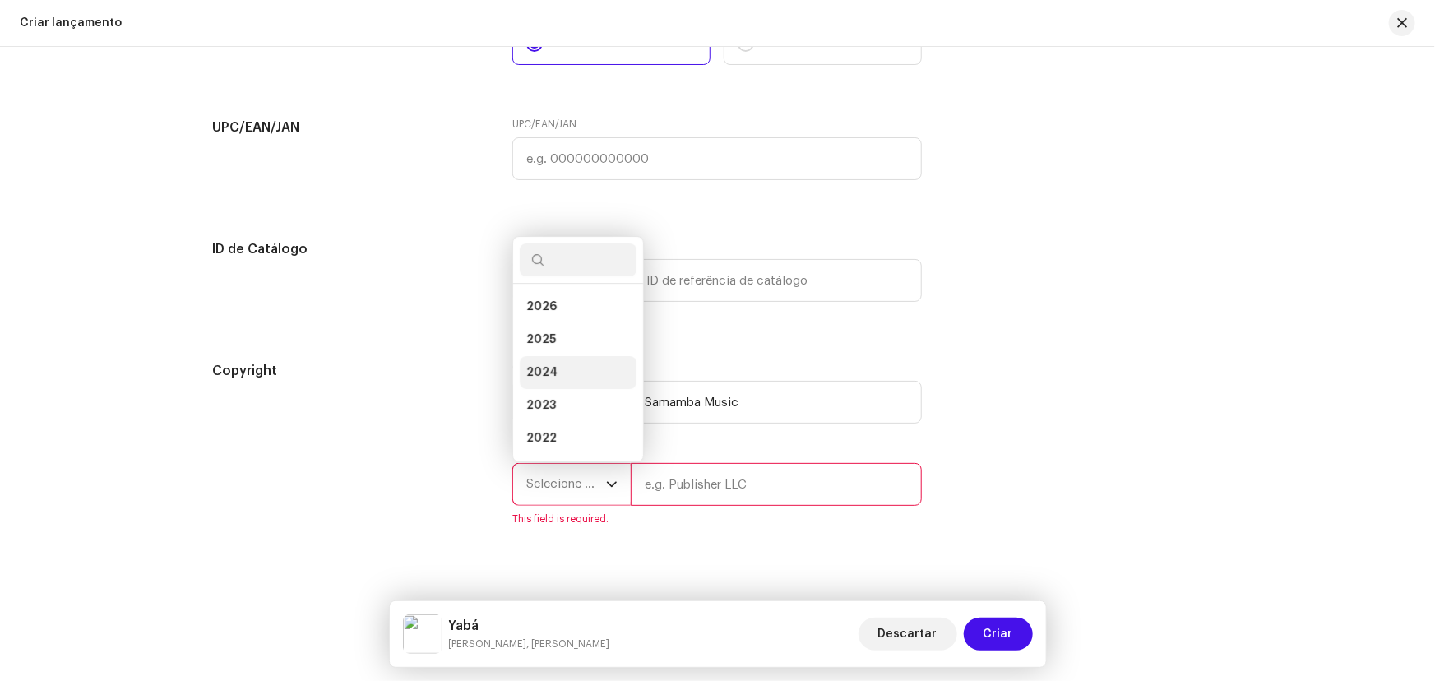
scroll to position [25, 0]
click at [567, 315] on li "2025" at bounding box center [578, 314] width 117 height 33
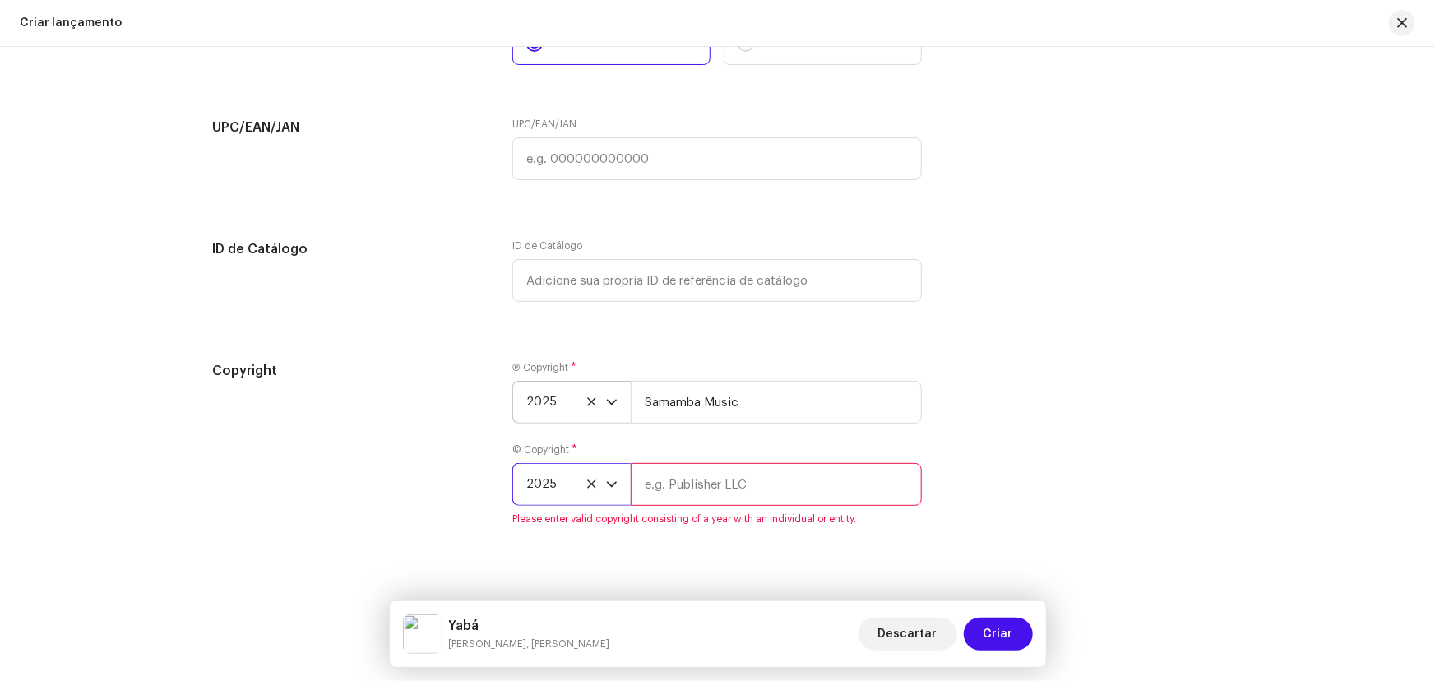
click at [678, 477] on input "text" at bounding box center [776, 484] width 291 height 43
click at [733, 408] on input "Samamba Music" at bounding box center [776, 402] width 291 height 43
drag, startPoint x: 768, startPoint y: 408, endPoint x: 562, endPoint y: 391, distance: 207.0
click at [565, 392] on div "2025 Samamba Music" at bounding box center [716, 402] width 409 height 43
type input "Sun7 Label"
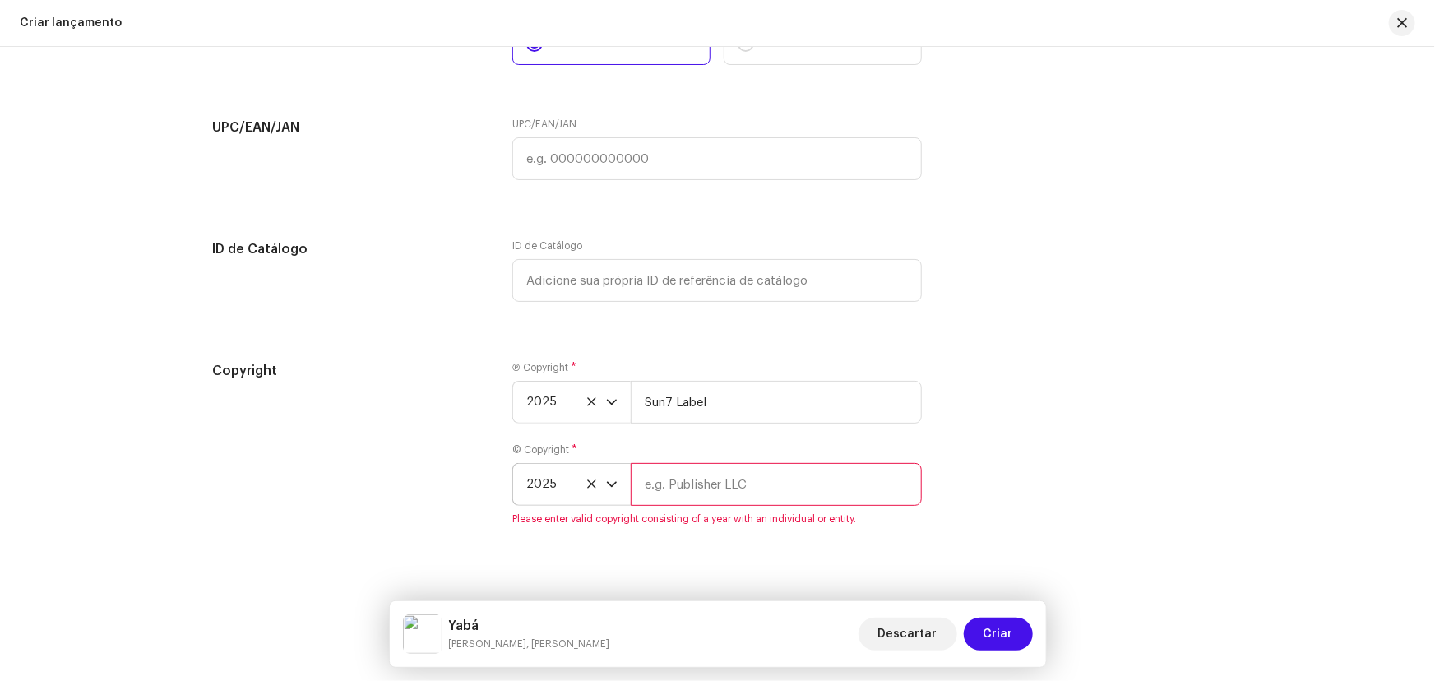
click at [692, 492] on input "text" at bounding box center [776, 484] width 291 height 43
type input "Samamba Music"
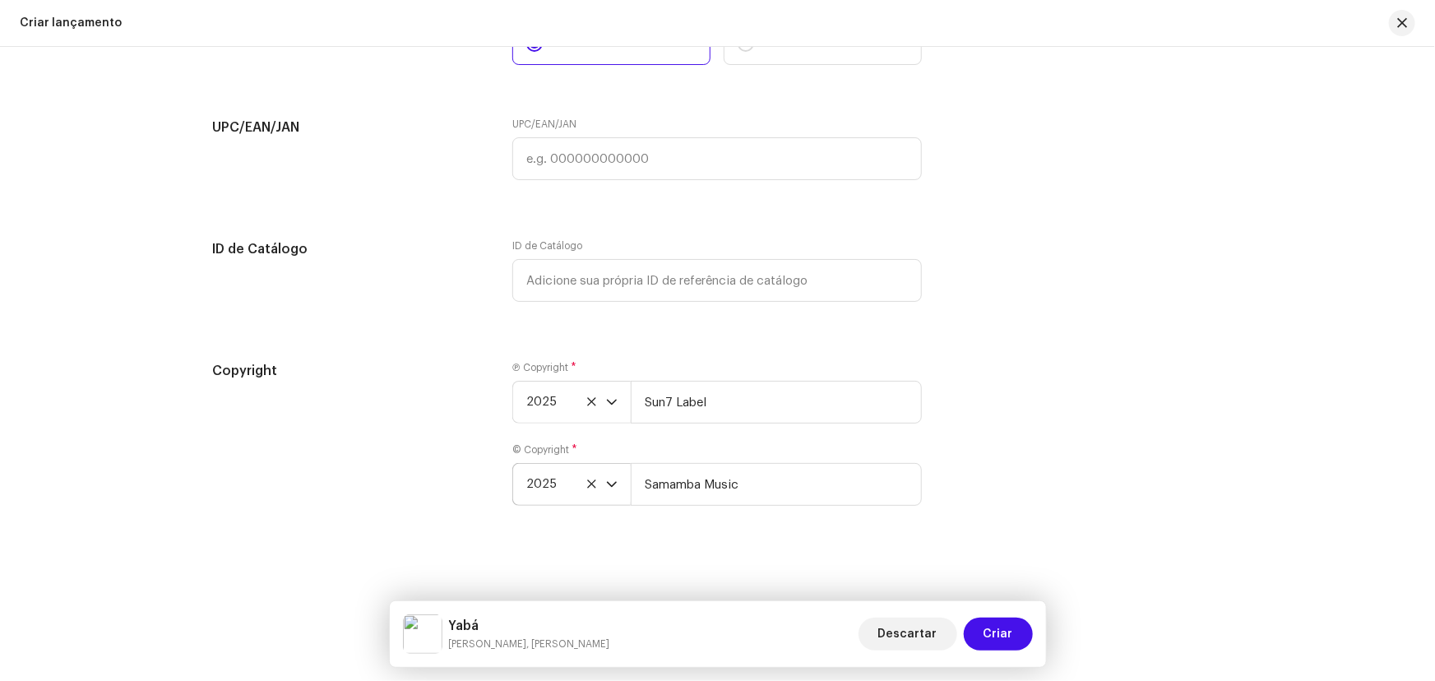
click at [687, 530] on div "Create a new release We’ll guide you through everything — from track selection …" at bounding box center [717, 364] width 1435 height 634
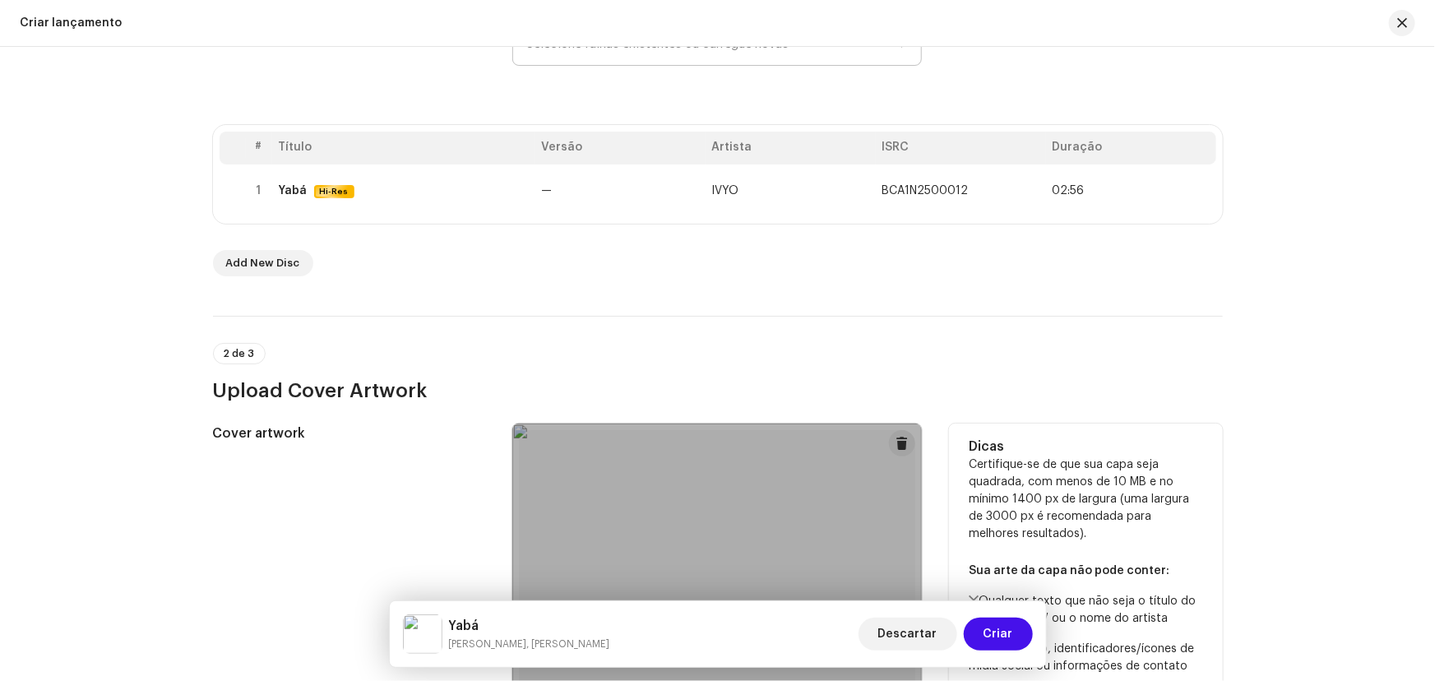
scroll to position [0, 0]
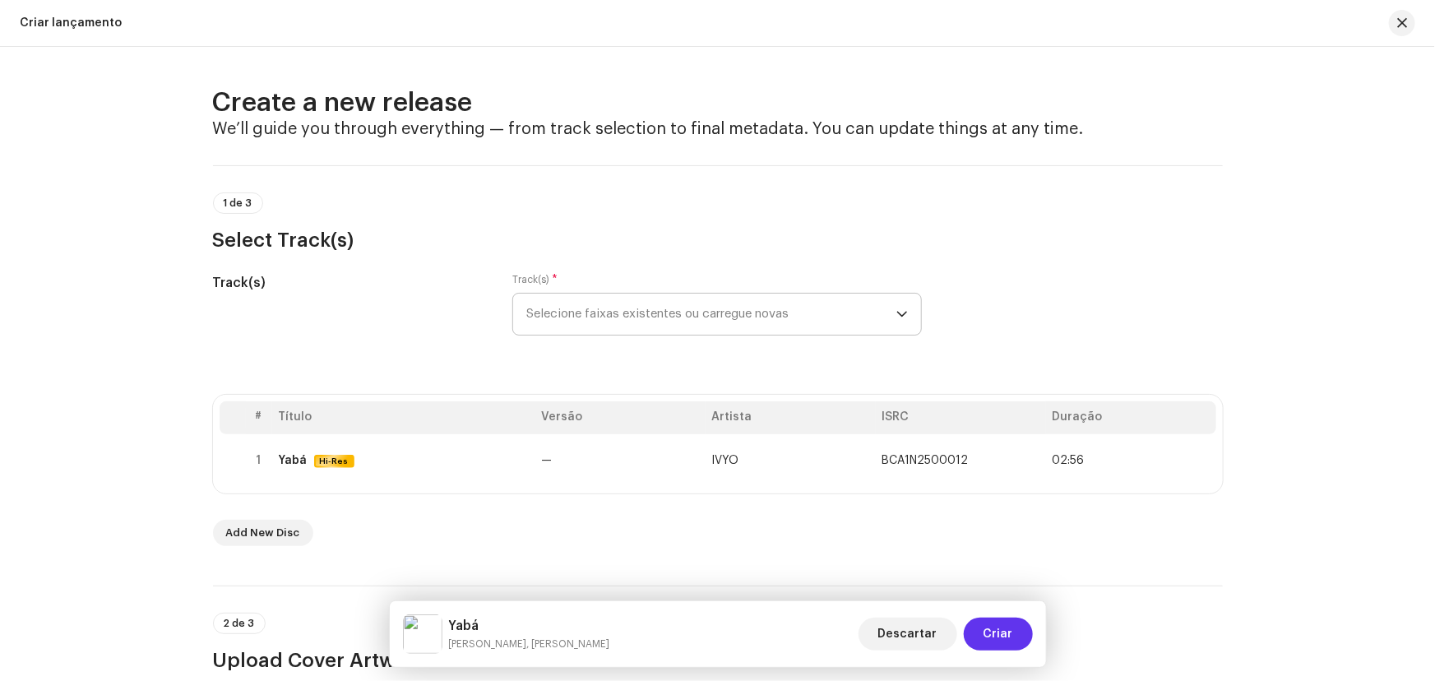
click at [1003, 642] on span "Criar" at bounding box center [998, 634] width 30 height 33
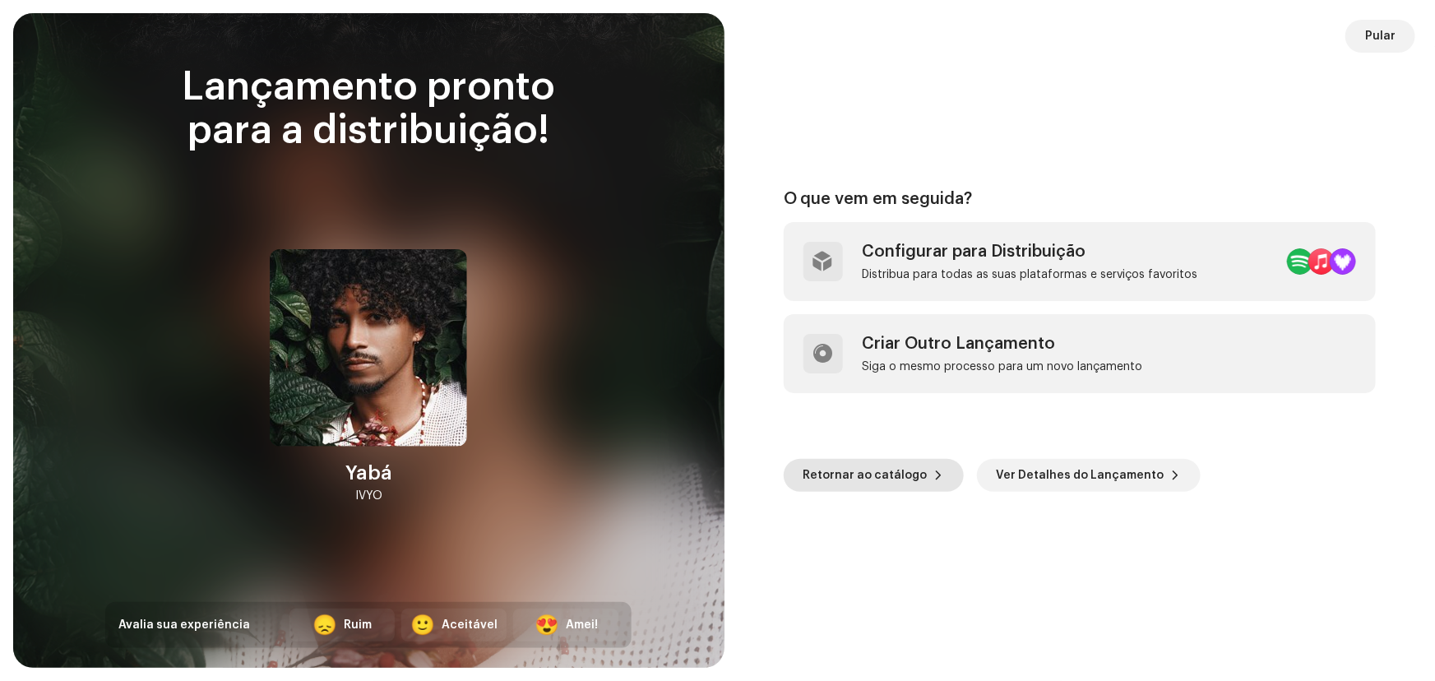
click at [898, 481] on span "Retornar ao catálogo" at bounding box center [865, 475] width 124 height 33
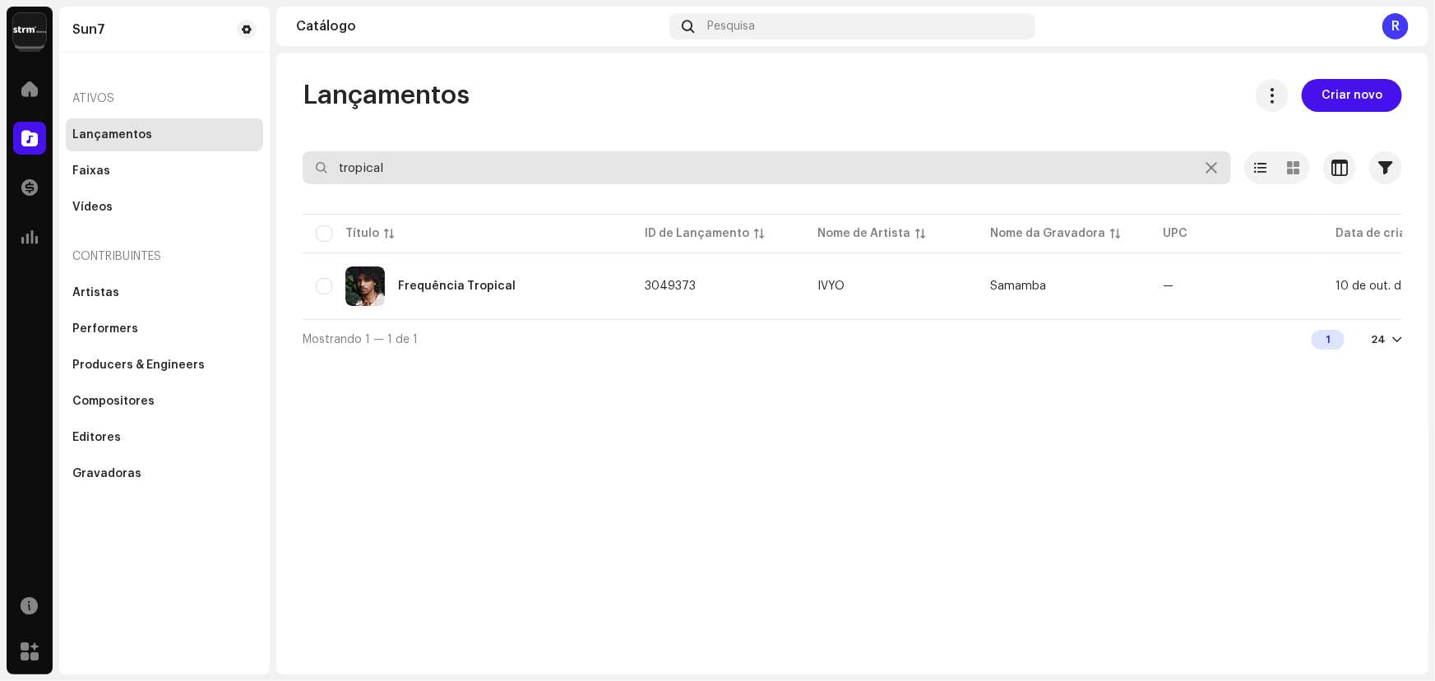
click at [308, 165] on input "tropical" at bounding box center [767, 167] width 928 height 33
type input "ivyo"
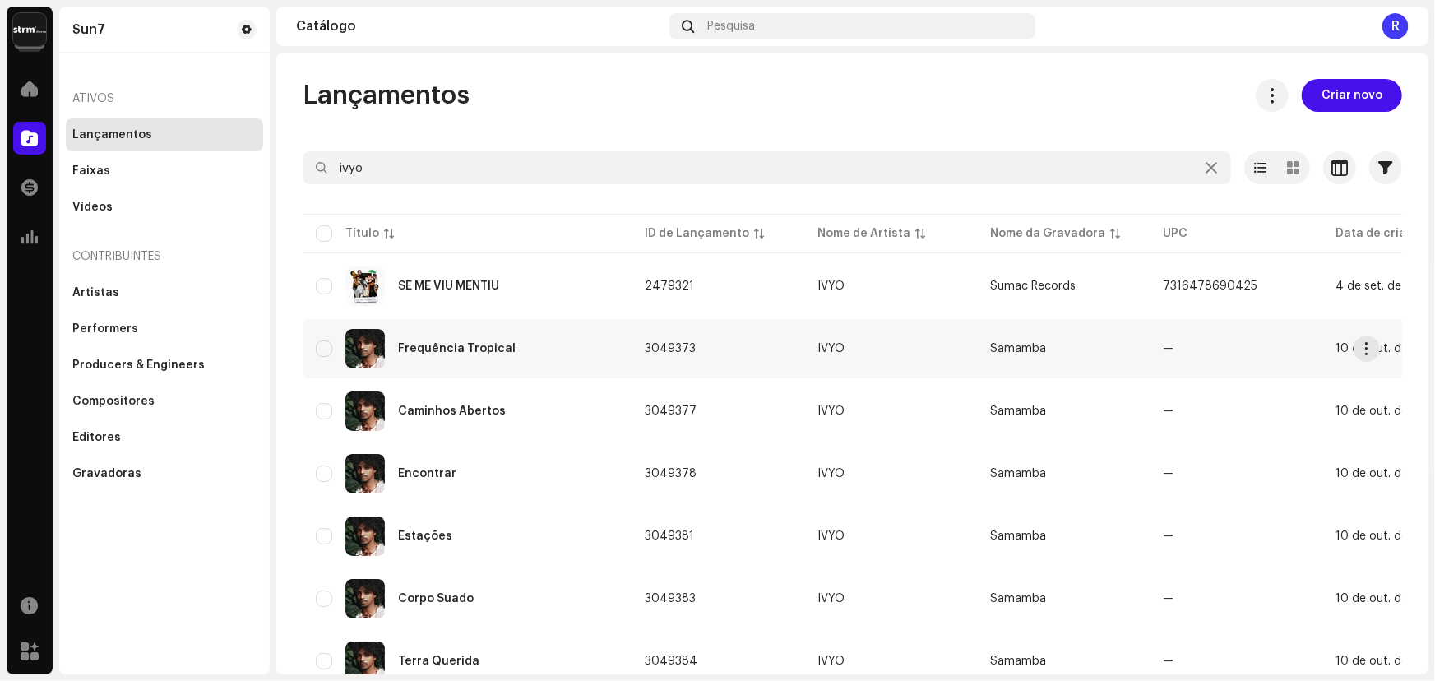
click at [464, 354] on div "Frequência Tropical" at bounding box center [467, 348] width 303 height 39
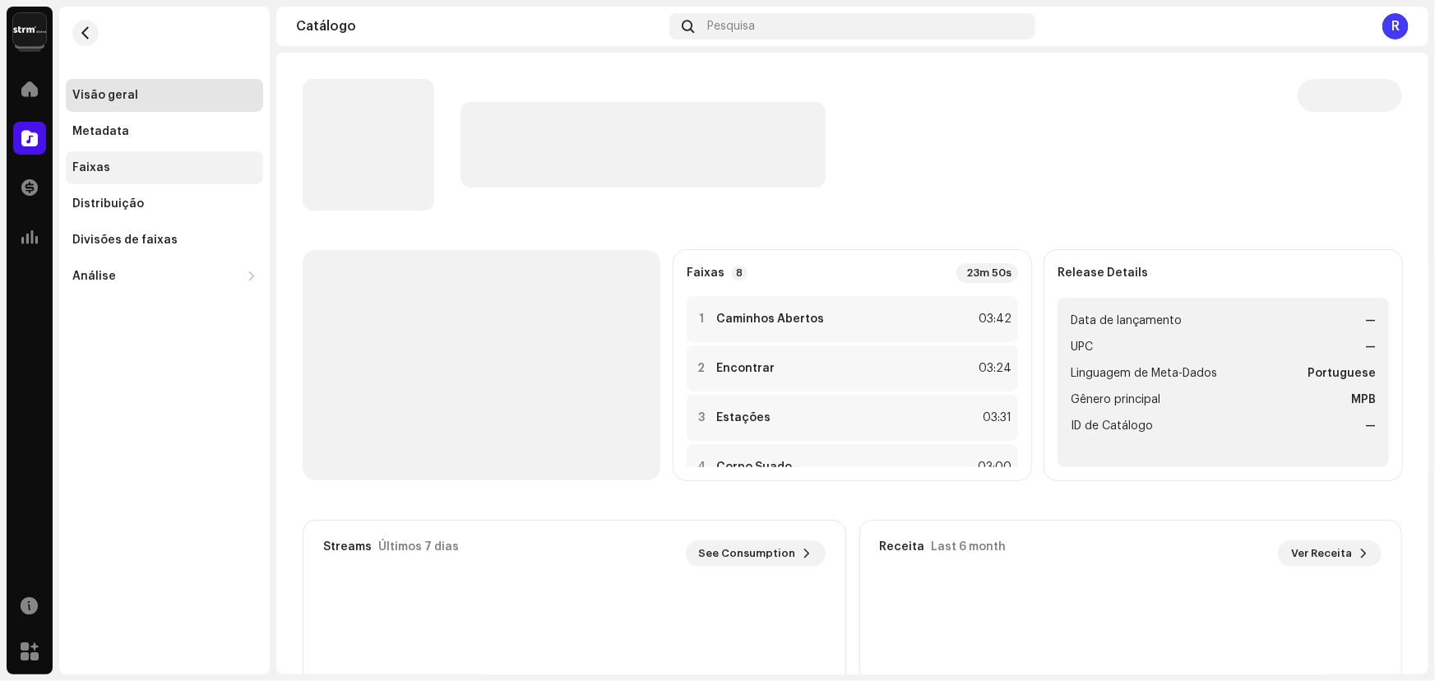
click at [107, 168] on div "Faixas" at bounding box center [164, 167] width 184 height 13
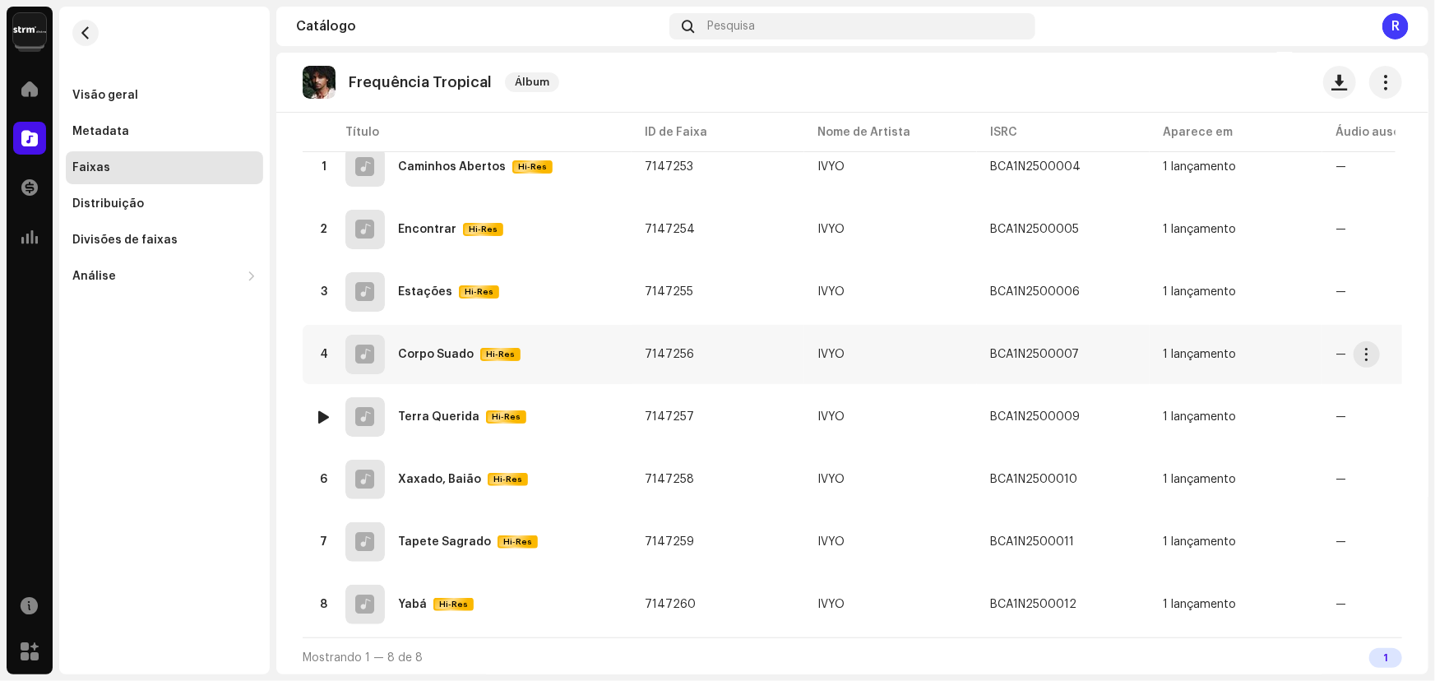
scroll to position [34, 0]
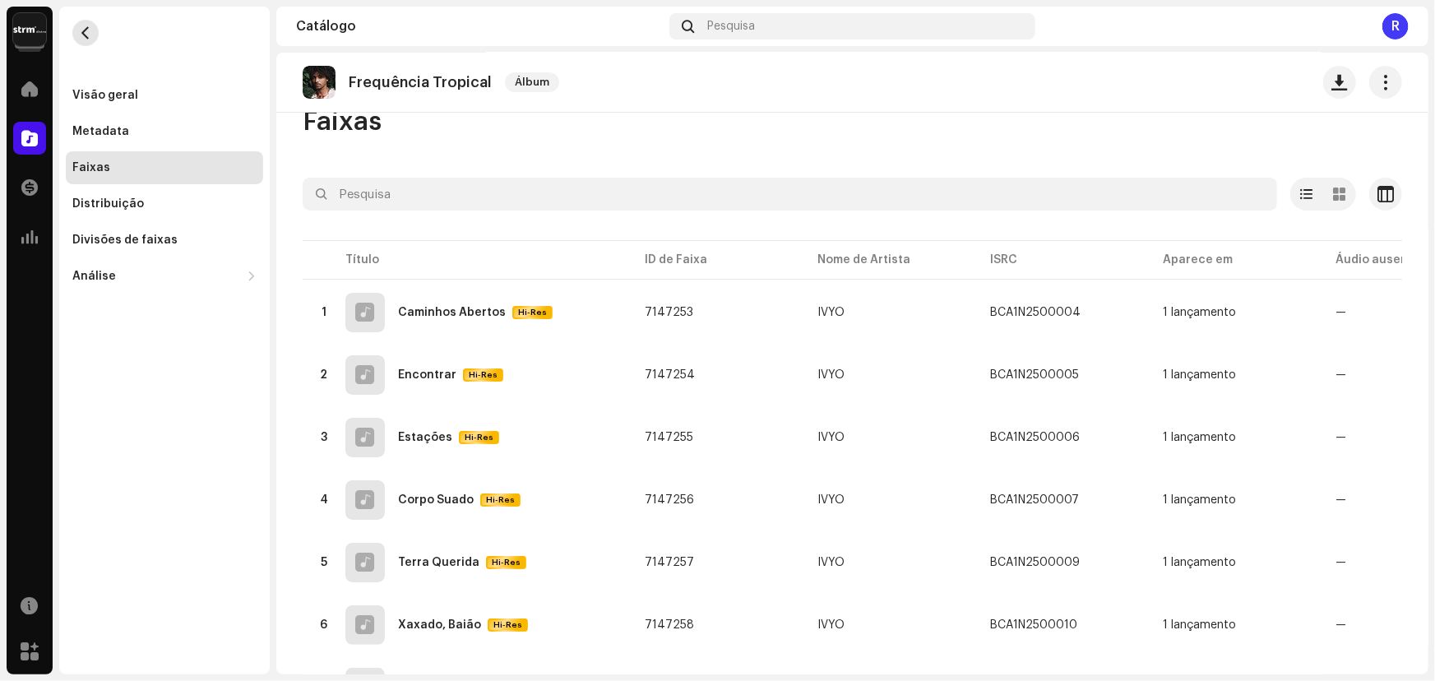
click at [82, 26] on span "button" at bounding box center [86, 32] width 12 height 13
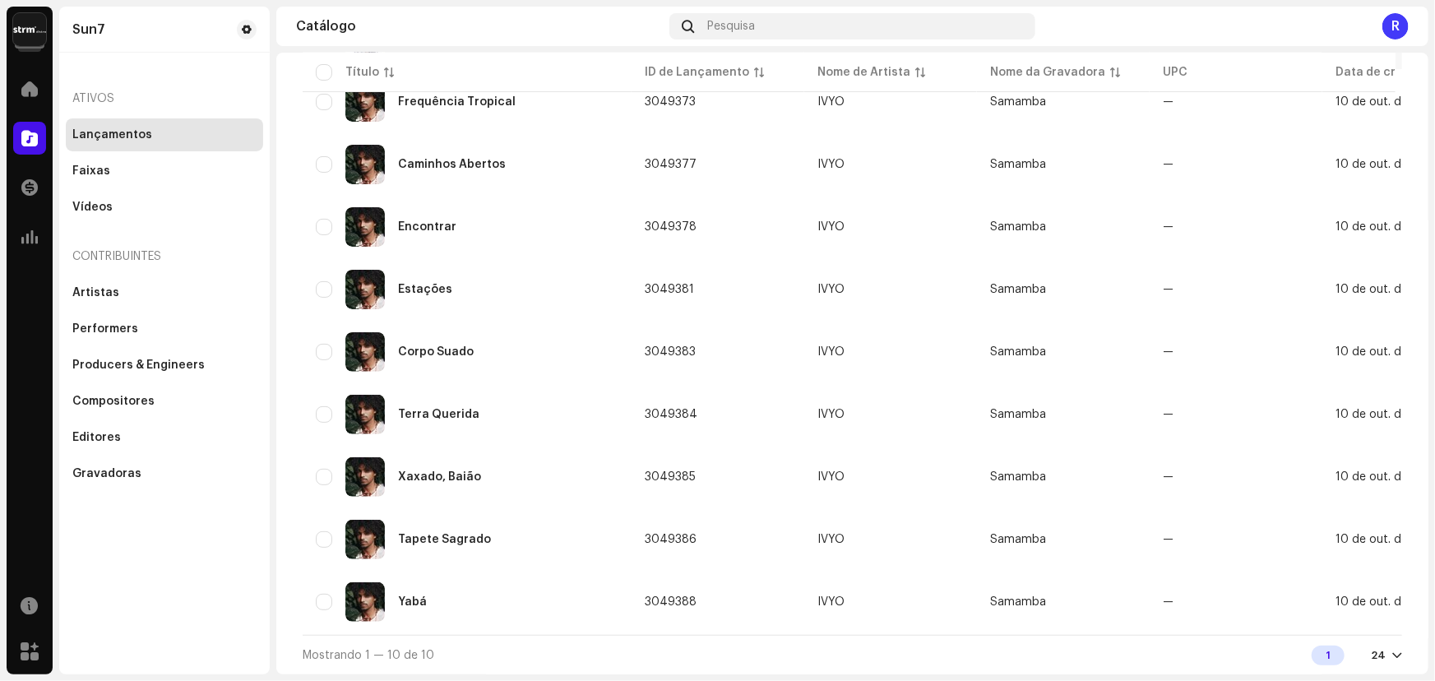
scroll to position [28, 0]
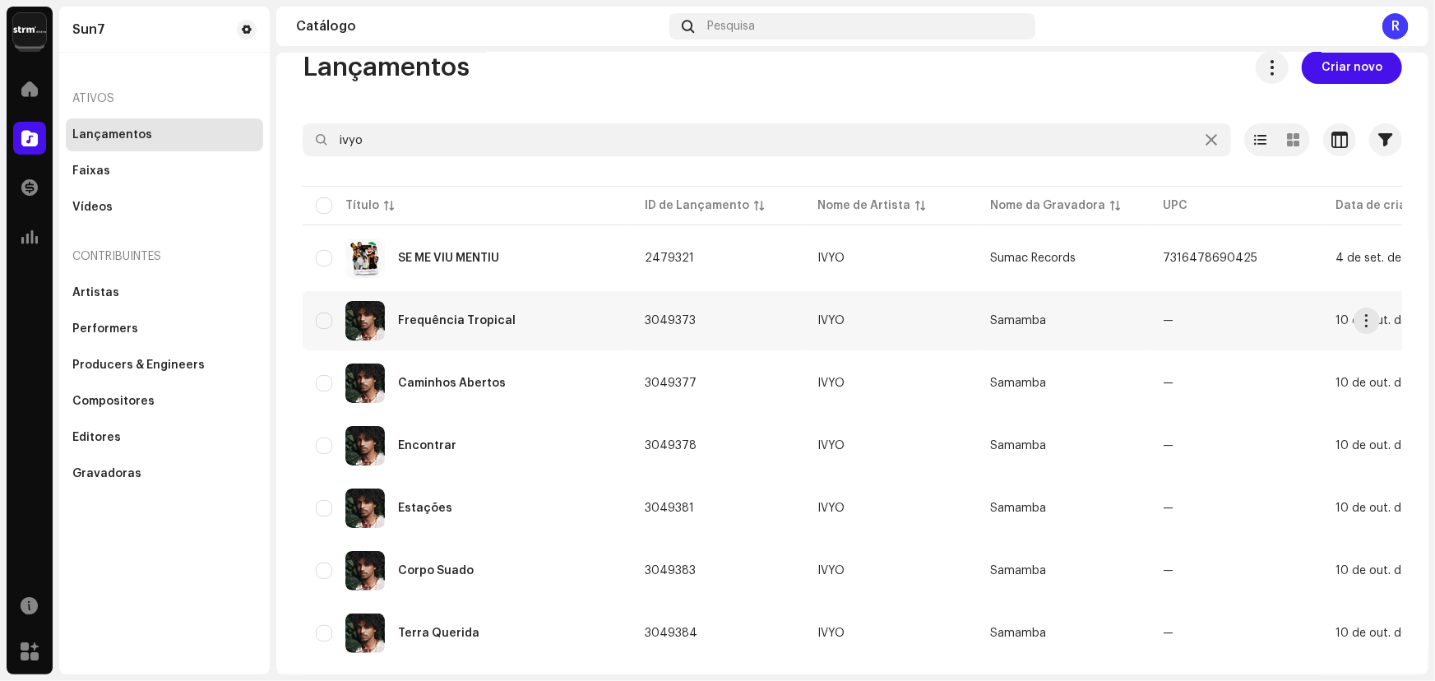
click at [460, 326] on div "Frequência Tropical" at bounding box center [467, 320] width 303 height 39
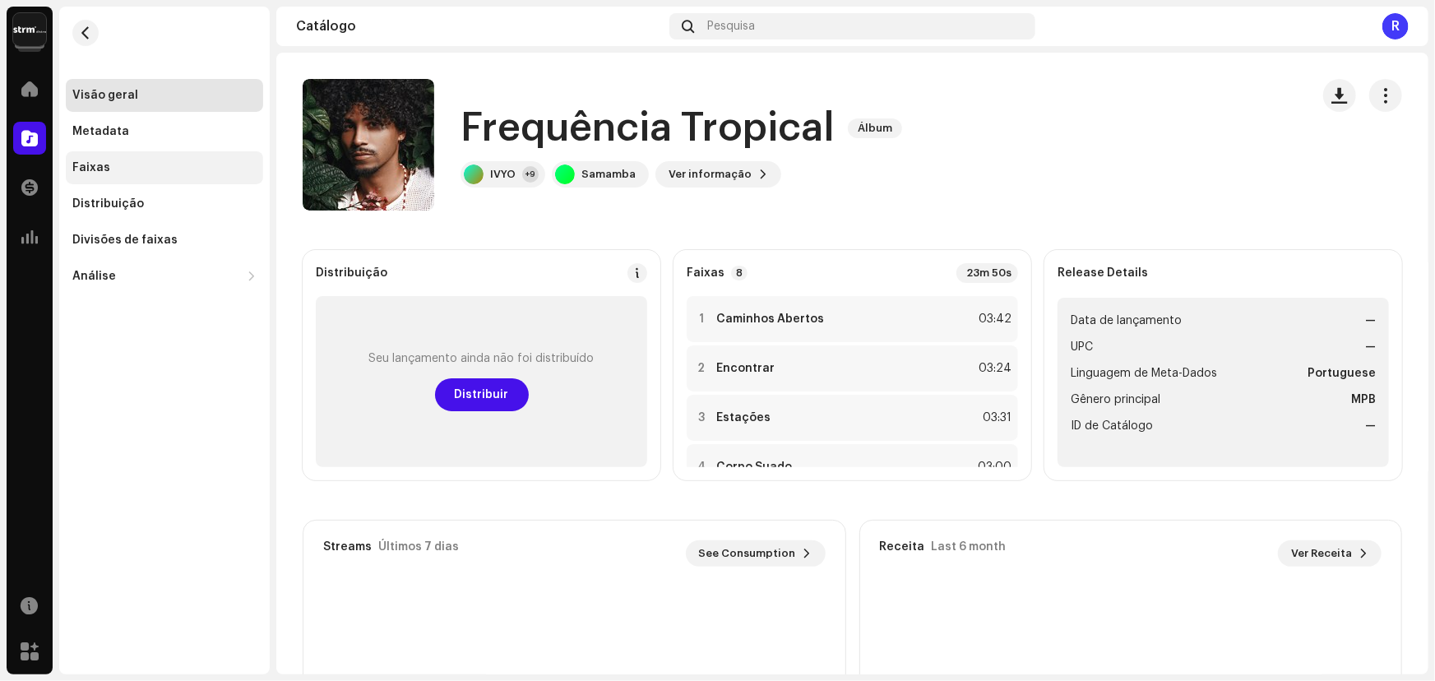
click at [108, 161] on div "Faixas" at bounding box center [164, 167] width 184 height 13
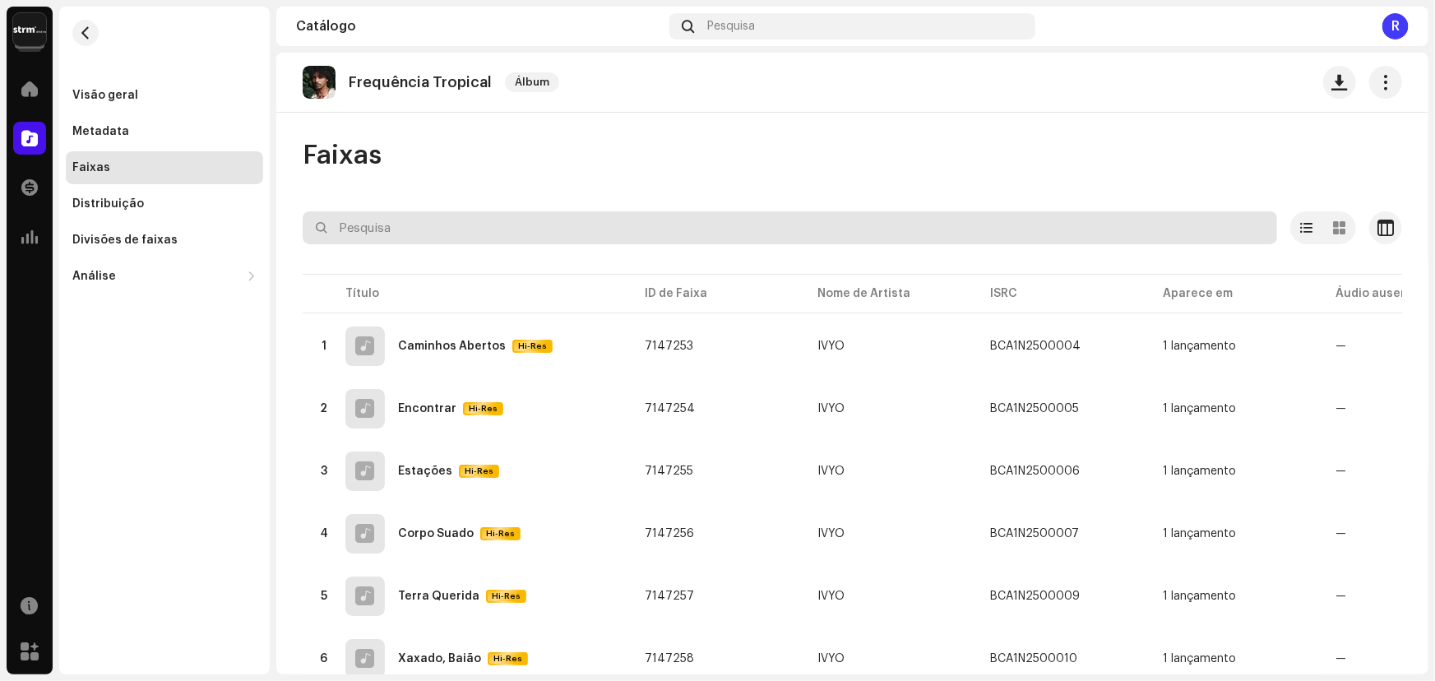
click at [439, 237] on input "text" at bounding box center [790, 227] width 974 height 33
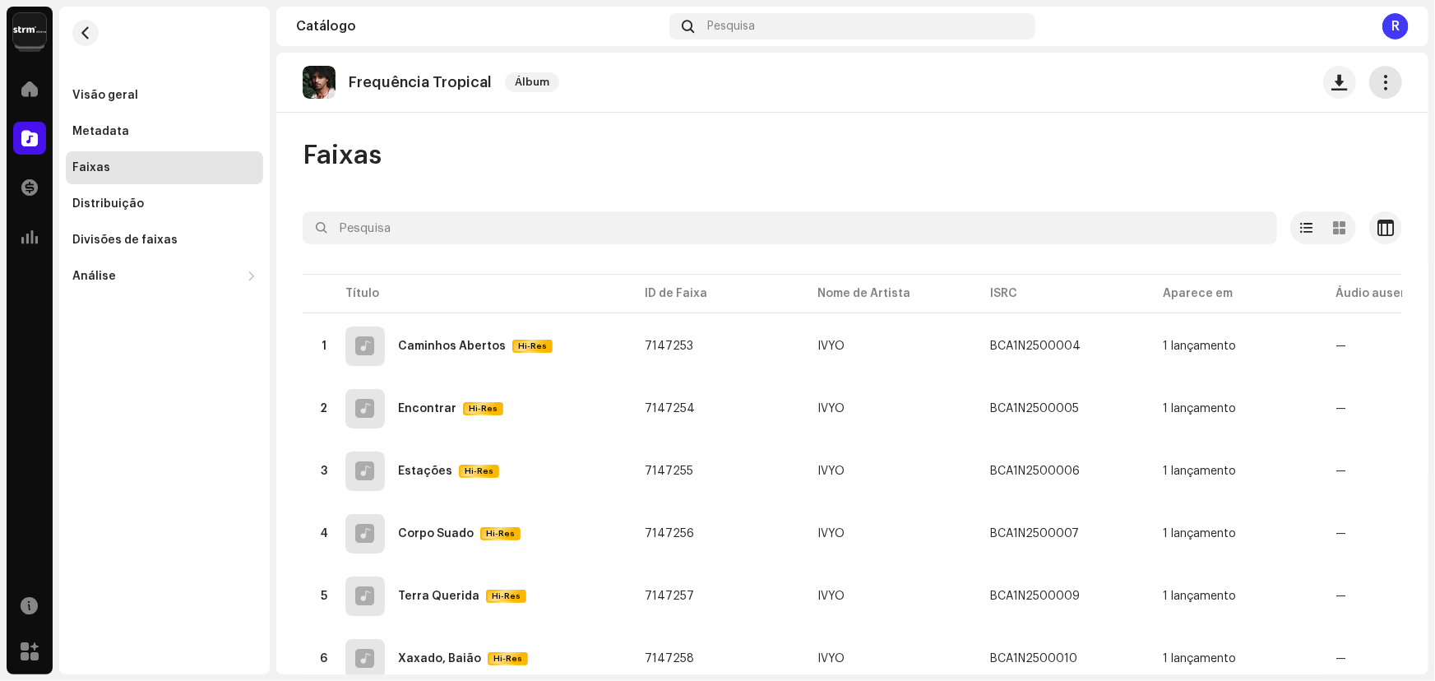
click at [1378, 76] on span "button" at bounding box center [1386, 82] width 16 height 13
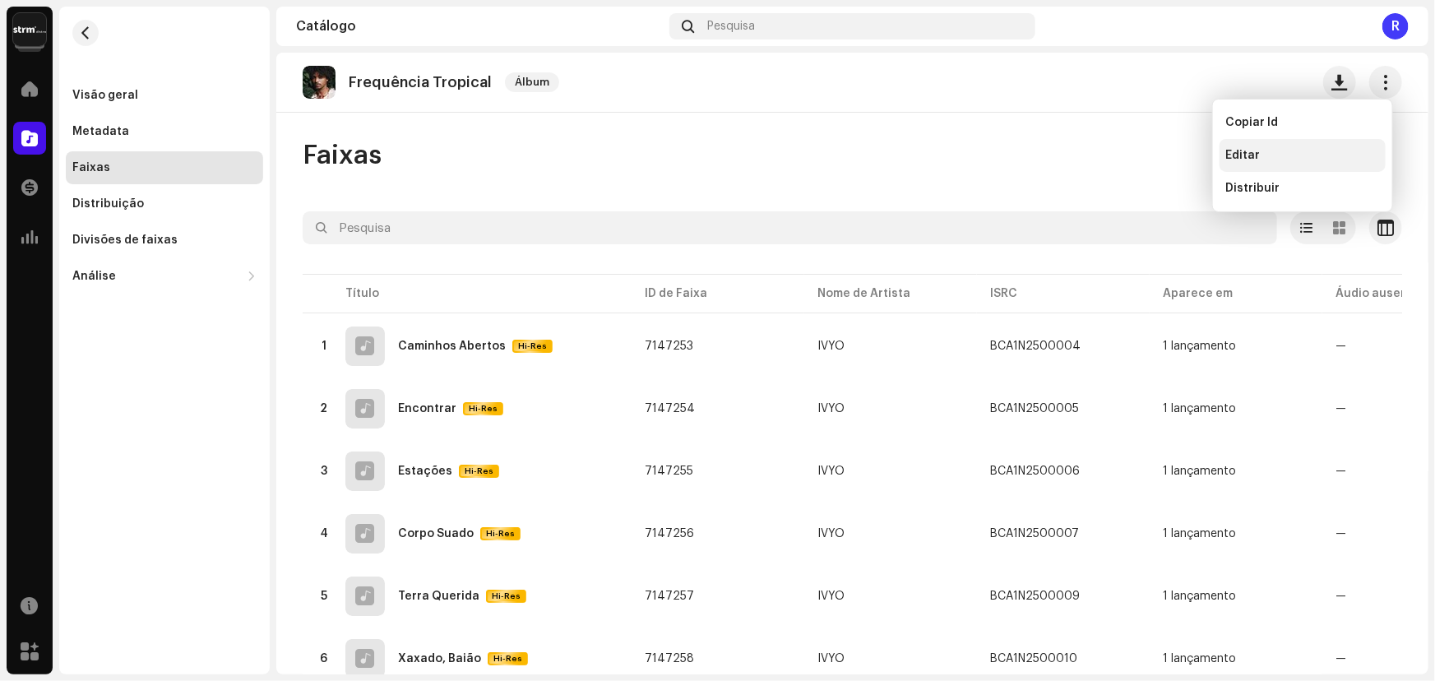
click at [1256, 147] on div "Editar" at bounding box center [1302, 155] width 166 height 33
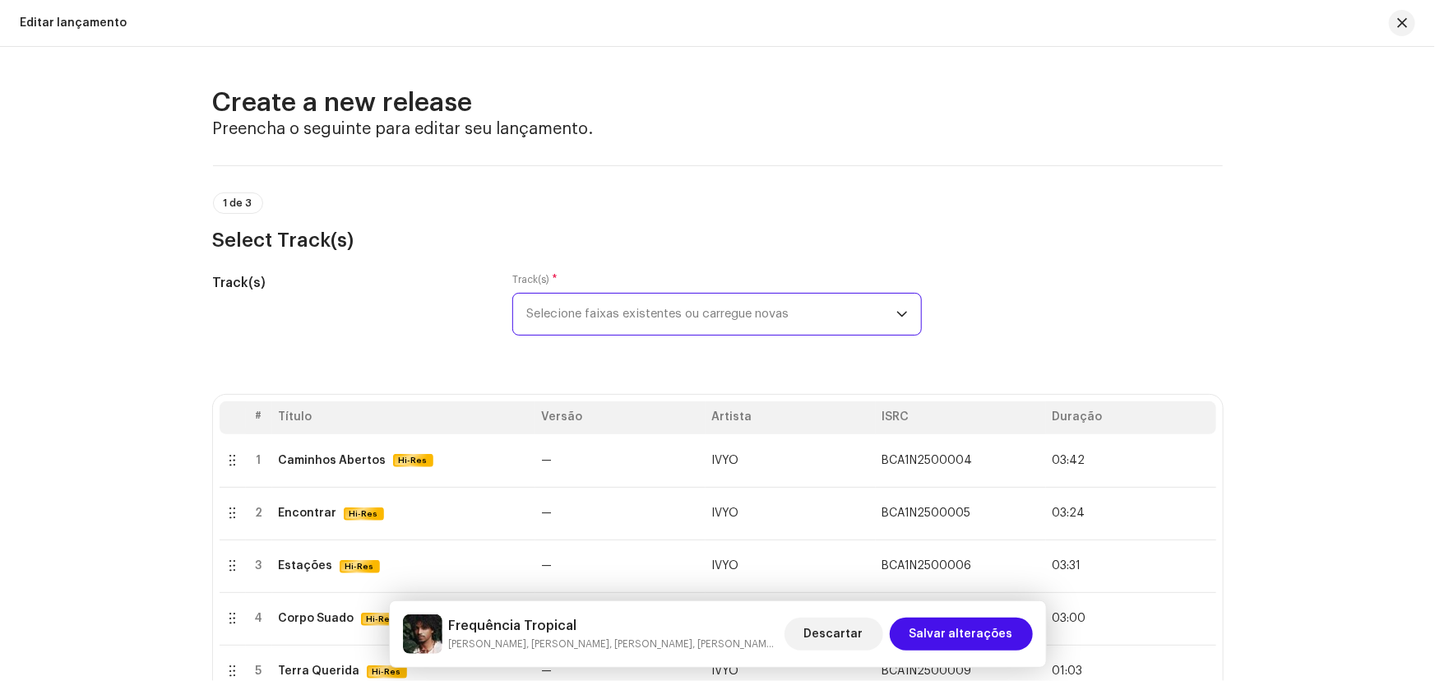
click at [604, 321] on span "Selecione faixas existentes ou carregue novas" at bounding box center [711, 314] width 370 height 41
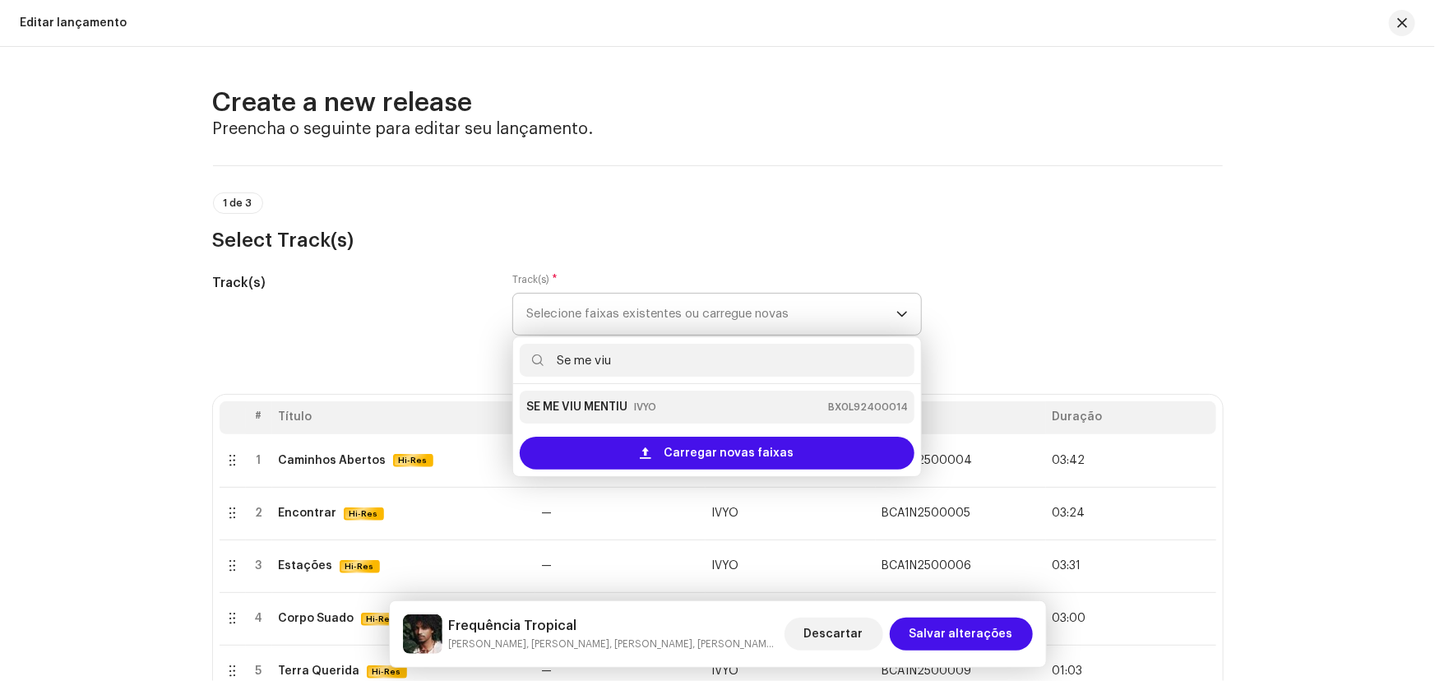
type input "Se me viu"
click at [606, 409] on strong "SE ME VIU MENTIU" at bounding box center [576, 407] width 101 height 26
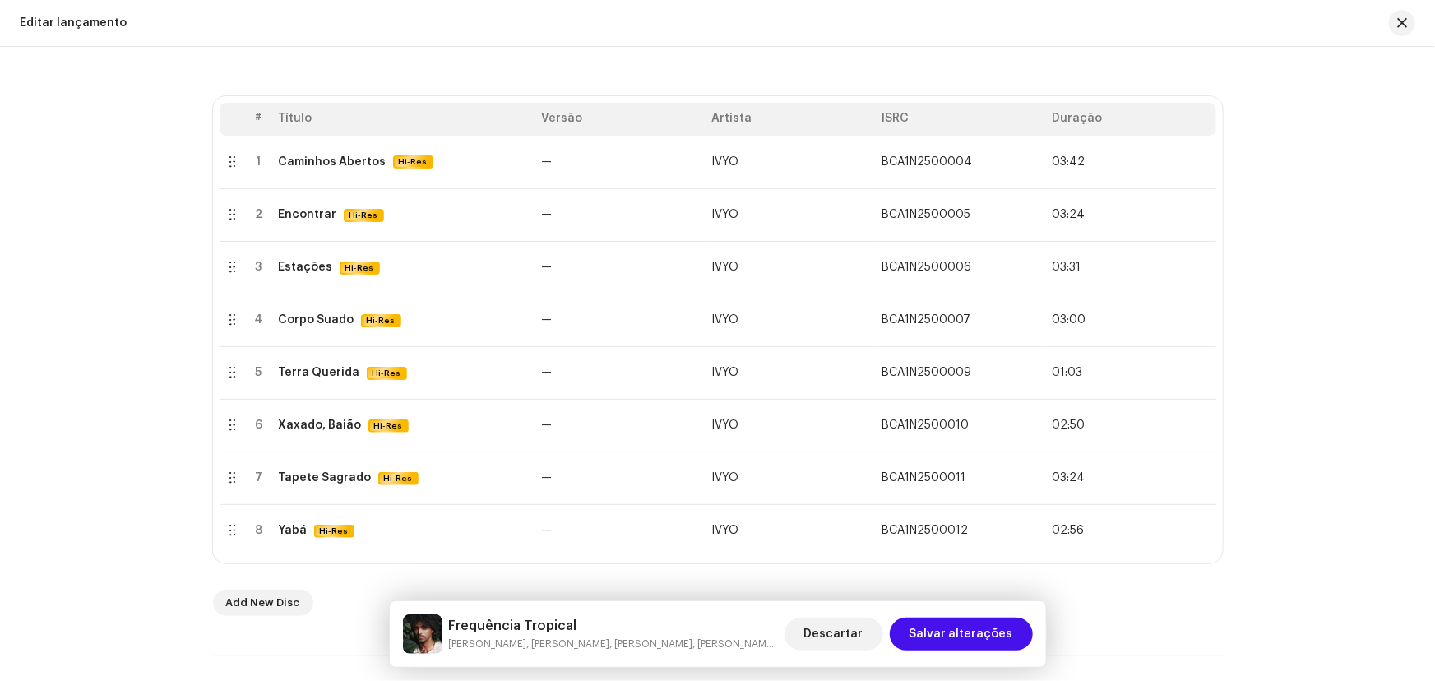
scroll to position [373, 0]
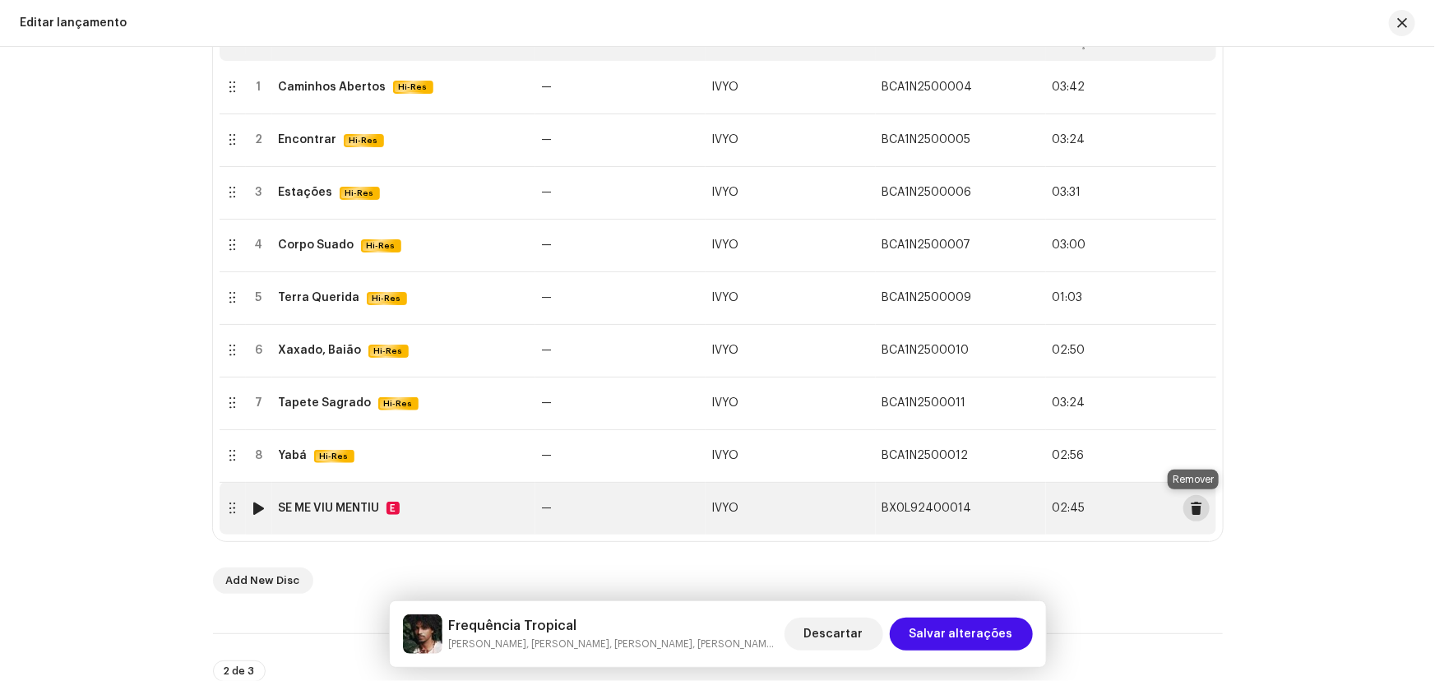
click at [1193, 508] on span at bounding box center [1196, 508] width 12 height 13
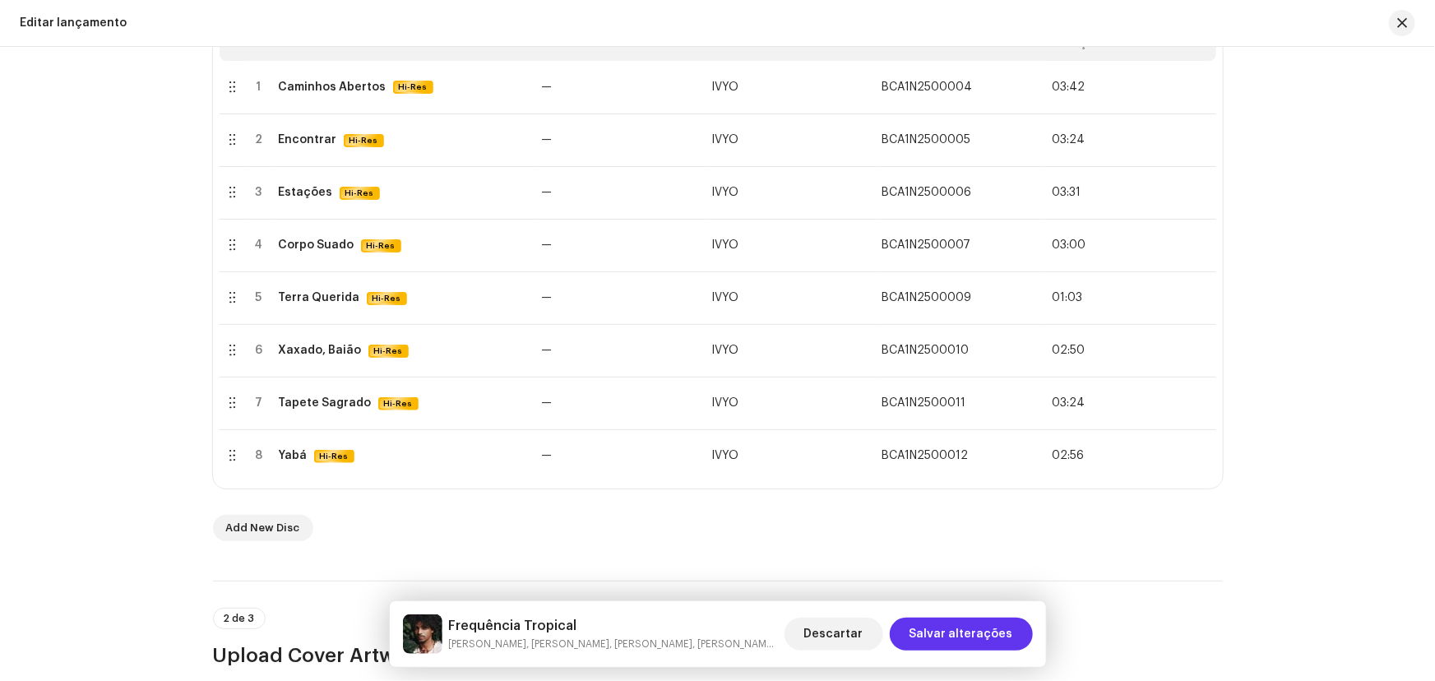
click at [992, 636] on span "Salvar alterações" at bounding box center [961, 634] width 104 height 33
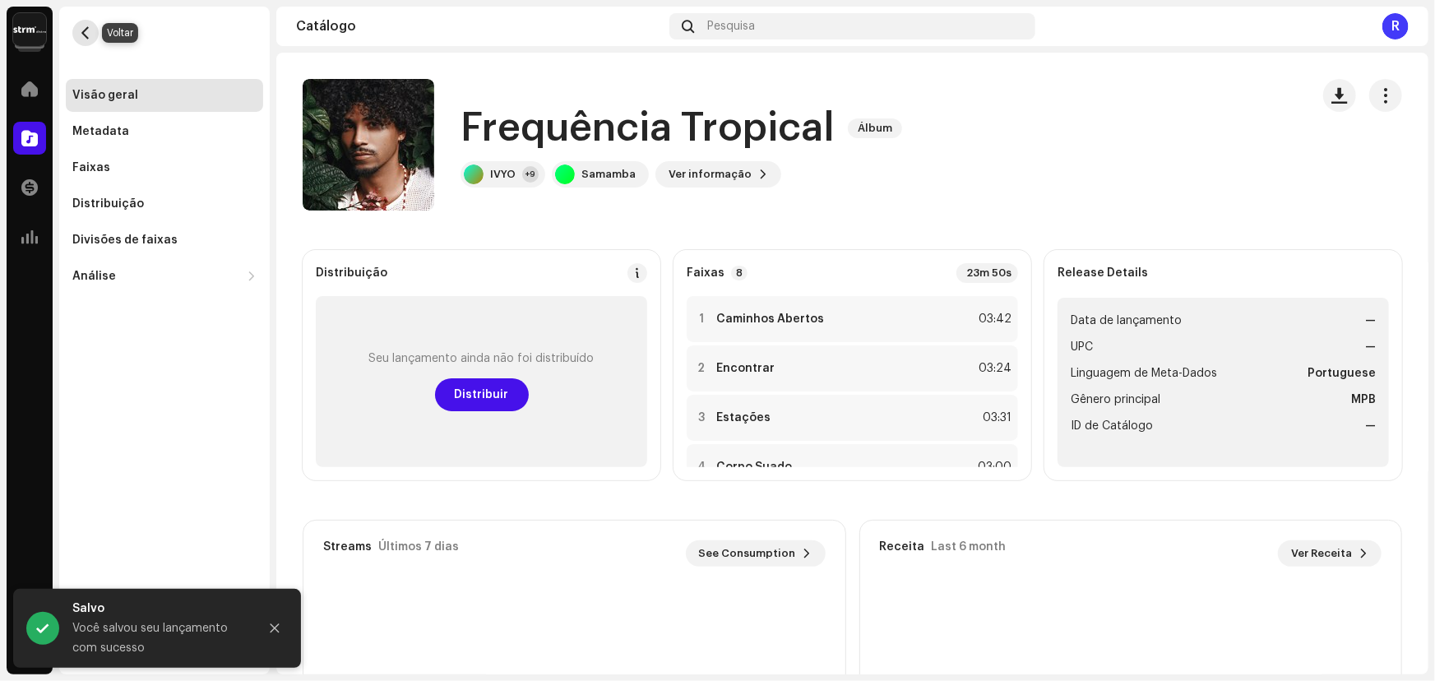
click at [76, 27] on button "button" at bounding box center [85, 33] width 26 height 26
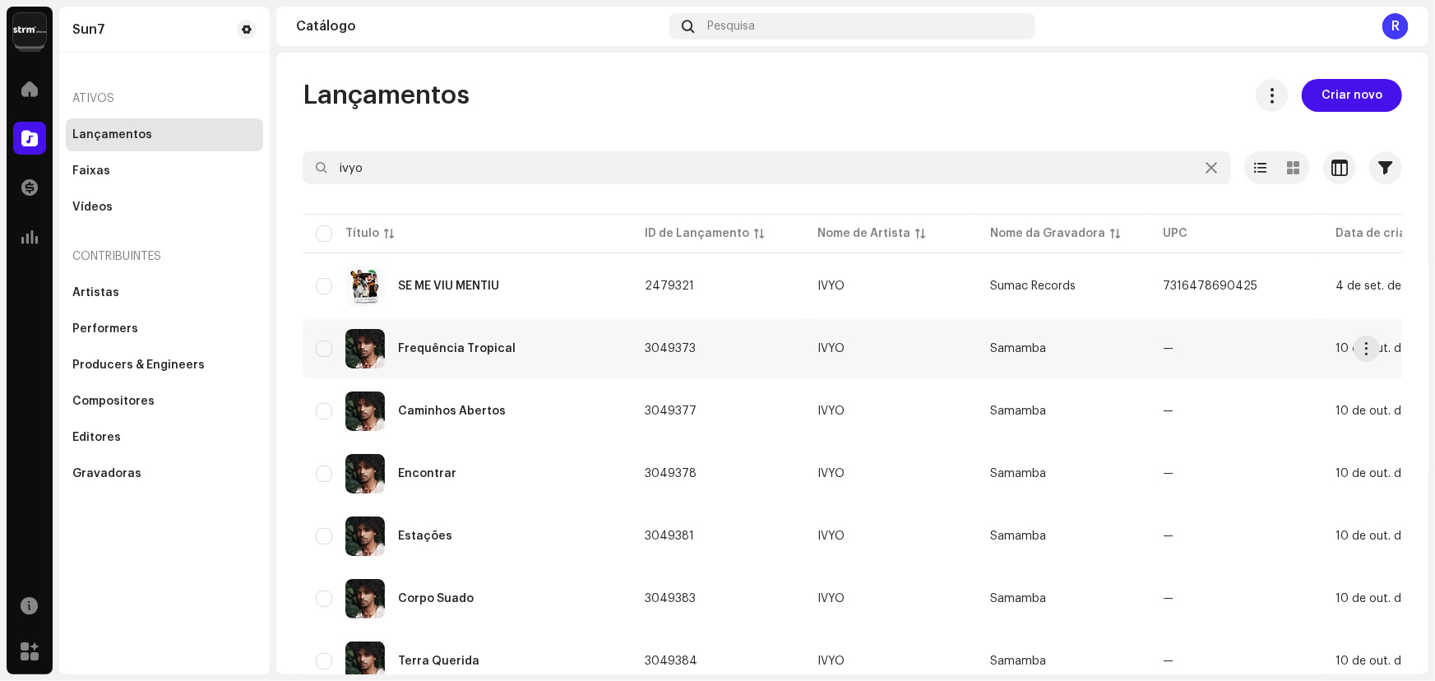
click at [456, 343] on div "Frequência Tropical" at bounding box center [457, 349] width 118 height 12
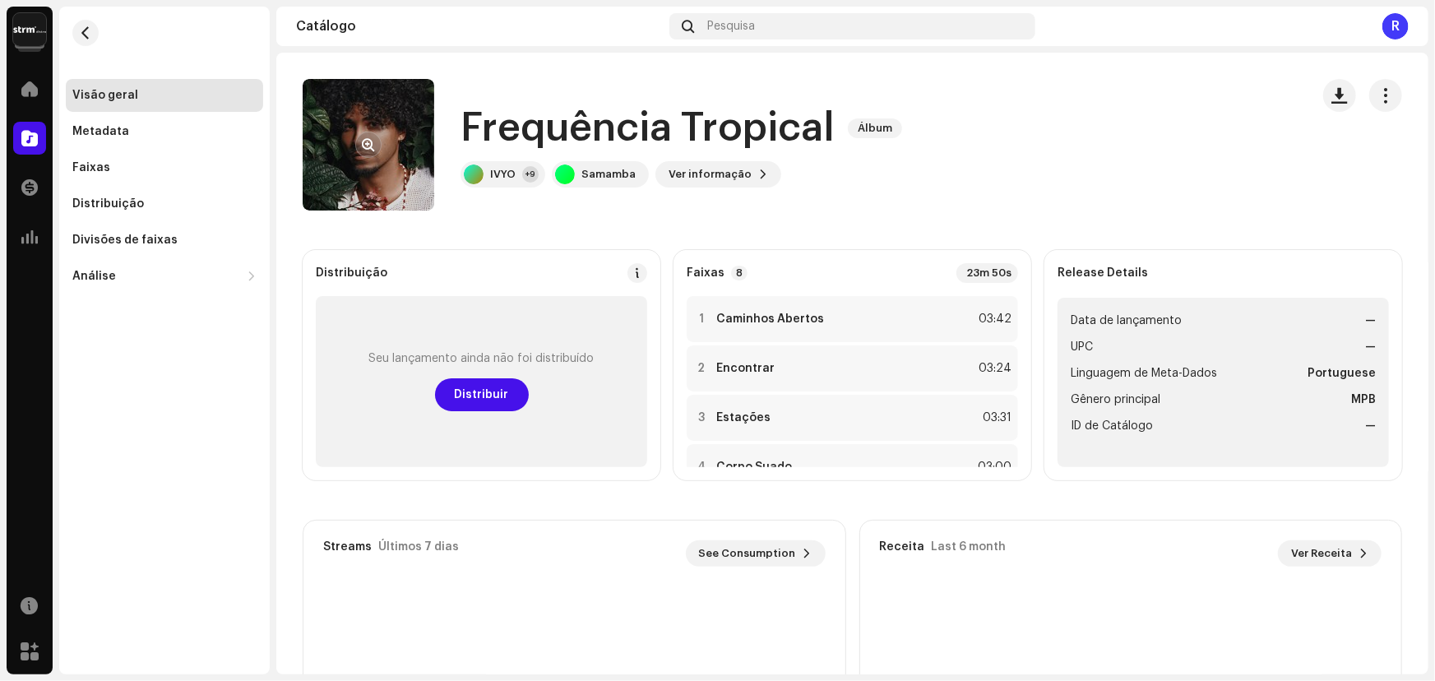
click at [376, 153] on button "button" at bounding box center [368, 145] width 26 height 26
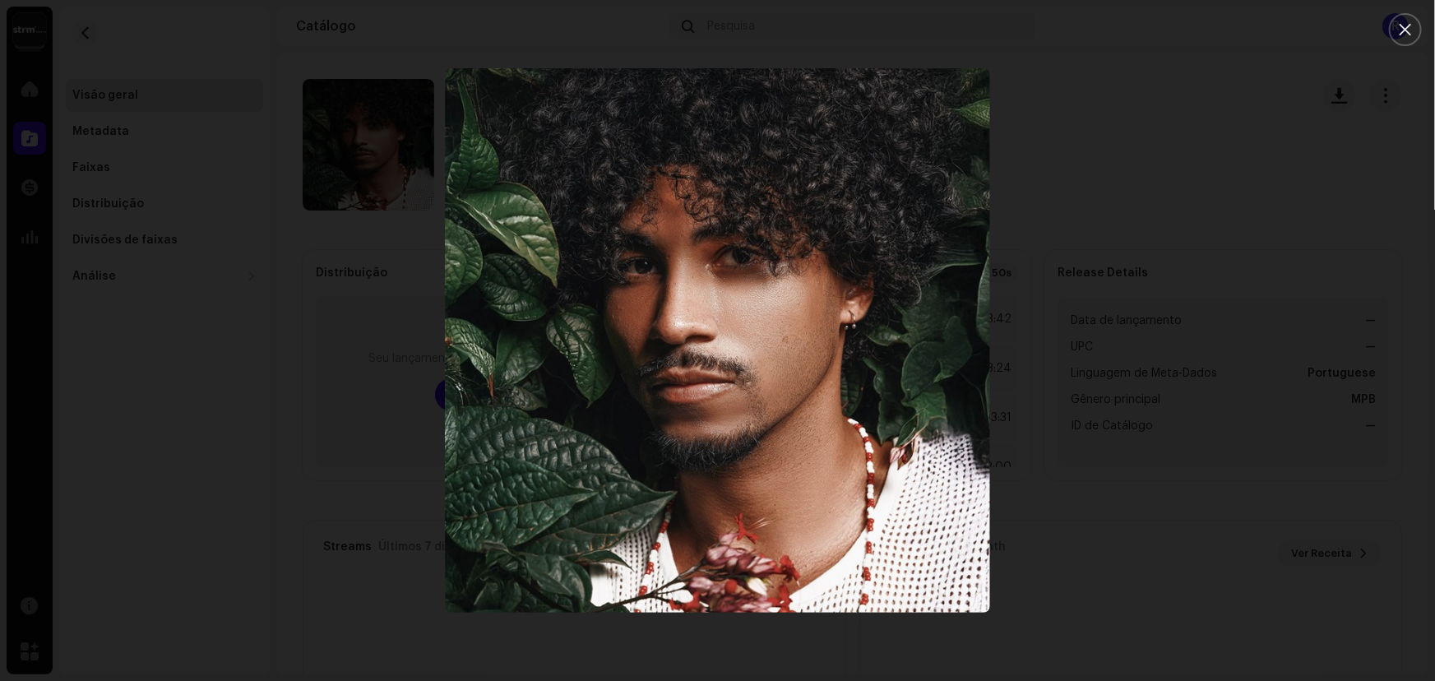
click at [307, 502] on div at bounding box center [717, 340] width 1435 height 681
